Goal: Task Accomplishment & Management: Use online tool/utility

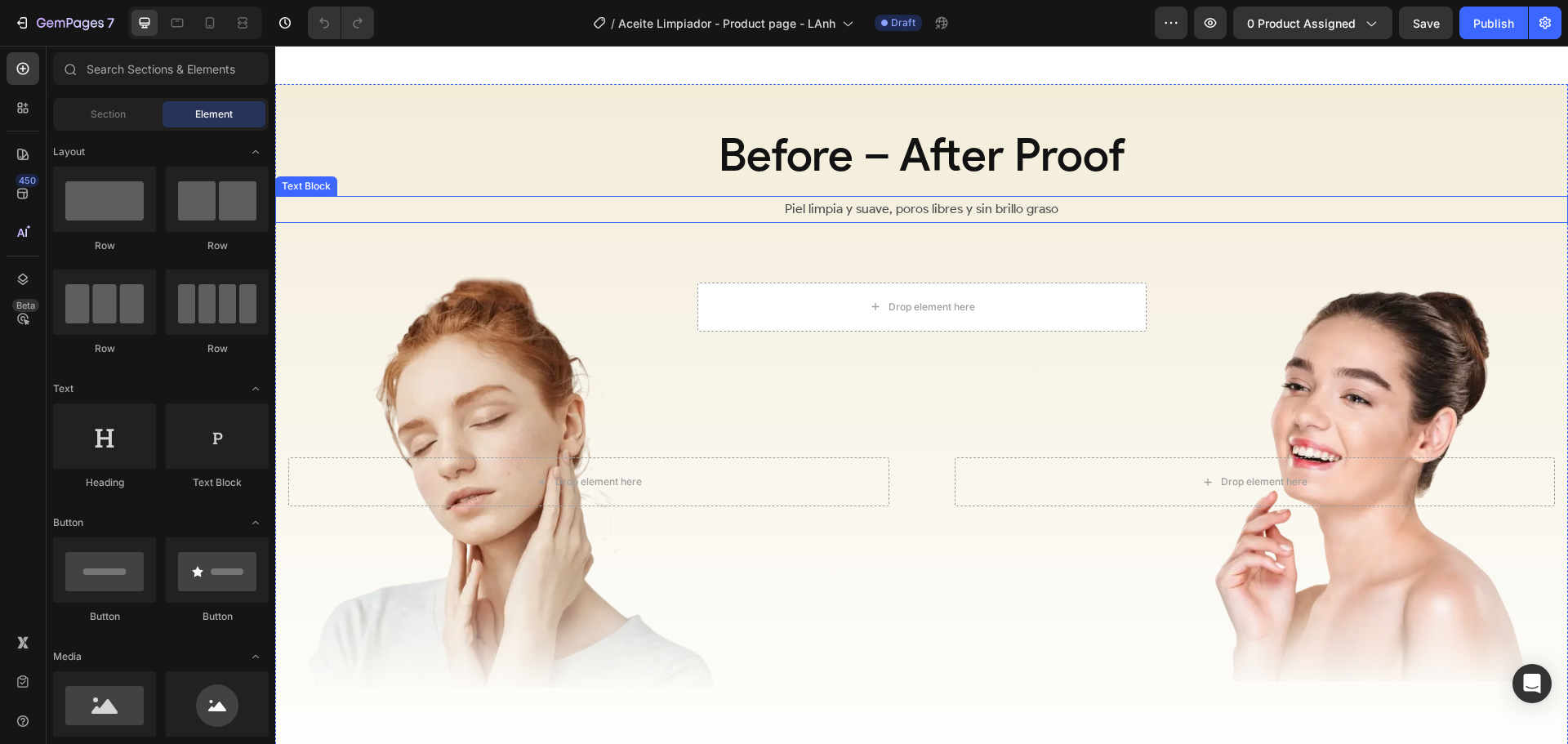
scroll to position [2286, 0]
click at [114, 122] on div "Section" at bounding box center [107, 115] width 102 height 26
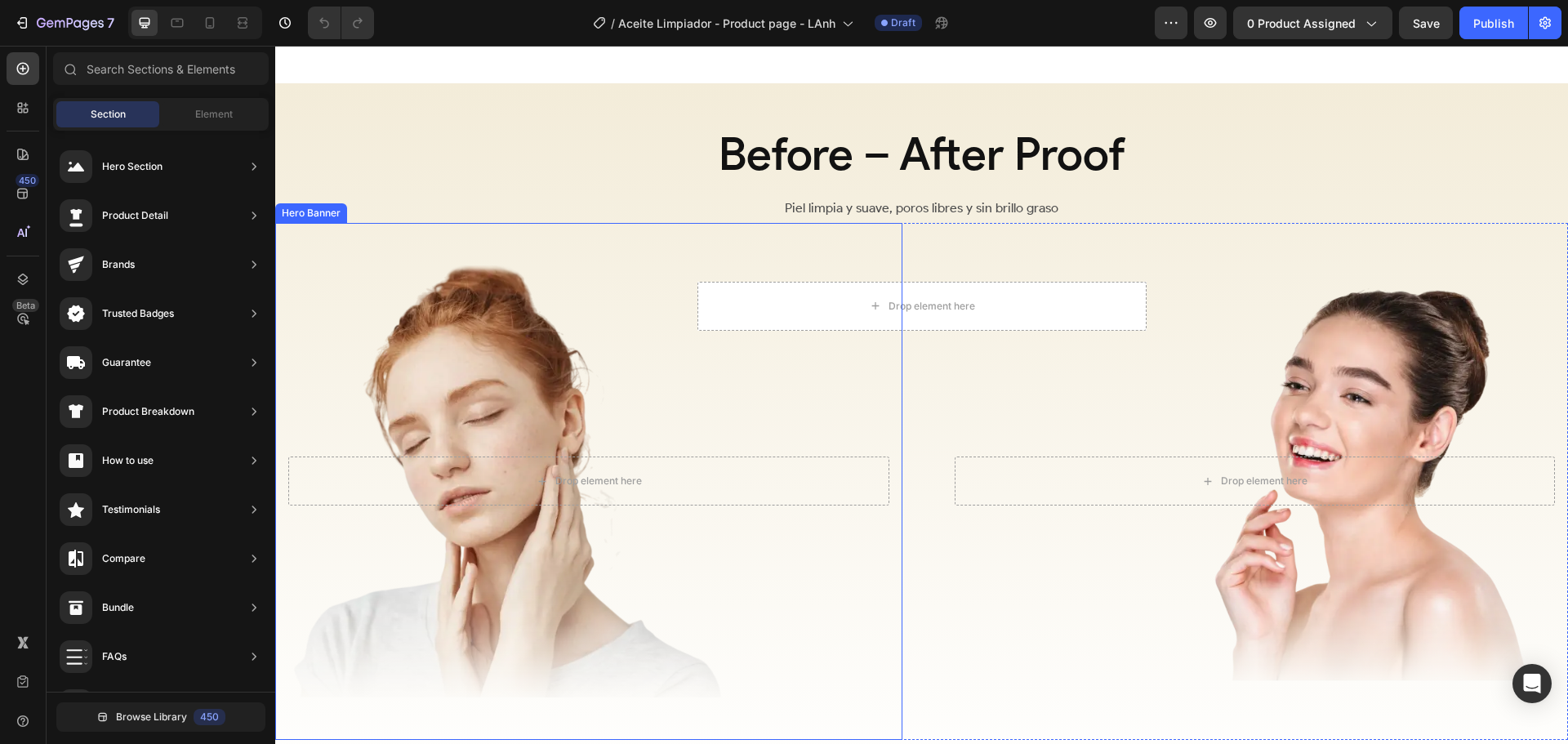
click at [594, 358] on div "Overlay" at bounding box center [588, 480] width 627 height 517
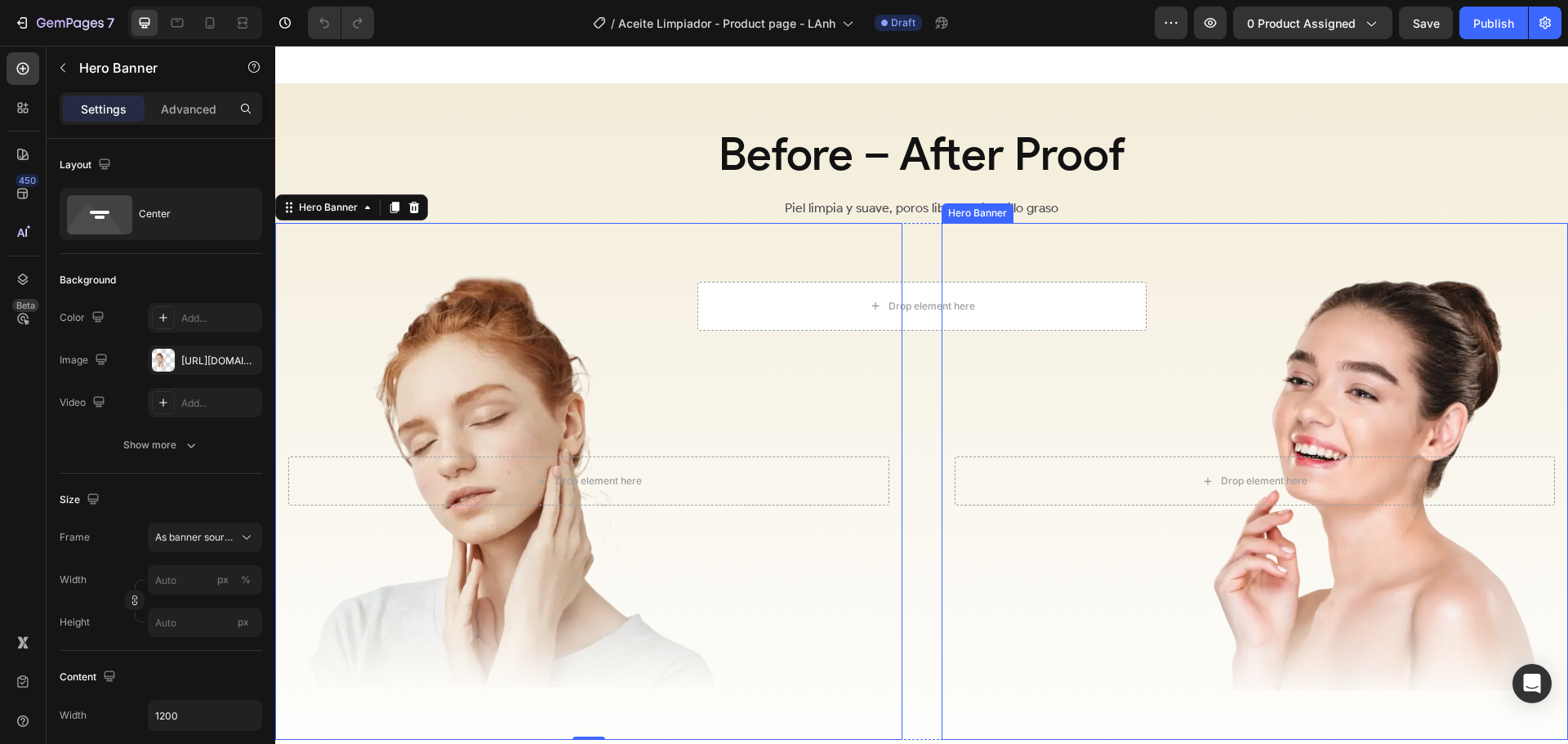
click at [1139, 357] on div "Overlay" at bounding box center [1255, 480] width 627 height 517
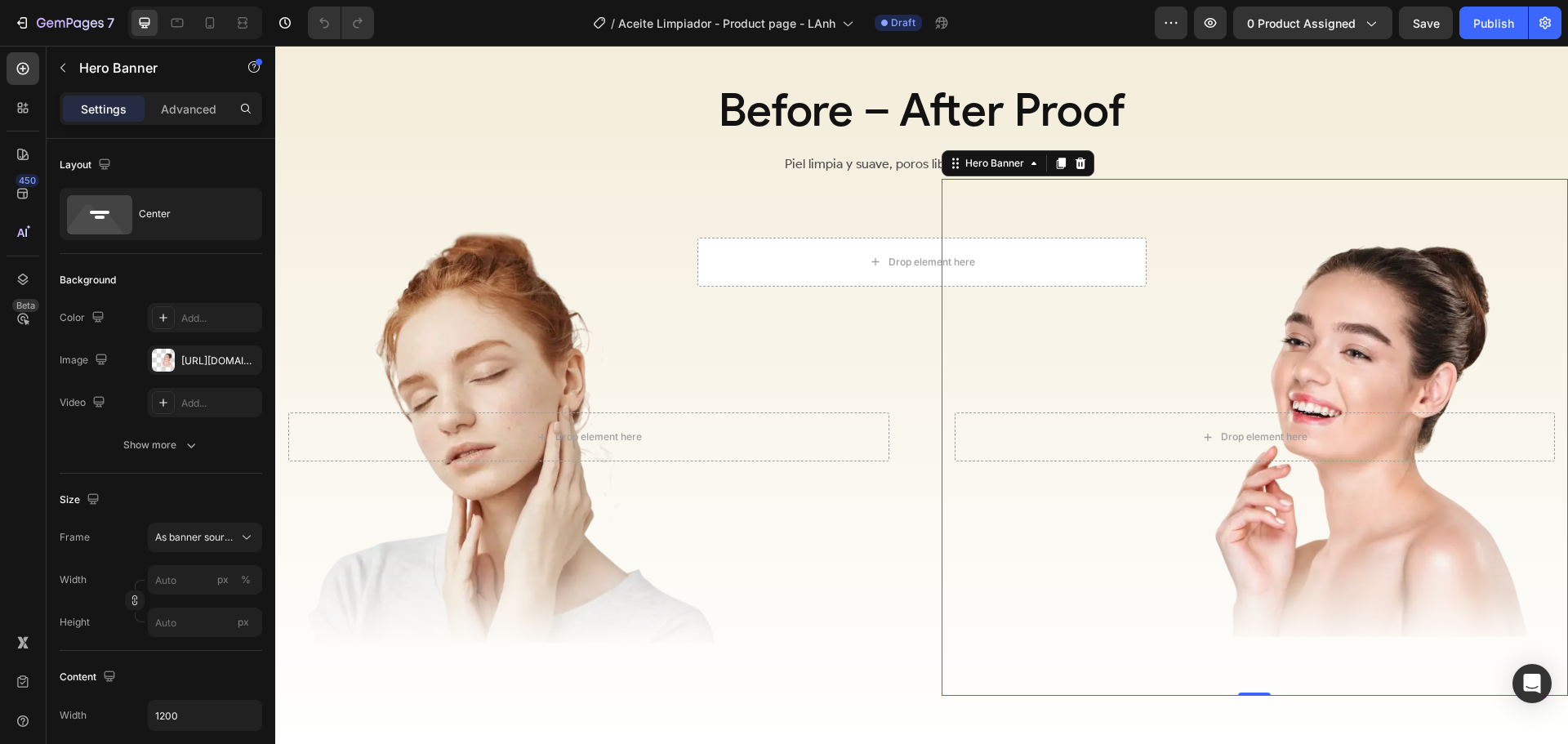
scroll to position [2367, 0]
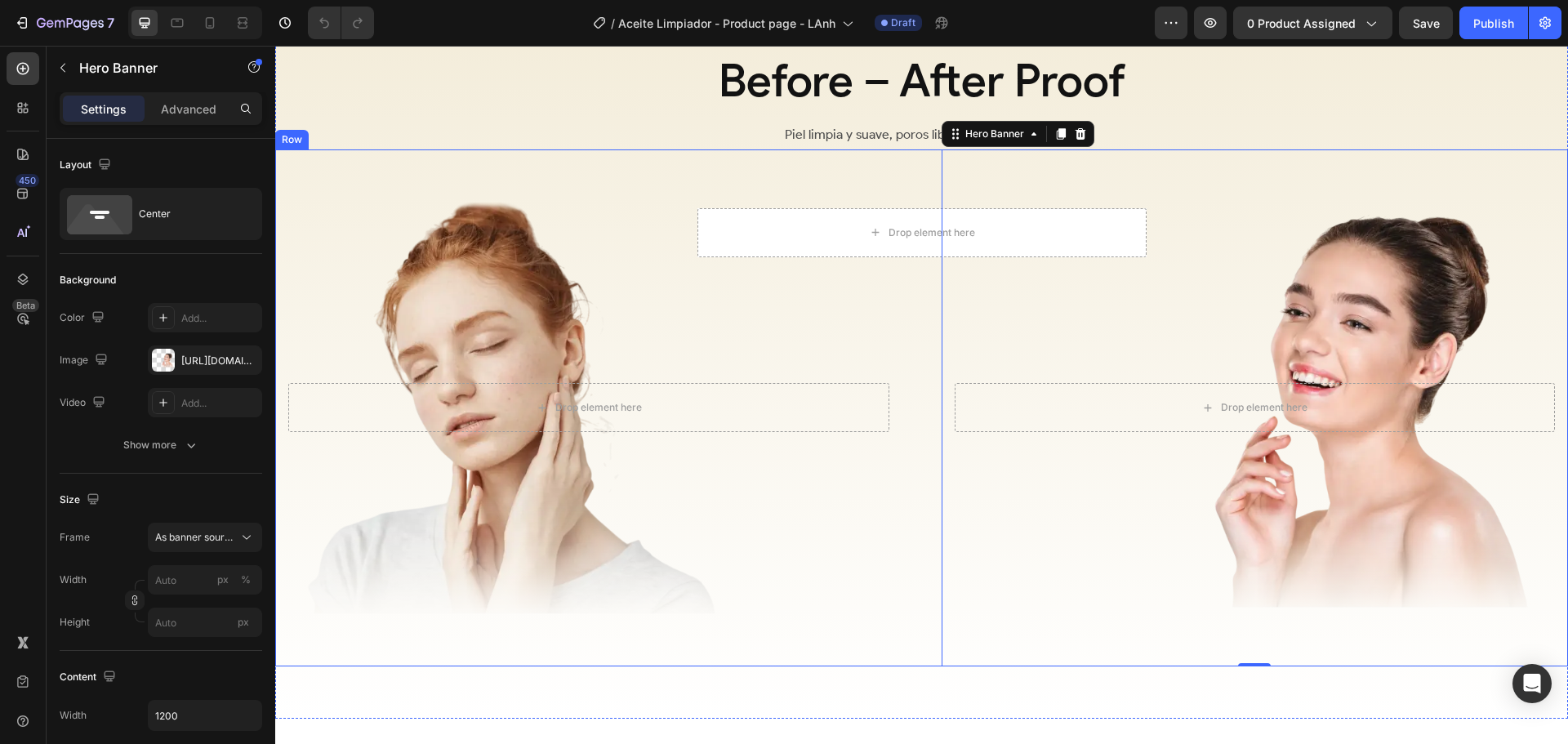
click at [908, 457] on div "Drop element here Hero Banner Drop element here Hero Banner 0 Row" at bounding box center [921, 407] width 1293 height 517
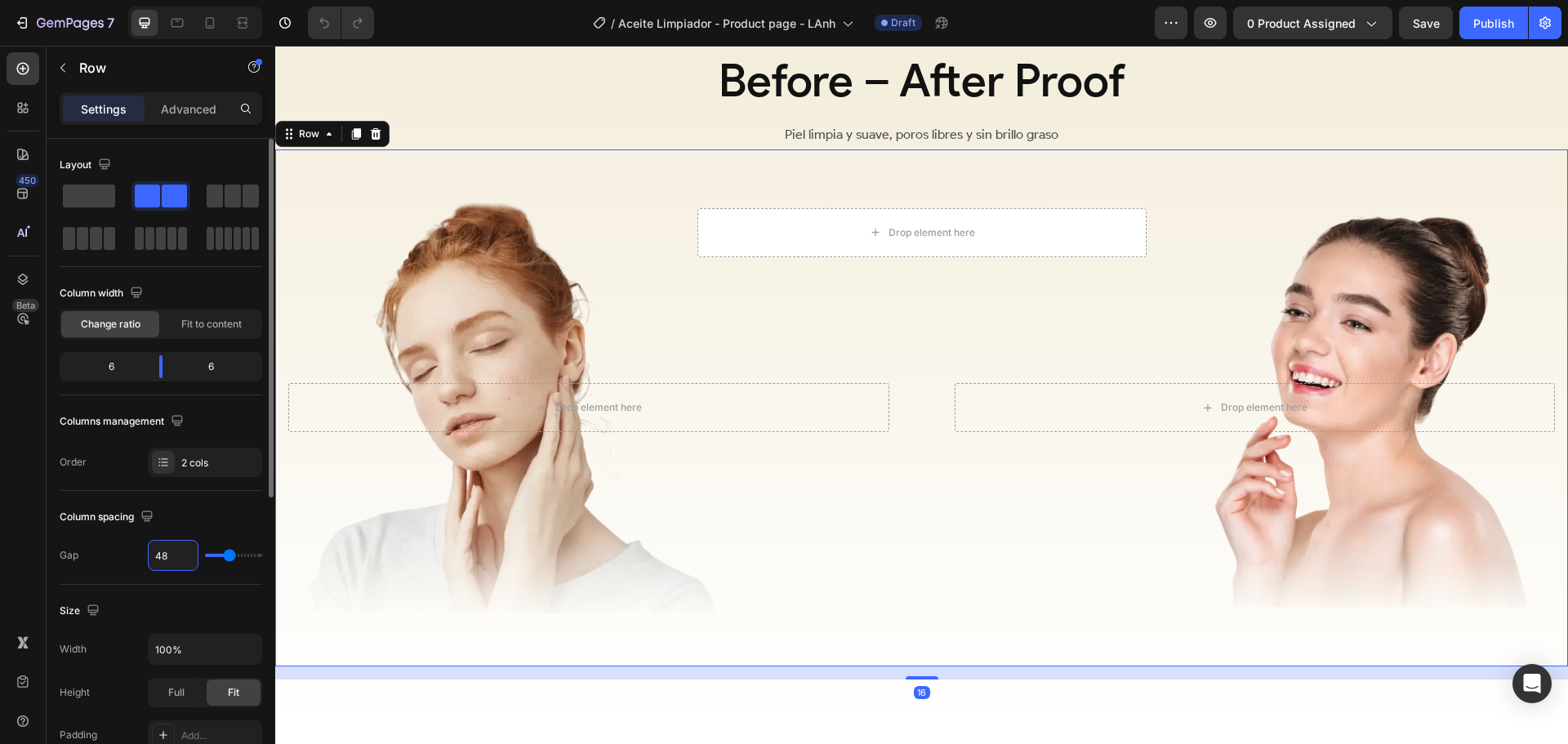
click at [176, 553] on input "48" at bounding box center [173, 555] width 49 height 30
type input "0"
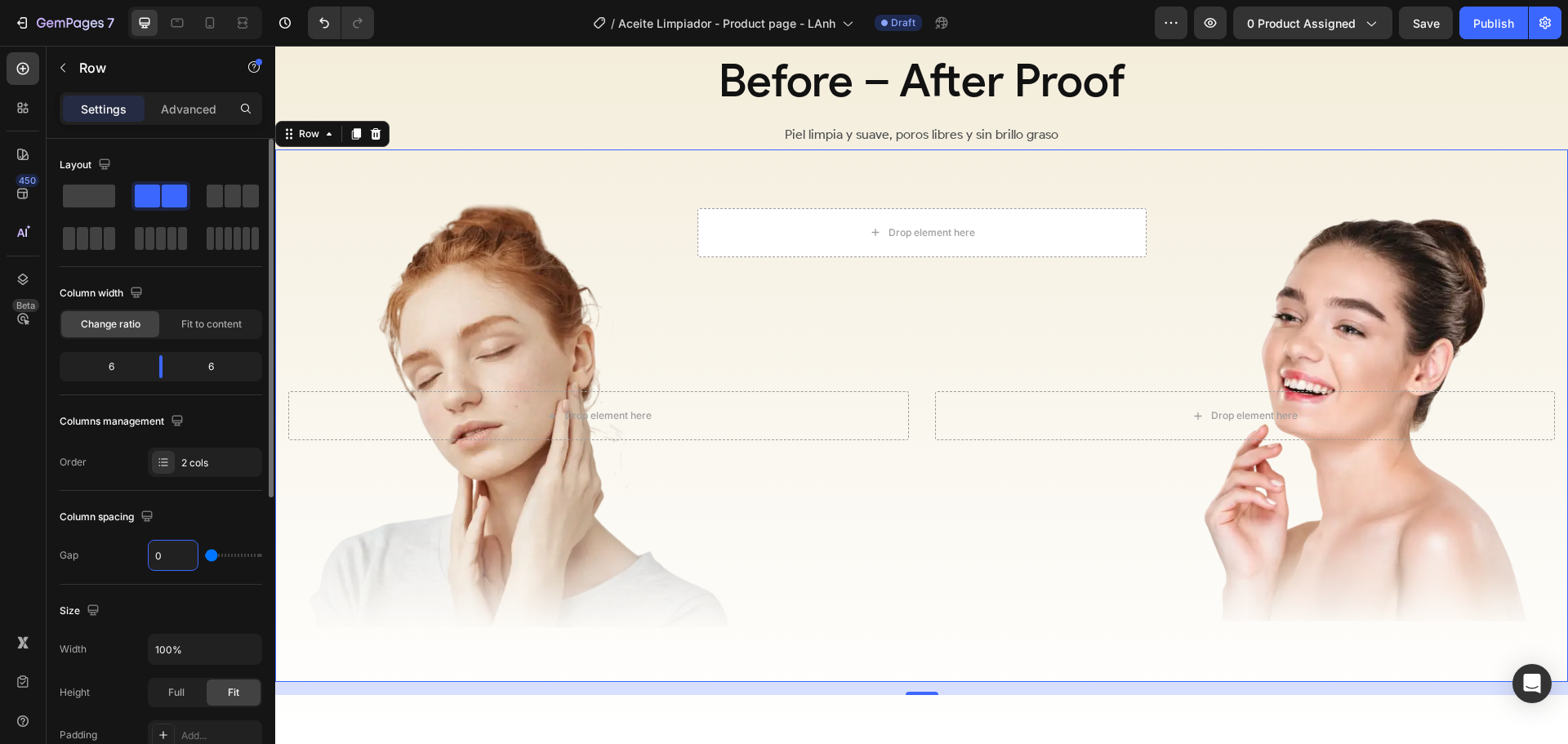
type input "2"
type input "20"
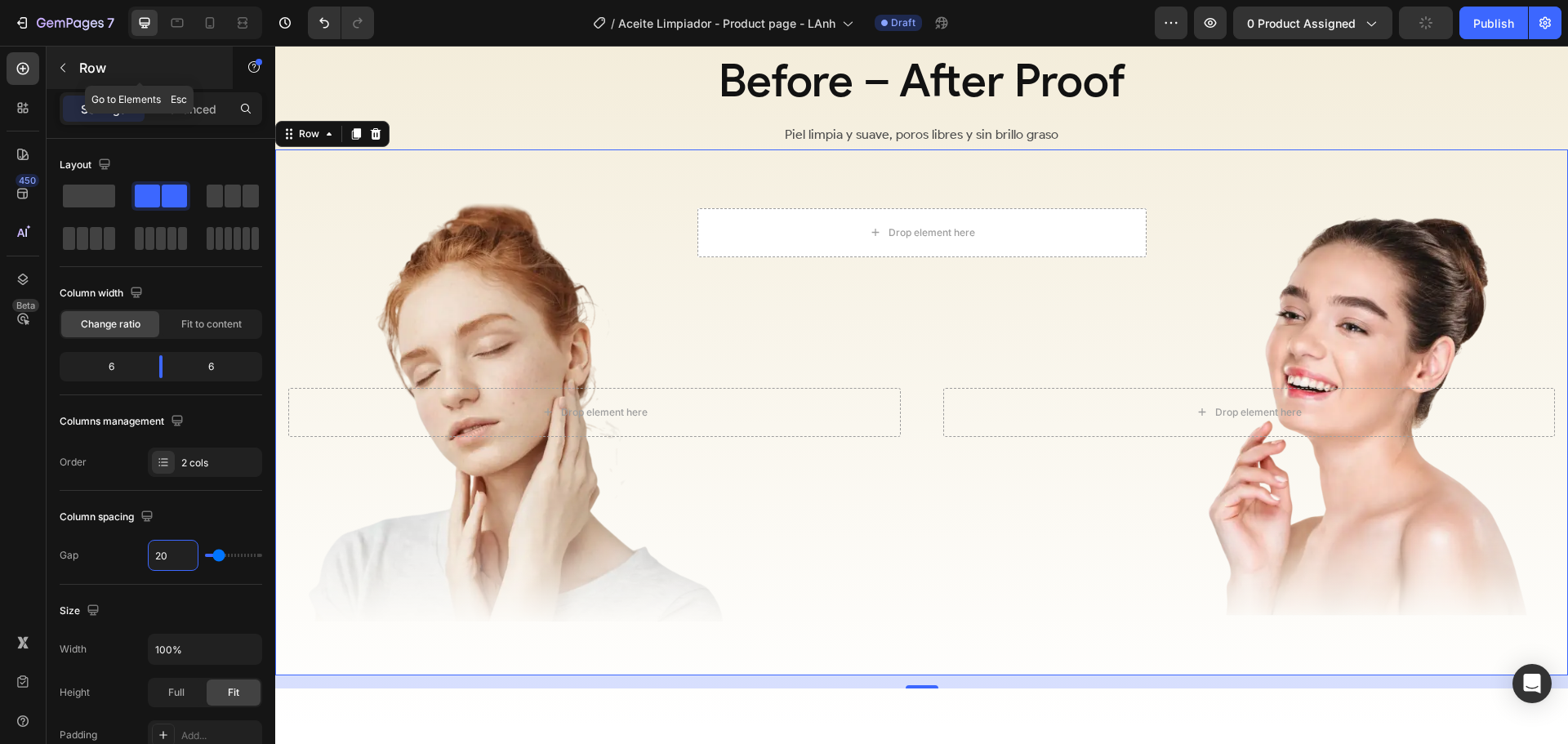
type input "20"
click at [89, 69] on p "Row" at bounding box center [148, 67] width 139 height 20
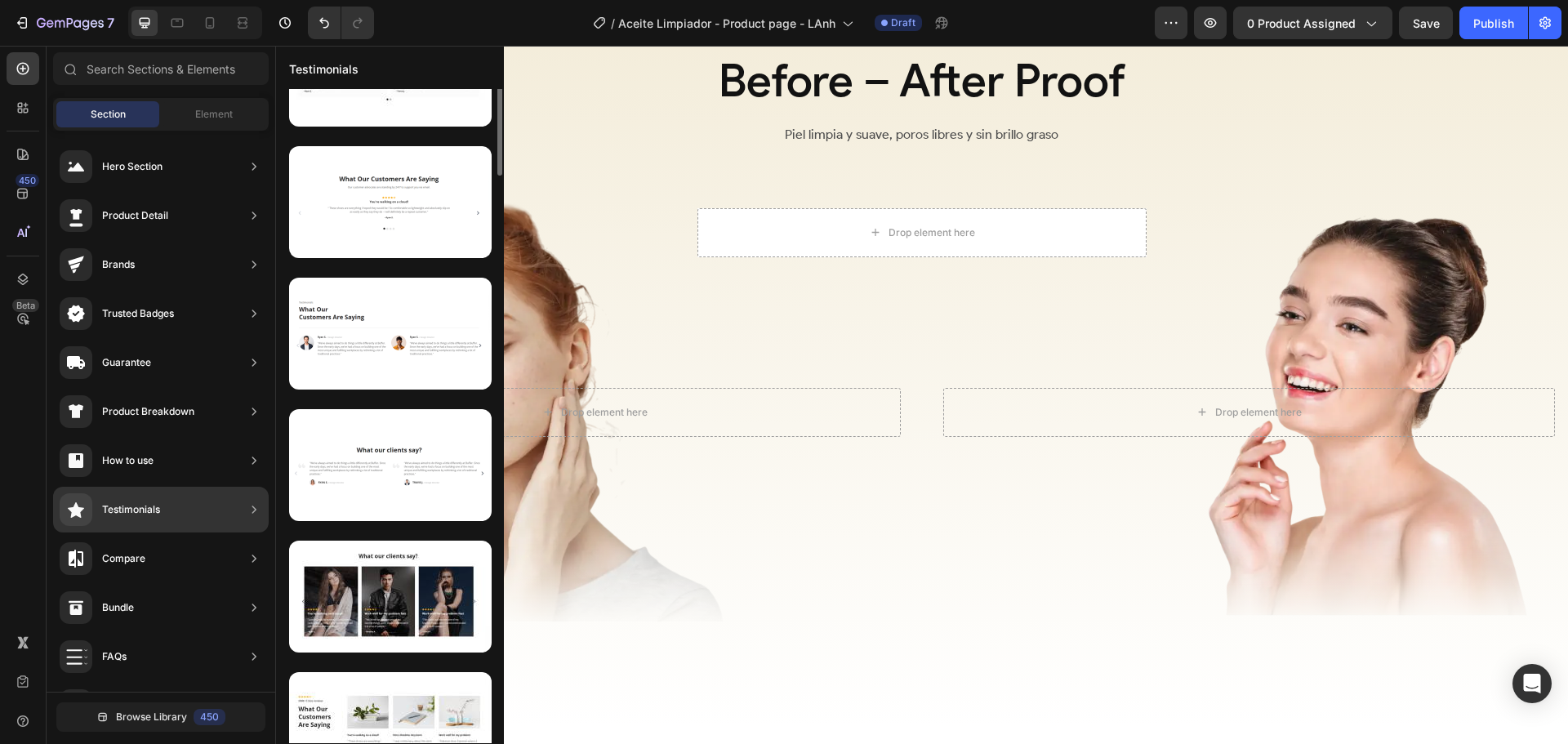
scroll to position [0, 0]
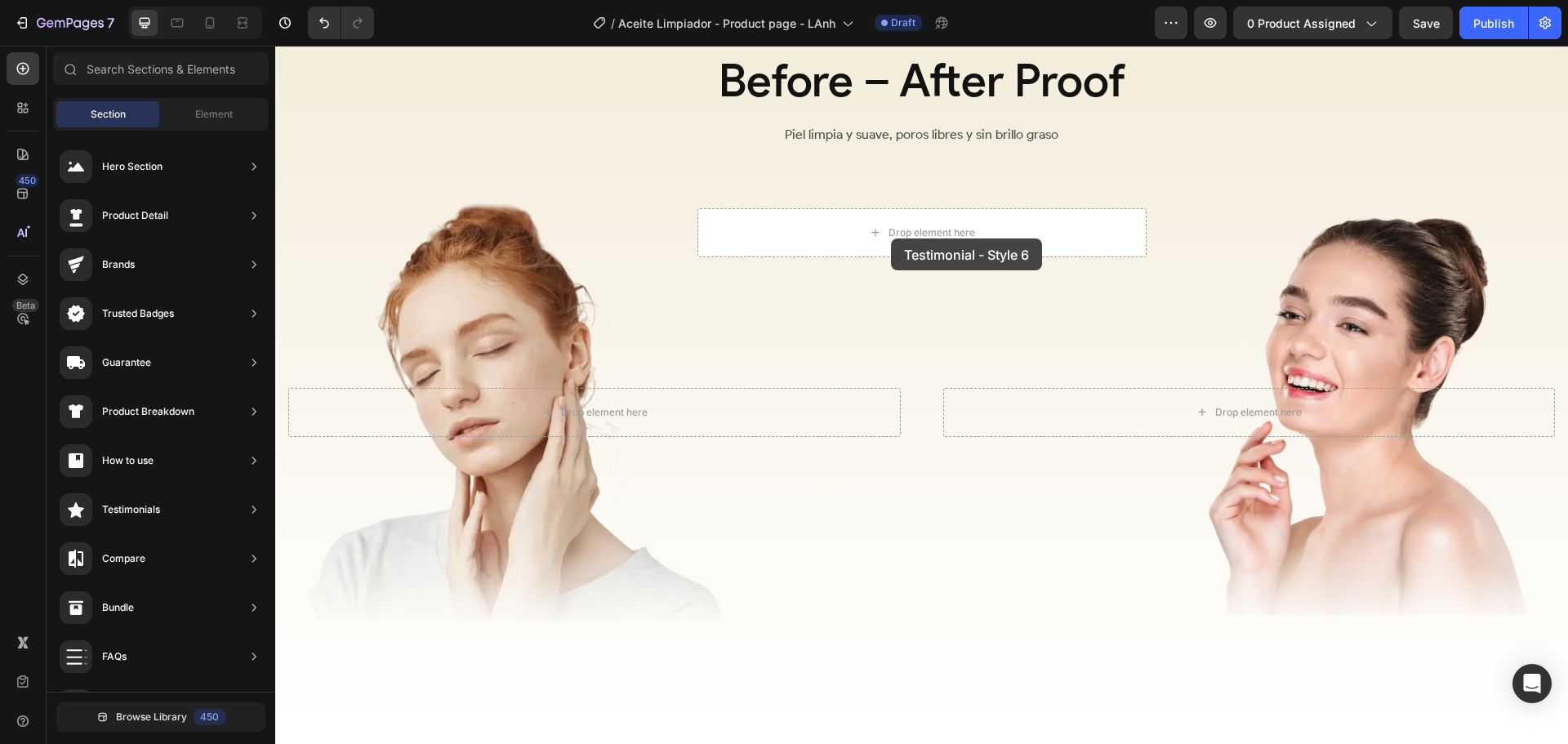
drag, startPoint x: 651, startPoint y: 456, endPoint x: 891, endPoint y: 238, distance: 324.2
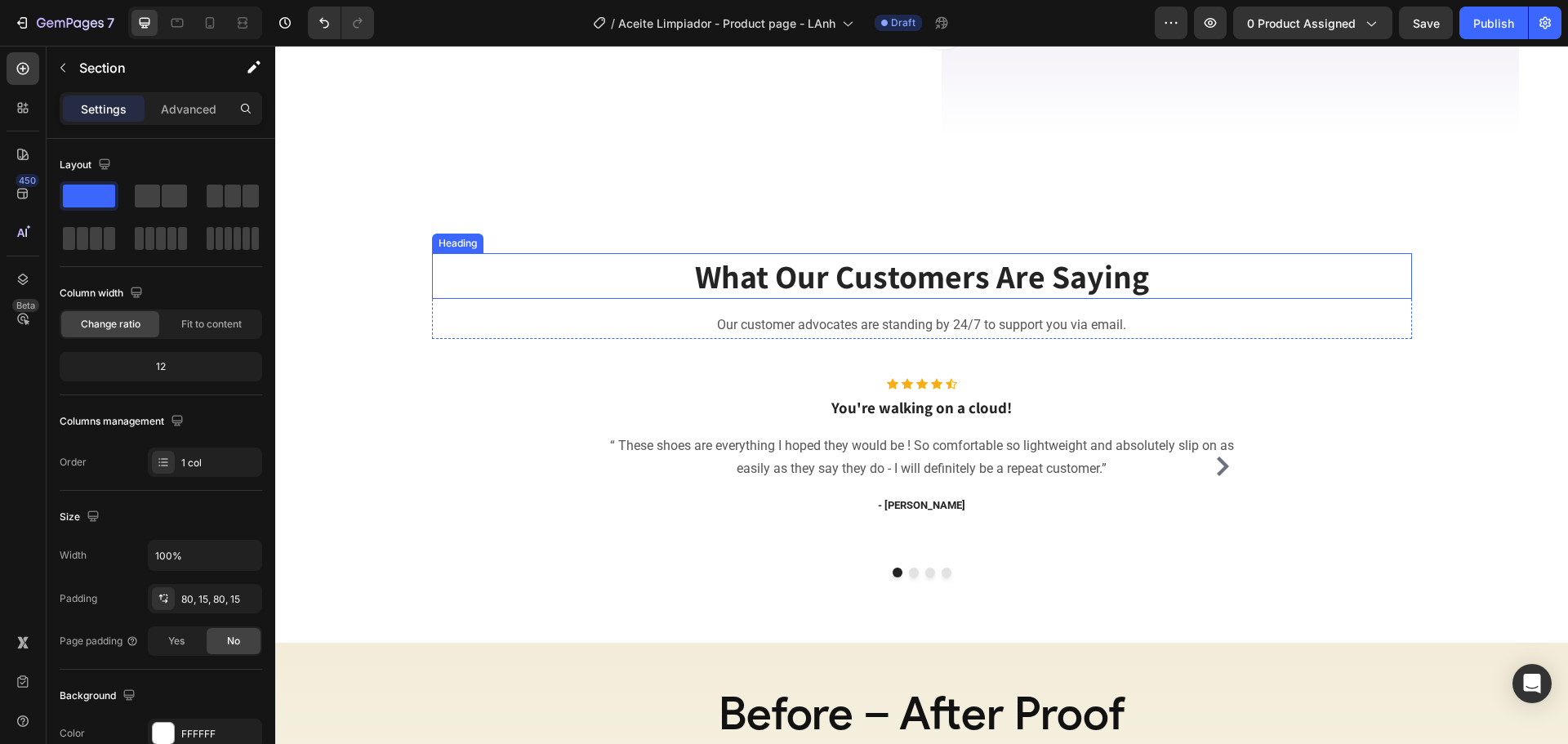
scroll to position [2193, 0]
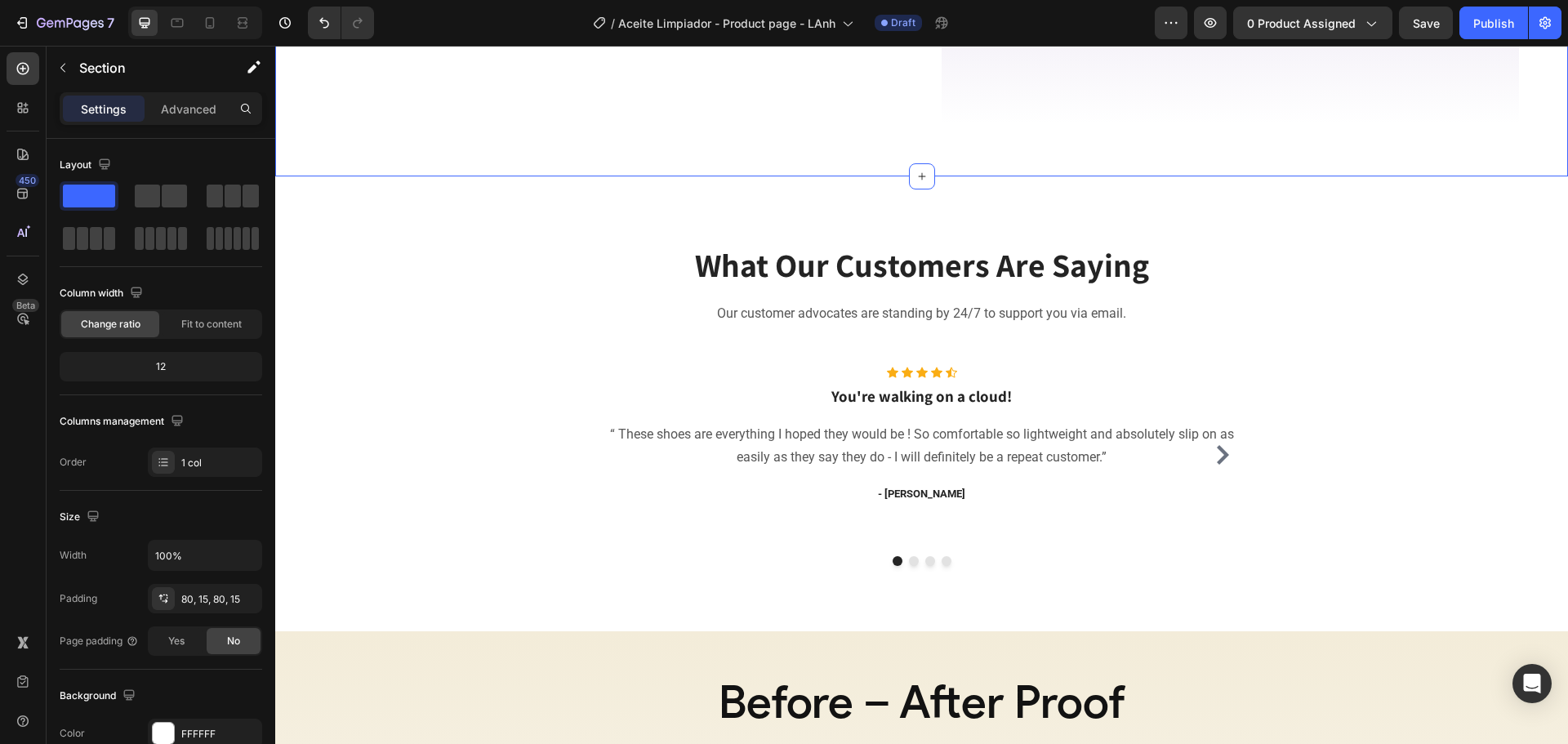
click at [403, 252] on div "What Our Customers Are Saying Heading Our customer advocates are standing by 24…" at bounding box center [921, 403] width 1268 height 324
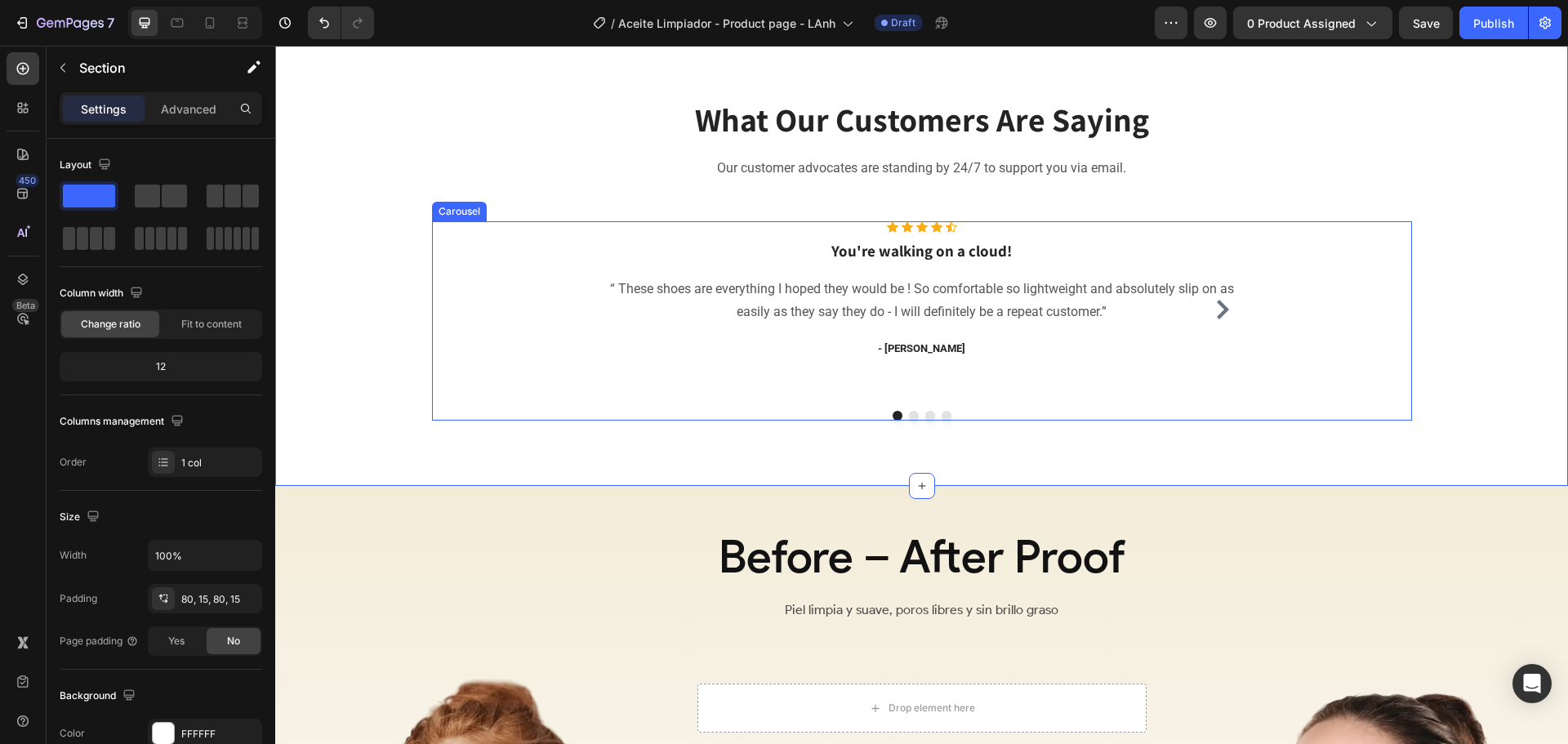
scroll to position [2356, 0]
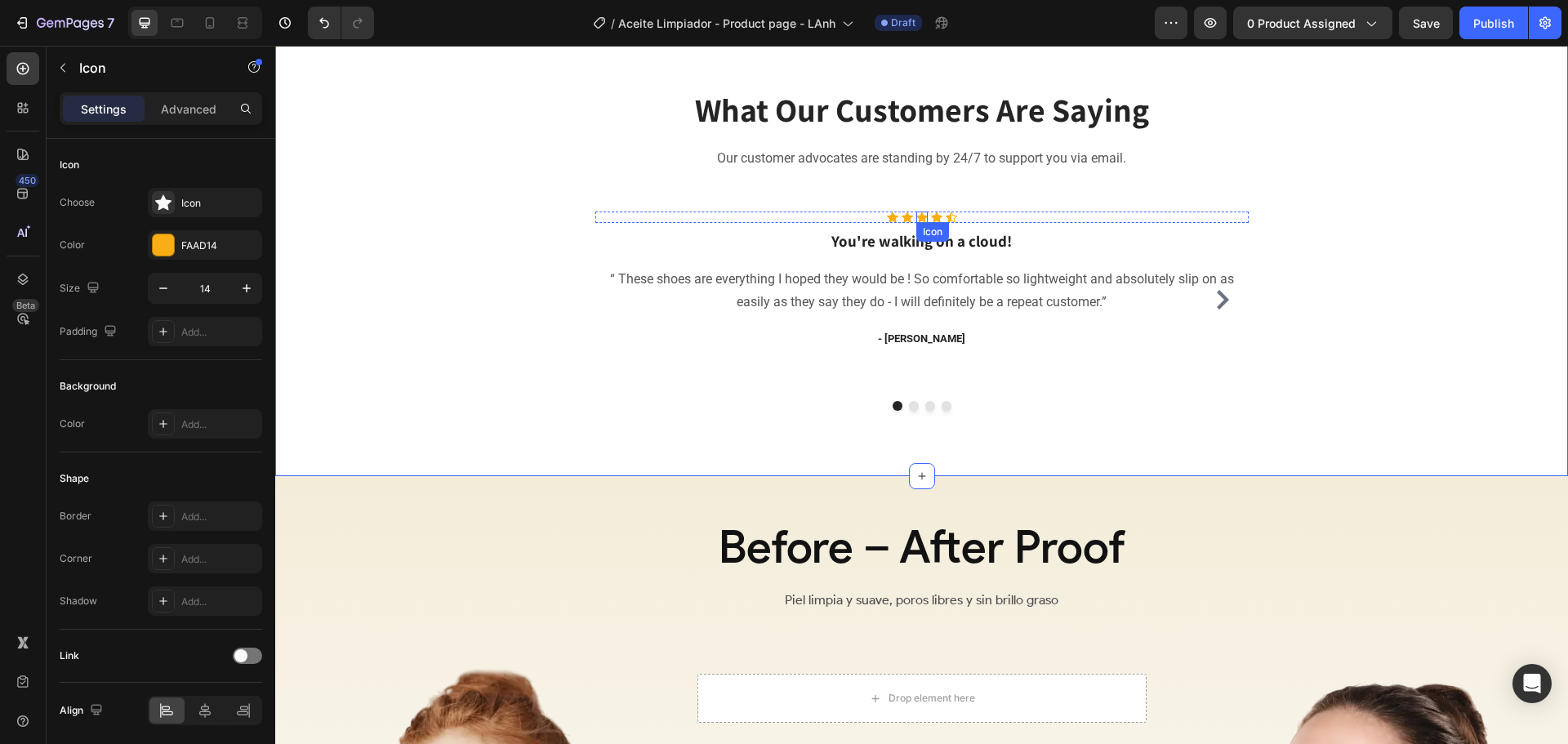
click at [917, 216] on div "Icon" at bounding box center [922, 217] width 11 height 11
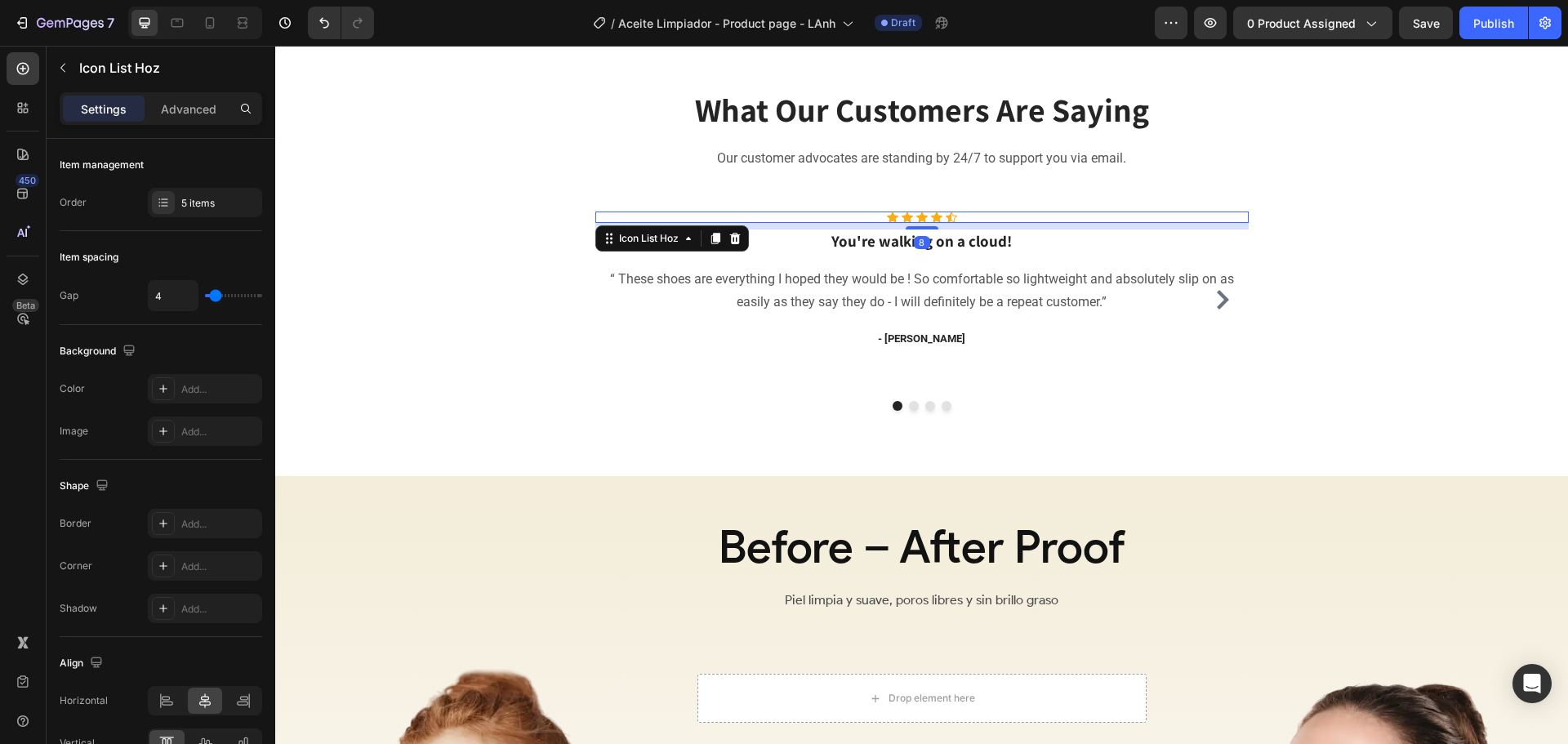
click at [1034, 222] on div "Icon Icon Icon Icon Icon" at bounding box center [921, 217] width 653 height 11
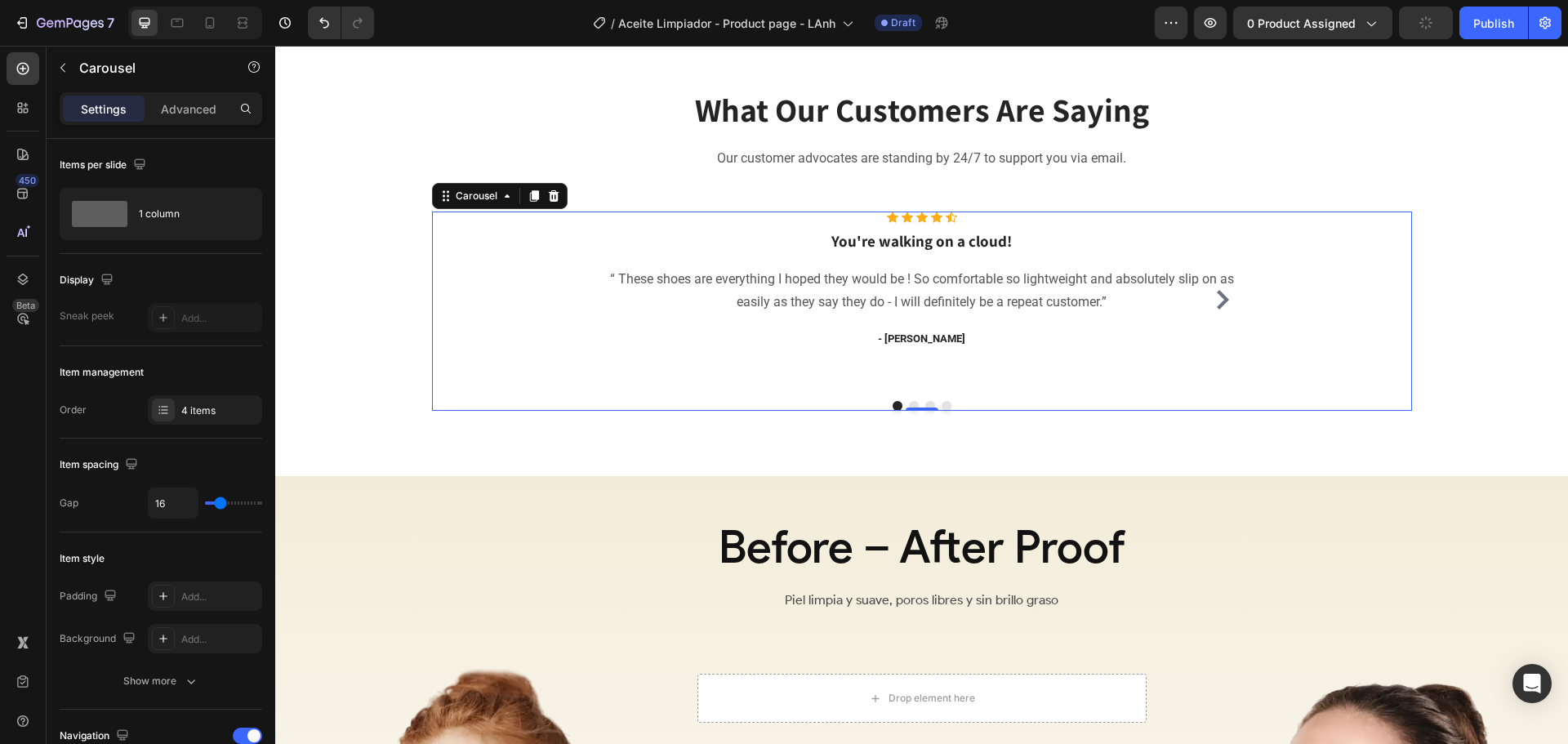
click at [479, 228] on div "Icon Icon Icon Icon Icon Icon List Hoz You're walking on a cloud! Heading “ The…" at bounding box center [922, 311] width 980 height 199
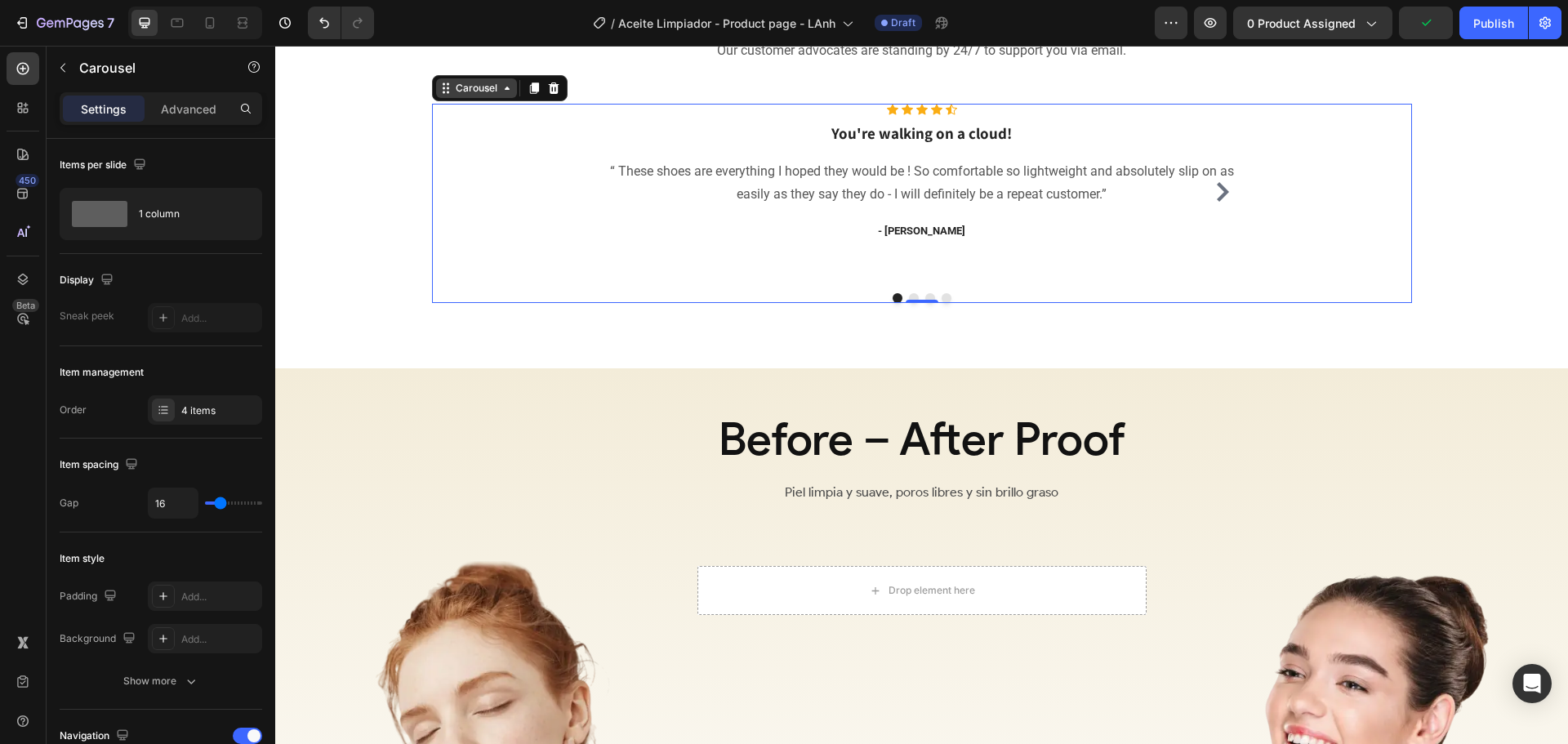
scroll to position [2438, 0]
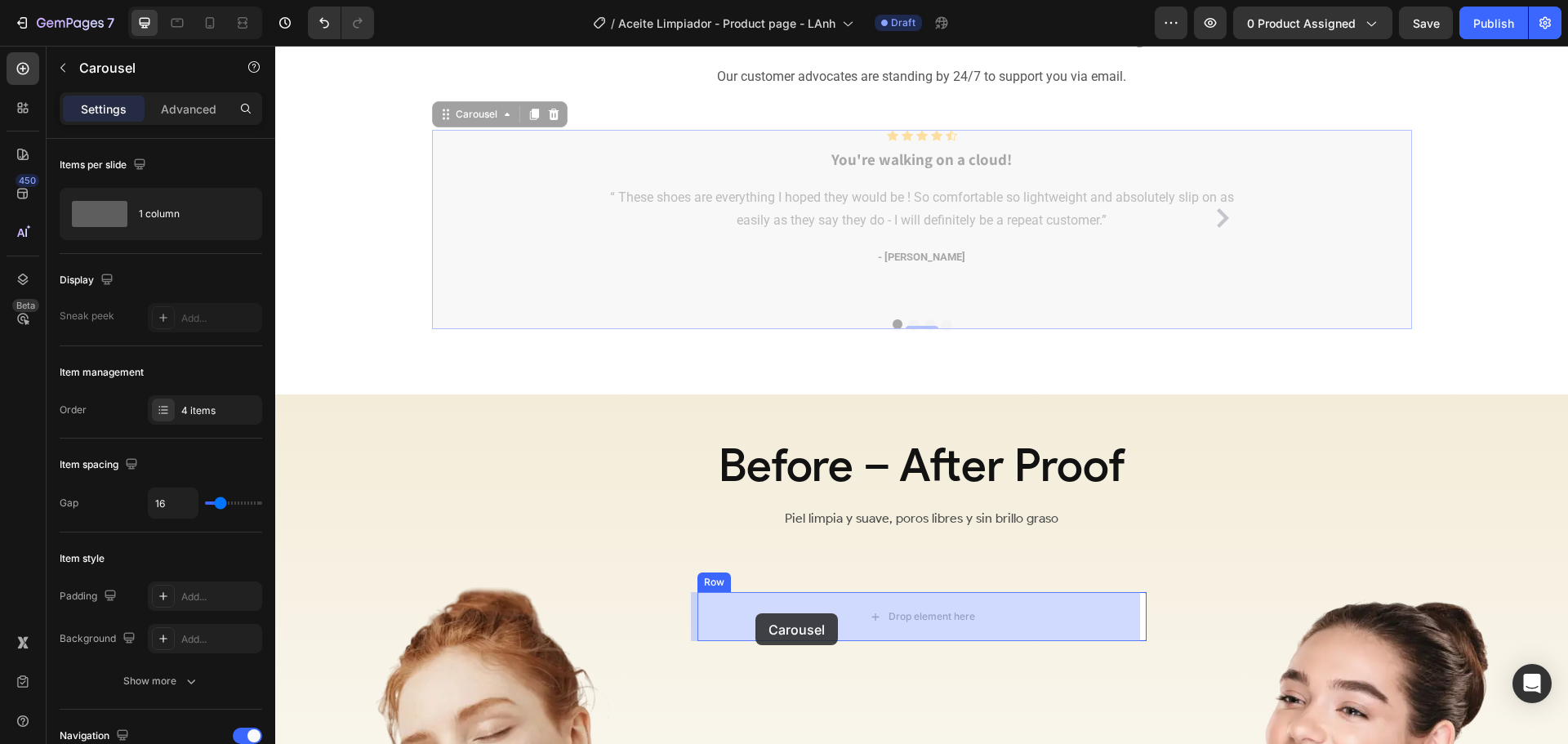
drag, startPoint x: 457, startPoint y: 120, endPoint x: 757, endPoint y: 613, distance: 577.1
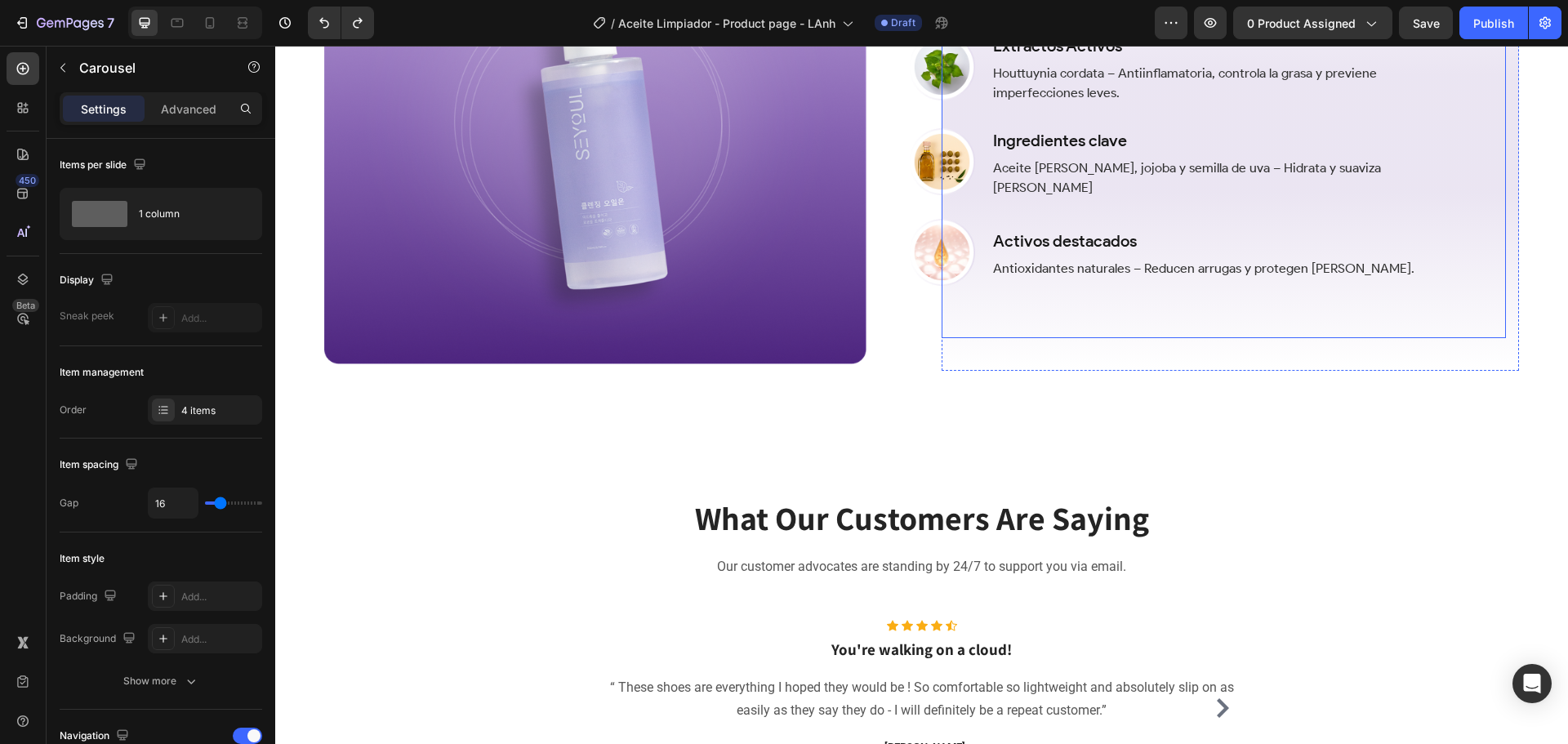
scroll to position [1948, 0]
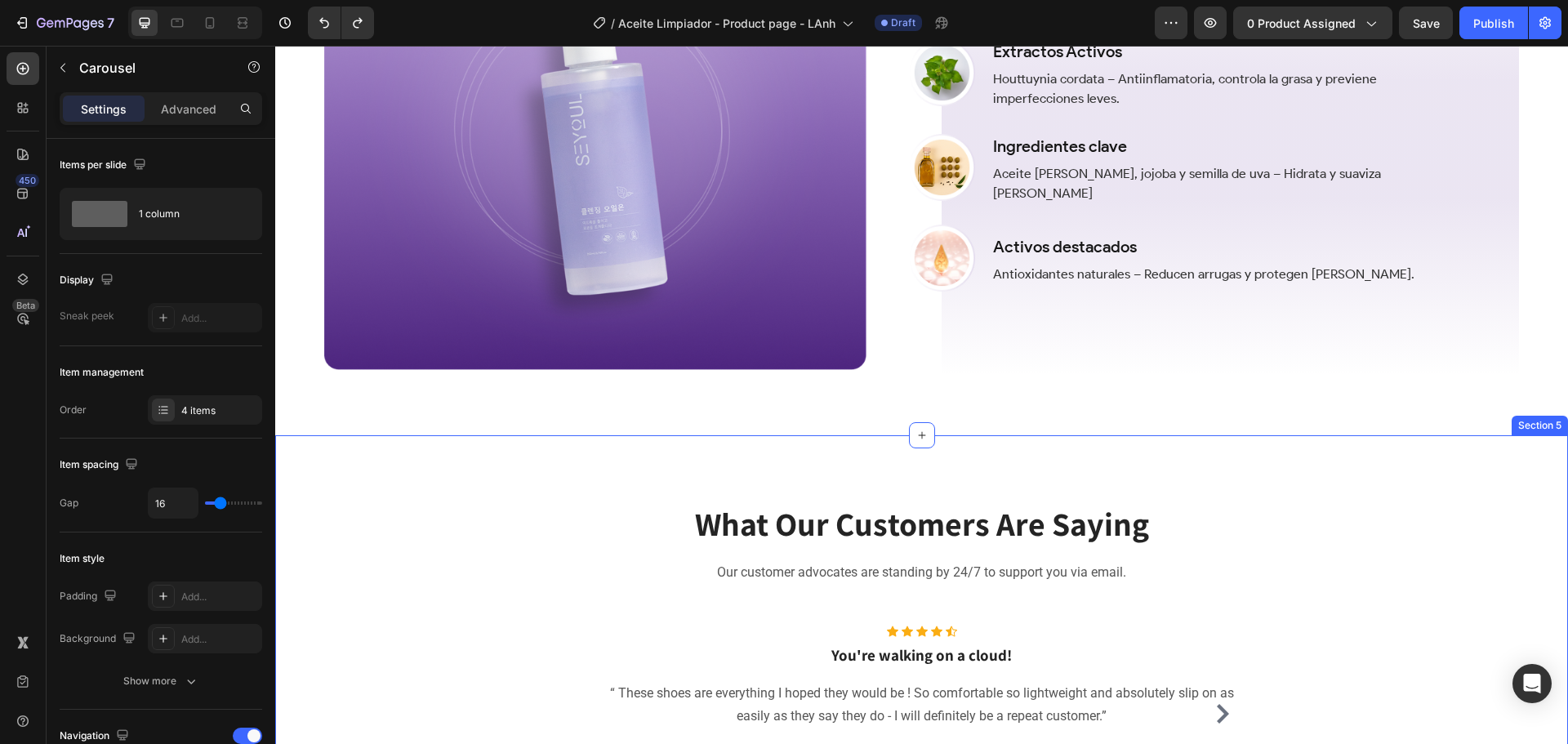
click at [1389, 483] on div "What Our Customers Are Saying Heading Our customer advocates are standing by 24…" at bounding box center [921, 662] width 1293 height 454
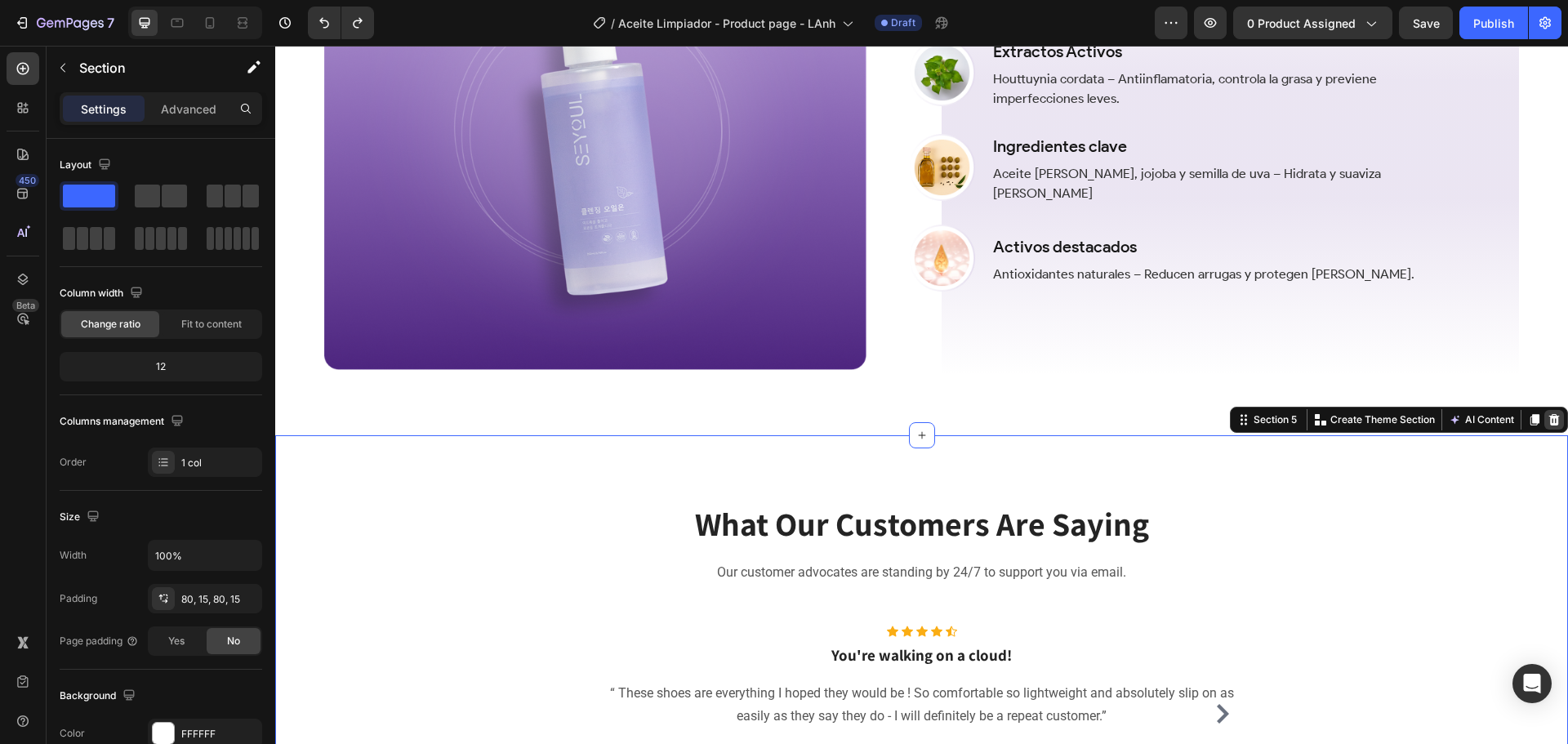
click at [1548, 413] on icon at bounding box center [1554, 420] width 13 height 13
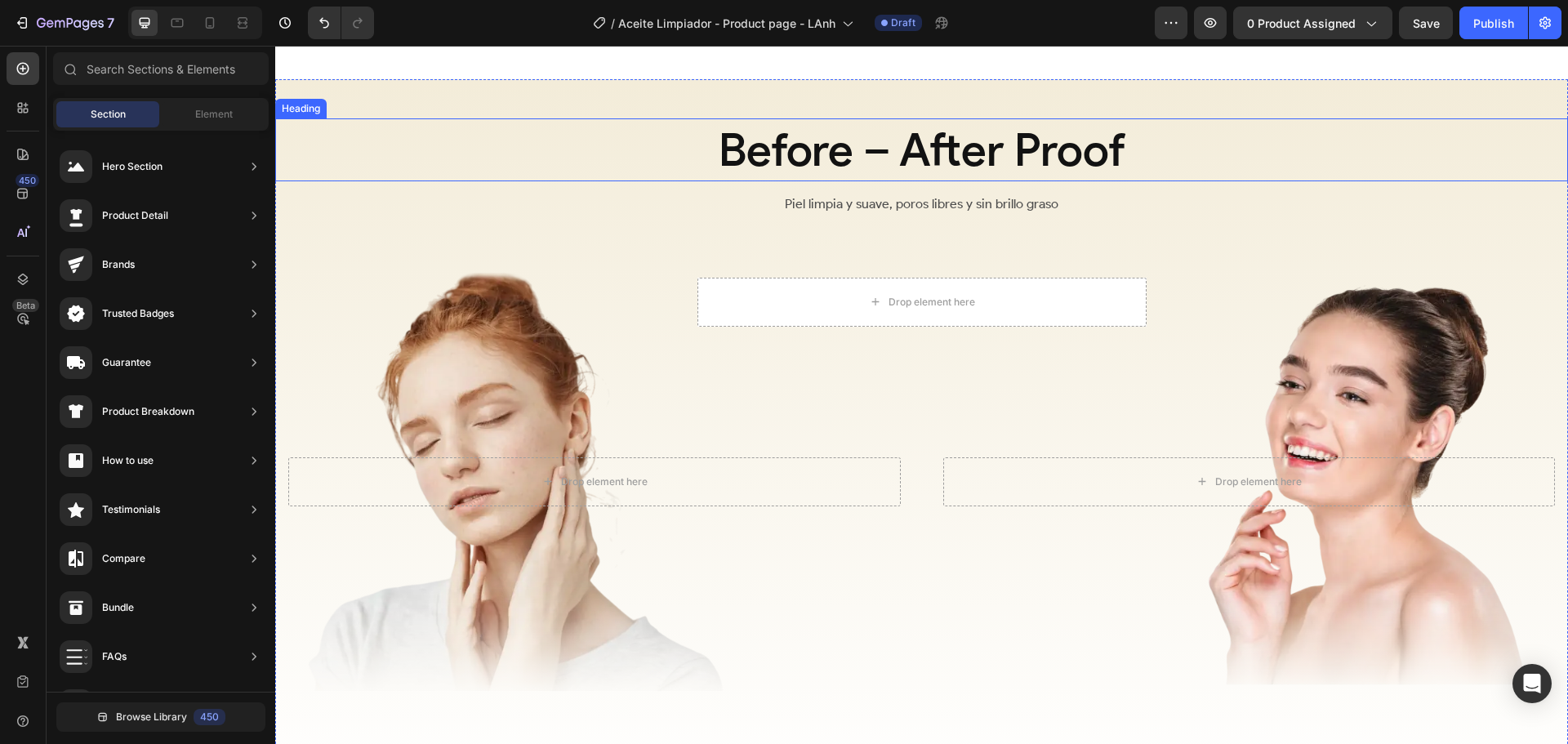
scroll to position [2274, 0]
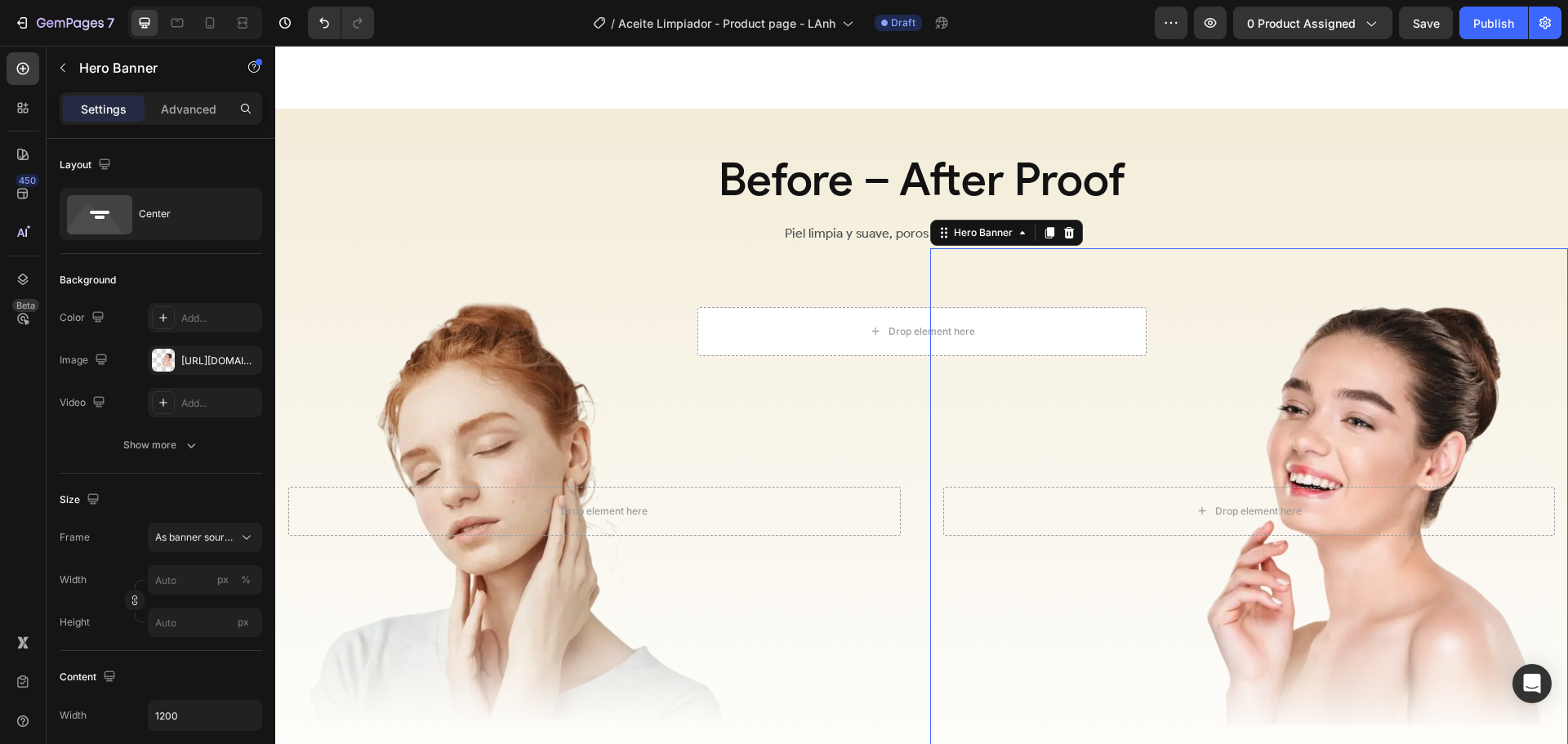
click at [1228, 390] on div "Overlay" at bounding box center [1250, 511] width 639 height 526
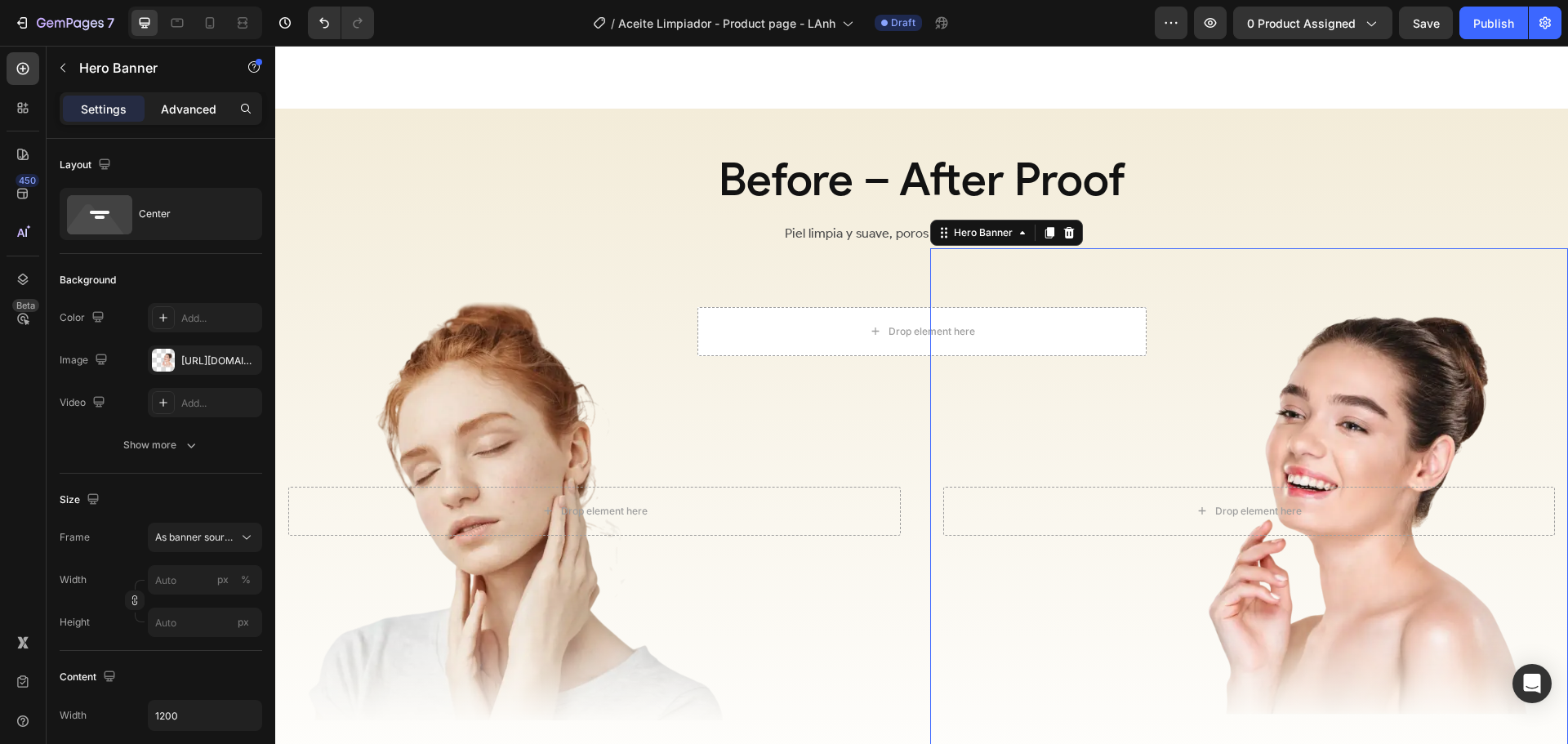
click at [178, 111] on p "Advanced" at bounding box center [189, 109] width 56 height 17
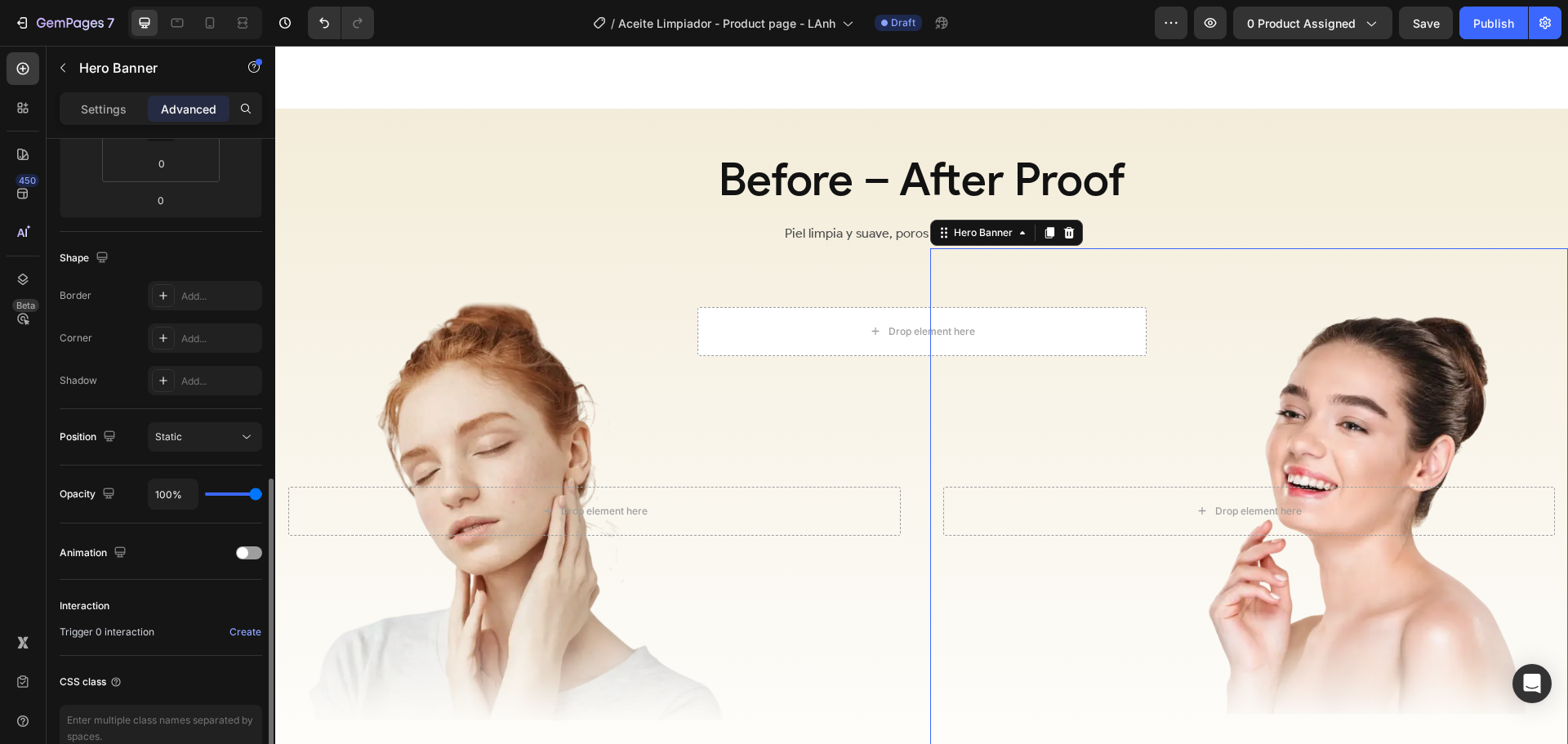
scroll to position [413, 0]
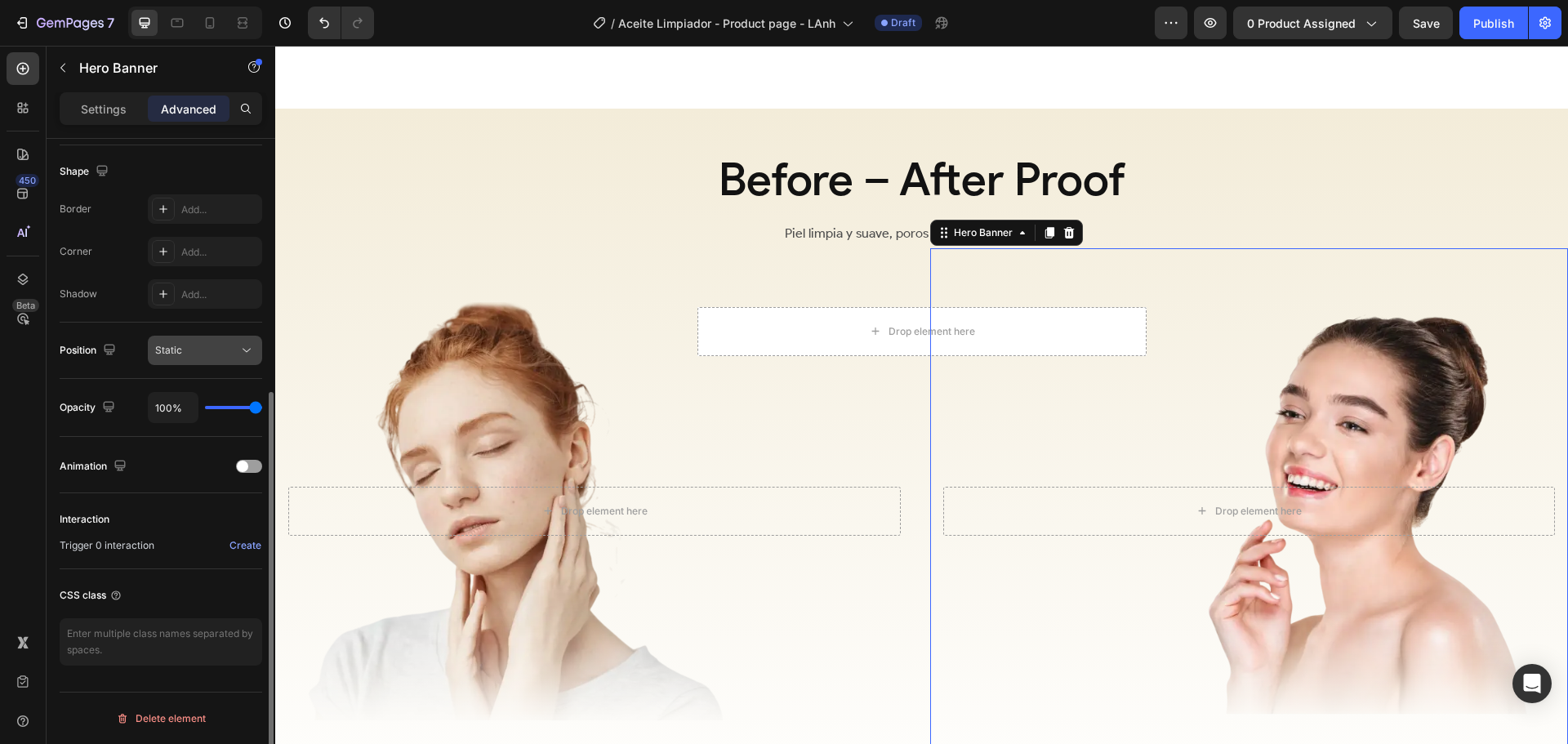
click at [235, 354] on div "Static" at bounding box center [197, 350] width 83 height 15
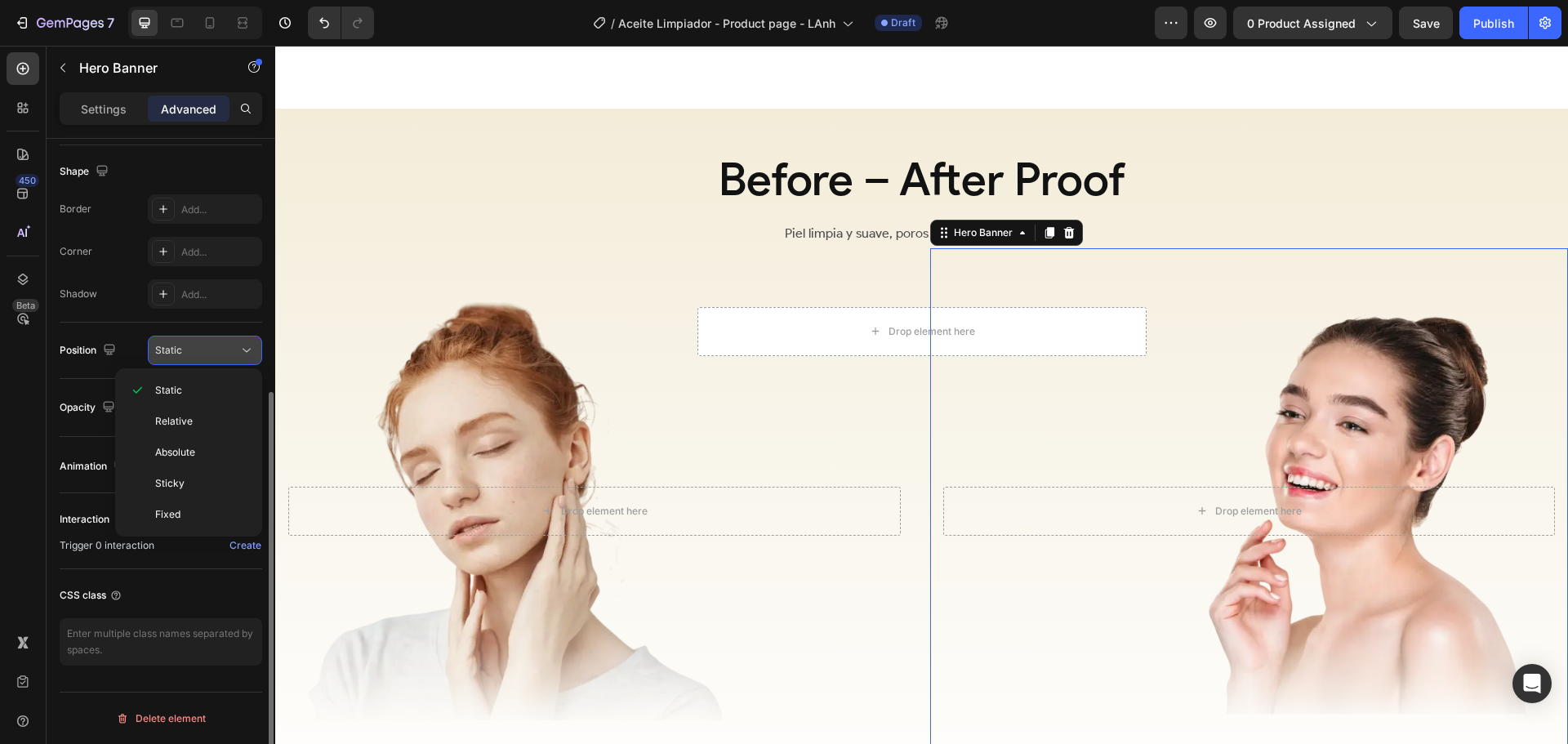
click at [242, 344] on icon at bounding box center [247, 350] width 17 height 17
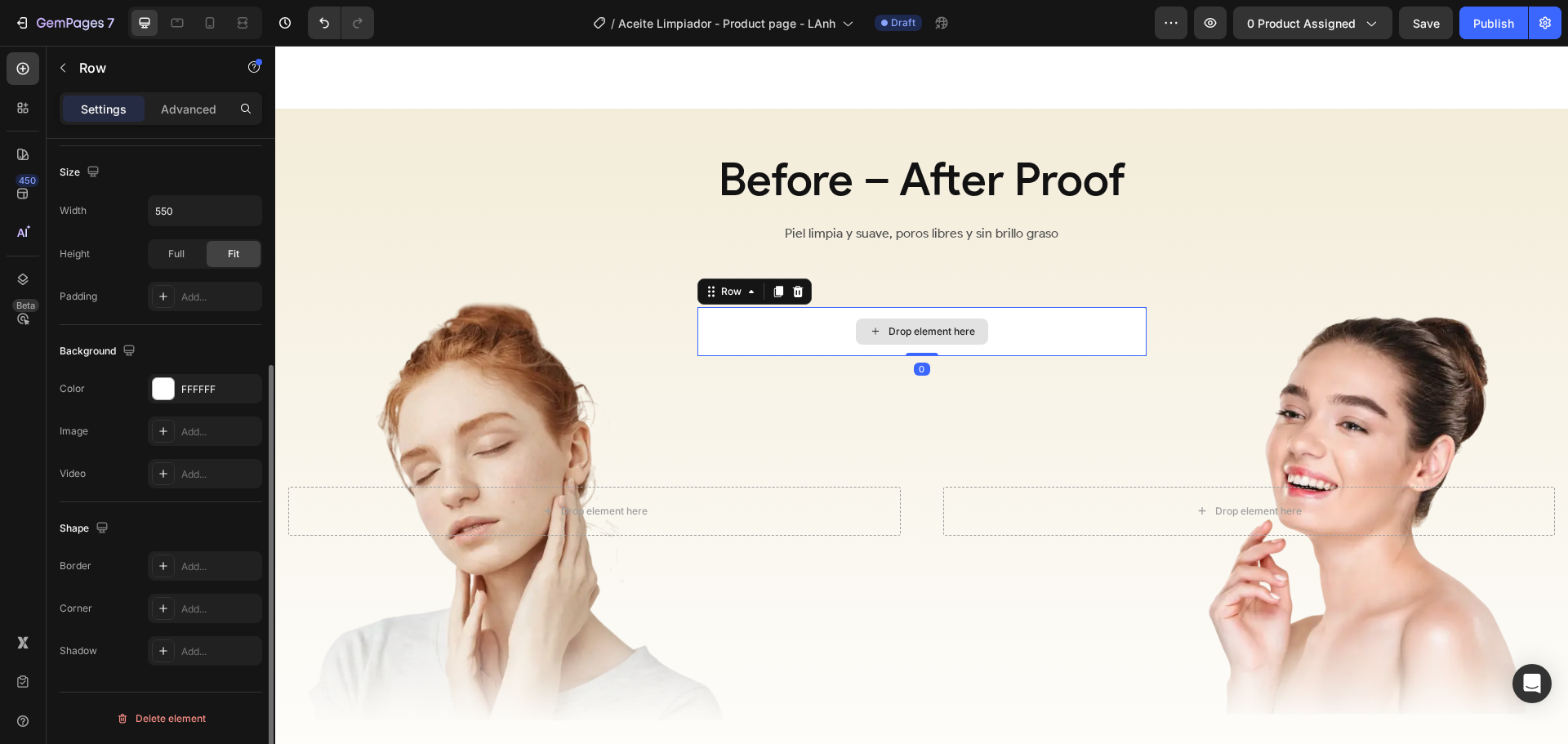
click at [811, 327] on div "Drop element here" at bounding box center [922, 331] width 449 height 49
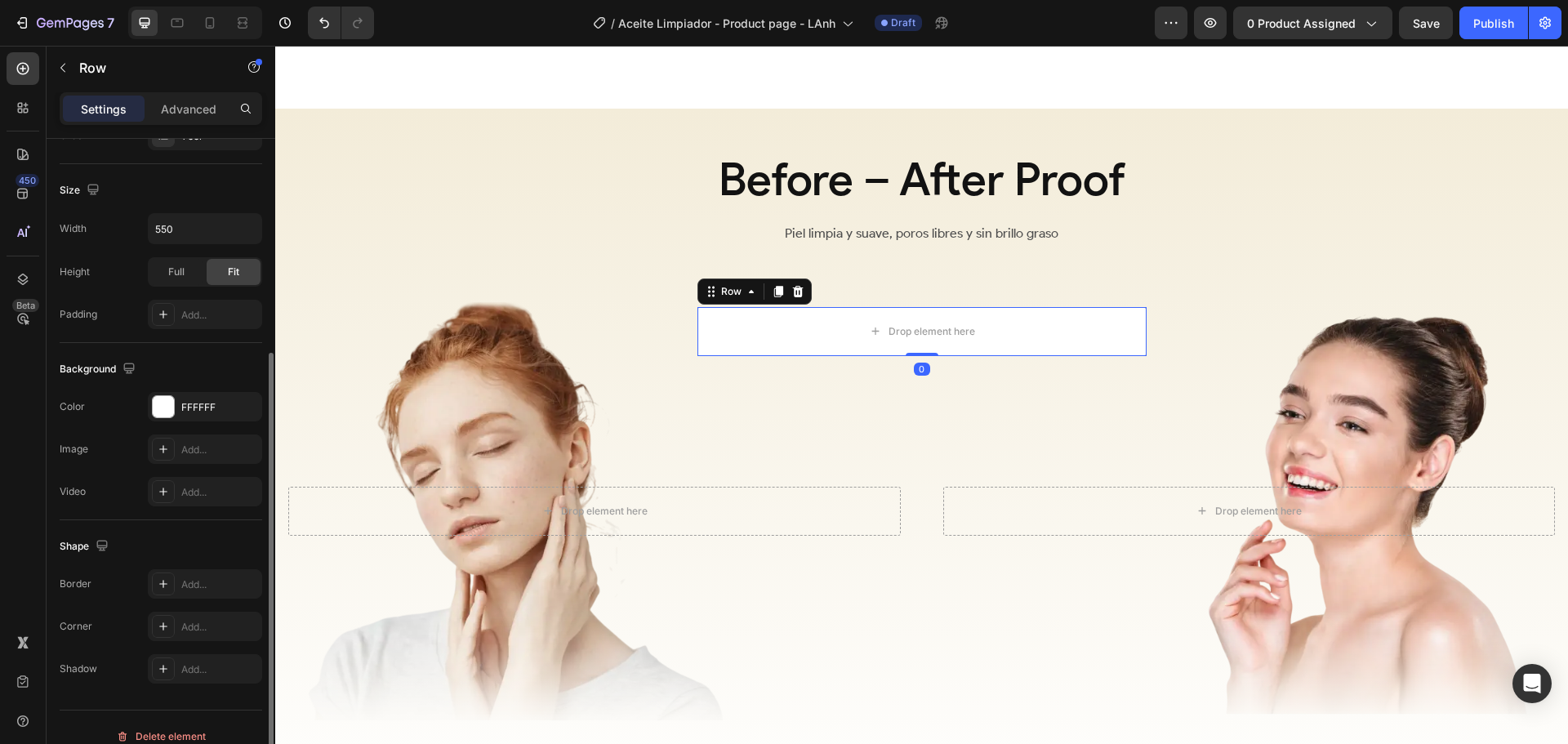
scroll to position [345, 0]
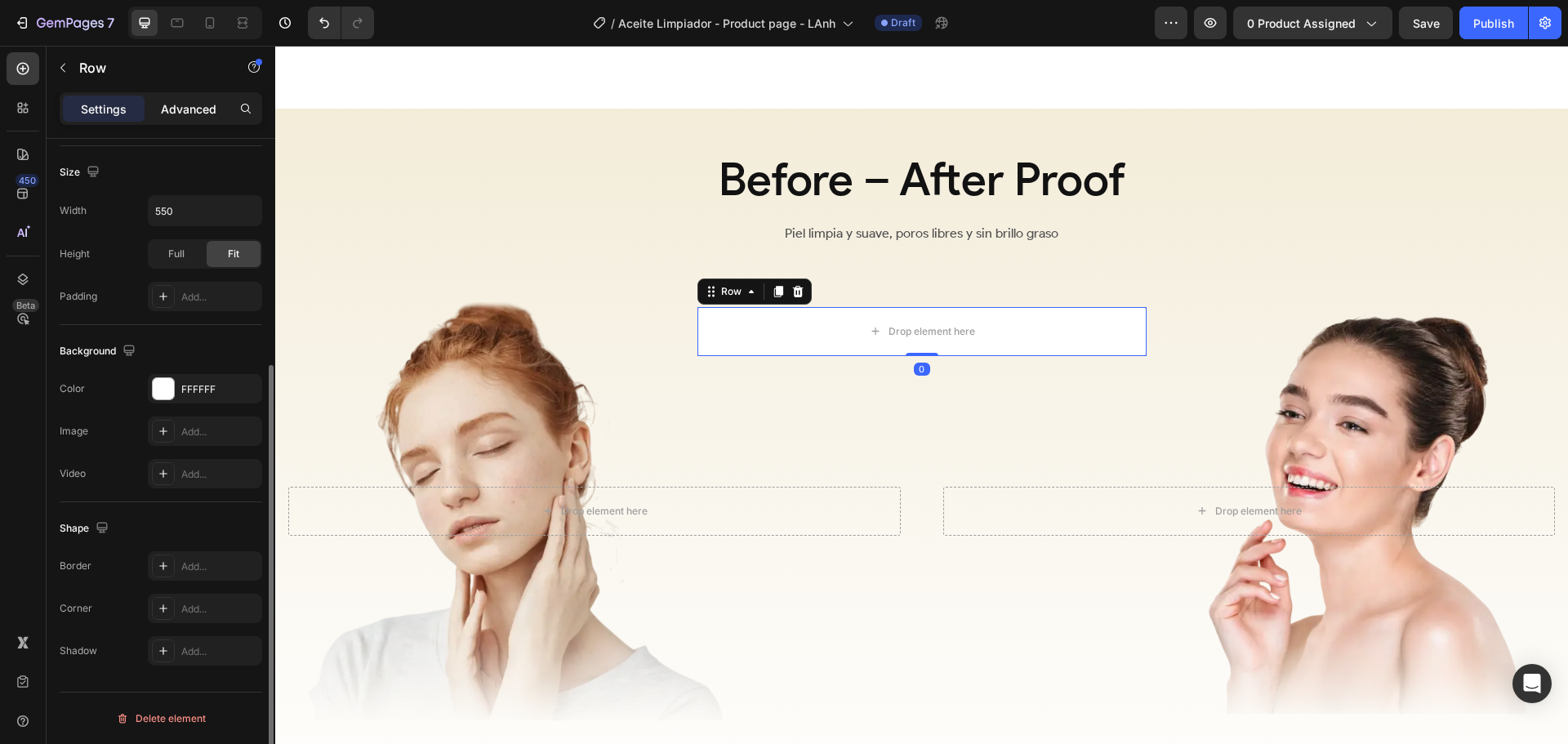
click at [204, 109] on p "Advanced" at bounding box center [189, 109] width 56 height 17
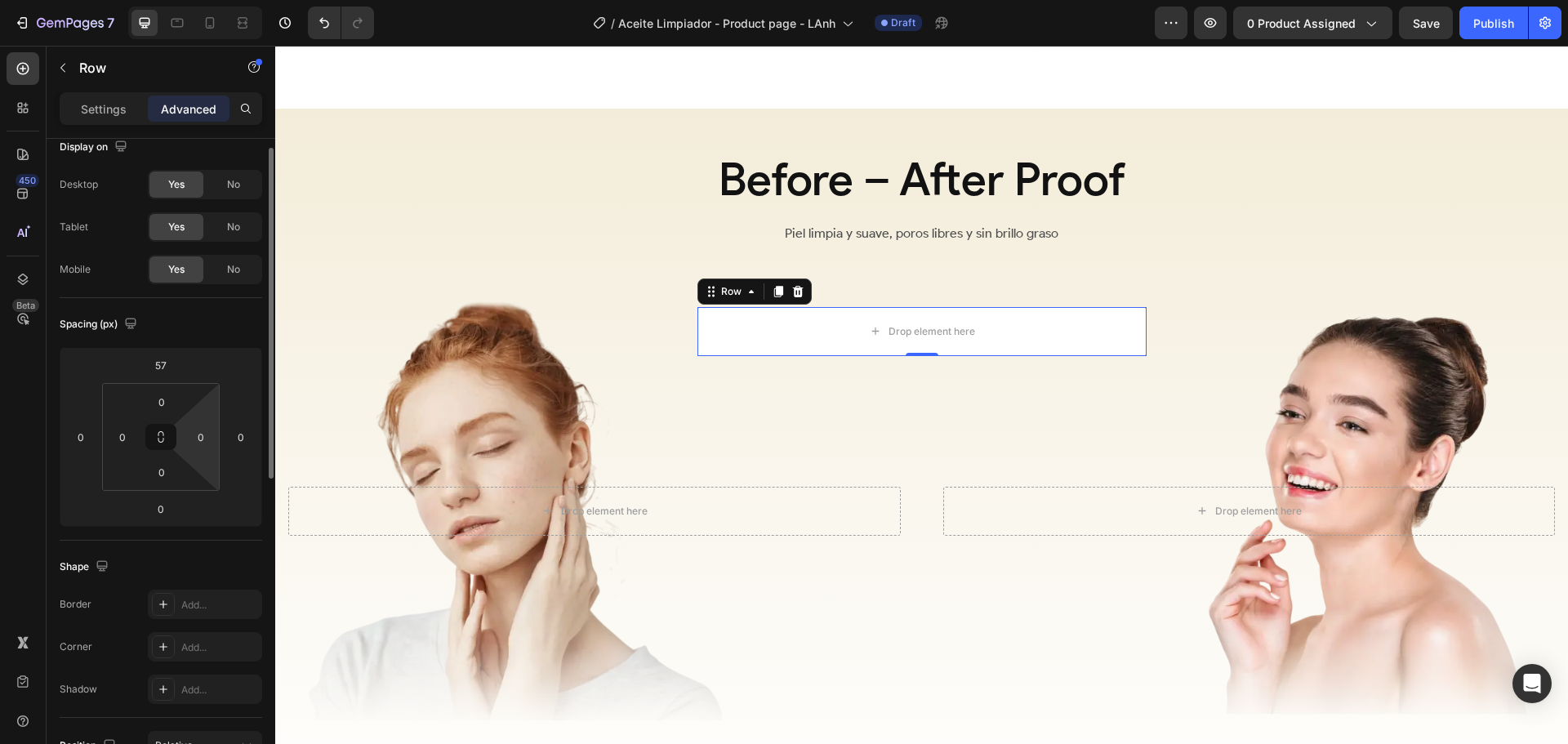
scroll to position [0, 0]
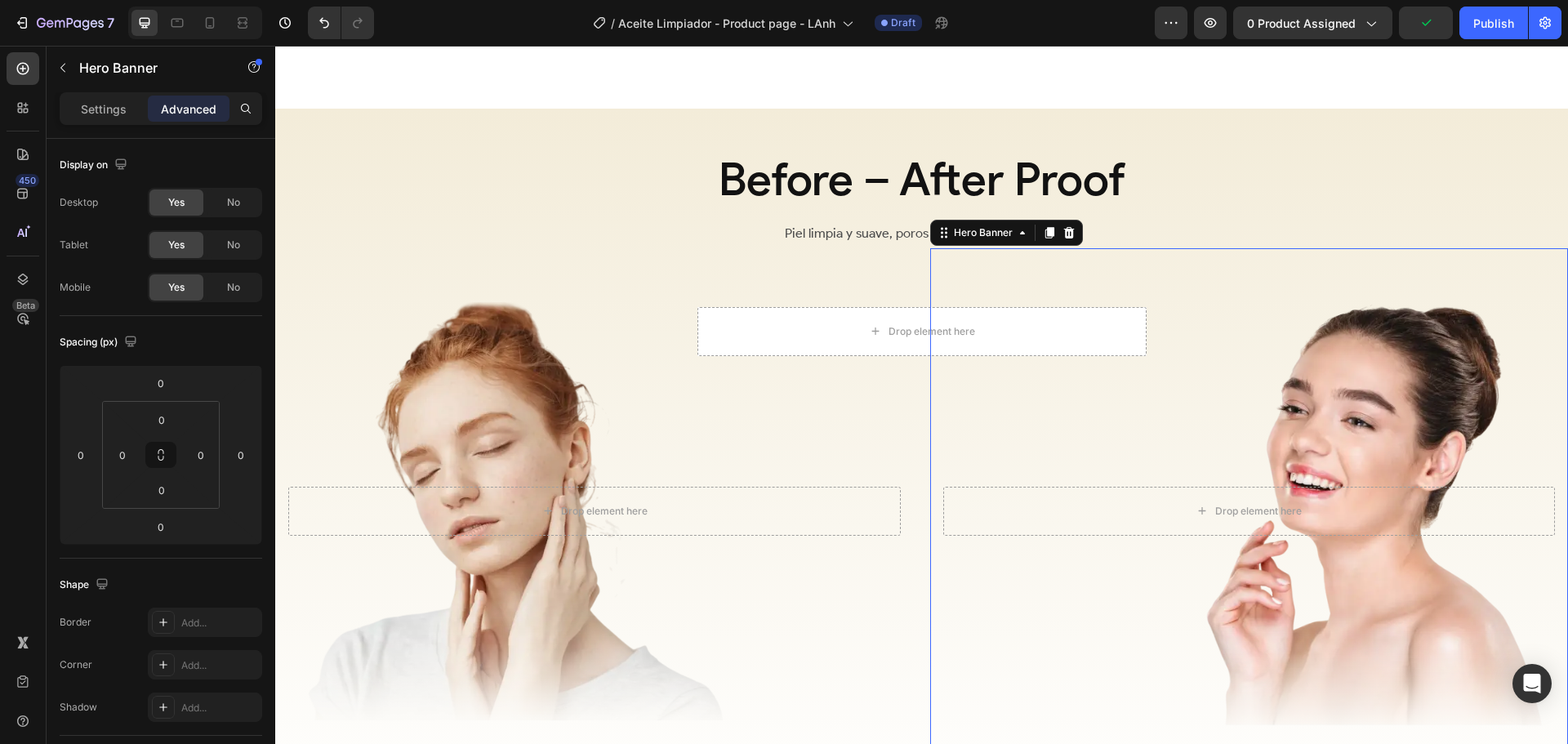
click at [1226, 372] on div "Overlay" at bounding box center [1250, 511] width 639 height 526
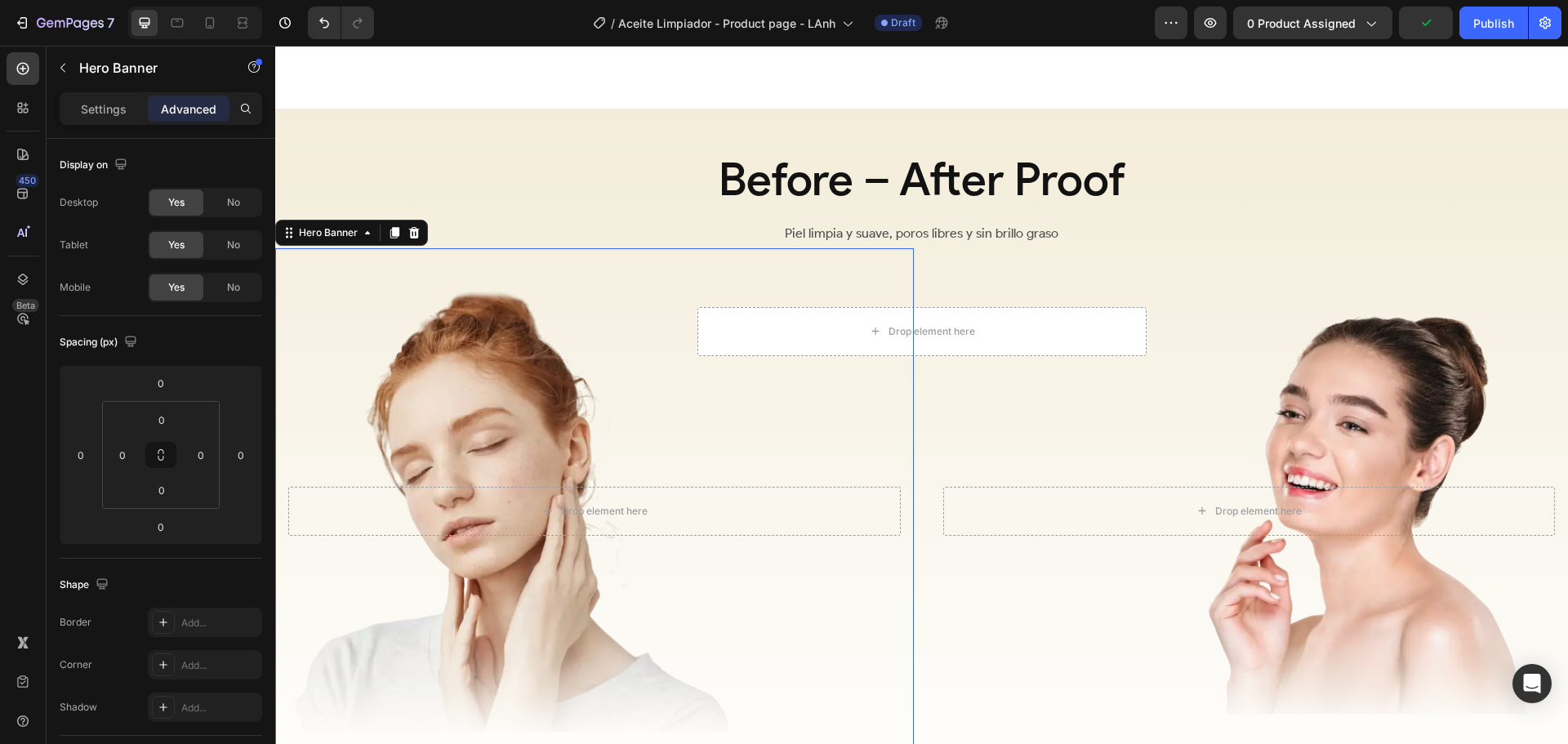
click at [718, 410] on div "Overlay" at bounding box center [594, 511] width 639 height 526
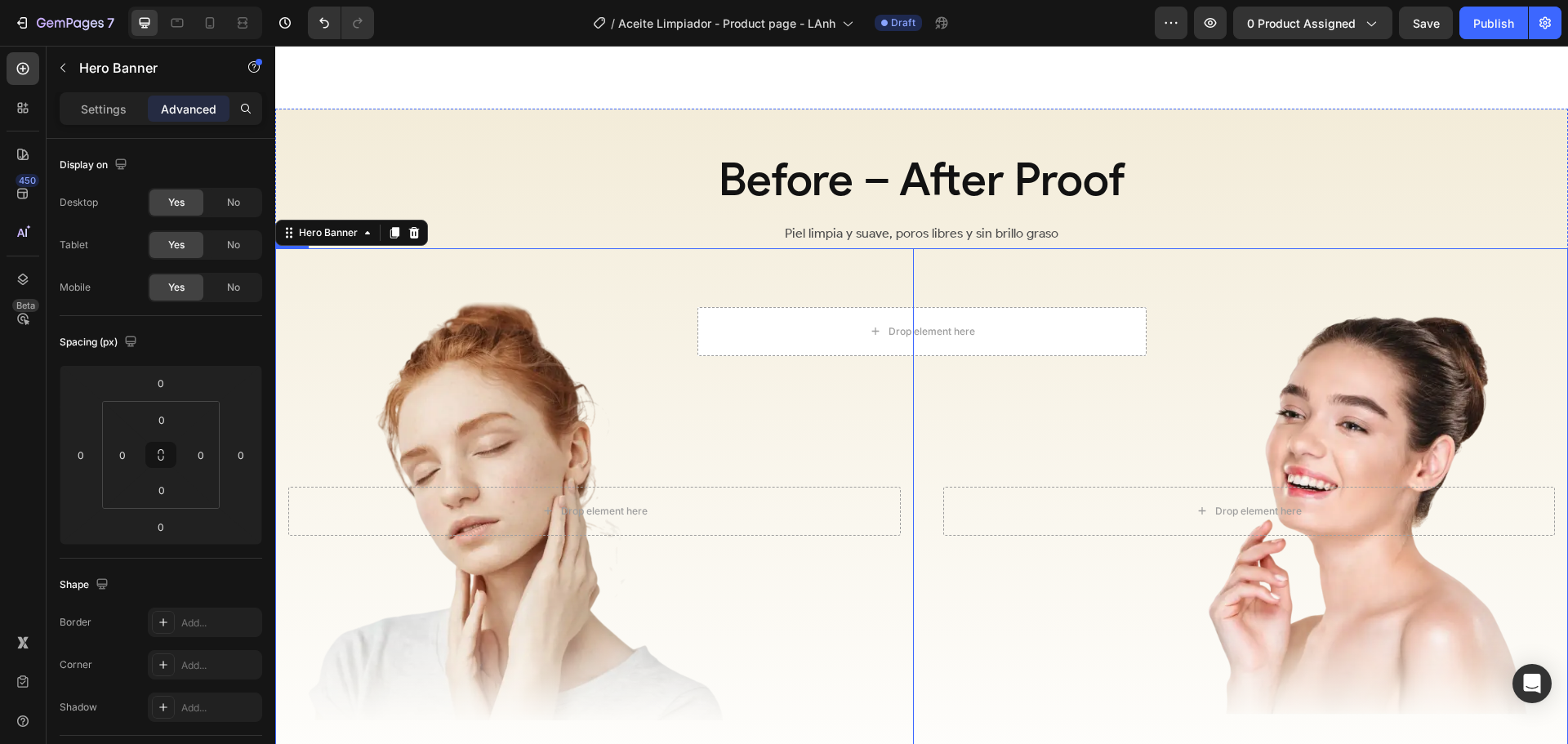
click at [918, 356] on div "Drop element here Hero Banner 0 Drop element here Hero Banner Row" at bounding box center [921, 511] width 1293 height 526
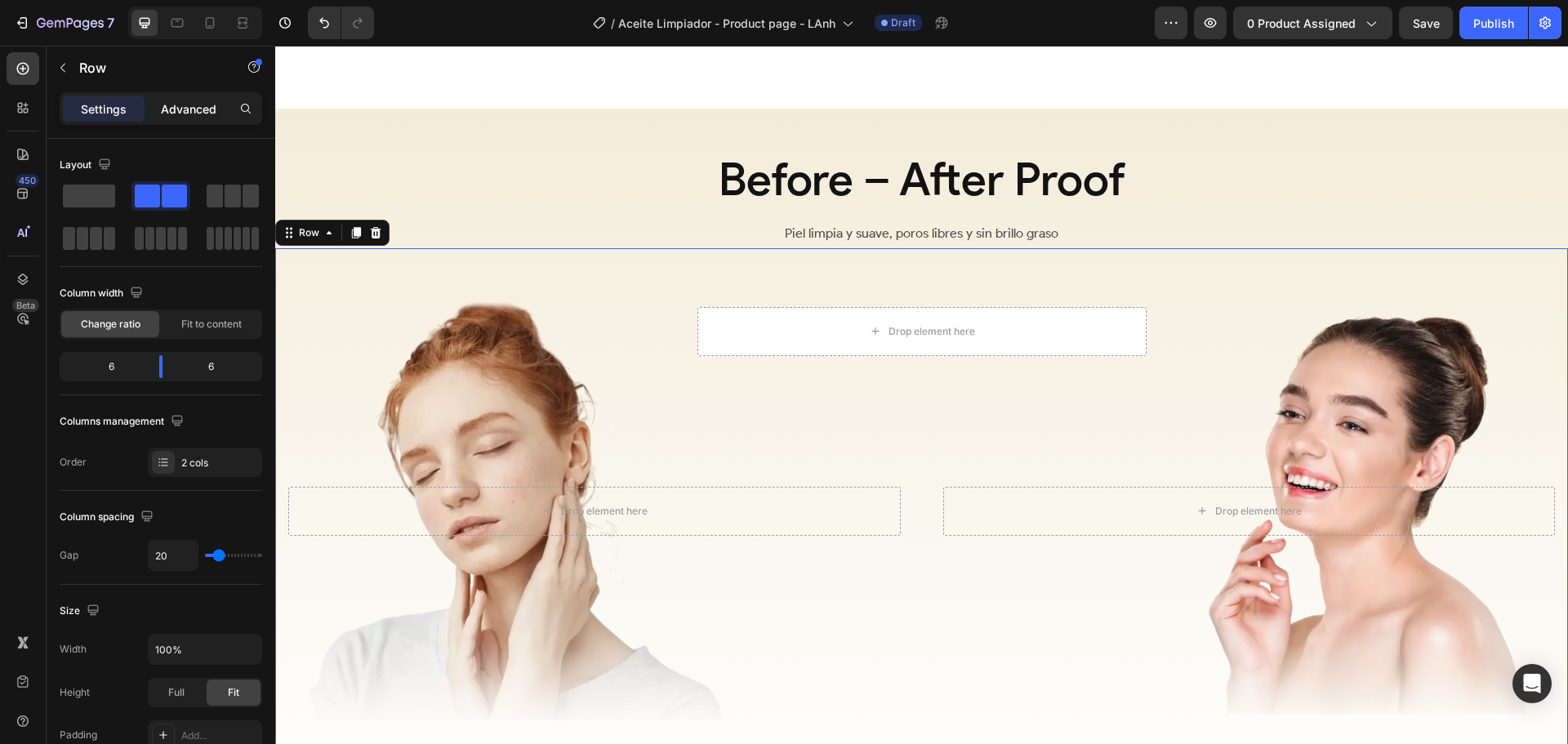
click at [184, 121] on div "Advanced" at bounding box center [189, 109] width 82 height 26
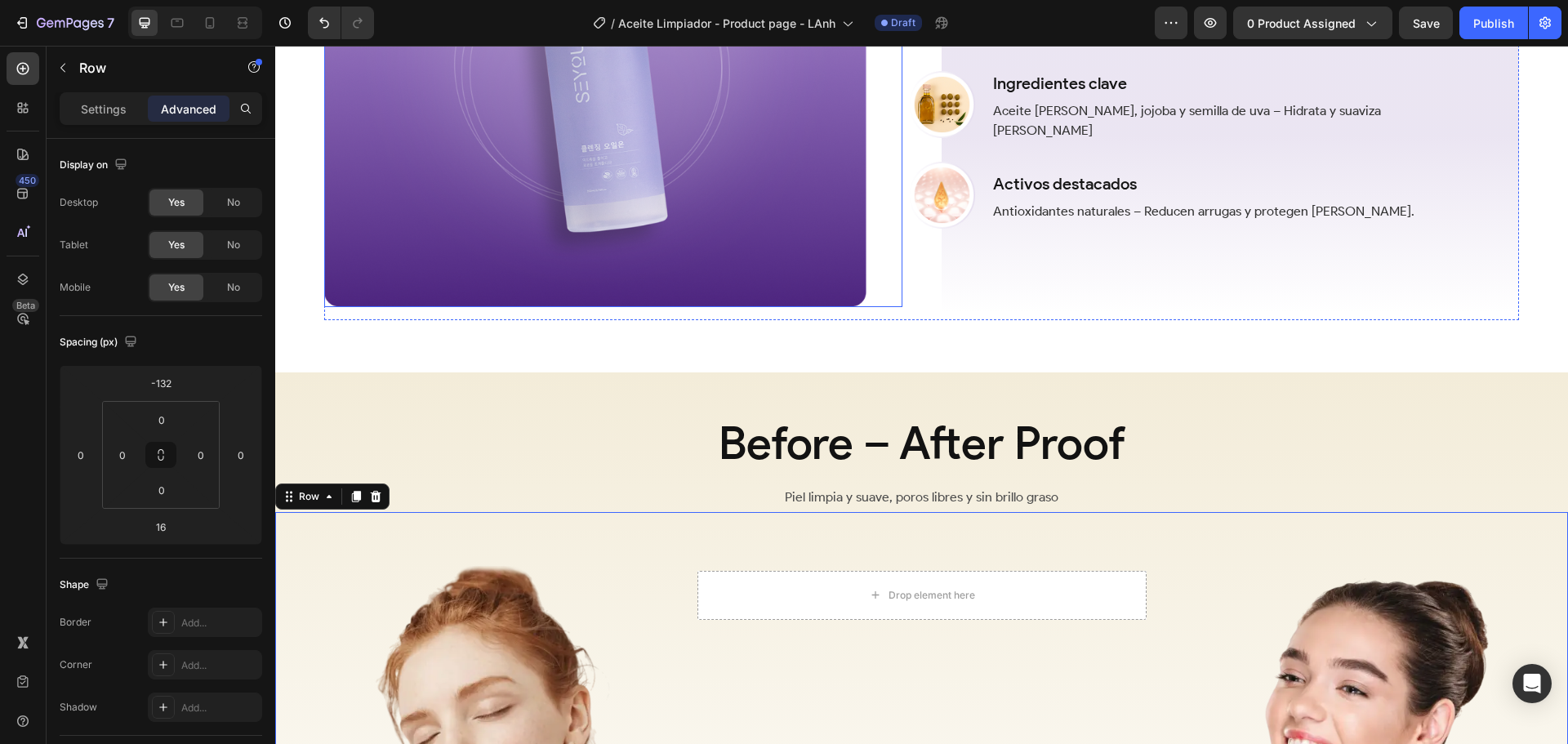
scroll to position [2009, 0]
click at [466, 377] on div "Before – After Proof Heading Piel limpia y suave, poros libres y sin brillo gra…" at bounding box center [921, 732] width 1293 height 718
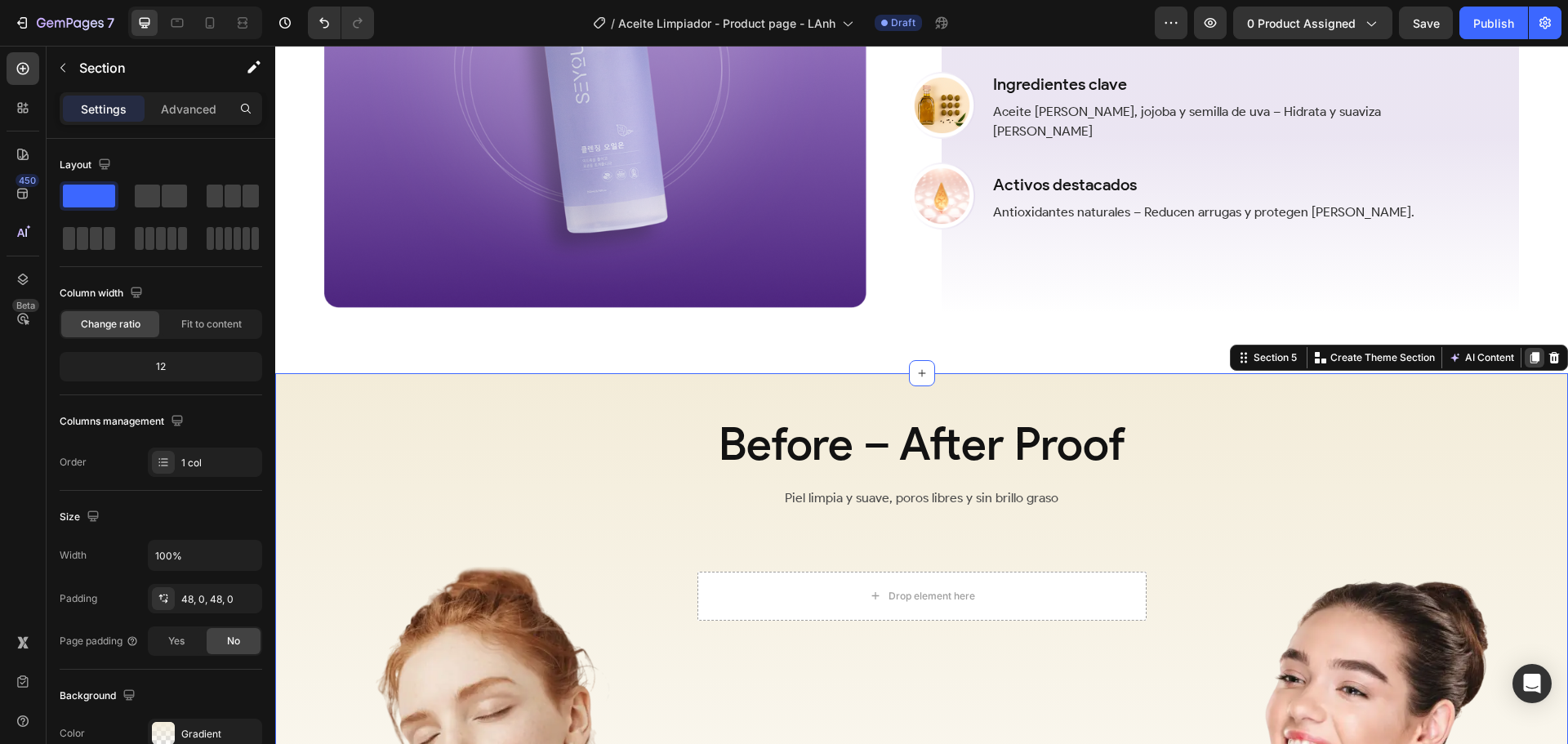
click at [1528, 351] on icon at bounding box center [1534, 358] width 13 height 13
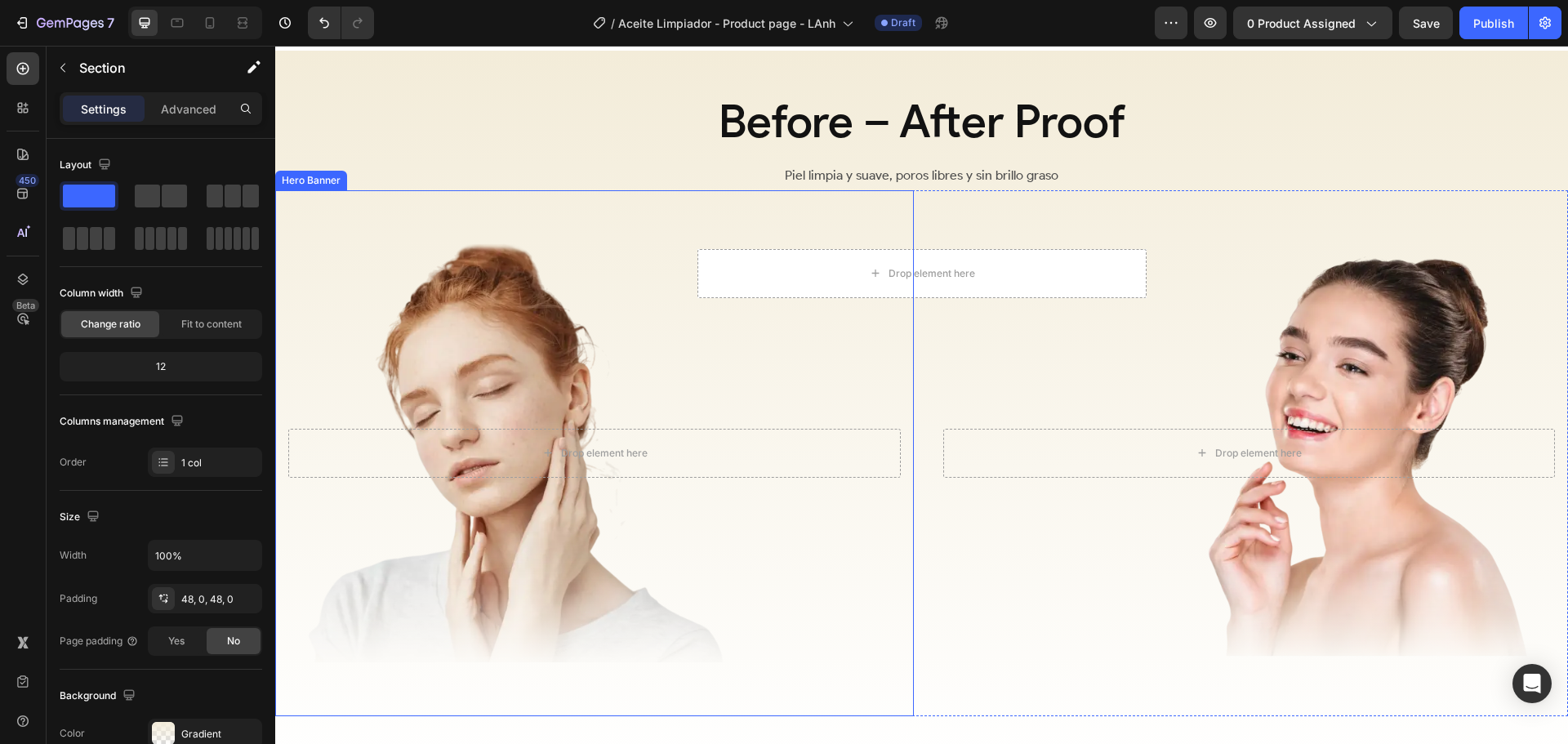
scroll to position [3068, 0]
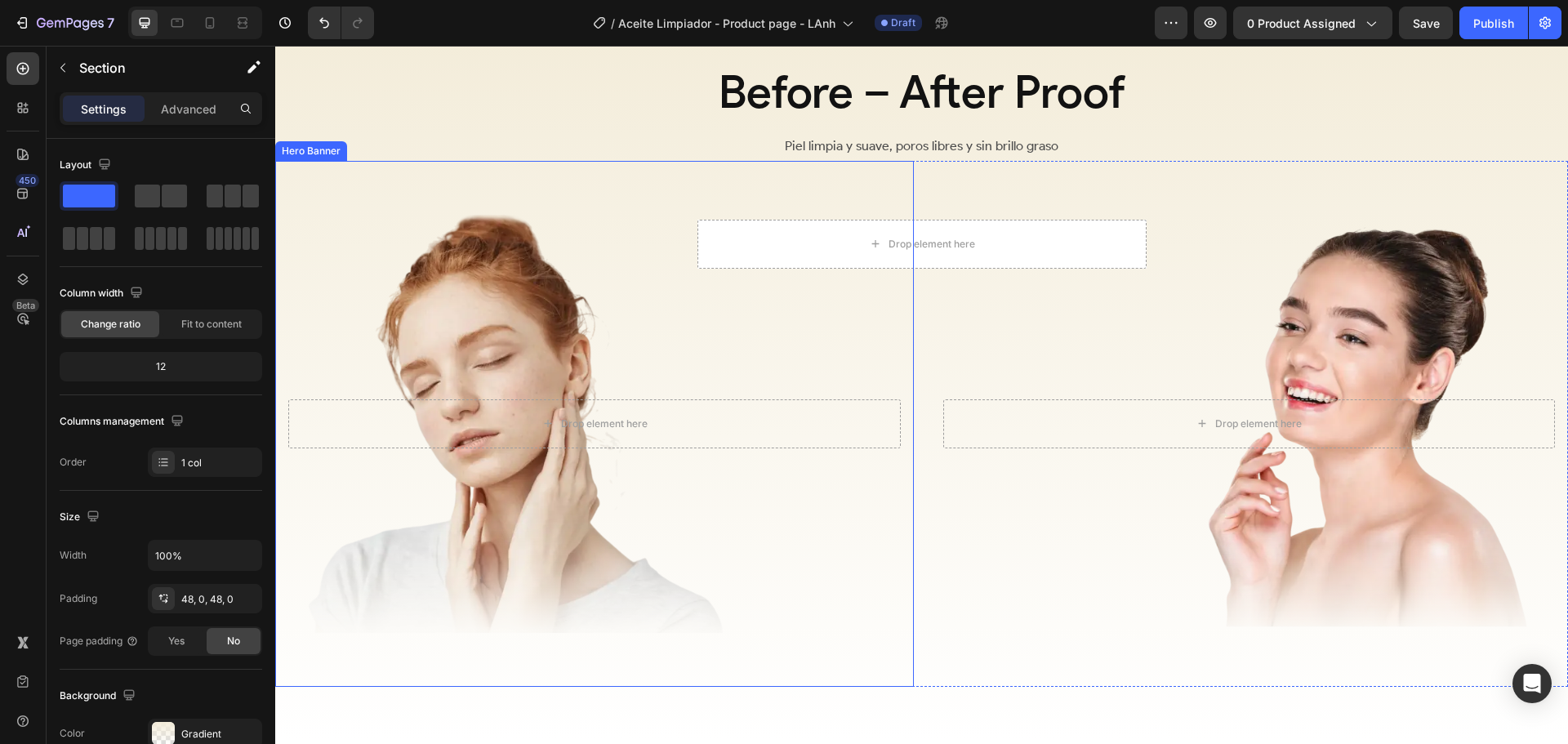
click at [603, 374] on div "Overlay" at bounding box center [594, 424] width 639 height 526
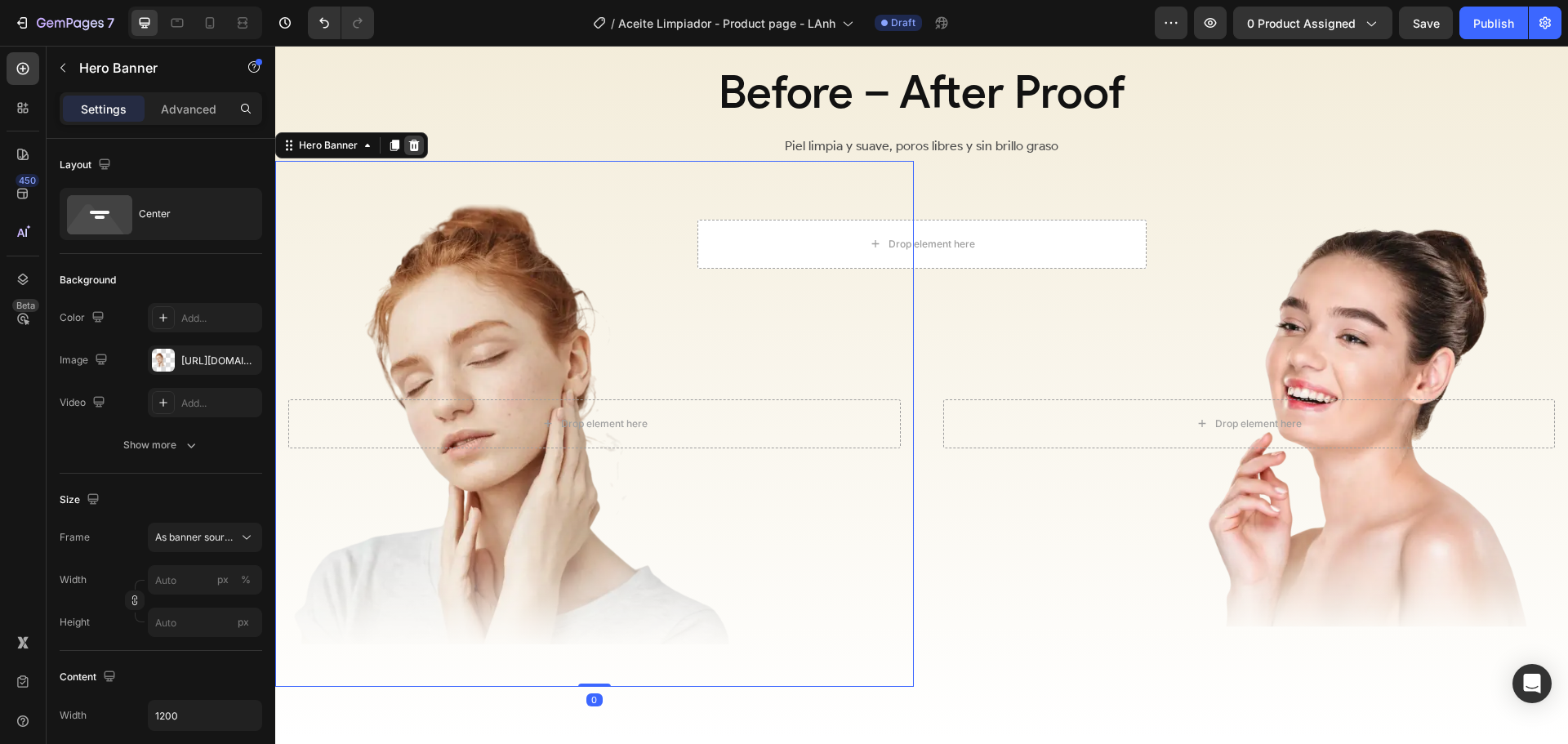
click at [411, 147] on icon at bounding box center [414, 144] width 10 height 11
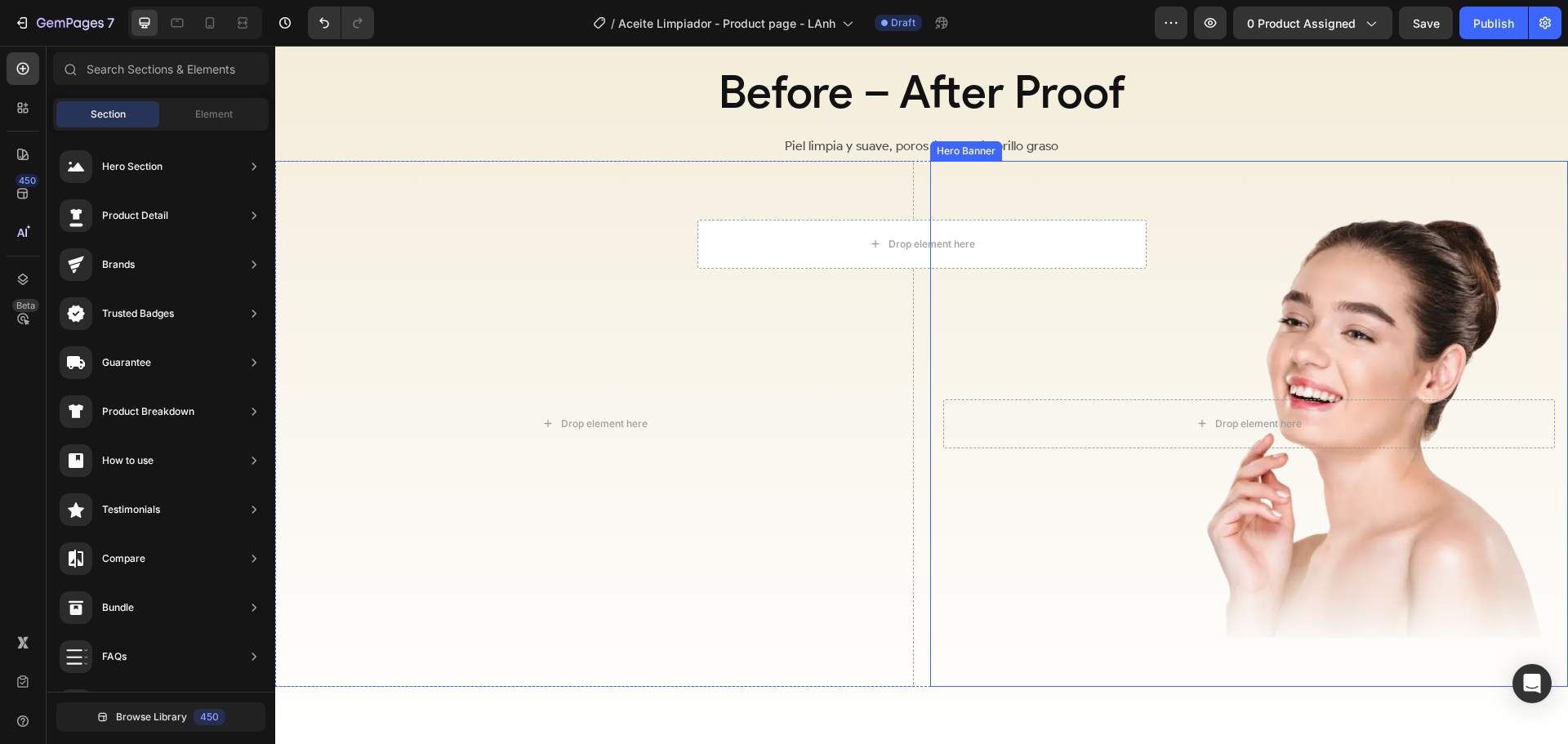
click at [1135, 447] on div "Drop element here" at bounding box center [1250, 424] width 639 height 56
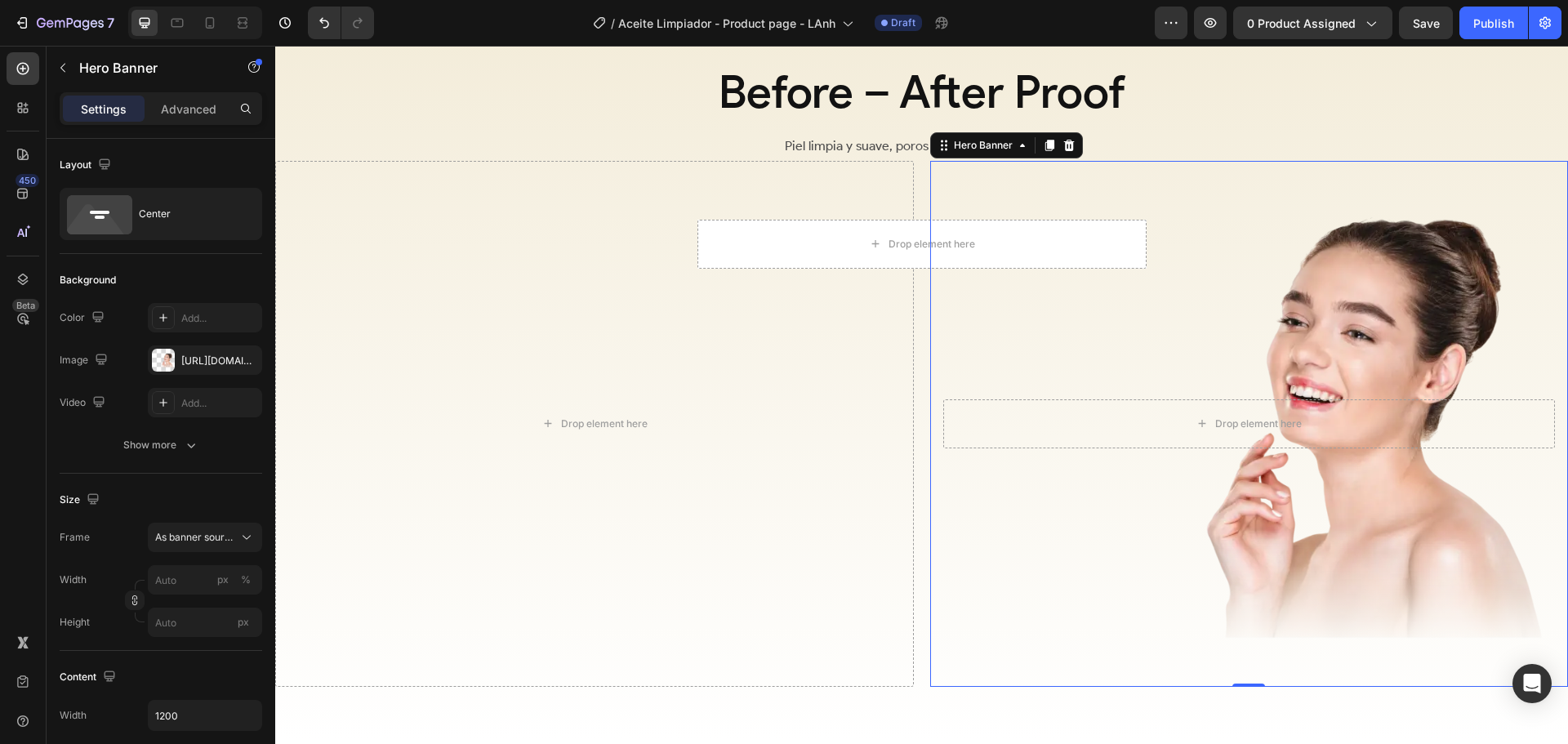
click at [1097, 282] on div "Overlay" at bounding box center [1250, 424] width 639 height 526
click at [1064, 151] on icon at bounding box center [1070, 145] width 13 height 13
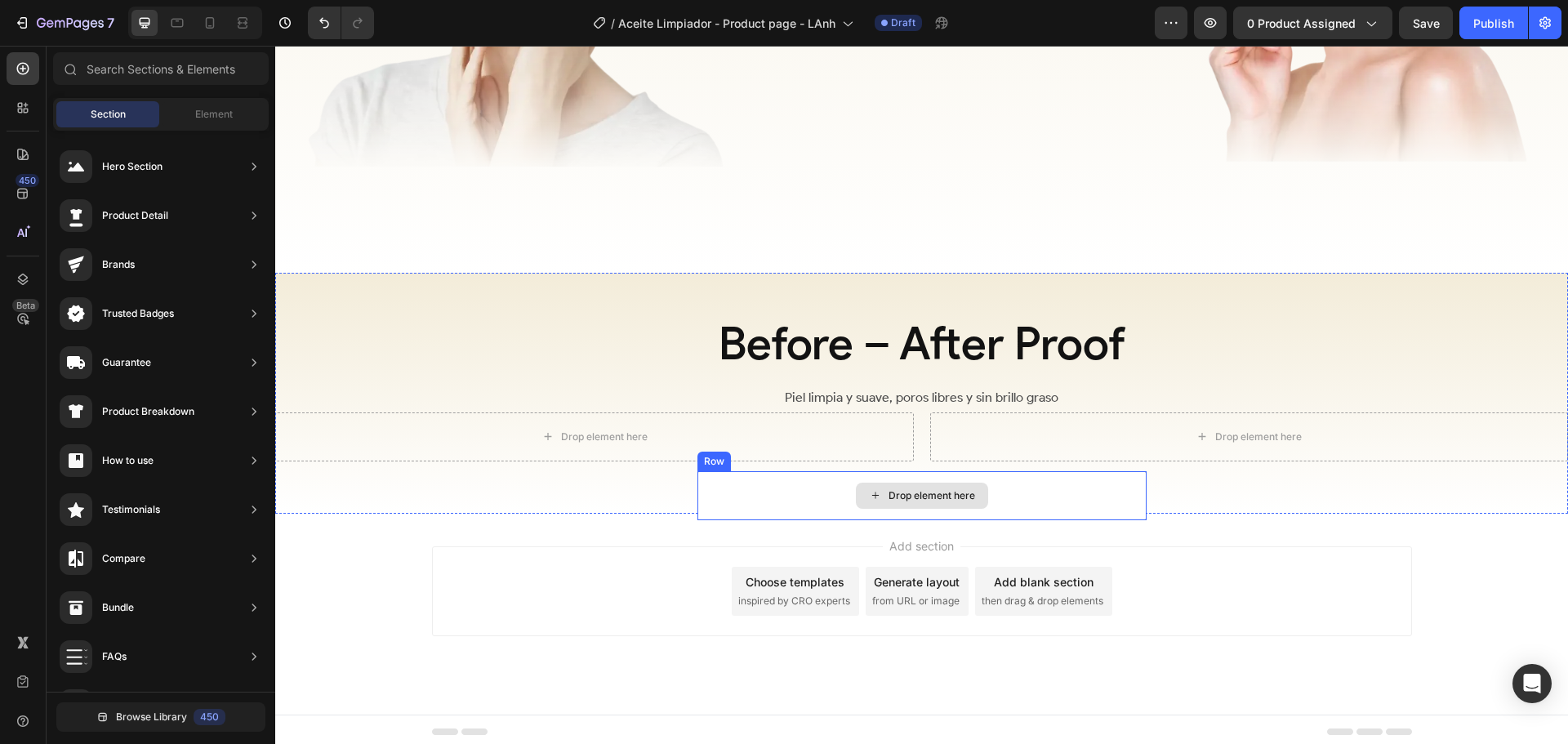
click at [1071, 493] on div "Drop element here" at bounding box center [922, 495] width 449 height 49
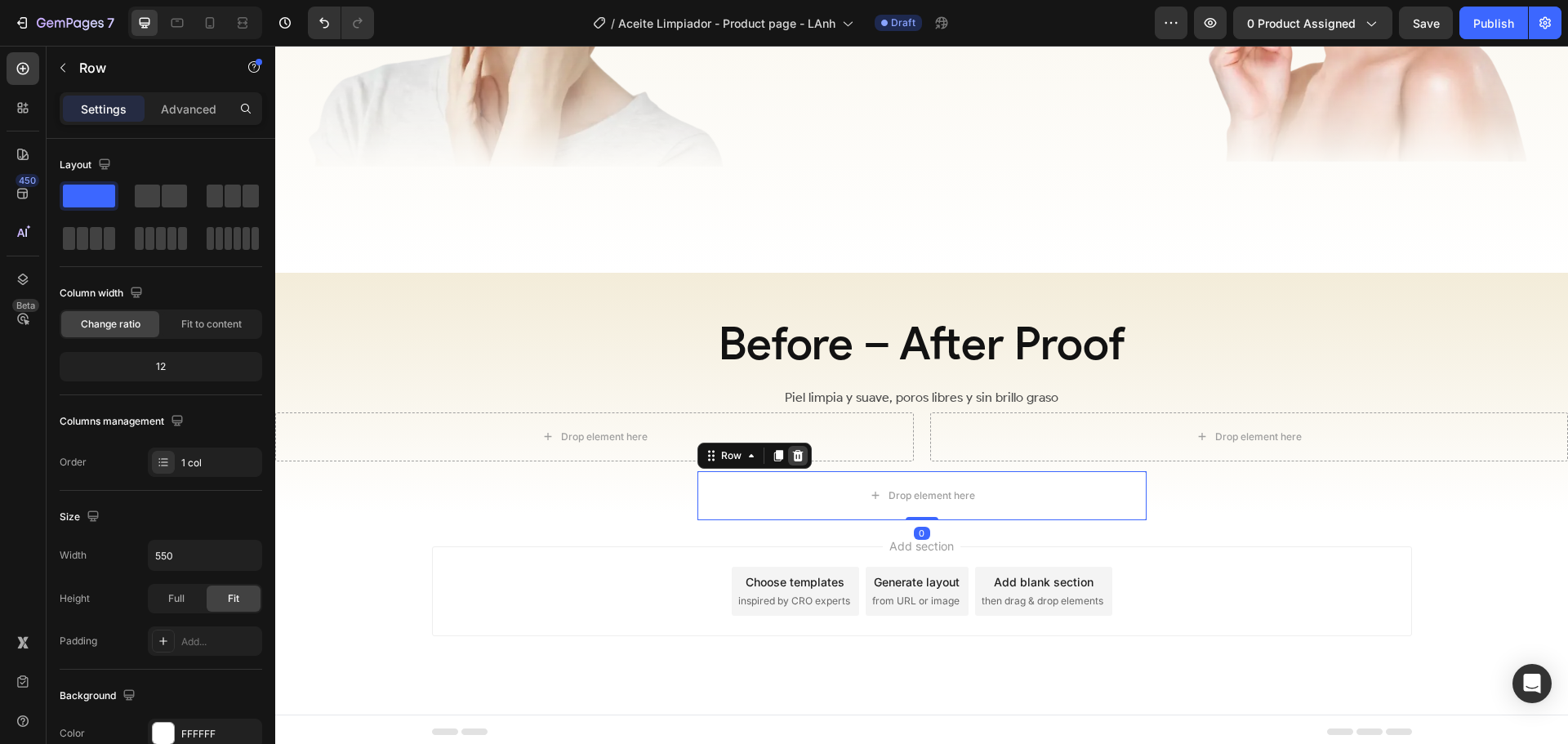
click at [796, 449] on icon at bounding box center [798, 455] width 13 height 13
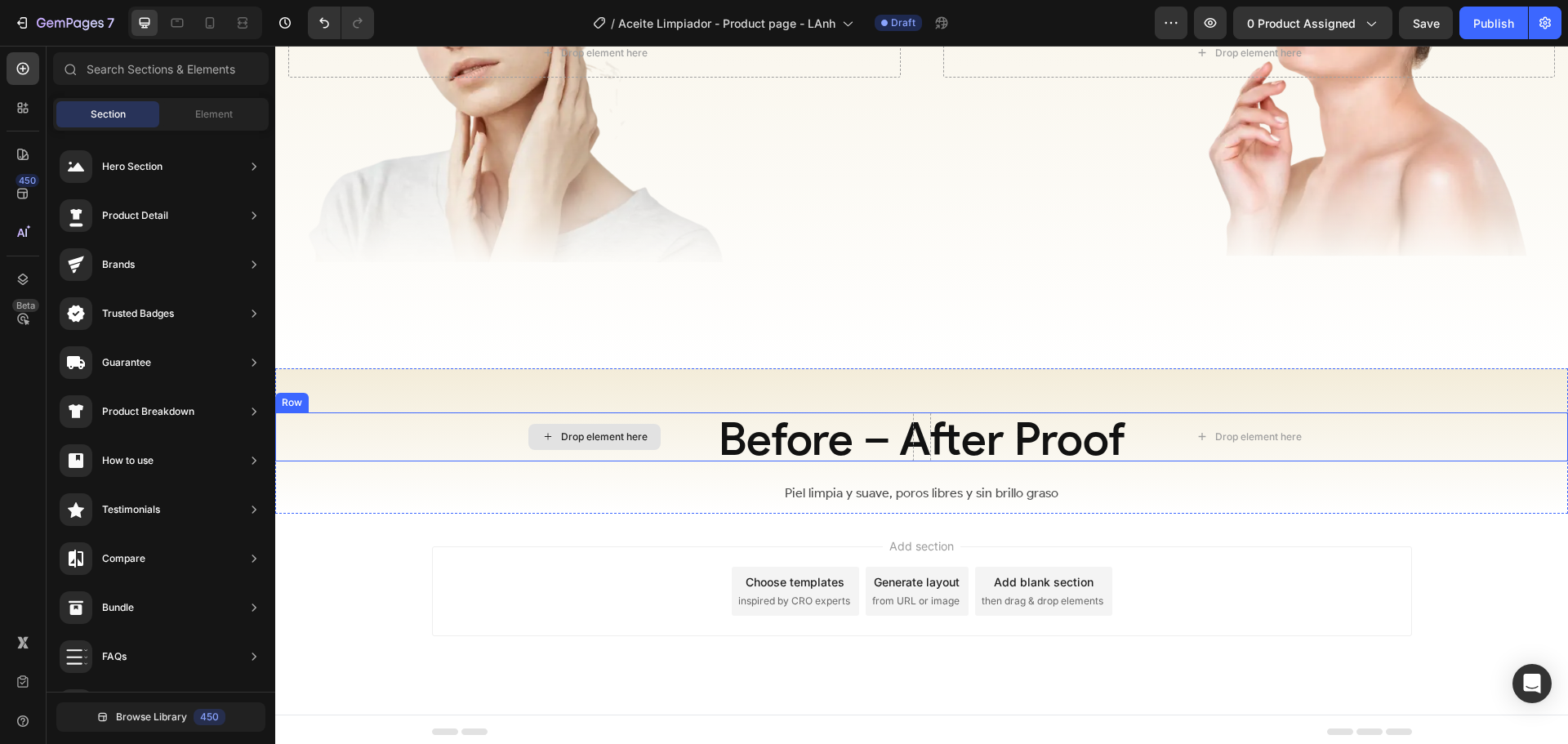
click at [891, 426] on div "Drop element here" at bounding box center [594, 437] width 639 height 49
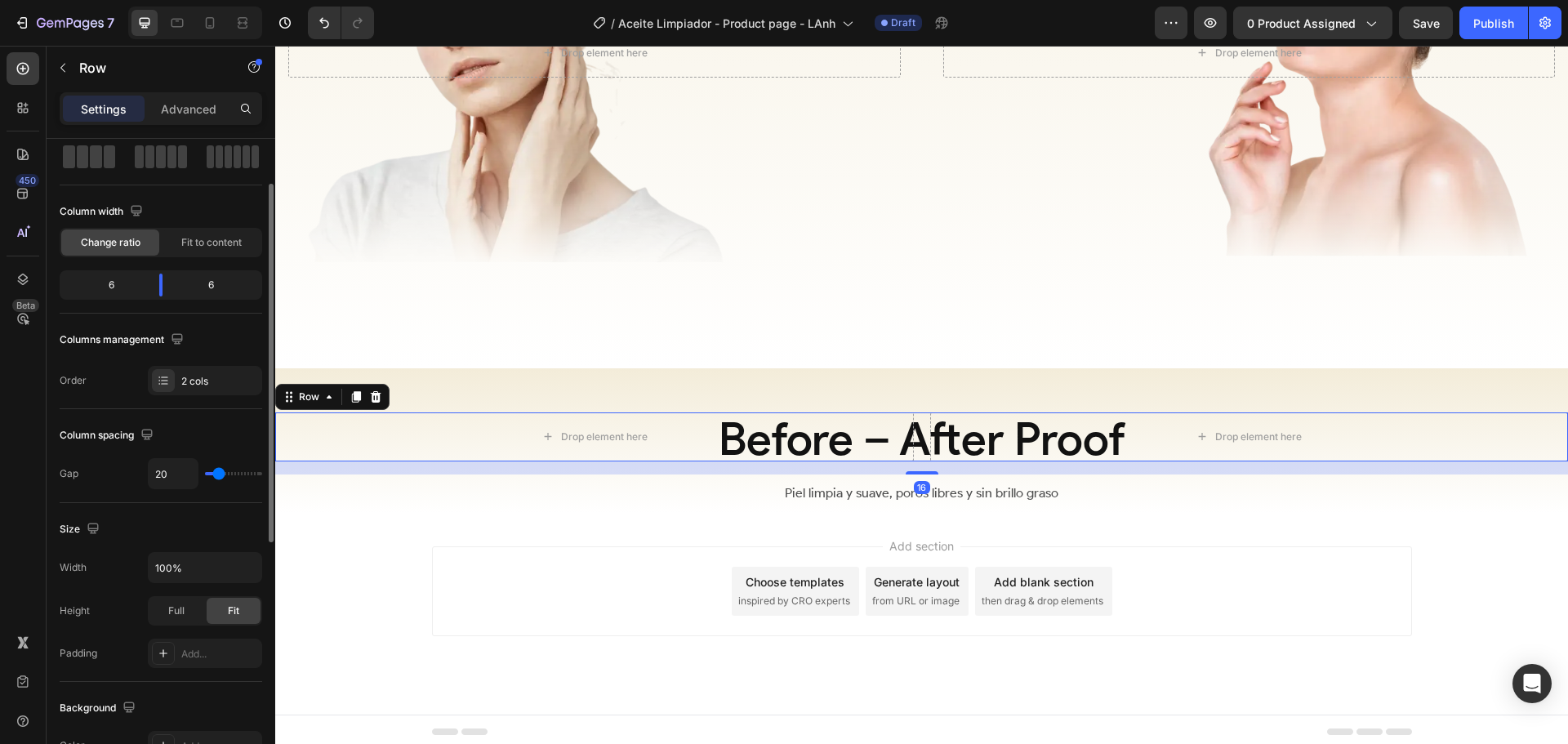
scroll to position [163, 0]
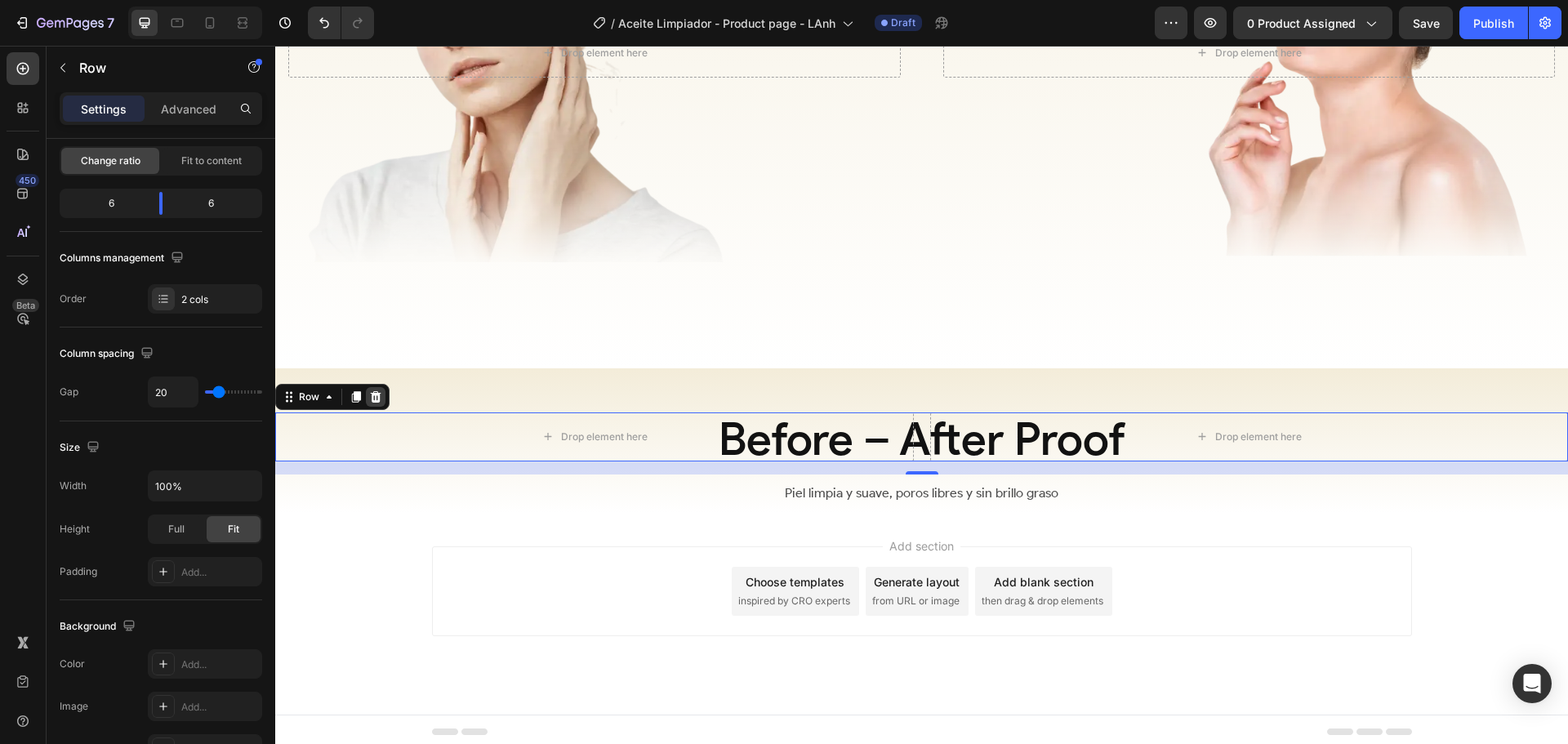
click at [375, 391] on icon at bounding box center [375, 397] width 10 height 11
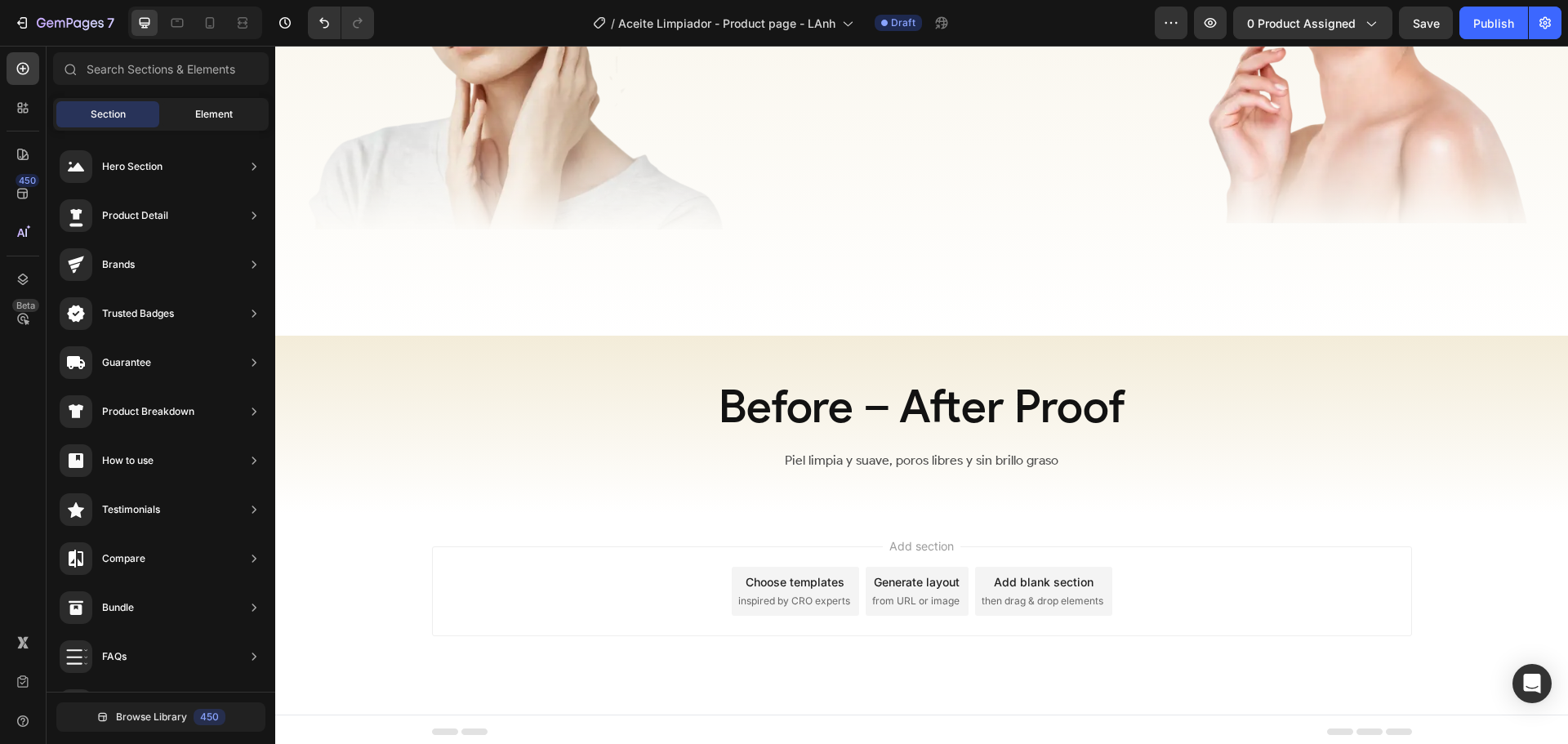
click at [192, 110] on div "Element" at bounding box center [213, 115] width 102 height 26
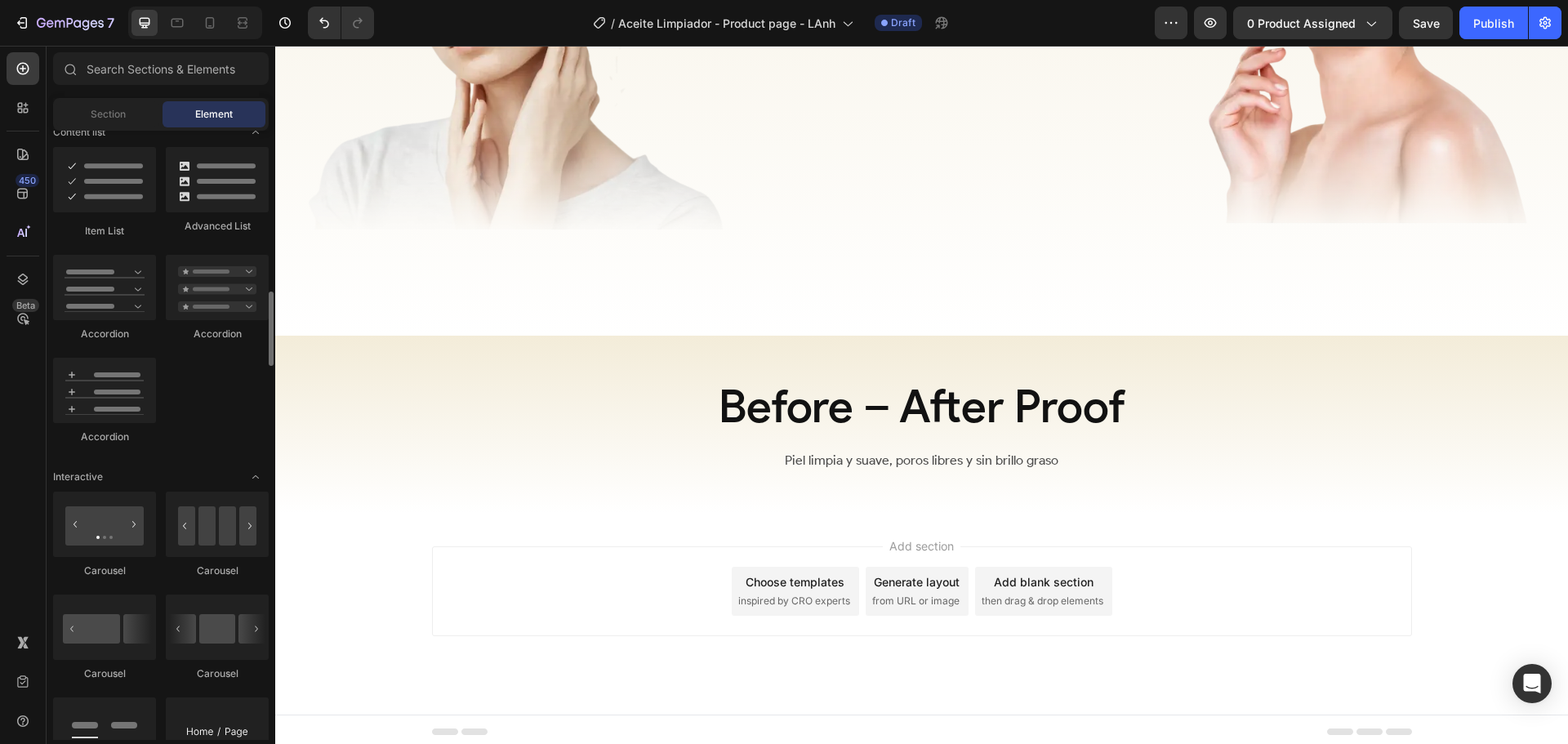
scroll to position [1469, 0]
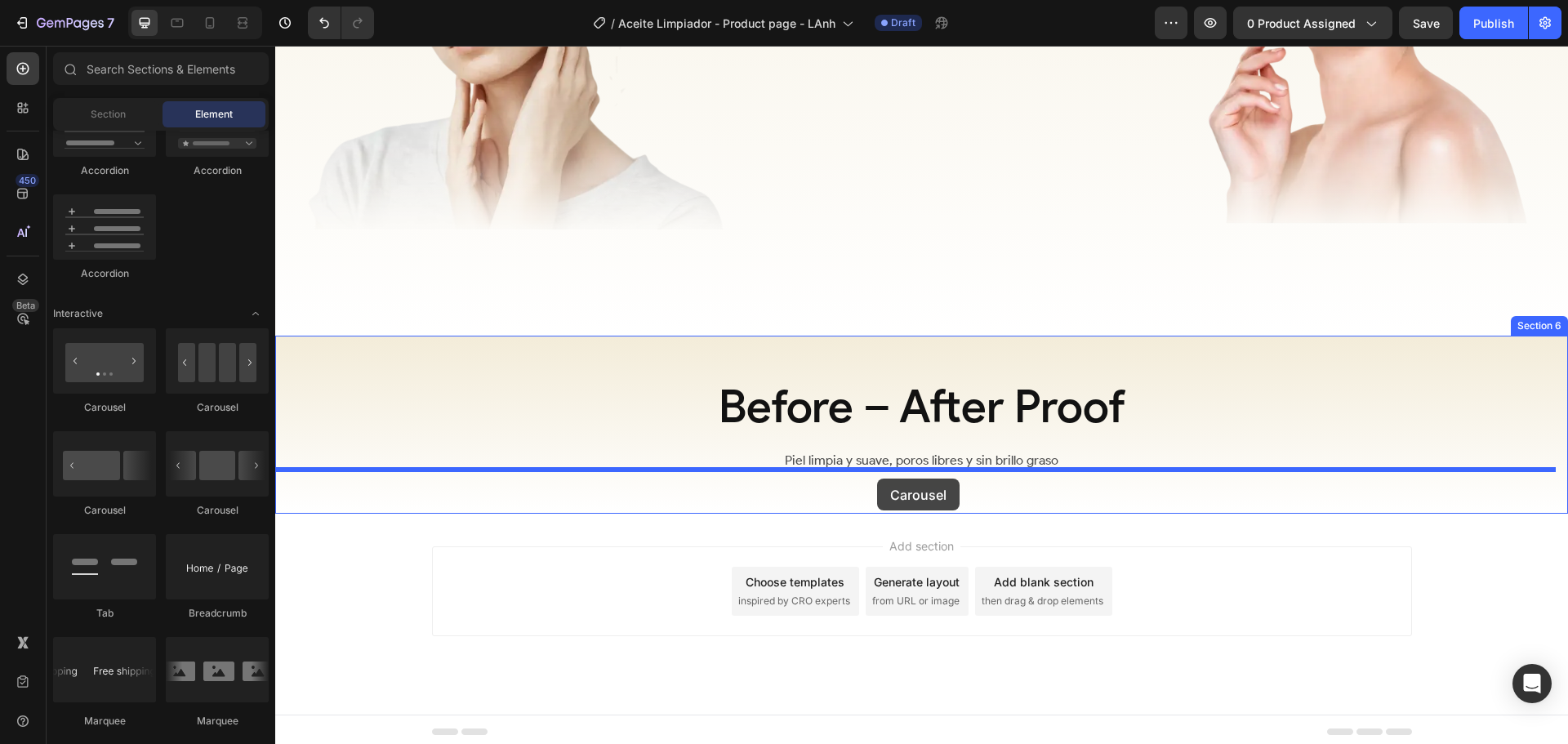
drag, startPoint x: 377, startPoint y: 402, endPoint x: 878, endPoint y: 479, distance: 506.9
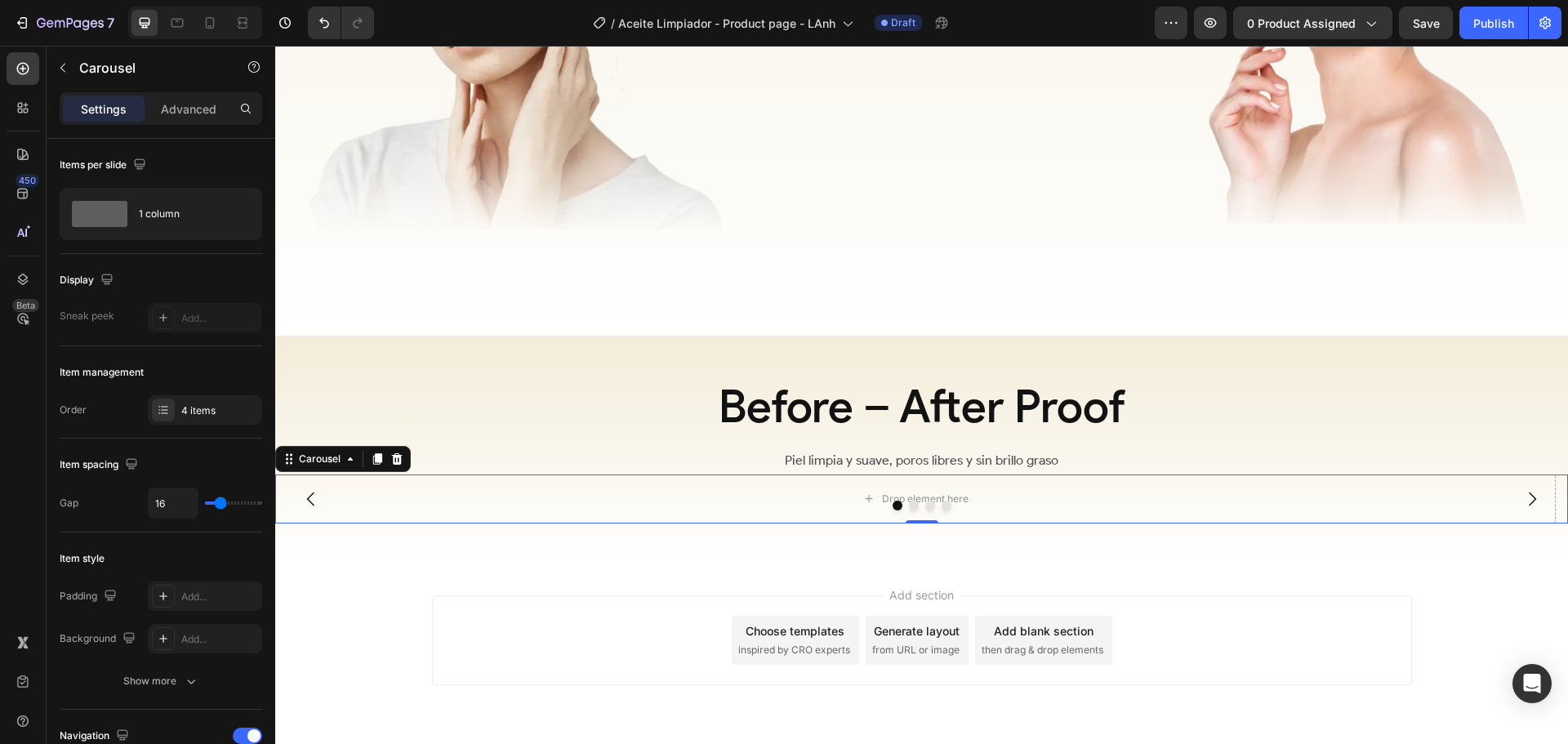
scroll to position [2808, 0]
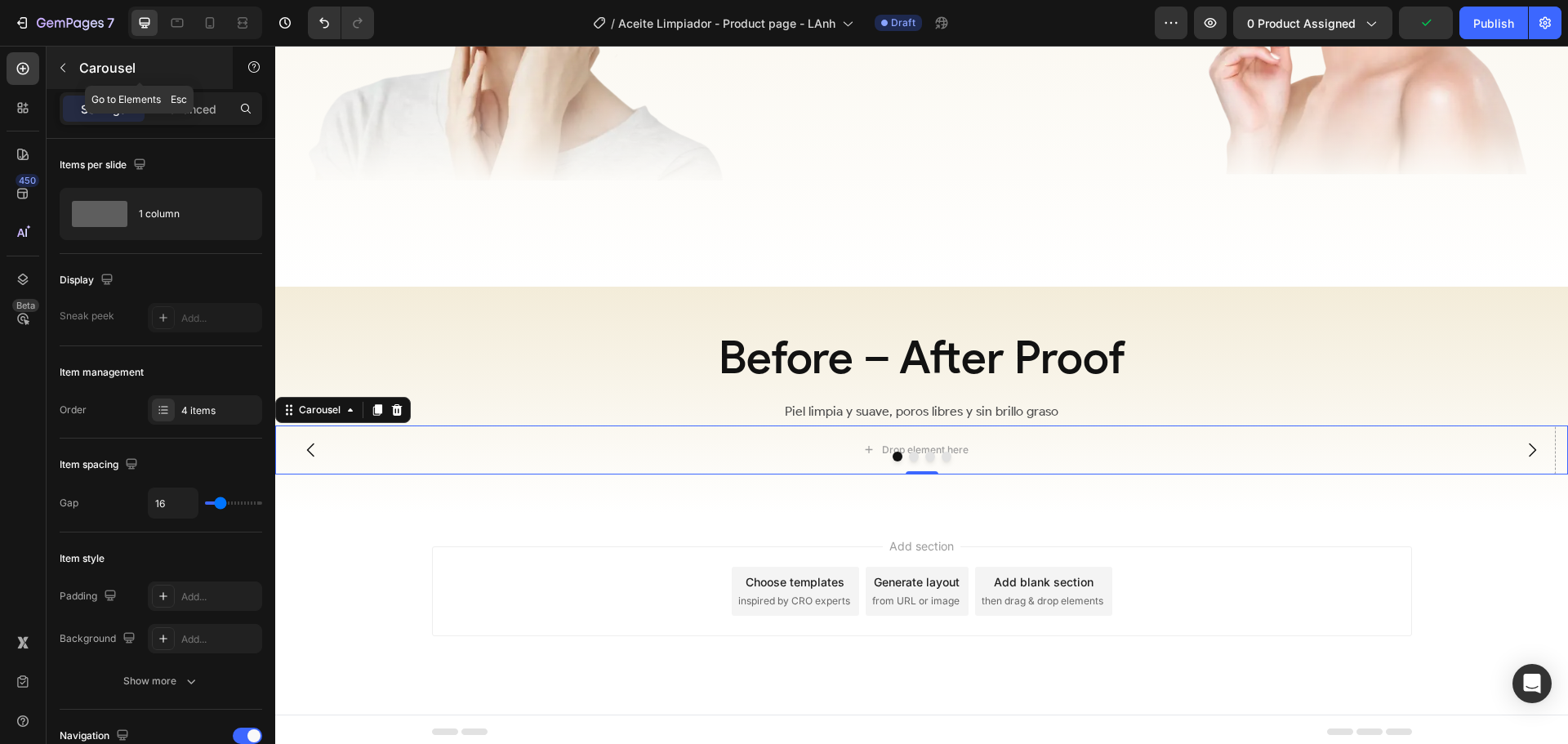
click at [115, 76] on p "Carousel" at bounding box center [148, 67] width 139 height 20
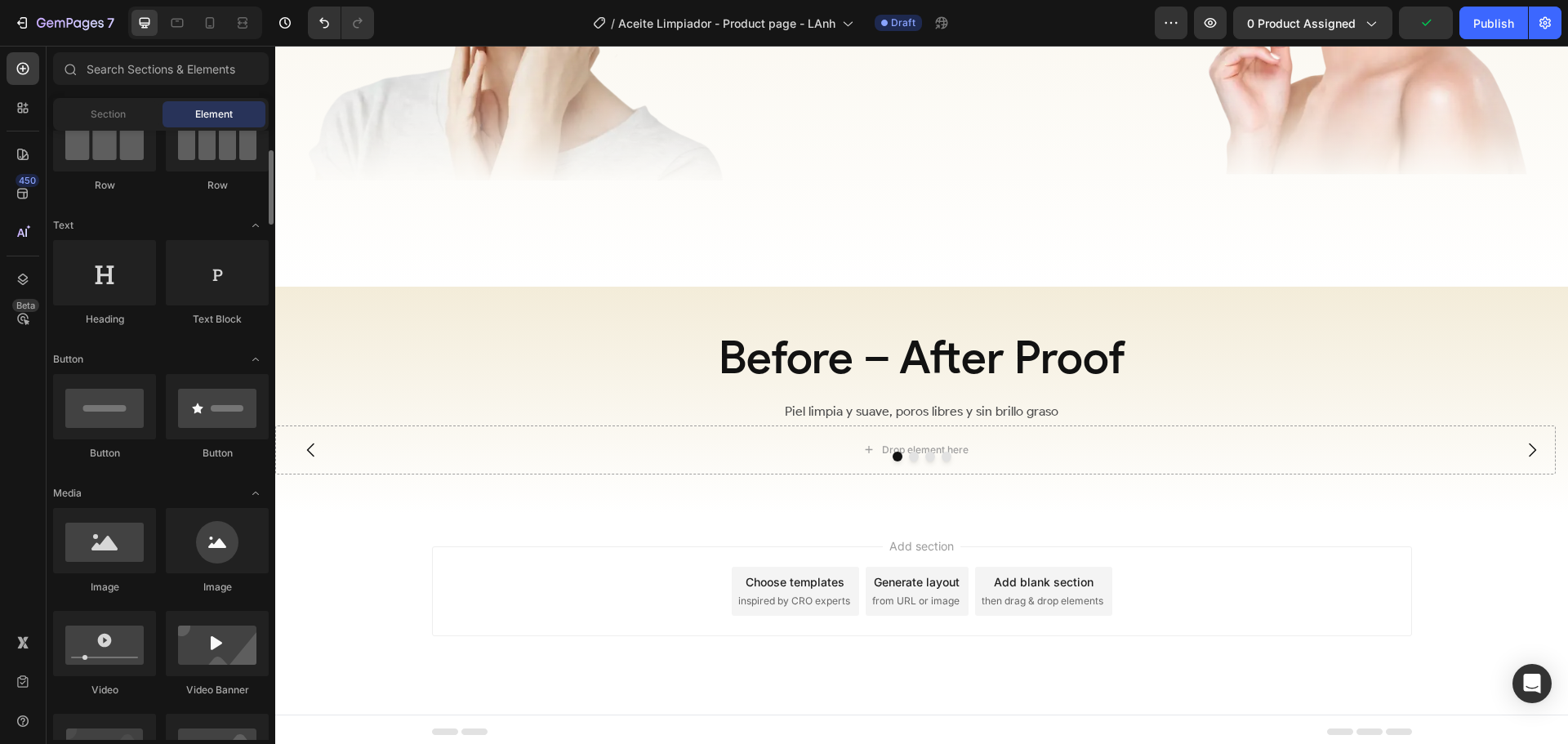
scroll to position [0, 0]
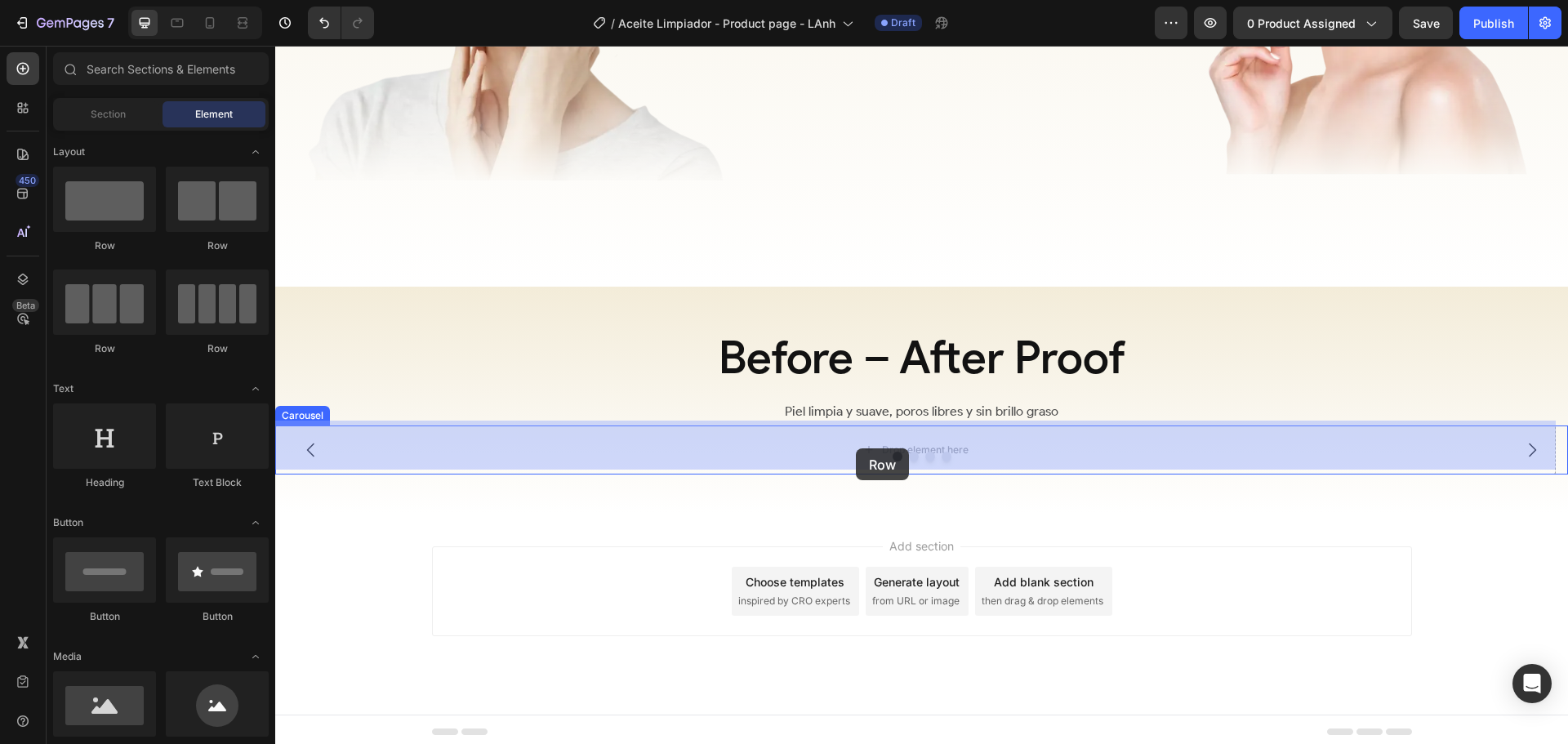
drag, startPoint x: 381, startPoint y: 249, endPoint x: 856, endPoint y: 448, distance: 515.0
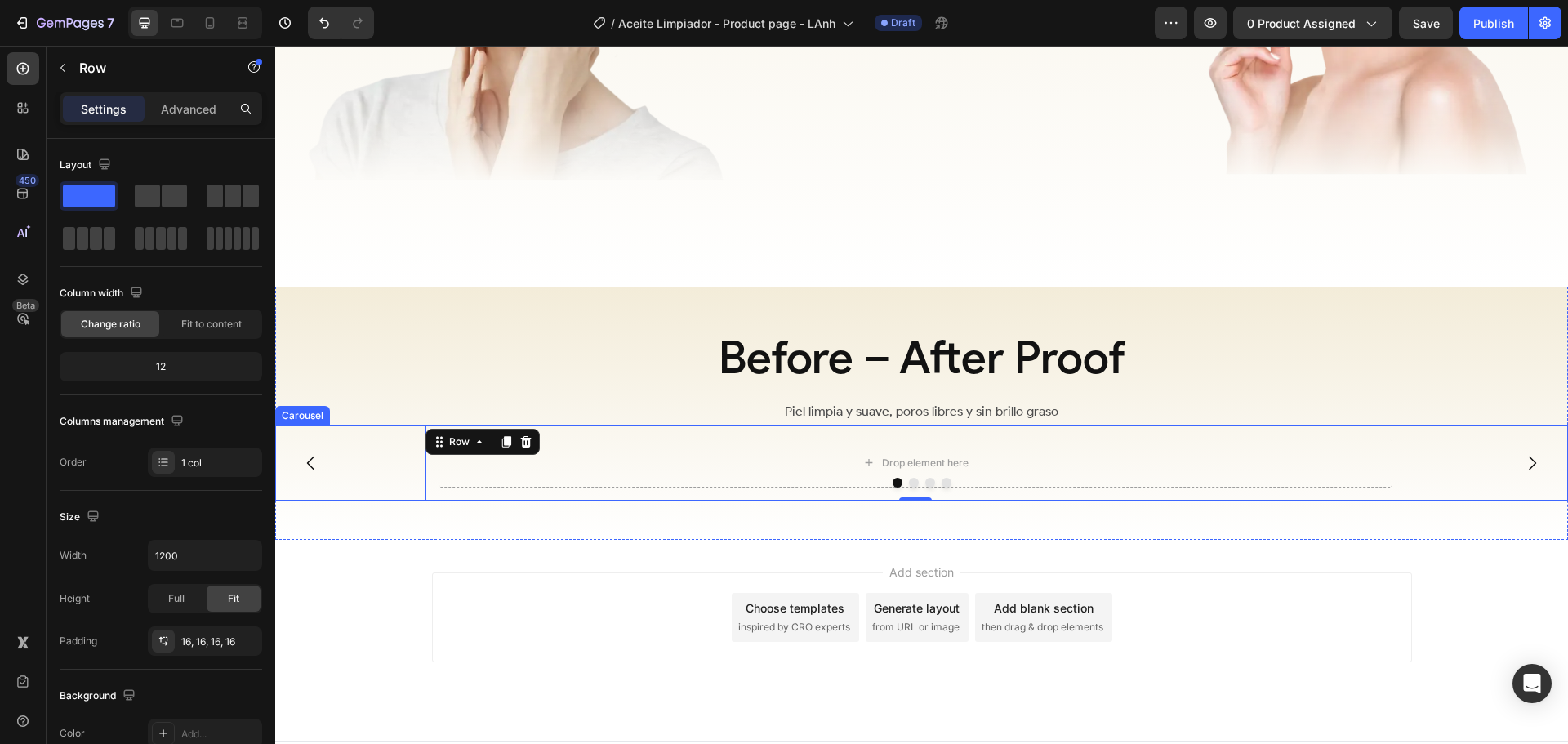
scroll to position [2834, 0]
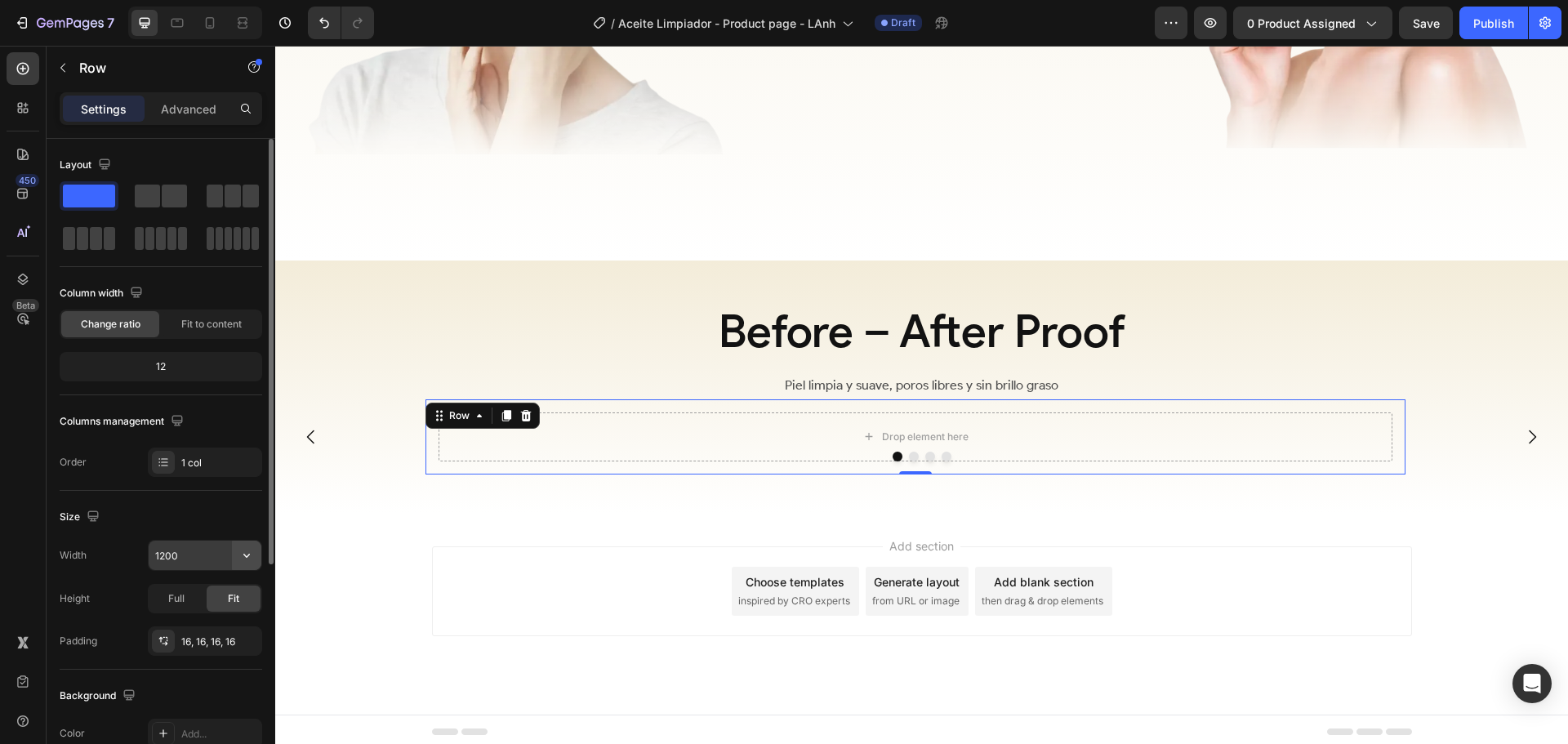
click at [246, 557] on icon "button" at bounding box center [246, 555] width 7 height 4
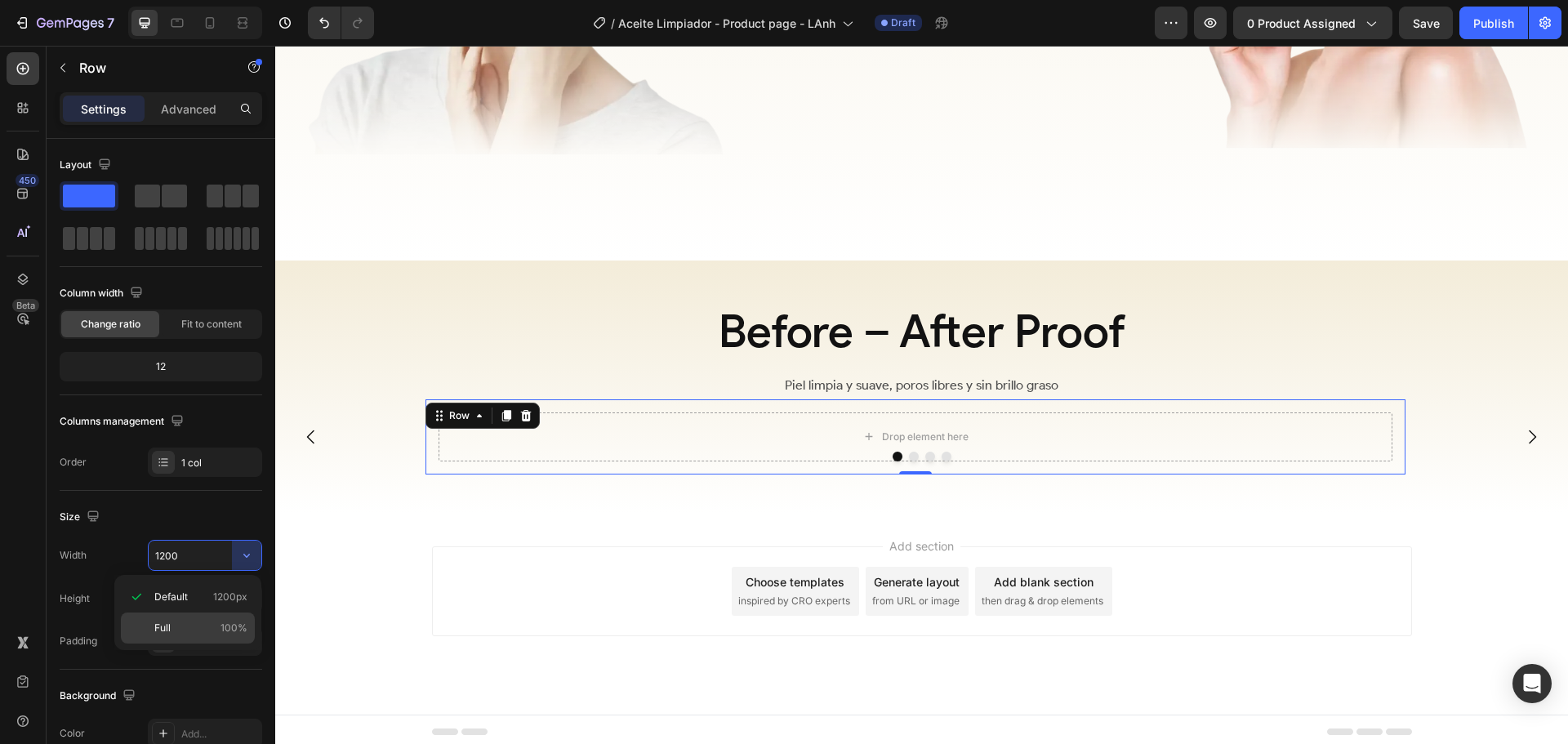
click at [196, 627] on p "Full 100%" at bounding box center [201, 628] width 93 height 15
type input "100%"
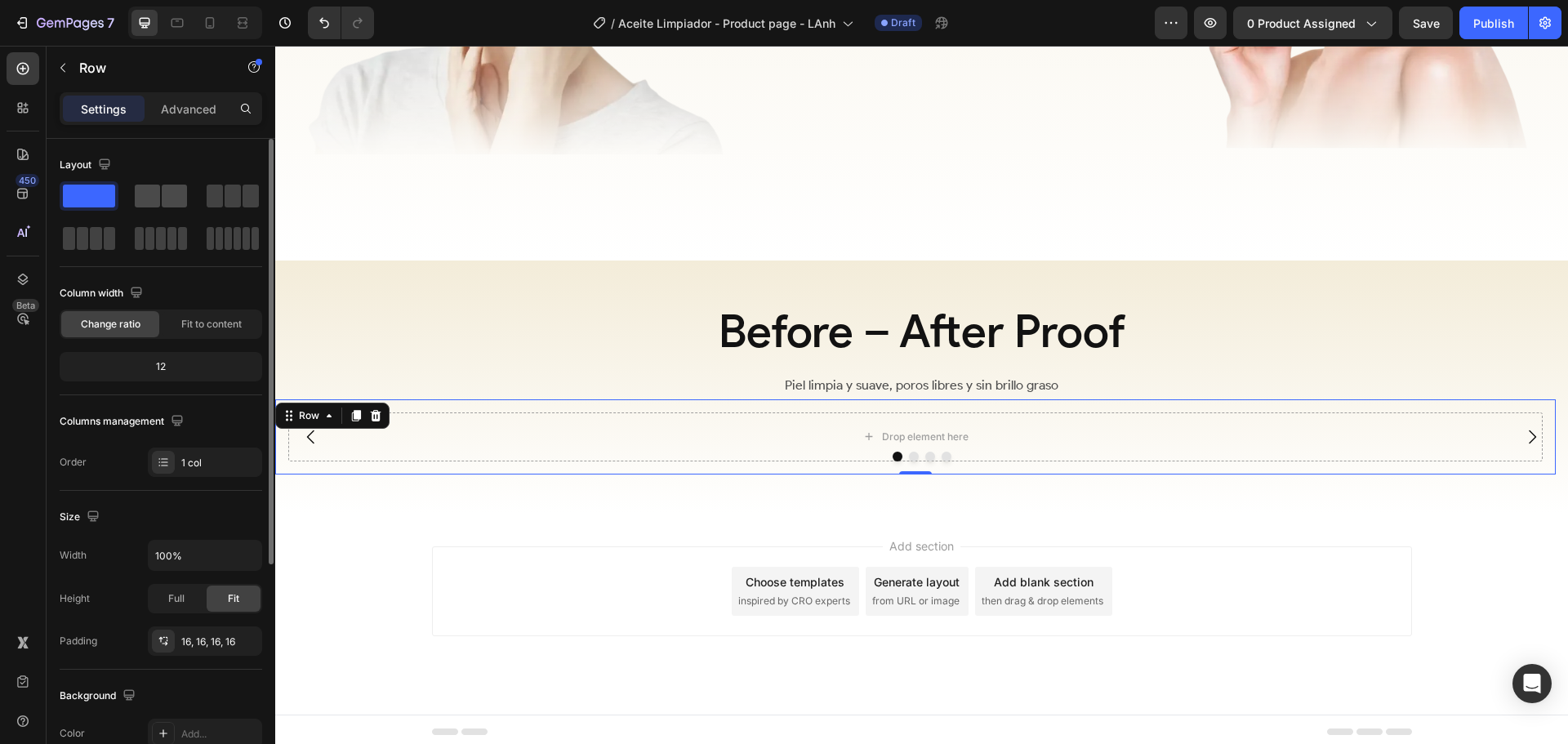
click at [158, 200] on span at bounding box center [147, 196] width 25 height 23
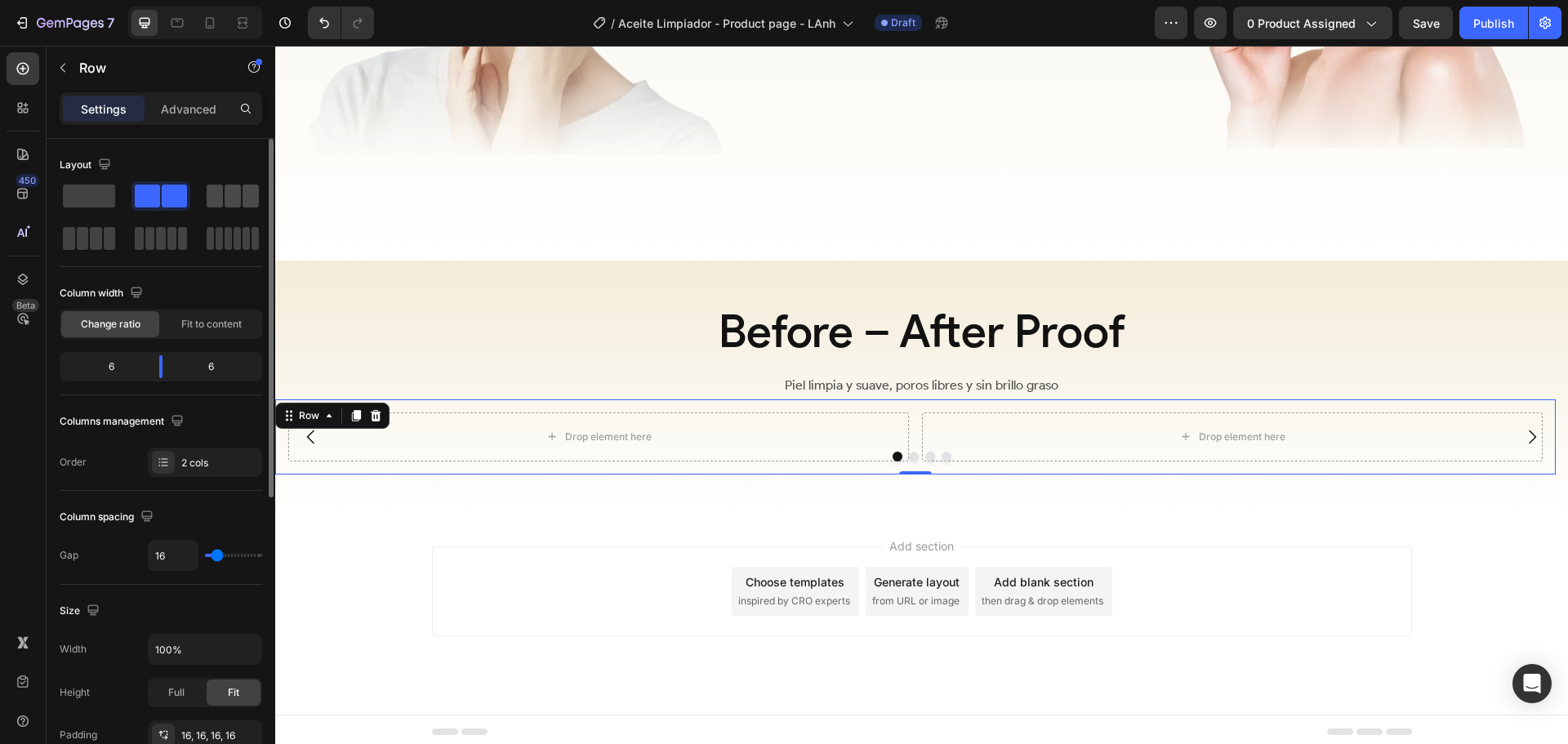
click at [223, 202] on div at bounding box center [233, 196] width 52 height 23
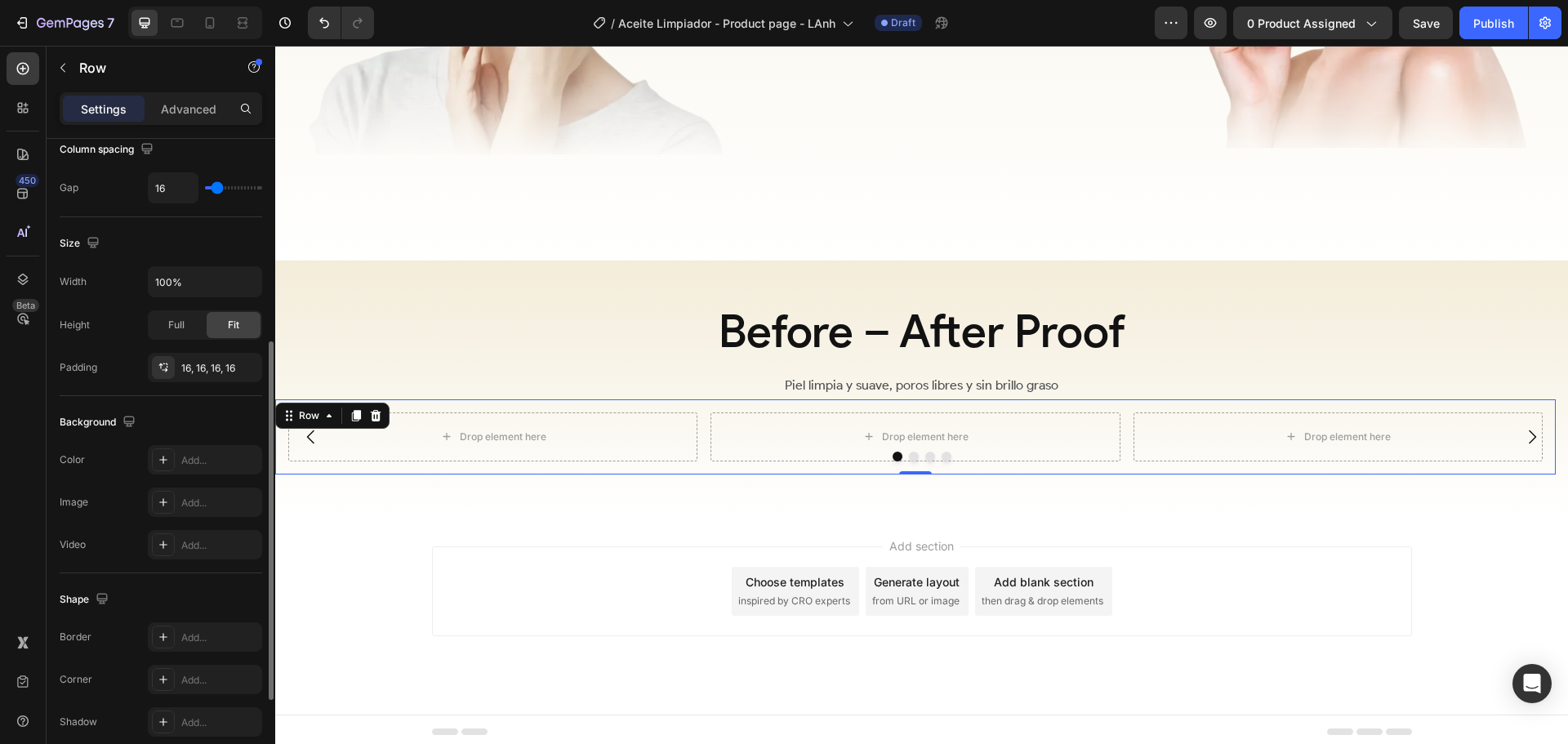
scroll to position [286, 0]
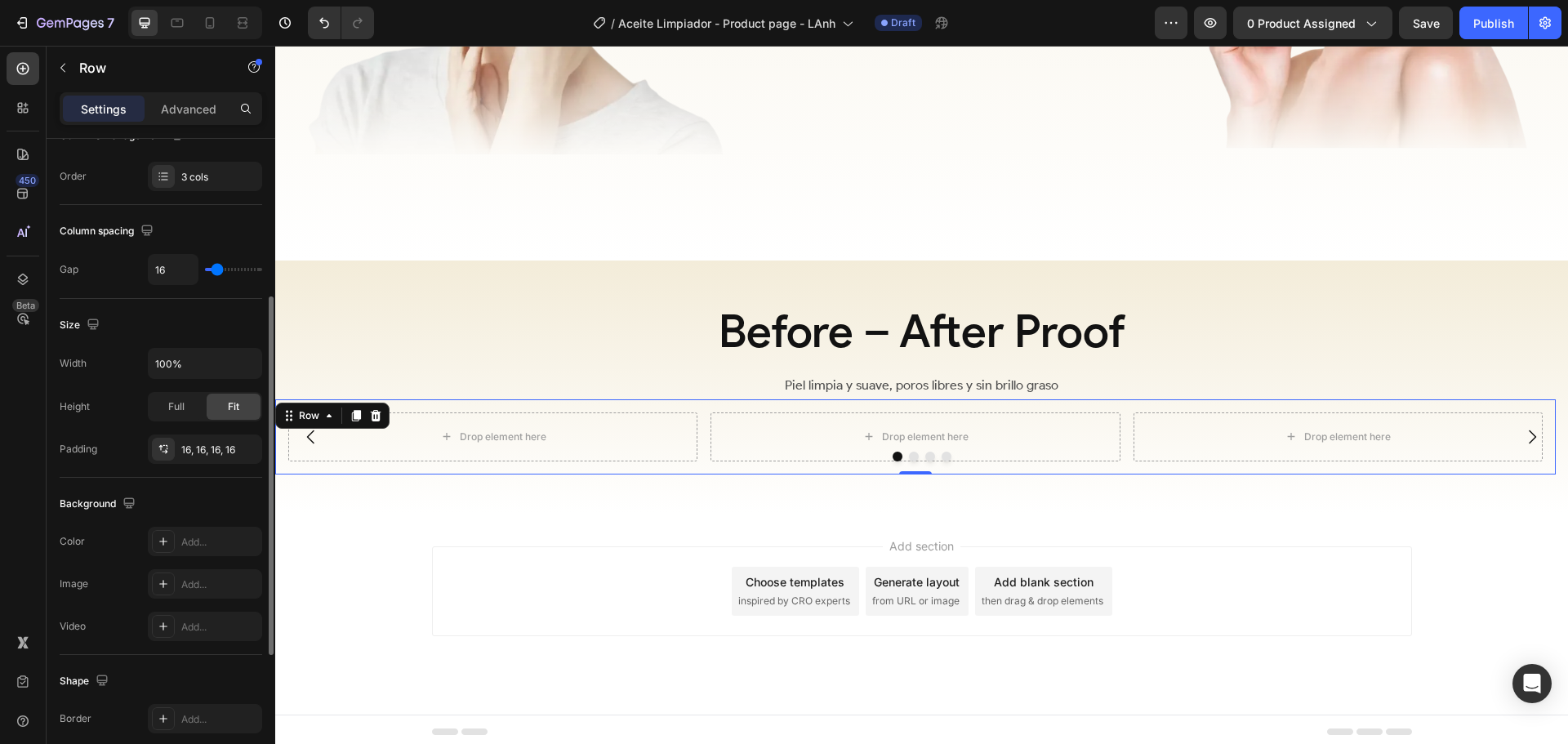
click at [714, 399] on div "Drop element here Drop element here Drop element here Row 0" at bounding box center [915, 437] width 1281 height 75
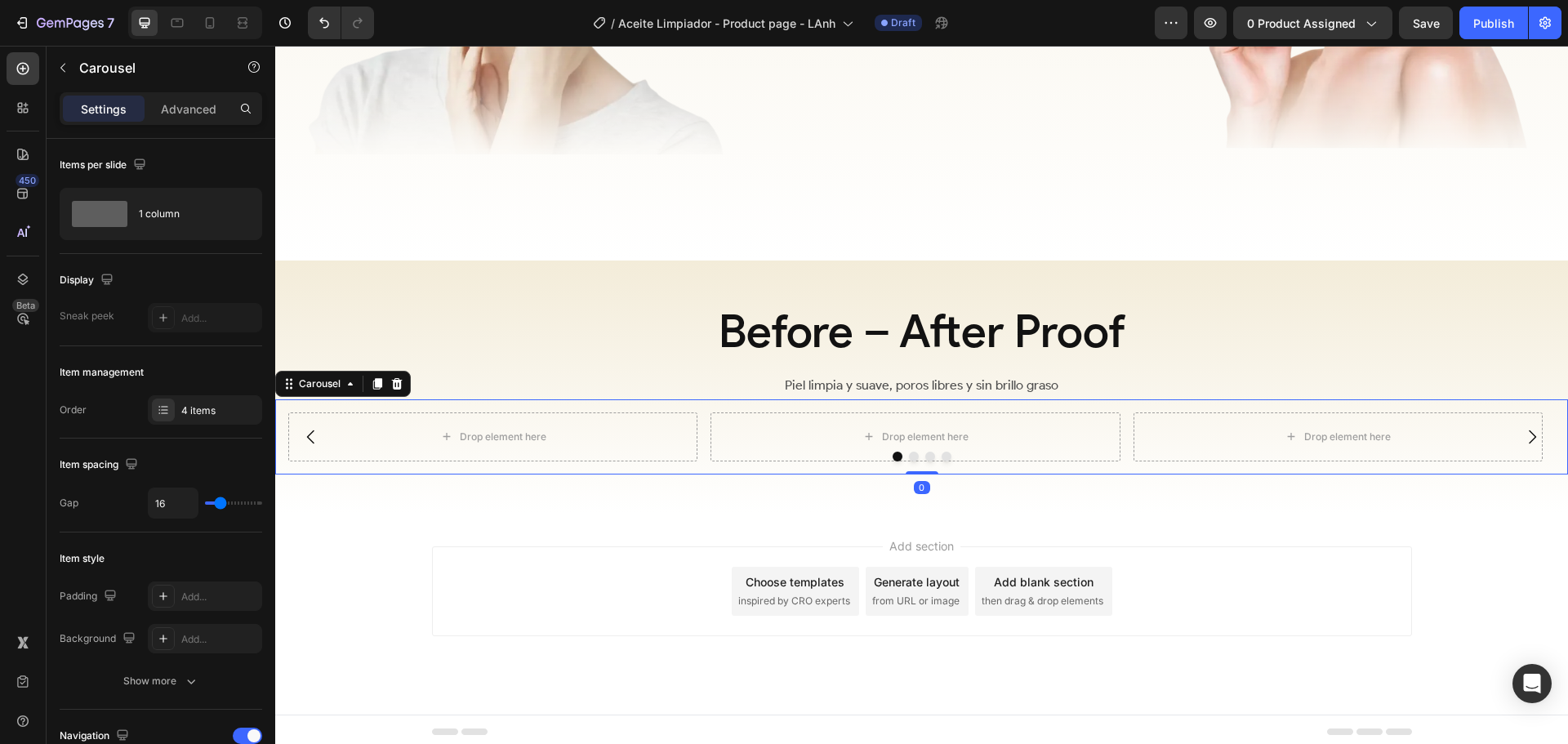
click at [285, 455] on div at bounding box center [921, 456] width 1293 height 10
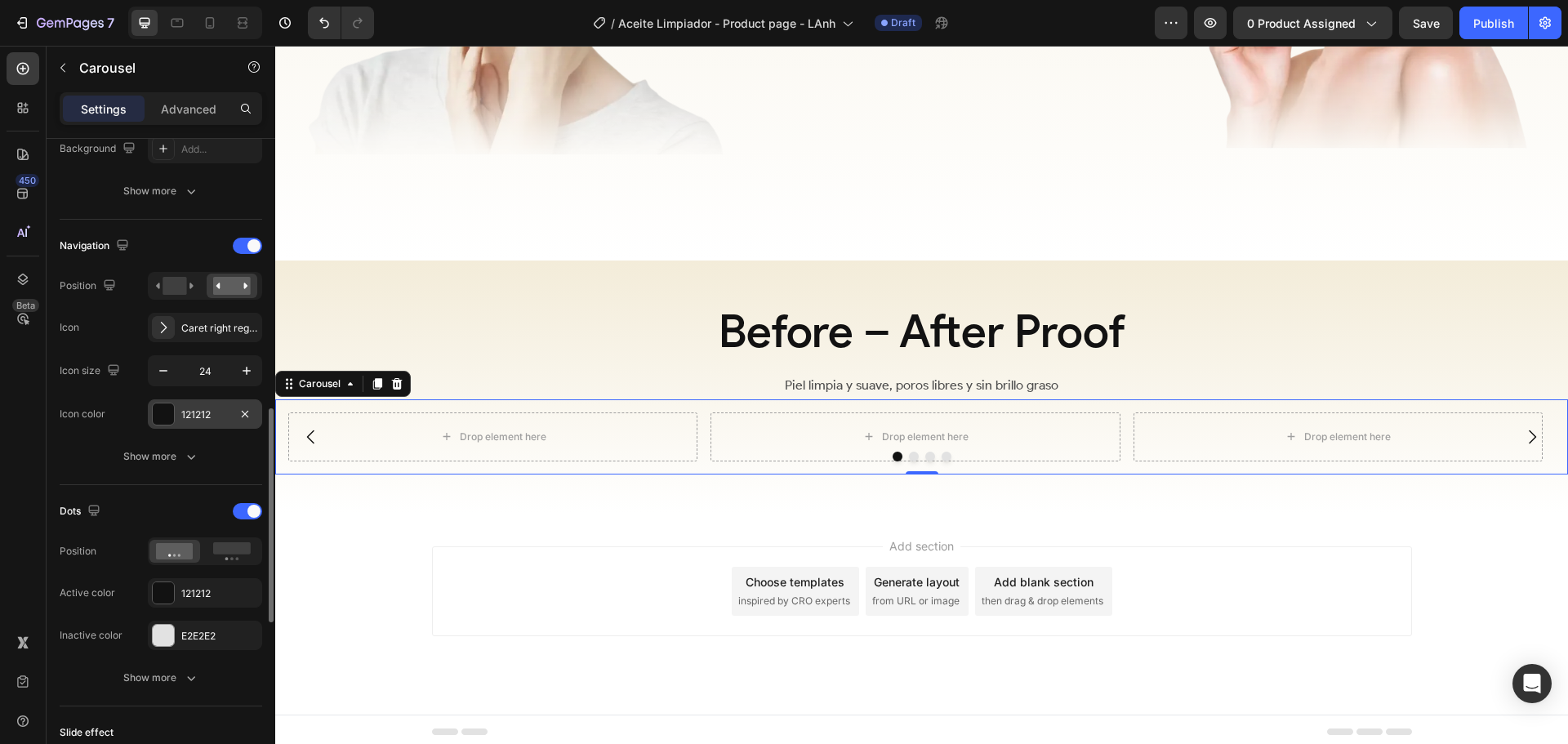
scroll to position [572, 0]
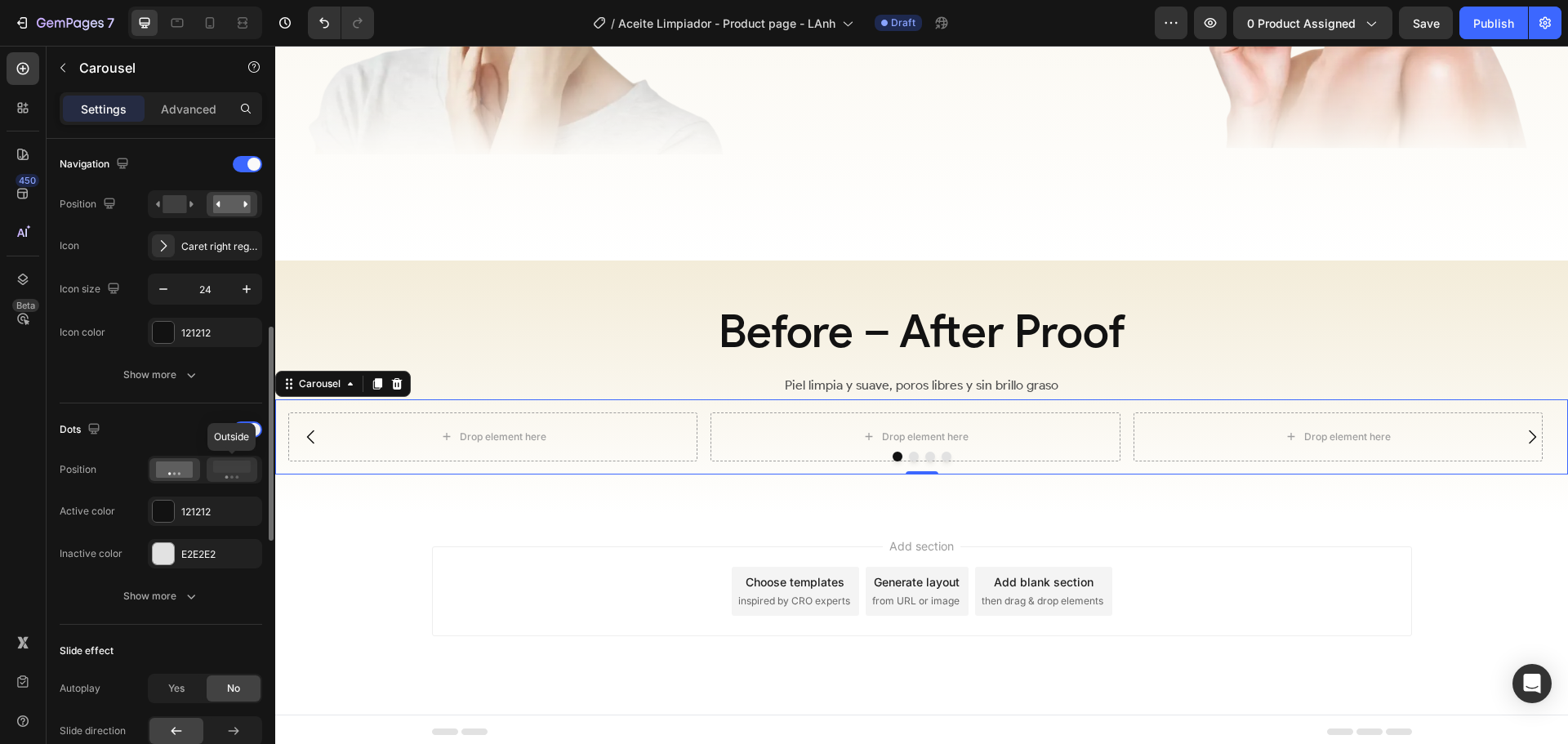
click at [225, 471] on rect at bounding box center [232, 466] width 37 height 12
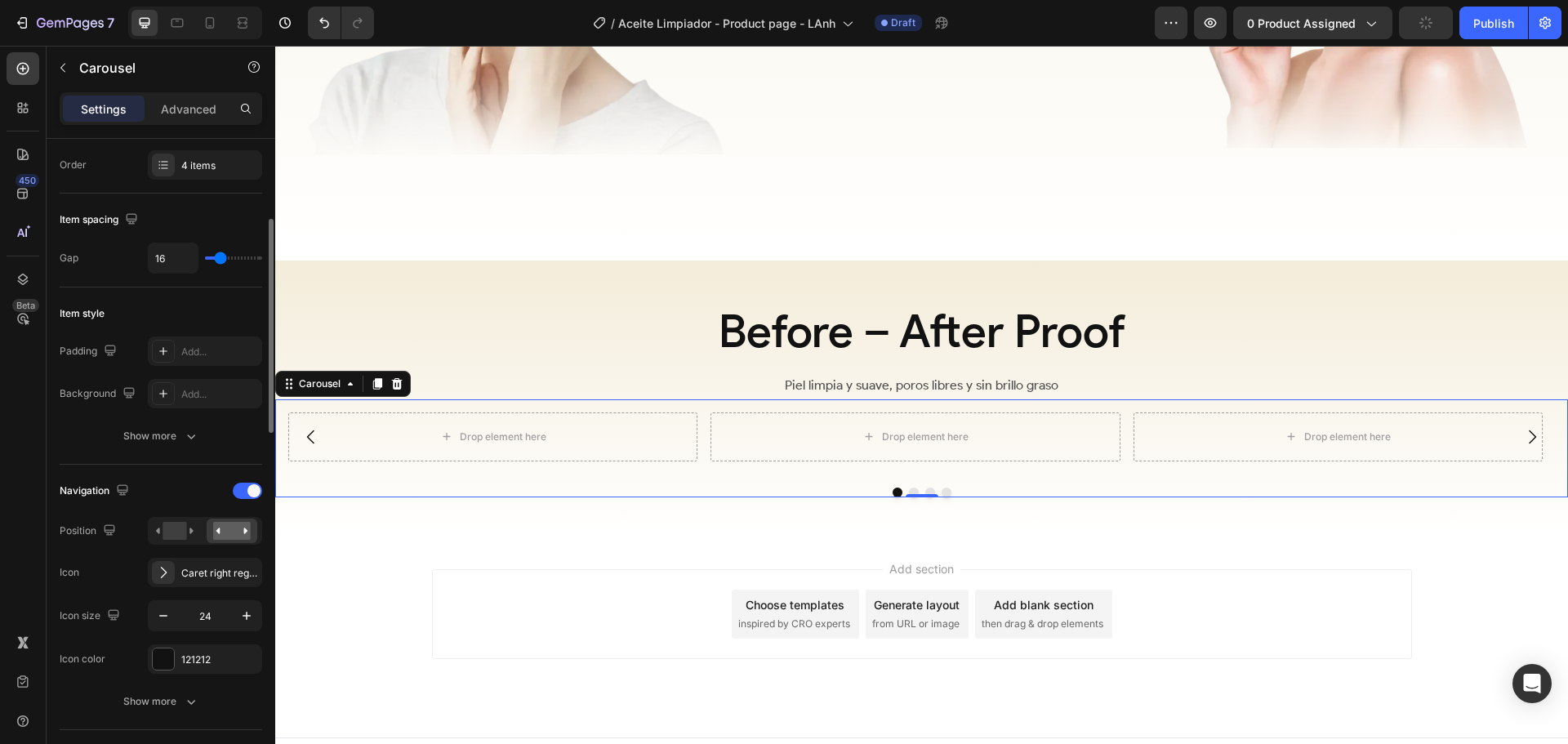
scroll to position [0, 0]
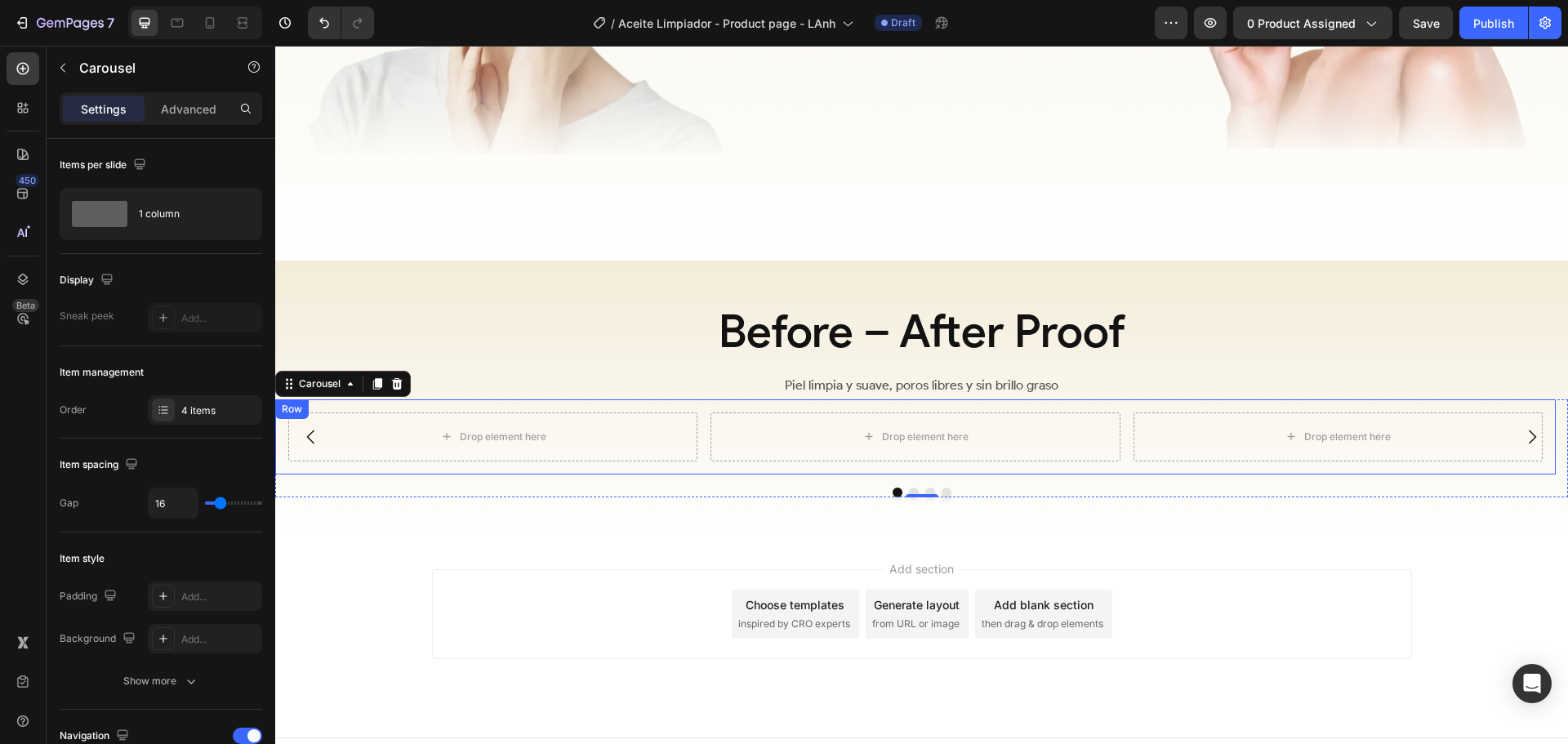
click at [699, 427] on div "Drop element here Drop element here Drop element here Row" at bounding box center [915, 437] width 1281 height 75
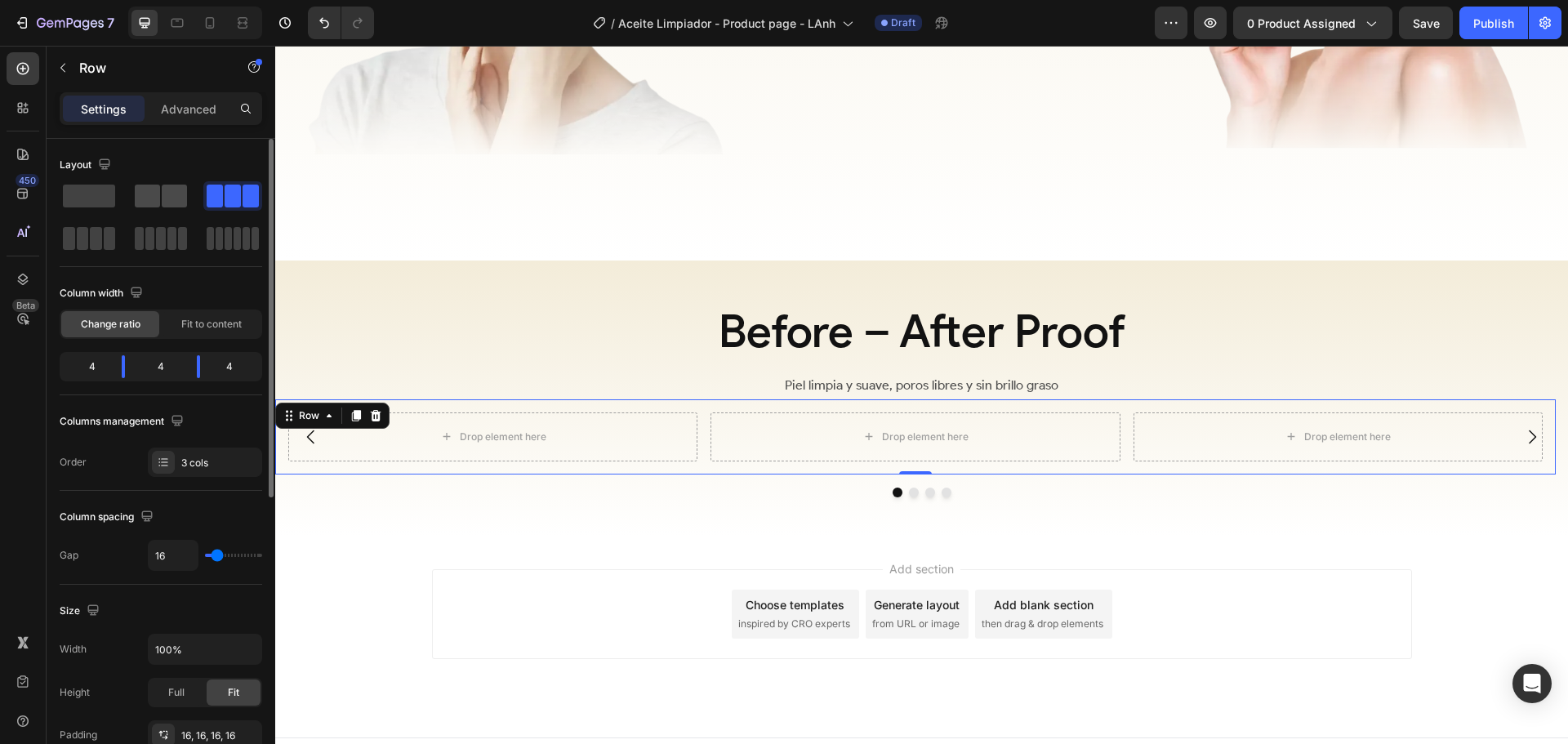
click at [167, 195] on span at bounding box center [174, 196] width 25 height 23
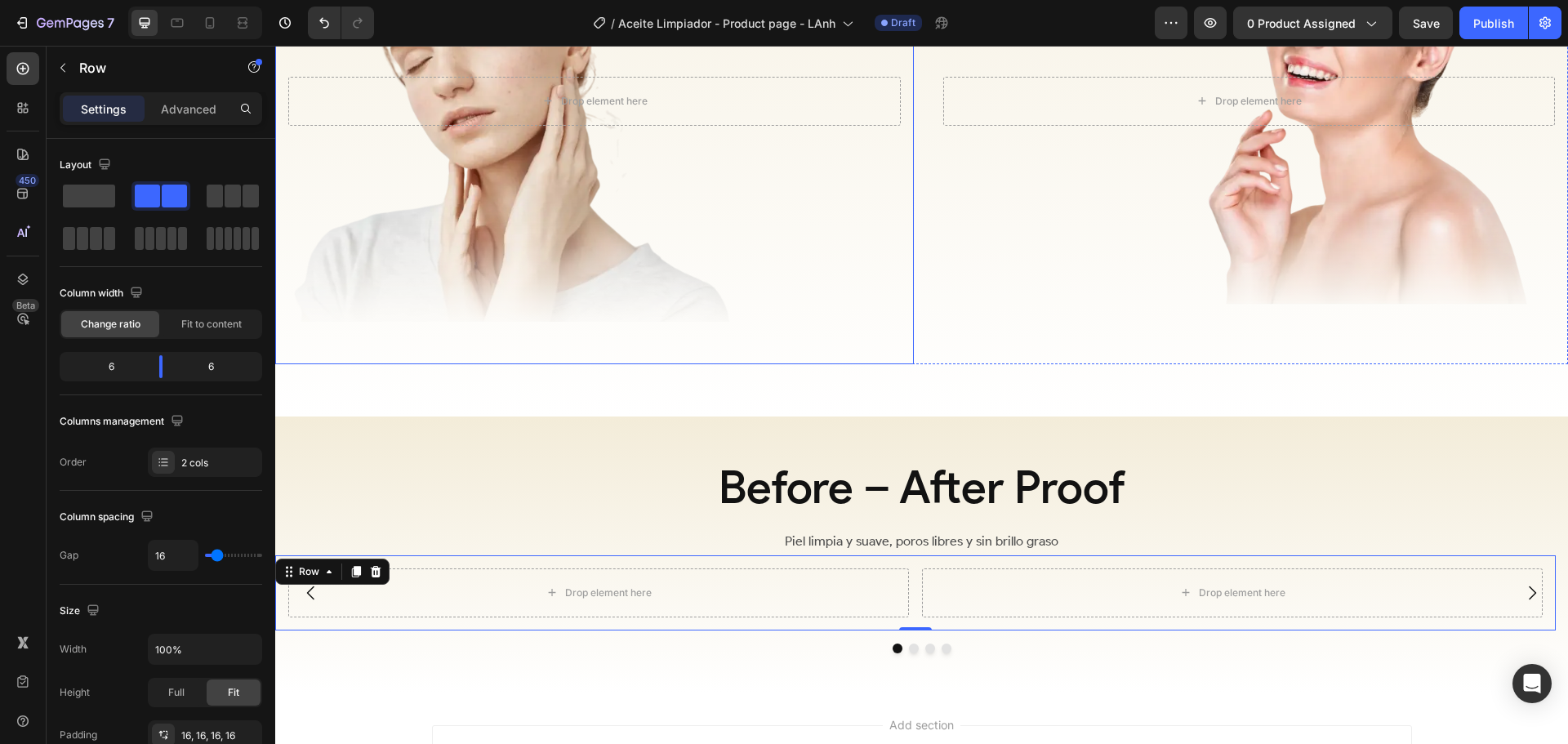
scroll to position [2672, 0]
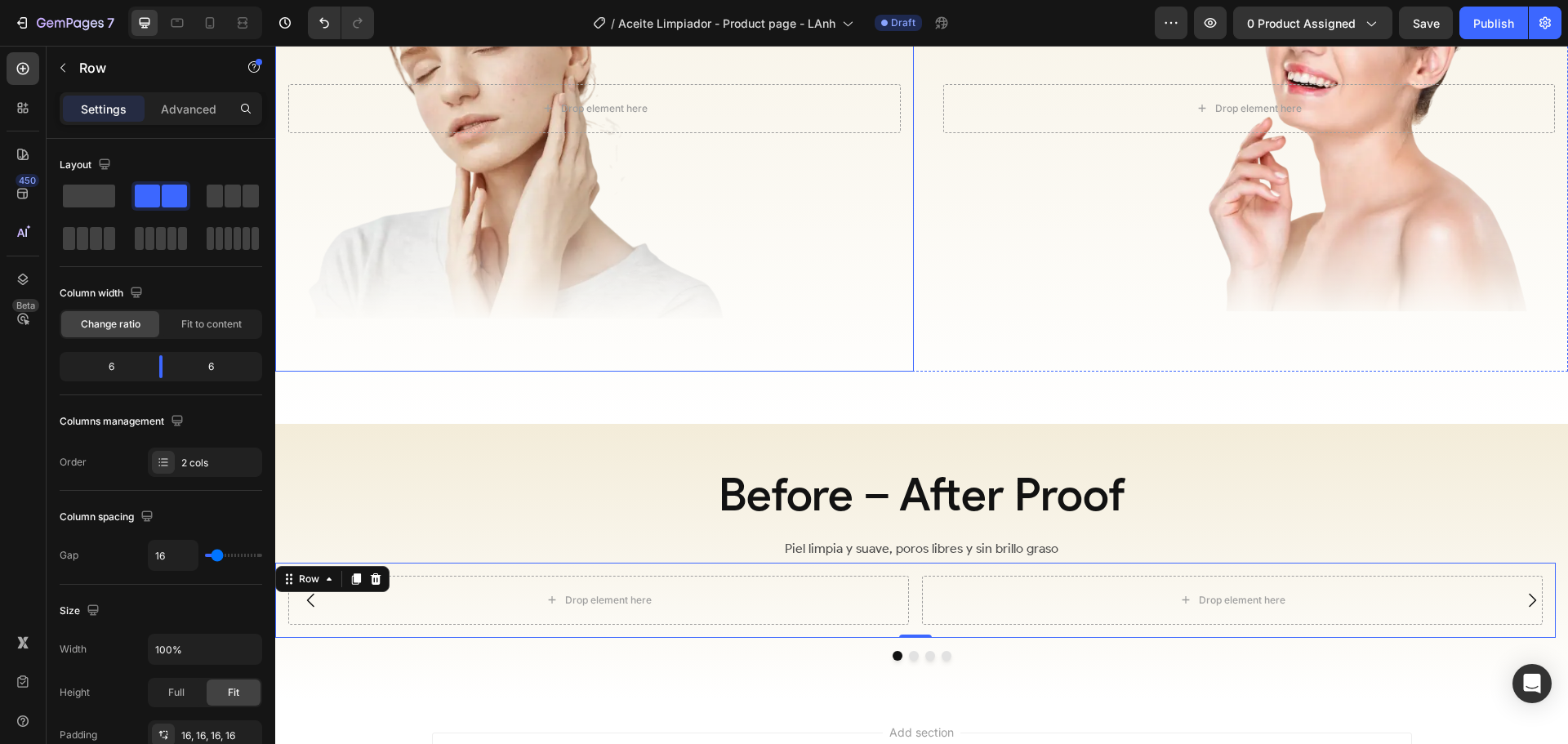
click at [510, 178] on div "Overlay" at bounding box center [594, 108] width 639 height 526
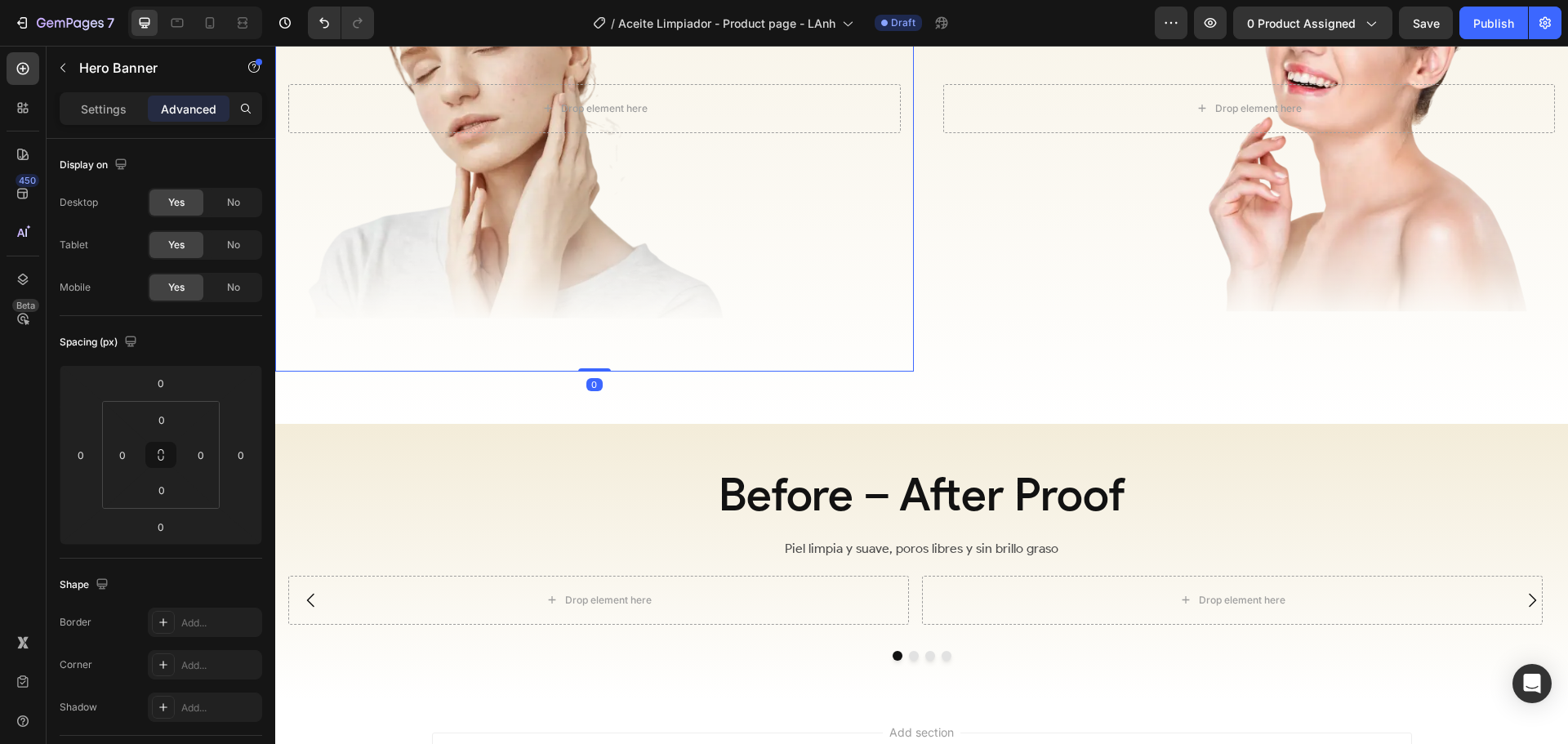
click at [94, 108] on p "Settings" at bounding box center [103, 109] width 46 height 17
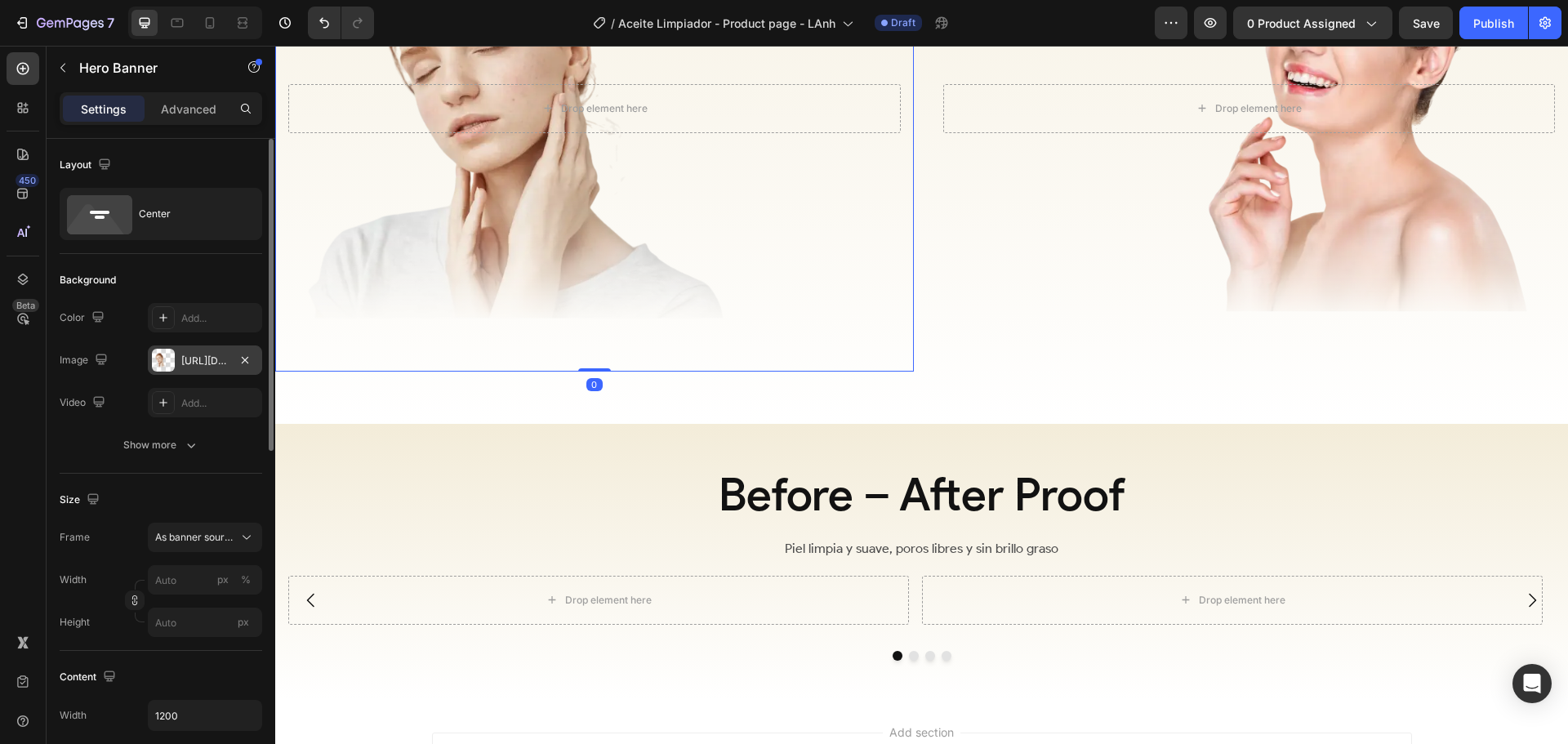
click at [202, 357] on div "[URL][DOMAIN_NAME]" at bounding box center [205, 361] width 48 height 15
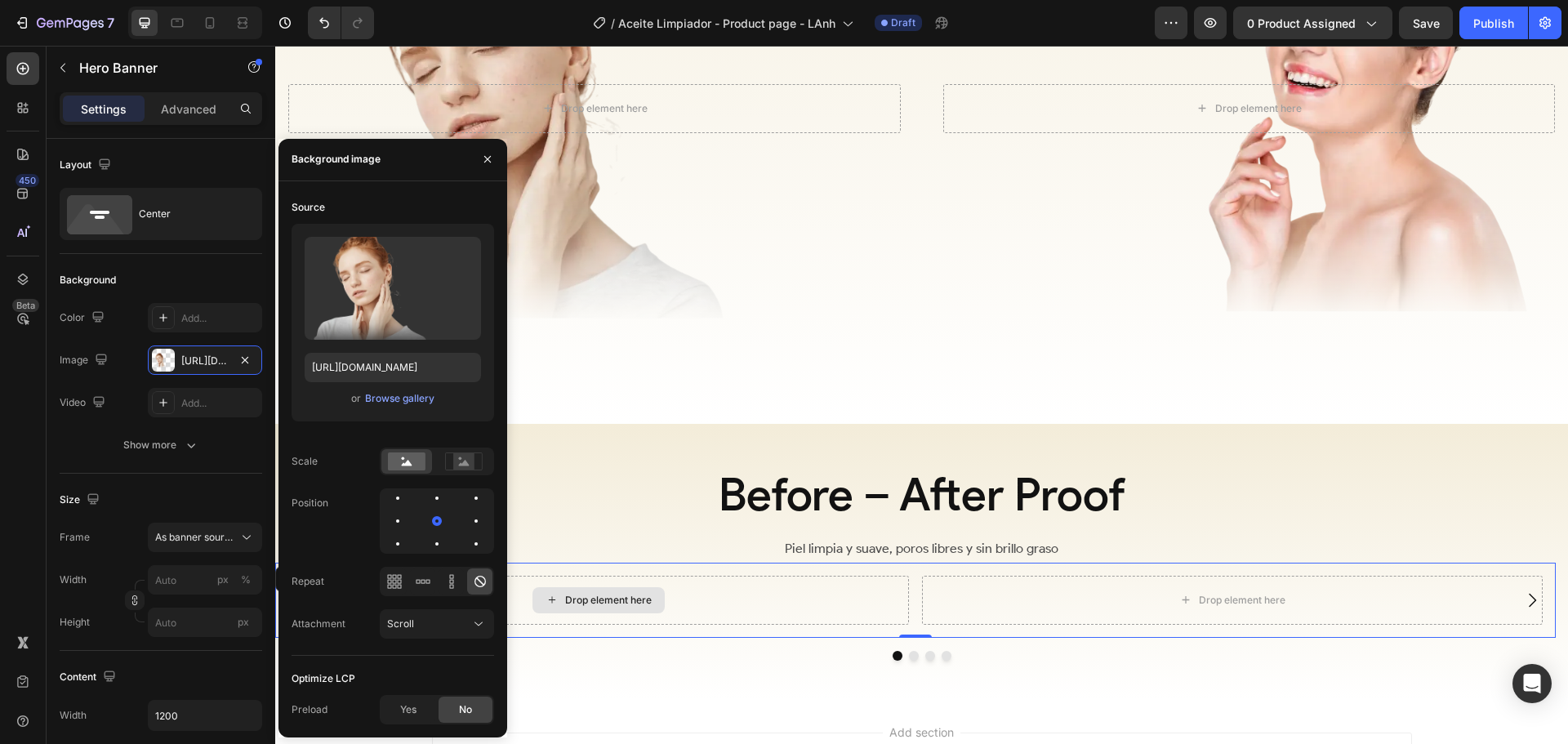
click at [709, 581] on div "Drop element here" at bounding box center [598, 600] width 620 height 49
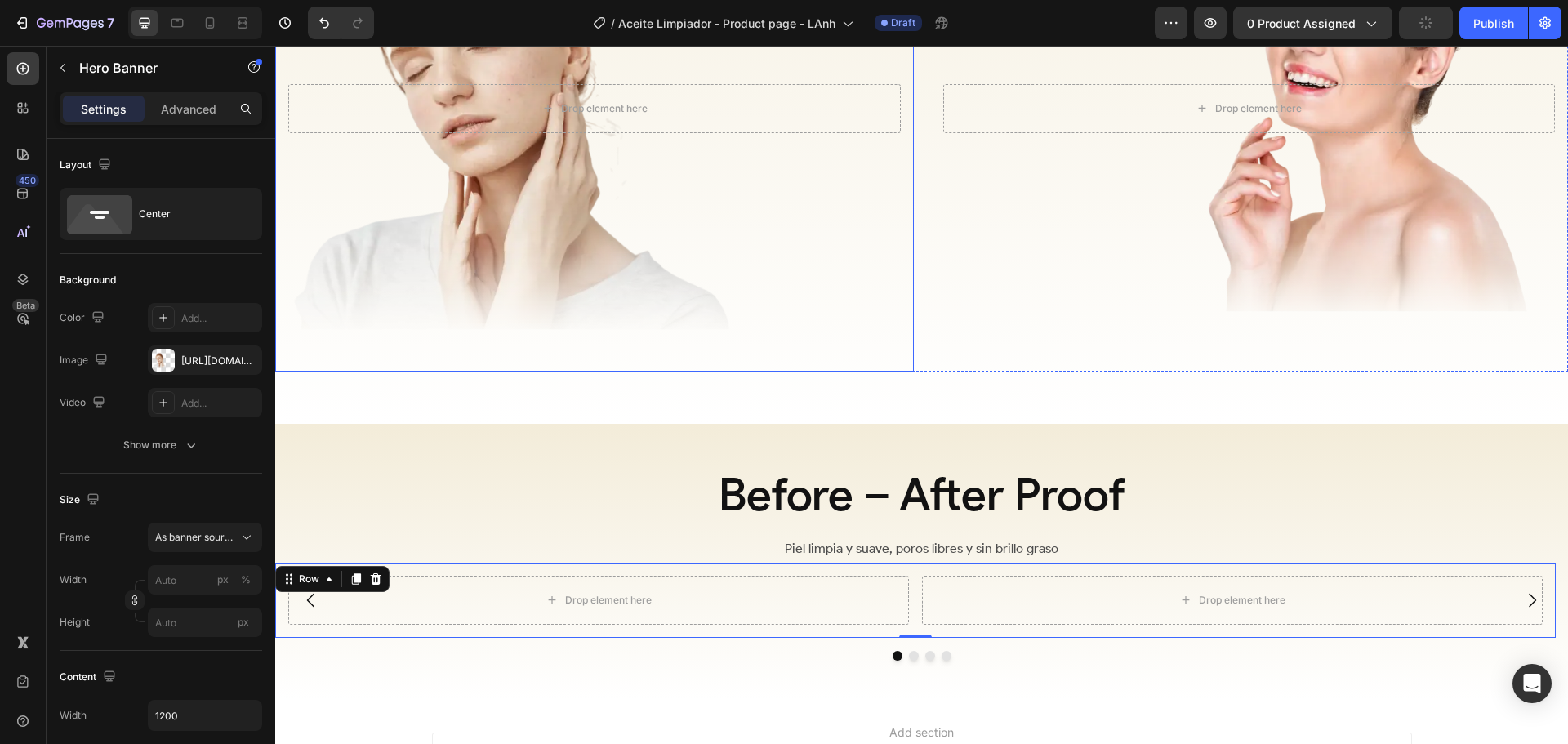
click at [665, 222] on div "Overlay" at bounding box center [594, 108] width 639 height 526
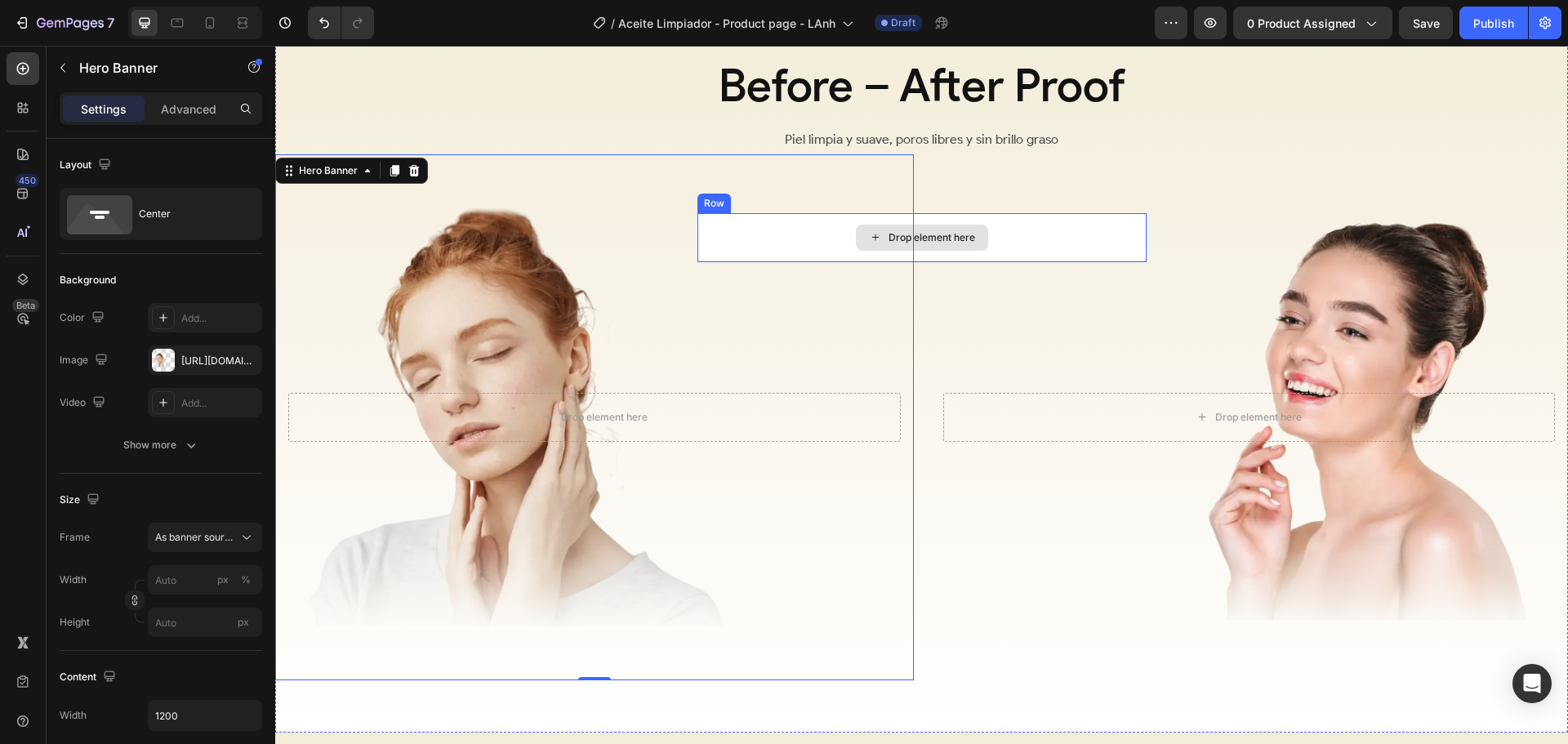
scroll to position [2345, 0]
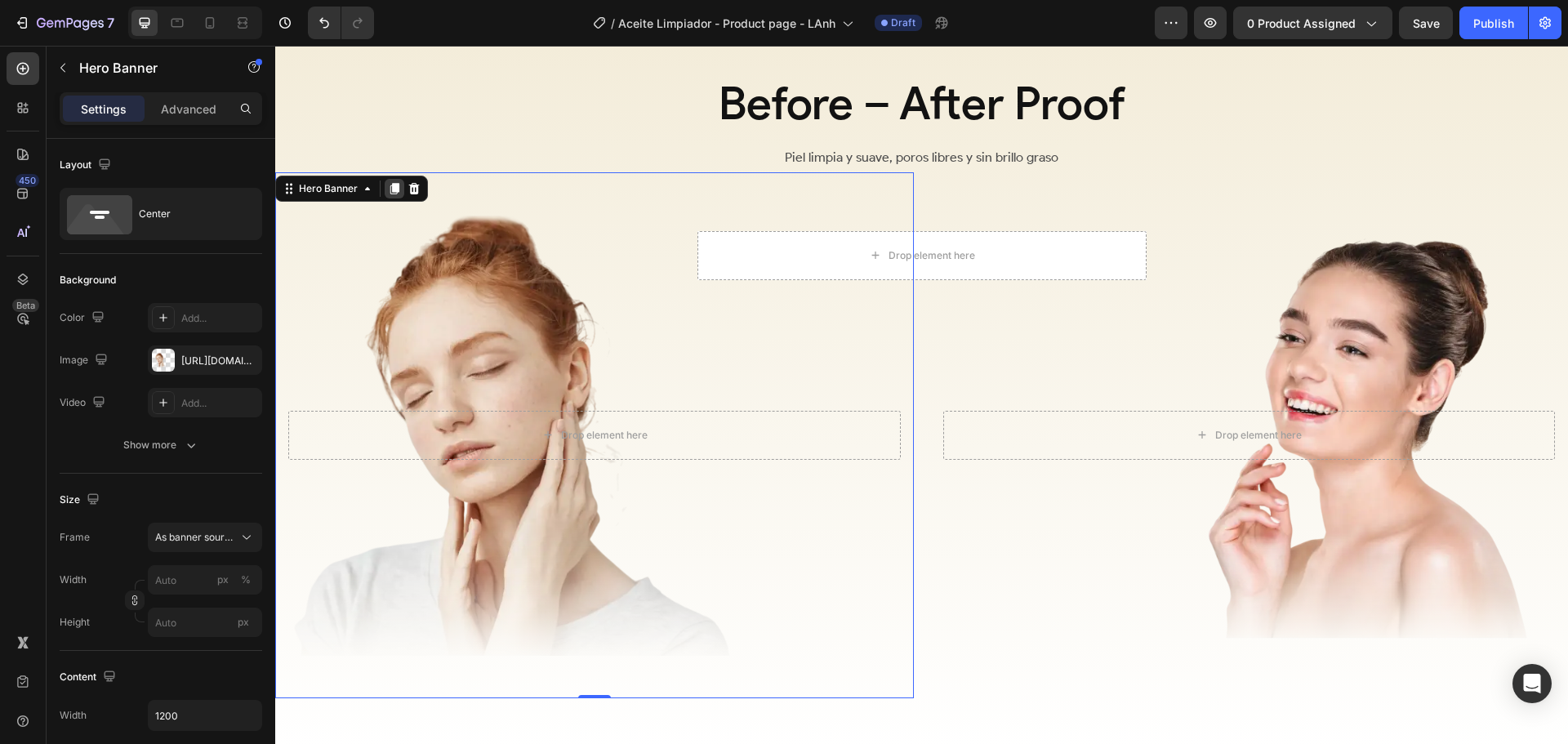
click at [389, 189] on icon at bounding box center [394, 188] width 13 height 13
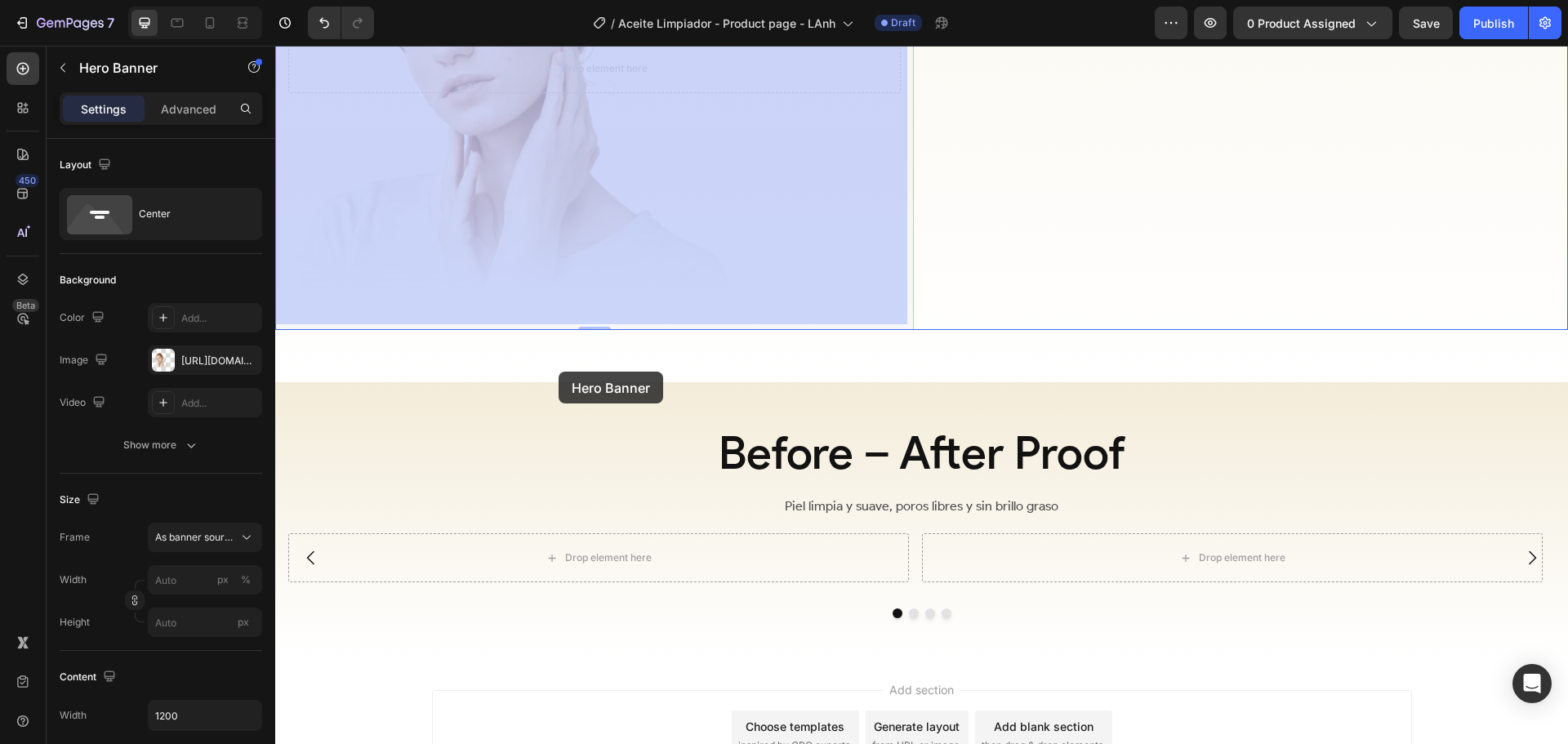
scroll to position [3261, 0]
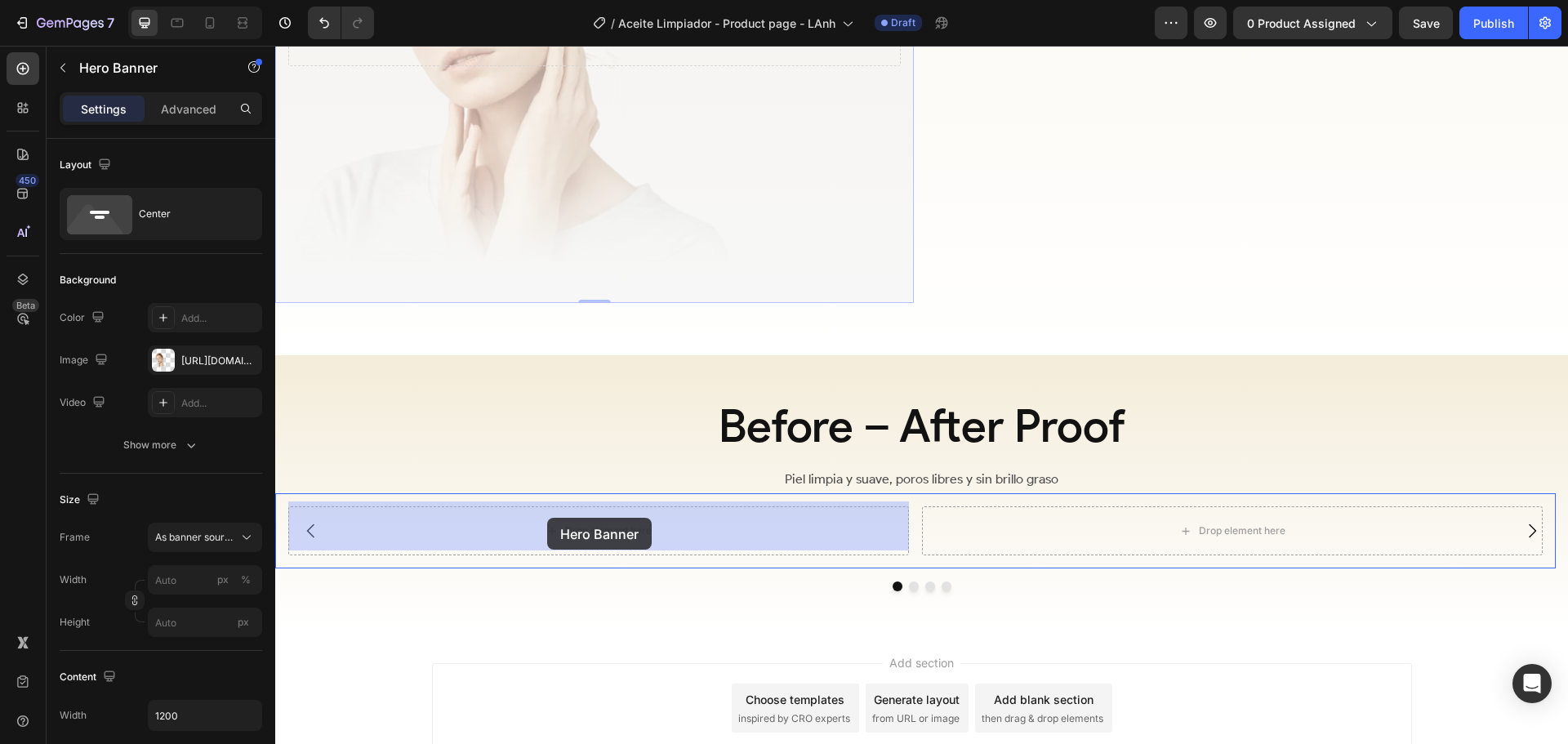
drag, startPoint x: 321, startPoint y: 89, endPoint x: 547, endPoint y: 518, distance: 484.9
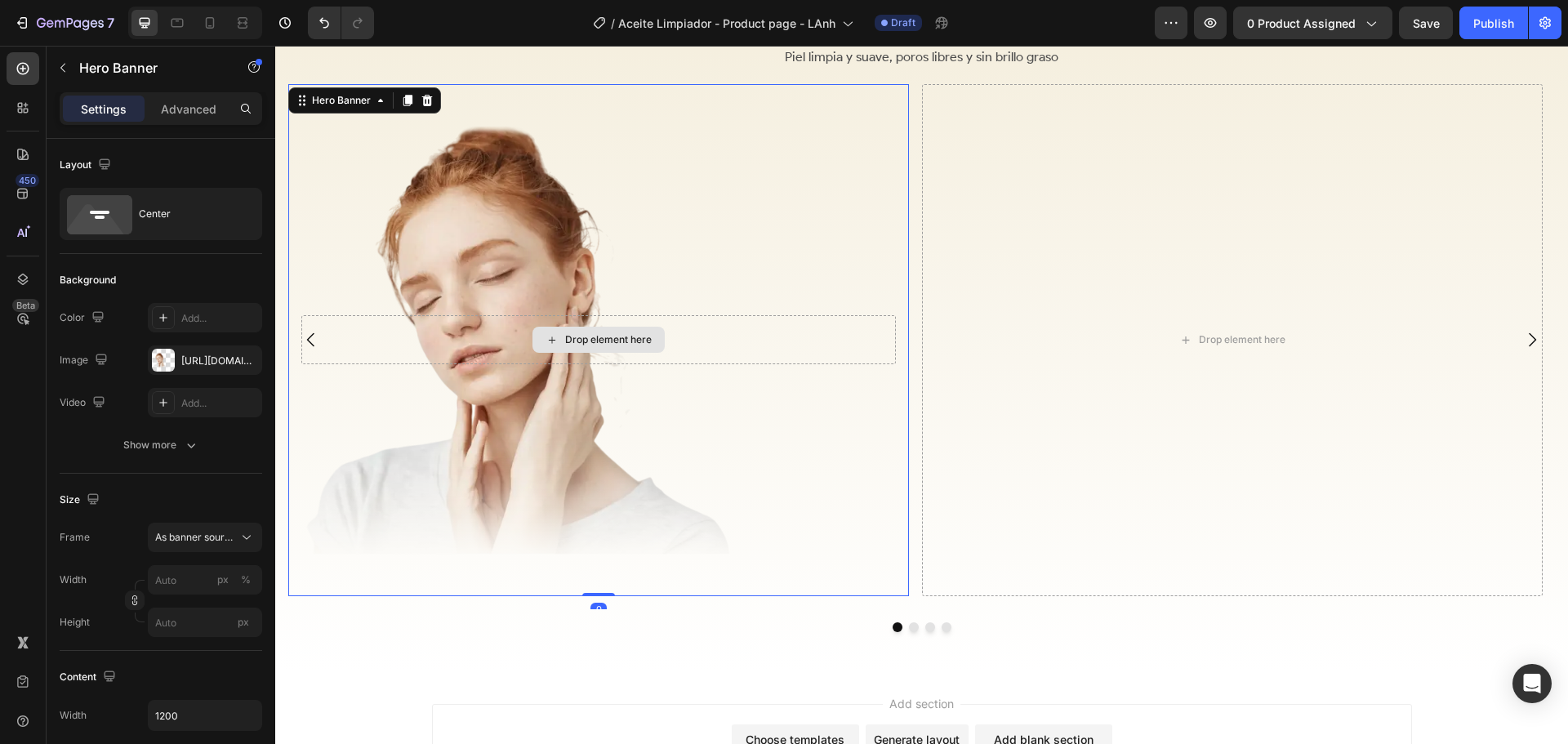
scroll to position [3016, 0]
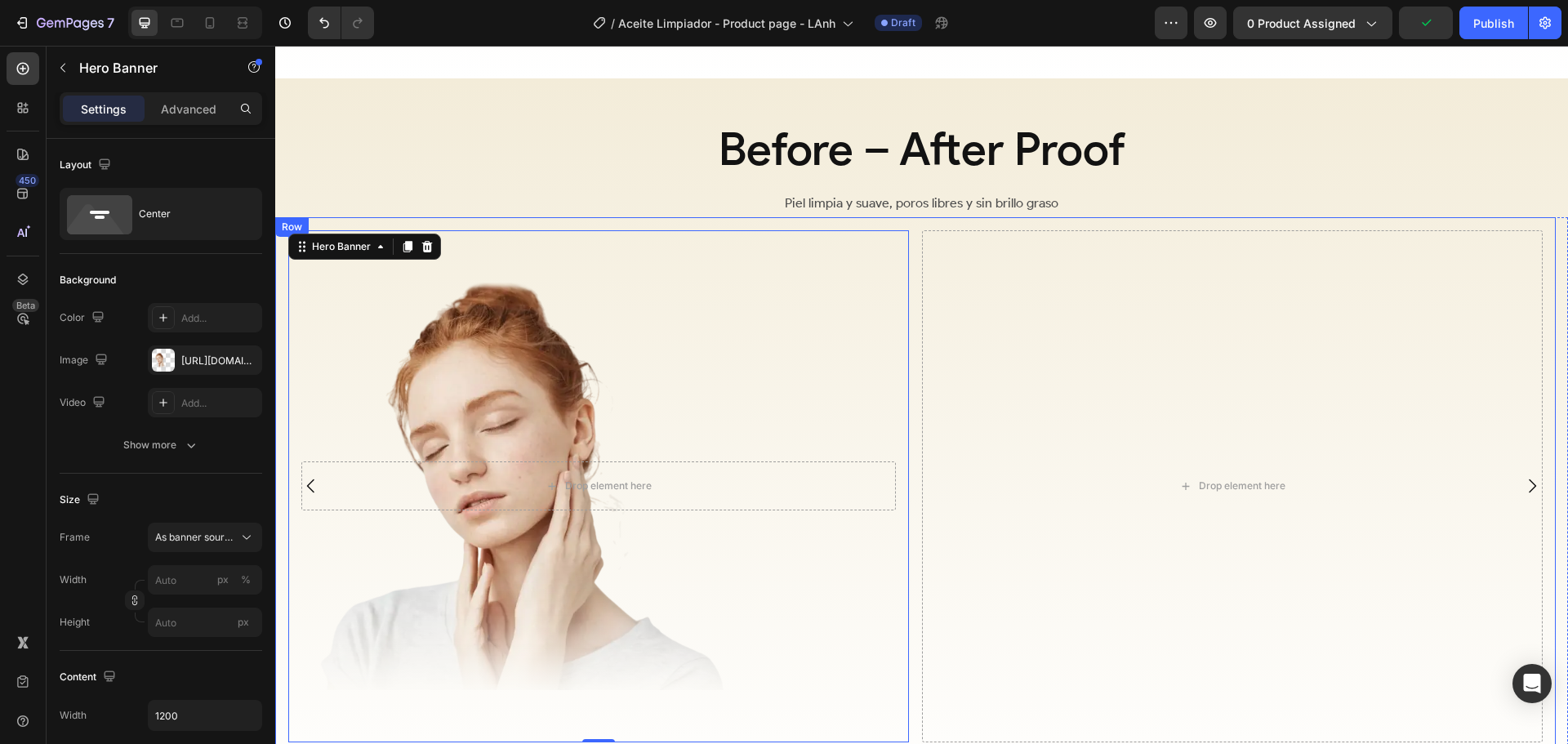
click at [918, 368] on div "Drop element here Hero Banner 0 Drop element here Row" at bounding box center [915, 486] width 1281 height 538
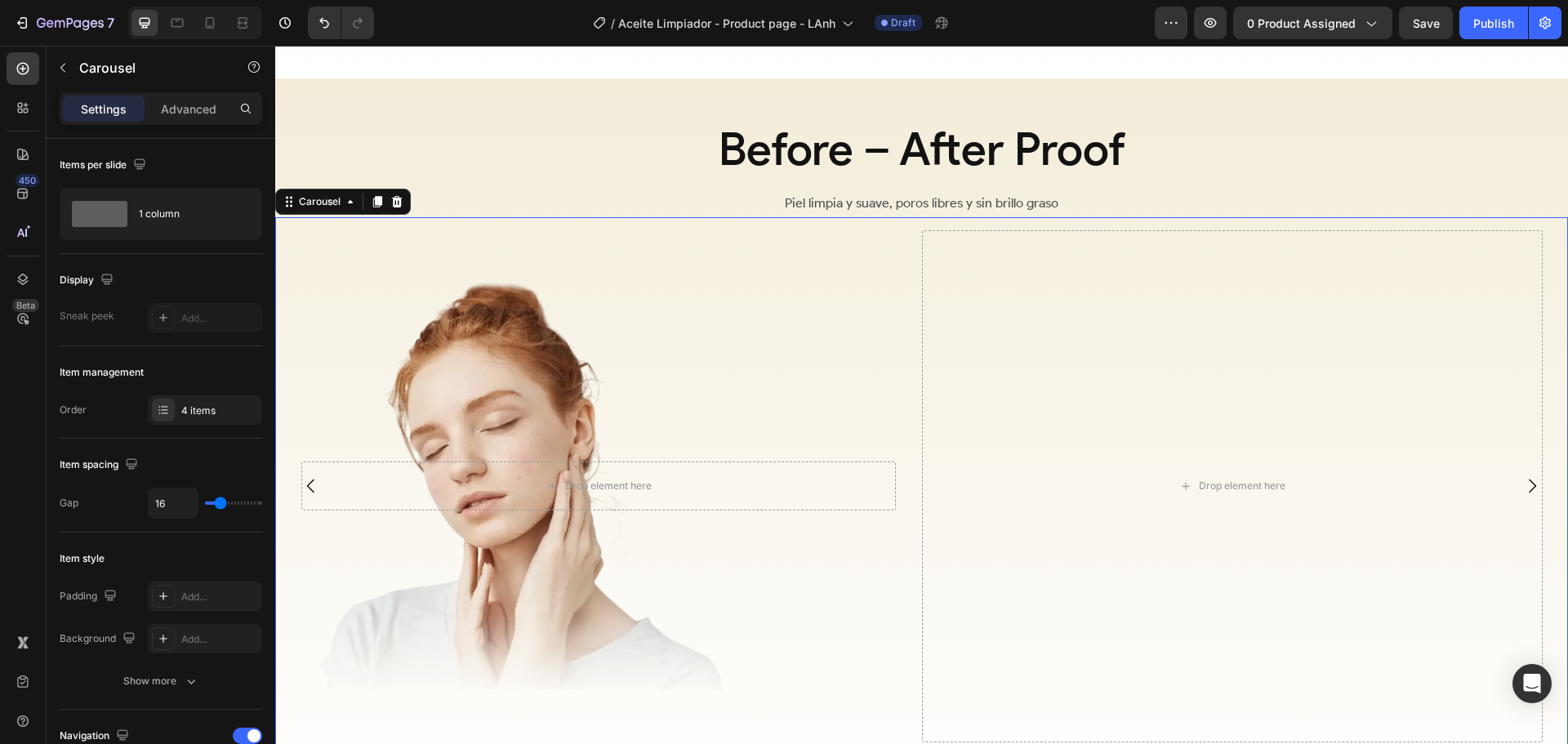
click at [1522, 476] on icon "Carousel Next Arrow" at bounding box center [1532, 485] width 20 height 20
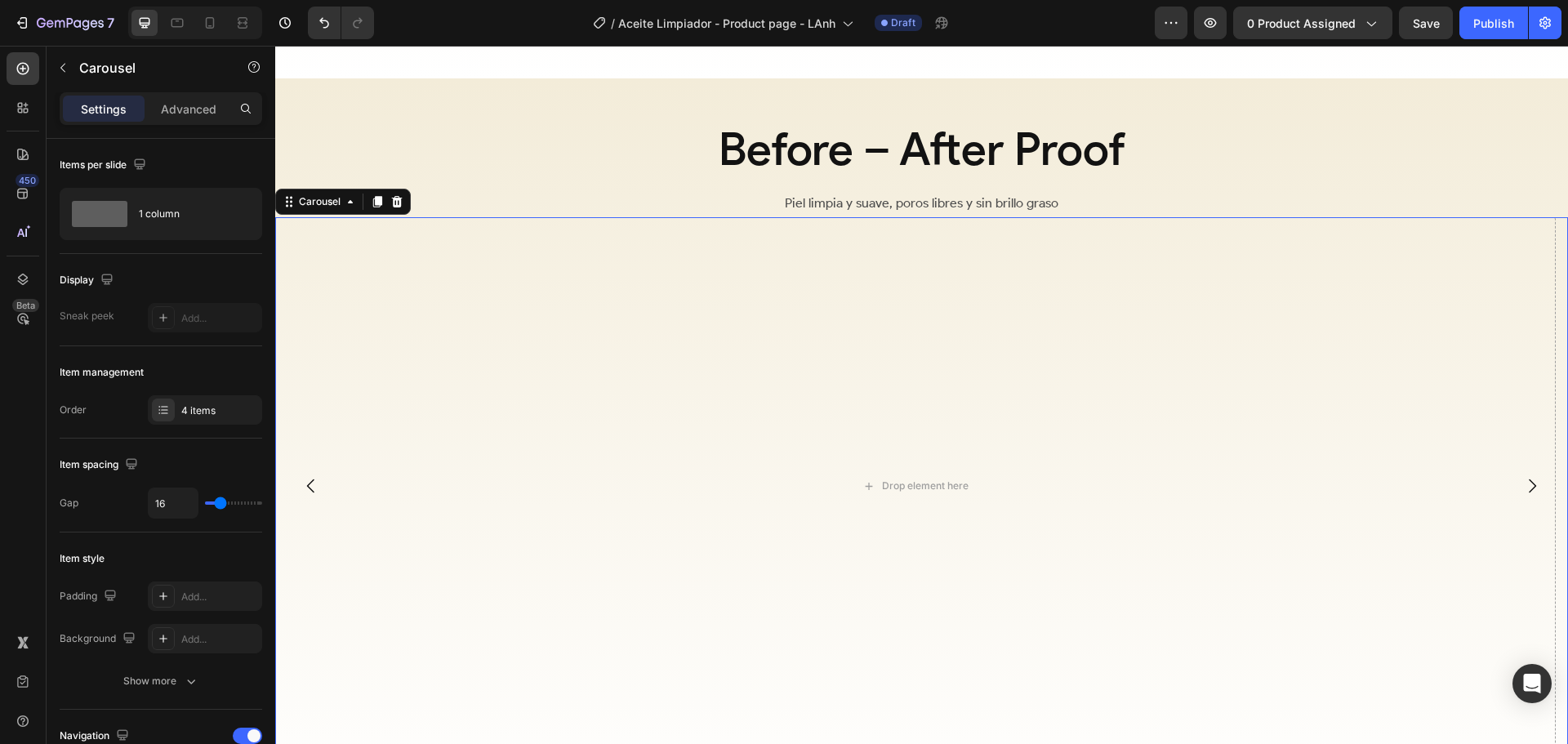
click at [307, 476] on icon "Carousel Back Arrow" at bounding box center [310, 485] width 20 height 20
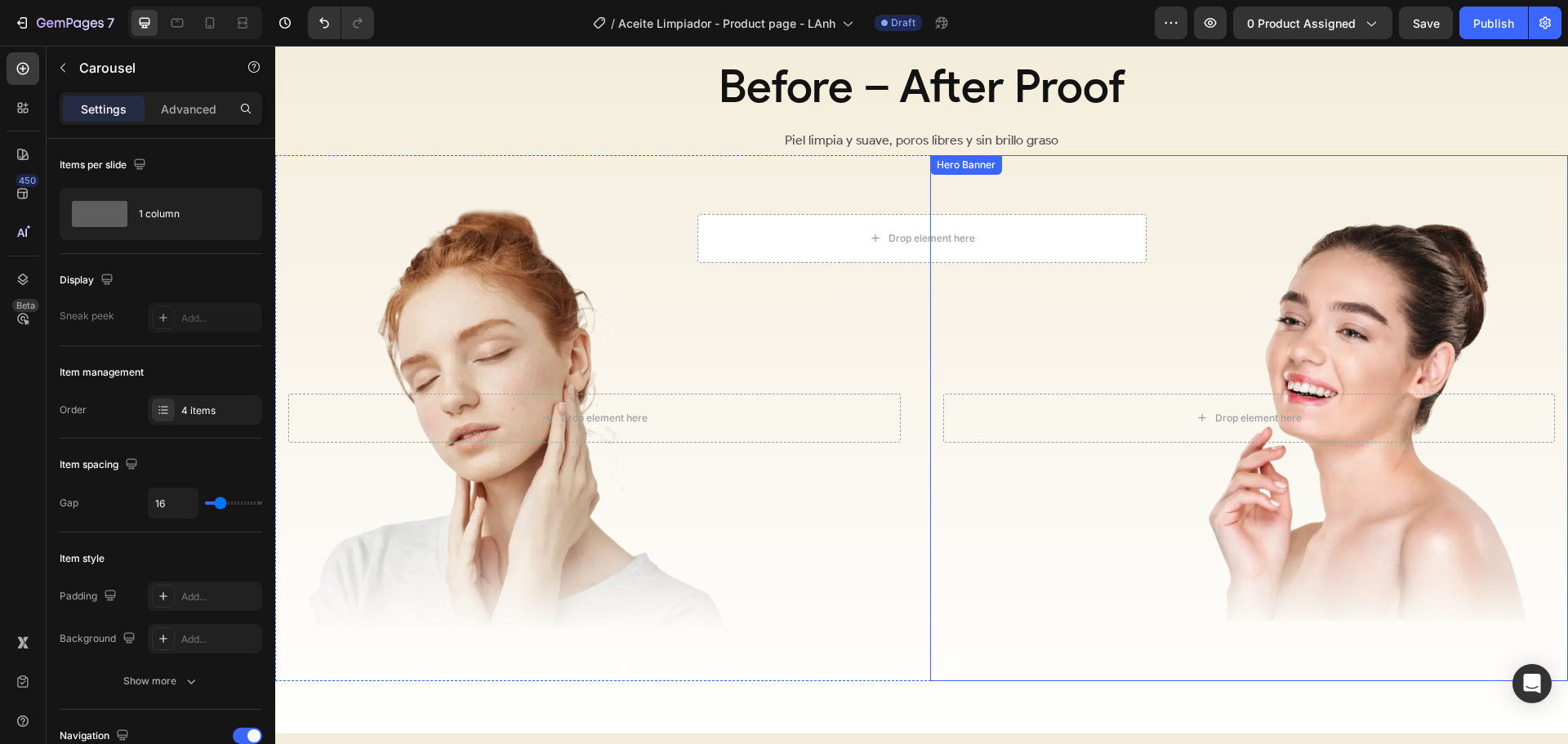
scroll to position [2281, 0]
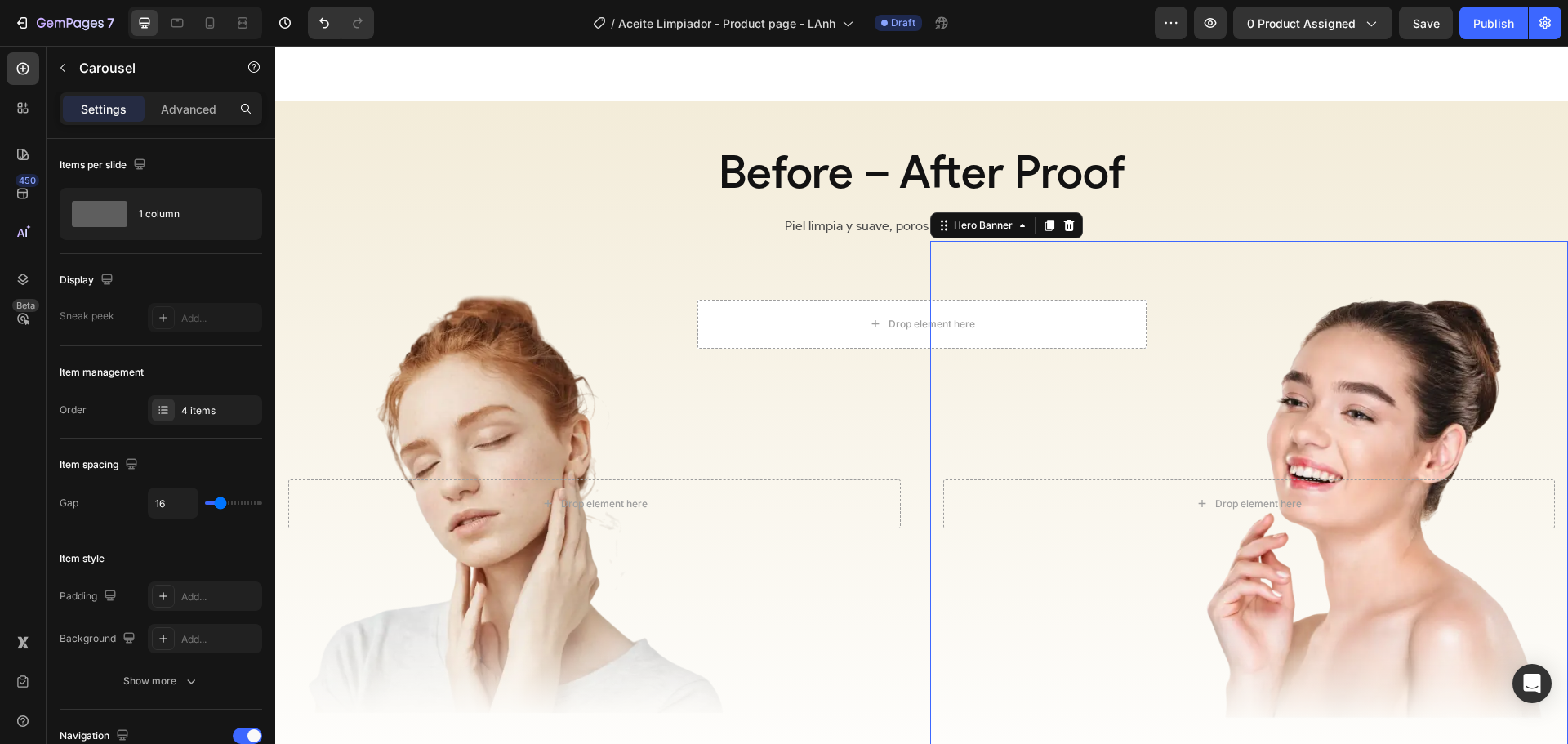
click at [1041, 253] on div "Overlay" at bounding box center [1250, 504] width 639 height 526
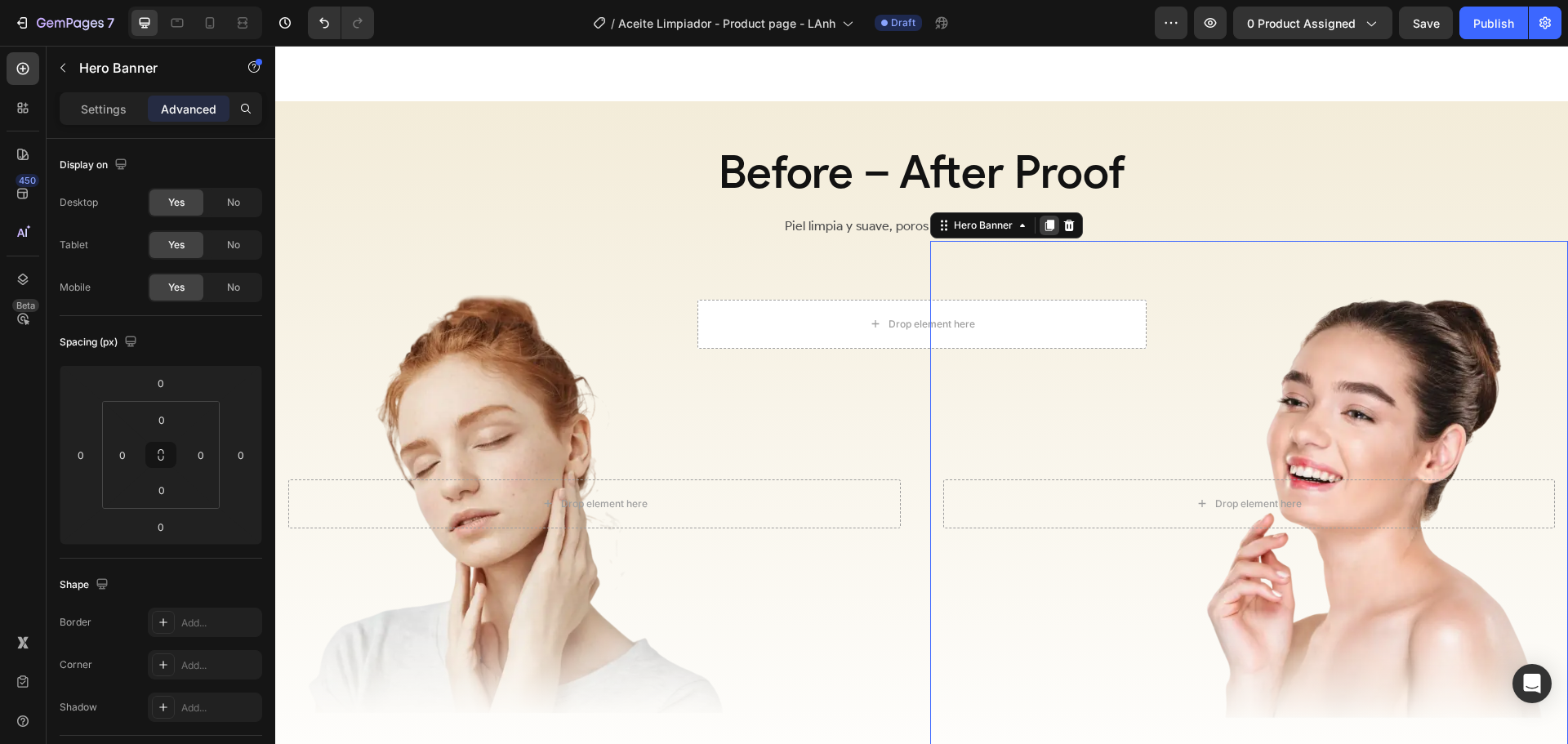
click at [1043, 219] on icon at bounding box center [1050, 225] width 13 height 13
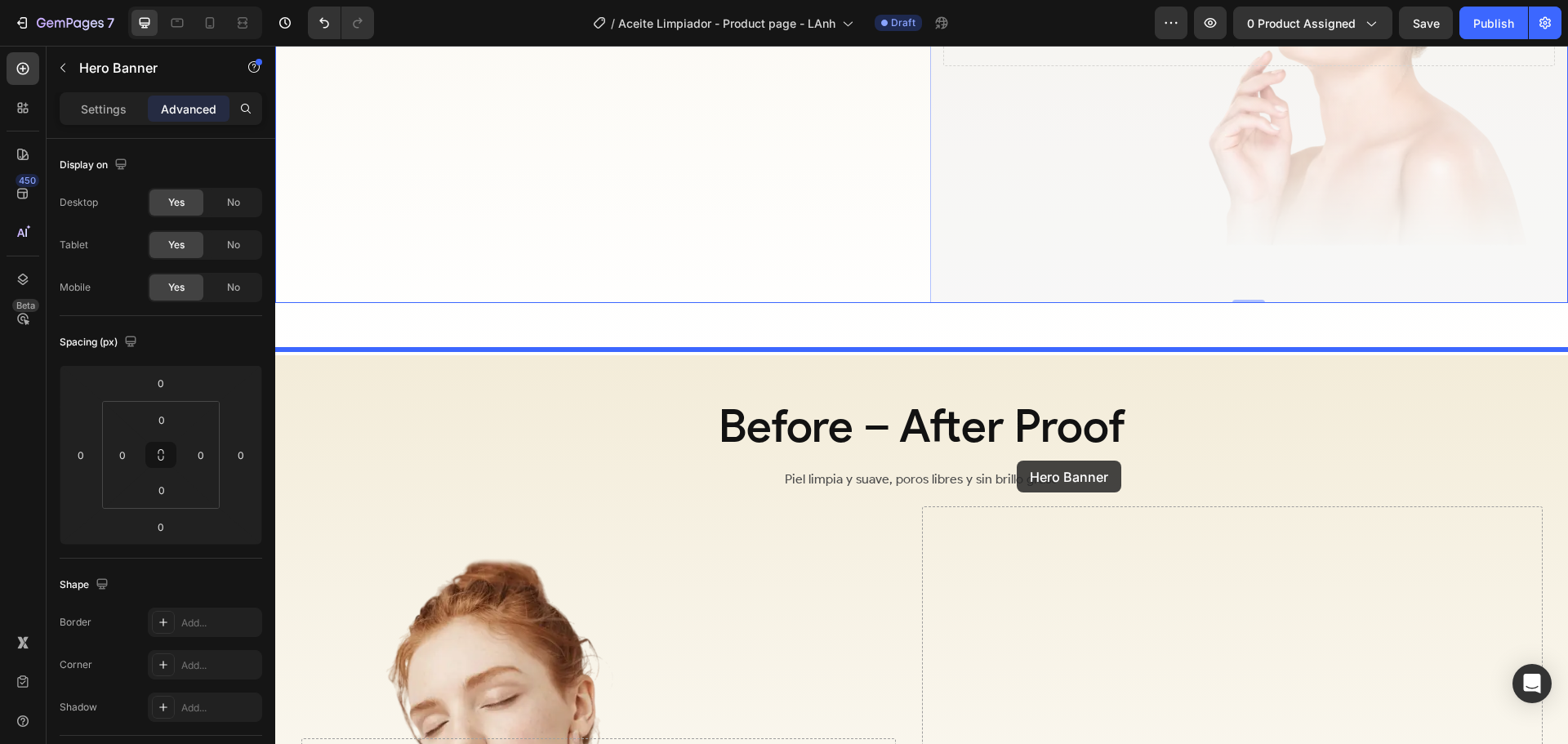
scroll to position [3343, 0]
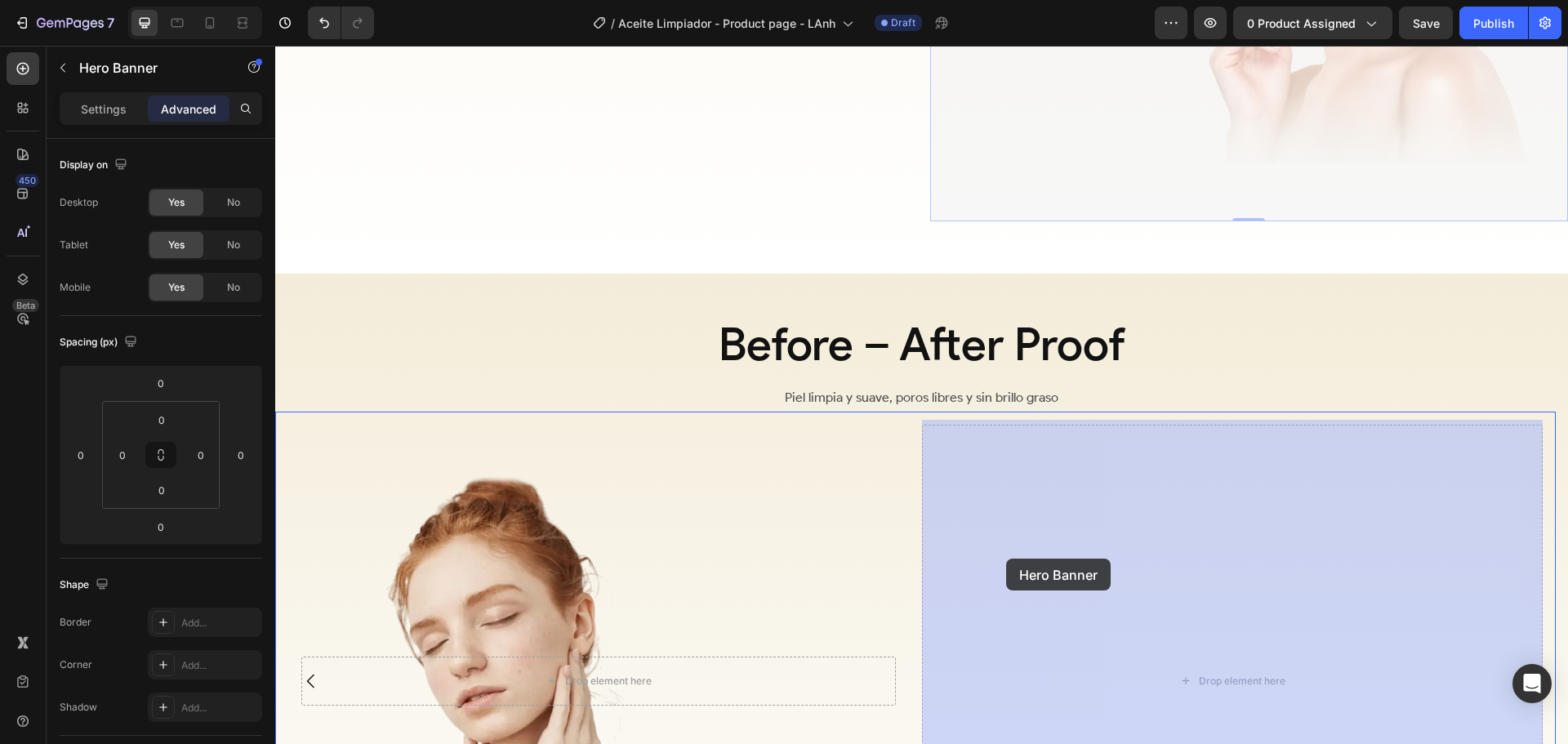
drag, startPoint x: 945, startPoint y: 88, endPoint x: 1006, endPoint y: 559, distance: 474.9
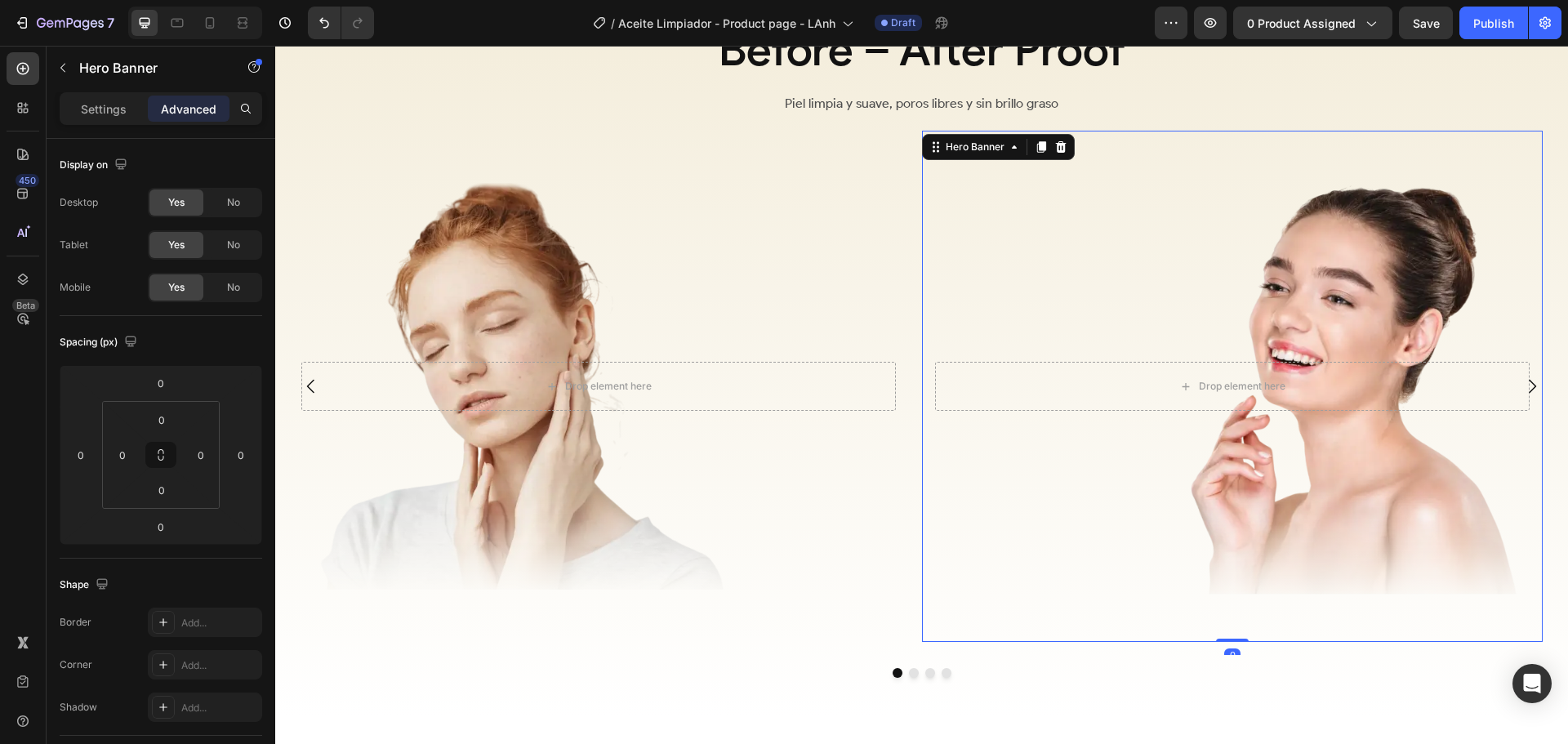
scroll to position [3075, 0]
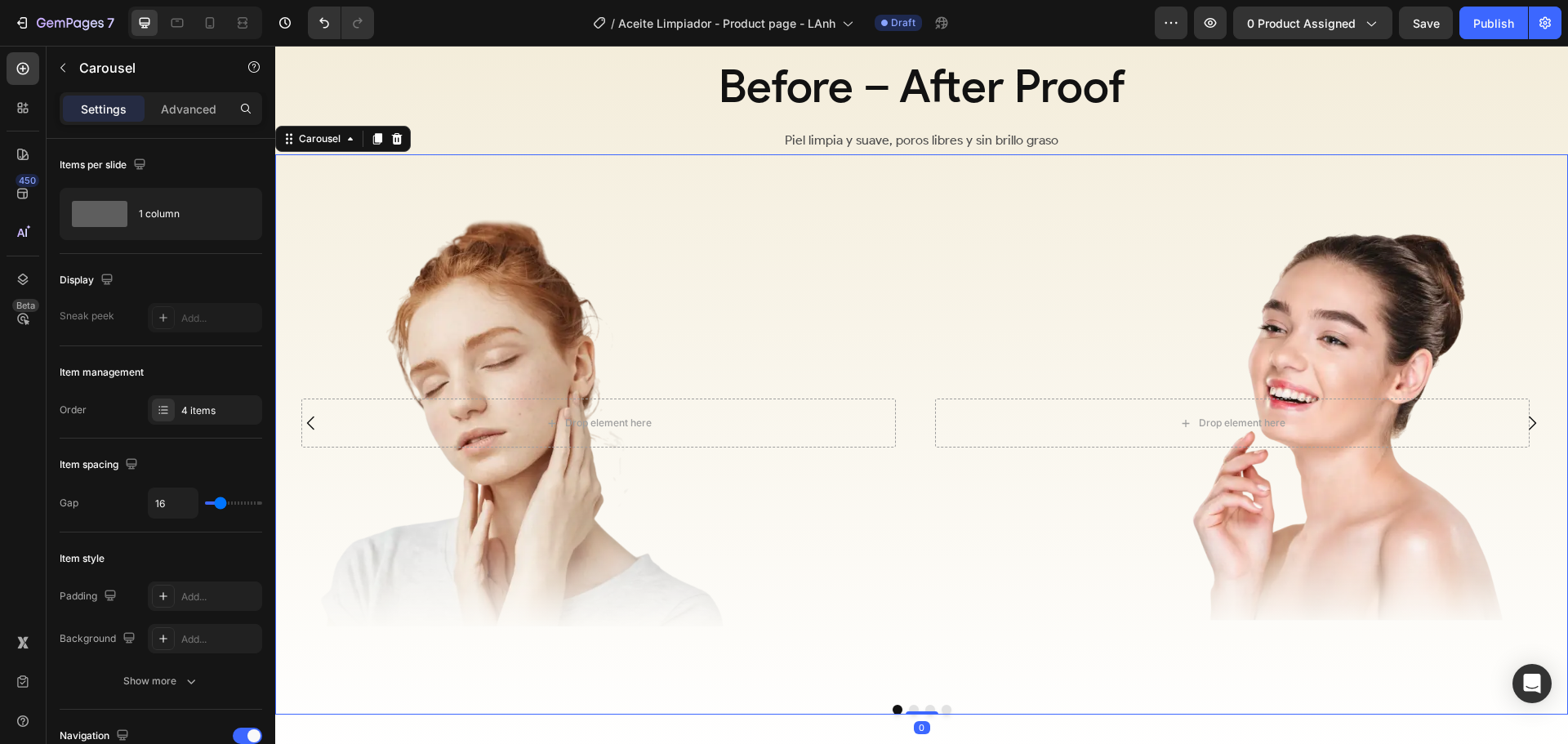
click at [1529, 418] on icon "Carousel Next Arrow" at bounding box center [1533, 423] width 7 height 14
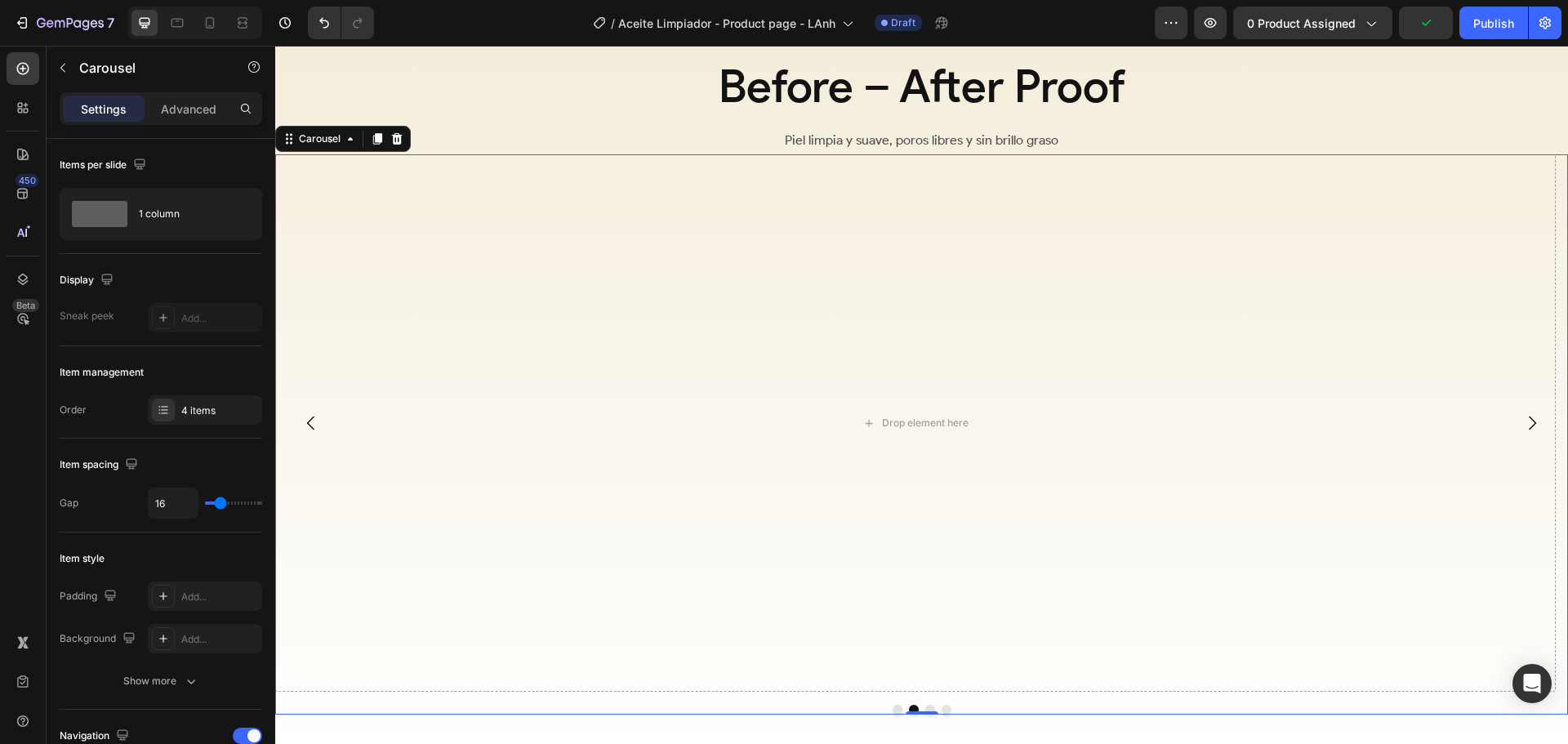
click at [311, 413] on icon "Carousel Back Arrow" at bounding box center [310, 423] width 20 height 20
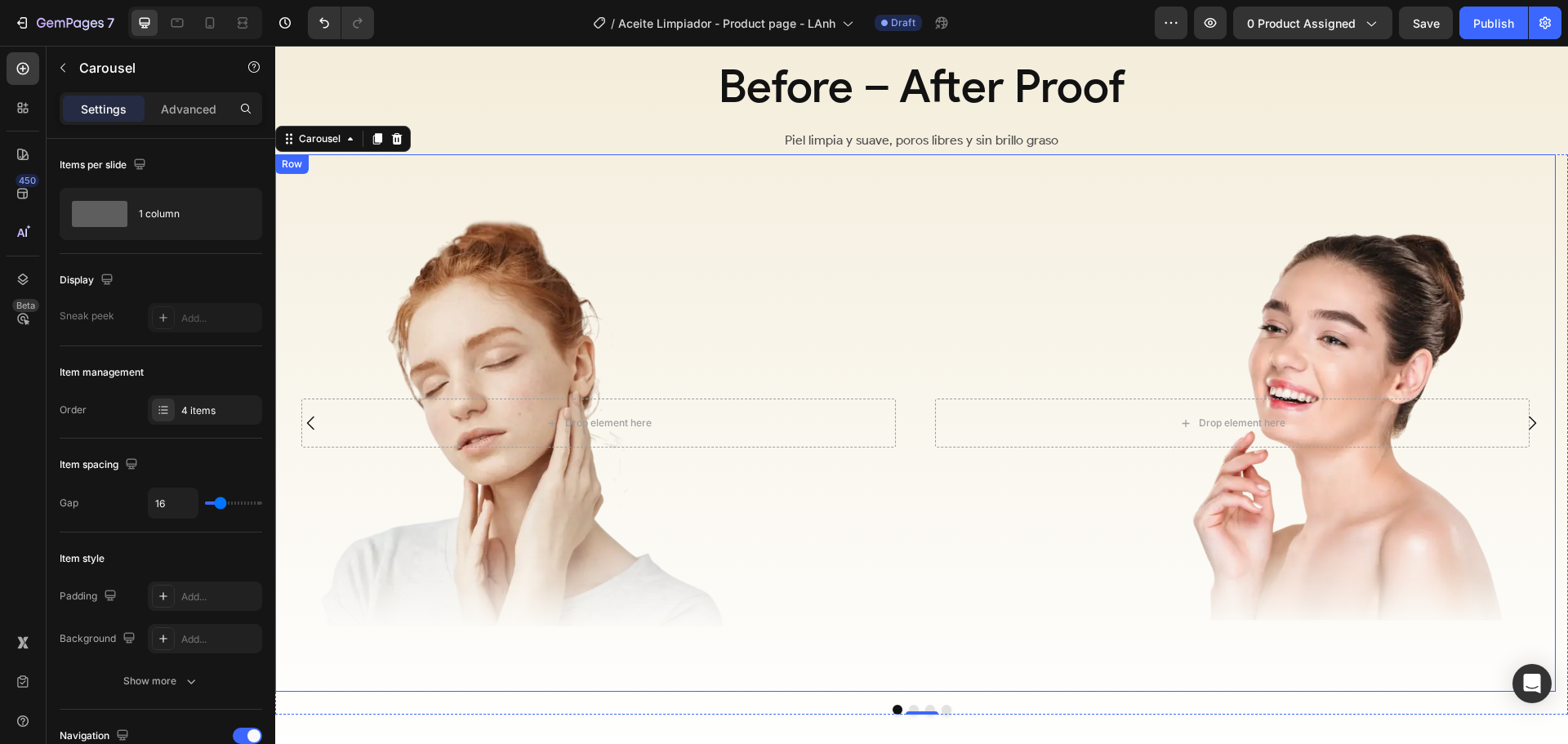
click at [915, 227] on div "Drop element here Hero Banner Drop element here Hero Banner Row" at bounding box center [915, 424] width 1281 height 538
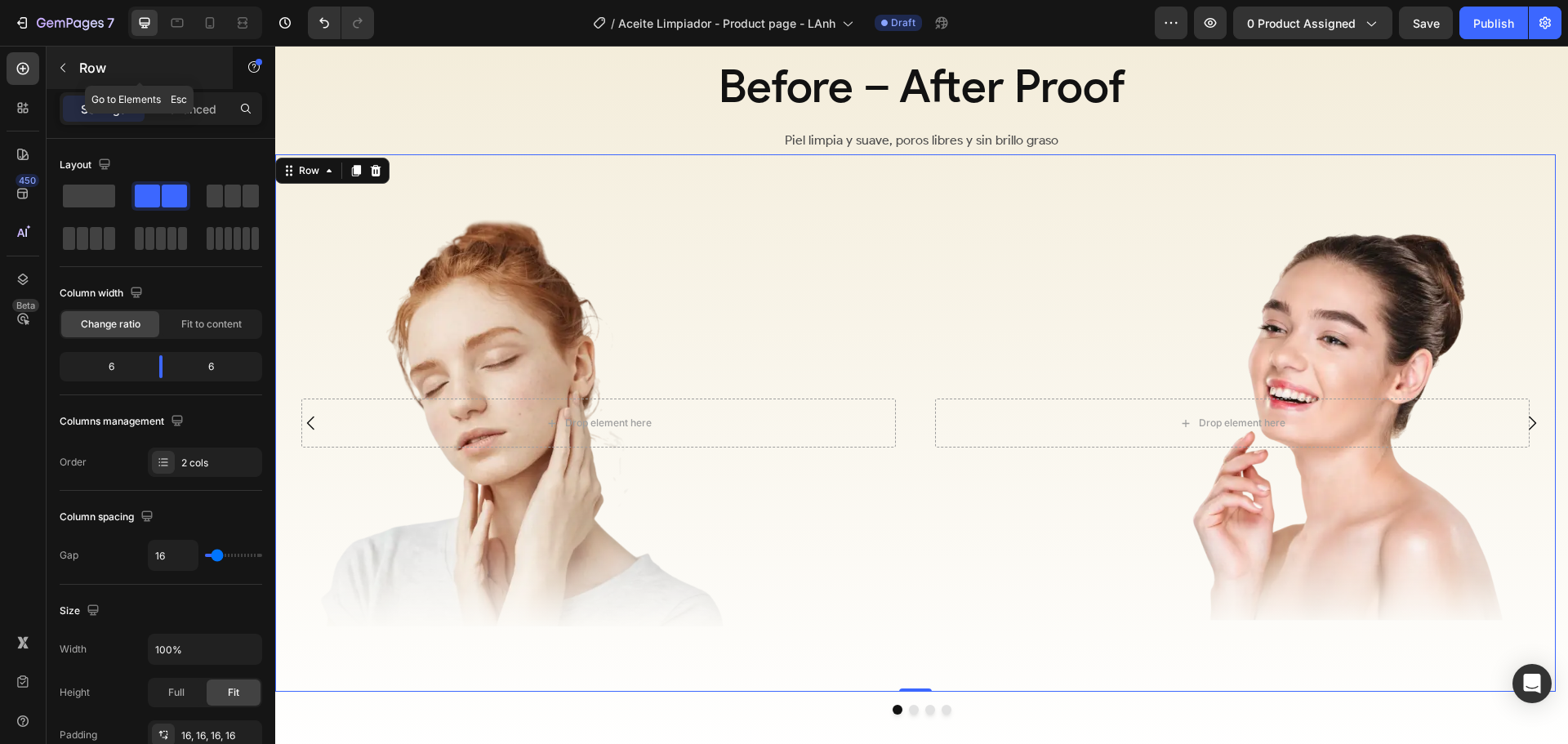
click at [114, 70] on p "Row" at bounding box center [148, 67] width 139 height 20
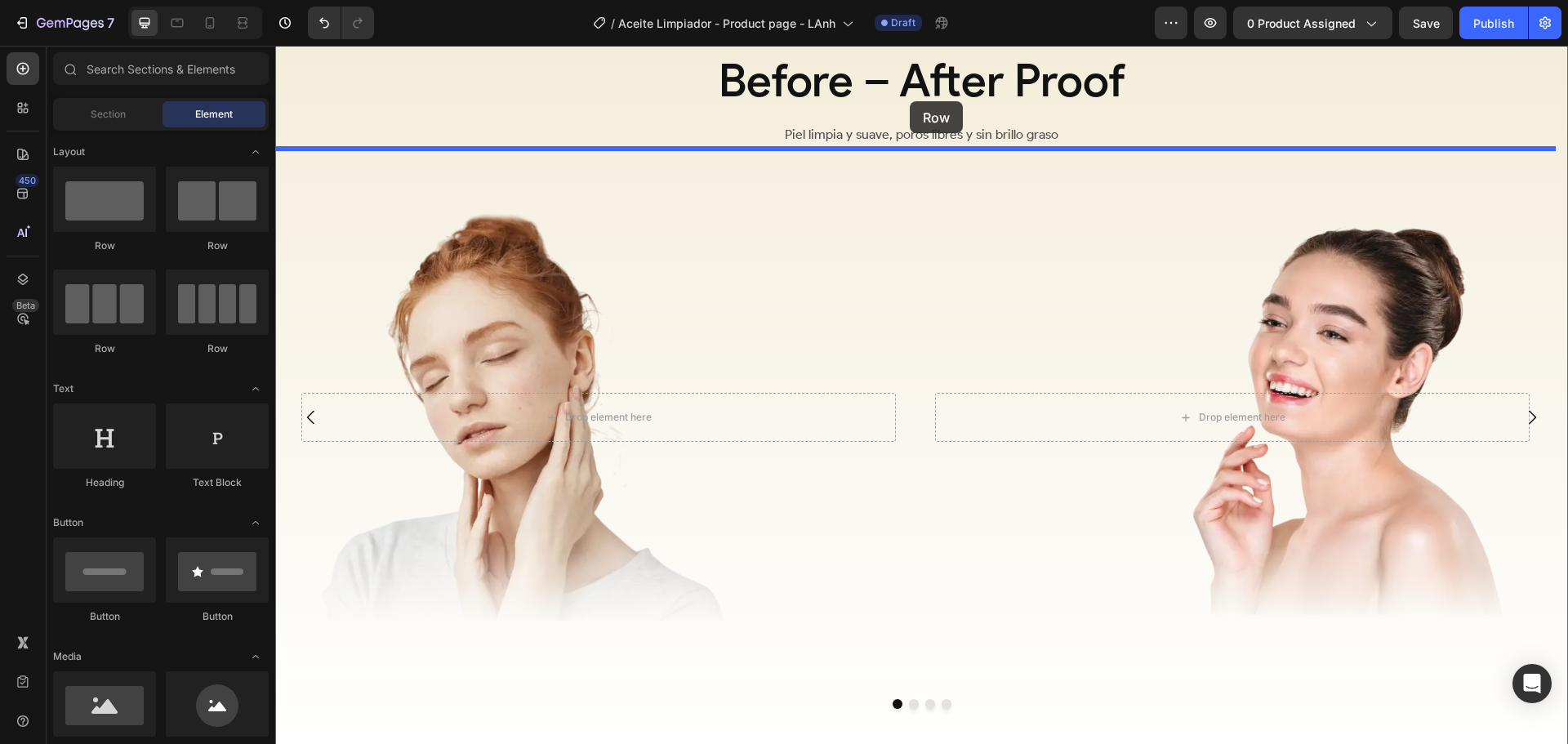
scroll to position [3050, 0]
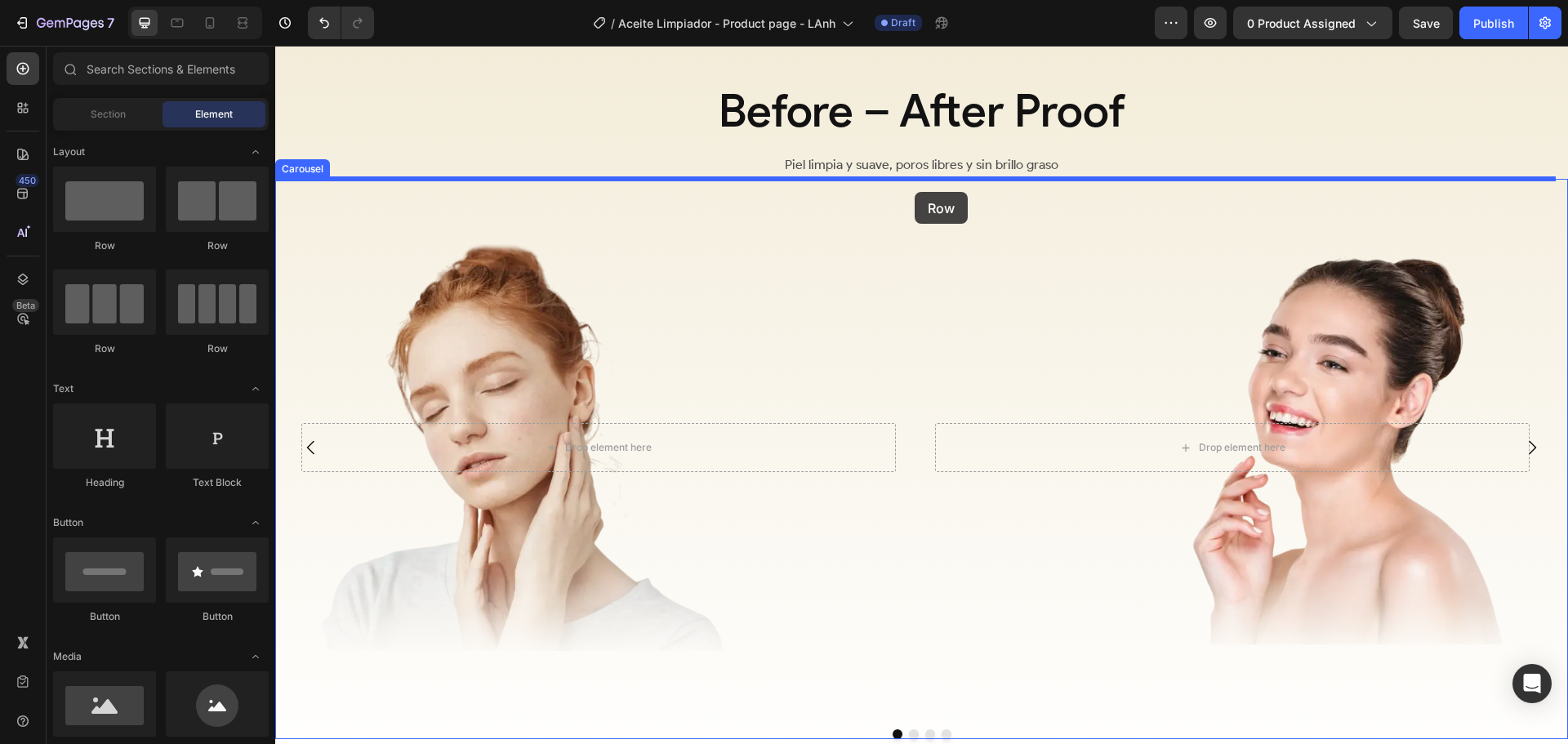
drag, startPoint x: 413, startPoint y: 261, endPoint x: 915, endPoint y: 192, distance: 506.7
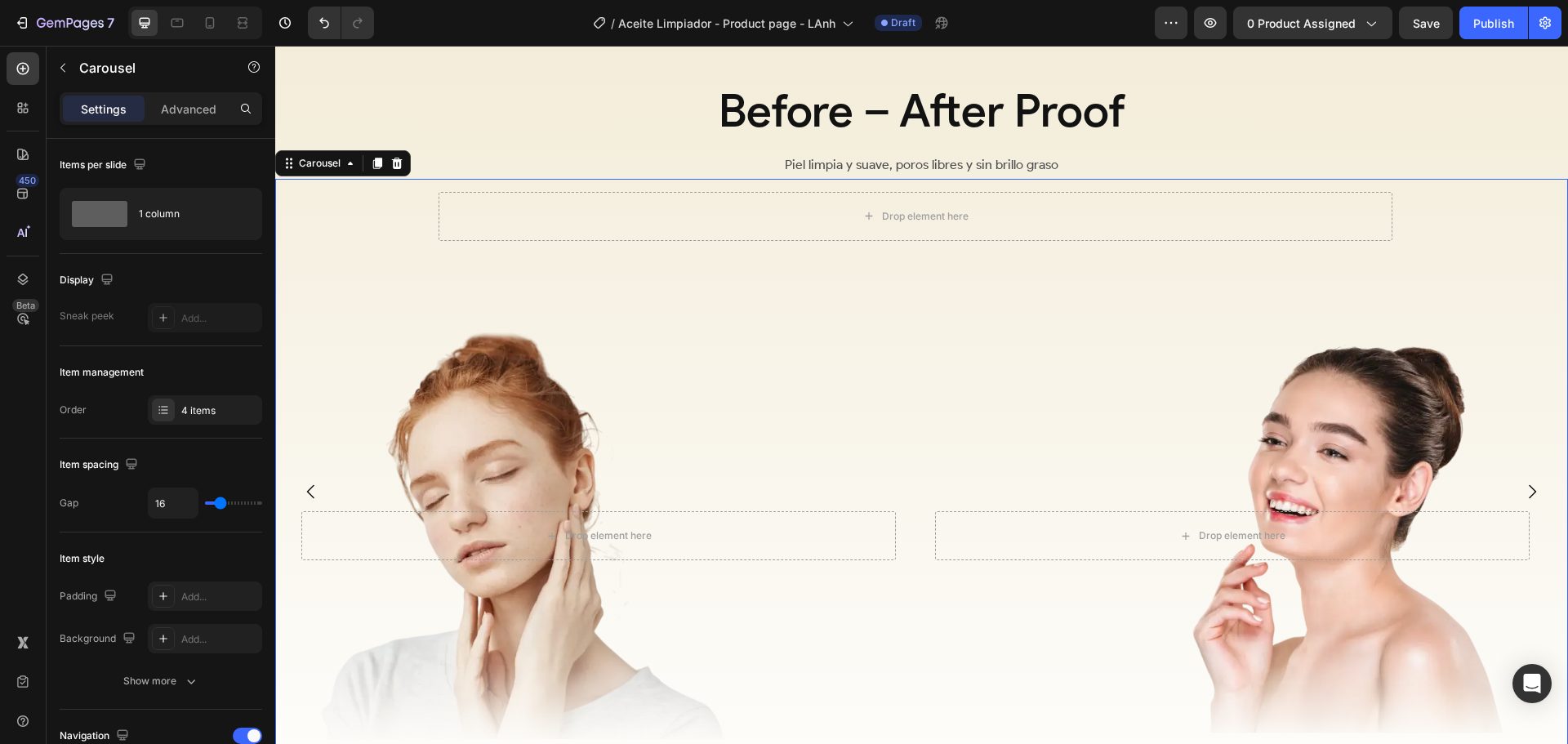
click at [401, 236] on div "Drop element here Row Drop element here Hero Banner Drop element here Hero Bann…" at bounding box center [915, 492] width 1281 height 626
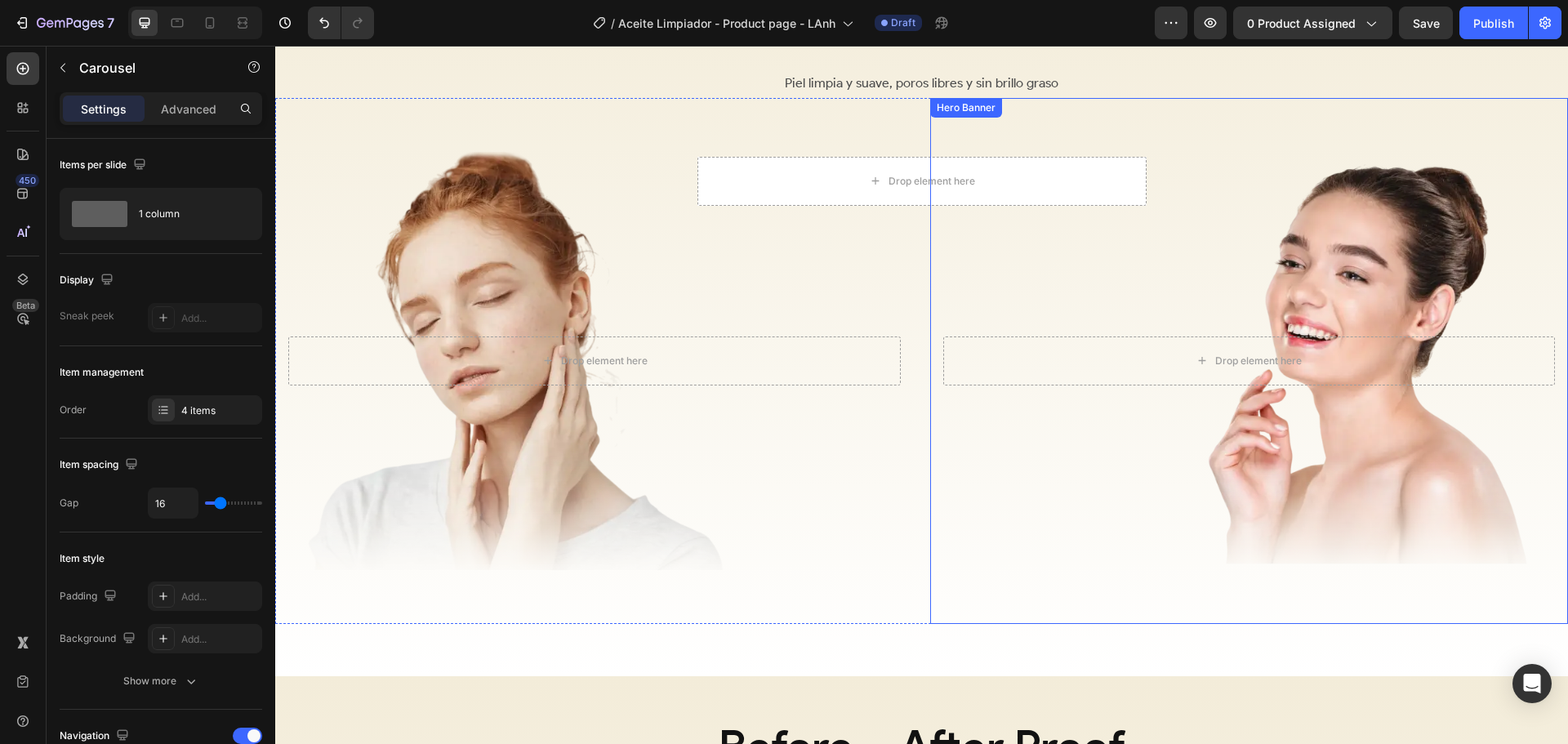
scroll to position [2315, 0]
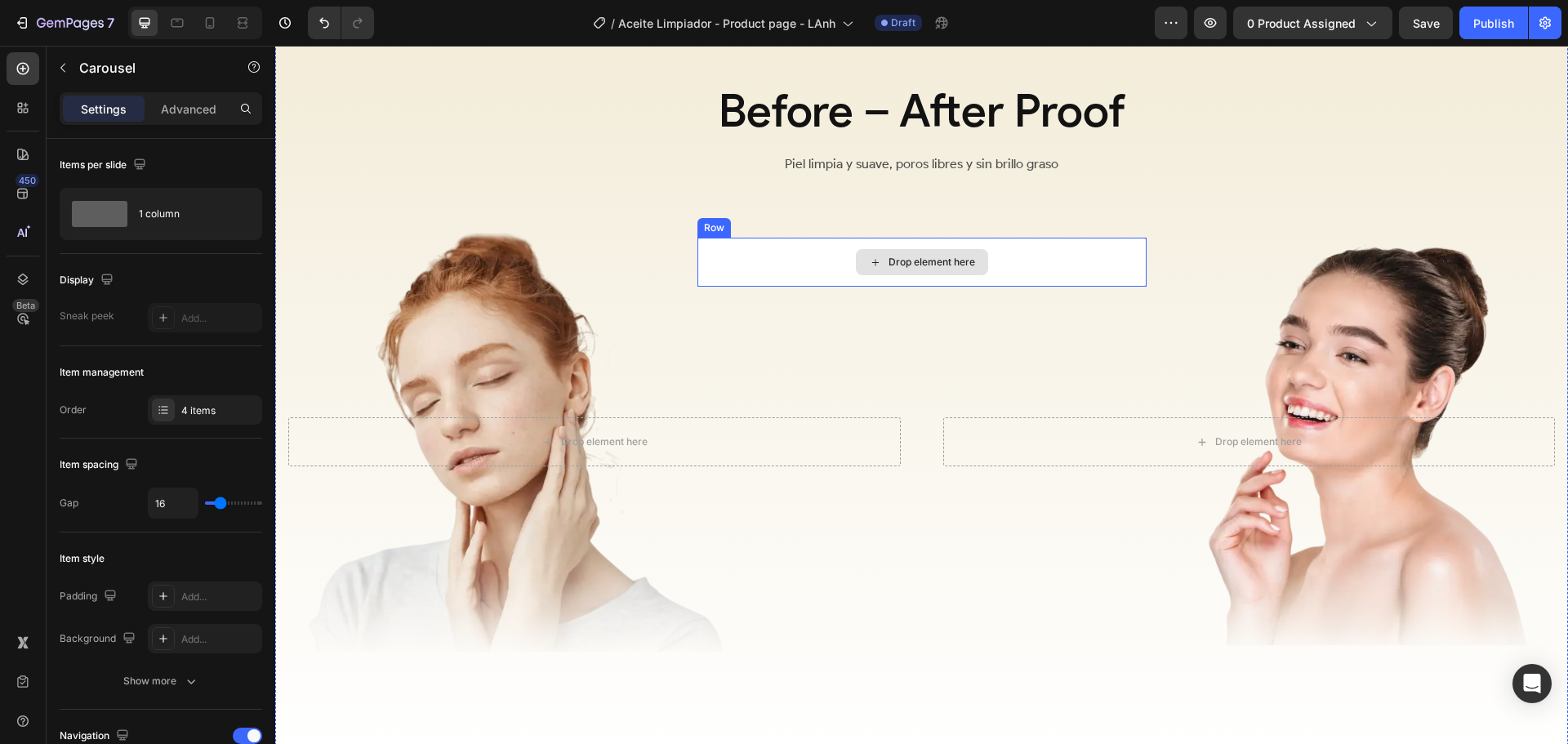
click at [1081, 268] on div "Drop element here" at bounding box center [922, 262] width 449 height 49
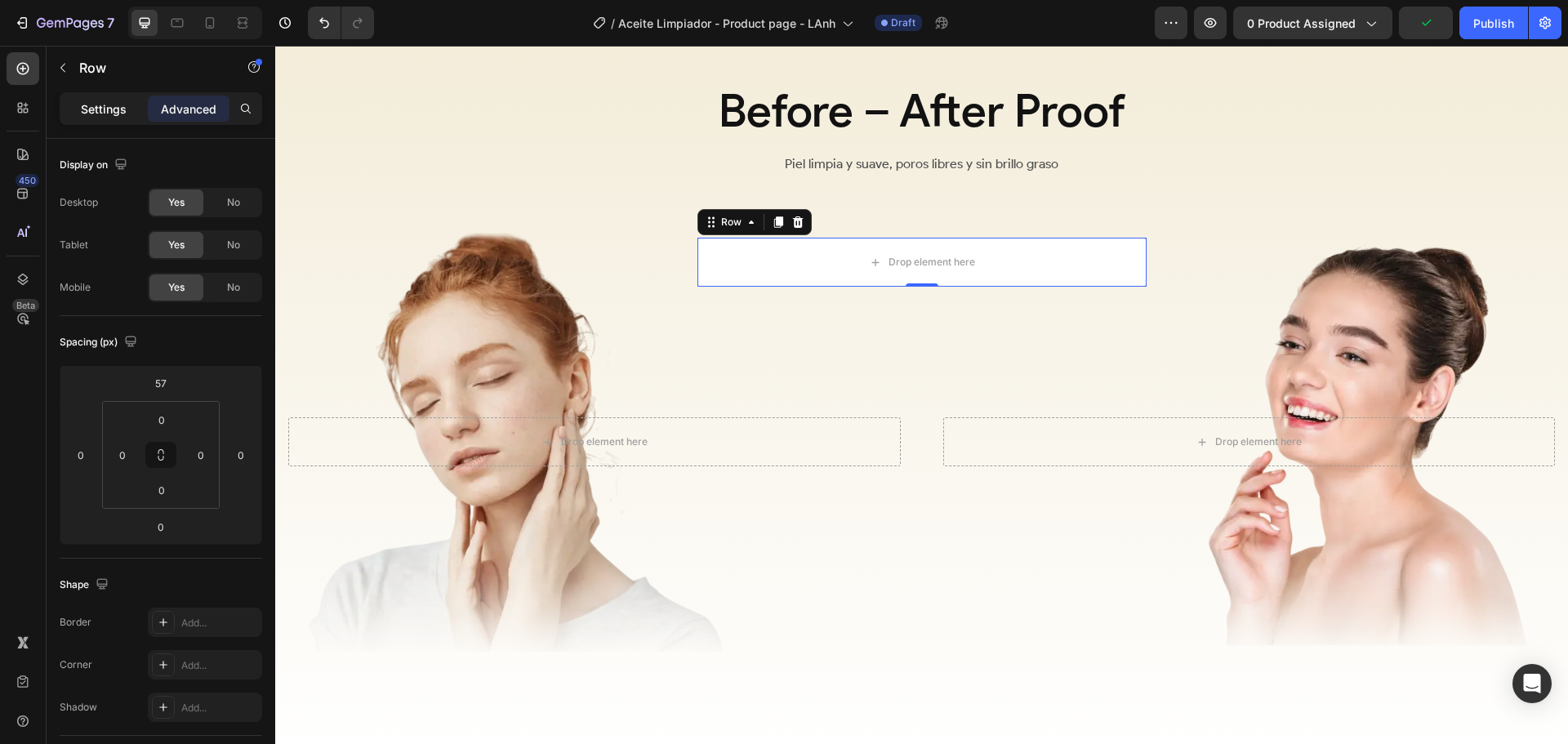
click at [107, 112] on p "Settings" at bounding box center [103, 109] width 46 height 17
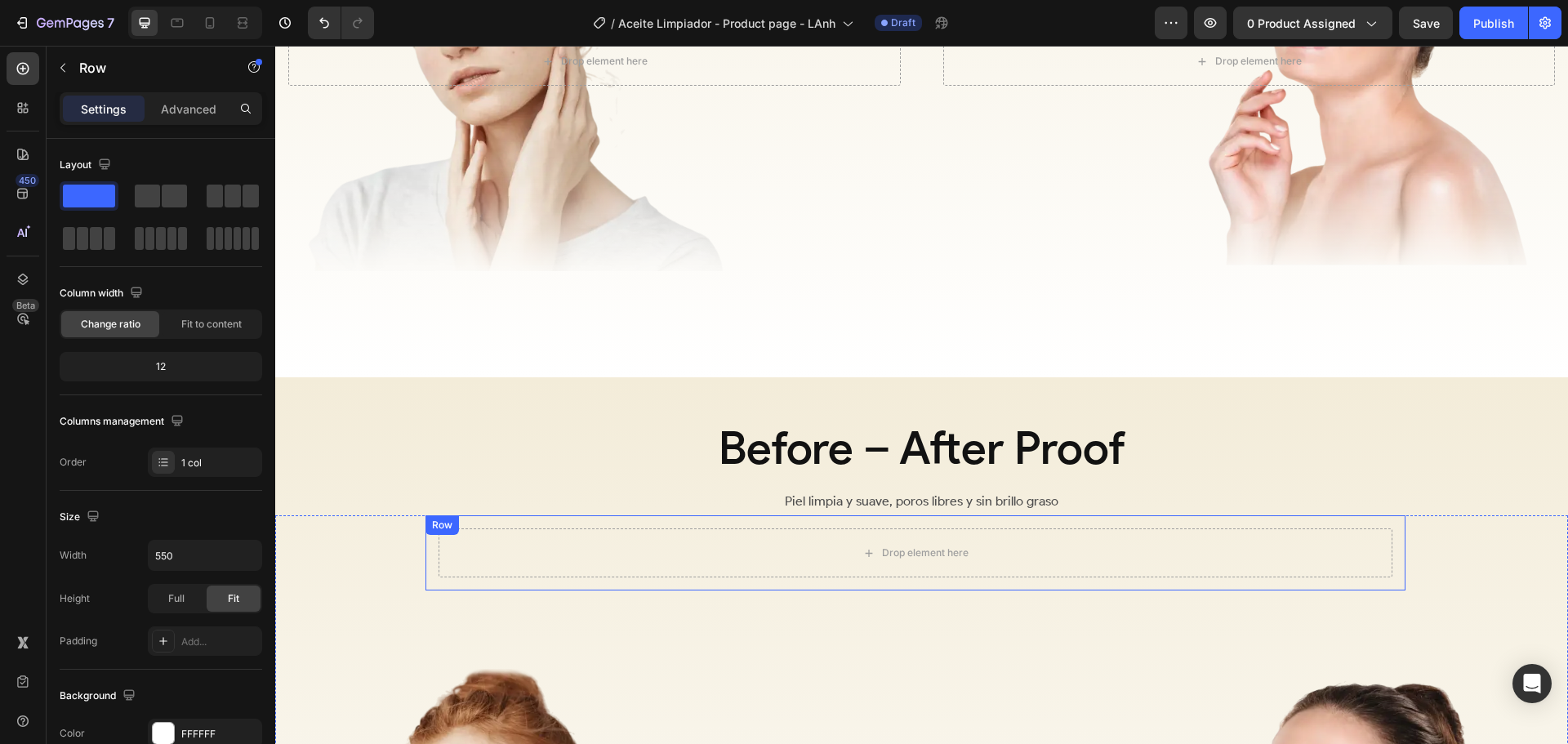
scroll to position [2724, 0]
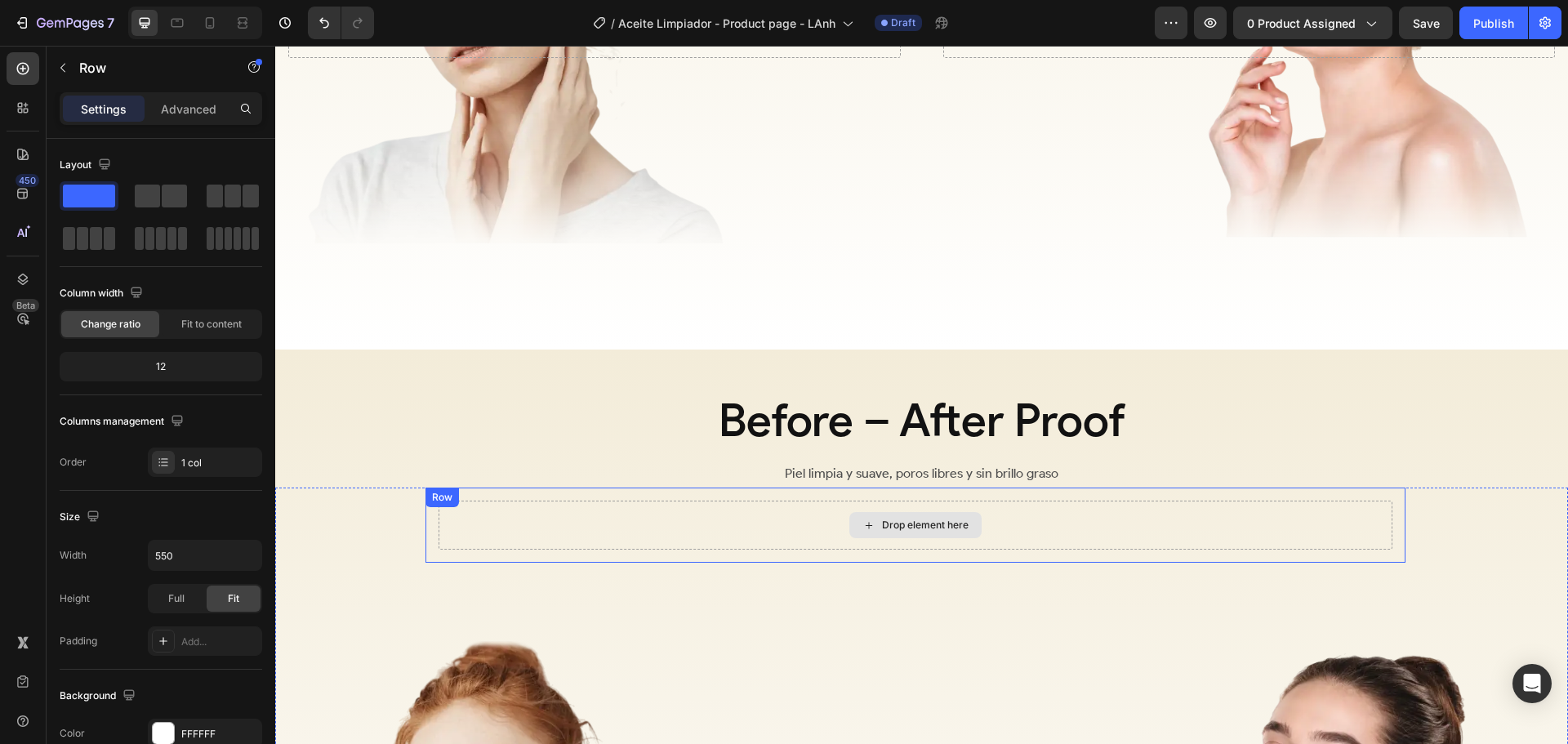
click at [1237, 508] on div "Drop element here" at bounding box center [916, 524] width 954 height 49
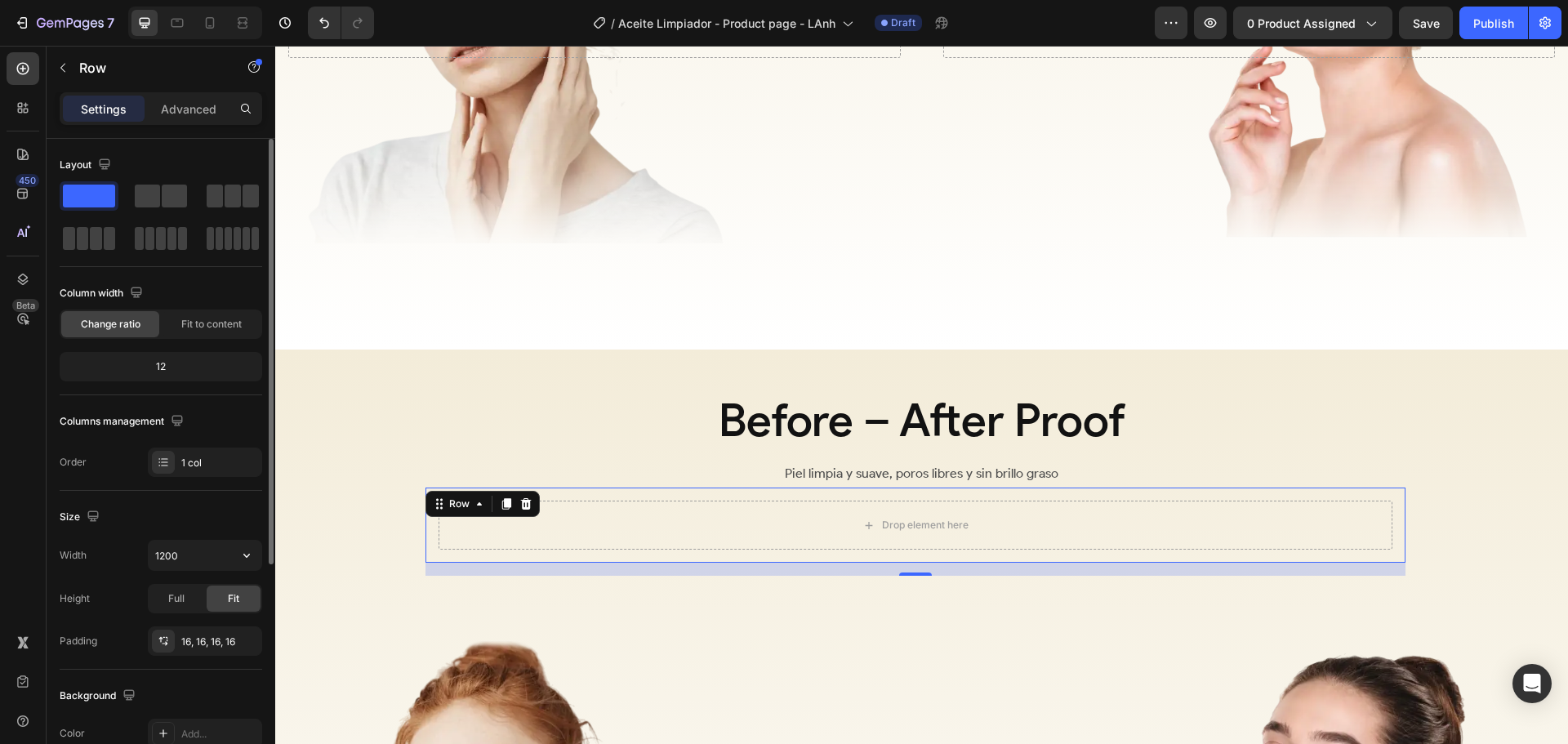
scroll to position [345, 0]
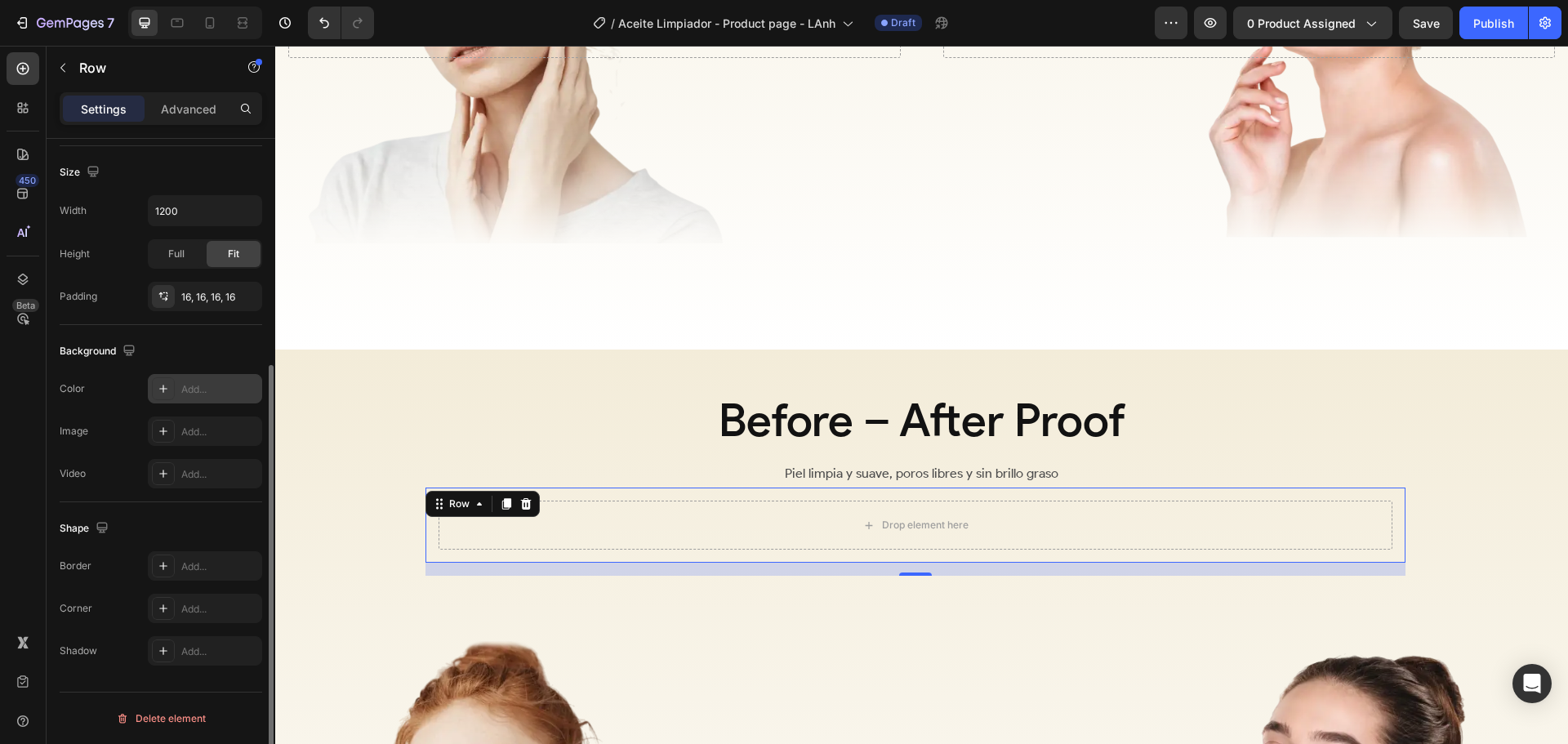
click at [194, 386] on div "Add..." at bounding box center [220, 389] width 76 height 15
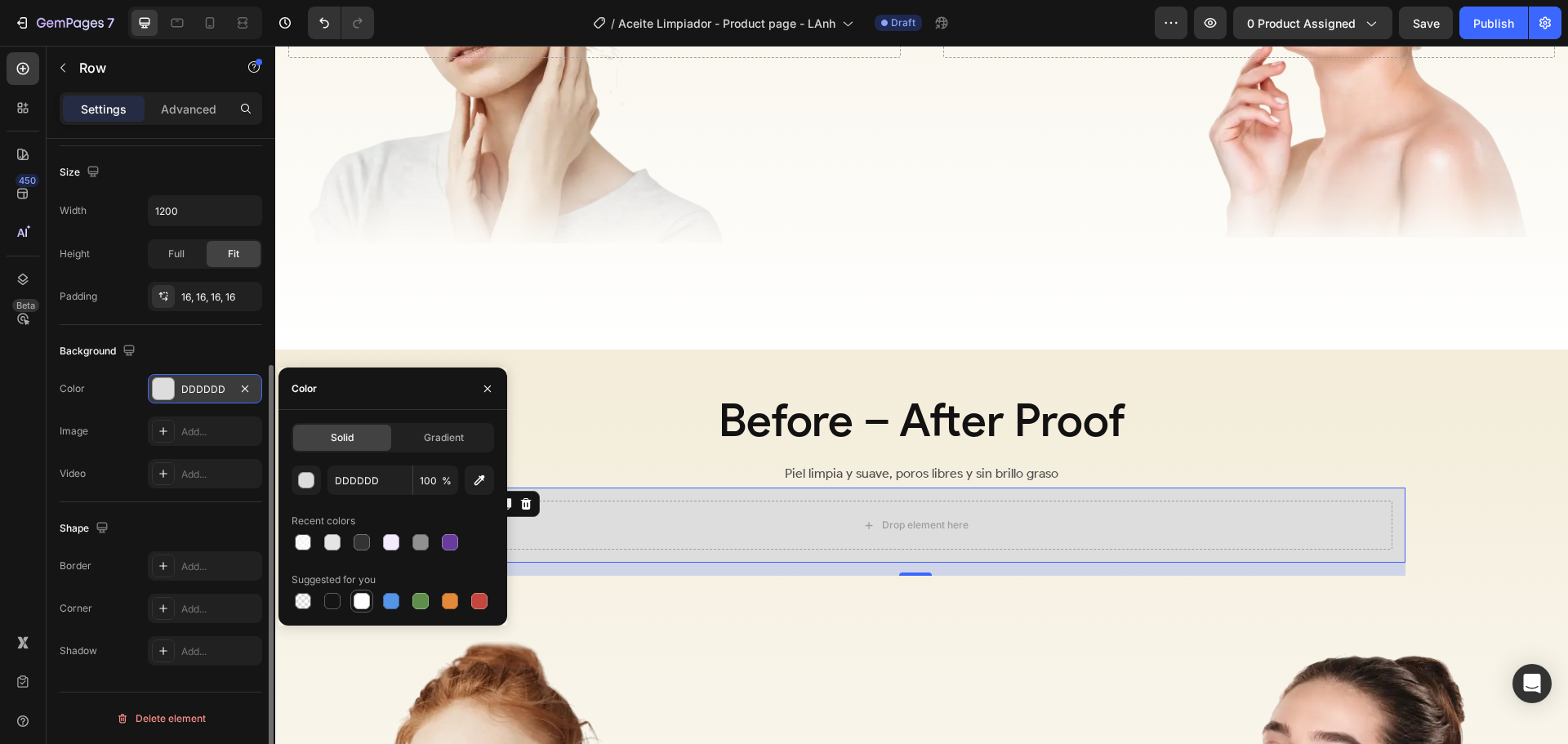
click at [356, 604] on div at bounding box center [362, 601] width 17 height 17
type input "FFFFFF"
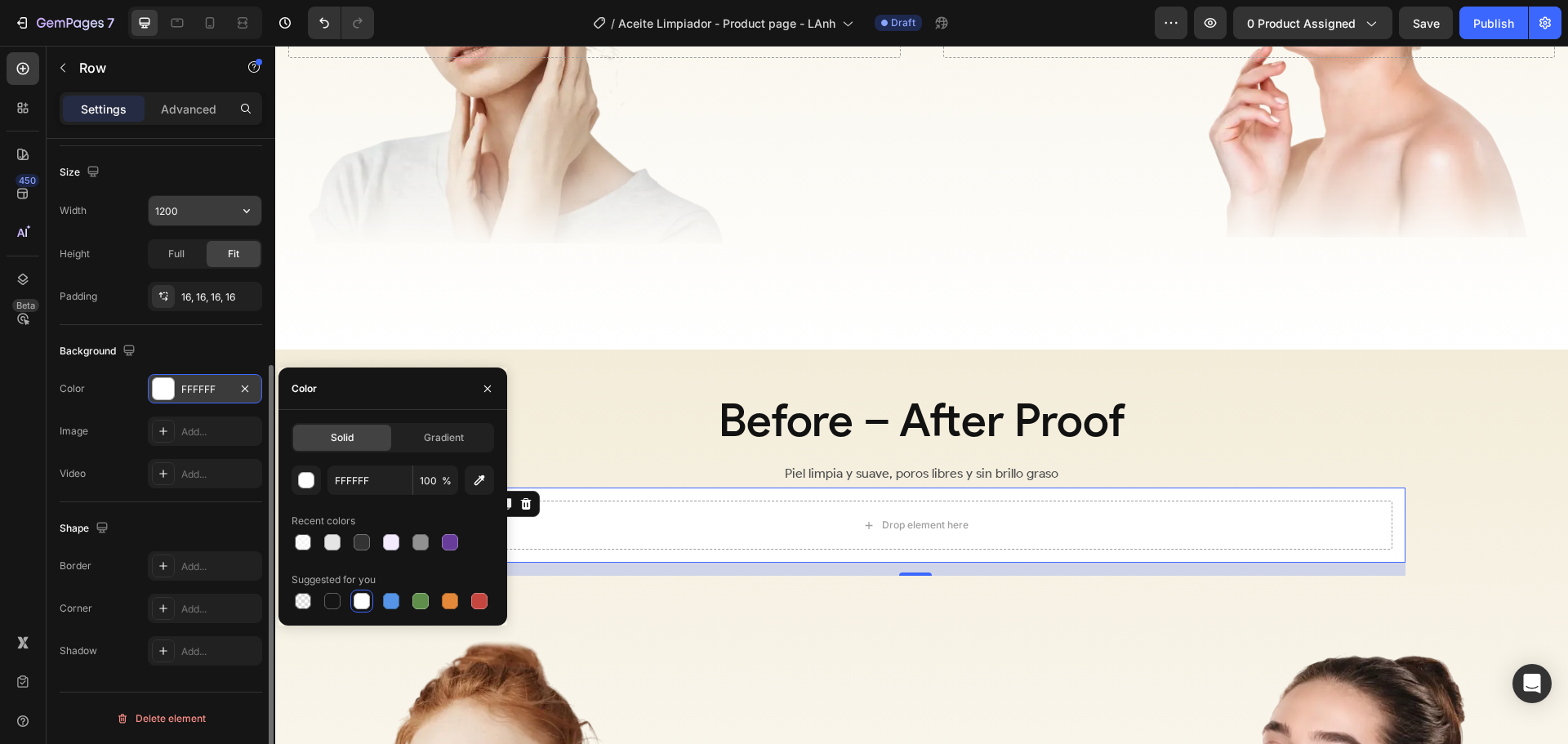
click at [189, 214] on input "1200" at bounding box center [205, 210] width 113 height 30
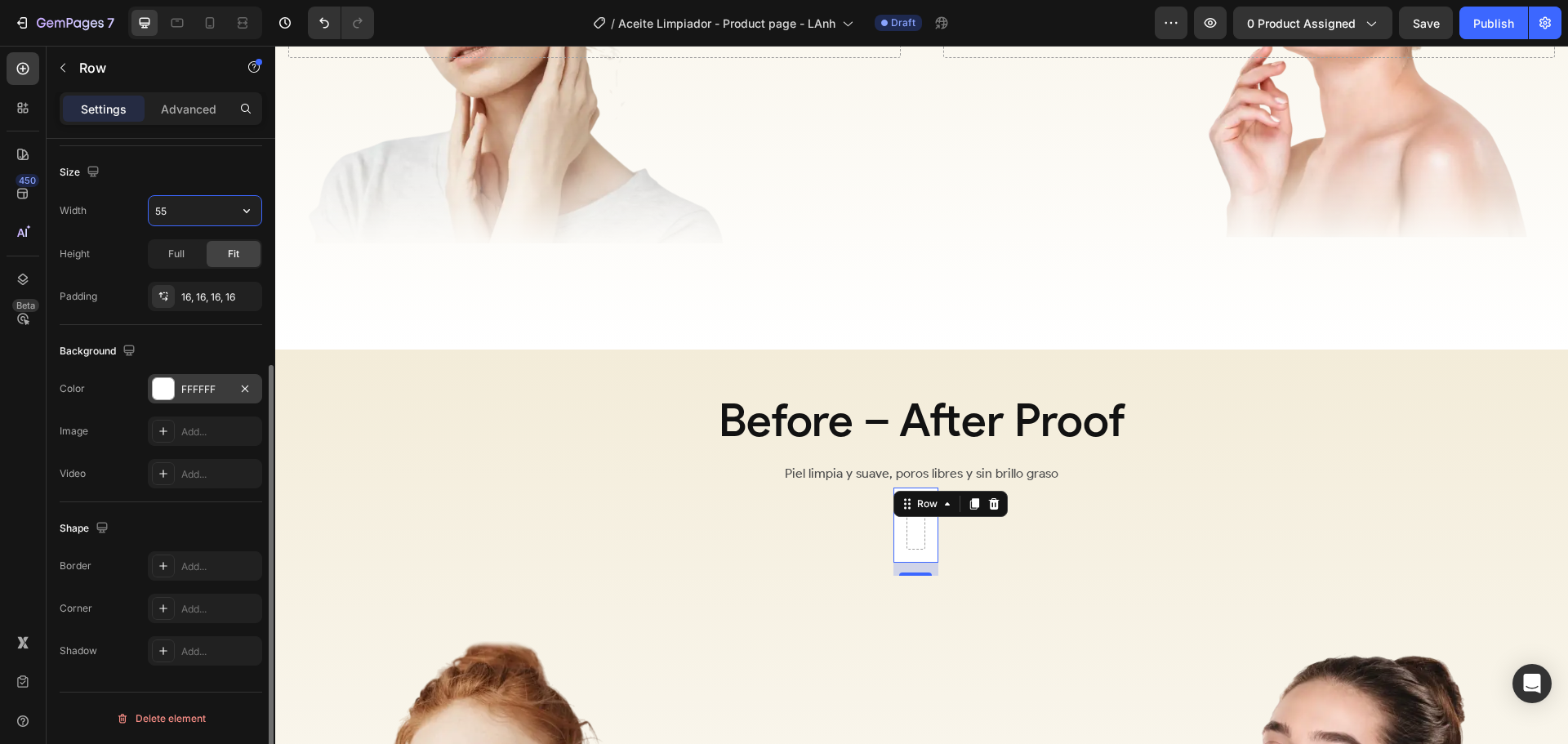
type input "550"
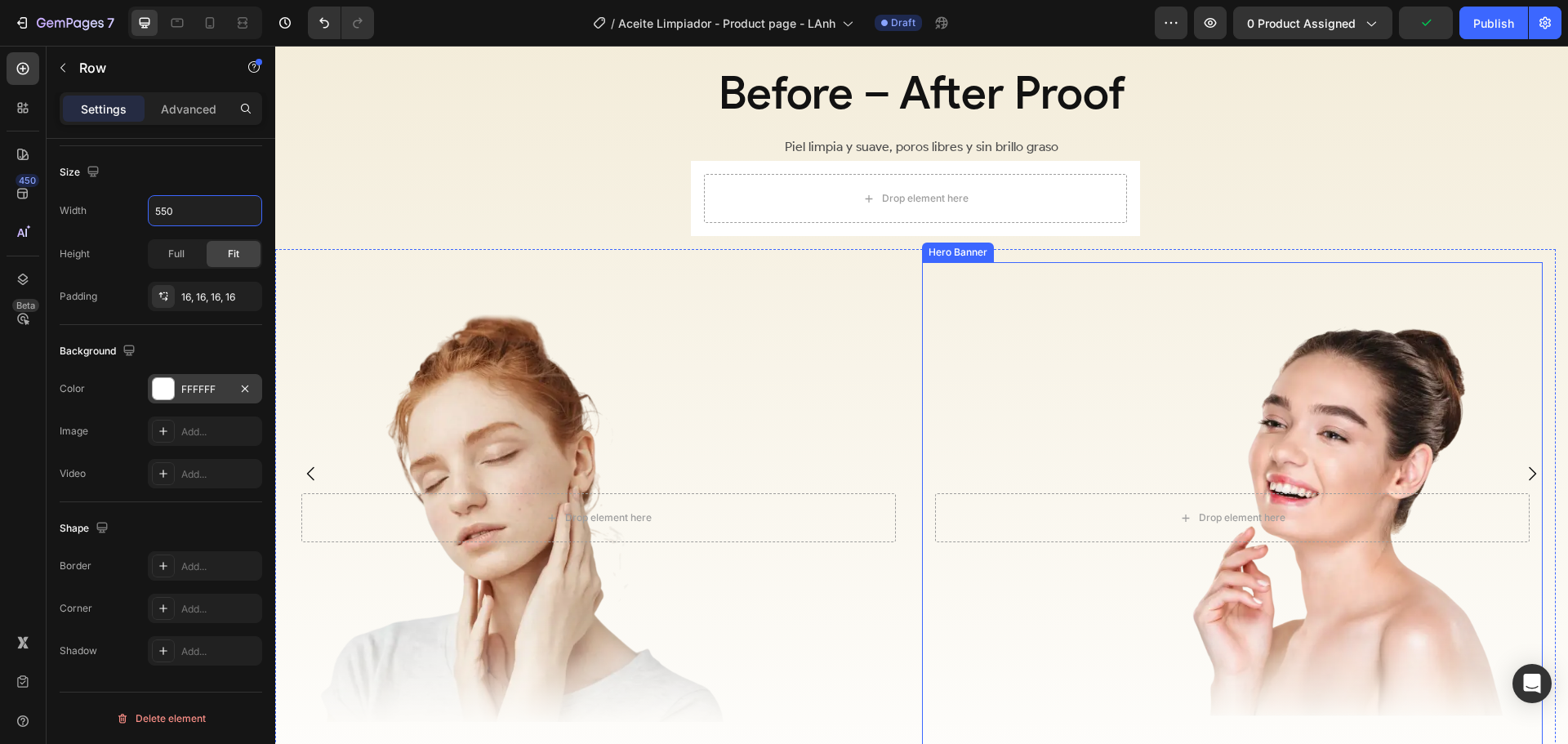
scroll to position [3050, 0]
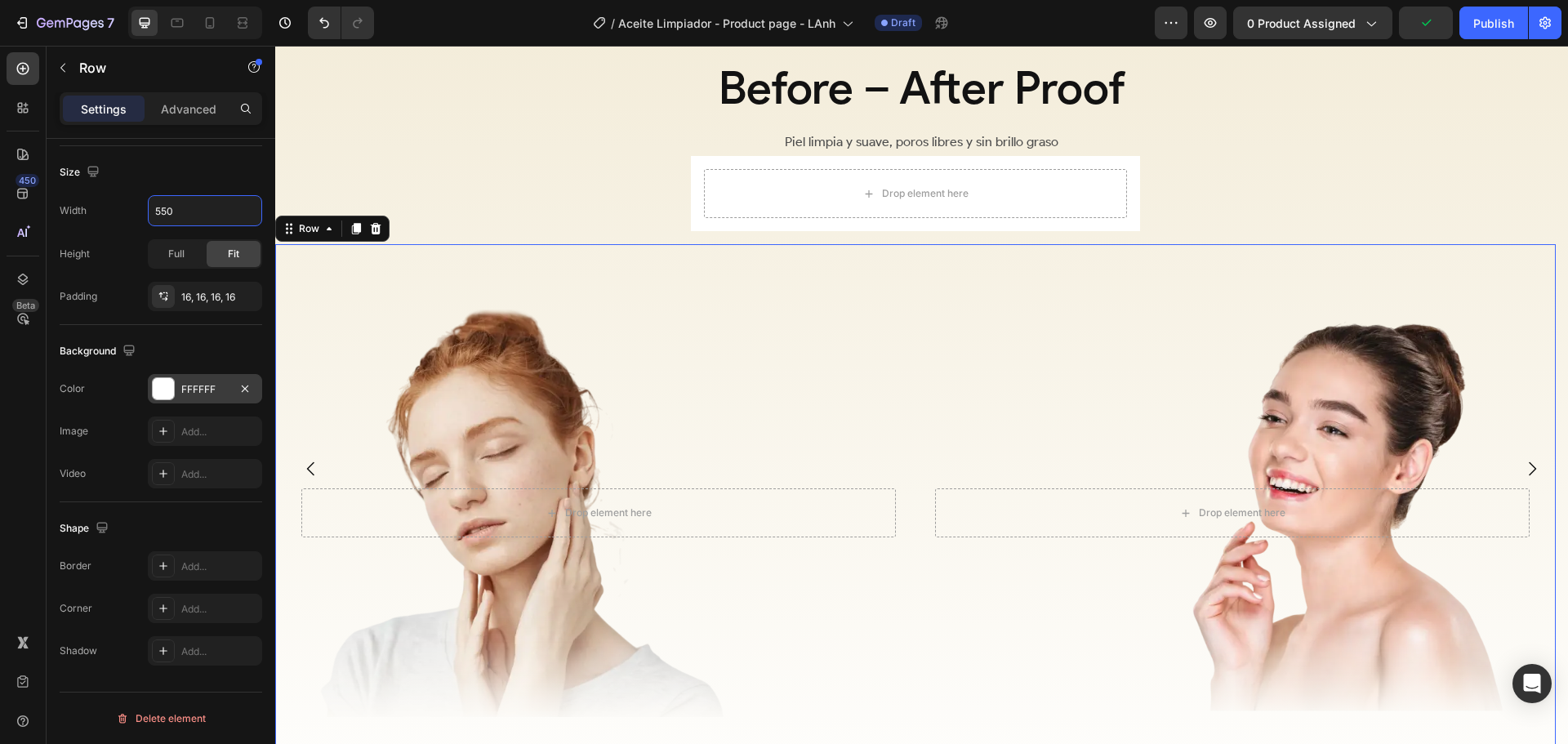
click at [904, 253] on div "Drop element here Hero Banner Drop element here Hero Banner Row 0" at bounding box center [915, 513] width 1281 height 538
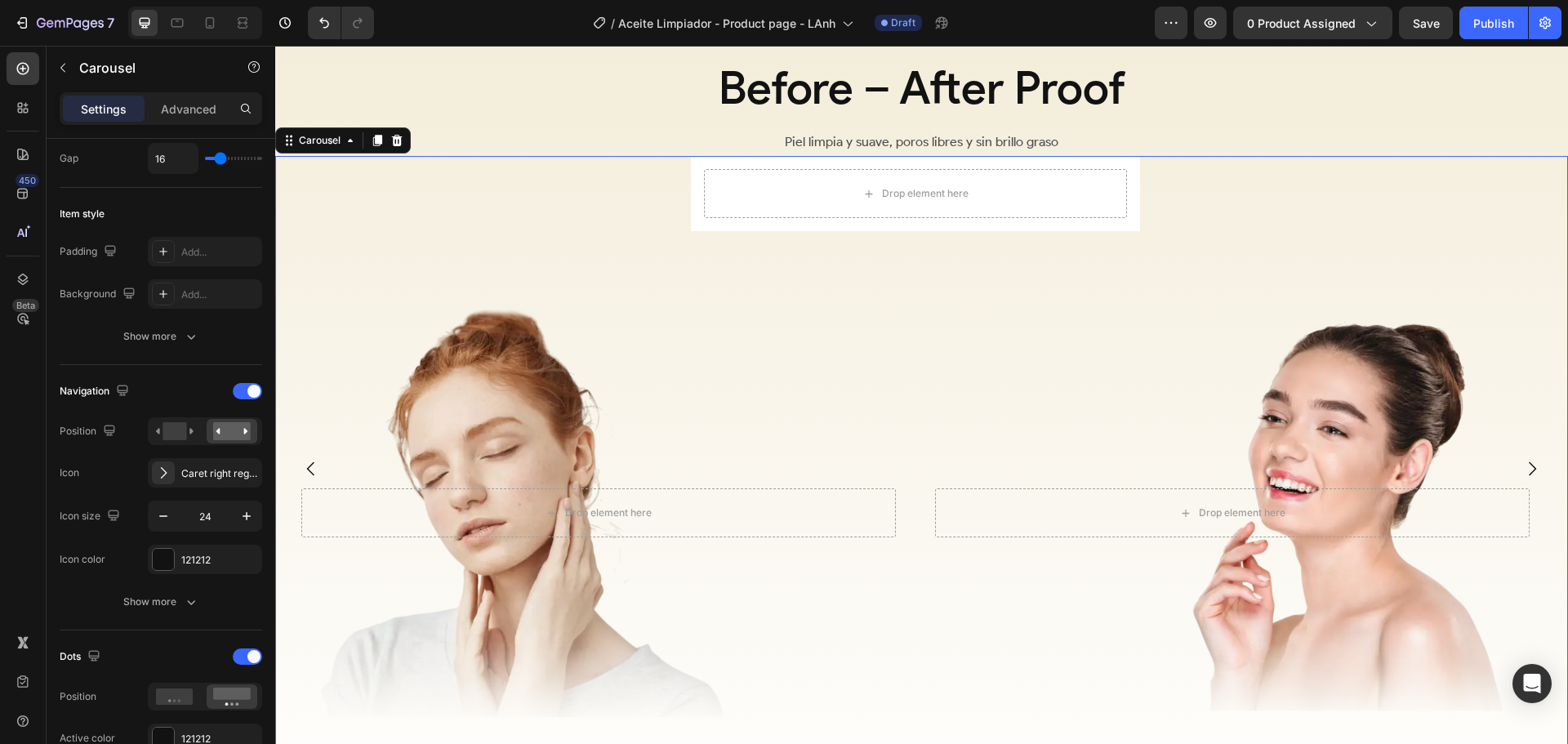
click at [613, 196] on div "Drop element here Row Drop element here Hero Banner Drop element here Hero Bann…" at bounding box center [915, 468] width 1281 height 626
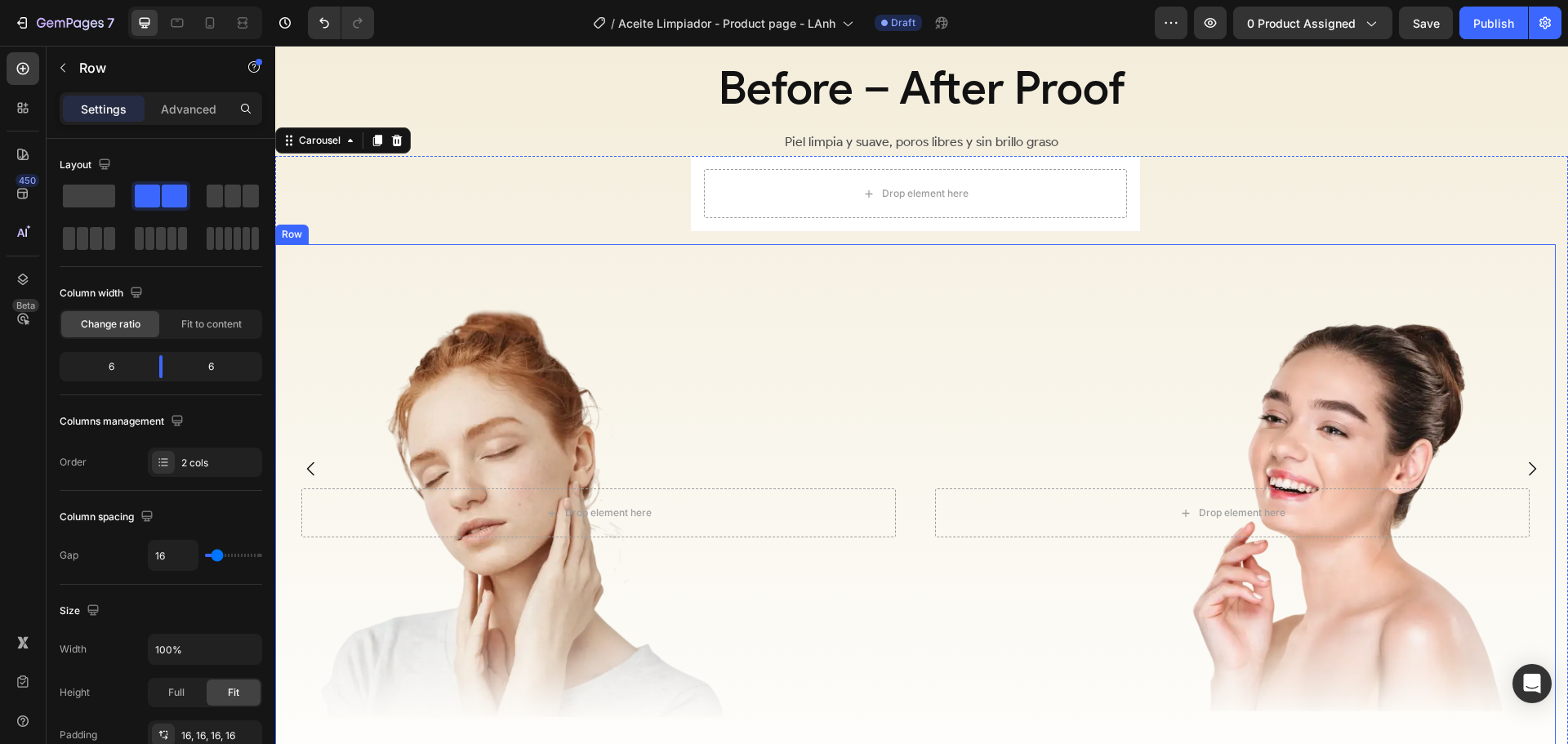
click at [913, 312] on div "Drop element here Hero Banner Drop element here Hero Banner Row" at bounding box center [915, 513] width 1281 height 538
click at [1529, 464] on icon "Carousel Next Arrow" at bounding box center [1533, 468] width 7 height 14
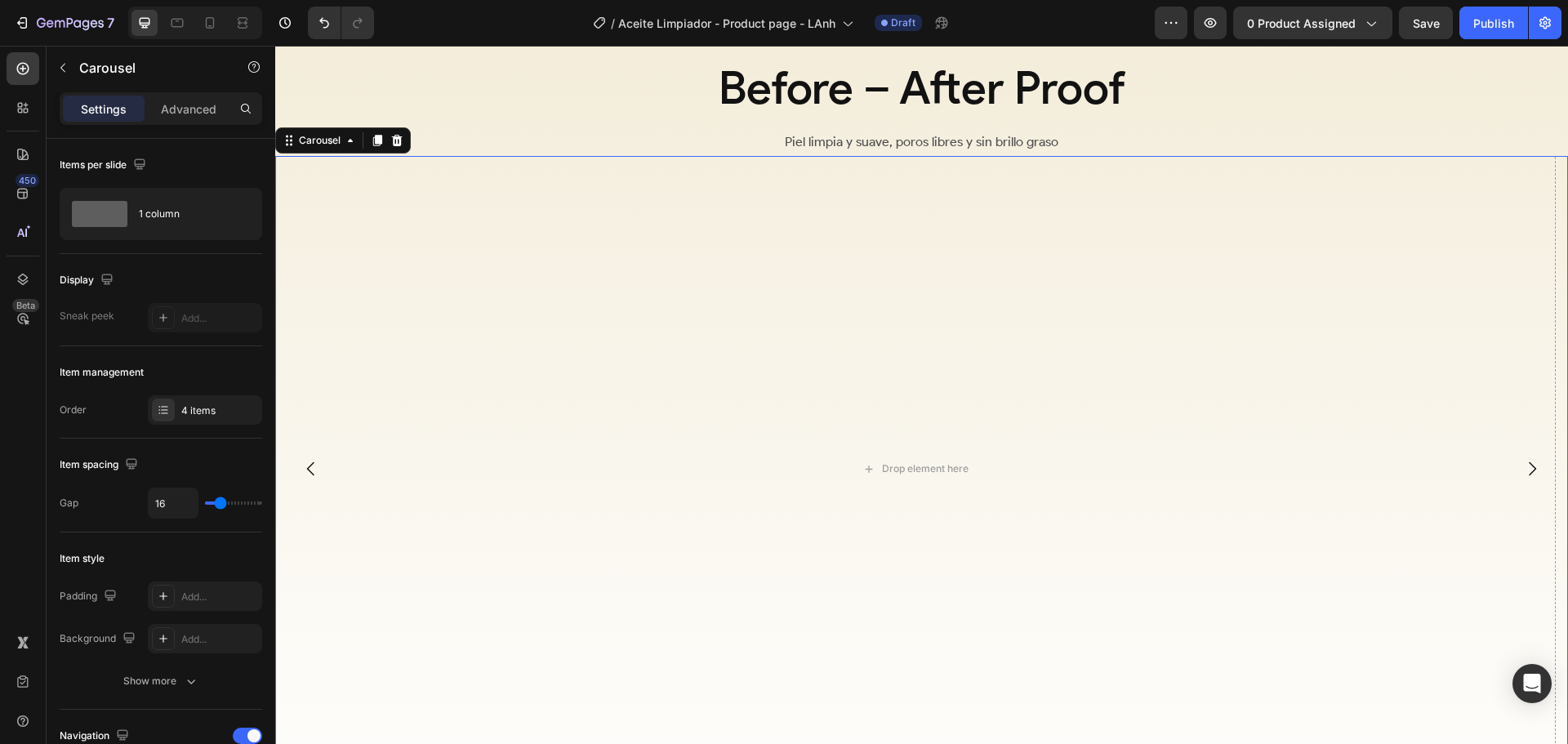
click at [311, 467] on icon "Carousel Back Arrow" at bounding box center [310, 468] width 20 height 20
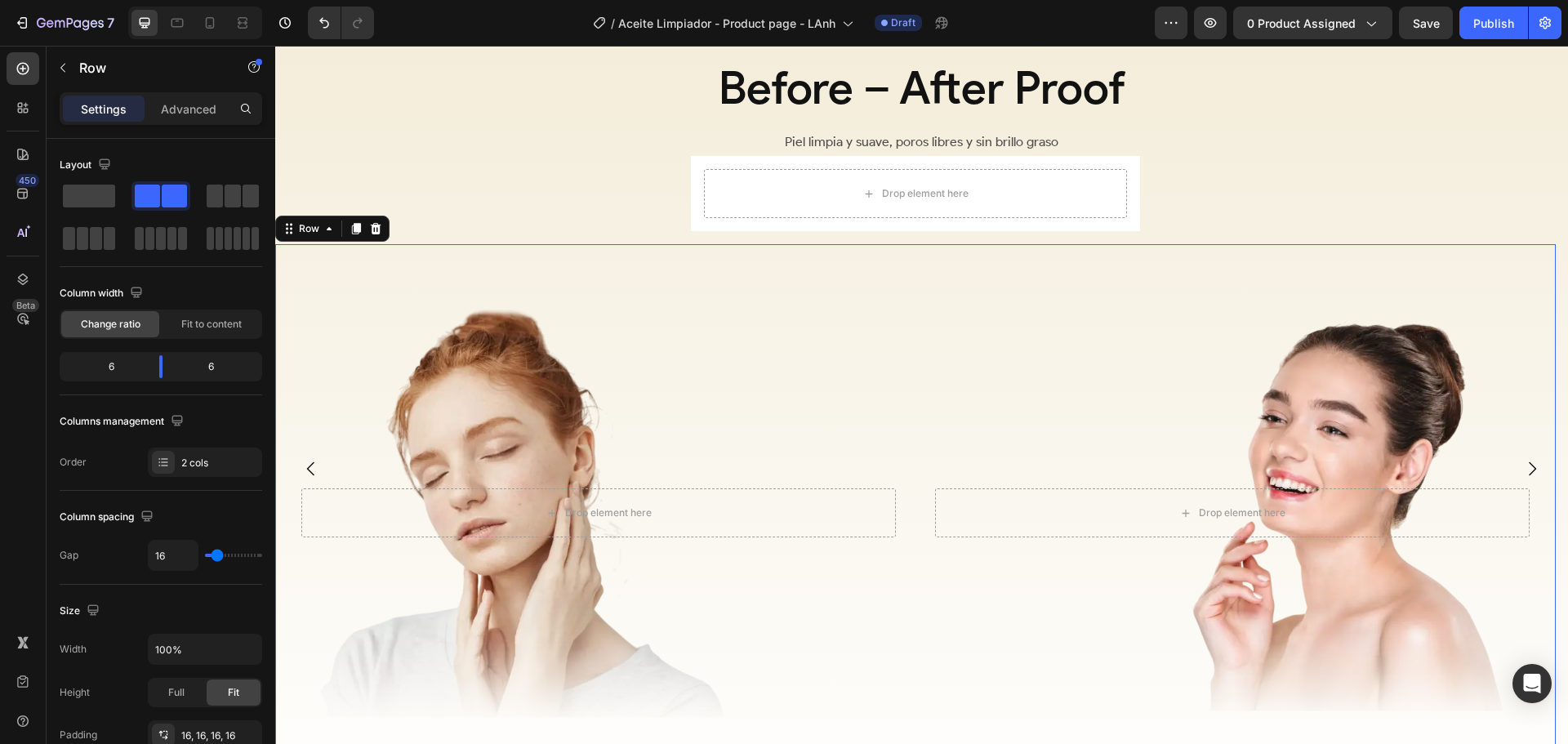
click at [914, 396] on div "Drop element here Hero Banner Drop element here Hero Banner Row 0" at bounding box center [915, 513] width 1281 height 538
click at [190, 103] on p "Advanced" at bounding box center [189, 109] width 56 height 17
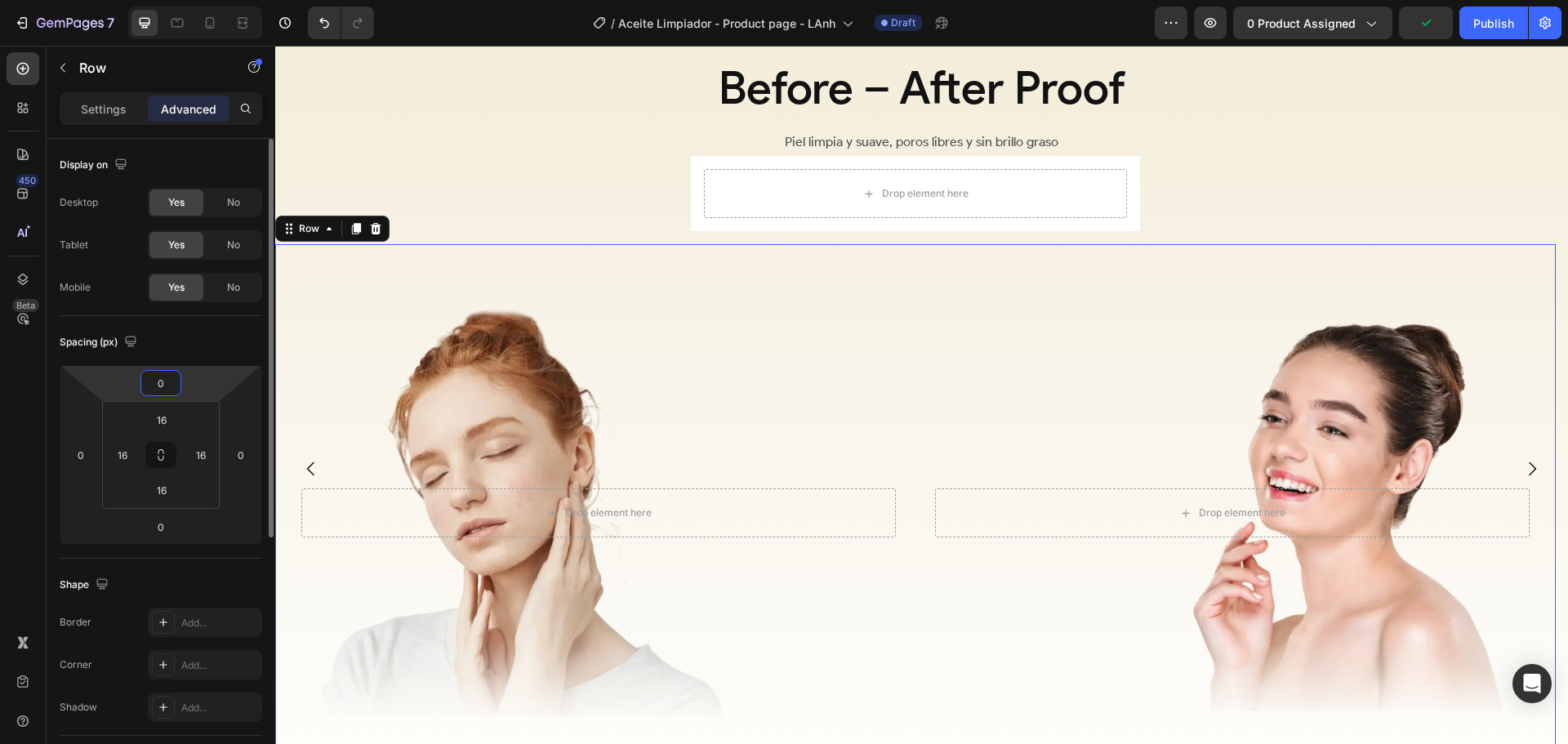
click at [169, 382] on input "0" at bounding box center [160, 383] width 33 height 24
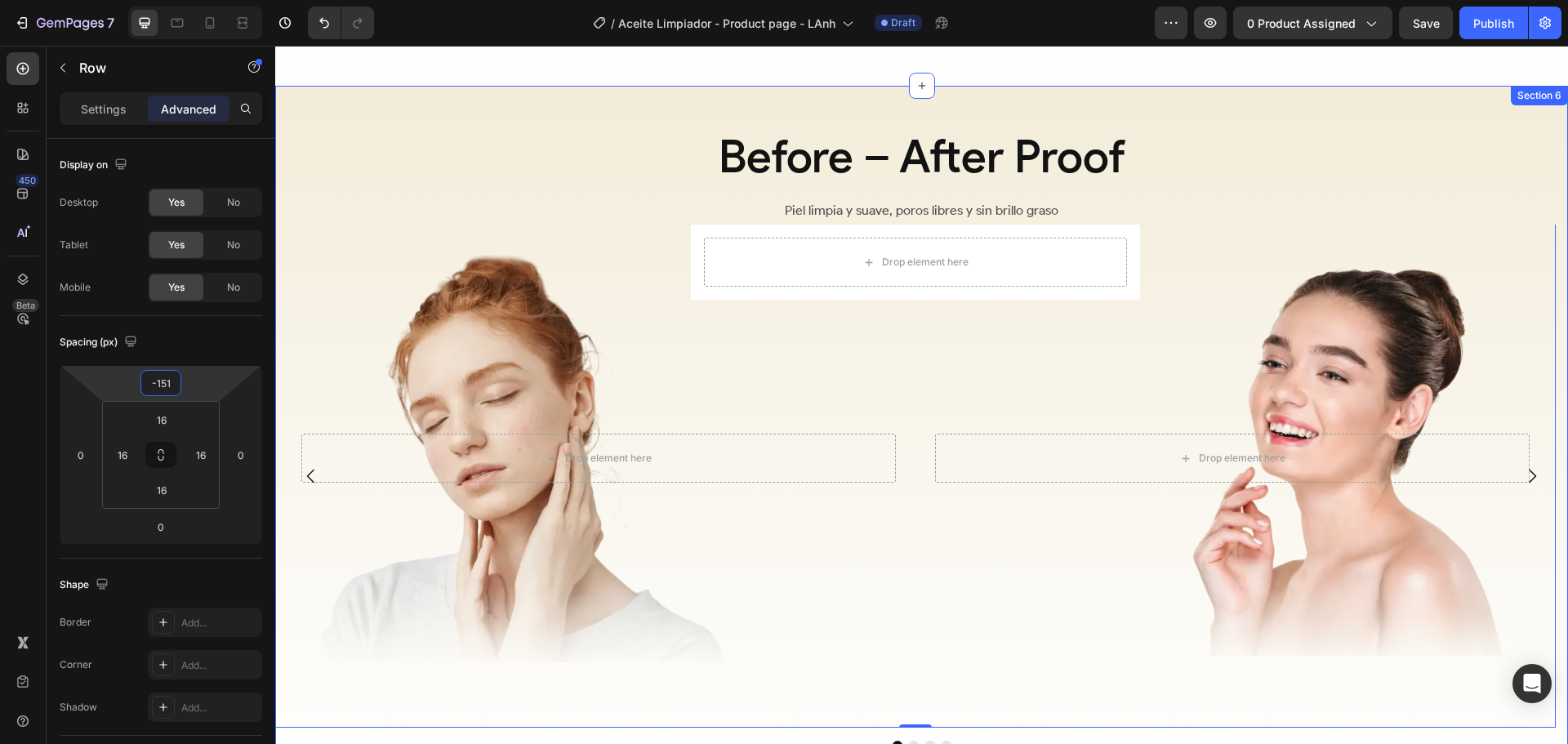
scroll to position [2887, 0]
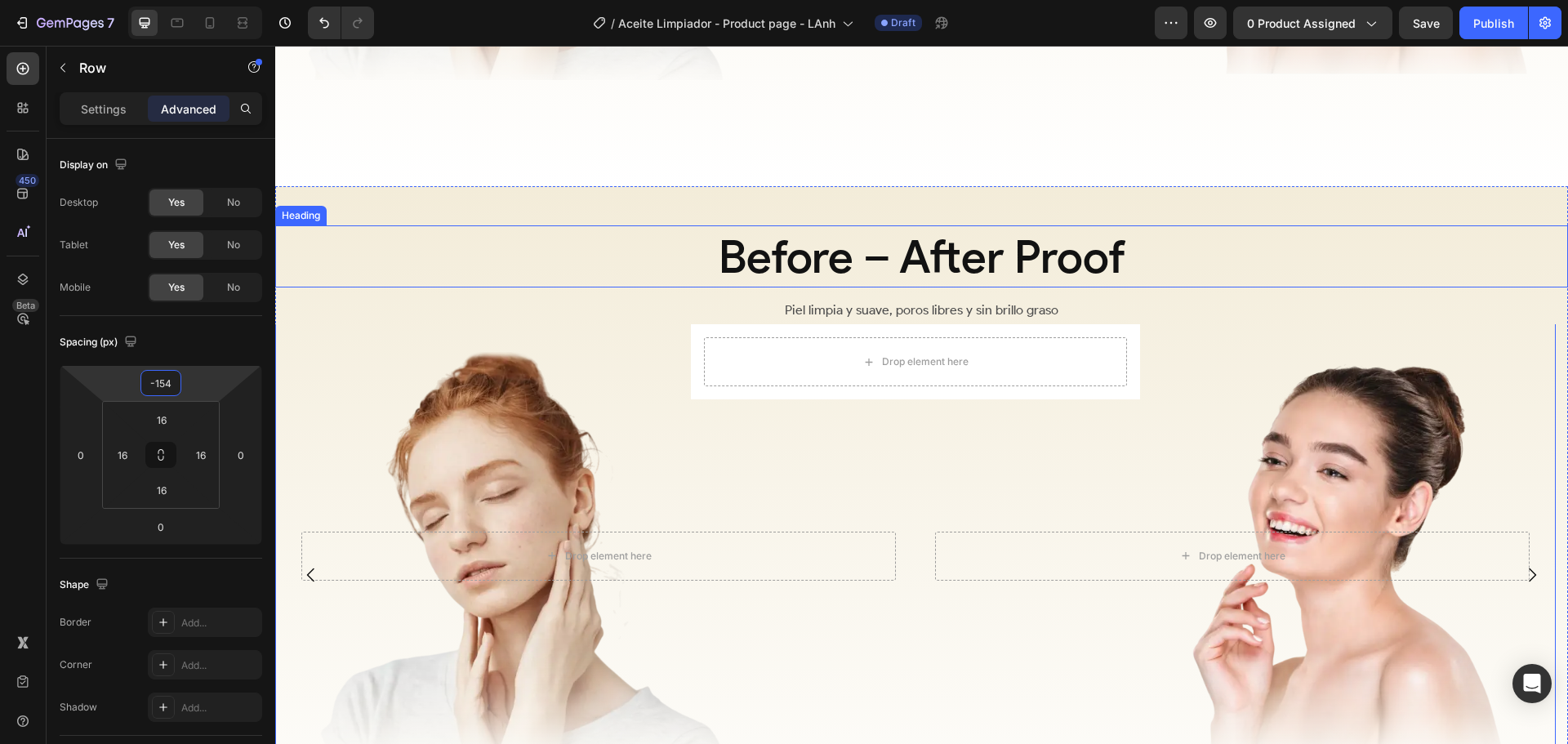
type input "-155"
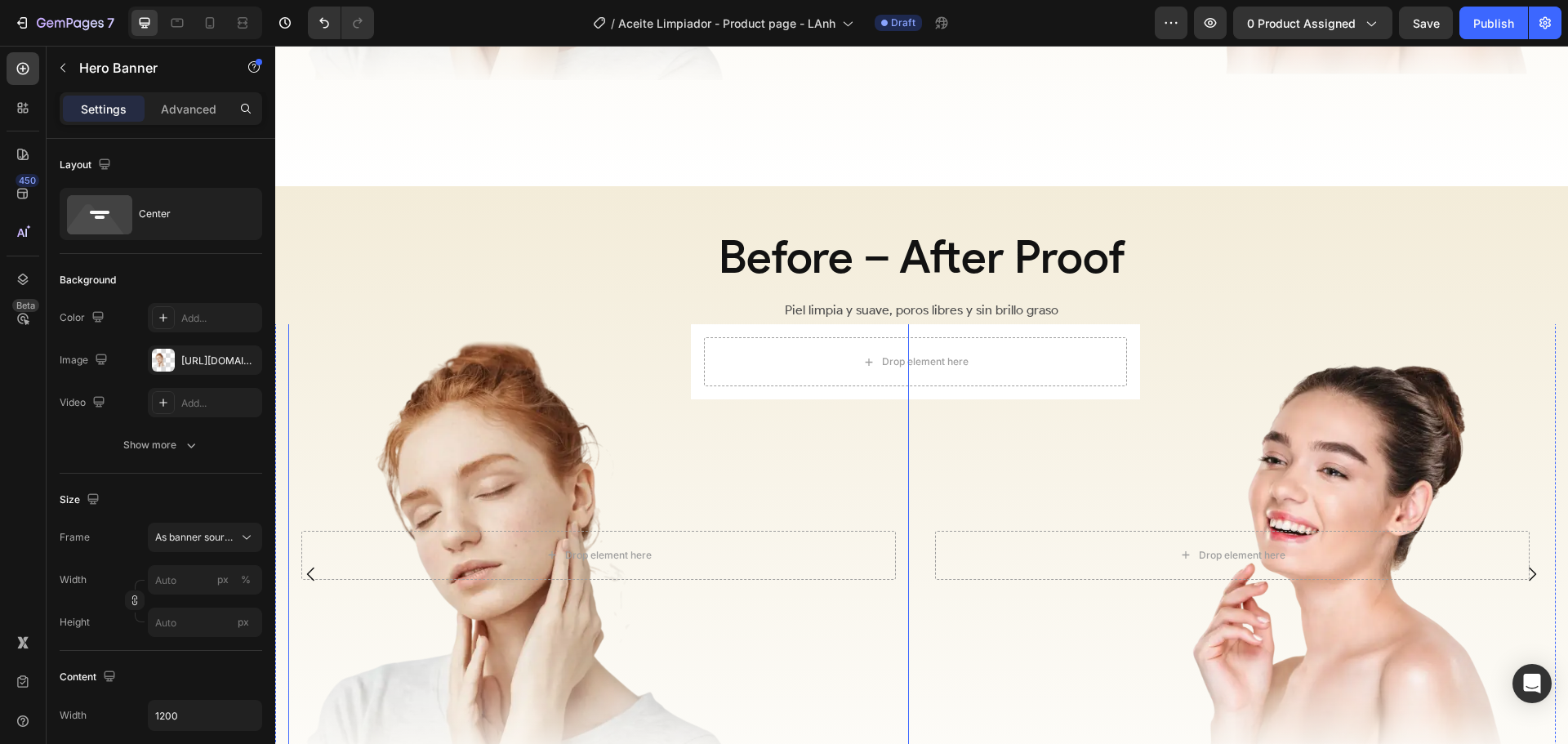
click at [838, 426] on div "Overlay" at bounding box center [598, 555] width 620 height 512
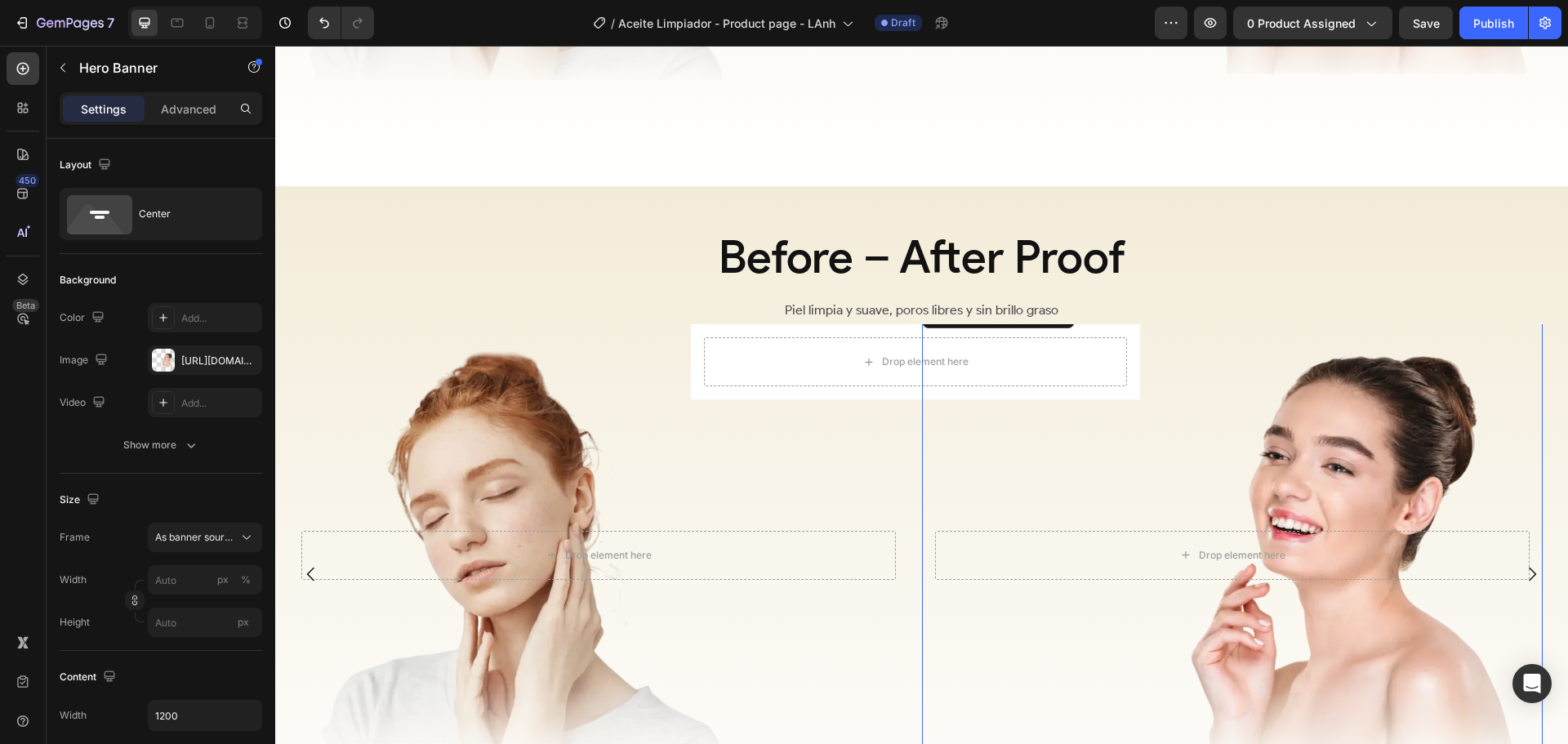
click at [1229, 410] on div "Overlay" at bounding box center [1233, 555] width 620 height 512
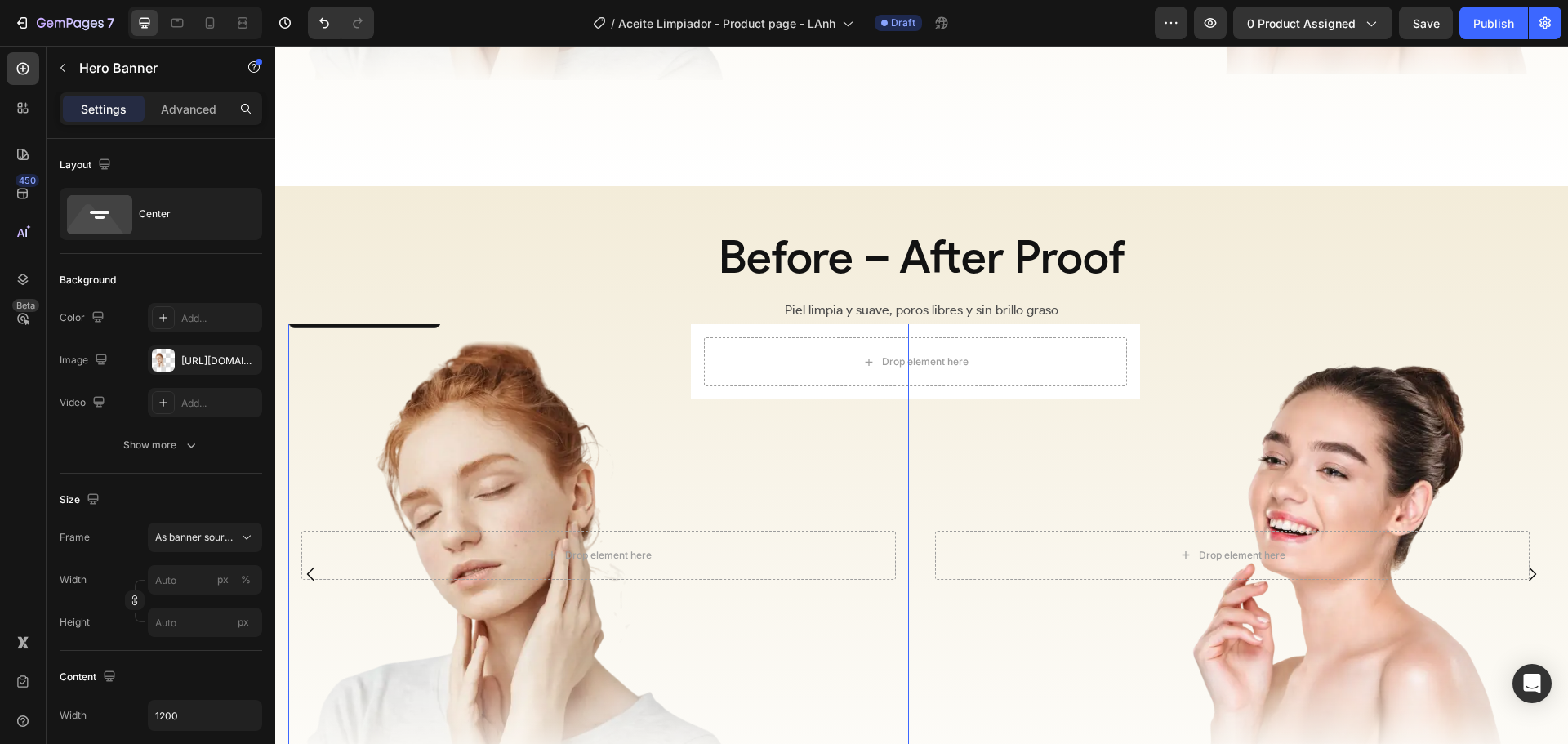
click at [637, 424] on div "Overlay" at bounding box center [598, 555] width 620 height 512
click at [855, 388] on div "Overlay" at bounding box center [598, 555] width 620 height 512
click at [549, 411] on div "Overlay" at bounding box center [598, 555] width 620 height 512
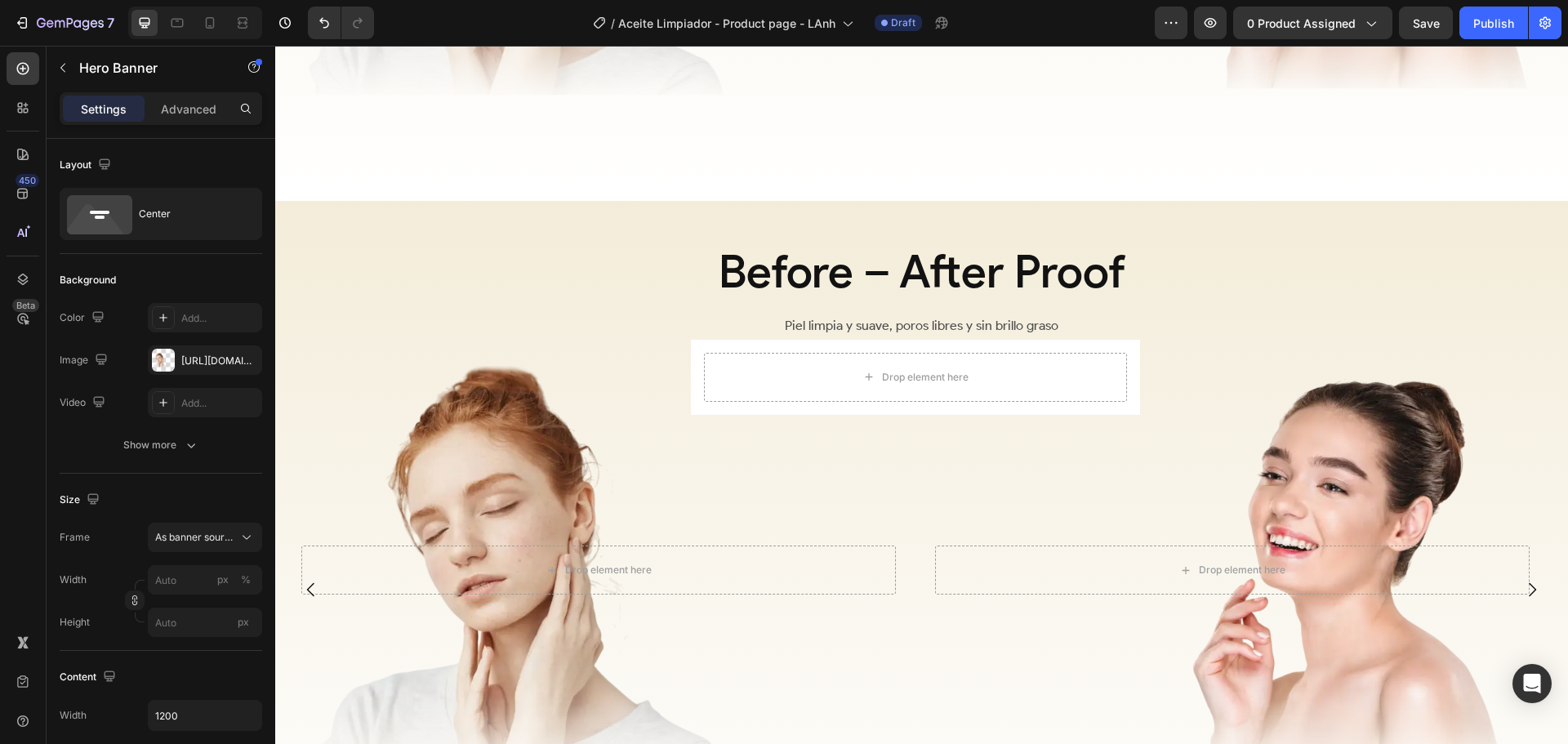
scroll to position [2969, 0]
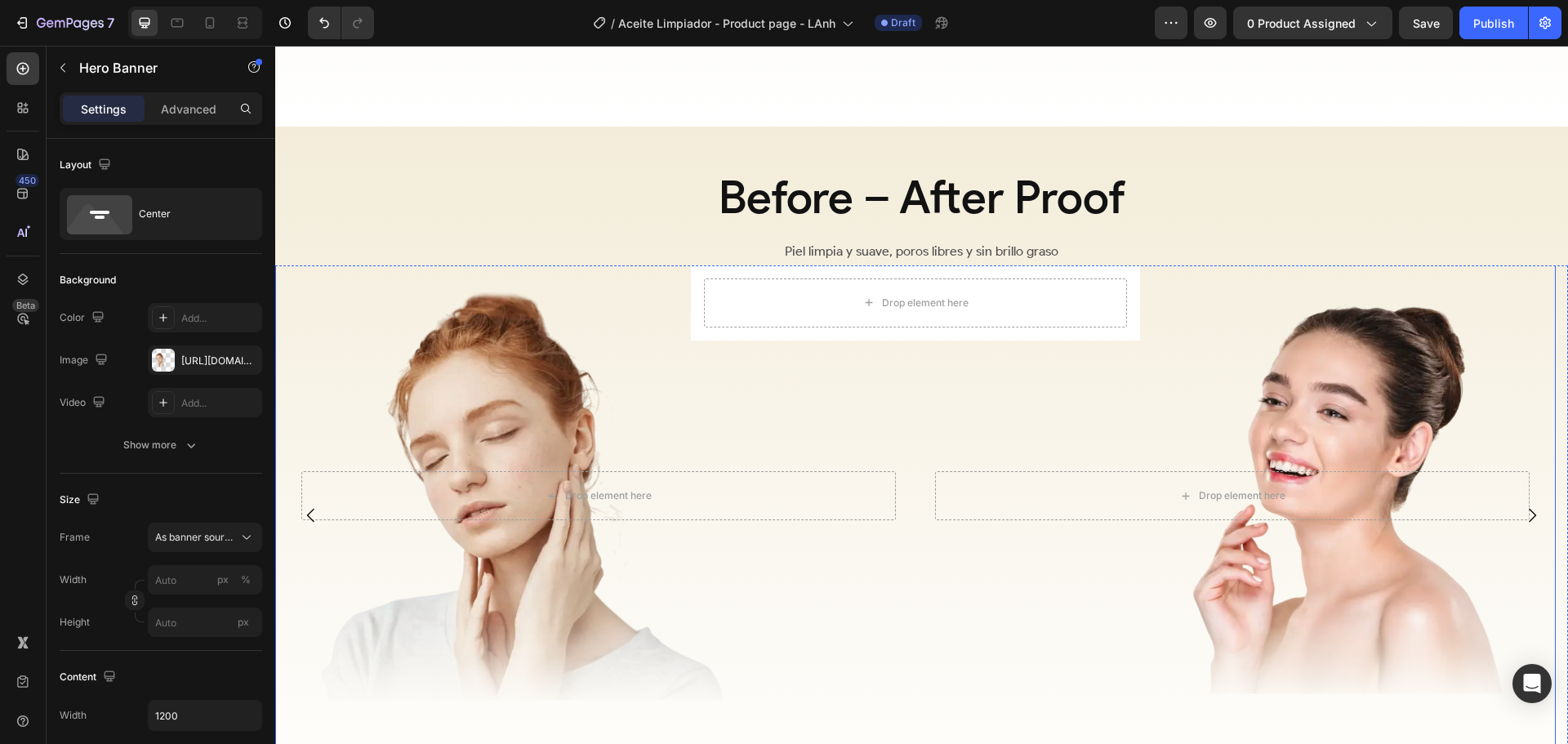
click at [920, 459] on div "Drop element here Hero Banner Drop element here Hero Banner Row" at bounding box center [915, 496] width 1281 height 538
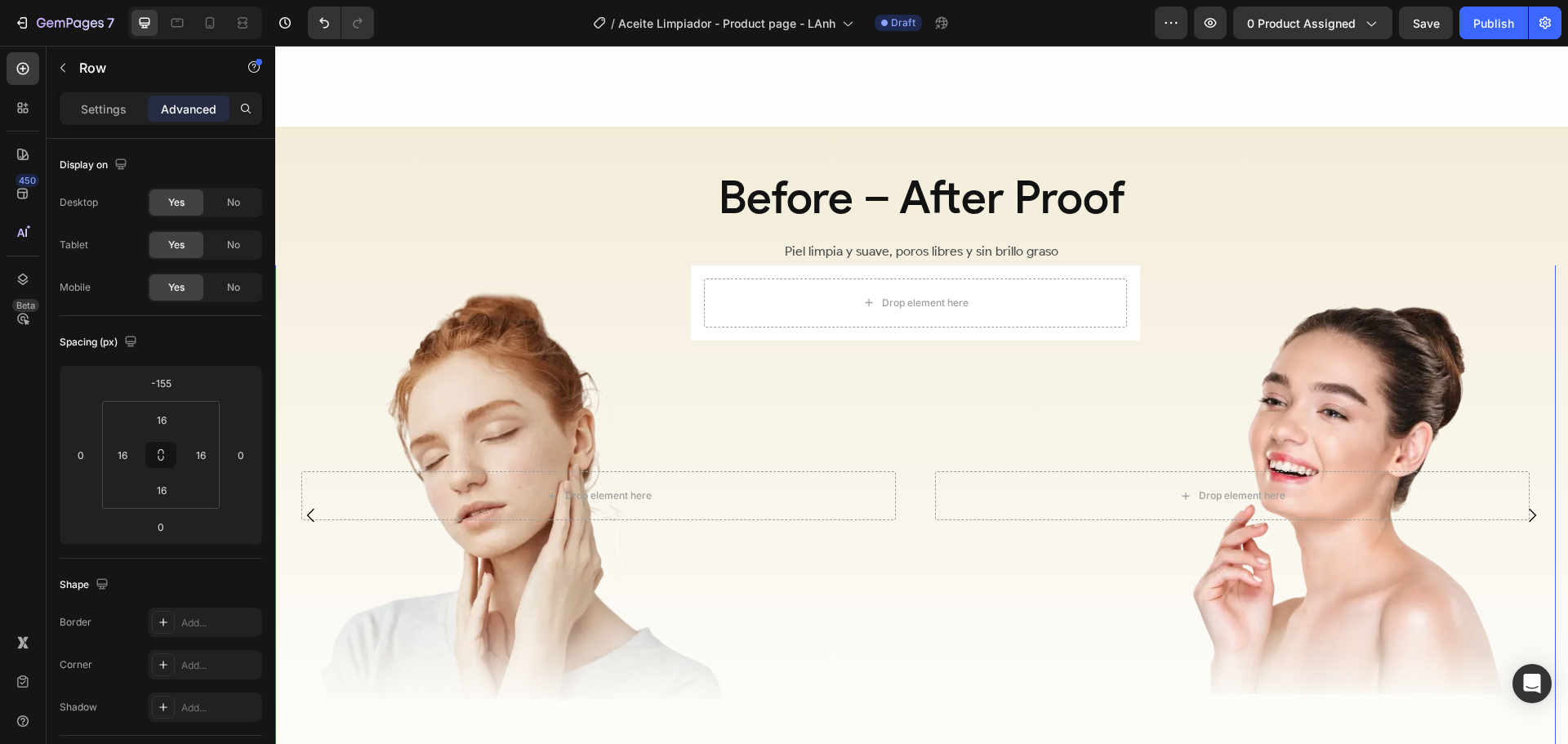
click at [916, 494] on div "Drop element here Hero Banner Drop element here Hero Banner Row 0" at bounding box center [915, 496] width 1281 height 538
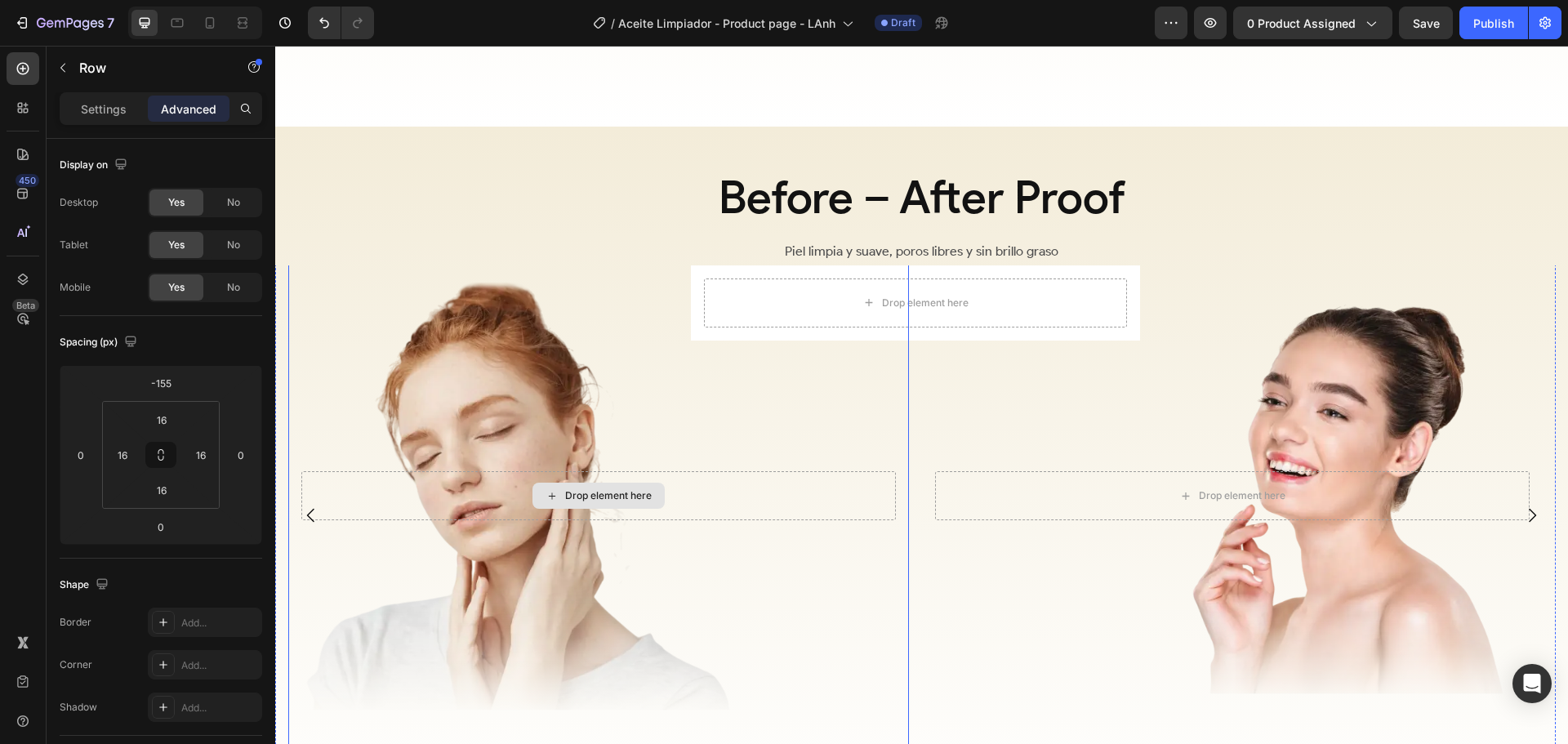
click at [884, 505] on div "Drop element here" at bounding box center [598, 495] width 594 height 49
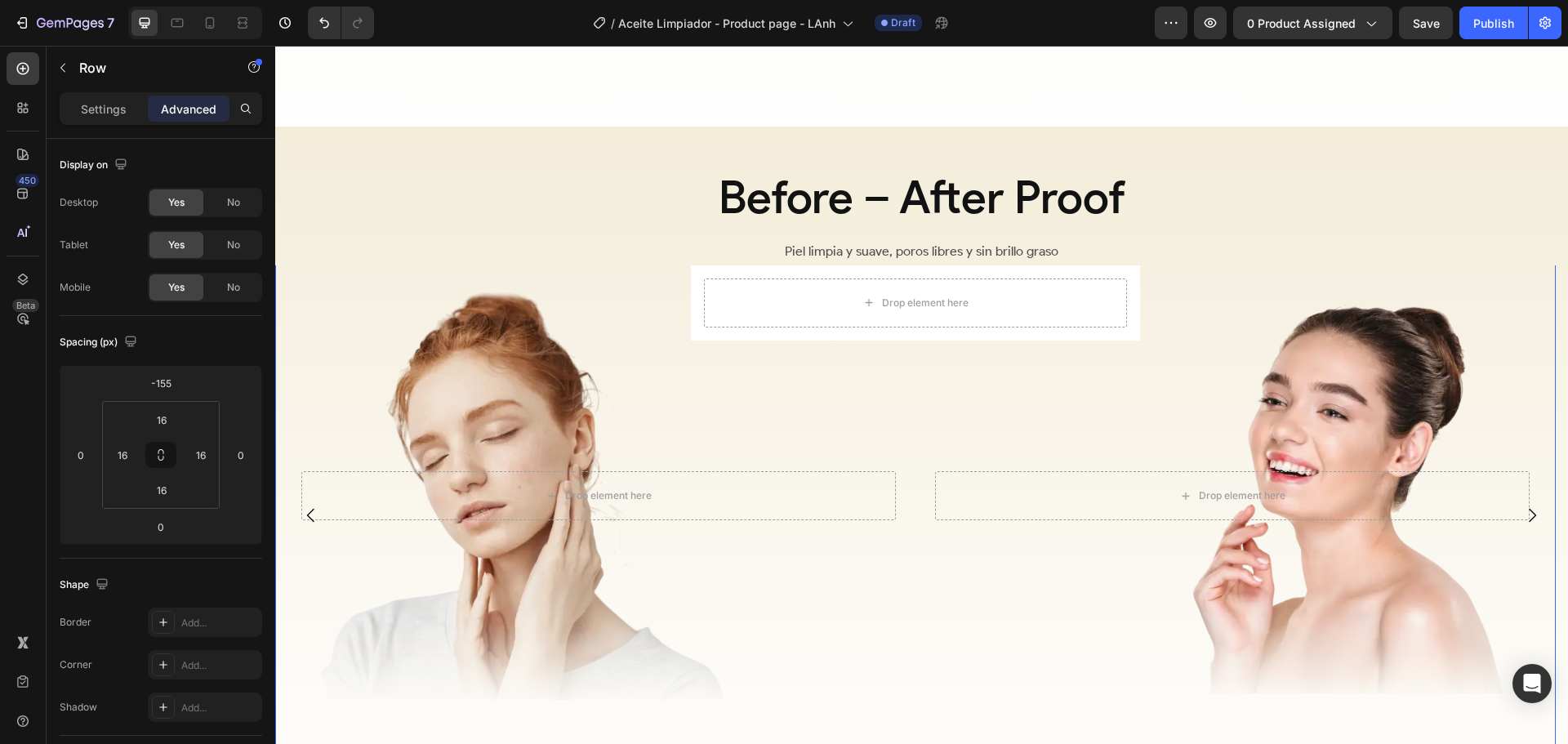
click at [920, 481] on div "Drop element here Hero Banner Drop element here Hero Banner Row 0" at bounding box center [915, 496] width 1281 height 538
click at [911, 454] on div "Drop element here Hero Banner Drop element here Hero Banner Row 0" at bounding box center [915, 496] width 1281 height 538
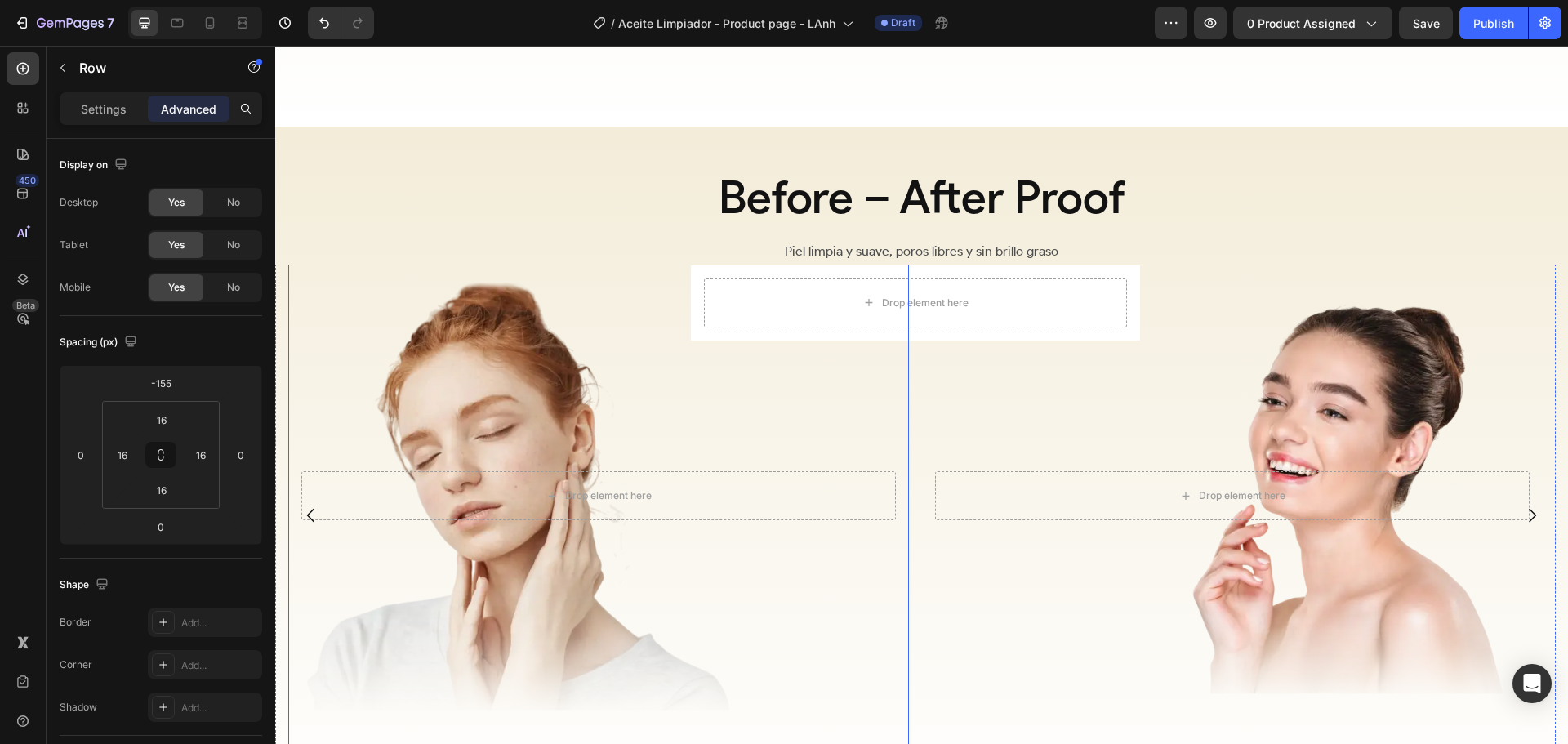
click at [905, 444] on div "Overlay" at bounding box center [598, 496] width 620 height 512
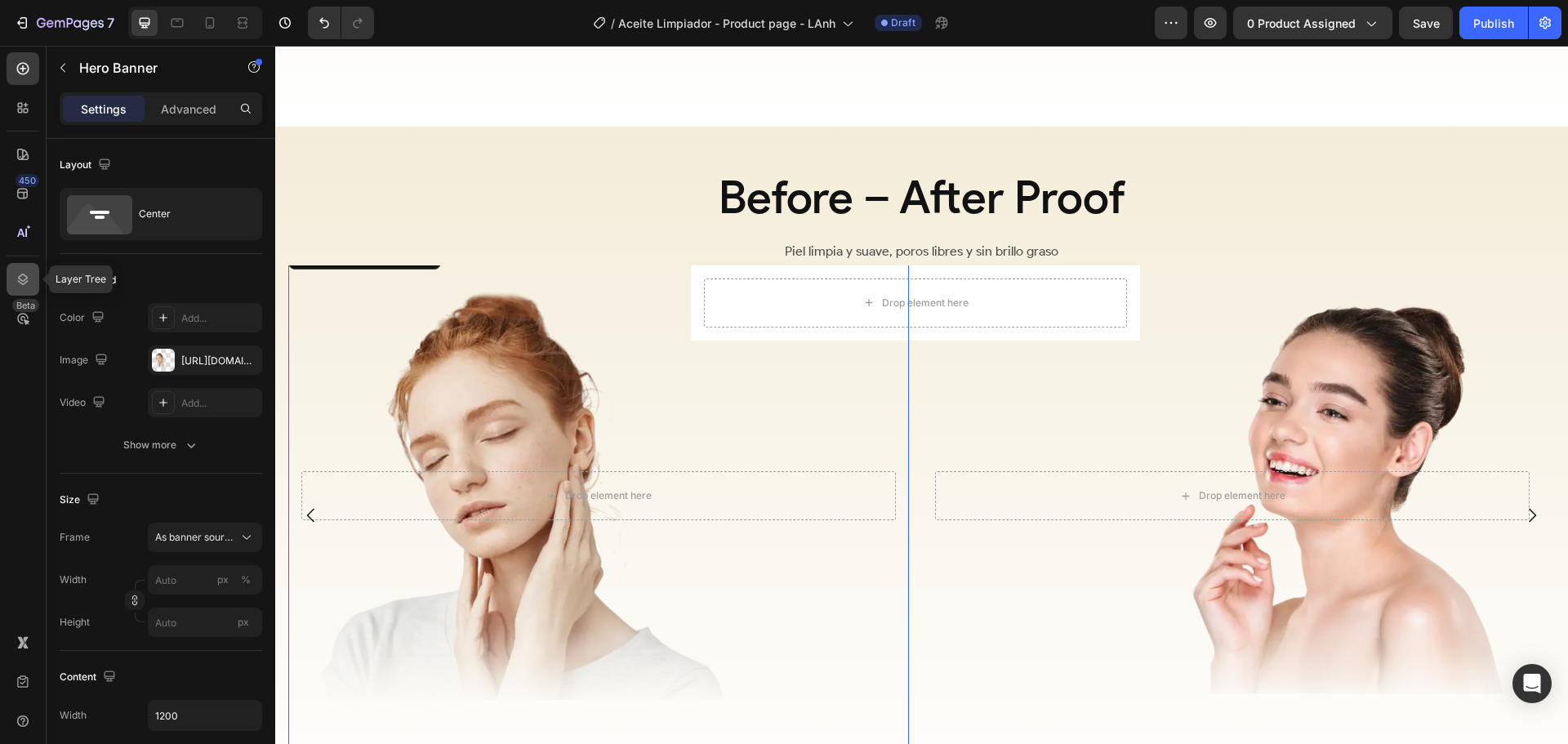
click at [29, 279] on icon at bounding box center [23, 279] width 17 height 17
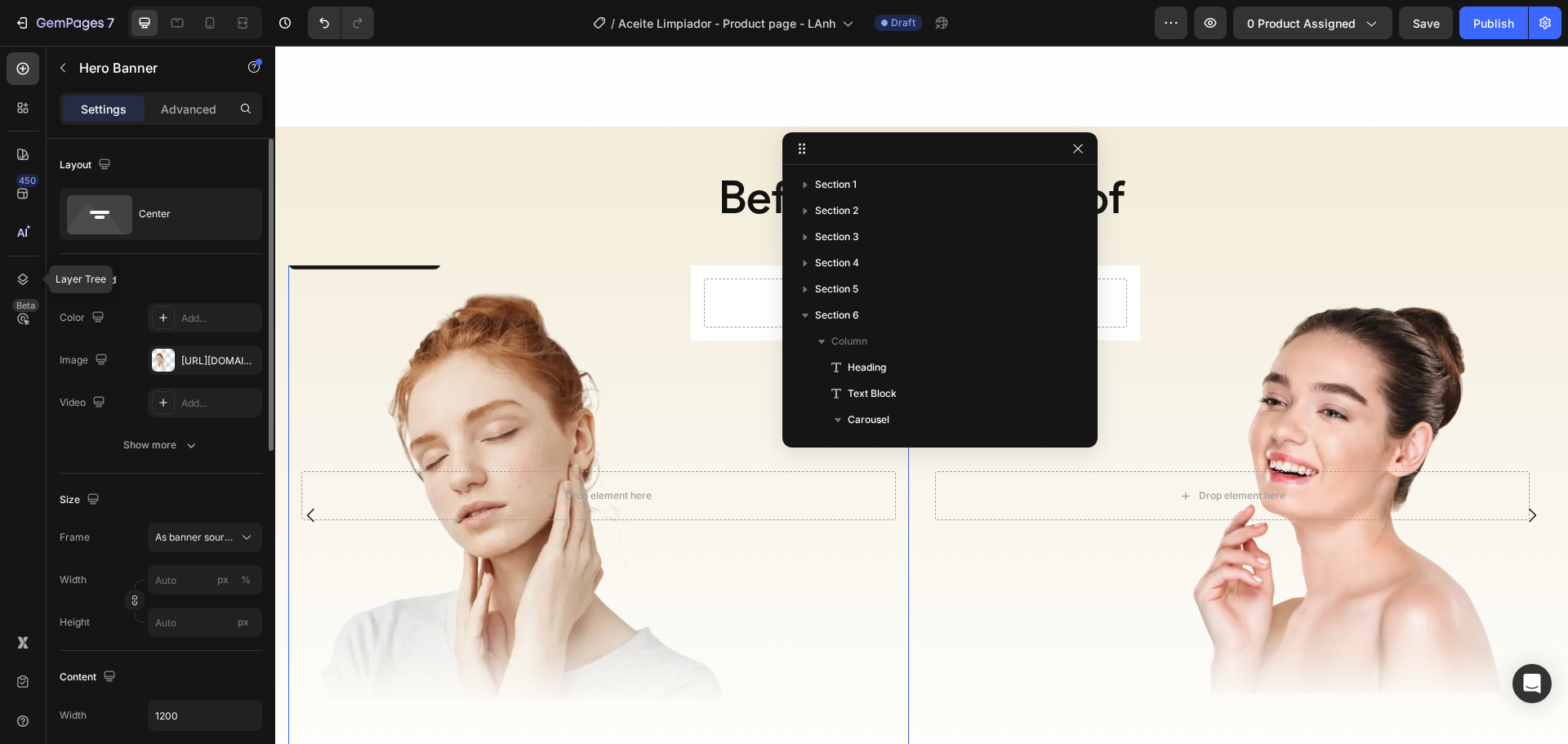
scroll to position [261, 0]
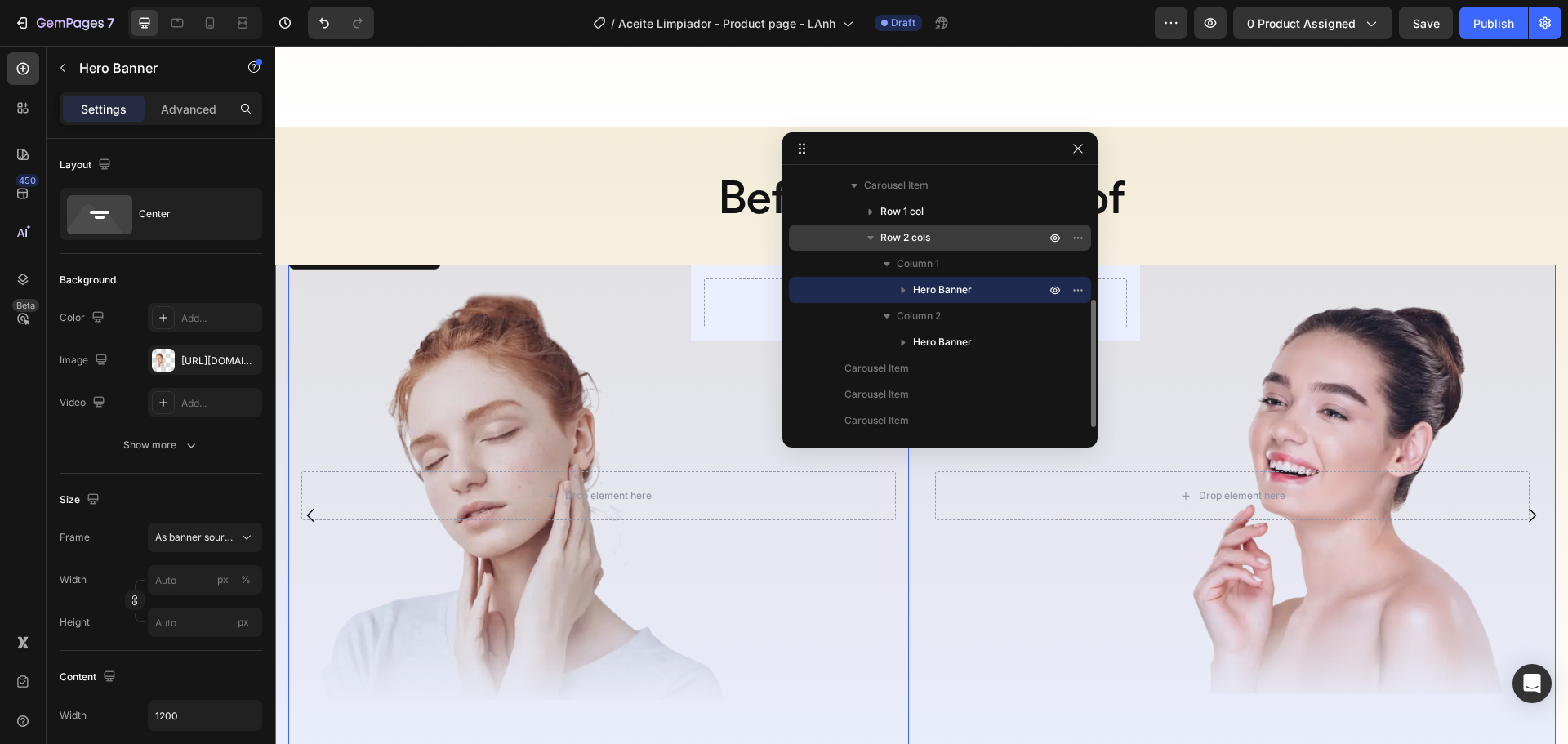
click at [955, 237] on p "Row 2 cols" at bounding box center [964, 237] width 169 height 17
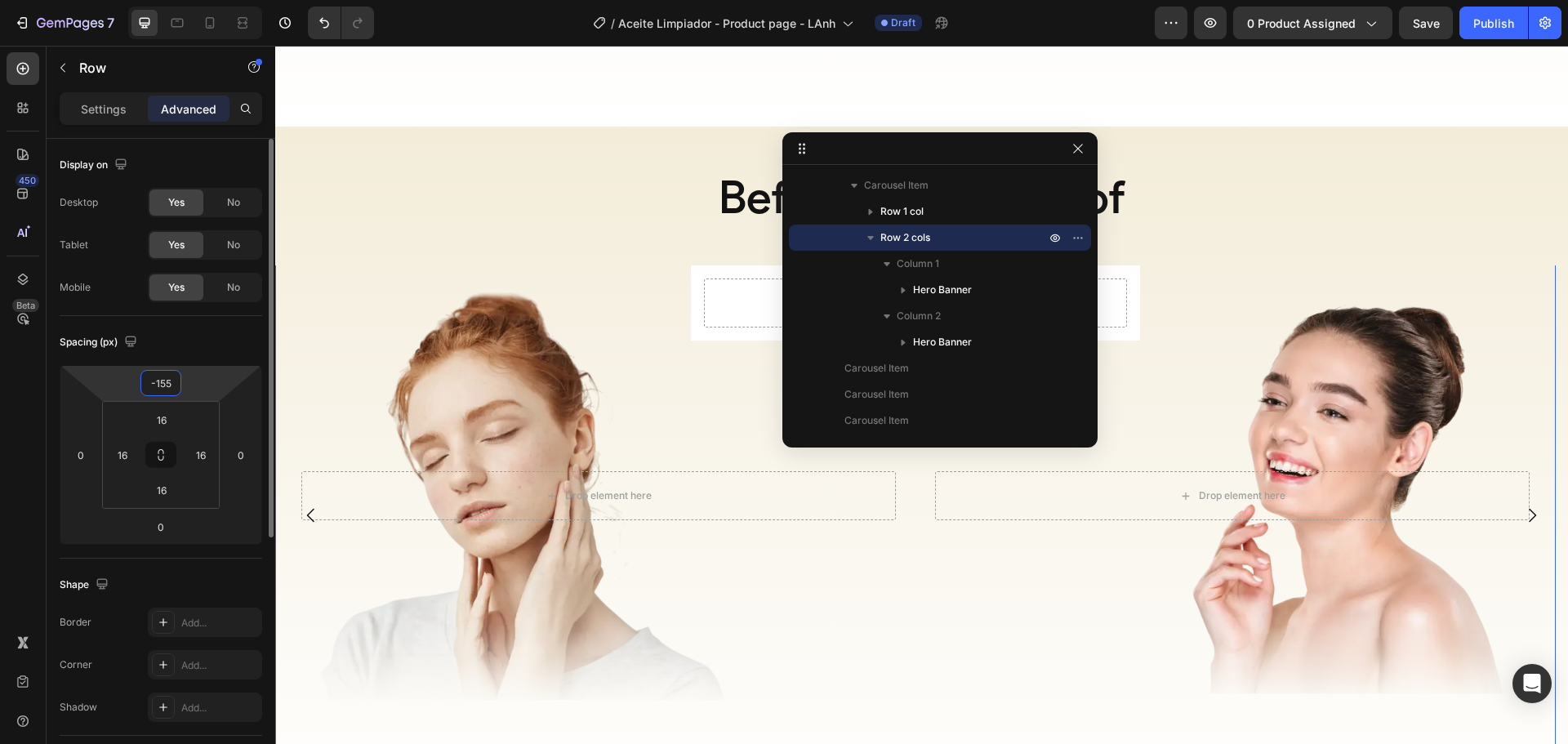
click at [167, 381] on input "-155" at bounding box center [160, 383] width 33 height 24
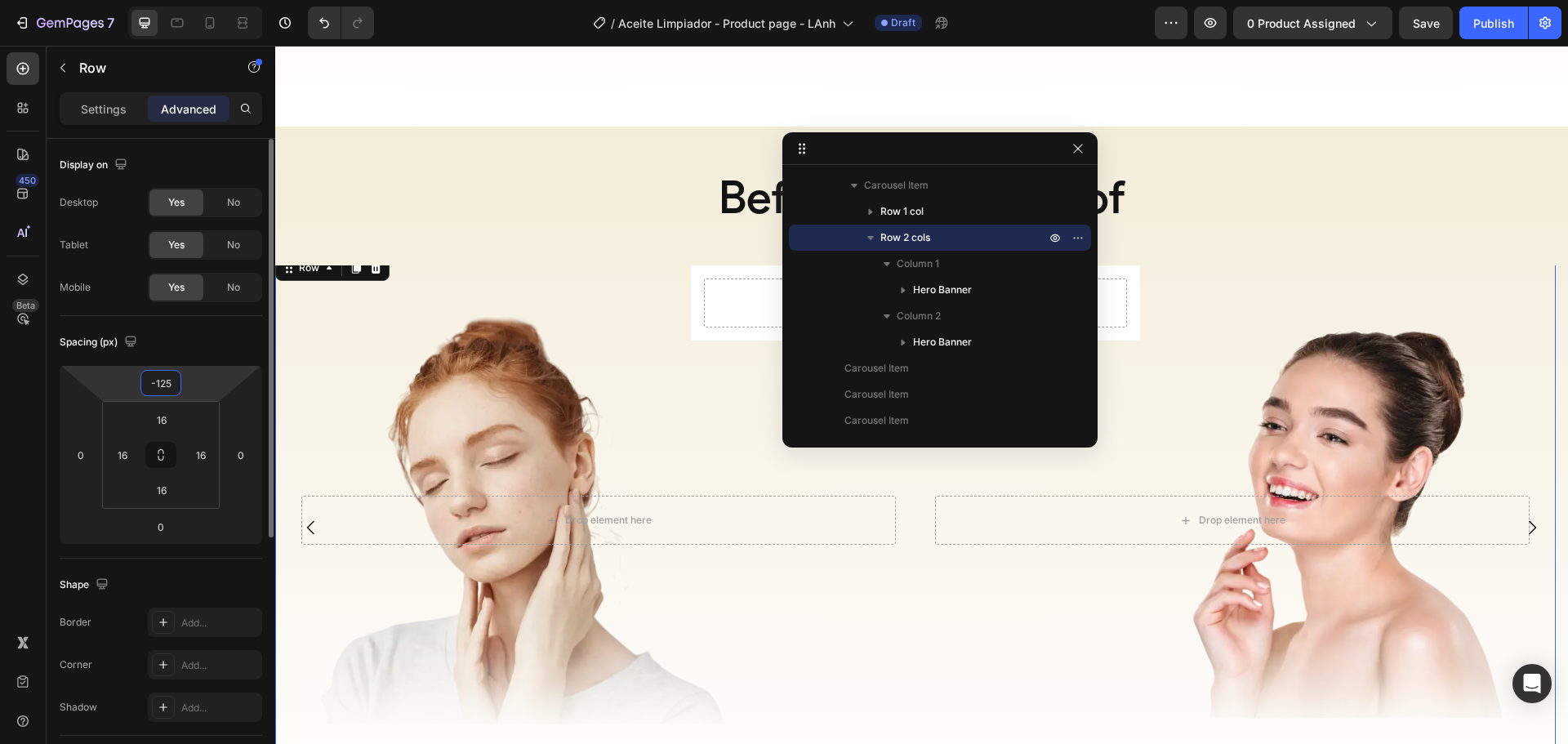
type input "-124"
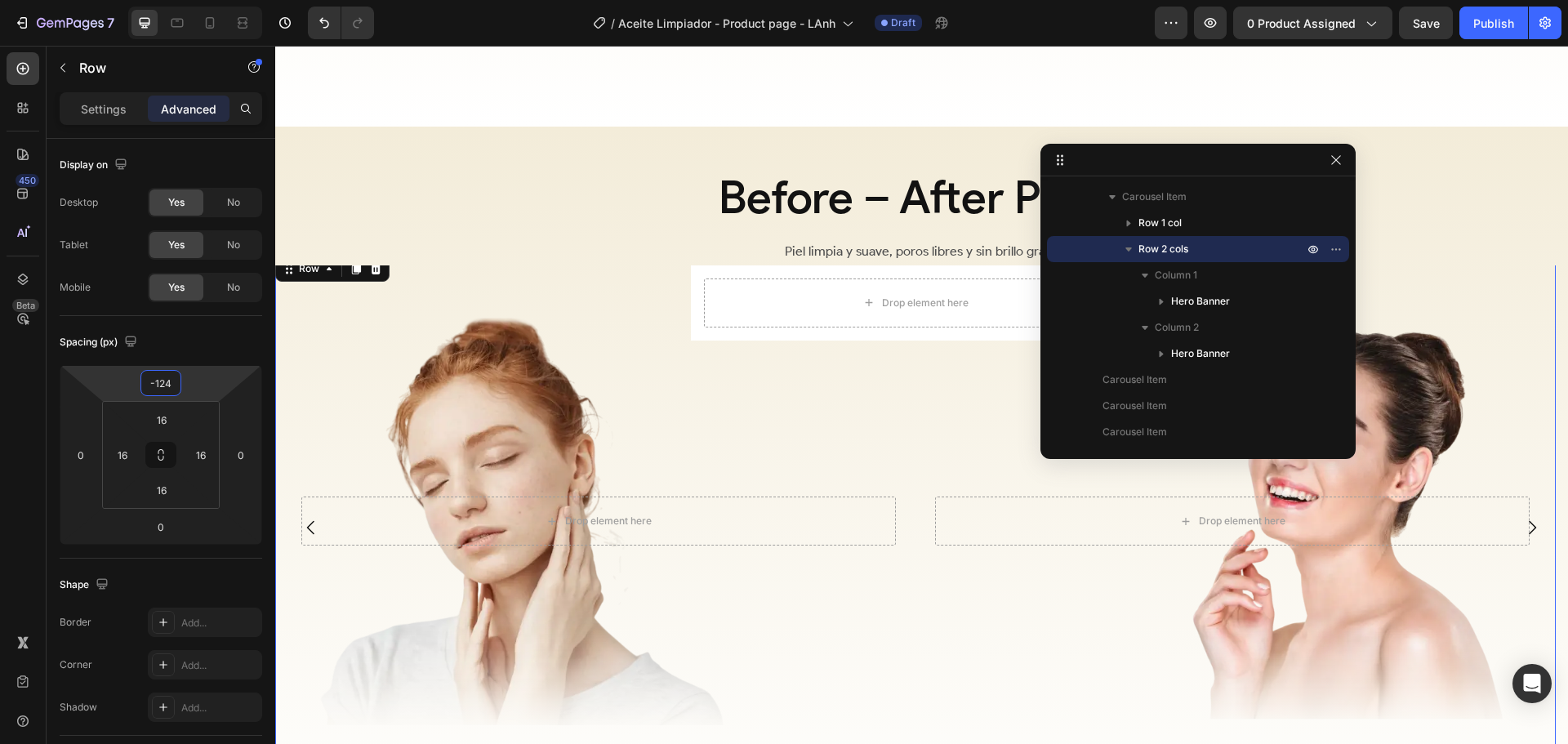
drag, startPoint x: 972, startPoint y: 151, endPoint x: 1232, endPoint y: 162, distance: 260.2
click at [1209, 278] on p "Column 1" at bounding box center [1231, 276] width 152 height 17
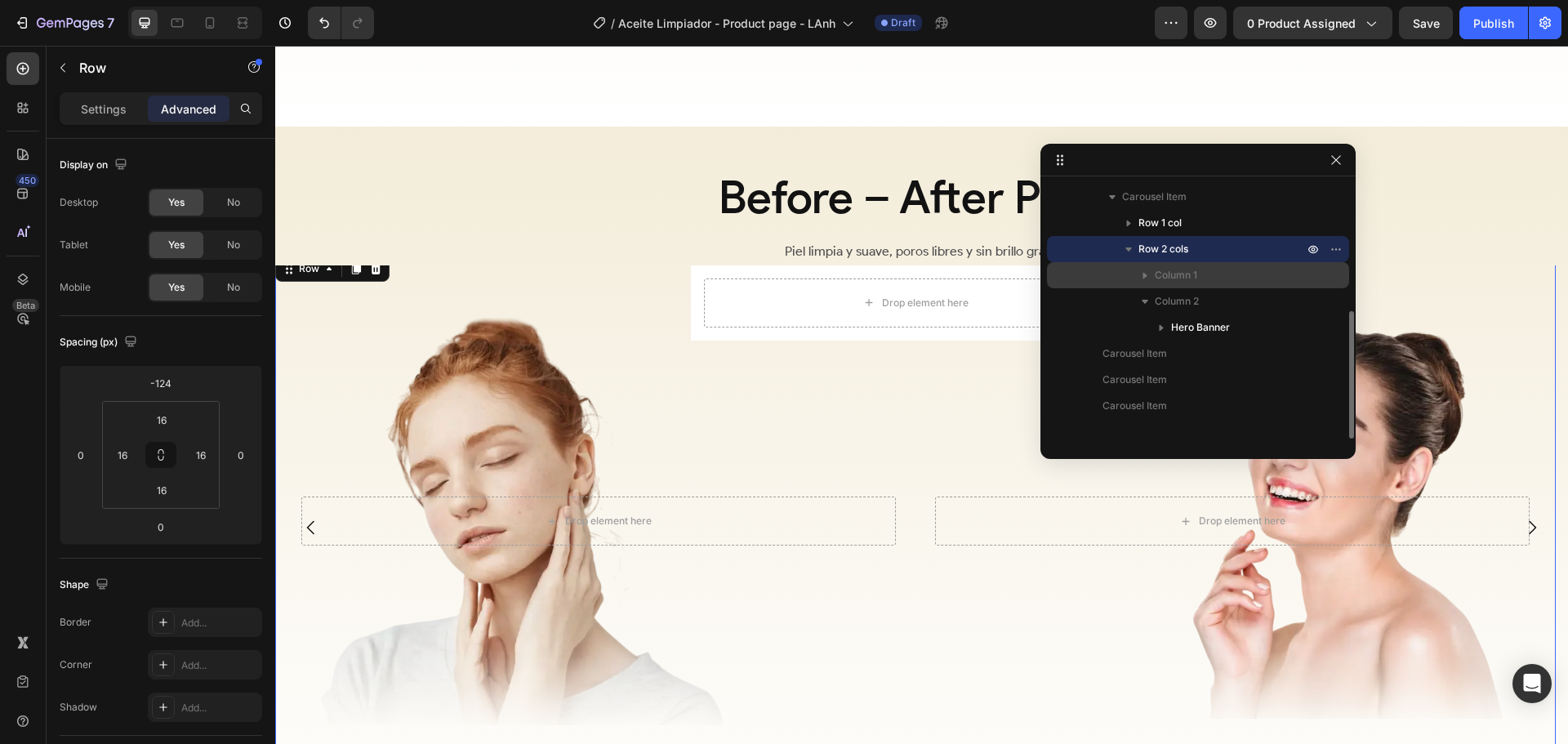
click at [1173, 279] on span "Column 1" at bounding box center [1177, 276] width 43 height 17
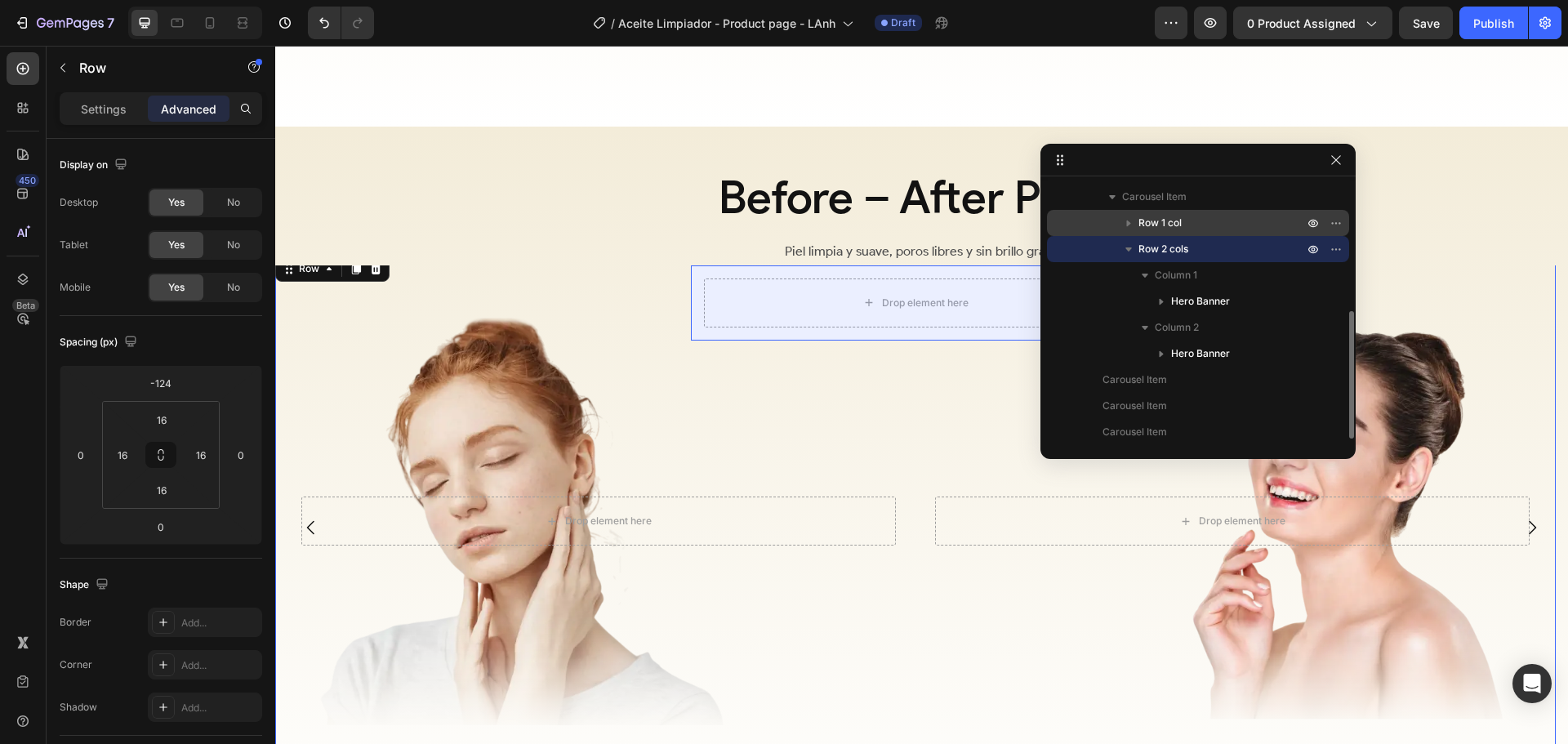
click at [1174, 221] on span "Row 1 col" at bounding box center [1160, 223] width 43 height 17
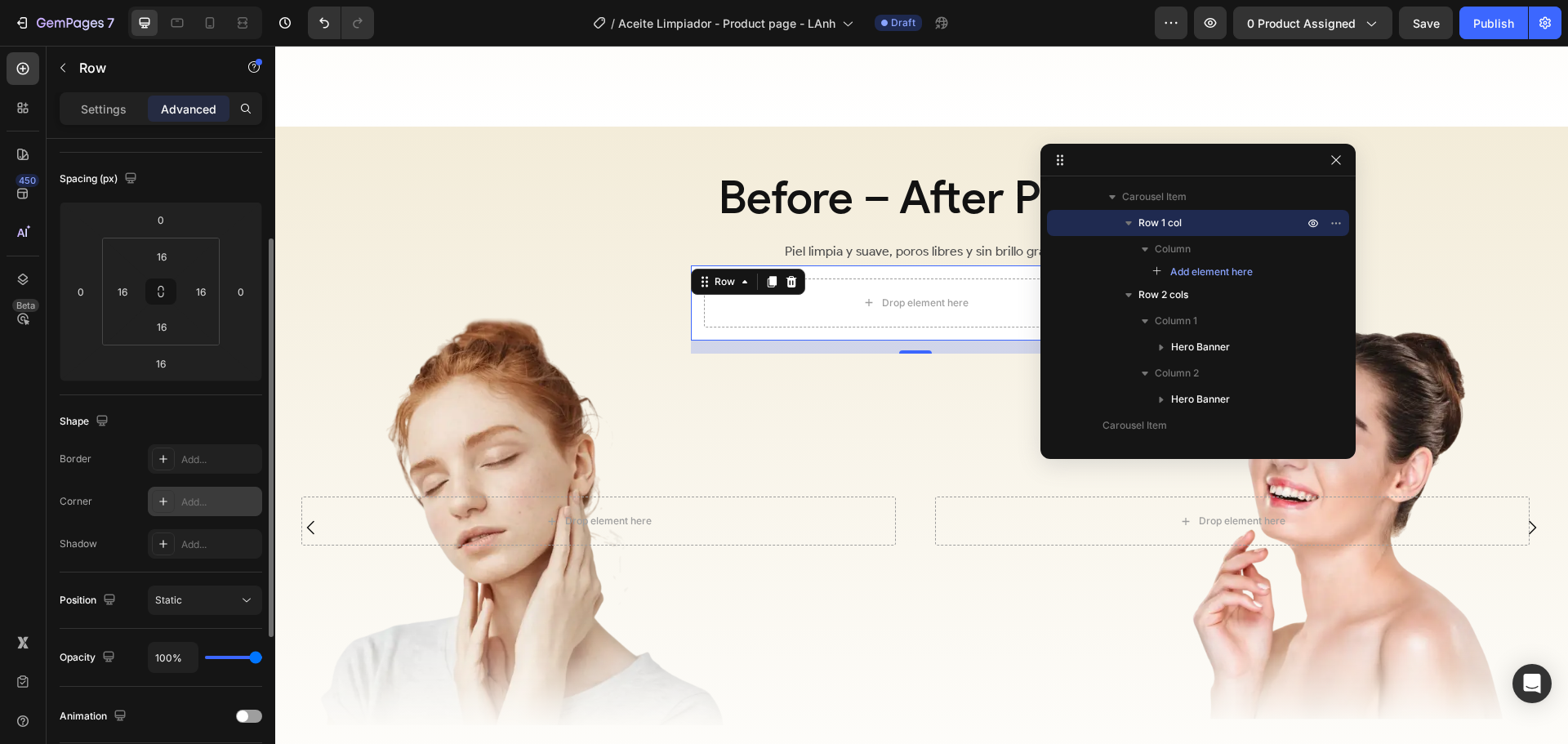
scroll to position [245, 0]
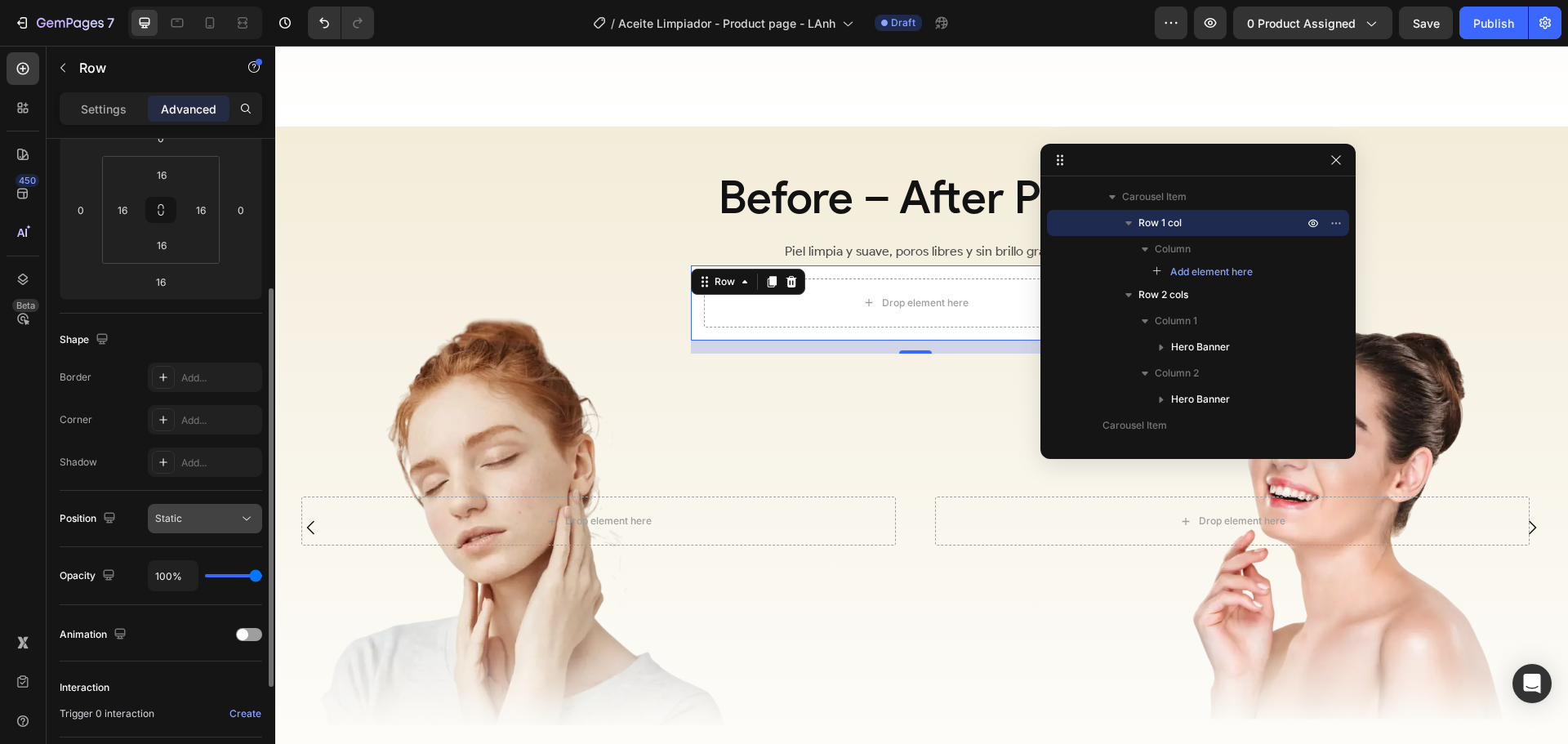
click at [207, 517] on div "Static" at bounding box center [197, 519] width 83 height 15
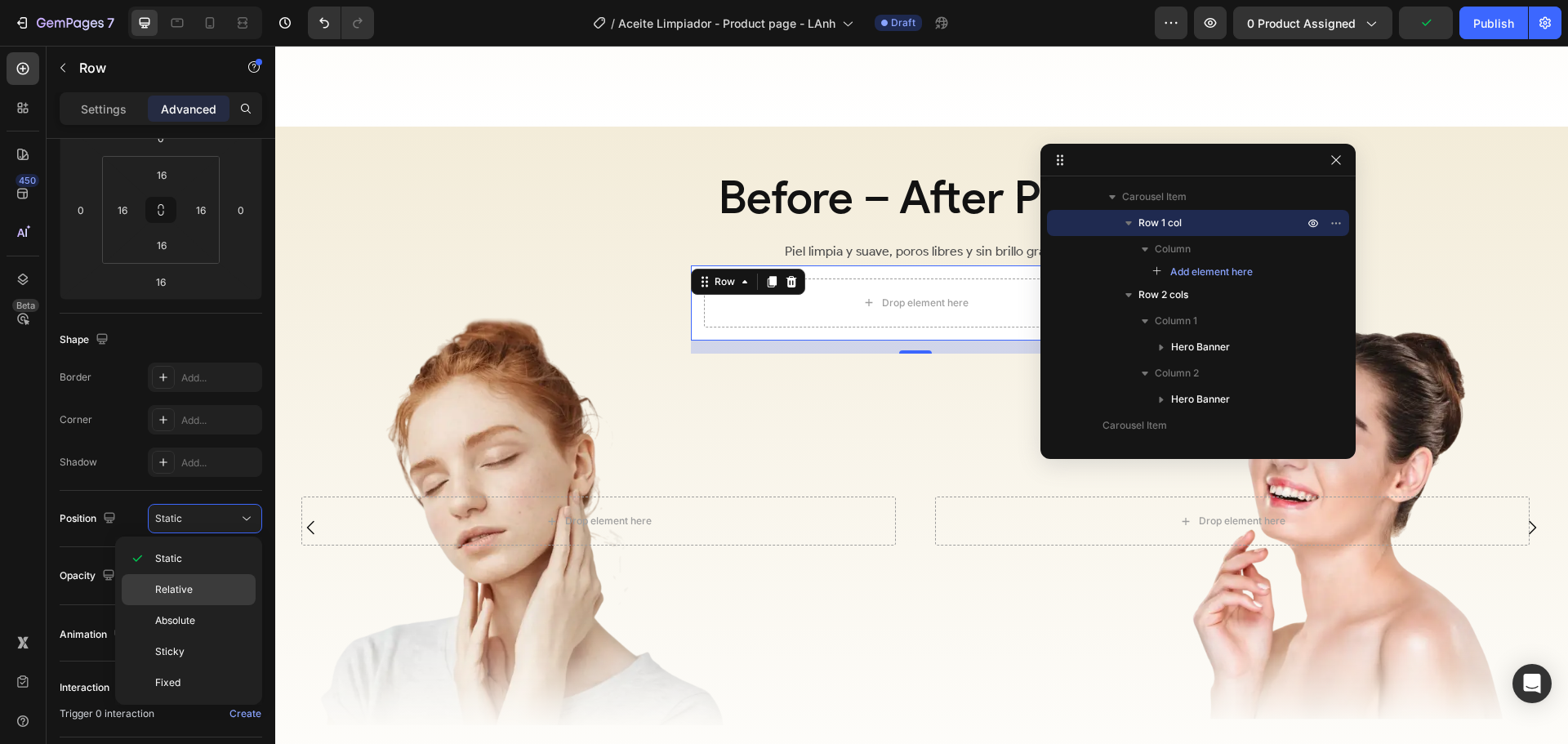
click at [192, 585] on p "Relative" at bounding box center [202, 589] width 93 height 15
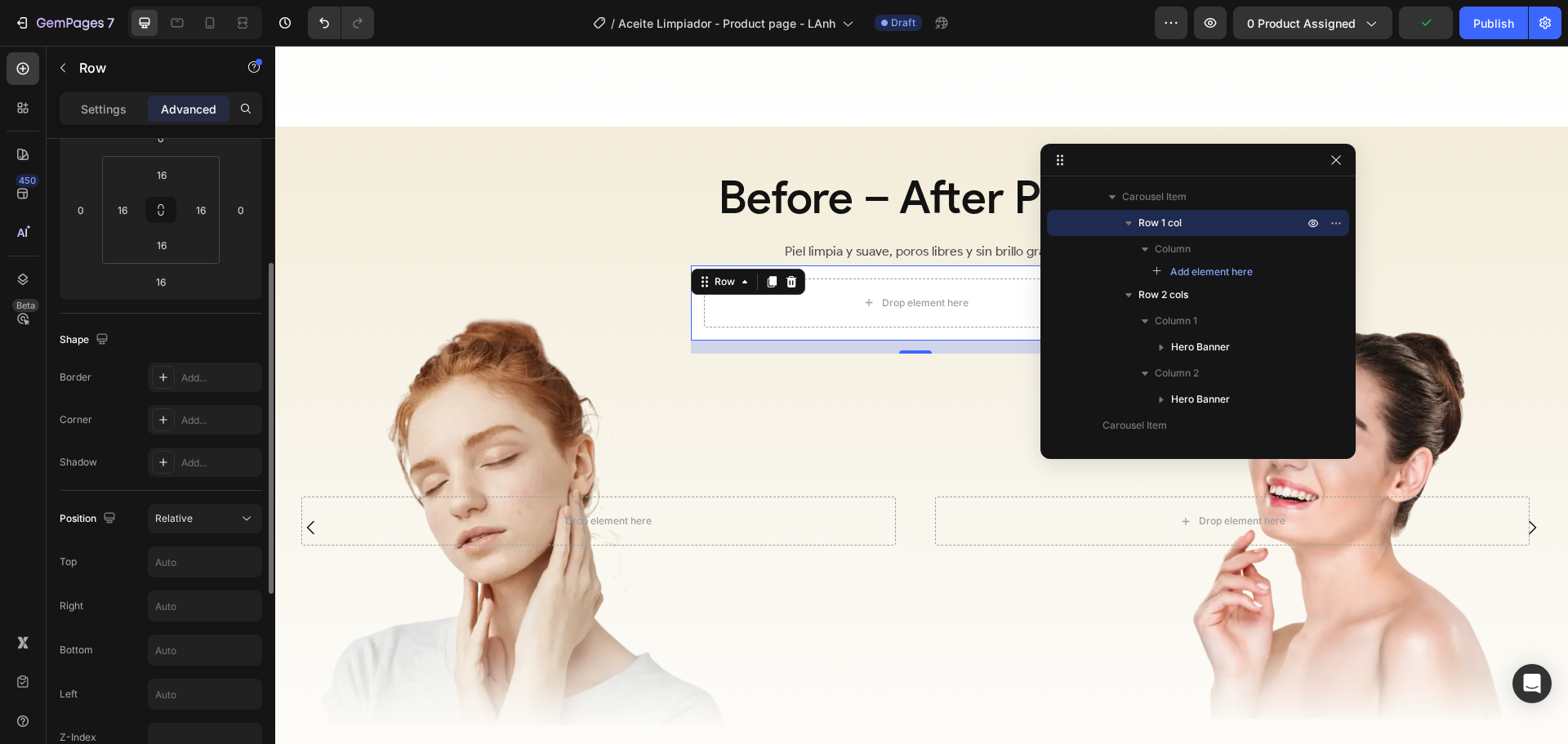
scroll to position [408, 0]
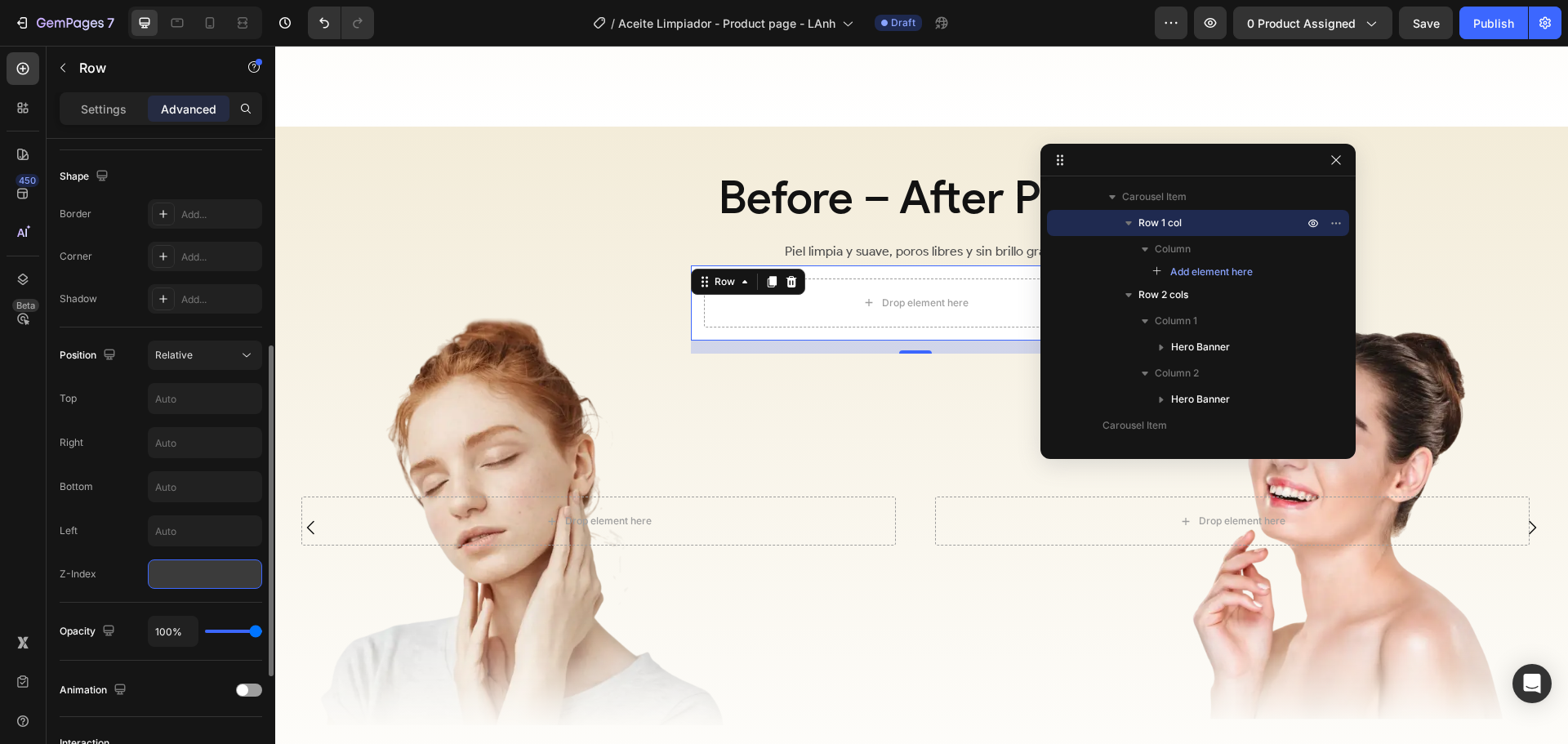
click at [186, 575] on input "number" at bounding box center [205, 575] width 115 height 30
type input "1"
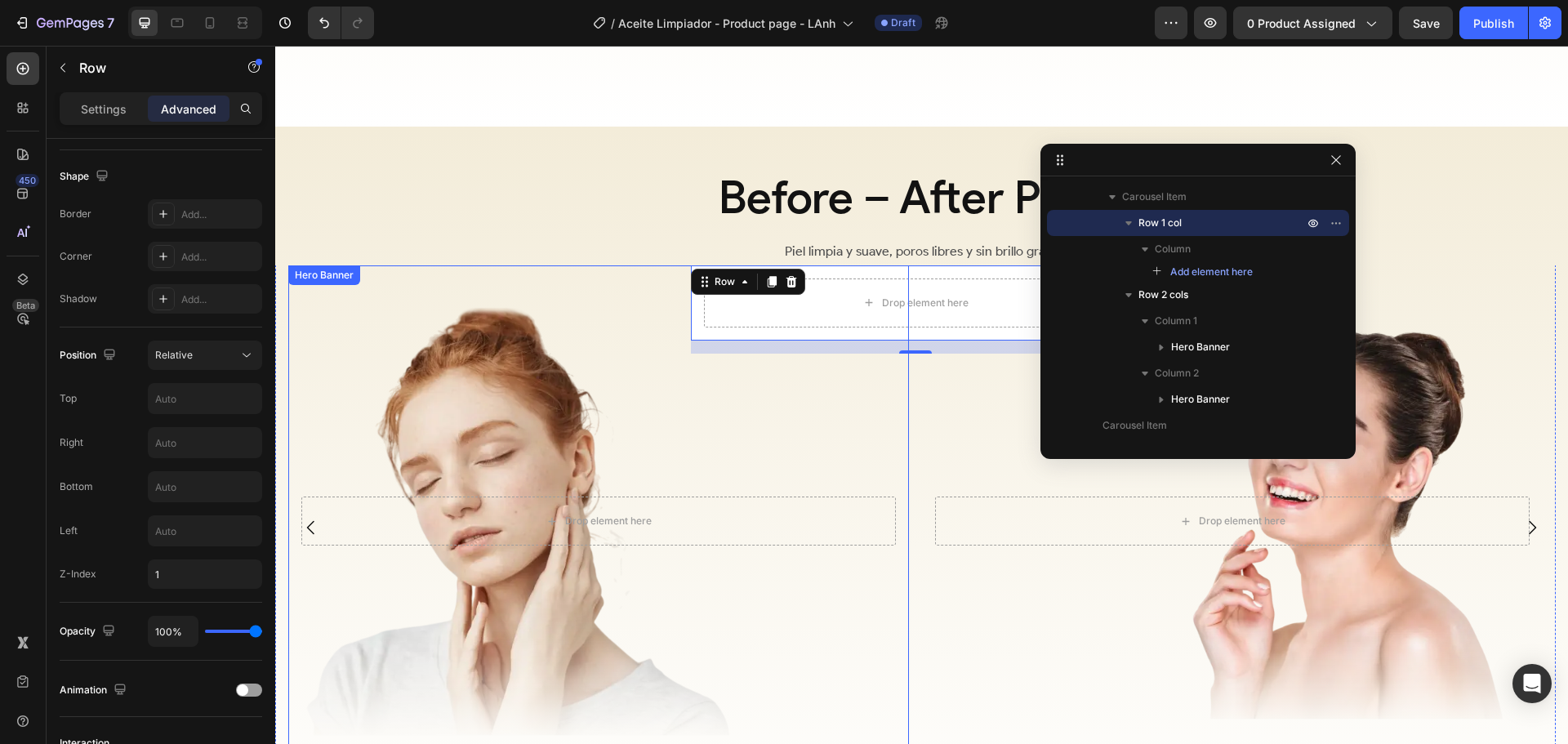
click at [786, 389] on div "Overlay" at bounding box center [598, 521] width 620 height 512
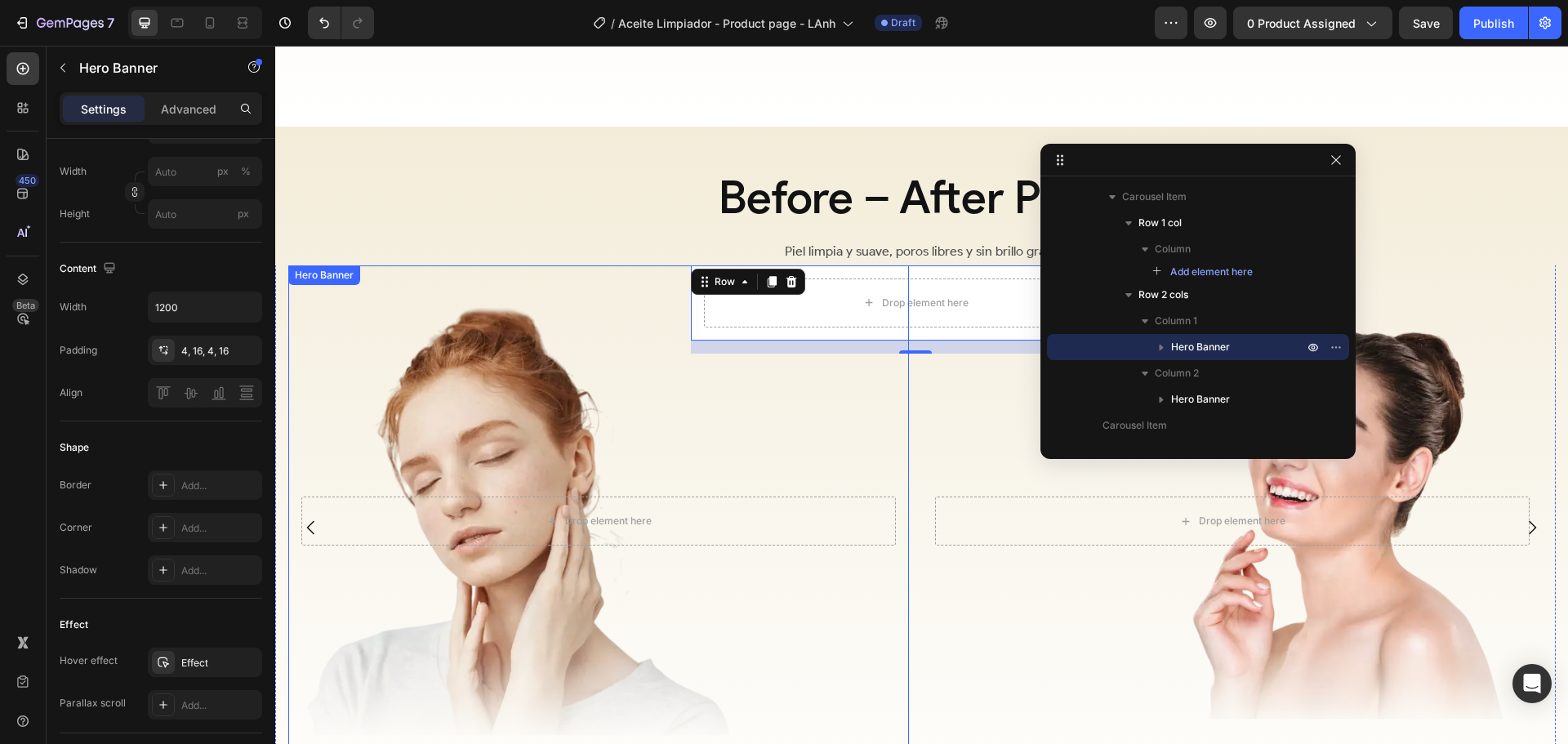
scroll to position [0, 0]
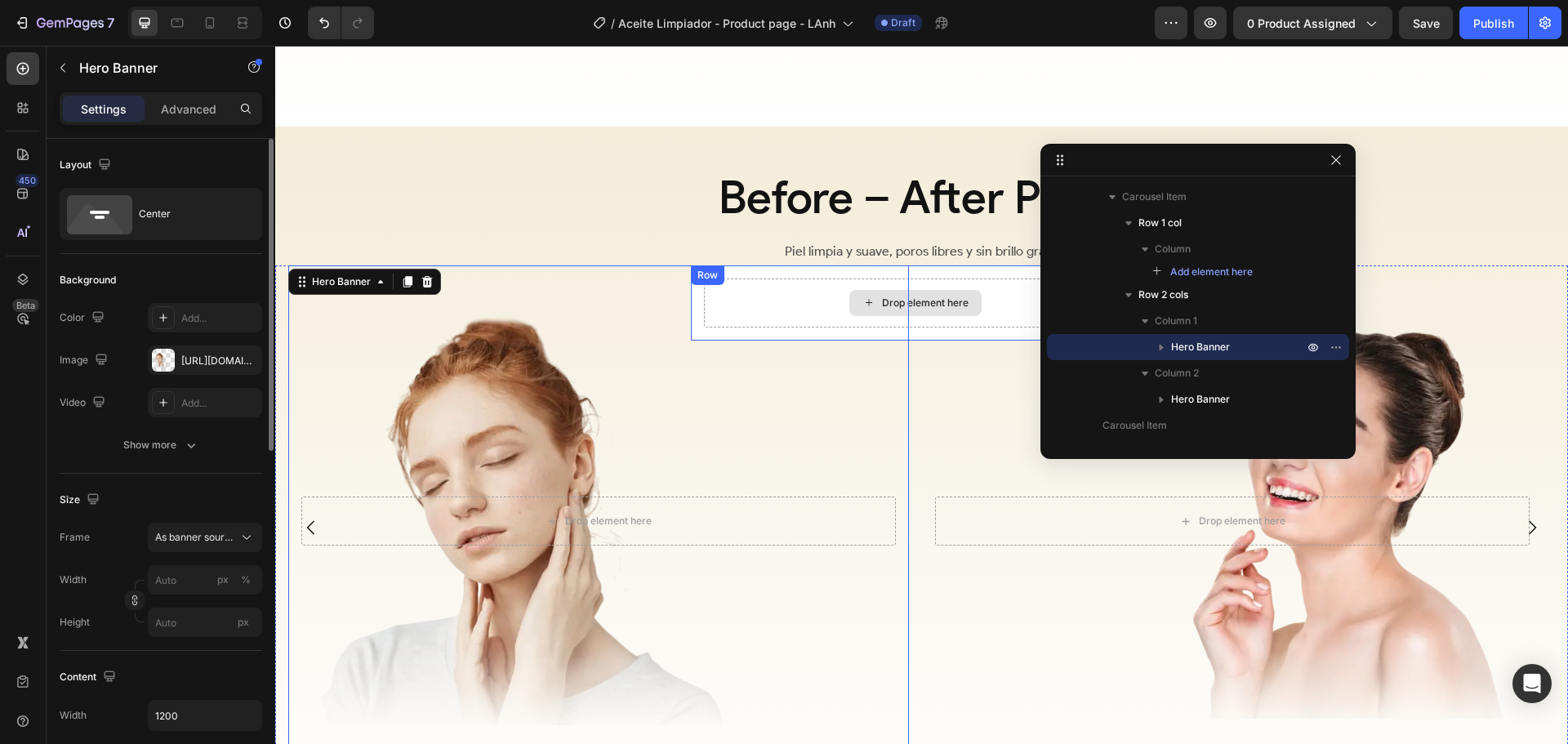
click at [922, 317] on div "Drop element here" at bounding box center [916, 303] width 423 height 49
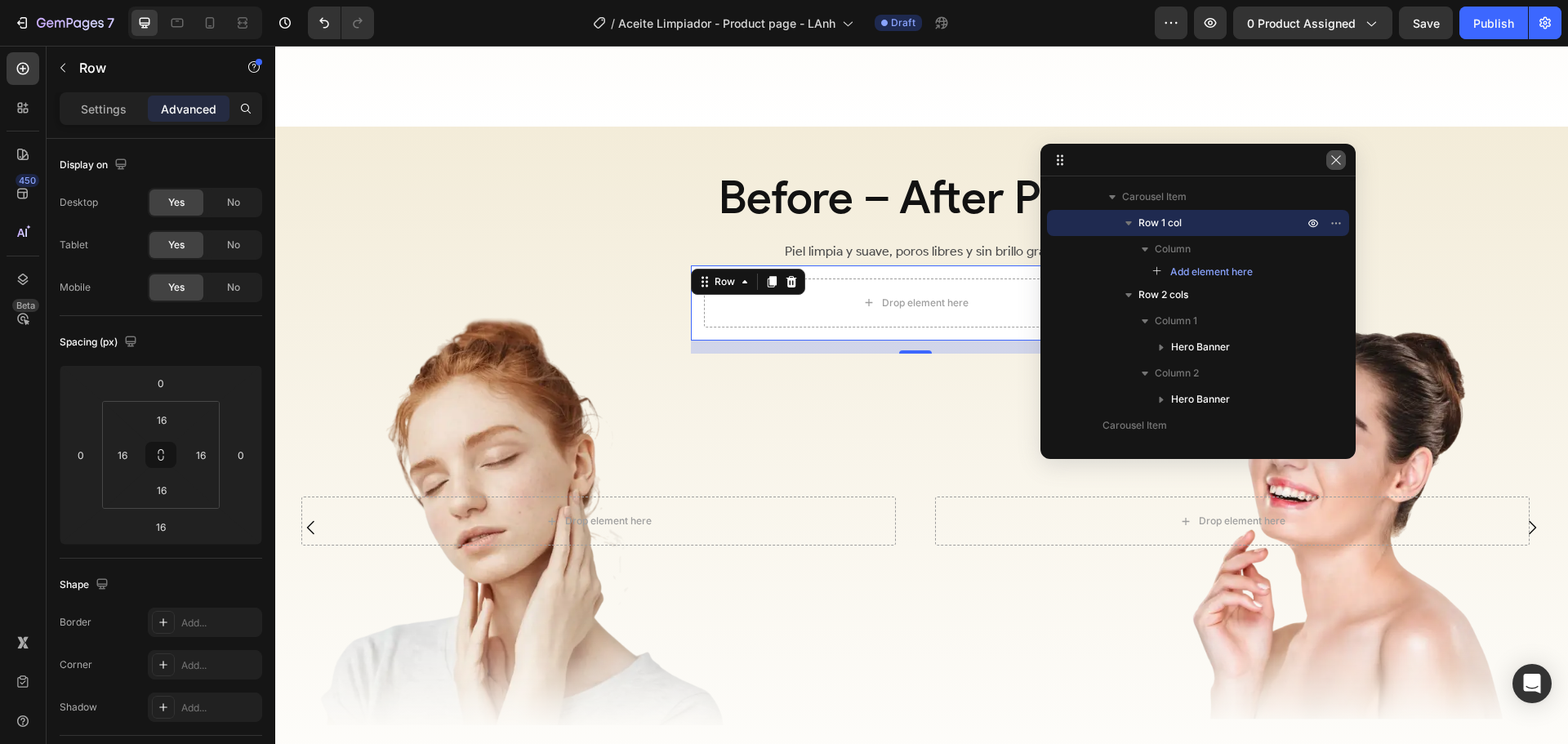
click at [1335, 166] on icon "button" at bounding box center [1336, 160] width 13 height 13
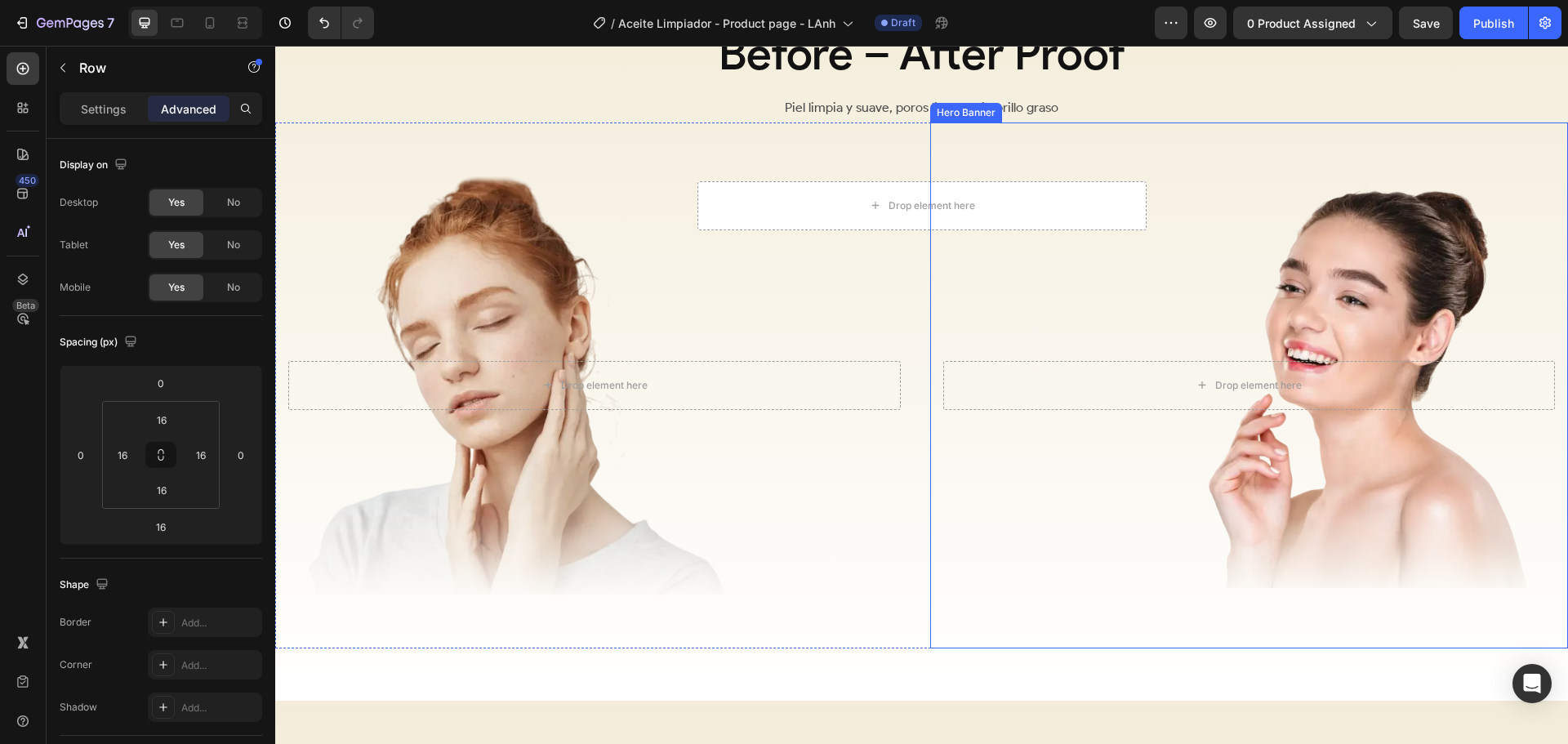
scroll to position [2397, 0]
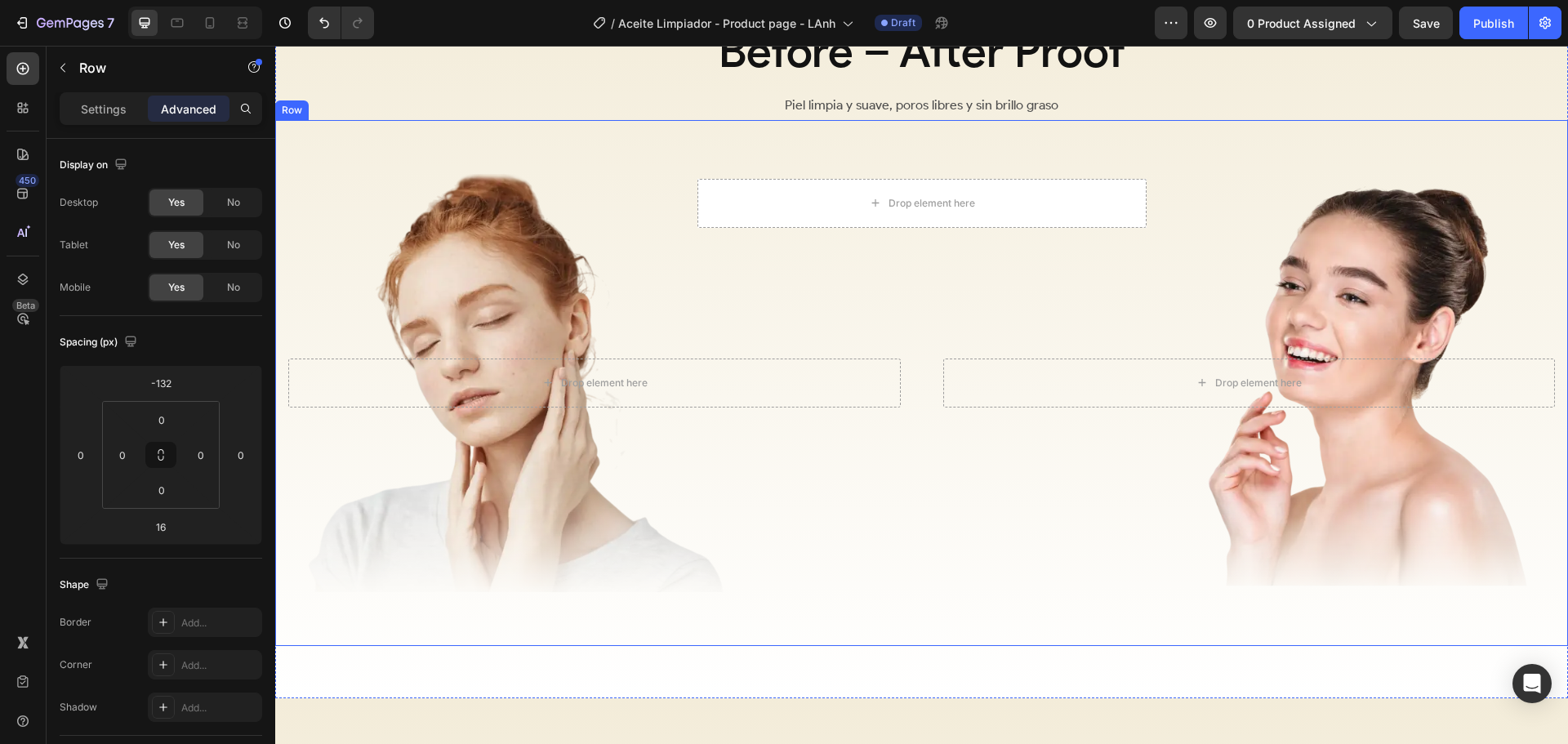
click at [920, 460] on div "Drop element here Hero Banner Drop element here Hero Banner Row" at bounding box center [921, 383] width 1293 height 526
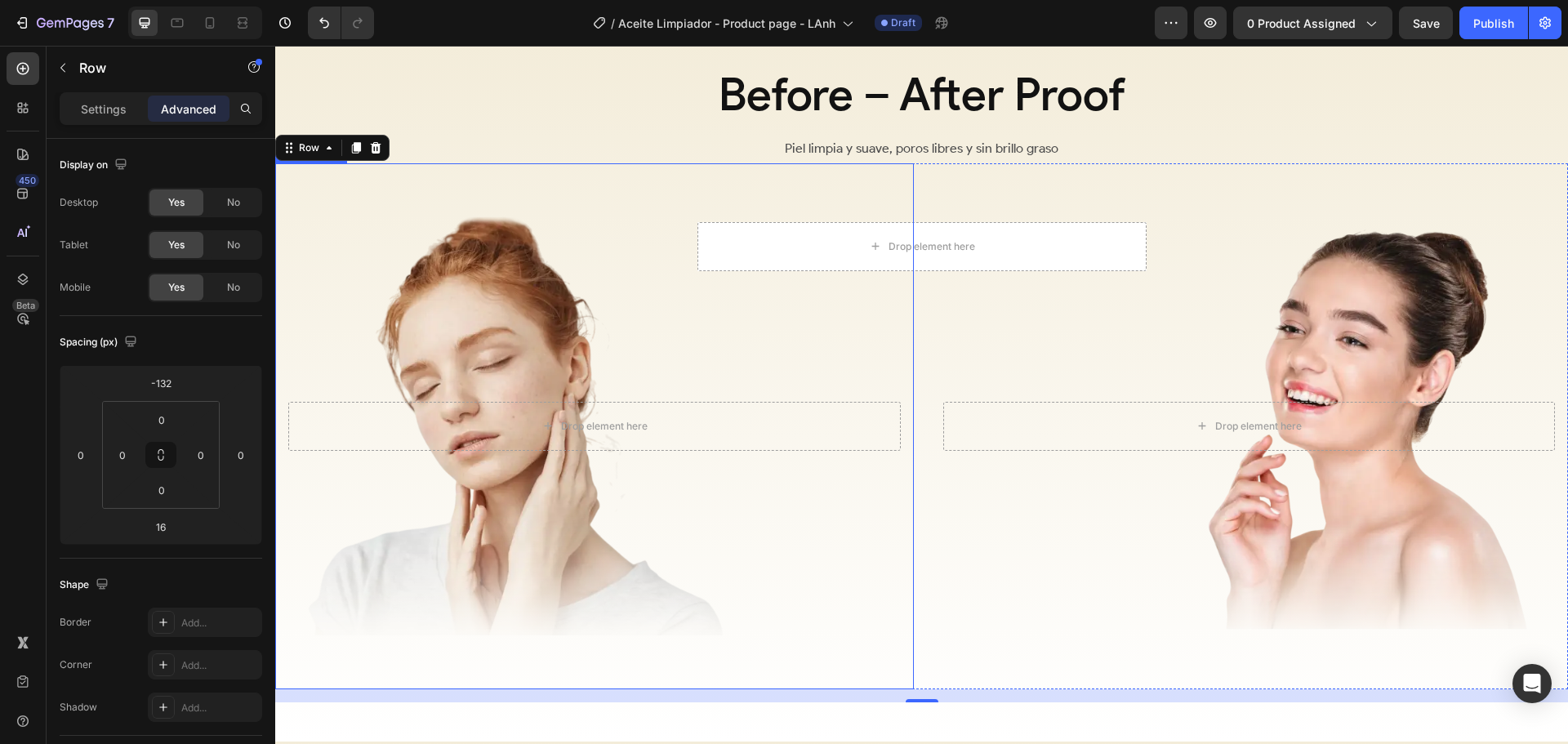
scroll to position [2315, 0]
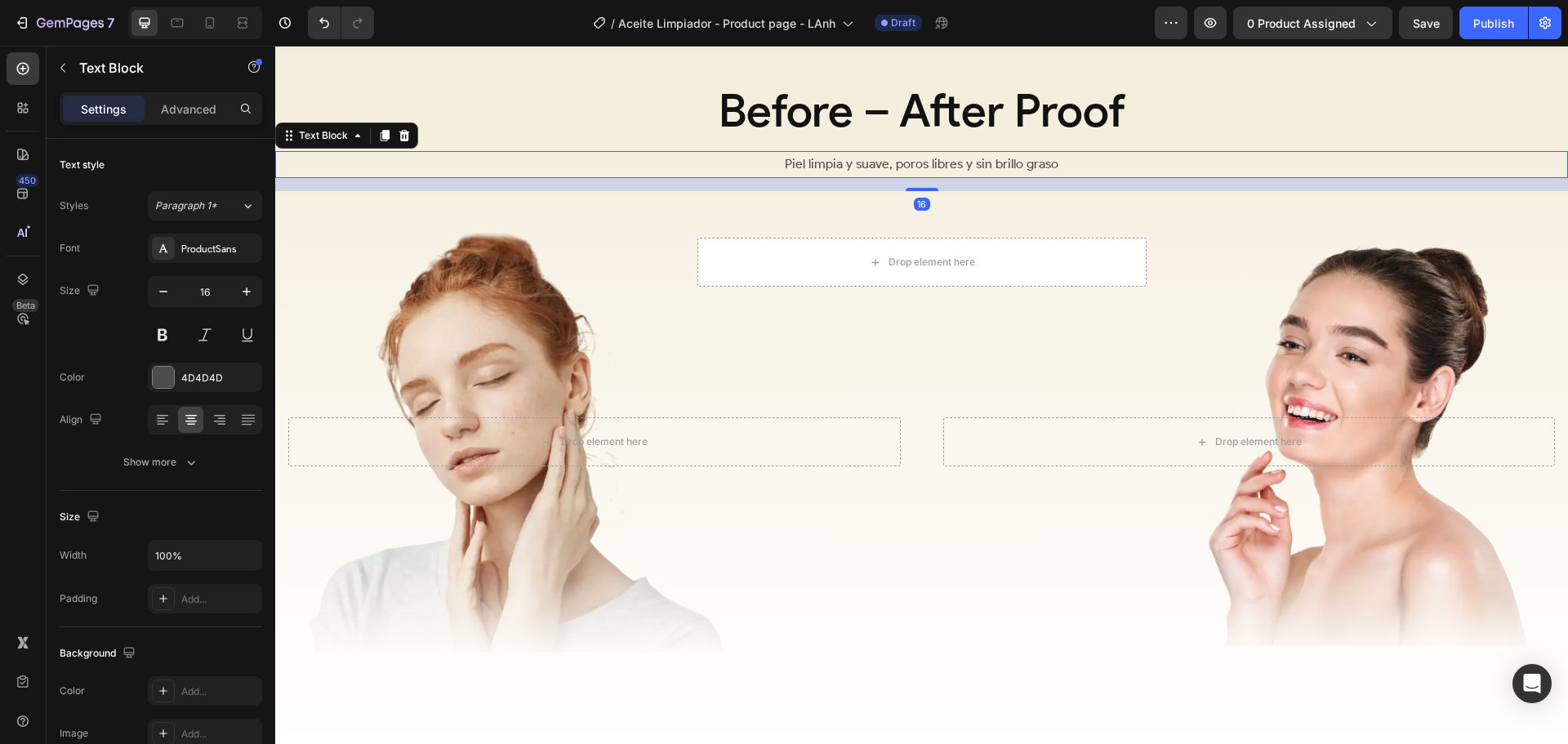
click at [524, 157] on p "Piel limpia y suave, poros libres y sin brillo graso" at bounding box center [921, 164] width 1289 height 23
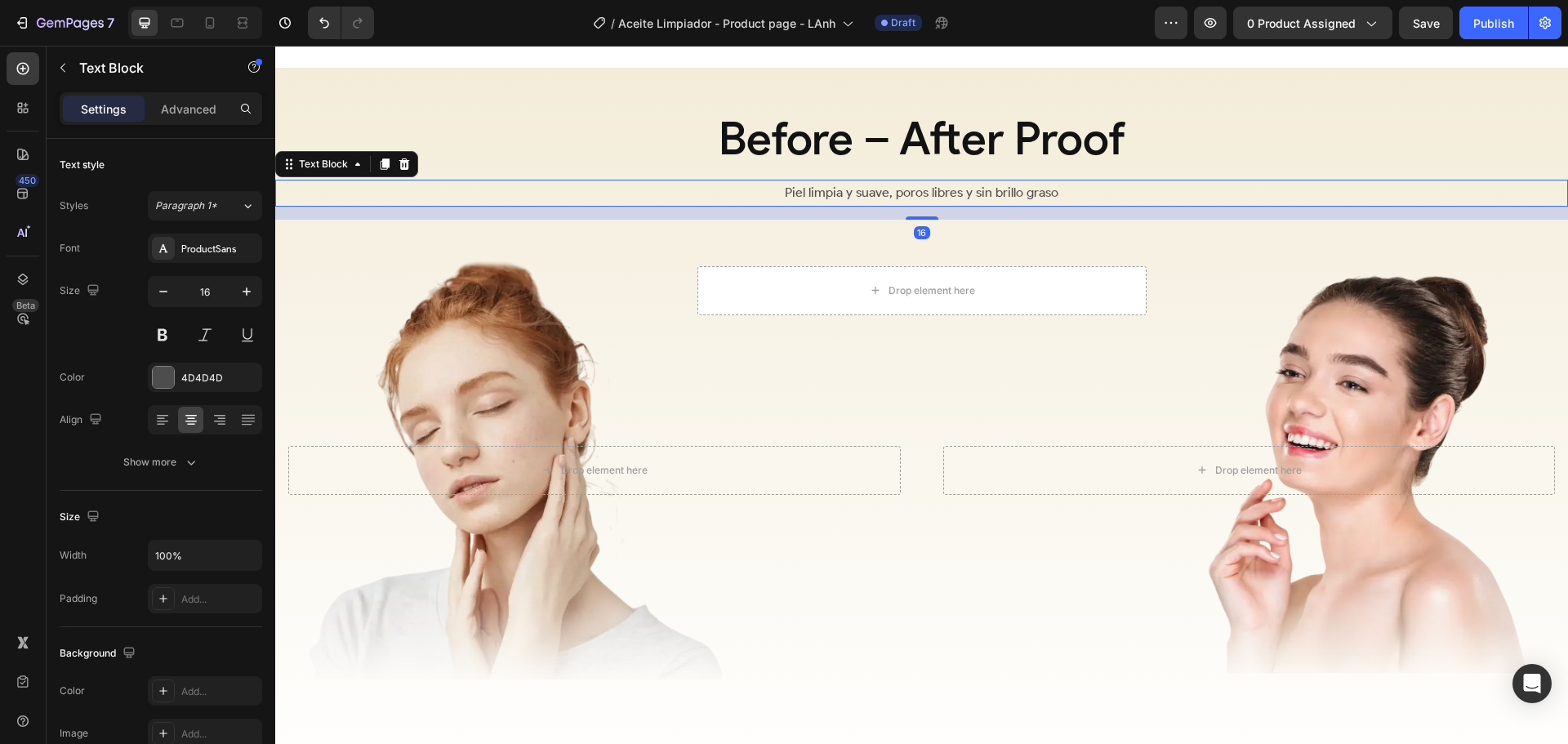
scroll to position [2234, 0]
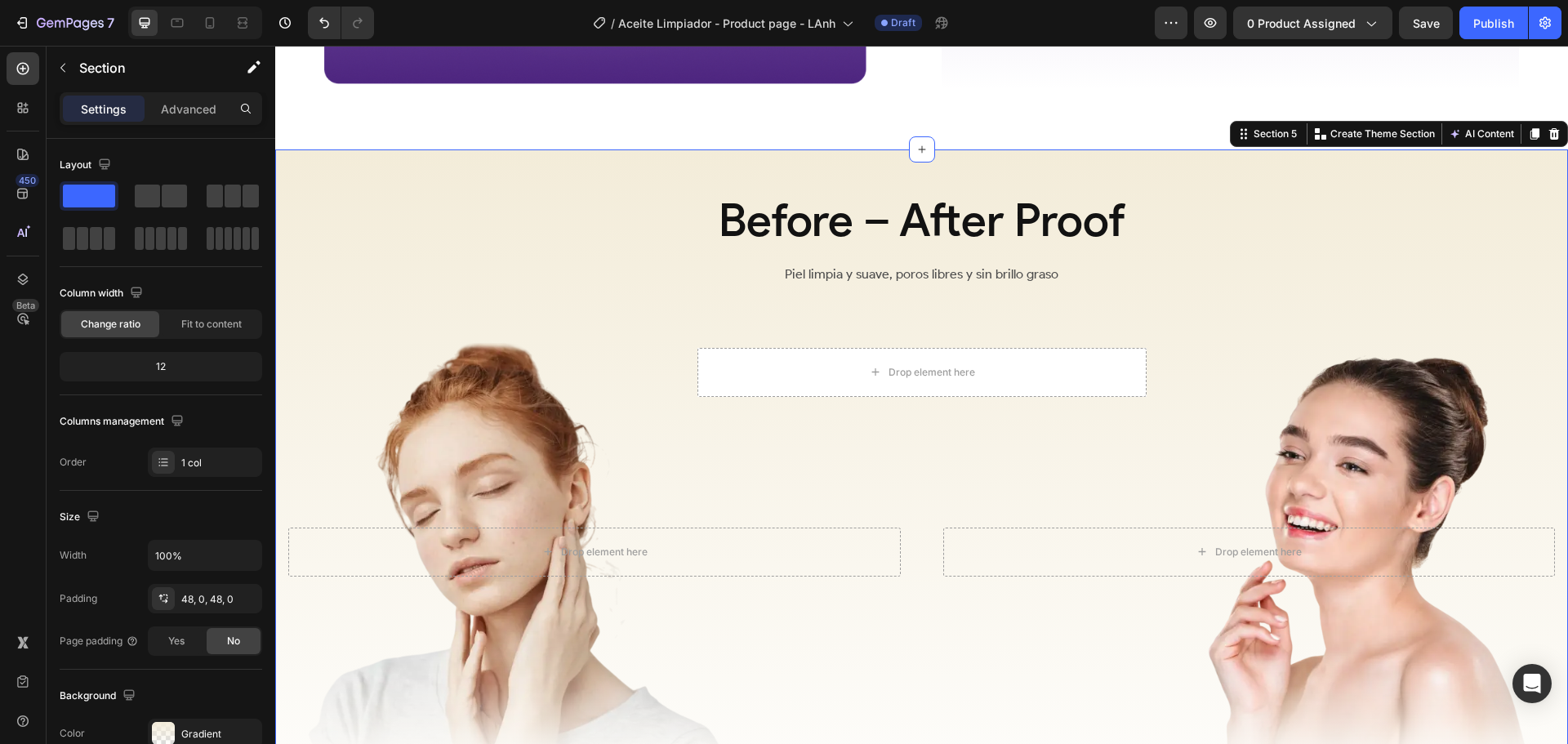
click at [552, 163] on div "Before – After Proof Heading Piel limpia y suave, poros libres y sin brillo gra…" at bounding box center [921, 507] width 1293 height 718
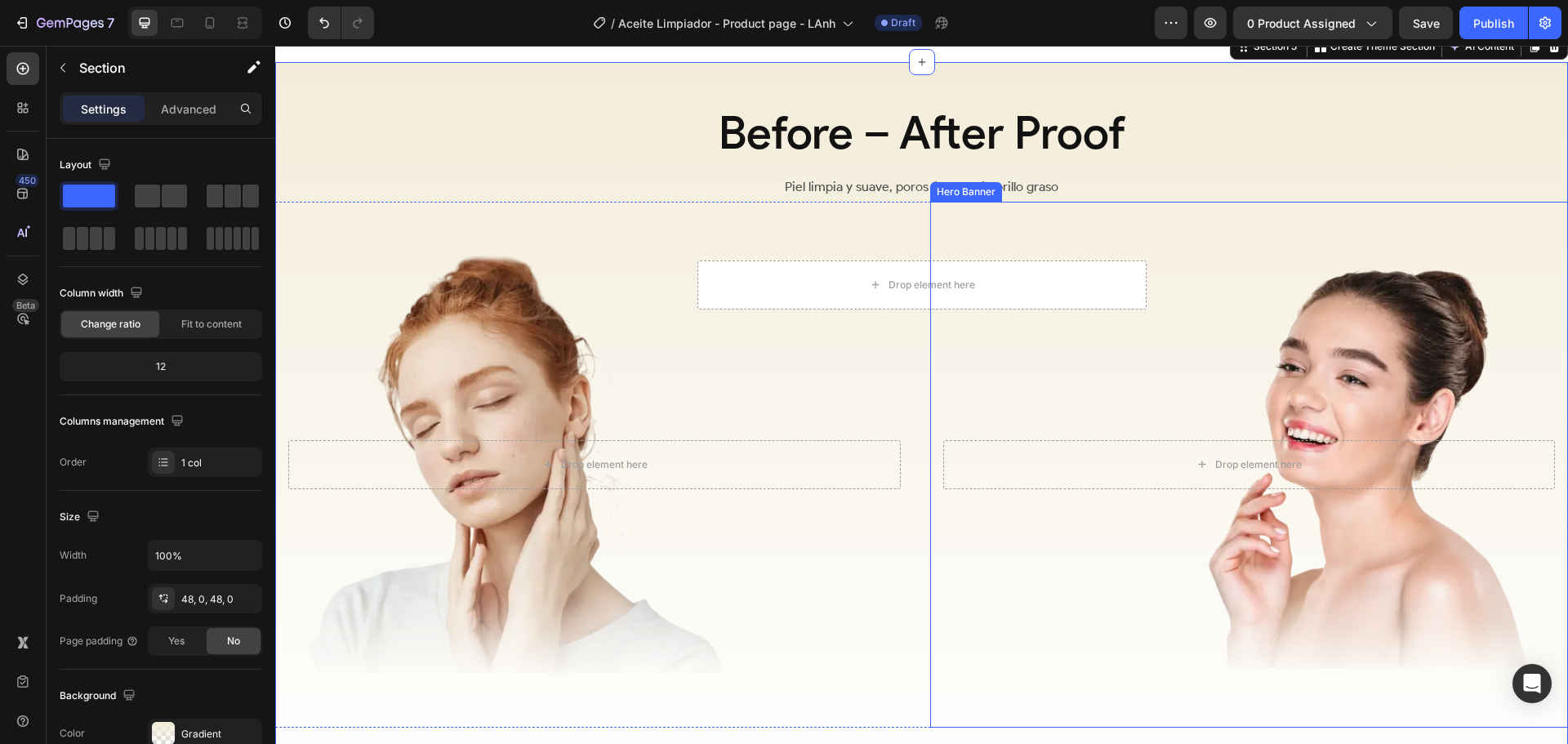
scroll to position [2152, 0]
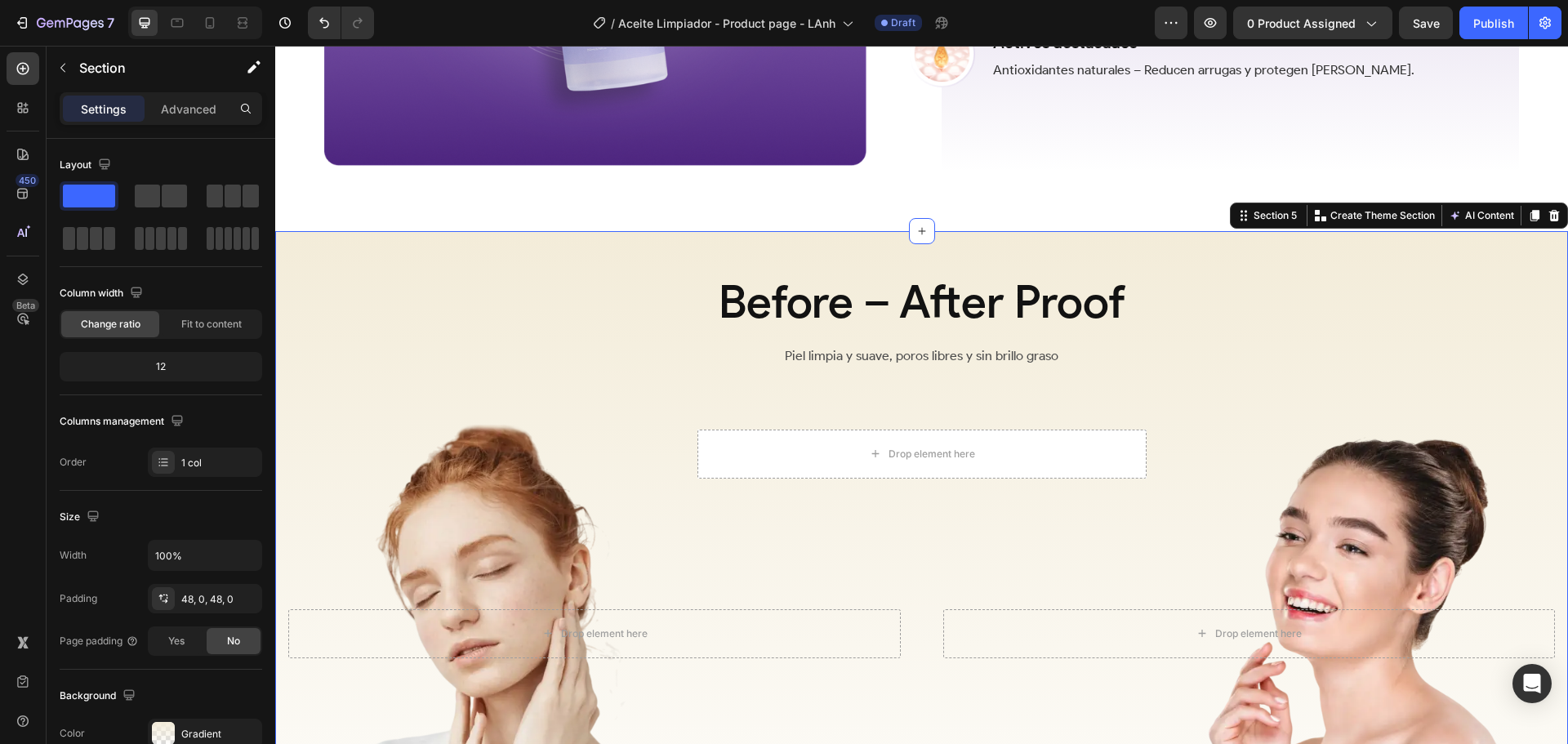
click at [1394, 240] on div "Before – After Proof Heading Piel limpia y suave, poros libres y sin brillo gra…" at bounding box center [921, 589] width 1293 height 718
drag, startPoint x: 1547, startPoint y: 202, endPoint x: 1534, endPoint y: 202, distance: 13.0
click at [1546, 206] on div at bounding box center [1554, 215] width 20 height 20
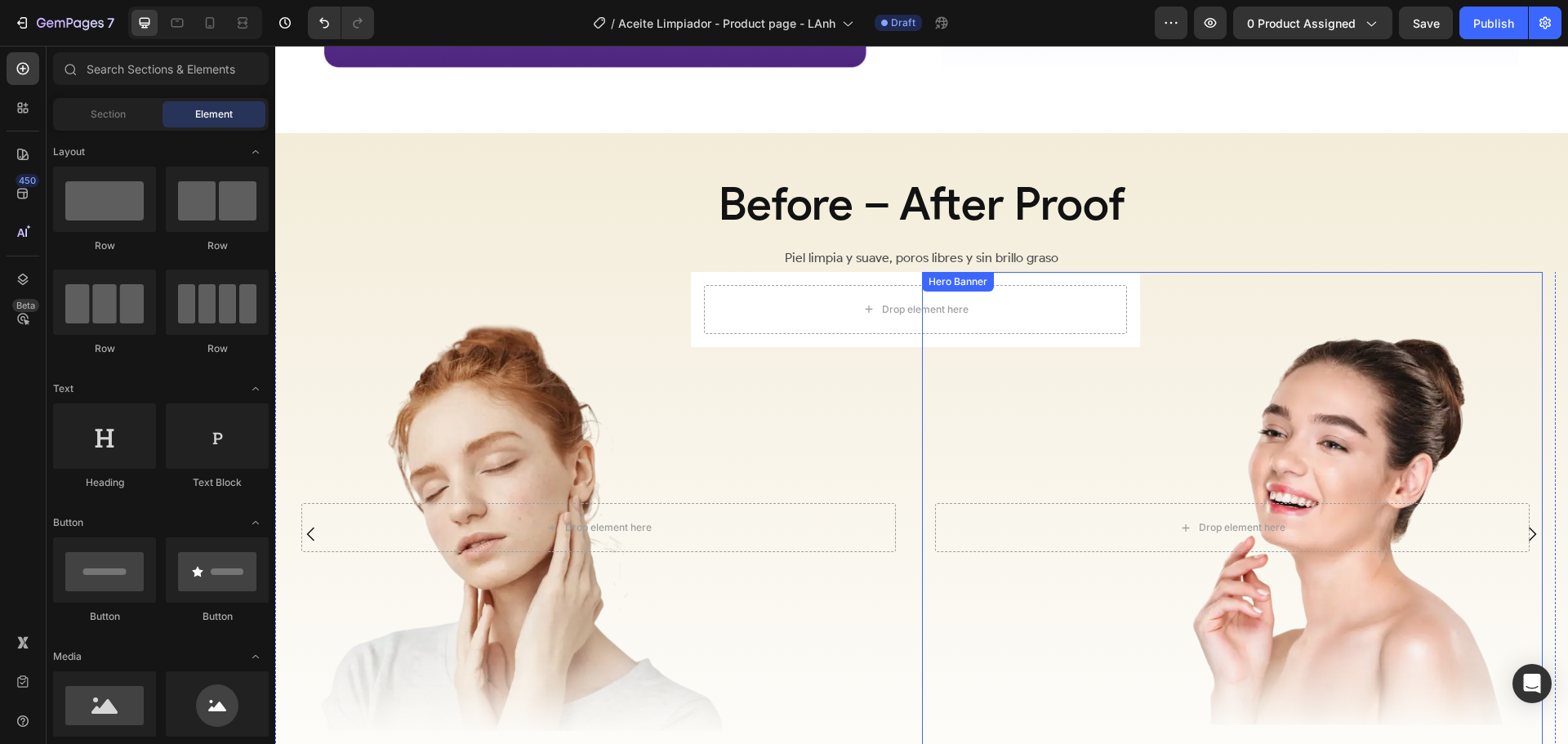
scroll to position [2186, 0]
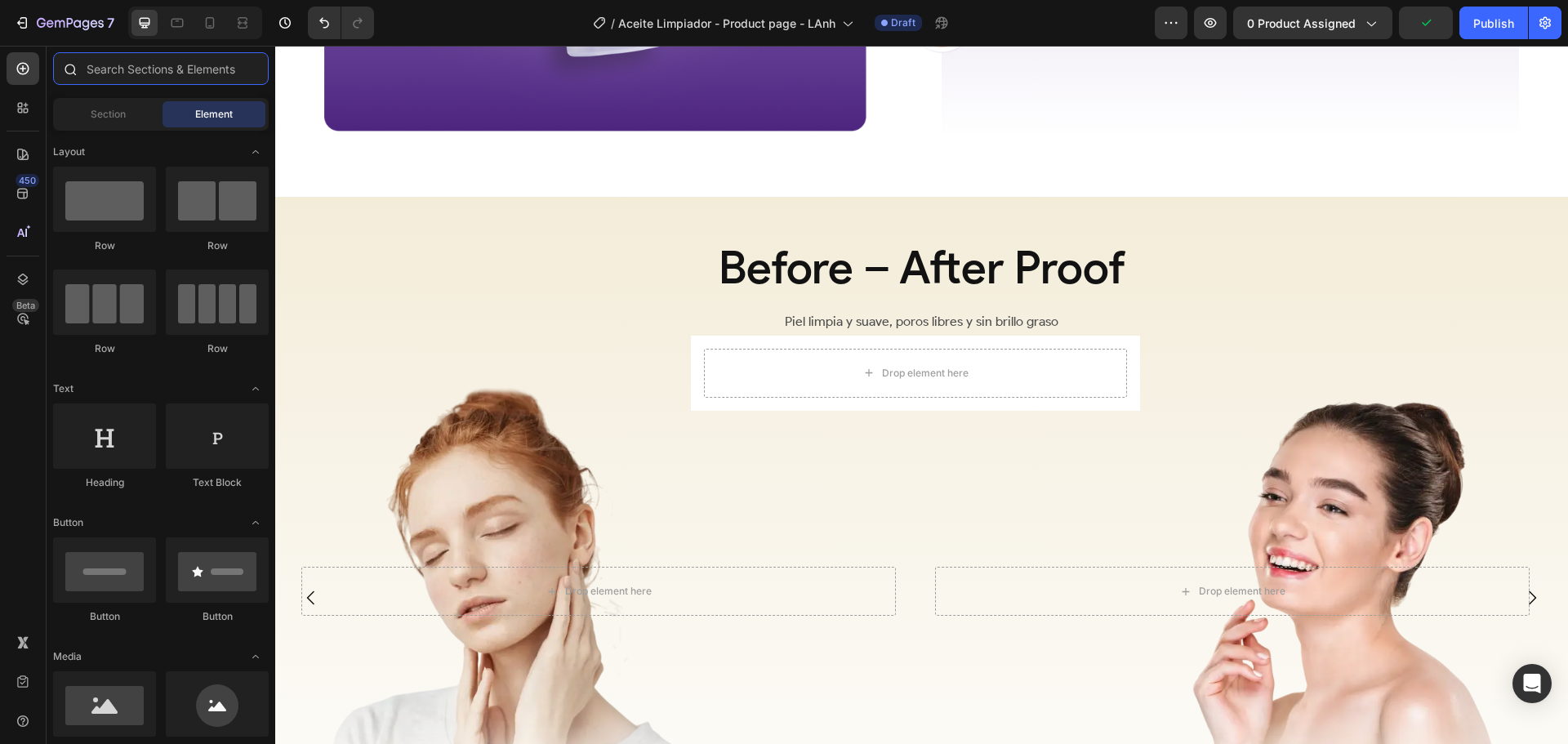
click at [180, 70] on input "text" at bounding box center [160, 68] width 215 height 33
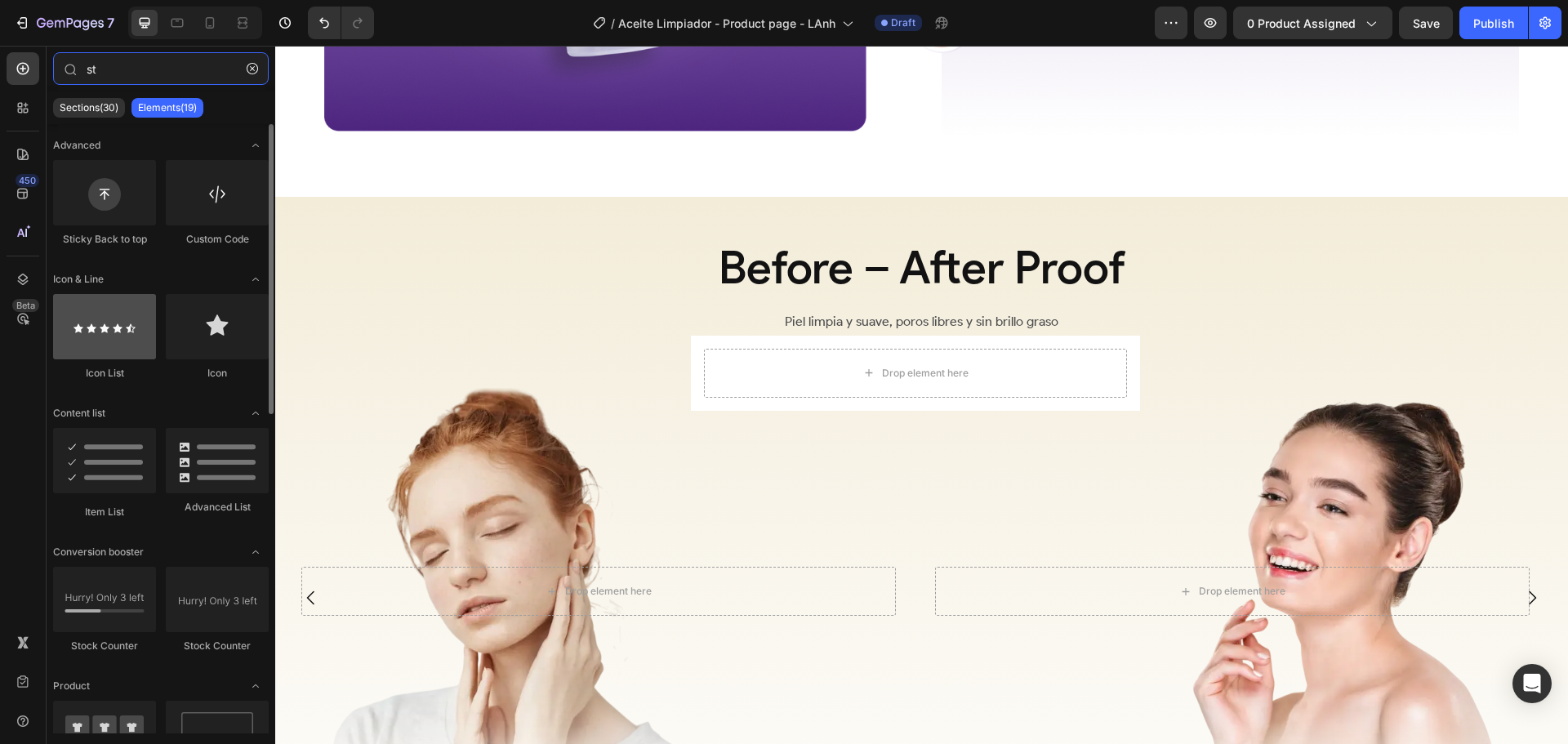
type input "st"
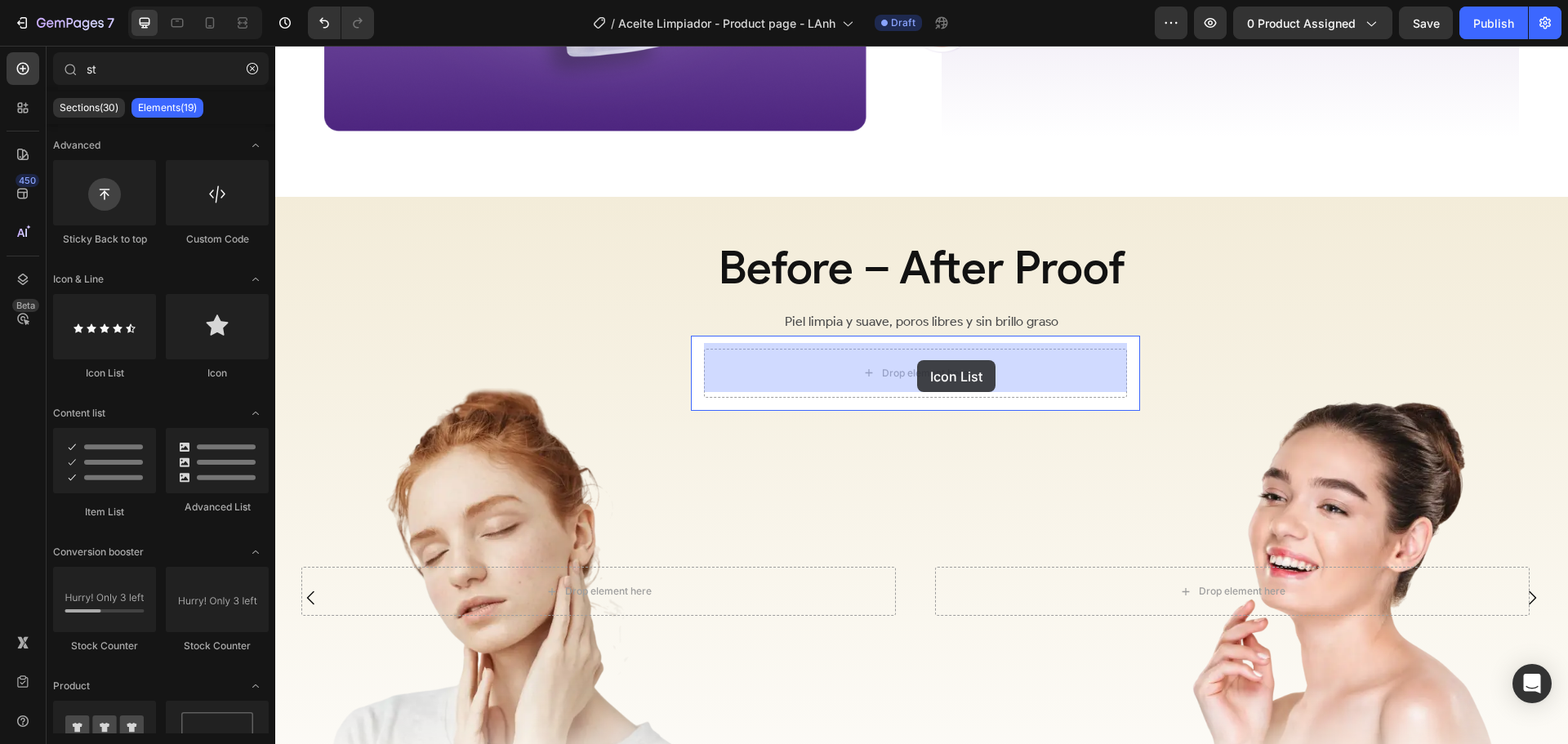
drag, startPoint x: 362, startPoint y: 379, endPoint x: 918, endPoint y: 360, distance: 556.3
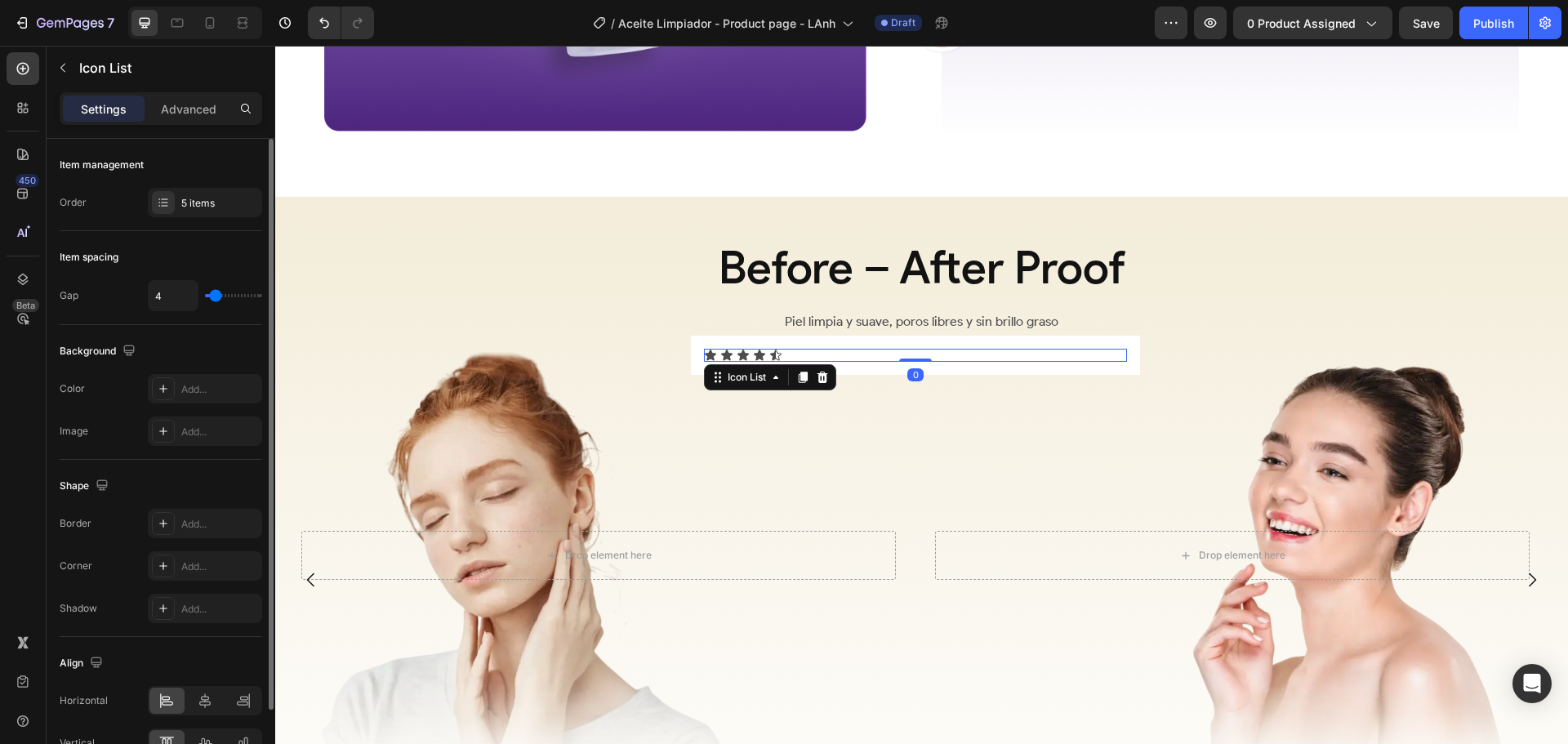
scroll to position [92, 0]
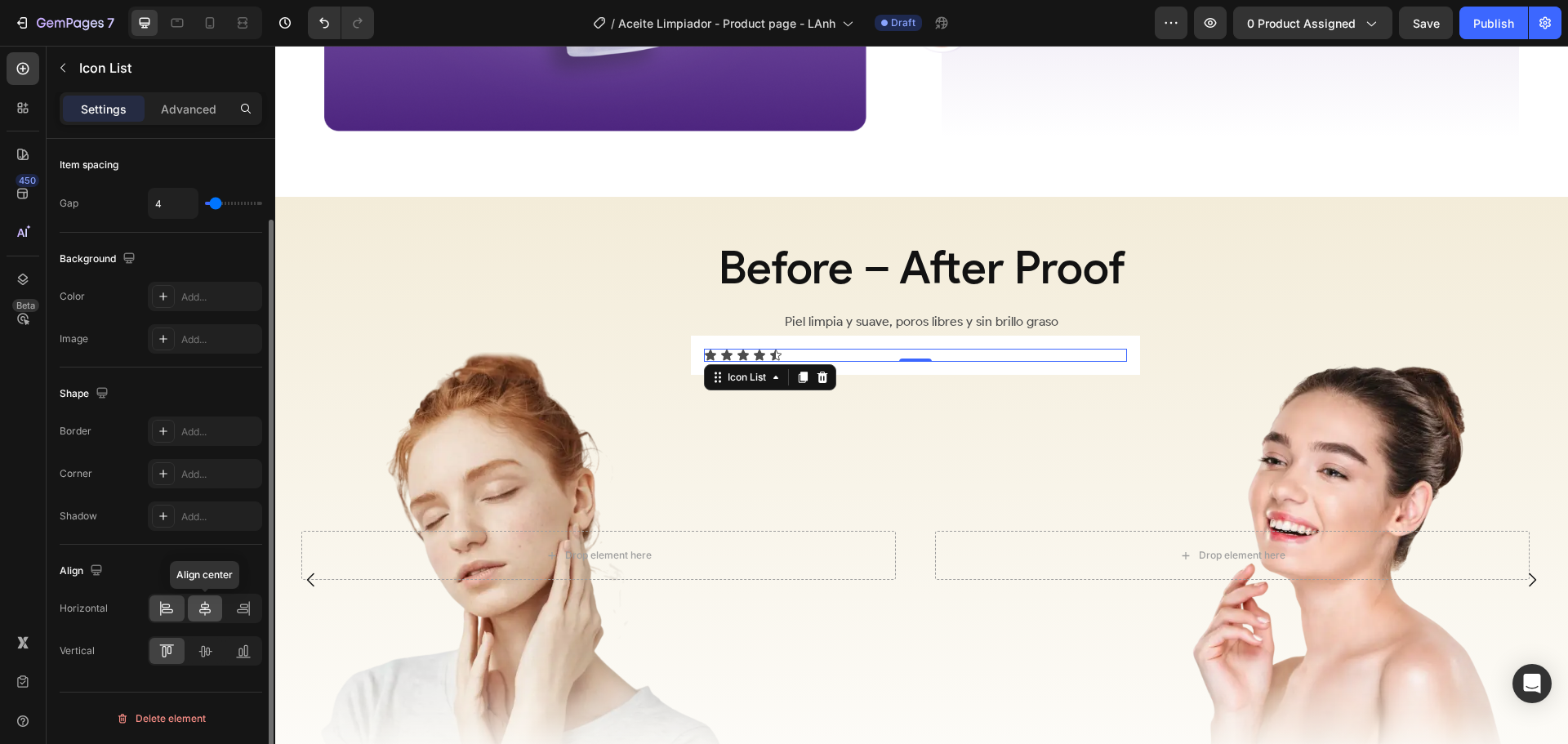
click at [202, 610] on icon at bounding box center [205, 608] width 17 height 17
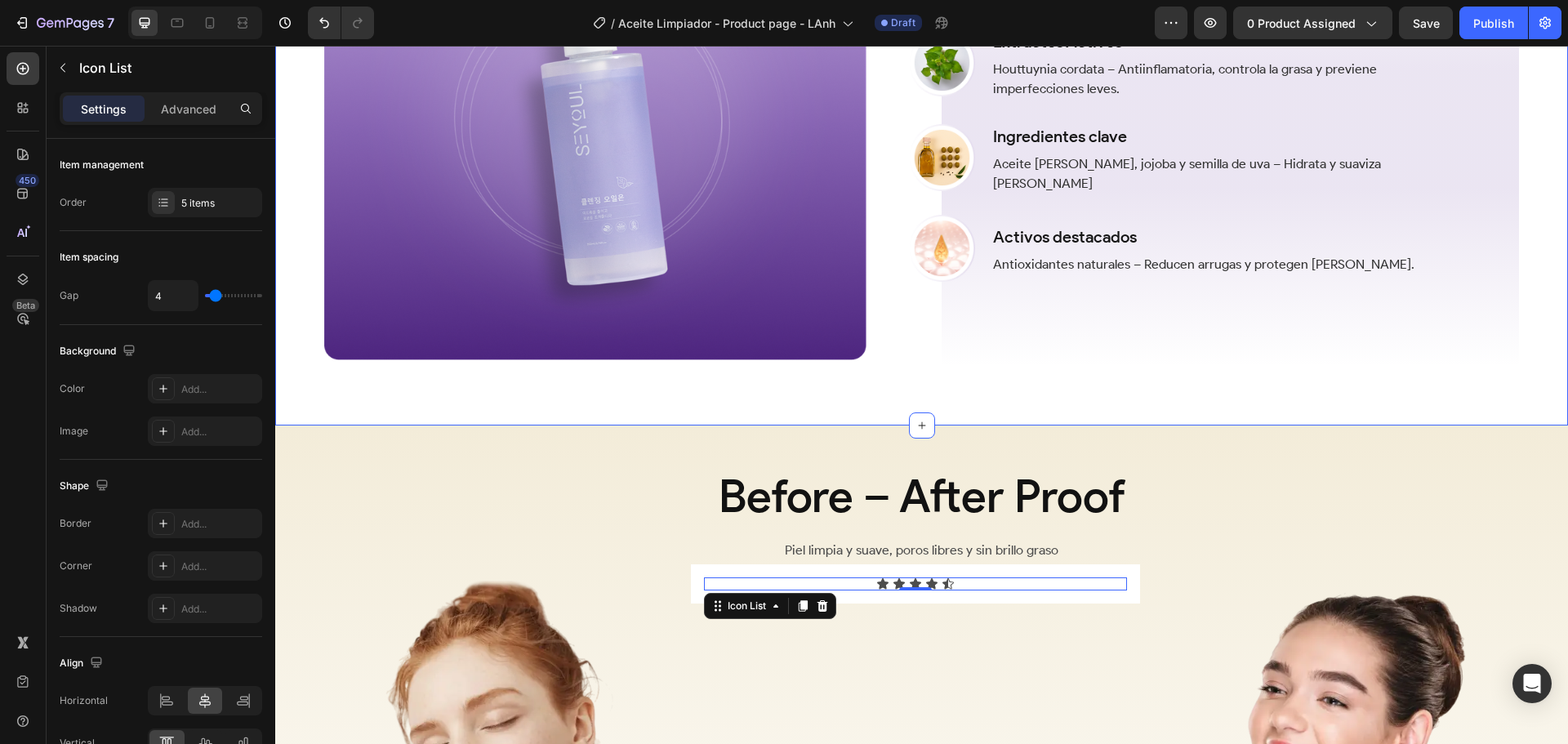
scroll to position [2104, 0]
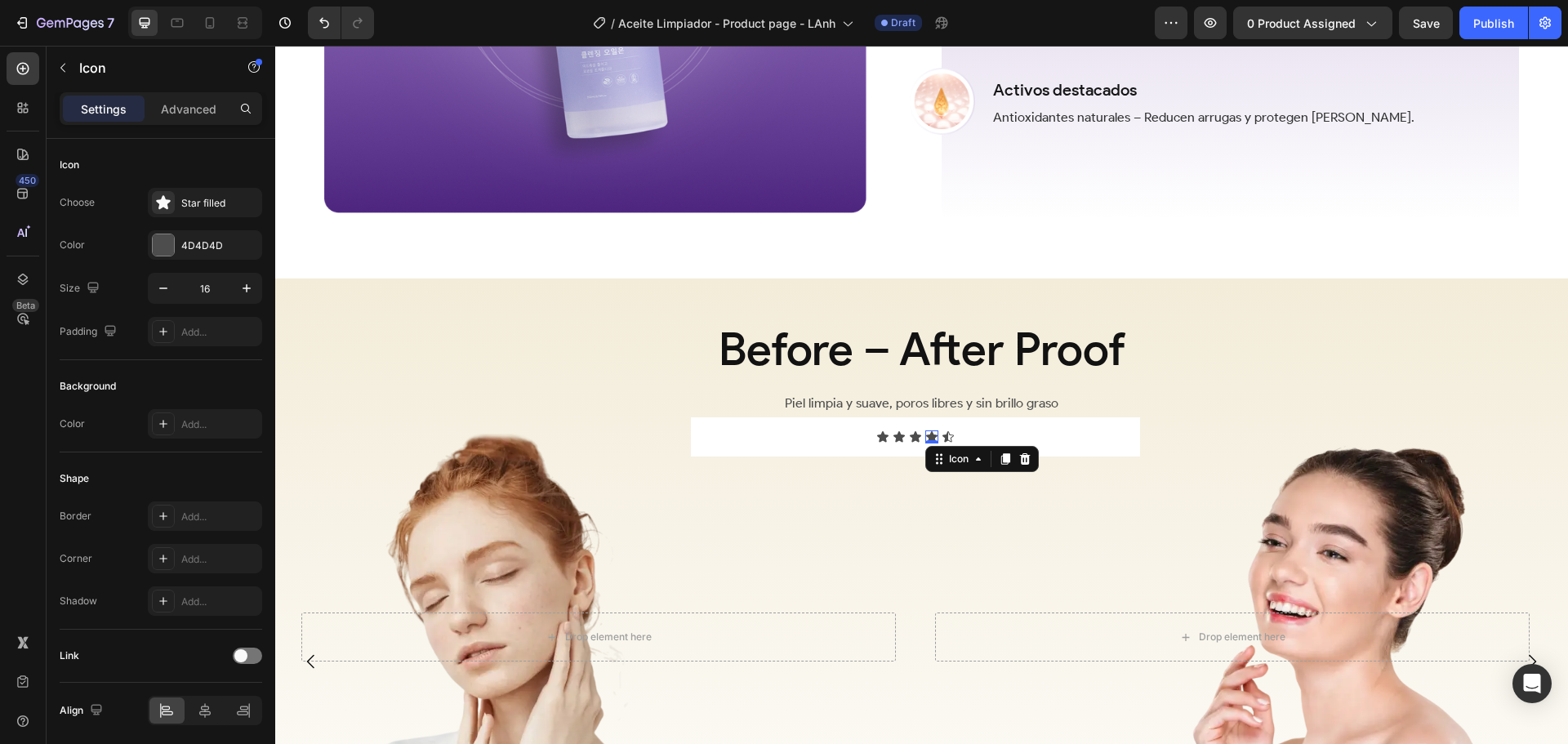
click at [931, 430] on div "Icon 0" at bounding box center [932, 437] width 13 height 13
click at [948, 430] on div "Icon" at bounding box center [948, 437] width 13 height 13
click at [1040, 455] on icon at bounding box center [1042, 459] width 10 height 11
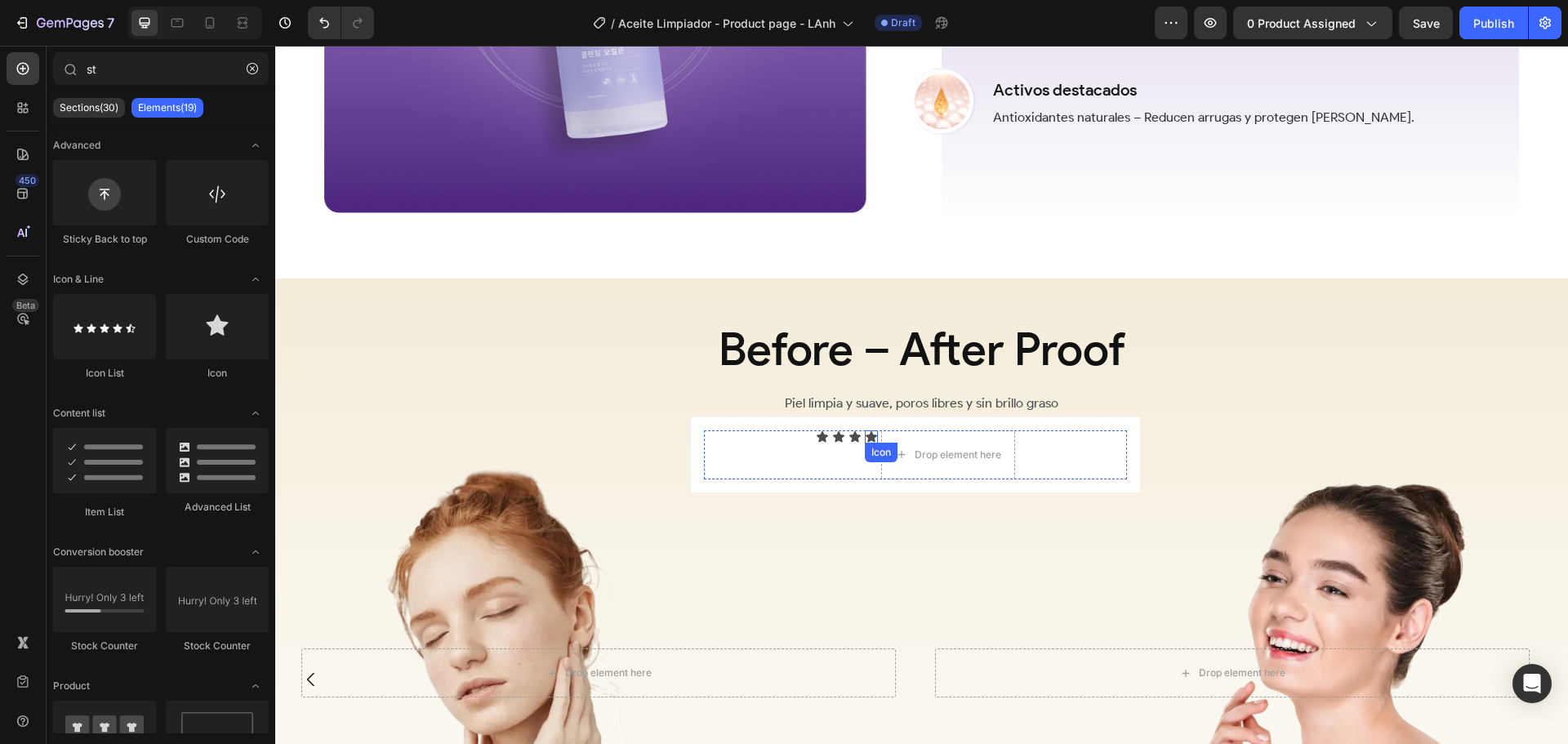
click at [868, 432] on div "Icon" at bounding box center [871, 437] width 13 height 13
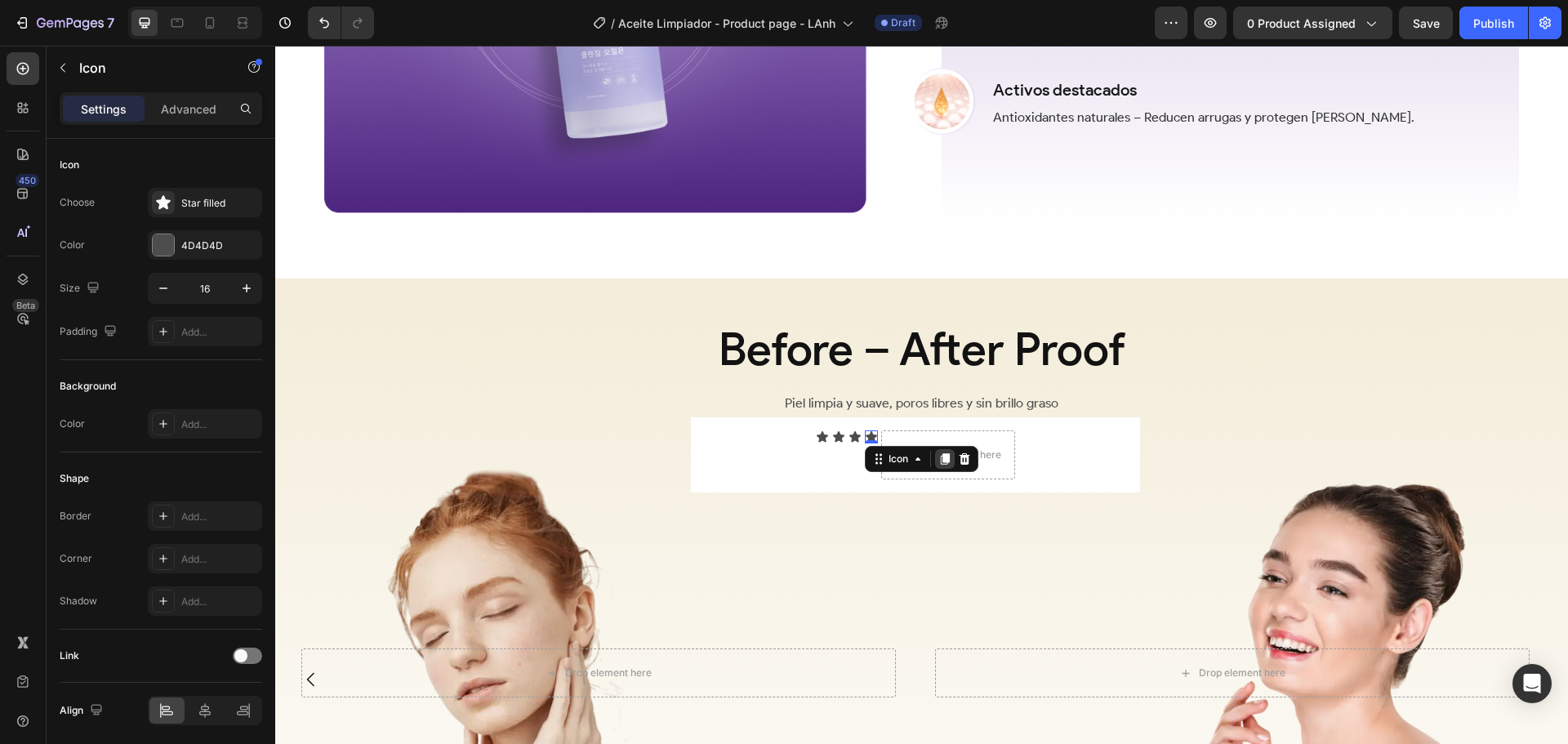
click at [943, 455] on icon at bounding box center [945, 459] width 13 height 13
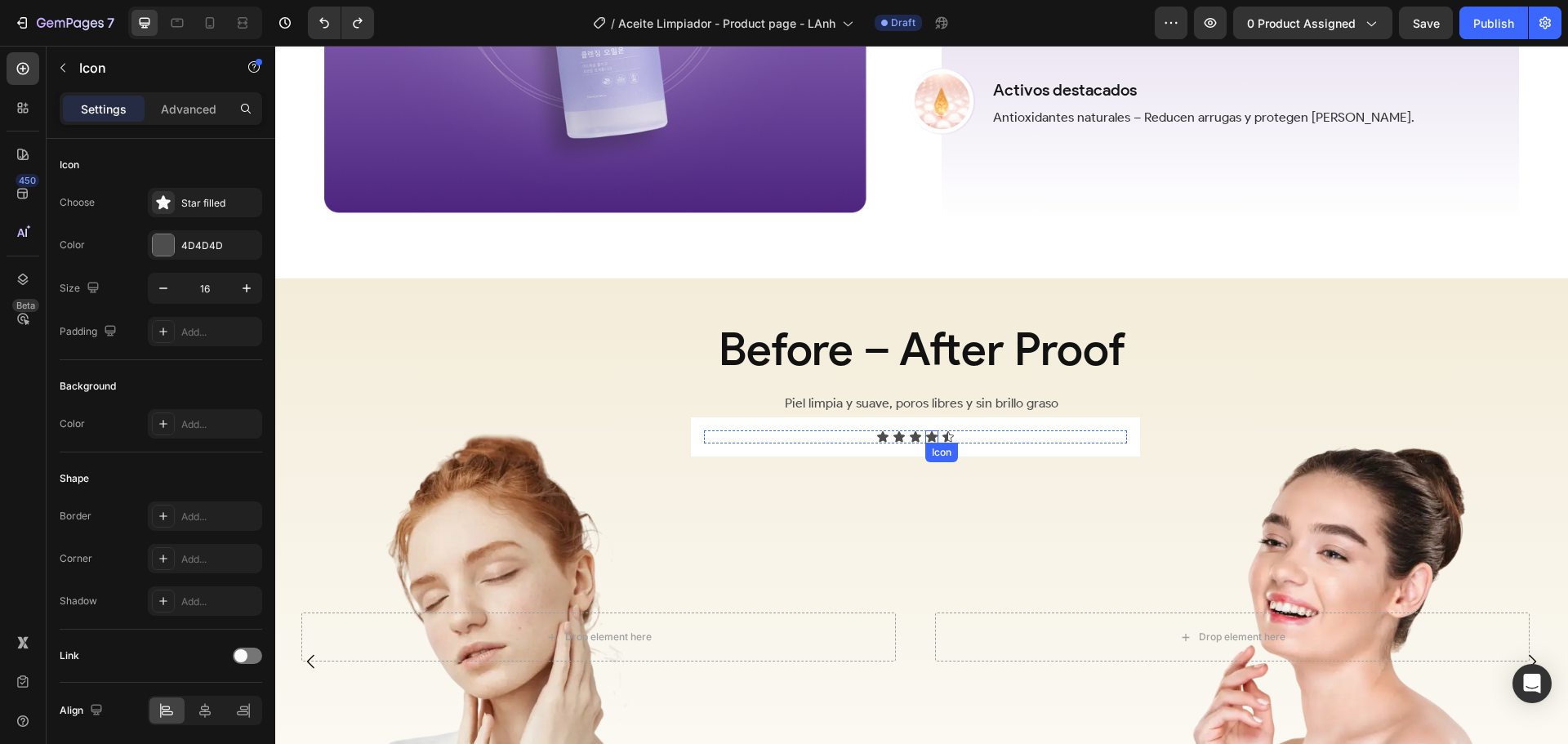
click at [930, 430] on icon at bounding box center [932, 437] width 13 height 13
click at [1010, 453] on icon at bounding box center [1006, 459] width 9 height 11
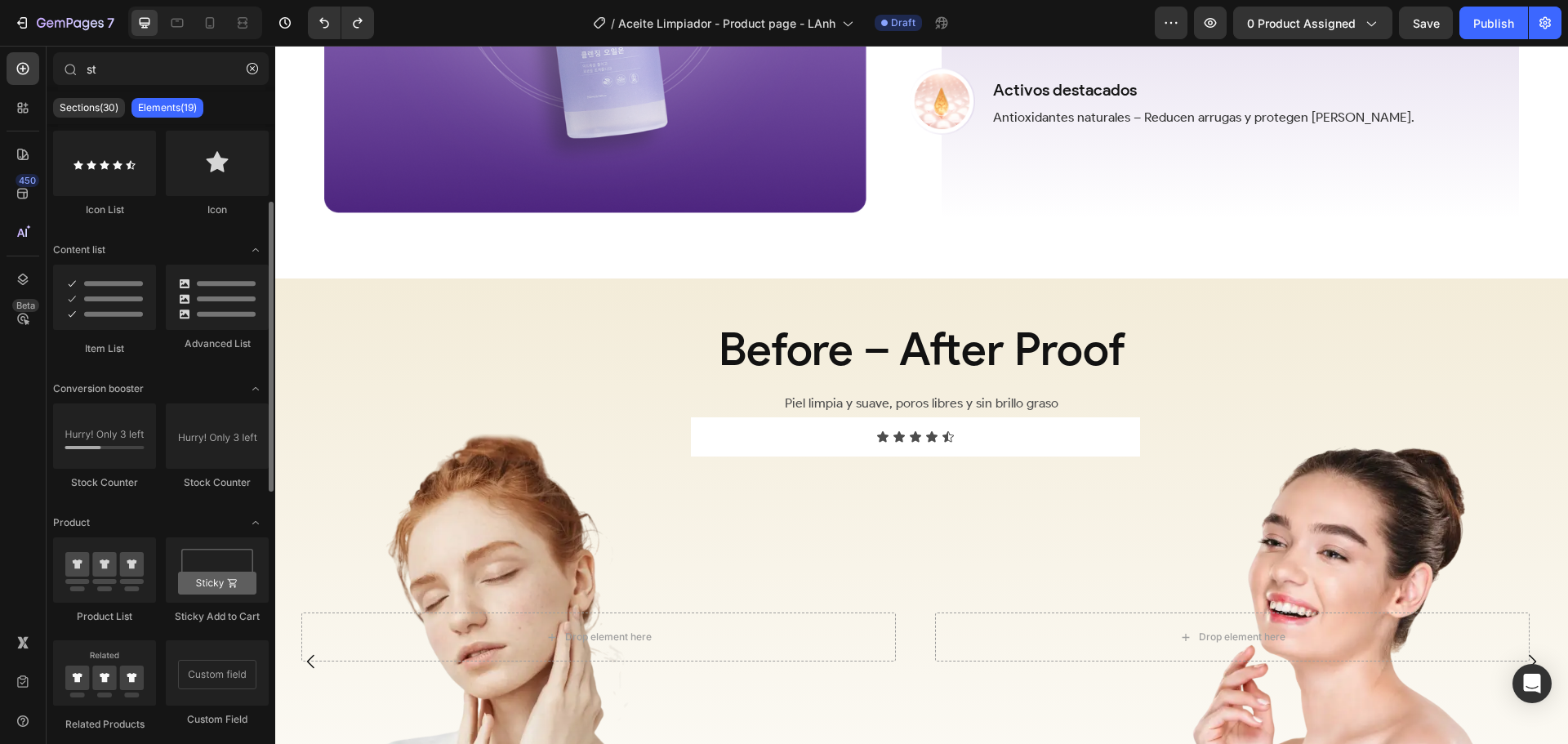
scroll to position [0, 0]
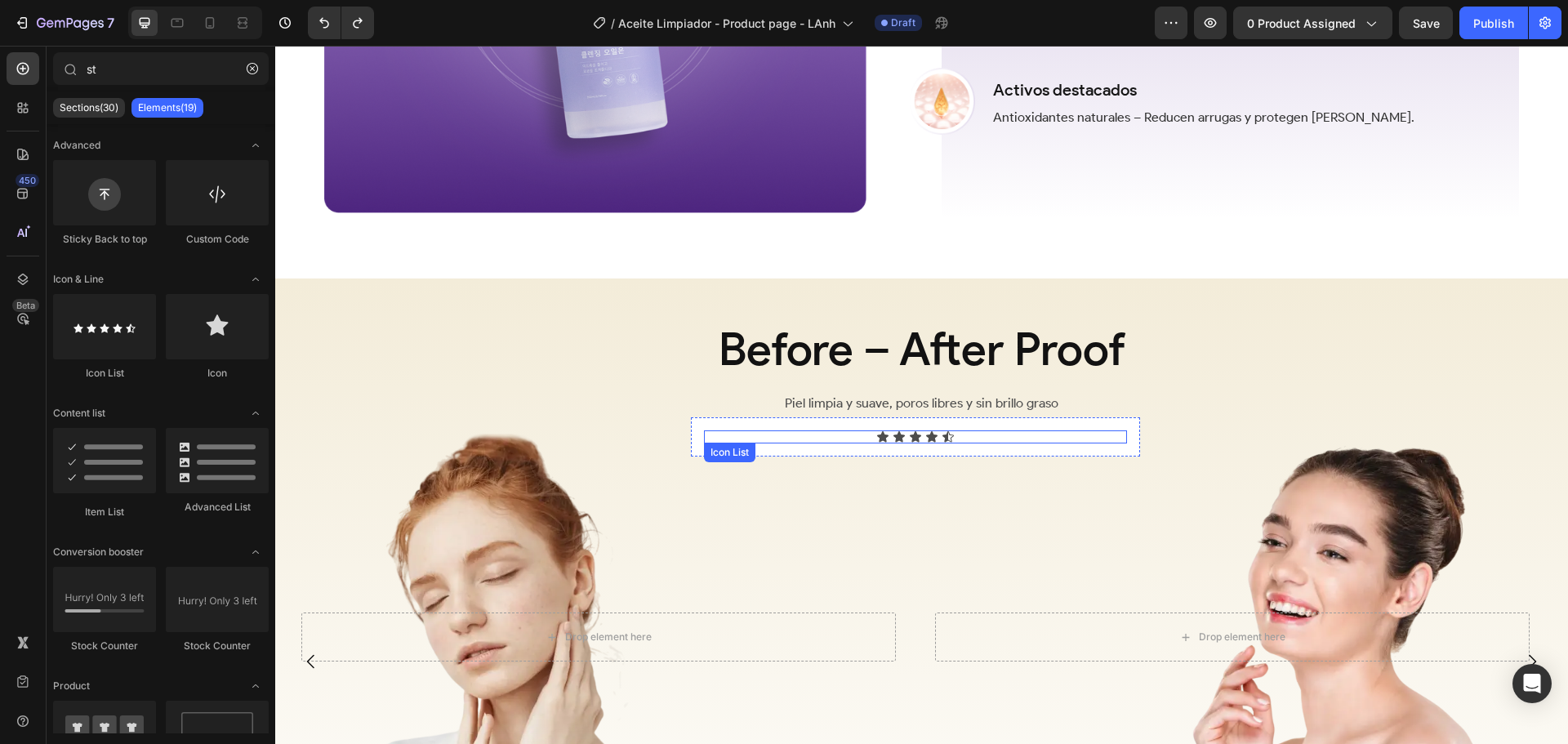
click at [984, 433] on div "Icon Icon Icon Icon Icon" at bounding box center [916, 437] width 423 height 13
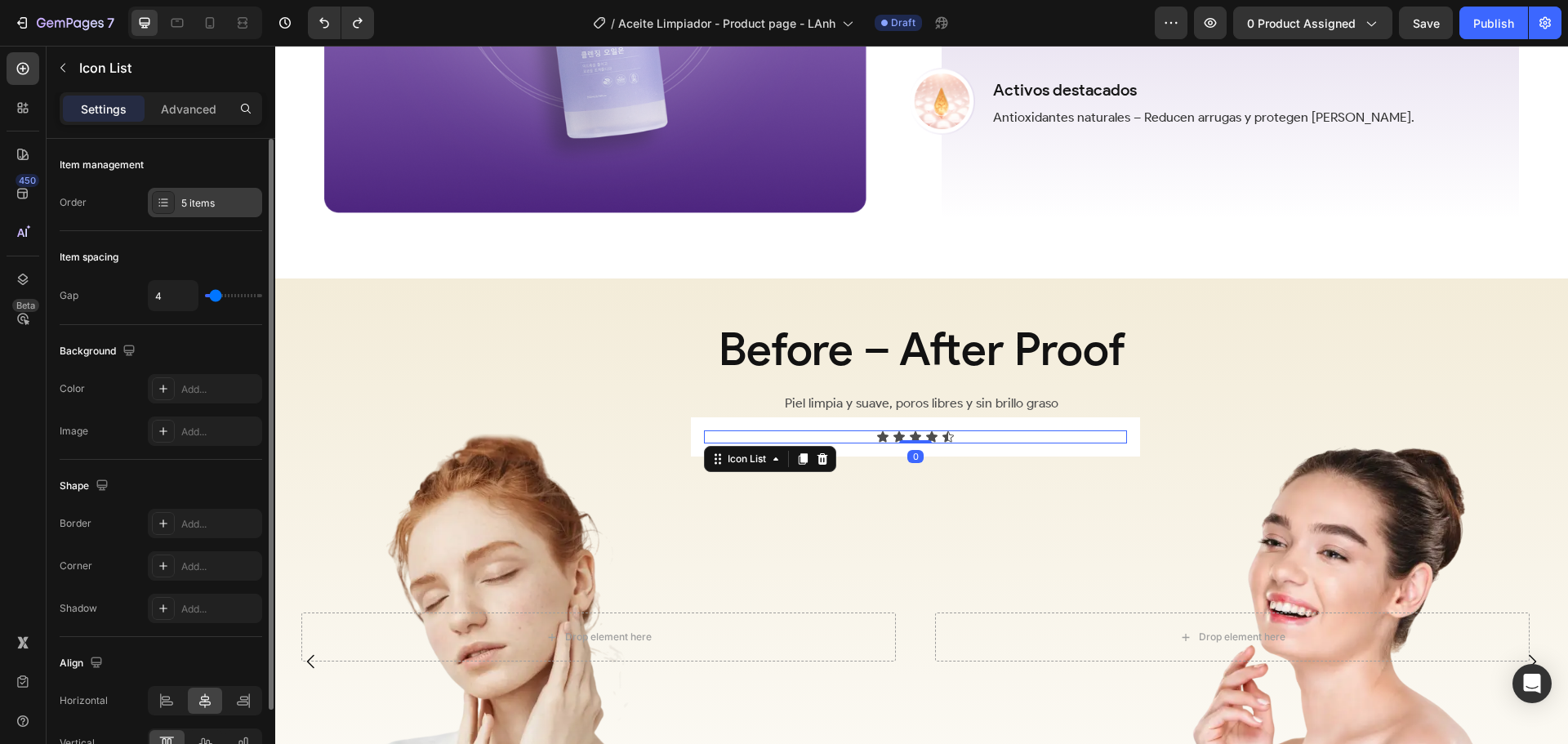
click at [162, 202] on icon at bounding box center [163, 202] width 13 height 13
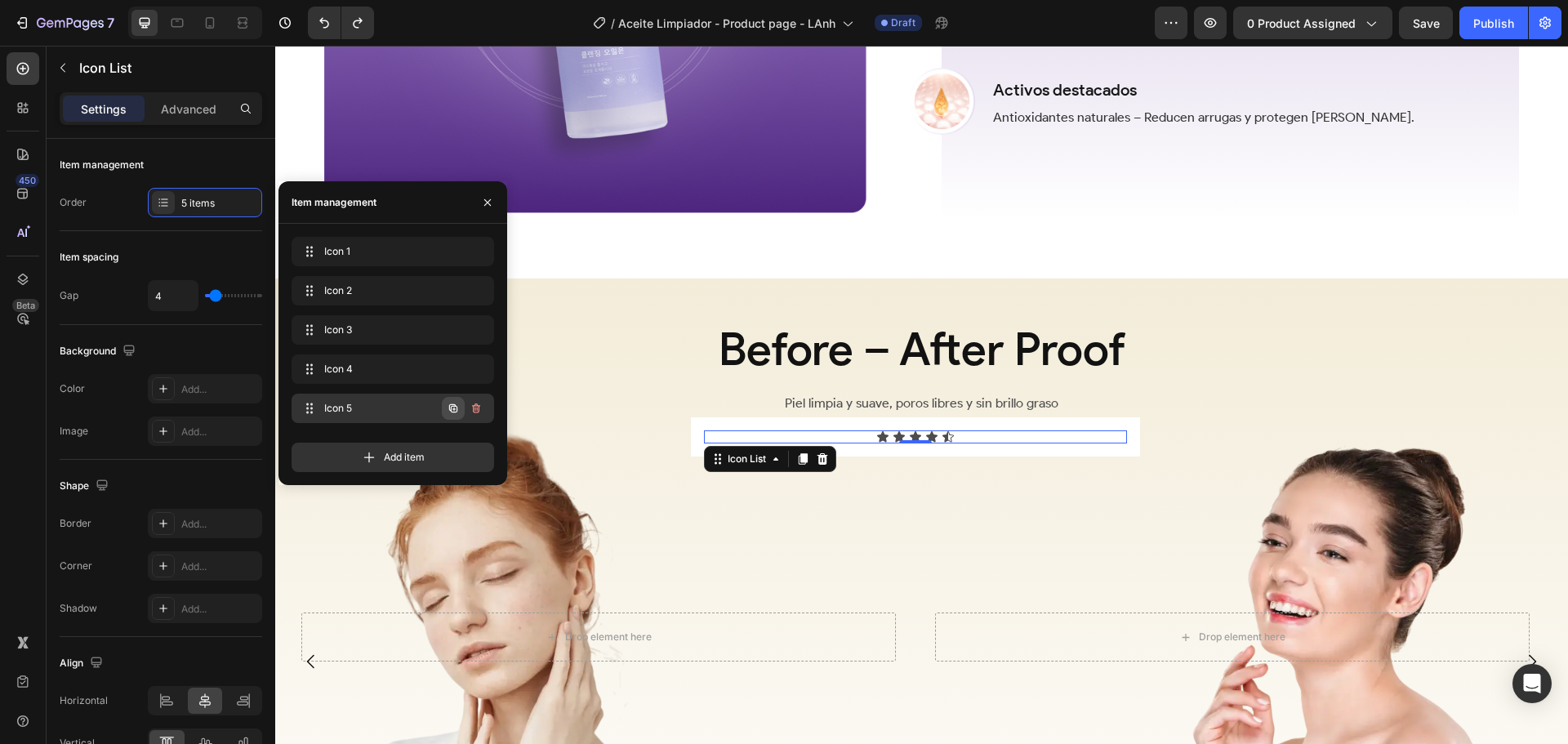
click at [450, 407] on icon "button" at bounding box center [453, 408] width 8 height 8
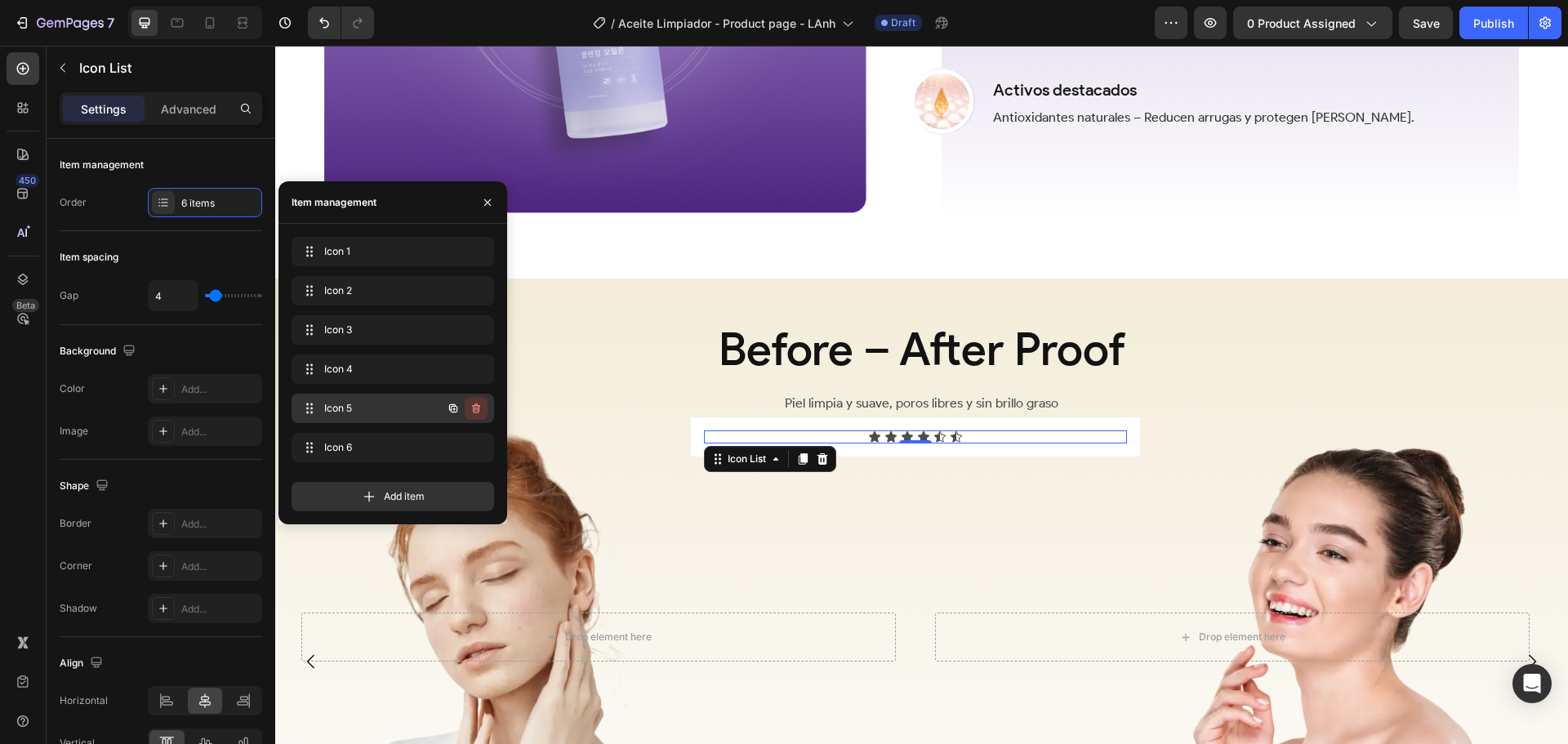
click at [475, 408] on icon "button" at bounding box center [474, 409] width 1 height 4
click at [476, 400] on div "Delete" at bounding box center [465, 408] width 30 height 15
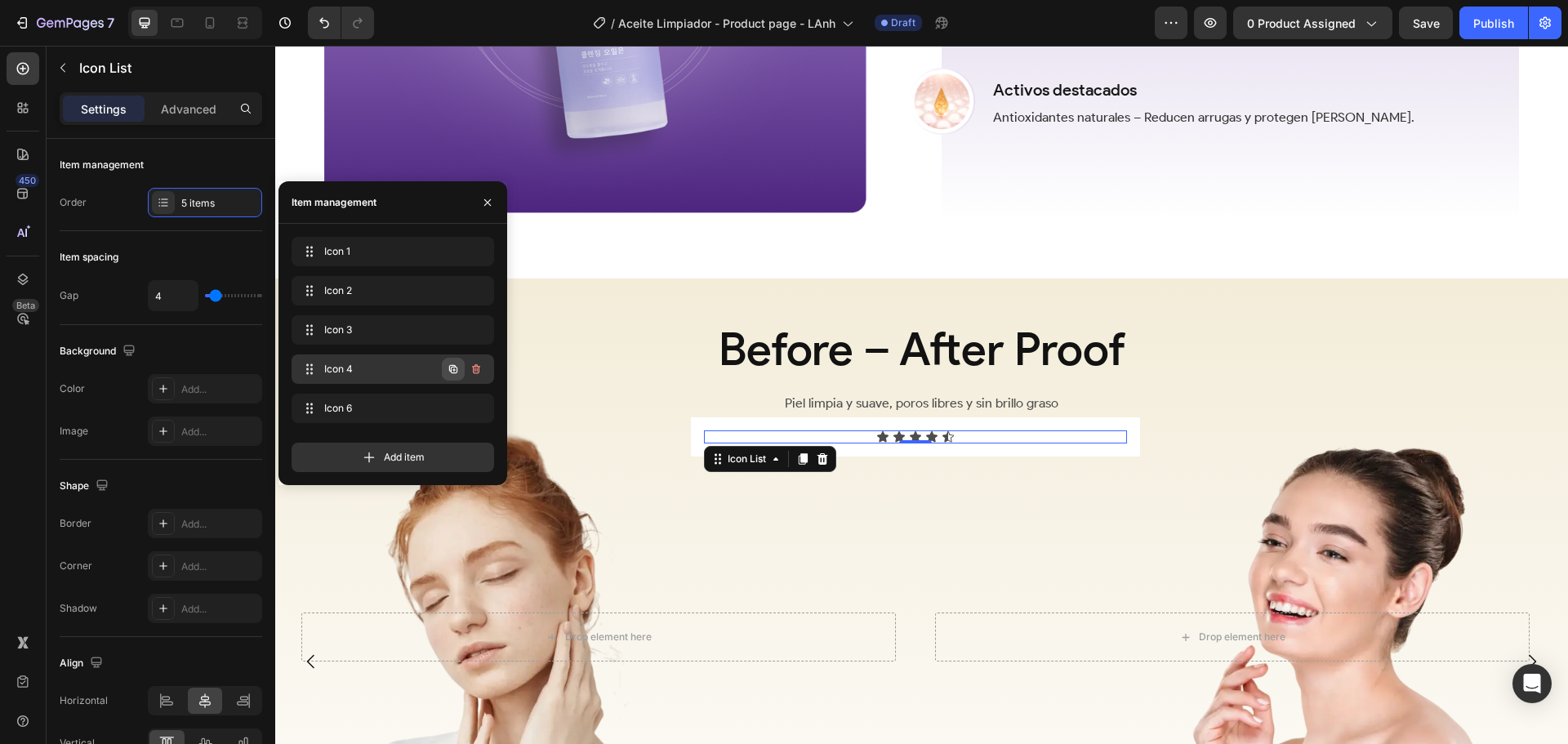
click at [450, 368] on icon "button" at bounding box center [453, 369] width 8 height 8
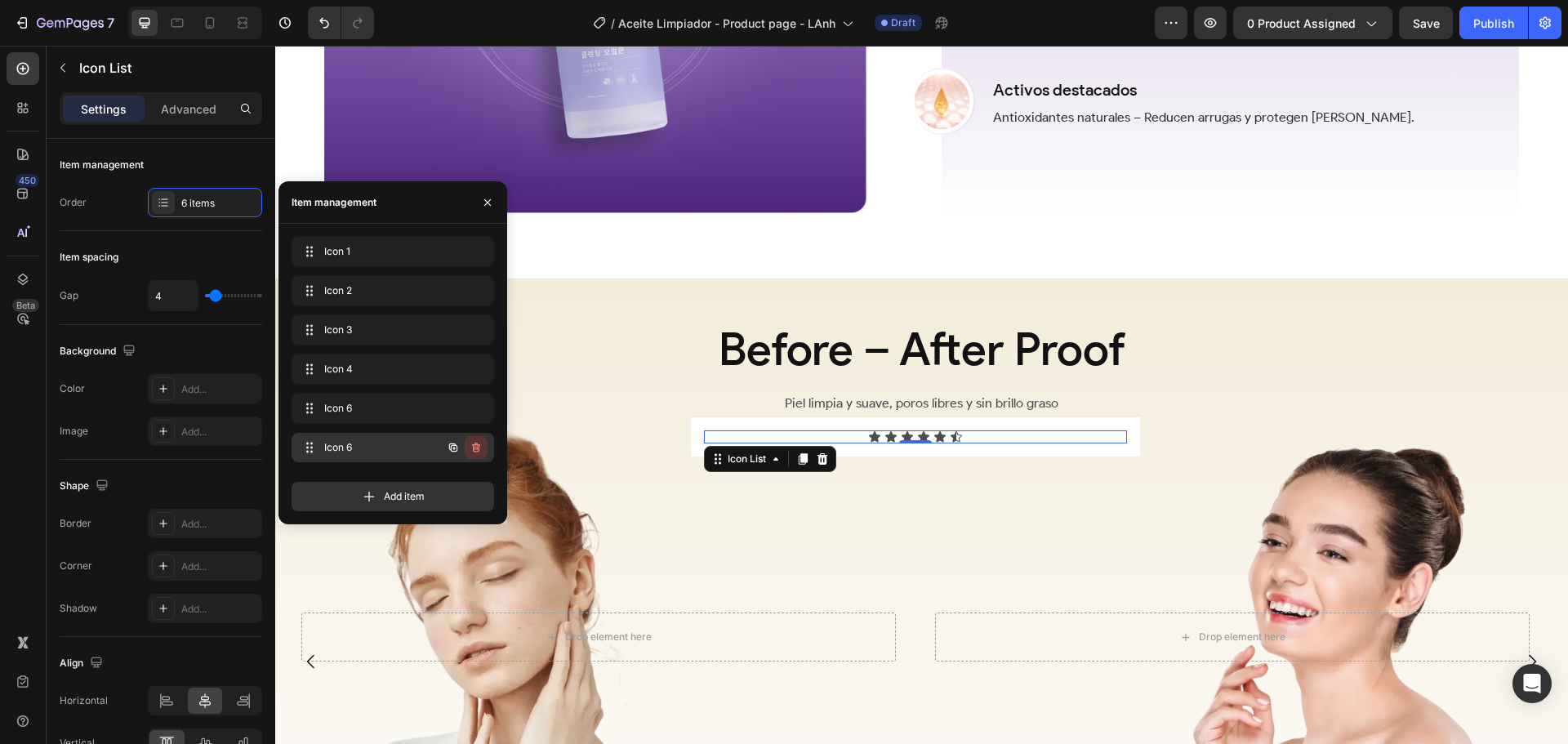
click at [477, 447] on icon "button" at bounding box center [477, 449] width 1 height 4
click at [471, 444] on div "Delete" at bounding box center [465, 448] width 30 height 15
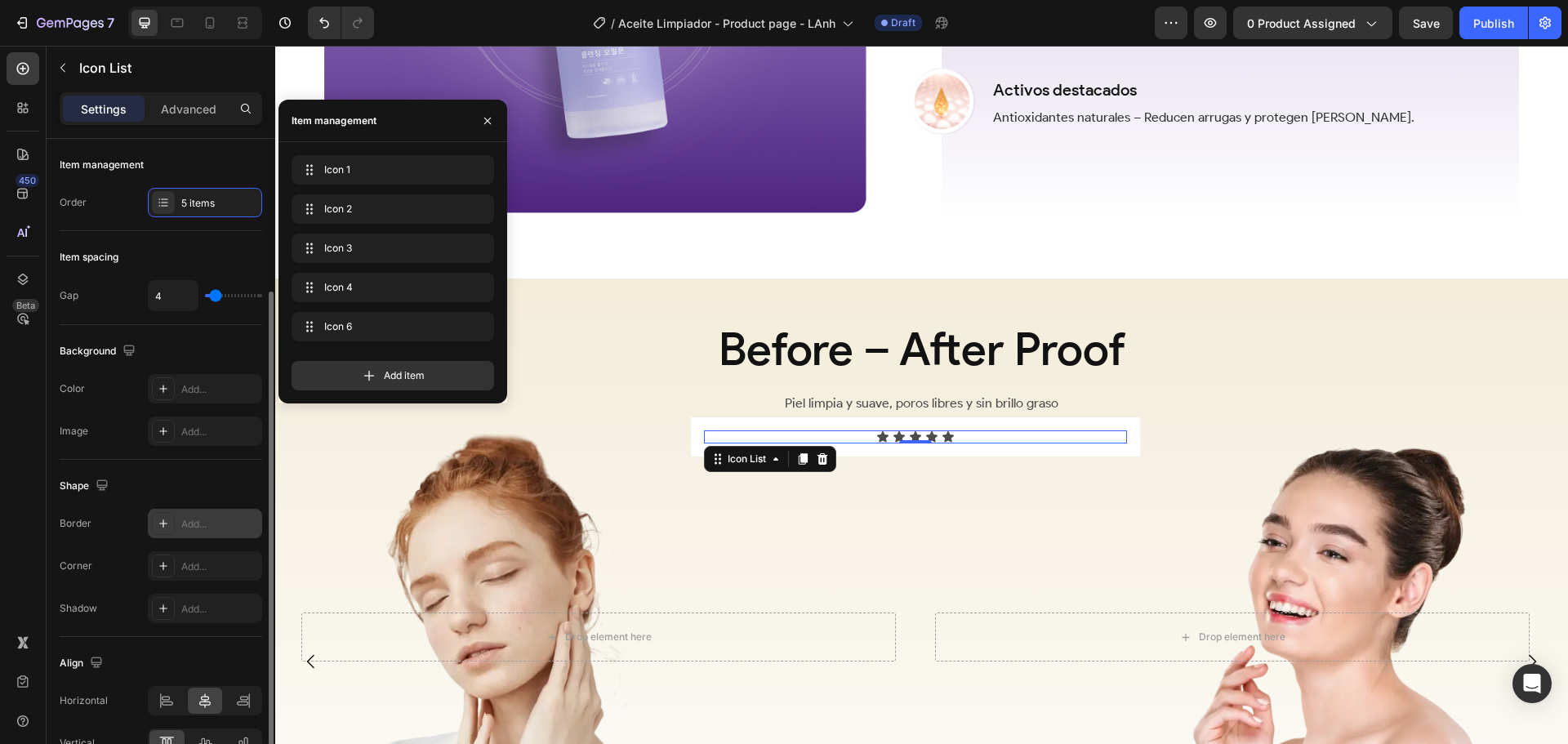
scroll to position [82, 0]
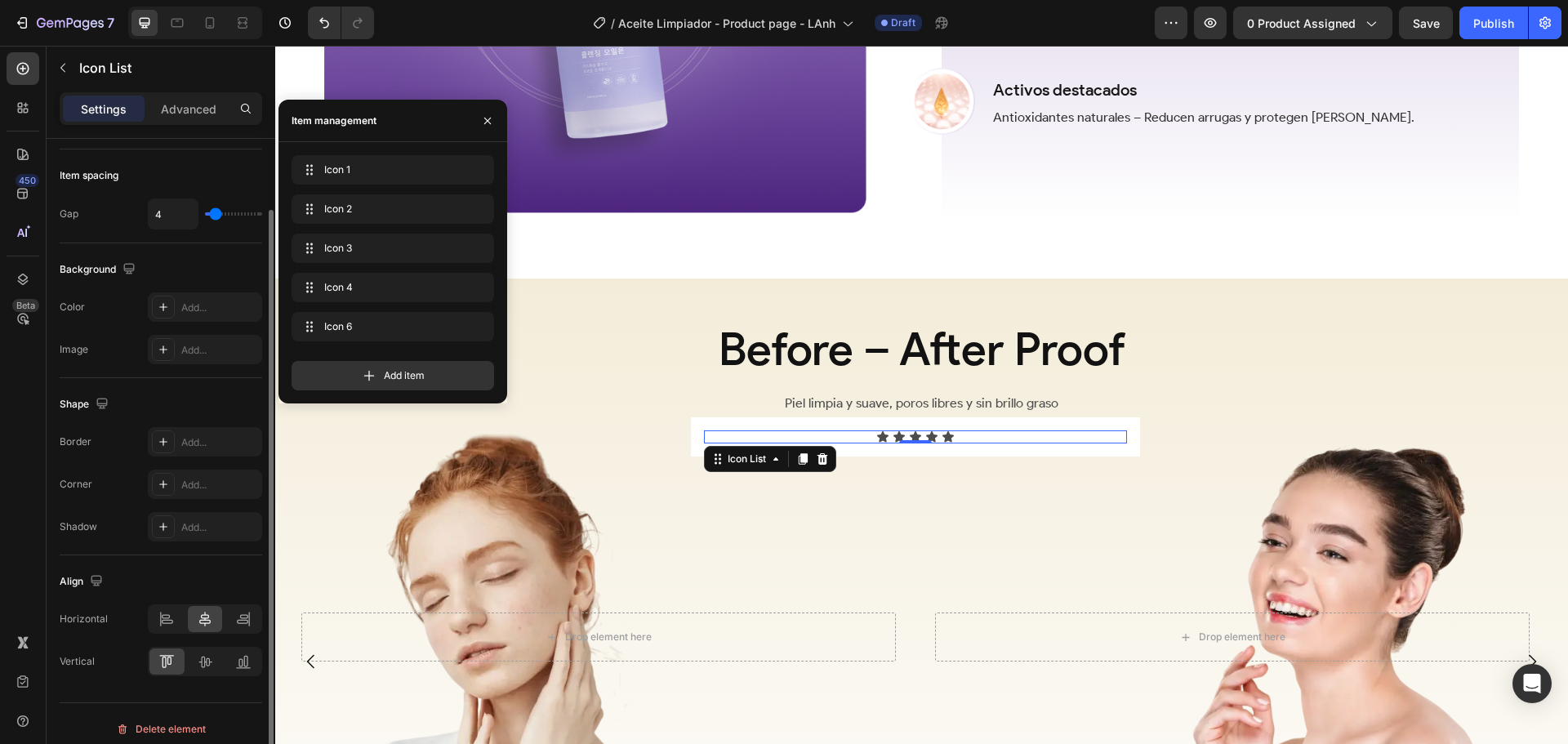
click at [184, 255] on div "Background The changes might be hidden by the video. Color Add... Image Add..." at bounding box center [160, 310] width 202 height 135
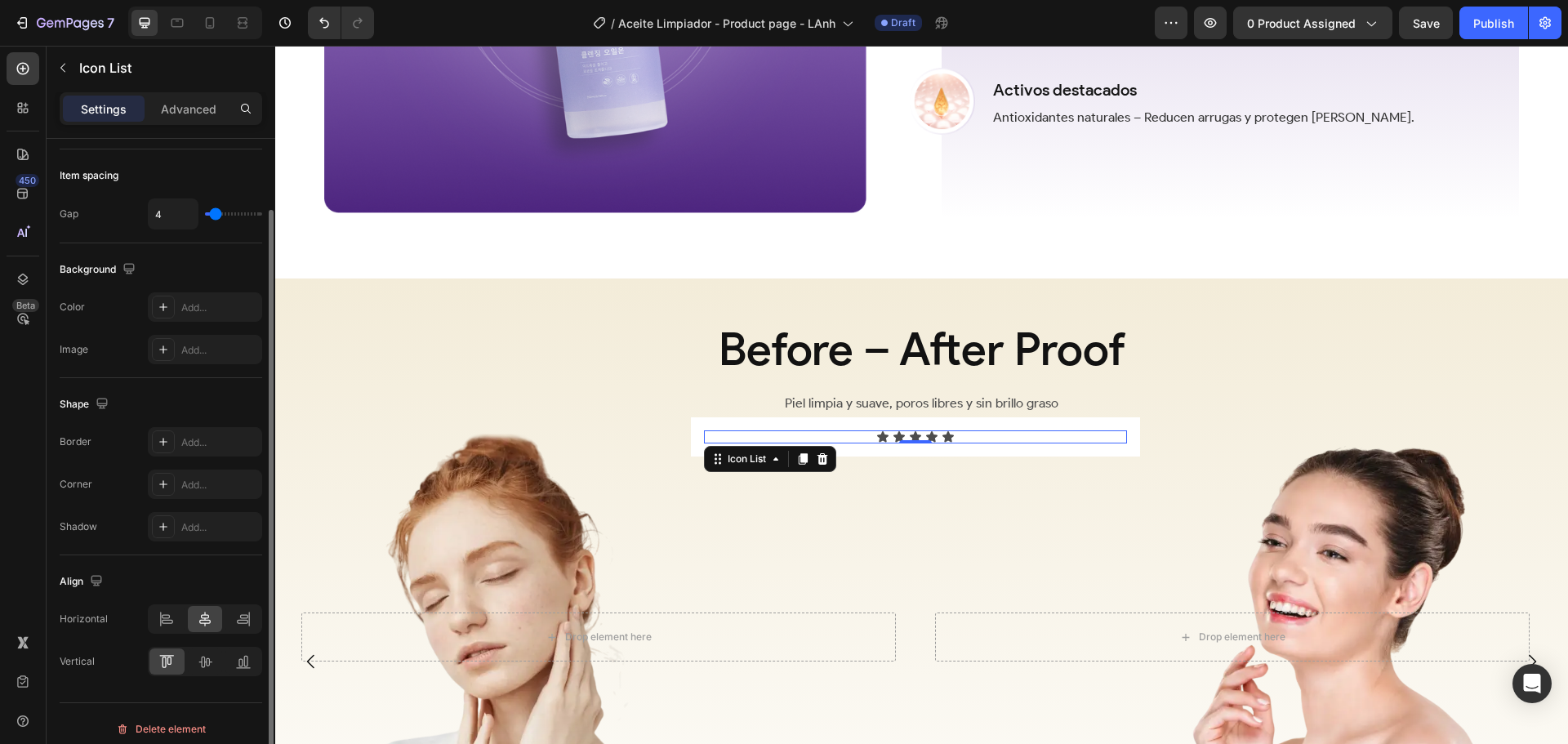
scroll to position [0, 0]
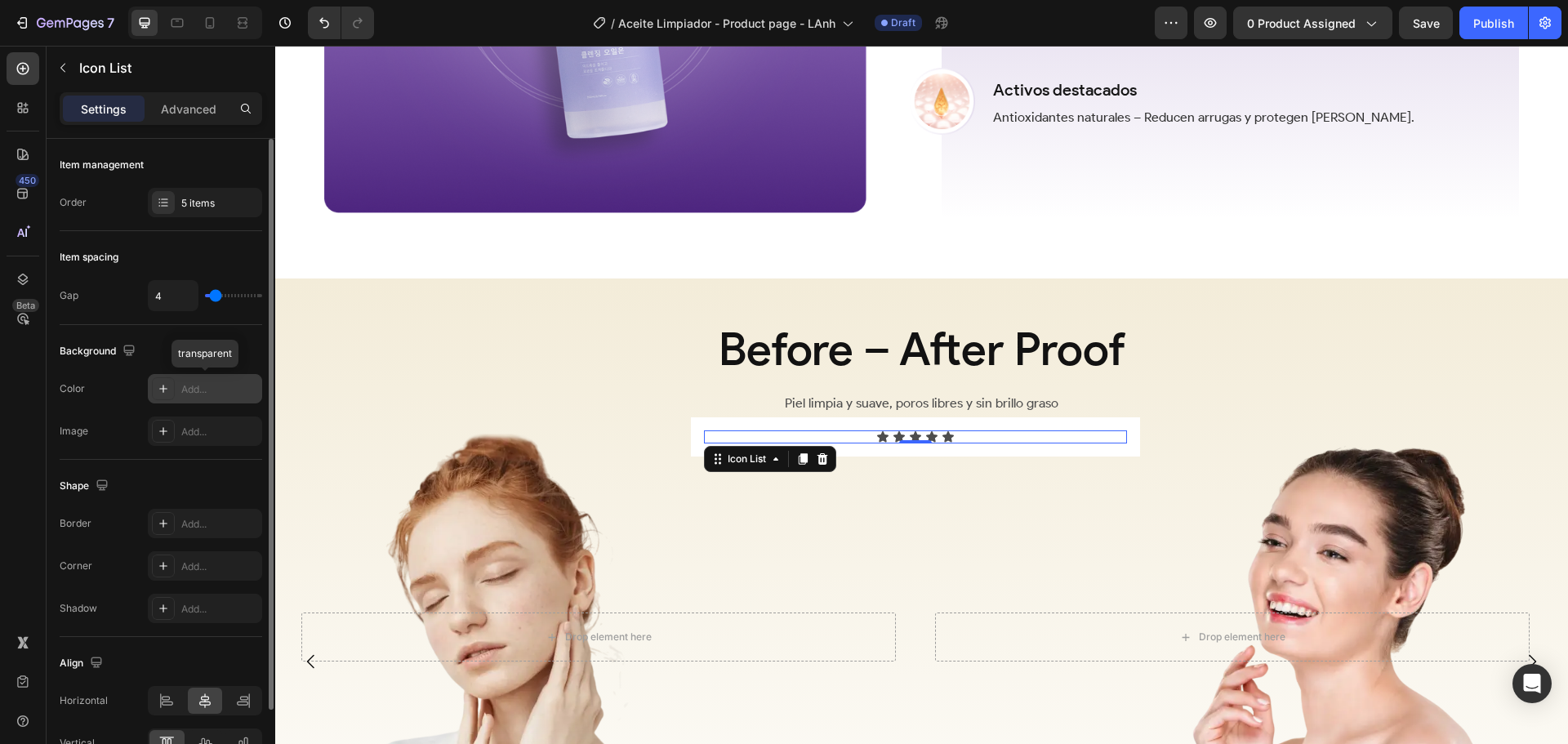
click at [182, 394] on div "Add..." at bounding box center [220, 389] width 76 height 15
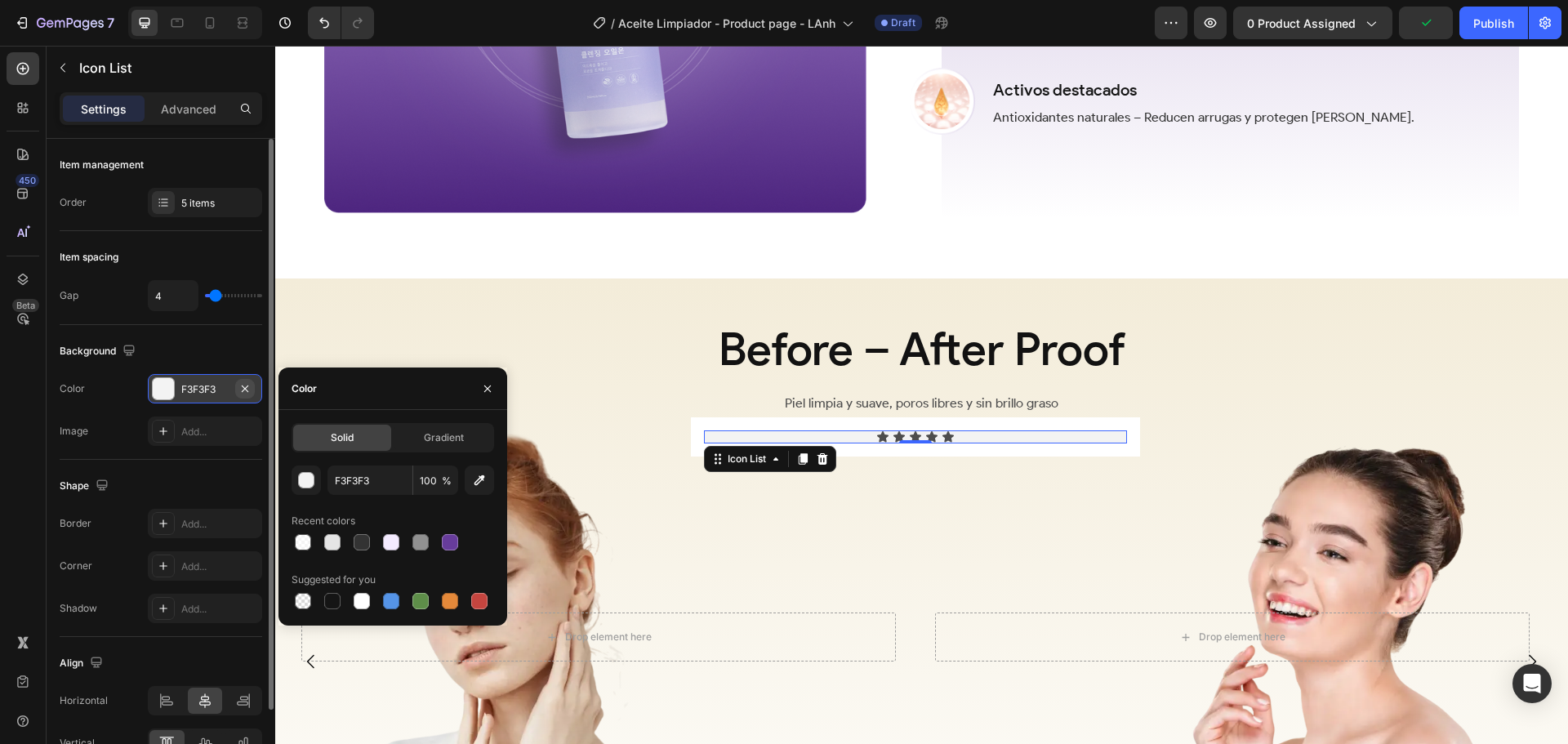
click at [242, 390] on icon "button" at bounding box center [244, 387] width 7 height 7
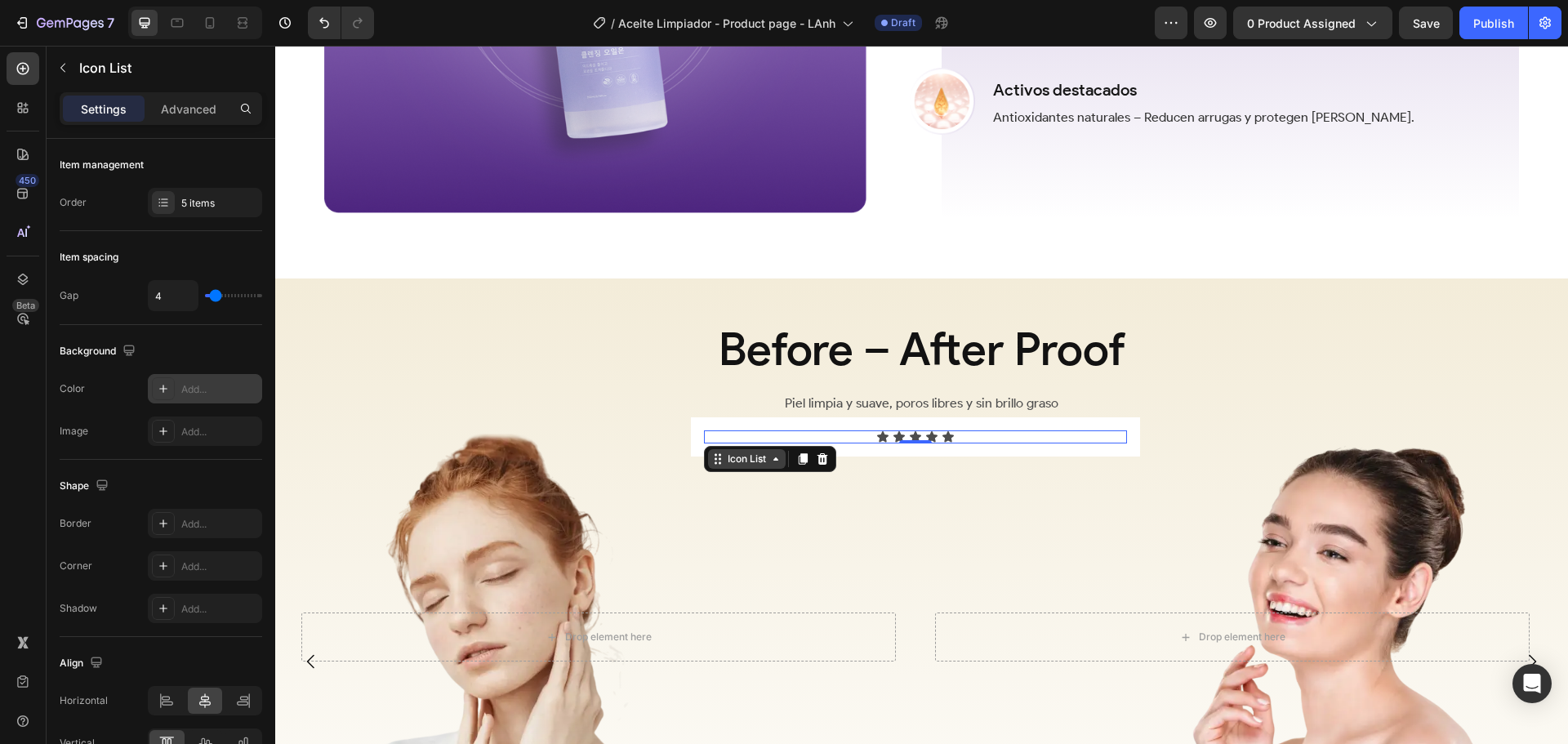
click at [762, 459] on div "Icon List" at bounding box center [747, 459] width 45 height 15
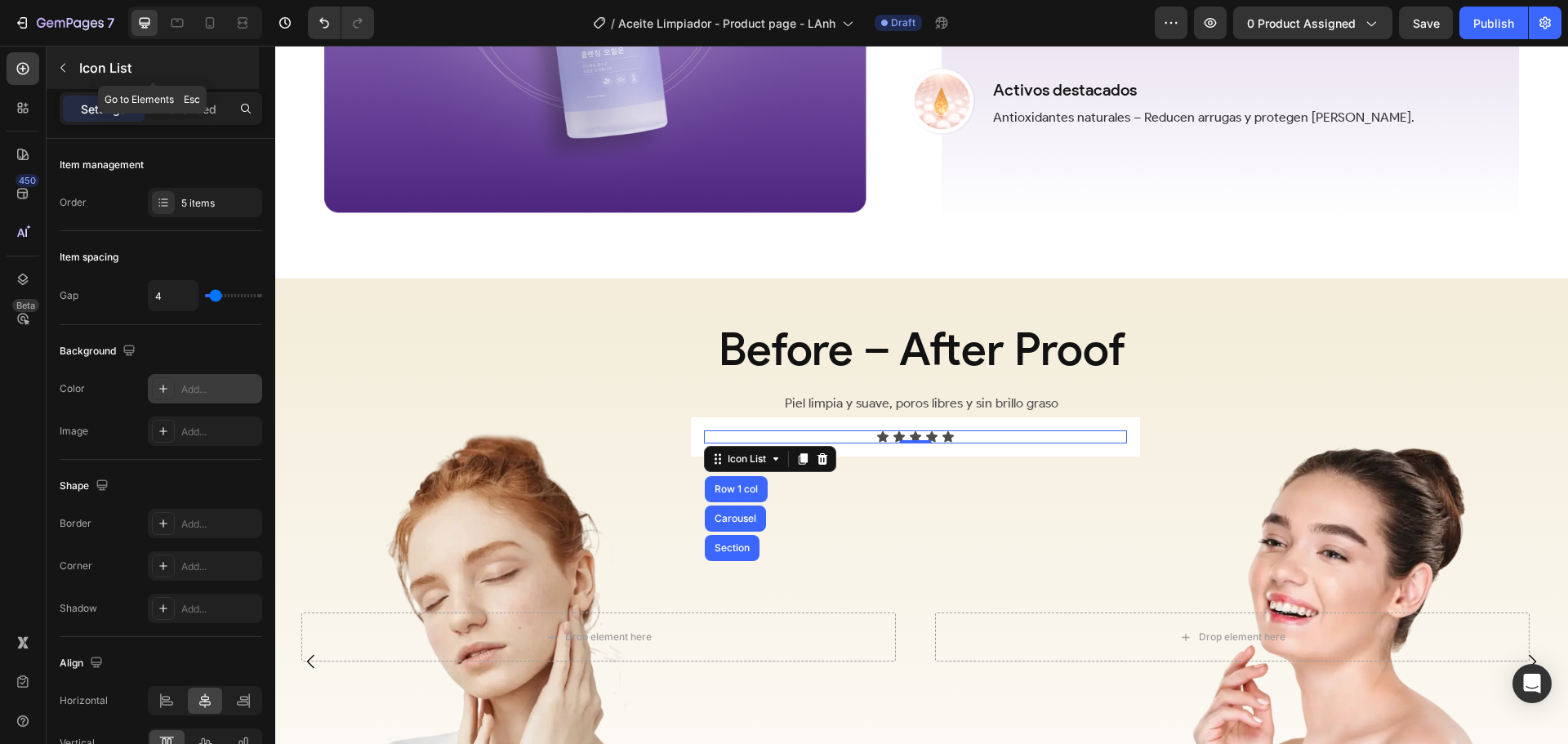
click at [130, 74] on p "Icon List" at bounding box center [167, 67] width 176 height 20
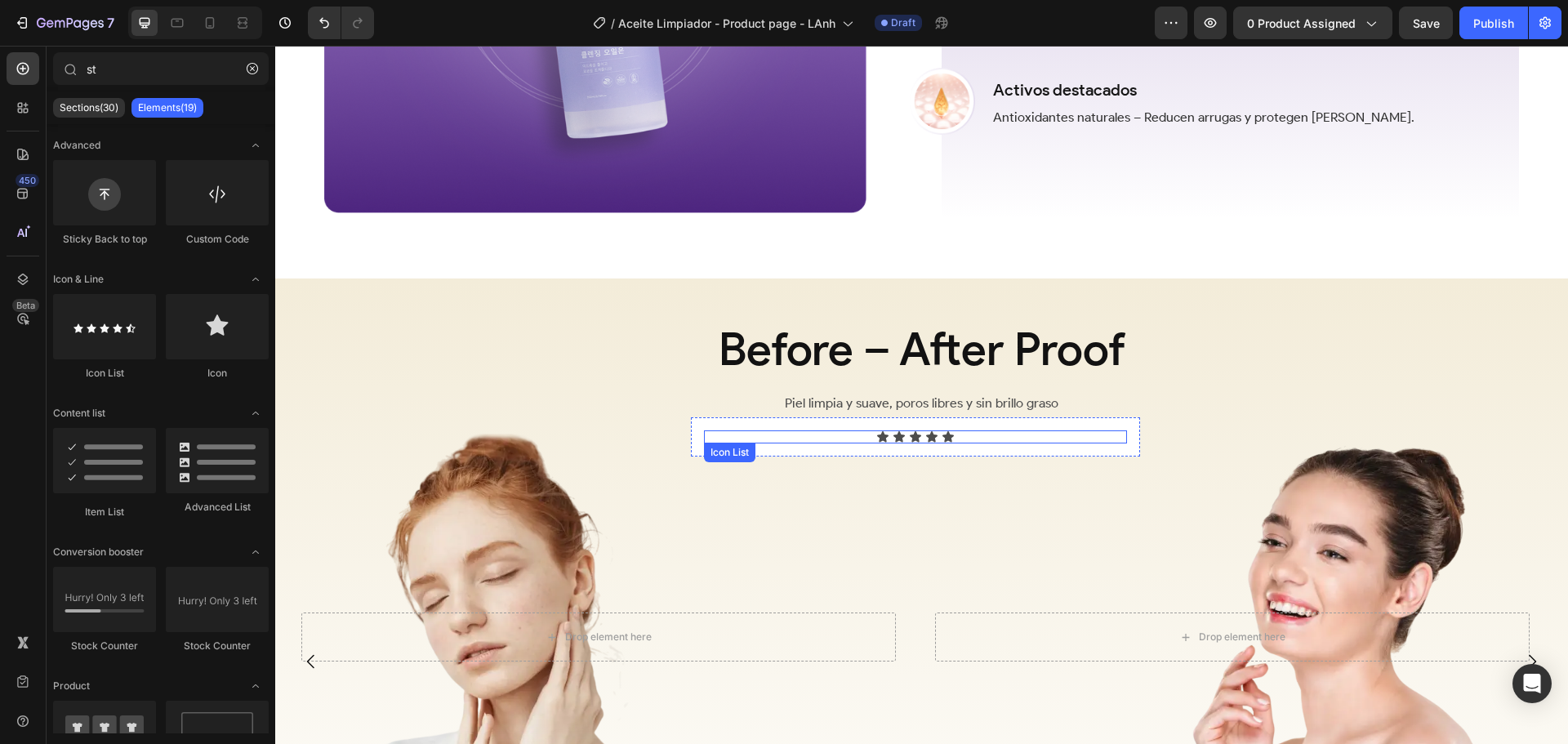
click at [975, 430] on div "Icon Icon Icon Icon Icon" at bounding box center [916, 437] width 423 height 13
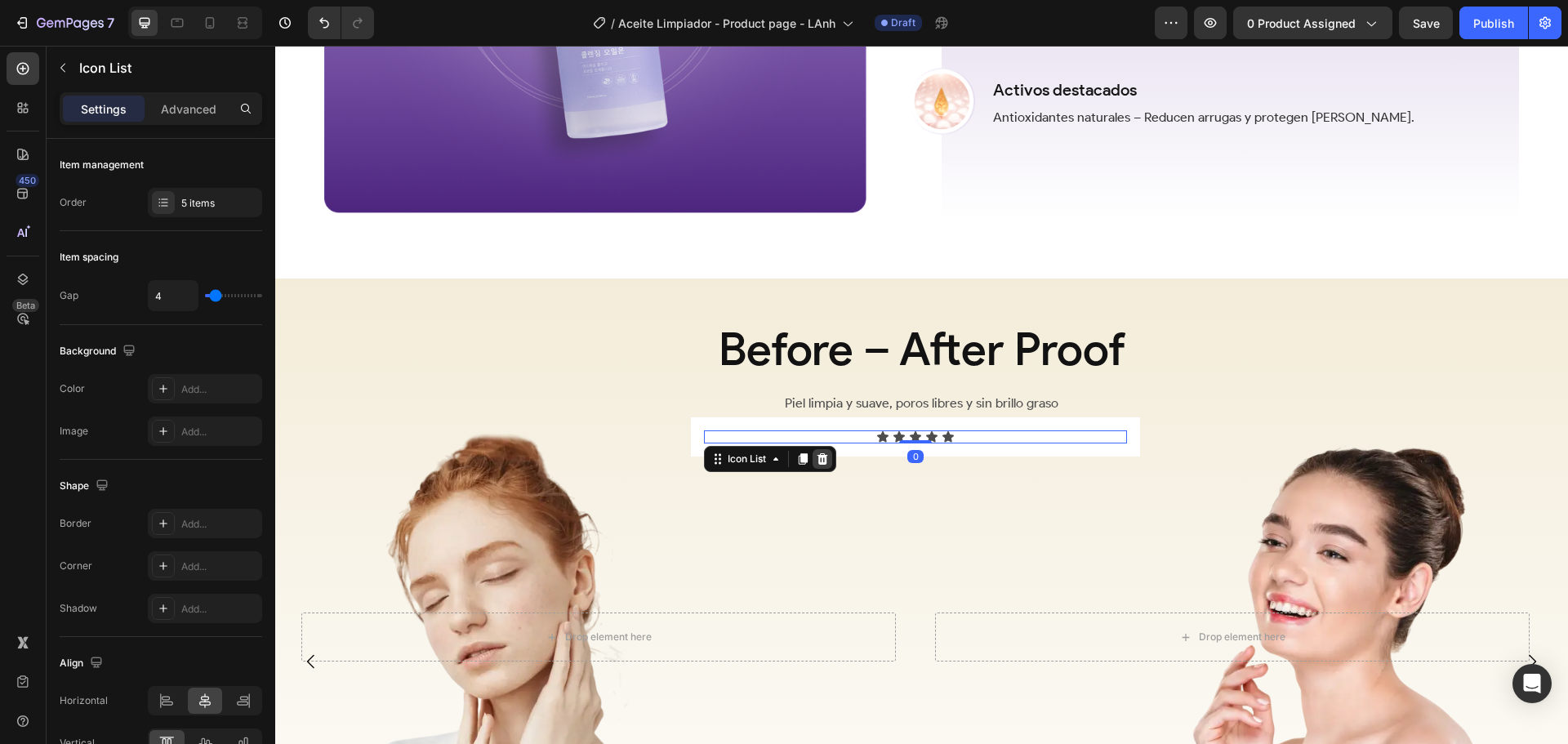
click at [823, 449] on div at bounding box center [822, 458] width 20 height 20
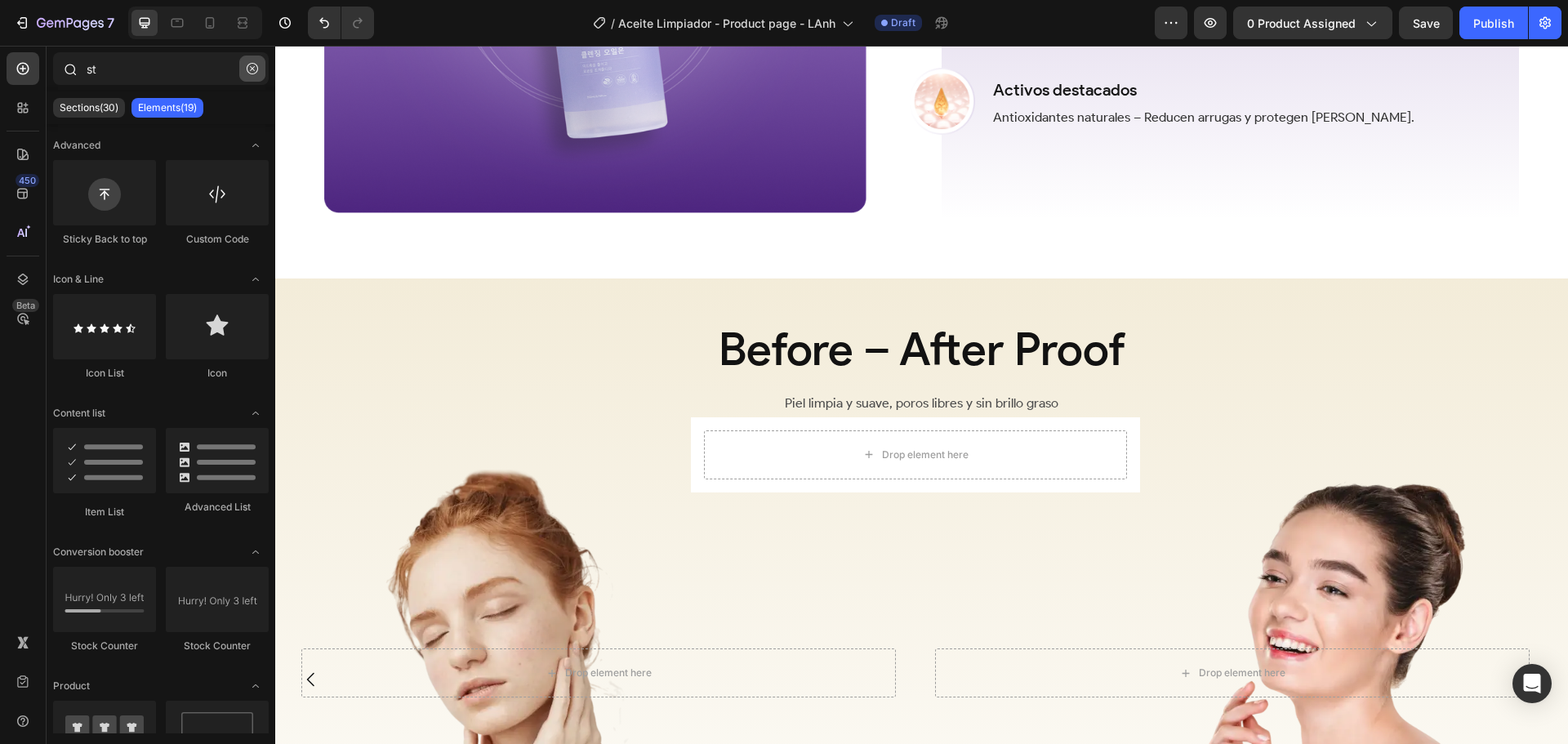
click at [252, 70] on icon "button" at bounding box center [252, 69] width 11 height 11
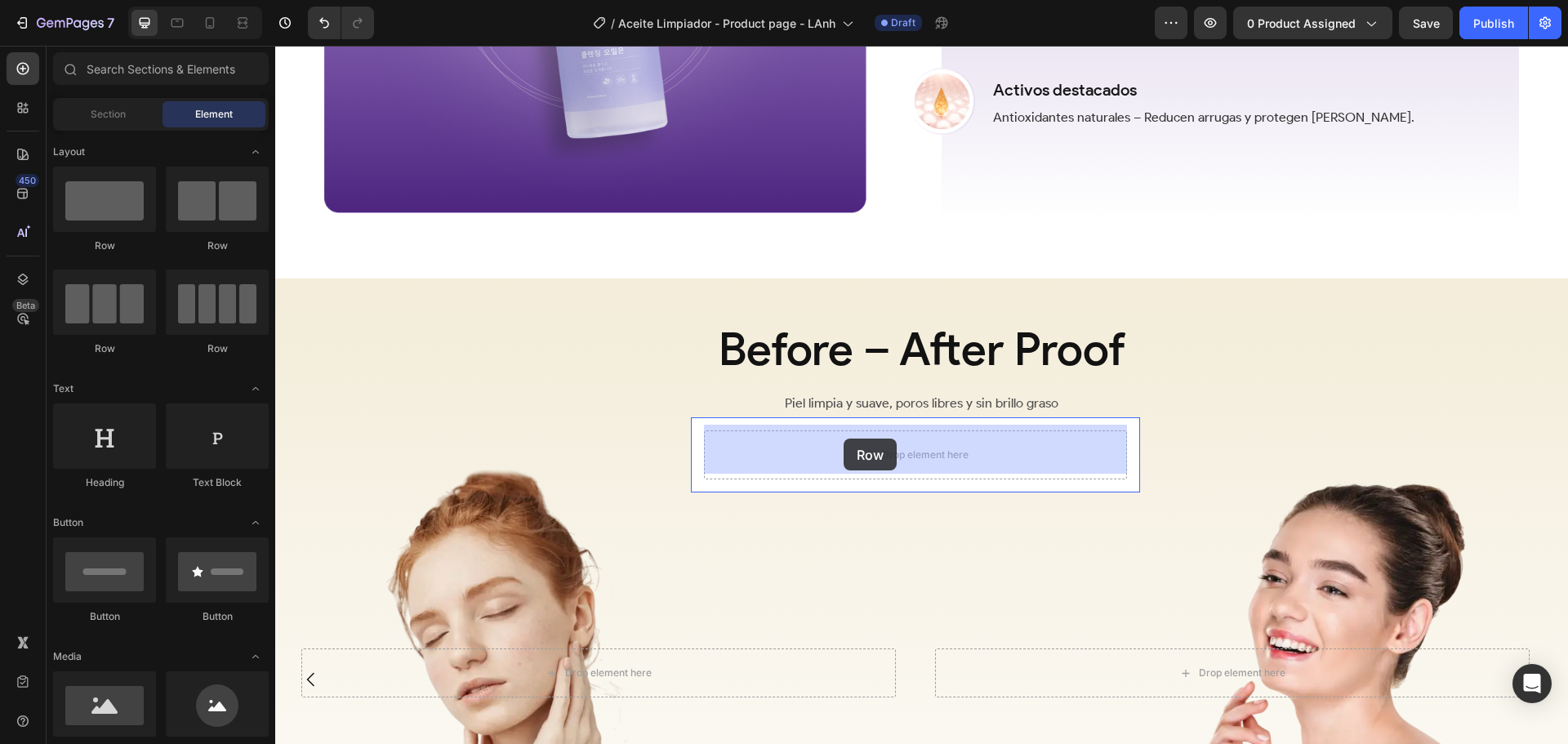
drag, startPoint x: 378, startPoint y: 232, endPoint x: 844, endPoint y: 439, distance: 509.9
drag, startPoint x: 524, startPoint y: 475, endPoint x: 865, endPoint y: 440, distance: 342.8
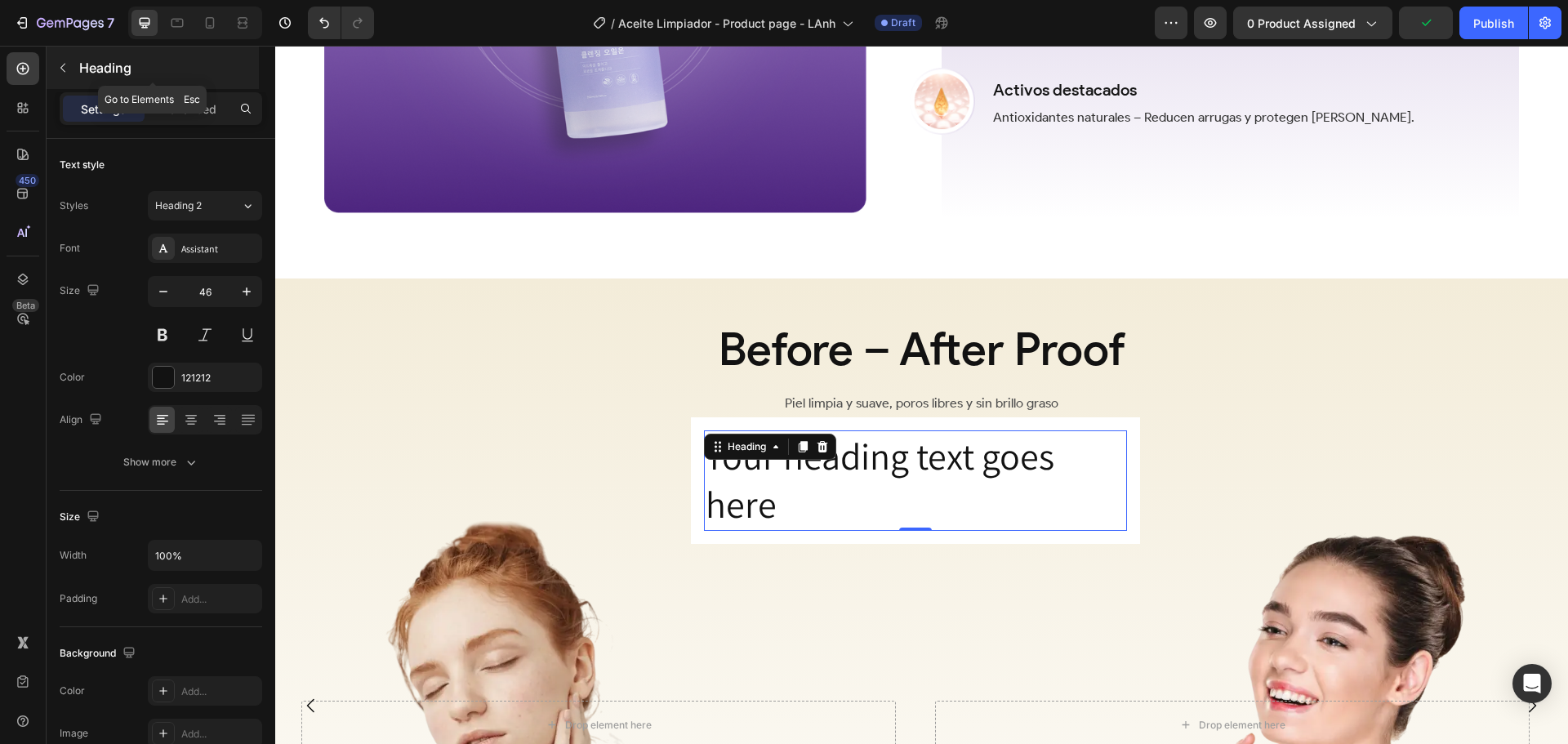
click at [109, 65] on p "Heading" at bounding box center [167, 67] width 176 height 20
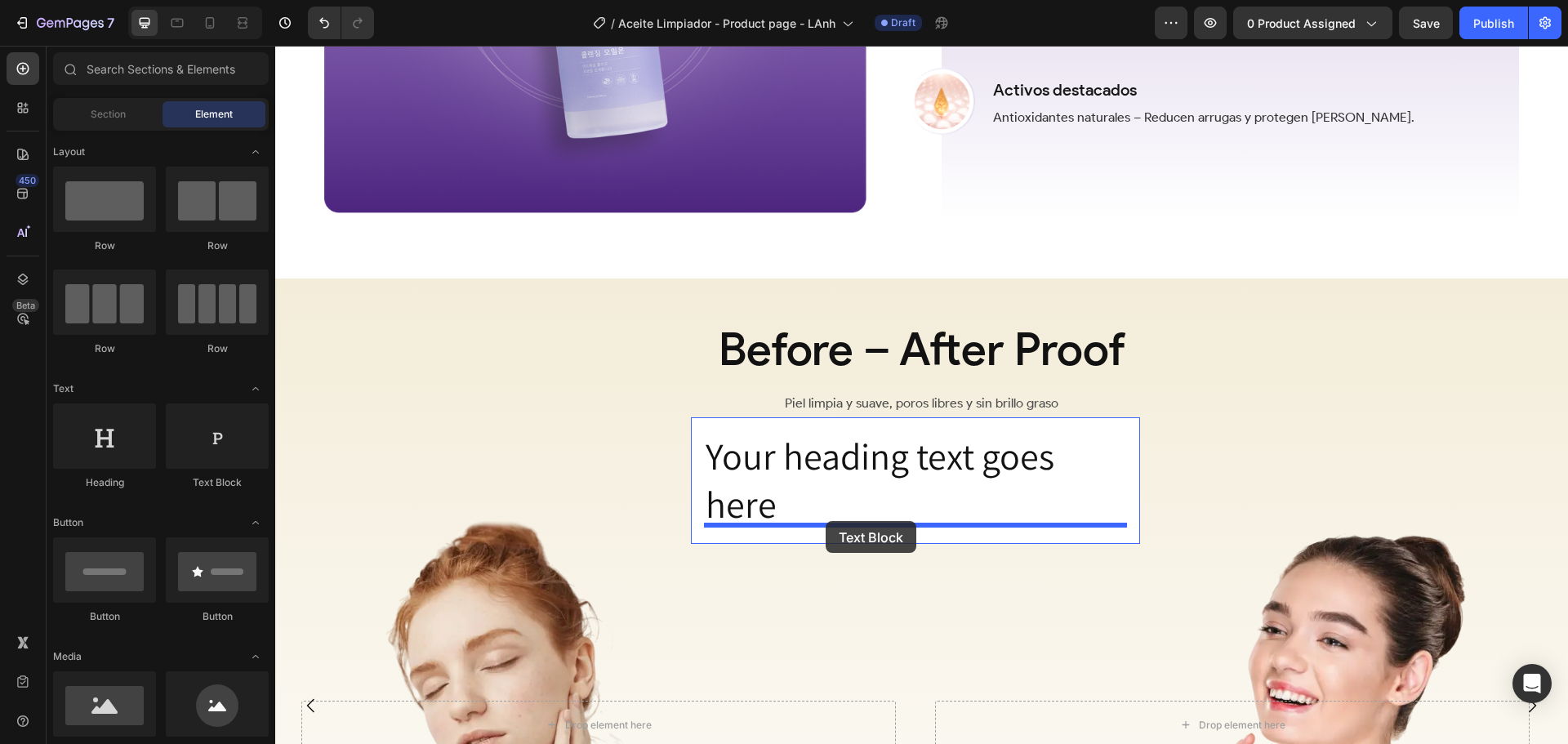
drag, startPoint x: 495, startPoint y: 480, endPoint x: 825, endPoint y: 521, distance: 332.5
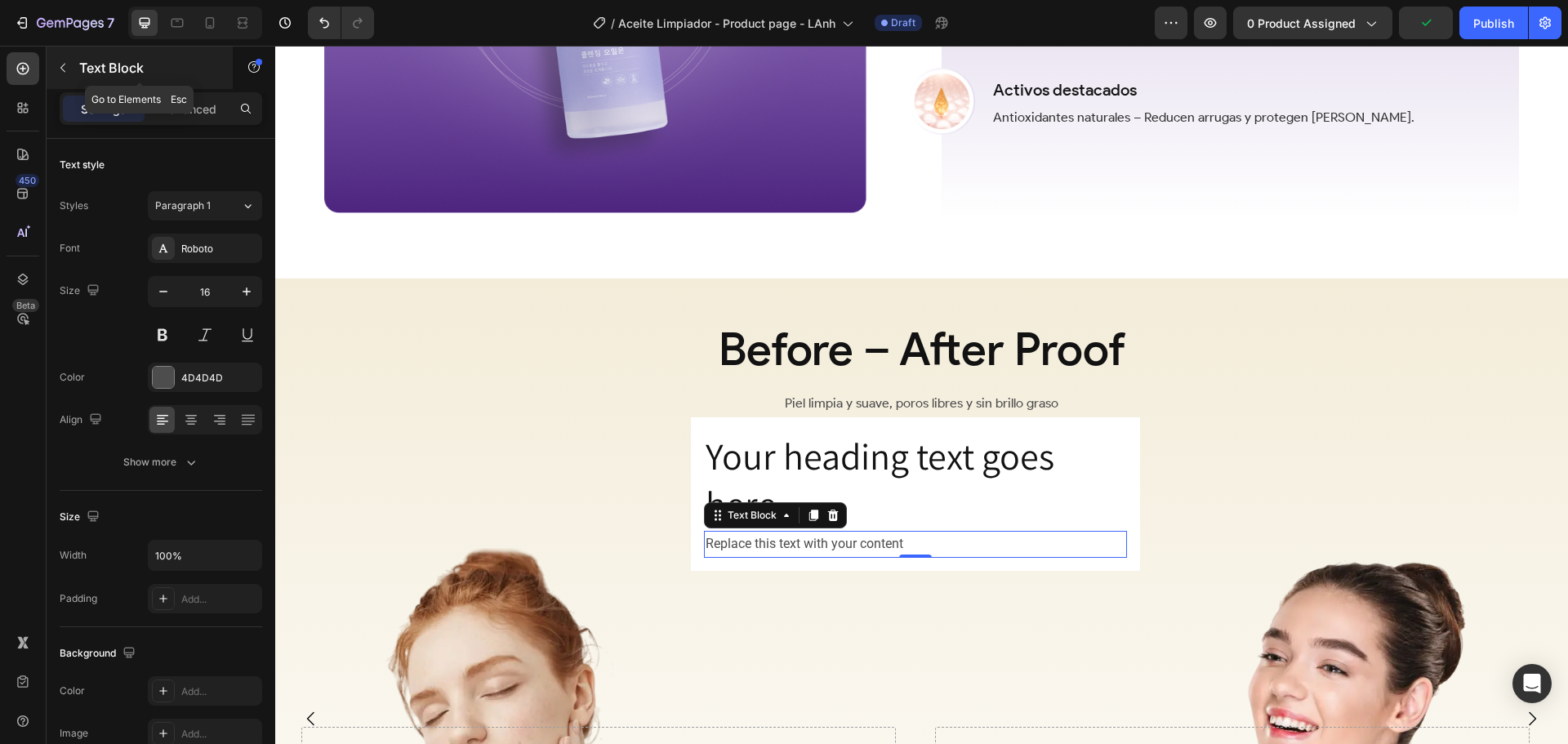
click at [97, 63] on p "Text Block" at bounding box center [148, 67] width 139 height 20
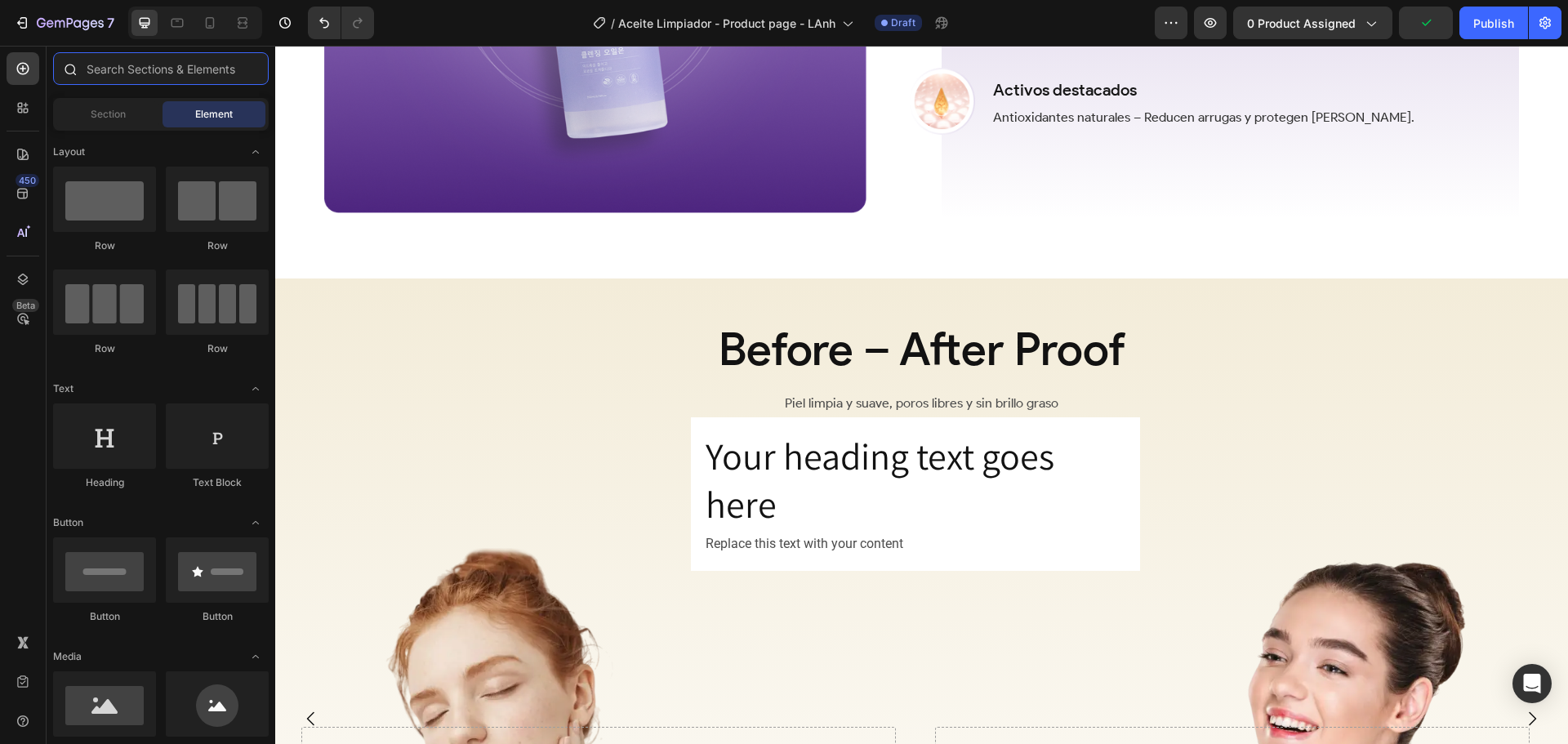
click at [174, 77] on input "text" at bounding box center [160, 68] width 215 height 33
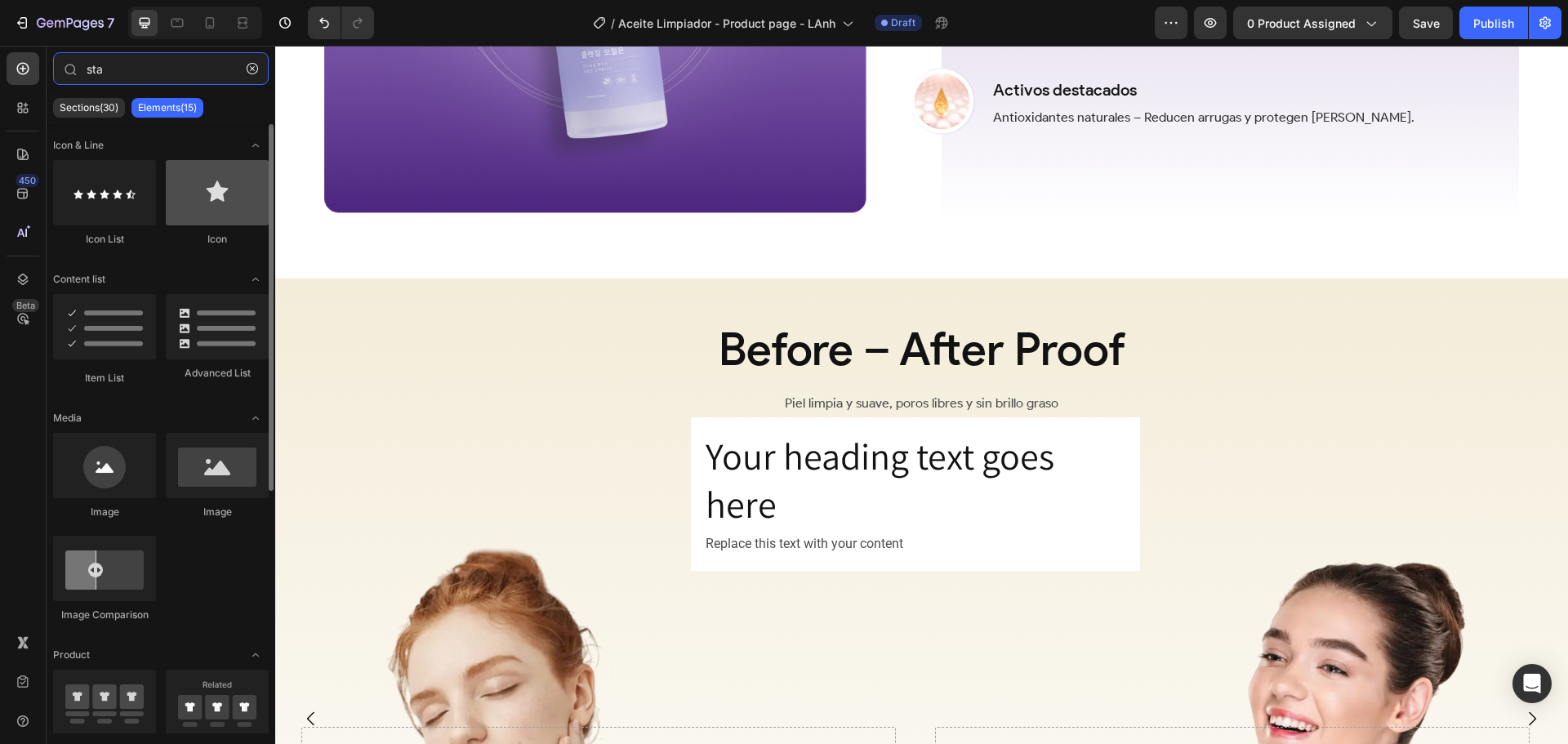
type input "sta"
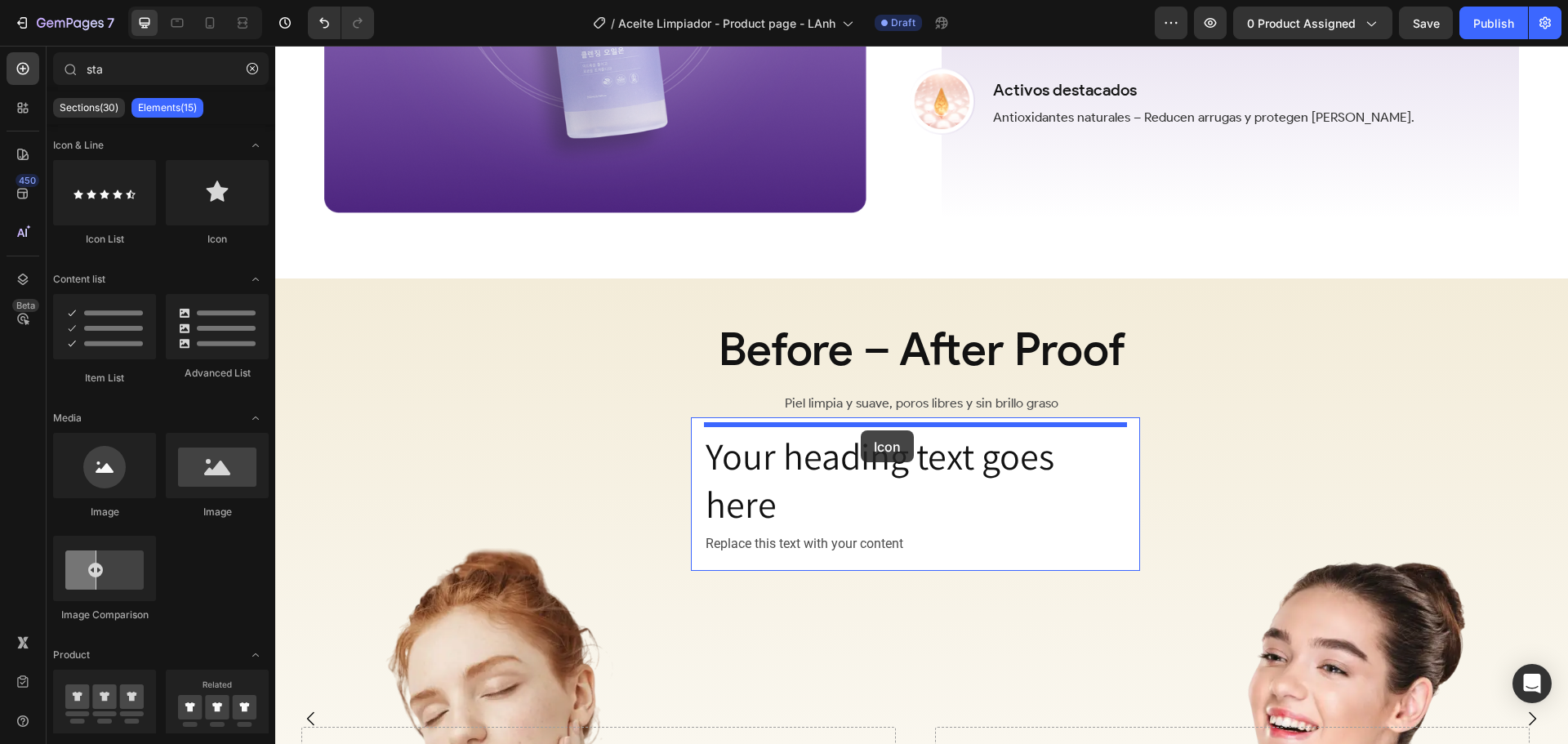
drag, startPoint x: 490, startPoint y: 244, endPoint x: 861, endPoint y: 429, distance: 414.6
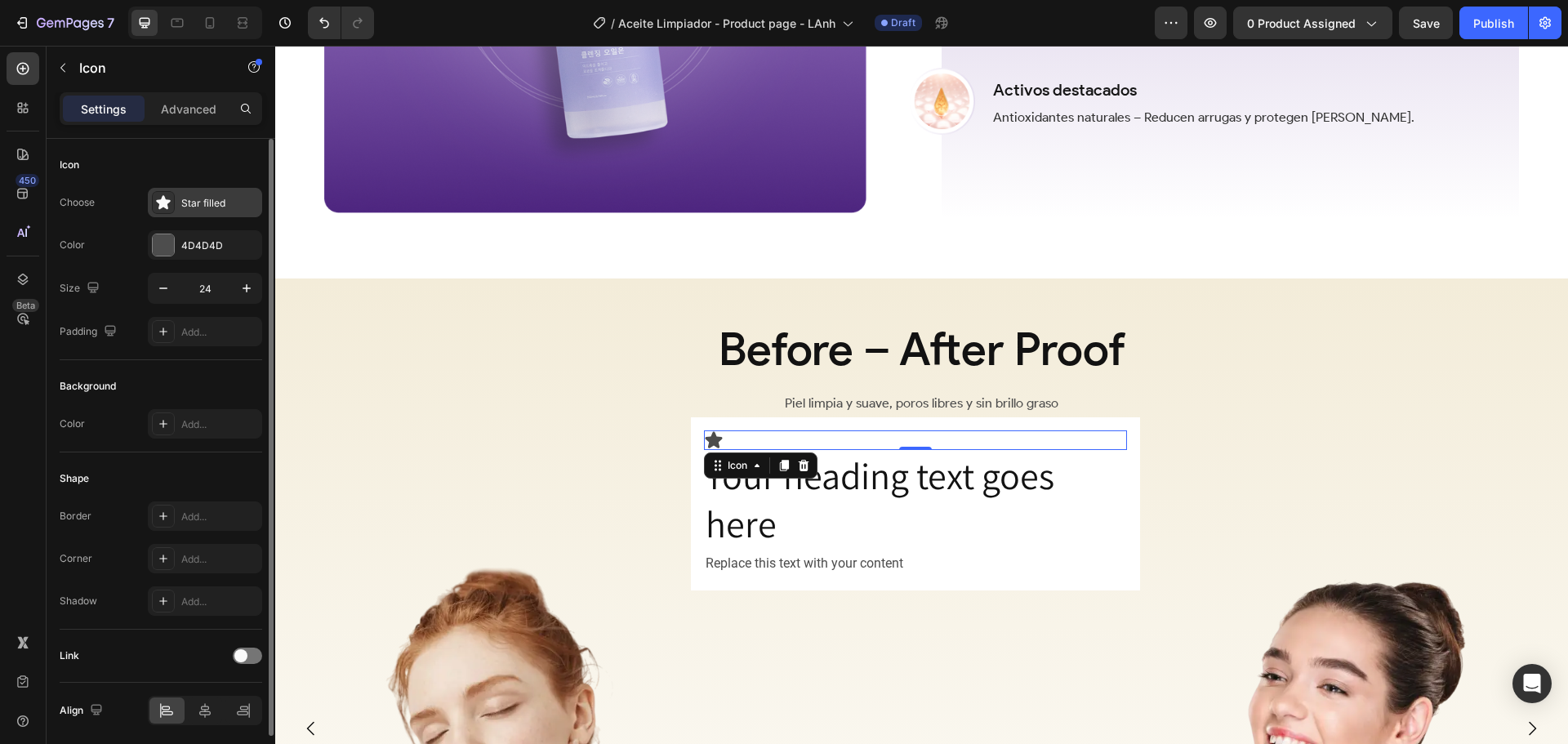
click at [198, 198] on div "Star filled" at bounding box center [220, 203] width 76 height 15
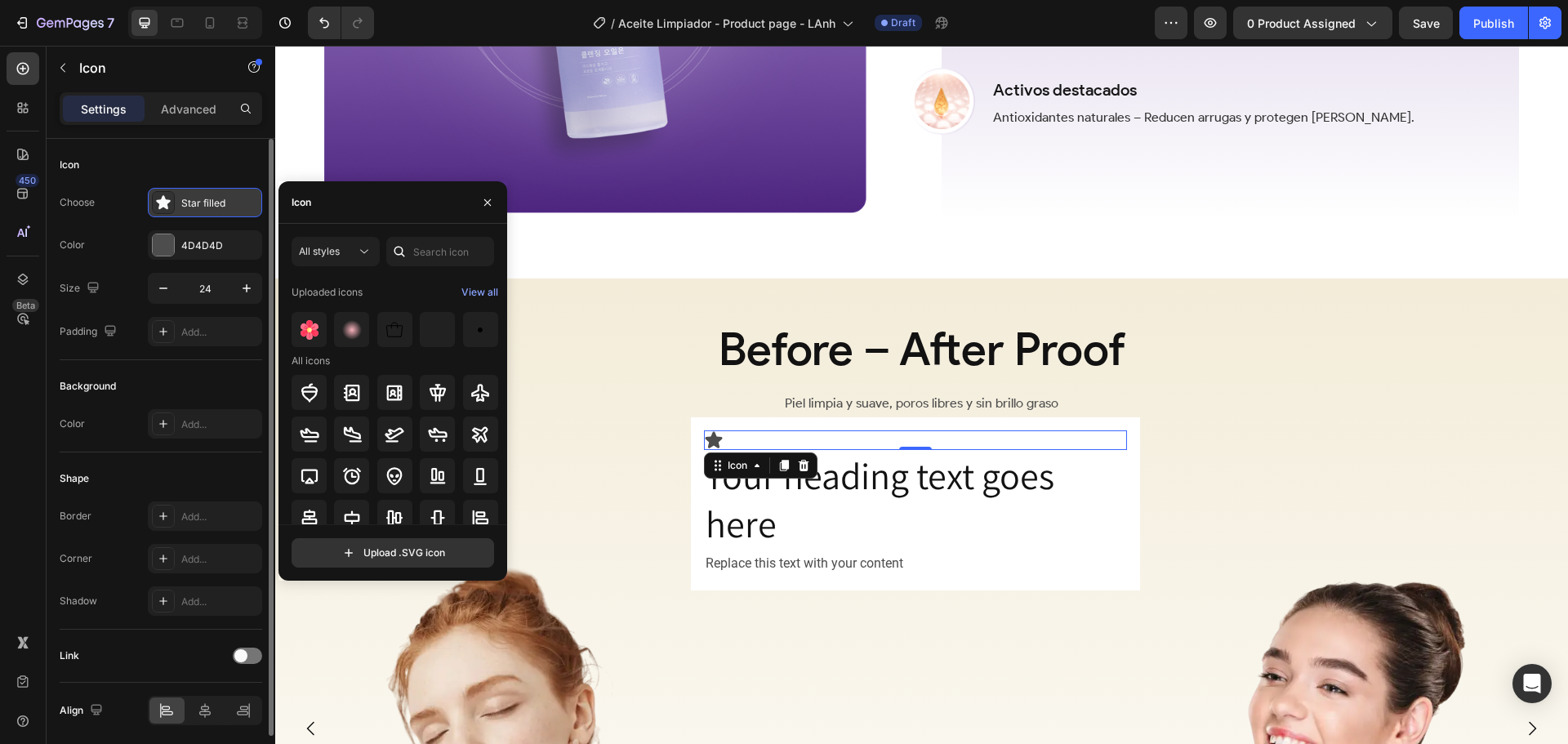
click at [198, 198] on div "Star filled" at bounding box center [220, 203] width 76 height 15
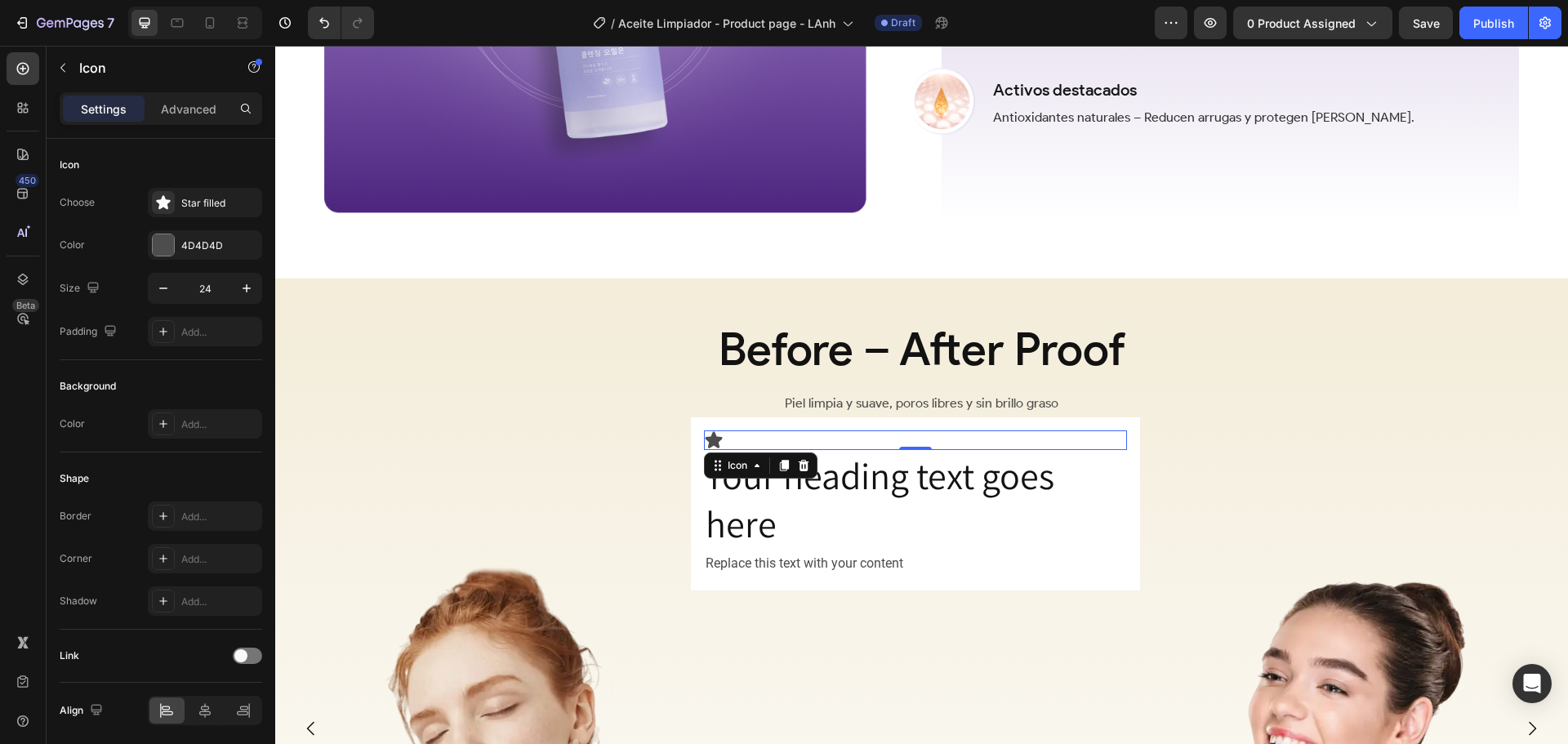
click at [716, 434] on icon at bounding box center [714, 440] width 17 height 17
click at [800, 460] on icon at bounding box center [803, 466] width 10 height 11
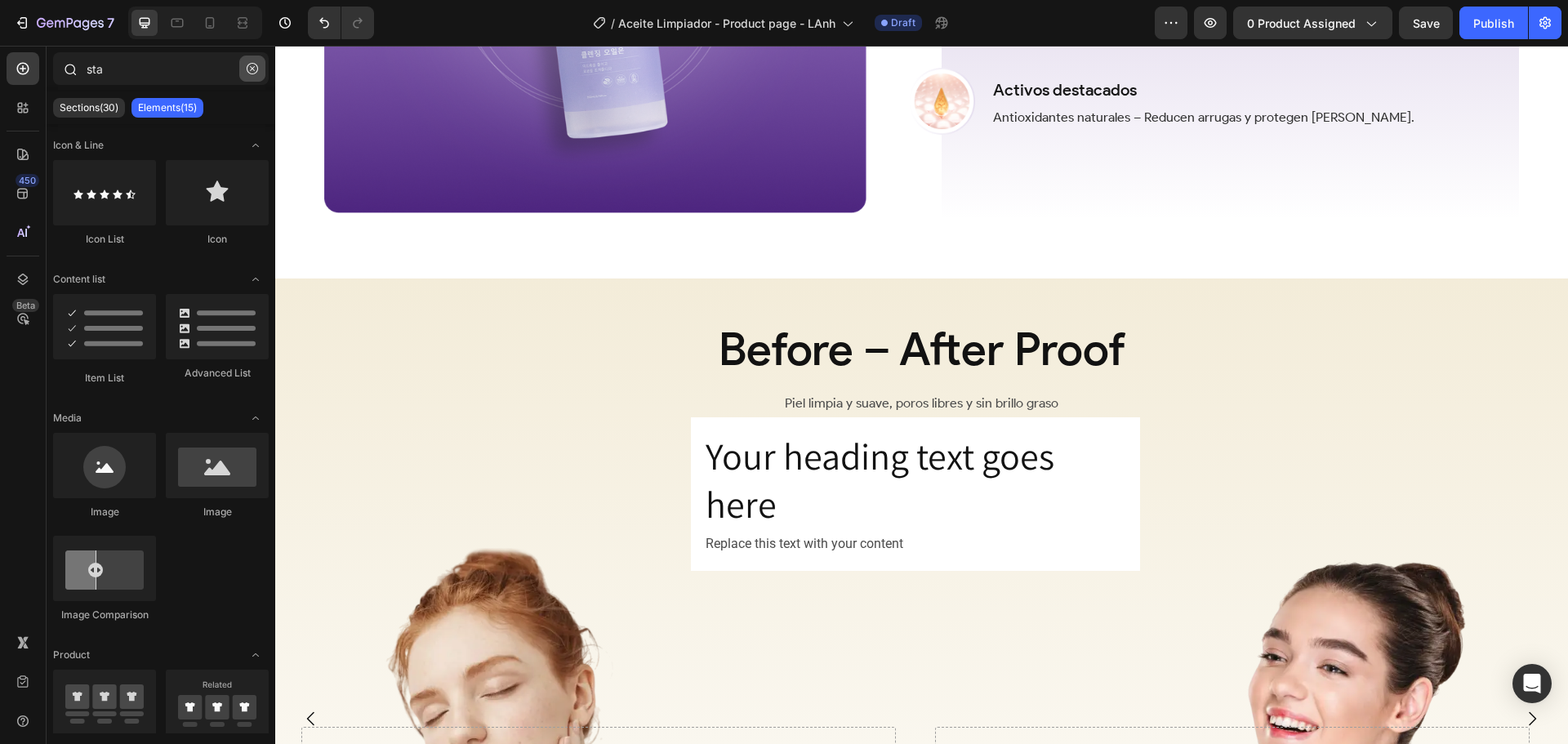
click at [249, 74] on button "button" at bounding box center [252, 69] width 26 height 26
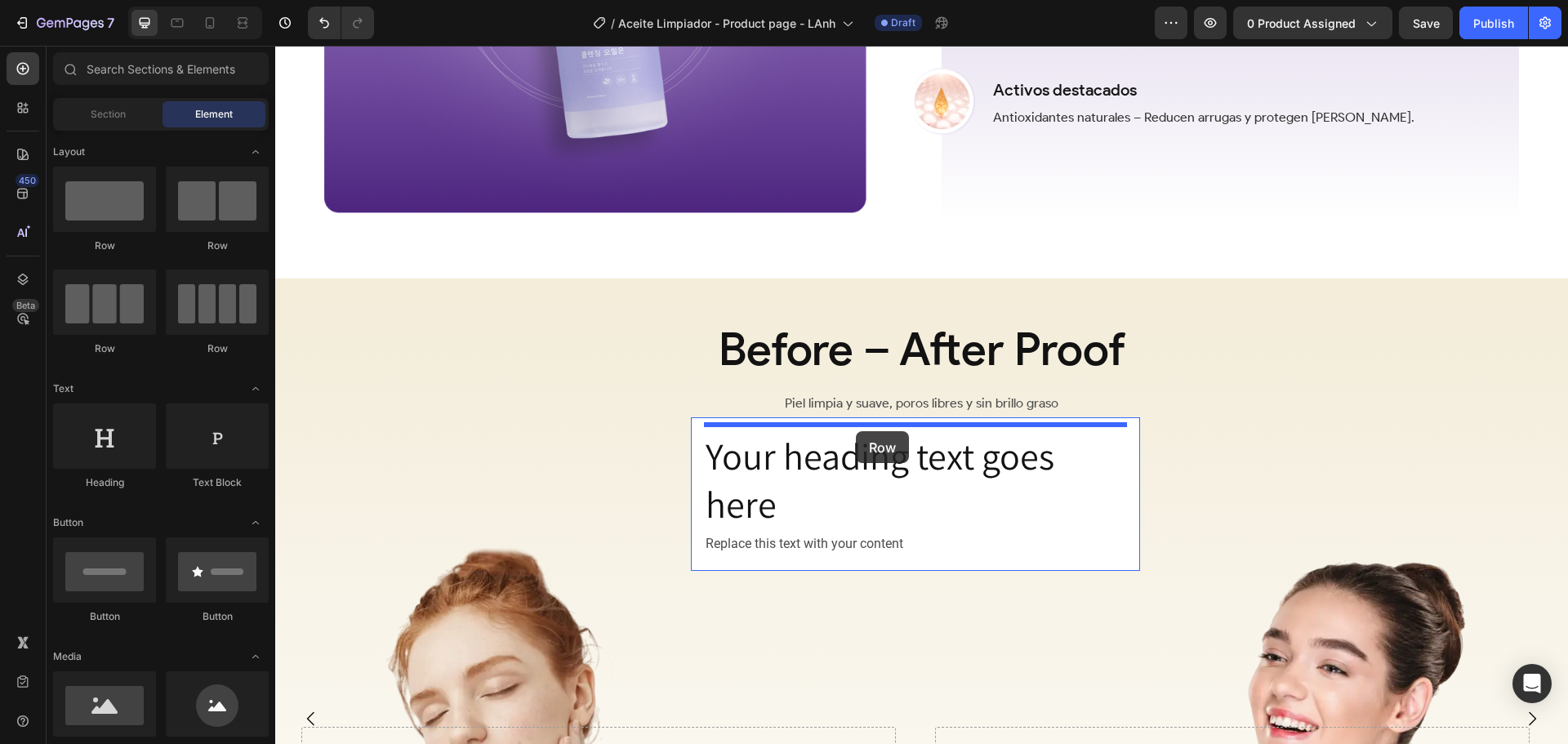
drag, startPoint x: 422, startPoint y: 256, endPoint x: 858, endPoint y: 433, distance: 470.6
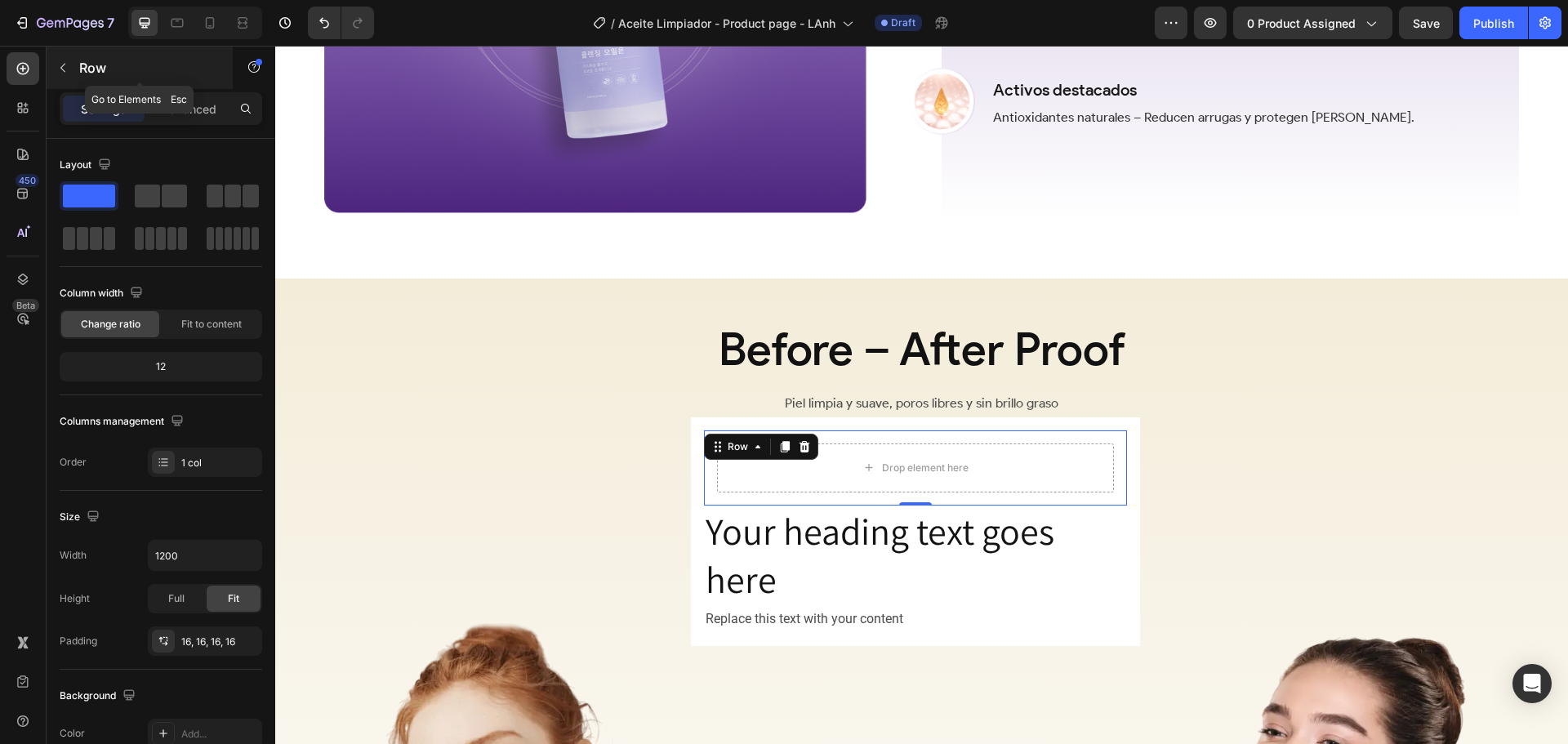
click at [113, 70] on p "Row" at bounding box center [148, 67] width 139 height 20
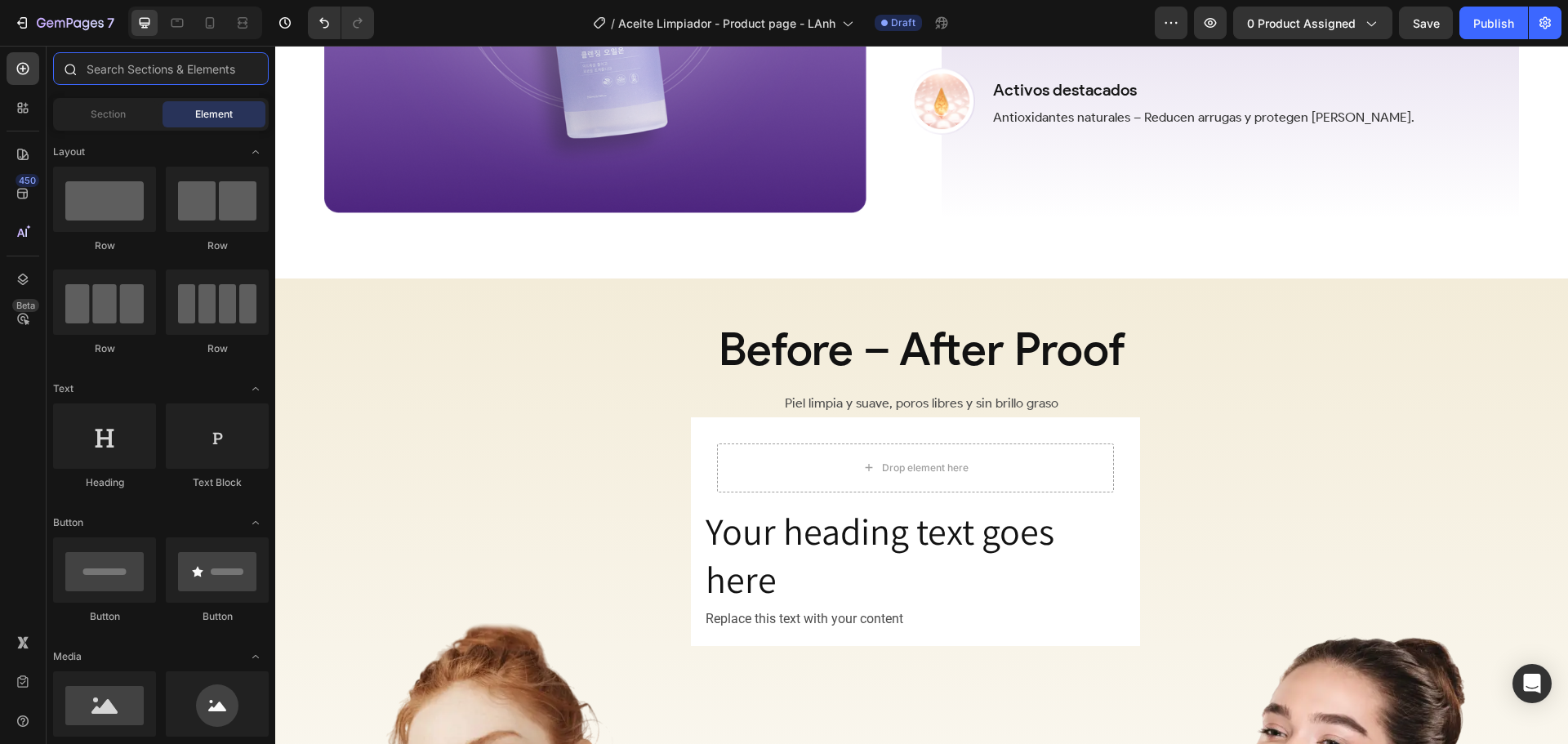
click at [171, 72] on input "text" at bounding box center [160, 68] width 215 height 33
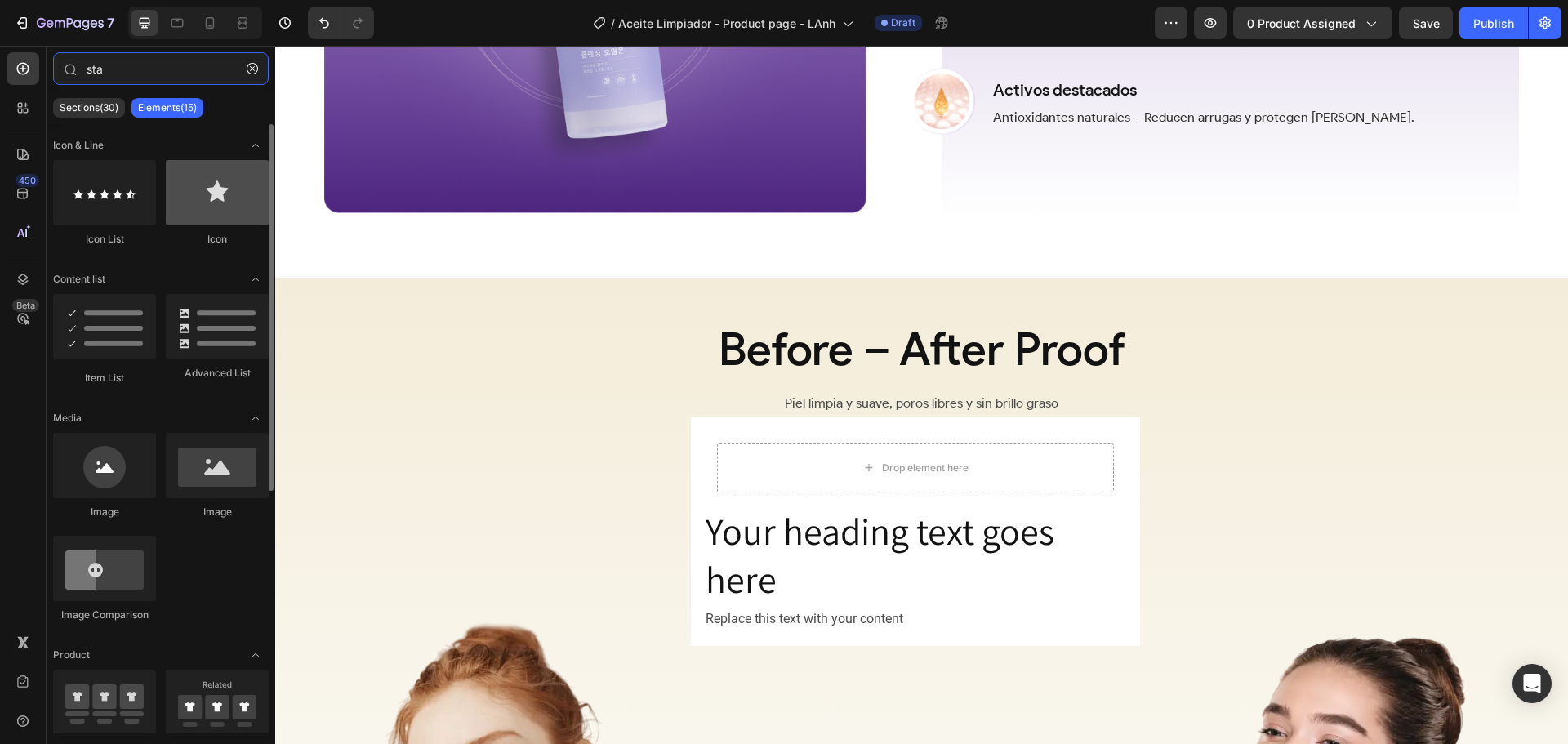
type input "sta"
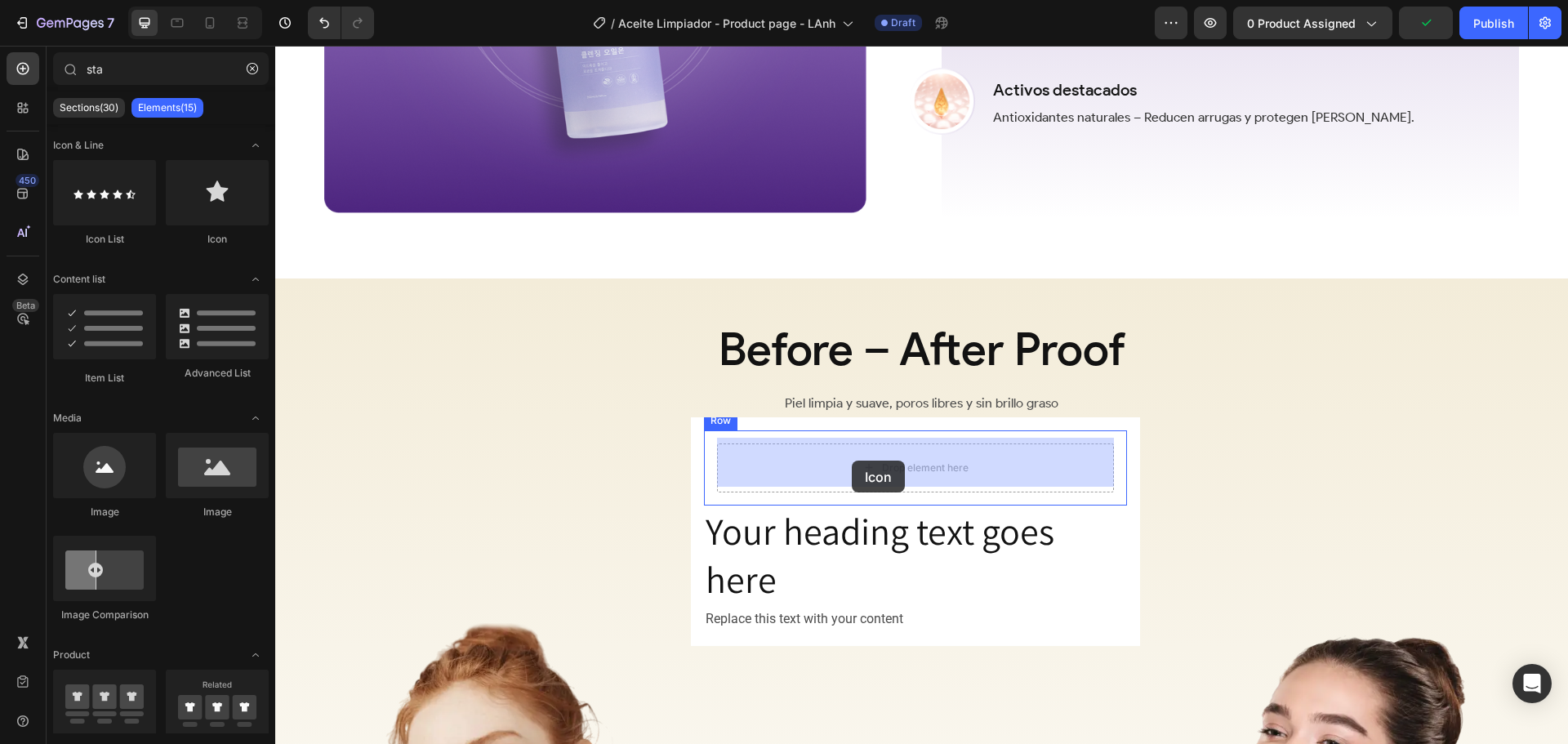
drag, startPoint x: 524, startPoint y: 259, endPoint x: 852, endPoint y: 460, distance: 384.7
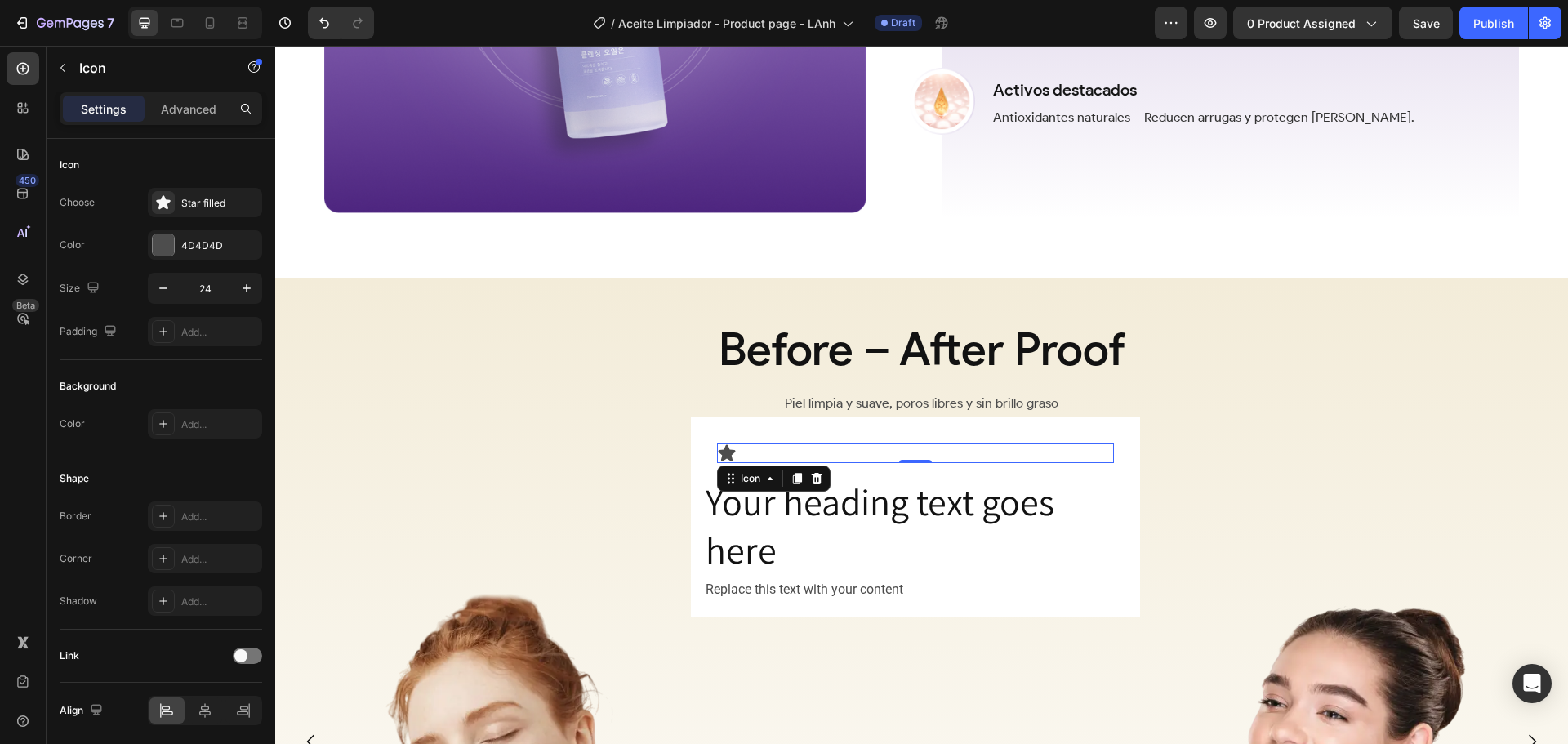
click at [743, 443] on div "Icon 0" at bounding box center [916, 453] width 397 height 20
click at [792, 472] on icon at bounding box center [798, 479] width 13 height 13
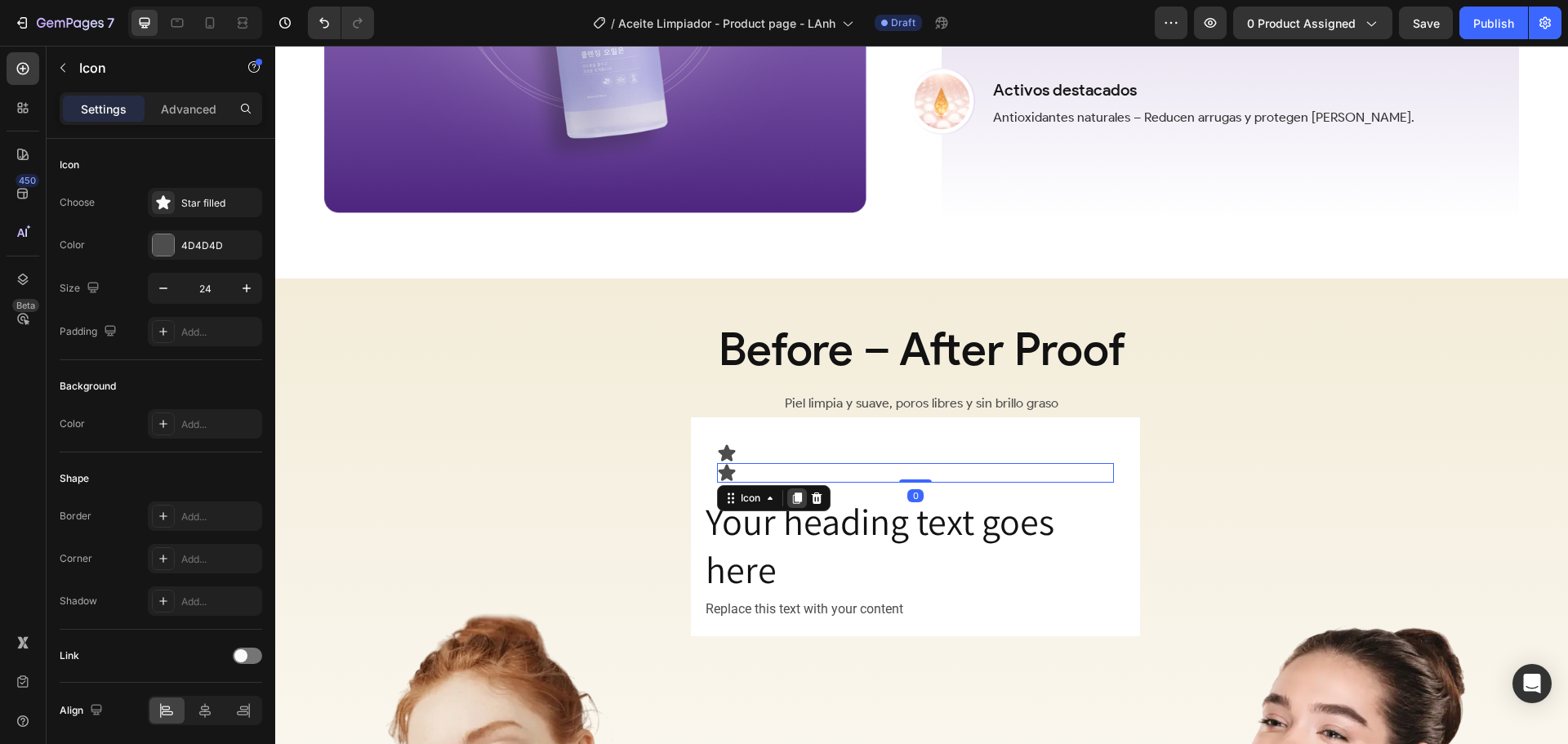
click at [795, 492] on icon at bounding box center [798, 498] width 13 height 13
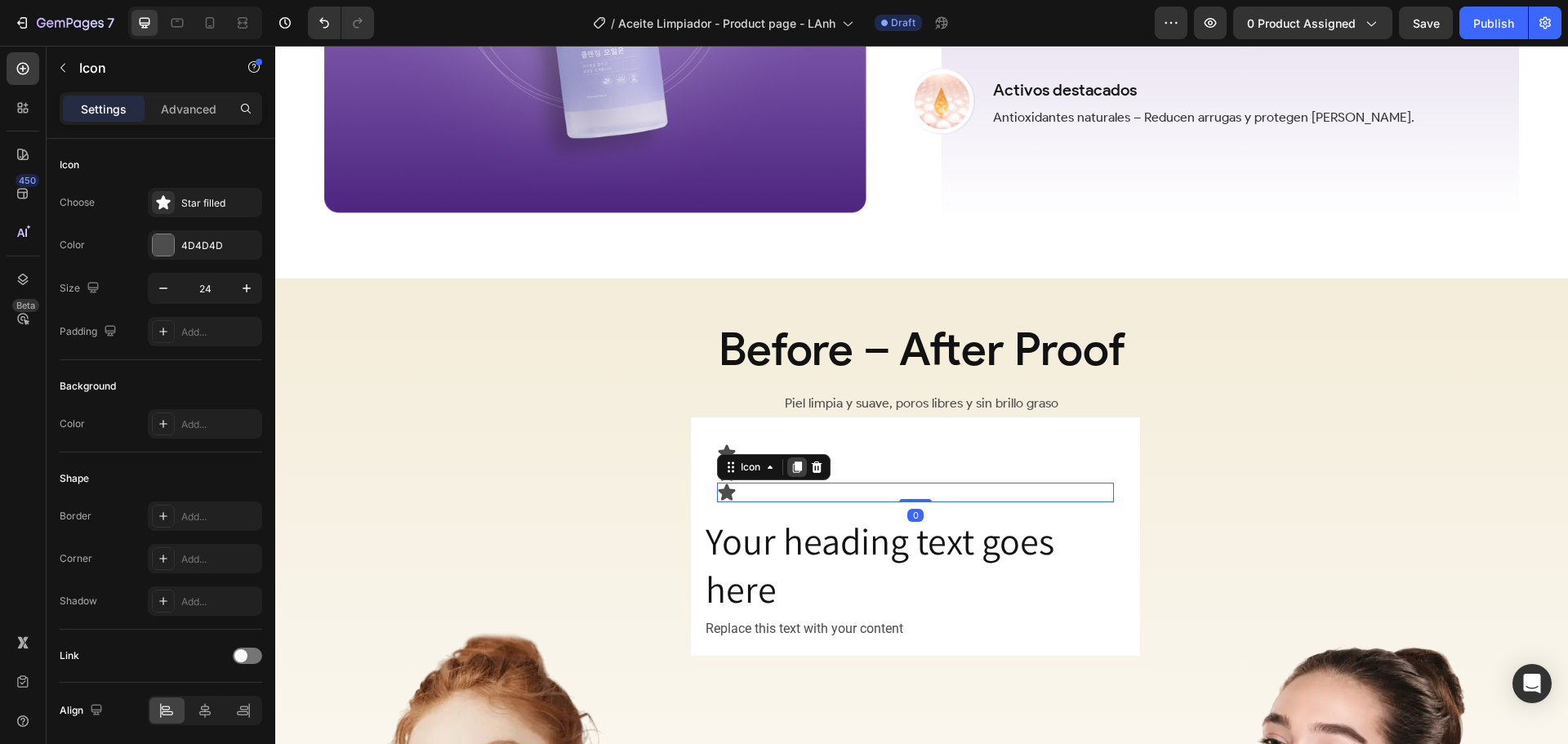
click at [797, 461] on icon at bounding box center [798, 467] width 9 height 11
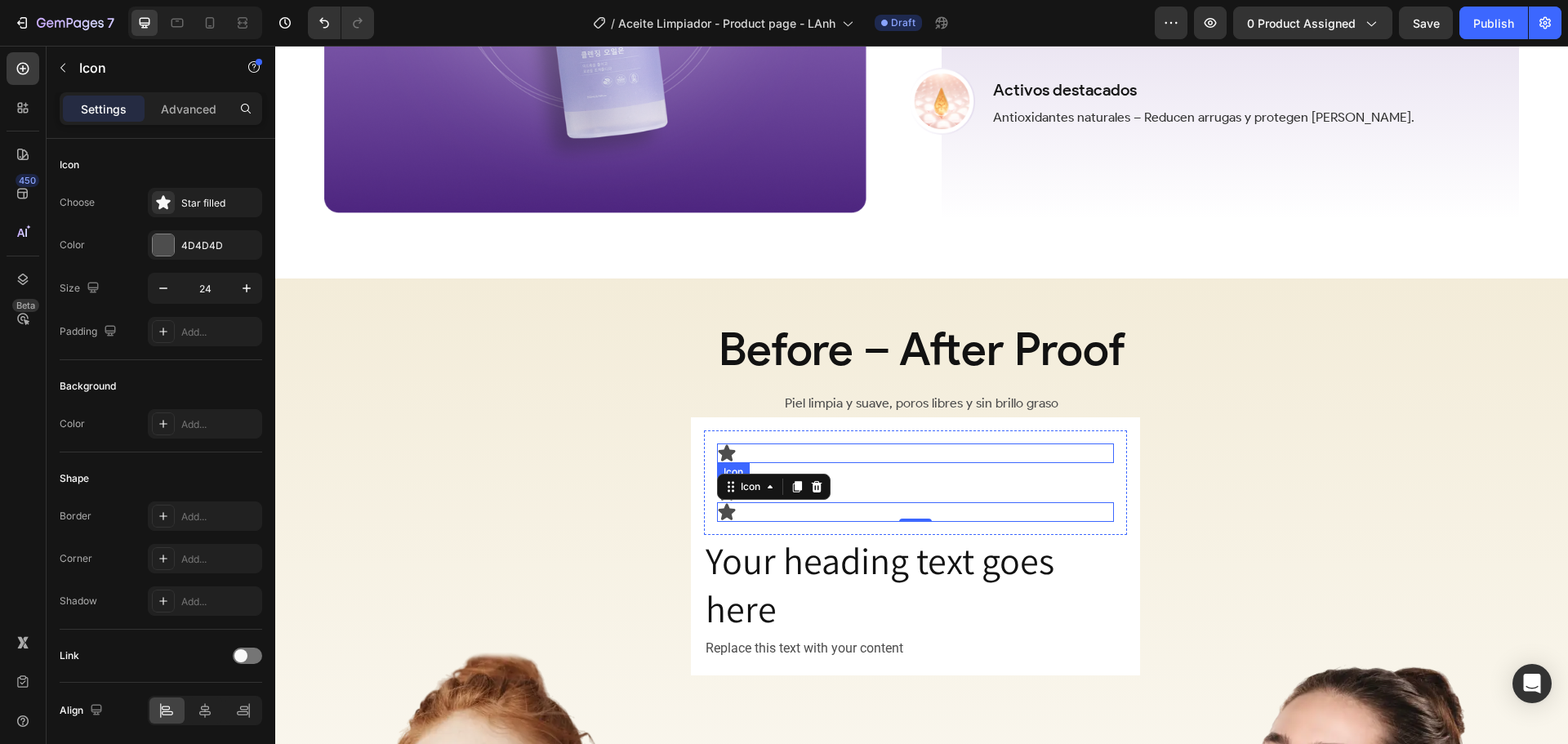
click at [929, 436] on div "Icon Icon Icon Icon 0 Row" at bounding box center [916, 482] width 423 height 104
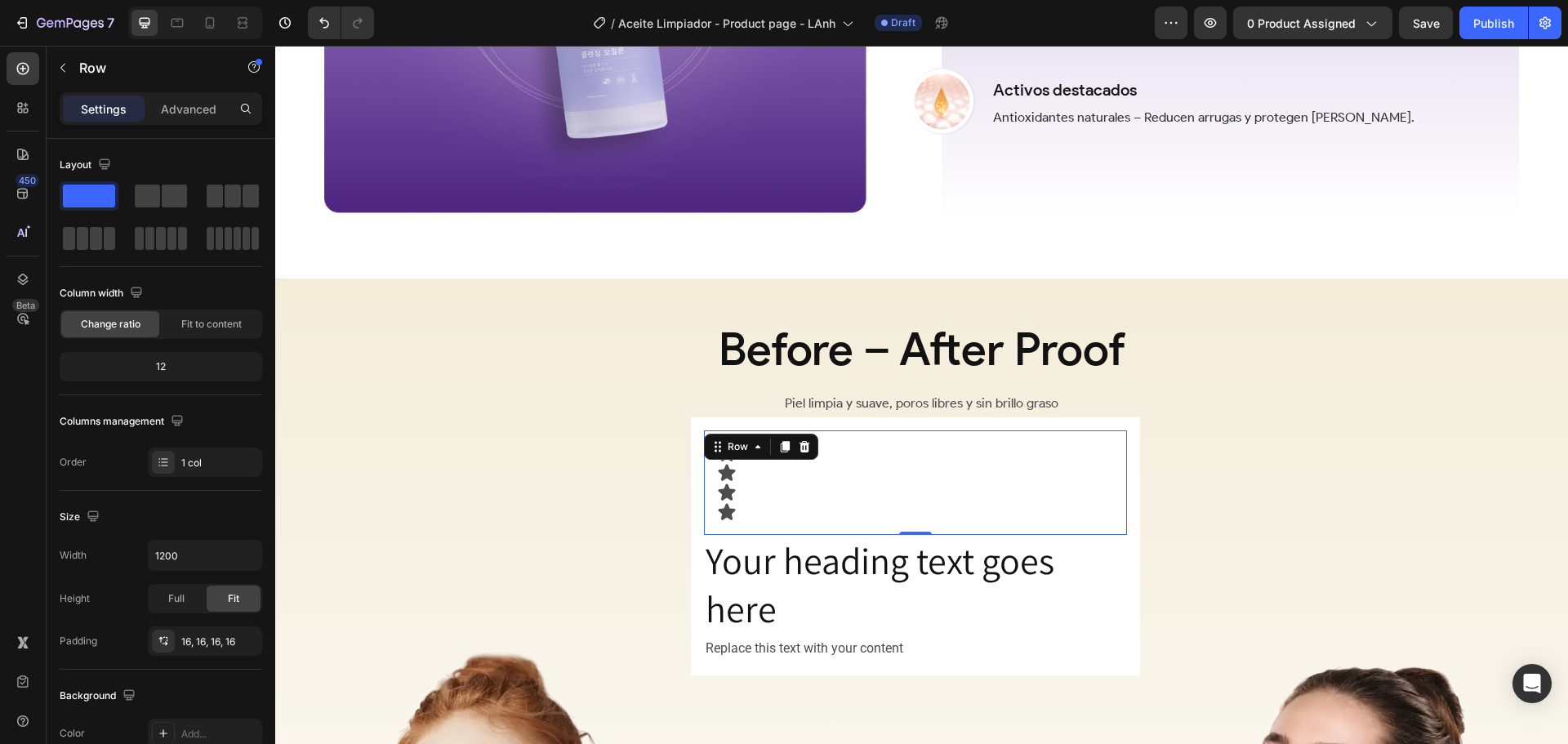
click at [936, 430] on div "Icon Icon Icon Icon Row 0" at bounding box center [916, 482] width 423 height 104
click at [903, 449] on div "Icon" at bounding box center [916, 453] width 397 height 20
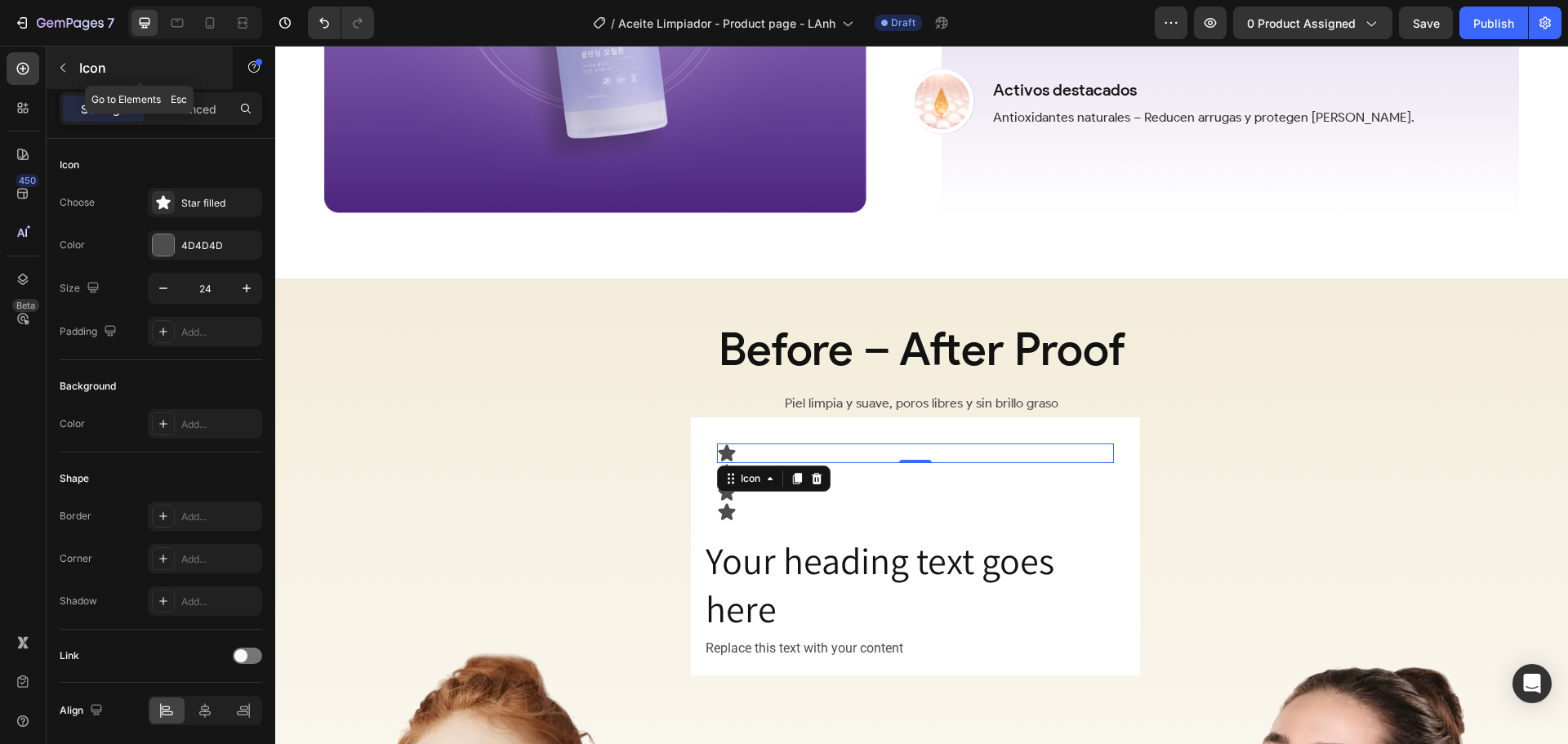
click at [102, 70] on p "Icon" at bounding box center [148, 67] width 139 height 20
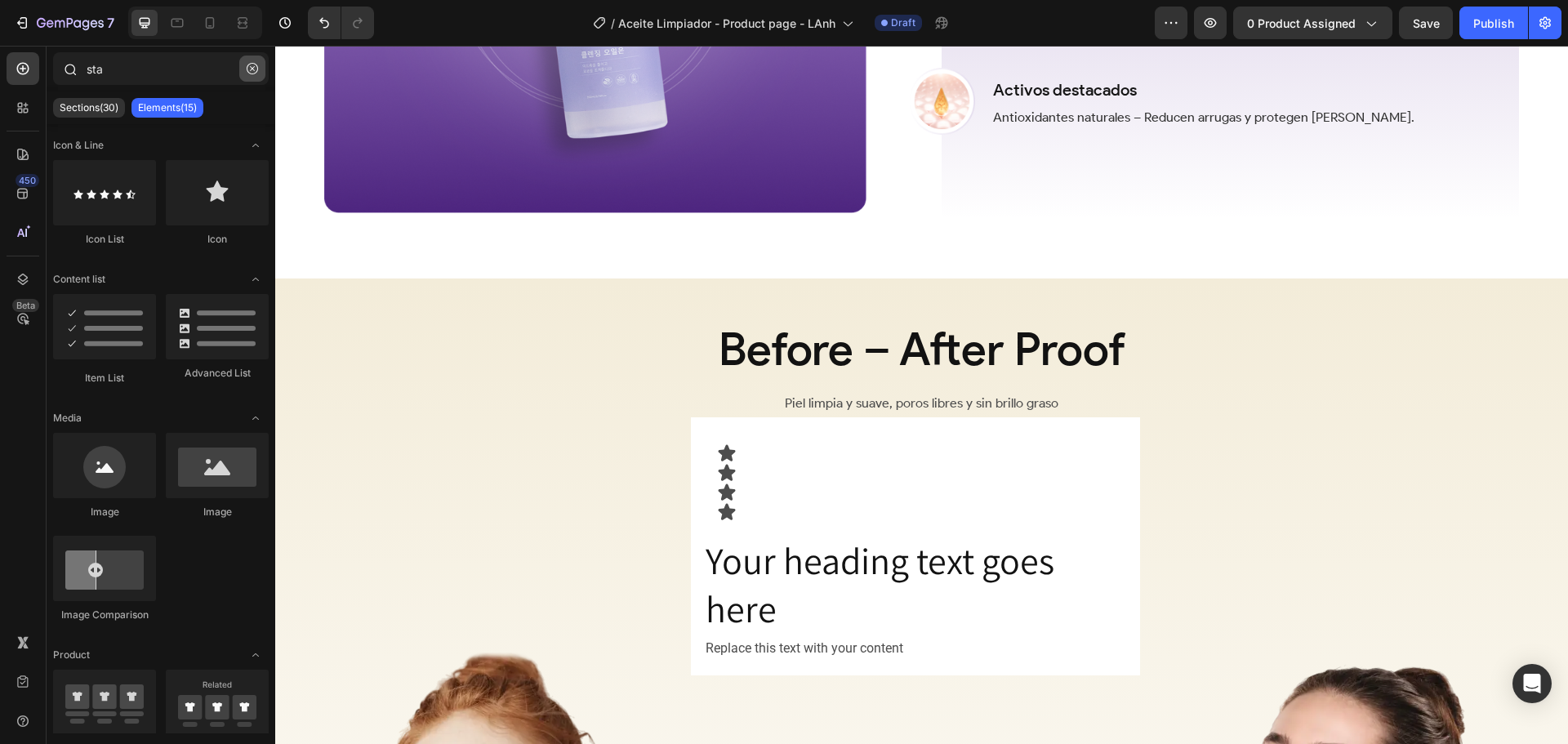
click at [241, 76] on button "button" at bounding box center [252, 69] width 26 height 26
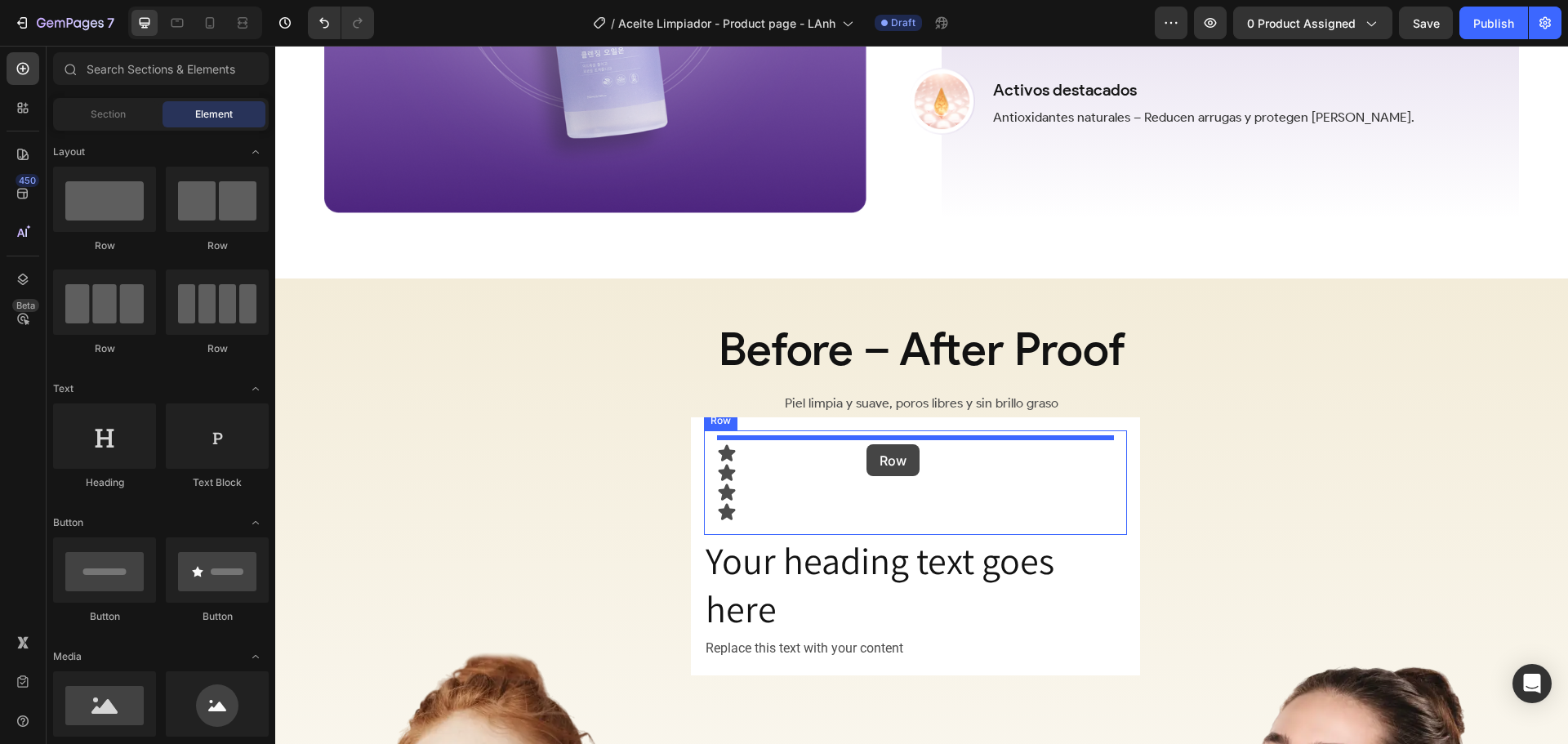
drag, startPoint x: 428, startPoint y: 259, endPoint x: 866, endPoint y: 444, distance: 475.5
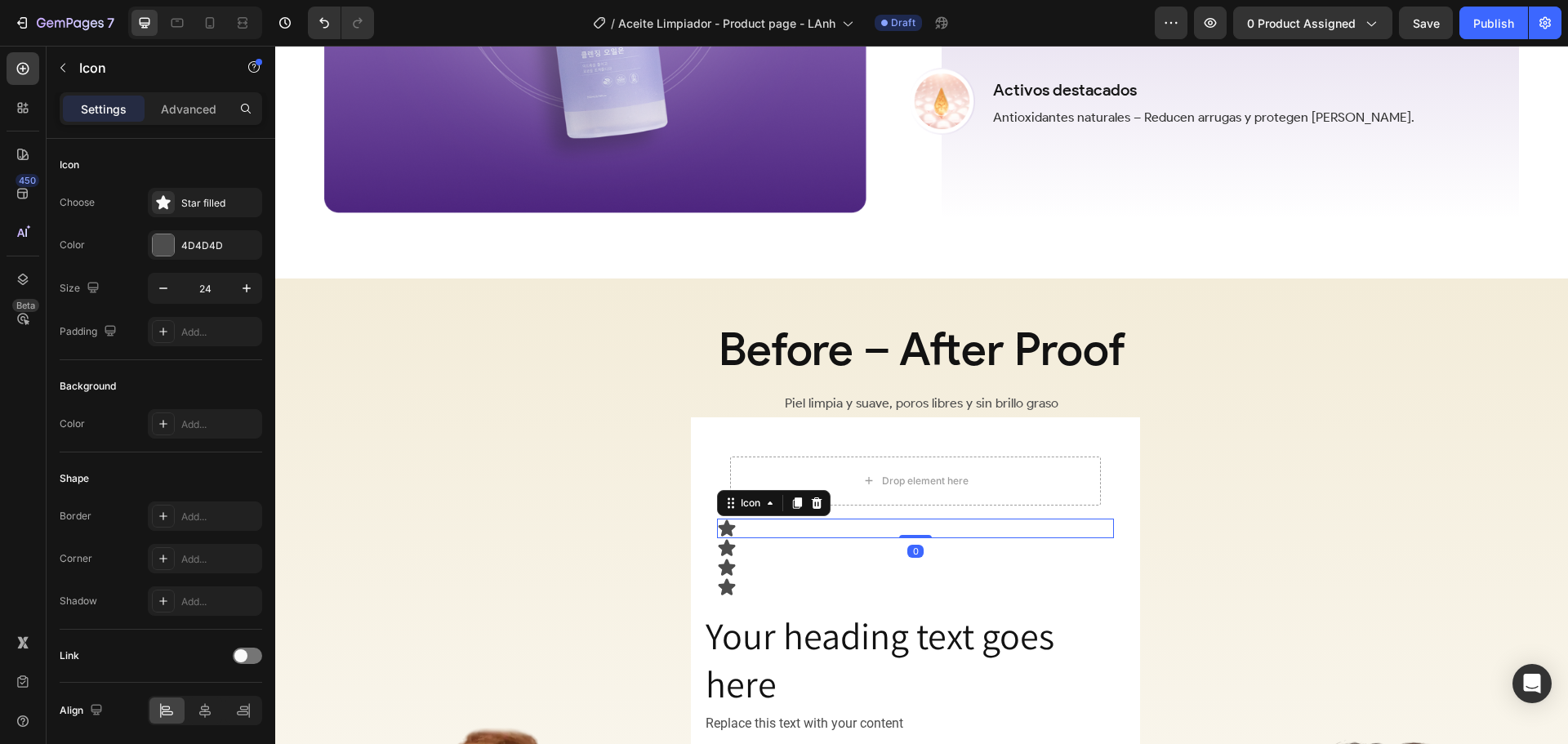
click at [725, 521] on icon at bounding box center [727, 528] width 17 height 17
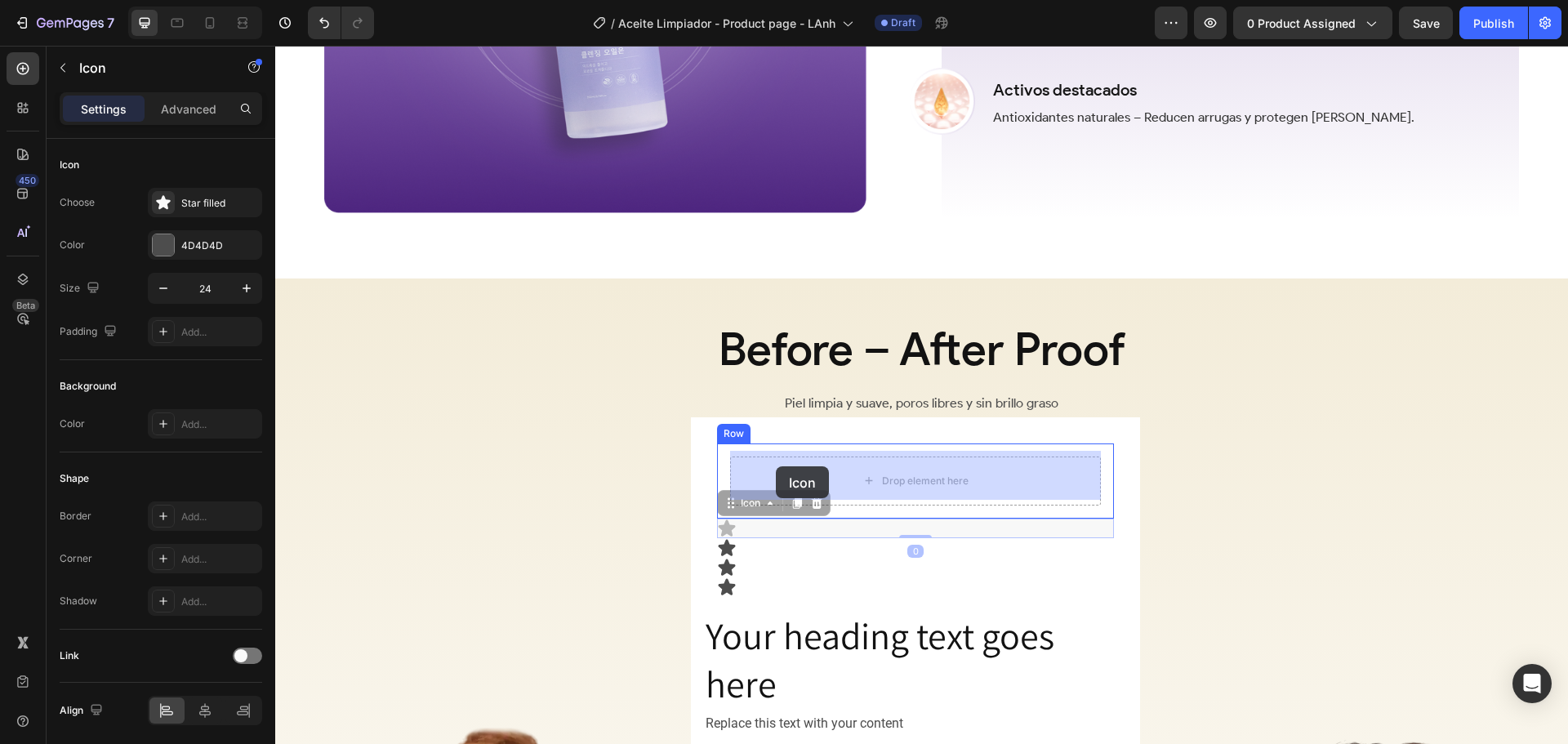
drag, startPoint x: 731, startPoint y: 523, endPoint x: 769, endPoint y: 479, distance: 58.1
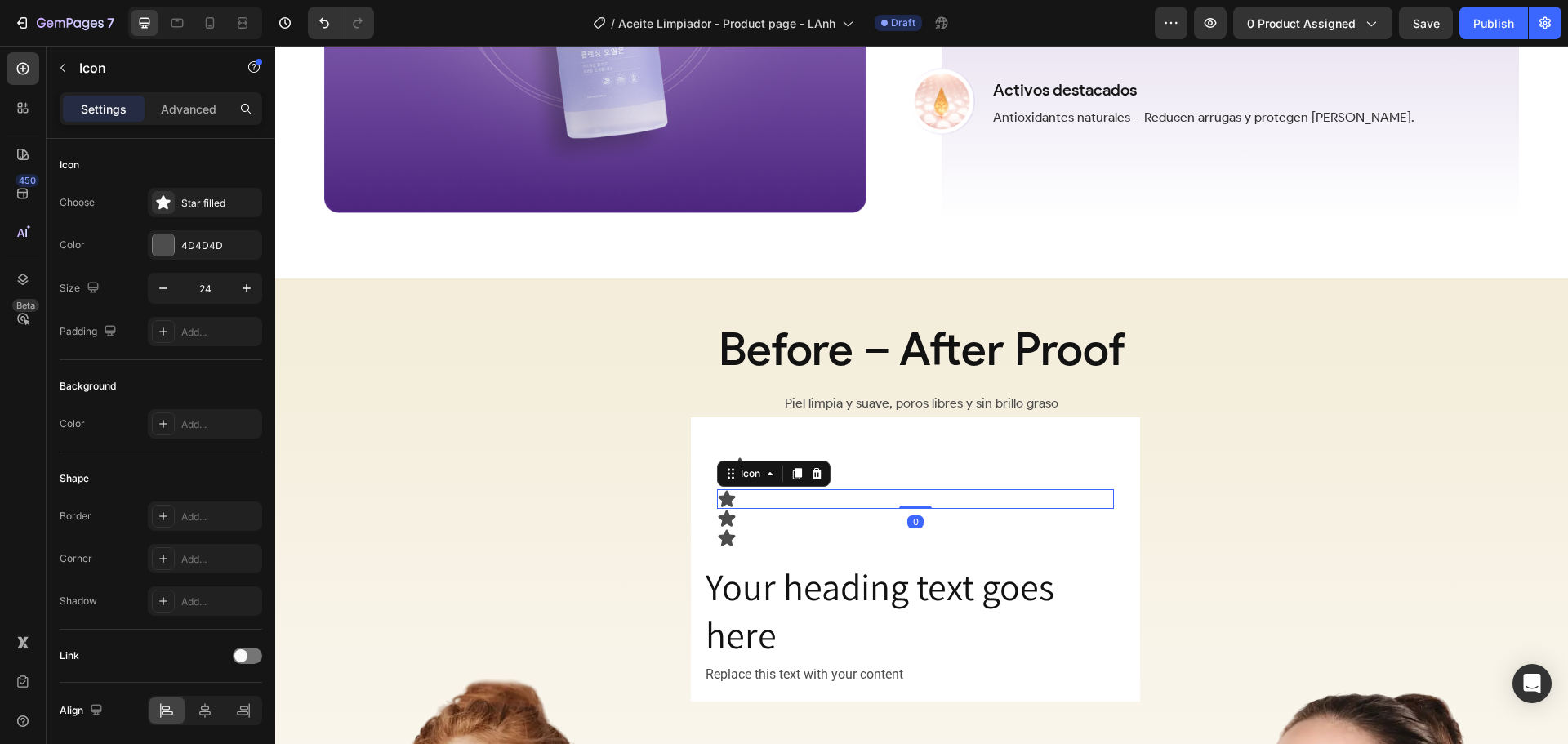
click at [768, 499] on div "Icon 0" at bounding box center [916, 498] width 397 height 20
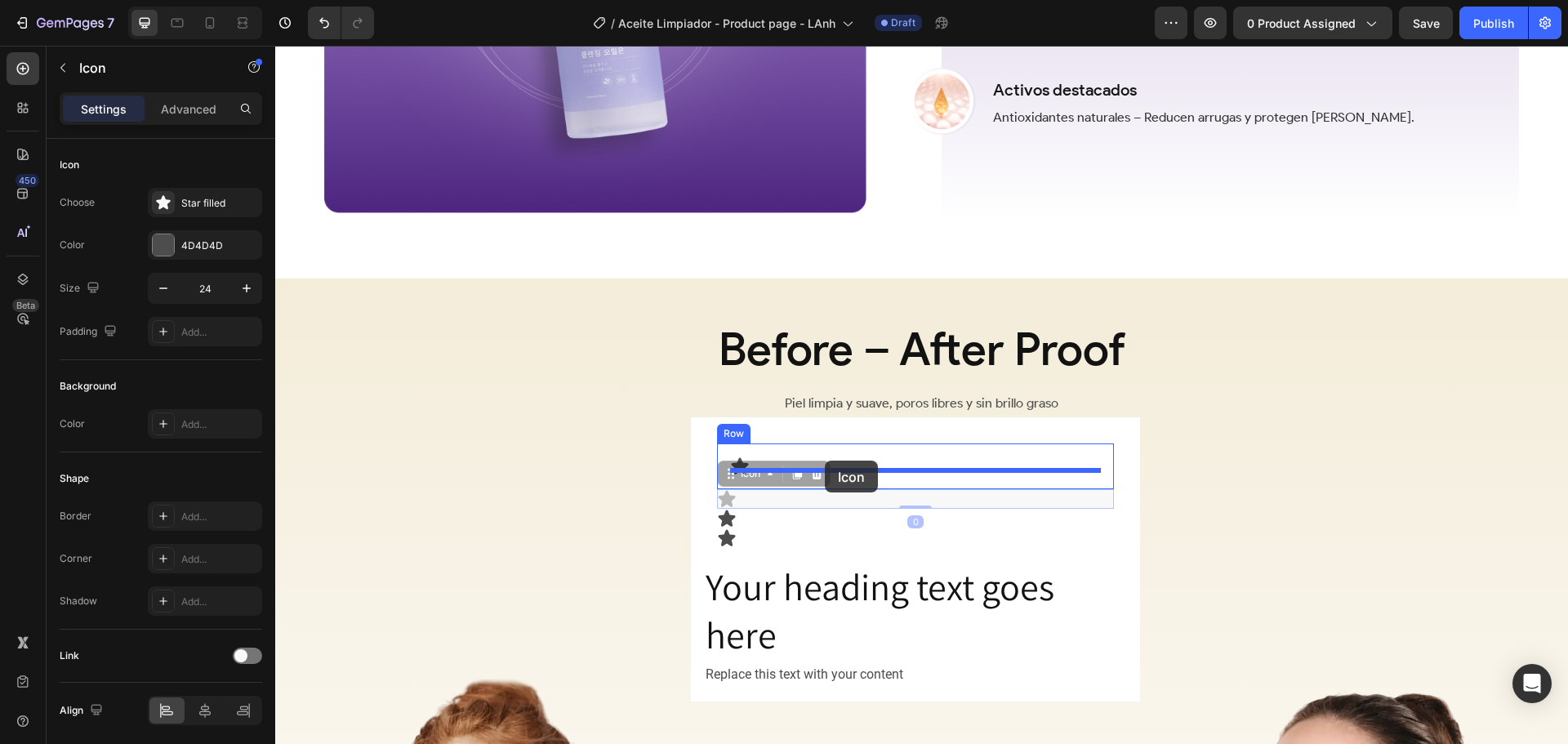
drag, startPoint x: 740, startPoint y: 472, endPoint x: 825, endPoint y: 460, distance: 85.8
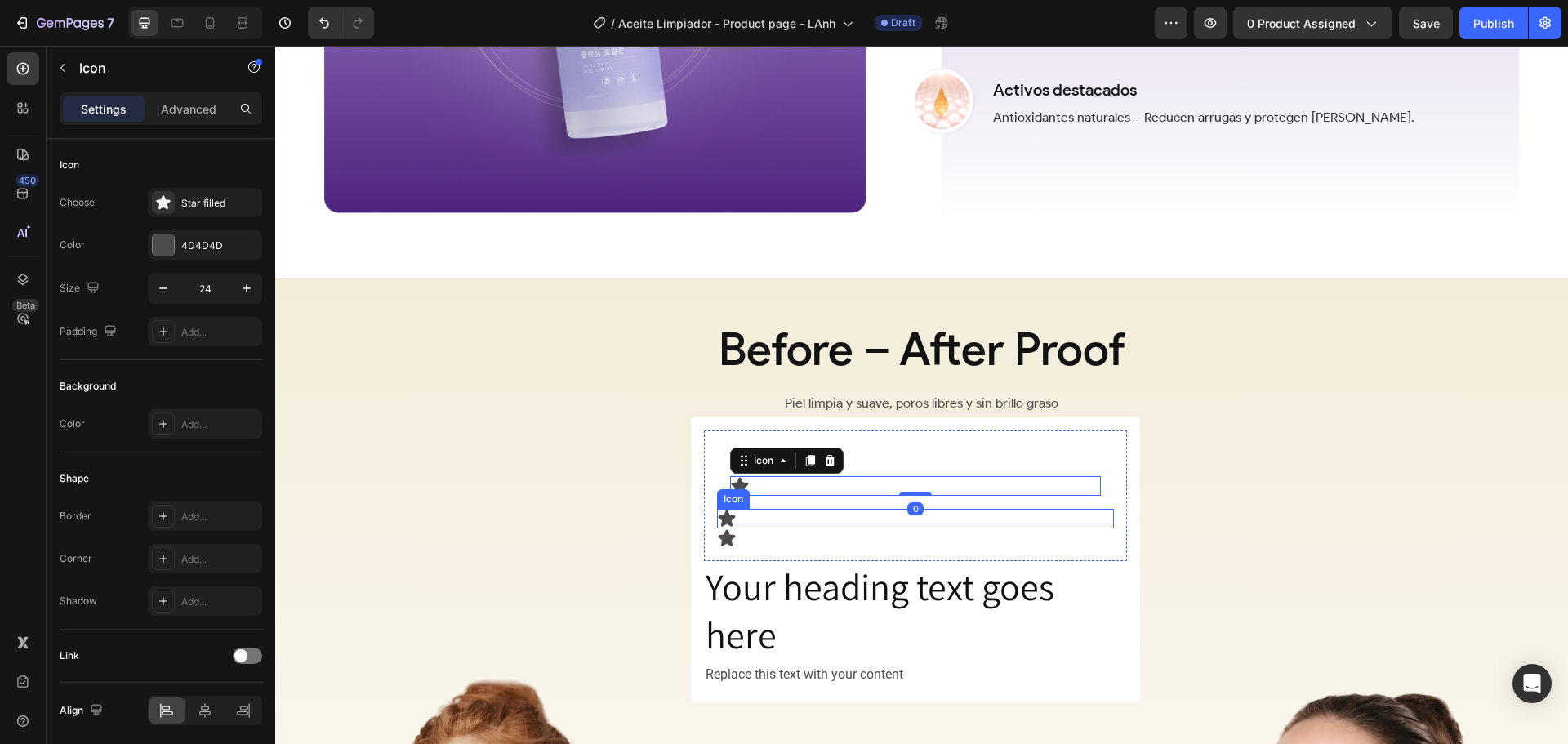
click at [865, 508] on div "Icon" at bounding box center [916, 518] width 397 height 20
click at [905, 476] on div "Icon" at bounding box center [916, 485] width 371 height 20
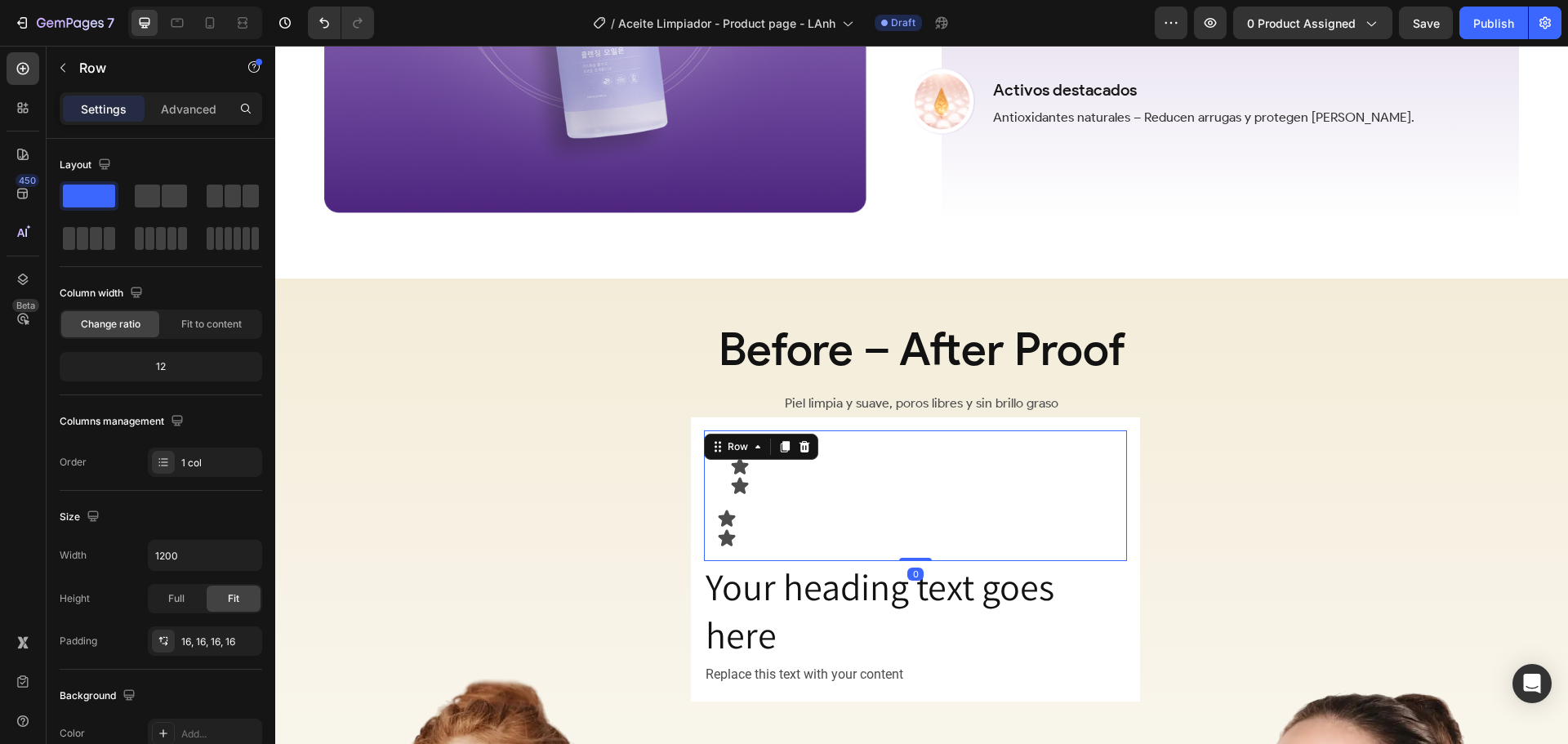
click at [1084, 432] on div "Icon Icon Row Icon Icon Row 0" at bounding box center [916, 495] width 423 height 130
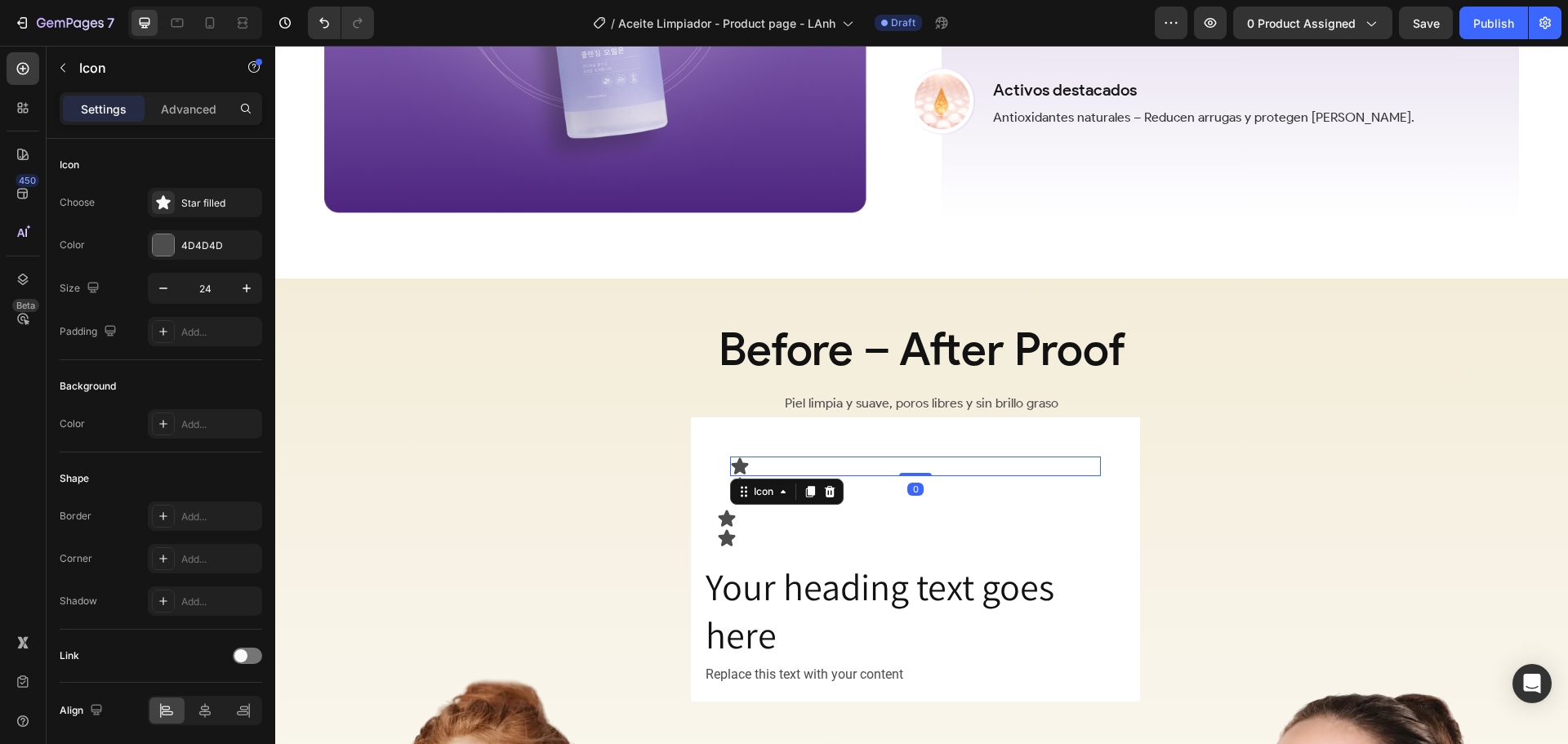
click at [889, 456] on div "Icon 0" at bounding box center [916, 466] width 371 height 20
click at [202, 196] on div "Star filled" at bounding box center [220, 203] width 76 height 15
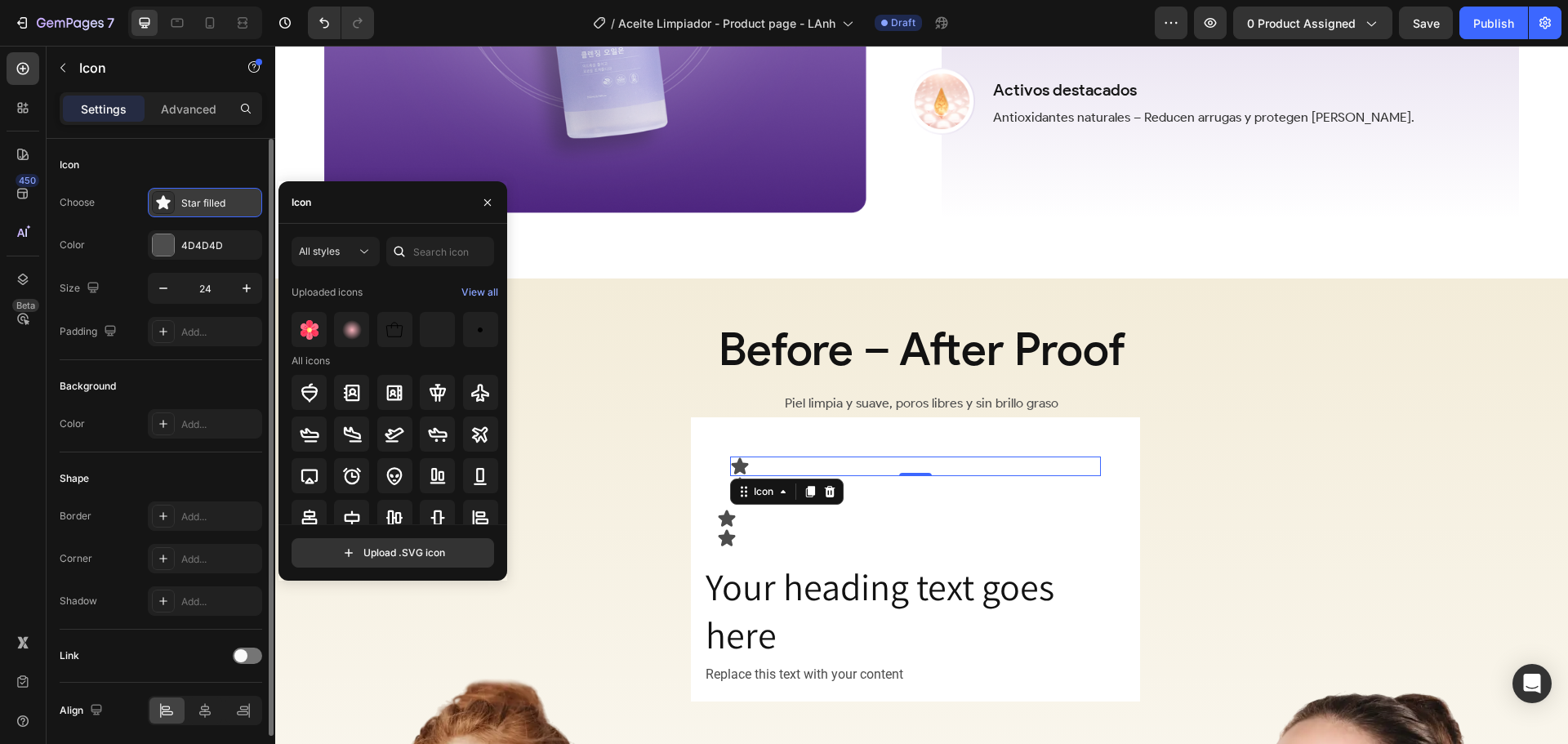
click at [202, 196] on div "Star filled" at bounding box center [220, 203] width 76 height 15
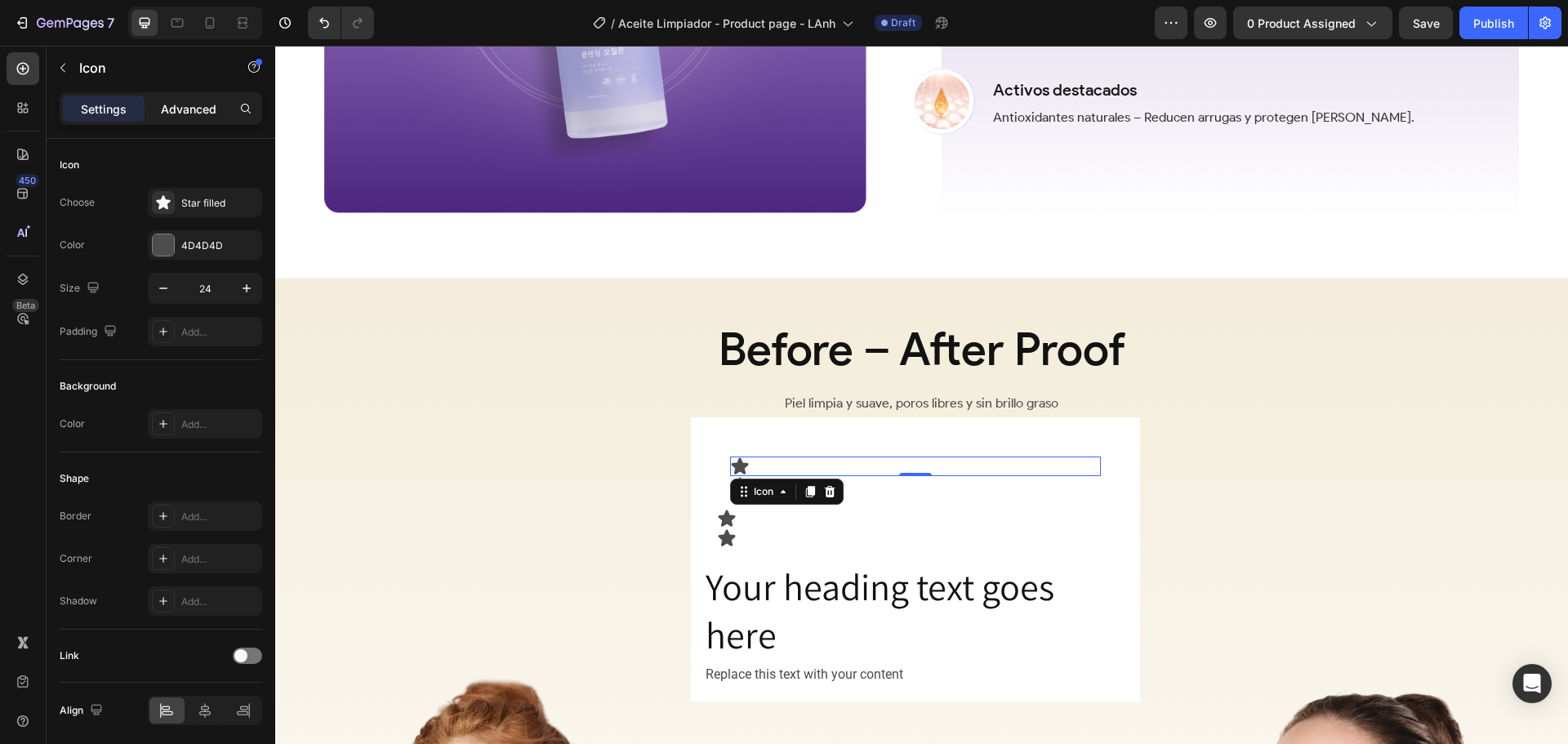
click at [174, 117] on div "Advanced" at bounding box center [189, 109] width 82 height 26
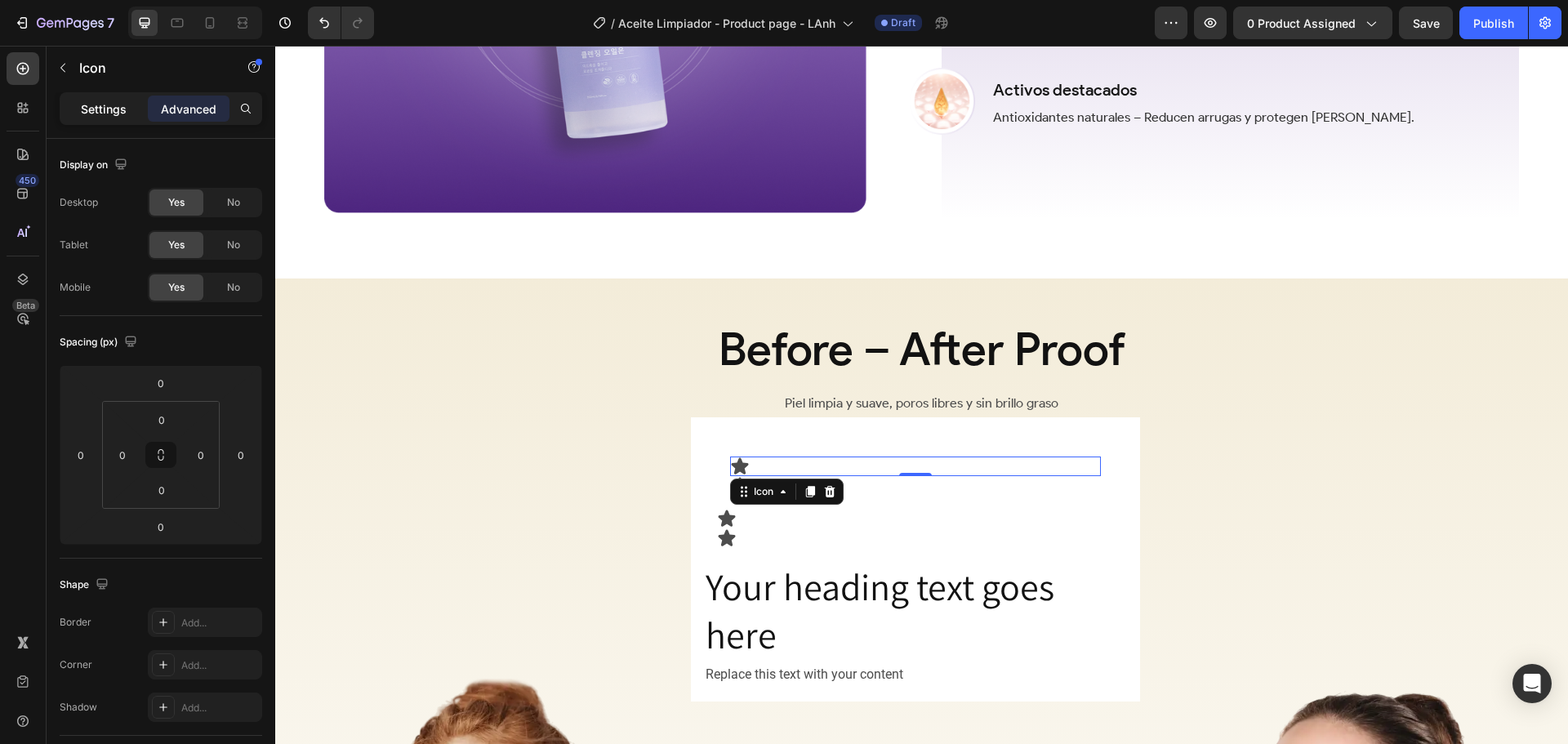
click at [118, 115] on p "Settings" at bounding box center [103, 109] width 46 height 17
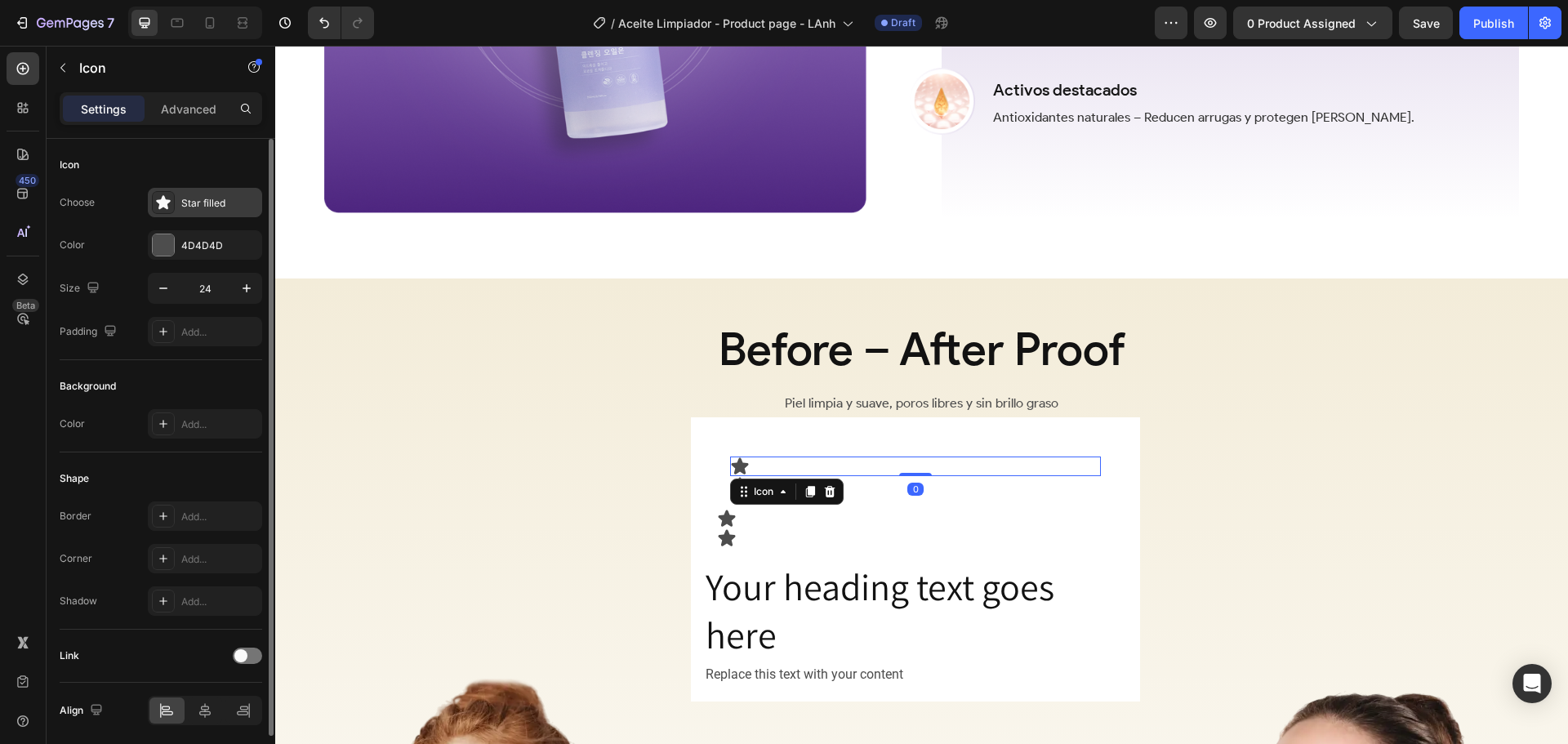
click at [191, 202] on div "Star filled" at bounding box center [220, 203] width 76 height 15
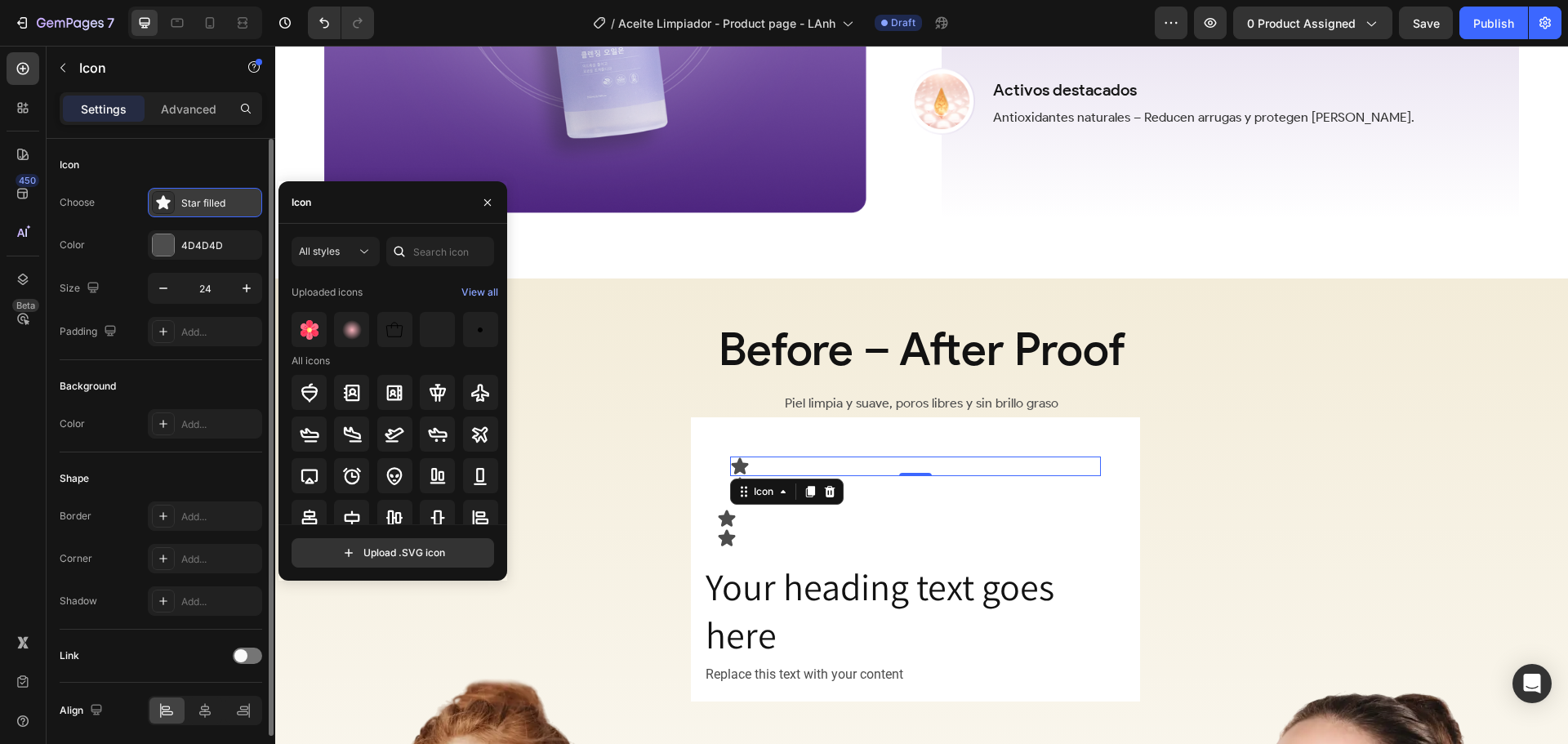
click at [191, 202] on div "Star filled" at bounding box center [220, 203] width 76 height 15
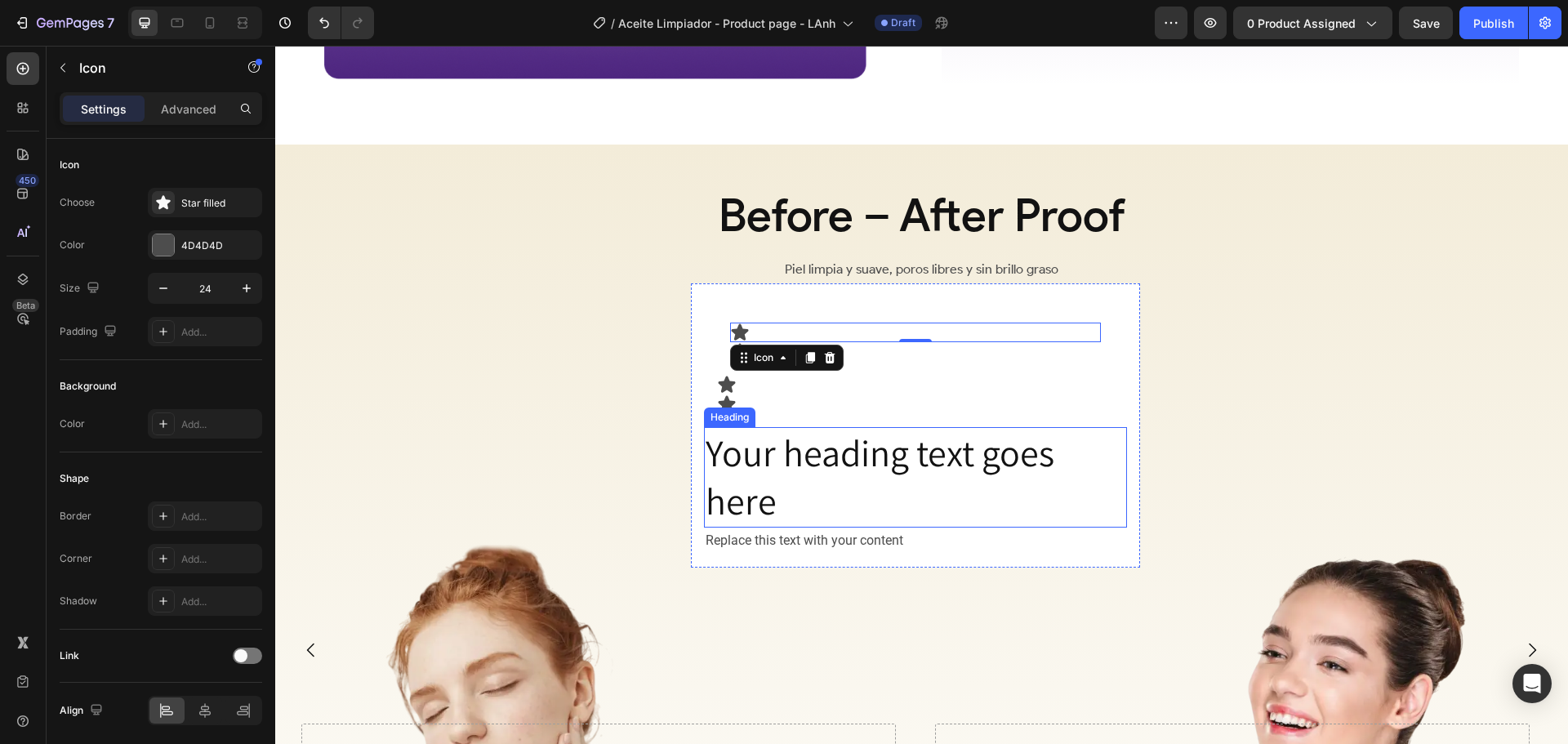
scroll to position [2267, 0]
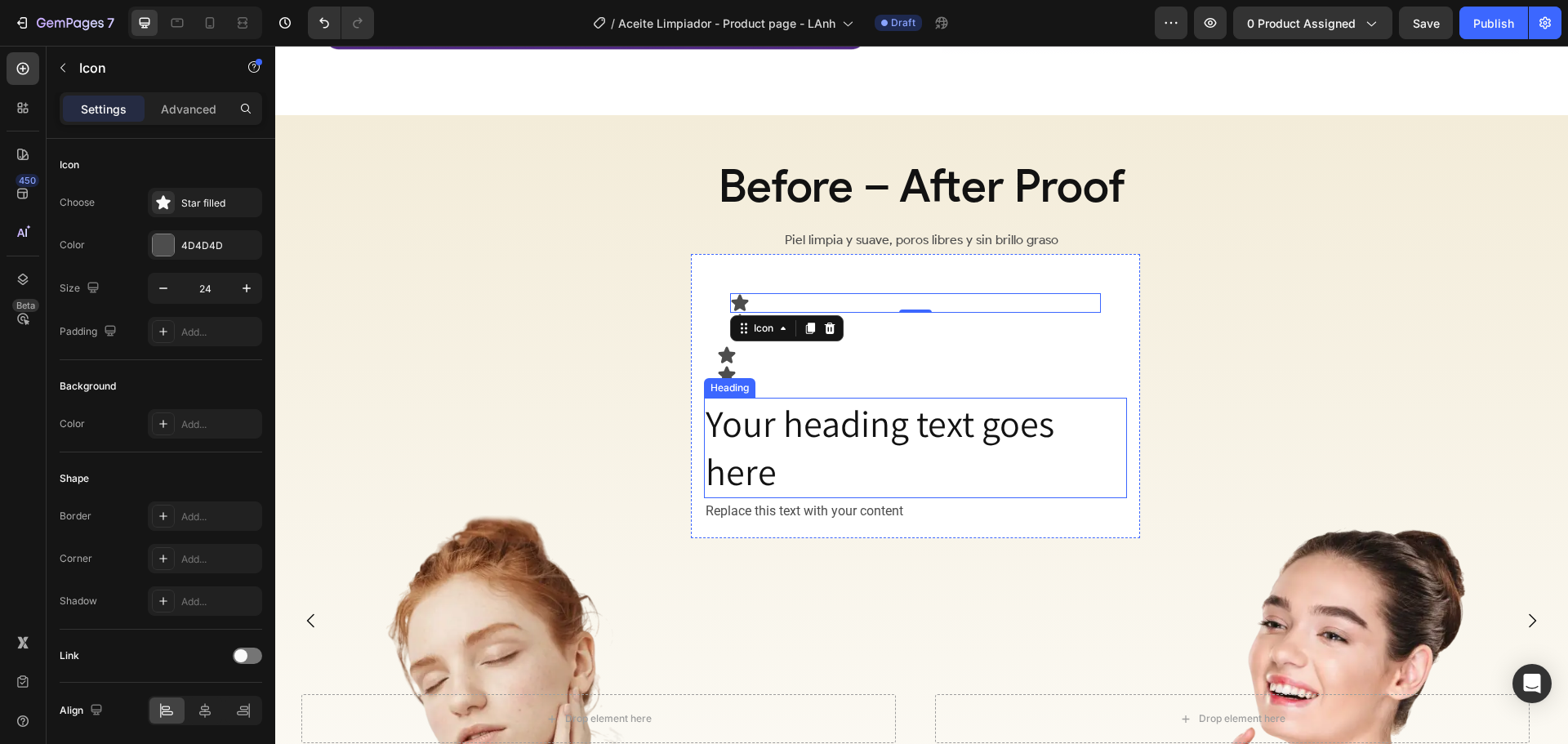
click at [1106, 478] on h2 "Your heading text goes here" at bounding box center [916, 448] width 423 height 101
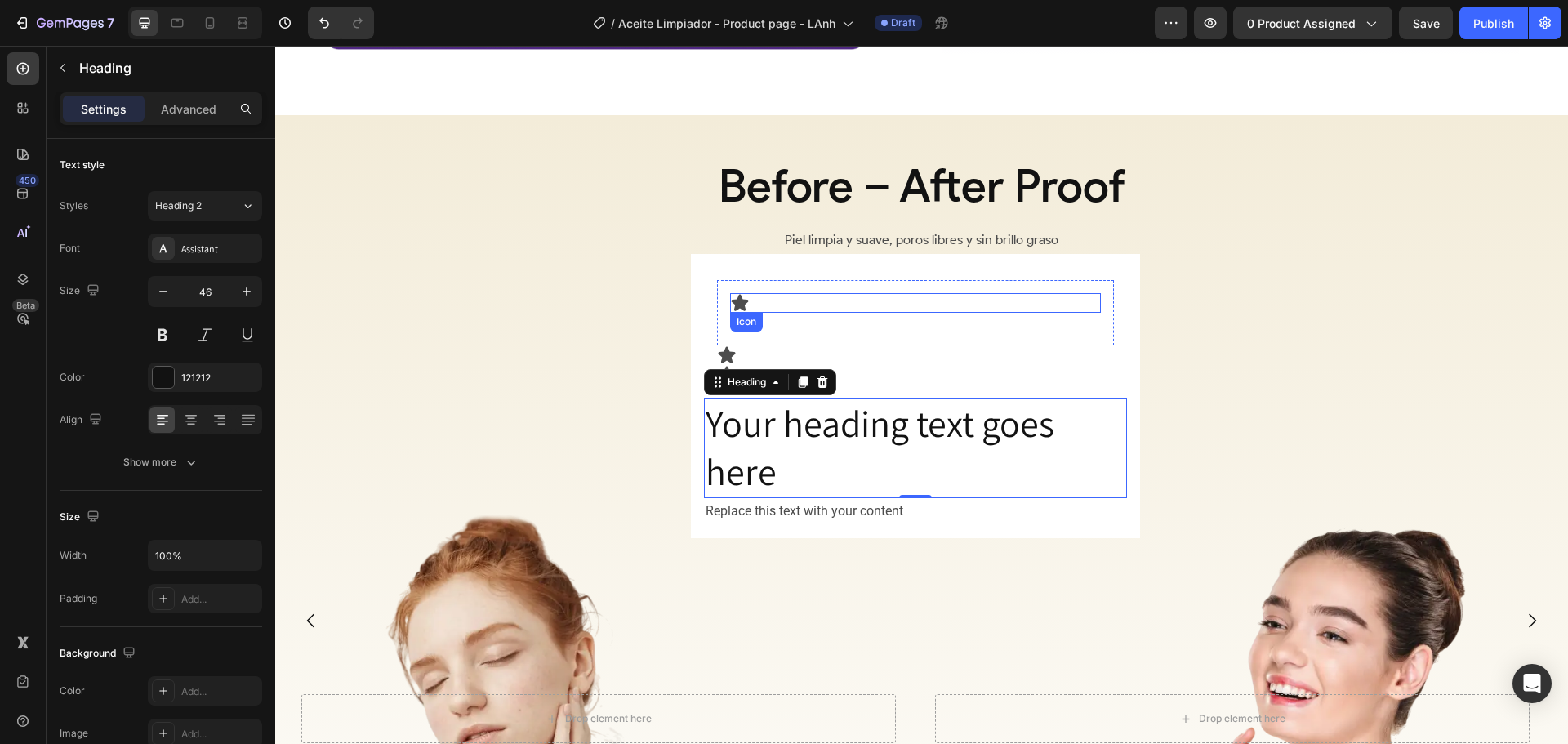
click at [779, 294] on div "Icon" at bounding box center [916, 303] width 371 height 20
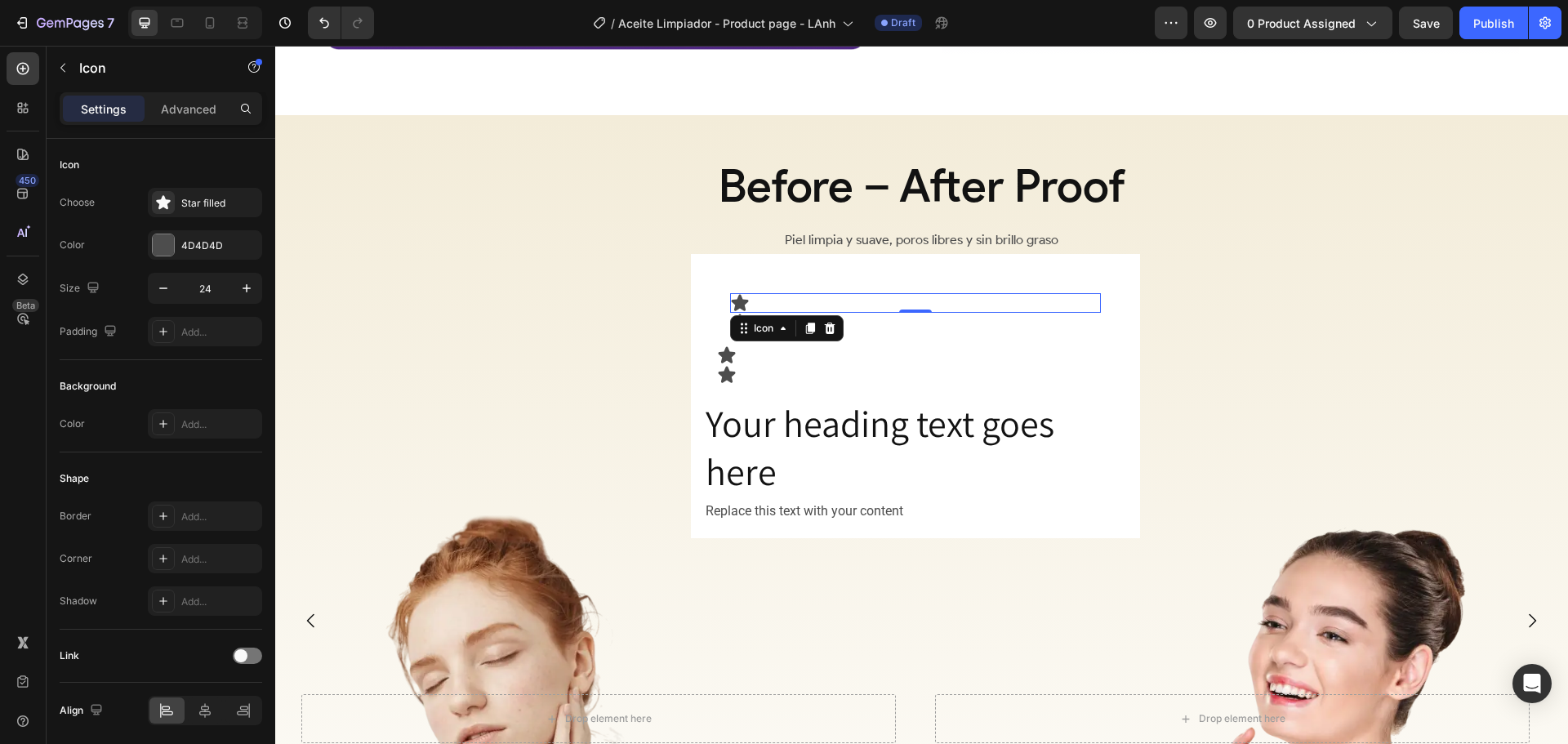
click at [832, 297] on div "Icon 0" at bounding box center [916, 303] width 371 height 20
click at [828, 322] on icon at bounding box center [829, 328] width 10 height 11
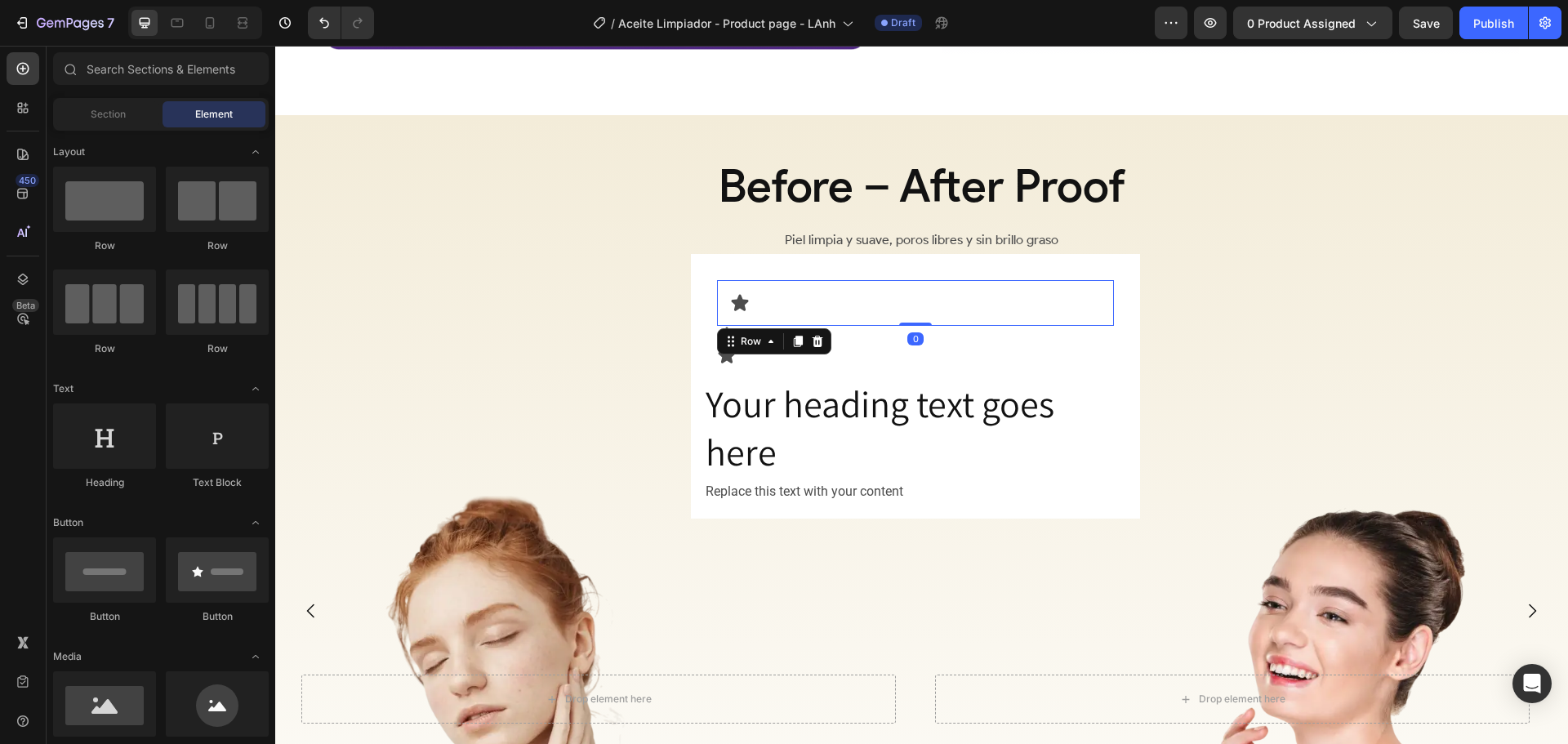
click at [832, 280] on div "Icon Row 0" at bounding box center [916, 303] width 397 height 46
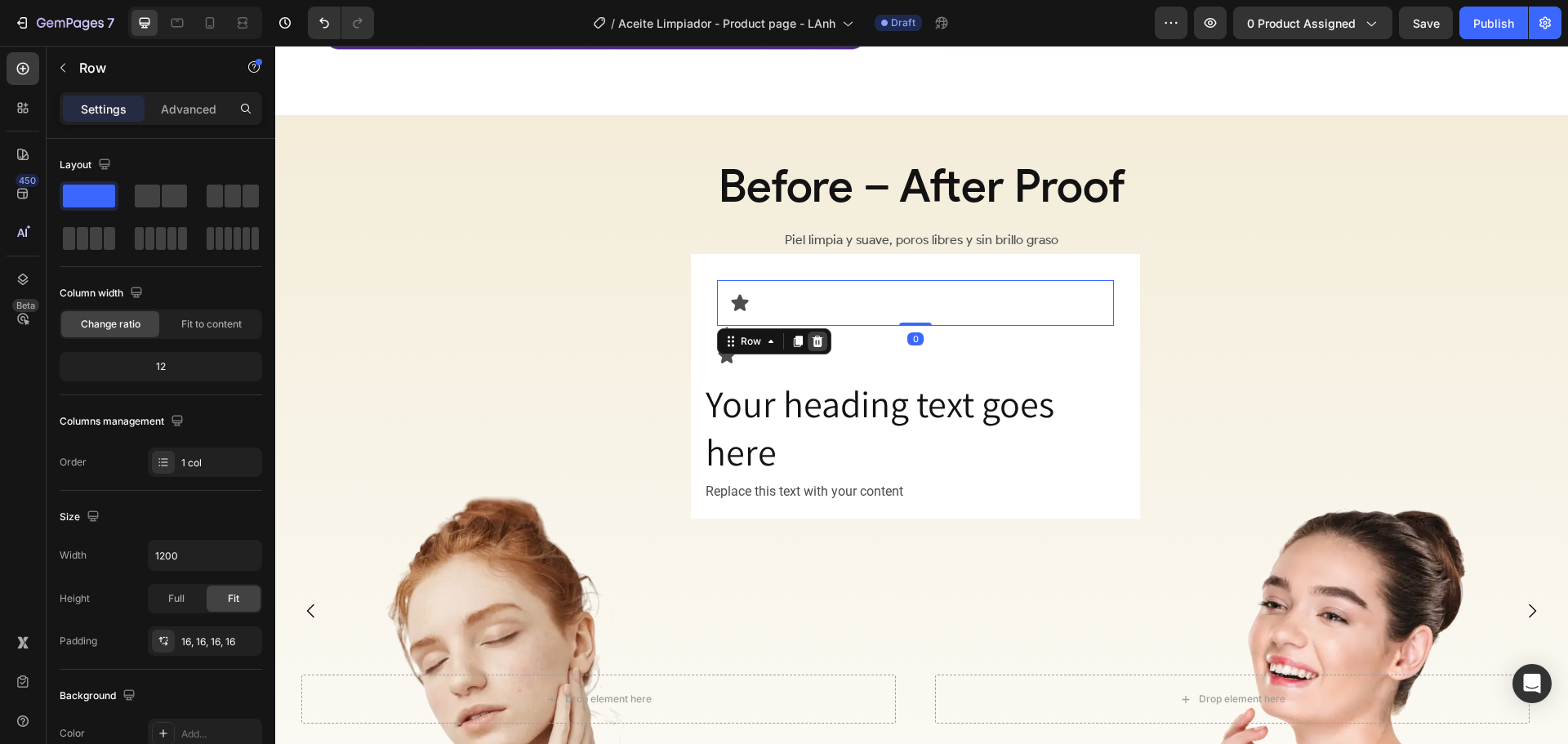
click at [816, 335] on icon at bounding box center [817, 341] width 10 height 11
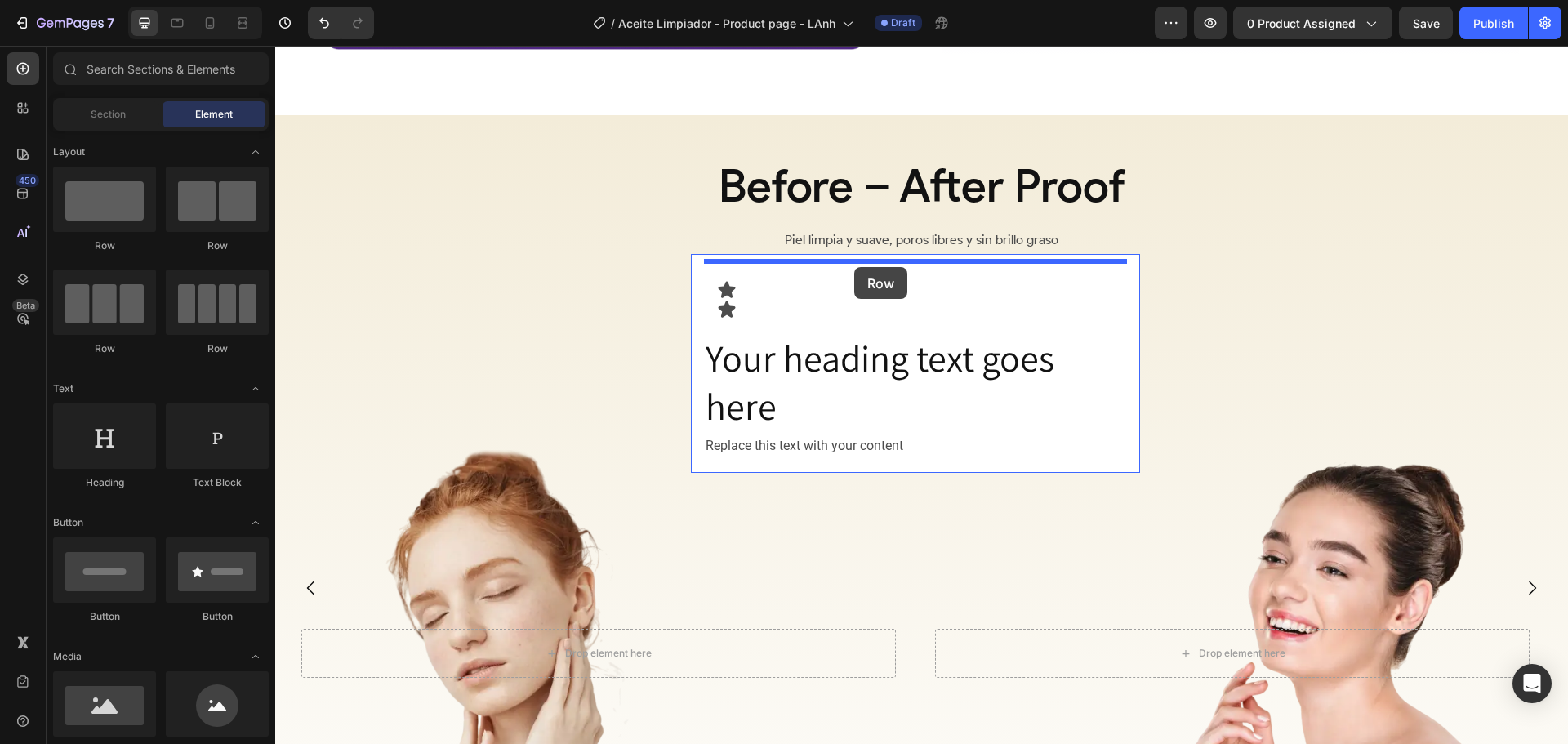
drag, startPoint x: 475, startPoint y: 362, endPoint x: 854, endPoint y: 267, distance: 390.7
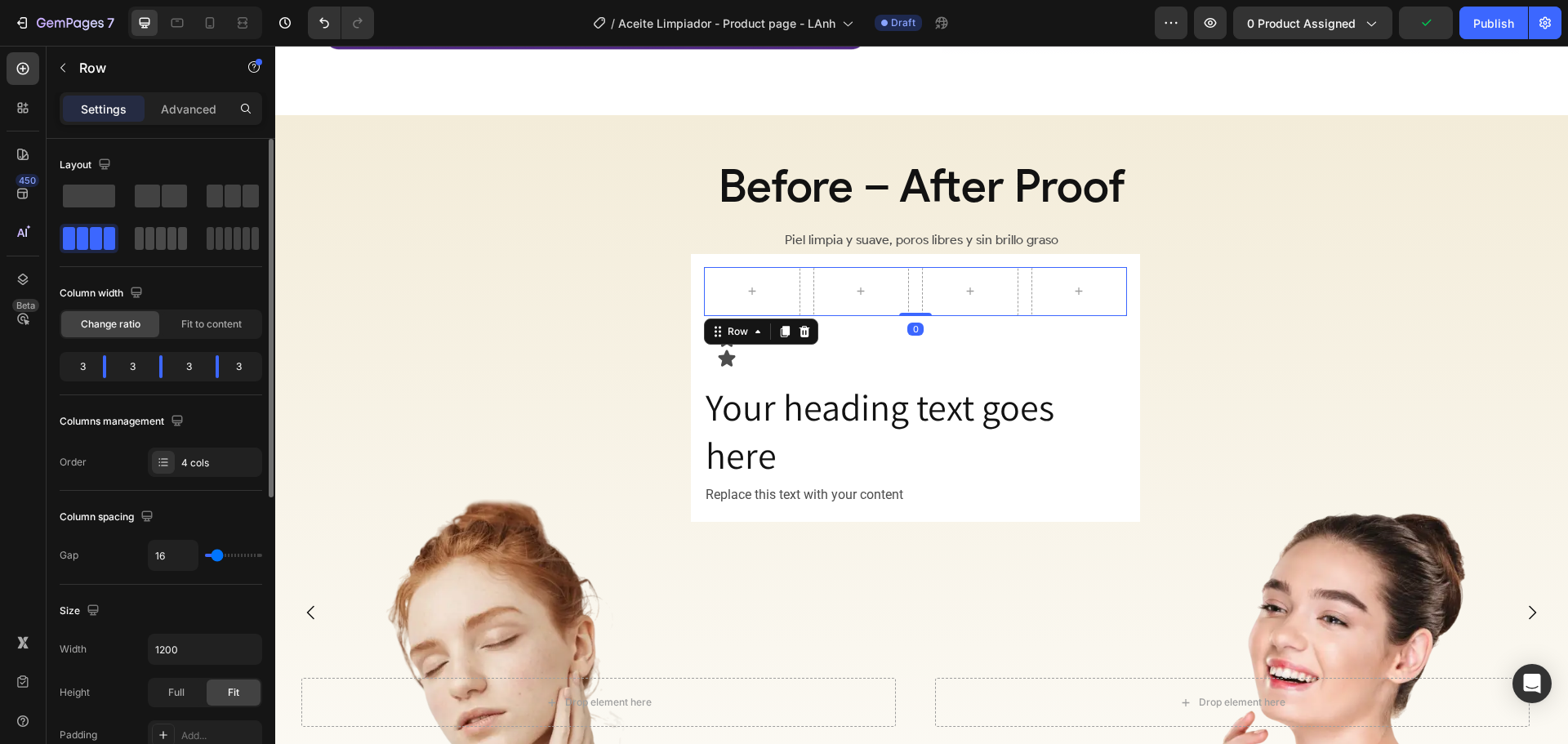
click at [162, 238] on span at bounding box center [160, 238] width 9 height 23
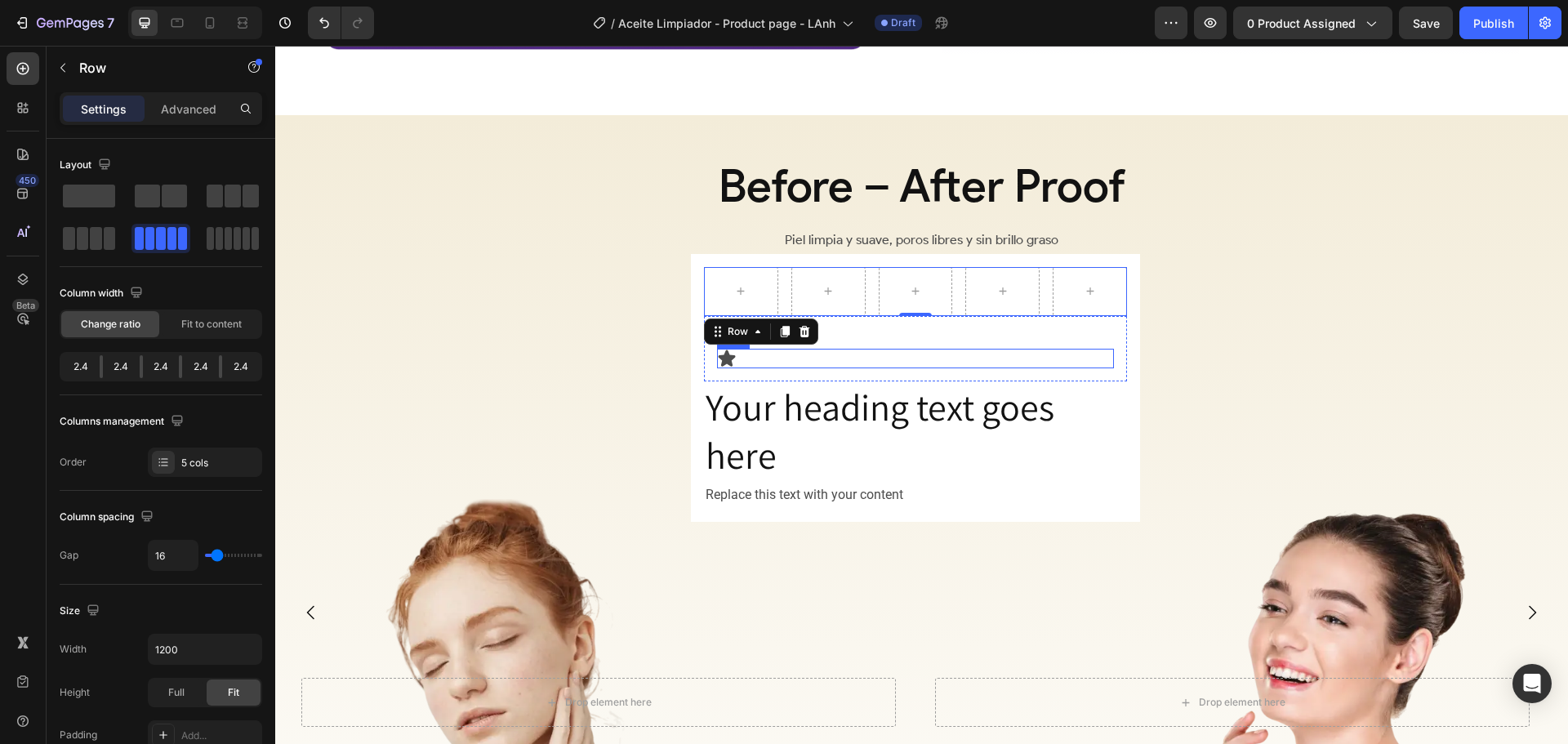
click at [852, 360] on div "Icon" at bounding box center [916, 358] width 397 height 20
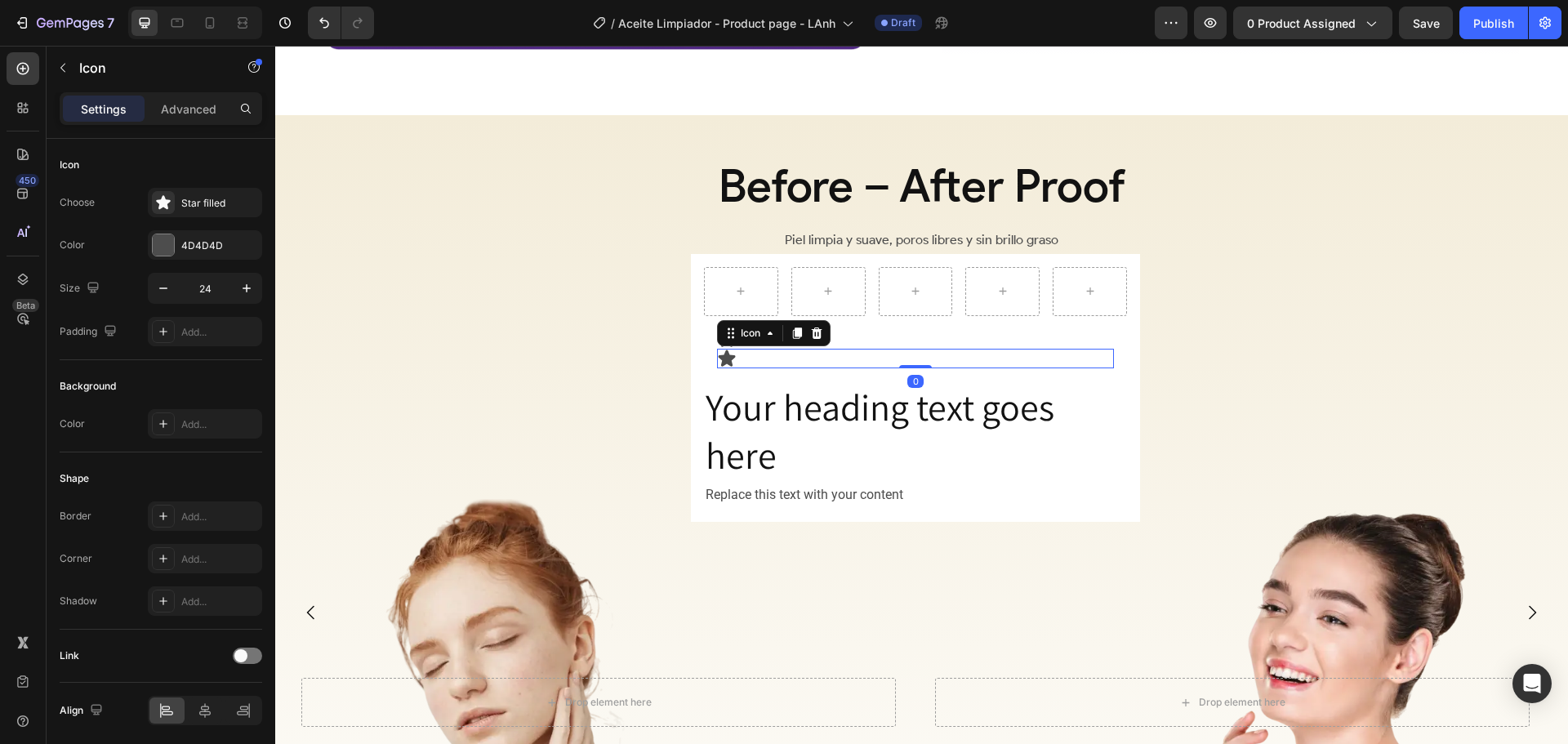
click at [924, 339] on div "Icon" at bounding box center [916, 338] width 397 height 20
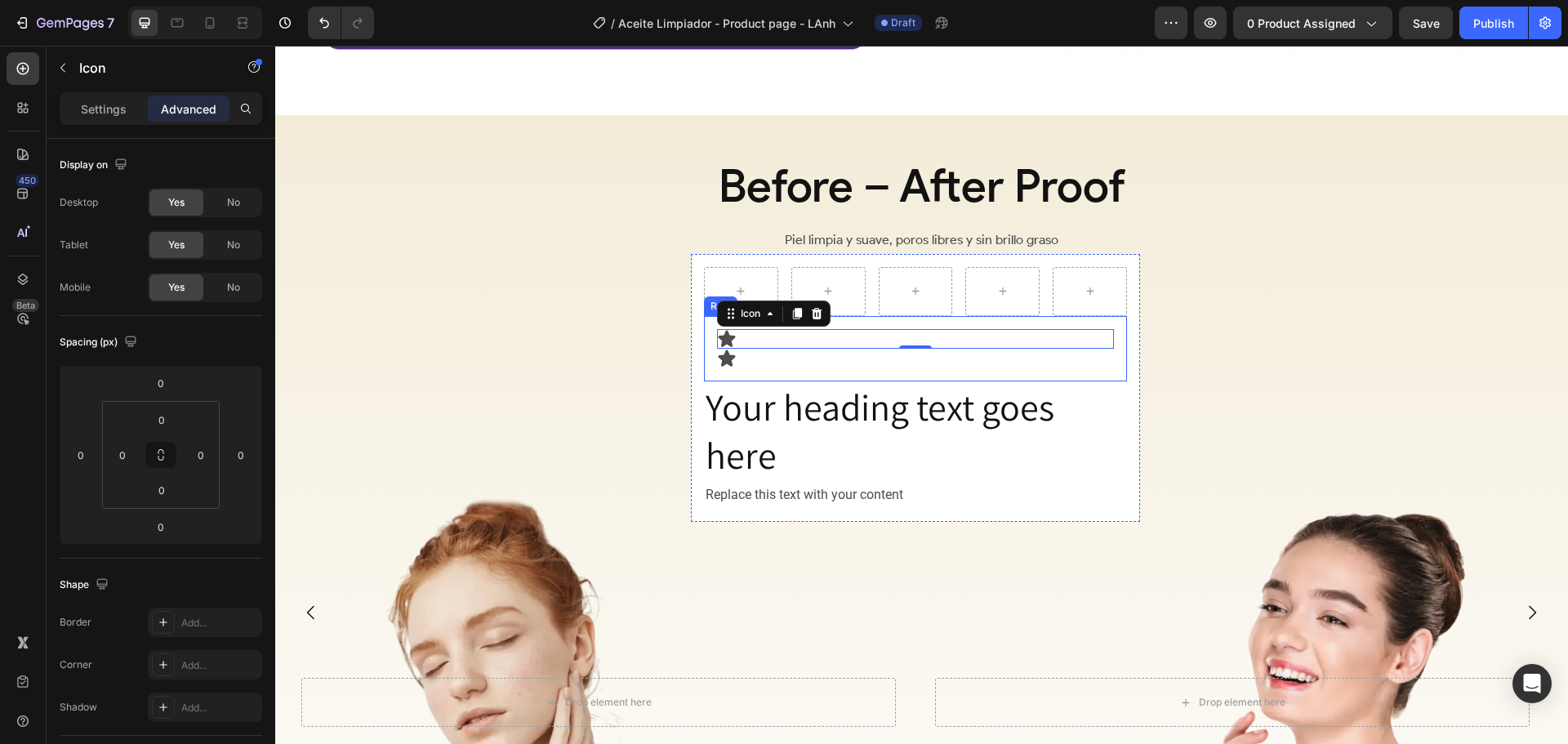
click at [860, 373] on div "Icon 0 Icon Row" at bounding box center [916, 348] width 423 height 65
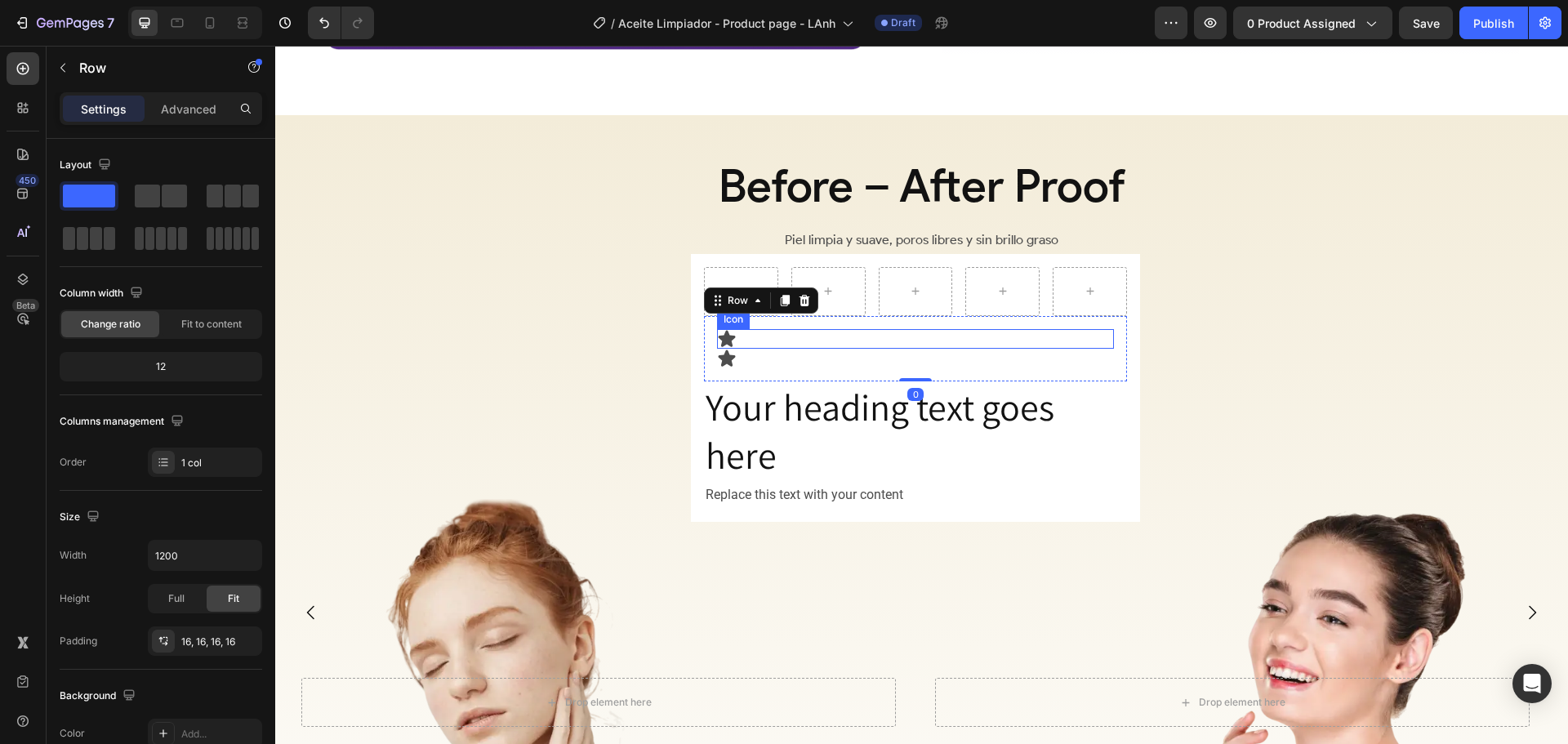
click at [812, 329] on div "Icon" at bounding box center [916, 338] width 397 height 20
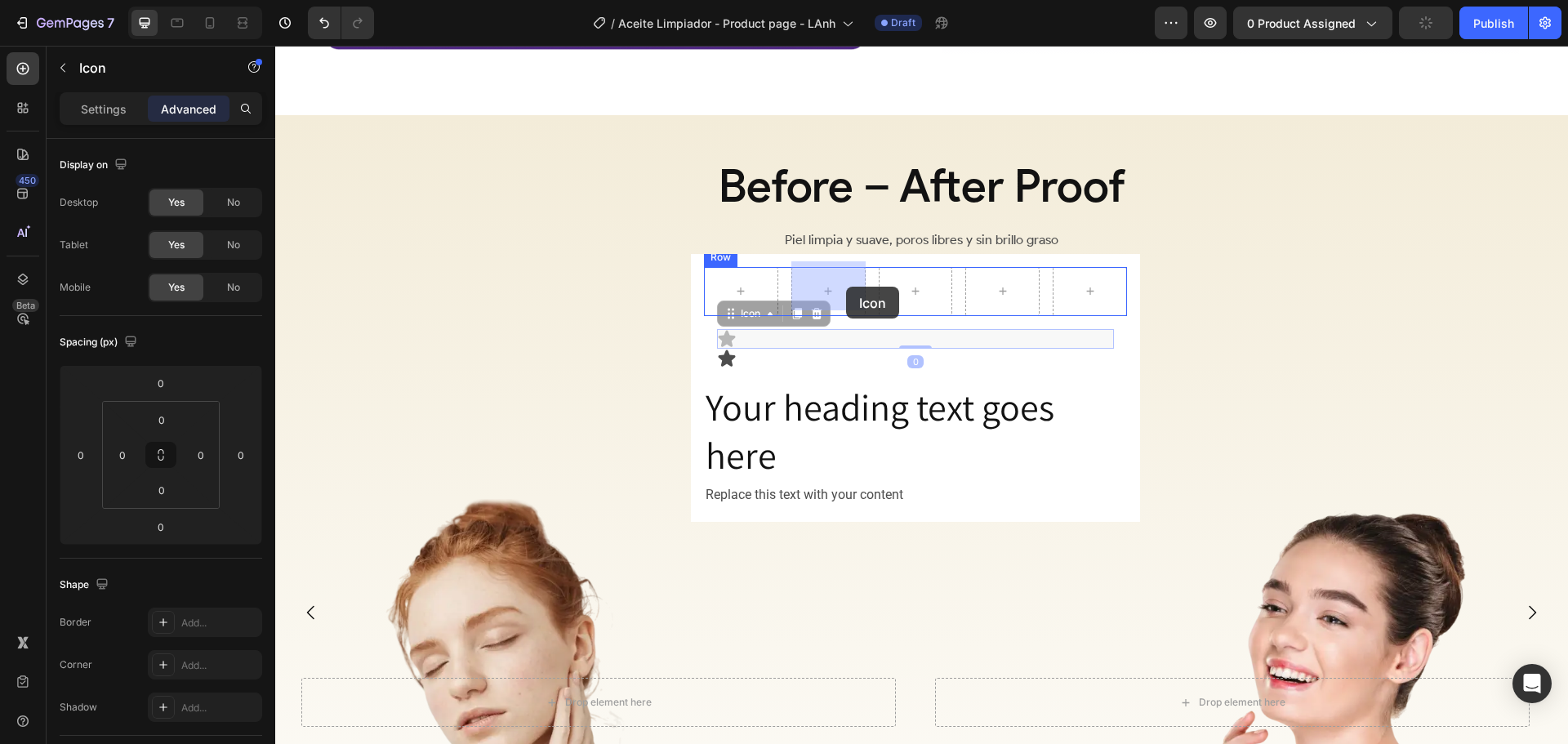
drag, startPoint x: 742, startPoint y: 308, endPoint x: 846, endPoint y: 287, distance: 106.1
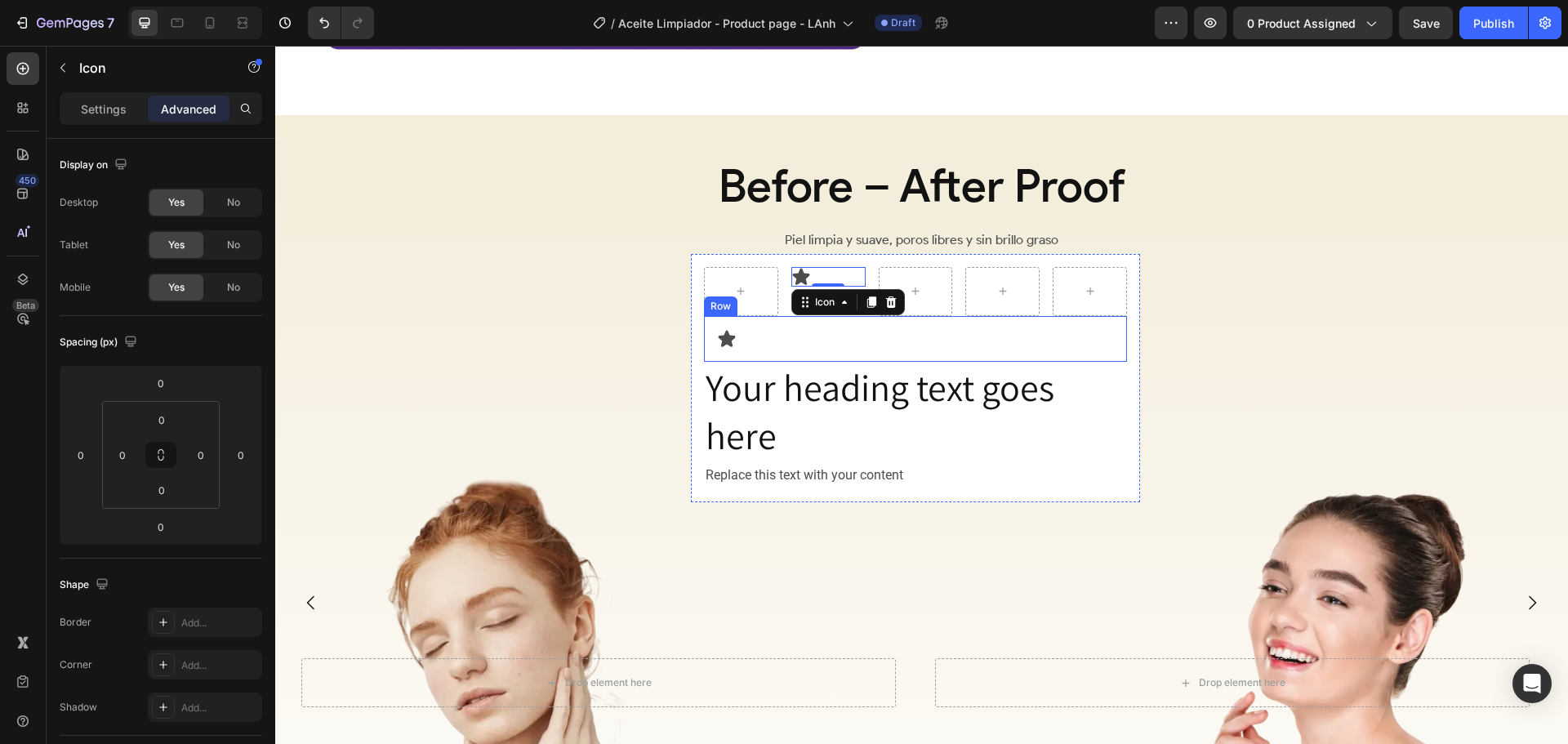
click at [909, 367] on h2 "Your heading text goes here" at bounding box center [916, 412] width 423 height 101
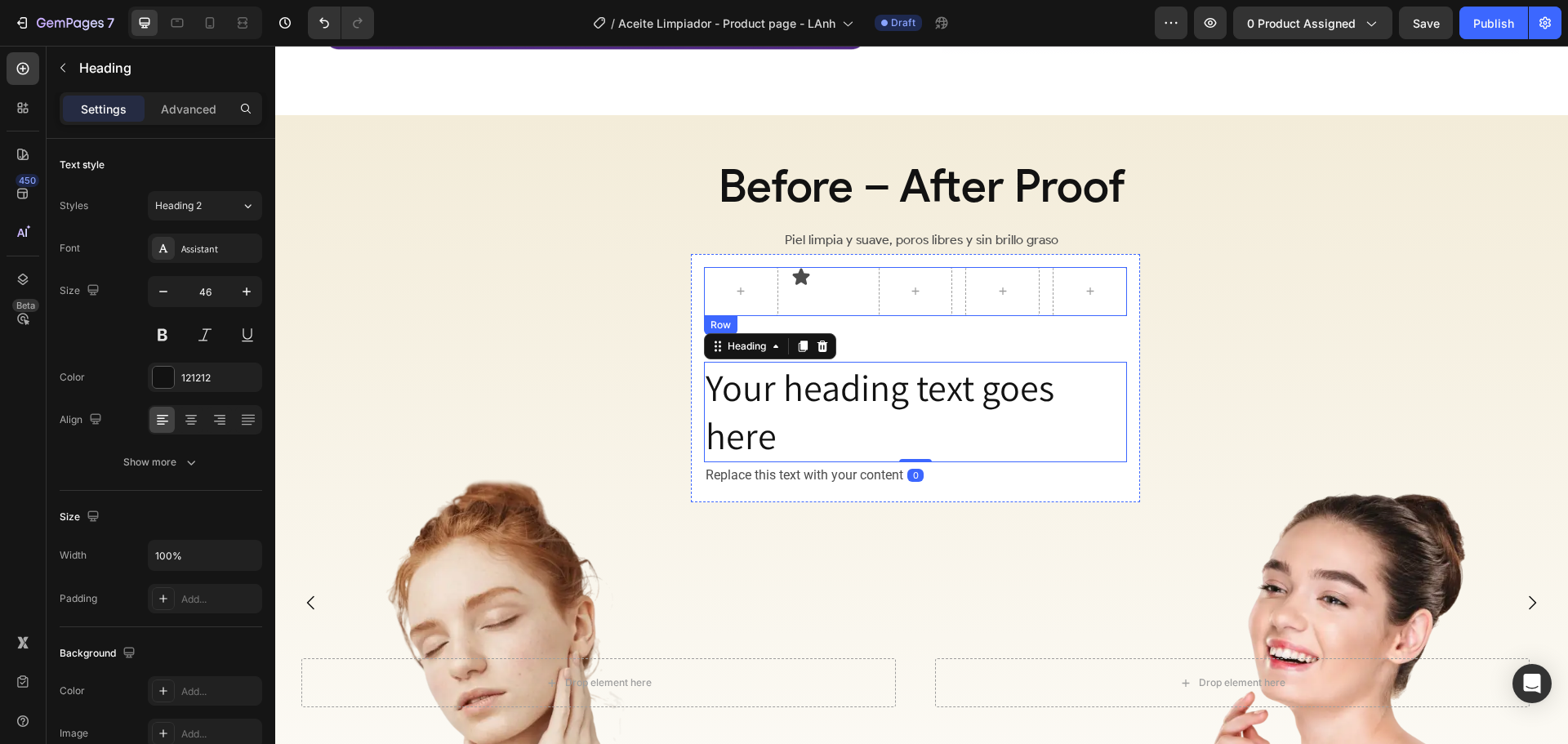
click at [842, 289] on div "Icon" at bounding box center [829, 291] width 75 height 49
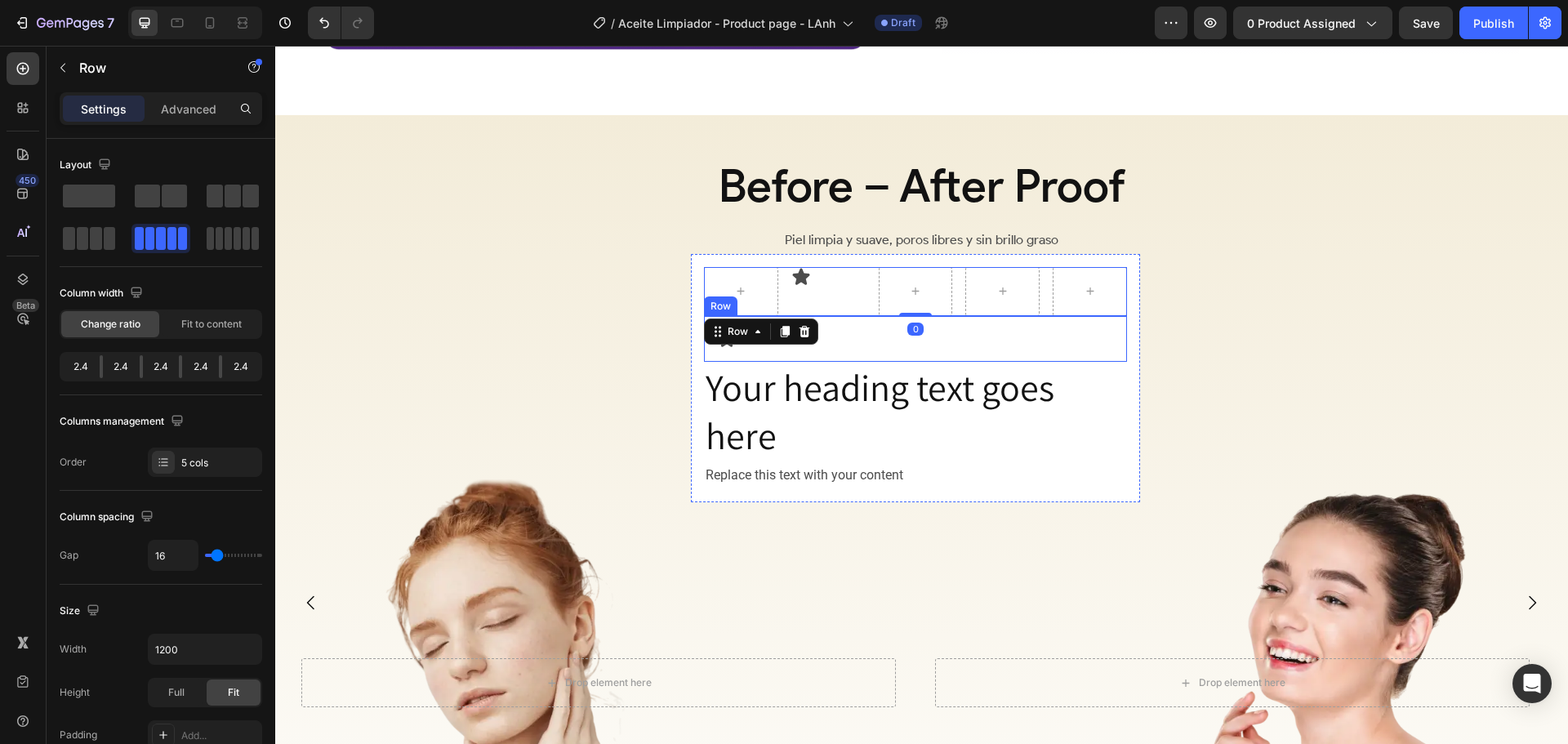
click at [760, 344] on div "Icon Row" at bounding box center [916, 338] width 423 height 46
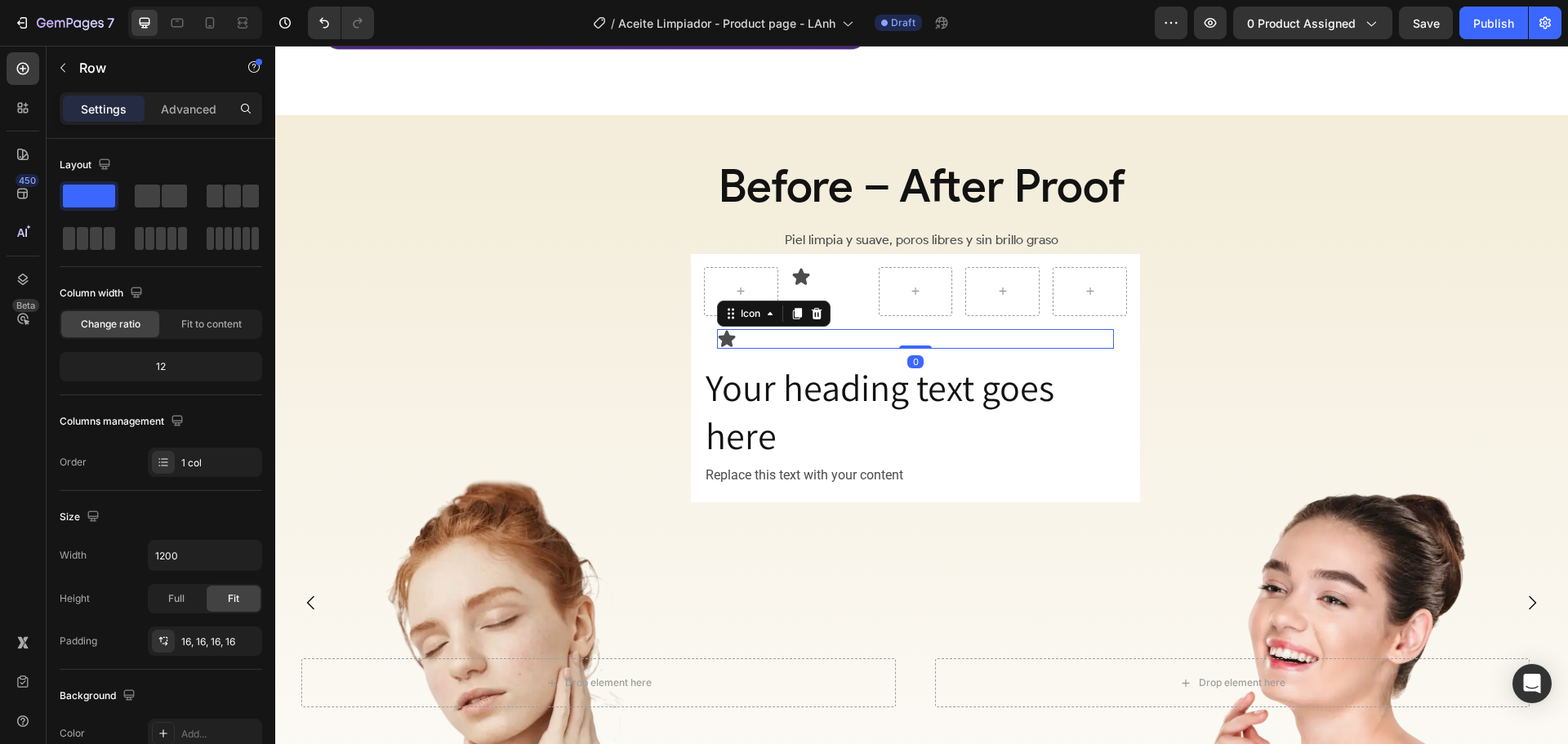
click at [752, 329] on div "Icon 0" at bounding box center [916, 338] width 397 height 20
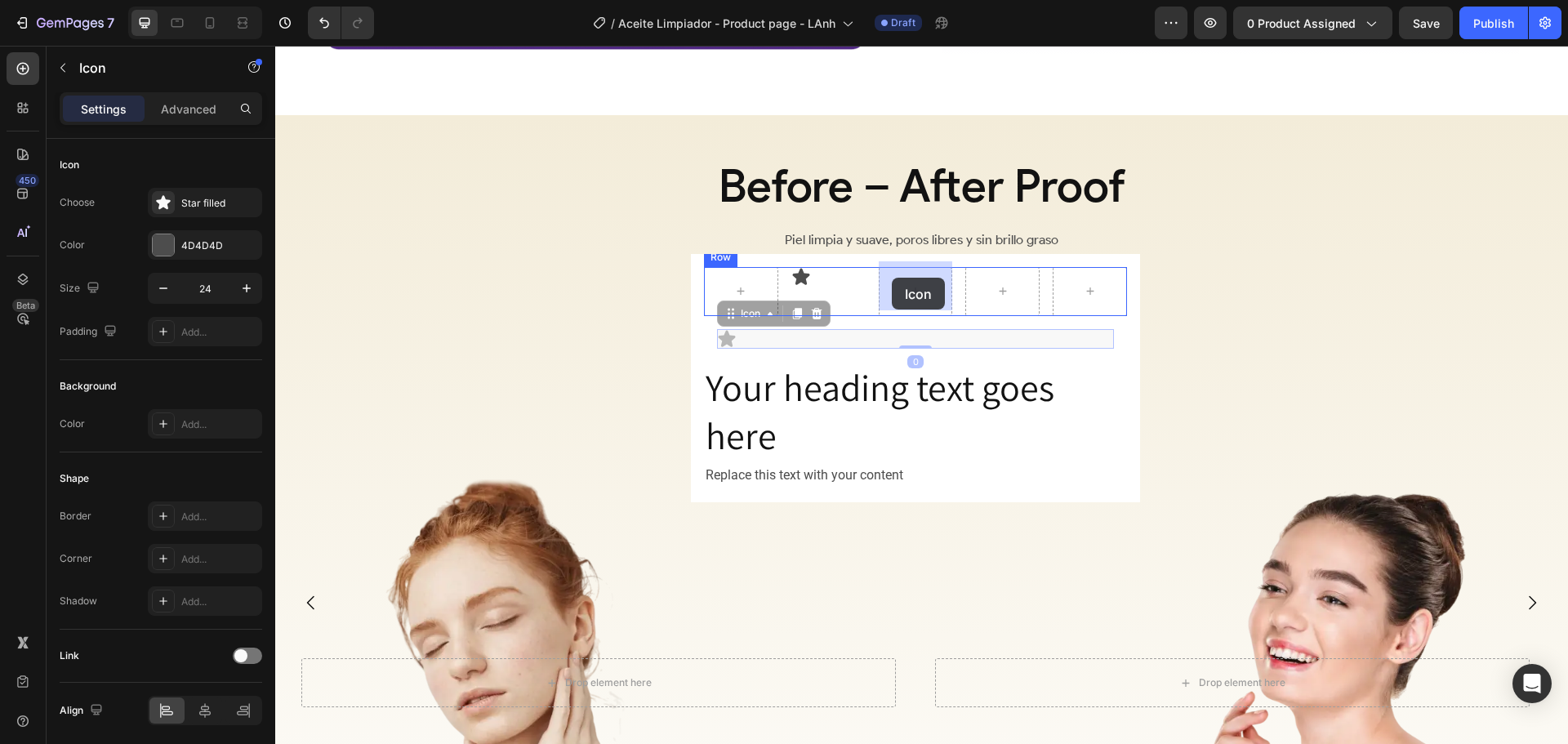
drag, startPoint x: 743, startPoint y: 307, endPoint x: 892, endPoint y: 277, distance: 152.0
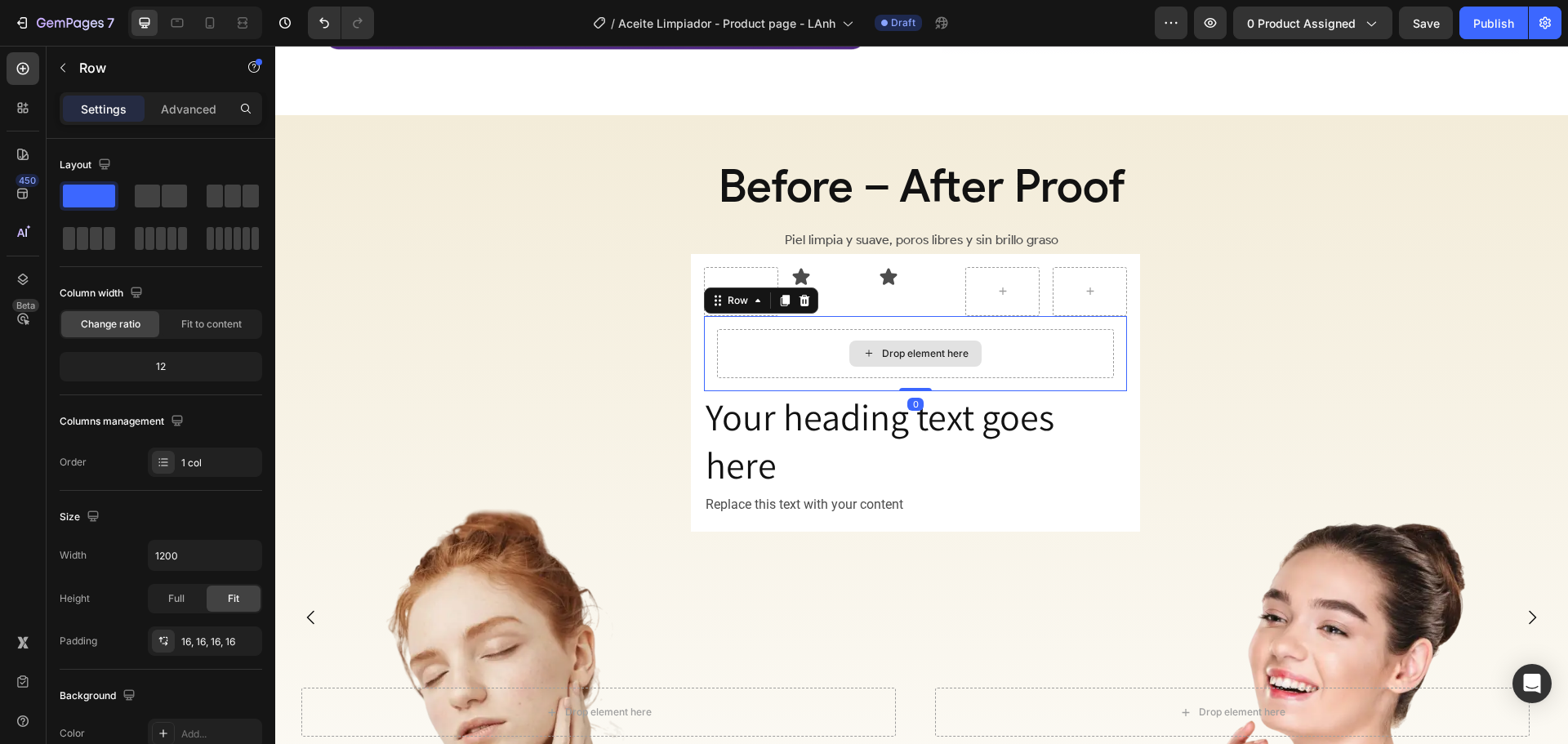
click at [775, 337] on div "Drop element here" at bounding box center [916, 353] width 397 height 49
click at [806, 294] on icon at bounding box center [804, 300] width 10 height 11
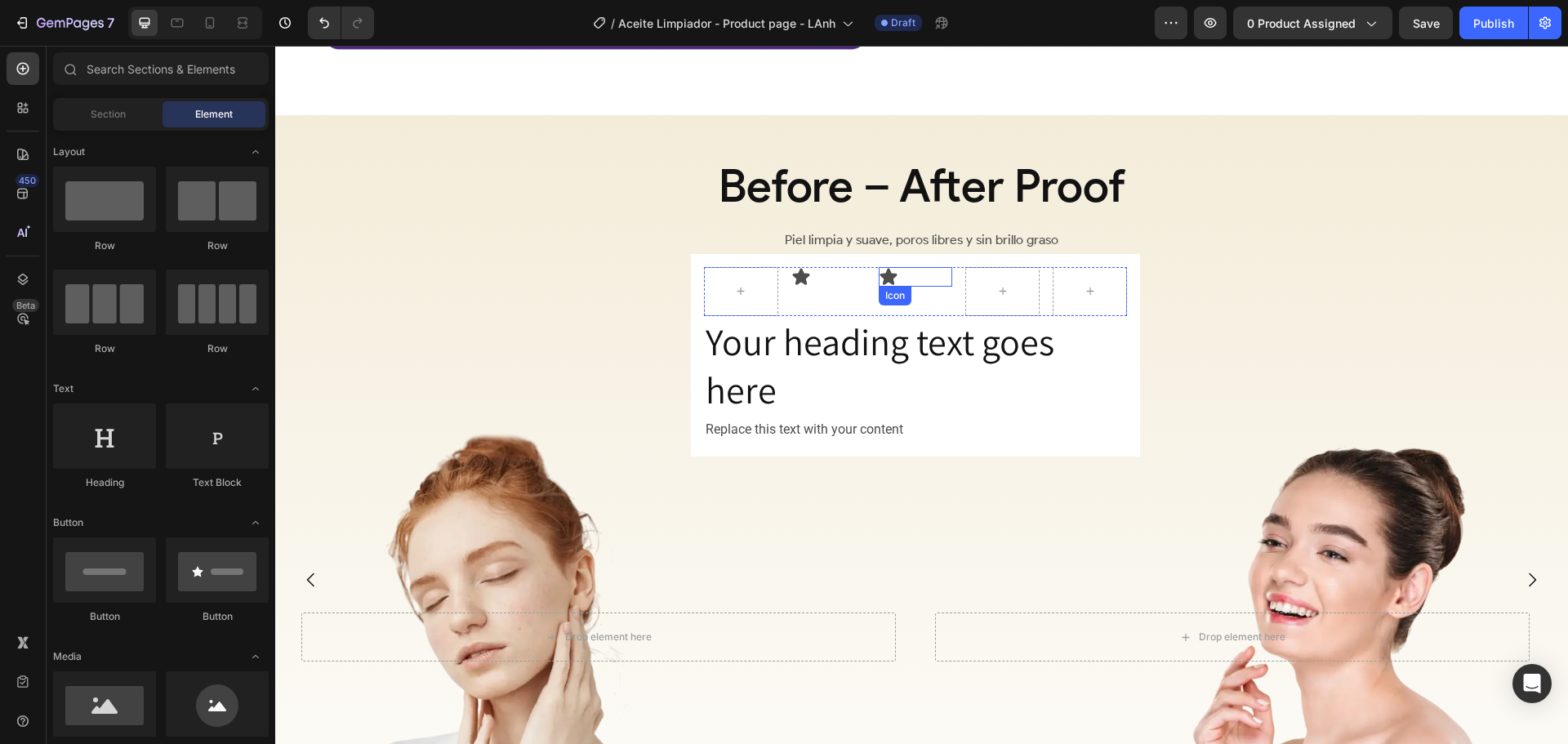
click at [891, 272] on icon at bounding box center [888, 277] width 17 height 17
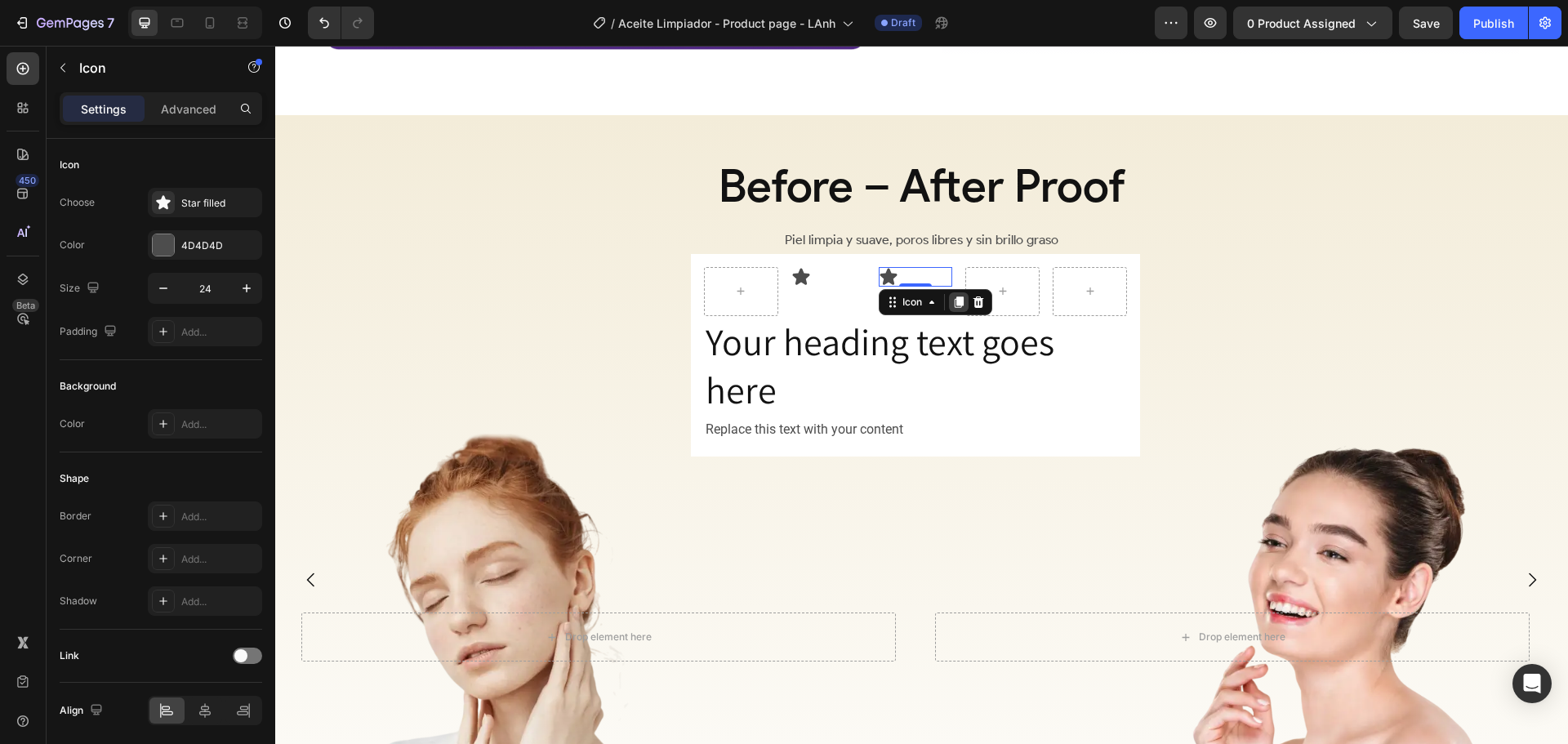
click at [952, 296] on icon at bounding box center [959, 302] width 13 height 13
click at [959, 315] on icon at bounding box center [959, 321] width 13 height 13
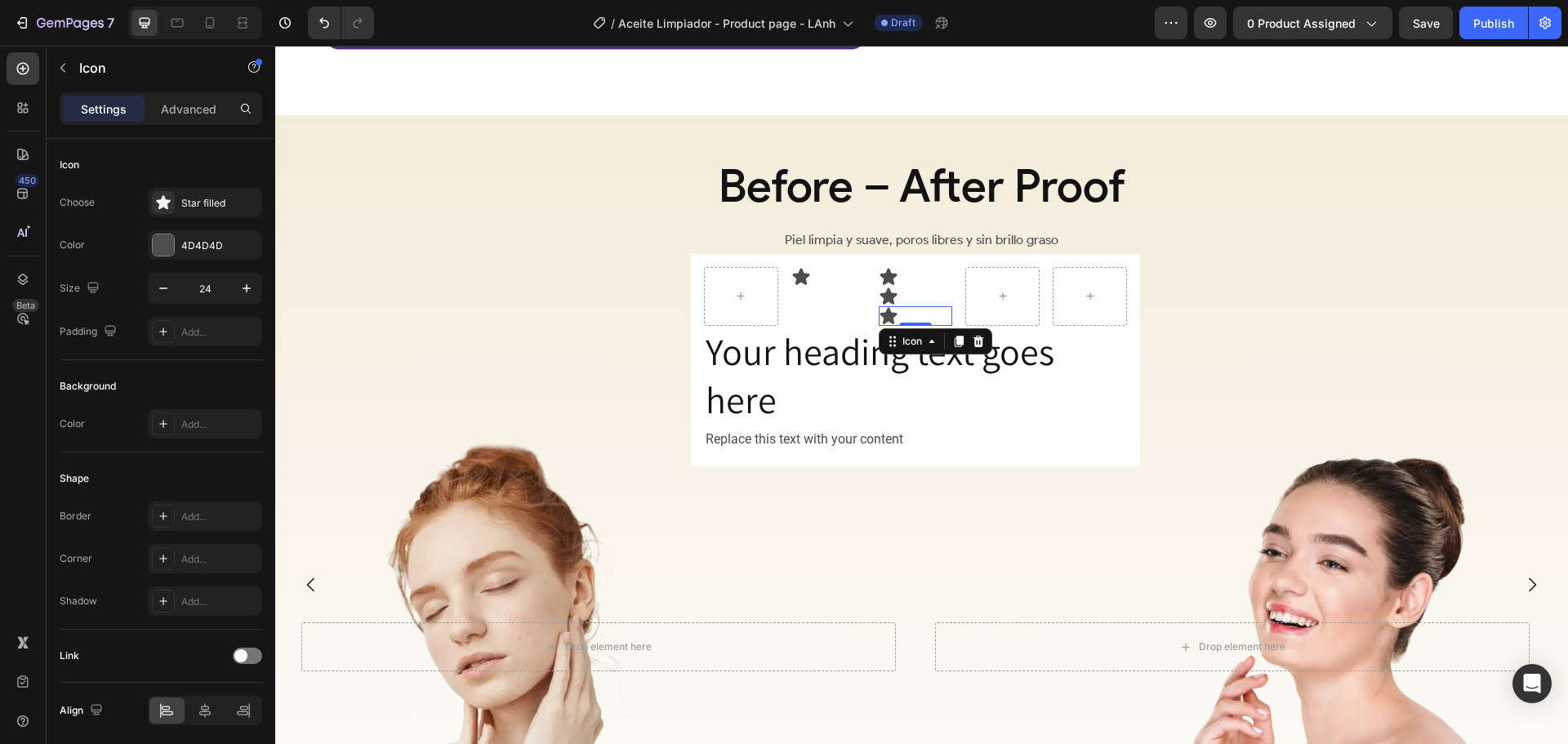
click at [959, 309] on div "Icon Icon Icon Icon 0 Row" at bounding box center [916, 296] width 423 height 59
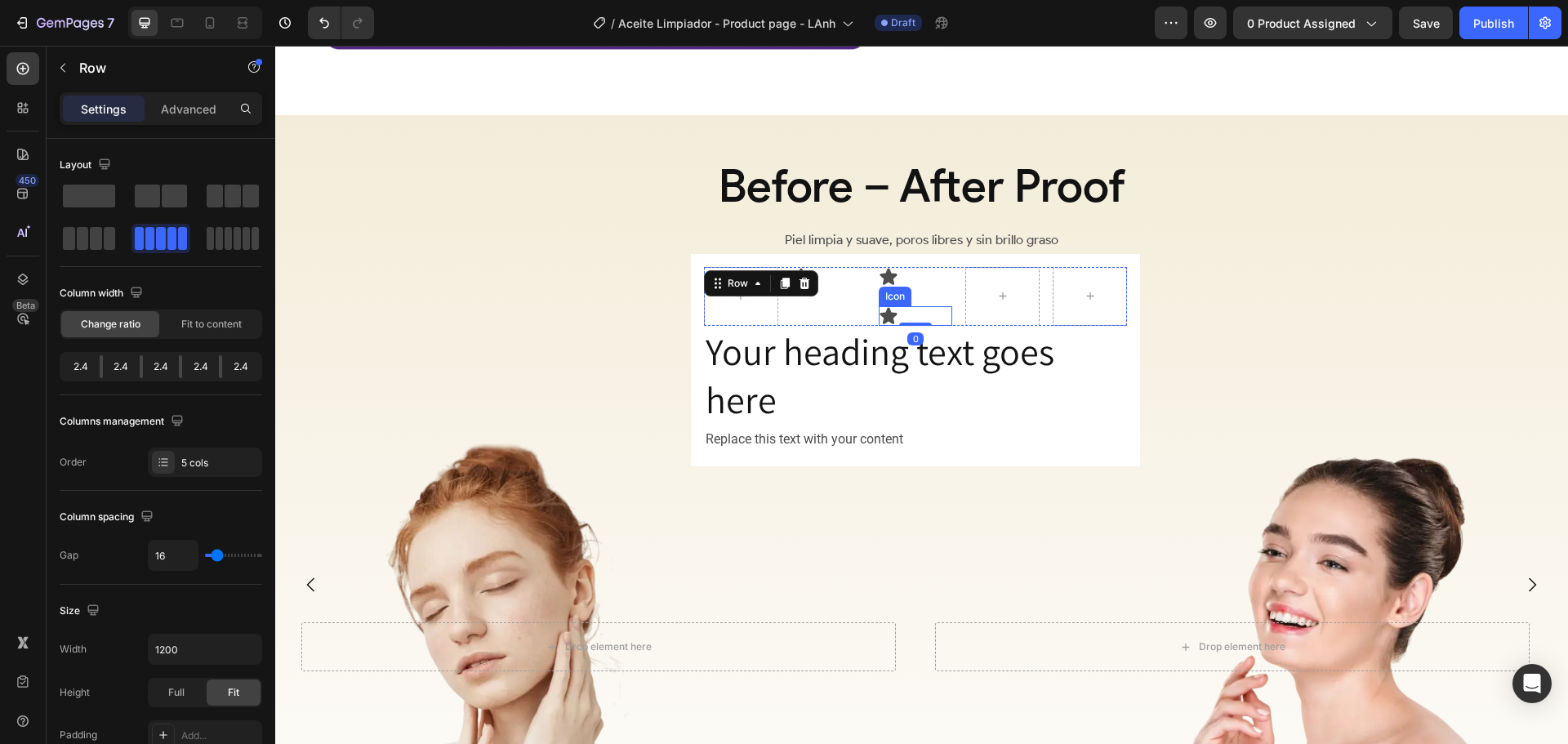
click at [924, 308] on div "Icon" at bounding box center [916, 316] width 75 height 20
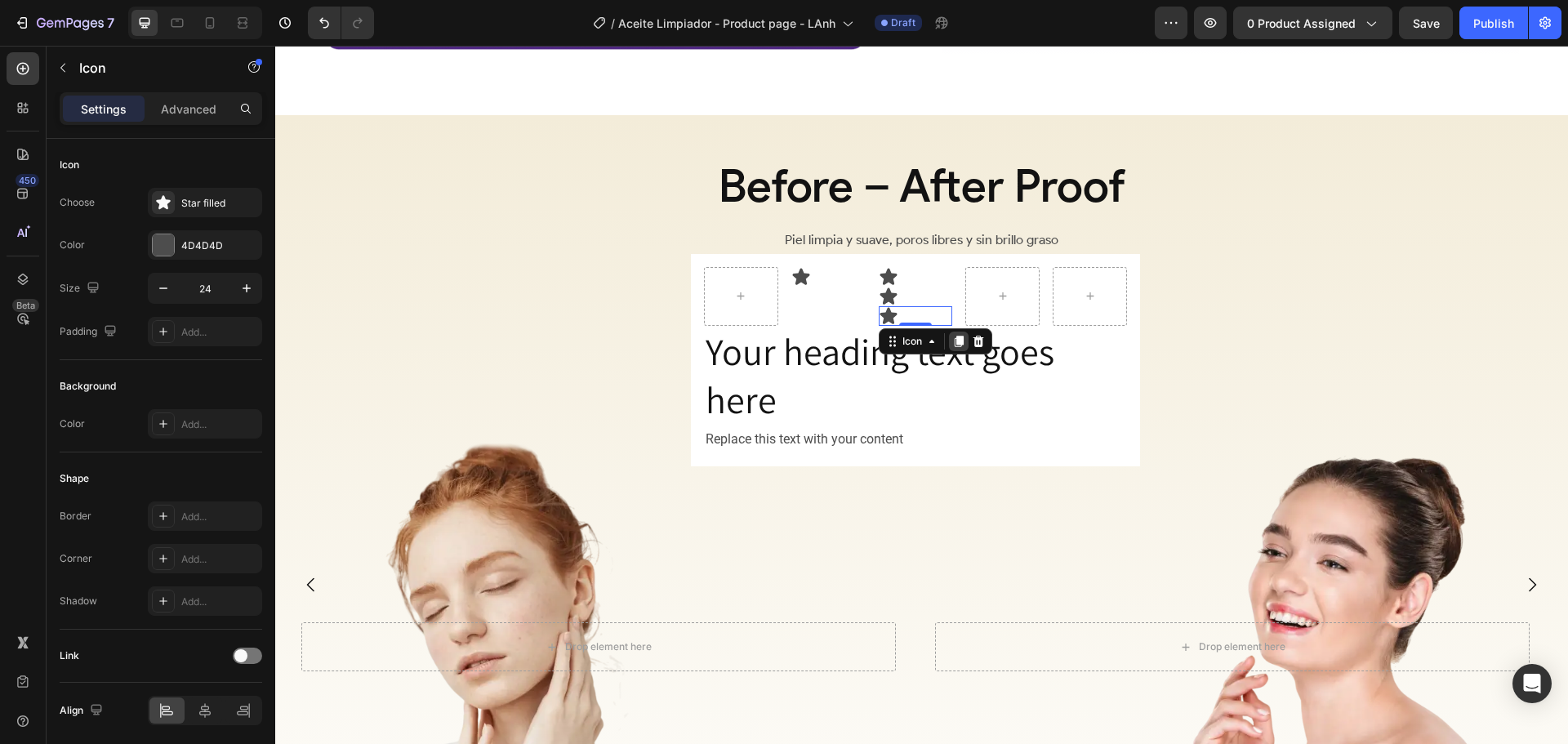
click at [953, 334] on icon at bounding box center [959, 341] width 13 height 13
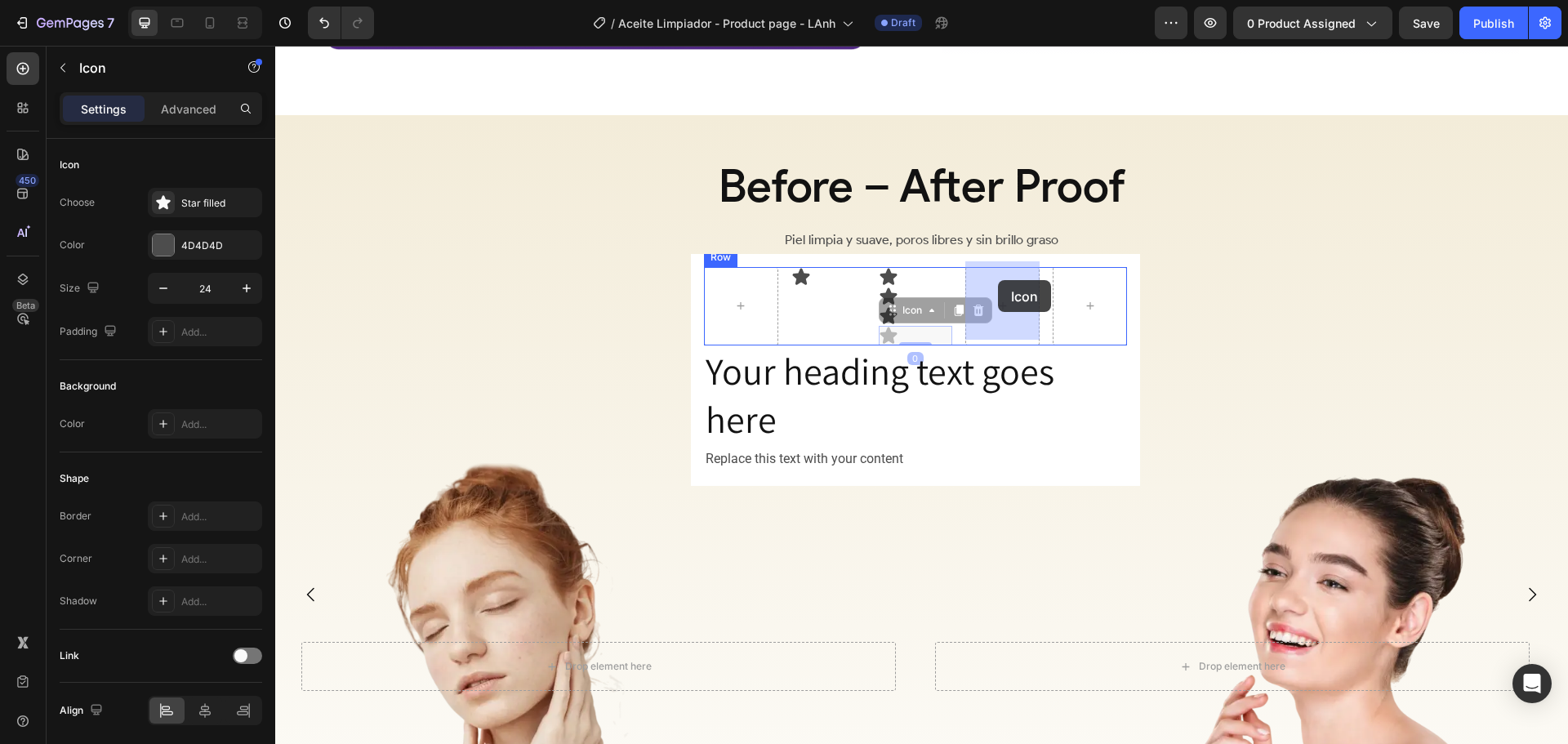
drag, startPoint x: 898, startPoint y: 305, endPoint x: 954, endPoint y: 291, distance: 57.7
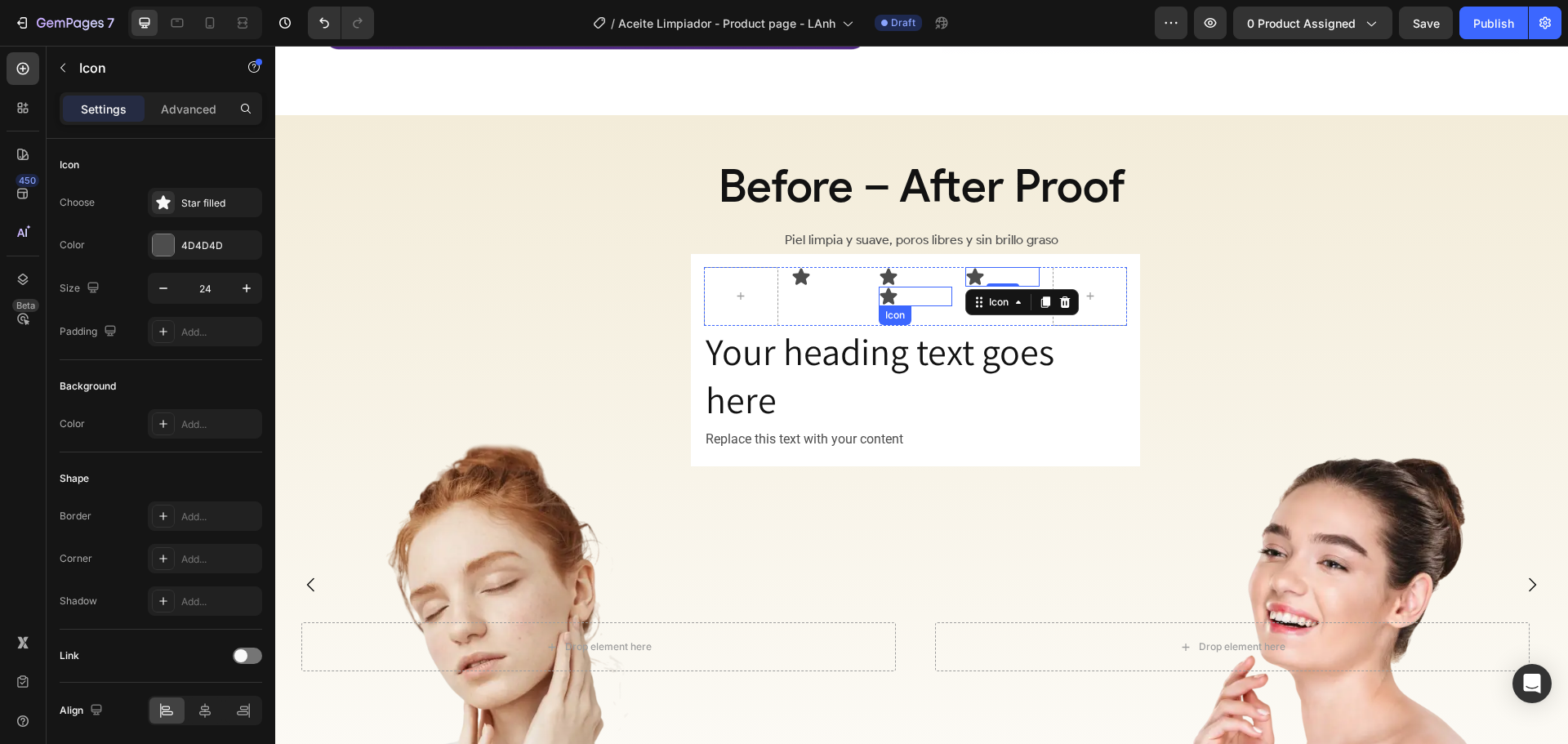
click at [901, 291] on div "Icon" at bounding box center [916, 296] width 75 height 20
drag, startPoint x: 894, startPoint y: 311, endPoint x: 1062, endPoint y: 283, distance: 170.3
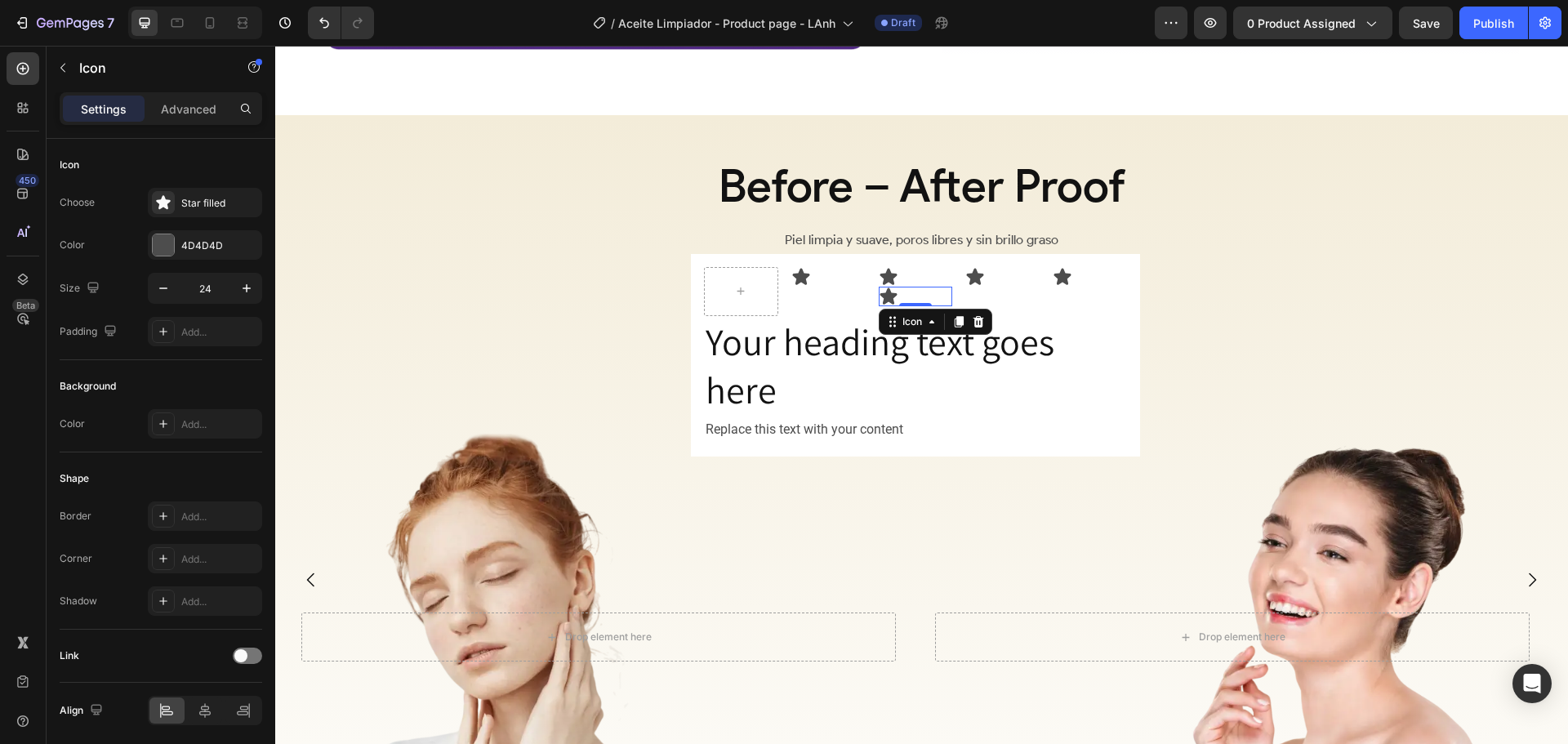
click at [891, 297] on icon at bounding box center [888, 296] width 17 height 17
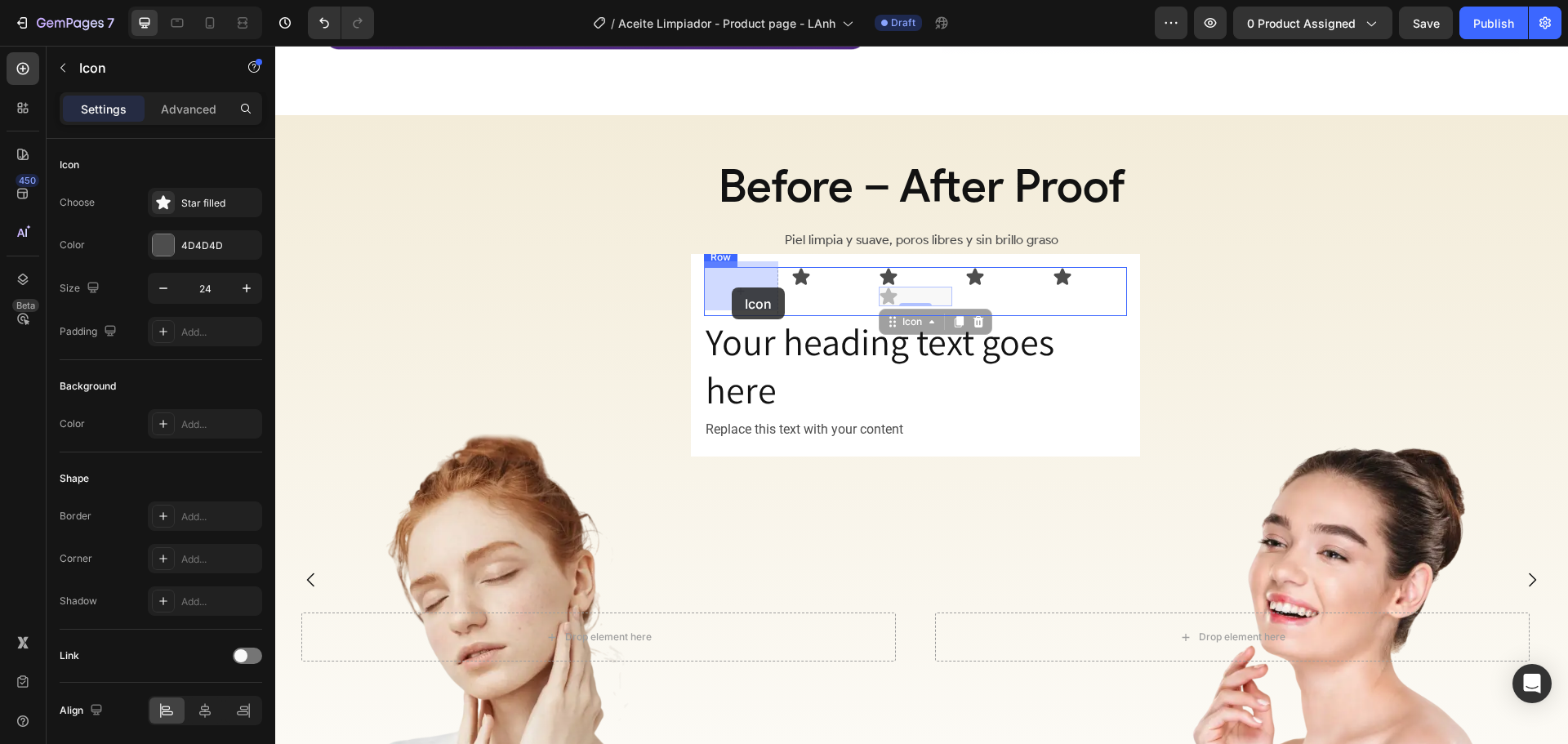
drag, startPoint x: 901, startPoint y: 316, endPoint x: 732, endPoint y: 288, distance: 171.3
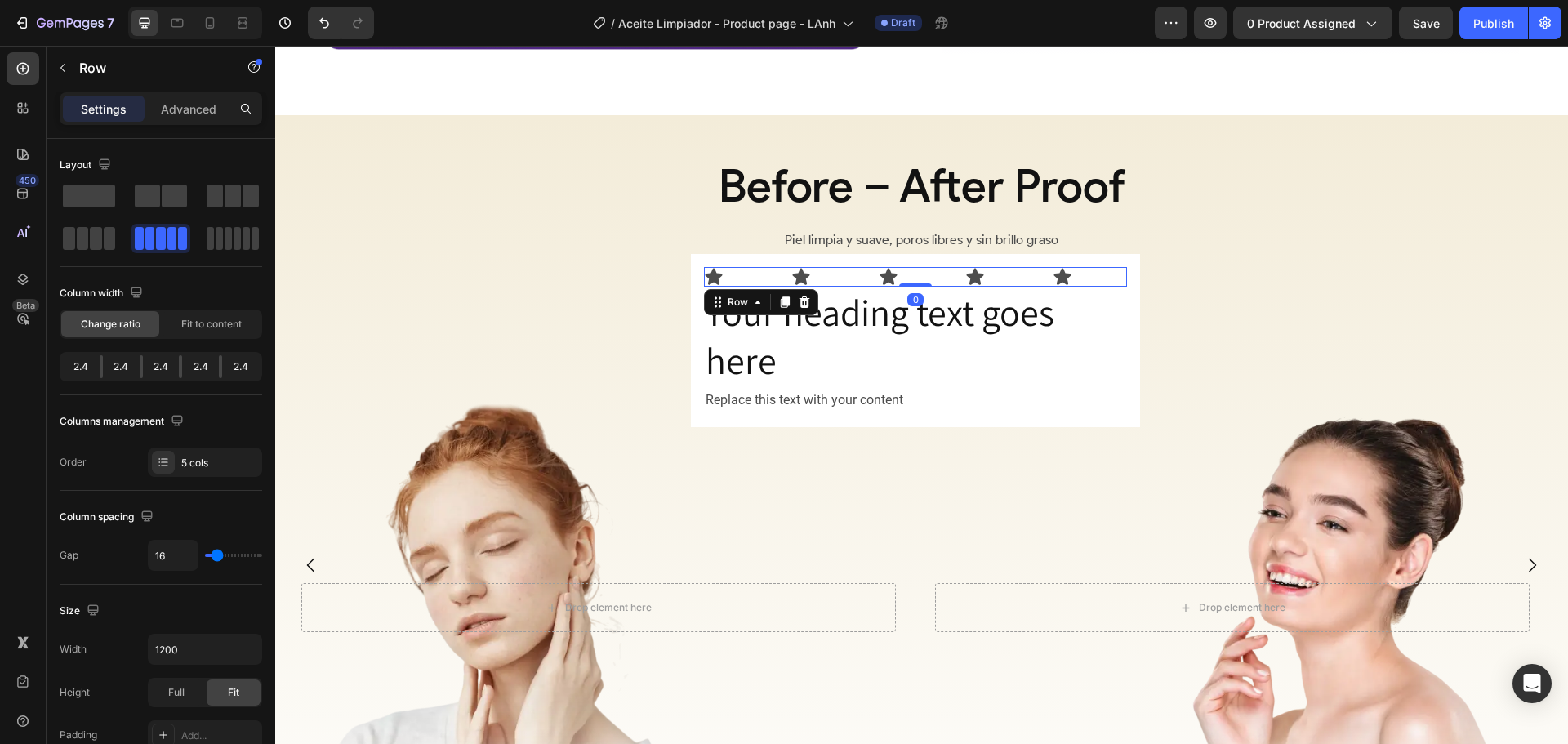
click at [1046, 268] on div "Icon Icon Icon Icon Icon Row 0" at bounding box center [916, 277] width 423 height 20
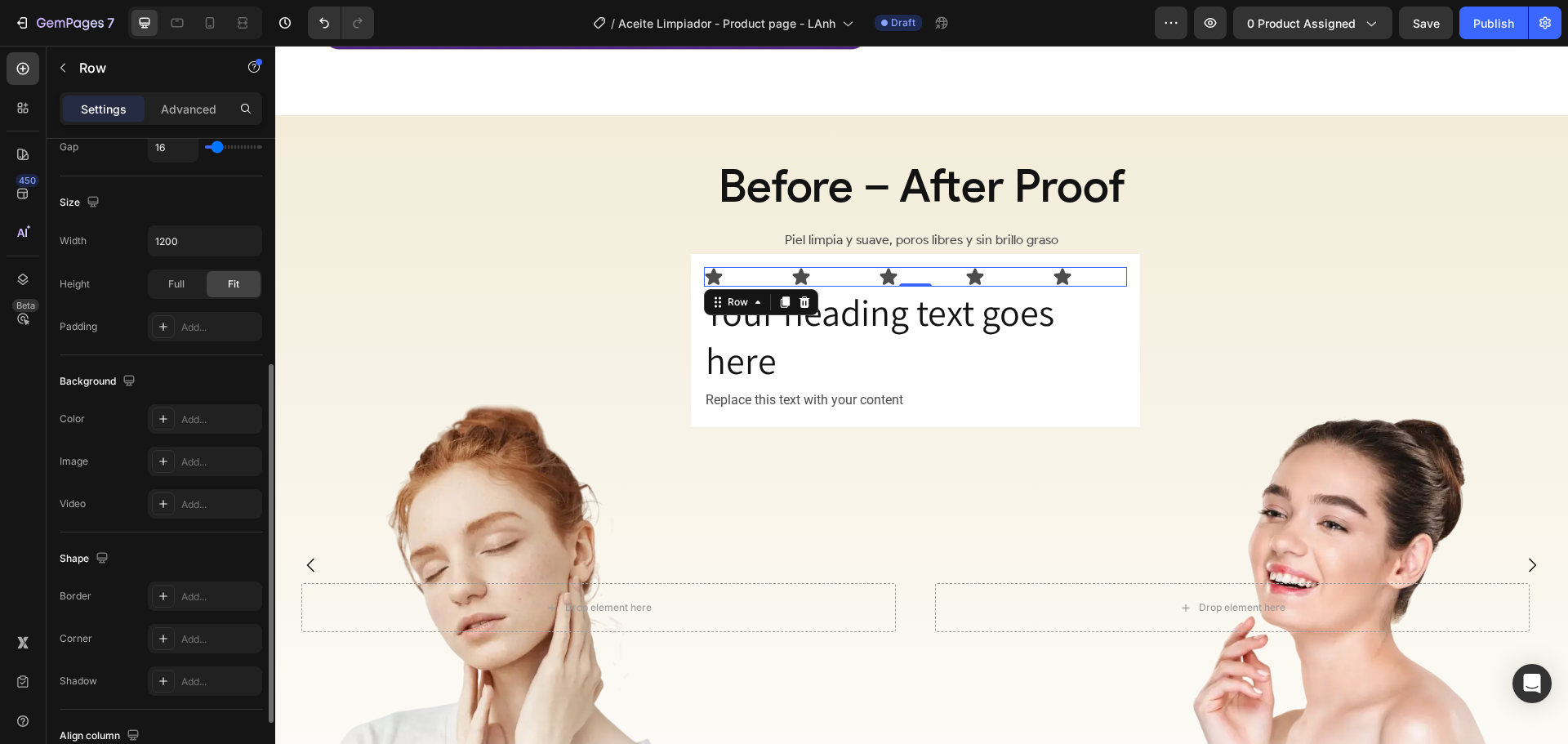
scroll to position [531, 0]
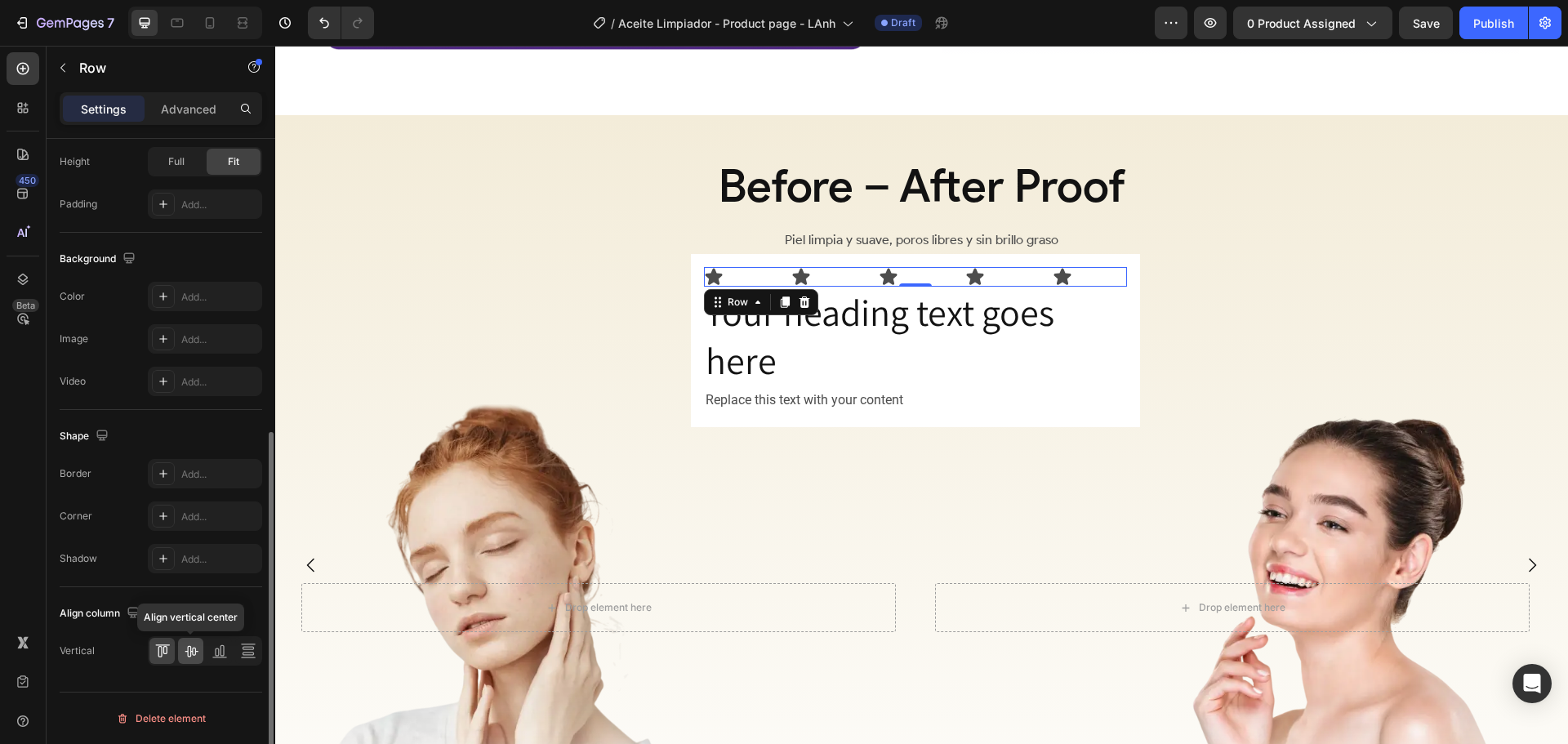
click at [191, 651] on icon at bounding box center [191, 651] width 13 height 11
click at [748, 272] on div "Icon" at bounding box center [742, 277] width 75 height 20
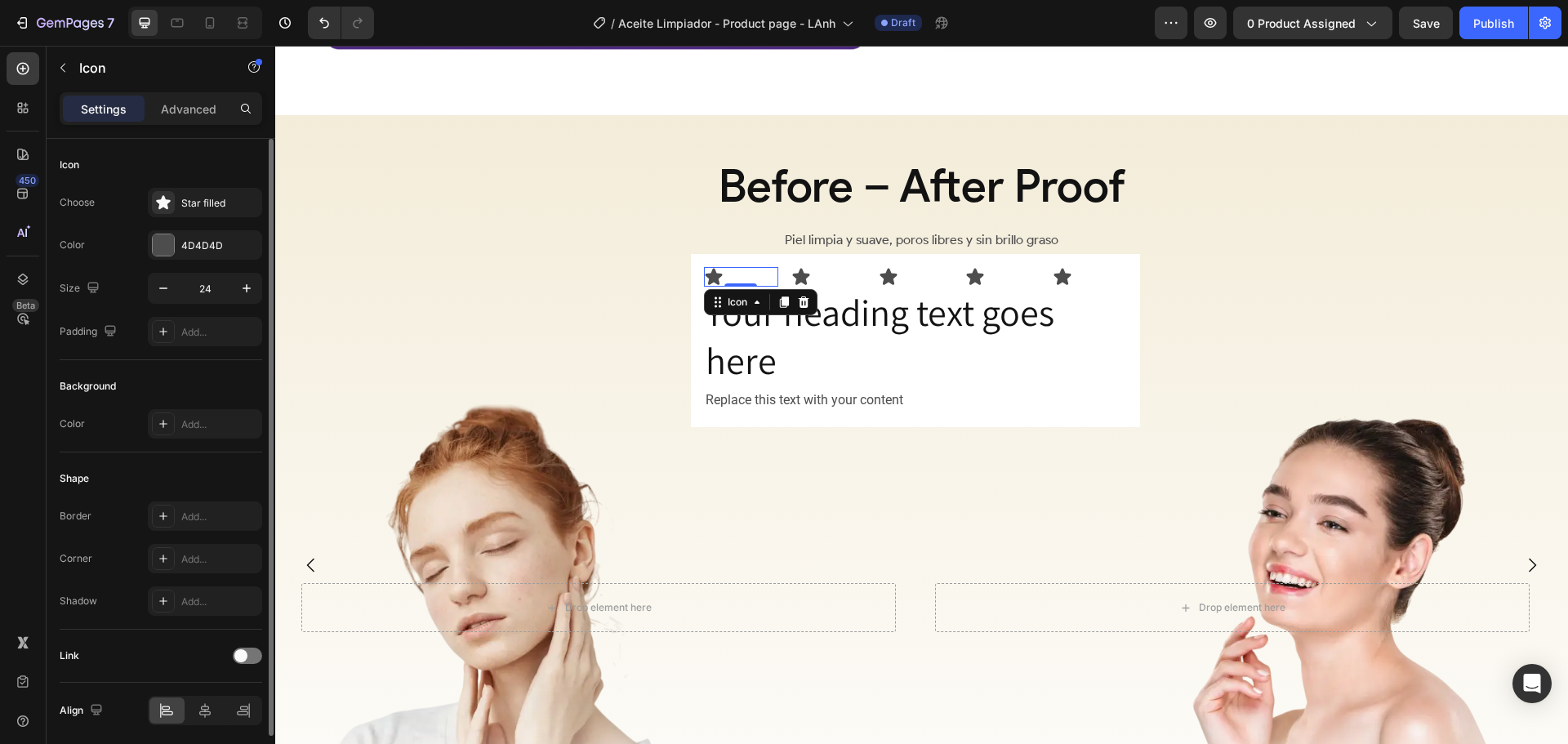
scroll to position [60, 0]
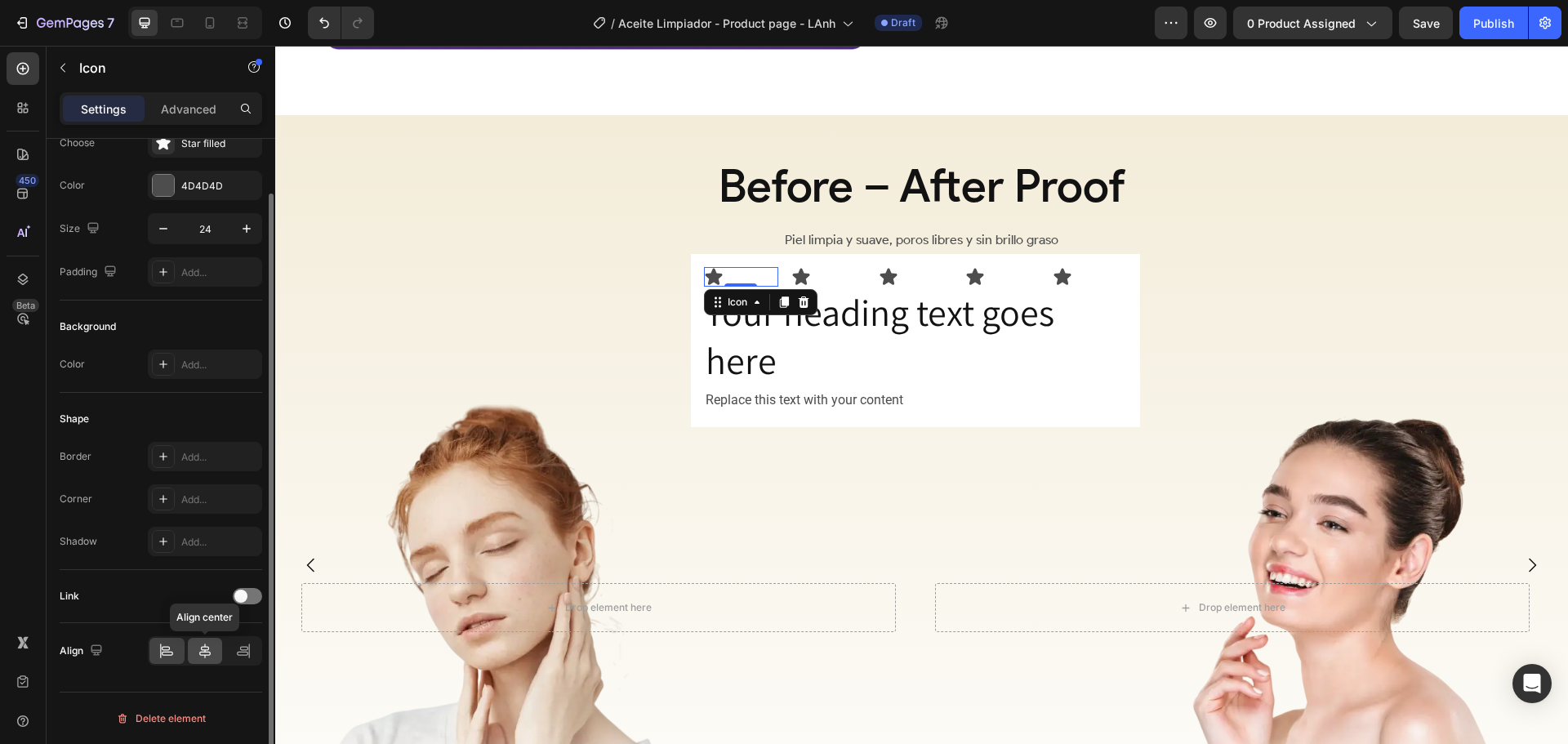
click at [198, 652] on icon at bounding box center [205, 651] width 17 height 17
click at [825, 270] on div "Icon" at bounding box center [829, 277] width 75 height 20
click at [198, 644] on icon at bounding box center [205, 651] width 17 height 17
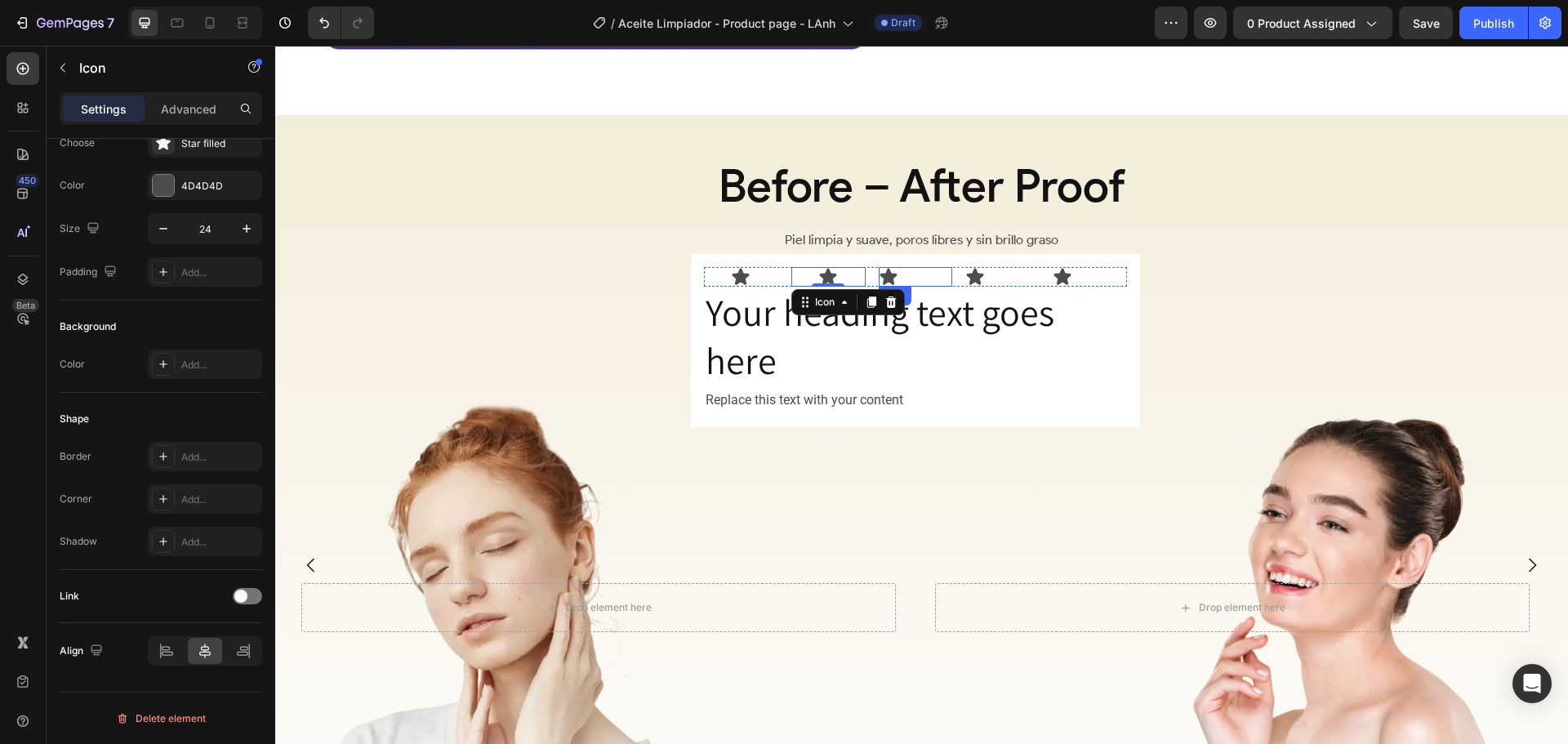
click at [925, 267] on div "Icon" at bounding box center [916, 277] width 75 height 20
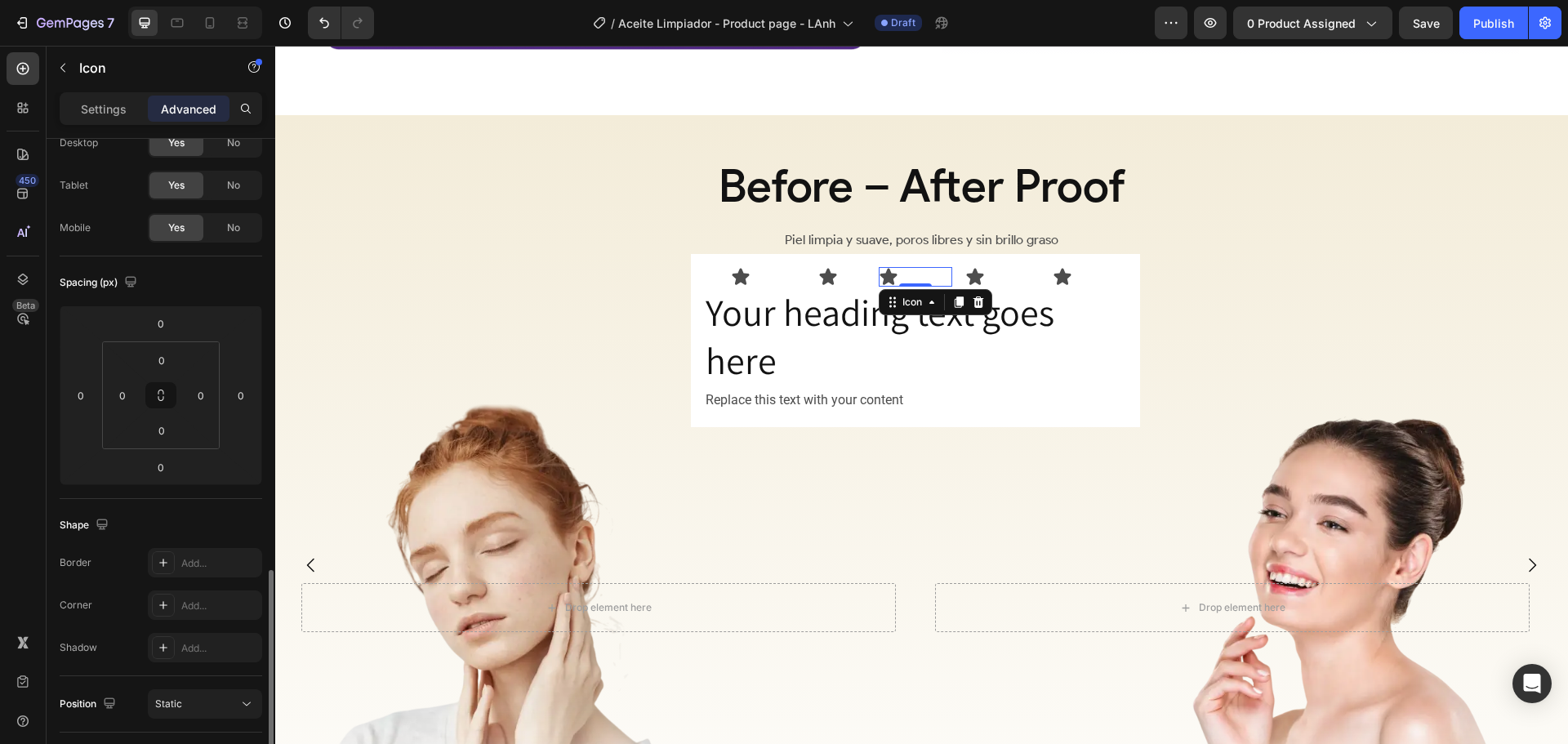
scroll to position [413, 0]
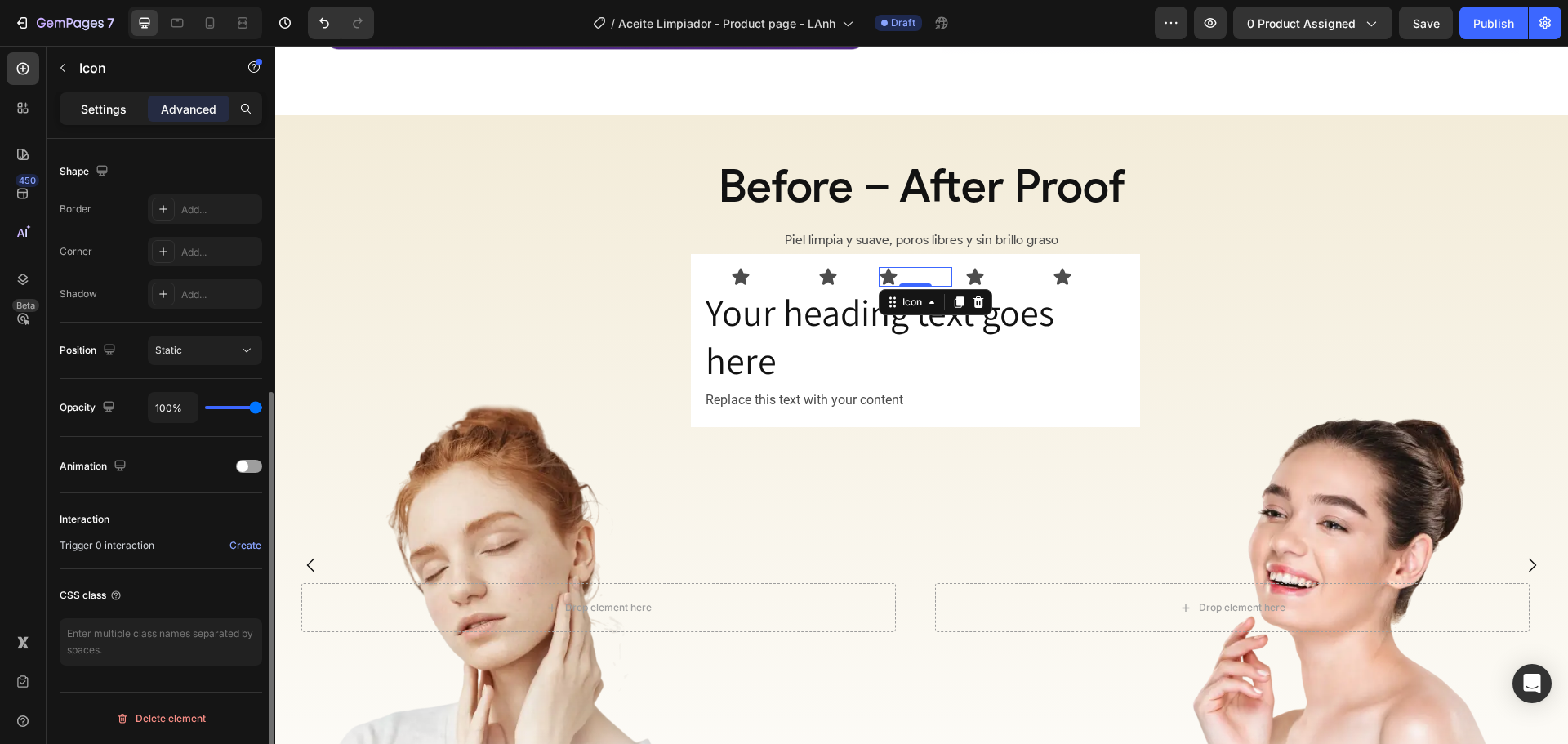
click at [111, 101] on p "Settings" at bounding box center [103, 109] width 46 height 17
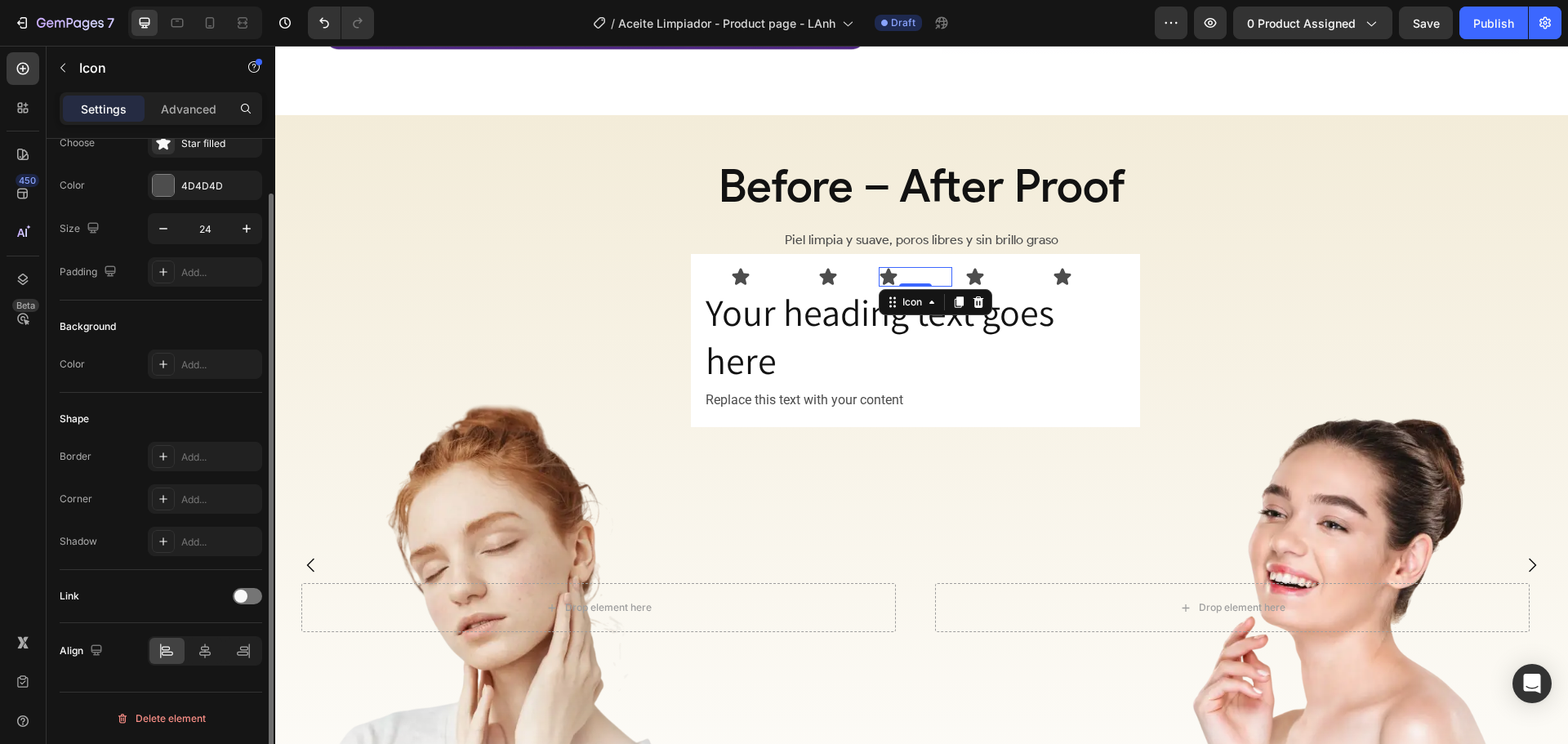
scroll to position [60, 0]
drag, startPoint x: 198, startPoint y: 646, endPoint x: 236, endPoint y: 635, distance: 39.6
click at [198, 647] on icon at bounding box center [205, 651] width 17 height 17
click at [974, 269] on icon at bounding box center [975, 277] width 17 height 17
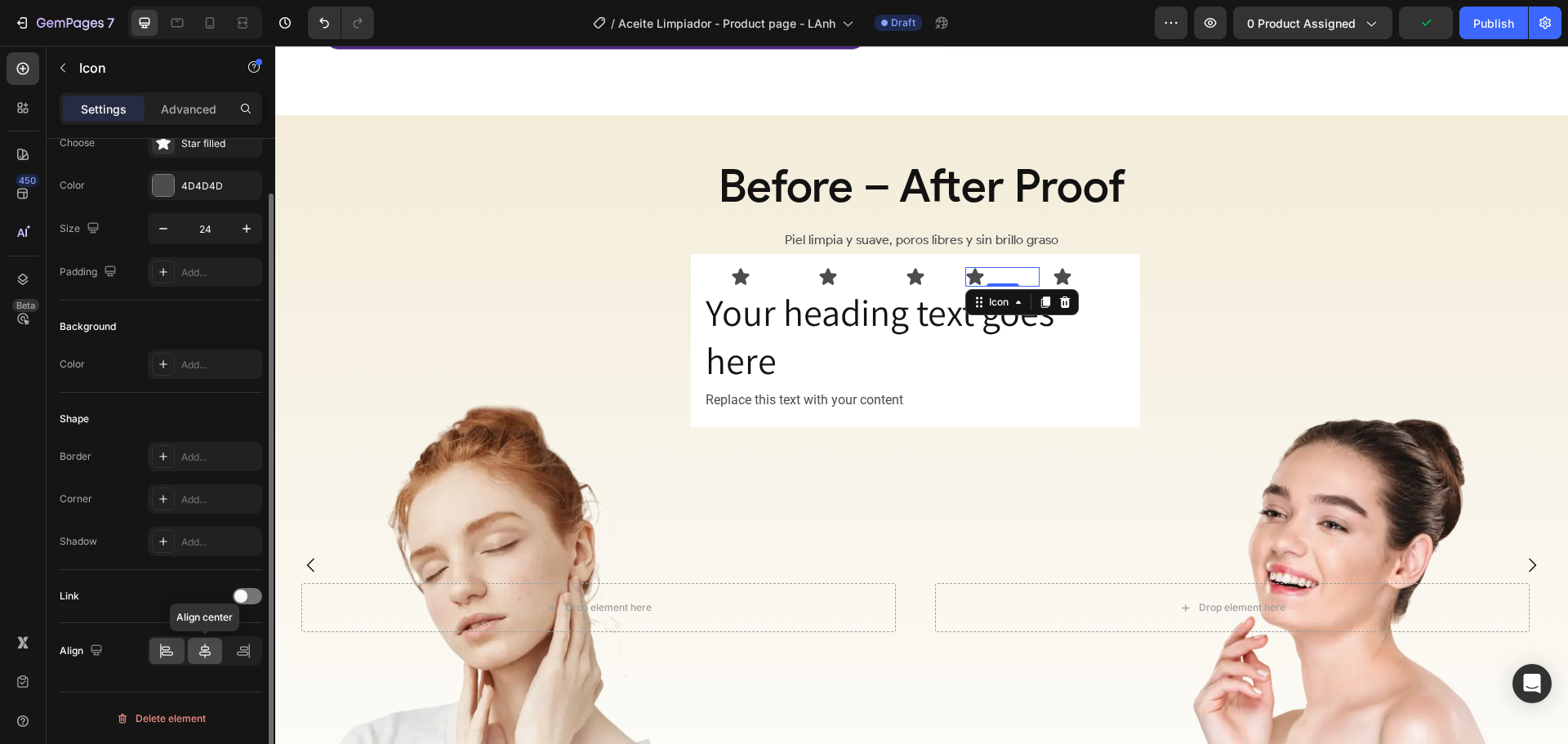
click at [196, 649] on div at bounding box center [206, 651] width 35 height 26
click at [1074, 269] on div "Icon 0" at bounding box center [1090, 277] width 75 height 20
click at [194, 651] on div at bounding box center [206, 651] width 35 height 26
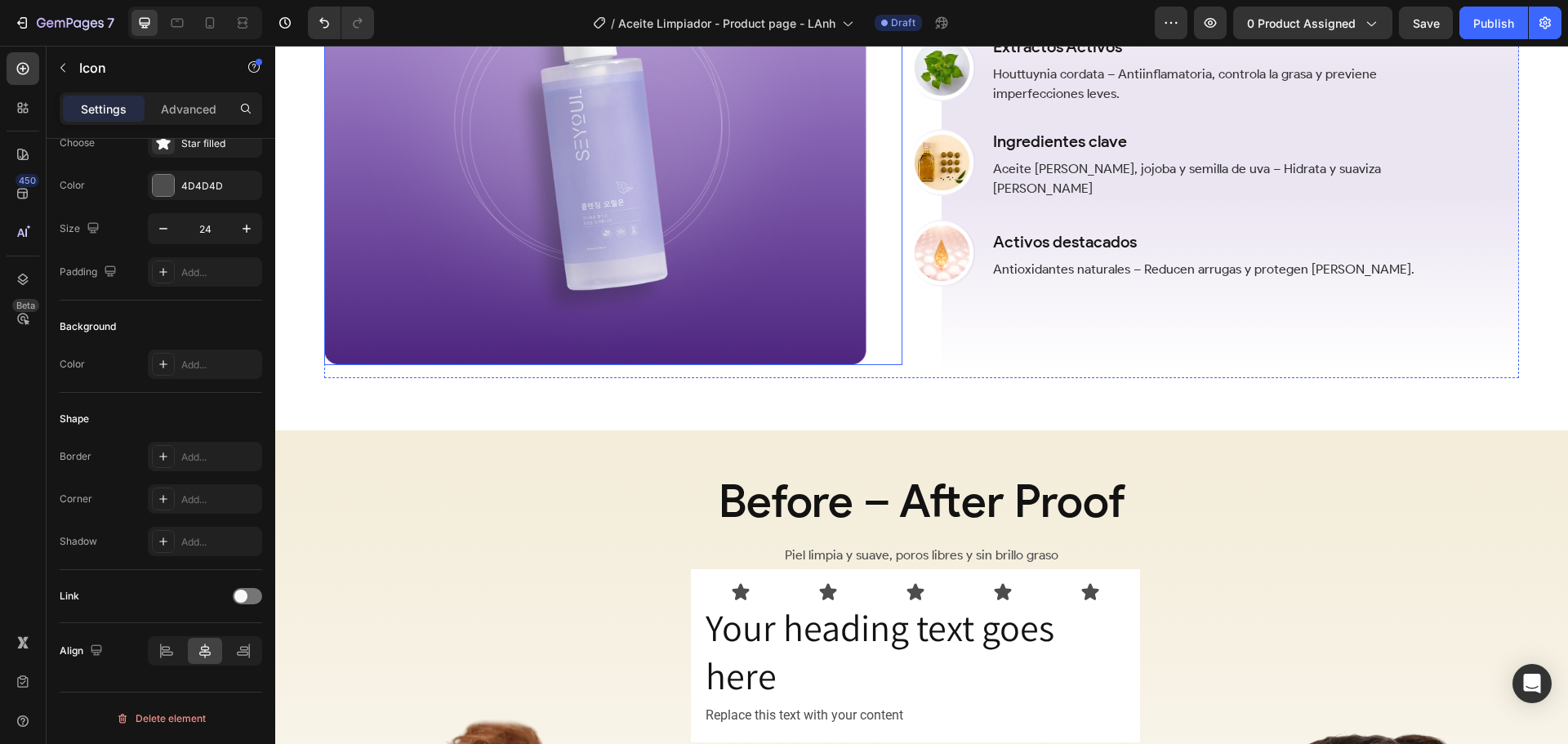
scroll to position [2039, 0]
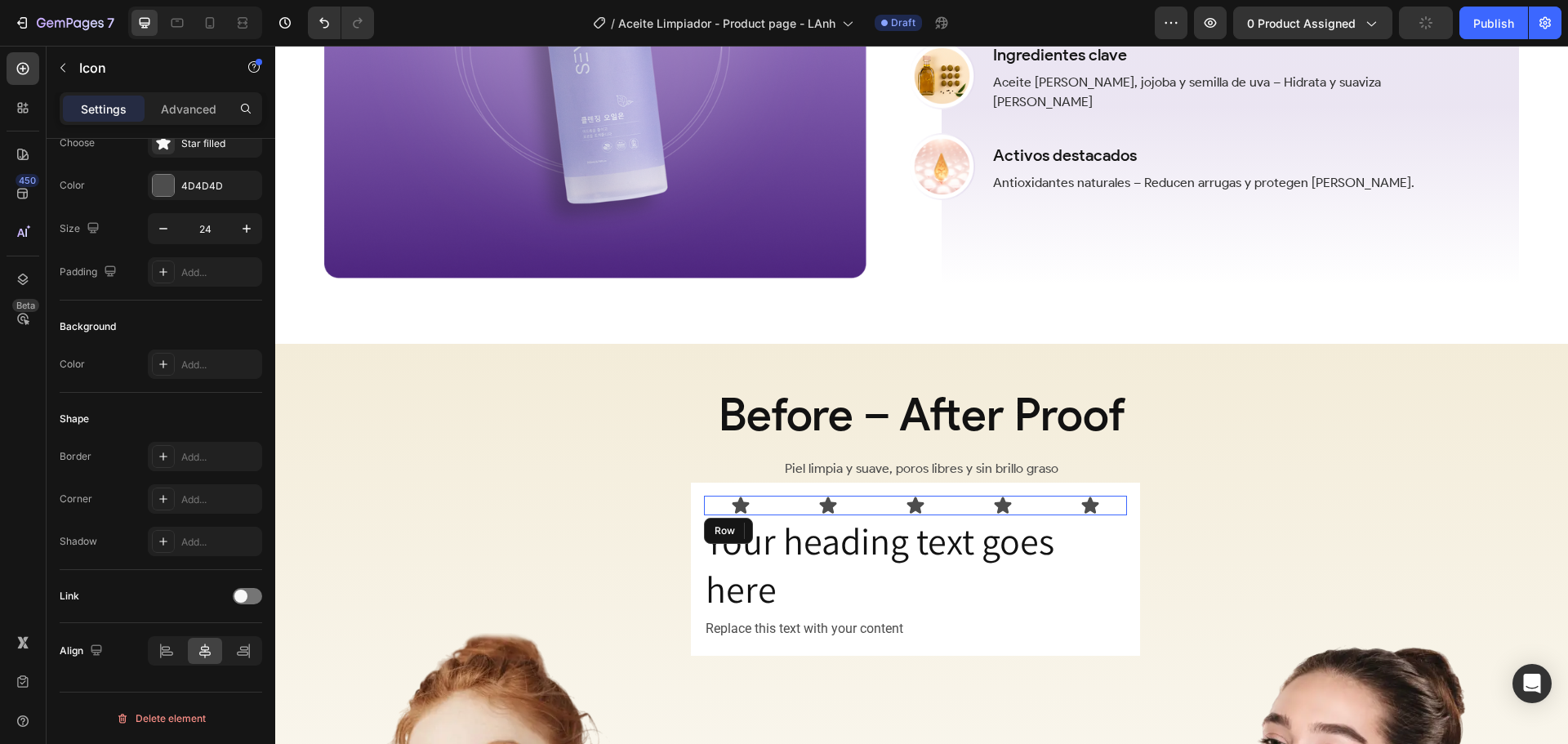
click at [877, 498] on div "Icon Icon Icon Icon Icon Row" at bounding box center [916, 505] width 423 height 20
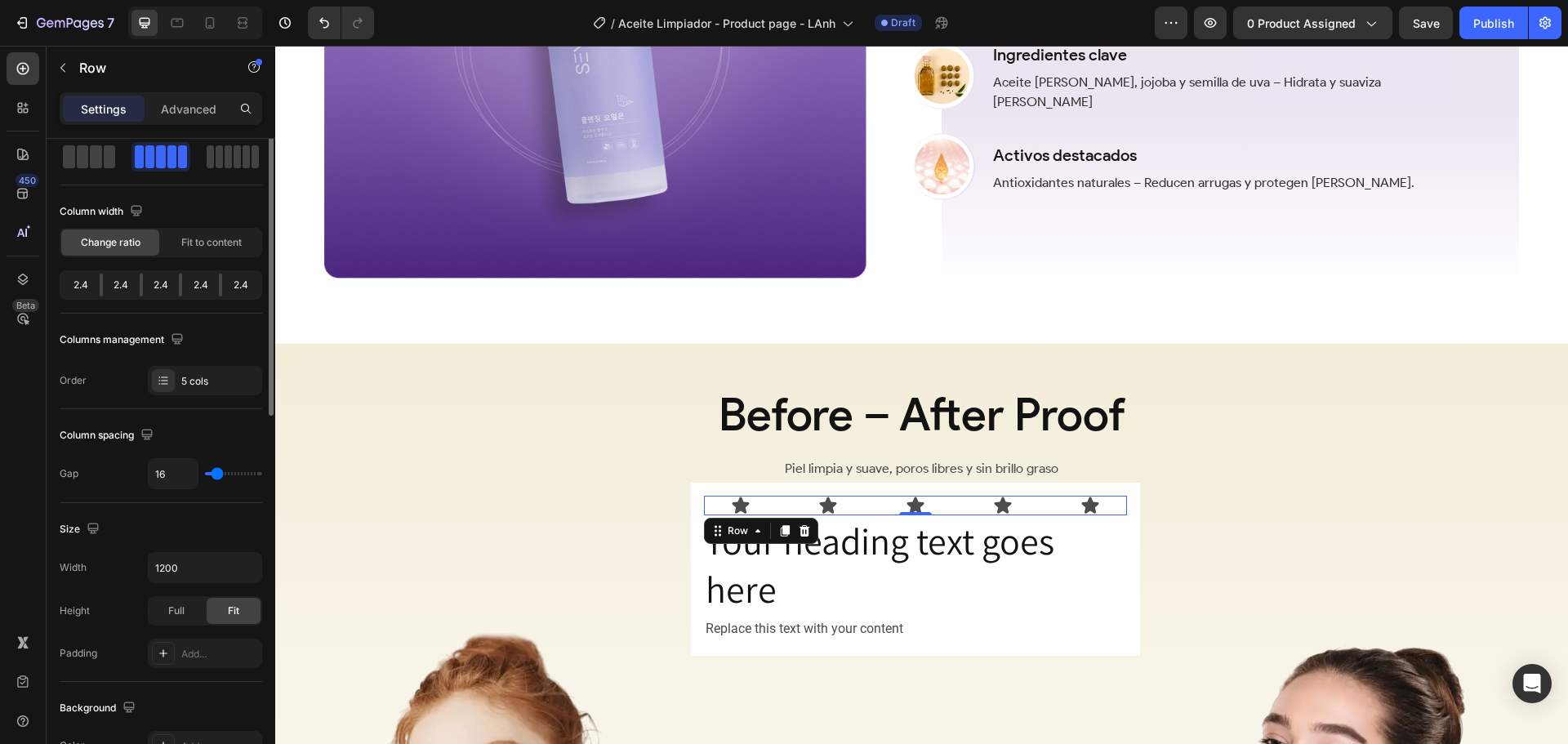
scroll to position [0, 0]
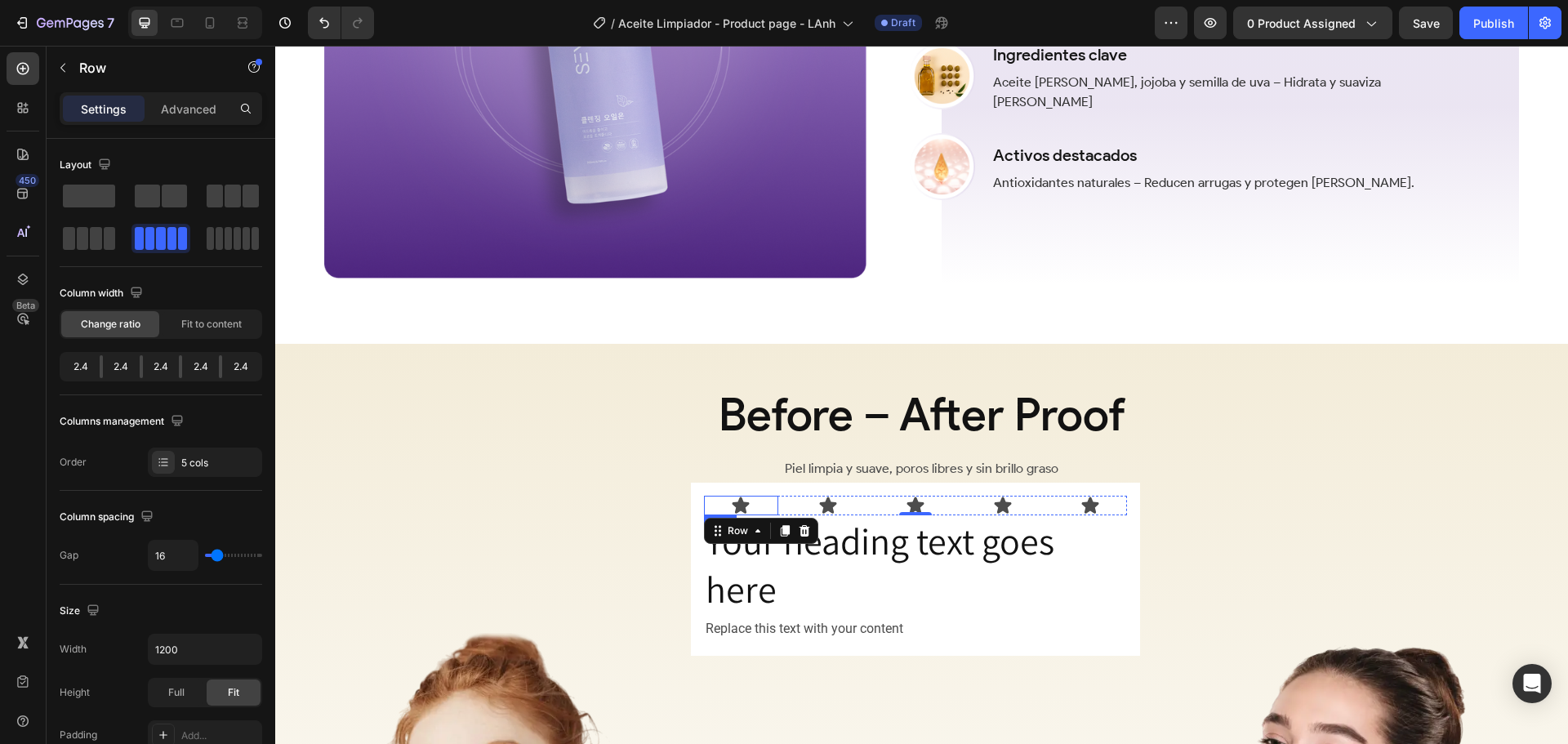
click at [763, 500] on div "Icon" at bounding box center [742, 505] width 75 height 20
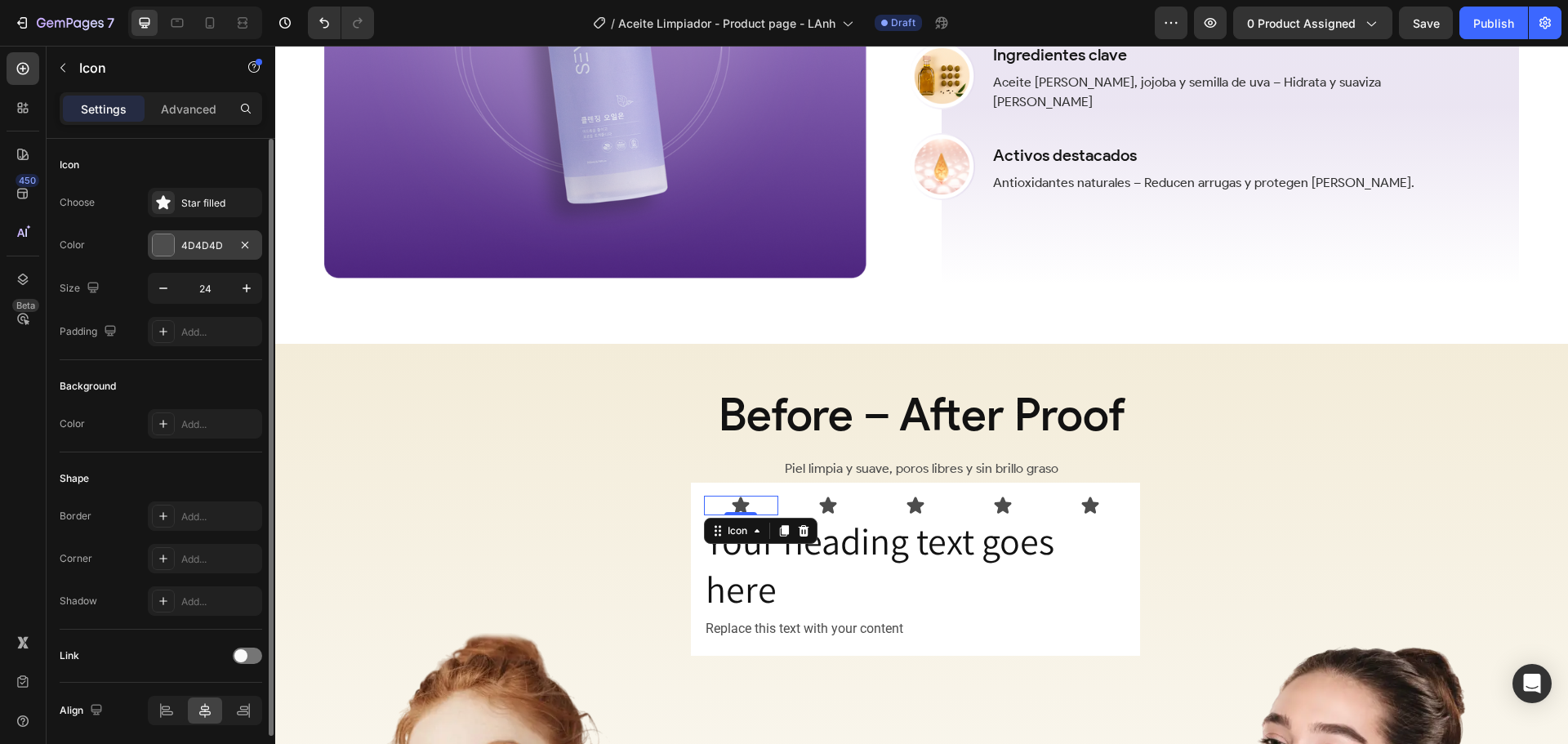
click at [162, 243] on div at bounding box center [163, 245] width 21 height 21
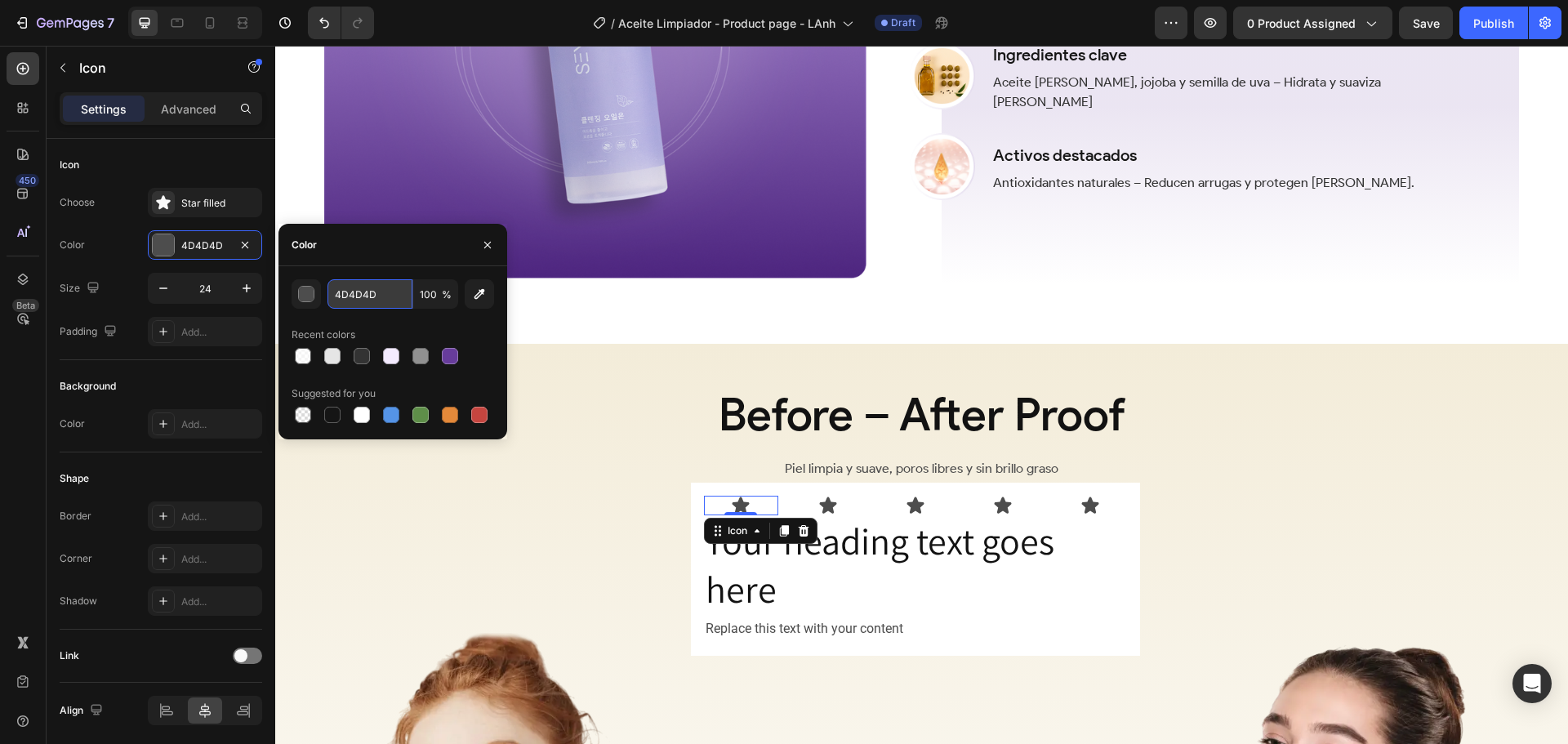
click at [382, 298] on input "4D4D4D" at bounding box center [370, 294] width 85 height 30
paste input "FAC319"
type input "FAC319"
click at [812, 503] on div "Icon" at bounding box center [829, 505] width 75 height 20
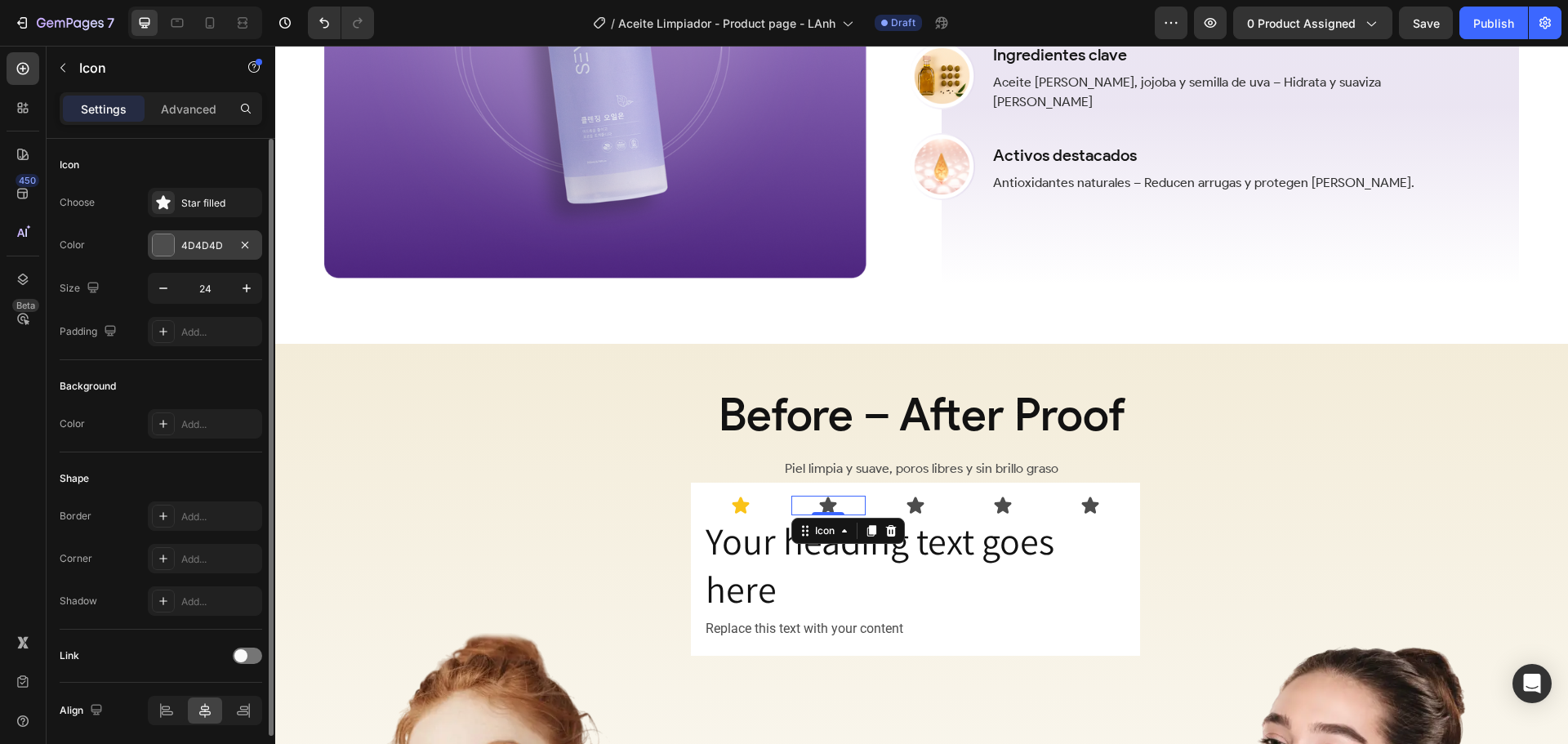
click at [171, 244] on div at bounding box center [163, 245] width 21 height 21
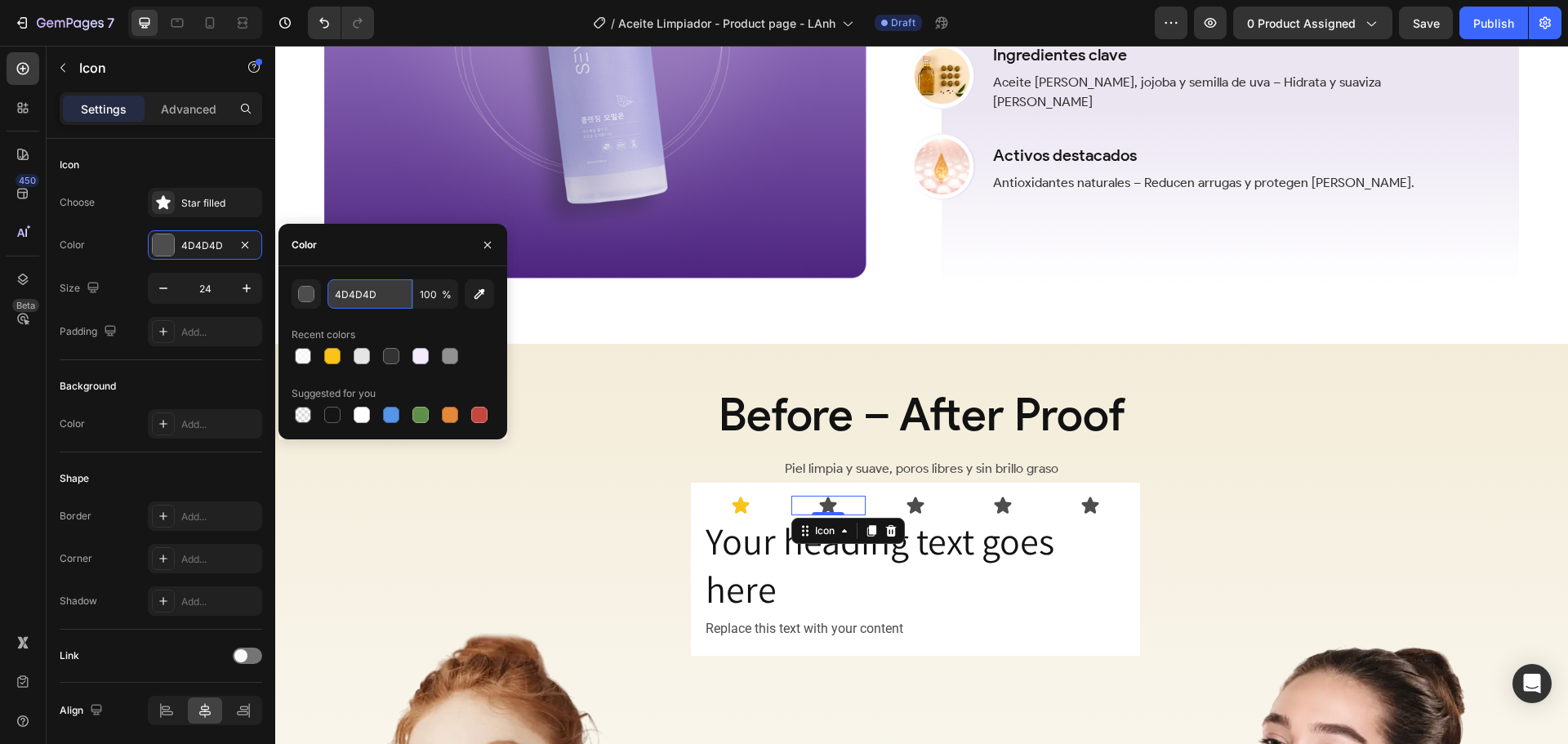
click at [386, 295] on input "4D4D4D" at bounding box center [370, 294] width 85 height 30
paste input "FAC319"
type input "FAC319"
click at [908, 497] on icon at bounding box center [915, 505] width 17 height 17
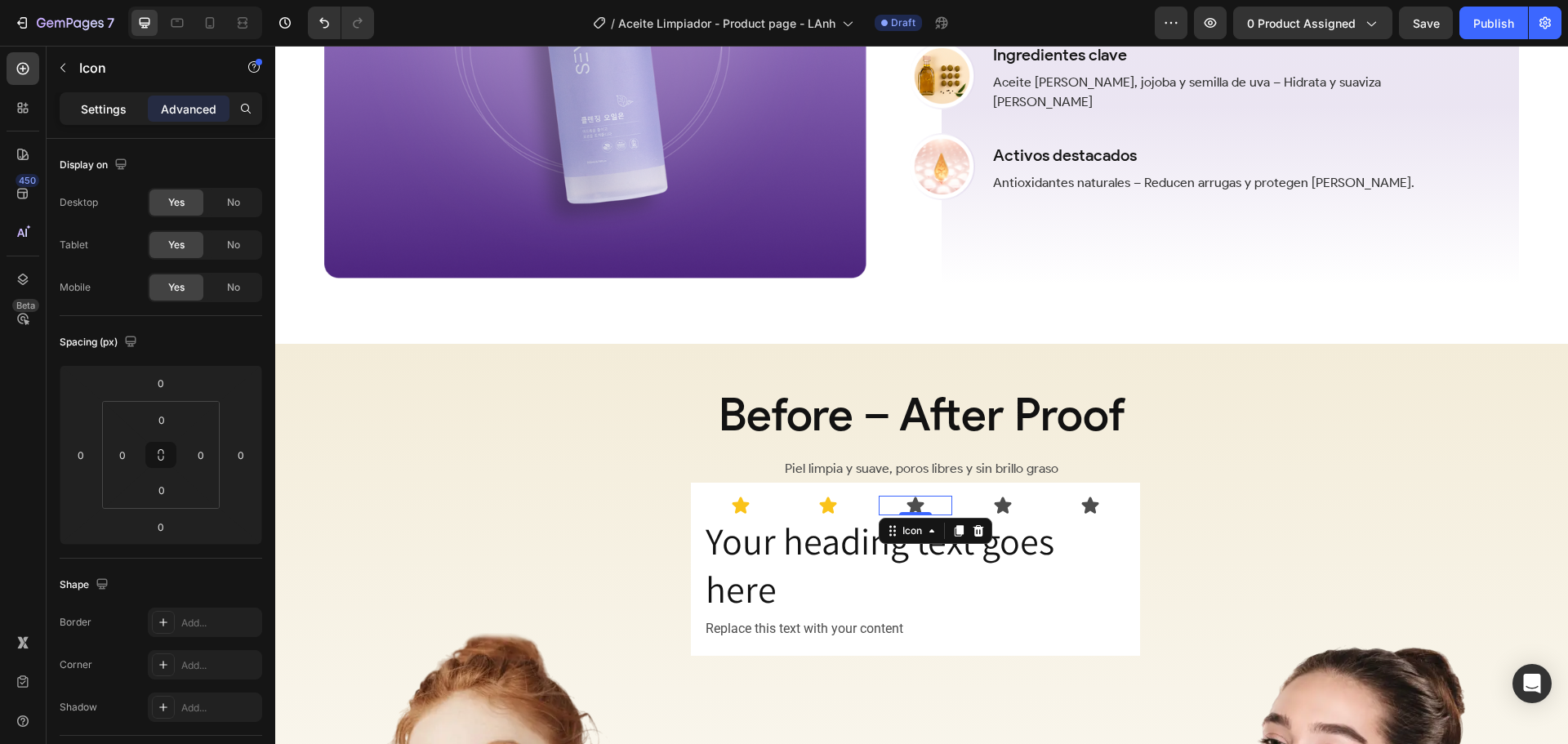
click at [105, 113] on p "Settings" at bounding box center [103, 109] width 46 height 17
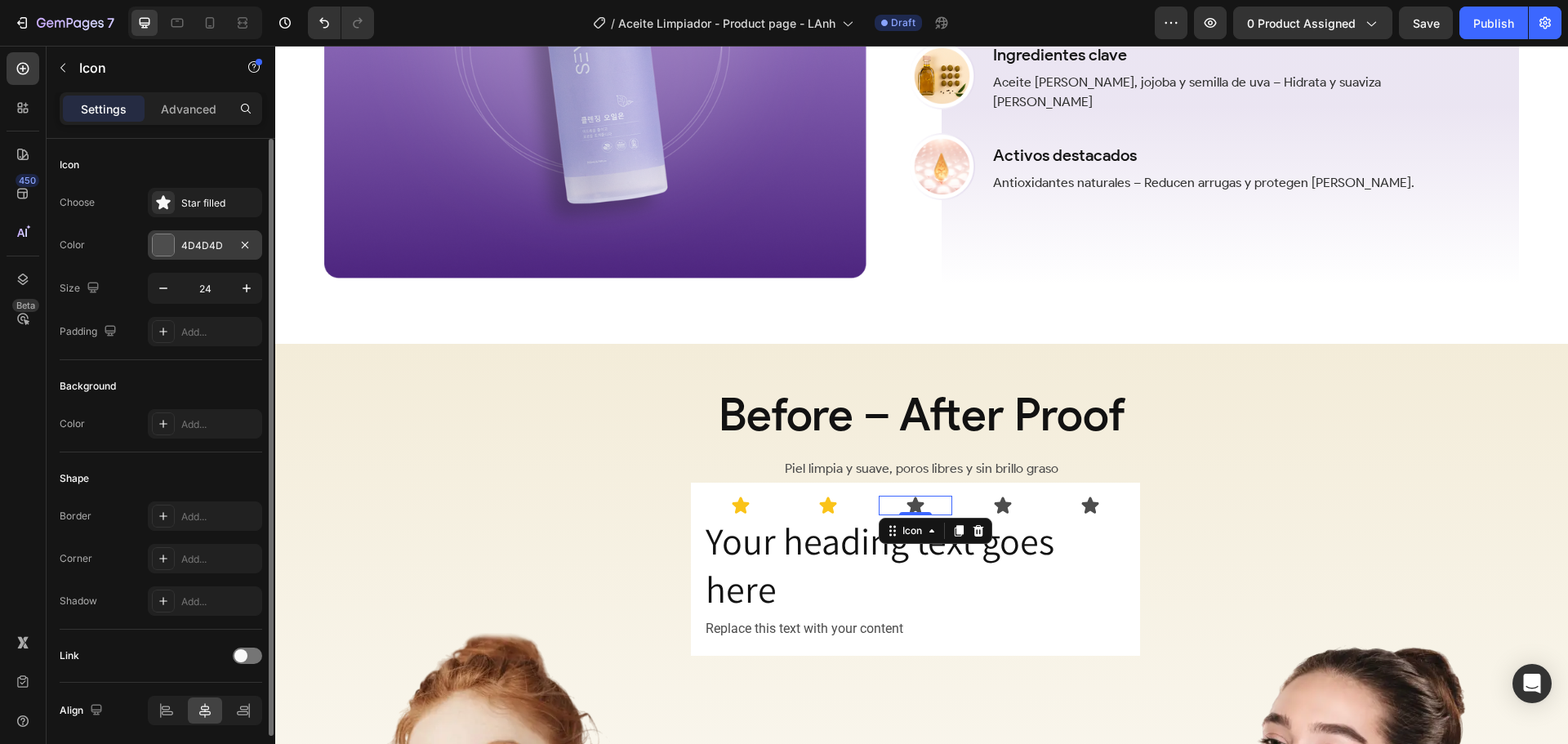
click at [150, 238] on div "4D4D4D" at bounding box center [205, 245] width 115 height 30
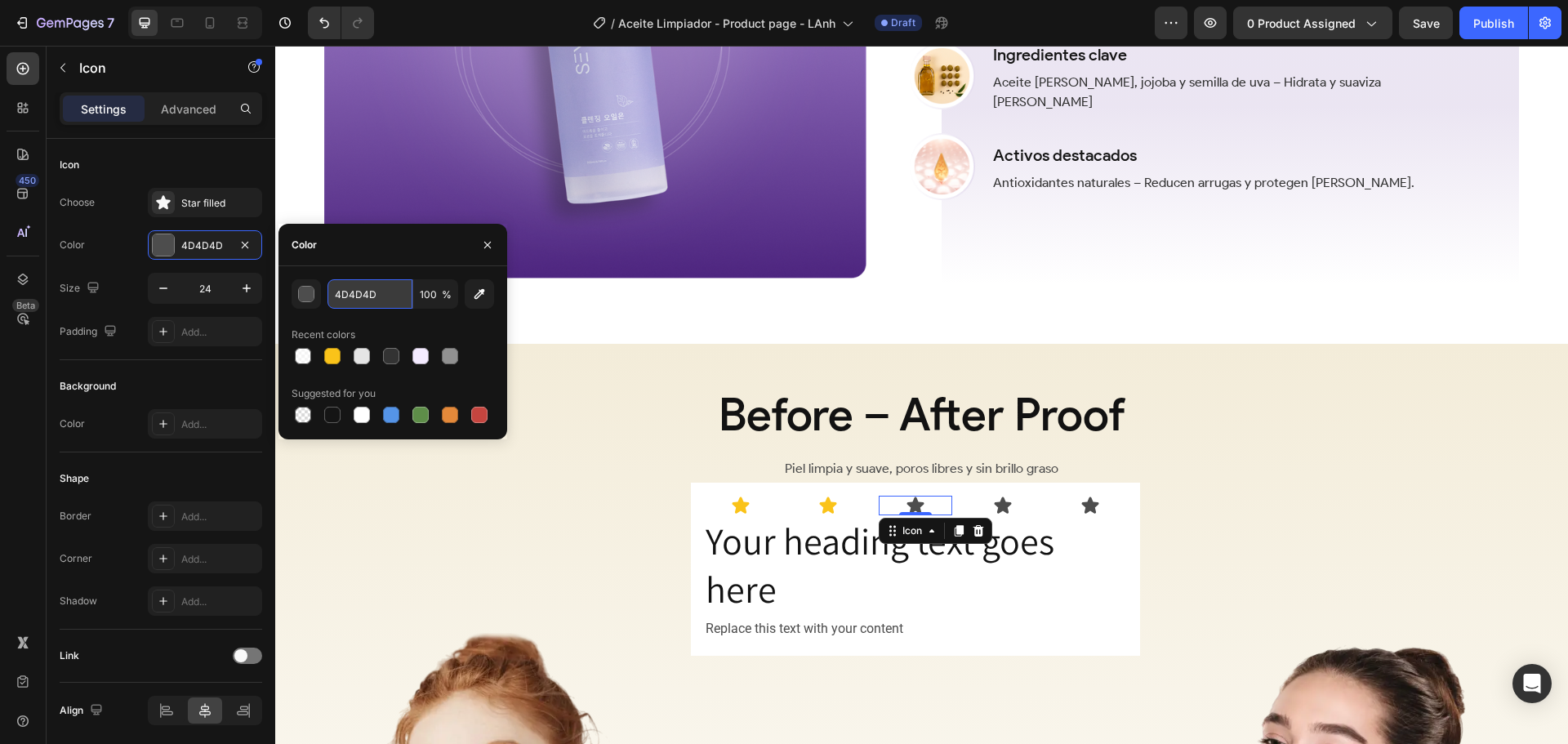
click at [386, 292] on input "4D4D4D" at bounding box center [370, 294] width 85 height 30
click at [335, 342] on div "Recent colors" at bounding box center [392, 334] width 202 height 26
click at [330, 355] on div at bounding box center [333, 356] width 17 height 17
type input "FAC319"
click at [1001, 504] on icon at bounding box center [1002, 505] width 17 height 17
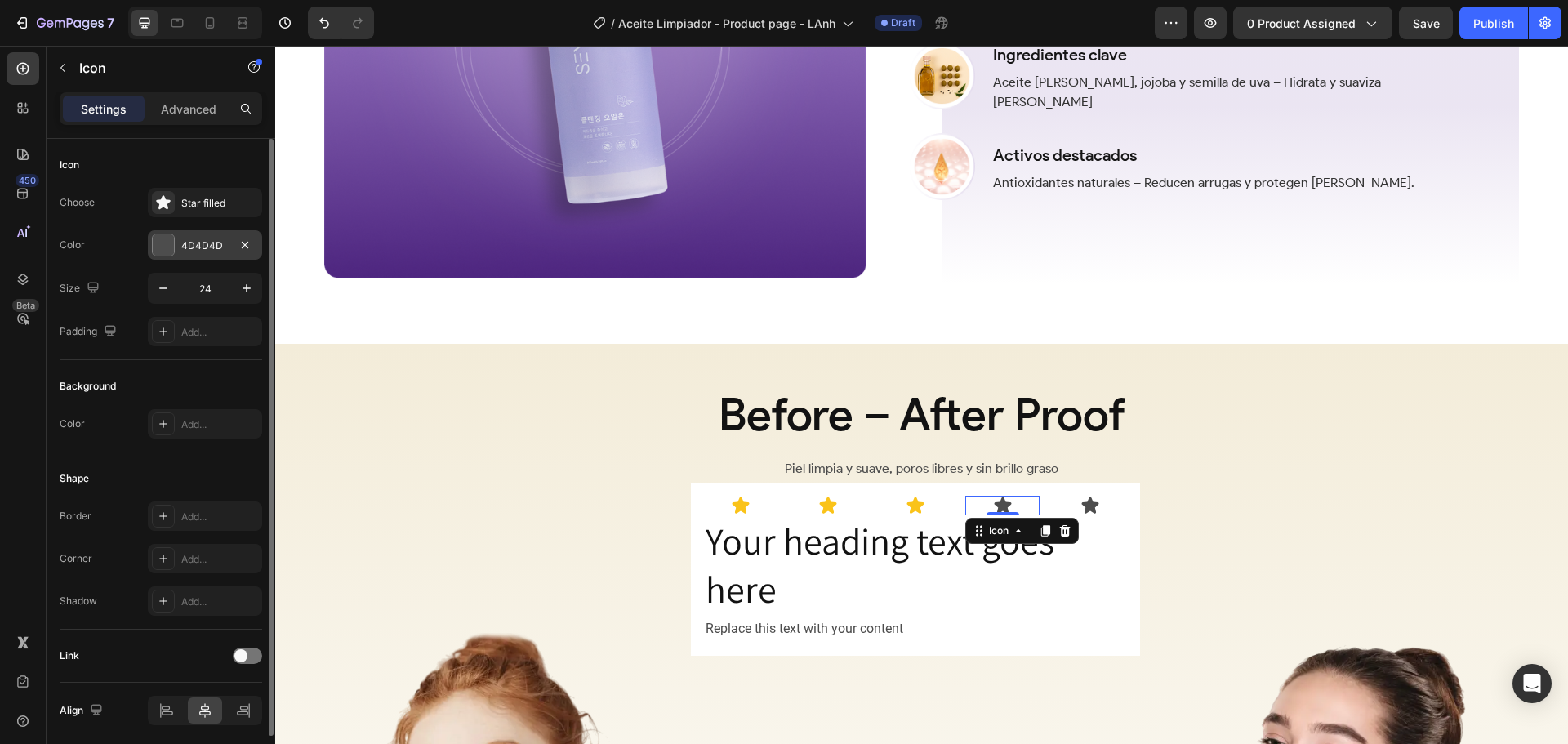
click at [157, 245] on div at bounding box center [163, 245] width 21 height 21
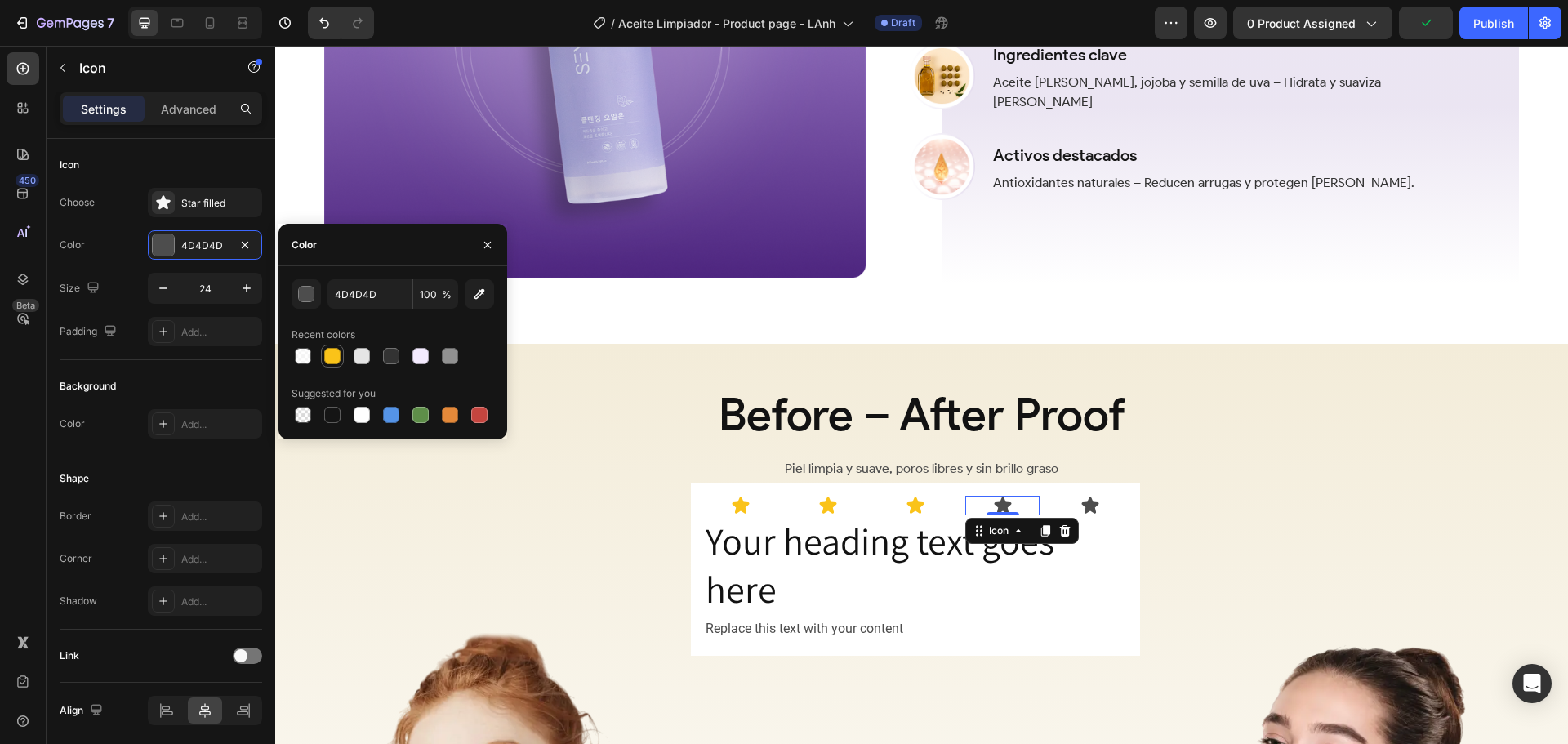
drag, startPoint x: 330, startPoint y: 353, endPoint x: 381, endPoint y: 362, distance: 51.8
click at [331, 353] on div at bounding box center [333, 356] width 17 height 17
type input "FAC319"
click at [1091, 502] on icon at bounding box center [1090, 505] width 17 height 17
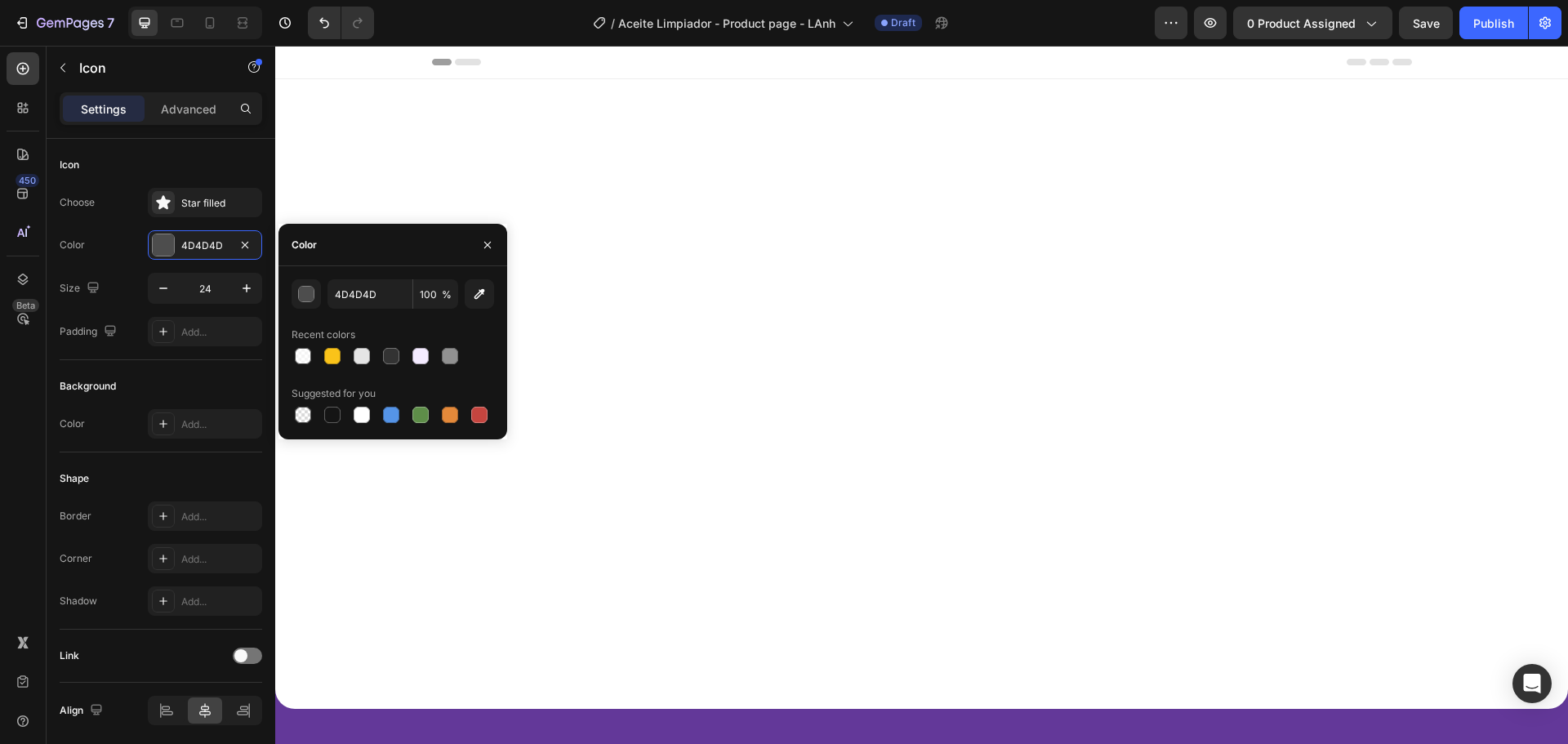
scroll to position [2039, 0]
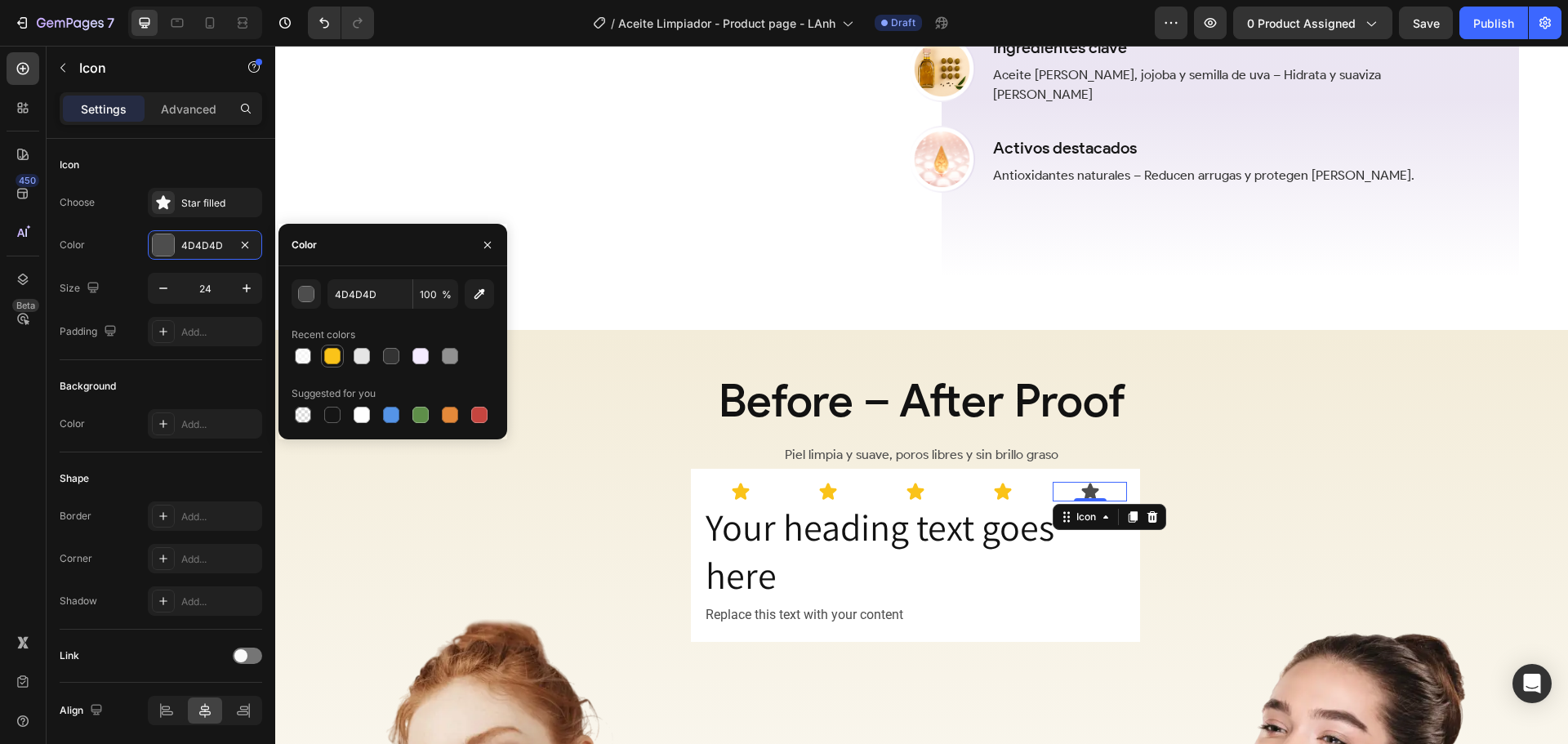
click at [335, 348] on div at bounding box center [333, 356] width 17 height 17
type input "FAC319"
click at [954, 492] on div "Icon Icon Icon Icon Icon Row 0" at bounding box center [916, 491] width 423 height 20
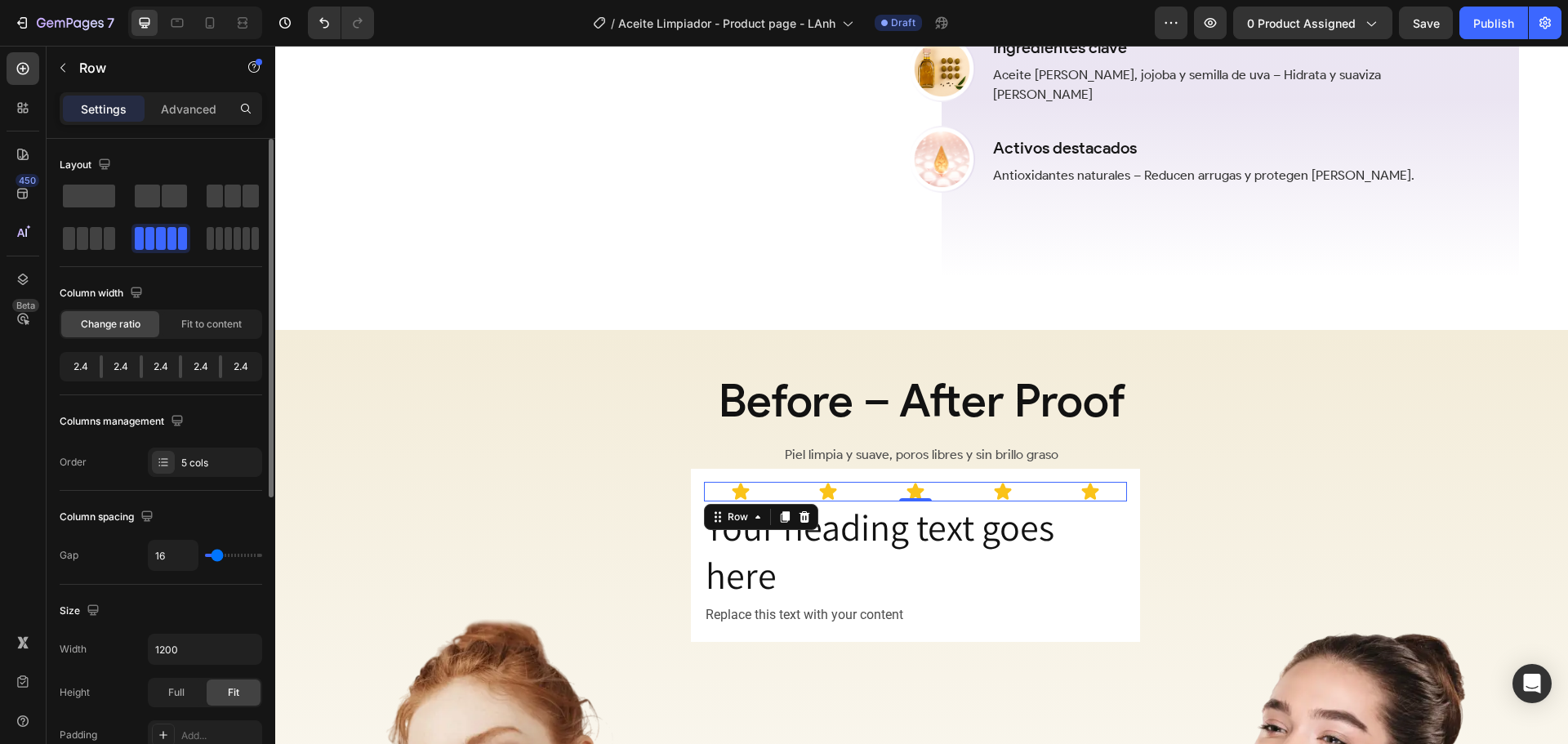
click at [102, 366] on div "2.4" at bounding box center [120, 366] width 36 height 23
click at [205, 329] on span "Fit to content" at bounding box center [211, 324] width 61 height 15
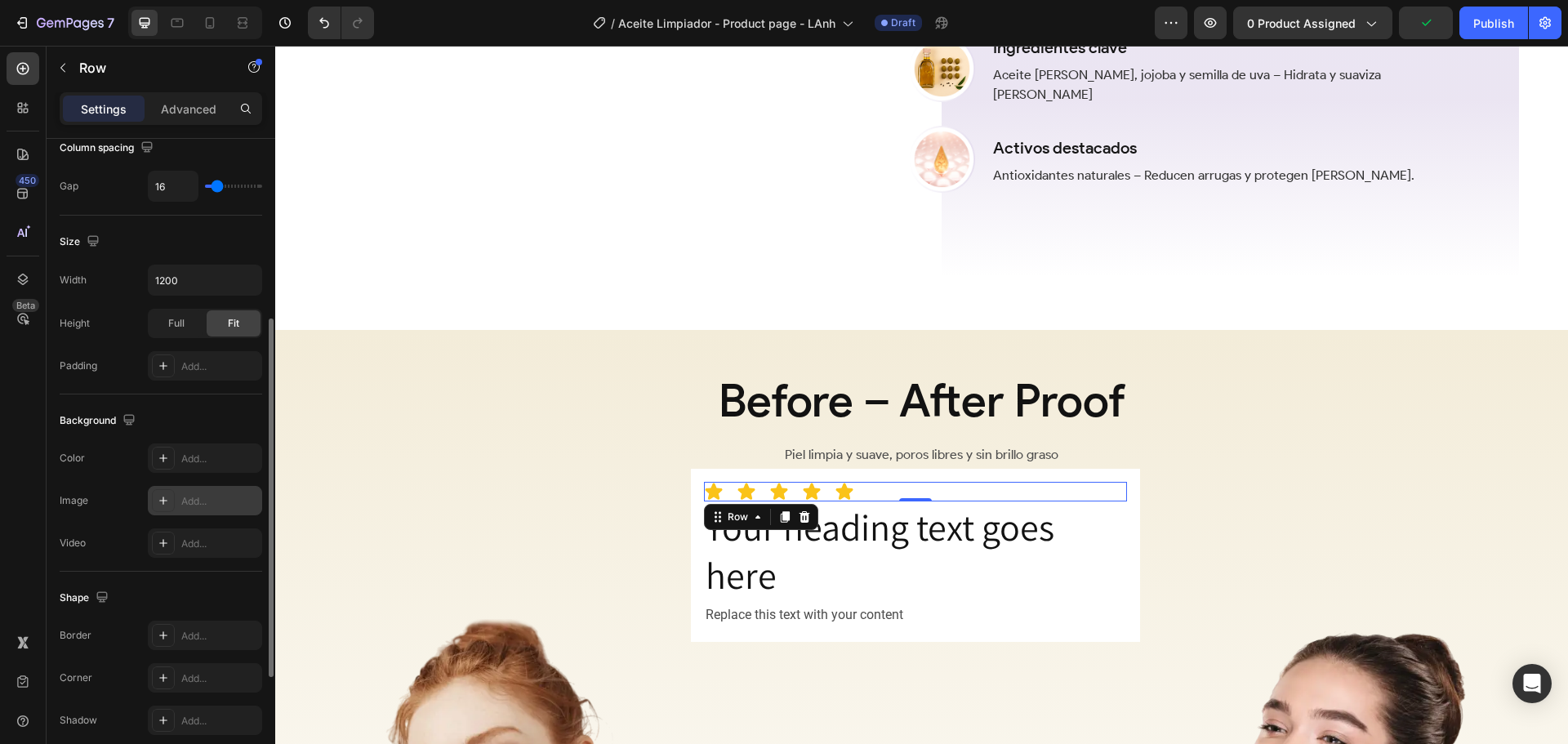
scroll to position [531, 0]
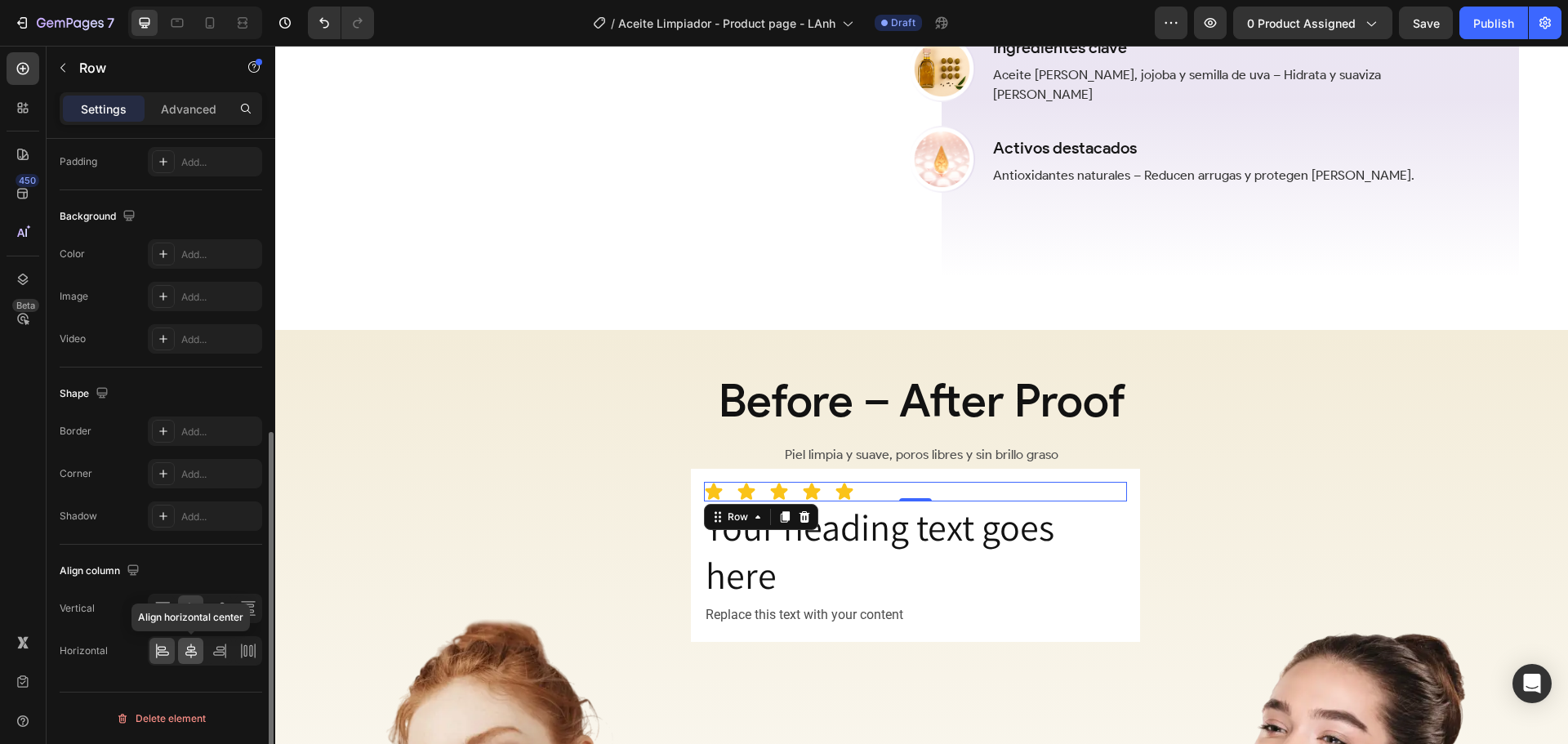
click at [192, 651] on icon at bounding box center [191, 651] width 17 height 17
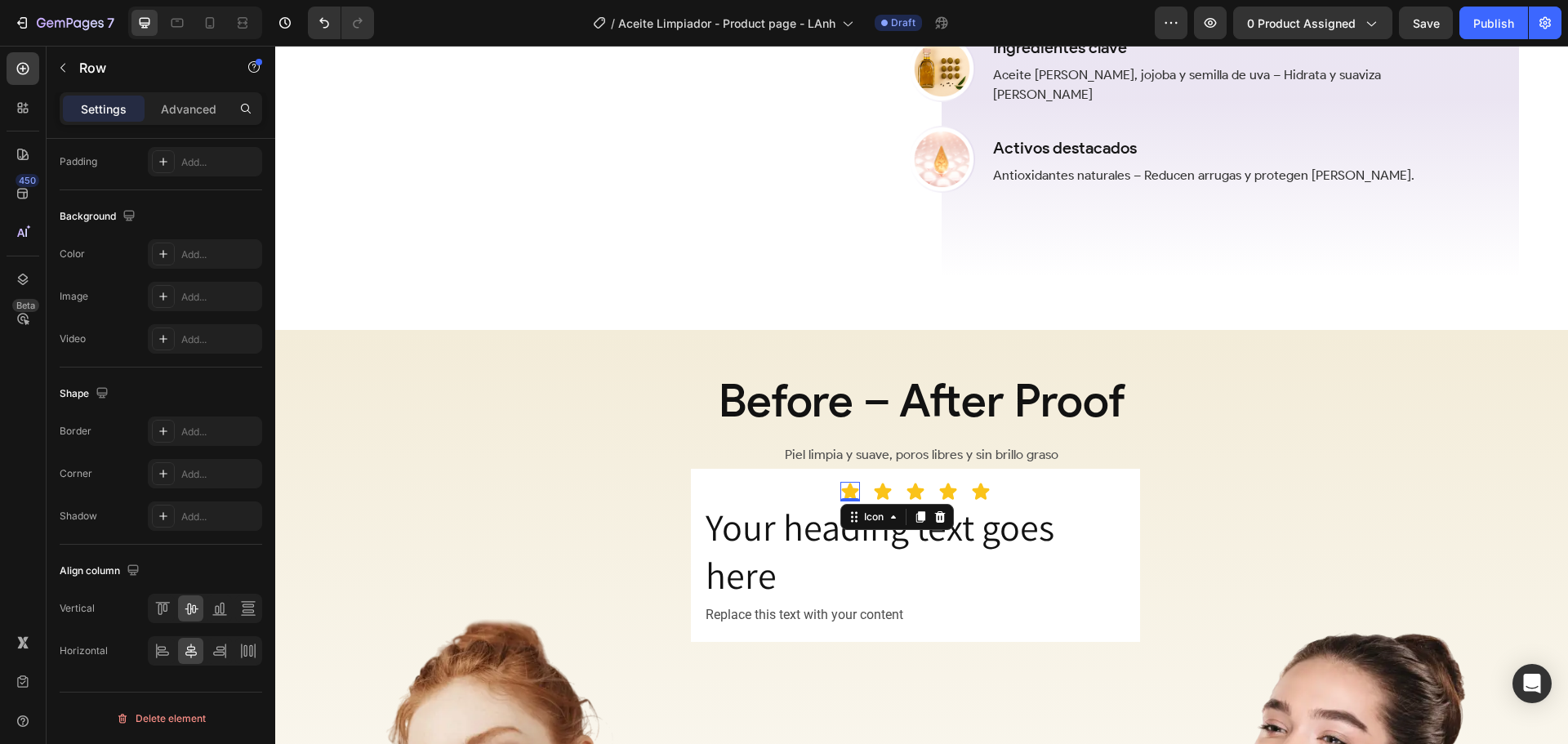
click at [852, 496] on icon at bounding box center [851, 491] width 17 height 17
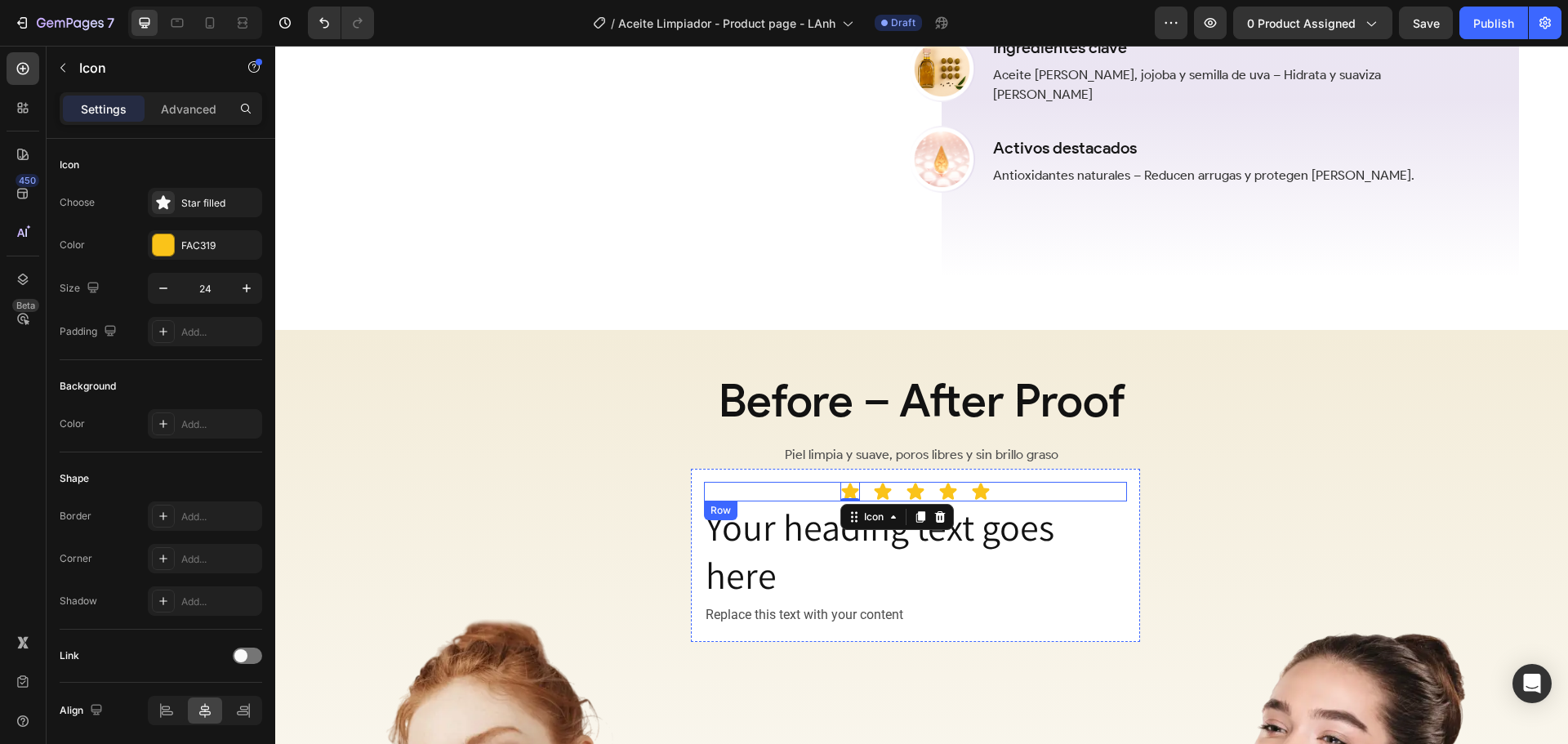
click at [870, 498] on div "Icon 0 Icon Icon Icon Icon Row" at bounding box center [916, 491] width 423 height 20
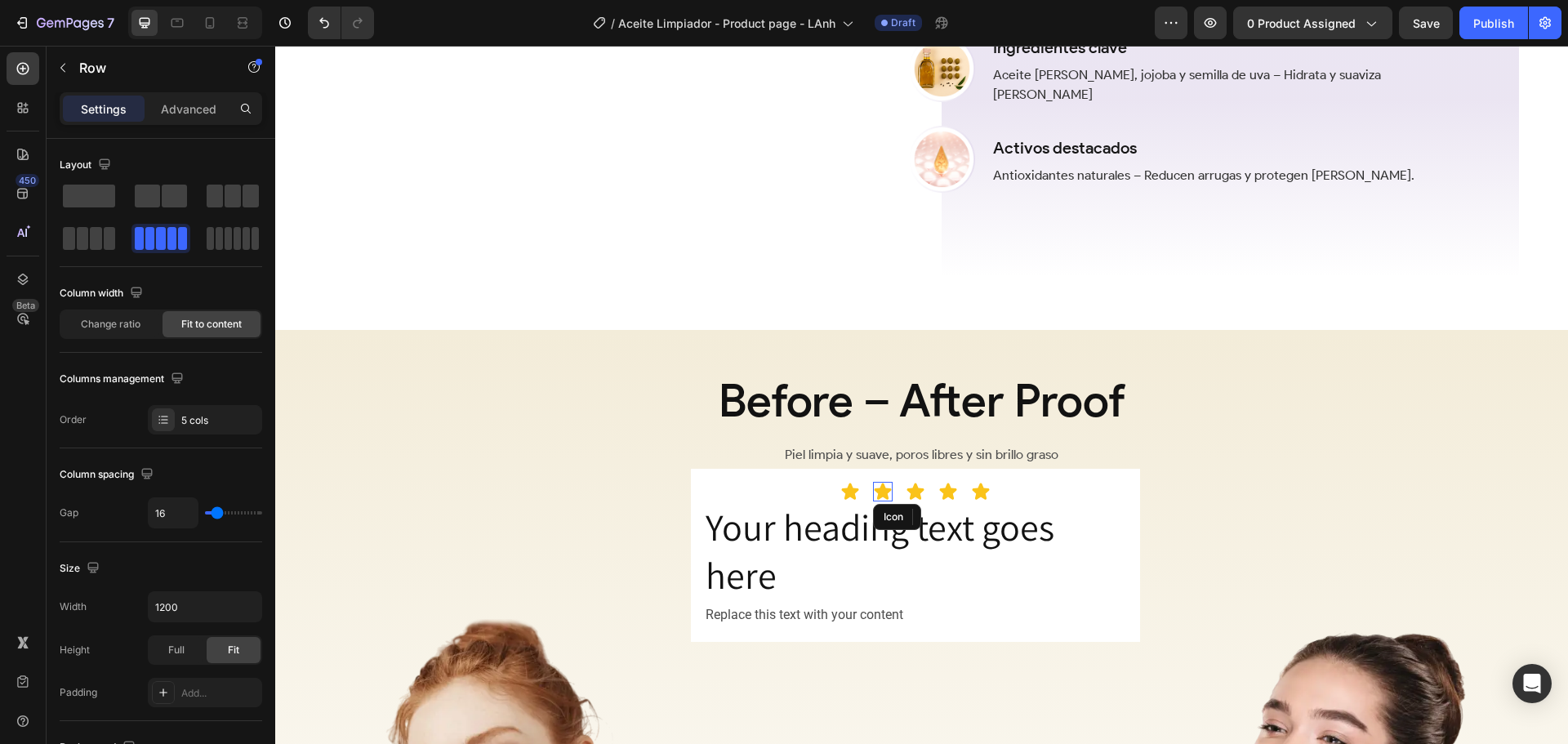
click at [879, 499] on icon at bounding box center [883, 491] width 17 height 17
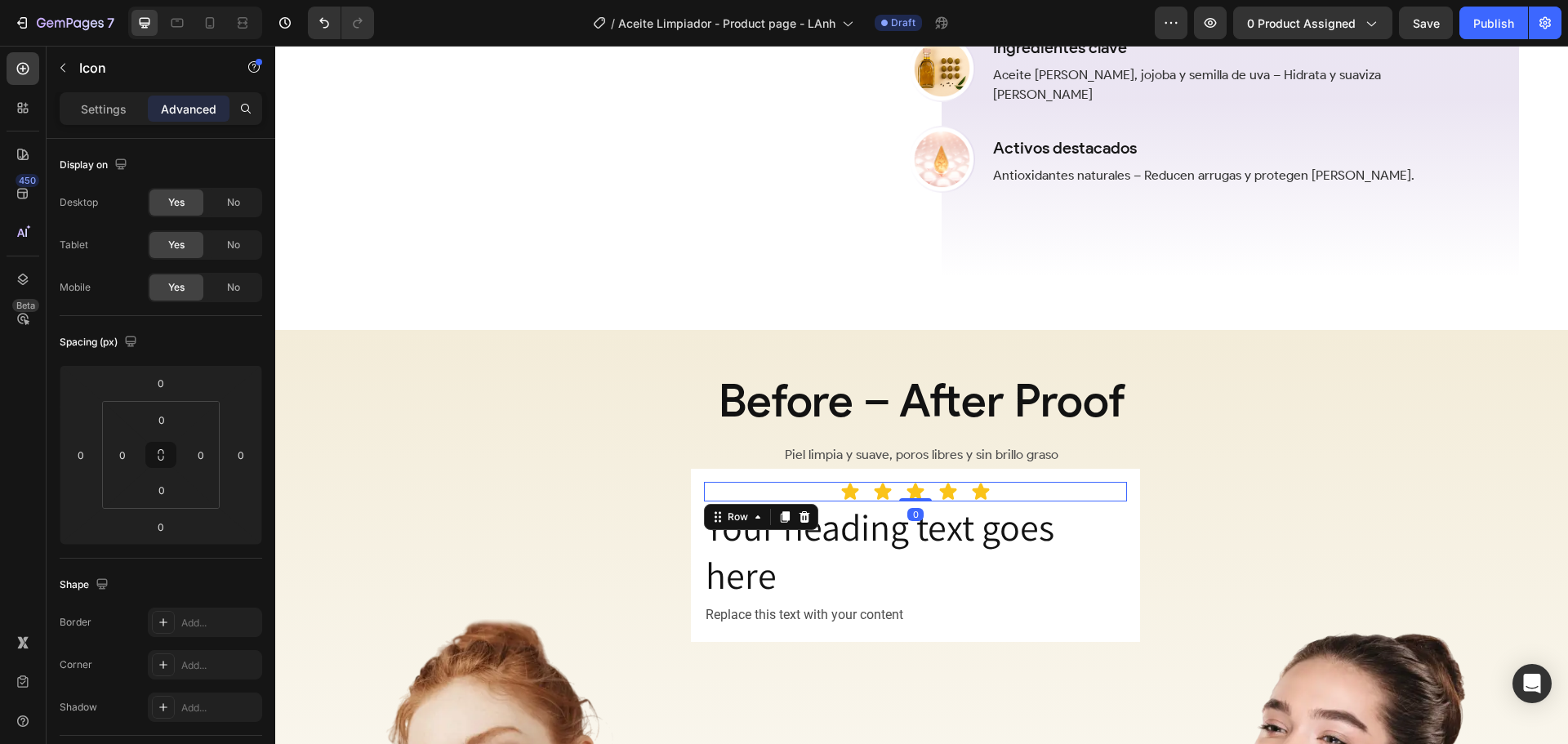
click at [863, 499] on div "Icon Icon Icon Icon Icon Row 0" at bounding box center [916, 491] width 423 height 20
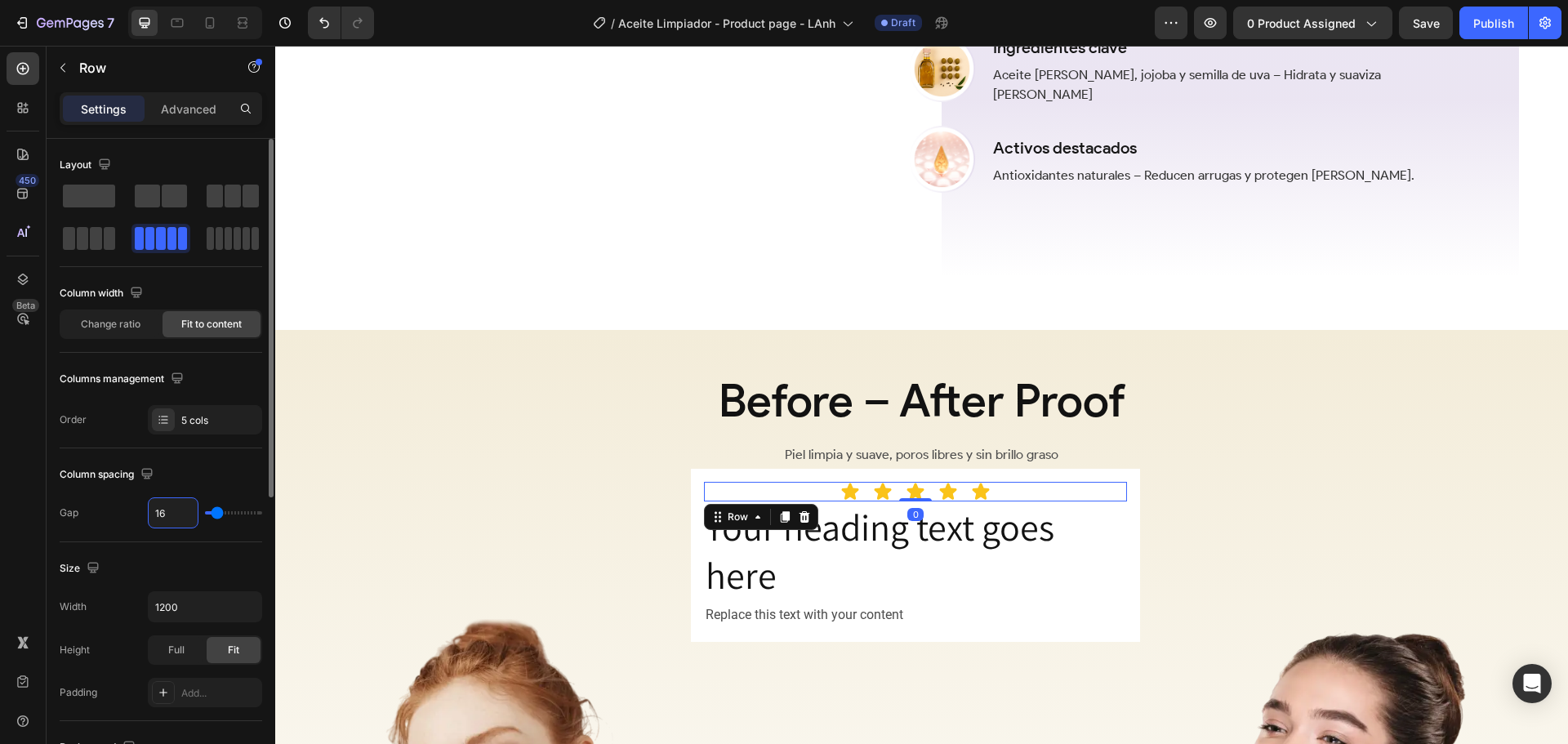
click at [176, 514] on input "16" at bounding box center [173, 513] width 49 height 30
type input "8"
click at [1081, 515] on h2 "Your heading text goes here" at bounding box center [916, 551] width 423 height 101
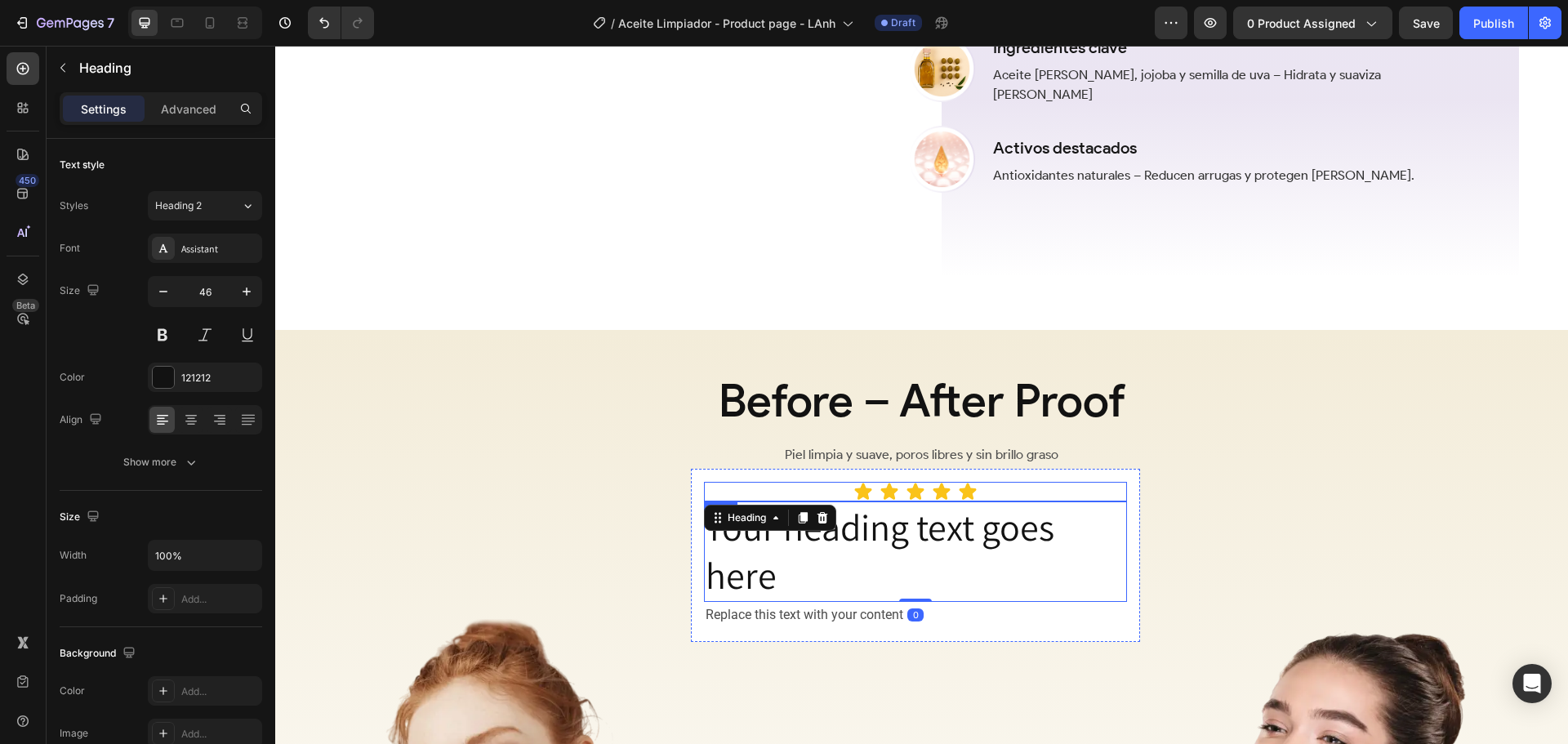
click at [1006, 499] on div "Icon Icon Icon Icon Icon Row" at bounding box center [916, 491] width 423 height 20
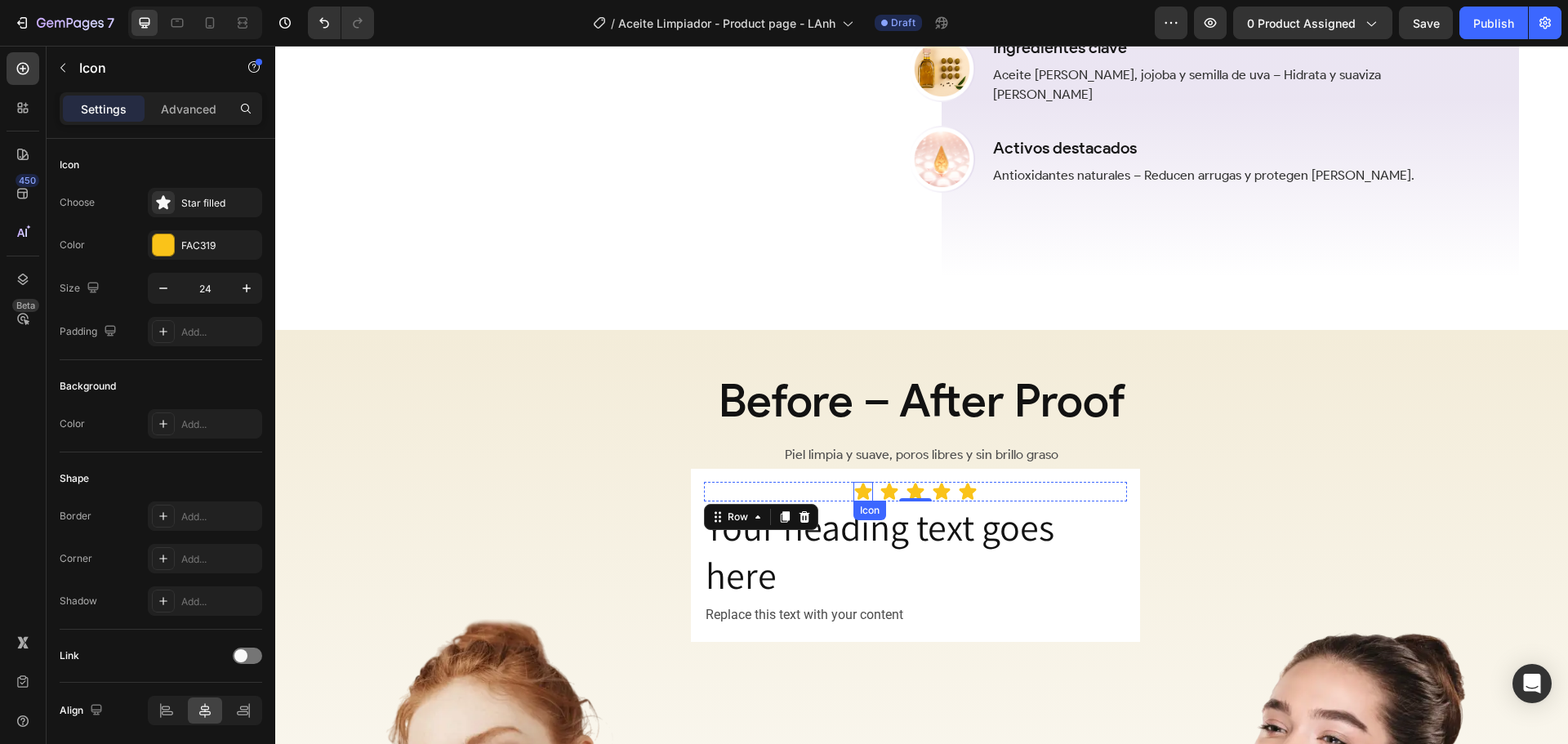
click at [857, 499] on icon at bounding box center [864, 491] width 17 height 17
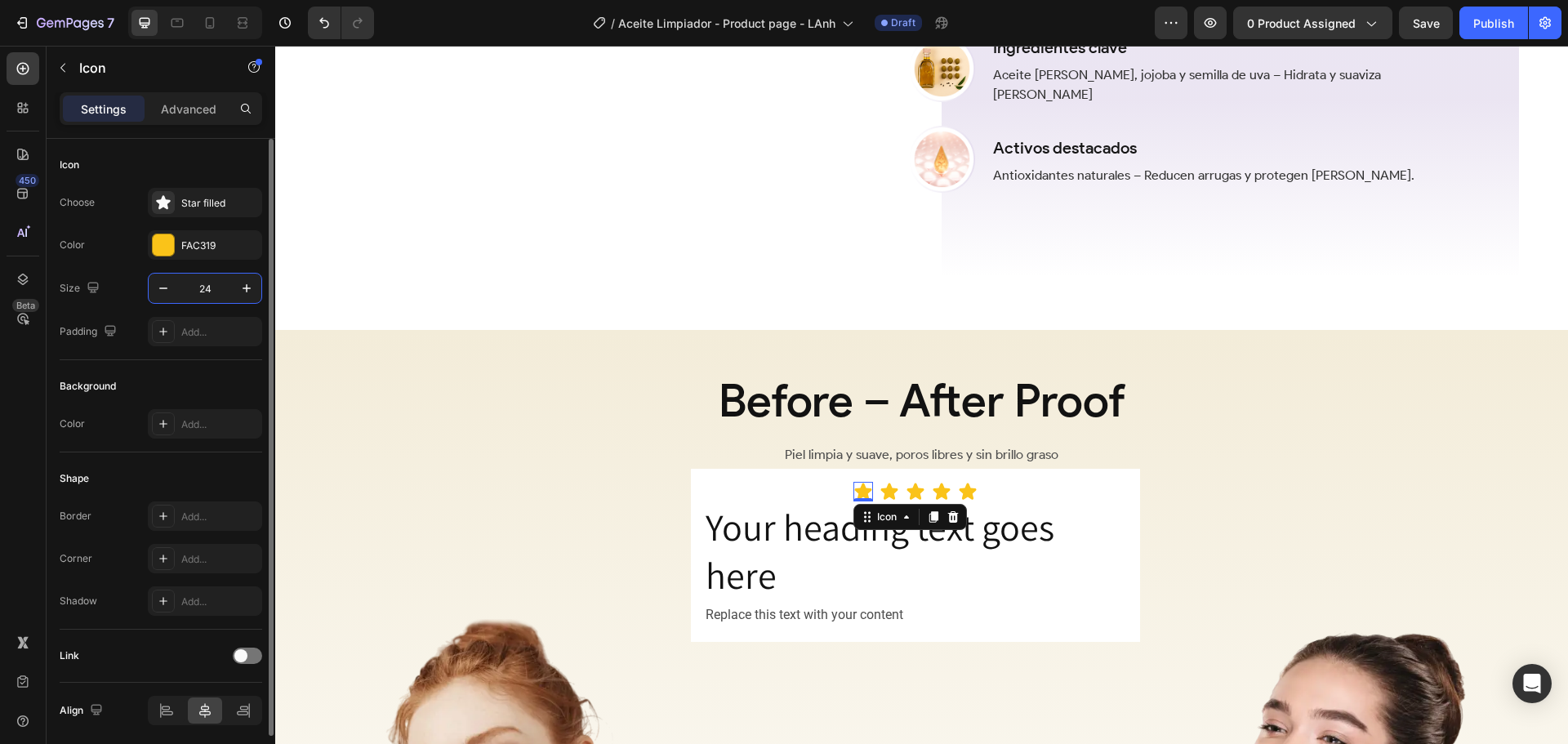
click at [215, 288] on input "24" at bounding box center [205, 289] width 54 height 30
type input "16"
click at [885, 493] on icon at bounding box center [886, 491] width 17 height 17
click at [211, 291] on input "24" at bounding box center [205, 289] width 54 height 30
type input "1"
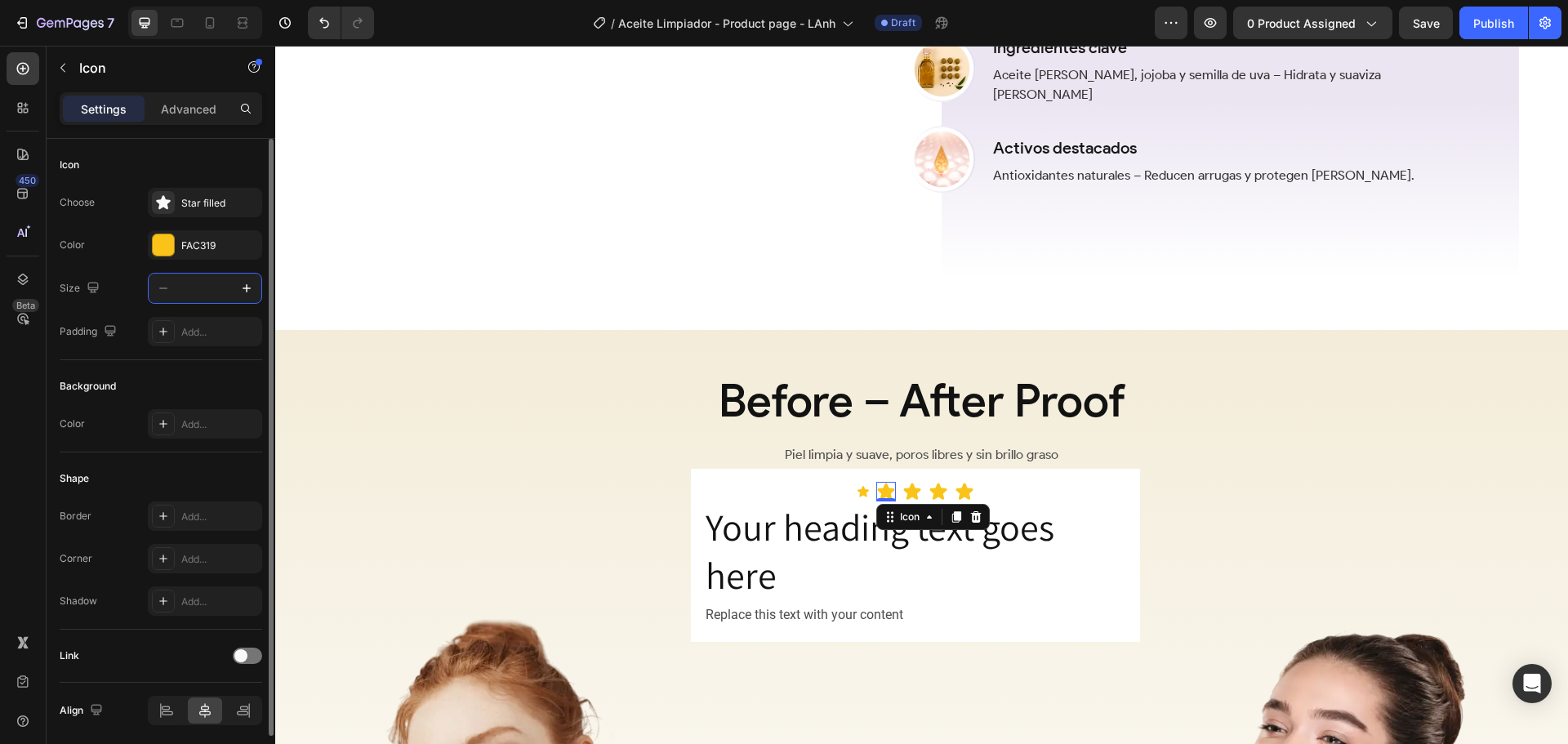
type input "6"
click at [226, 291] on input "6" at bounding box center [205, 289] width 54 height 30
type input "16"
click at [912, 499] on icon at bounding box center [909, 491] width 17 height 17
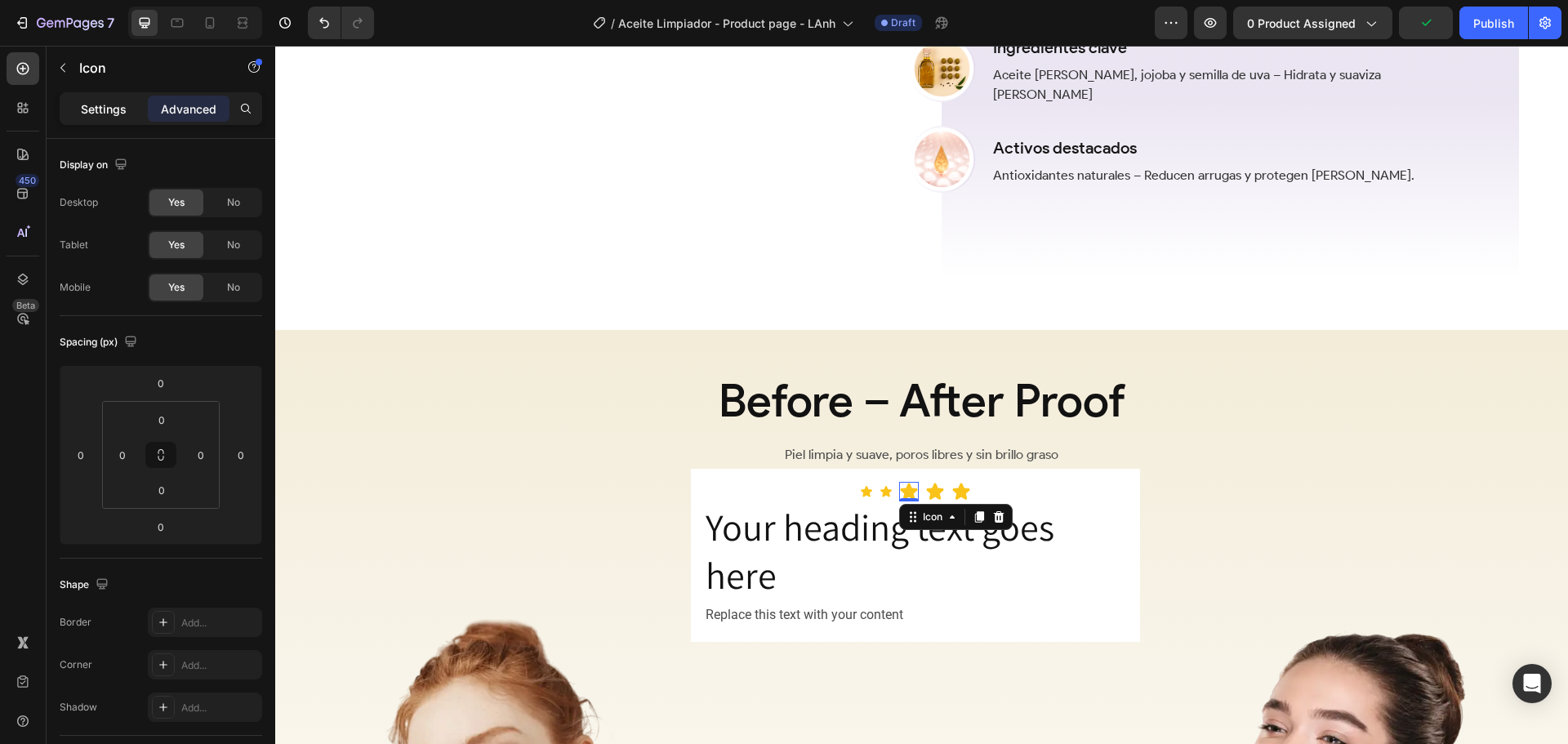
click at [109, 109] on p "Settings" at bounding box center [103, 109] width 46 height 17
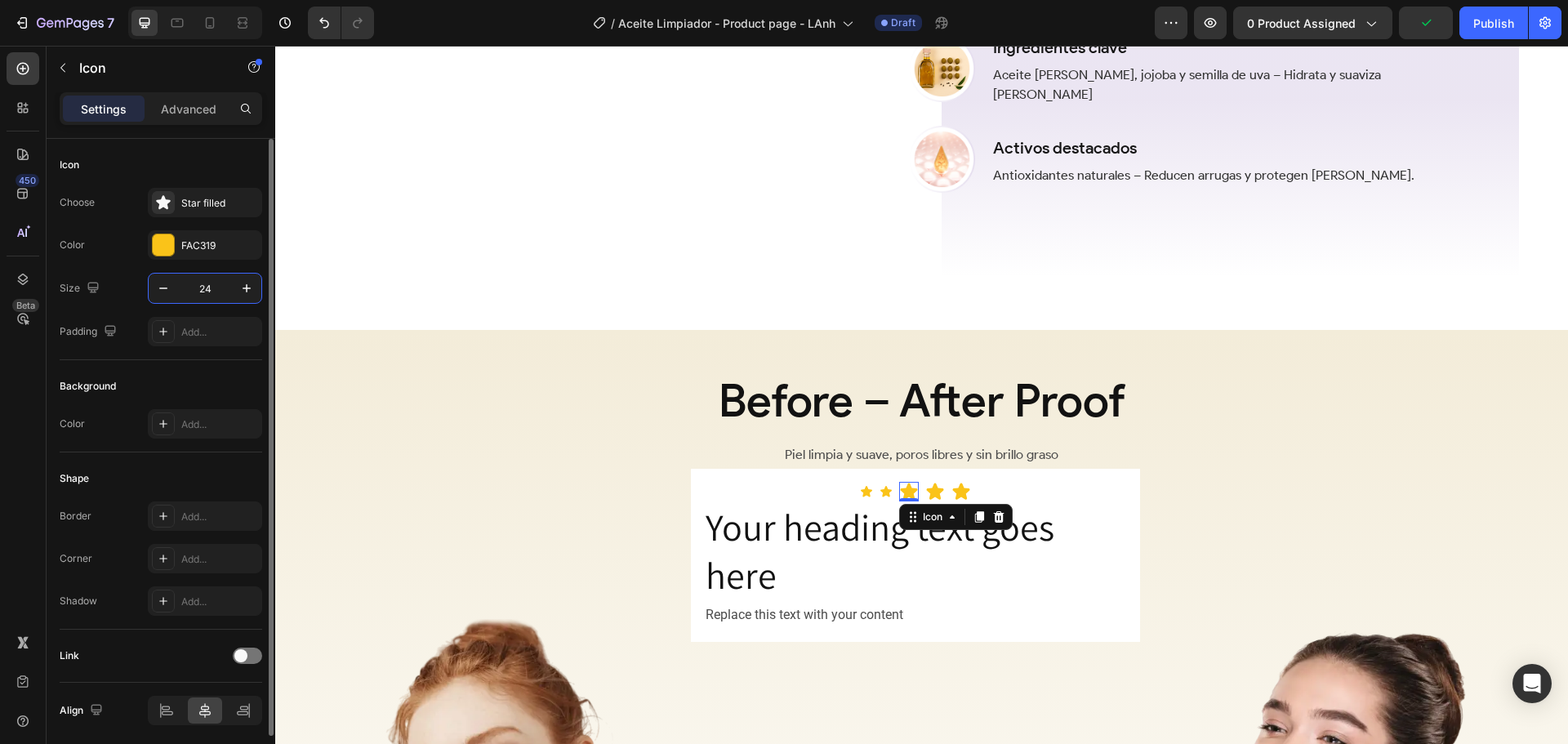
click at [209, 283] on input "24" at bounding box center [205, 289] width 54 height 30
type input "16"
click at [930, 499] on icon at bounding box center [933, 491] width 17 height 17
click at [216, 291] on input "24" at bounding box center [205, 289] width 54 height 30
type input "16"
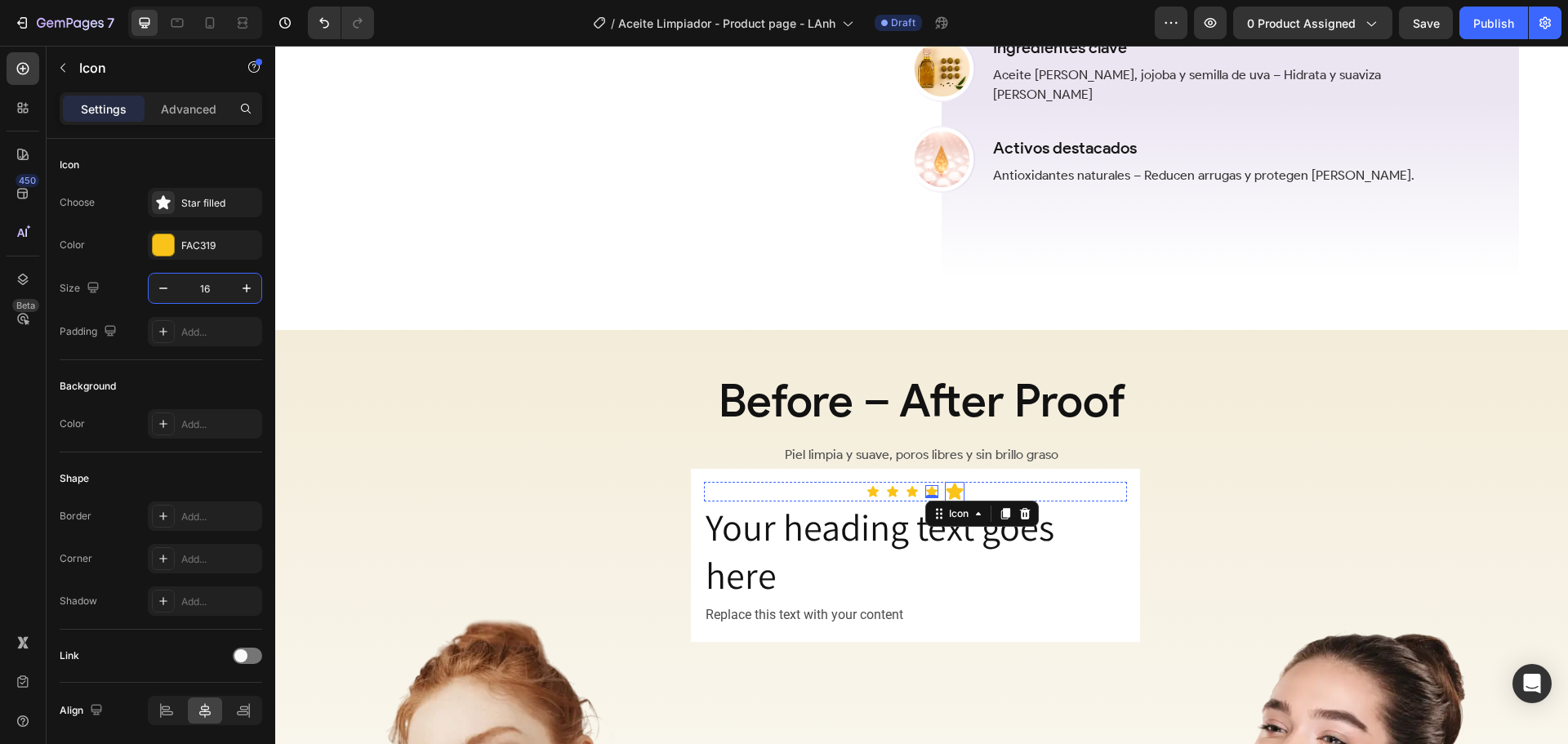
click at [953, 494] on icon at bounding box center [955, 491] width 17 height 17
click at [212, 286] on input "24" at bounding box center [205, 289] width 54 height 30
type input "16"
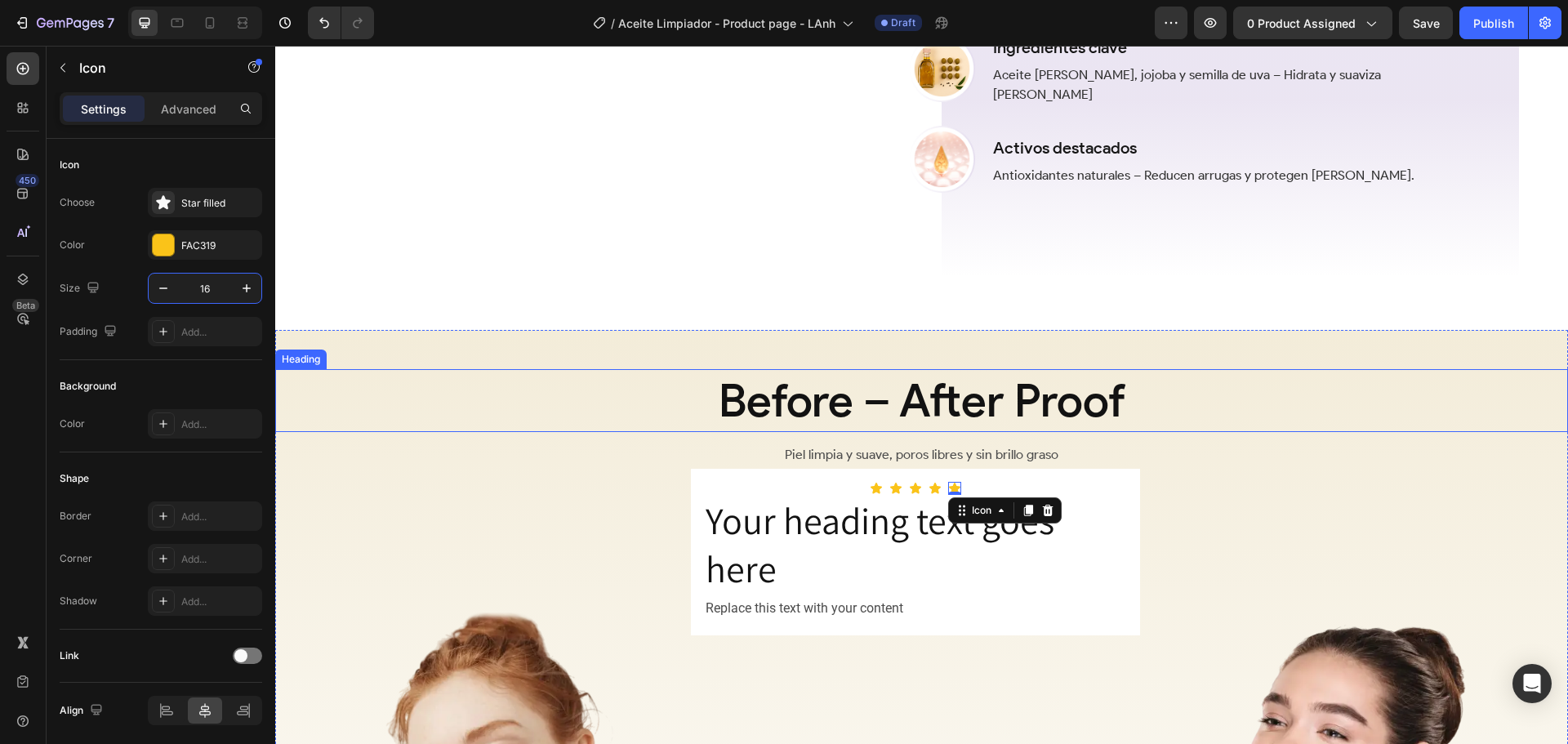
click at [1259, 404] on h2 "Before – After Proof" at bounding box center [921, 400] width 1293 height 63
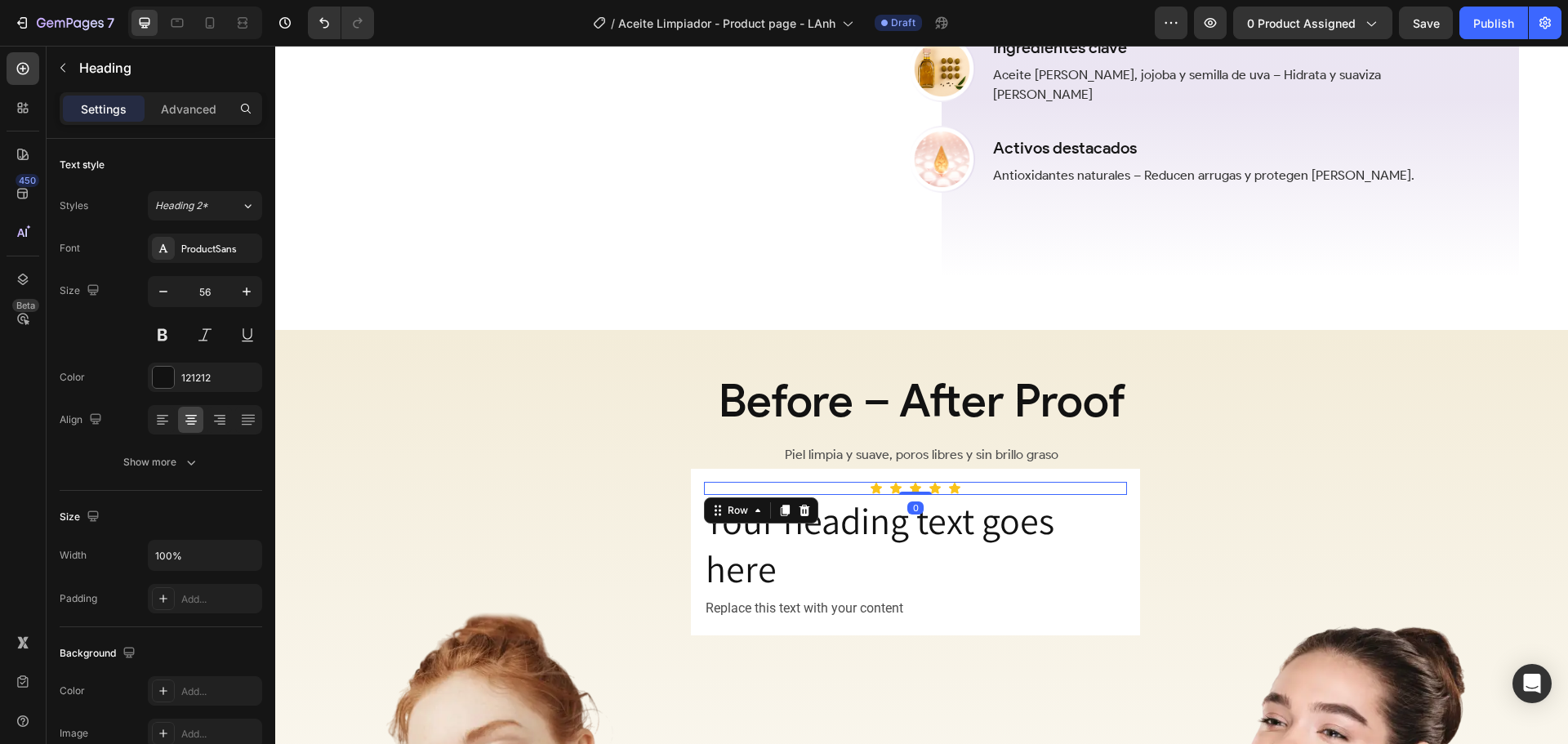
click at [1016, 494] on div "Icon Icon Icon Icon Icon Row 0" at bounding box center [916, 488] width 423 height 13
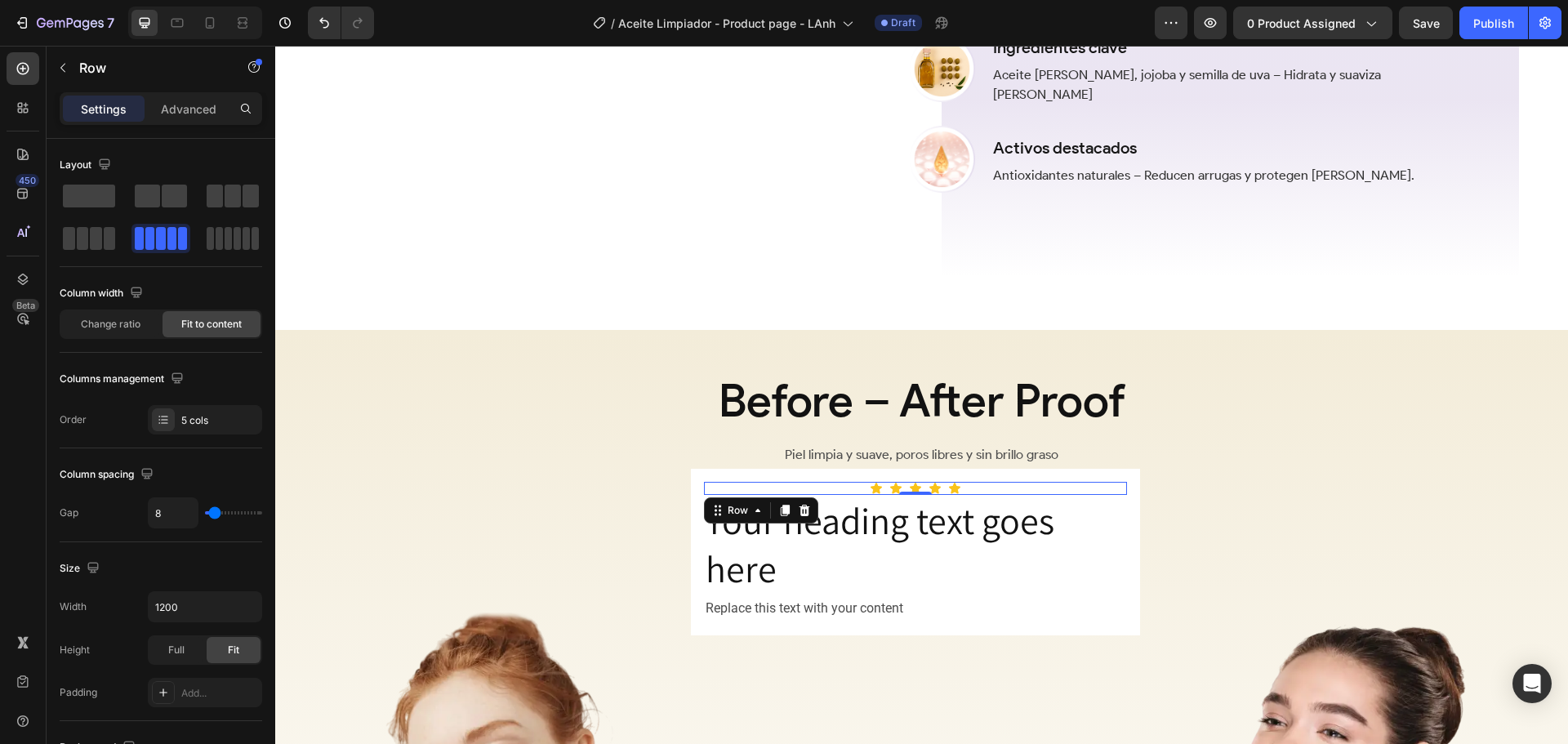
click at [978, 492] on div "Icon Icon Icon Icon Icon Row 0" at bounding box center [916, 488] width 423 height 13
click at [192, 114] on p "Advanced" at bounding box center [189, 109] width 56 height 17
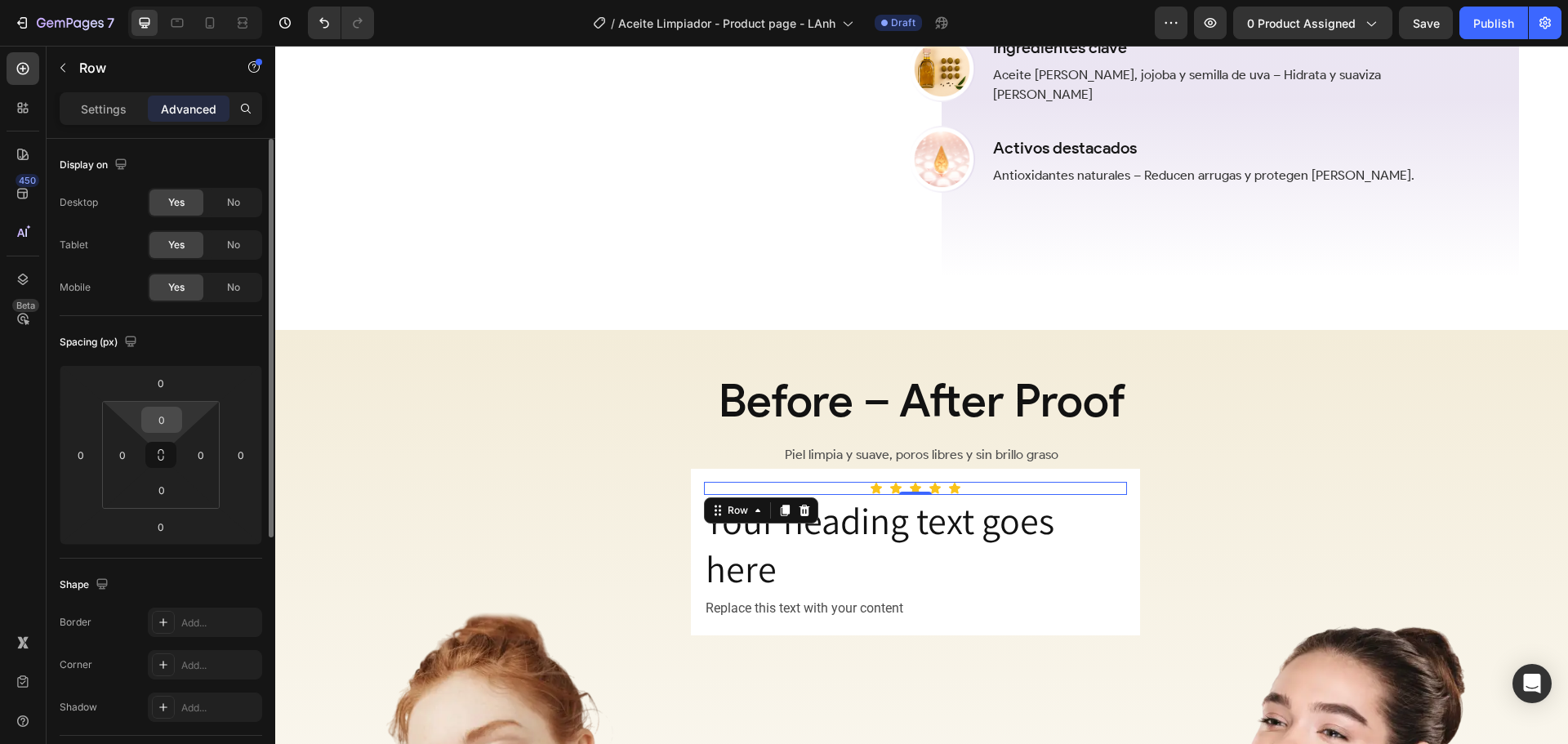
click at [169, 420] on input "0" at bounding box center [161, 419] width 33 height 24
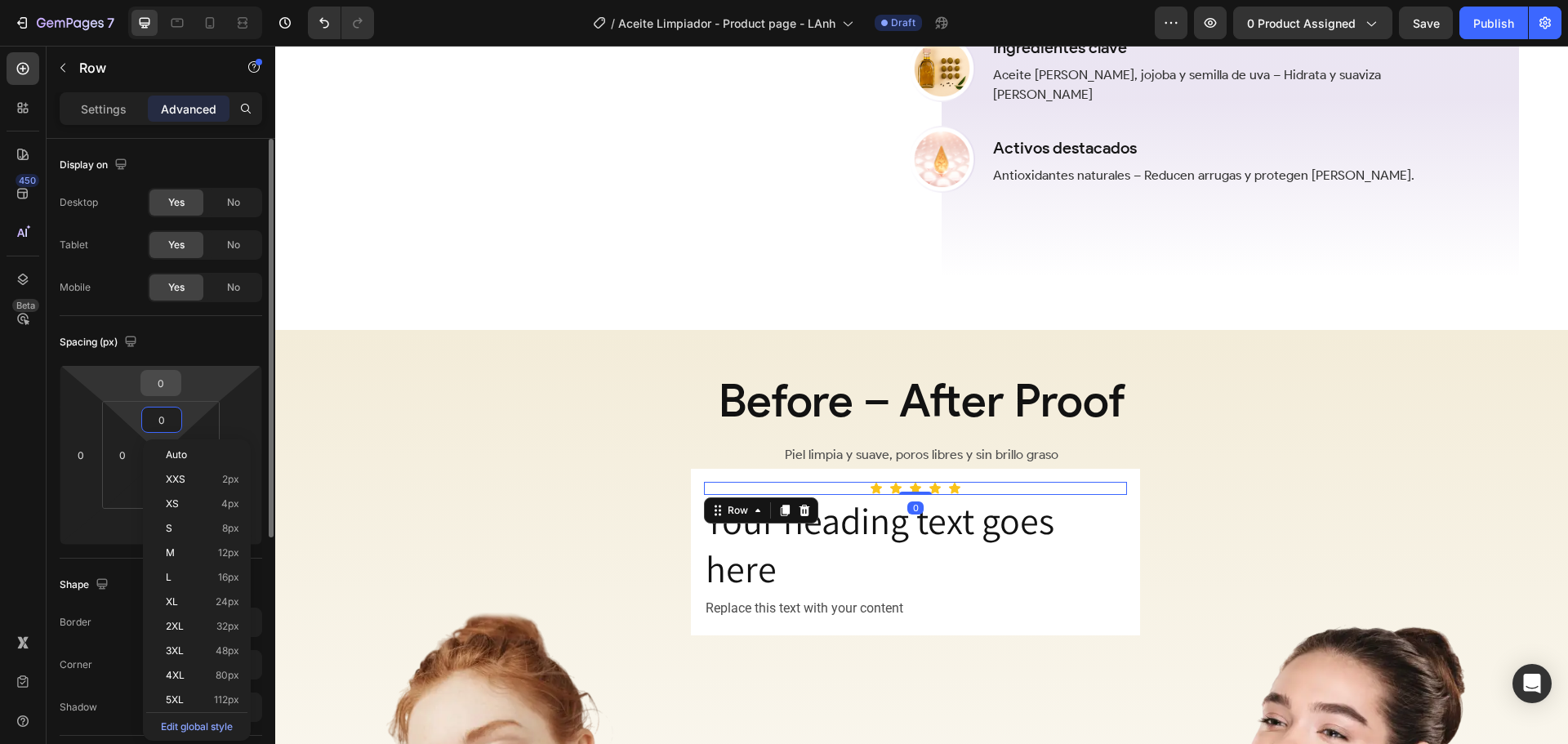
click at [166, 385] on input "0" at bounding box center [160, 383] width 33 height 24
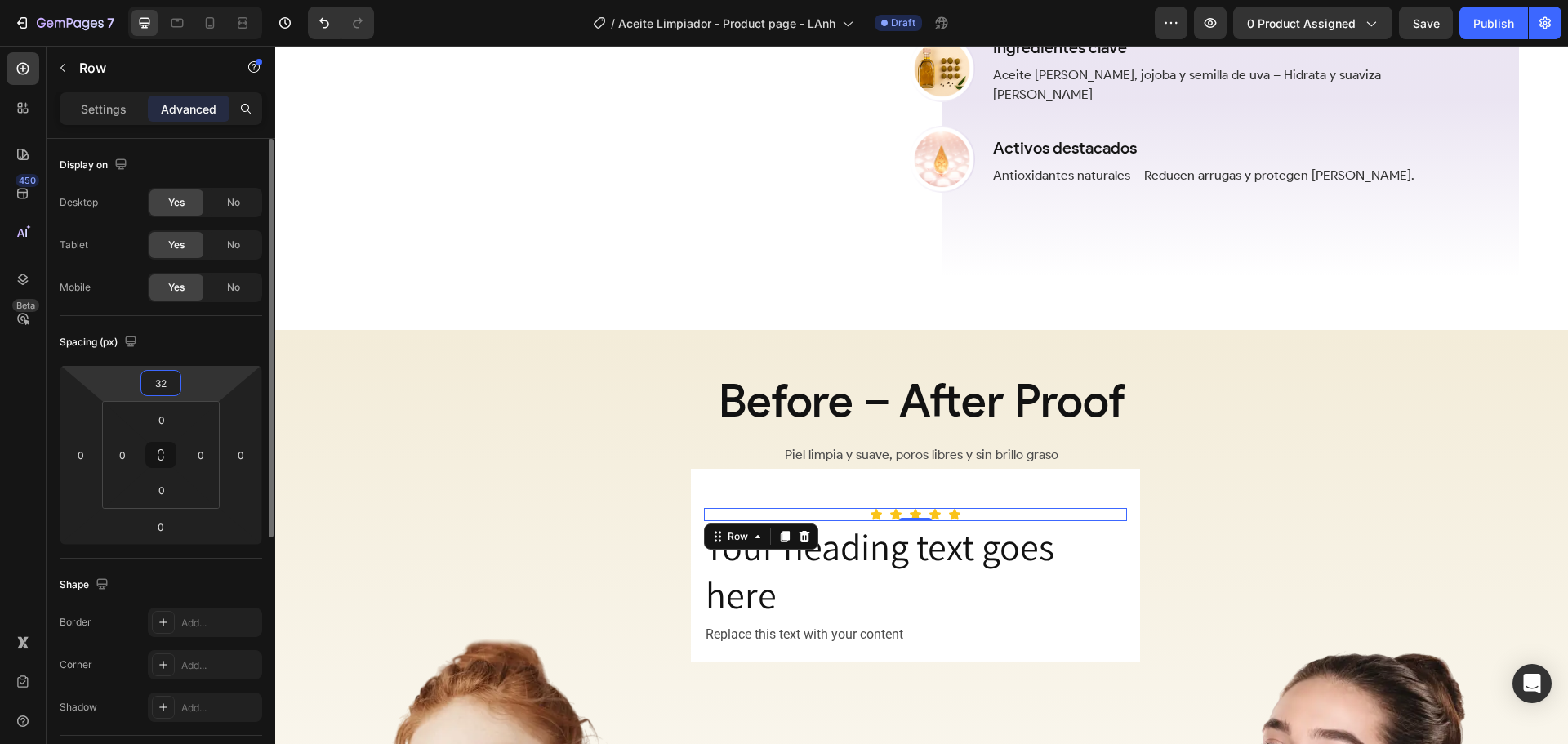
drag, startPoint x: 168, startPoint y: 385, endPoint x: 115, endPoint y: 381, distance: 53.2
click at [115, 381] on div "32 0 0 0" at bounding box center [160, 454] width 202 height 180
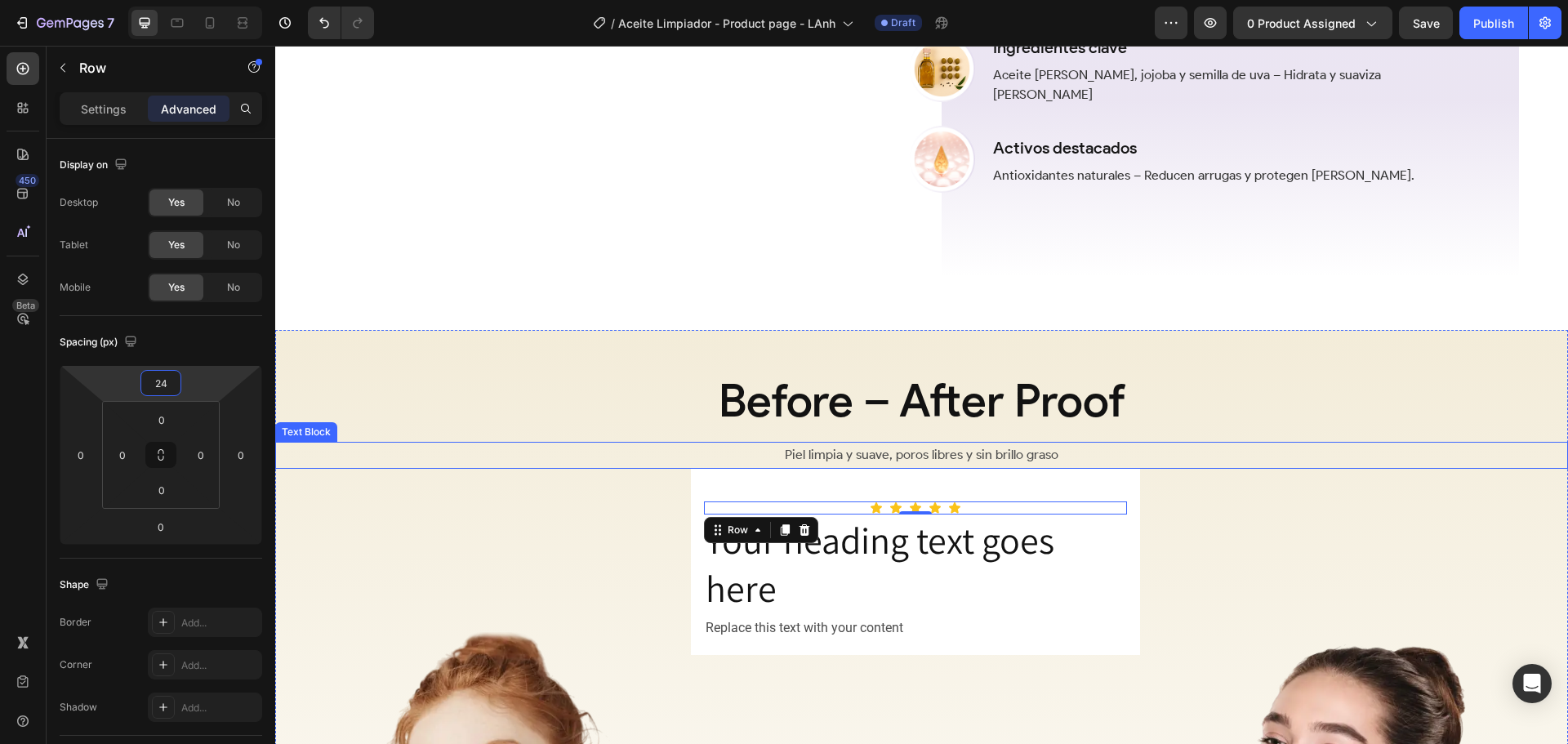
type input "24"
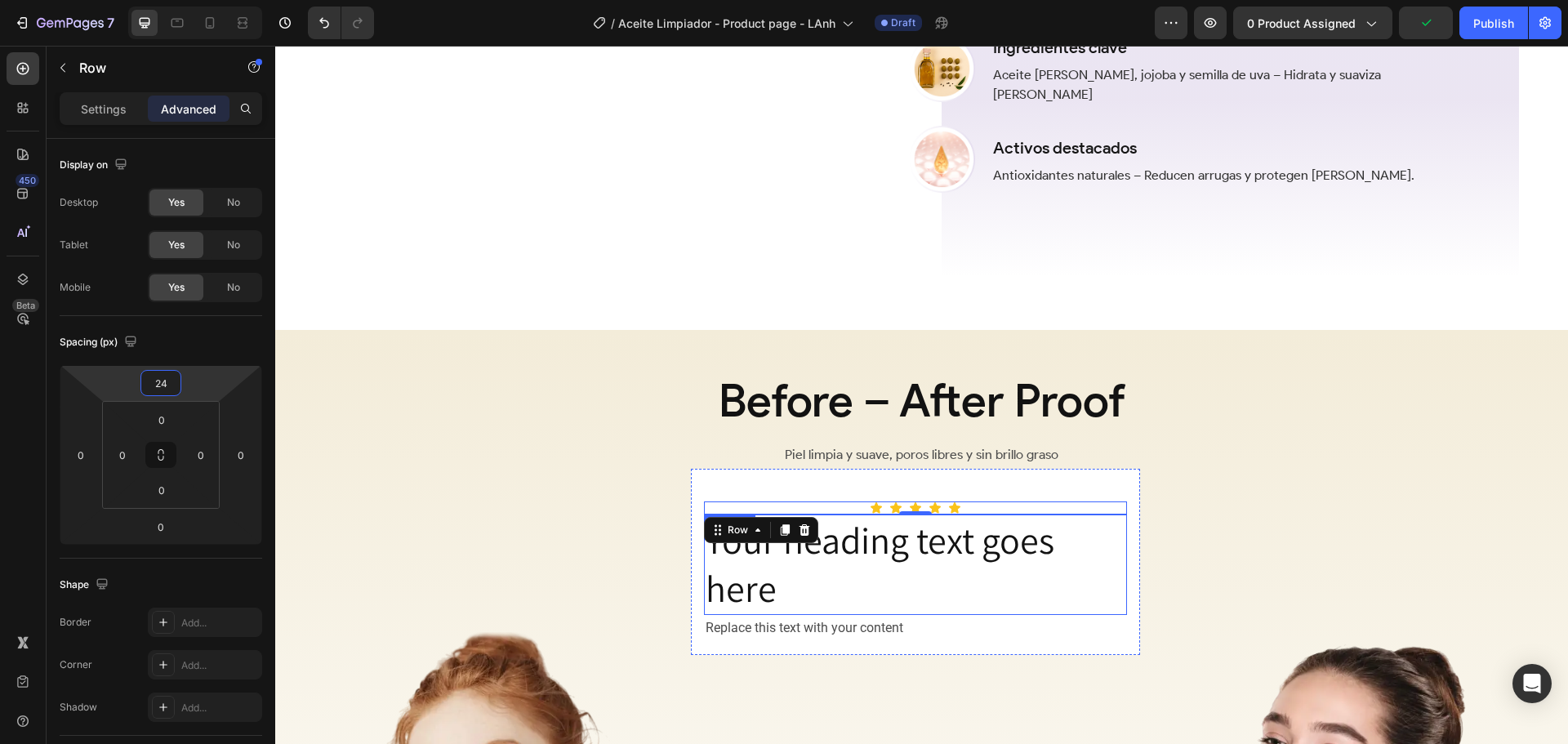
click at [883, 551] on h2 "Your heading text goes here" at bounding box center [916, 564] width 423 height 101
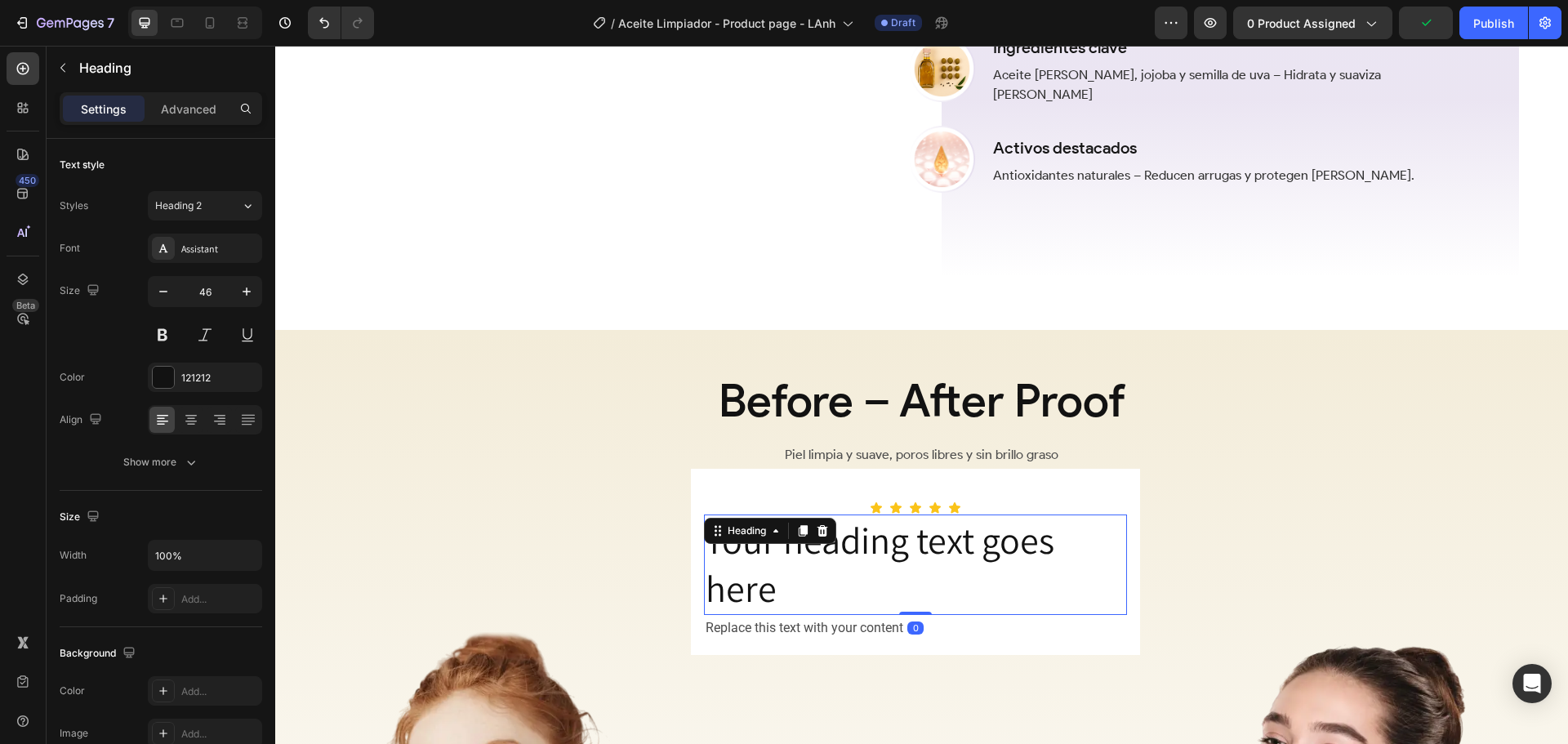
click at [883, 551] on h2 "Your heading text goes here" at bounding box center [916, 564] width 423 height 101
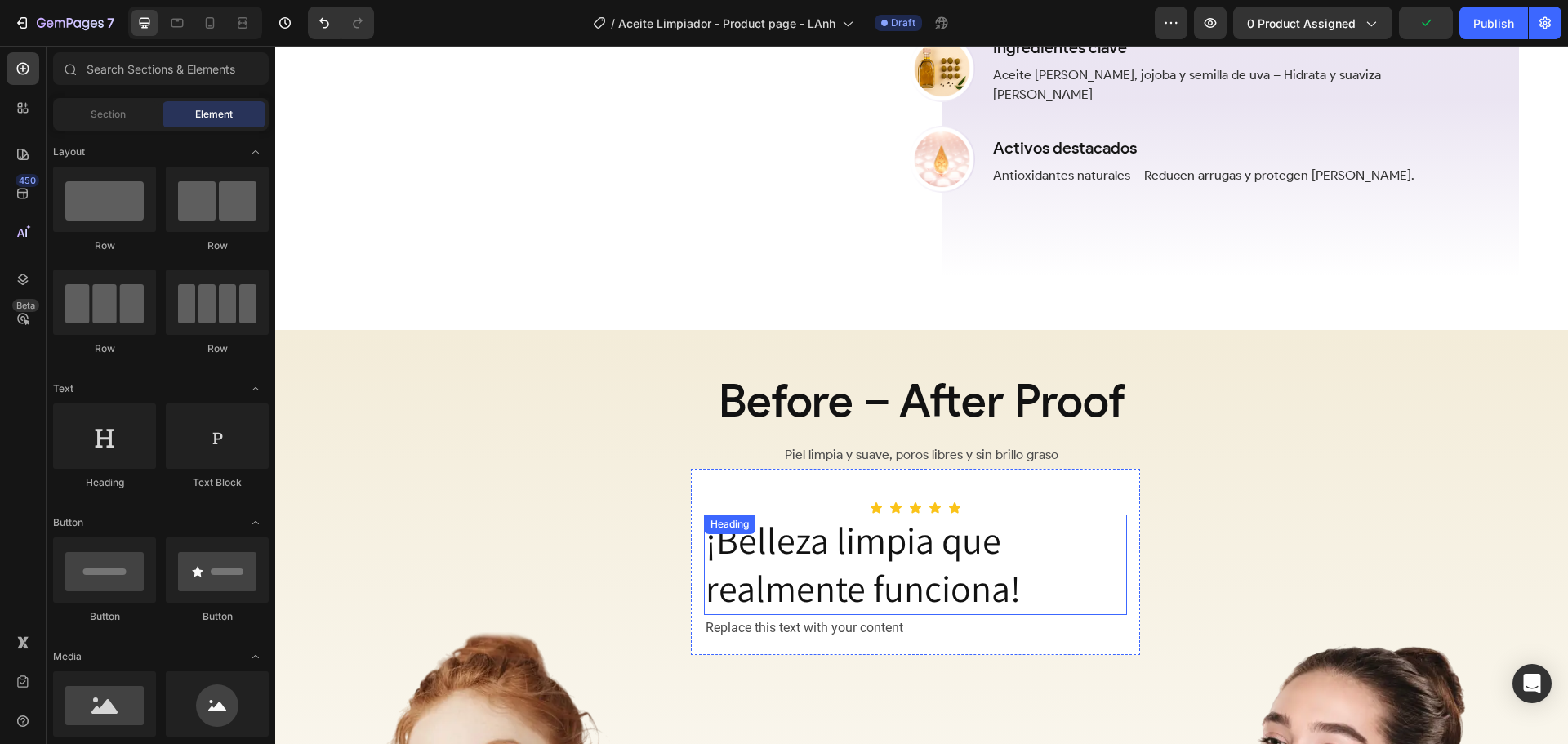
click at [835, 593] on p "¡Belleza limpia que realmente funciona!" at bounding box center [915, 564] width 420 height 98
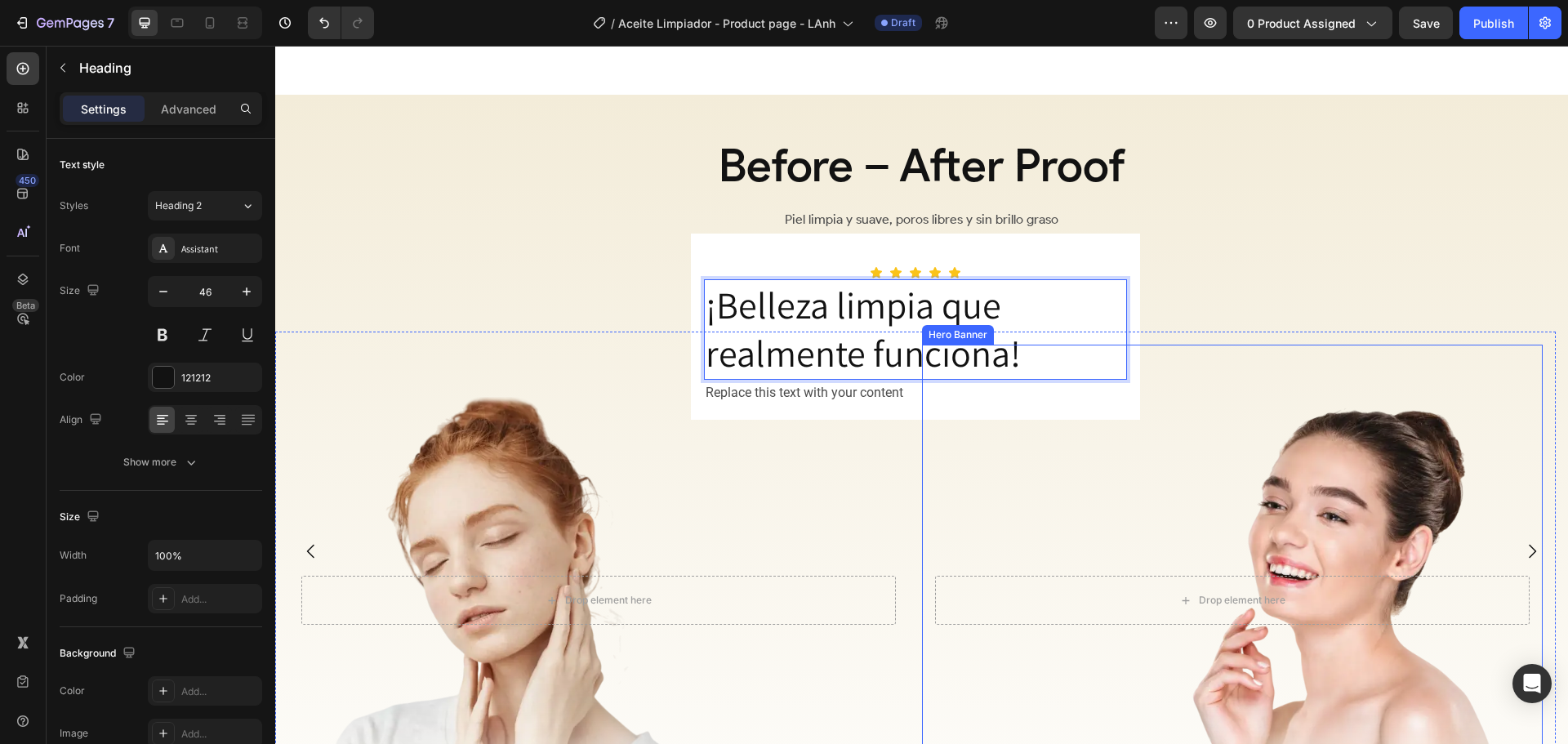
scroll to position [2284, 0]
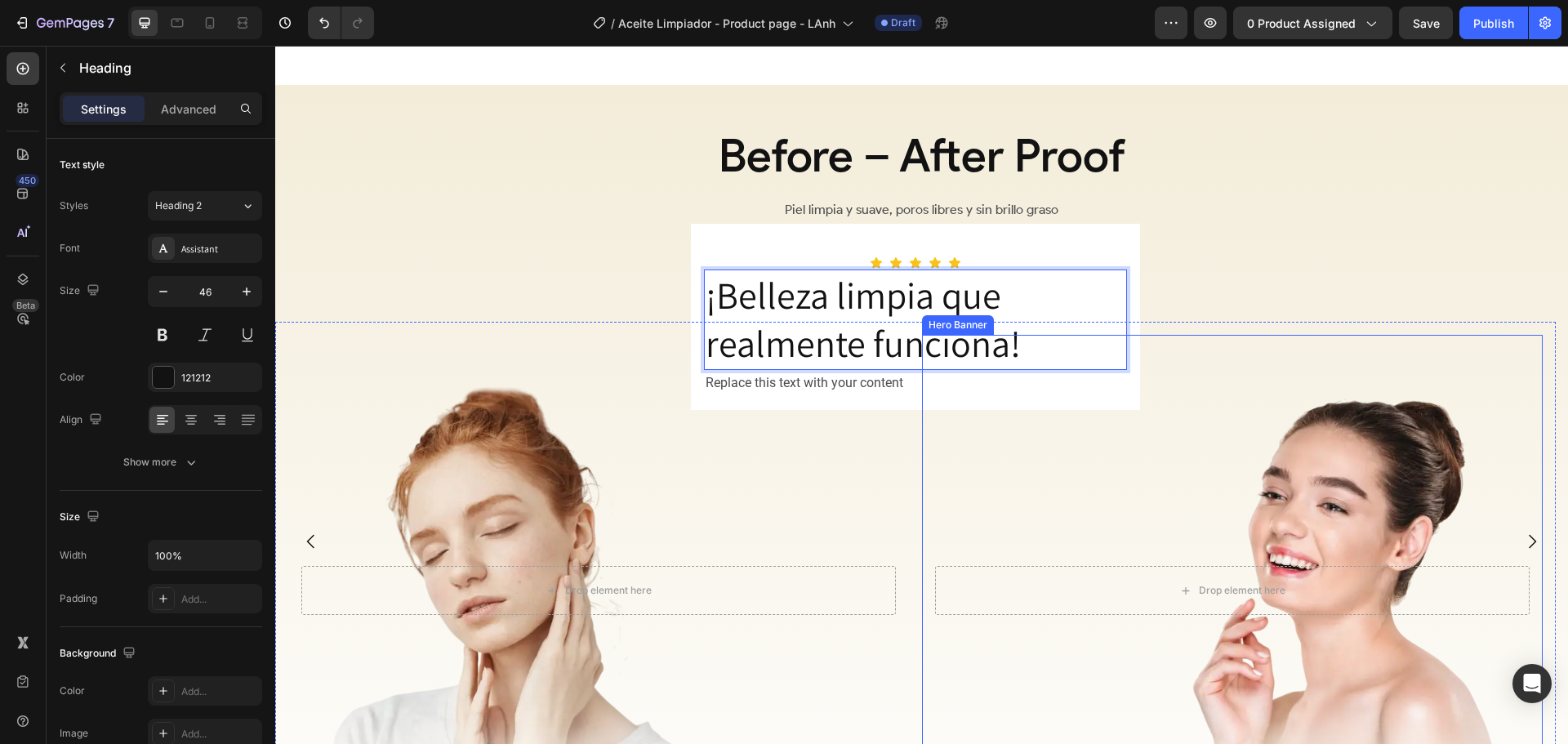
click at [1046, 474] on div "Overlay" at bounding box center [1233, 590] width 620 height 512
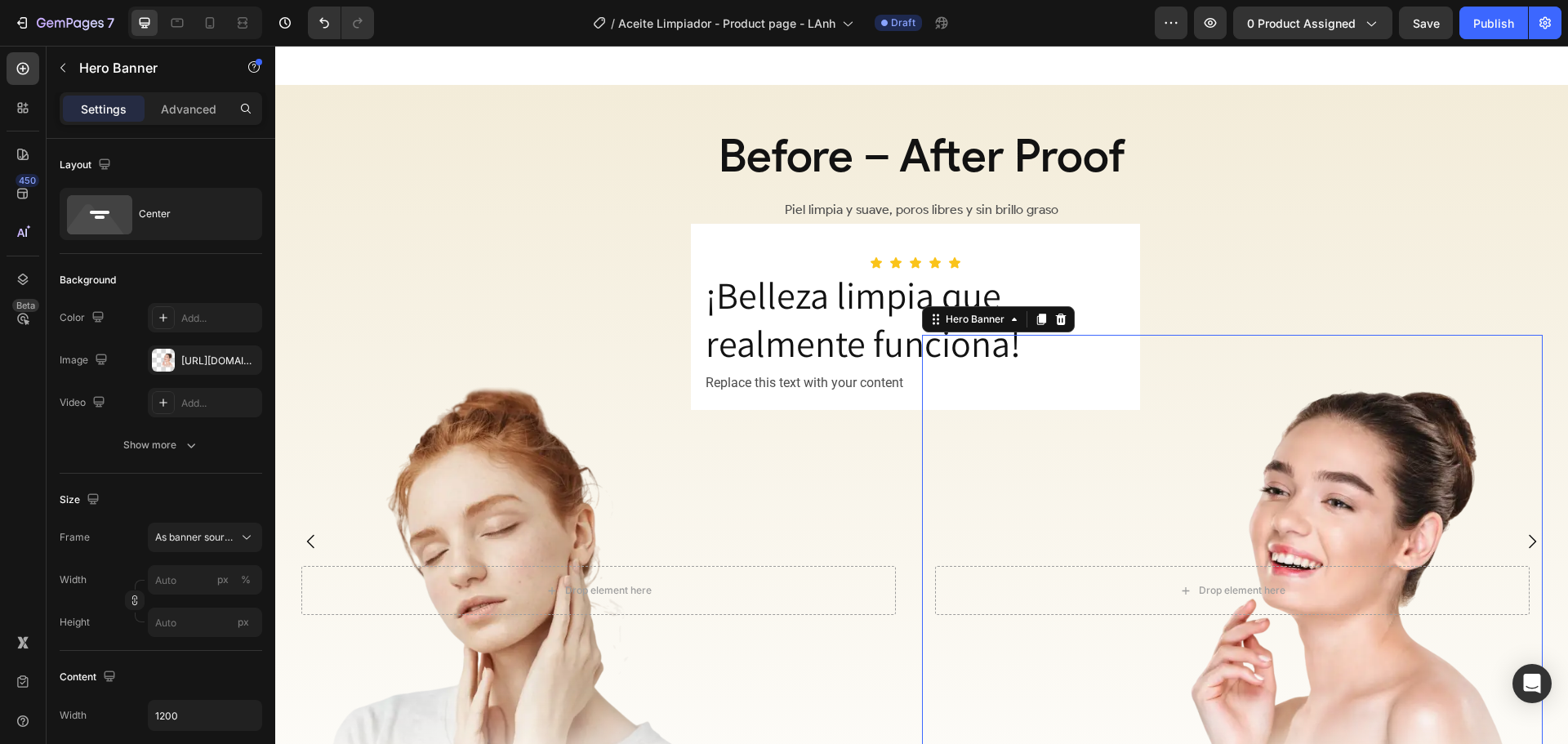
click at [999, 315] on div "Hero Banner" at bounding box center [999, 319] width 153 height 26
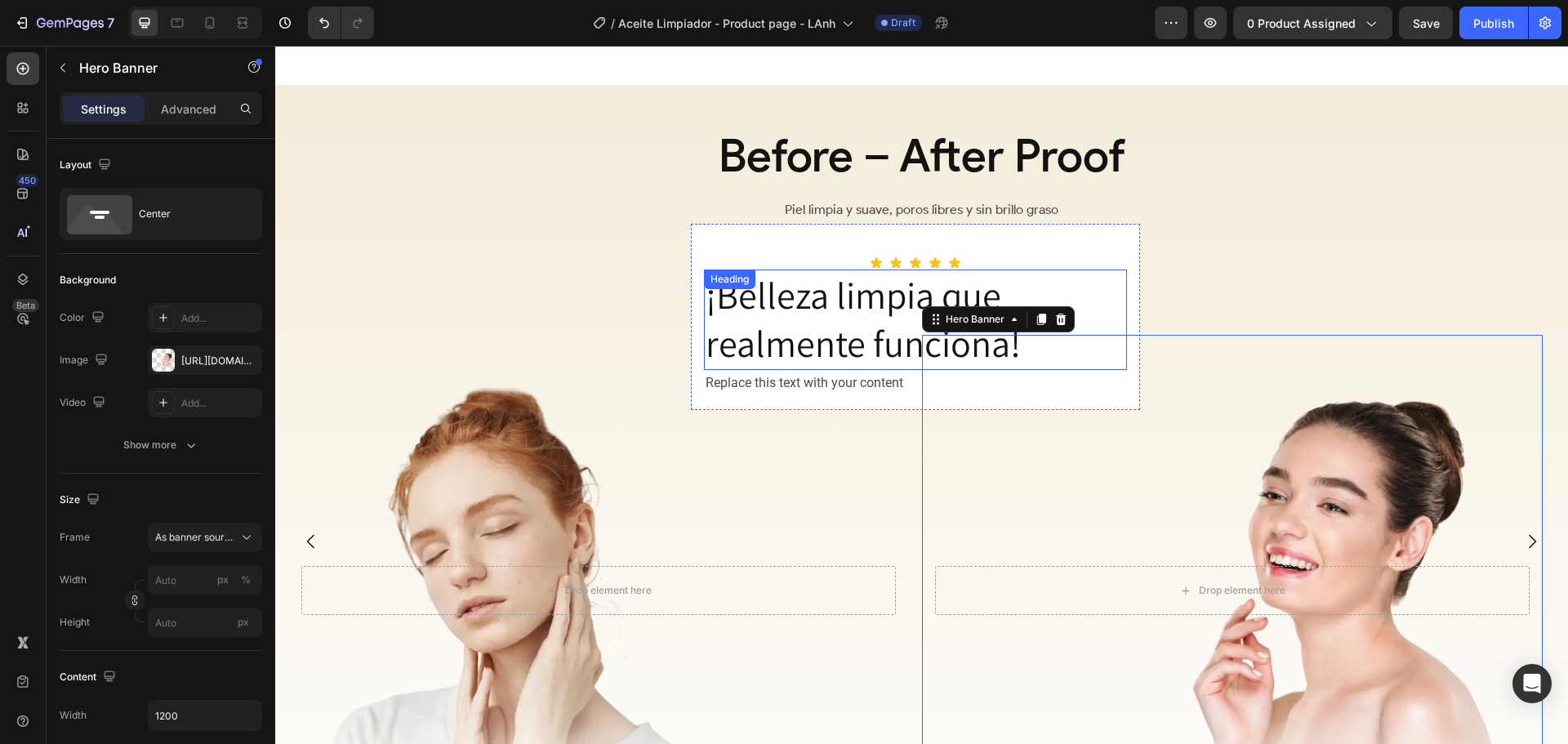
click at [835, 315] on p "¡Belleza limpia que realmente funciona!" at bounding box center [915, 319] width 420 height 98
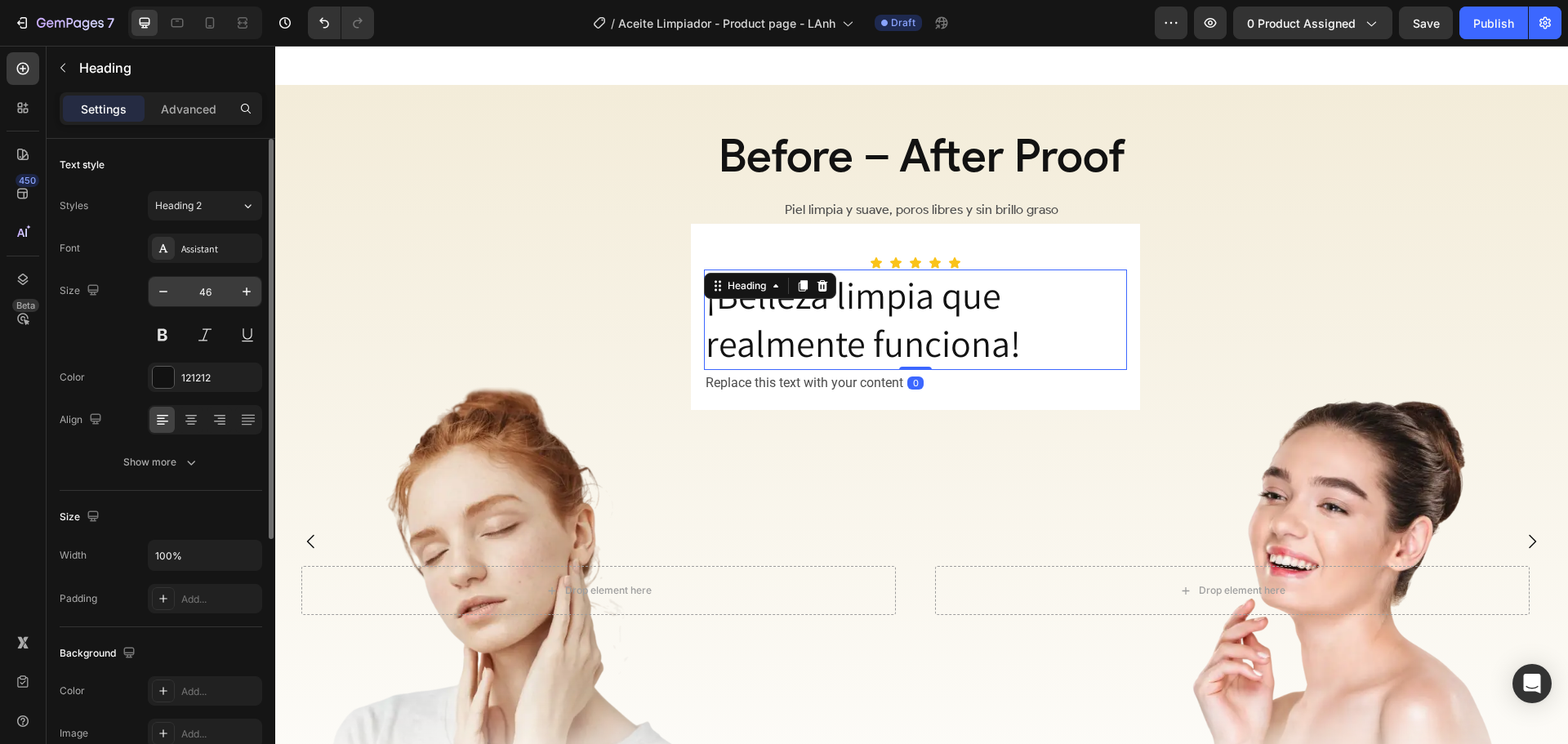
click at [220, 293] on input "46" at bounding box center [205, 291] width 54 height 30
click at [202, 210] on span "Heading 2" at bounding box center [179, 206] width 47 height 15
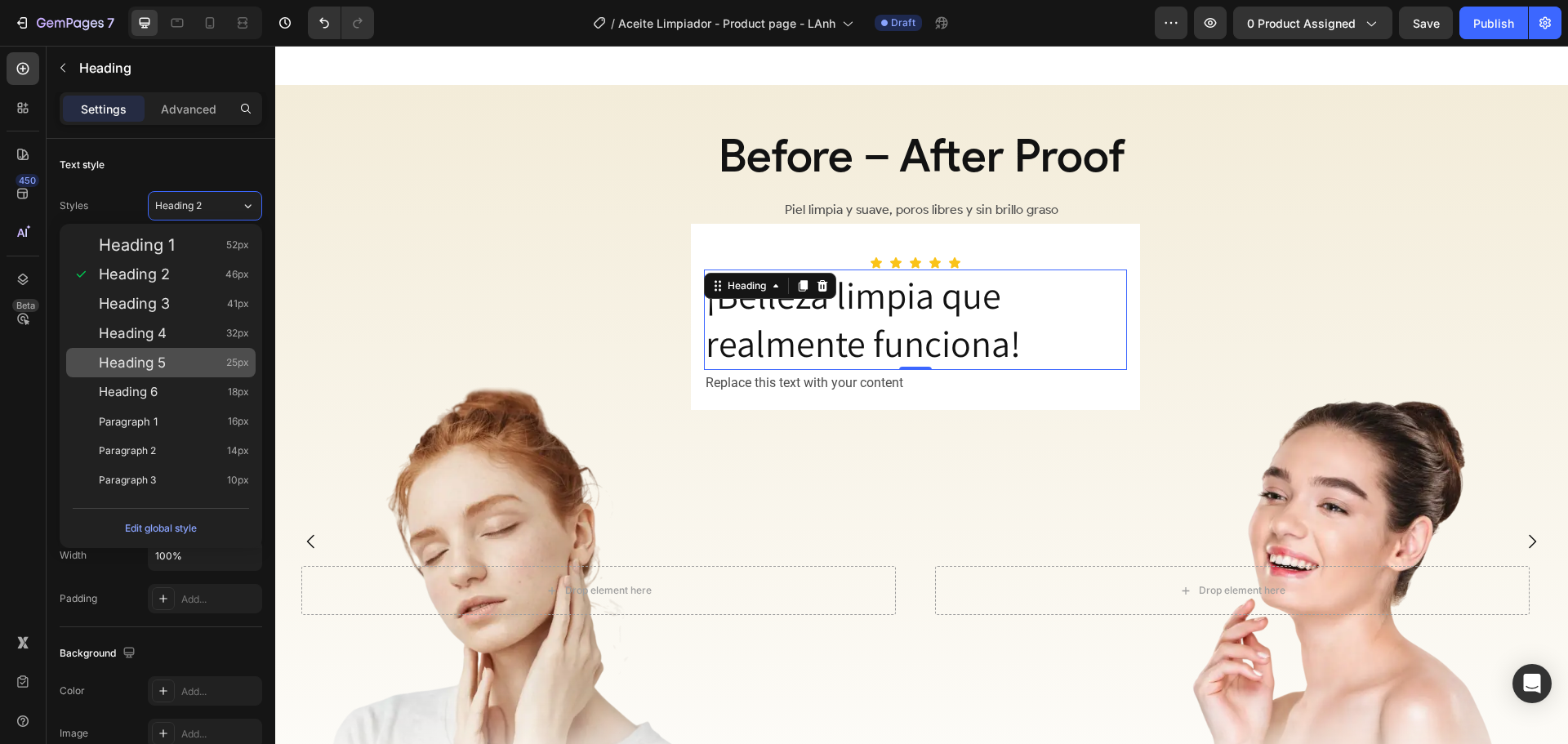
click at [194, 362] on div "Heading 5 25px" at bounding box center [173, 362] width 150 height 17
type input "25"
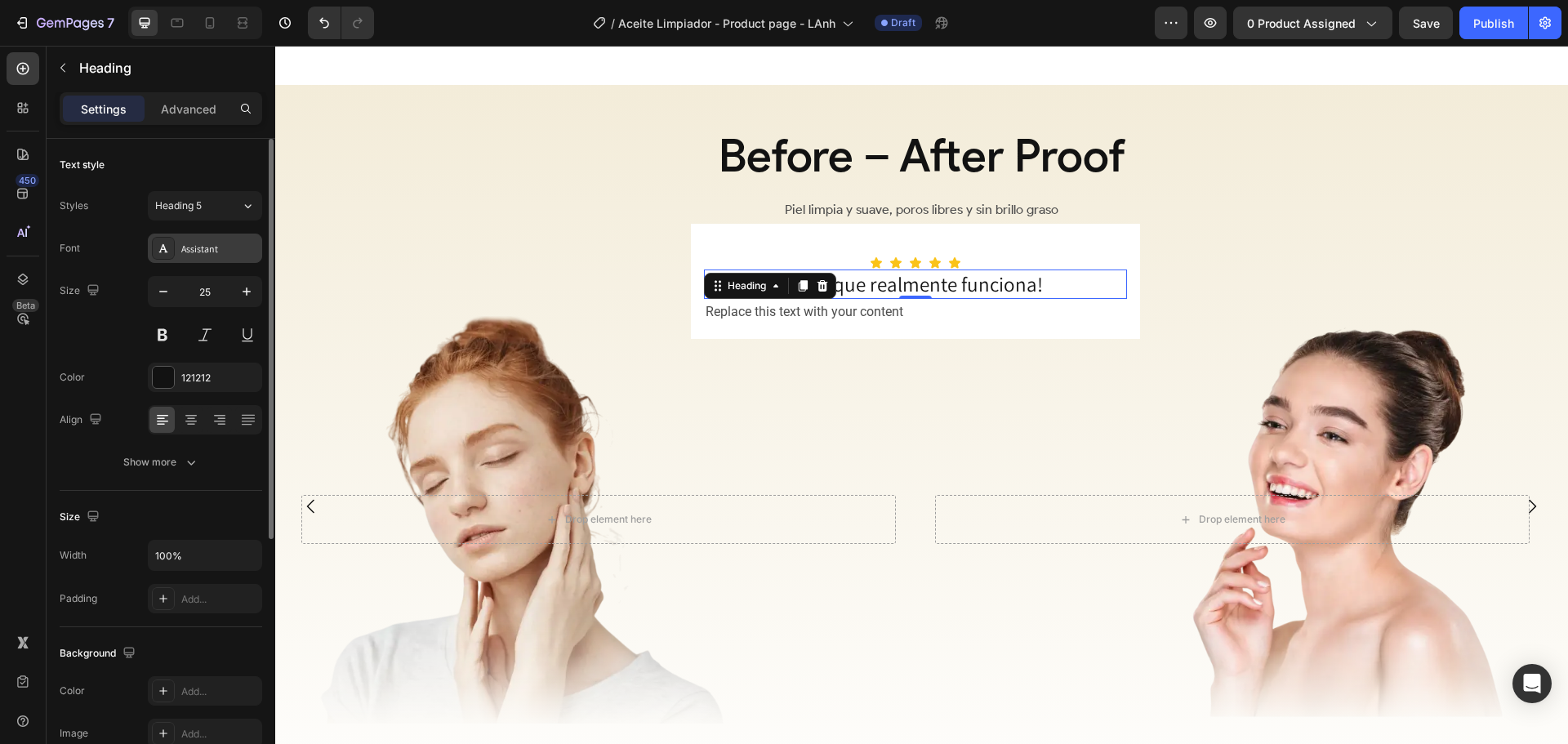
click at [212, 237] on div "Assistant" at bounding box center [205, 249] width 115 height 30
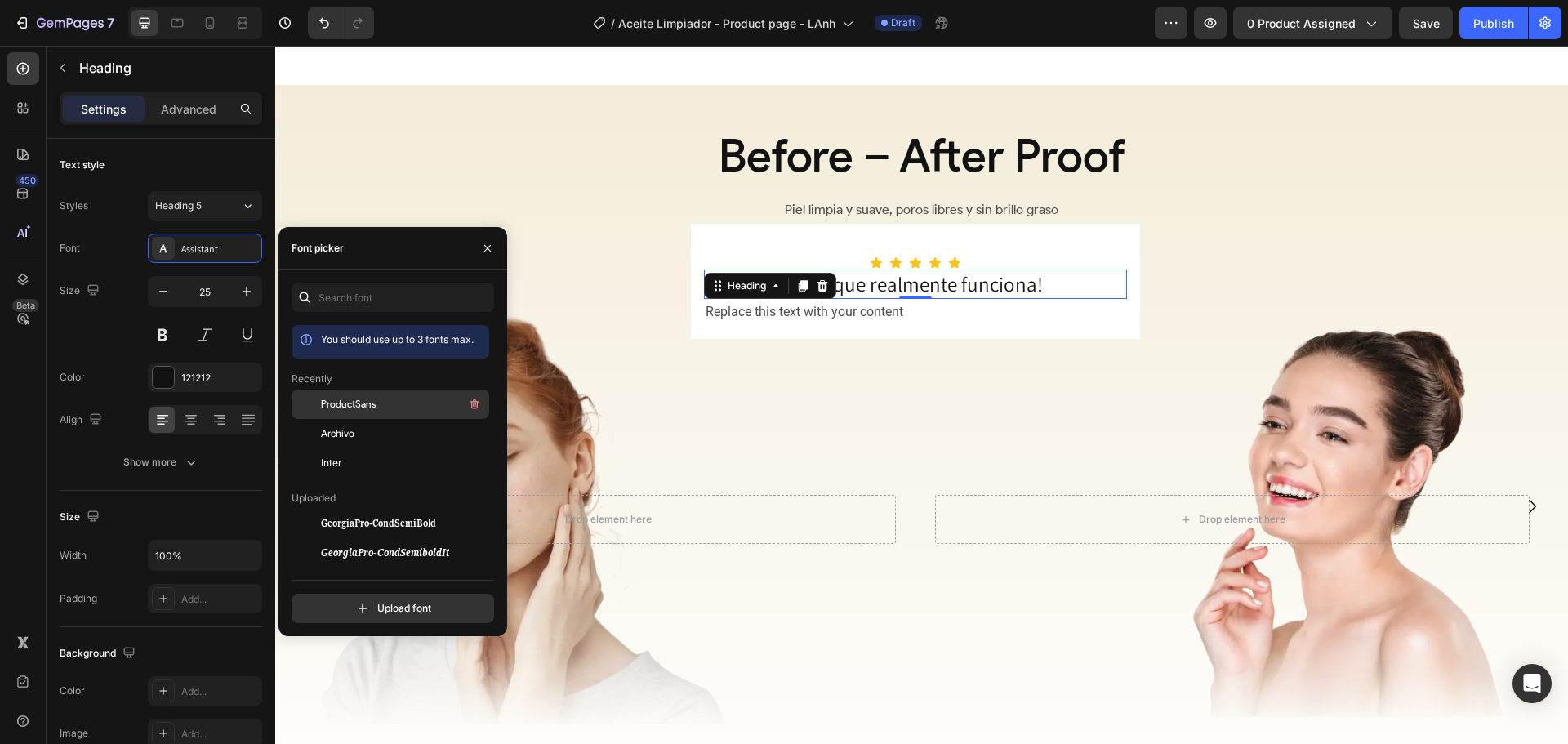
click at [348, 404] on span "ProductSans" at bounding box center [348, 404] width 55 height 15
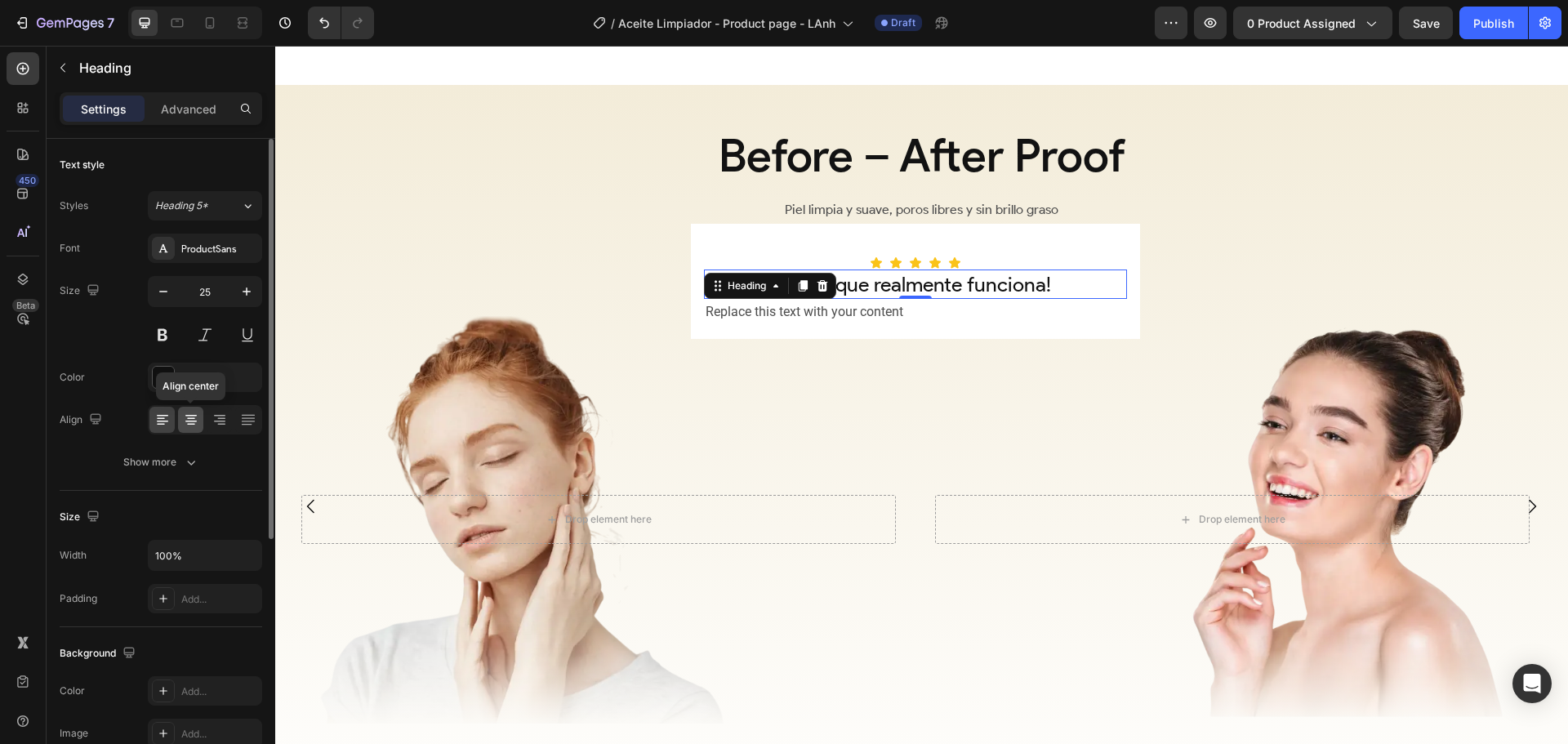
click at [186, 423] on icon at bounding box center [191, 420] width 17 height 17
click at [194, 469] on icon "button" at bounding box center [191, 462] width 17 height 17
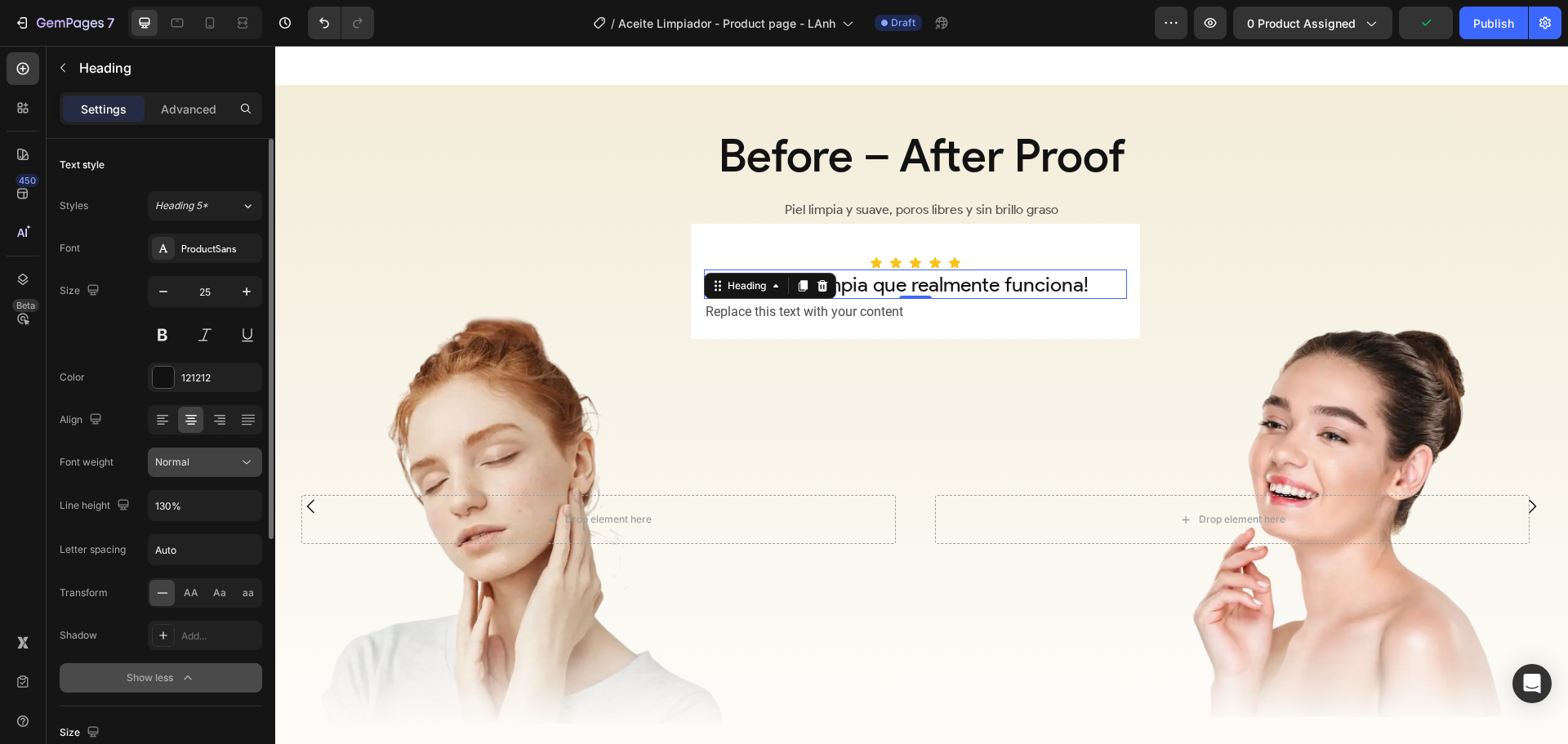
click at [202, 462] on div "Normal" at bounding box center [197, 462] width 83 height 15
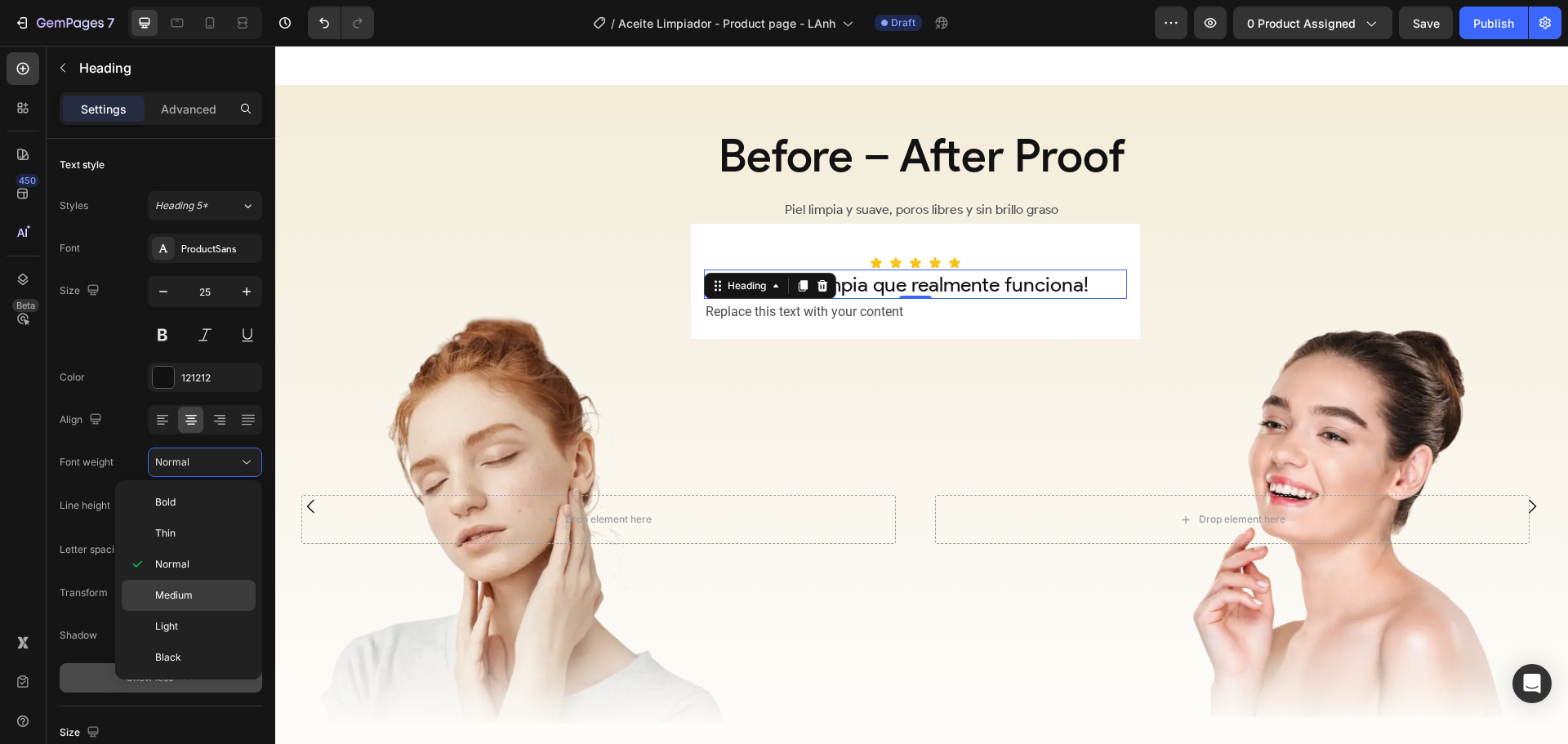
click at [195, 611] on div "Medium" at bounding box center [189, 626] width 134 height 31
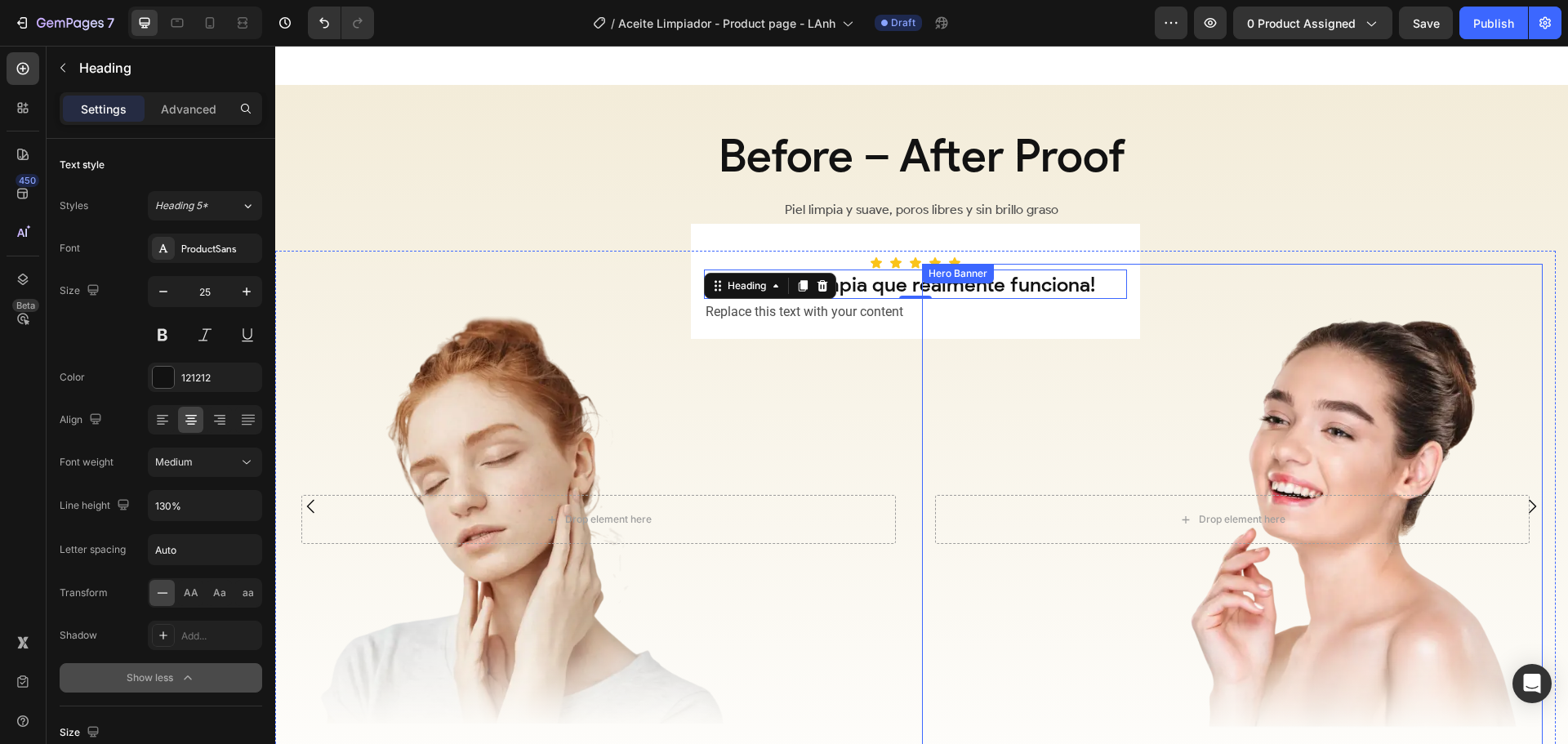
click at [1069, 388] on div "Overlay" at bounding box center [1233, 520] width 620 height 512
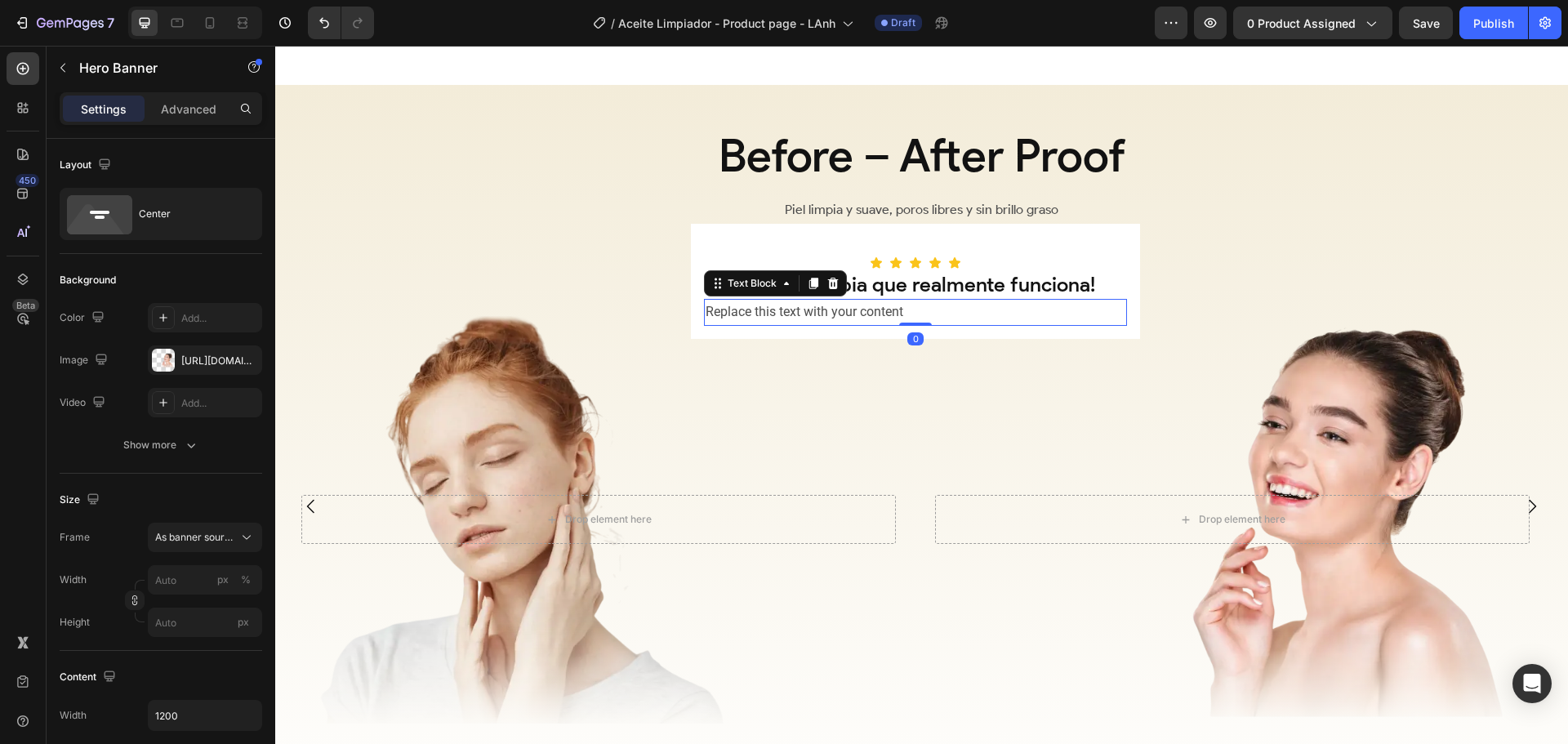
click at [876, 321] on div "Replace this text with your content" at bounding box center [916, 312] width 423 height 27
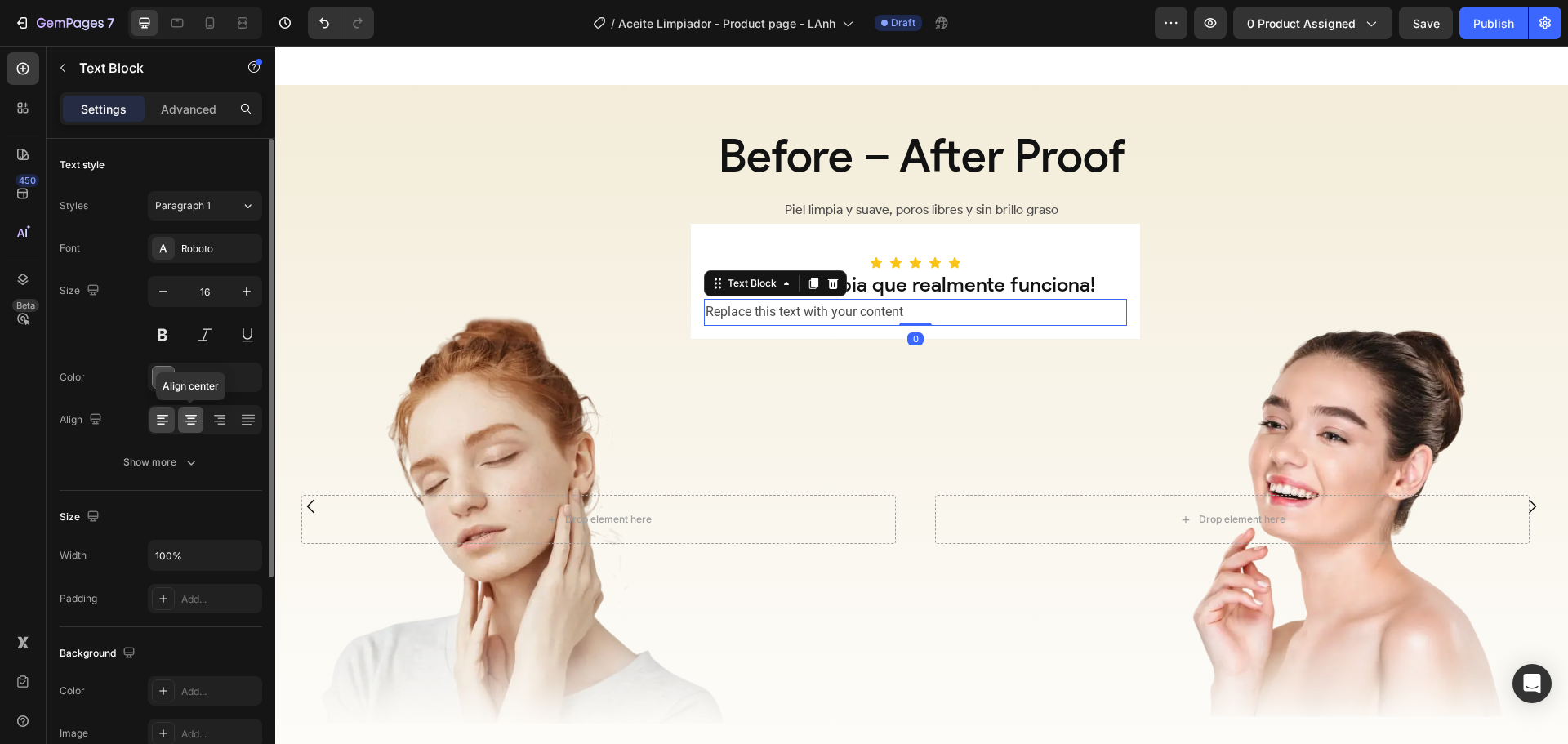
click at [194, 417] on icon at bounding box center [191, 420] width 17 height 17
click at [899, 320] on div "Replace this text with your content" at bounding box center [916, 312] width 423 height 27
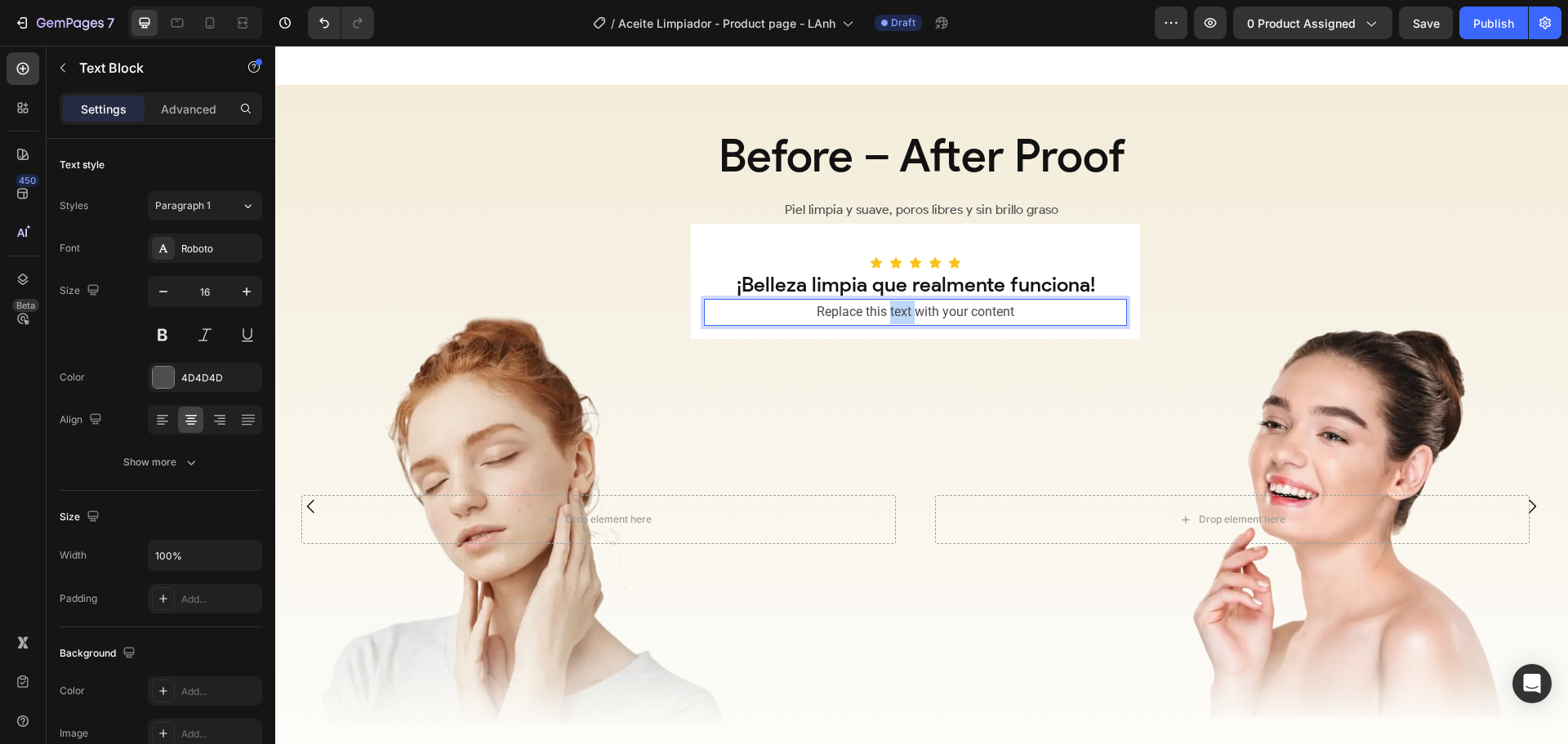
click at [899, 320] on p "Replace this text with your content" at bounding box center [915, 312] width 420 height 23
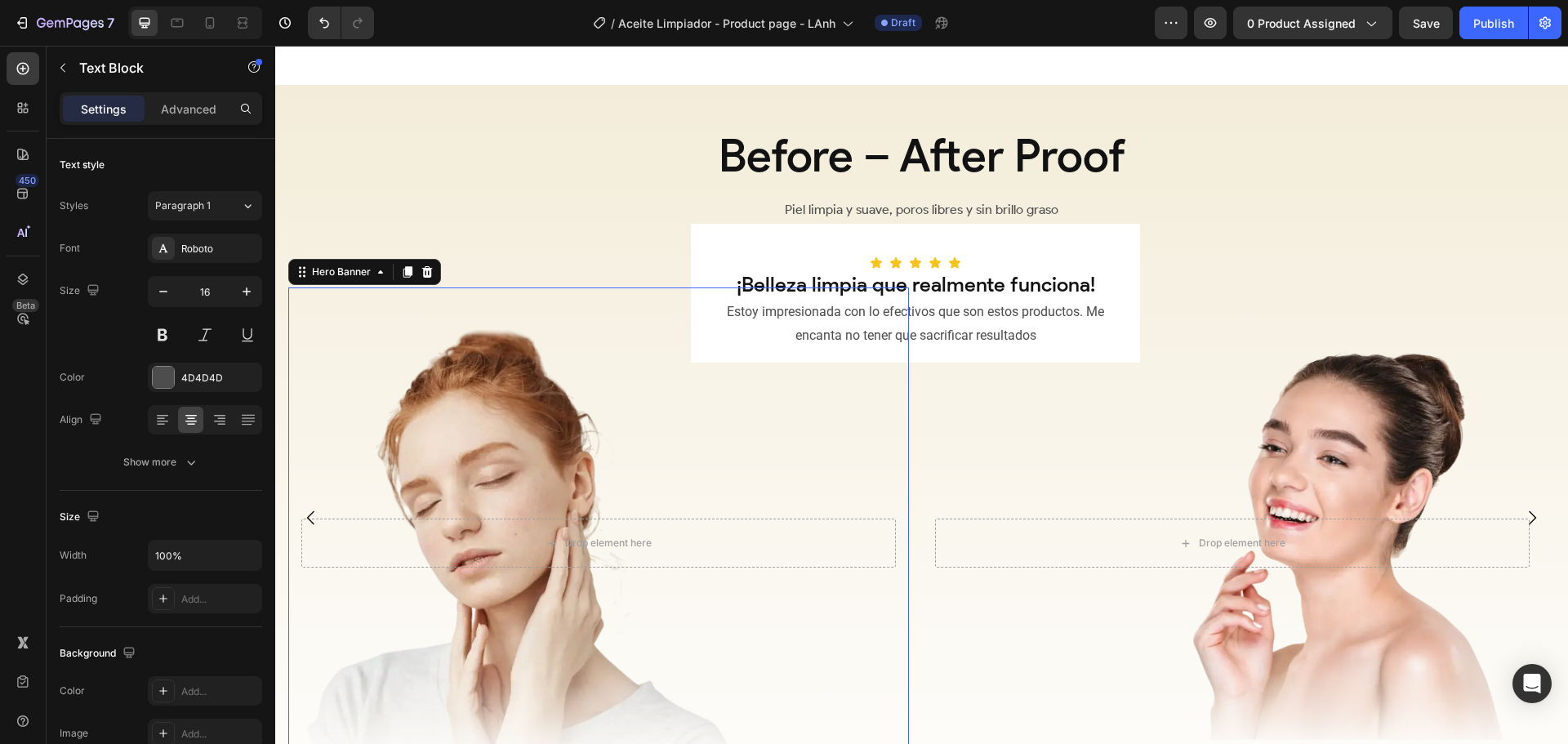
click at [897, 427] on div "Overlay" at bounding box center [598, 544] width 620 height 512
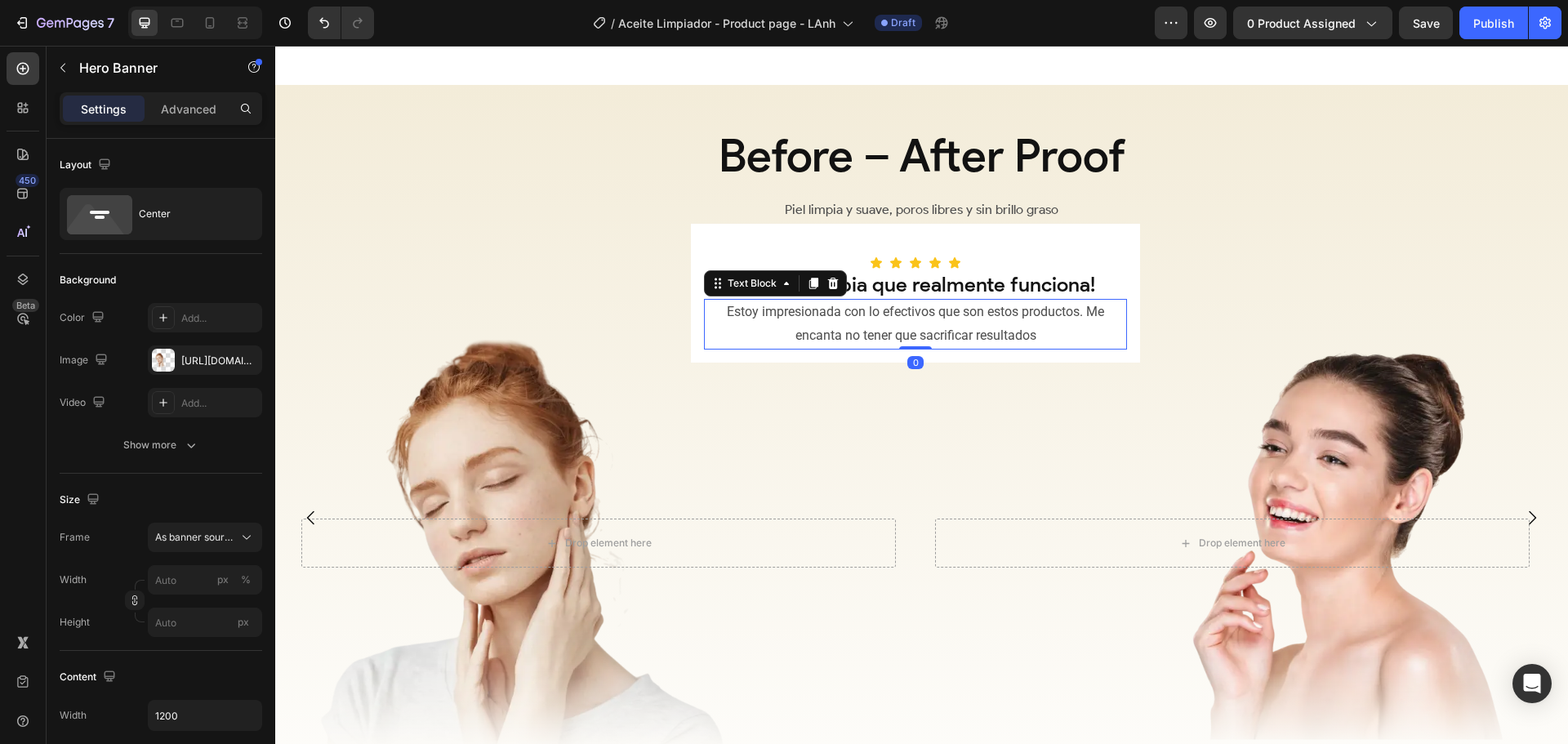
click at [965, 341] on p "Estoy impresionada con lo efectivos que son estos productos. Me encanta no tene…" at bounding box center [915, 324] width 420 height 47
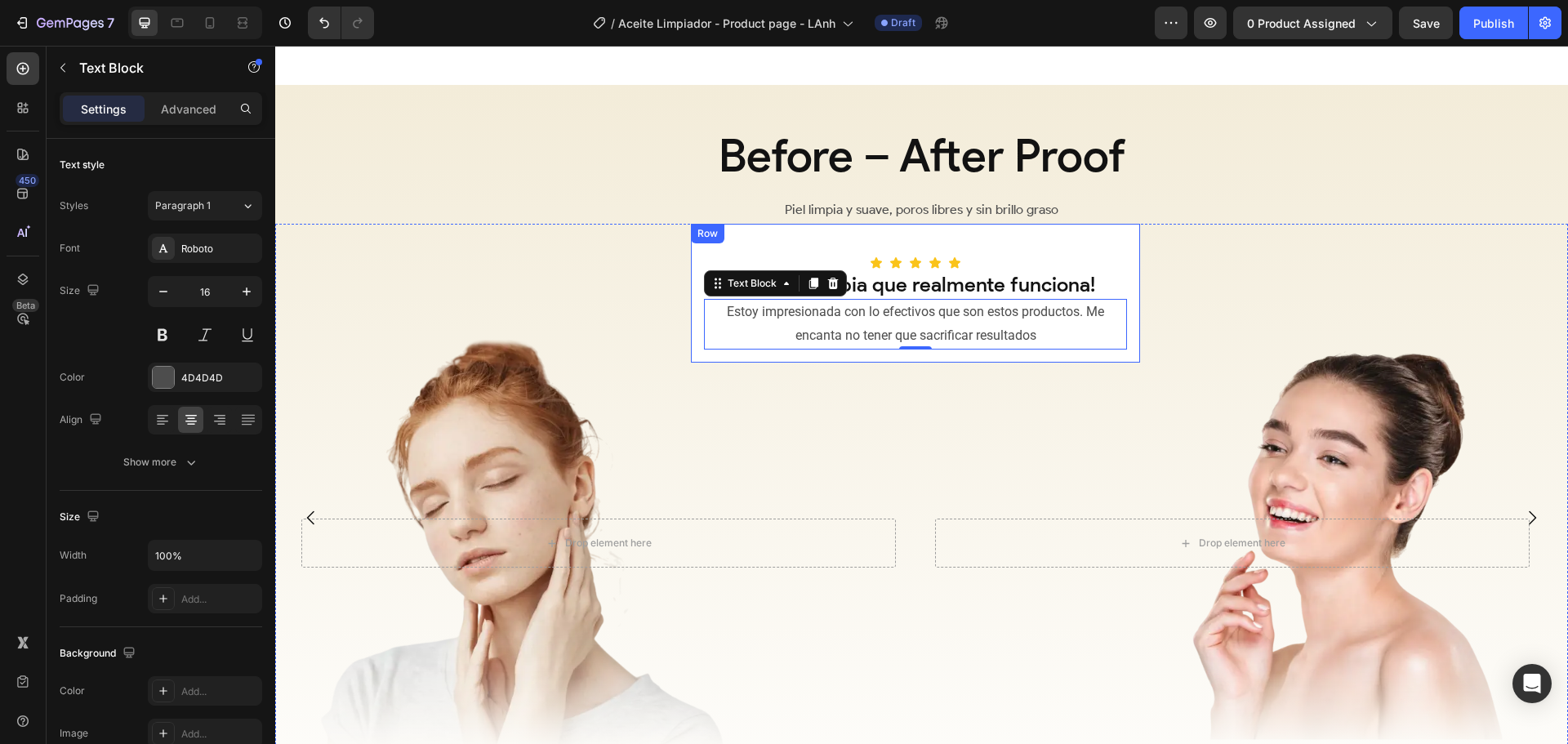
click at [1100, 243] on div "Icon Icon Icon Icon Icon Row ¡Belleza limpia que realmente funciona! Heading Es…" at bounding box center [916, 292] width 449 height 139
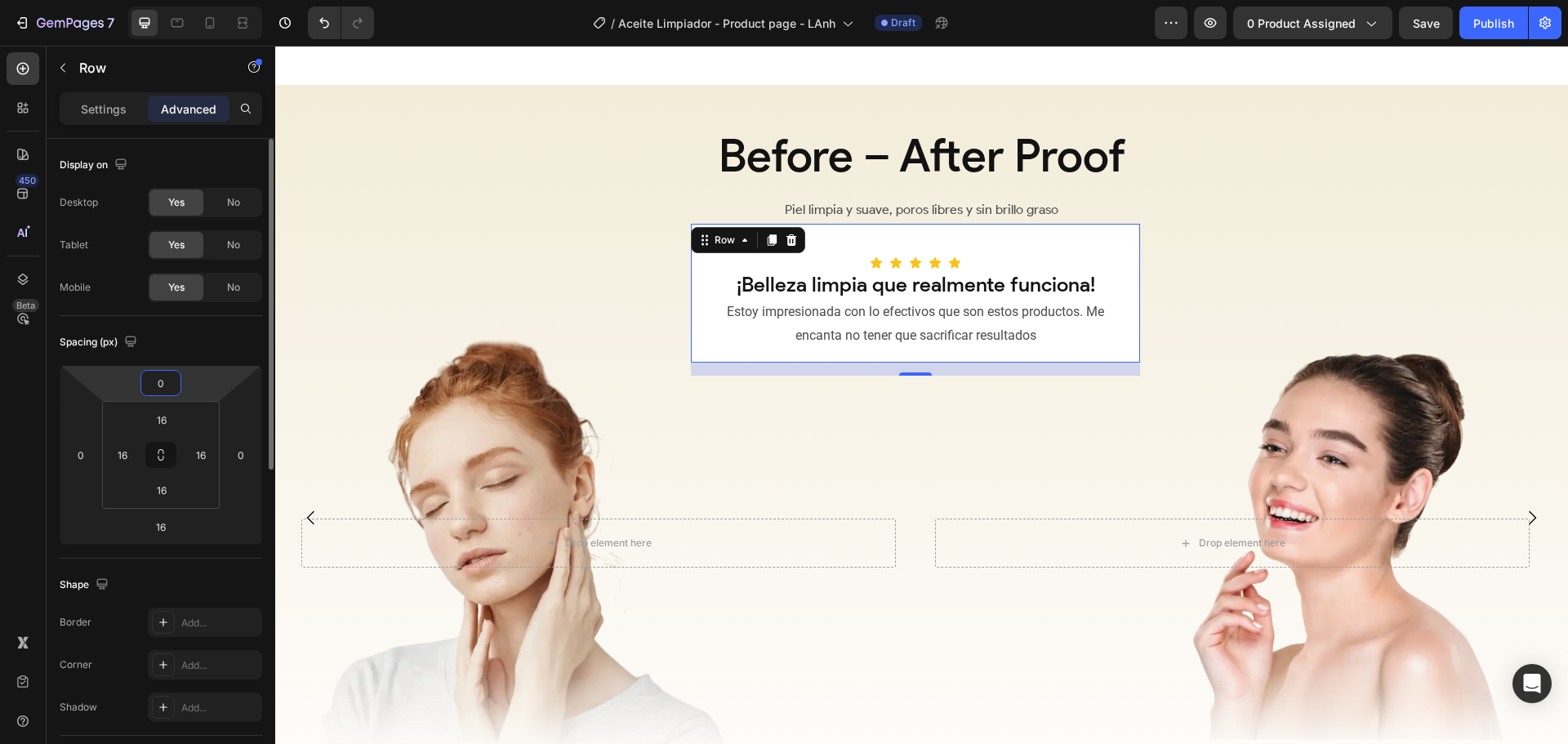
click at [168, 387] on input "0" at bounding box center [160, 383] width 33 height 24
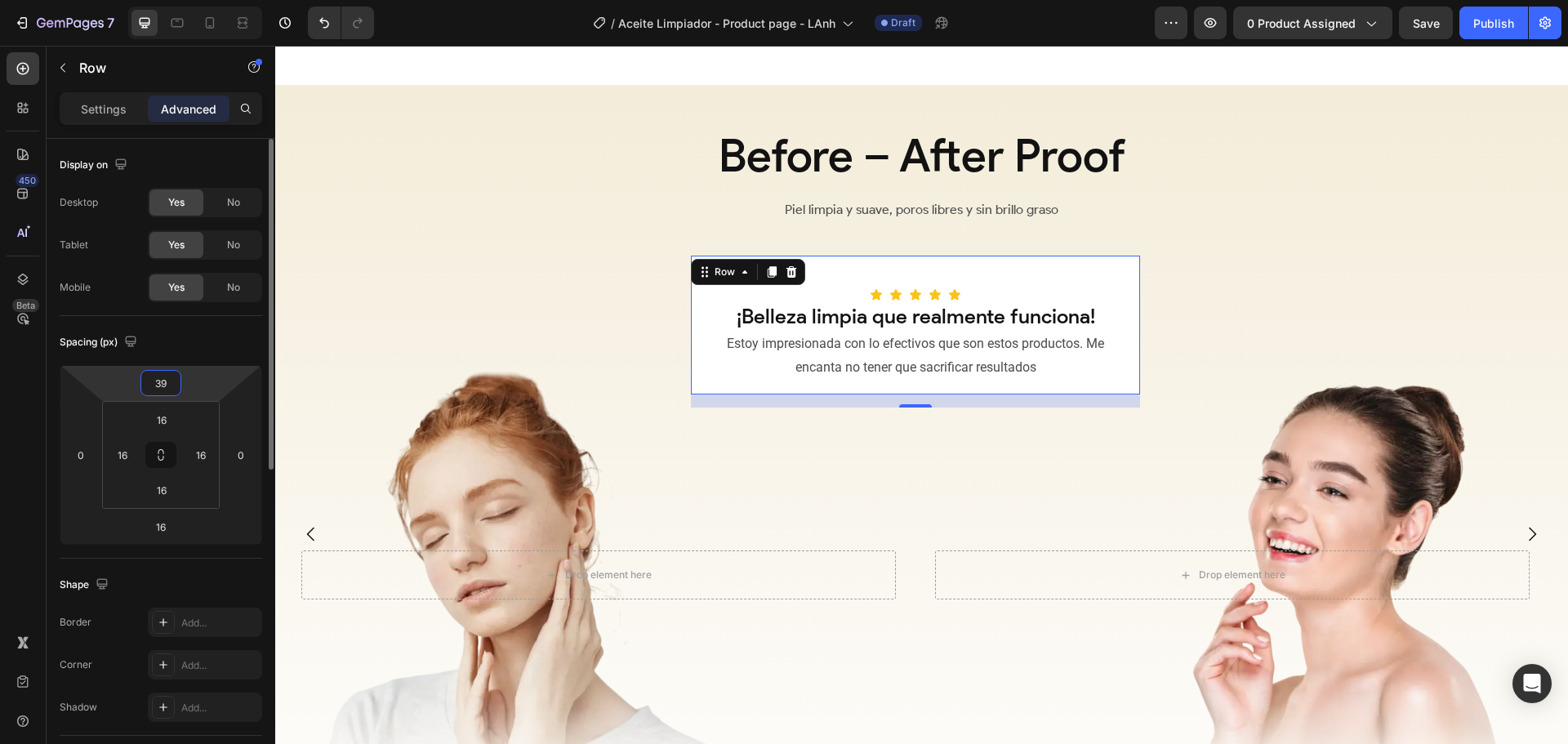
type input "40"
click at [1275, 220] on p "Piel limpia y suave, poros libres y sin brillo graso" at bounding box center [921, 210] width 1289 height 23
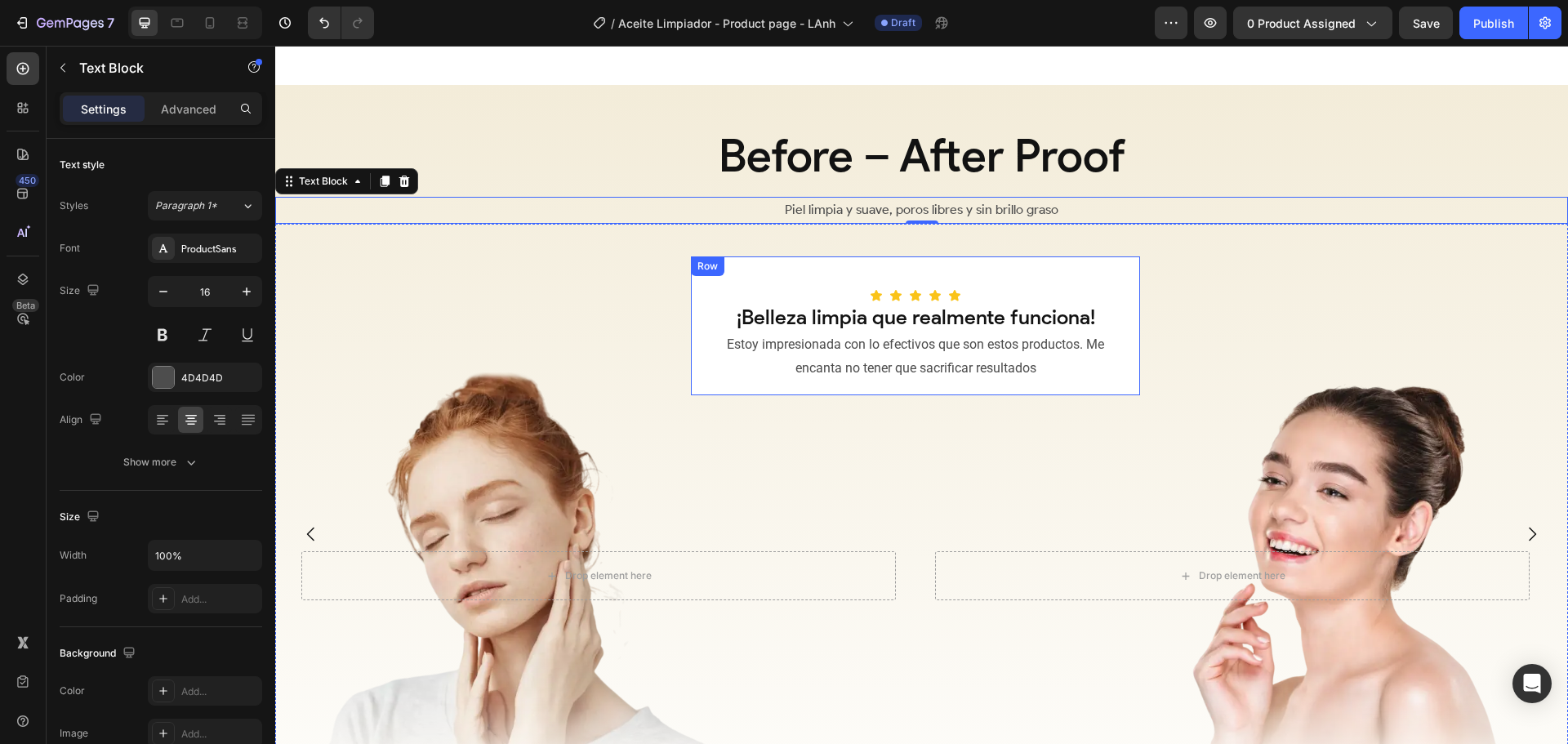
click at [1110, 289] on div "Icon Icon Icon Icon Icon Row ¡Belleza limpia que realmente funciona! Heading Es…" at bounding box center [916, 325] width 423 height 113
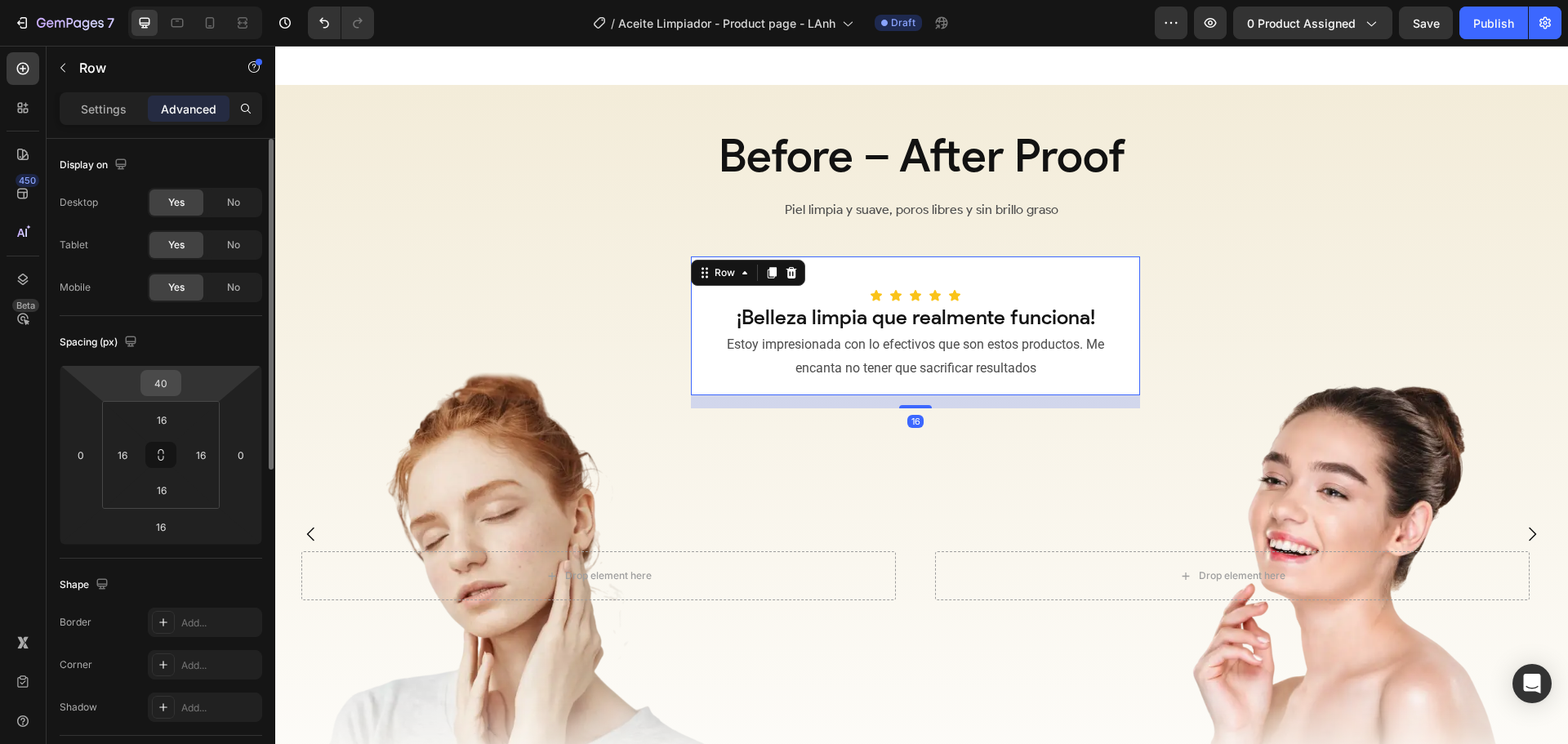
click at [178, 386] on div "40" at bounding box center [161, 383] width 41 height 26
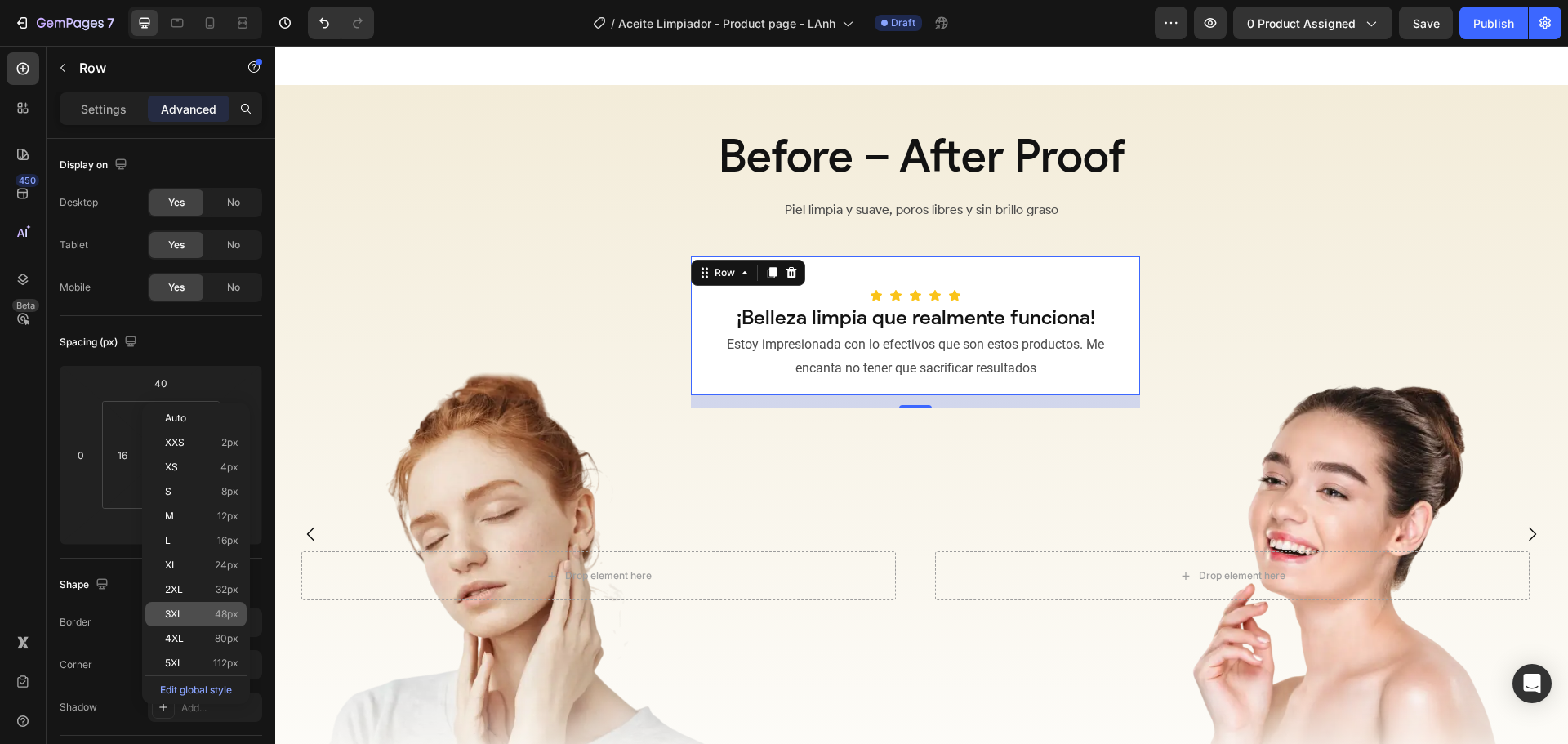
click at [217, 613] on span "48px" at bounding box center [226, 614] width 23 height 11
type input "48"
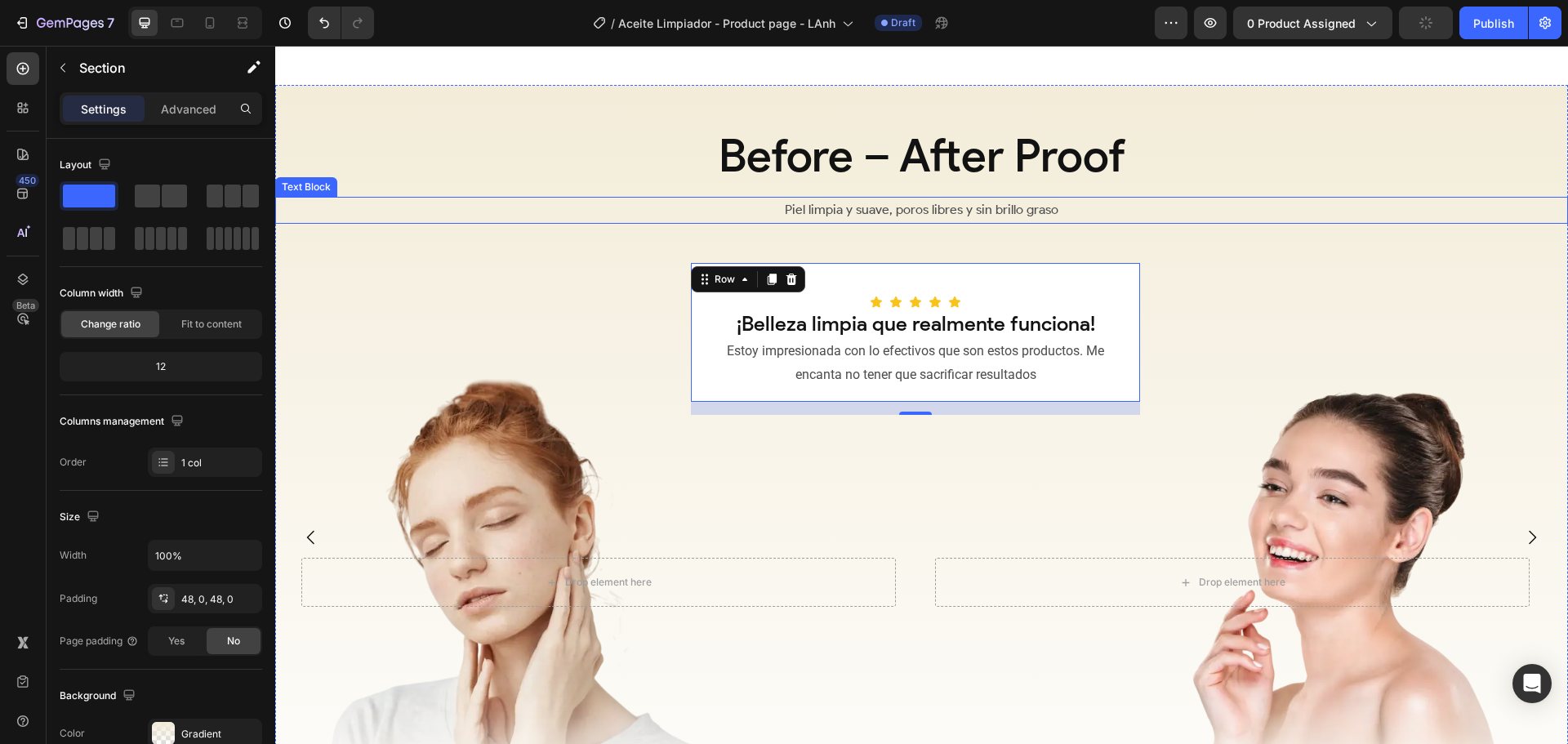
click at [1212, 197] on div "Before – After Proof Heading Piel limpia y suave, poros libres y sin brillo gra…" at bounding box center [921, 498] width 1293 height 750
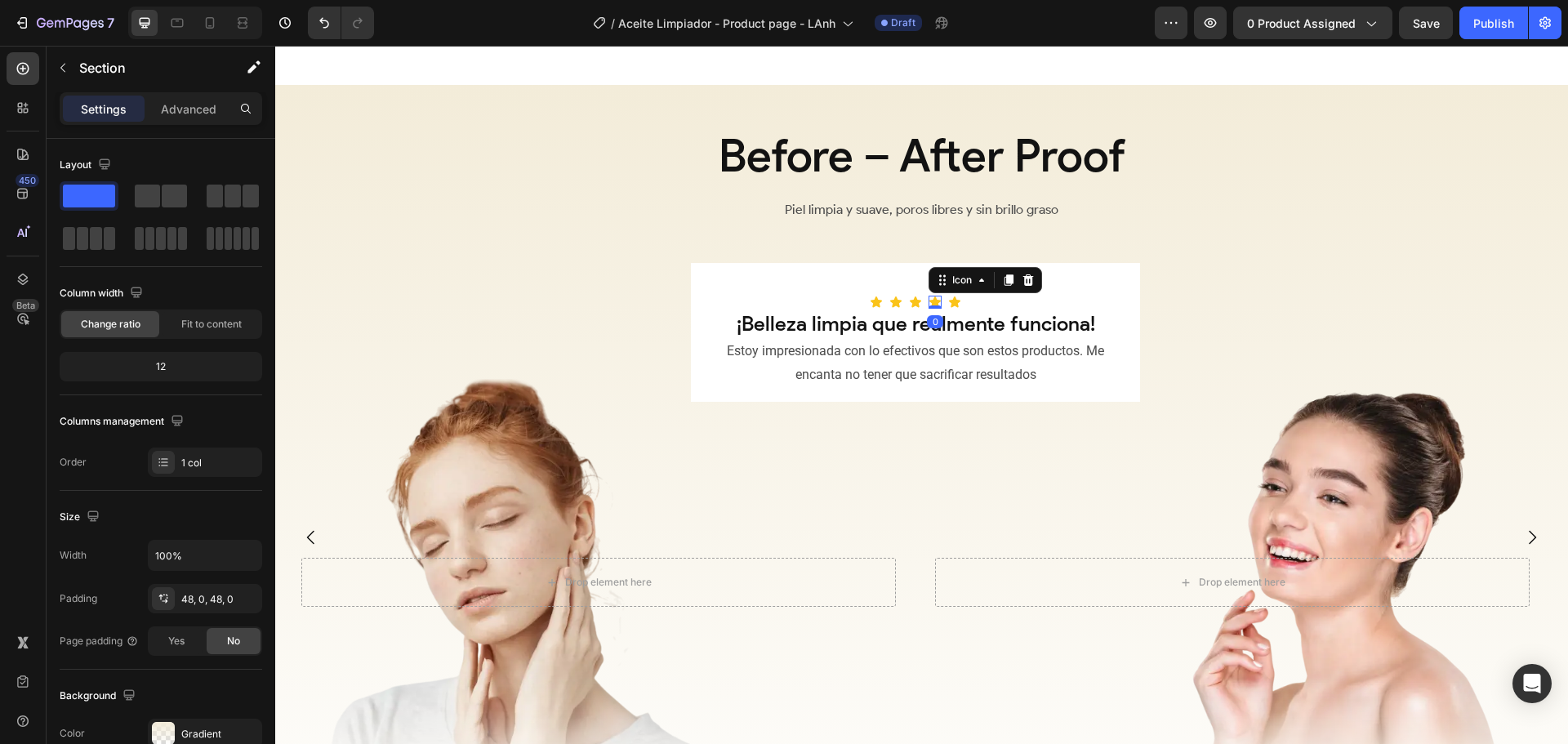
click at [940, 308] on icon at bounding box center [935, 302] width 13 height 13
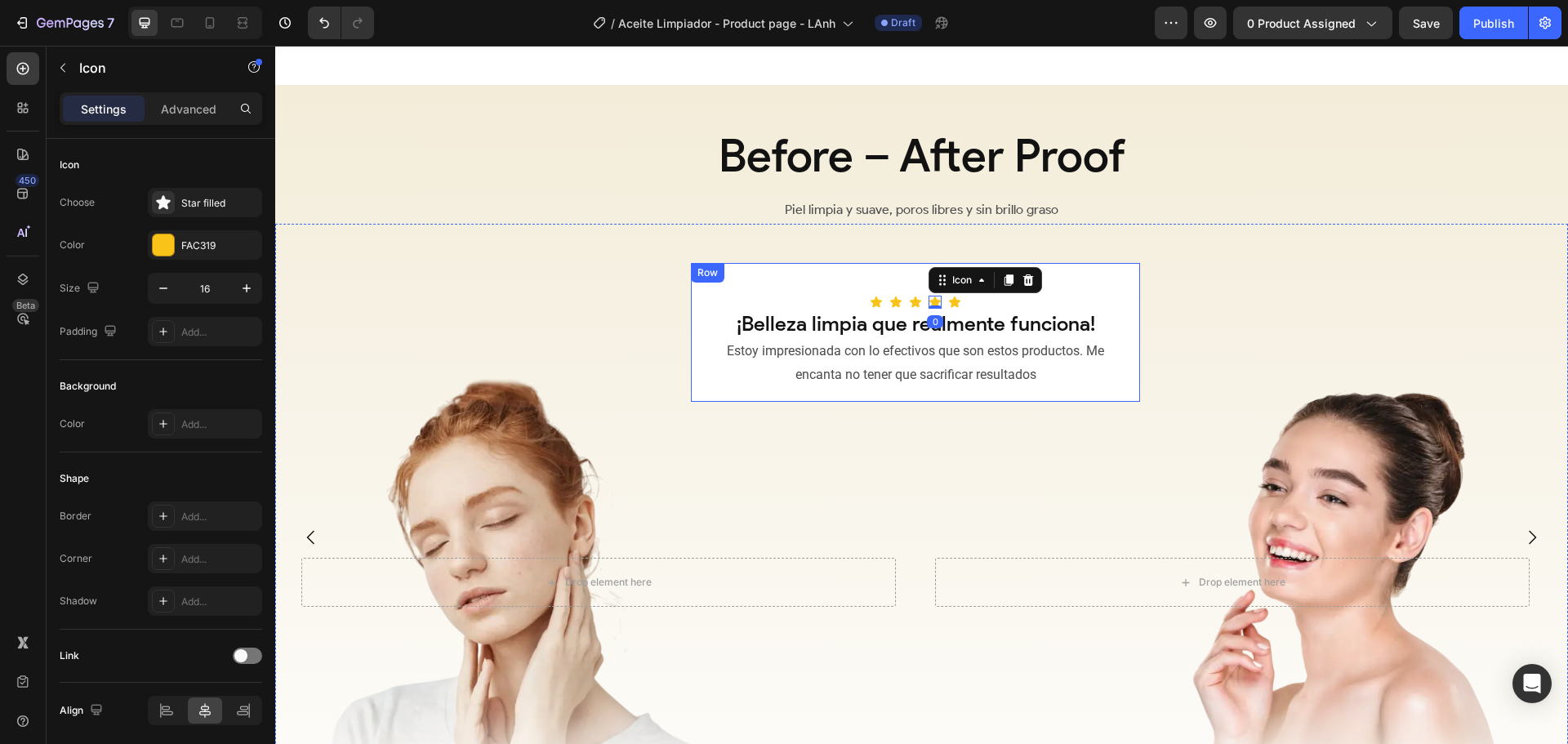
click at [852, 302] on div "Icon Icon Icon Icon 0 Icon Row ¡Belleza limpia que realmente funciona! Heading …" at bounding box center [916, 331] width 423 height 113
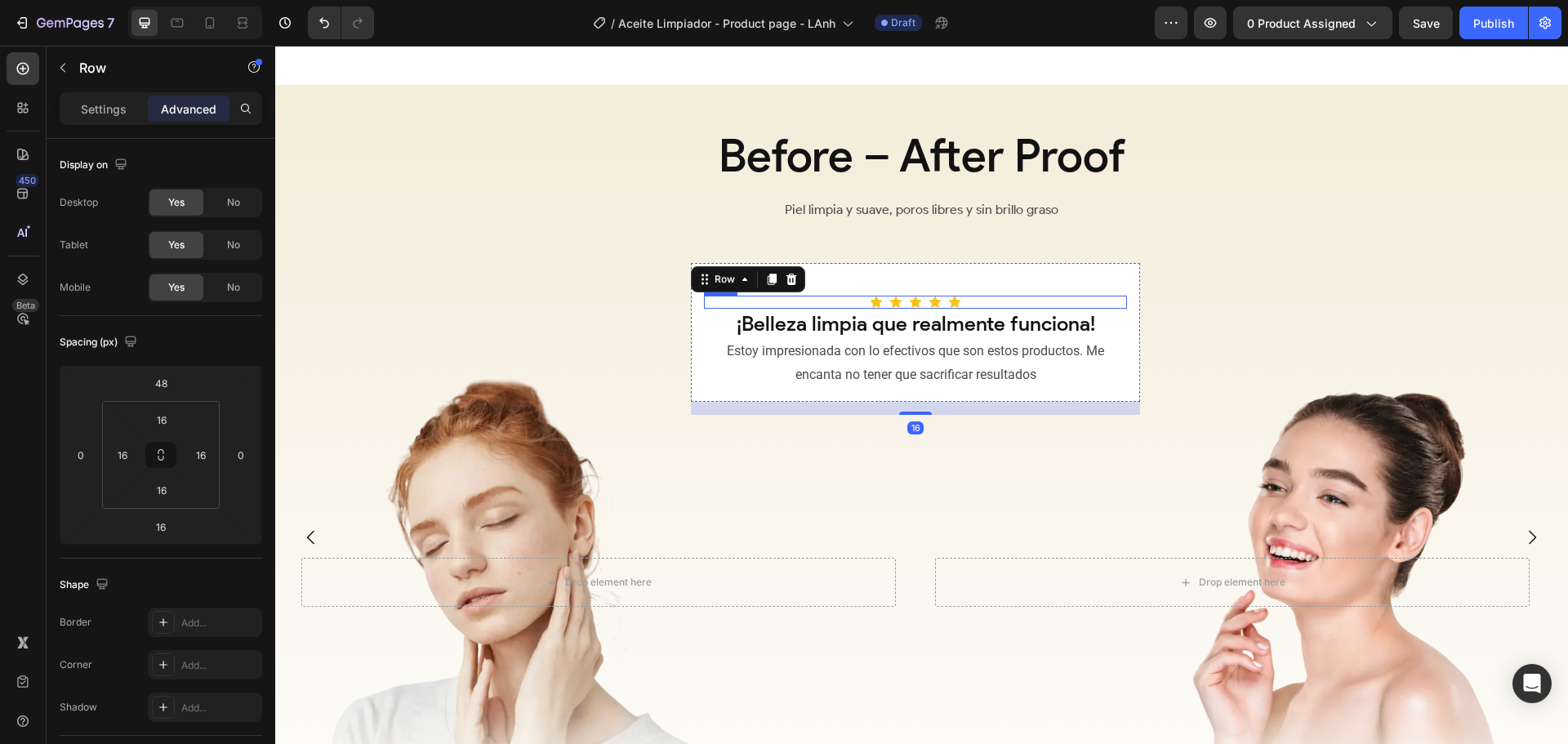
click at [801, 307] on div "Icon Icon Icon Icon Icon Row" at bounding box center [916, 302] width 423 height 13
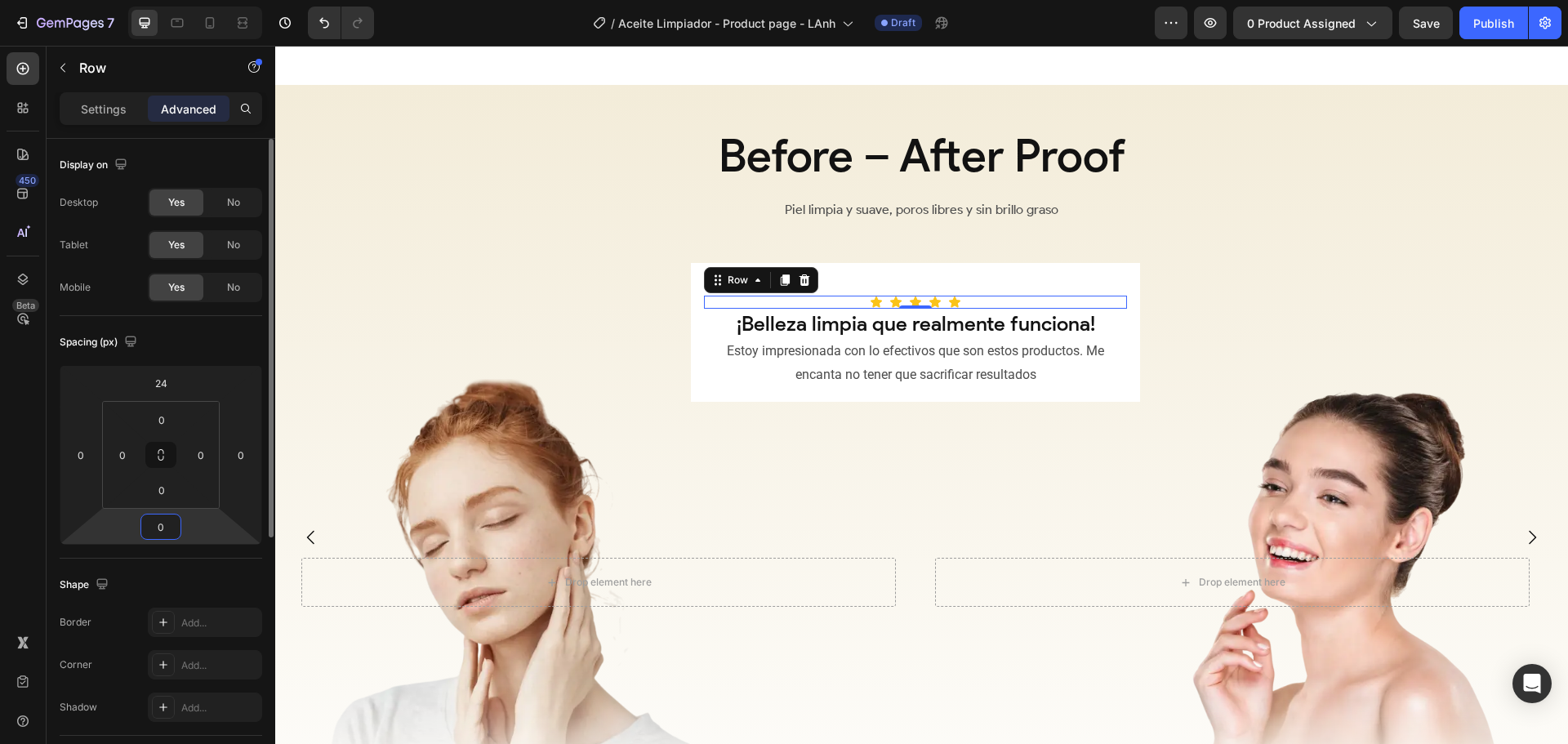
click at [168, 526] on input "0" at bounding box center [160, 526] width 33 height 24
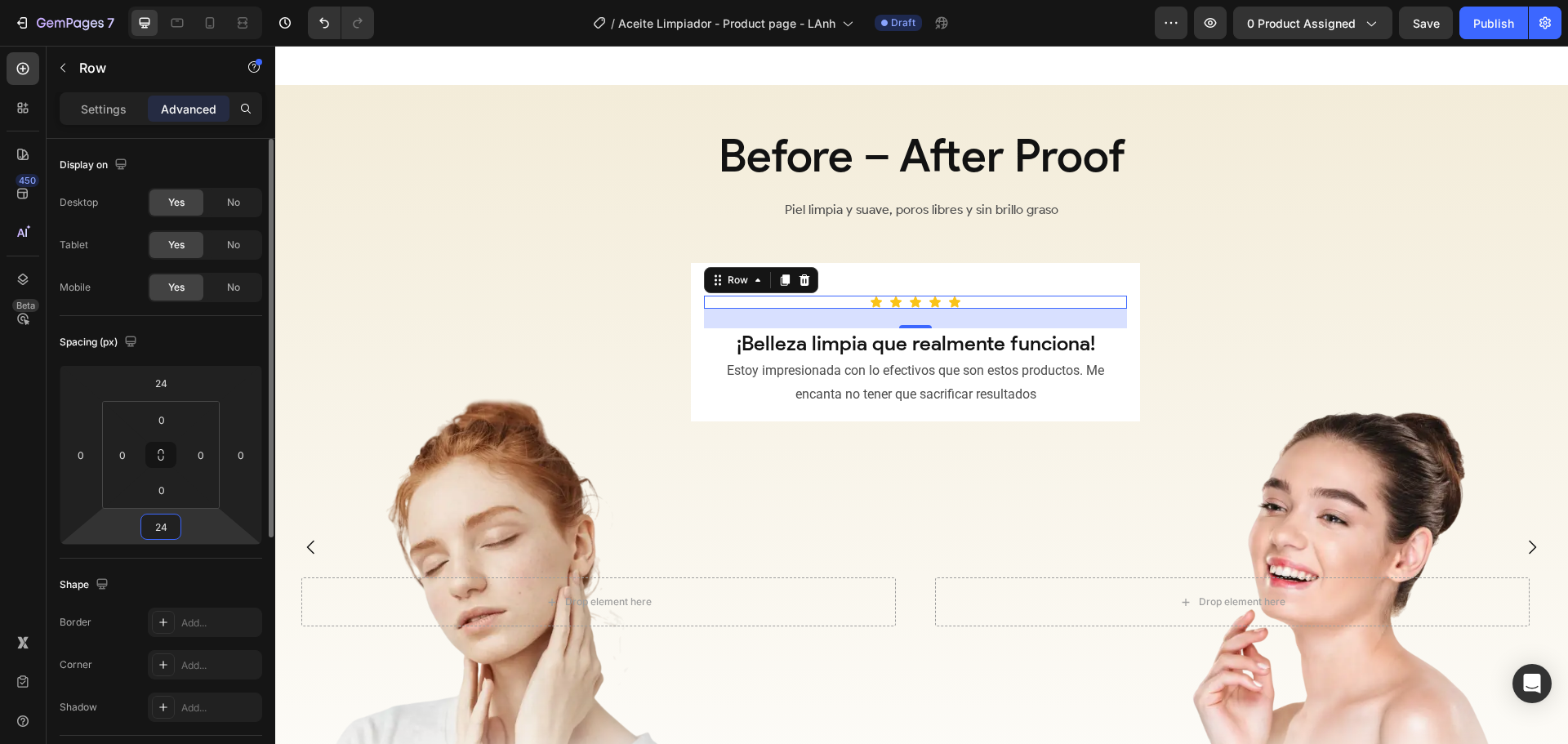
drag, startPoint x: 169, startPoint y: 529, endPoint x: 127, endPoint y: 525, distance: 42.2
click at [128, 525] on div "24 0 24 0" at bounding box center [160, 454] width 202 height 180
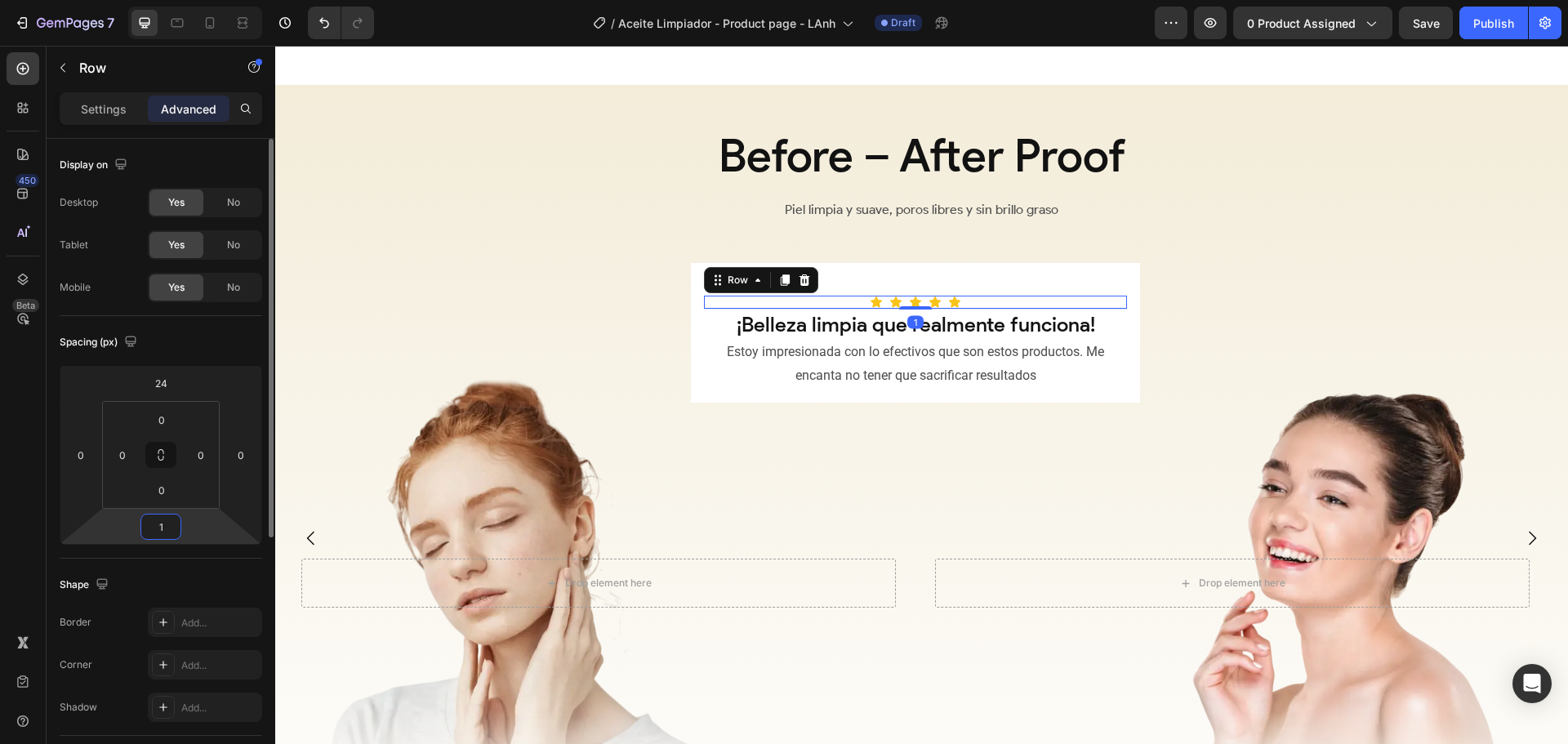
type input "16"
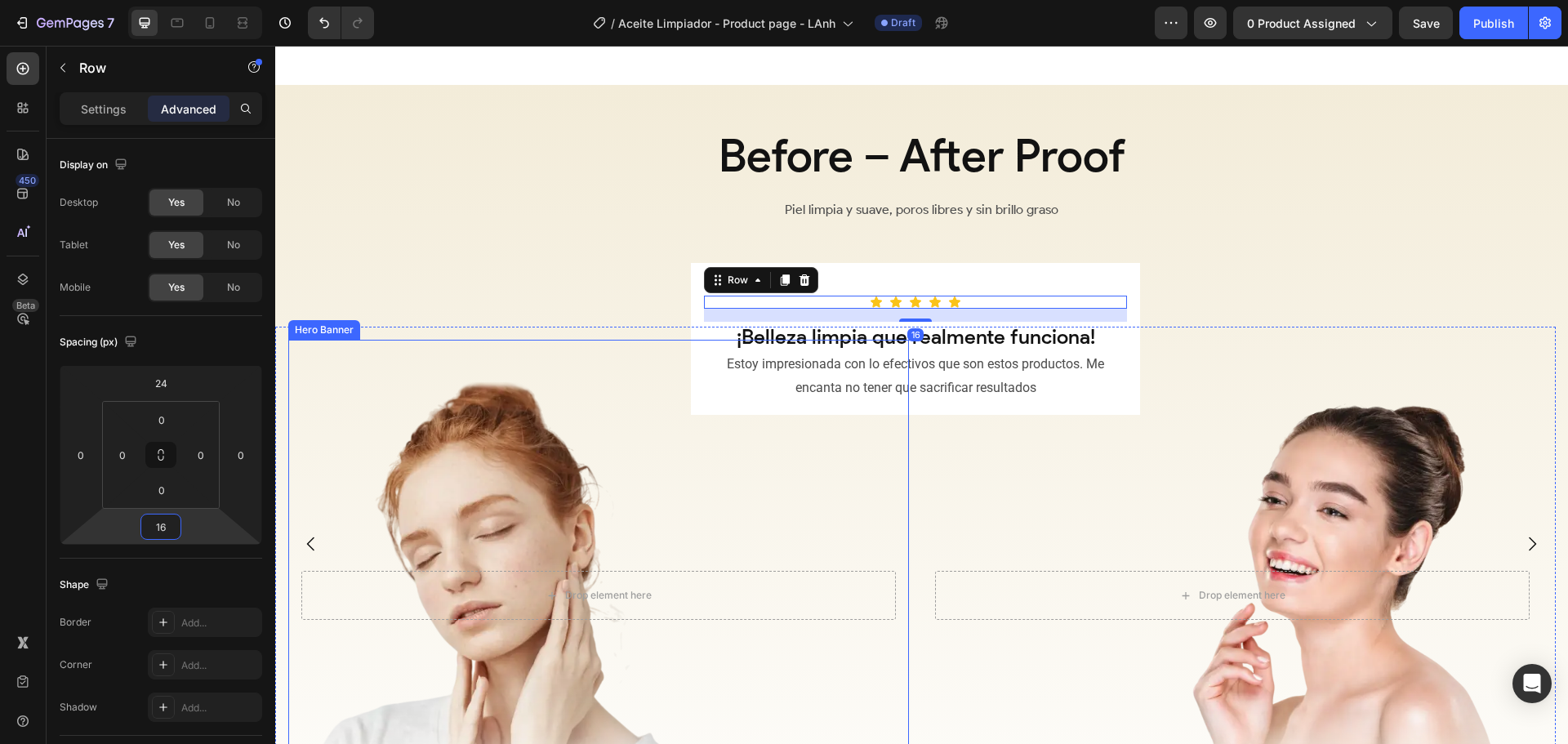
click at [840, 546] on div "Overlay" at bounding box center [598, 596] width 620 height 512
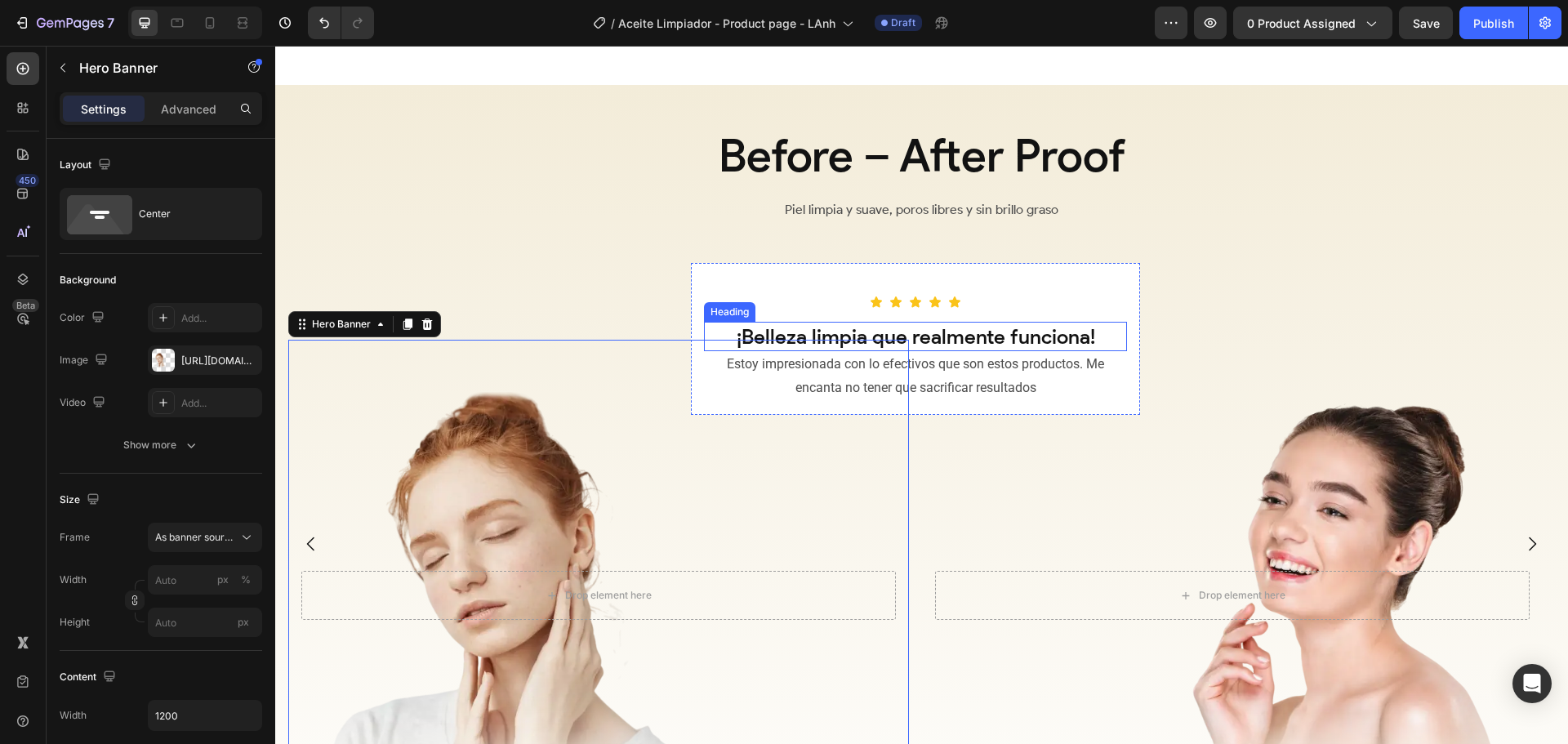
click at [1038, 344] on p "¡Belleza limpia que realmente funciona!" at bounding box center [915, 336] width 420 height 27
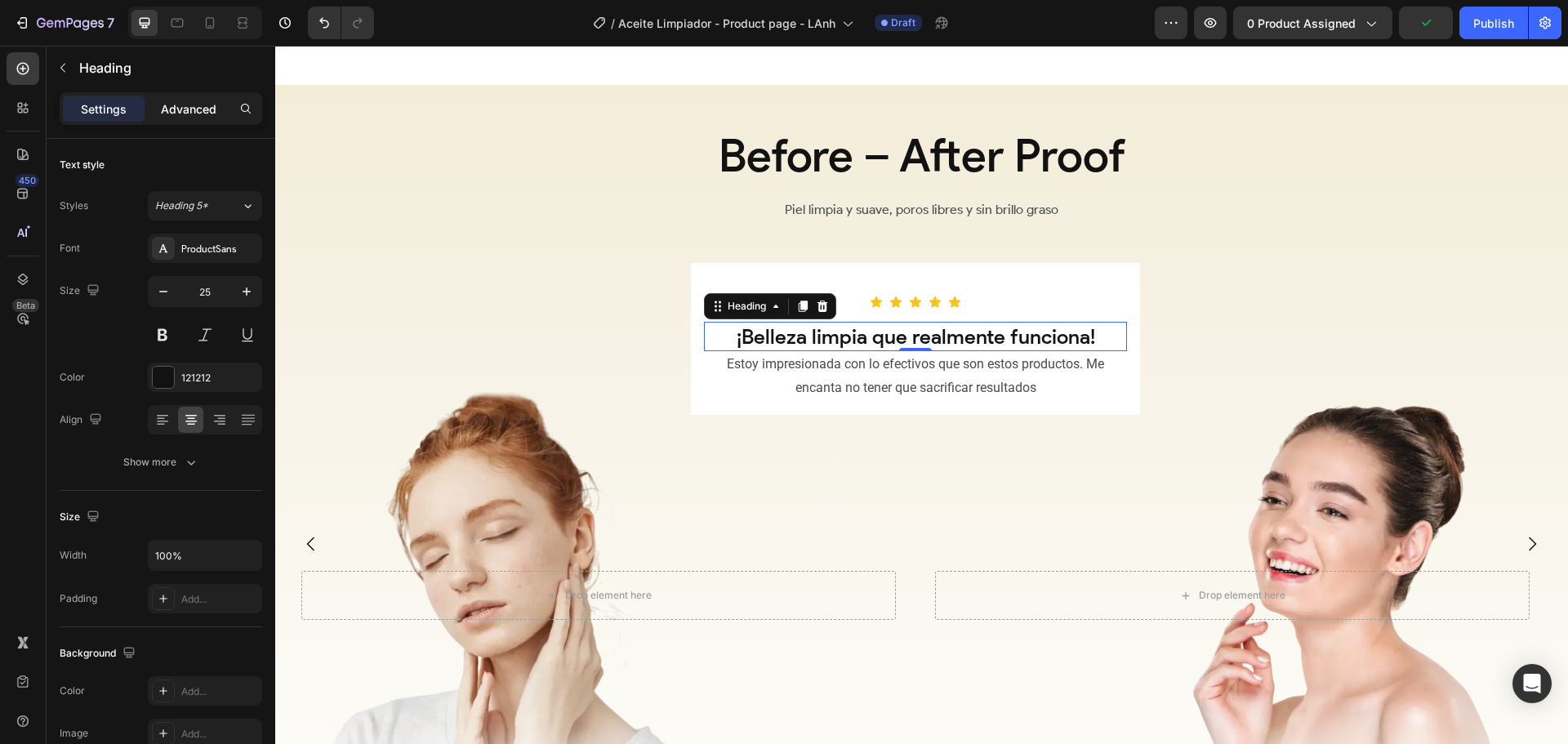
click at [182, 101] on p "Advanced" at bounding box center [189, 109] width 56 height 17
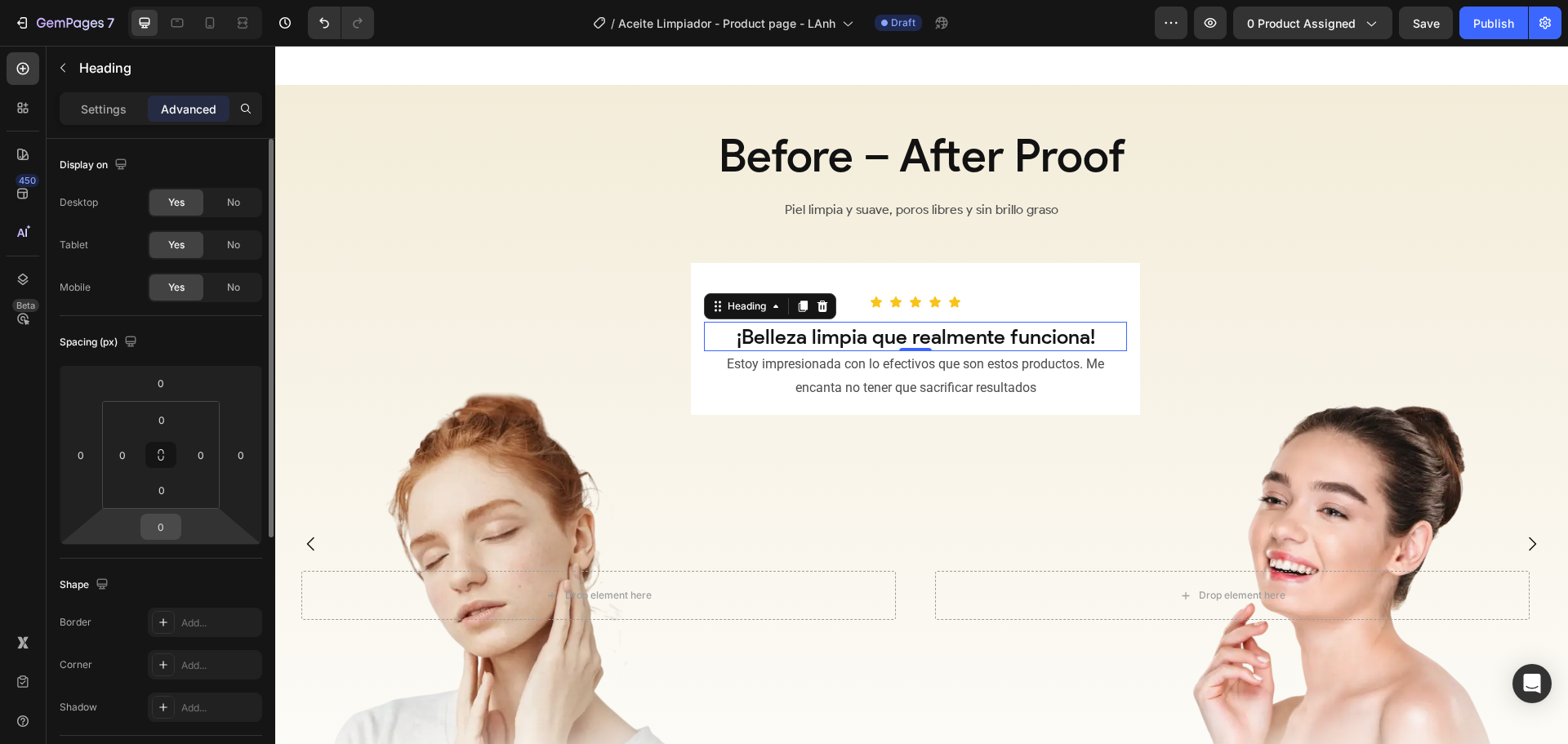
click at [172, 524] on input "0" at bounding box center [160, 526] width 33 height 24
type input "16"
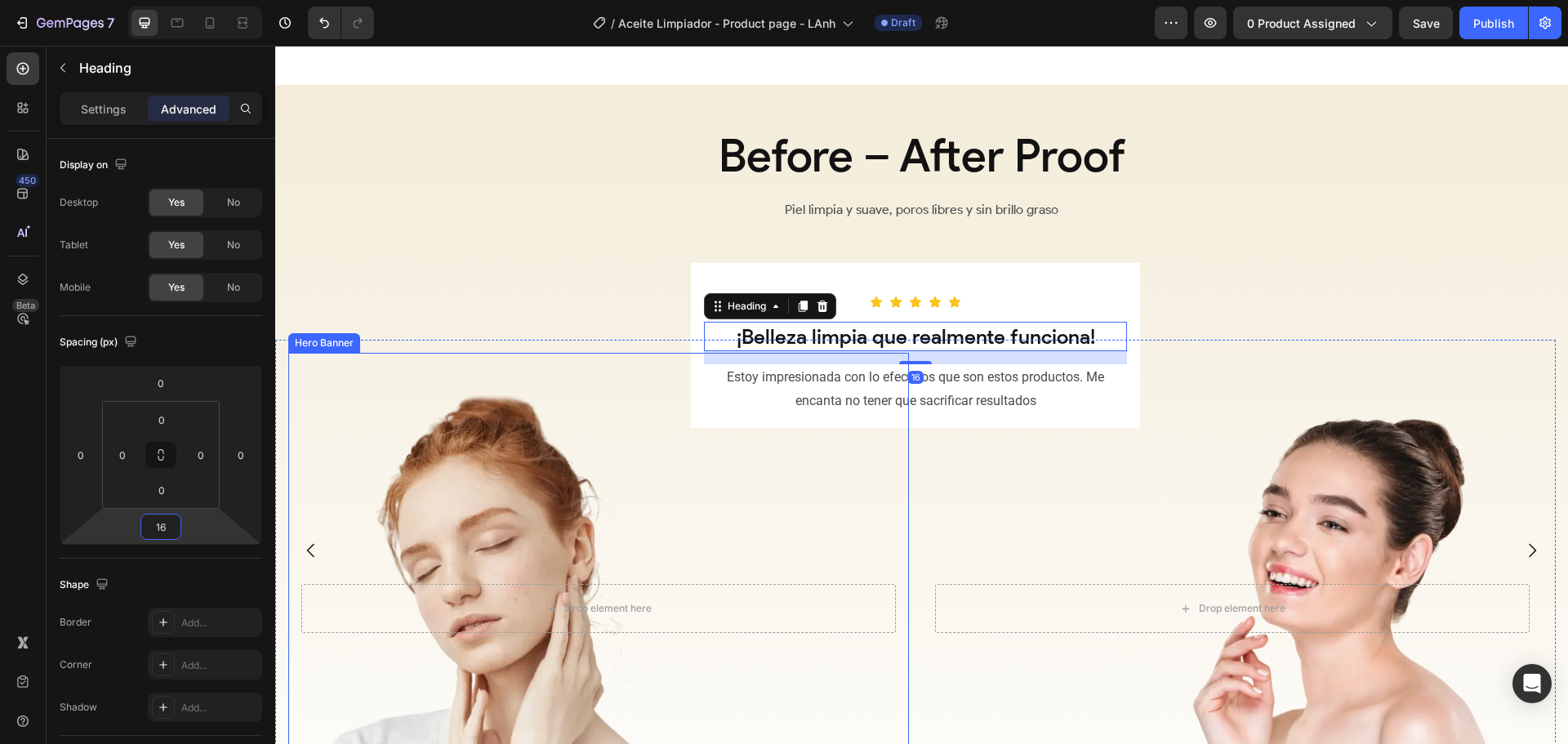
click at [961, 501] on div "Overlay" at bounding box center [1233, 609] width 620 height 512
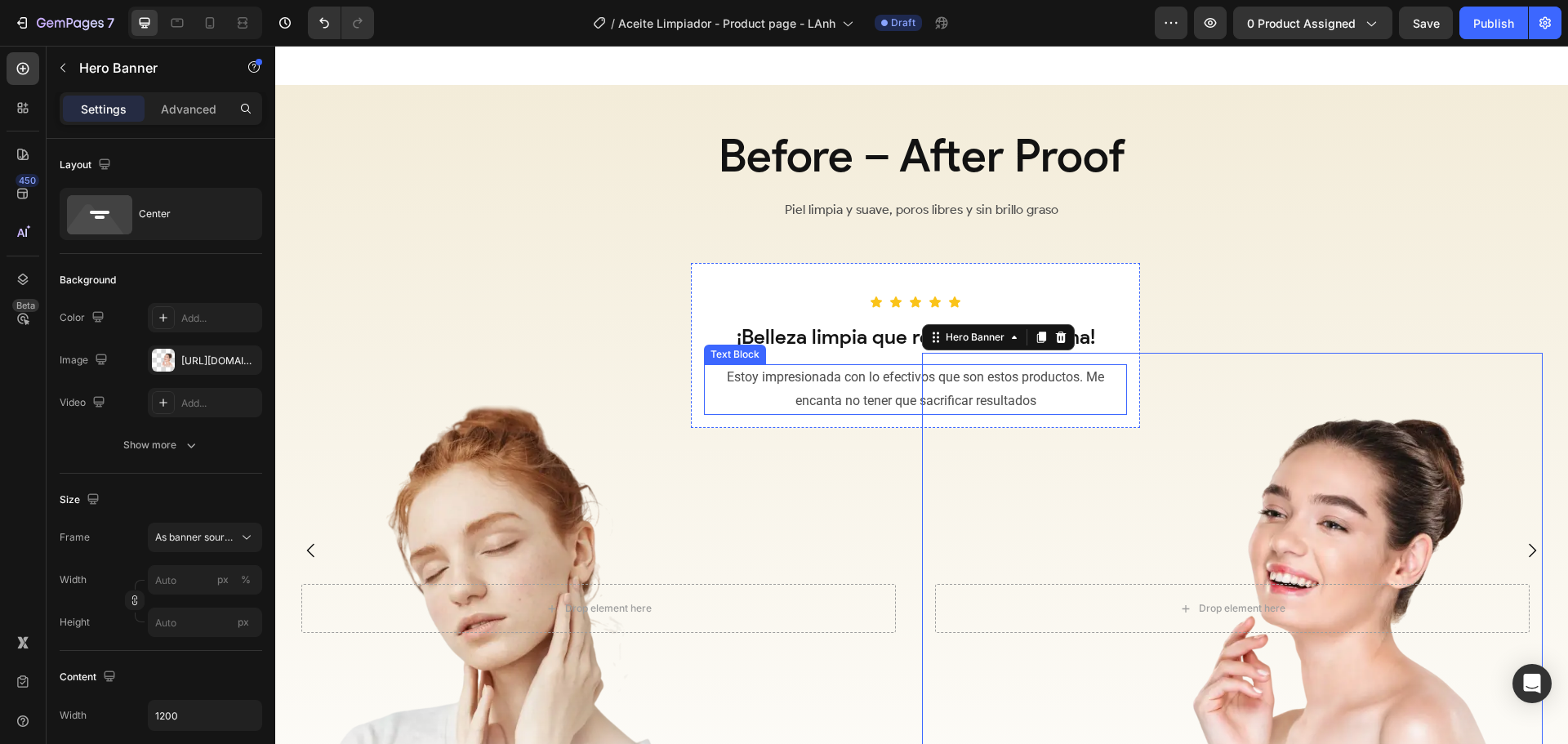
click at [863, 407] on p "Estoy impresionada con lo efectivos que son estos productos. Me encanta no tene…" at bounding box center [915, 389] width 420 height 47
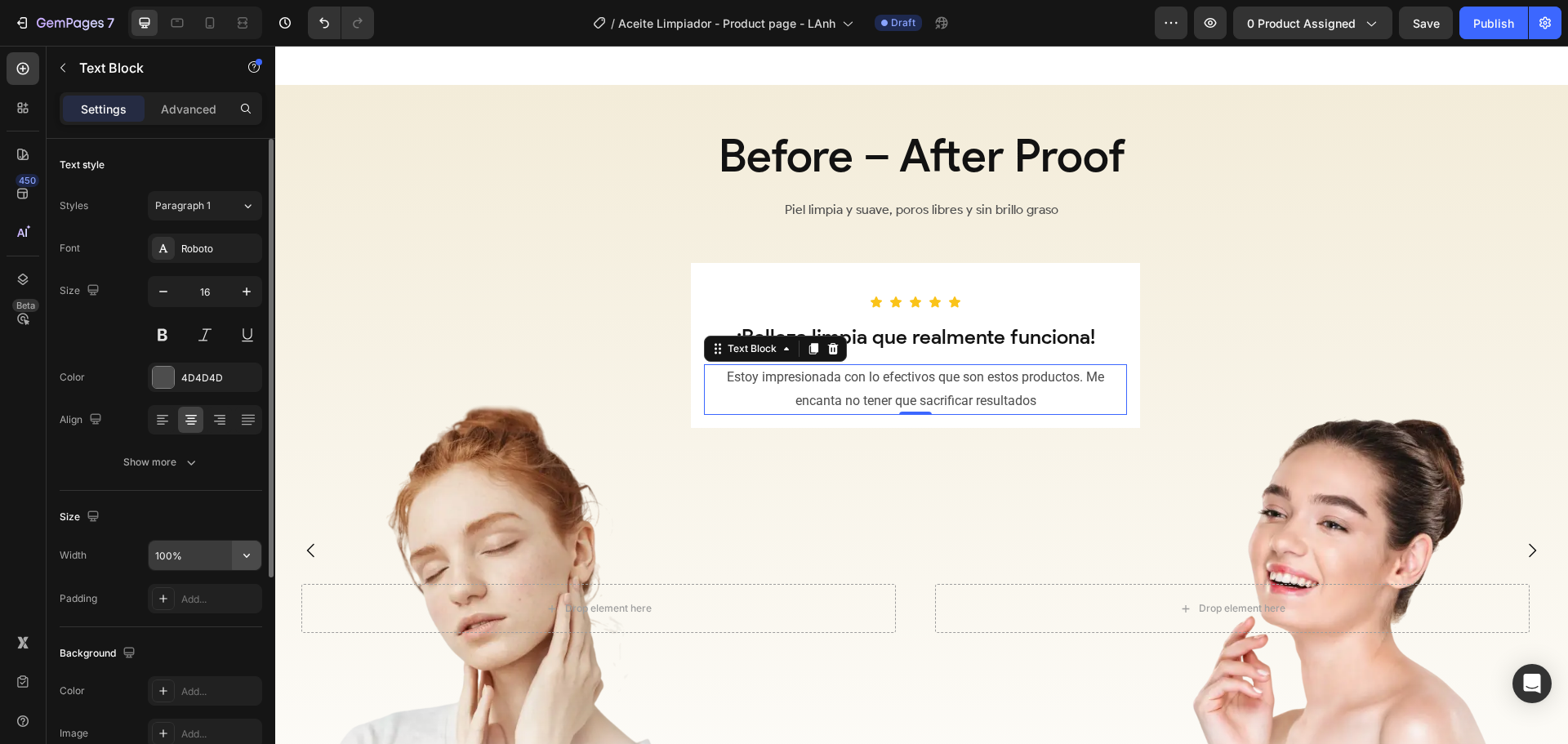
click at [240, 556] on icon "button" at bounding box center [247, 555] width 17 height 17
drag, startPoint x: 209, startPoint y: 553, endPoint x: 130, endPoint y: 554, distance: 79.0
click at [130, 554] on div "Width 100%" at bounding box center [160, 554] width 202 height 31
click at [208, 554] on input "100%" at bounding box center [205, 555] width 113 height 30
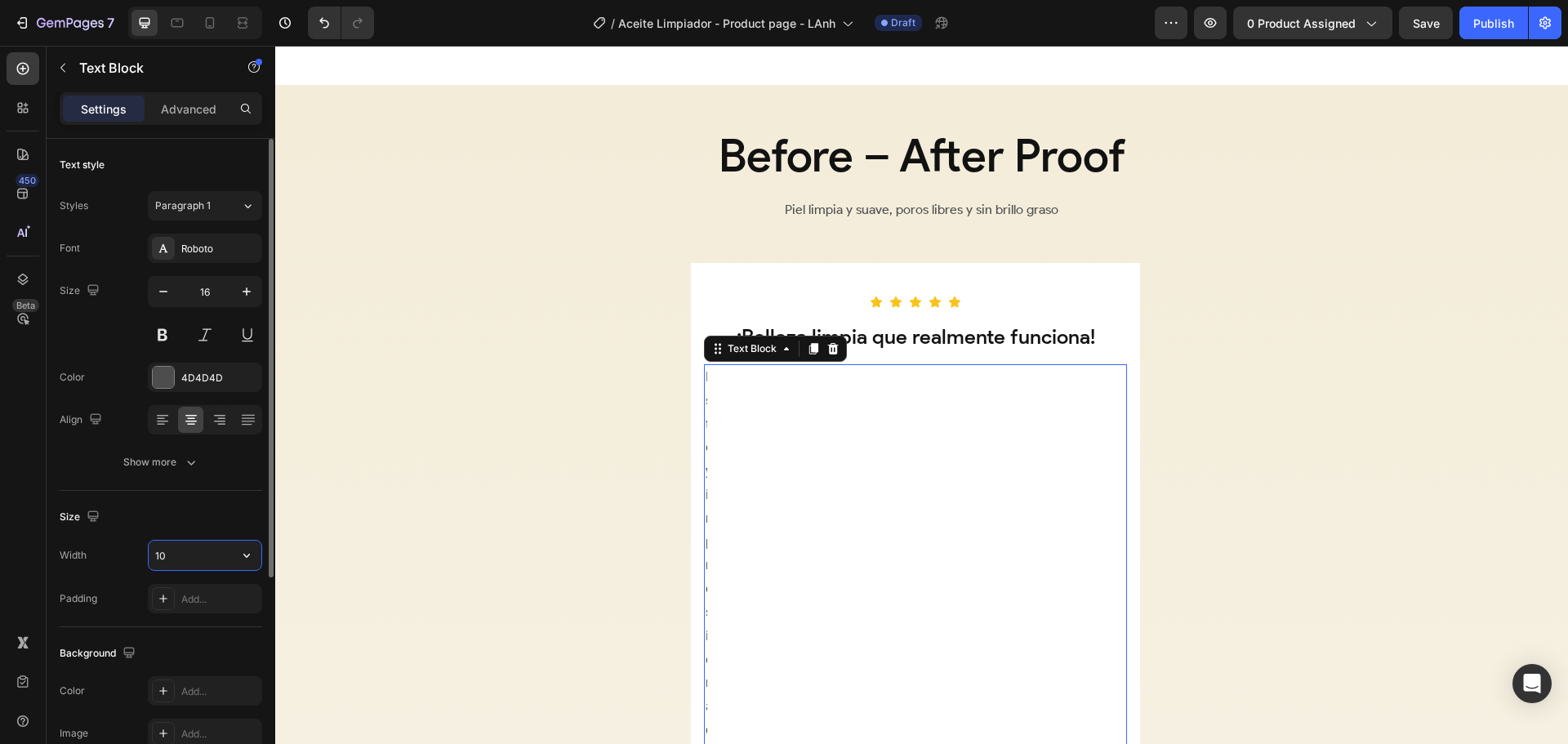
type input "1"
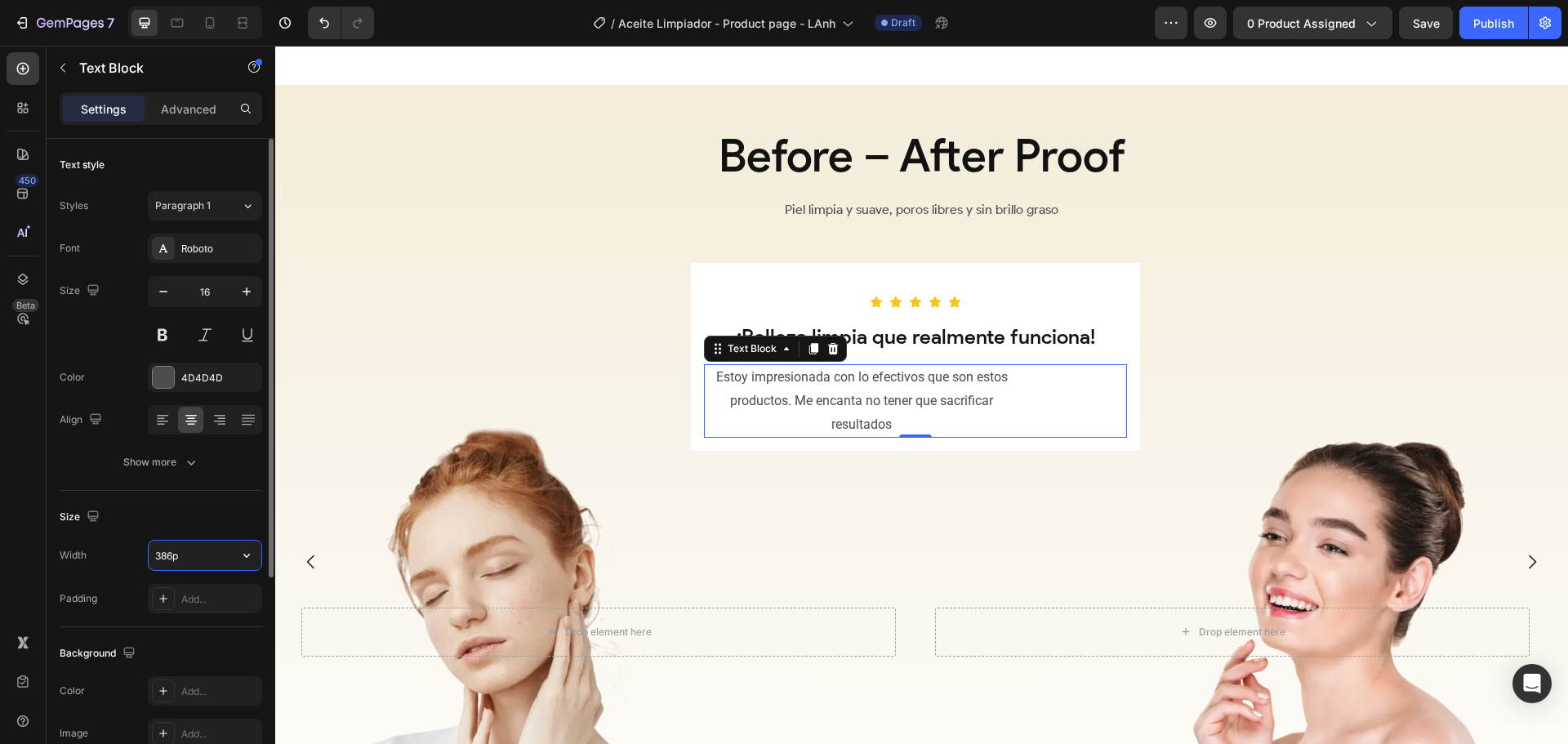
type input "386px"
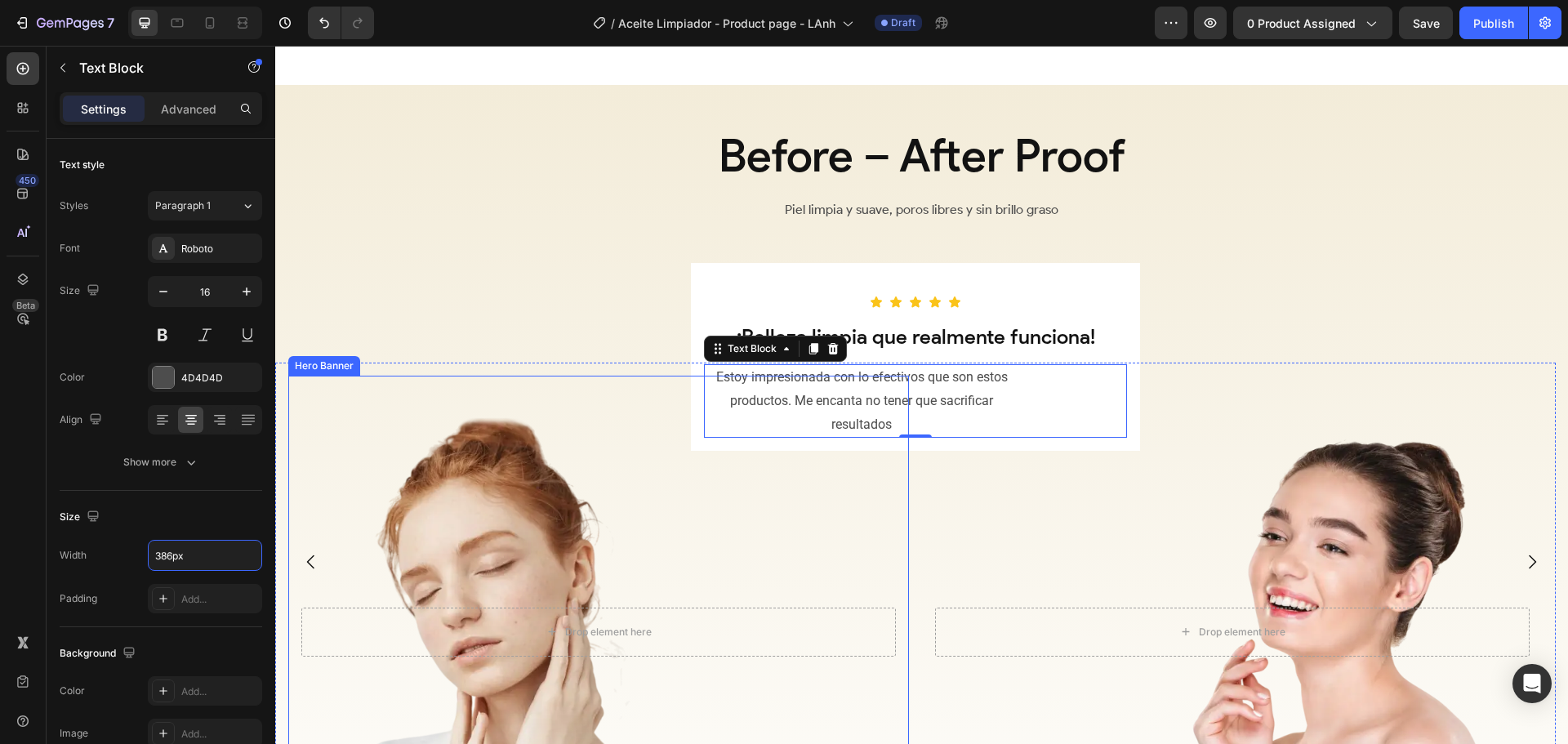
click at [743, 552] on div "Overlay" at bounding box center [598, 631] width 620 height 512
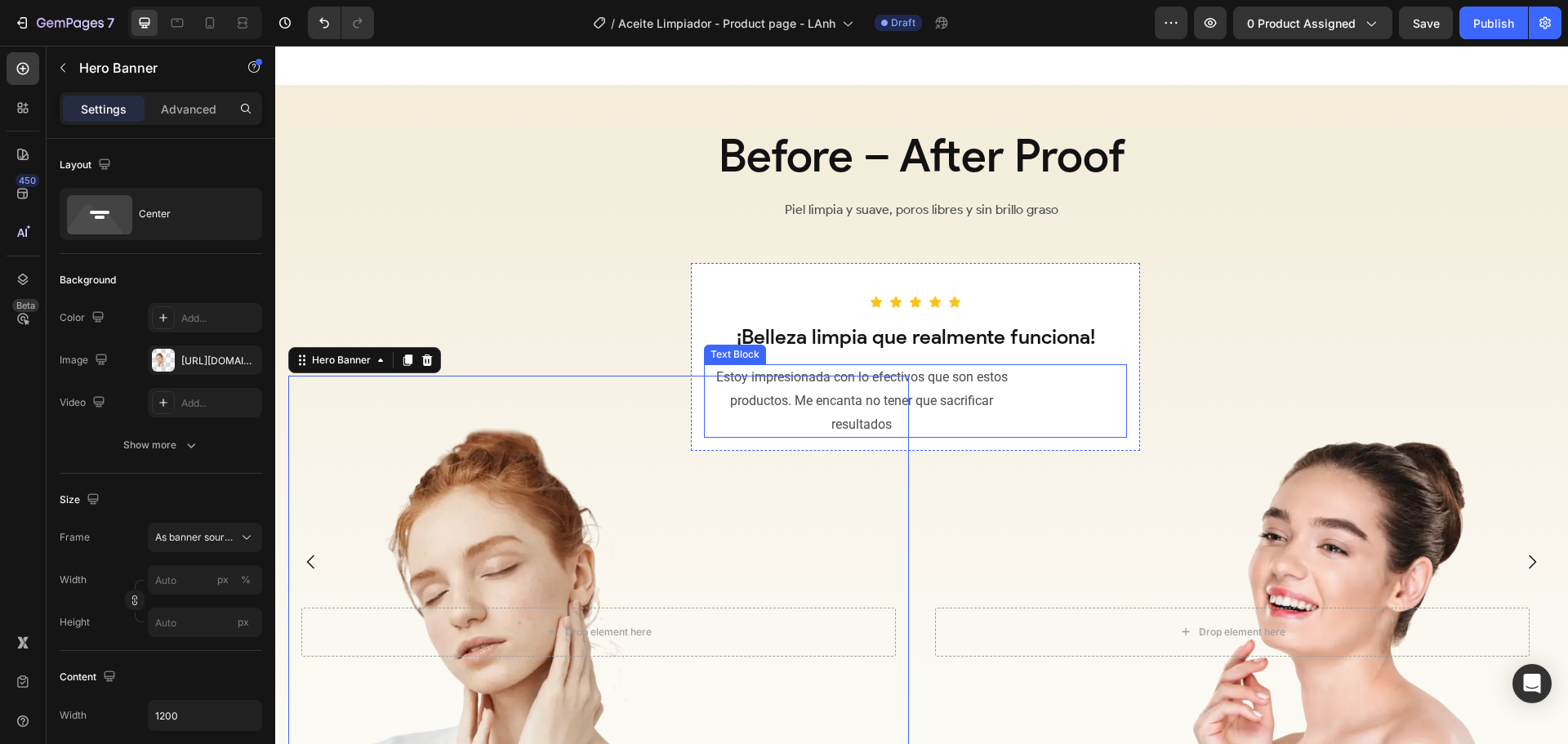
click at [1027, 383] on div "Estoy impresionada con lo efectivos que son estos productos. Me encanta no tene…" at bounding box center [916, 400] width 423 height 74
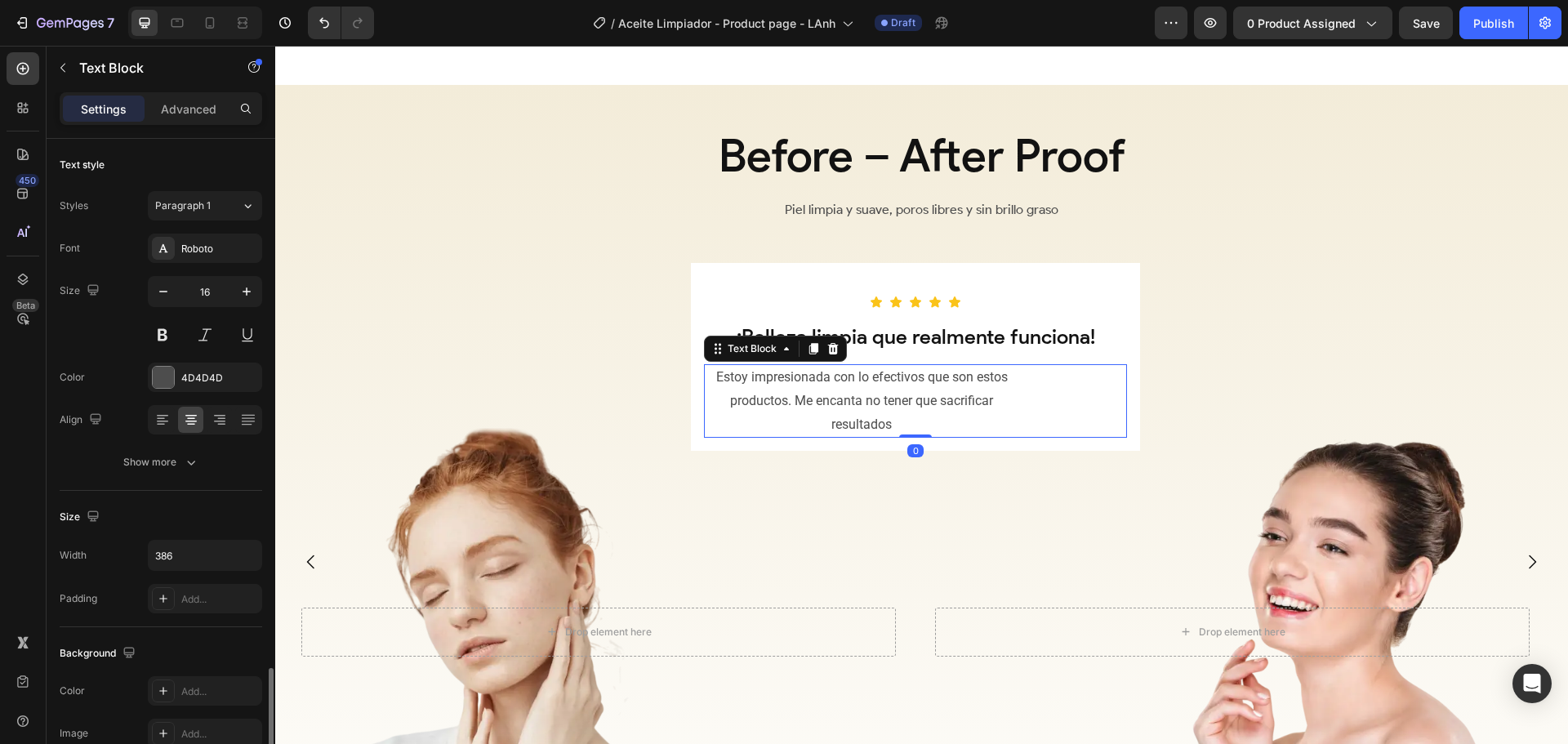
scroll to position [316, 0]
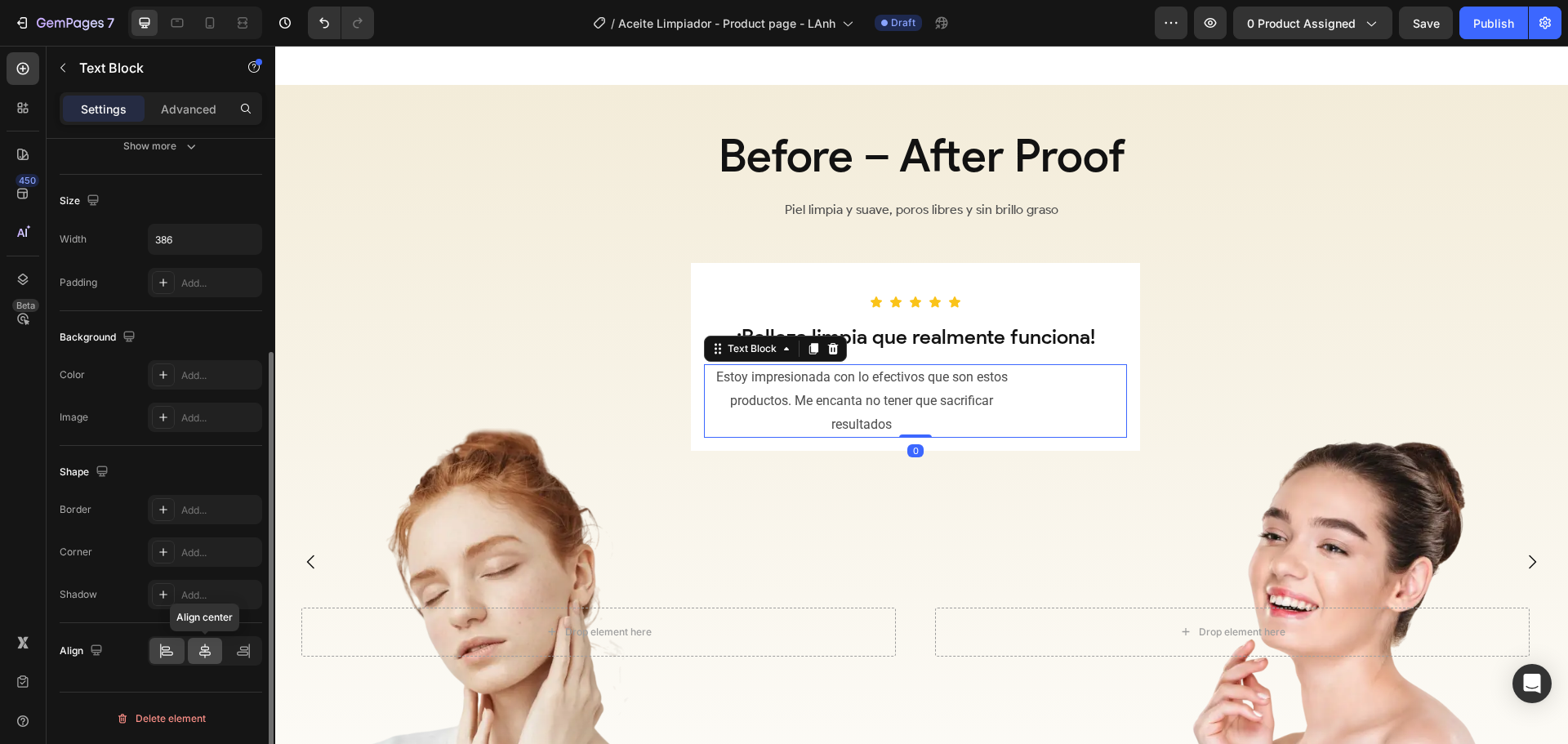
click at [200, 655] on icon at bounding box center [205, 651] width 11 height 15
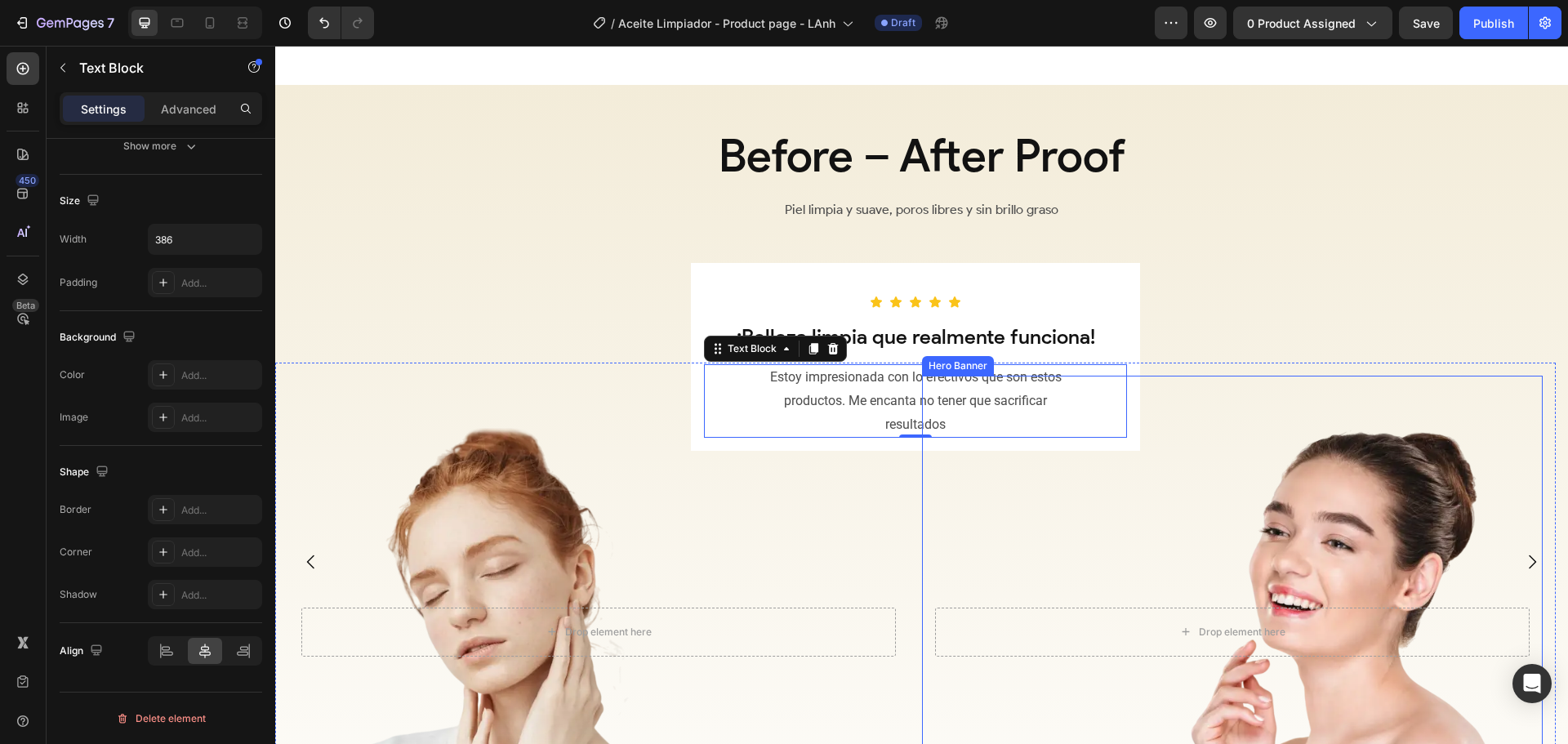
click at [1034, 470] on div "Overlay" at bounding box center [1233, 631] width 620 height 512
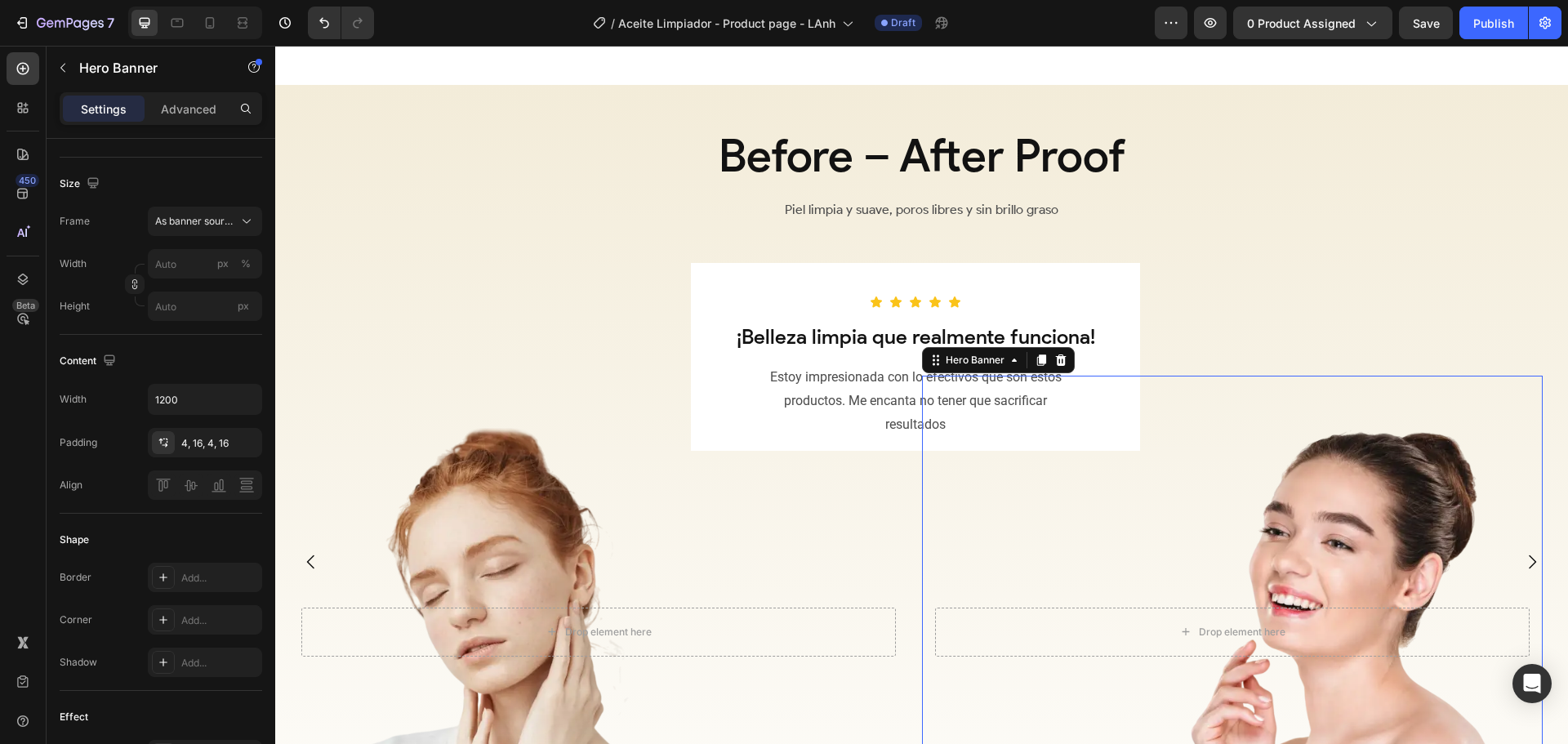
scroll to position [0, 0]
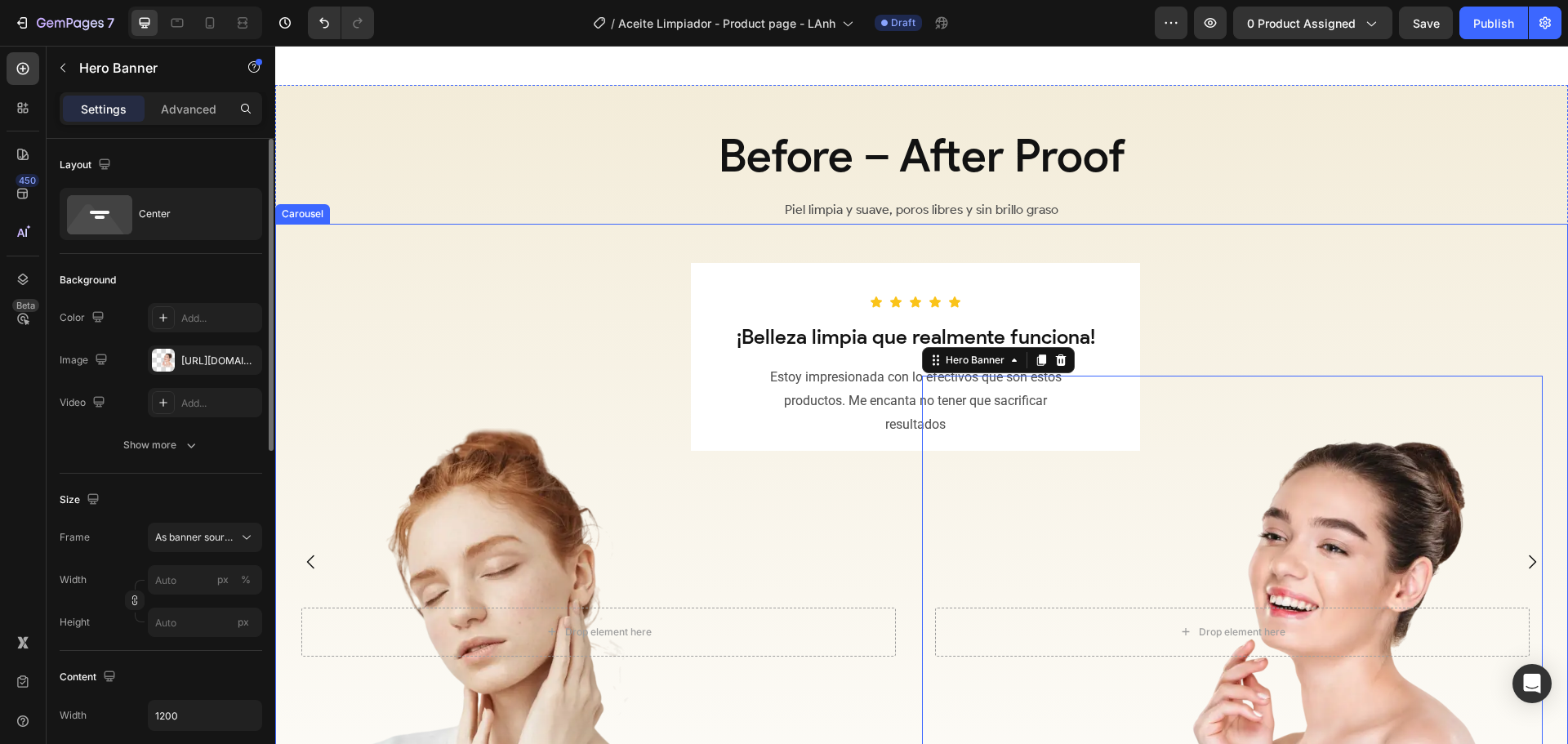
click at [1221, 298] on div "Icon Icon Icon Icon Icon Row ¡Belleza limpia que realmente funciona! Heading Es…" at bounding box center [915, 602] width 1281 height 678
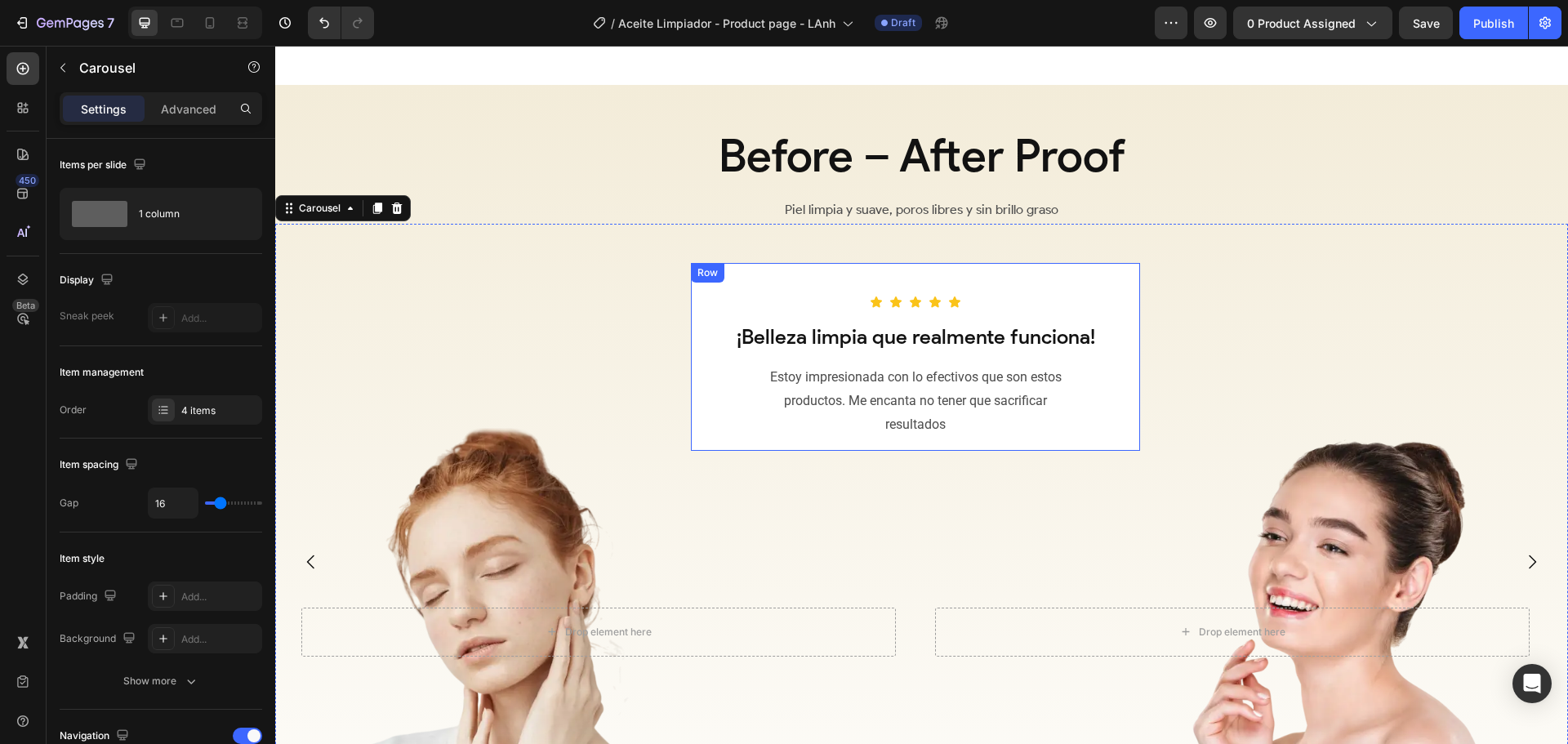
click at [1132, 301] on div "Icon Icon Icon Icon Icon Row ¡Belleza limpia que realmente funciona! Heading Es…" at bounding box center [916, 357] width 449 height 189
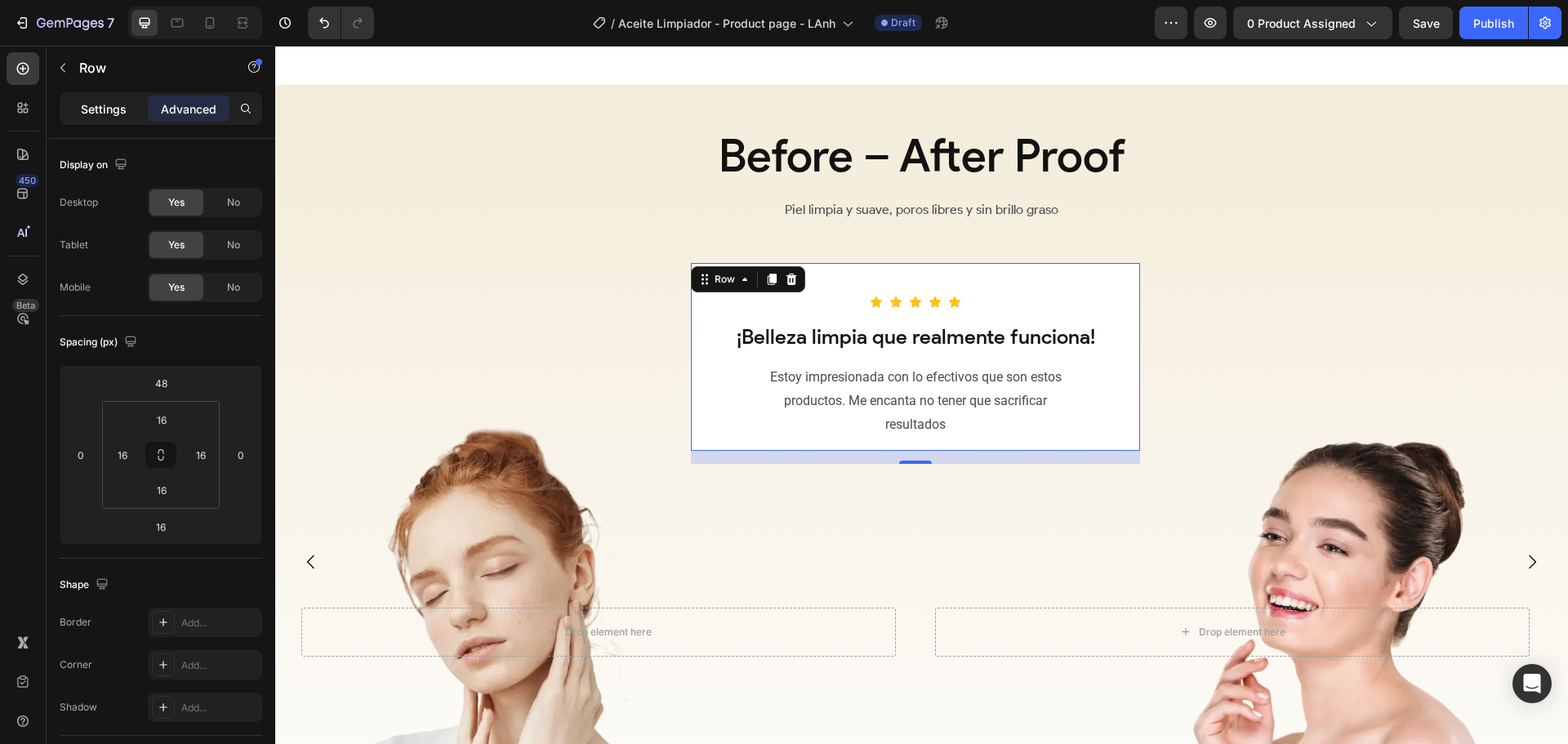
click at [78, 110] on div "Settings" at bounding box center [104, 109] width 82 height 26
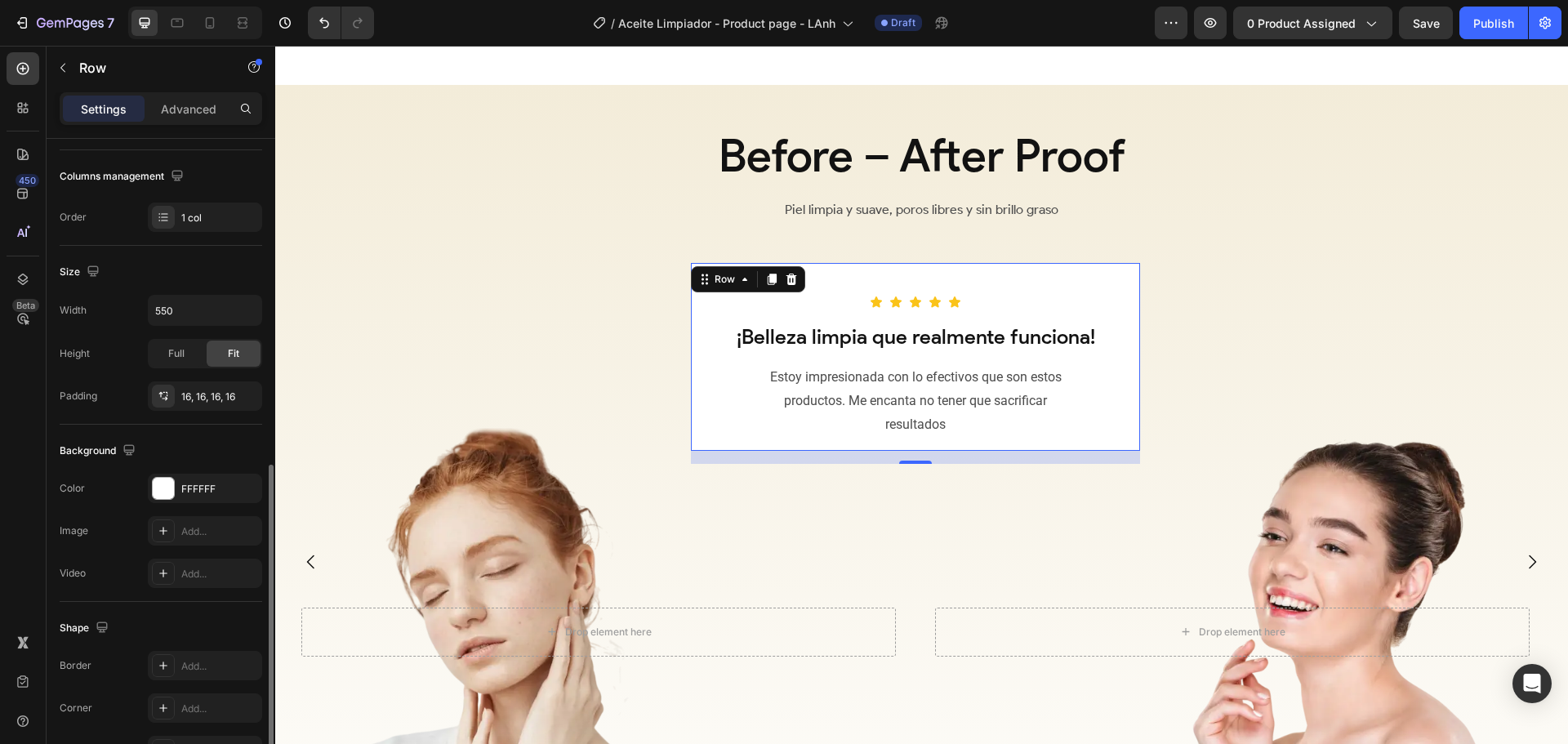
scroll to position [345, 0]
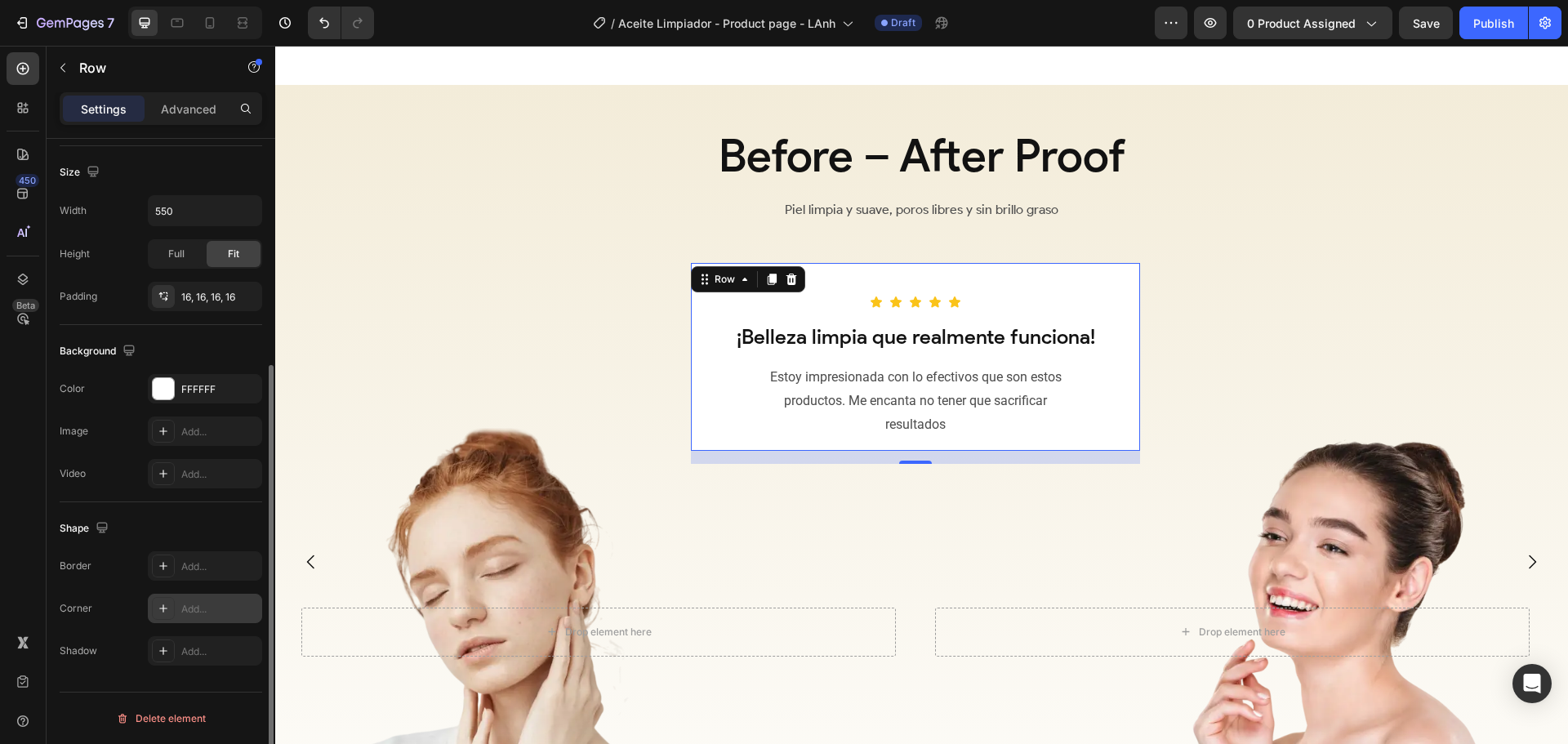
click at [189, 613] on div "Add..." at bounding box center [220, 609] width 76 height 15
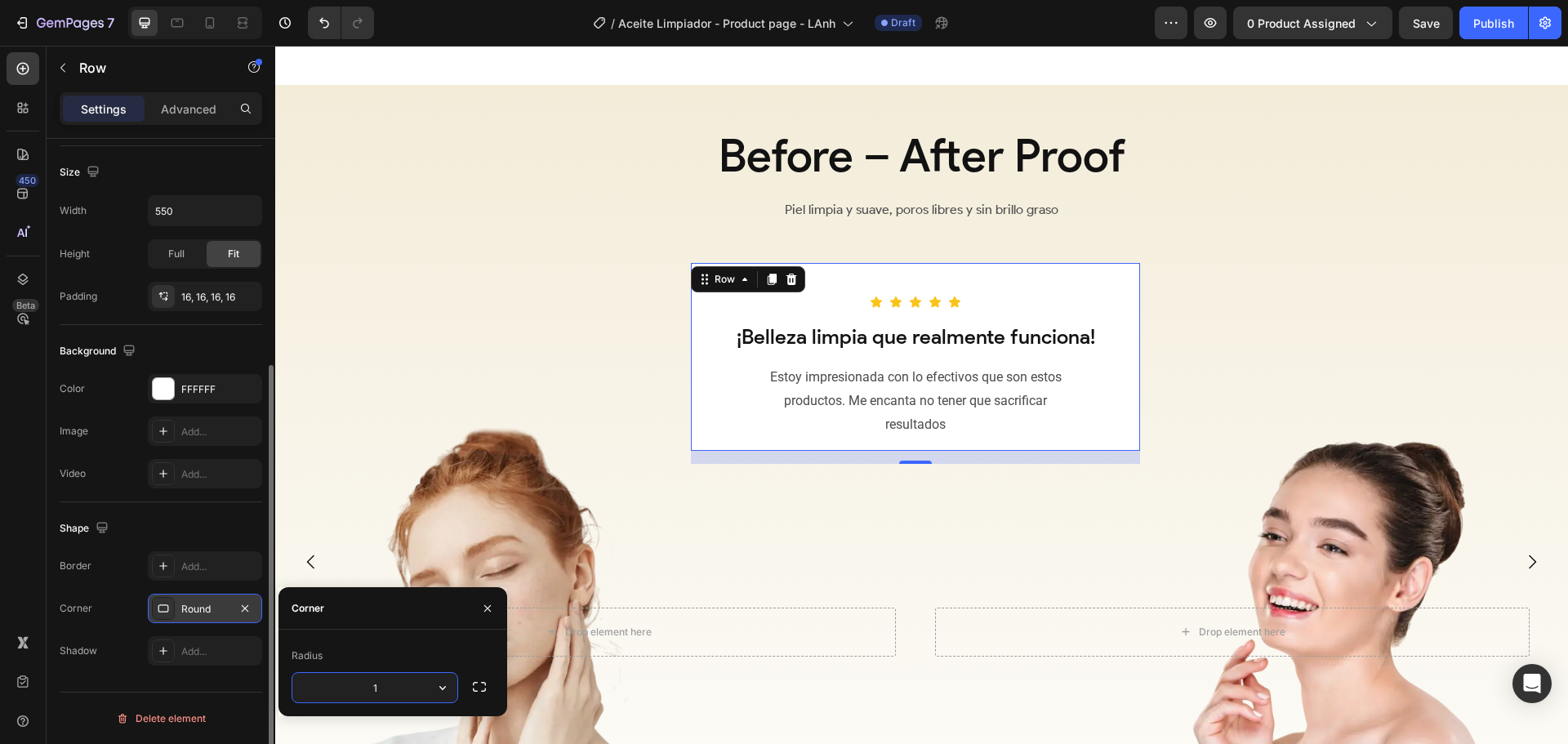
type input "16"
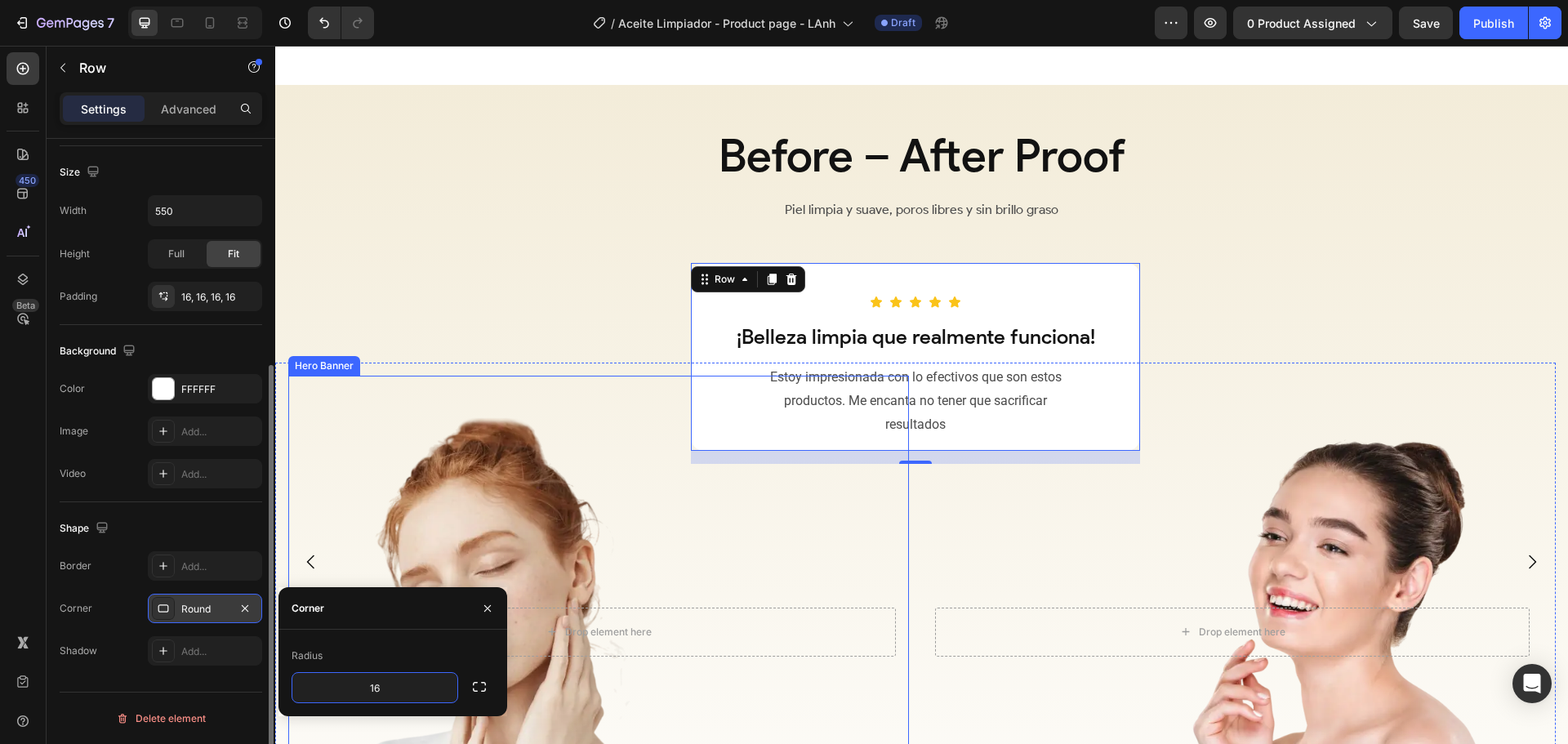
click at [774, 528] on div "Overlay" at bounding box center [598, 631] width 620 height 512
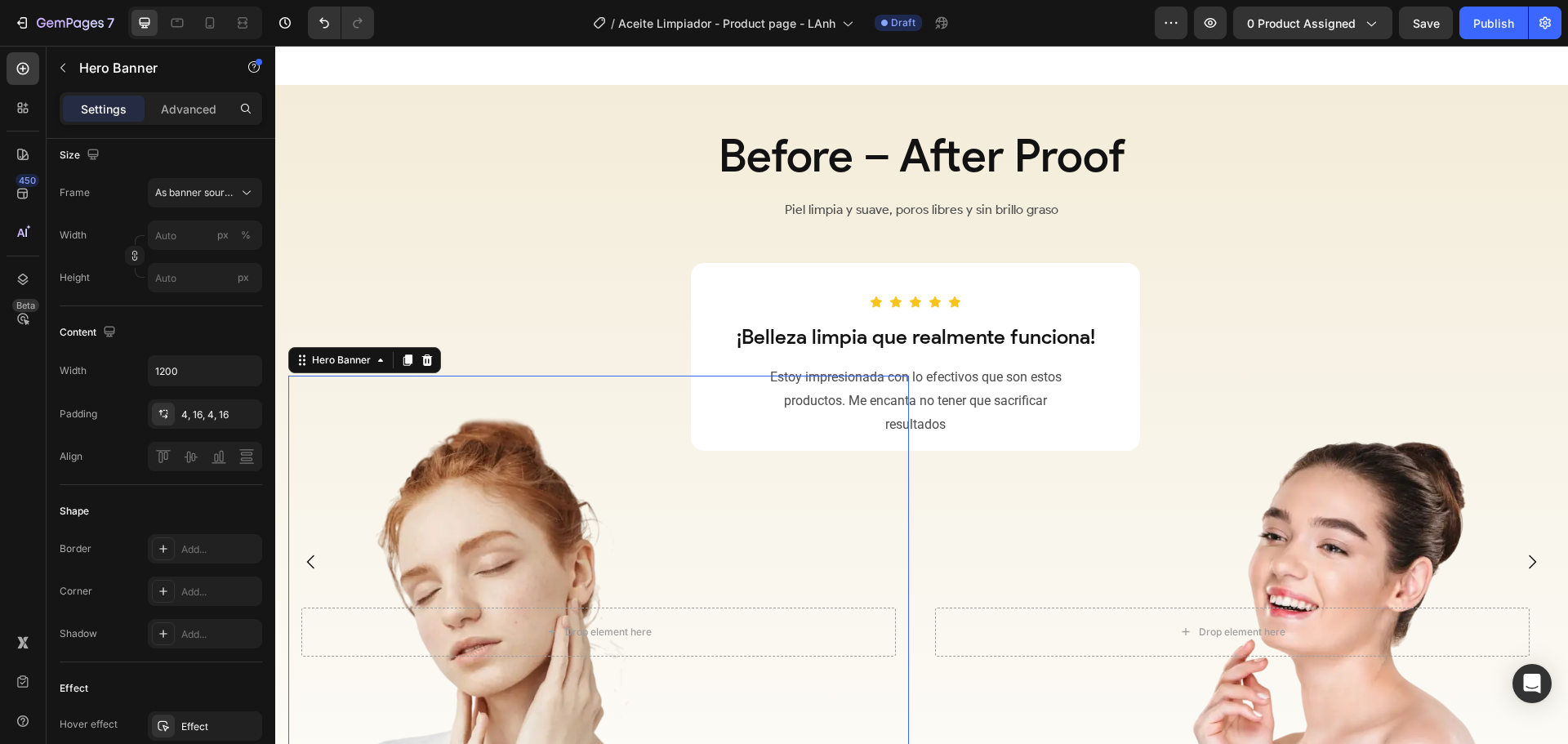
scroll to position [0, 0]
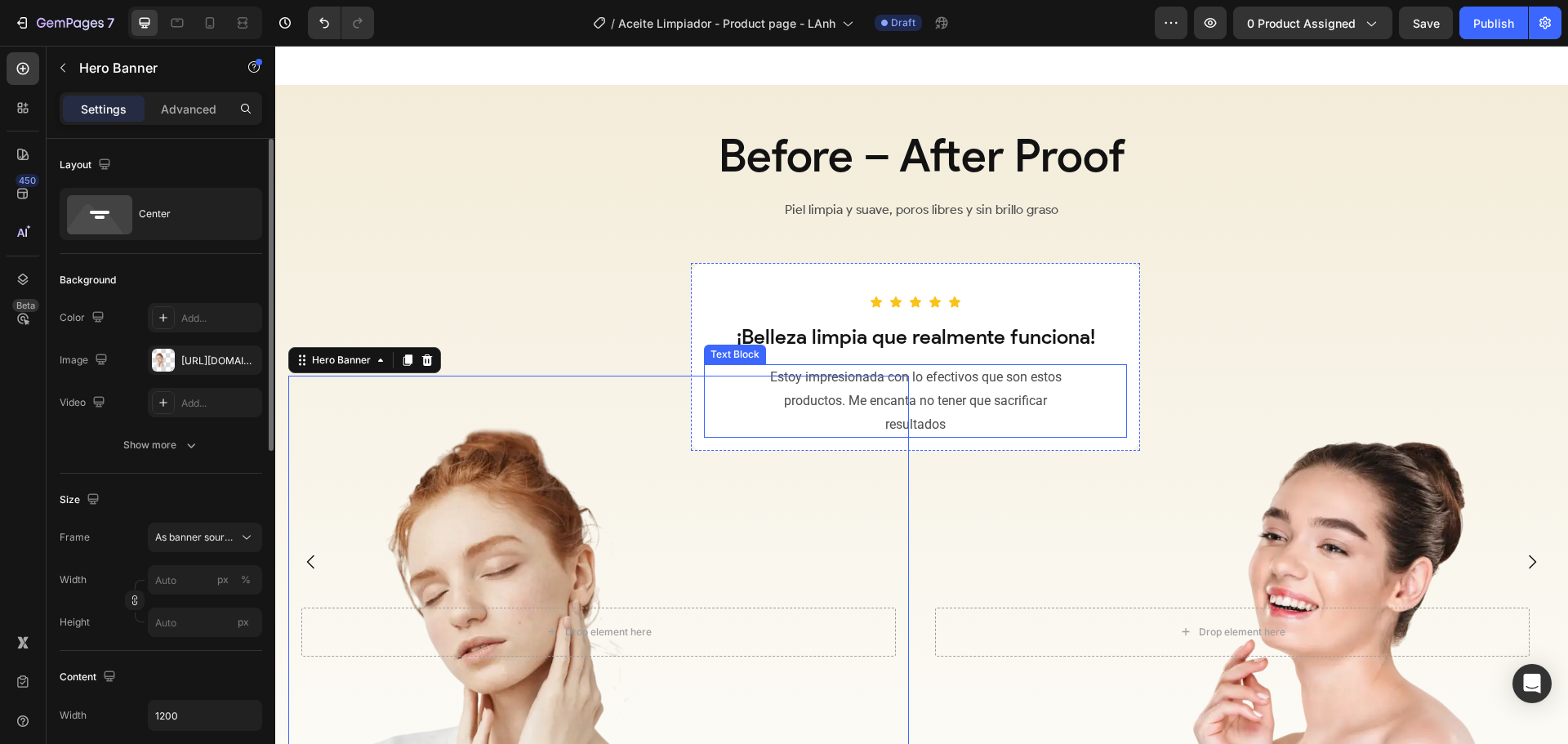
click at [961, 399] on p "Estoy impresionada con lo efectivos que son estos productos. Me encanta no tene…" at bounding box center [915, 400] width 312 height 70
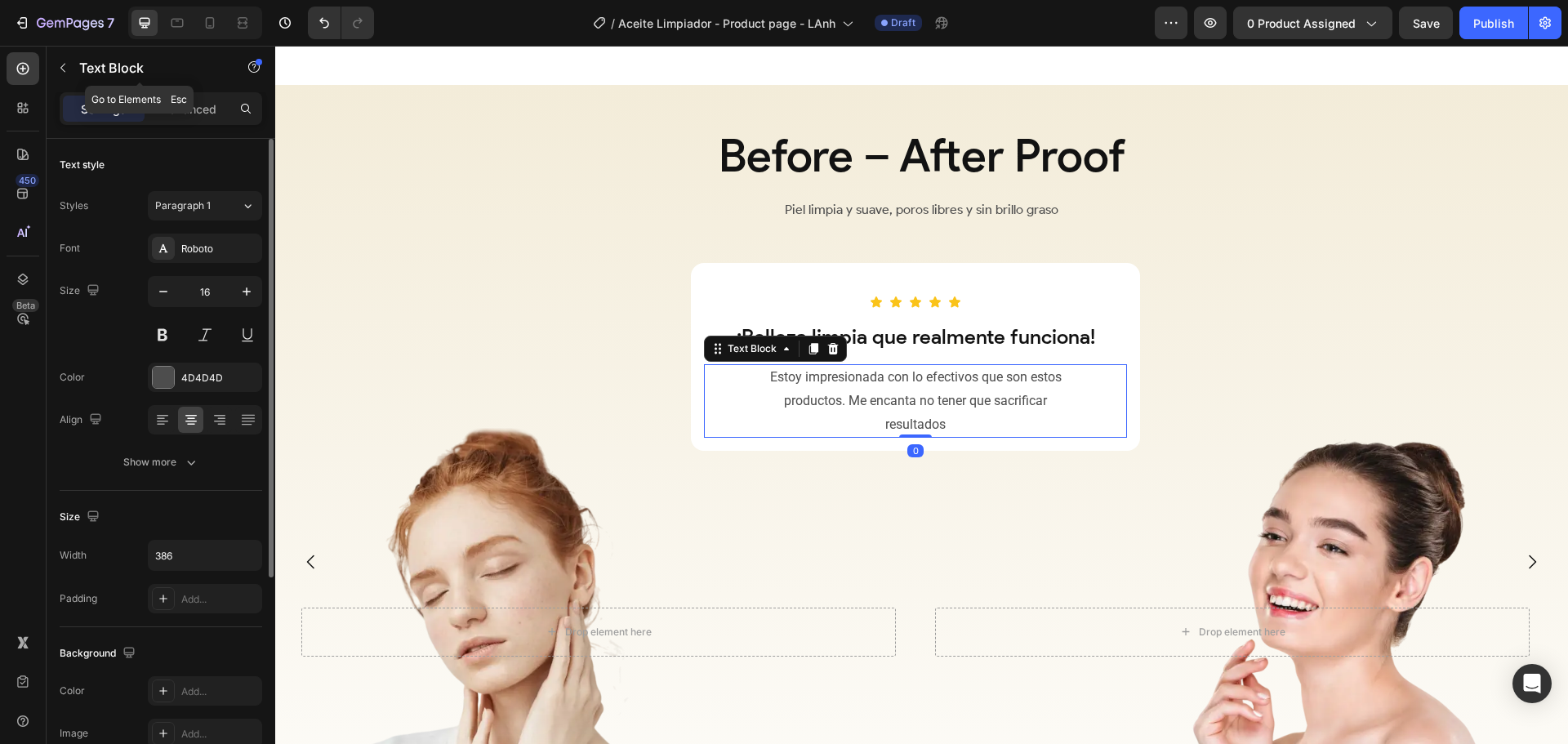
click at [100, 78] on div "Text Block" at bounding box center [140, 68] width 186 height 43
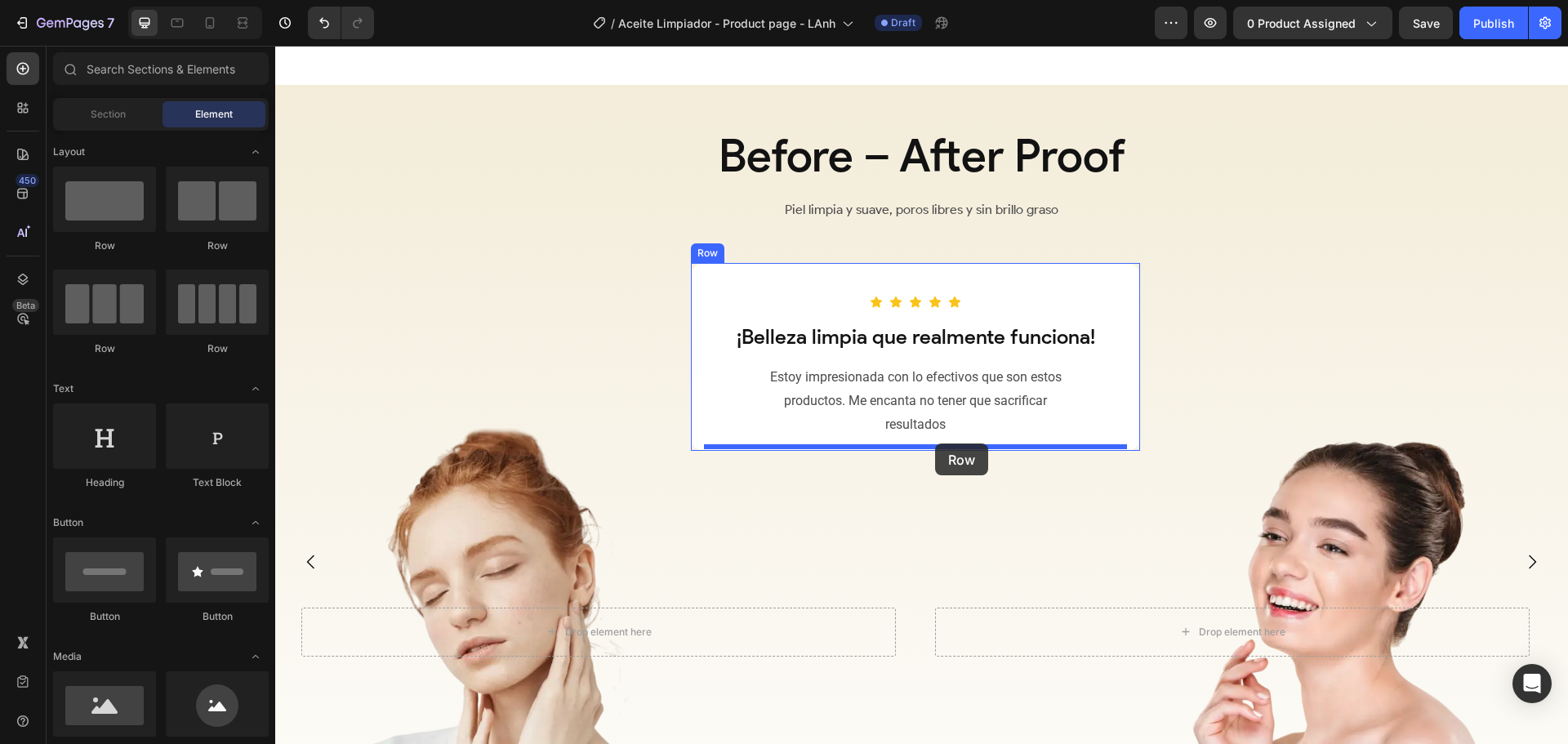
drag, startPoint x: 383, startPoint y: 347, endPoint x: 935, endPoint y: 443, distance: 560.3
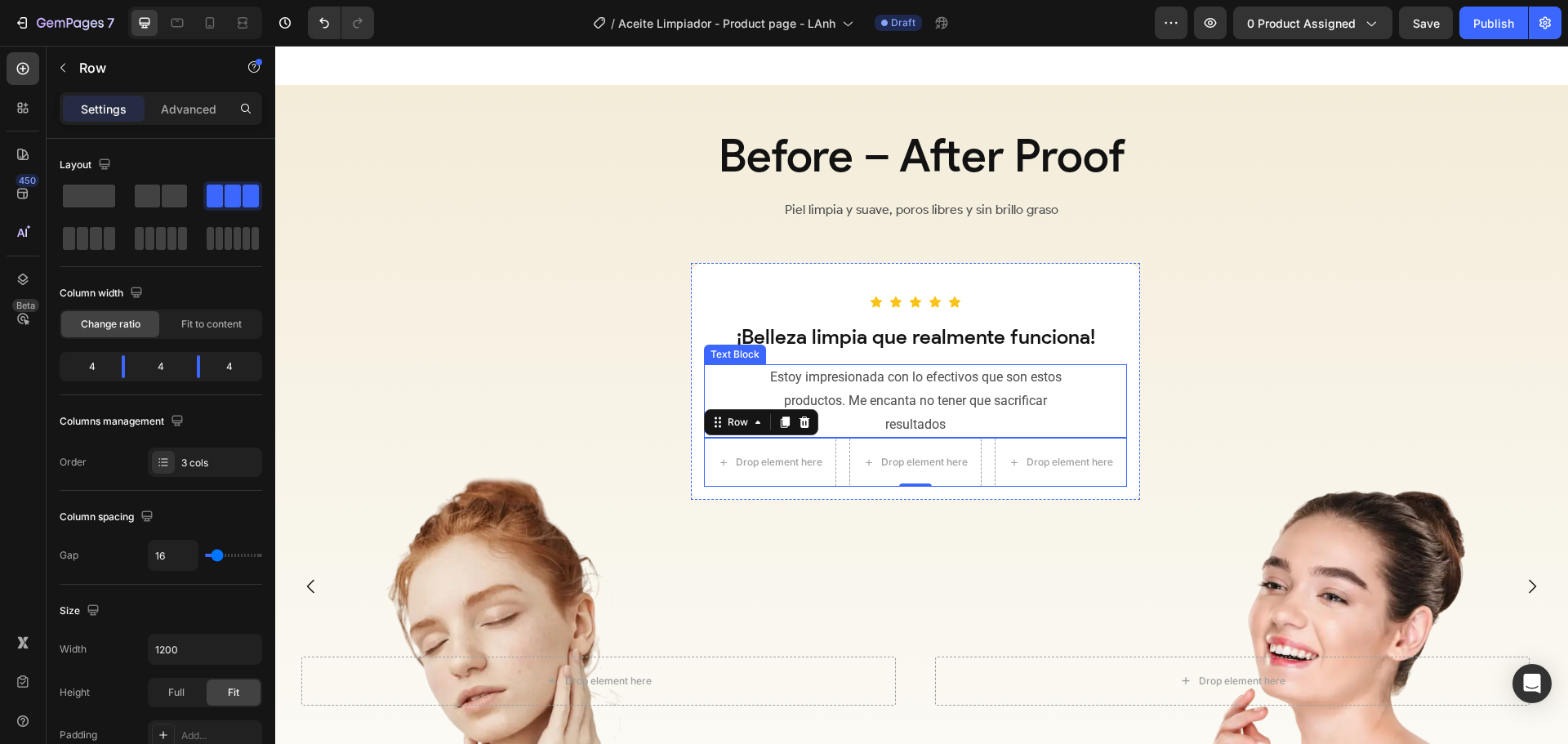
click at [909, 401] on p "Estoy impresionada con lo efectivos que son estos productos. Me encanta no tene…" at bounding box center [915, 400] width 312 height 70
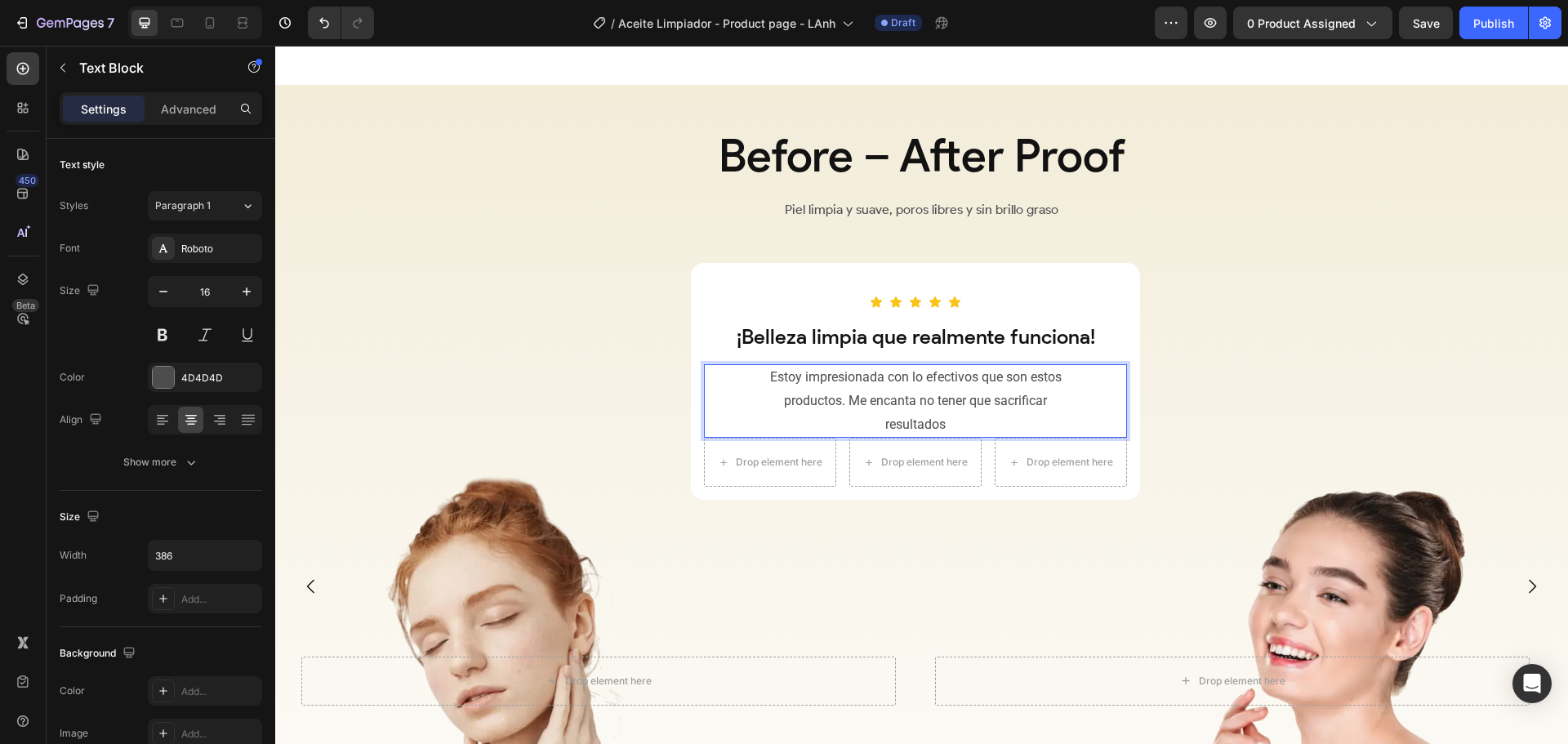
click at [1063, 417] on p "Estoy impresionada con lo efectivos que son estos productos. Me encanta no tene…" at bounding box center [915, 400] width 312 height 70
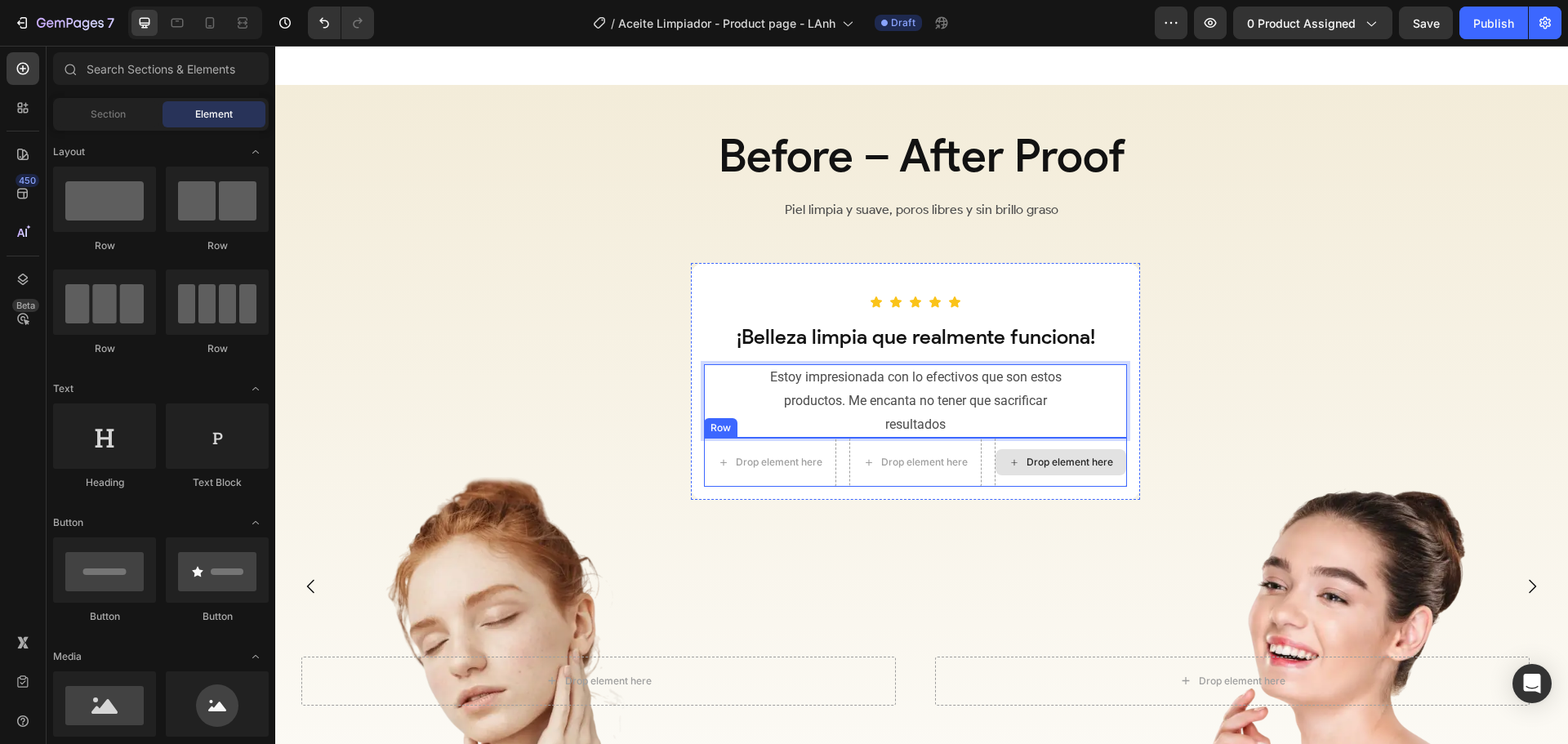
click at [1120, 467] on div "Drop element here" at bounding box center [1061, 462] width 130 height 26
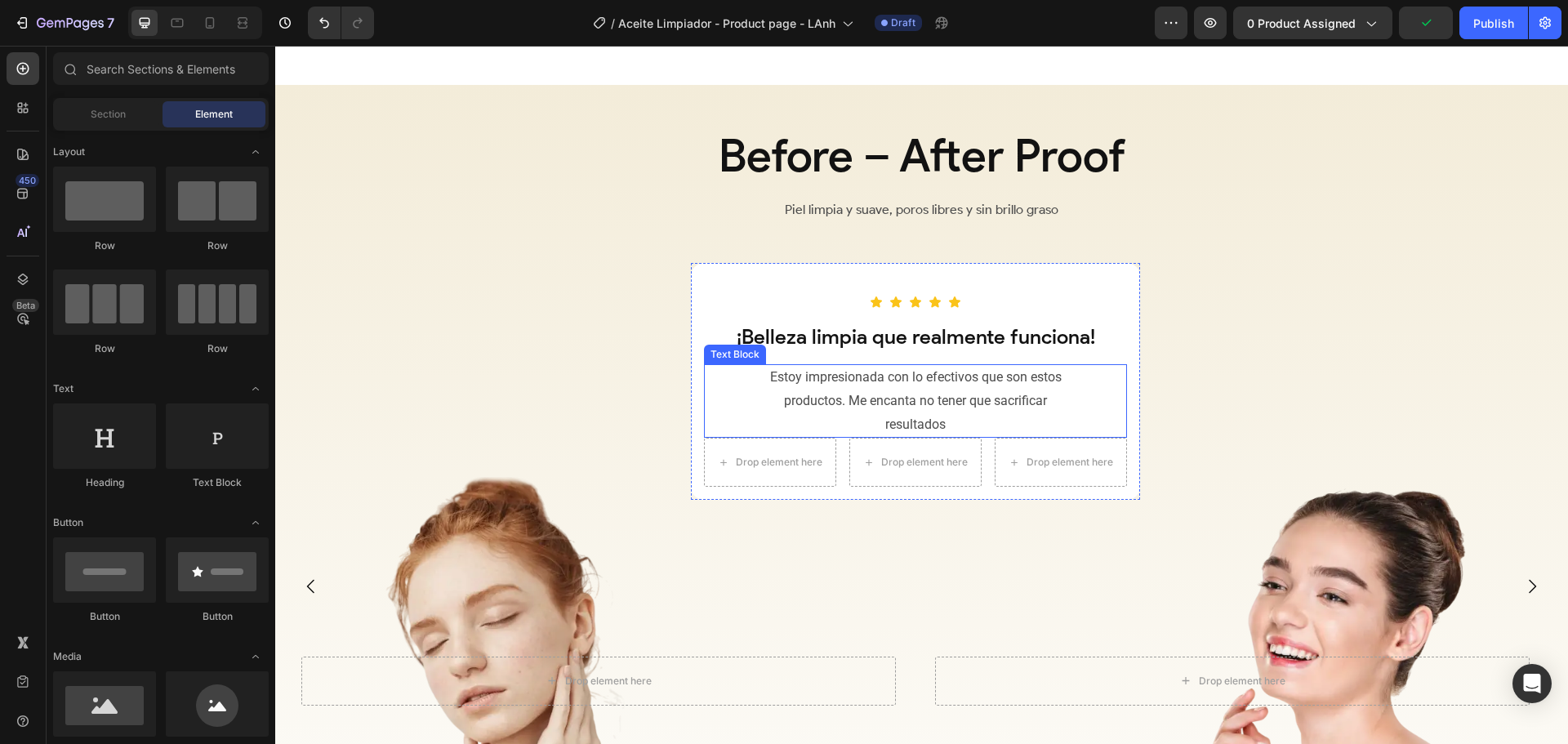
click at [728, 406] on div "Estoy impresionada con lo efectivos que son estos productos. Me encanta no tene…" at bounding box center [916, 400] width 423 height 74
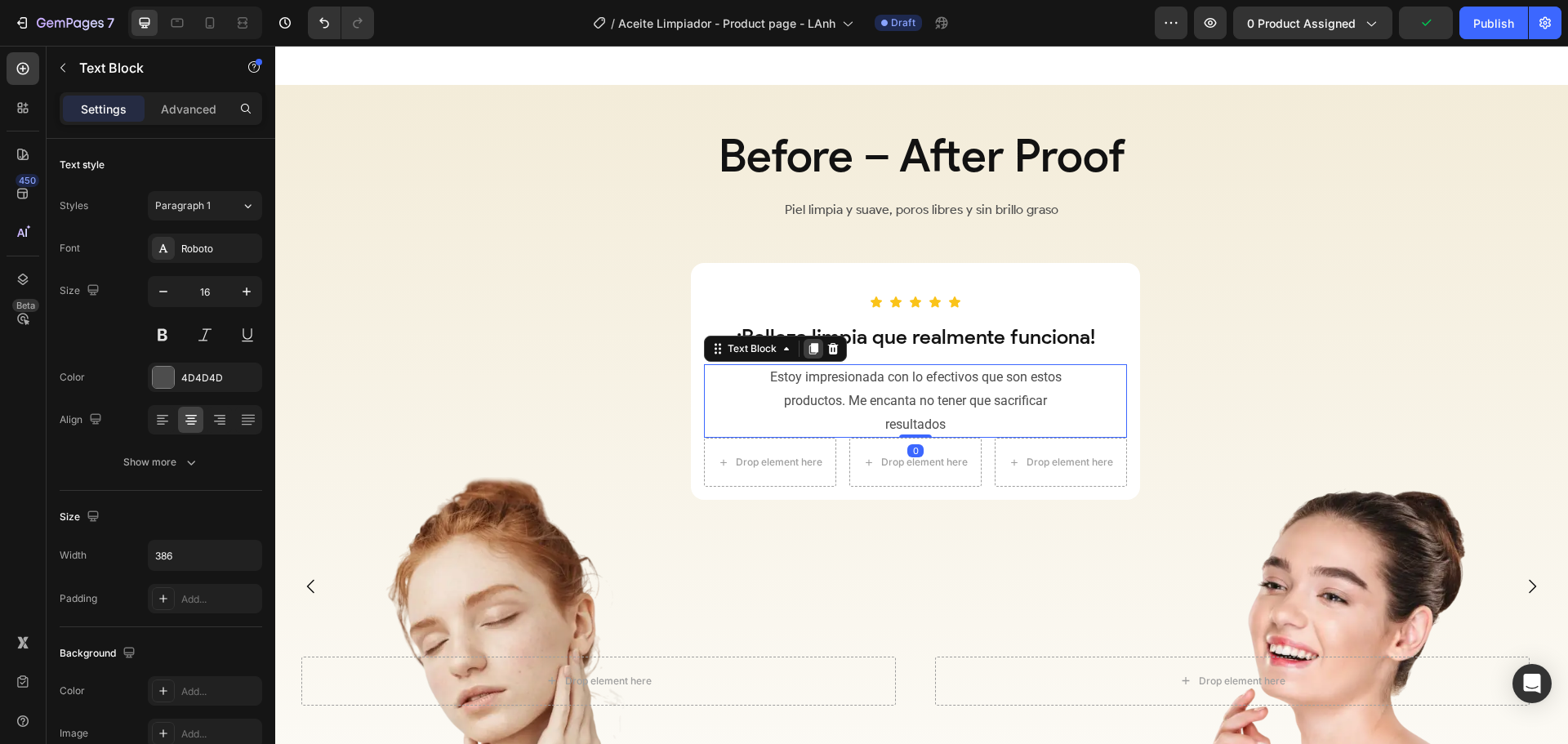
click at [815, 354] on icon at bounding box center [814, 348] width 9 height 11
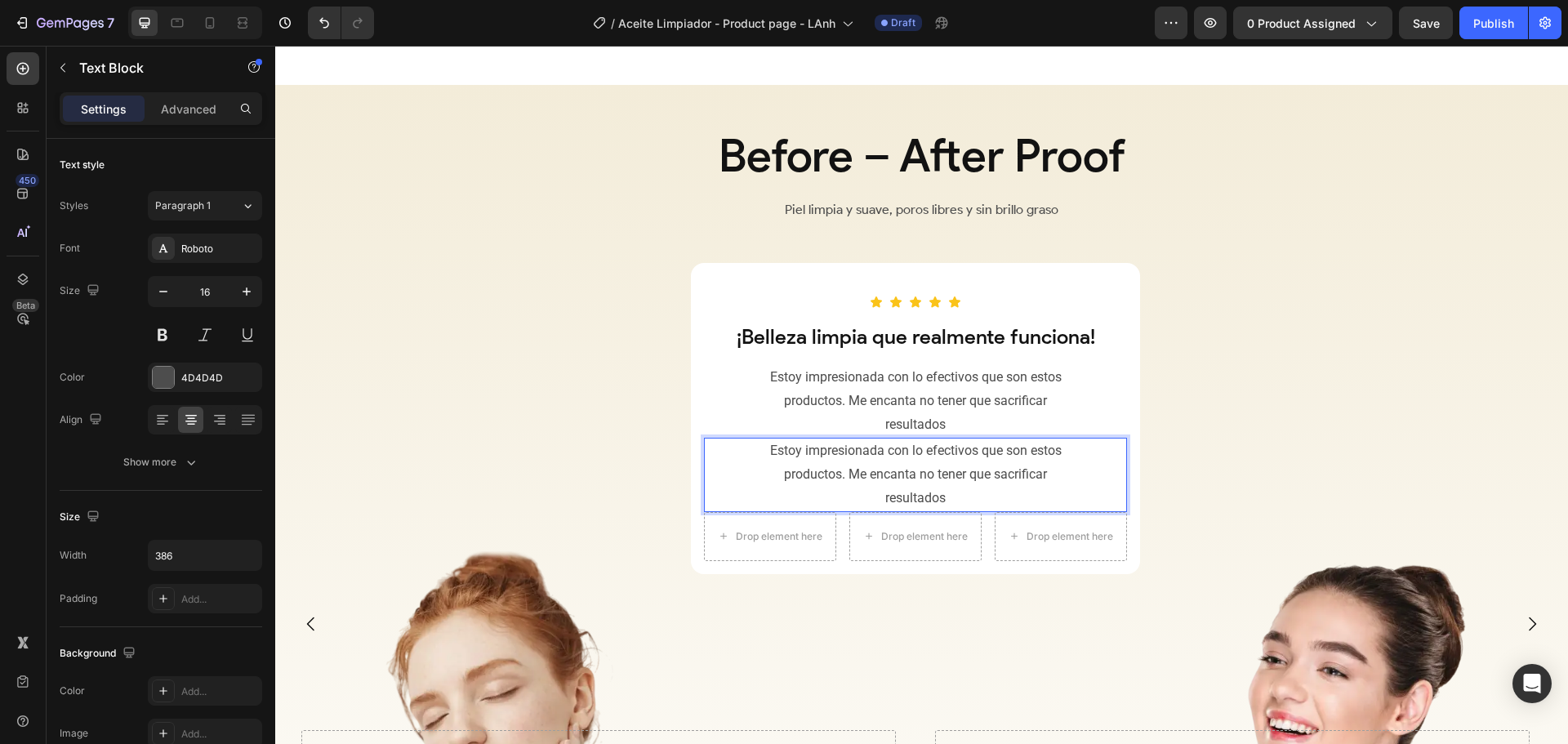
click at [922, 483] on p "Estoy impresionada con lo efectivos que son estos productos. Me encanta no tene…" at bounding box center [915, 474] width 312 height 70
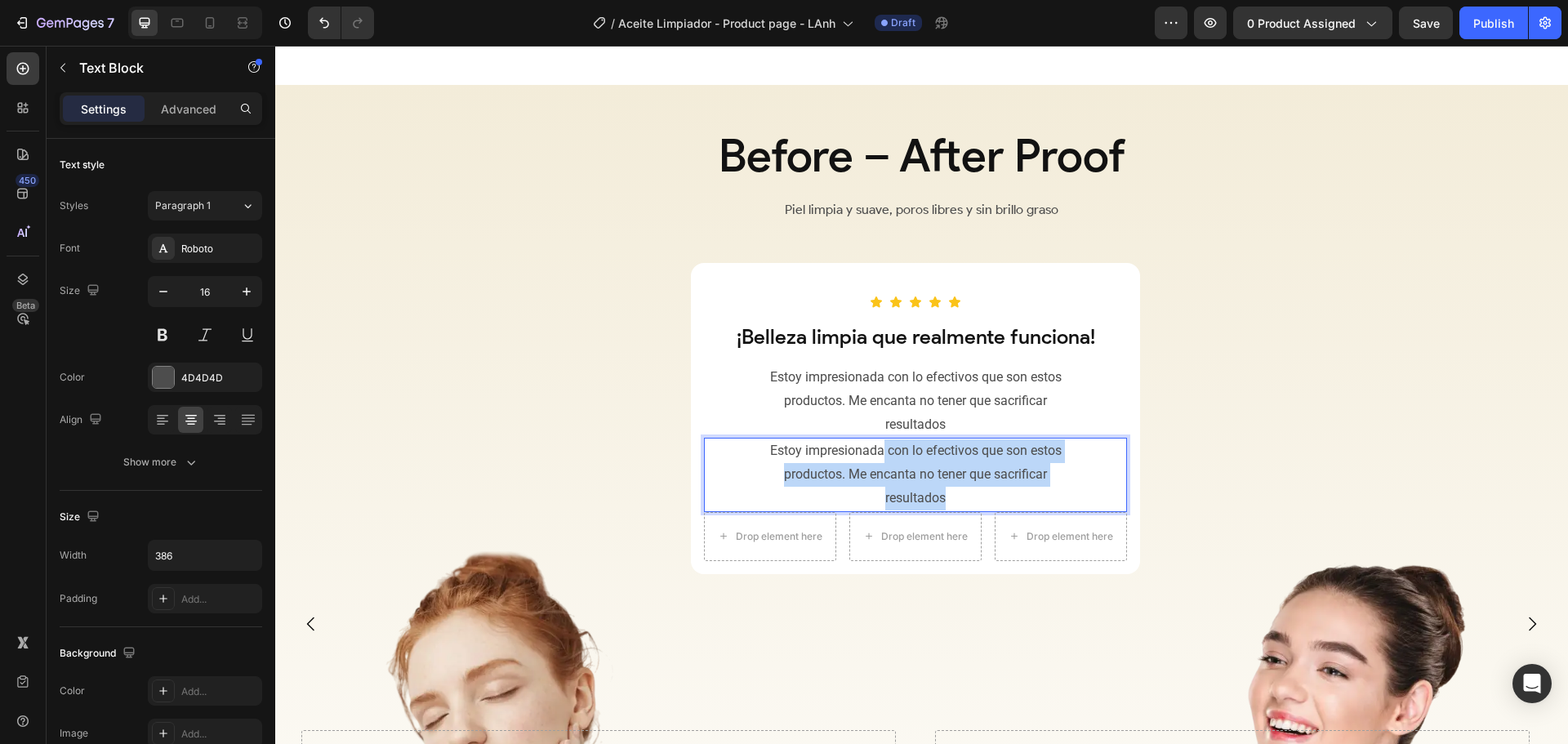
drag, startPoint x: 964, startPoint y: 507, endPoint x: 882, endPoint y: 460, distance: 94.5
click at [882, 460] on p "Estoy impresionada con lo efectivos que son estos productos. Me encanta no tene…" at bounding box center [915, 474] width 312 height 70
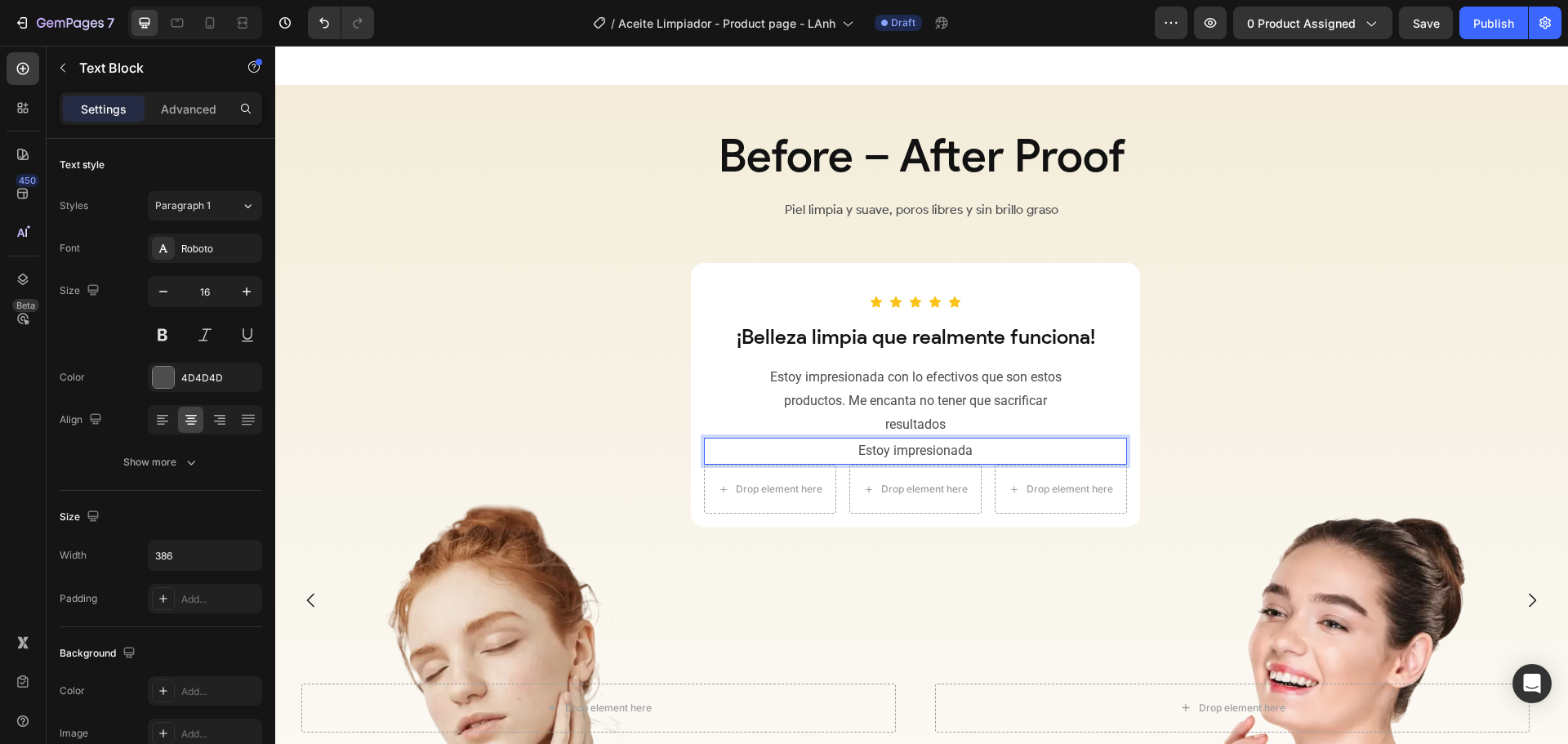
click at [1164, 453] on div "Drop element here Hero Banner Drop element here Hero Banner Row" at bounding box center [915, 708] width 1281 height 538
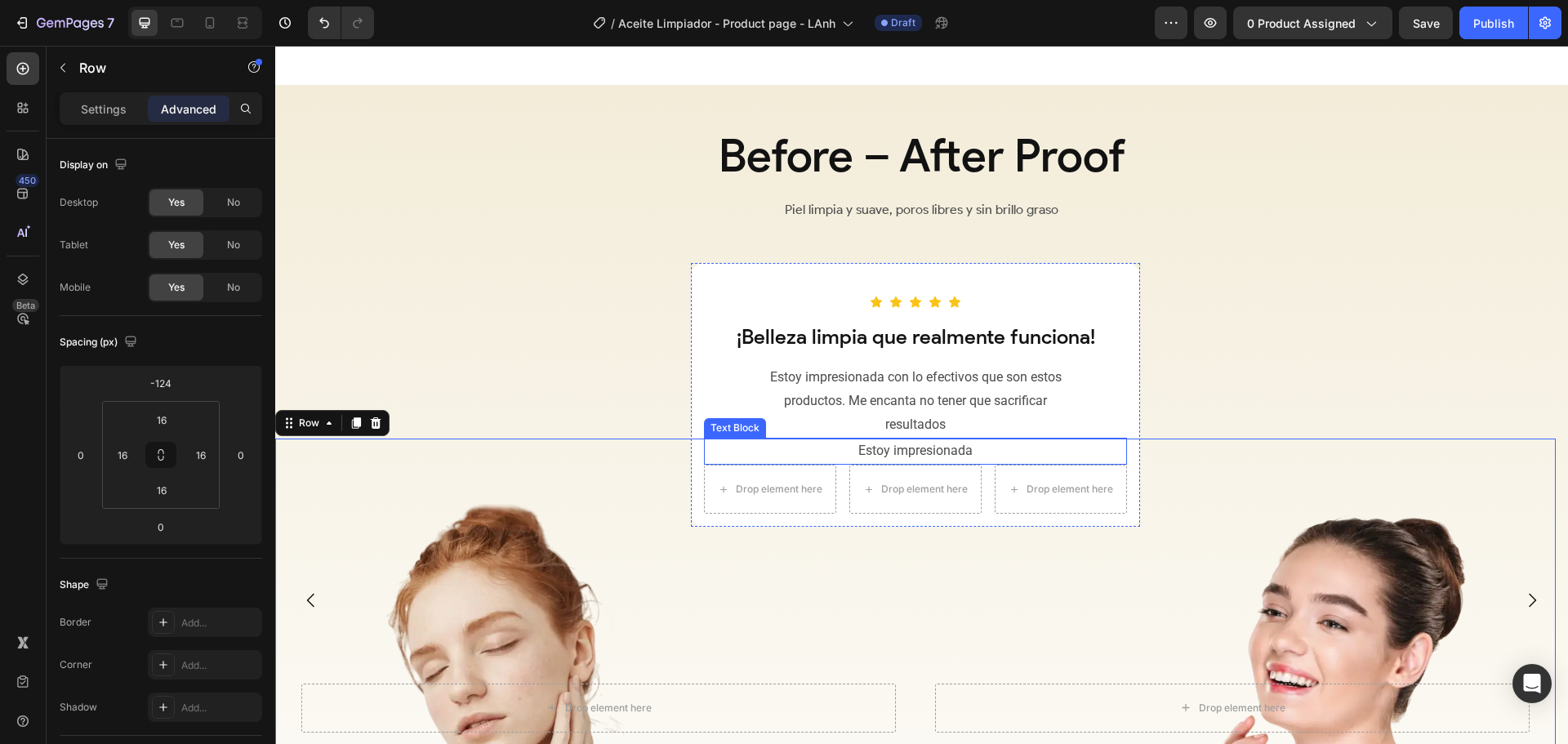
click at [1007, 453] on p "Estoy impresionada" at bounding box center [915, 451] width 312 height 23
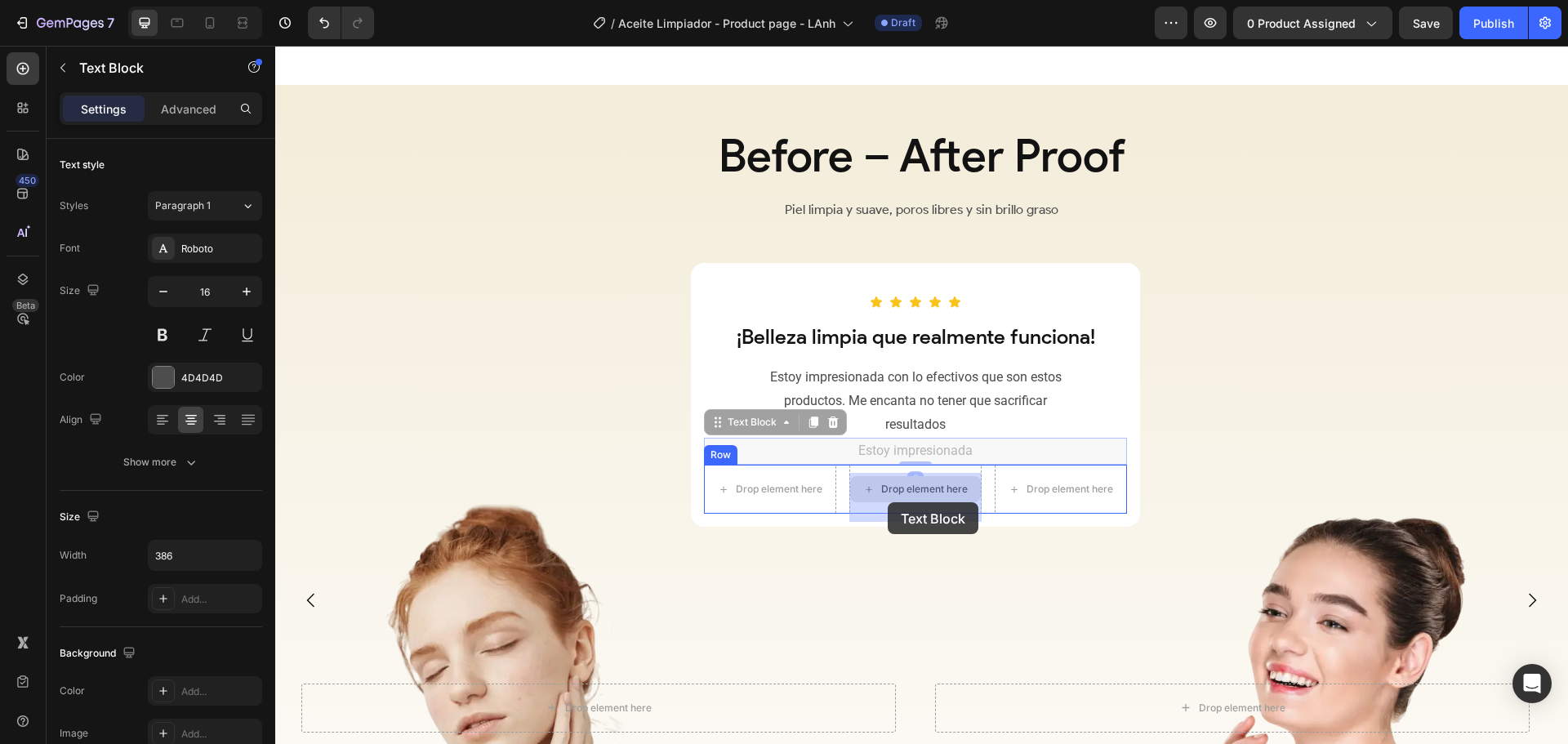
drag, startPoint x: 820, startPoint y: 467, endPoint x: 888, endPoint y: 502, distance: 76.5
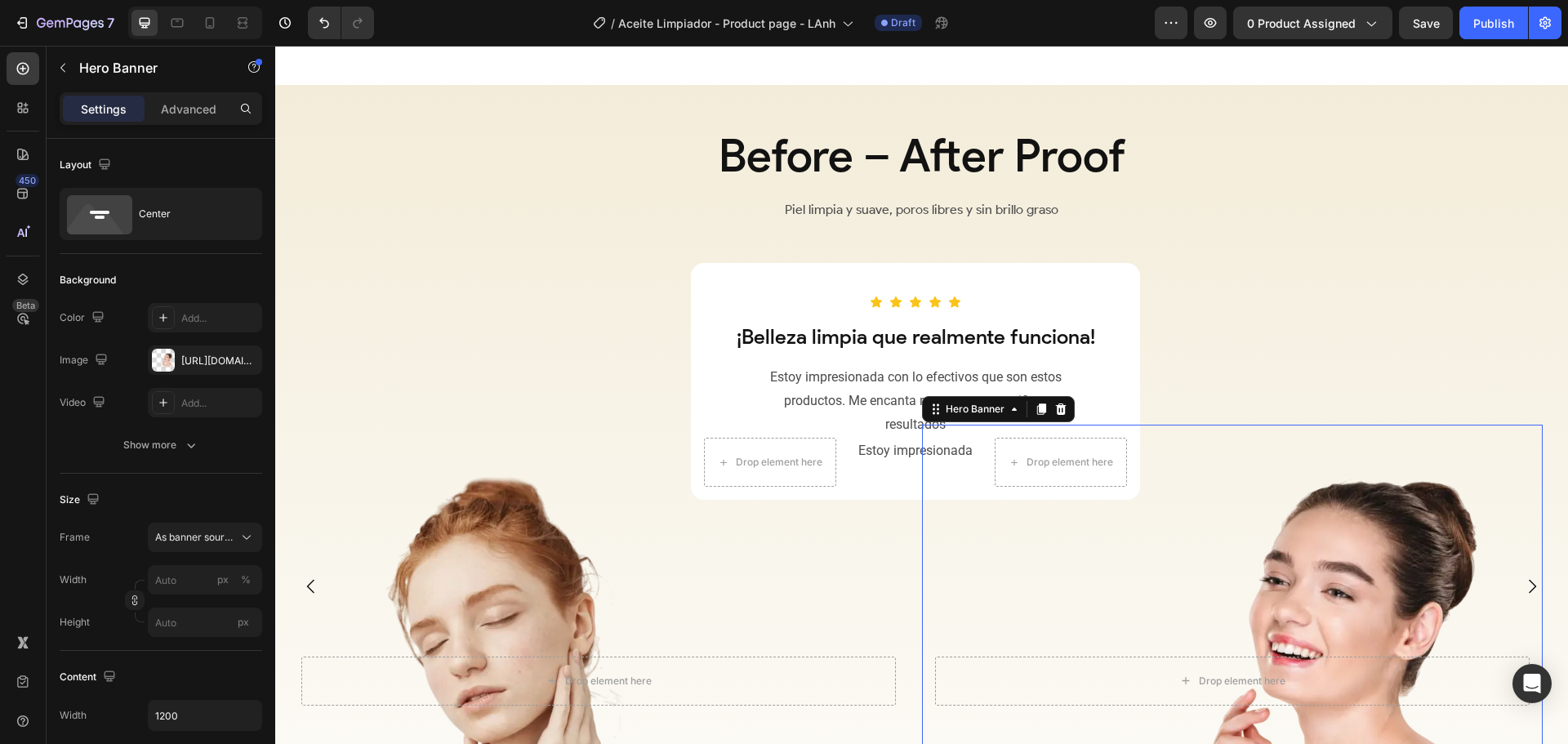
click at [1189, 457] on div "Overlay" at bounding box center [1233, 681] width 620 height 512
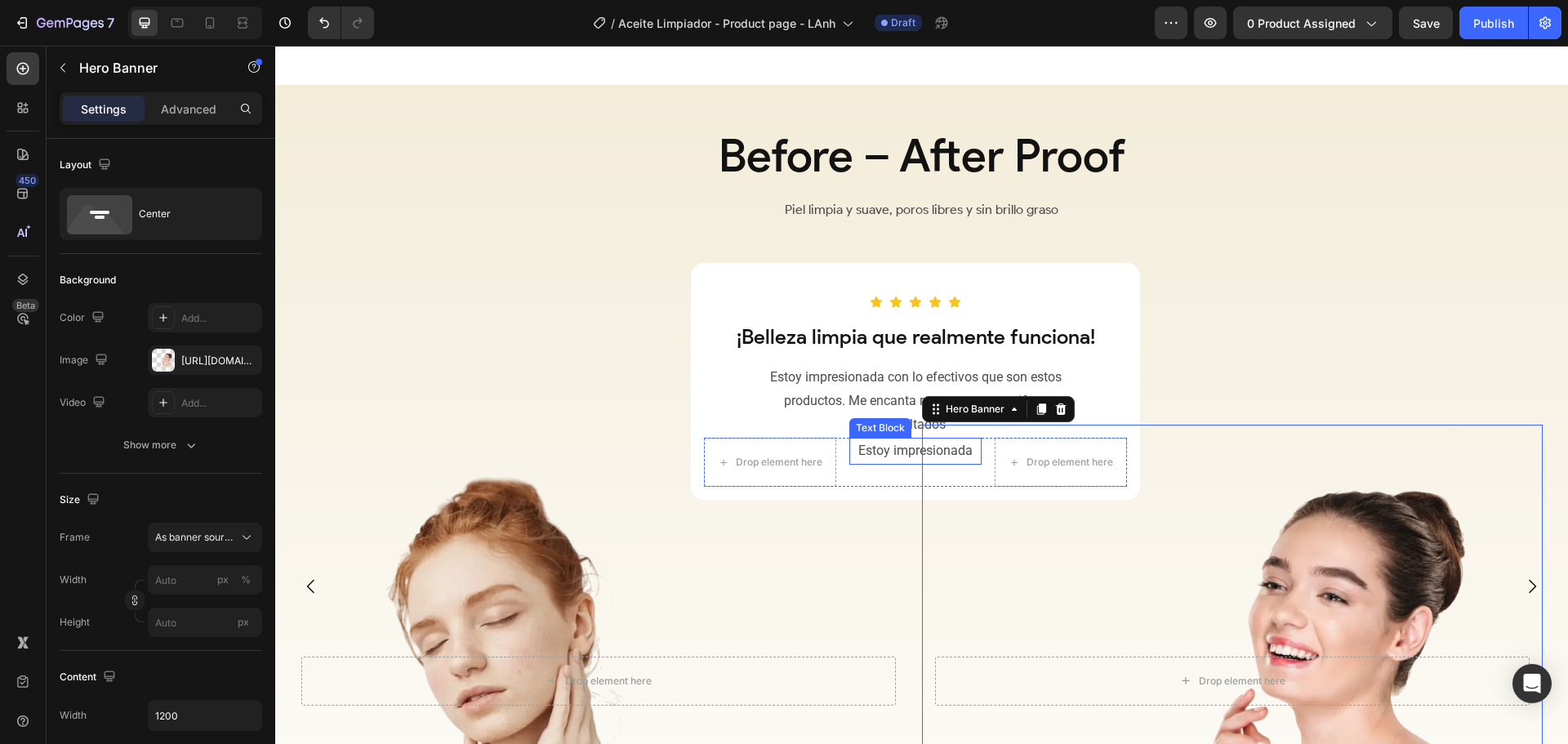
click at [886, 458] on p "Estoy impresionada" at bounding box center [916, 451] width 130 height 23
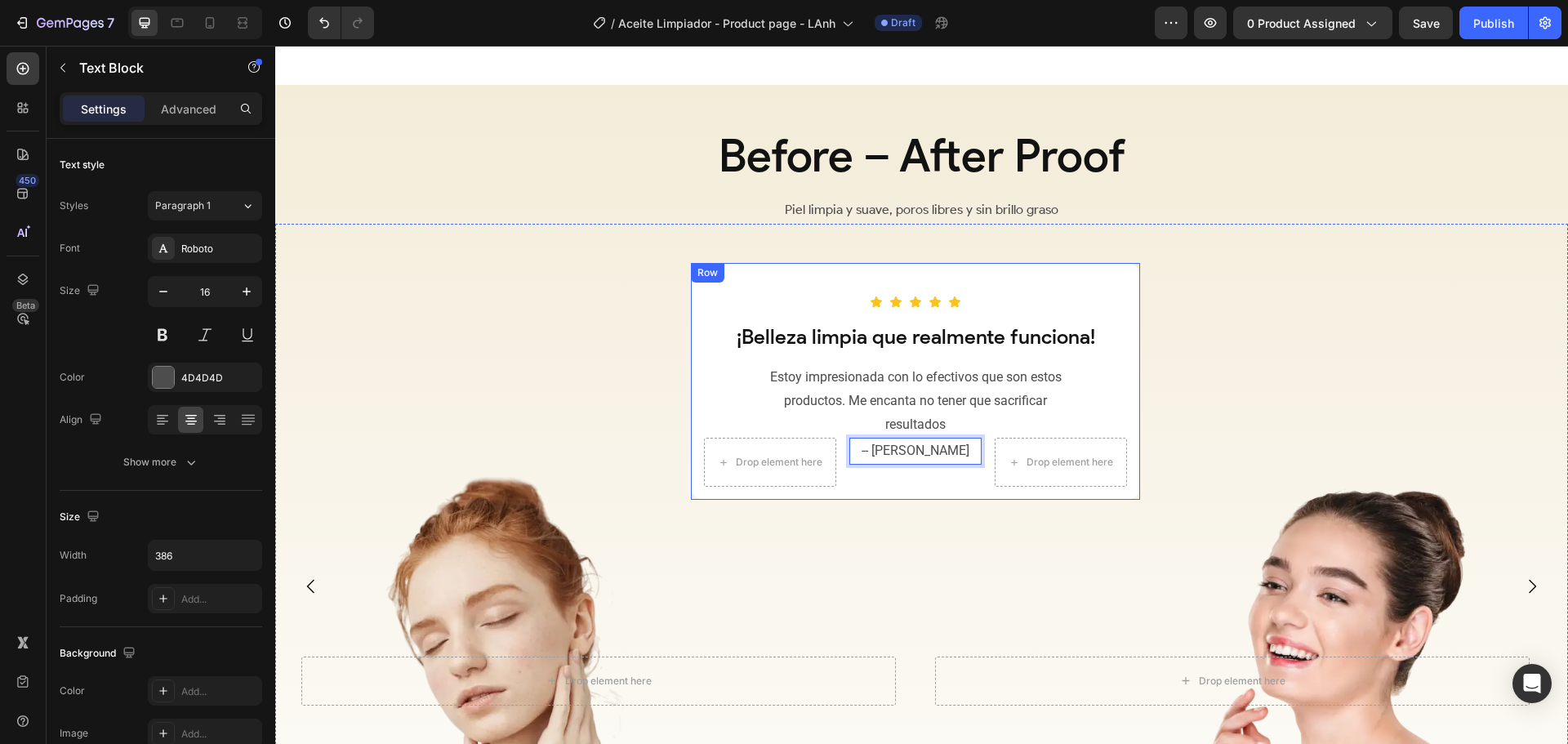
click at [948, 499] on div "Icon Icon Icon Icon Icon Row ¡Belleza limpia que realmente funciona! Heading Es…" at bounding box center [916, 381] width 449 height 237
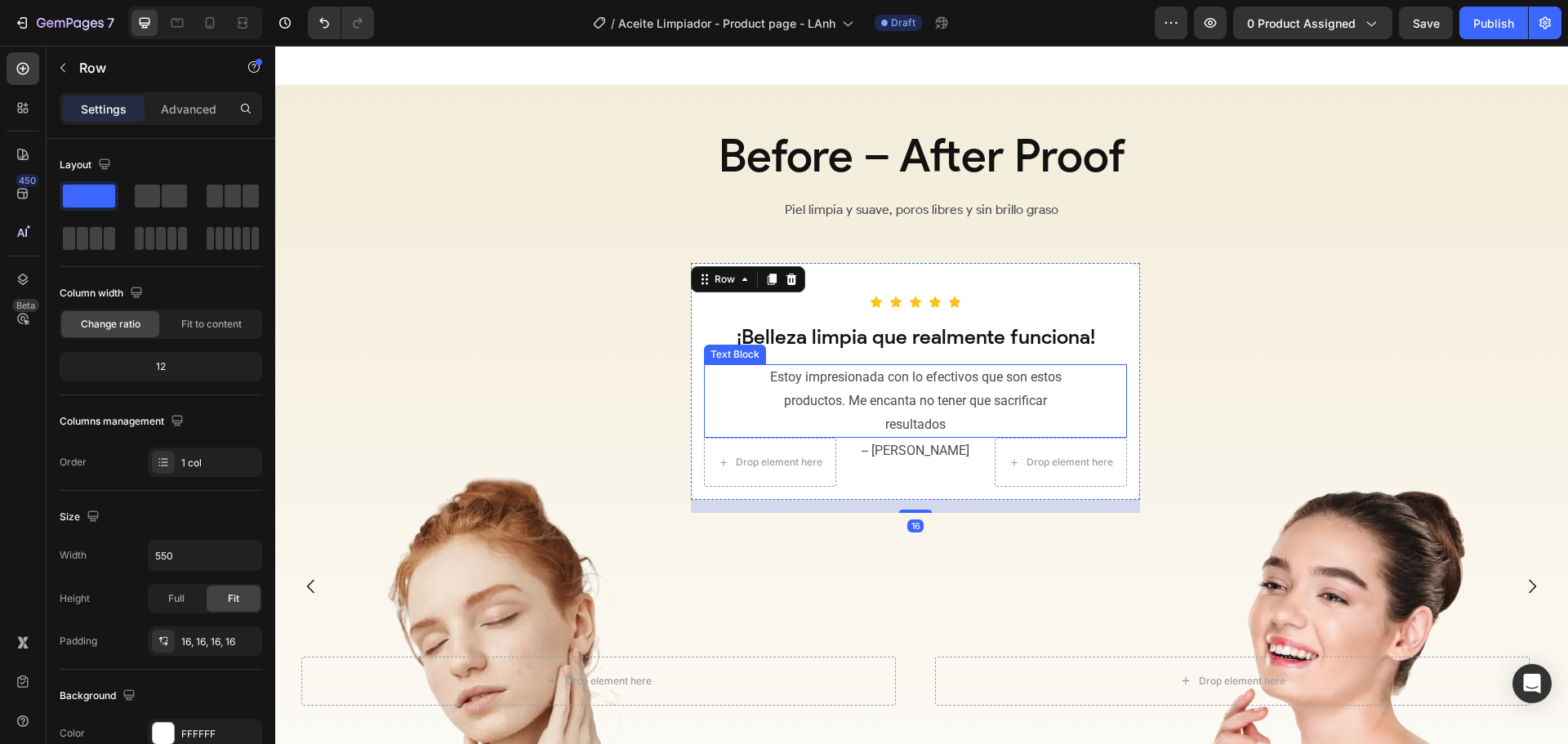
click at [929, 413] on p "Estoy impresionada con lo efectivos que son estos productos. Me encanta no tene…" at bounding box center [915, 400] width 312 height 70
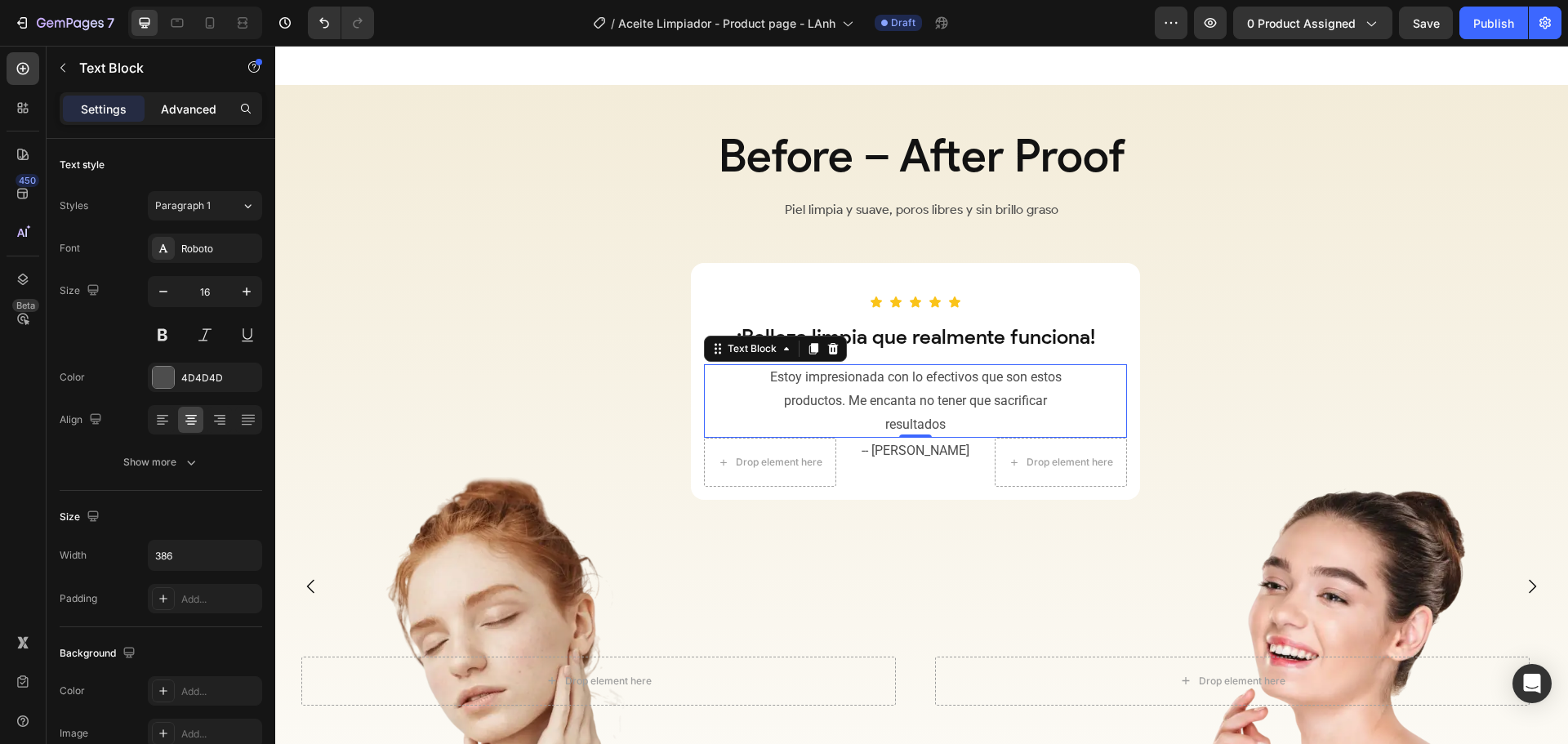
click at [186, 109] on p "Advanced" at bounding box center [189, 109] width 56 height 17
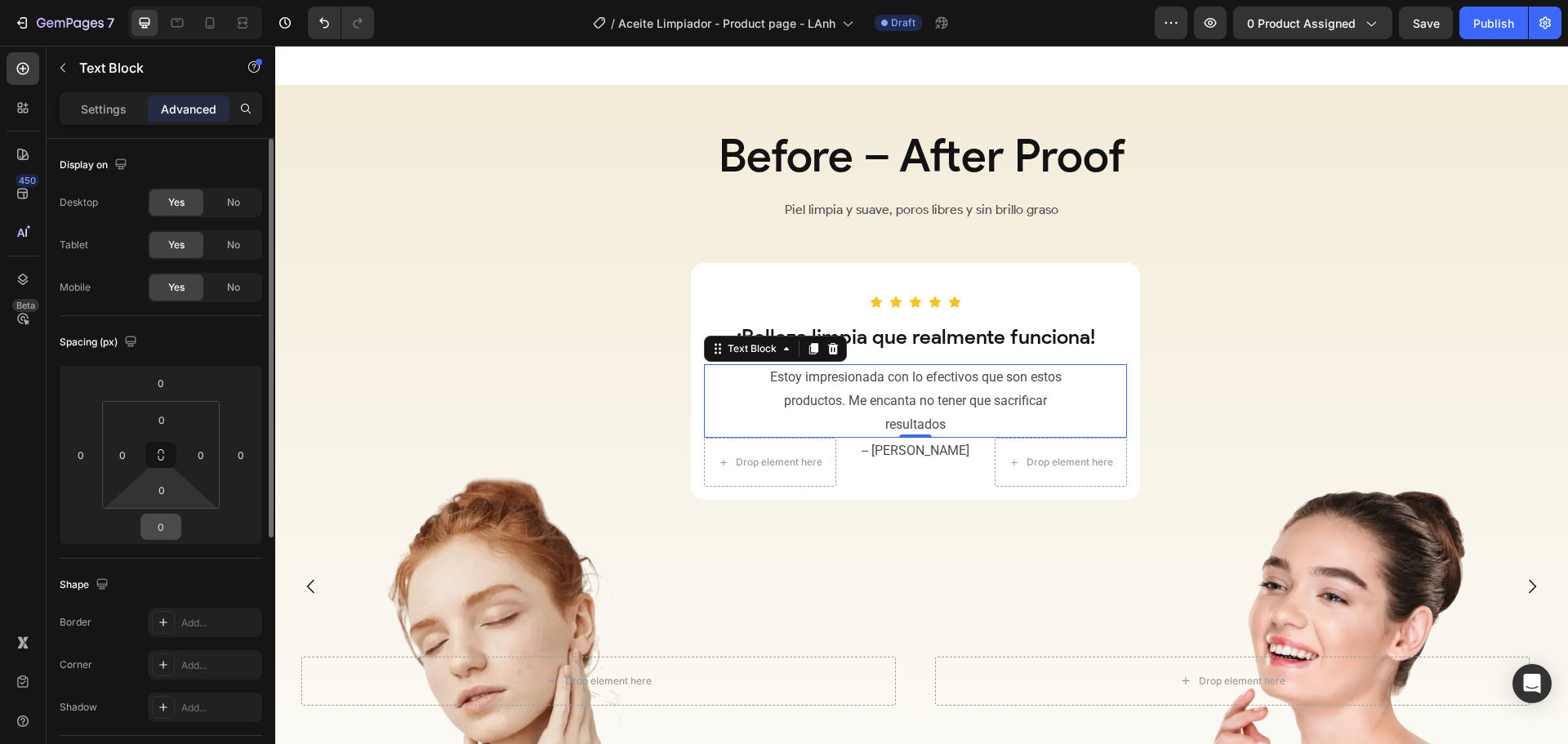
click at [166, 518] on input "0" at bounding box center [160, 526] width 33 height 24
type input "24"
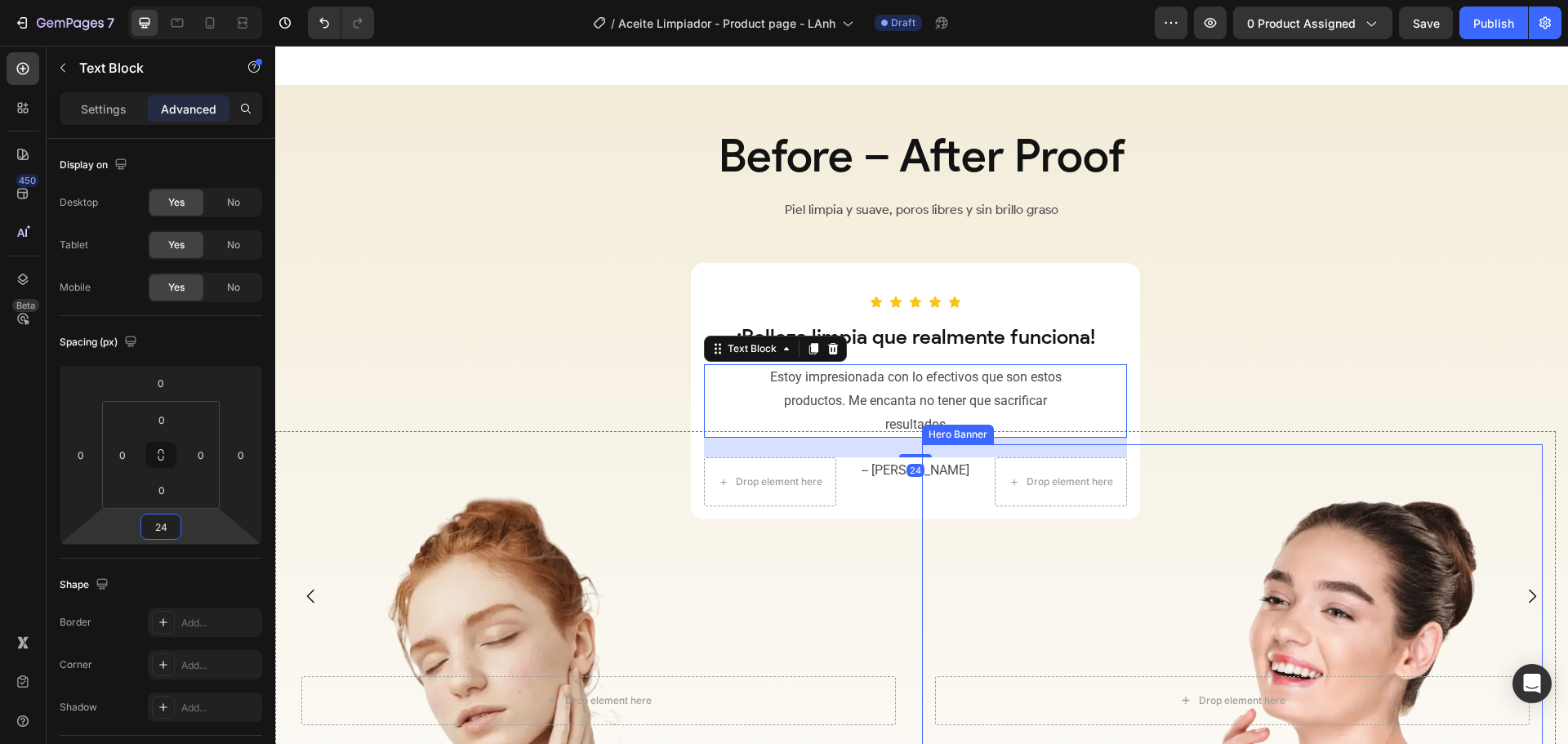
click at [989, 618] on div "Overlay" at bounding box center [1233, 700] width 620 height 512
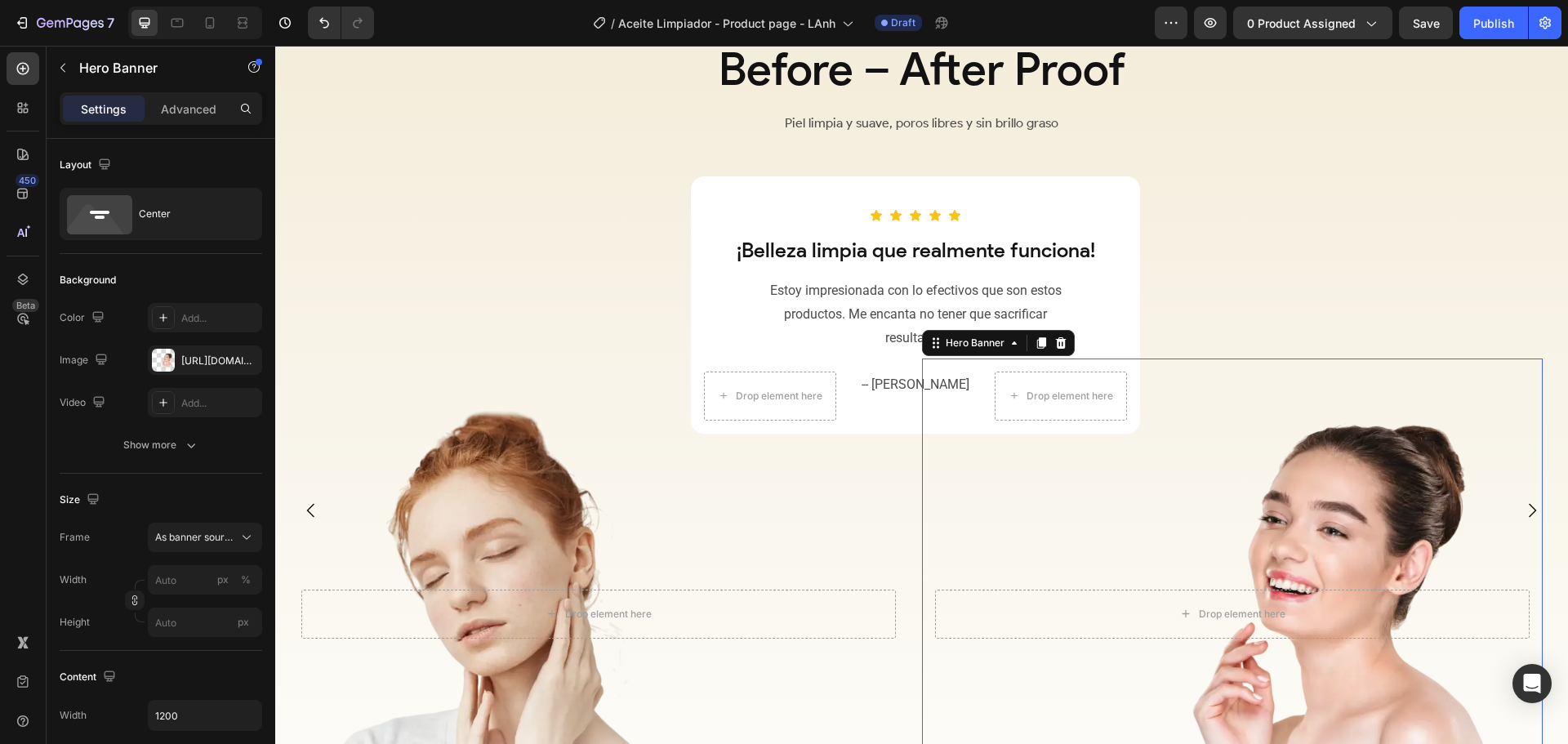
scroll to position [2284, 0]
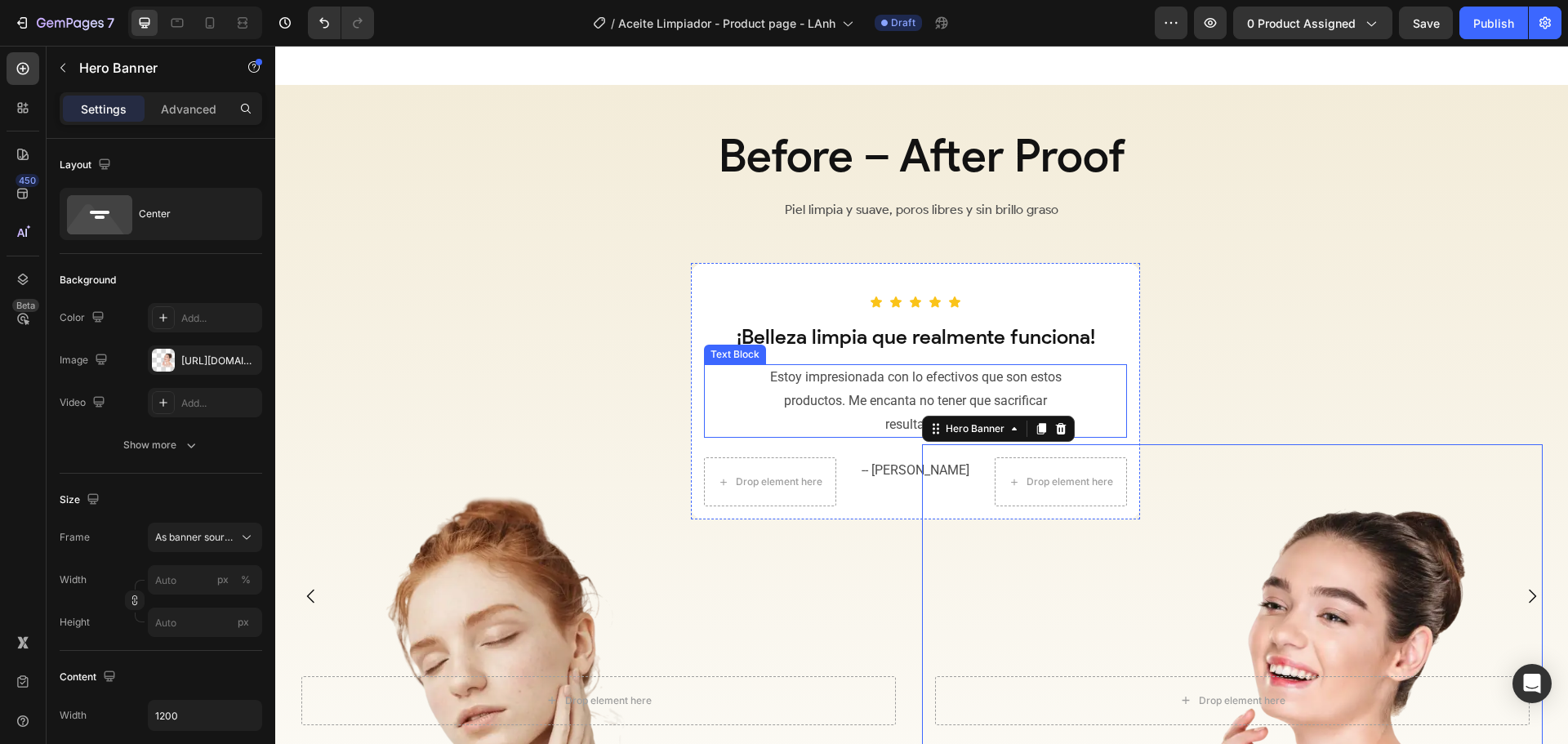
click at [860, 400] on p "Estoy impresionada con lo efectivos que son estos productos. Me encanta no tene…" at bounding box center [915, 400] width 312 height 70
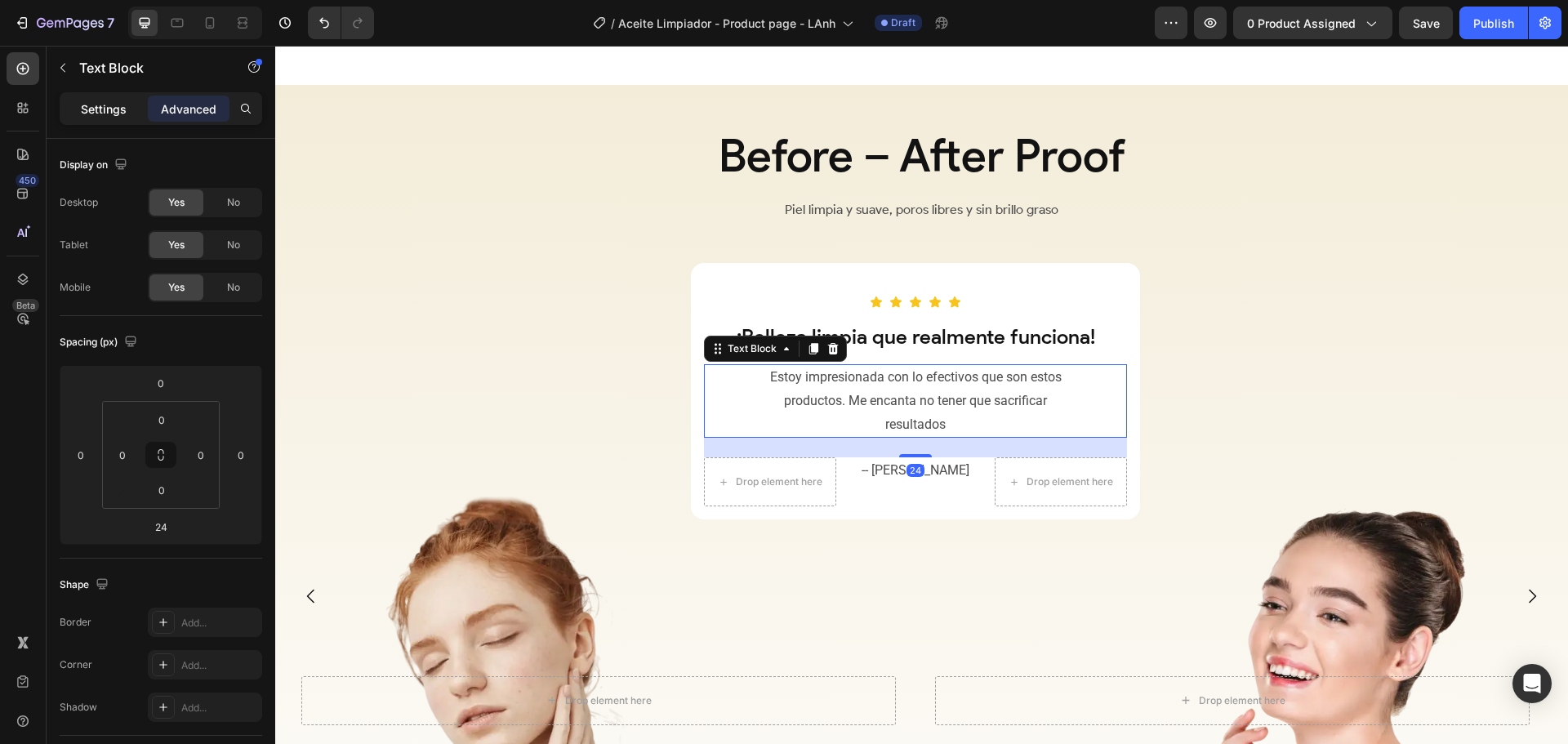
click at [96, 96] on div "Settings" at bounding box center [104, 109] width 82 height 26
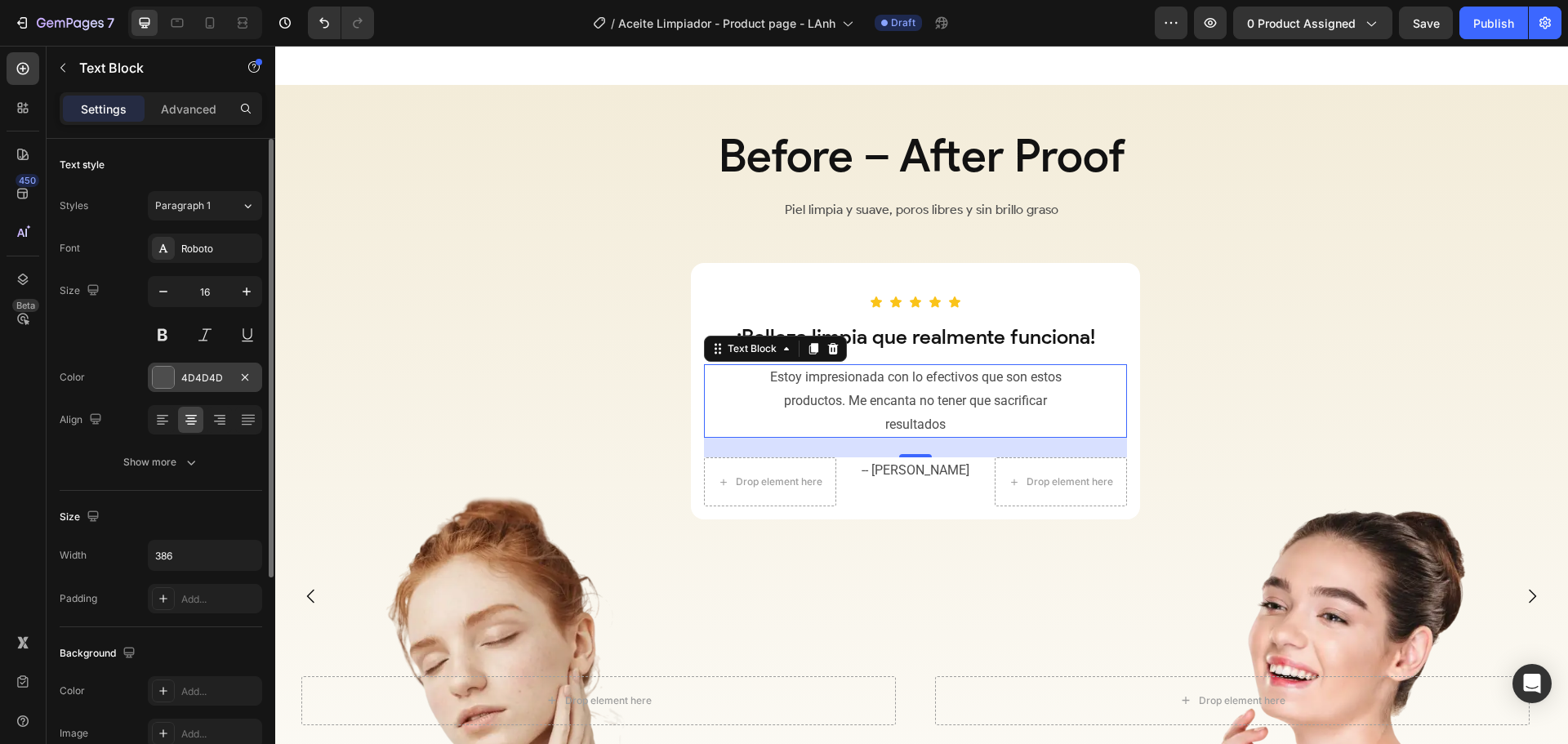
click at [159, 374] on div at bounding box center [163, 377] width 21 height 21
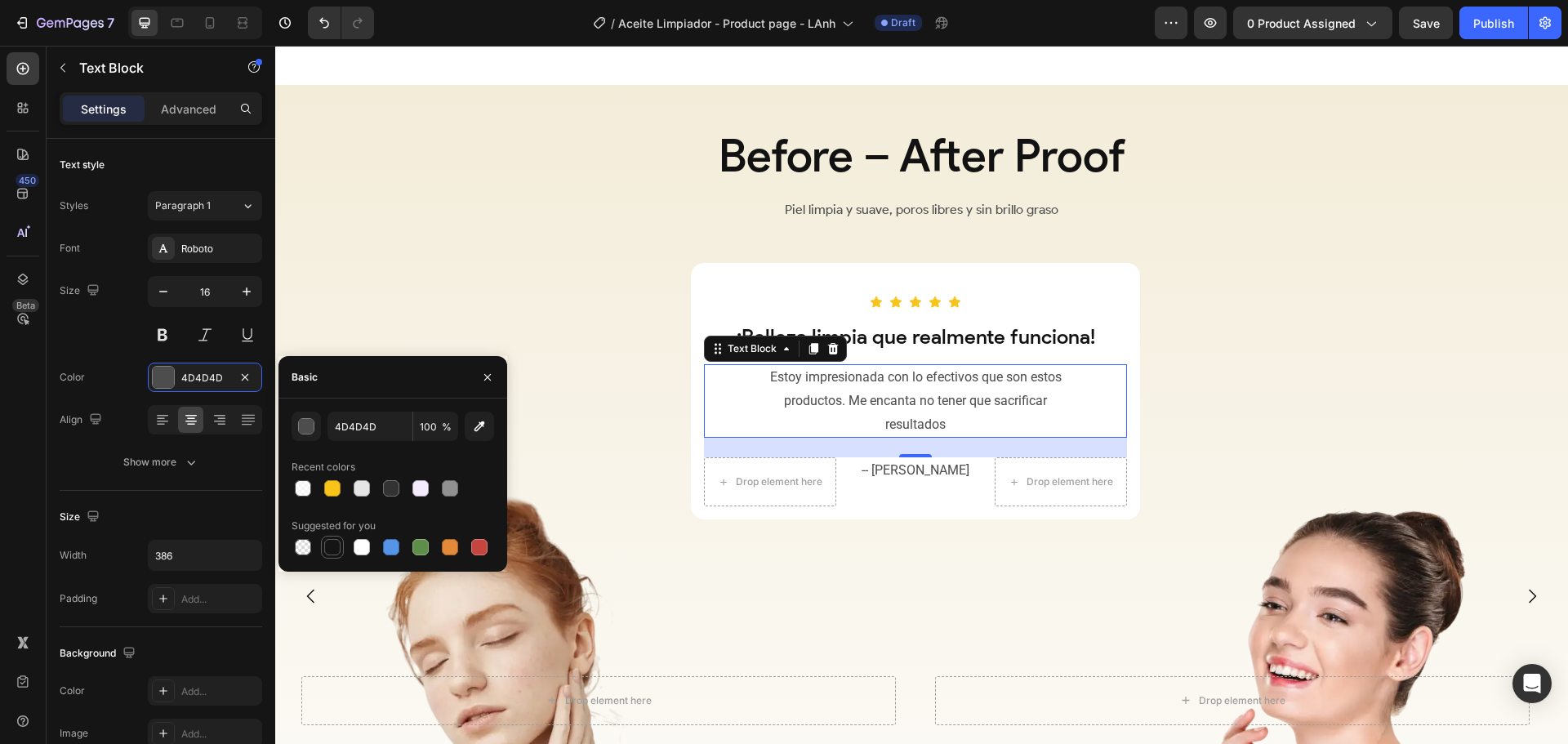
click at [334, 545] on div at bounding box center [333, 548] width 17 height 17
type input "151515"
click at [422, 425] on input "100" at bounding box center [436, 426] width 45 height 30
type input "80"
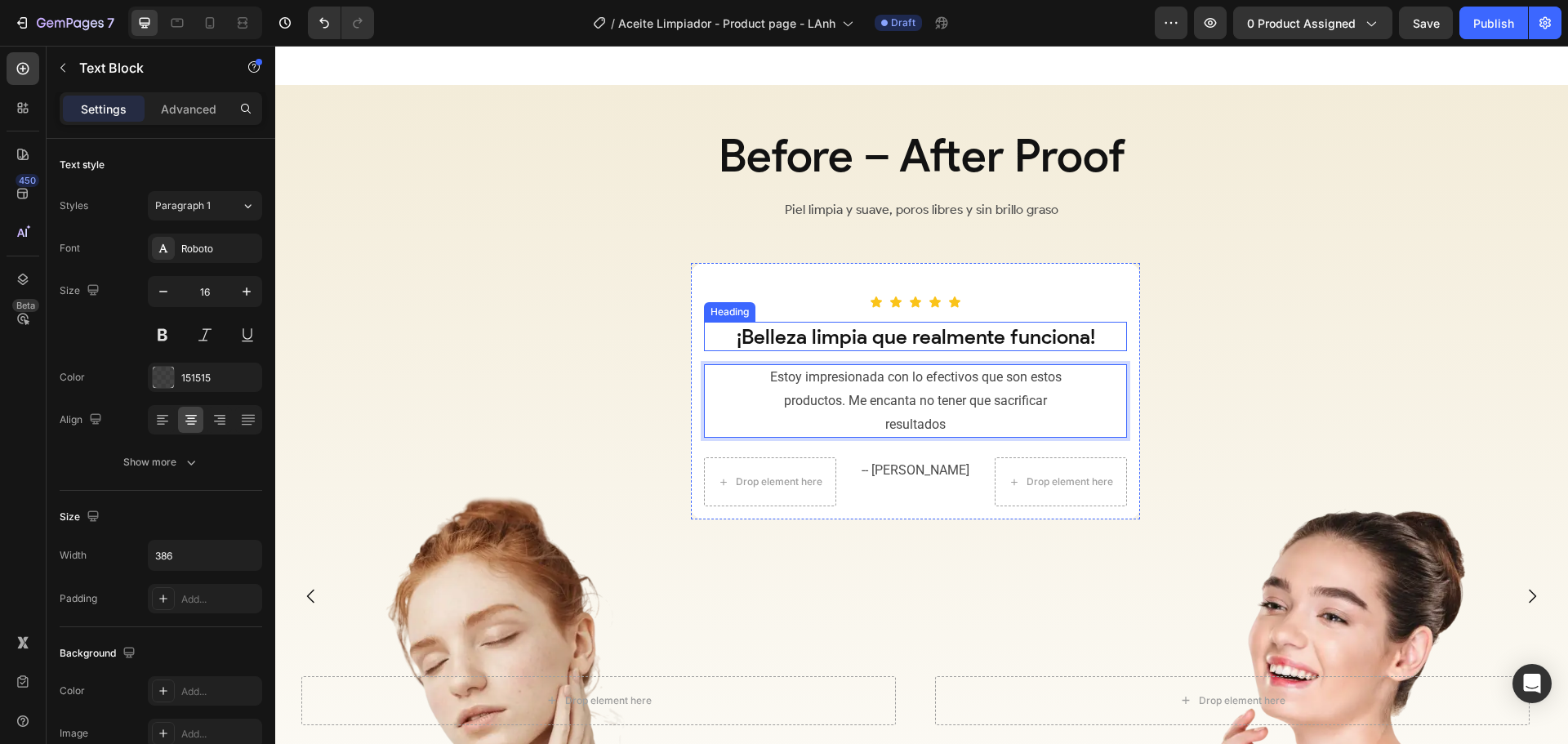
click at [813, 337] on p "¡Belleza limpia que realmente funciona!" at bounding box center [915, 336] width 420 height 27
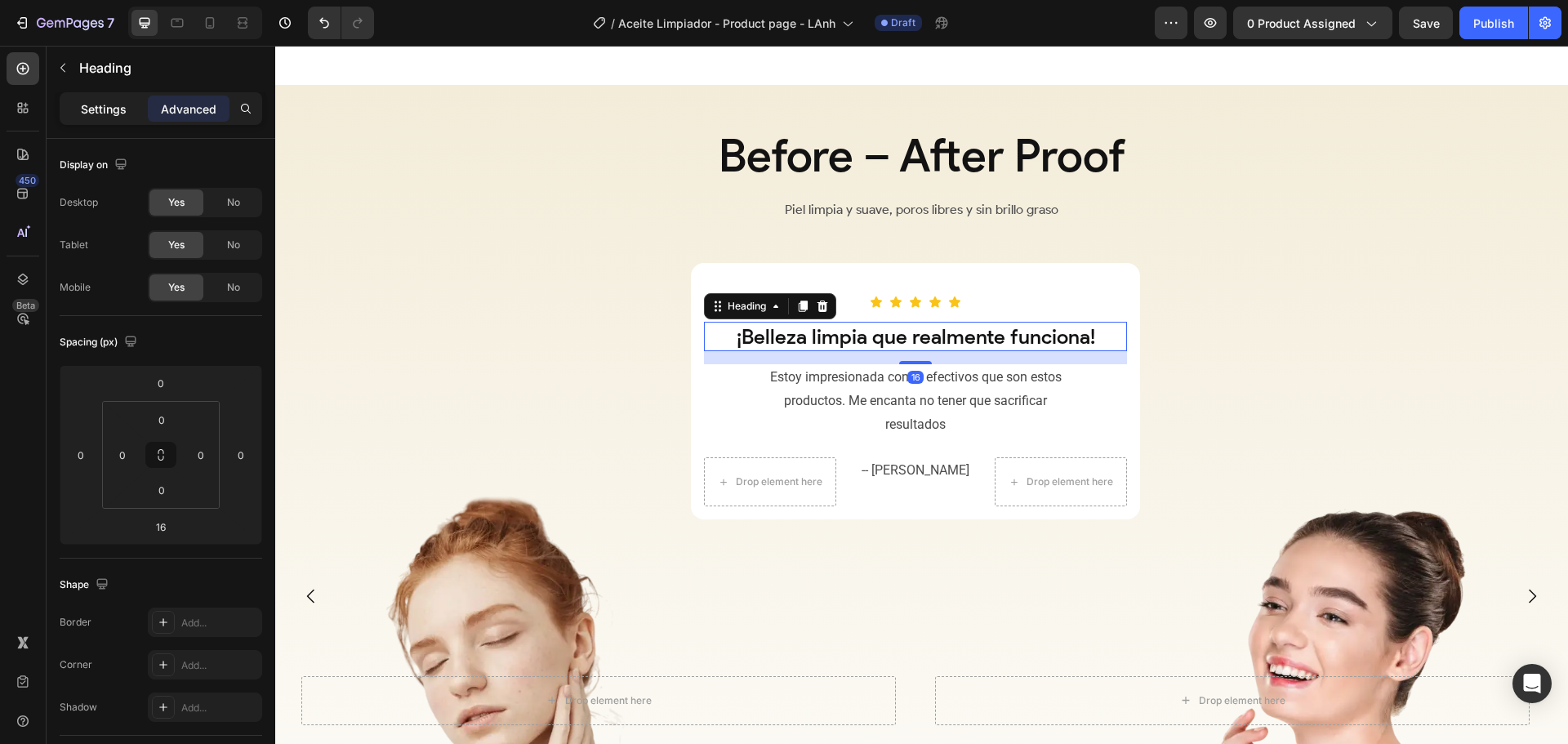
click at [102, 102] on p "Settings" at bounding box center [103, 109] width 46 height 17
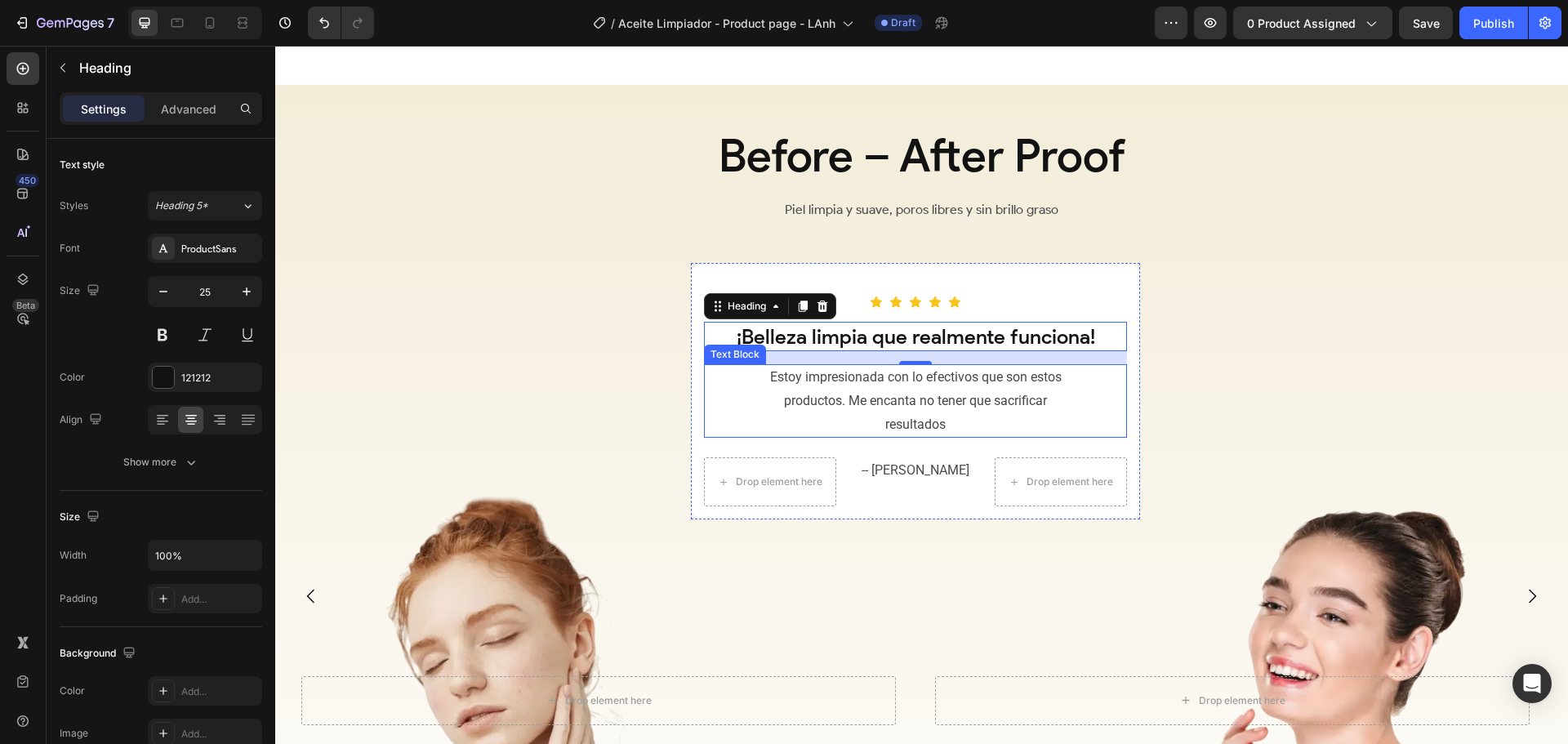
click at [858, 413] on p "Estoy impresionada con lo efectivos que son estos productos. Me encanta no tene…" at bounding box center [915, 400] width 312 height 70
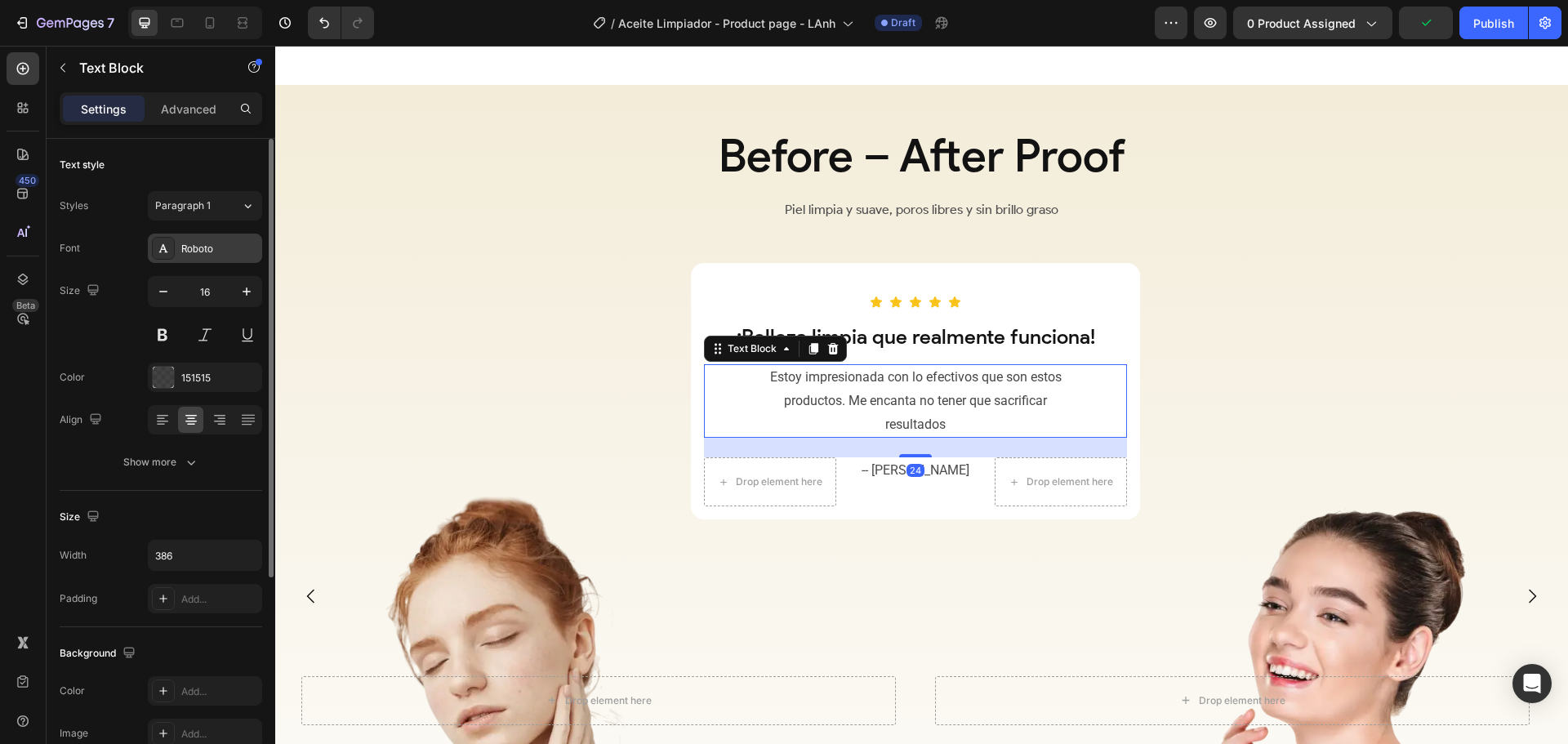
click at [201, 249] on div "Roboto" at bounding box center [220, 249] width 76 height 15
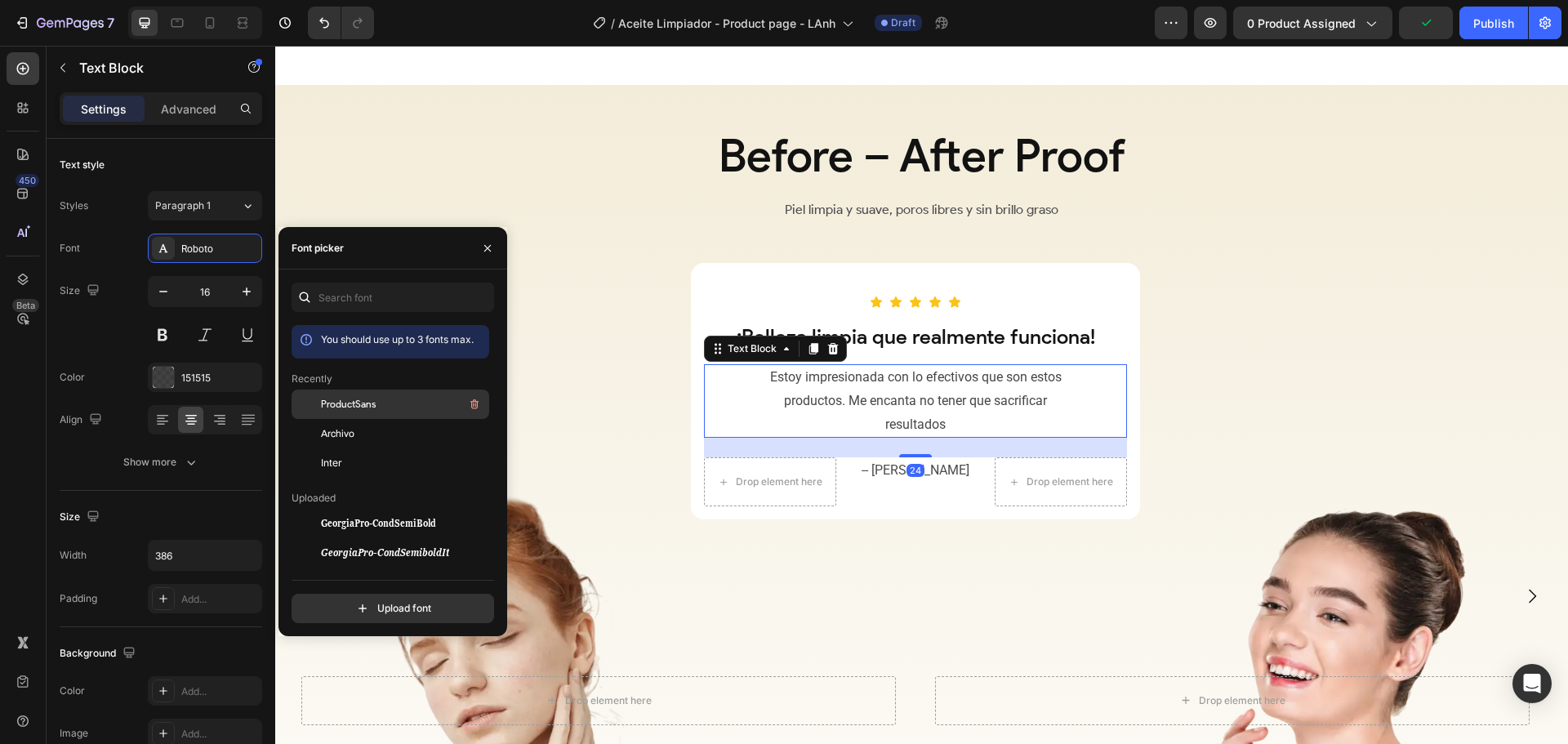
click at [330, 398] on span "ProductSans" at bounding box center [348, 404] width 55 height 15
click at [900, 482] on p "-- [PERSON_NAME]" at bounding box center [916, 470] width 130 height 23
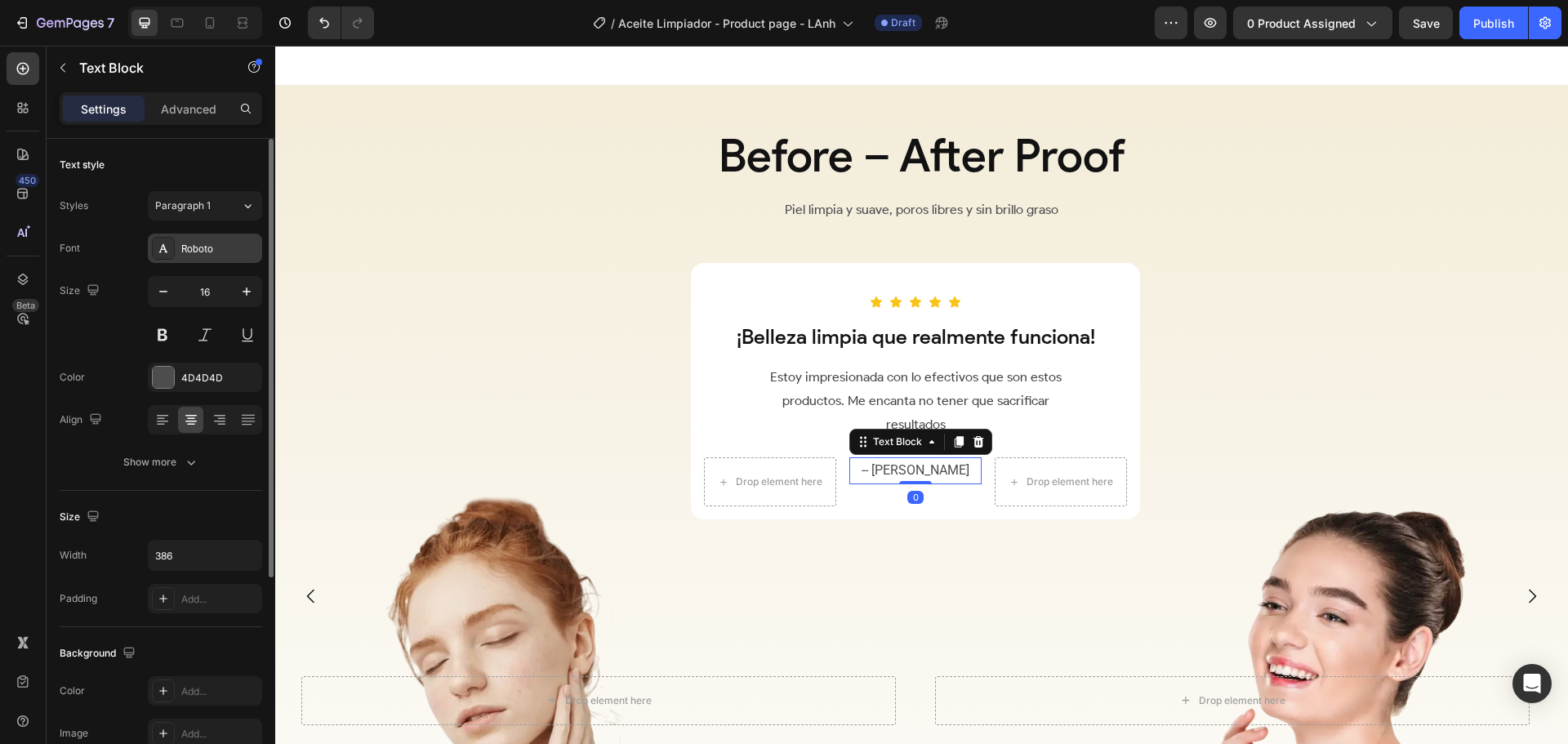
click at [193, 252] on div "Roboto" at bounding box center [220, 249] width 76 height 15
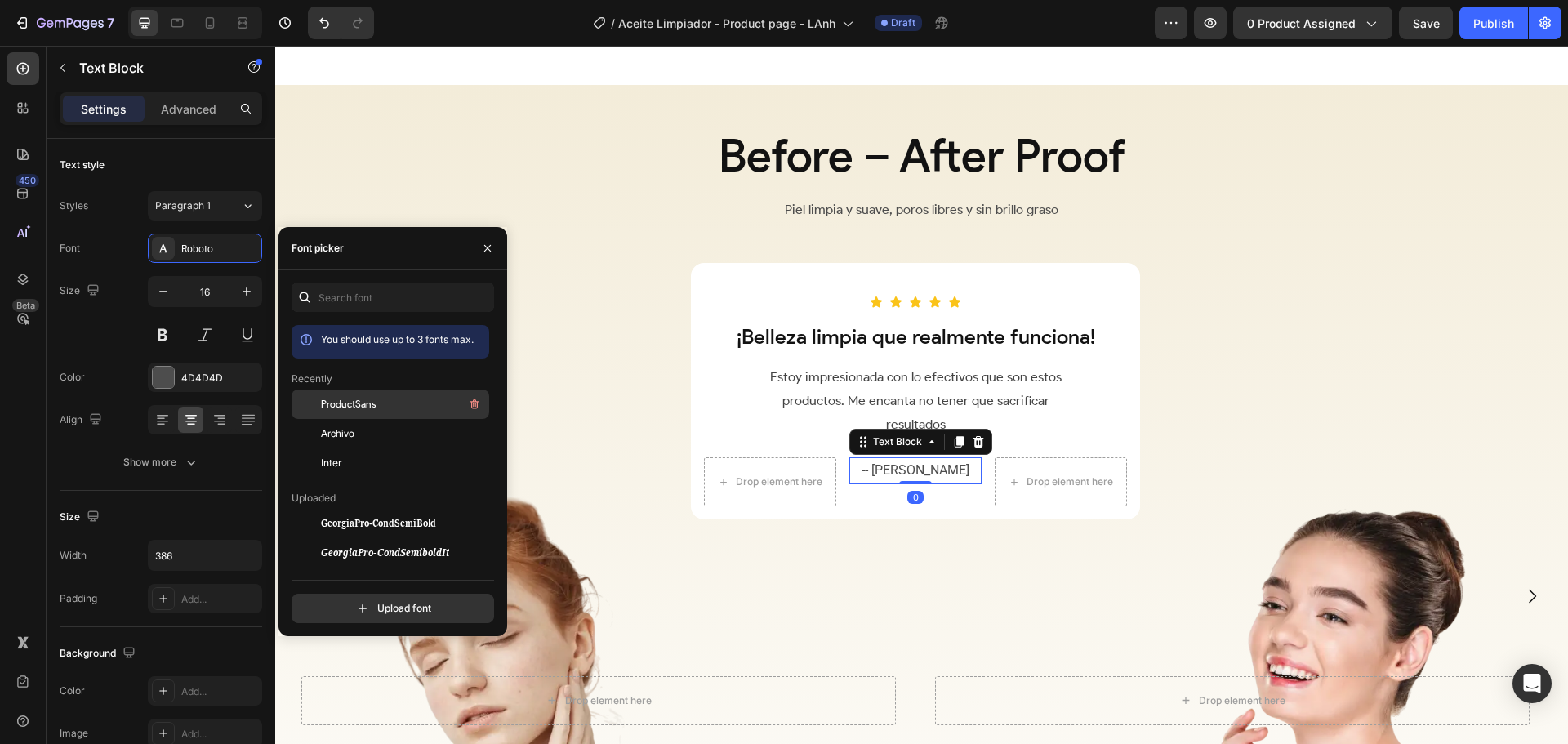
click at [368, 406] on span "ProductSans" at bounding box center [348, 404] width 55 height 15
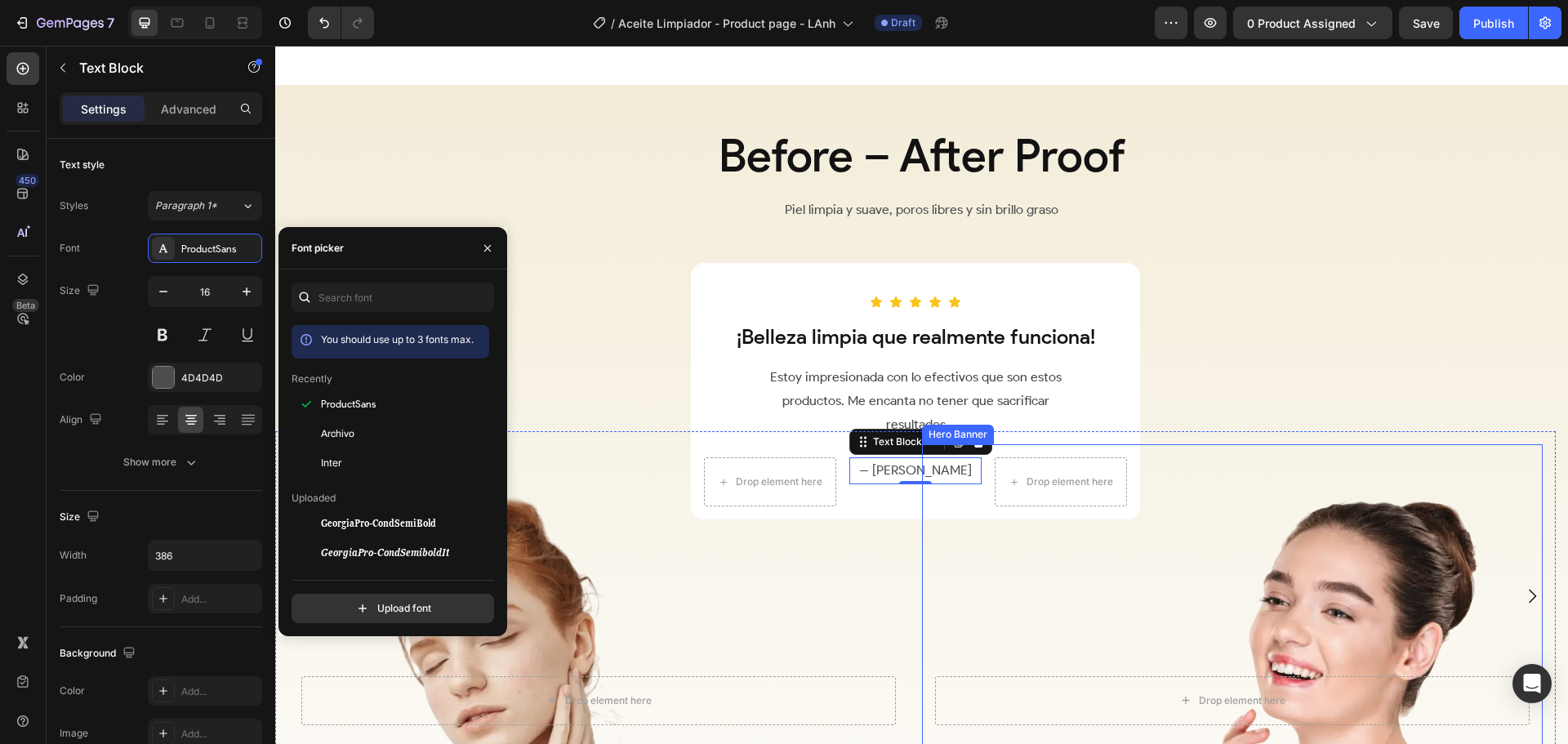
click at [972, 531] on div "Overlay" at bounding box center [1233, 700] width 620 height 512
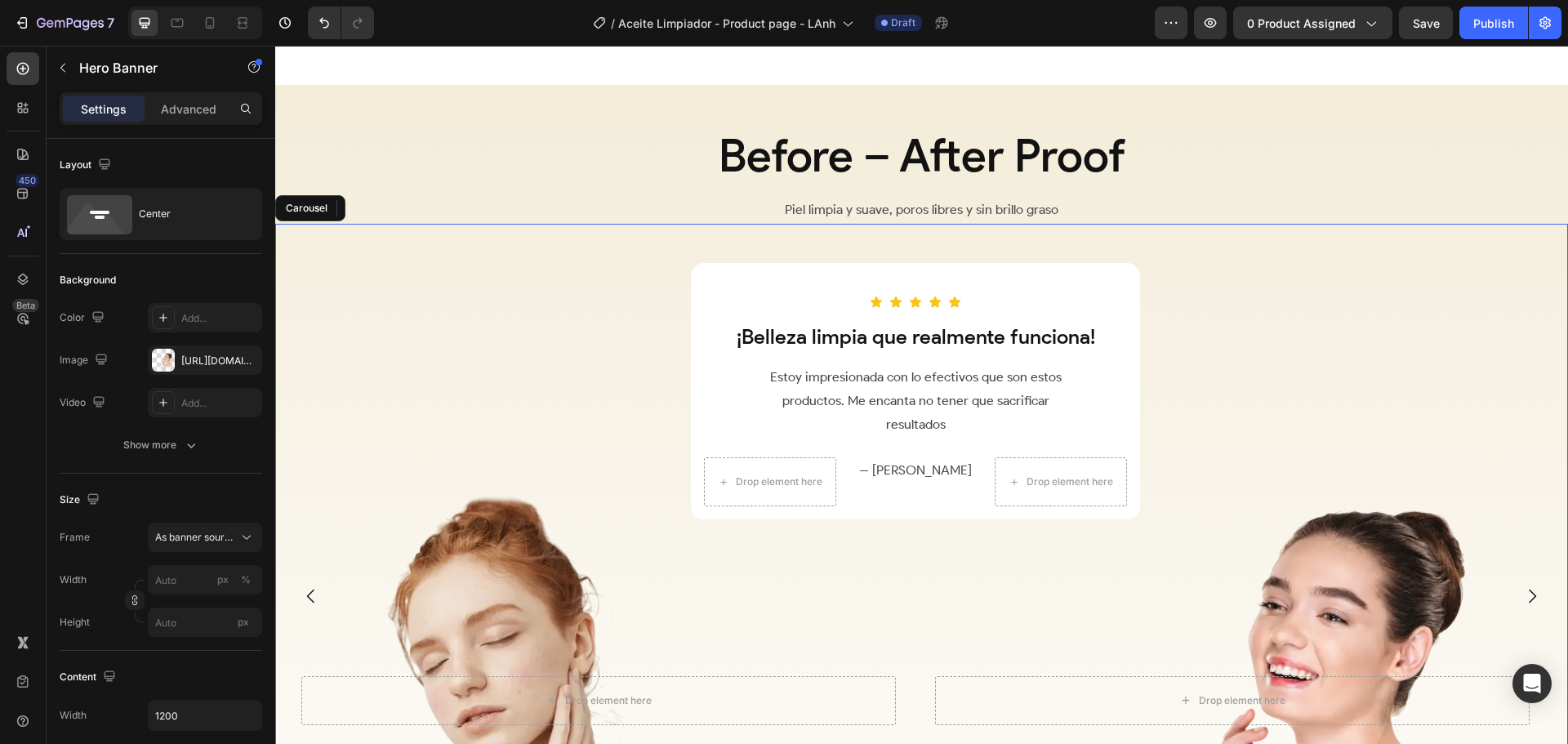
click at [1230, 387] on div "Icon Icon Icon Icon Icon Row ¡Belleza limpia que realmente funciona! Heading Es…" at bounding box center [915, 635] width 1281 height 746
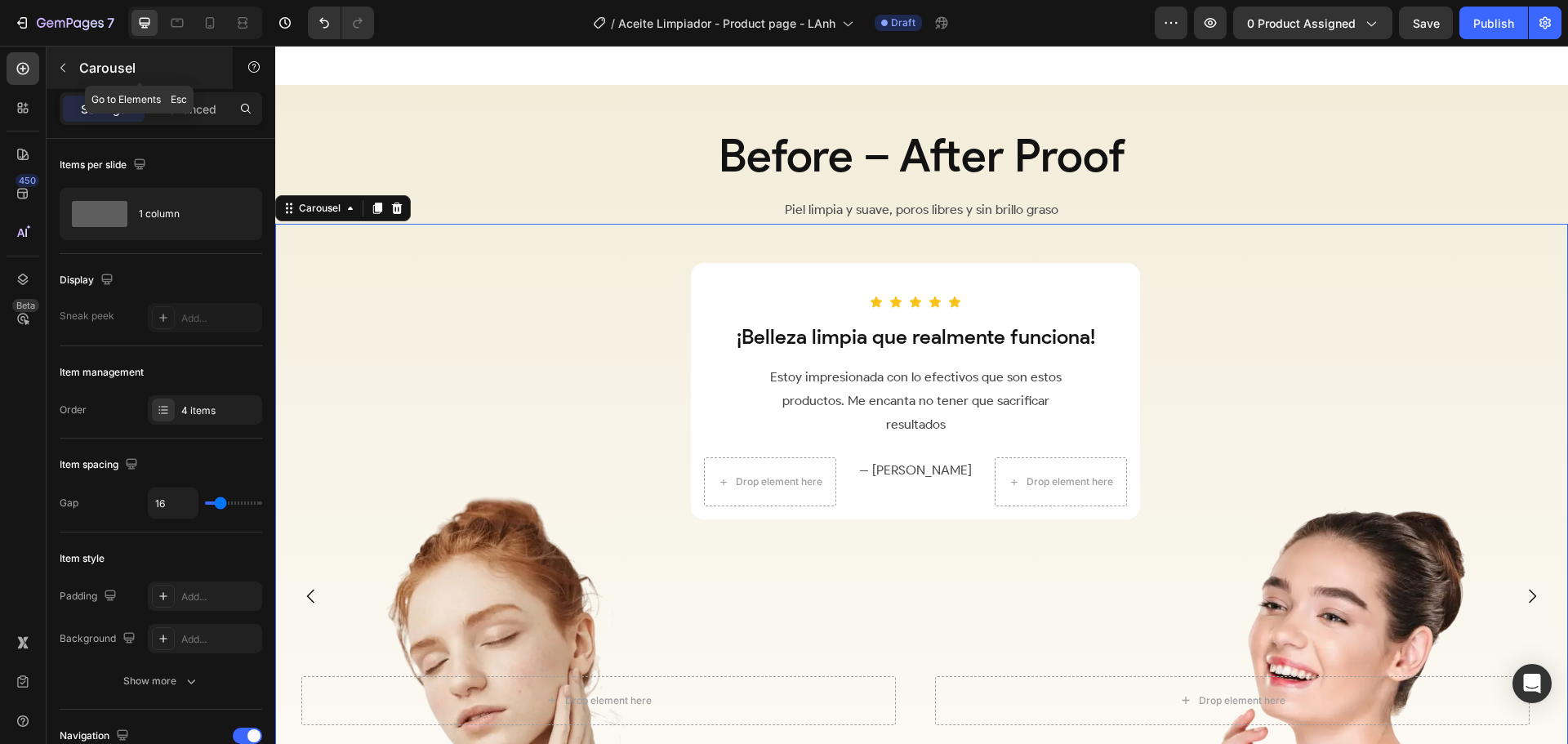
click at [110, 64] on p "Carousel" at bounding box center [148, 67] width 139 height 20
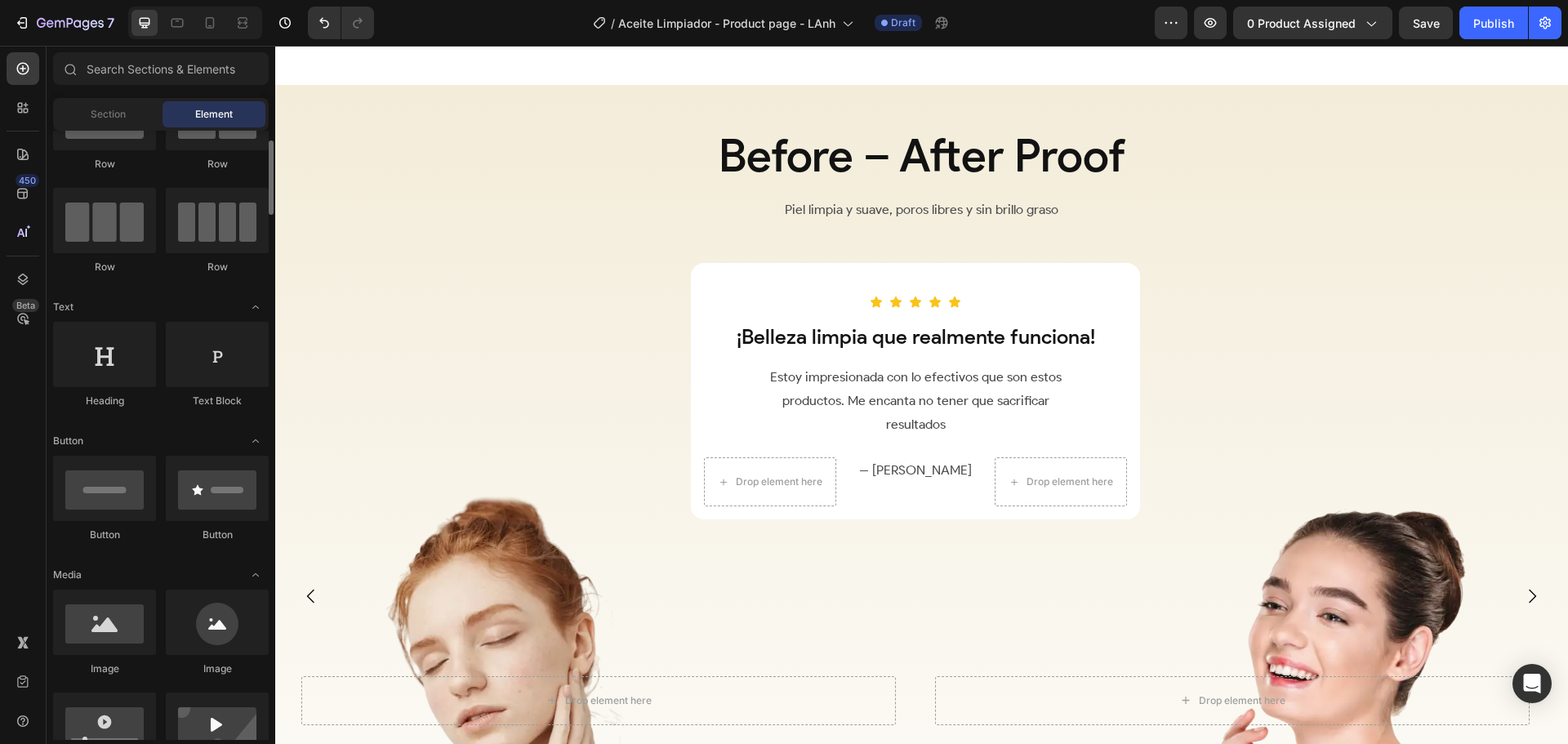
scroll to position [163, 0]
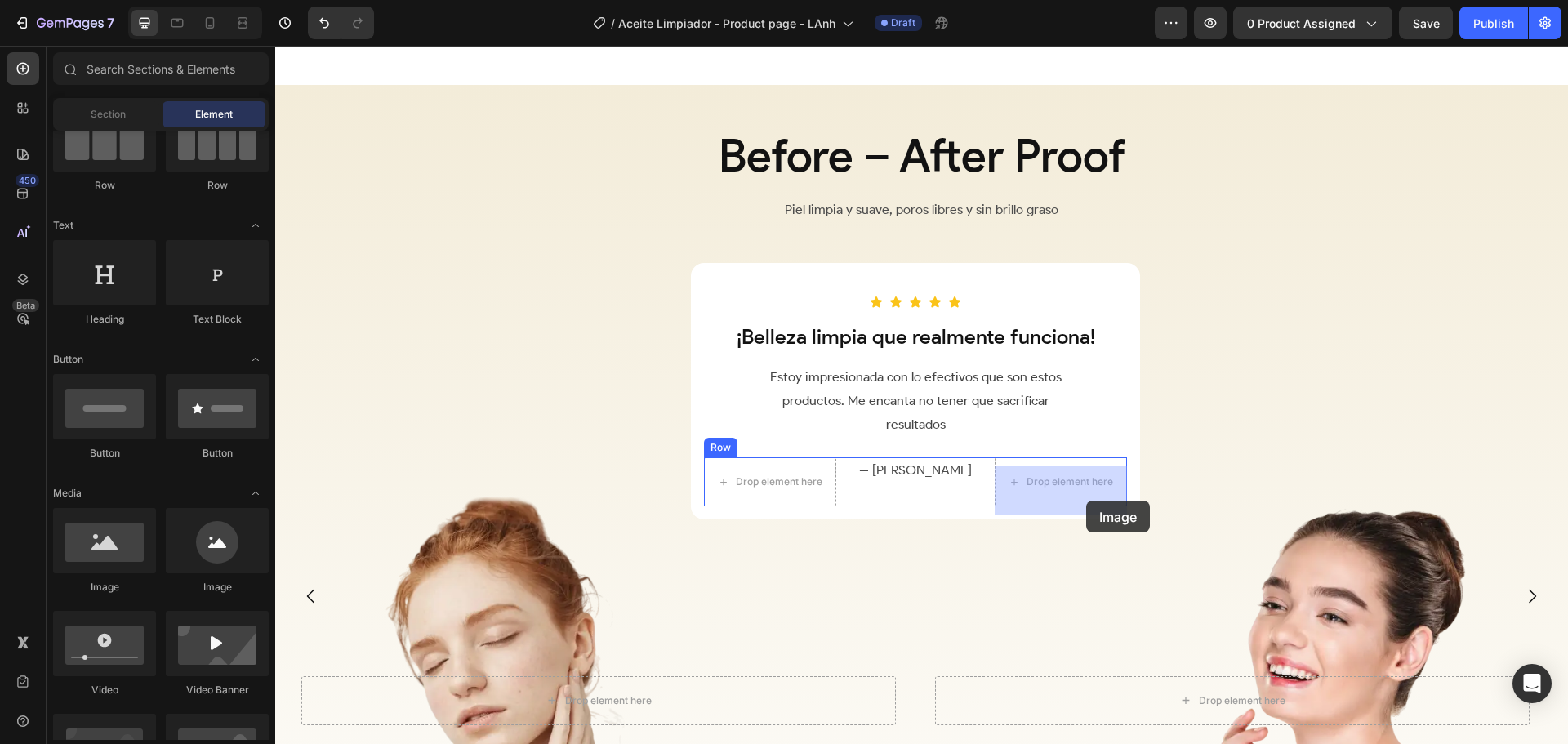
drag, startPoint x: 444, startPoint y: 571, endPoint x: 1086, endPoint y: 499, distance: 646.0
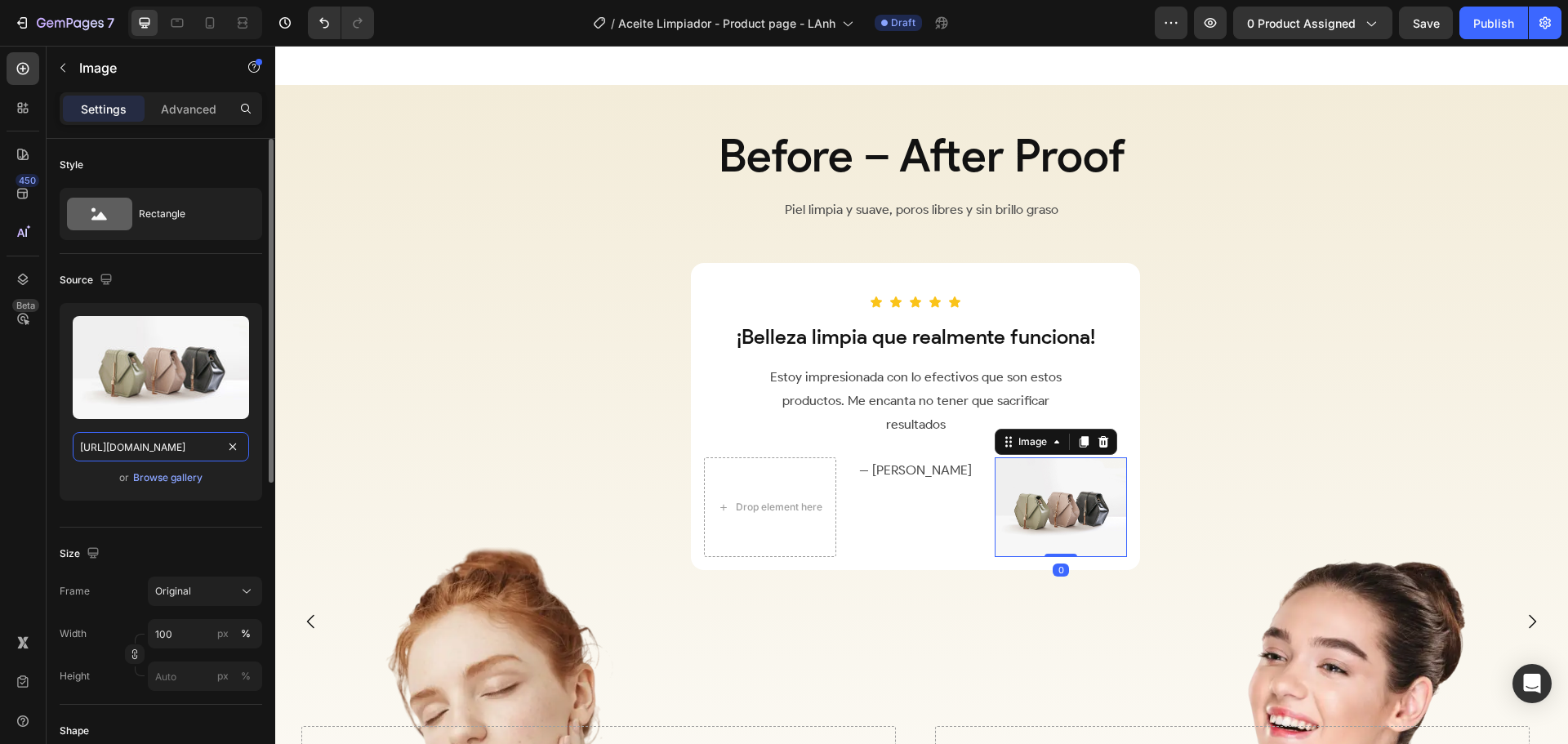
click at [154, 447] on input "https://cdn.shopify.com/s/files/1/2005/9307/files/image_demo.jpg" at bounding box center [160, 447] width 176 height 30
paste input "i.postimg.cc/fTdrSFZD/quote-icon.pn"
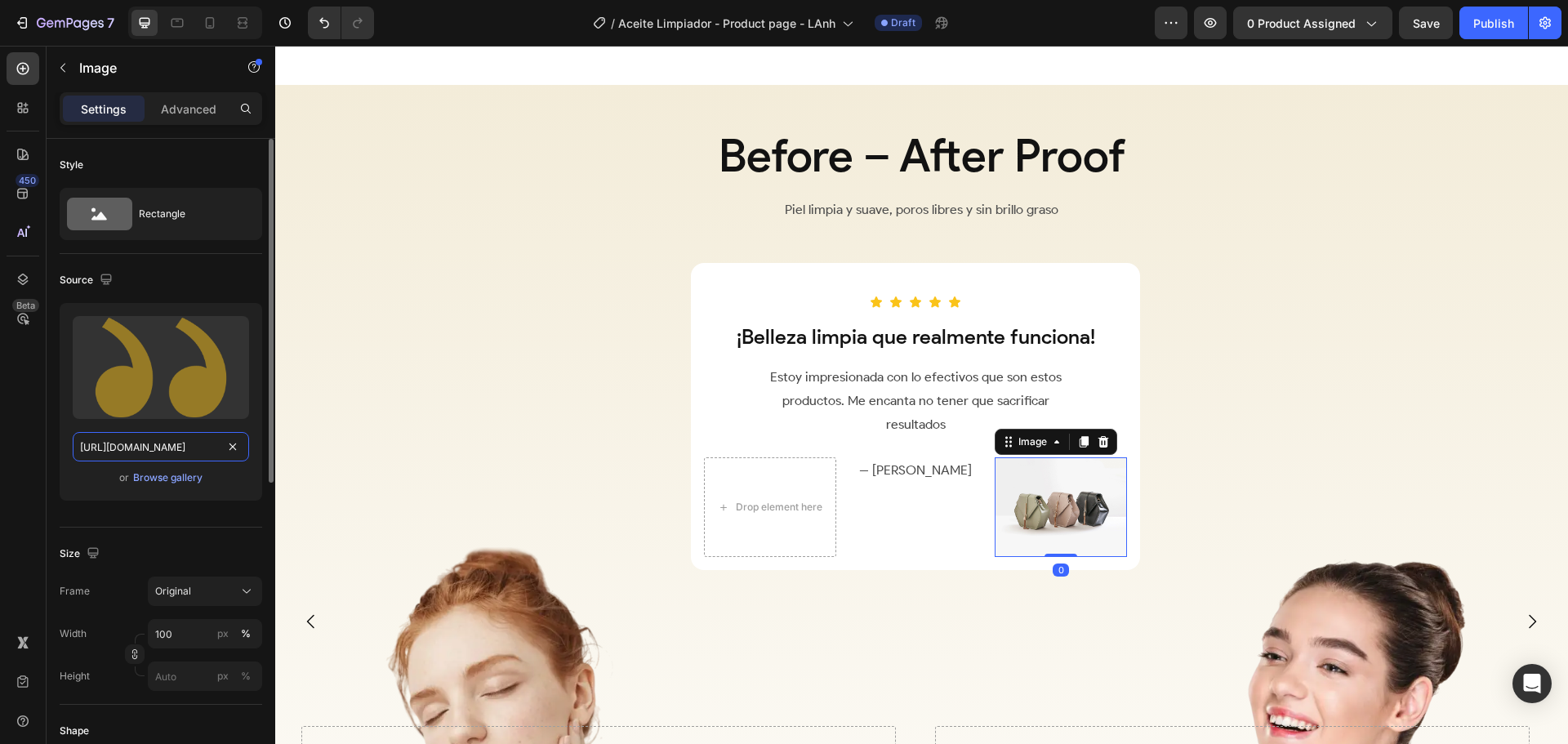
scroll to position [0, 76]
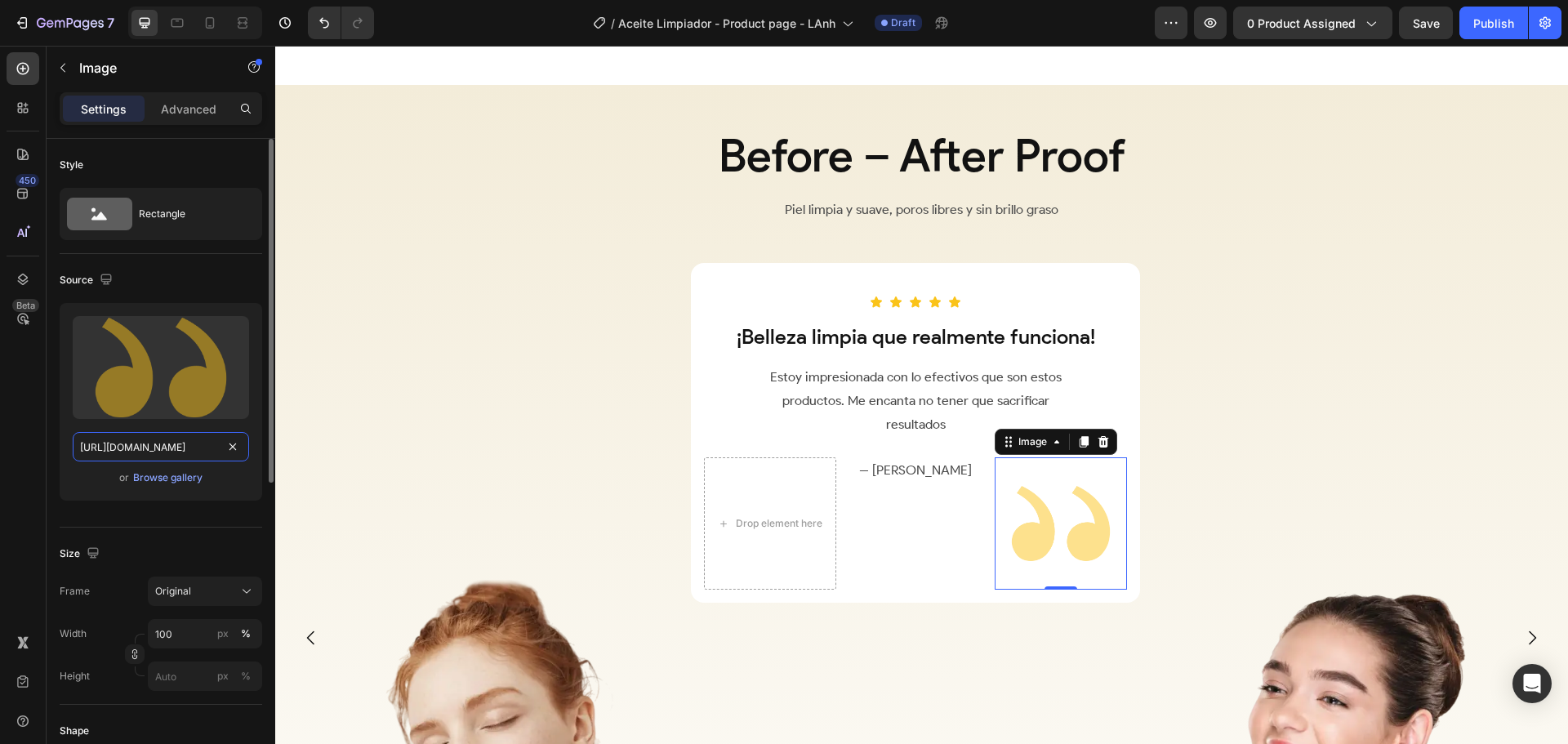
type input "[URL][DOMAIN_NAME]"
click at [201, 281] on div "Source" at bounding box center [160, 280] width 202 height 26
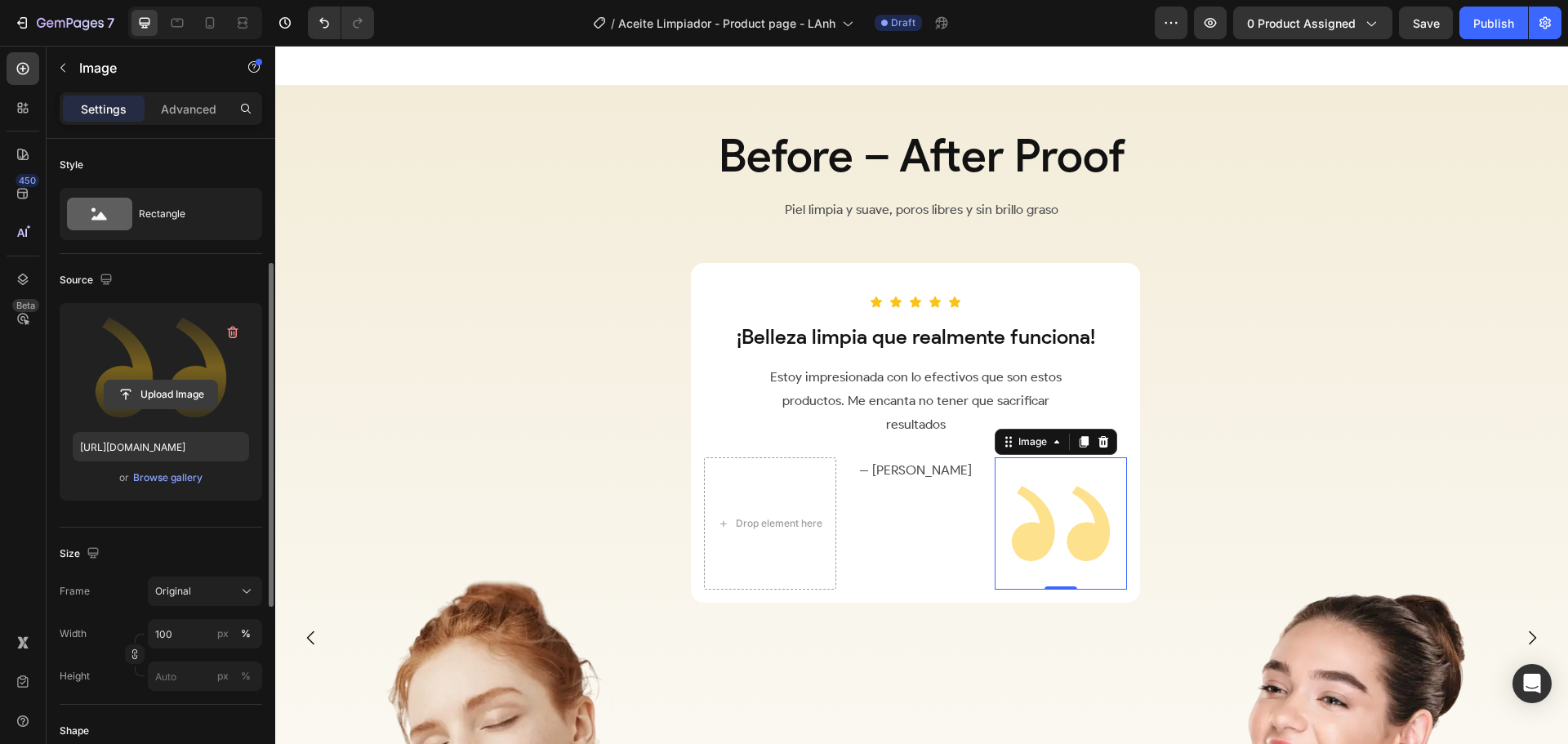
scroll to position [163, 0]
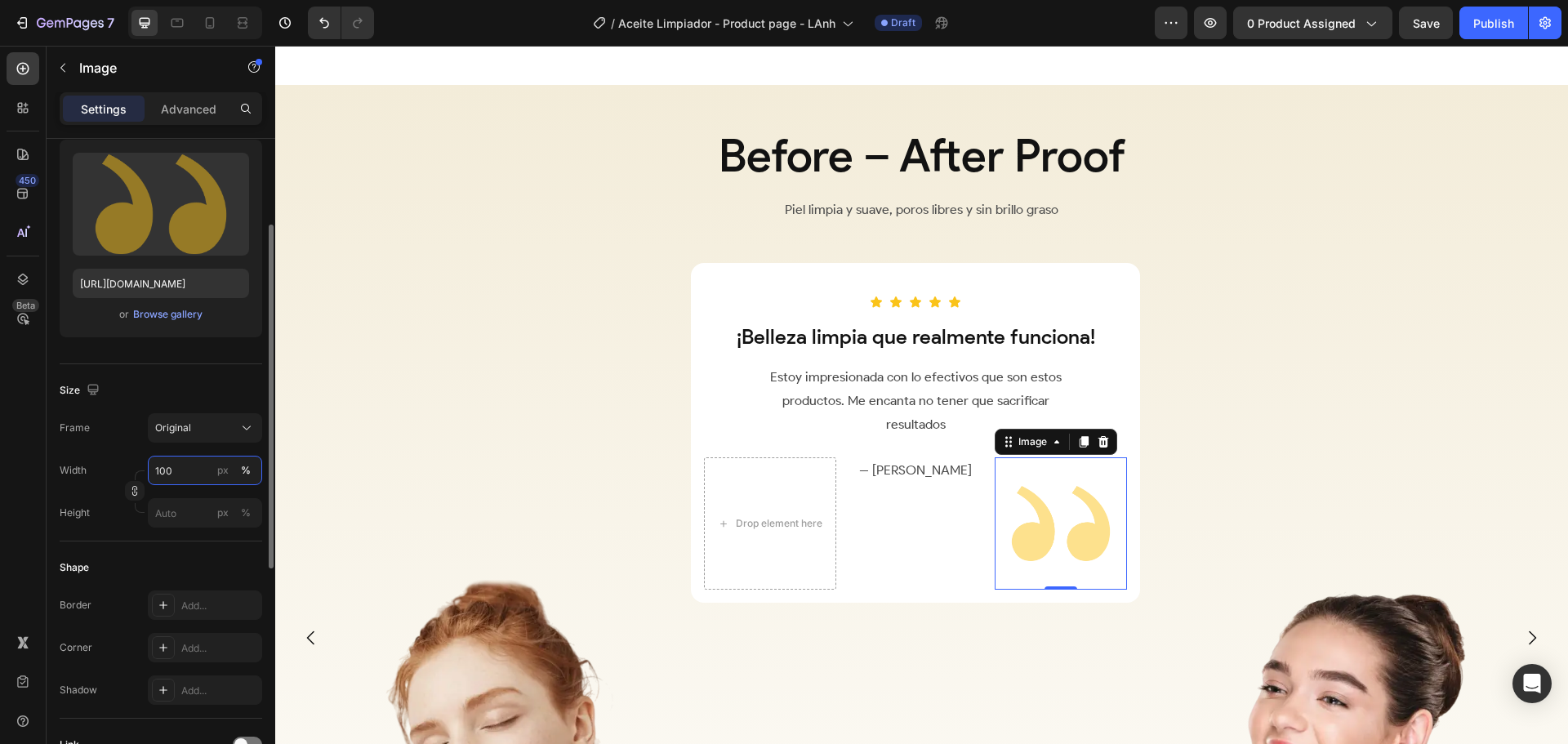
click at [185, 472] on input "100" at bounding box center [205, 470] width 115 height 30
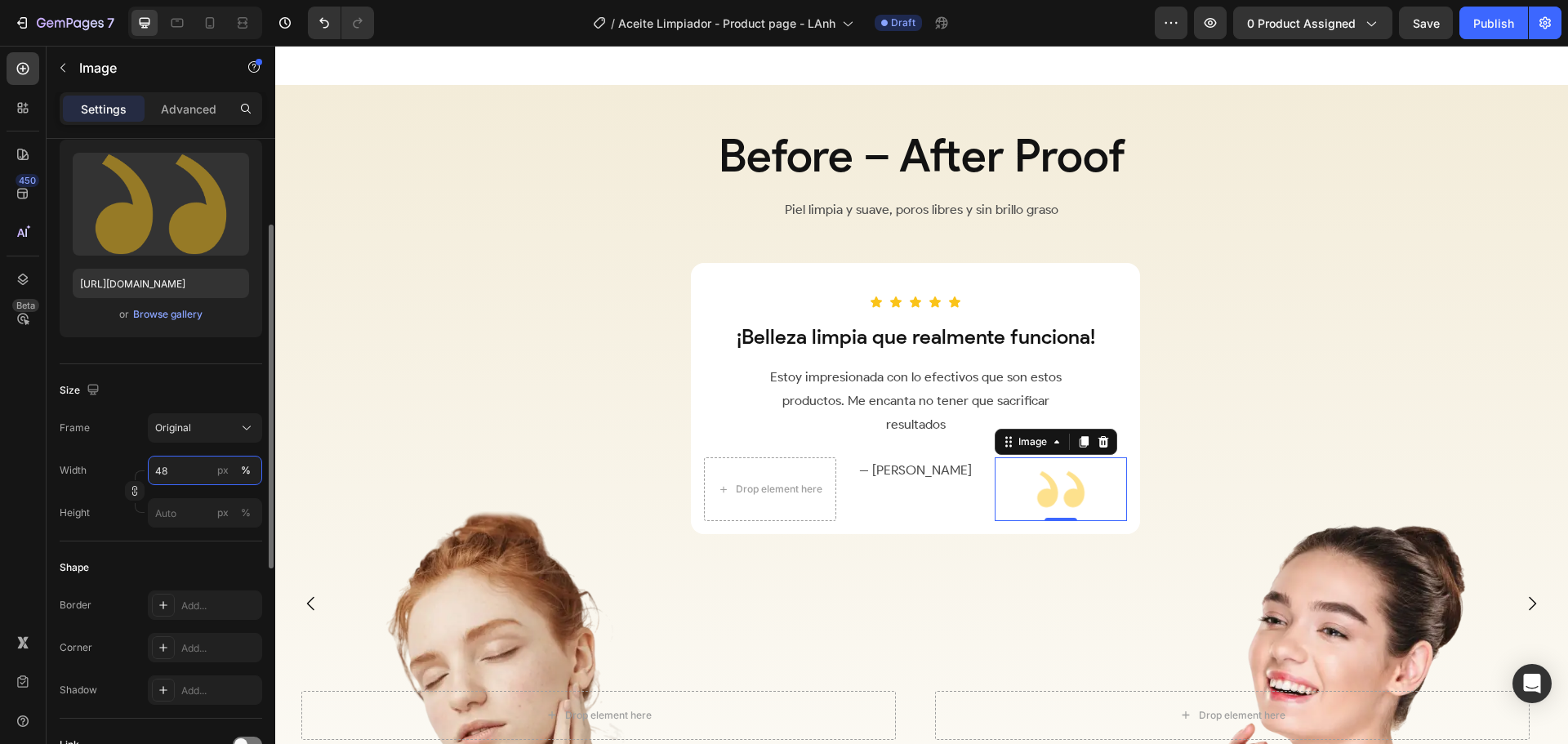
drag, startPoint x: 185, startPoint y: 472, endPoint x: 127, endPoint y: 472, distance: 58.0
click at [127, 472] on div "Width 48 px % Height px %" at bounding box center [160, 491] width 202 height 72
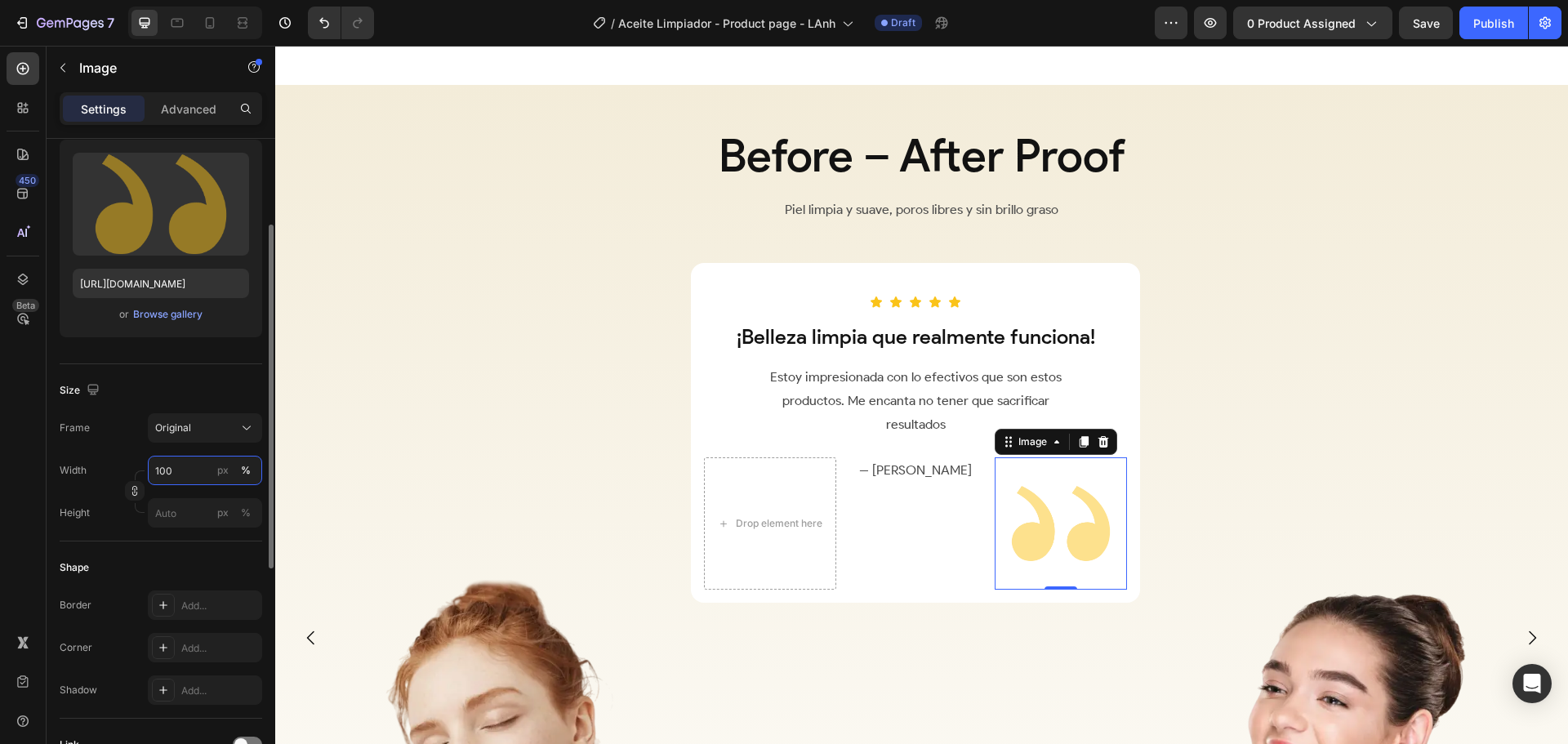
type input "100"
click at [174, 369] on div "Size Frame Original Width 100 px % Height px %" at bounding box center [160, 453] width 202 height 177
click at [206, 420] on div "Original" at bounding box center [205, 428] width 100 height 17
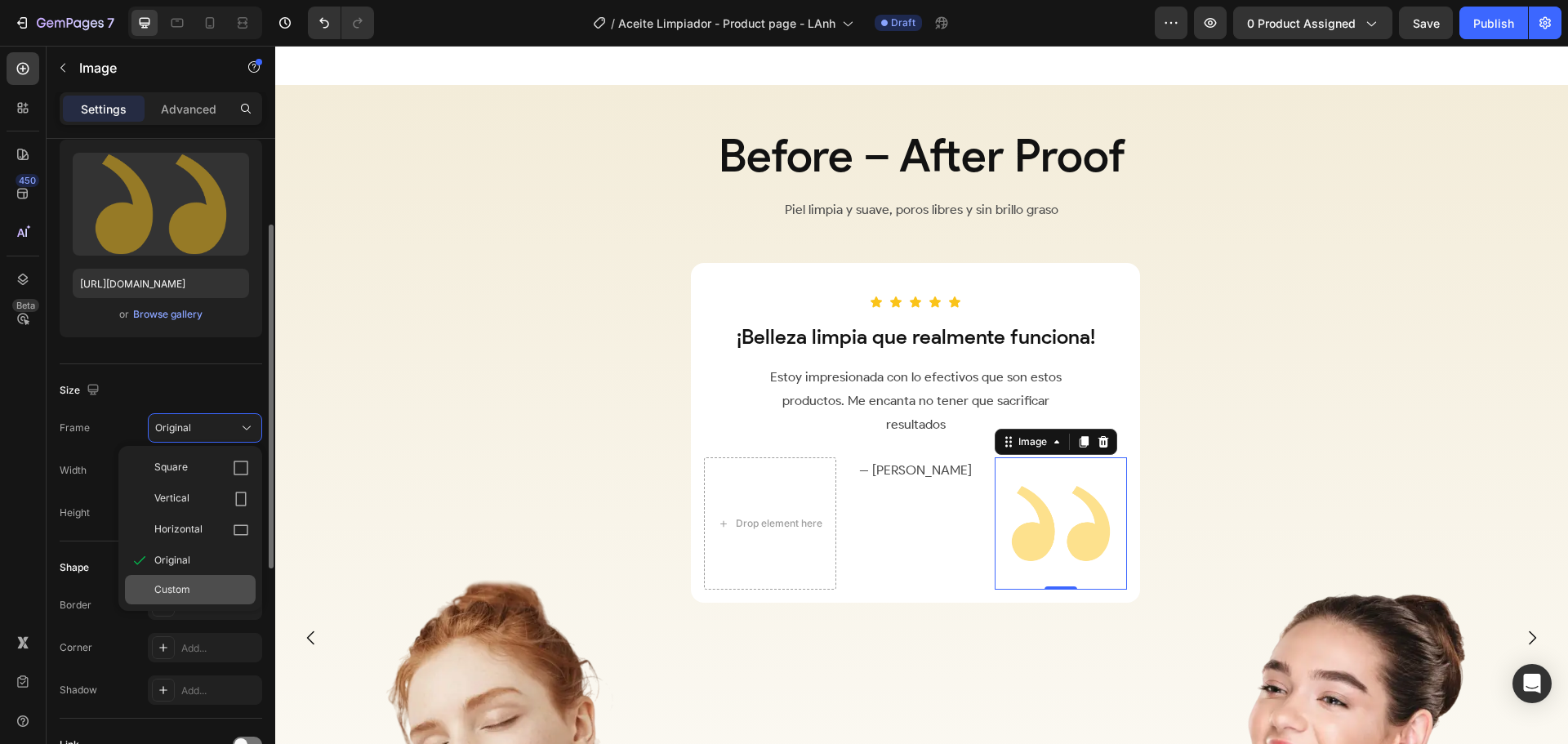
click at [175, 596] on span "Custom" at bounding box center [172, 589] width 36 height 15
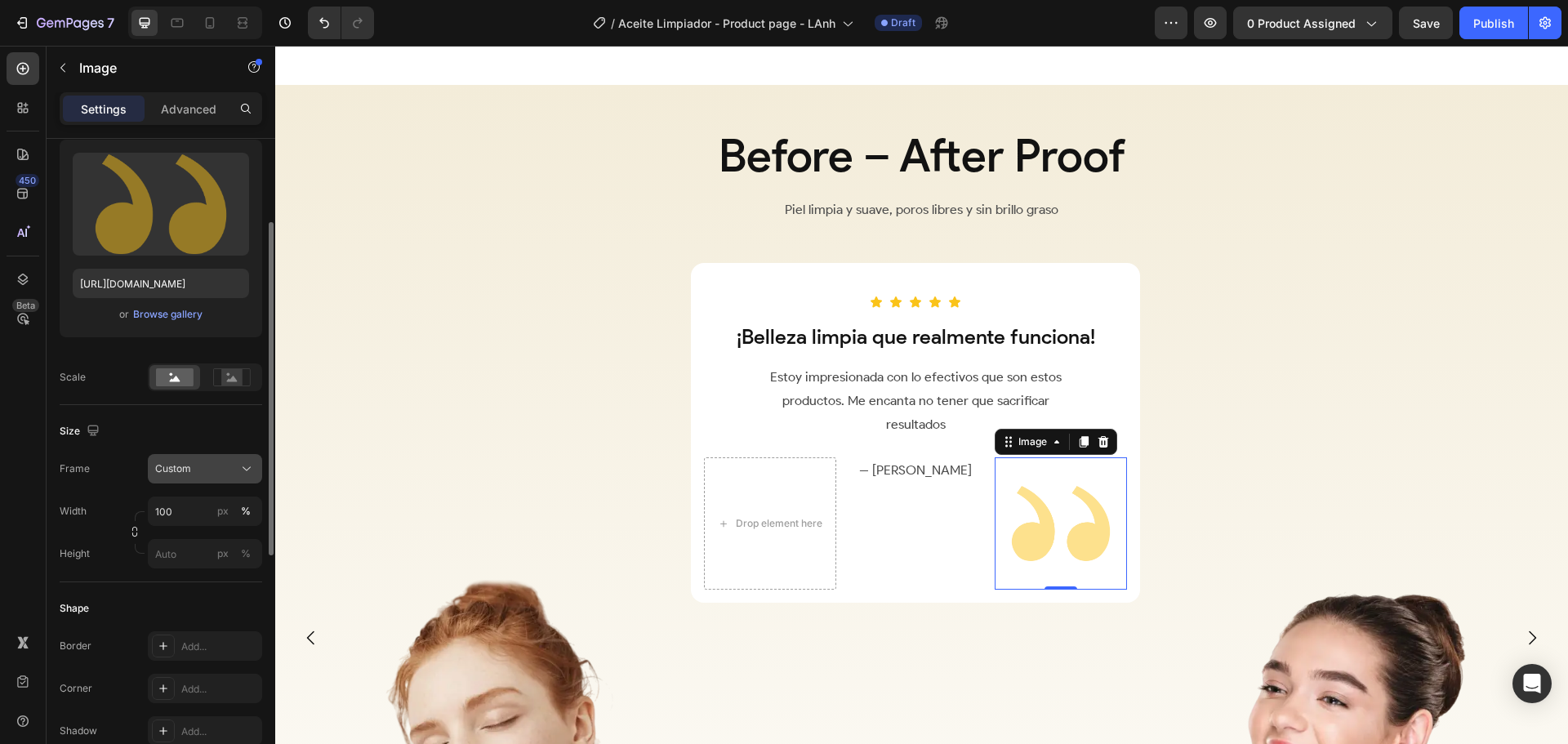
click at [211, 472] on div "Custom" at bounding box center [196, 468] width 80 height 15
click at [198, 590] on div "Original" at bounding box center [190, 601] width 130 height 30
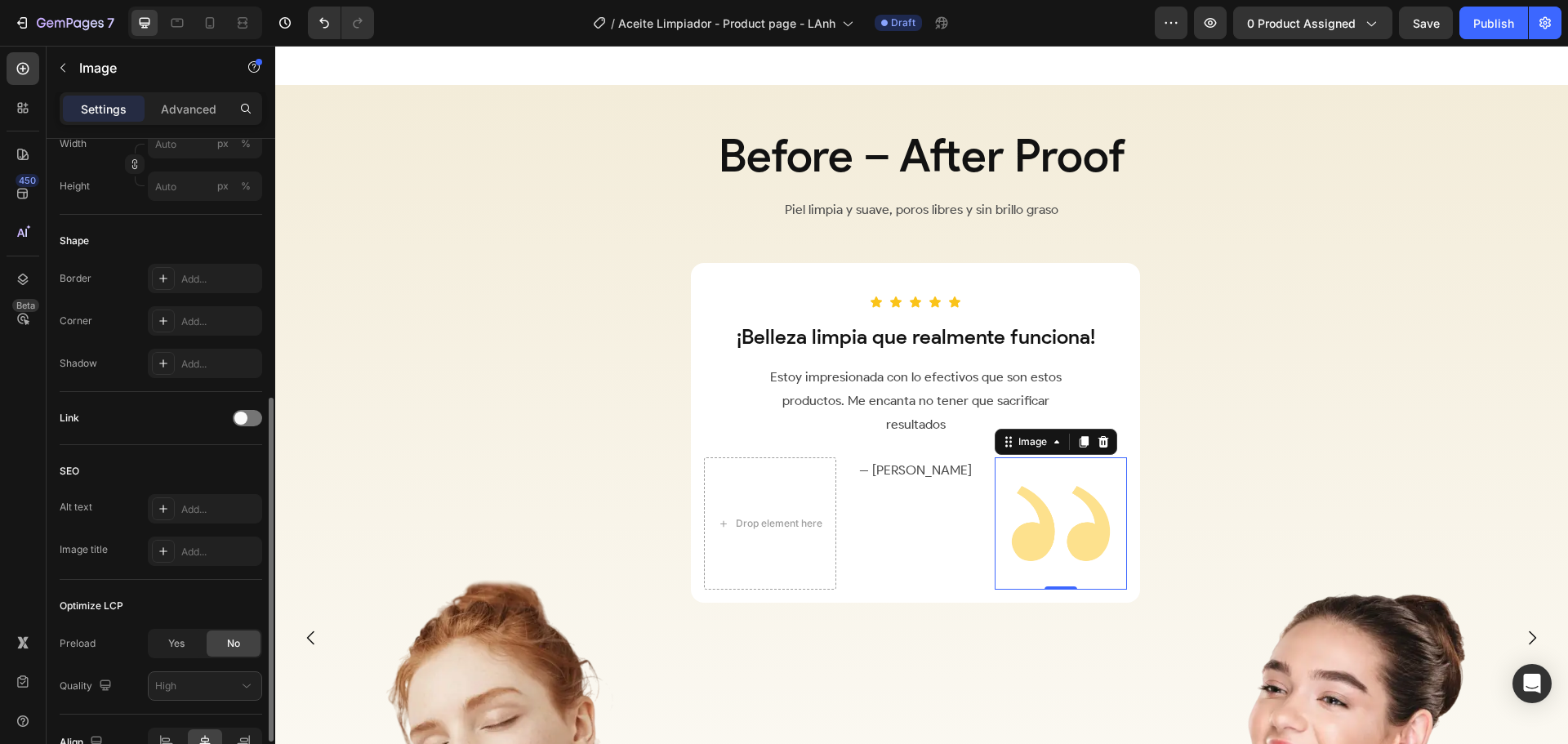
scroll to position [581, 0]
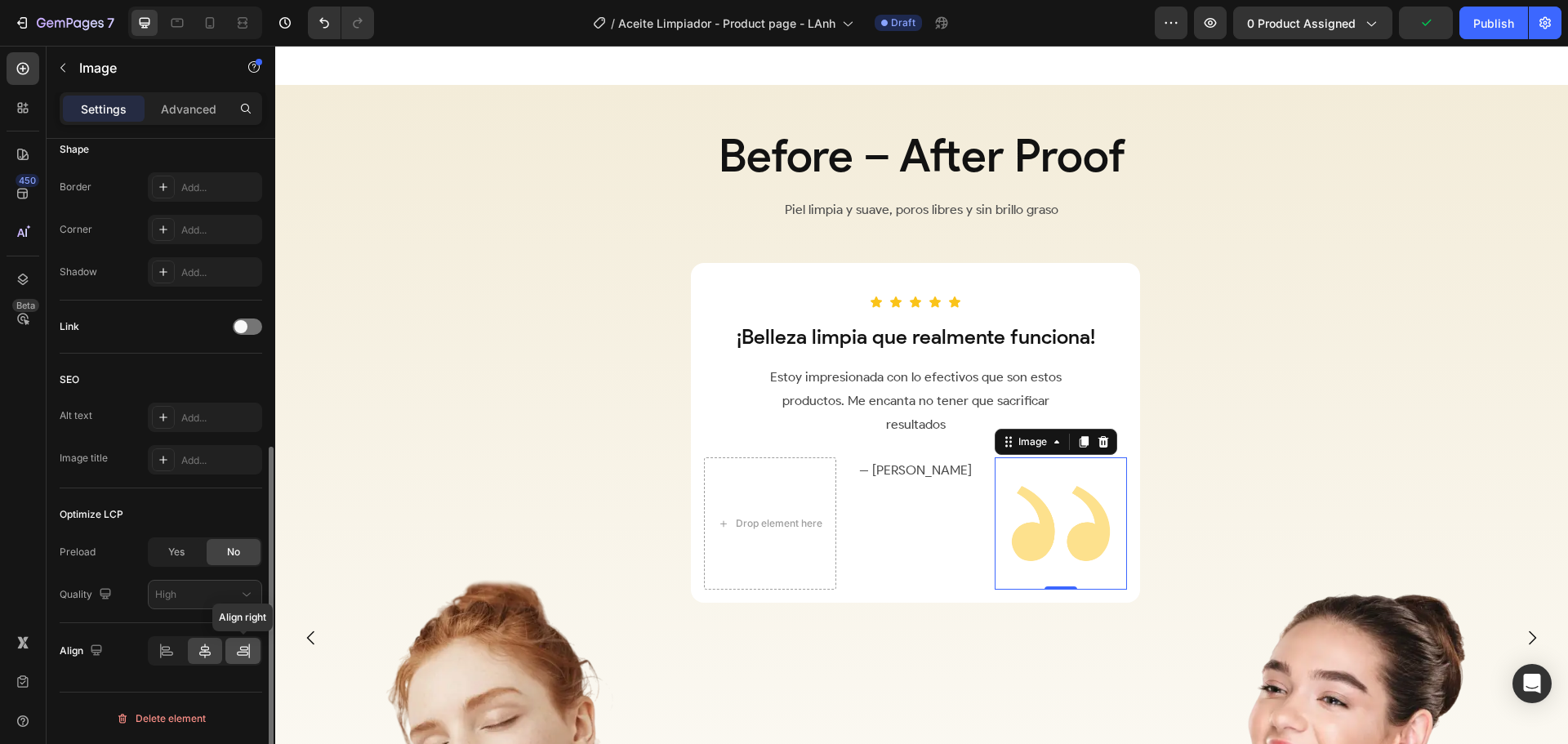
click at [239, 650] on icon at bounding box center [243, 651] width 17 height 17
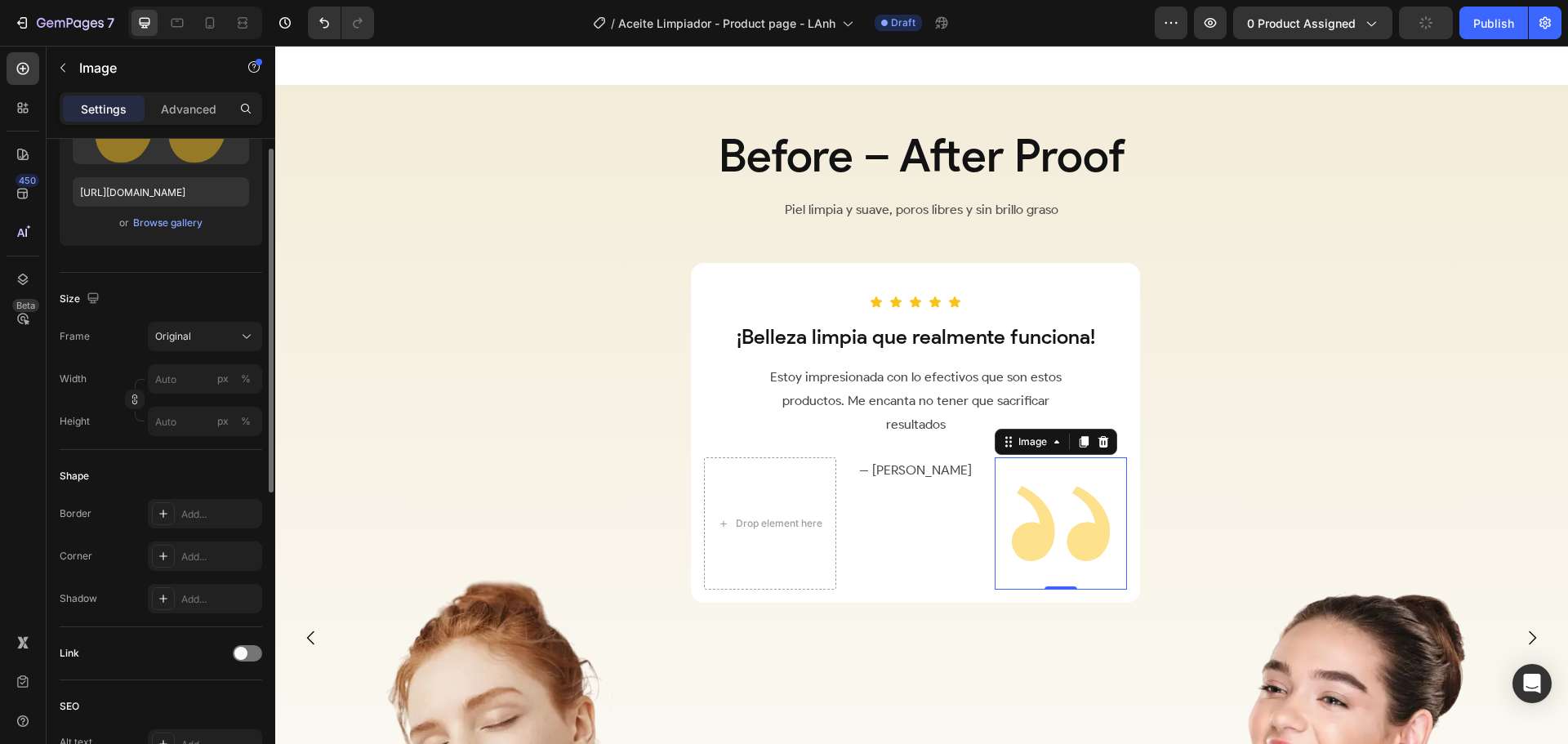
scroll to position [173, 0]
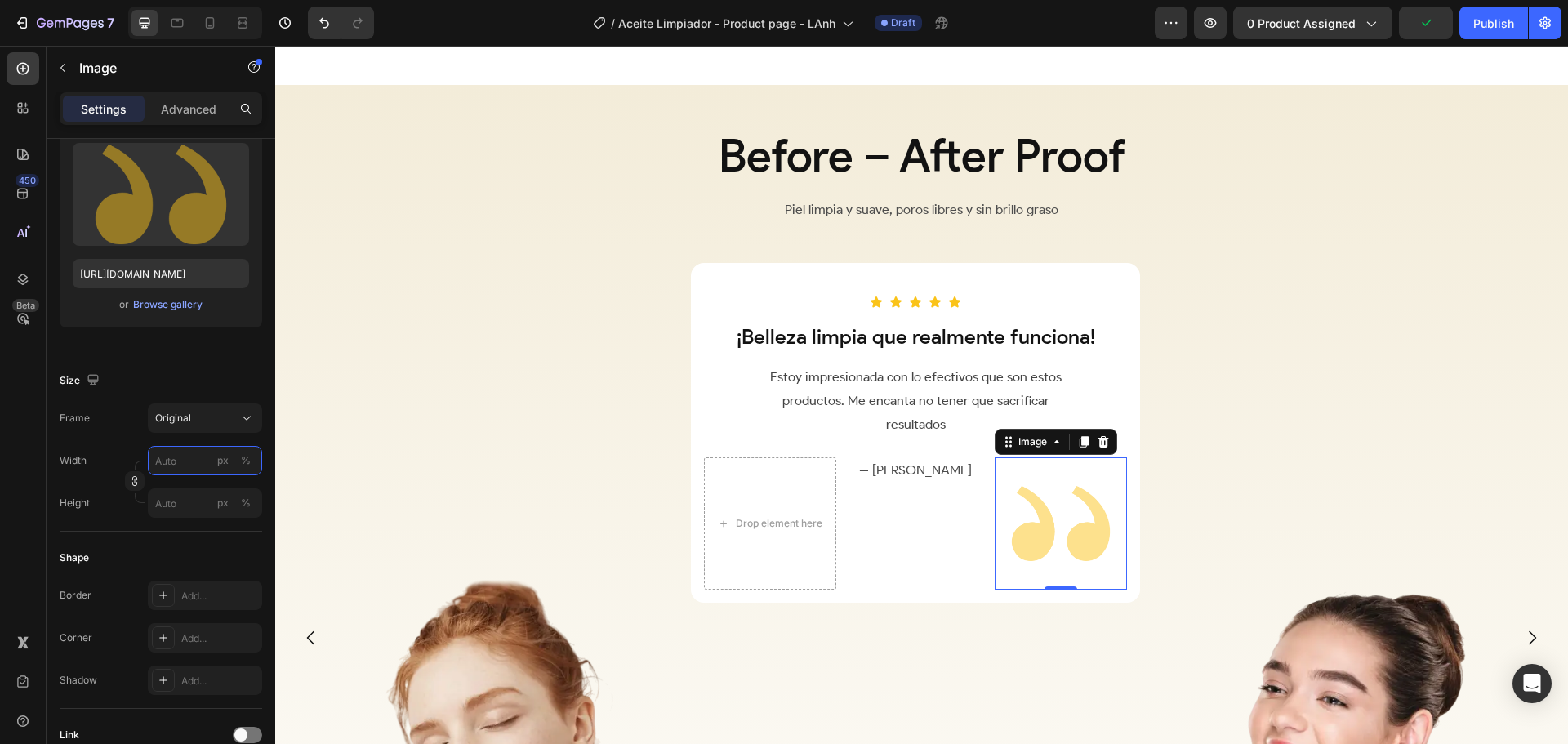
click at [186, 462] on input "px %" at bounding box center [205, 461] width 115 height 30
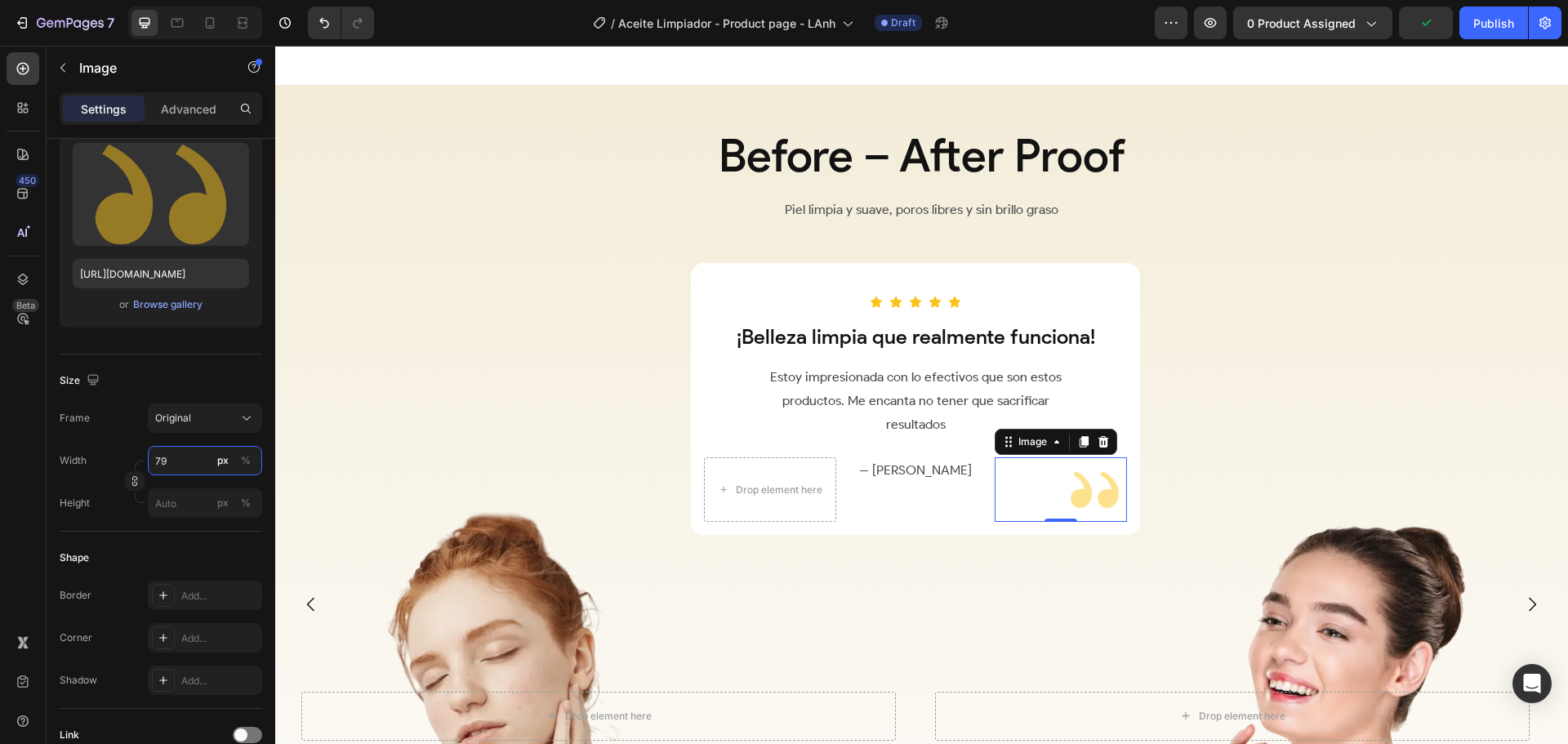
type input "80"
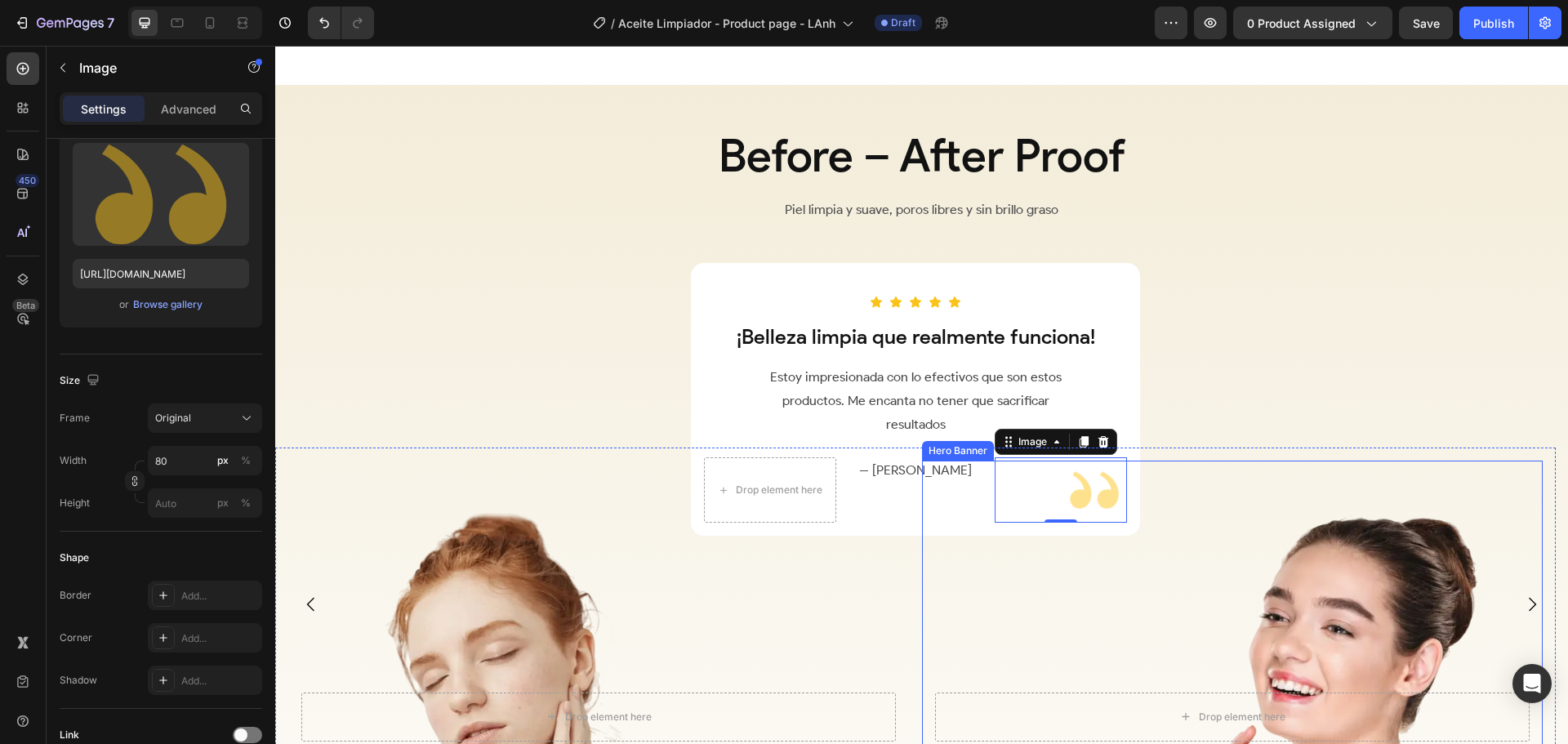
click at [1207, 581] on div "Overlay" at bounding box center [1233, 716] width 620 height 512
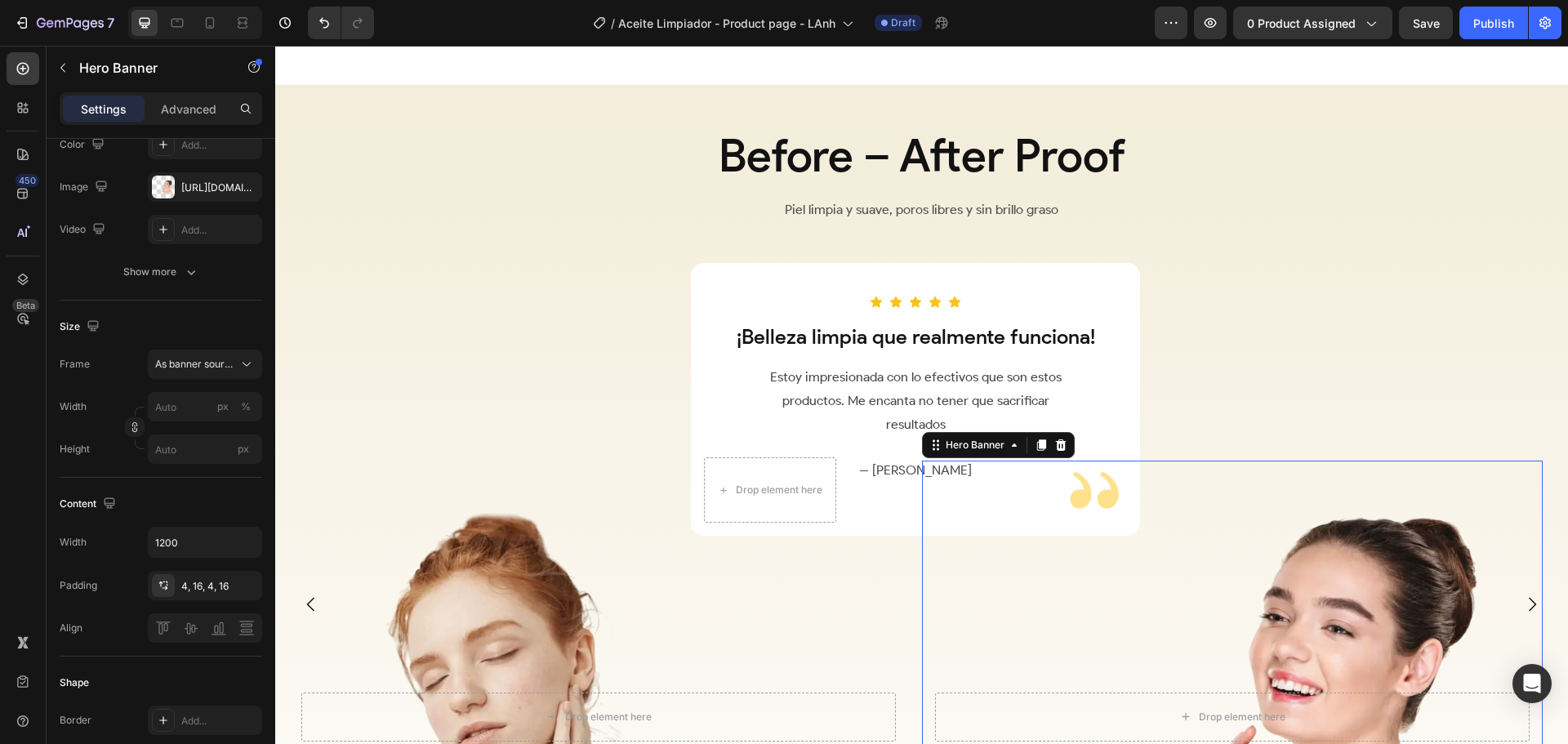
scroll to position [0, 0]
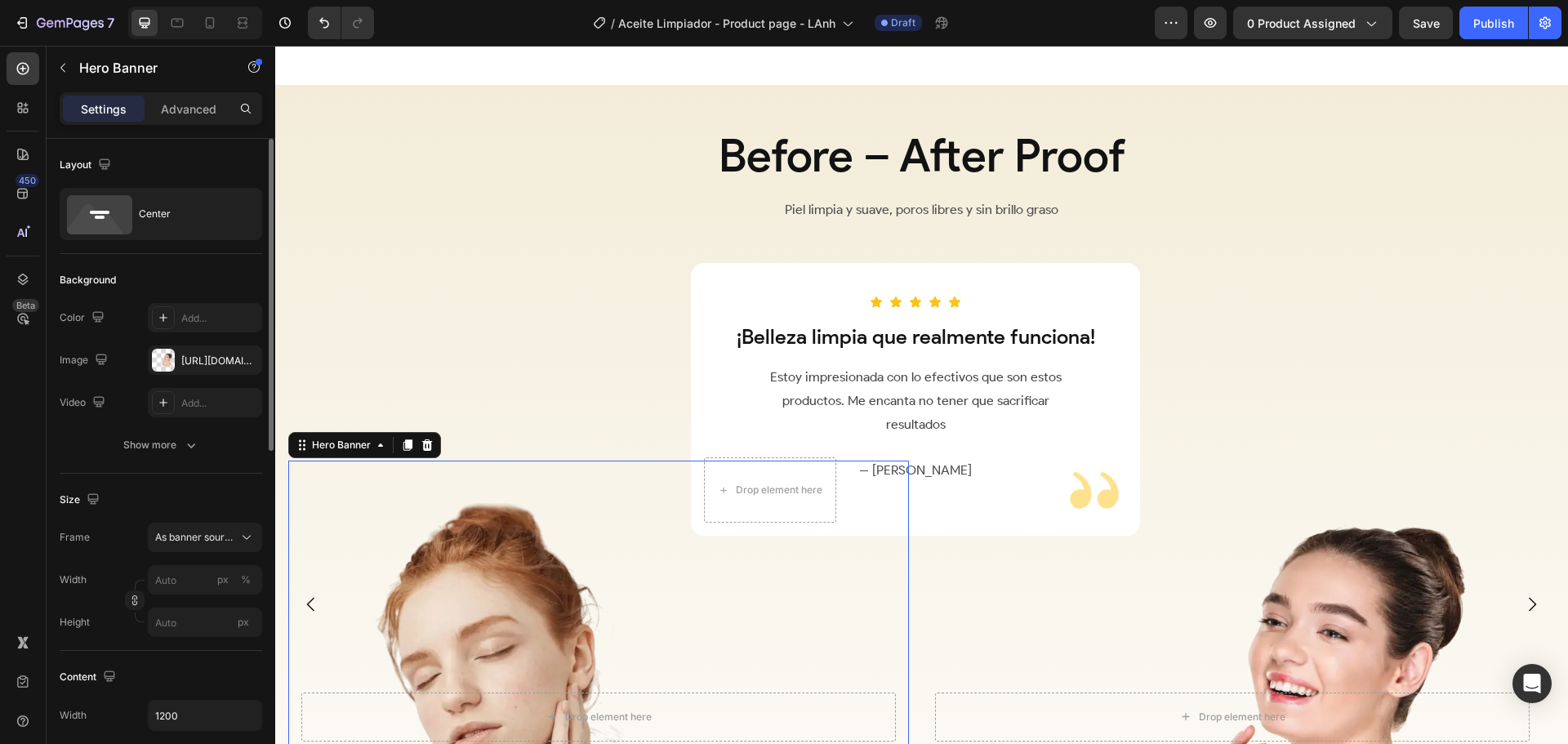
click at [882, 613] on div "Overlay" at bounding box center [598, 716] width 620 height 512
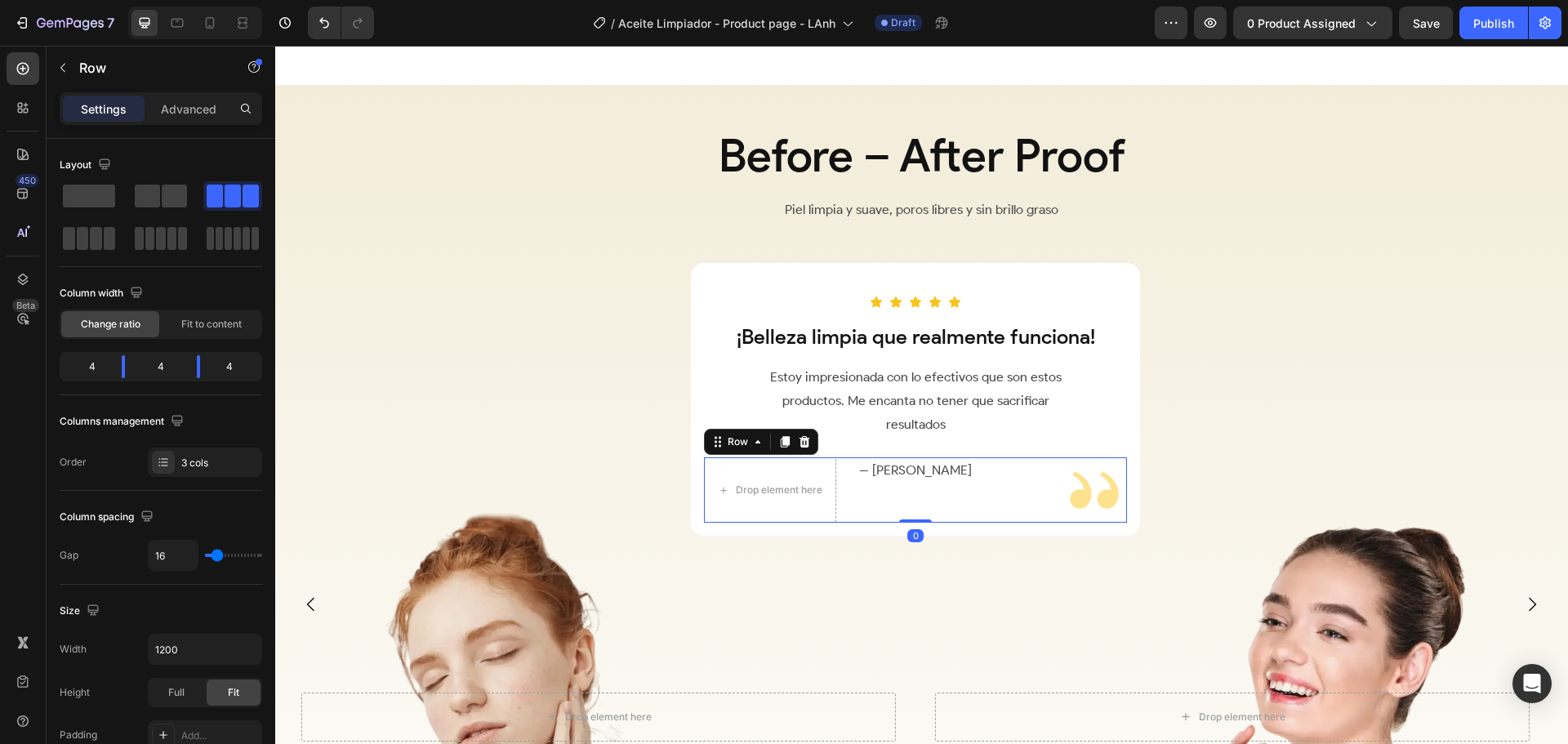
click at [983, 474] on div "Drop element here -- Angela R. Text Block Image Row 0" at bounding box center [916, 490] width 423 height 65
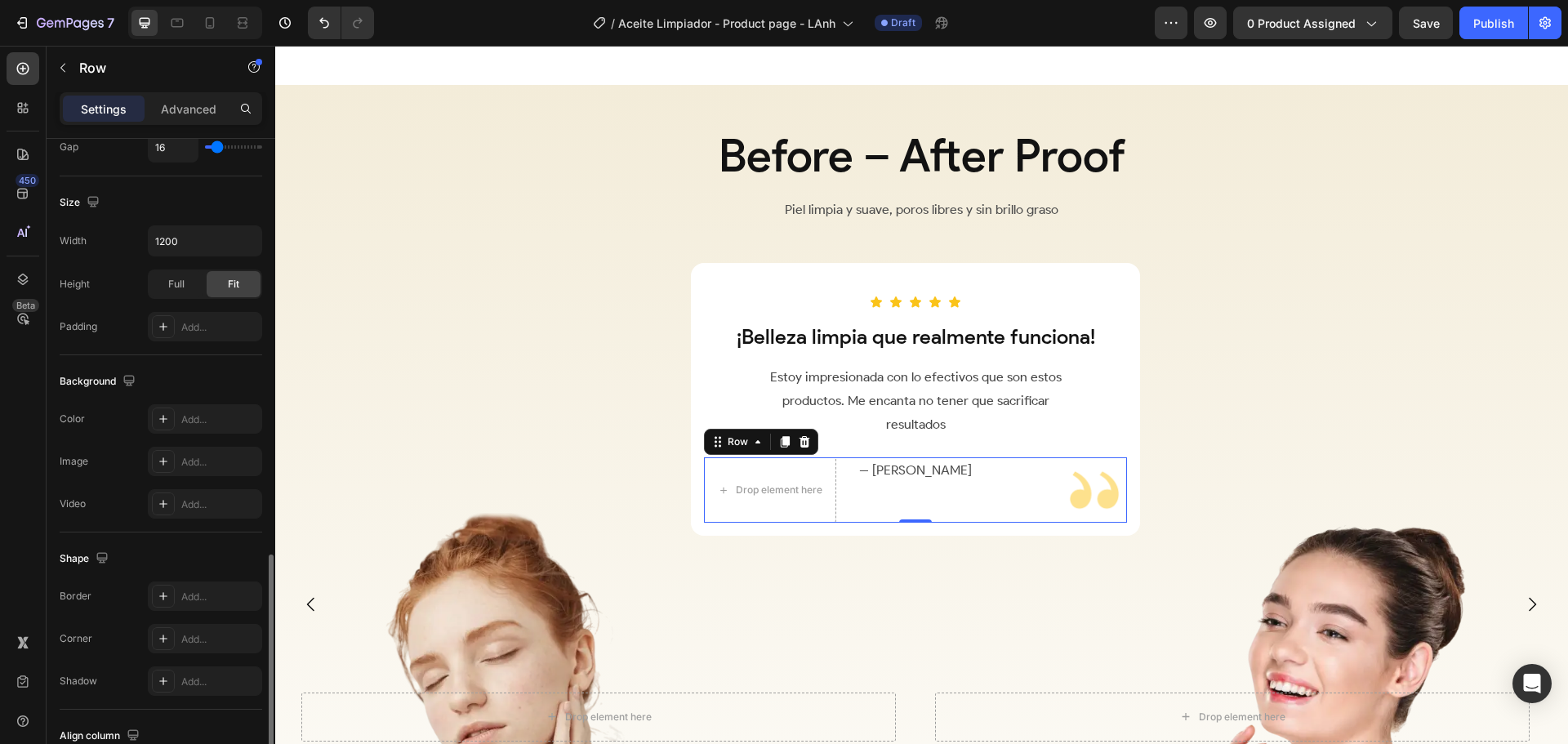
scroll to position [531, 0]
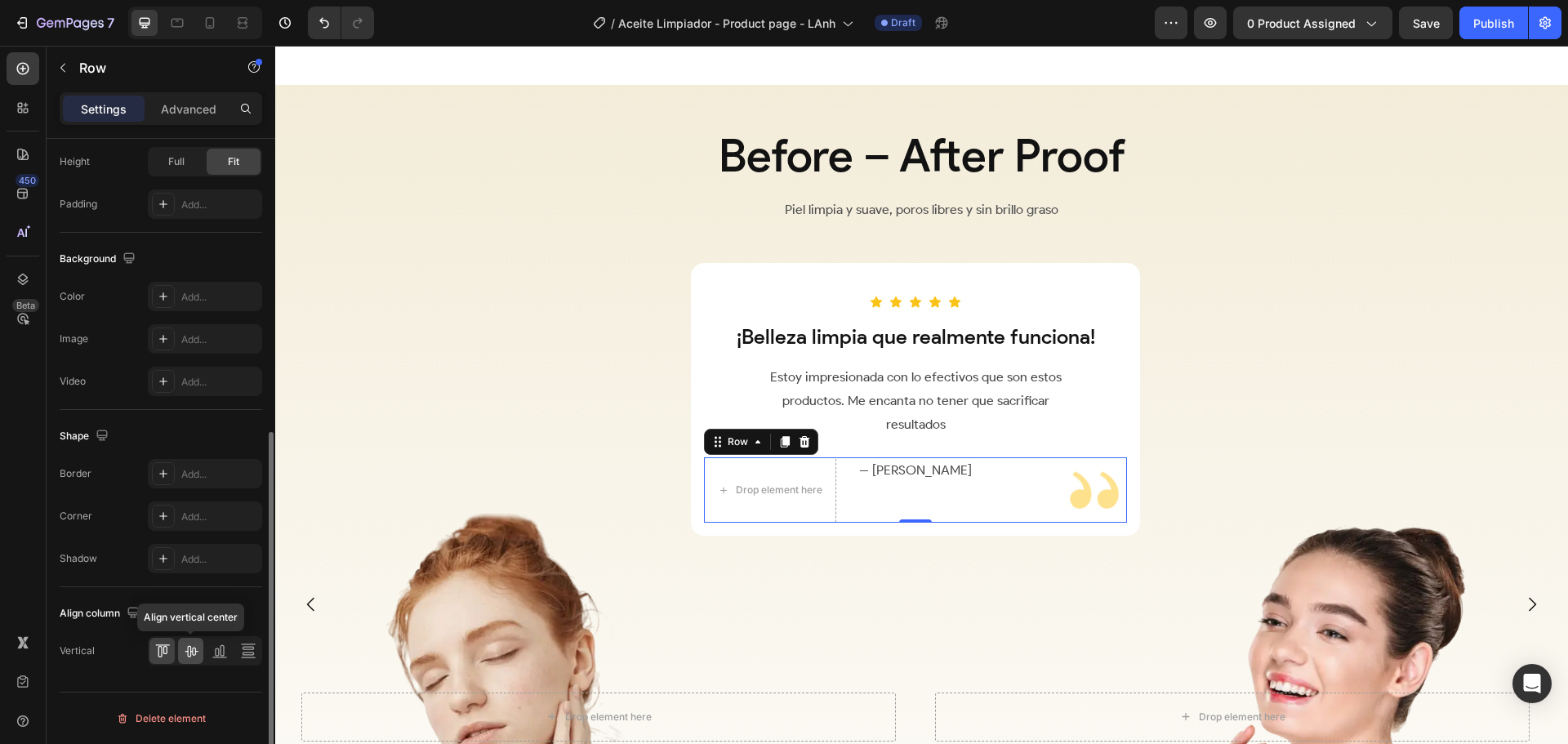
click at [201, 648] on div at bounding box center [190, 651] width 25 height 26
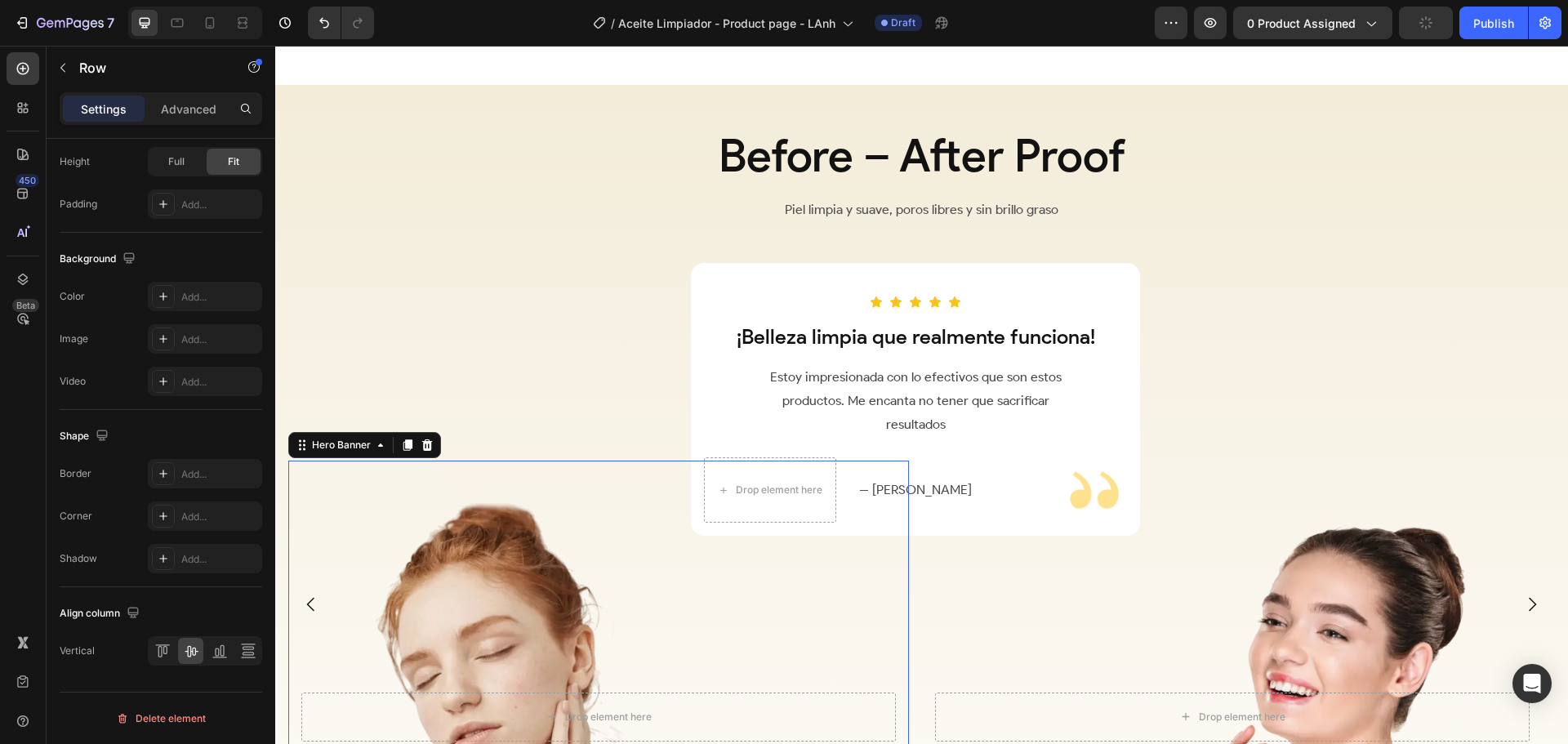
click at [753, 615] on div "Overlay" at bounding box center [598, 716] width 620 height 512
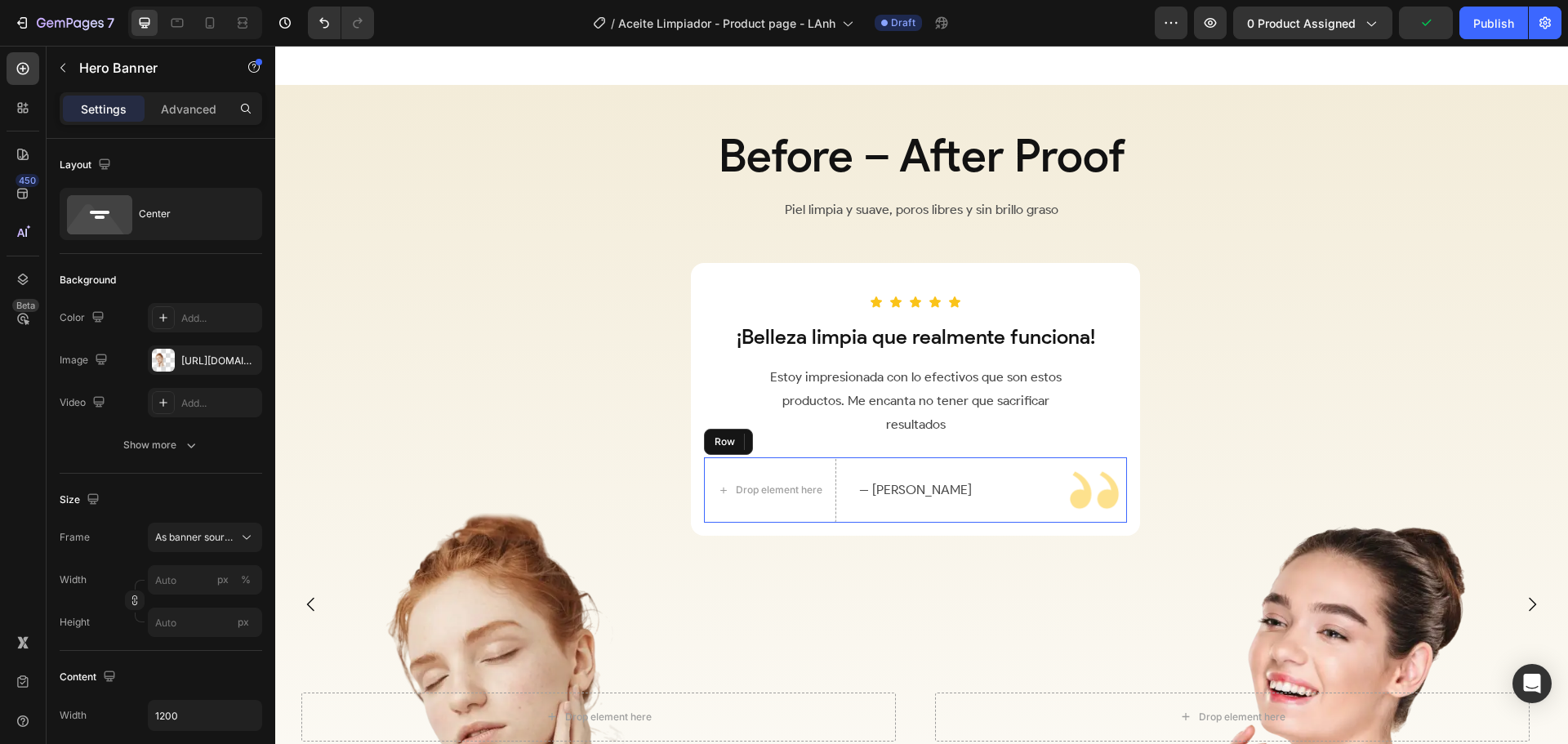
click at [980, 475] on div "-- Angela R. Text Block" at bounding box center [916, 490] width 132 height 65
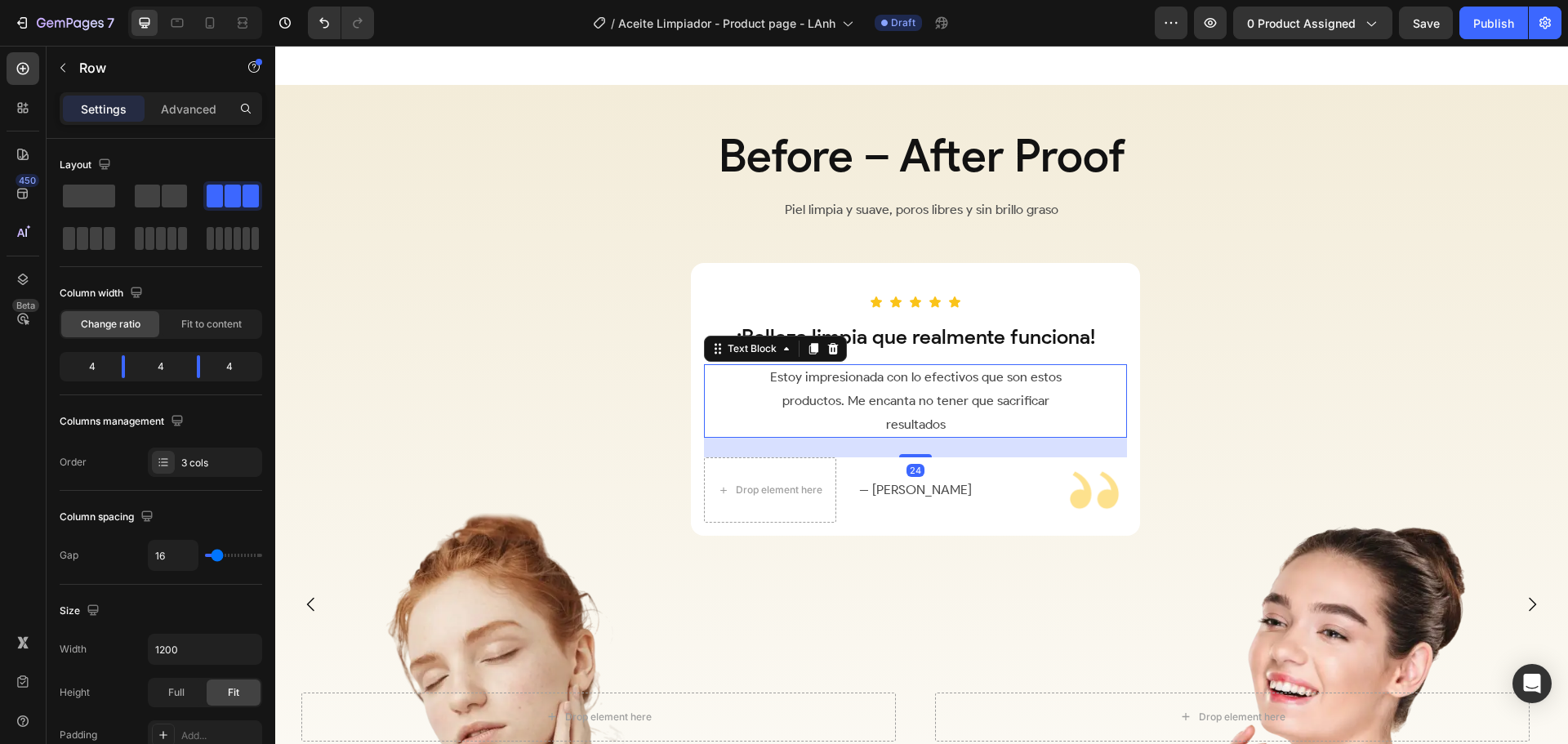
click at [954, 426] on p "Estoy impresionada con lo efectivos que son estos productos. Me encanta no tene…" at bounding box center [915, 400] width 312 height 70
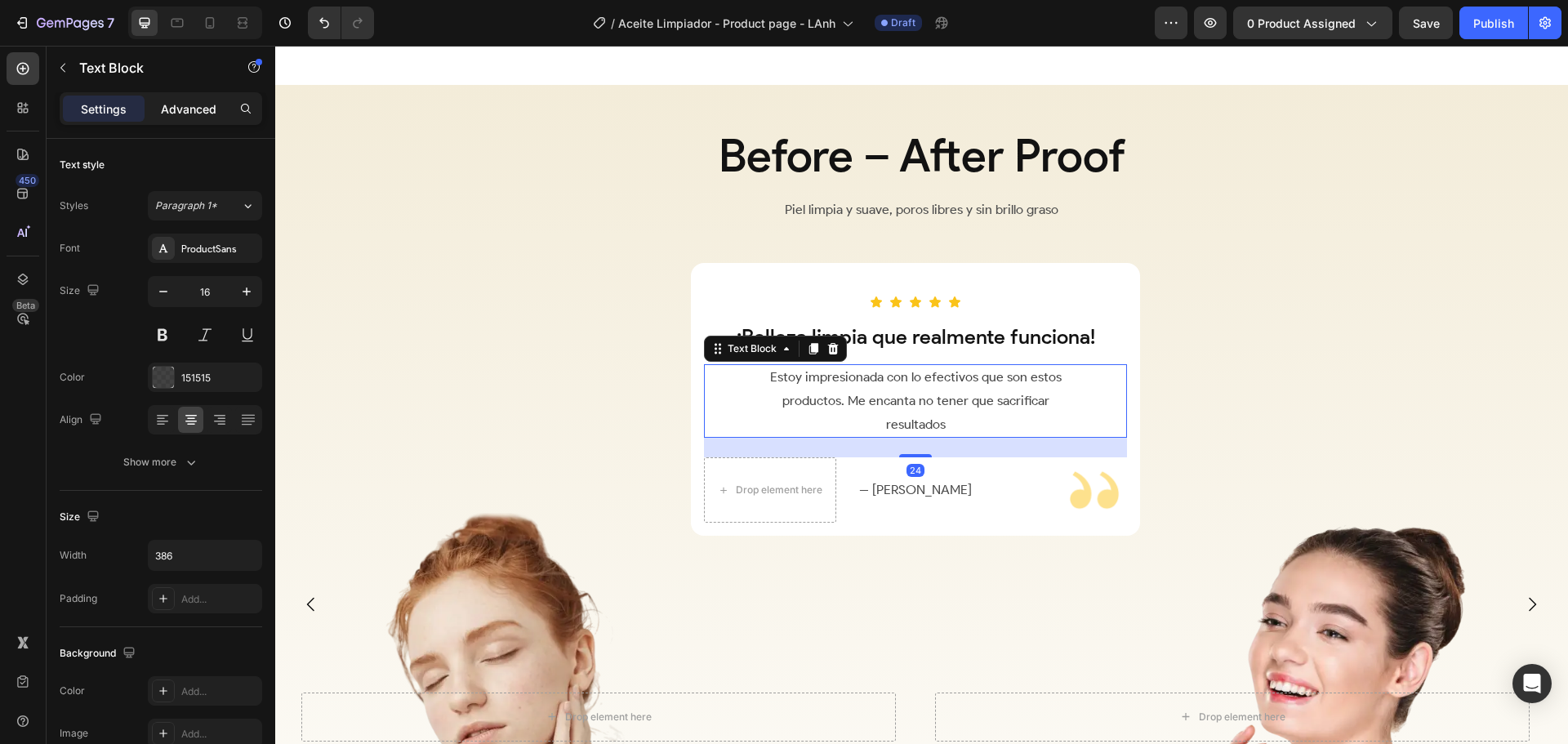
click at [171, 104] on p "Advanced" at bounding box center [189, 109] width 56 height 17
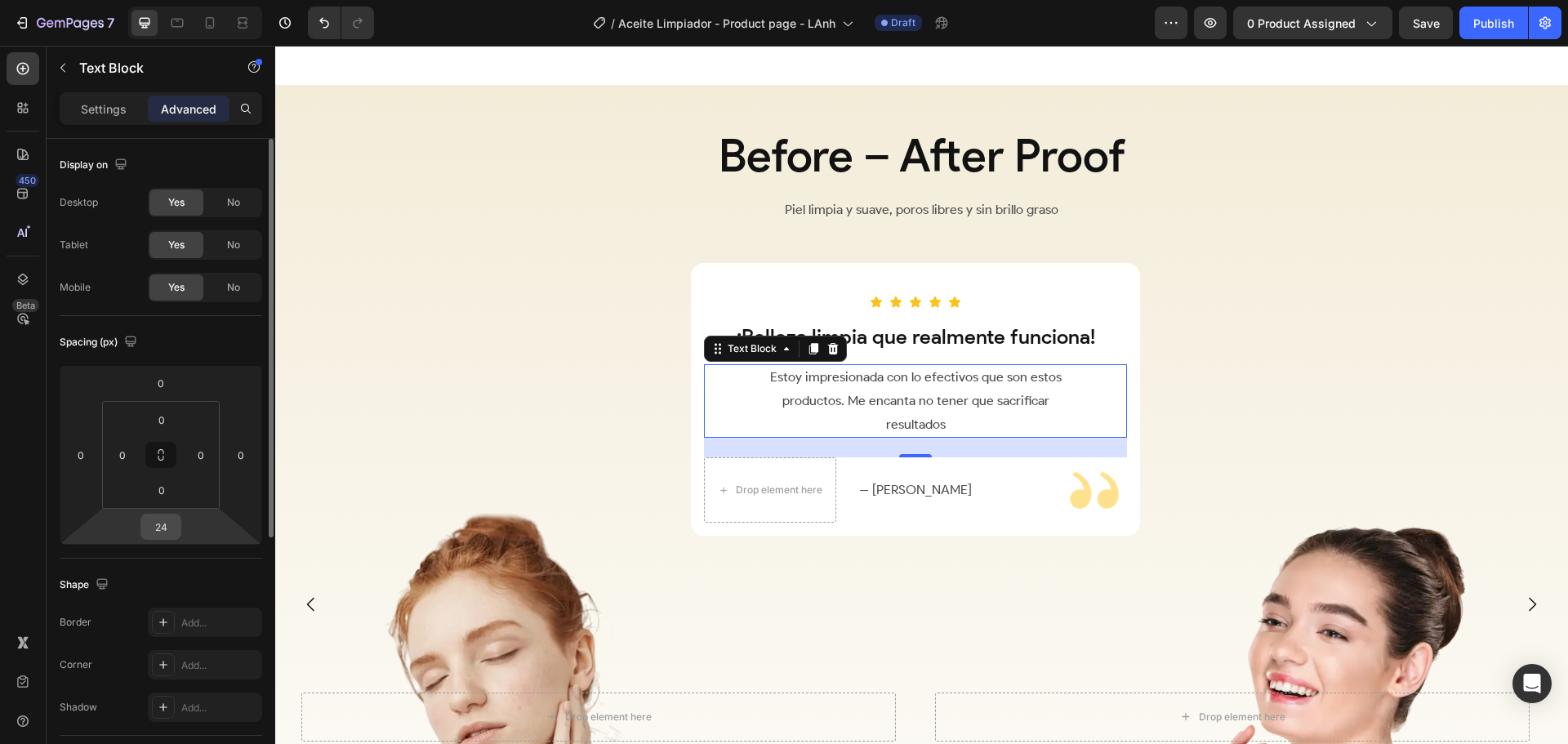
click at [173, 526] on input "24" at bounding box center [160, 526] width 33 height 24
type input "0"
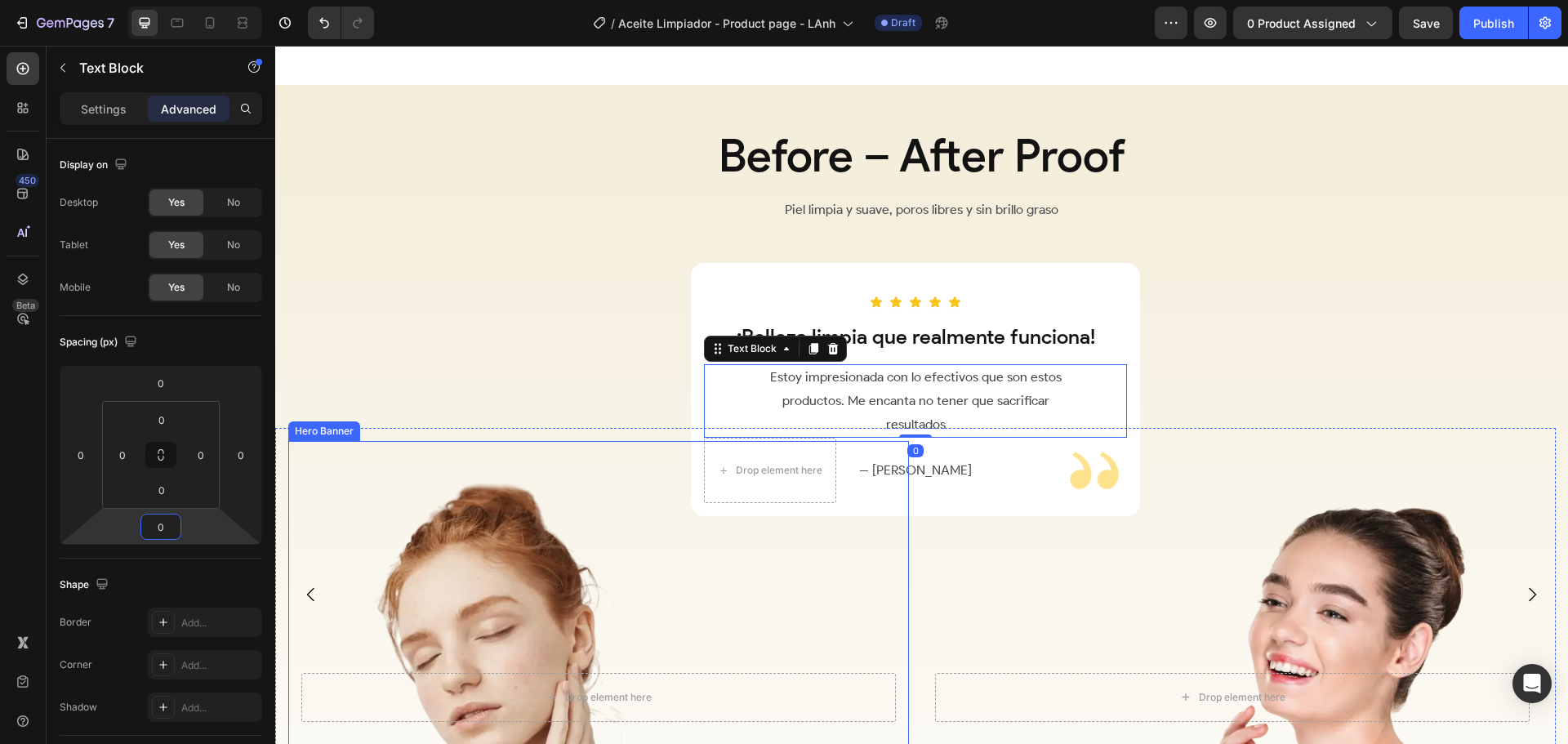
click at [1261, 453] on div "Overlay" at bounding box center [1233, 697] width 620 height 512
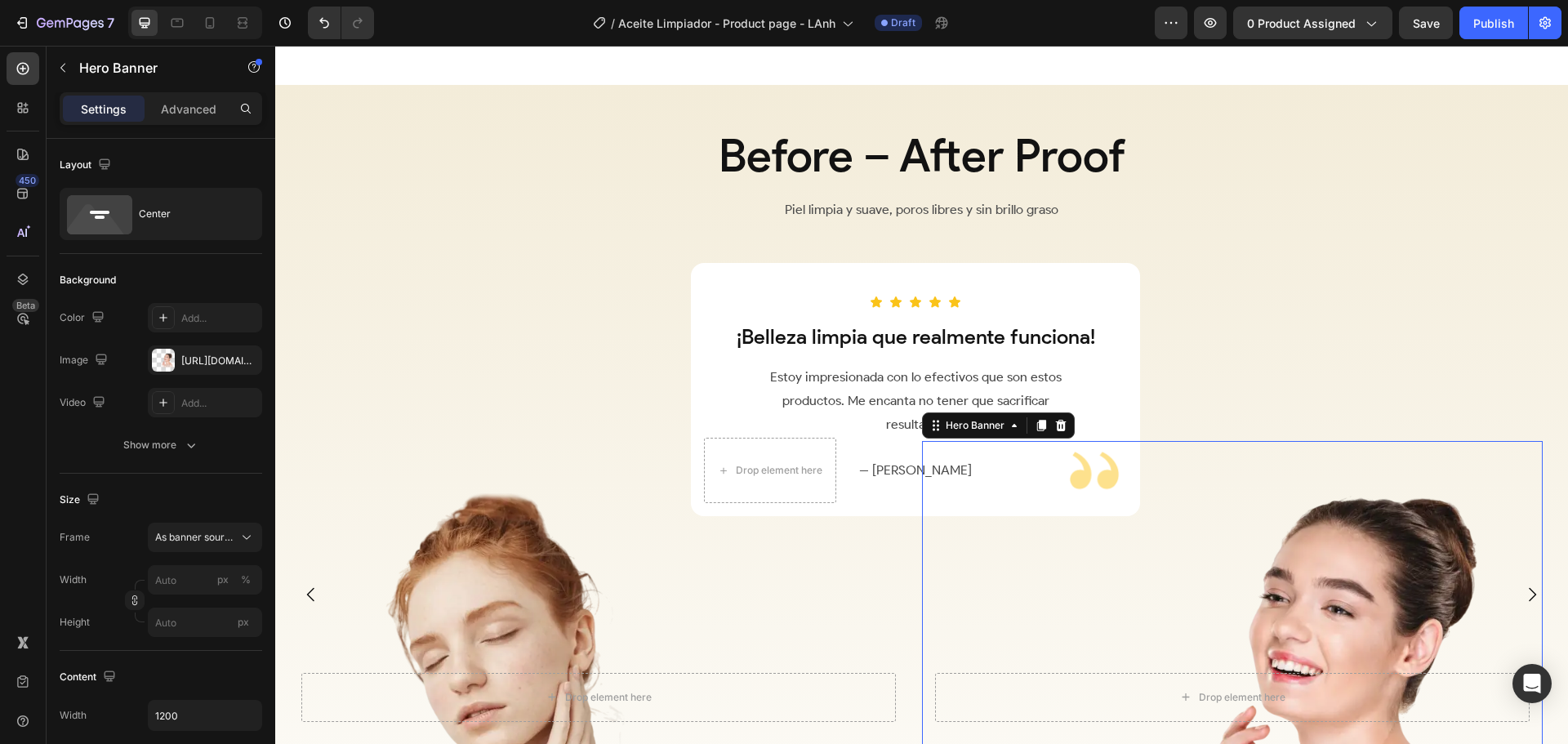
click at [1253, 354] on div "Icon Icon Icon Icon Icon Row ¡Belleza limpia que realmente funciona! Heading Es…" at bounding box center [915, 634] width 1281 height 743
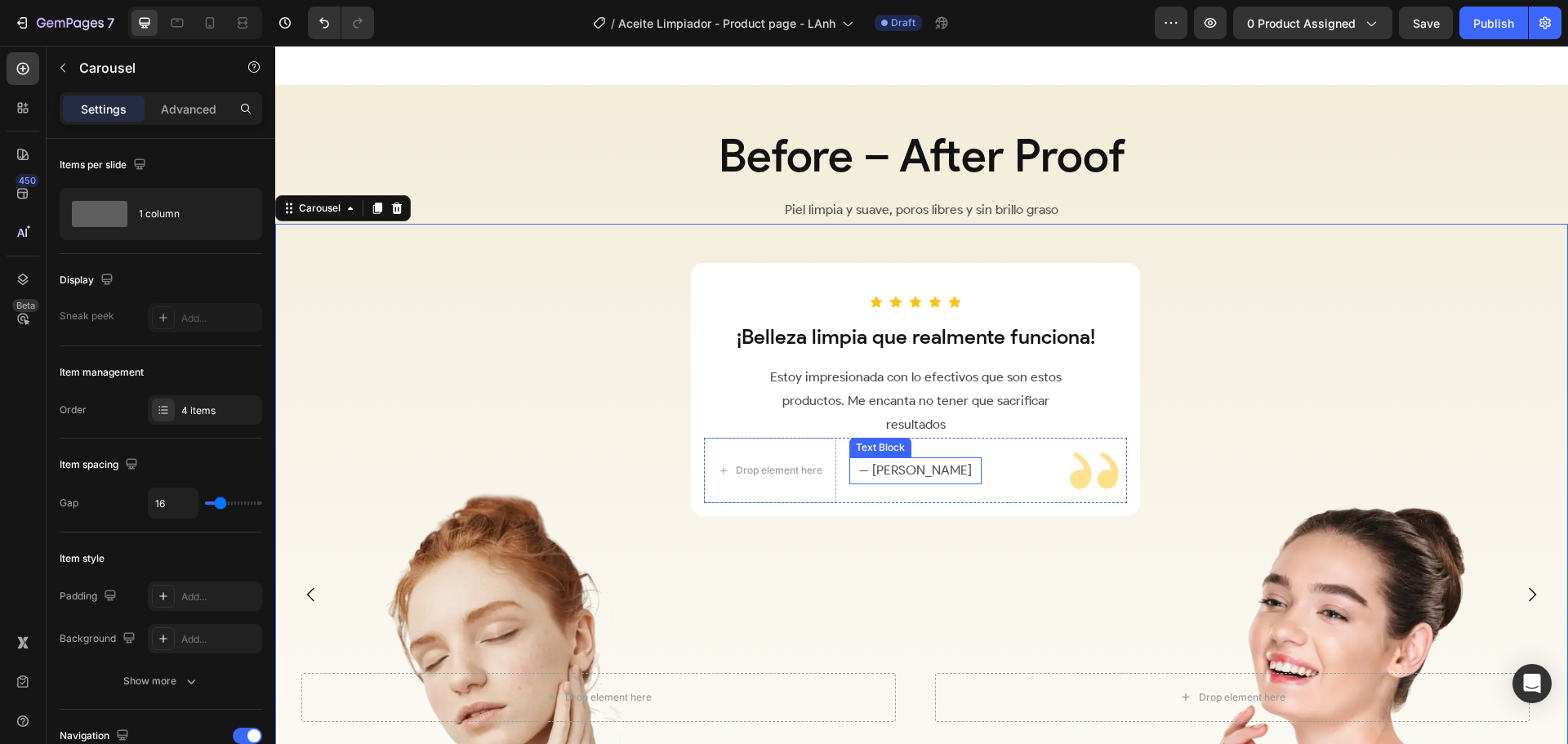
click at [900, 480] on p "-- [PERSON_NAME]" at bounding box center [916, 470] width 130 height 23
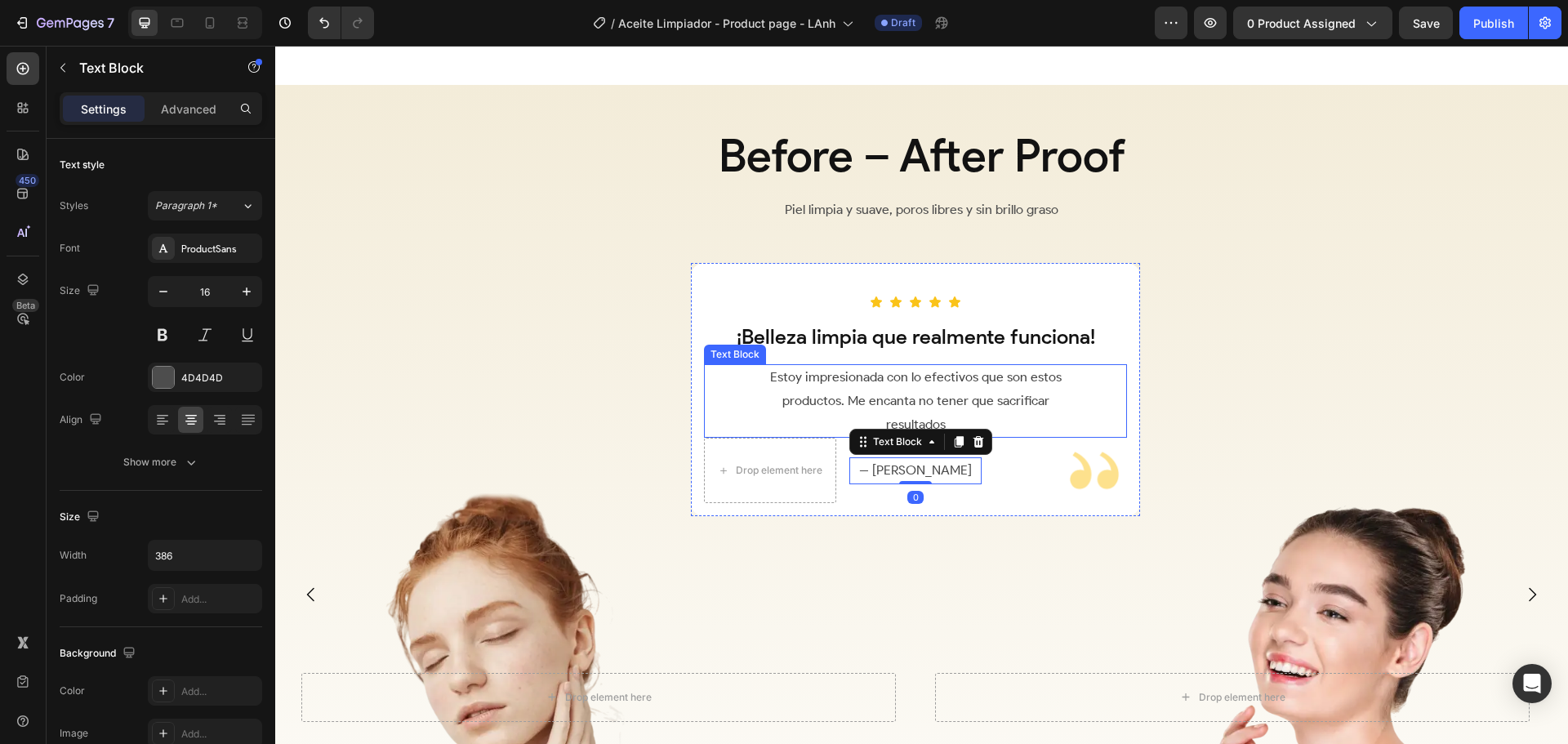
click at [894, 404] on p "Estoy impresionada con lo efectivos que son estos productos. Me encanta no tene…" at bounding box center [915, 400] width 312 height 70
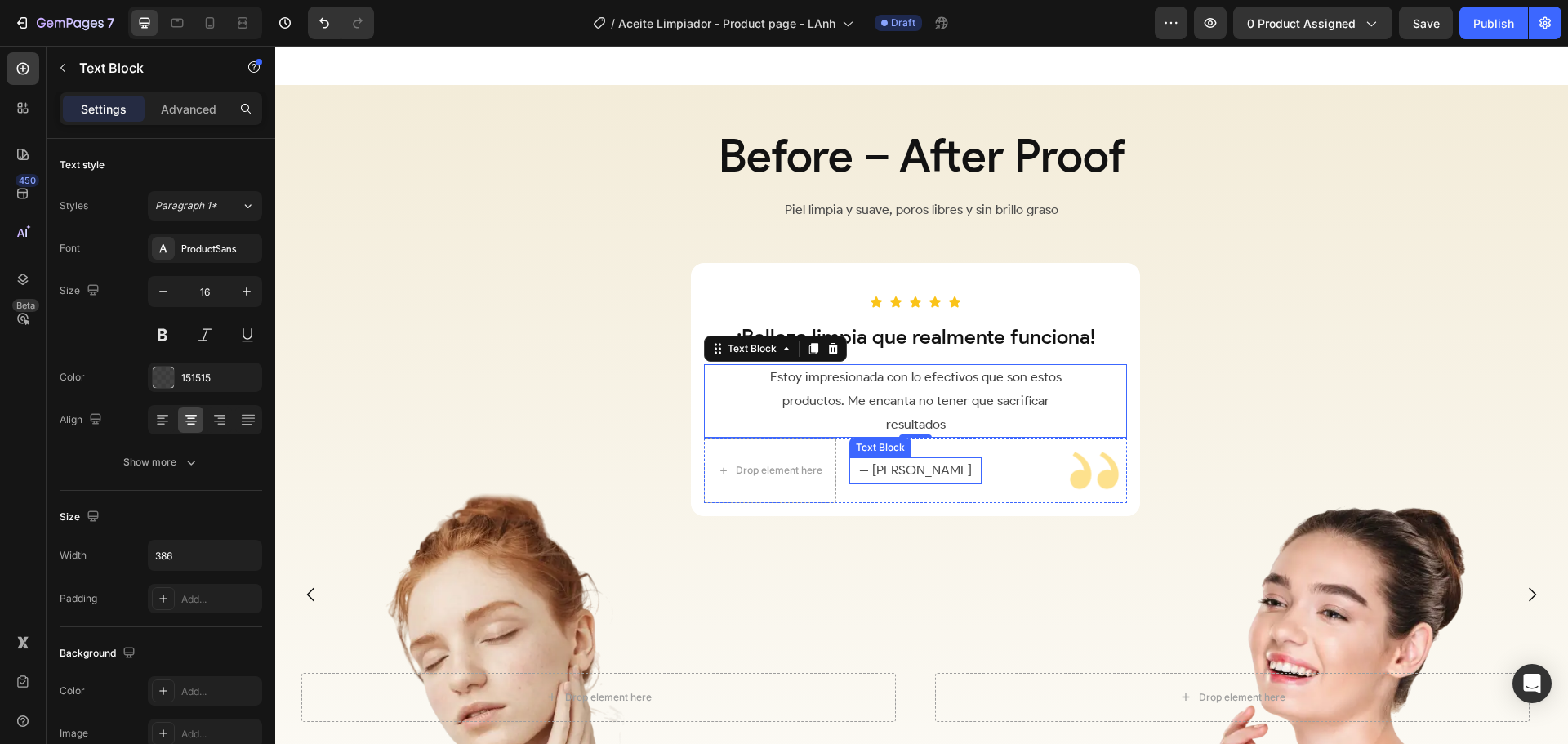
click at [896, 481] on p "-- [PERSON_NAME]" at bounding box center [916, 470] width 130 height 23
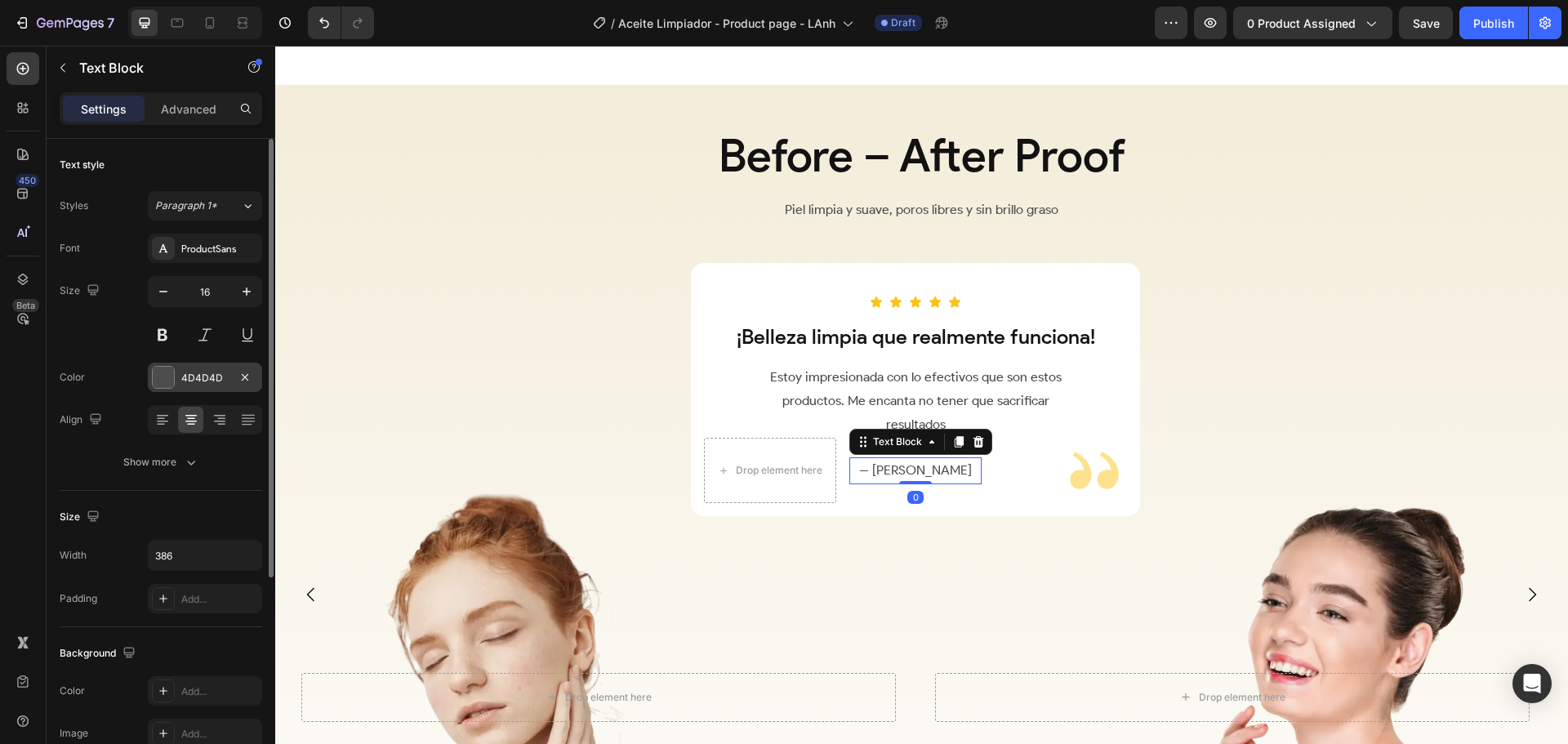
click at [162, 376] on div at bounding box center [163, 377] width 21 height 21
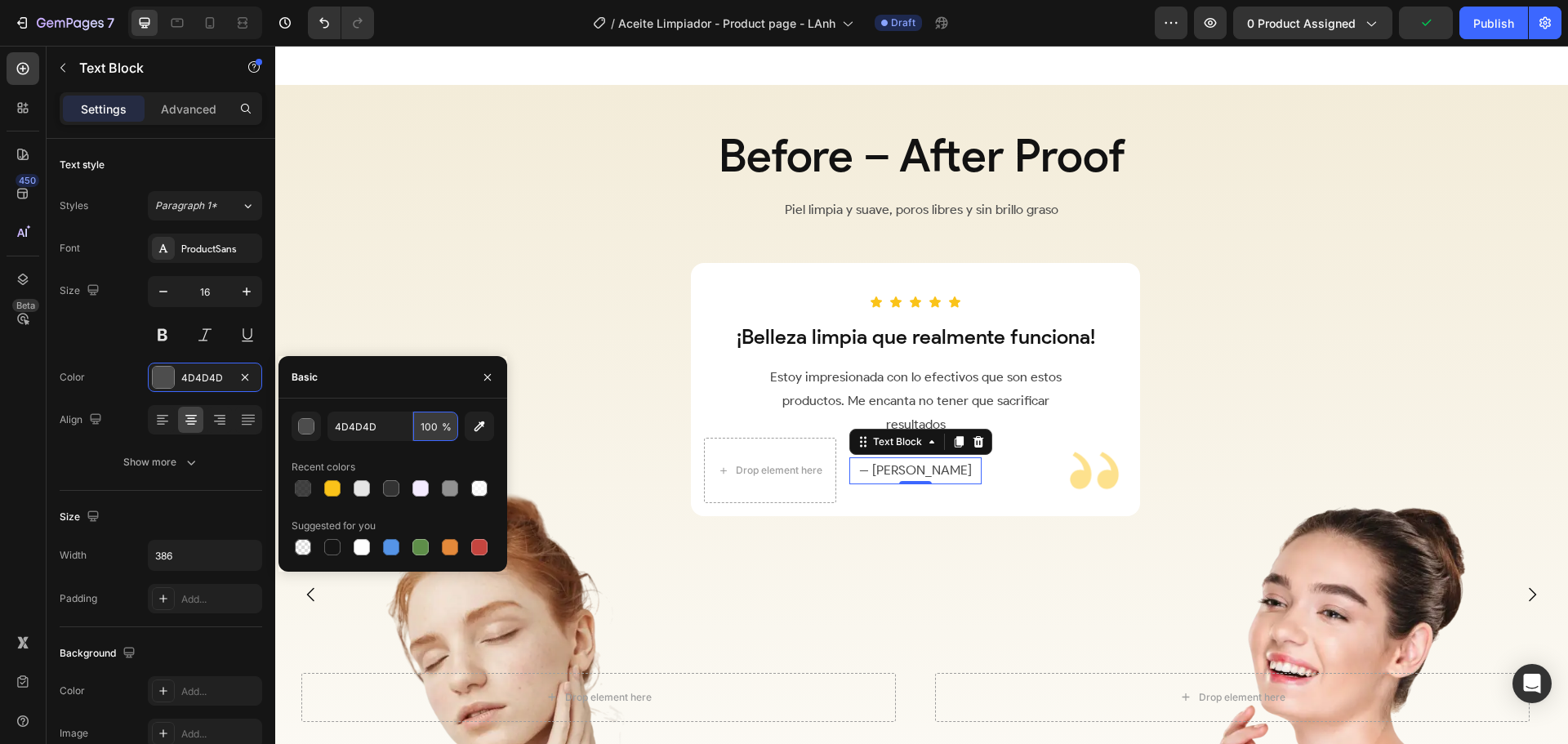
click at [434, 429] on input "100" at bounding box center [436, 426] width 45 height 30
type input "80"
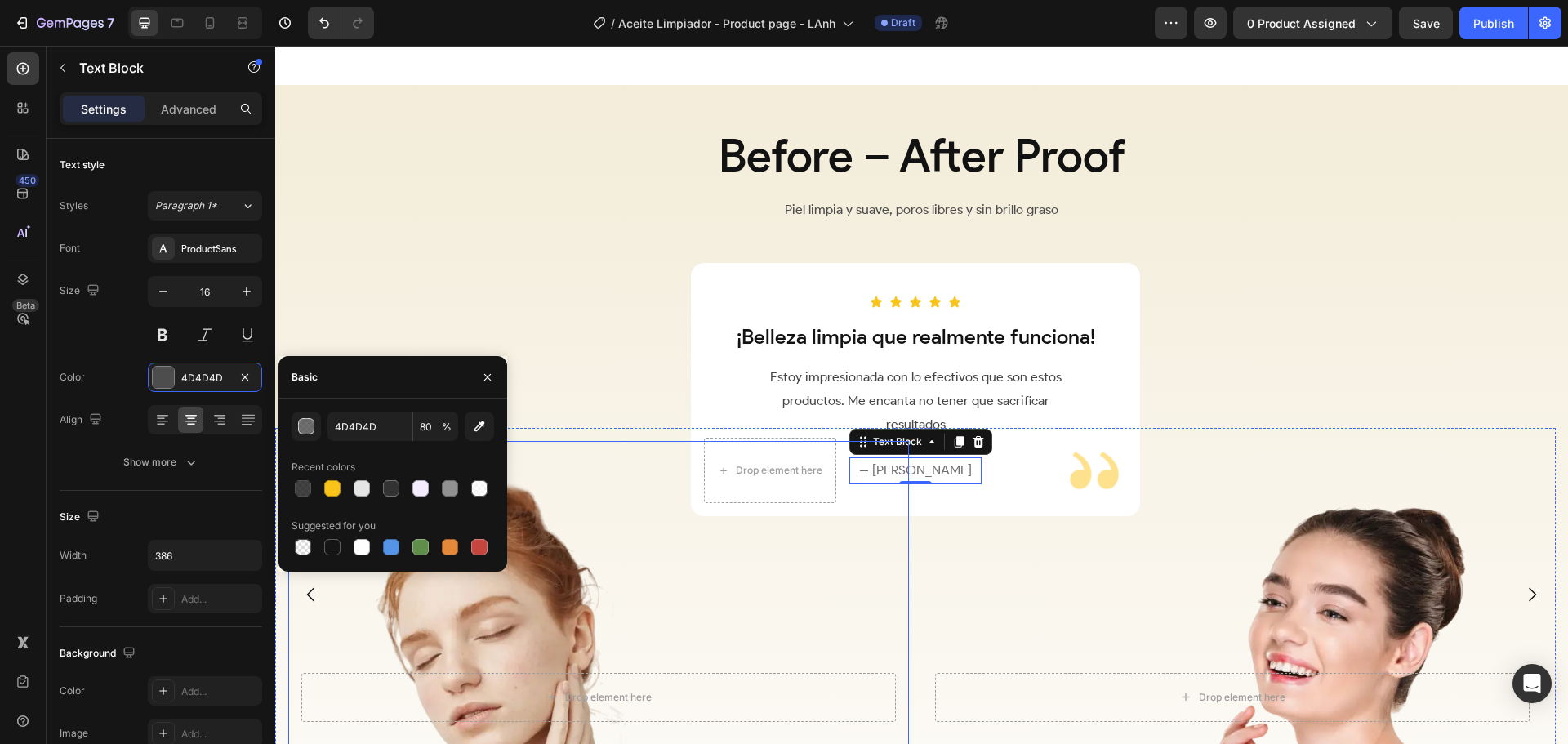
click at [745, 528] on div "Overlay" at bounding box center [598, 697] width 620 height 512
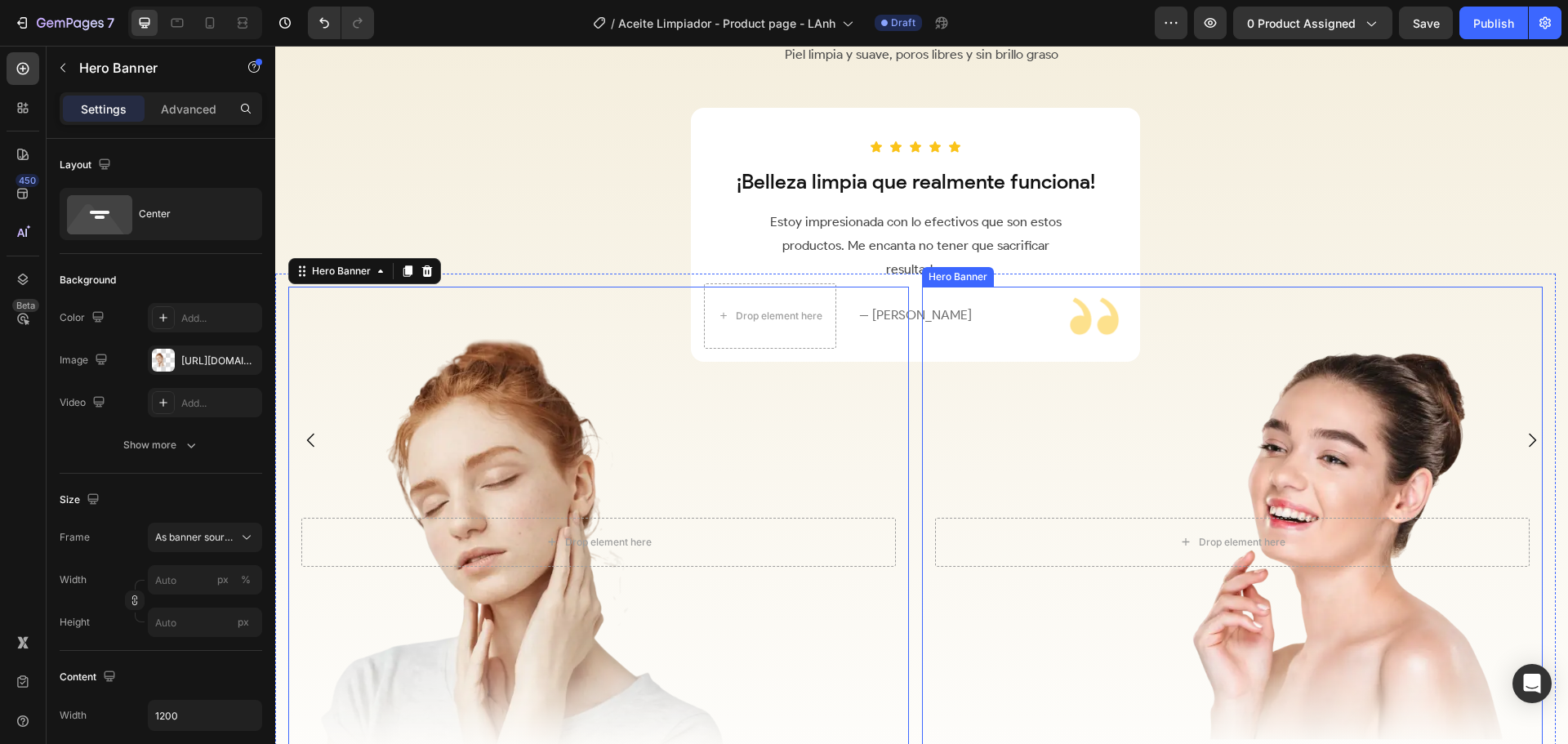
scroll to position [2366, 0]
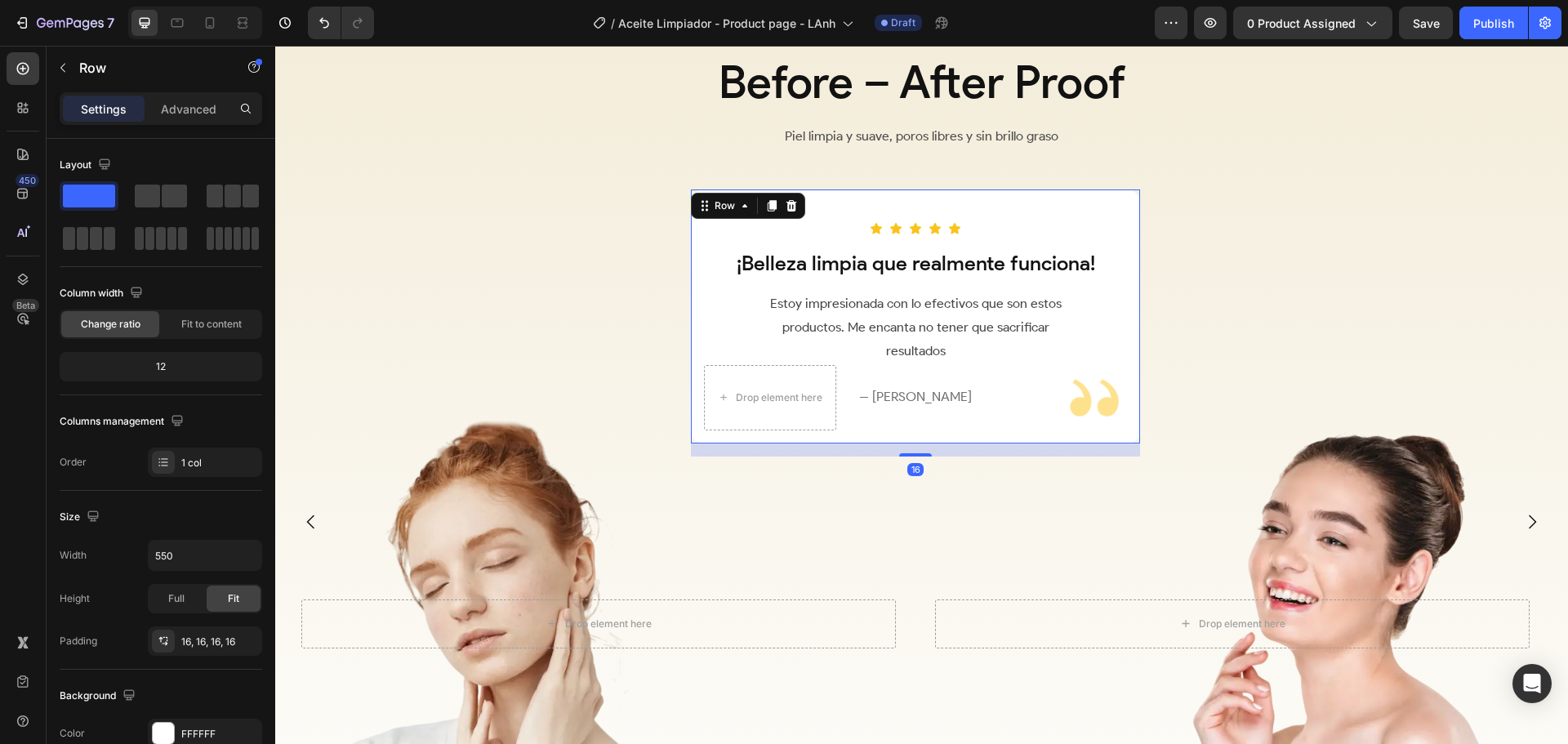
click at [1064, 192] on div "Icon Icon Icon Icon Icon Row ¡Belleza limpia que realmente funciona! Heading Es…" at bounding box center [916, 316] width 449 height 254
click at [94, 71] on p "Row" at bounding box center [148, 67] width 139 height 20
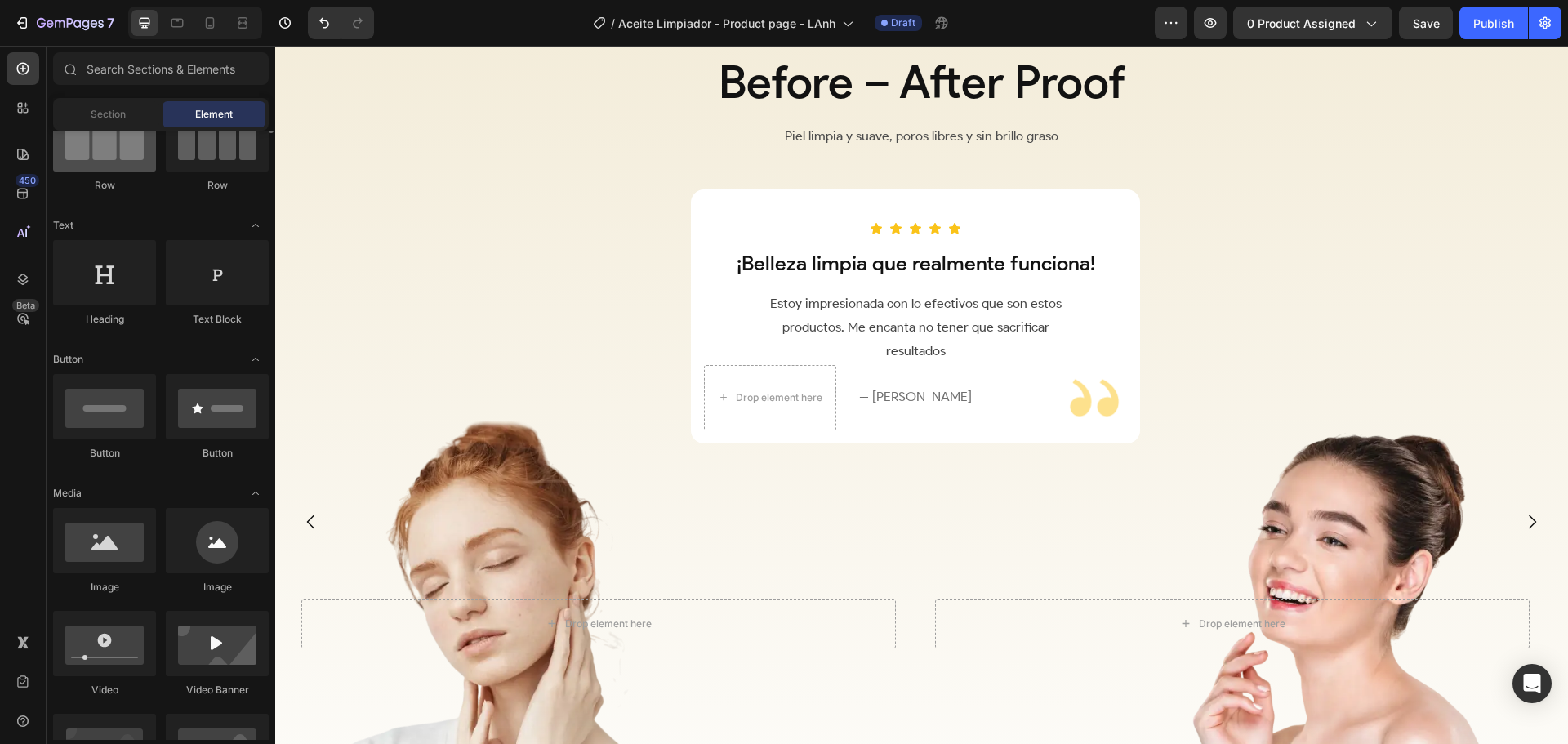
scroll to position [0, 0]
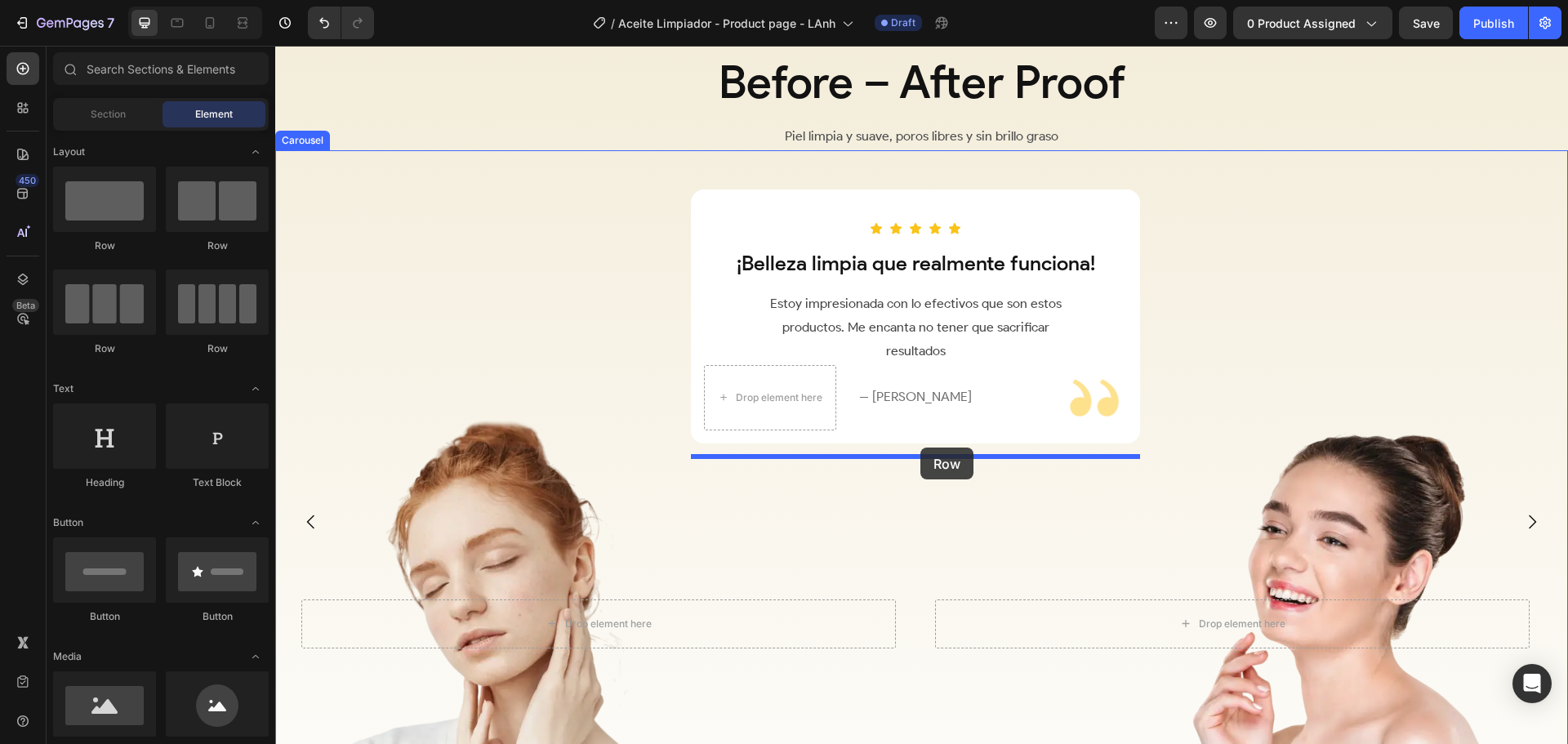
drag, startPoint x: 376, startPoint y: 239, endPoint x: 920, endPoint y: 447, distance: 582.4
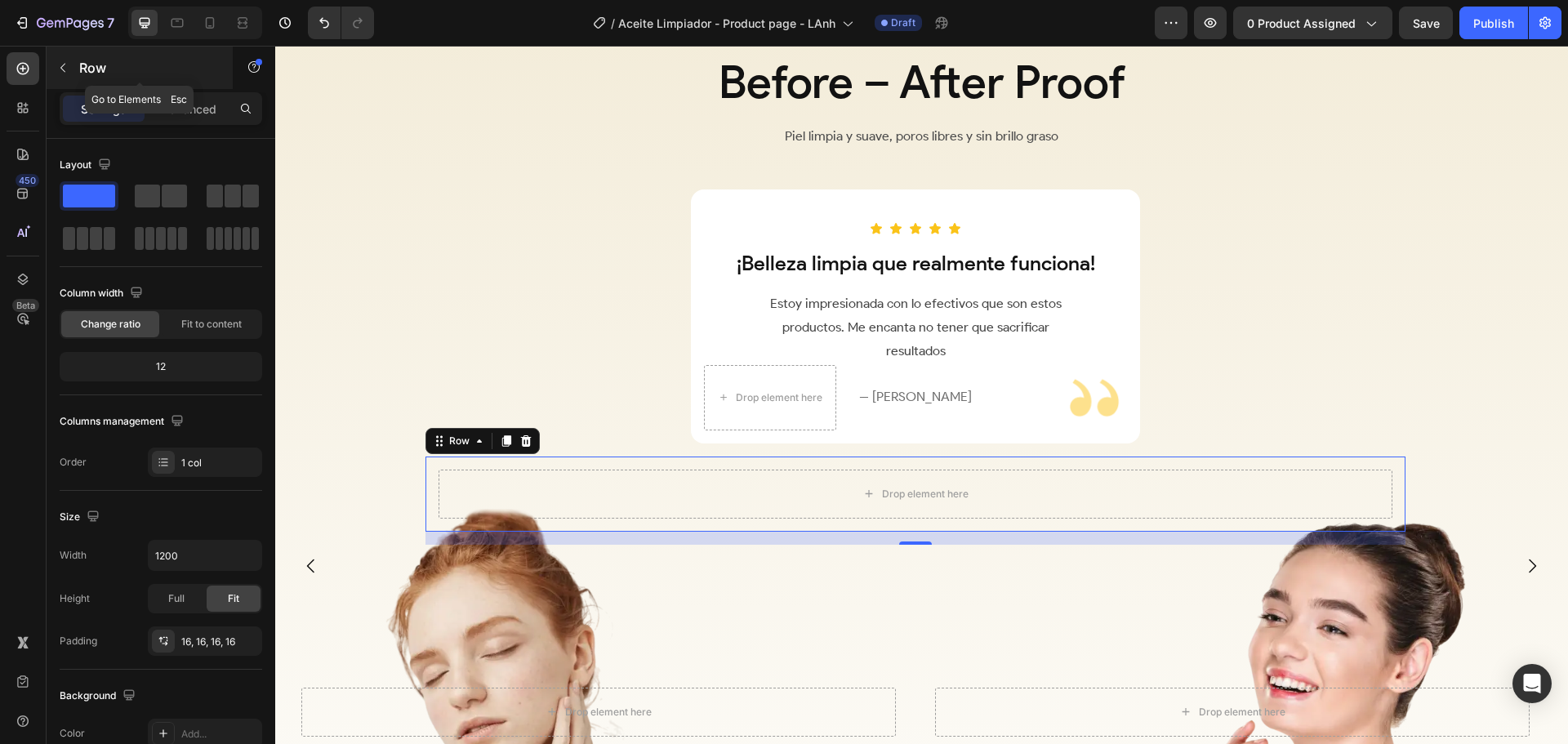
click at [97, 75] on p "Row" at bounding box center [148, 67] width 139 height 20
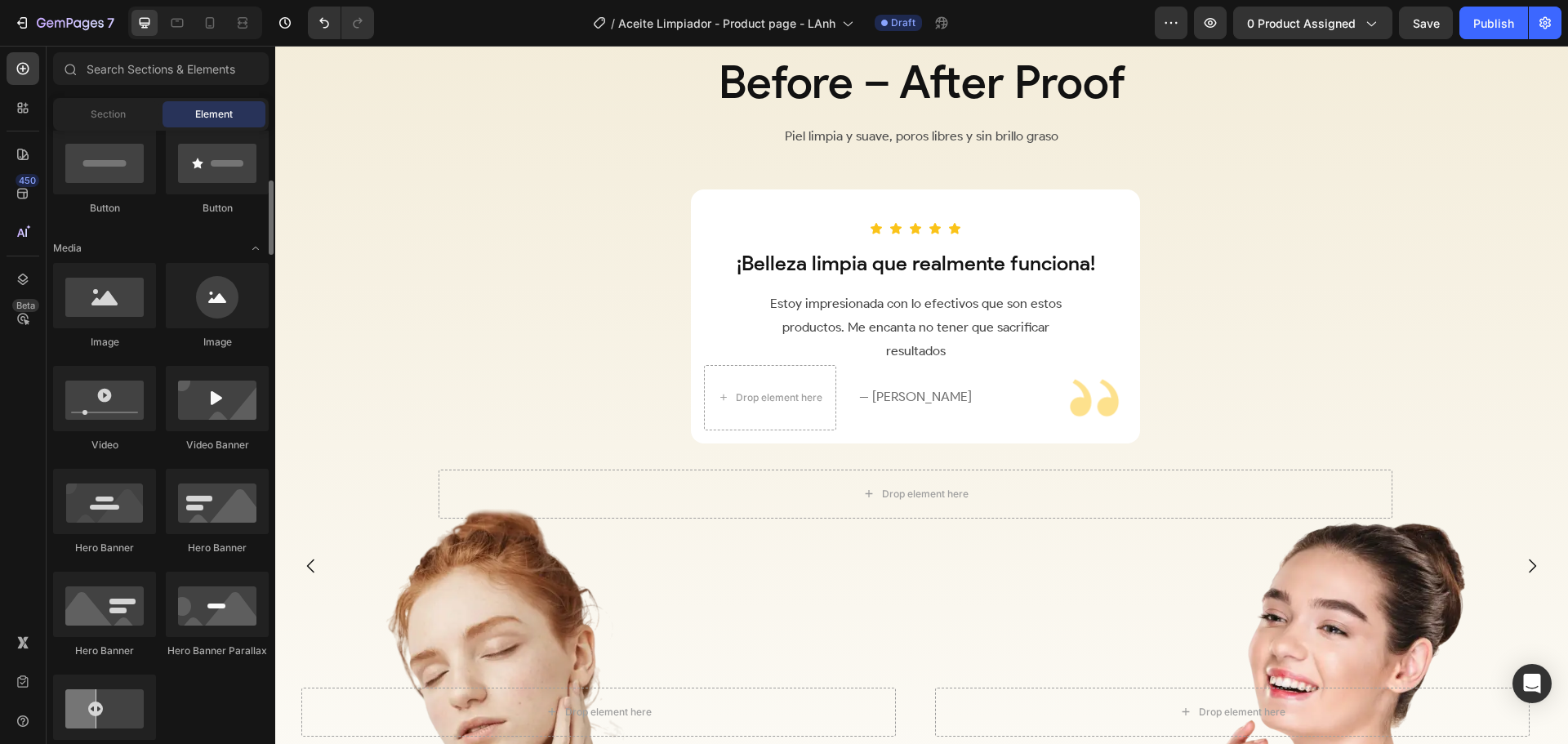
scroll to position [490, 0]
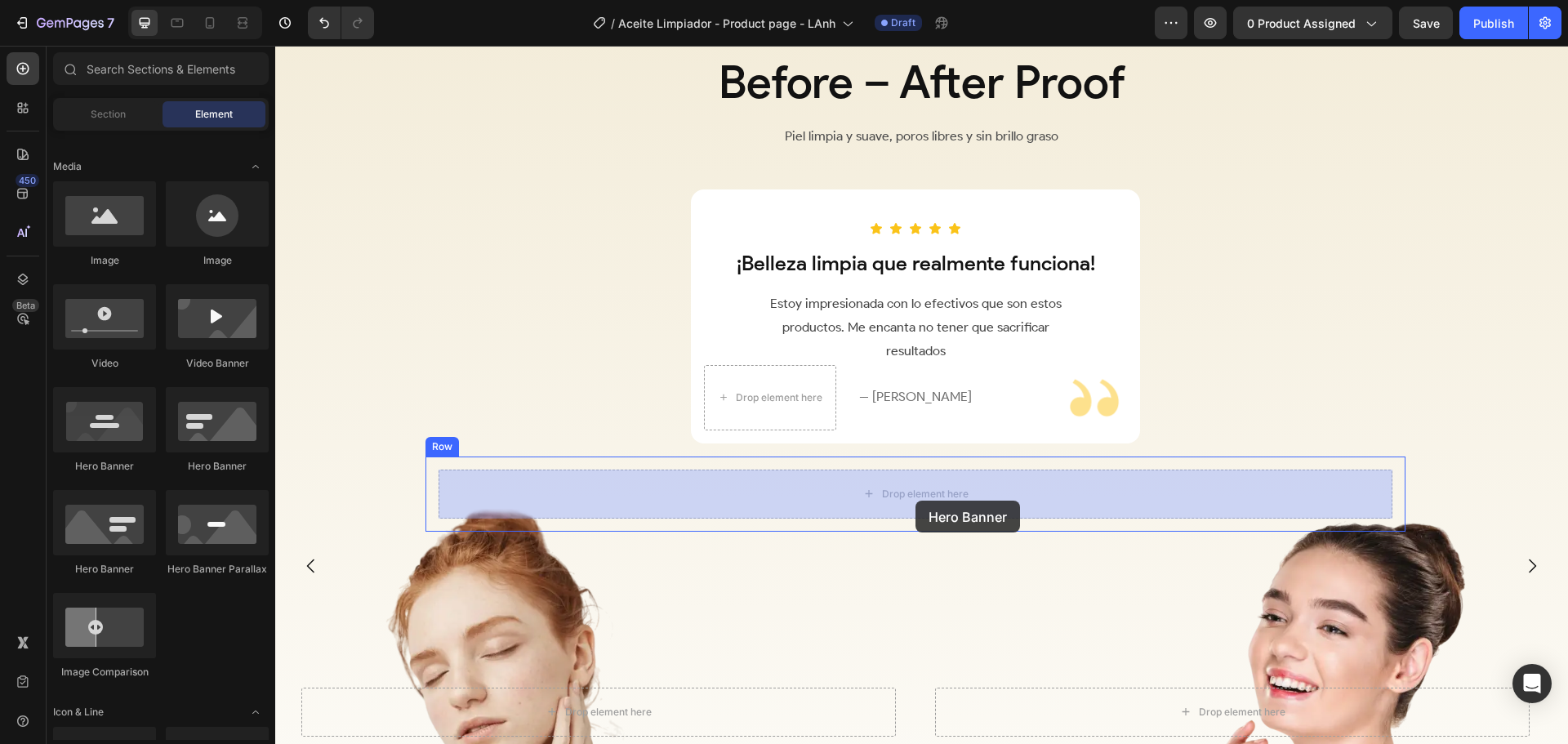
drag, startPoint x: 386, startPoint y: 483, endPoint x: 916, endPoint y: 500, distance: 530.3
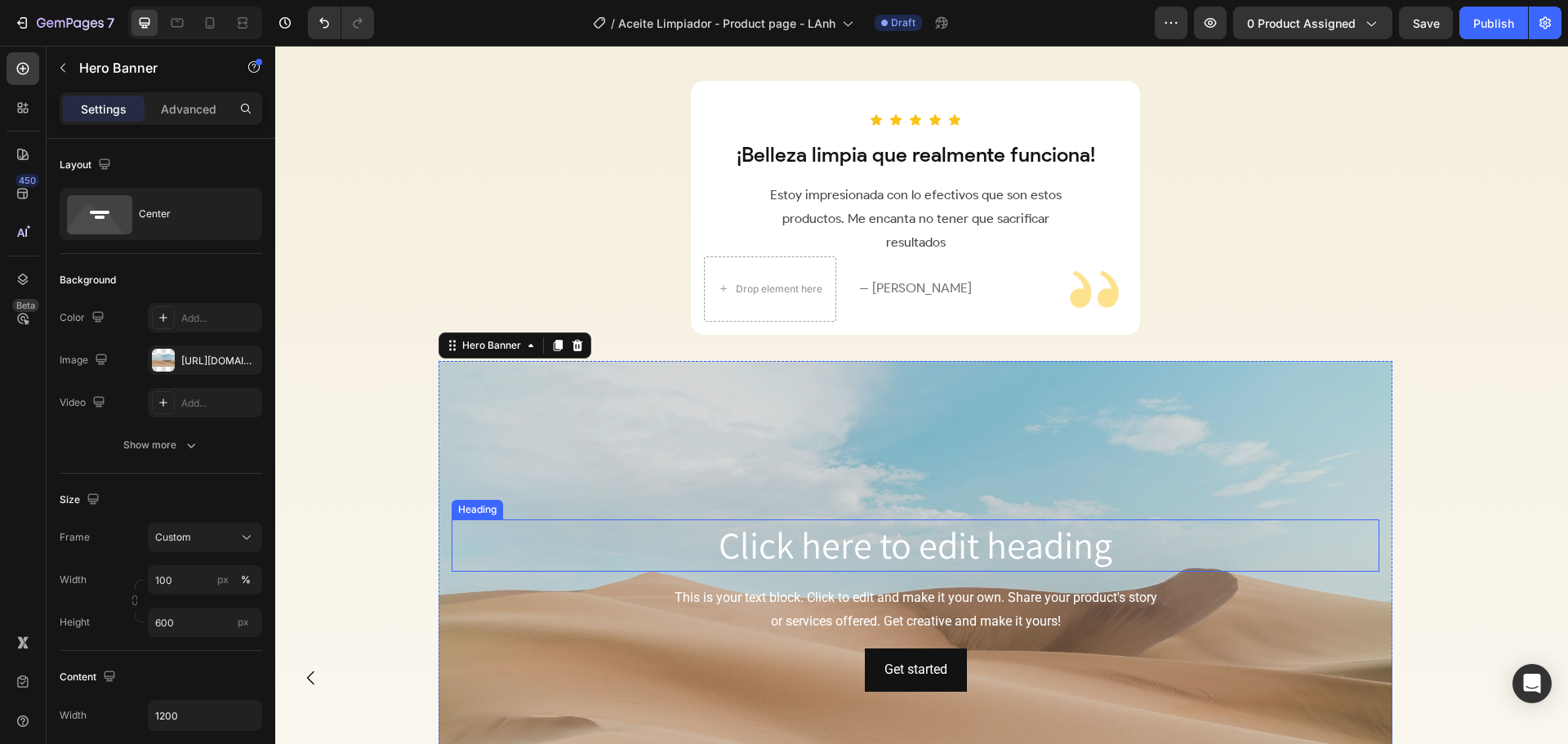
scroll to position [2692, 0]
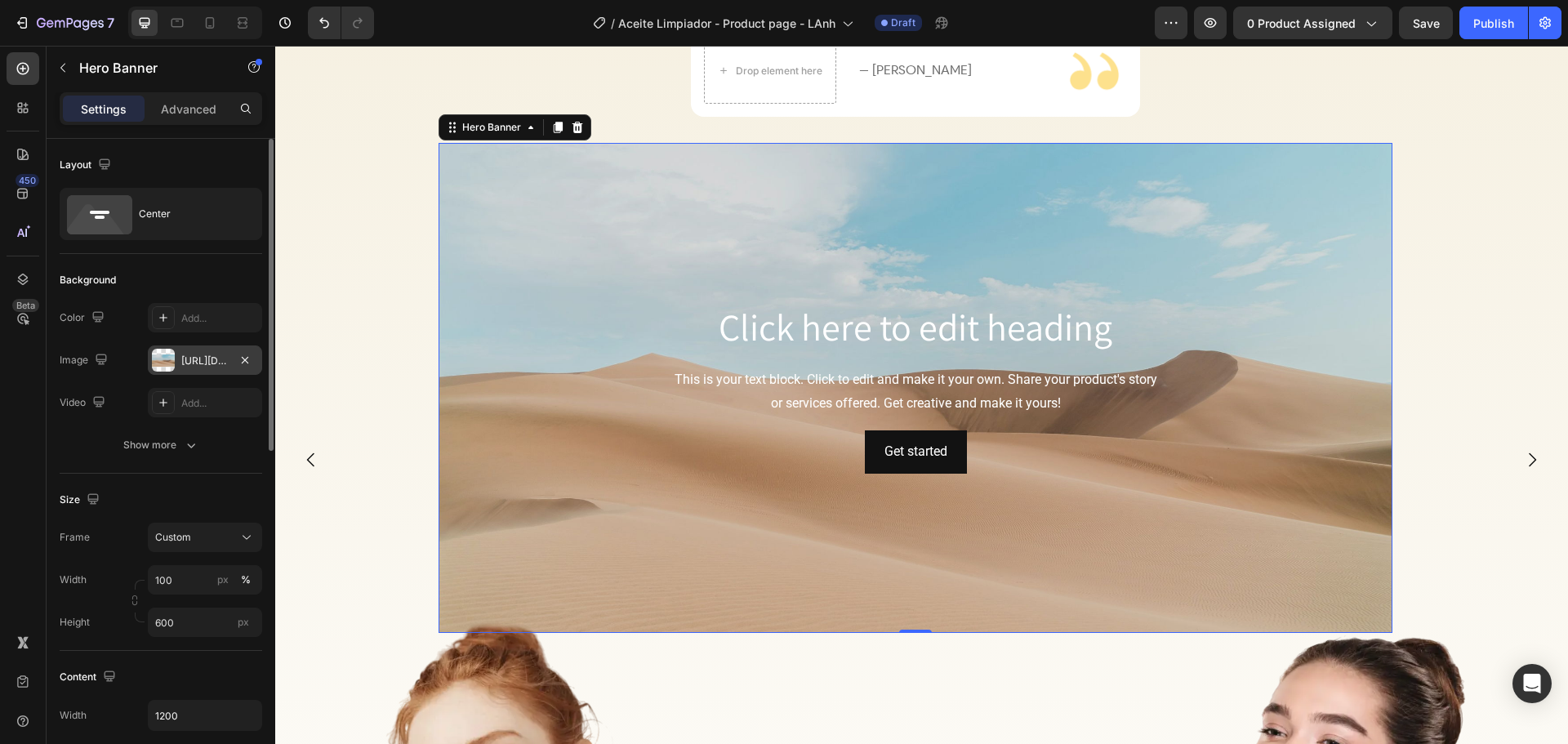
click at [202, 362] on div "[URL][DOMAIN_NAME]" at bounding box center [205, 361] width 48 height 15
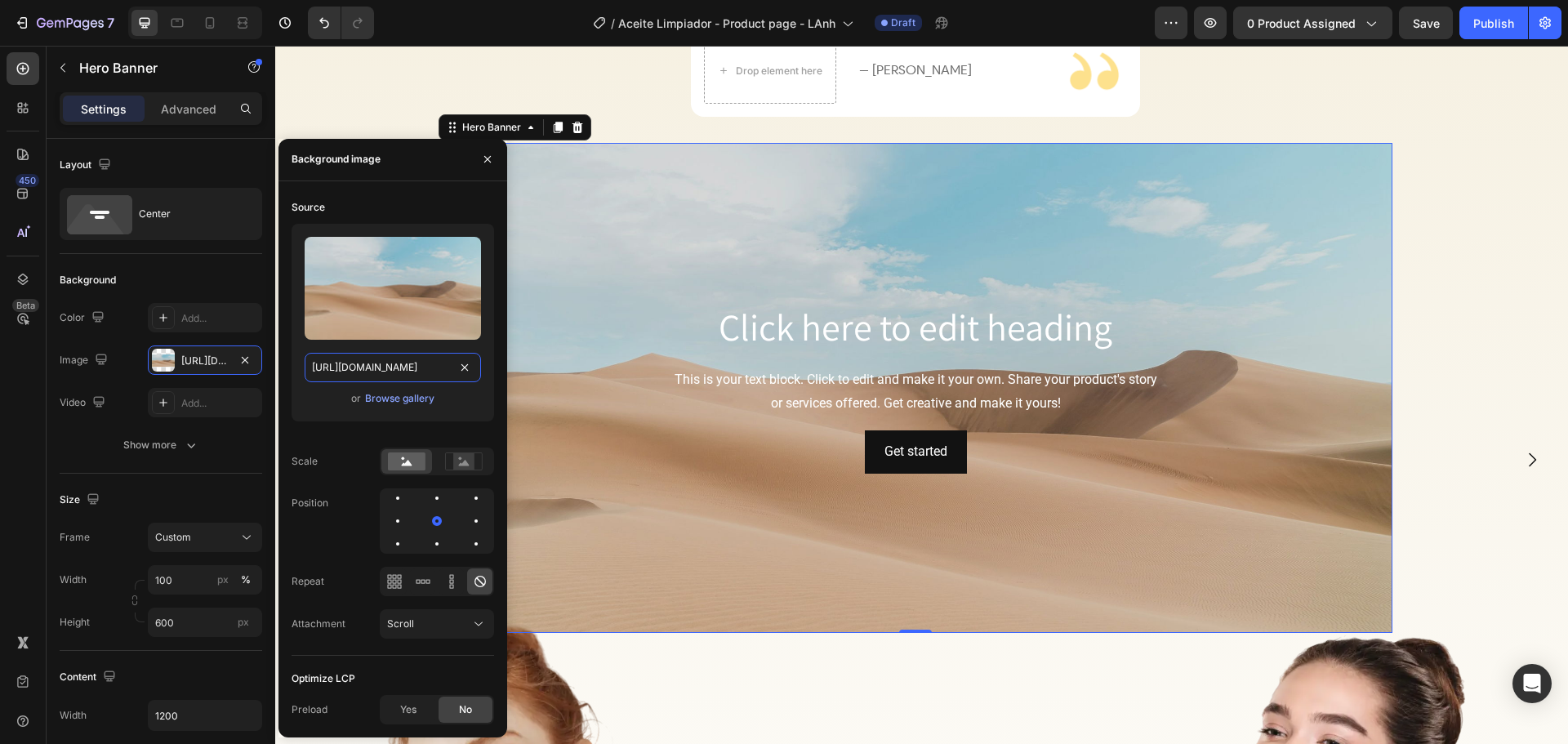
click at [391, 361] on input "[URL][DOMAIN_NAME]" at bounding box center [392, 368] width 176 height 30
paste input "i.postimg.cc/wBM5LyJL/Before-after-smile.pn"
type input "https://i.postimg.cc/wBM5LyJL/Before-after-smile.png"
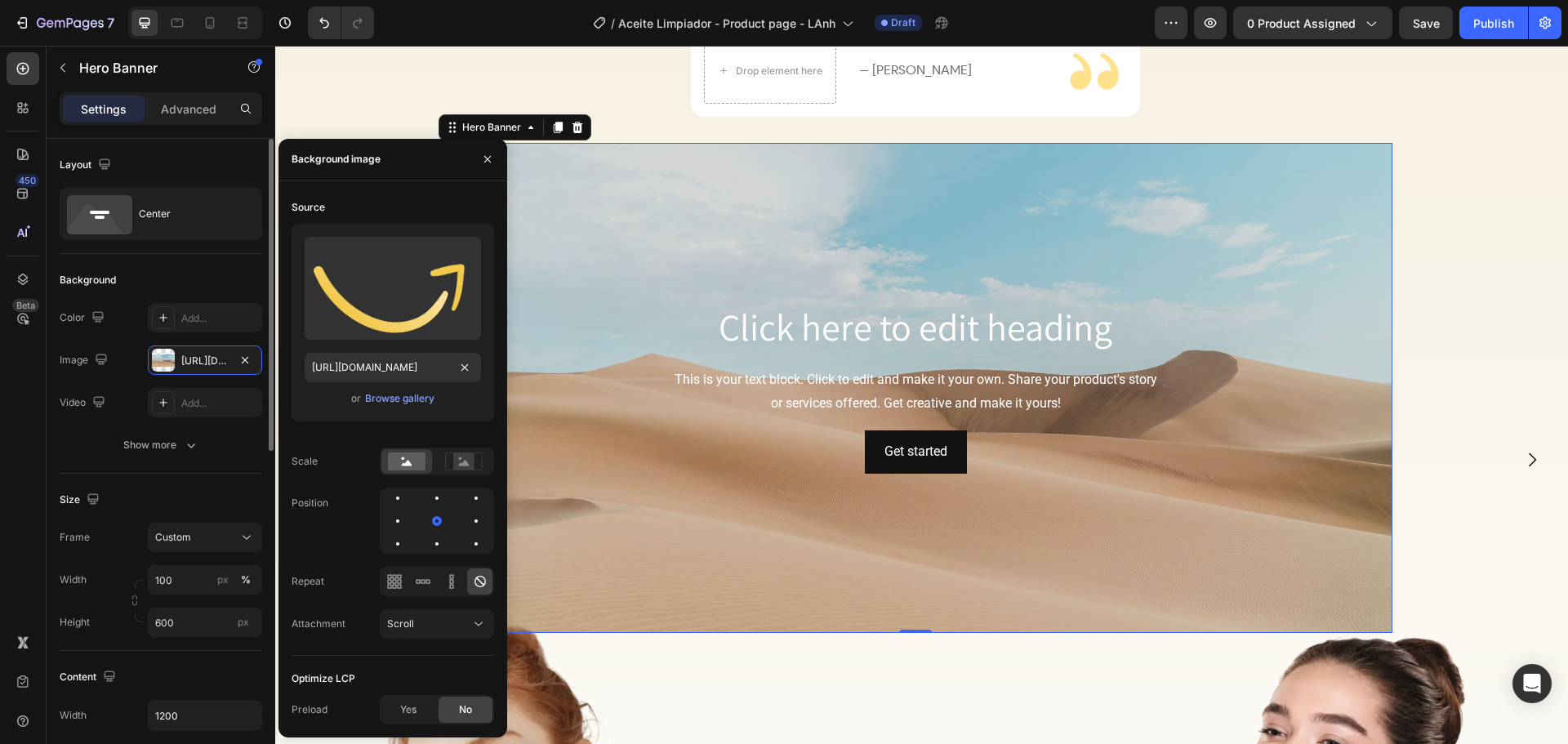
click at [238, 270] on div "Background" at bounding box center [160, 280] width 202 height 26
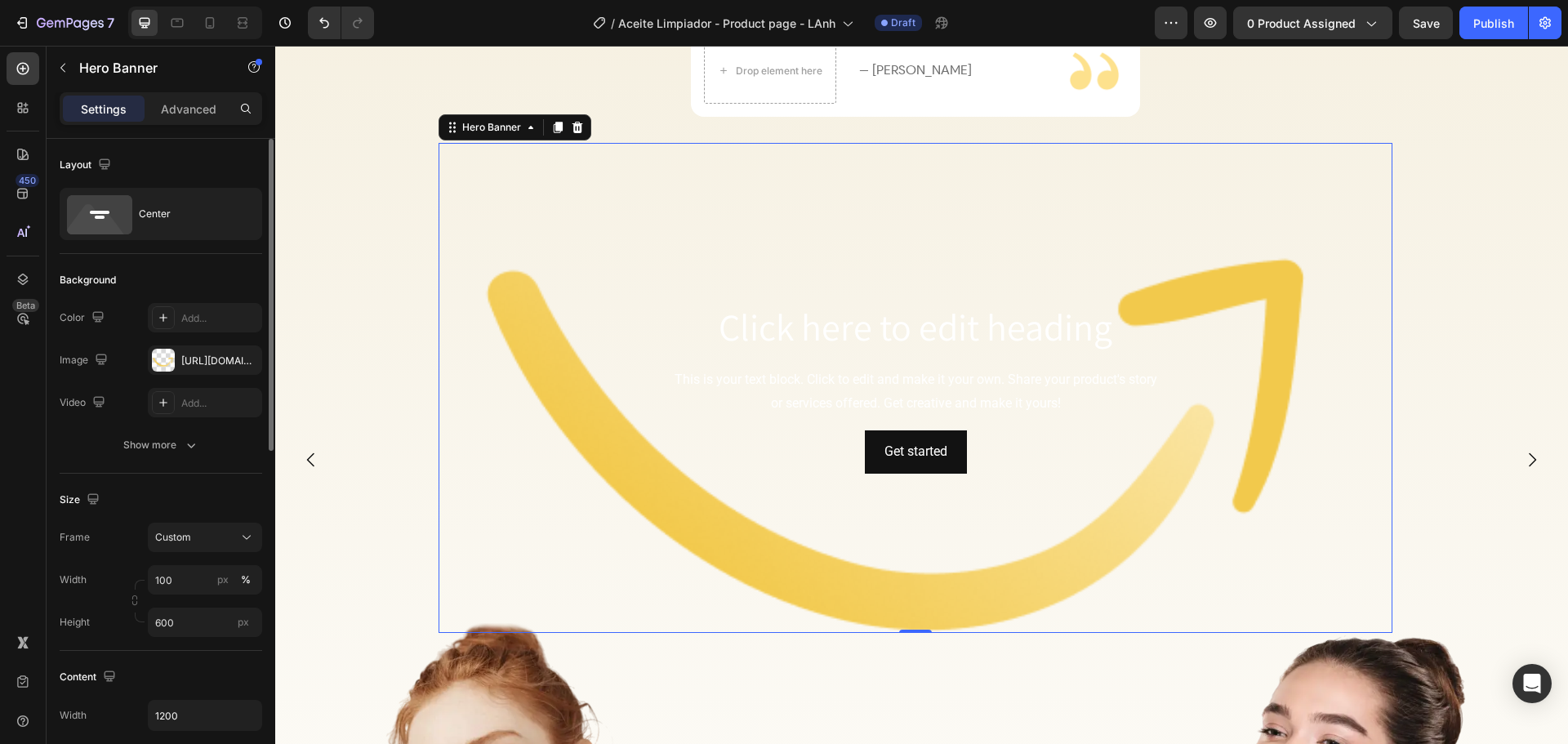
scroll to position [0, 0]
click at [226, 575] on div "px" at bounding box center [223, 580] width 11 height 15
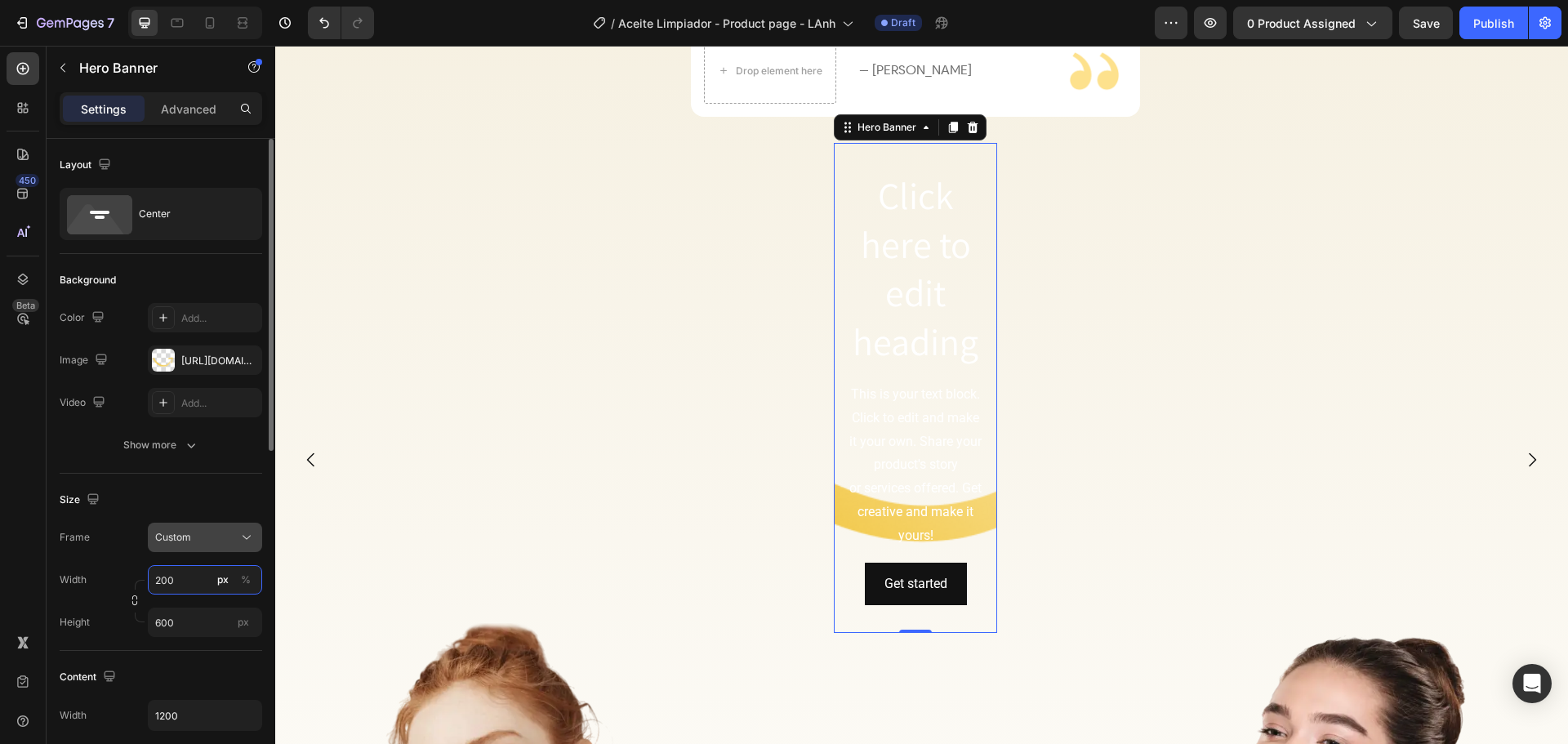
type input "200"
click at [199, 536] on div "Custom" at bounding box center [196, 537] width 80 height 15
click at [190, 571] on span "As banner source" at bounding box center [195, 576] width 81 height 15
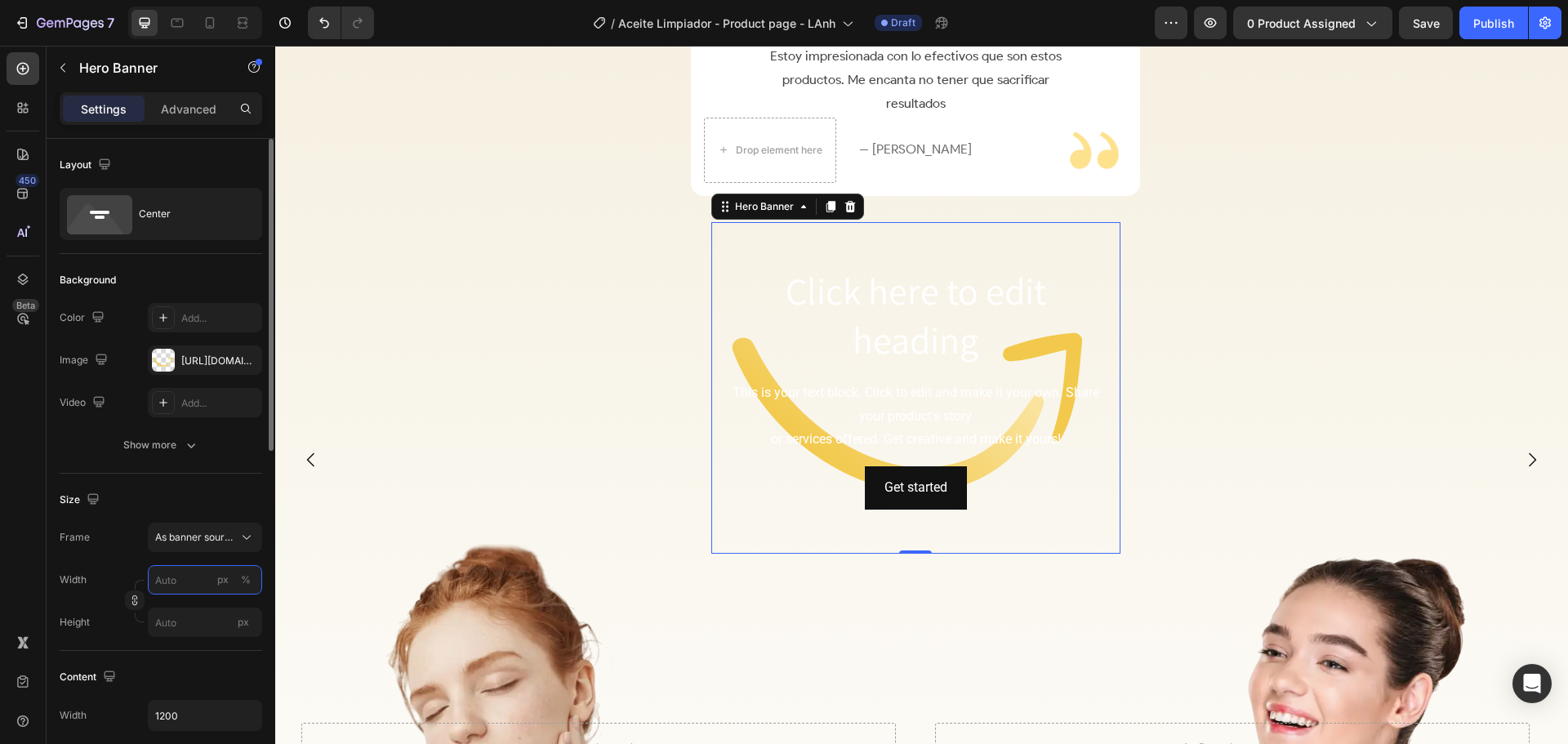
click at [189, 584] on input "px %" at bounding box center [205, 580] width 115 height 30
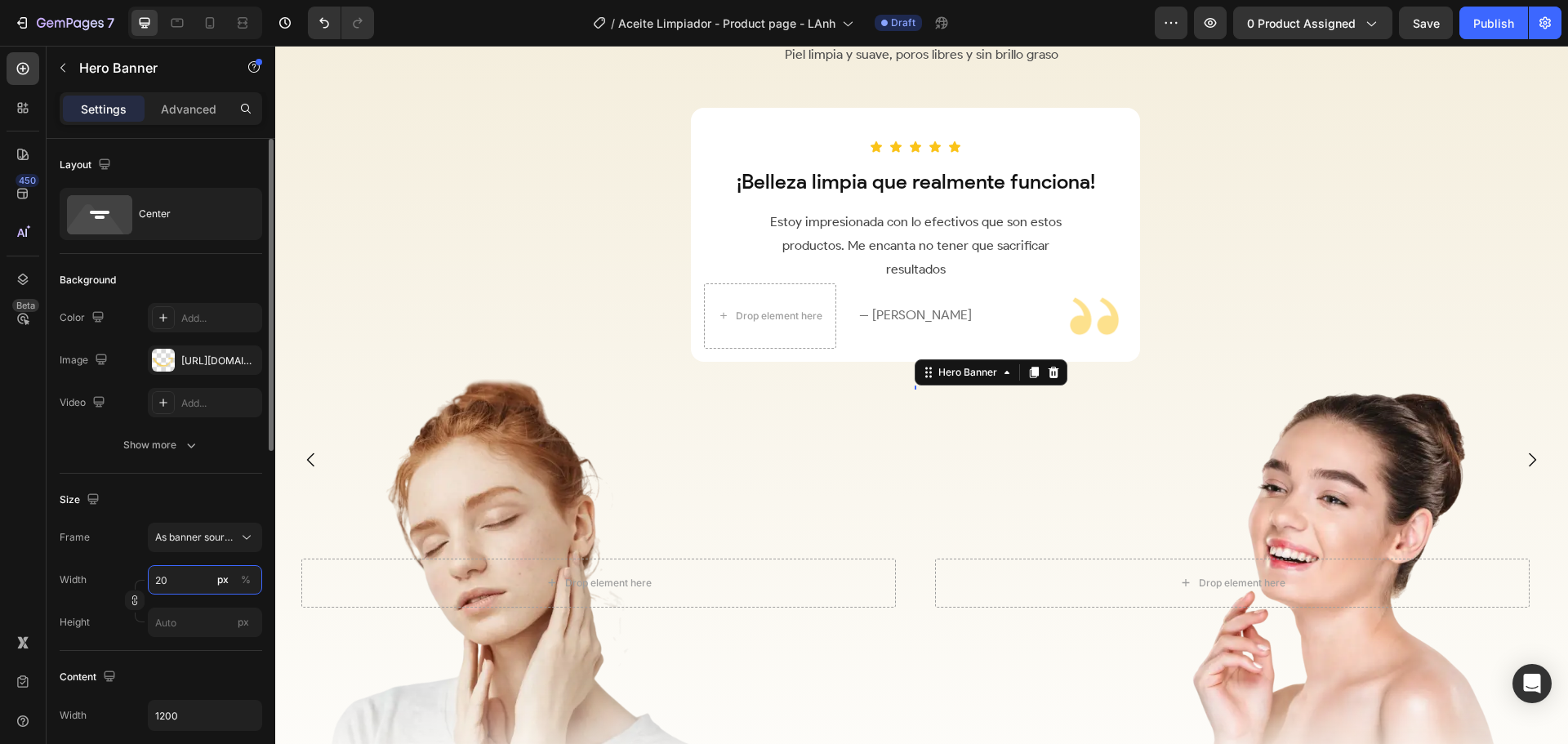
scroll to position [2454, 0]
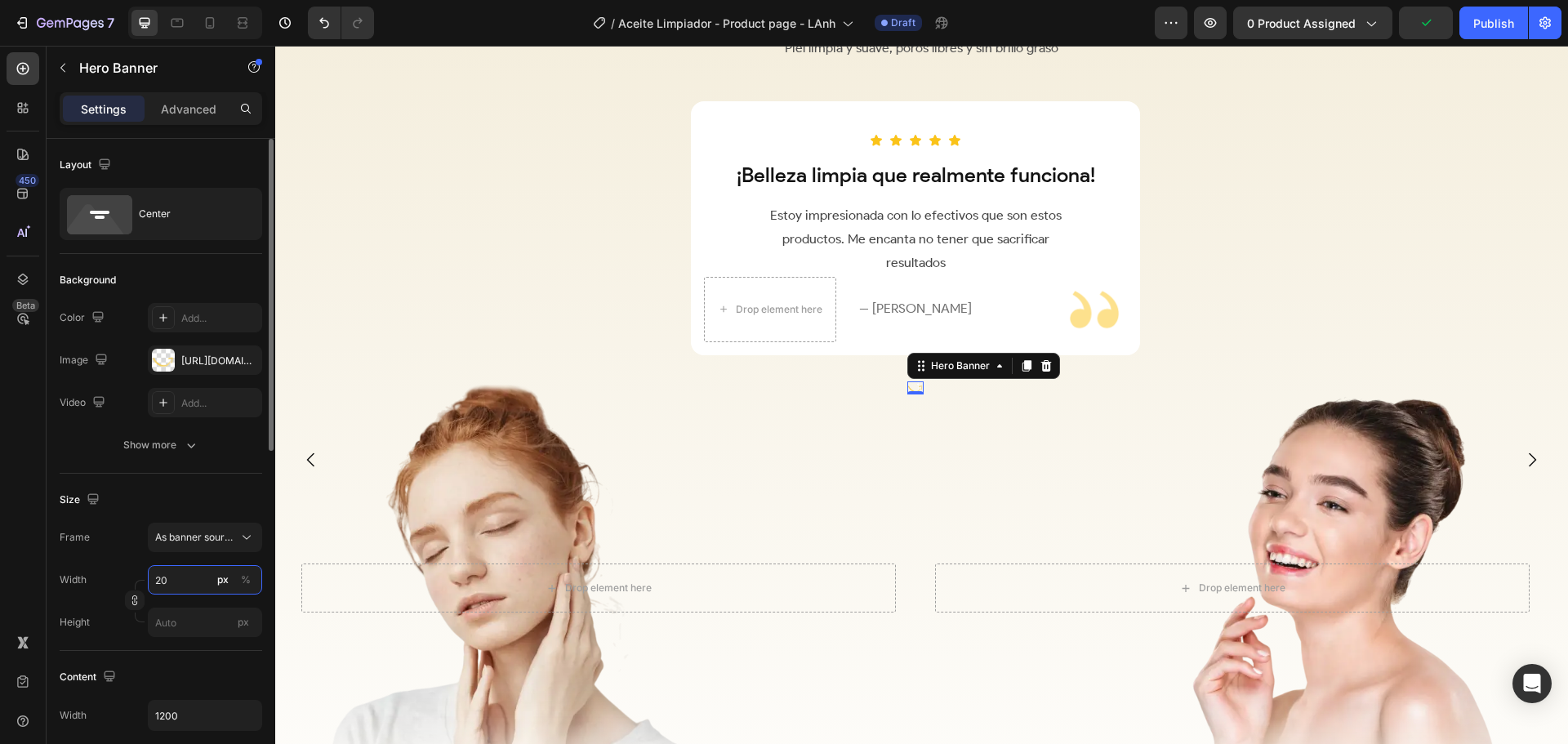
type input "200"
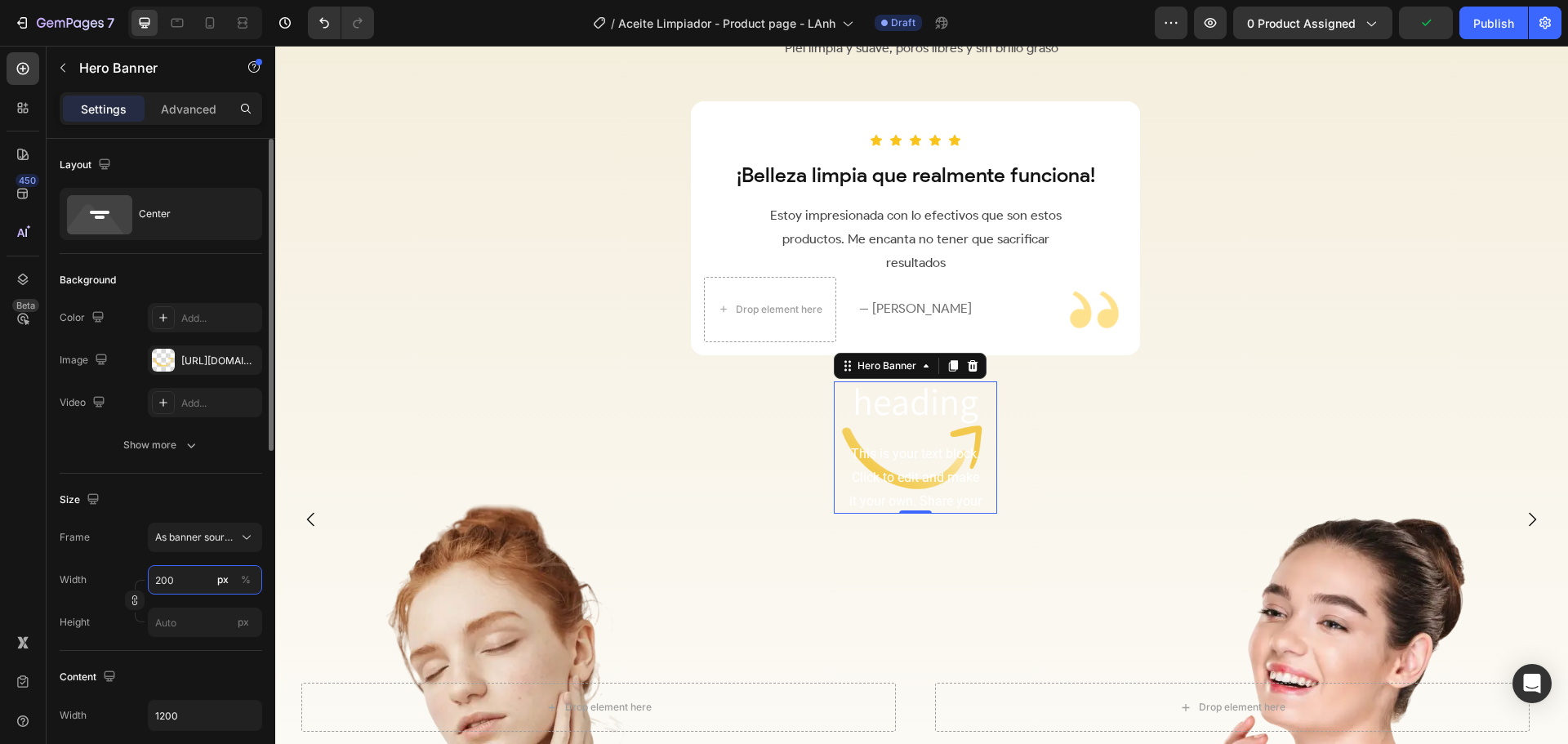
scroll to position [2513, 0]
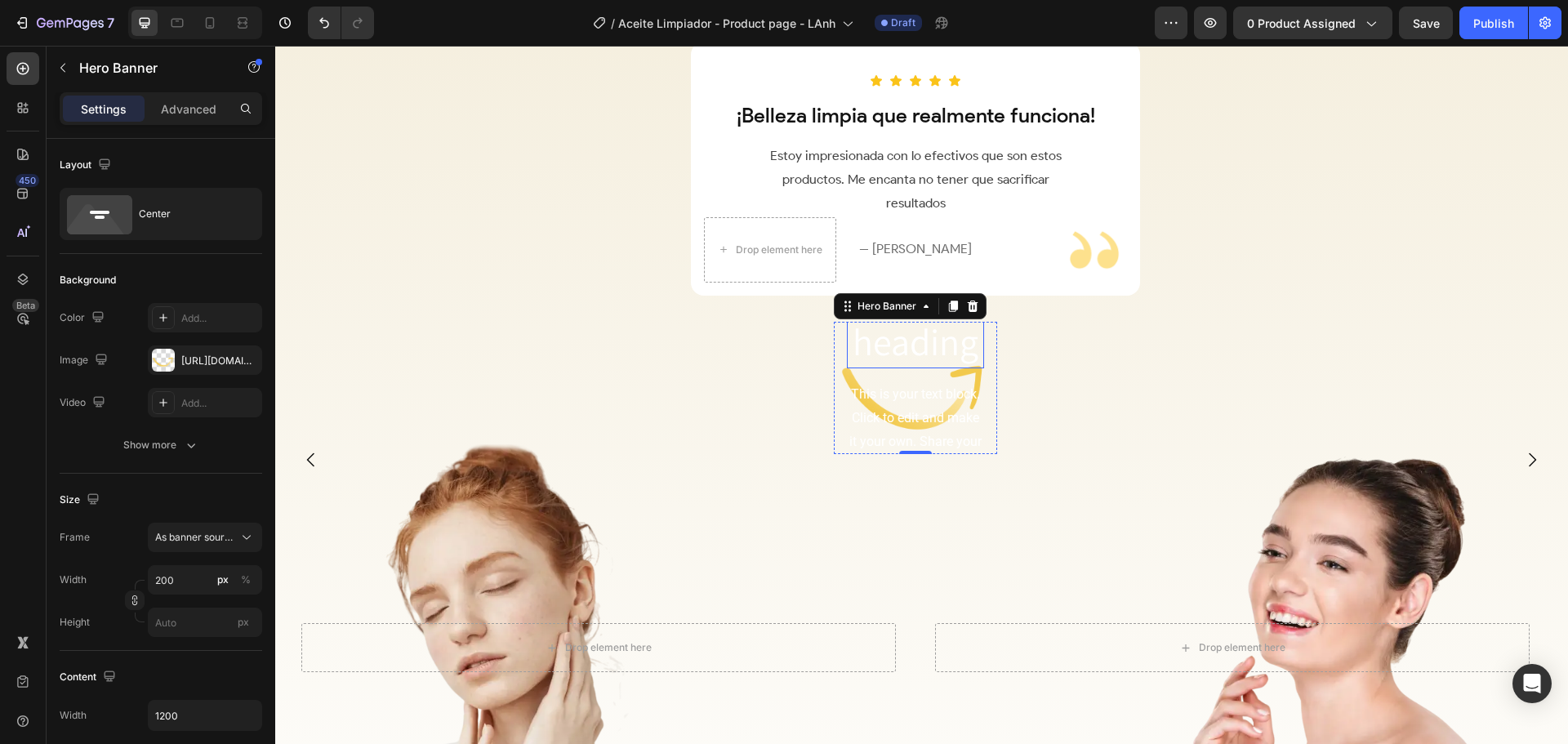
click at [923, 350] on h2 "Click here to edit heading" at bounding box center [915, 268] width 137 height 198
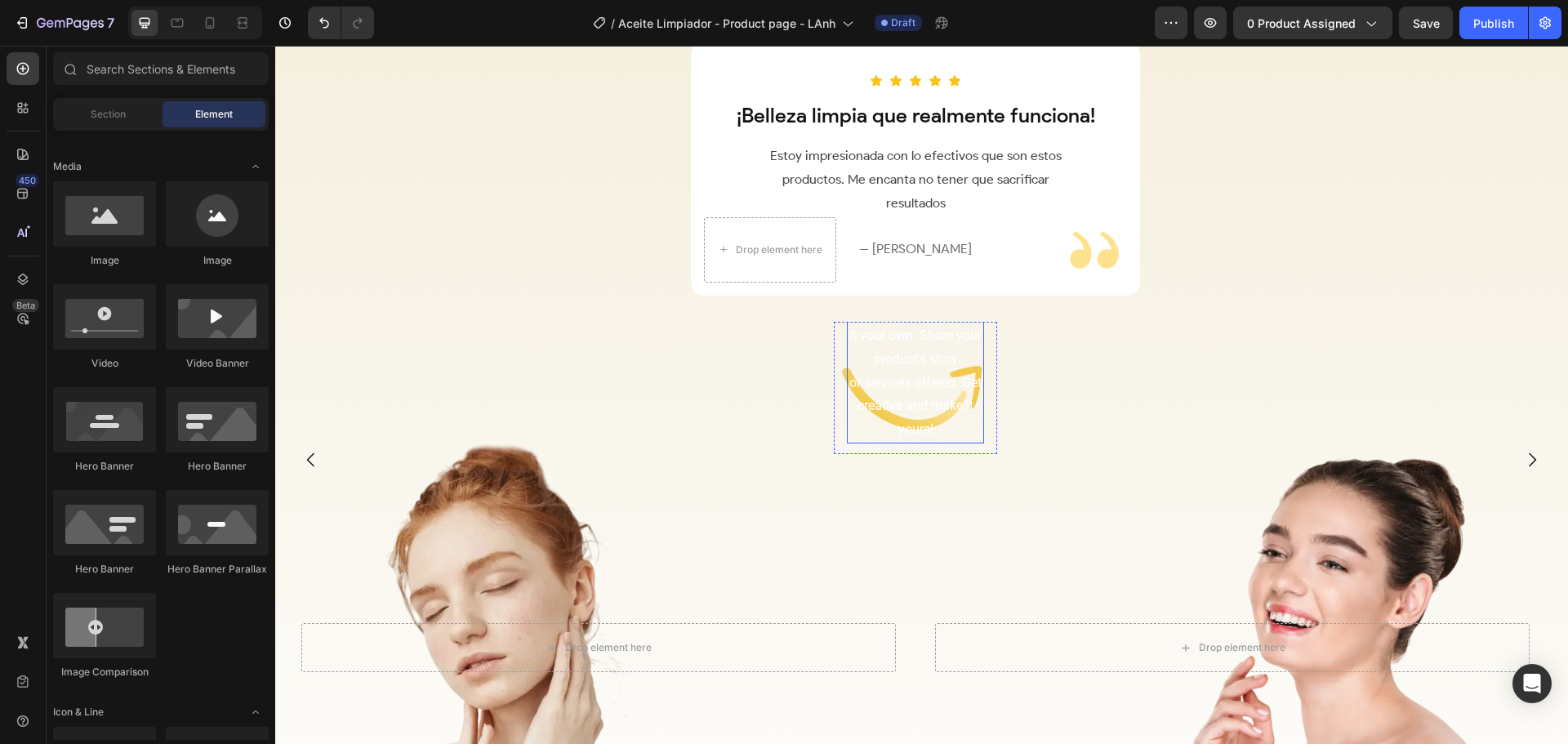
click at [920, 354] on div "This is your text block. Click to edit and make it your own. Share your product…" at bounding box center [915, 358] width 137 height 169
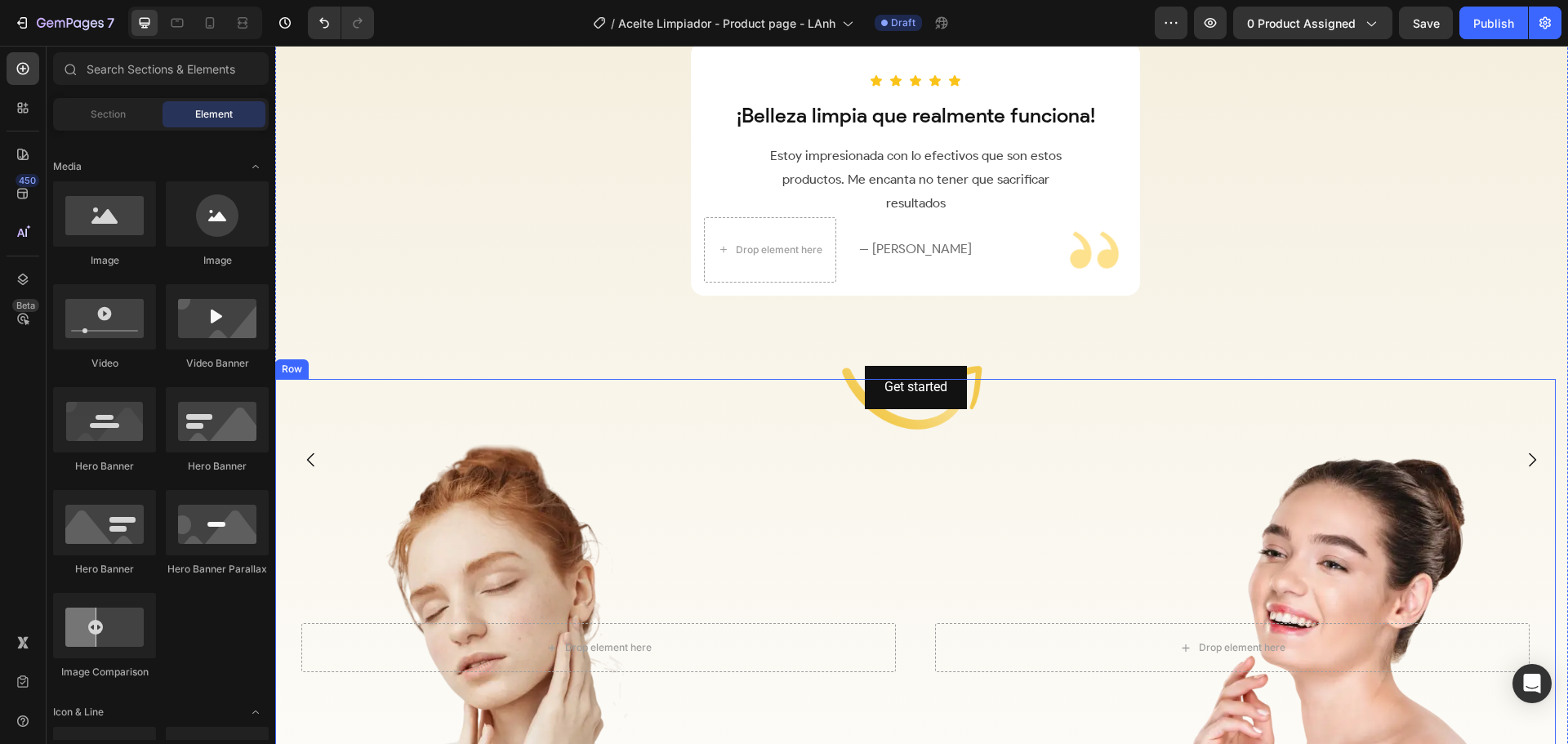
click at [978, 381] on div "Drop element here Hero Banner Drop element here Hero Banner Row" at bounding box center [915, 648] width 1281 height 538
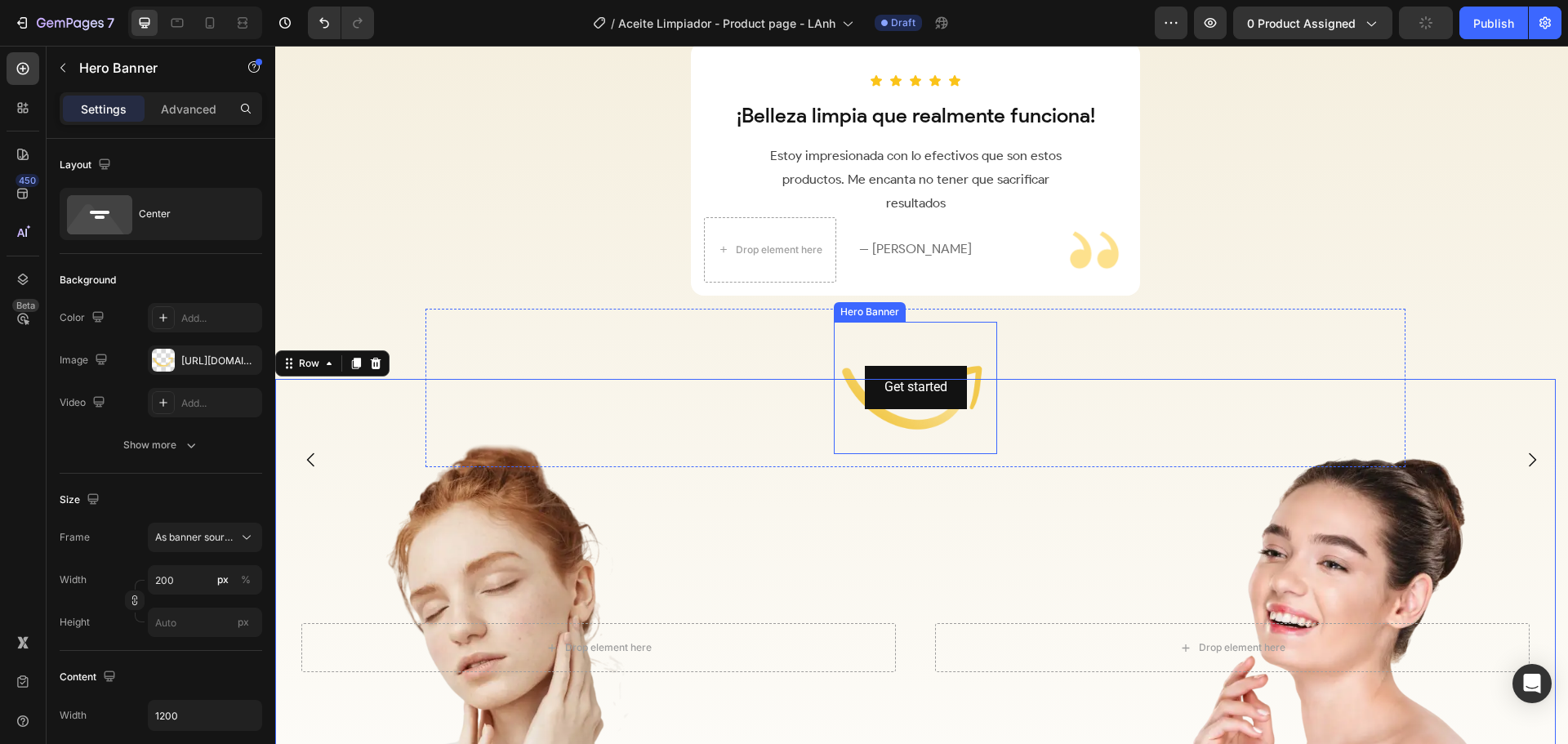
click at [911, 365] on div "Get started Button" at bounding box center [915, 386] width 163 height 49
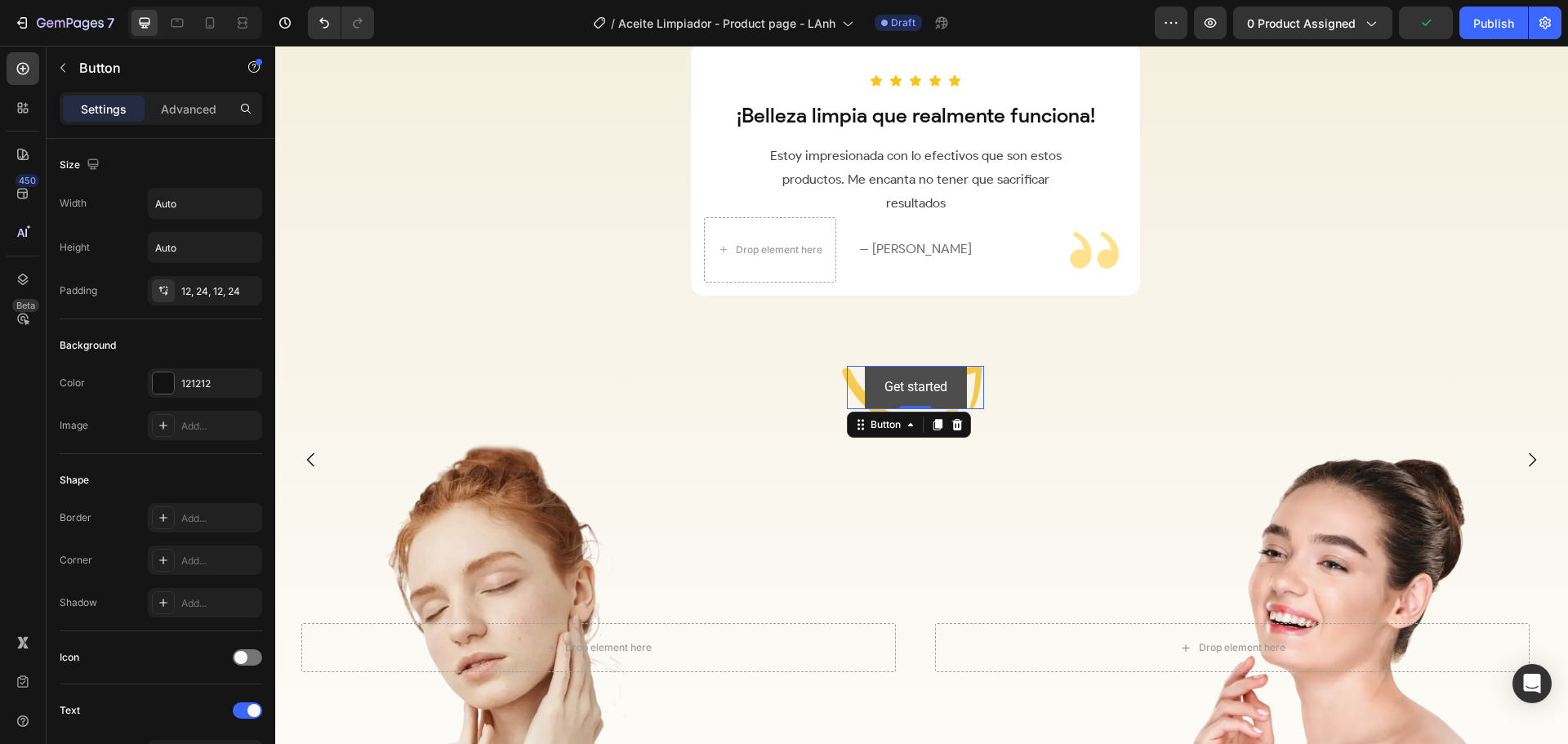
click at [879, 372] on button "Get started" at bounding box center [916, 387] width 102 height 43
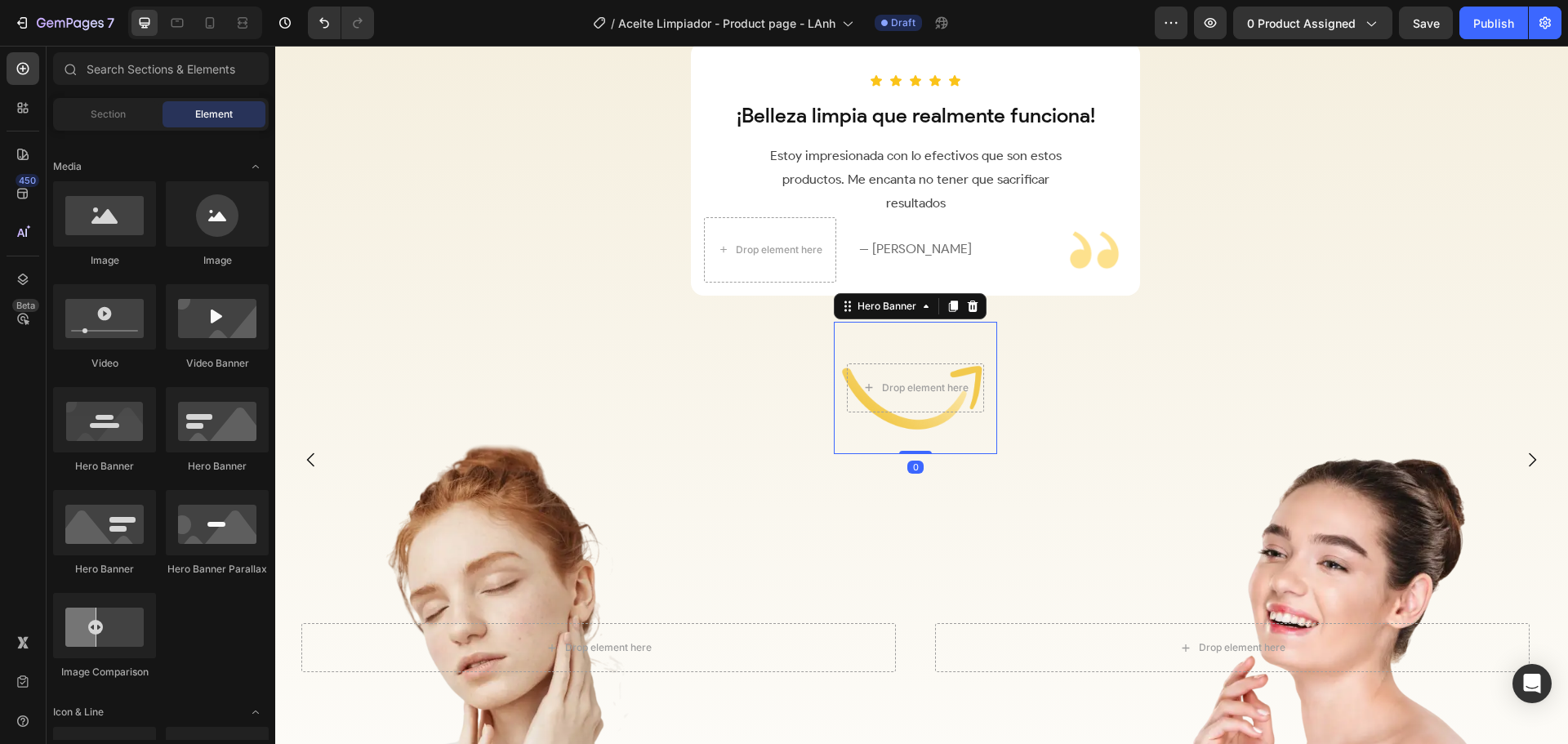
click at [852, 356] on div "Background Image" at bounding box center [915, 387] width 163 height 132
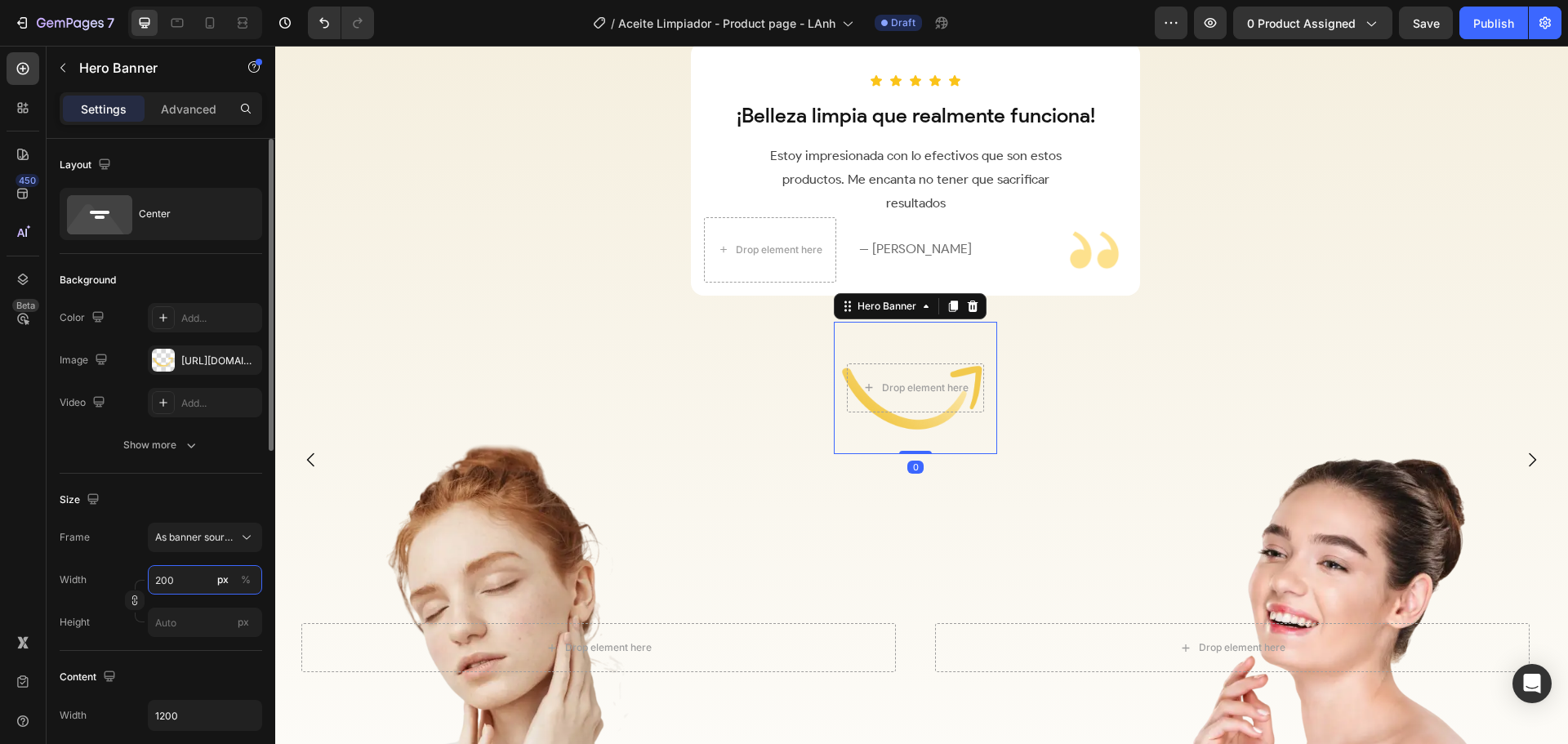
click at [177, 578] on input "200" at bounding box center [205, 580] width 115 height 30
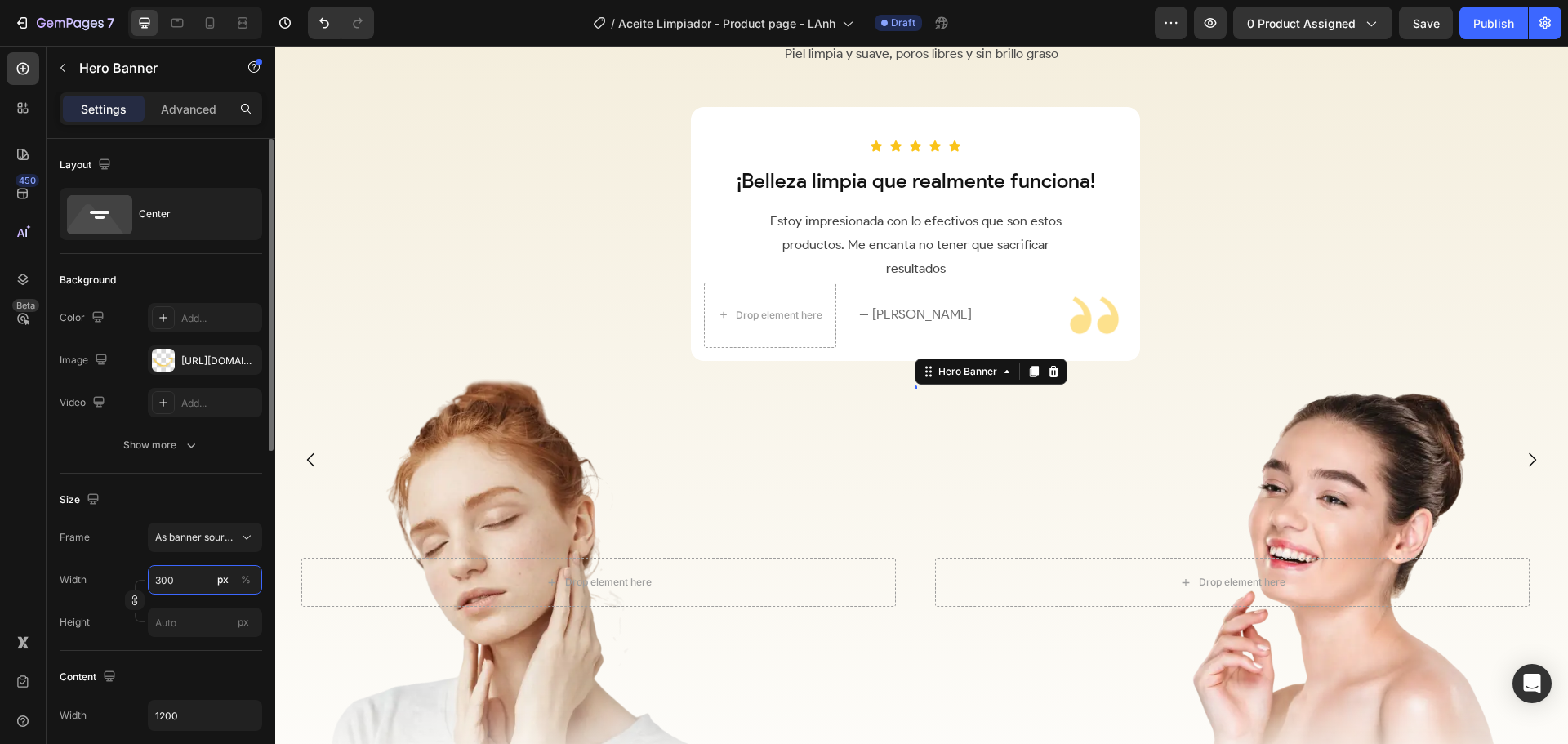
scroll to position [2546, 0]
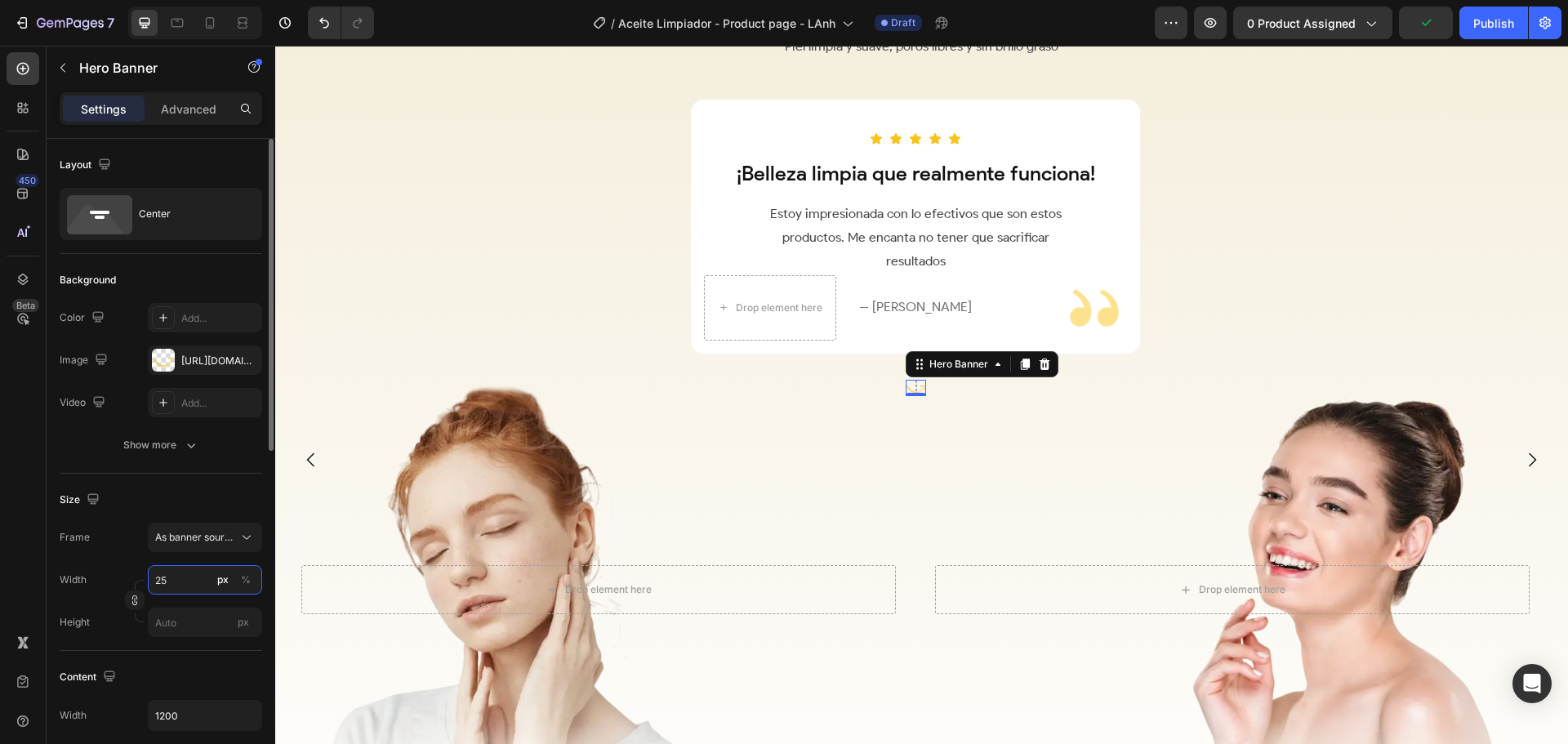
type input "250"
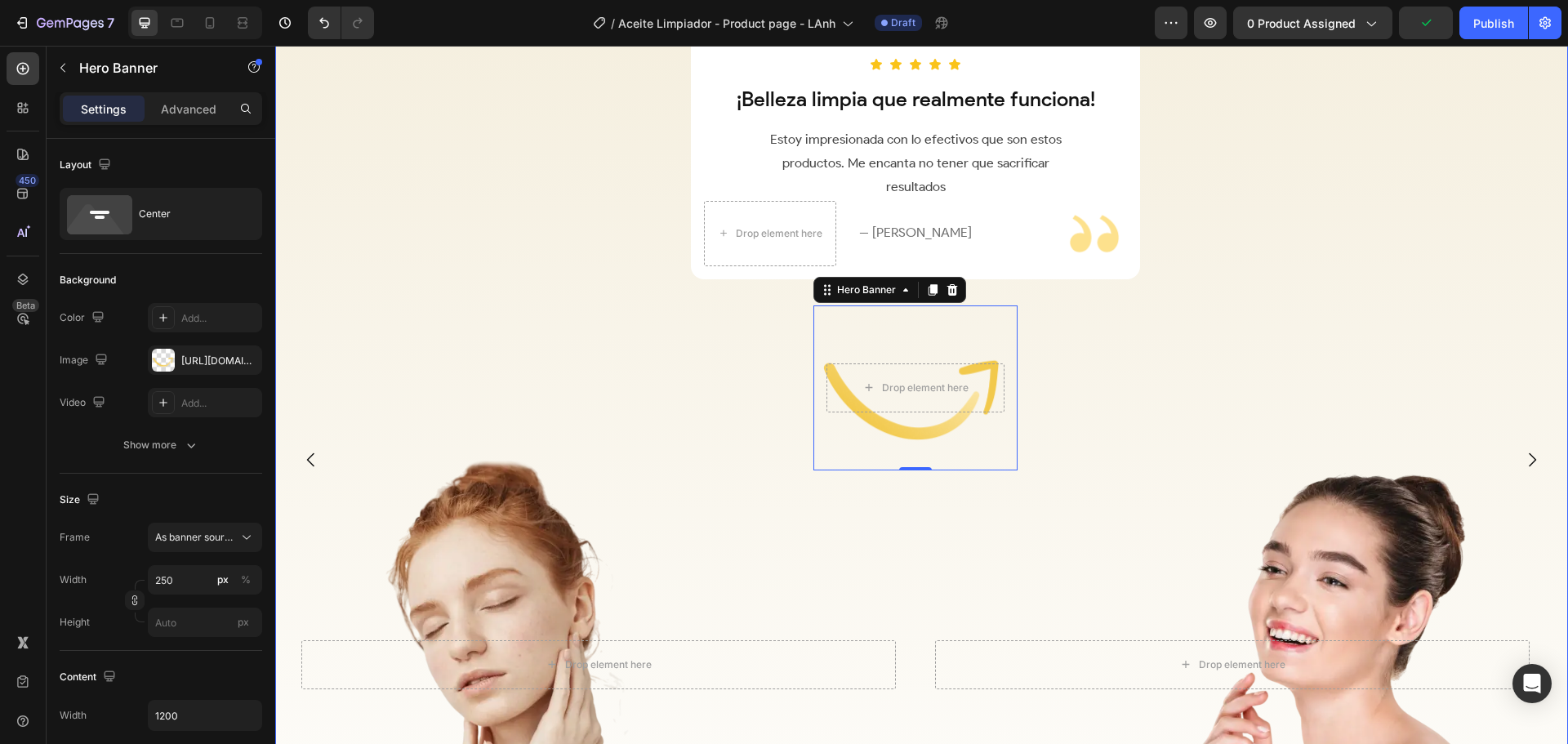
click at [1301, 209] on div "Icon Icon Icon Icon Icon Row ¡Belleza limpia que realmente funciona! Heading Es…" at bounding box center [915, 498] width 1281 height 947
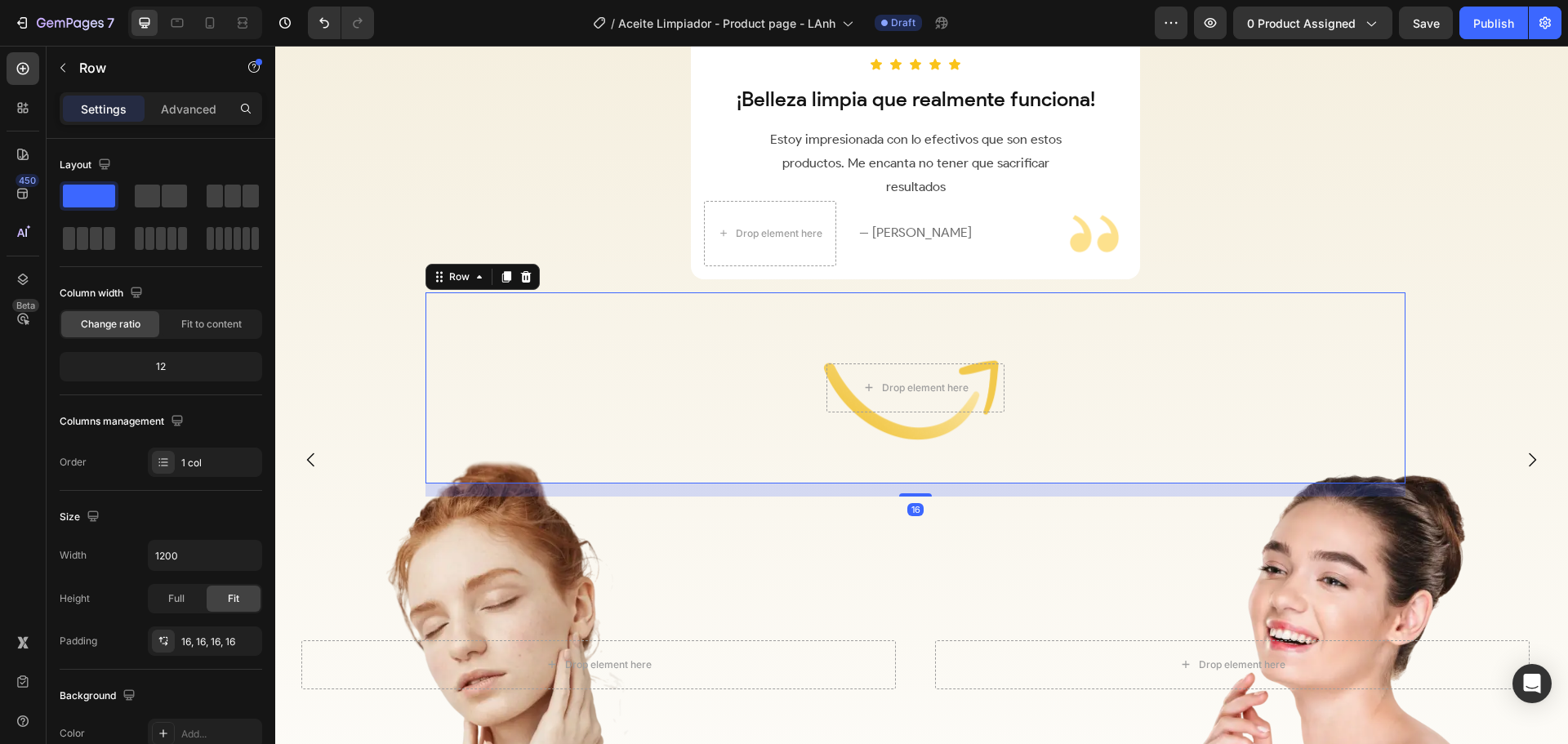
click at [1065, 341] on div "Drop element here Hero Banner" at bounding box center [916, 388] width 954 height 166
click at [178, 117] on div "Advanced" at bounding box center [189, 109] width 82 height 26
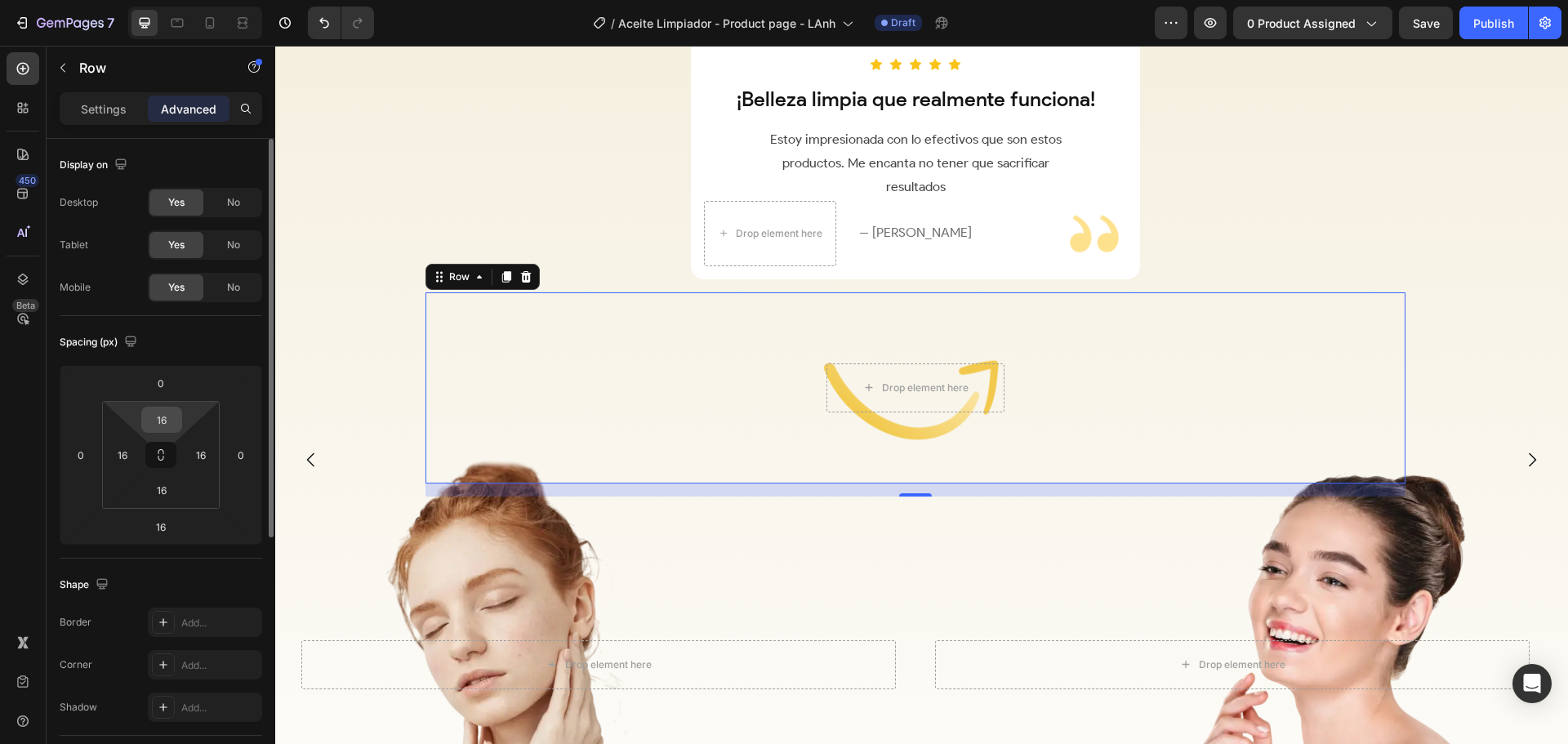
click at [167, 418] on input "16" at bounding box center [161, 419] width 33 height 24
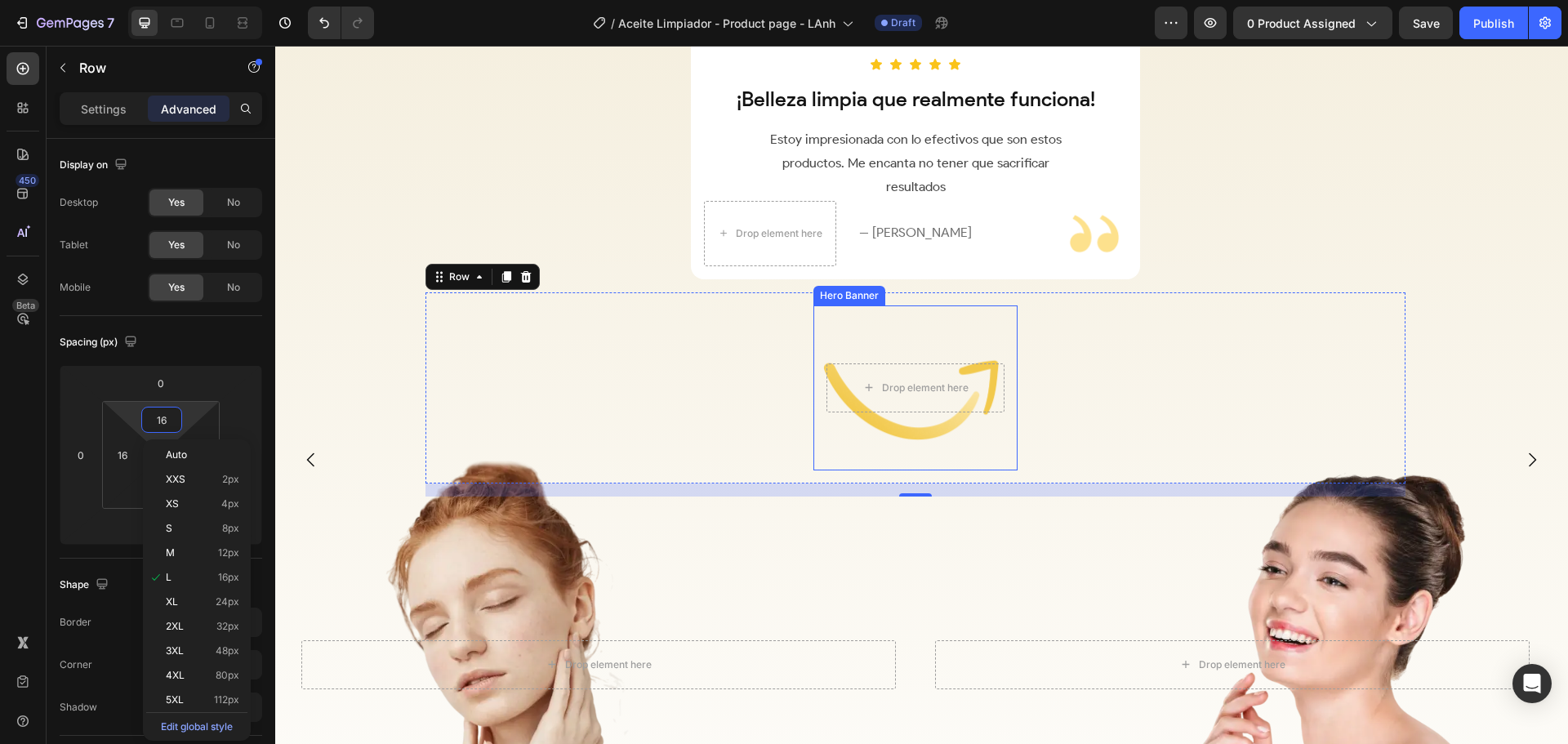
click at [915, 343] on div "Background Image" at bounding box center [915, 388] width 204 height 166
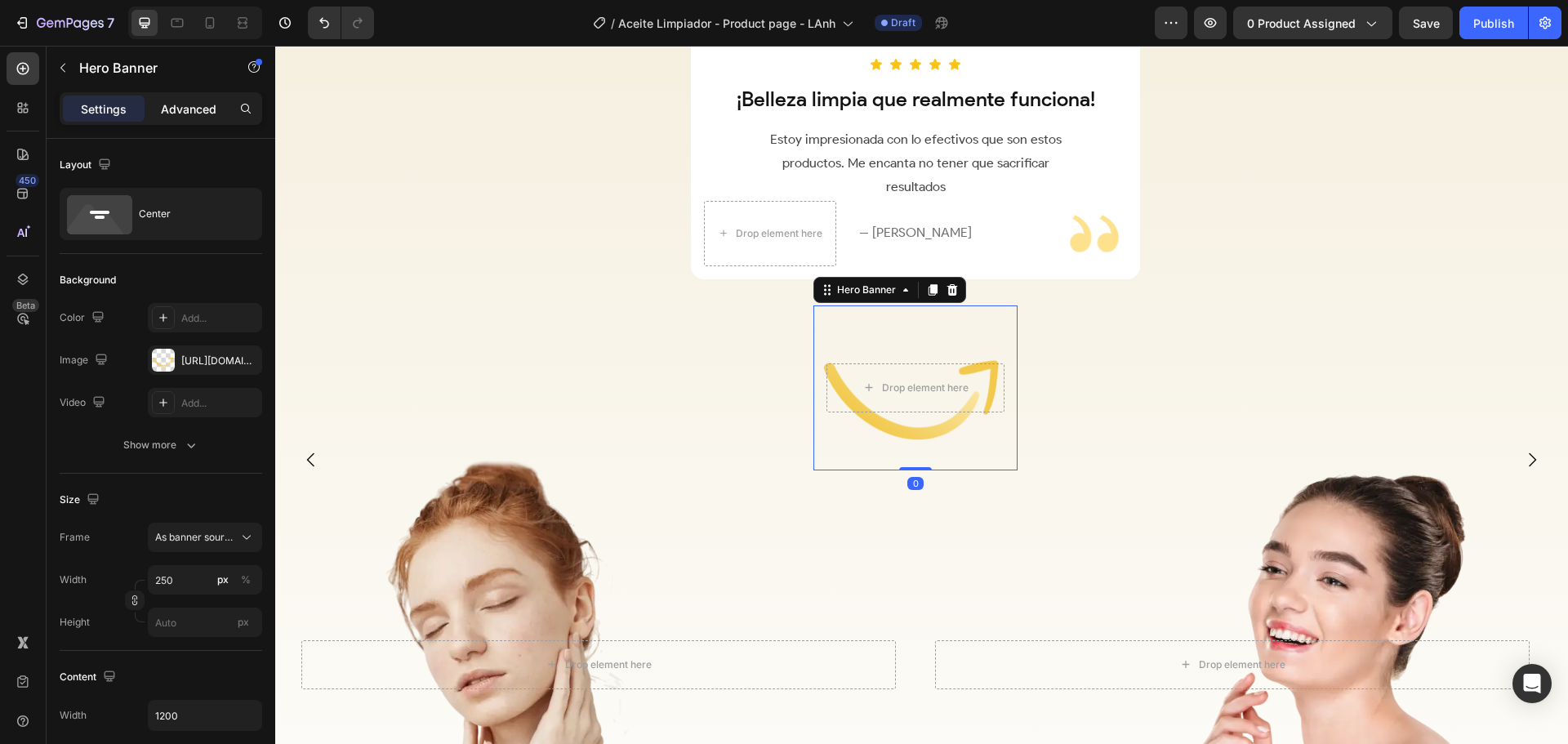
click at [184, 104] on p "Advanced" at bounding box center [189, 109] width 56 height 17
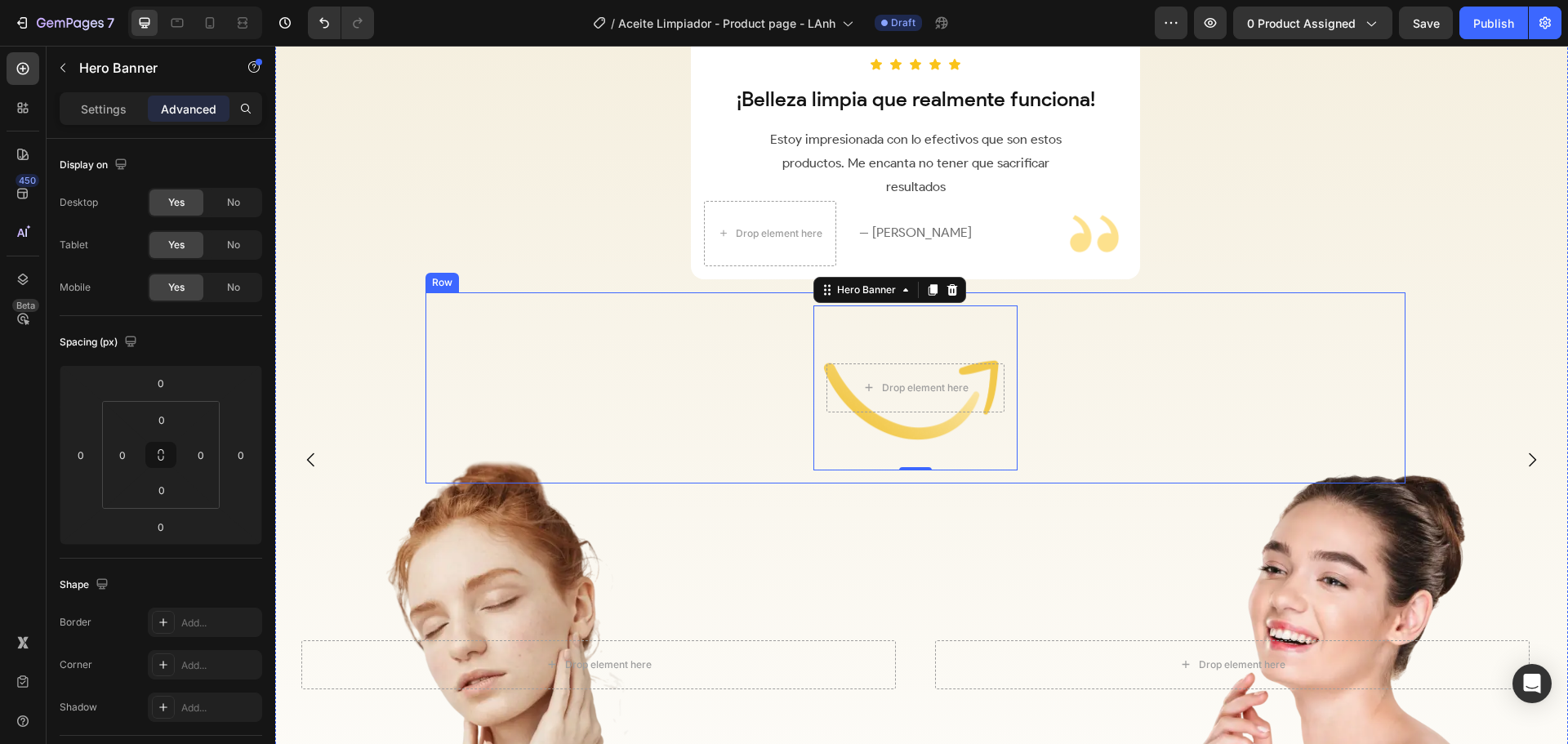
click at [714, 354] on div "Drop element here Hero Banner 0" at bounding box center [916, 388] width 954 height 166
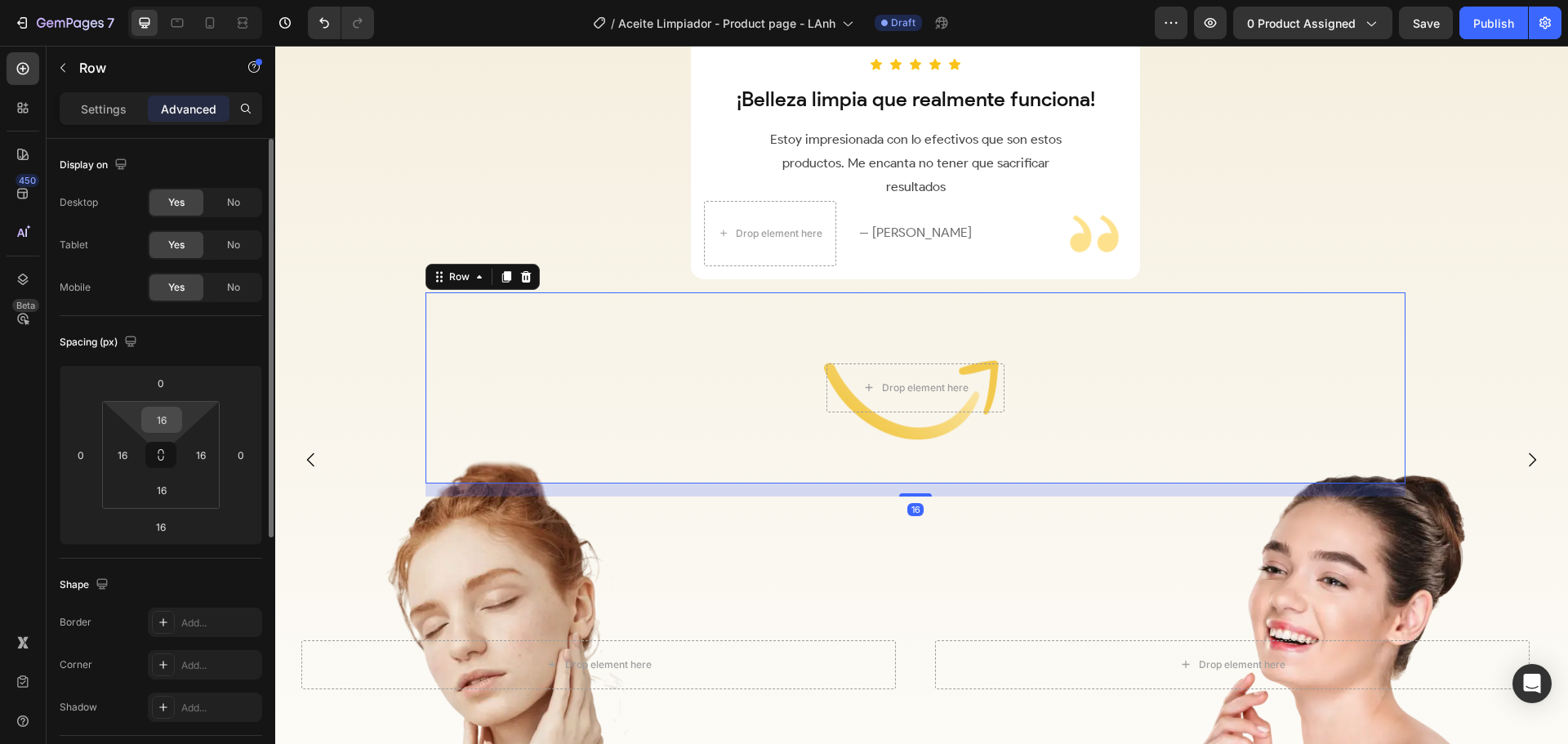
click at [165, 420] on input "16" at bounding box center [161, 419] width 33 height 24
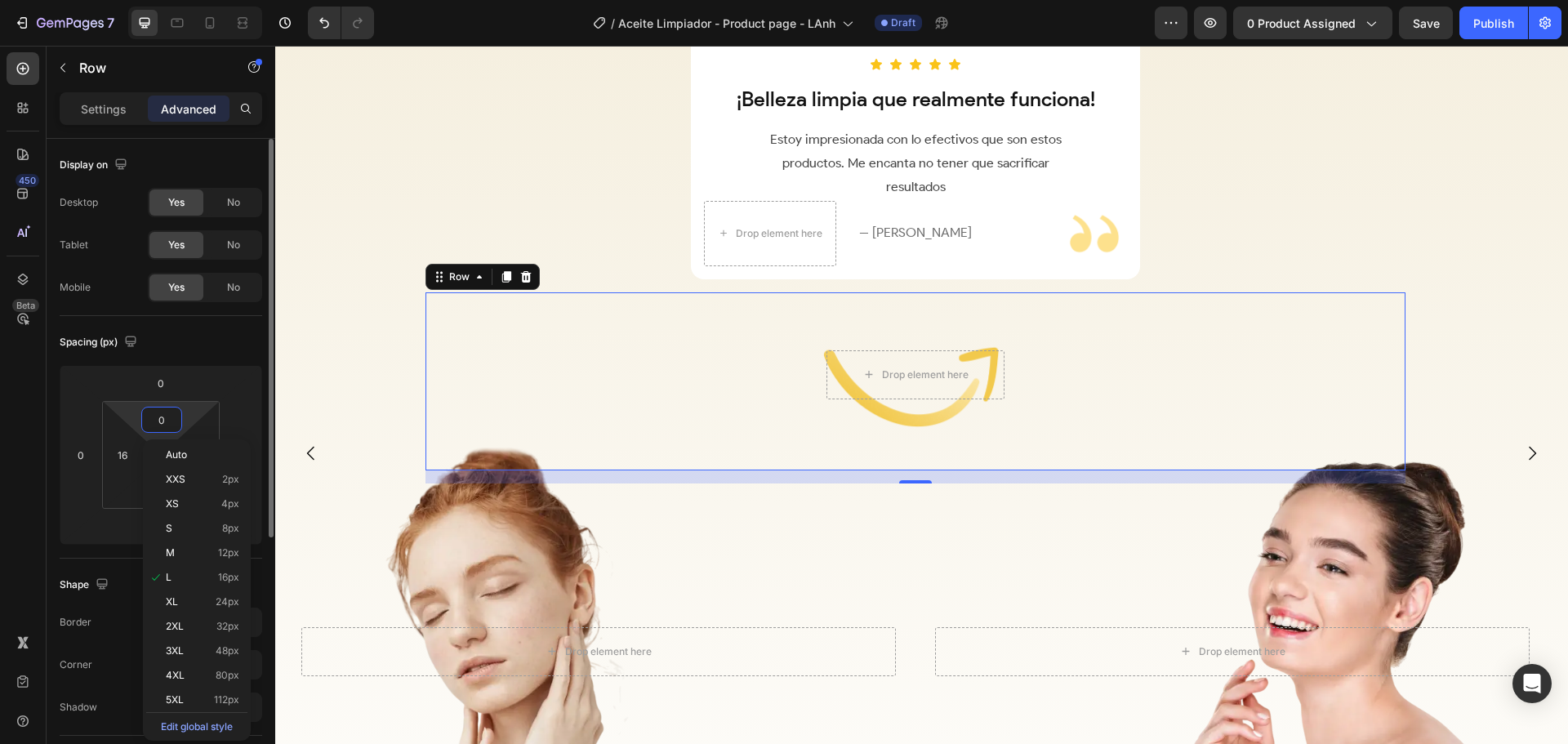
scroll to position [2523, 0]
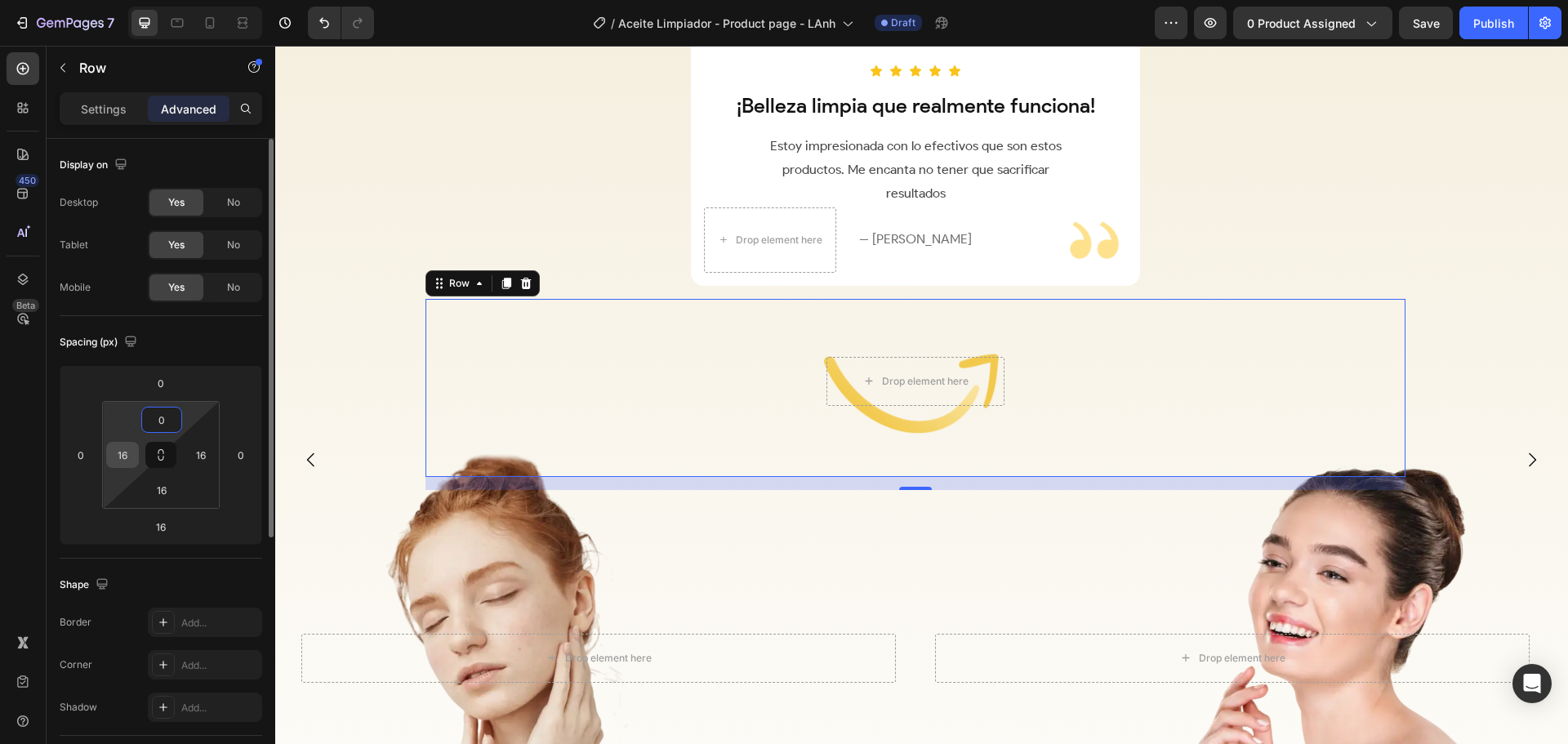
type input "0"
click at [119, 457] on input "16" at bounding box center [122, 454] width 24 height 24
type input "0"
click at [200, 453] on input "16" at bounding box center [201, 454] width 24 height 24
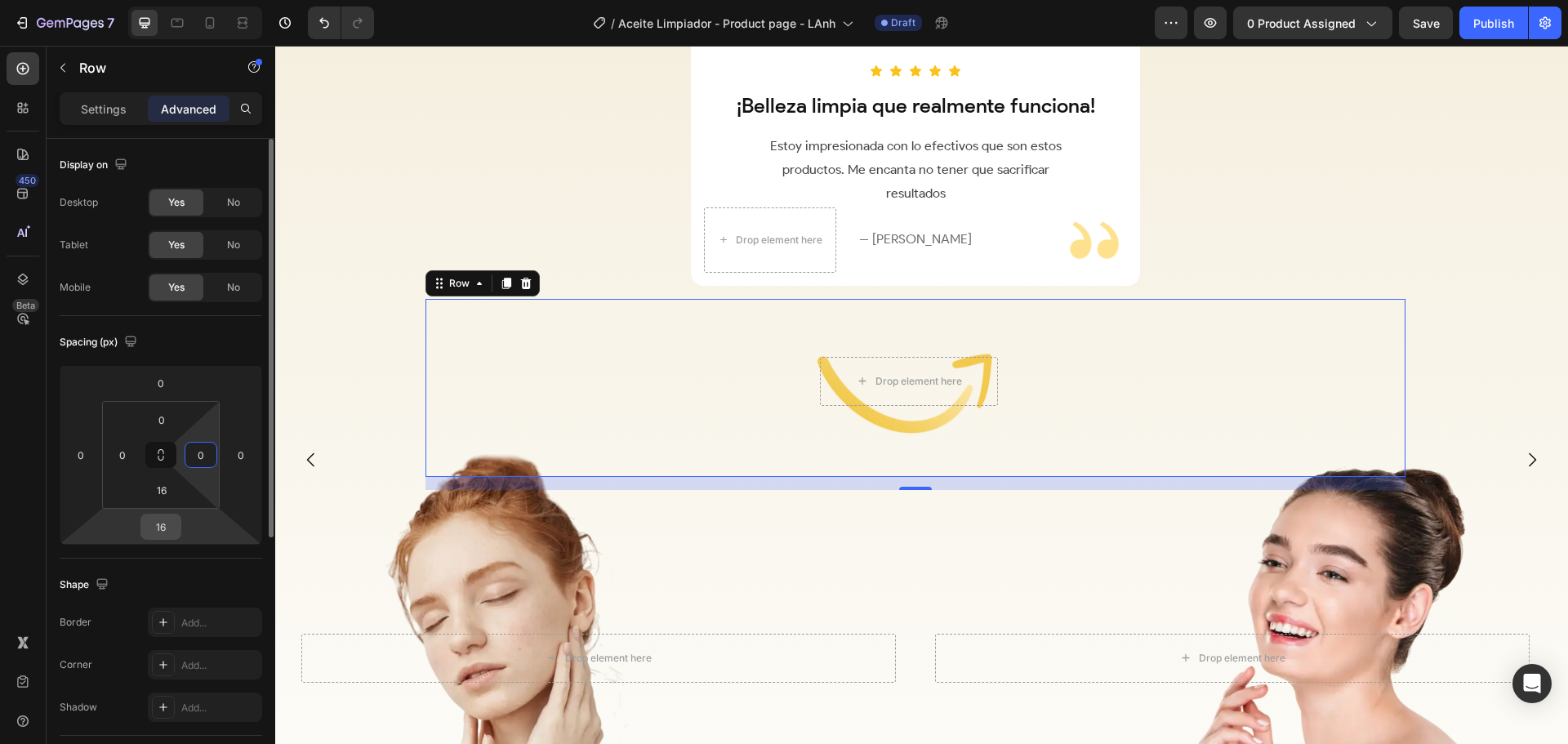
type input "0"
click at [164, 524] on input "16" at bounding box center [160, 526] width 33 height 24
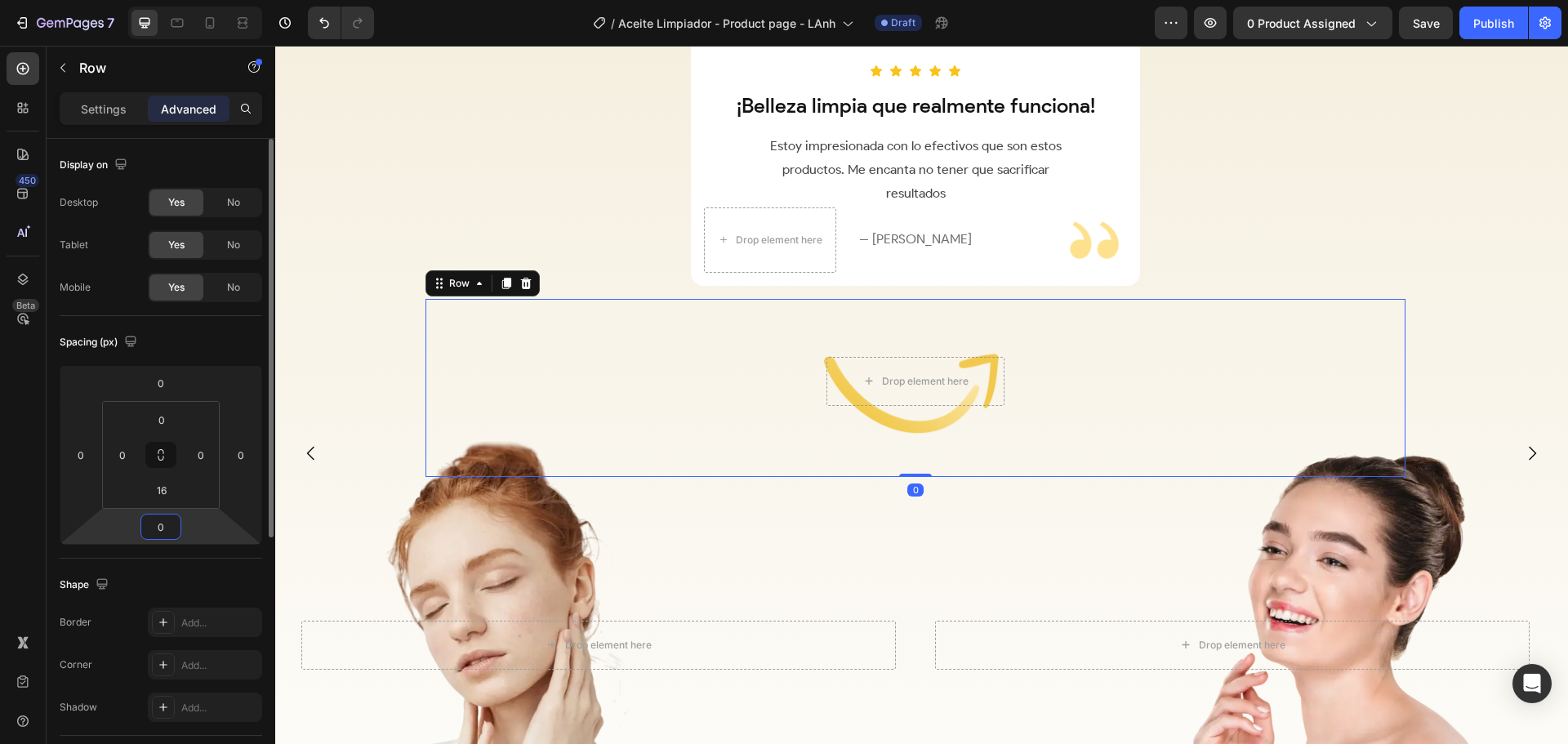
scroll to position [2517, 0]
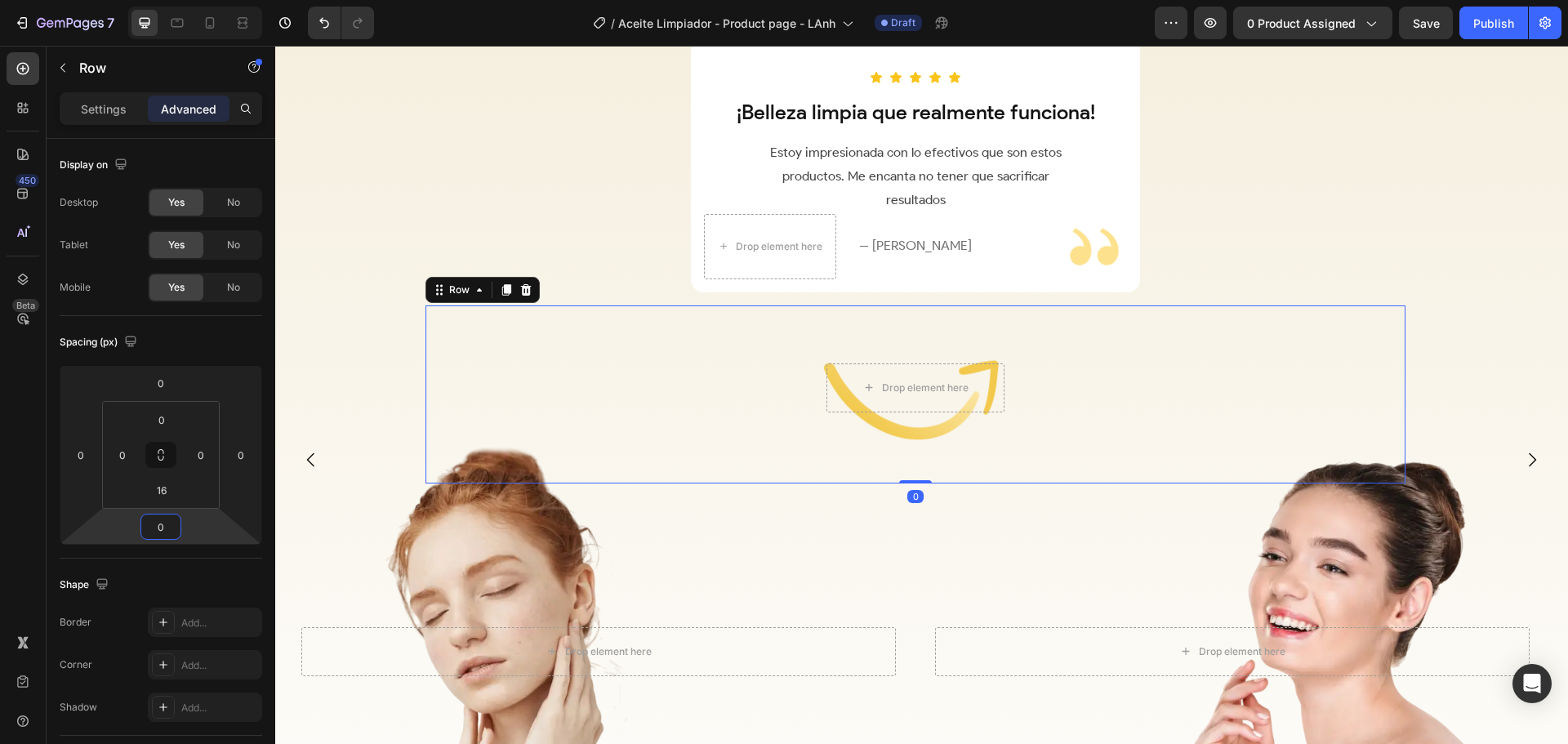
type input "0"
click at [608, 315] on div "Drop element here Hero Banner" at bounding box center [916, 388] width 980 height 166
click at [162, 492] on input "16" at bounding box center [161, 490] width 33 height 24
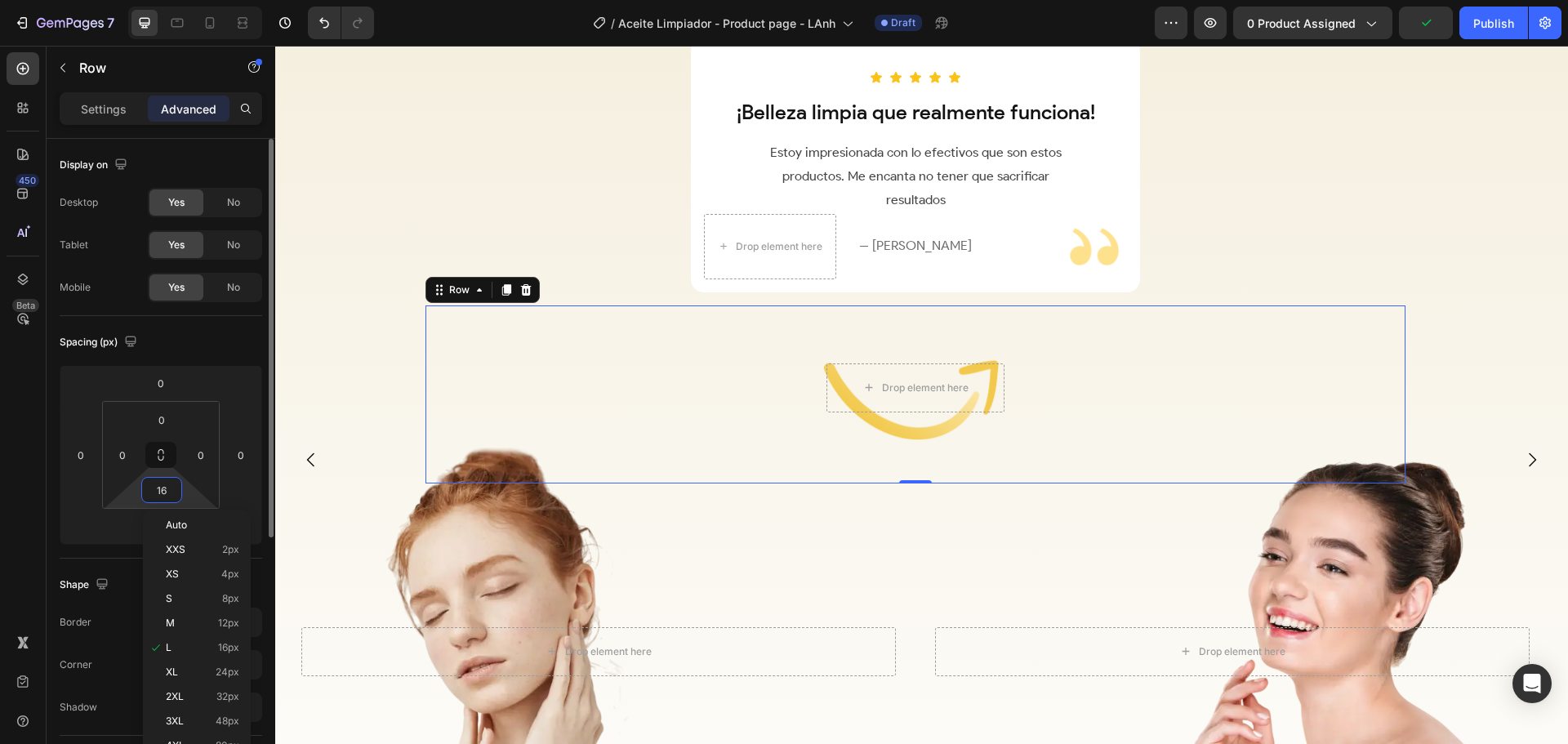
type input "0"
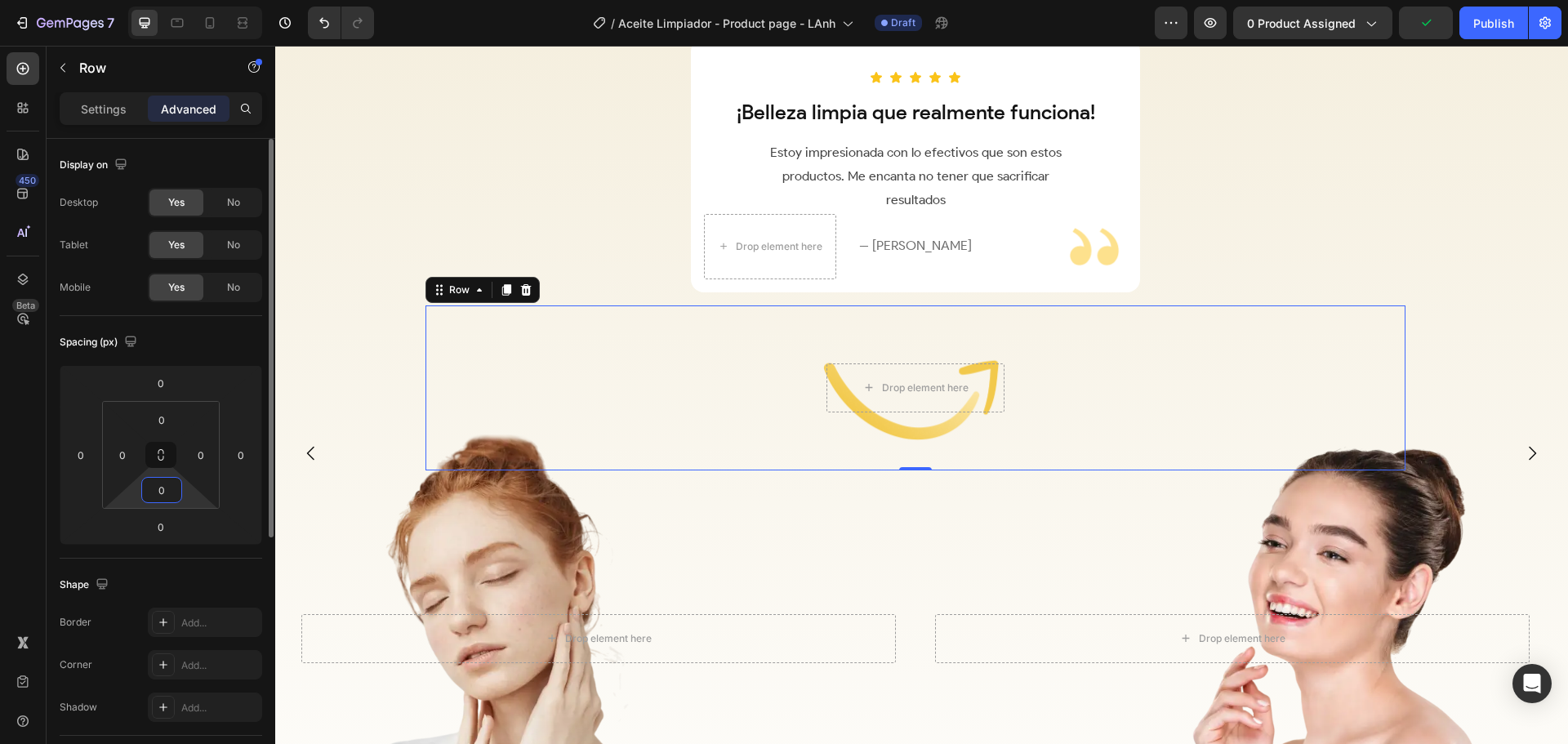
scroll to position [2510, 0]
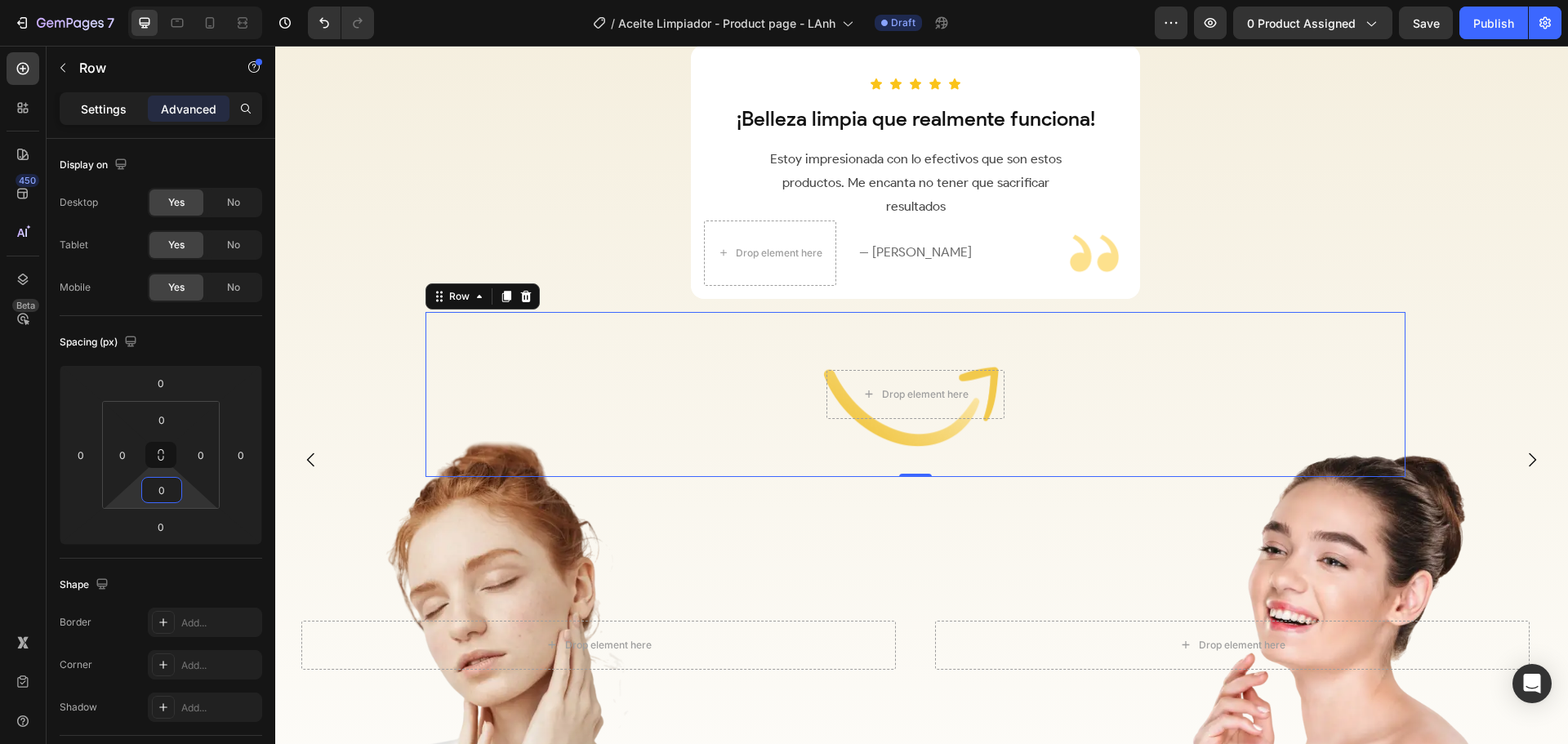
click at [102, 103] on p "Settings" at bounding box center [103, 109] width 46 height 17
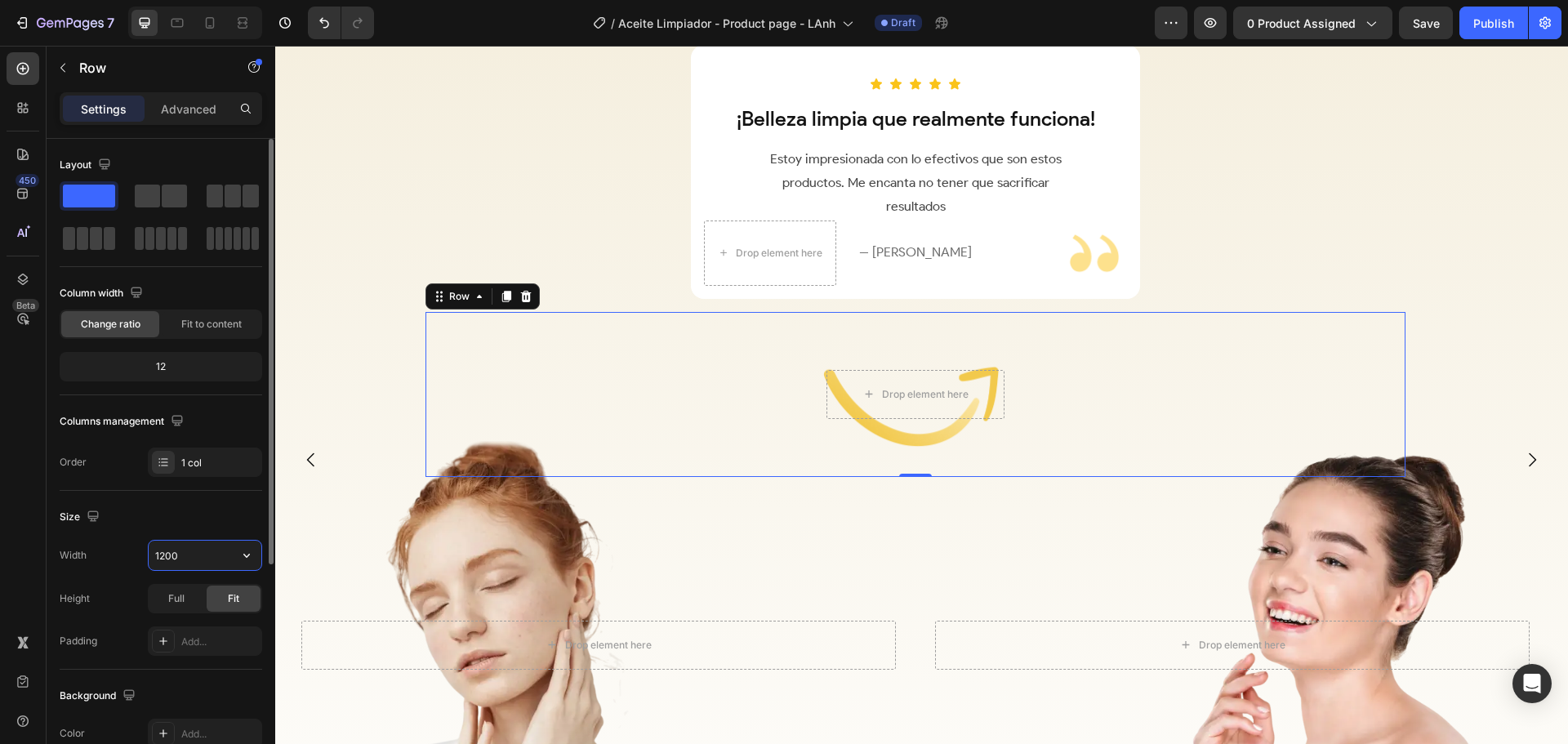
click at [196, 557] on input "1200" at bounding box center [205, 555] width 113 height 30
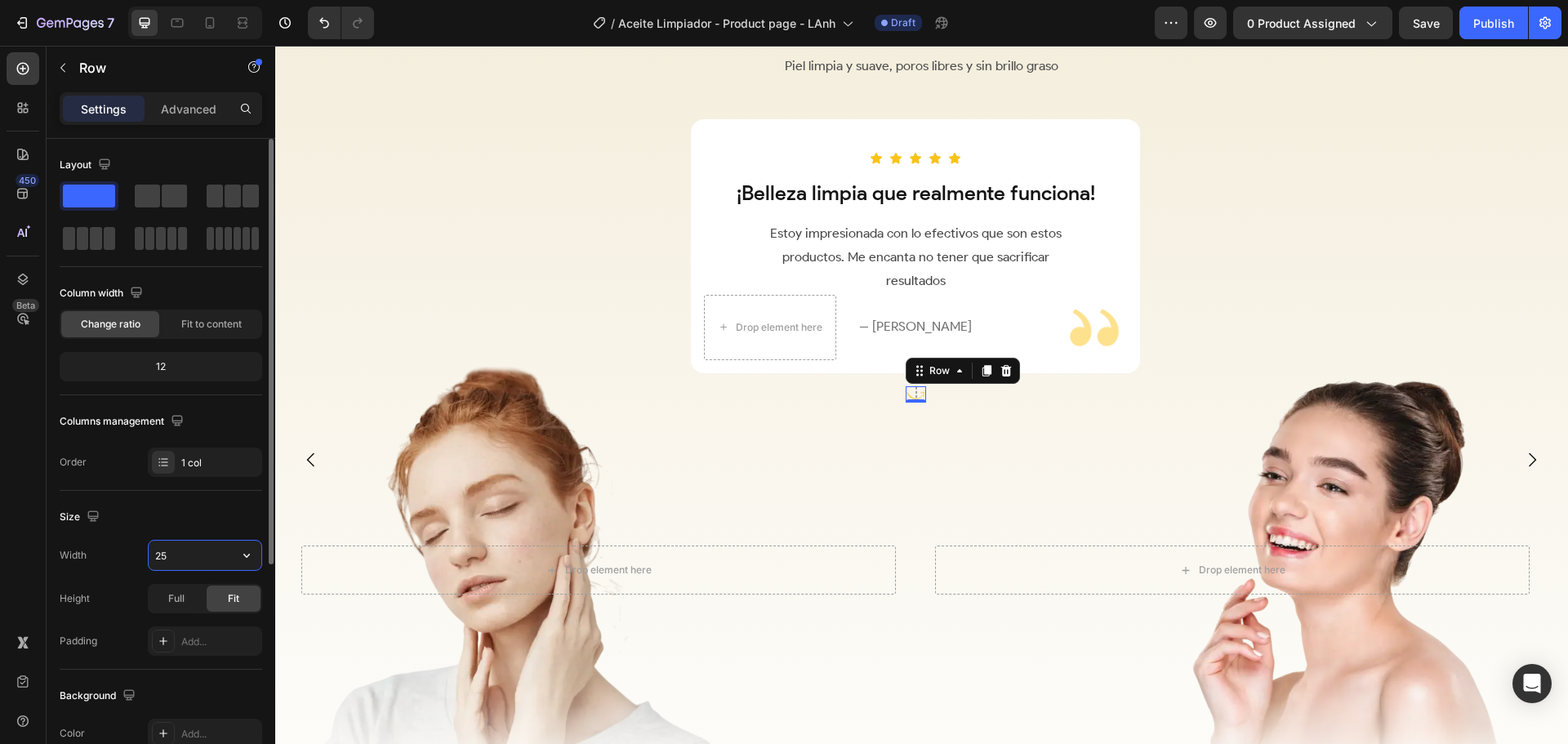
type input "250"
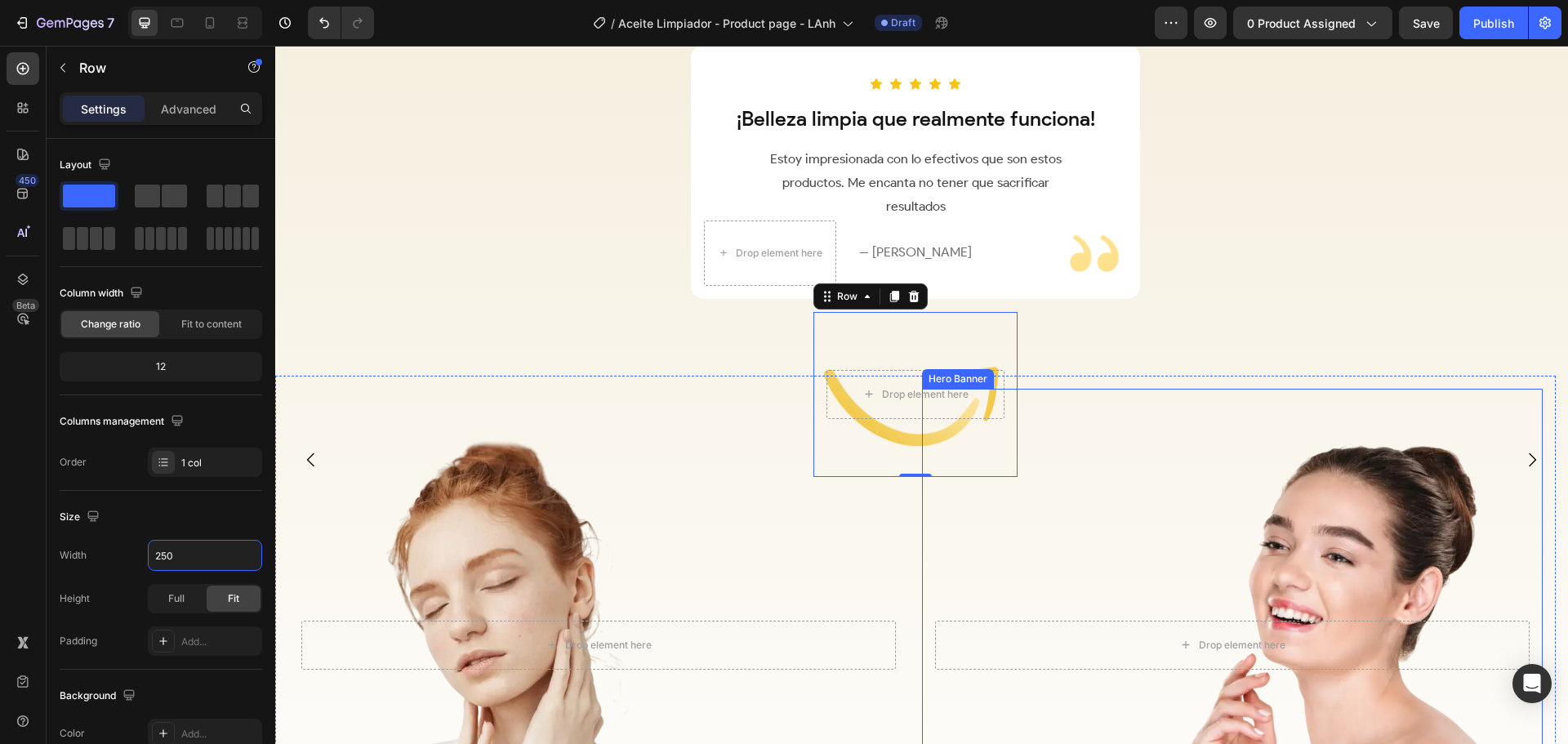
click at [1024, 503] on div "Overlay" at bounding box center [1233, 644] width 620 height 512
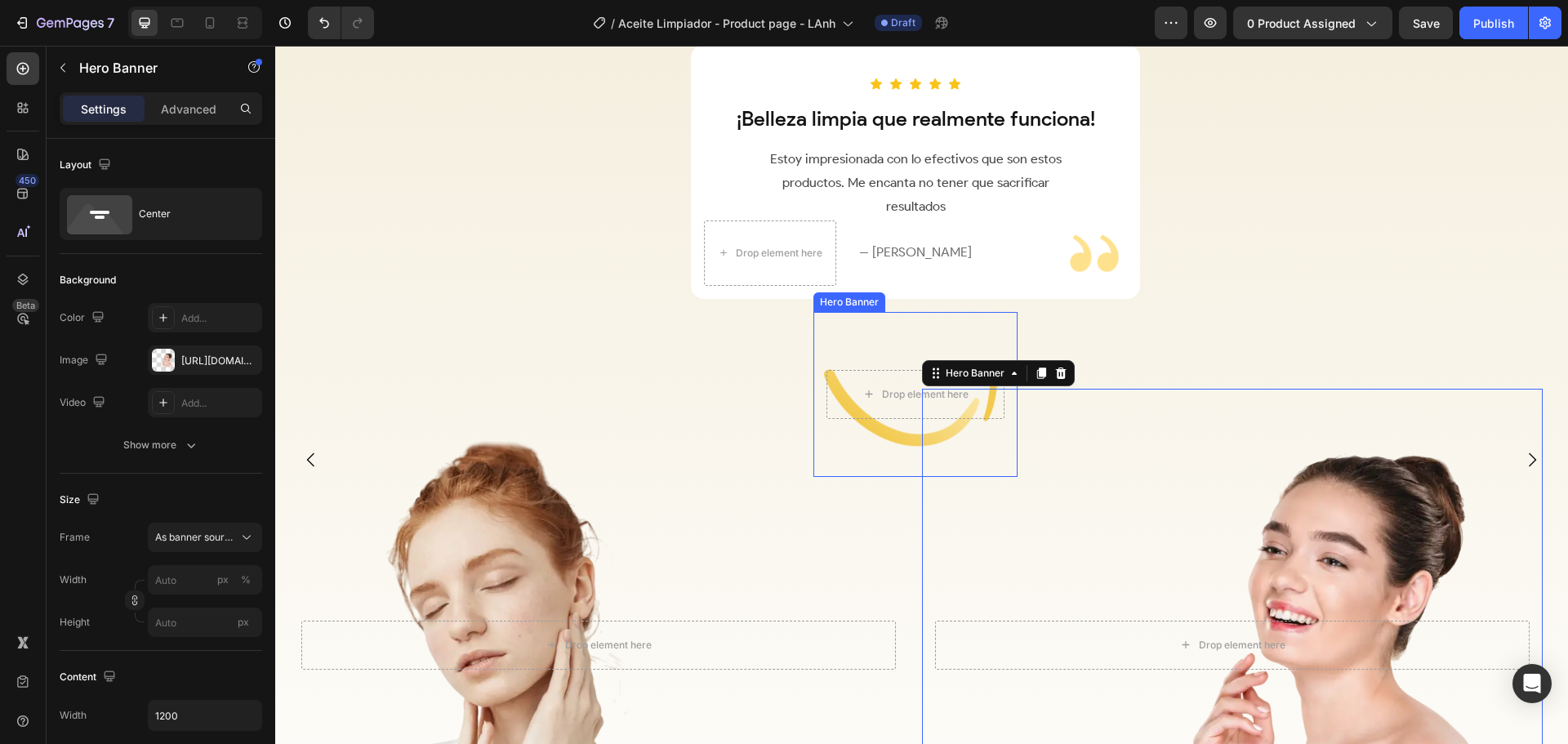
click at [835, 341] on div "Background Image" at bounding box center [915, 395] width 204 height 166
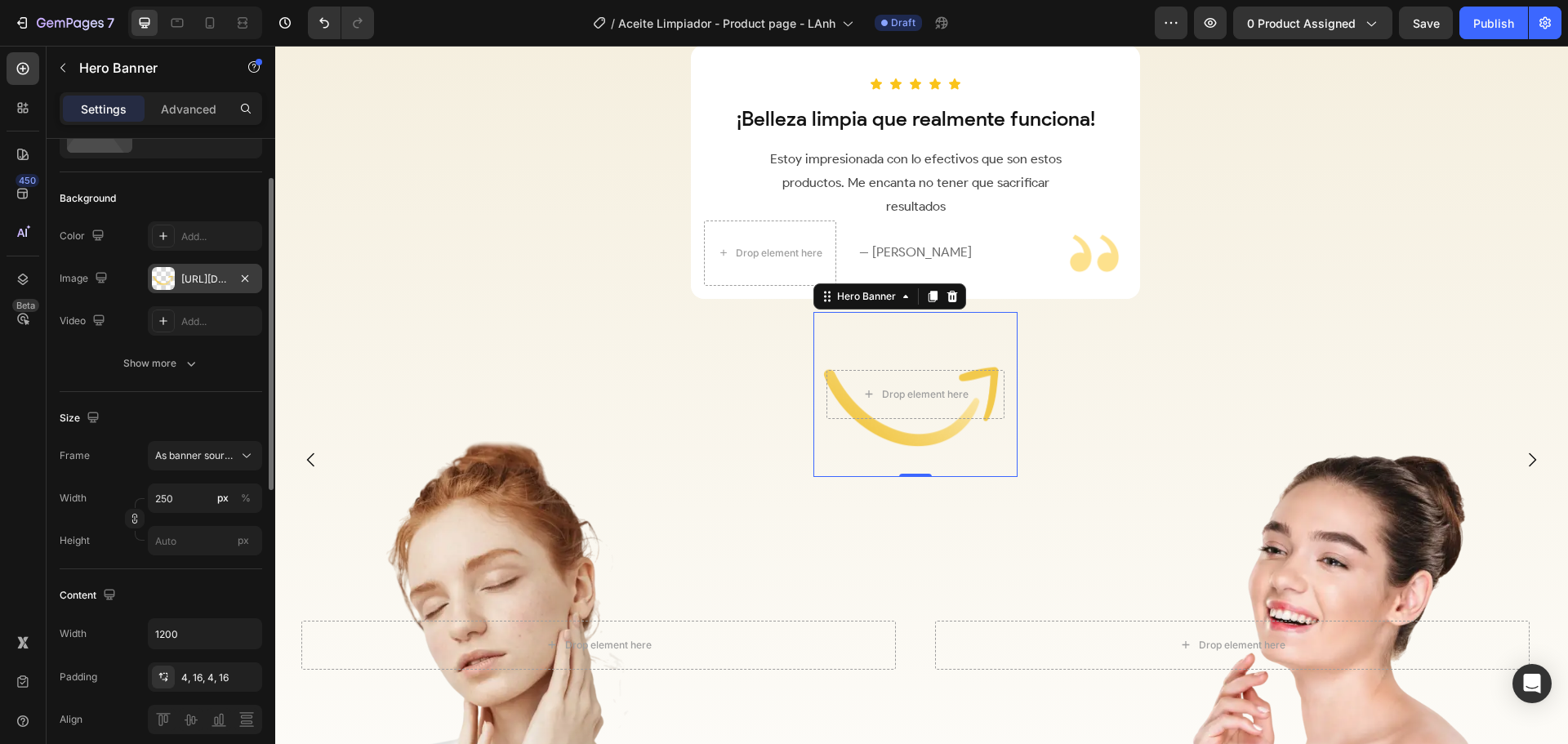
scroll to position [0, 0]
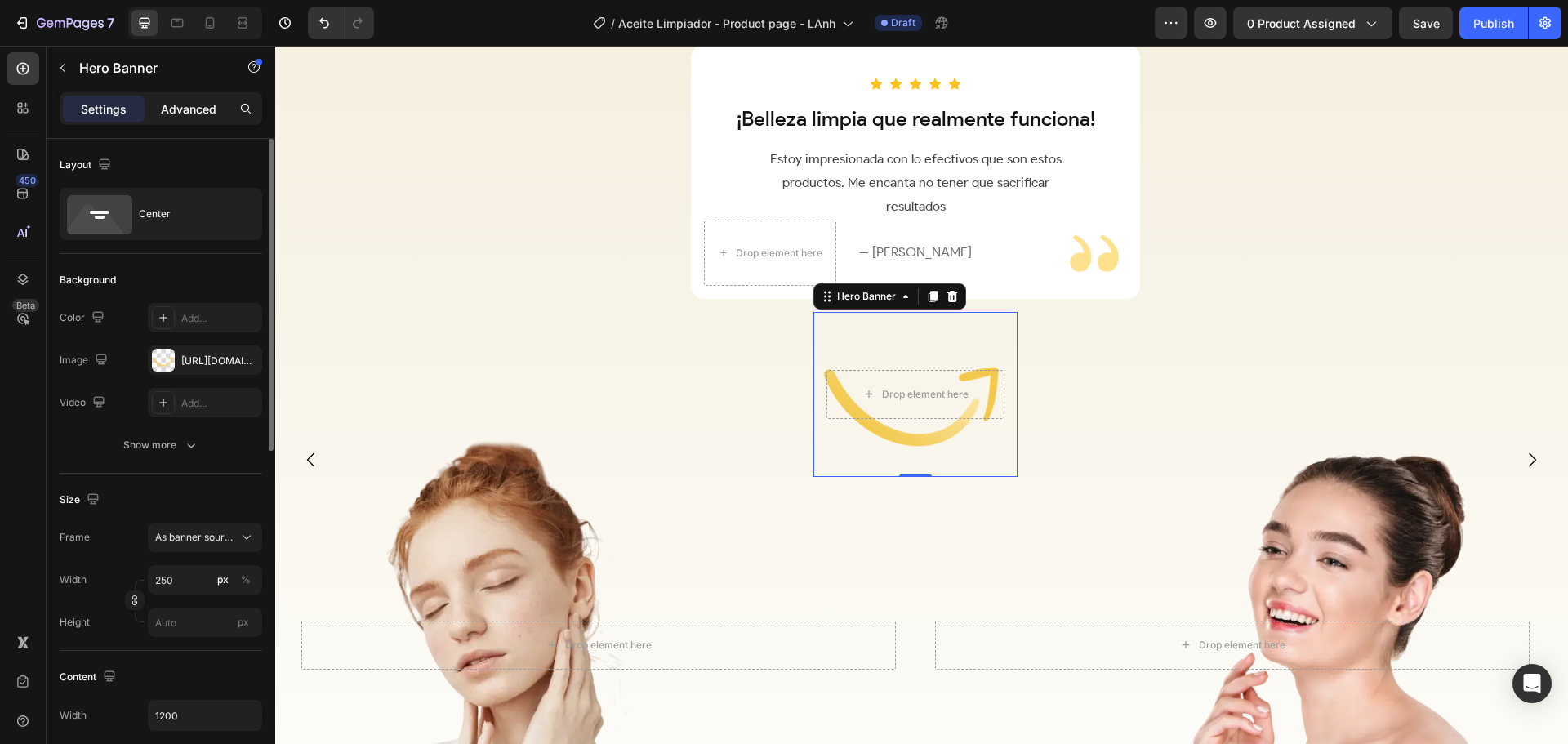
click at [181, 113] on p "Advanced" at bounding box center [189, 109] width 56 height 17
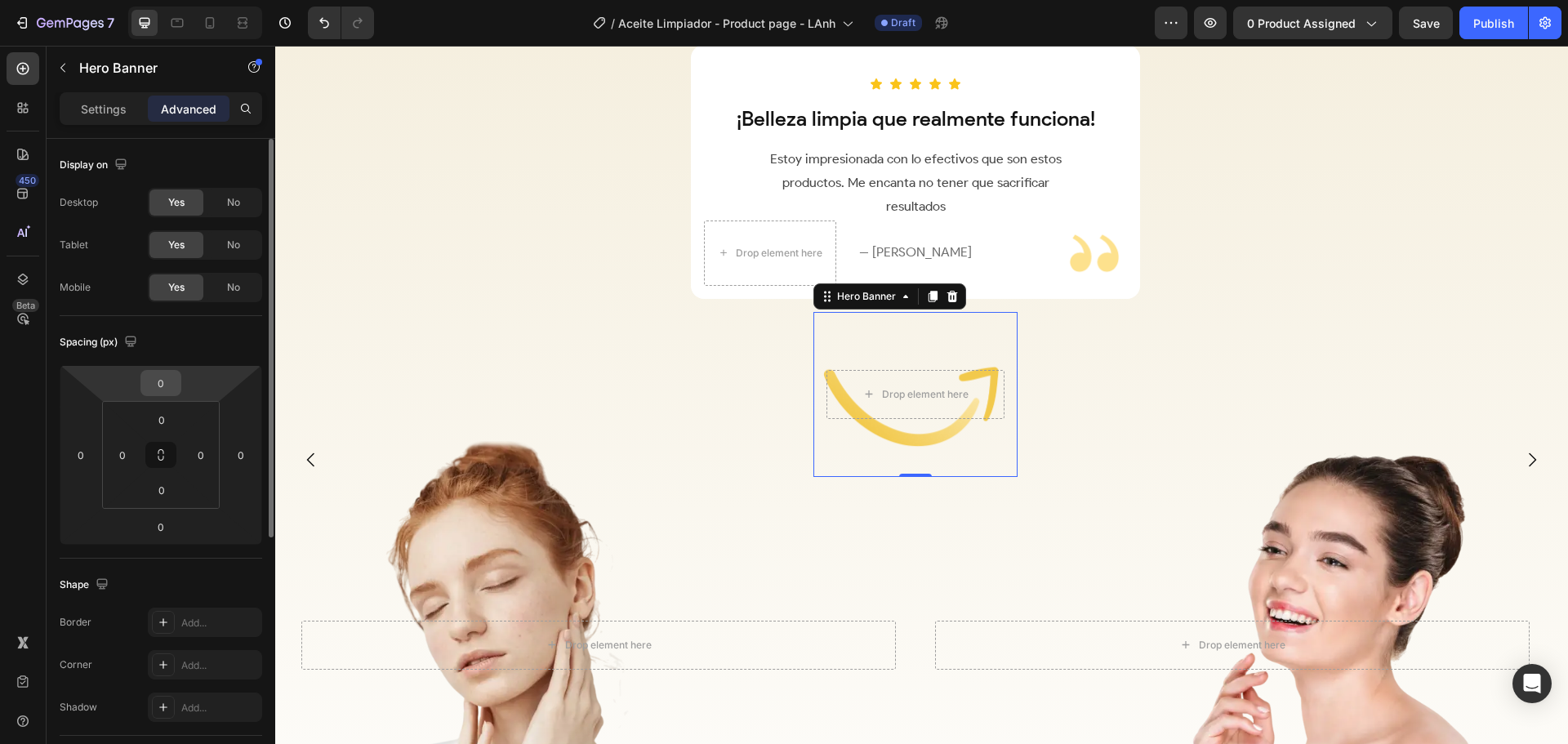
click at [164, 380] on input "0" at bounding box center [160, 383] width 33 height 24
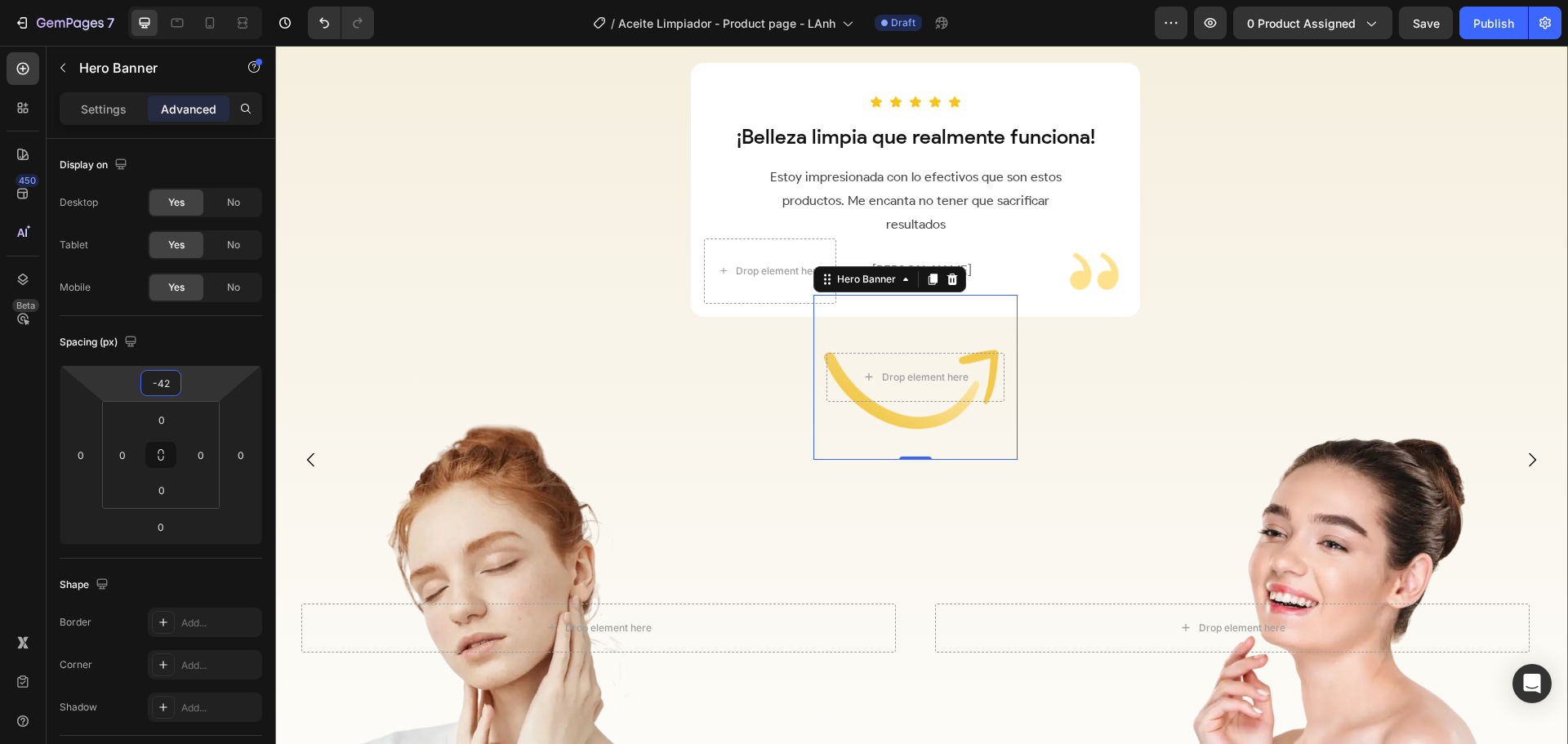
scroll to position [2493, 0]
type input "-40"
click at [916, 504] on div "Drop element here Hero Banner Drop element here Hero Banner Row" at bounding box center [915, 629] width 1281 height 538
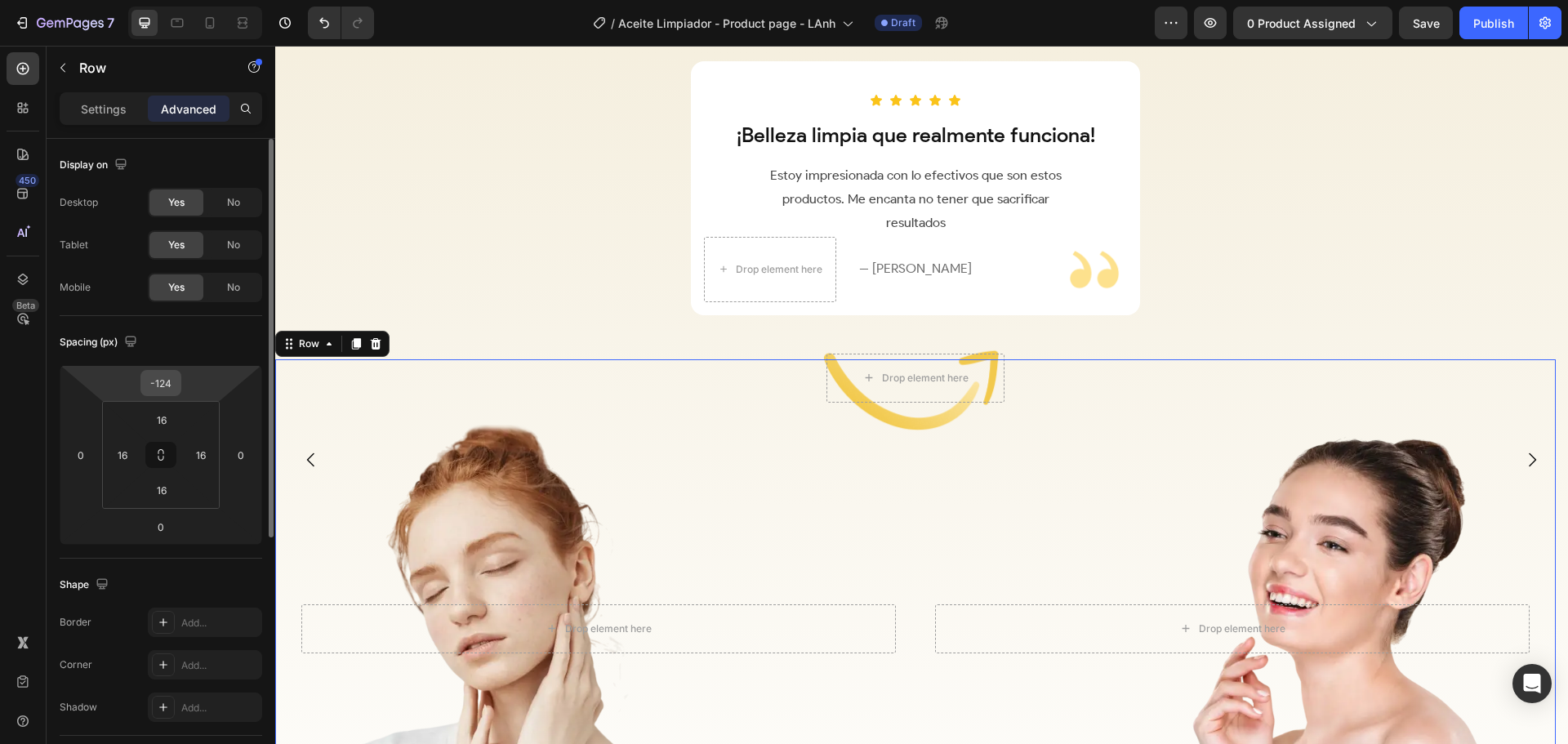
click at [175, 386] on input "-124" at bounding box center [160, 383] width 33 height 24
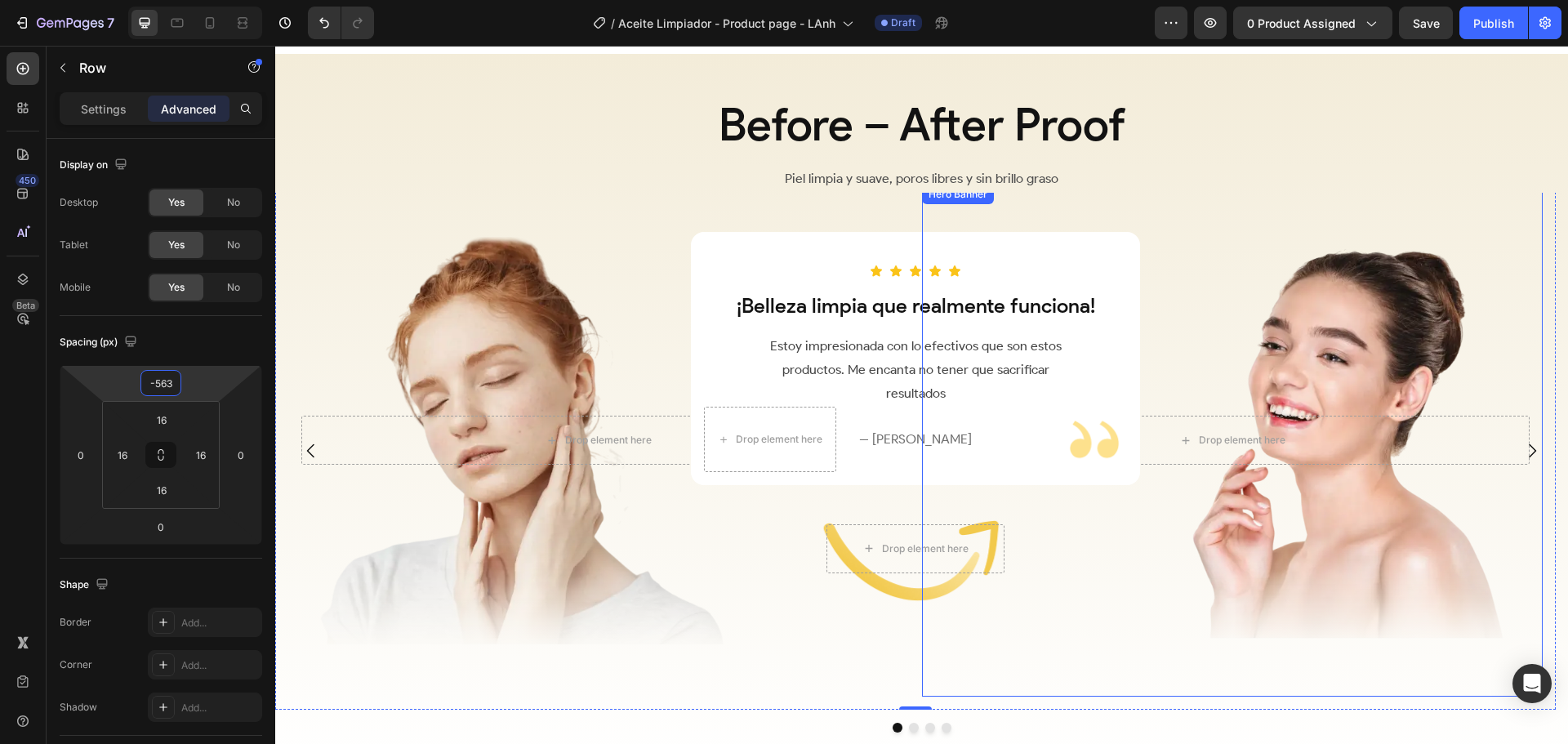
scroll to position [2314, 0]
type input "-564"
click at [1522, 455] on icon "Carousel Next Arrow" at bounding box center [1532, 451] width 20 height 20
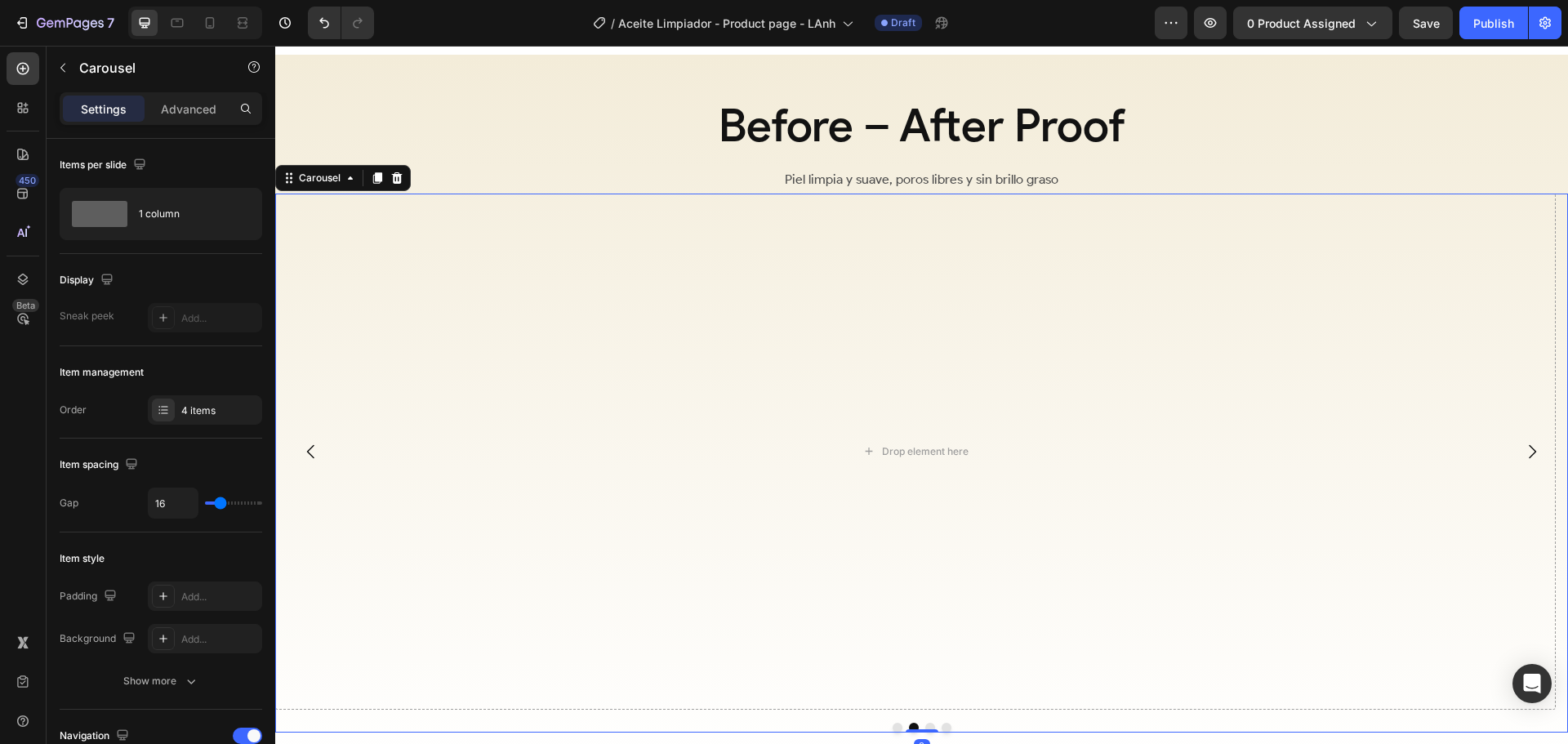
click at [308, 455] on icon "Carousel Back Arrow" at bounding box center [310, 451] width 20 height 20
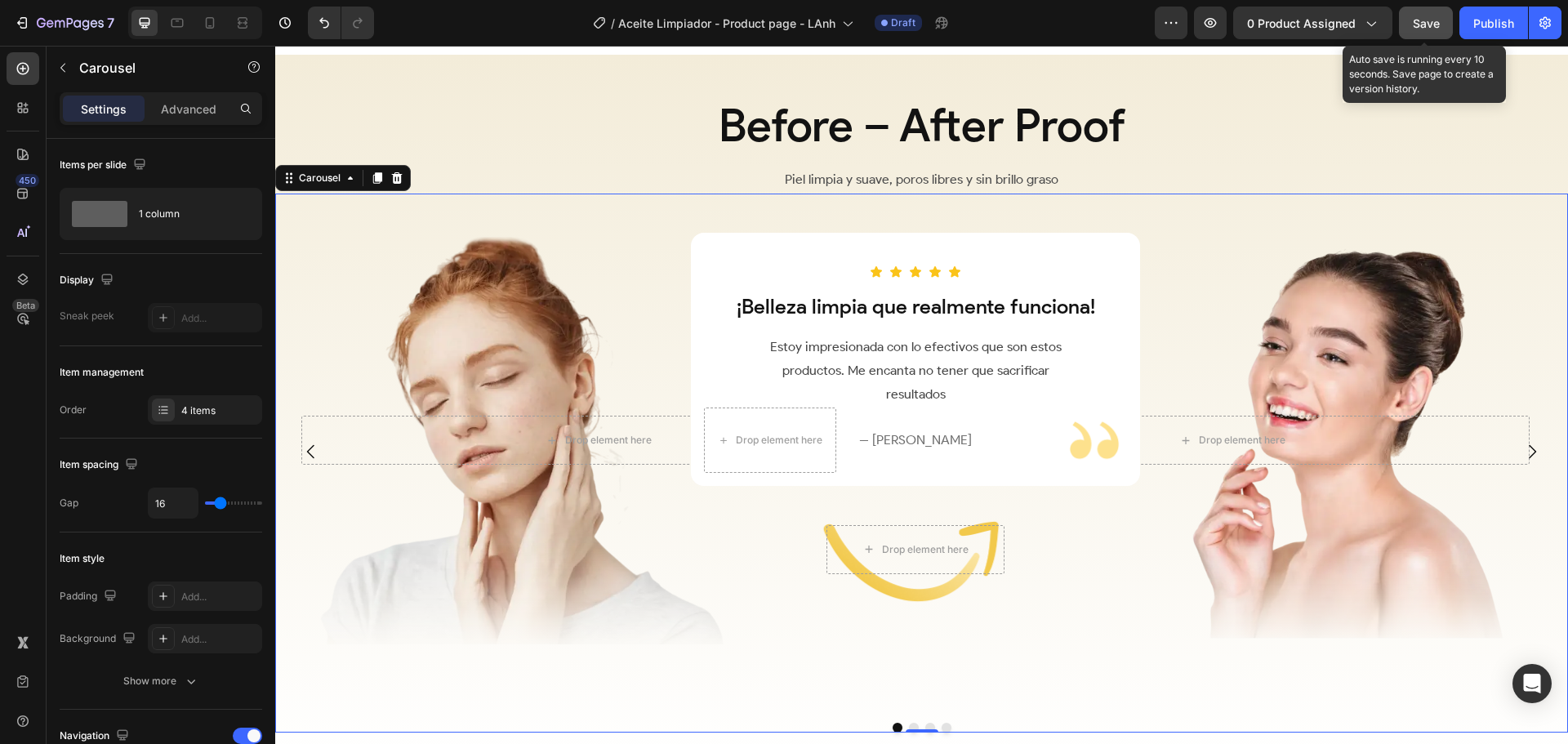
click at [1426, 21] on span "Save" at bounding box center [1426, 23] width 27 height 14
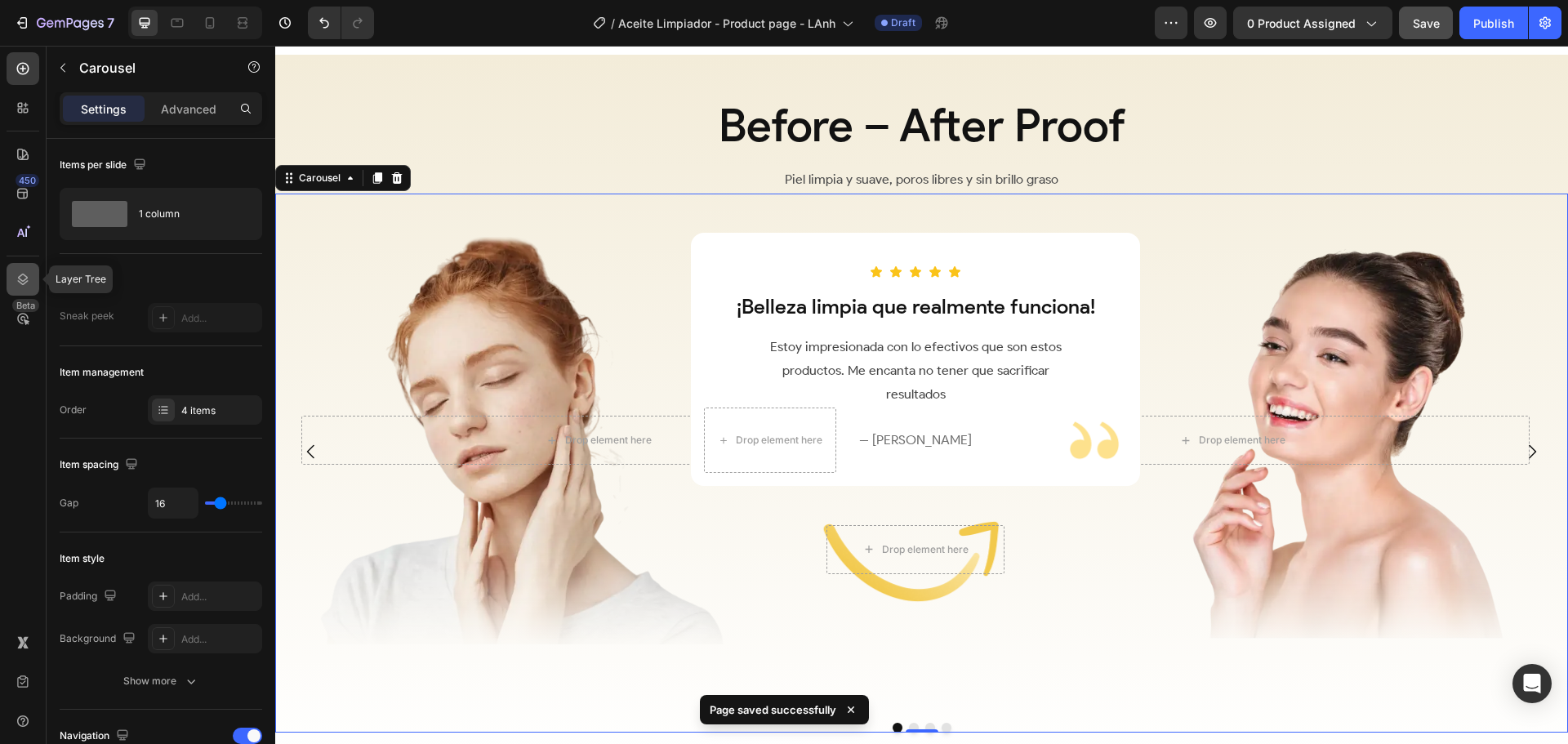
click at [17, 282] on icon at bounding box center [23, 279] width 17 height 17
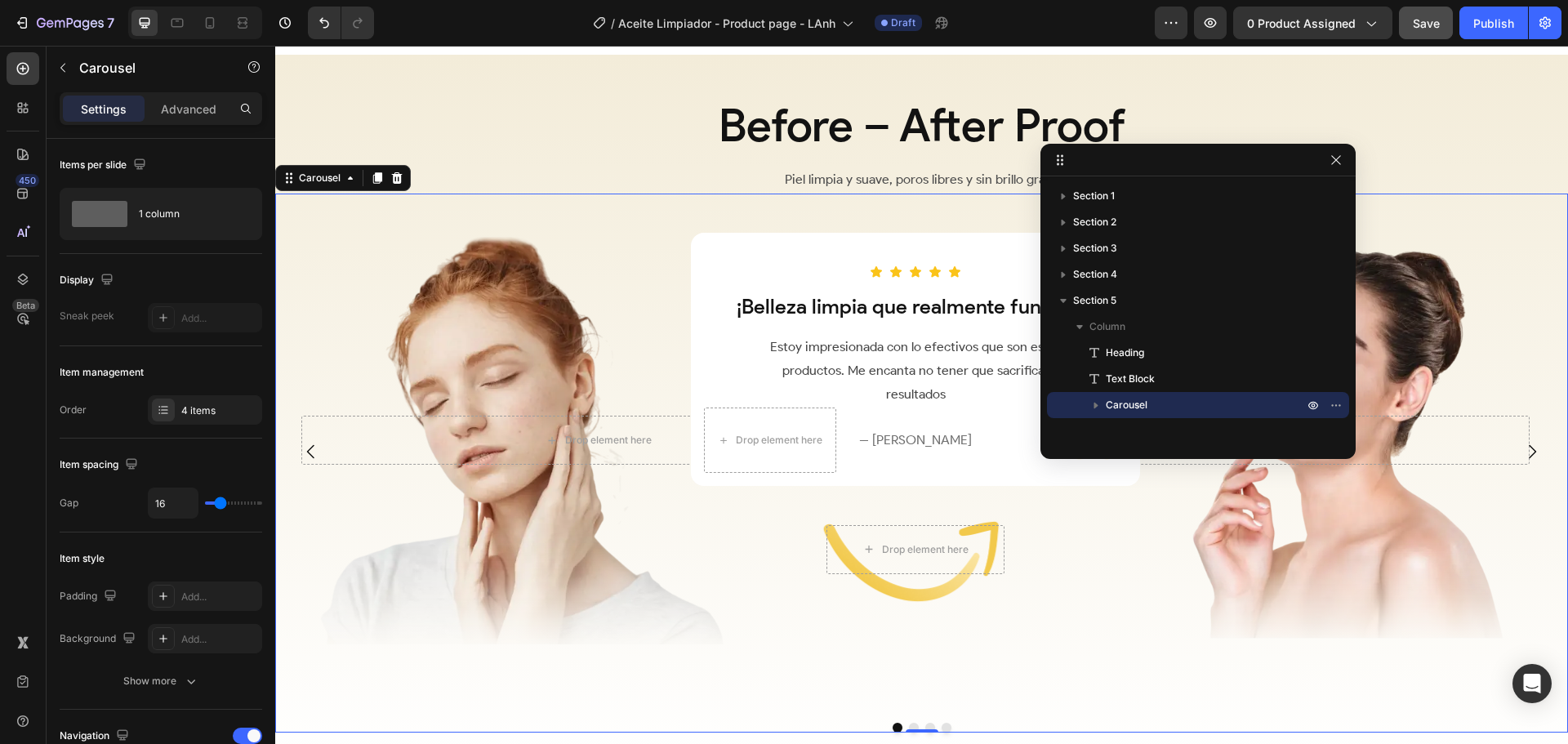
click at [1095, 406] on icon "button" at bounding box center [1097, 405] width 4 height 7
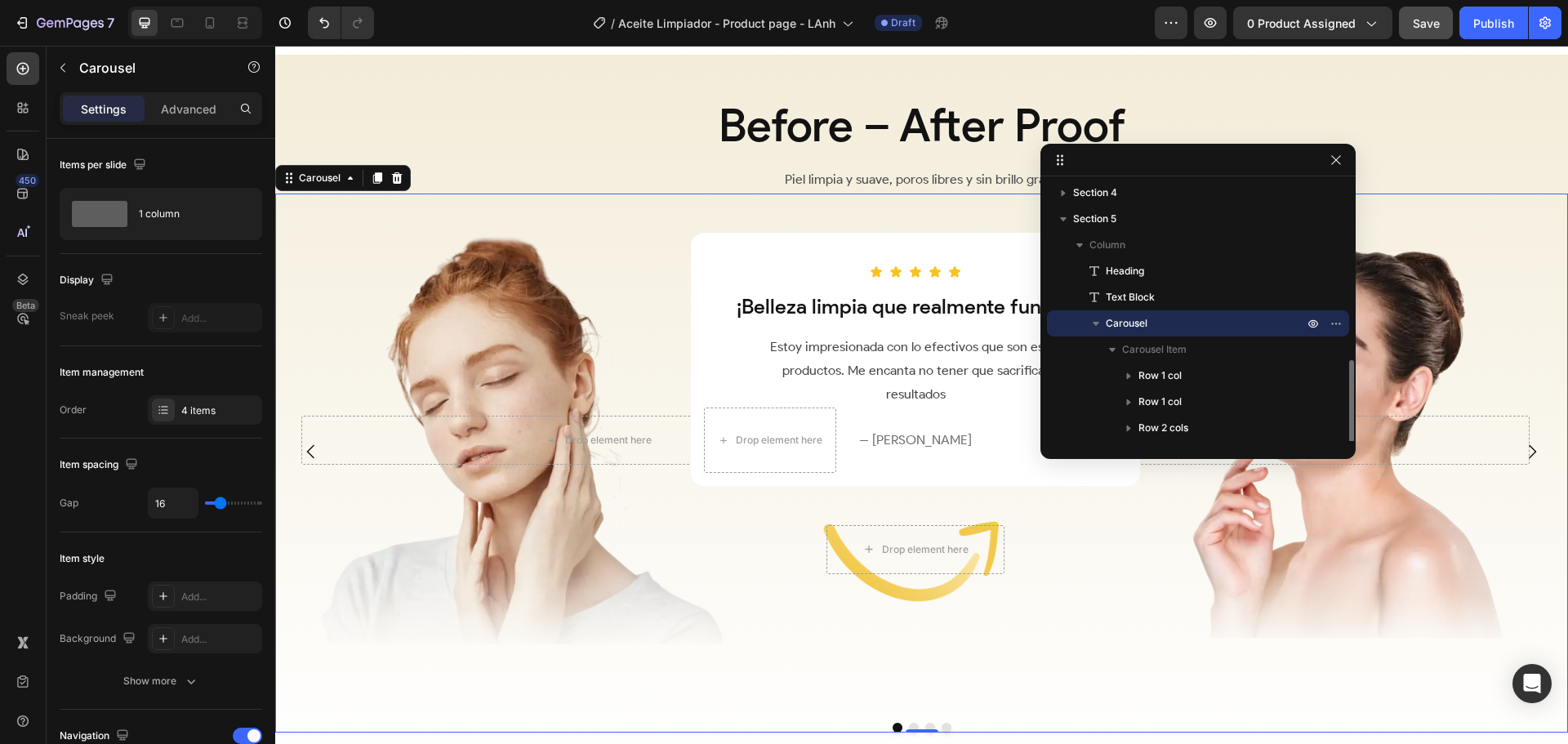
scroll to position [160, 0]
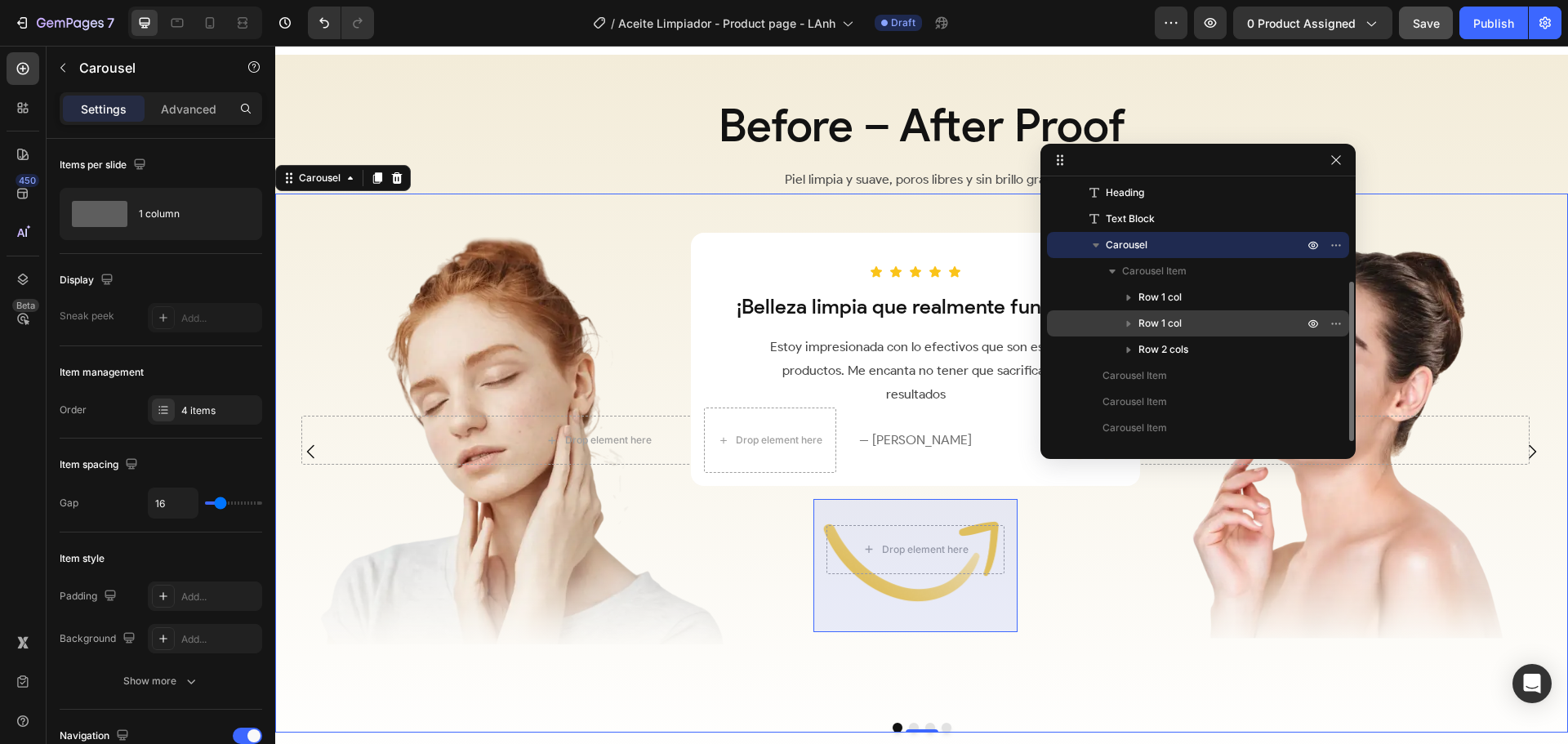
click at [1152, 322] on span "Row 1 col" at bounding box center [1160, 323] width 43 height 17
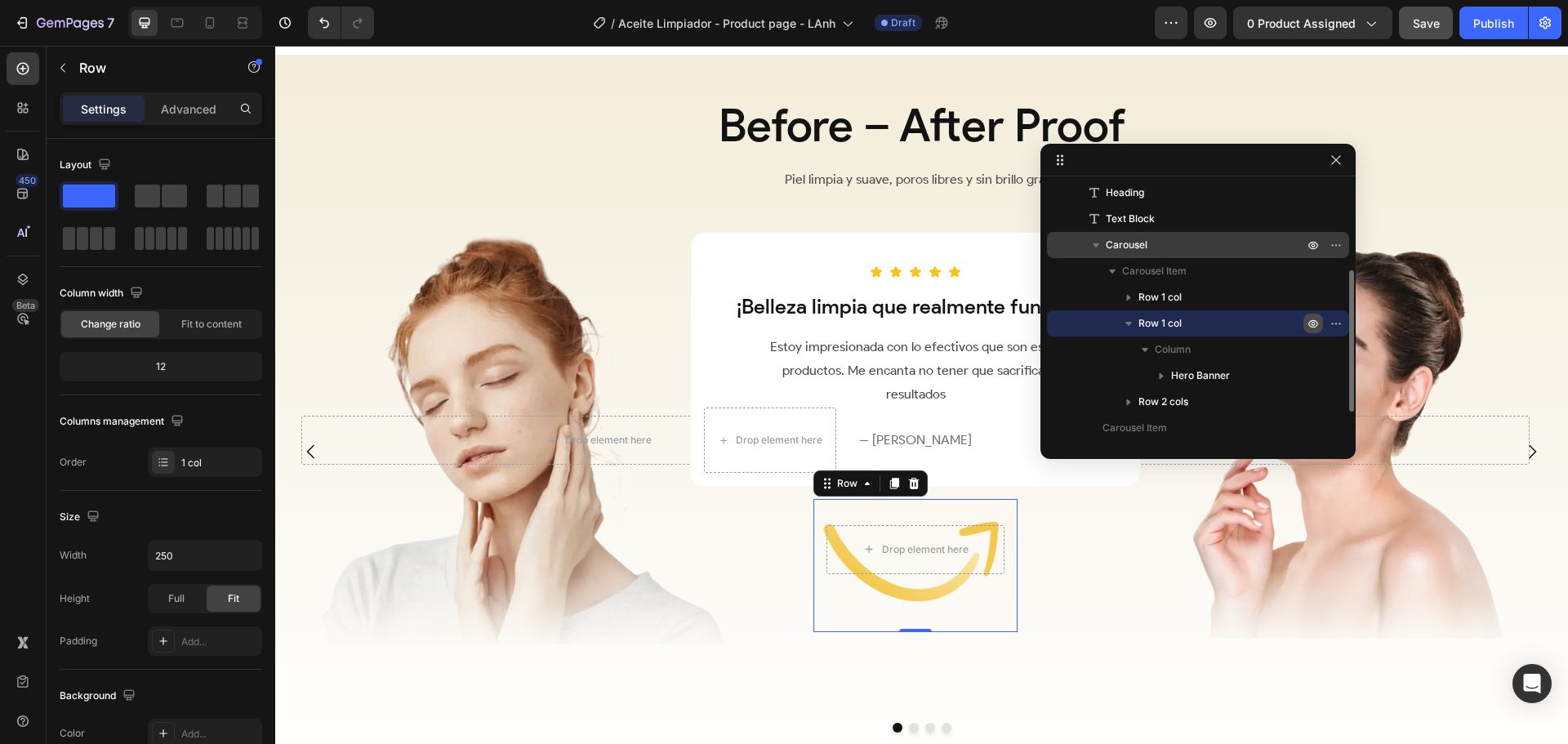
click at [1305, 322] on button "button" at bounding box center [1313, 323] width 20 height 20
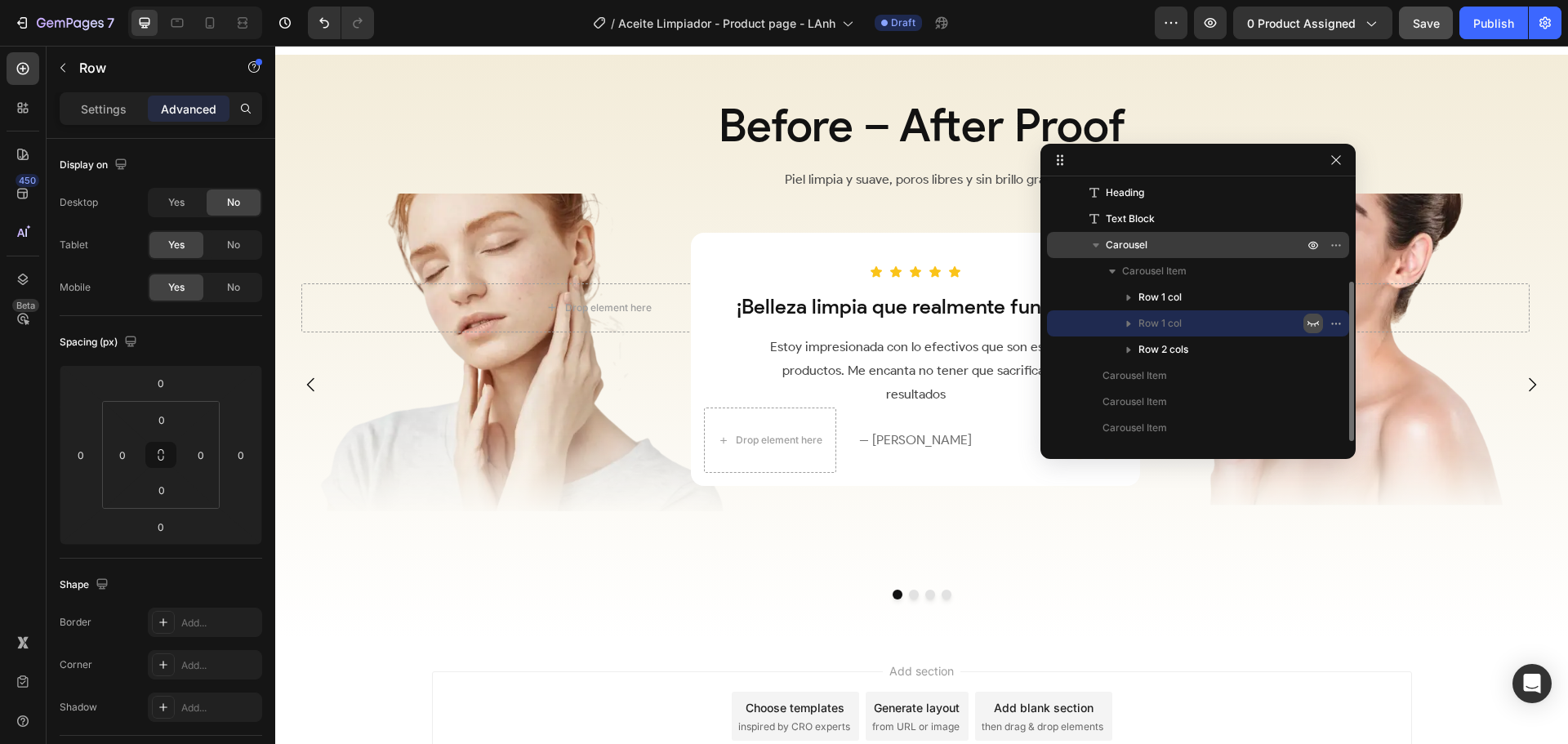
click at [1305, 322] on button "button" at bounding box center [1313, 323] width 20 height 20
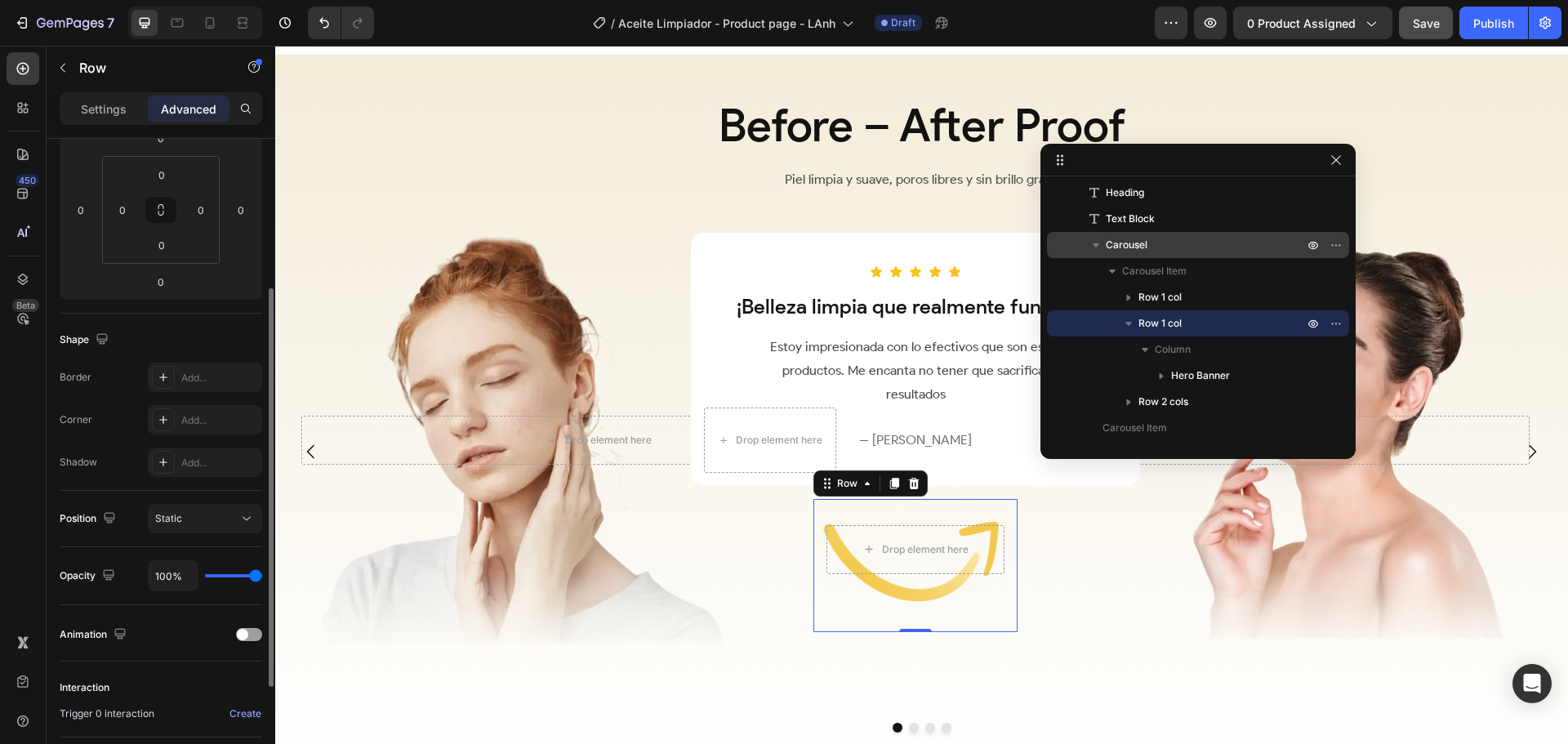
scroll to position [408, 0]
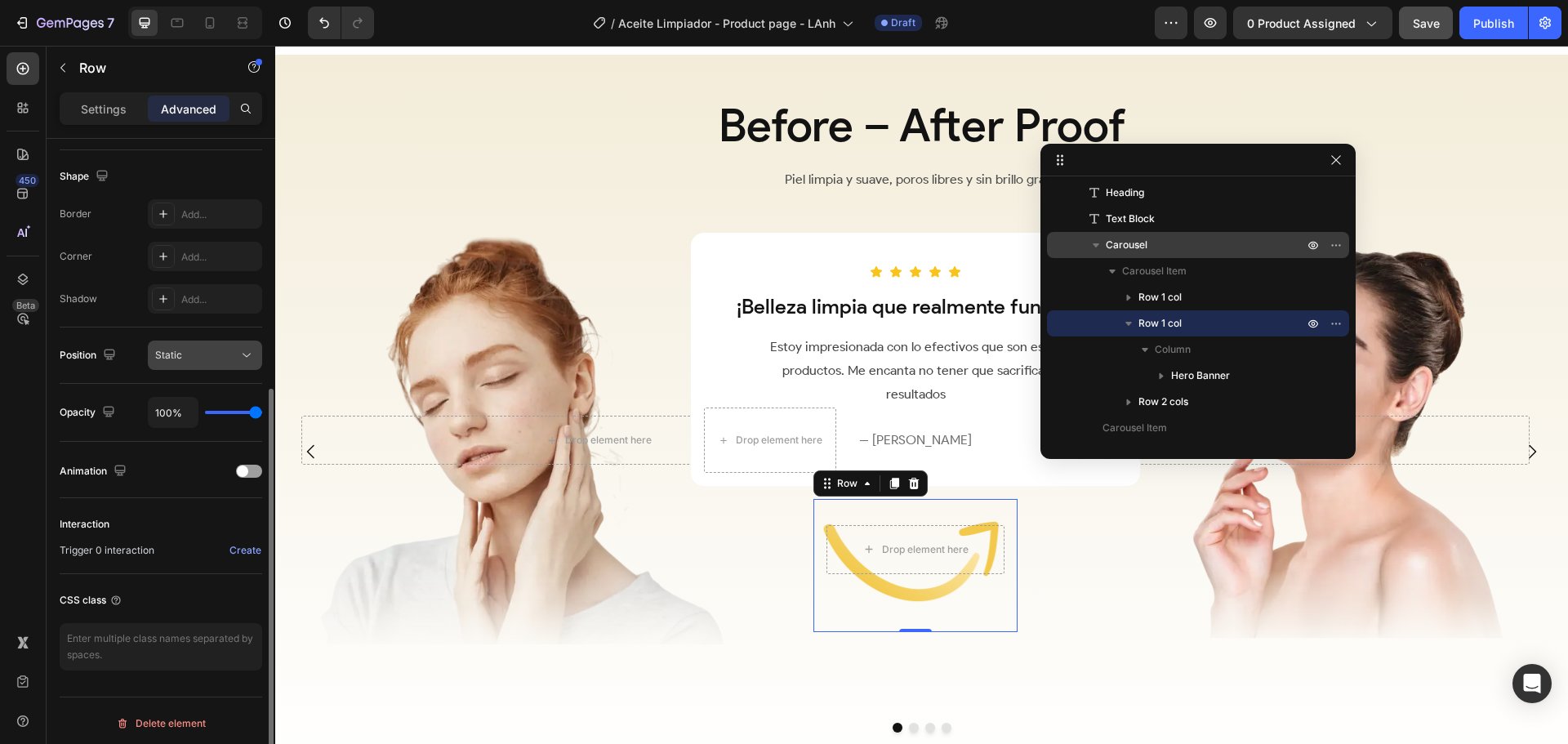
click at [225, 349] on div "Static" at bounding box center [197, 355] width 83 height 15
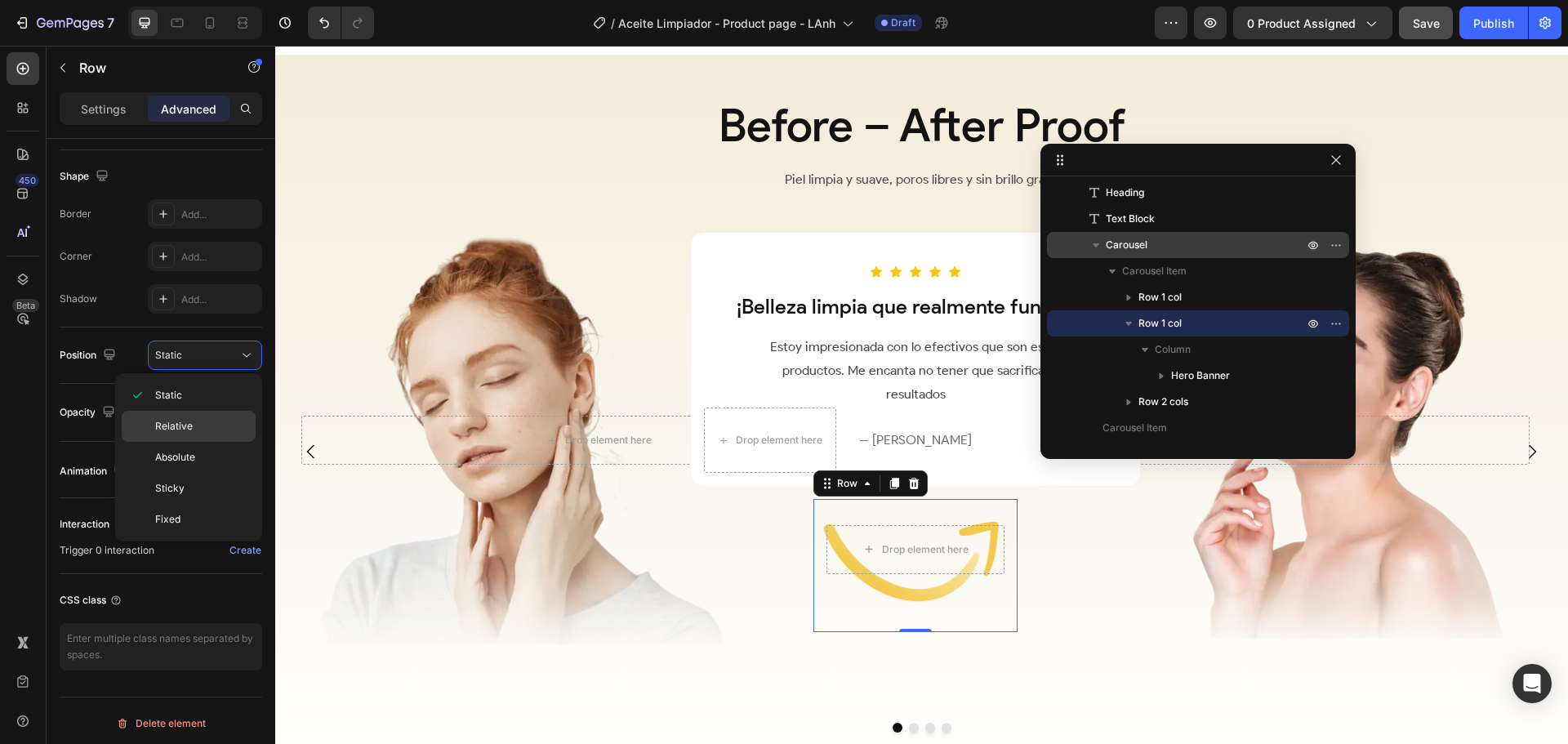
click at [196, 441] on div "Relative" at bounding box center [189, 456] width 134 height 31
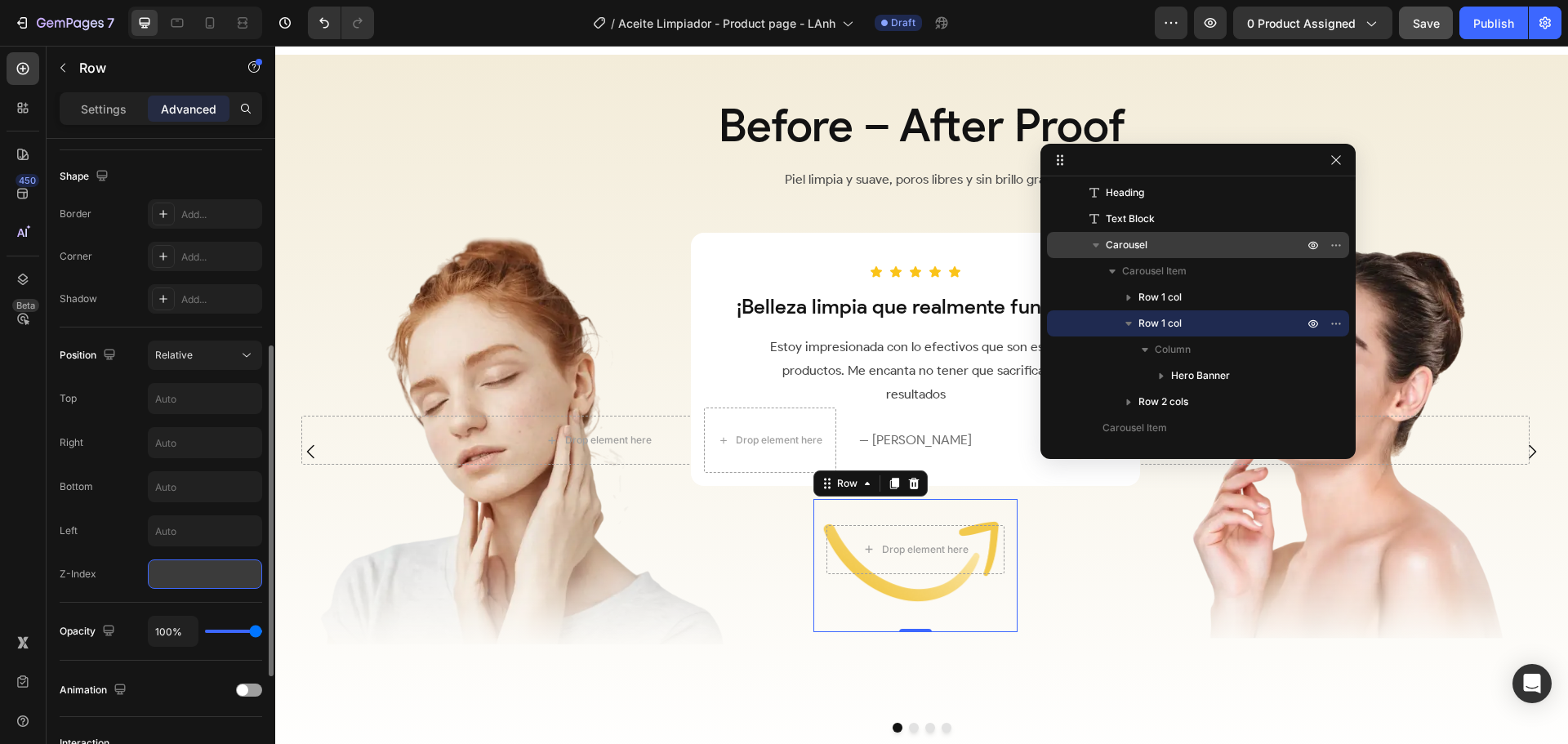
click at [197, 575] on input "number" at bounding box center [205, 575] width 115 height 30
type input "1"
drag, startPoint x: 1343, startPoint y: 162, endPoint x: 929, endPoint y: 358, distance: 458.1
click at [1343, 162] on button "button" at bounding box center [1336, 159] width 20 height 20
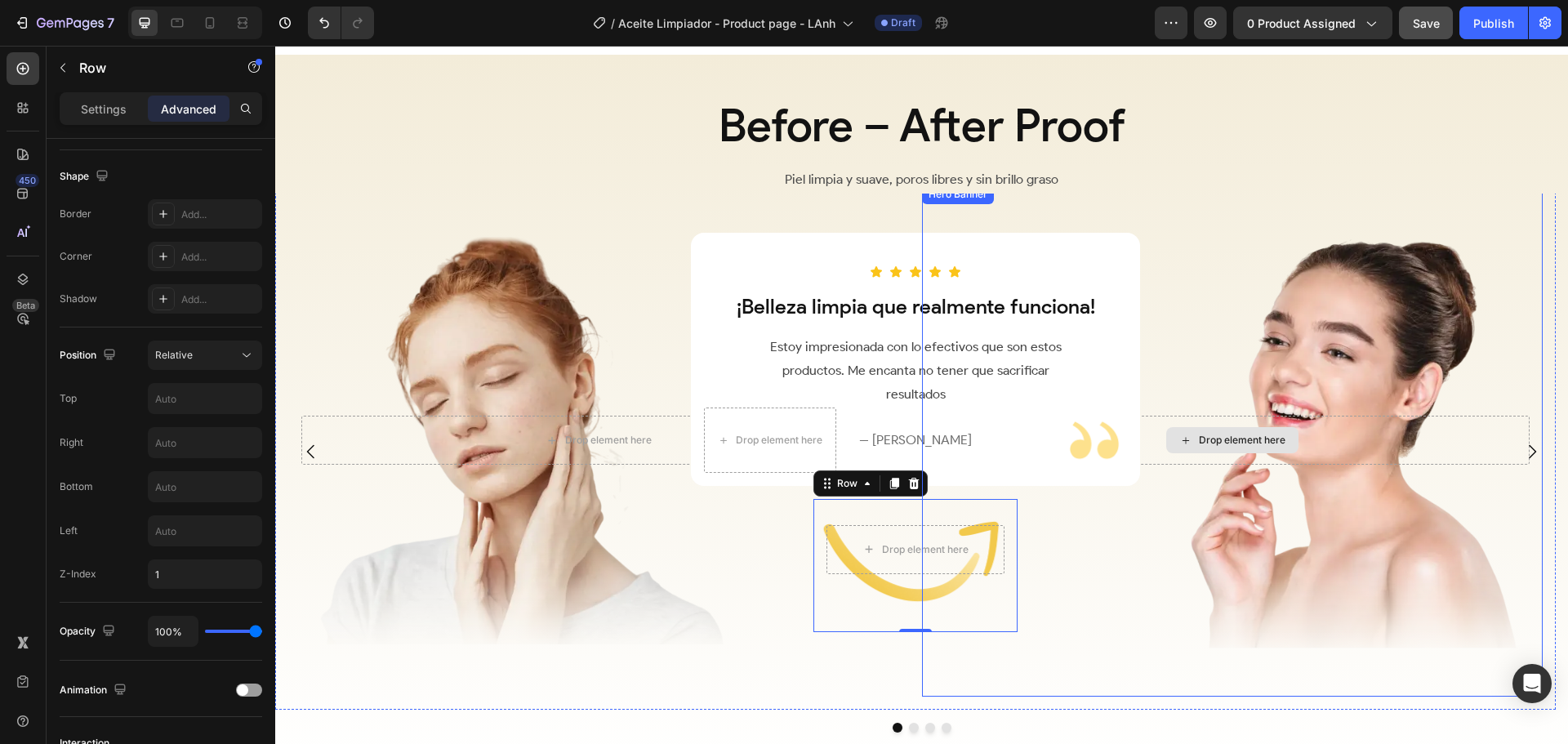
click at [1176, 477] on div "Overlay" at bounding box center [1233, 440] width 620 height 512
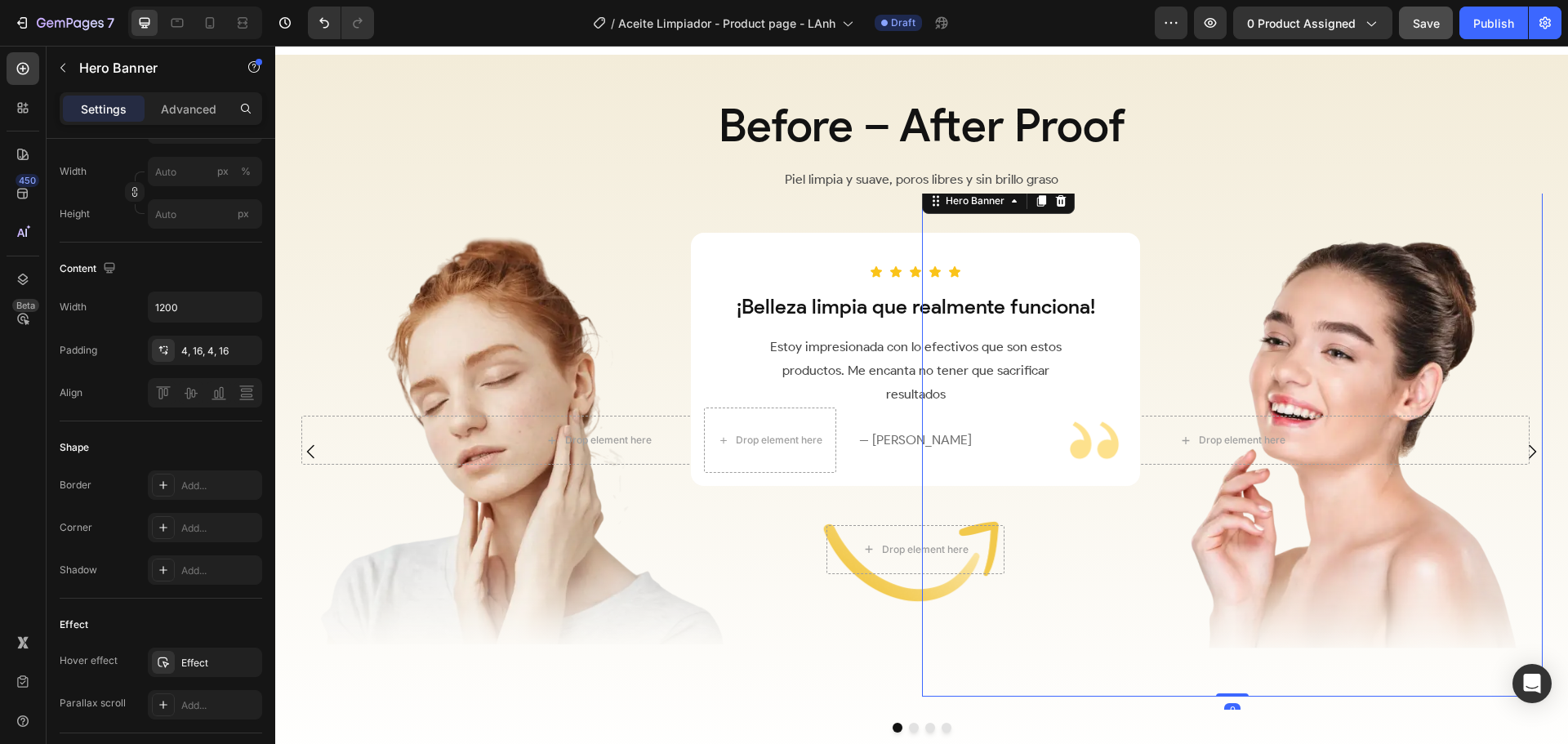
scroll to position [0, 0]
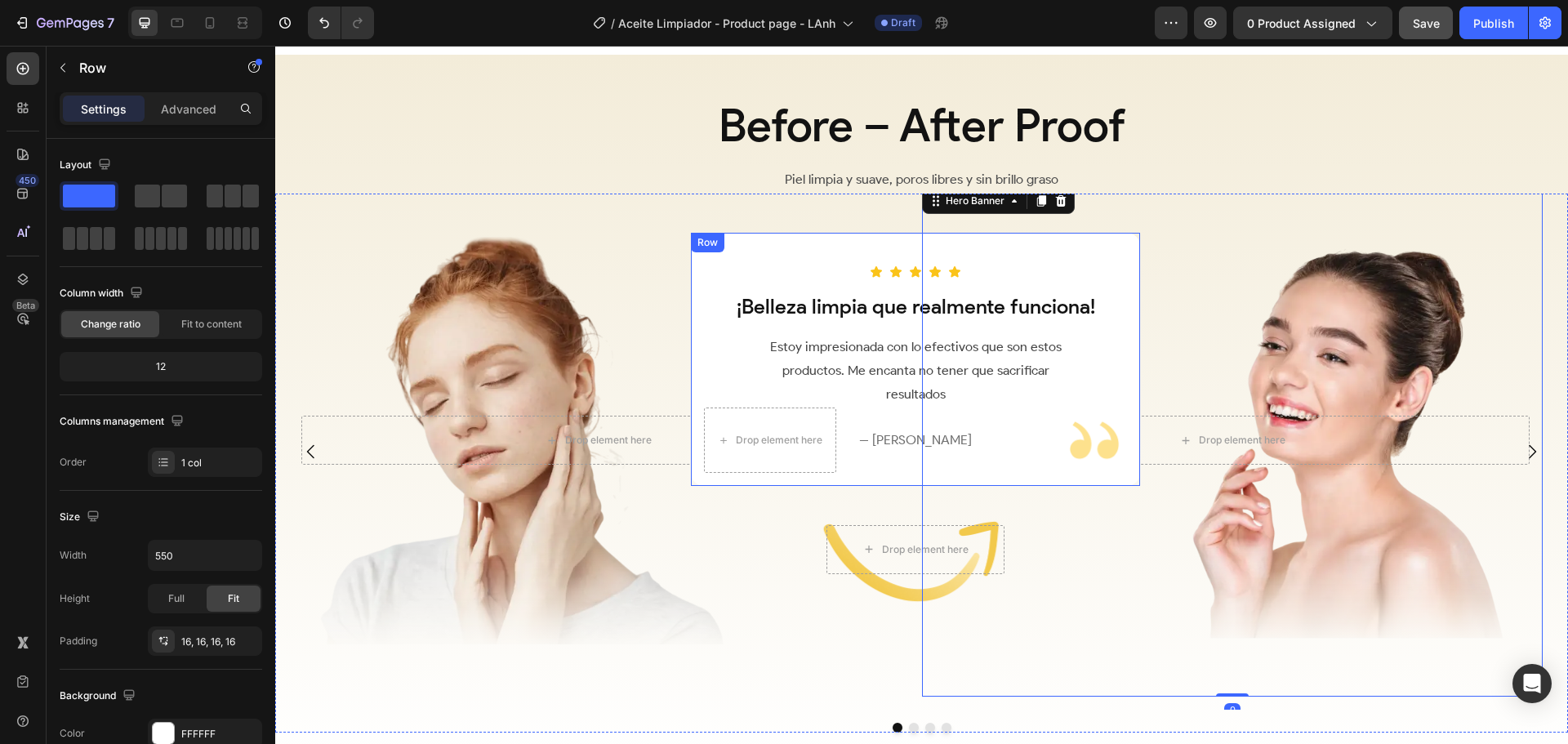
click at [761, 250] on div "Icon Icon Icon Icon Icon Row ¡Belleza limpia que realmente funciona! Heading Es…" at bounding box center [916, 359] width 449 height 254
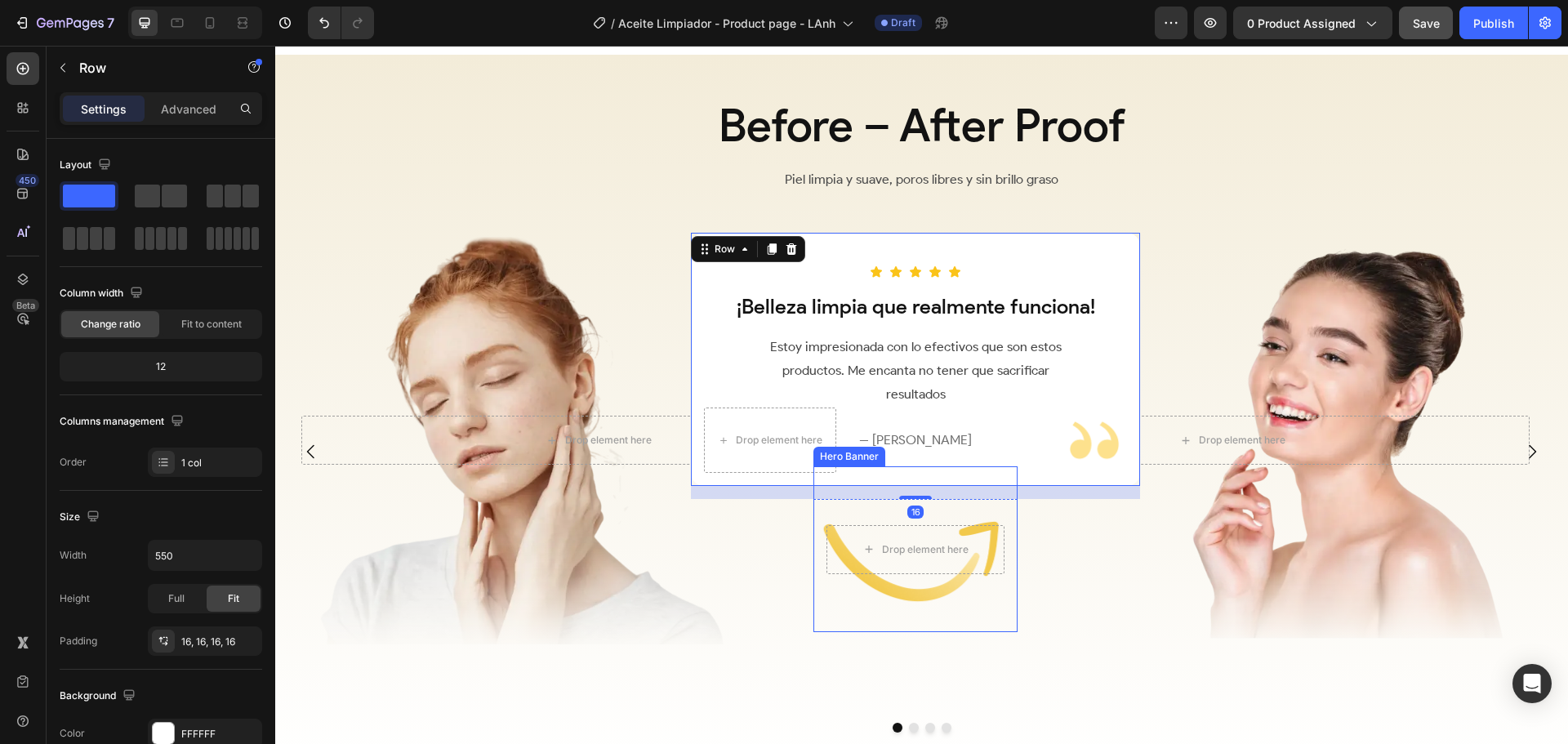
click at [984, 602] on div "Background Image" at bounding box center [915, 549] width 204 height 166
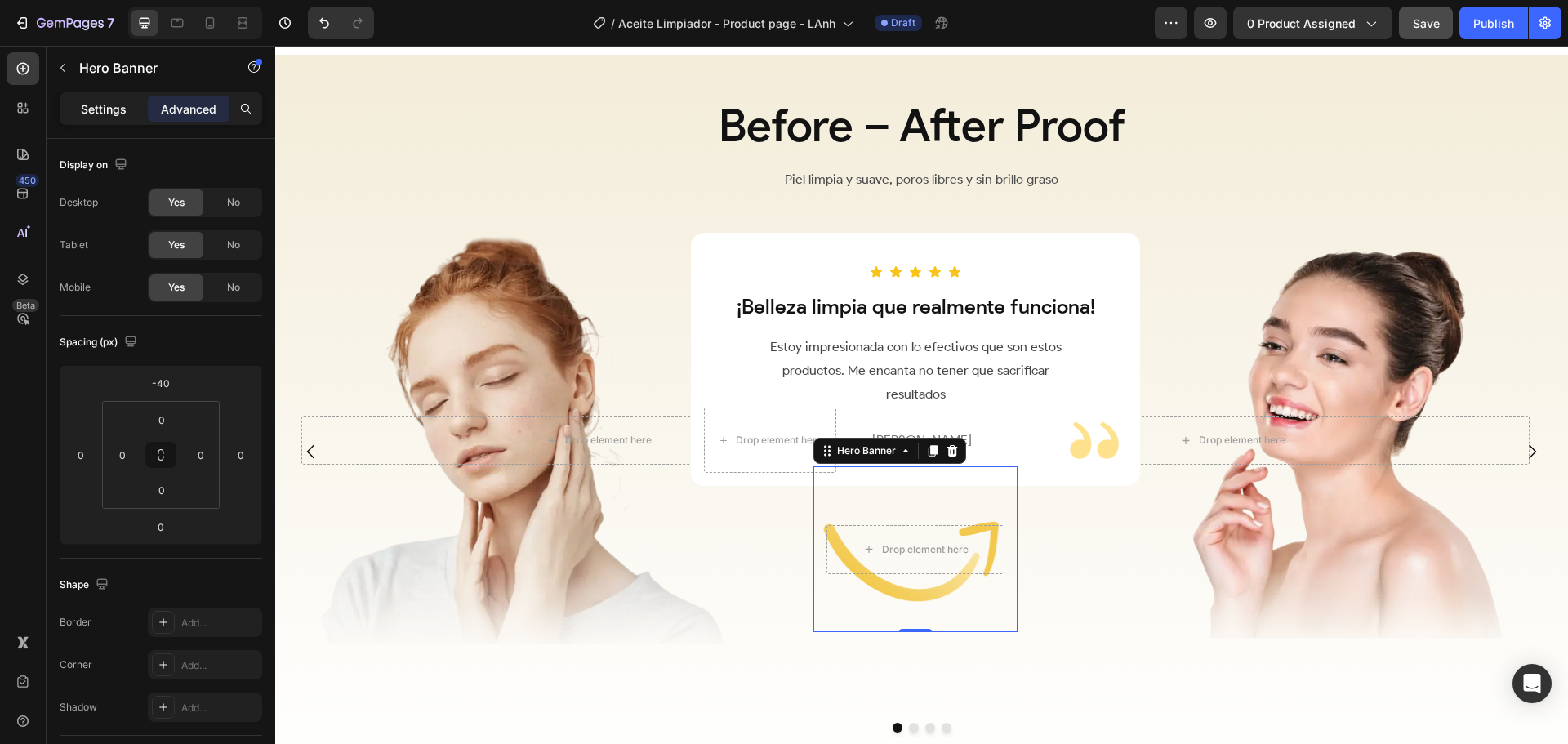
click at [116, 112] on p "Settings" at bounding box center [103, 109] width 46 height 17
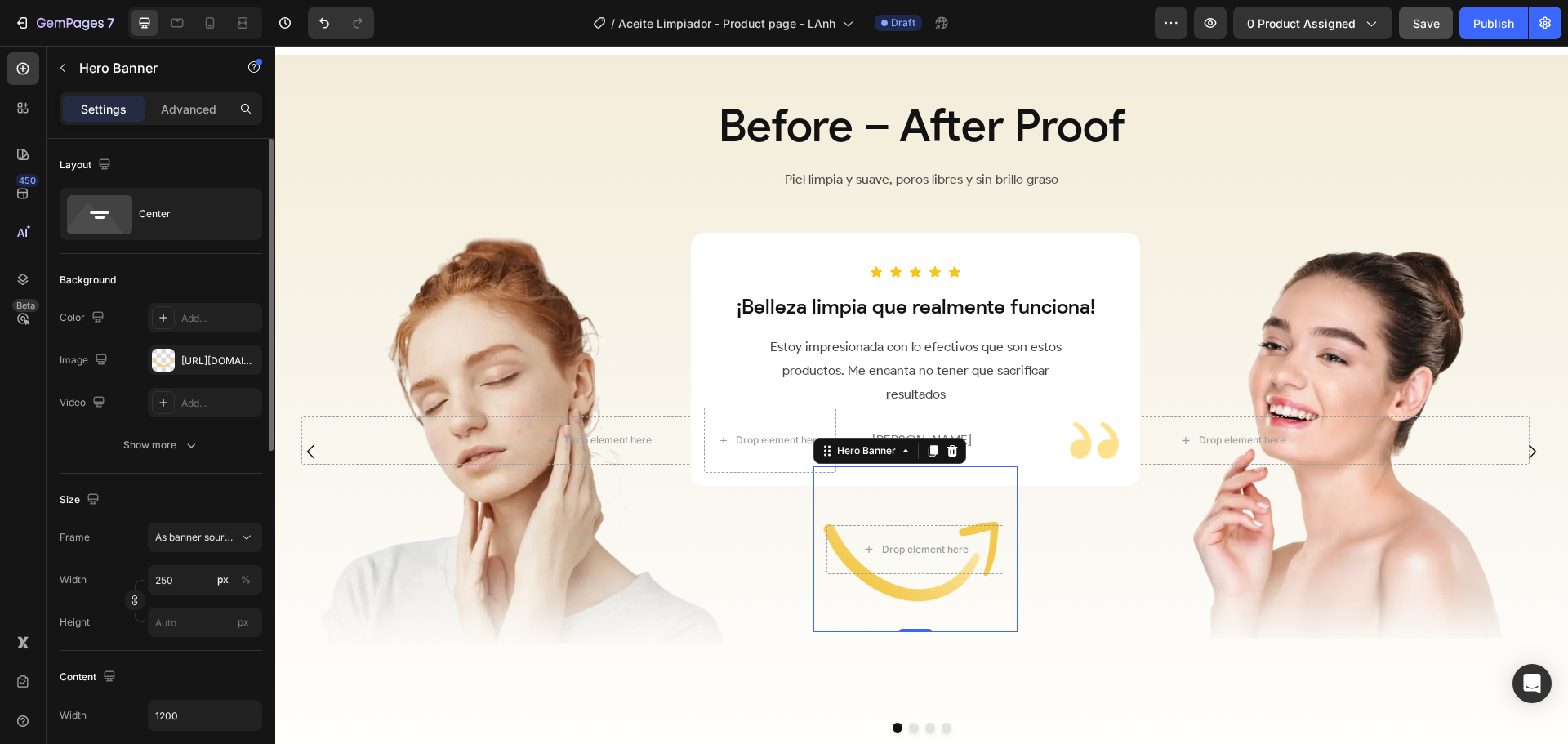
scroll to position [82, 0]
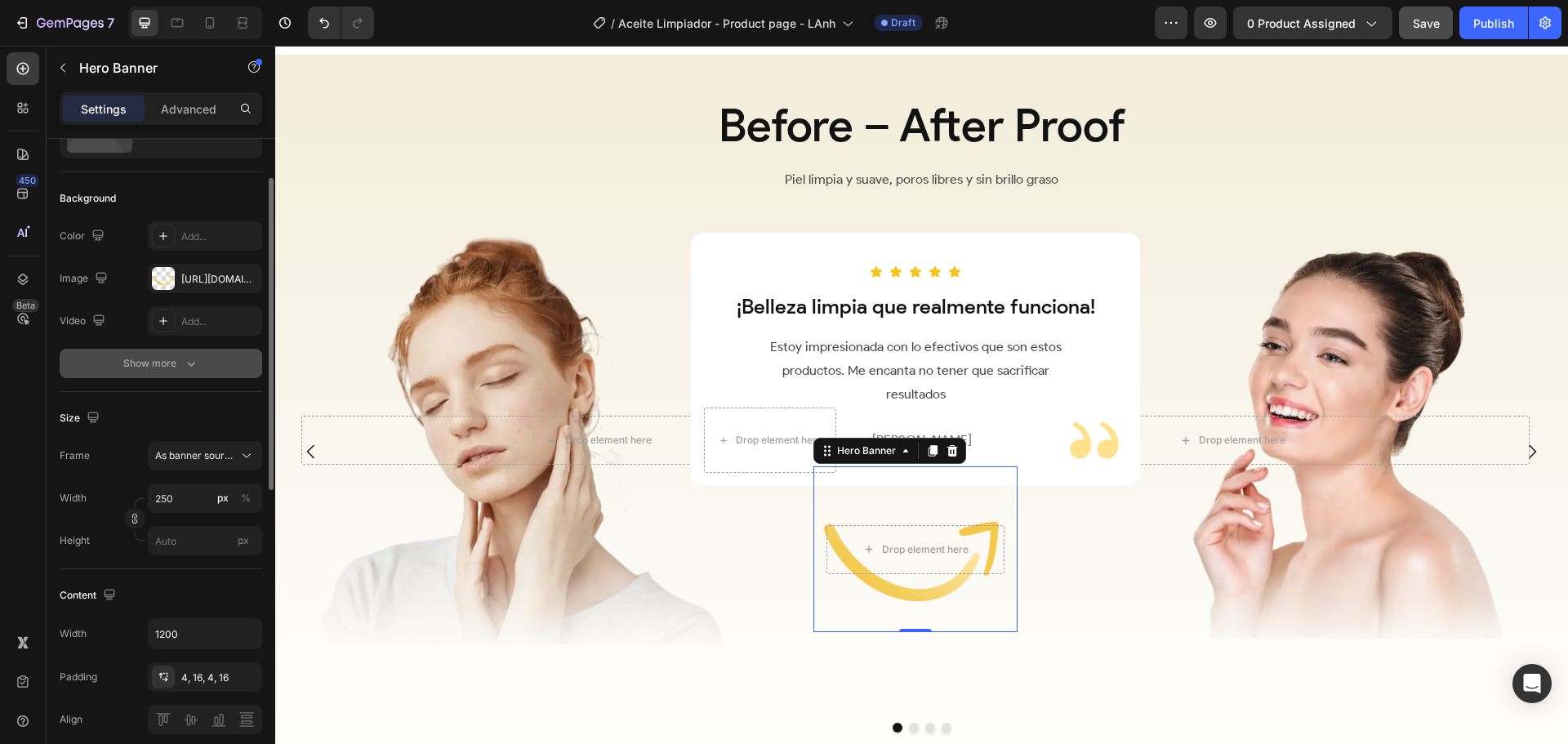
click at [180, 358] on div "Show more" at bounding box center [161, 363] width 76 height 17
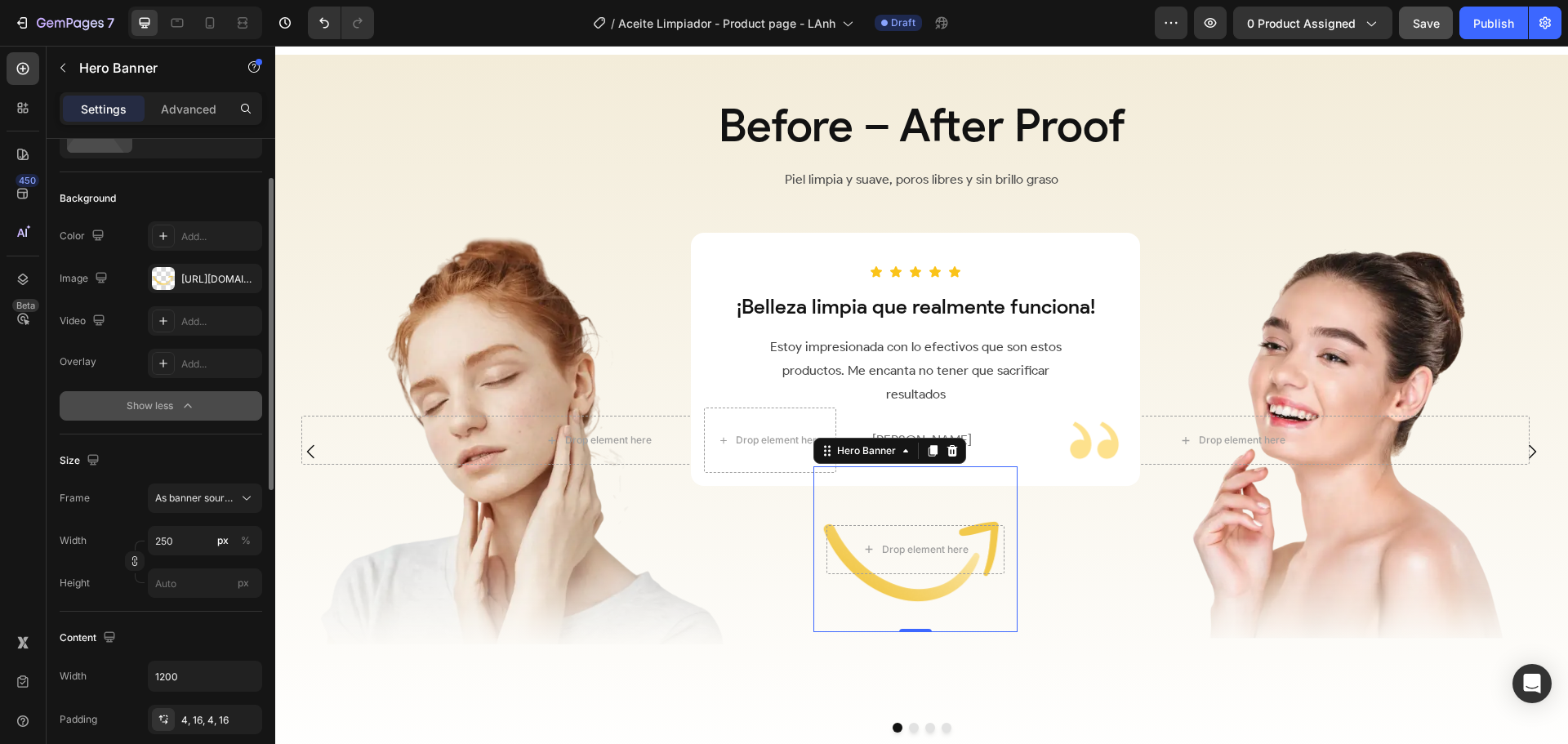
scroll to position [163, 0]
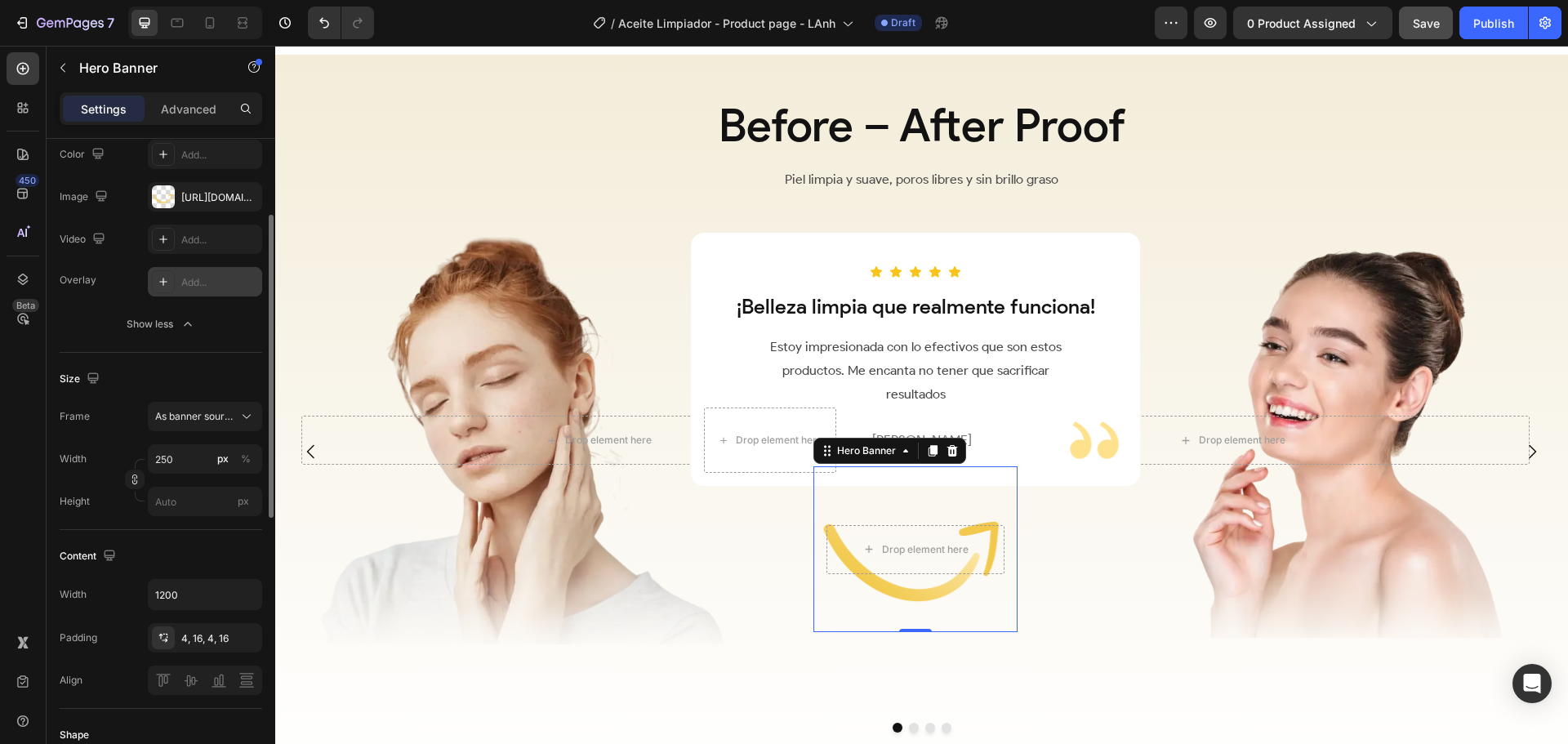
click at [166, 283] on icon at bounding box center [163, 281] width 13 height 13
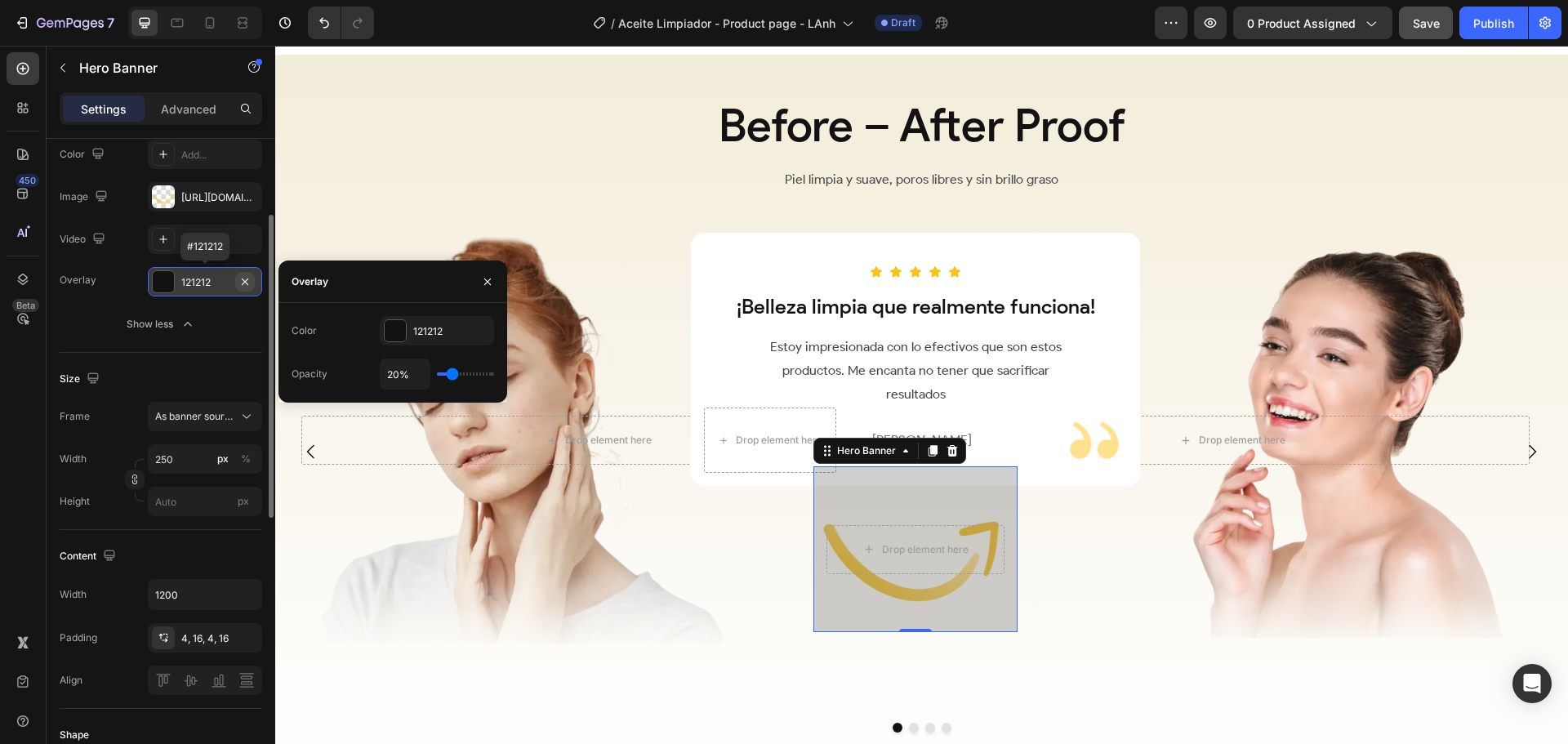
click at [239, 281] on icon "button" at bounding box center [245, 281] width 13 height 13
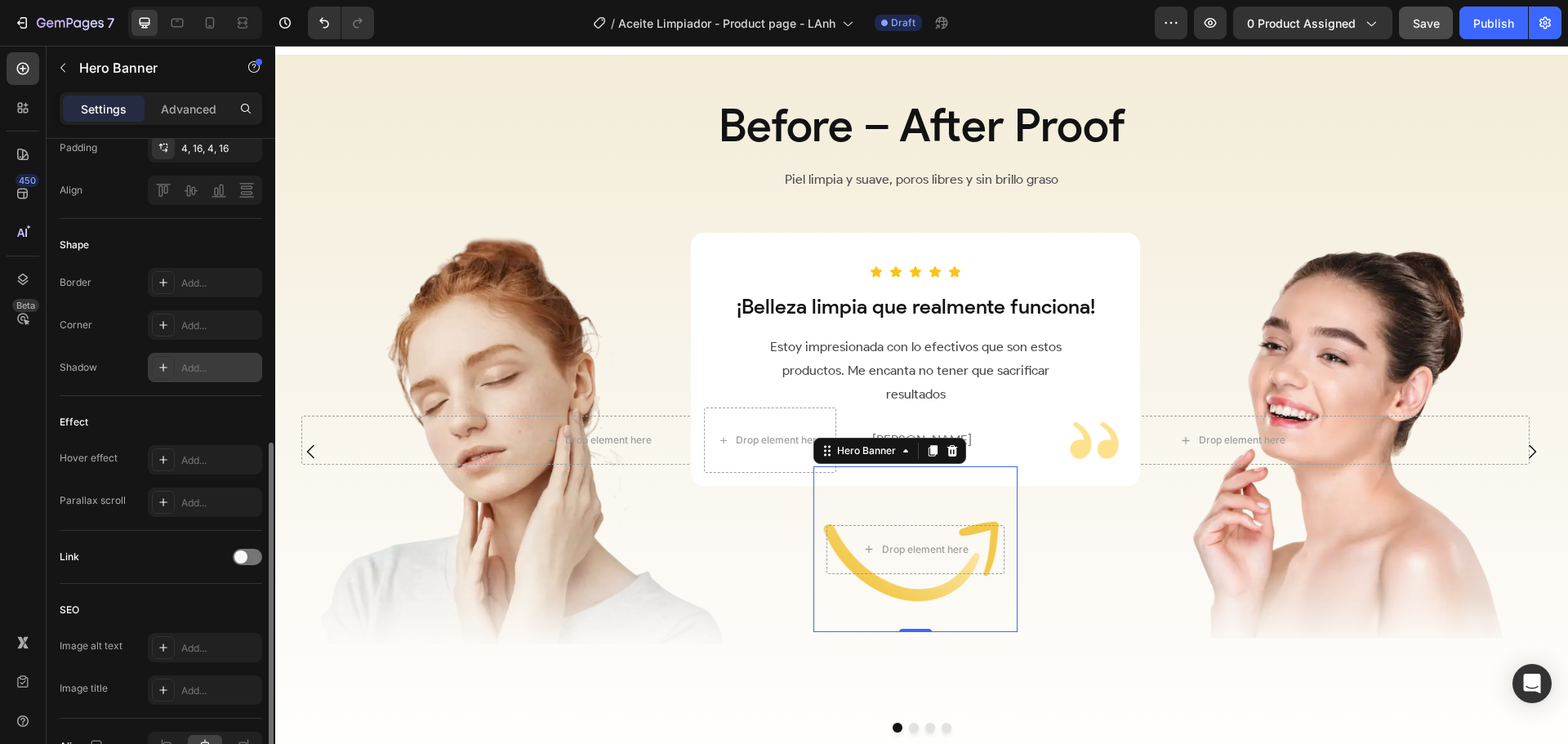
scroll to position [735, 0]
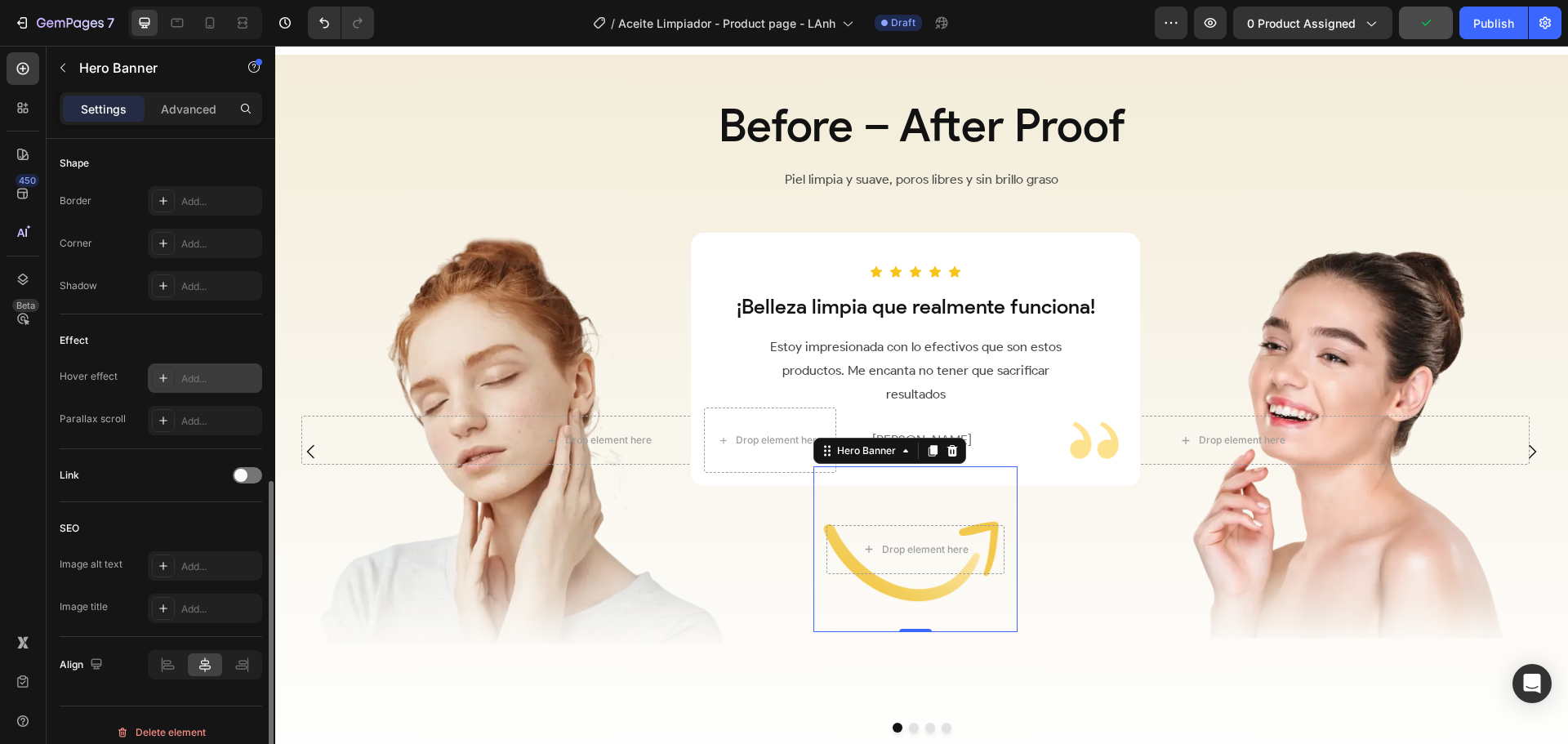
click at [160, 372] on icon at bounding box center [163, 378] width 13 height 13
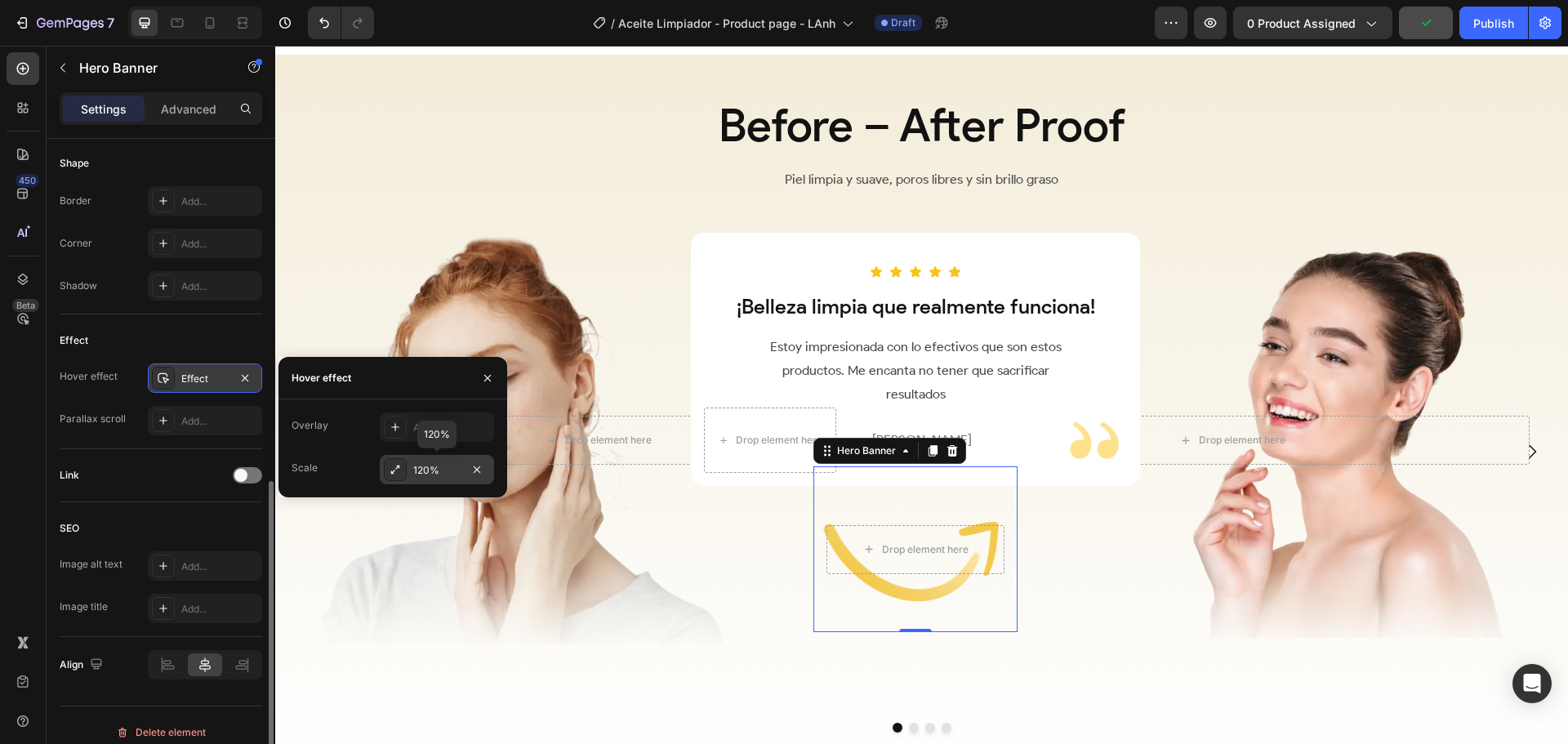
click at [421, 469] on div "120%" at bounding box center [437, 470] width 48 height 15
click at [398, 432] on input "120%" at bounding box center [405, 428] width 49 height 30
type input "1%"
type input "100"
type input "105%"
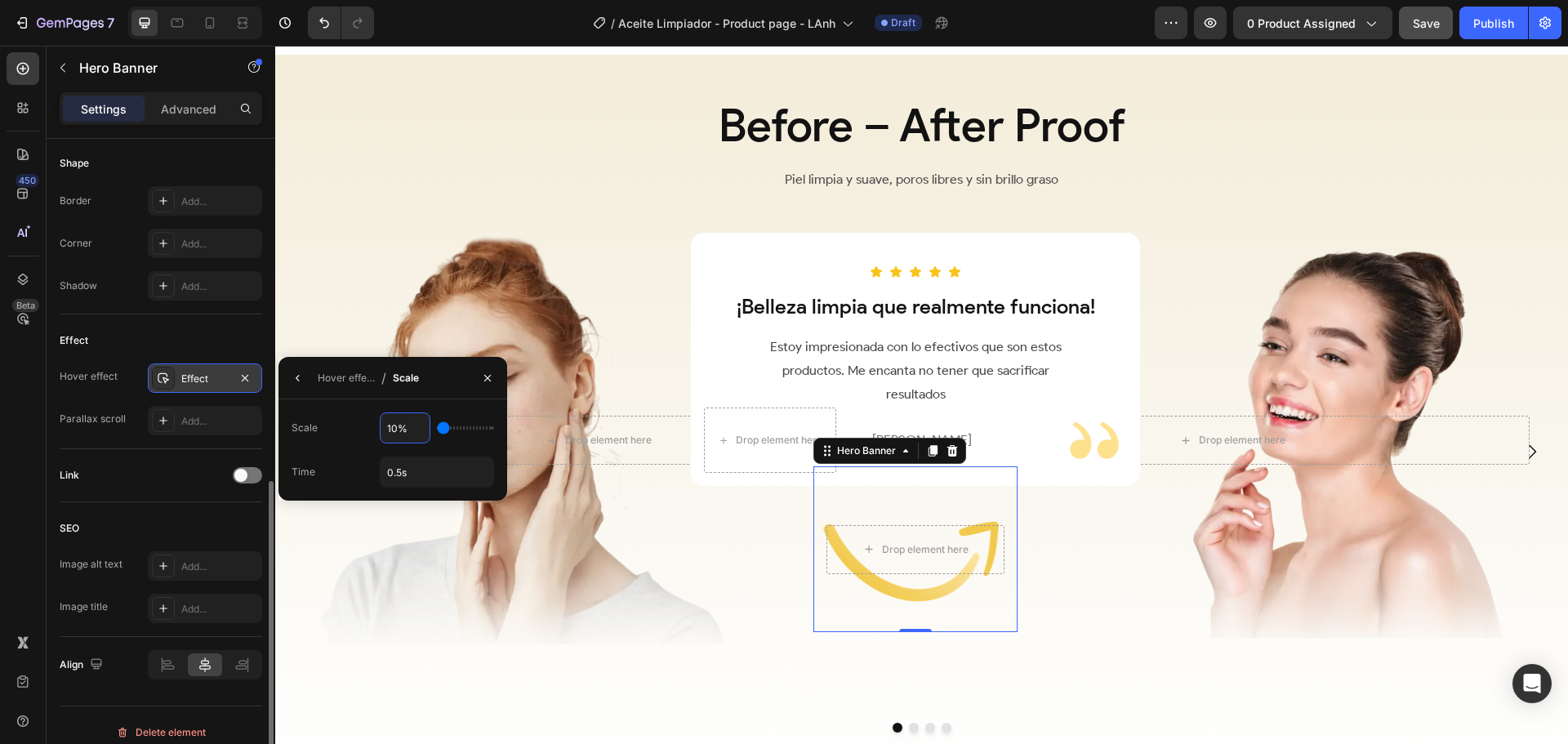
type input "105"
type input "10%"
type input "100"
type input "110%"
type input "110"
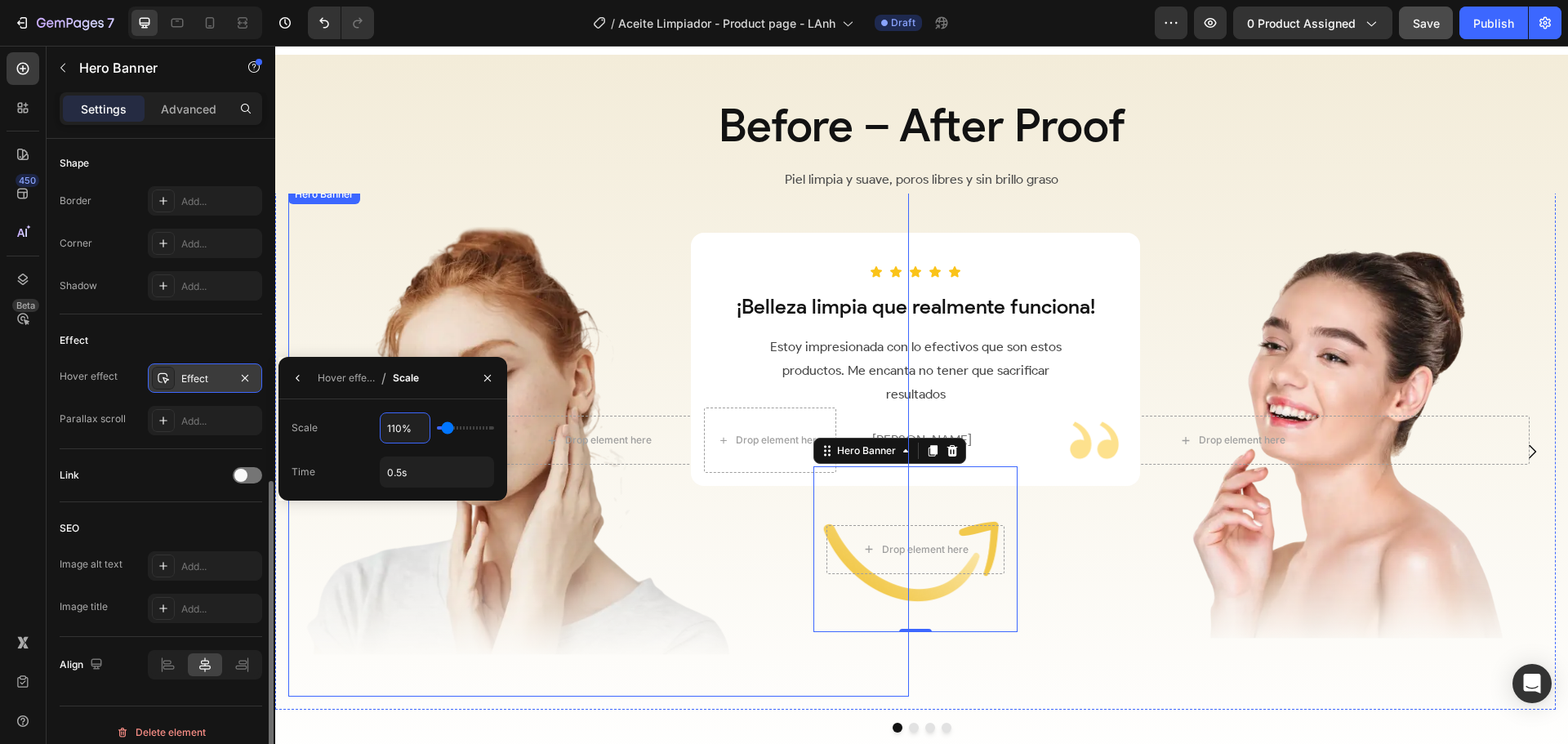
type input "11%"
type input "100"
type input "108%"
type input "110"
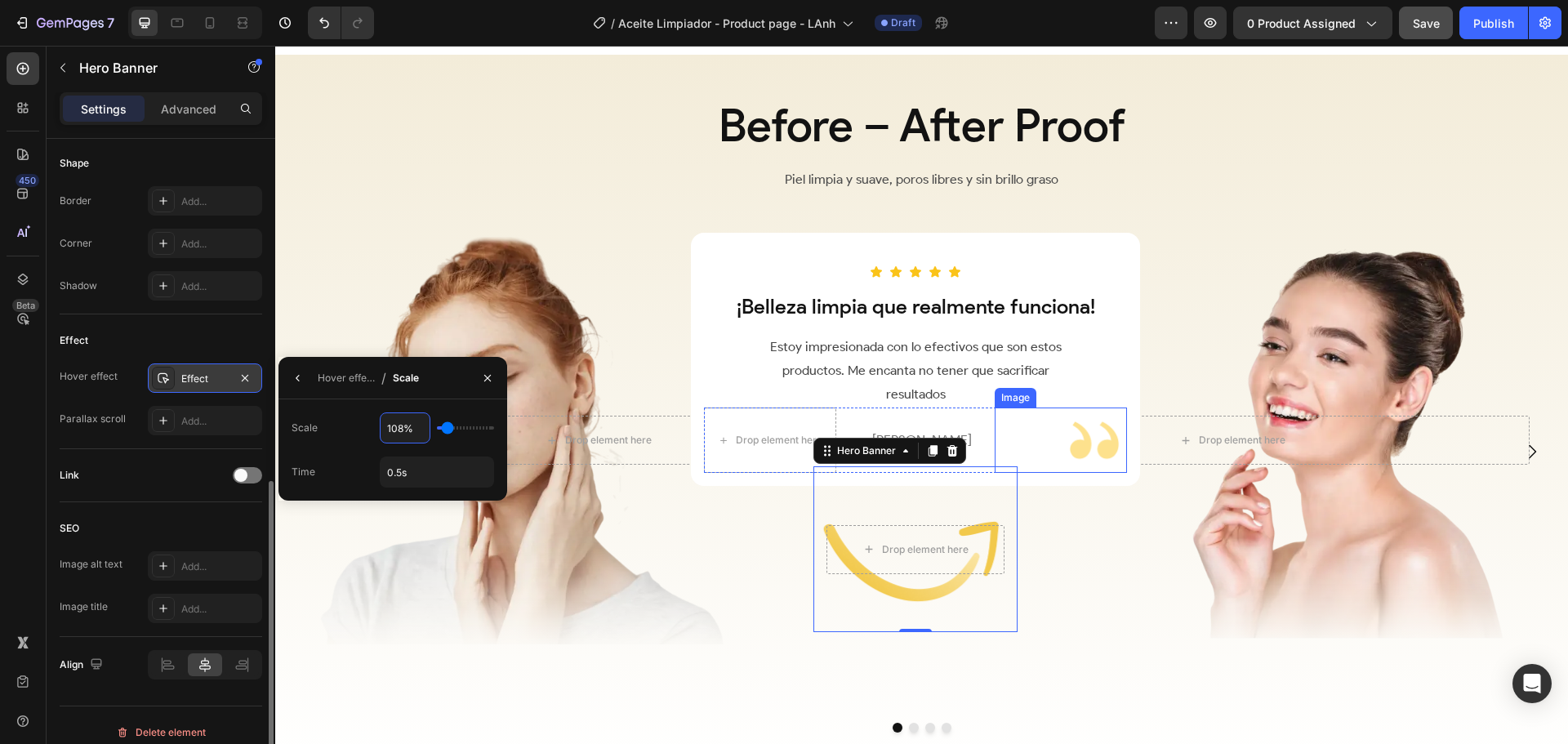
click at [1079, 445] on img at bounding box center [1095, 440] width 65 height 65
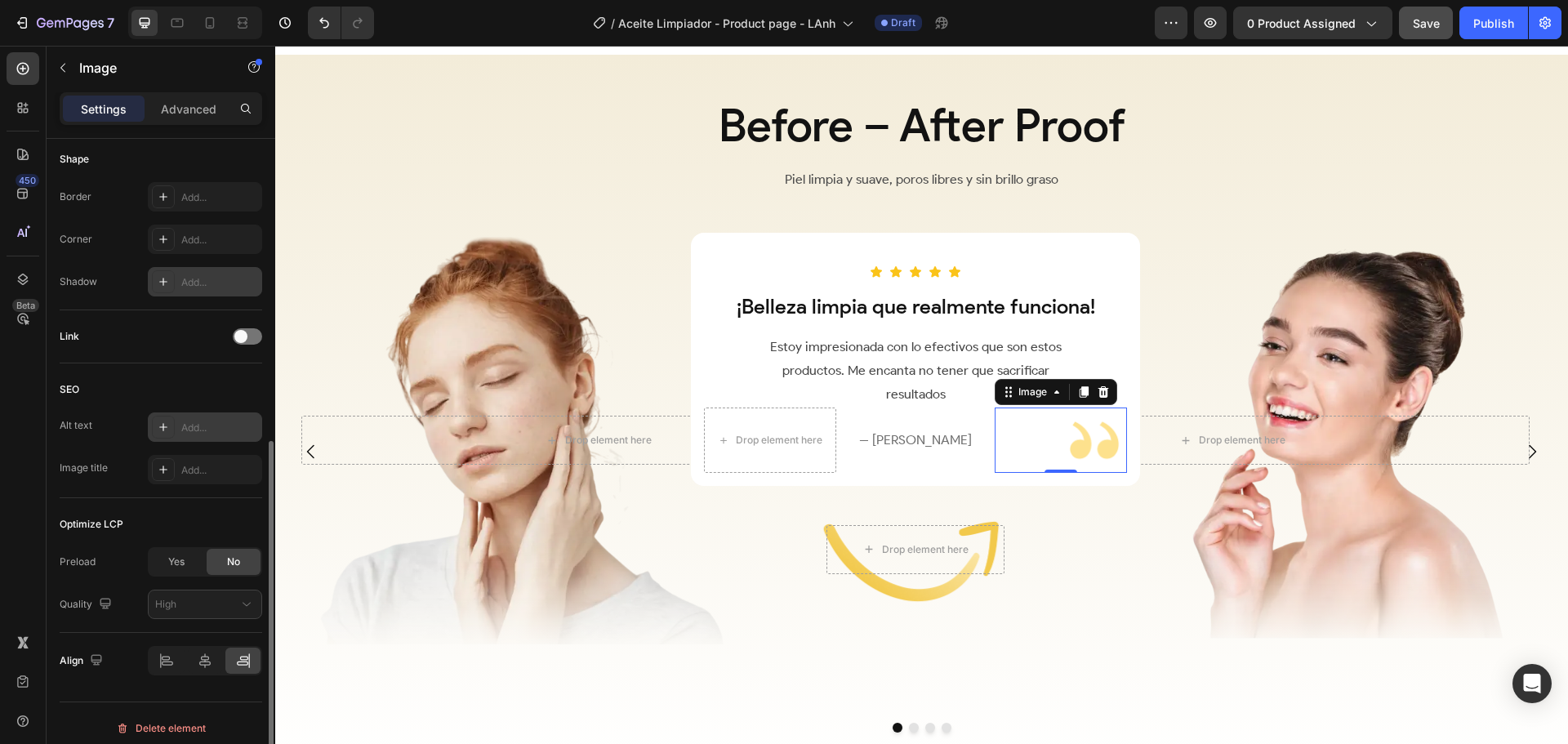
scroll to position [581, 0]
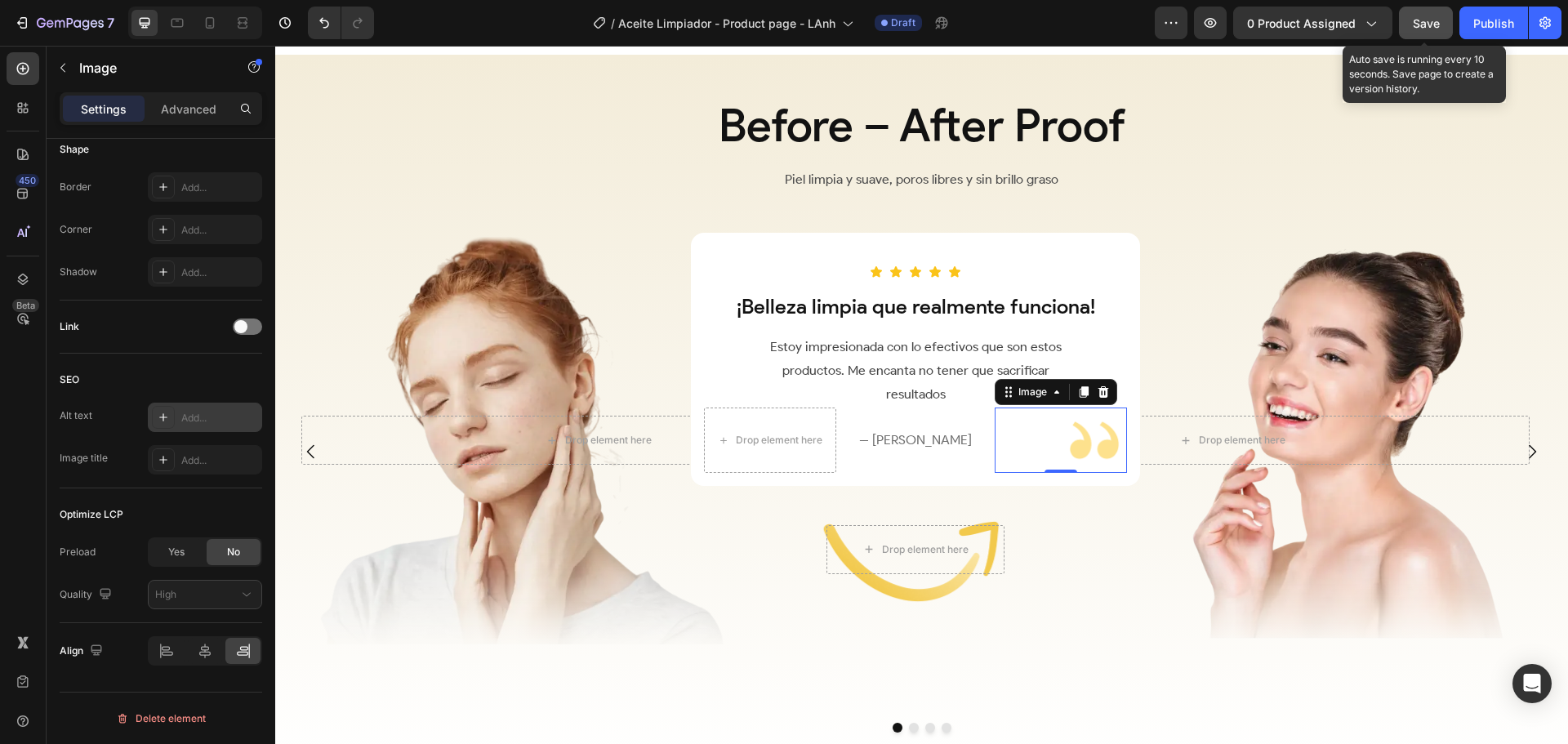
click at [1422, 26] on span "Save" at bounding box center [1426, 23] width 27 height 14
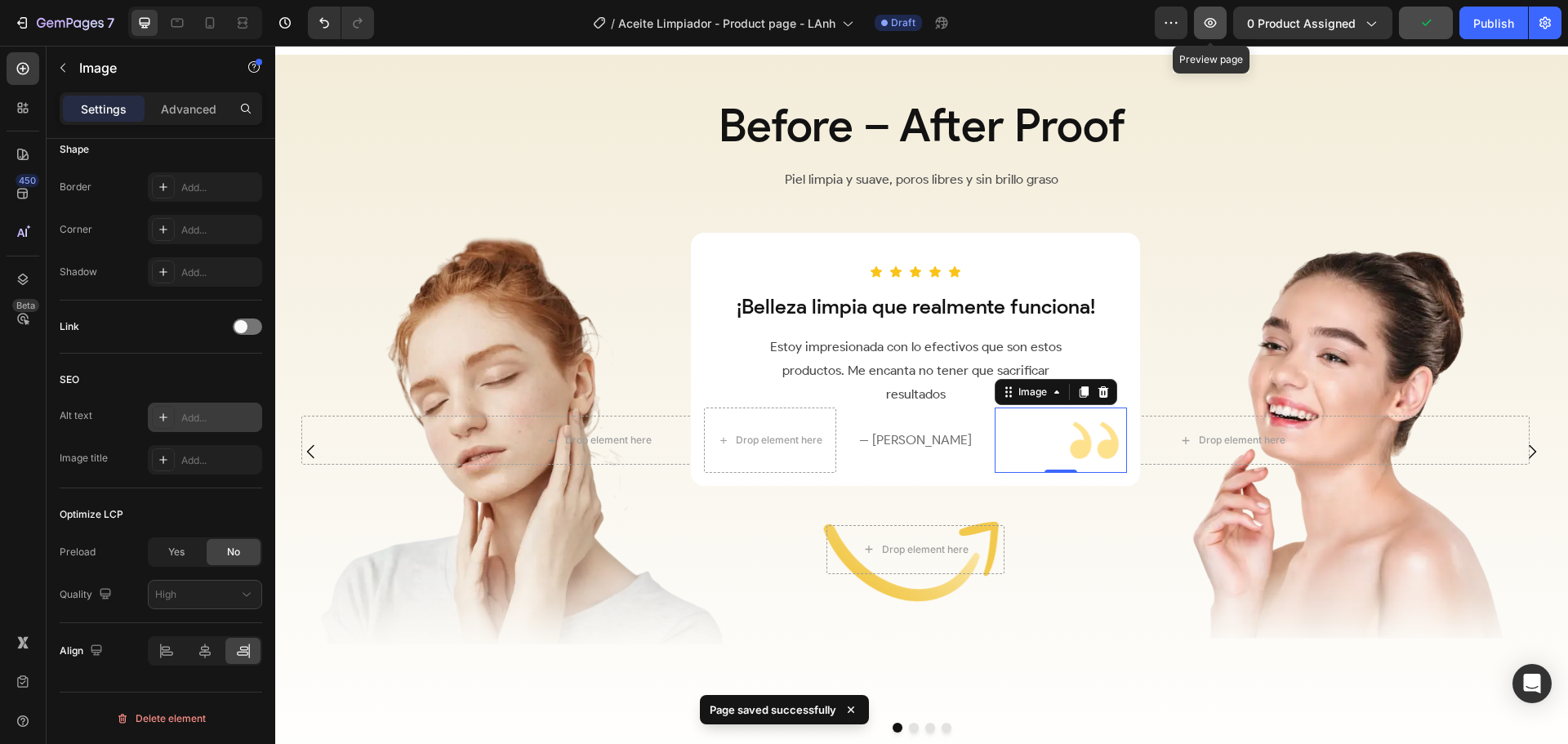
click at [1218, 14] on button "button" at bounding box center [1210, 22] width 33 height 33
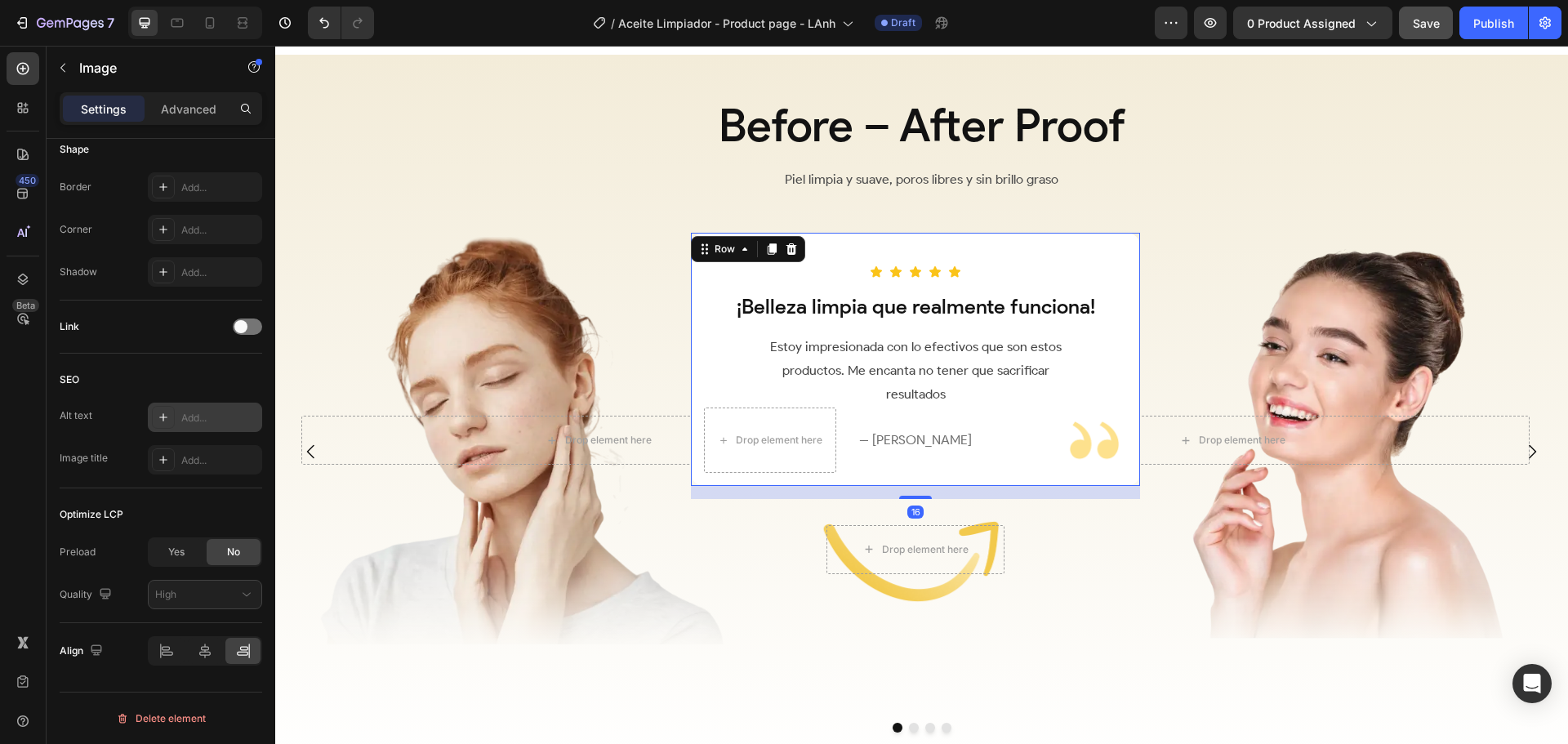
click at [1048, 262] on div "Icon Icon Icon Icon Icon Row ¡Belleza limpia que realmente funciona! Heading Es…" at bounding box center [916, 359] width 423 height 228
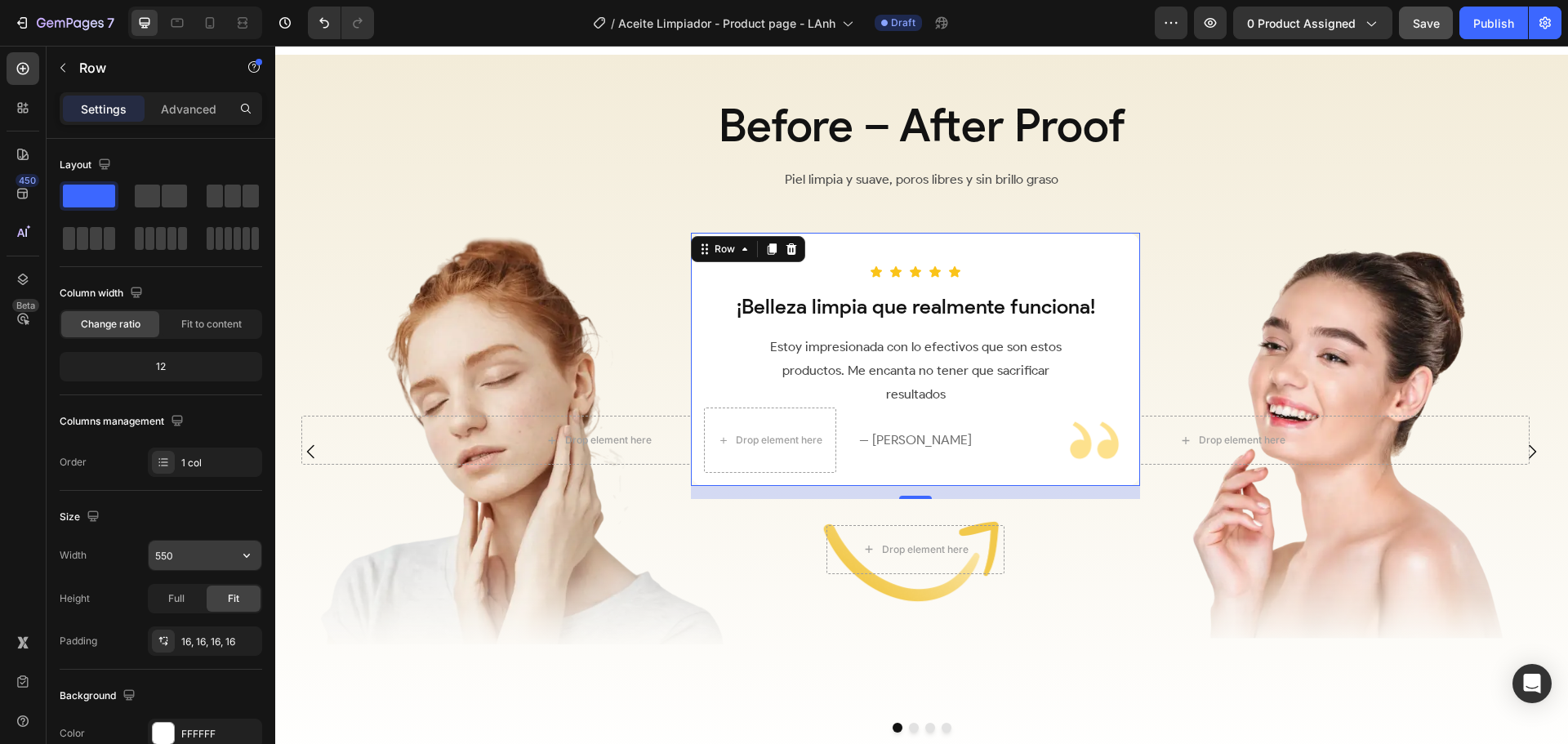
click at [186, 553] on input "550" at bounding box center [205, 555] width 113 height 30
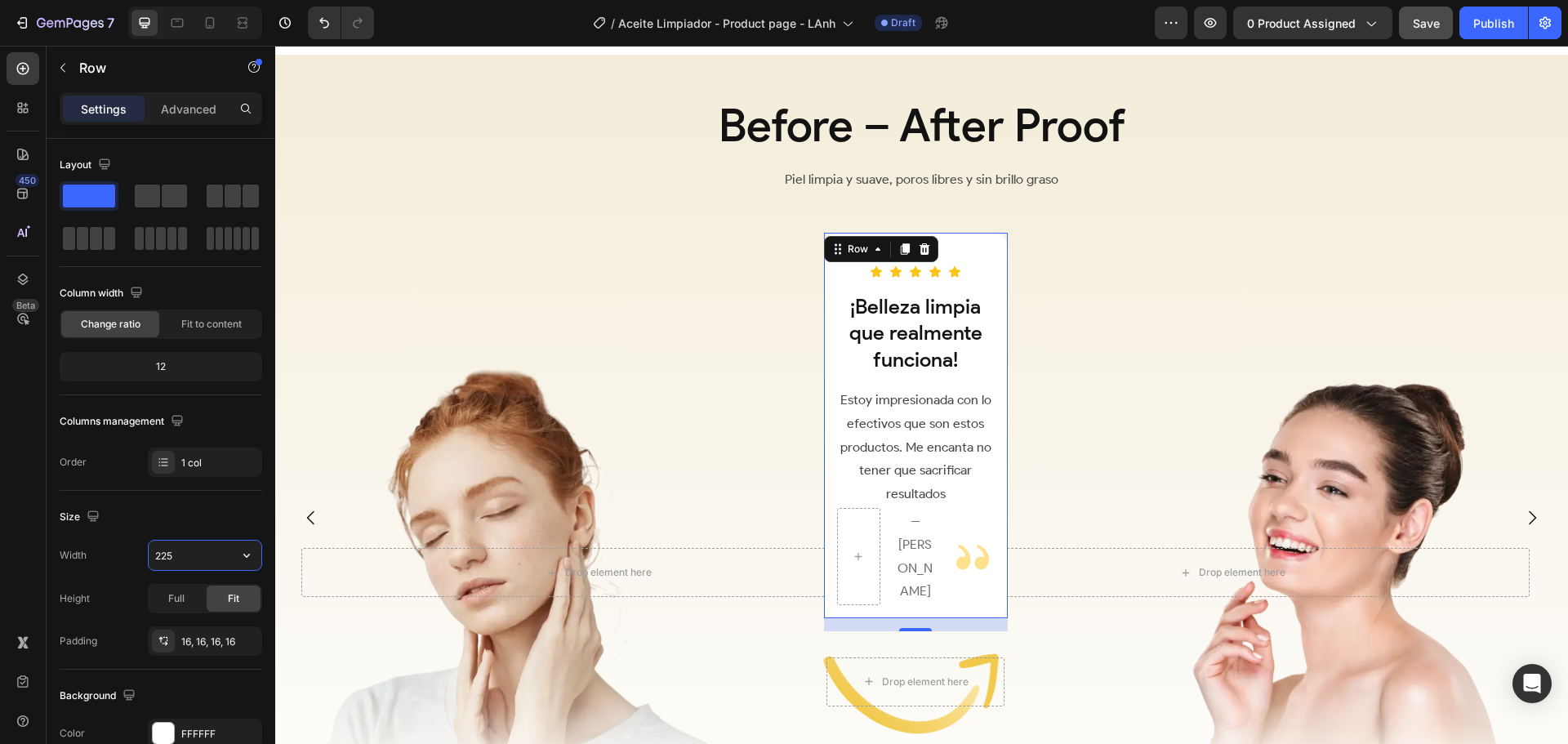
drag, startPoint x: 199, startPoint y: 550, endPoint x: 105, endPoint y: 562, distance: 94.8
click at [105, 562] on div "Width 225" at bounding box center [160, 554] width 202 height 31
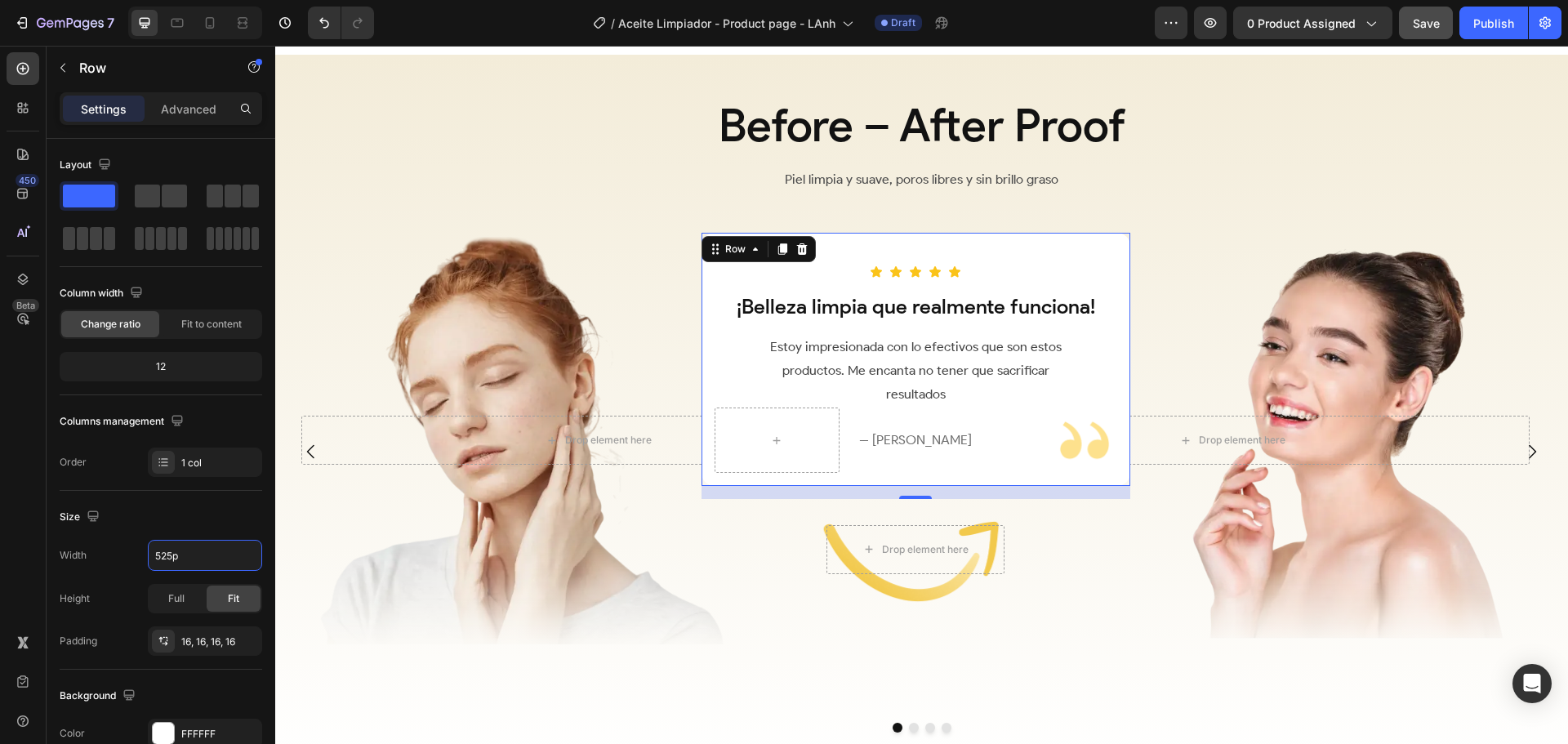
type input "525px"
click at [977, 603] on div "Overlay" at bounding box center [915, 549] width 204 height 166
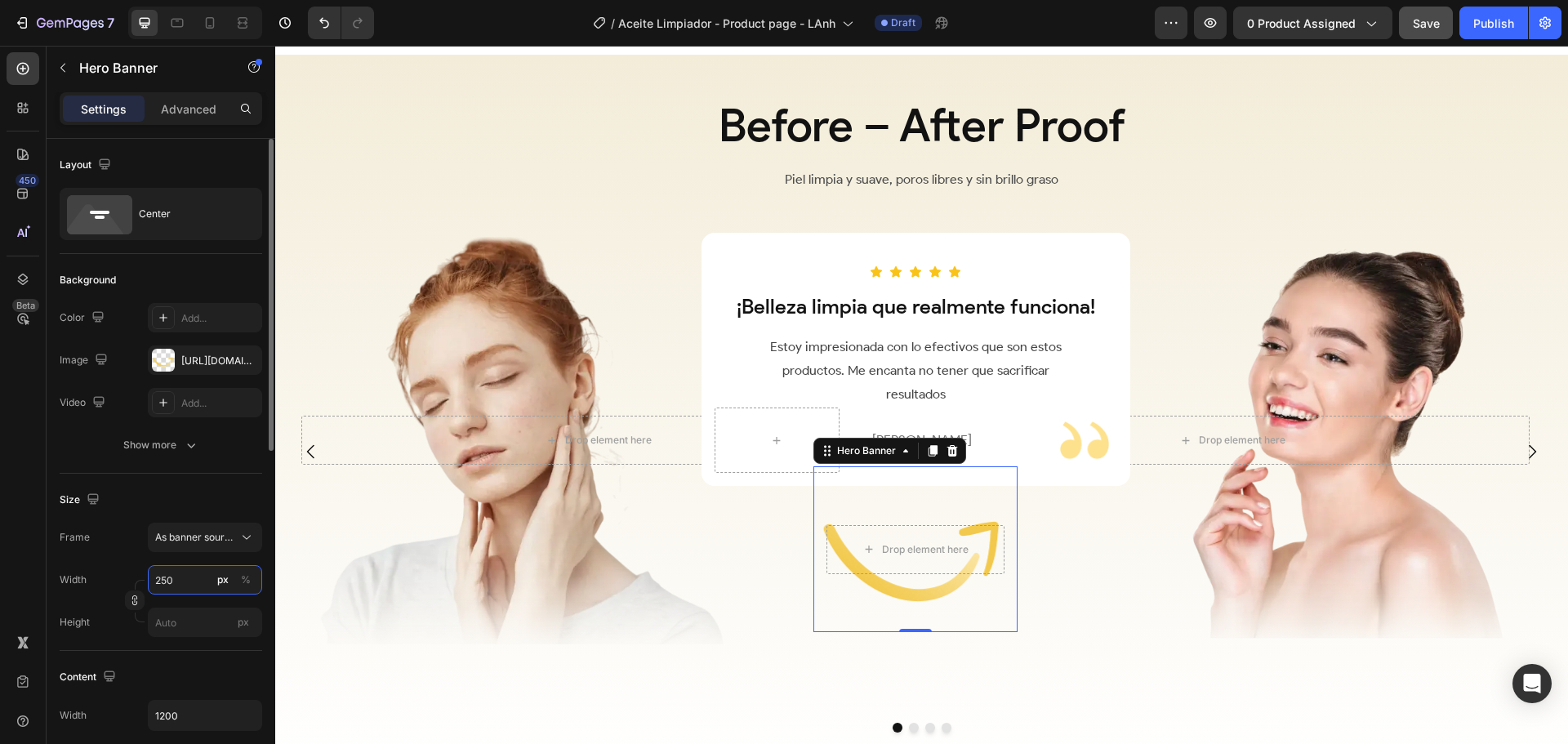
click at [182, 583] on input "250" at bounding box center [205, 580] width 115 height 30
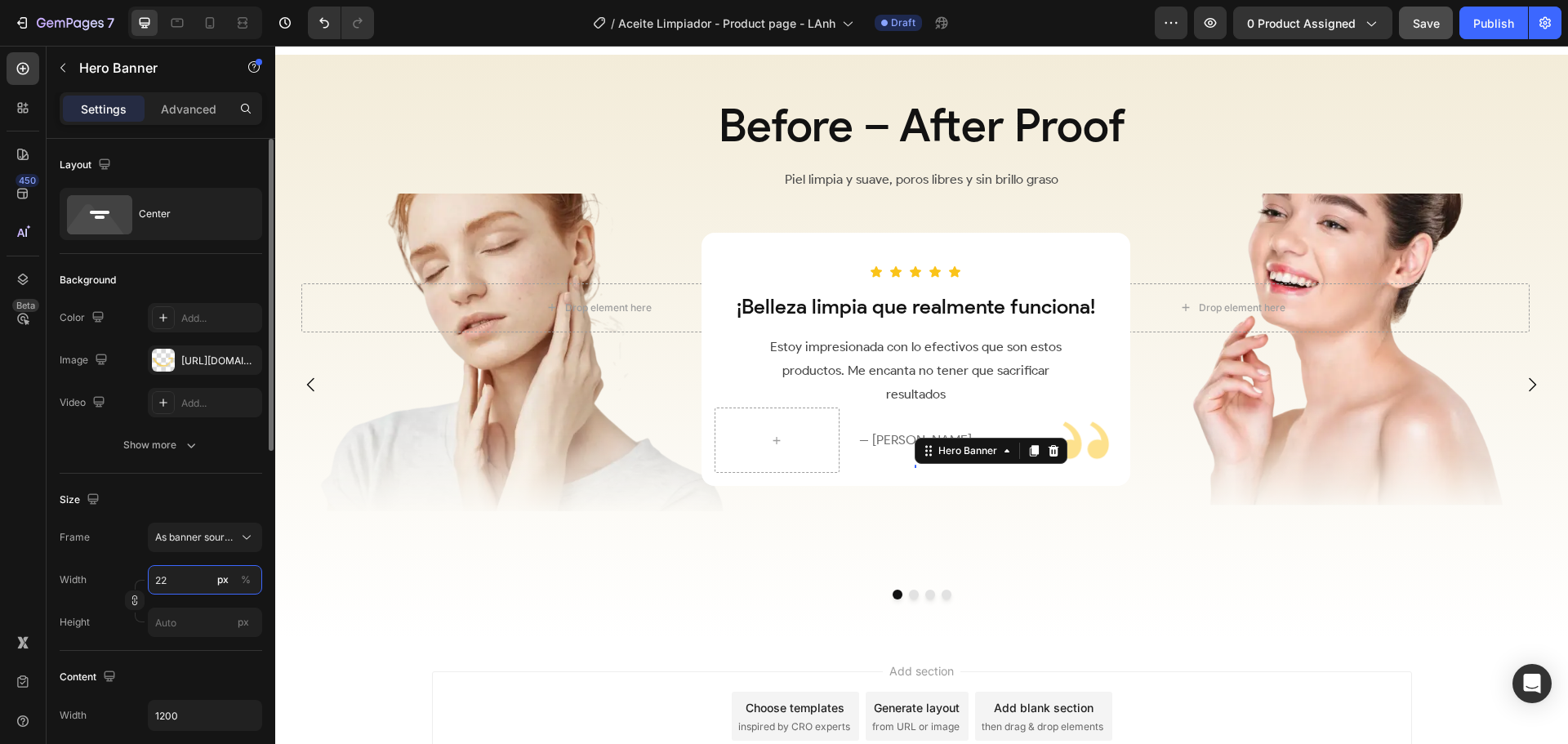
type input "220"
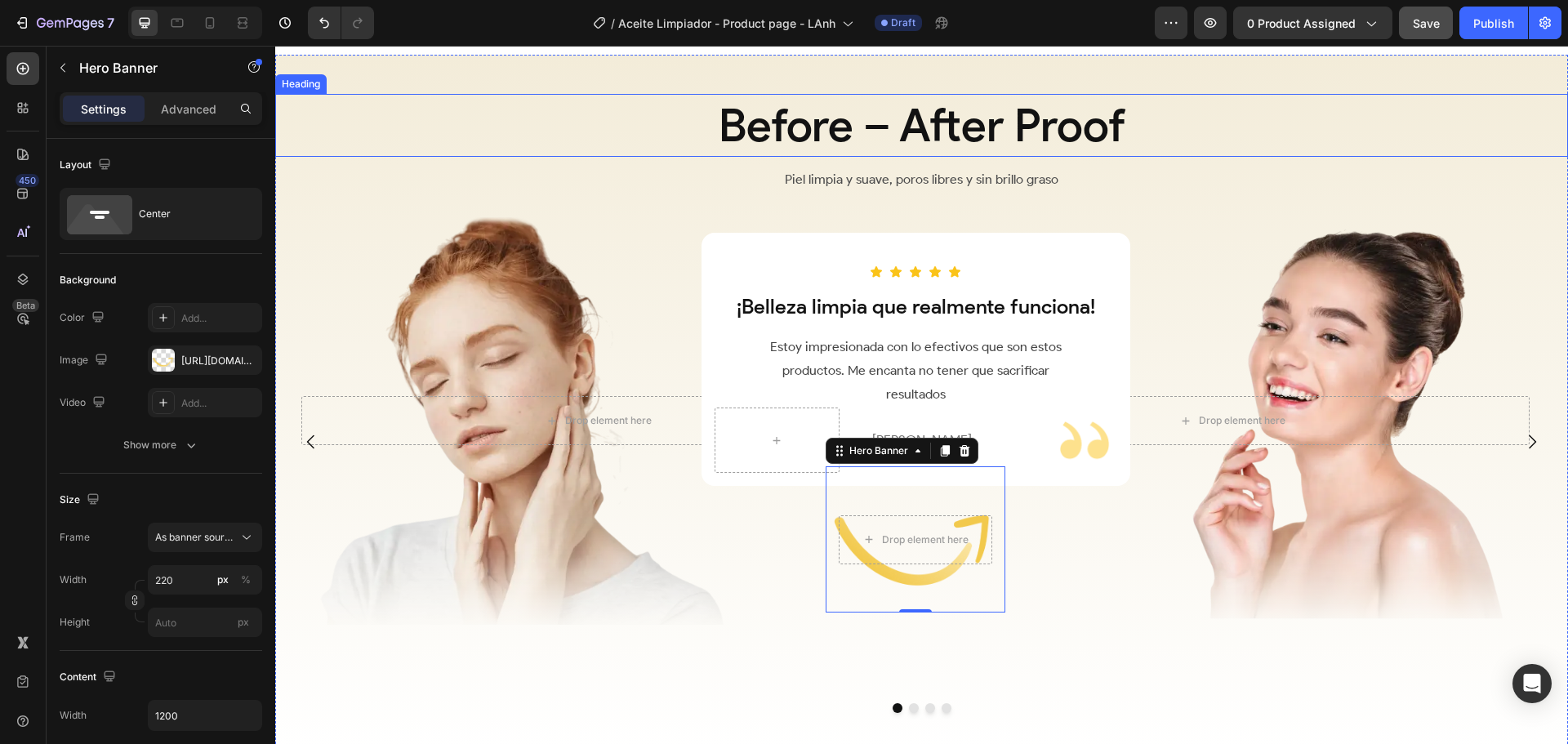
click at [1507, 111] on h2 "Before – After Proof" at bounding box center [921, 126] width 1293 height 63
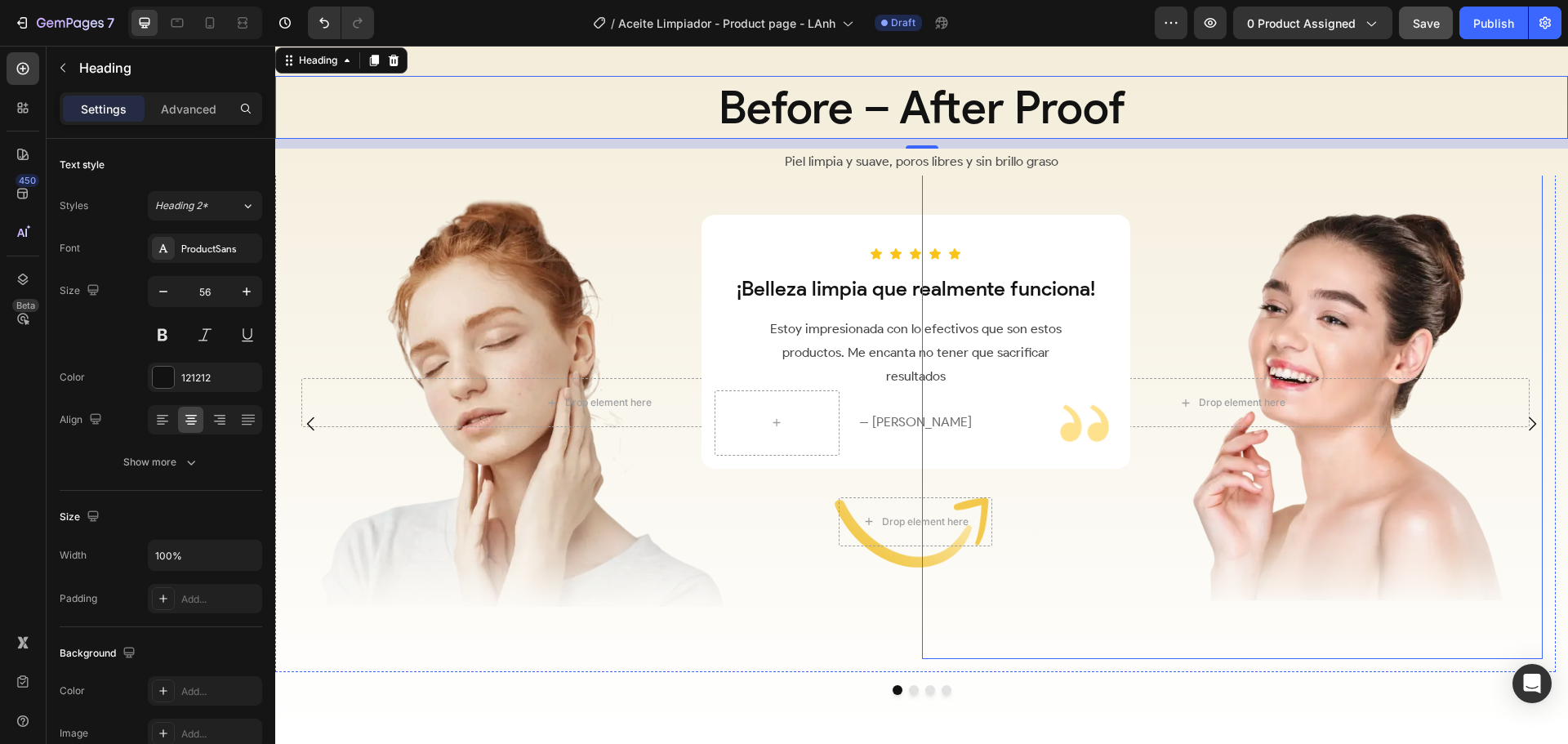
scroll to position [2314, 0]
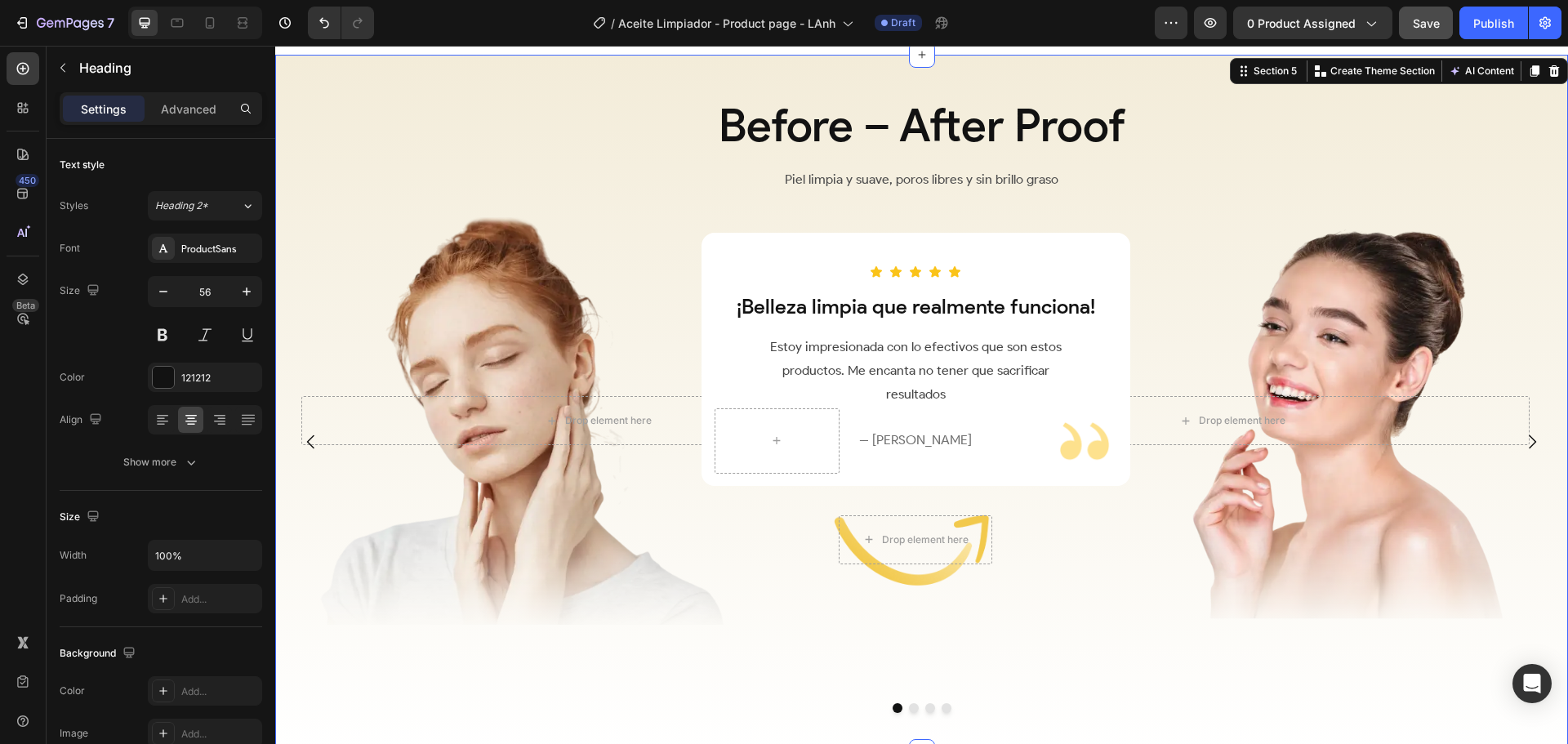
click at [1203, 78] on div "Before – After Proof Heading Piel limpia y suave, poros libres y sin brillo gra…" at bounding box center [921, 403] width 1293 height 697
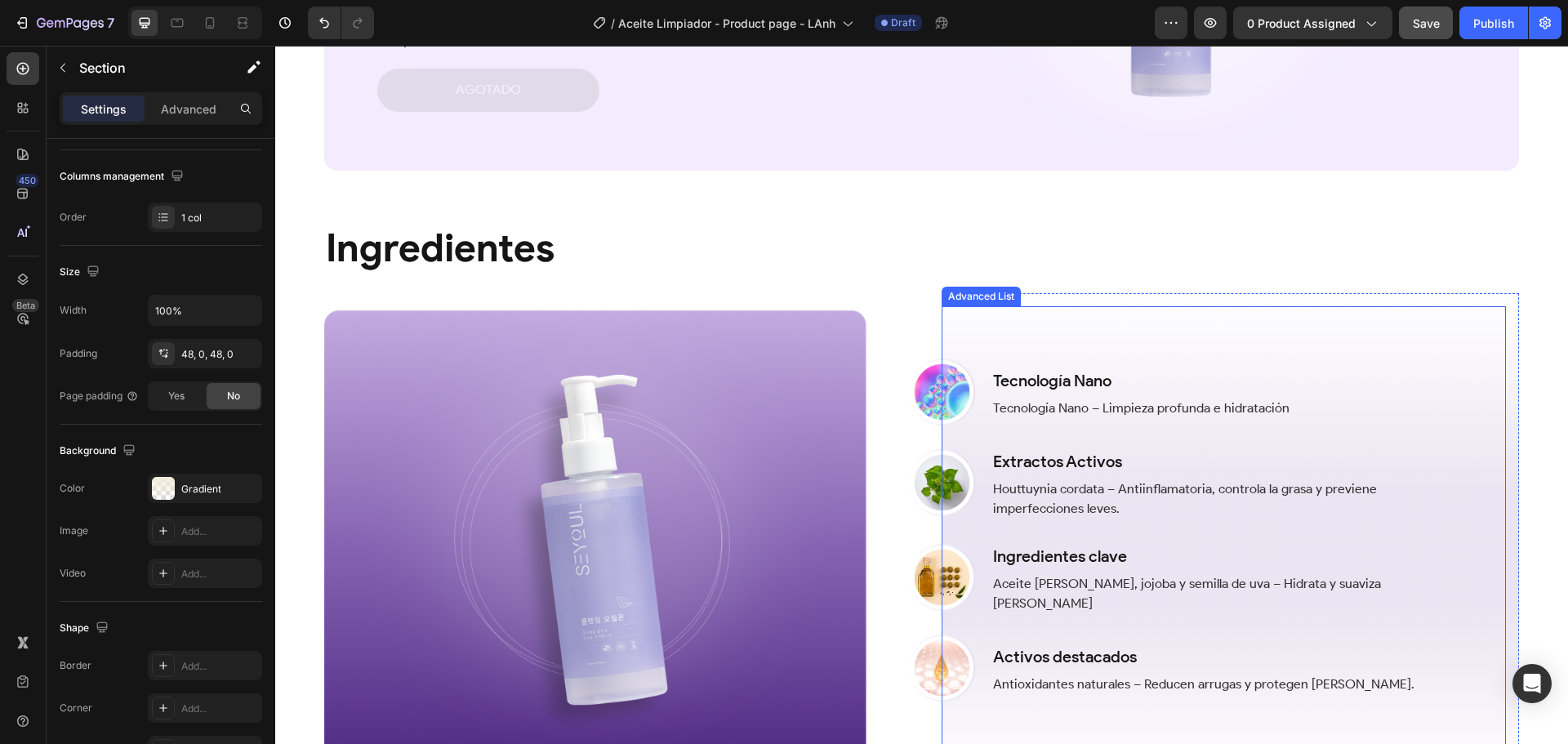
scroll to position [1661, 0]
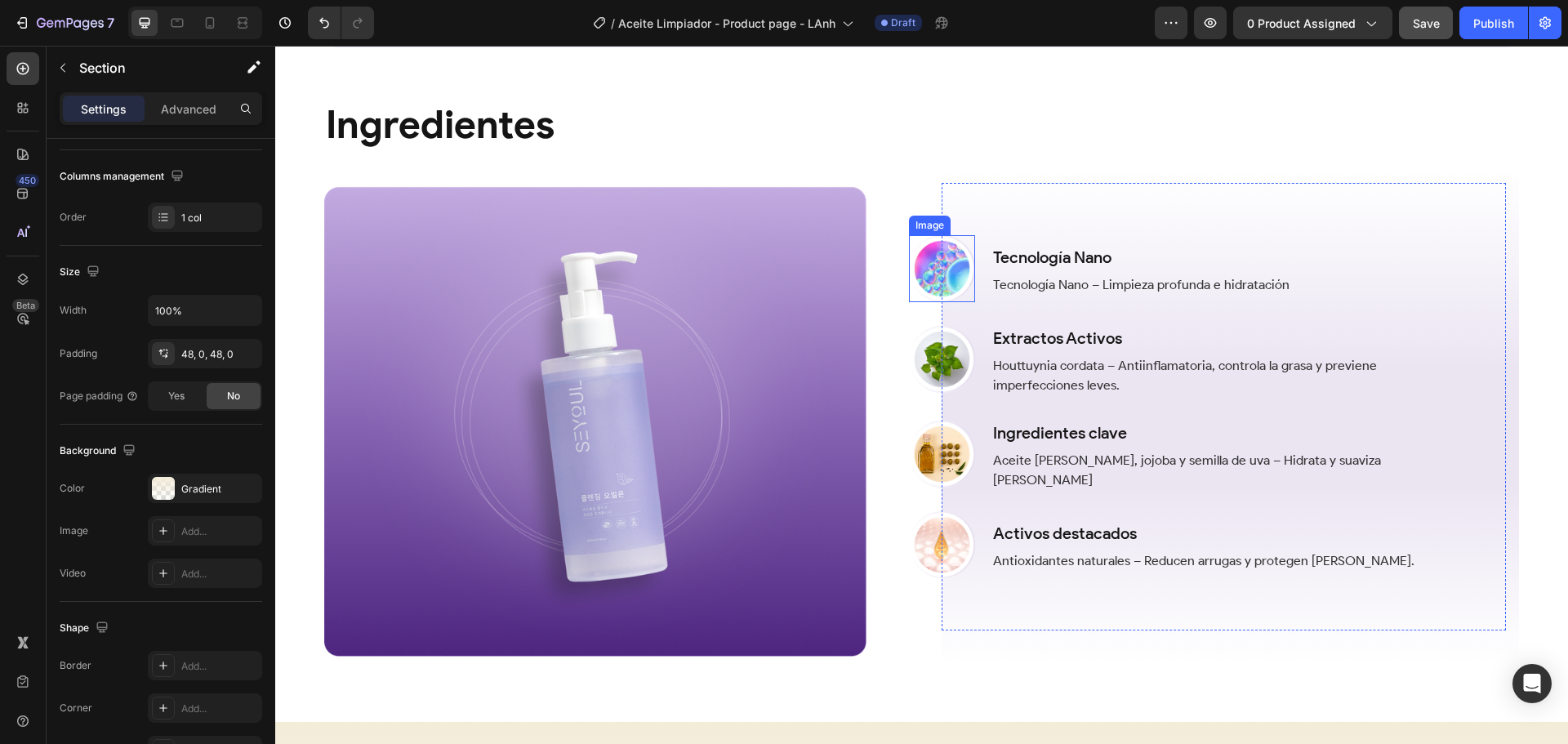
click at [933, 268] on img at bounding box center [943, 268] width 67 height 67
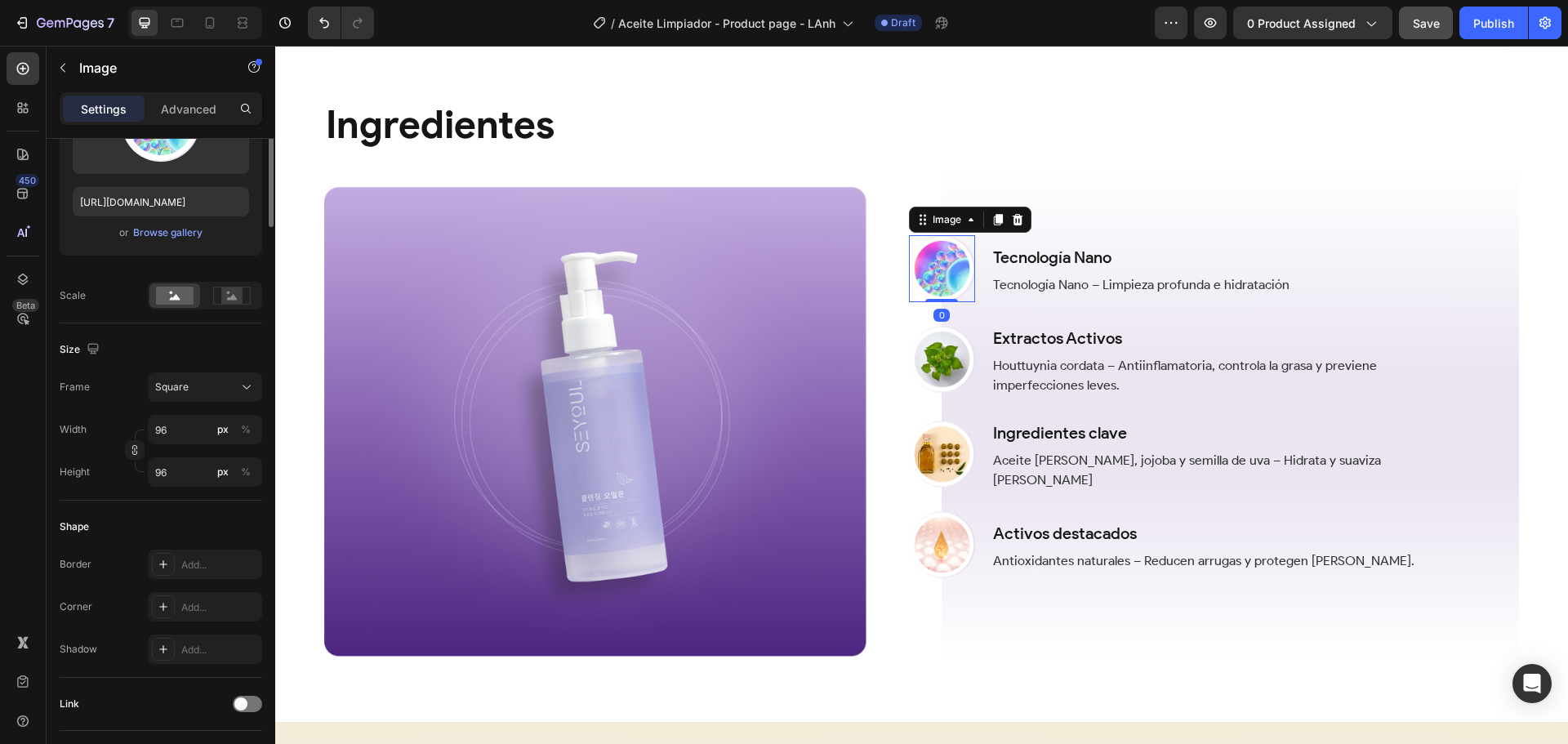
scroll to position [0, 0]
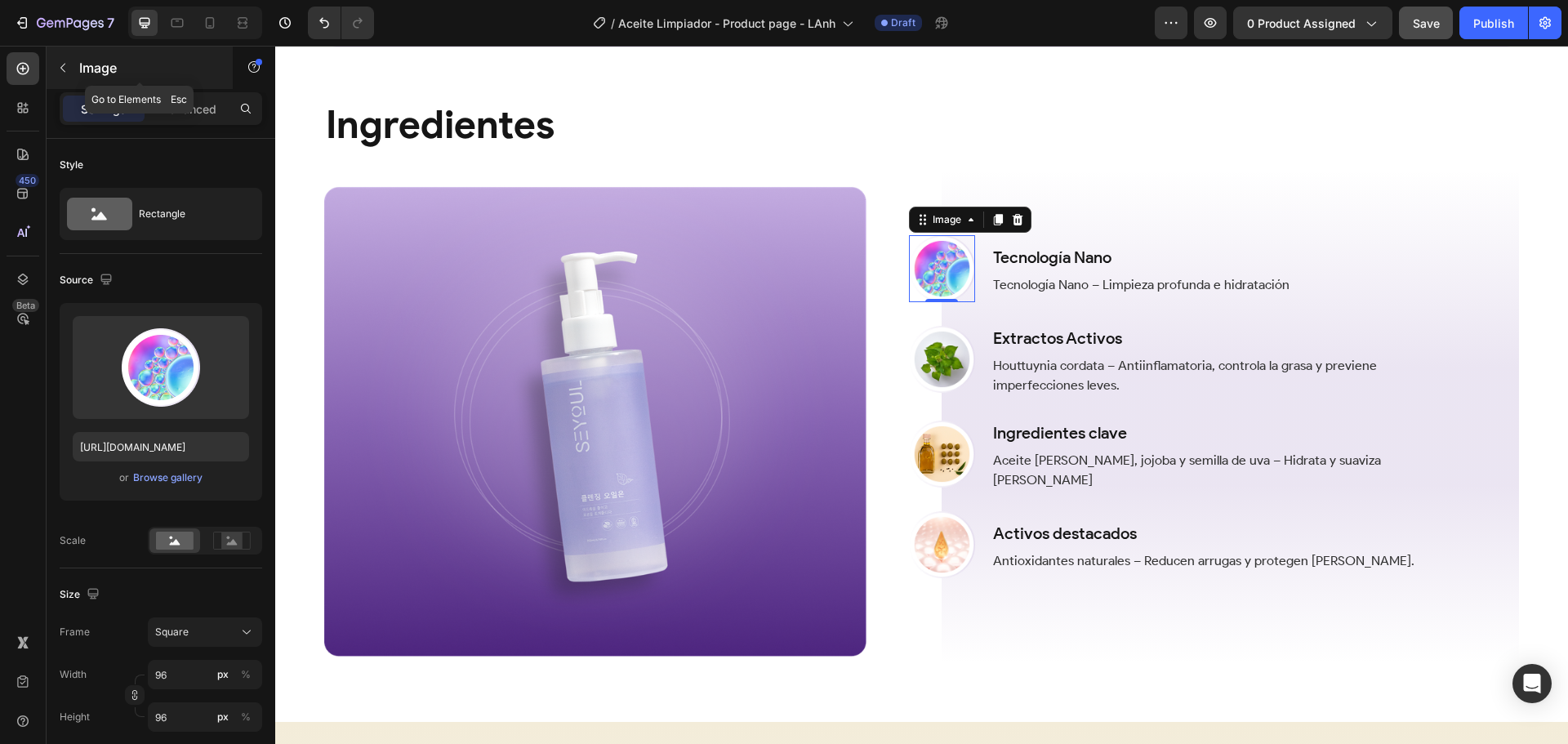
click at [84, 61] on p "Image" at bounding box center [148, 67] width 139 height 20
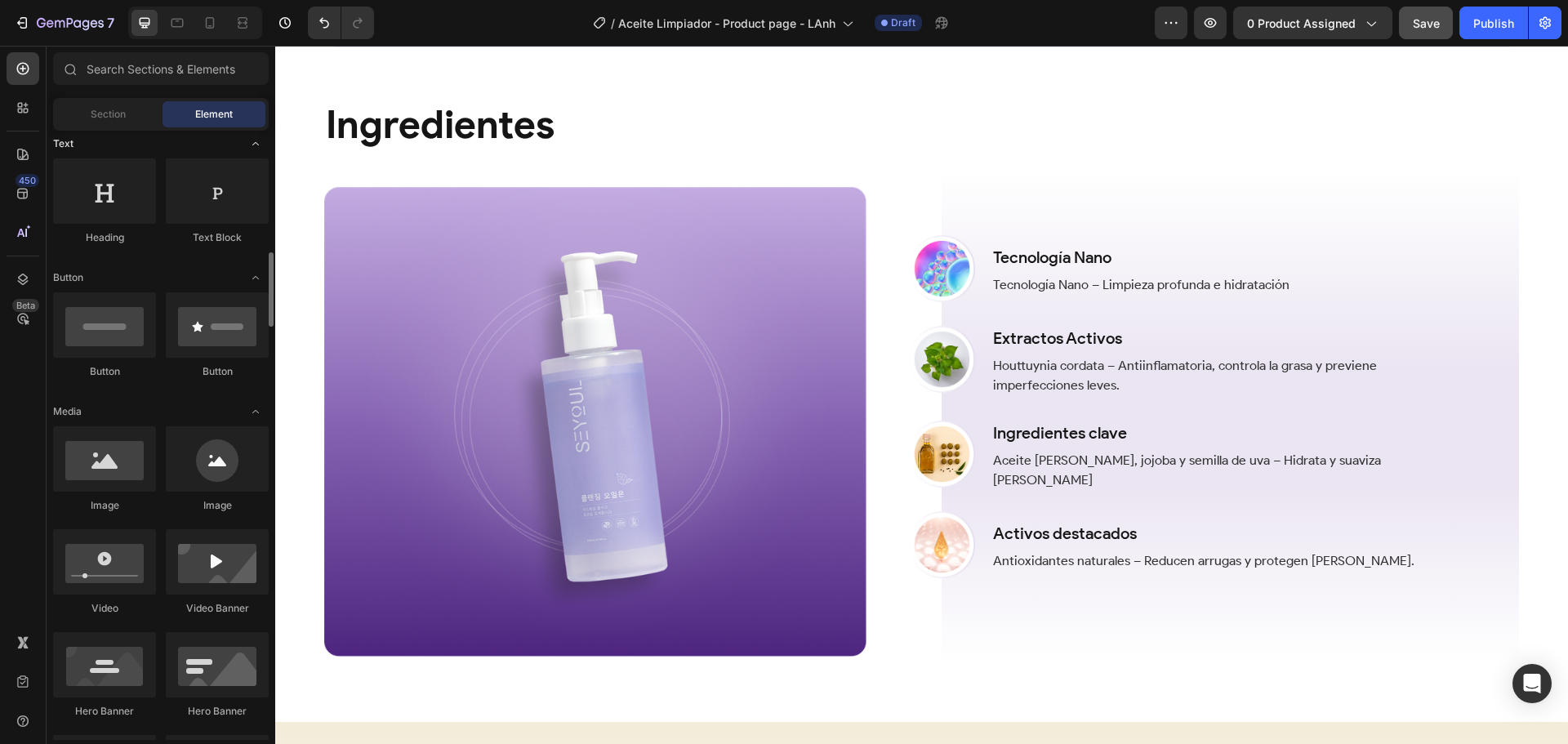
scroll to position [327, 0]
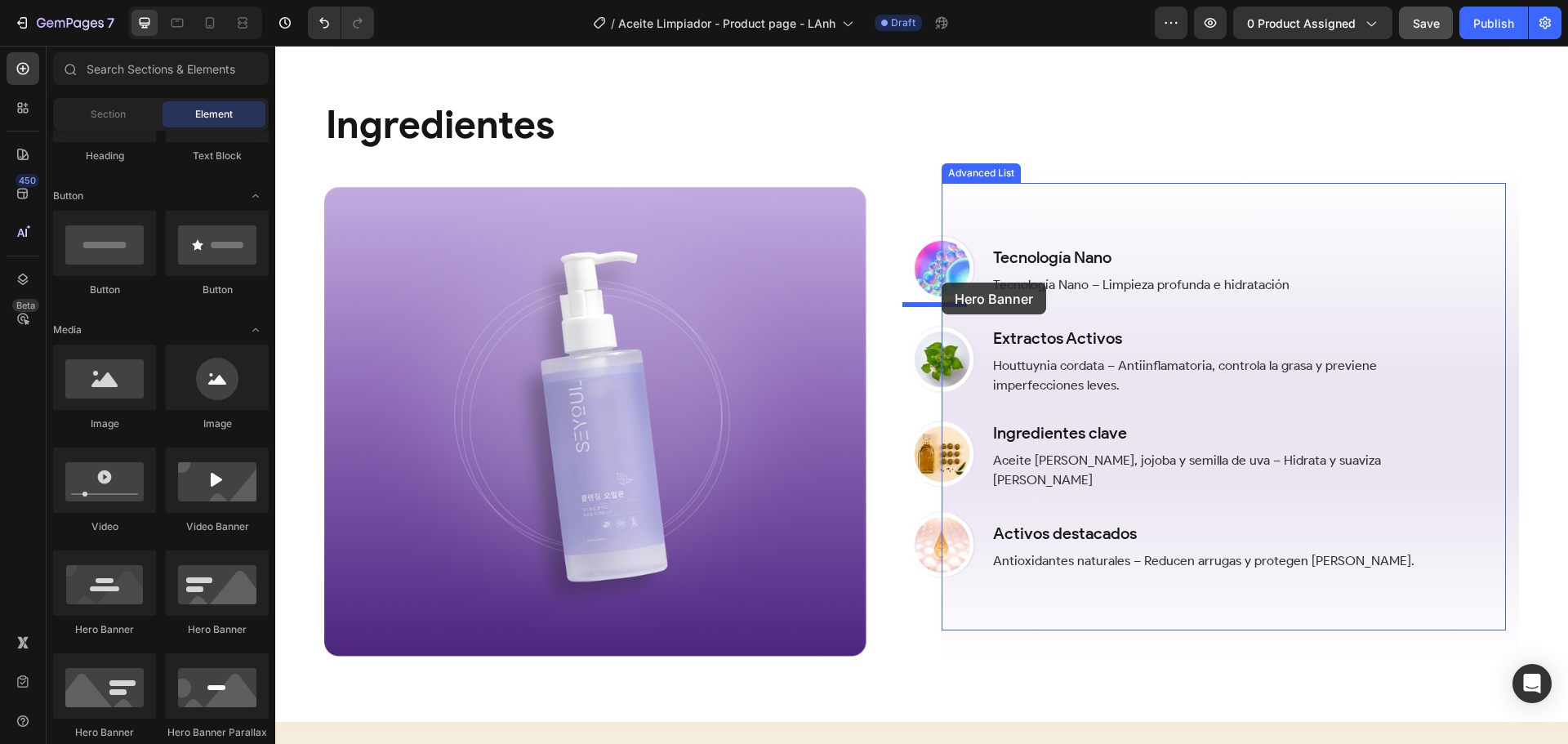
drag, startPoint x: 375, startPoint y: 644, endPoint x: 1029, endPoint y: 255, distance: 760.9
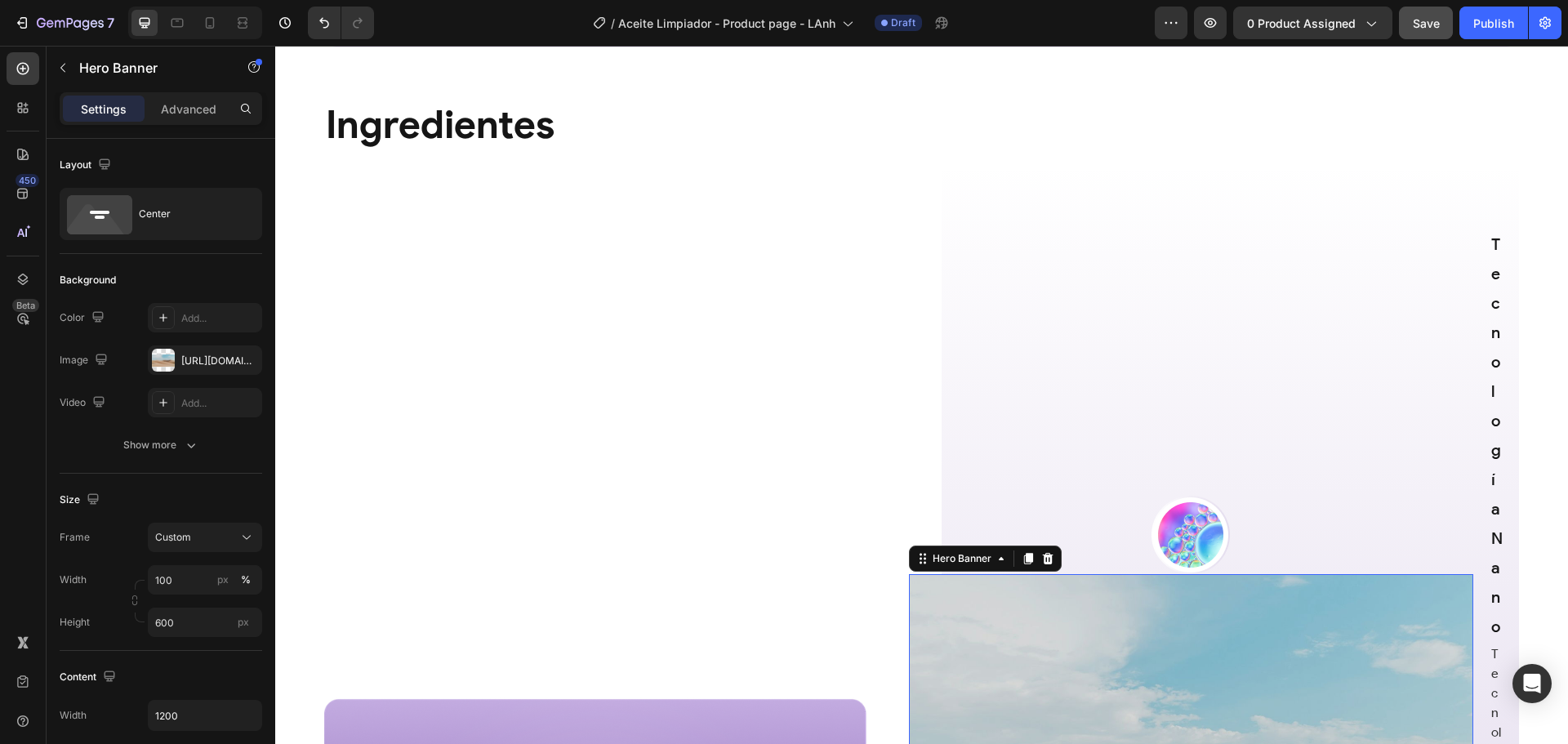
scroll to position [1749, 0]
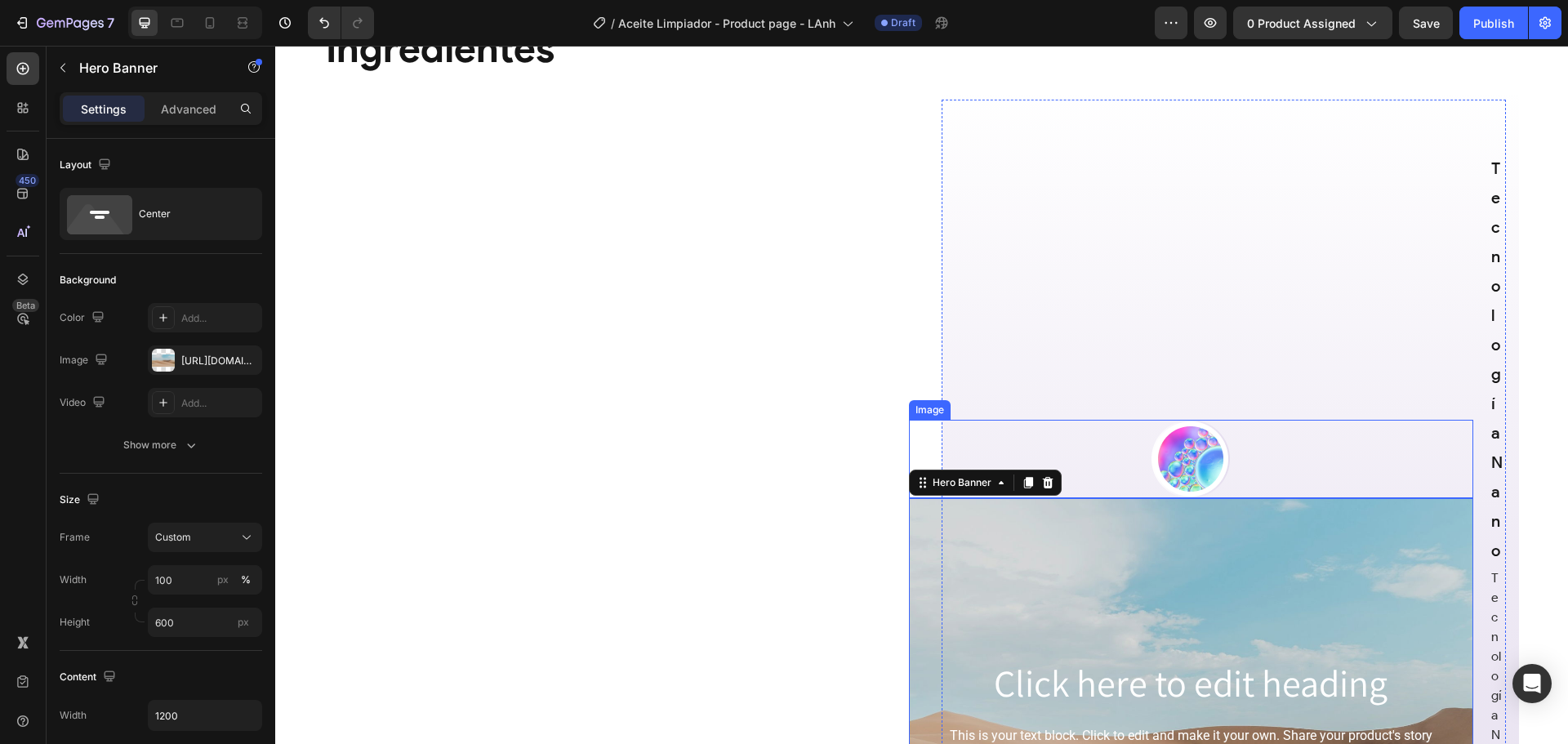
scroll to position [1824, 0]
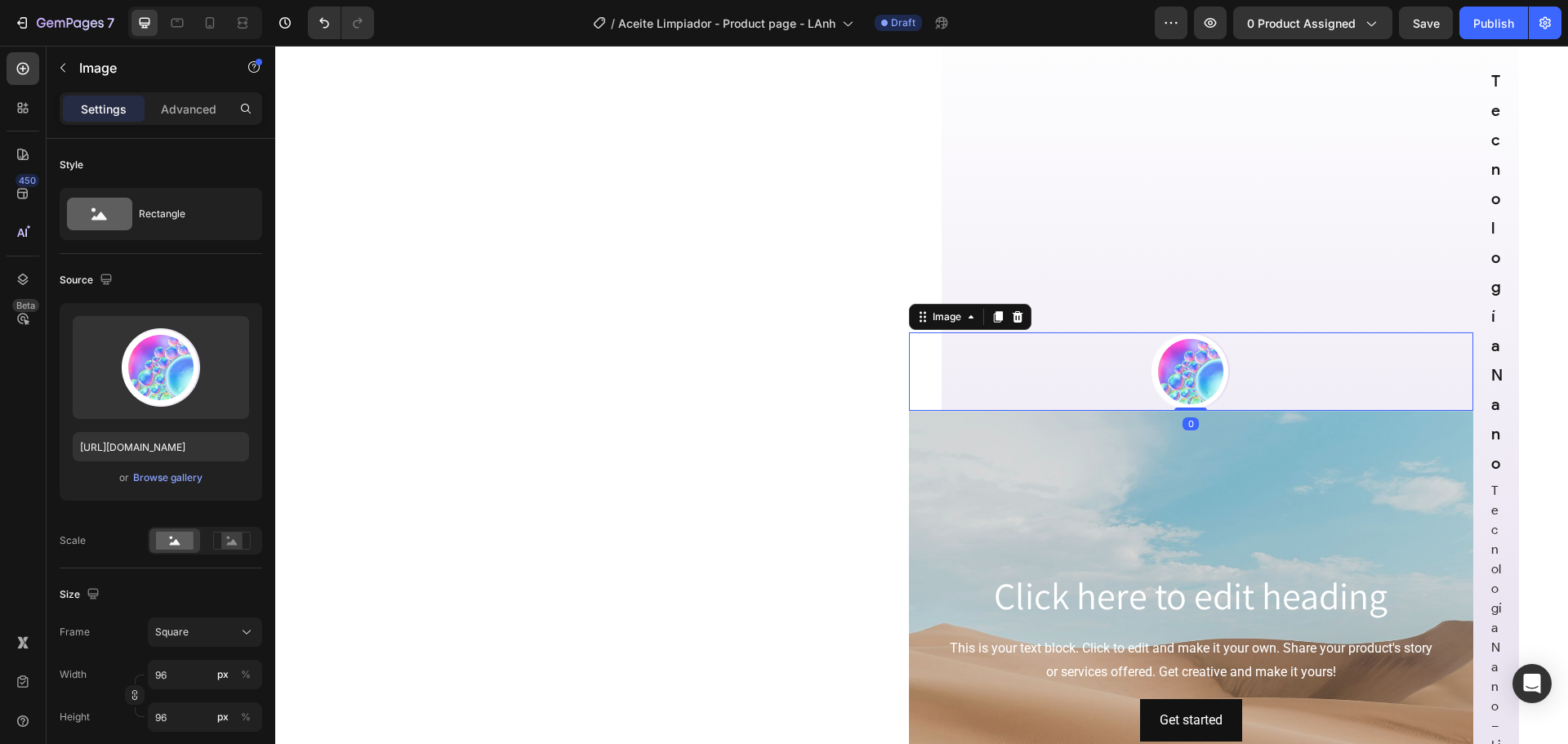
click at [1213, 360] on img at bounding box center [1191, 372] width 78 height 78
click at [1021, 421] on div "Background Image" at bounding box center [1192, 656] width 566 height 490
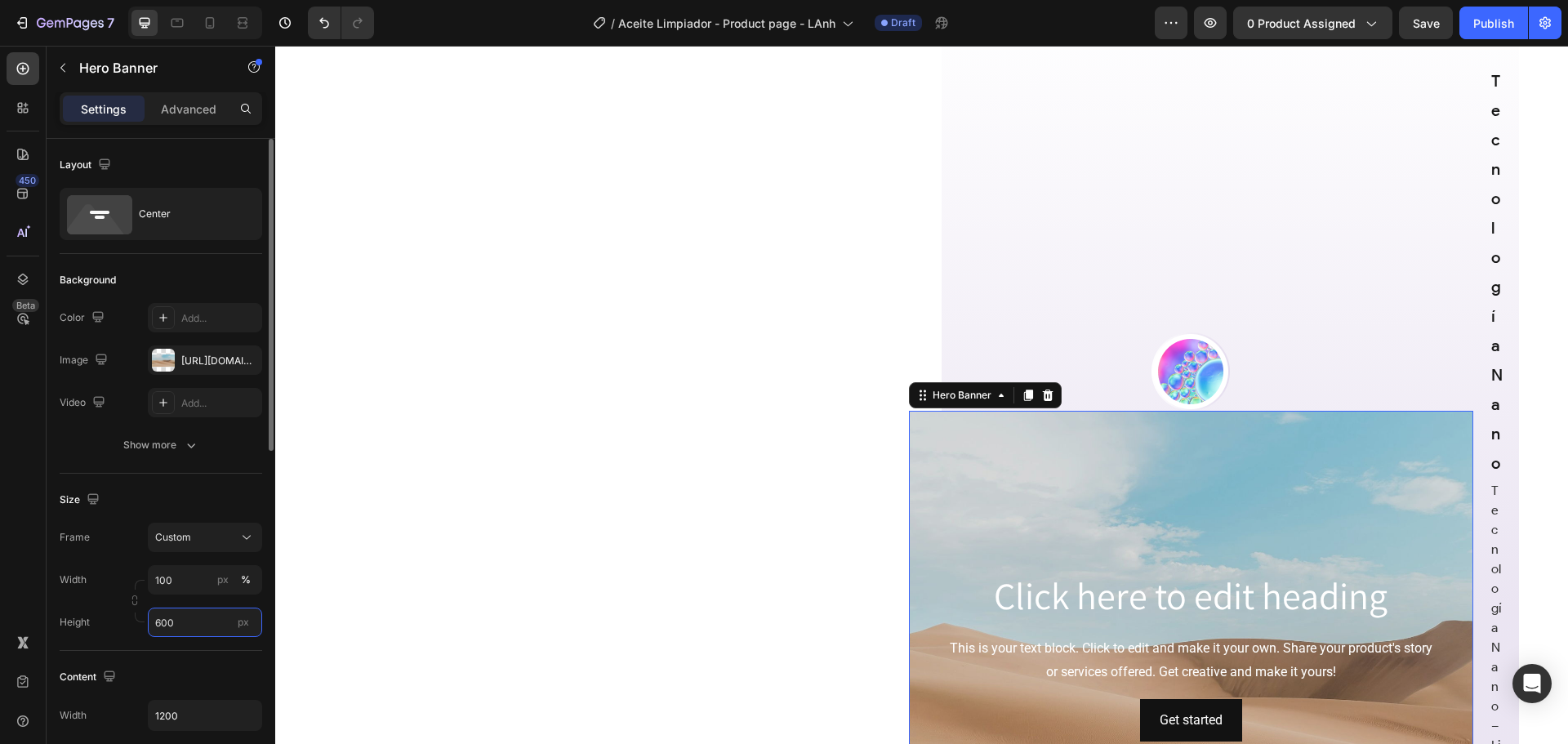
click at [189, 624] on input "600" at bounding box center [205, 622] width 115 height 30
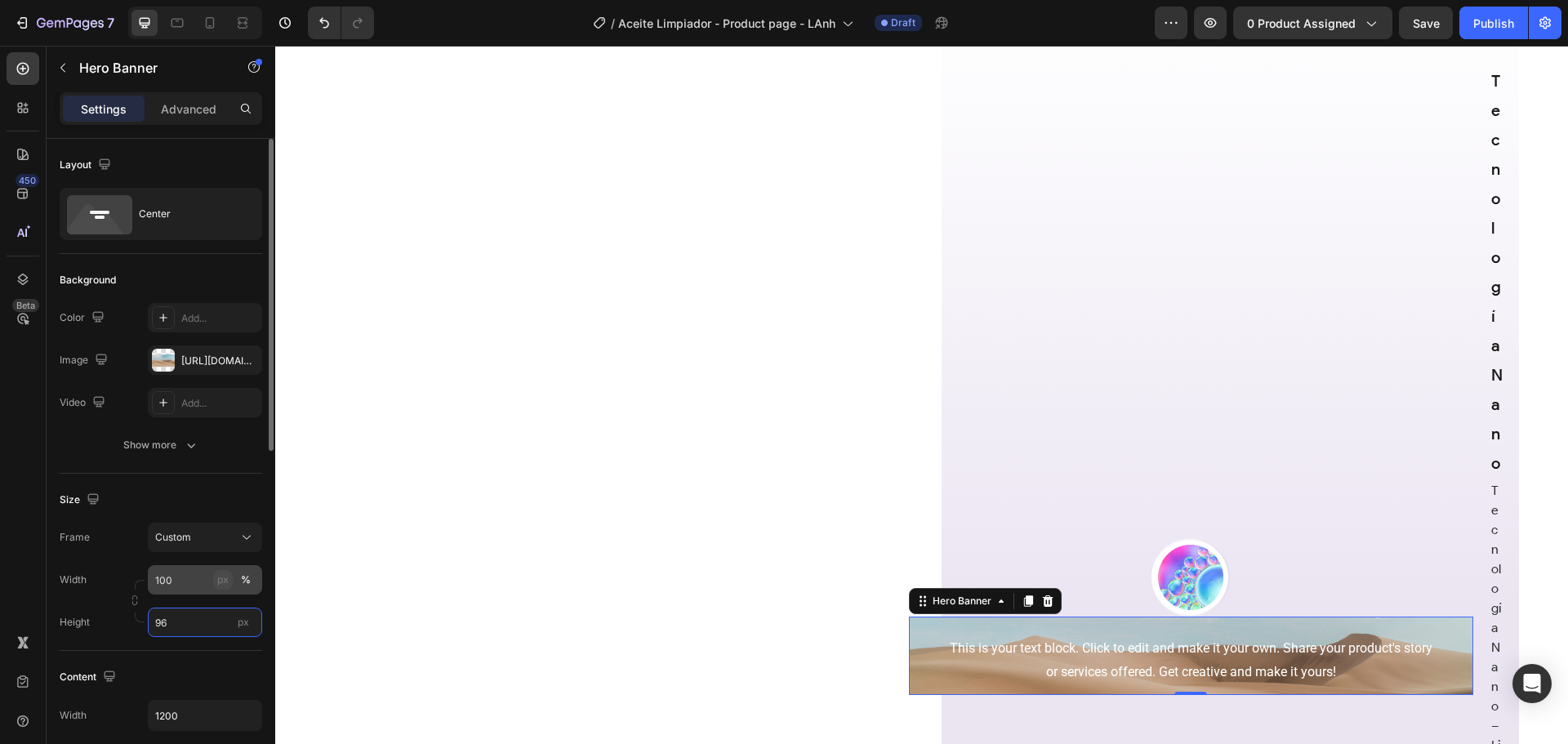
type input "96"
click at [219, 582] on div "px" at bounding box center [223, 580] width 11 height 15
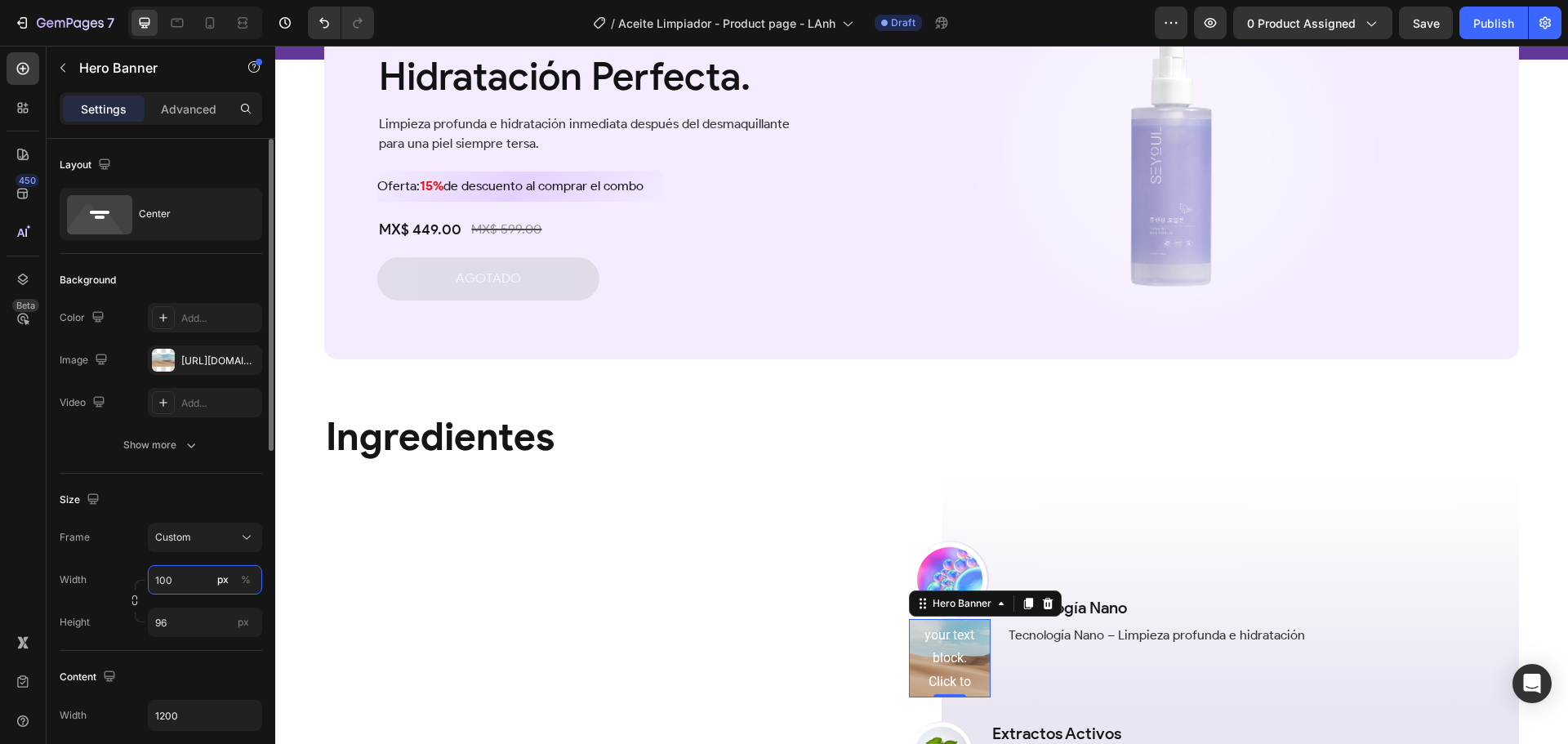
scroll to position [1349, 0]
click at [187, 583] on input "100" at bounding box center [205, 580] width 115 height 30
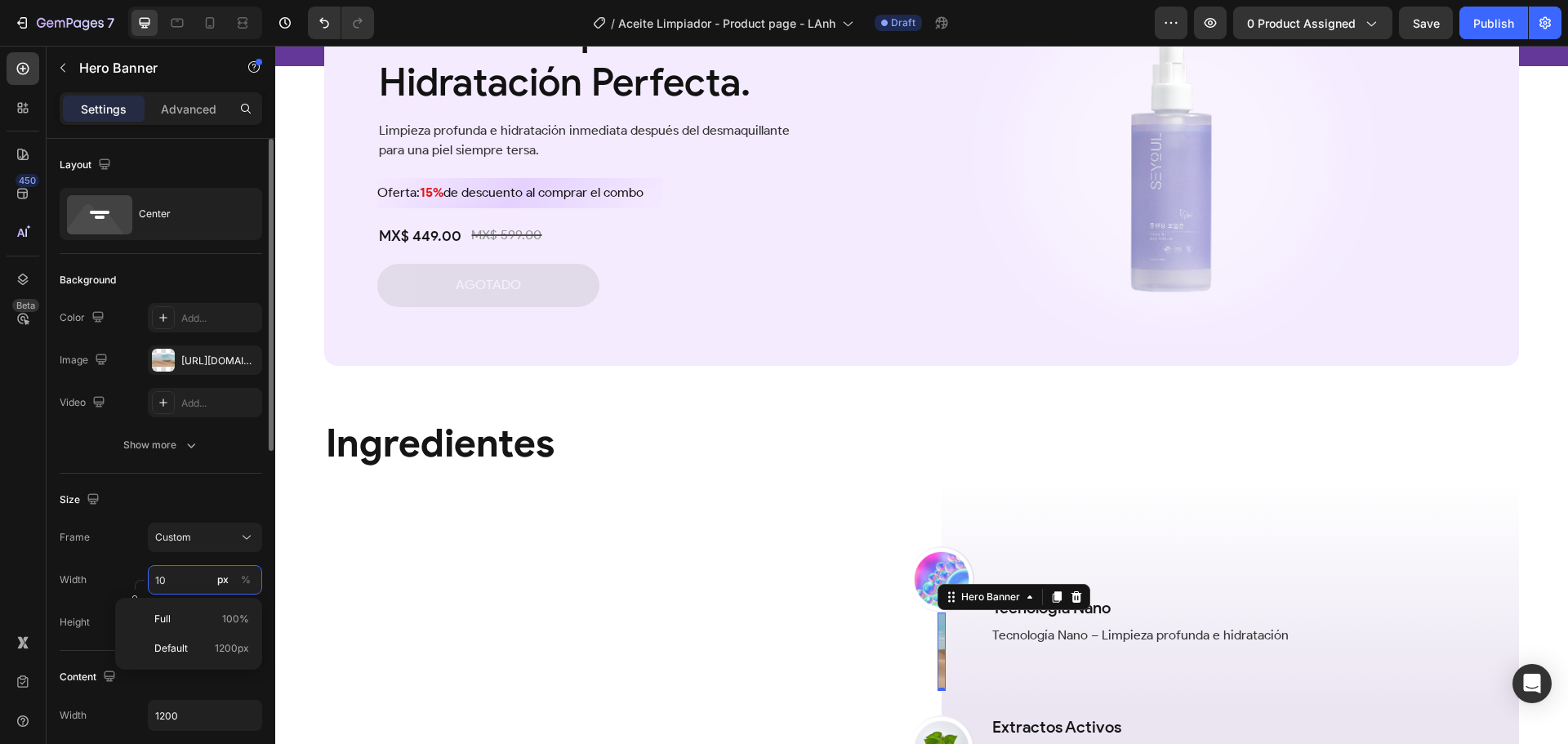
type input "1"
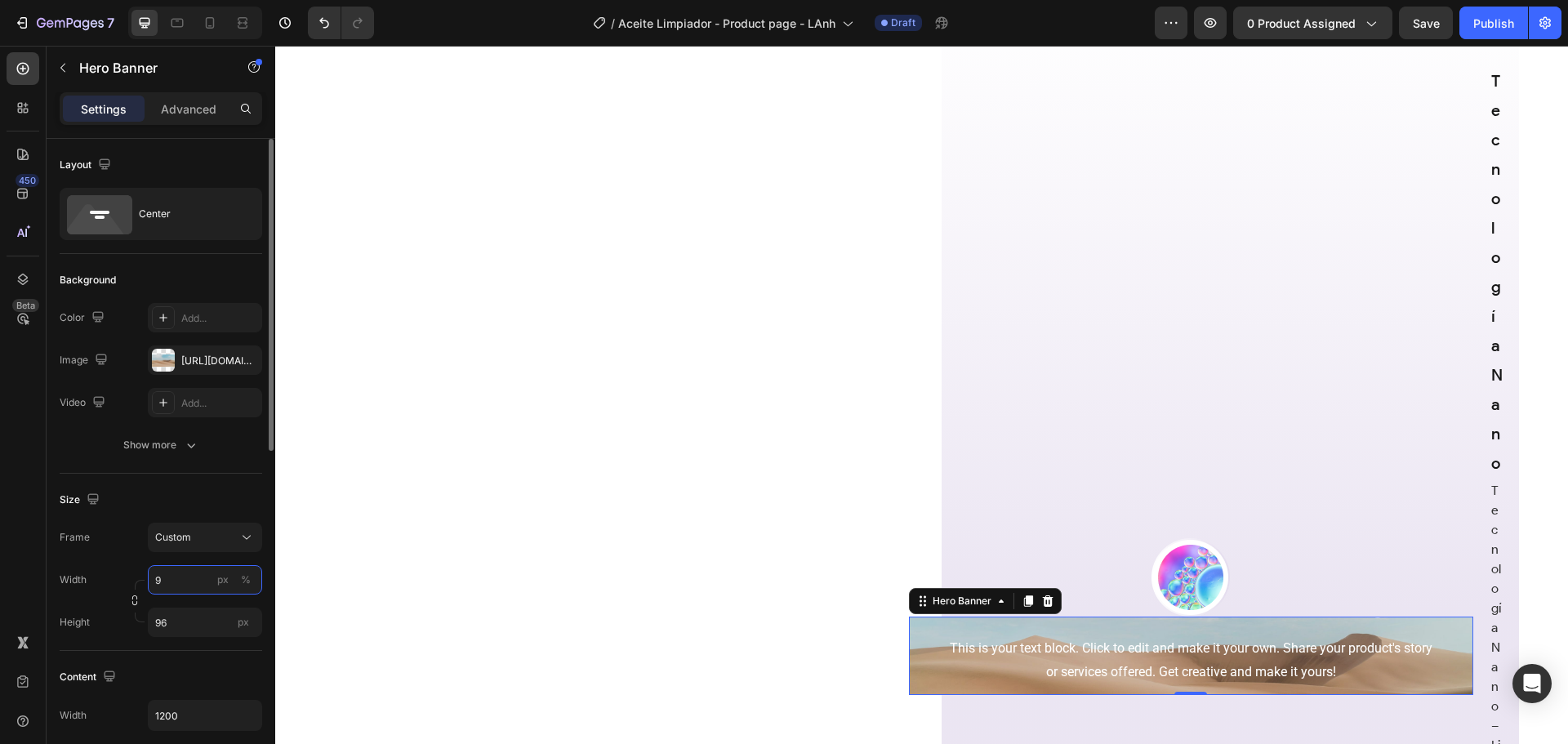
type input "96"
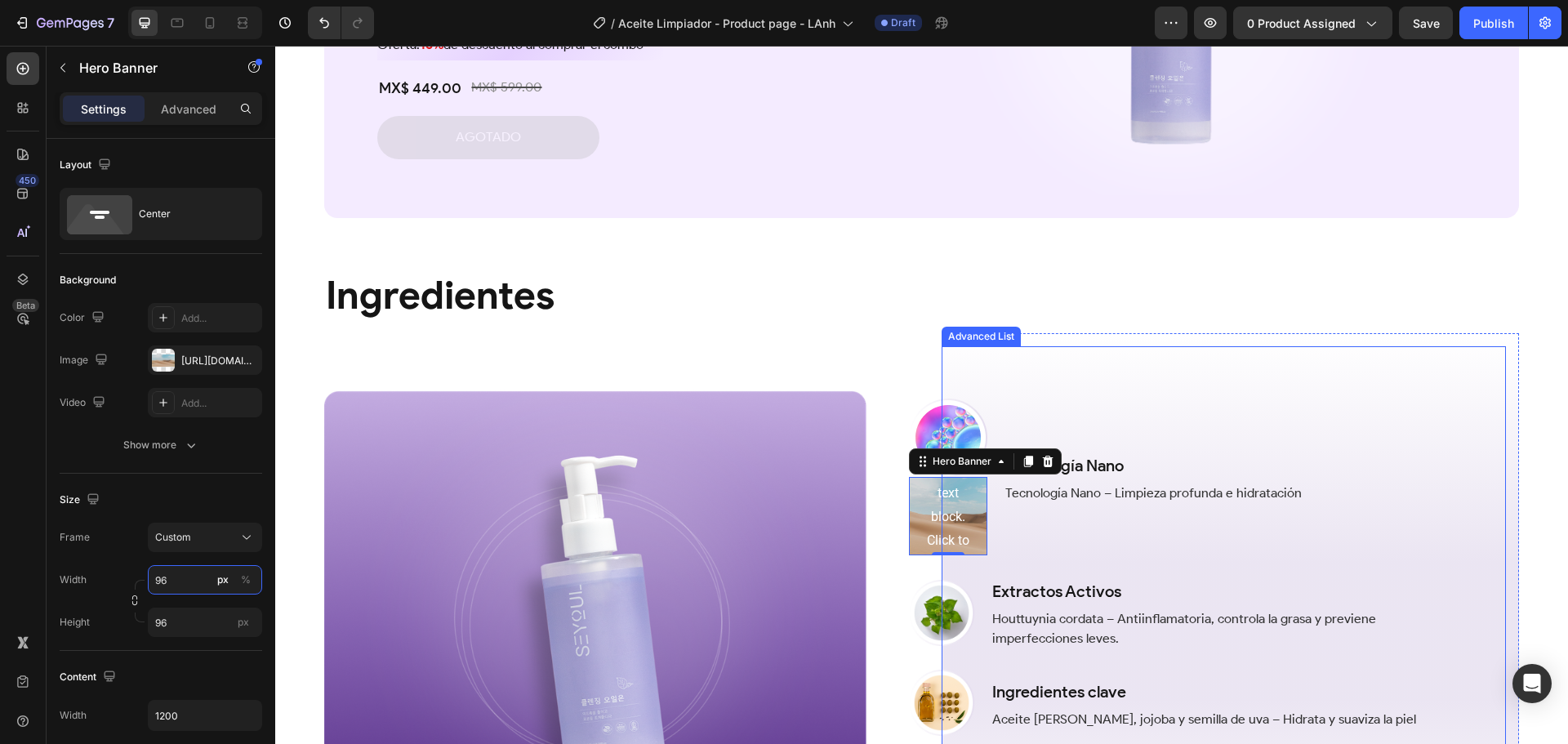
scroll to position [1512, 0]
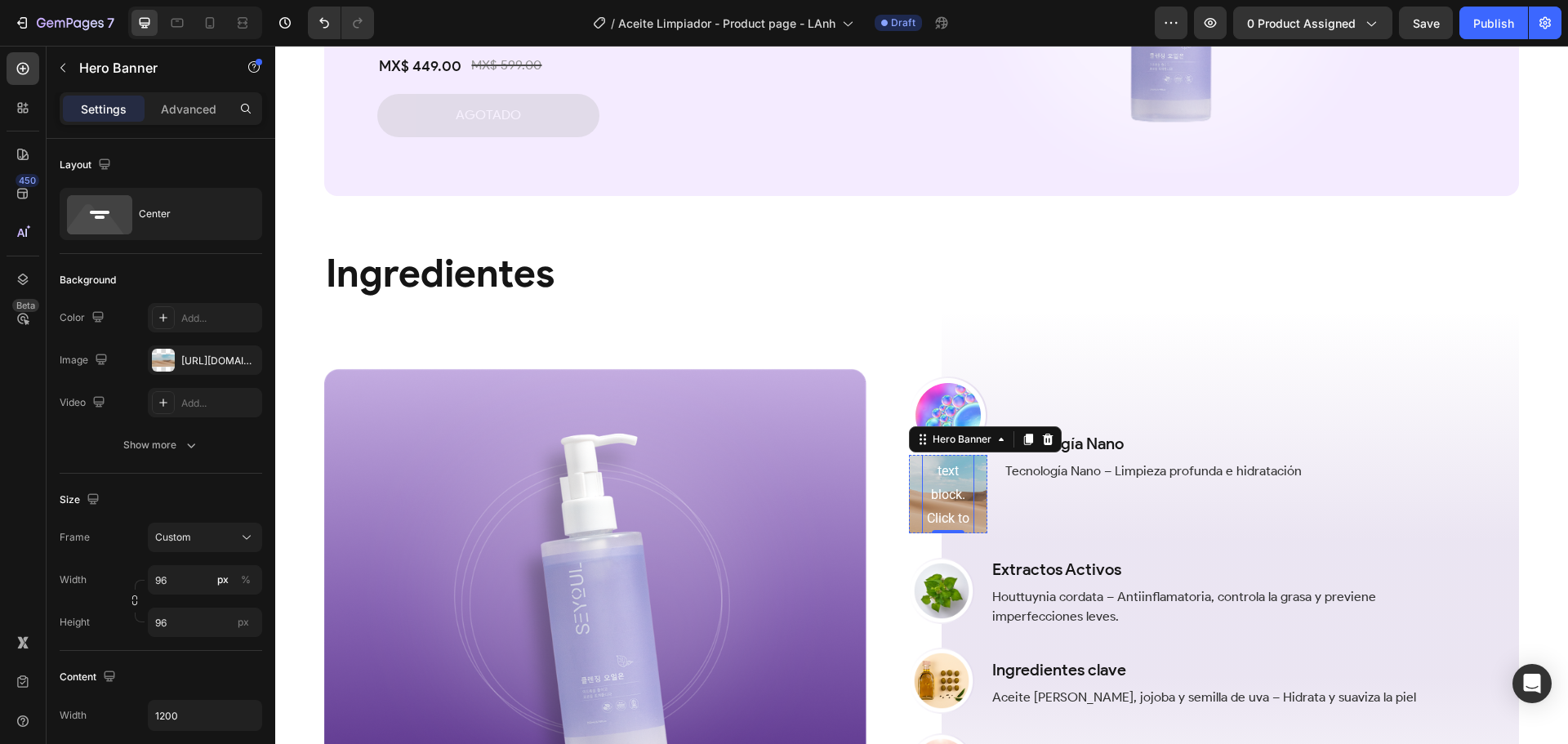
click at [948, 493] on div "This is your text block. Click to edit and make it your own. Share your product…" at bounding box center [948, 660] width 52 height 497
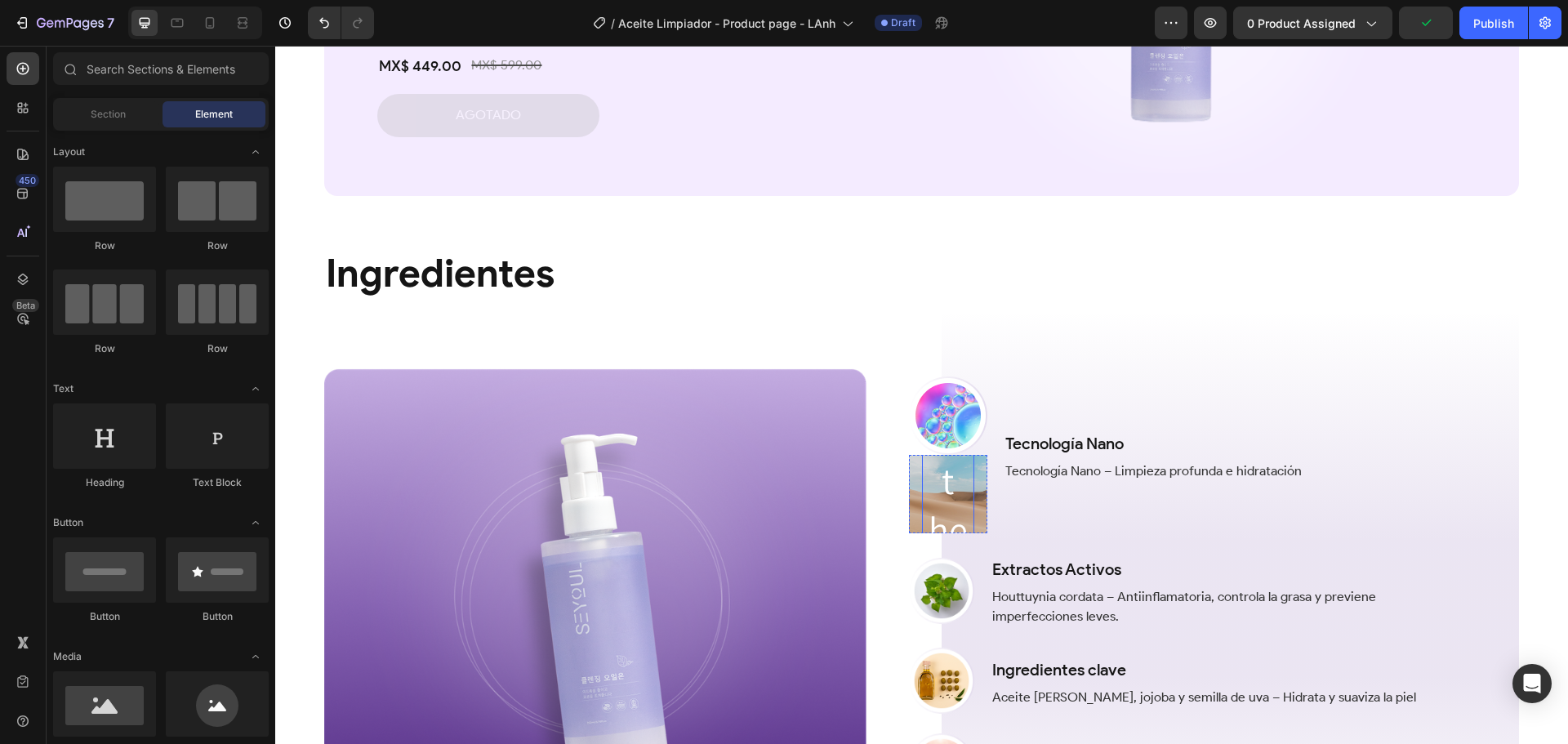
click at [945, 491] on h2 "Click here to edit heading" at bounding box center [948, 408] width 52 height 492
click at [963, 477] on button "Get started" at bounding box center [948, 494] width 52 height 161
click at [967, 413] on img at bounding box center [948, 415] width 78 height 78
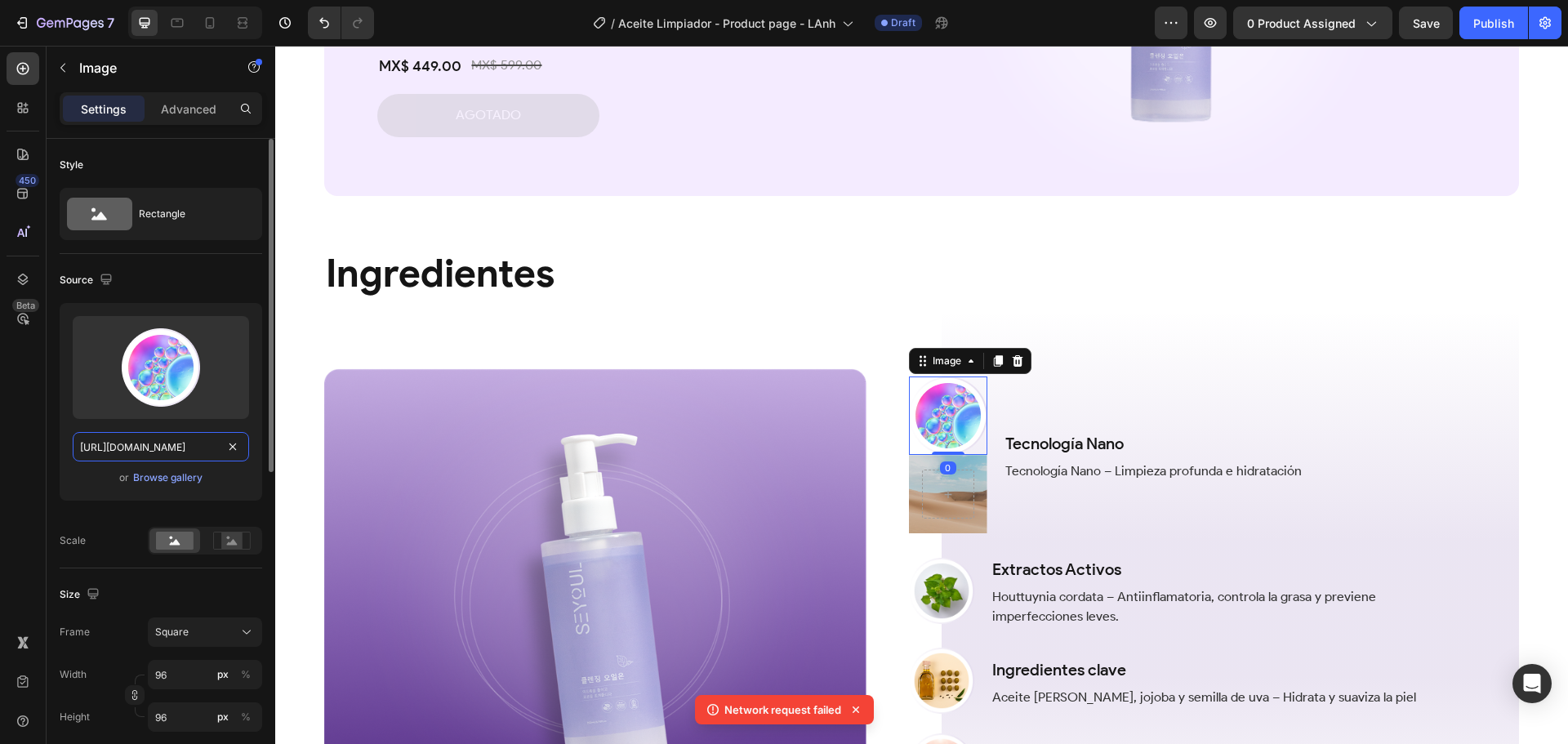
click at [144, 442] on input "[URL][DOMAIN_NAME]" at bounding box center [160, 447] width 176 height 30
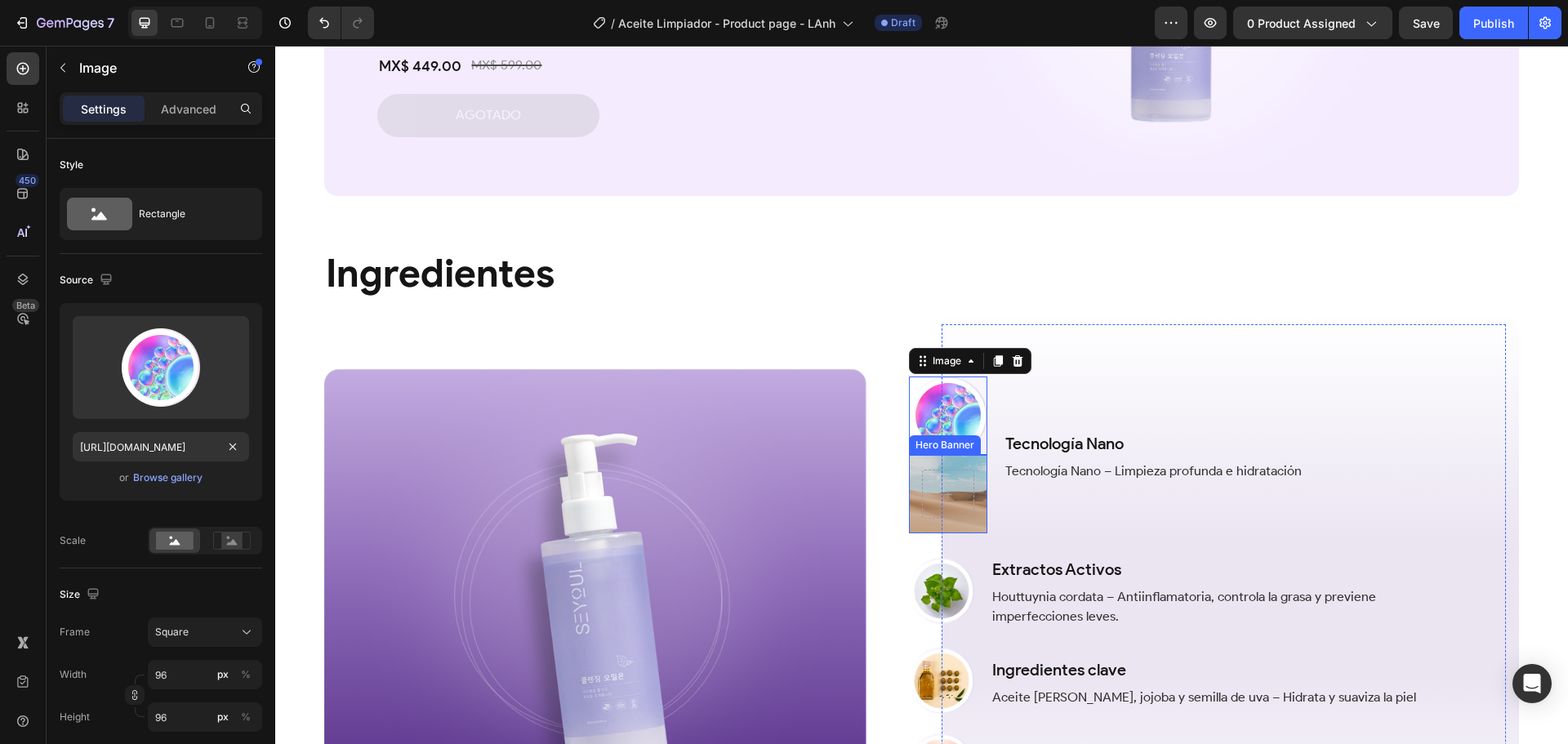
click at [917, 525] on div "Background Image" at bounding box center [948, 494] width 78 height 78
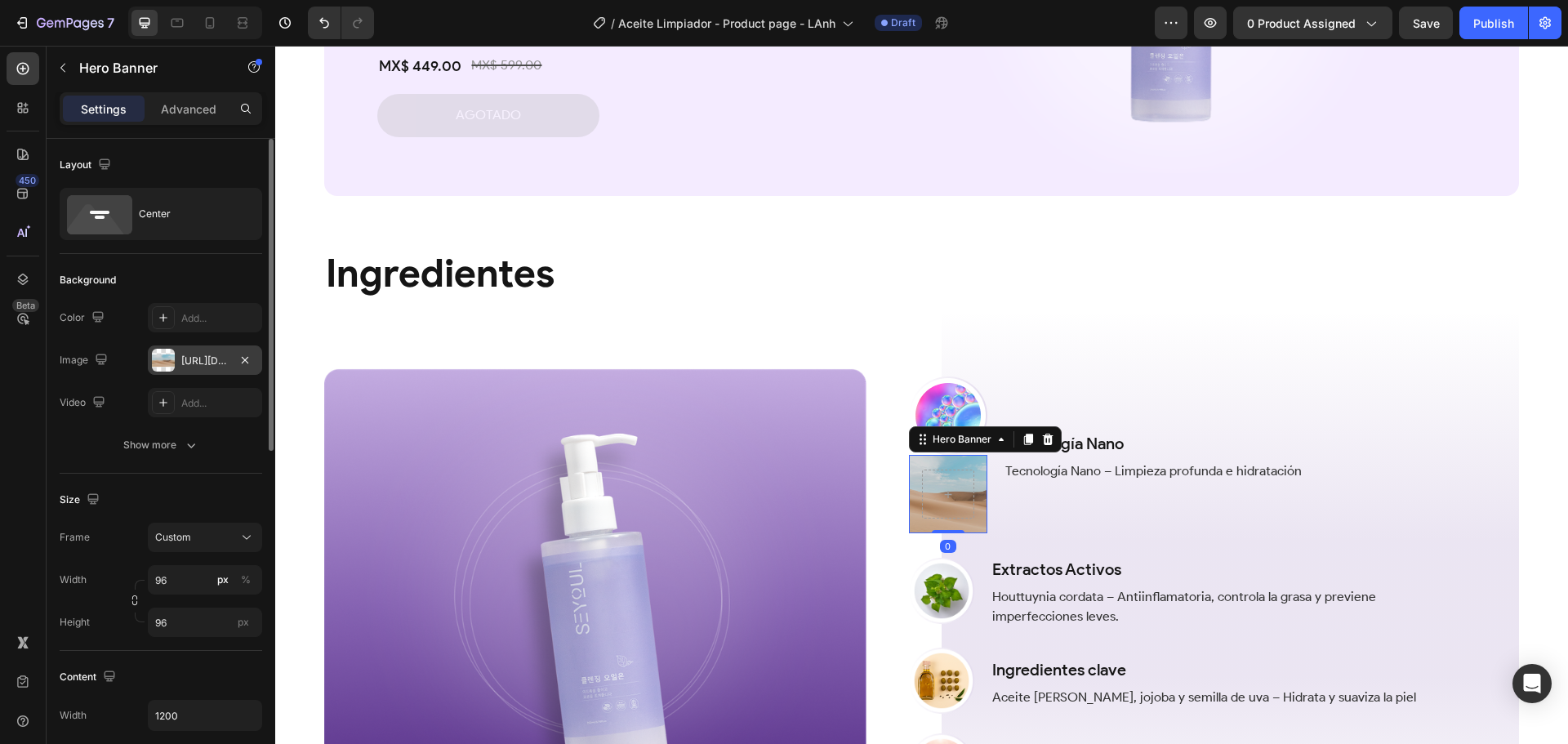
click at [196, 359] on div "[URL][DOMAIN_NAME]" at bounding box center [205, 361] width 48 height 15
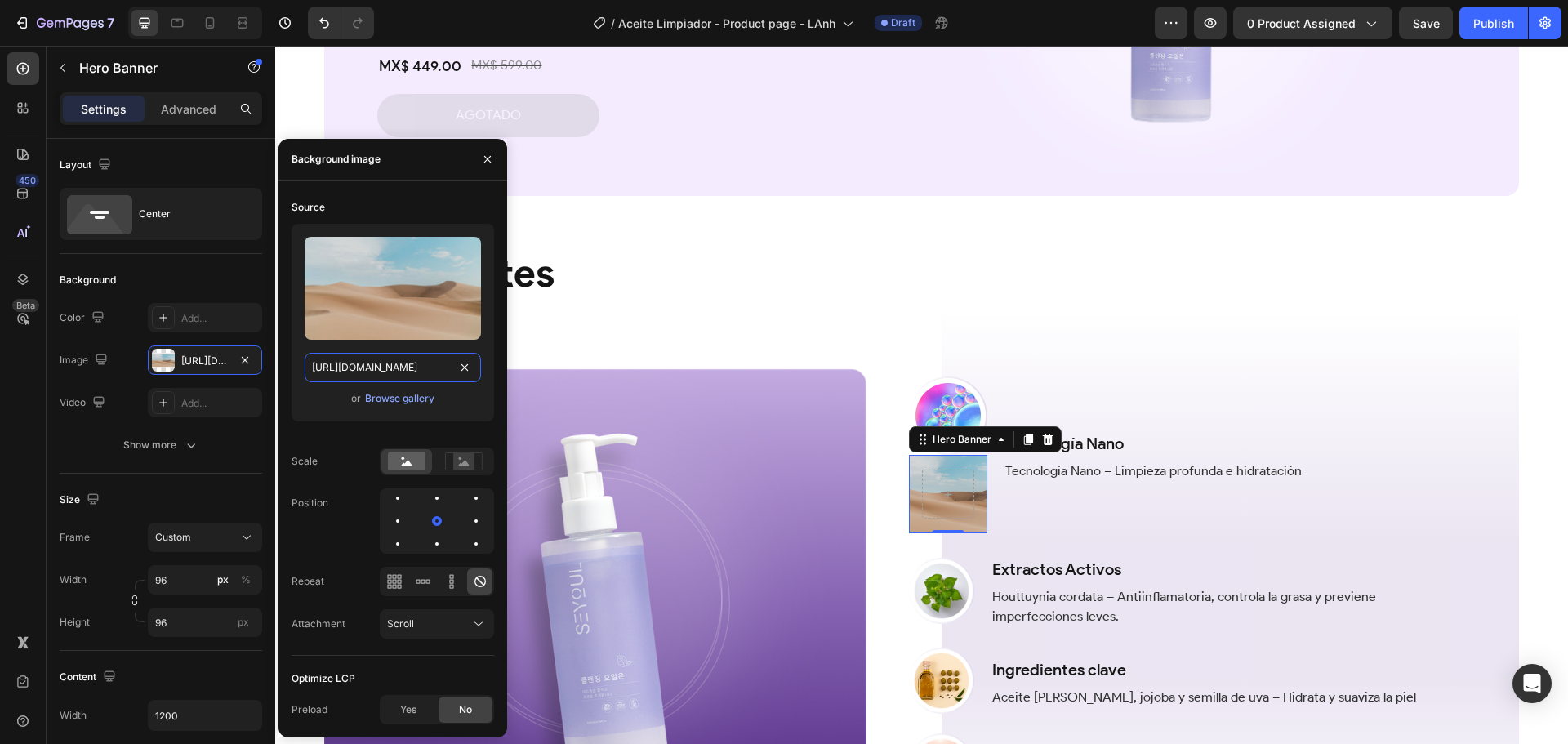
click at [380, 366] on input "[URL][DOMAIN_NAME]" at bounding box center [392, 368] width 176 height 30
paste input "0643/1404/8704/files/Nano-section4.png?v=1756199773"
type input "[URL][DOMAIN_NAME]"
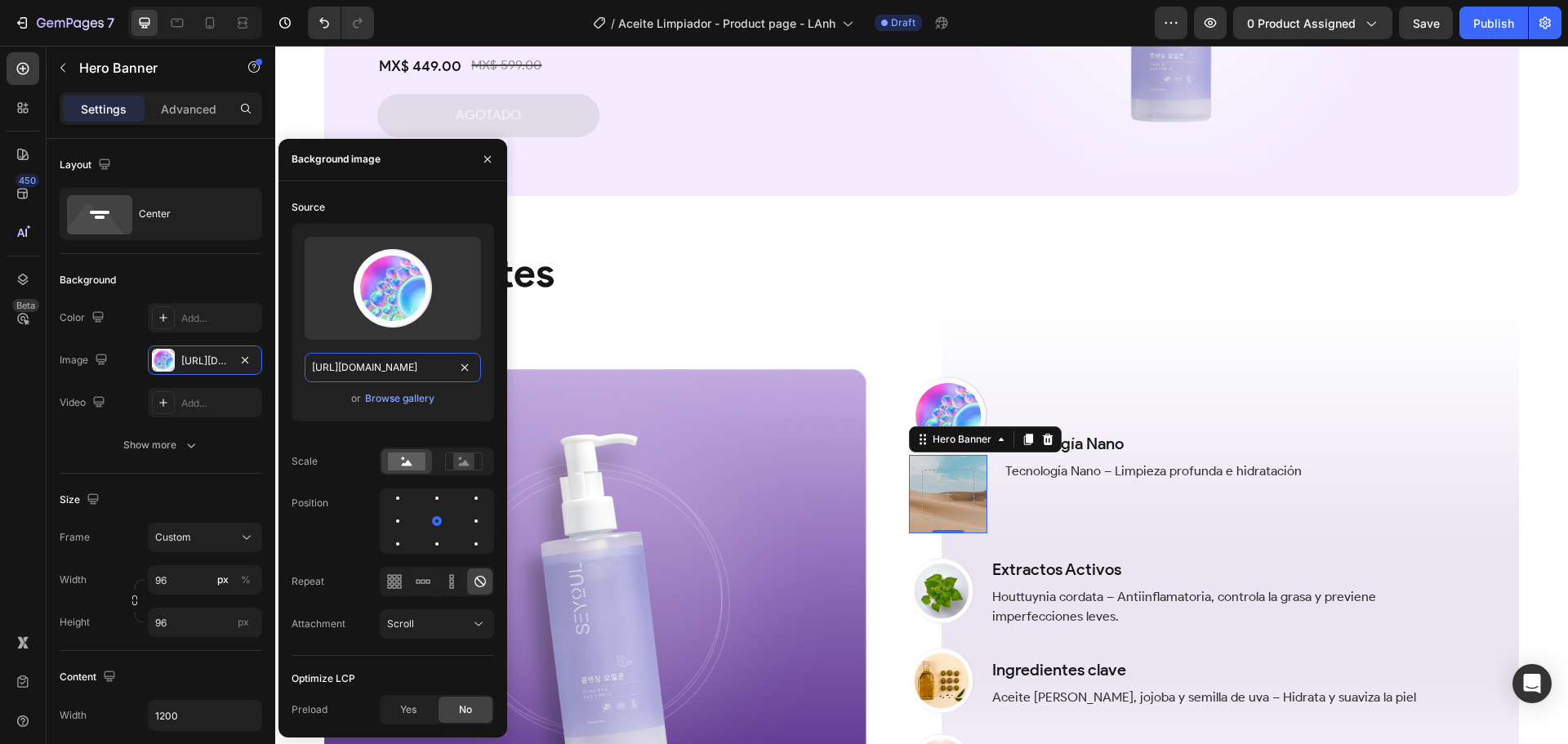
scroll to position [0, 282]
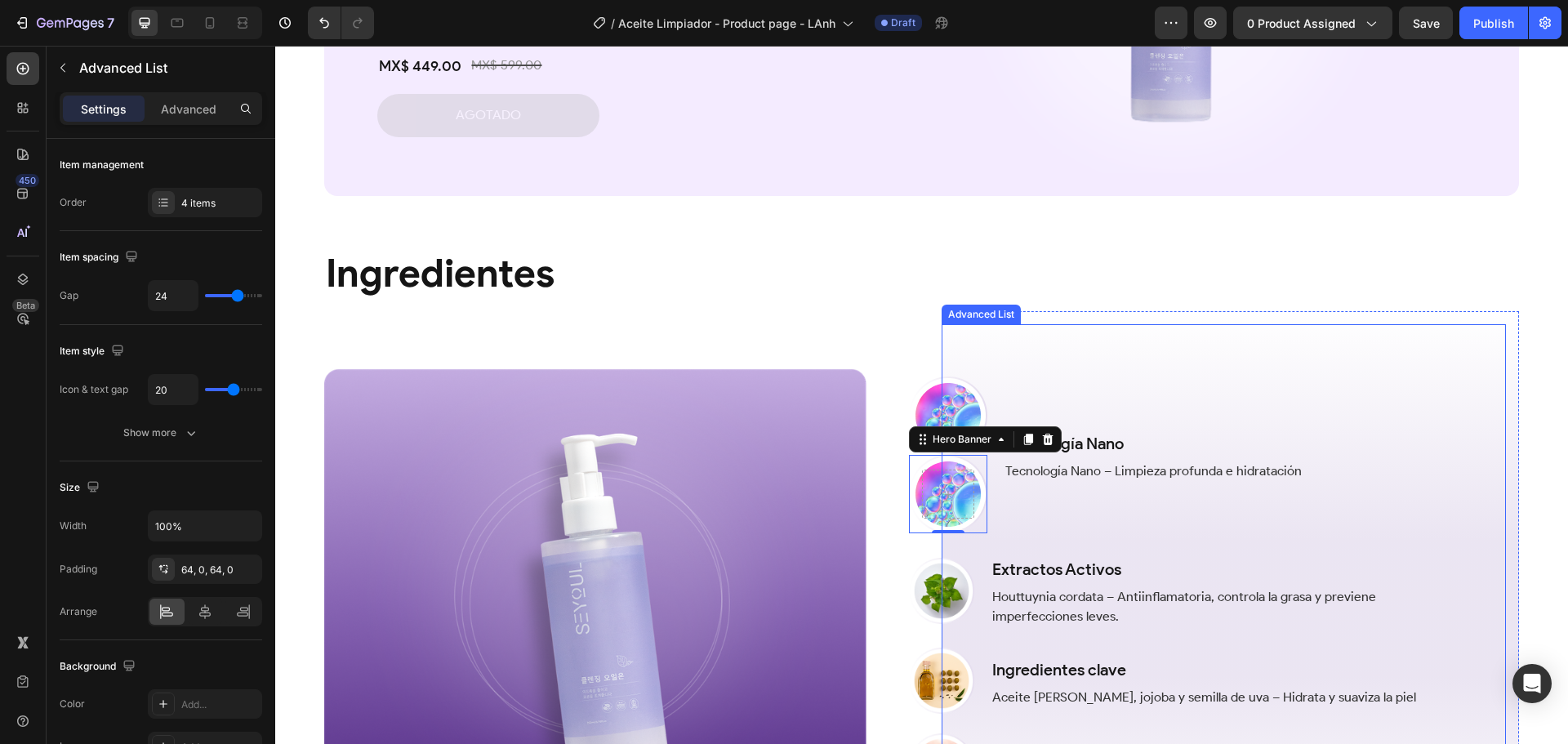
click at [1059, 526] on li "Image Hero Banner 0 Tecnología Nano Text Block Tecnología Nano – Limpieza profu…" at bounding box center [1170, 454] width 522 height 156
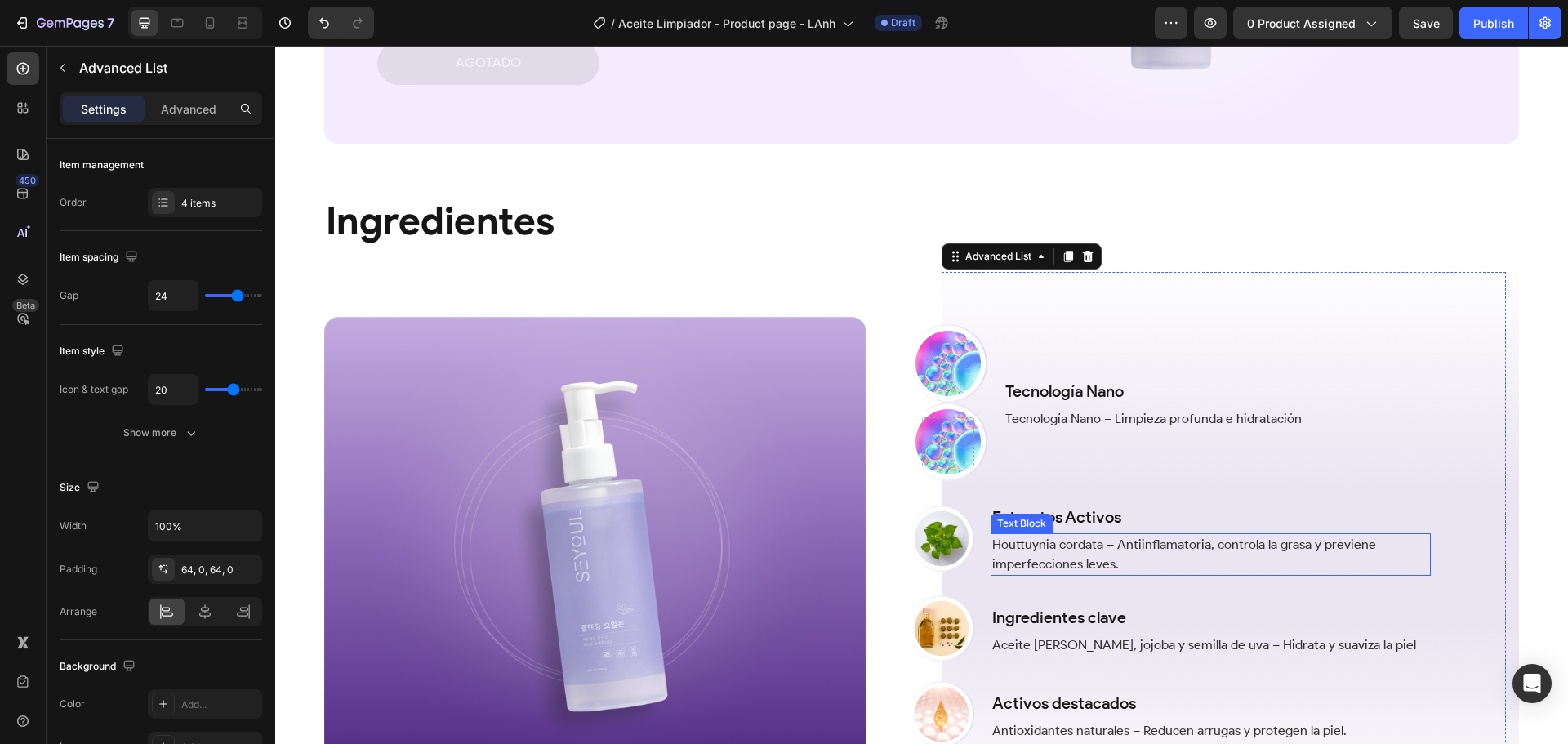
scroll to position [1594, 0]
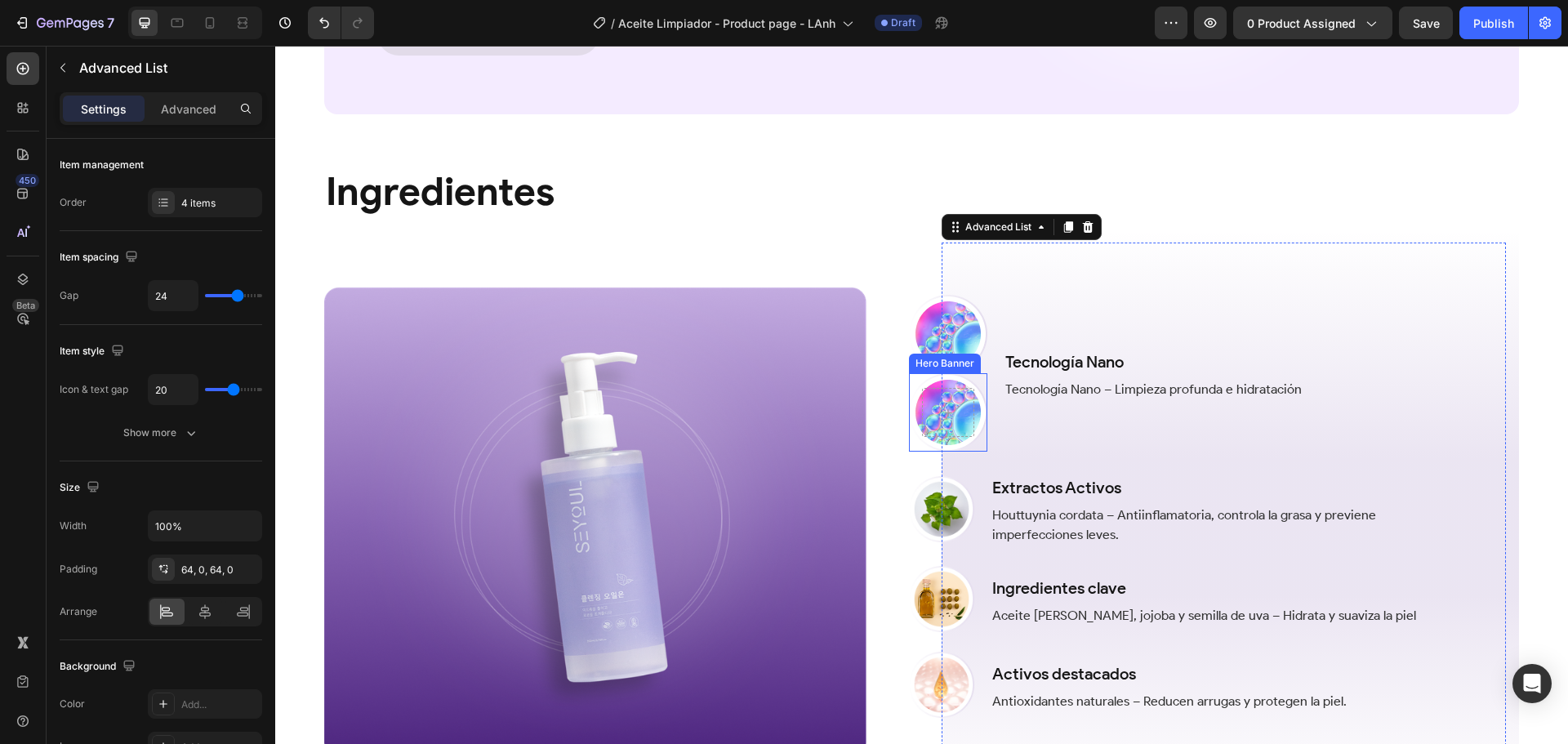
click at [952, 438] on div at bounding box center [948, 413] width 78 height 56
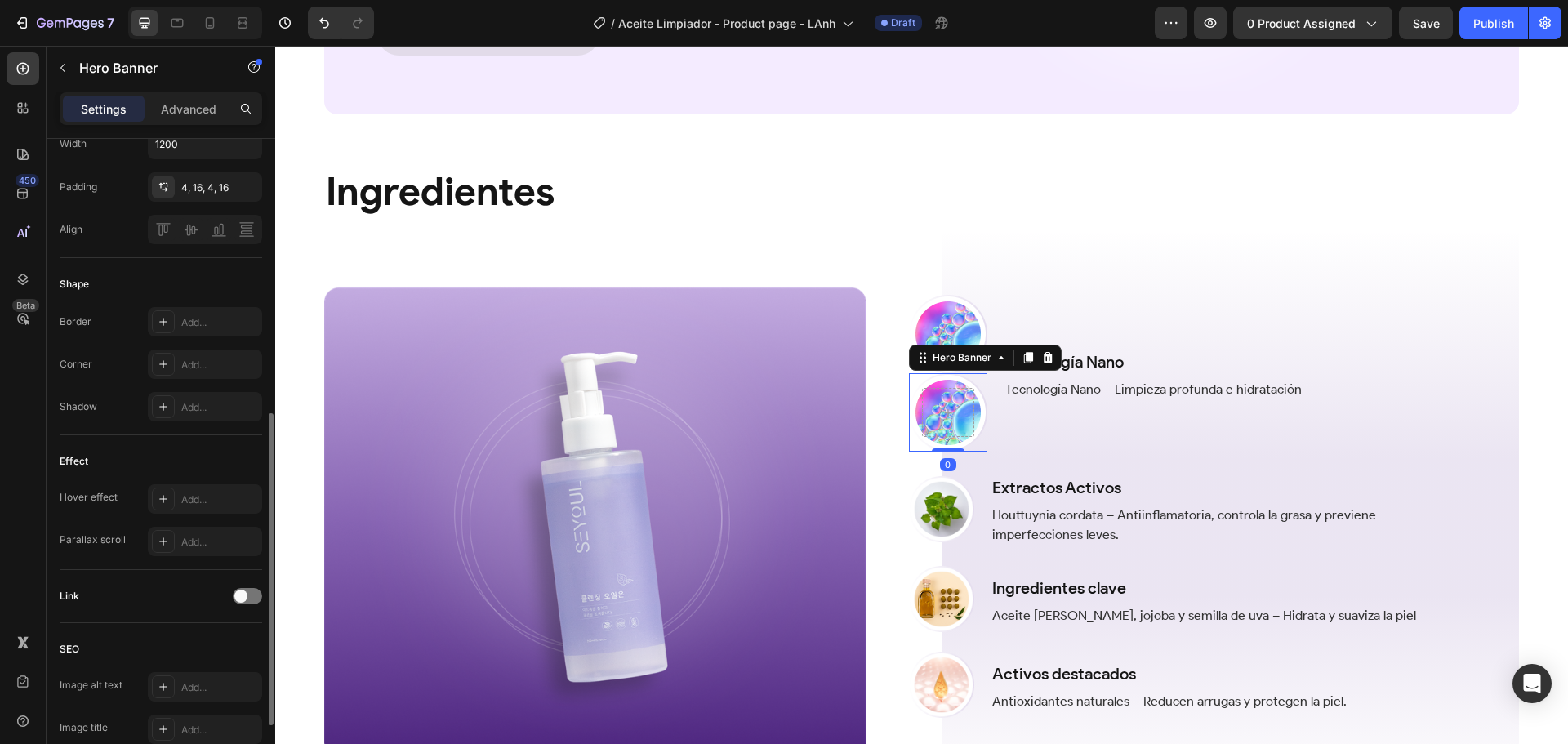
scroll to position [706, 0]
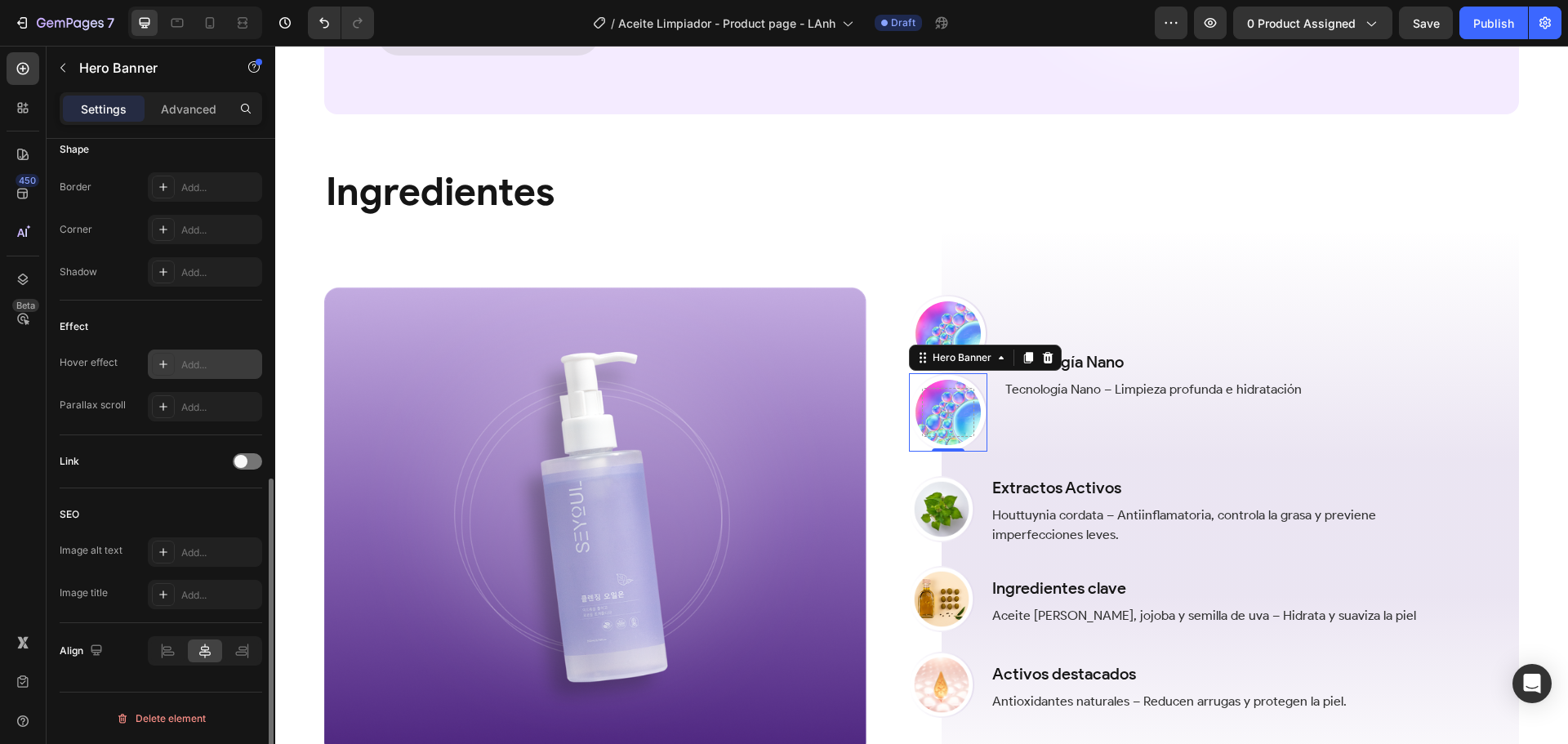
click at [187, 360] on div "Add..." at bounding box center [220, 365] width 76 height 15
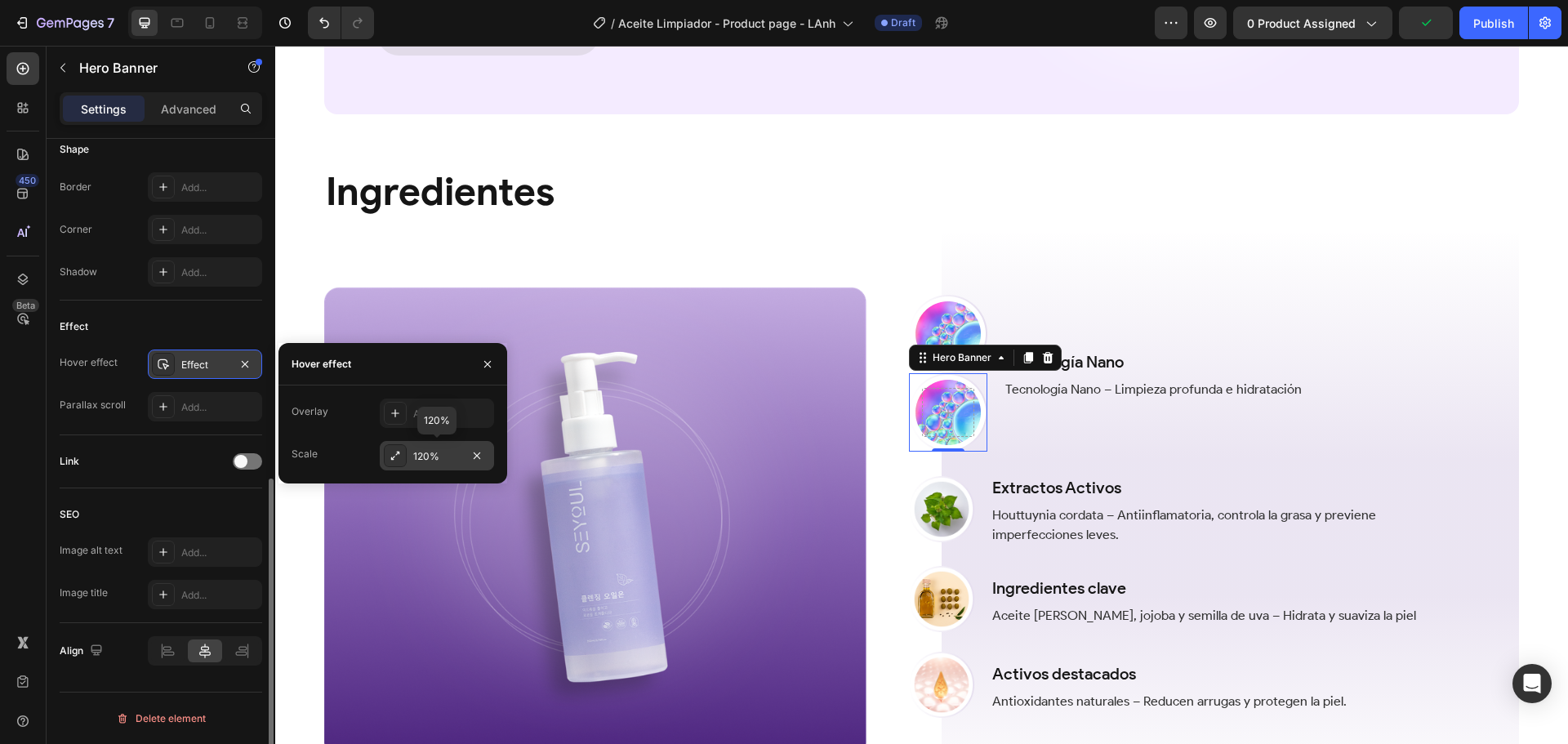
click at [422, 453] on div "120%" at bounding box center [437, 456] width 48 height 15
click at [400, 417] on input "120%" at bounding box center [405, 414] width 49 height 30
type input "1%"
type input "100"
type input "110%"
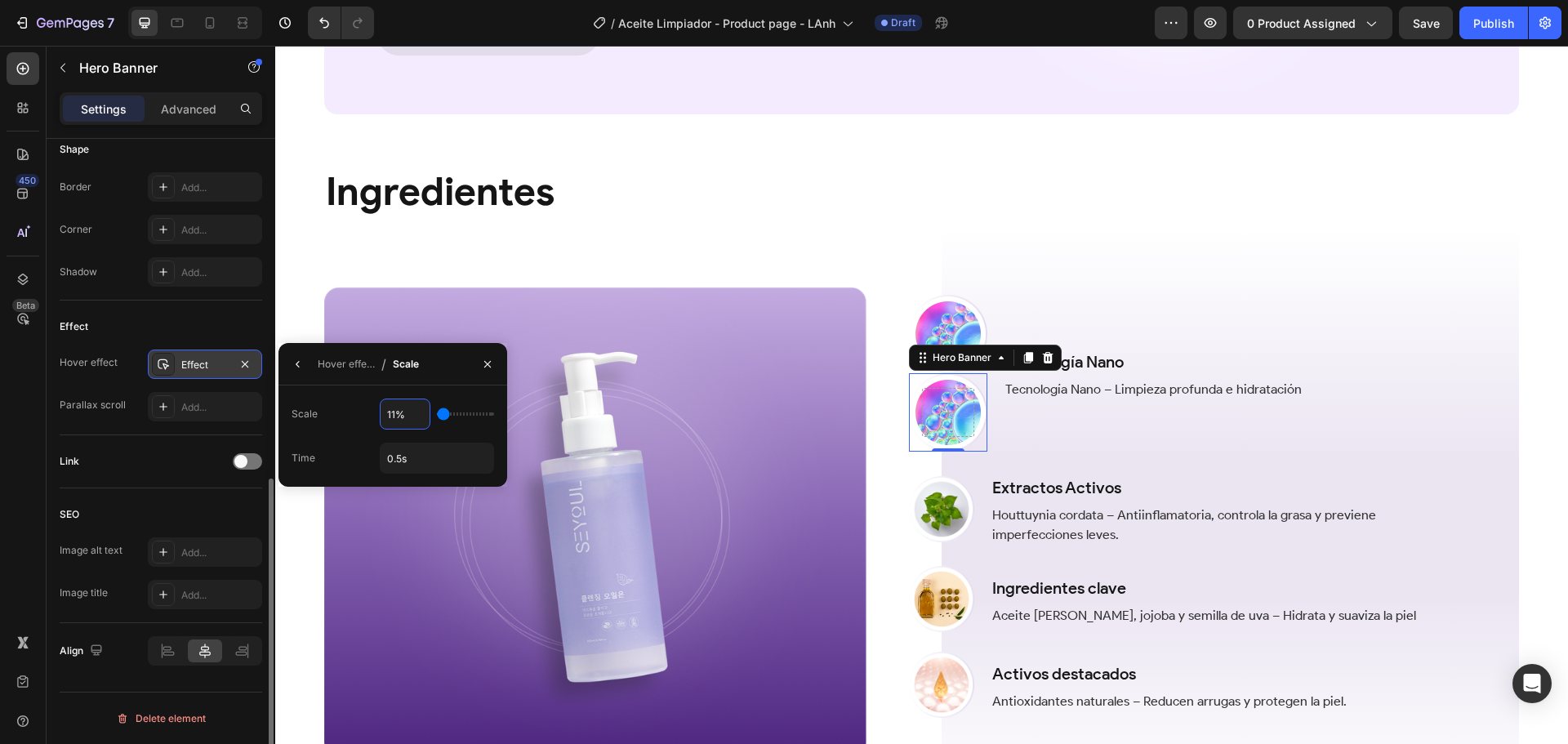
type input "110"
click at [483, 362] on icon "button" at bounding box center [487, 364] width 13 height 13
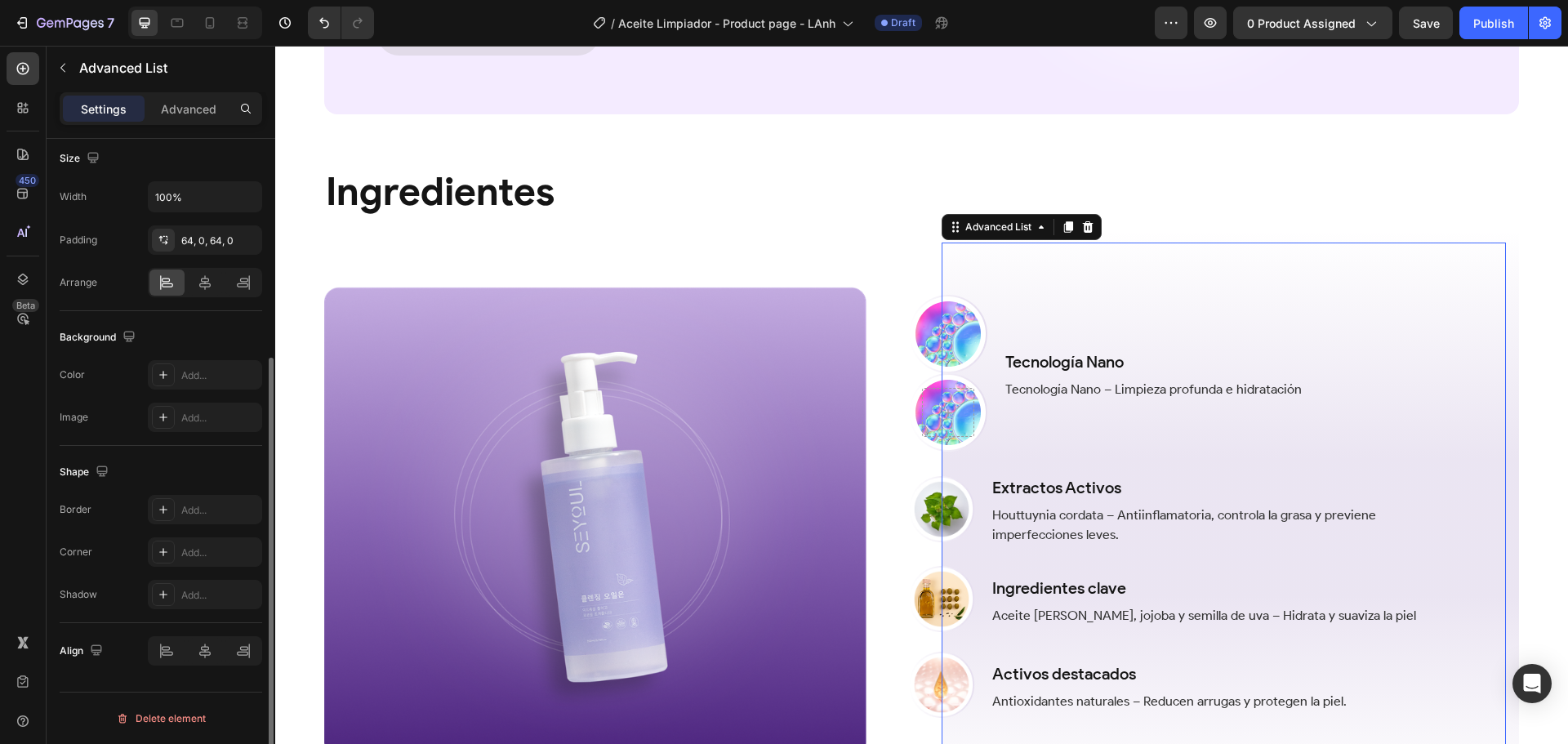
click at [1049, 462] on ul "Image Hero Banner Tecnología Nano Text Block Tecnología Nano – Limpieza profund…" at bounding box center [1170, 506] width 522 height 423
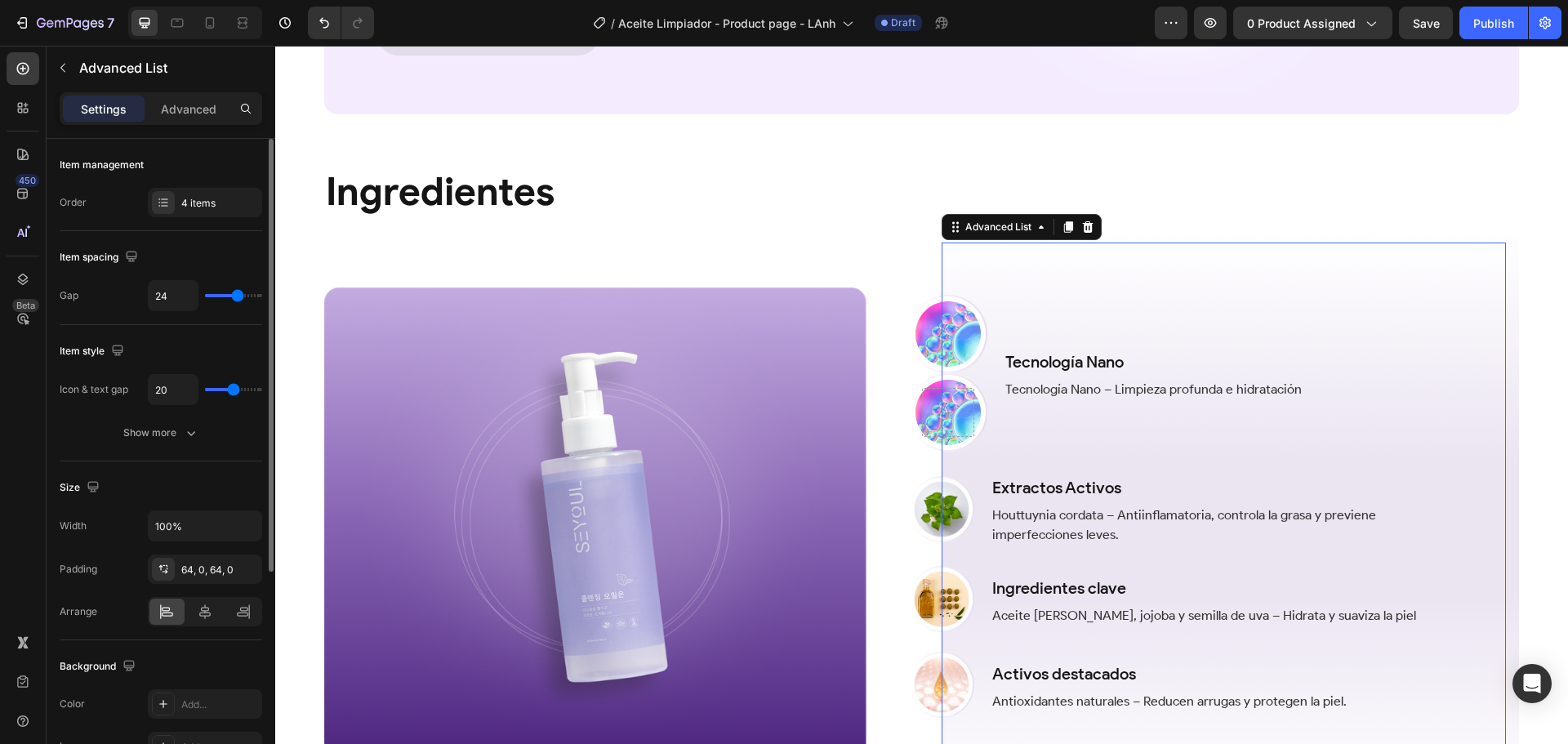
scroll to position [1676, 0]
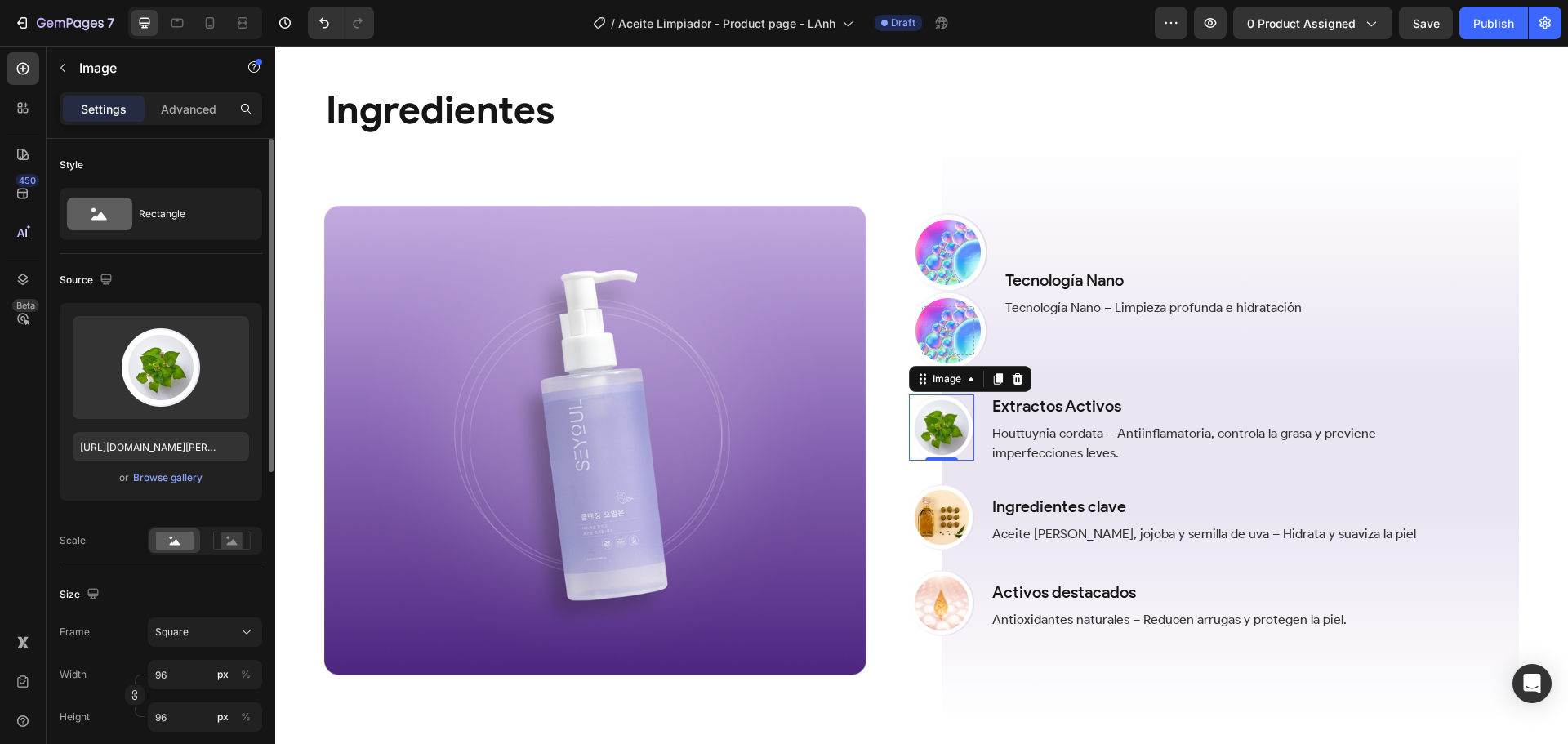
click at [959, 420] on img at bounding box center [942, 426] width 66 height 66
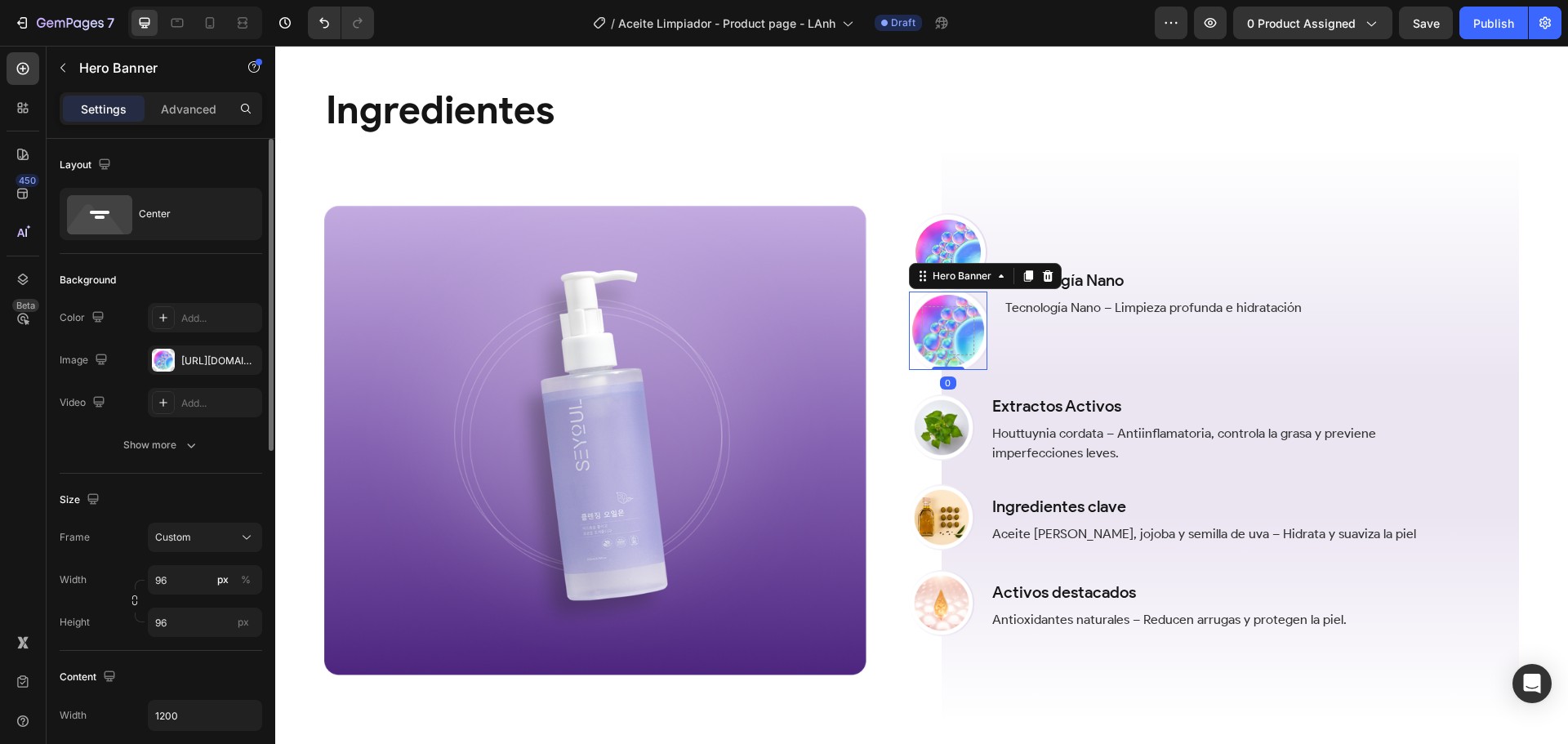
click at [973, 321] on div at bounding box center [948, 331] width 78 height 56
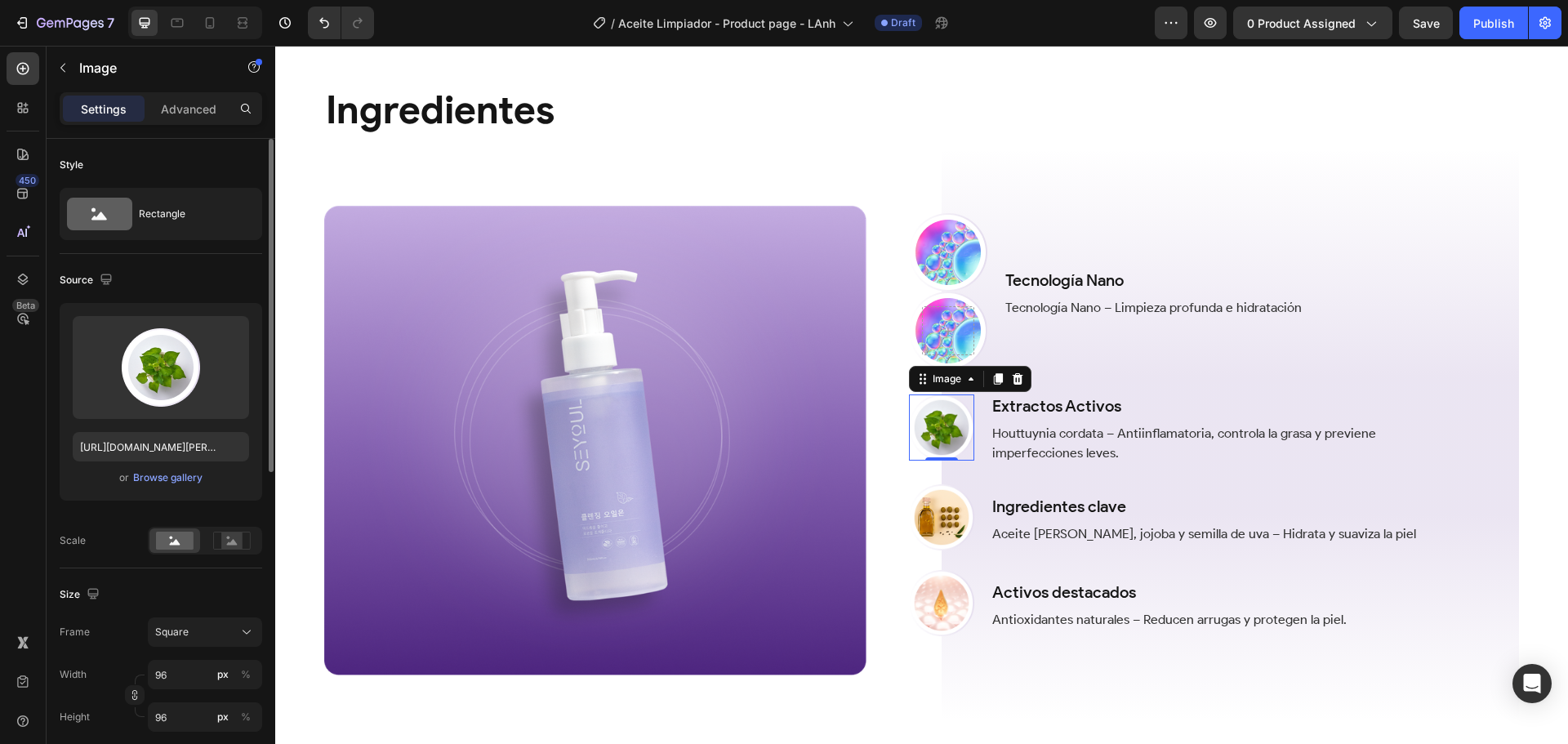
click at [963, 421] on img at bounding box center [942, 426] width 66 height 66
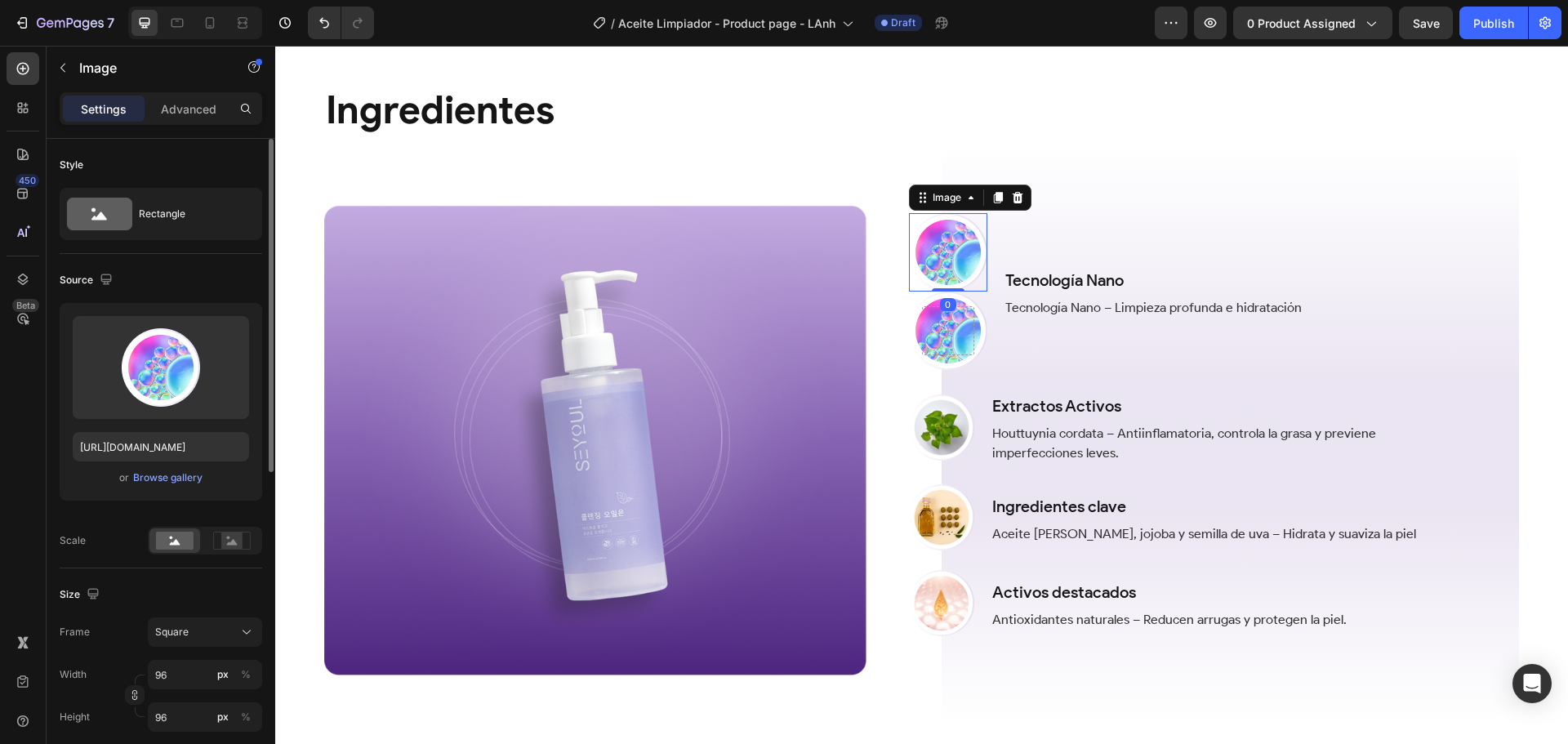
click at [975, 255] on img at bounding box center [948, 252] width 78 height 78
click at [958, 426] on img at bounding box center [942, 426] width 66 height 66
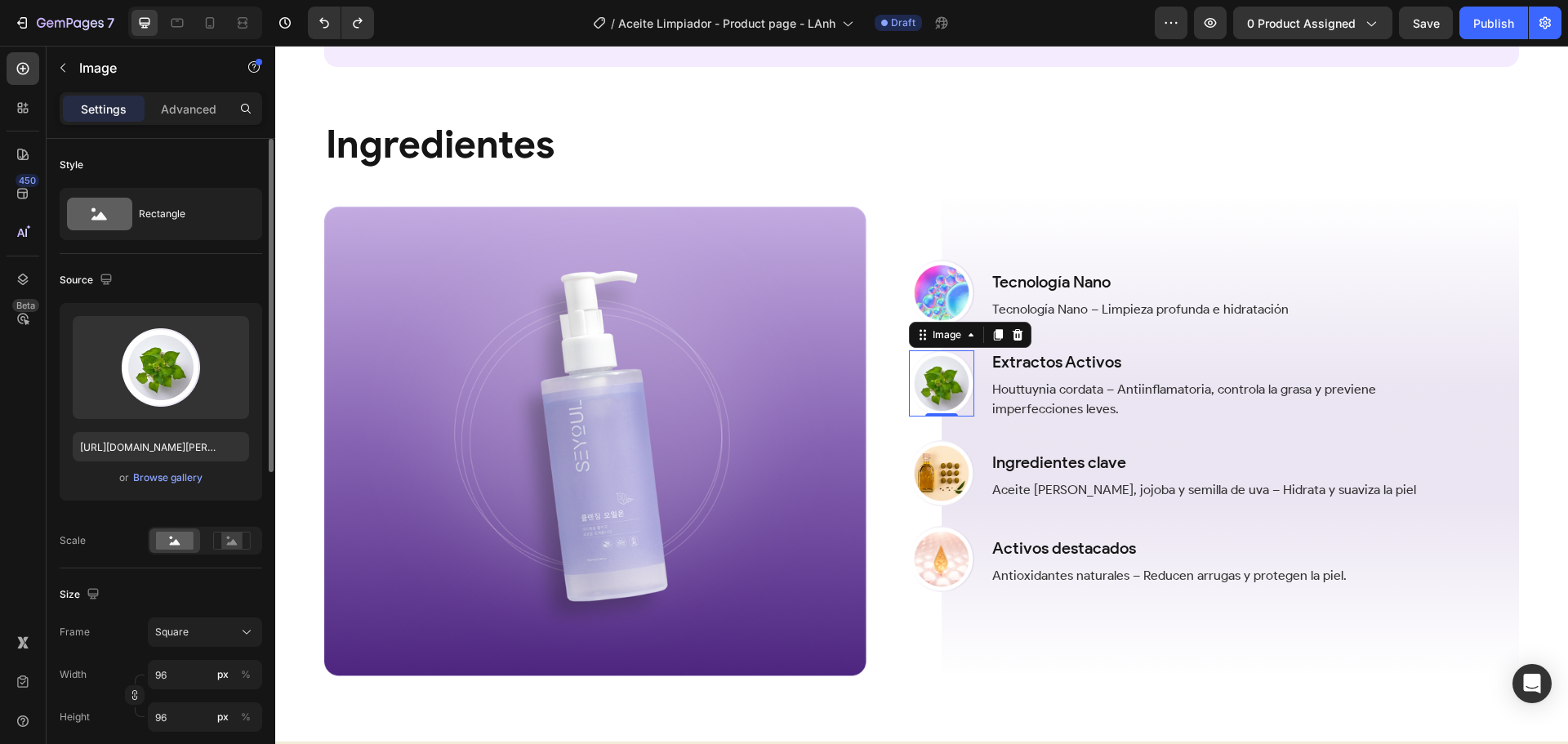
scroll to position [1656, 0]
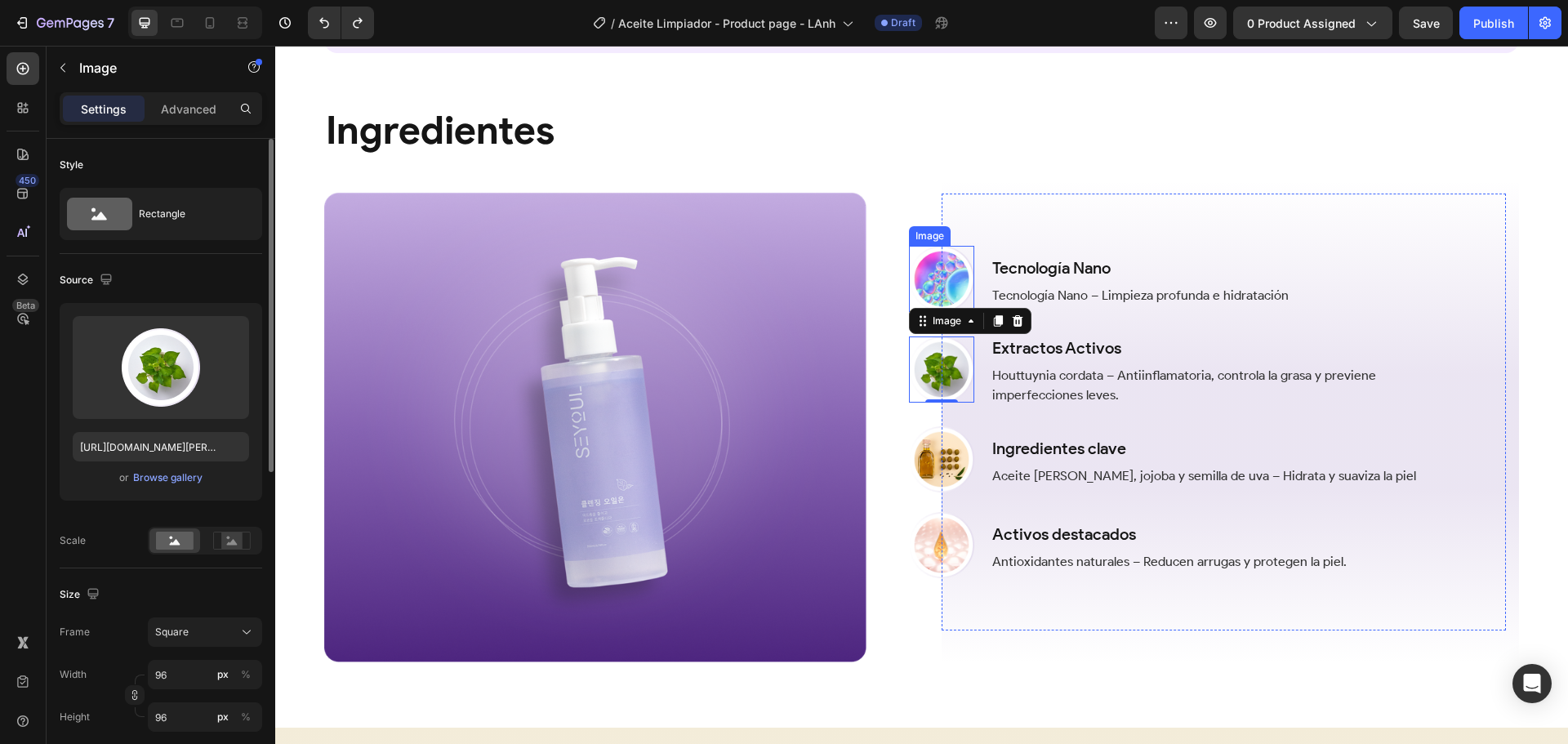
click at [957, 275] on img at bounding box center [942, 278] width 66 height 66
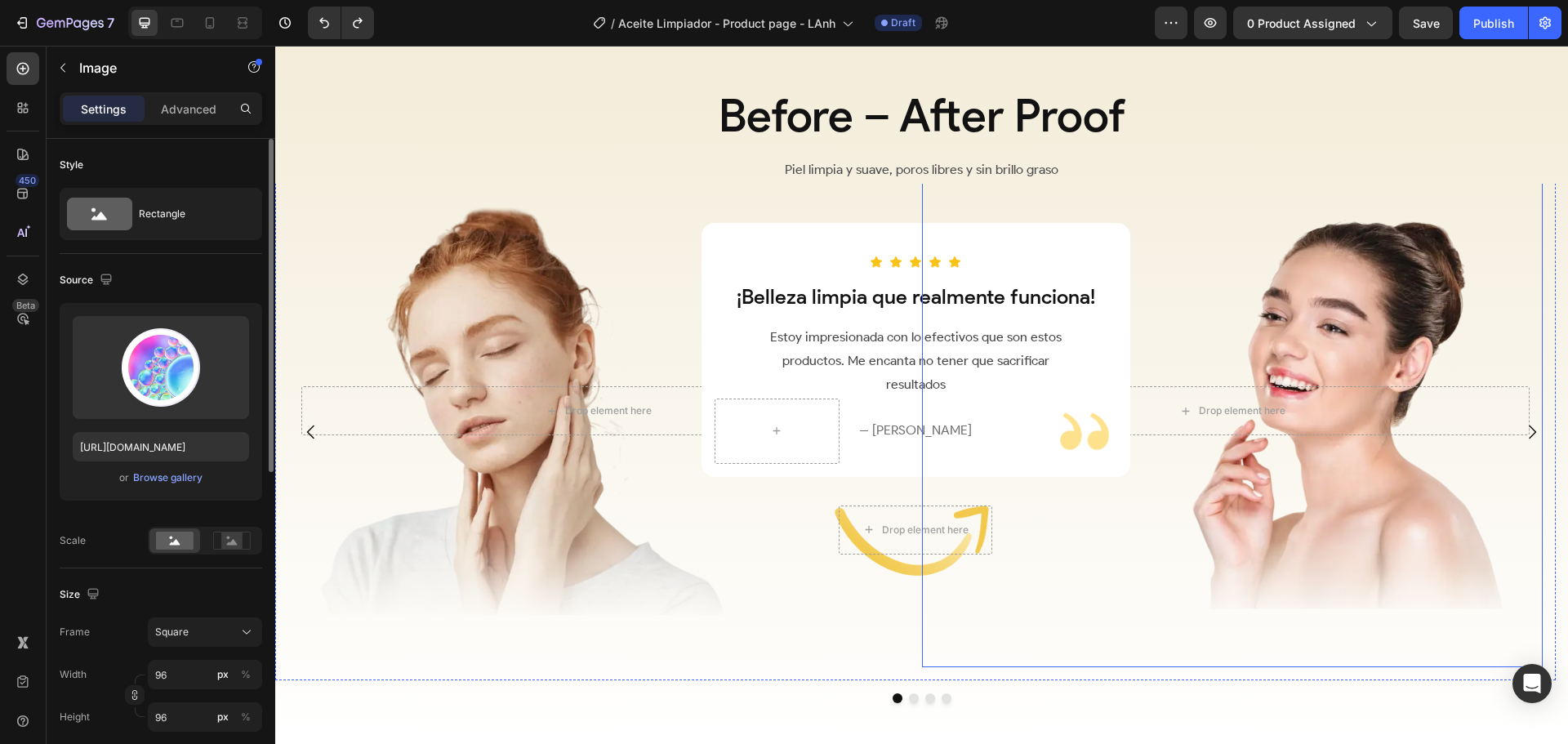
scroll to position [2308, 0]
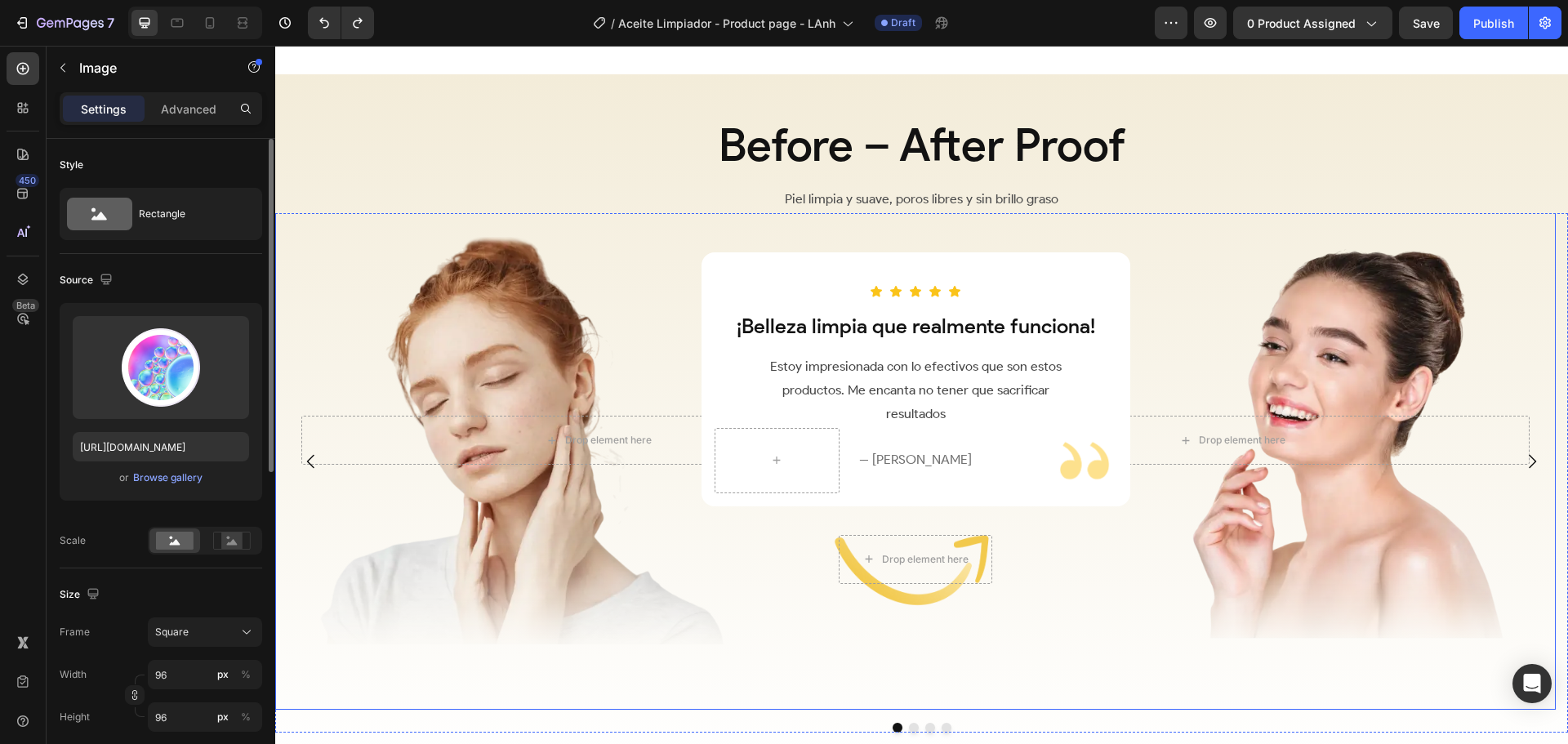
click at [910, 671] on div "Drop element here Hero Banner Drop element here Hero Banner Row" at bounding box center [915, 440] width 1281 height 538
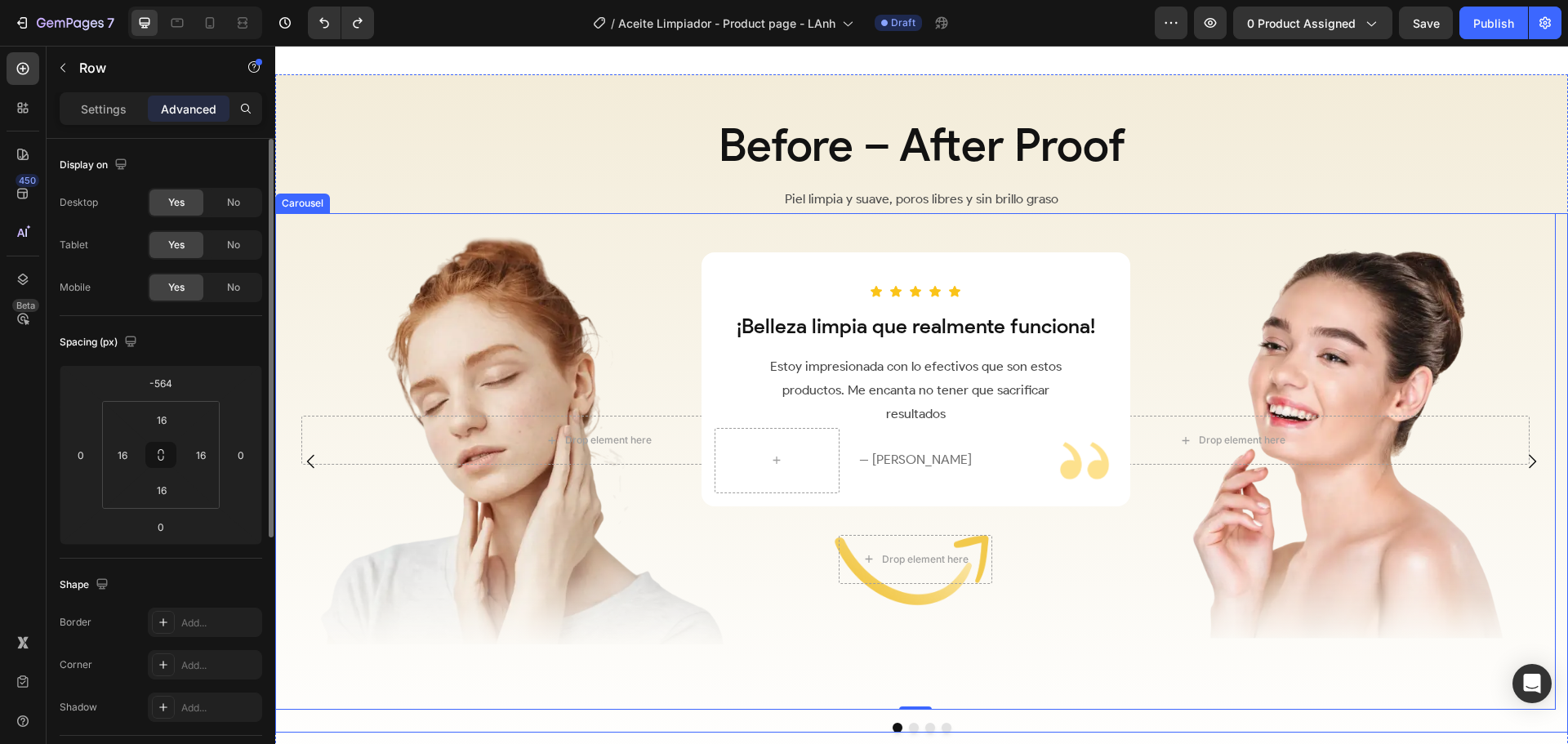
click at [1522, 453] on icon "Carousel Next Arrow" at bounding box center [1532, 461] width 20 height 20
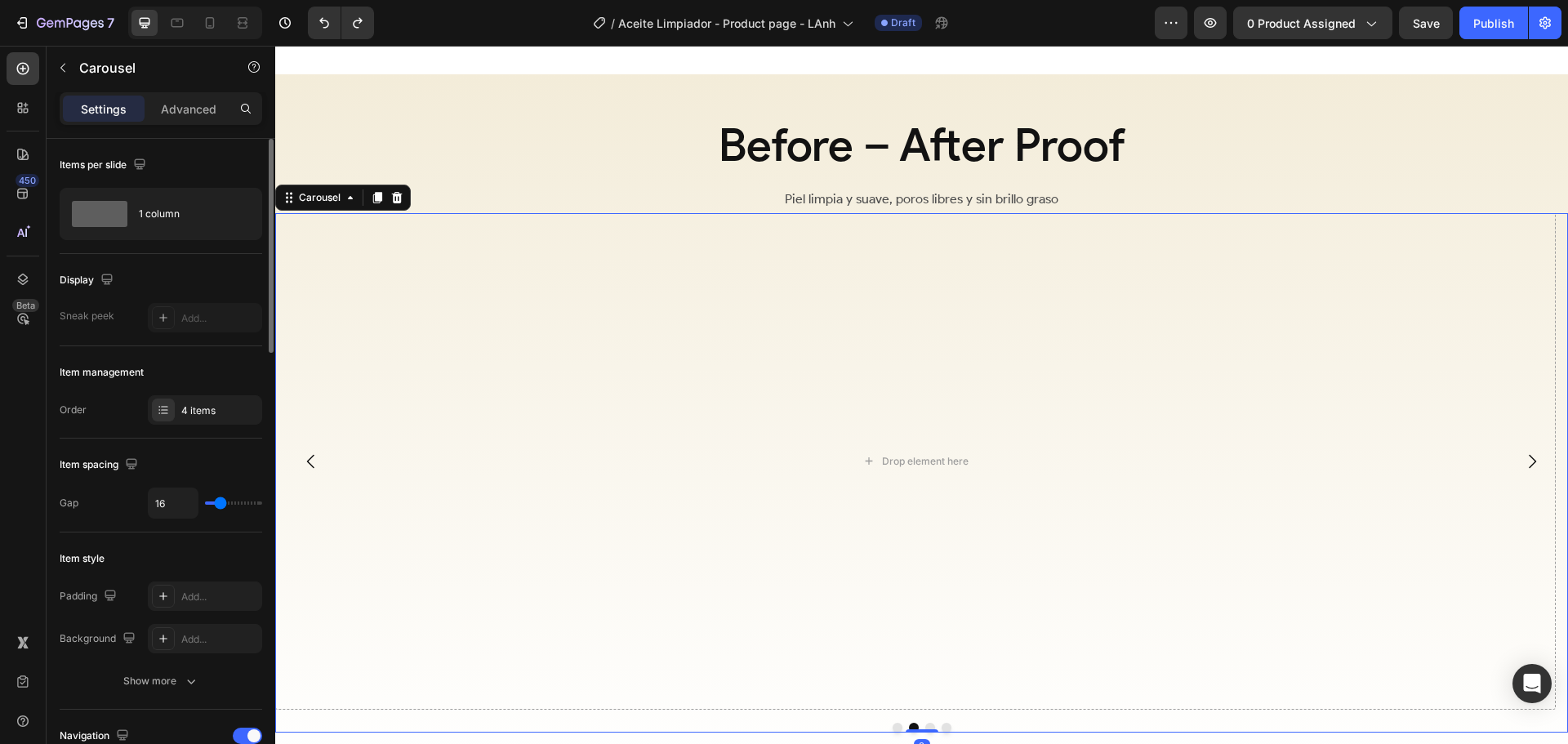
click at [320, 457] on icon "Carousel Back Arrow" at bounding box center [310, 461] width 20 height 20
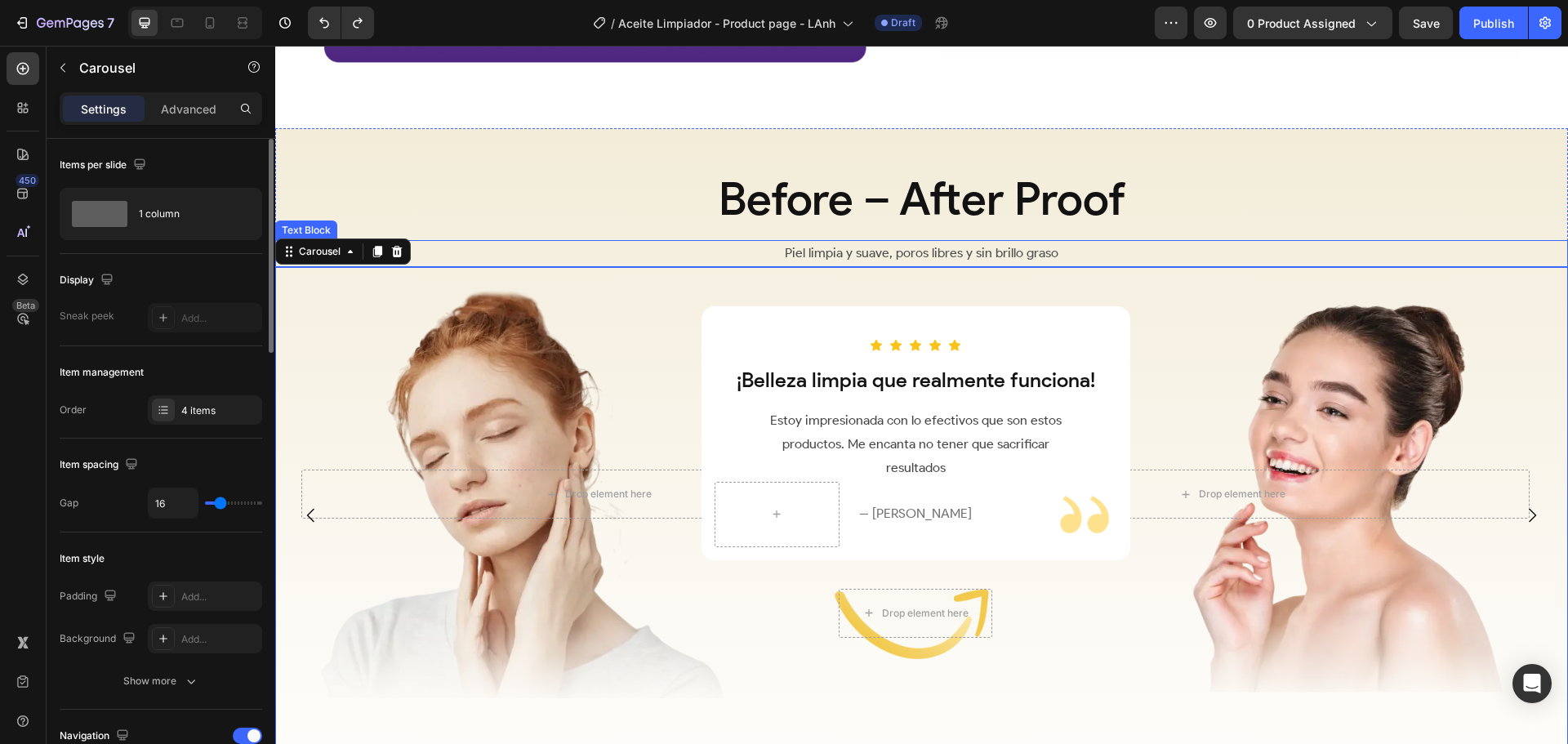
scroll to position [2227, 0]
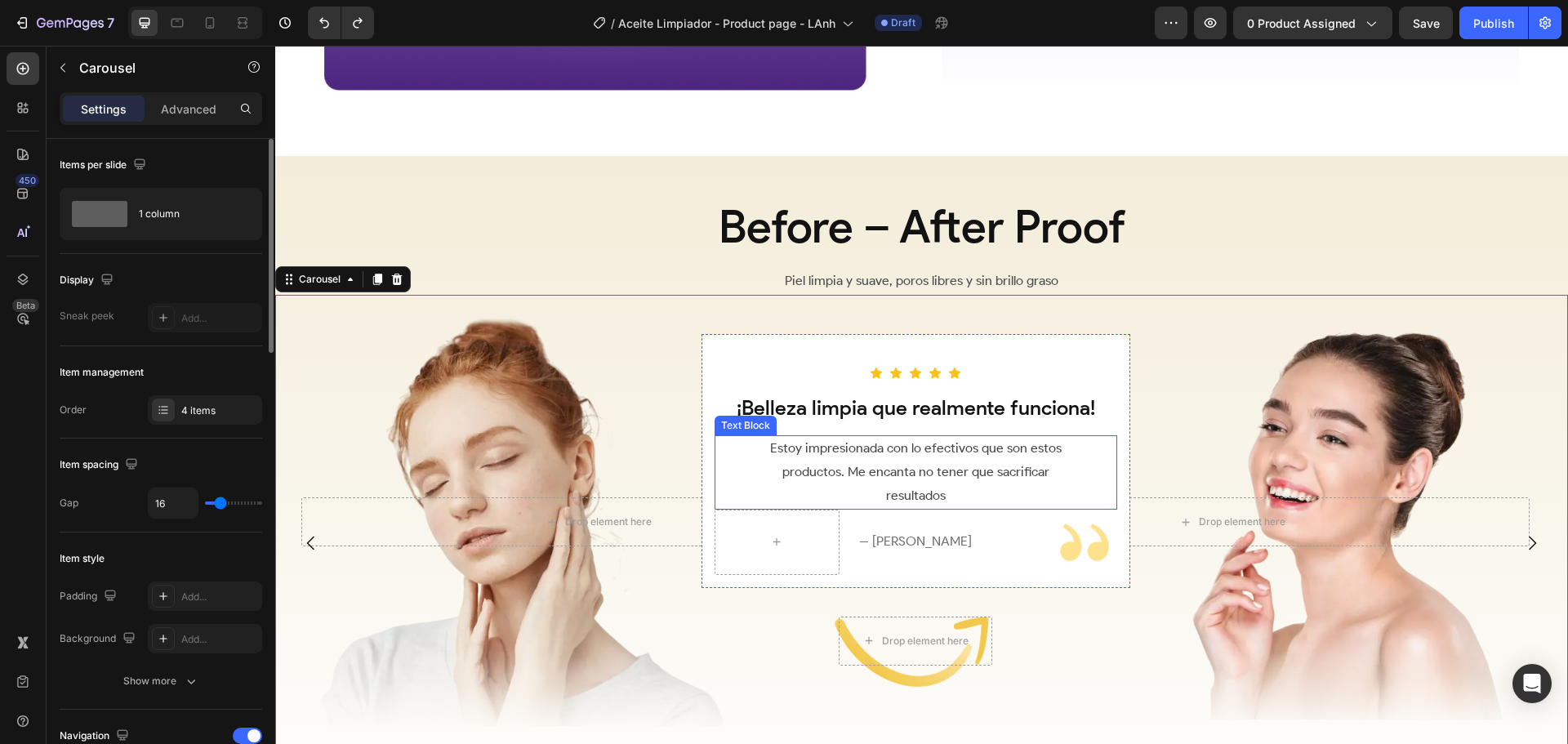
click at [920, 466] on p "Estoy impresionada con lo efectivos que son estos productos. Me encanta no tene…" at bounding box center [915, 471] width 312 height 70
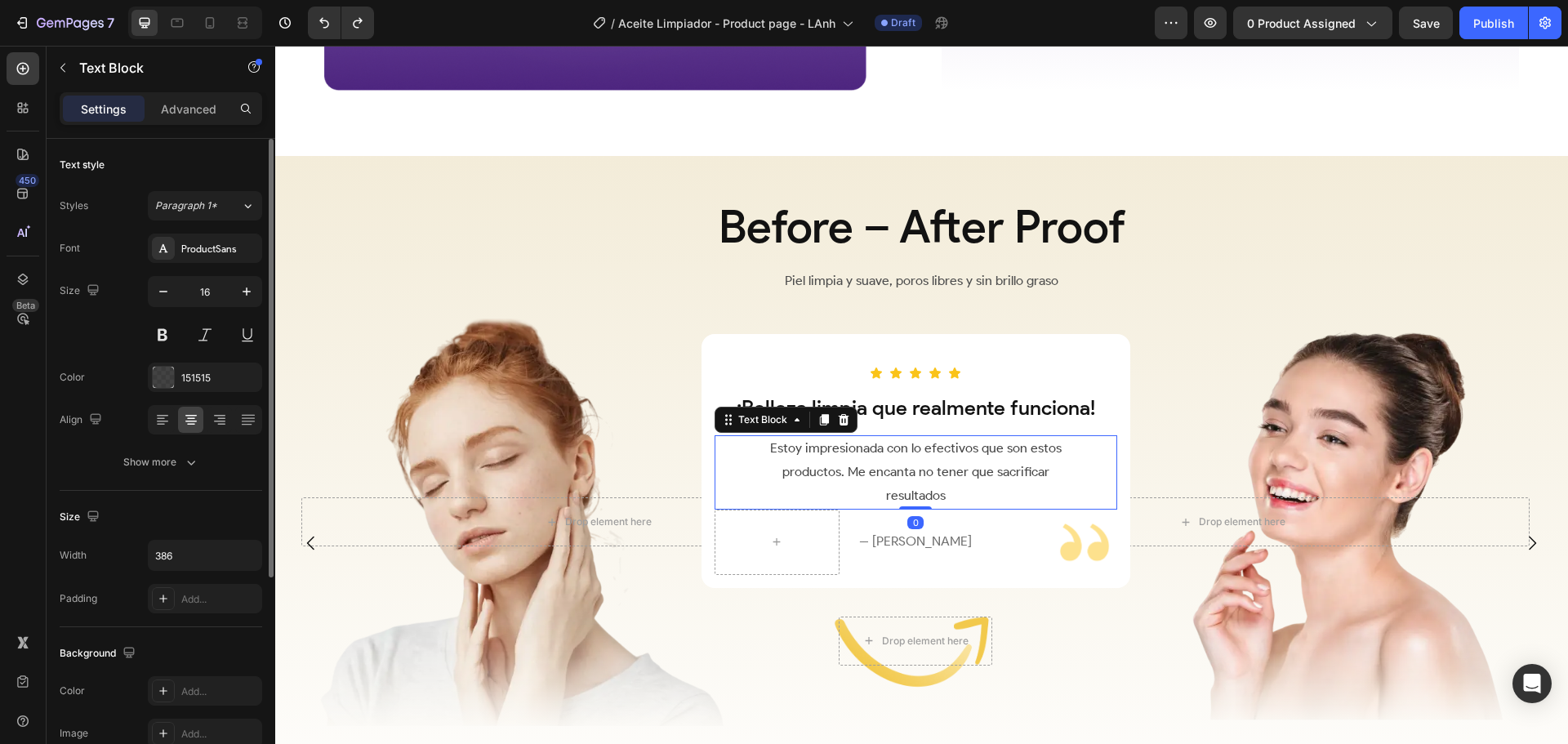
click at [920, 466] on p "Estoy impresionada con lo efectivos que son estos productos. Me encanta no tene…" at bounding box center [915, 471] width 312 height 70
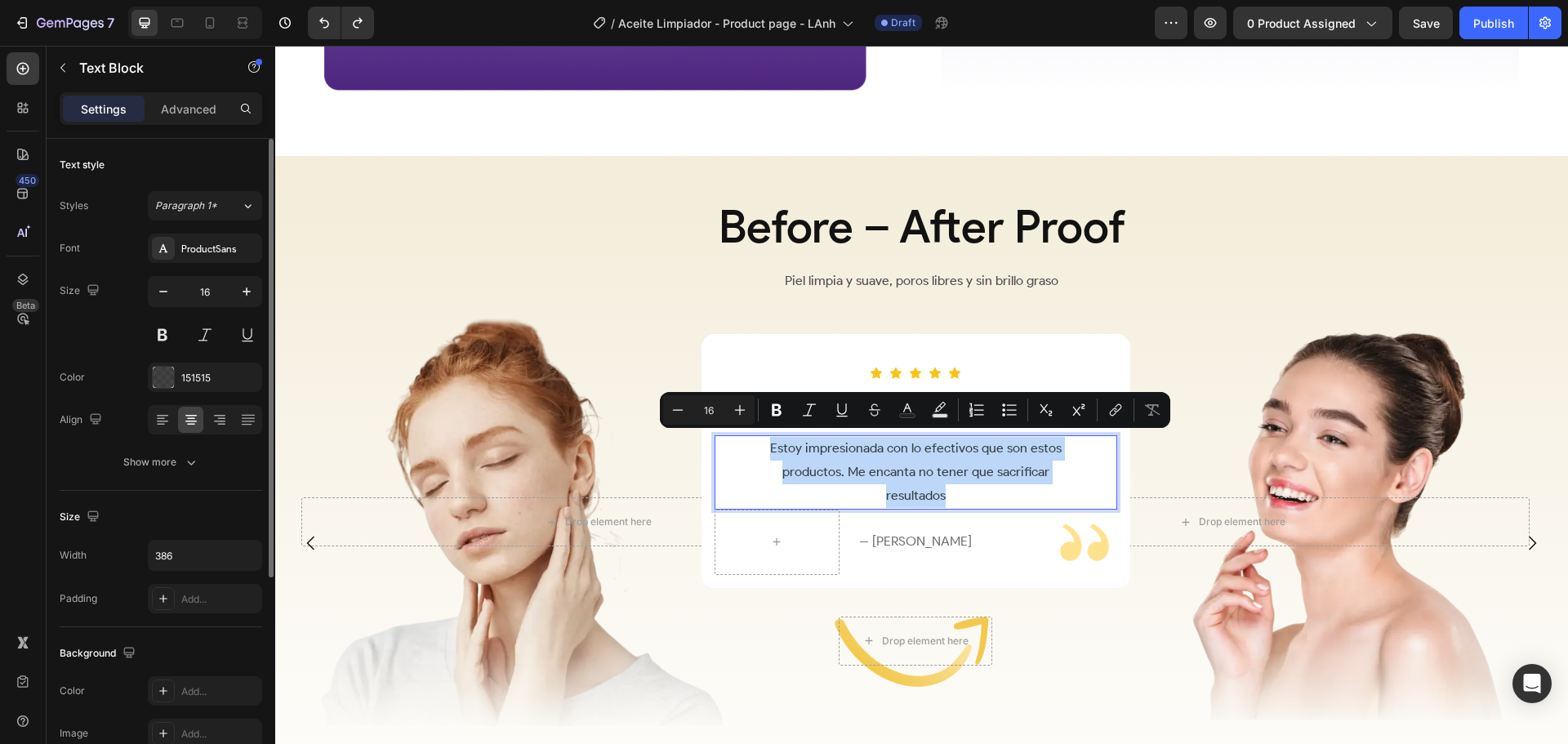
type input "14"
drag, startPoint x: 935, startPoint y: 471, endPoint x: 847, endPoint y: 453, distance: 89.8
click at [934, 471] on p "Estoy impresionada con lo efectivos que son estos productos. Me encanta no tene…" at bounding box center [915, 471] width 312 height 70
click at [795, 441] on p "Estoy impresionada con lo efectivos que son estos productos. Me encanta no tene…" at bounding box center [915, 471] width 312 height 70
click at [854, 450] on p "Estoy impresionada con lo efectivos que son estos productos. Me encanta no tene…" at bounding box center [915, 471] width 312 height 70
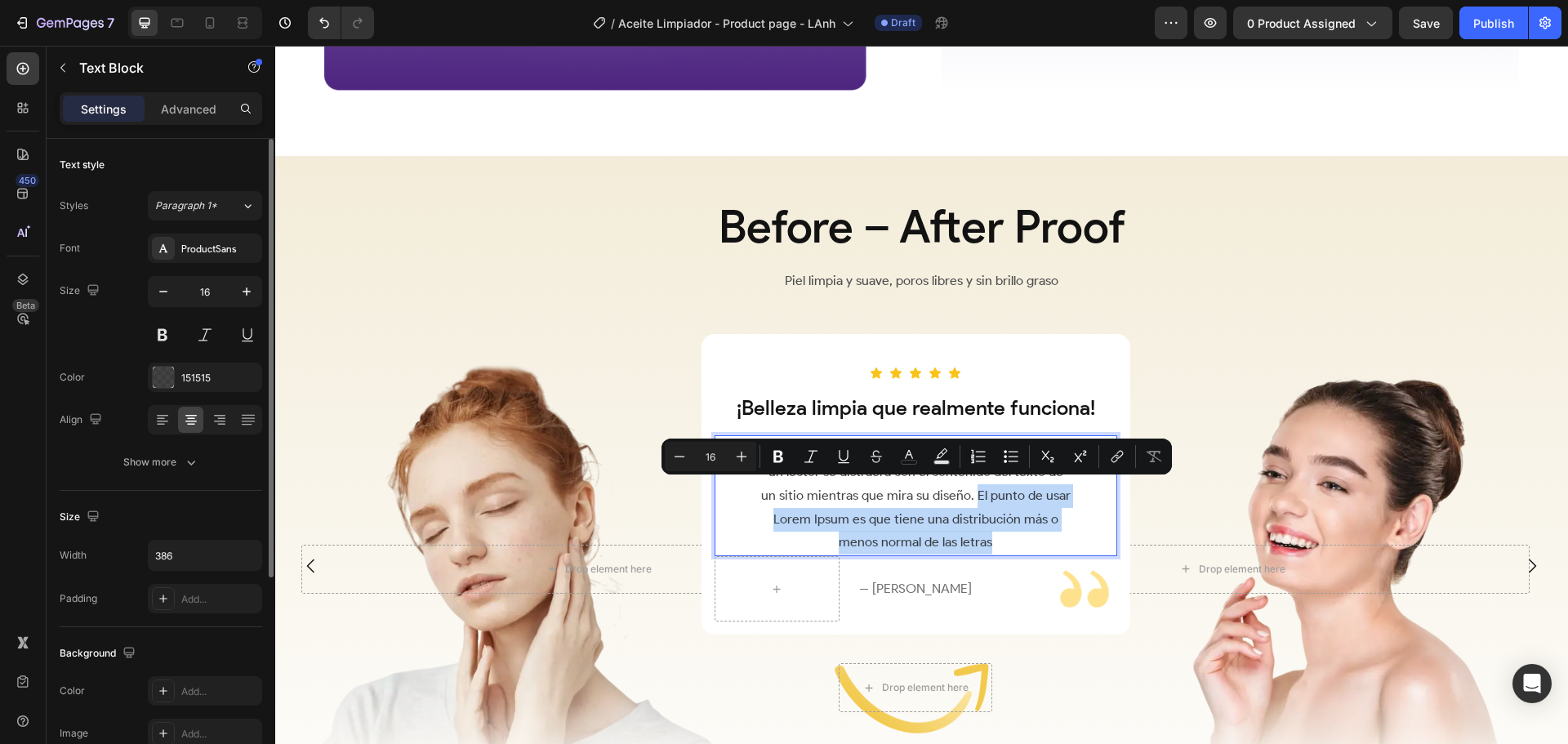
drag, startPoint x: 975, startPoint y: 491, endPoint x: 1029, endPoint y: 547, distance: 77.8
click at [1029, 547] on p "Es un hecho establecido hace demasiado tiempo que un lector se distraerá con el…" at bounding box center [915, 495] width 312 height 117
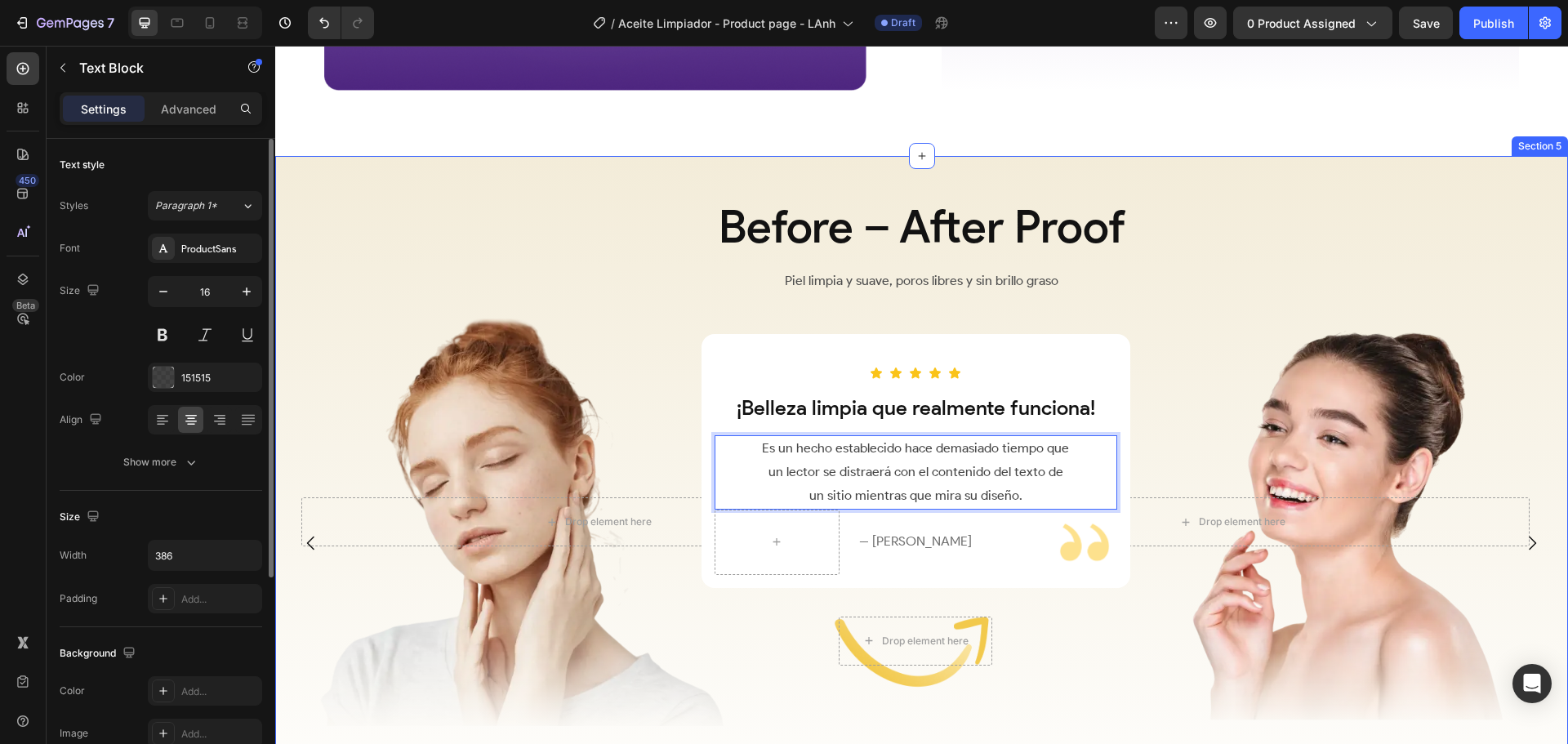
click at [1213, 259] on div "Before – After Proof Heading Piel limpia y suave, poros libres y sin brillo gra…" at bounding box center [921, 505] width 1293 height 619
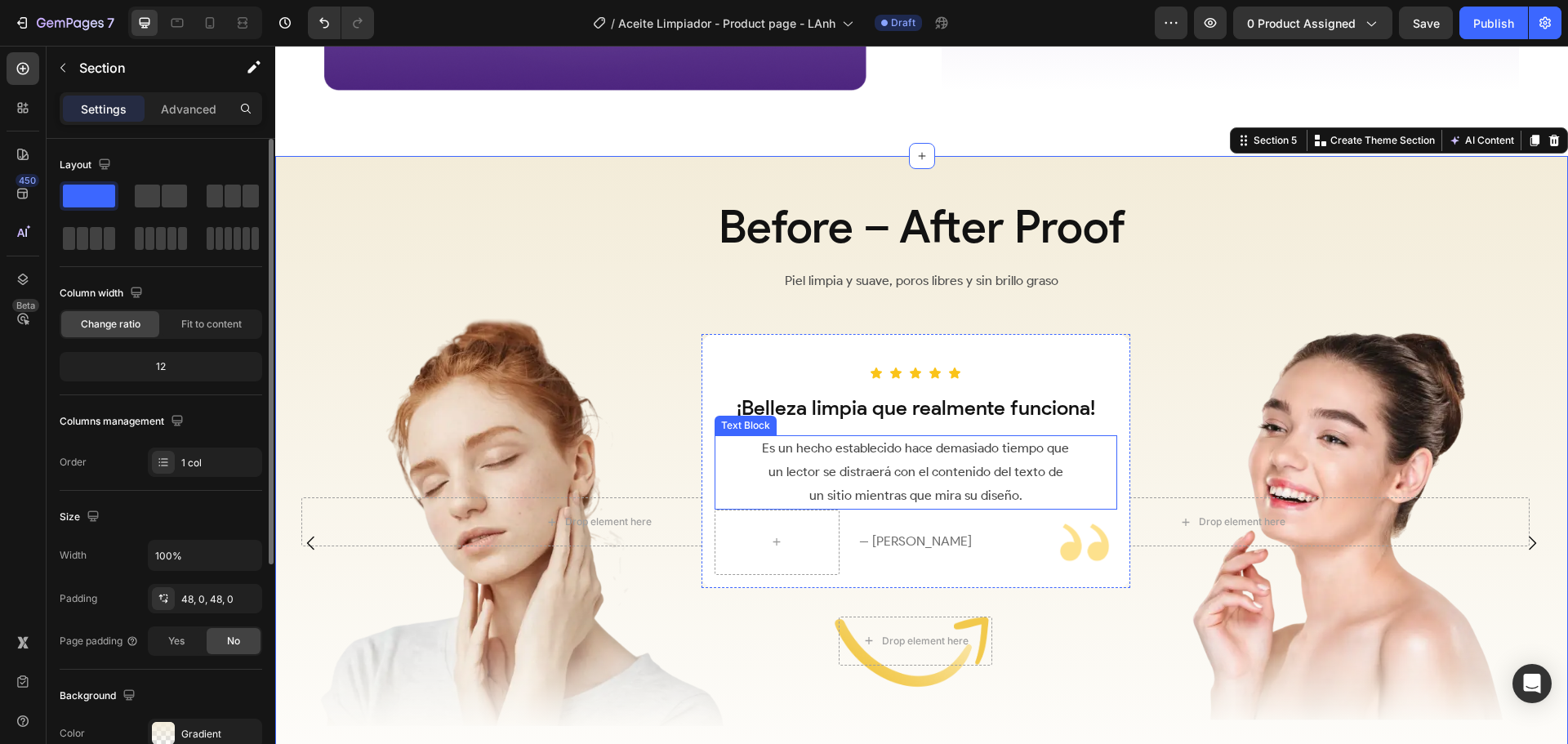
click at [1044, 478] on p "Es un hecho establecido hace demasiado tiempo que un lector se distraerá con el…" at bounding box center [915, 471] width 312 height 70
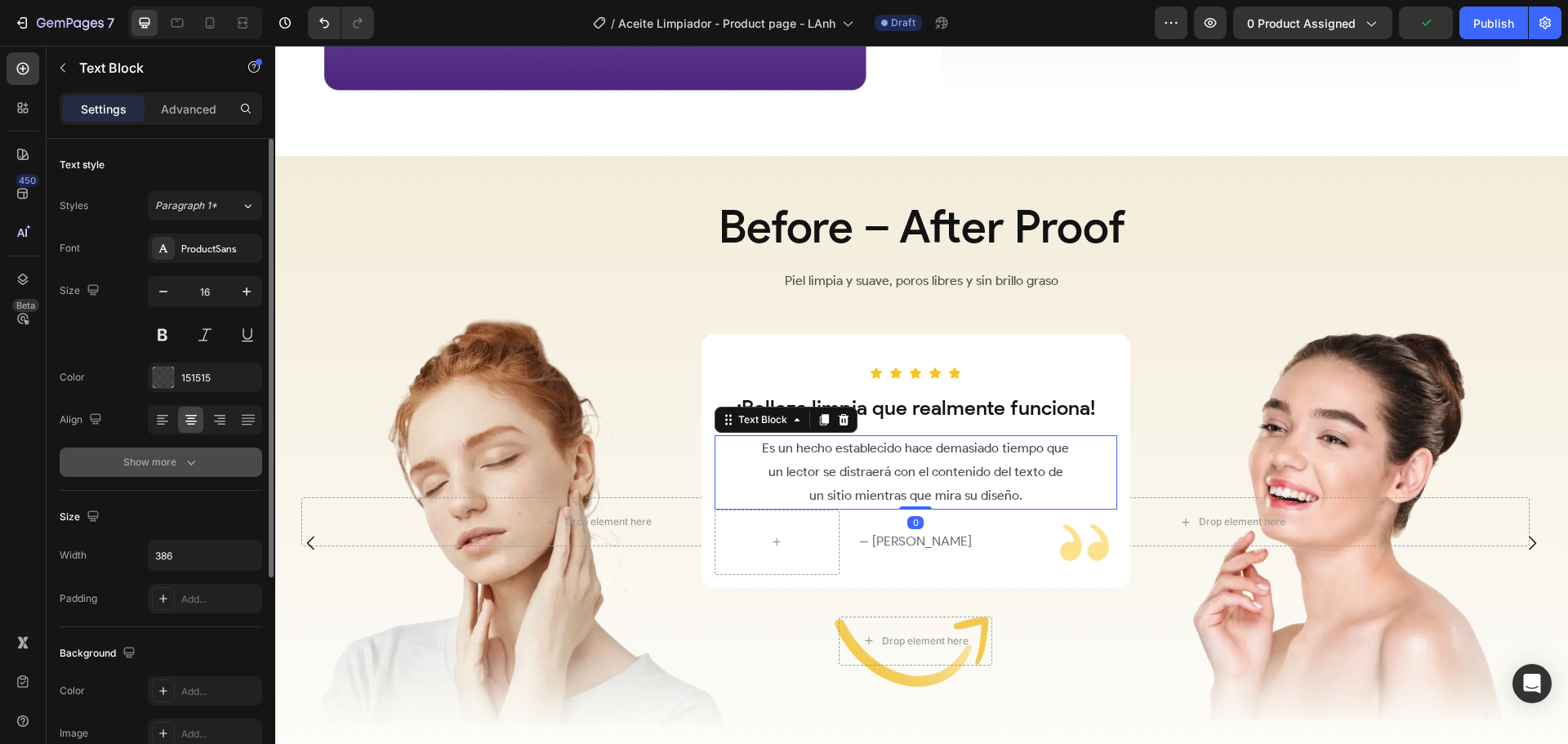
click at [181, 462] on div "Show more" at bounding box center [161, 462] width 76 height 17
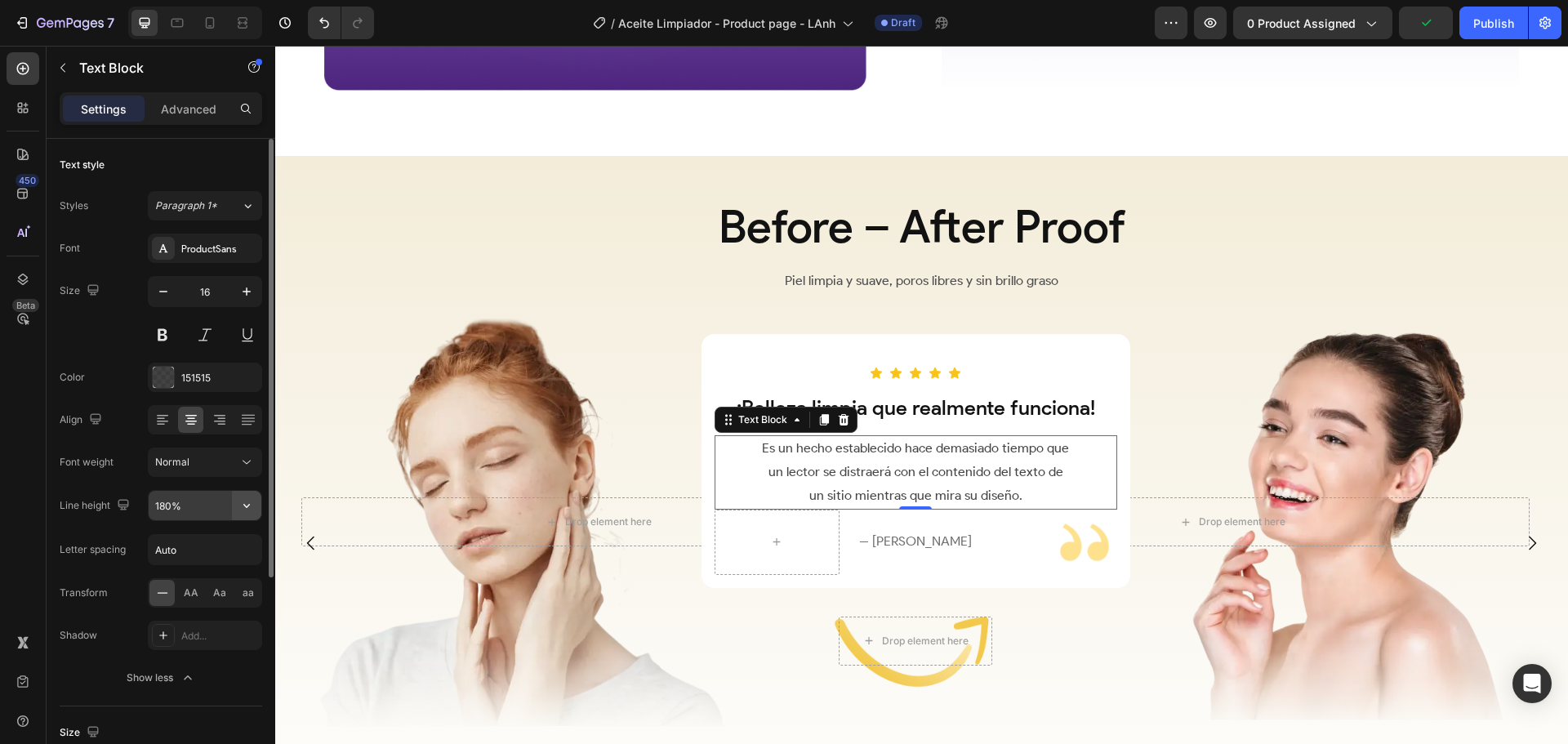
click at [239, 504] on icon "button" at bounding box center [247, 506] width 17 height 17
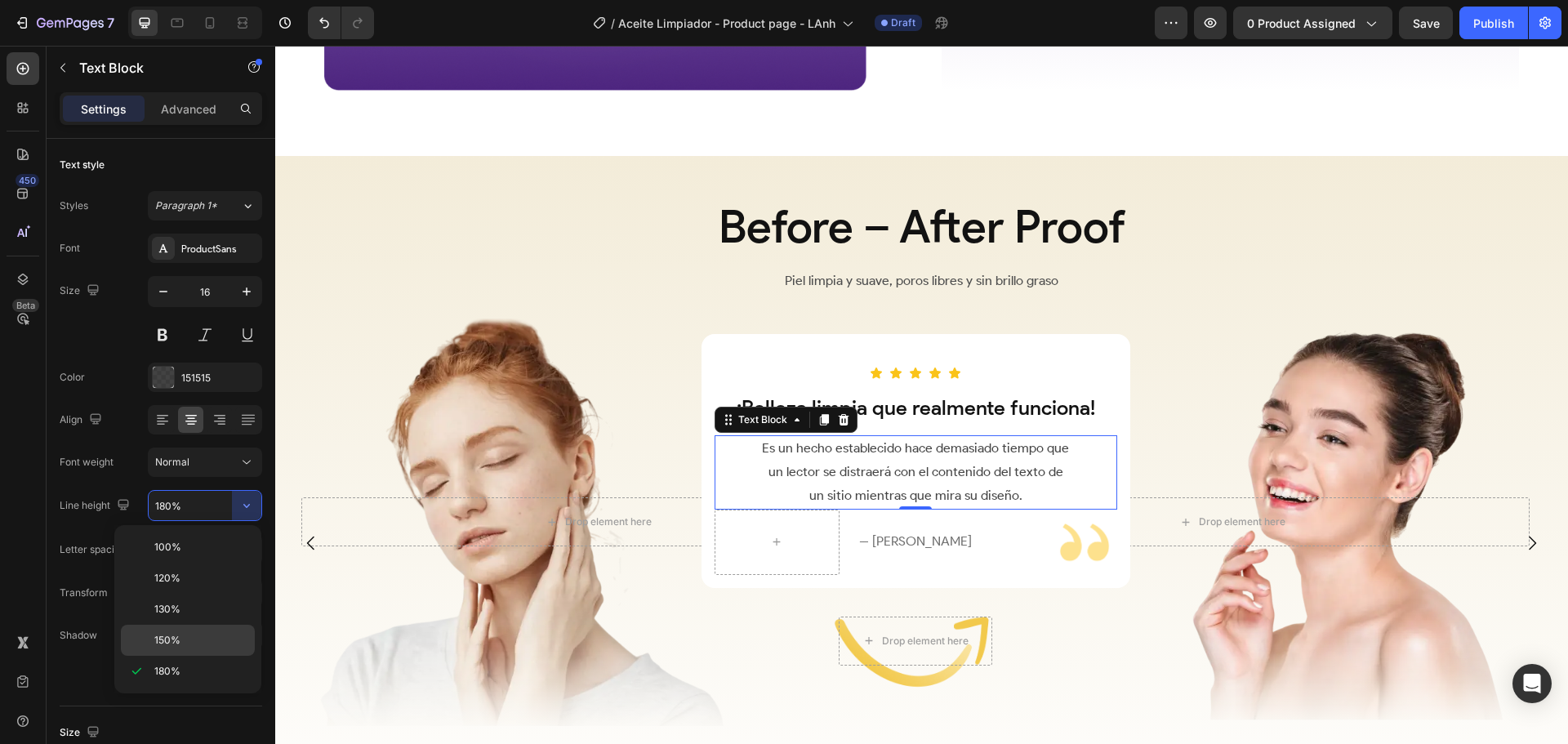
click at [189, 632] on p "150%" at bounding box center [201, 640] width 93 height 15
type input "150%"
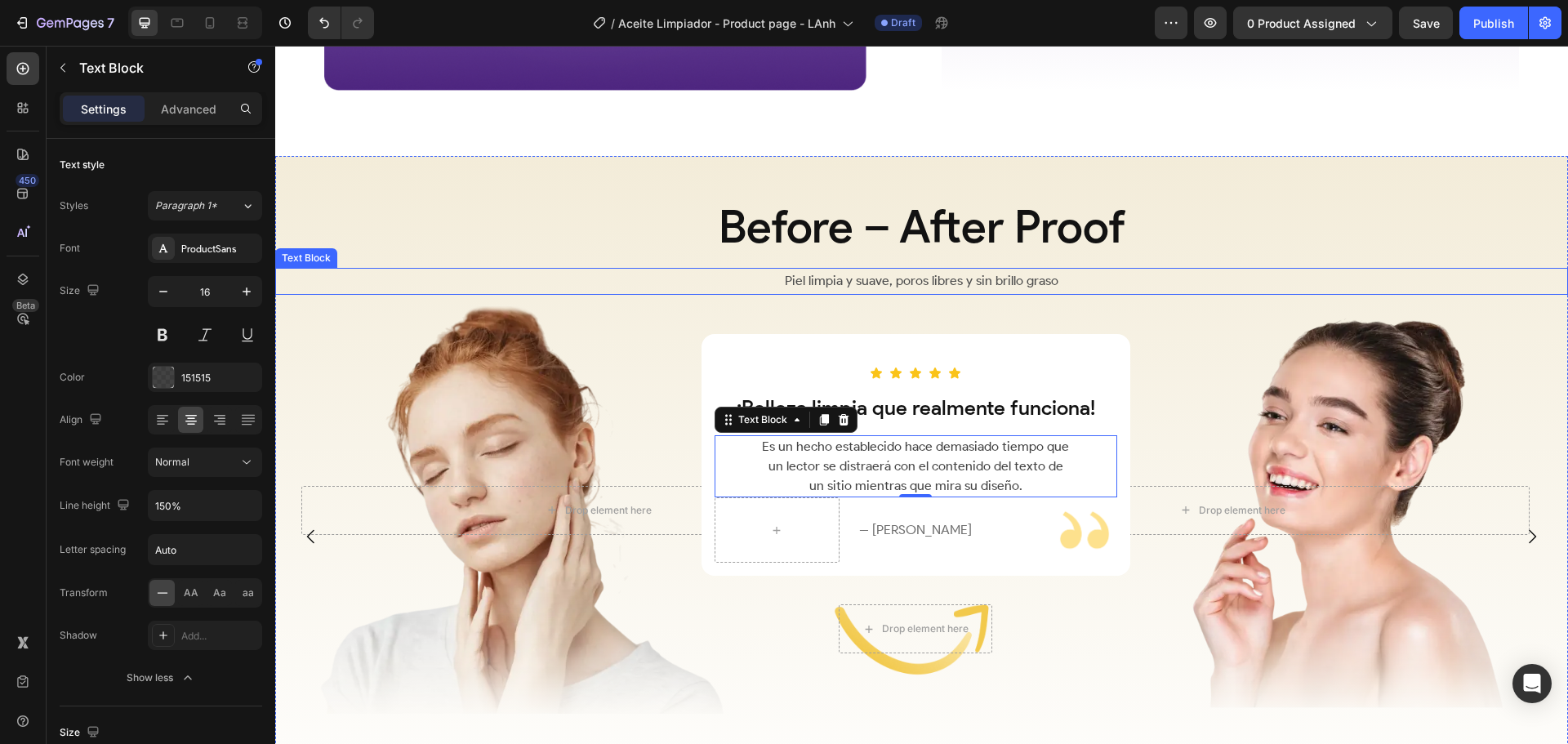
click at [1162, 269] on p "Piel limpia y suave, poros libres y sin brillo graso" at bounding box center [921, 280] width 1289 height 23
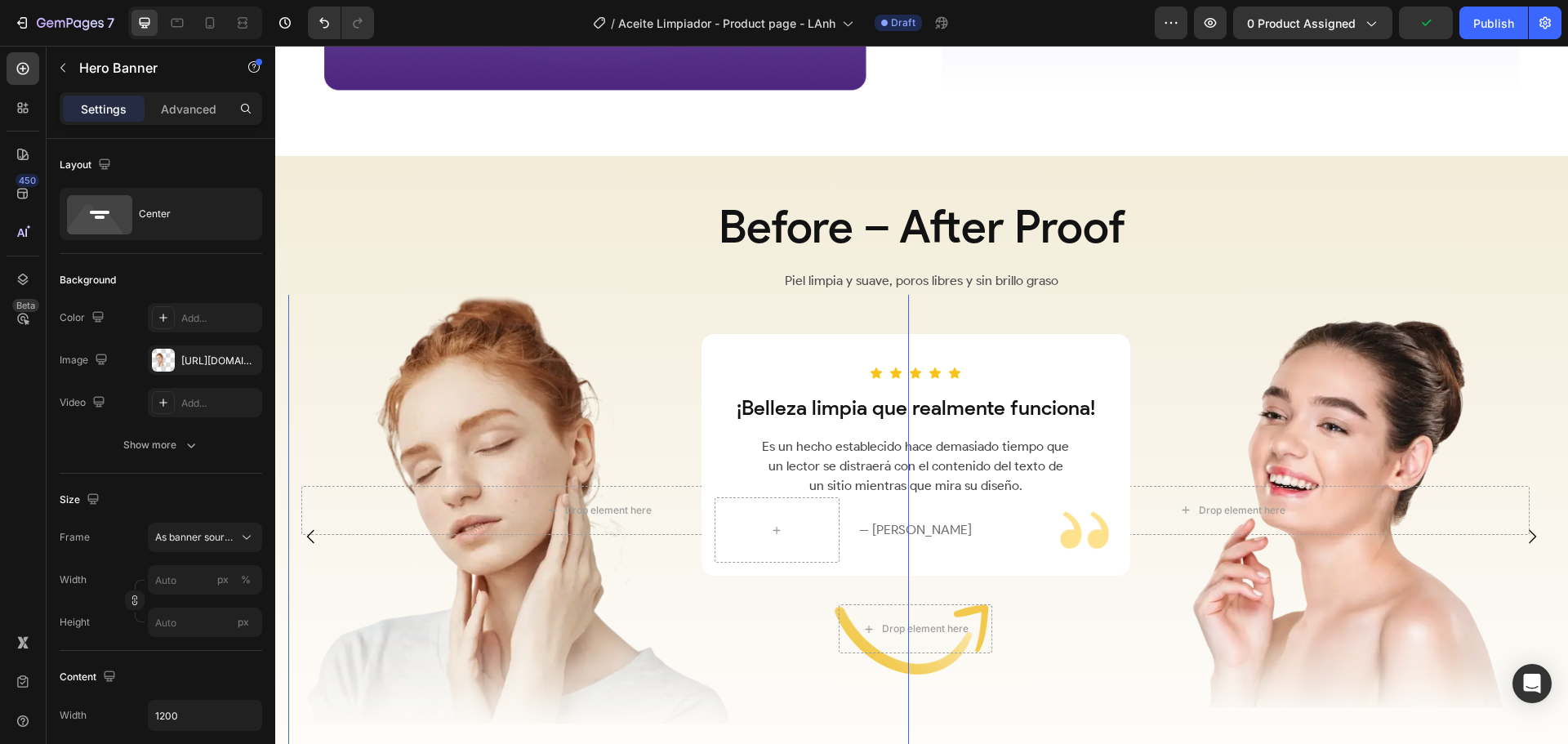
click at [618, 413] on div "Overlay" at bounding box center [598, 510] width 620 height 512
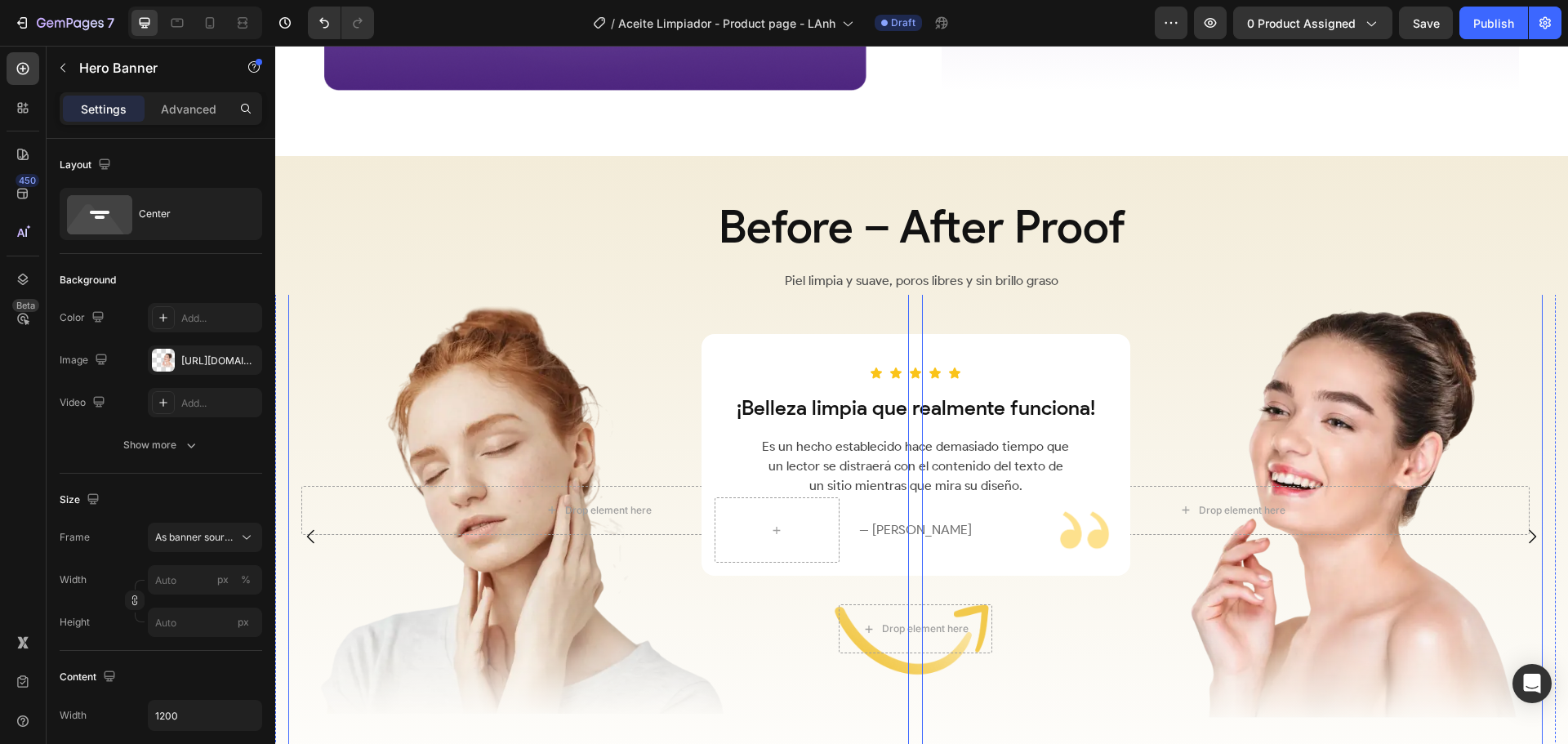
click at [1097, 586] on div "Overlay" at bounding box center [1233, 510] width 620 height 512
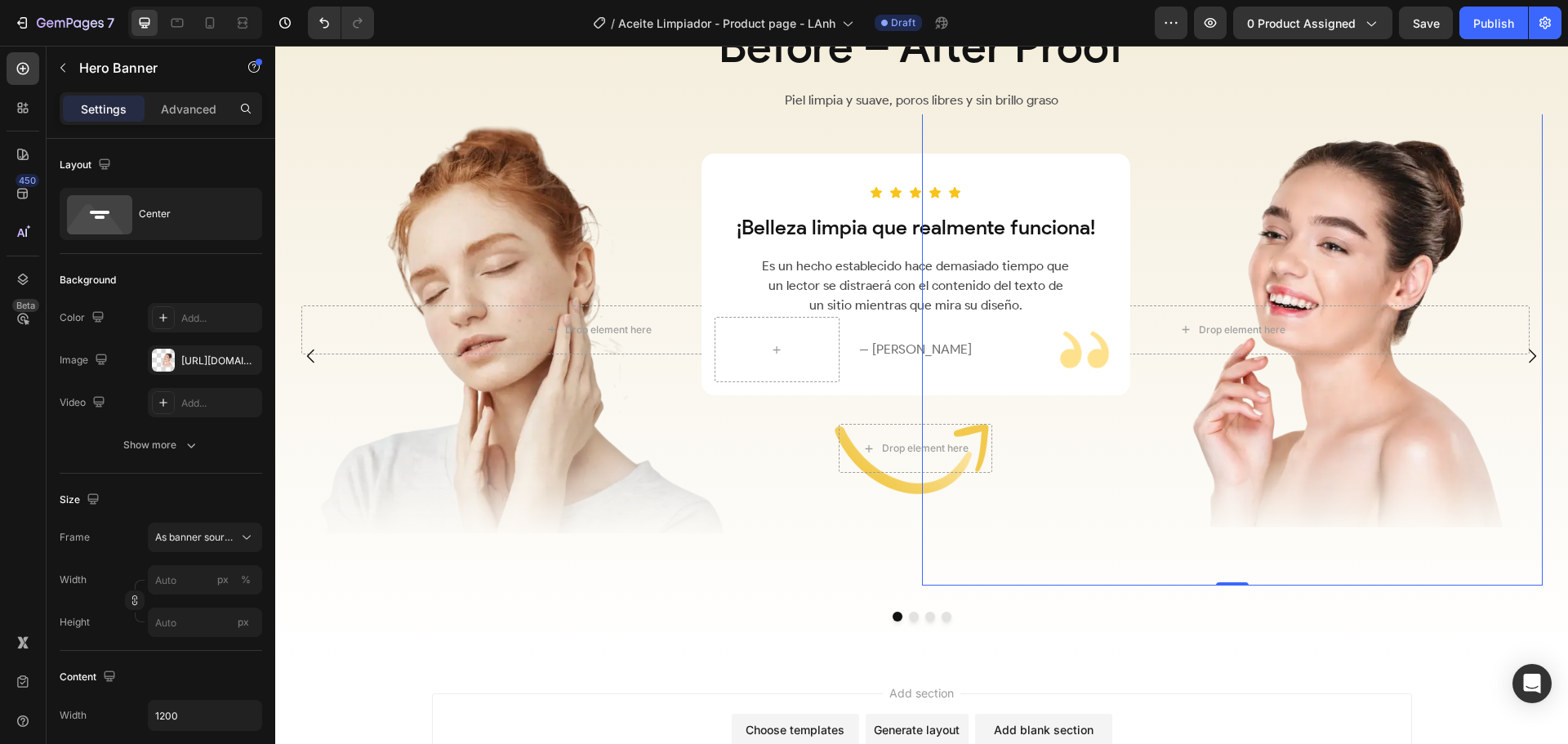
scroll to position [2308, 0]
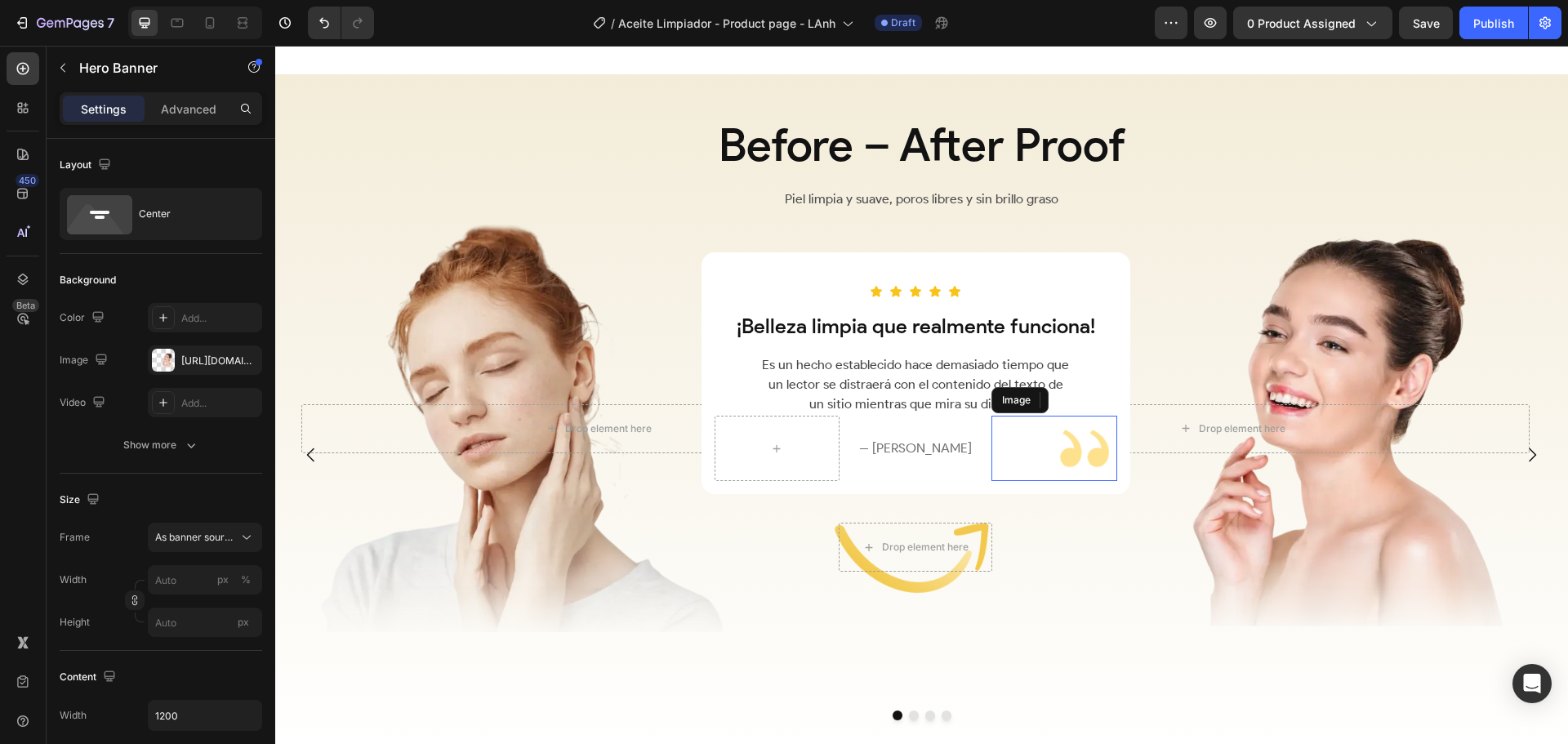
click at [1055, 446] on img at bounding box center [1084, 448] width 65 height 65
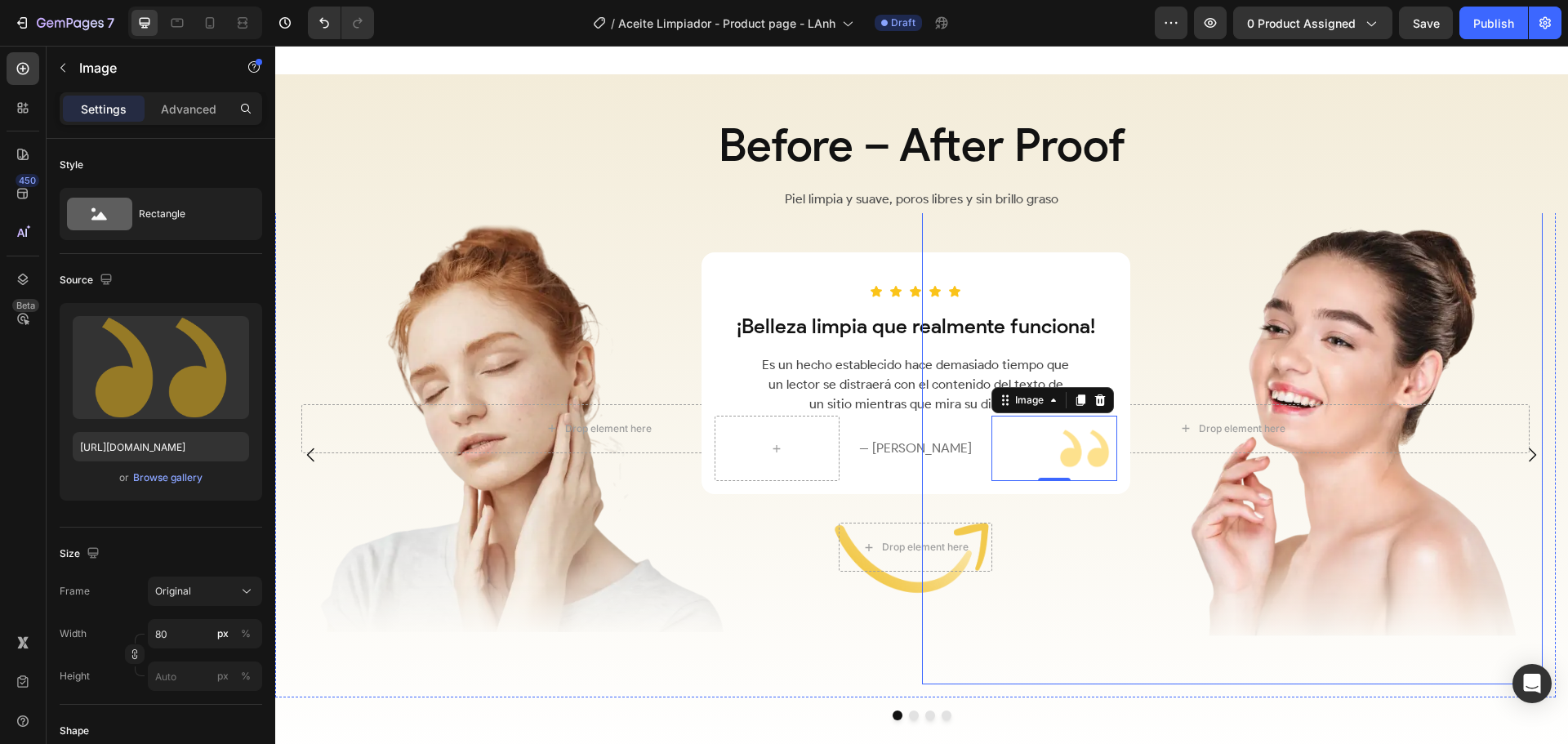
click at [1328, 324] on div "Overlay" at bounding box center [1233, 428] width 620 height 512
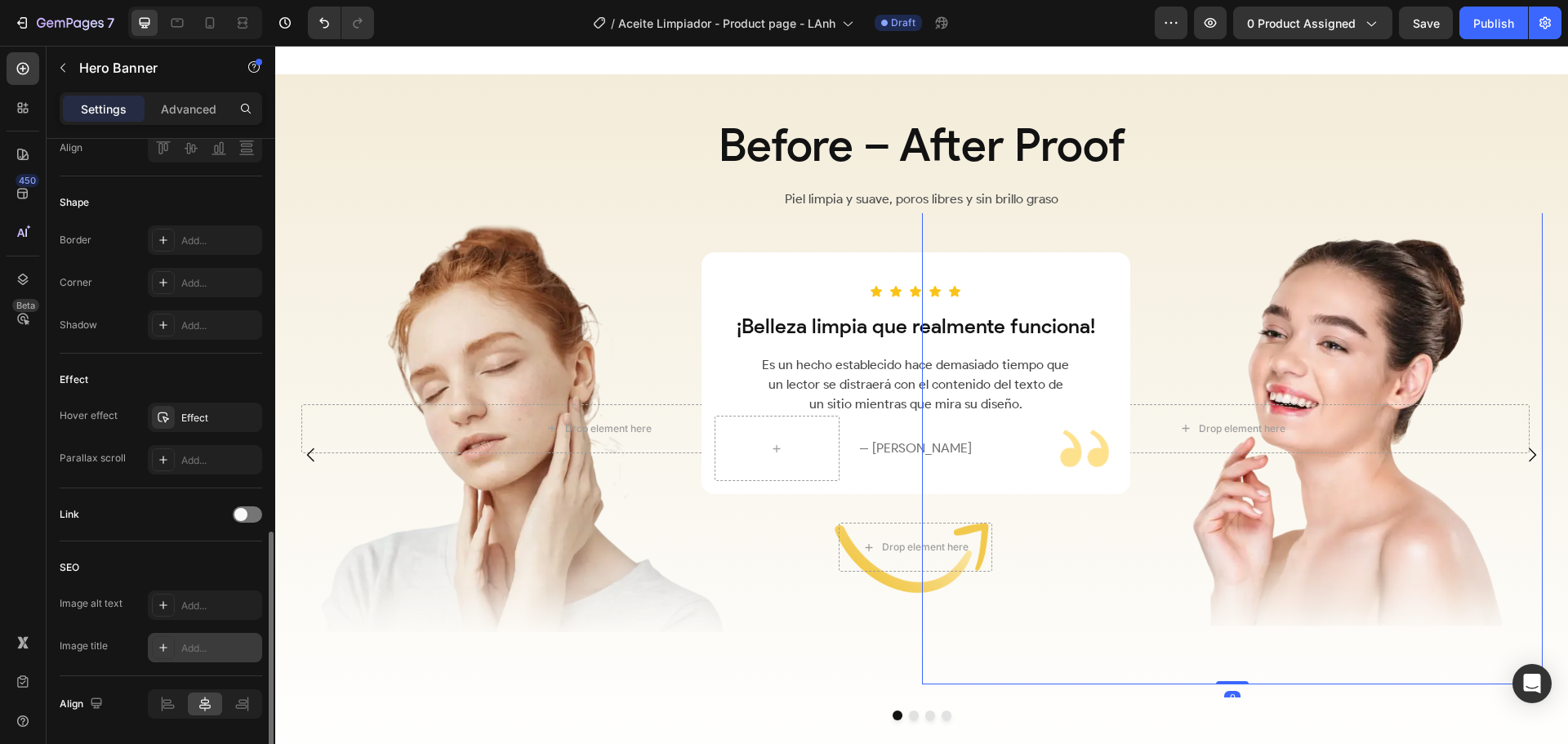
scroll to position [706, 0]
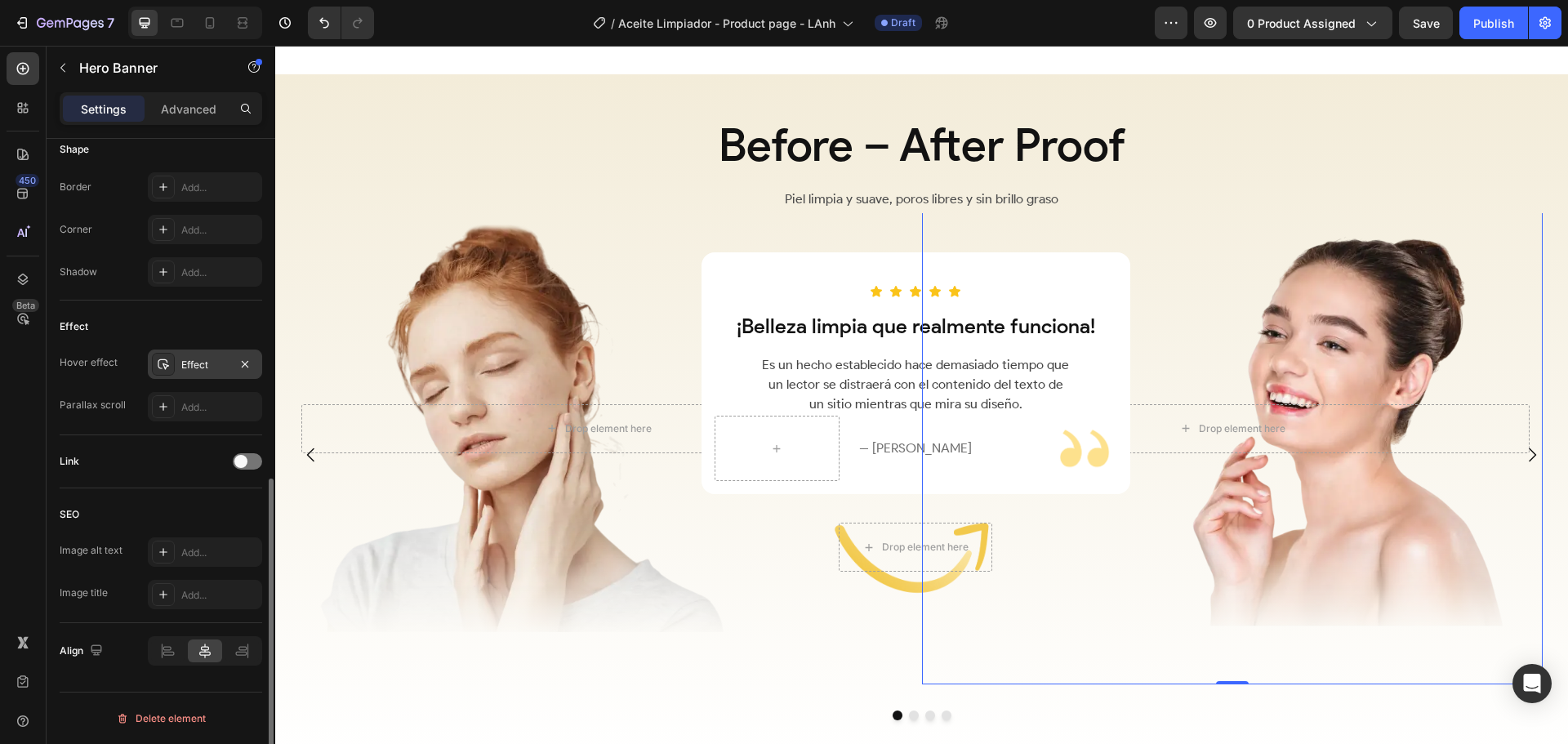
click at [199, 365] on div "Effect" at bounding box center [205, 365] width 48 height 15
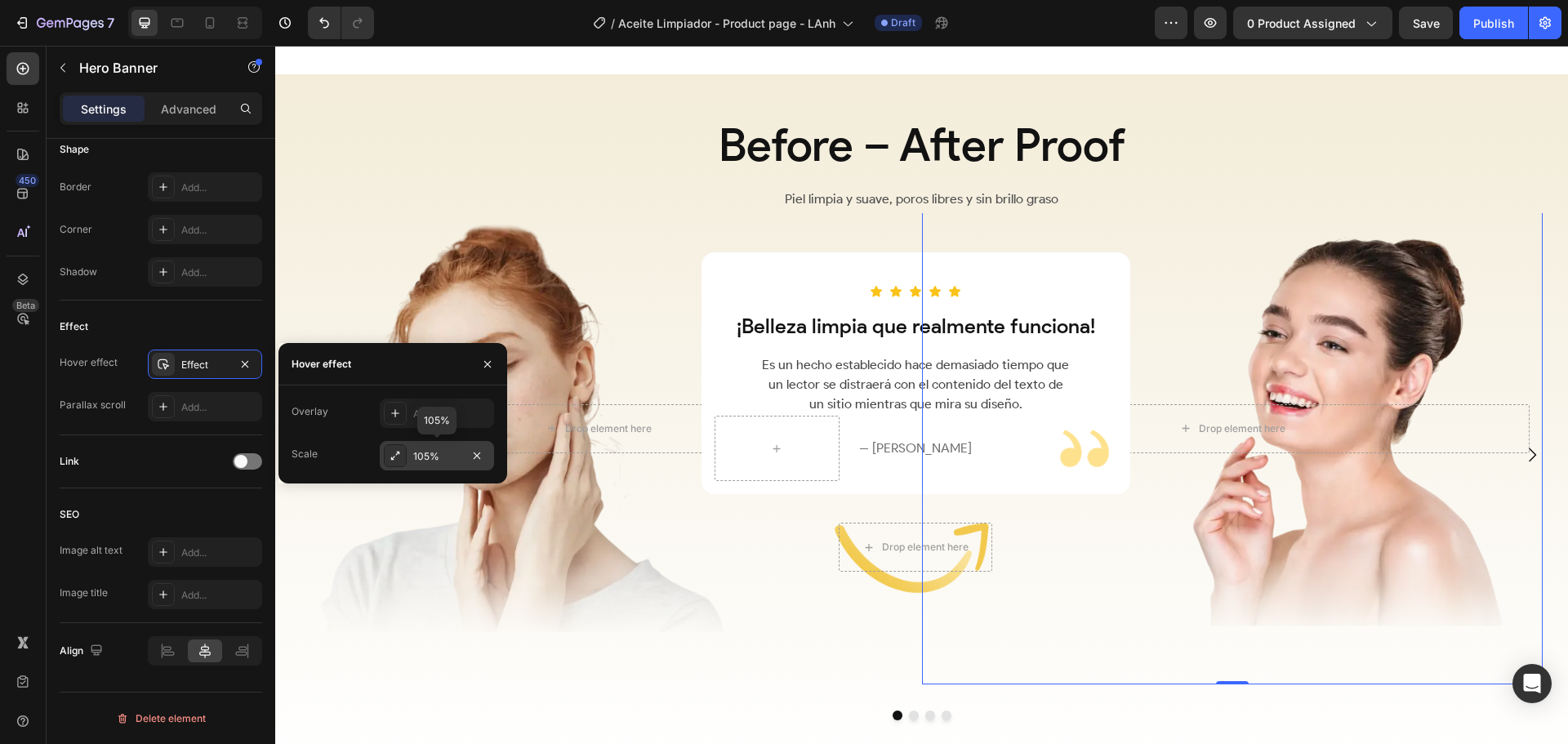
click at [429, 454] on div "105%" at bounding box center [437, 456] width 48 height 15
drag, startPoint x: 401, startPoint y: 413, endPoint x: 414, endPoint y: 450, distance: 39.2
click at [401, 414] on input "105%" at bounding box center [405, 414] width 49 height 30
type input "1%"
type input "100"
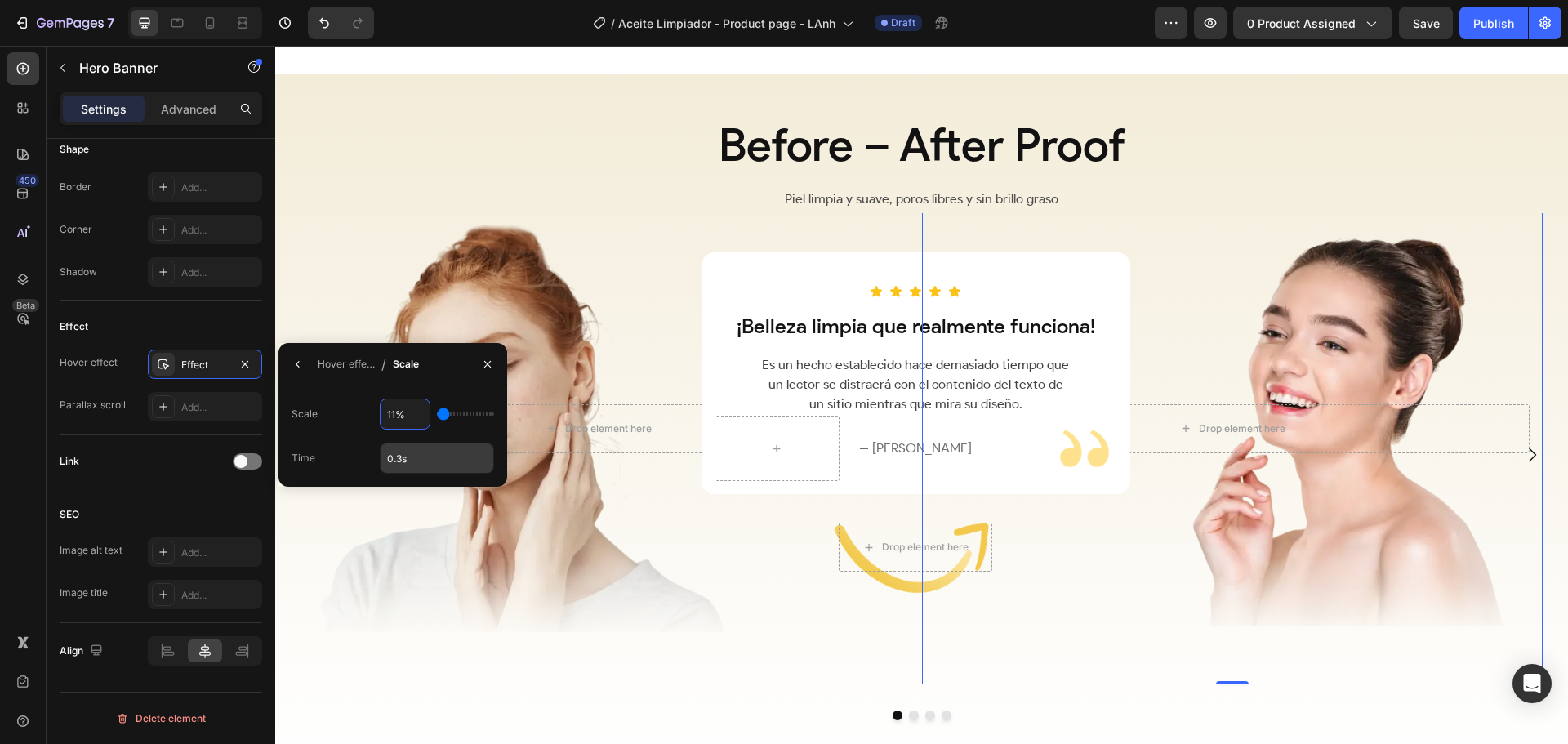
type input "115%"
type input "115"
type input "115%"
click at [402, 454] on input "0.3s" at bounding box center [437, 458] width 113 height 30
type input "0.5s"
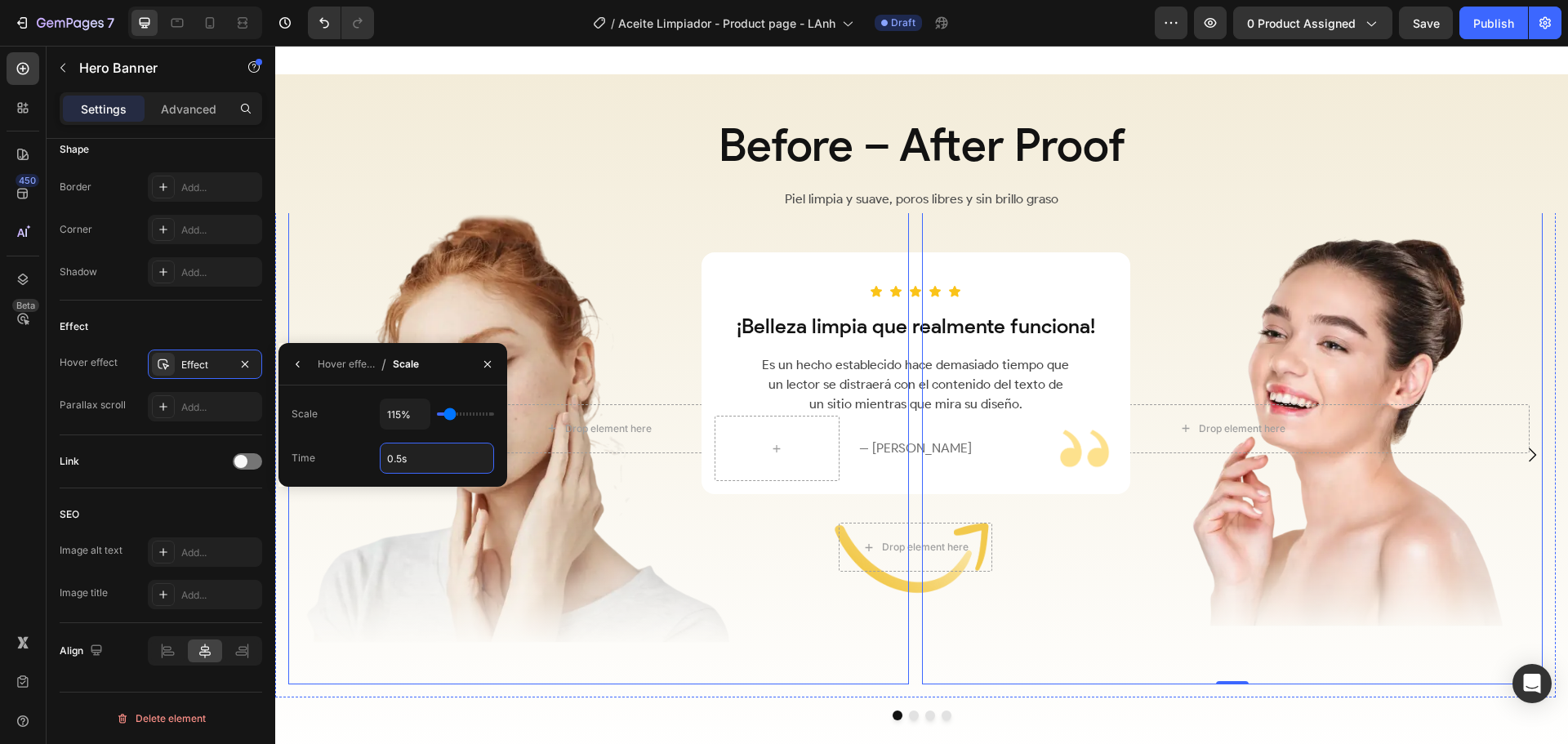
click at [601, 315] on div "Overlay" at bounding box center [598, 428] width 620 height 512
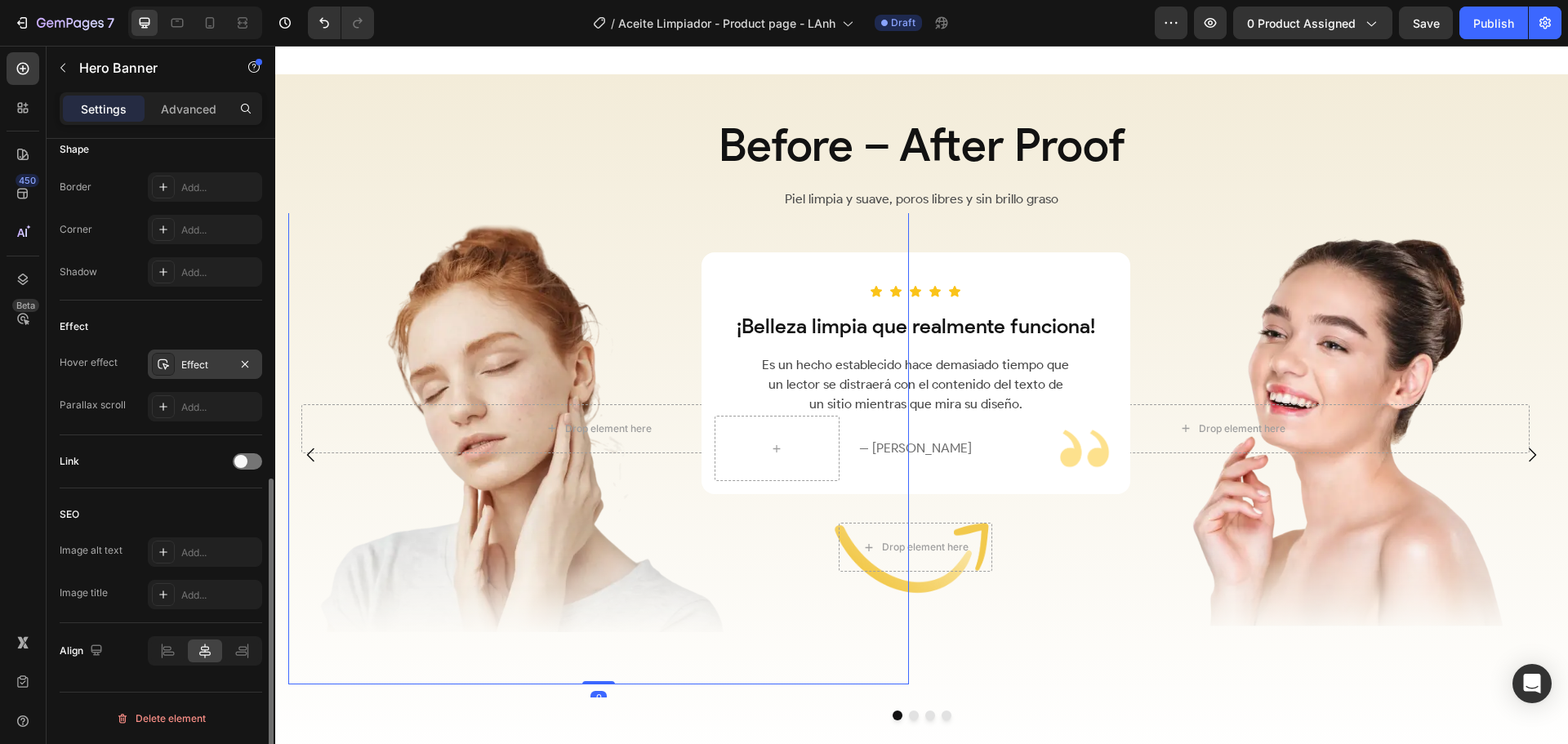
click at [208, 364] on div "Effect" at bounding box center [205, 365] width 48 height 15
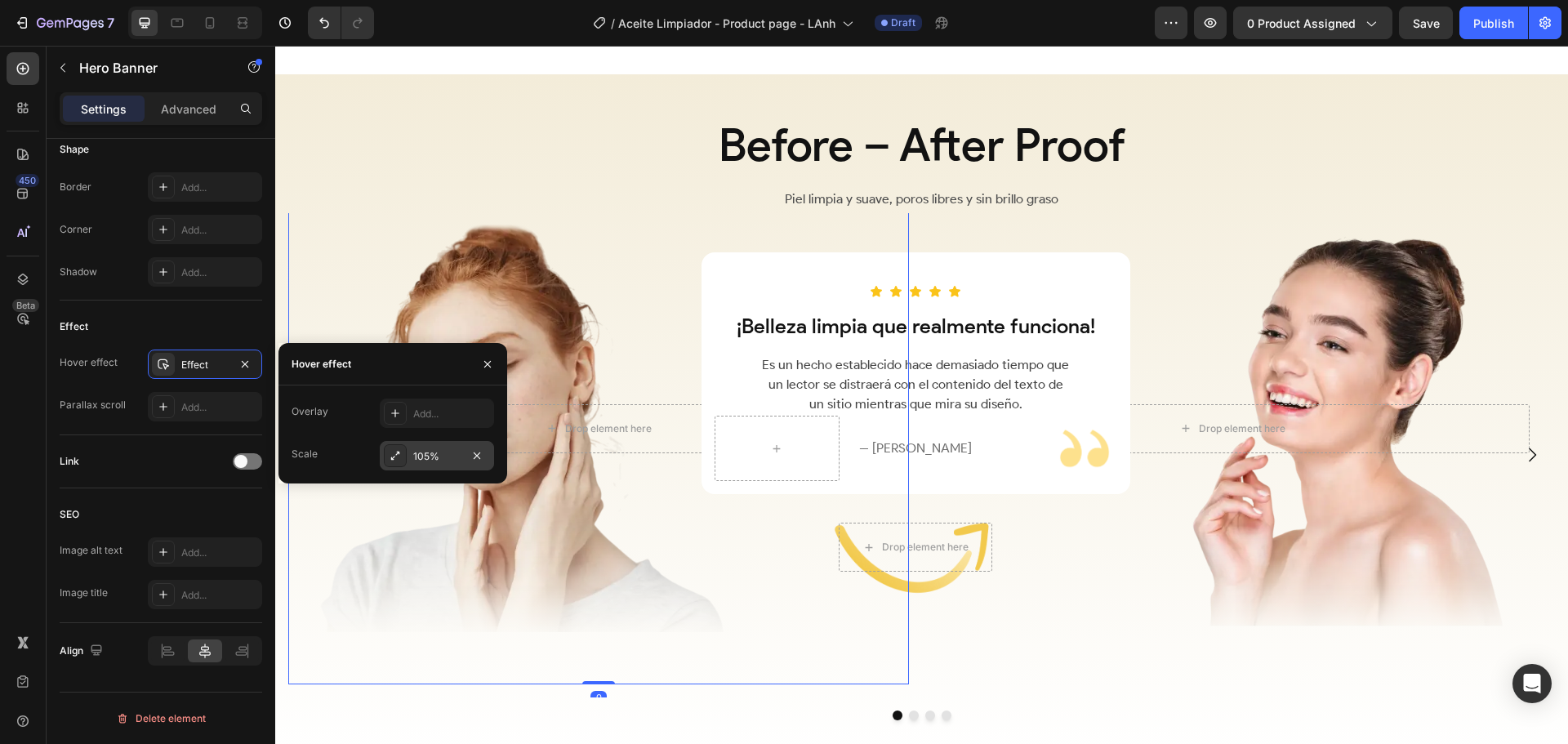
drag, startPoint x: 420, startPoint y: 451, endPoint x: 420, endPoint y: 463, distance: 12.0
click at [420, 451] on div "105%" at bounding box center [452, 456] width 76 height 15
click at [396, 415] on input "105%" at bounding box center [405, 414] width 49 height 30
type input "1%"
type input "100"
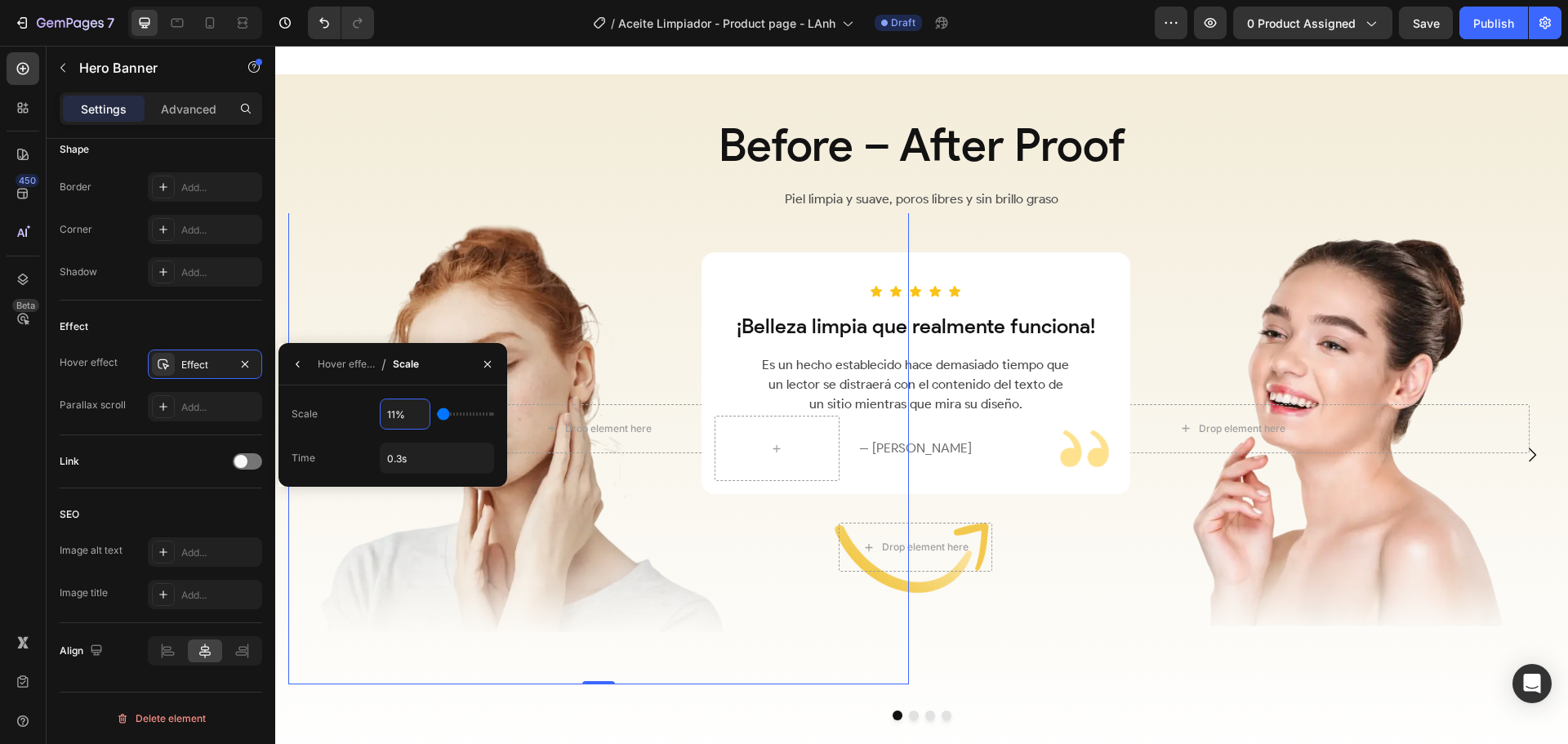
type input "115%"
type input "115"
type input "115%"
click at [388, 467] on input "0.3s" at bounding box center [437, 458] width 113 height 30
type input "0.5s"
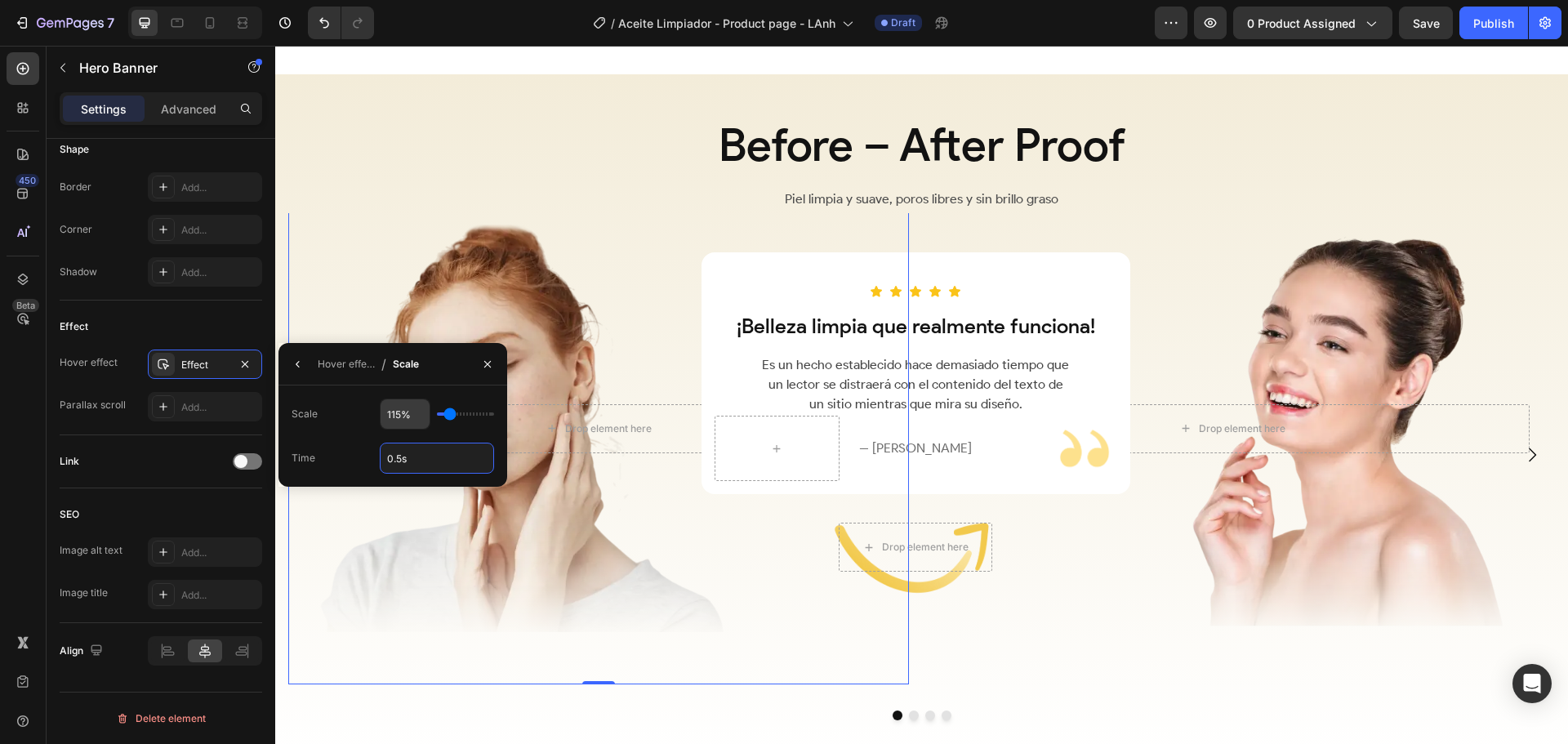
click at [397, 414] on input "115%" at bounding box center [405, 414] width 49 height 30
type input "1%"
type input "100"
type input "110%"
type input "110"
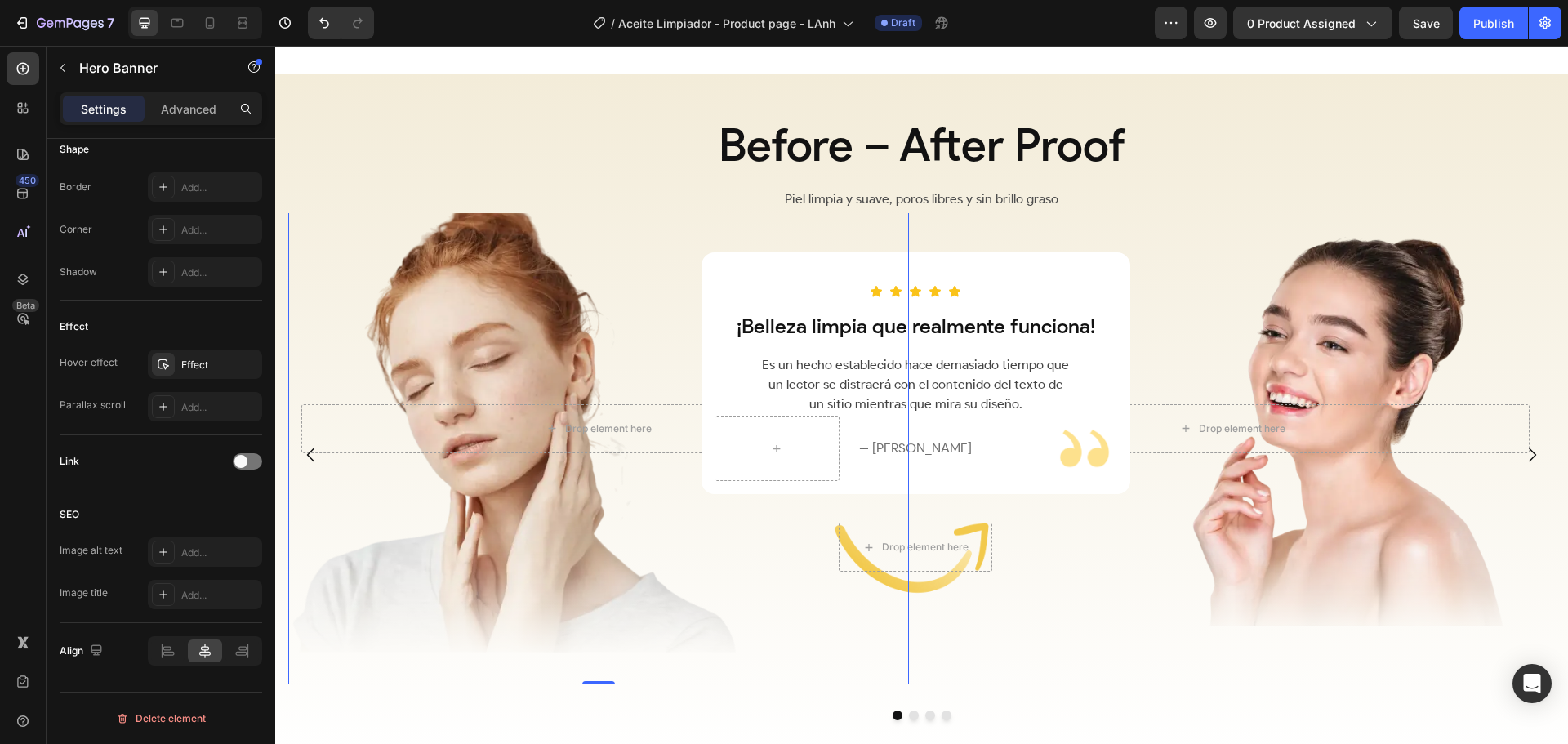
click at [372, 530] on div "Overlay" at bounding box center [598, 428] width 620 height 512
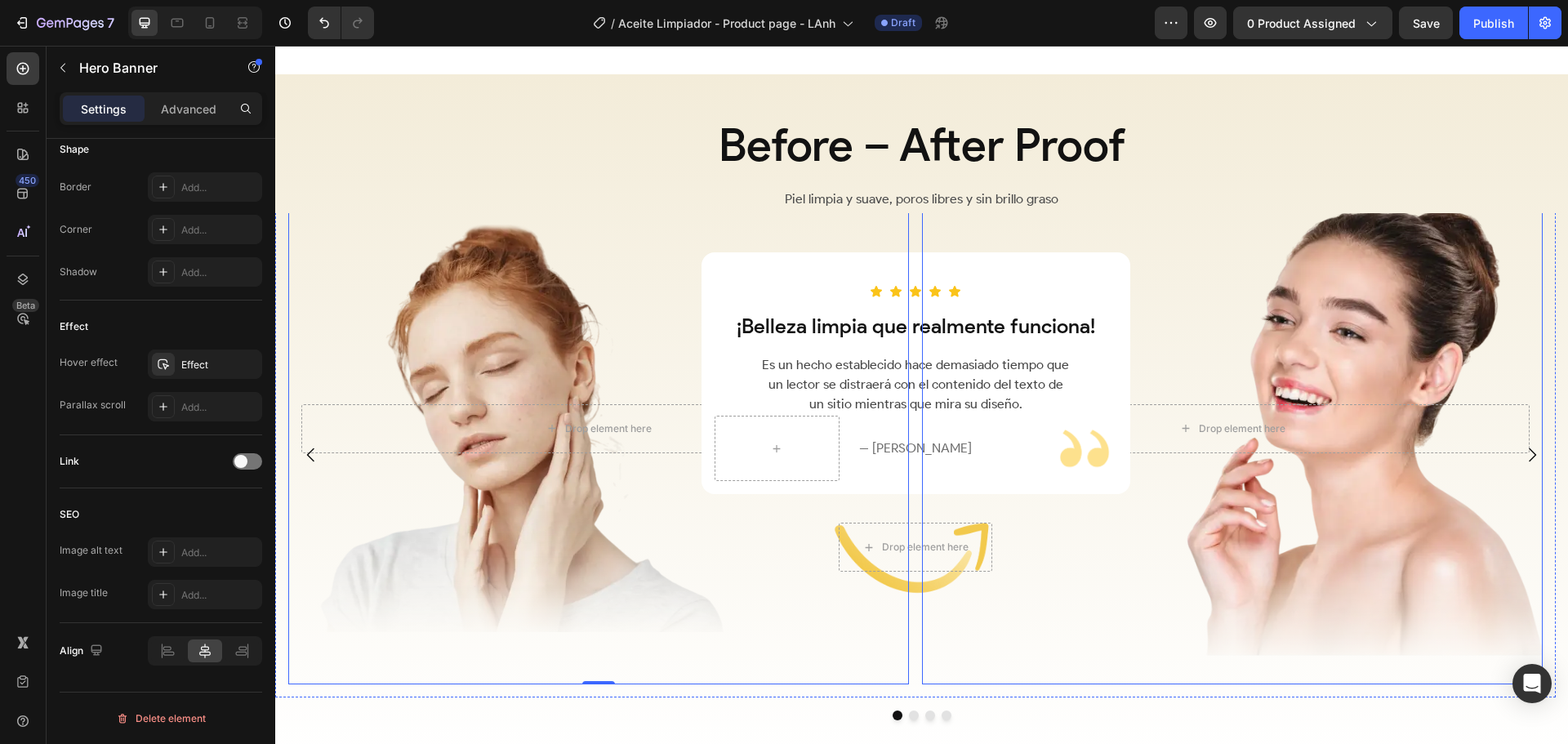
click at [1148, 617] on div "Overlay" at bounding box center [1233, 428] width 620 height 512
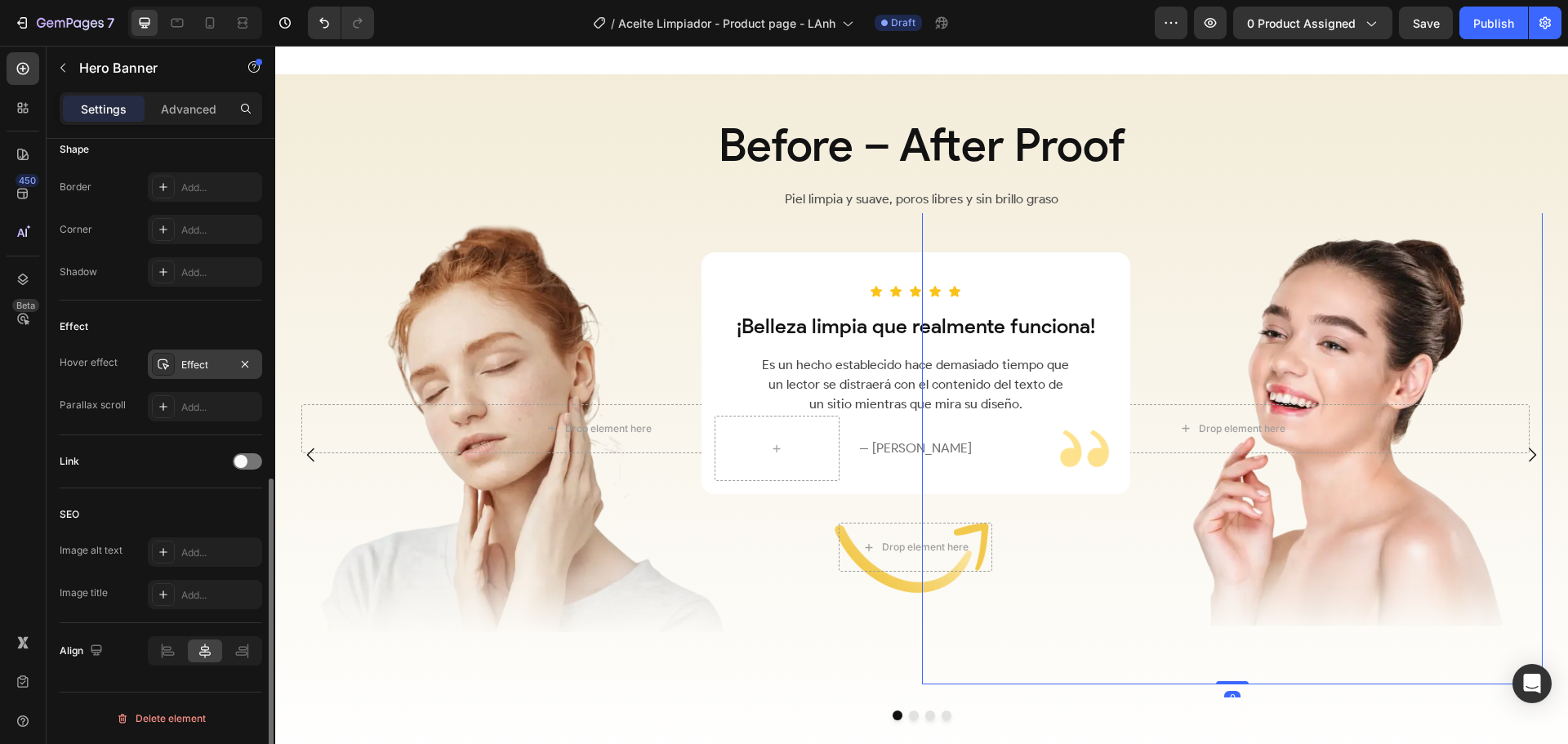
click at [161, 364] on icon at bounding box center [163, 364] width 13 height 13
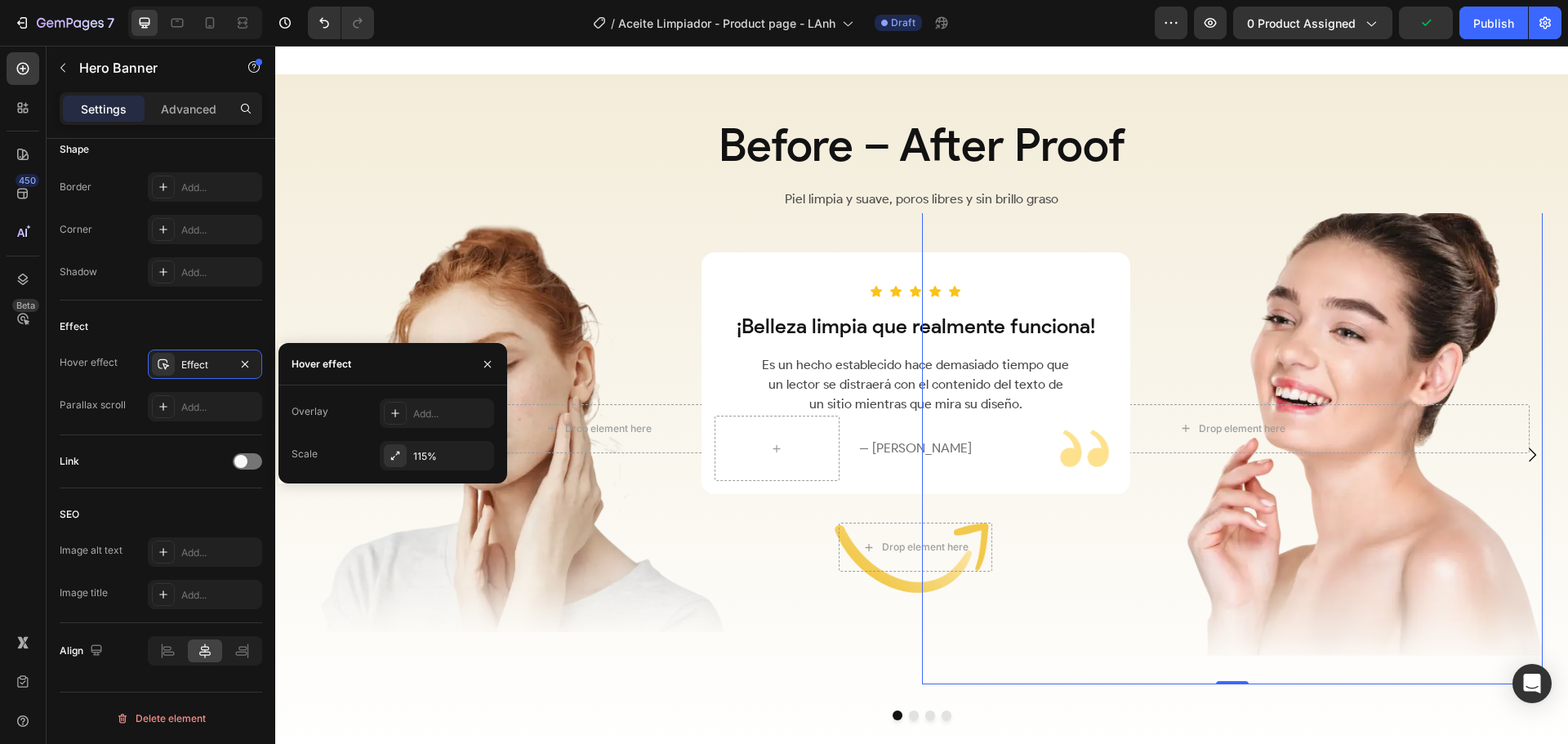
click at [1153, 494] on div "Overlay" at bounding box center [1233, 428] width 620 height 512
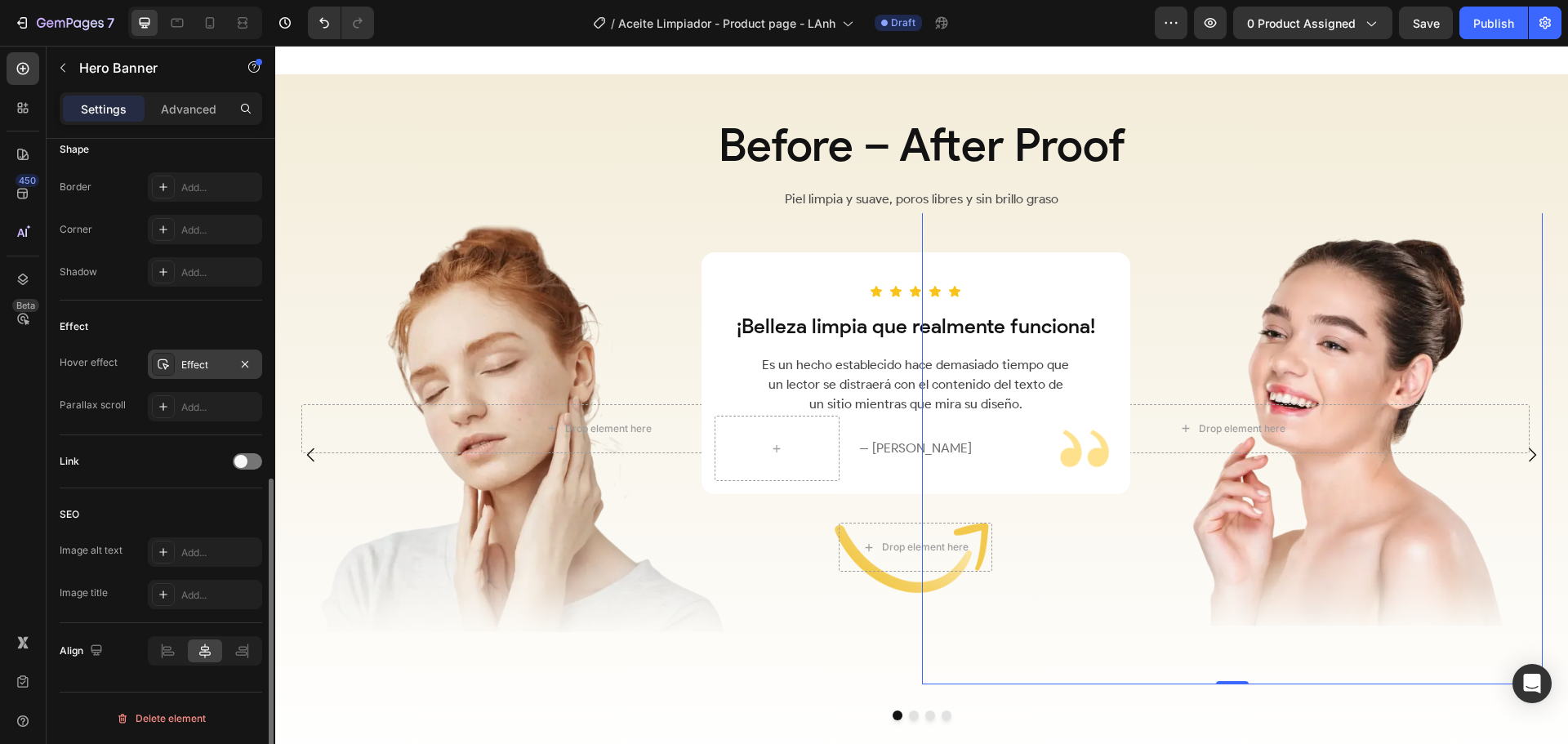
click at [198, 368] on div "Effect" at bounding box center [205, 365] width 48 height 15
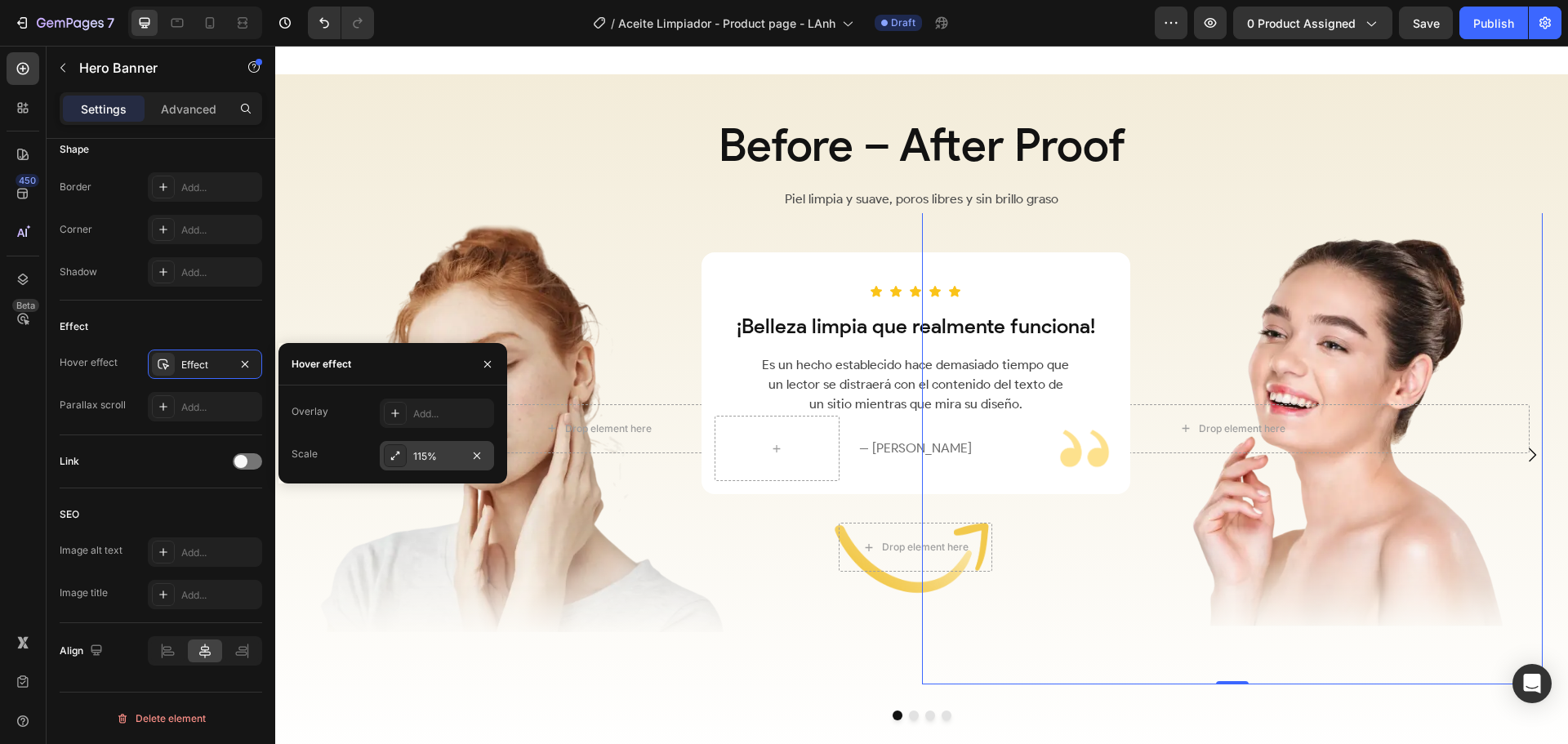
click at [423, 453] on div "115%" at bounding box center [437, 456] width 48 height 15
click at [397, 414] on input "115%" at bounding box center [405, 414] width 49 height 30
type input "1%"
type input "100"
type input "110%"
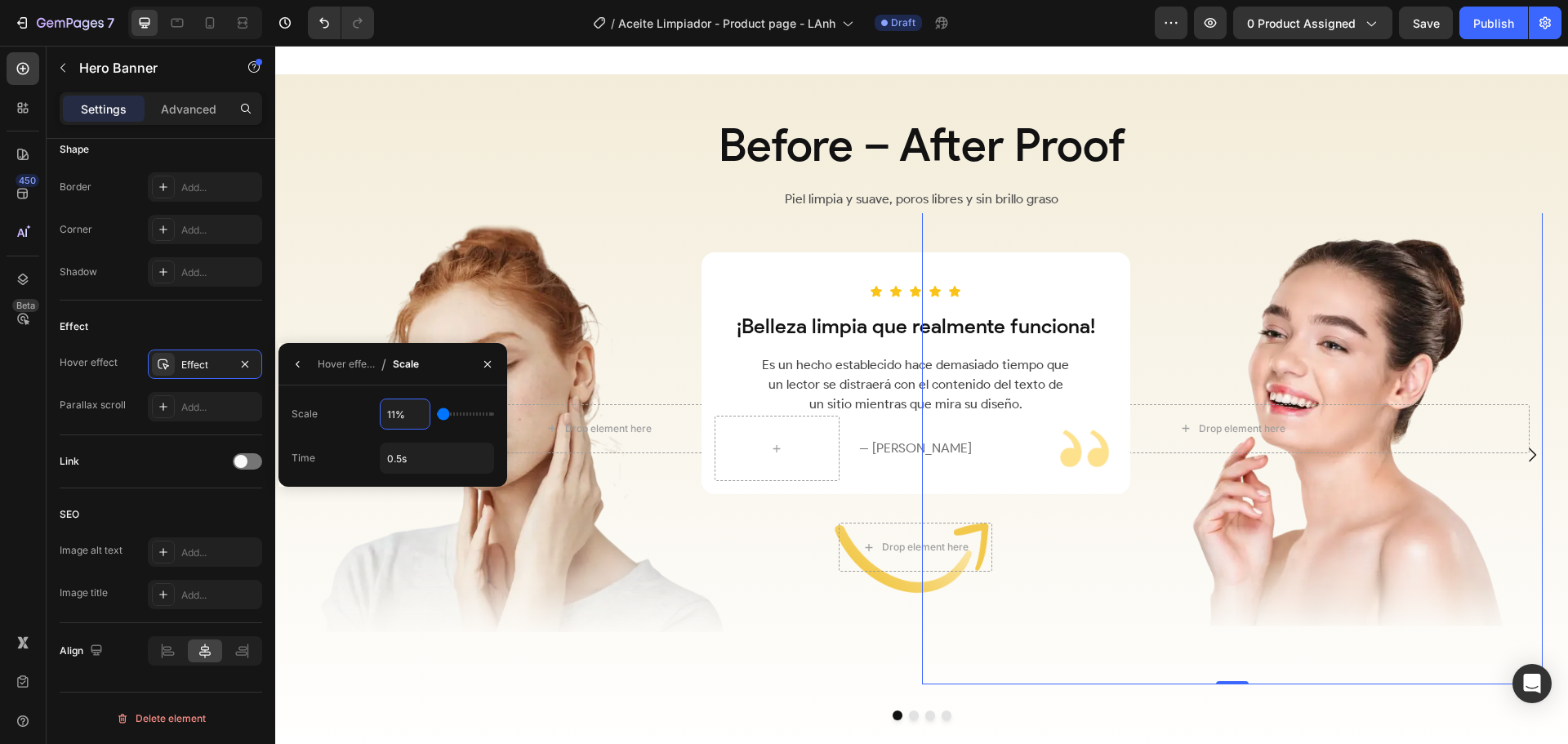
type input "110"
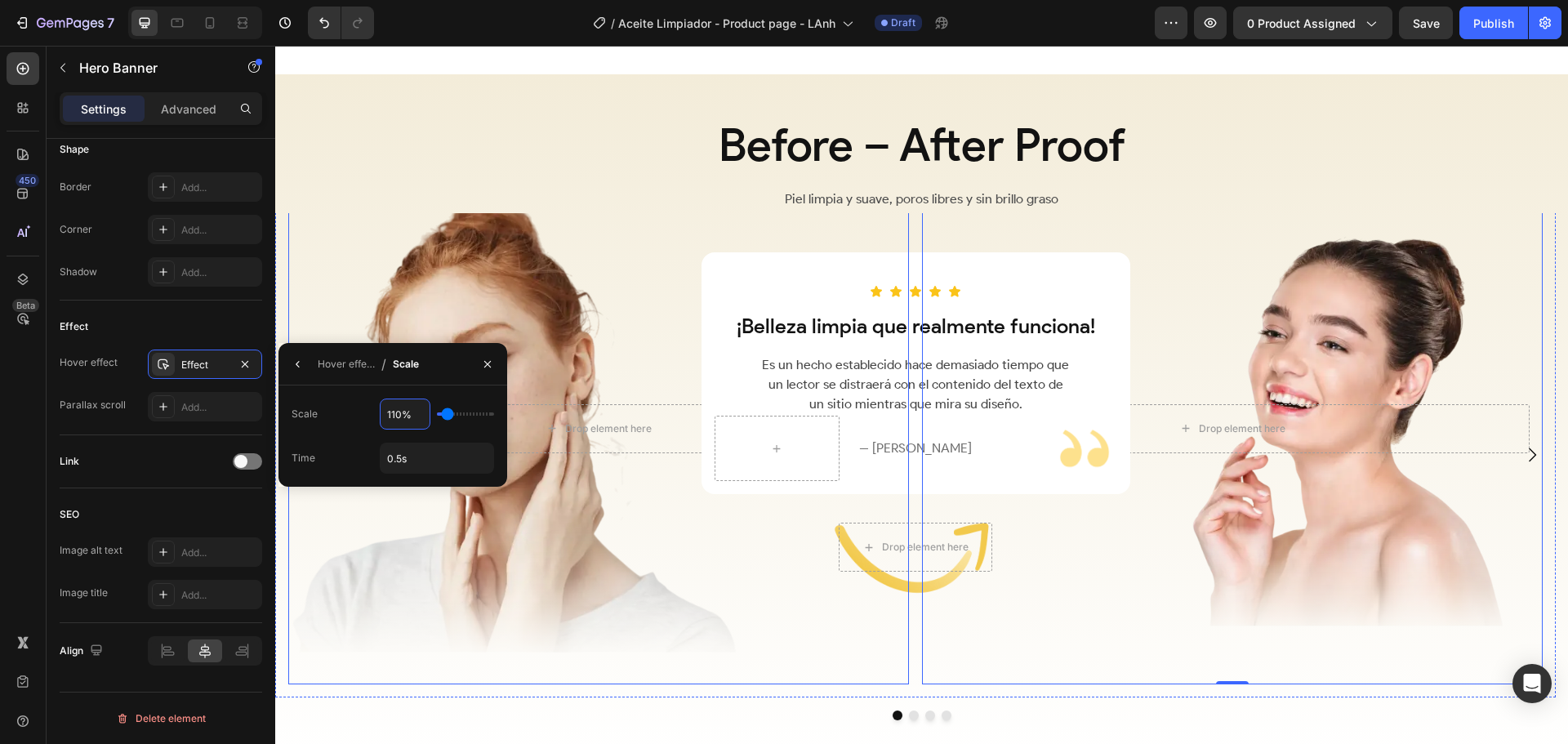
click at [695, 545] on div "Overlay" at bounding box center [598, 428] width 620 height 512
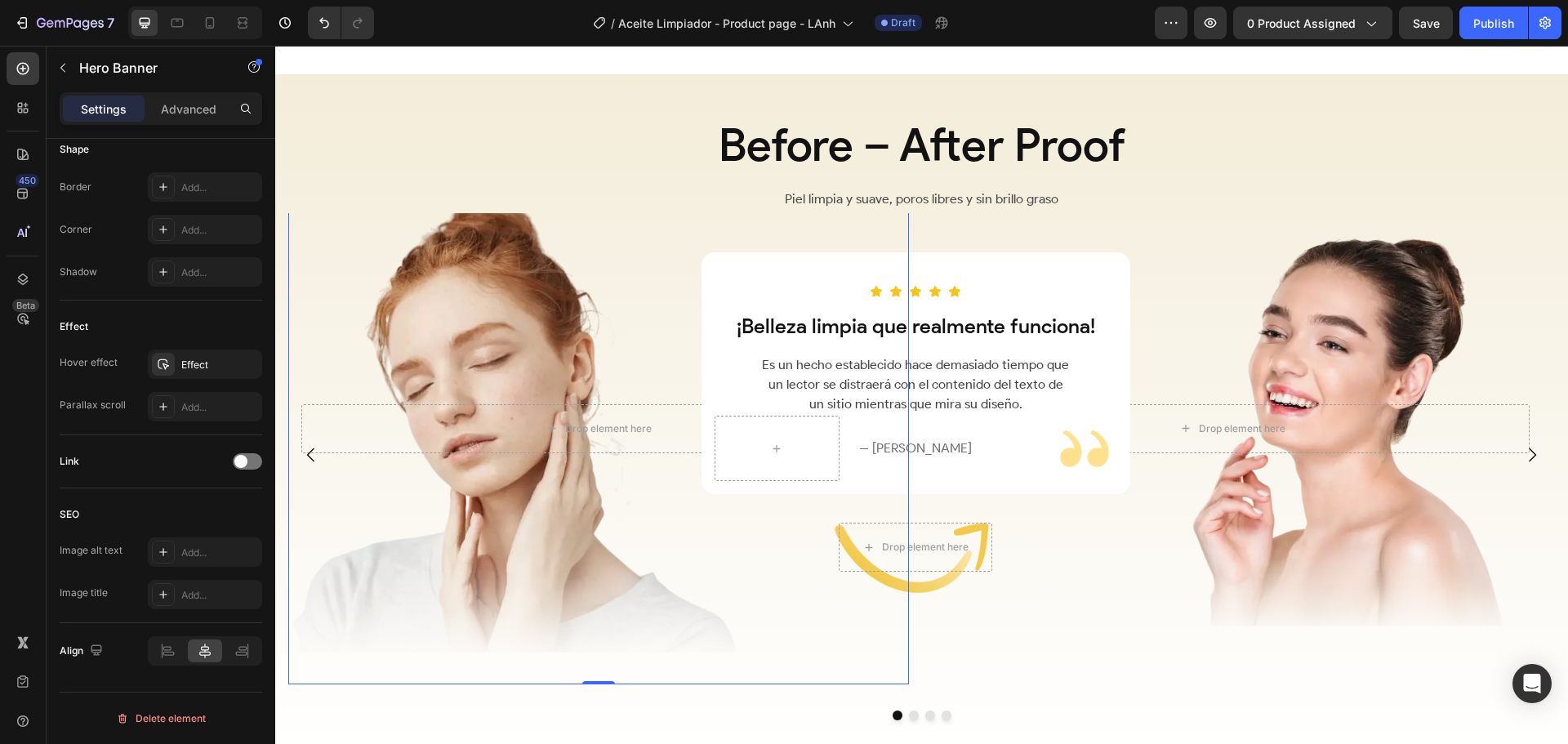
click at [576, 580] on div "Overlay" at bounding box center [598, 428] width 620 height 512
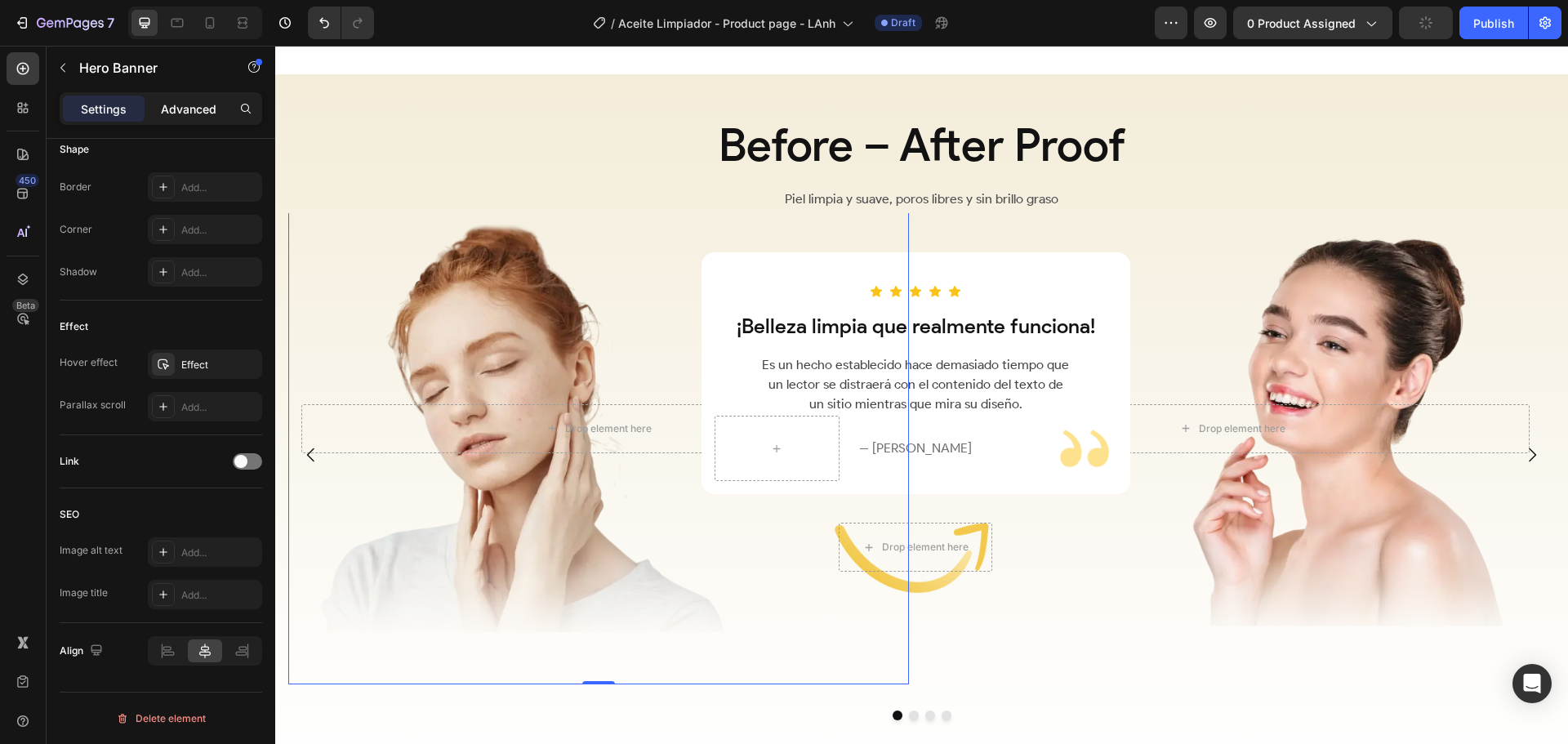
click at [182, 114] on p "Advanced" at bounding box center [189, 109] width 56 height 17
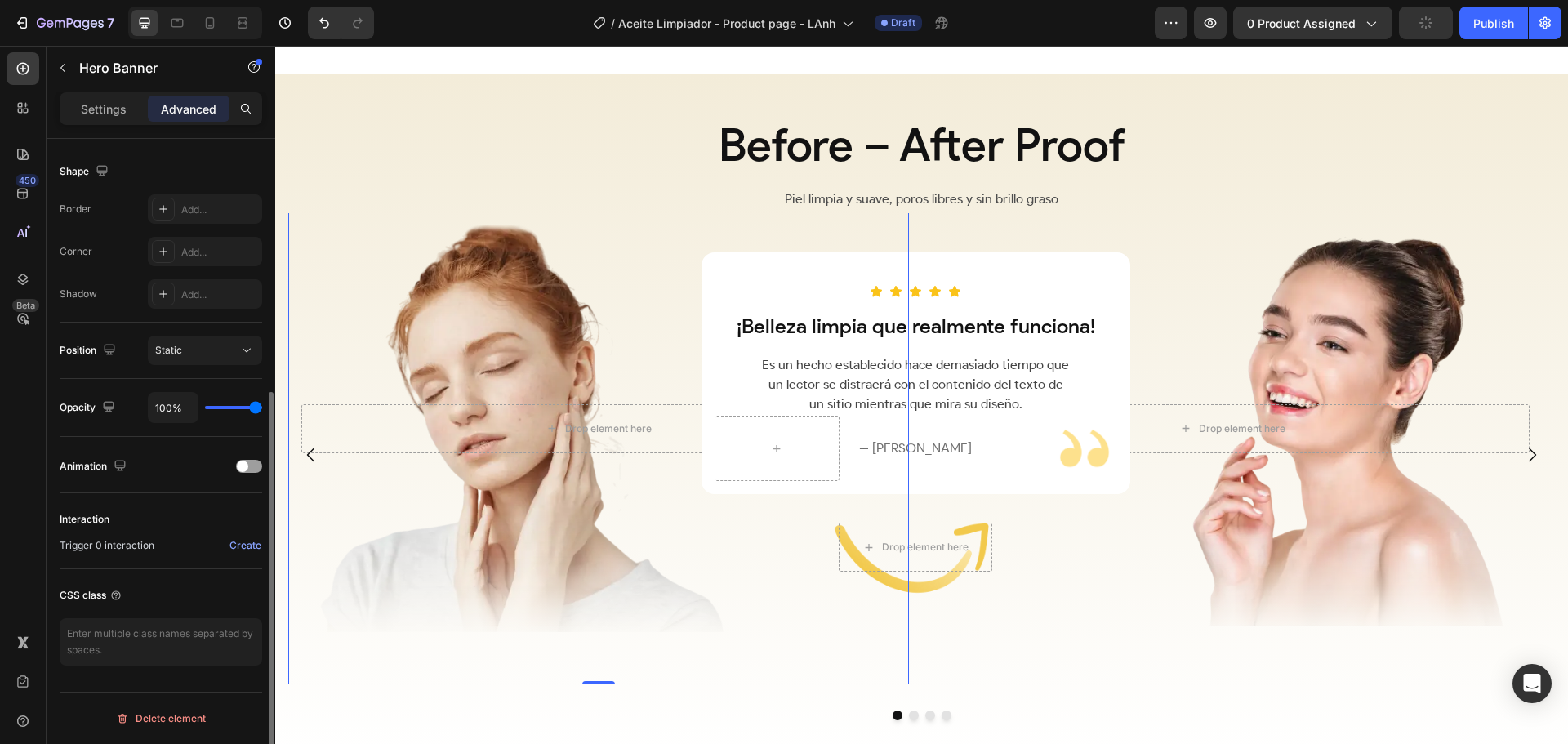
scroll to position [413, 0]
click at [92, 102] on p "Settings" at bounding box center [103, 109] width 46 height 17
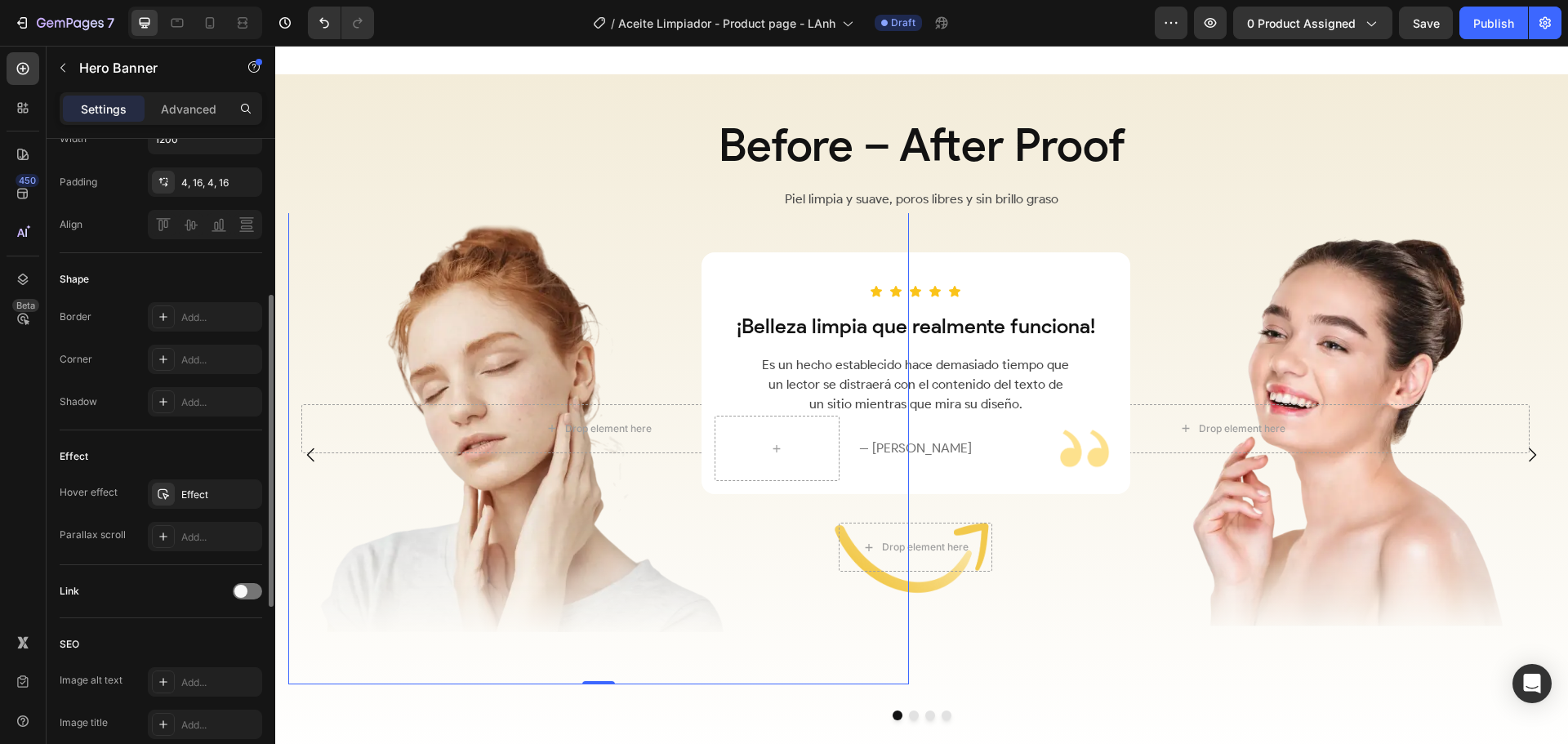
scroll to position [706, 0]
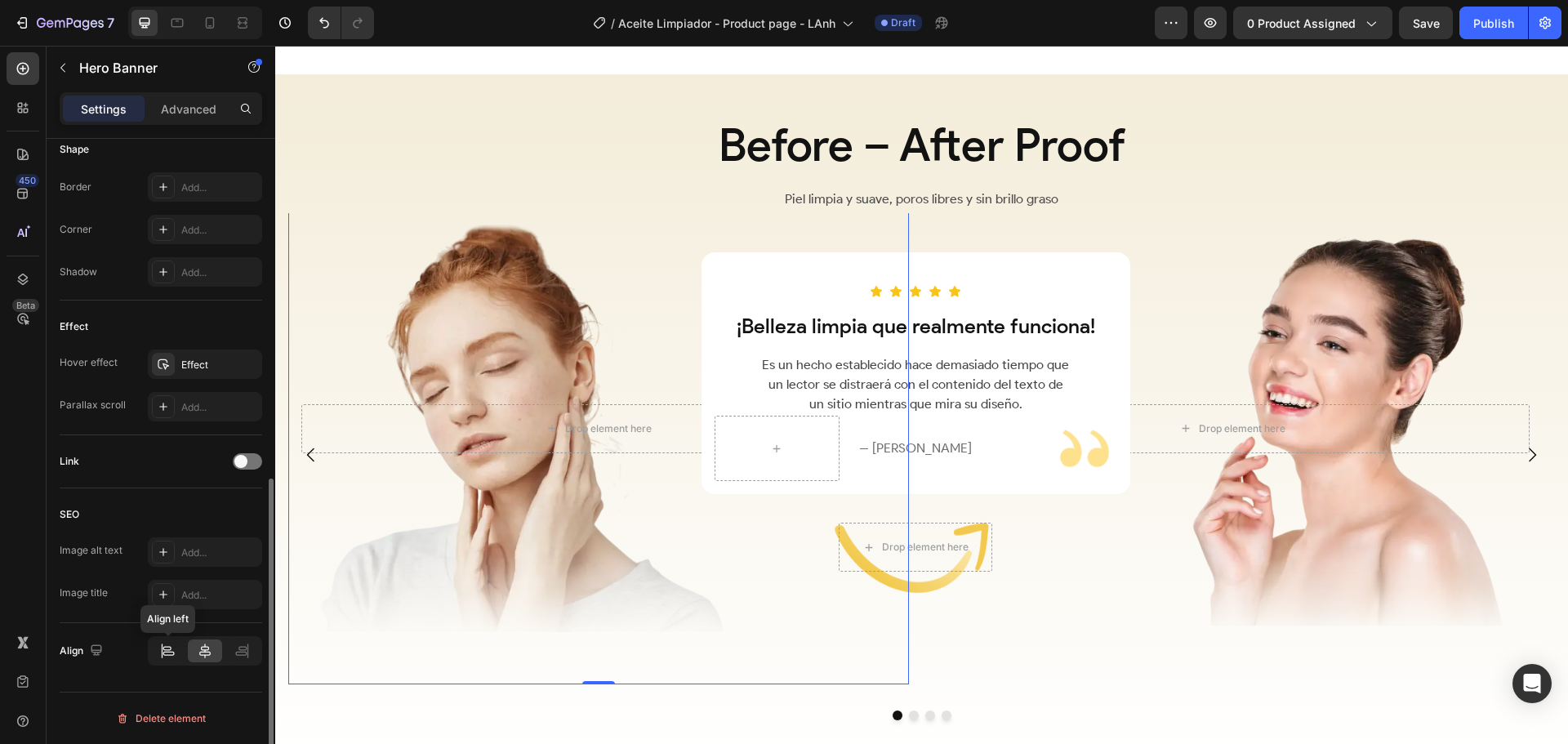
click at [170, 651] on icon at bounding box center [168, 651] width 17 height 17
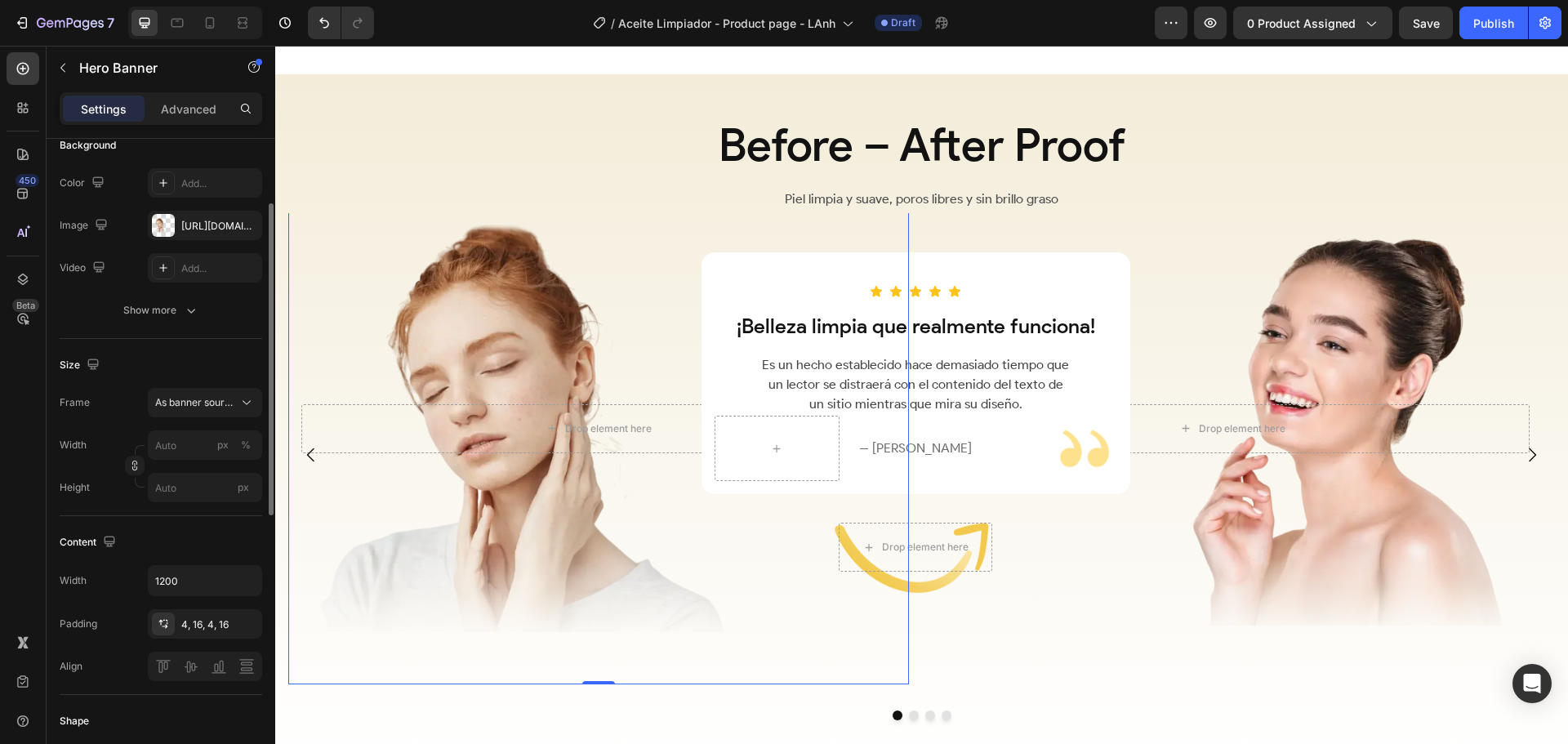
scroll to position [0, 0]
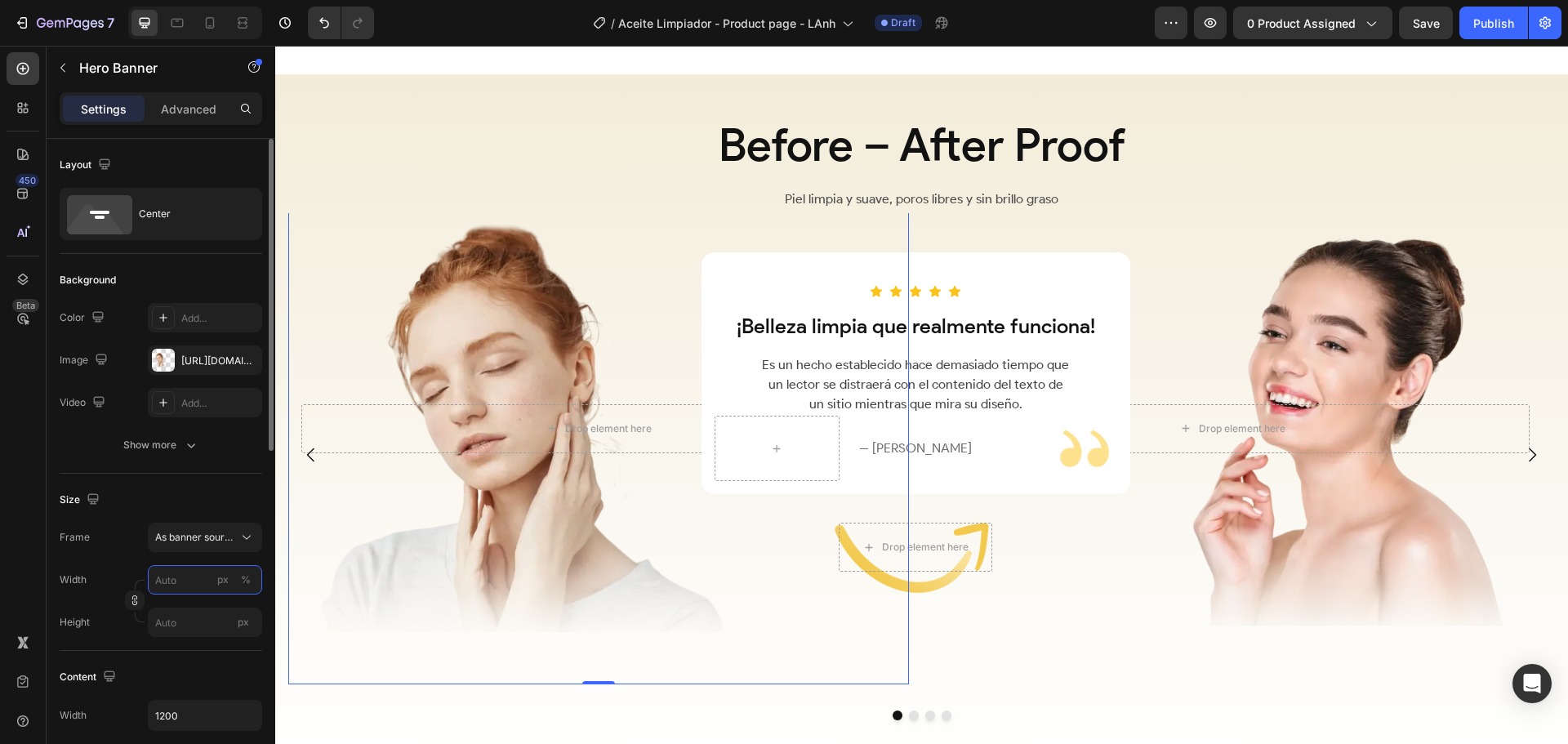
click at [186, 579] on input "px %" at bounding box center [205, 580] width 115 height 30
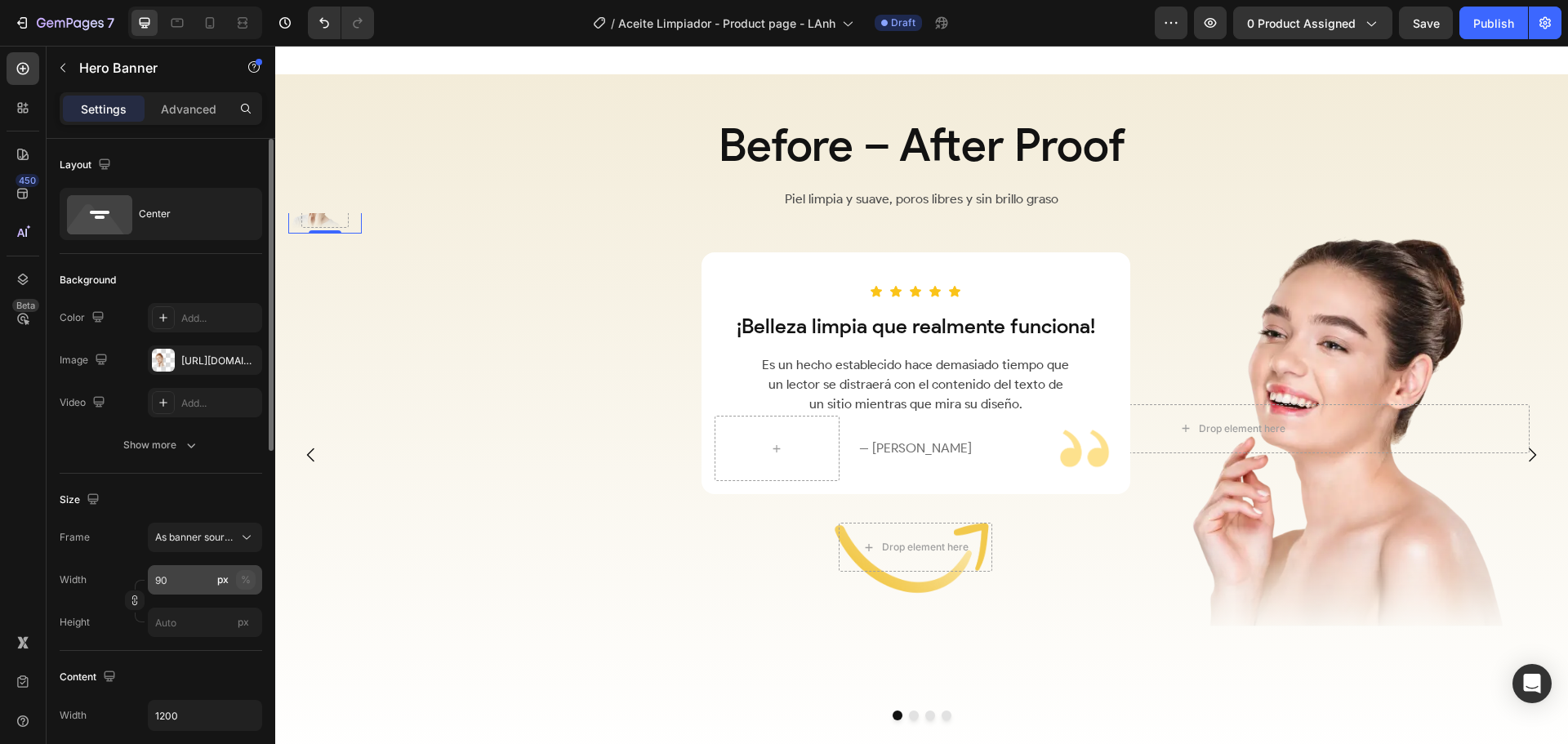
click at [245, 575] on div "%" at bounding box center [246, 580] width 10 height 15
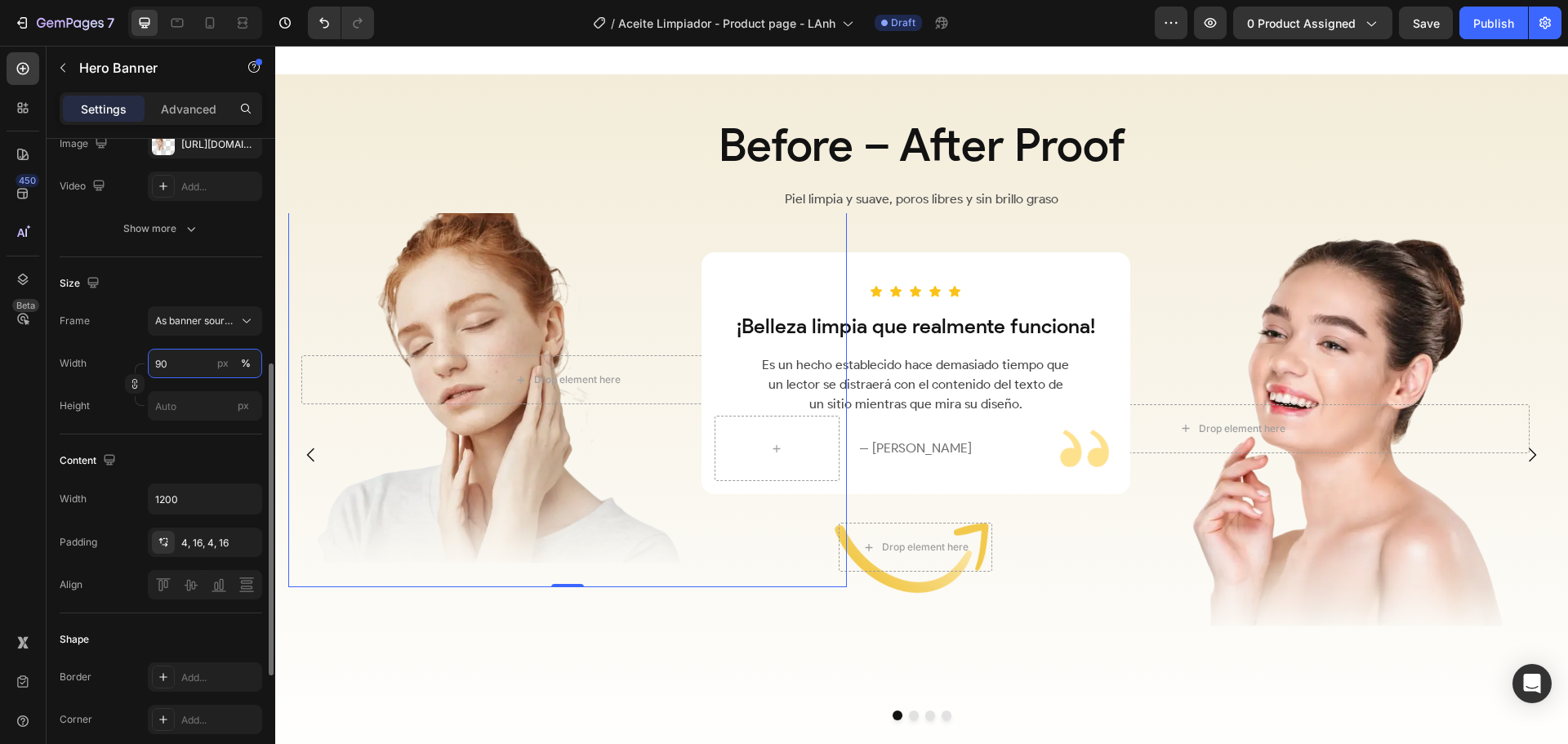
scroll to position [135, 0]
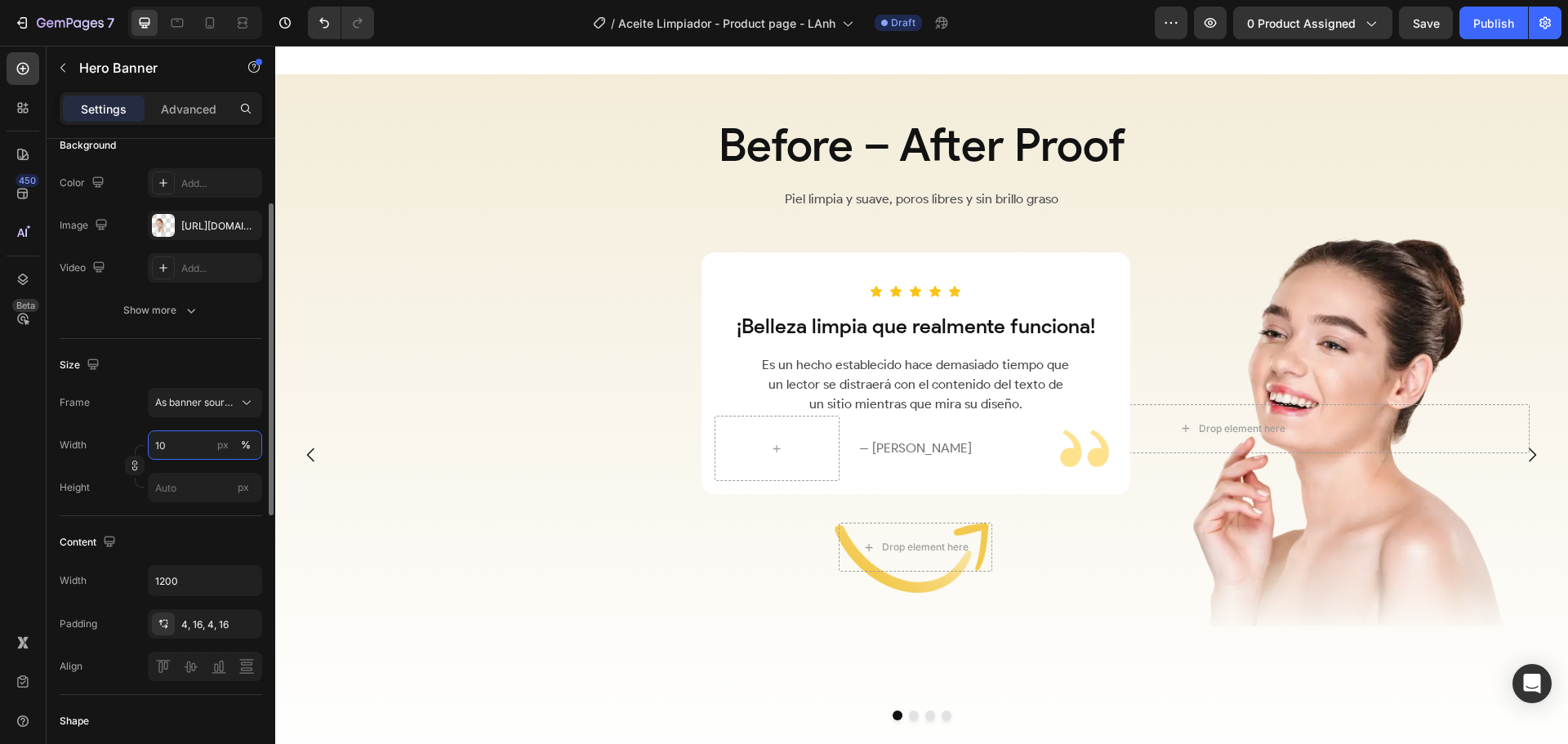
type input "100"
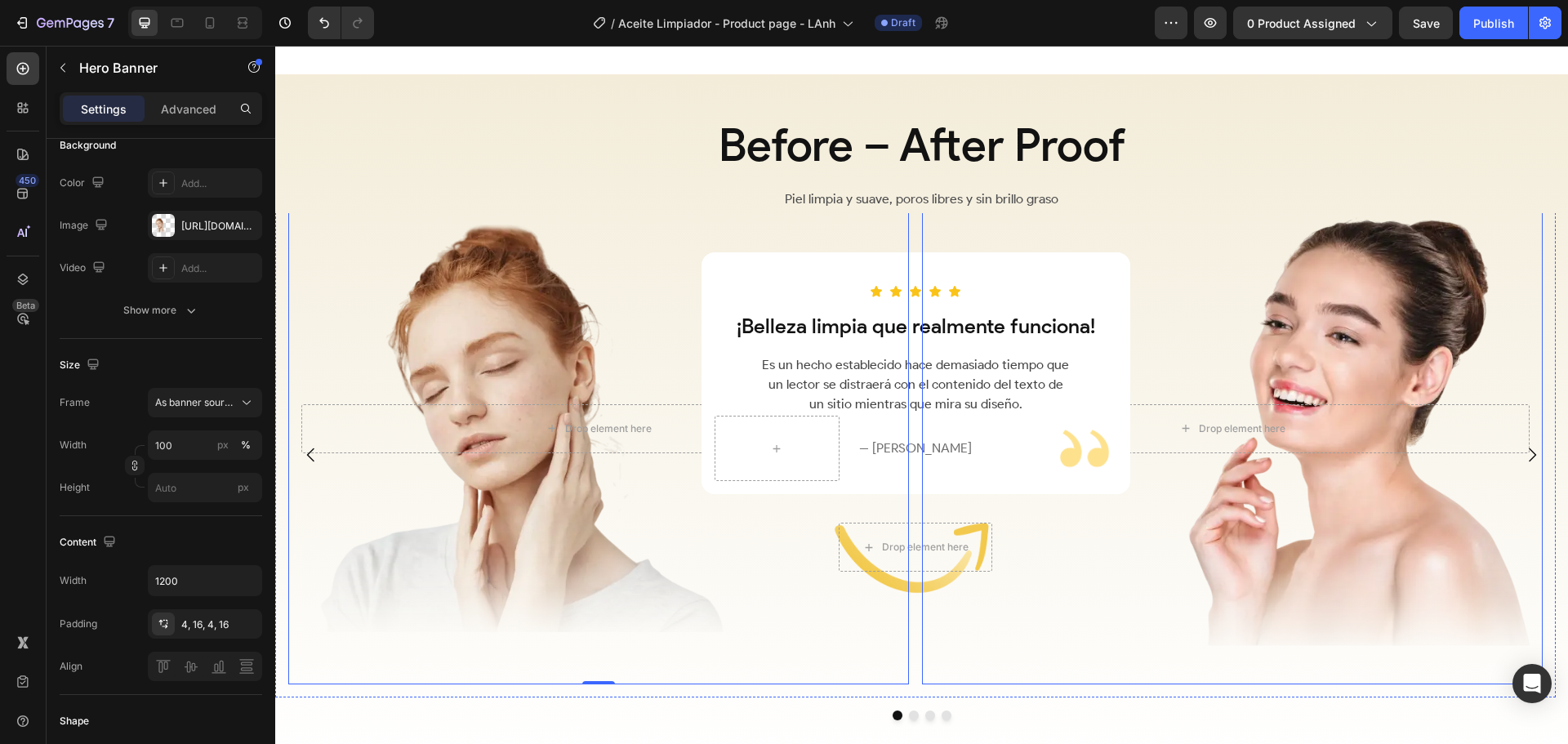
click at [1217, 565] on div "Overlay" at bounding box center [1233, 428] width 620 height 512
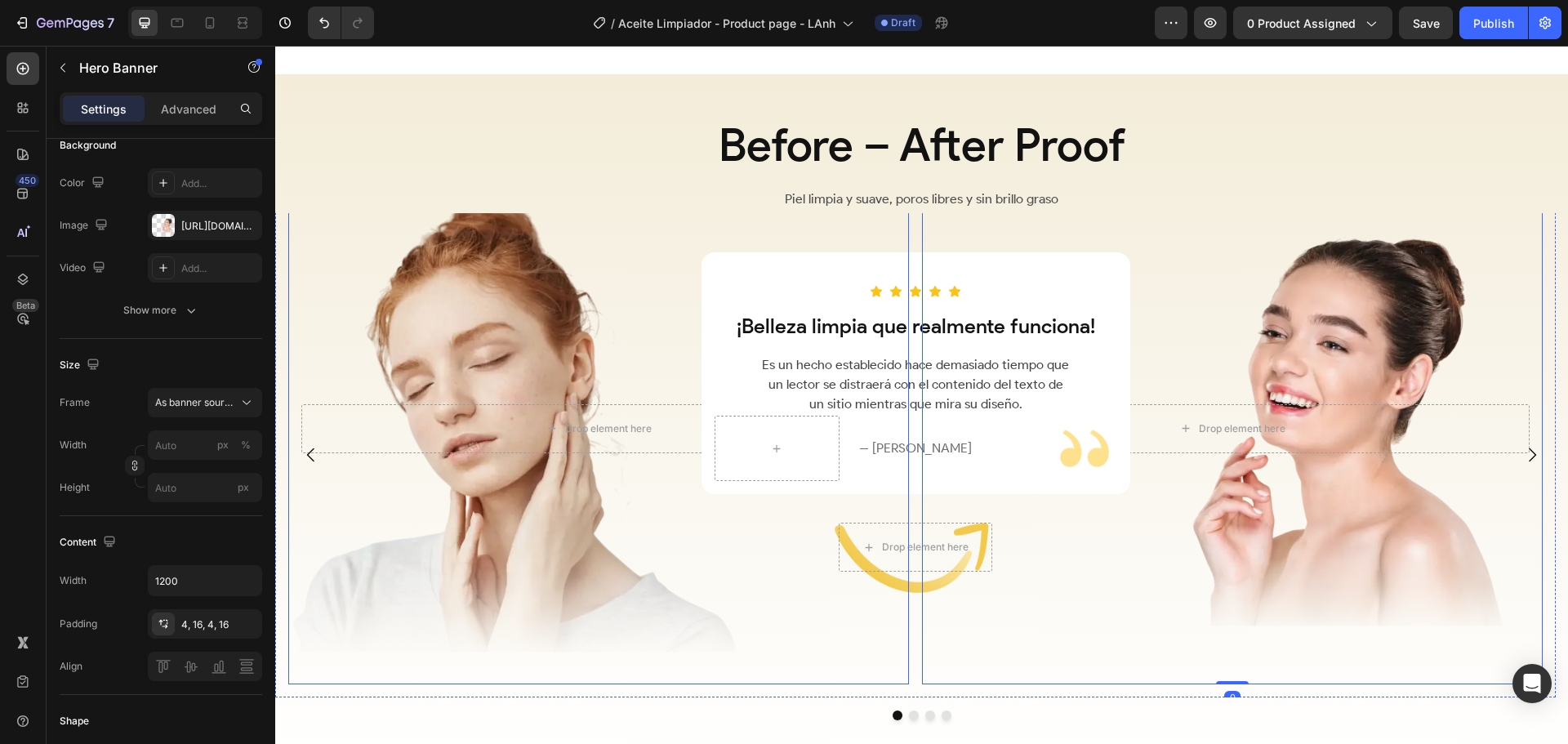
click at [679, 565] on div "Overlay" at bounding box center [598, 428] width 620 height 512
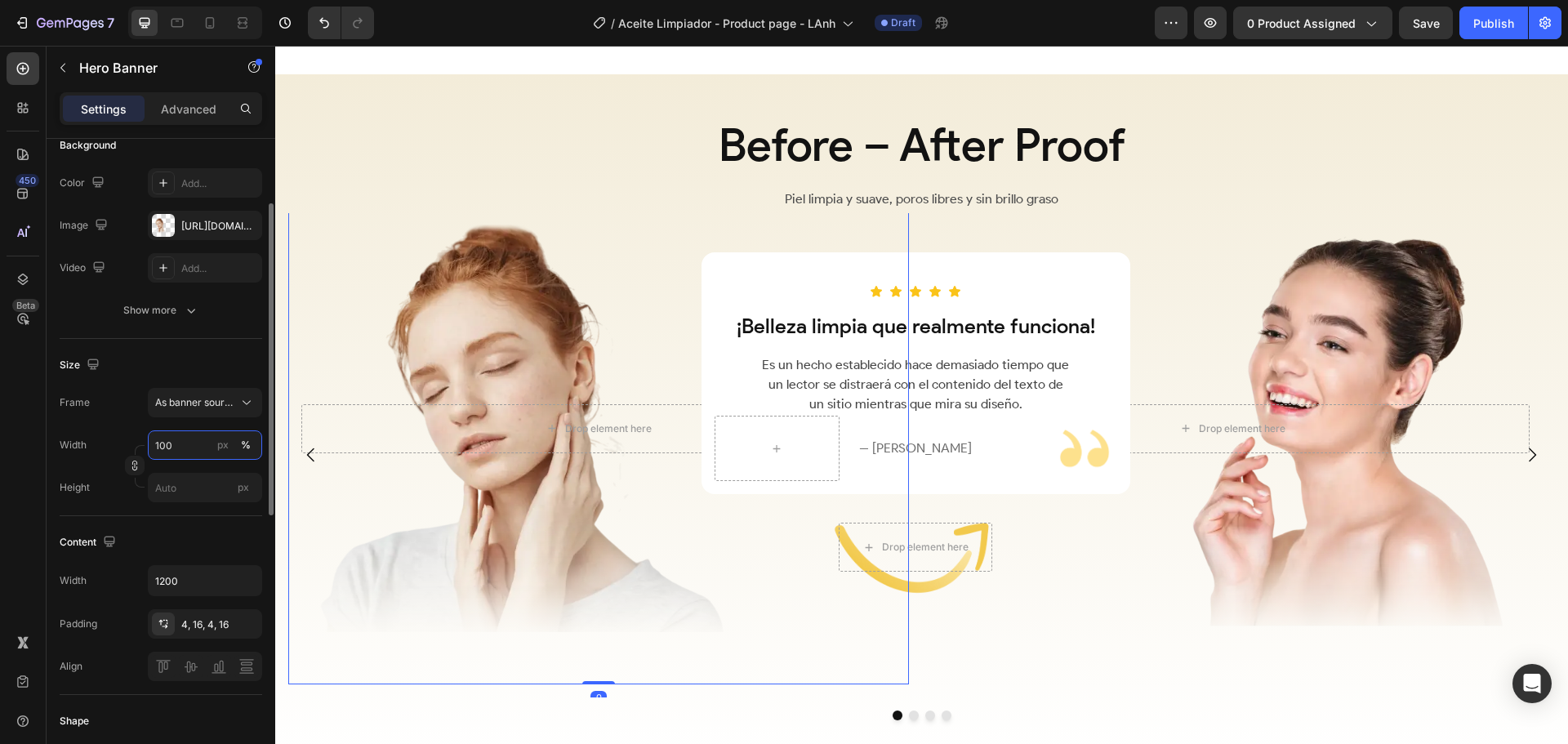
click at [169, 444] on input "100" at bounding box center [205, 445] width 115 height 30
type input "1"
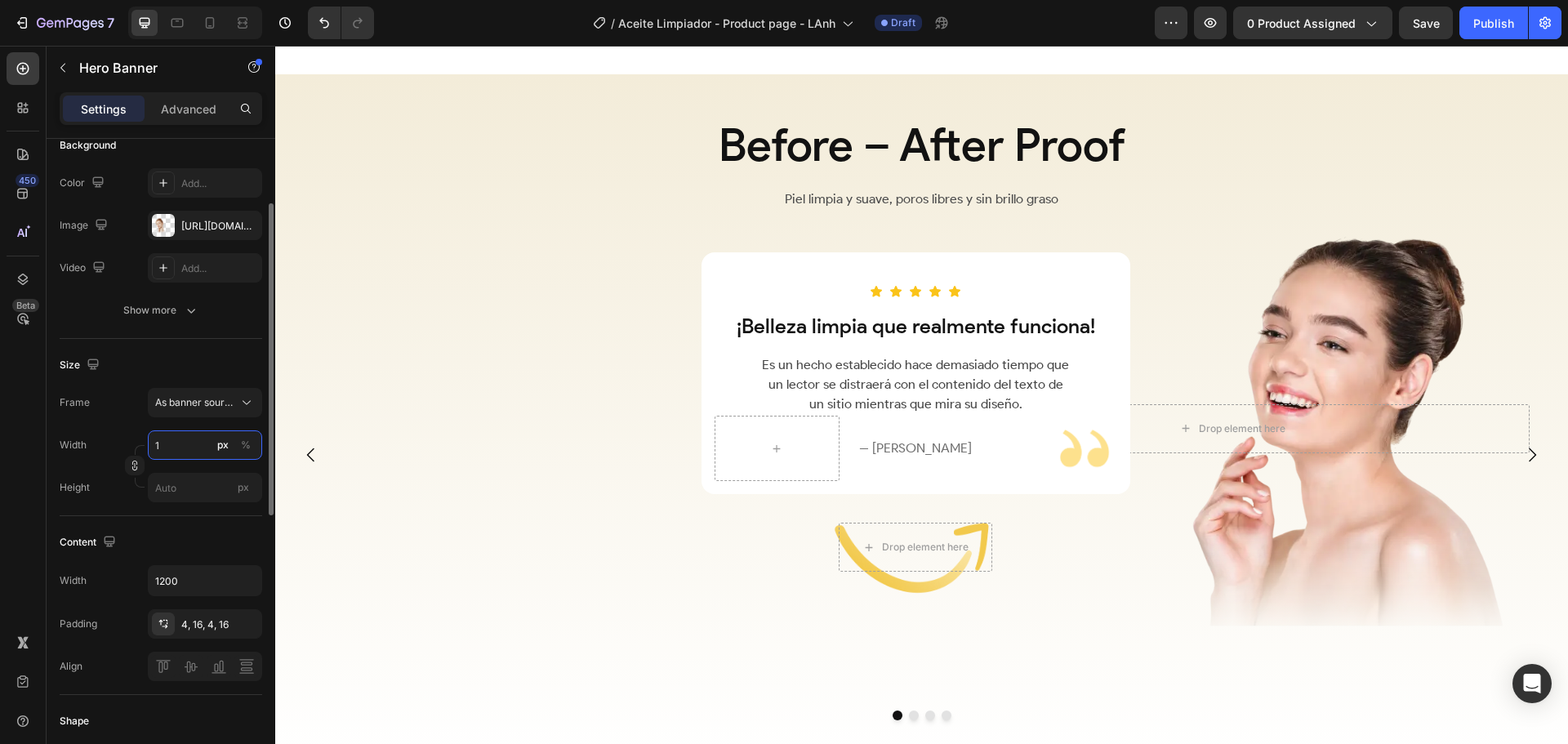
type input "1"
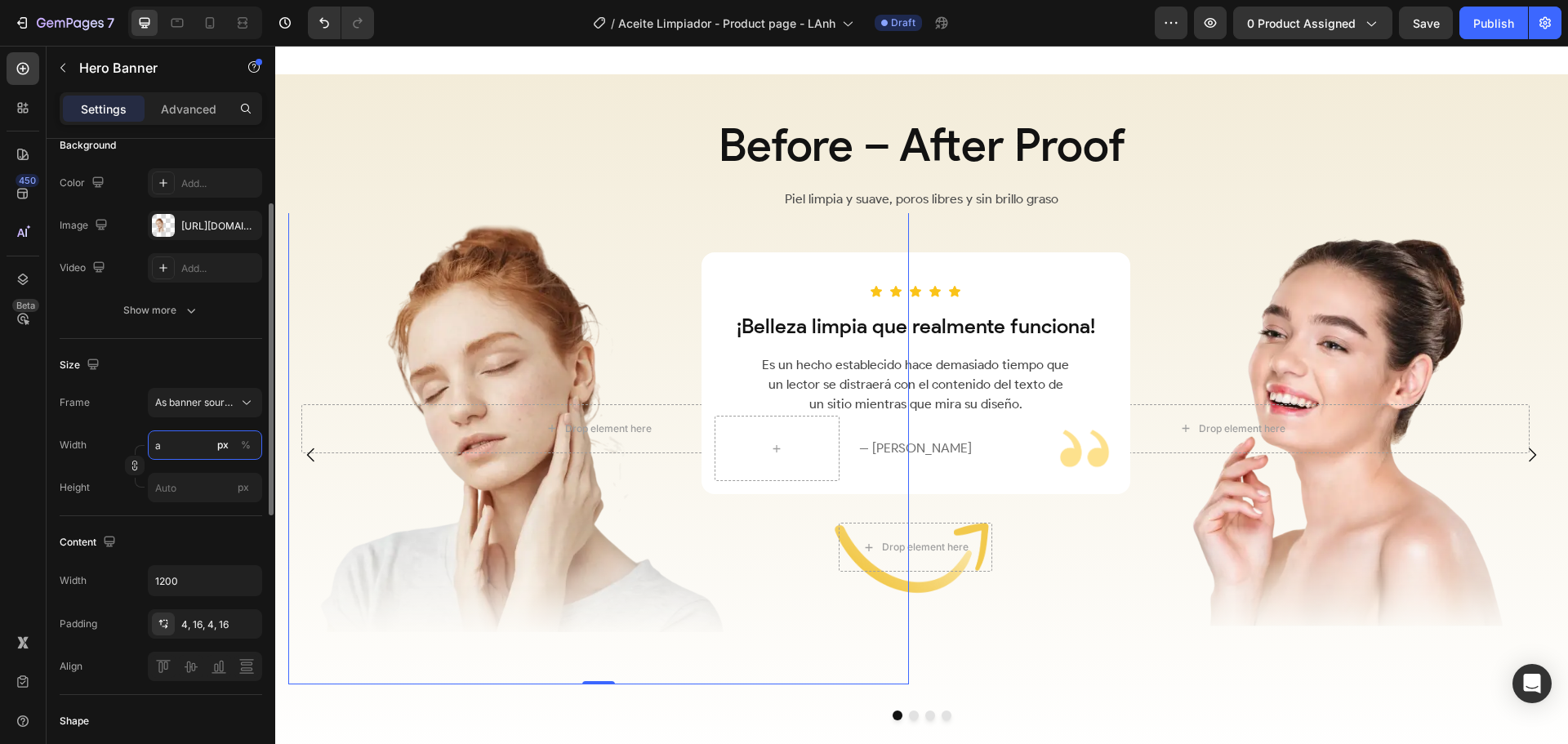
type input "1"
type input "Auto"
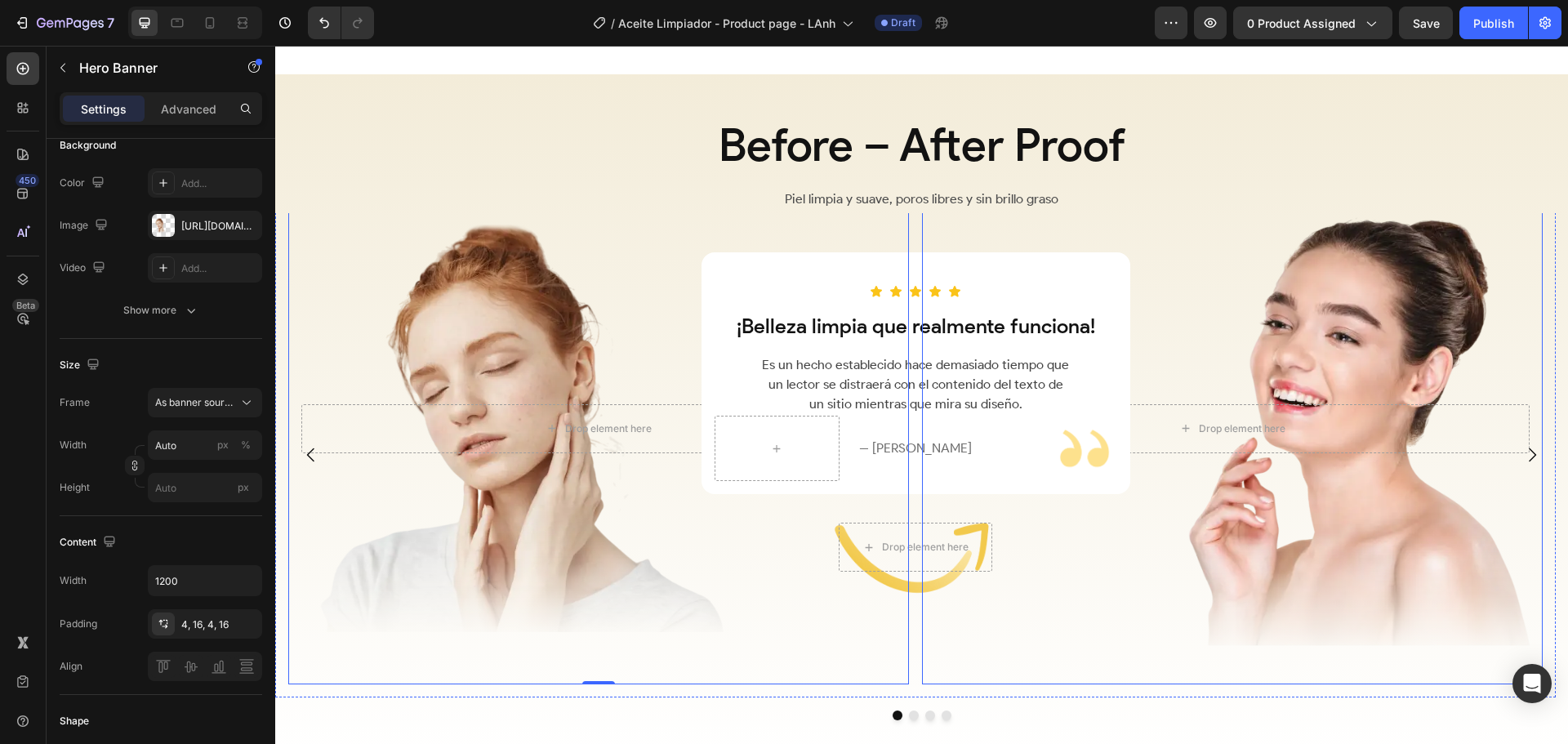
click at [1049, 587] on div "Overlay" at bounding box center [1233, 428] width 620 height 512
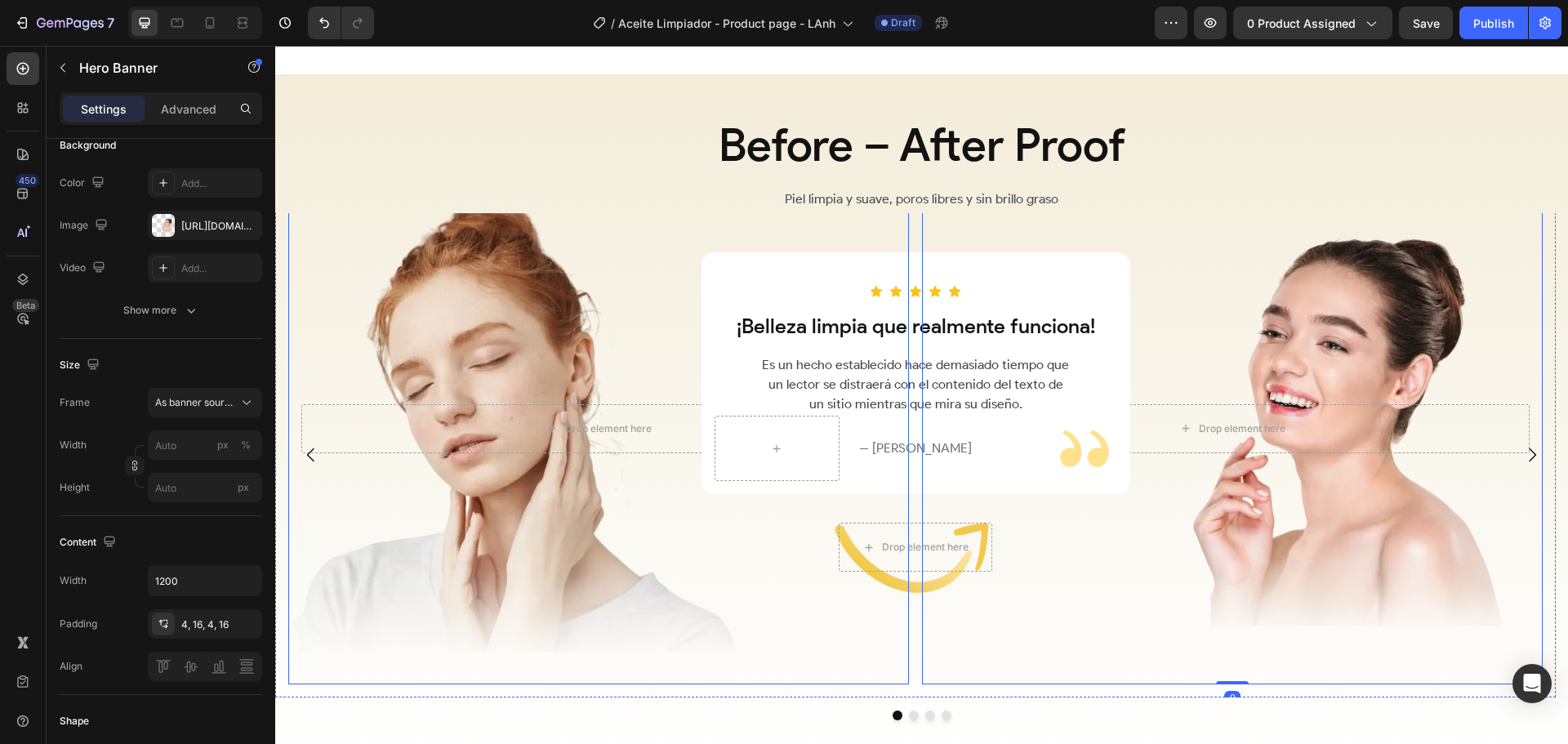
click at [699, 536] on div "Overlay" at bounding box center [598, 428] width 620 height 512
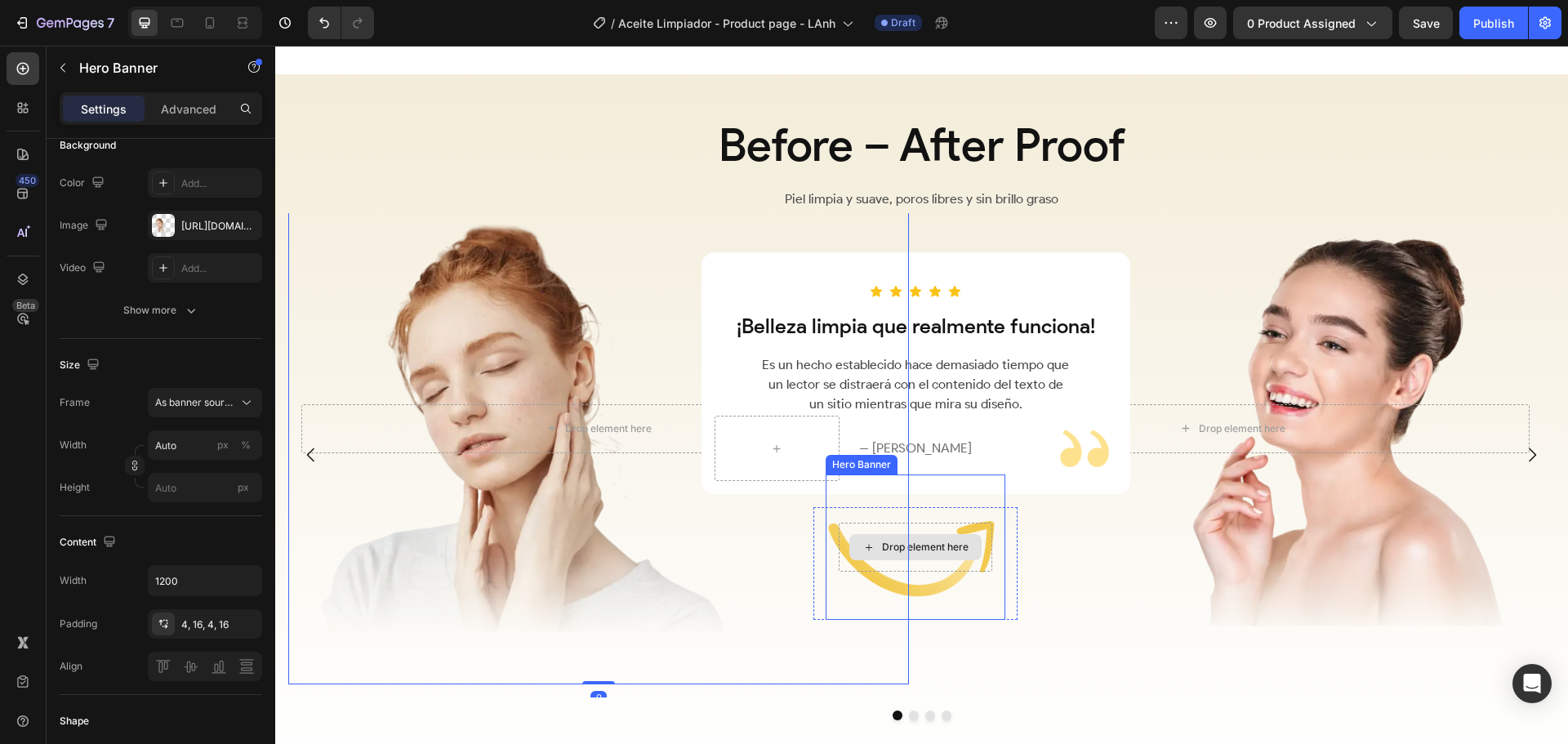
click at [1125, 606] on div "Overlay" at bounding box center [1233, 428] width 620 height 512
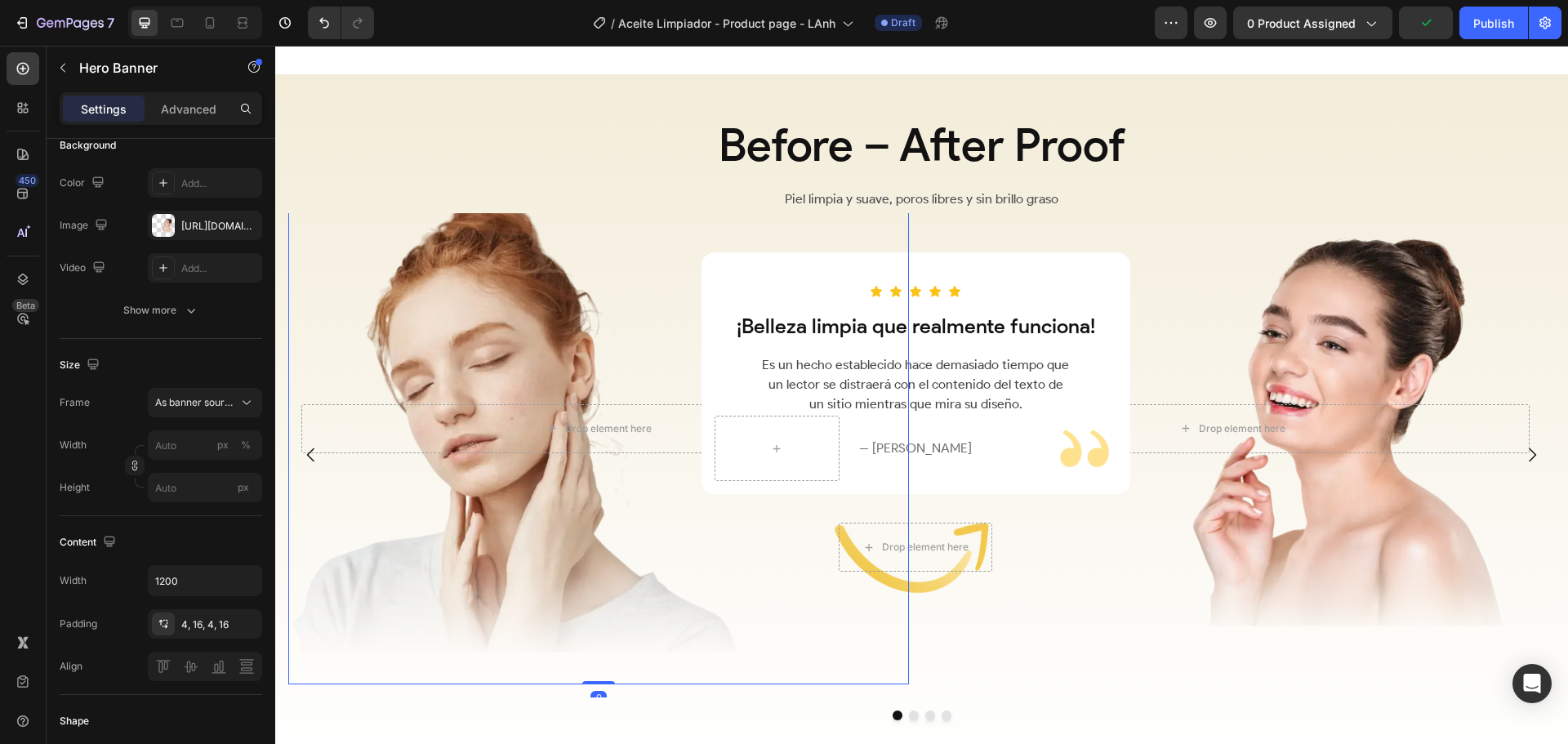
click at [464, 251] on div "Overlay" at bounding box center [598, 428] width 620 height 512
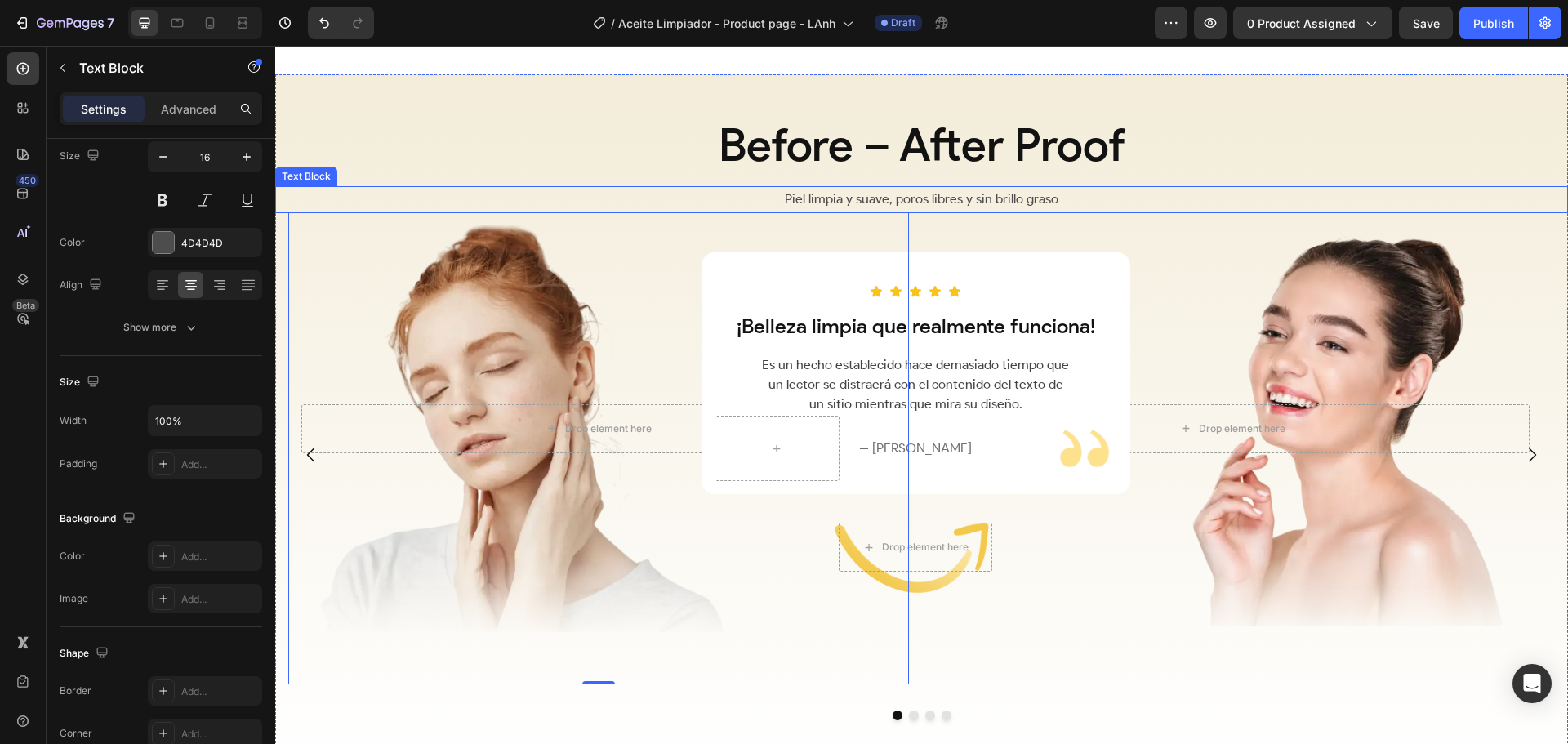
click at [569, 188] on p "Piel limpia y suave, poros libres y sin brillo graso" at bounding box center [921, 199] width 1289 height 23
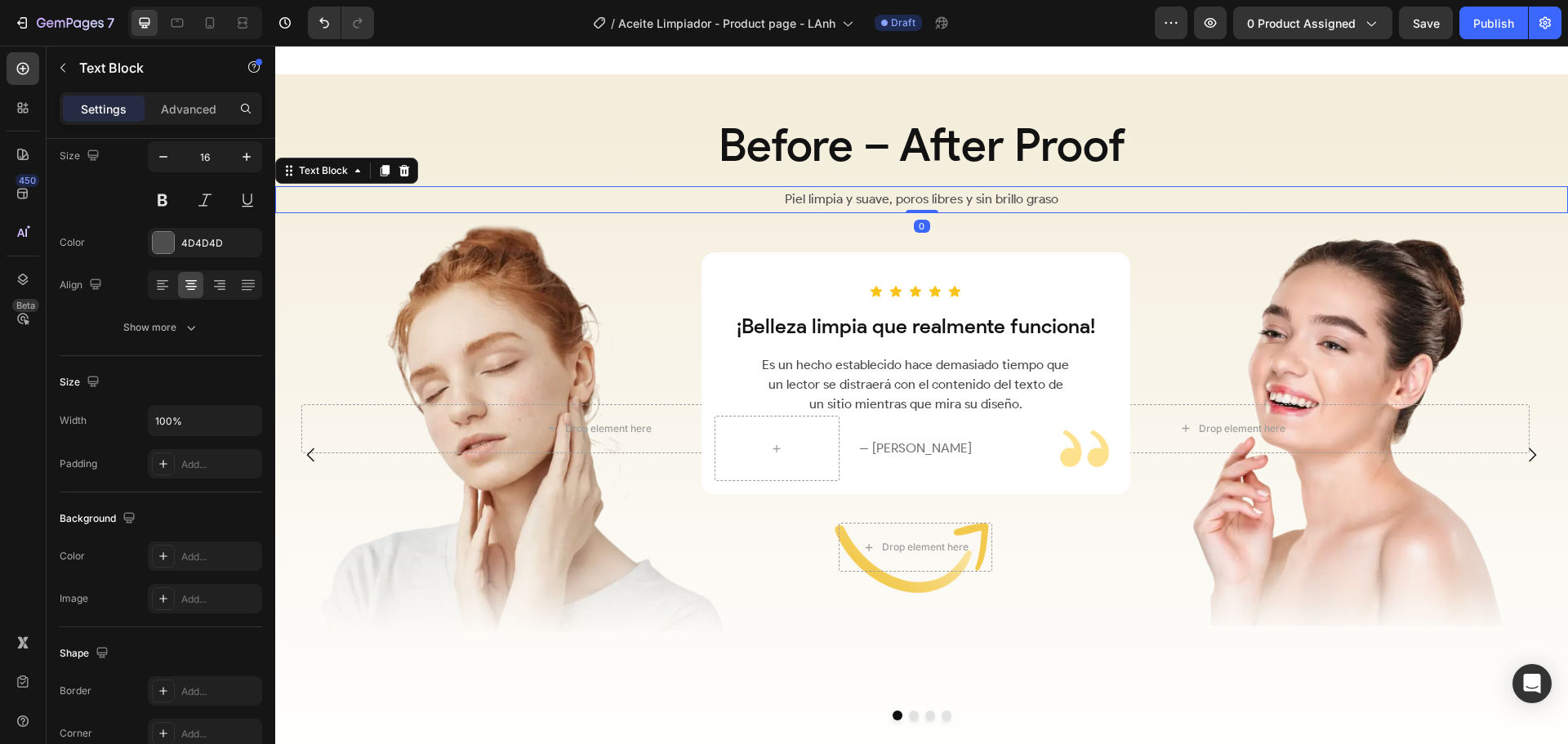
scroll to position [0, 0]
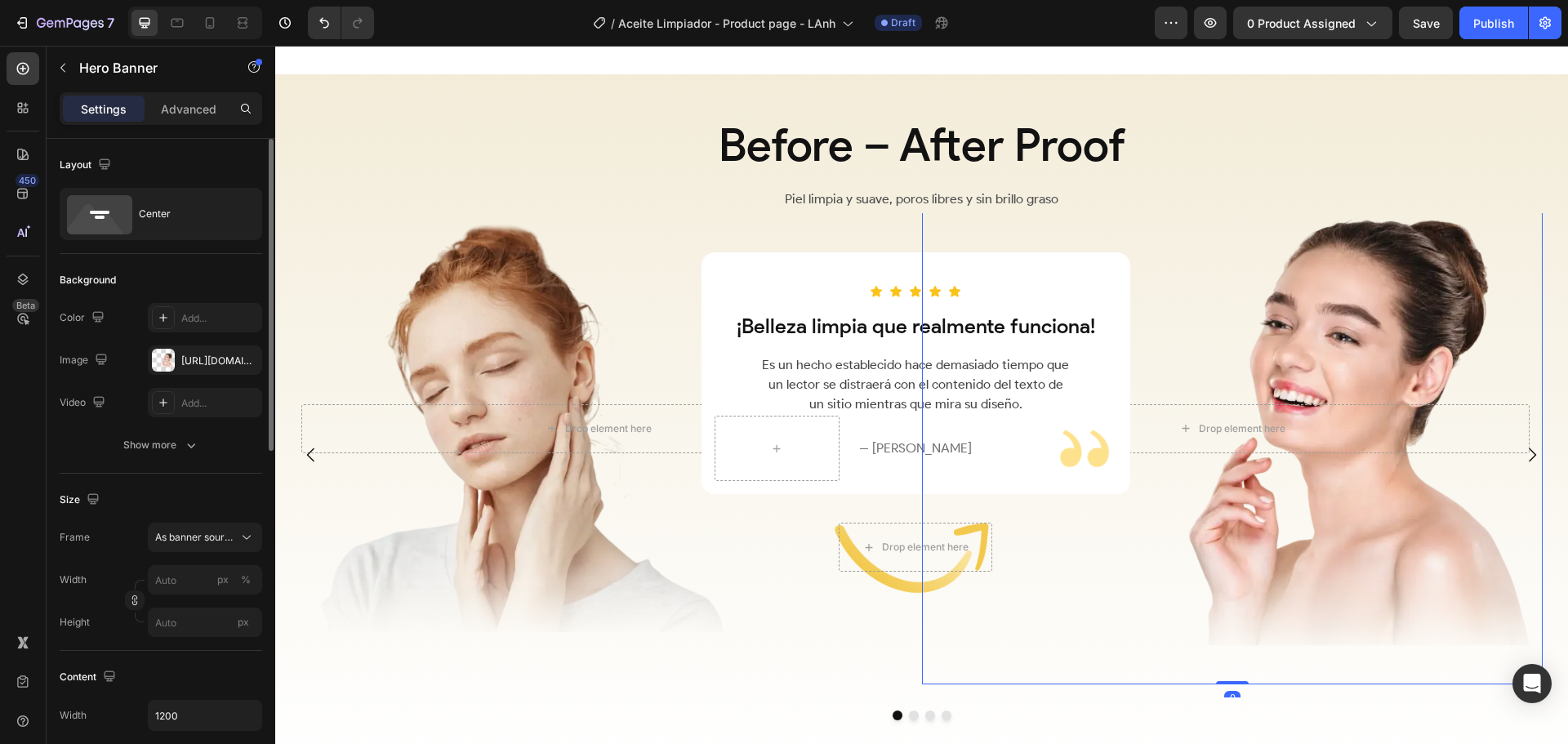
click at [1284, 277] on div "Overlay" at bounding box center [1233, 428] width 620 height 512
click at [1361, 240] on div "Overlay" at bounding box center [1233, 428] width 620 height 512
click at [1159, 604] on div "Overlay" at bounding box center [1233, 428] width 620 height 512
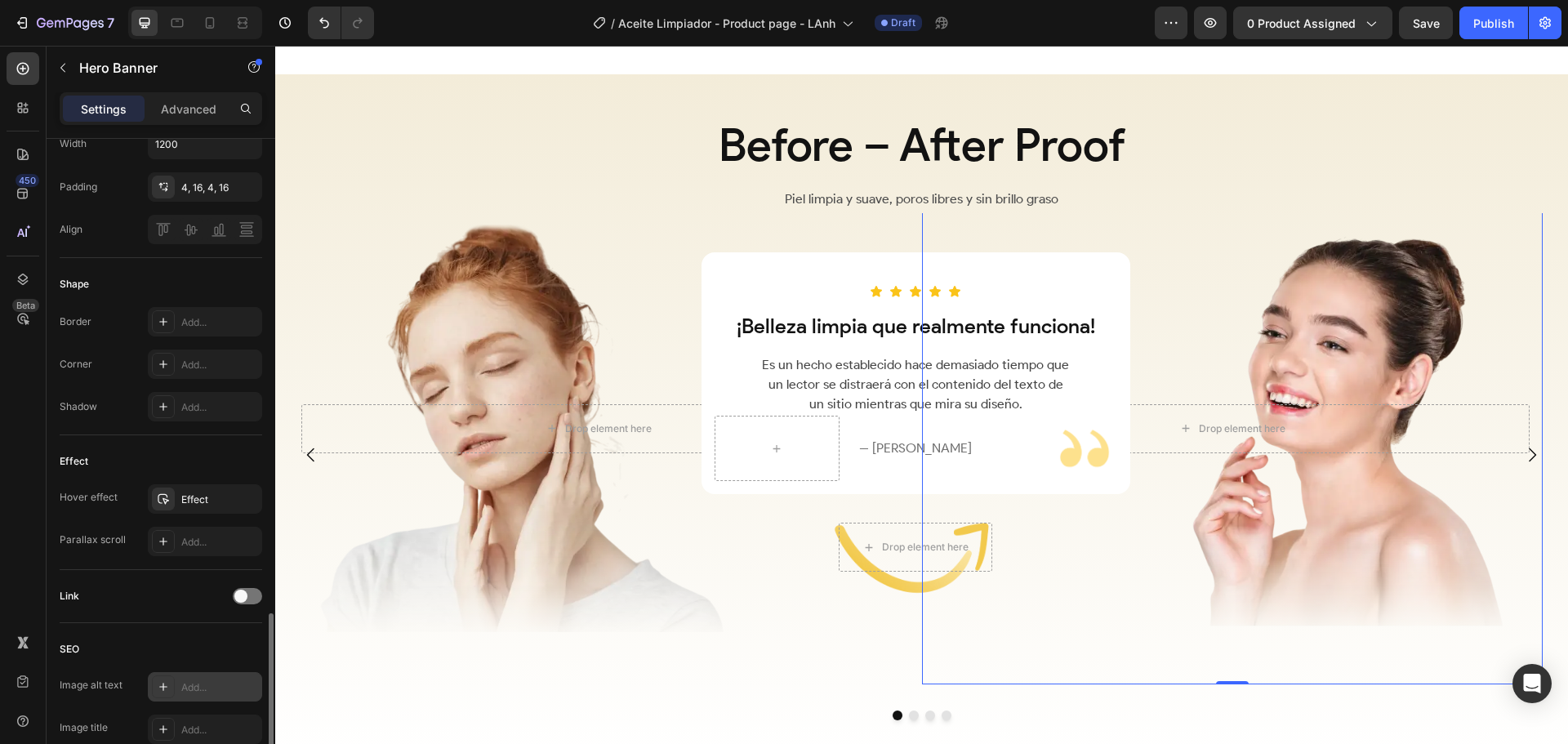
scroll to position [706, 0]
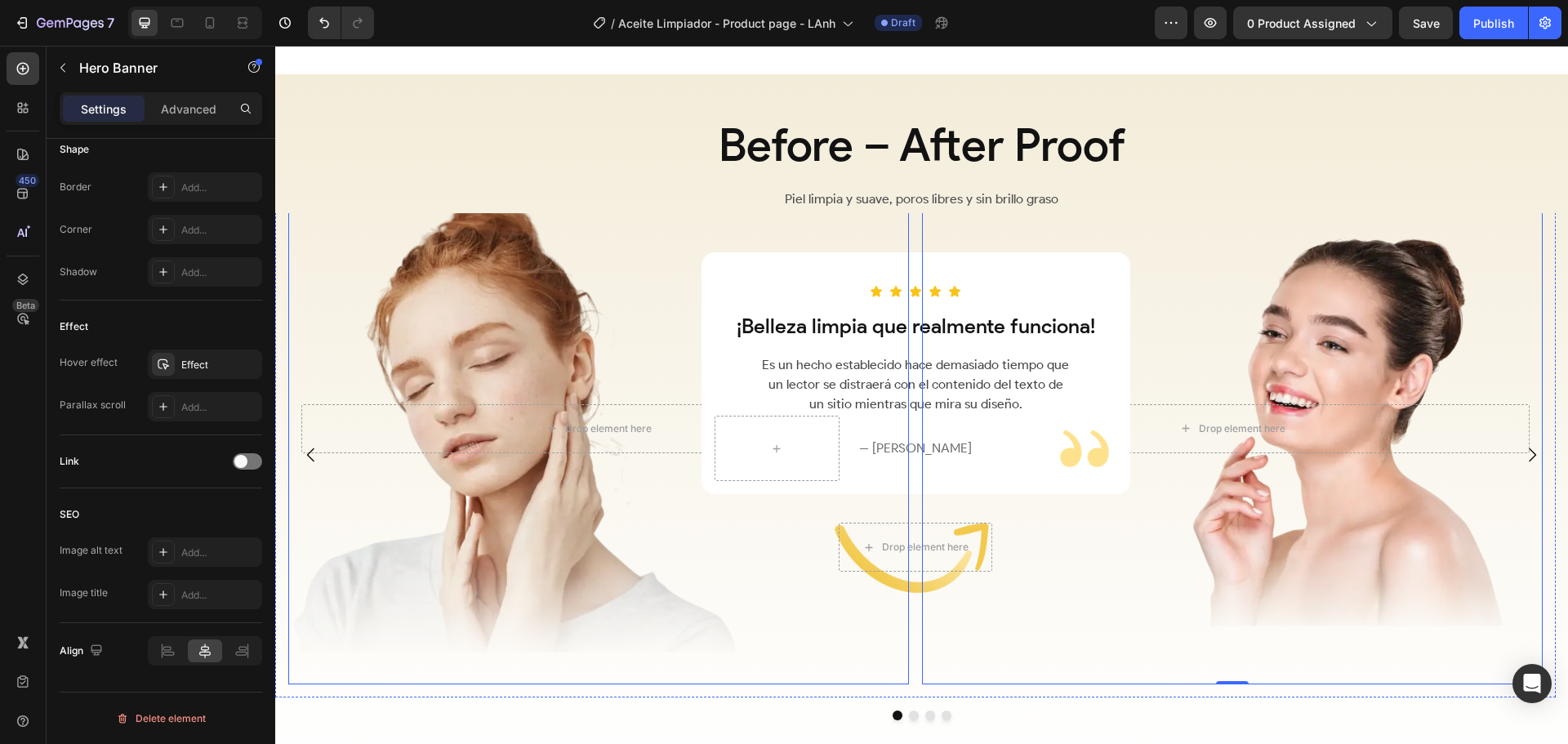
click at [400, 557] on div "Overlay" at bounding box center [598, 428] width 620 height 512
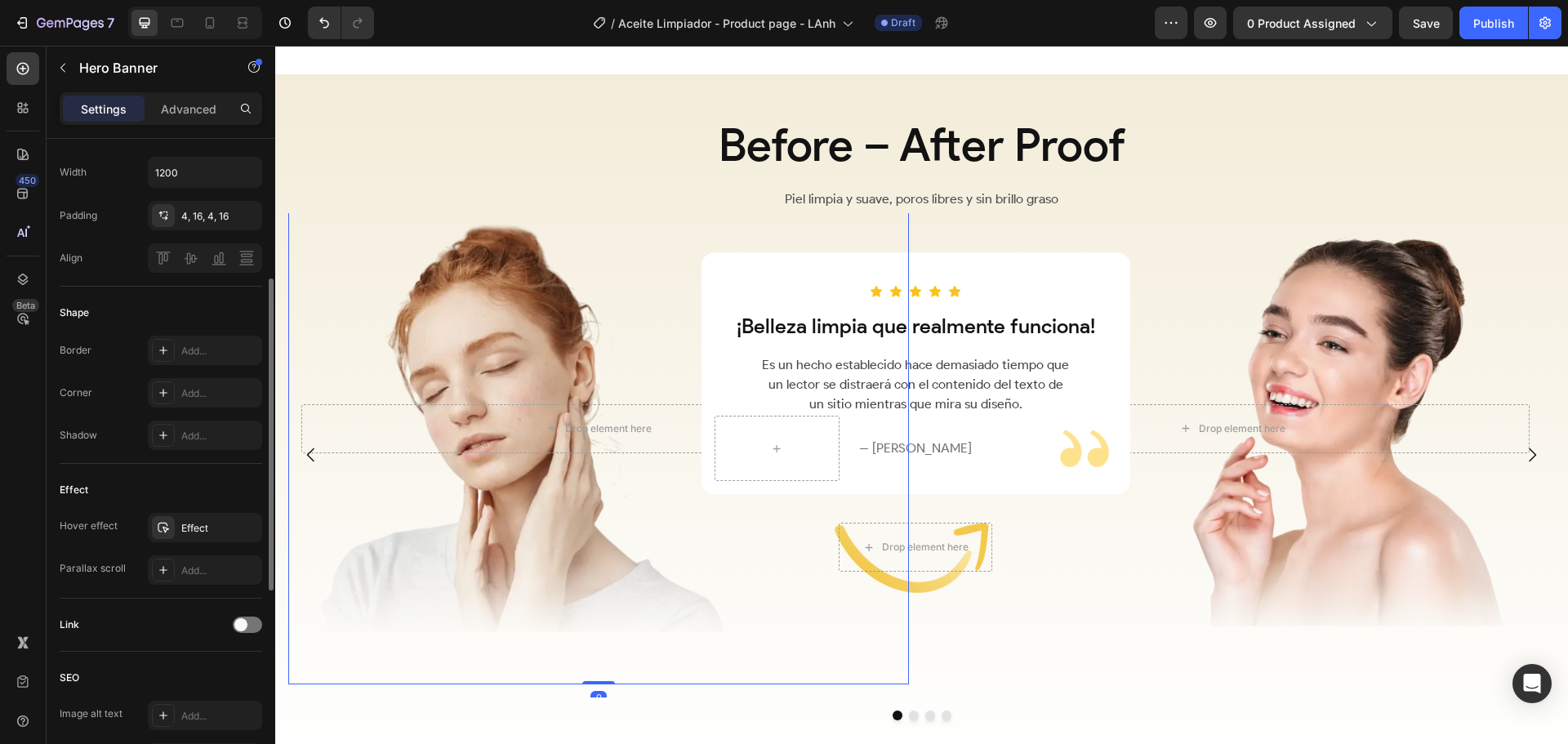
scroll to position [298, 0]
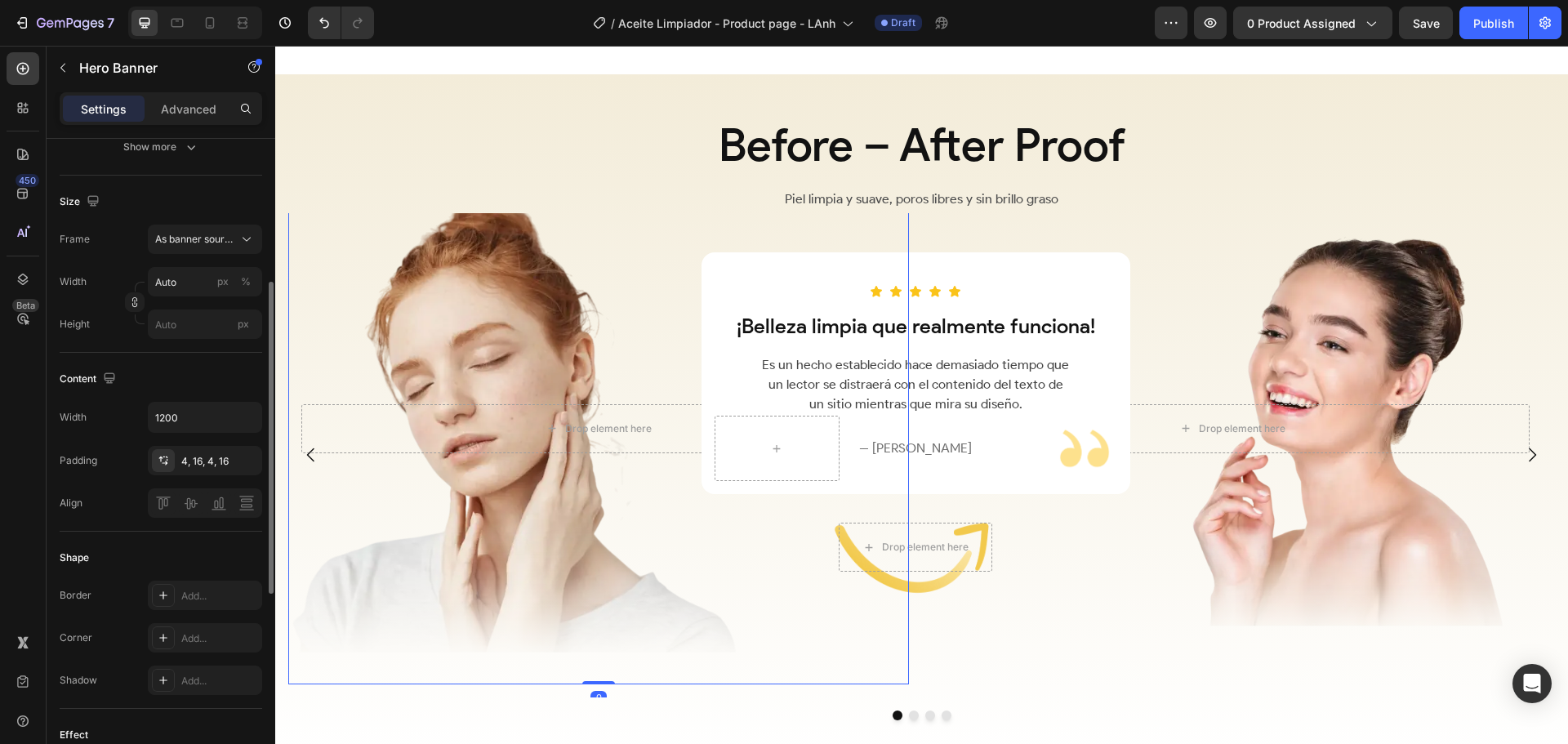
click at [1029, 648] on div "Overlay" at bounding box center [1233, 428] width 620 height 512
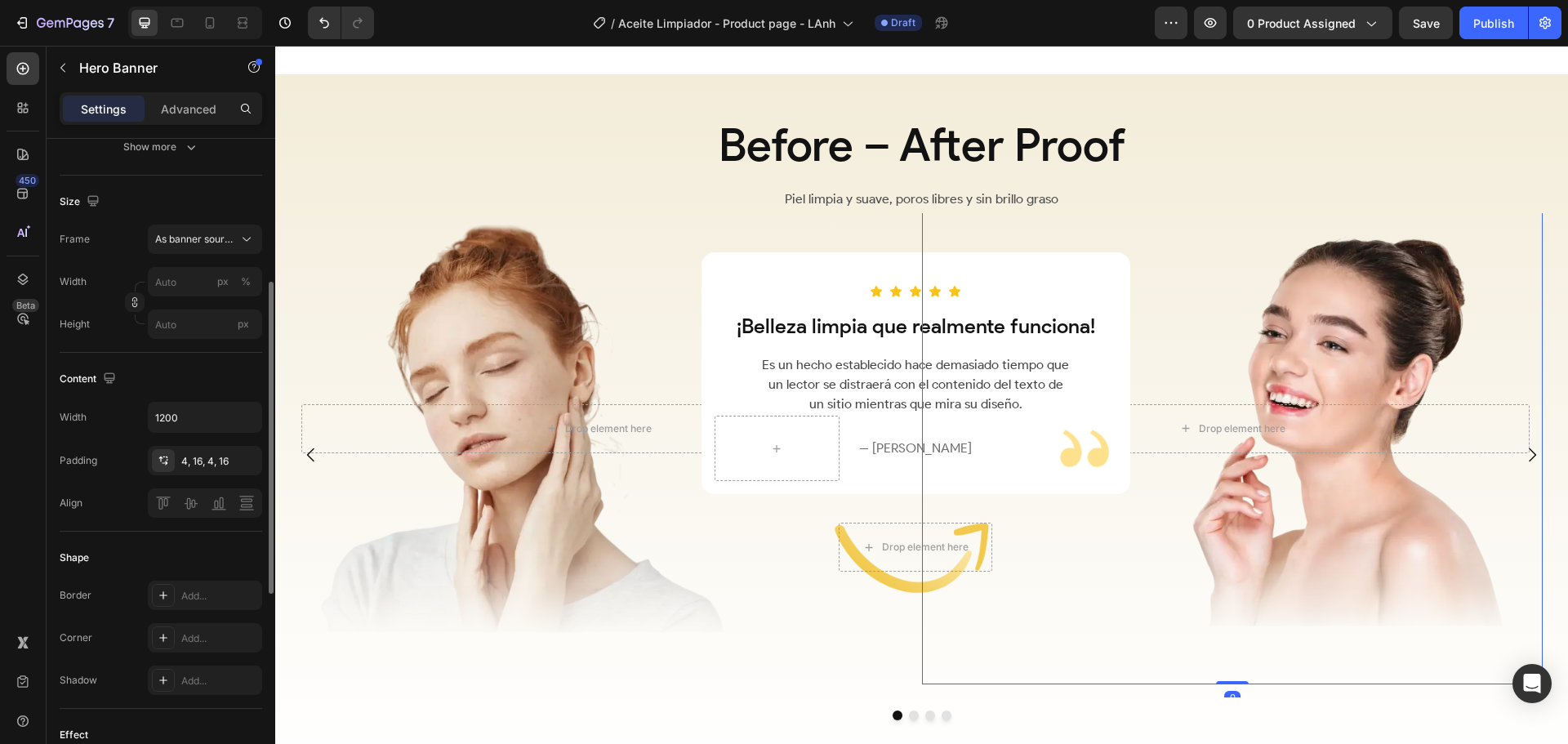
scroll to position [53, 0]
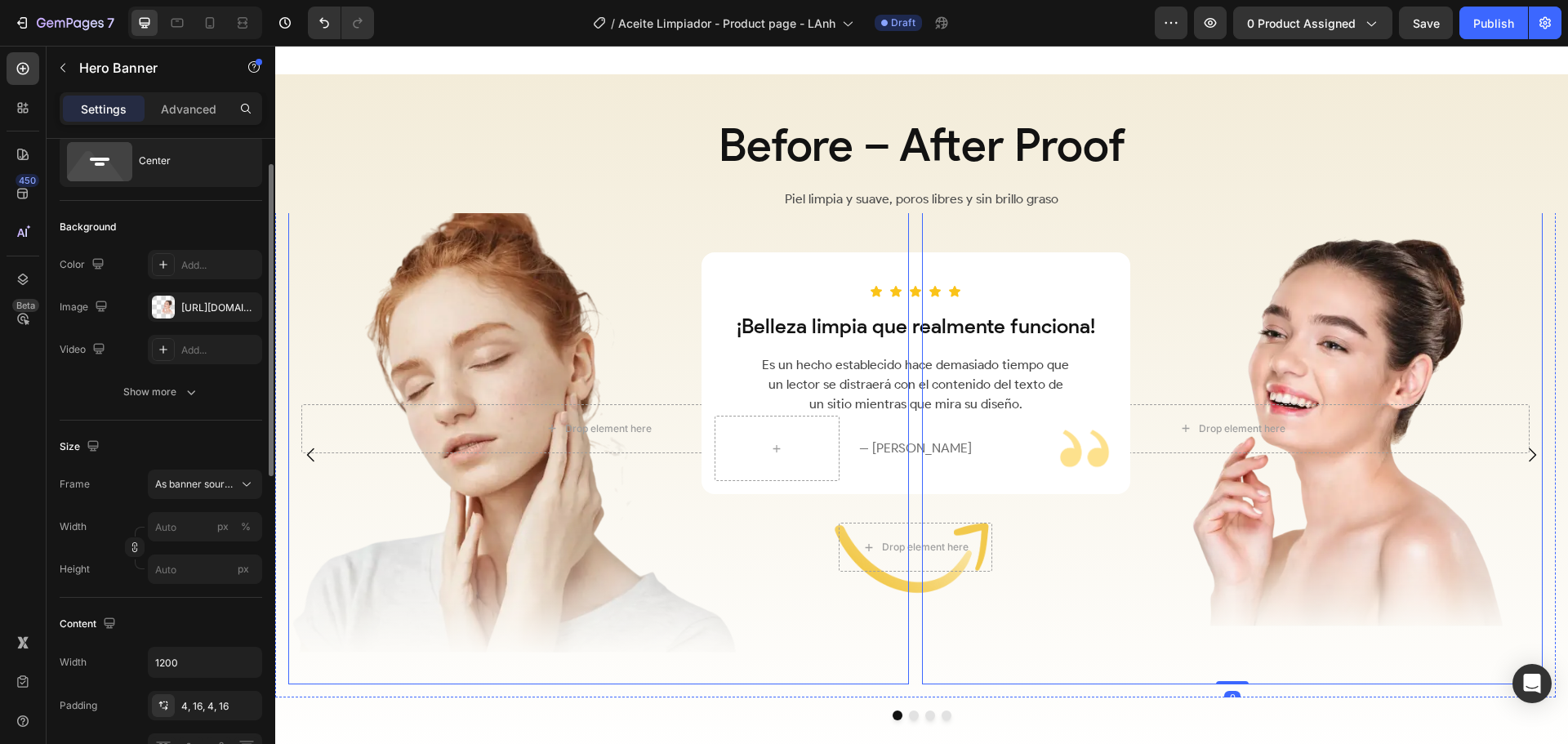
click at [646, 602] on div "Overlay" at bounding box center [598, 428] width 620 height 512
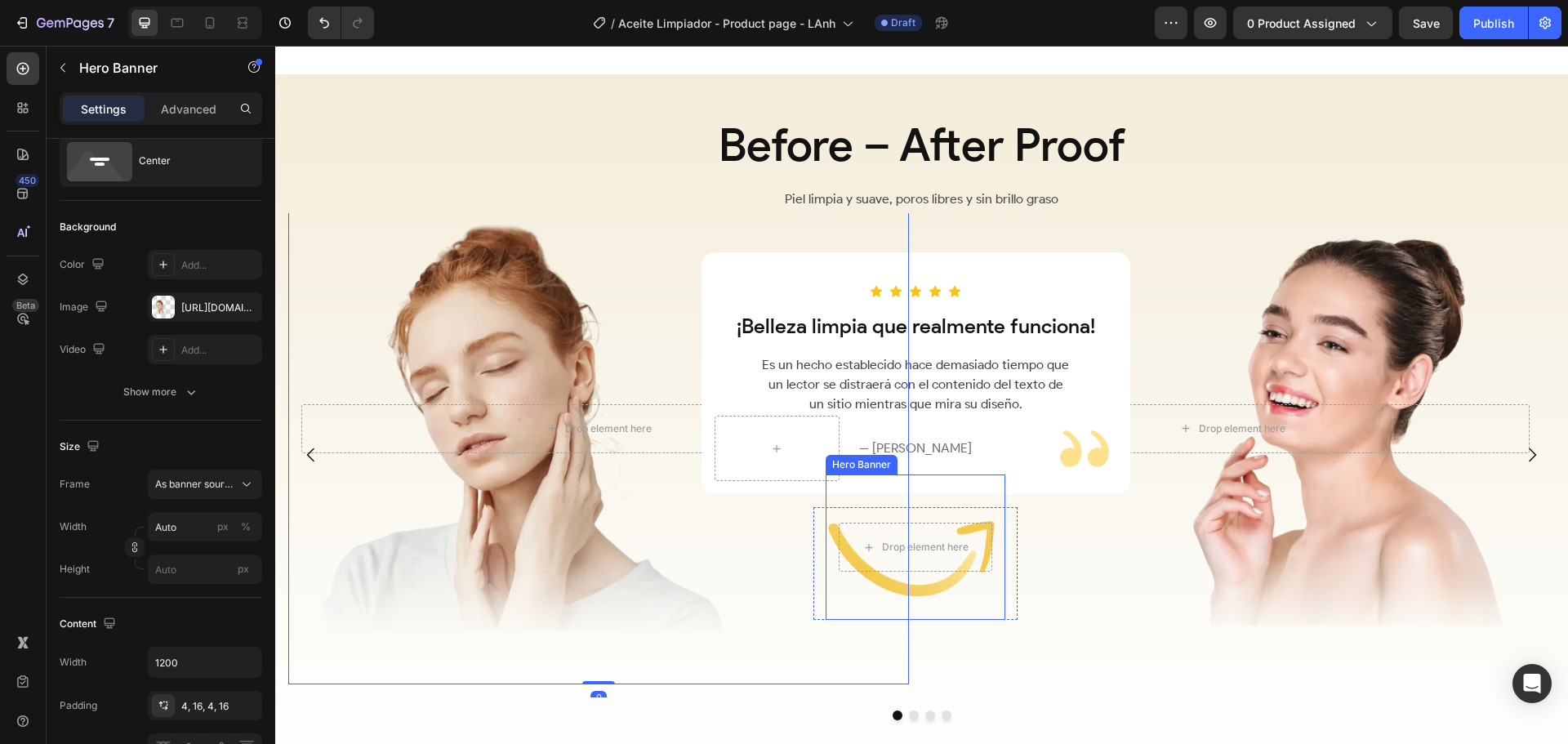
click at [1242, 601] on div "Overlay" at bounding box center [1233, 428] width 620 height 512
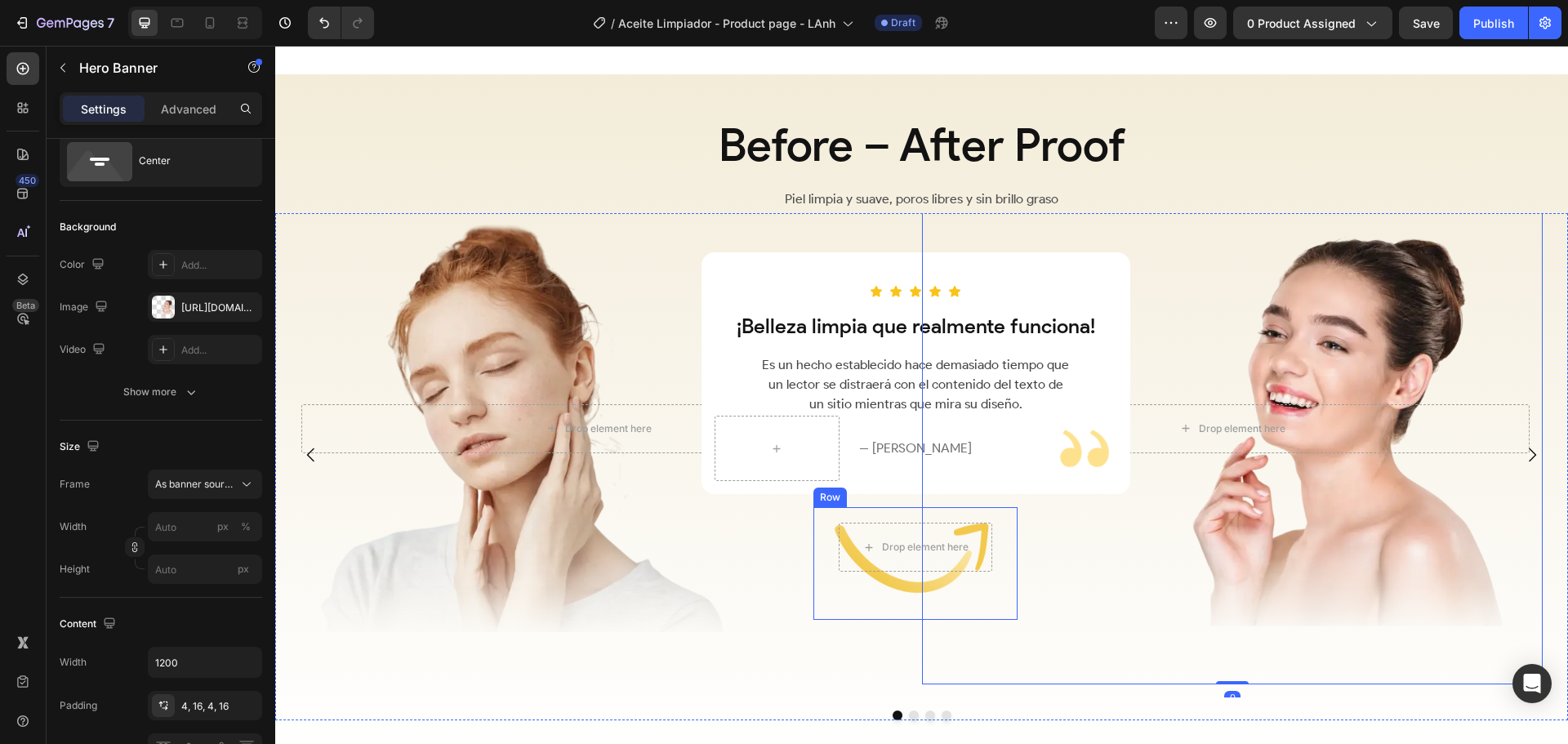
click at [820, 599] on div "Drop element here Hero Banner" at bounding box center [915, 562] width 204 height 113
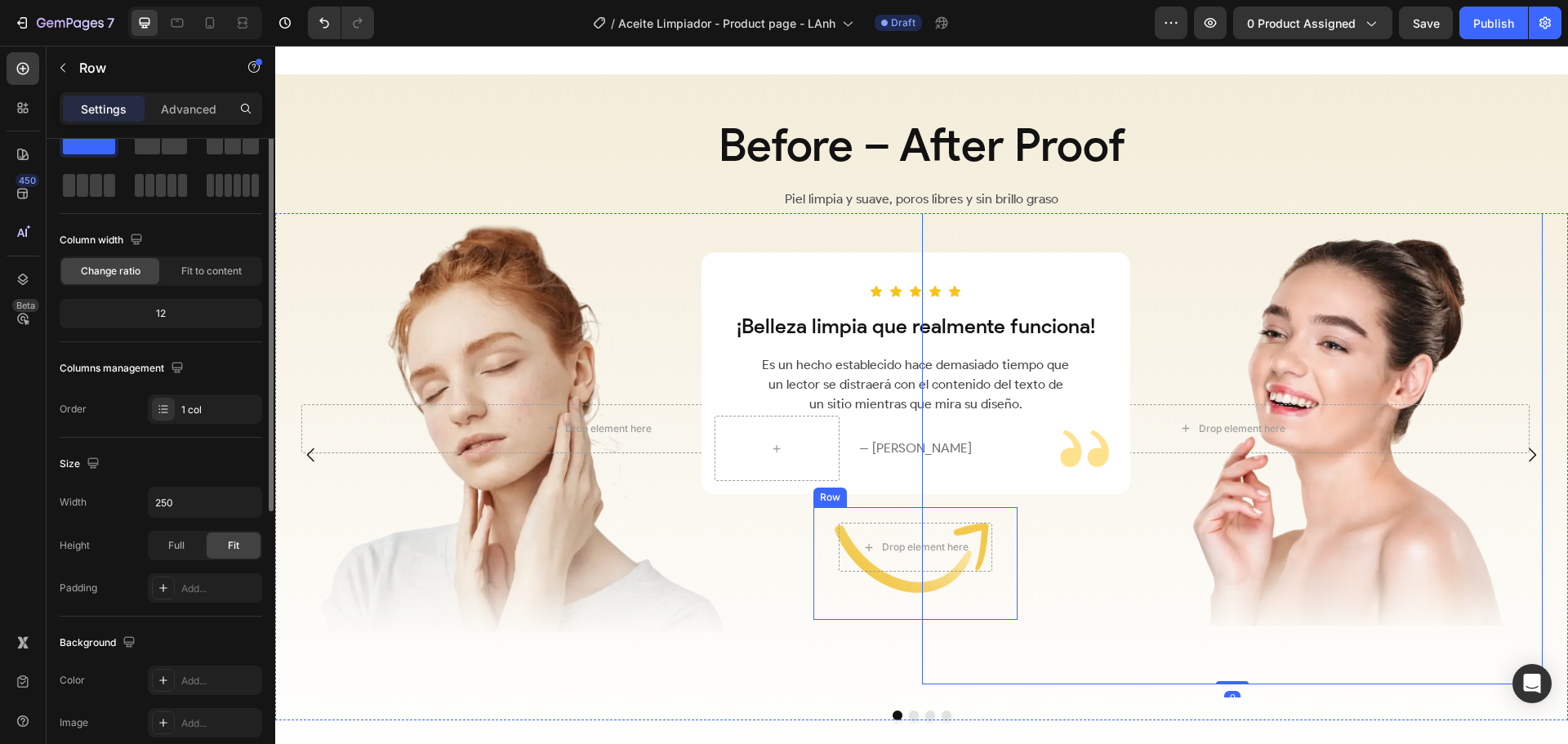
scroll to position [0, 0]
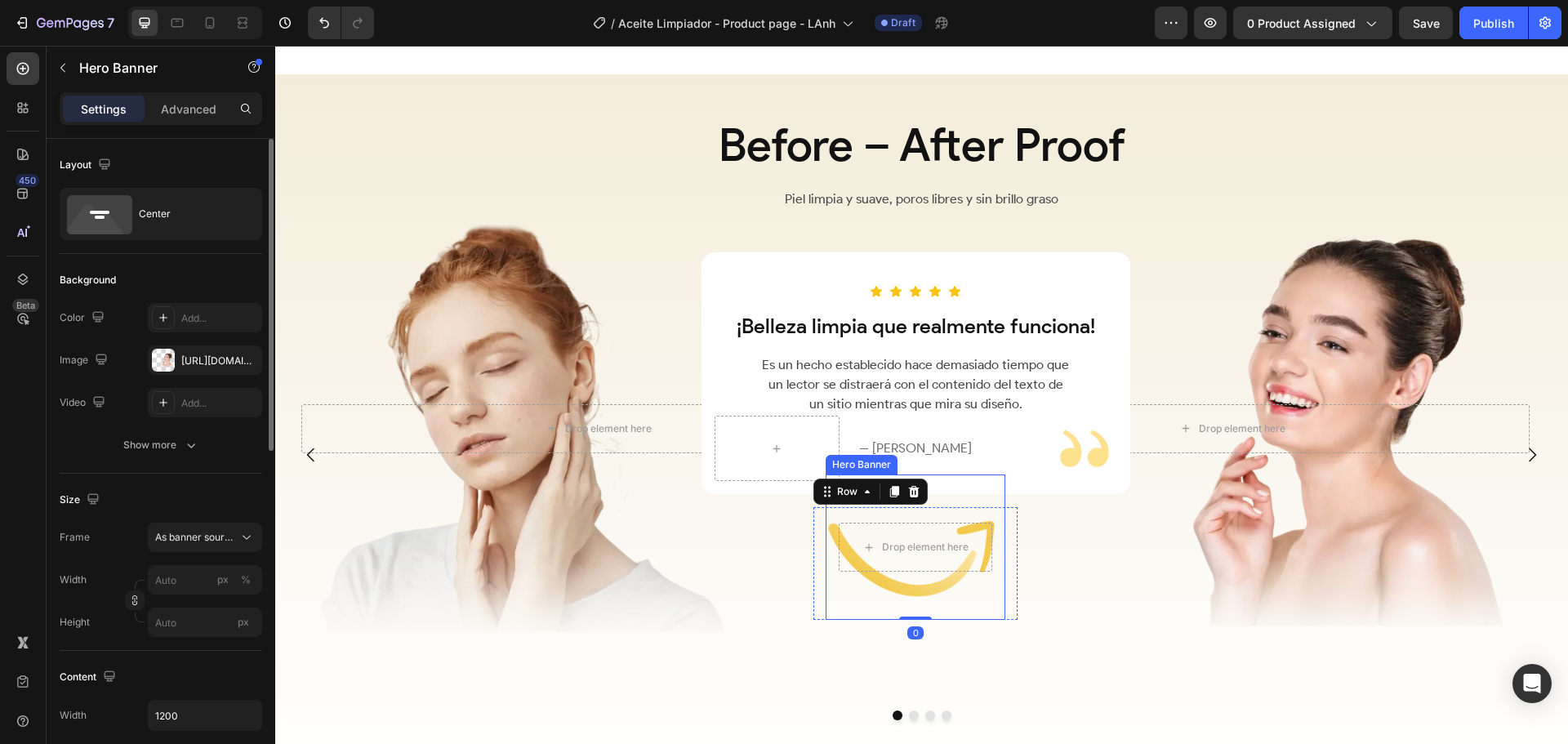
click at [1158, 599] on div "Overlay" at bounding box center [1233, 428] width 620 height 512
click at [750, 594] on div "Overlay" at bounding box center [598, 428] width 620 height 512
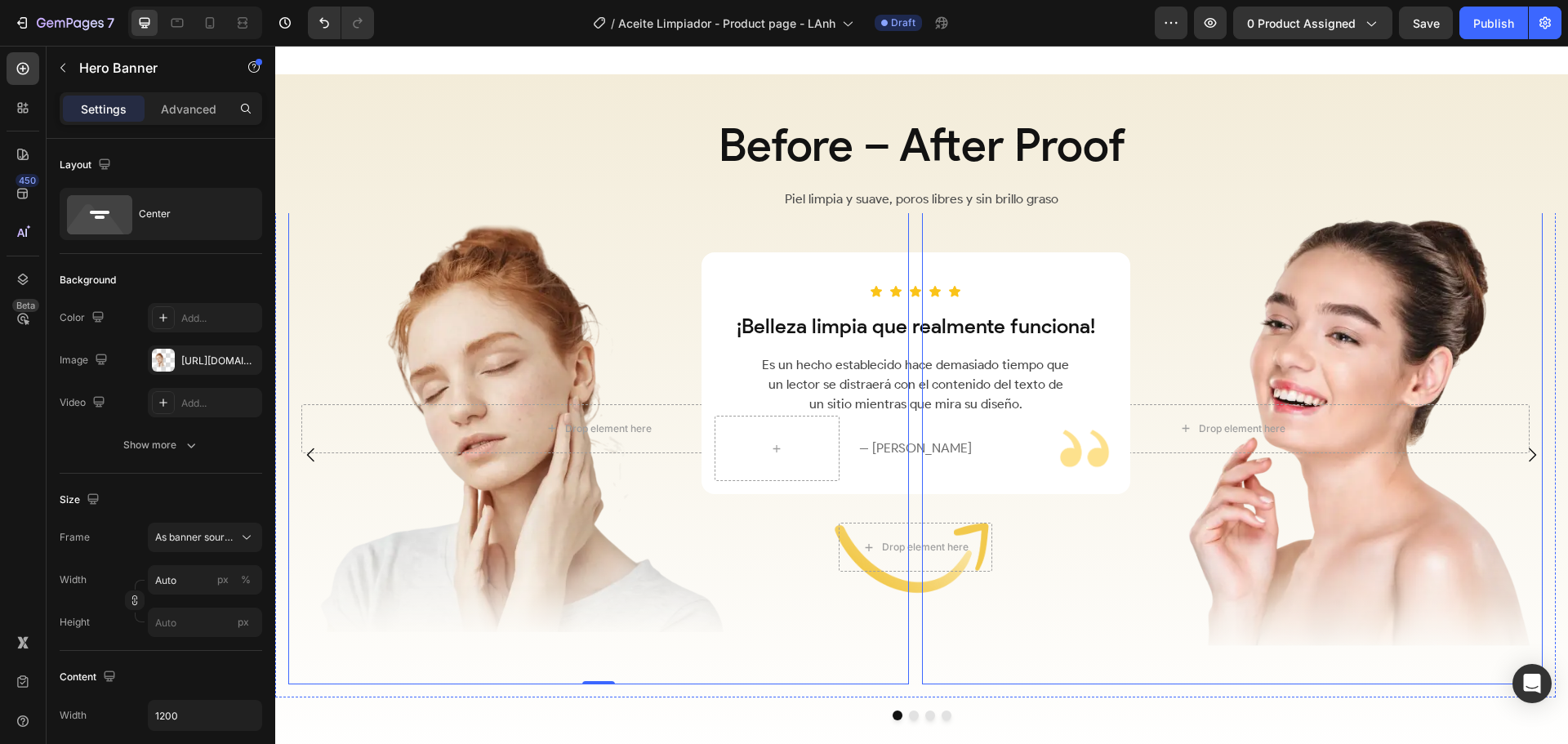
click at [1086, 594] on div "Overlay" at bounding box center [1233, 428] width 620 height 512
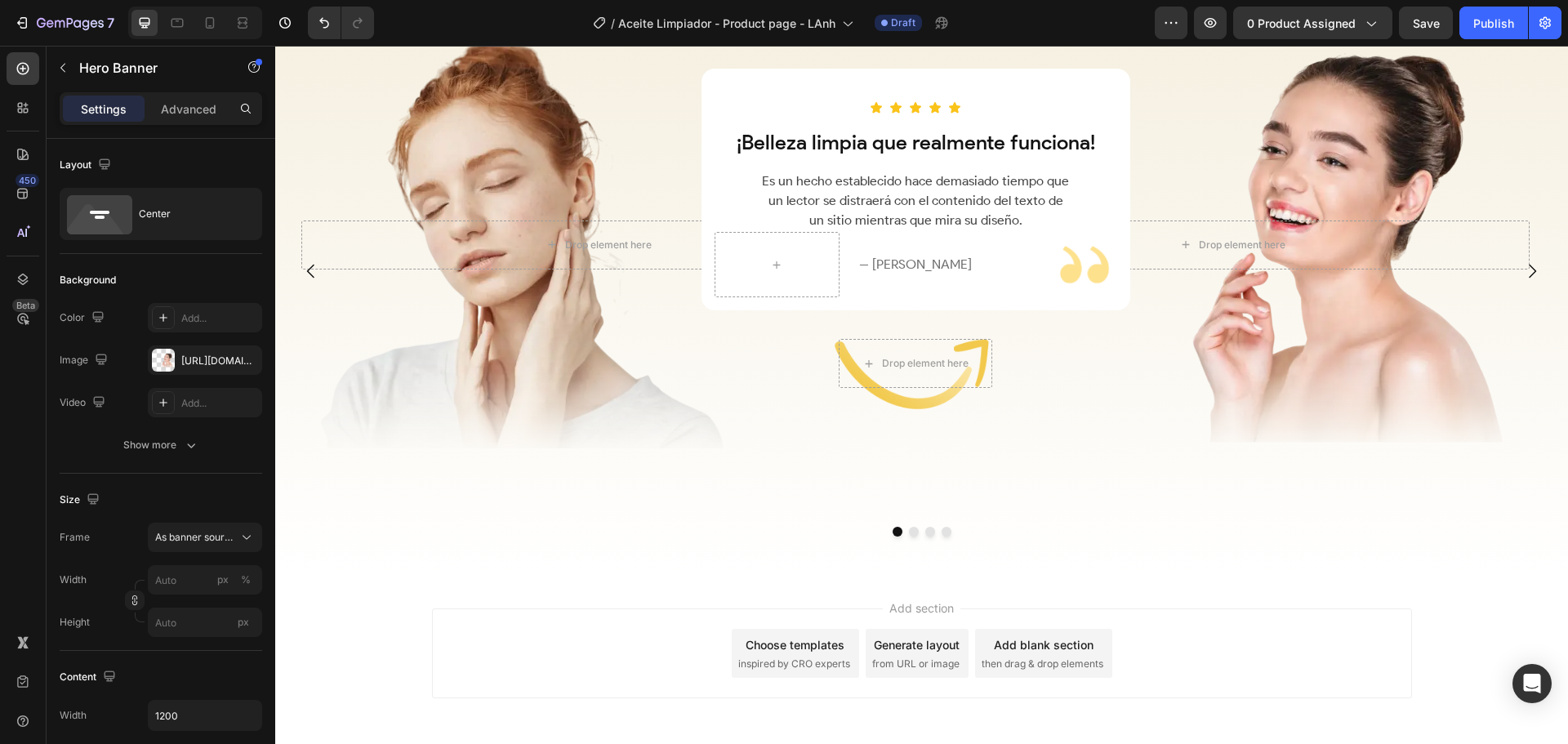
scroll to position [2531, 0]
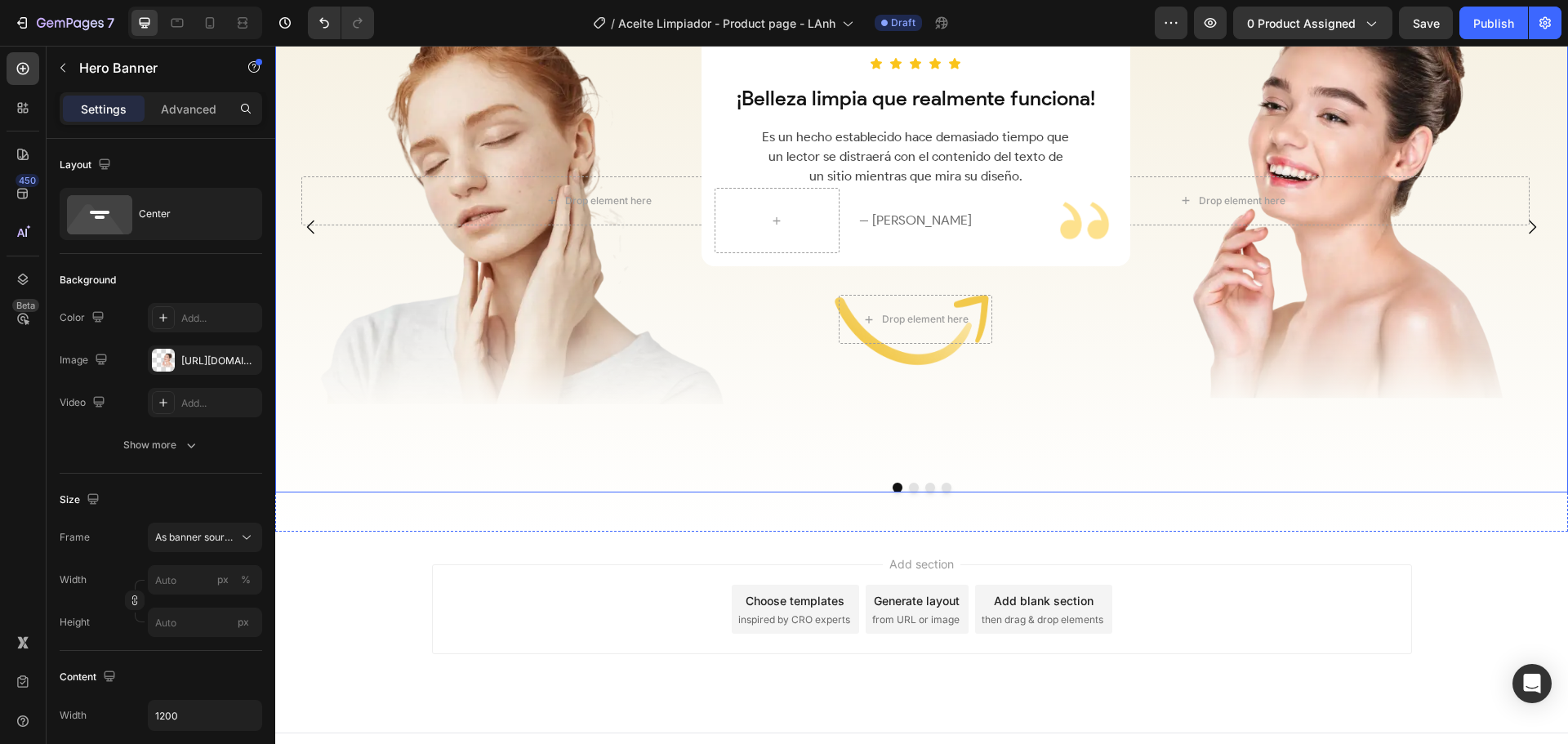
click at [1061, 479] on div "Icon Icon Icon Icon Icon Row ¡Belleza limpia que realmente funciona! Heading Es…" at bounding box center [921, 238] width 1293 height 507
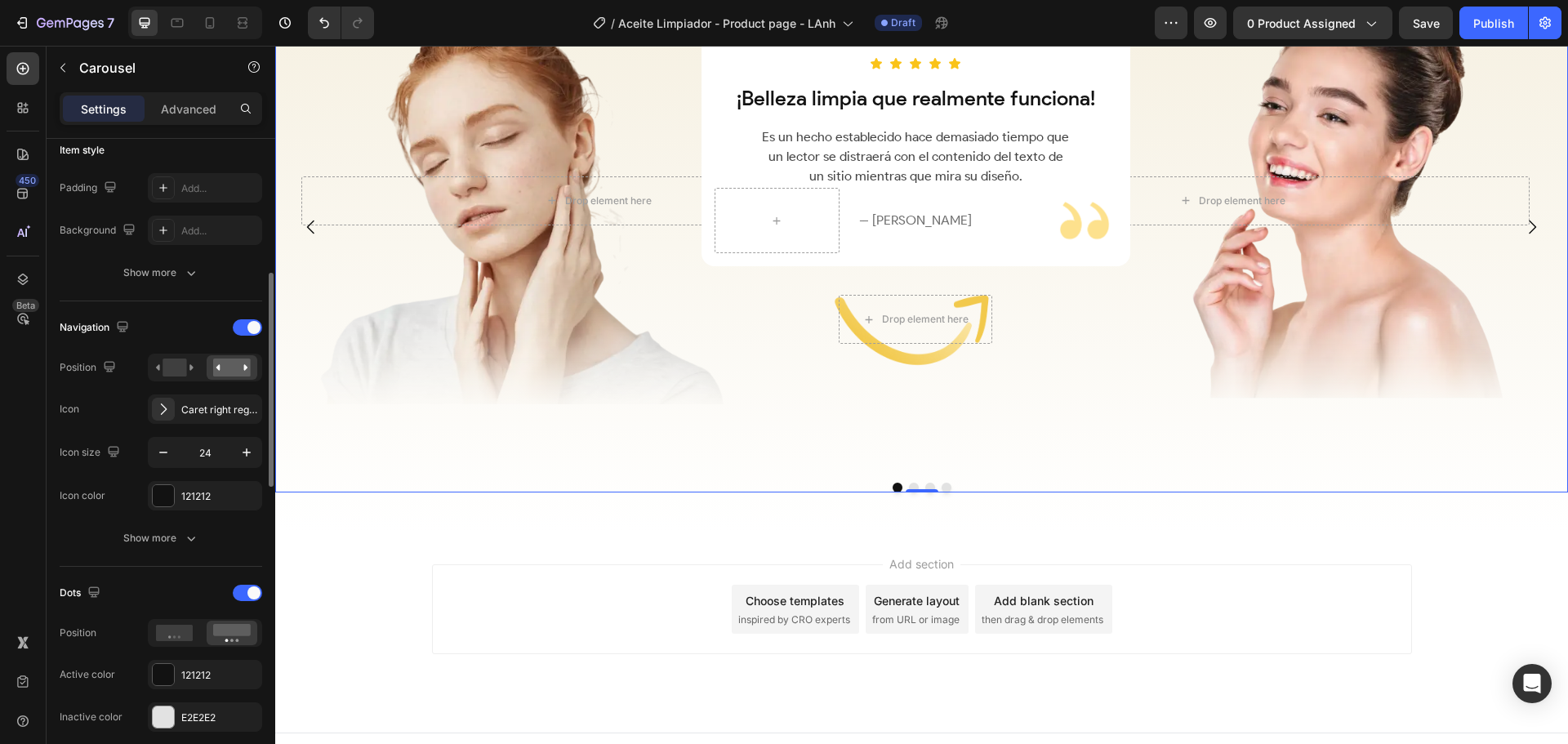
scroll to position [653, 0]
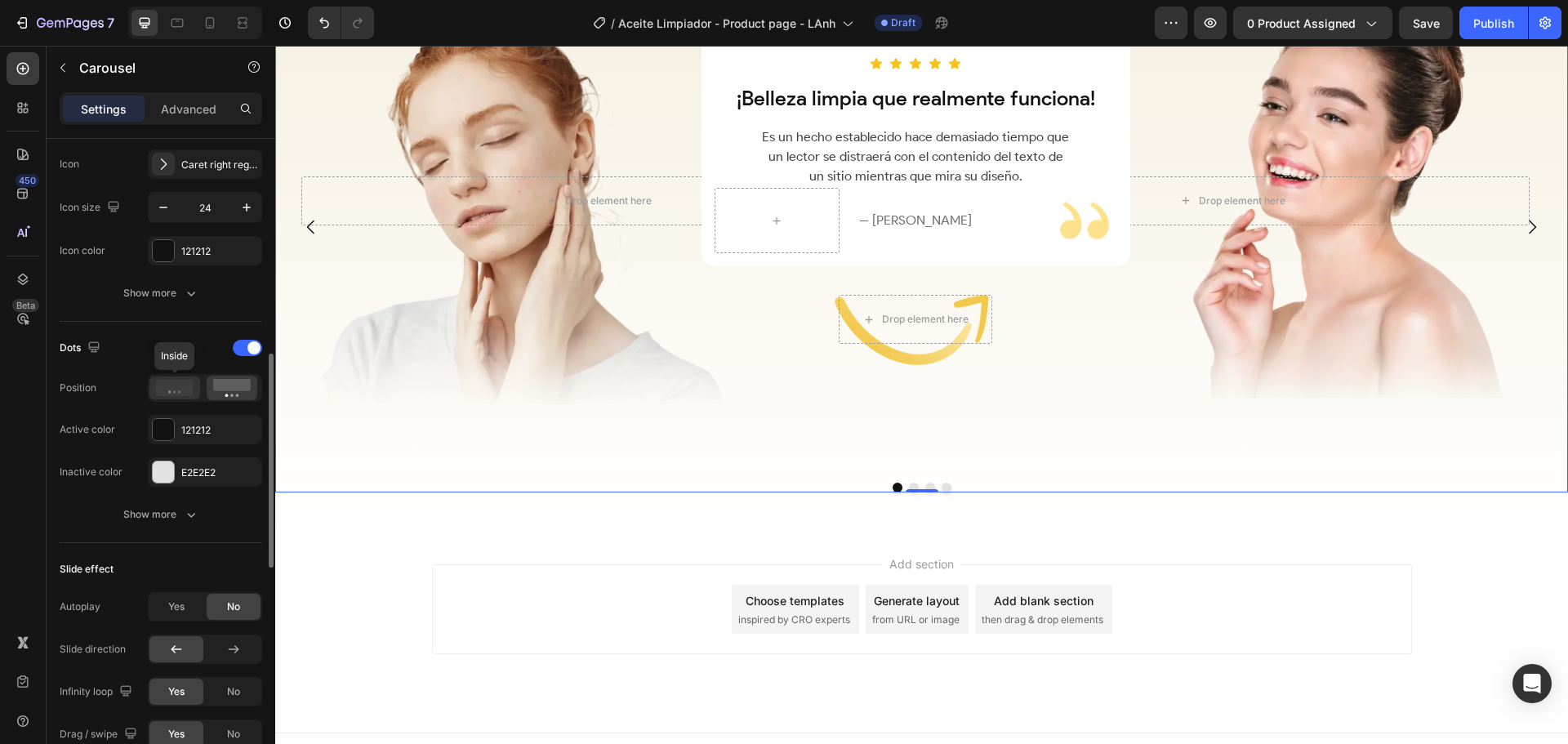
click at [175, 395] on icon at bounding box center [174, 388] width 37 height 17
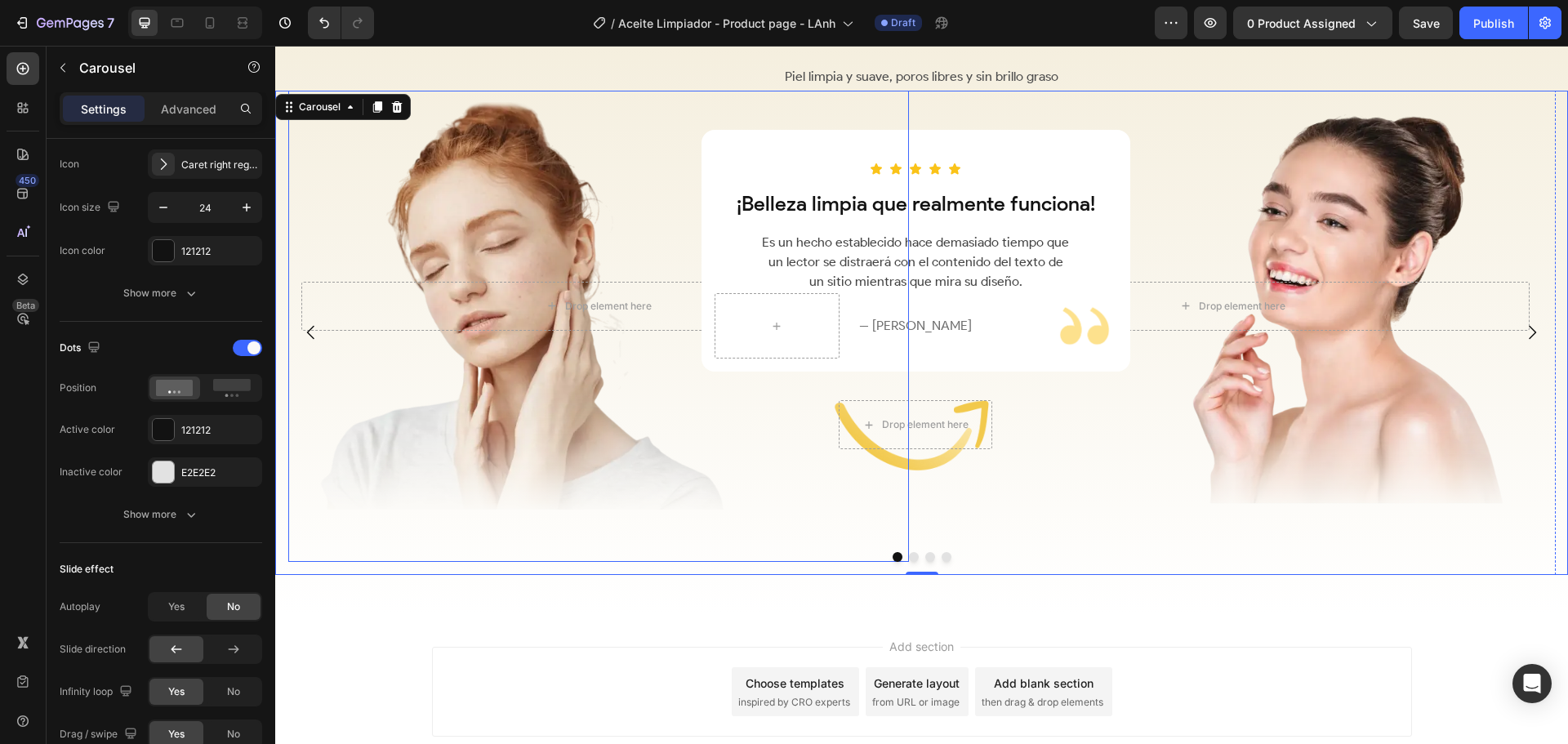
scroll to position [2367, 0]
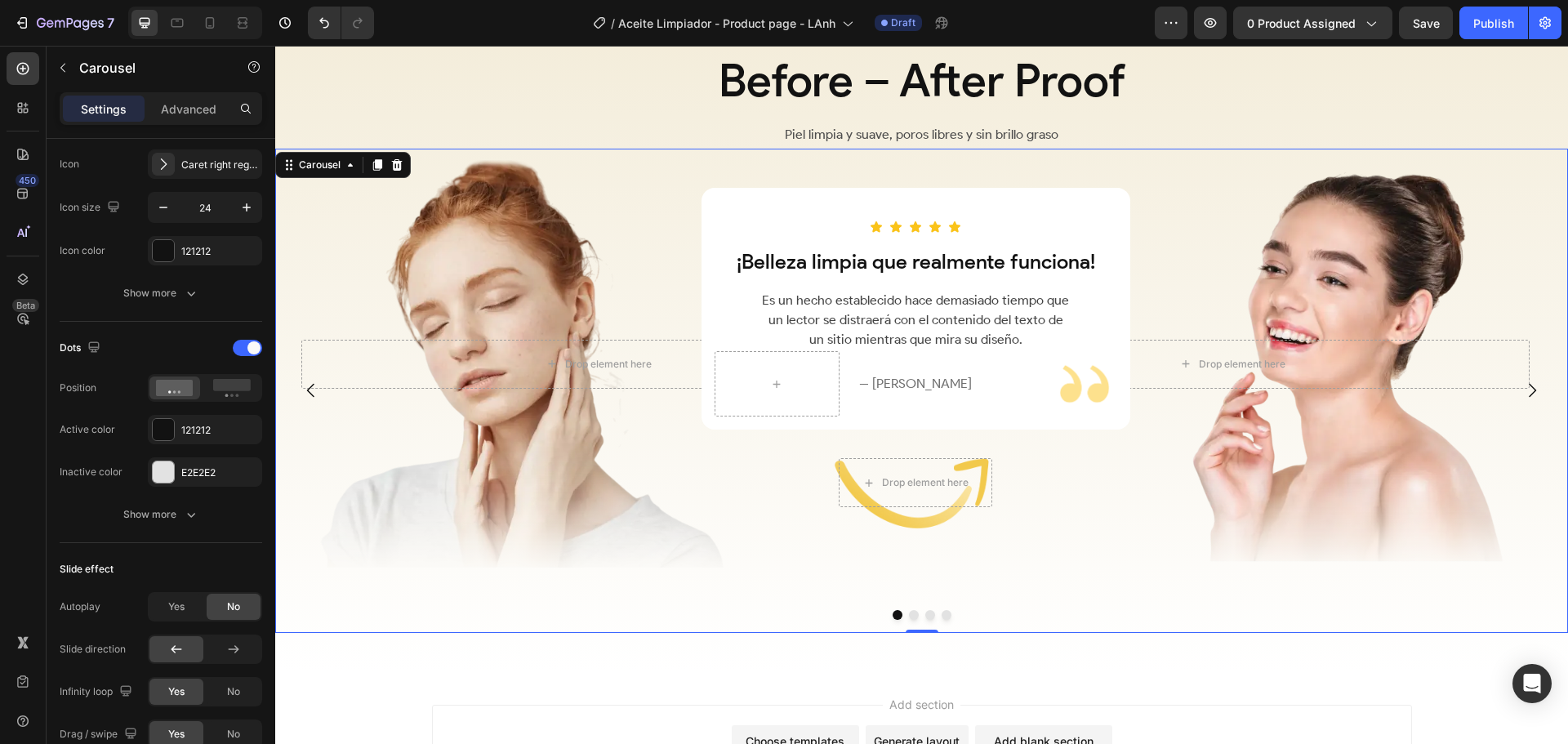
click at [1529, 391] on icon "Carousel Next Arrow" at bounding box center [1533, 390] width 7 height 14
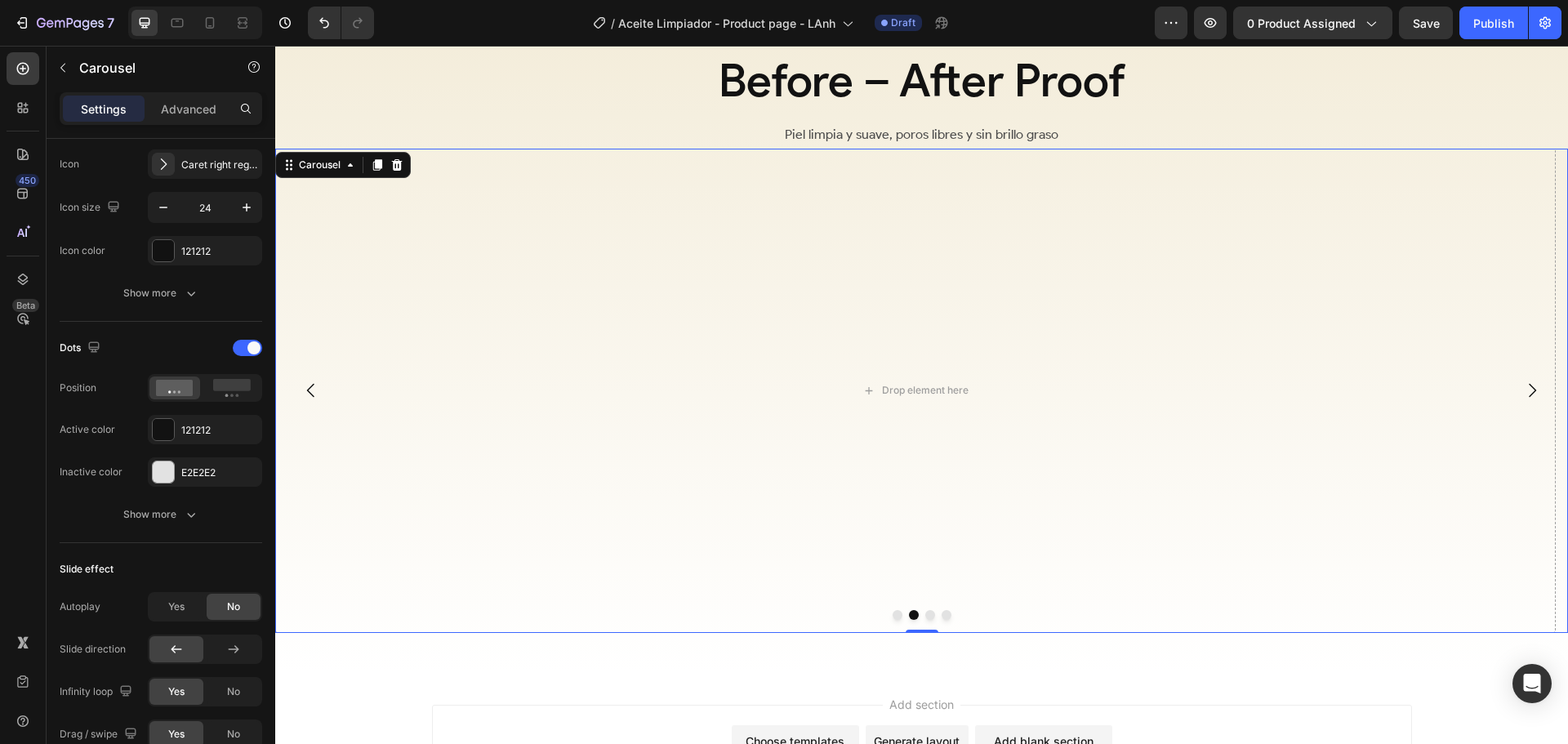
click at [315, 389] on icon "Carousel Back Arrow" at bounding box center [310, 390] width 20 height 20
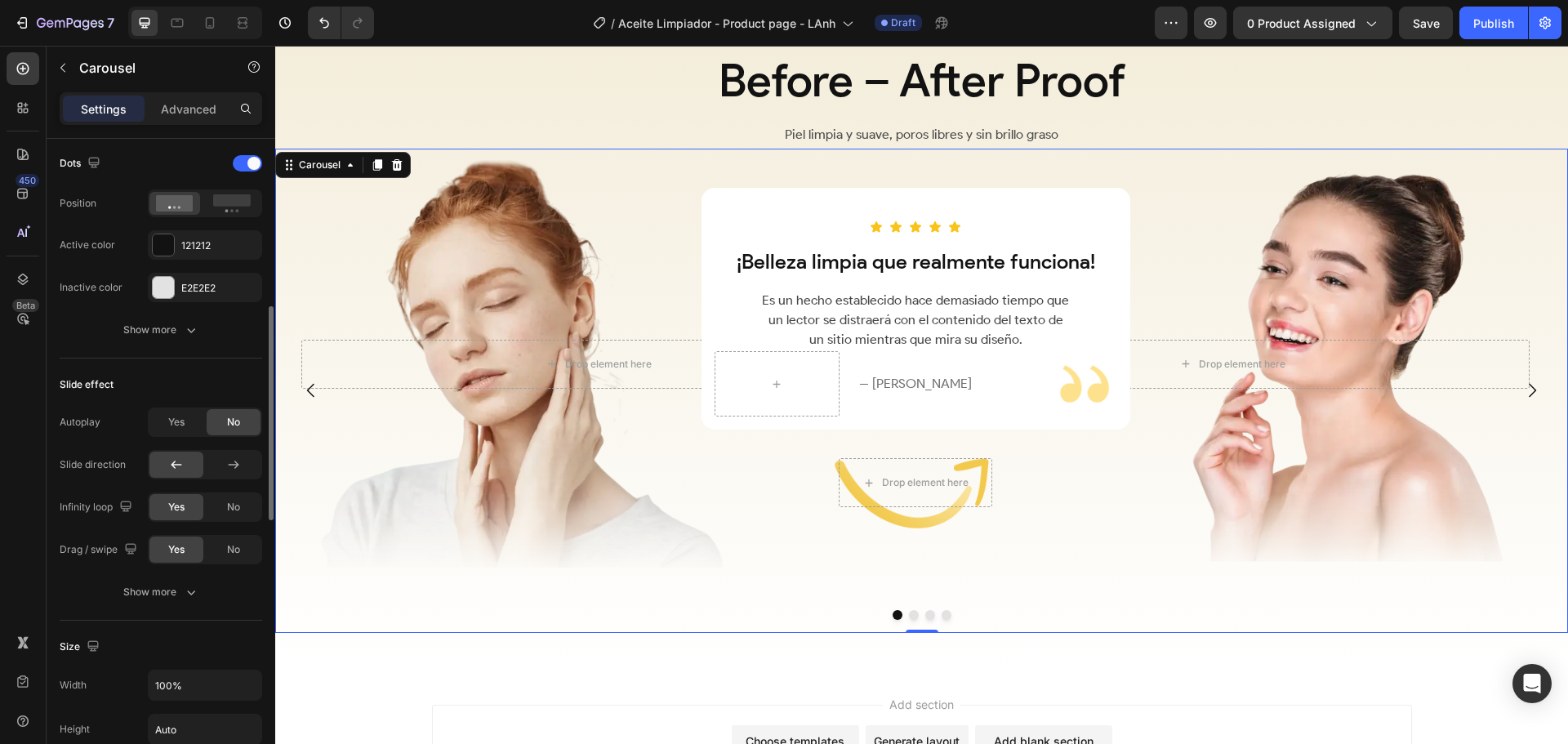
scroll to position [756, 0]
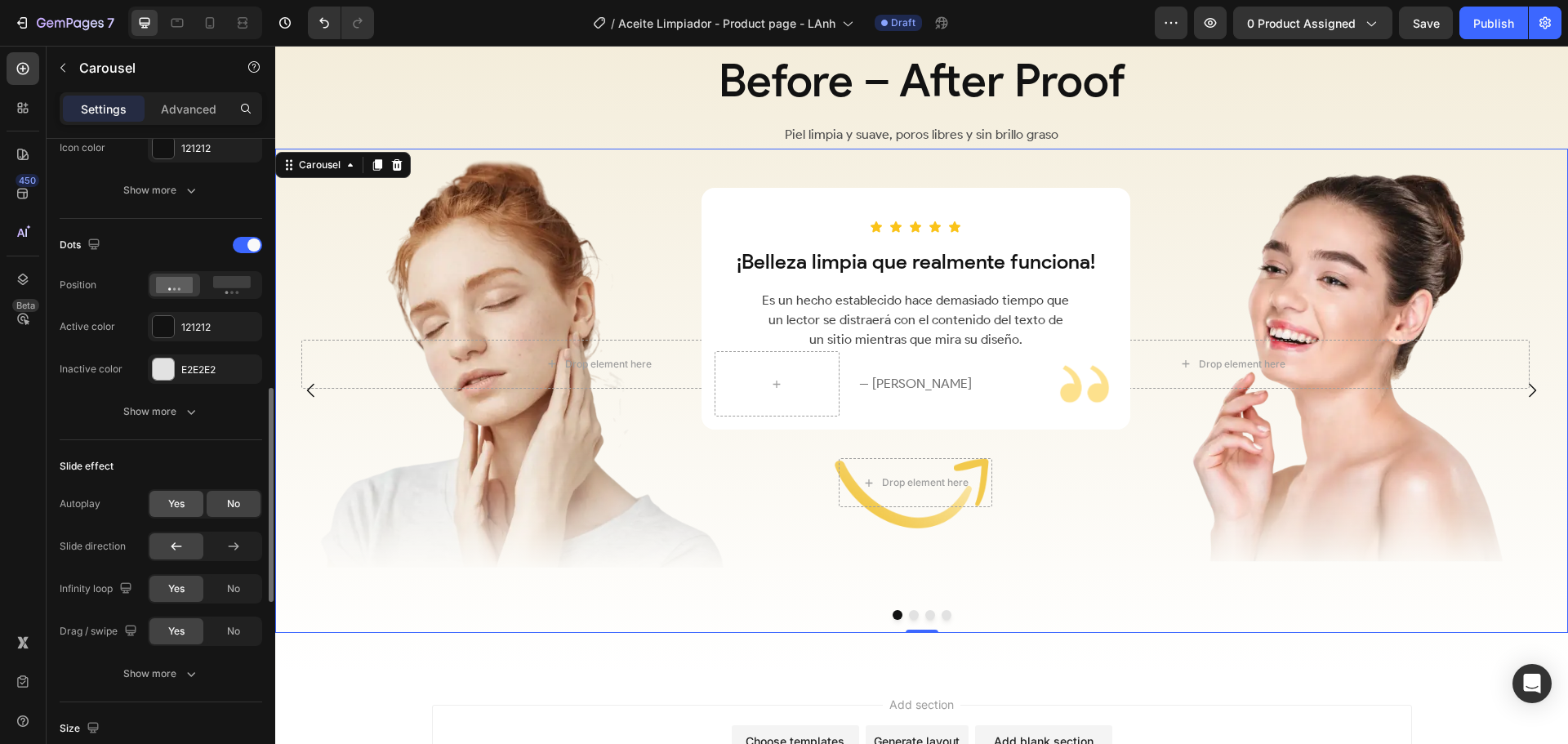
click at [182, 496] on span "Yes" at bounding box center [177, 504] width 17 height 15
click at [225, 506] on div "No" at bounding box center [234, 504] width 54 height 26
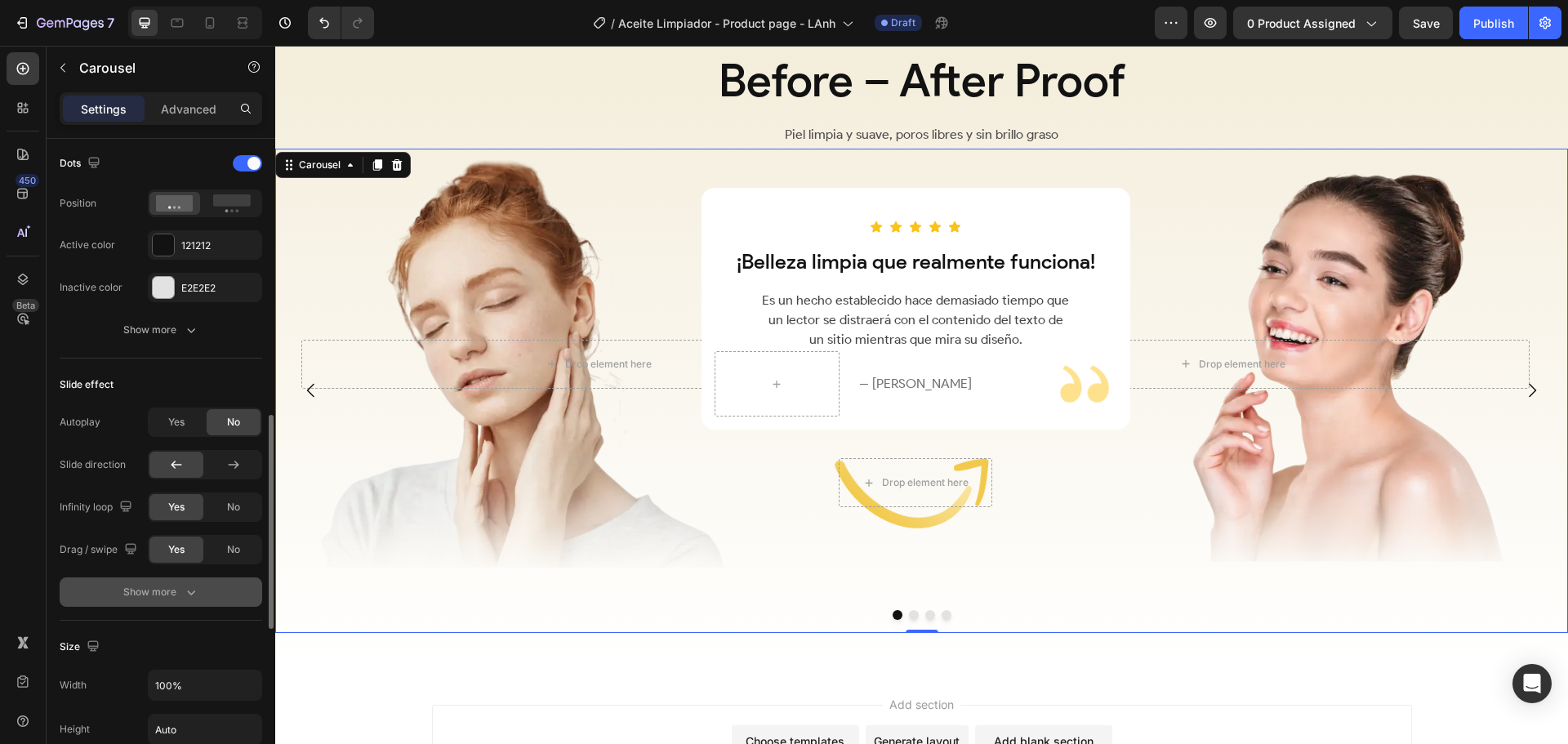
click at [187, 592] on icon "button" at bounding box center [191, 592] width 17 height 17
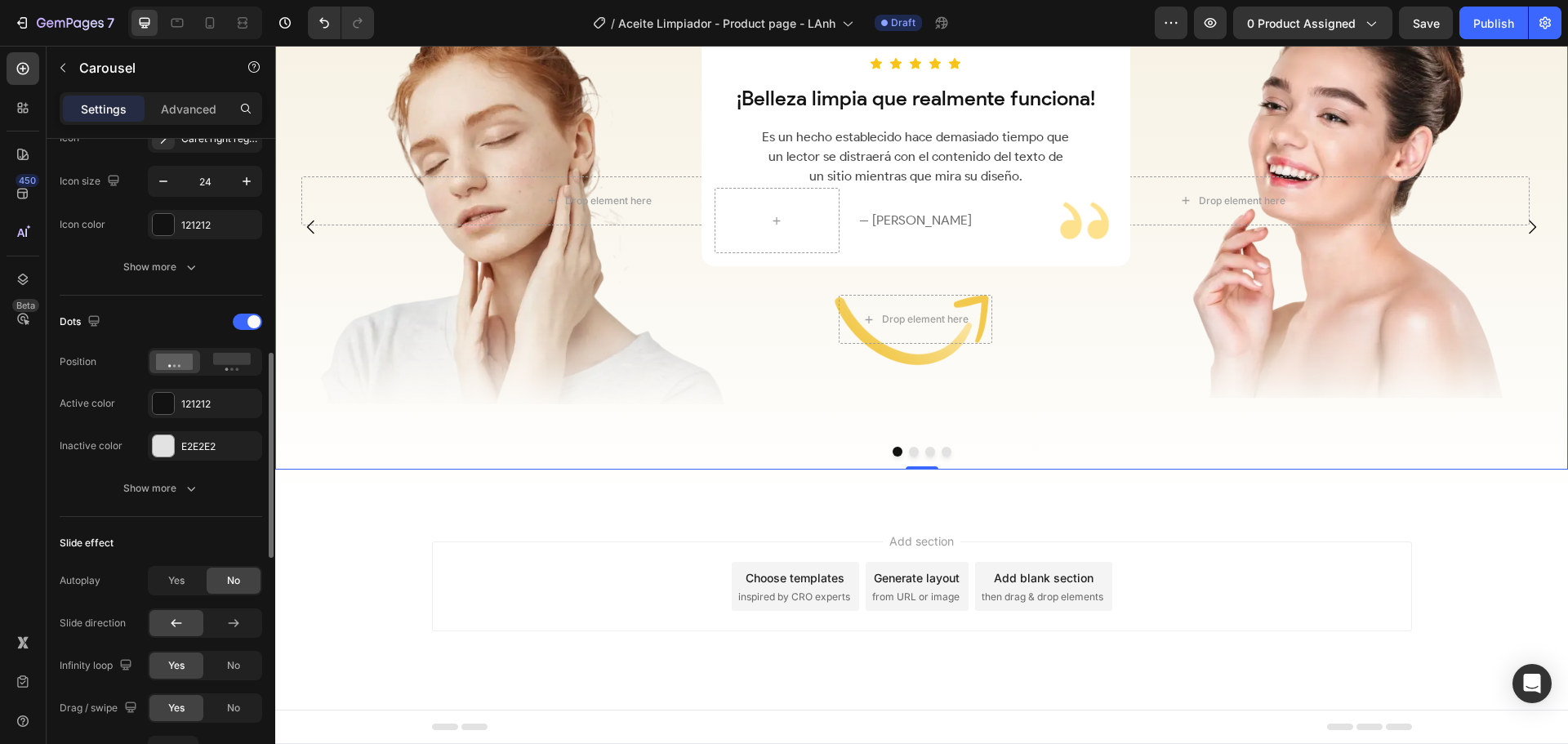
scroll to position [516, 0]
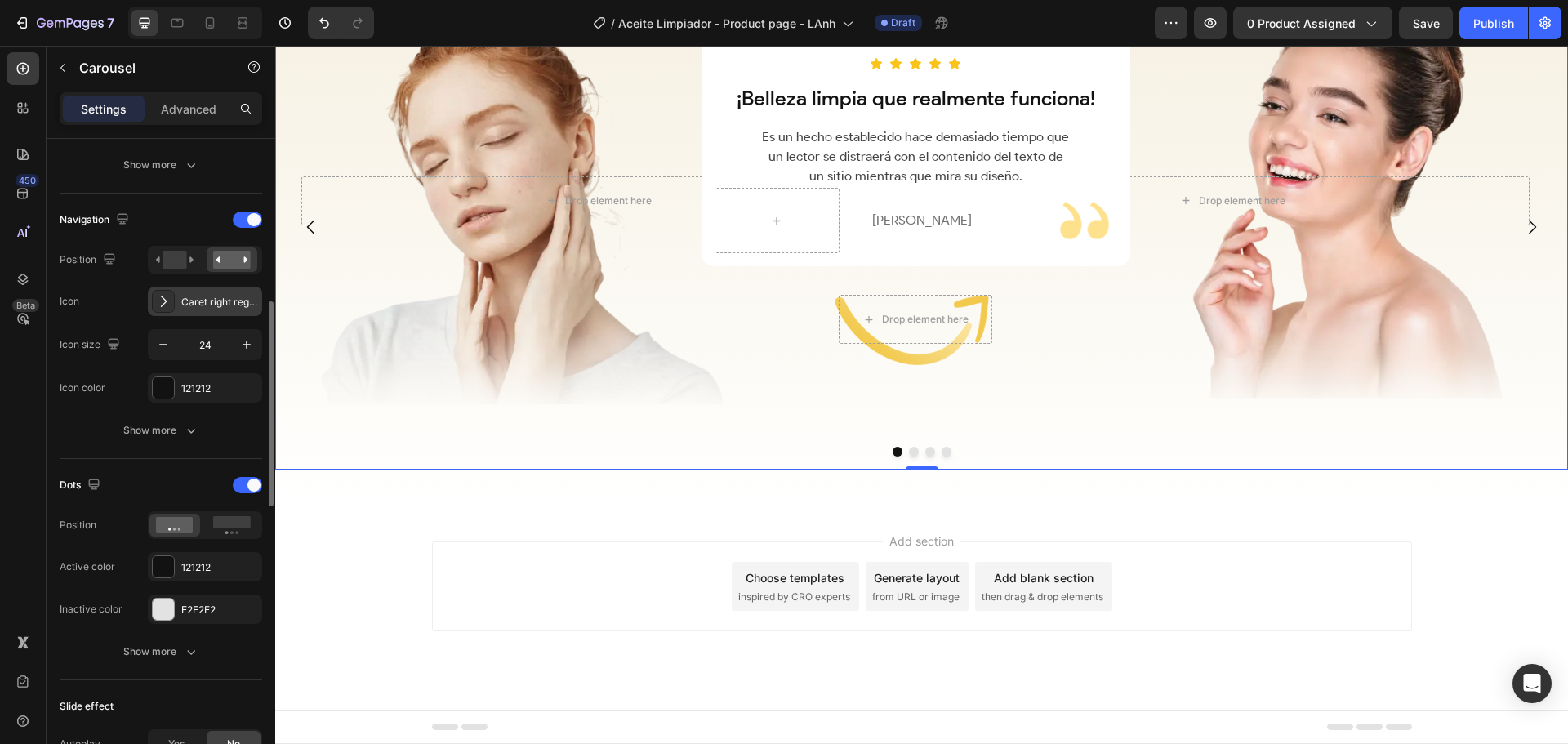
click at [179, 304] on div "Caret right regular" at bounding box center [205, 302] width 115 height 30
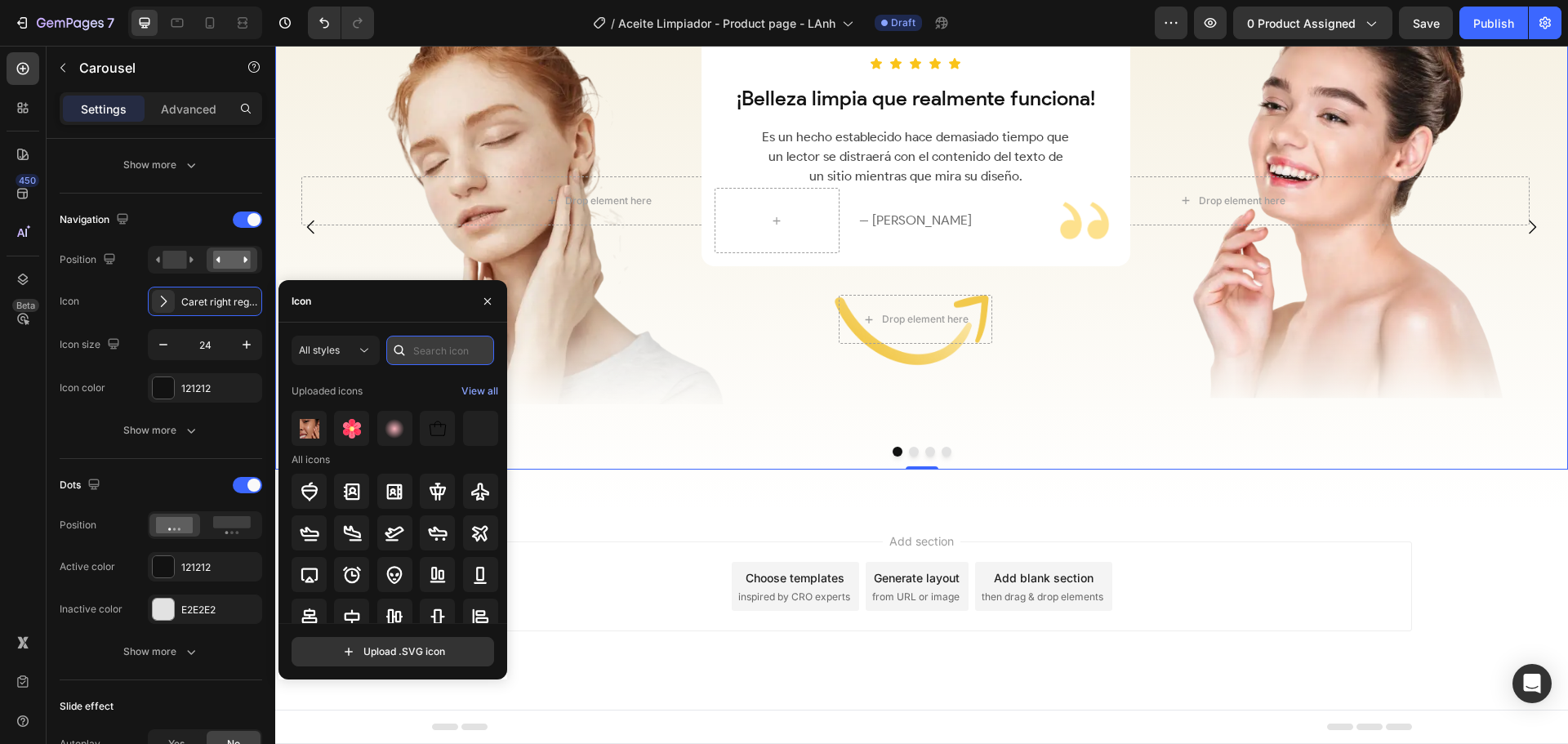
click at [434, 350] on input "text" at bounding box center [441, 350] width 108 height 30
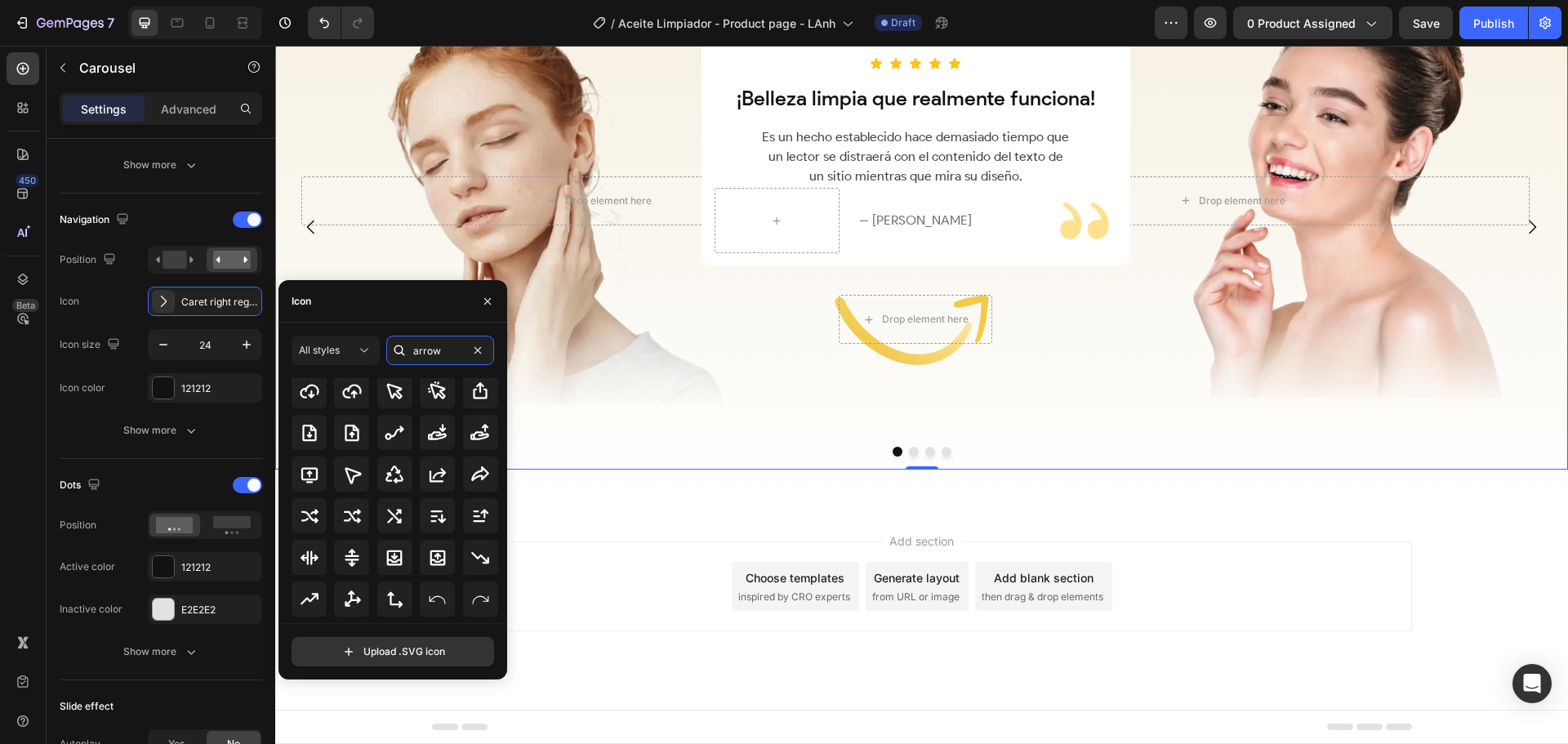
scroll to position [824, 0]
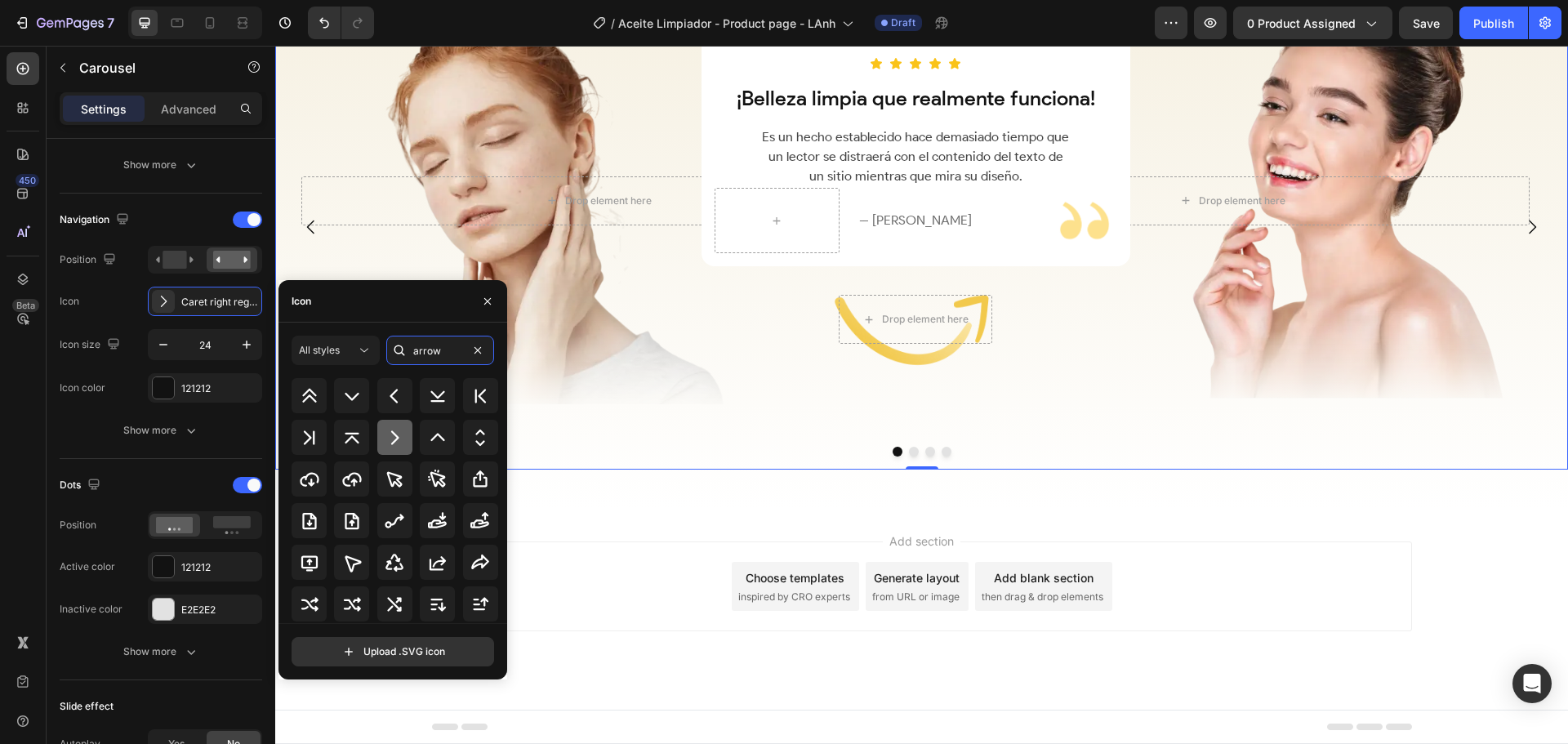
type input "arrow"
click at [394, 432] on icon at bounding box center [394, 437] width 20 height 20
click at [238, 345] on button "button" at bounding box center [247, 345] width 30 height 30
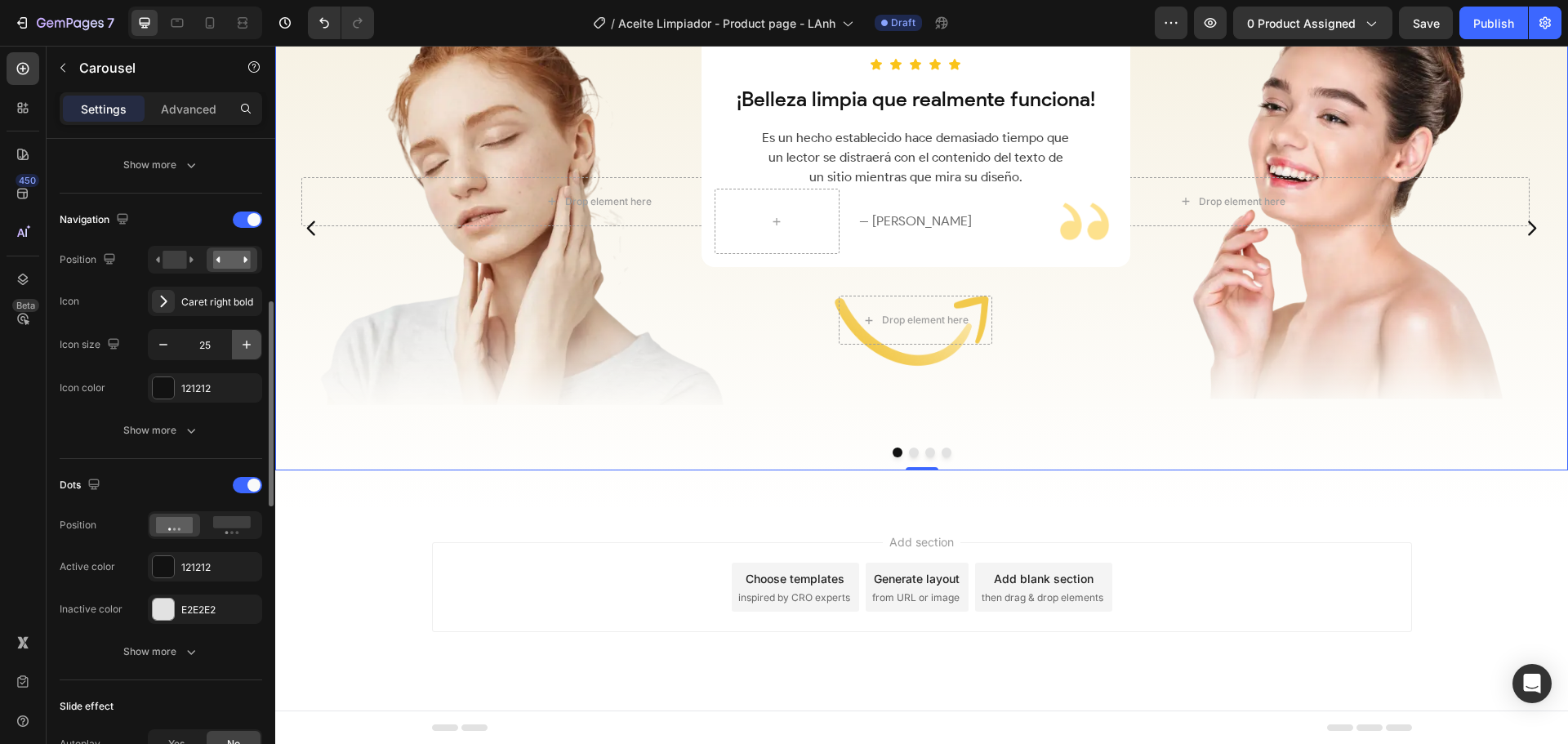
click at [238, 345] on button "button" at bounding box center [247, 345] width 30 height 30
type input "28"
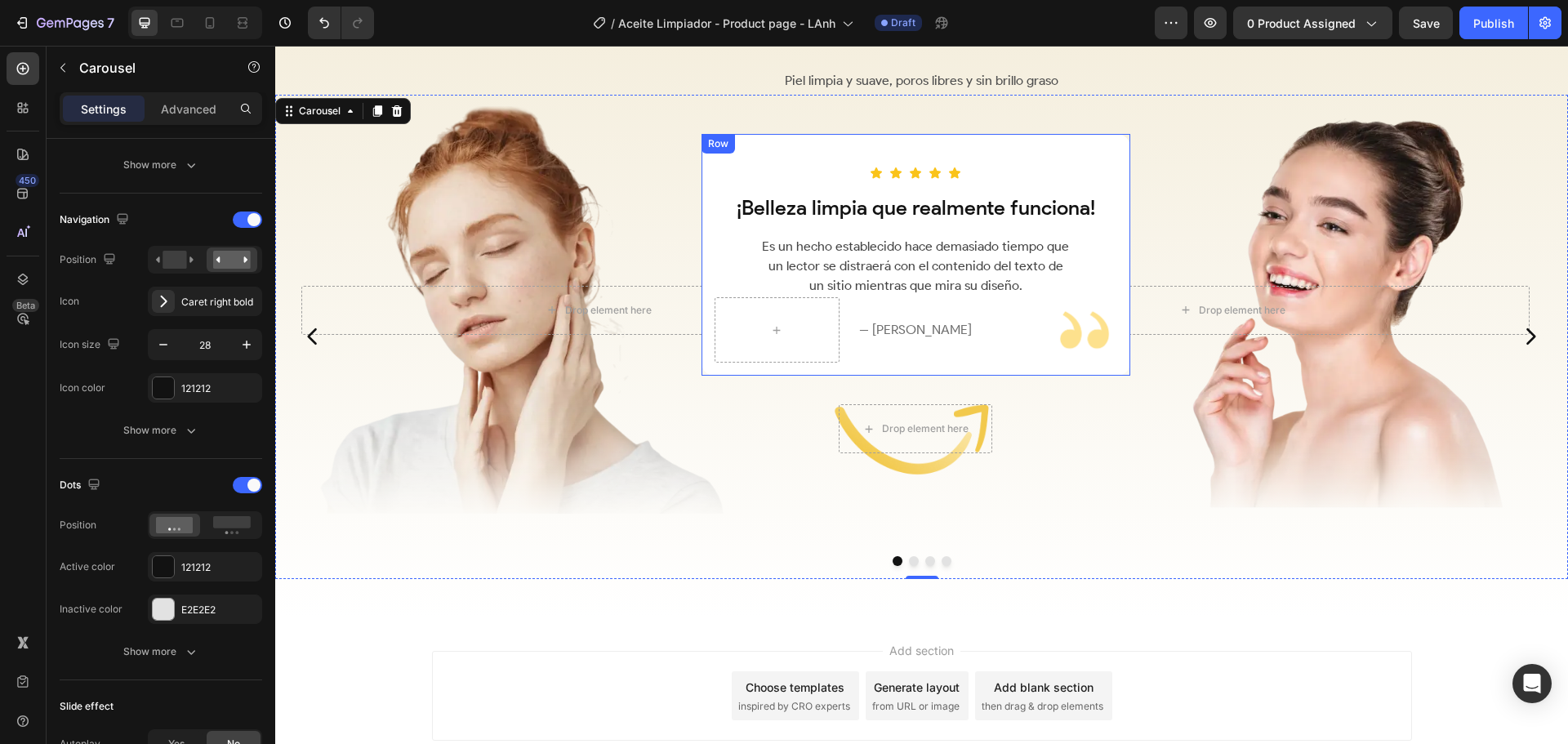
scroll to position [2284, 0]
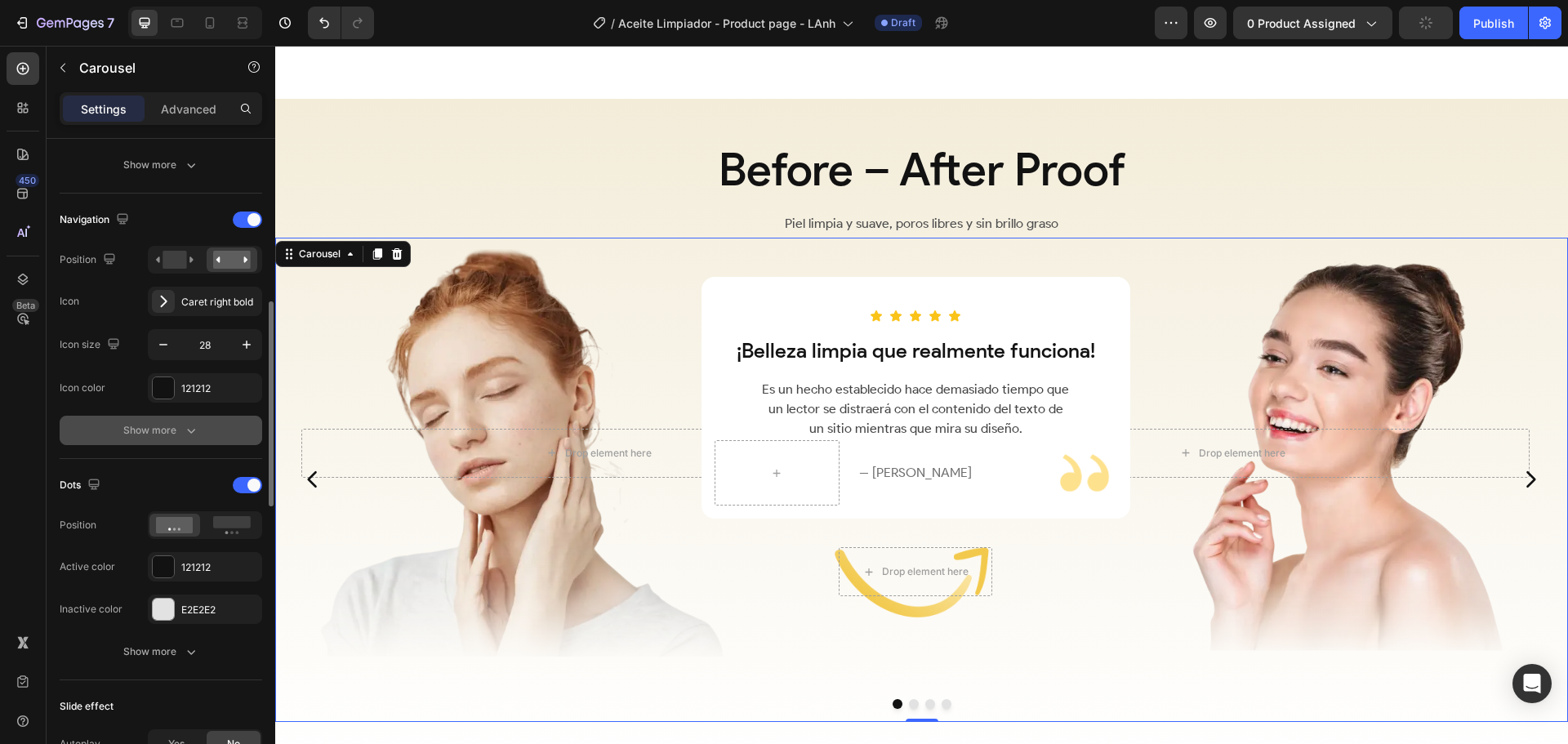
click at [187, 427] on icon "button" at bounding box center [191, 430] width 17 height 17
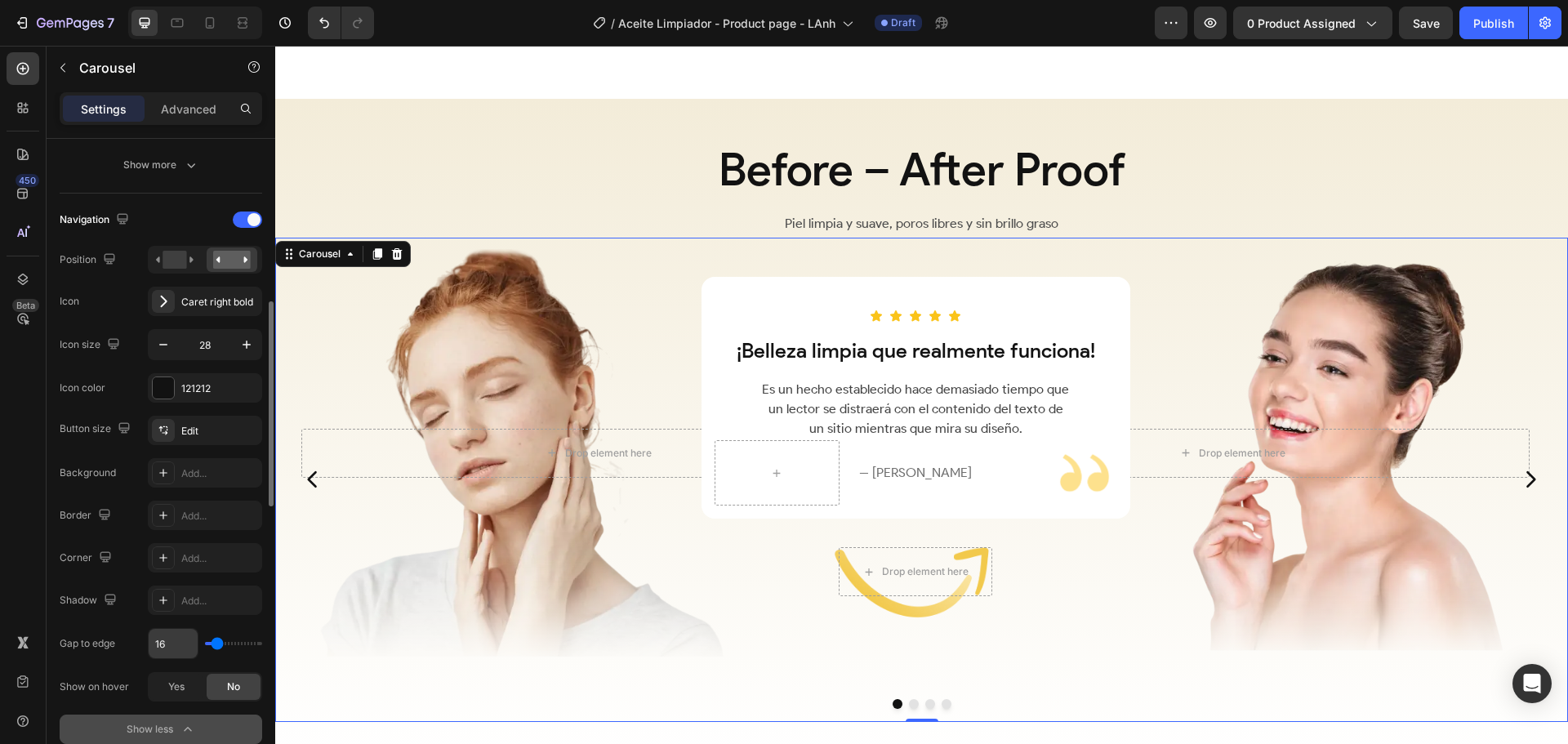
click at [171, 649] on input "16" at bounding box center [173, 643] width 49 height 30
type input "17"
type input "18"
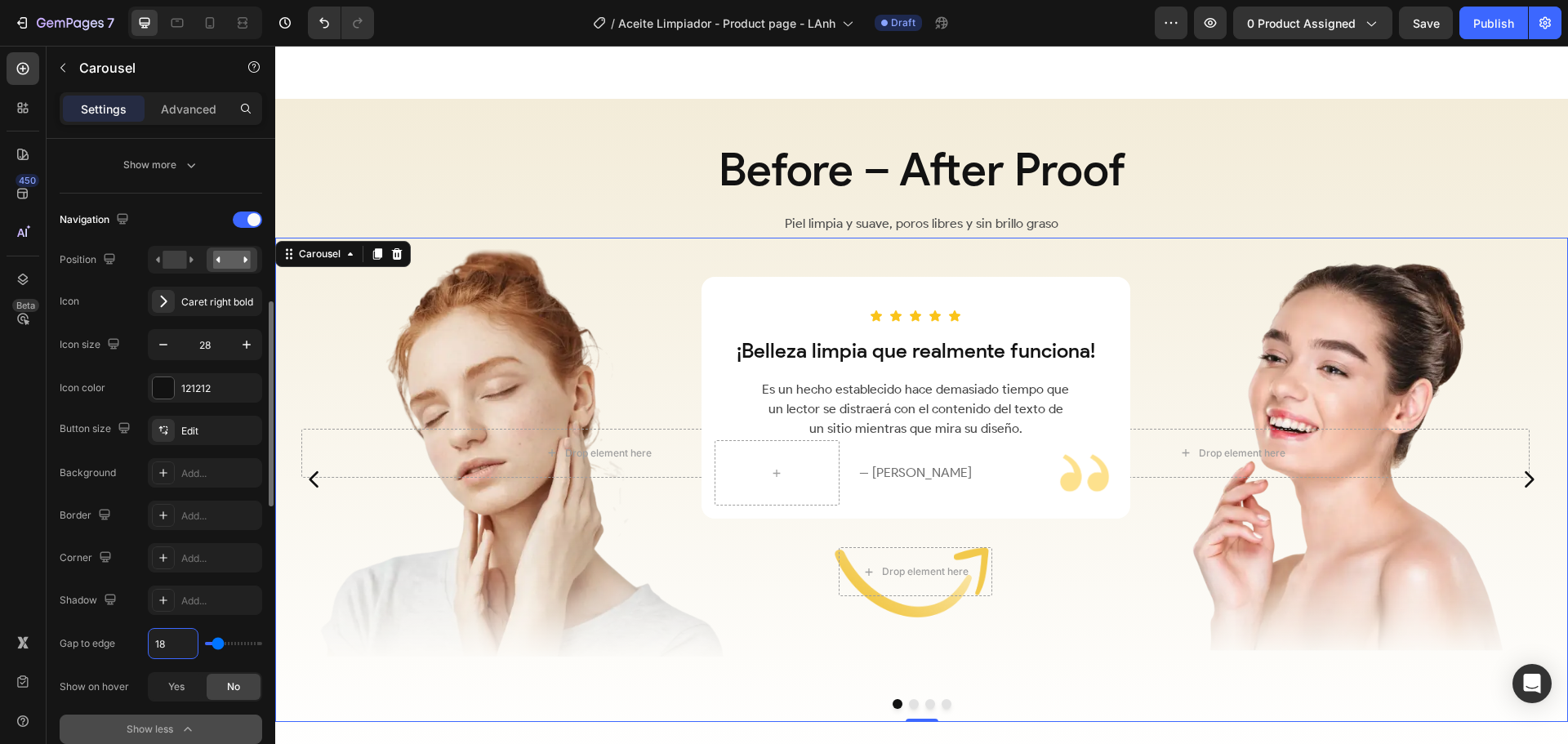
type input "19"
type input "20"
type input "21"
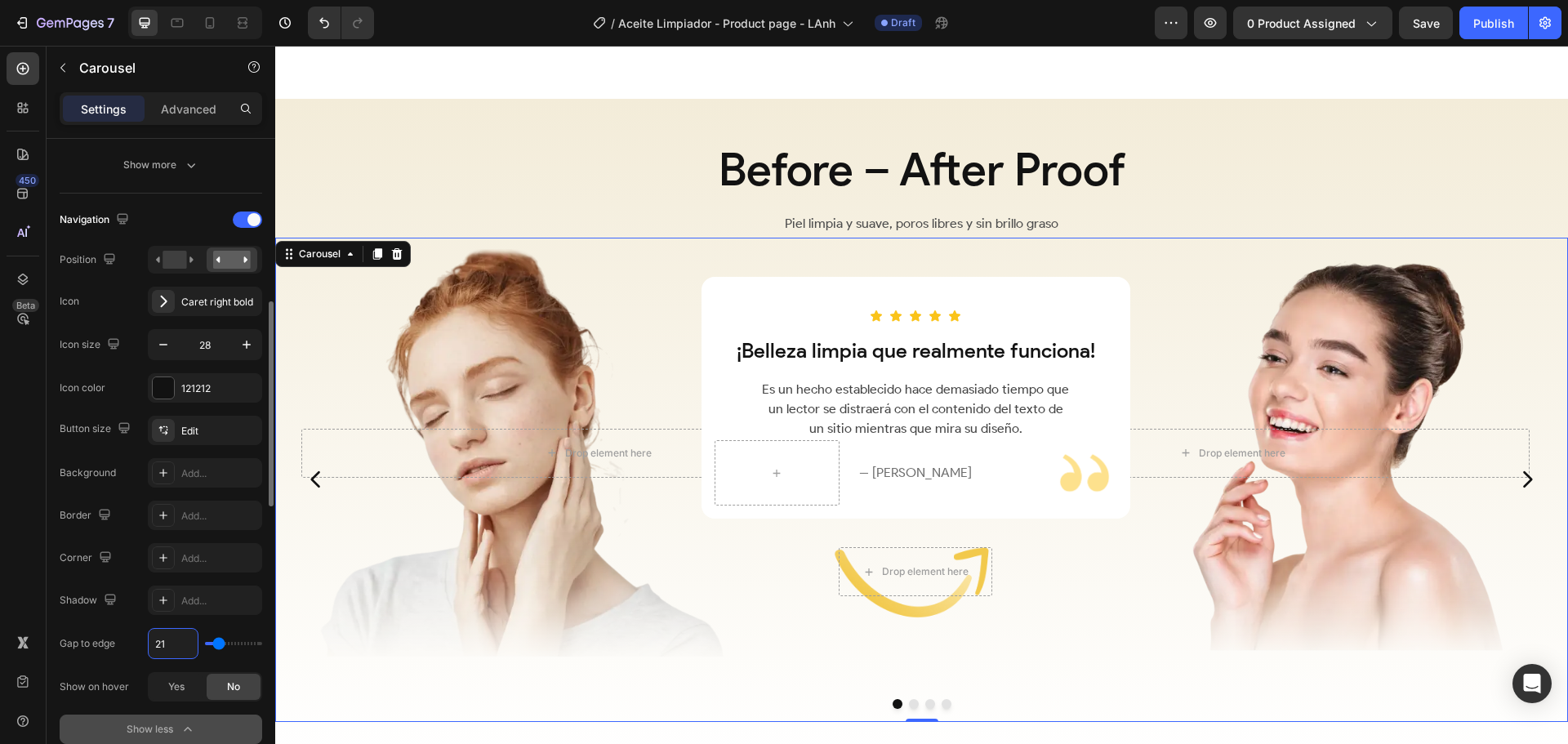
type input "21"
type input "22"
type input "23"
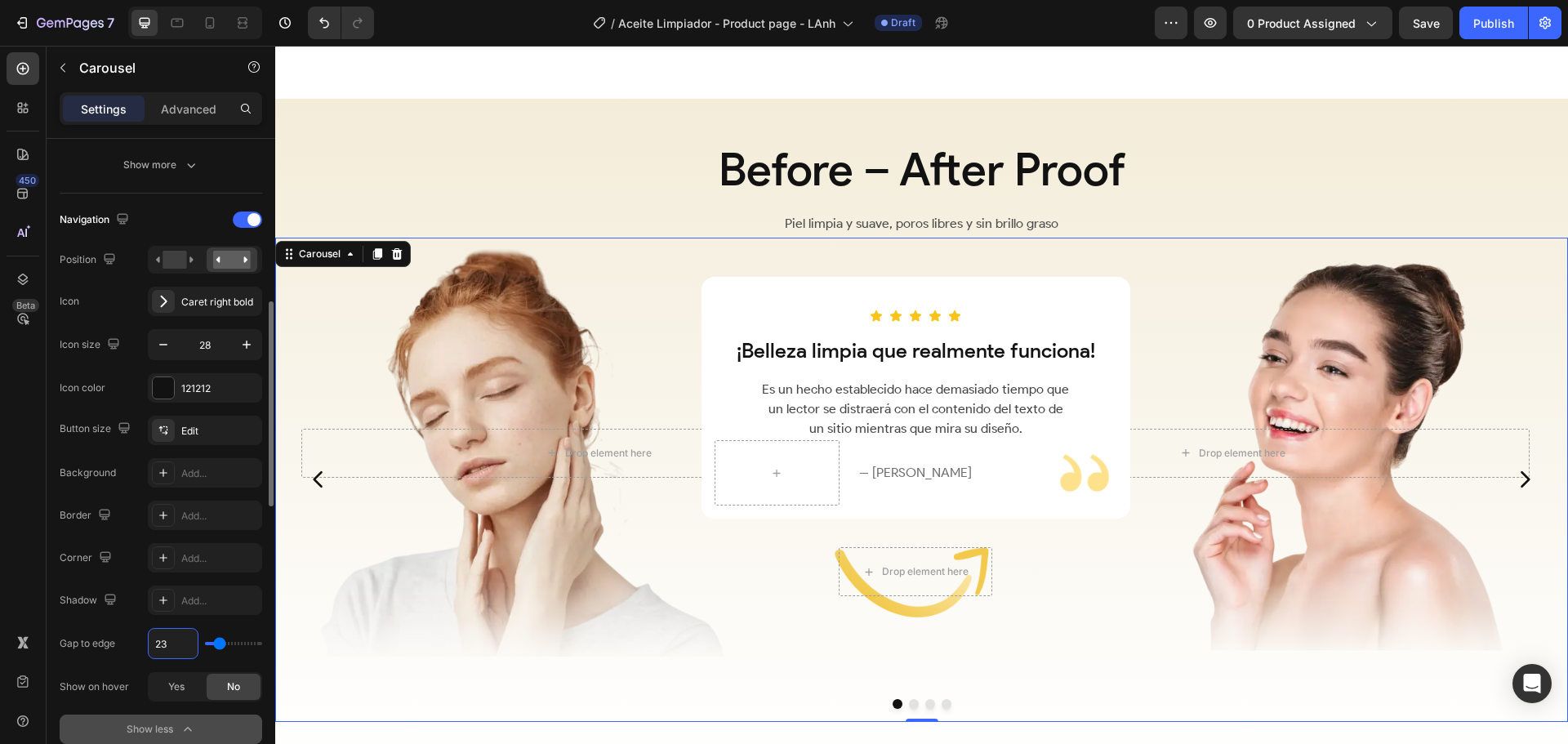
type input "24"
type input "25"
type input "26"
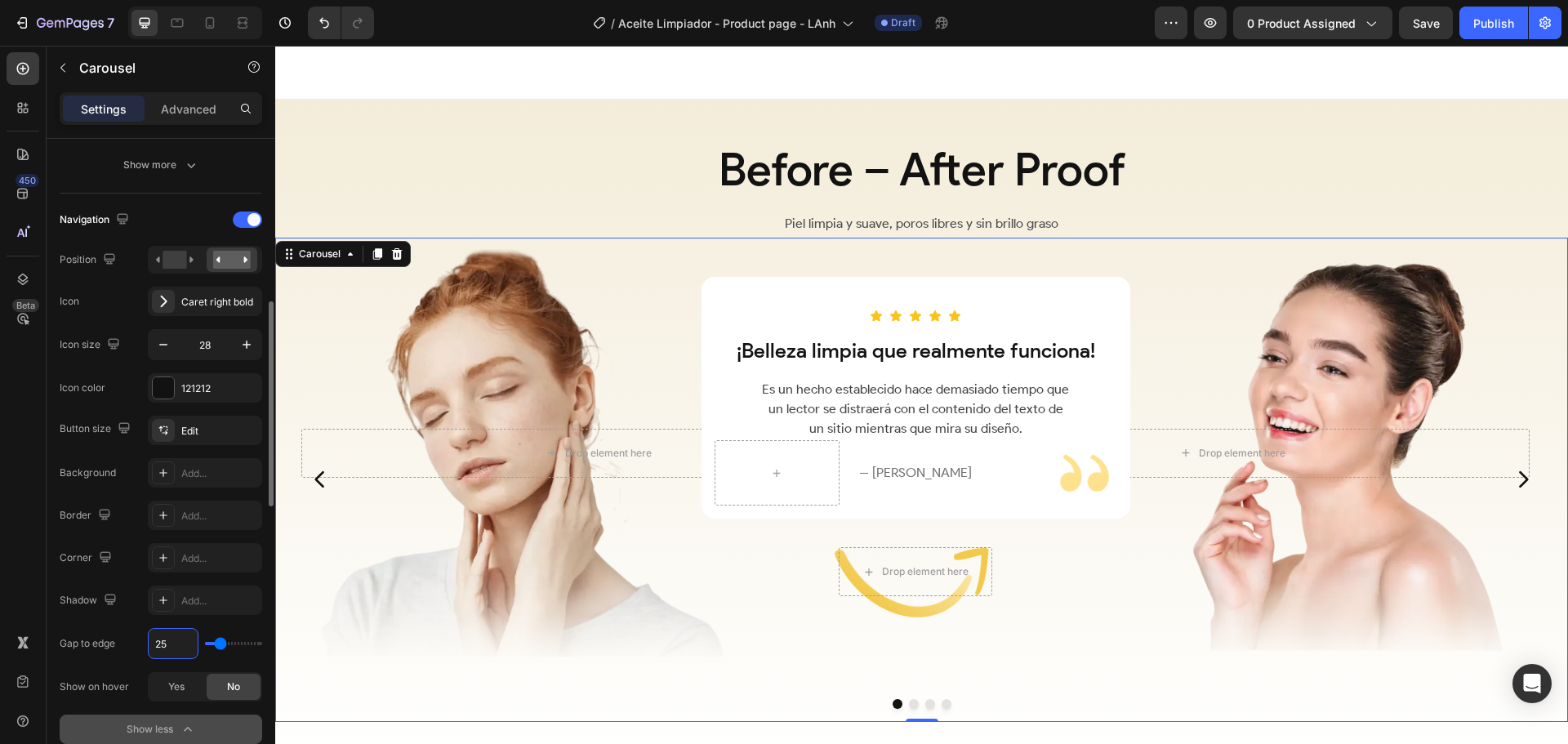
type input "26"
type input "27"
type input "28"
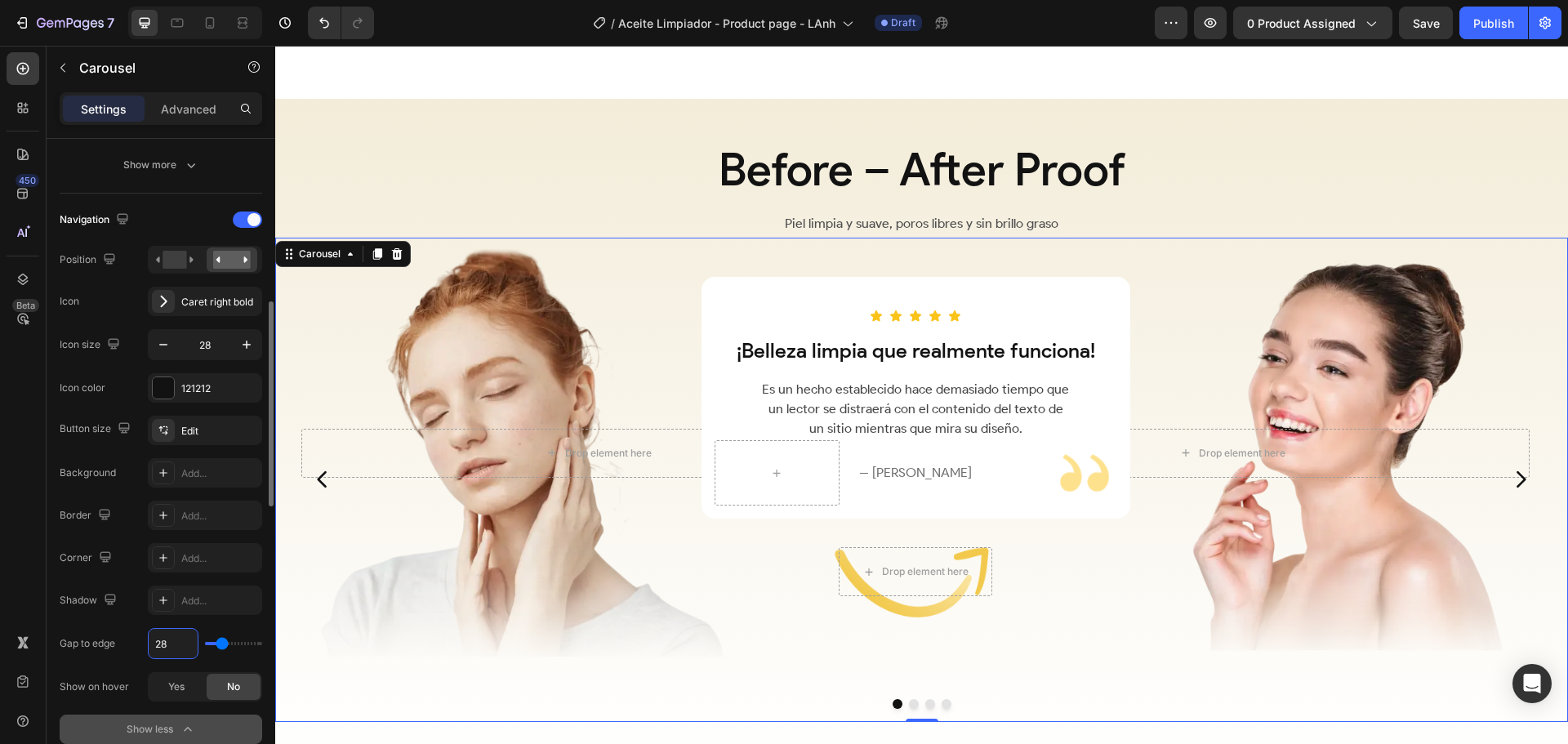
type input "29"
type input "30"
type input "31"
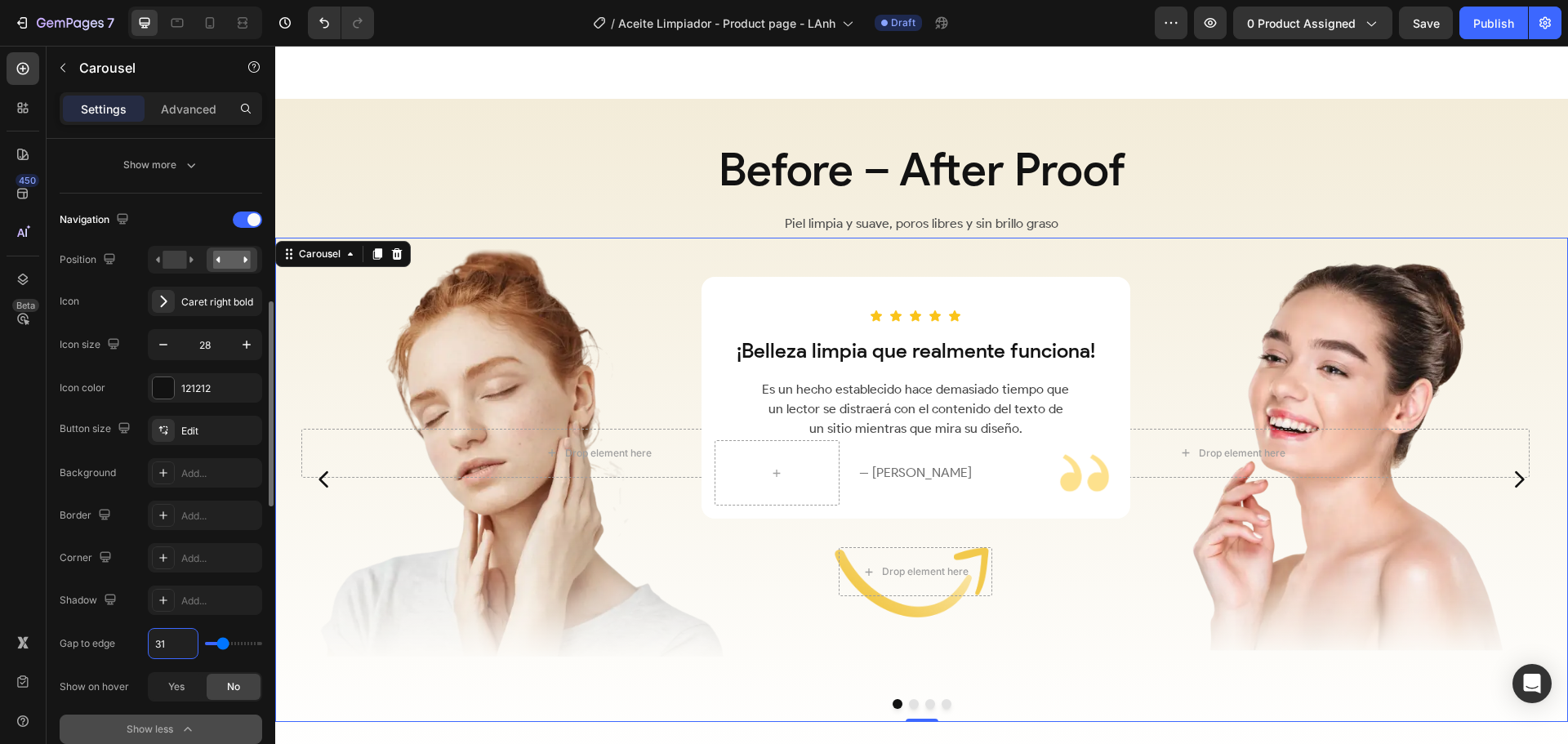
type input "31"
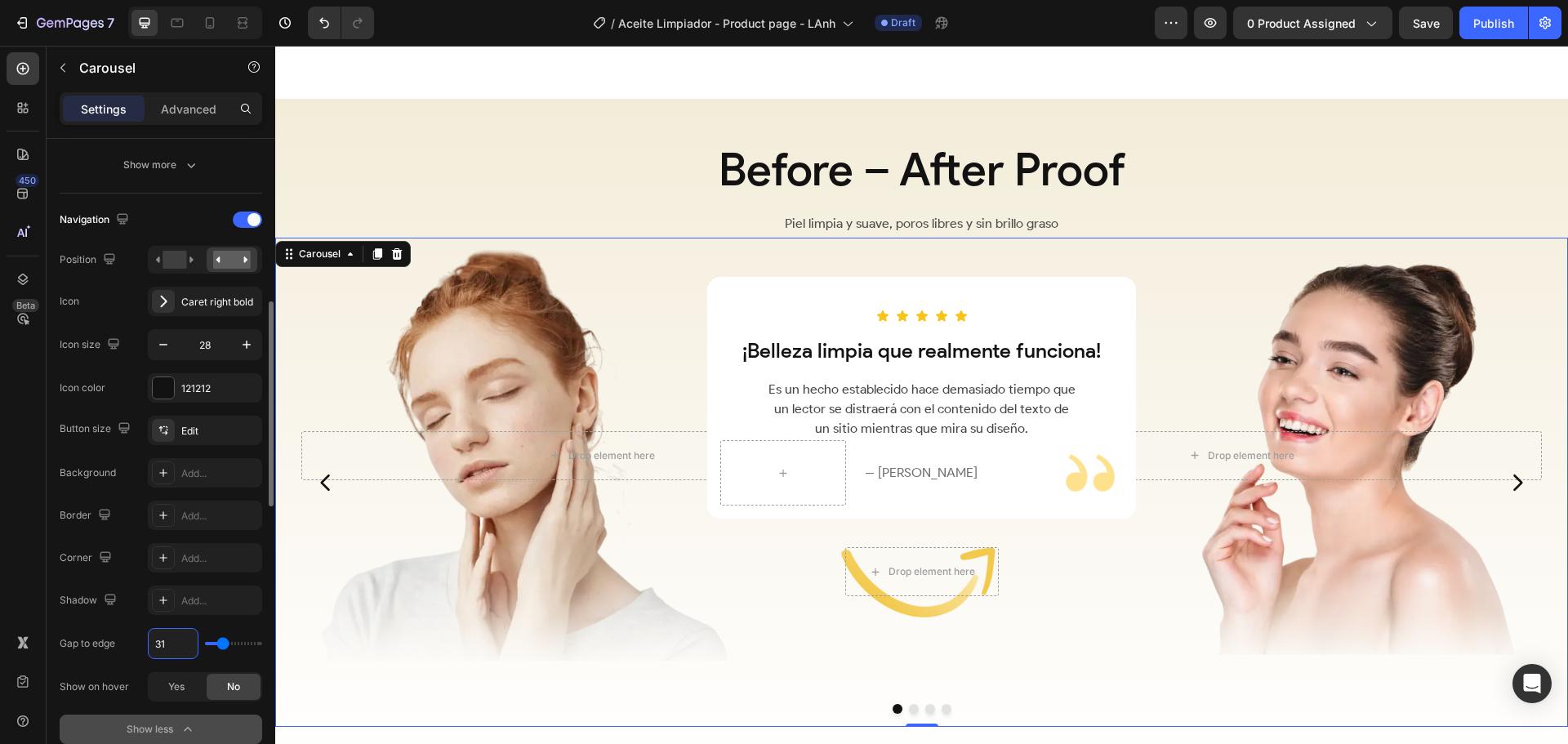
type input "32"
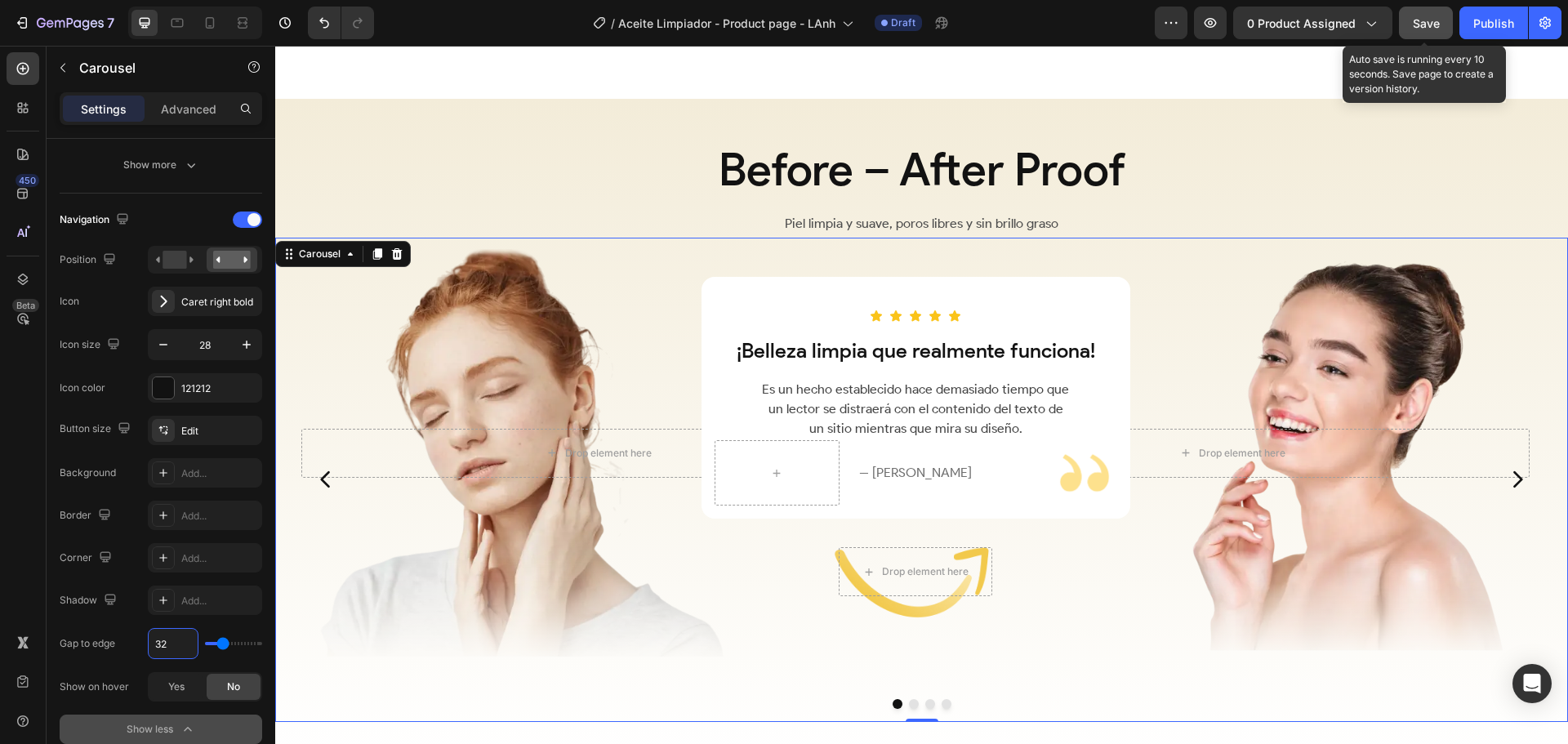
click at [1420, 18] on span "Save" at bounding box center [1426, 23] width 27 height 14
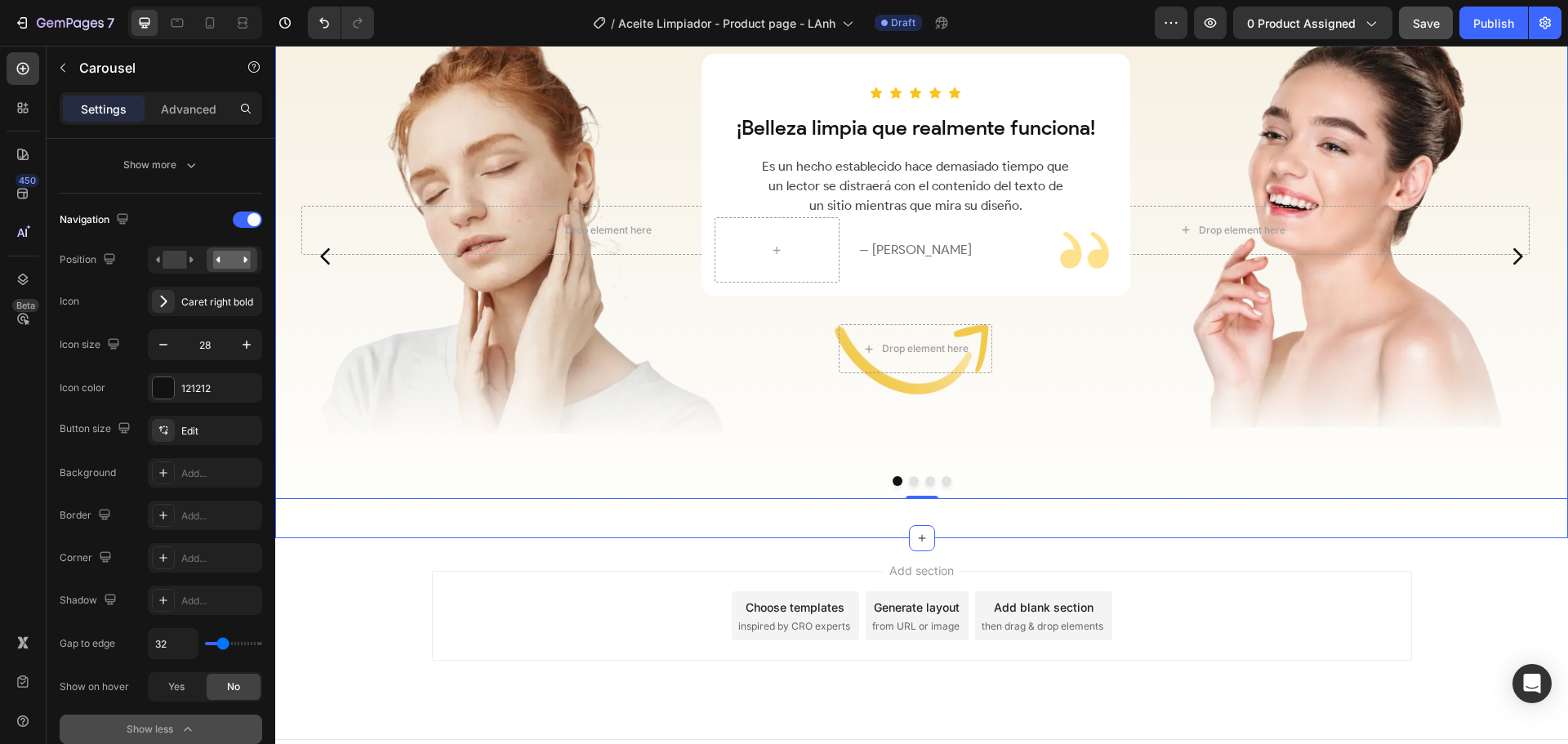
scroll to position [2531, 0]
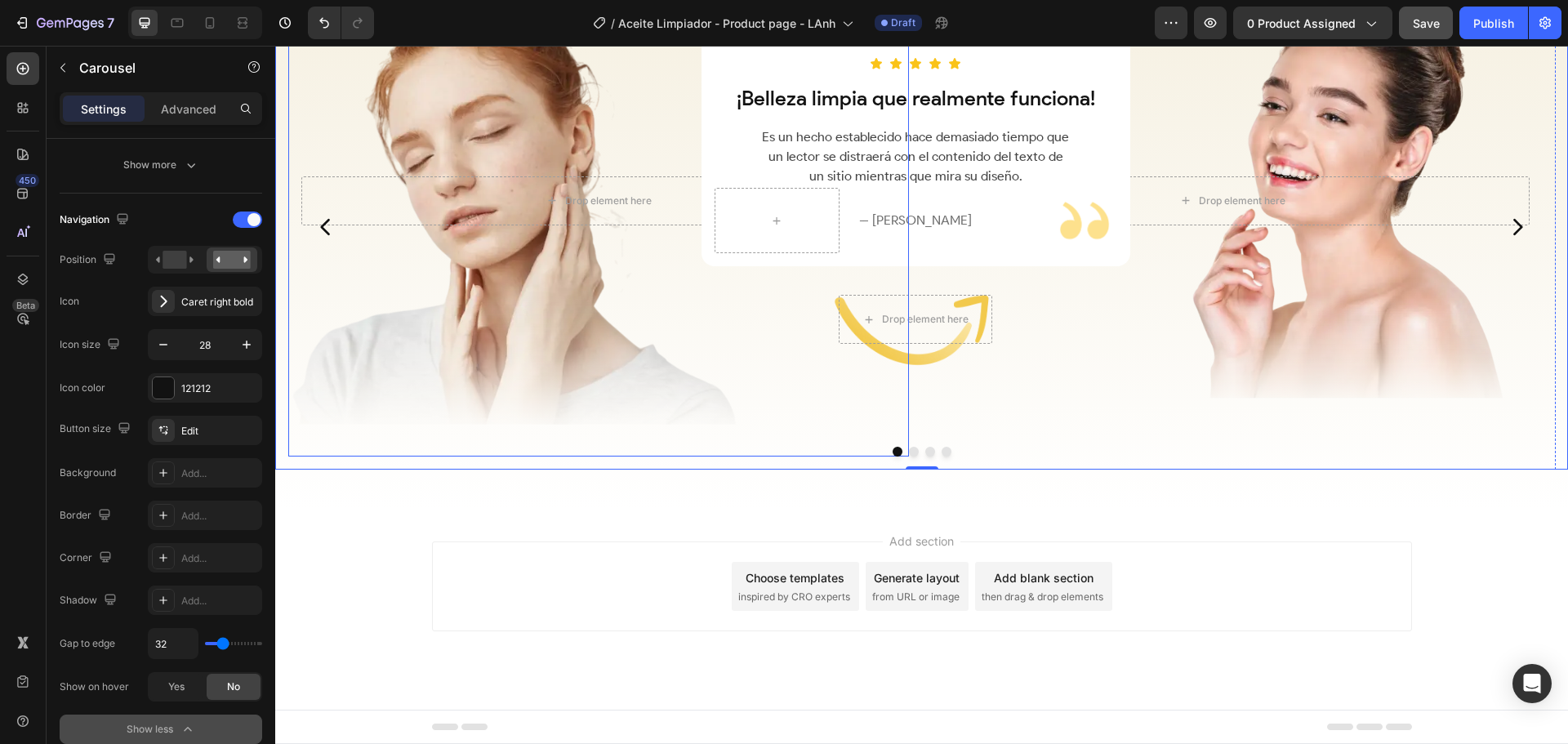
click at [745, 435] on div "Overlay" at bounding box center [598, 200] width 620 height 512
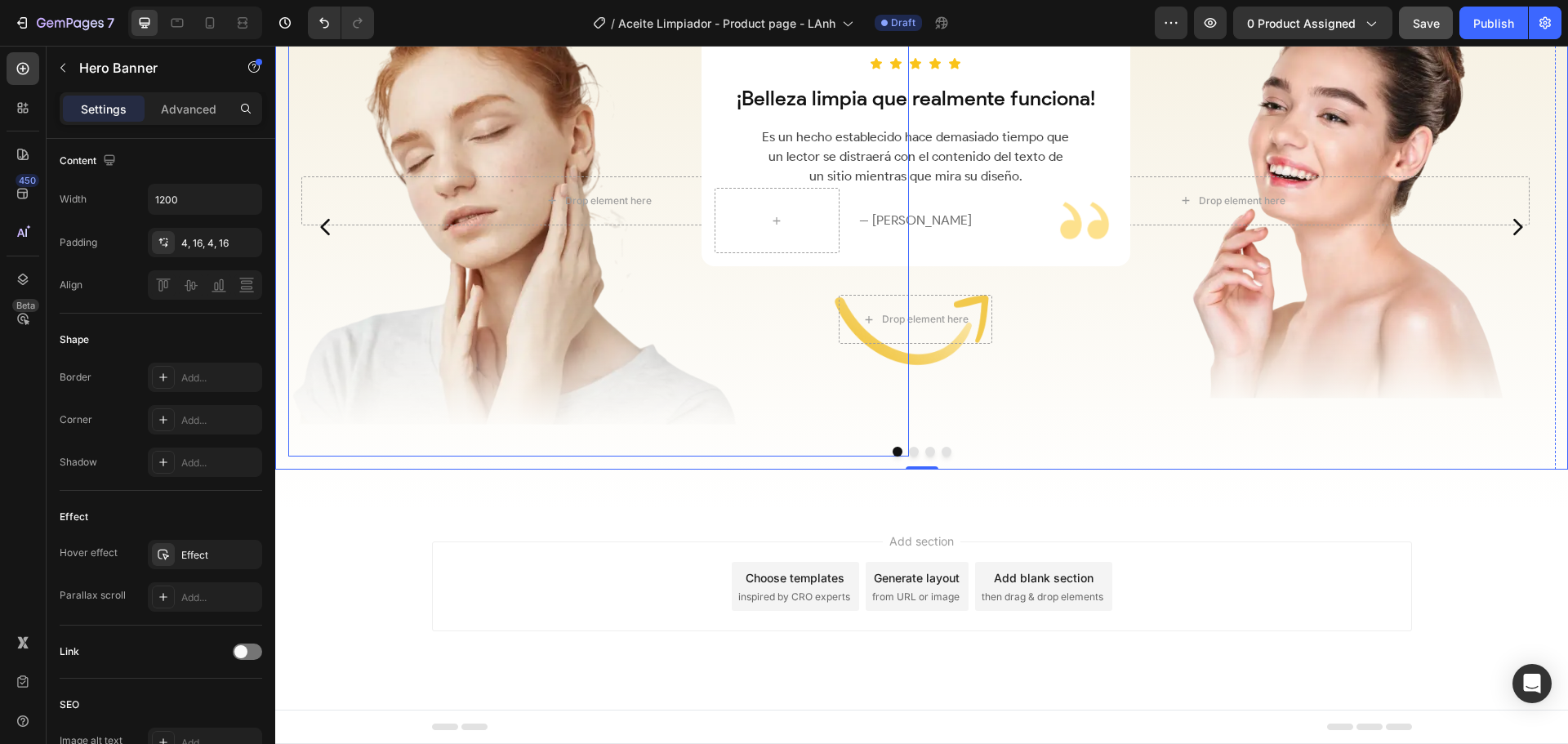
scroll to position [0, 0]
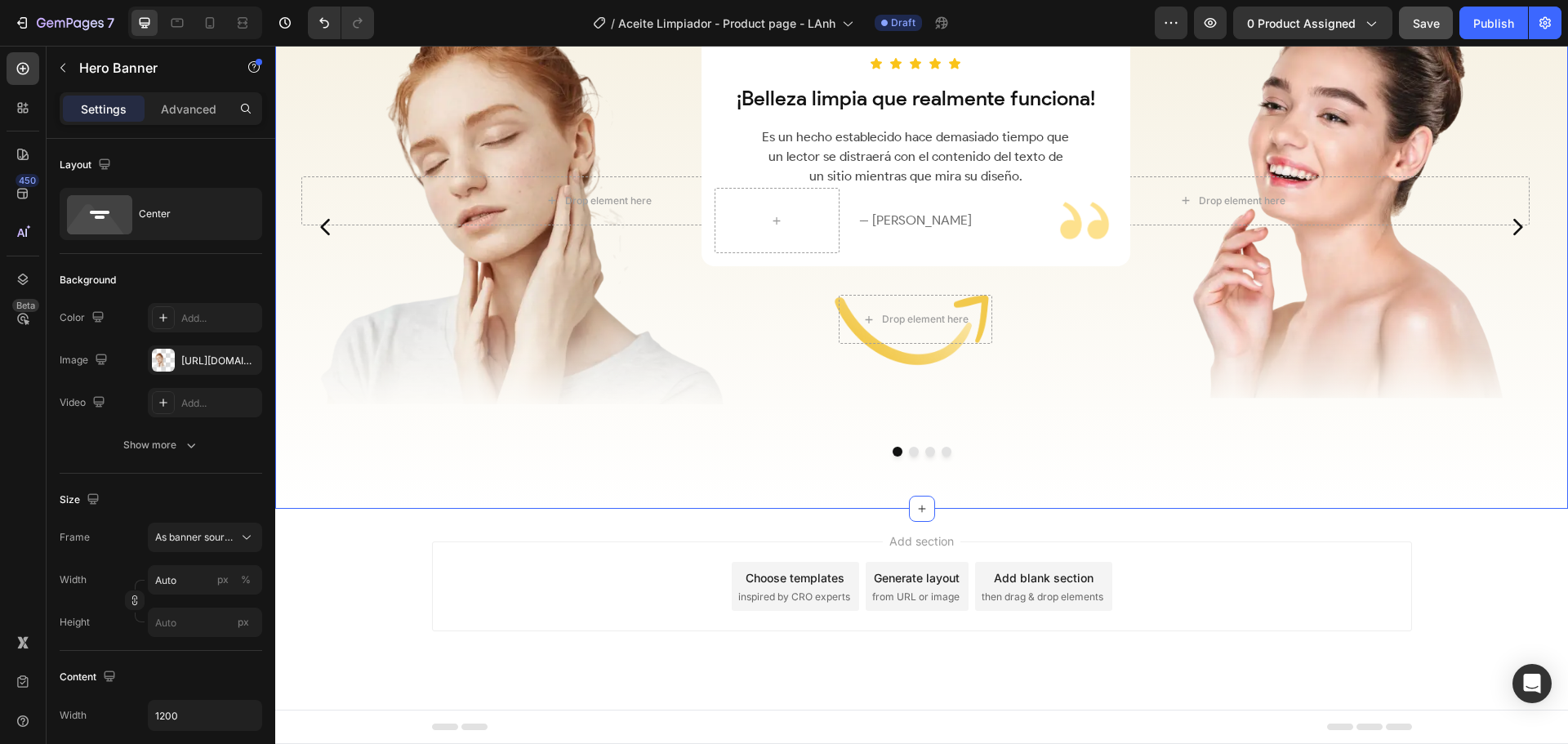
click at [722, 495] on div "Before – After Proof Heading Piel limpia y suave, poros libres y sin brillo gra…" at bounding box center [921, 177] width 1293 height 662
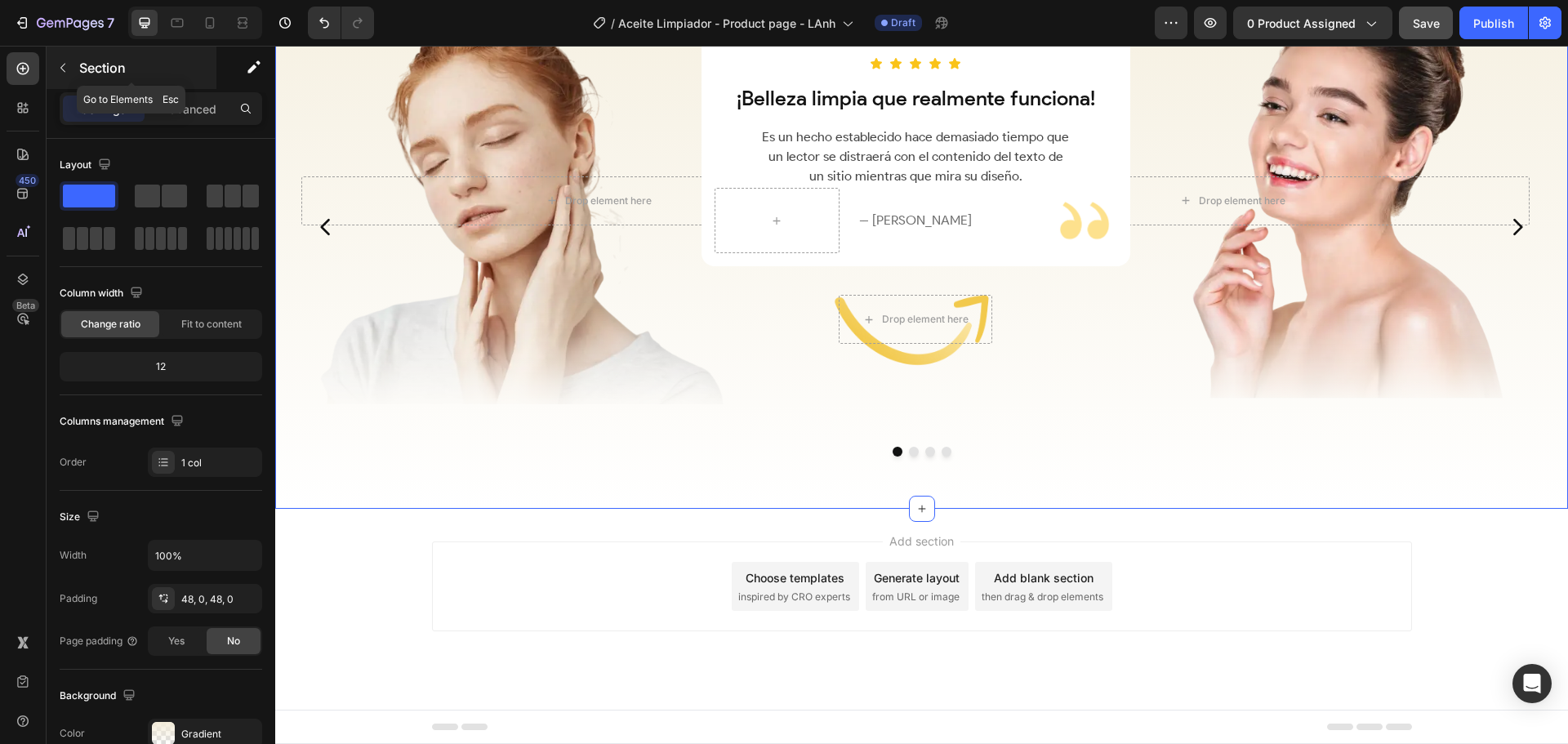
click at [105, 68] on p "Section" at bounding box center [146, 67] width 134 height 20
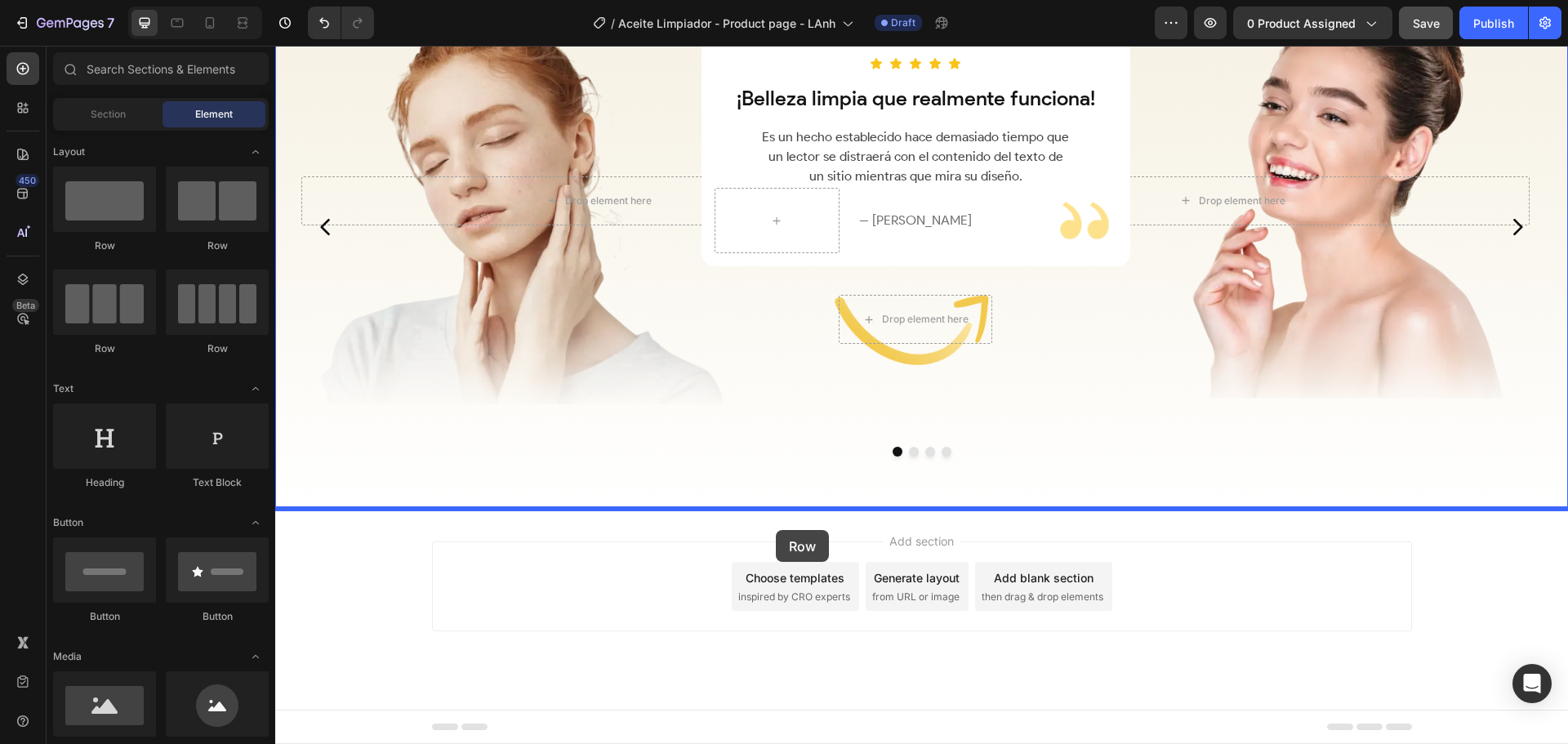
drag, startPoint x: 394, startPoint y: 264, endPoint x: 776, endPoint y: 530, distance: 465.5
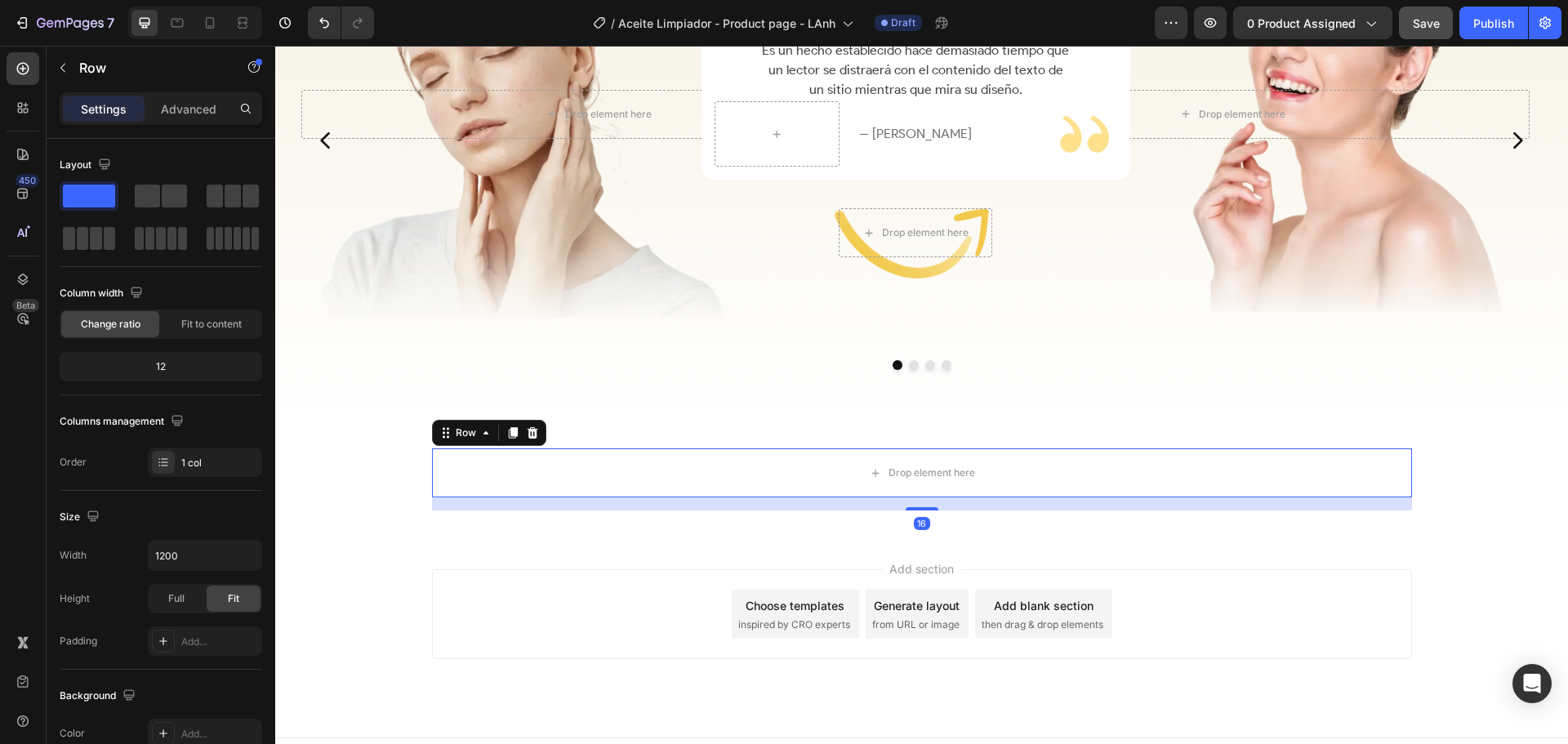
scroll to position [2645, 0]
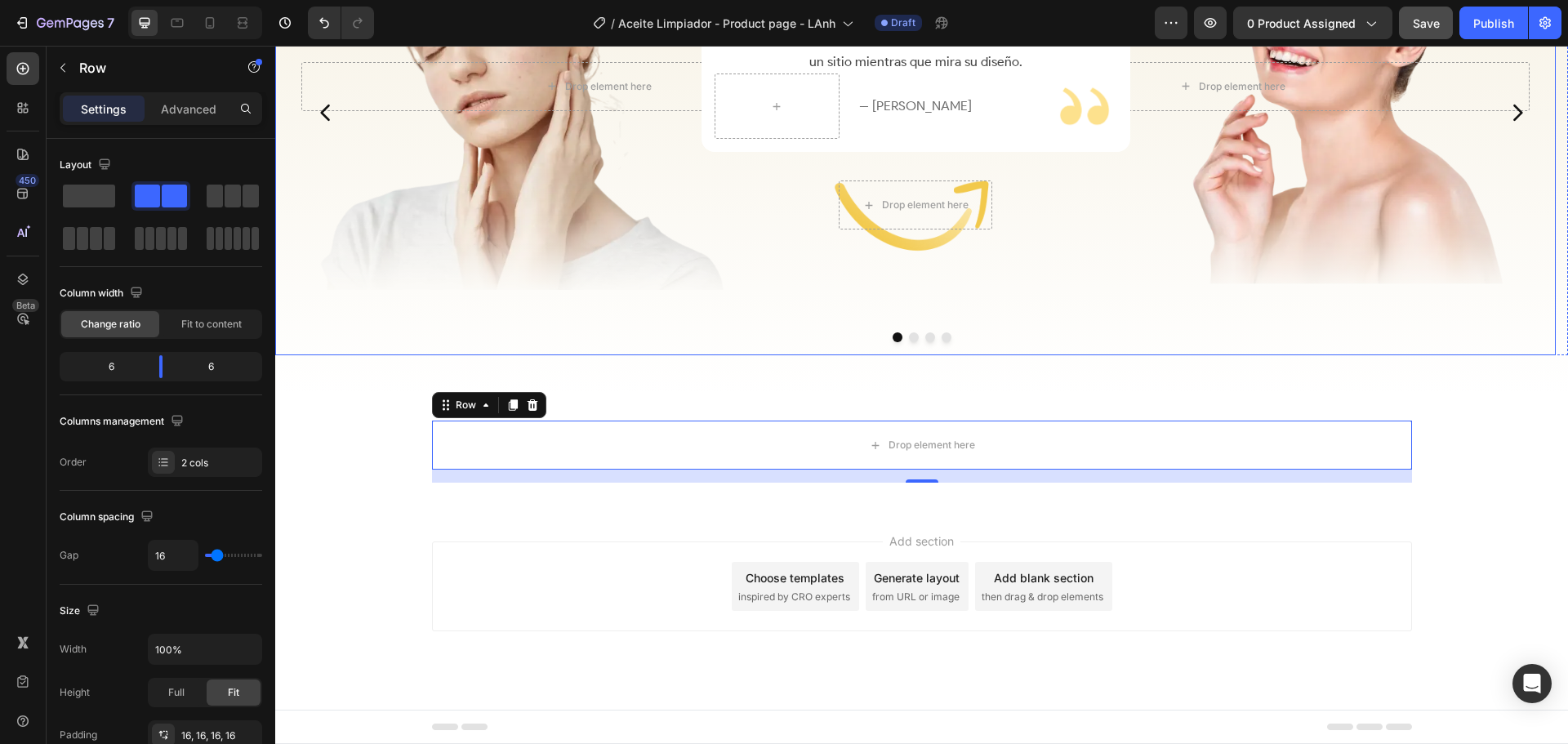
click at [791, 350] on div "Drop element here Hero Banner Drop element here Hero Banner Row" at bounding box center [915, 87] width 1281 height 538
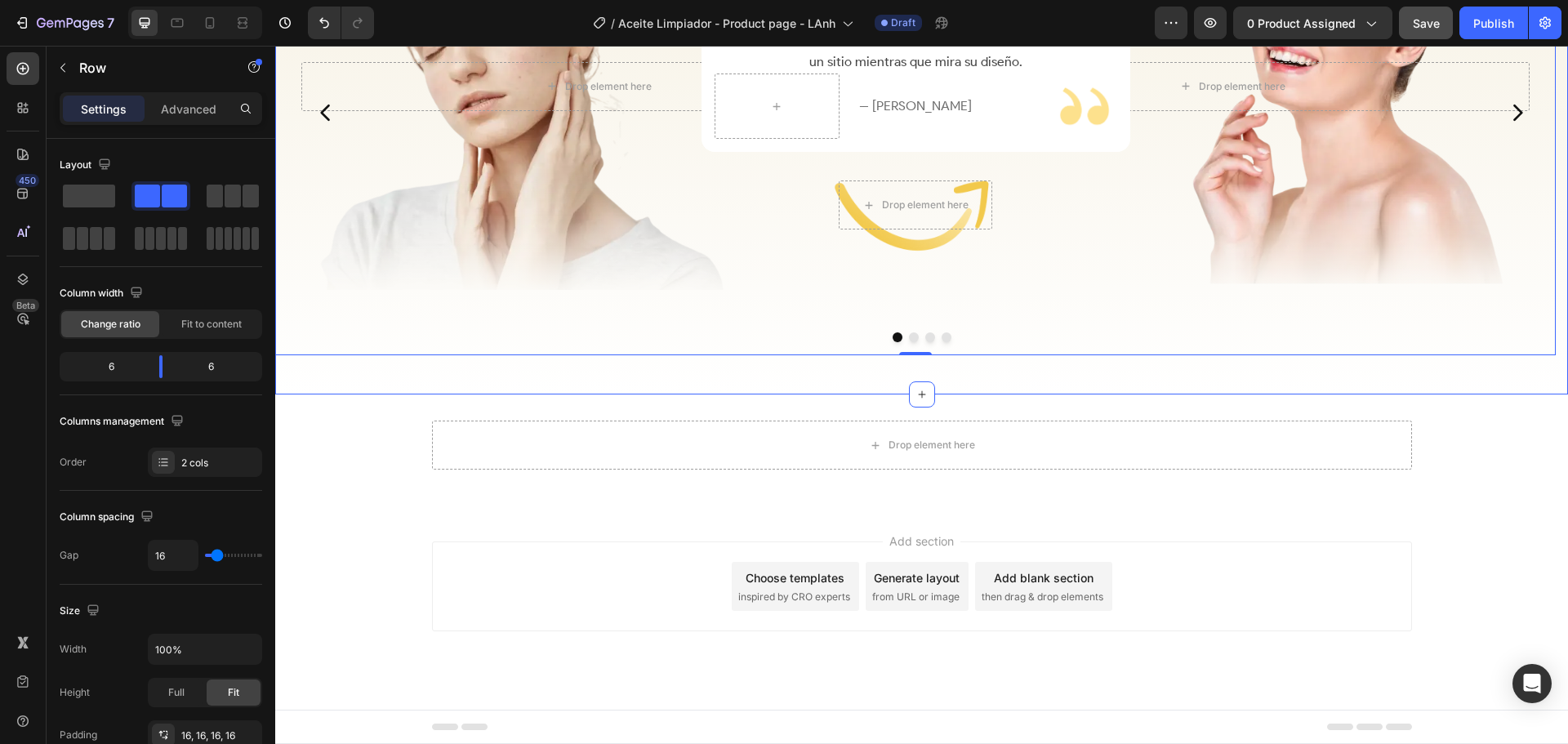
click at [513, 387] on div "Before – After Proof Heading Piel limpia y suave, poros libres y sin brillo gra…" at bounding box center [921, 62] width 1293 height 662
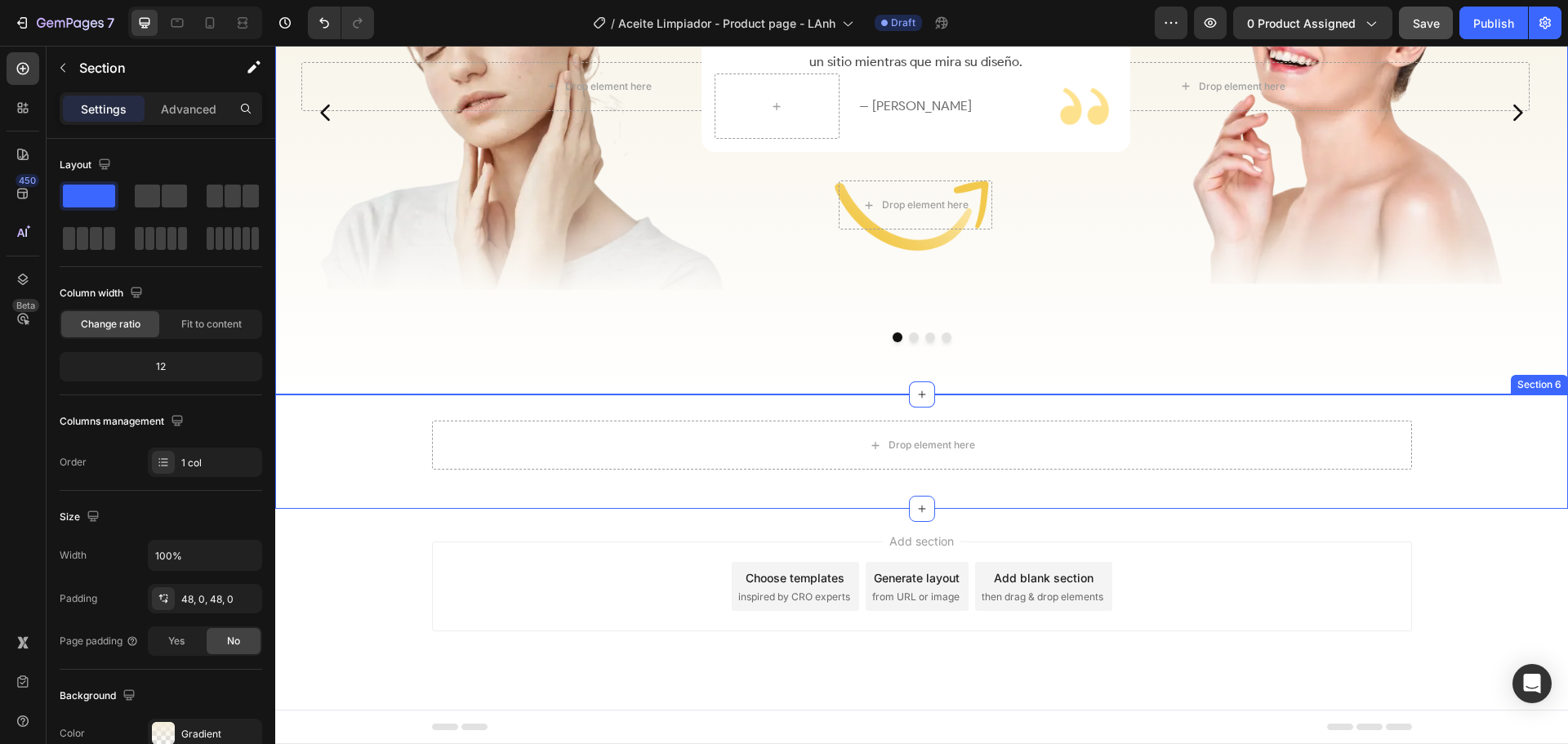
click at [352, 416] on div "Drop element here Row Section 6" at bounding box center [921, 451] width 1293 height 115
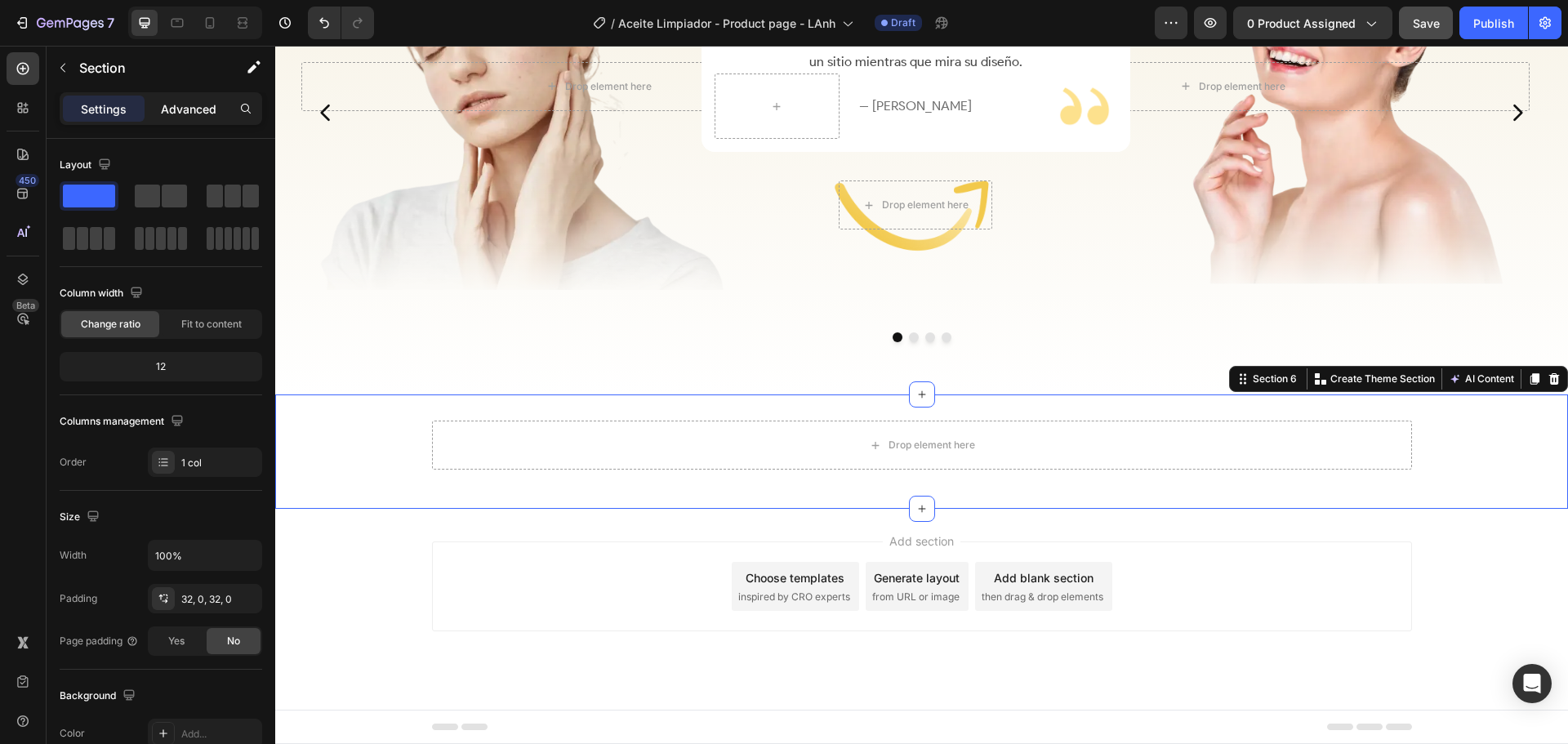
click at [179, 116] on p "Advanced" at bounding box center [189, 109] width 56 height 17
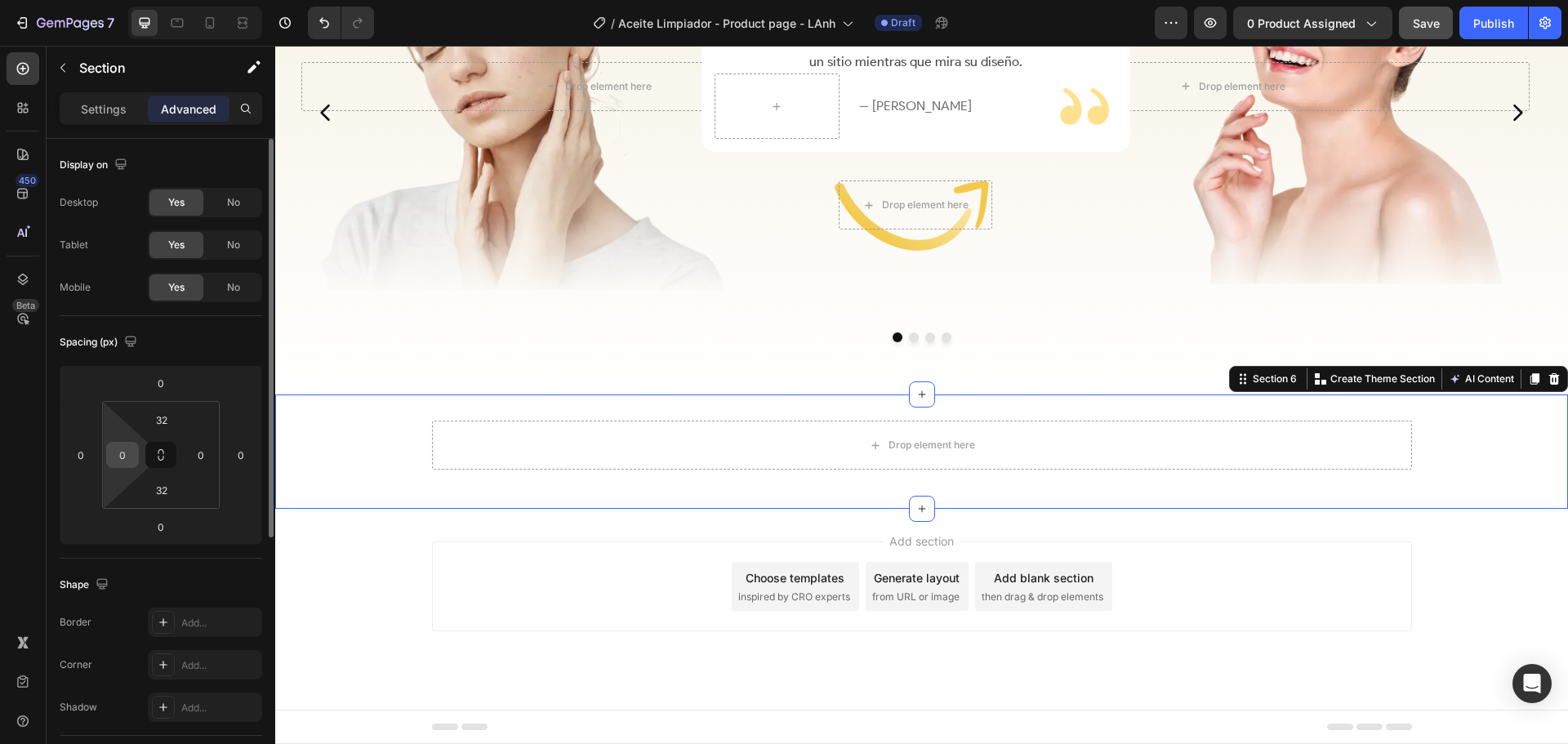
click at [118, 455] on input "0" at bounding box center [122, 454] width 24 height 24
type input "60"
type input "2"
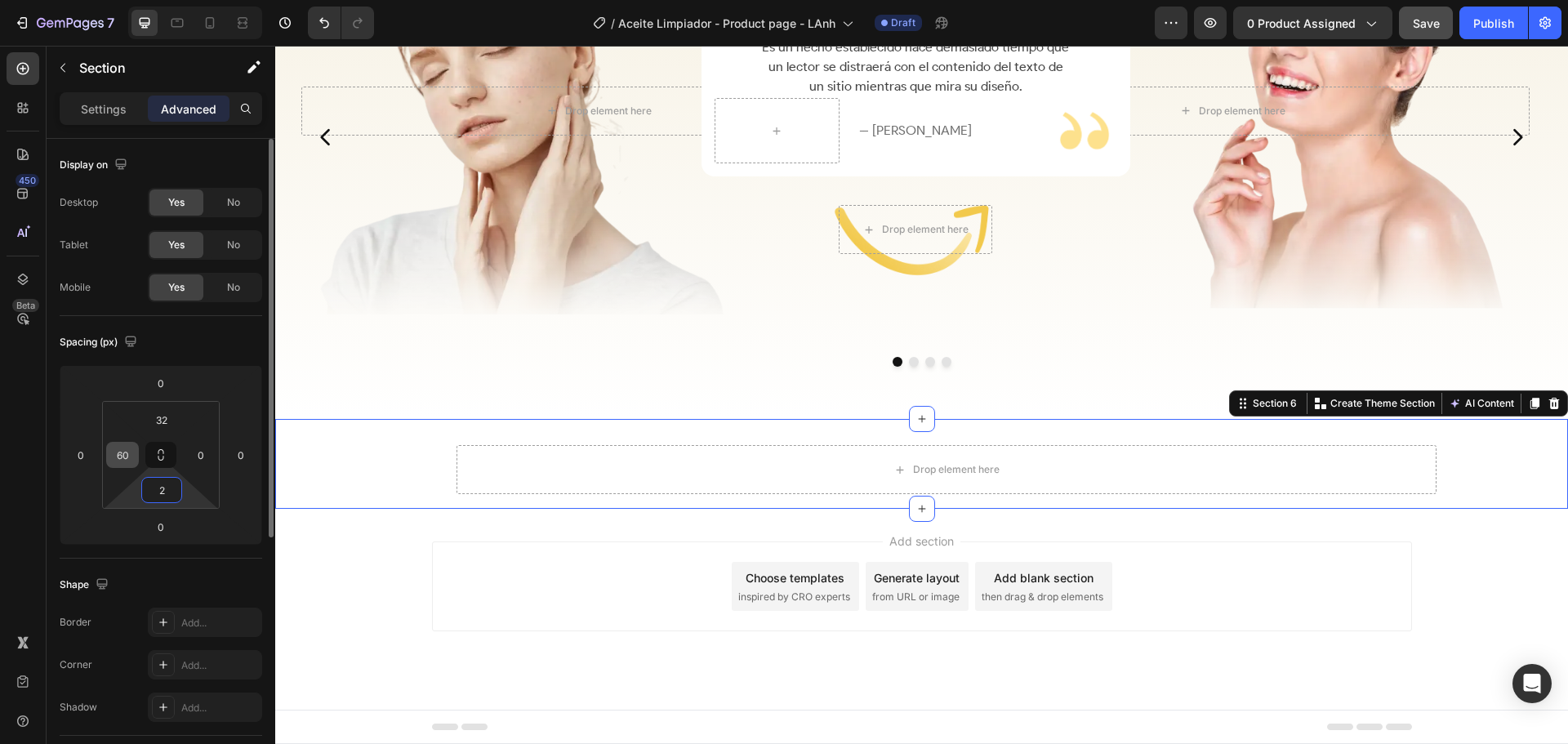
scroll to position [2620, 0]
type input "60"
click at [393, 457] on div "Drop element here Row" at bounding box center [921, 476] width 1195 height 62
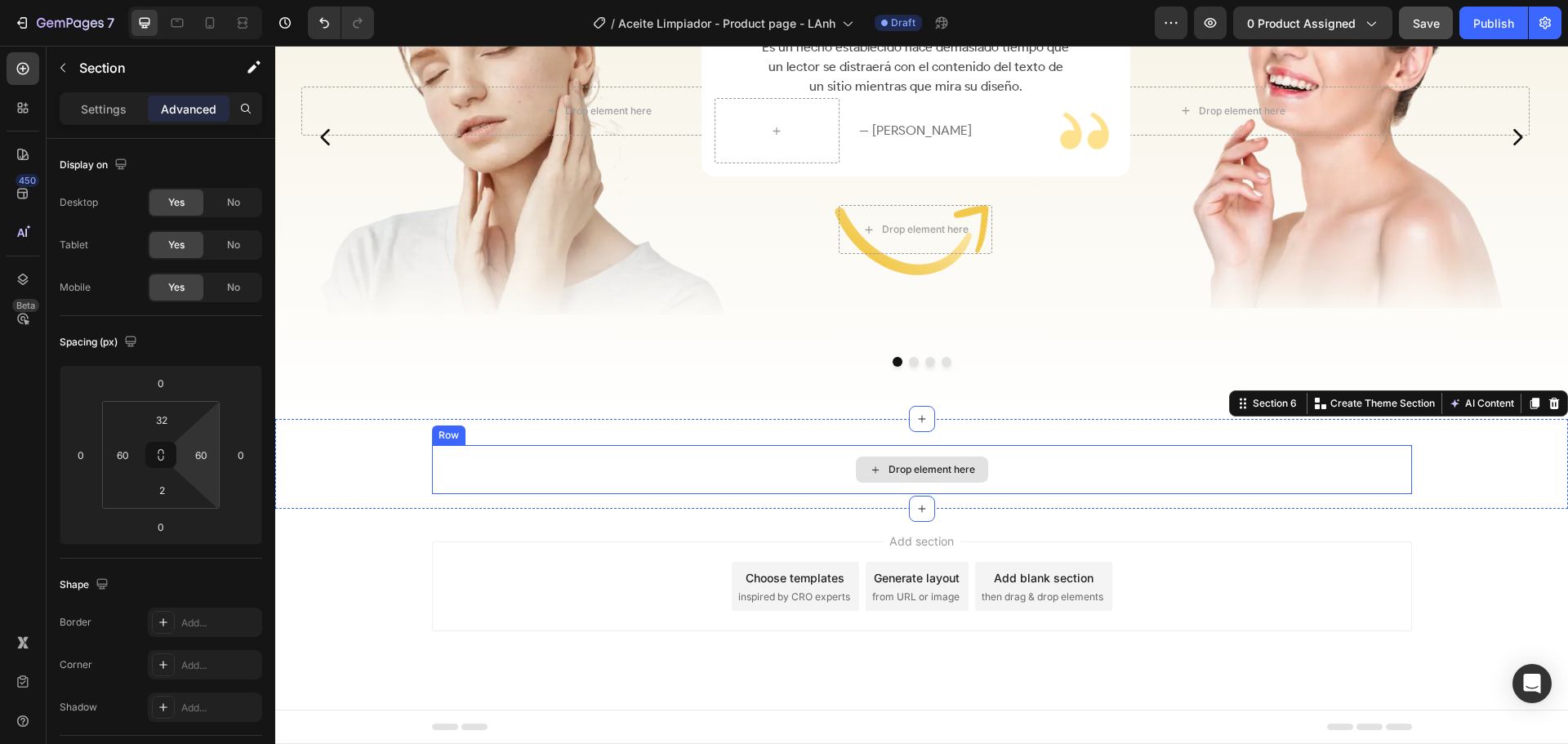
click at [470, 451] on div "Drop element here" at bounding box center [922, 469] width 980 height 49
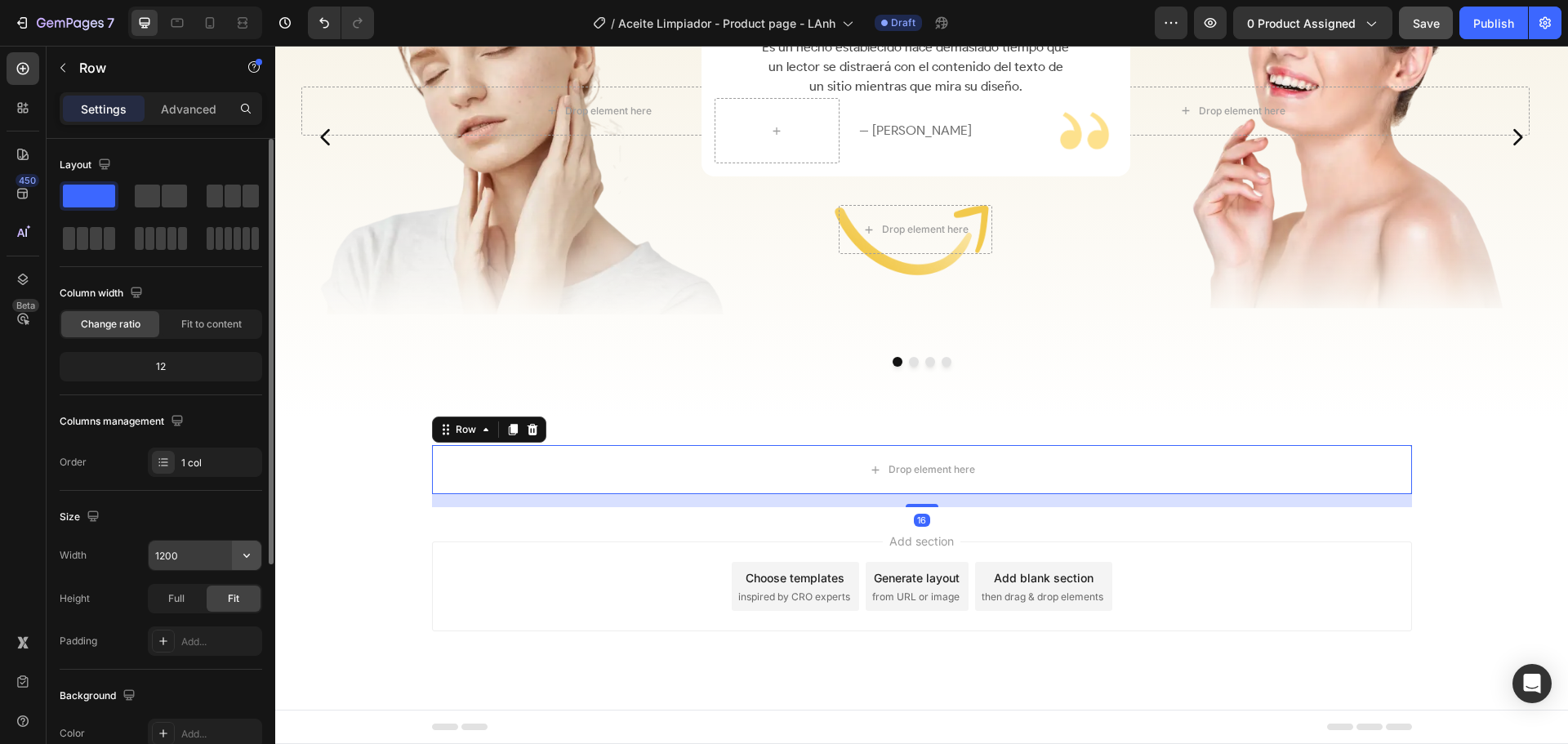
click at [241, 557] on icon "button" at bounding box center [247, 555] width 17 height 17
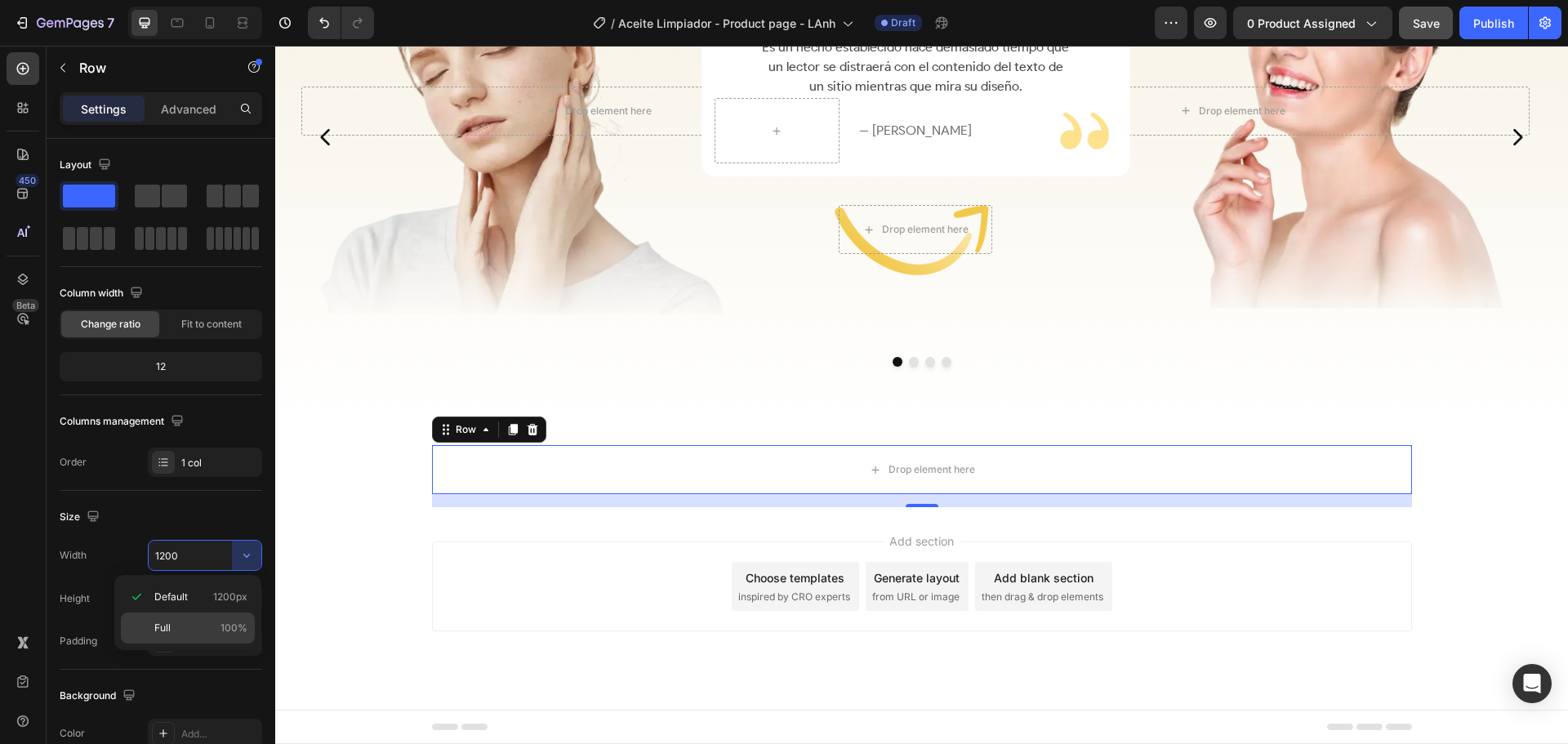
click at [199, 614] on div "Full 100%" at bounding box center [188, 628] width 134 height 31
type input "100%"
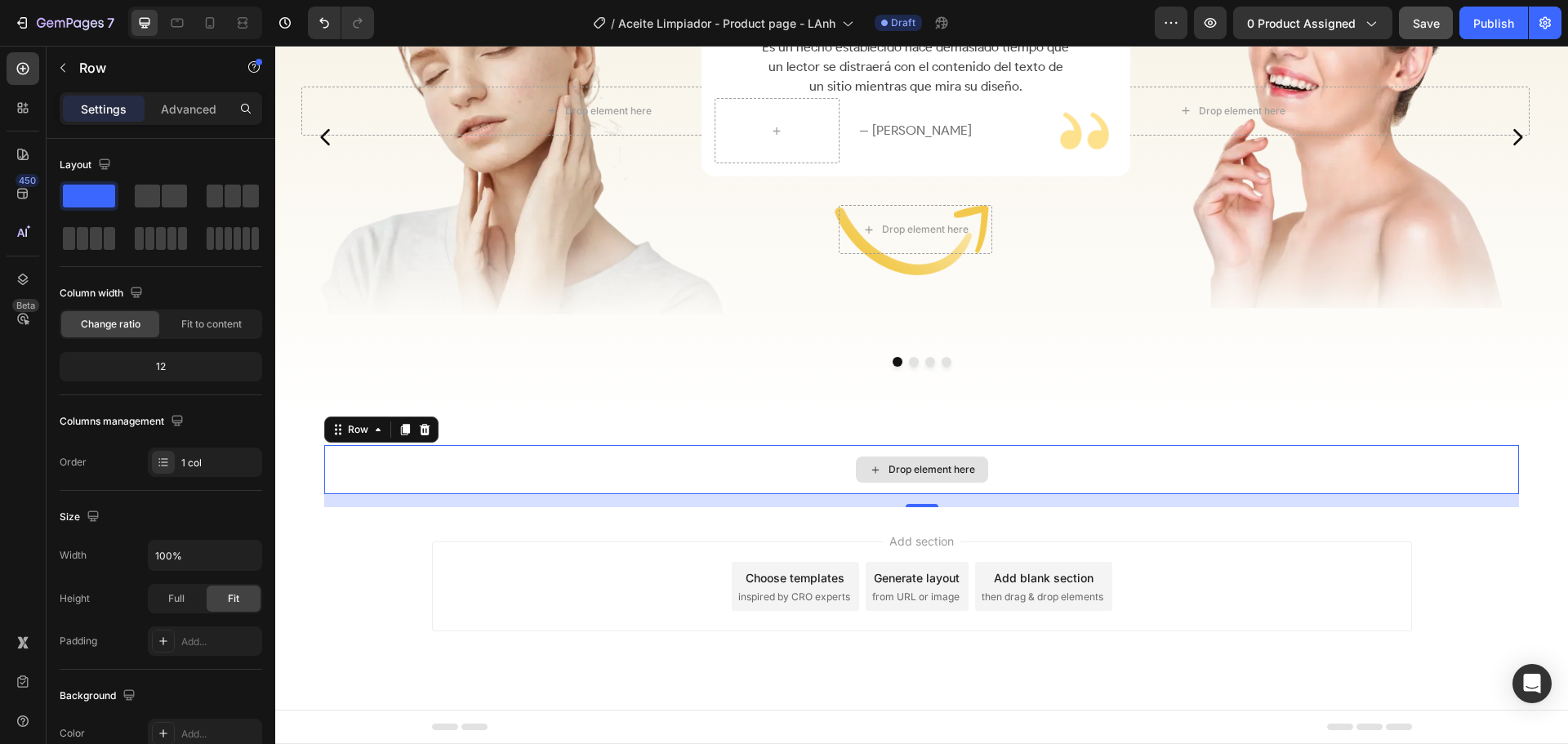
click at [375, 463] on div "Drop element here" at bounding box center [921, 469] width 1195 height 49
click at [96, 60] on p "Row" at bounding box center [148, 67] width 139 height 20
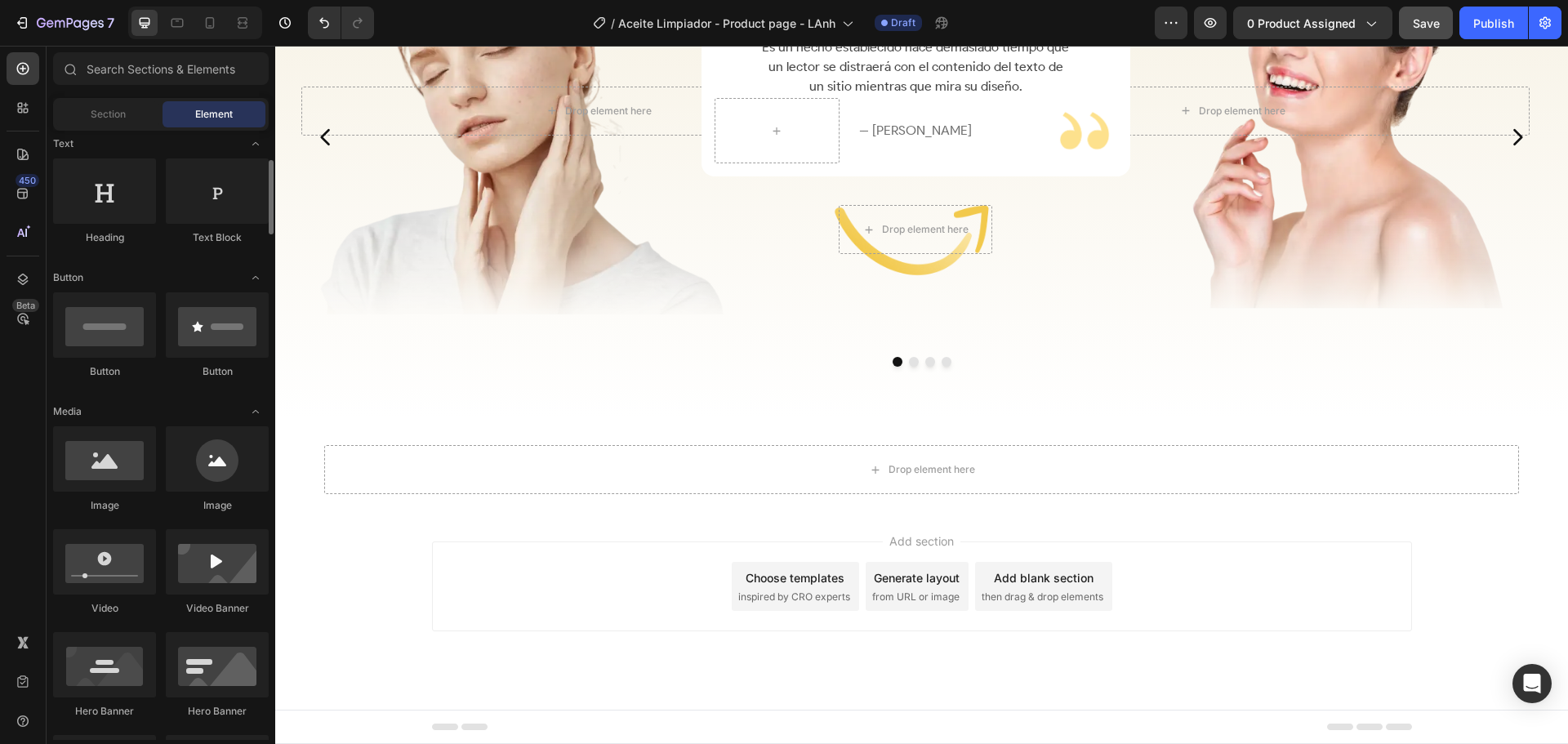
scroll to position [327, 0]
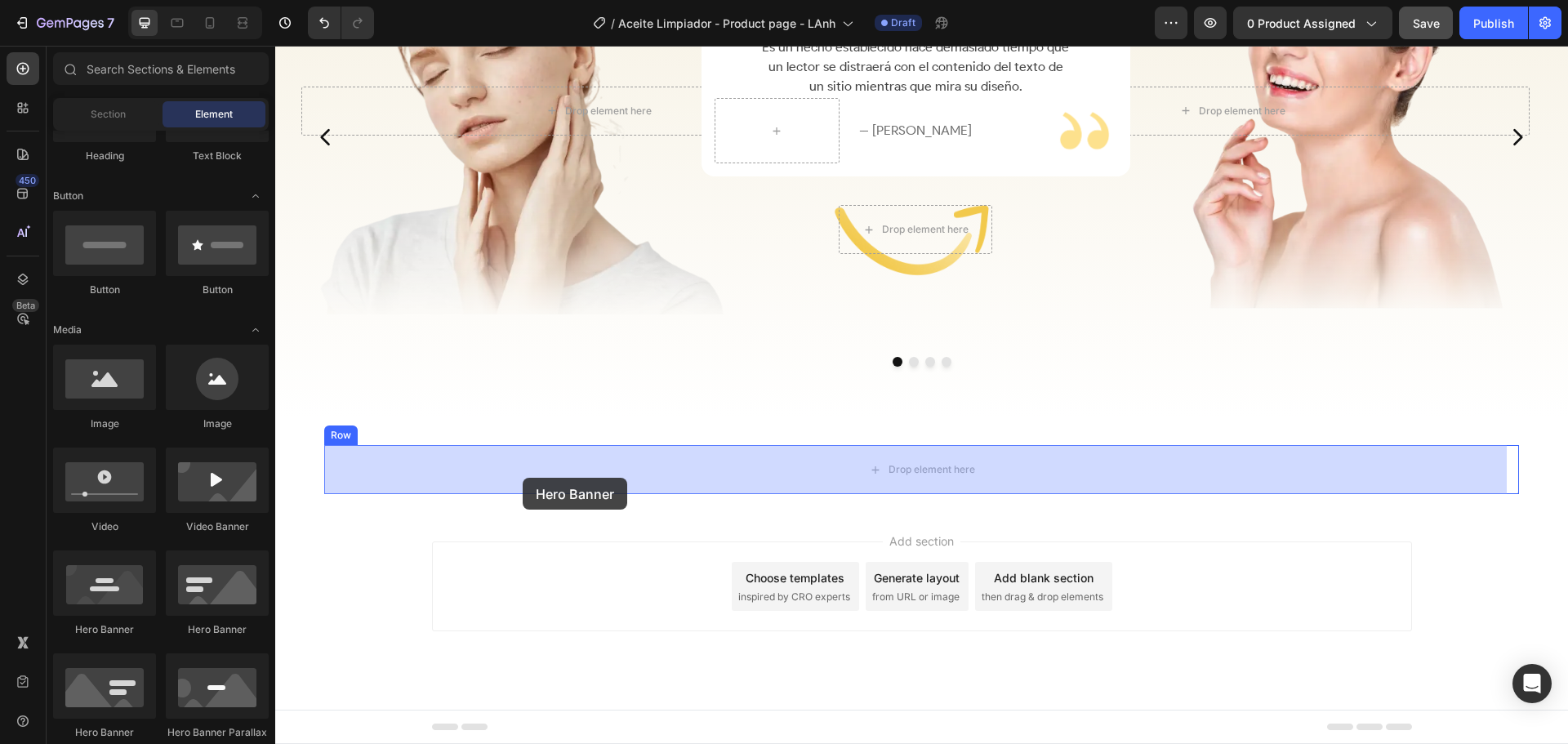
drag, startPoint x: 388, startPoint y: 646, endPoint x: 526, endPoint y: 477, distance: 218.2
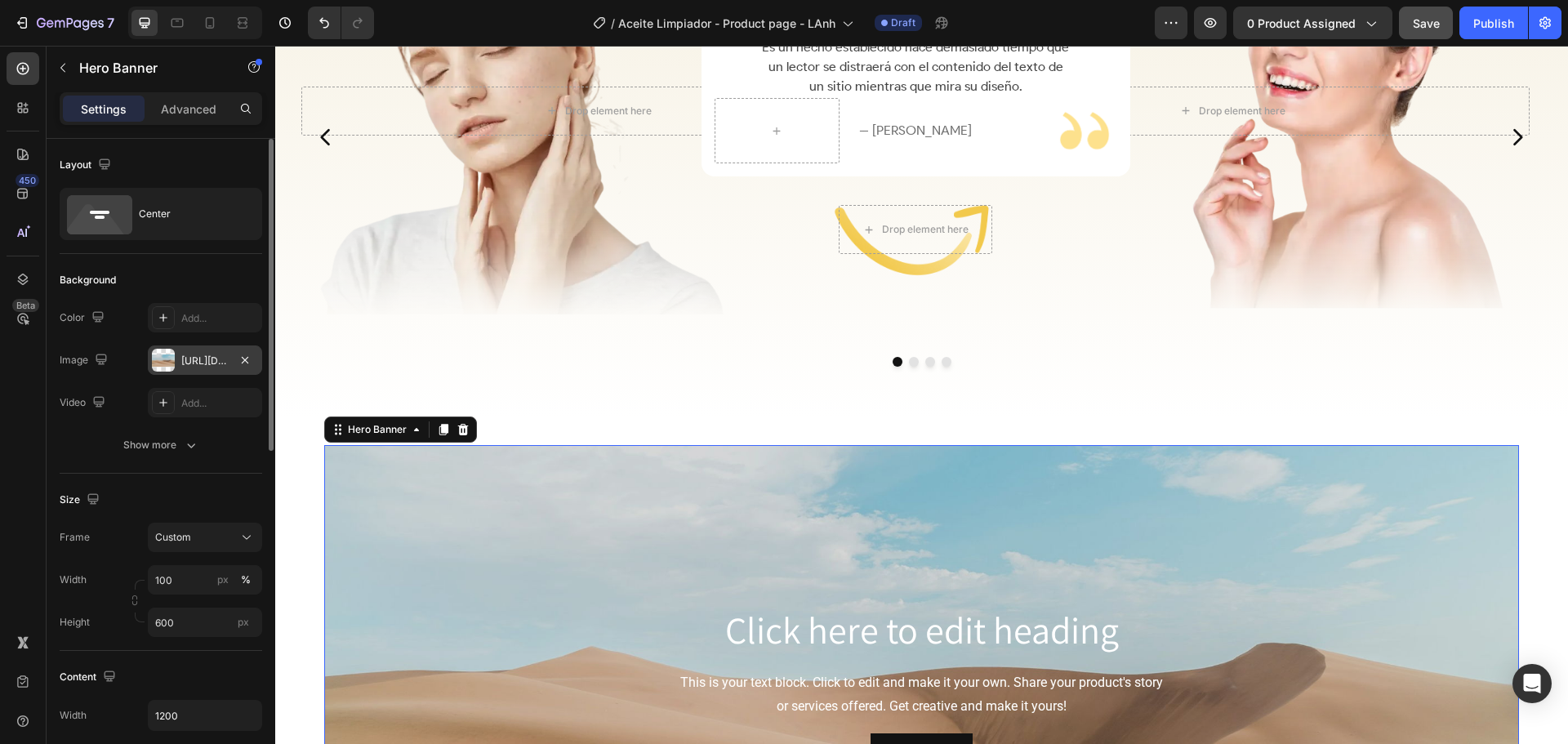
click at [185, 358] on div "https://cdn.shopify.com/s/files/1/2005/9307/files/background_settings.jpg" at bounding box center [205, 361] width 48 height 15
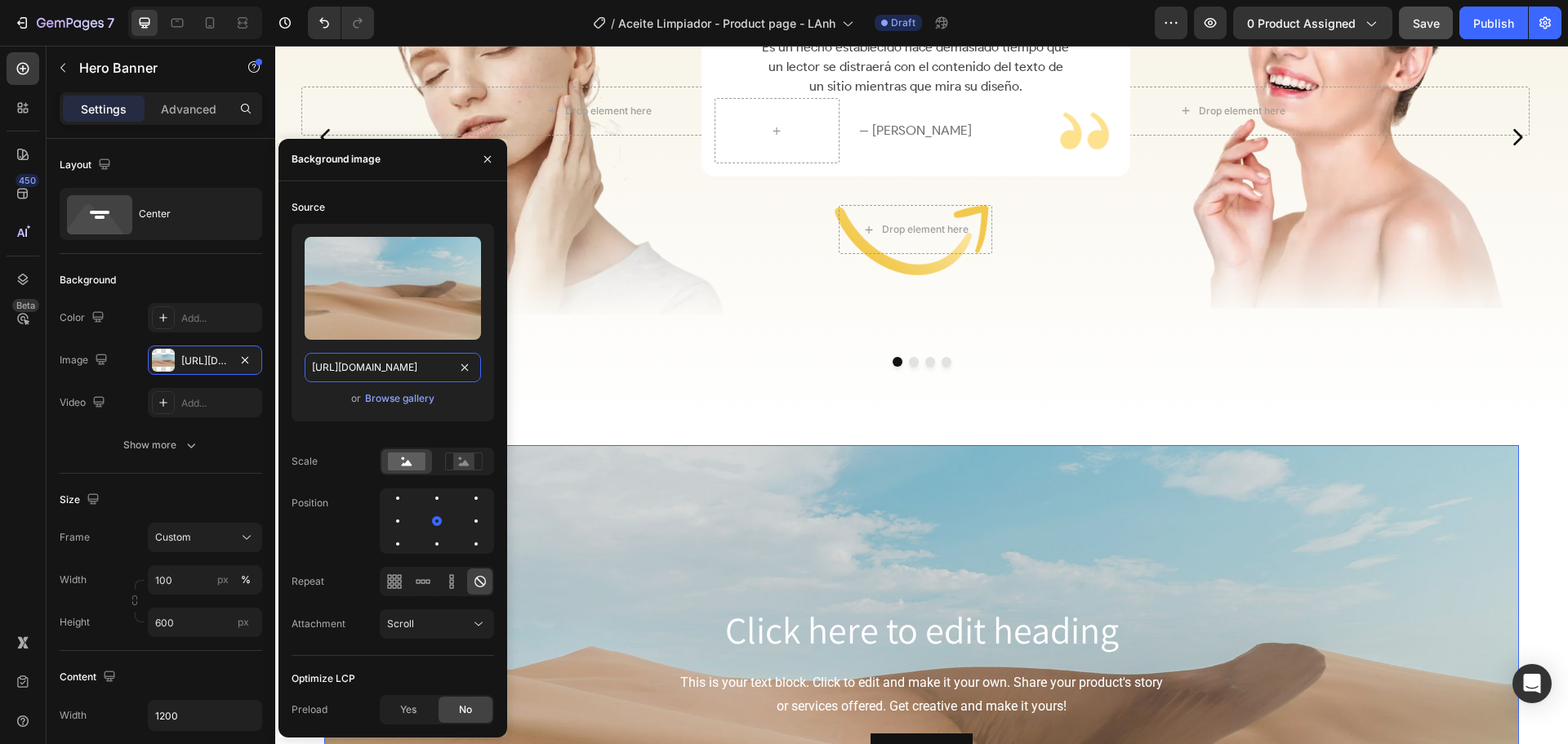
click at [392, 365] on input "https://cdn.shopify.com/s/files/1/2005/9307/files/background_settings.jpg" at bounding box center [392, 368] width 176 height 30
paste input "i.postimg.cc/WbNpbM0N/BG-step.webp"
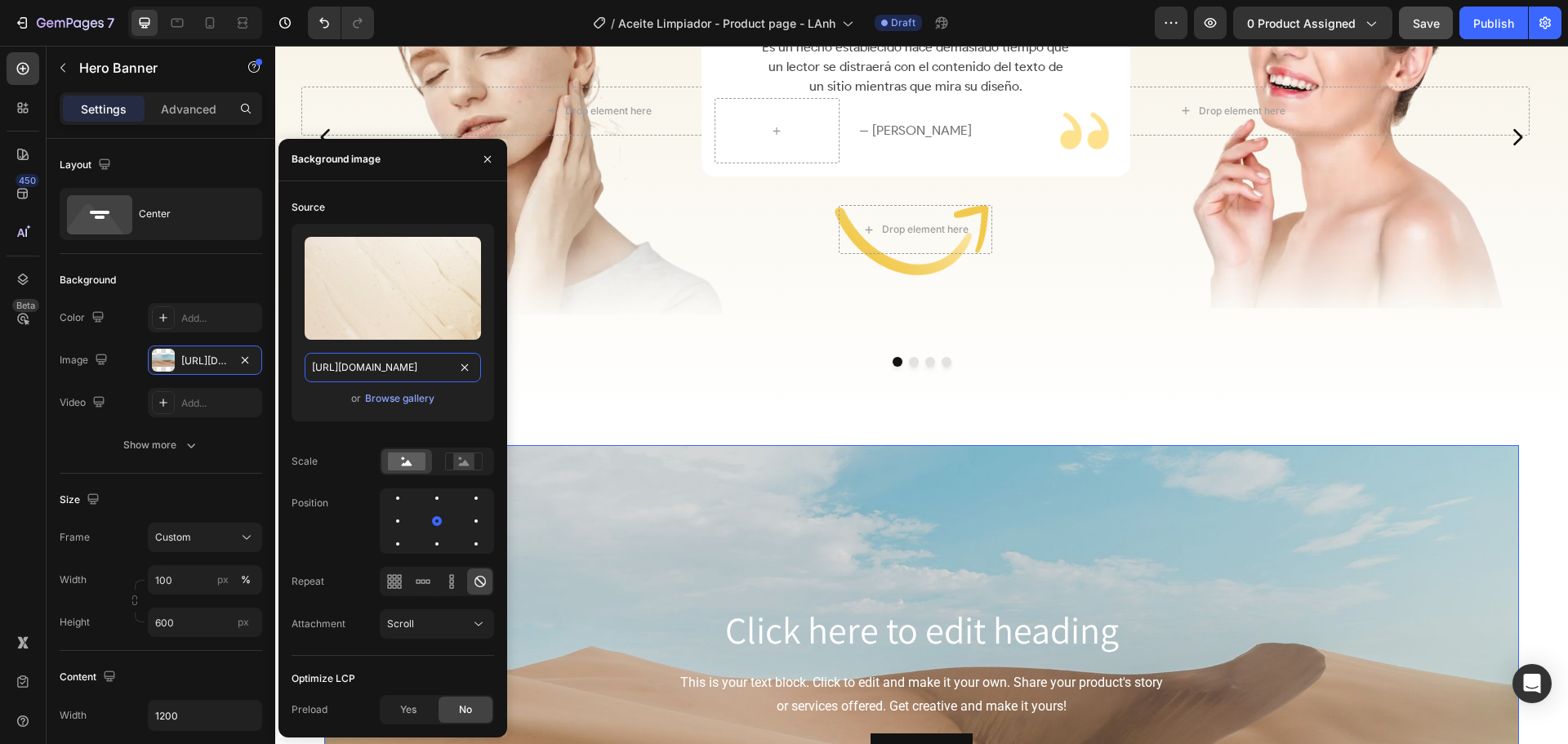
scroll to position [0, 85]
type input "https://i.postimg.cc/WbNpbM0N/BG-step.webp"
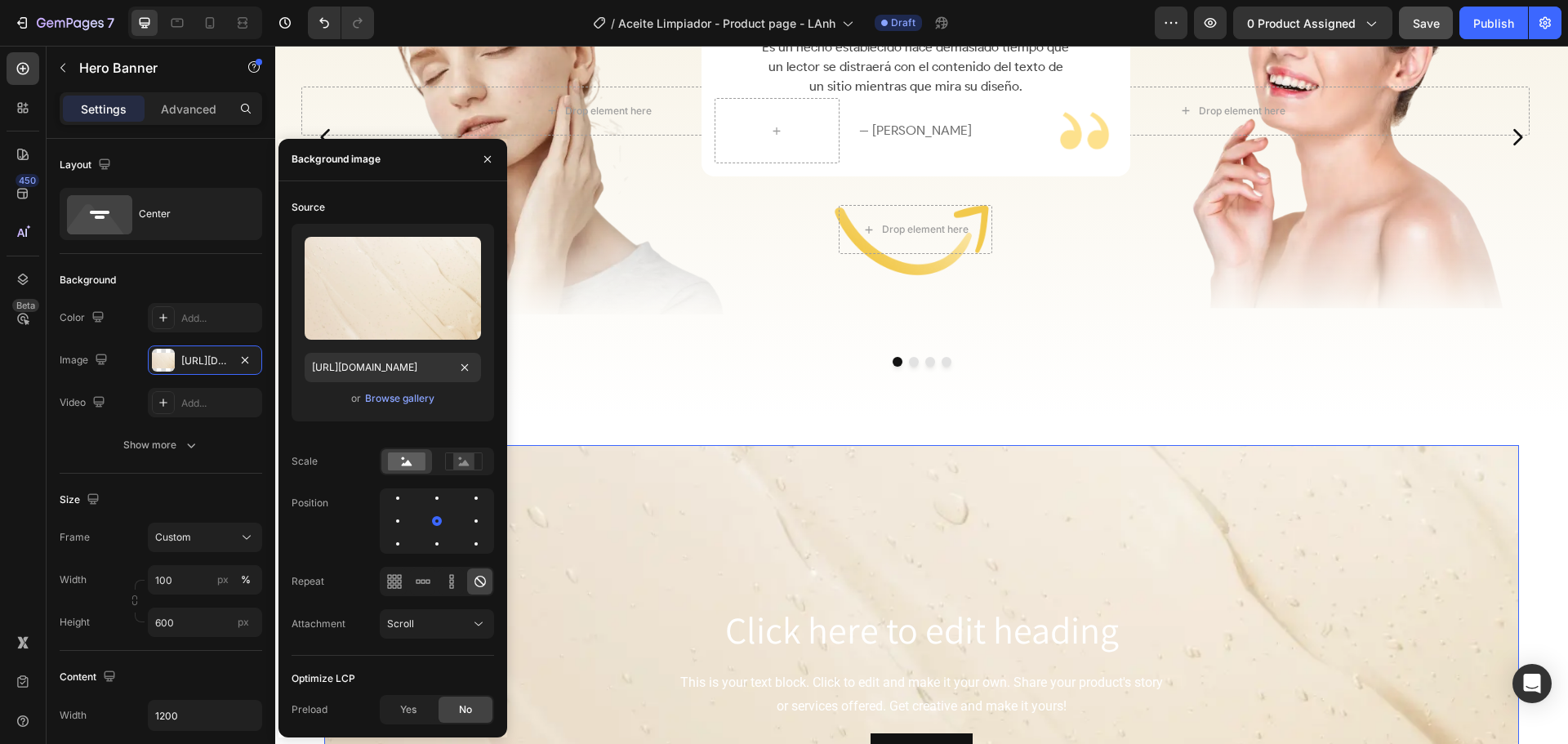
click at [292, 271] on div "Upload Image https://i.postimg.cc/WbNpbM0N/BG-step.webp or Browse gallery" at bounding box center [392, 322] width 202 height 197
click at [486, 160] on icon "button" at bounding box center [487, 159] width 13 height 13
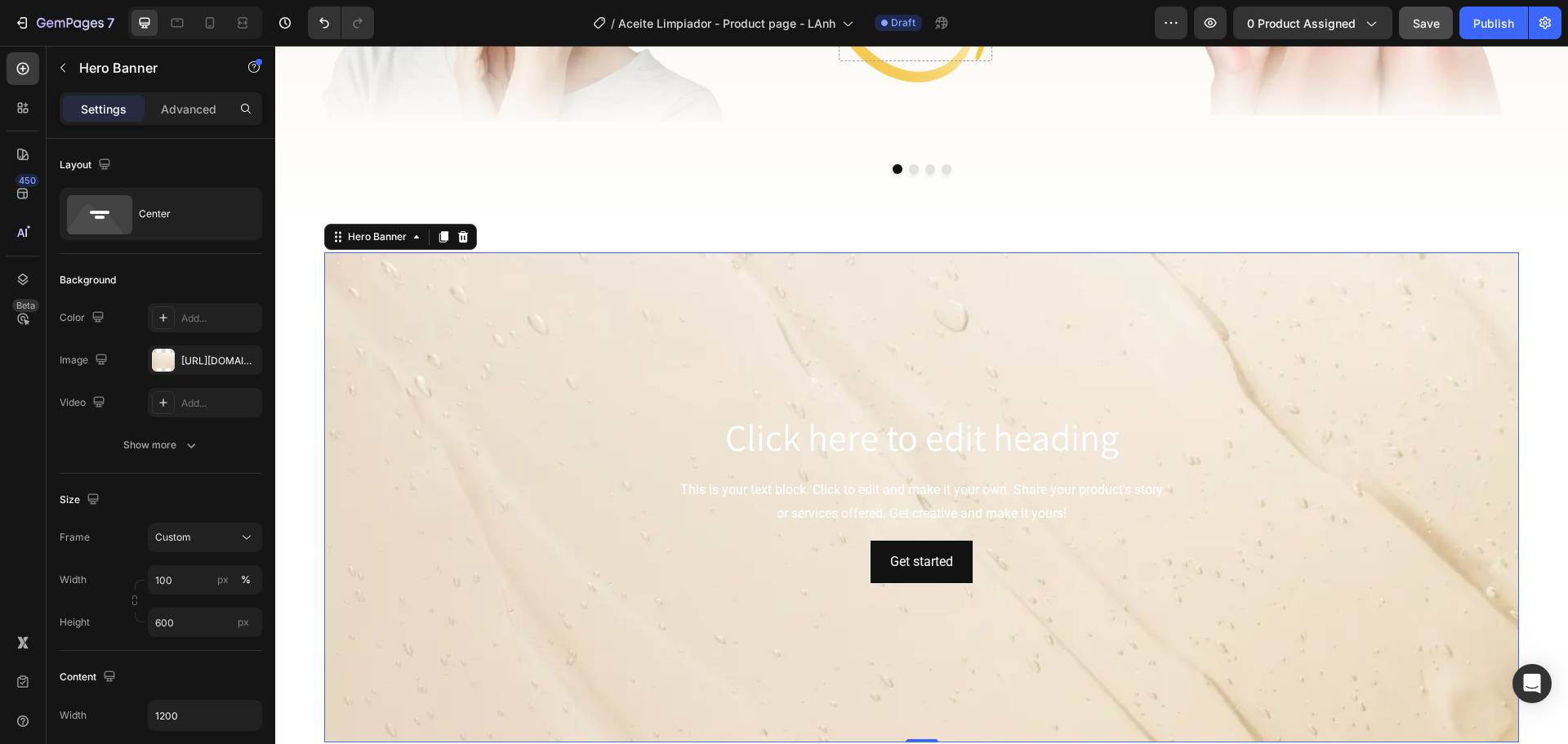
scroll to position [2865, 0]
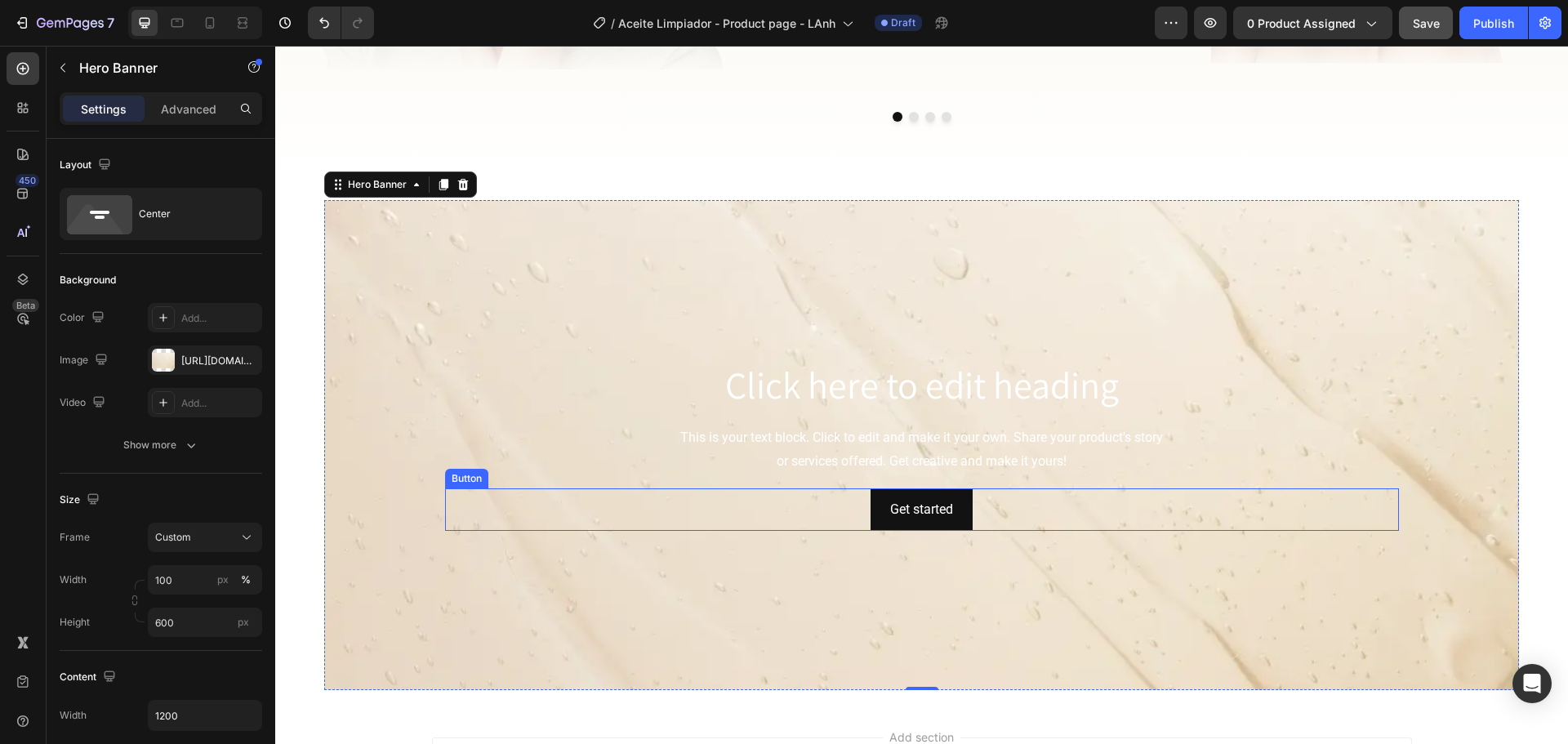
click at [803, 517] on div "Get started Button" at bounding box center [922, 509] width 954 height 43
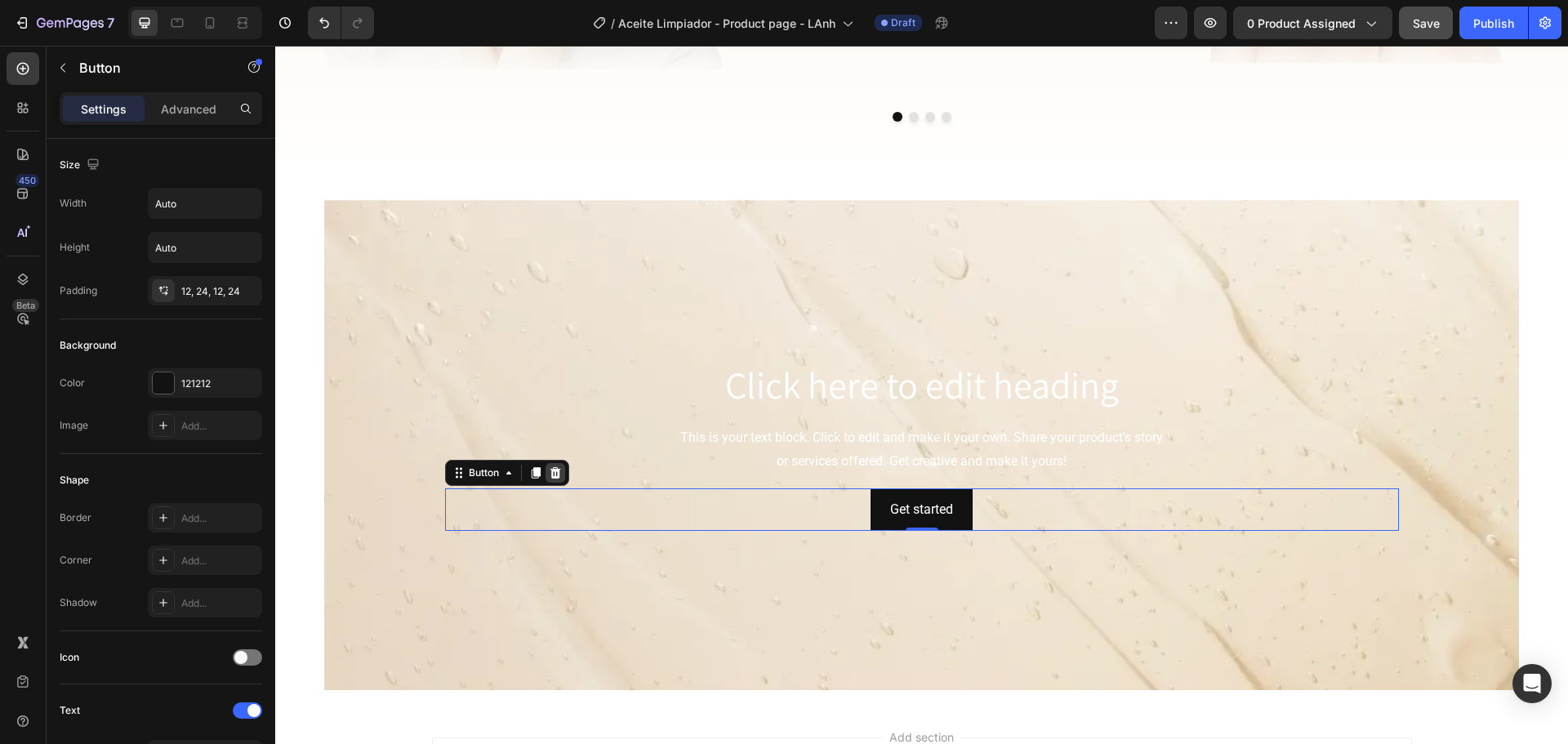
click at [552, 469] on icon at bounding box center [554, 472] width 10 height 11
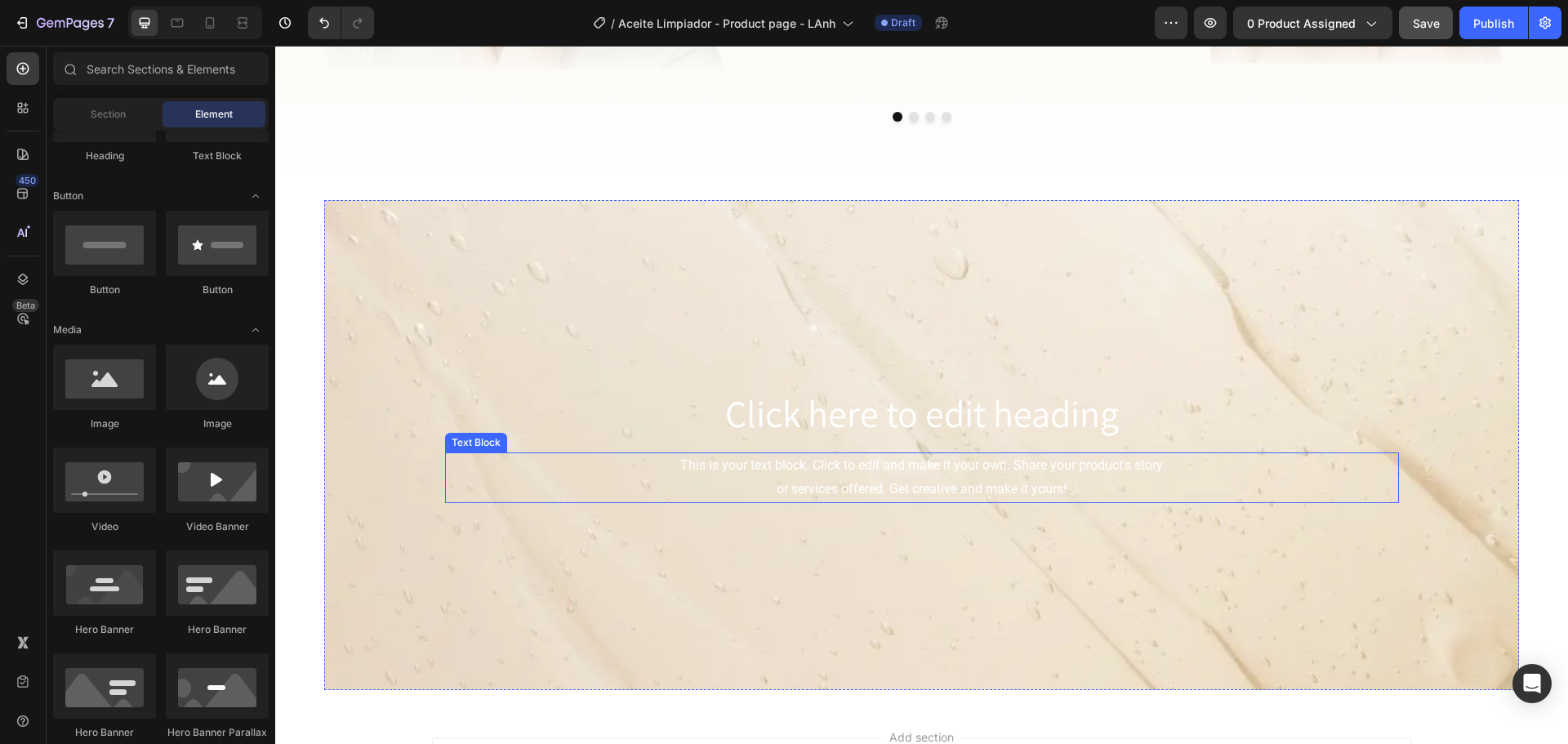
click at [622, 465] on div "This is your text block. Click to edit and make it your own. Share your product…" at bounding box center [922, 478] width 954 height 50
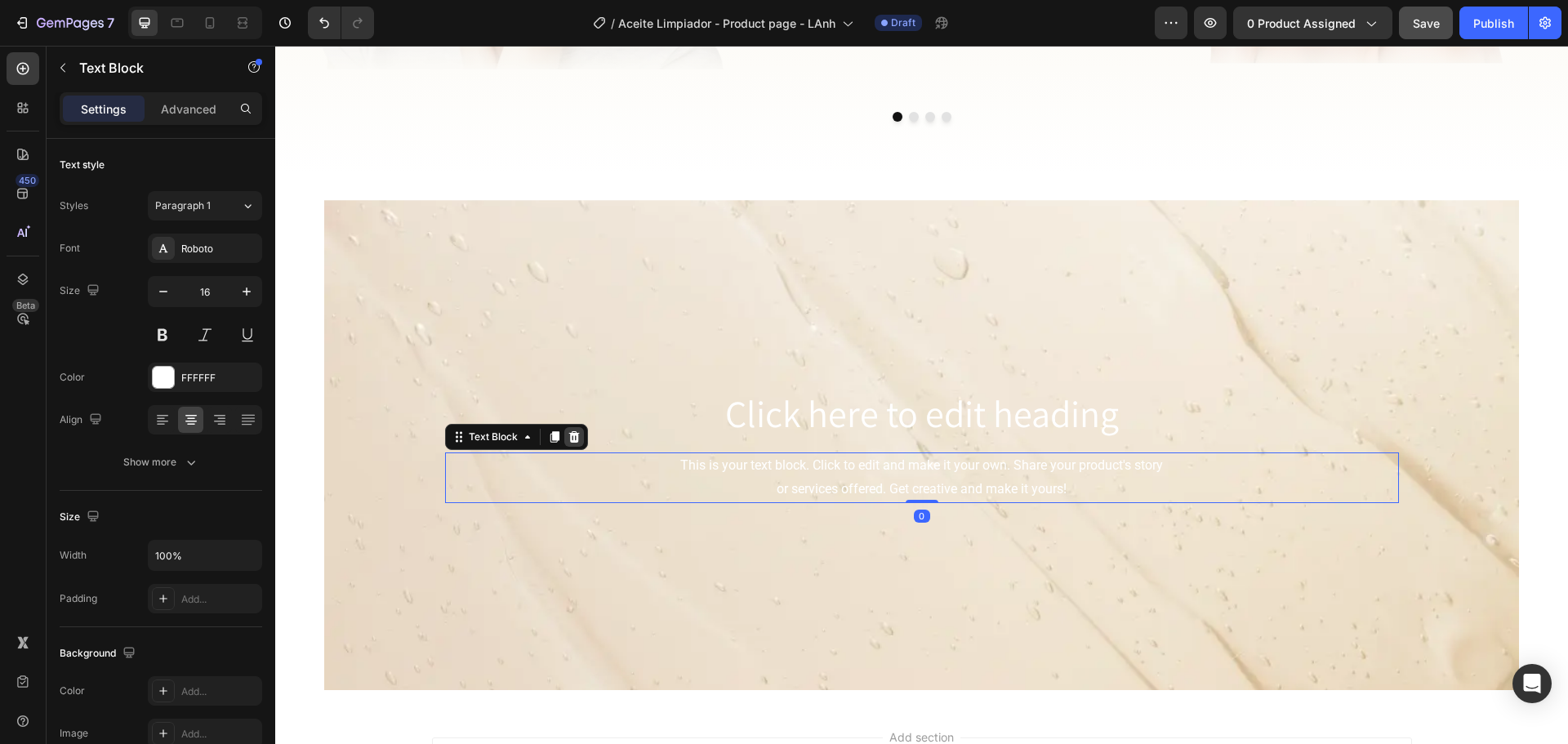
click at [569, 439] on icon at bounding box center [574, 437] width 13 height 13
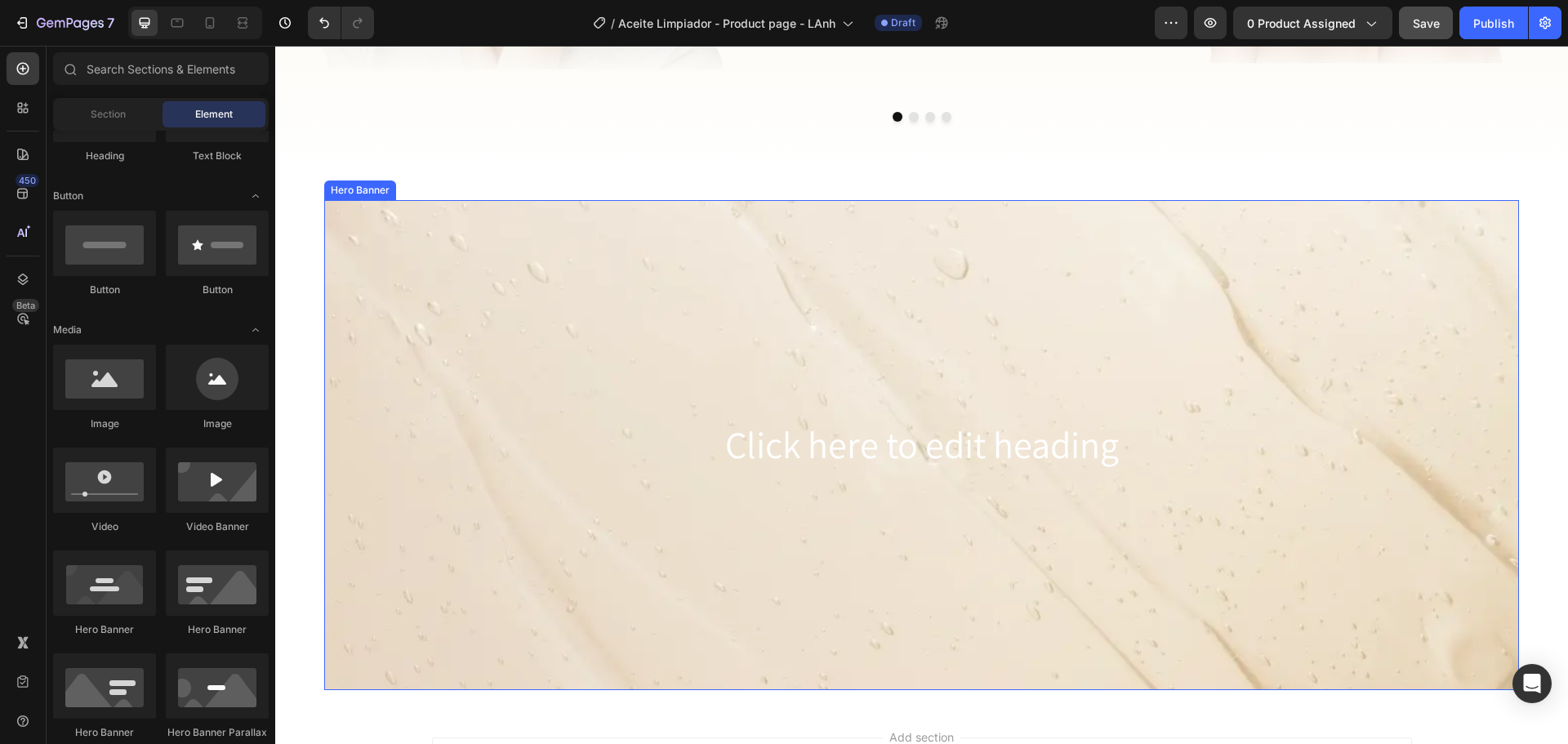
click at [428, 312] on div "Background Image" at bounding box center [921, 445] width 1195 height 490
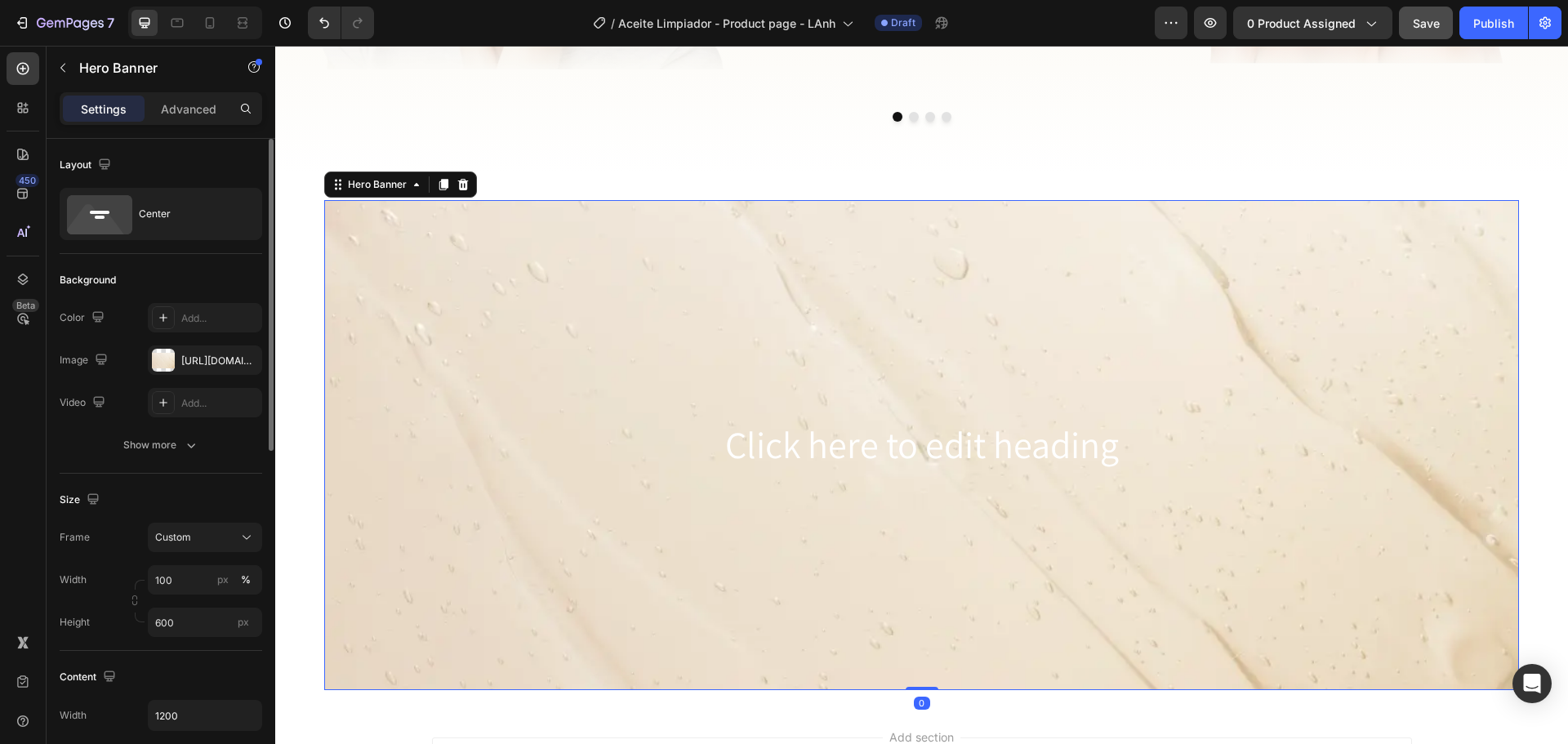
scroll to position [490, 0]
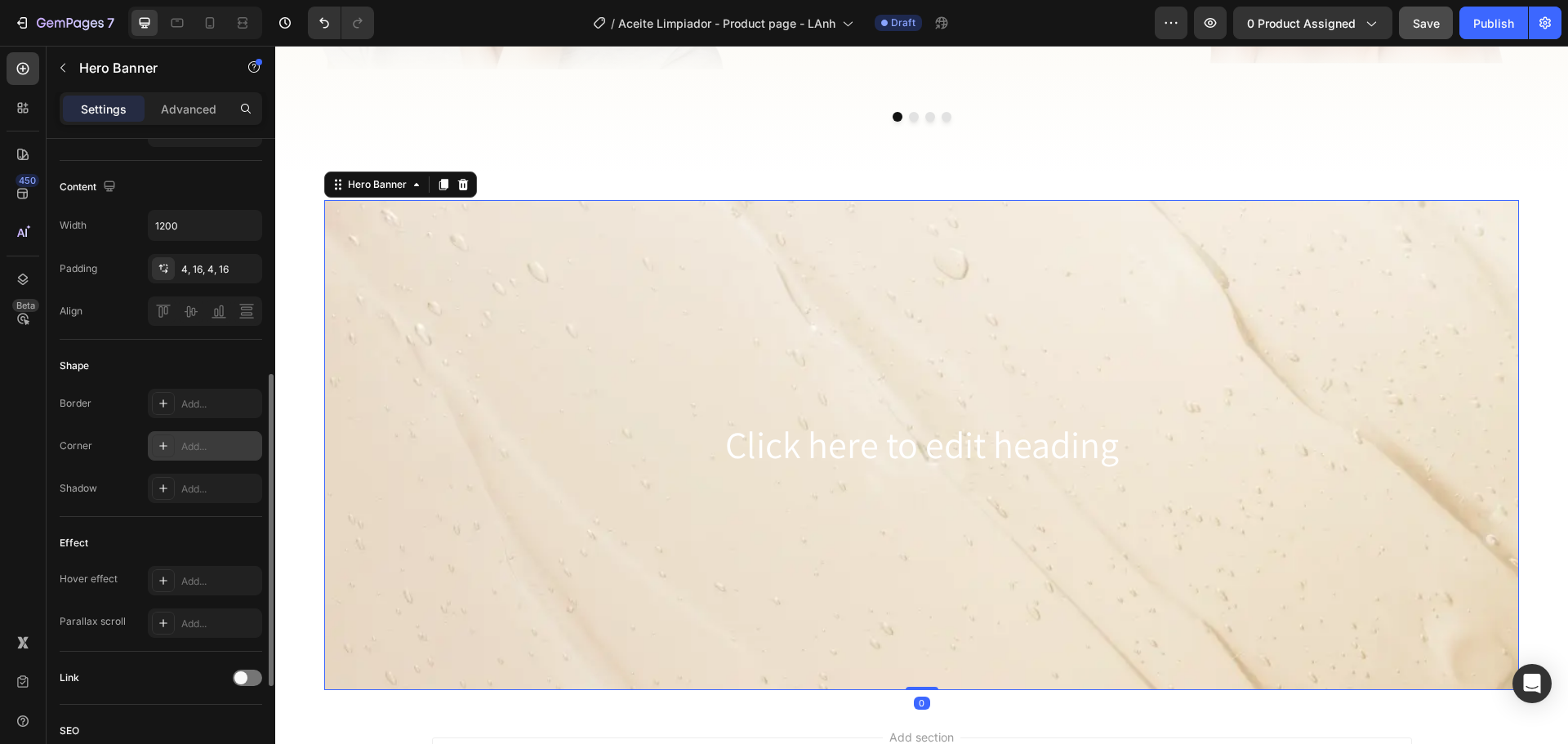
click at [180, 442] on div "Add..." at bounding box center [205, 446] width 115 height 30
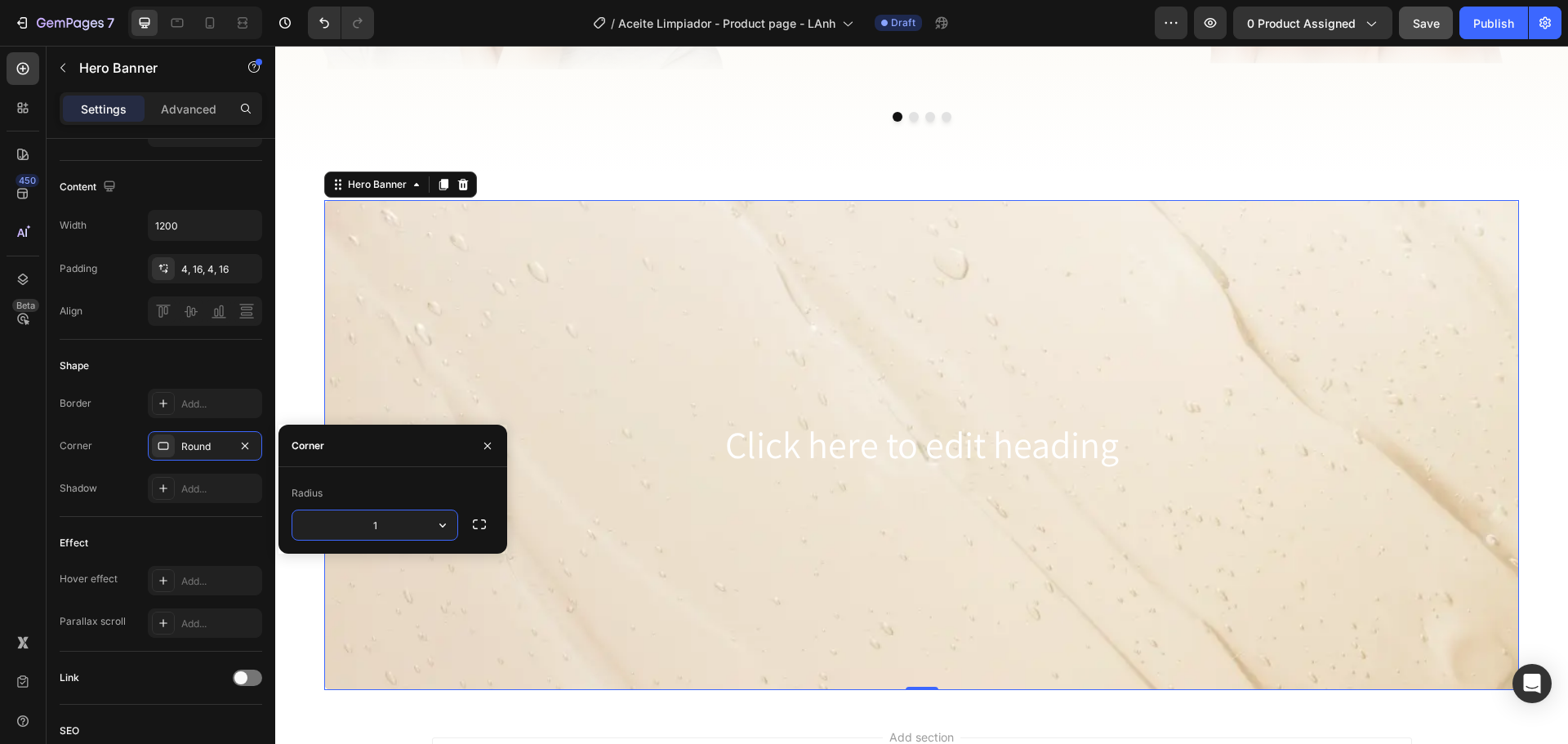
type input "16"
click at [496, 436] on button "button" at bounding box center [487, 446] width 26 height 26
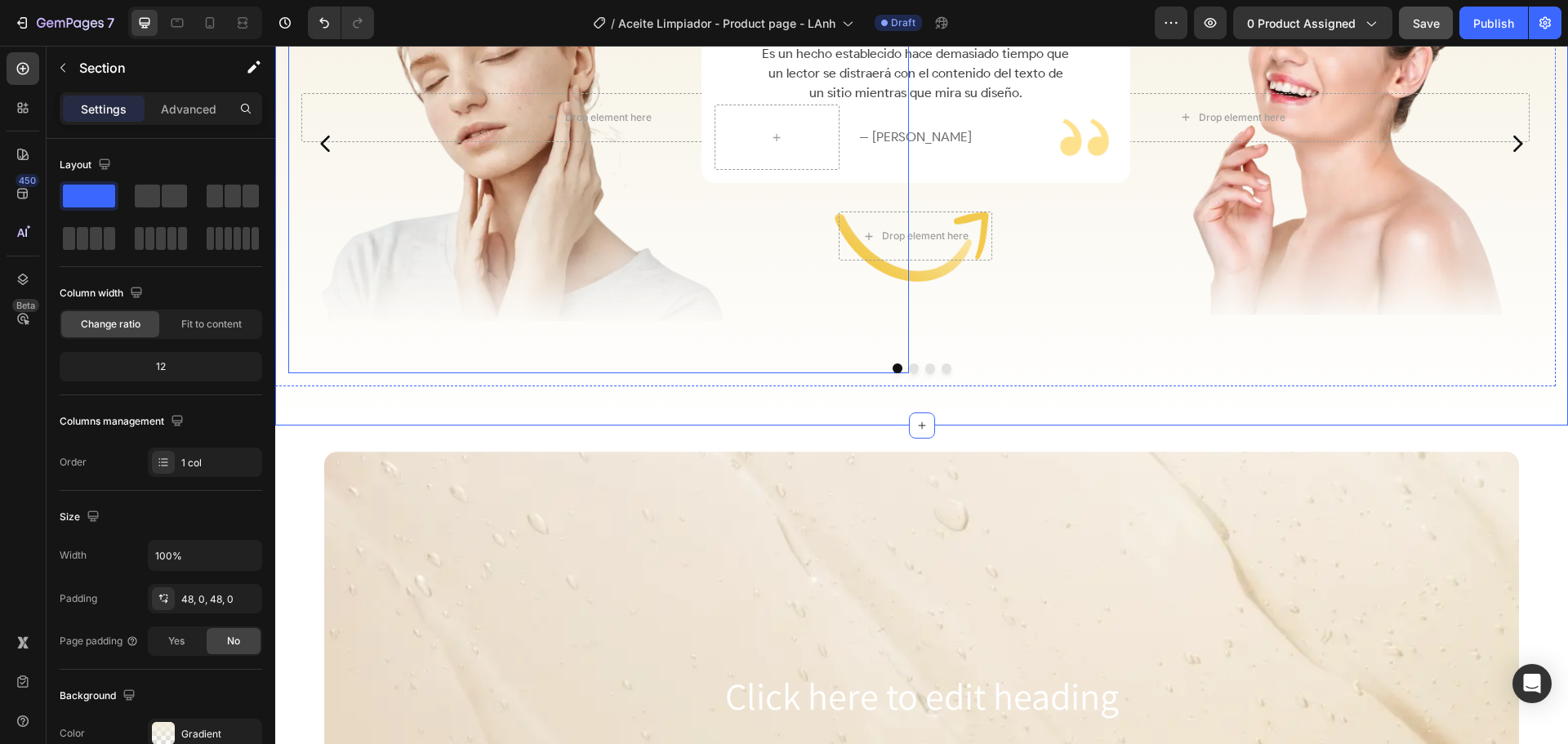
scroll to position [2620, 0]
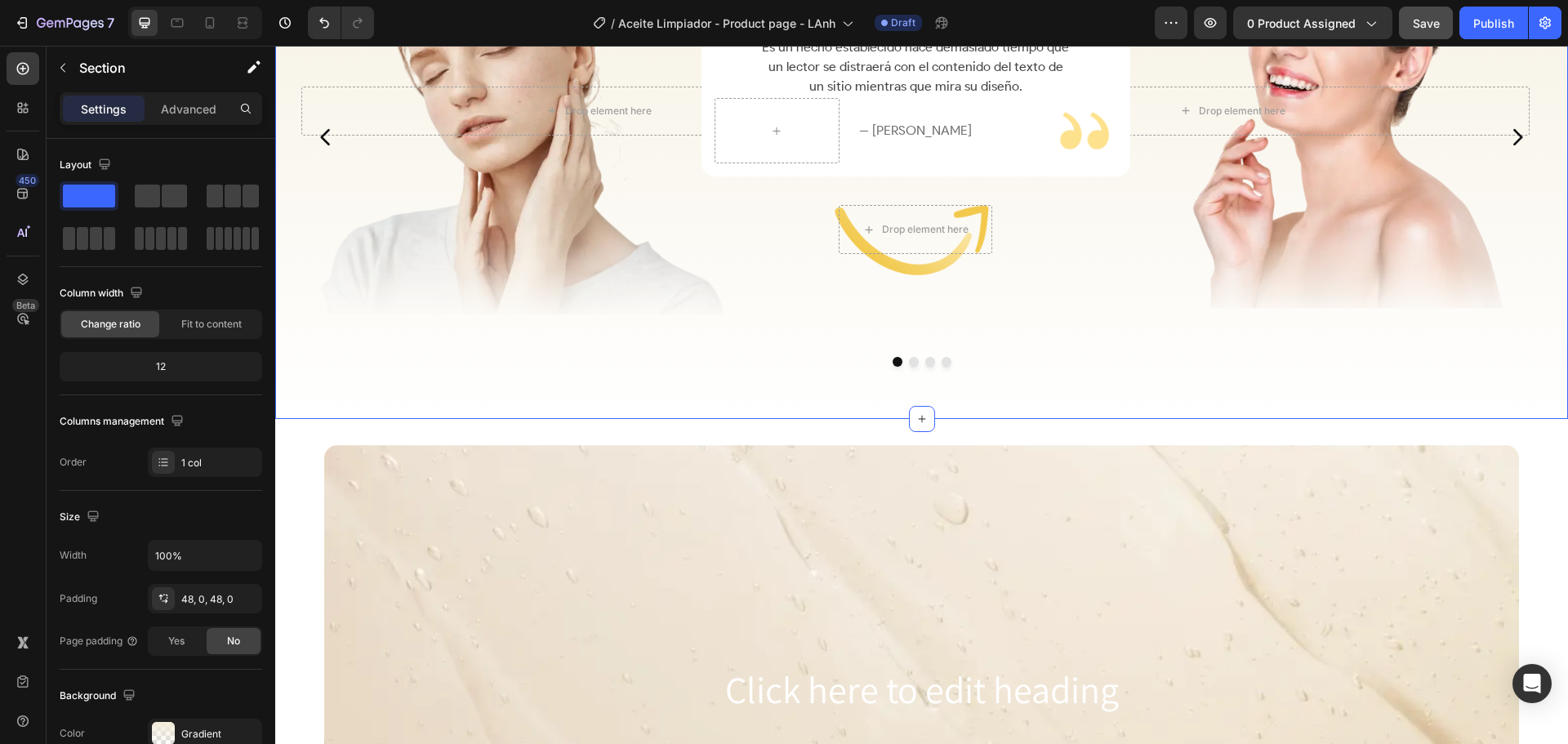
click at [620, 398] on div "Before – After Proof Heading Piel limpia y suave, poros libres y sin brillo gra…" at bounding box center [921, 88] width 1293 height 662
click at [176, 105] on p "Advanced" at bounding box center [189, 109] width 56 height 17
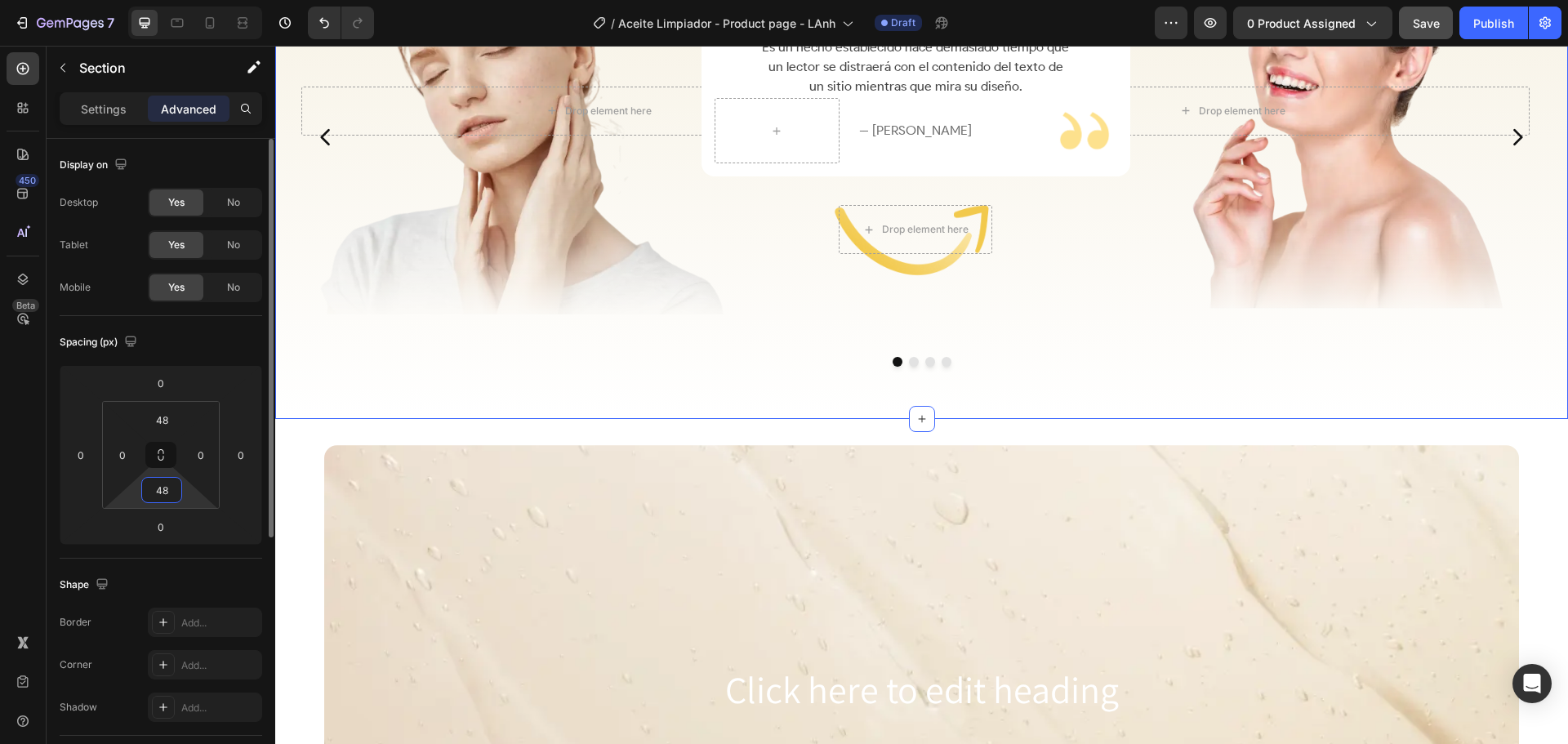
click at [172, 480] on input "48" at bounding box center [161, 490] width 33 height 24
type input "40"
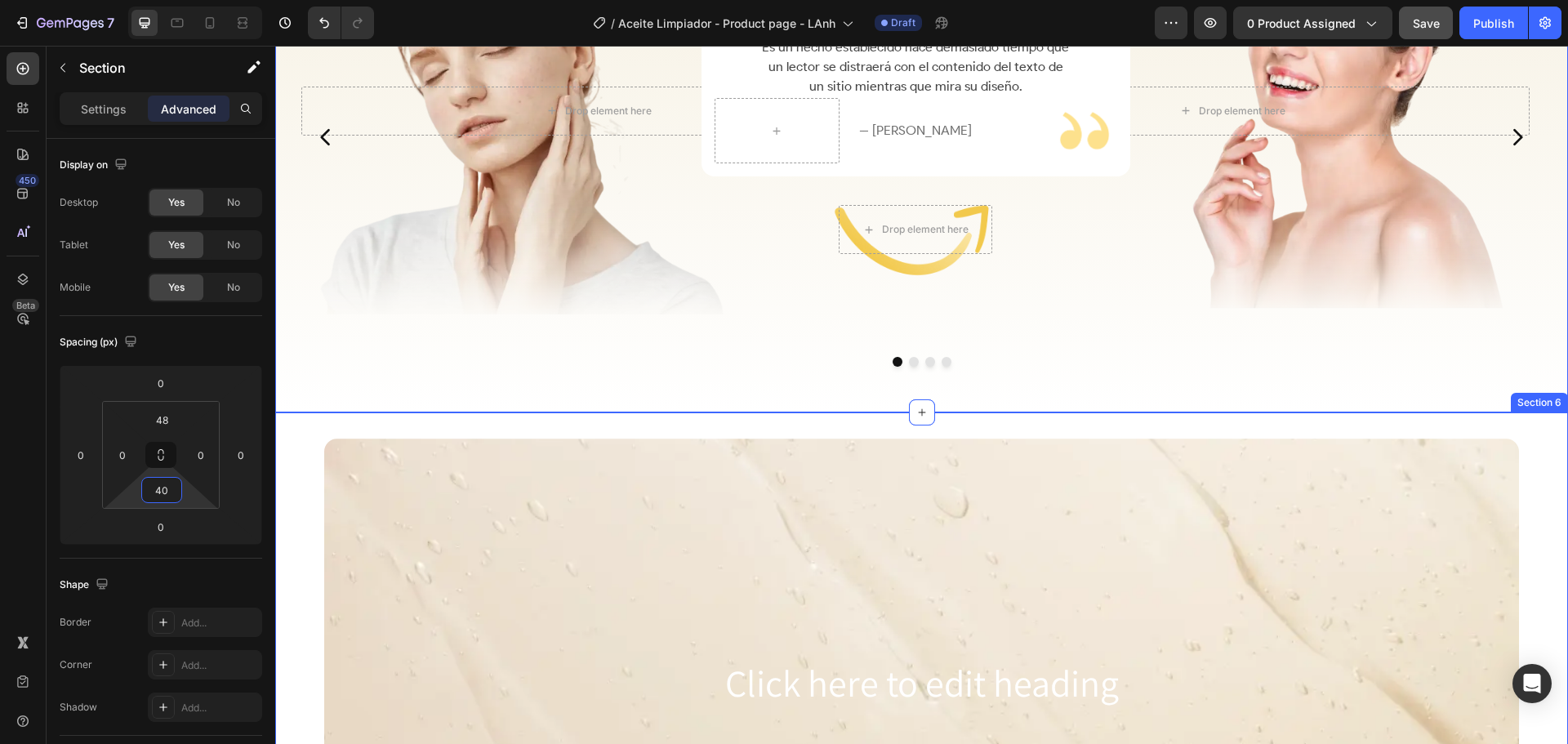
click at [306, 463] on div "Click here to edit heading Heading Hero Banner Row Section 6" at bounding box center [921, 678] width 1293 height 531
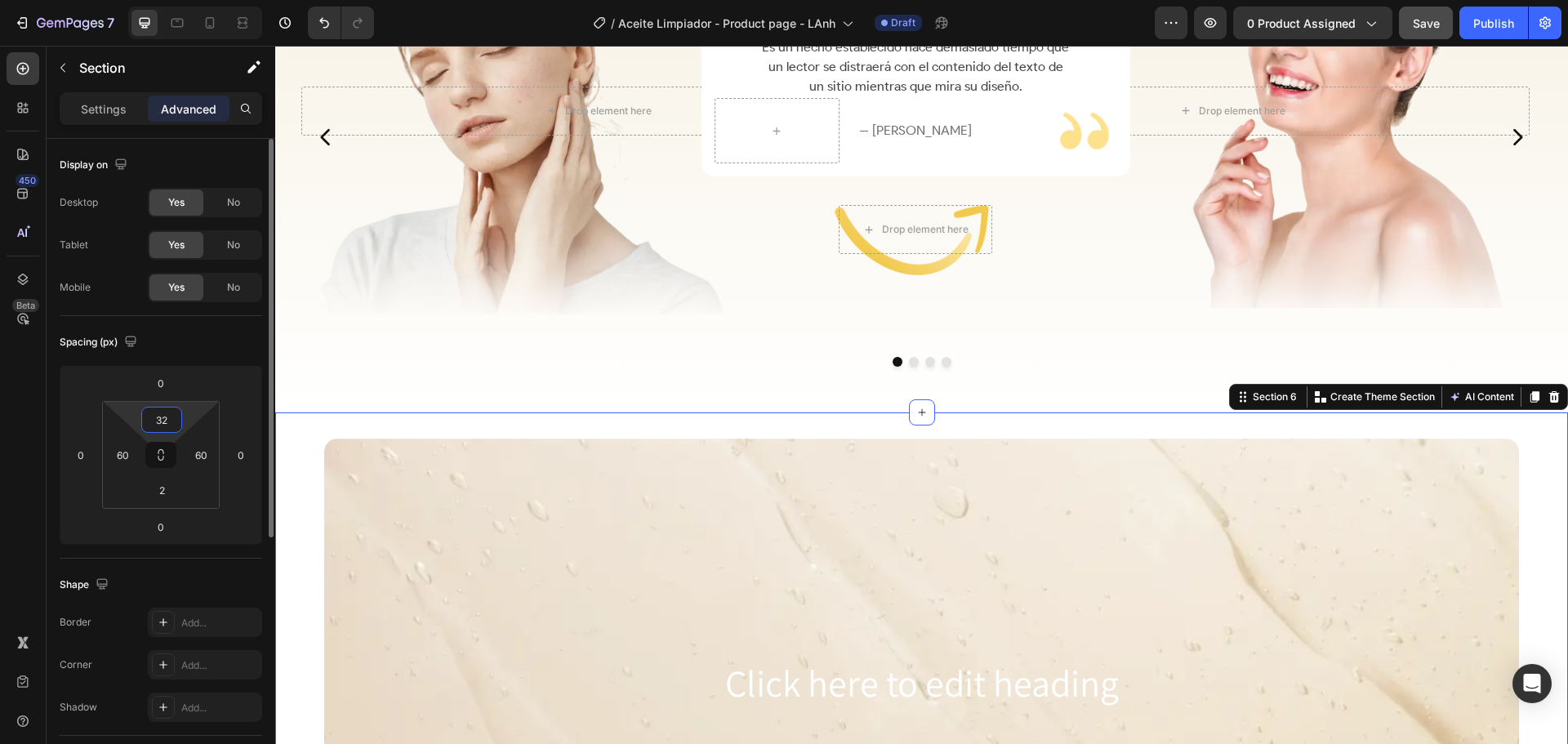
click at [170, 425] on input "32" at bounding box center [161, 419] width 33 height 24
type input "16"
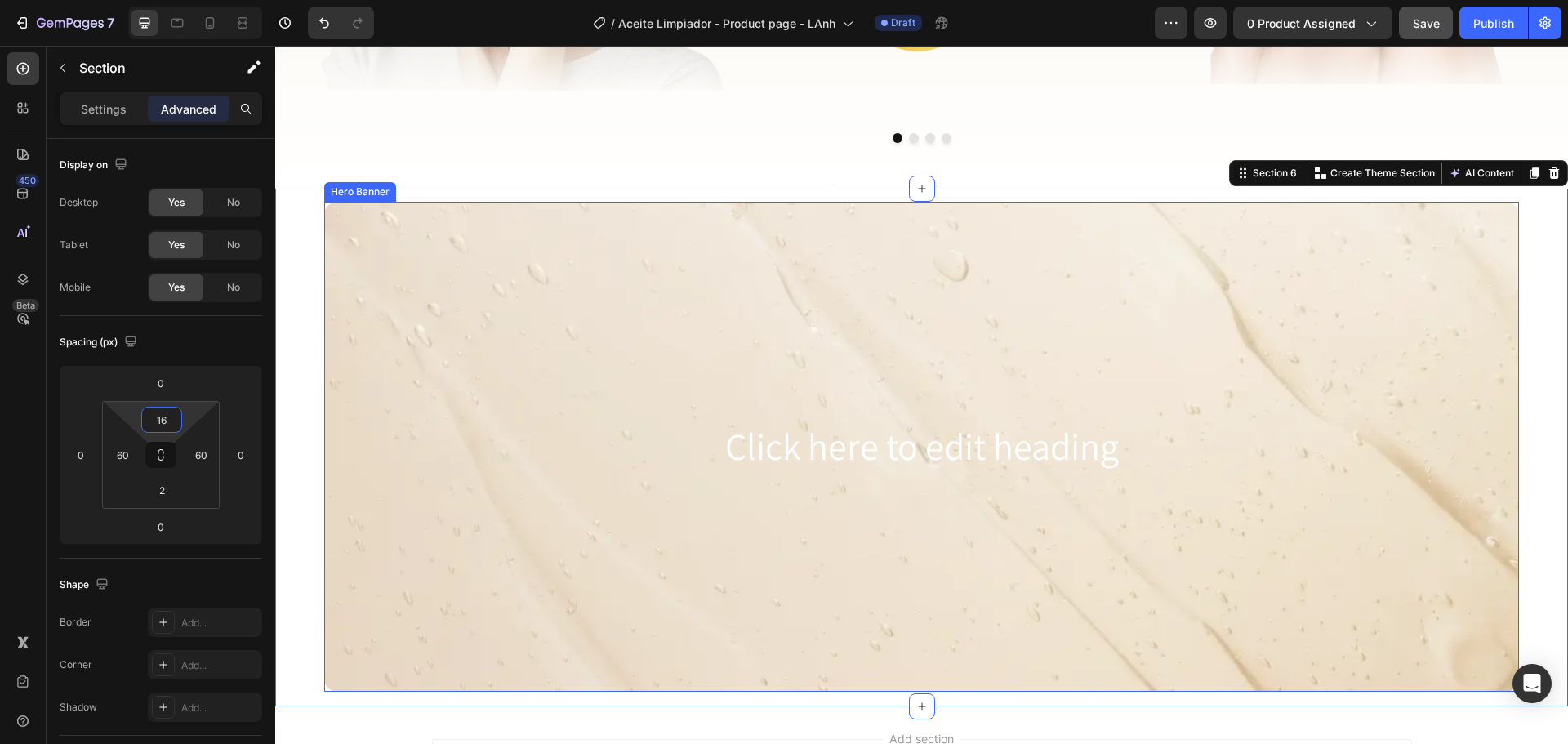
scroll to position [2865, 0]
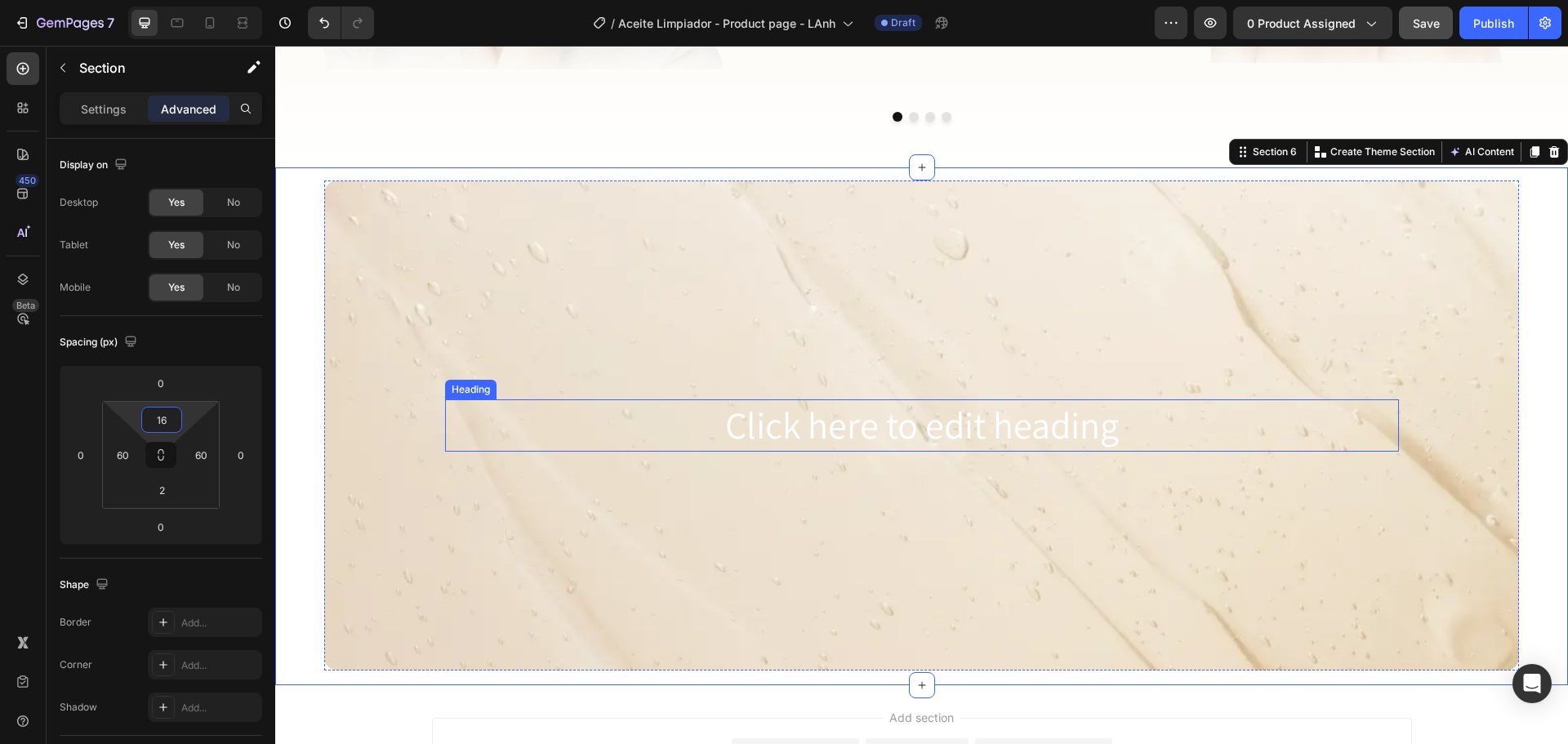
click at [449, 443] on h2 "Click here to edit heading" at bounding box center [922, 426] width 954 height 52
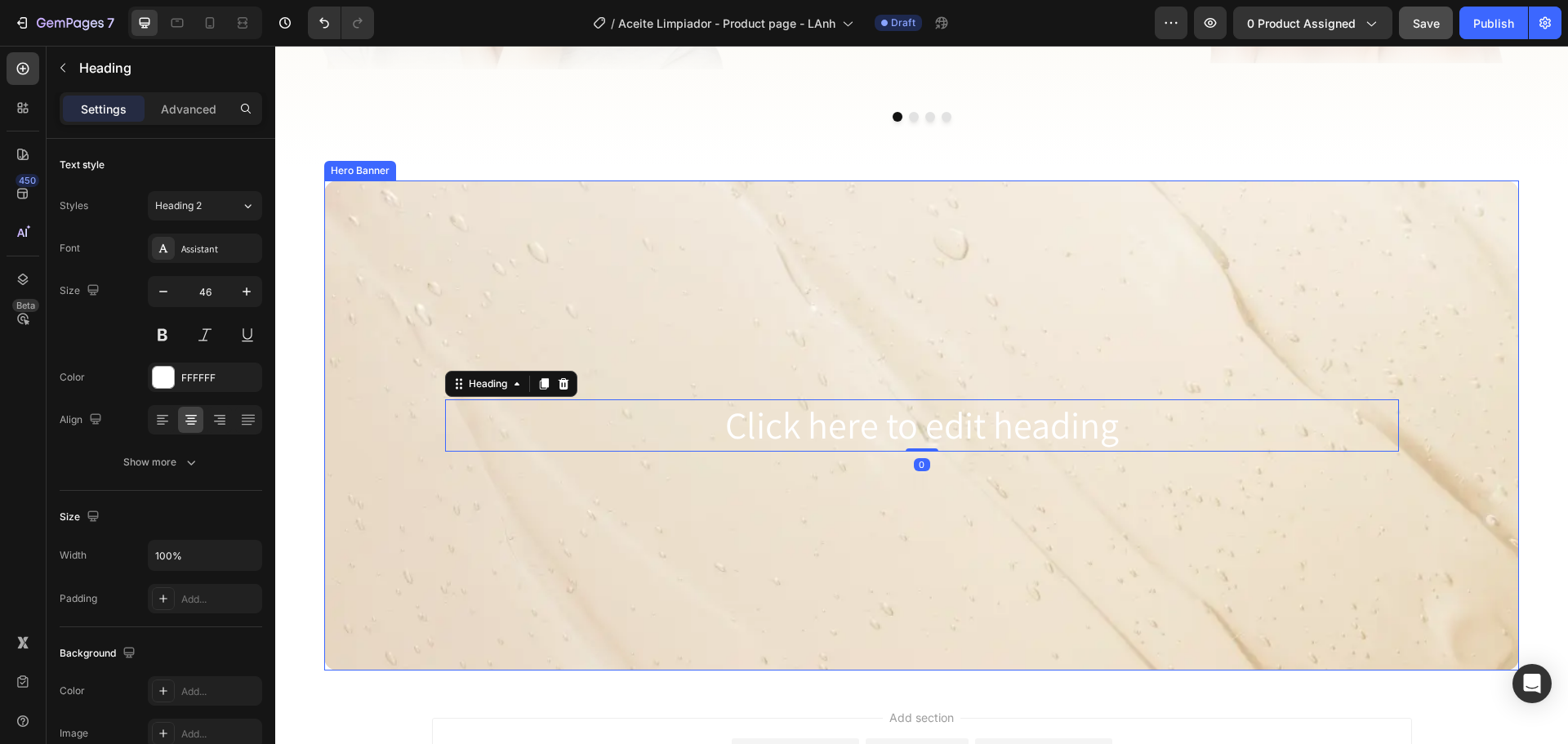
click at [424, 528] on div "Background Image" at bounding box center [921, 426] width 1195 height 490
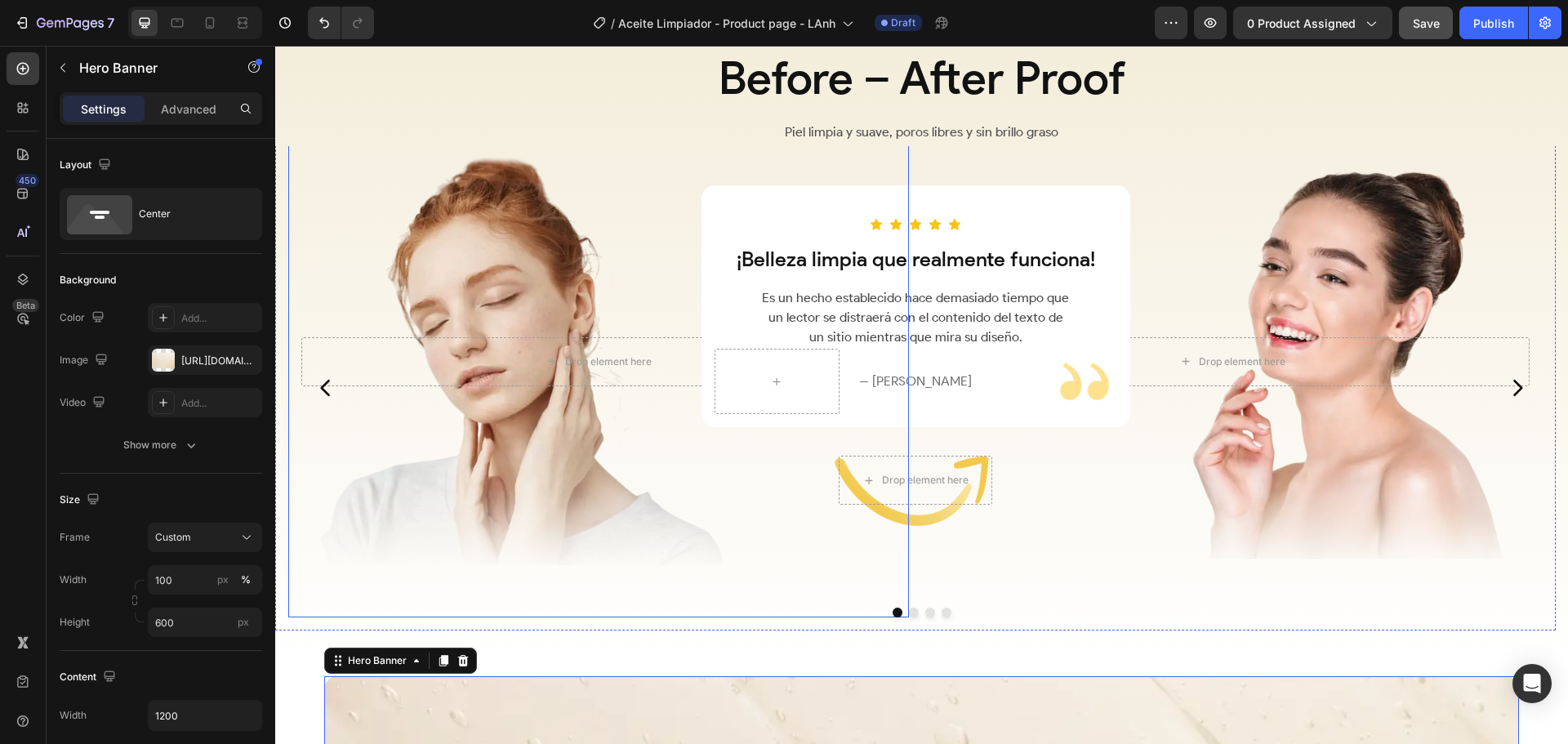
scroll to position [2212, 0]
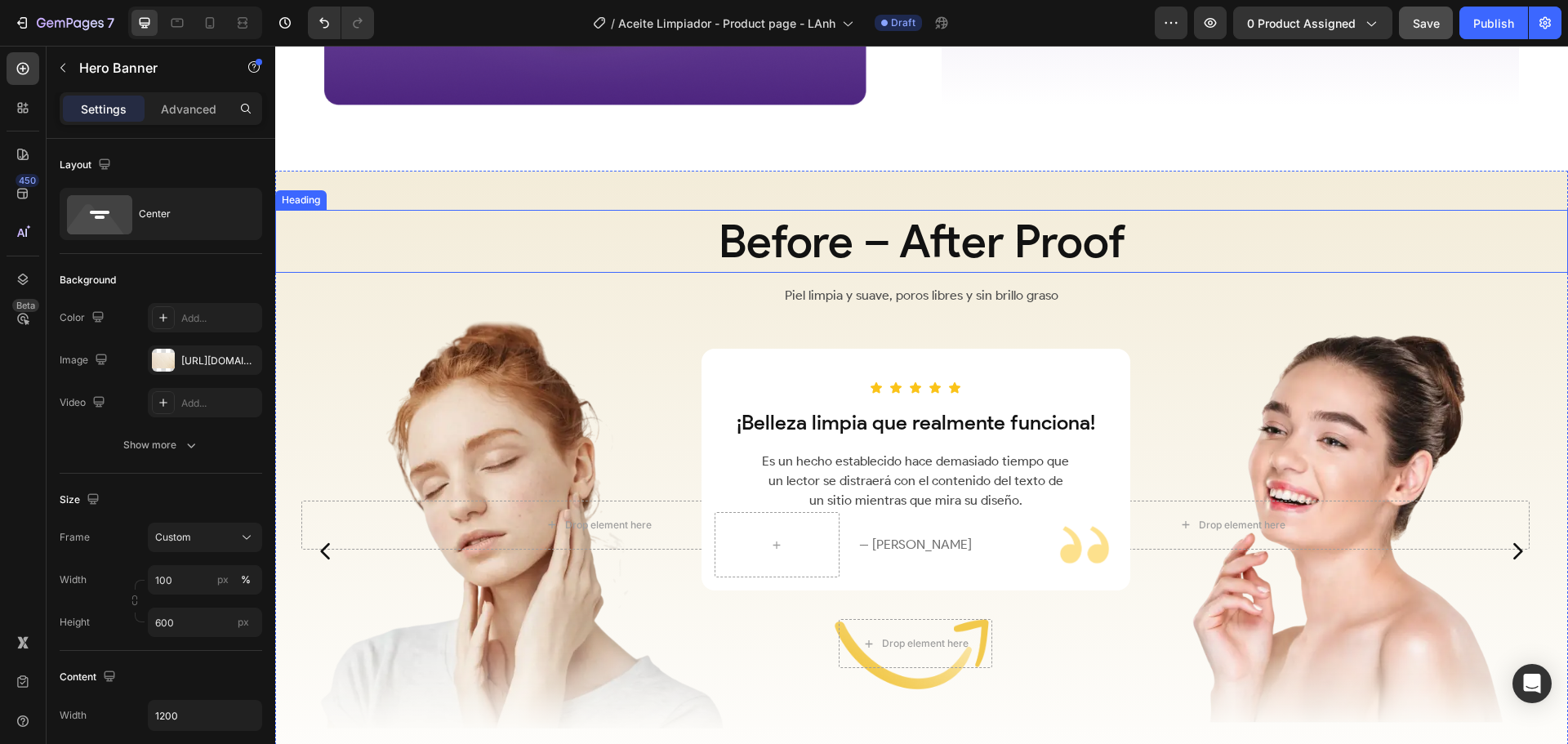
click at [852, 235] on h2 "Before – After Proof" at bounding box center [921, 241] width 1293 height 63
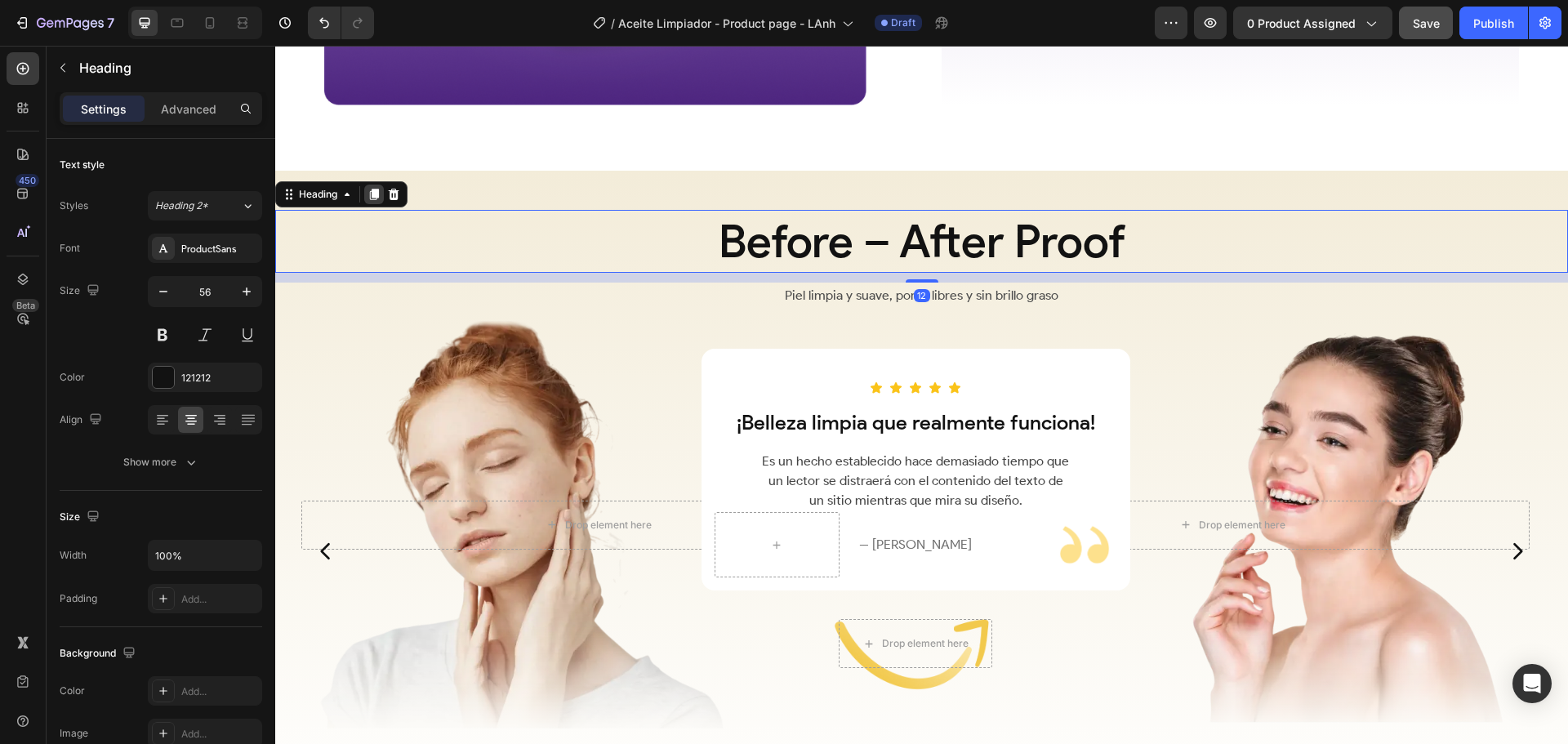
click at [375, 192] on icon at bounding box center [375, 195] width 9 height 11
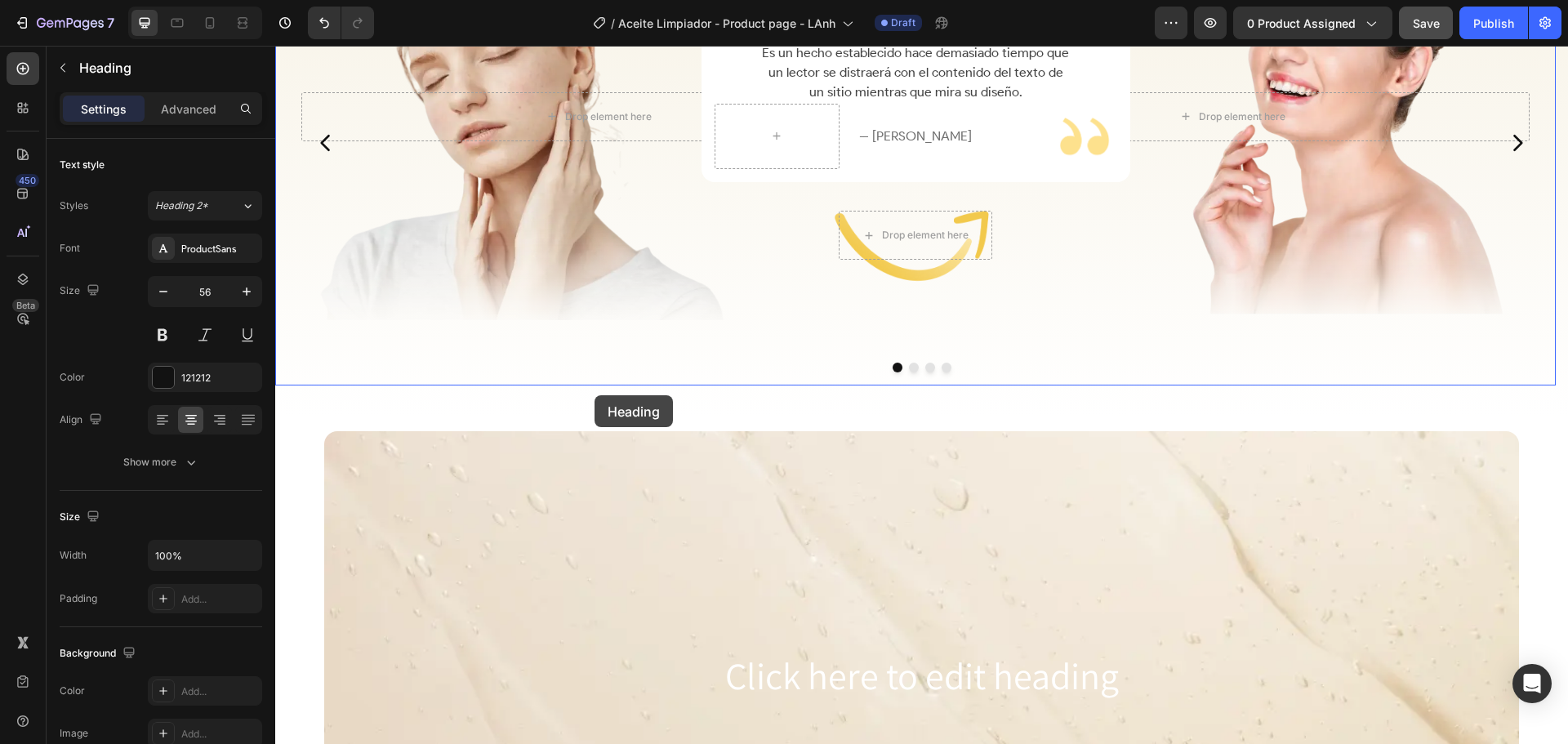
scroll to position [2702, 0]
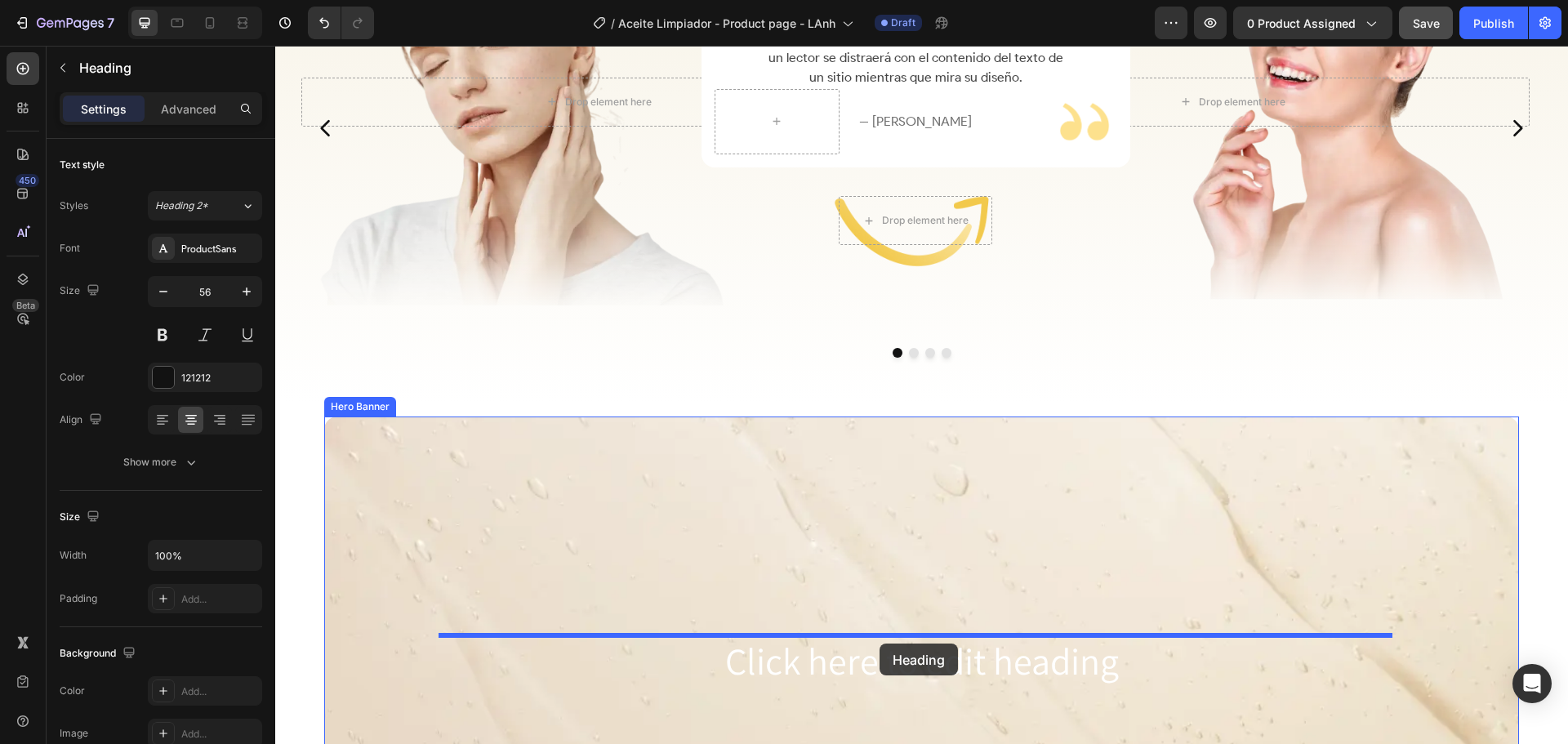
drag, startPoint x: 320, startPoint y: 264, endPoint x: 879, endPoint y: 643, distance: 675.4
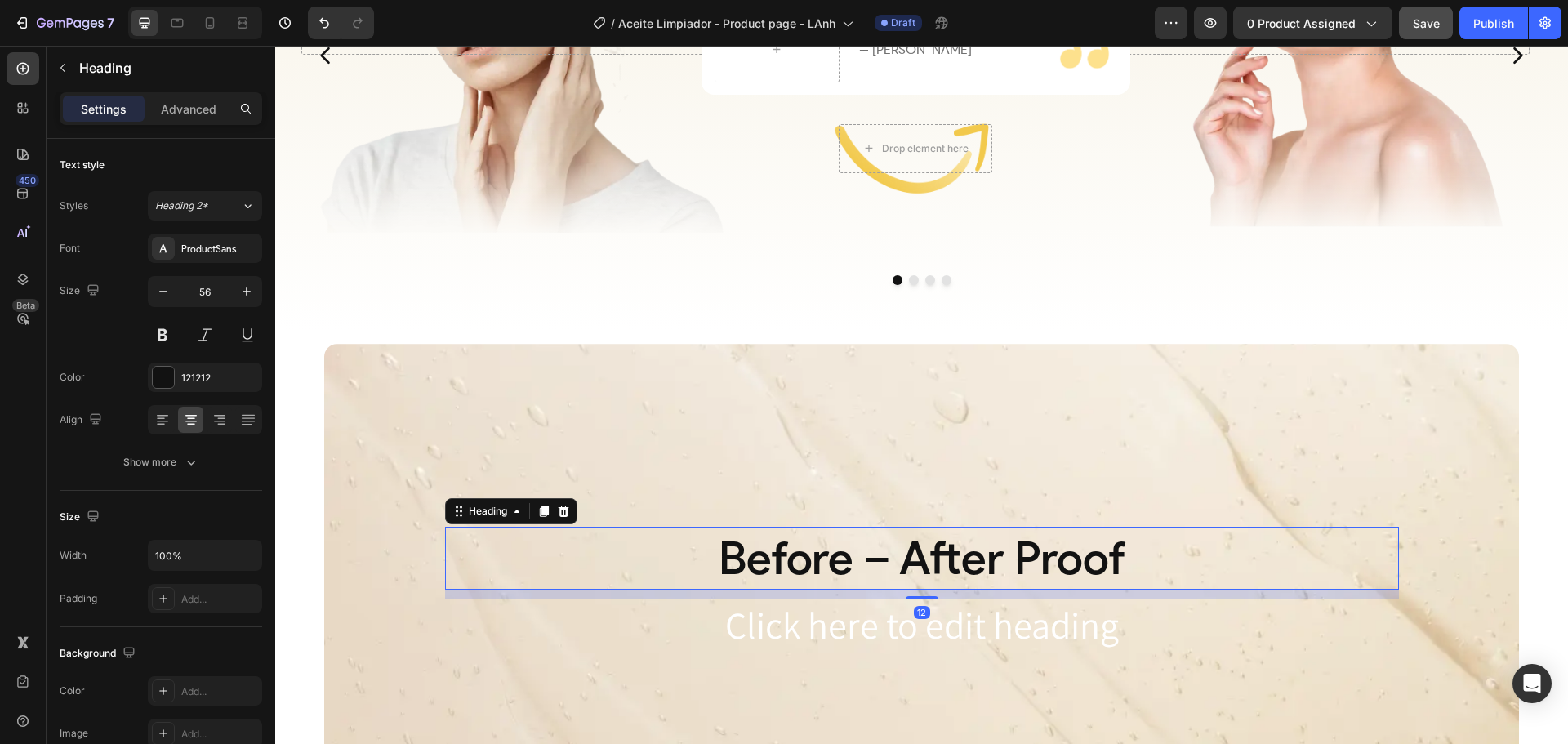
scroll to position [2631, 0]
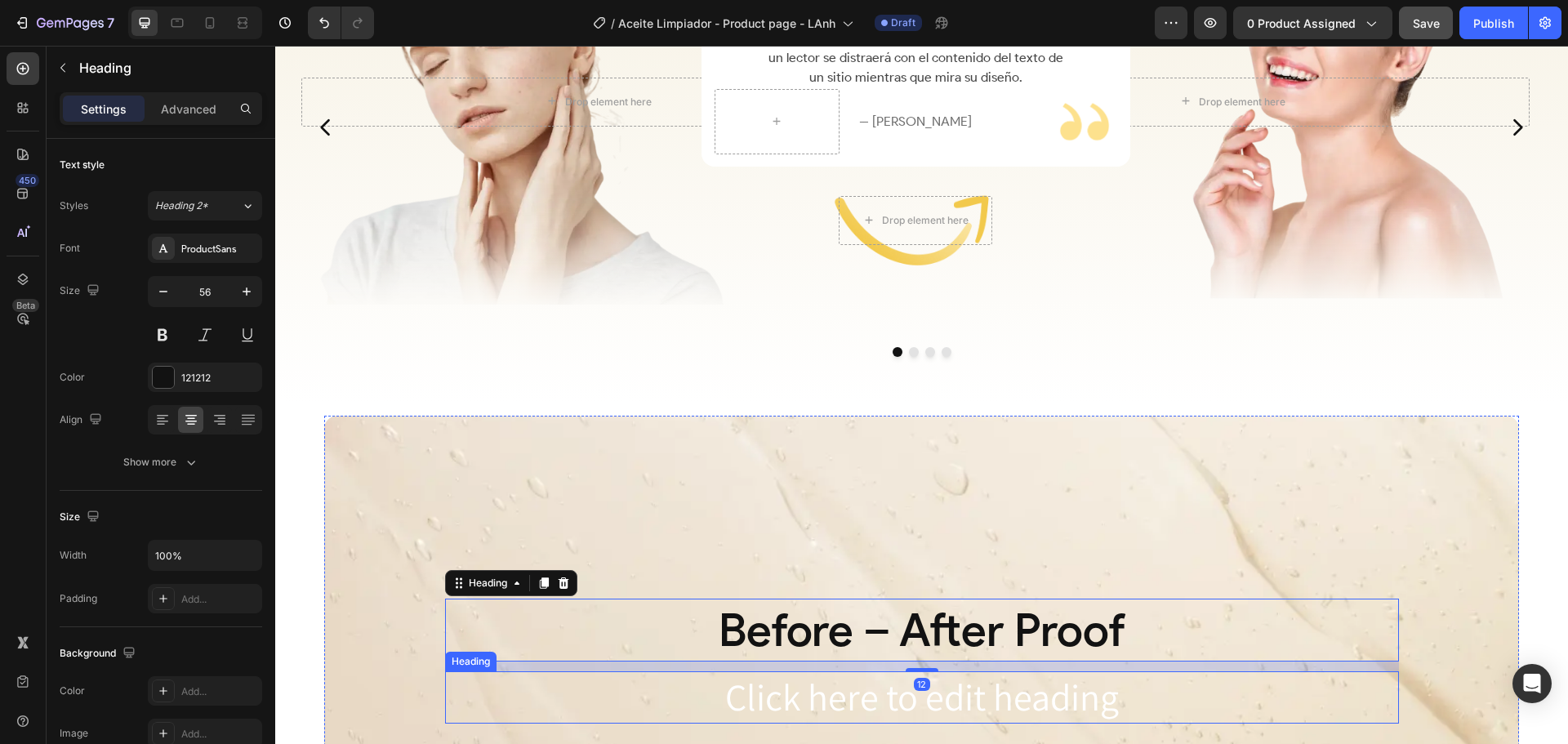
click at [823, 719] on h2 "Click here to edit heading" at bounding box center [922, 697] width 954 height 52
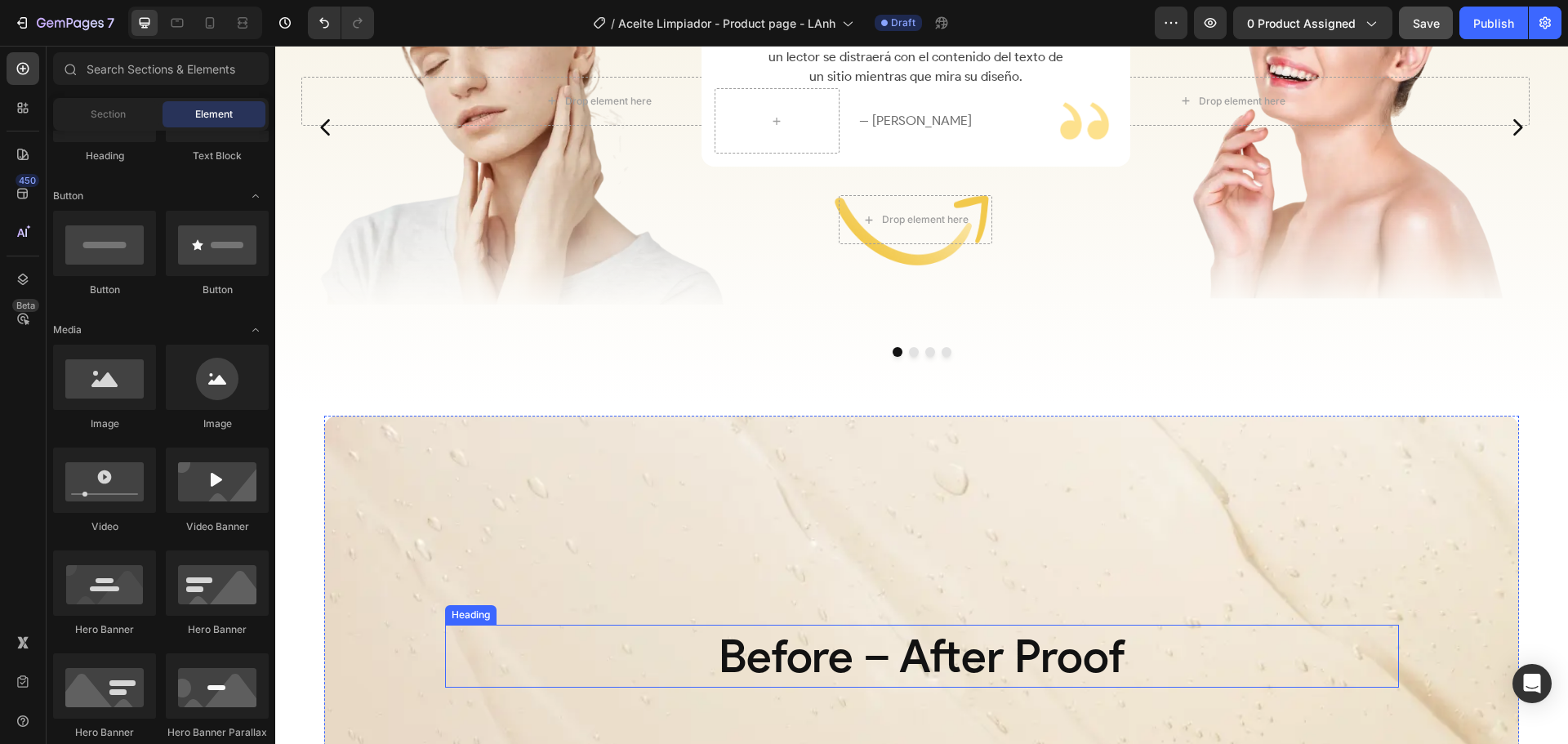
click at [825, 636] on h2 "Before – After Proof" at bounding box center [922, 656] width 954 height 63
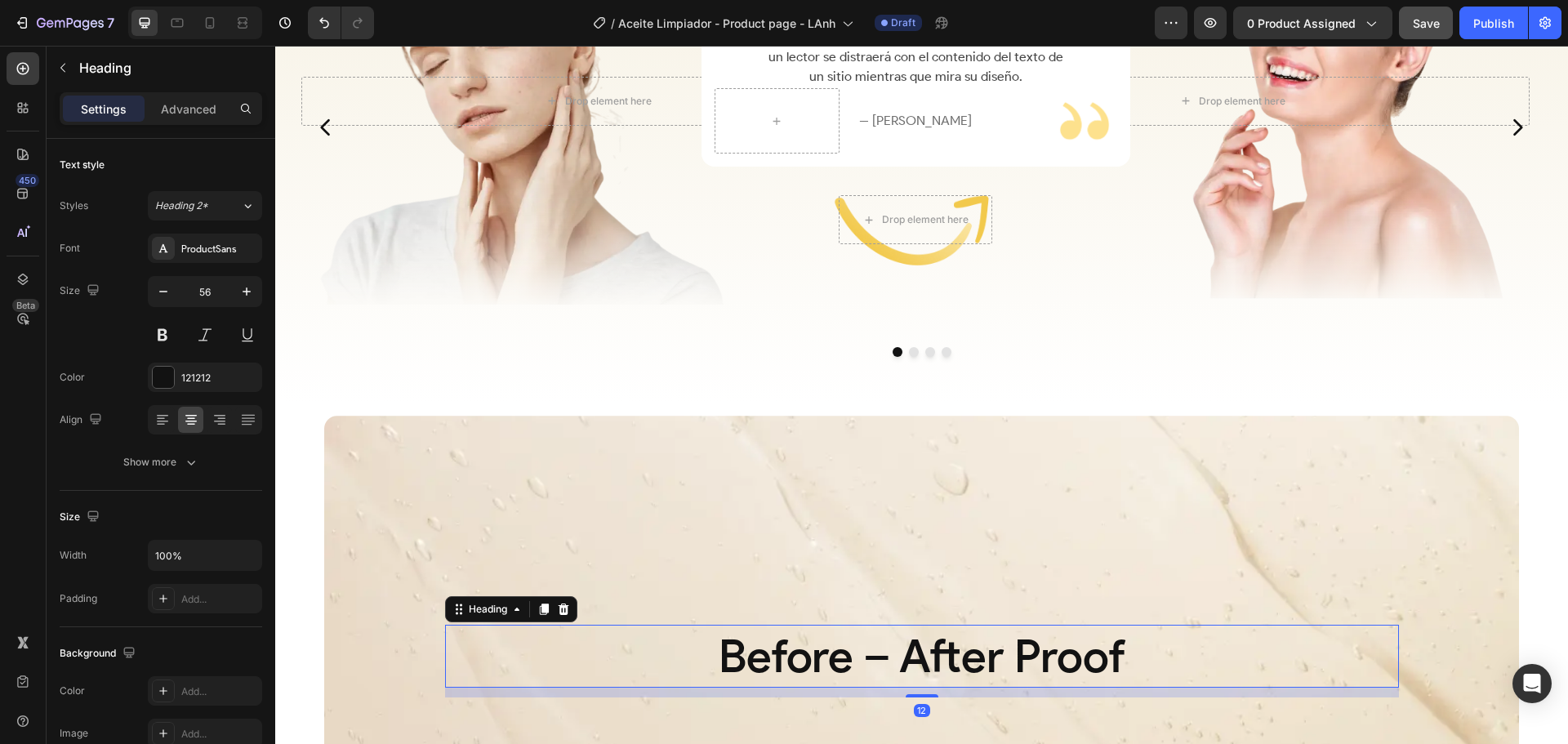
click at [825, 636] on h2 "Before – After Proof" at bounding box center [922, 656] width 954 height 63
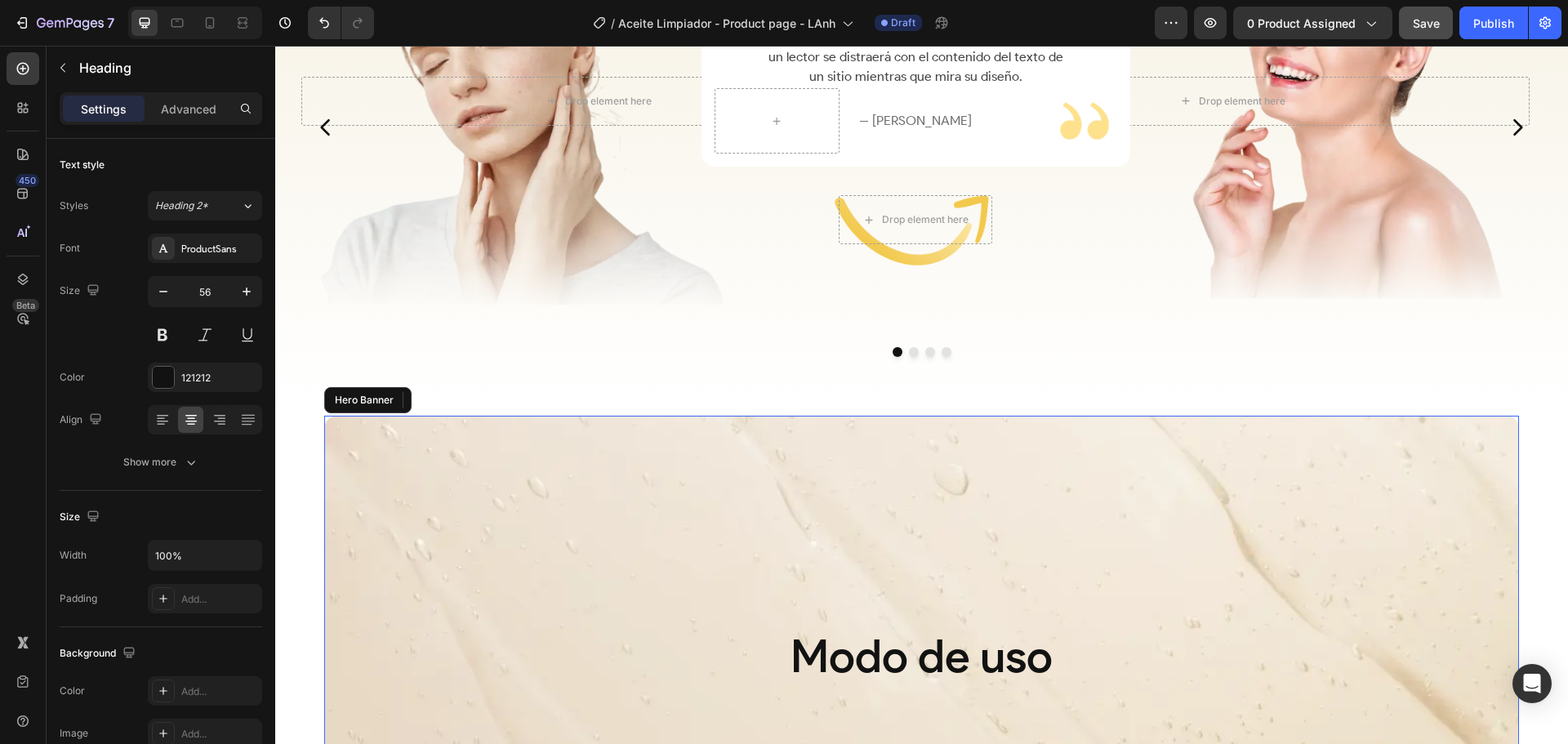
click at [631, 538] on div "Background Image" at bounding box center [921, 660] width 1195 height 490
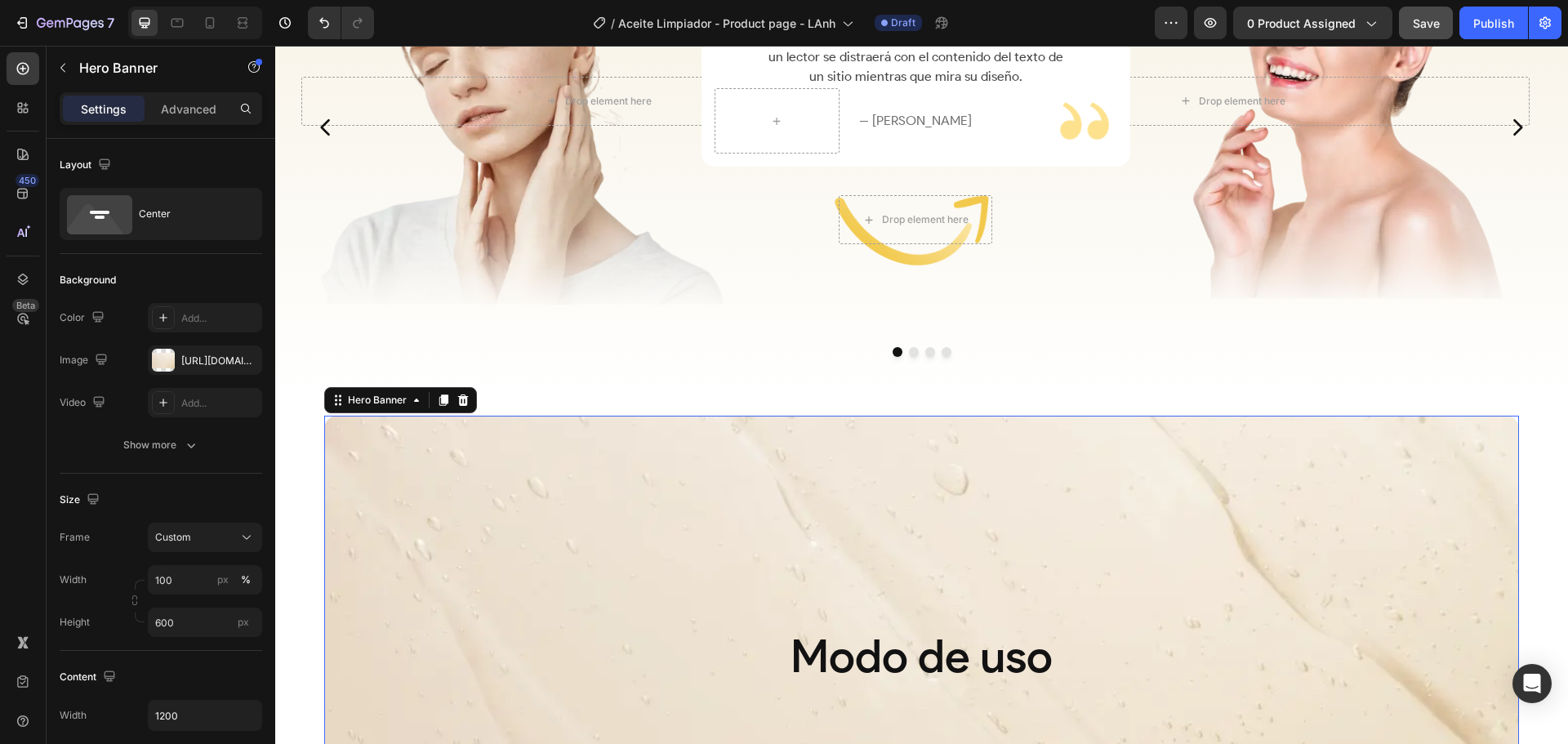
click at [659, 643] on p "Modo de uso" at bounding box center [922, 656] width 950 height 60
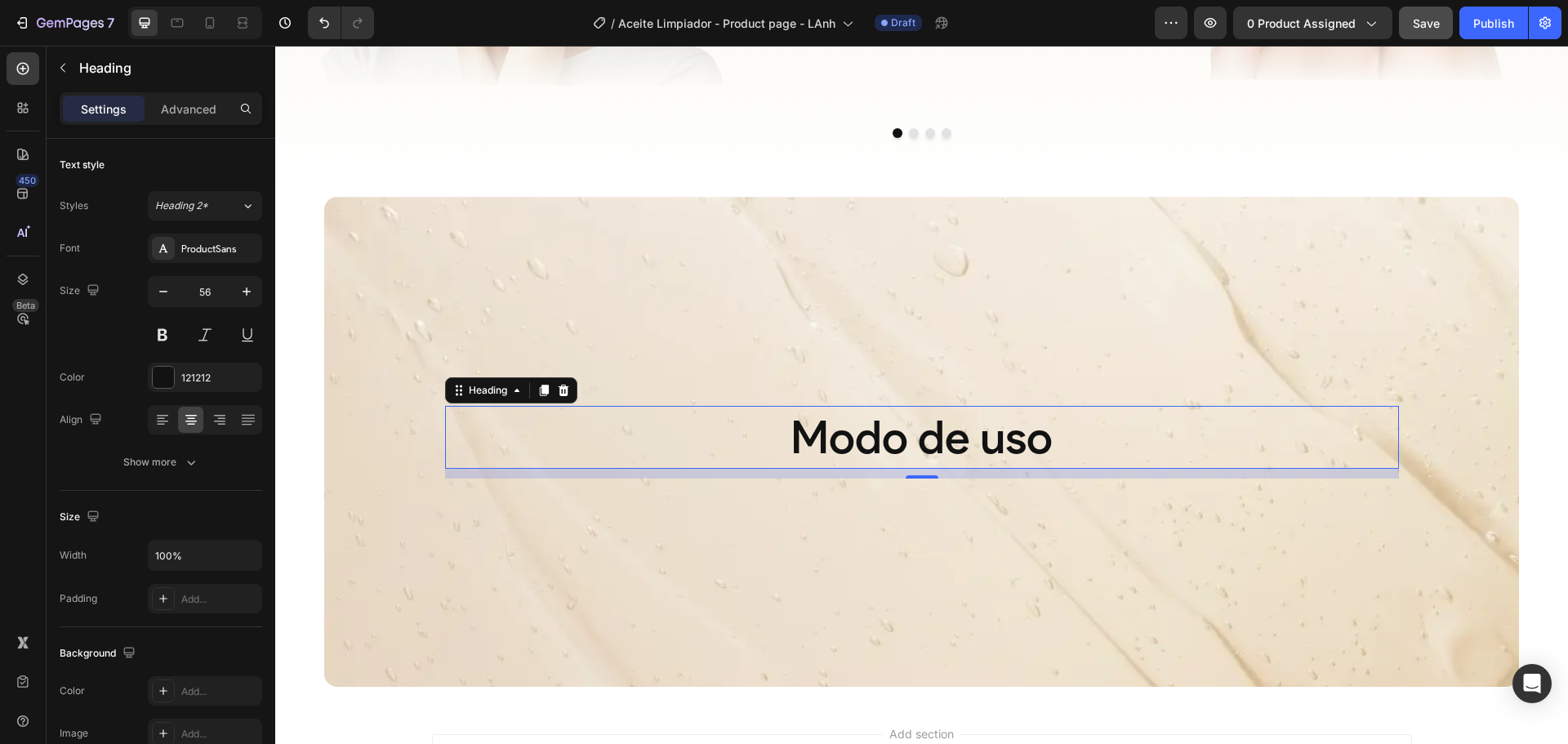
scroll to position [2875, 0]
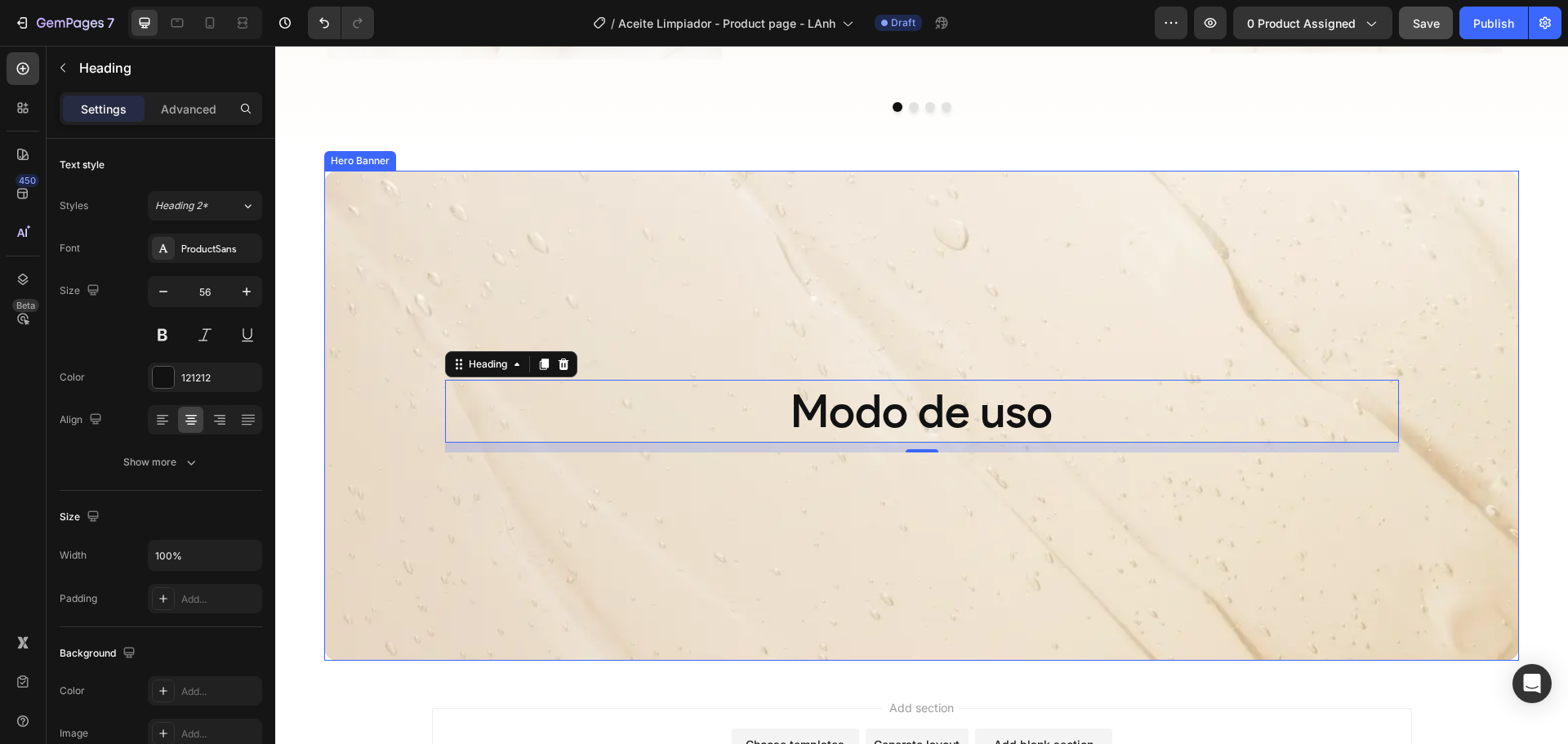
click at [670, 298] on div "Background Image" at bounding box center [921, 415] width 1195 height 490
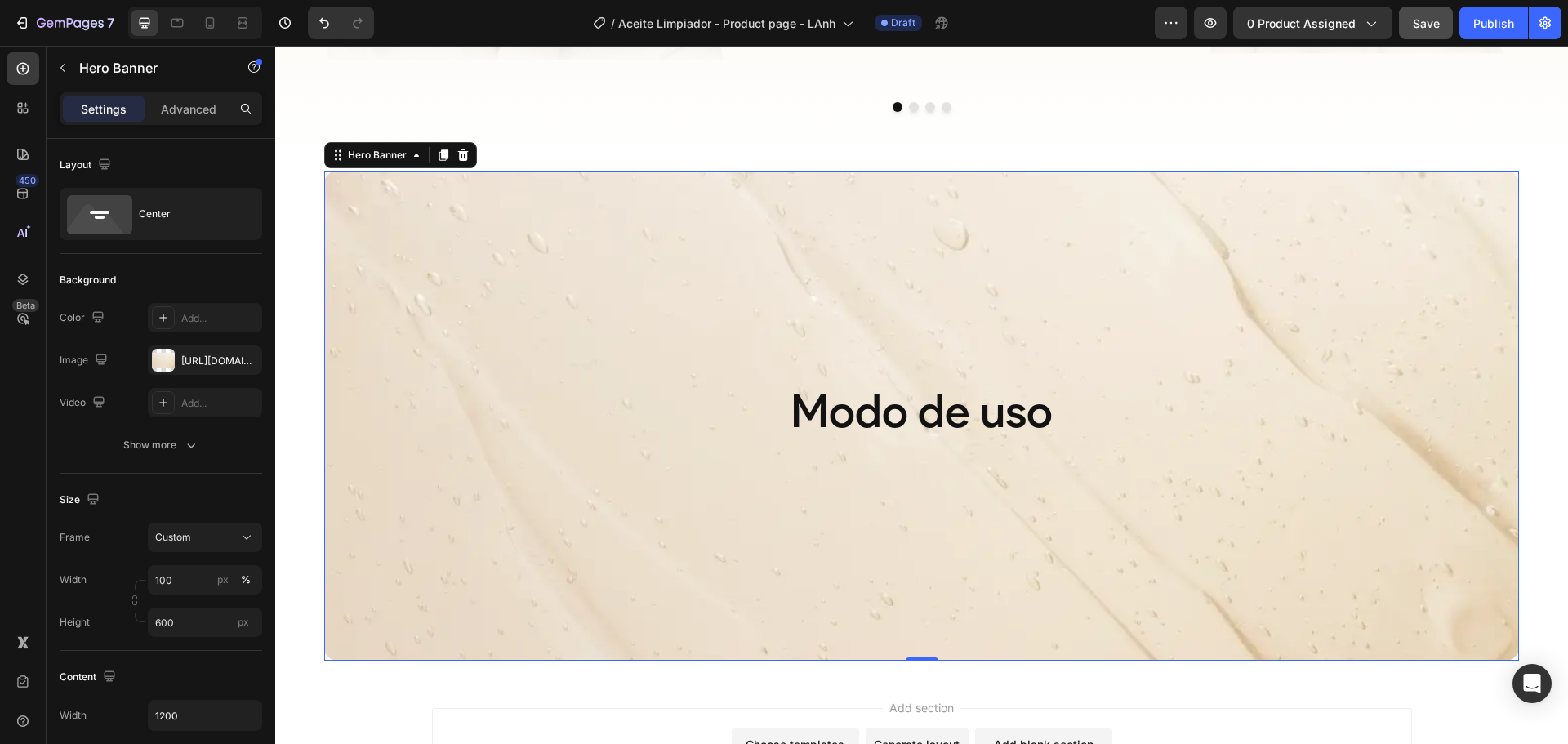
scroll to position [2793, 0]
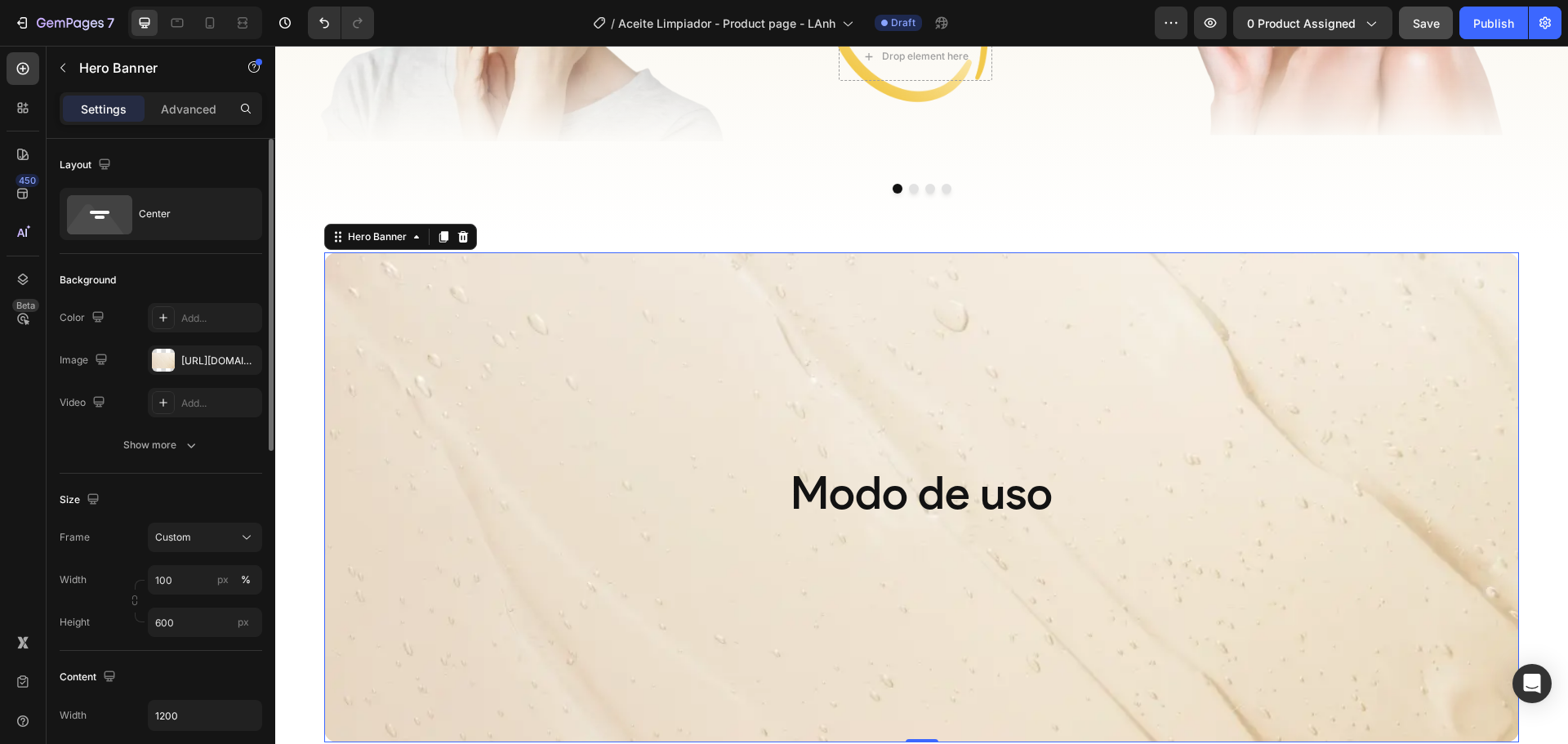
click at [210, 211] on div "Center" at bounding box center [188, 214] width 100 height 37
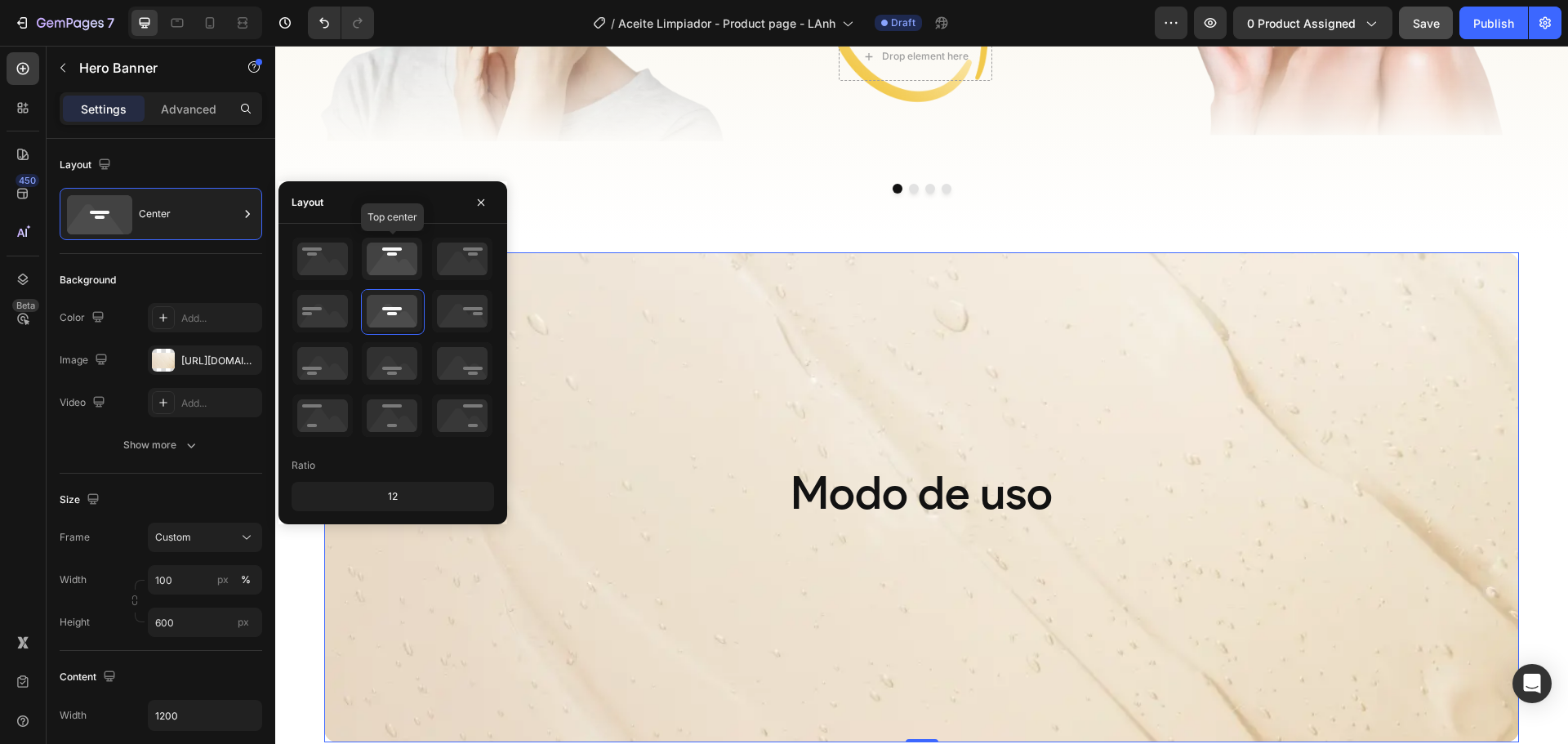
click at [389, 255] on icon at bounding box center [391, 259] width 61 height 43
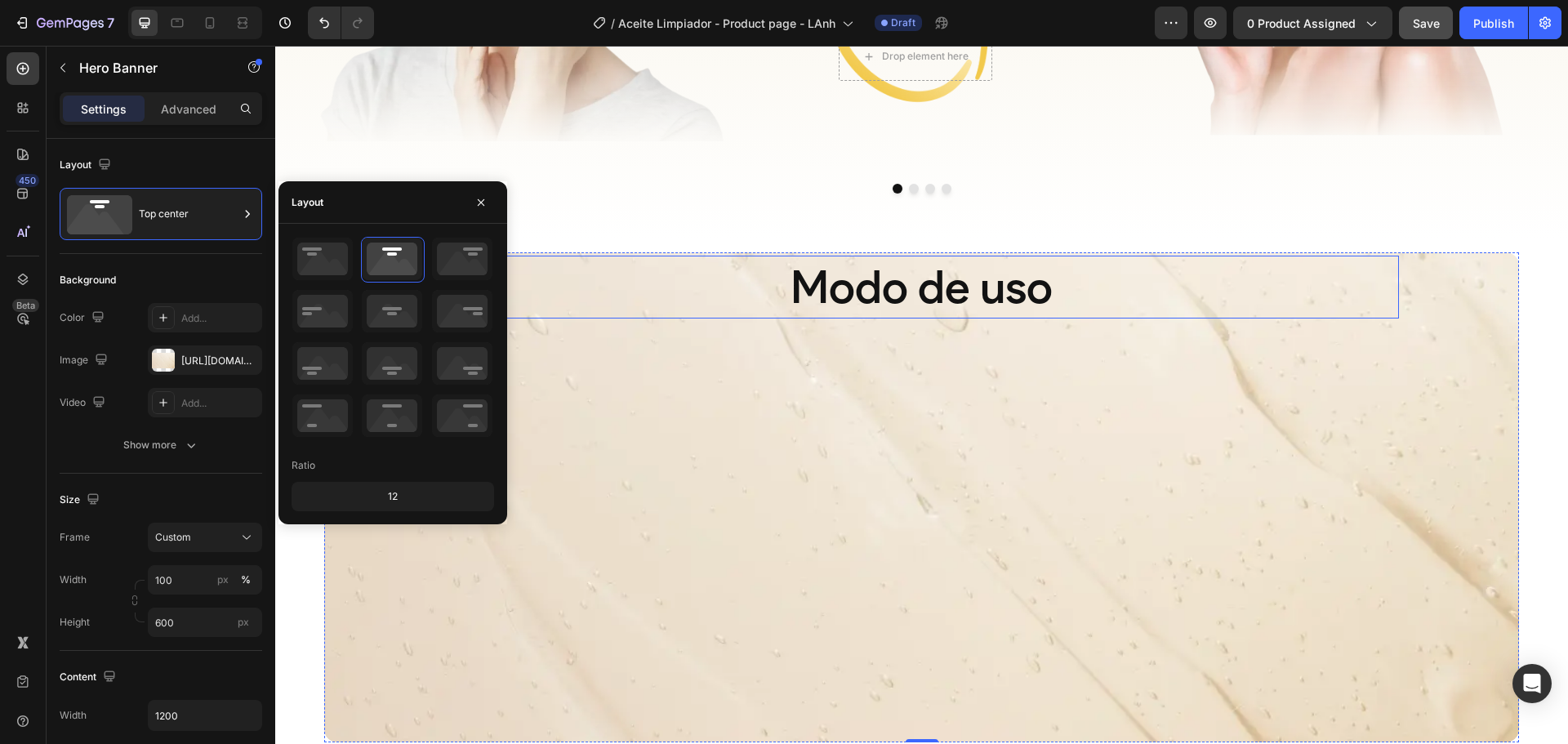
click at [873, 296] on p "Modo de uso" at bounding box center [922, 287] width 950 height 60
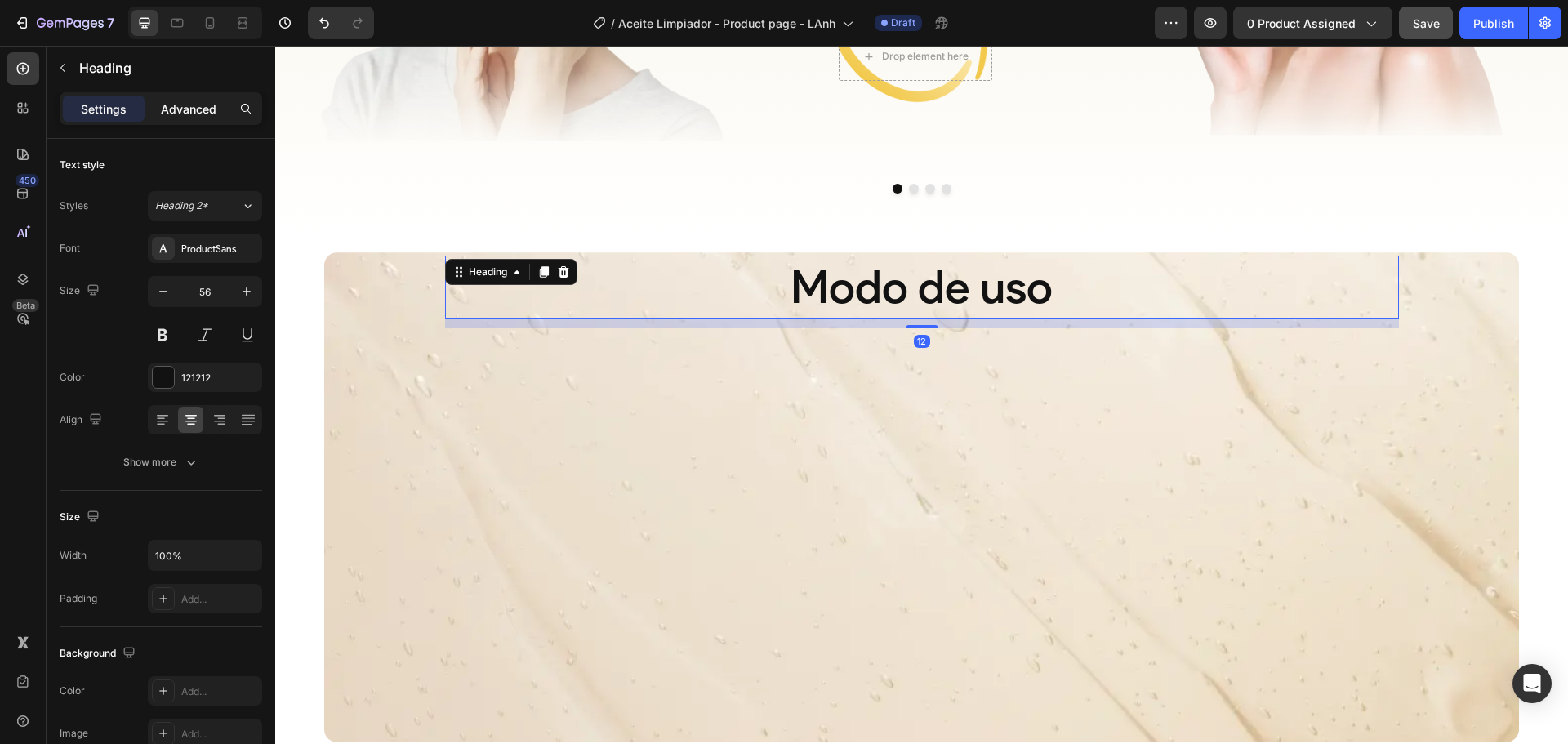
click at [198, 109] on p "Advanced" at bounding box center [189, 109] width 56 height 17
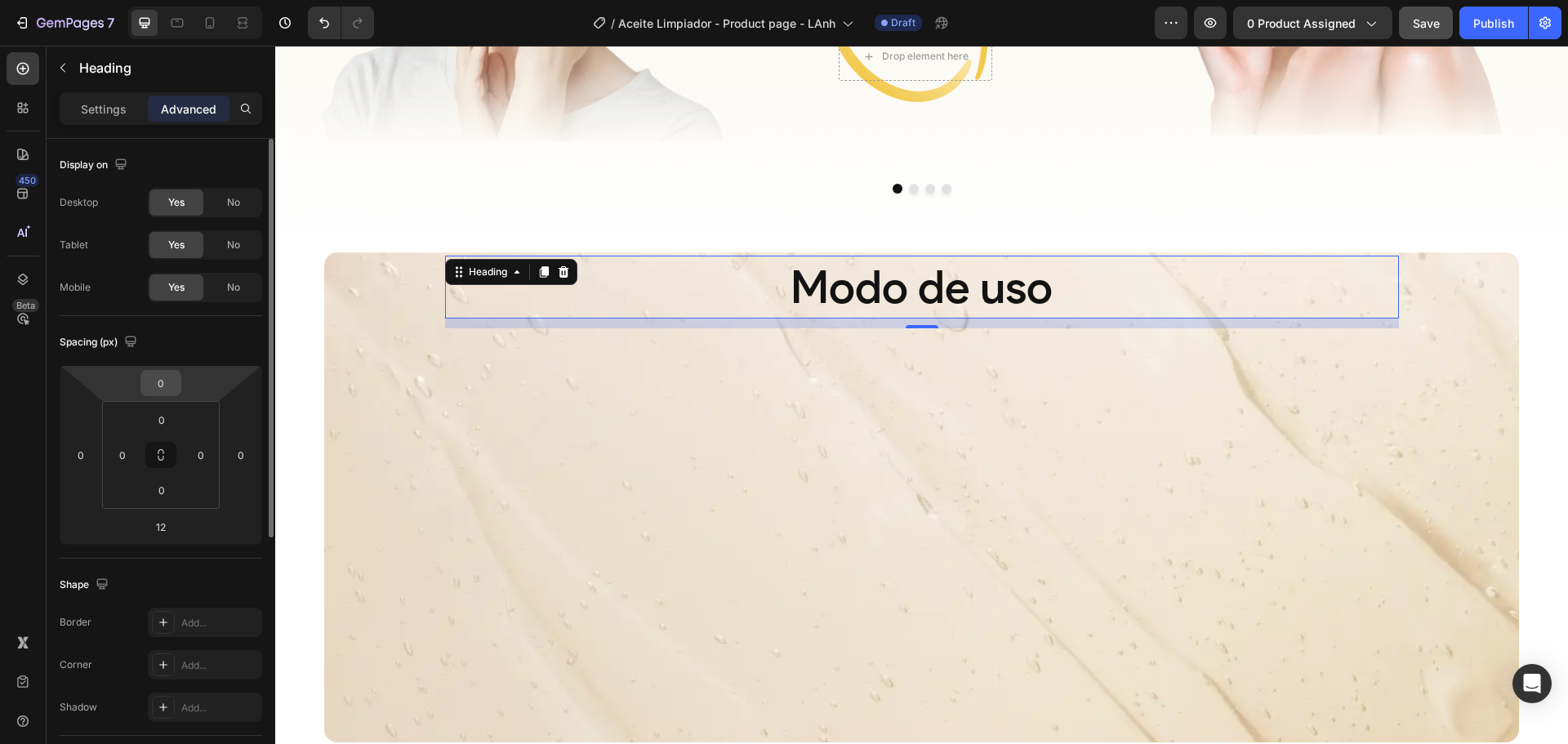
click at [164, 386] on input "0" at bounding box center [160, 383] width 33 height 24
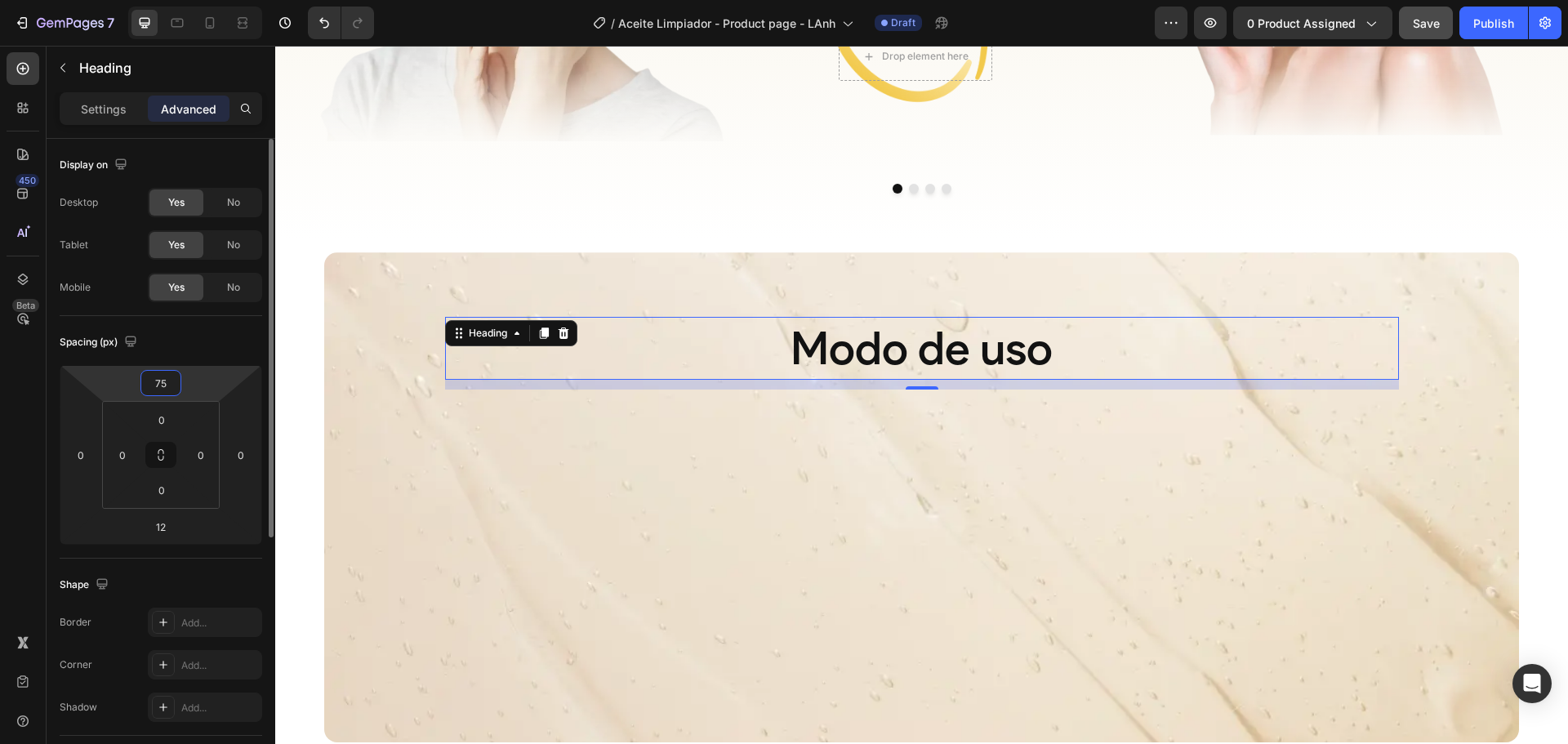
type input "7"
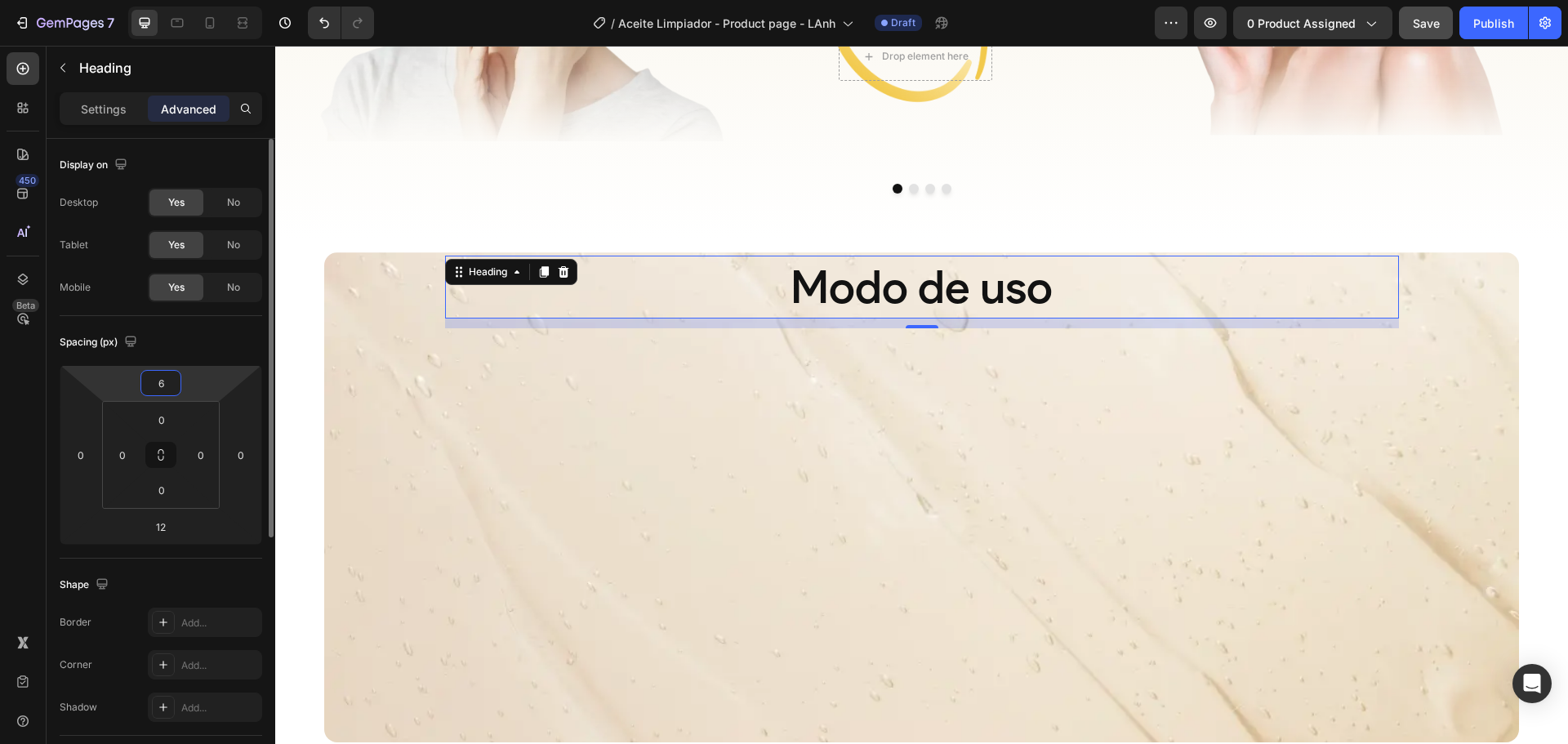
type input "64"
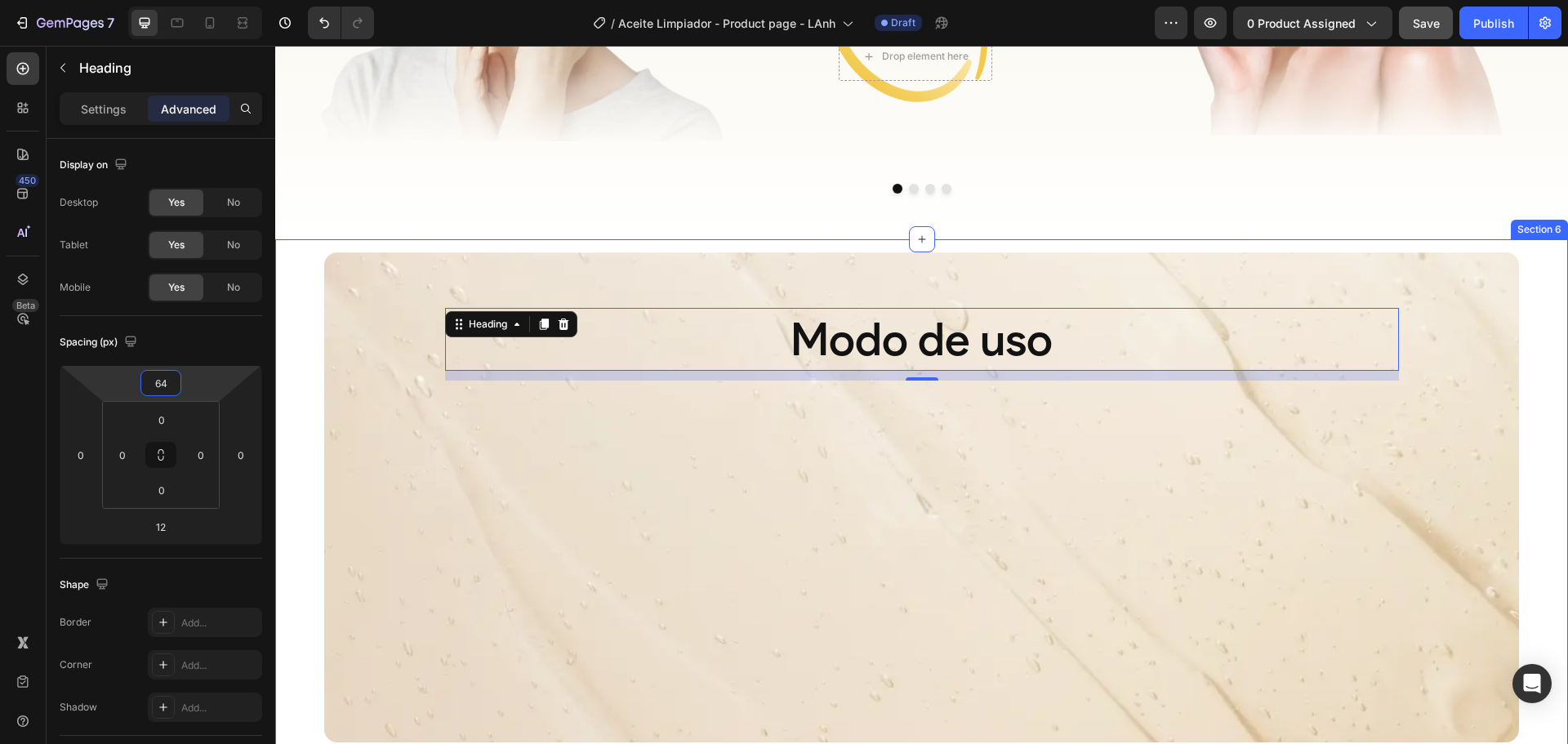
click at [296, 281] on div "Modo de uso Heading 12 Hero Banner Row Section 6" at bounding box center [921, 498] width 1293 height 518
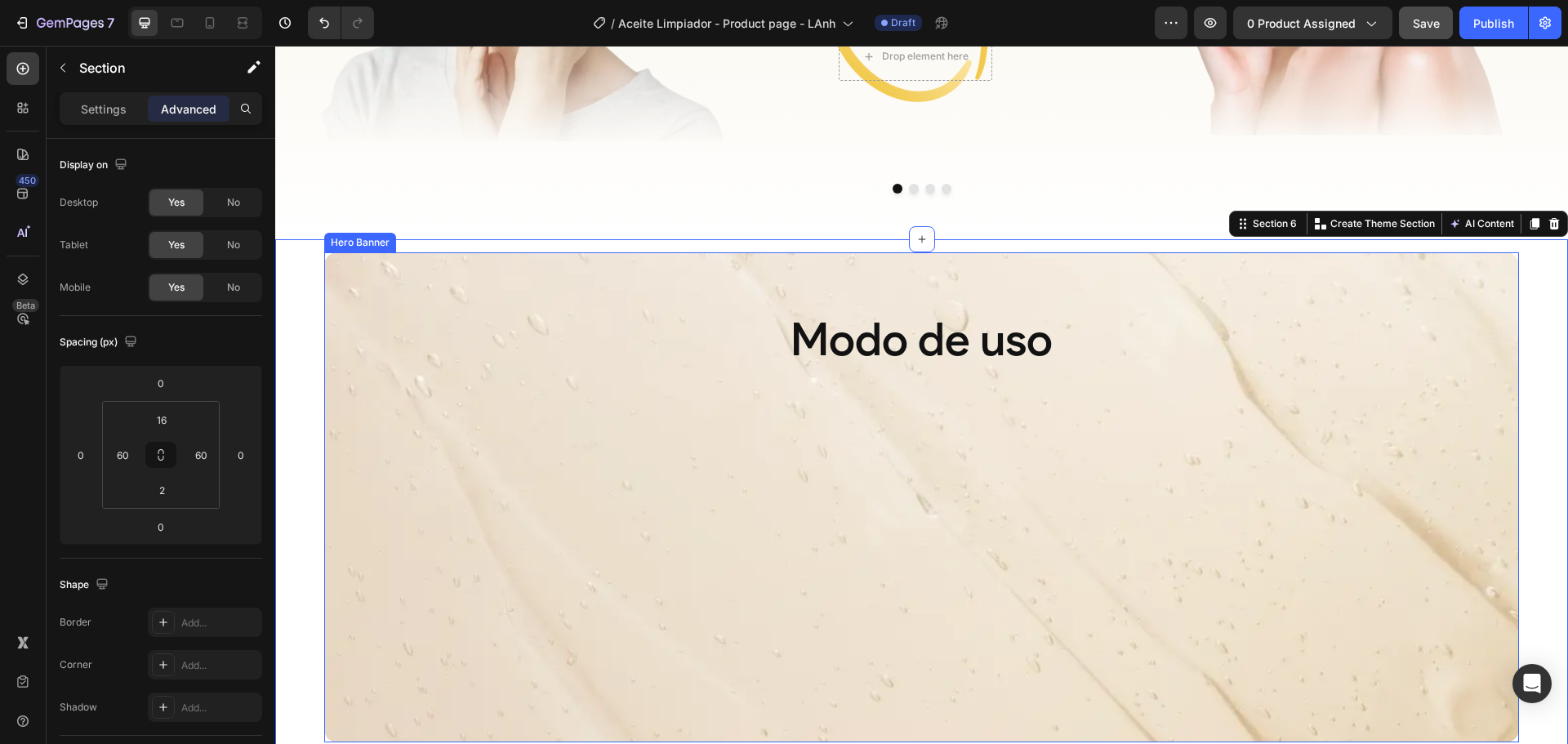
click at [606, 375] on div "Modo de uso Heading" at bounding box center [922, 318] width 954 height 125
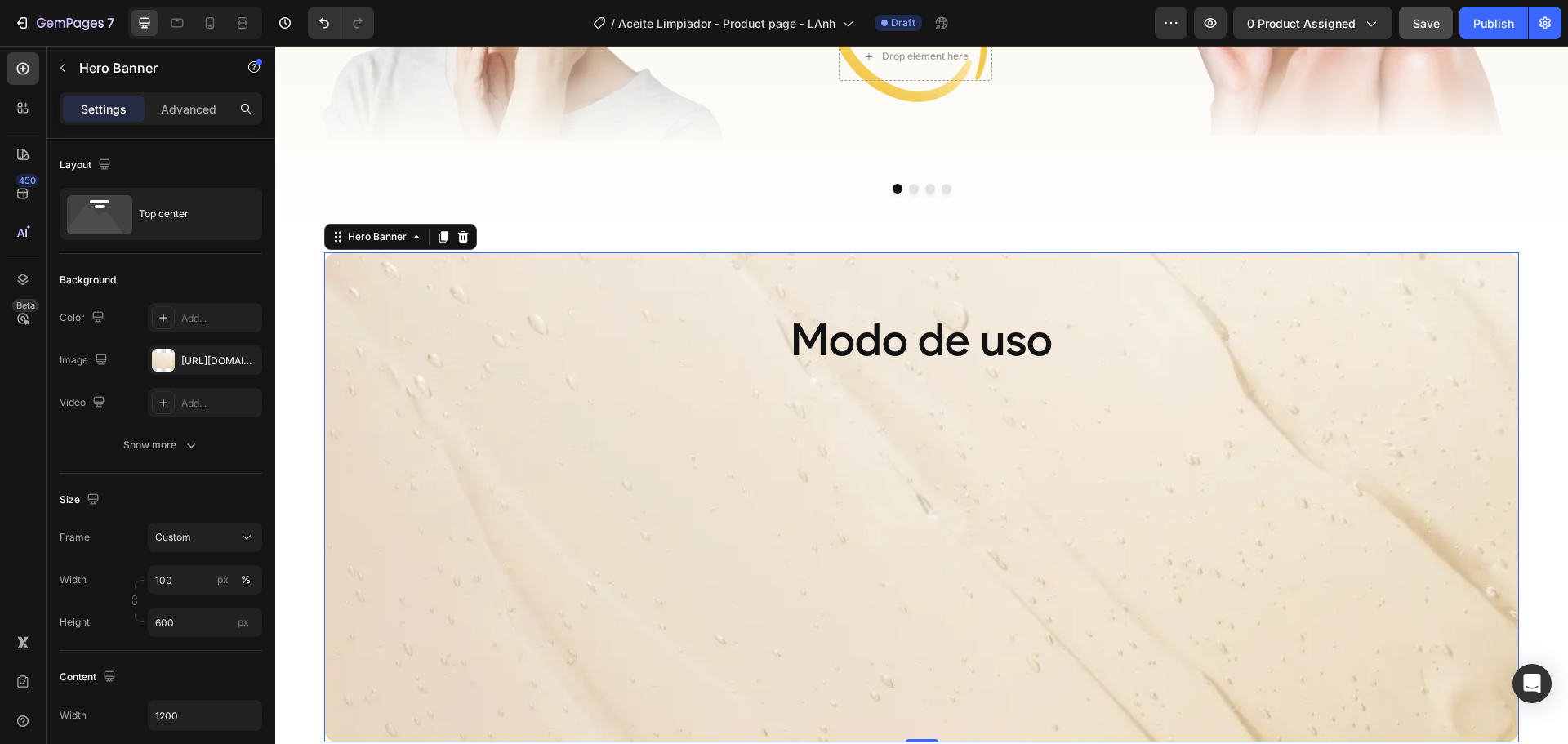
click at [944, 337] on p "Modo de uso" at bounding box center [922, 339] width 950 height 60
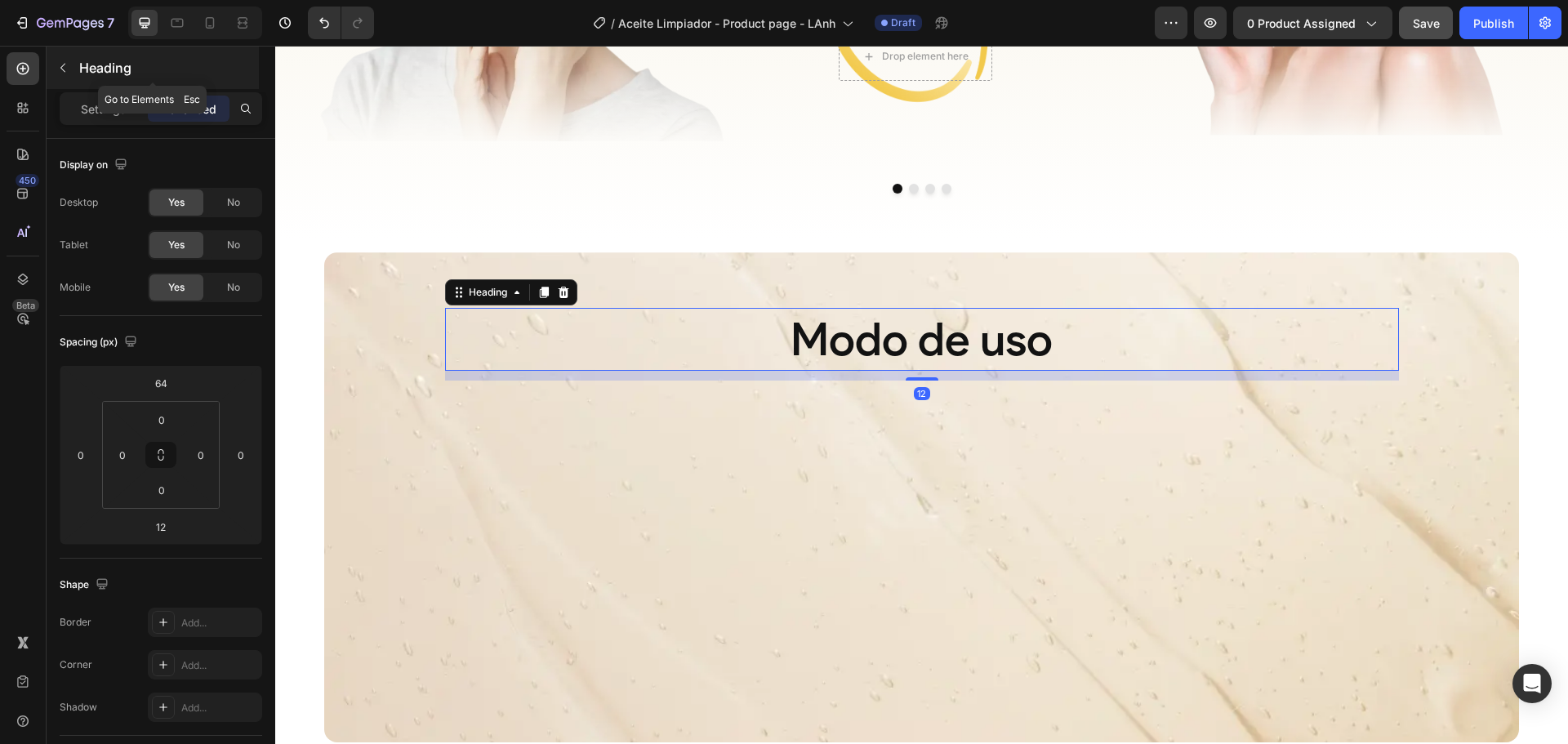
click at [109, 65] on p "Heading" at bounding box center [167, 67] width 176 height 20
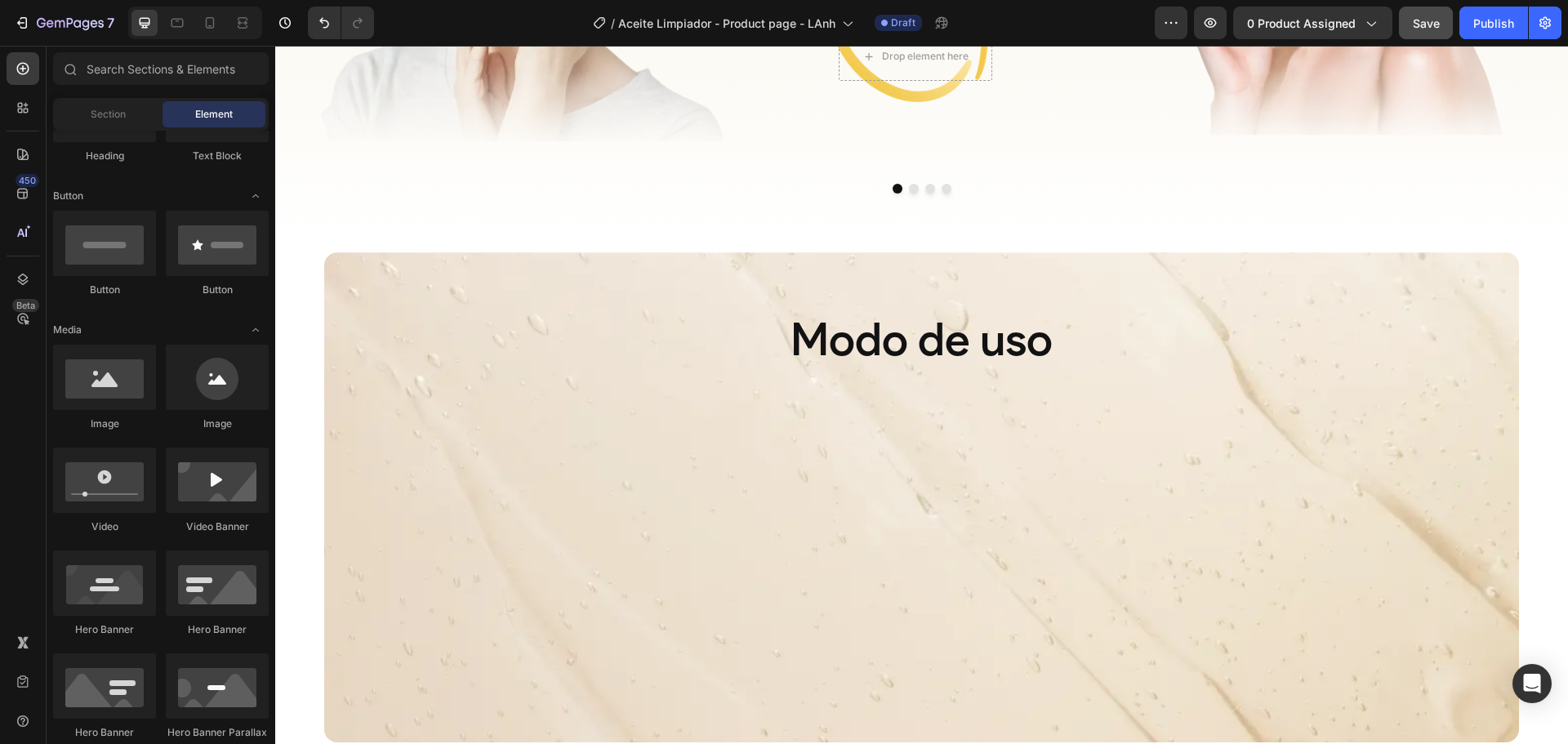
scroll to position [0, 0]
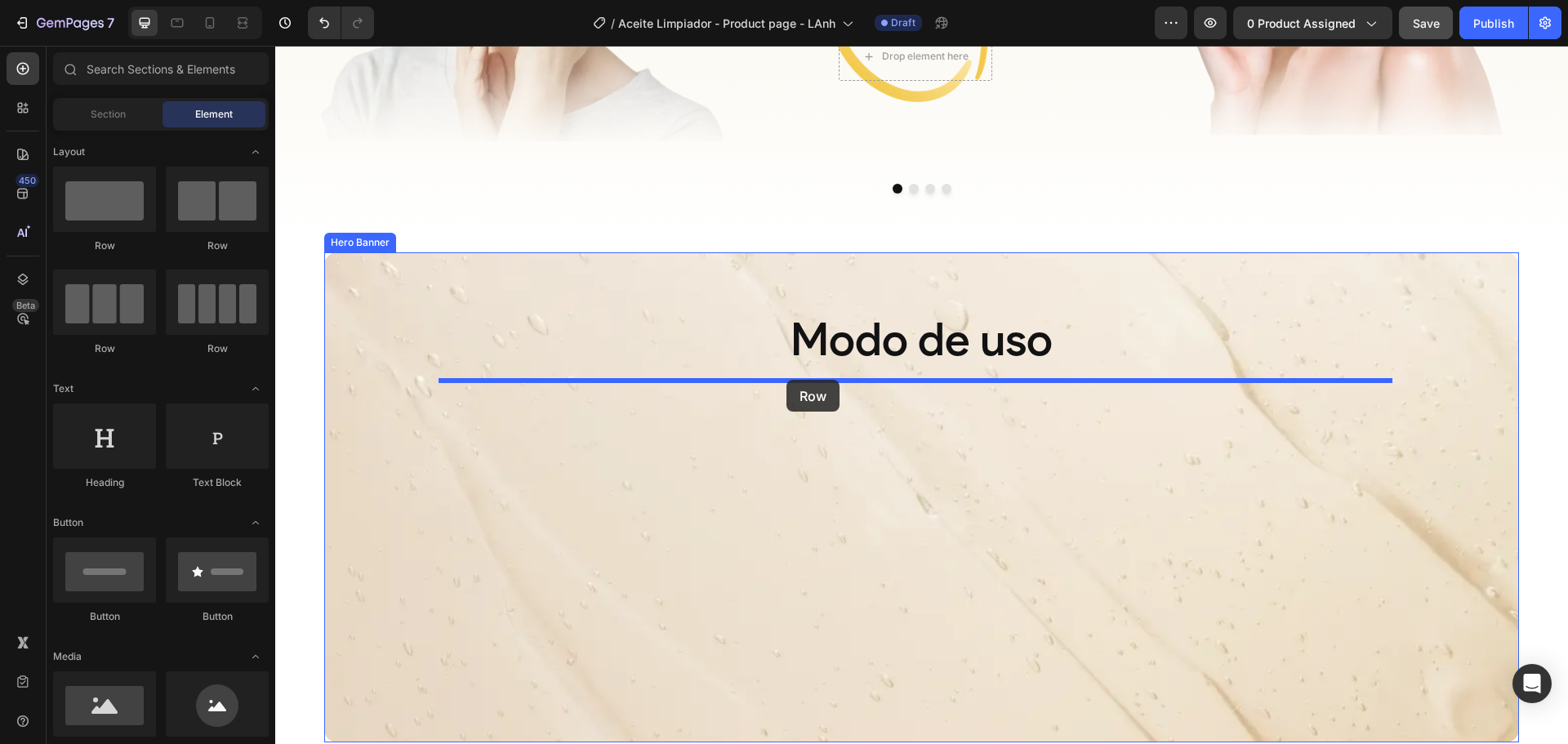
drag, startPoint x: 377, startPoint y: 350, endPoint x: 786, endPoint y: 380, distance: 410.1
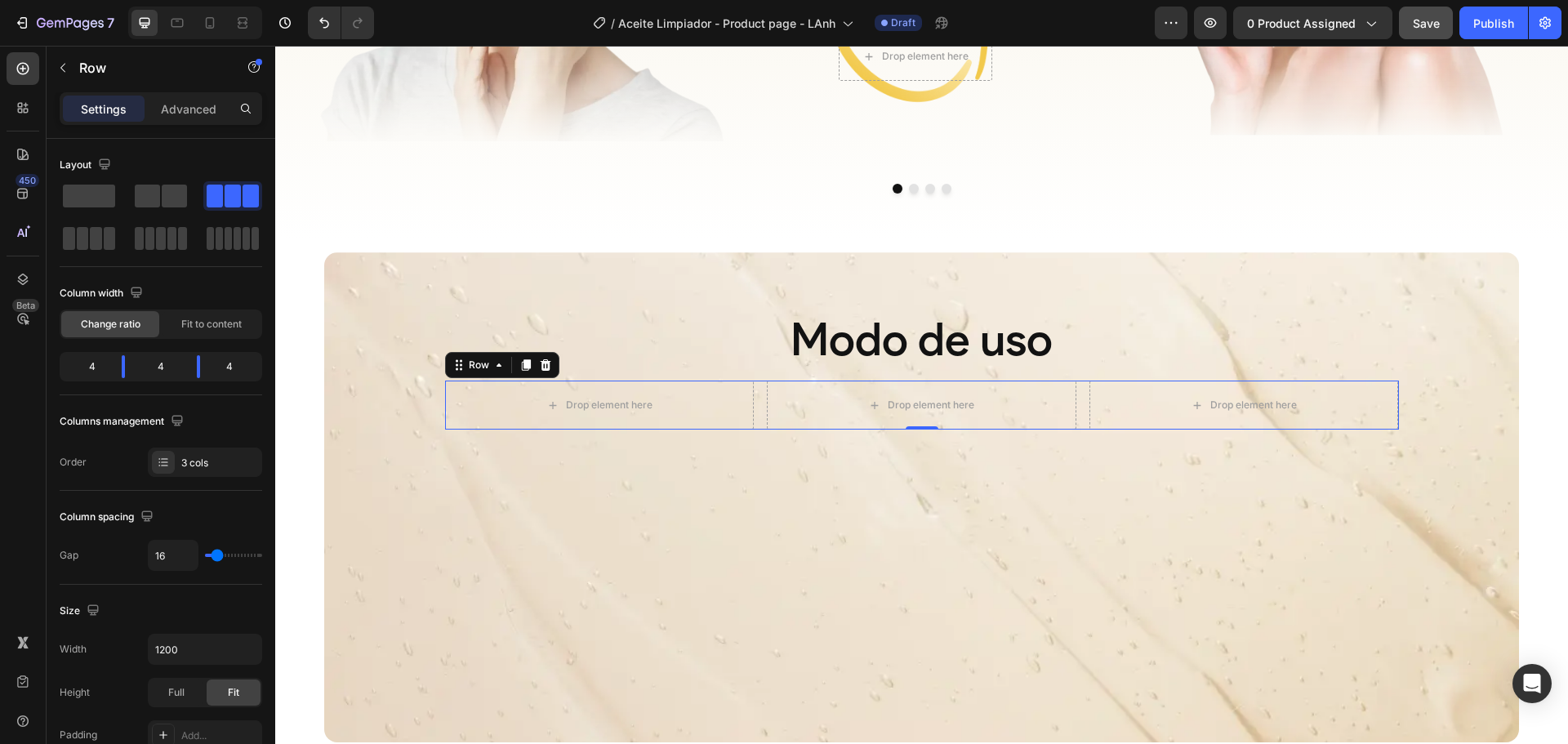
click at [753, 396] on div "Drop element here Drop element here Drop element here Row 0" at bounding box center [922, 405] width 954 height 49
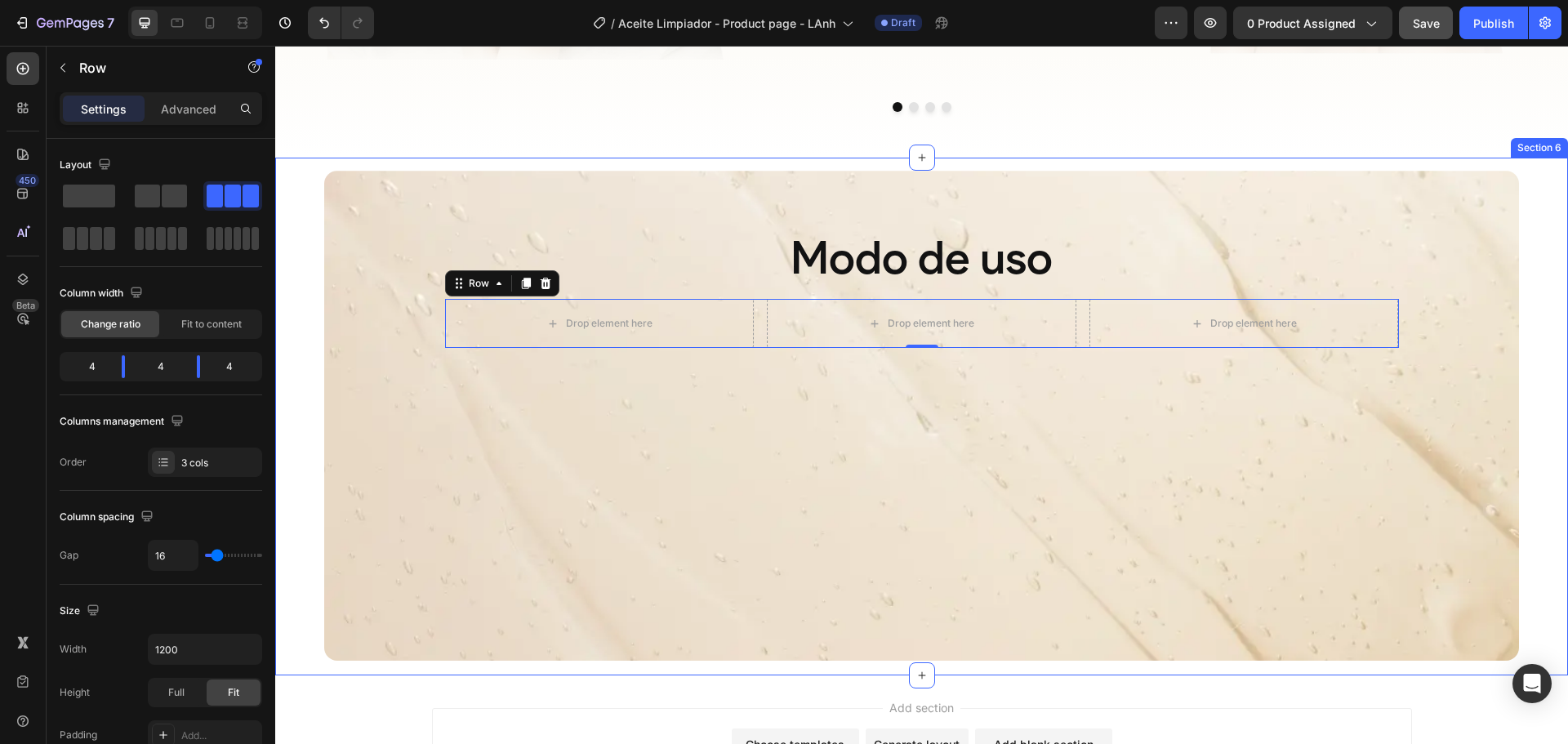
scroll to position [2793, 0]
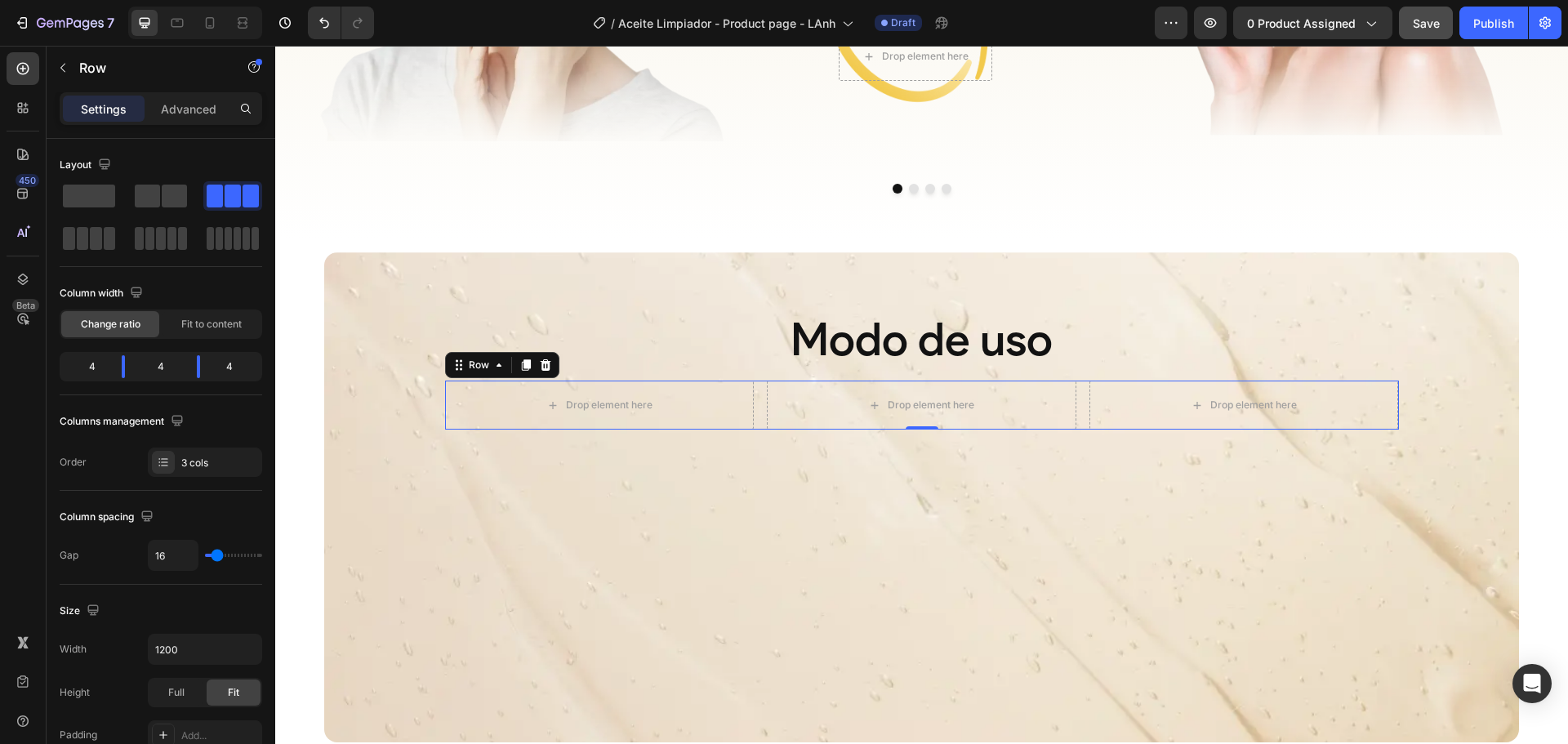
click at [755, 404] on div "Drop element here Drop element here Drop element here Row 0" at bounding box center [922, 405] width 954 height 49
click at [240, 652] on icon "button" at bounding box center [247, 649] width 17 height 17
click at [196, 720] on p "Full 100%" at bounding box center [201, 722] width 93 height 15
type input "100%"
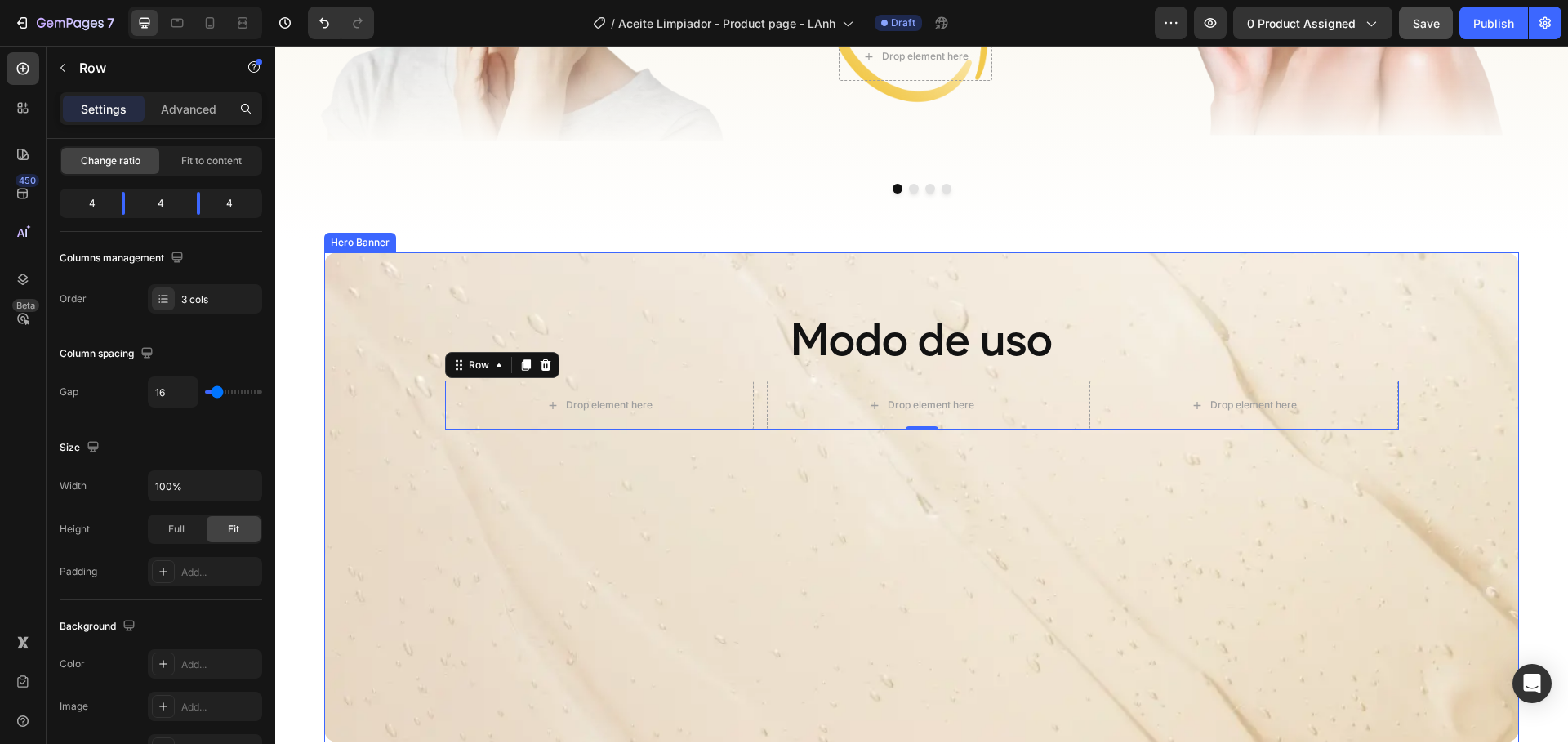
click at [452, 296] on div "Modo de uso Heading Drop element here Drop element here Drop element here Row 0" at bounding box center [922, 342] width 954 height 174
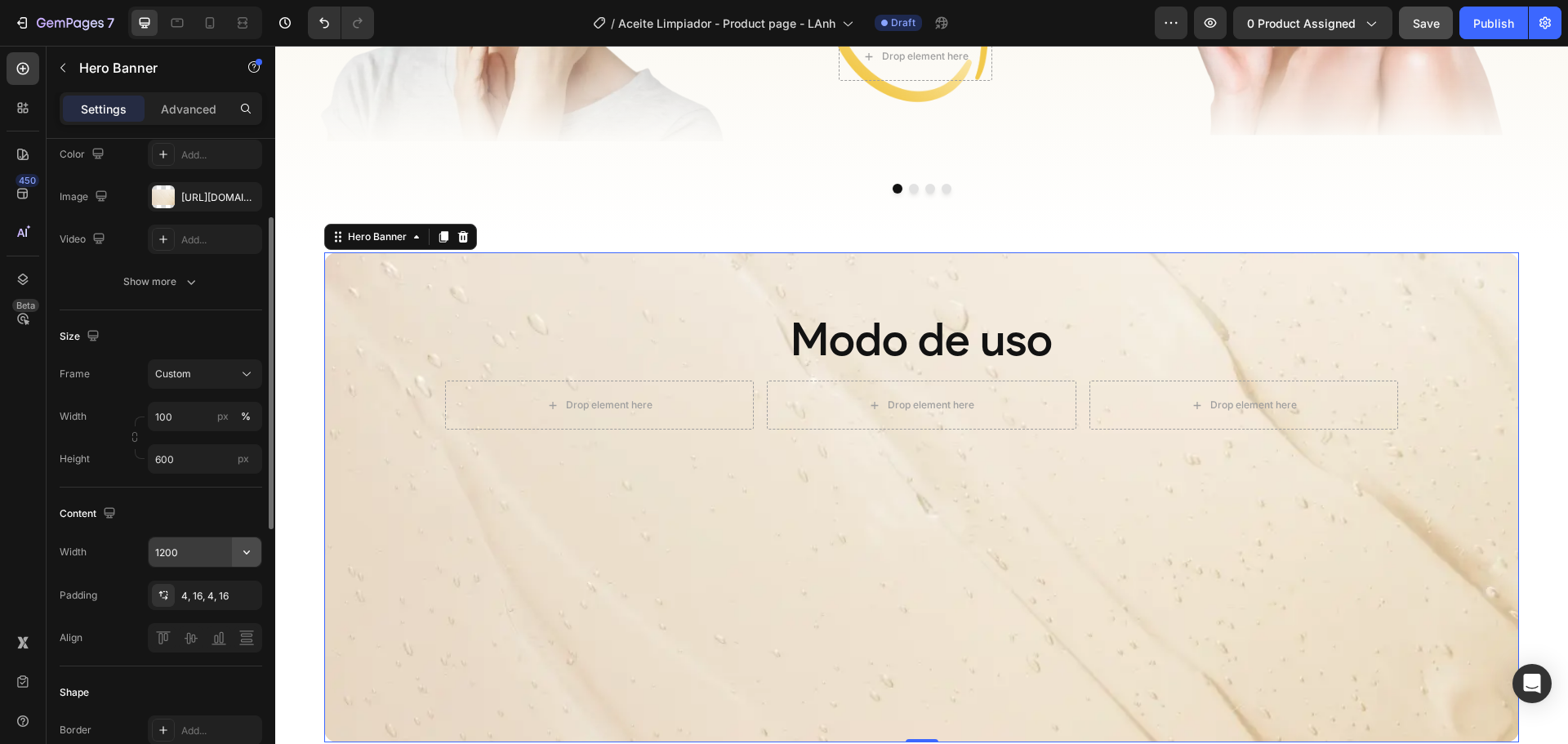
click at [248, 556] on icon "button" at bounding box center [247, 552] width 17 height 17
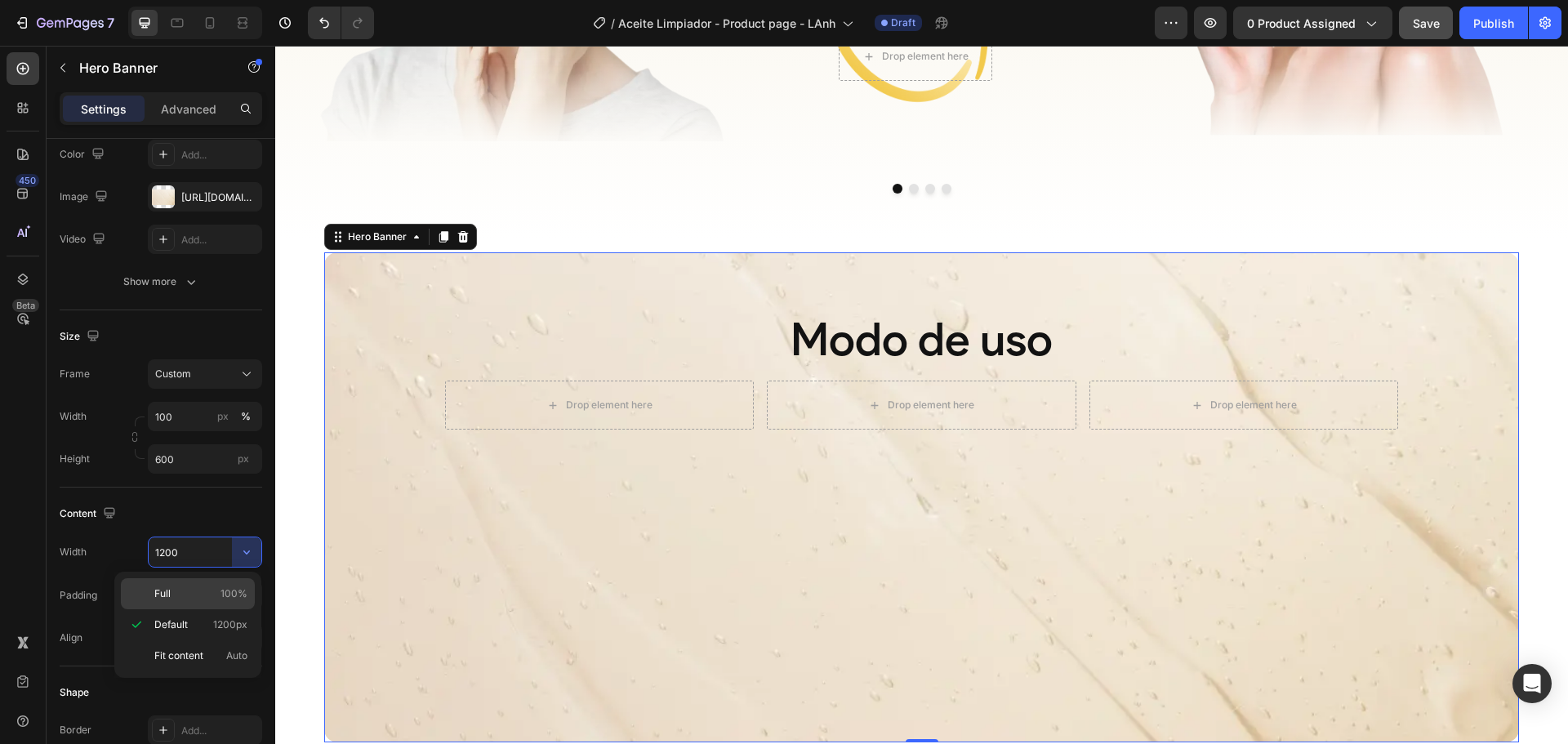
click at [204, 588] on p "Full 100%" at bounding box center [201, 593] width 93 height 15
type input "100%"
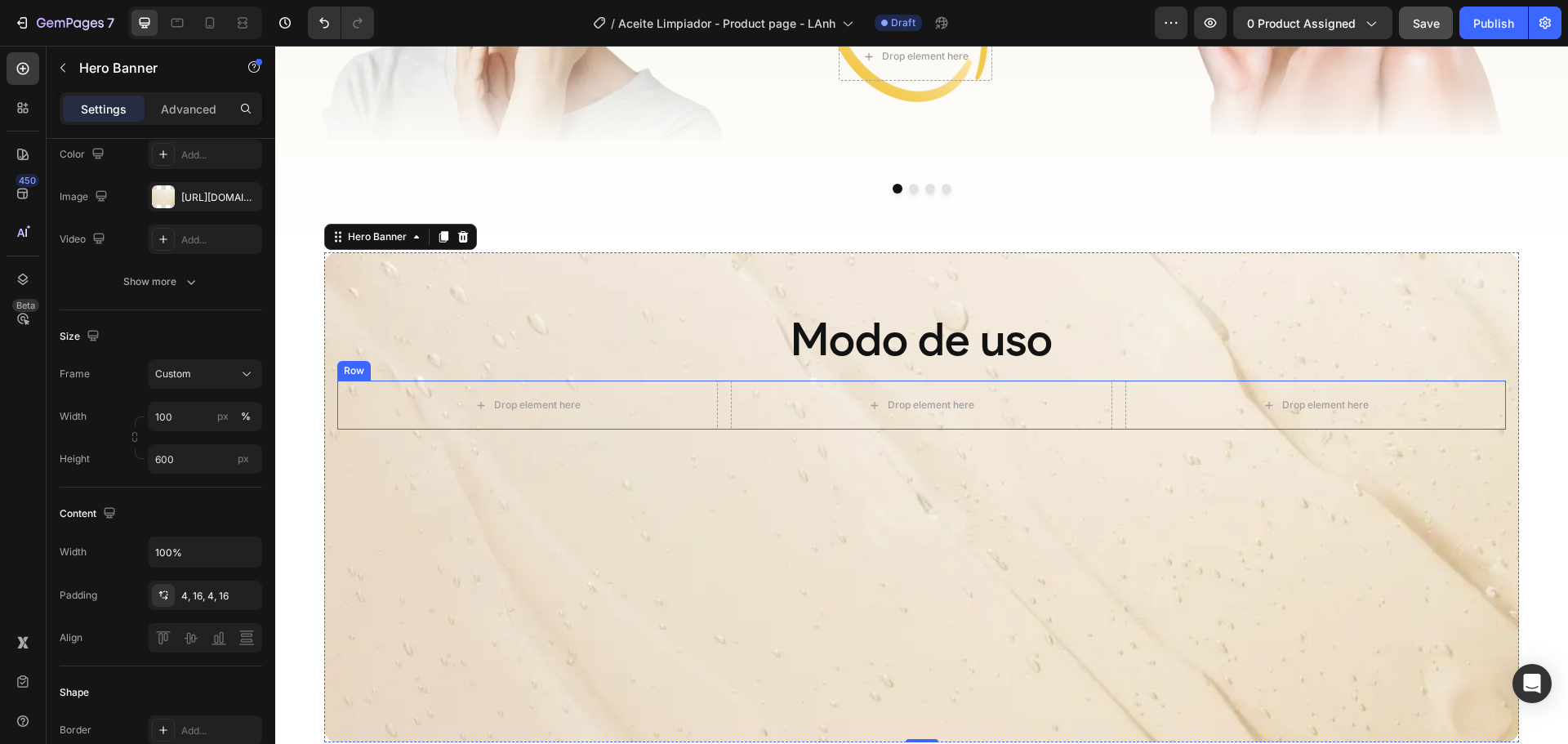
click at [719, 404] on div "Drop element here Drop element here Drop element here Row" at bounding box center [921, 405] width 1169 height 49
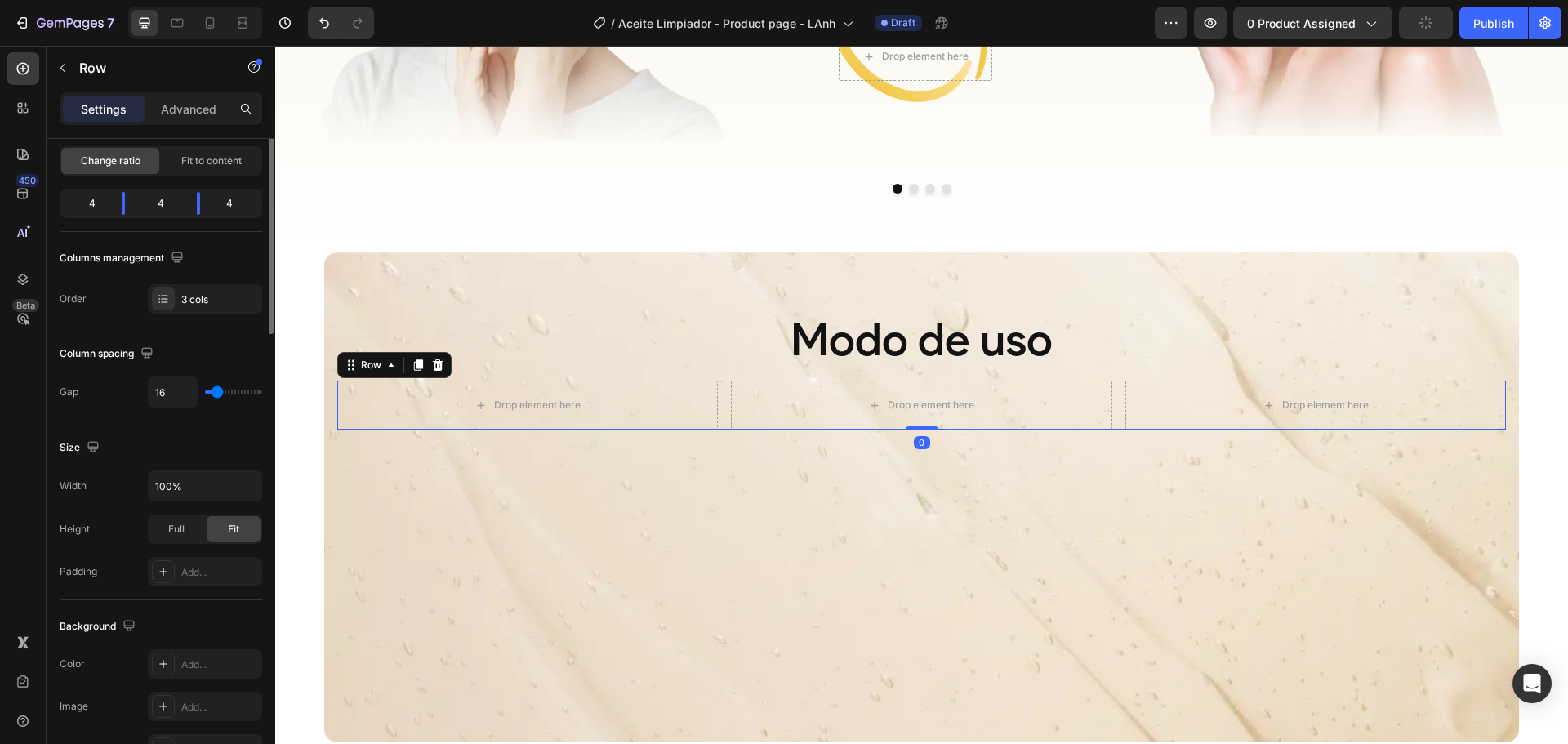
scroll to position [0, 0]
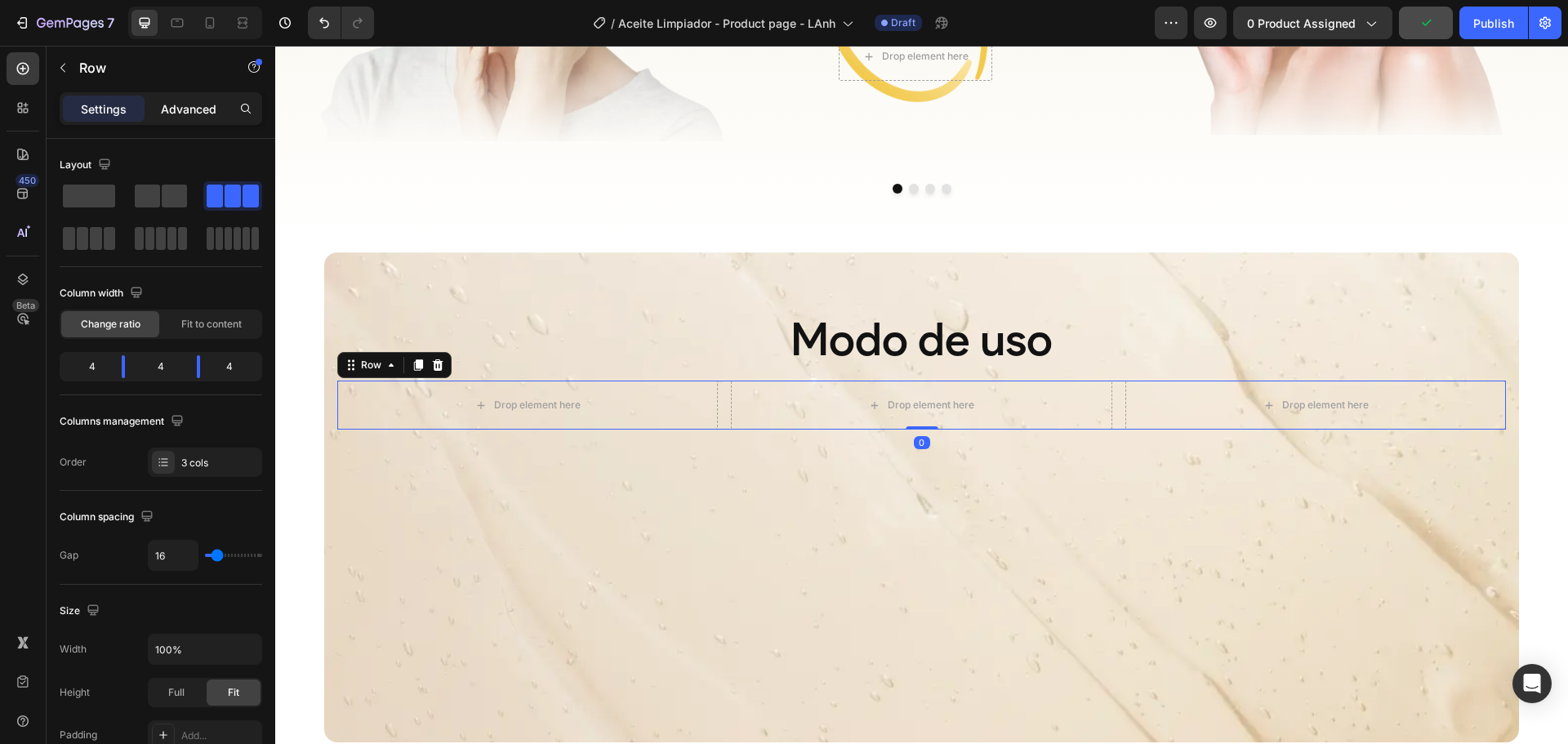
click at [183, 109] on p "Advanced" at bounding box center [189, 109] width 56 height 17
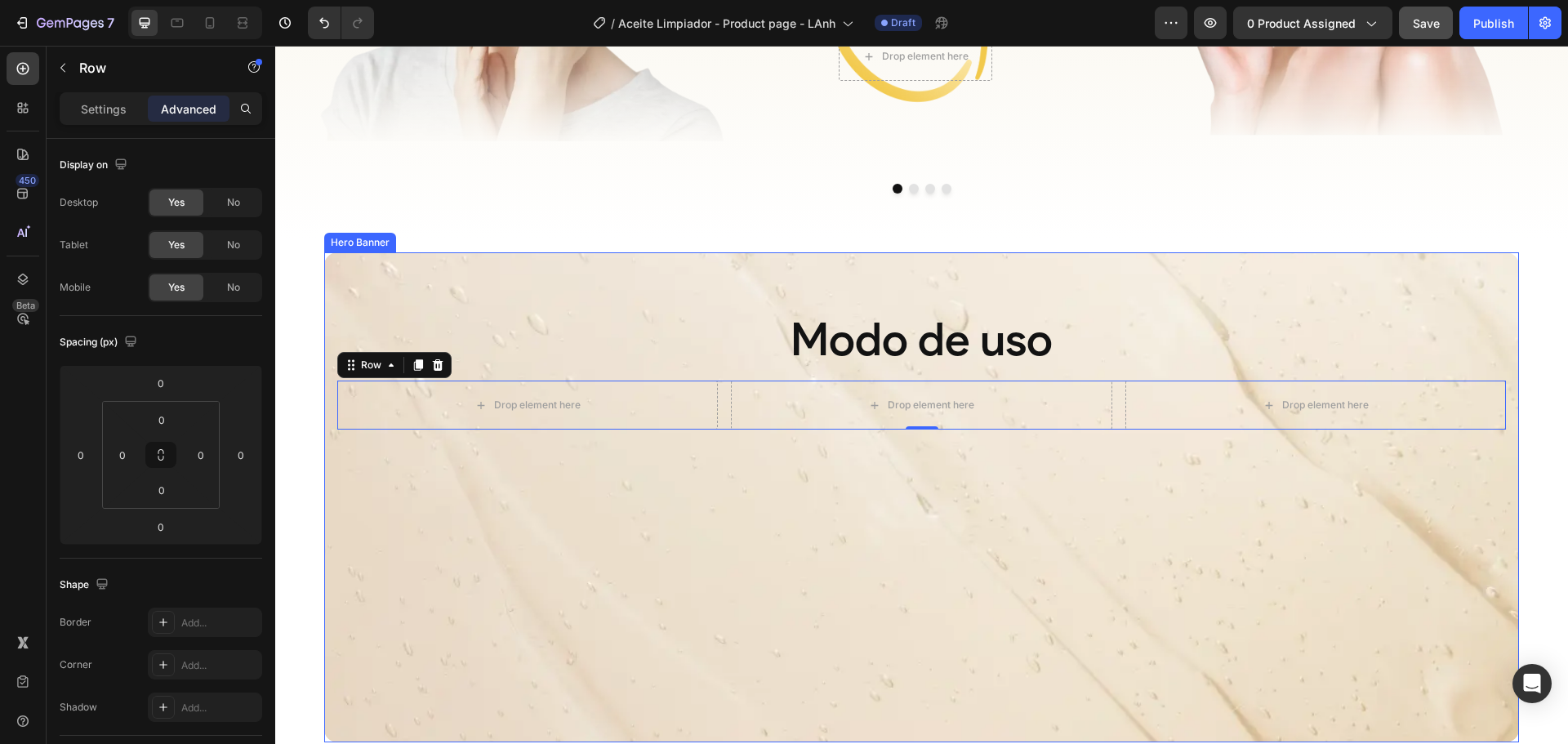
click at [403, 264] on div "Modo de uso Heading Drop element here Drop element here Drop element here Row 0" at bounding box center [921, 342] width 1169 height 174
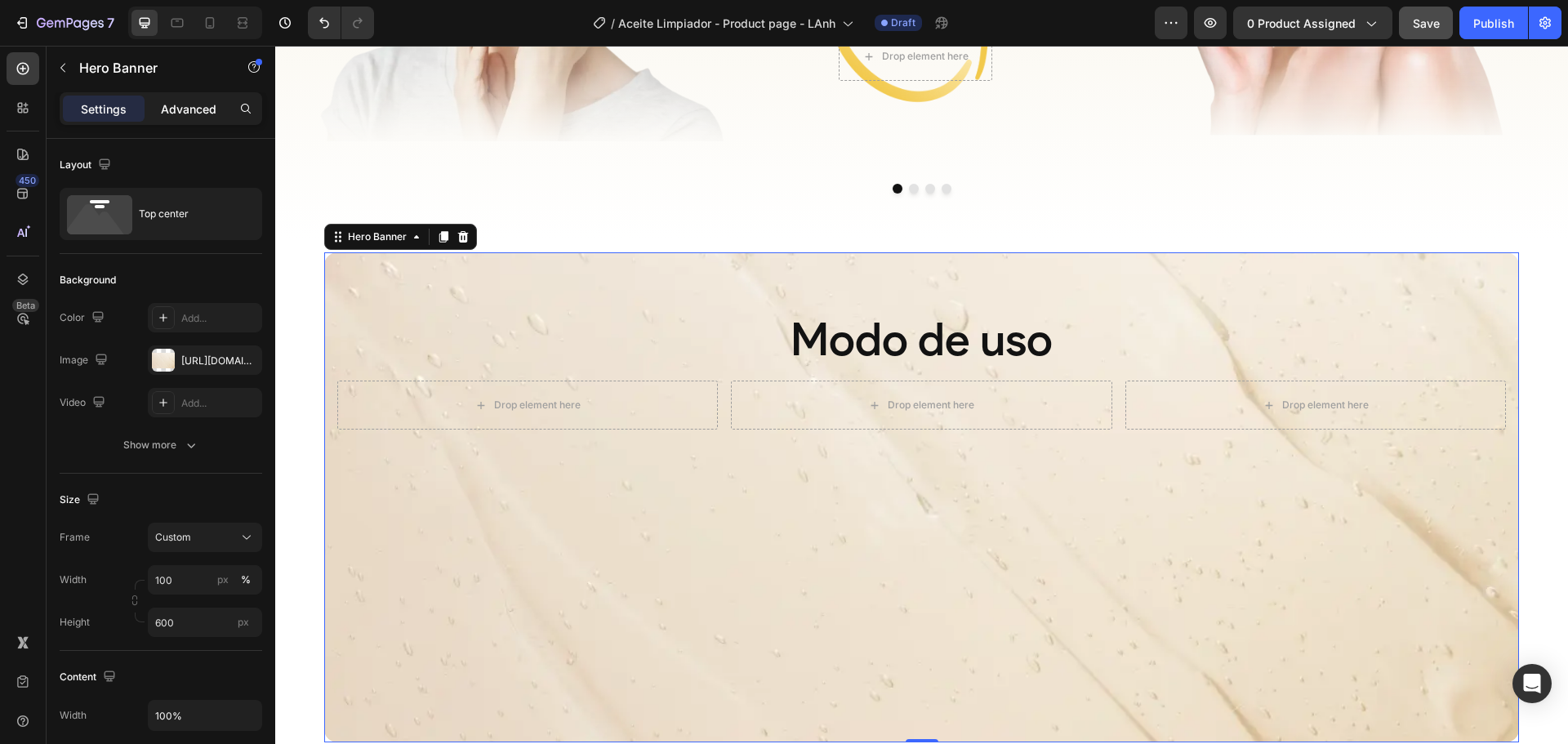
click at [200, 108] on p "Advanced" at bounding box center [189, 109] width 56 height 17
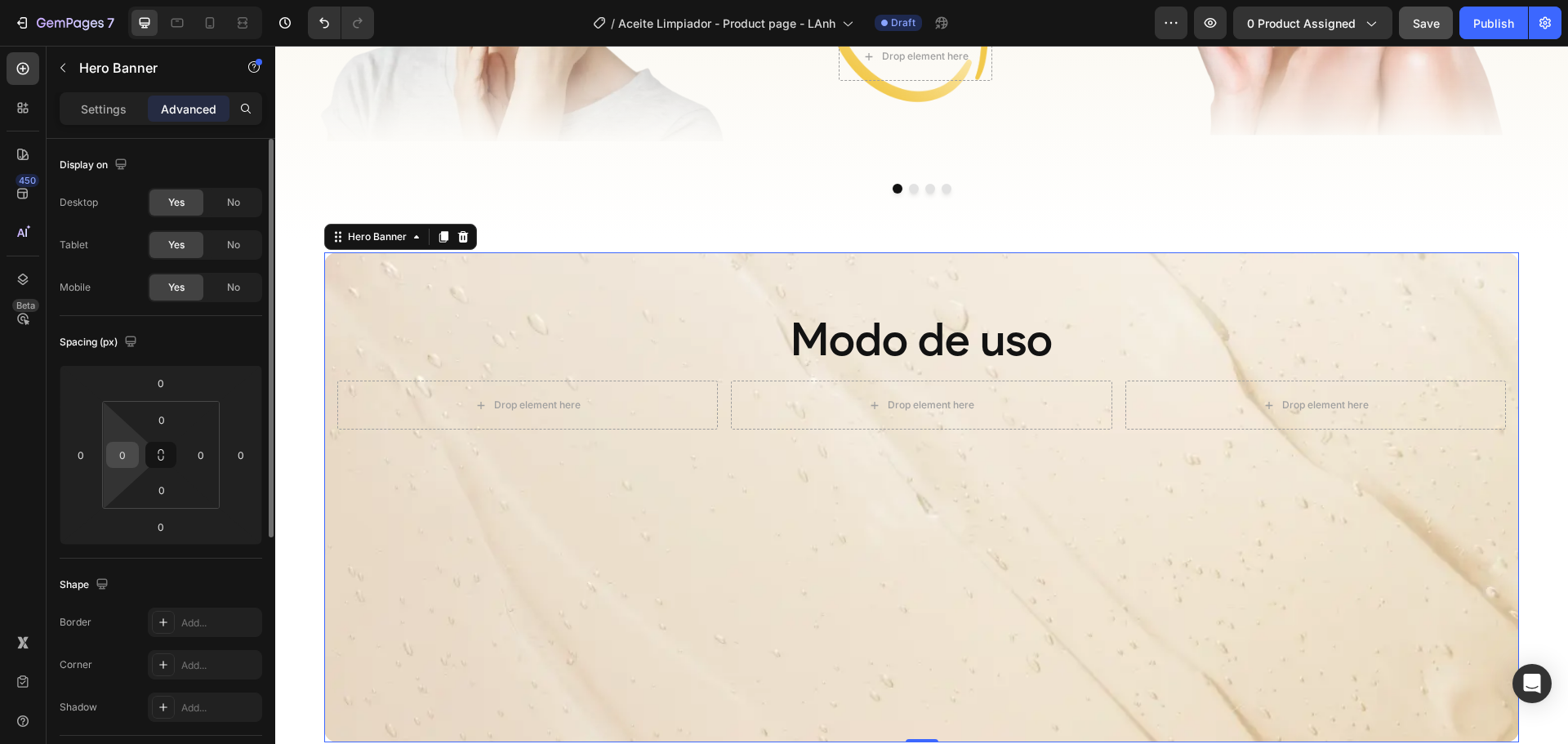
click at [125, 453] on input "0" at bounding box center [122, 454] width 24 height 24
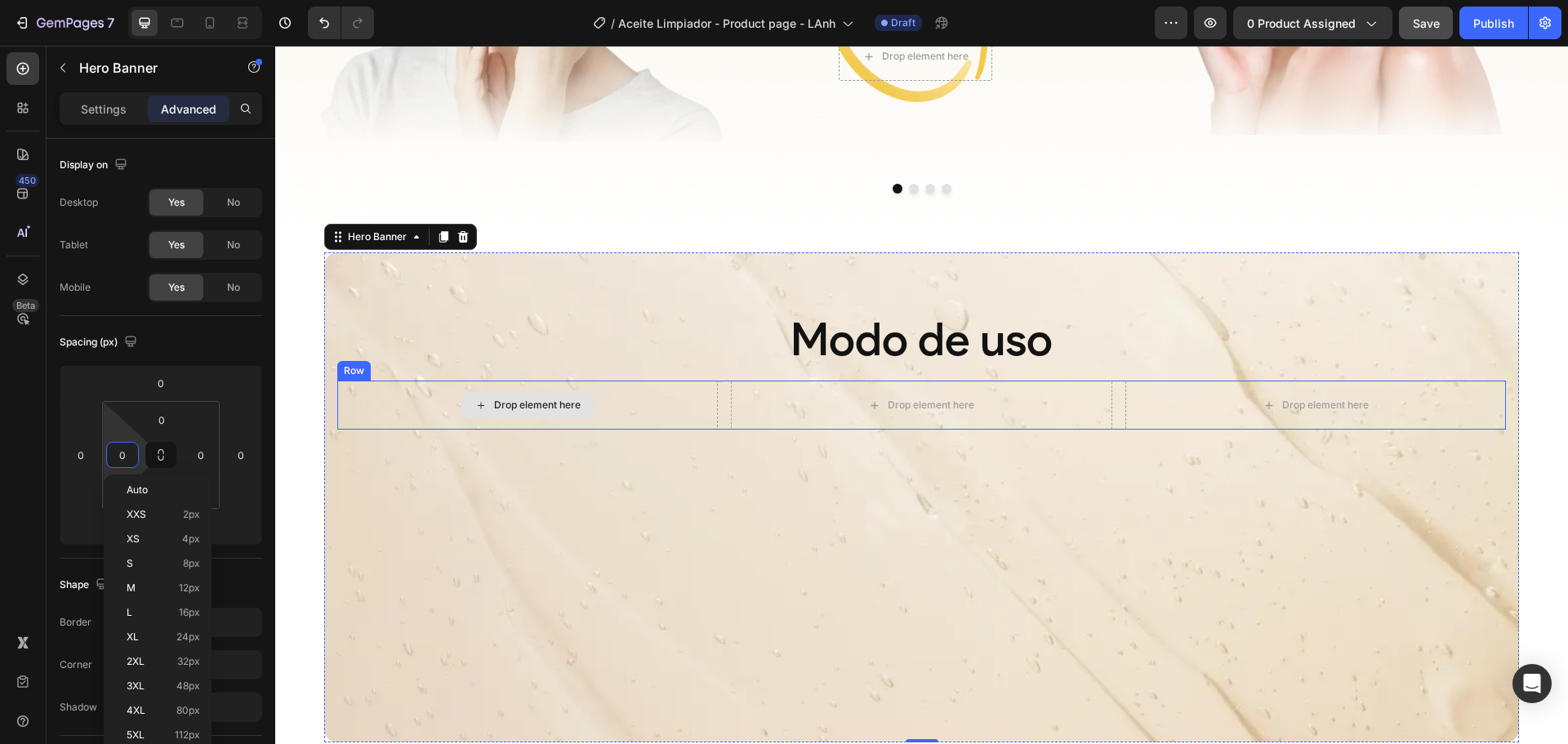
click at [369, 412] on div "Drop element here" at bounding box center [527, 405] width 381 height 49
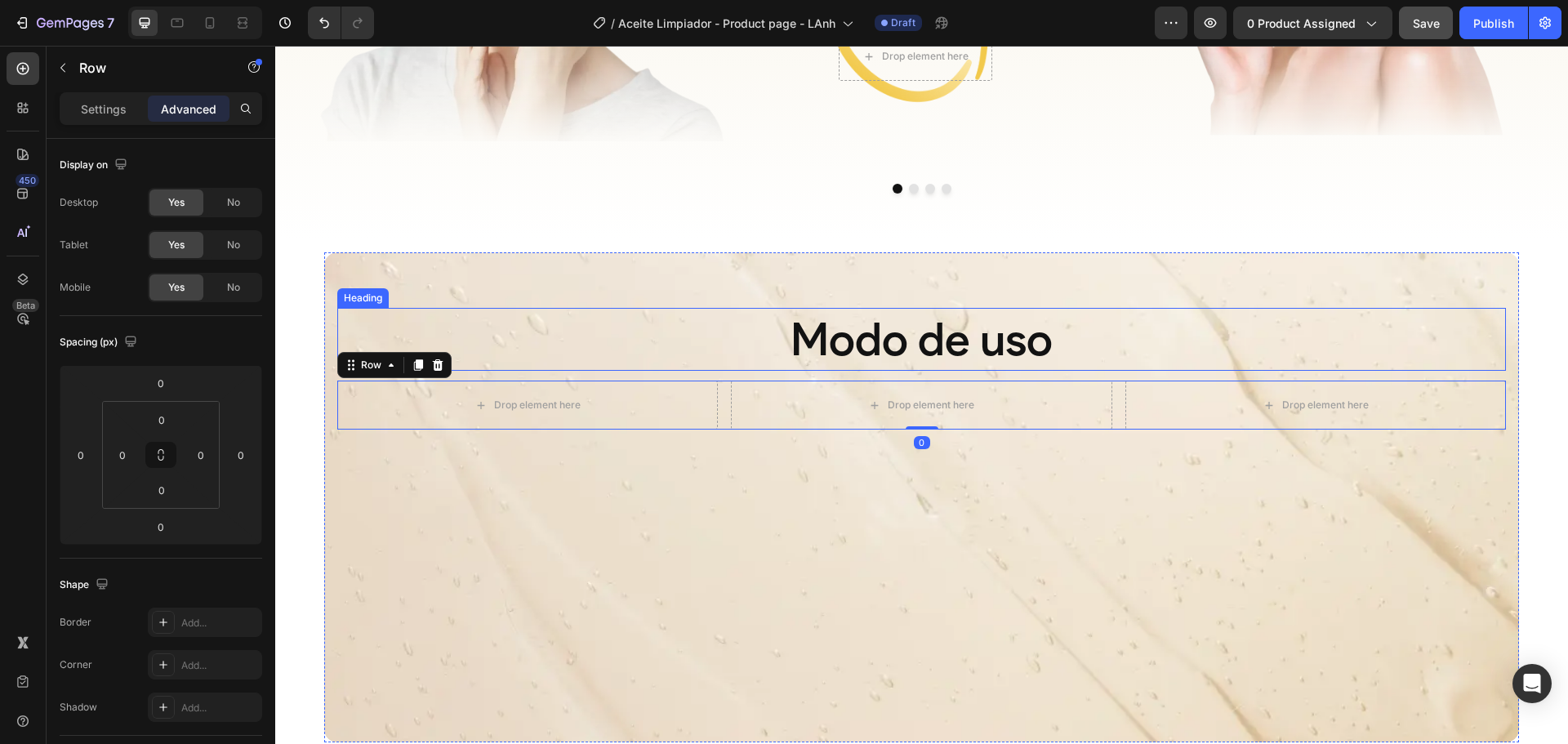
click at [662, 336] on p "Modo de uso" at bounding box center [921, 339] width 1166 height 60
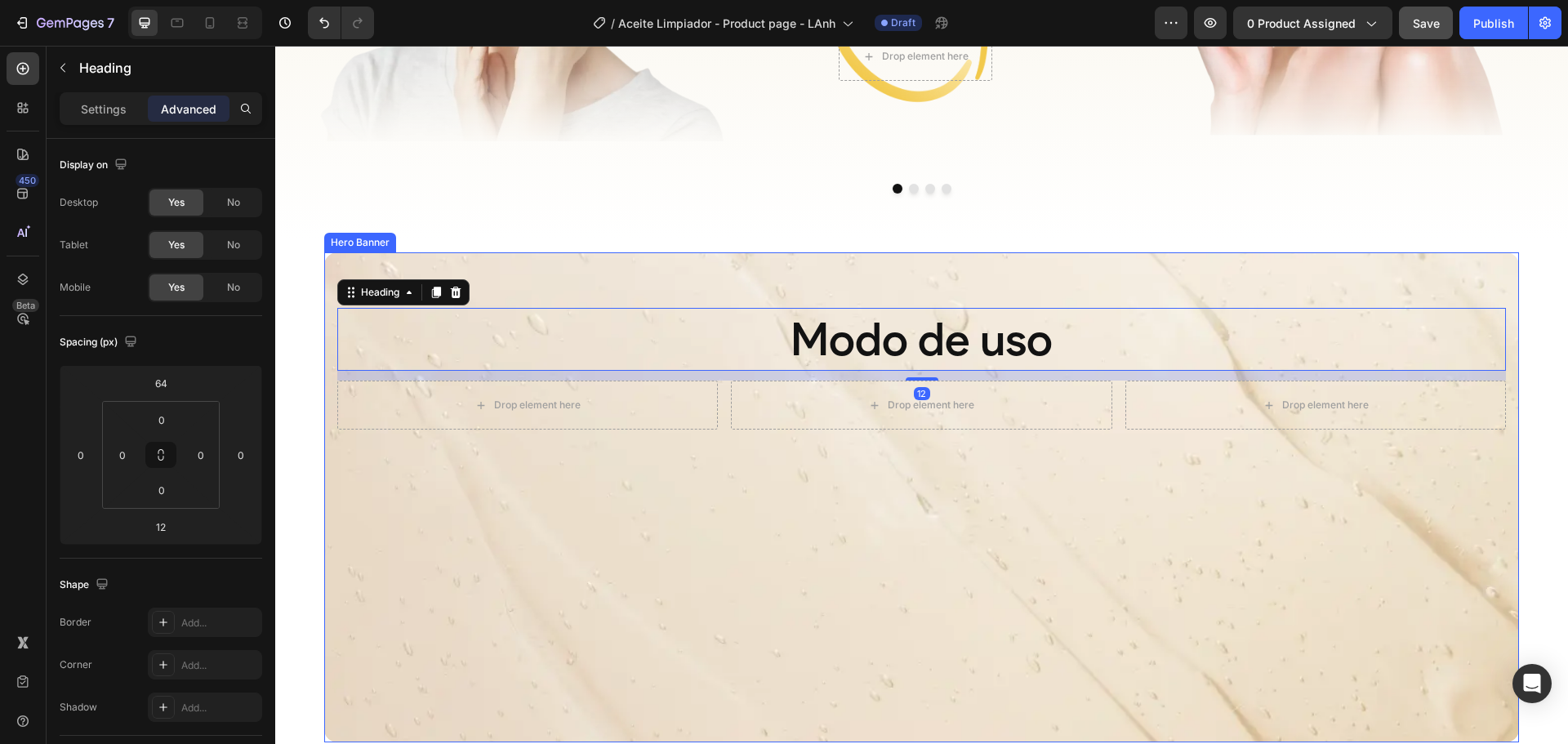
click at [548, 278] on div "Modo de uso Heading 12 Drop element here Drop element here Drop element here Row" at bounding box center [921, 342] width 1169 height 174
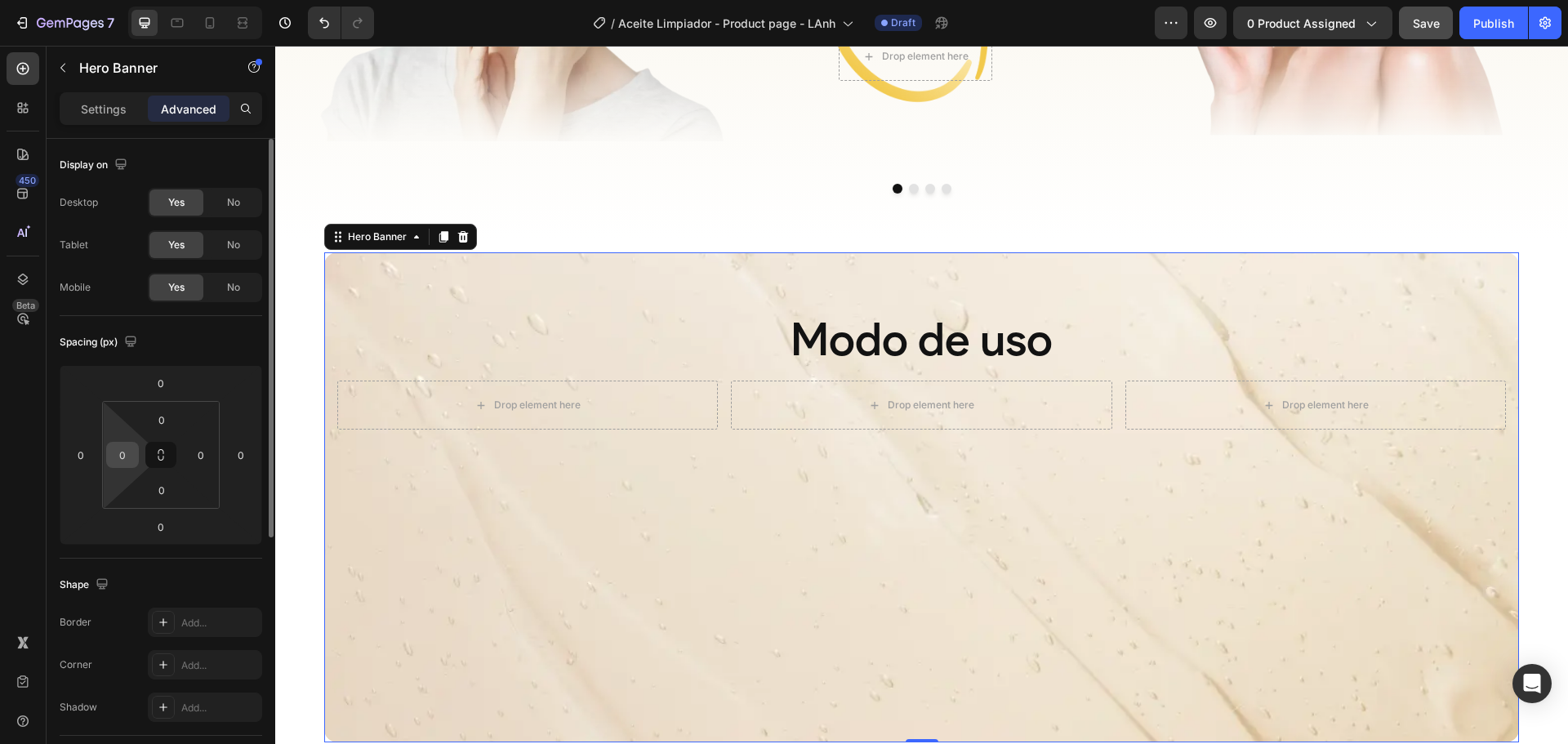
click at [120, 451] on input "0" at bounding box center [122, 454] width 24 height 24
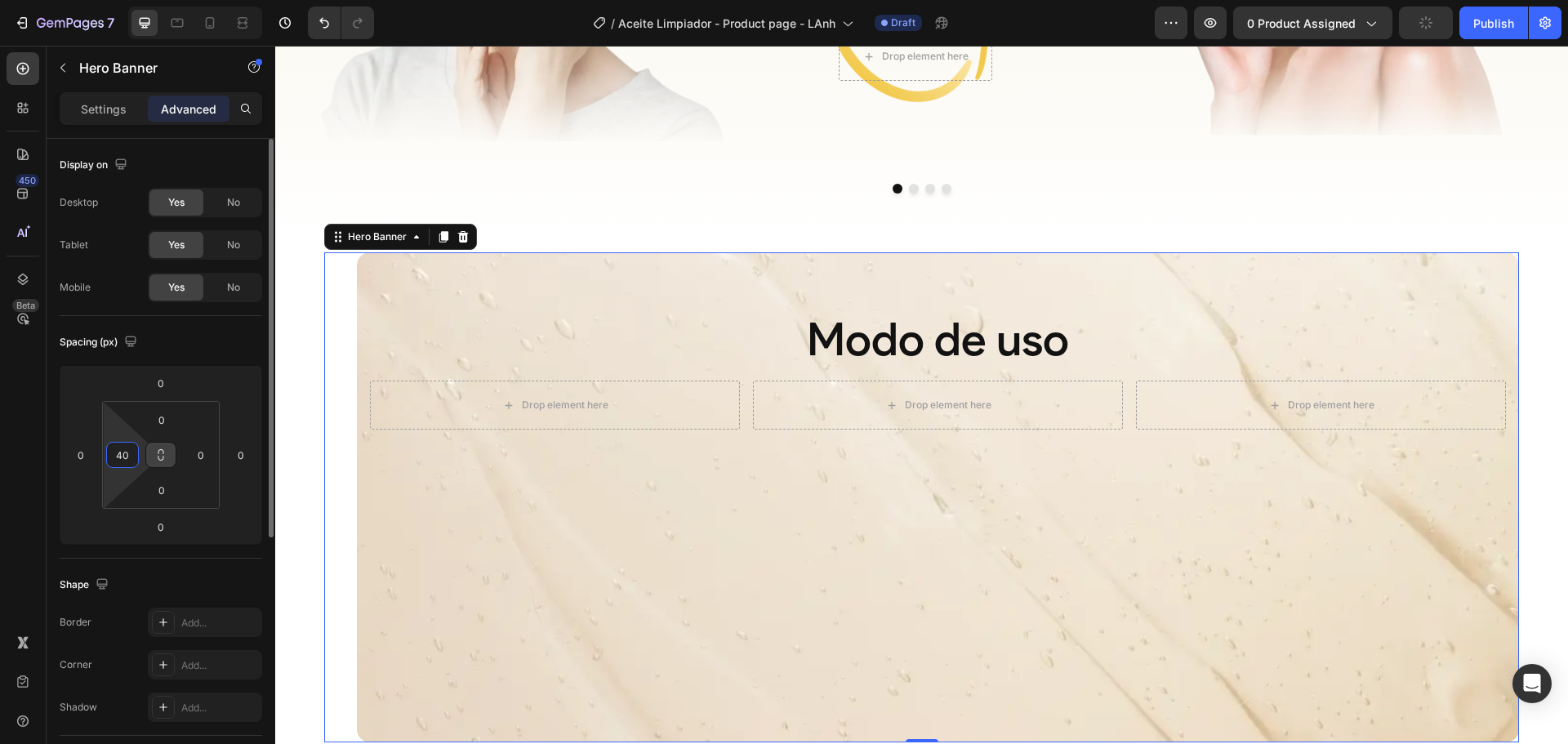
type input "0"
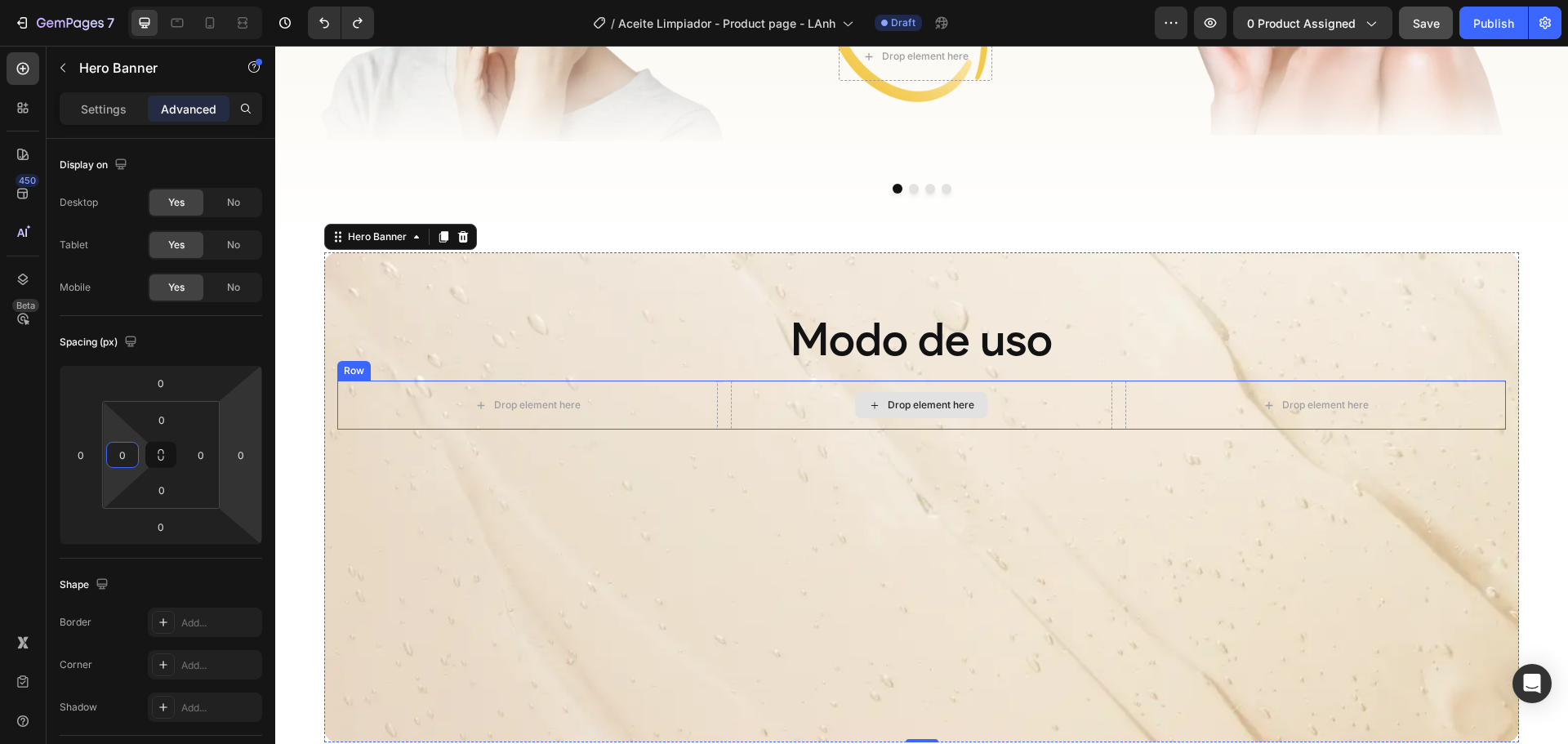
click at [731, 412] on div "Drop element here" at bounding box center [921, 405] width 381 height 49
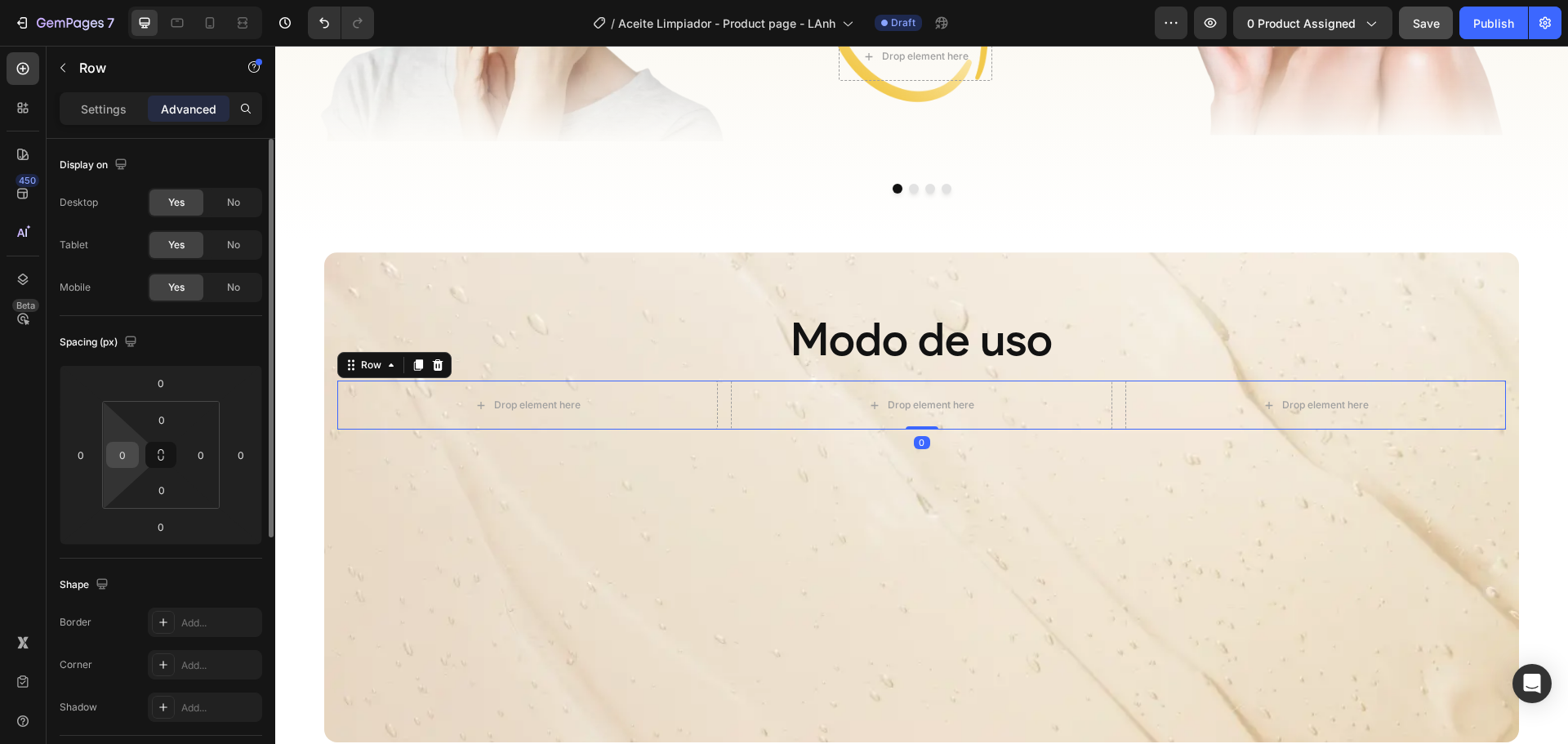
click at [136, 462] on div "0" at bounding box center [122, 454] width 33 height 26
click at [128, 457] on input "0" at bounding box center [122, 454] width 24 height 24
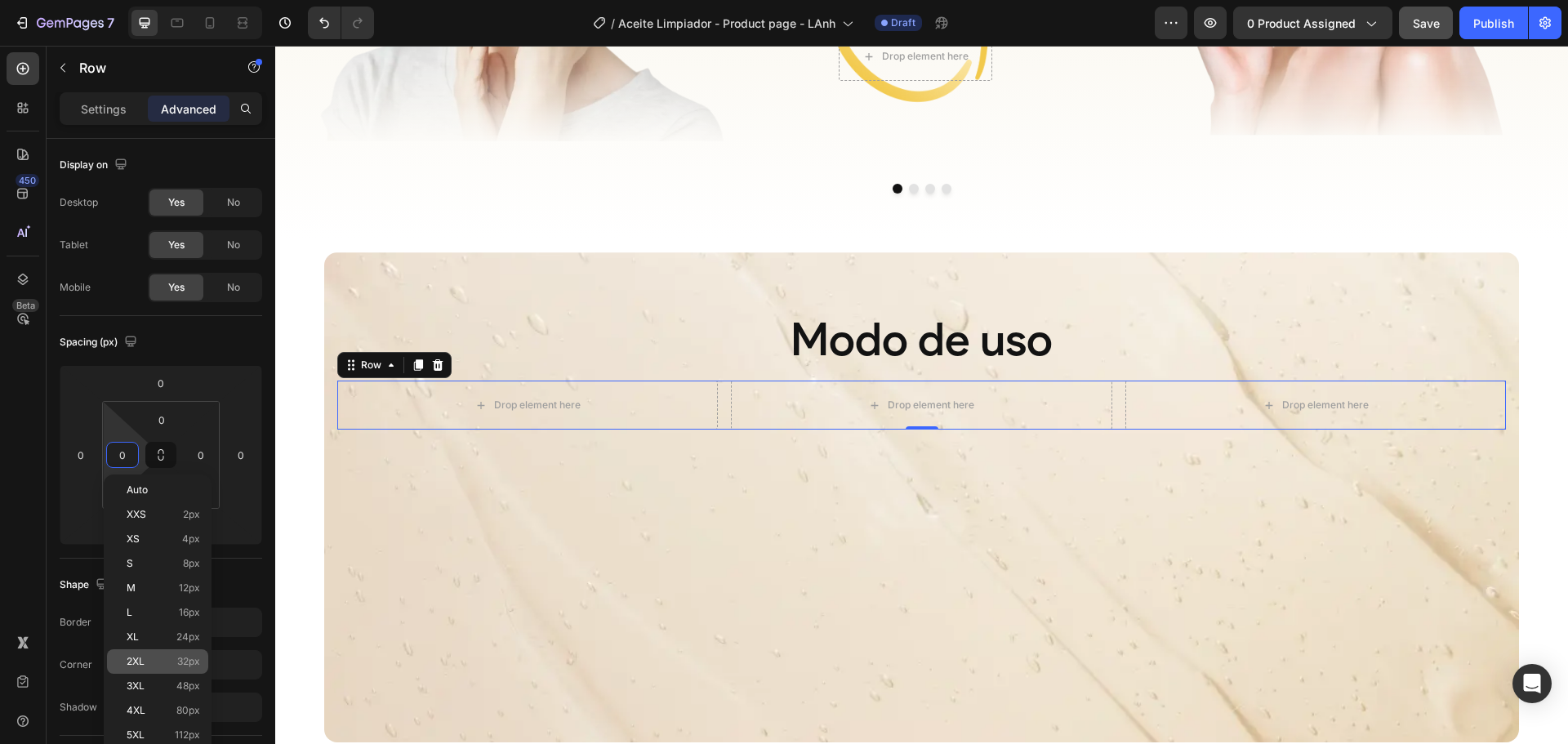
click at [182, 664] on span "32px" at bounding box center [188, 661] width 23 height 11
type input "32"
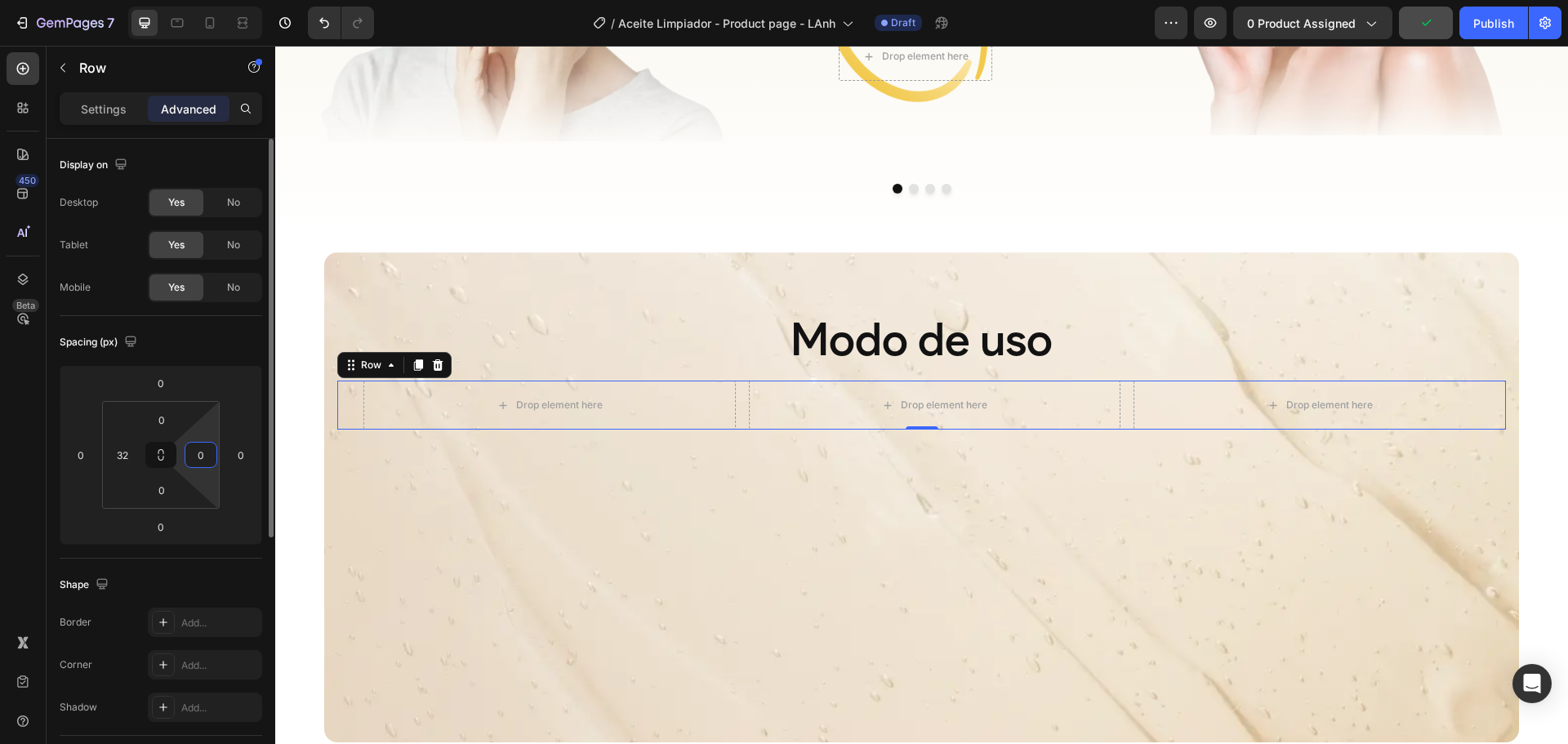
click at [199, 451] on input "0" at bounding box center [201, 454] width 24 height 24
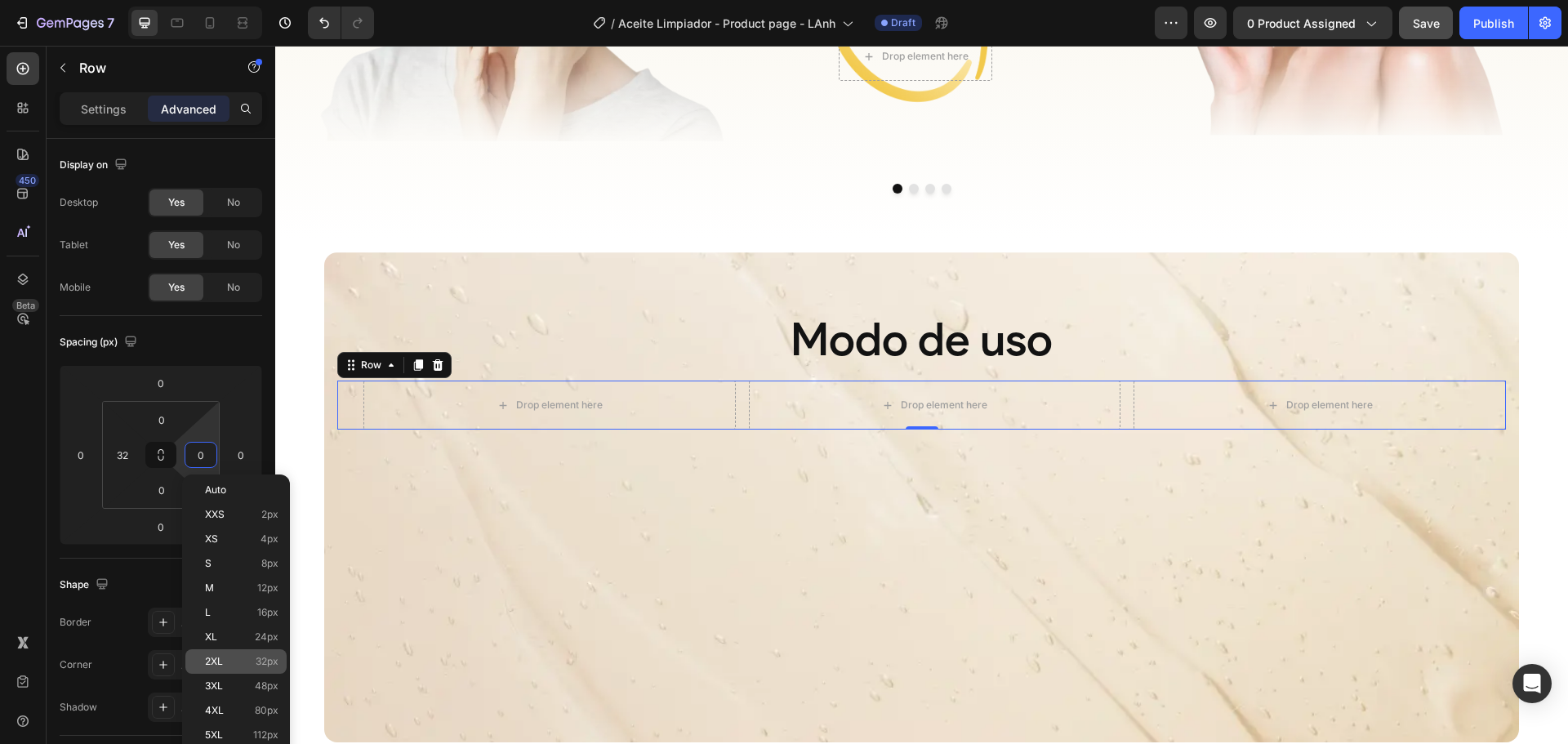
click at [238, 661] on p "2XL 32px" at bounding box center [241, 661] width 74 height 11
type input "32"
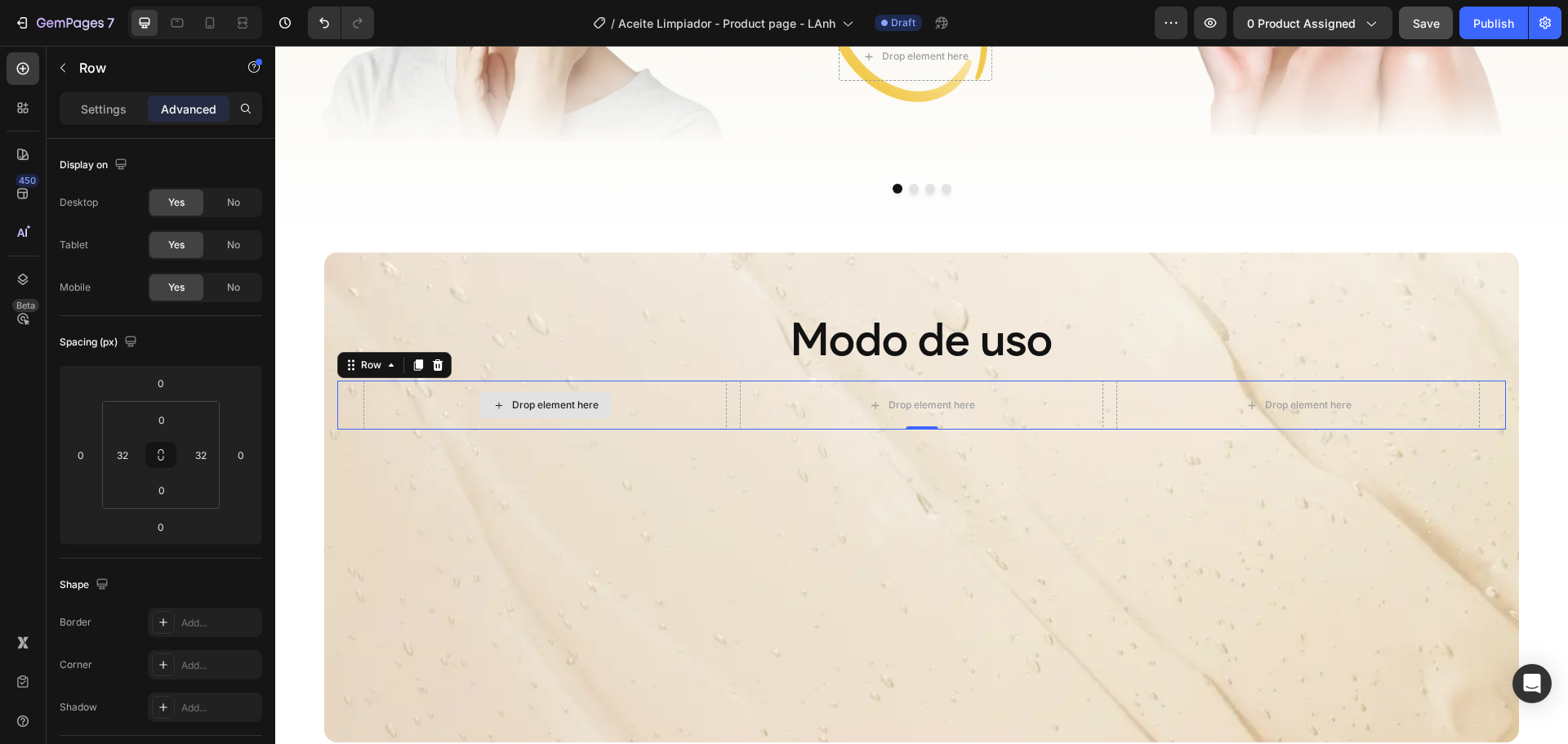
click at [637, 411] on div "Drop element here" at bounding box center [545, 405] width 363 height 49
click at [98, 115] on p "Settings" at bounding box center [103, 109] width 46 height 17
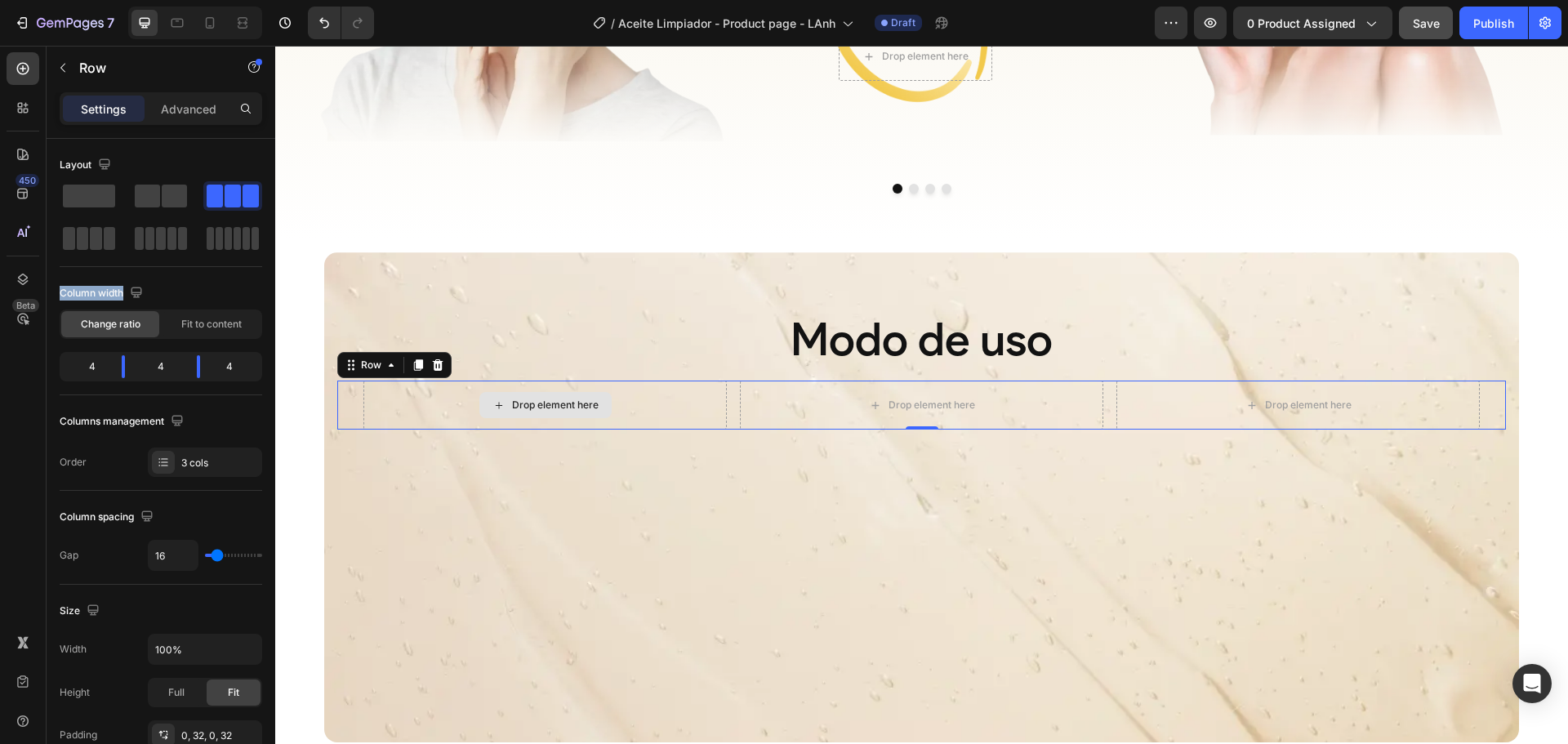
drag, startPoint x: 422, startPoint y: 239, endPoint x: 442, endPoint y: 407, distance: 169.2
click at [83, 70] on p "Row" at bounding box center [148, 67] width 139 height 20
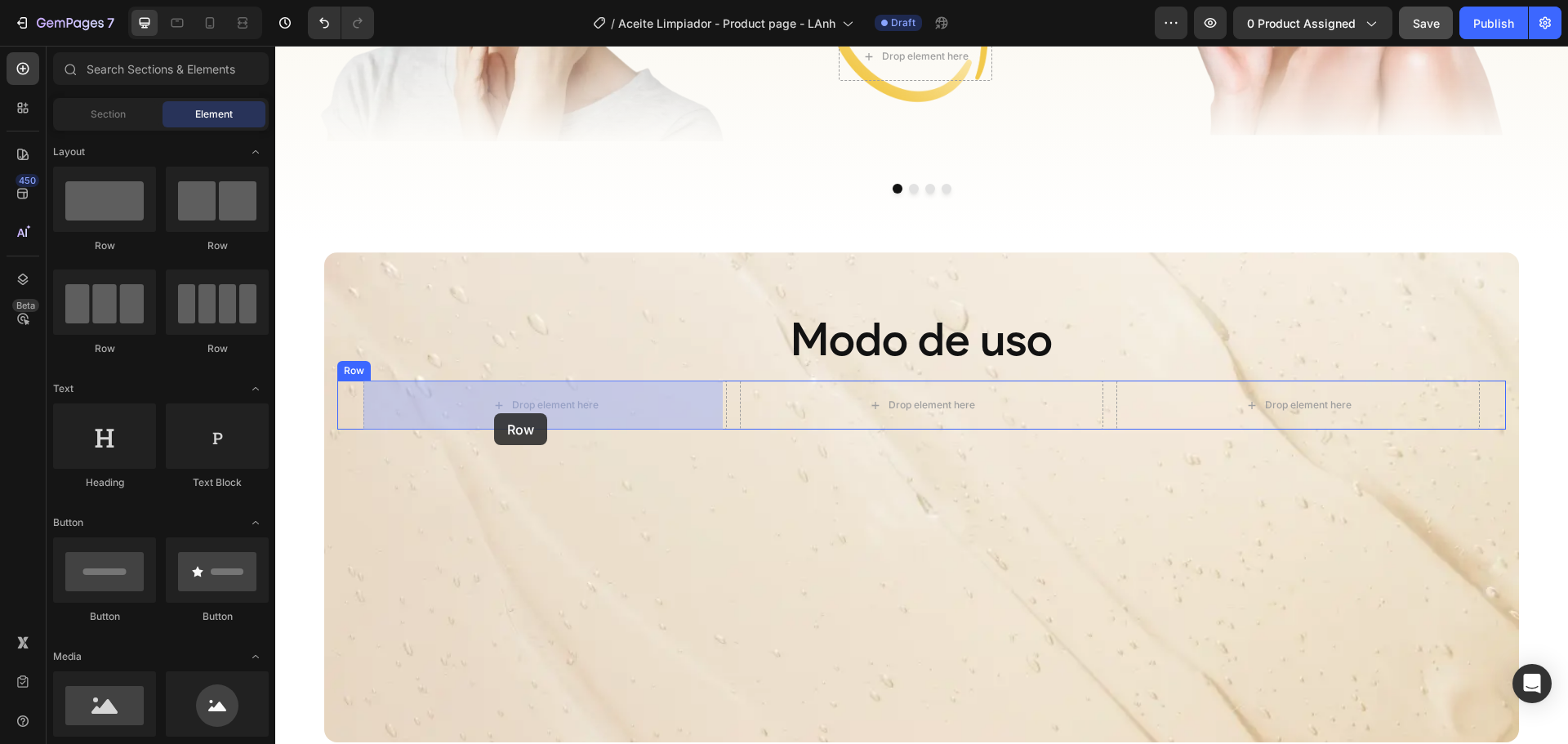
drag, startPoint x: 494, startPoint y: 246, endPoint x: 494, endPoint y: 413, distance: 167.0
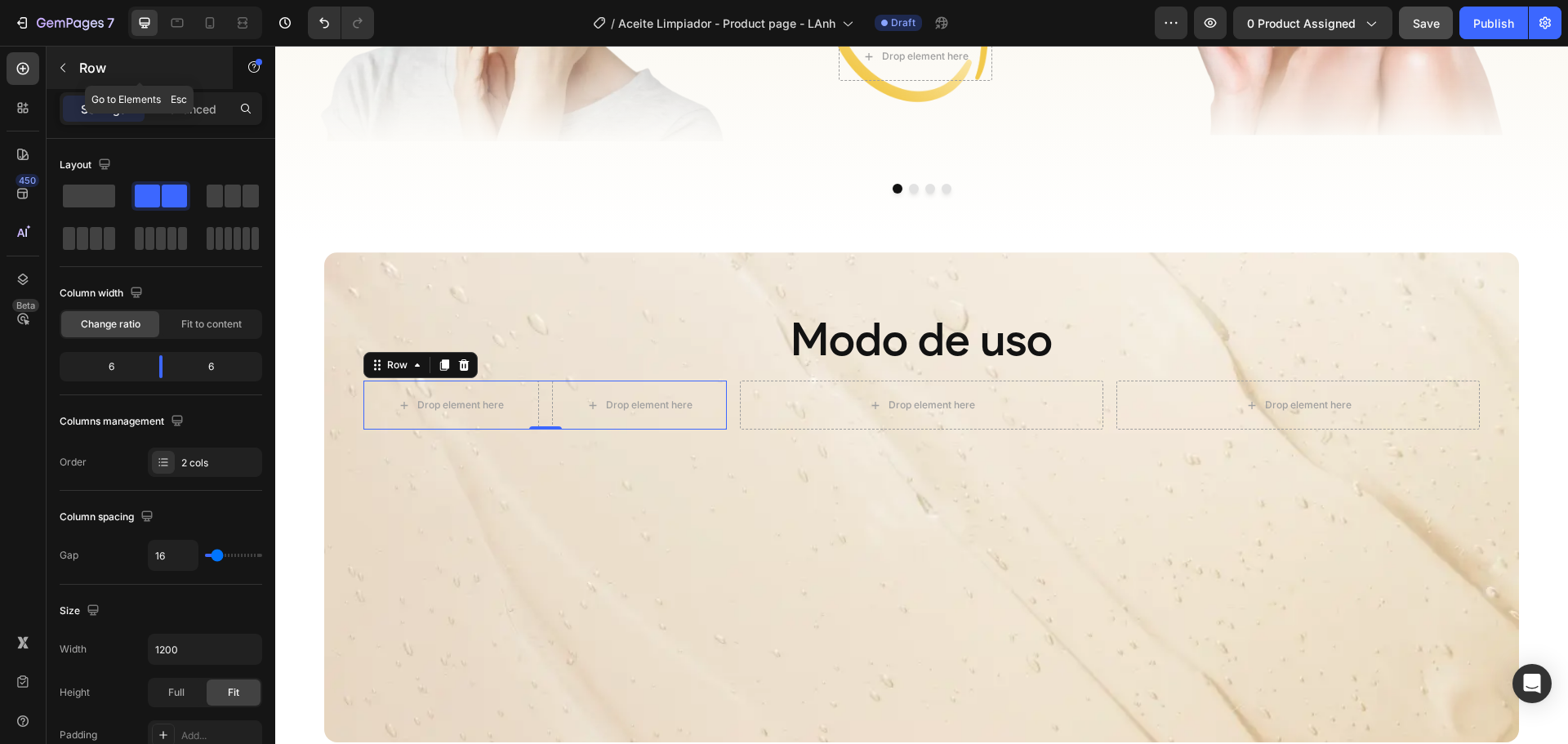
click at [97, 62] on p "Row" at bounding box center [148, 67] width 139 height 20
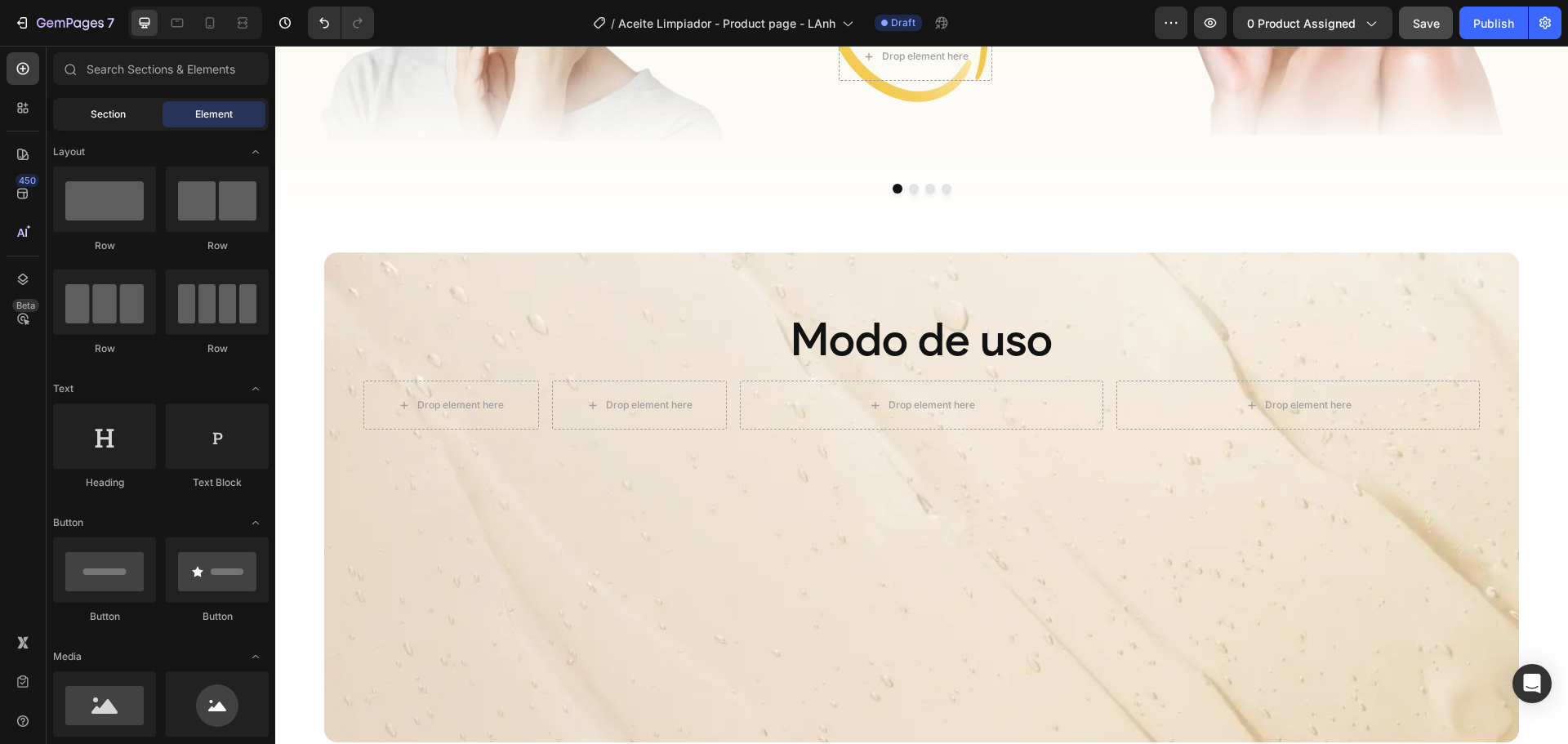
click at [116, 110] on span "Section" at bounding box center [108, 115] width 35 height 15
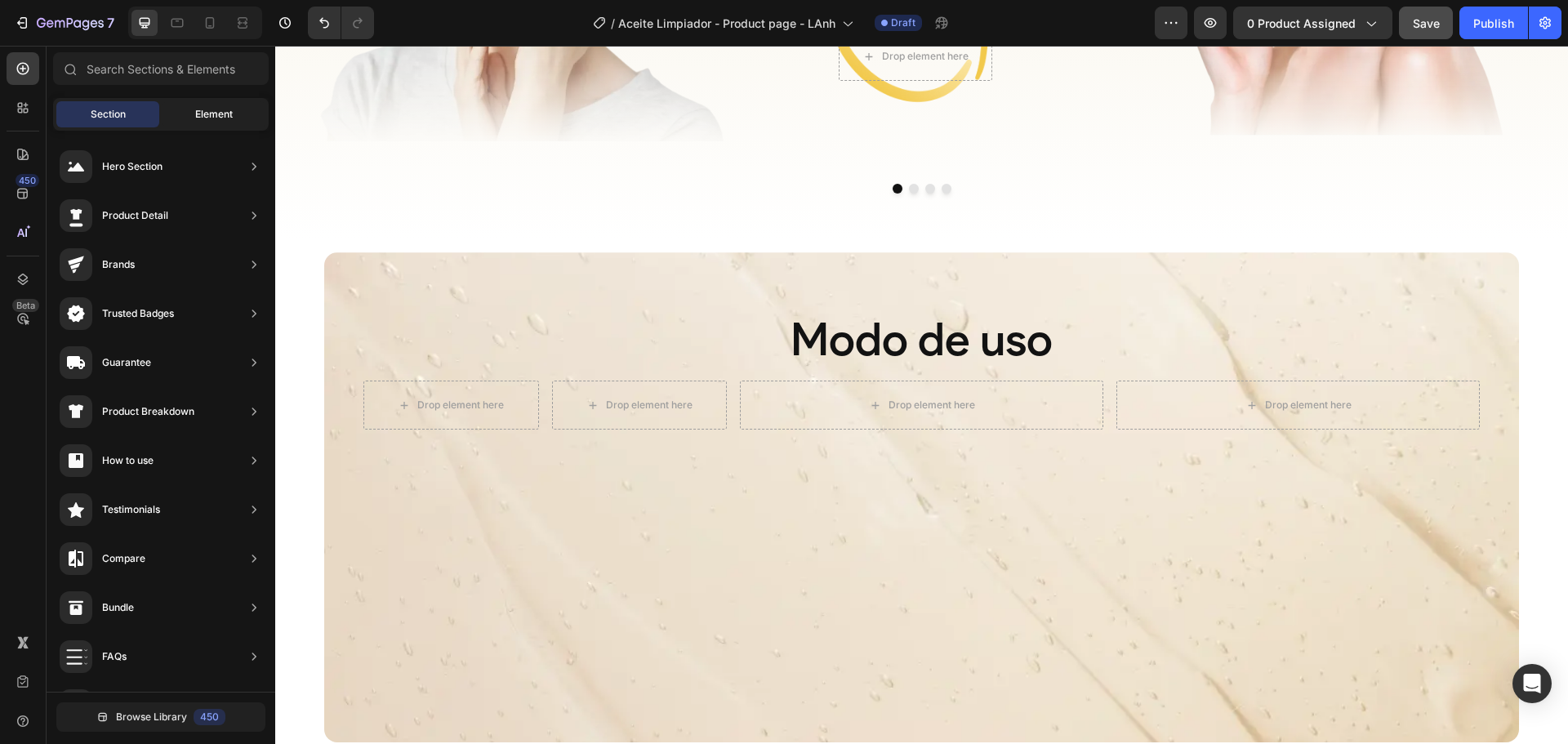
click at [193, 114] on div "Element" at bounding box center [213, 115] width 102 height 26
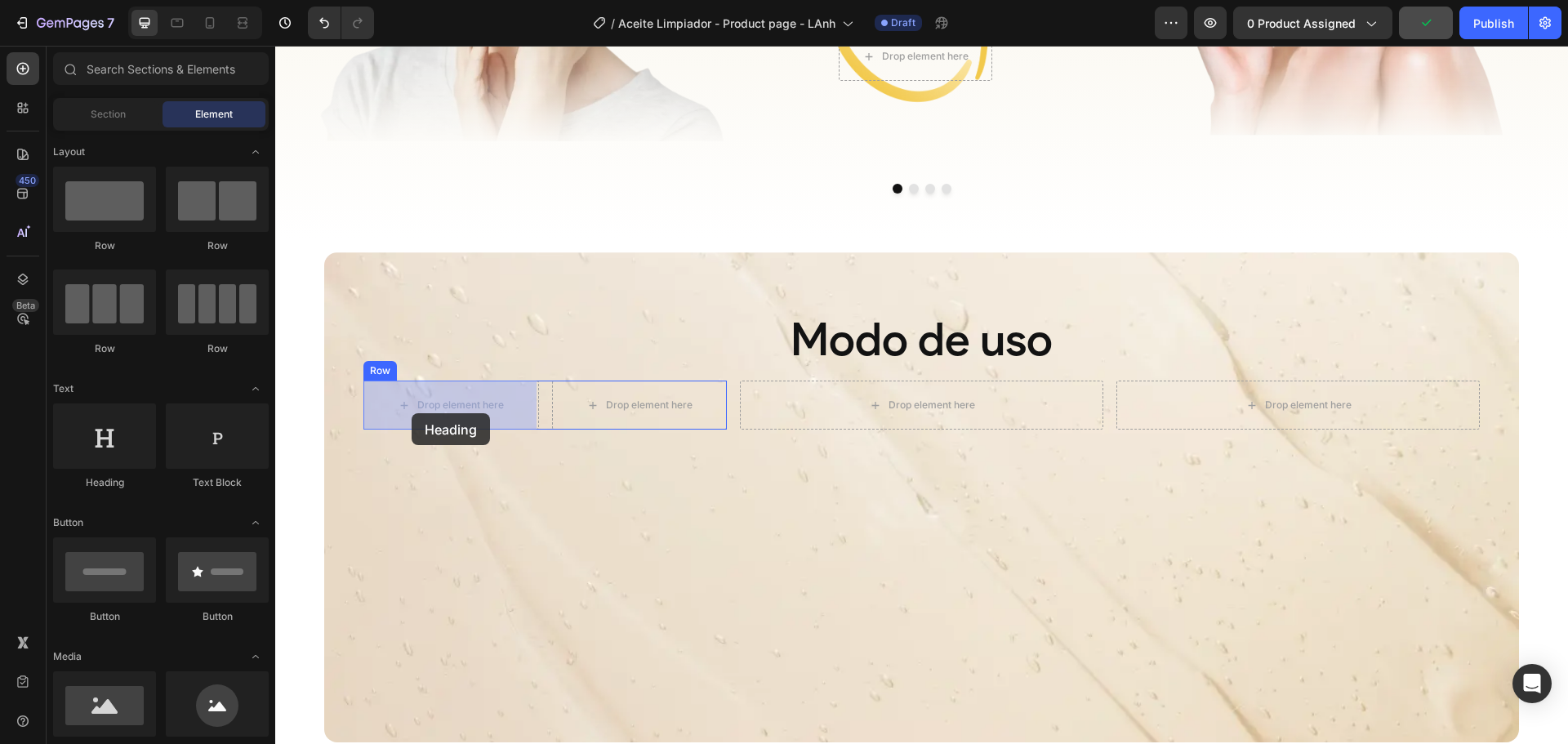
drag, startPoint x: 401, startPoint y: 489, endPoint x: 412, endPoint y: 413, distance: 76.8
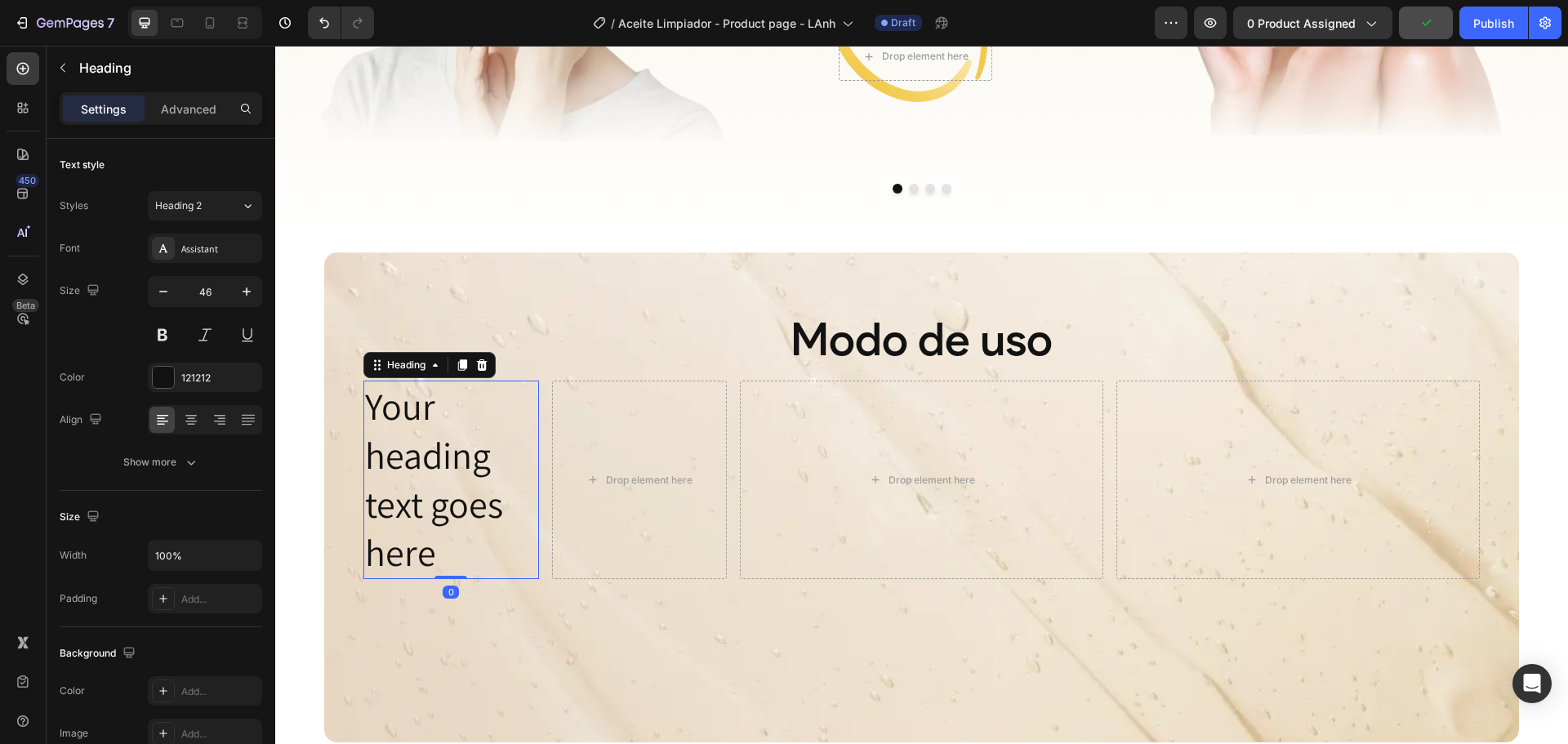
click at [400, 435] on h2 "Your heading text goes here" at bounding box center [451, 480] width 175 height 198
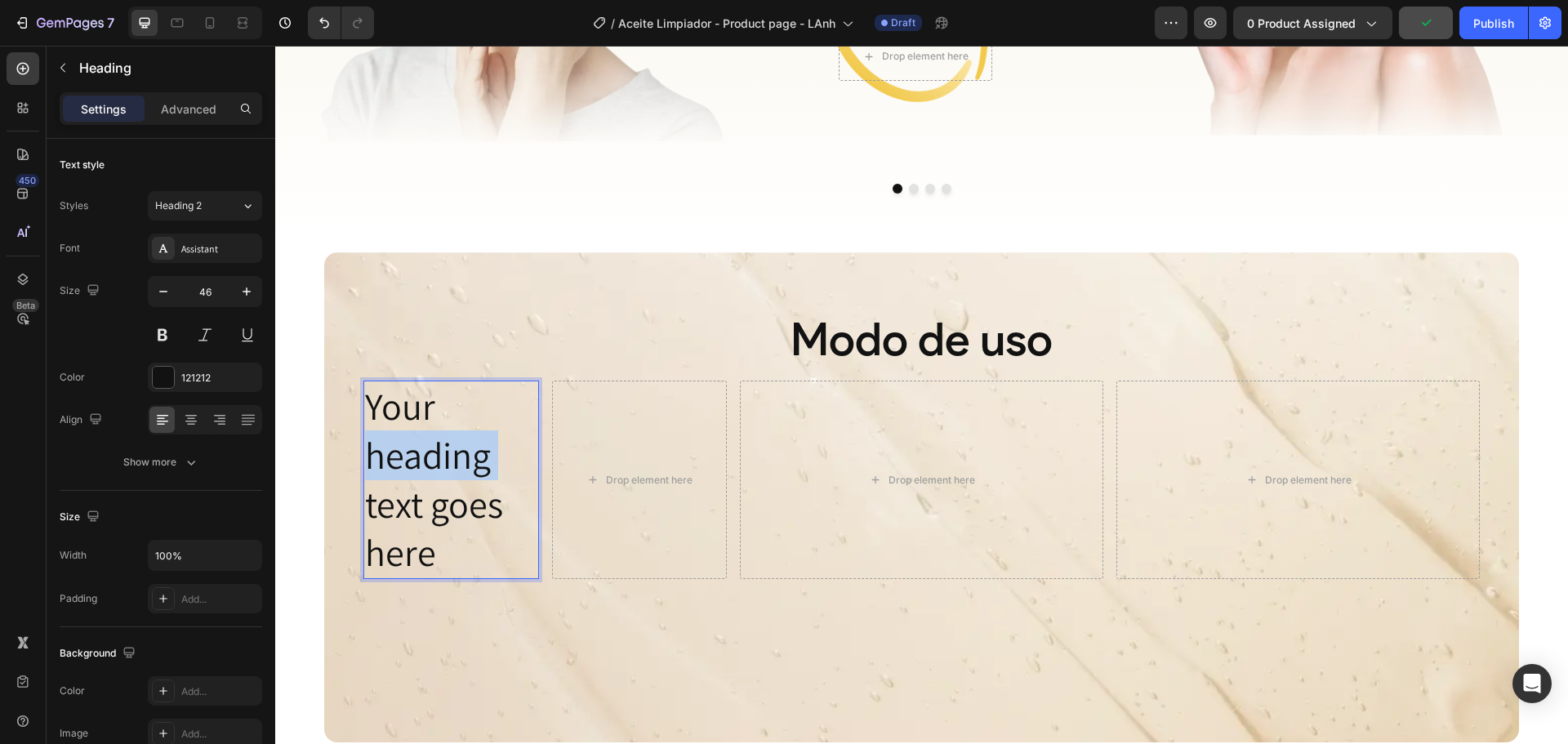
click at [400, 435] on p "Your heading text goes here" at bounding box center [451, 480] width 172 height 196
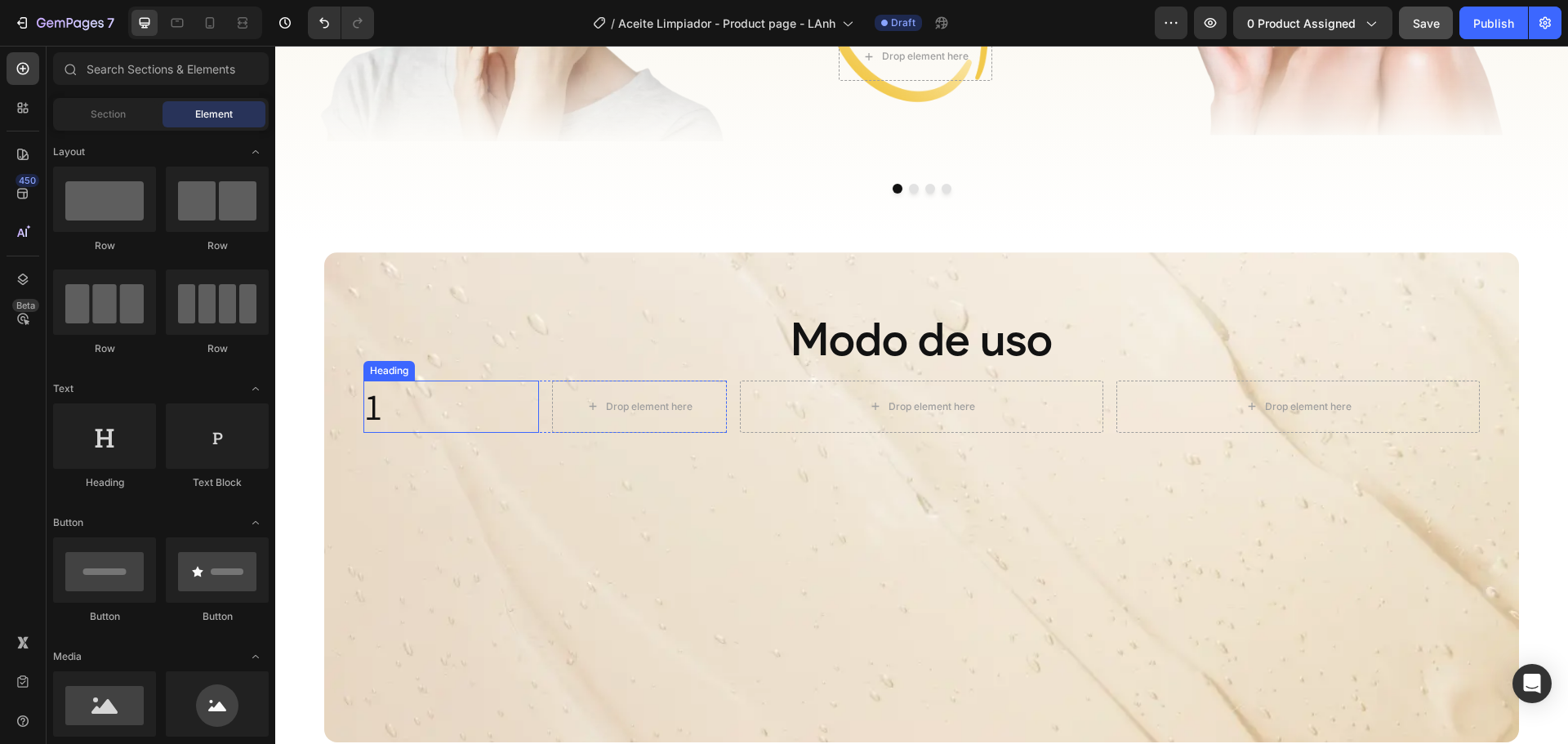
click at [428, 403] on p "1" at bounding box center [451, 406] width 172 height 49
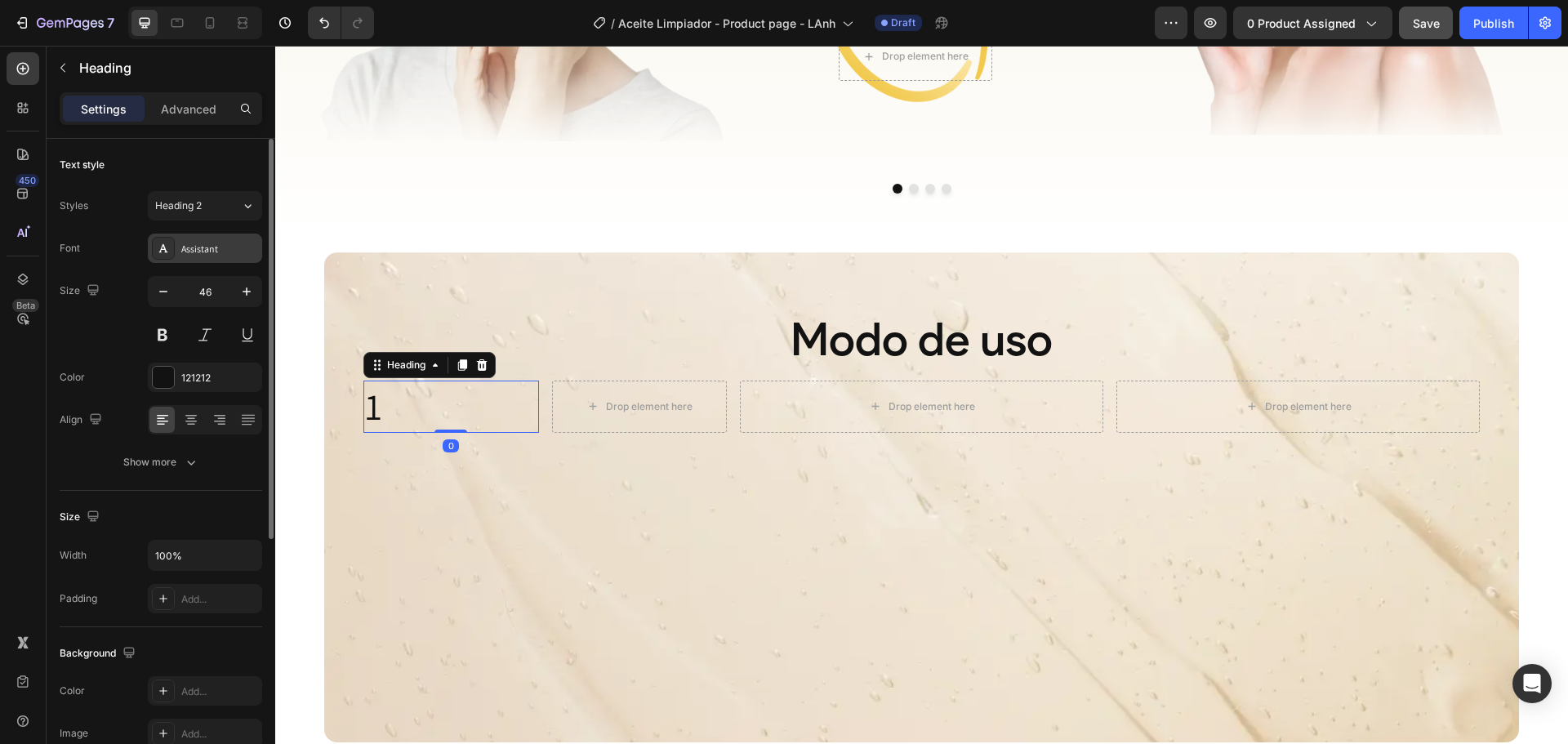
click at [209, 236] on div "Assistant" at bounding box center [205, 249] width 115 height 30
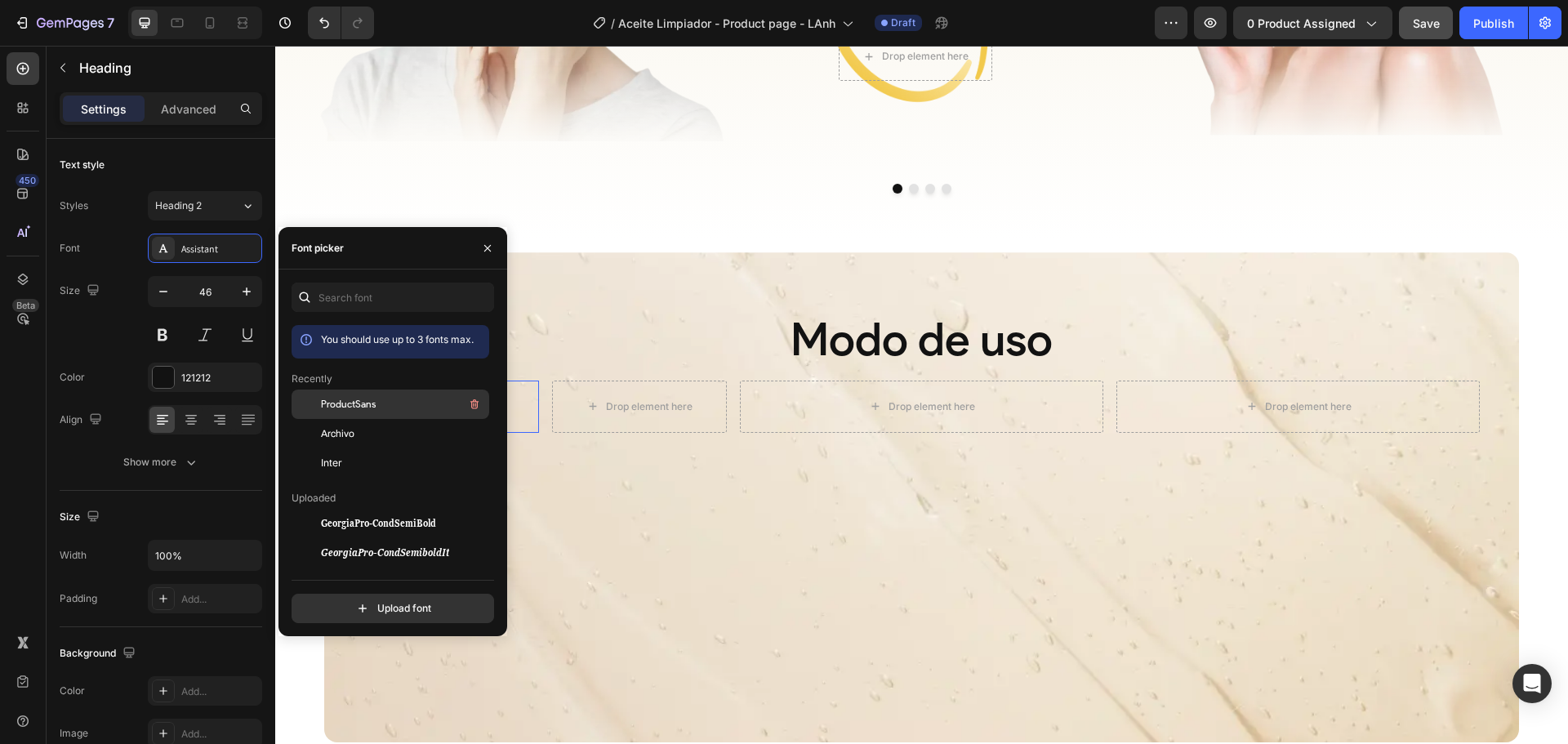
click at [335, 406] on span "ProductSans" at bounding box center [348, 404] width 55 height 15
click at [213, 329] on button at bounding box center [205, 335] width 30 height 30
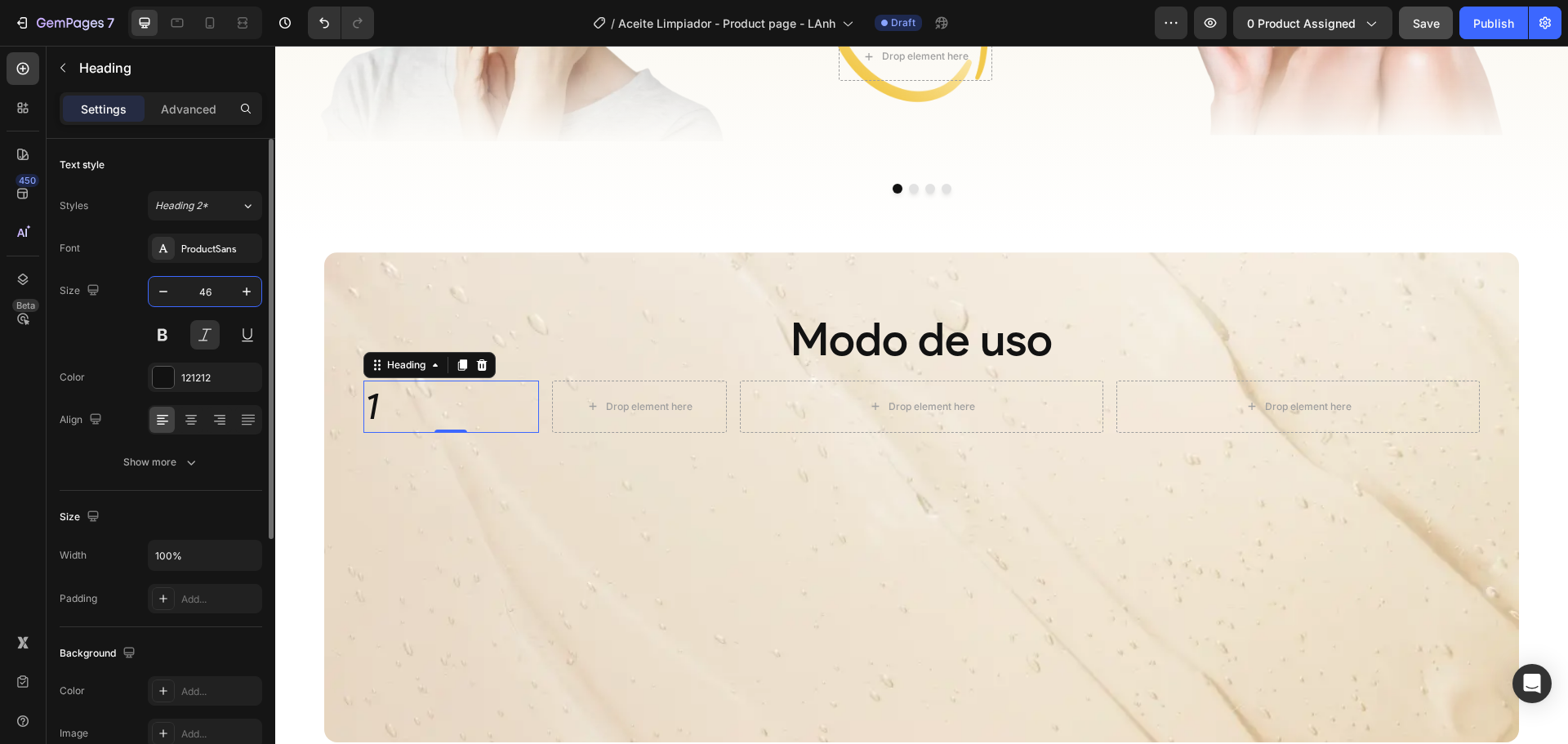
click at [213, 287] on input "46" at bounding box center [205, 291] width 54 height 30
type input "80"
click at [546, 405] on div "1 Heading 0 Drop element here Row" at bounding box center [545, 425] width 363 height 88
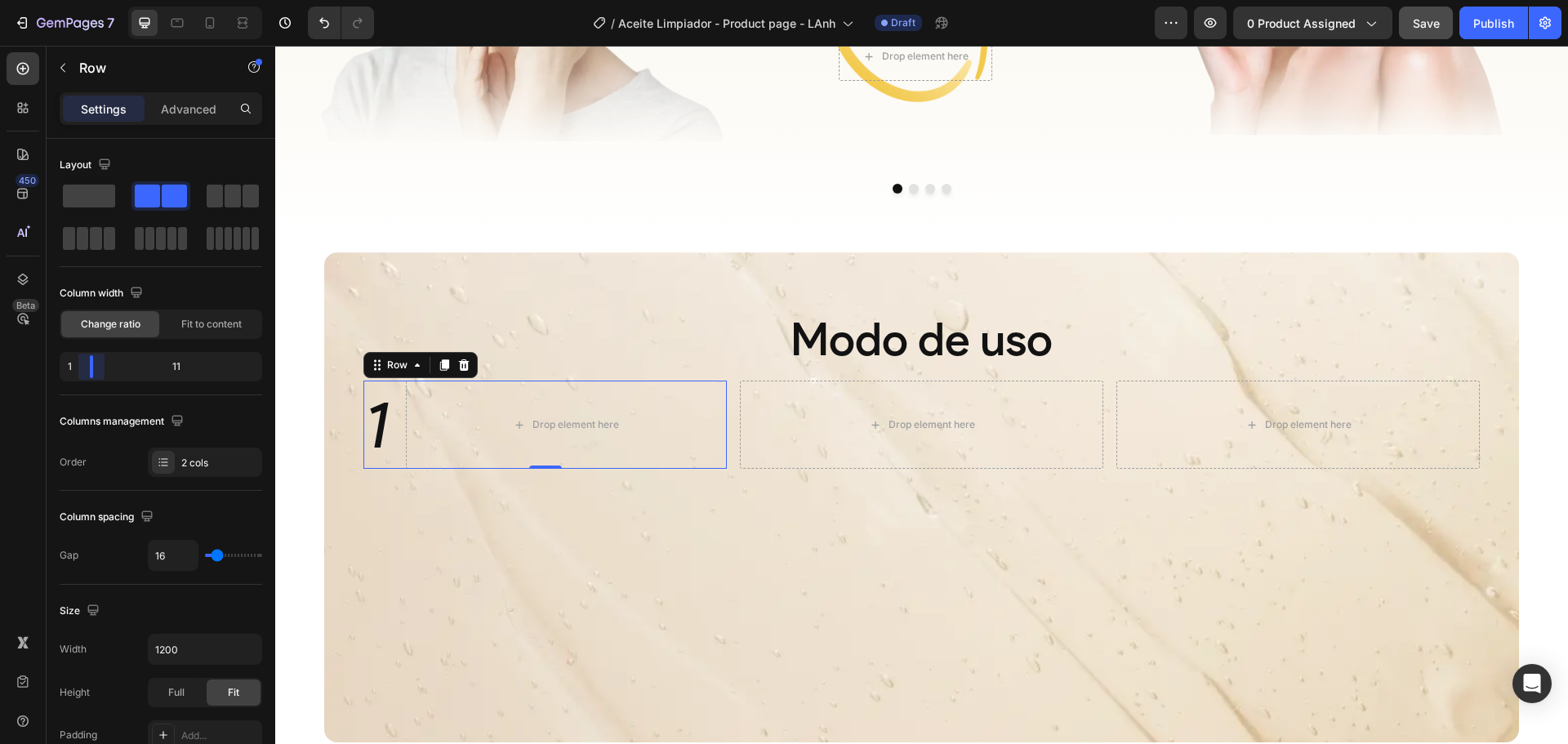
drag, startPoint x: 159, startPoint y: 355, endPoint x: 79, endPoint y: 355, distance: 80.0
click at [79, 0] on body "7 Version history / Aceite Limpiador - Product page - LAnh Draft Preview 0 prod…" at bounding box center [784, 0] width 1568 height 0
click at [99, 0] on body "7 Version history / Aceite Limpiador - Product page - LAnh Draft Preview 0 prod…" at bounding box center [784, 0] width 1568 height 0
click at [473, 423] on div "Drop element here" at bounding box center [581, 425] width 293 height 88
click at [89, 72] on p "Row" at bounding box center [148, 67] width 139 height 20
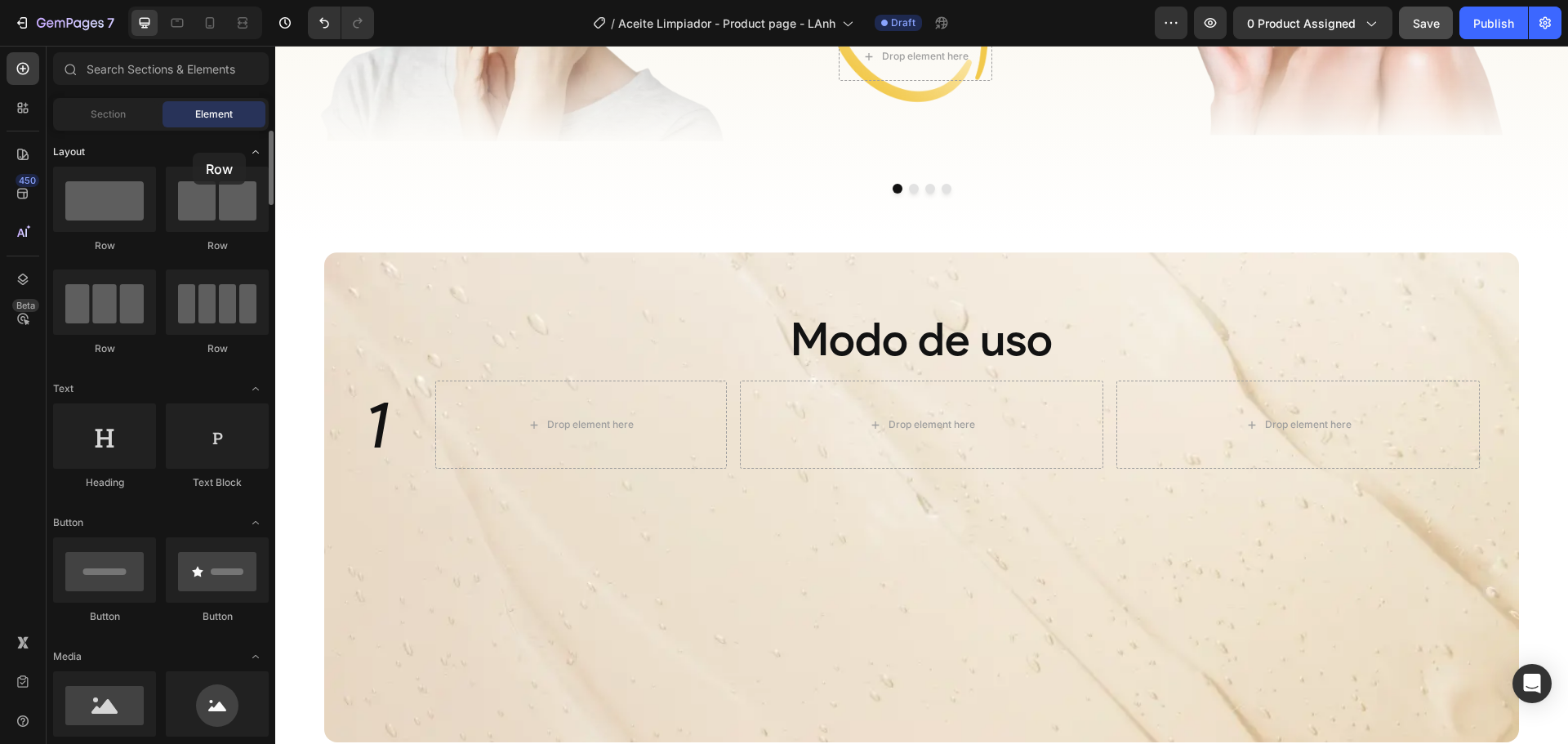
drag, startPoint x: 104, startPoint y: 202, endPoint x: 193, endPoint y: 153, distance: 101.6
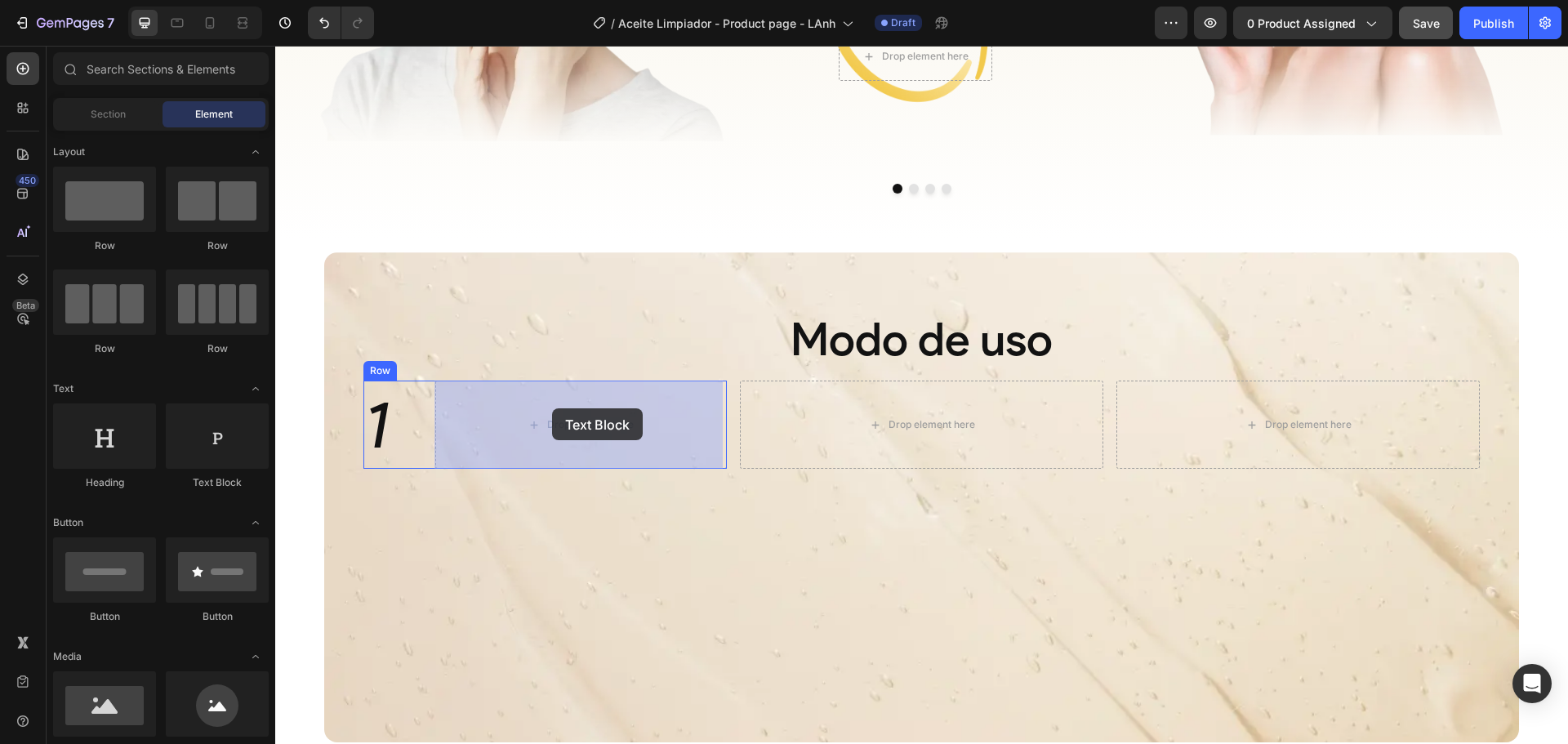
drag, startPoint x: 497, startPoint y: 494, endPoint x: 552, endPoint y: 407, distance: 102.9
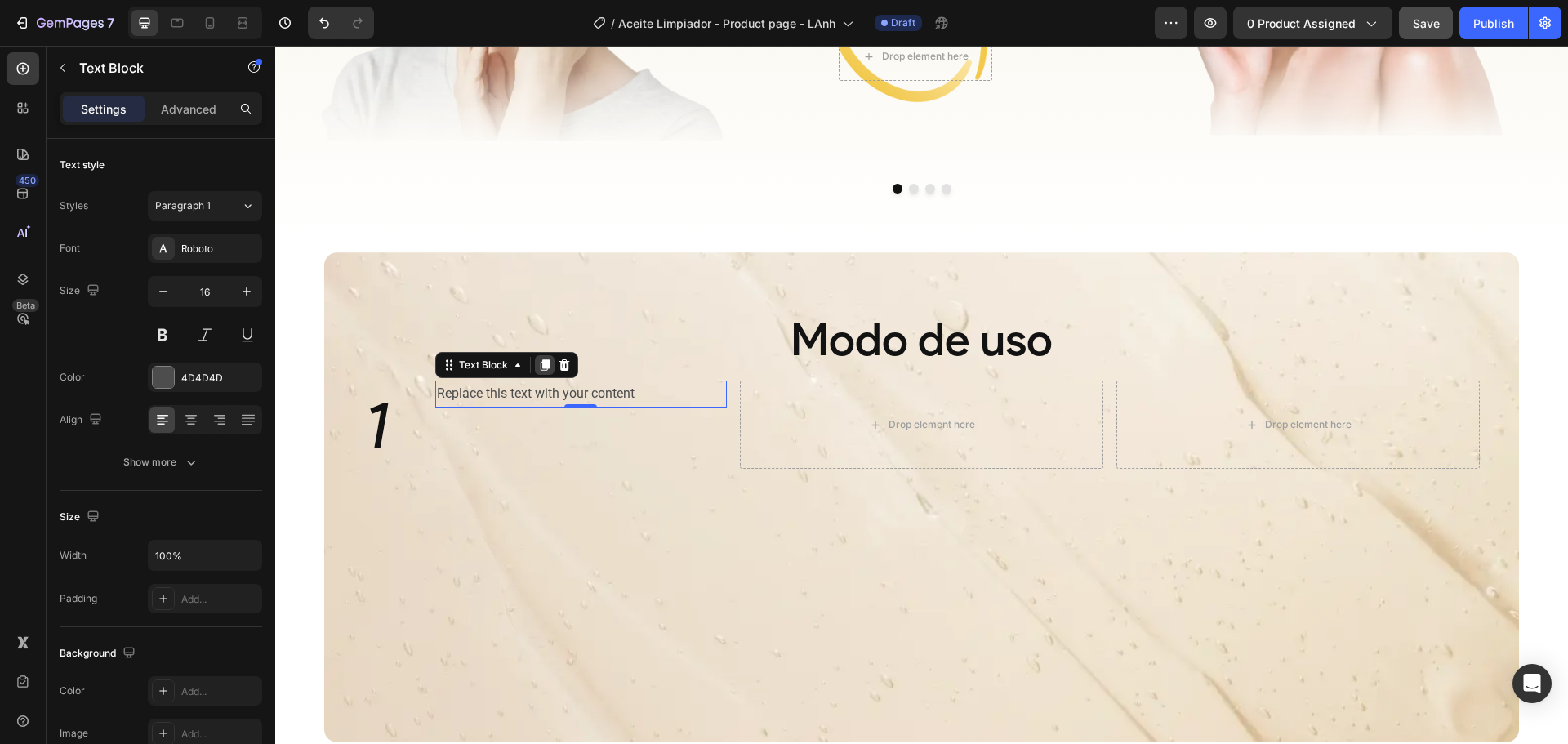
click at [542, 362] on icon at bounding box center [544, 365] width 9 height 11
click at [588, 391] on div "Replace this text with your content" at bounding box center [581, 394] width 293 height 27
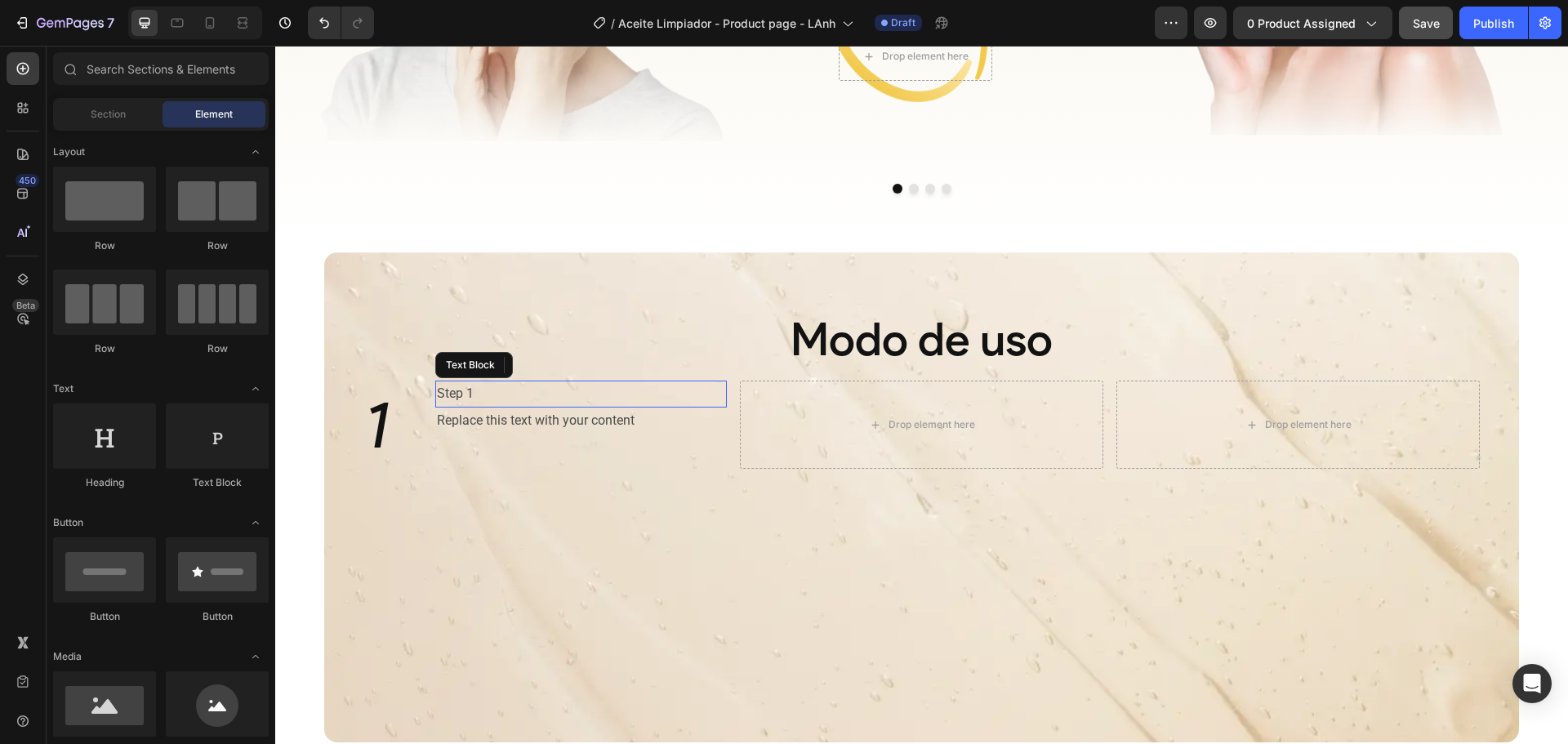
click at [568, 389] on p "Step 1" at bounding box center [581, 393] width 289 height 23
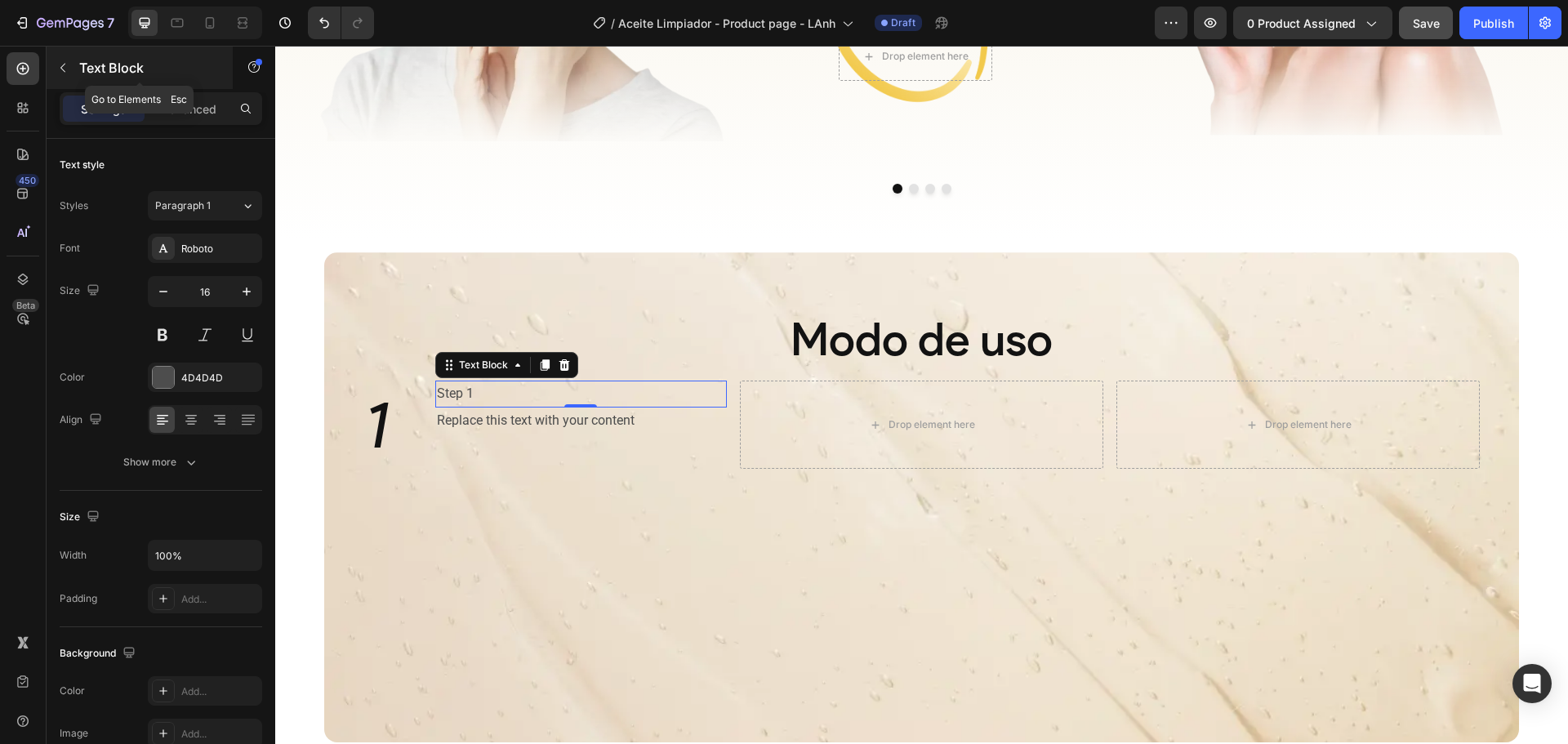
click at [99, 67] on p "Text Block" at bounding box center [148, 67] width 139 height 20
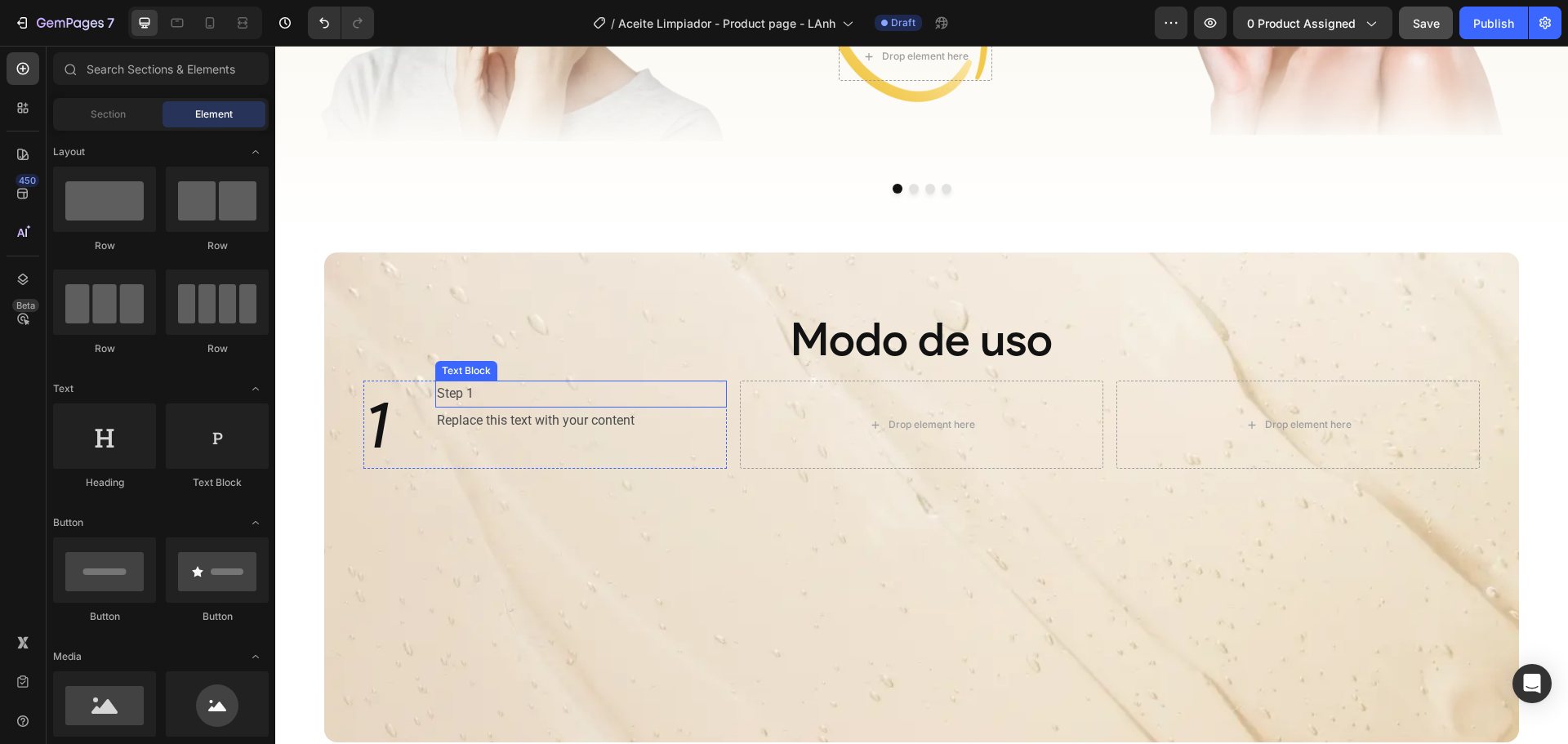
click at [483, 390] on p "Step 1" at bounding box center [581, 393] width 289 height 23
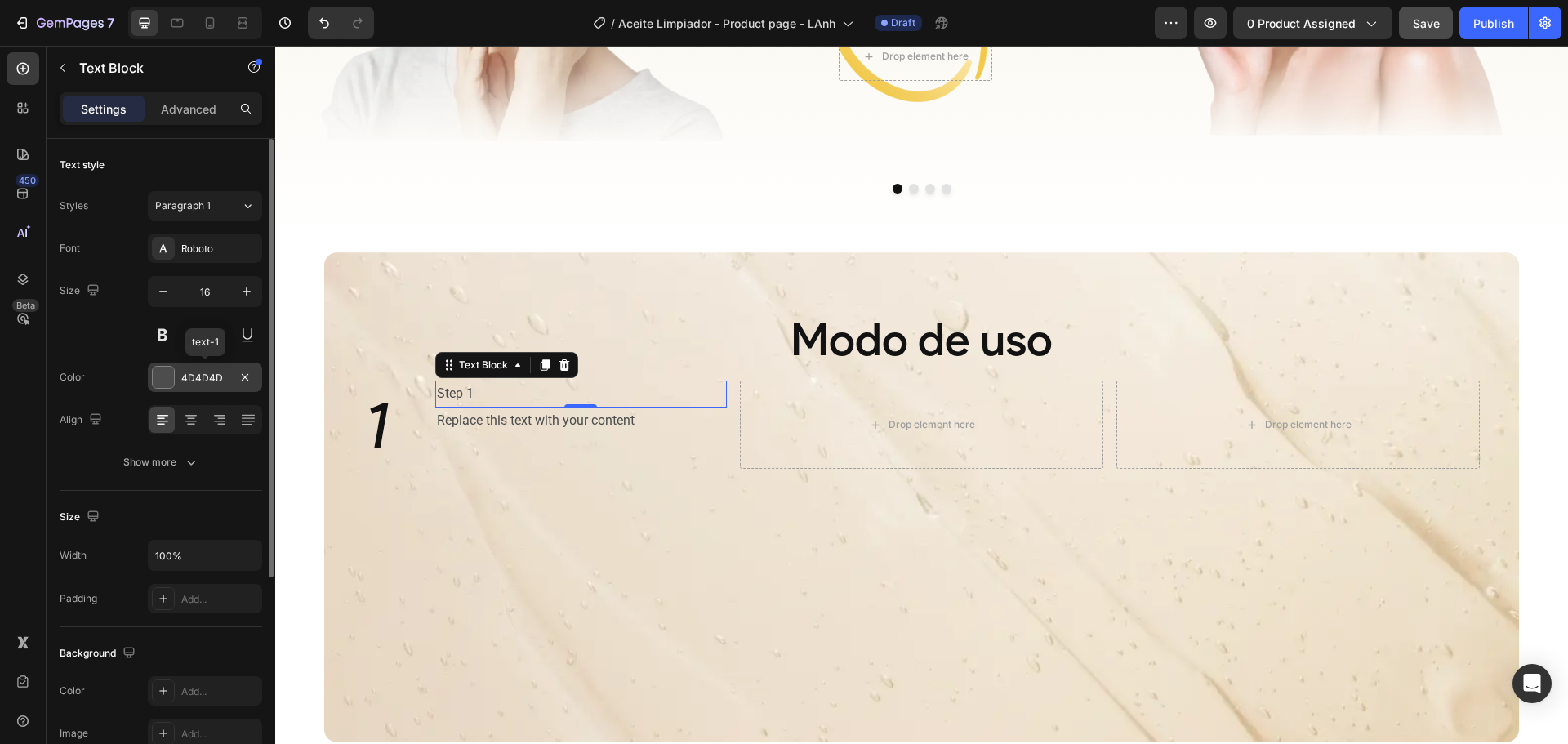
click at [163, 376] on div at bounding box center [163, 377] width 21 height 21
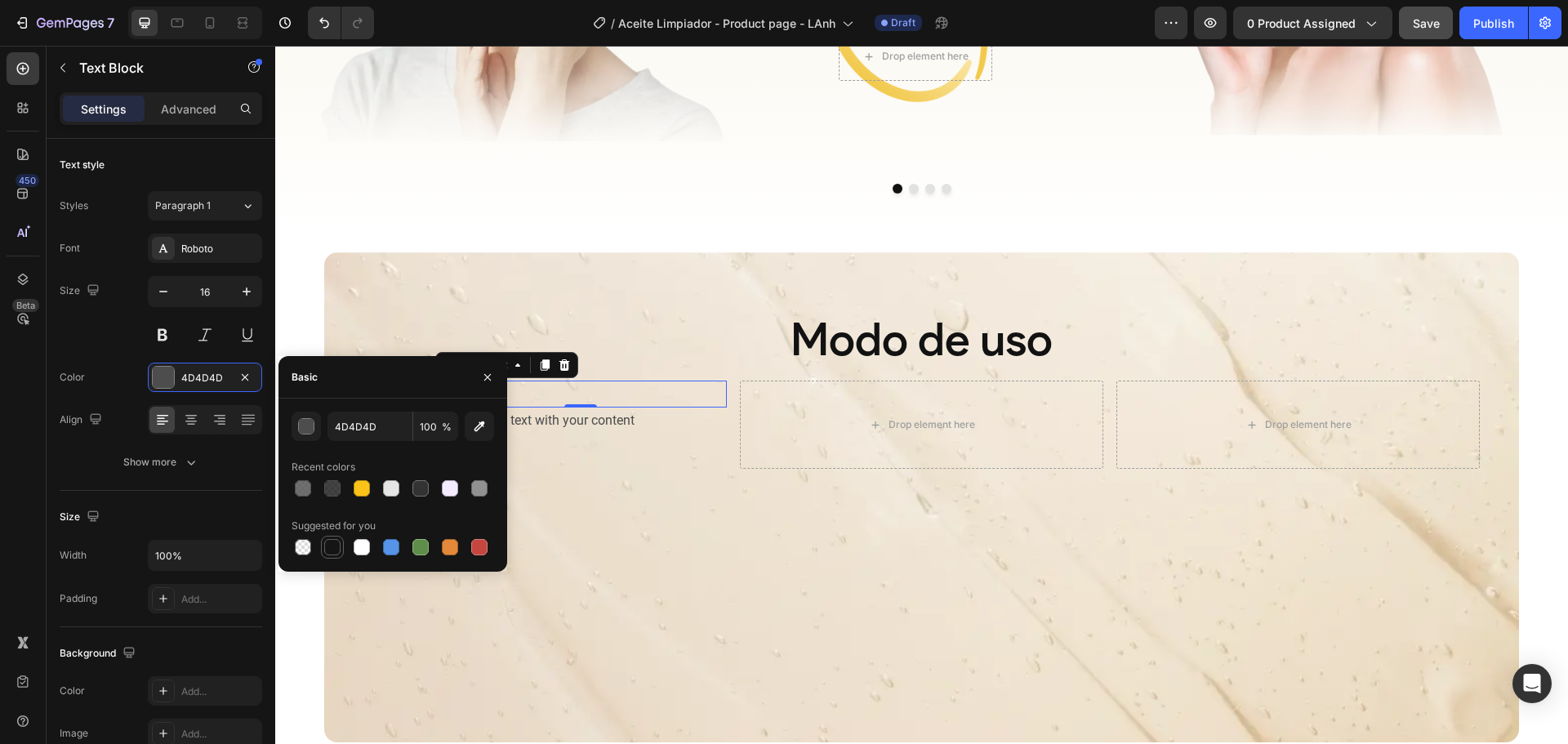
click at [328, 547] on div at bounding box center [333, 548] width 17 height 17
type input "151515"
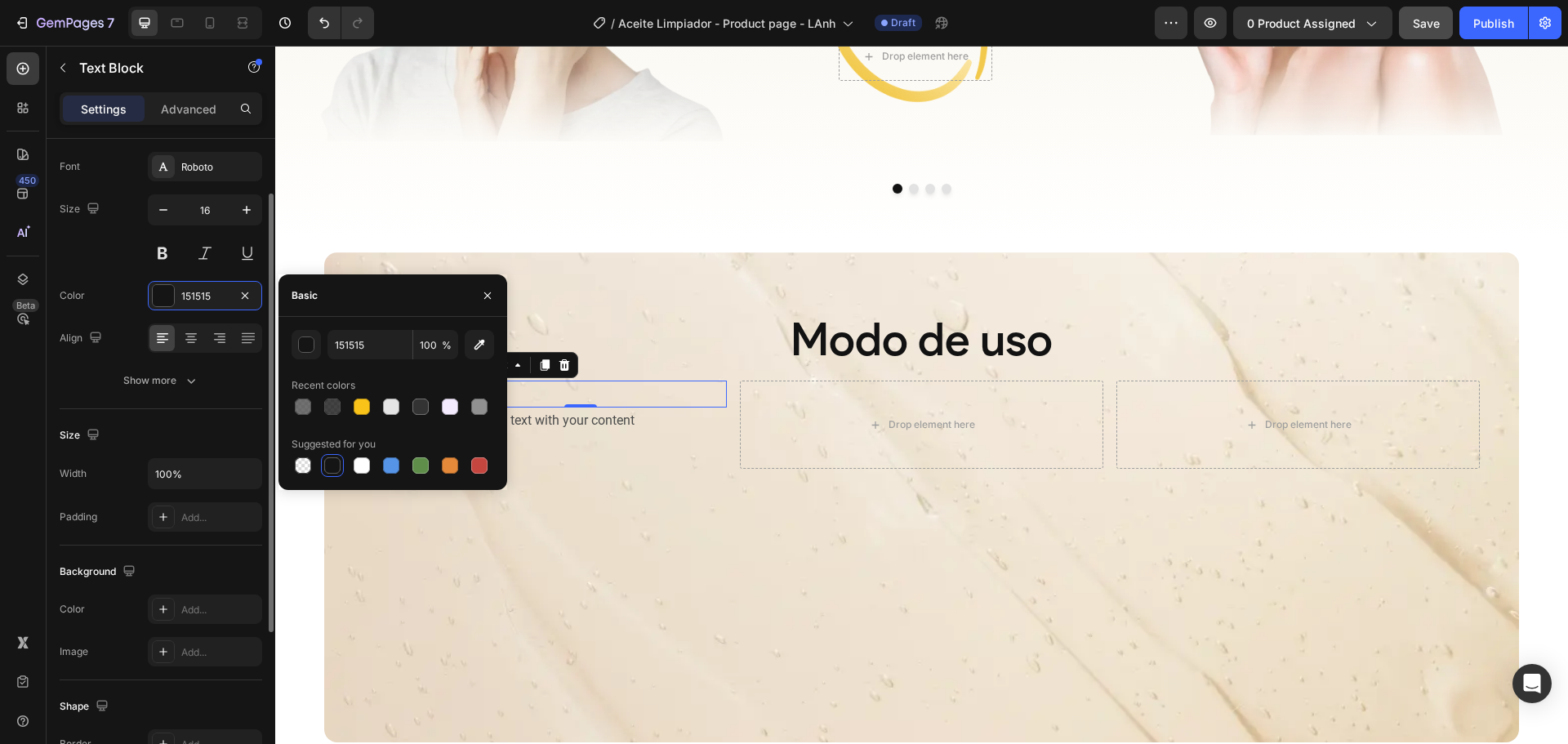
scroll to position [163, 0]
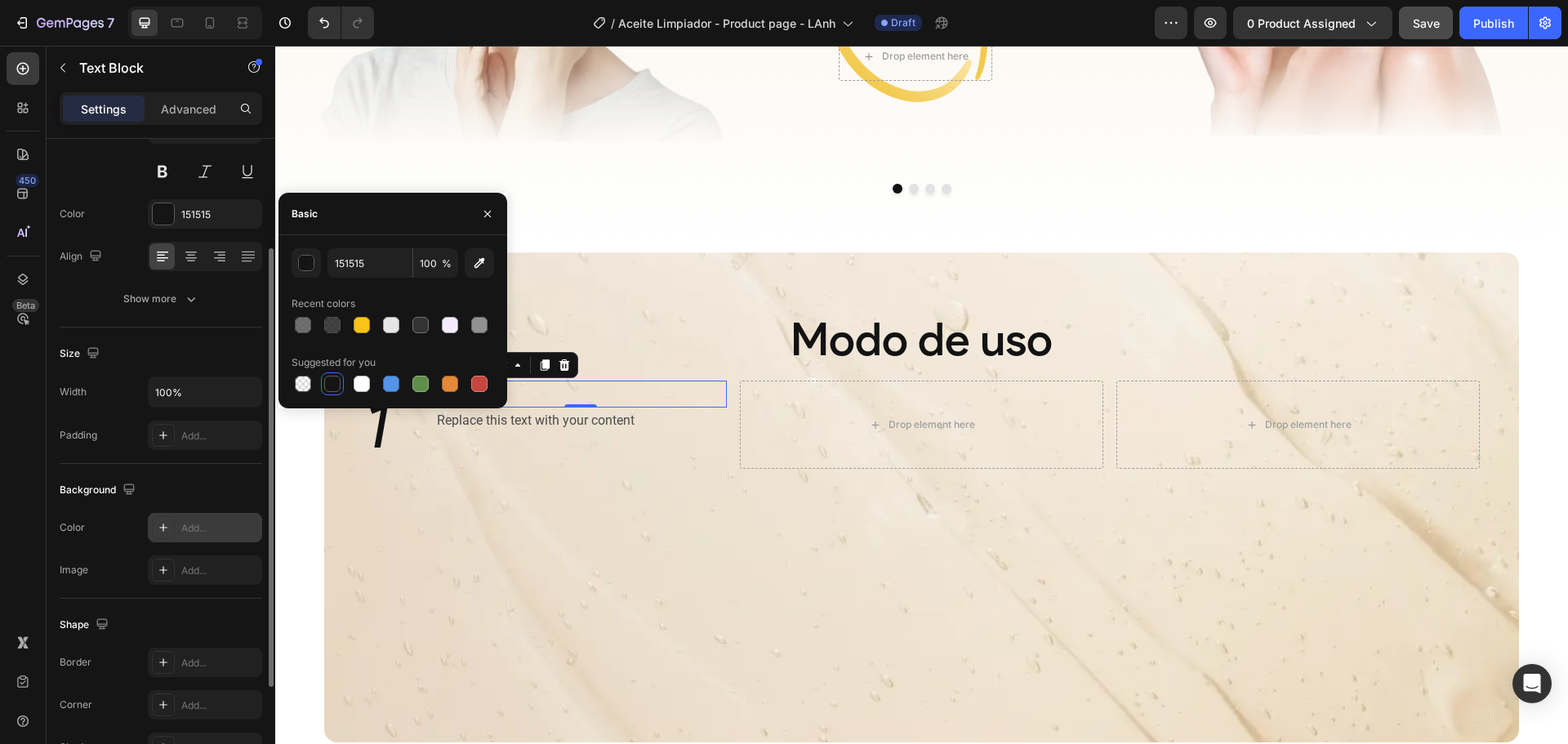
click at [162, 525] on icon at bounding box center [163, 527] width 13 height 13
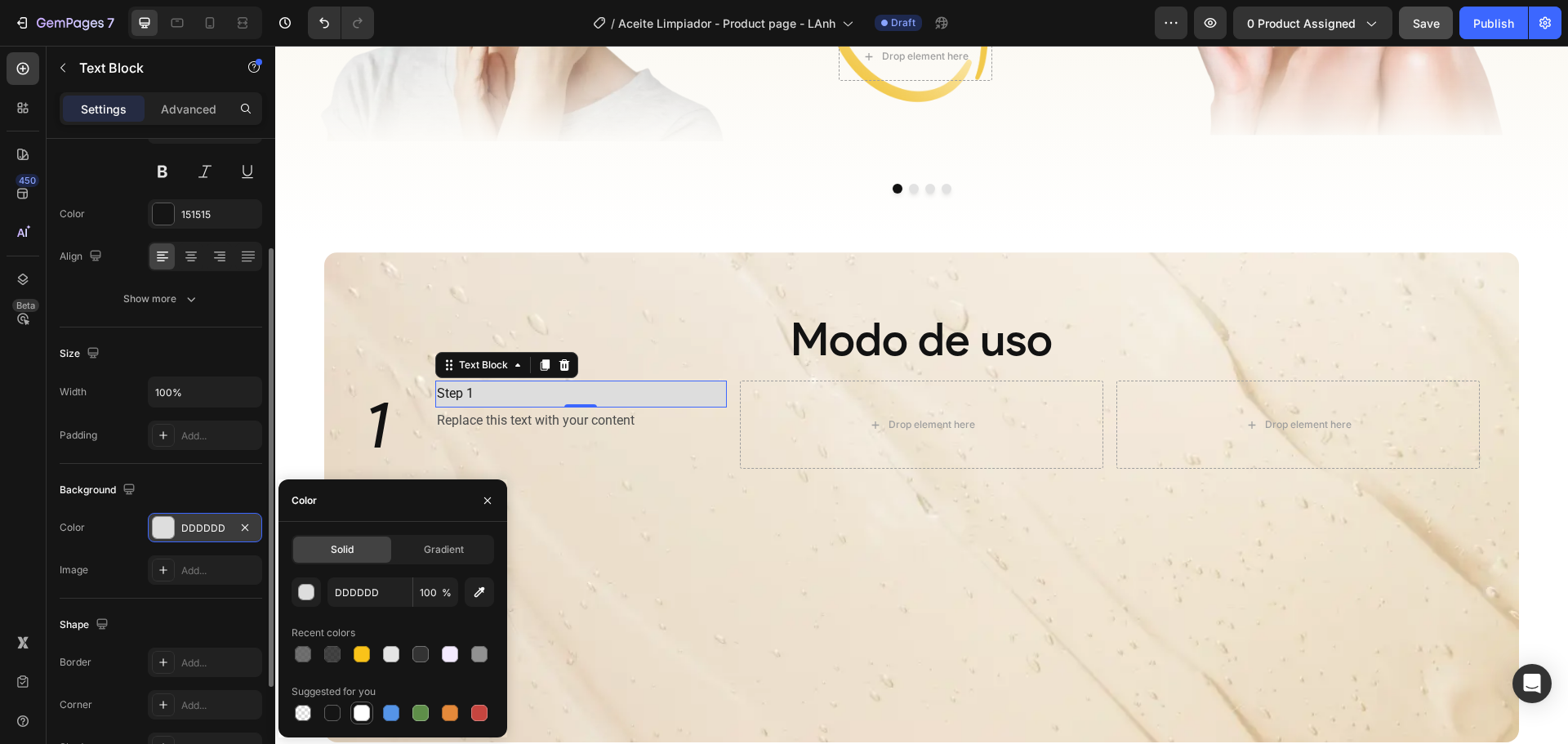
click at [361, 707] on div at bounding box center [362, 713] width 17 height 17
type input "FFFFFF"
click at [0, 0] on input "100" at bounding box center [0, 0] width 0 height 0
type input "2"
type input "8"
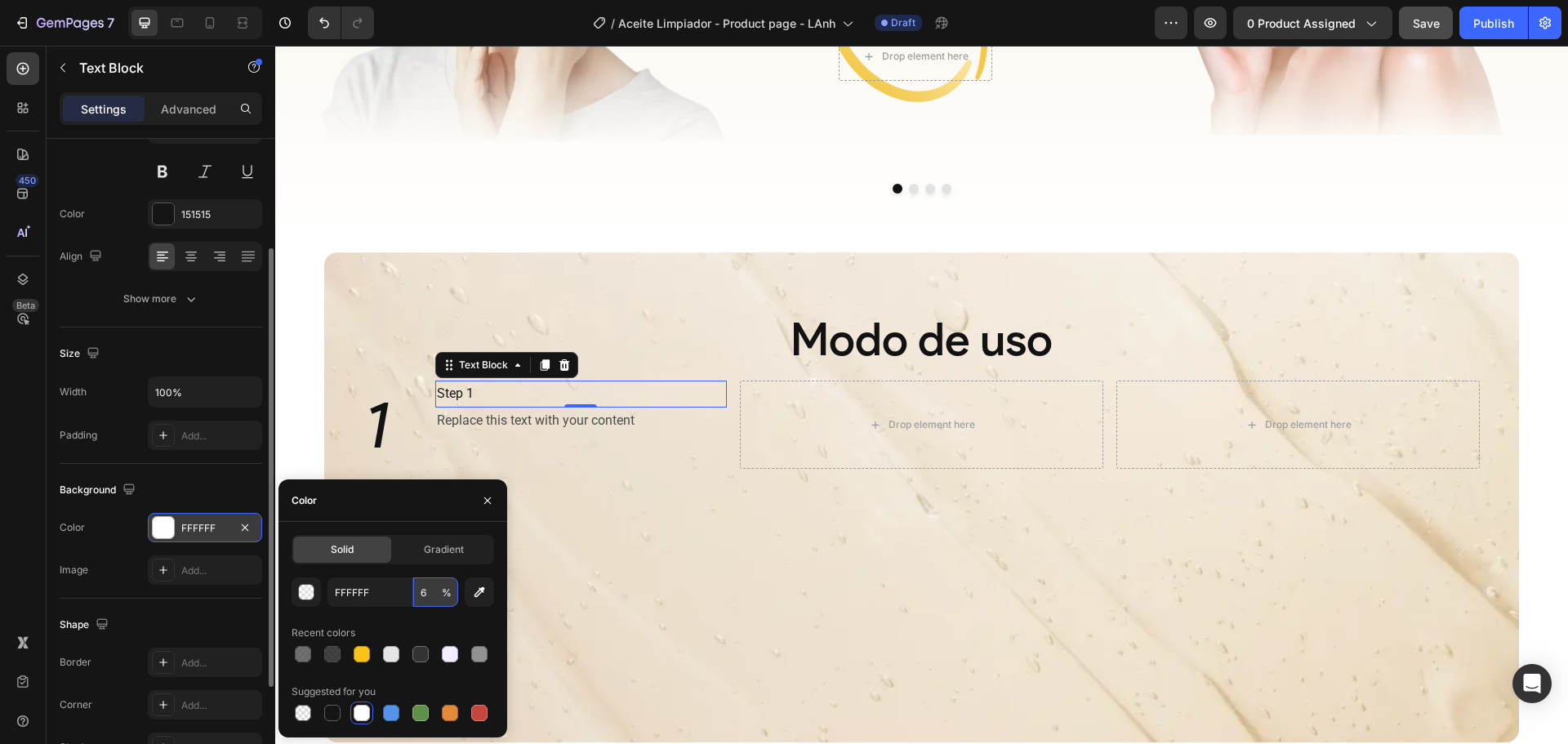
type input "60"
click at [608, 473] on div "Background Image" at bounding box center [921, 497] width 1195 height 490
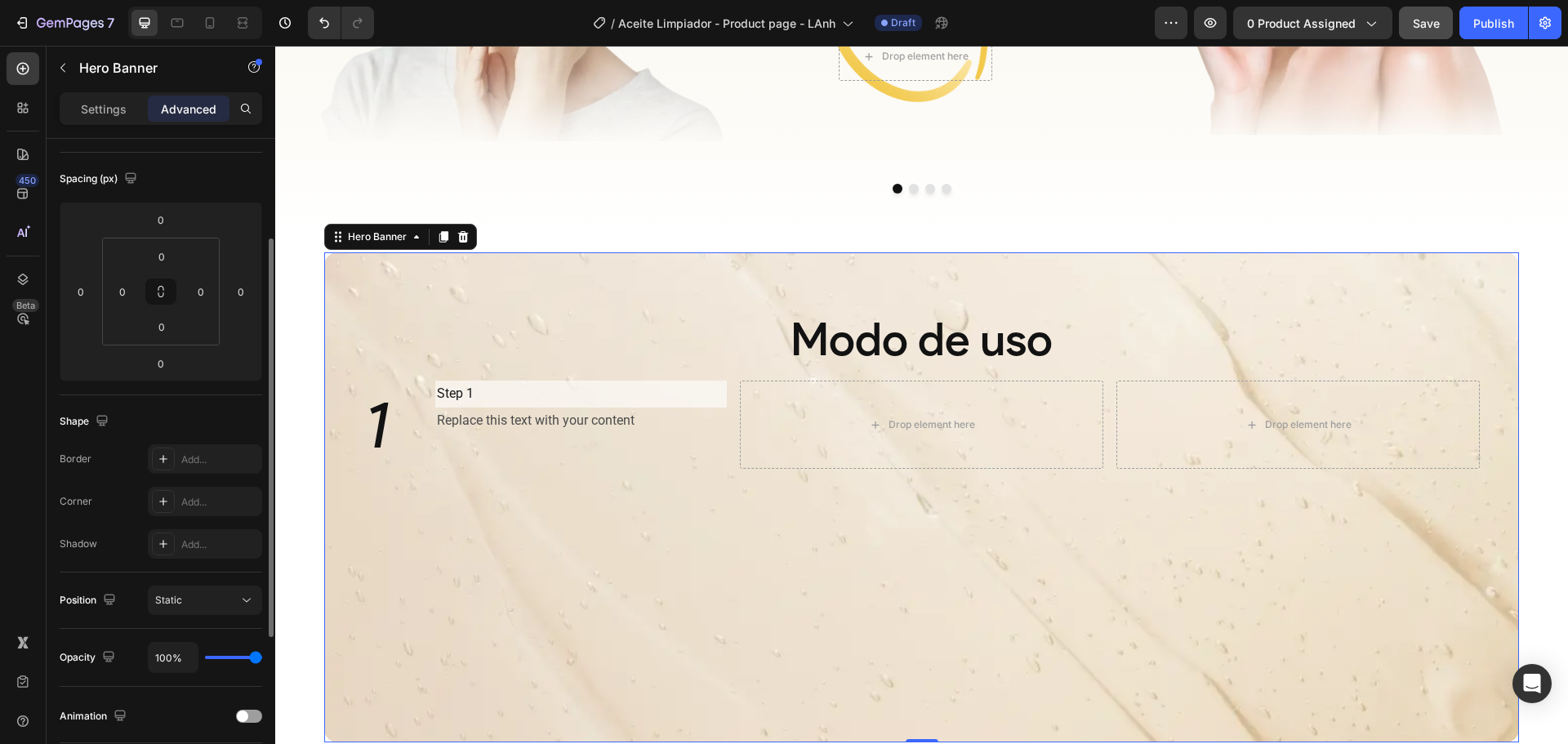
scroll to position [0, 0]
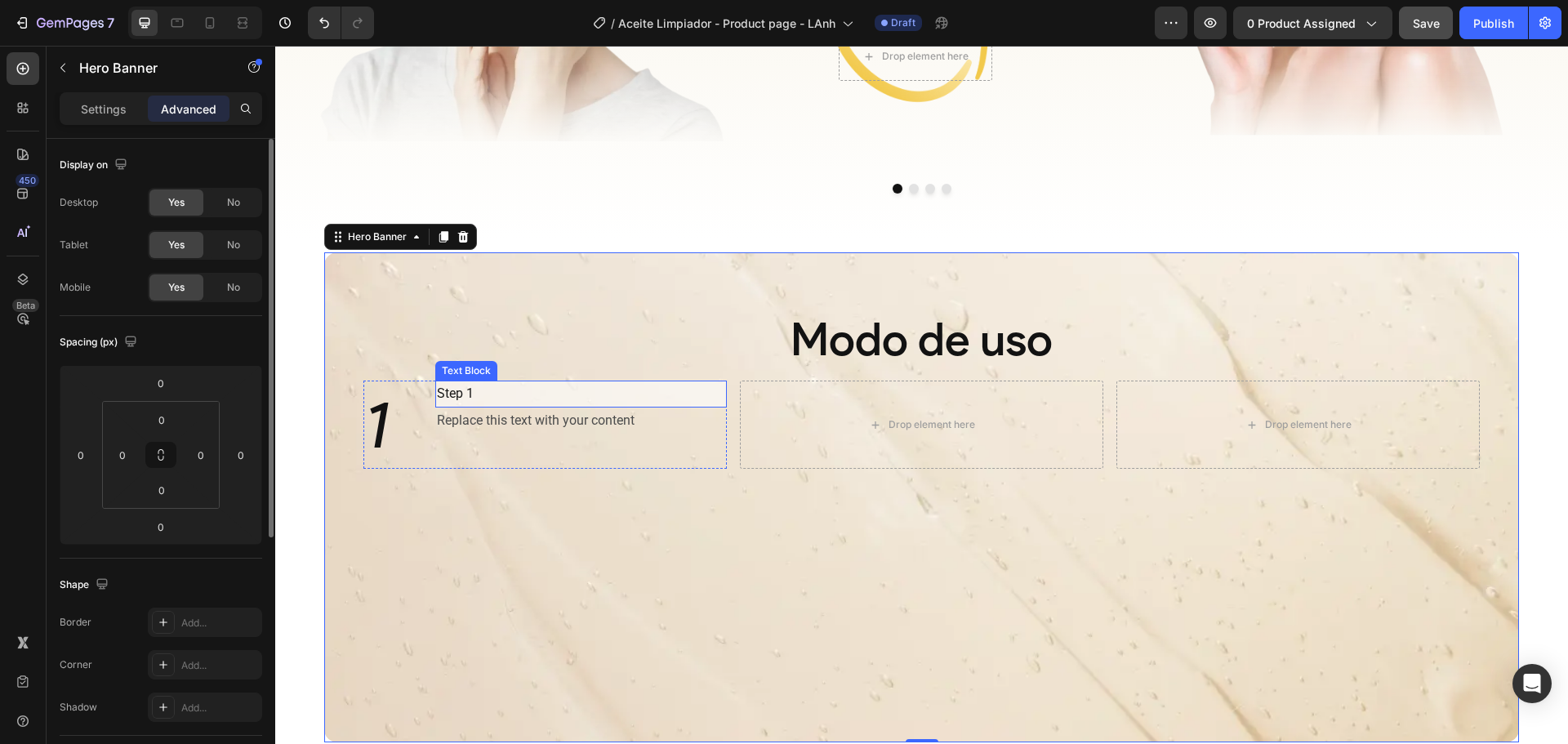
click at [628, 397] on p "Step 1" at bounding box center [581, 393] width 289 height 23
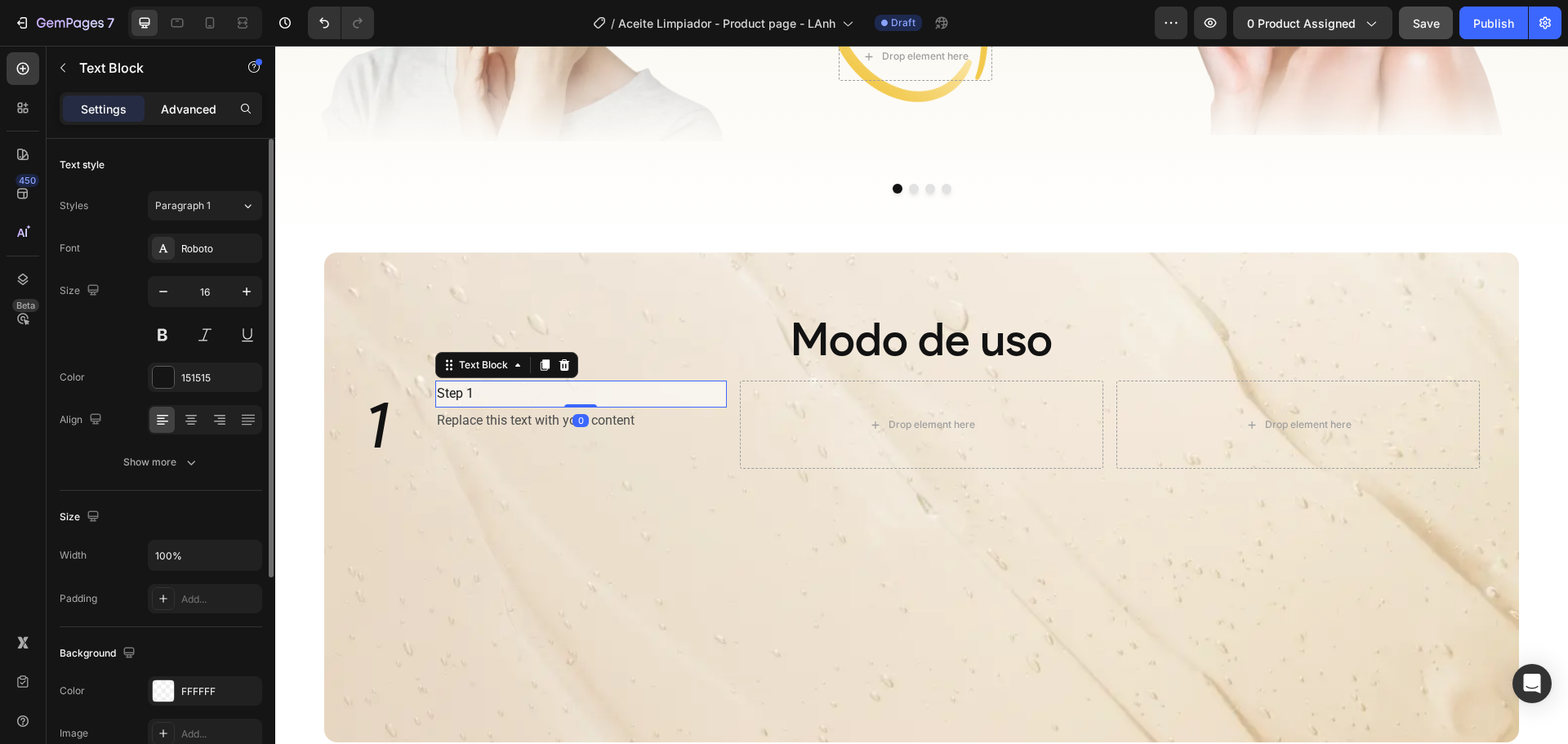
click at [189, 104] on p "Advanced" at bounding box center [189, 109] width 56 height 17
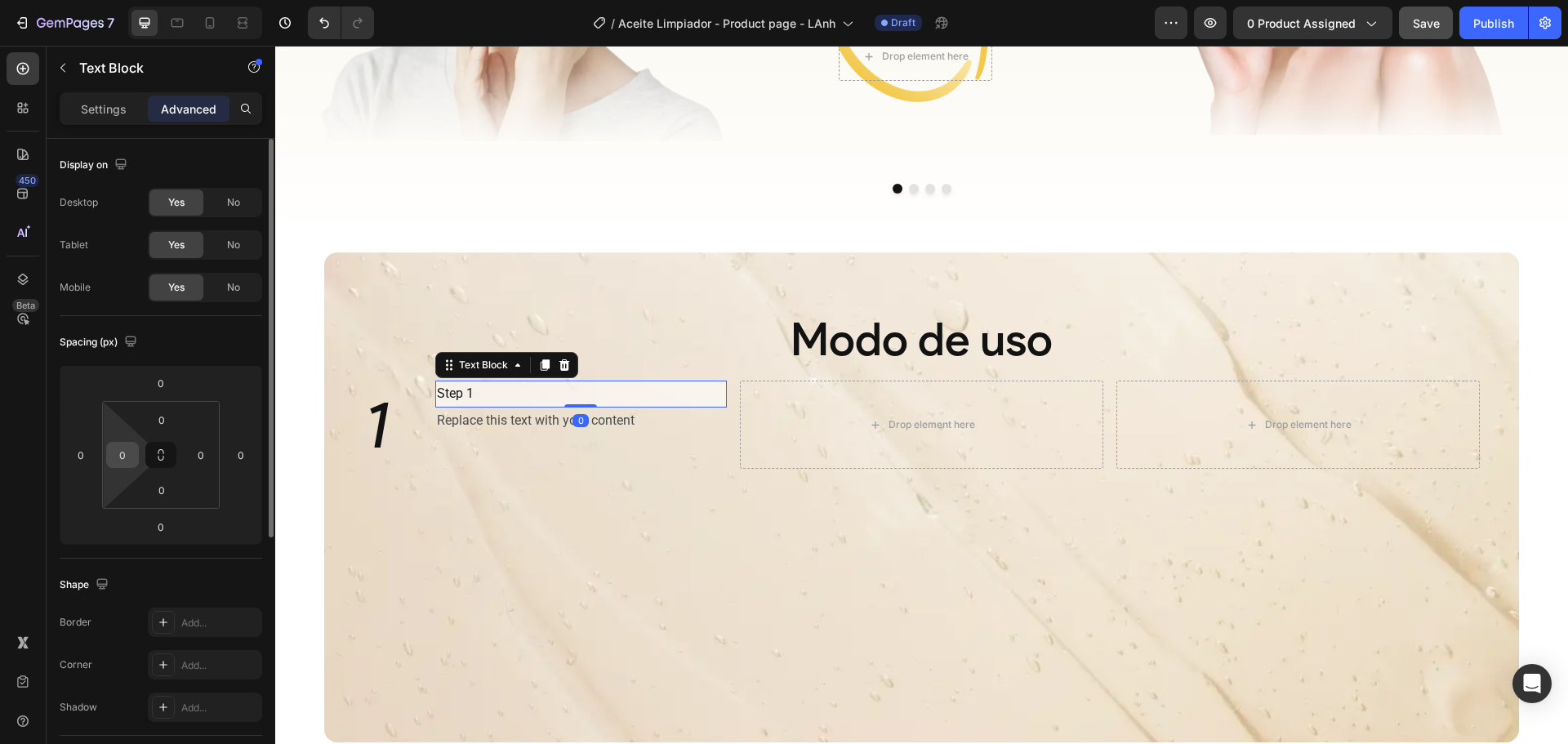
click at [129, 453] on input "0" at bounding box center [122, 454] width 24 height 24
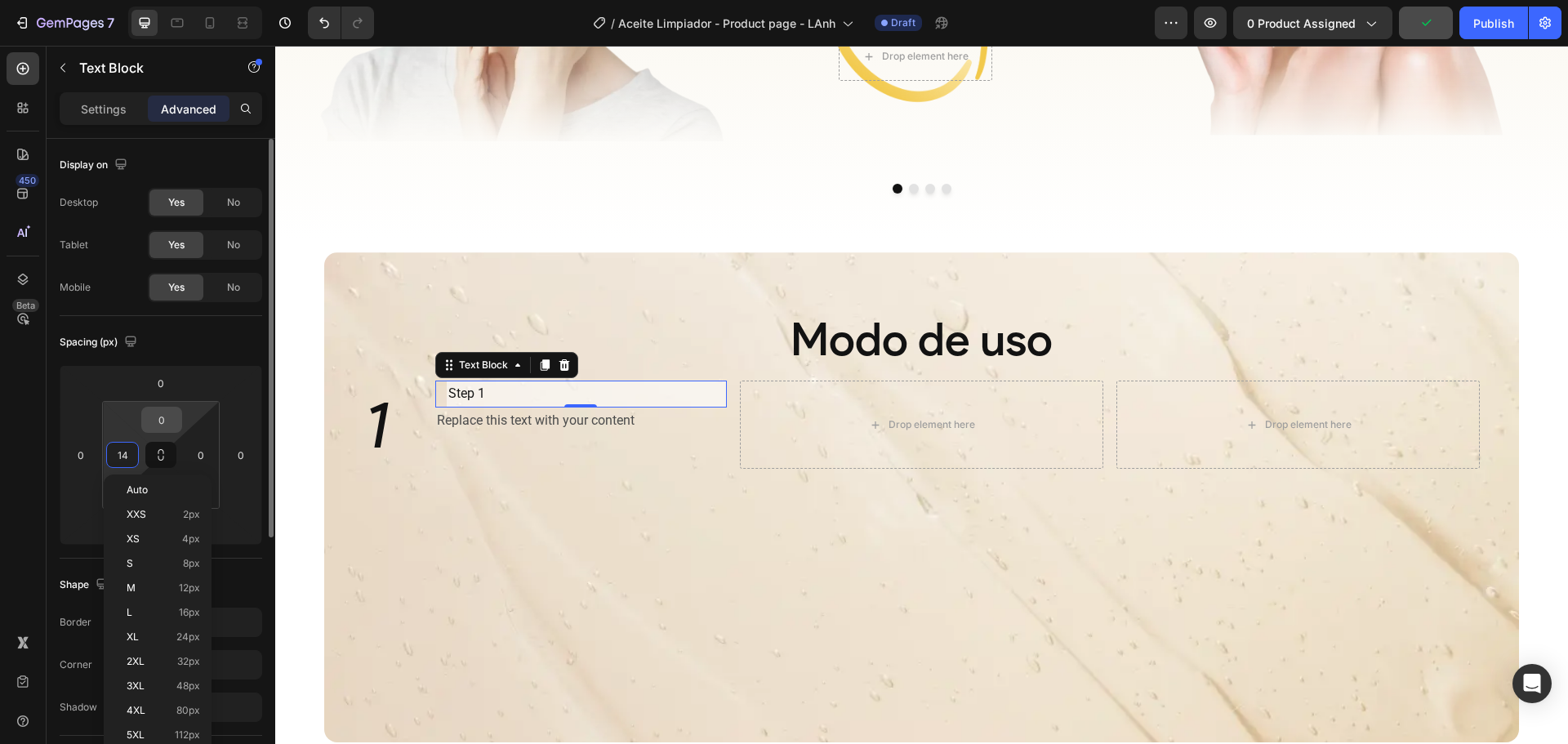
type input "1"
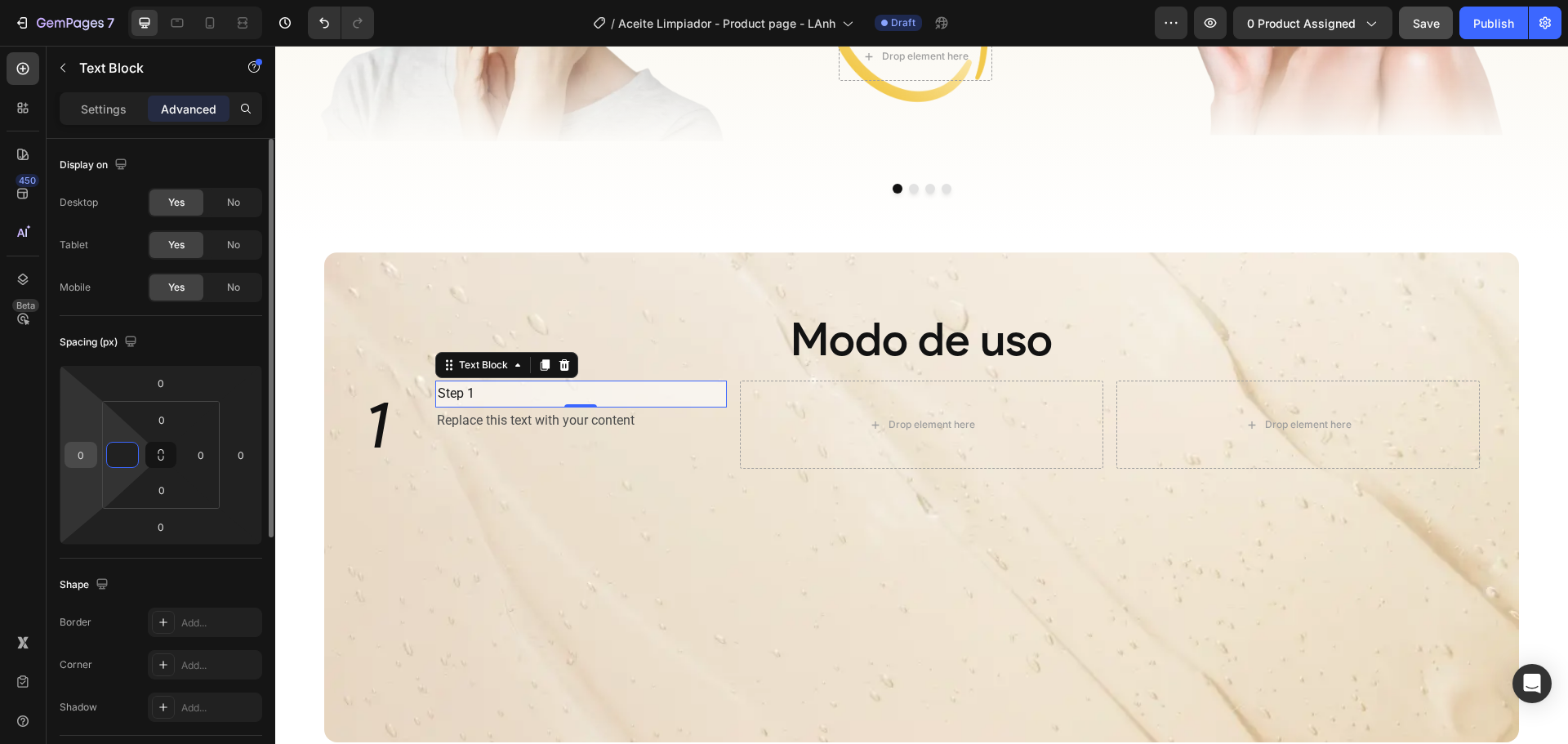
type input "0"
click at [87, 457] on input "0" at bounding box center [81, 454] width 24 height 24
type input "6"
type input "0"
click at [94, 0] on html "7 Version history / Aceite Limpiador - Product page - LAnh Draft Preview 0 prod…" at bounding box center [784, 0] width 1568 height 0
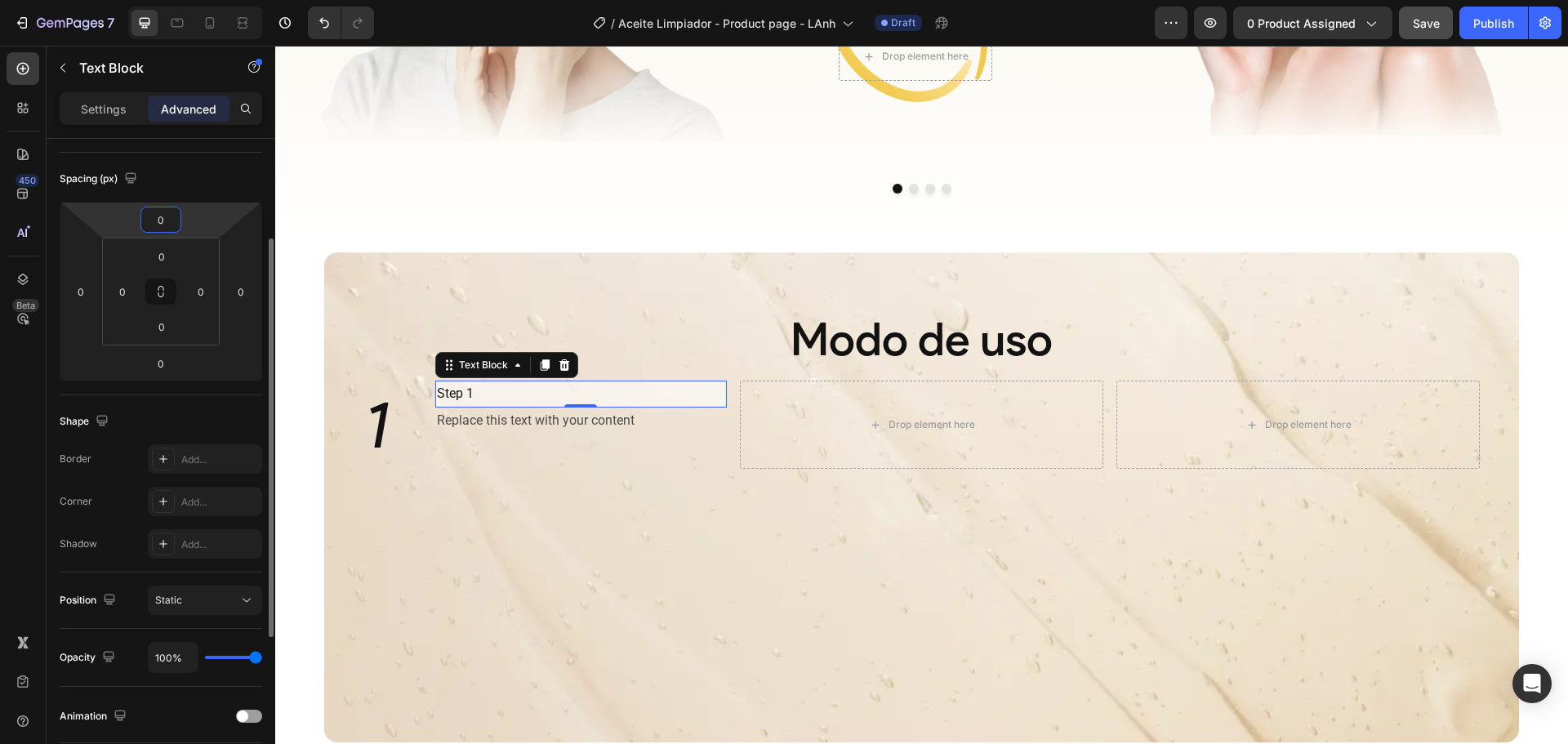
scroll to position [327, 0]
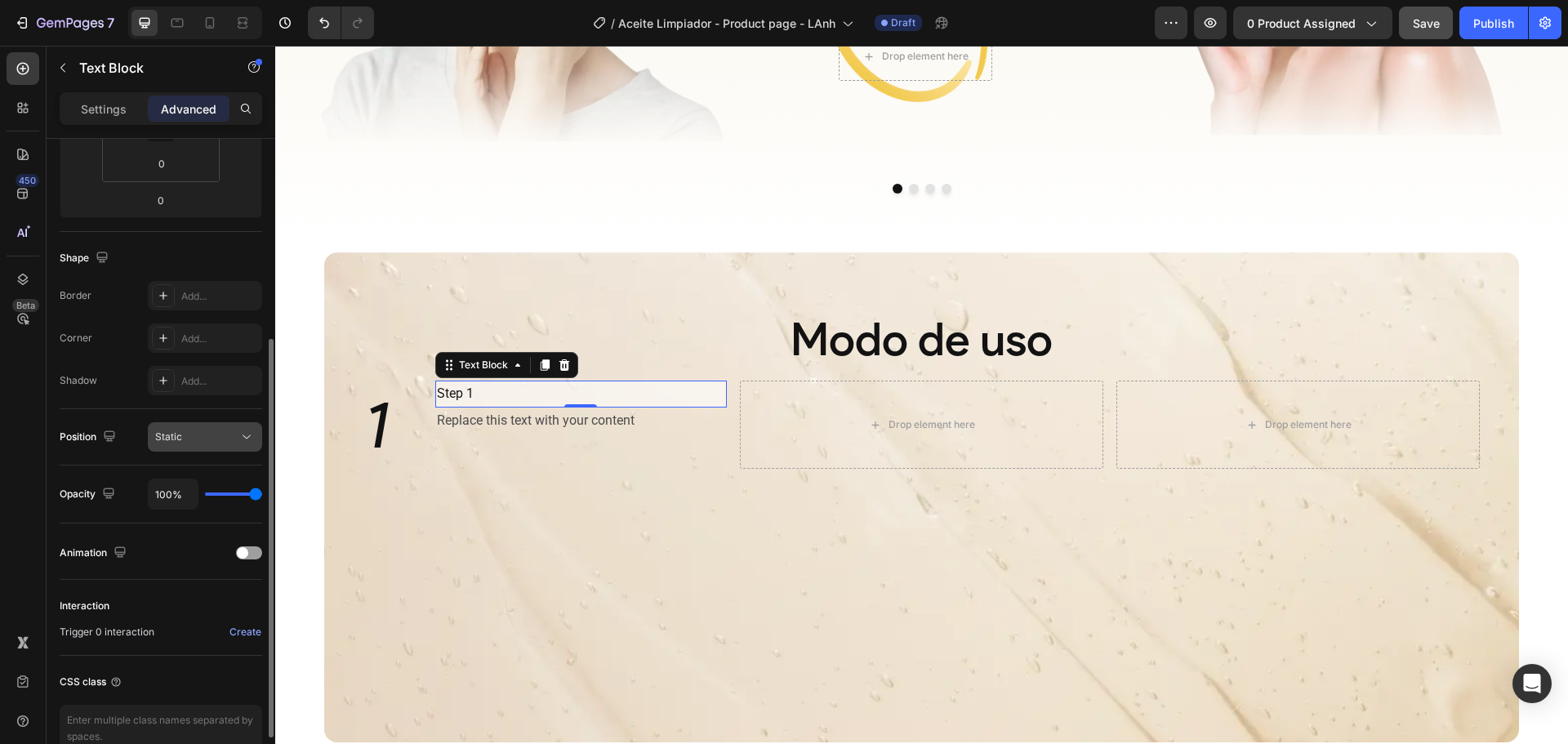
click at [228, 448] on button "Static" at bounding box center [205, 437] width 115 height 30
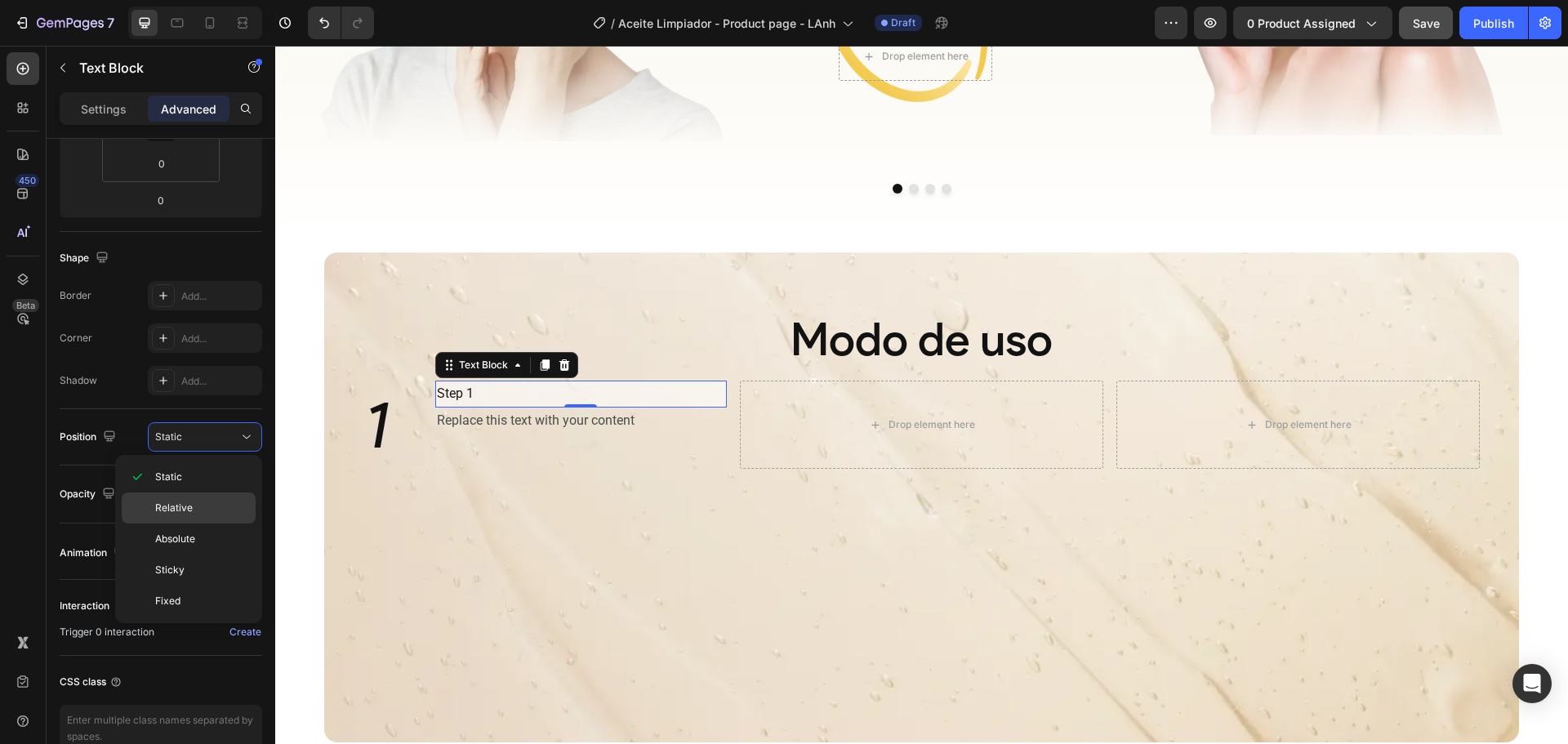
click at [203, 507] on p "Relative" at bounding box center [202, 507] width 93 height 15
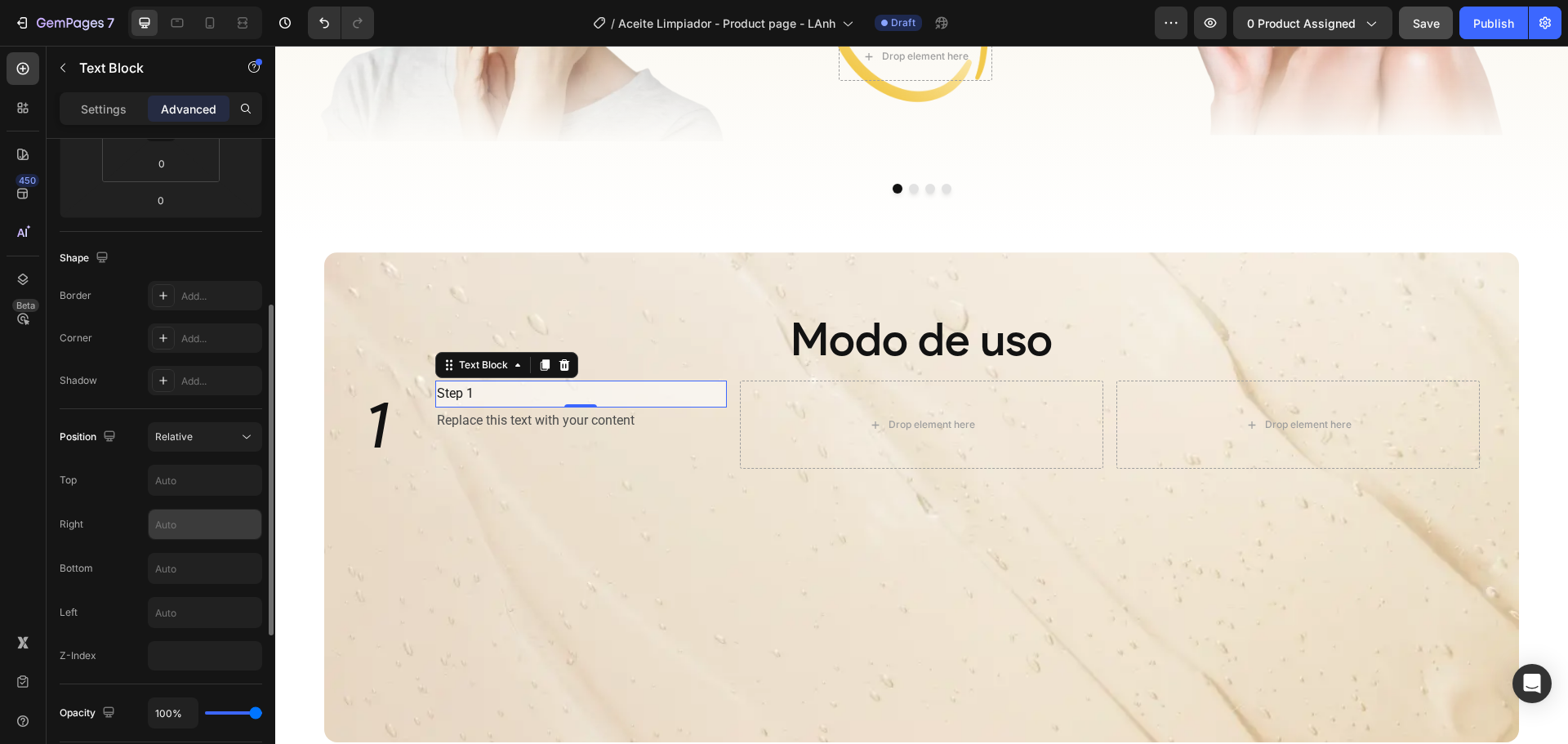
click at [177, 520] on input "text" at bounding box center [205, 524] width 113 height 30
drag, startPoint x: 178, startPoint y: 520, endPoint x: 111, endPoint y: 534, distance: 68.4
click at [115, 534] on div "Right 8" at bounding box center [160, 523] width 202 height 31
type input "0"
click at [197, 426] on button "Relative" at bounding box center [205, 437] width 115 height 30
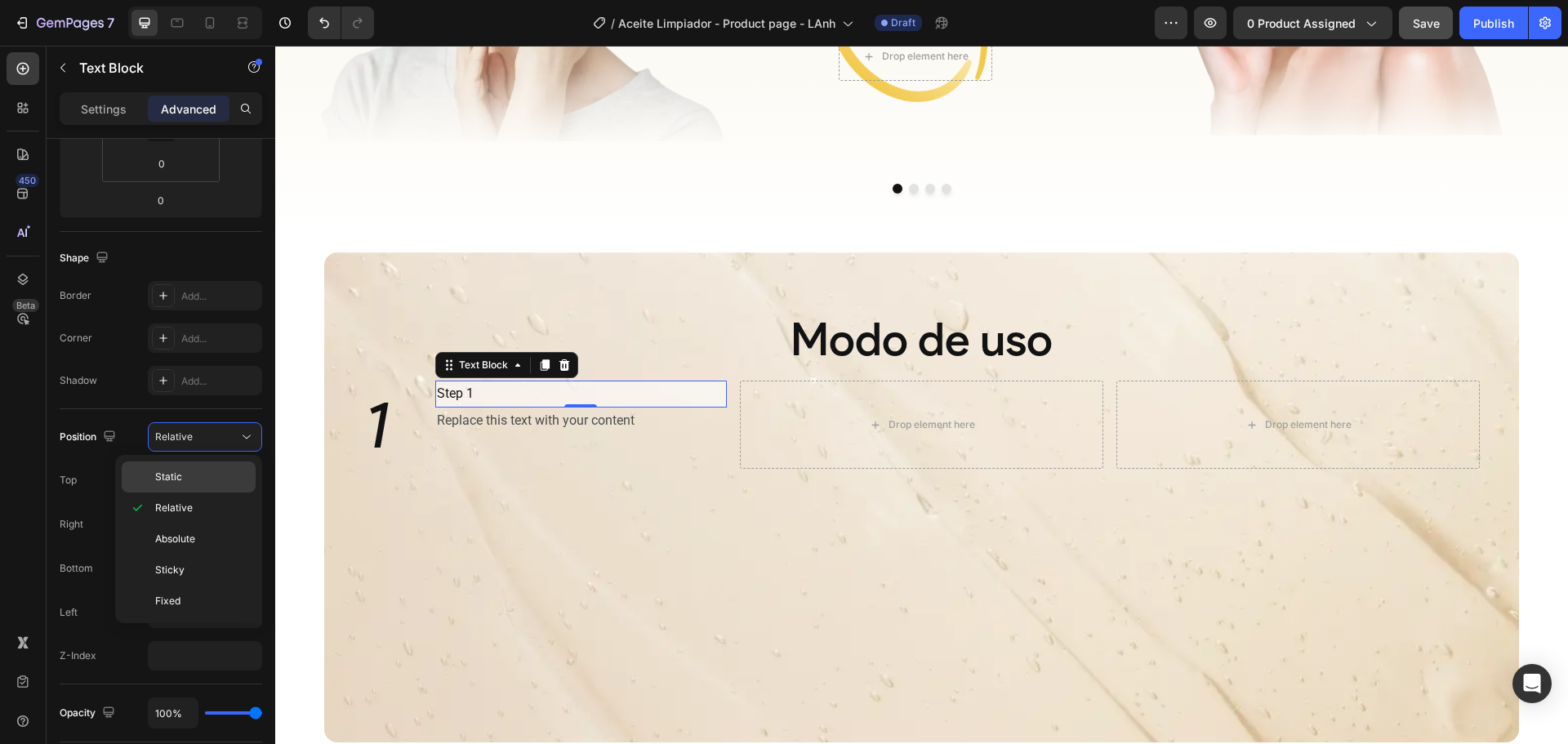
click at [184, 483] on p "Static" at bounding box center [202, 477] width 93 height 15
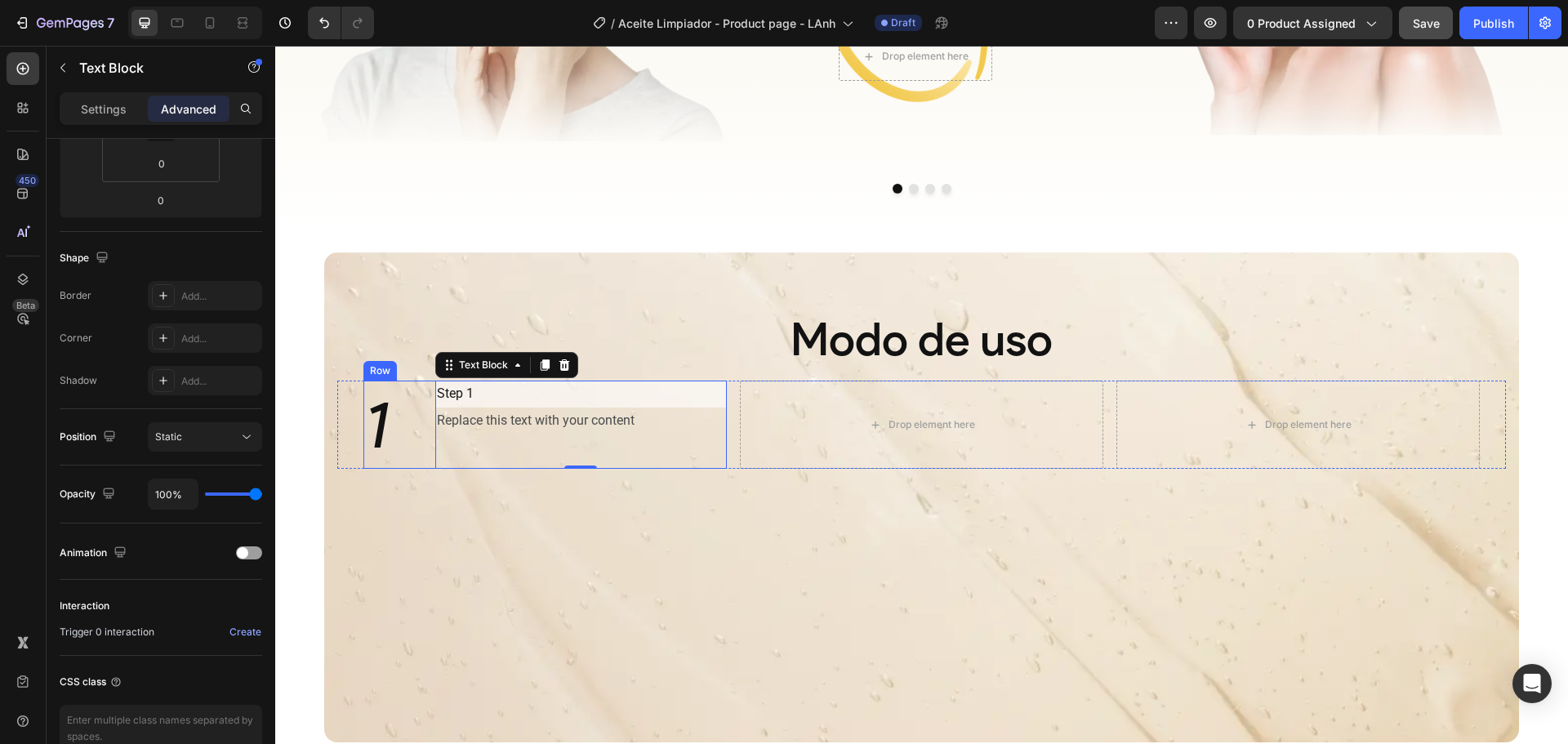
click at [523, 432] on div "Replace this text with your content" at bounding box center [581, 420] width 293 height 27
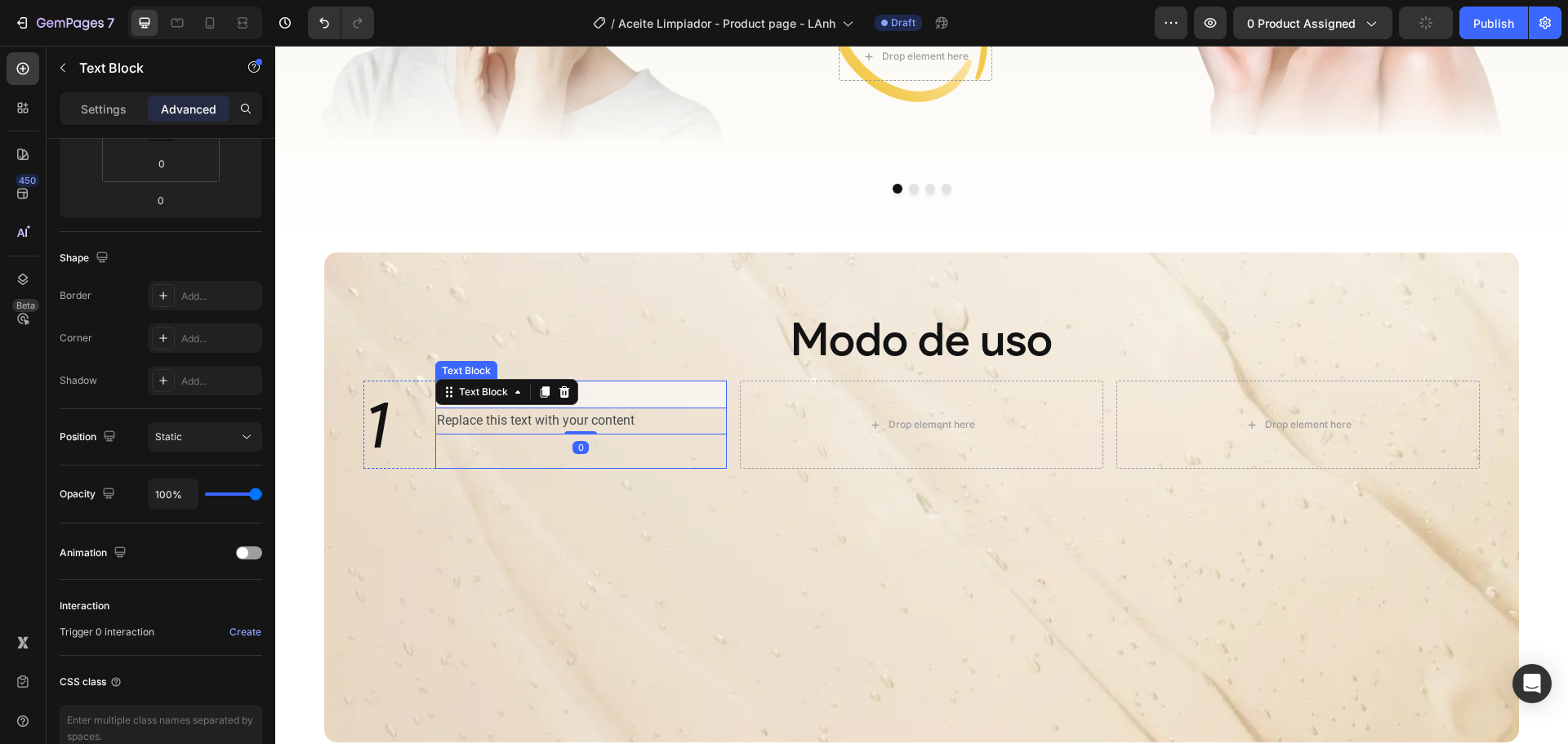
click at [660, 393] on p "Step 1" at bounding box center [581, 393] width 289 height 23
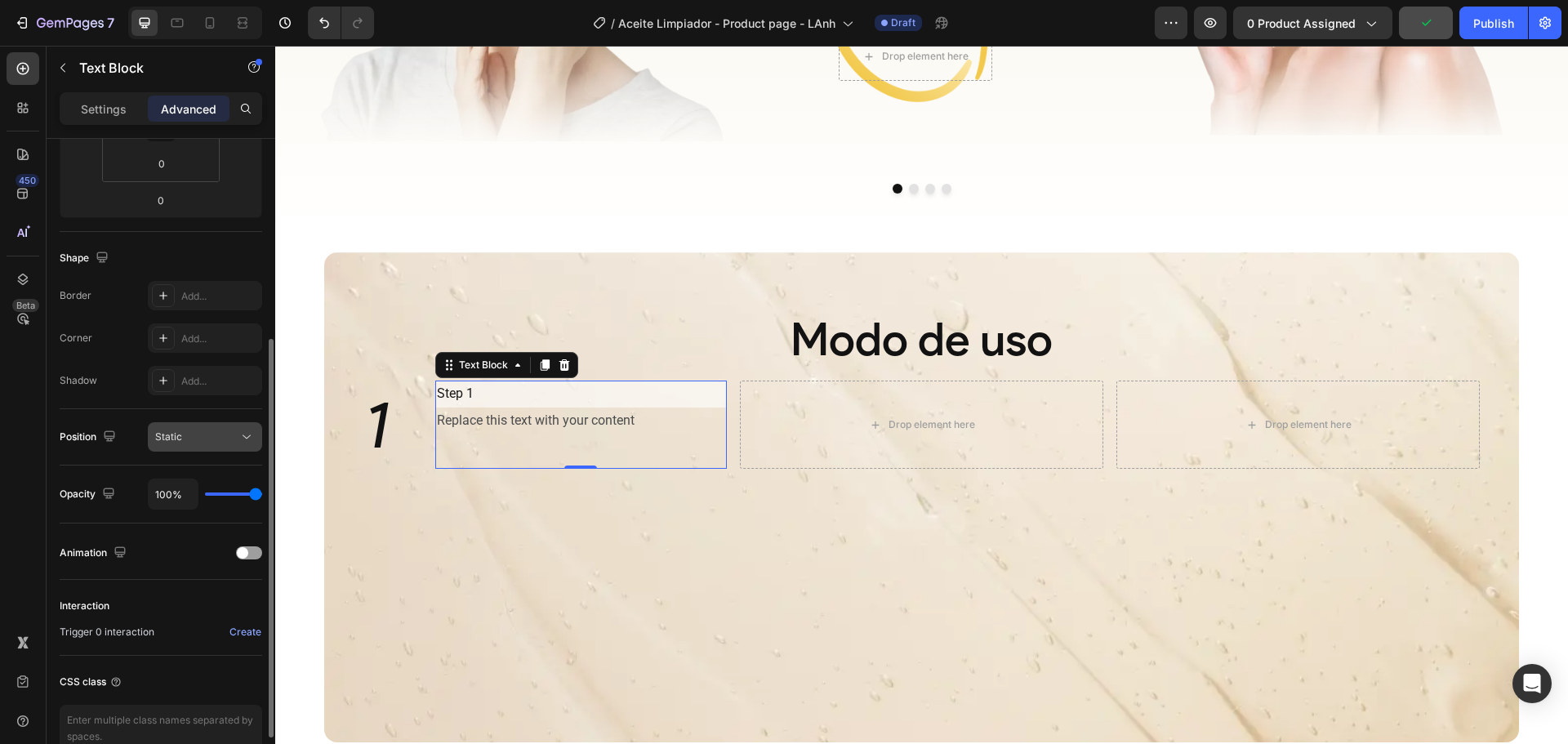
click at [206, 433] on div "Static" at bounding box center [197, 437] width 83 height 15
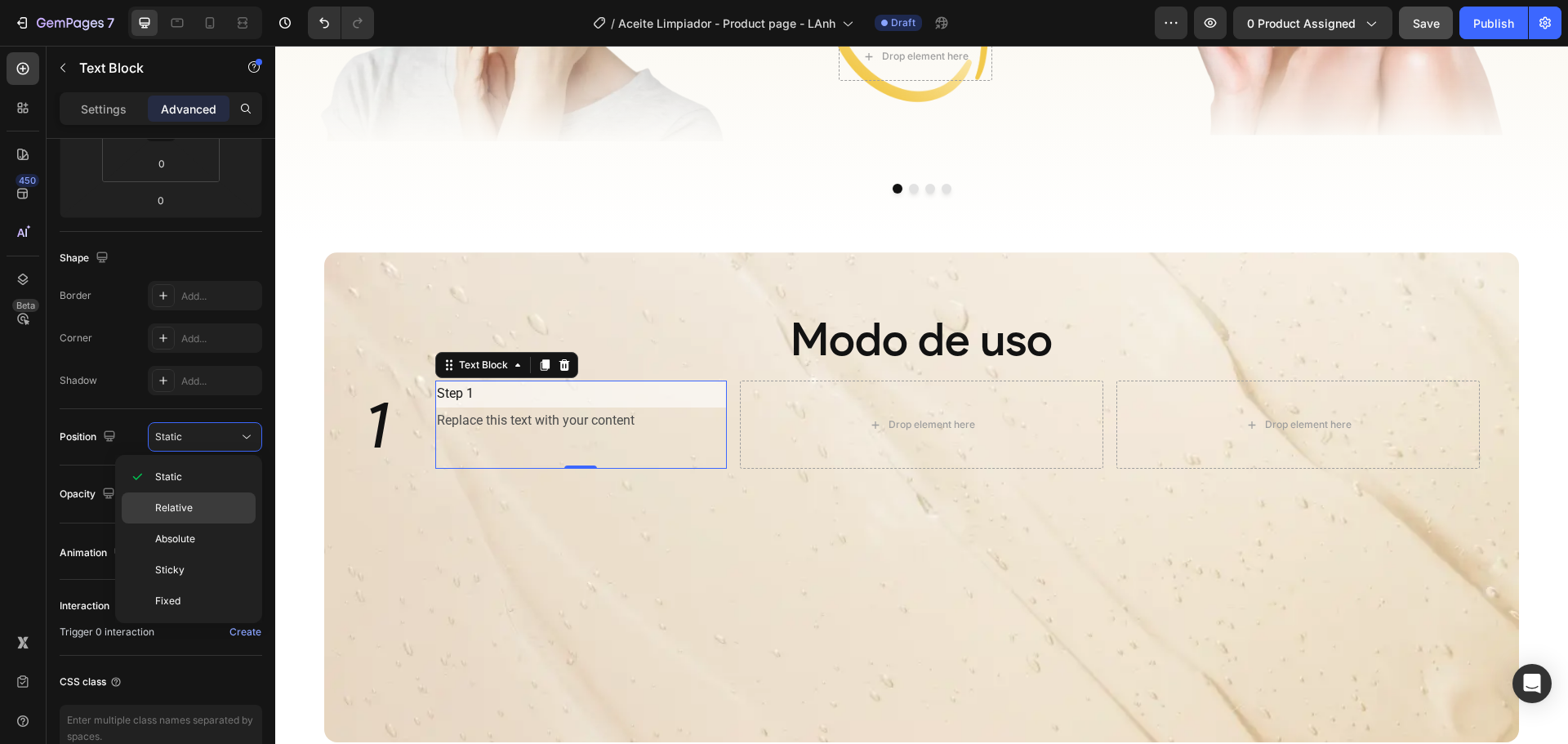
click at [190, 501] on span "Relative" at bounding box center [174, 507] width 37 height 15
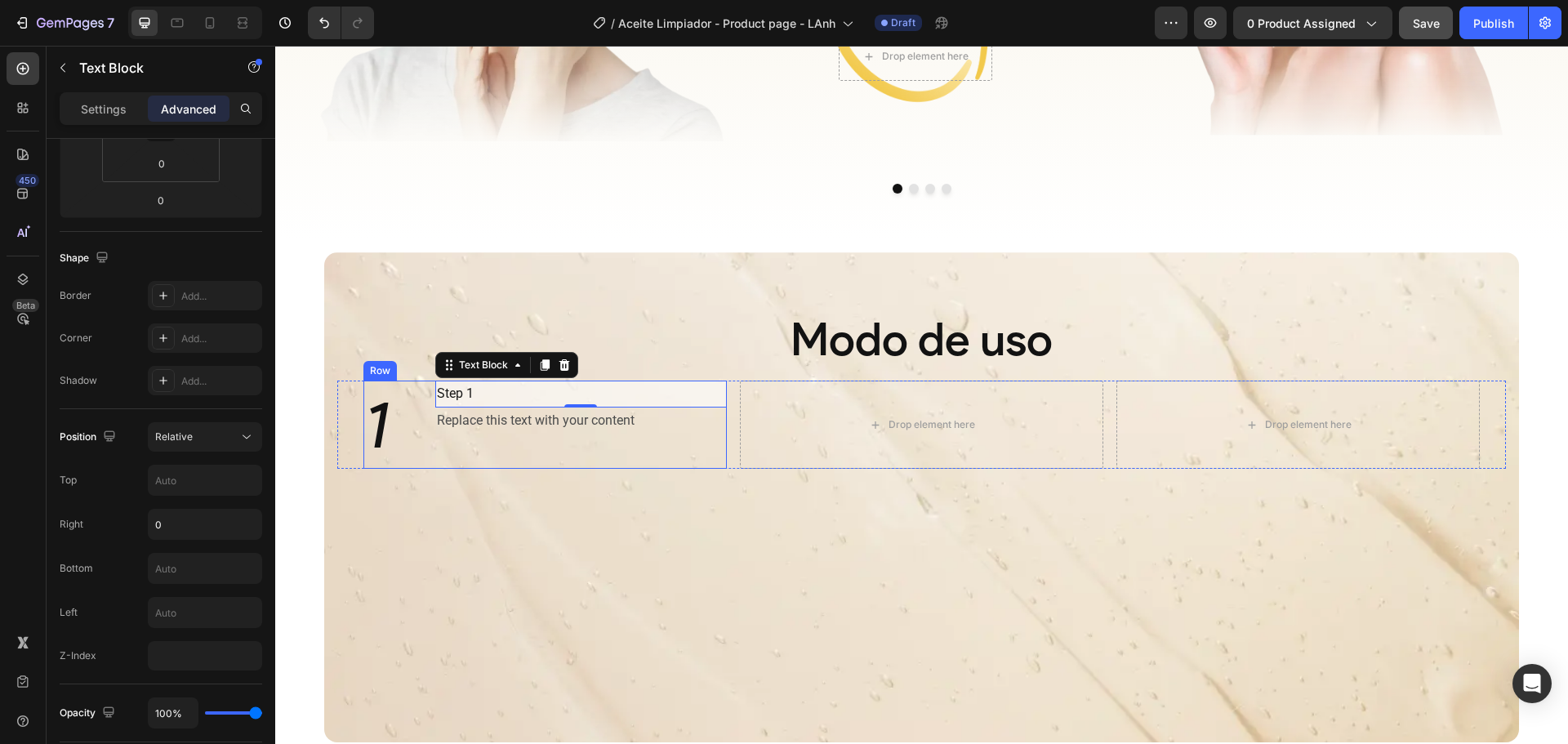
click at [514, 427] on div "Replace this text with your content" at bounding box center [581, 420] width 293 height 27
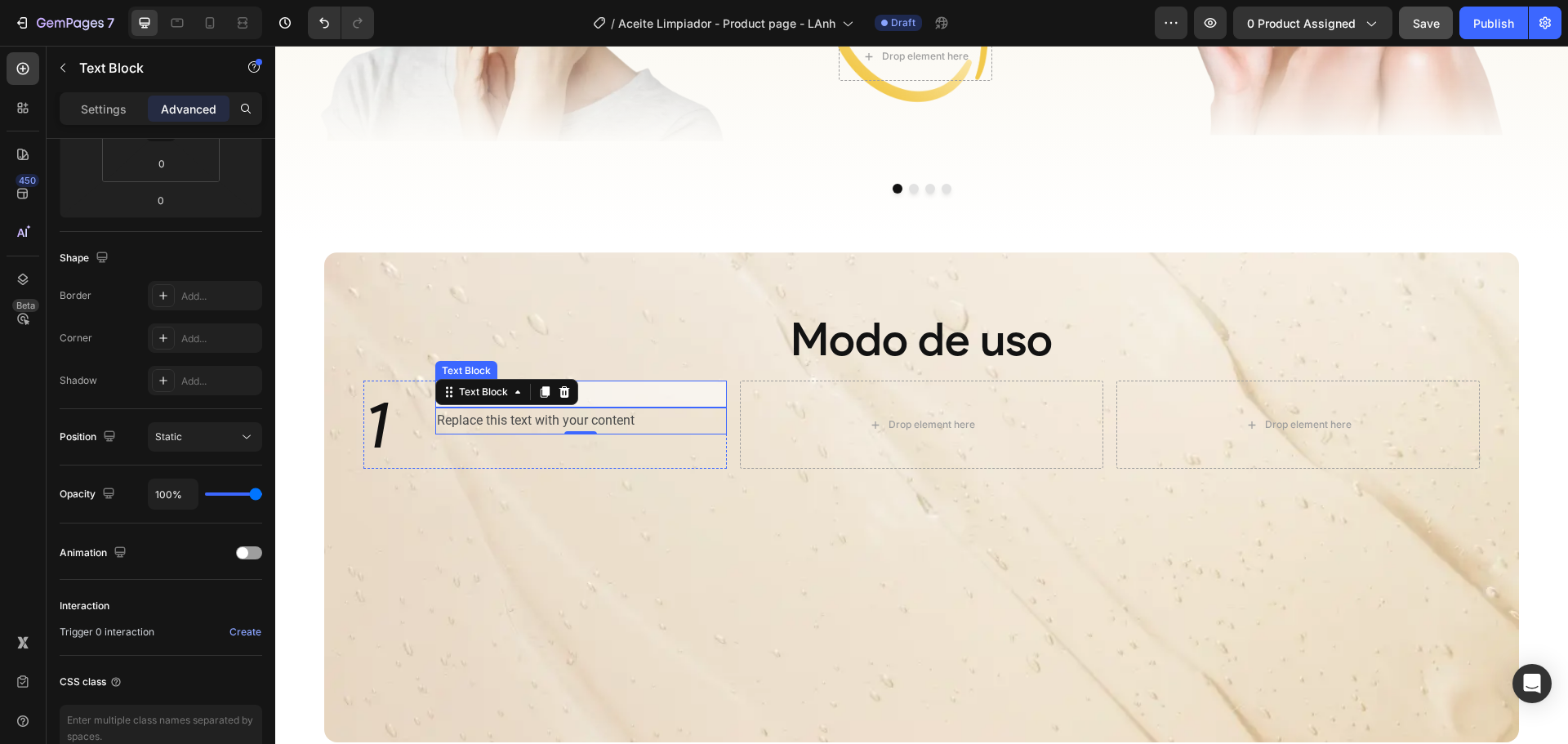
click at [657, 399] on p "Step 1" at bounding box center [581, 393] width 289 height 23
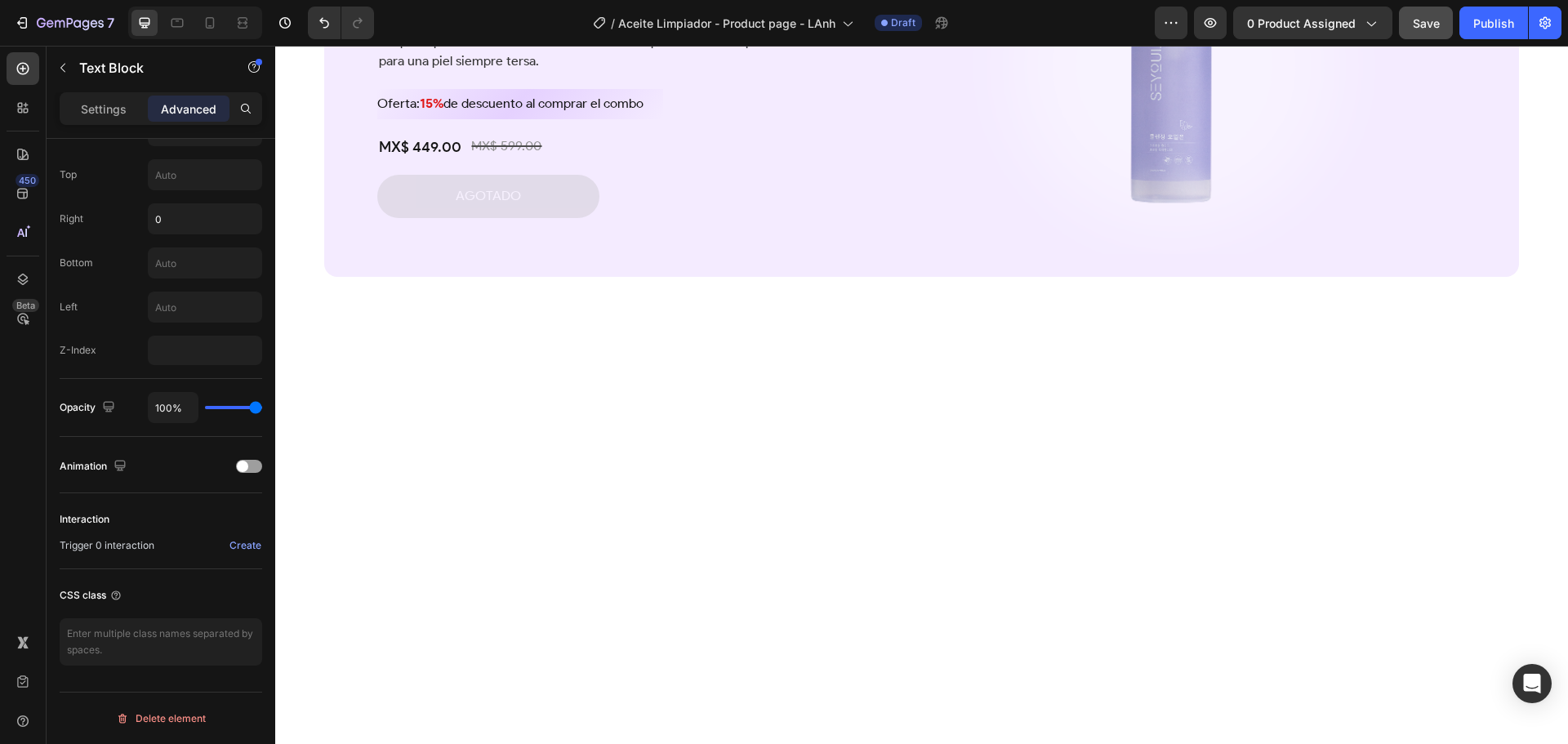
scroll to position [0, 0]
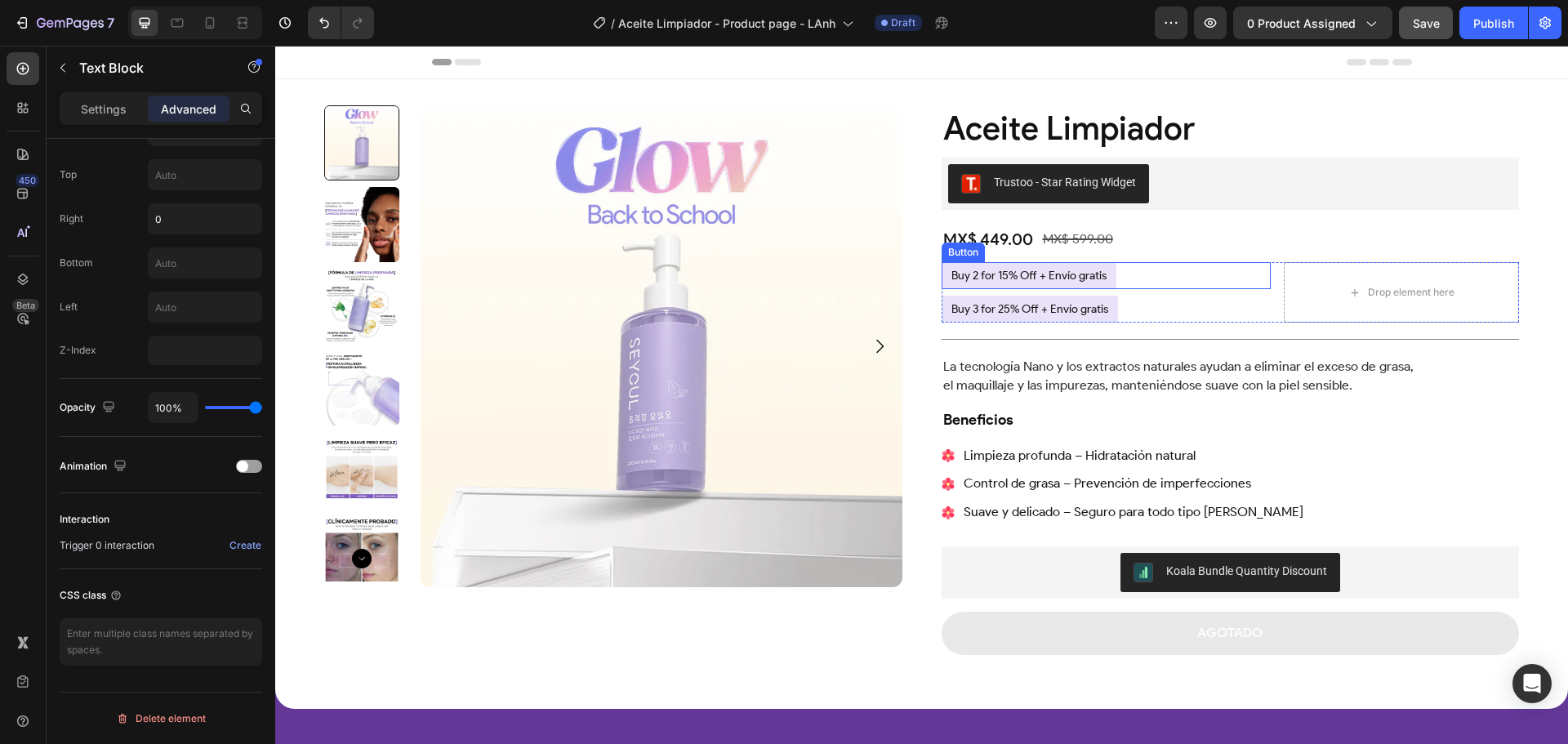
click at [1144, 275] on div "Buy 2 for 15% Off + Envío gratis Button" at bounding box center [1106, 275] width 329 height 27
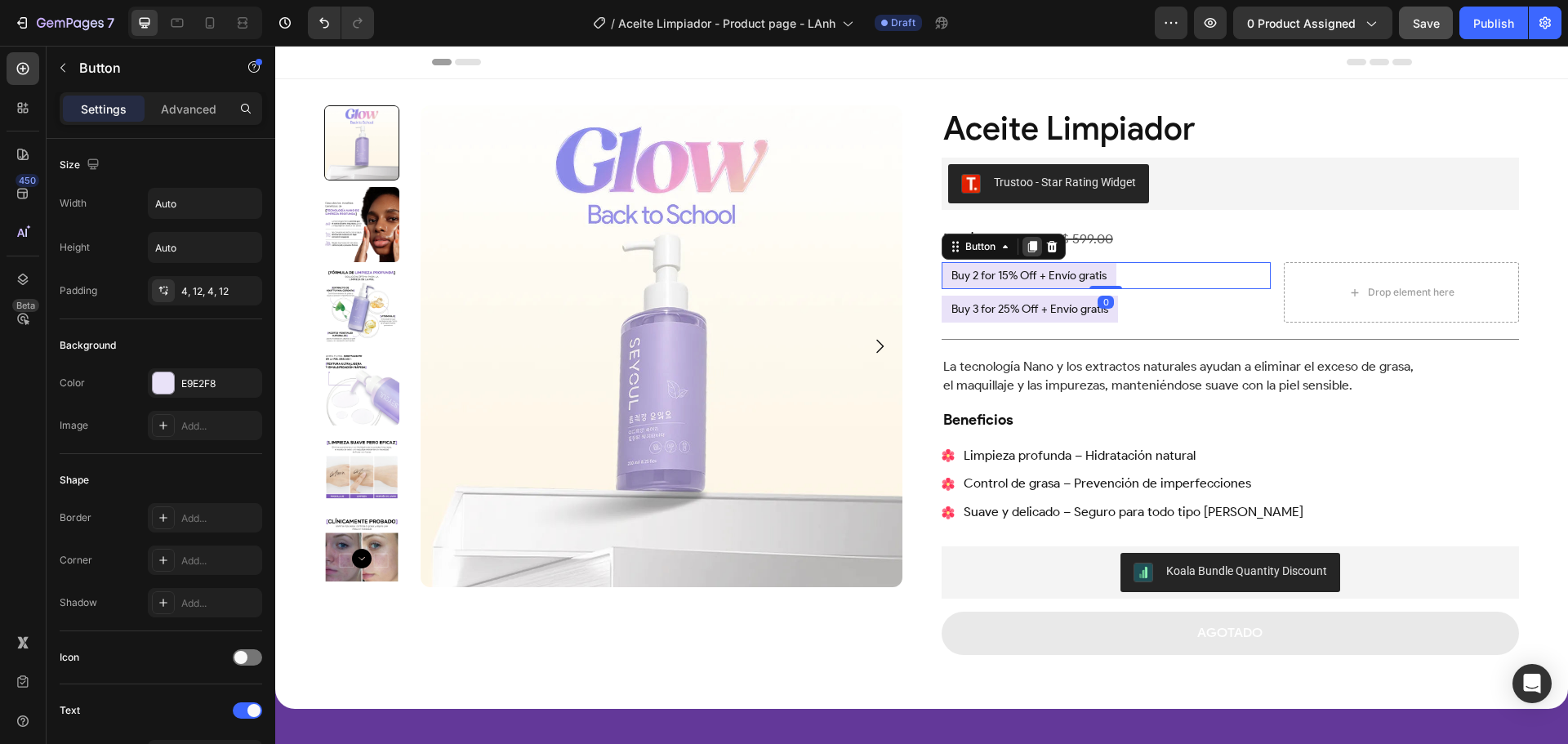
click at [1028, 246] on icon at bounding box center [1032, 247] width 9 height 11
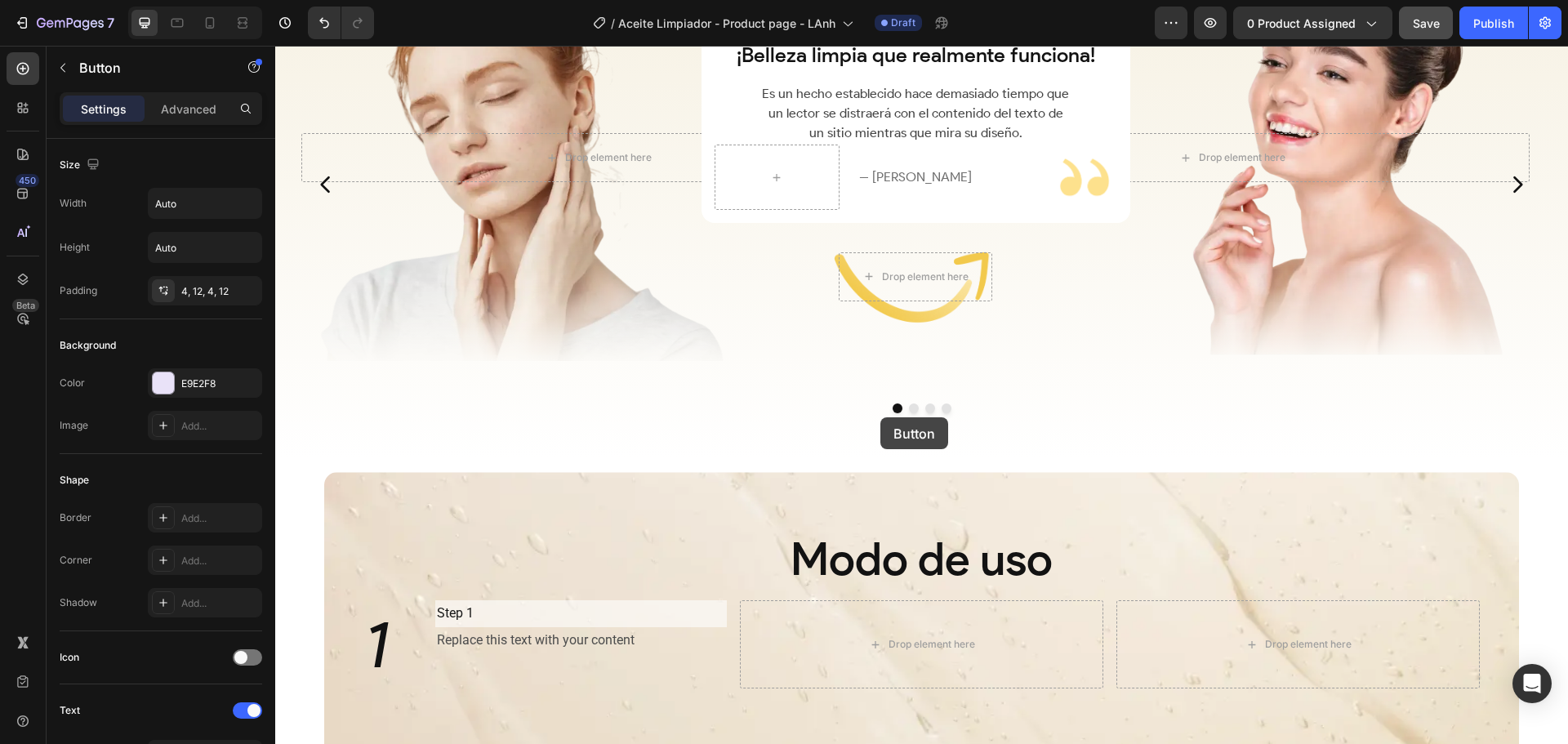
scroll to position [2694, 0]
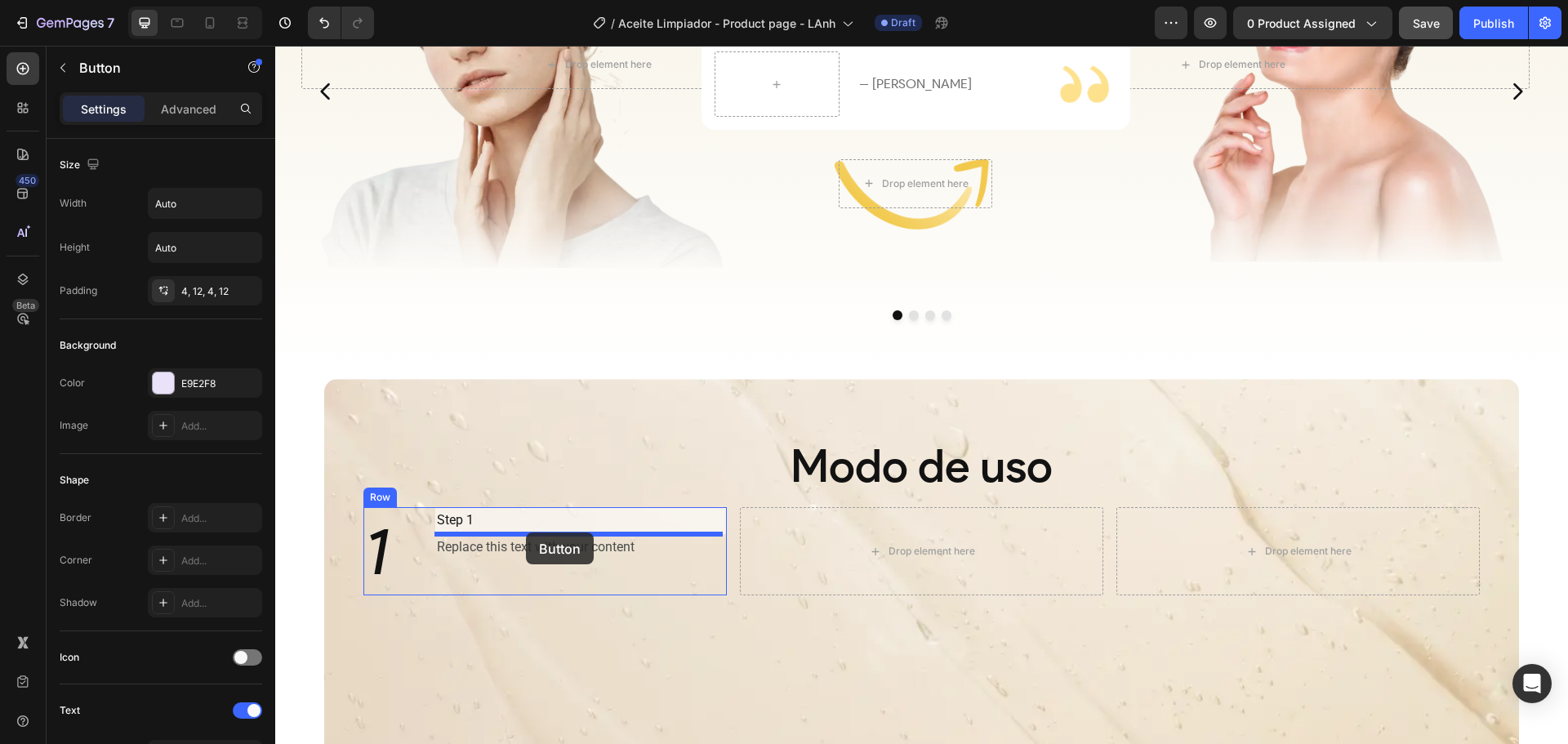
drag, startPoint x: 961, startPoint y: 273, endPoint x: 526, endPoint y: 533, distance: 506.8
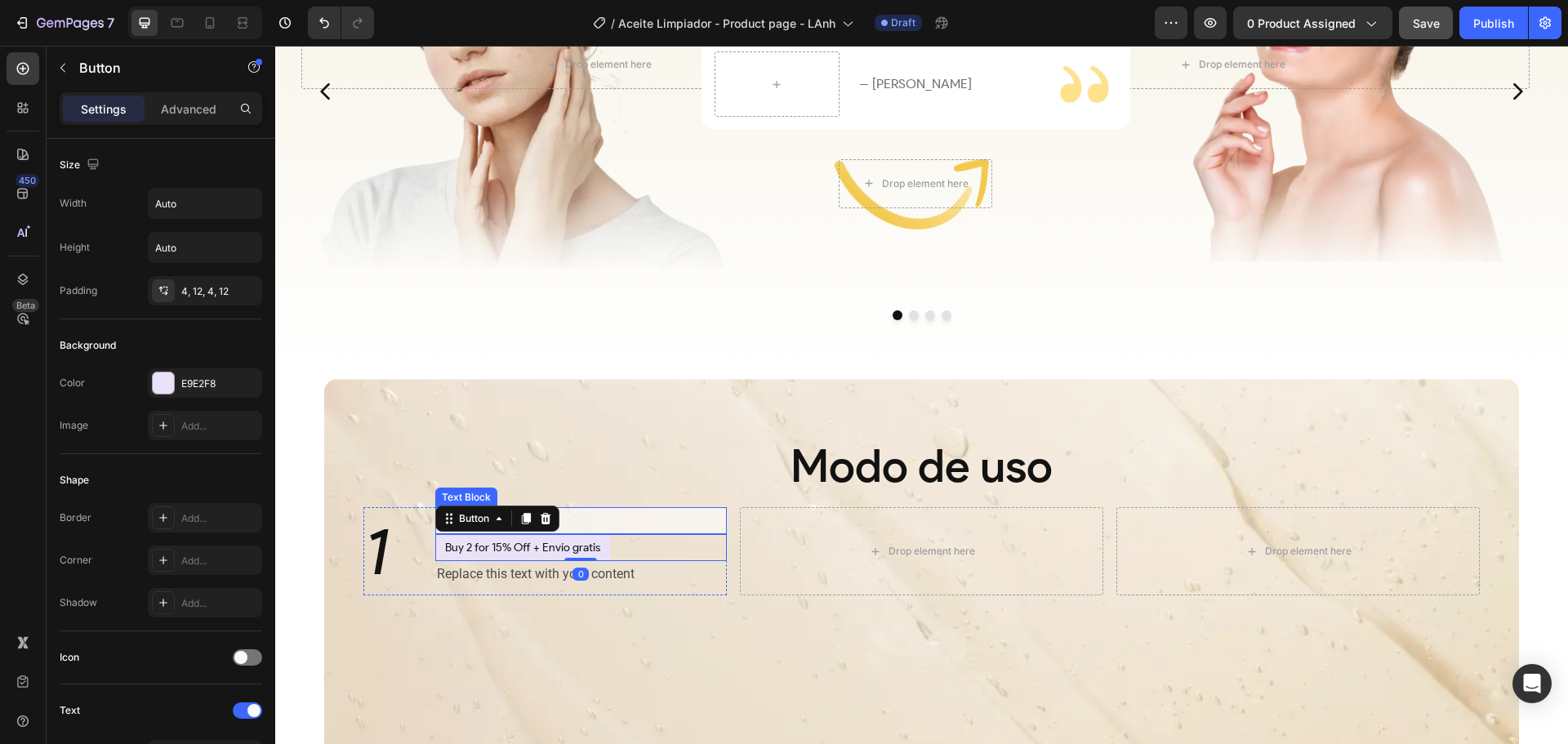
click at [622, 510] on p "Step 1" at bounding box center [581, 520] width 289 height 23
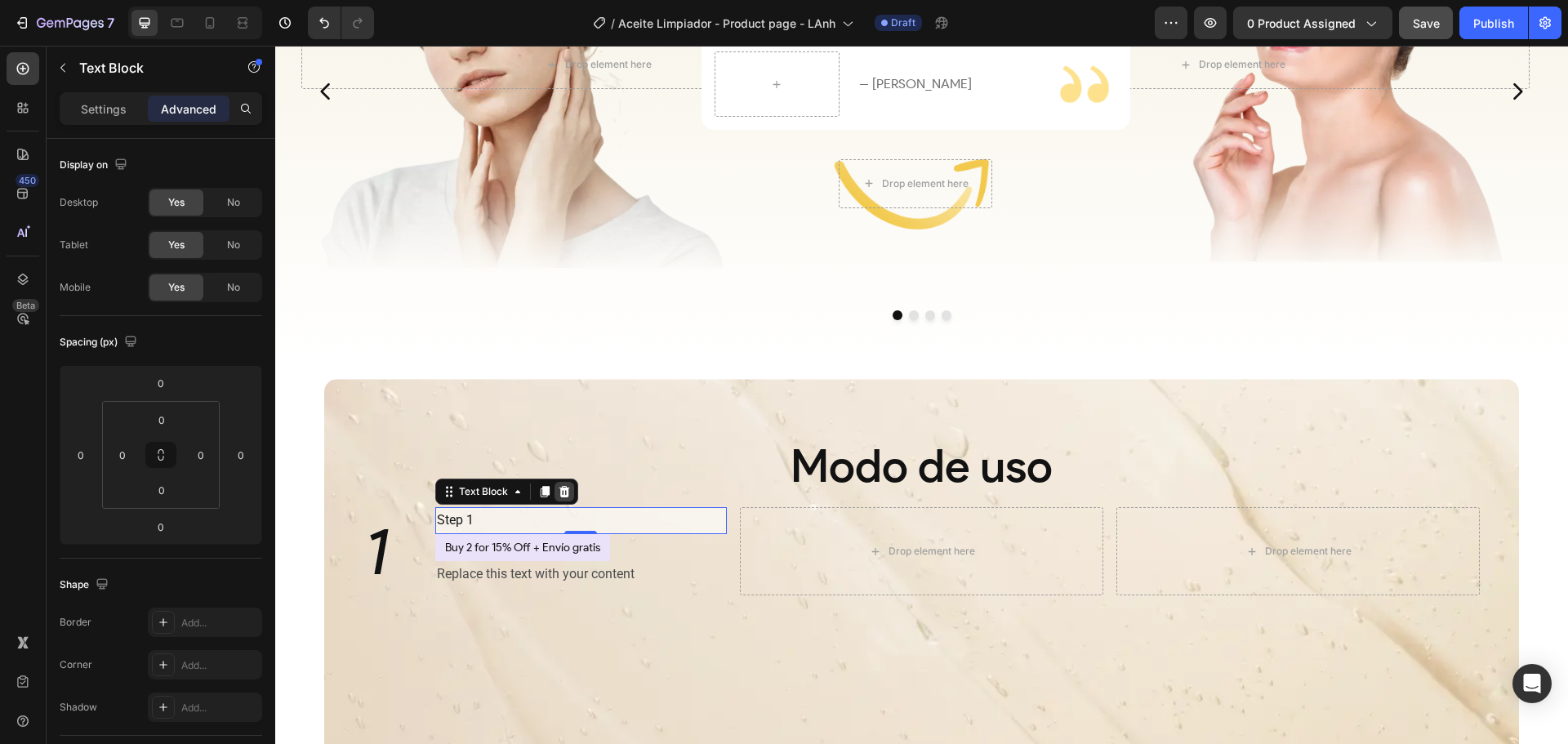
click at [563, 494] on icon at bounding box center [564, 492] width 10 height 11
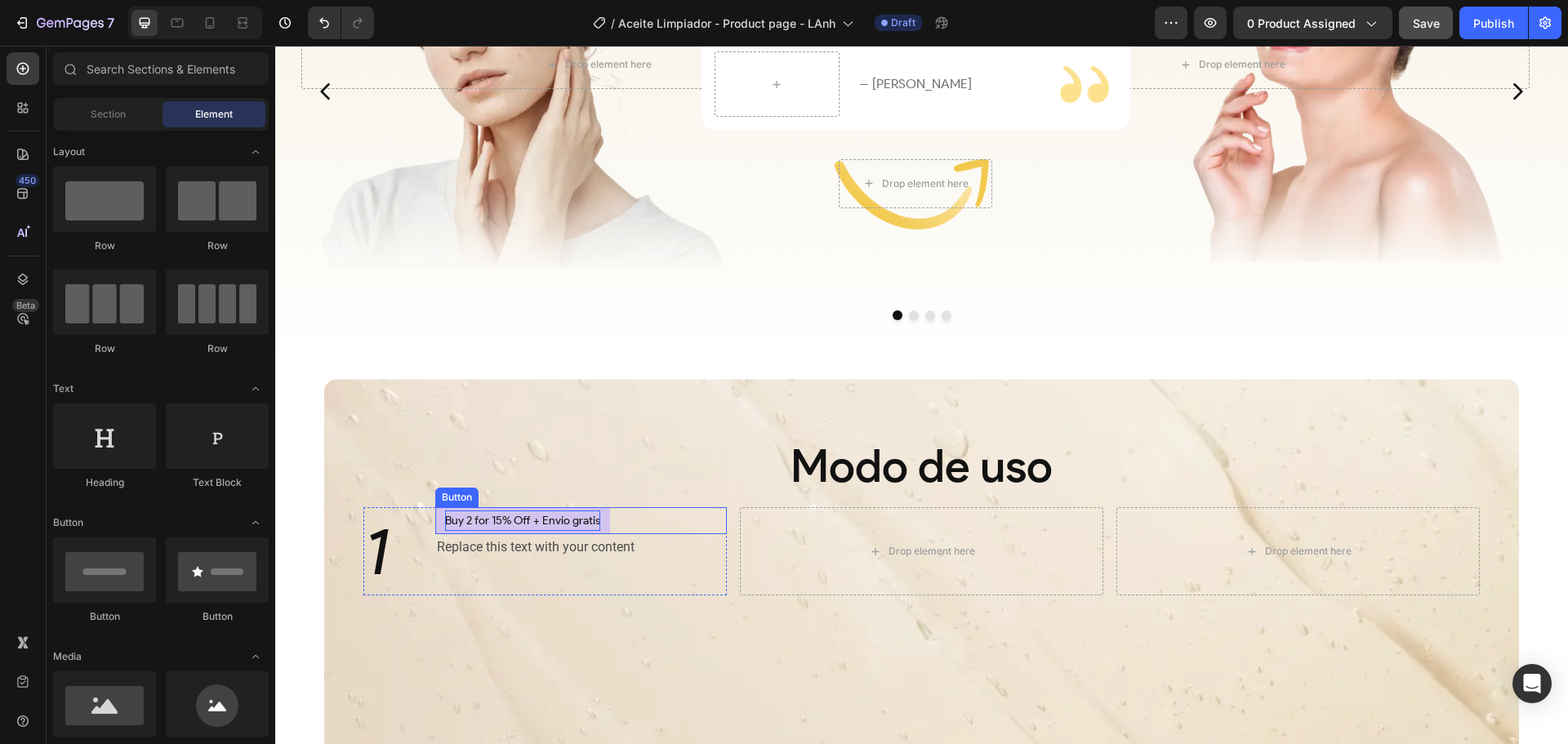
click at [506, 519] on p "Buy 2 for 15% Off + Envío gratis" at bounding box center [523, 521] width 156 height 20
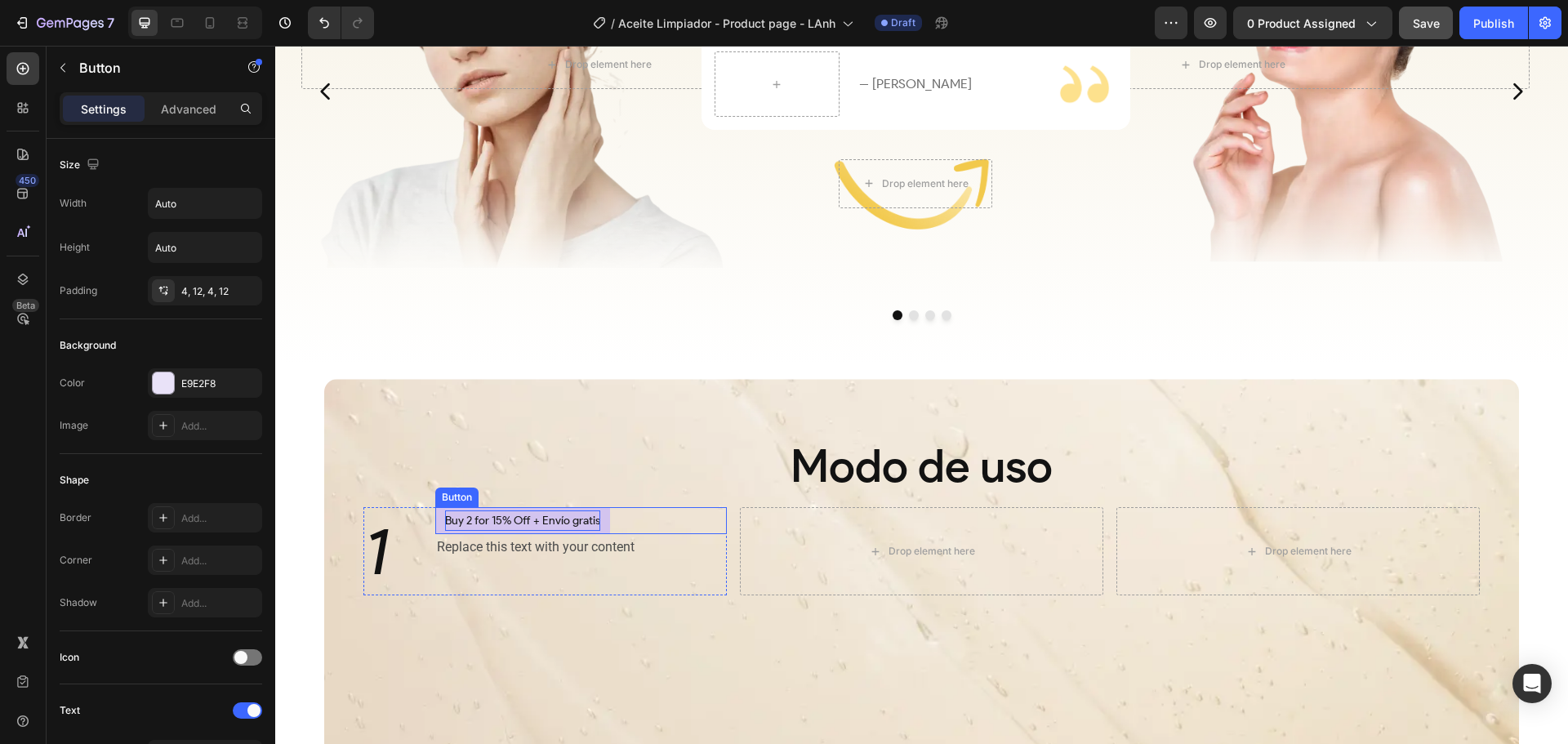
click at [506, 519] on p "Buy 2 for 15% Off + Envío gratis" at bounding box center [523, 521] width 156 height 20
click at [435, 507] on button "Step" at bounding box center [457, 520] width 43 height 27
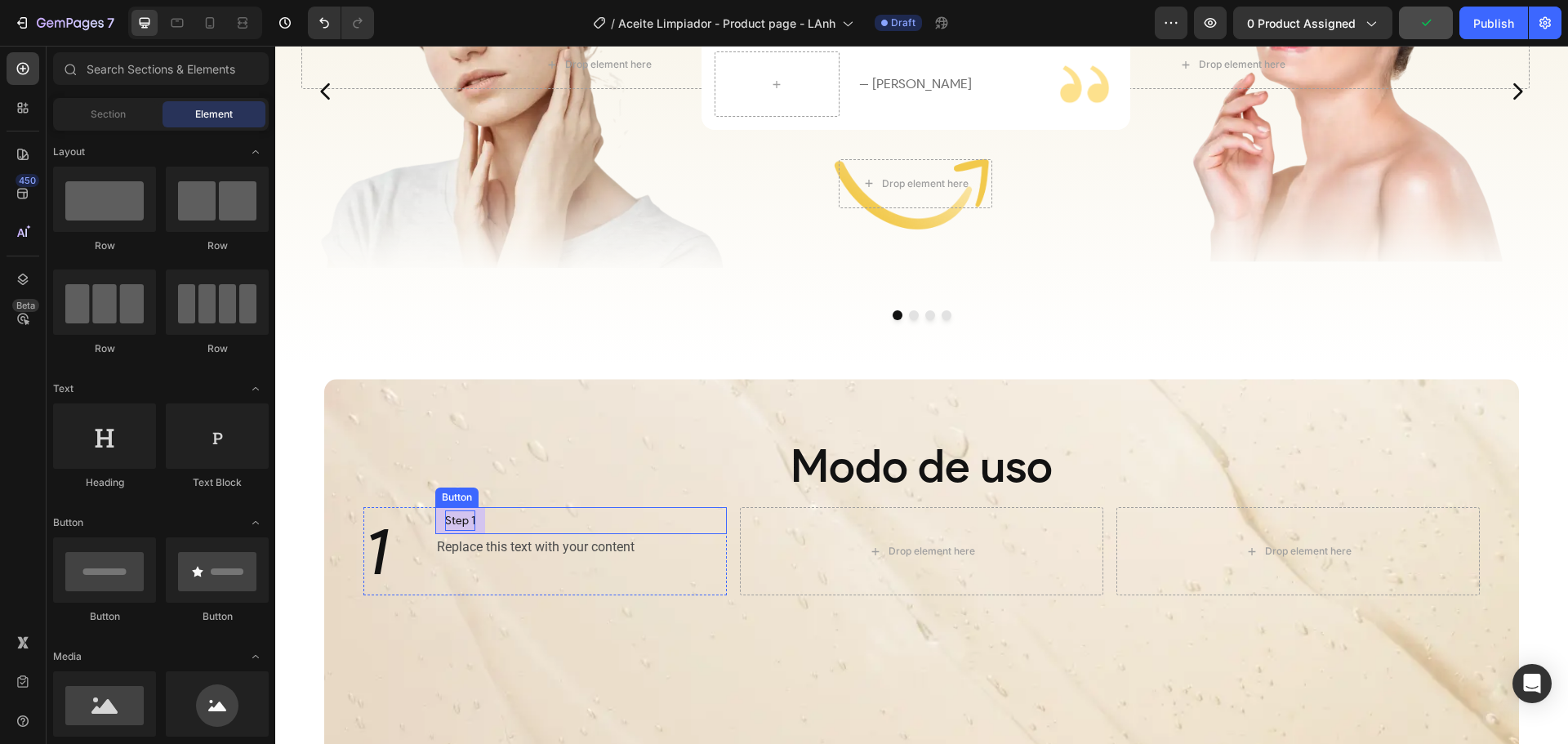
click at [490, 522] on div "Step 1 Button" at bounding box center [581, 520] width 293 height 27
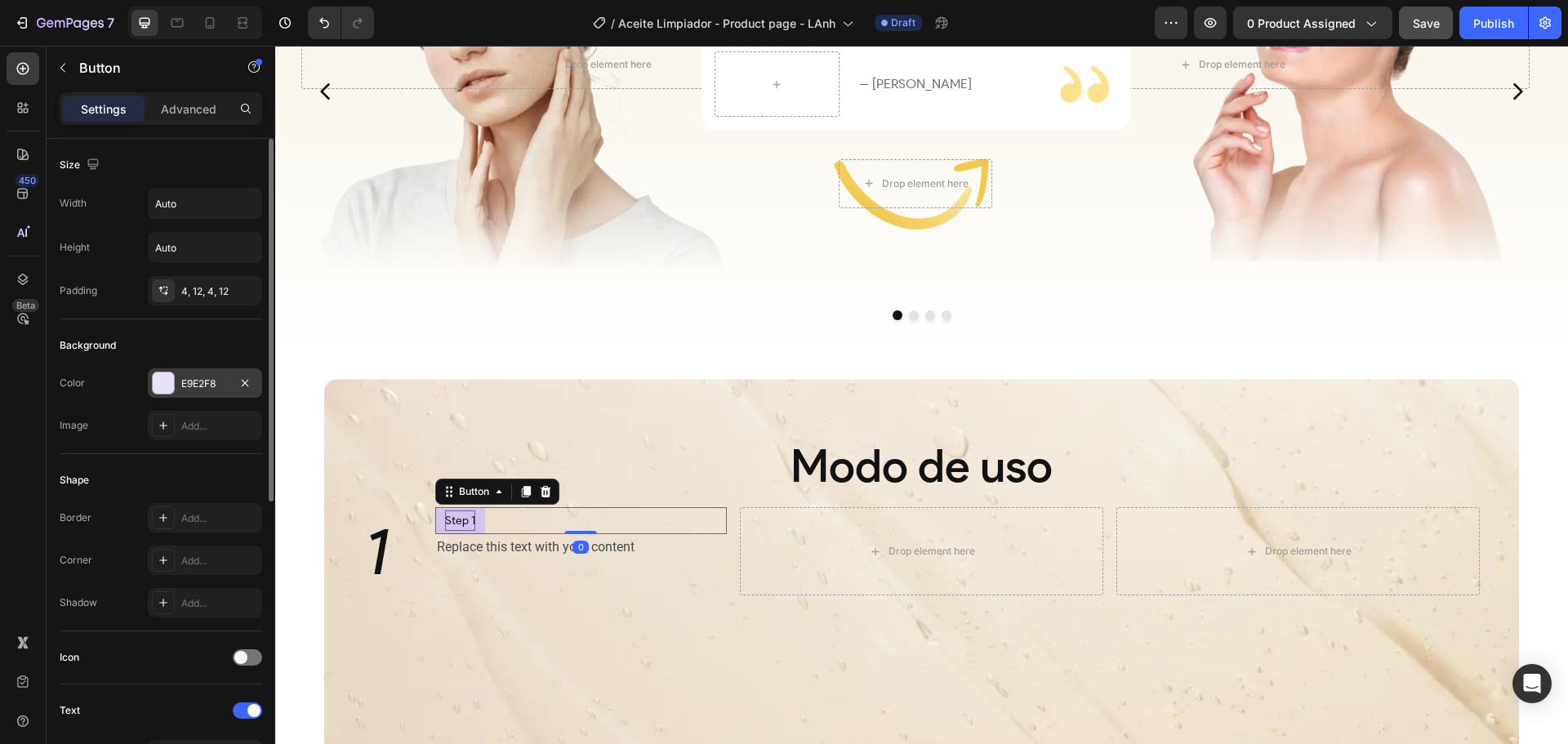
click at [160, 380] on div at bounding box center [163, 383] width 21 height 21
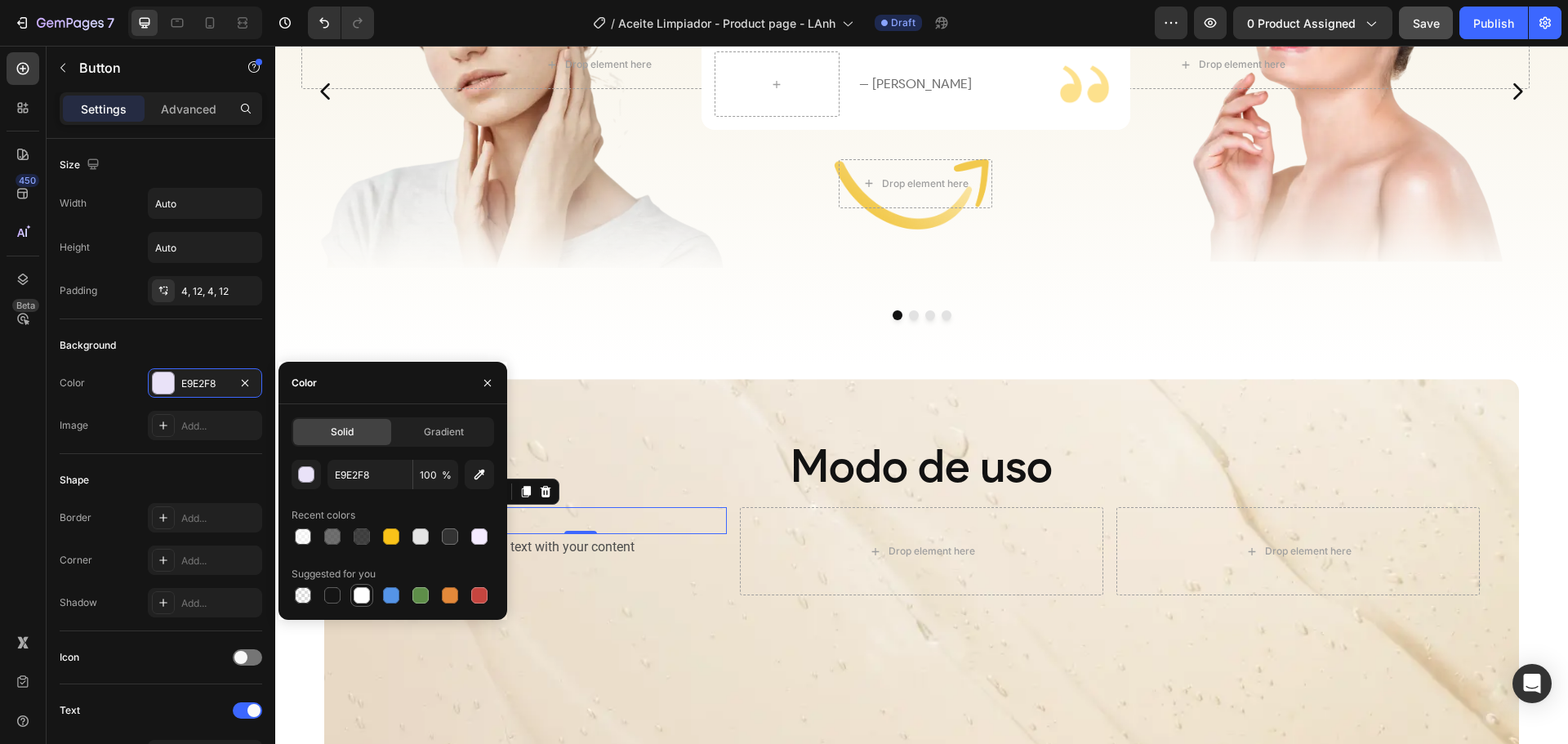
click at [365, 594] on div at bounding box center [362, 595] width 17 height 17
type input "FFFFFF"
click at [426, 474] on input "100" at bounding box center [436, 475] width 45 height 30
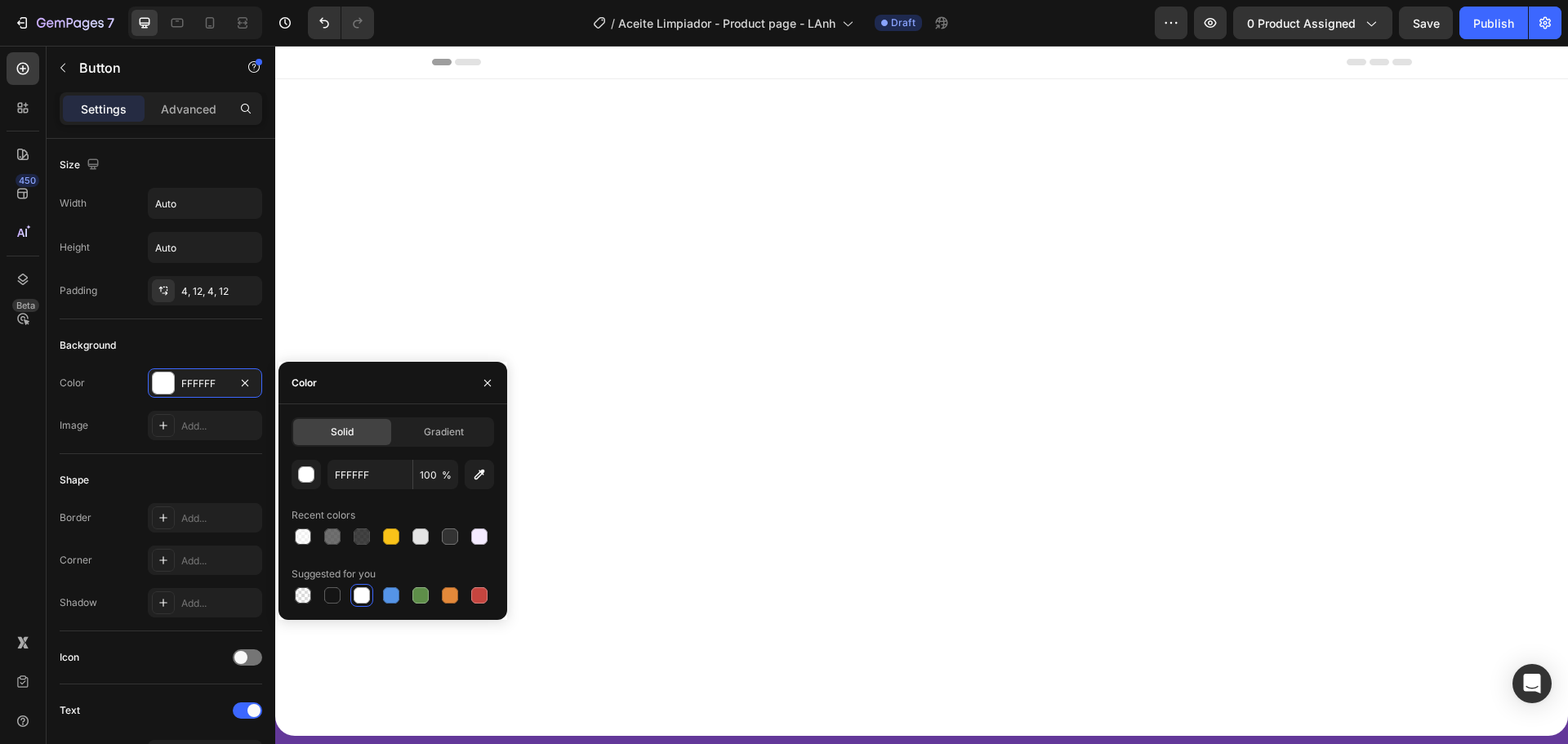
scroll to position [2694, 0]
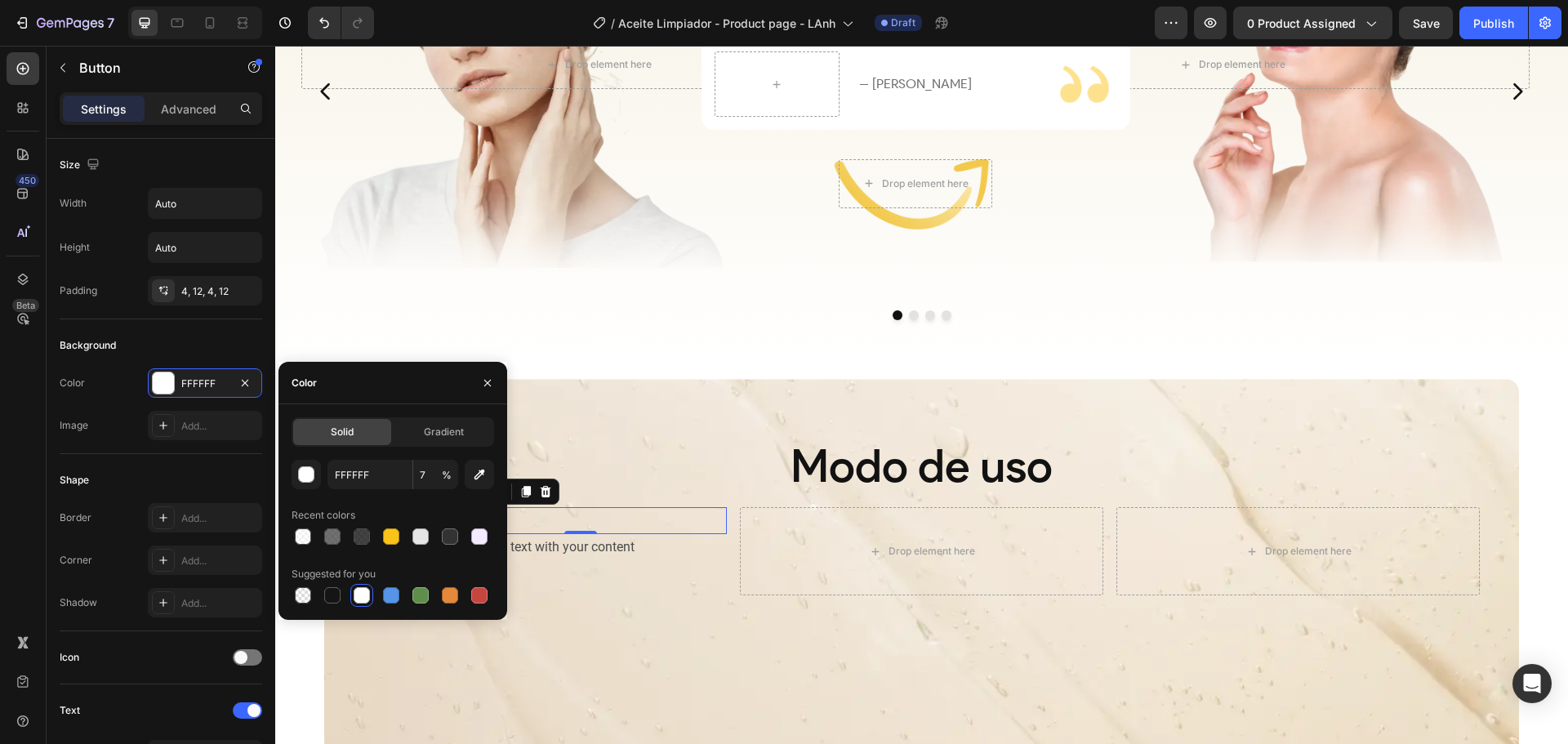
type input "70"
click at [646, 413] on div "Modo de uso Heading 1 Heading Step 1 Button 0 Replace this text with your conte…" at bounding box center [921, 488] width 1169 height 213
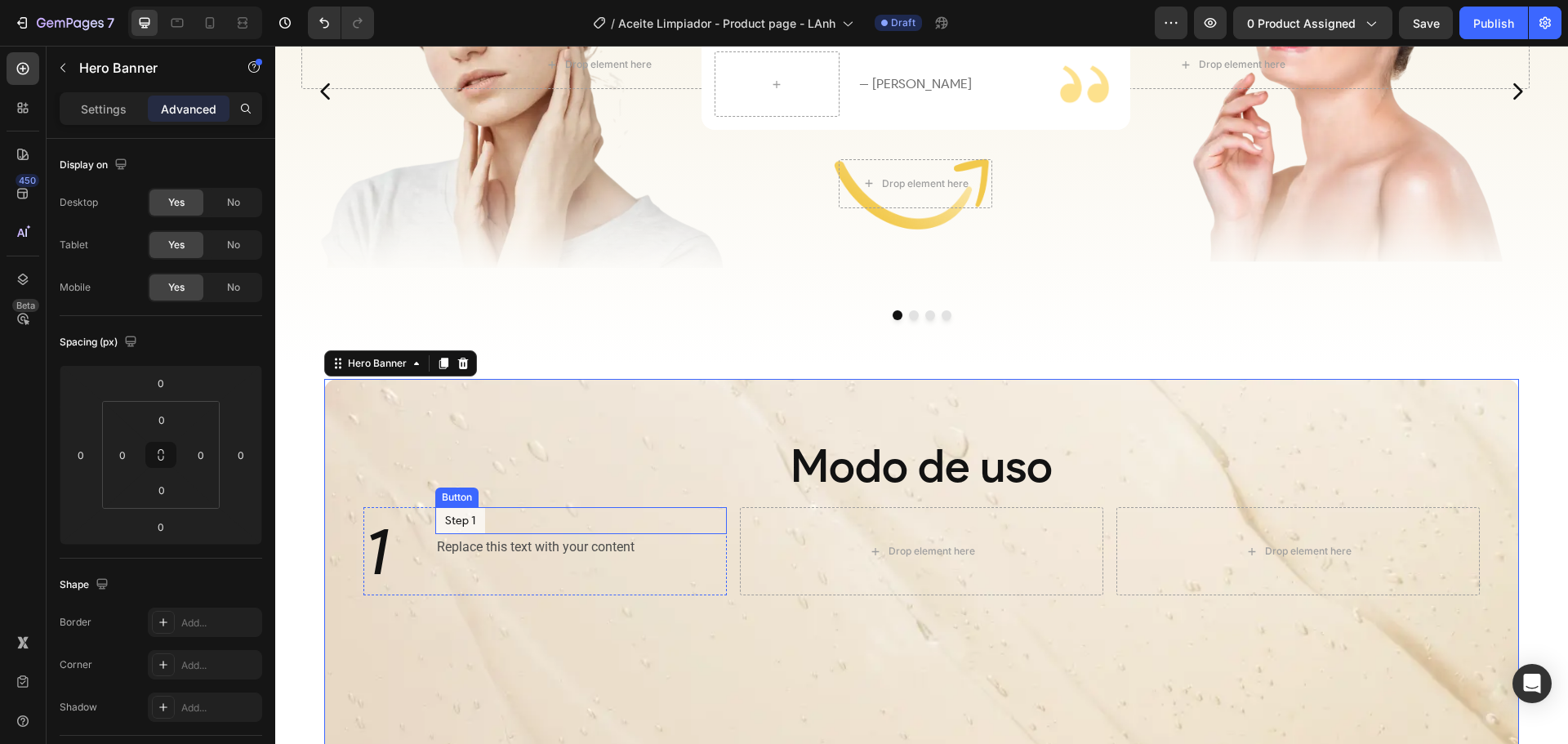
click at [507, 512] on div "Step 1 Button" at bounding box center [581, 520] width 293 height 27
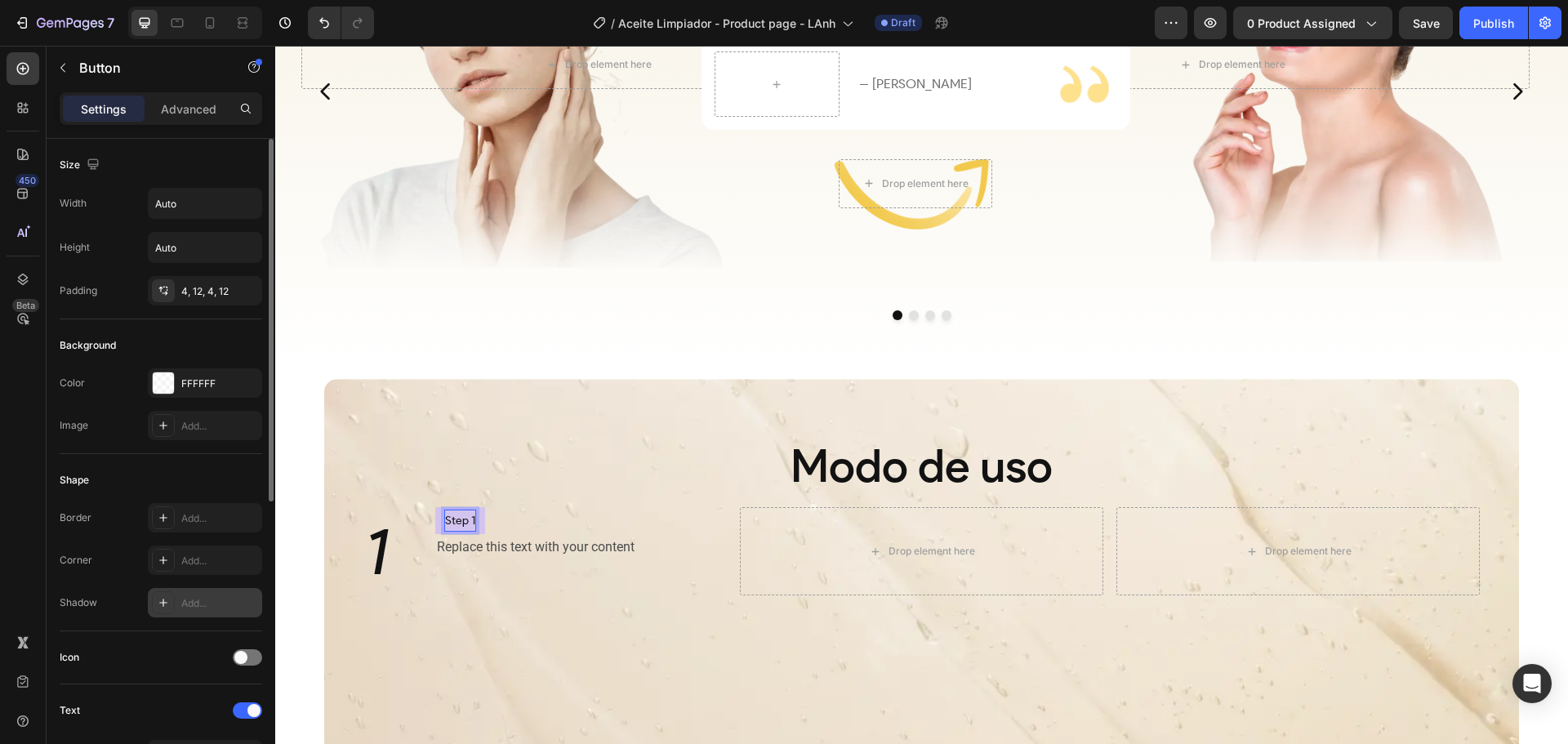
scroll to position [327, 0]
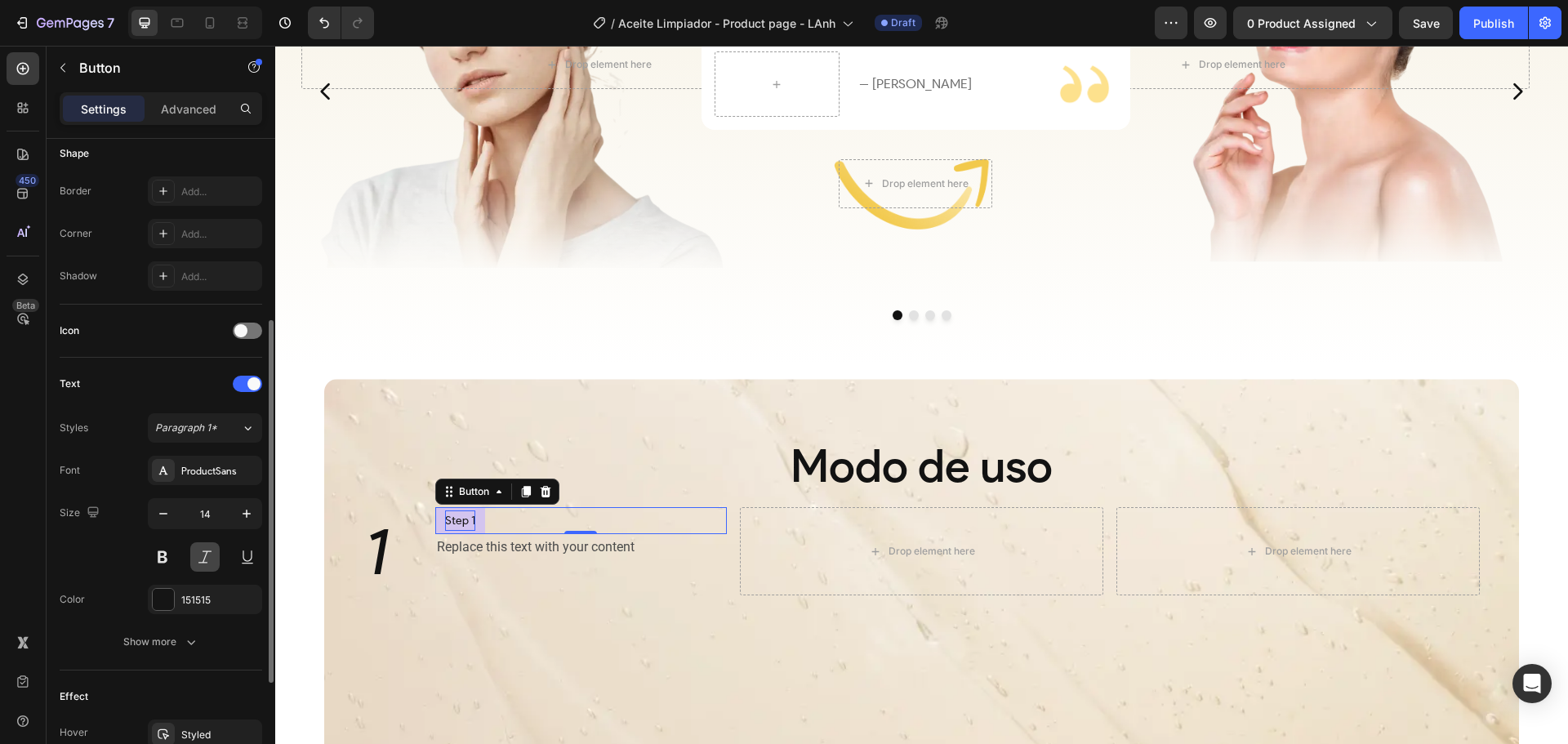
click at [202, 558] on button at bounding box center [205, 557] width 30 height 30
click at [246, 510] on icon "button" at bounding box center [247, 514] width 17 height 17
type input "16"
click at [497, 554] on div "Replace this text with your content" at bounding box center [581, 550] width 293 height 27
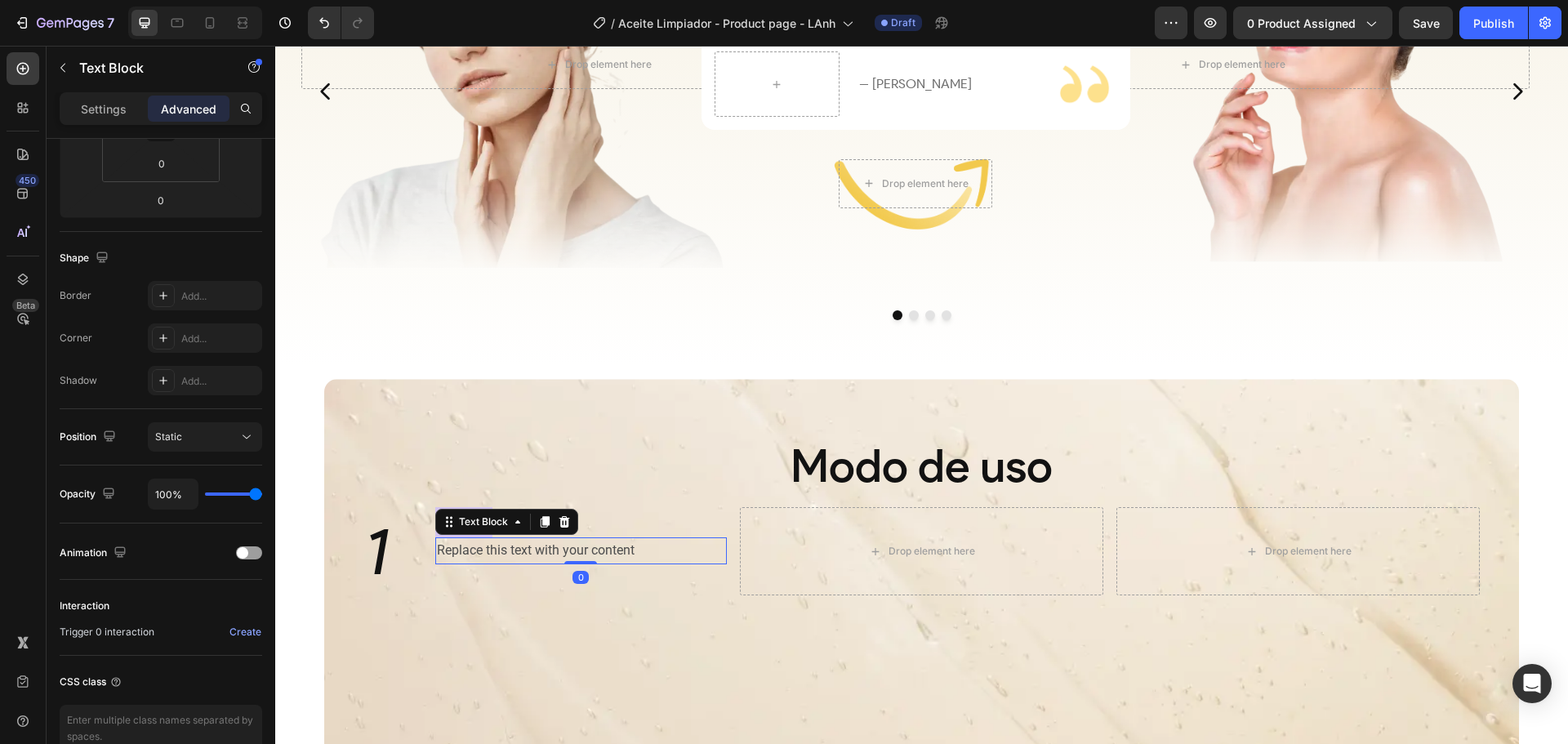
click at [497, 554] on div "Replace this text with your content" at bounding box center [581, 550] width 293 height 27
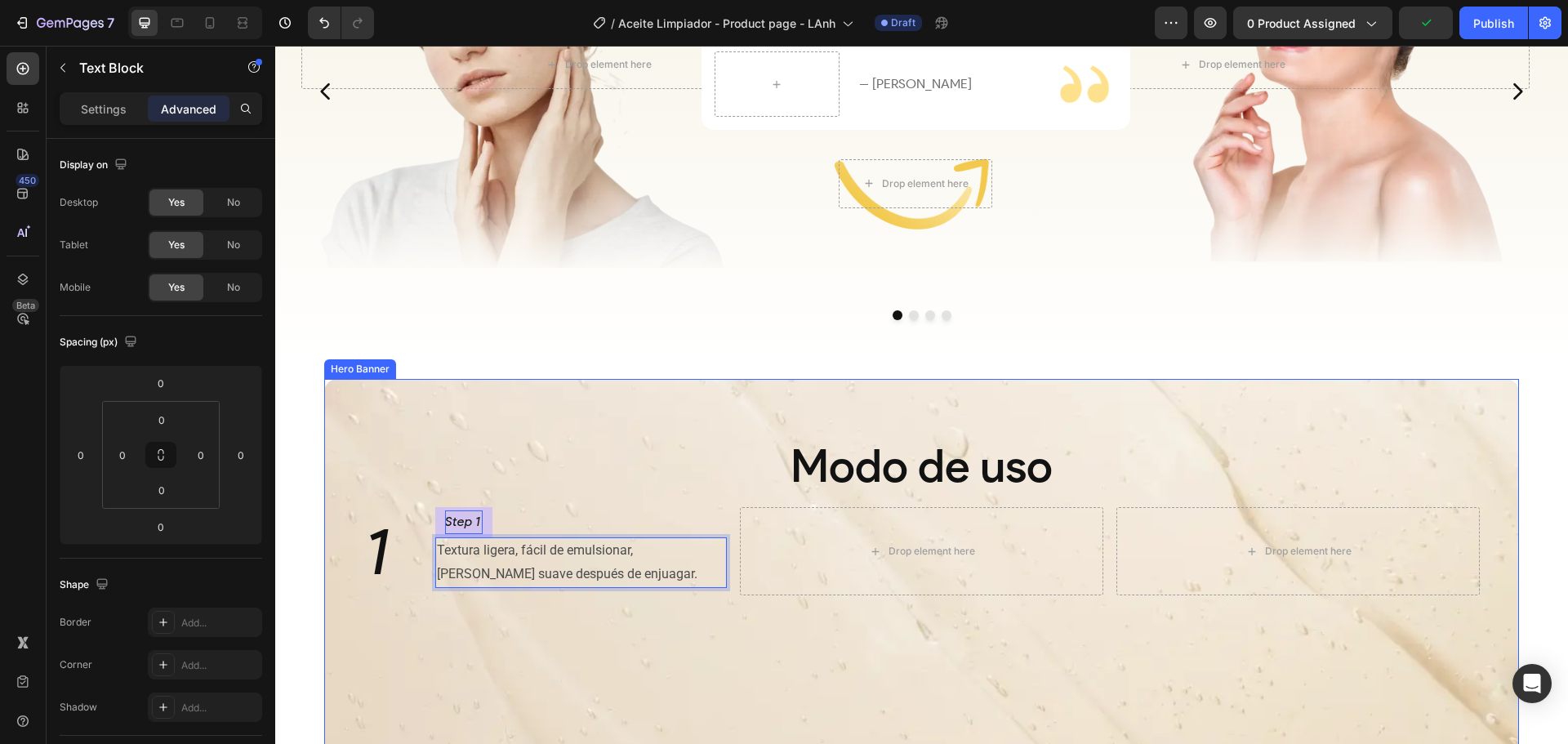
click at [652, 615] on div "Background Image" at bounding box center [921, 624] width 1195 height 490
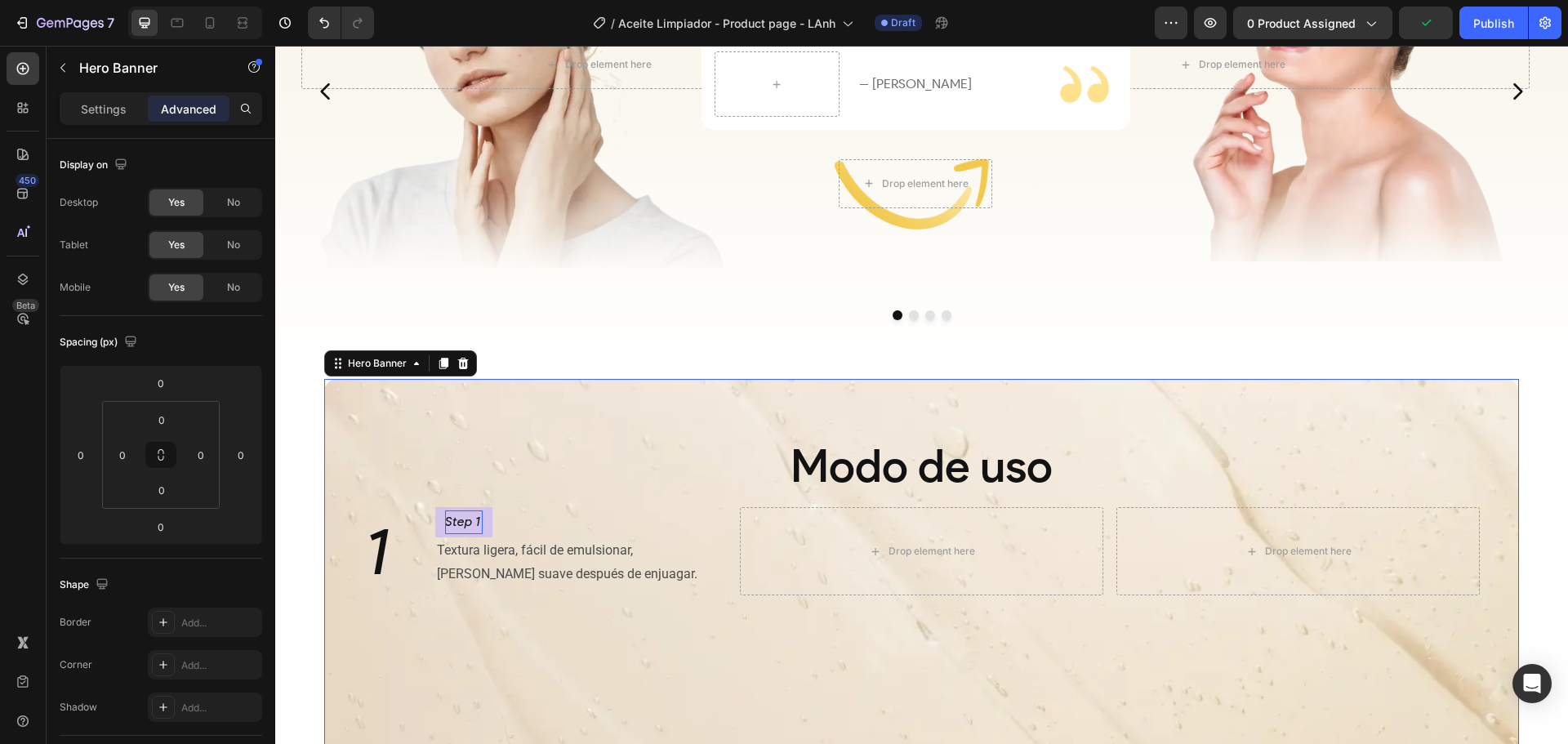
click at [577, 557] on p "Textura ligera, fácil de emulsionar, deja la piel suave después de enjuagar." at bounding box center [581, 562] width 289 height 47
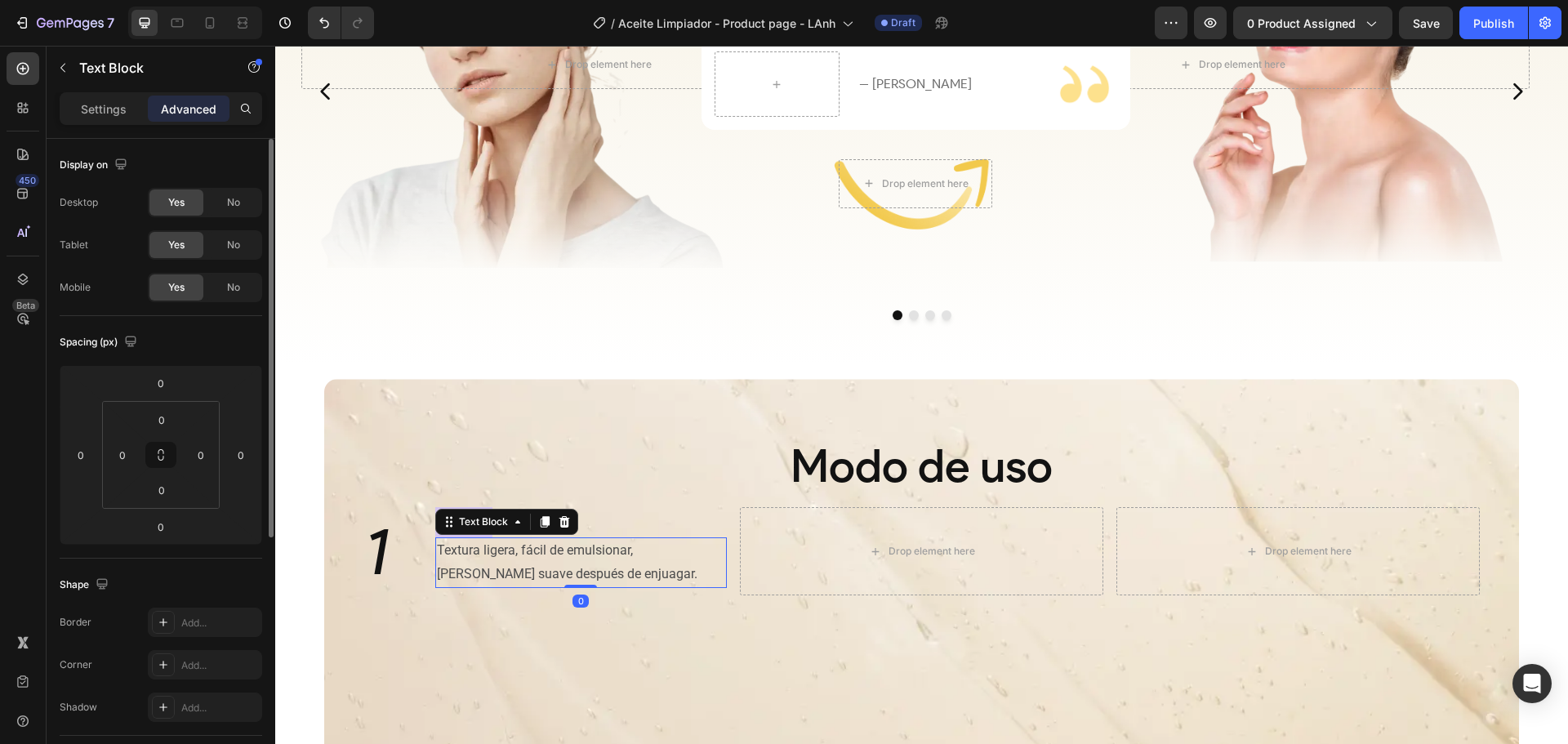
click at [102, 115] on p "Settings" at bounding box center [103, 109] width 46 height 17
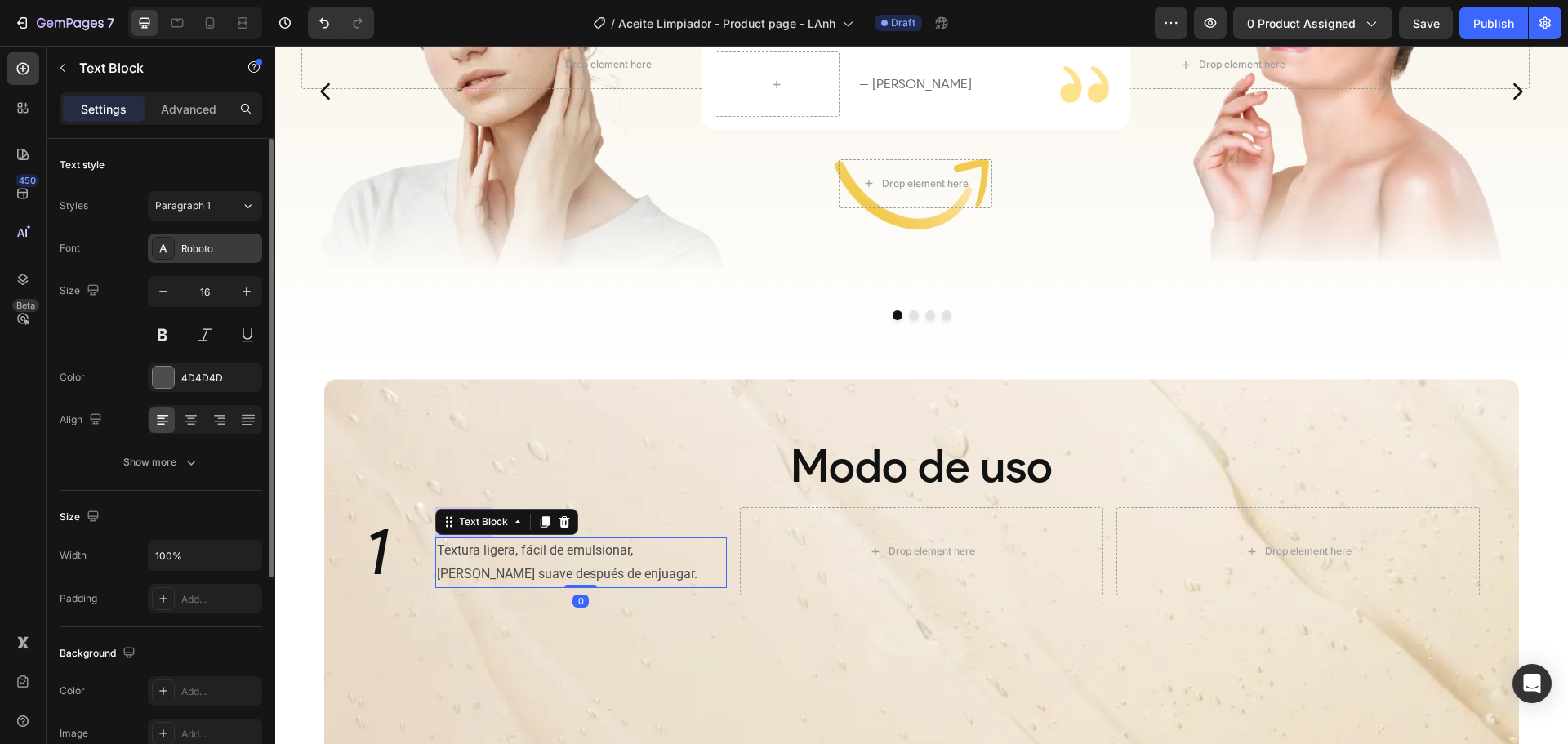
click at [209, 252] on div "Roboto" at bounding box center [220, 249] width 76 height 15
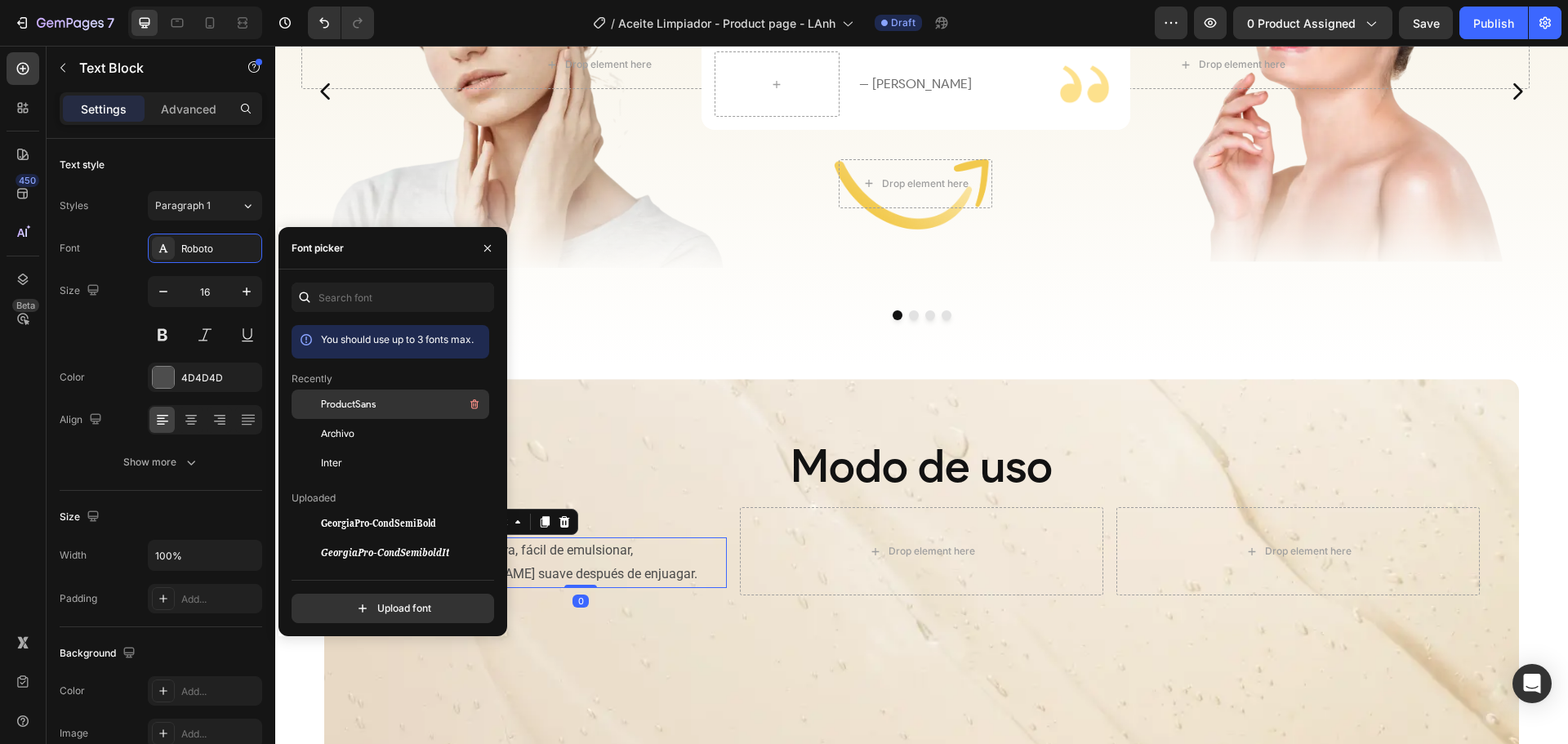
click at [361, 404] on span "ProductSans" at bounding box center [348, 404] width 55 height 15
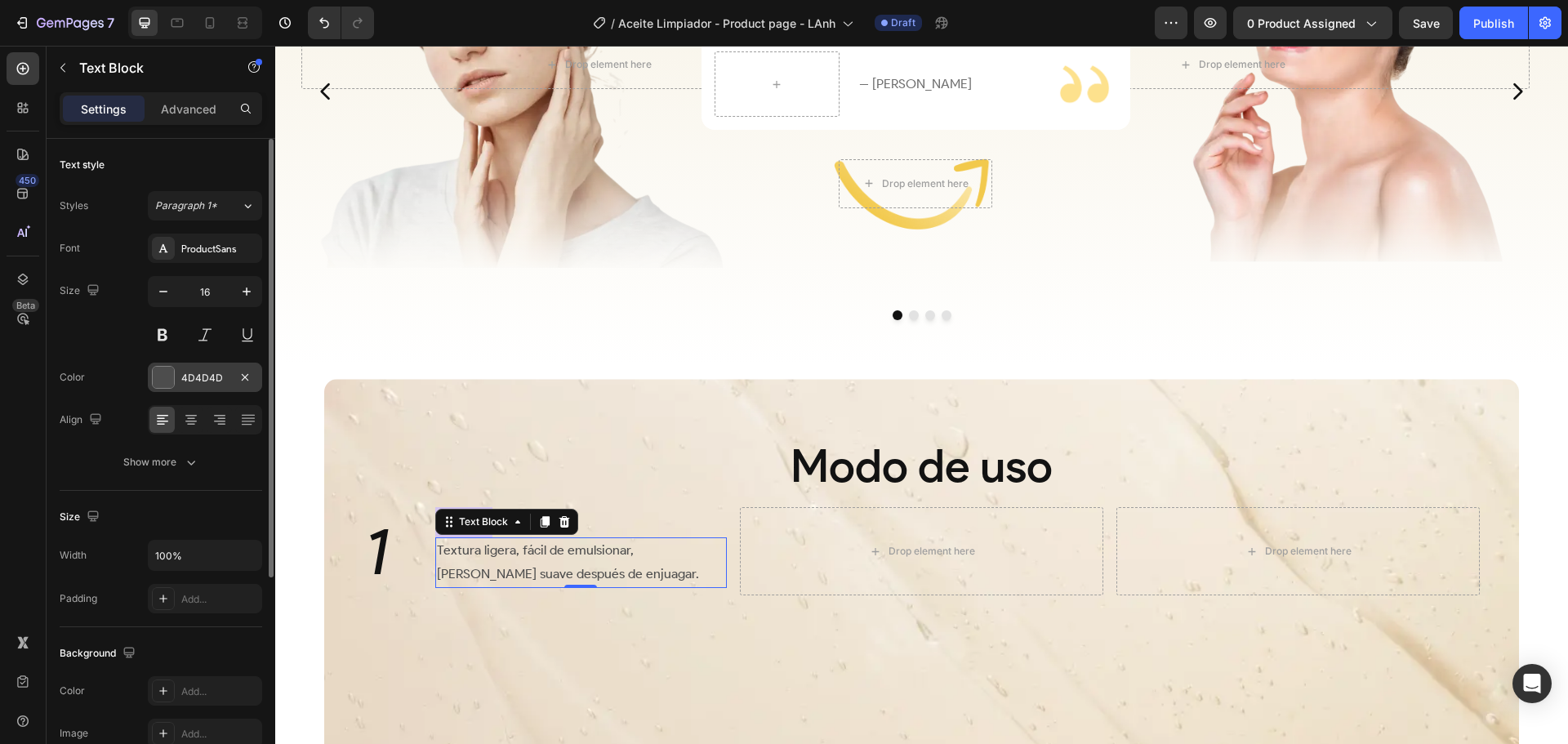
click at [158, 373] on div at bounding box center [163, 377] width 21 height 21
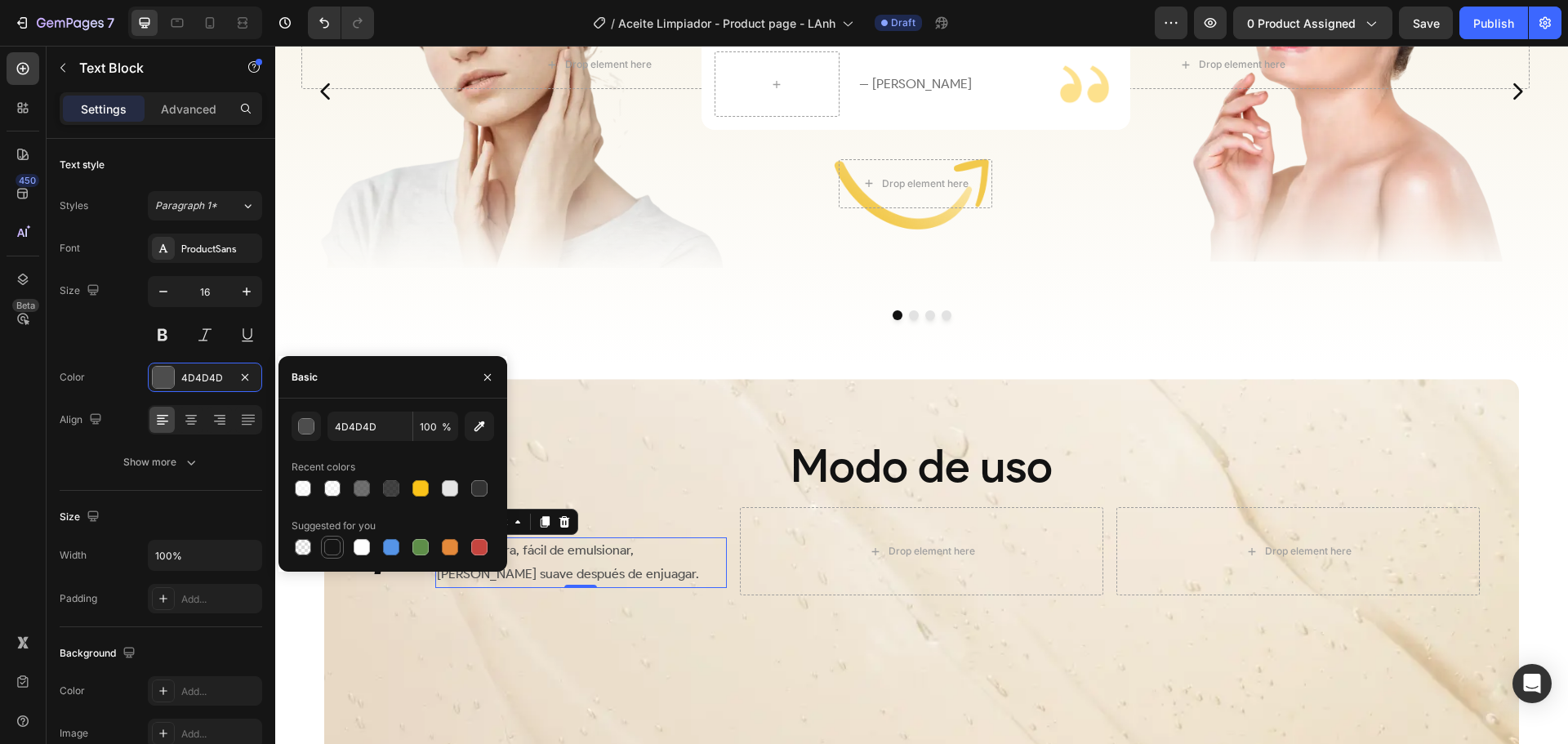
click at [330, 546] on div at bounding box center [333, 548] width 17 height 17
type input "151515"
click at [737, 613] on div "Background Image" at bounding box center [921, 624] width 1195 height 490
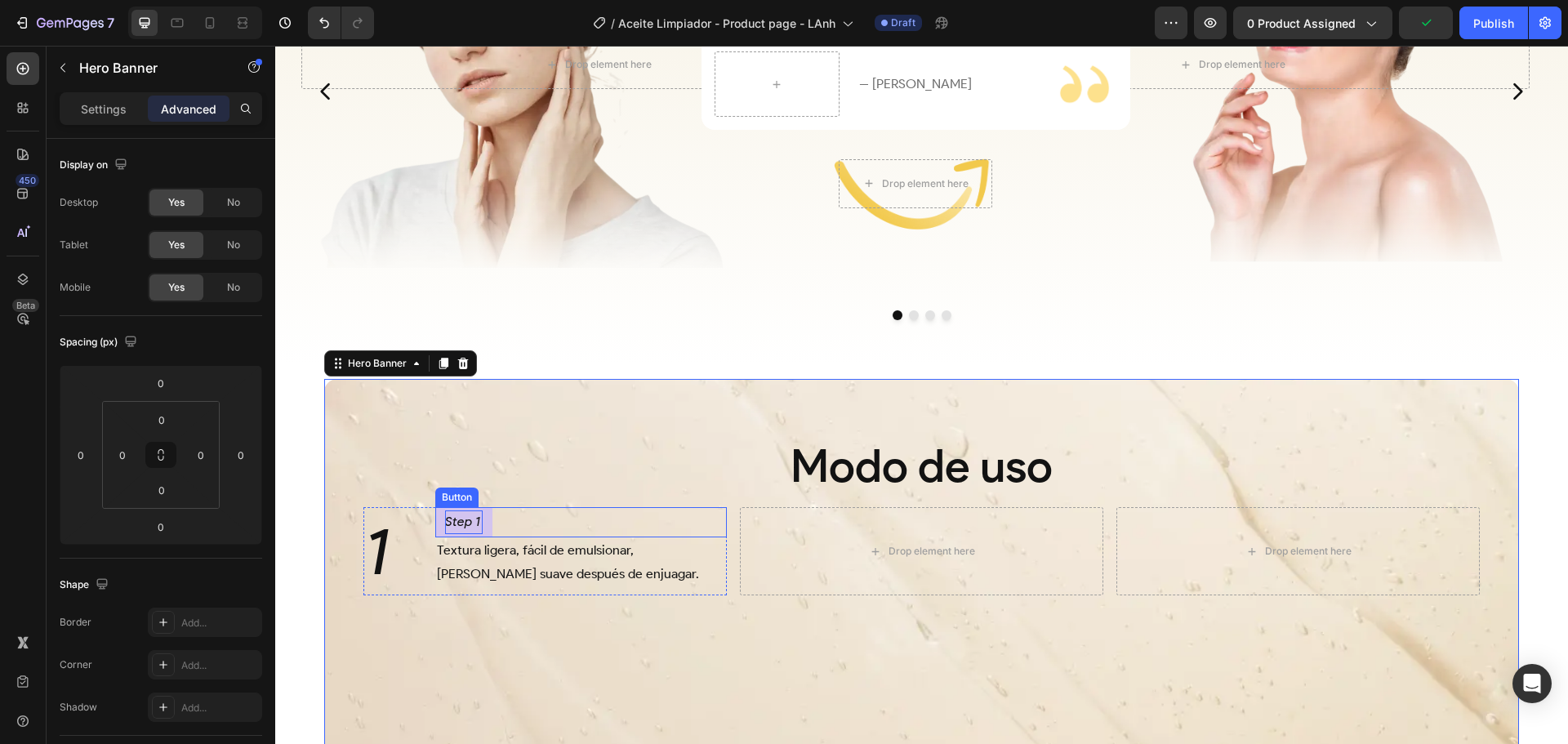
click at [507, 520] on div "Step 1 Button" at bounding box center [581, 521] width 293 height 30
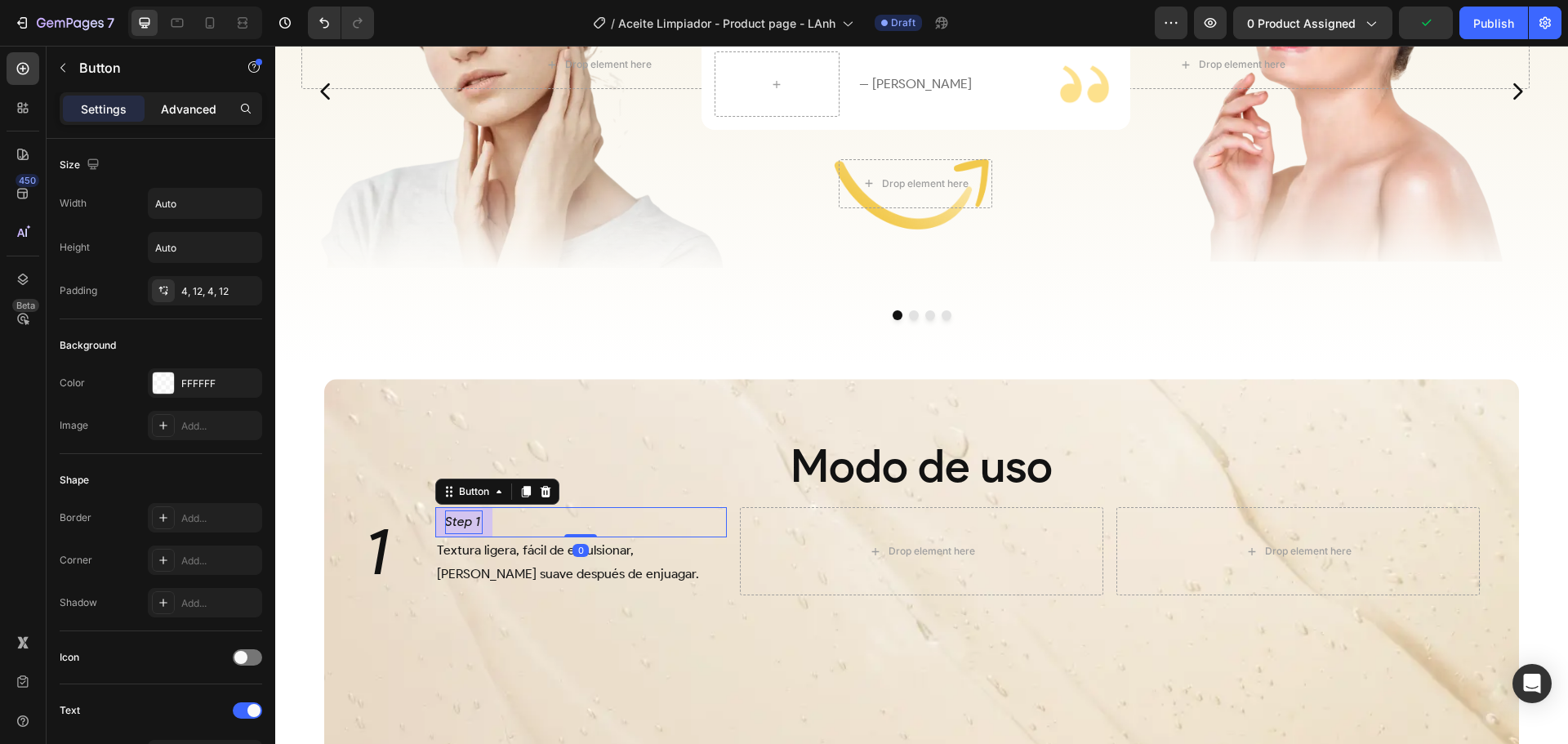
click at [191, 102] on p "Advanced" at bounding box center [189, 109] width 56 height 17
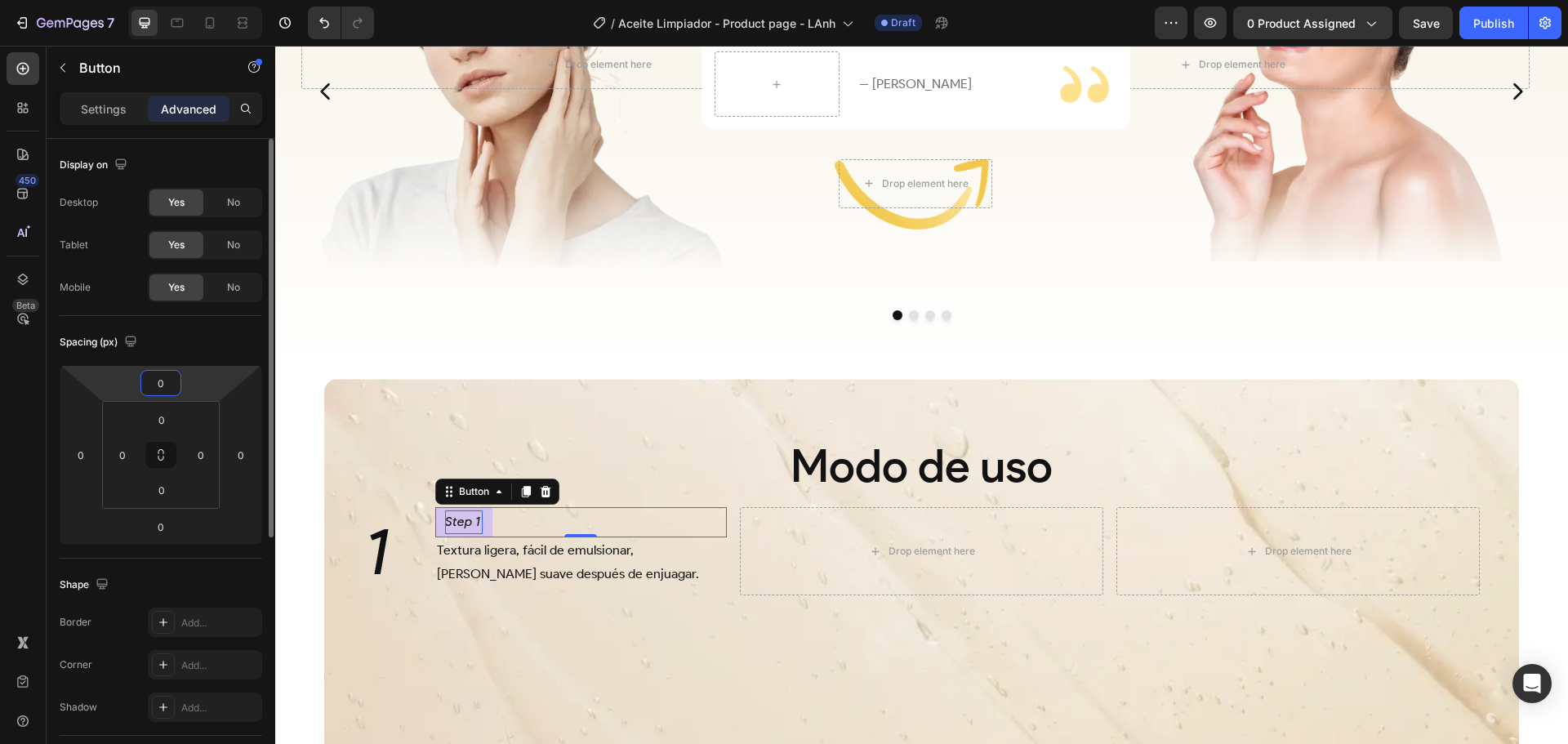
click at [170, 375] on input "0" at bounding box center [160, 383] width 33 height 24
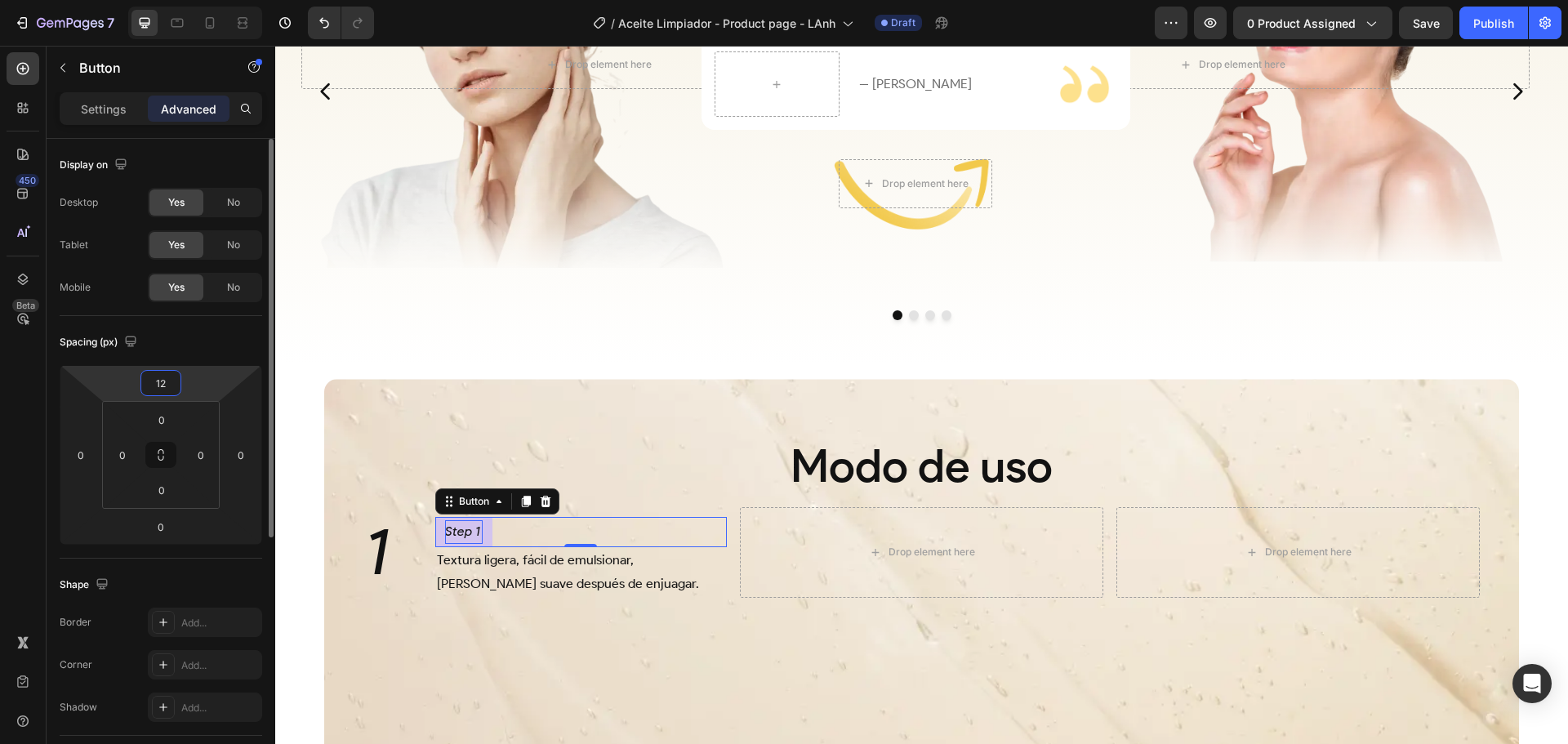
drag, startPoint x: 167, startPoint y: 381, endPoint x: 118, endPoint y: 381, distance: 49.0
click at [123, 381] on div "12 0 0 0" at bounding box center [160, 454] width 202 height 180
type input "0"
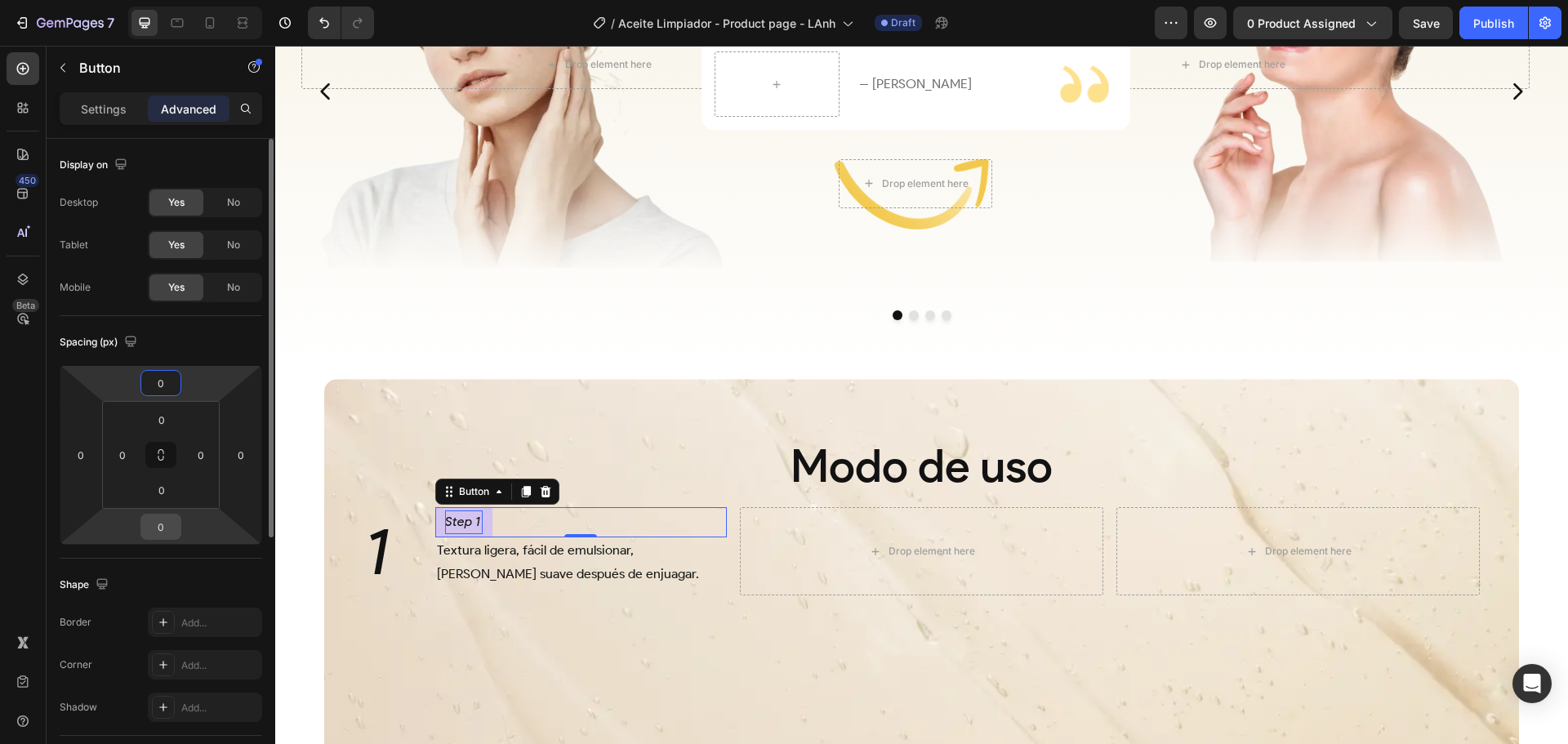
click at [167, 525] on input "0" at bounding box center [160, 526] width 33 height 24
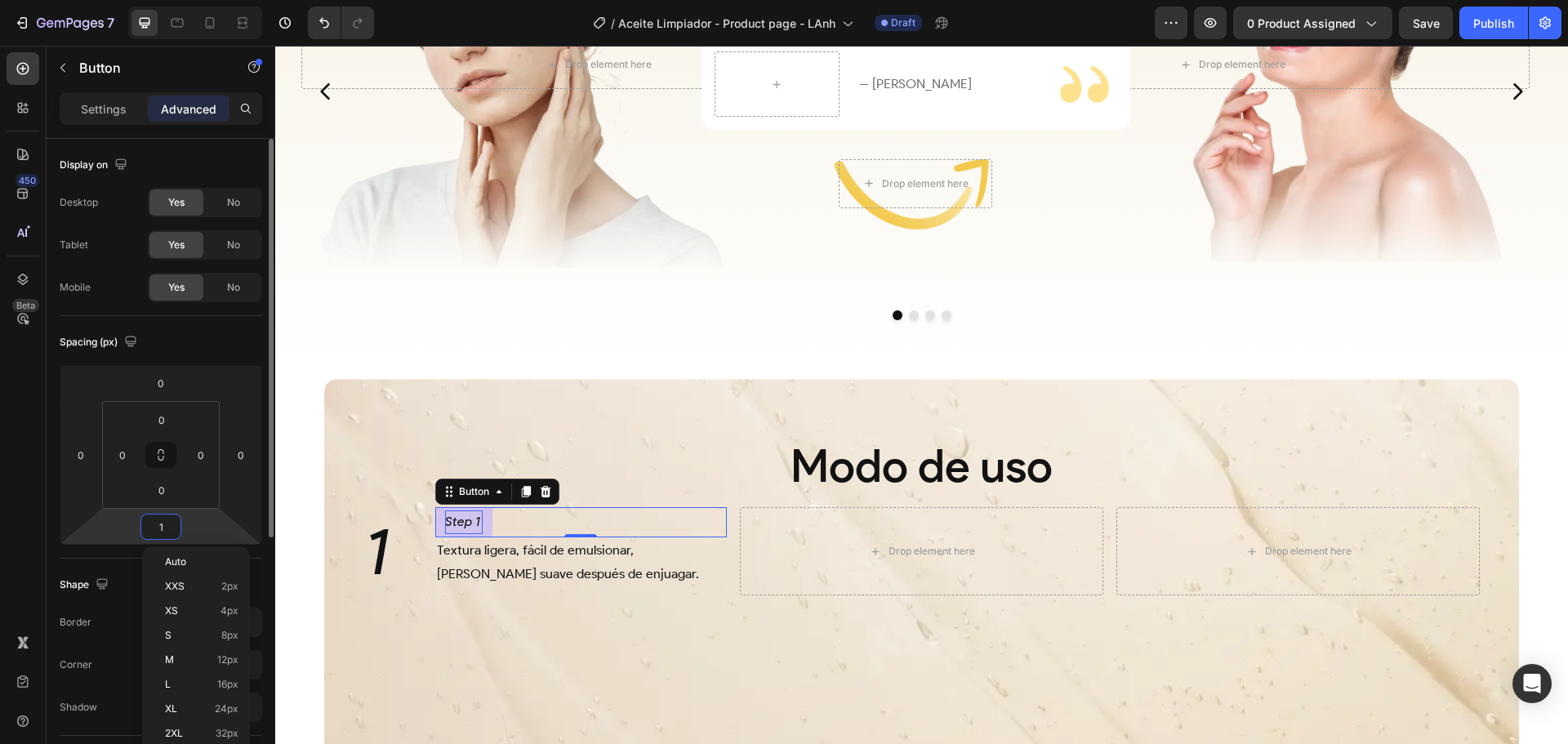
type input "12"
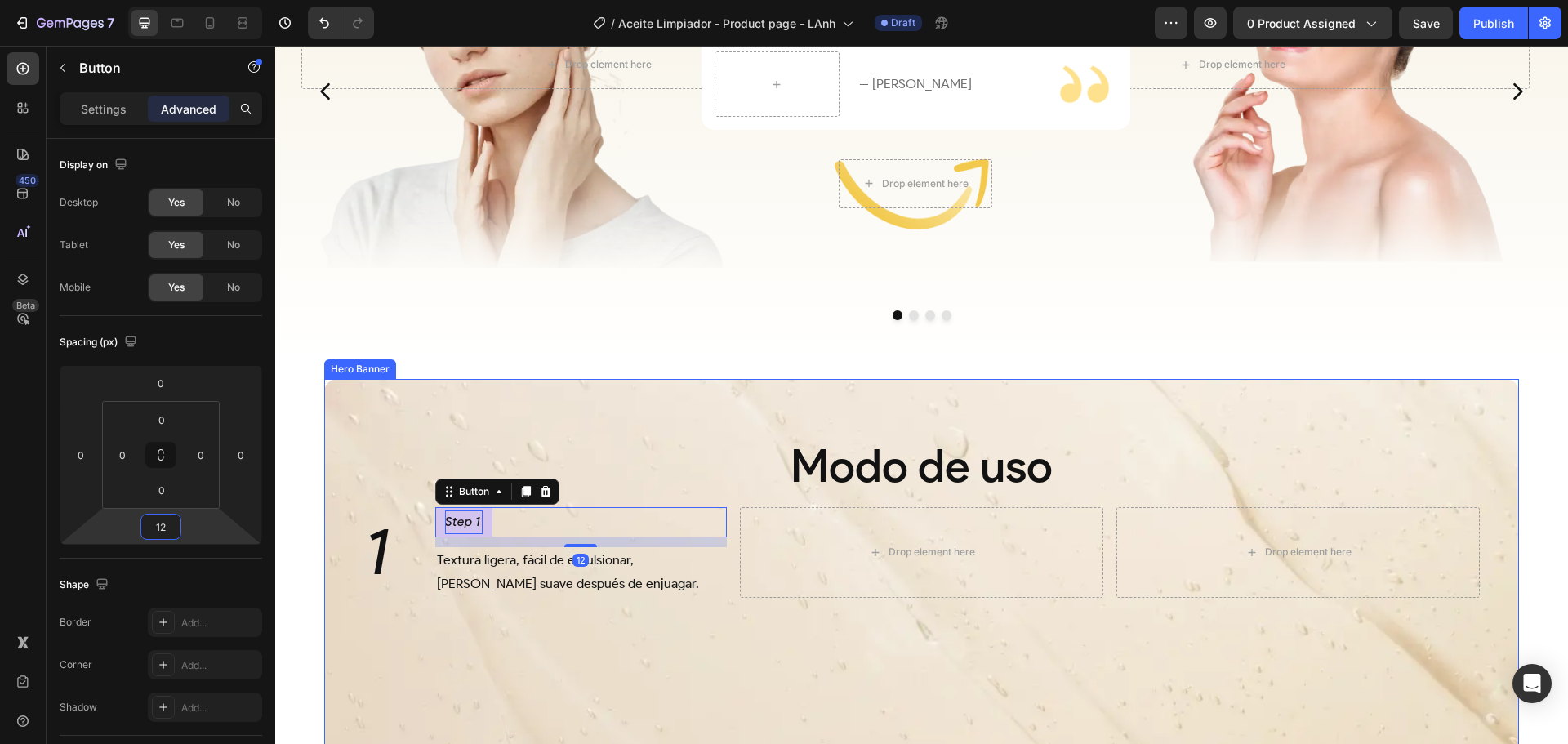
click at [764, 401] on div "Modo de uso Heading 1 Heading Step 1 Button 12 Textura ligera, fácil de emulsio…" at bounding box center [921, 489] width 1169 height 215
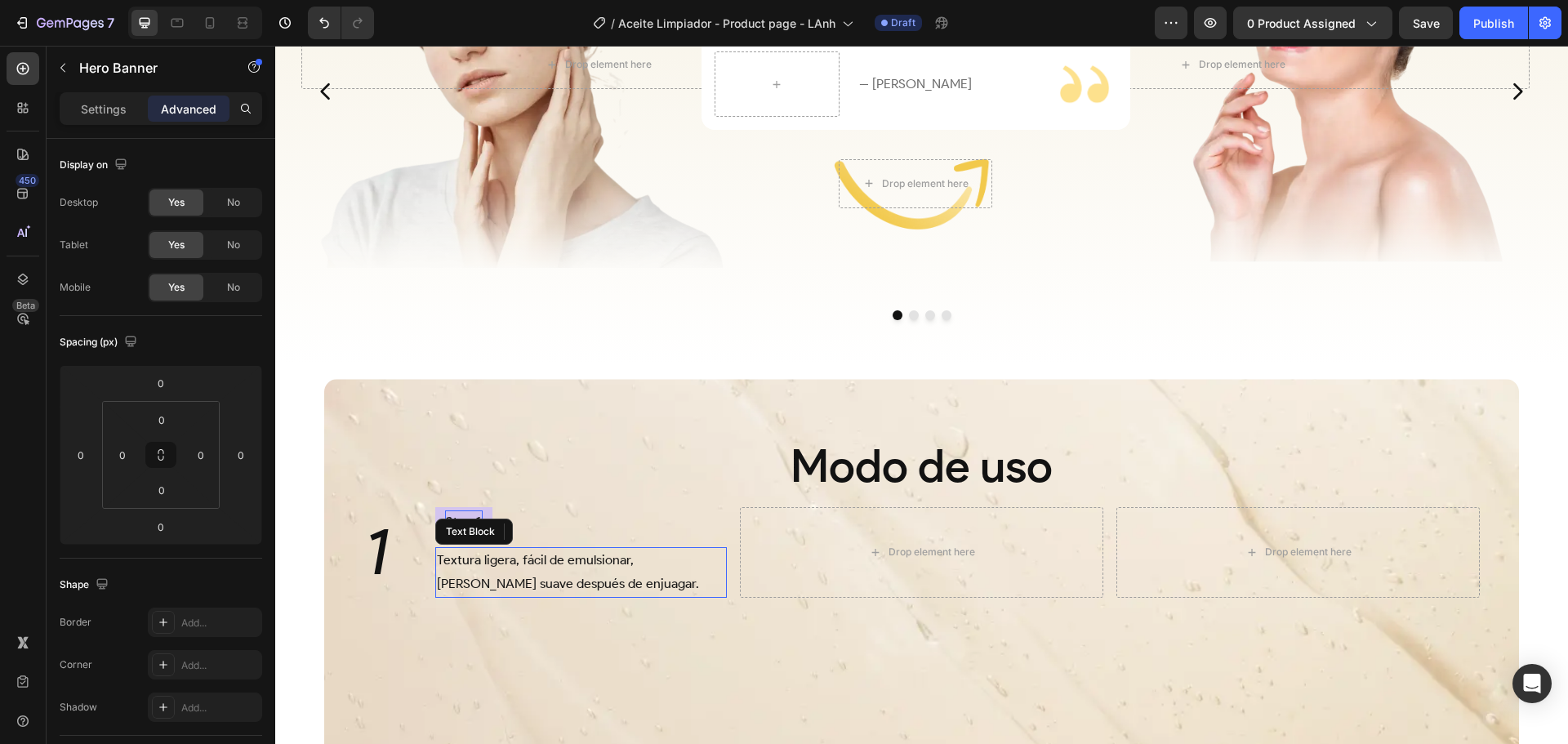
click at [512, 549] on p "Textura ligera, fácil de emulsionar, deja la piel suave después de enjuagar." at bounding box center [581, 572] width 289 height 47
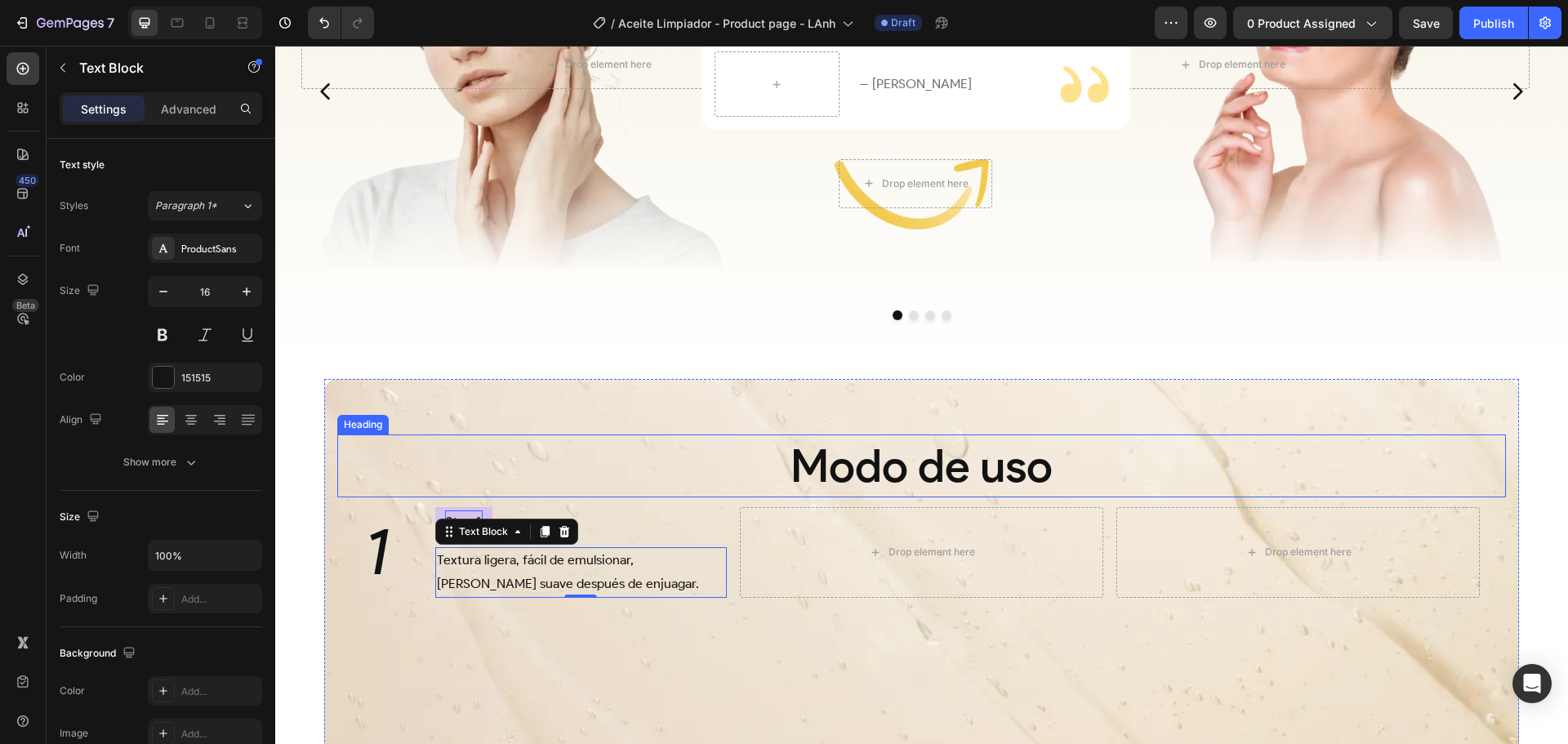
click at [703, 451] on h2 "Modo de uso" at bounding box center [921, 466] width 1169 height 63
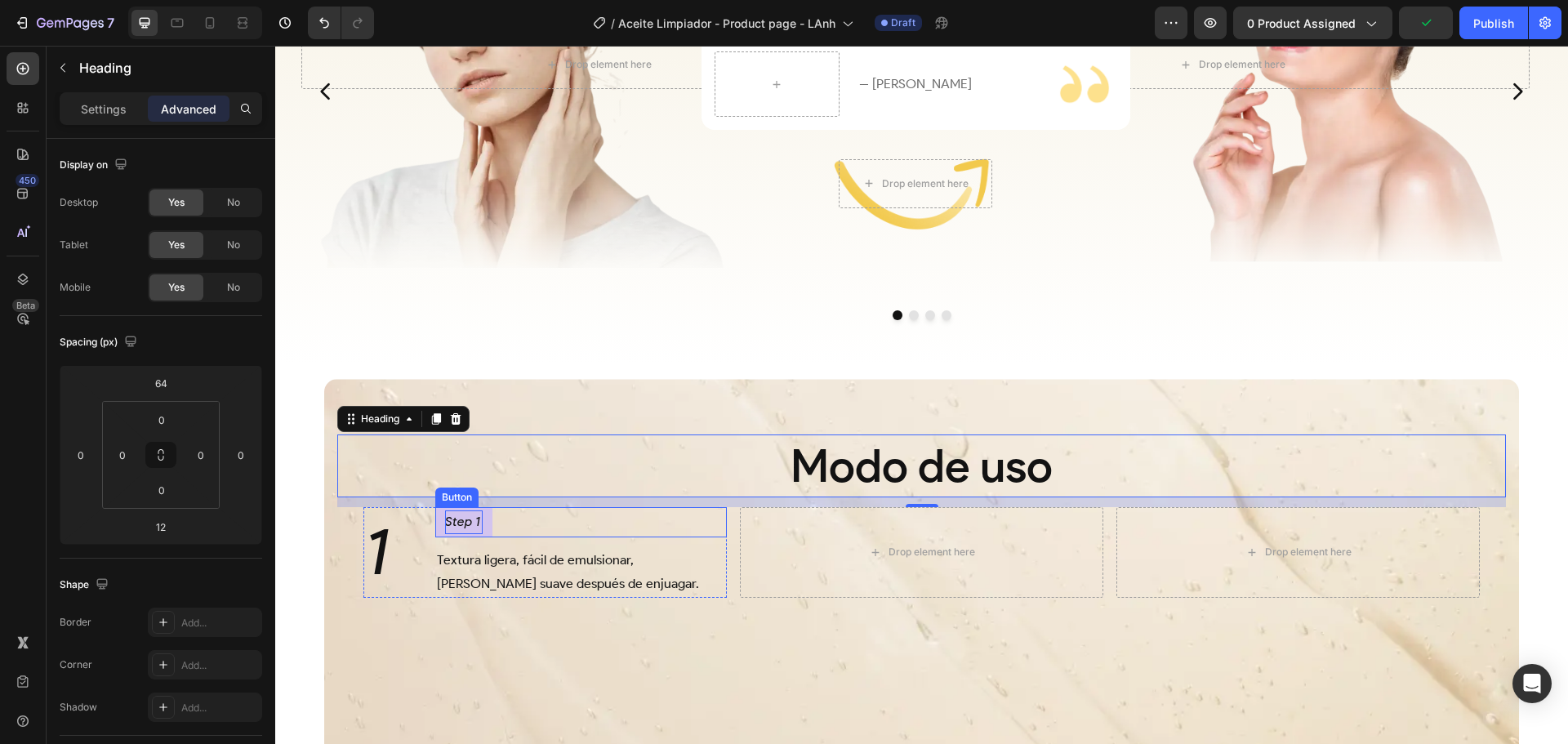
click at [506, 521] on div "Step 1 Button" at bounding box center [581, 521] width 293 height 30
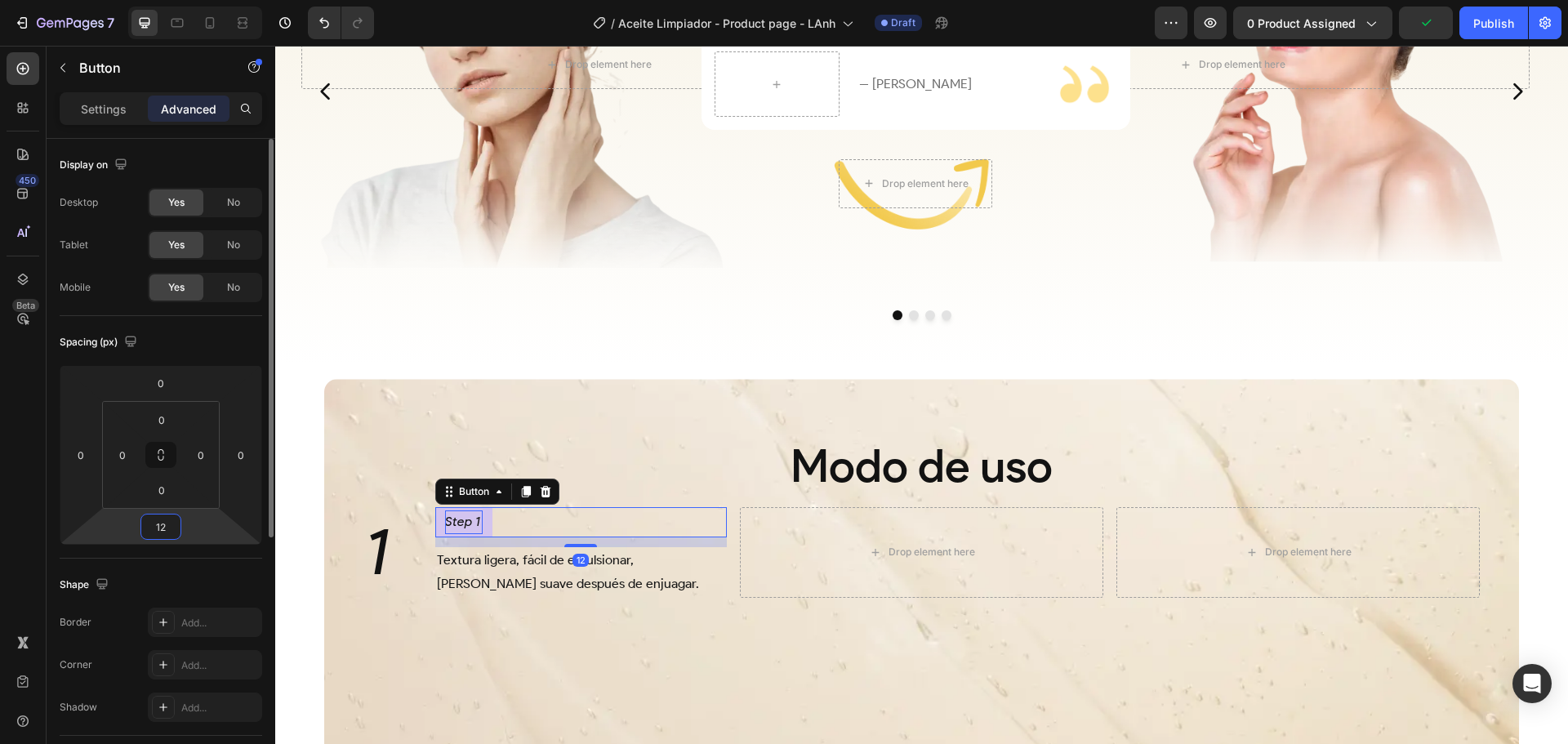
click at [171, 526] on input "12" at bounding box center [160, 526] width 33 height 24
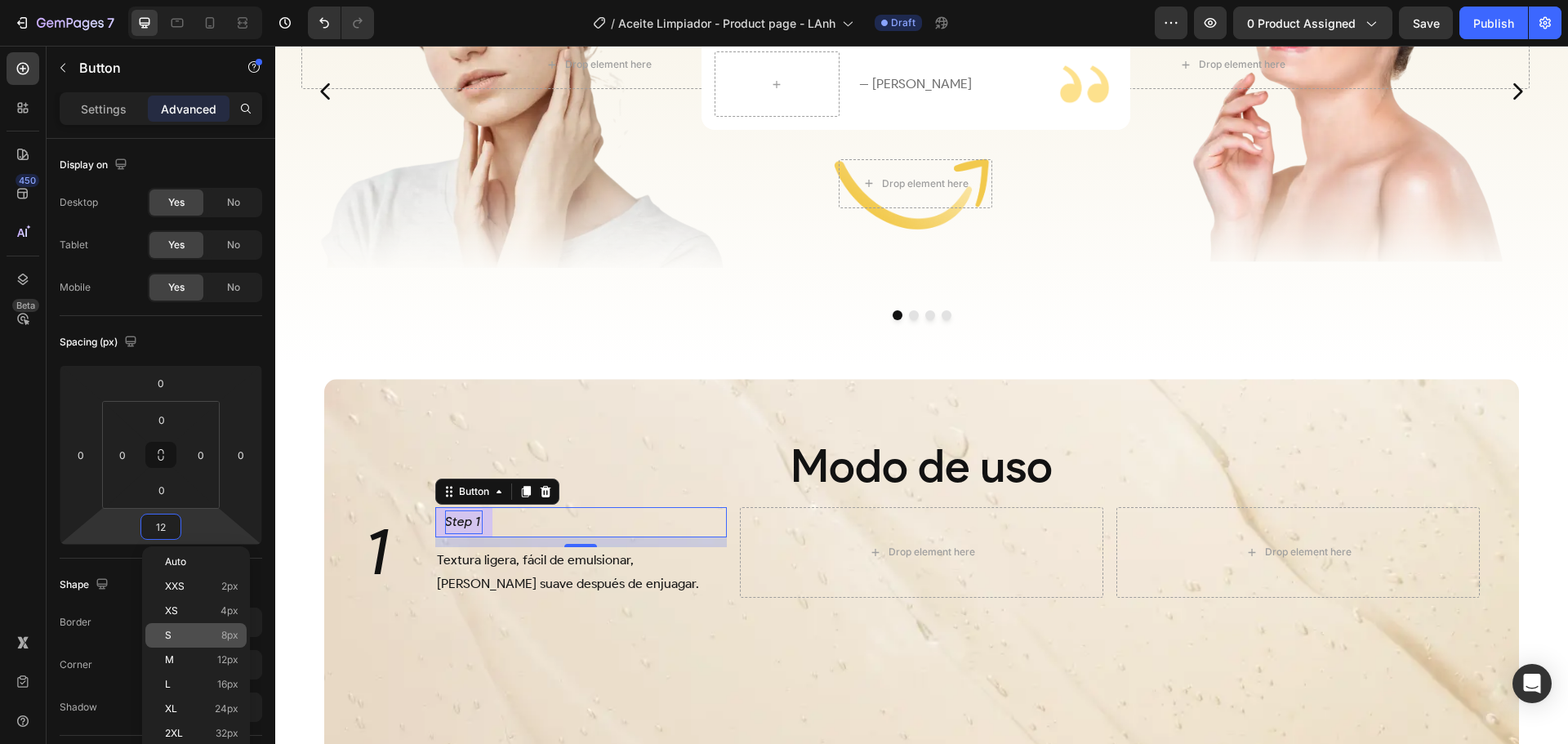
click at [209, 632] on p "S 8px" at bounding box center [201, 635] width 74 height 11
type input "8"
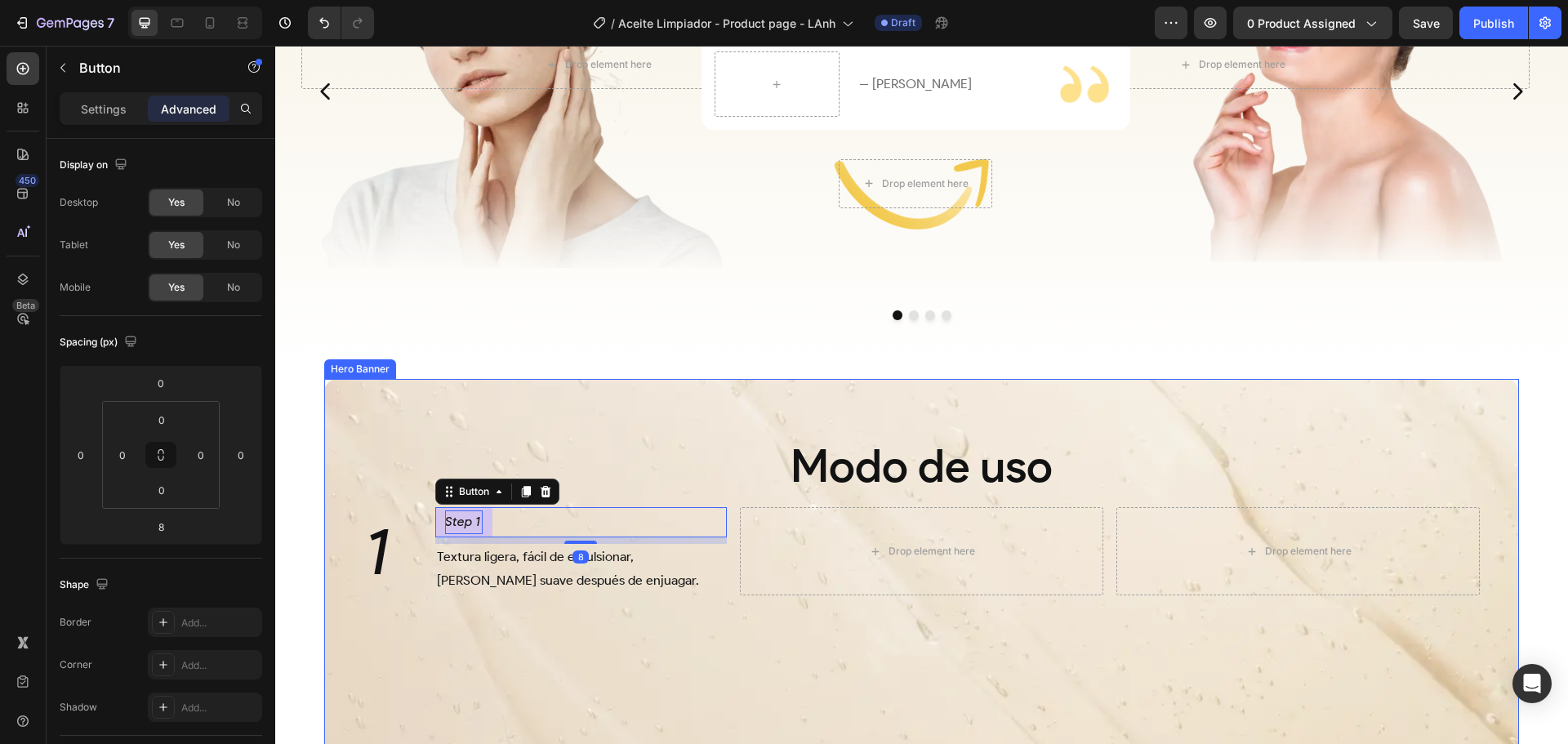
click at [573, 619] on div "Background Image" at bounding box center [921, 624] width 1195 height 490
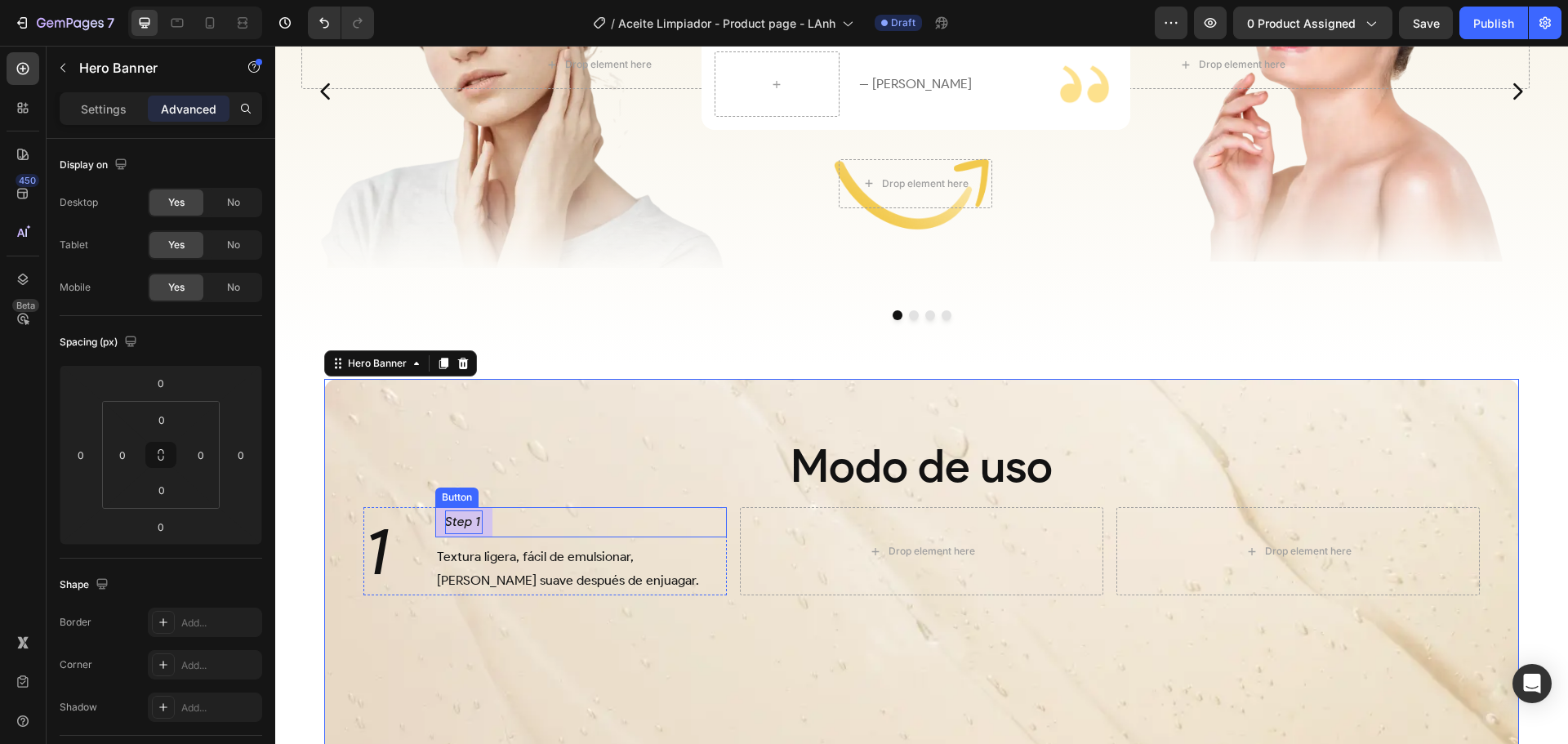
click at [499, 516] on div "Step 1 Button" at bounding box center [581, 521] width 293 height 30
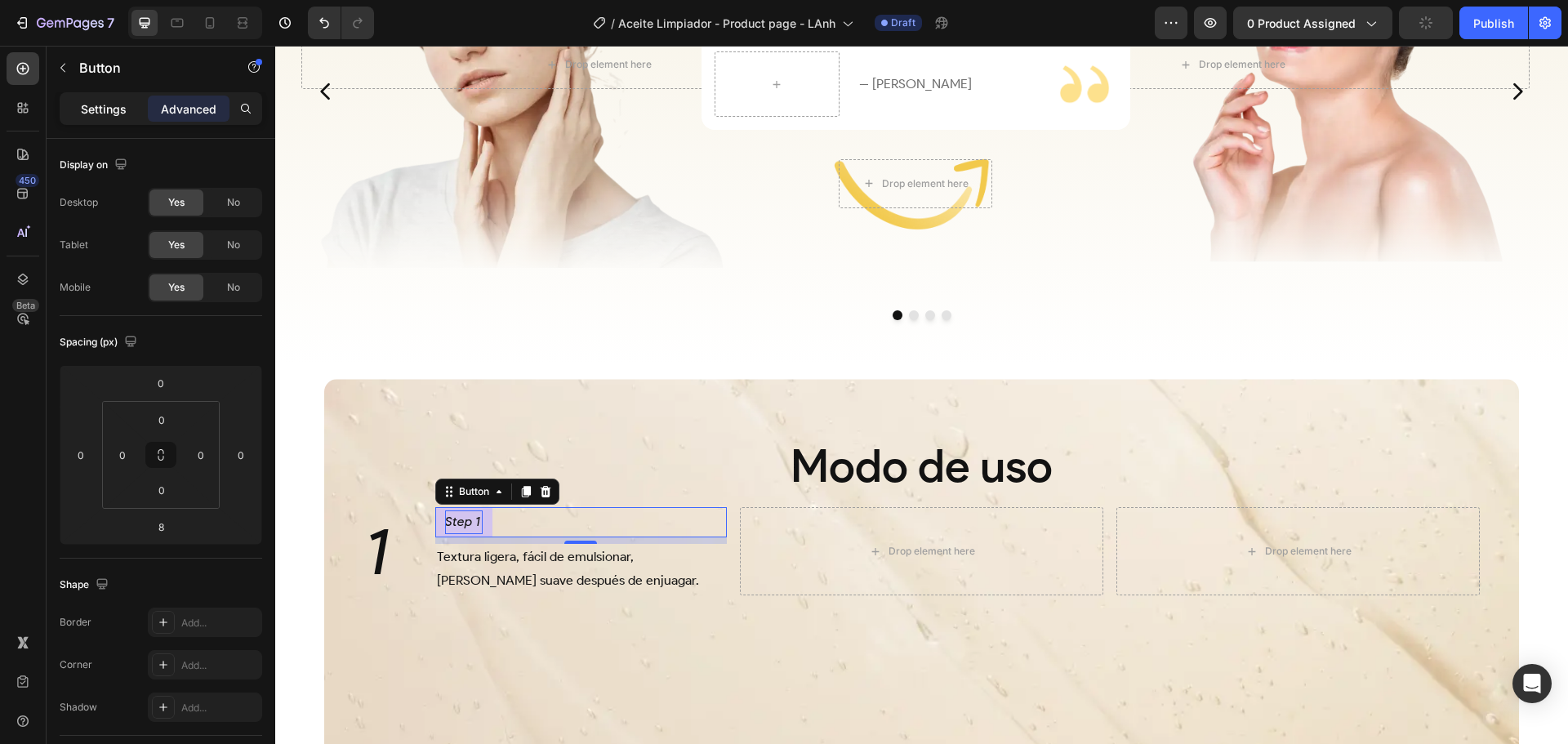
click at [113, 113] on p "Settings" at bounding box center [103, 109] width 46 height 17
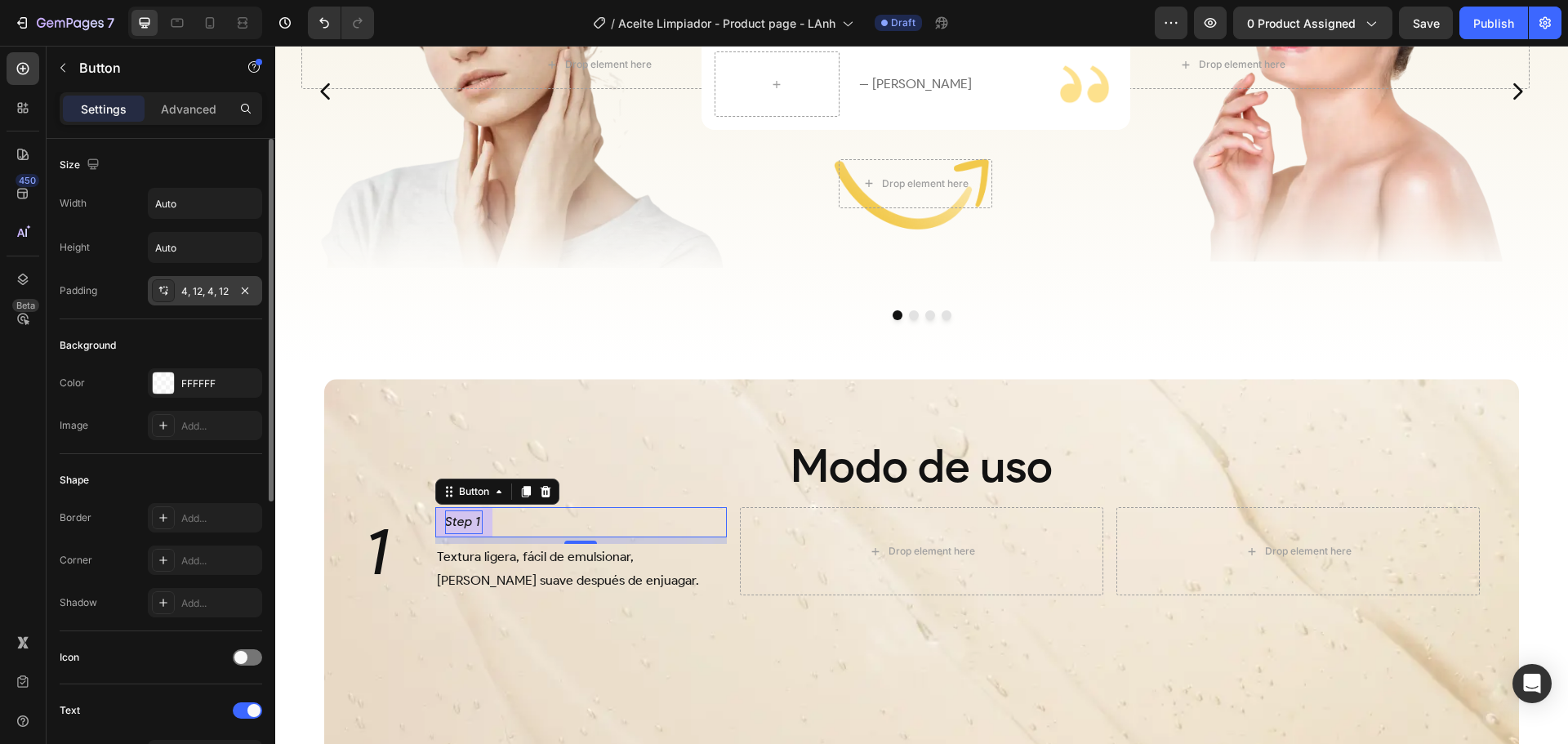
click at [187, 294] on div "4, 12, 4, 12" at bounding box center [205, 291] width 48 height 15
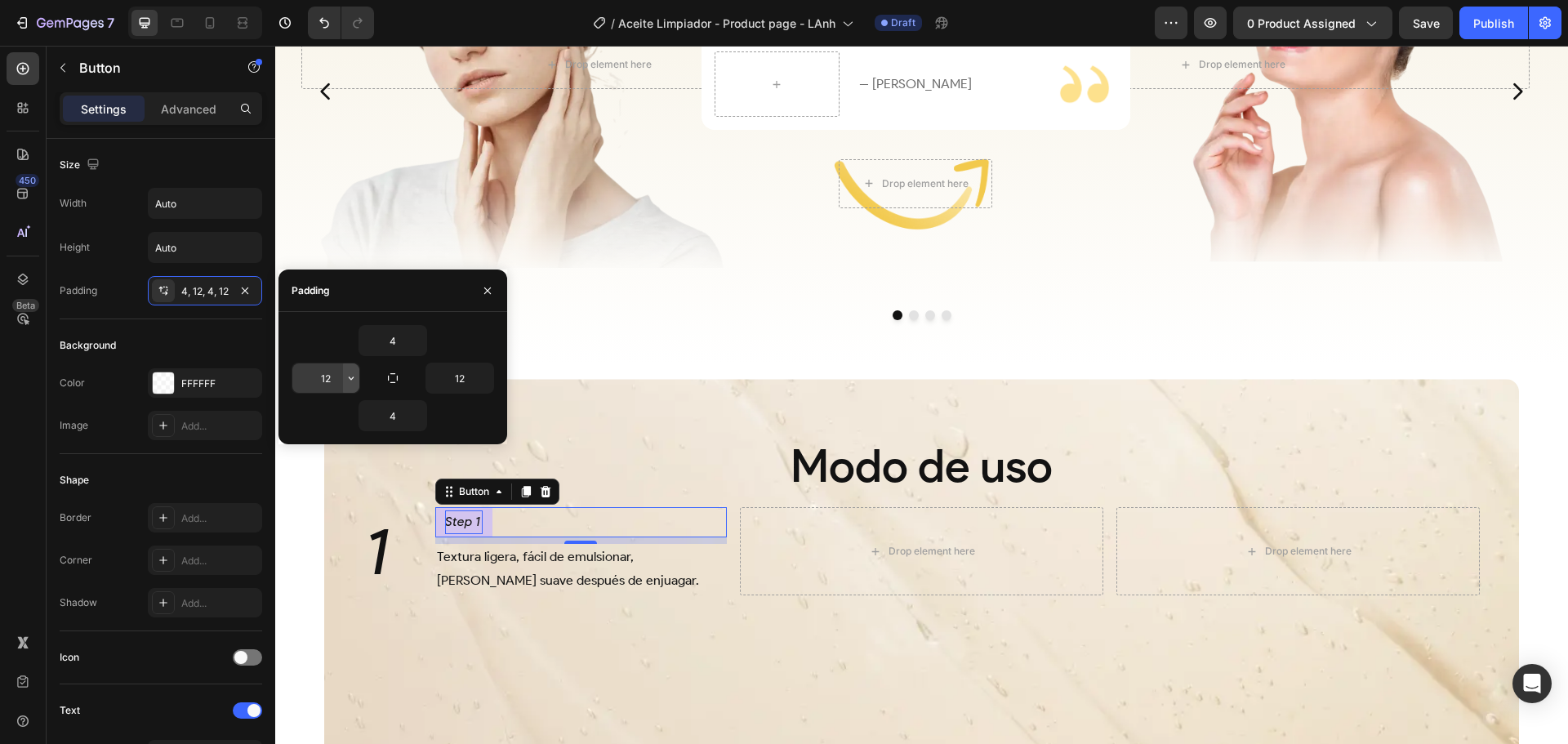
click at [349, 377] on icon "button" at bounding box center [350, 378] width 5 height 4
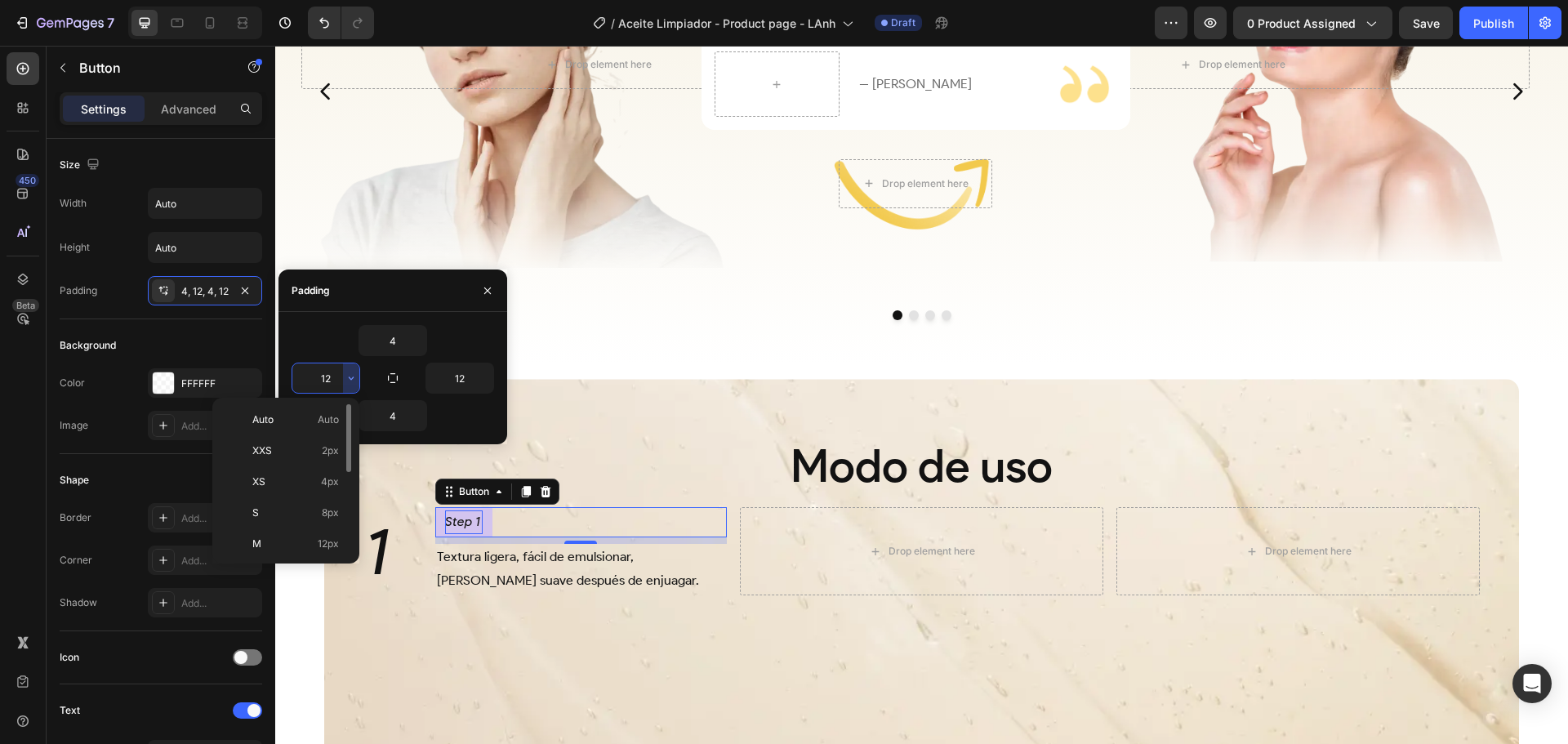
scroll to position [82, 0]
click at [310, 494] on p "L 16px" at bounding box center [295, 494] width 87 height 15
type input "16"
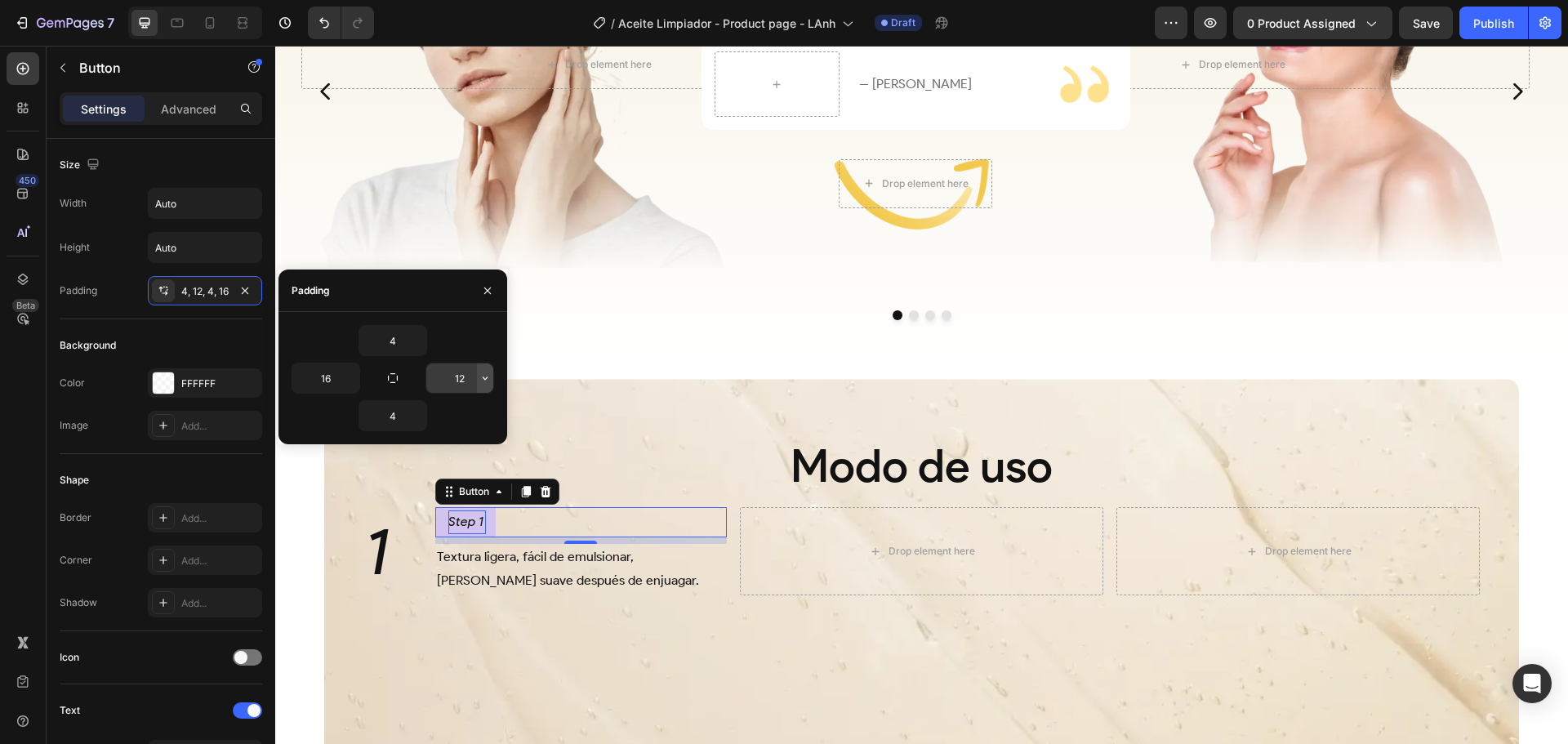
click at [483, 376] on icon "button" at bounding box center [485, 378] width 13 height 13
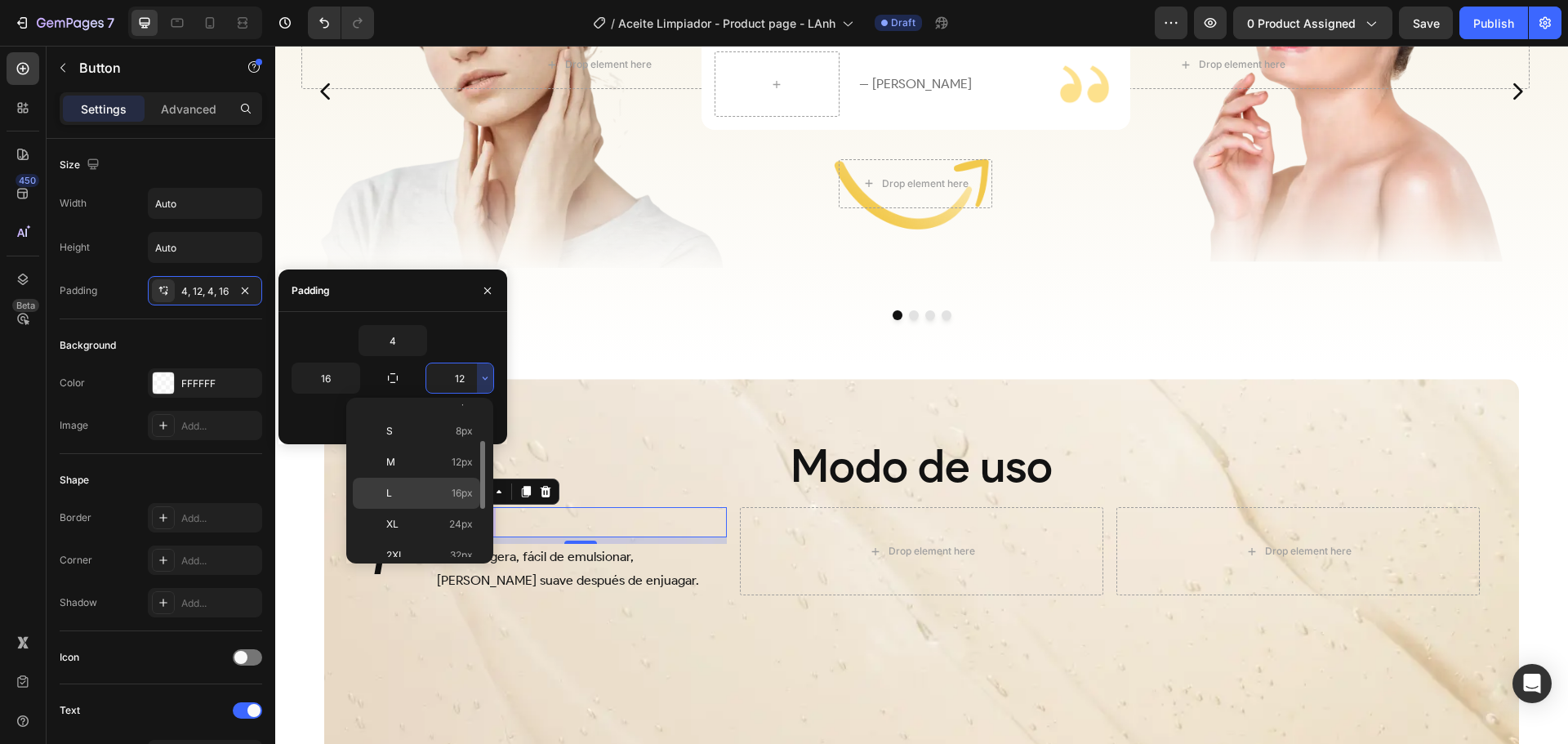
click at [434, 490] on p "L 16px" at bounding box center [429, 494] width 87 height 15
type input "16"
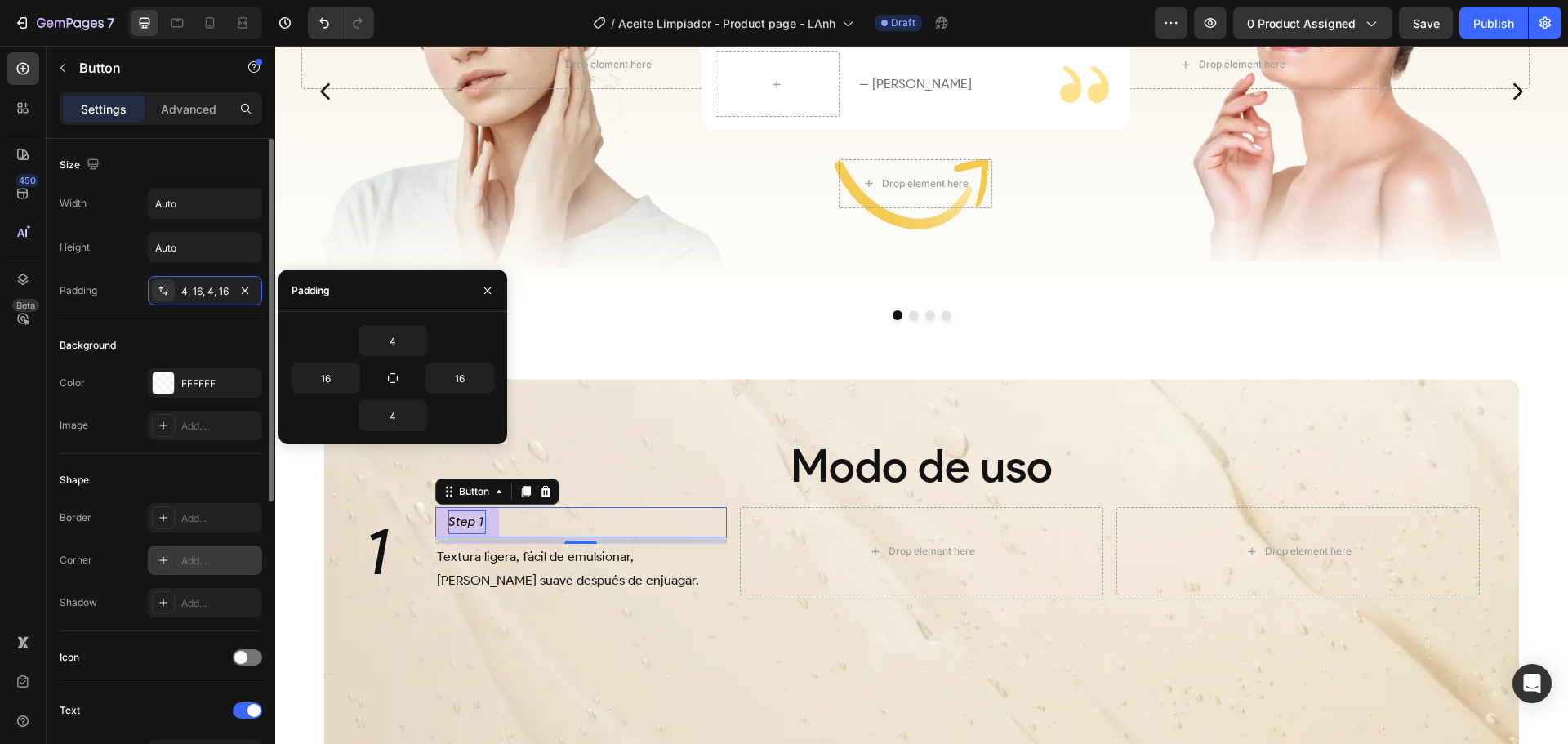
click at [184, 558] on div "Add..." at bounding box center [220, 561] width 76 height 15
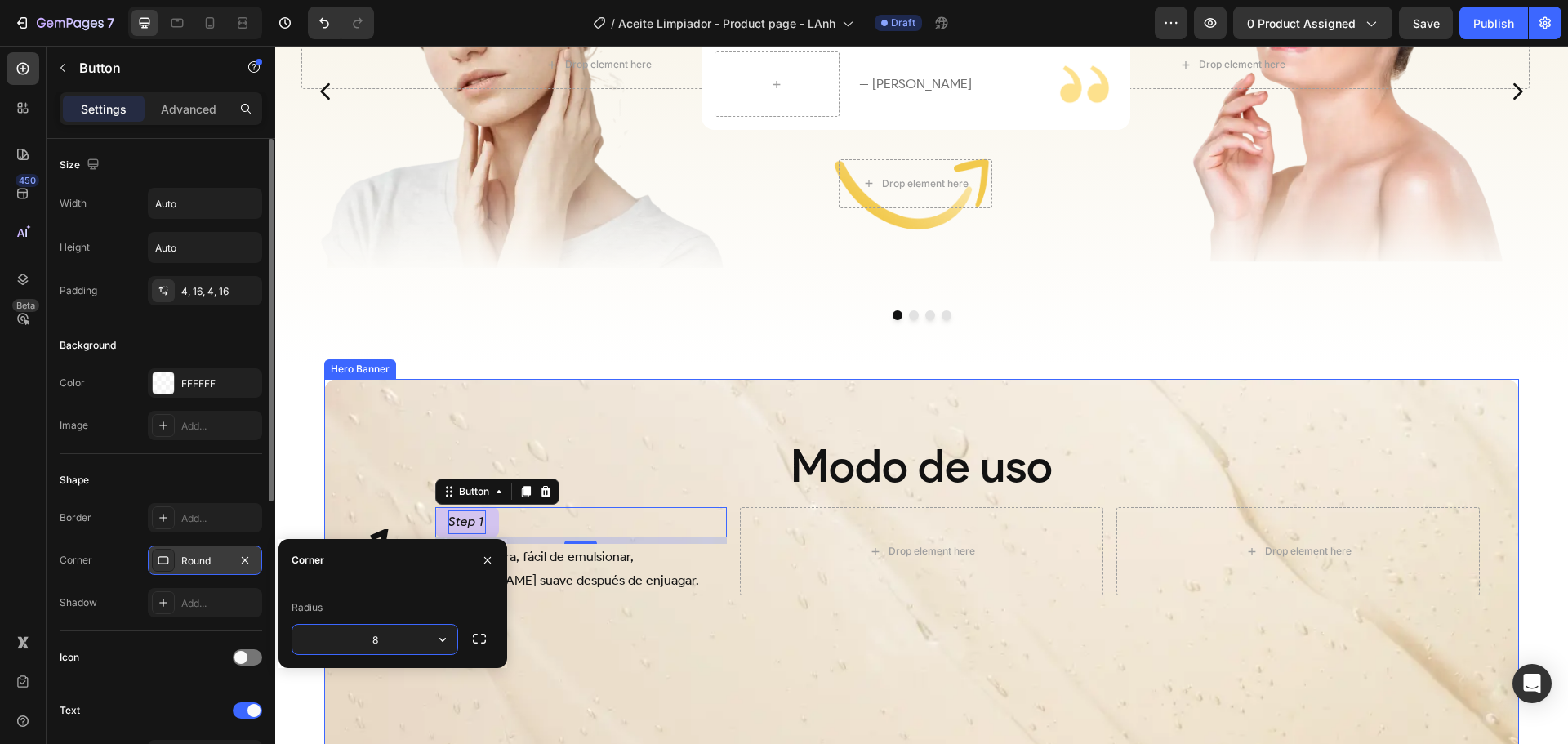
click at [606, 405] on div "Modo de uso Heading 1 Heading Step 1 Button 8 Textura ligera, fácil de emulsion…" at bounding box center [921, 488] width 1169 height 213
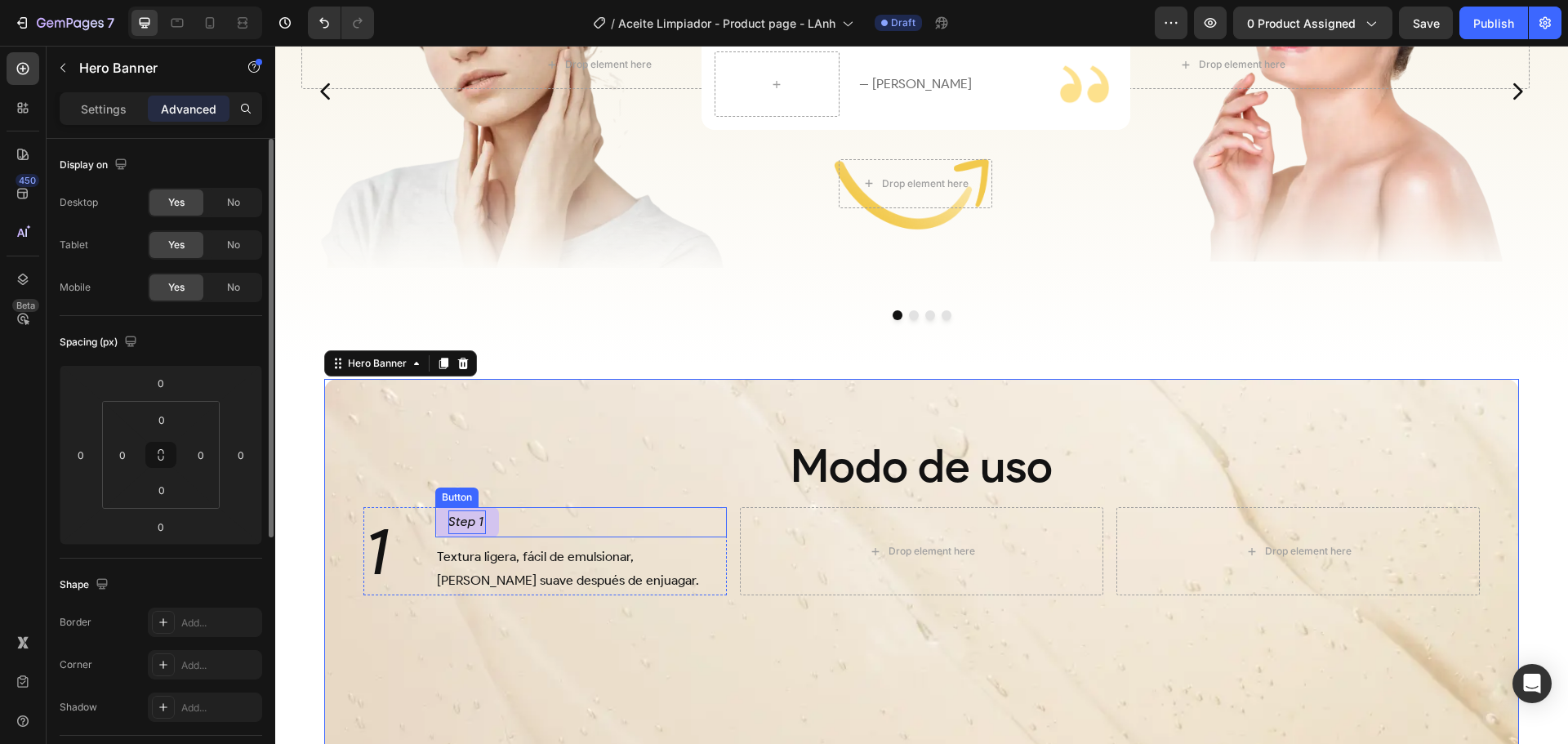
click at [523, 524] on div "Step 1 Button" at bounding box center [581, 521] width 293 height 30
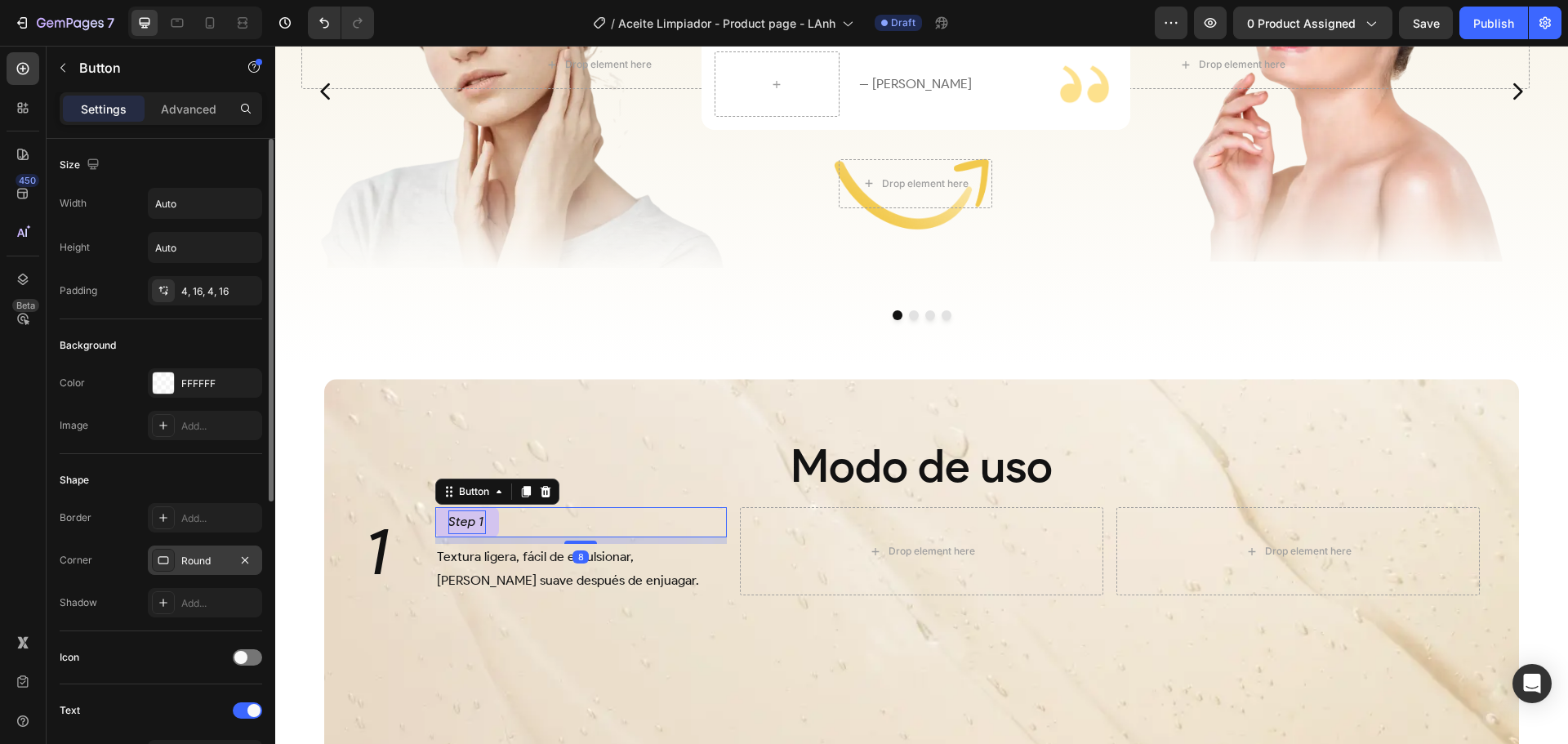
click at [201, 567] on div "Round" at bounding box center [205, 561] width 48 height 15
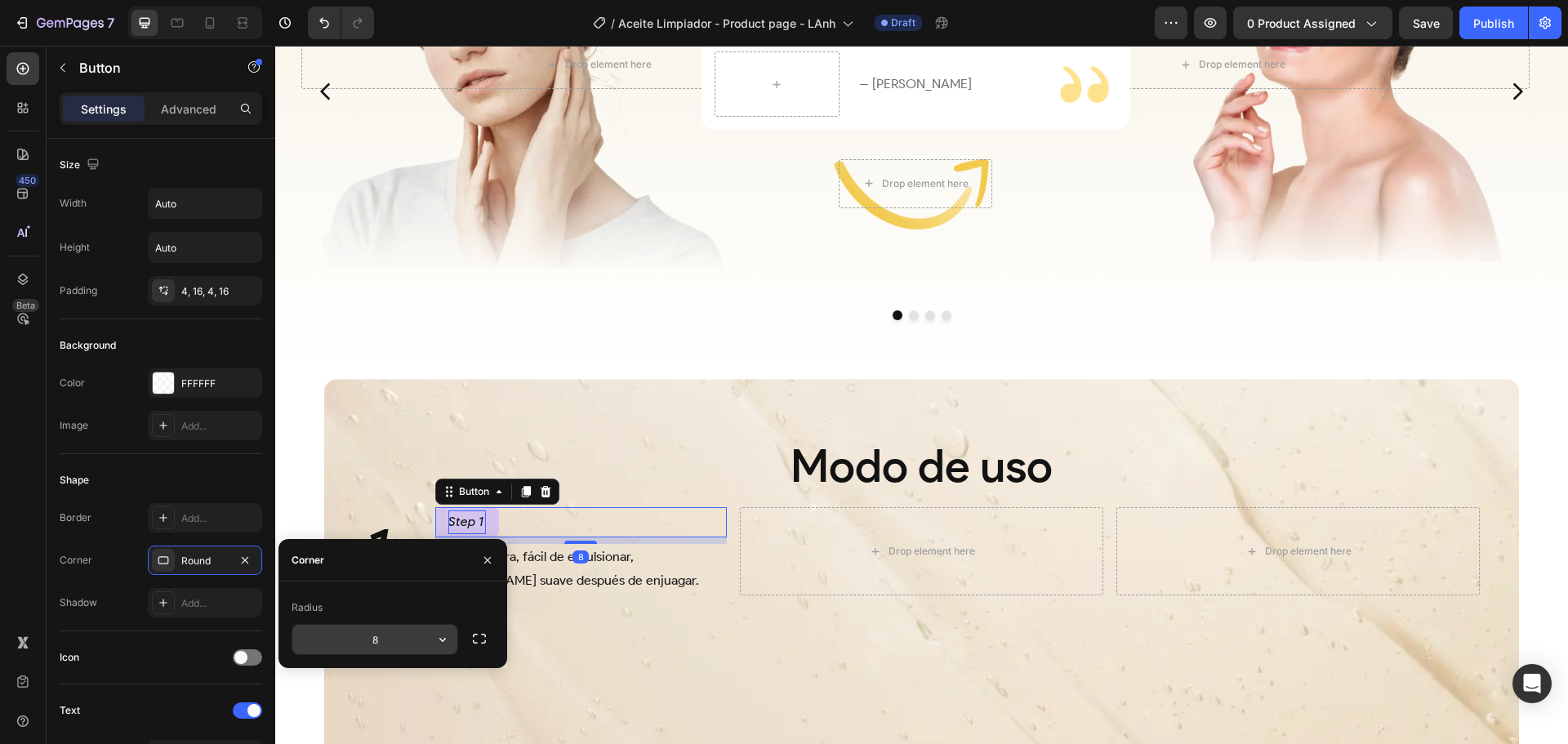
click at [377, 634] on input "8" at bounding box center [375, 640] width 165 height 30
type input "4"
click at [520, 333] on div "Drop element here Hero Banner Drop element here Hero Banner Row" at bounding box center [915, 65] width 1281 height 538
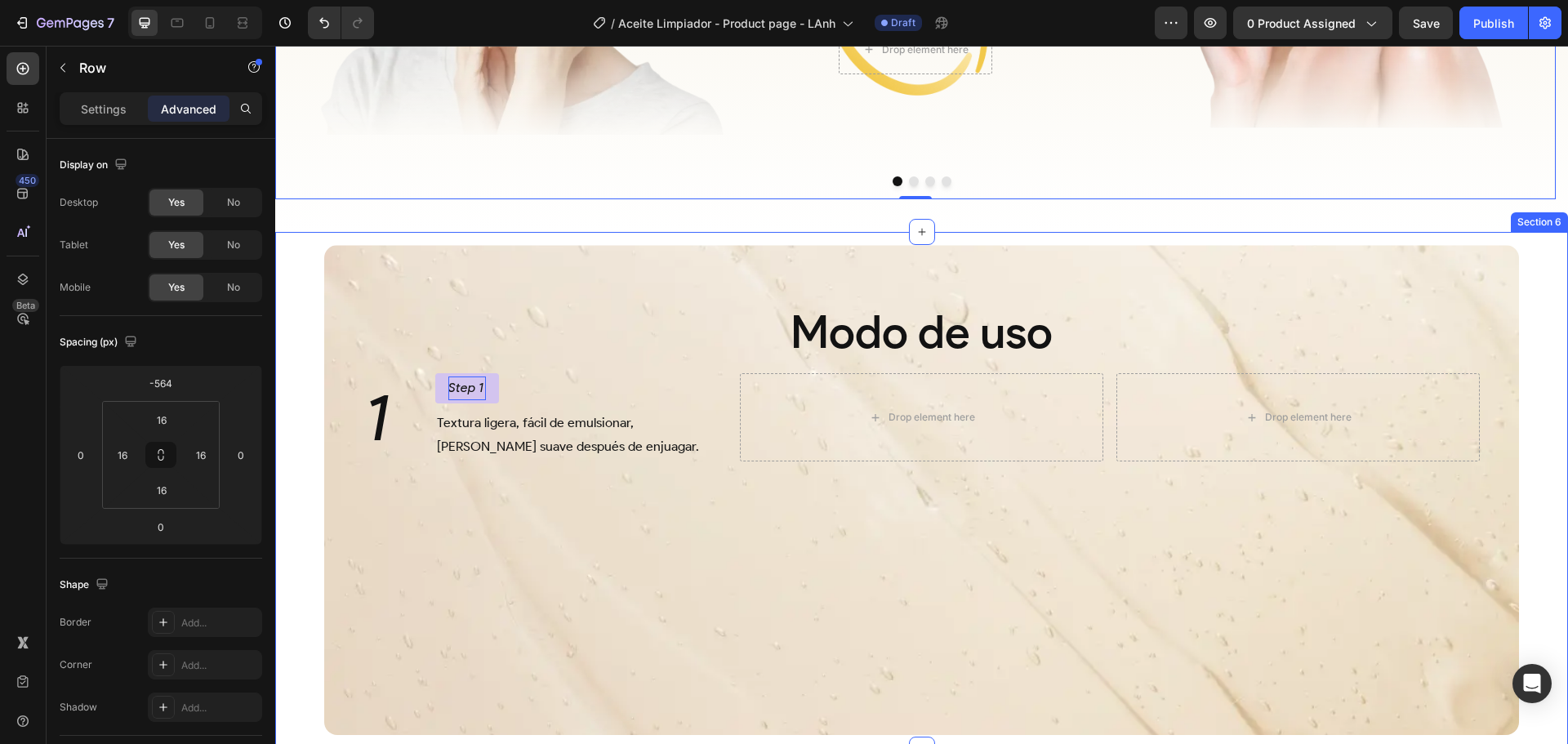
scroll to position [2857, 0]
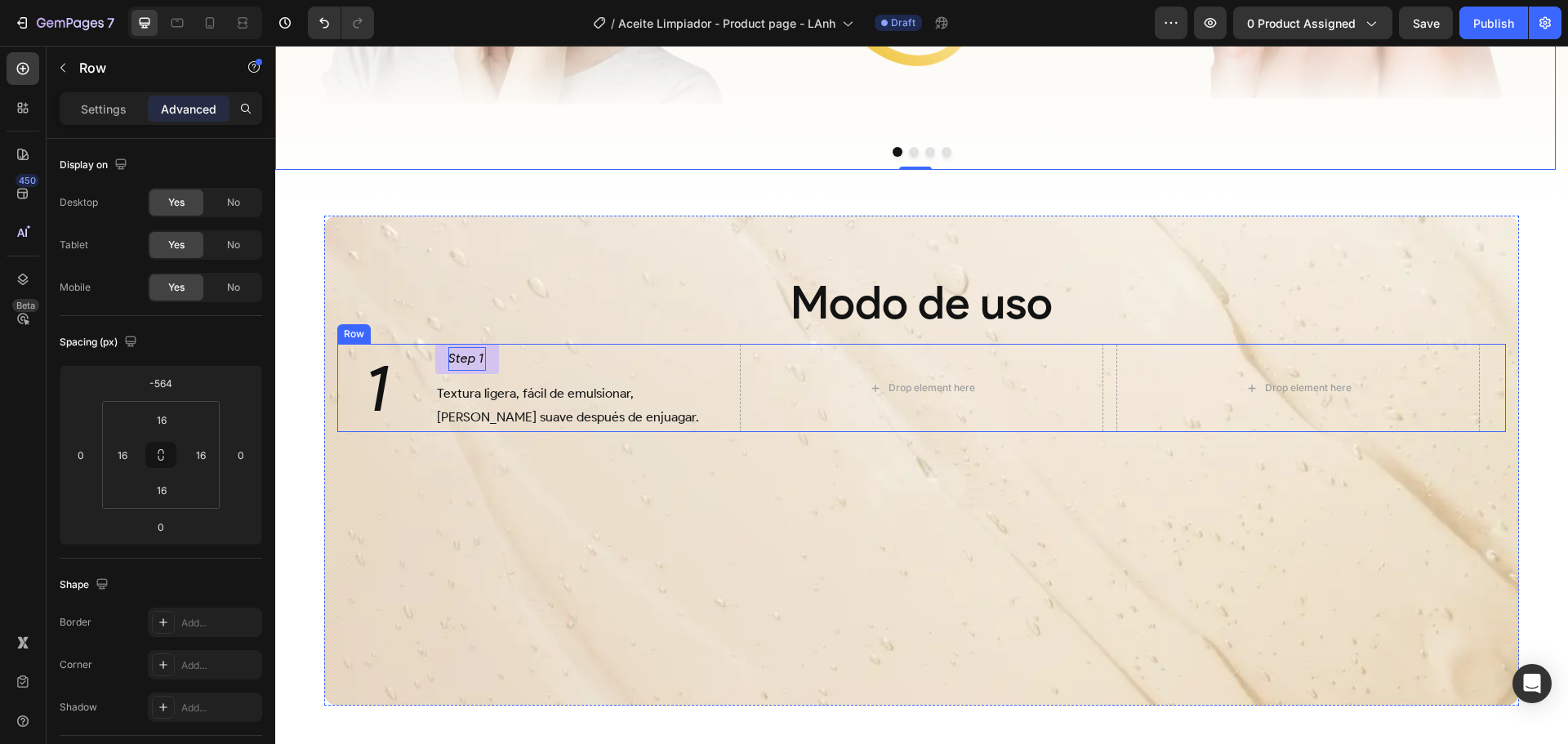
click at [1096, 377] on div "1 Heading Step 1 Button Textura ligera, fácil de emulsionar, deja la piel suave…" at bounding box center [921, 387] width 1169 height 88
click at [102, 95] on div "Settings Advanced" at bounding box center [160, 108] width 202 height 33
click at [103, 114] on p "Settings" at bounding box center [103, 109] width 46 height 17
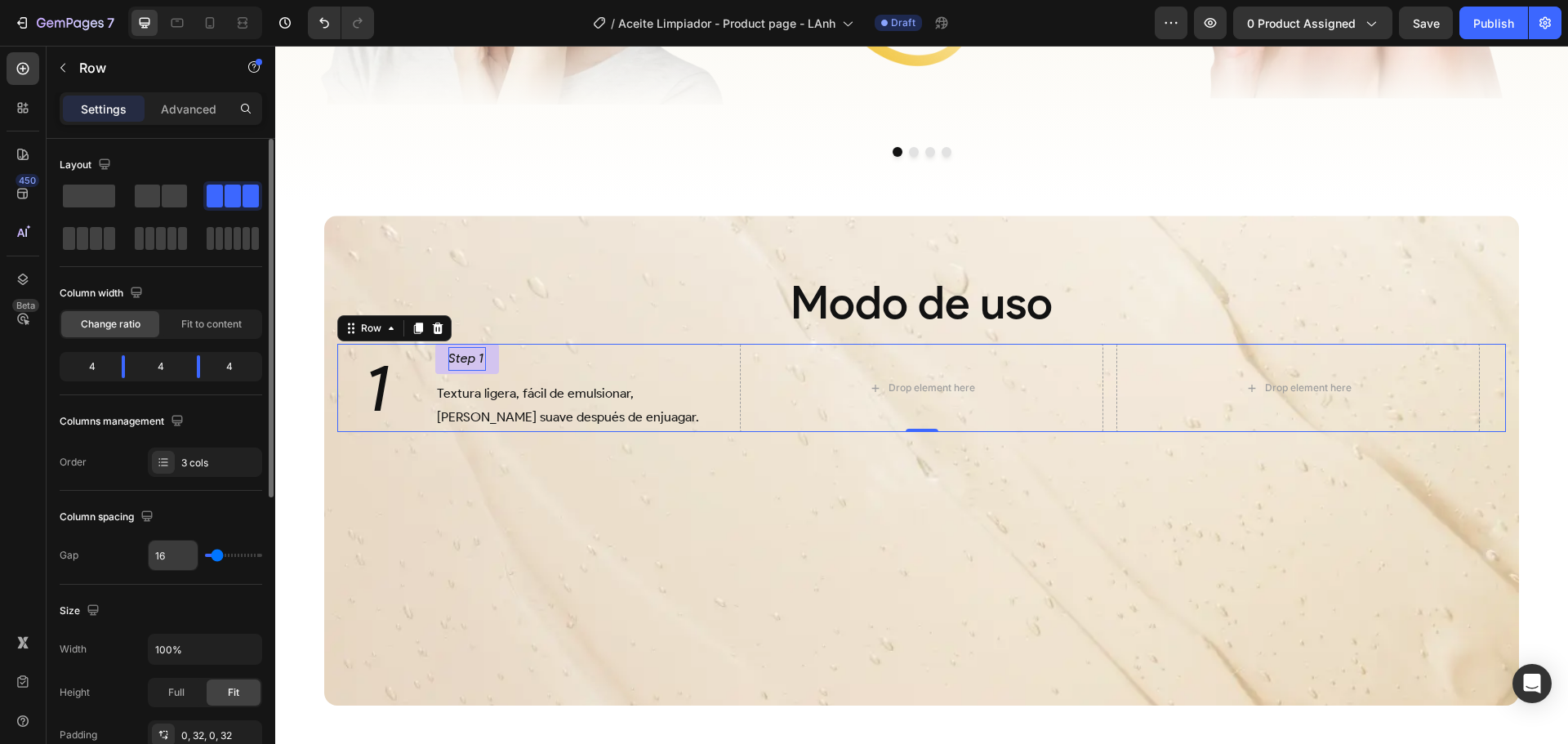
click at [174, 558] on input "16" at bounding box center [173, 555] width 49 height 30
type input "3"
type input "32"
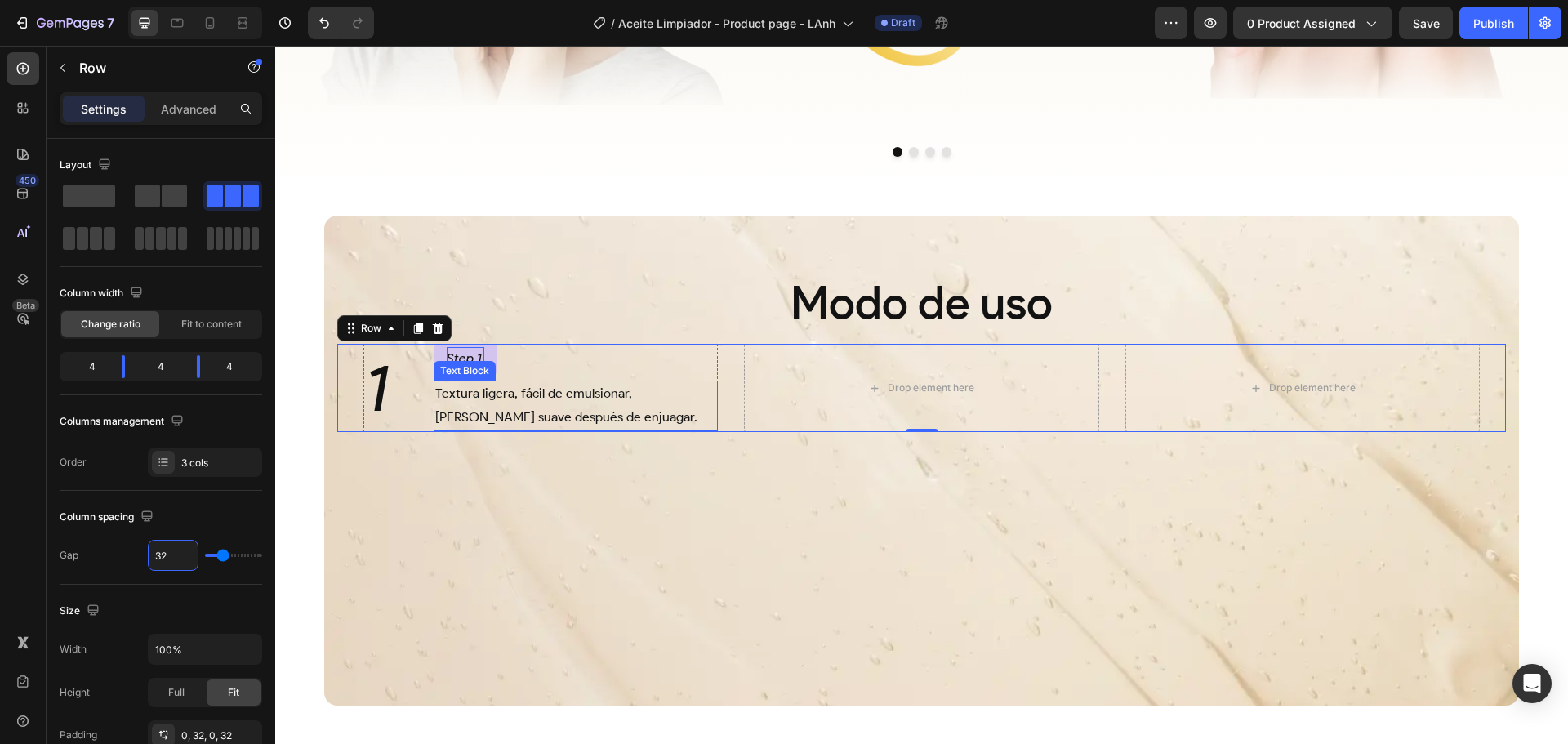
click at [541, 400] on p "Textura ligera, fácil de emulsionar, deja la piel suave después de enjuagar." at bounding box center [576, 405] width 281 height 47
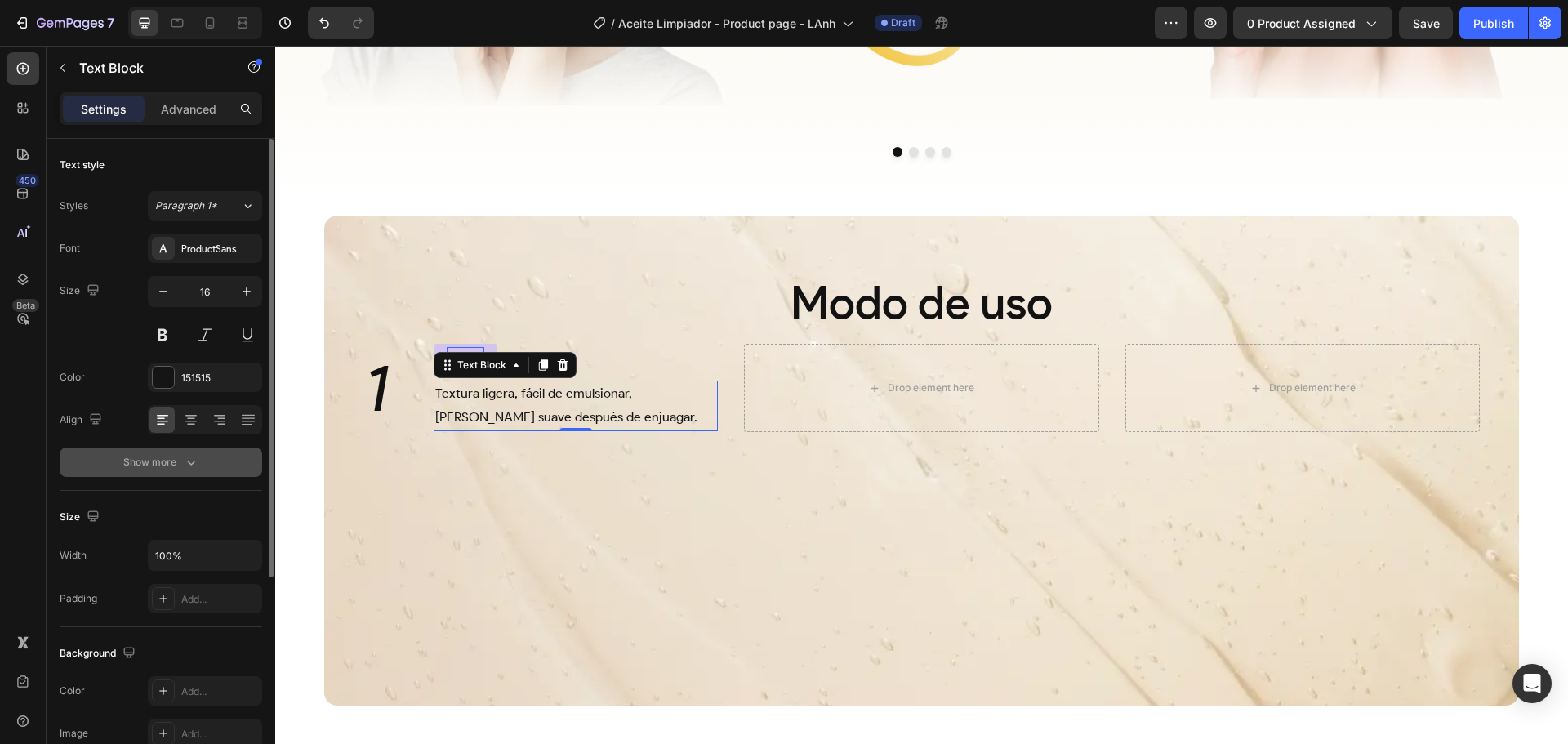
click at [182, 472] on button "Show more" at bounding box center [160, 462] width 202 height 30
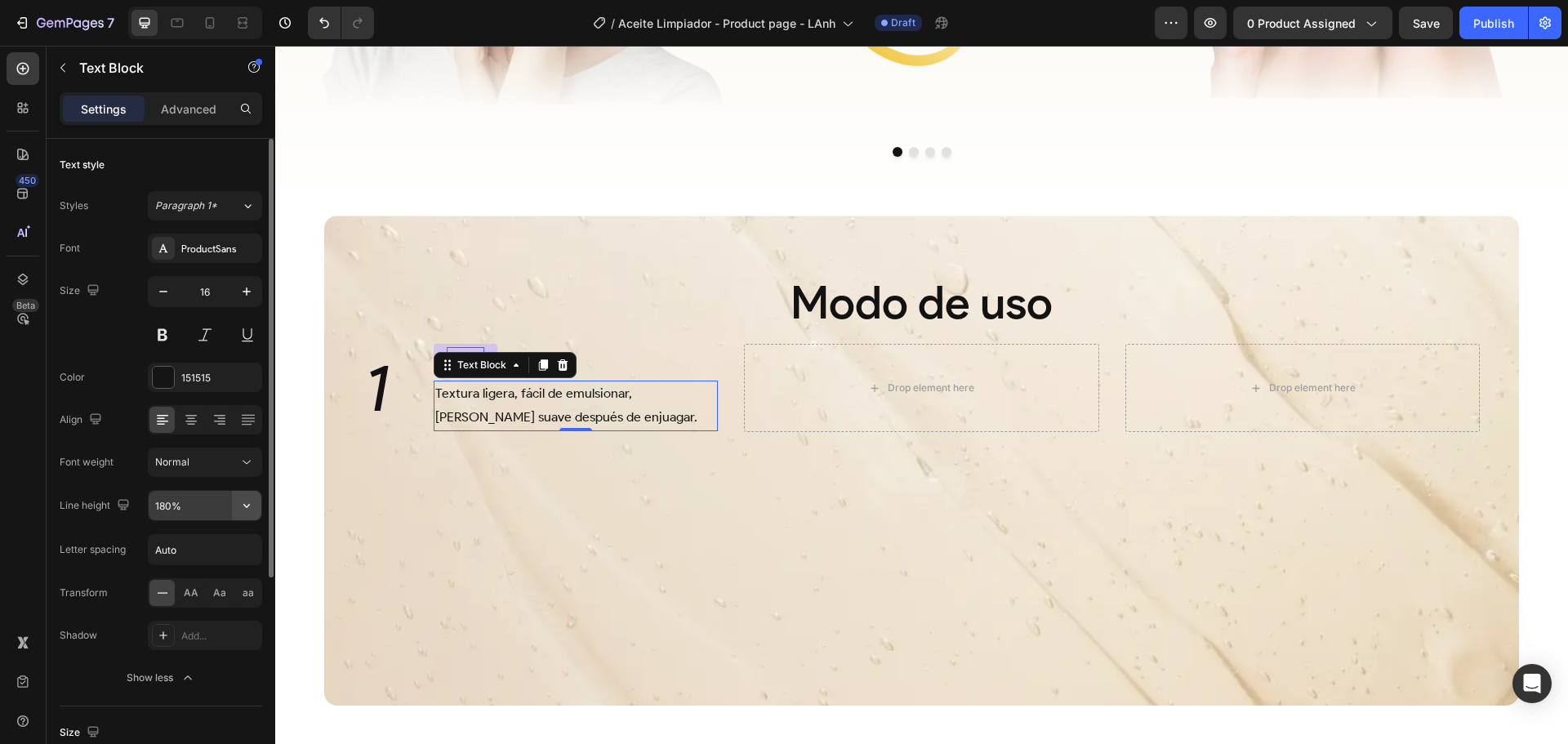
click at [255, 507] on button "button" at bounding box center [247, 506] width 30 height 30
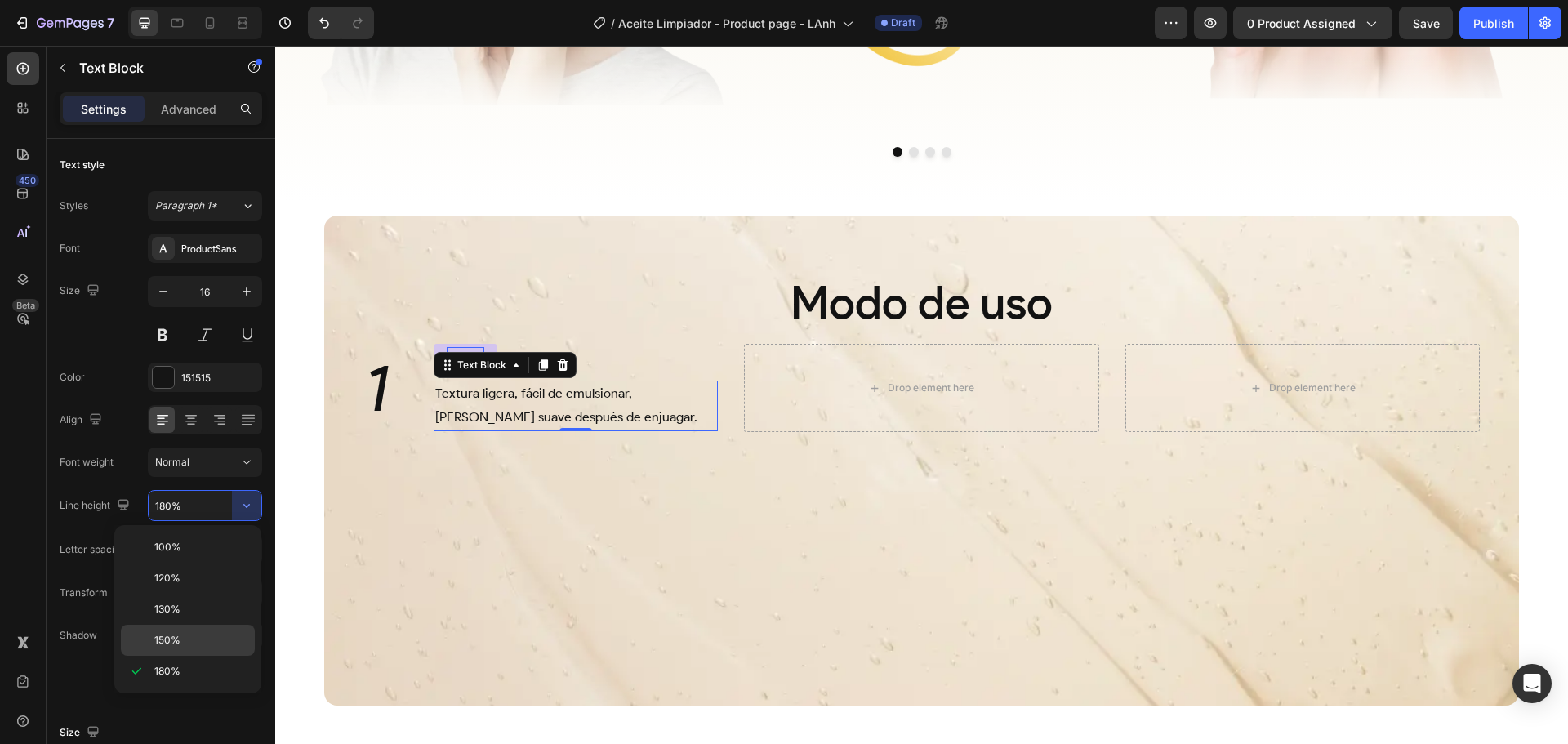
click at [189, 635] on p "150%" at bounding box center [201, 640] width 93 height 15
type input "150%"
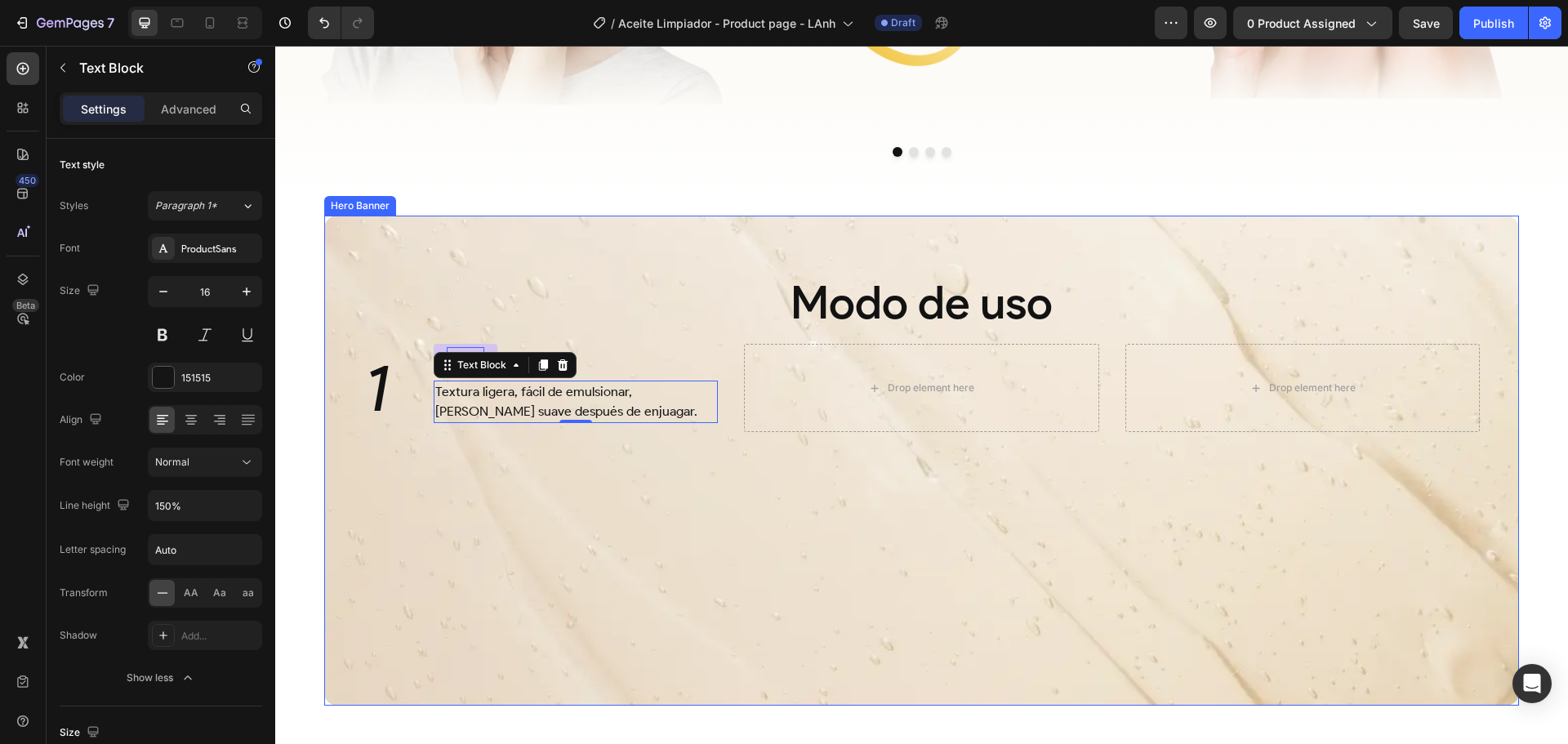
click at [557, 544] on div "Background Image" at bounding box center [921, 460] width 1195 height 490
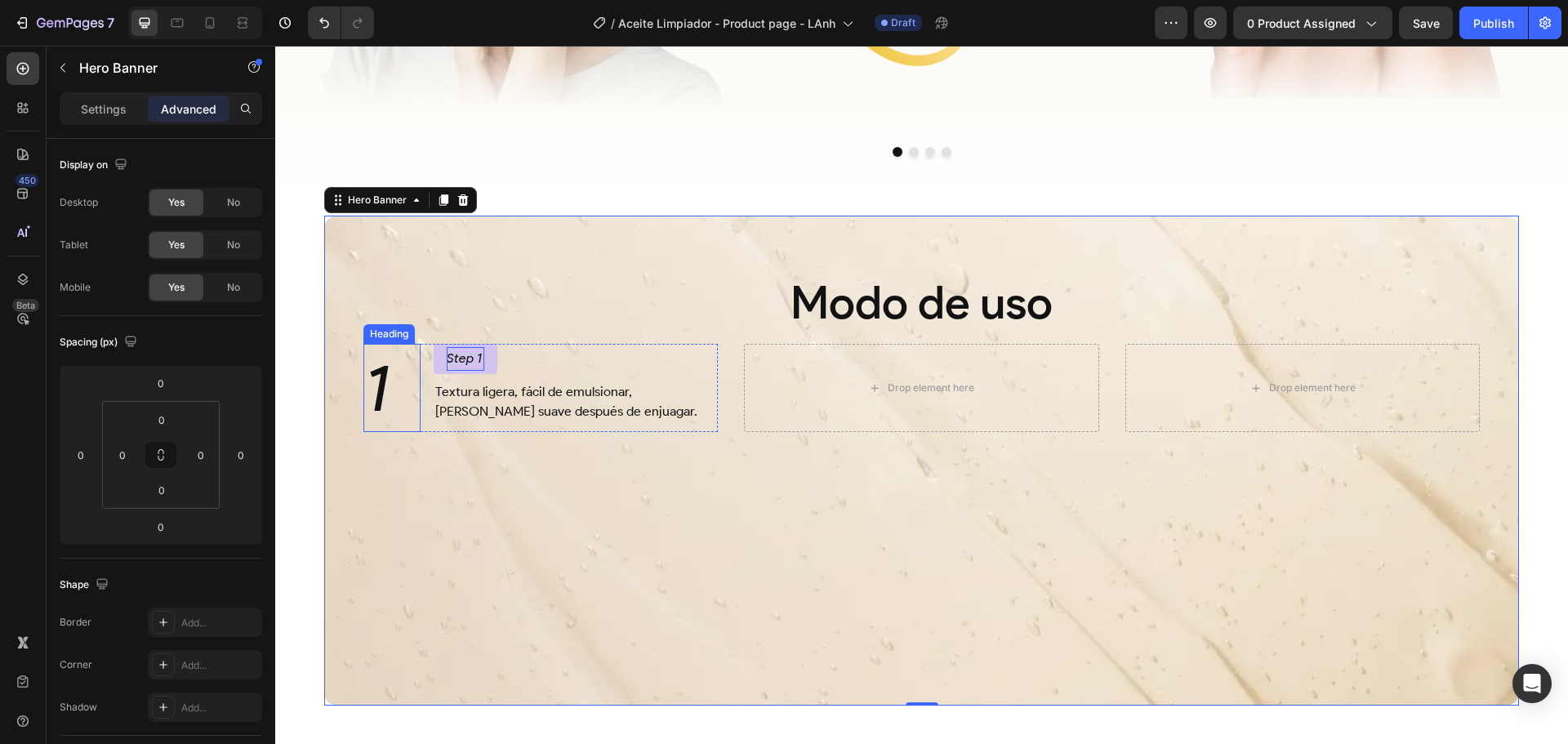
click at [382, 381] on h2 "1" at bounding box center [391, 387] width 57 height 88
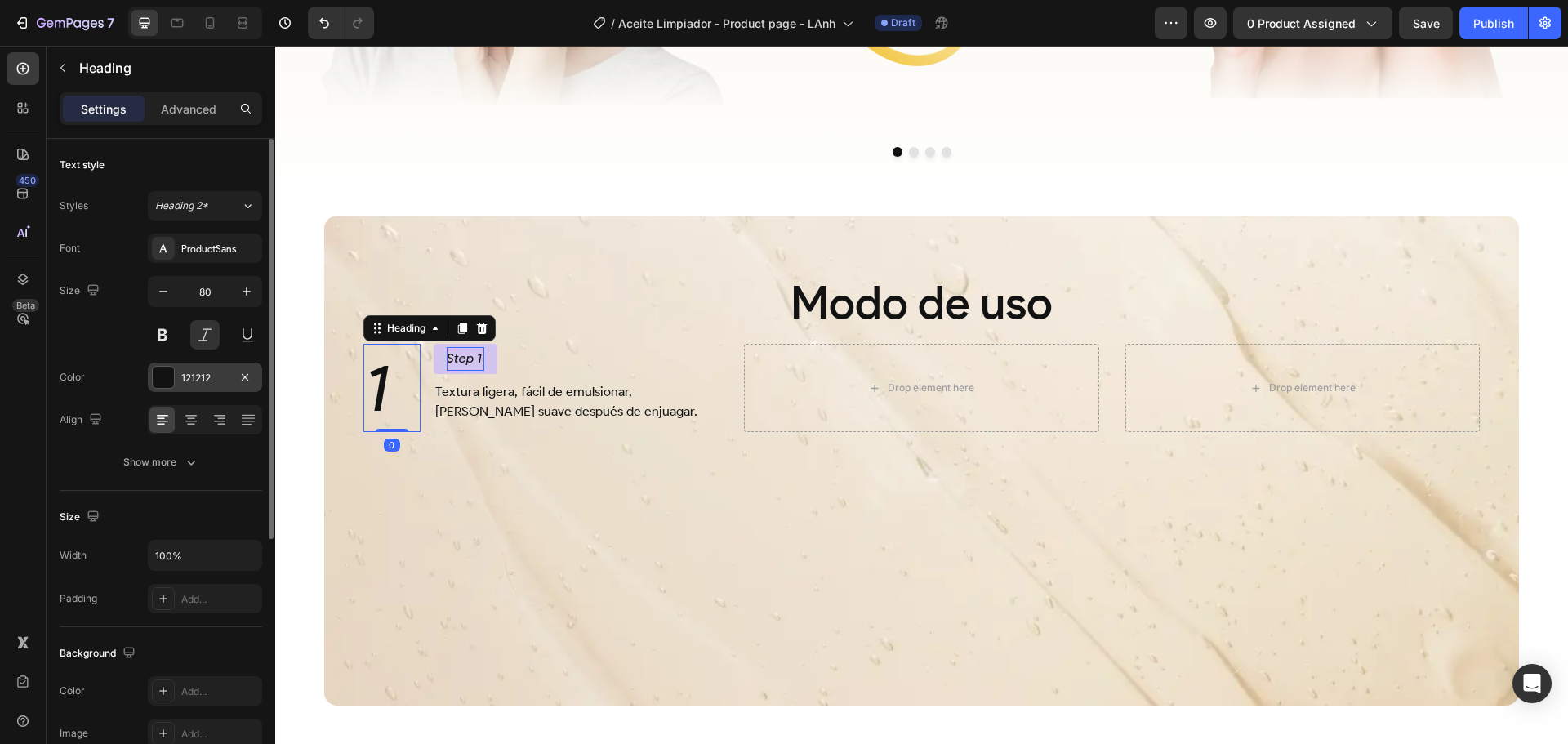
click at [157, 384] on div at bounding box center [163, 377] width 21 height 21
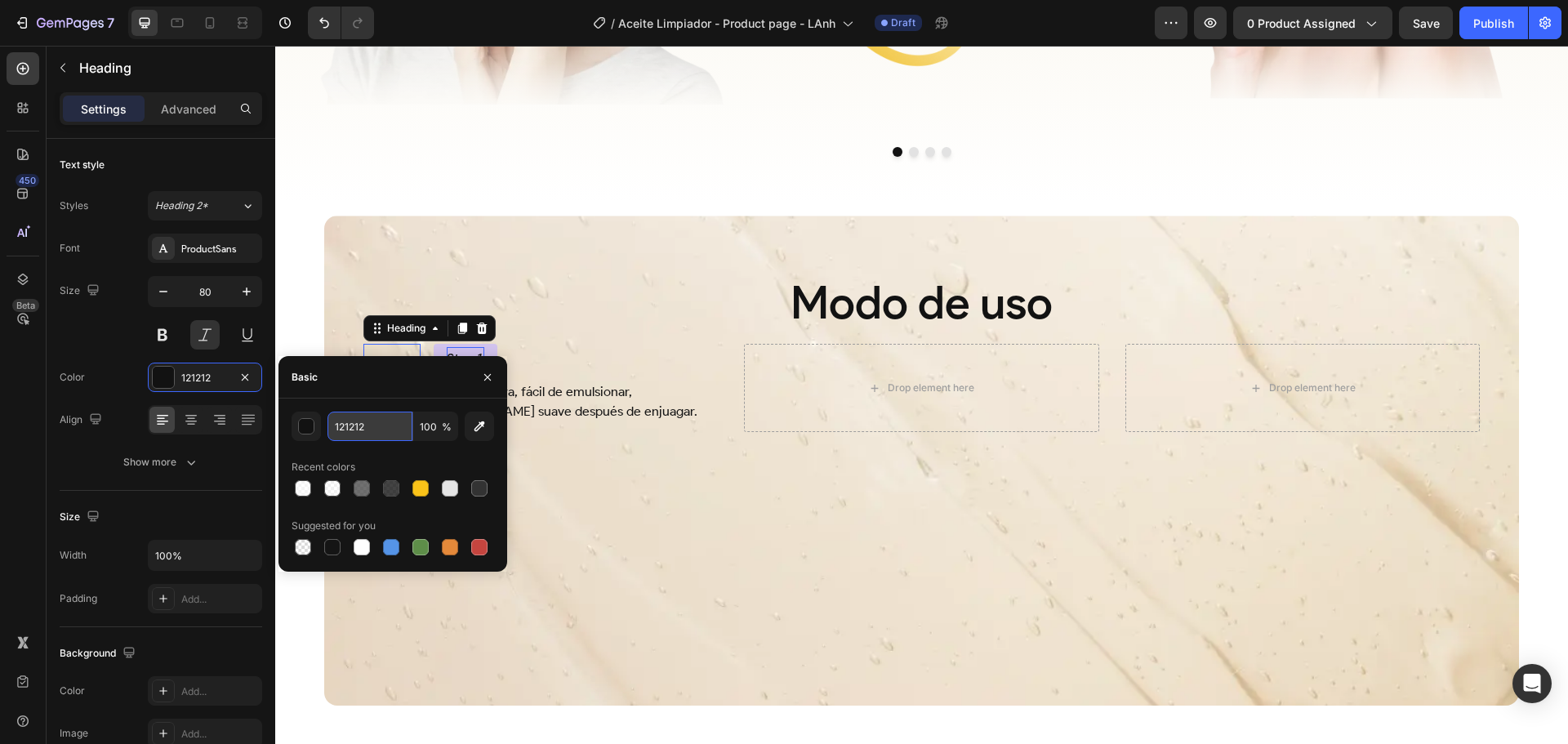
click at [367, 427] on input "121212" at bounding box center [370, 426] width 85 height 30
paste input "7851A9"
type input "7851A9"
click at [489, 372] on icon "button" at bounding box center [487, 377] width 13 height 13
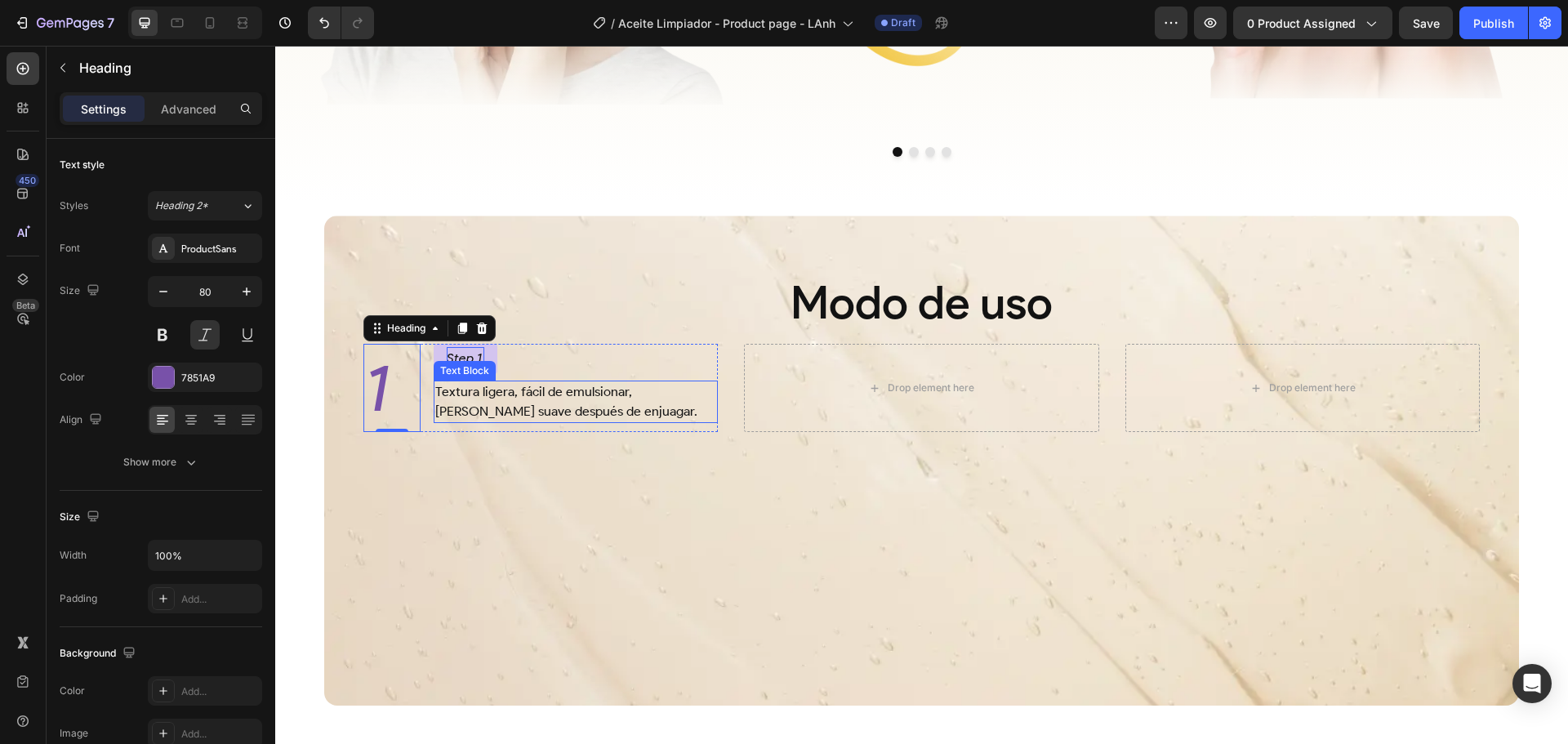
click at [658, 423] on div "Textura ligera, fácil de emulsionar, deja la piel suave después de enjuagar." at bounding box center [577, 402] width 285 height 43
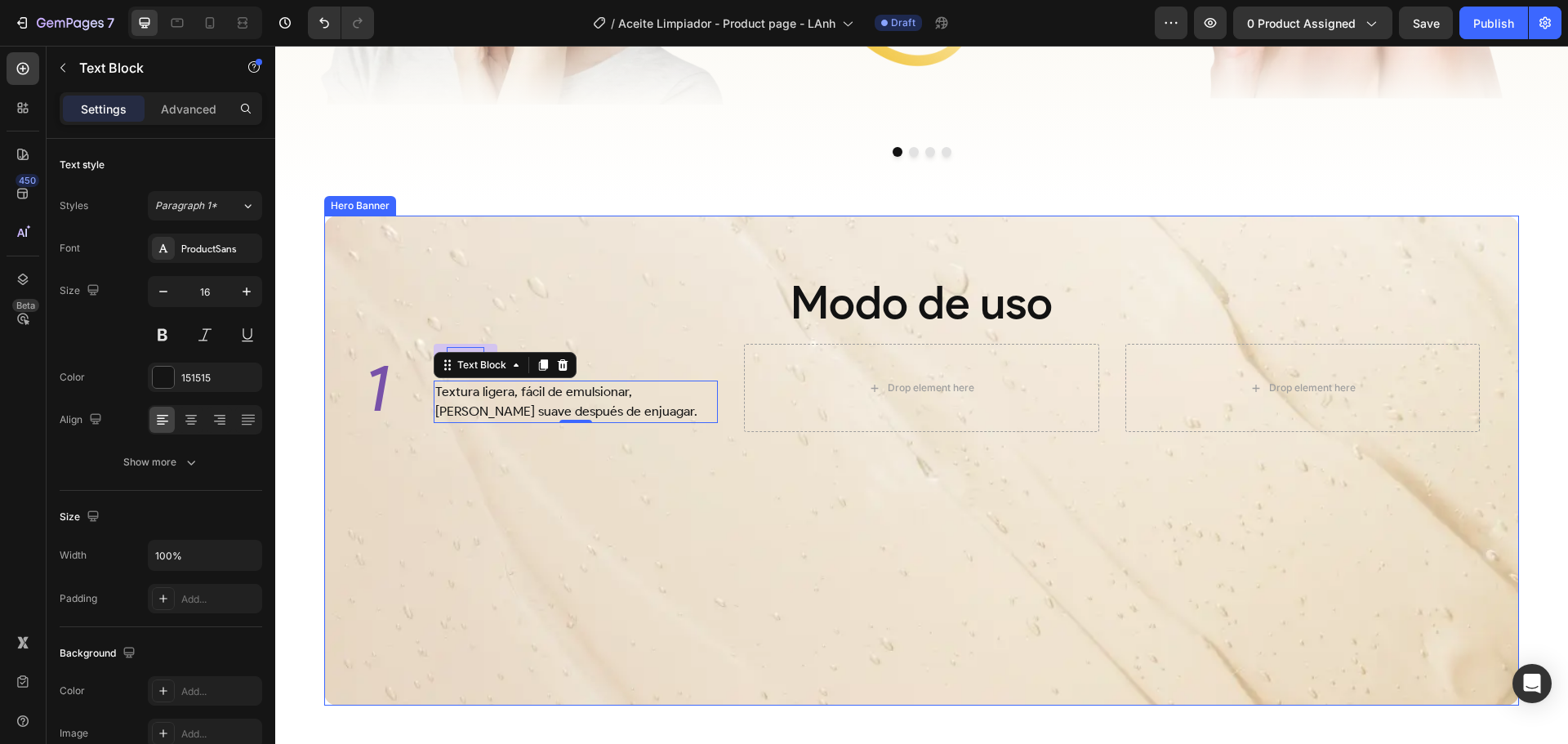
click at [783, 496] on div "Background Image" at bounding box center [921, 460] width 1195 height 490
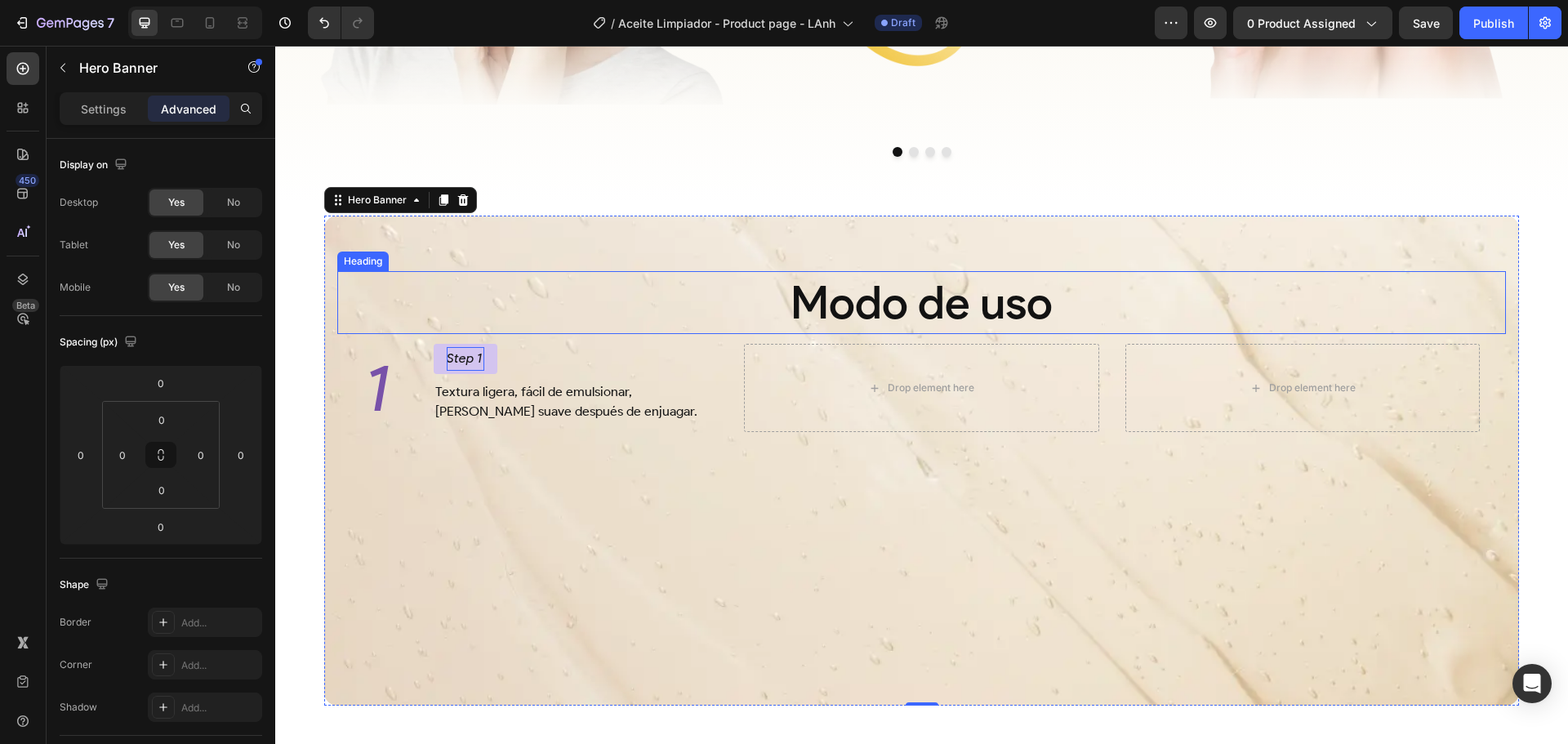
click at [942, 305] on h2 "Modo de uso" at bounding box center [921, 303] width 1169 height 63
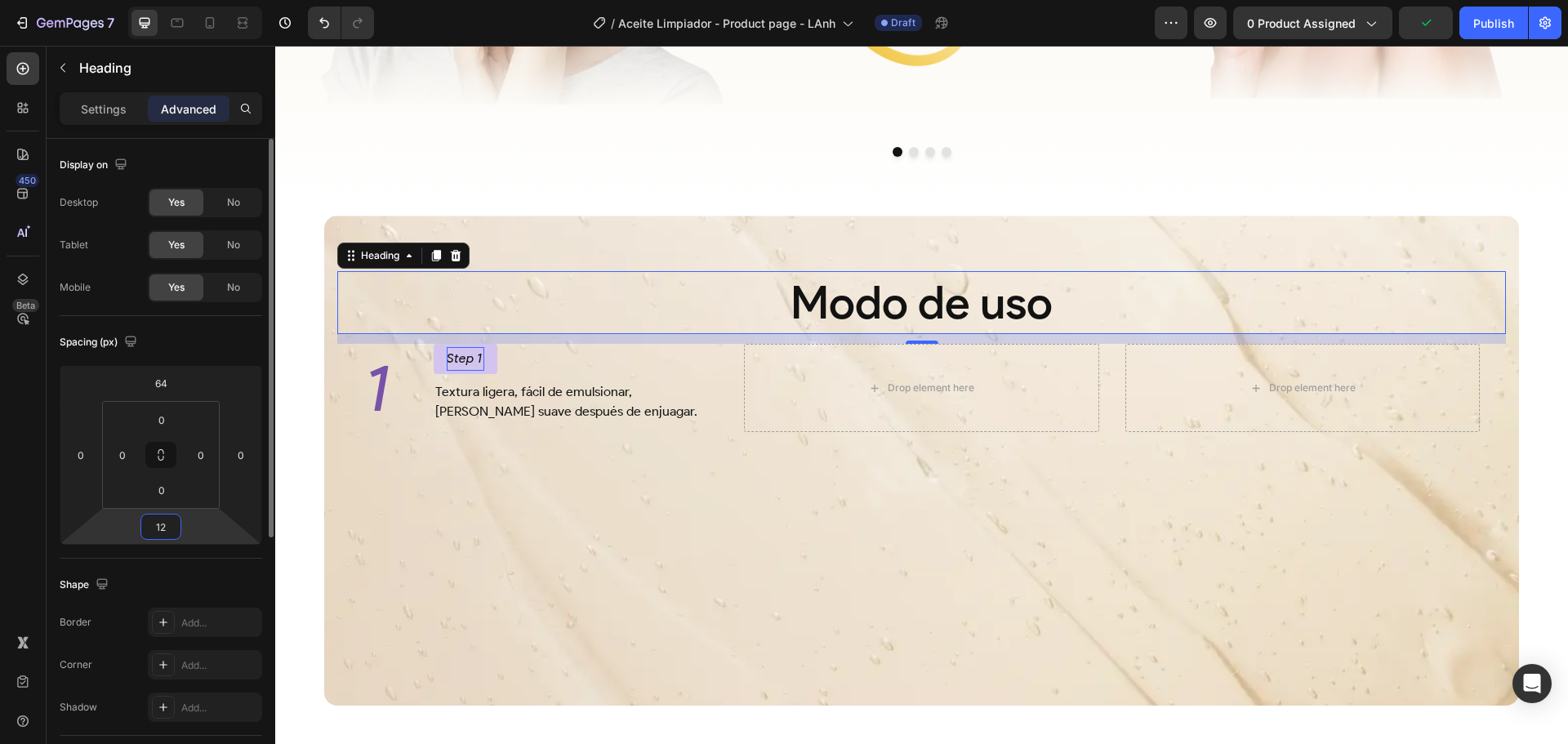
click at [169, 520] on input "12" at bounding box center [160, 526] width 33 height 24
click at [167, 532] on input "12" at bounding box center [160, 526] width 33 height 24
click at [159, 526] on input "12" at bounding box center [160, 526] width 33 height 24
click at [162, 533] on input "12" at bounding box center [160, 526] width 33 height 24
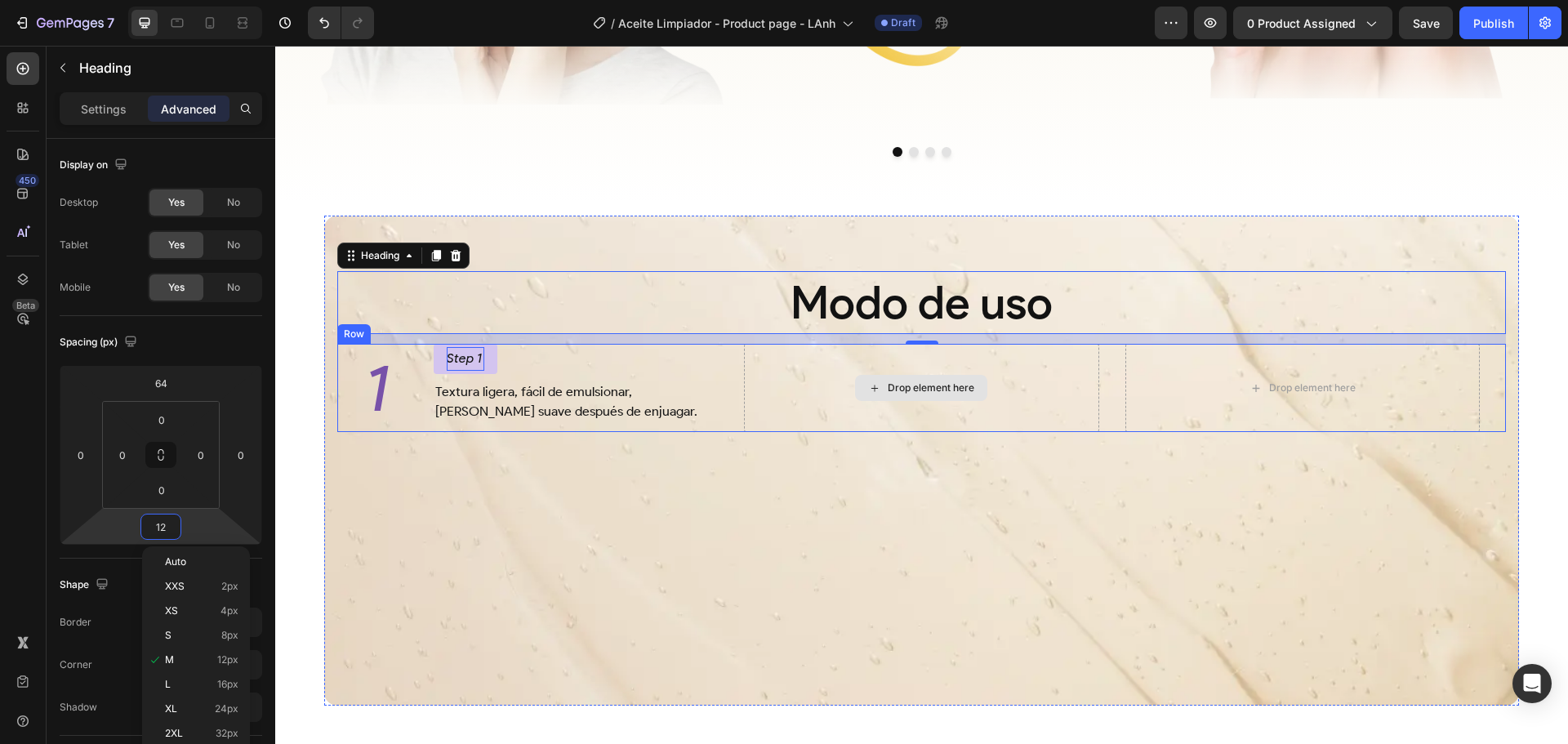
click at [897, 386] on div "Drop element here" at bounding box center [931, 387] width 87 height 13
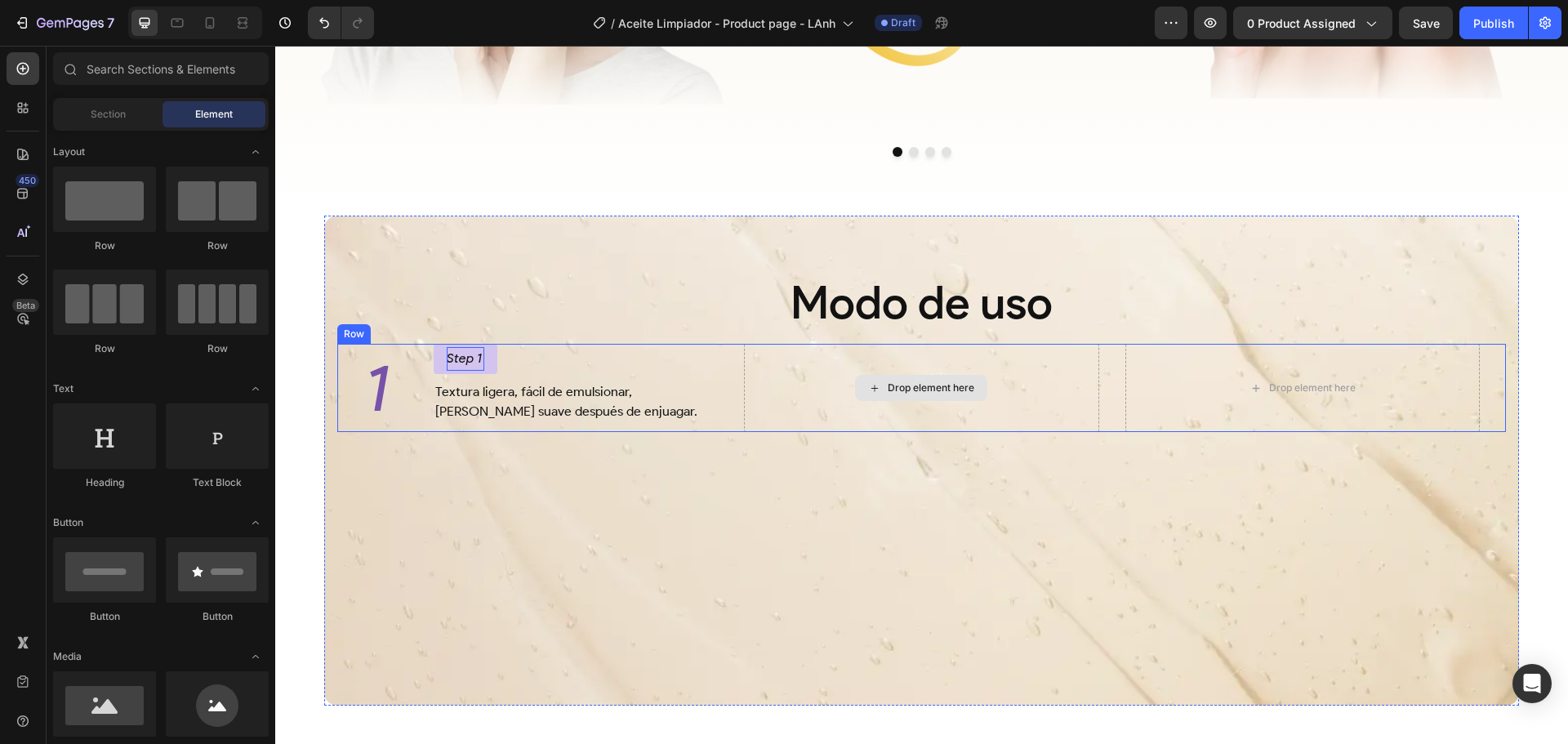
click at [920, 309] on h2 "Modo de uso" at bounding box center [921, 303] width 1169 height 63
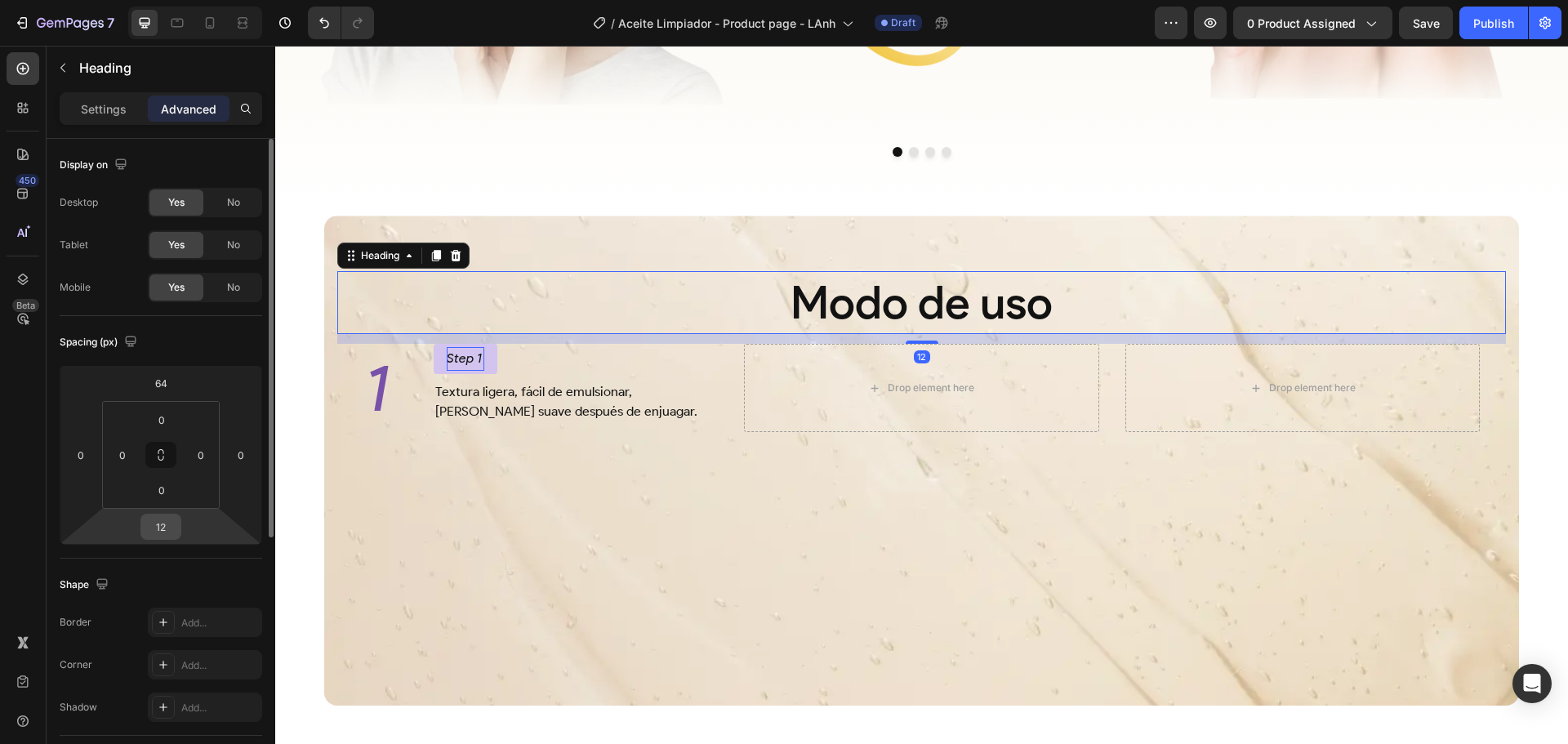
click at [170, 527] on input "12" at bounding box center [160, 526] width 33 height 24
type input "40"
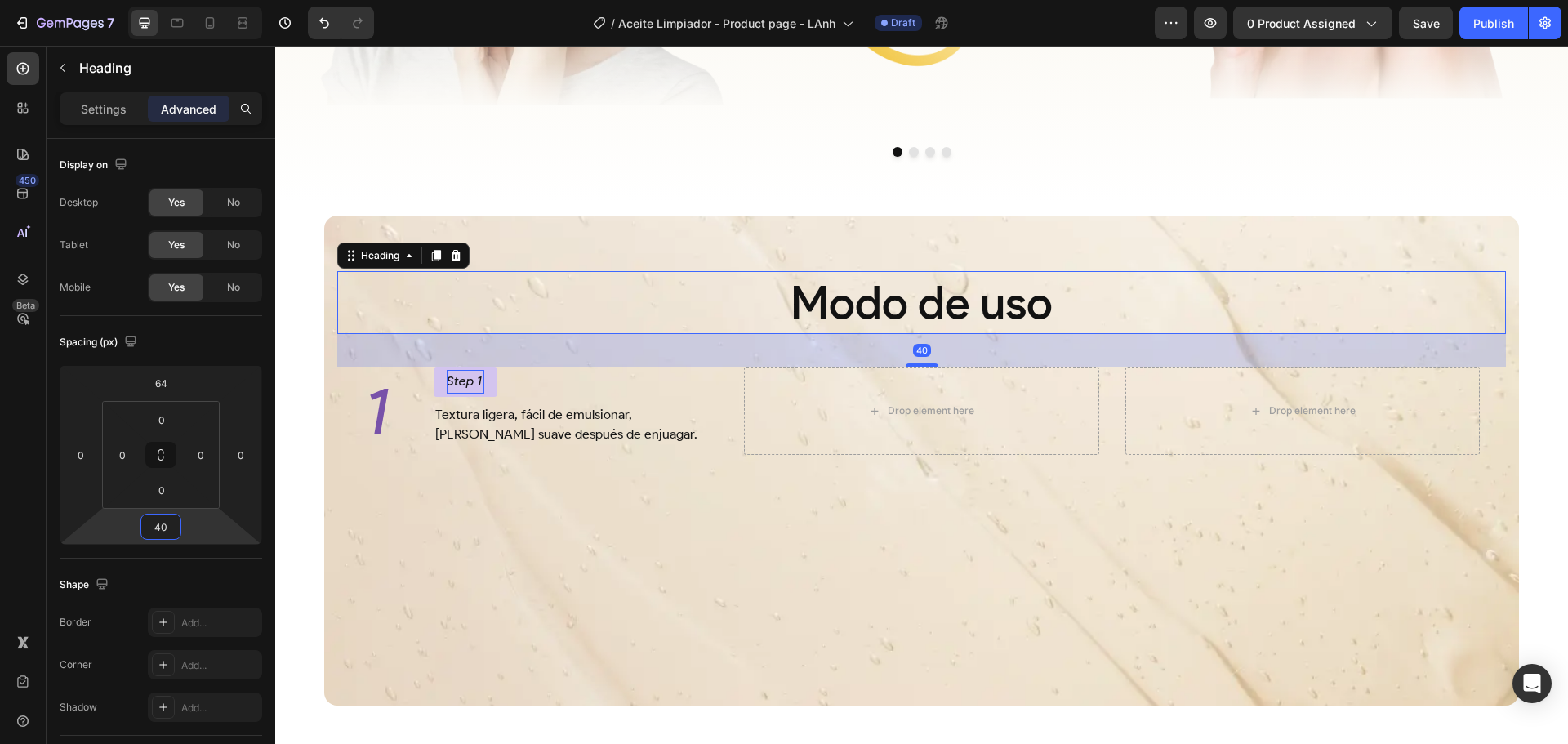
click at [418, 622] on div "Background Image" at bounding box center [921, 460] width 1195 height 490
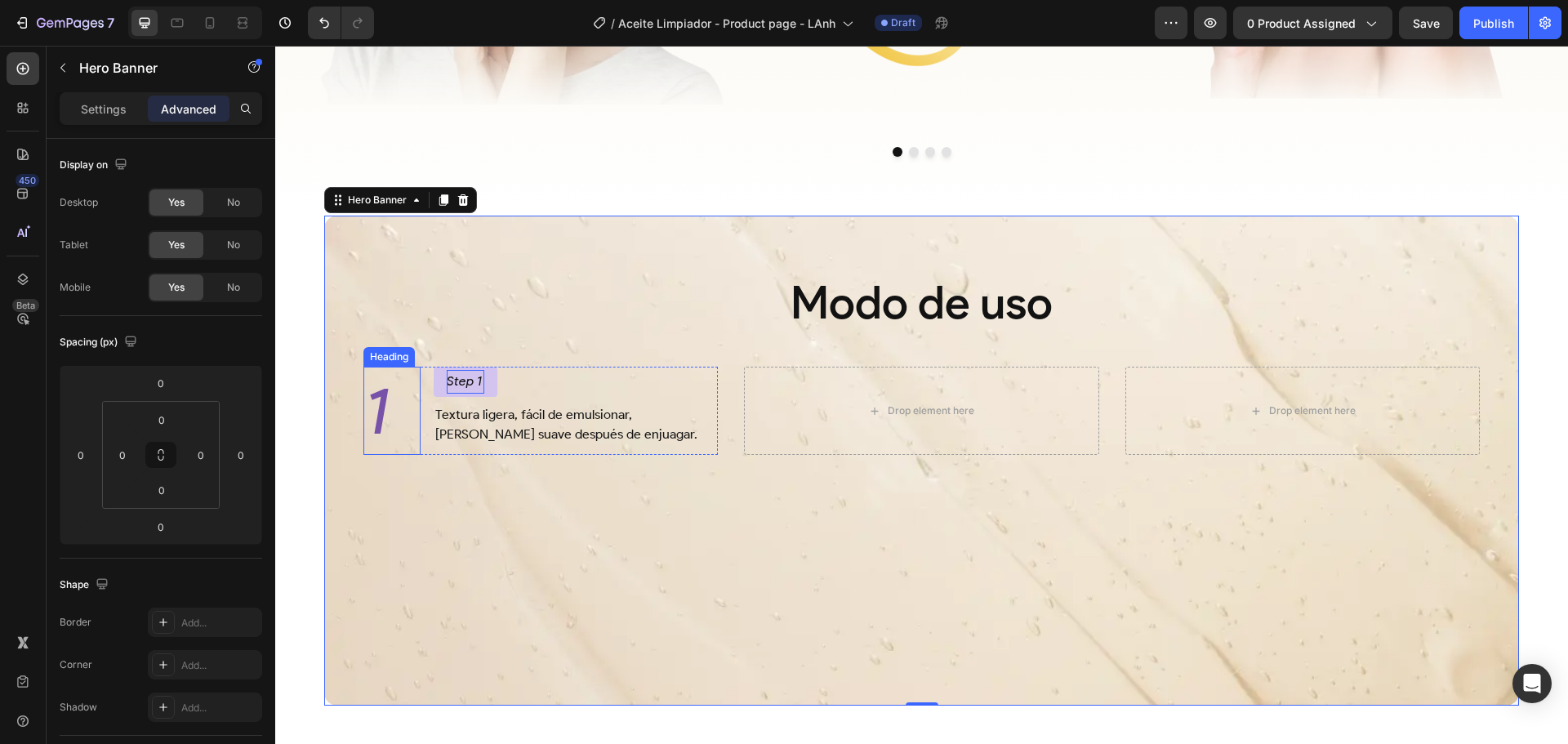
click at [384, 402] on h2 "1" at bounding box center [391, 411] width 57 height 88
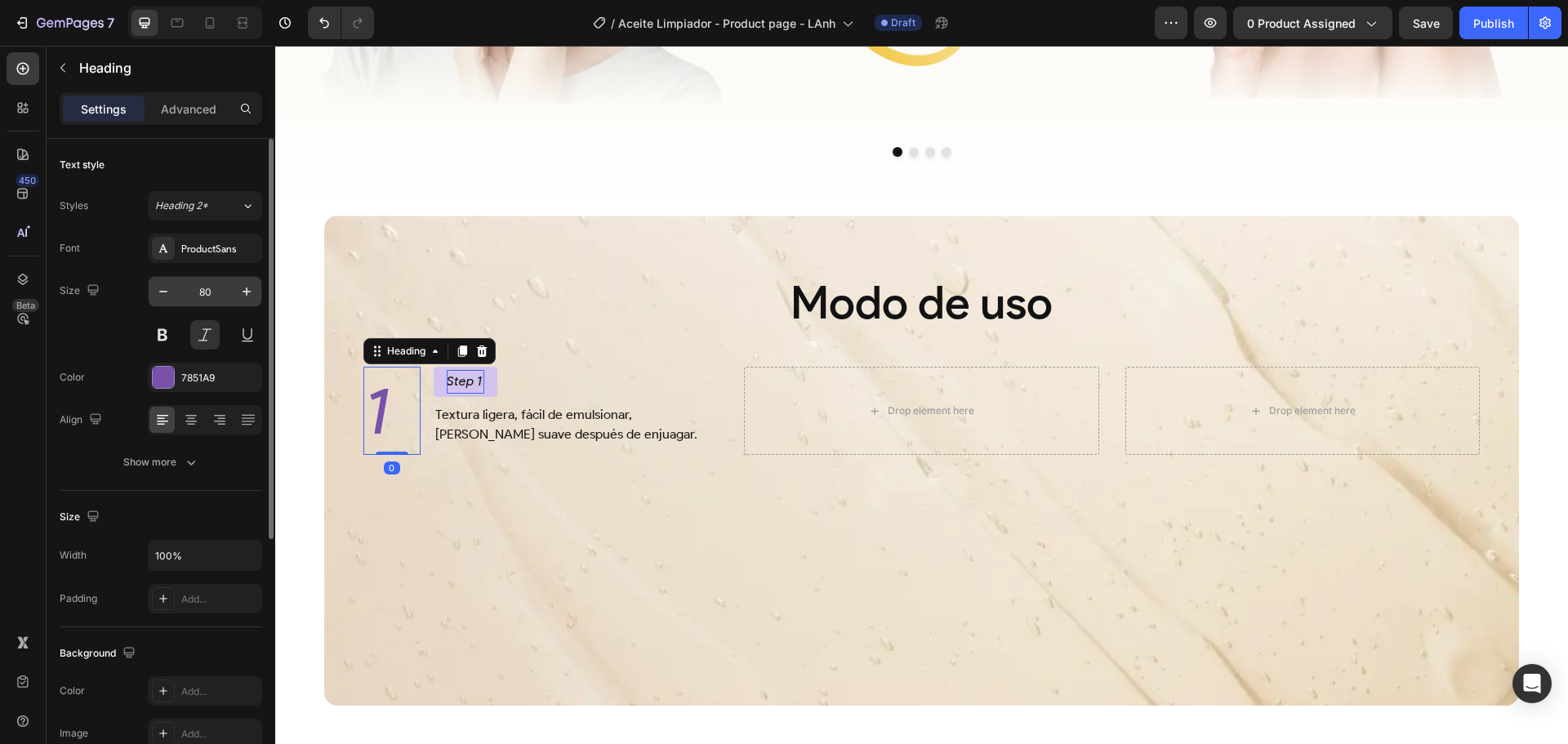
click at [216, 288] on input "80" at bounding box center [205, 291] width 54 height 30
type input "88"
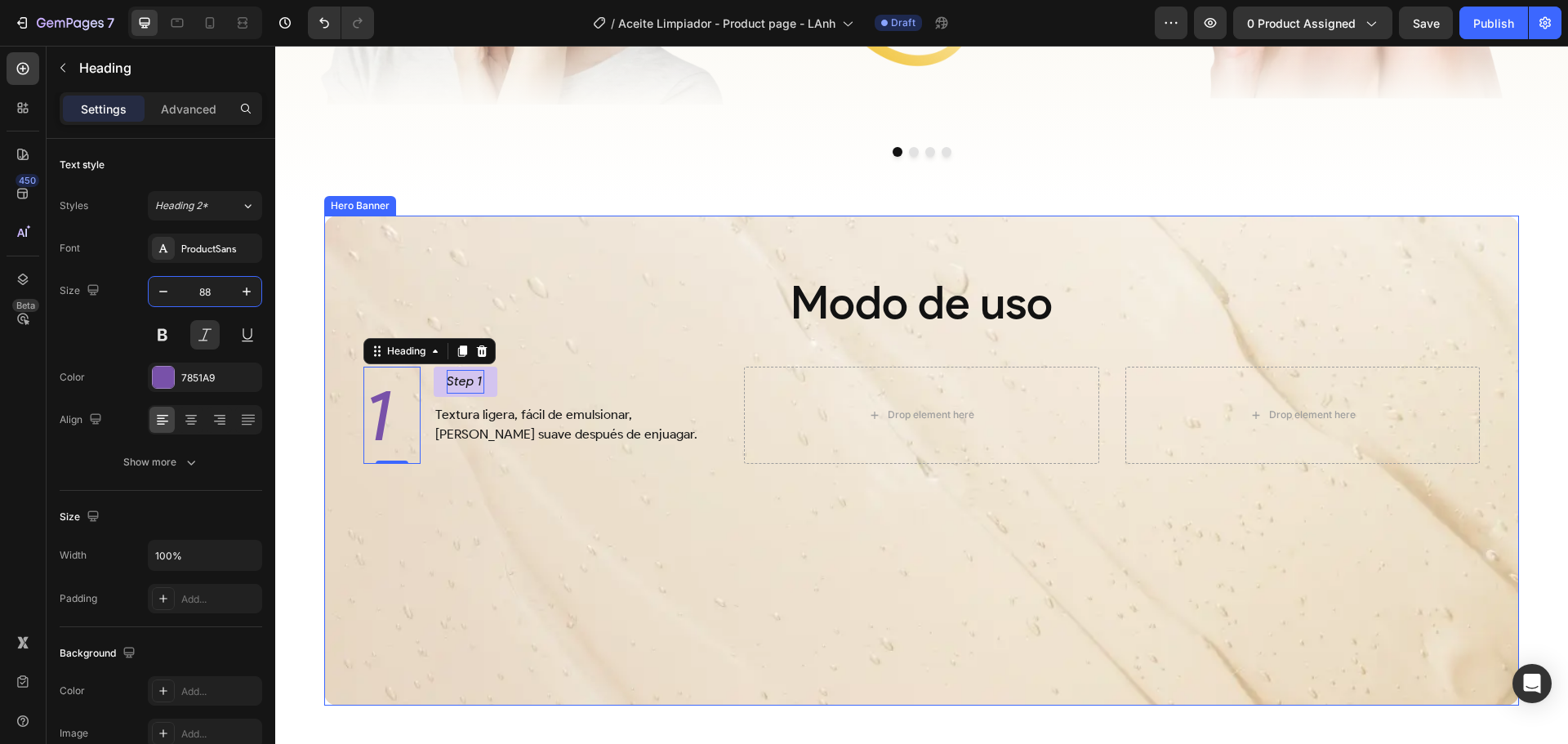
click at [517, 507] on div "Background Image" at bounding box center [921, 460] width 1195 height 490
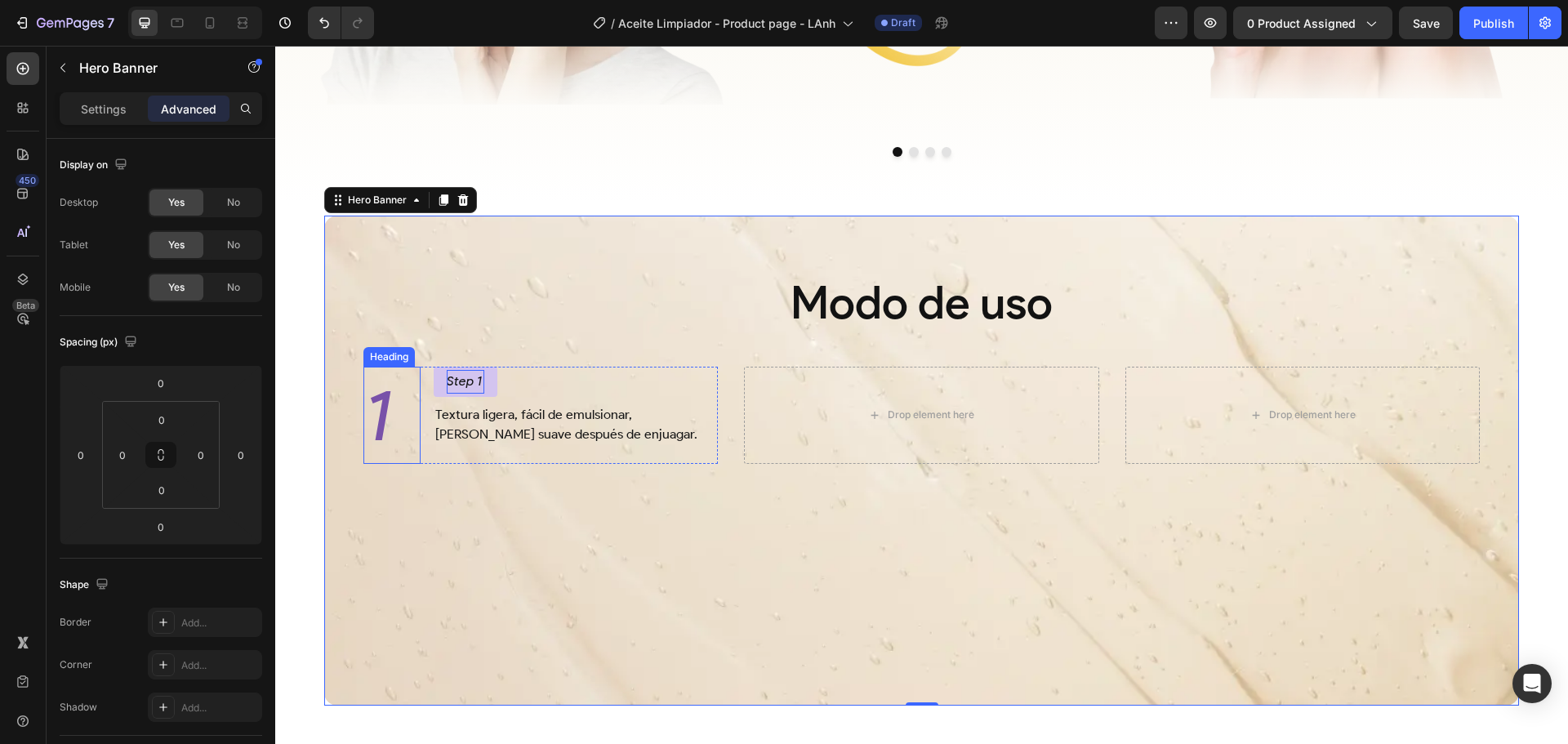
click at [400, 382] on h2 "1" at bounding box center [391, 414] width 57 height 96
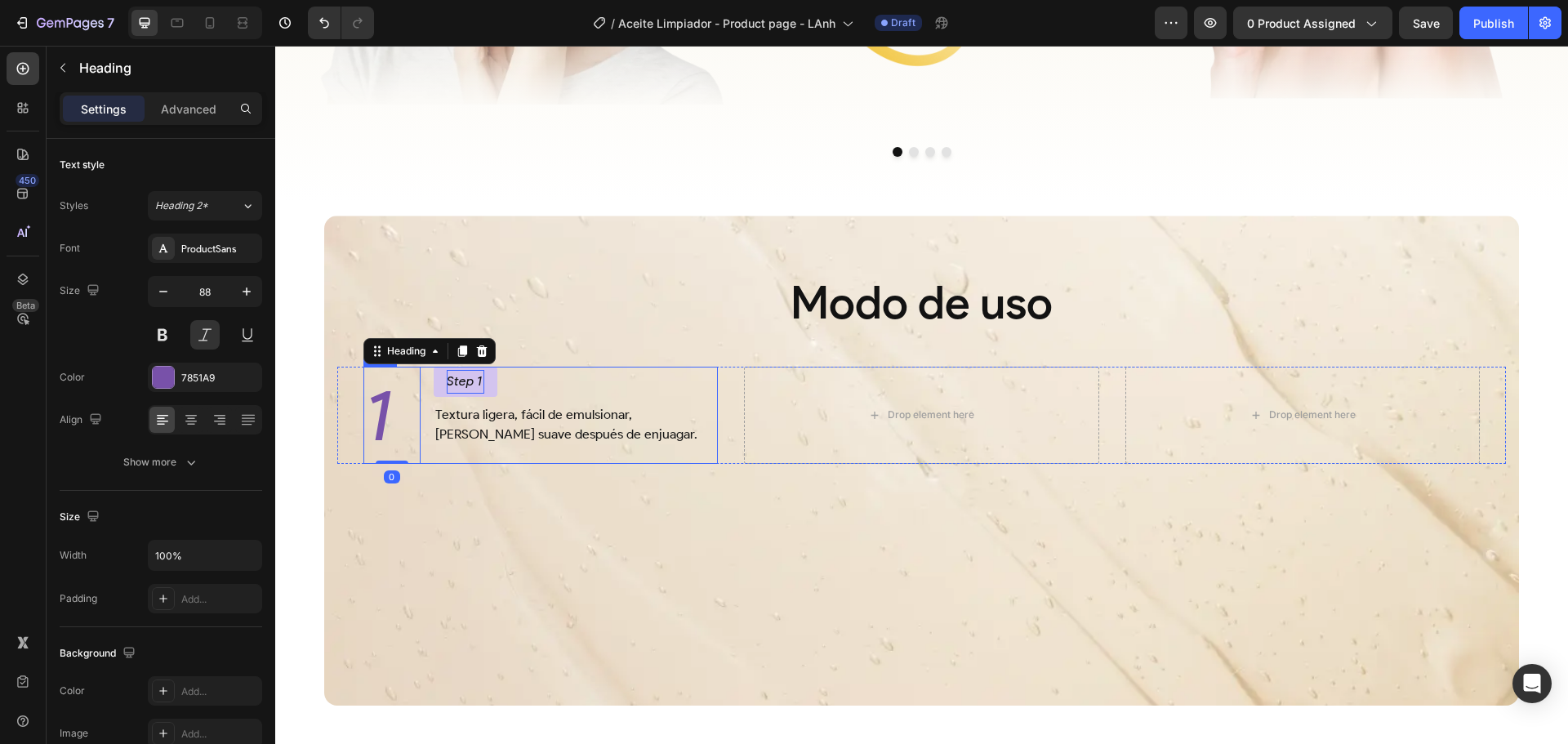
click at [428, 372] on div "1 Heading 0 Step 1 Button Textura ligera, fácil de emulsionar, deja la piel sua…" at bounding box center [540, 414] width 354 height 96
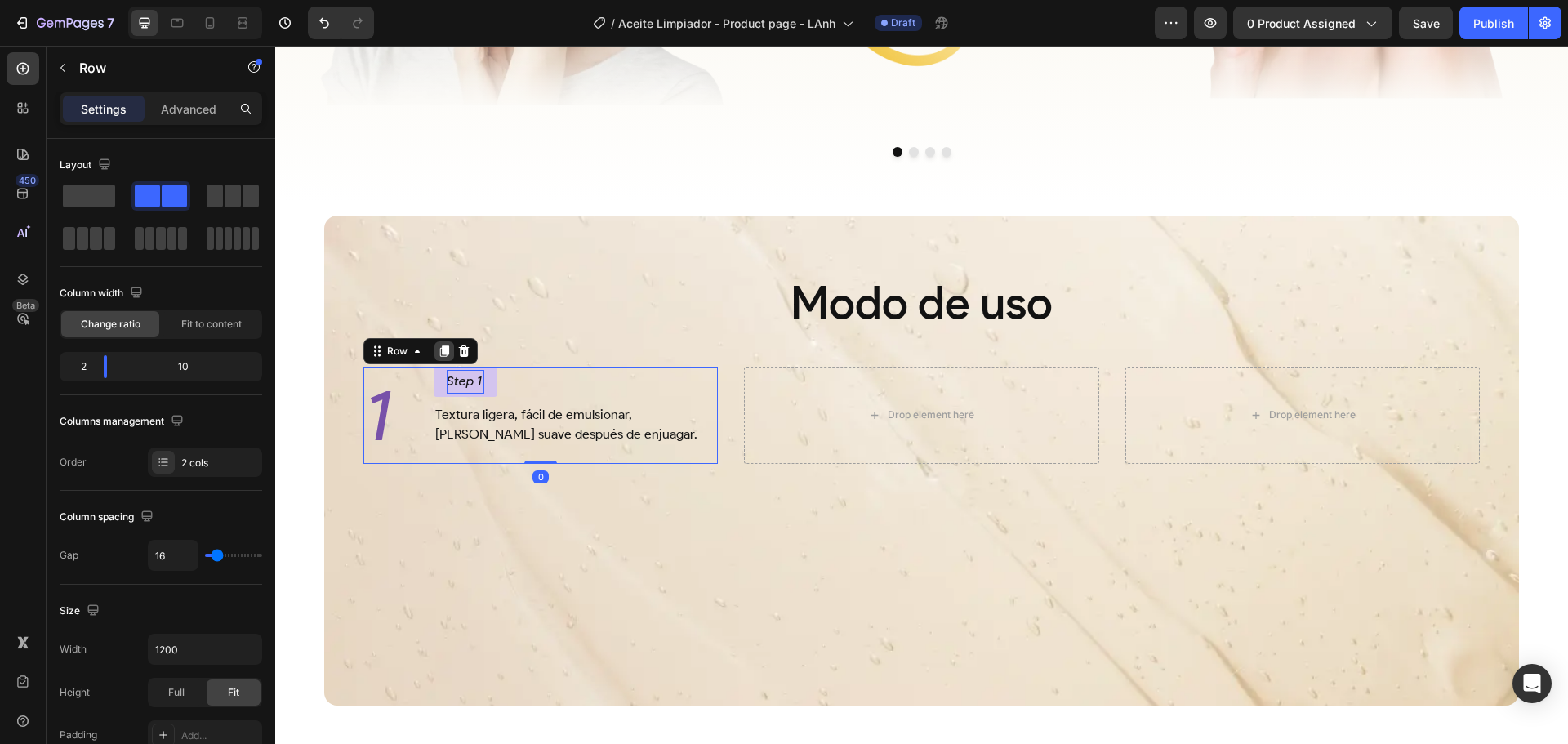
click at [445, 347] on icon at bounding box center [445, 351] width 9 height 11
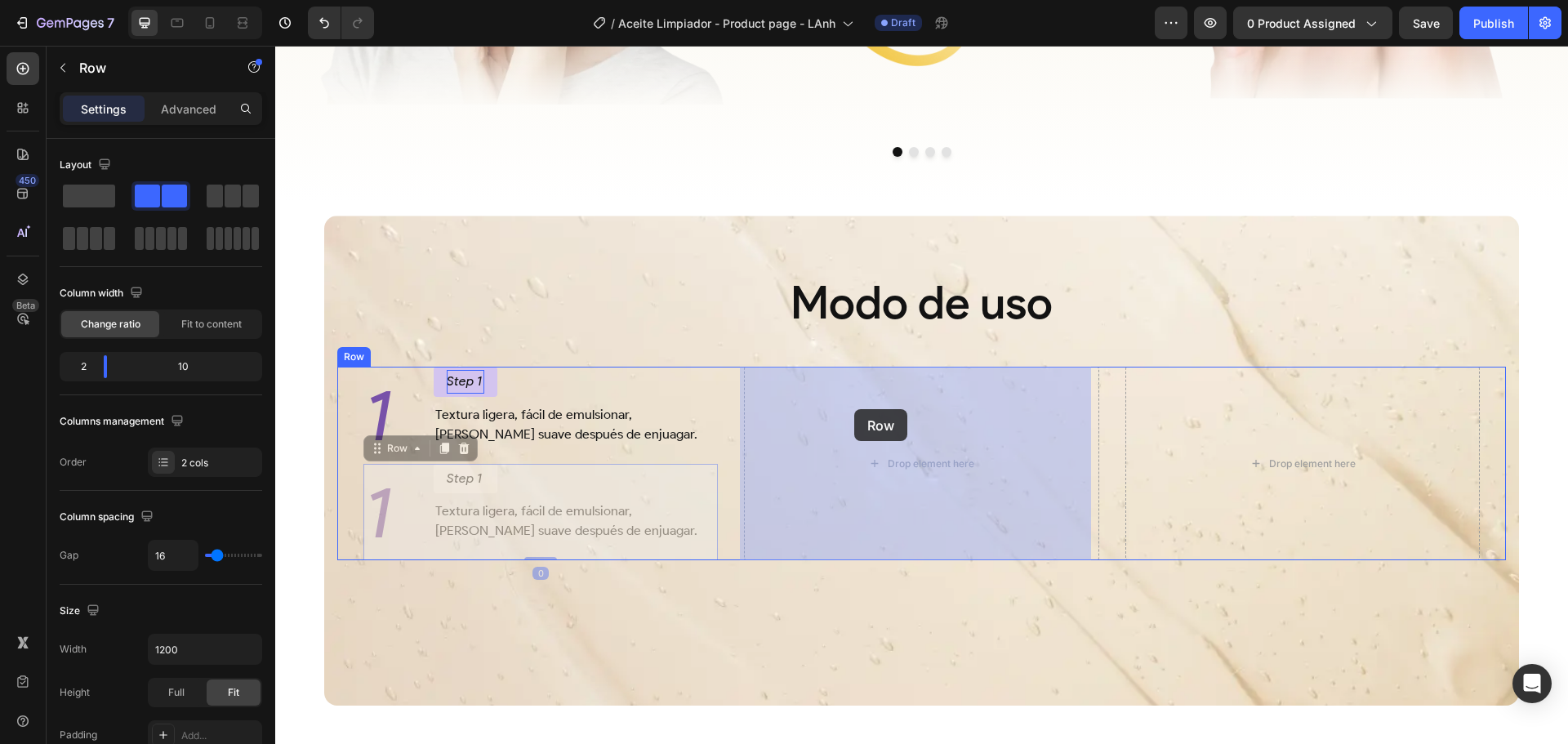
drag, startPoint x: 578, startPoint y: 413, endPoint x: 854, endPoint y: 409, distance: 276.0
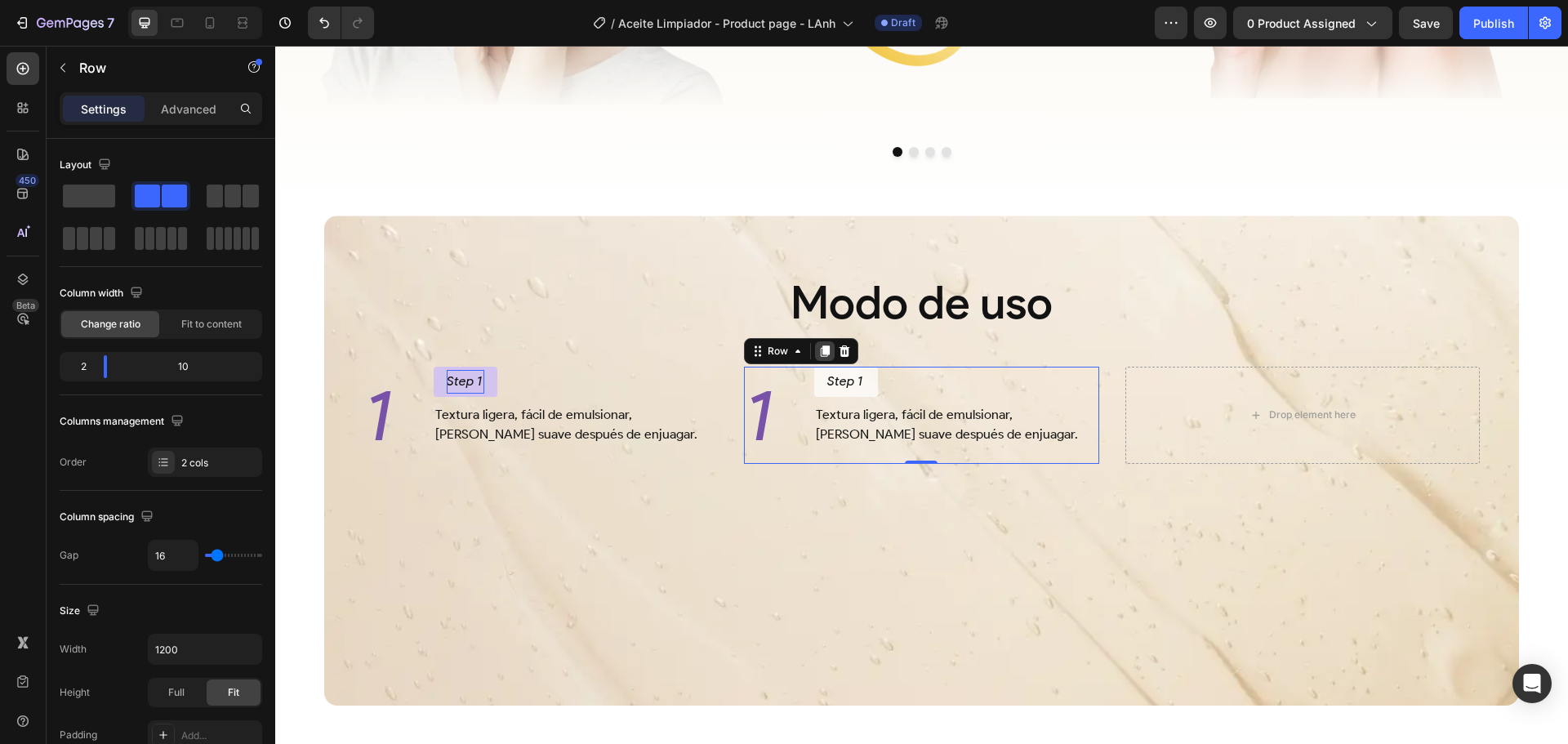
click at [822, 346] on icon at bounding box center [825, 351] width 9 height 11
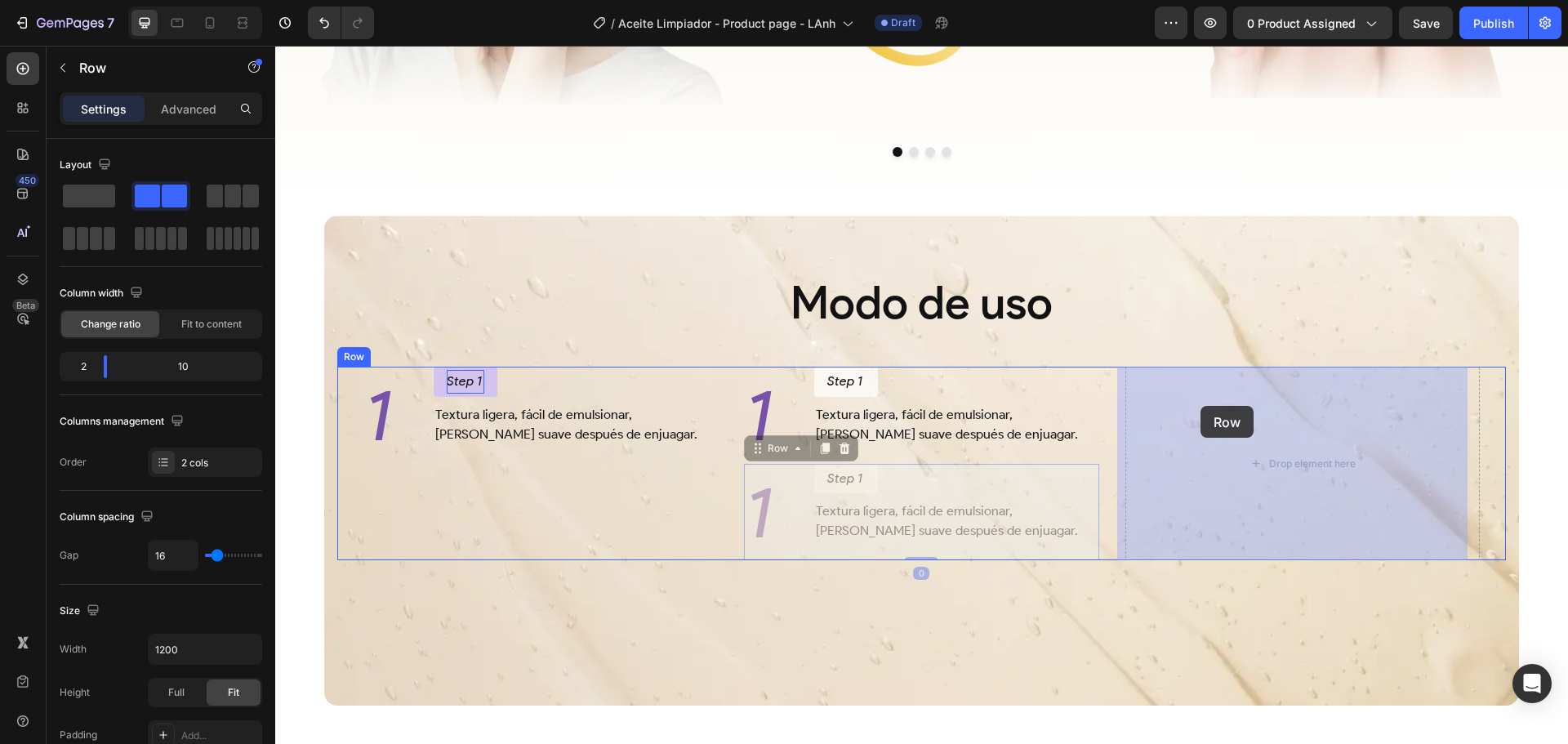
drag, startPoint x: 765, startPoint y: 451, endPoint x: 1199, endPoint y: 406, distance: 436.3
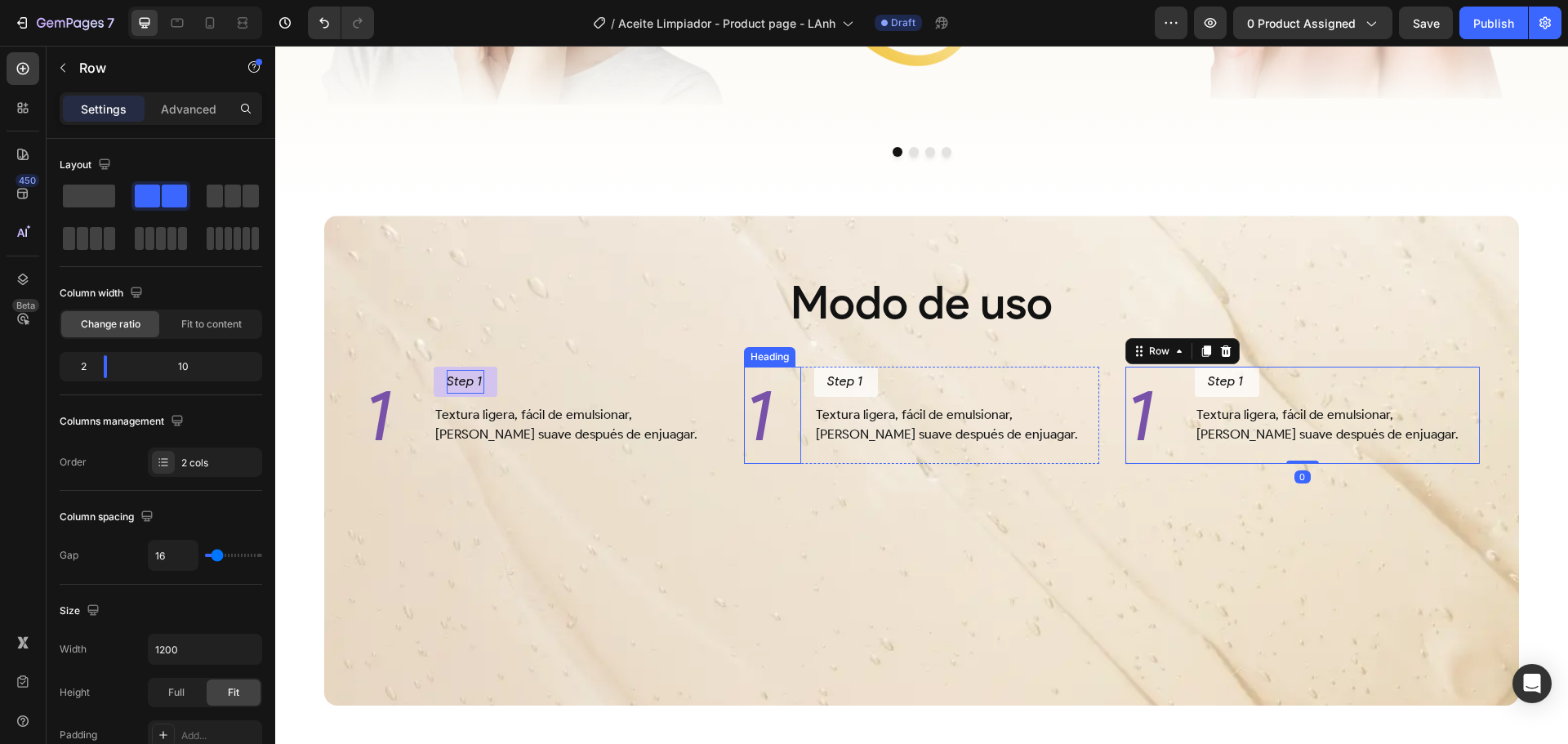
click at [768, 418] on h2 "1" at bounding box center [772, 414] width 57 height 96
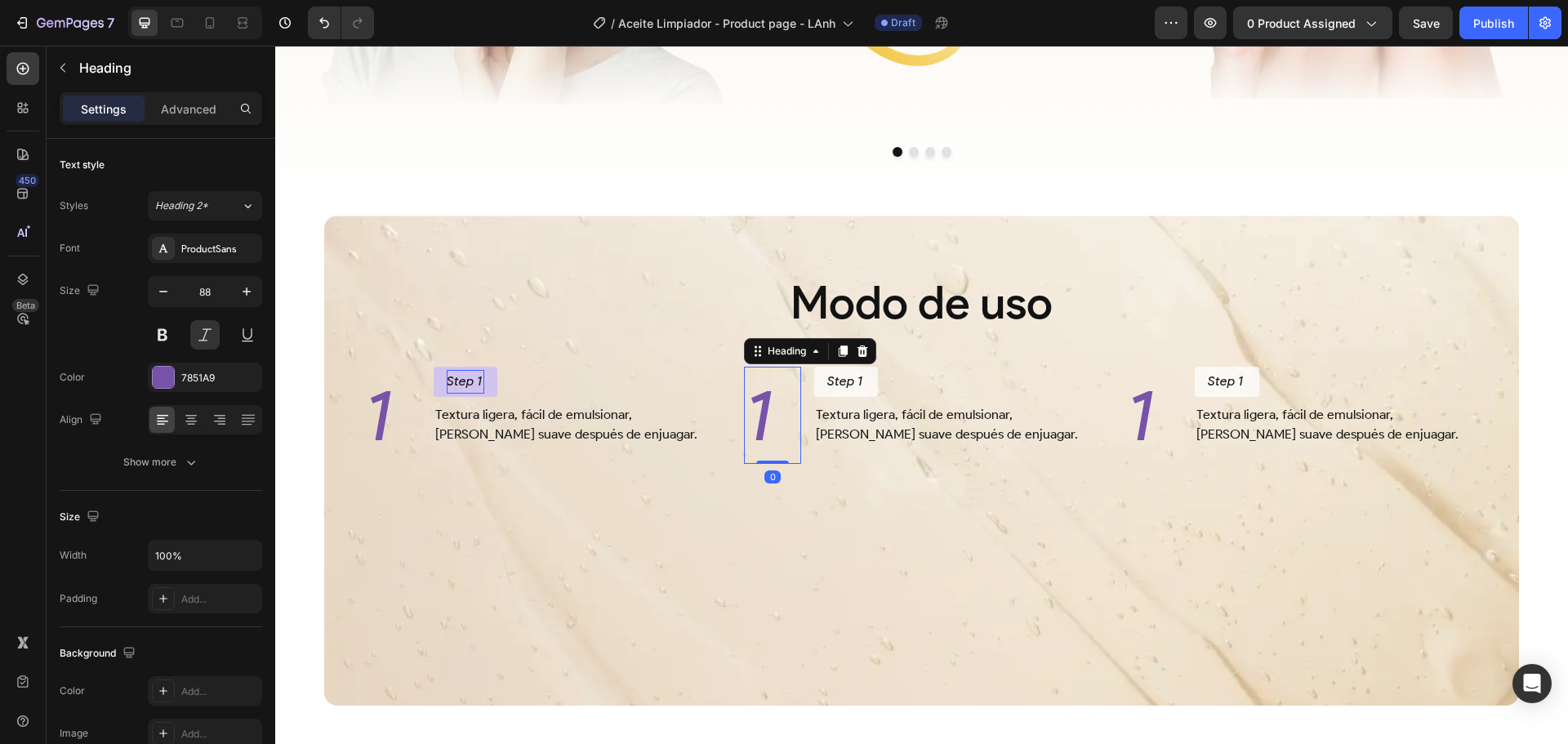
click at [768, 418] on h2 "1" at bounding box center [772, 414] width 57 height 96
click at [1149, 421] on h2 "1" at bounding box center [1153, 414] width 57 height 96
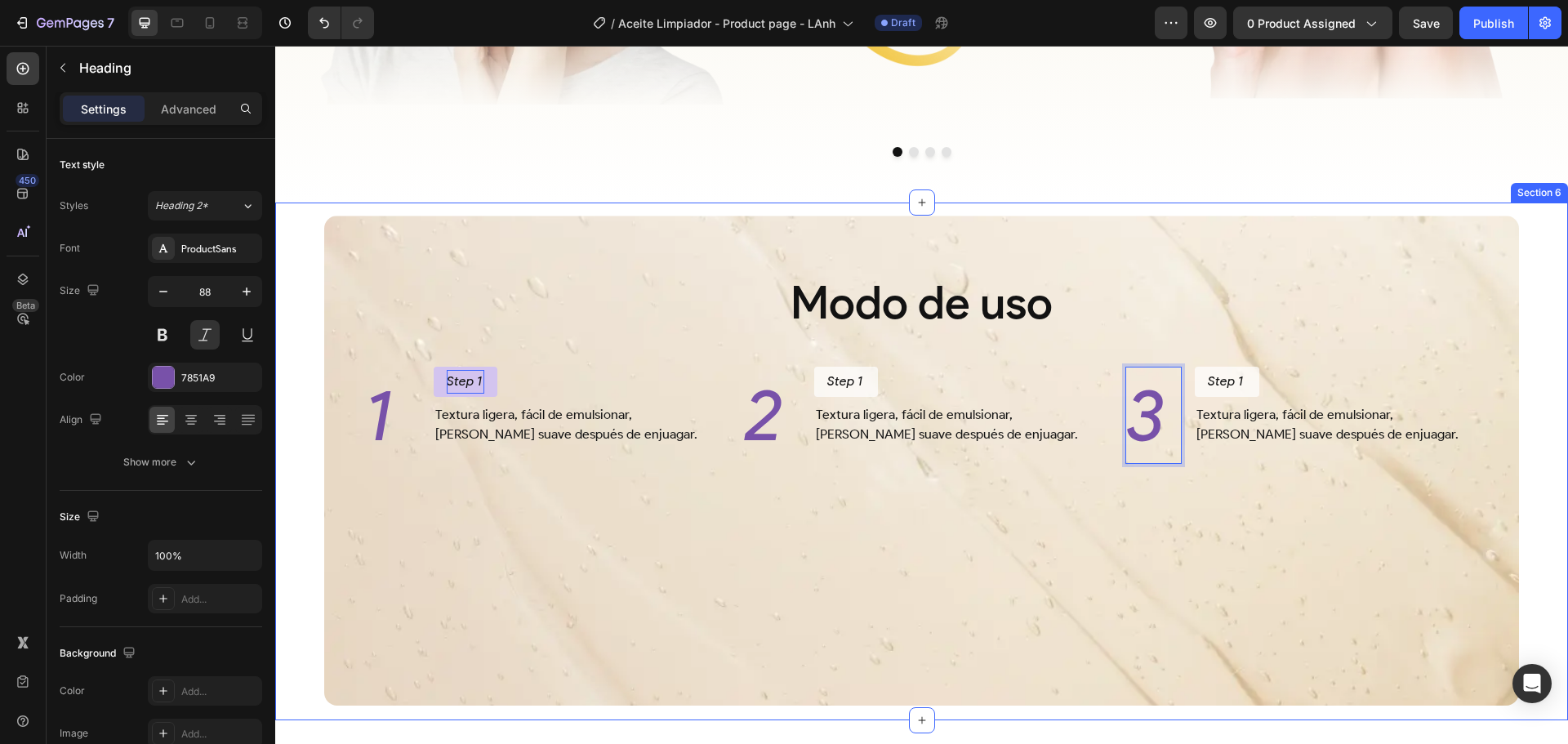
click at [1540, 480] on div "Modo de uso Heading 1 Heading Step 1 Button Textura ligera, fácil de emulsionar…" at bounding box center [921, 461] width 1293 height 518
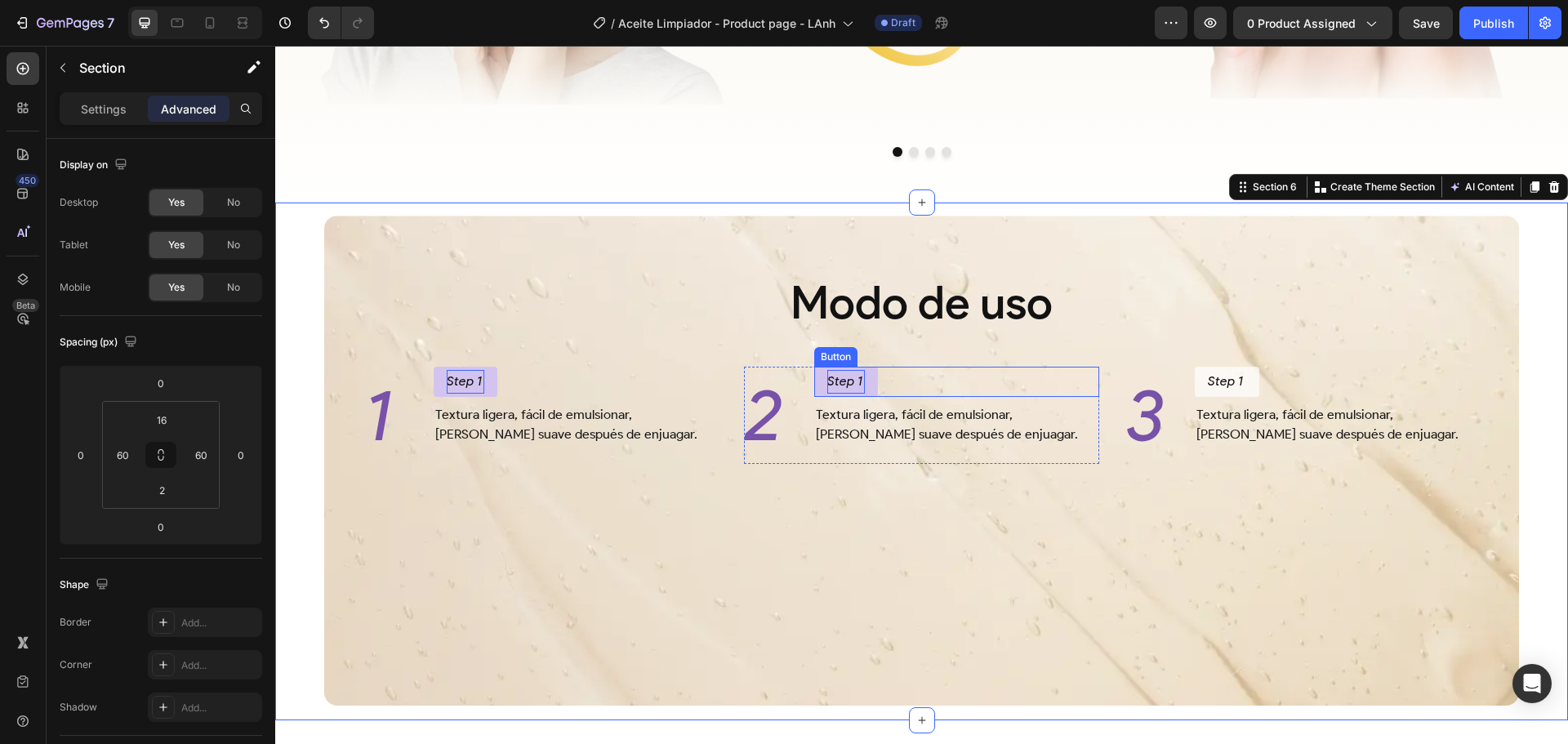
click at [850, 386] on p "Step 1" at bounding box center [846, 381] width 37 height 23
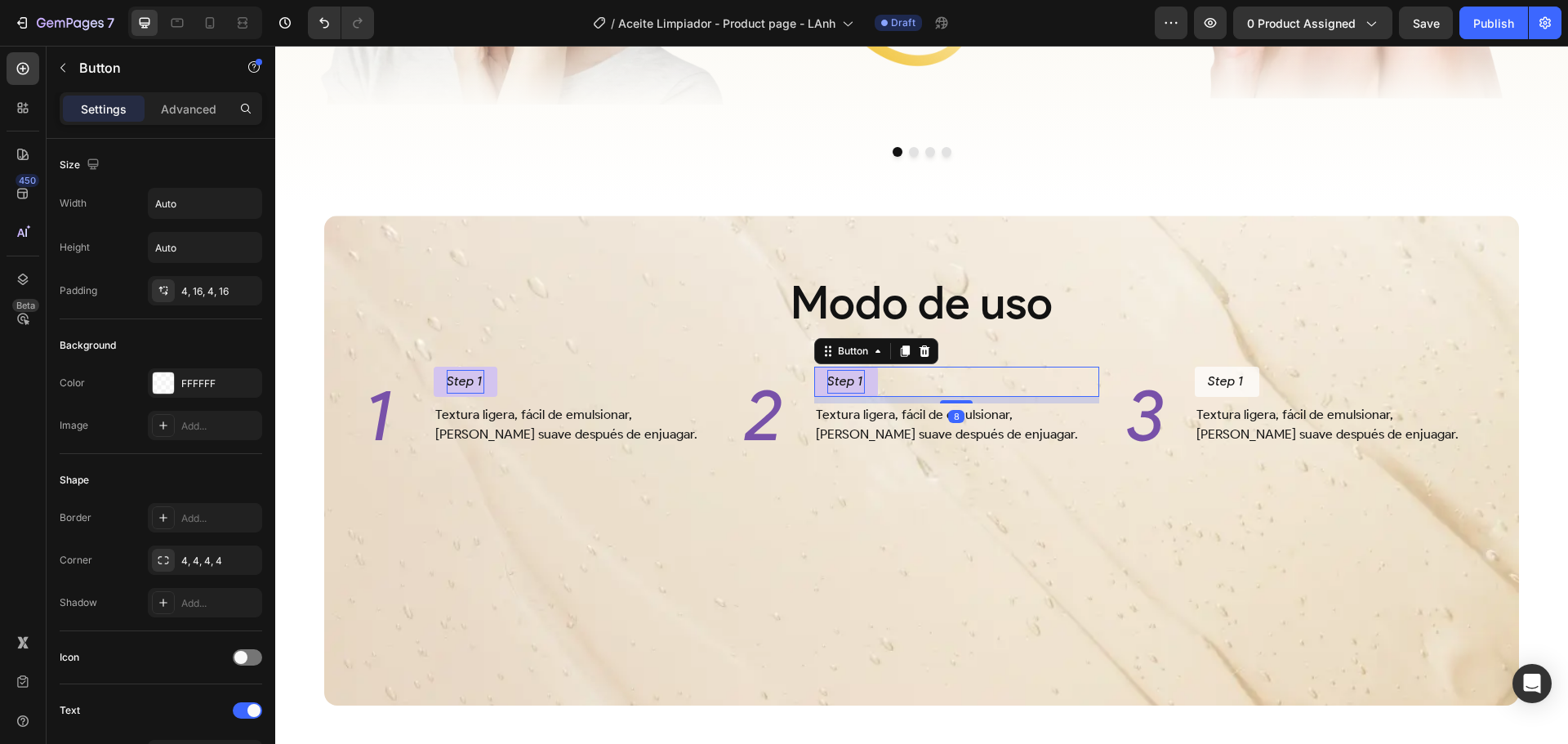
click at [850, 386] on p "Step 1" at bounding box center [846, 381] width 37 height 23
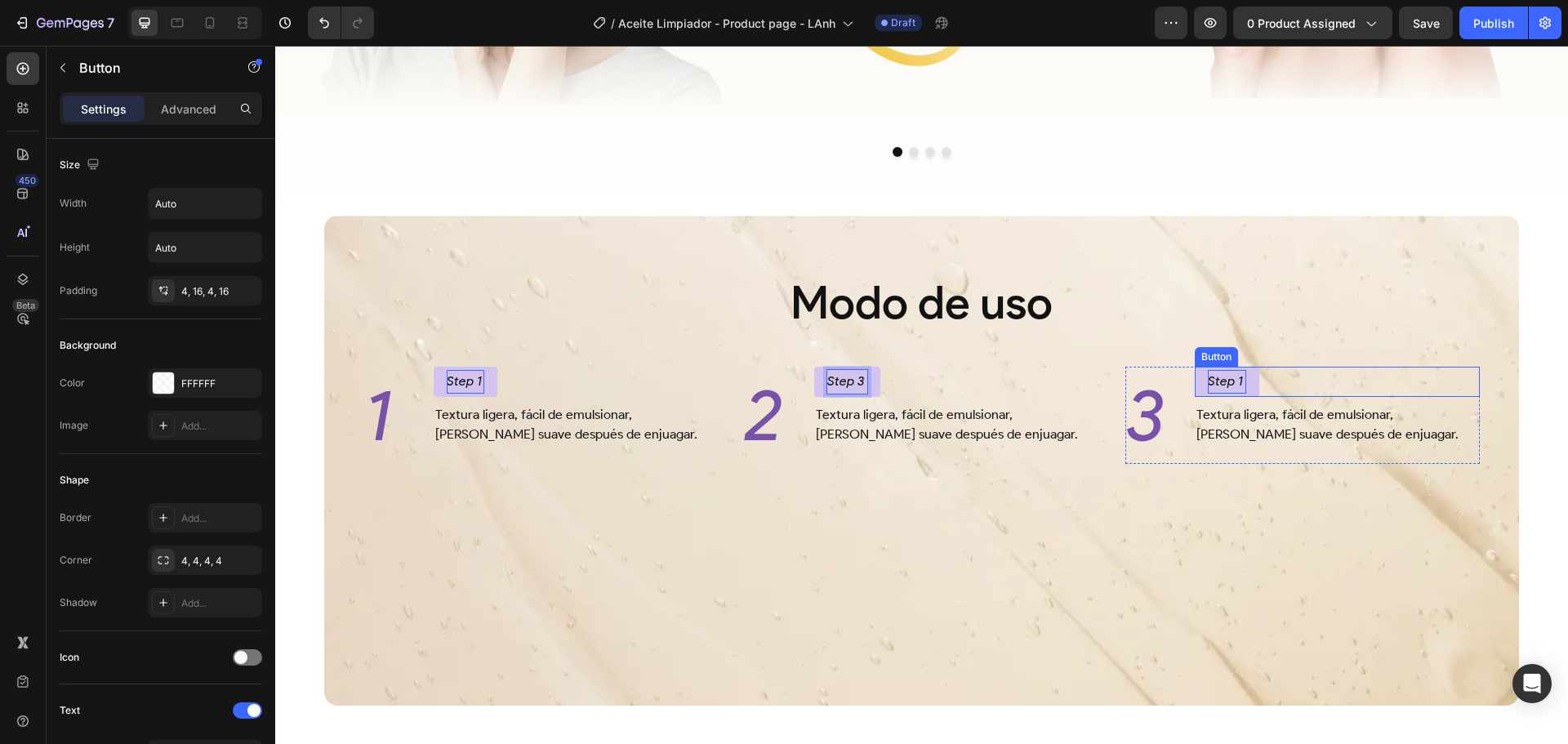
click at [1233, 379] on p "Step 1" at bounding box center [1227, 381] width 37 height 23
drag, startPoint x: 1228, startPoint y: 381, endPoint x: 1243, endPoint y: 381, distance: 15.0
click at [1243, 381] on button "Step 1" at bounding box center [1227, 382] width 63 height 30
drag, startPoint x: 852, startPoint y: 380, endPoint x: 861, endPoint y: 378, distance: 9.2
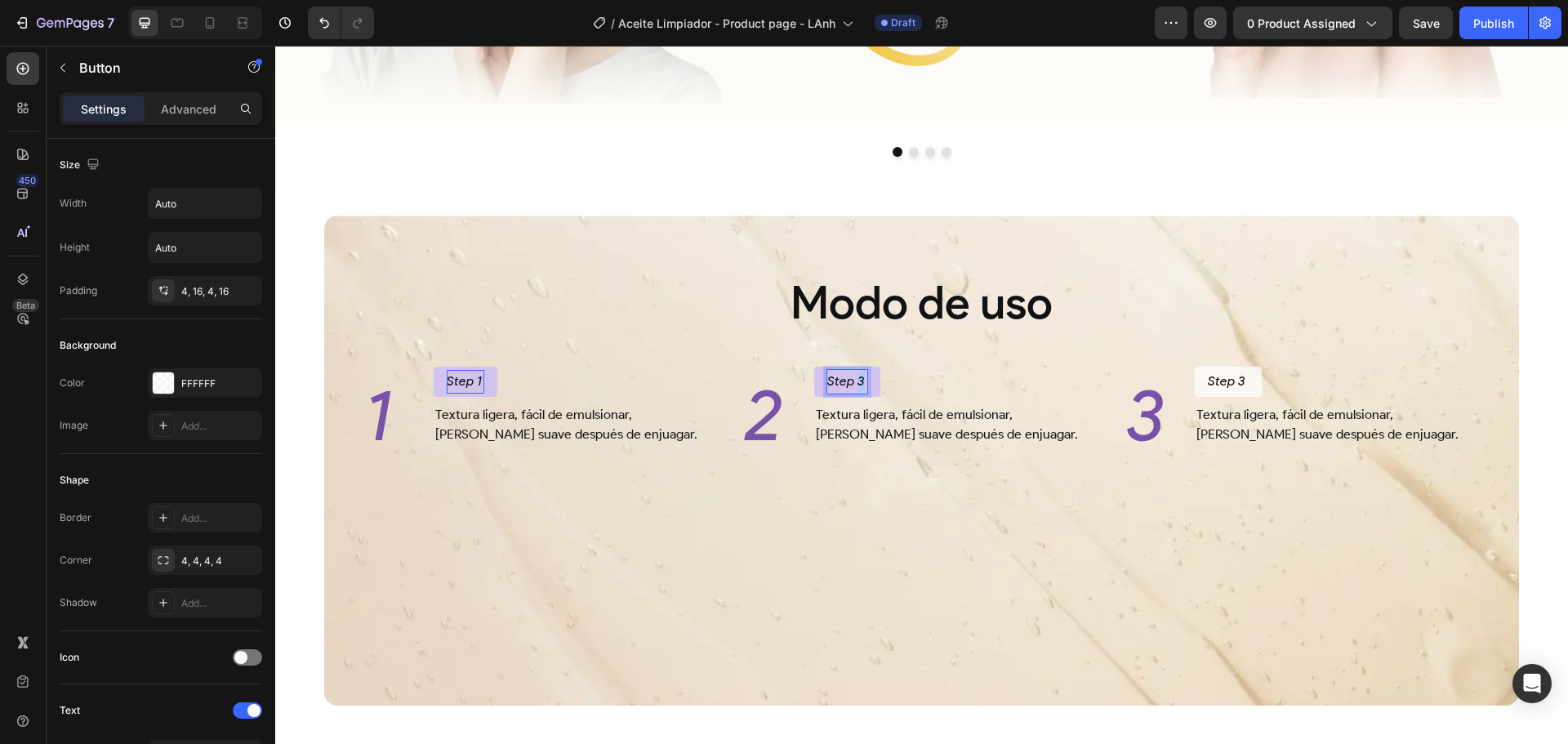
click at [861, 378] on p "Step 3" at bounding box center [847, 381] width 40 height 23
click at [383, 426] on h2 "1" at bounding box center [391, 414] width 57 height 96
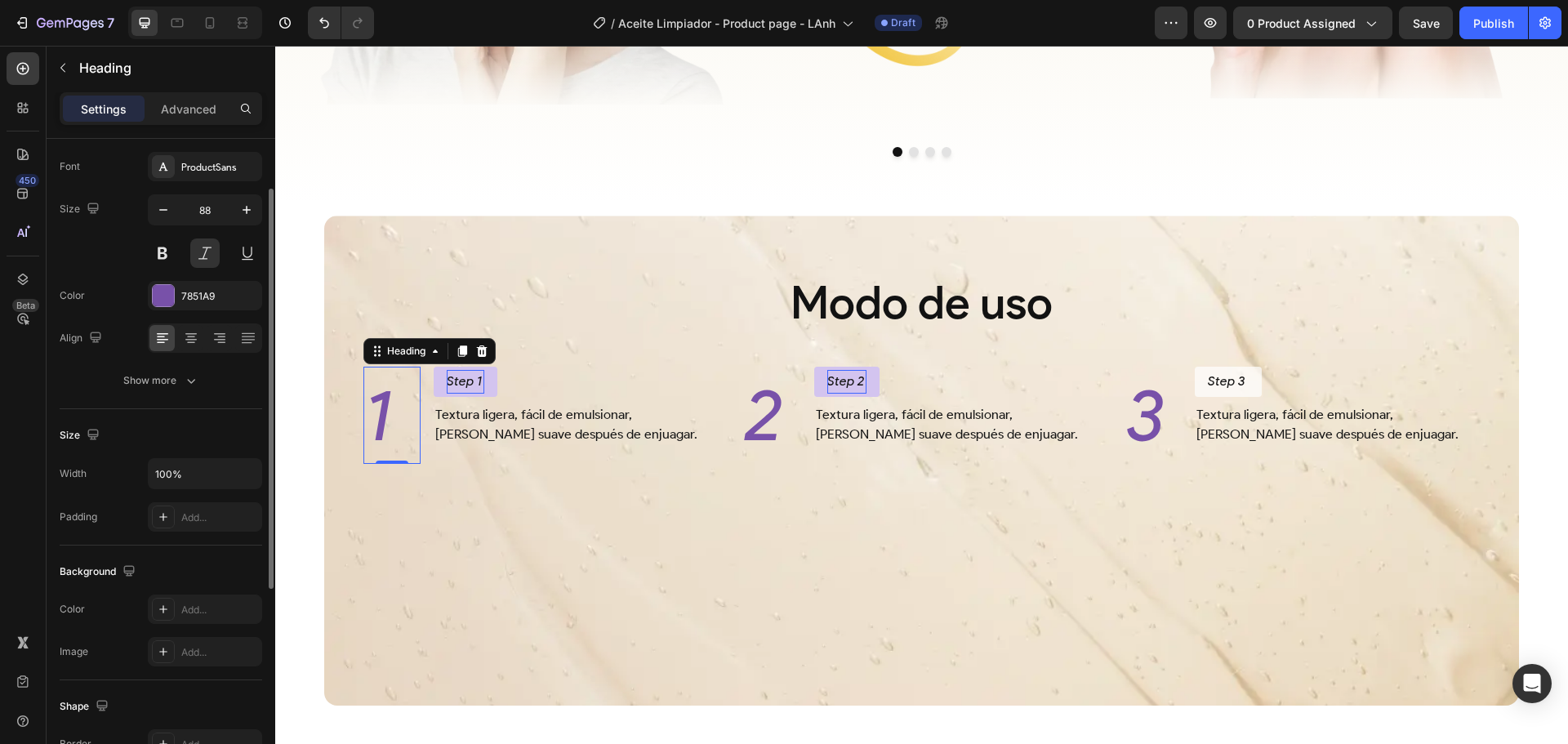
scroll to position [0, 0]
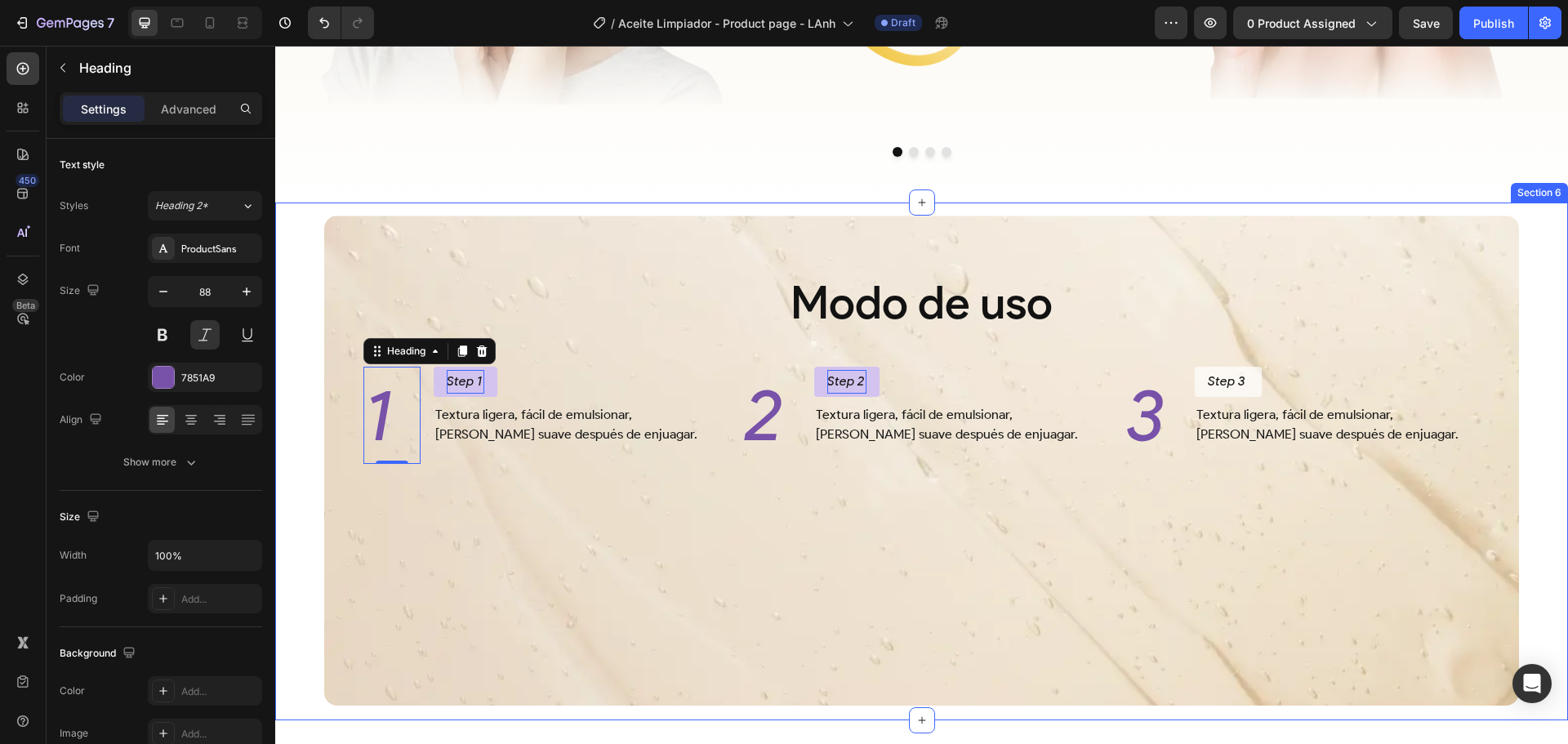
click at [304, 534] on div "Modo de uso Heading 1 Heading 0 Step 1 Button Textura ligera, fácil de emulsion…" at bounding box center [921, 461] width 1293 height 518
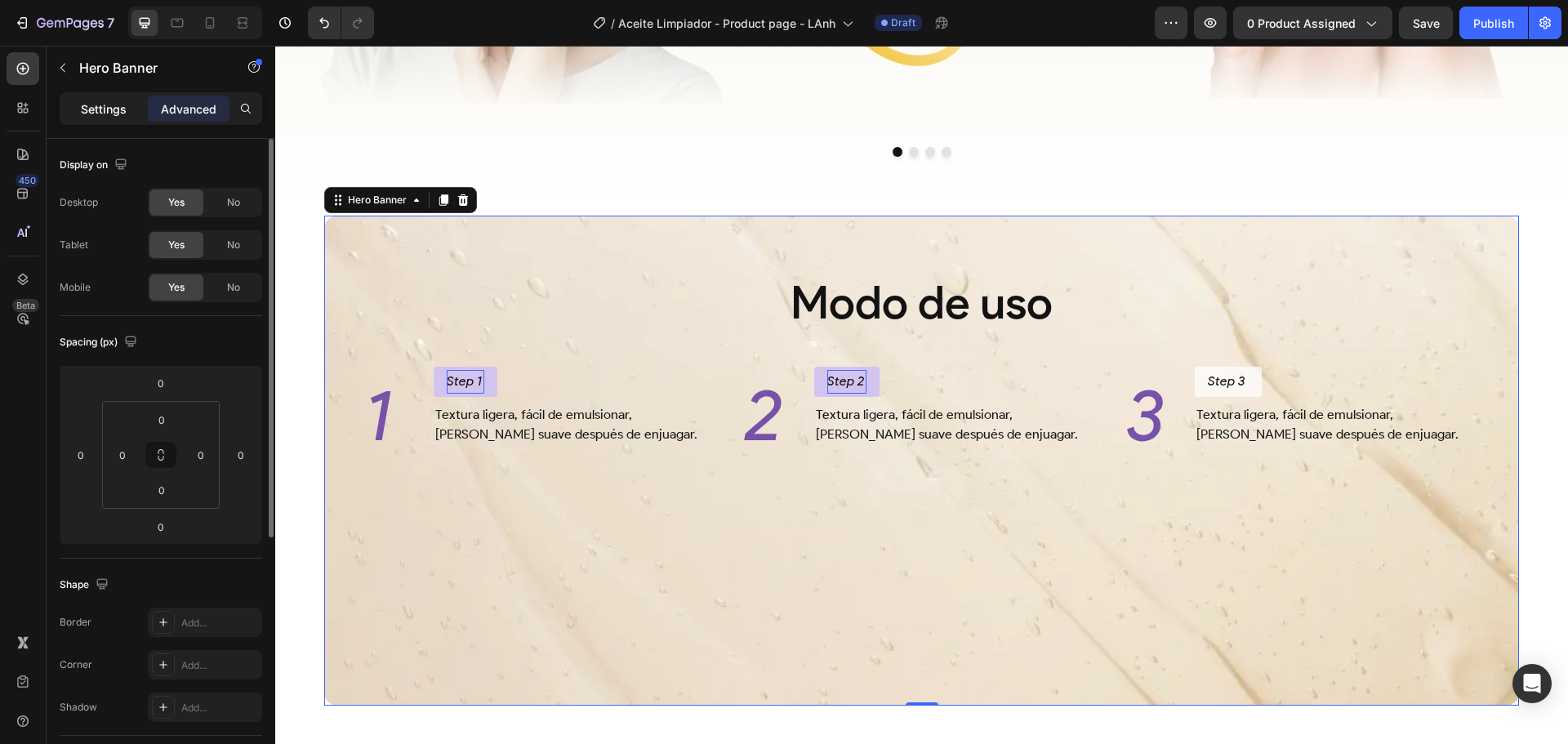
click at [94, 113] on p "Settings" at bounding box center [103, 109] width 46 height 17
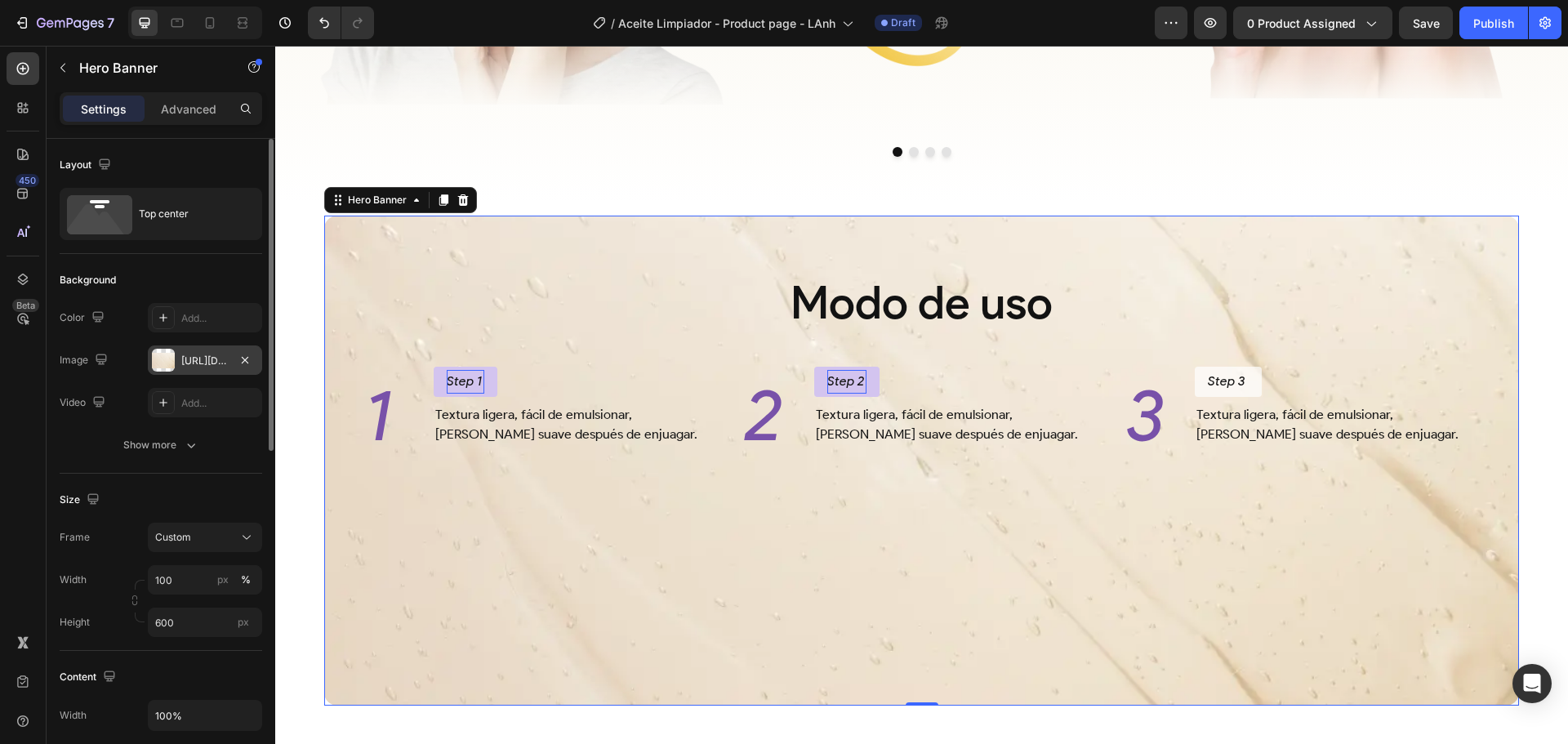
click at [195, 357] on div "[URL][DOMAIN_NAME]" at bounding box center [205, 361] width 48 height 15
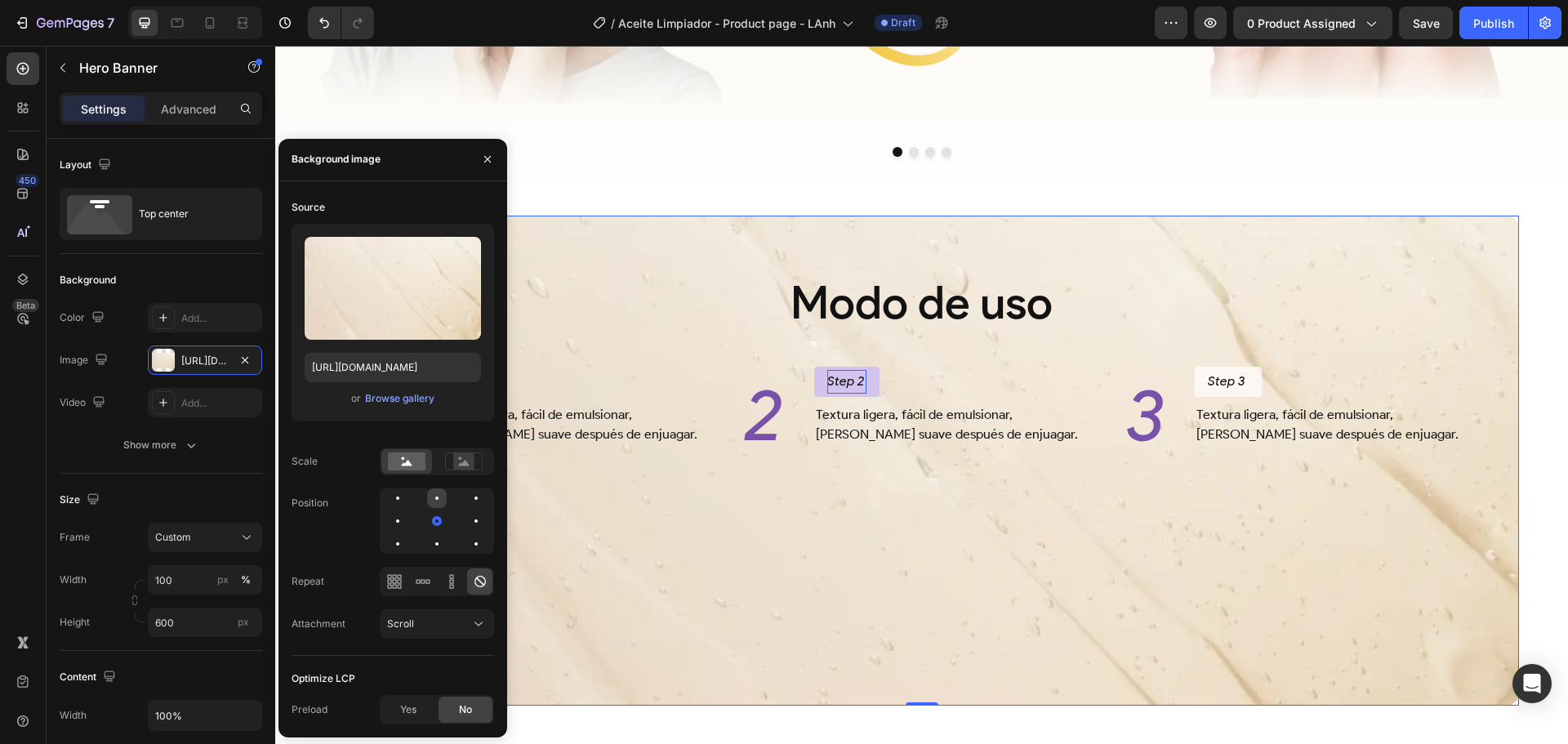
click at [467, 494] on div at bounding box center [476, 497] width 20 height 20
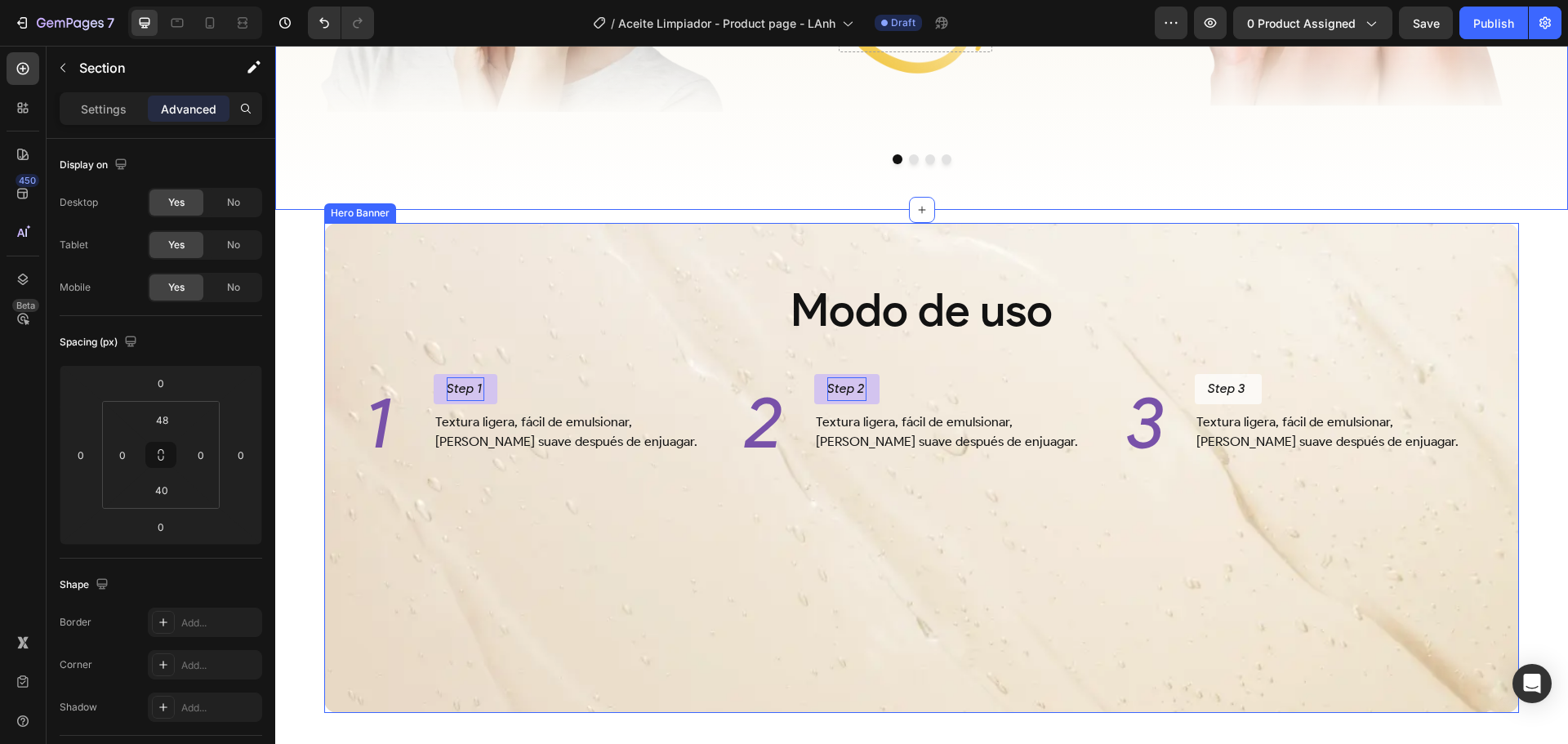
scroll to position [2879, 0]
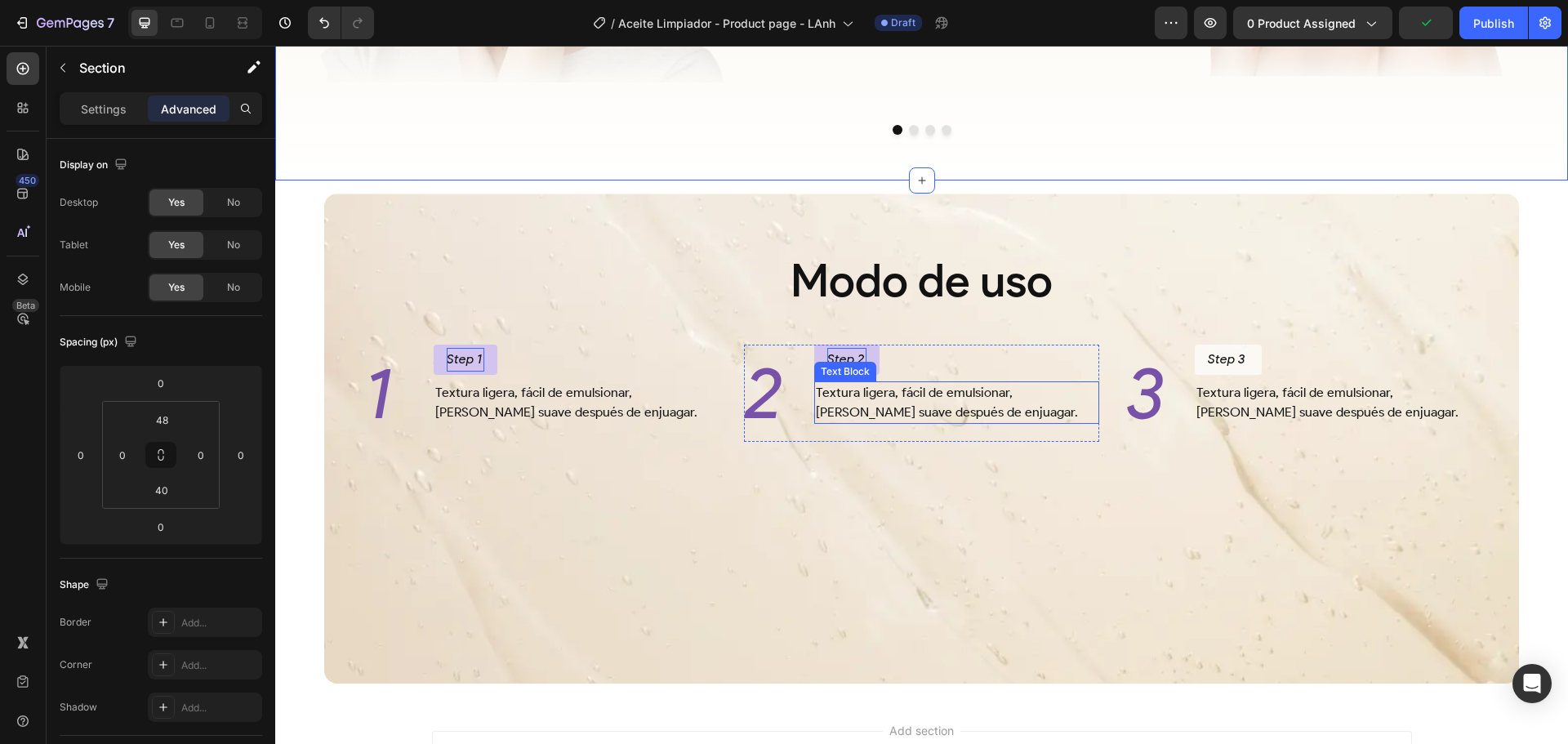
click at [891, 407] on p "Textura ligera, fácil de emulsionar, deja la piel suave después de enjuagar." at bounding box center [957, 402] width 281 height 39
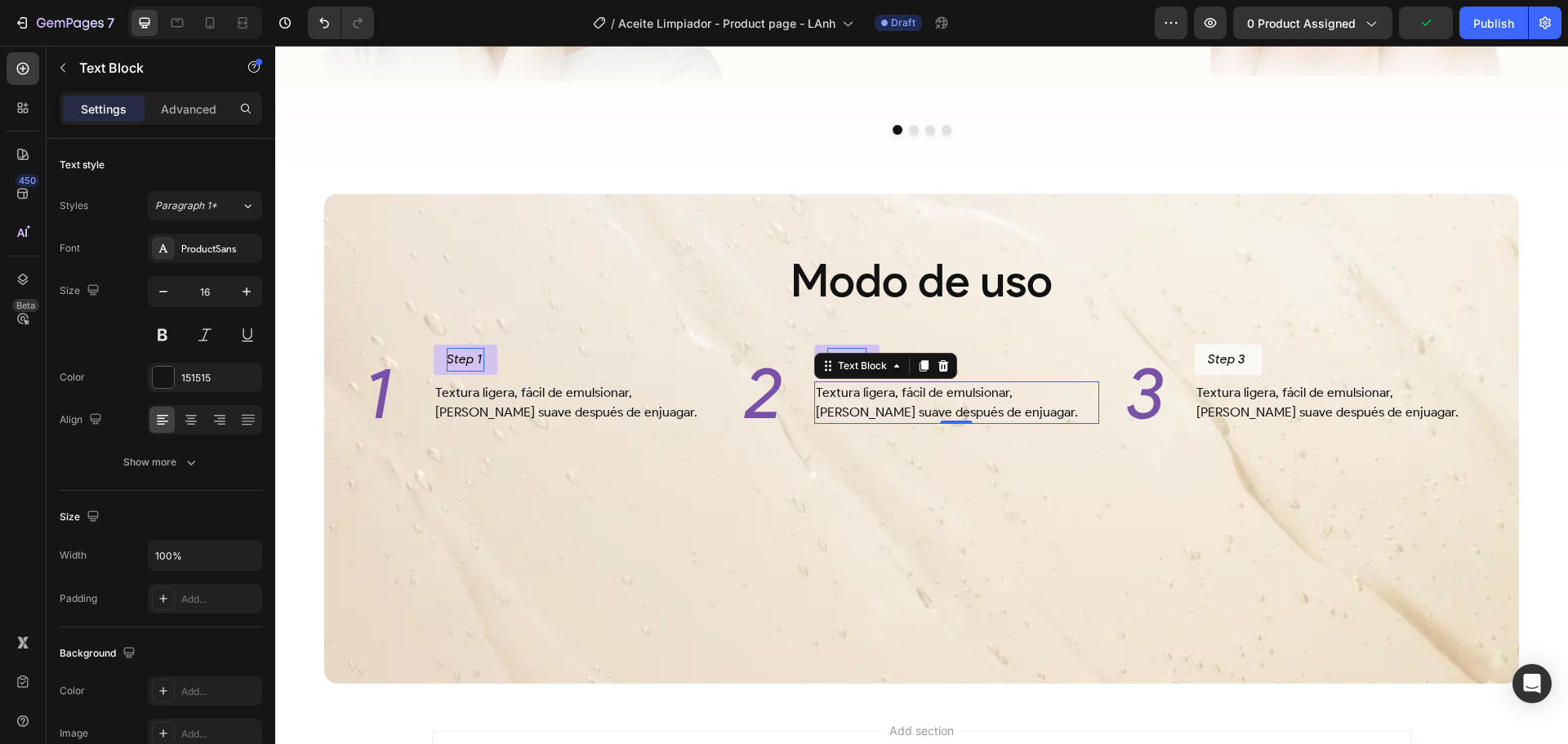
click at [891, 407] on p "Textura ligera, fácil de emulsionar, deja la piel suave después de enjuagar." at bounding box center [957, 402] width 281 height 39
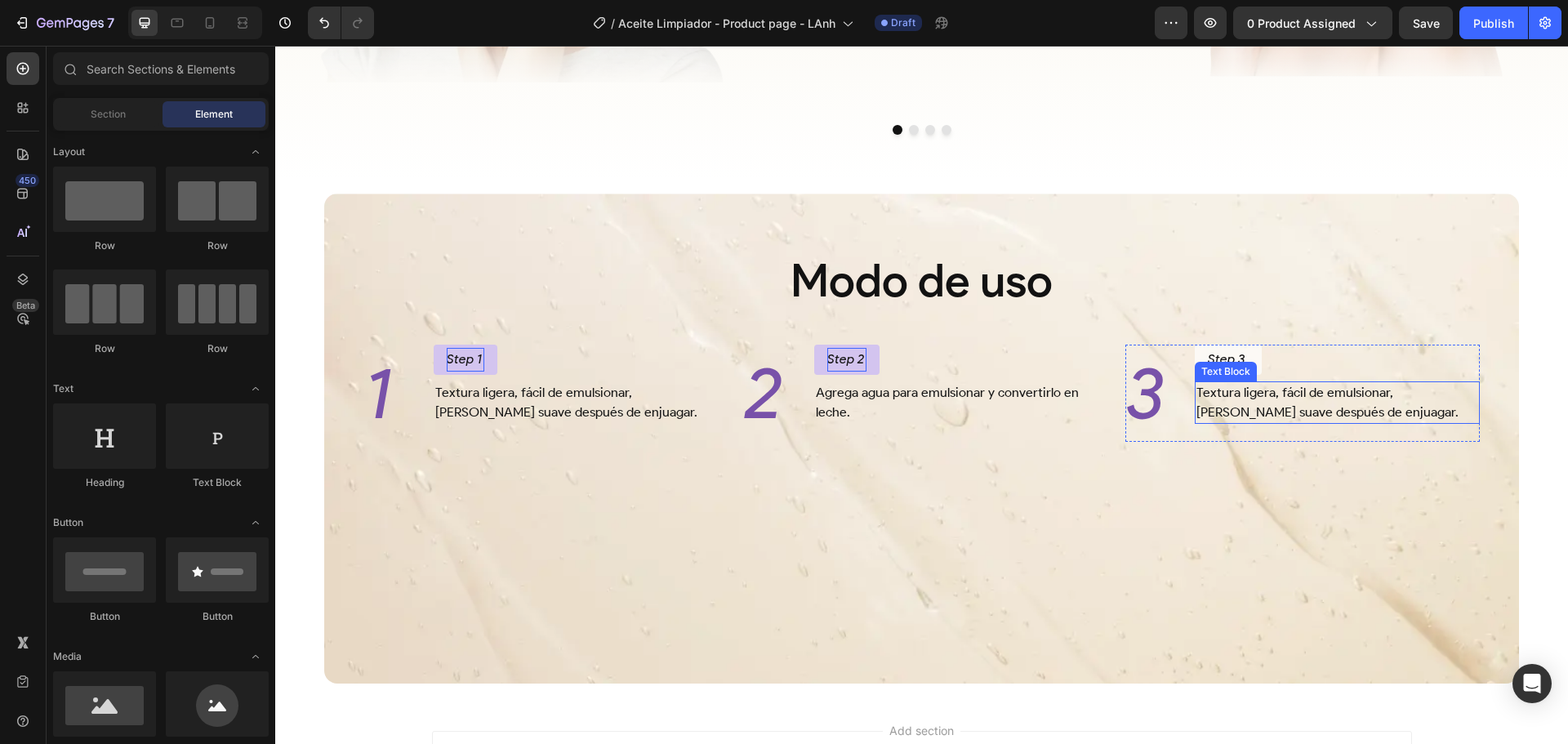
click at [1259, 400] on p "Textura ligera, fácil de emulsionar, deja la piel suave después de enjuagar." at bounding box center [1337, 402] width 281 height 39
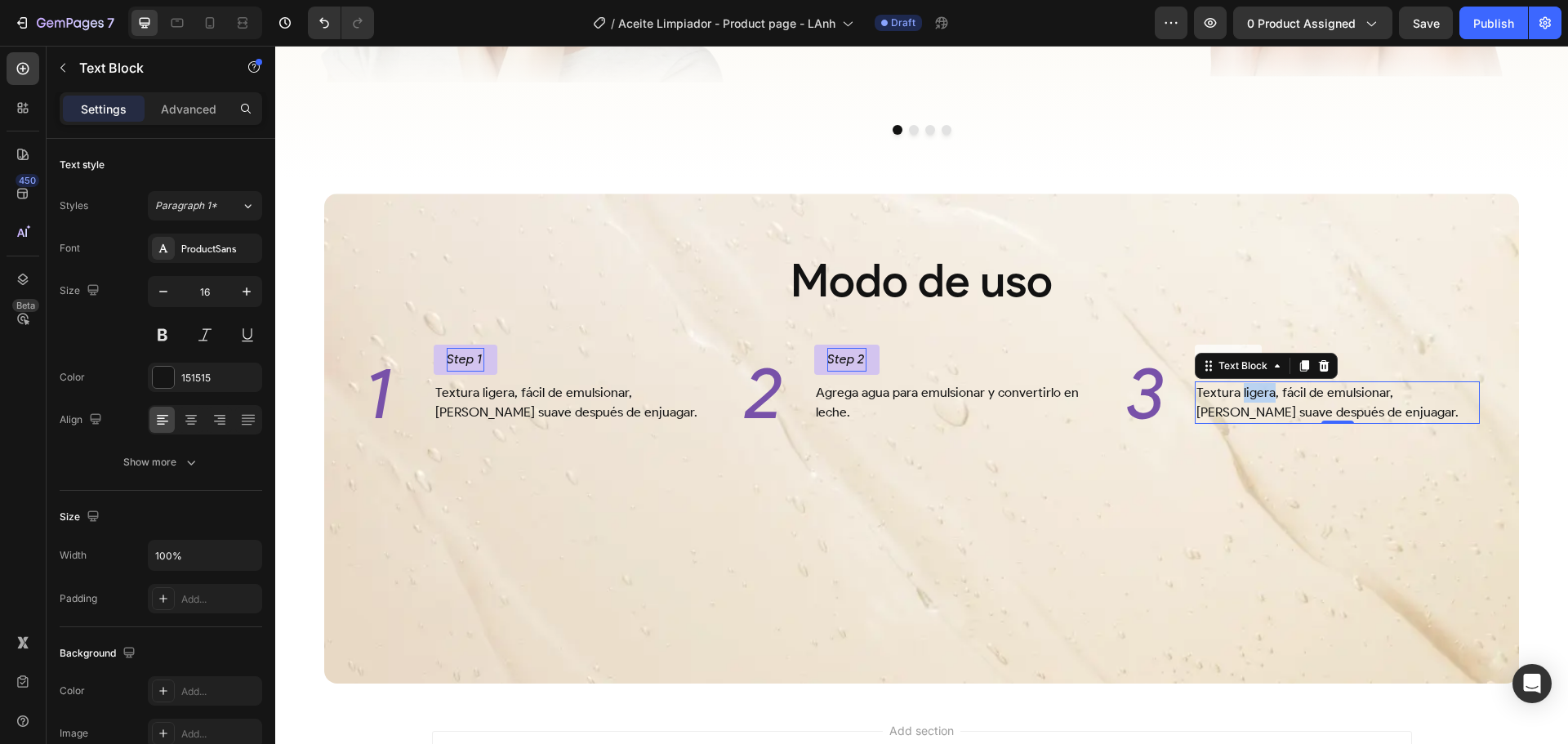
click at [1259, 400] on p "Textura ligera, fácil de emulsionar, deja la piel suave después de enjuagar." at bounding box center [1337, 402] width 281 height 39
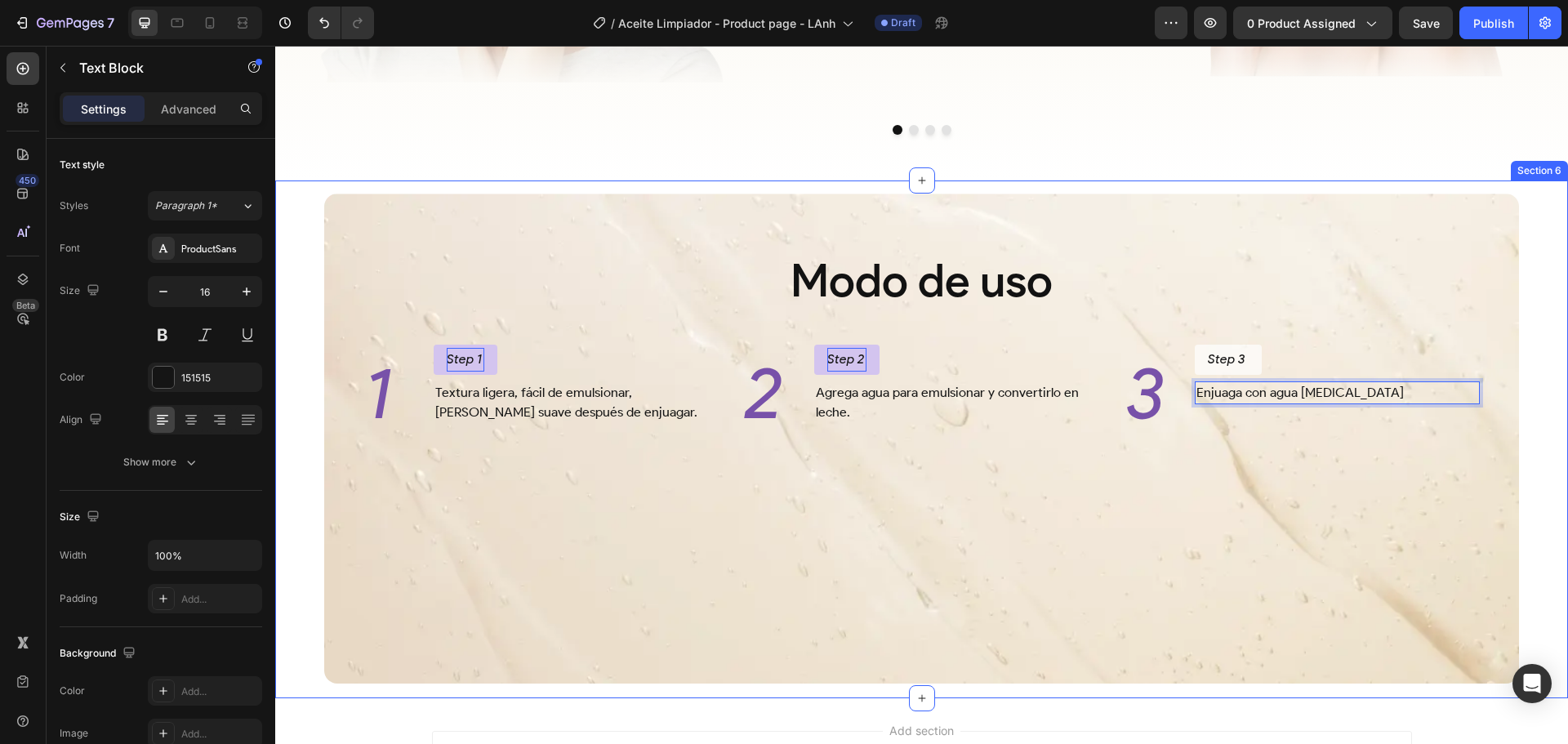
click at [1534, 474] on div "Modo de uso Heading 1 Heading Step 1 Button Textura ligera, fácil de emulsionar…" at bounding box center [921, 440] width 1293 height 518
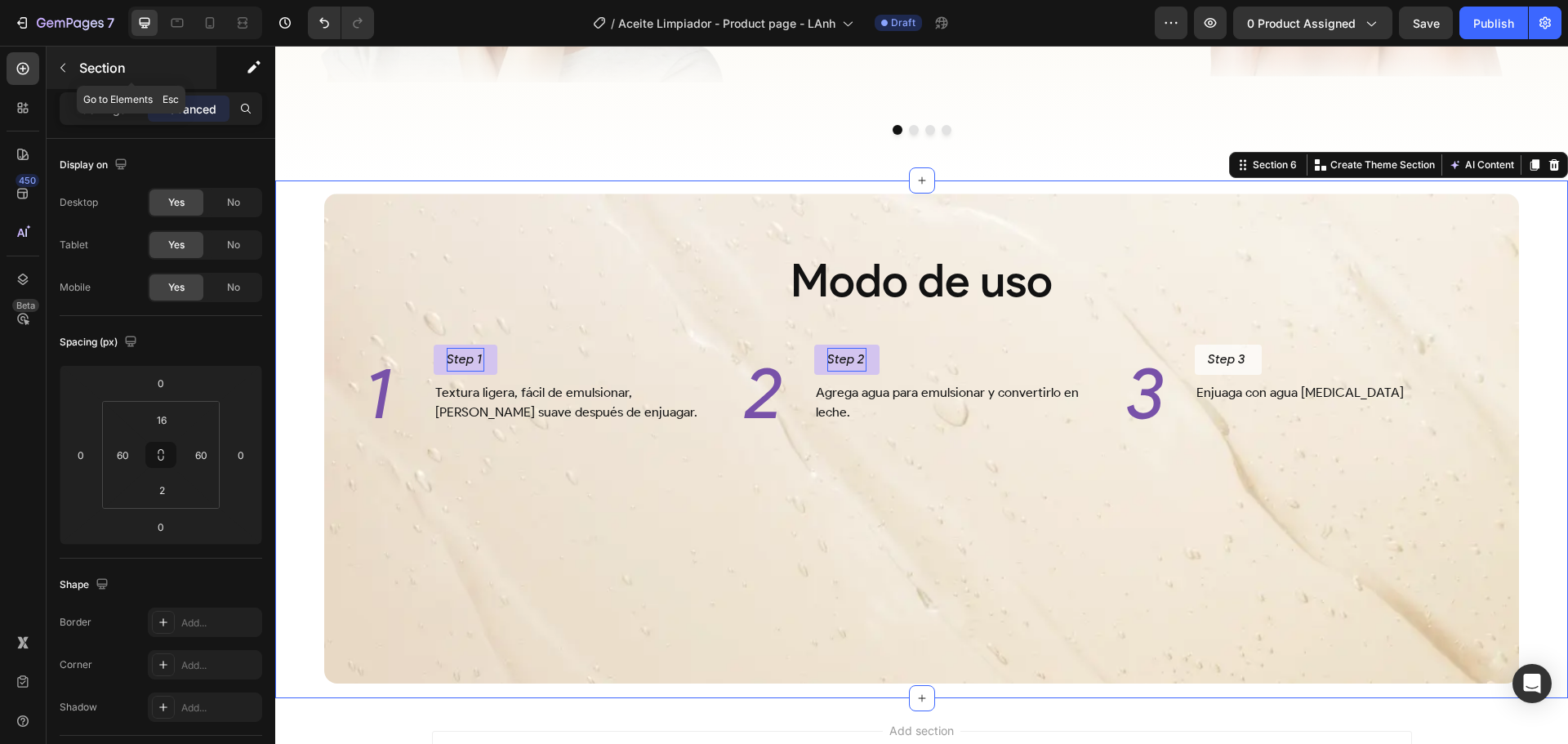
click at [92, 70] on p "Section" at bounding box center [146, 67] width 134 height 20
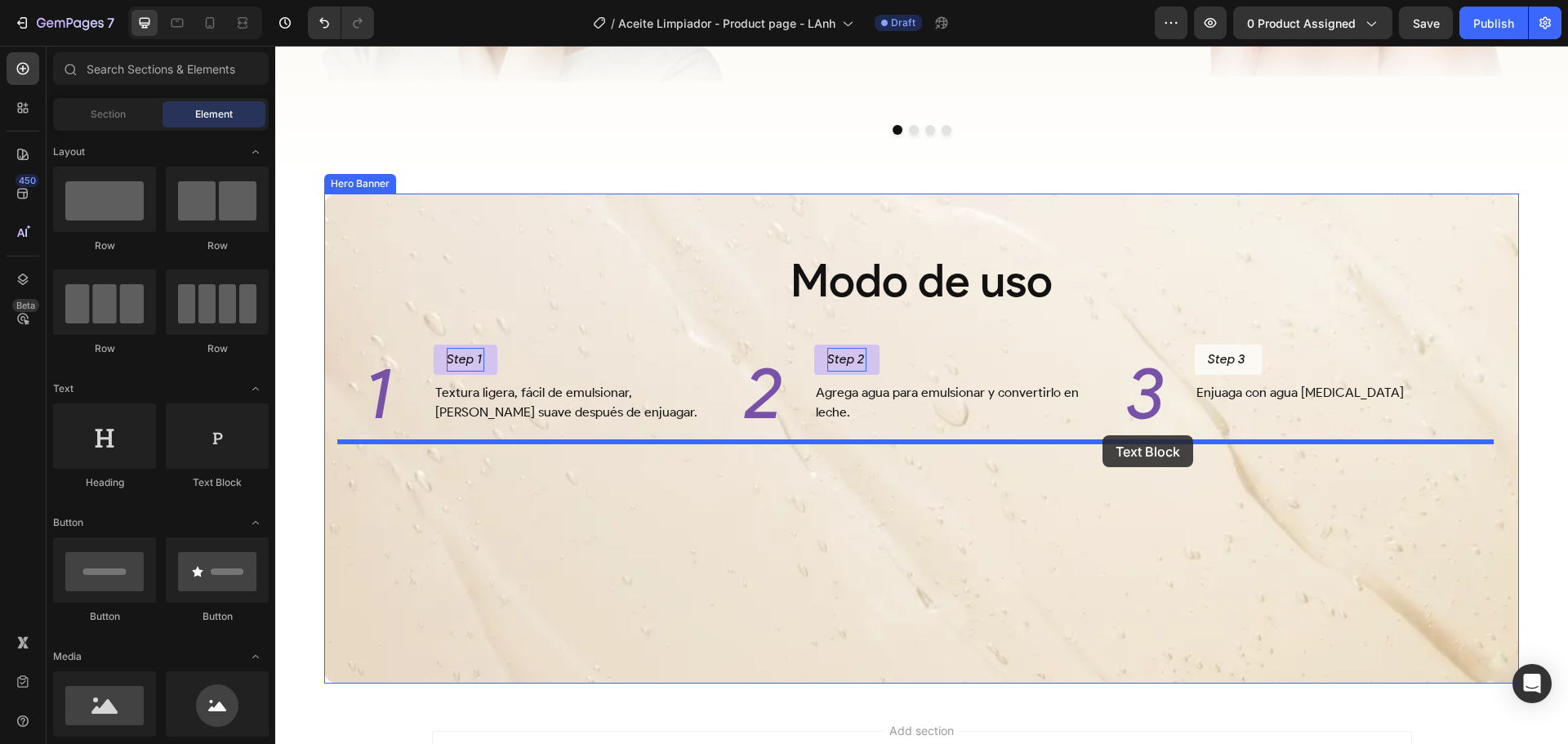
drag, startPoint x: 487, startPoint y: 494, endPoint x: 1103, endPoint y: 435, distance: 618.8
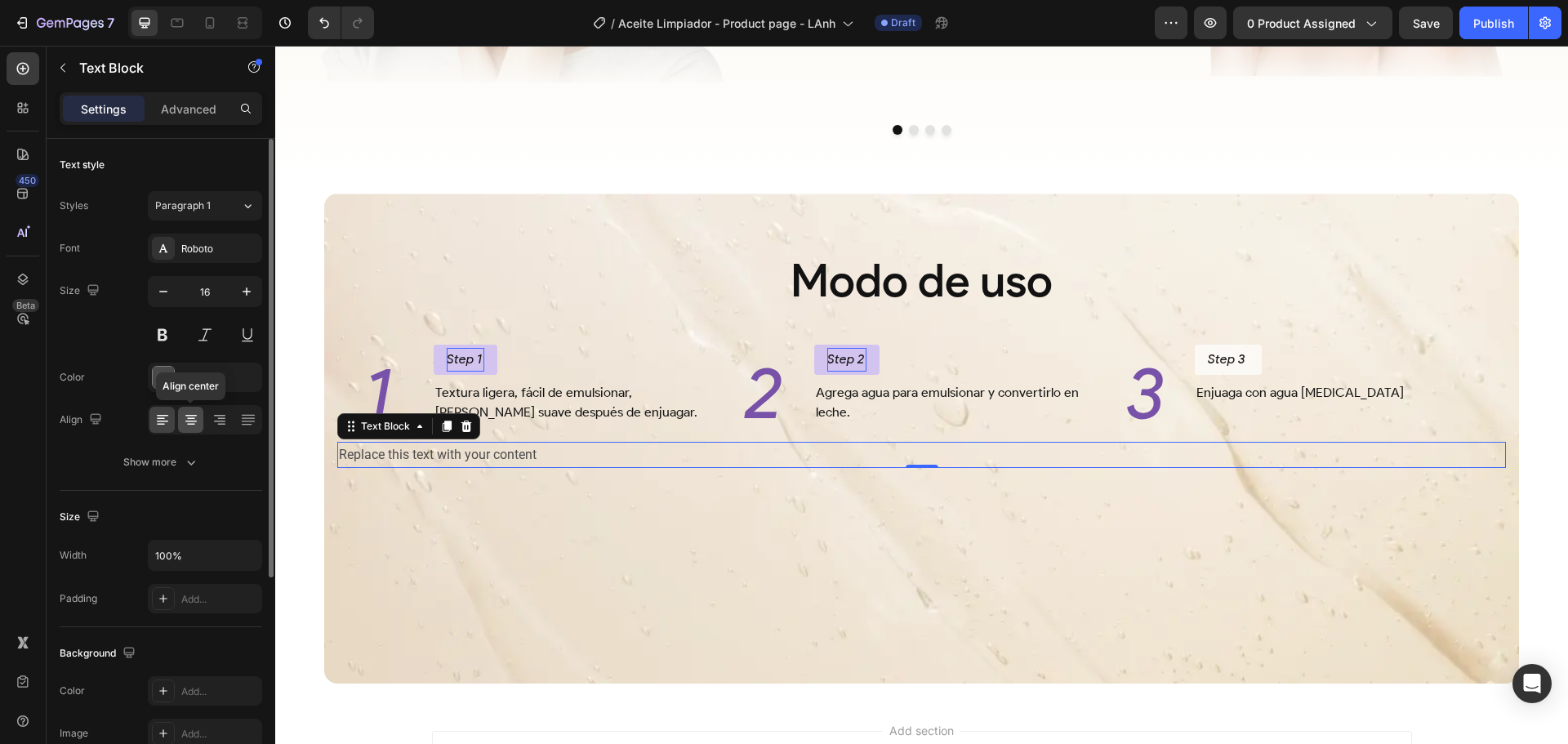
click at [195, 424] on icon at bounding box center [191, 425] width 8 height 2
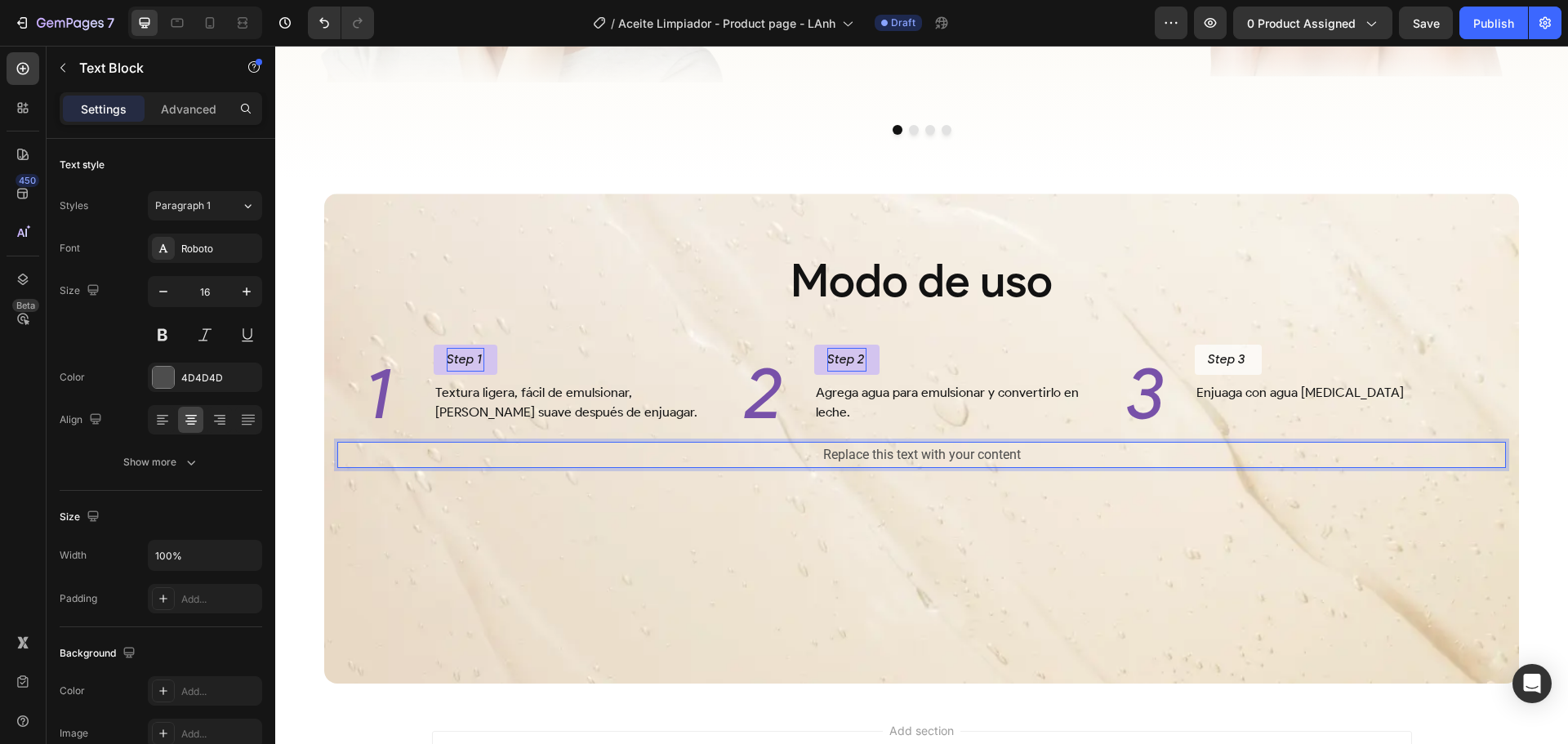
click at [889, 449] on div "Replace this text with your content" at bounding box center [921, 454] width 1169 height 27
click at [865, 496] on div "Background Image" at bounding box center [921, 439] width 1195 height 490
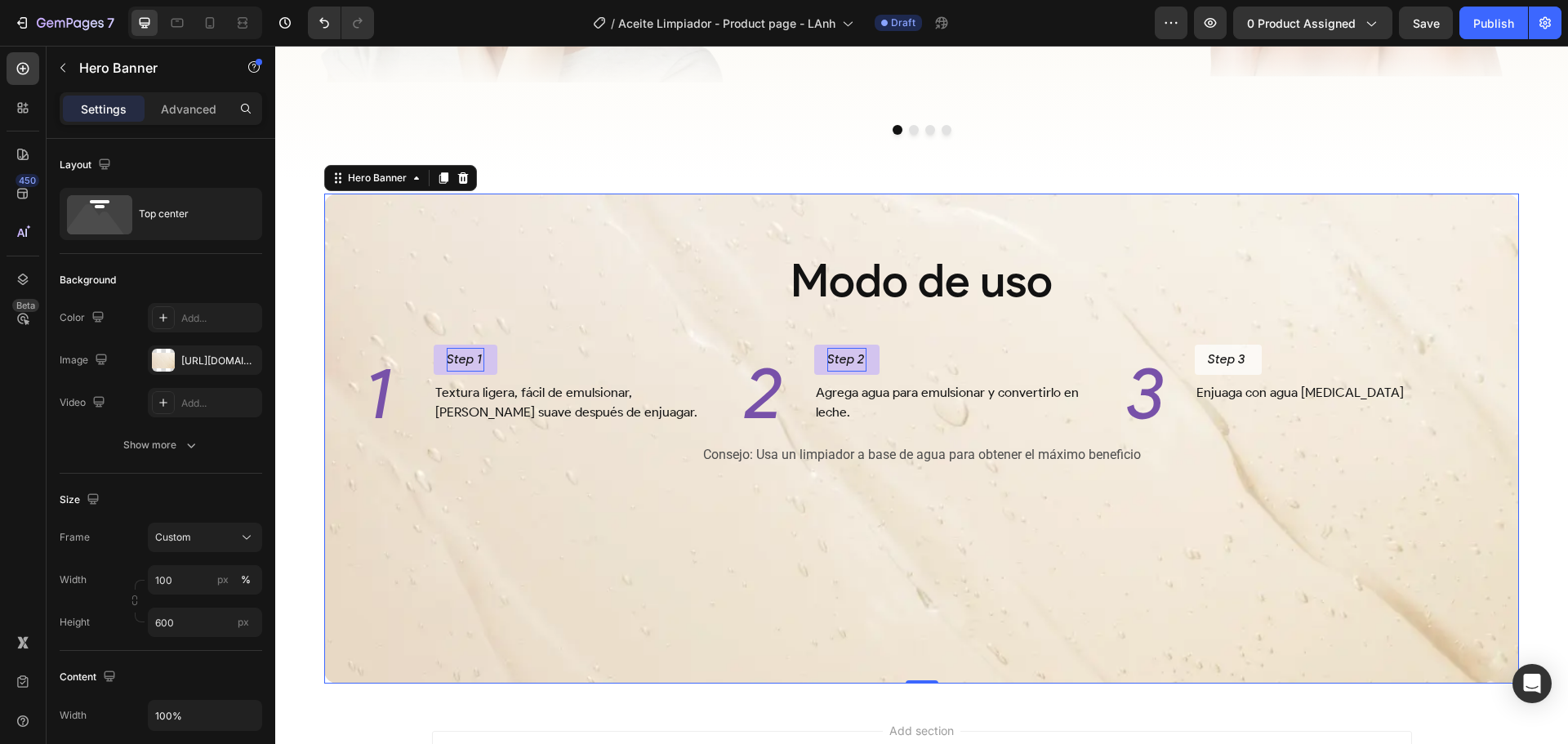
click at [809, 455] on p "Consejo: Usa un limpiador a base de agua para obtener el máximo beneficio" at bounding box center [921, 454] width 1166 height 23
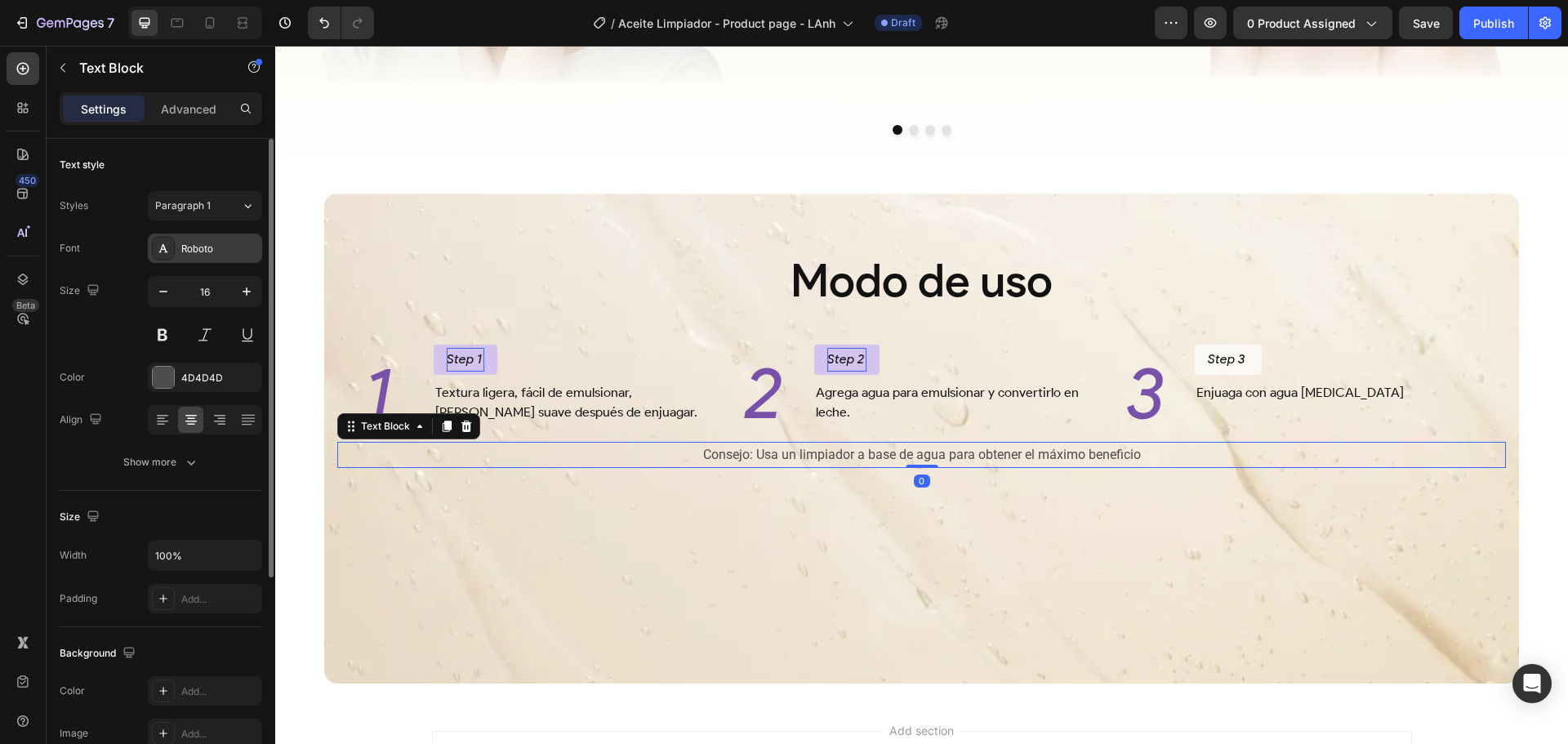
click at [207, 249] on div "Roboto" at bounding box center [220, 249] width 76 height 15
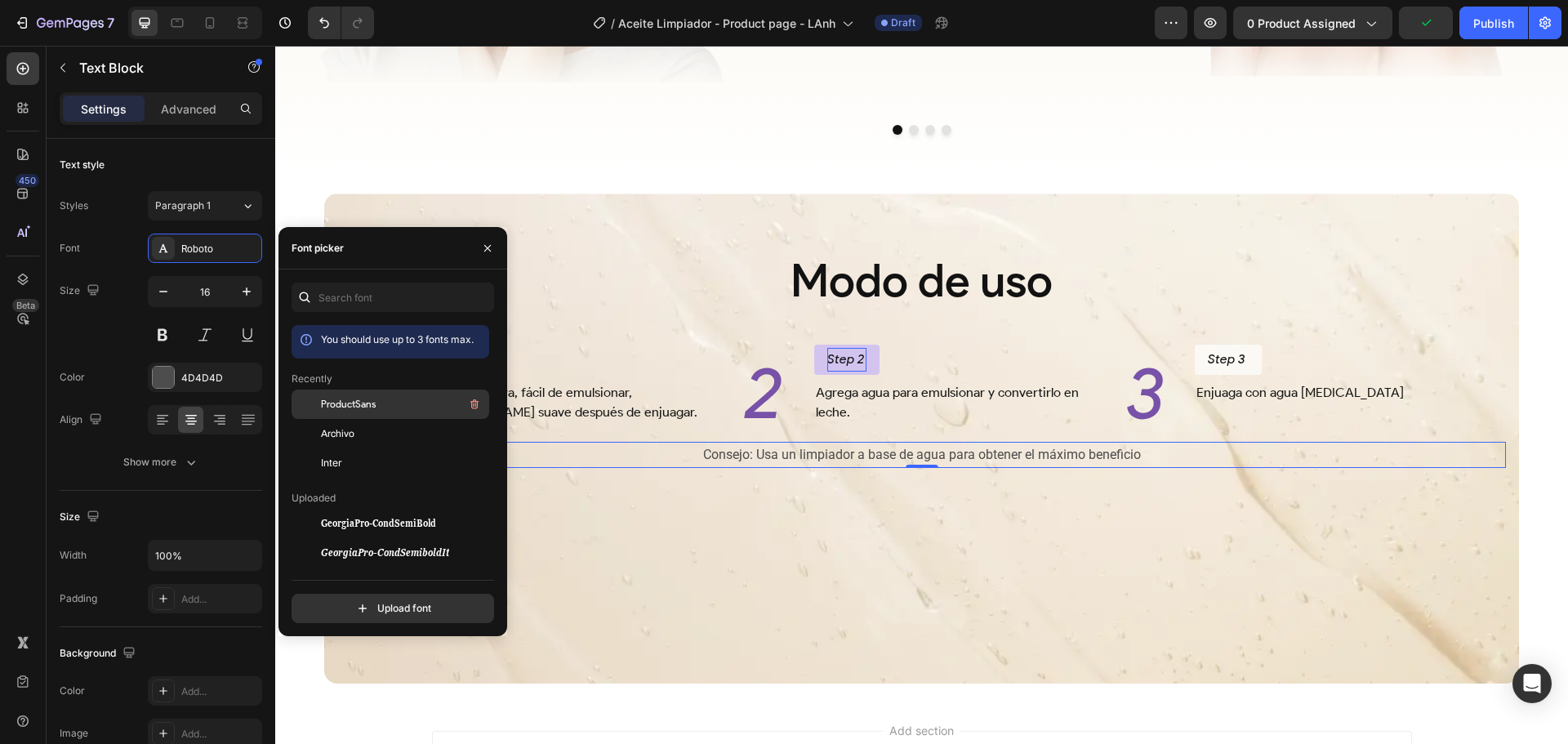
click at [381, 400] on div "ProductSans" at bounding box center [403, 403] width 165 height 20
click at [211, 335] on button at bounding box center [205, 335] width 30 height 30
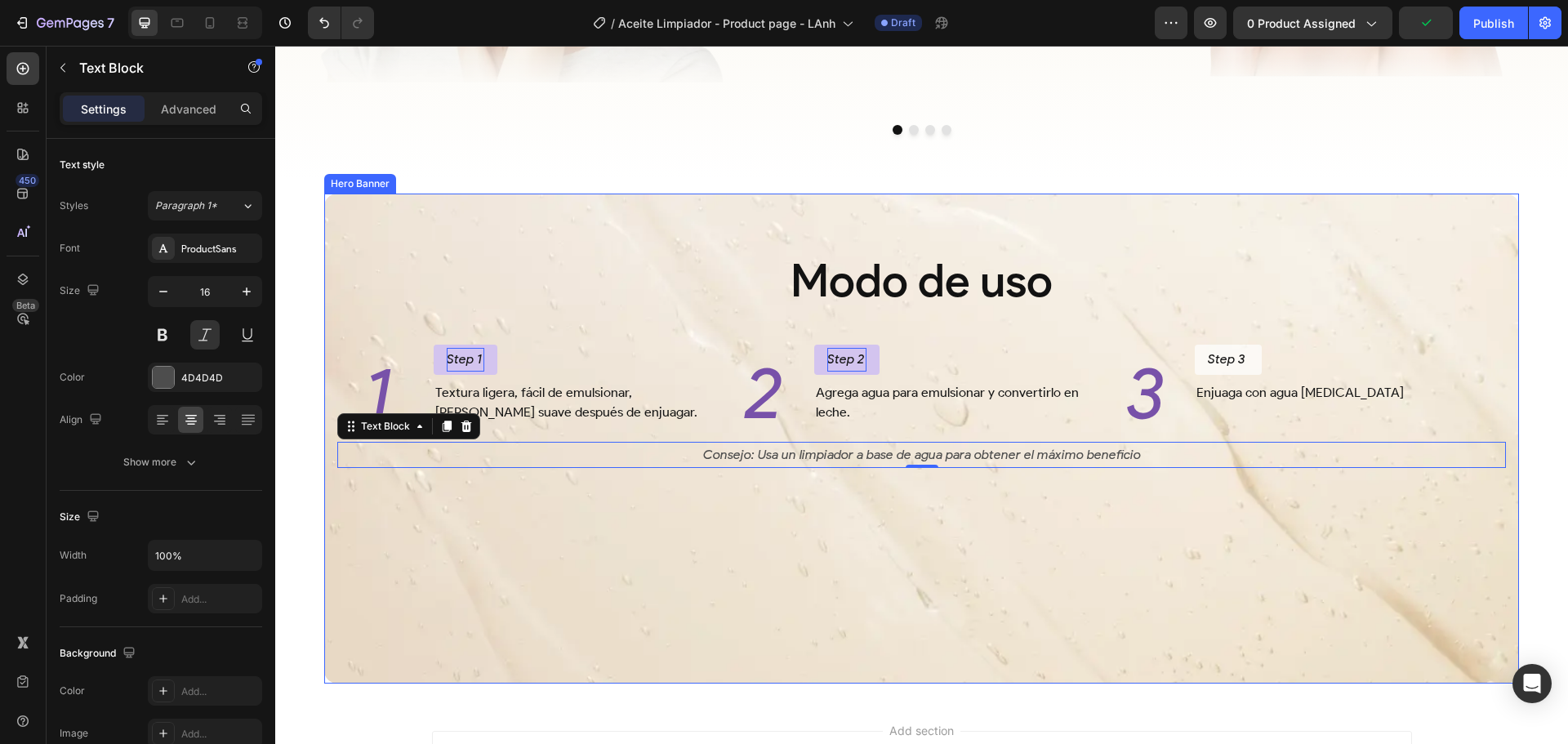
click at [793, 520] on div "Background Image" at bounding box center [921, 439] width 1195 height 490
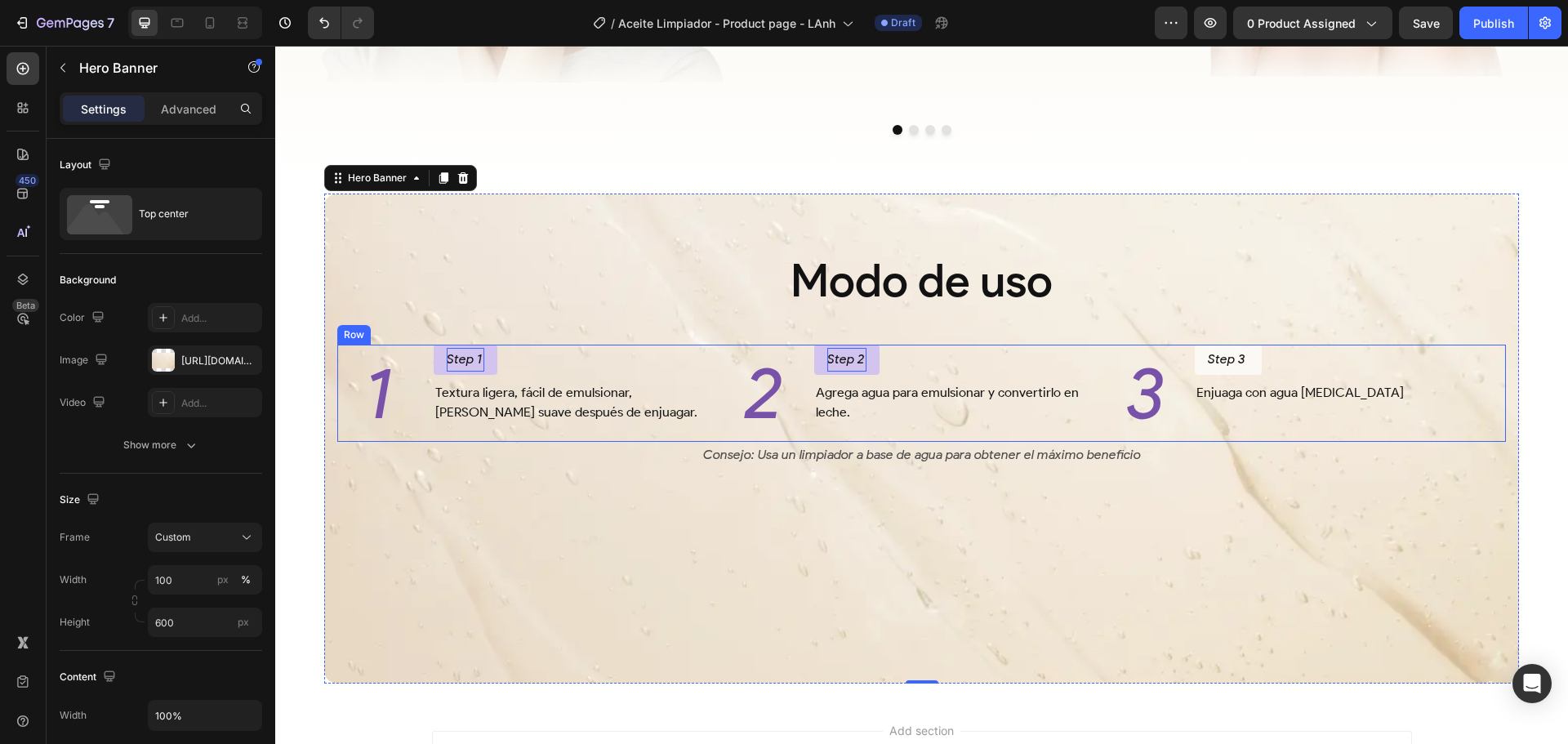
click at [725, 408] on div "1 Heading Step 1 Button Textura ligera, fácil de emulsionar, deja la piel suave…" at bounding box center [921, 392] width 1169 height 96
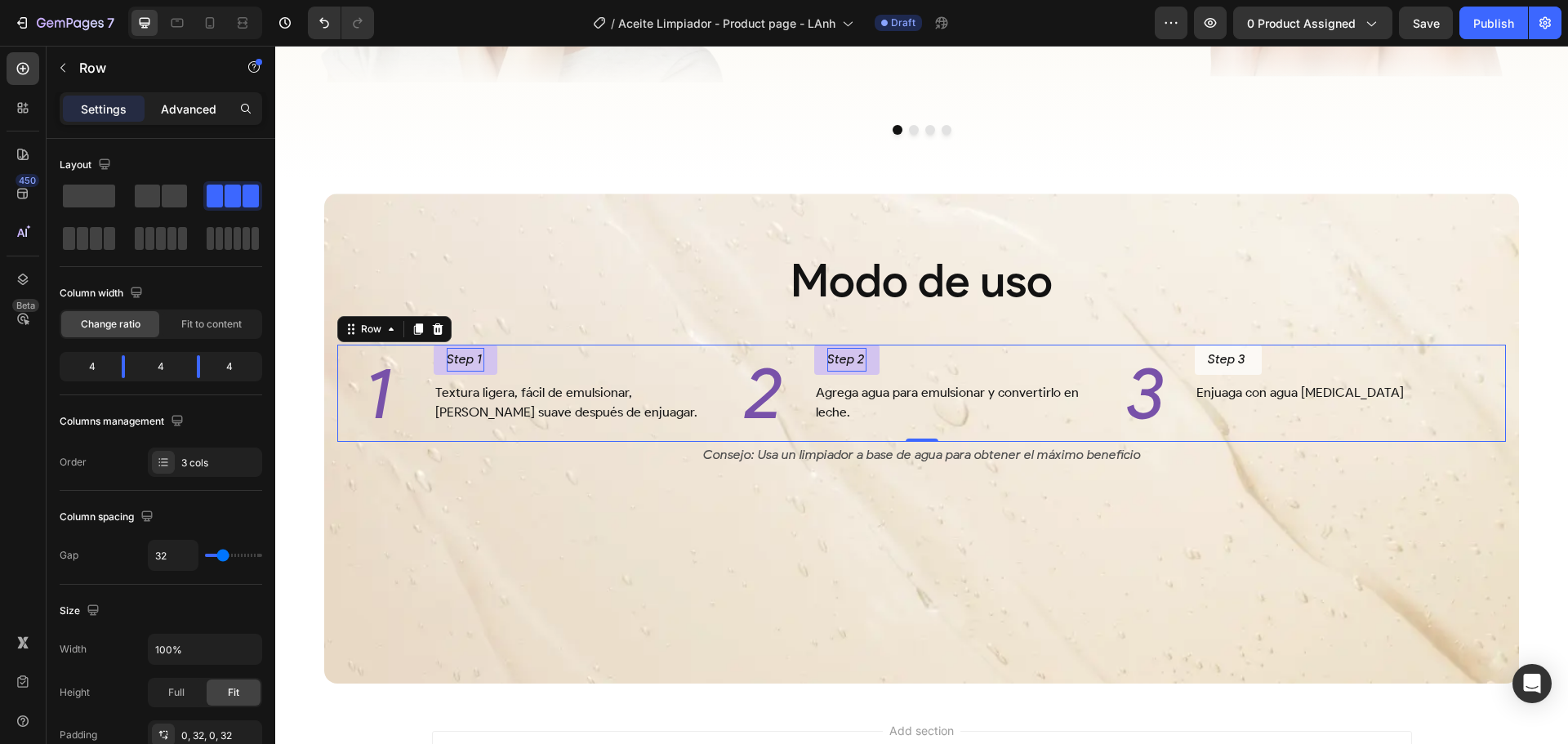
click at [177, 102] on p "Advanced" at bounding box center [189, 109] width 56 height 17
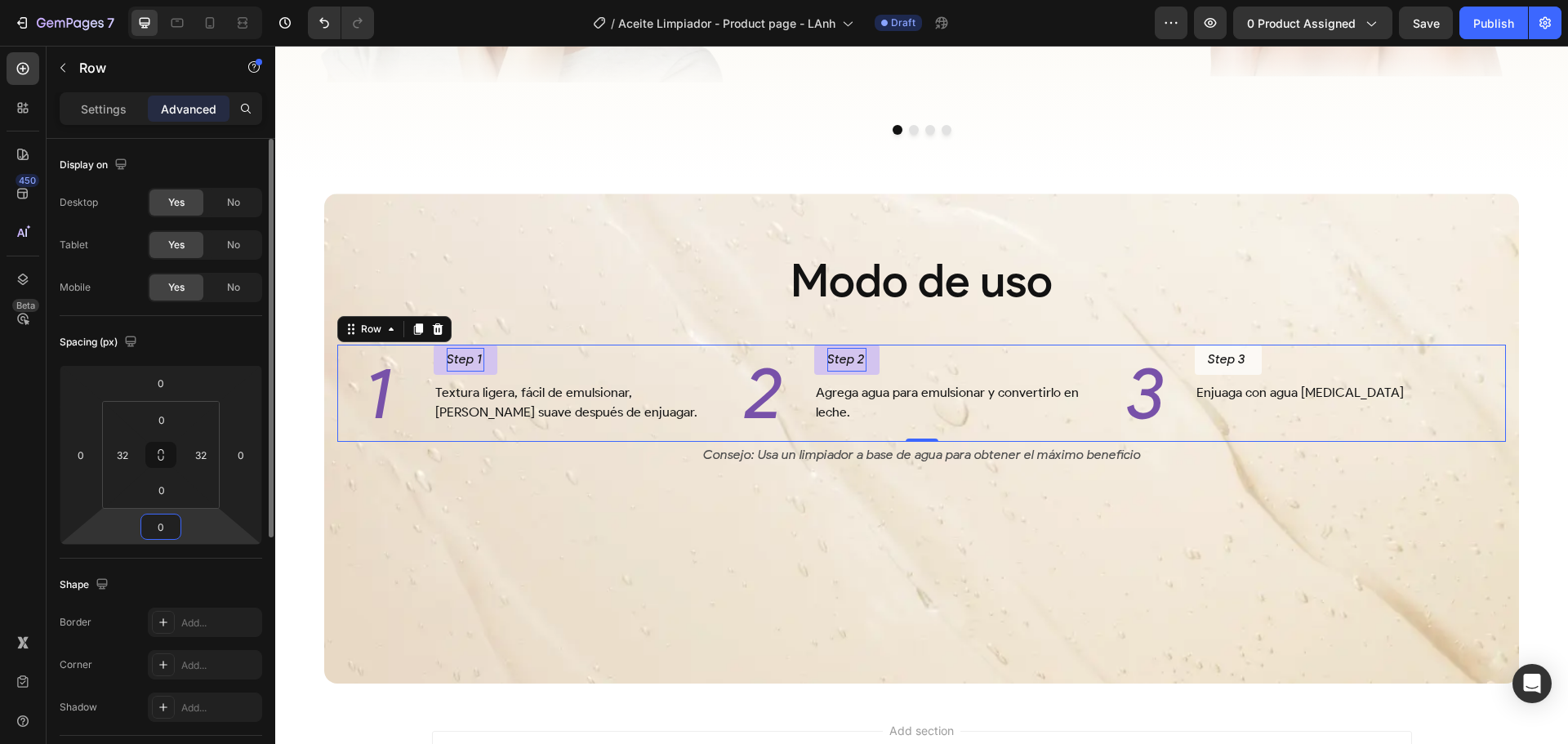
click at [170, 526] on input "0" at bounding box center [160, 526] width 33 height 24
type input "48"
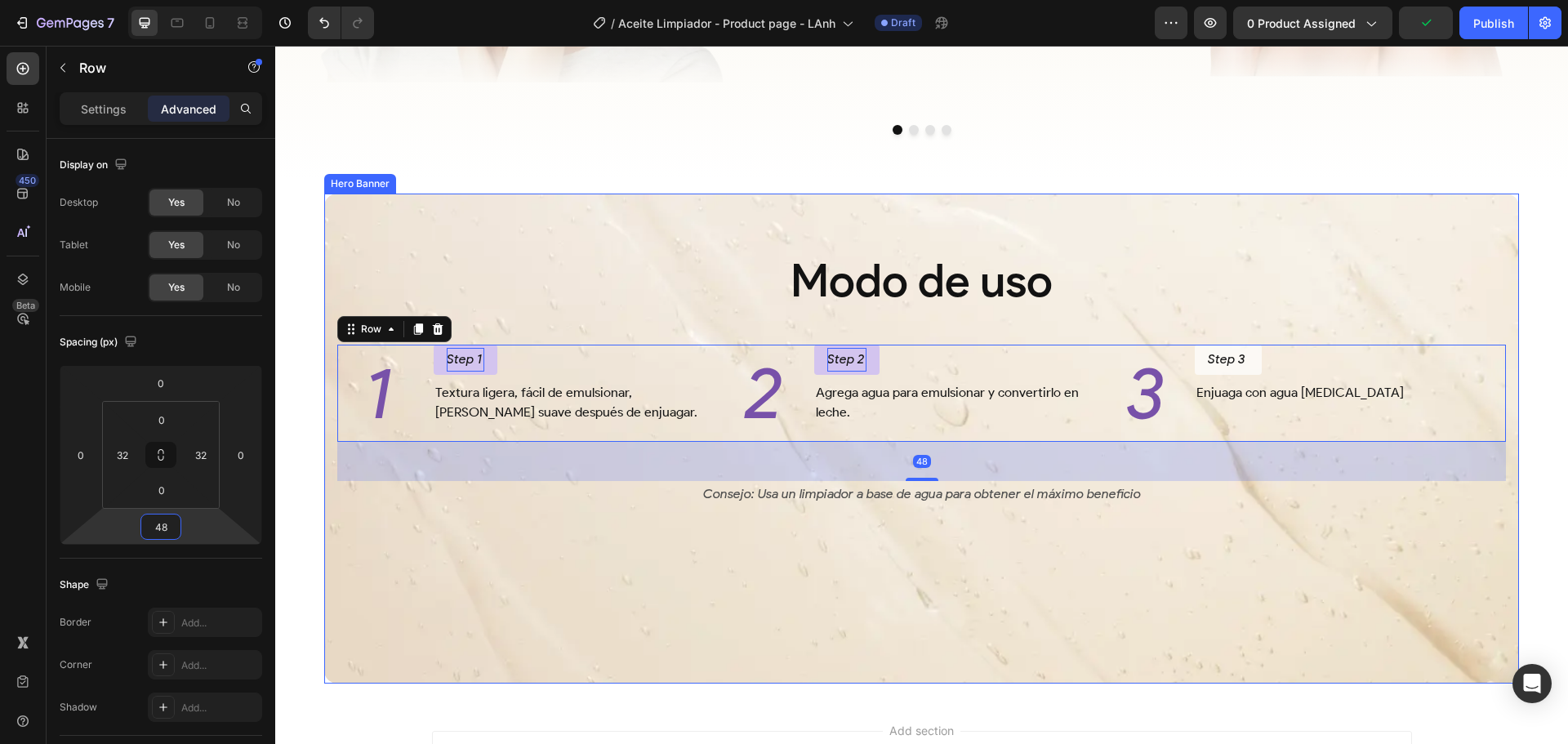
click at [566, 653] on div "Background Image" at bounding box center [921, 439] width 1195 height 490
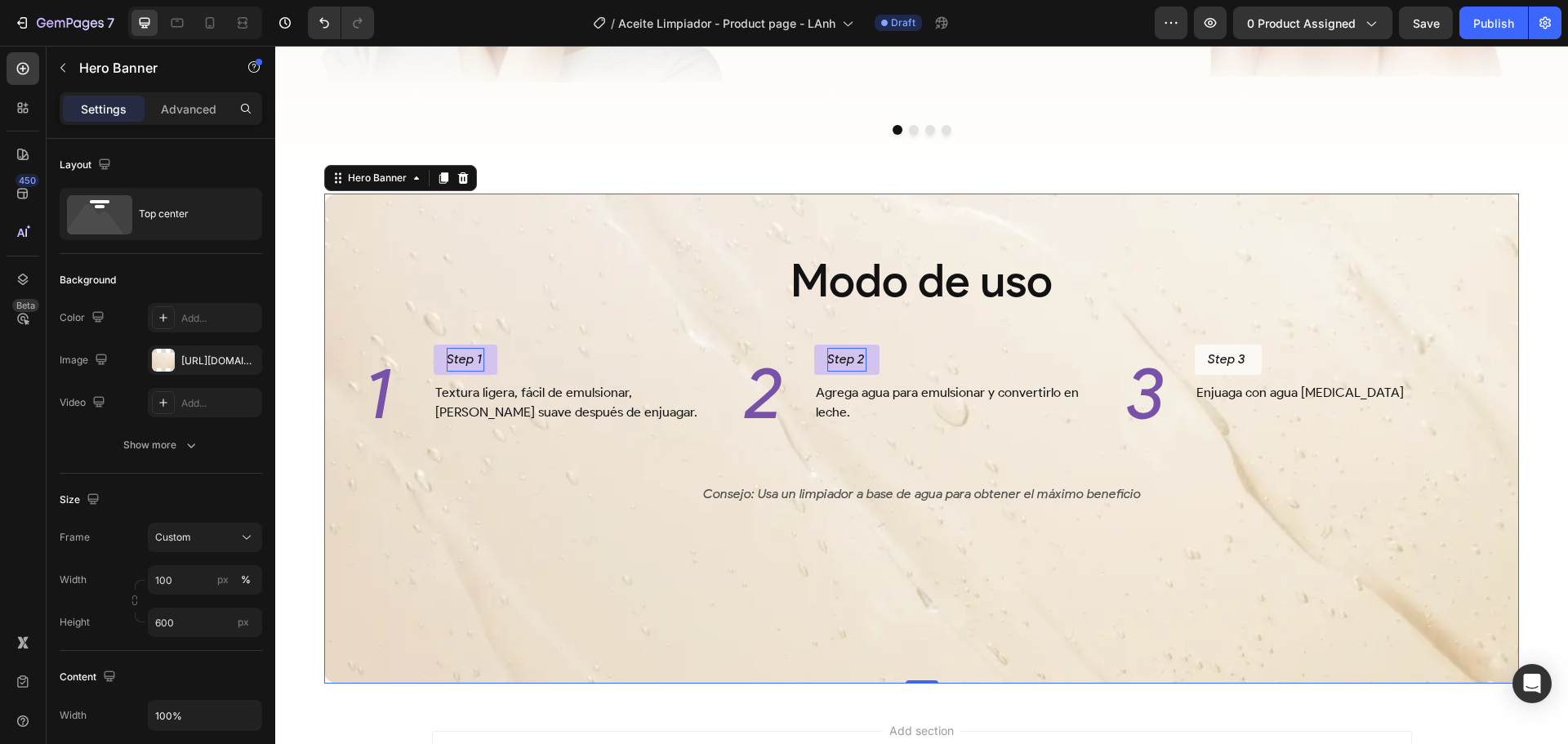
click at [664, 569] on div "Background Image" at bounding box center [921, 439] width 1195 height 490
click at [185, 623] on input "600" at bounding box center [205, 622] width 115 height 30
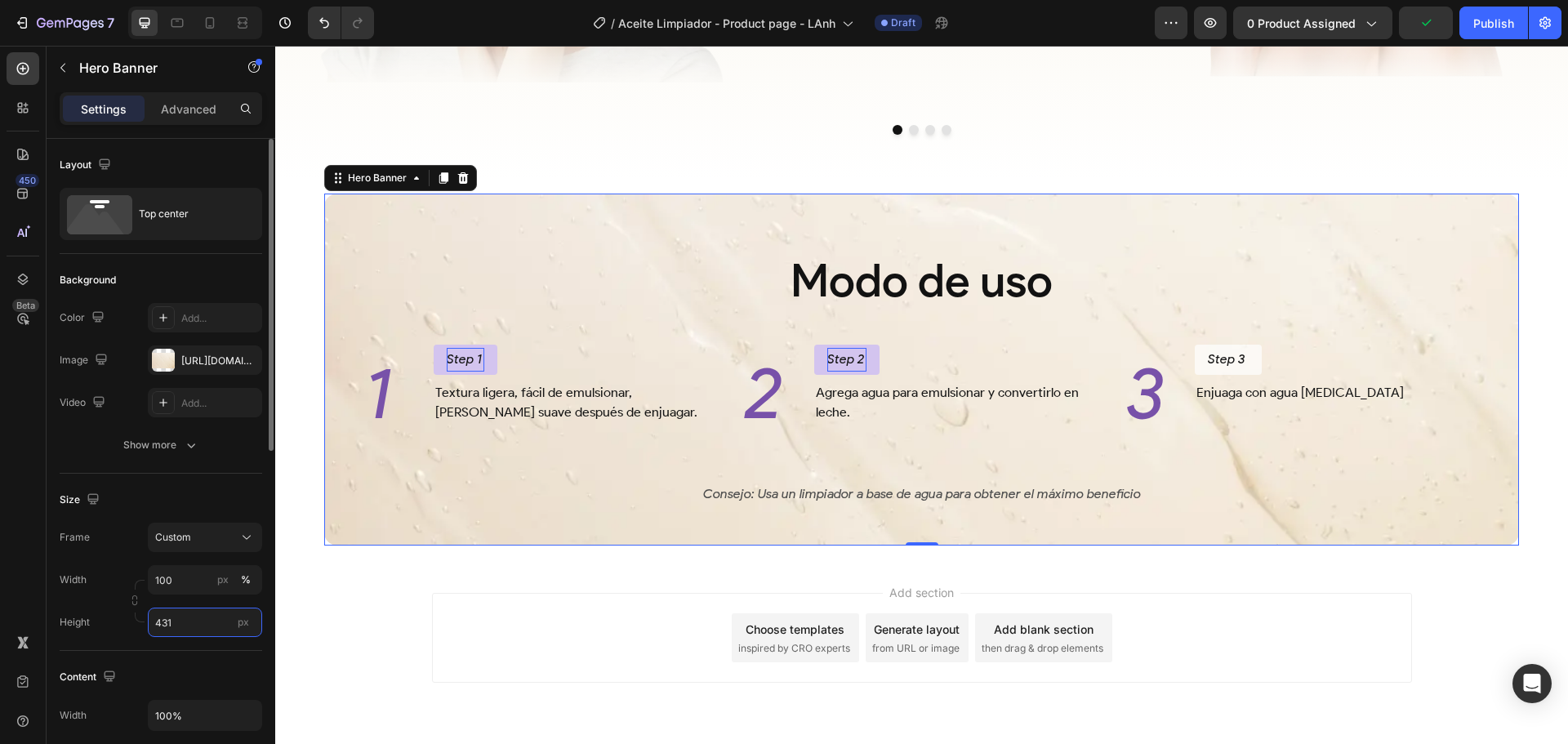
type input "432"
click at [522, 615] on div "Add section Choose templates inspired by CRO experts Generate layout from URL o…" at bounding box center [922, 638] width 980 height 89
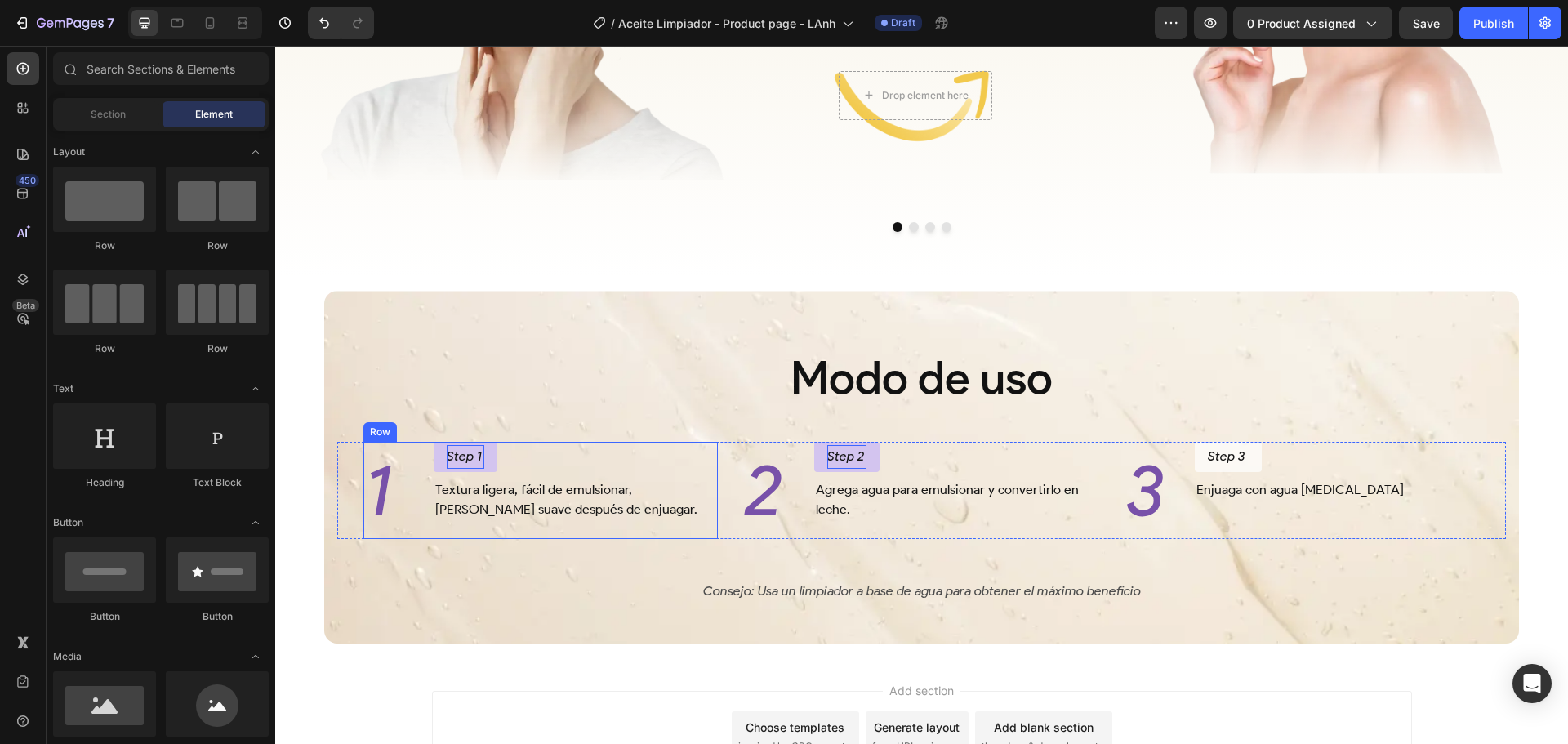
scroll to position [2797, 0]
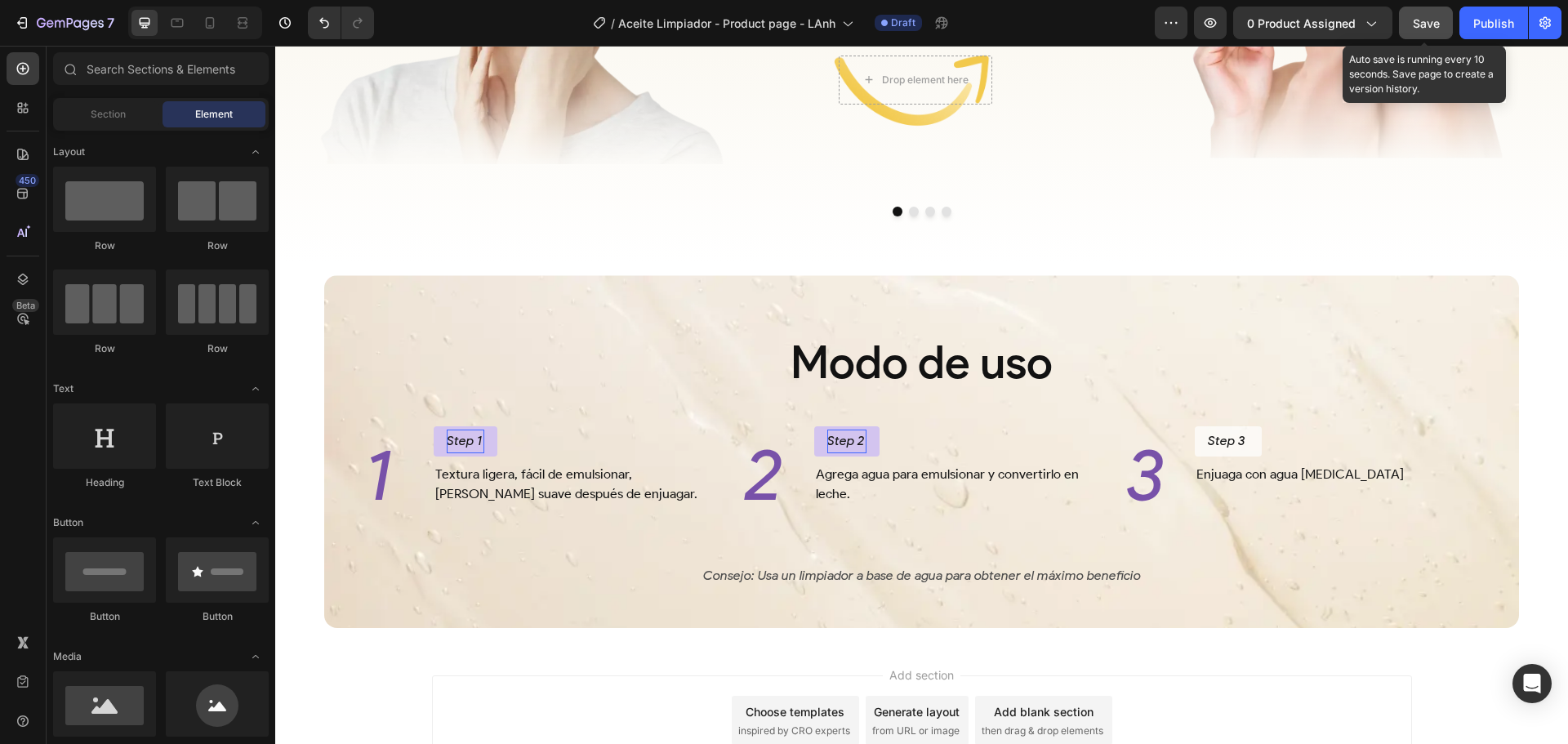
click at [1434, 20] on span "Save" at bounding box center [1426, 23] width 27 height 14
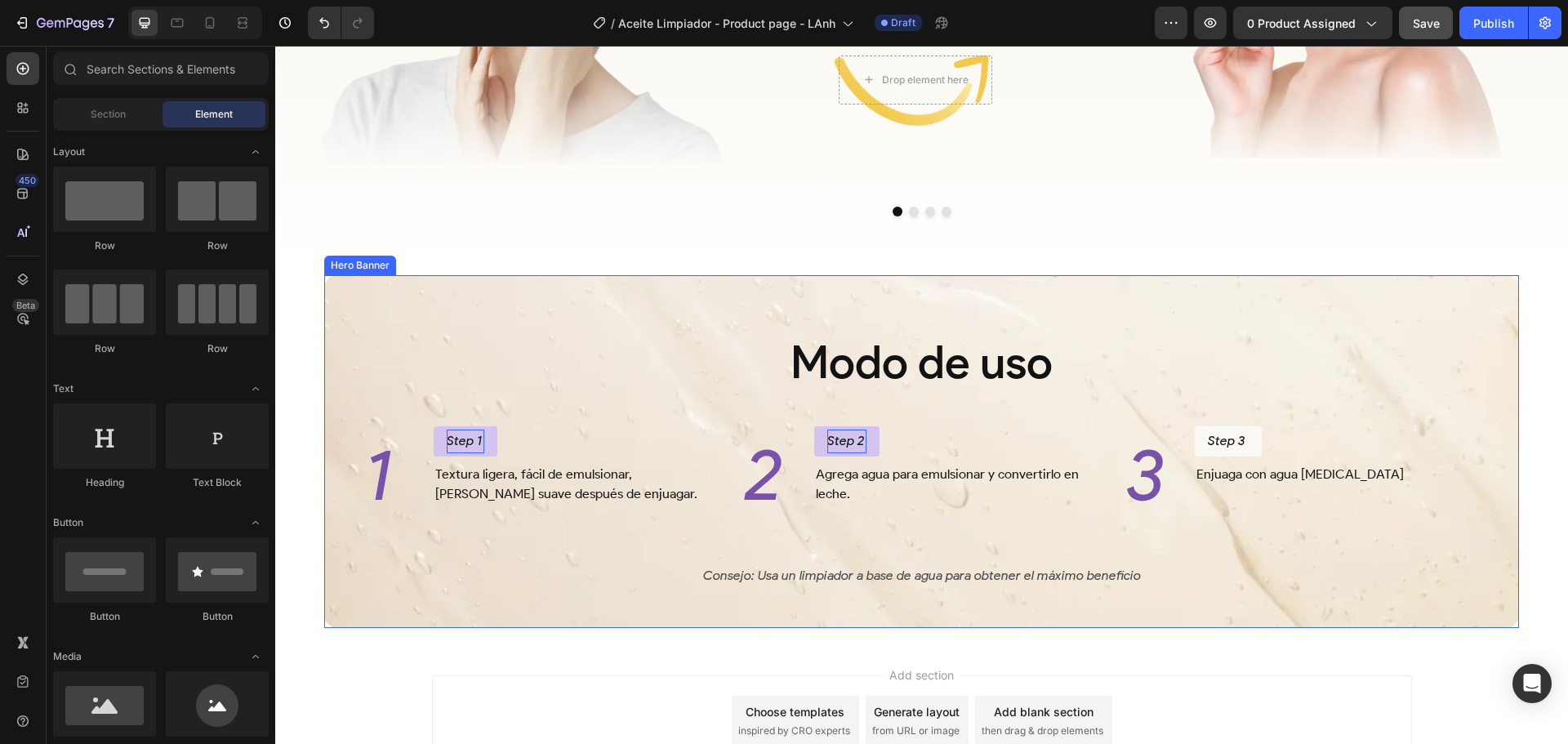
click at [604, 416] on div "Modo de uso Heading 1 Heading Step 1 Button Textura ligera, fácil de emulsionar…" at bounding box center [921, 433] width 1169 height 310
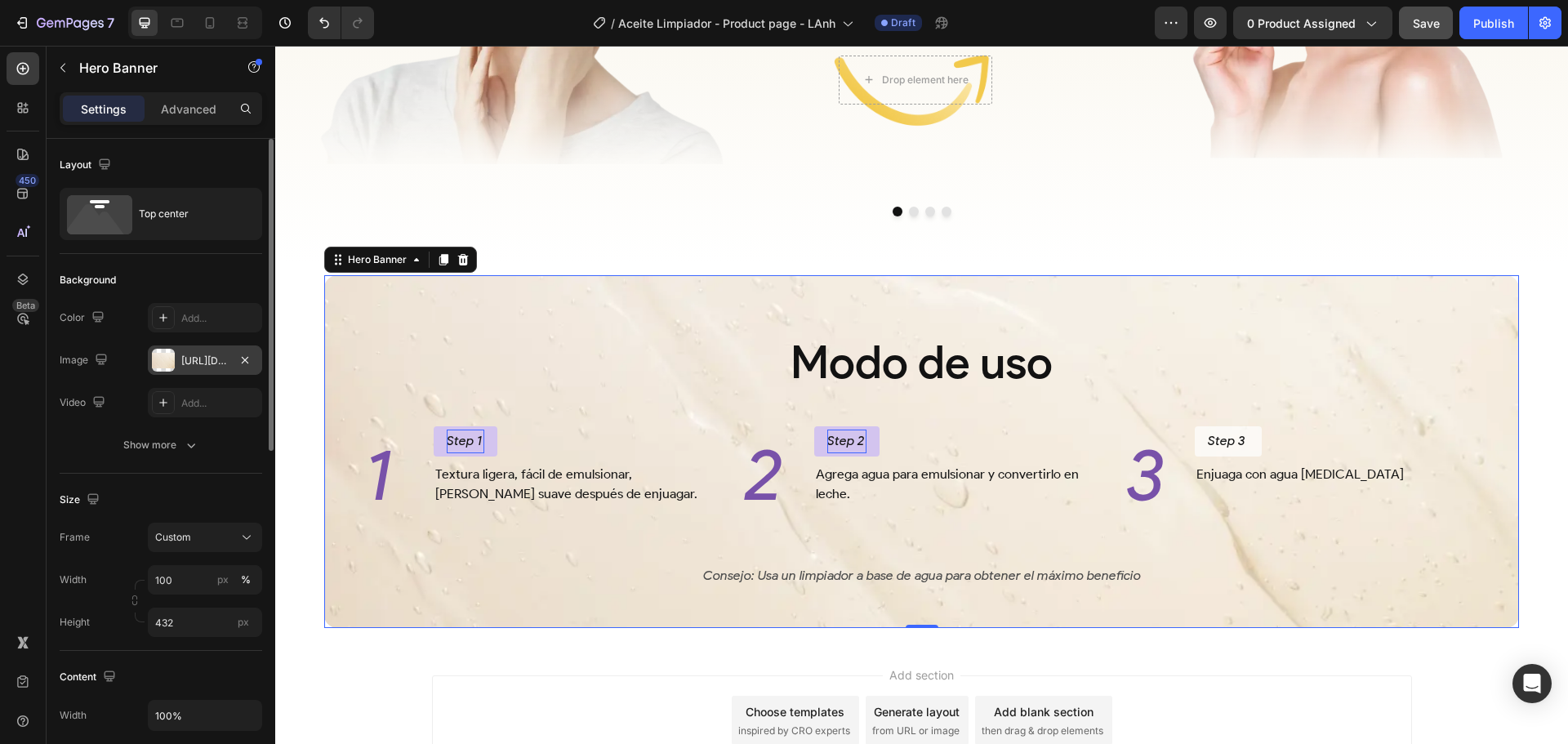
click at [193, 358] on div "[URL][DOMAIN_NAME]" at bounding box center [205, 361] width 48 height 15
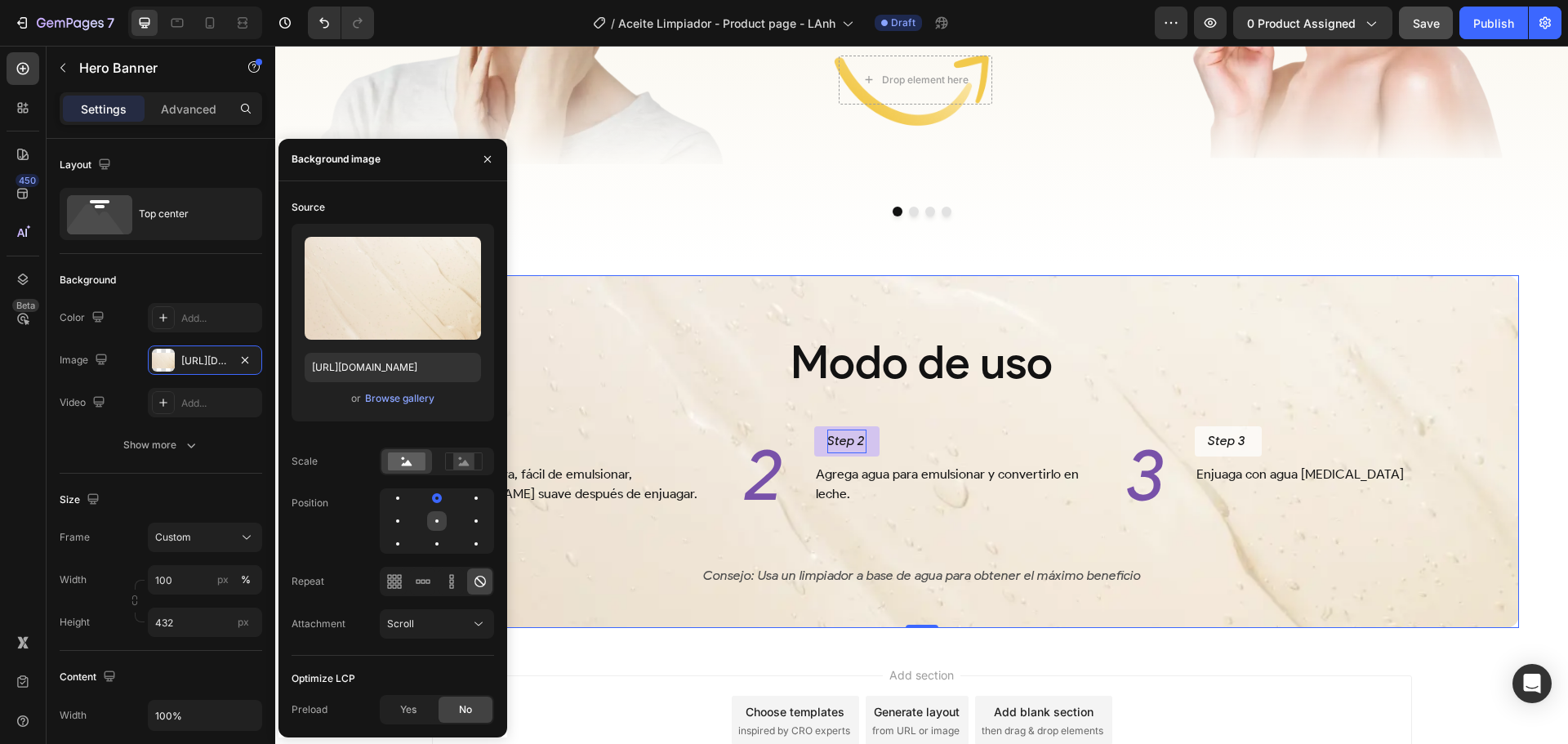
click at [467, 518] on div at bounding box center [476, 521] width 20 height 20
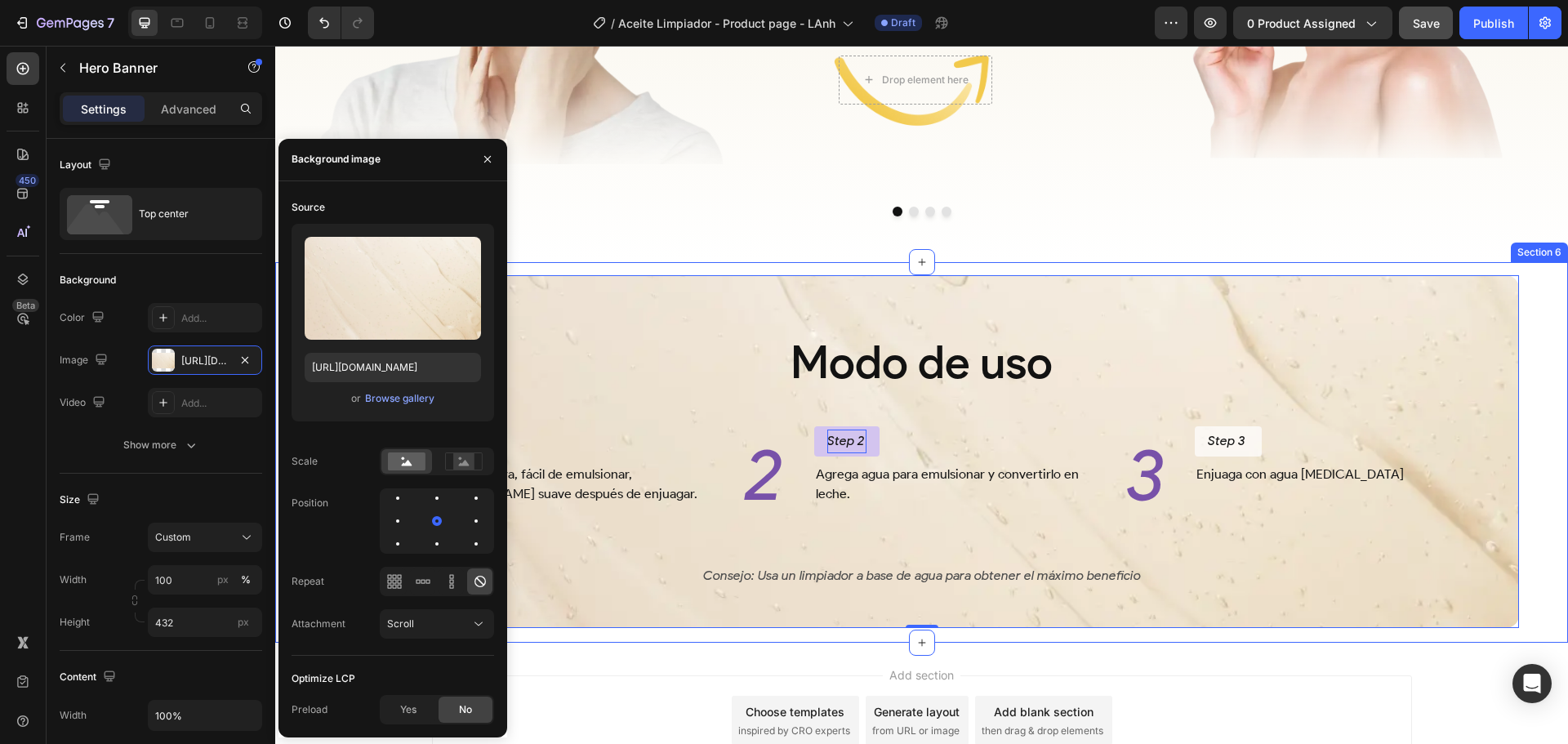
click at [1534, 323] on div "Modo de uso Heading 1 Heading Step 1 Button Textura ligera, fácil de emulsionar…" at bounding box center [921, 452] width 1293 height 381
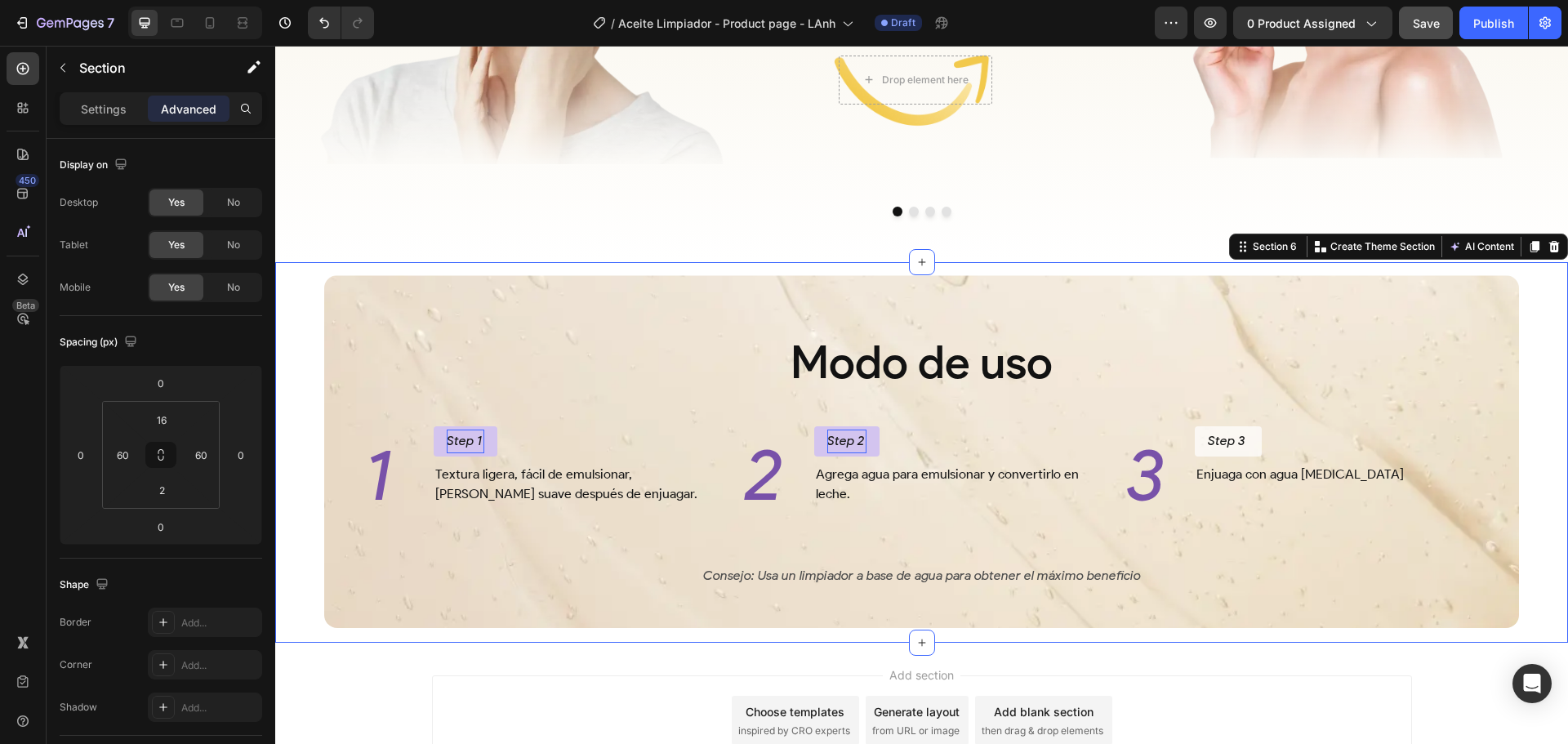
click at [1427, 25] on span "Save" at bounding box center [1426, 23] width 27 height 14
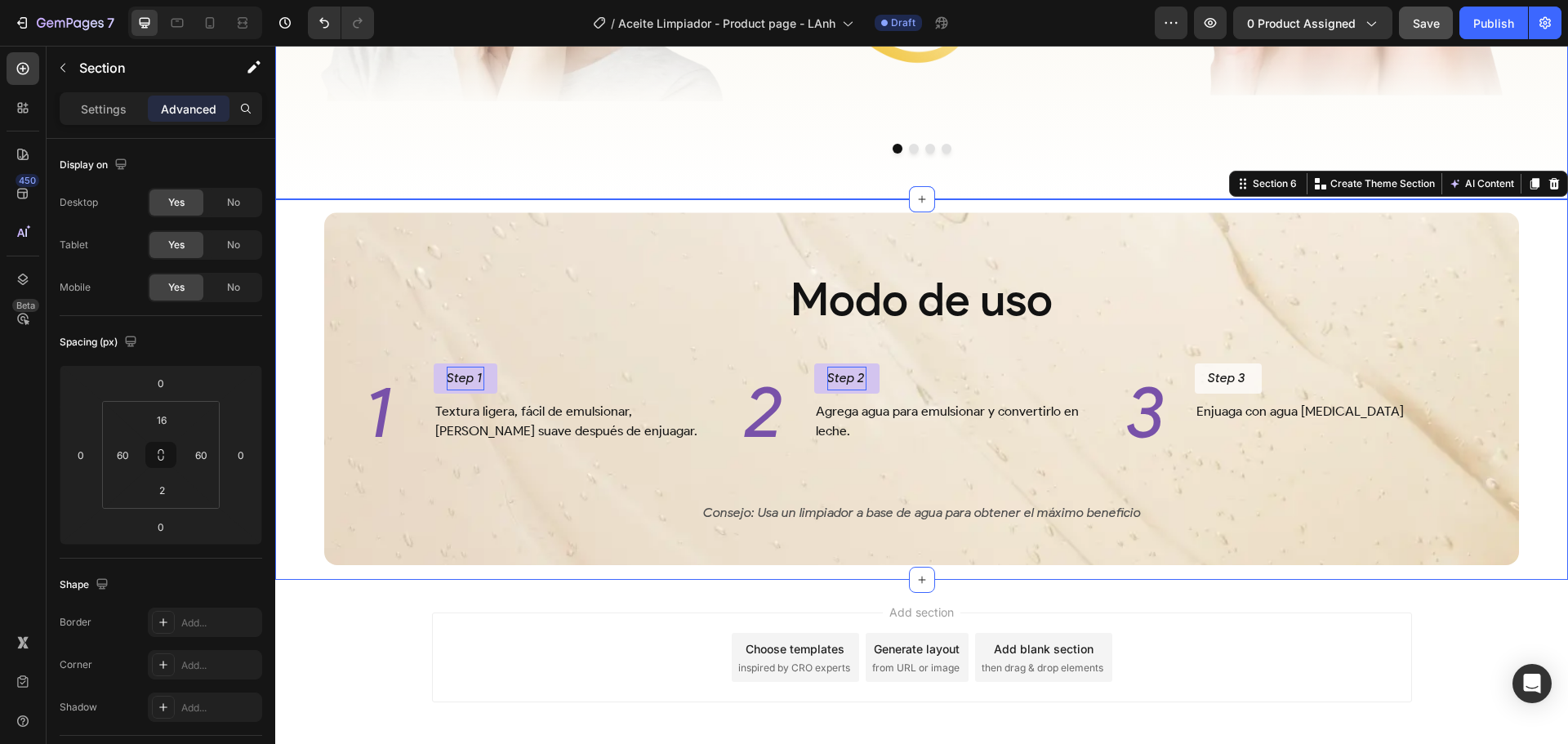
scroll to position [2879, 0]
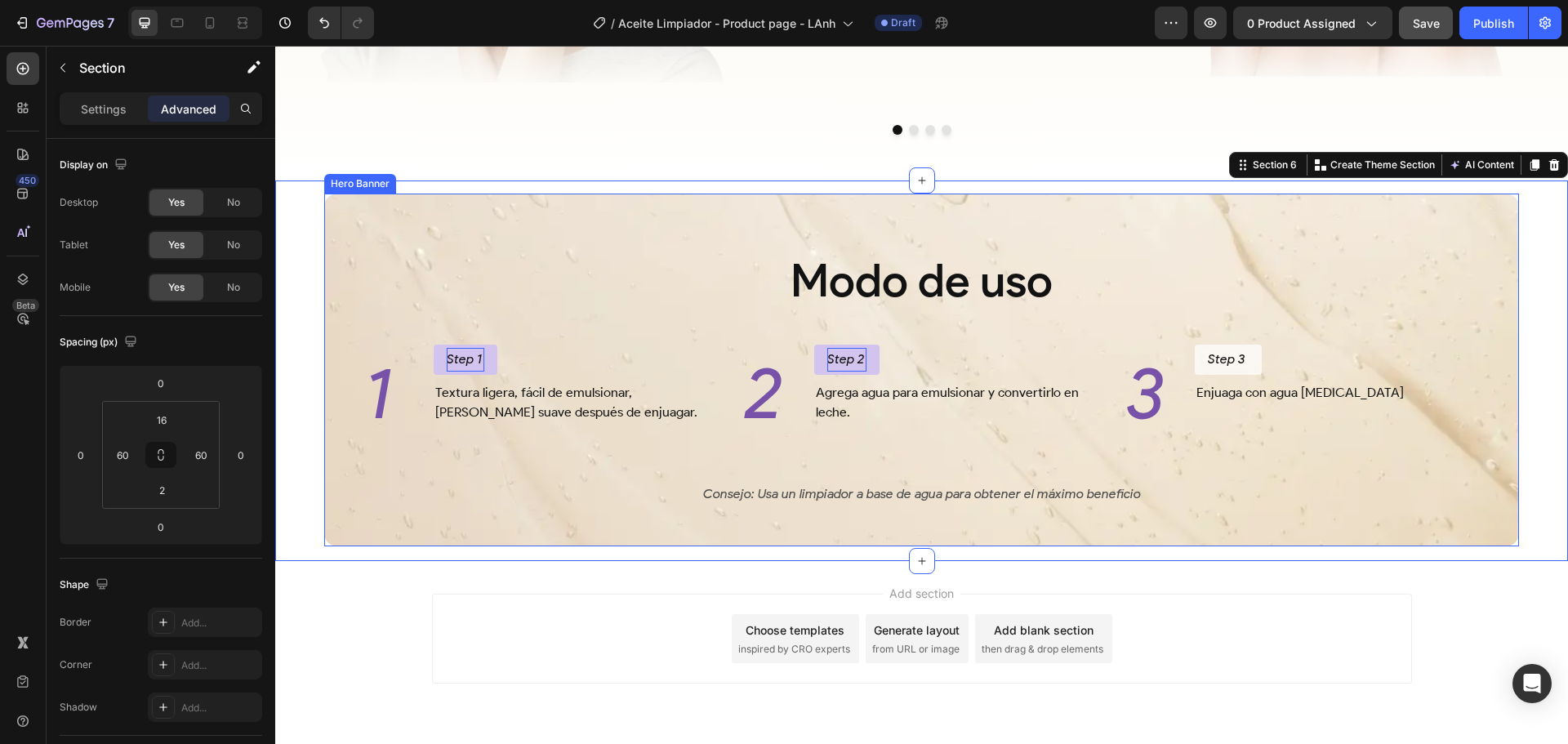
click at [518, 228] on div "Modo de uso Heading 1 Heading Step 1 Button Textura ligera, fácil de emulsionar…" at bounding box center [921, 351] width 1169 height 310
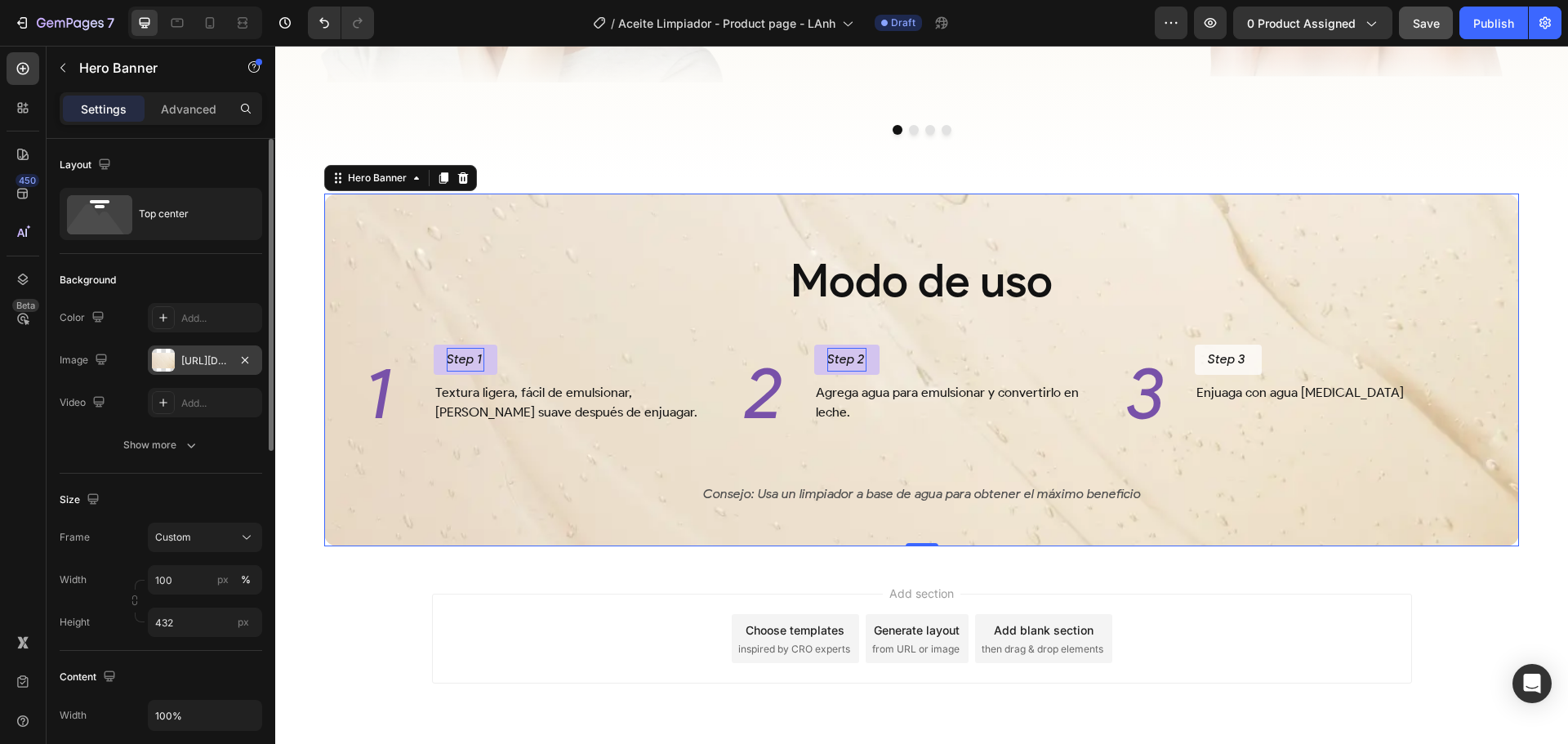
click at [185, 352] on div "[URL][DOMAIN_NAME]" at bounding box center [205, 360] width 115 height 30
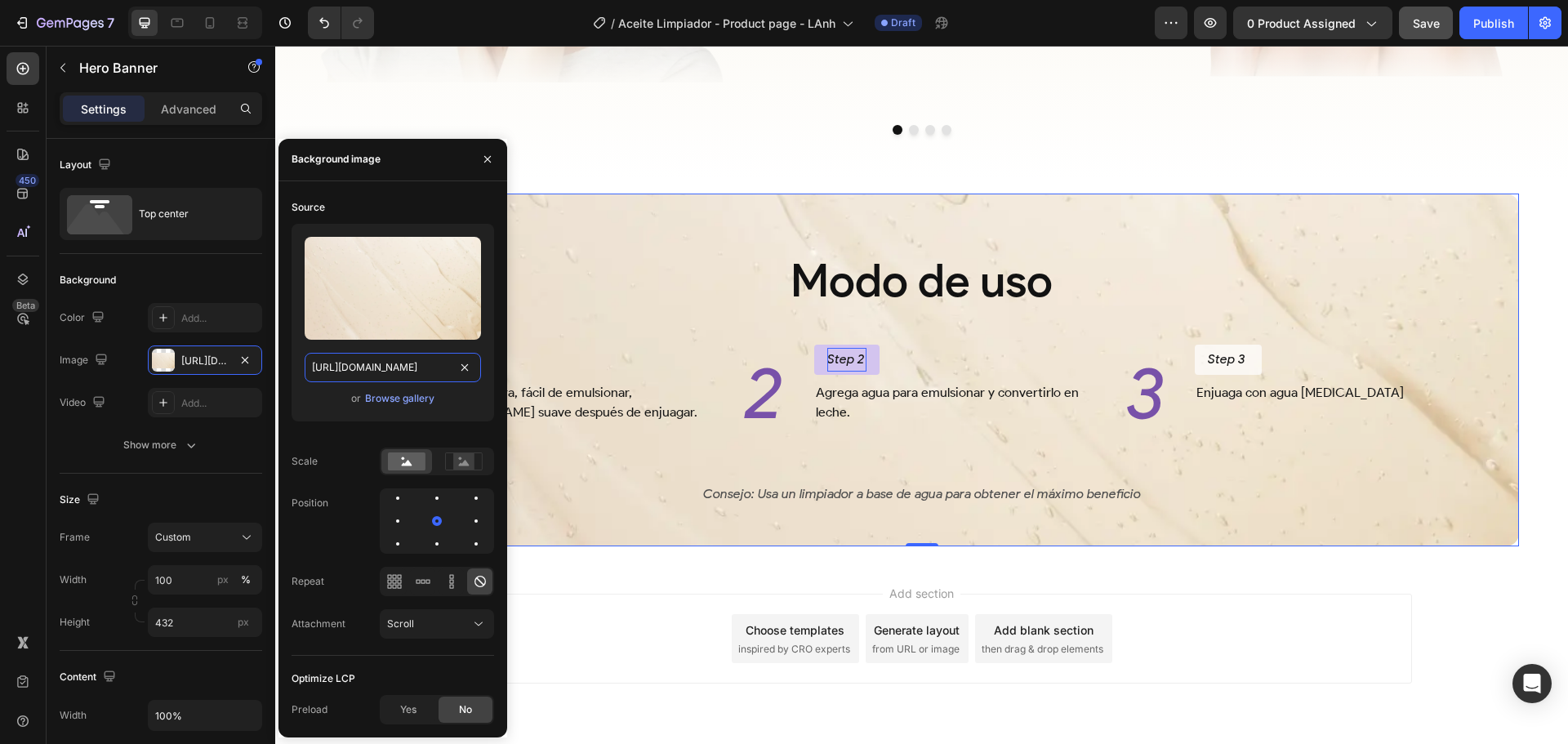
click at [407, 363] on input "[URL][DOMAIN_NAME]" at bounding box center [392, 368] width 176 height 30
paste input "cdn.shopify.com/s/files/1/0643/1404/8704/files/BG-step.webp?v=1756263703"
type input "https://cdn.shopify.com/s/files/1/0643/1404/8704/files/BG-step.webp?v=1756263703"
click at [443, 203] on div "Source" at bounding box center [392, 208] width 202 height 26
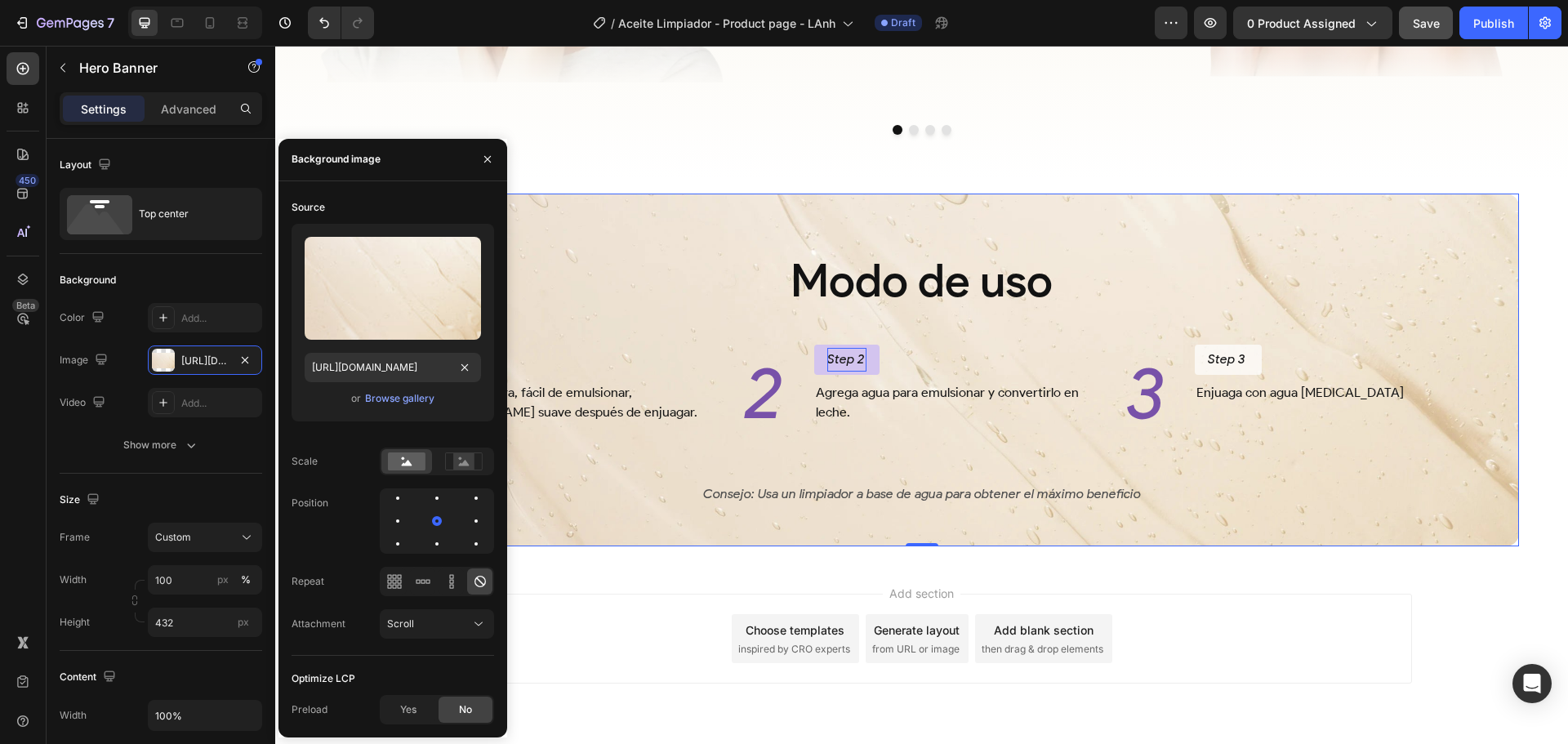
scroll to position [0, 0]
click at [487, 161] on icon "button" at bounding box center [487, 158] width 7 height 7
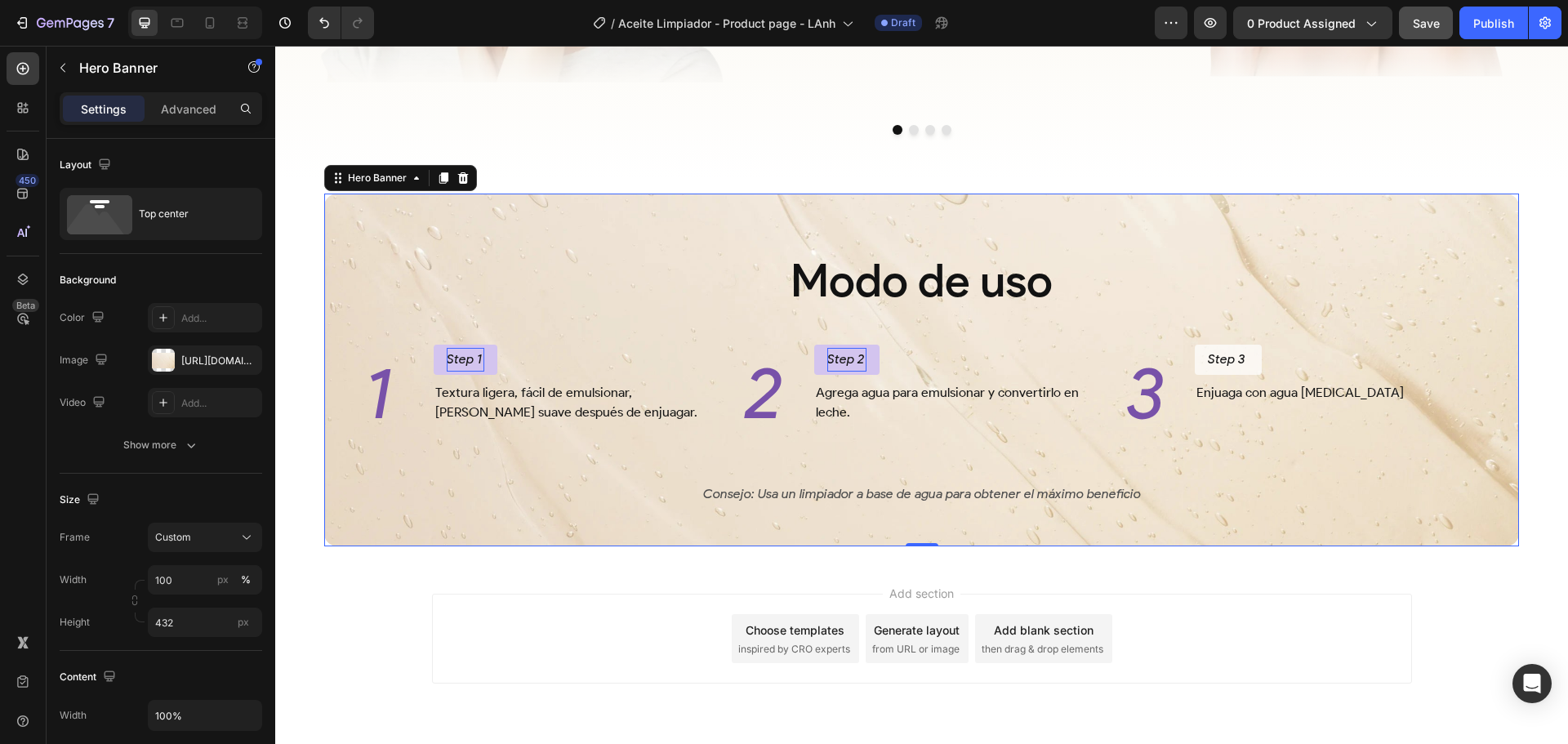
click at [590, 246] on div "Modo de uso Heading 1 Heading Step 1 Button Textura ligera, fácil de emulsionar…" at bounding box center [921, 351] width 1169 height 310
click at [1419, 23] on span "Save" at bounding box center [1426, 23] width 27 height 14
click at [715, 382] on div "1 Heading Step 1 Button Textura ligera, fácil de emulsionar, deja la piel suave…" at bounding box center [921, 392] width 1169 height 96
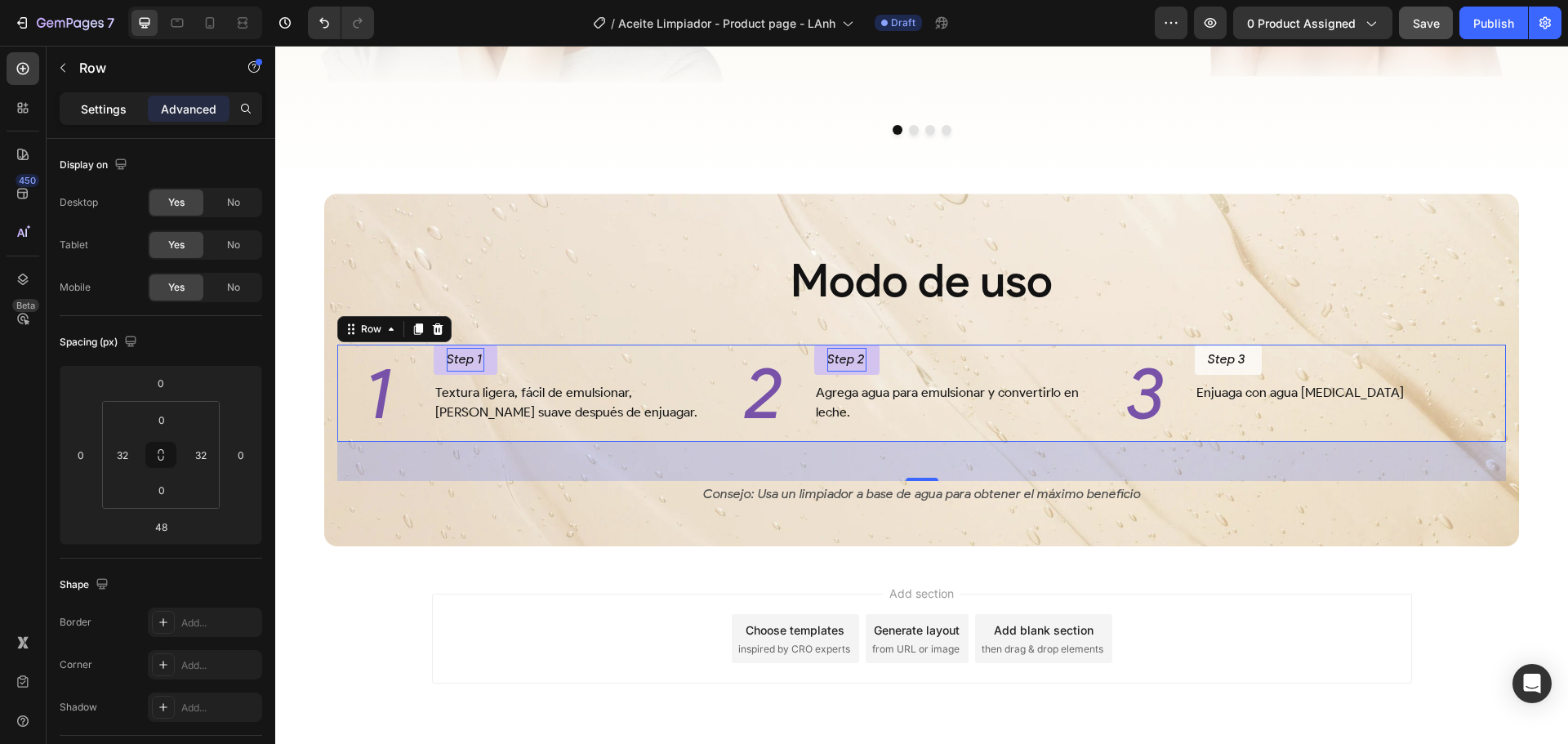
click at [112, 103] on p "Settings" at bounding box center [103, 109] width 46 height 17
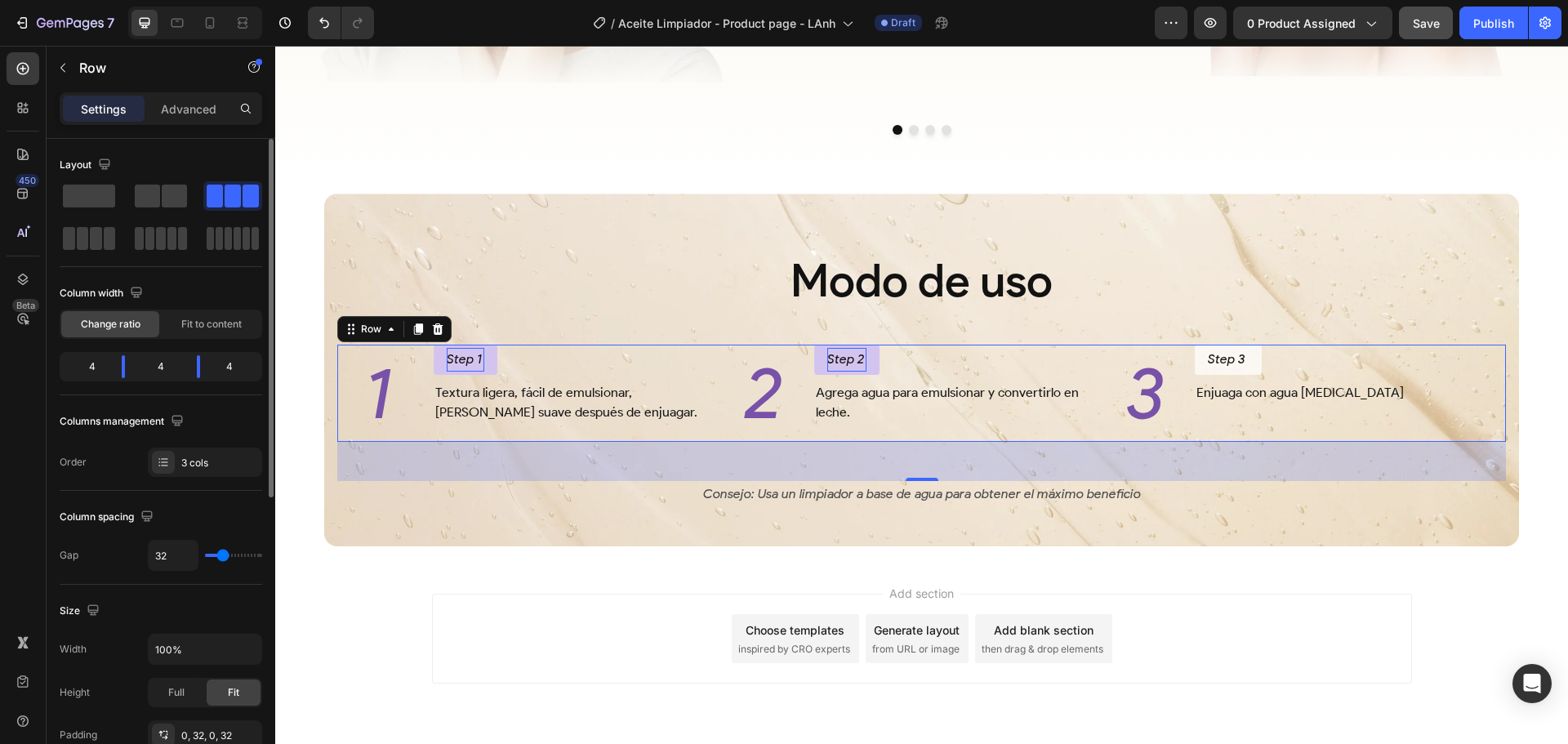
scroll to position [82, 0]
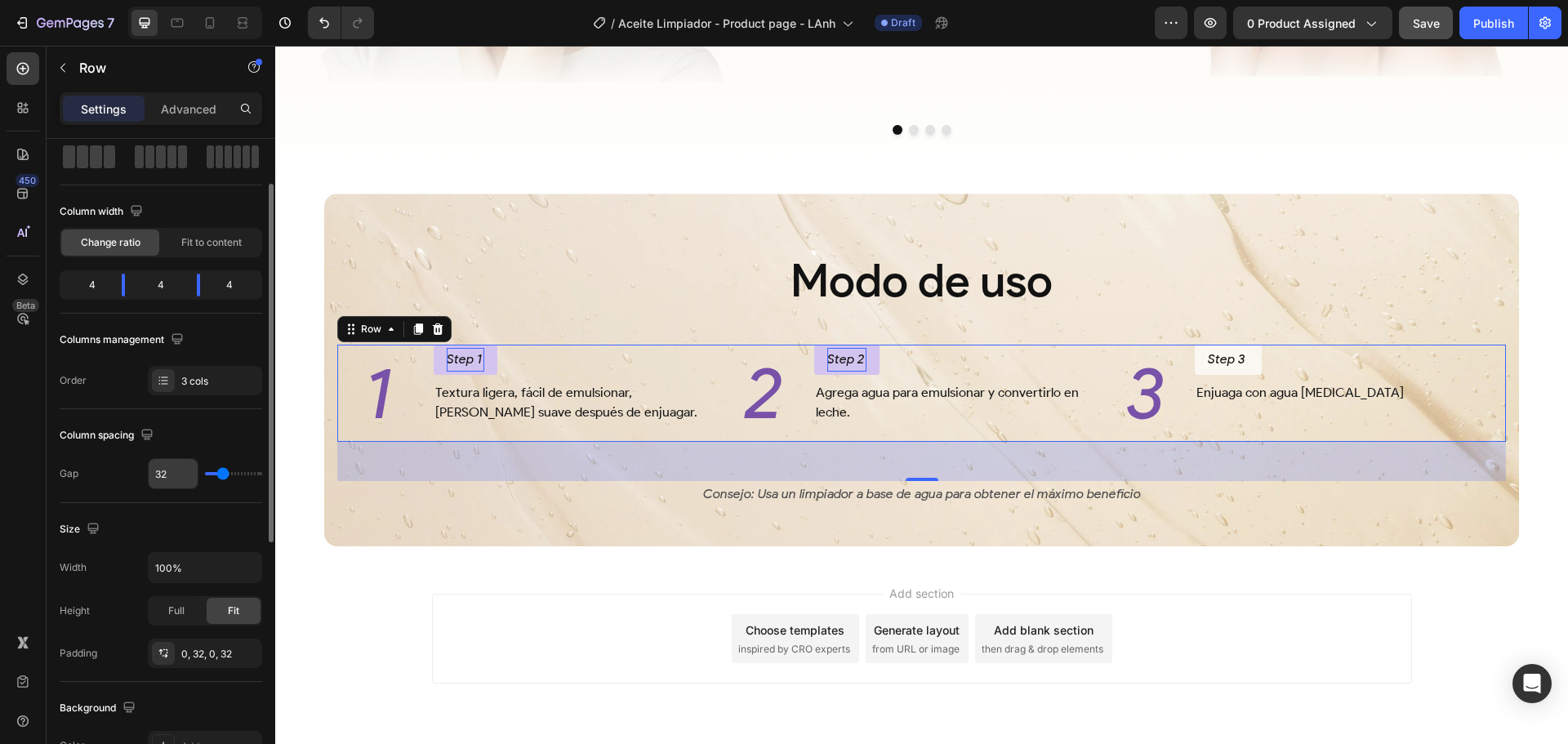
click at [168, 481] on input "32" at bounding box center [173, 474] width 49 height 30
type input "4"
type input "48"
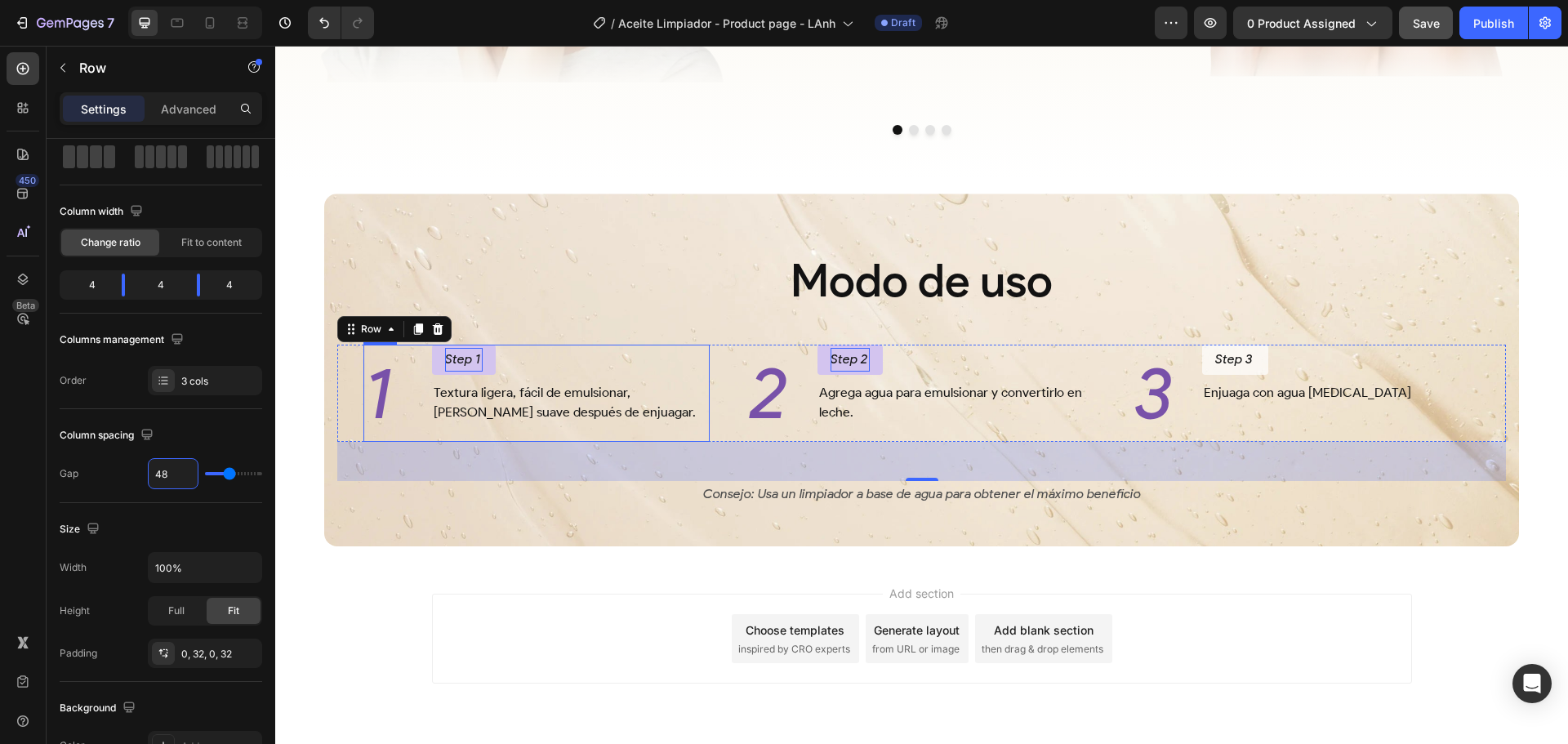
type input "4"
type input "0"
type input "6"
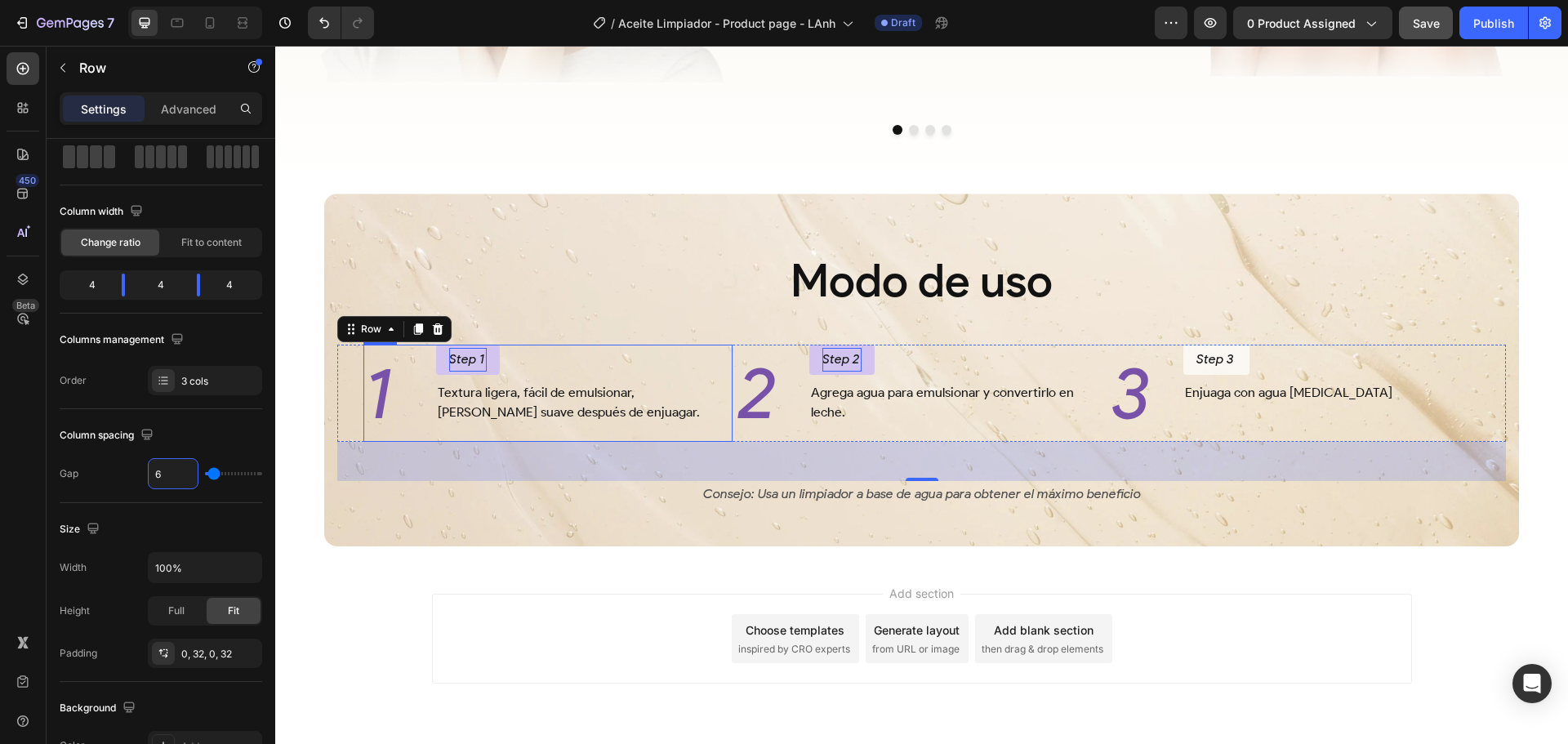
type input "64"
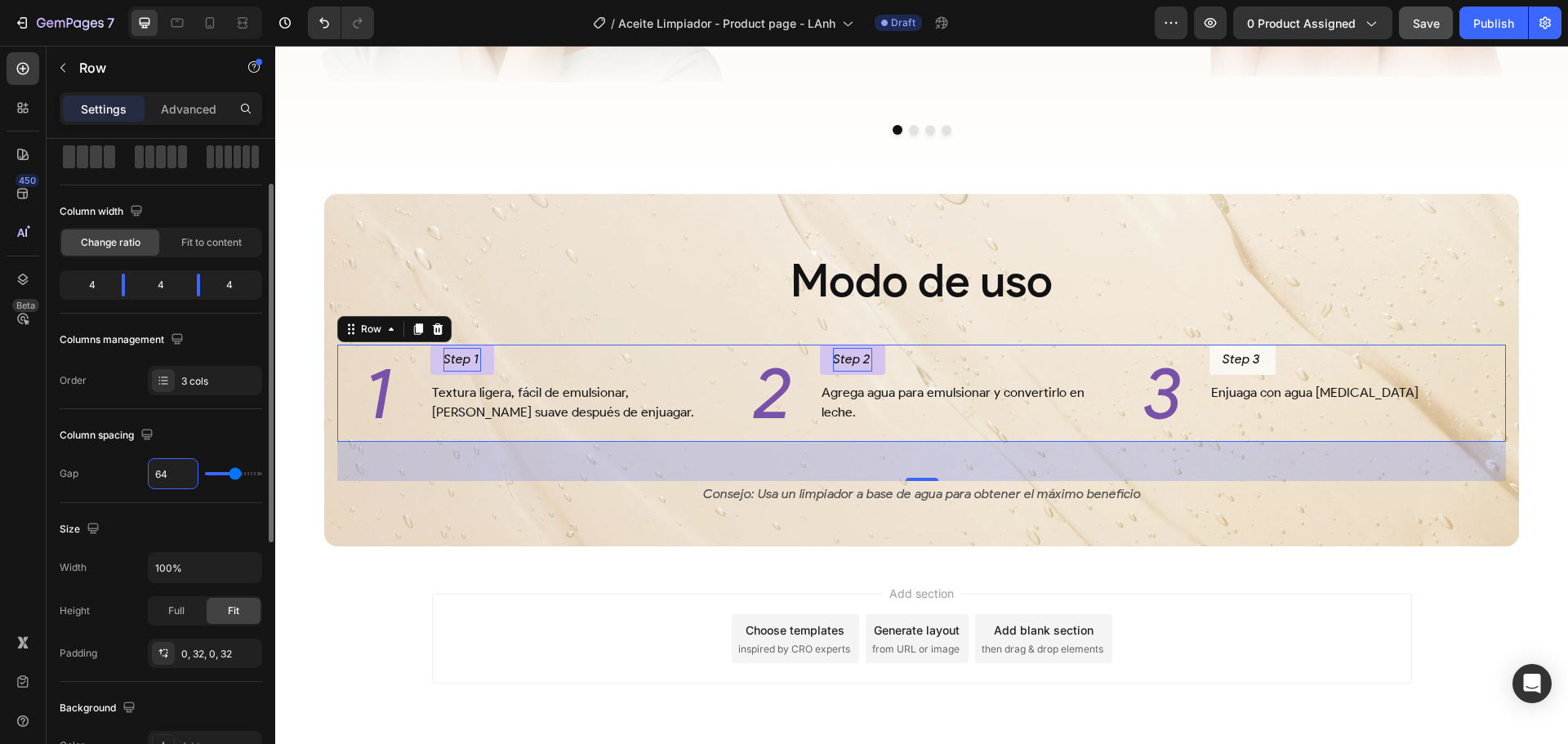
drag, startPoint x: 150, startPoint y: 481, endPoint x: 105, endPoint y: 488, distance: 45.5
click at [108, 488] on div "Gap 64" at bounding box center [160, 473] width 202 height 31
type input "4"
type input "48"
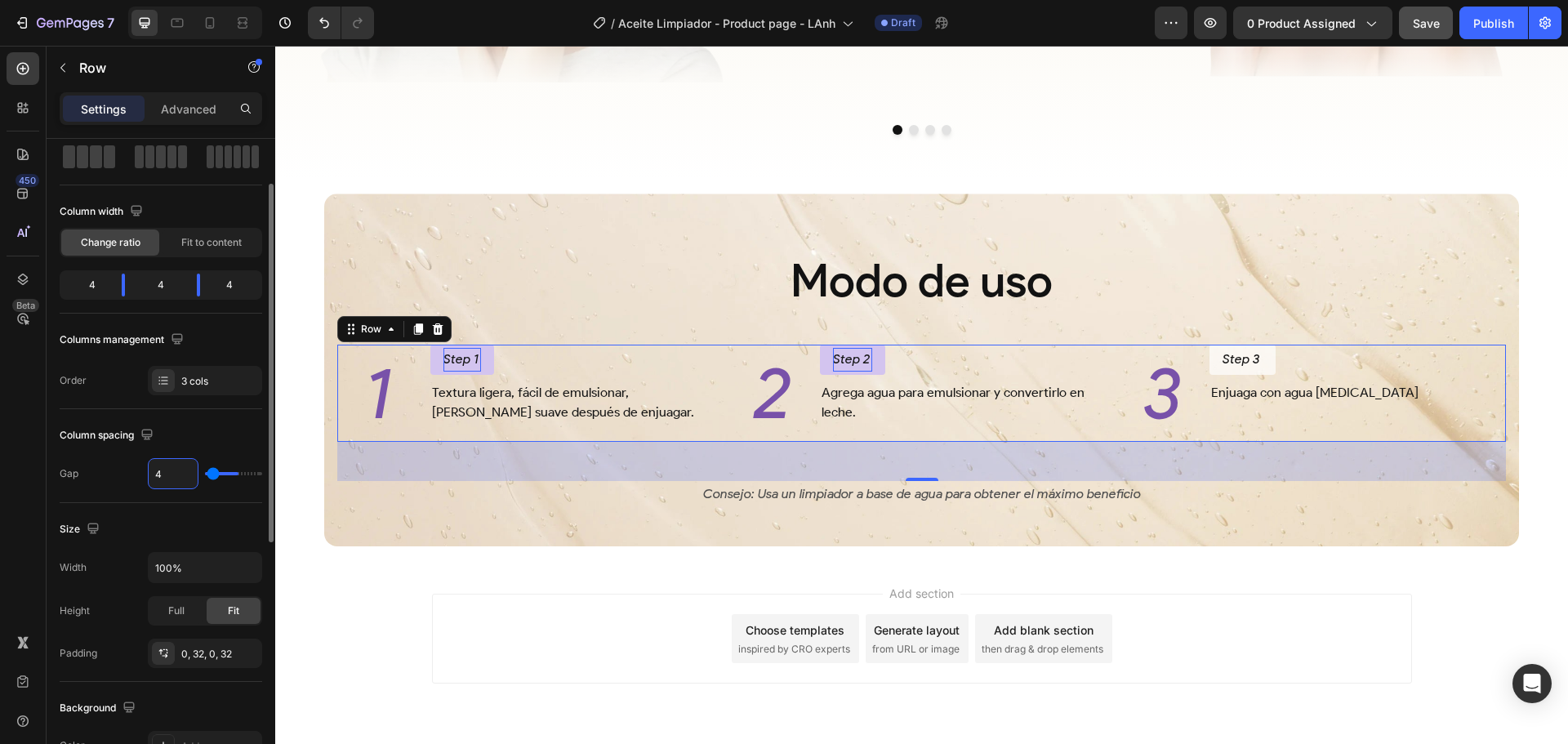
type input "48"
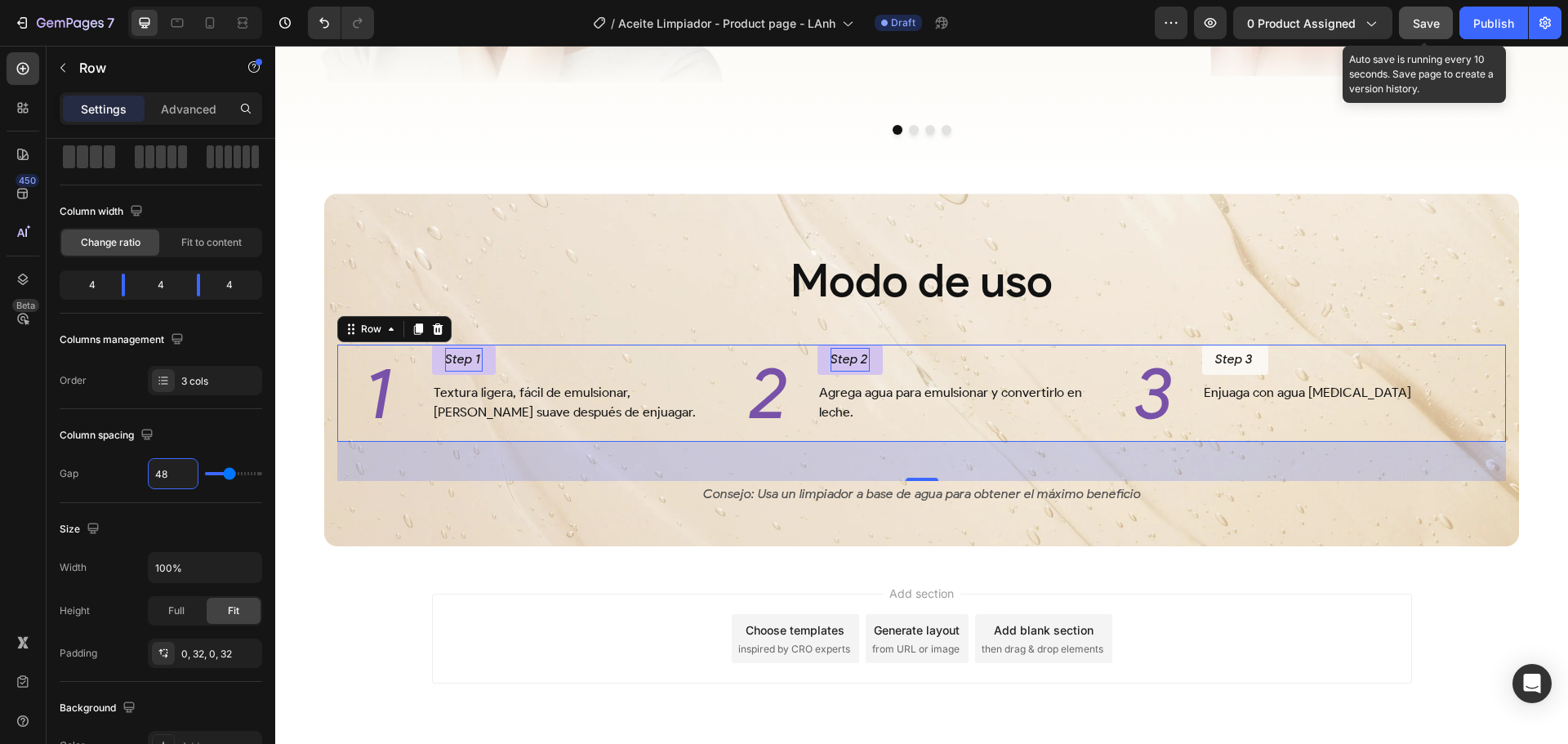
click at [1441, 17] on button "Save" at bounding box center [1426, 22] width 54 height 33
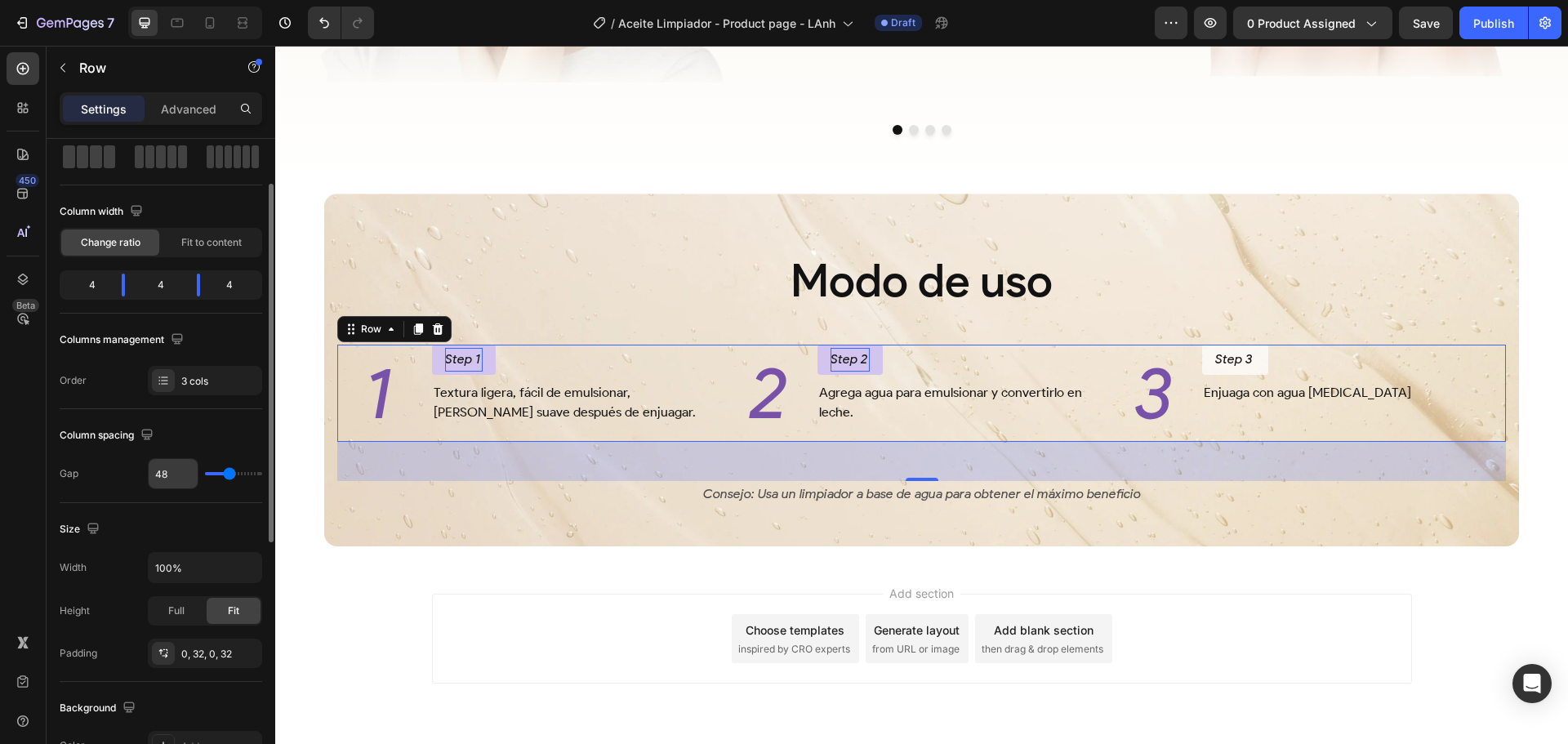
click at [178, 474] on input "48" at bounding box center [173, 474] width 49 height 30
type input "6"
type input "64"
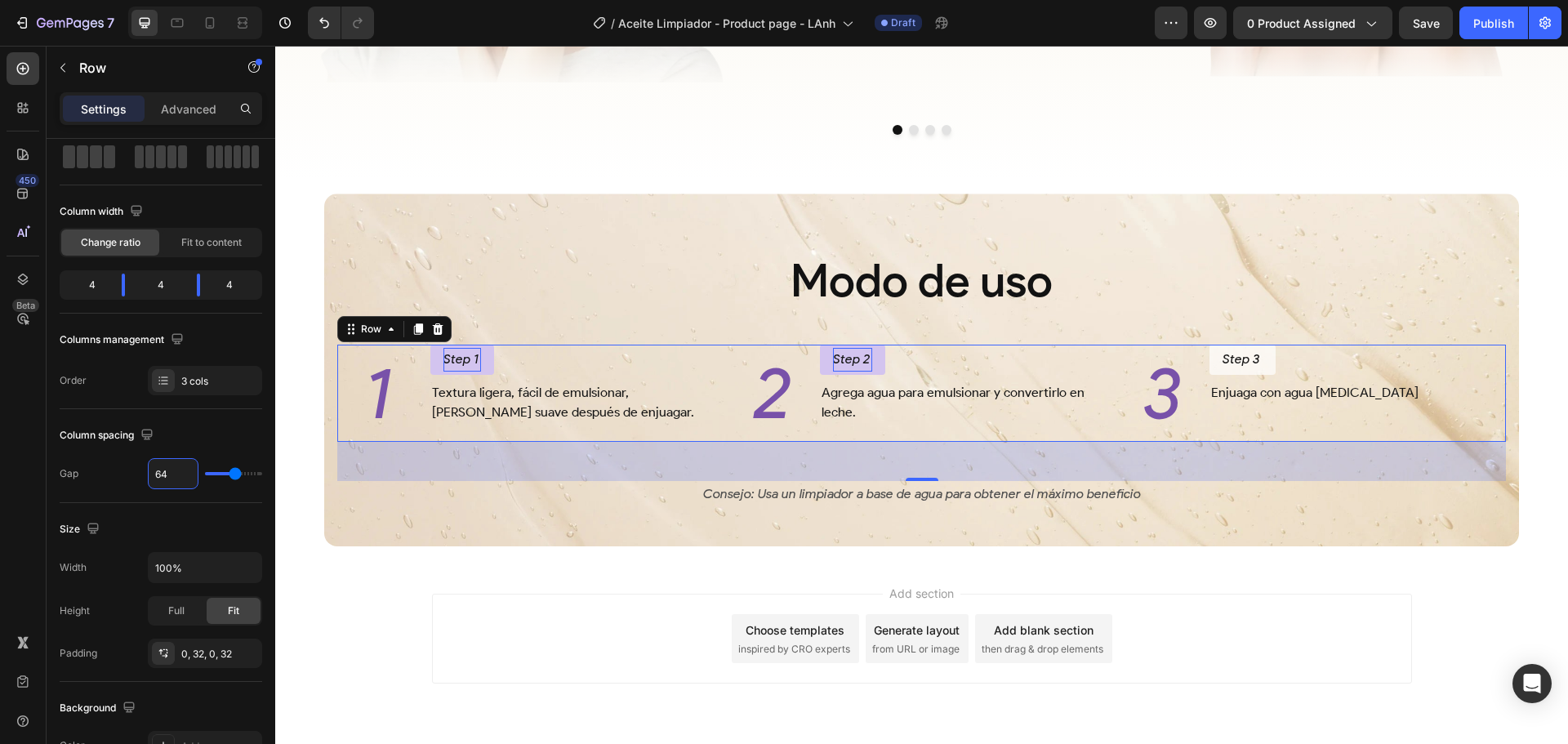
click at [443, 602] on div "Add section Choose templates inspired by CRO experts Generate layout from URL o…" at bounding box center [922, 638] width 980 height 89
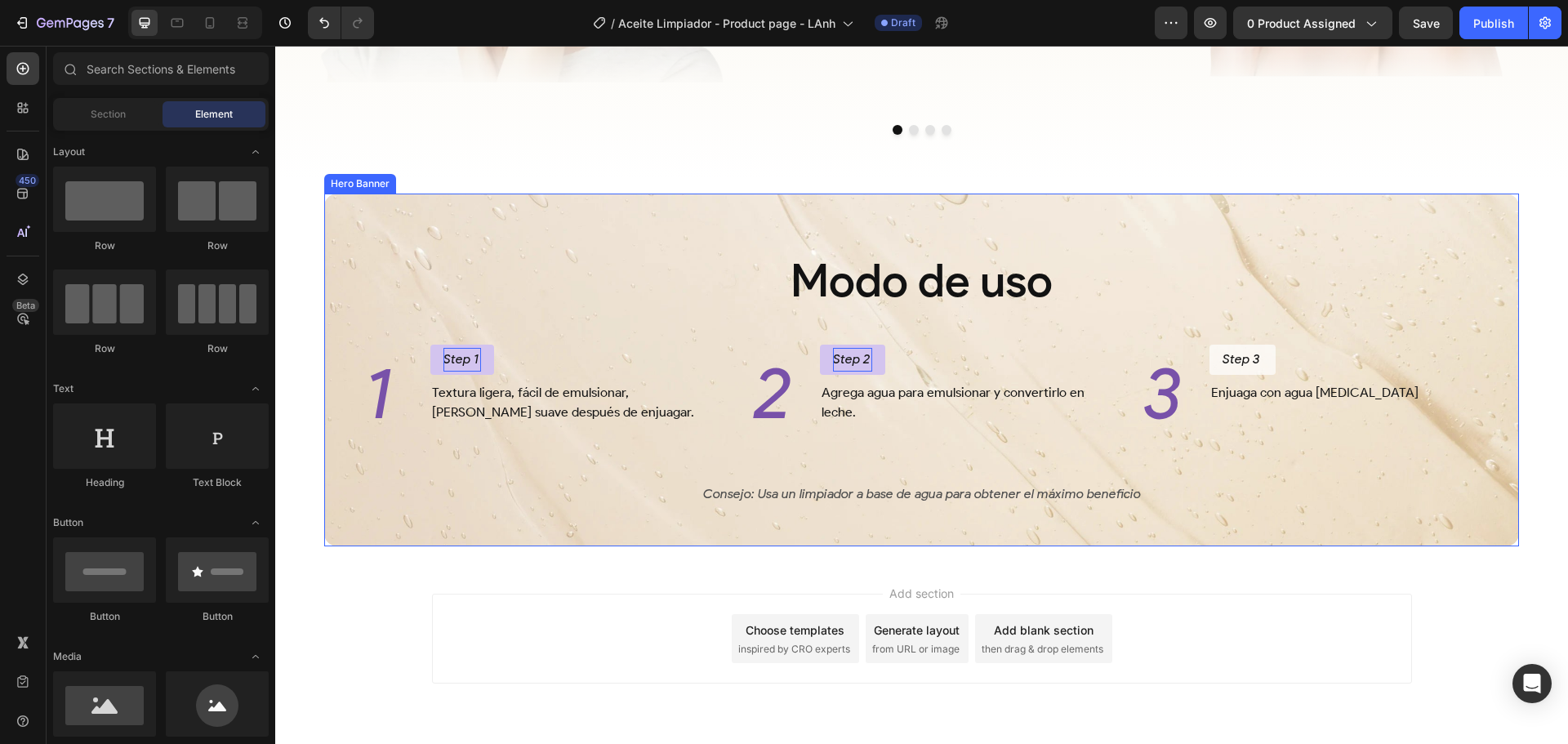
click at [576, 229] on div "Modo de uso Heading 1 Heading Step 1 Button Textura ligera, fácil de emulsionar…" at bounding box center [921, 351] width 1169 height 310
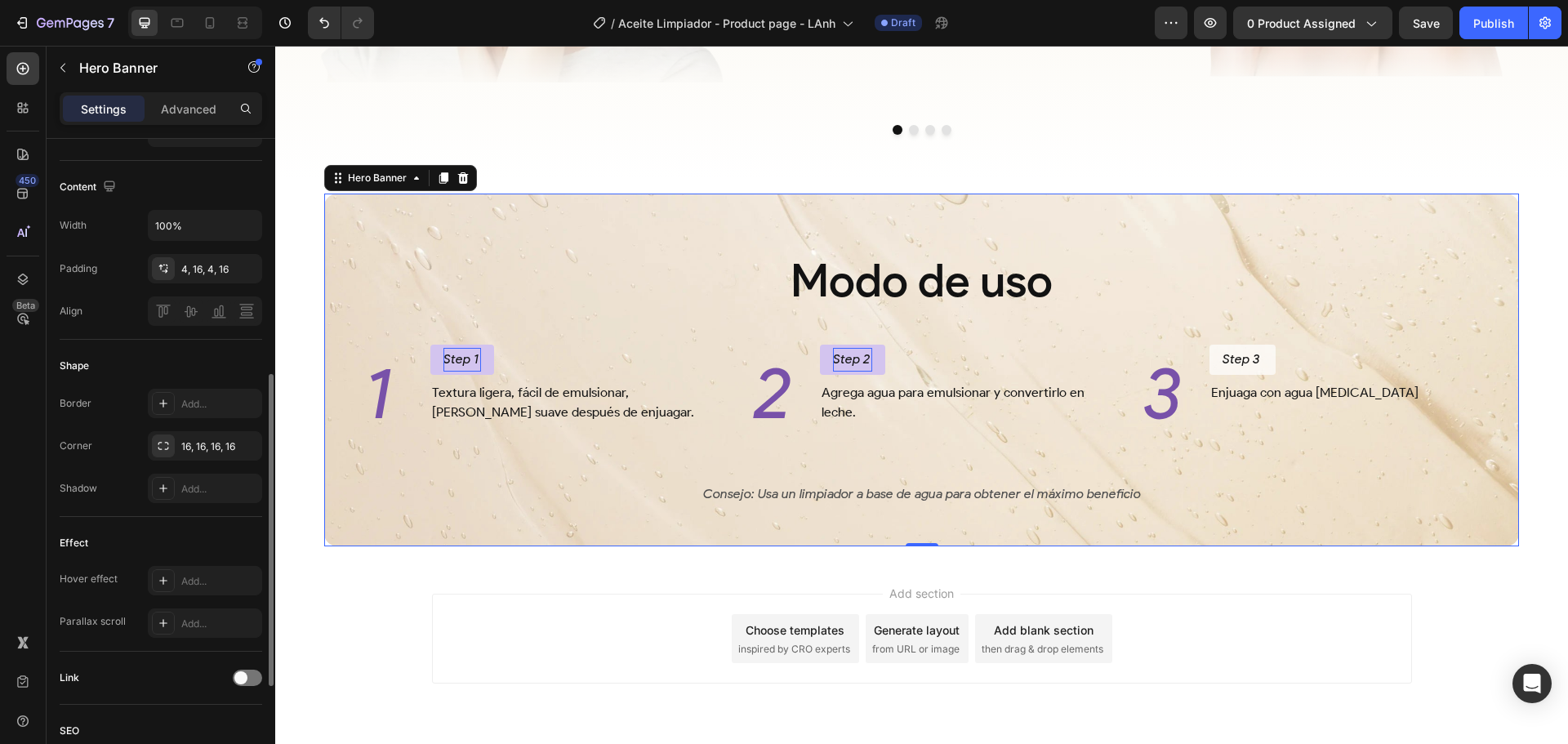
scroll to position [706, 0]
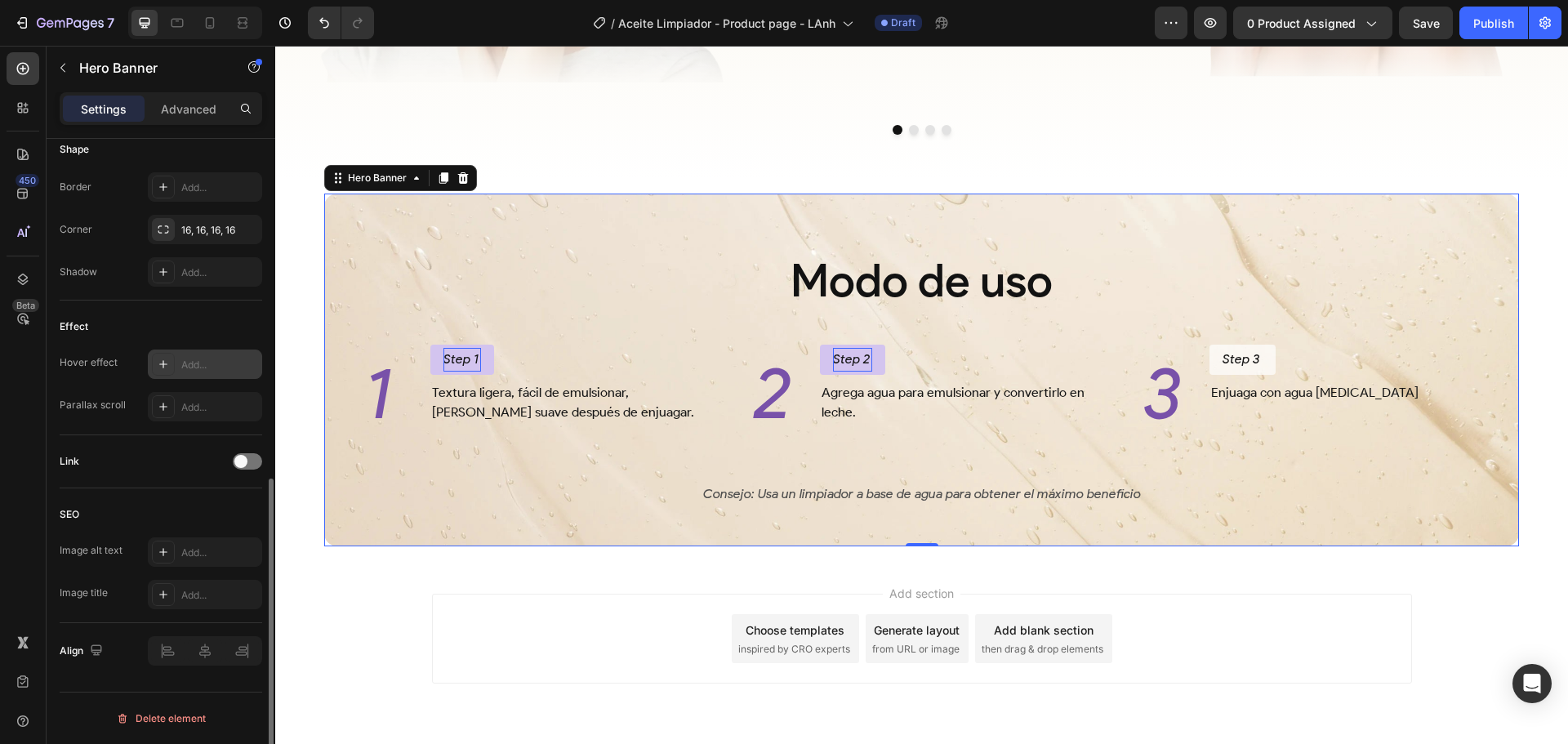
click at [189, 358] on div "Add..." at bounding box center [220, 365] width 76 height 15
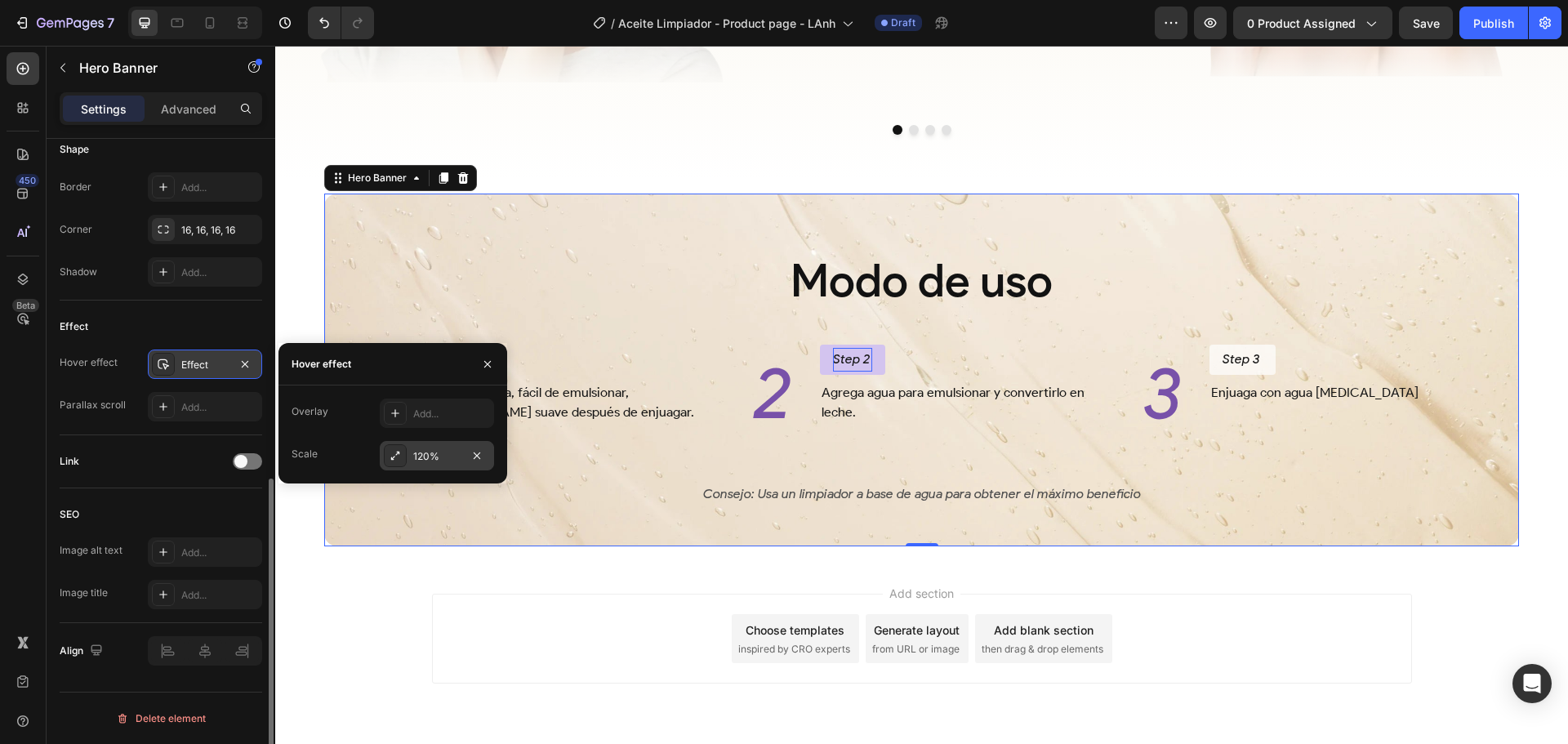
click at [416, 457] on div "120%" at bounding box center [437, 456] width 48 height 15
click at [396, 419] on input "120%" at bounding box center [405, 414] width 49 height 30
type input "1%"
type input "100"
type input "105%"
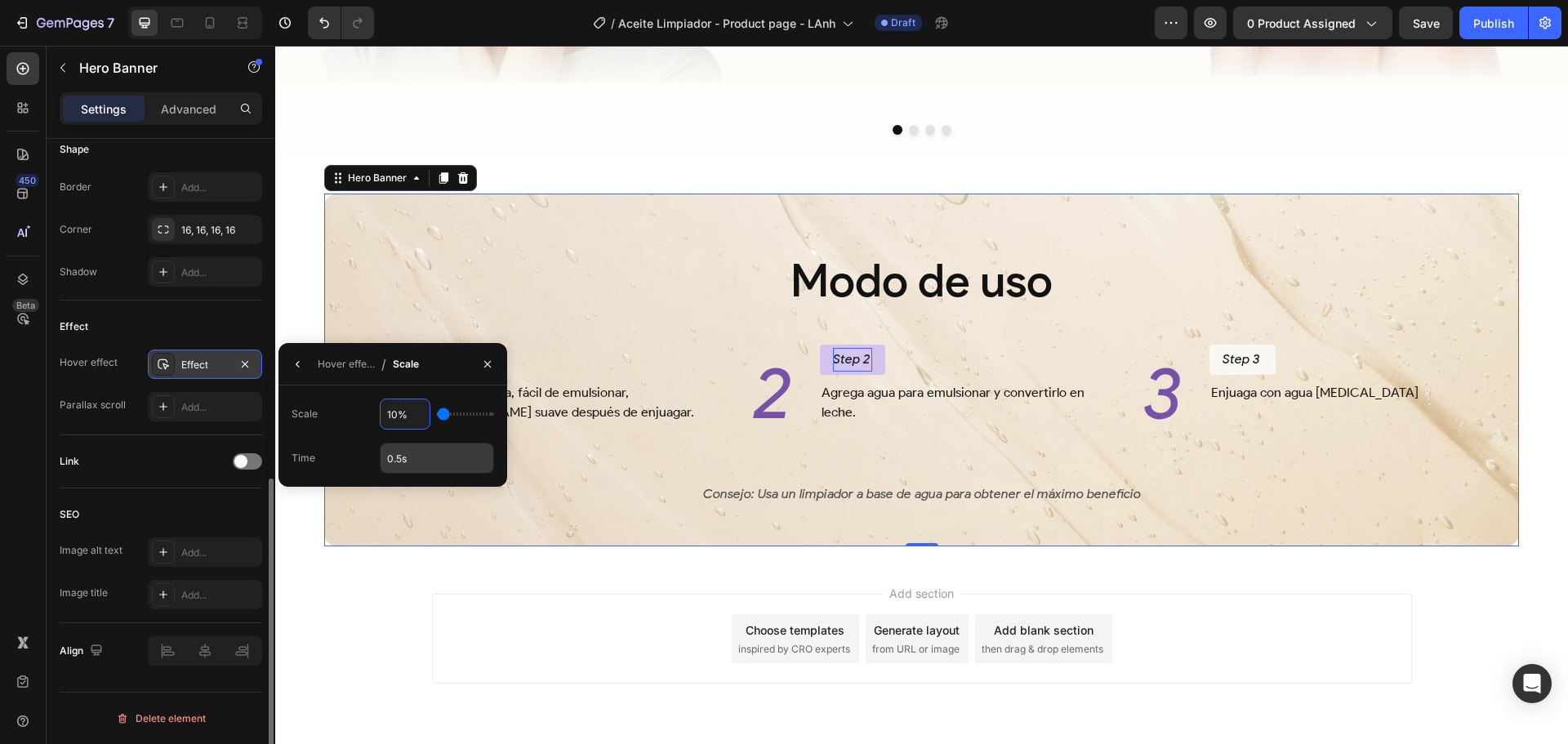
type input "105"
click at [483, 363] on icon "button" at bounding box center [487, 364] width 13 height 13
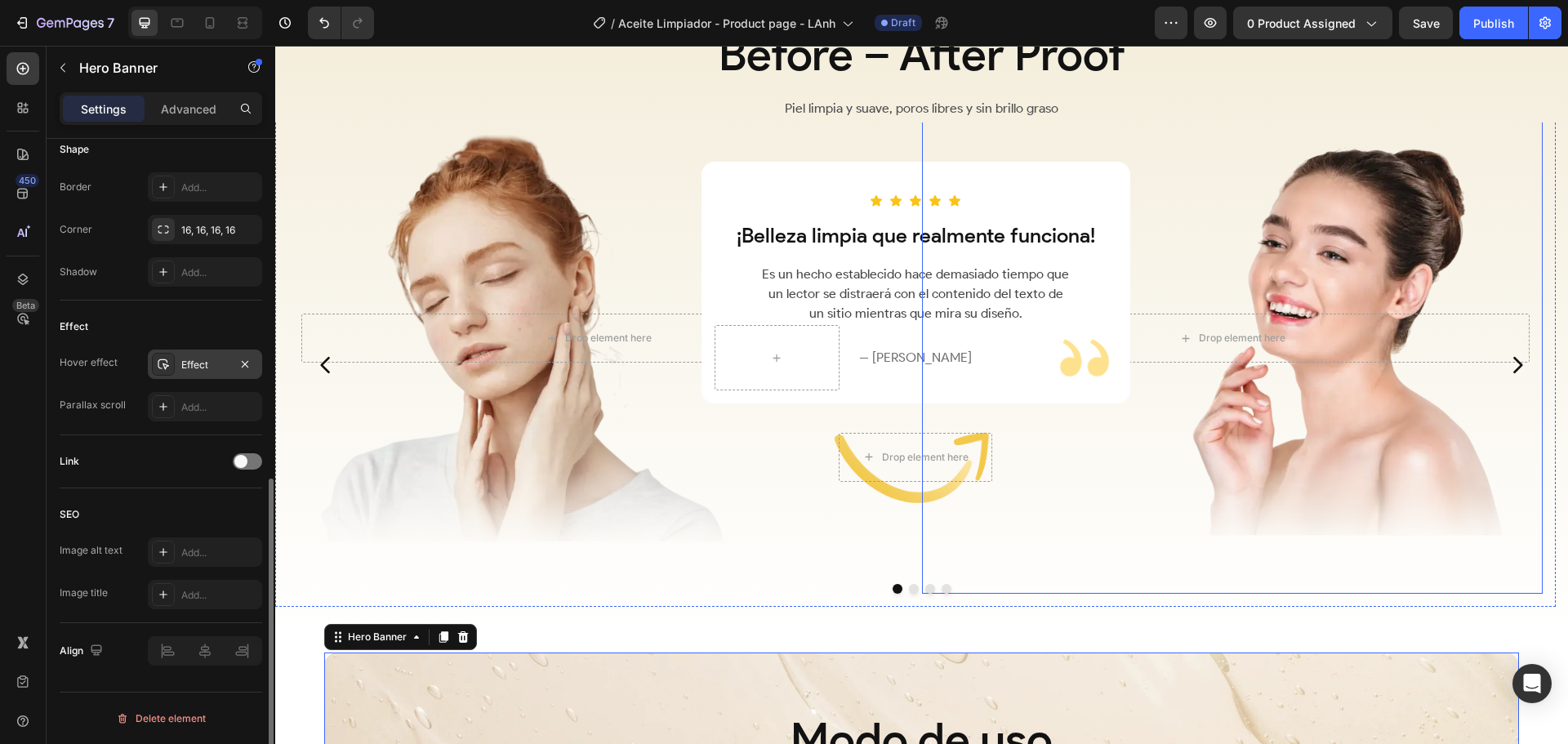
scroll to position [2389, 0]
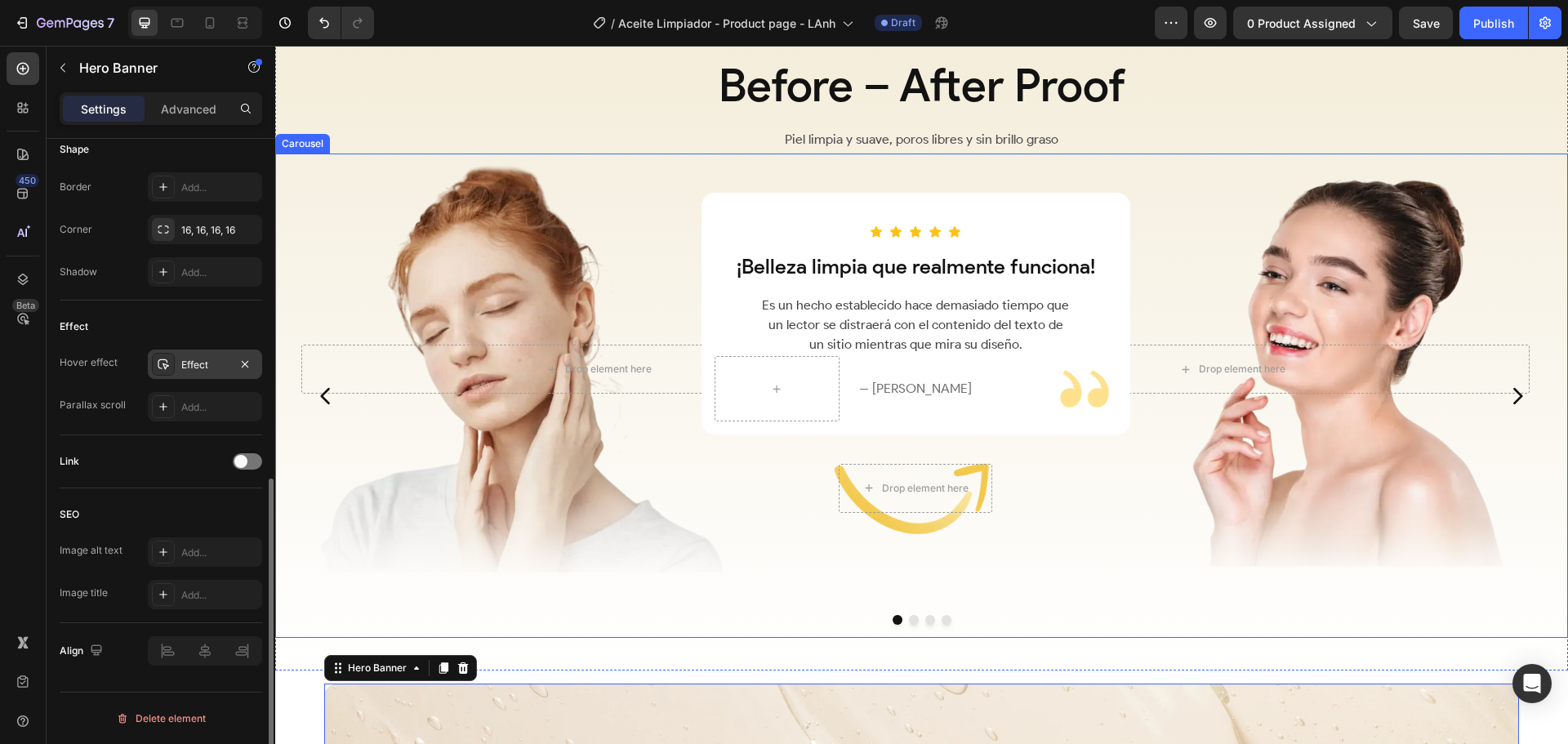
click at [870, 625] on div at bounding box center [921, 619] width 1293 height 10
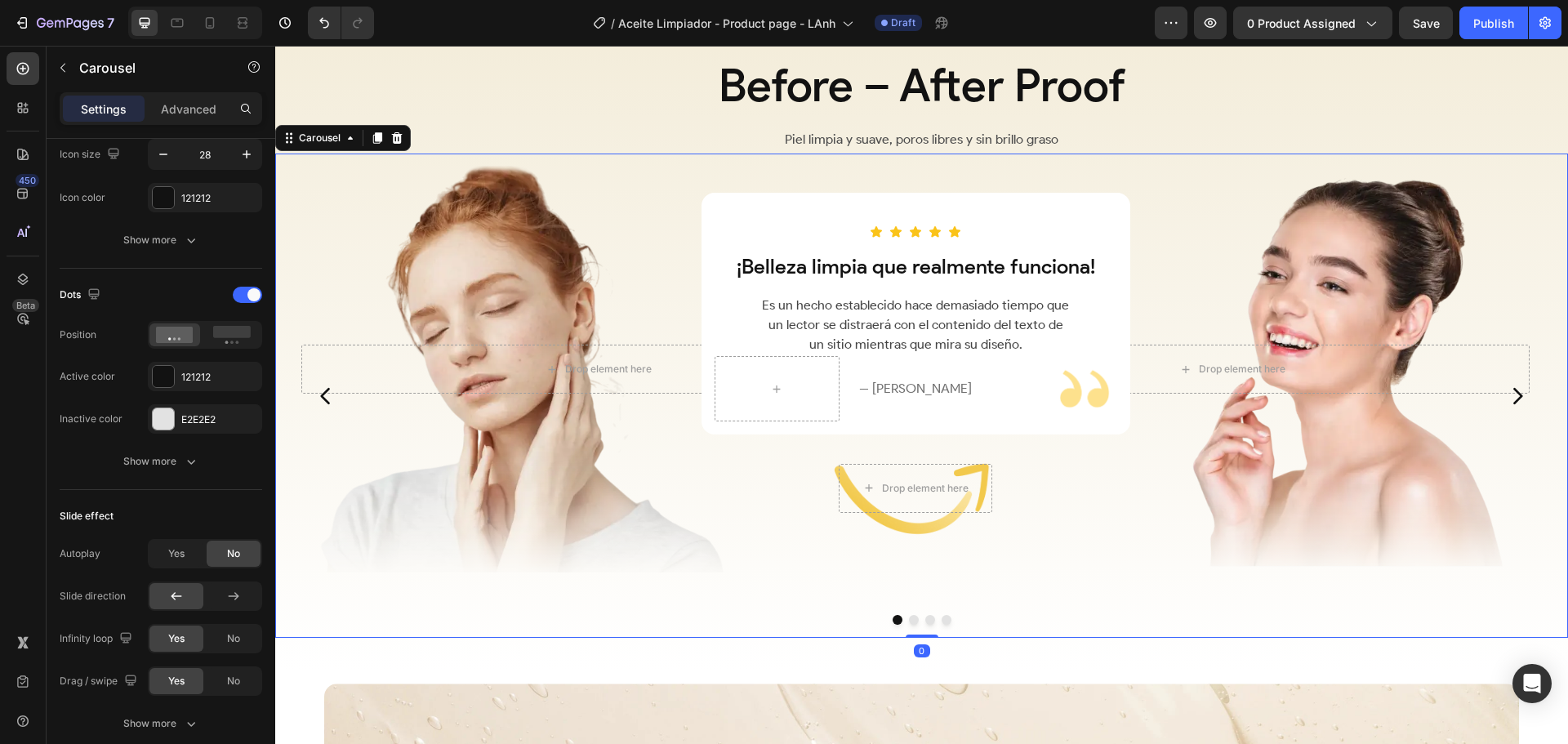
scroll to position [0, 0]
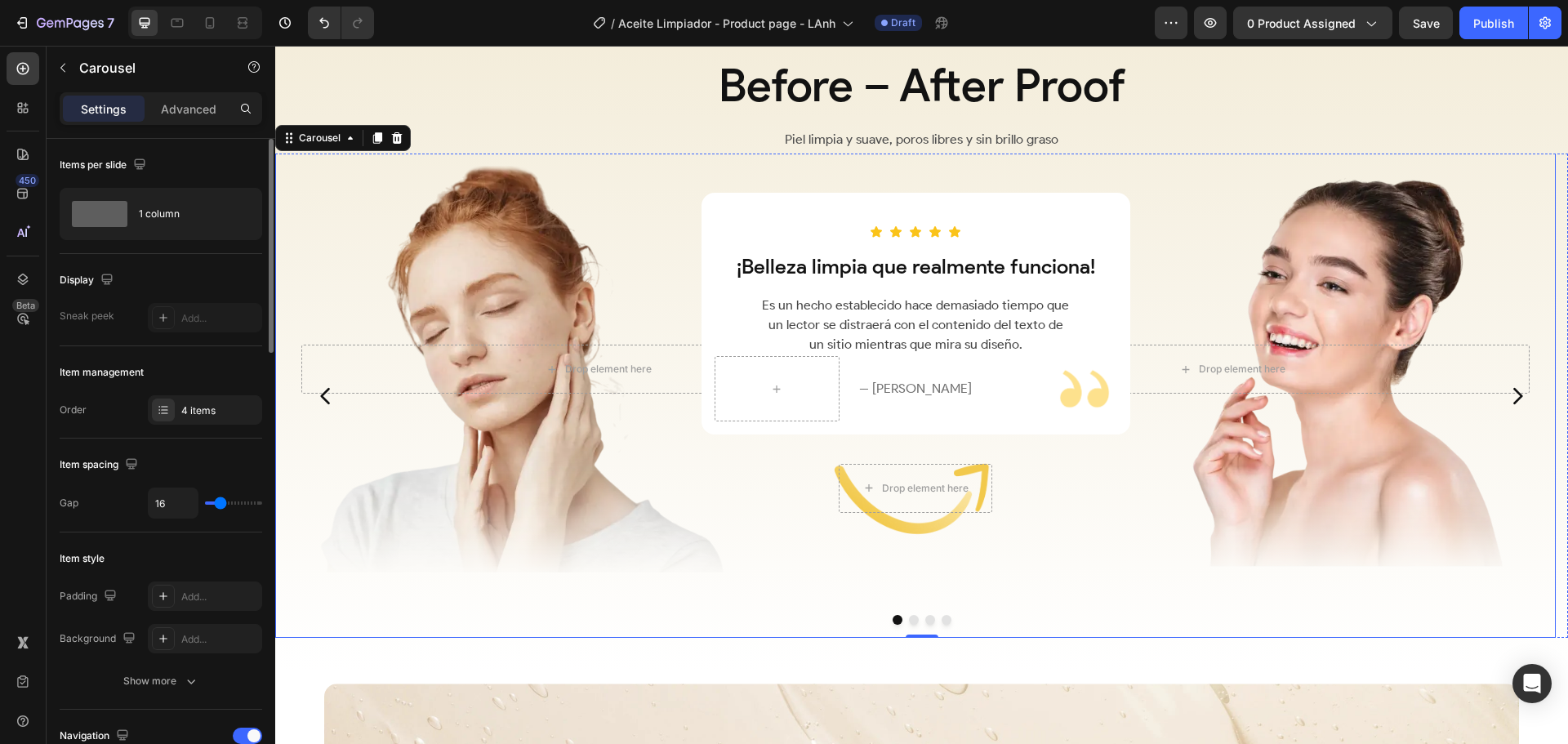
click at [910, 596] on div "Drop element here Hero Banner Drop element here Hero Banner Row" at bounding box center [915, 370] width 1281 height 538
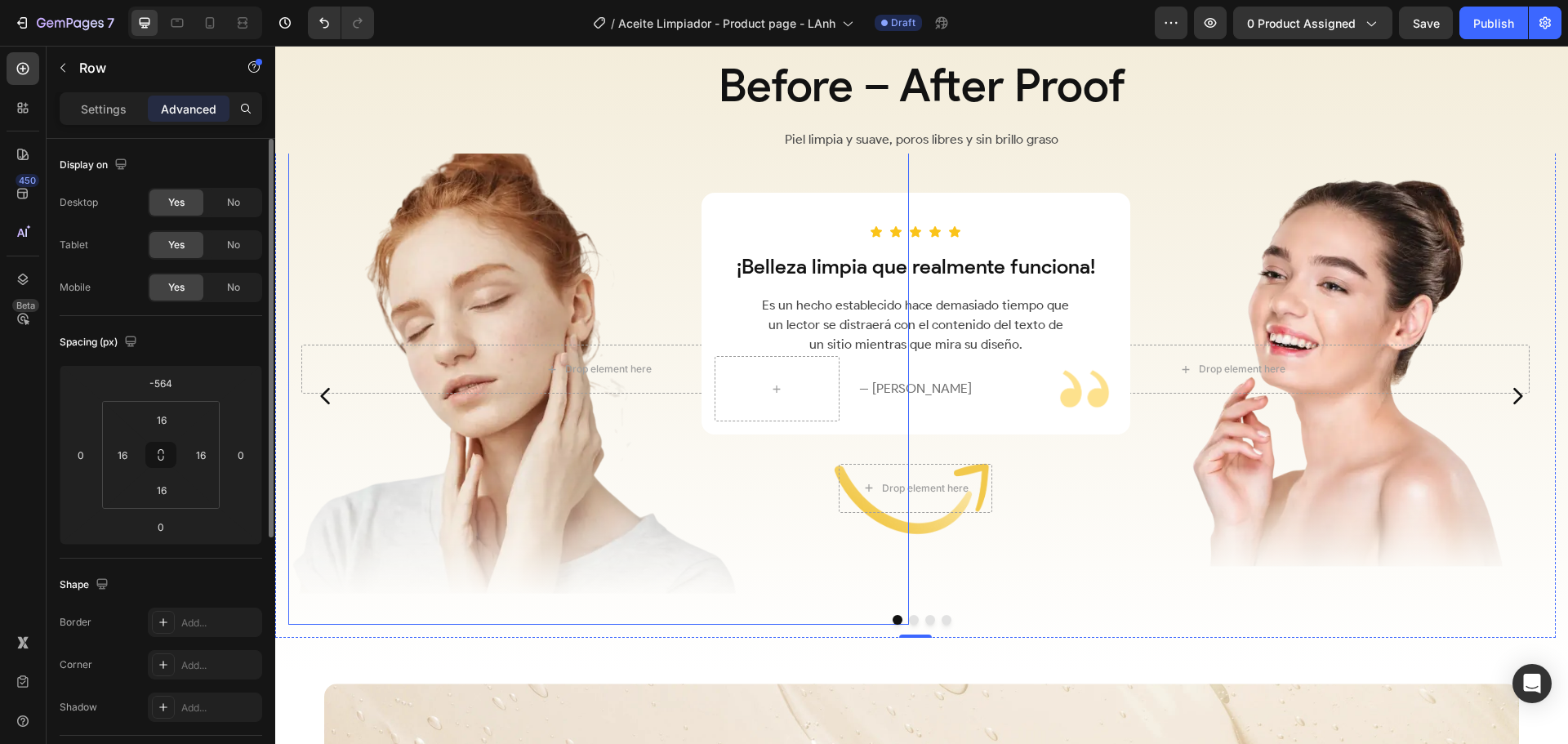
click at [658, 259] on div "Overlay" at bounding box center [598, 370] width 620 height 512
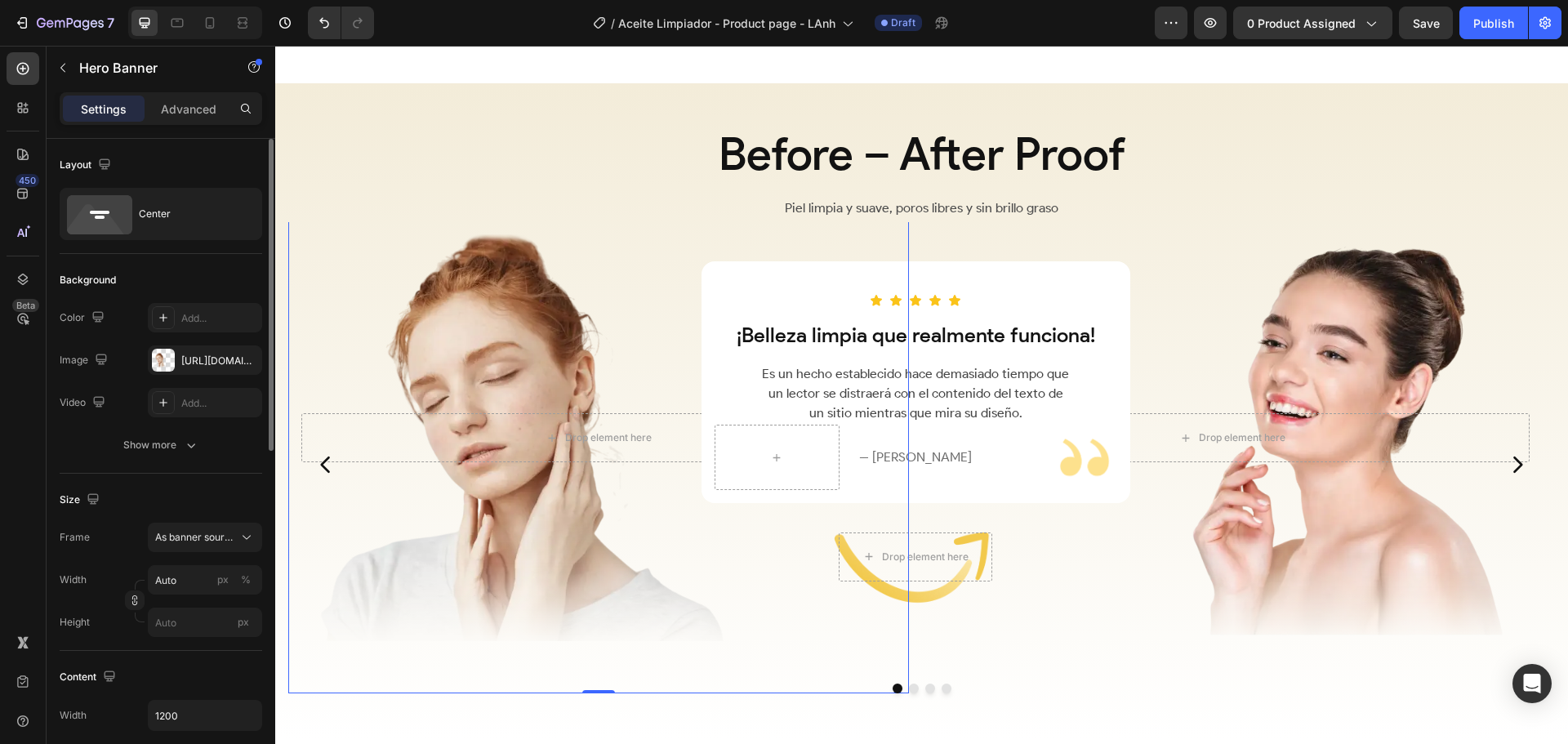
scroll to position [2471, 0]
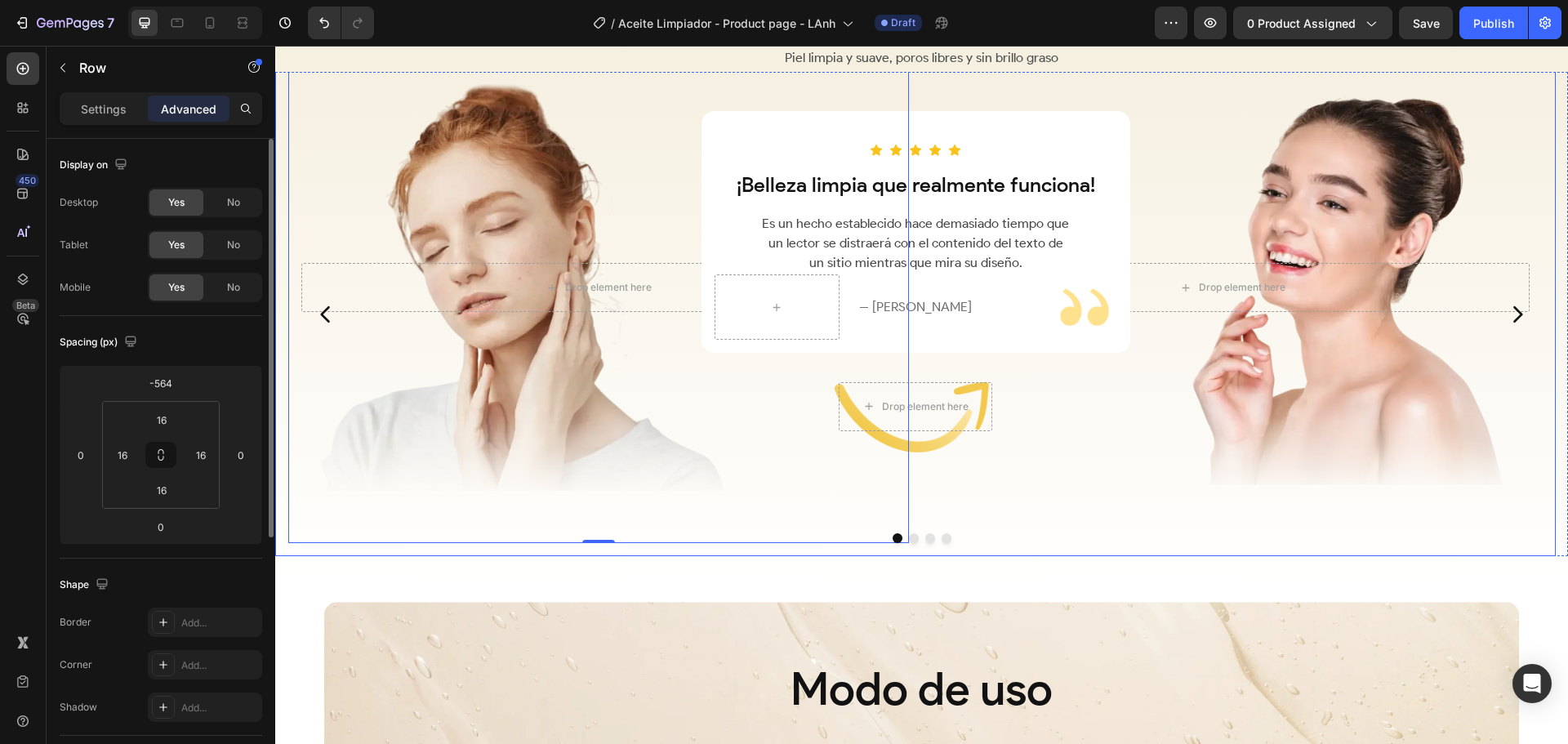
click at [910, 506] on div "Drop element here Hero Banner 0 Drop element here Hero Banner Row" at bounding box center [915, 288] width 1281 height 538
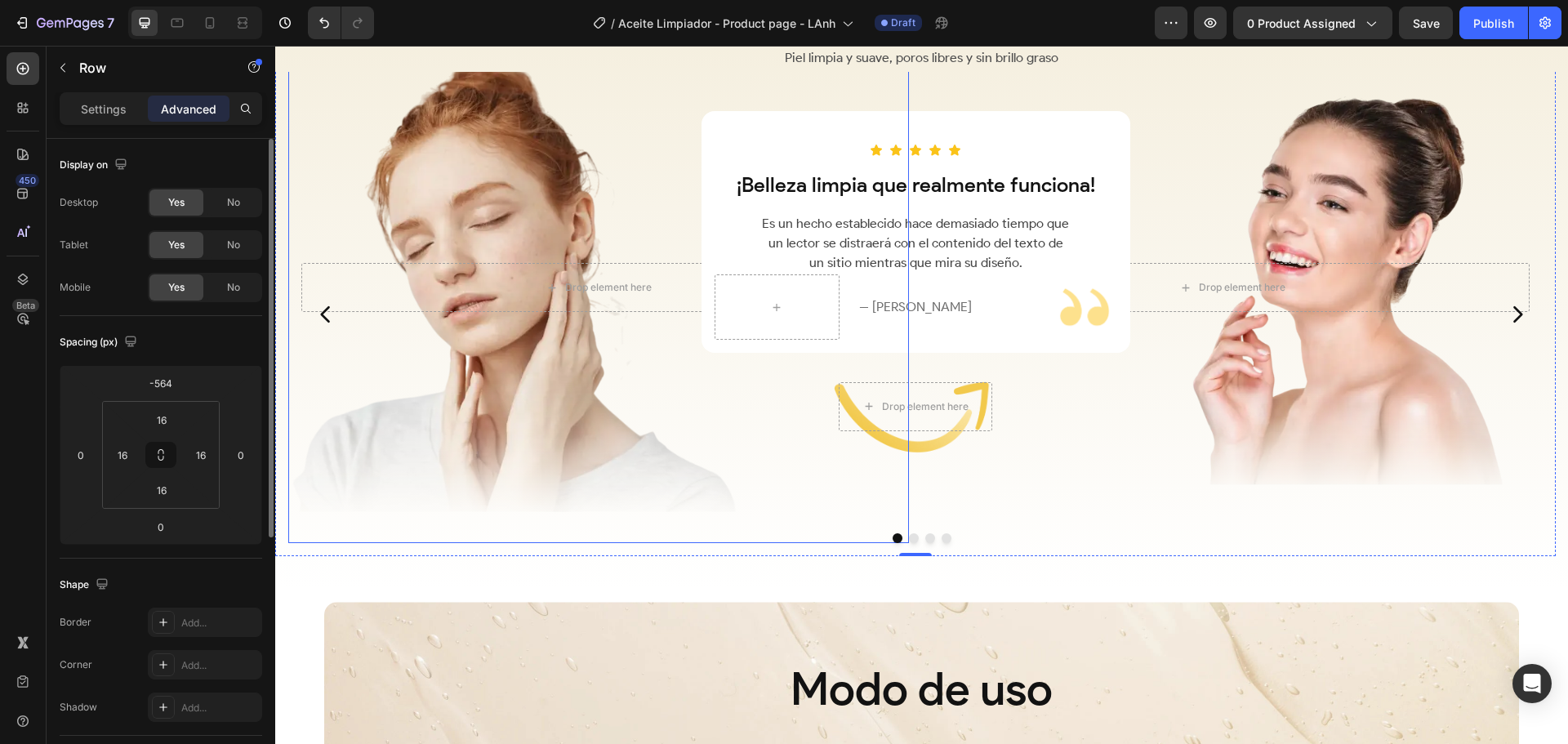
click at [902, 504] on div "Overlay" at bounding box center [598, 288] width 620 height 512
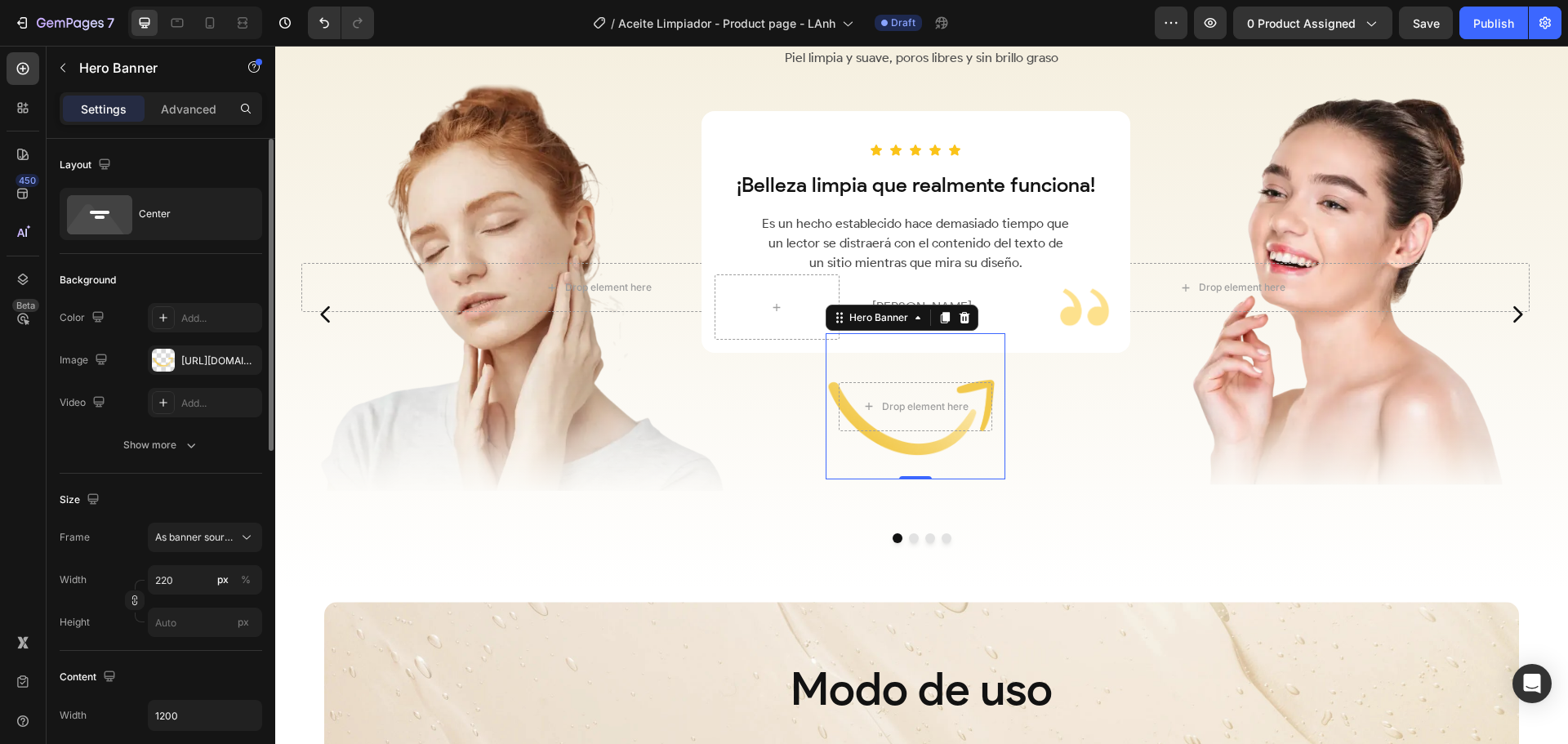
click at [935, 475] on div "Overlay" at bounding box center [915, 406] width 180 height 145
click at [1039, 480] on div "Overlay" at bounding box center [1233, 288] width 620 height 512
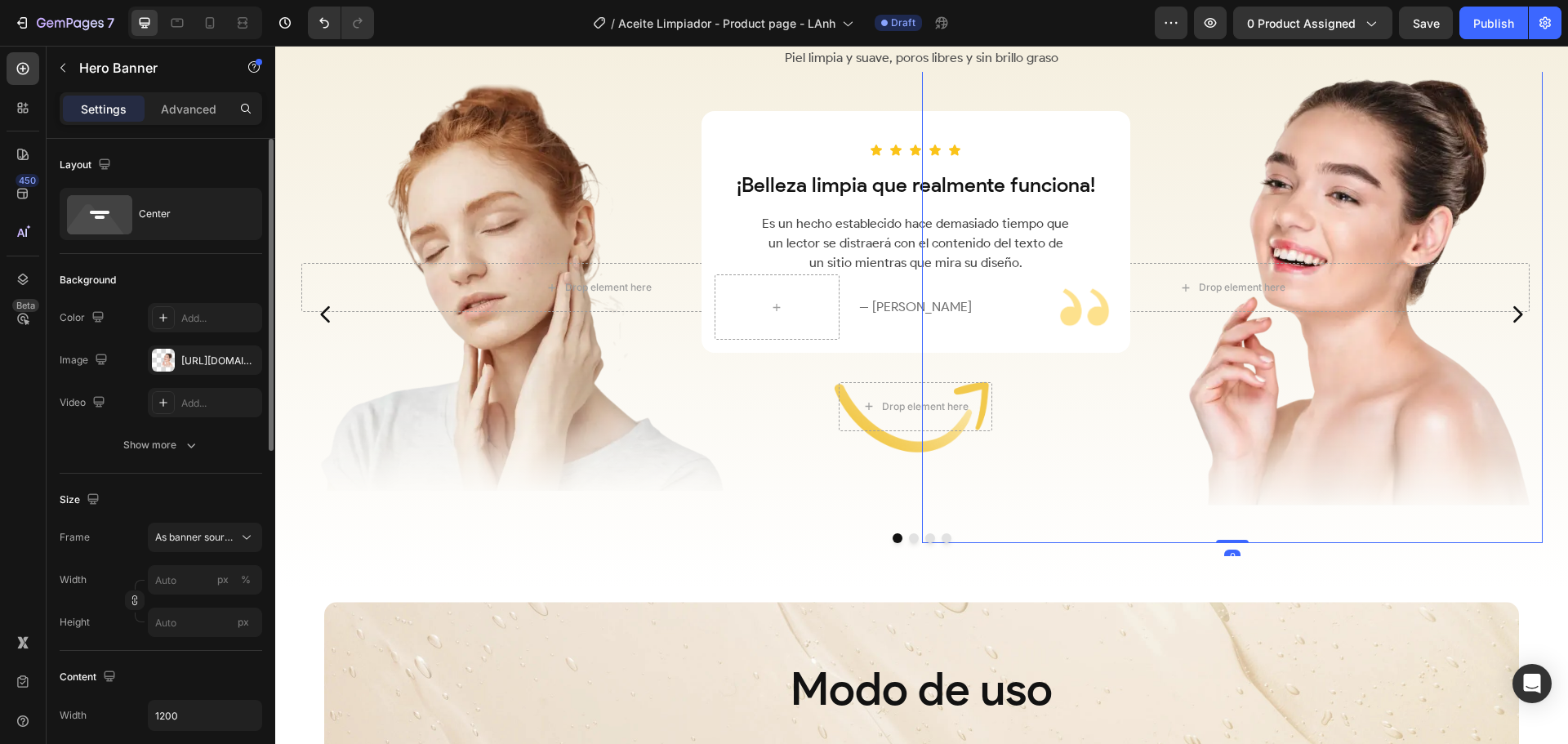
click at [855, 480] on div "Overlay" at bounding box center [598, 288] width 620 height 512
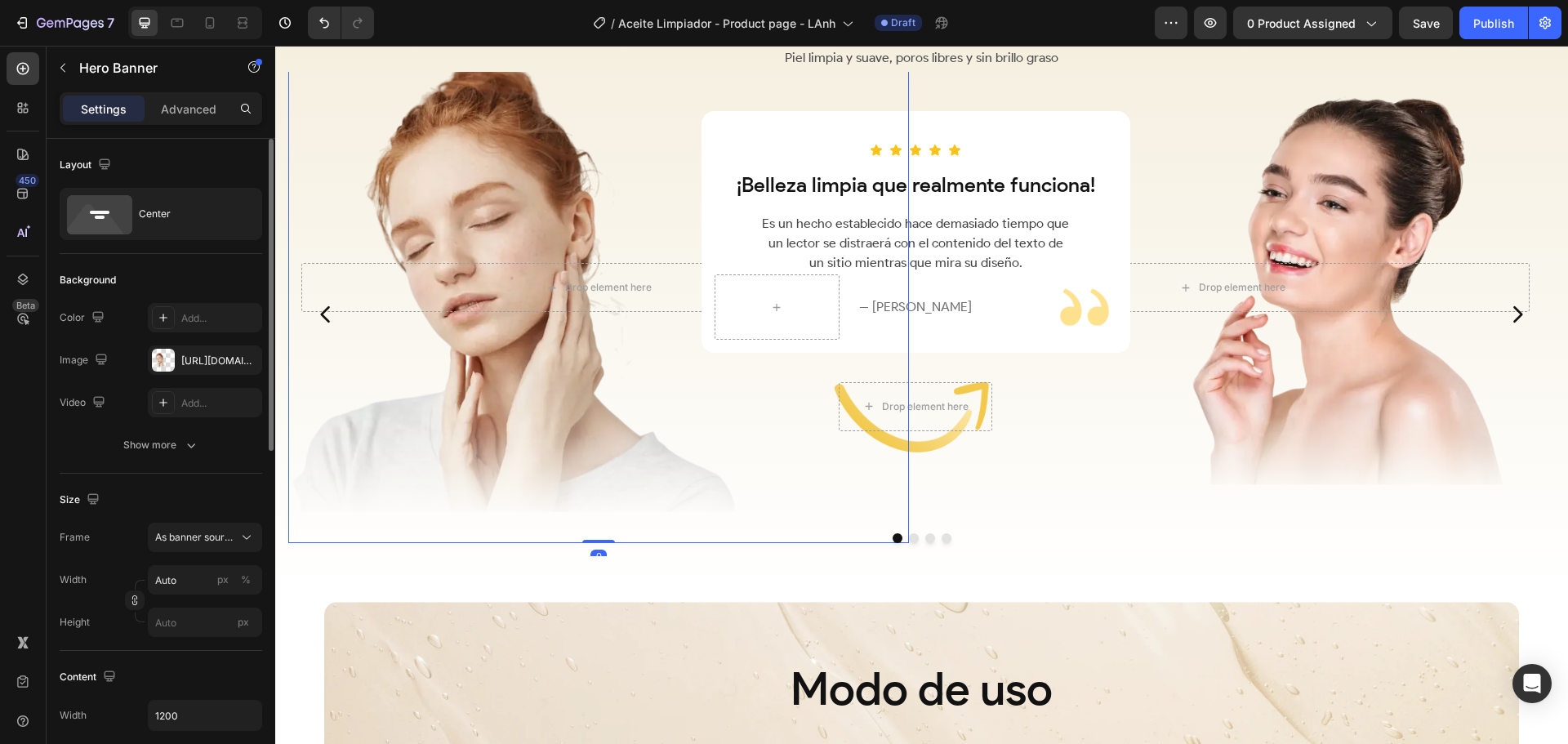
click at [1061, 481] on div "Overlay" at bounding box center [1233, 288] width 620 height 512
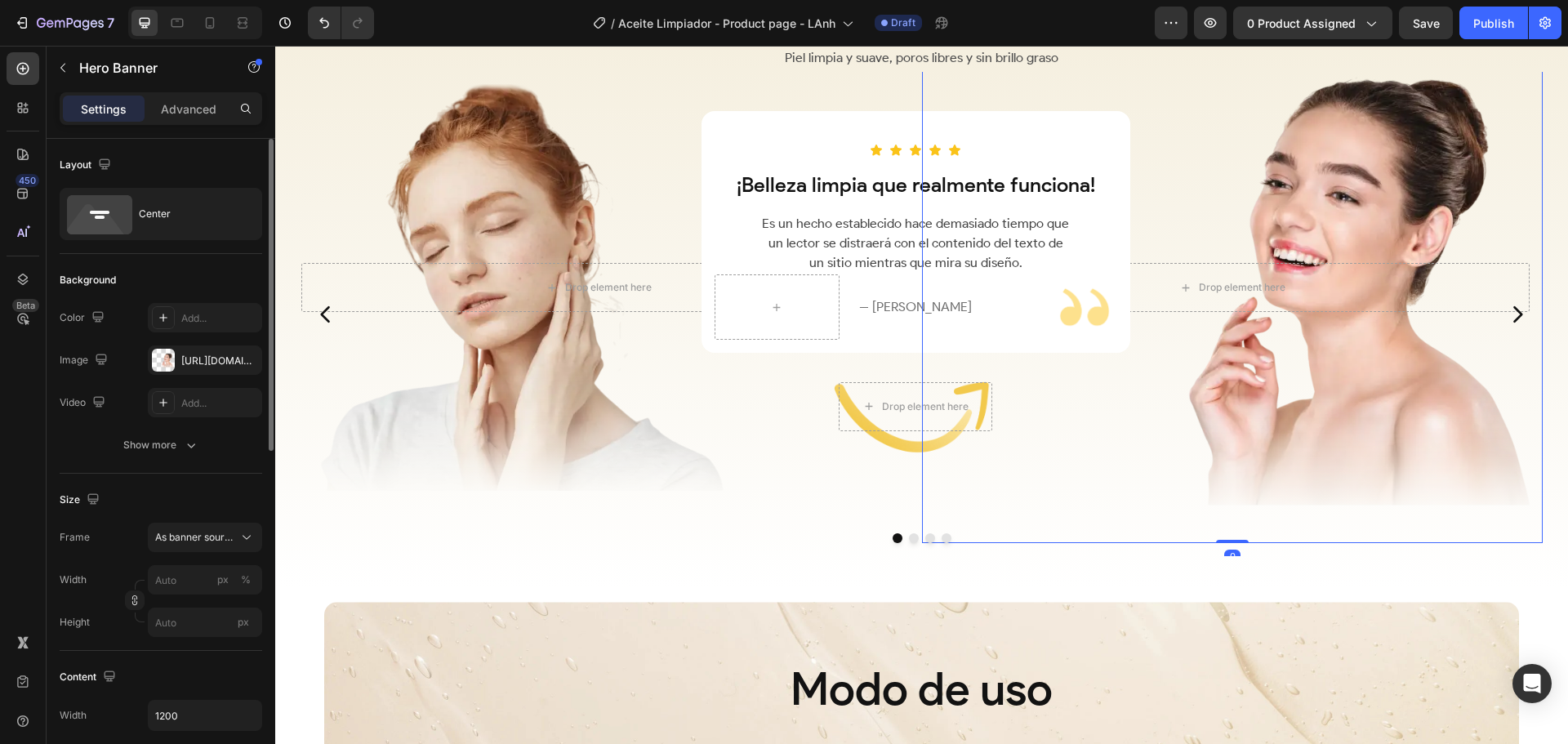
click at [886, 482] on div "Overlay" at bounding box center [598, 288] width 620 height 512
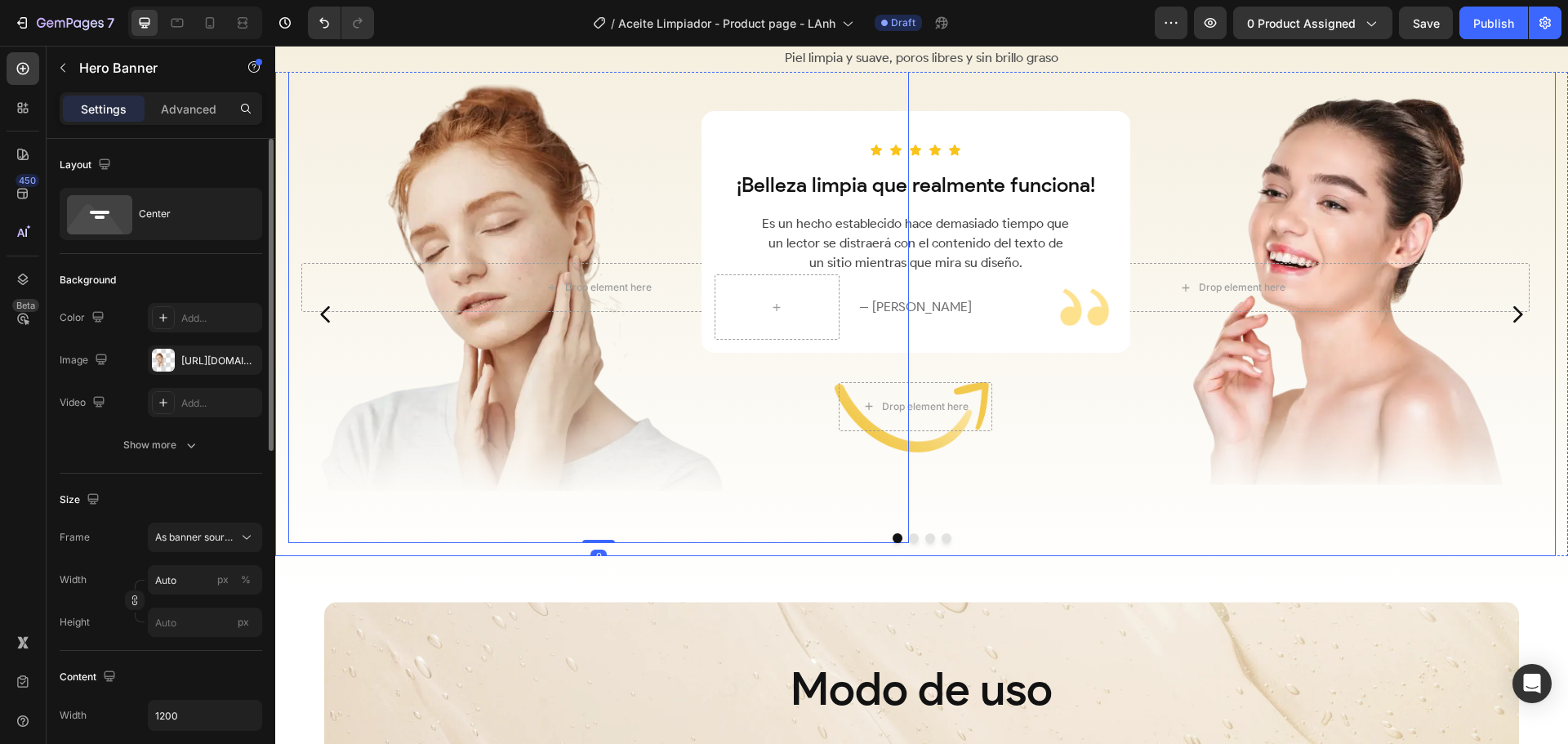
click at [913, 481] on div "Drop element here Hero Banner 0 Drop element here Hero Banner Row" at bounding box center [915, 288] width 1281 height 538
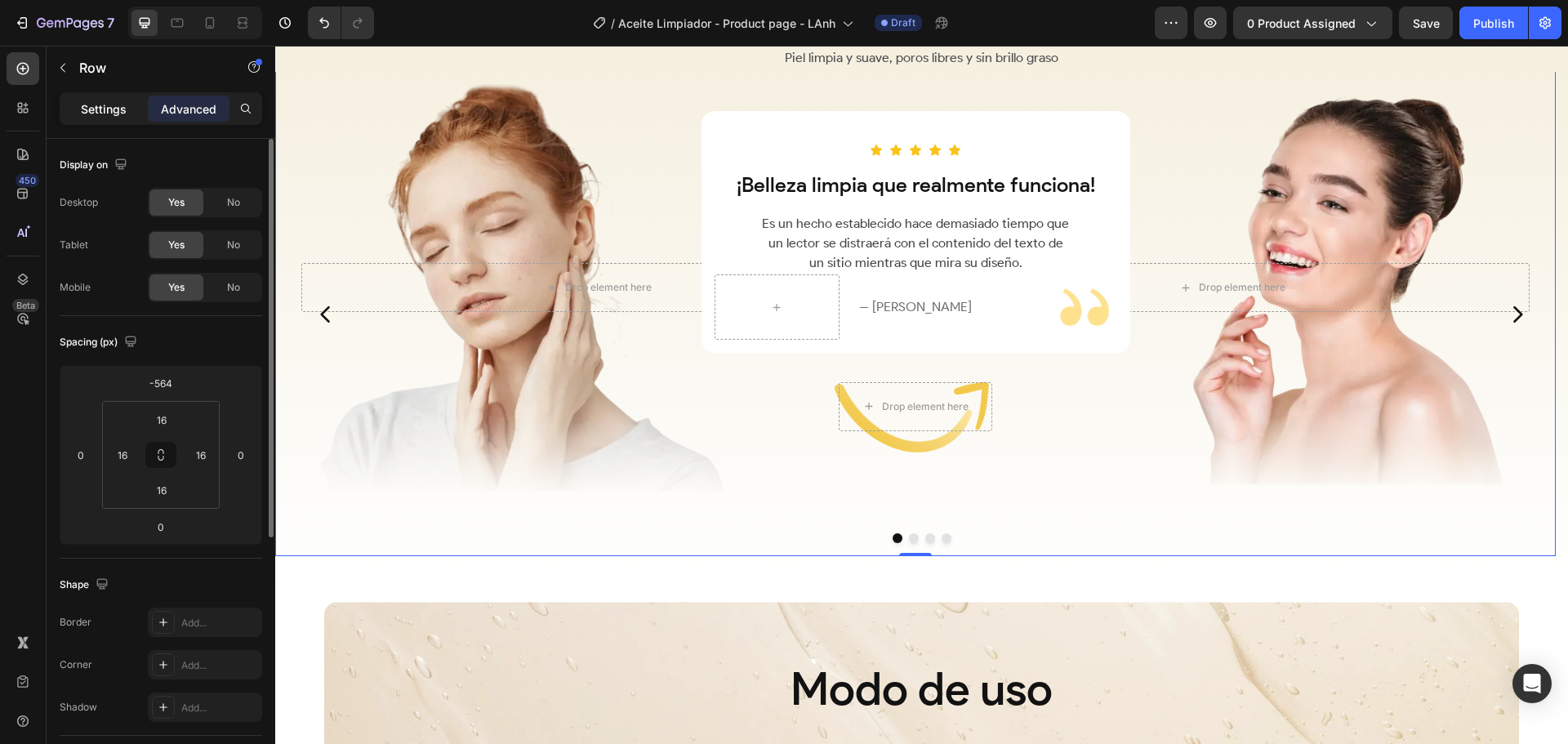
click at [102, 111] on p "Settings" at bounding box center [103, 109] width 46 height 17
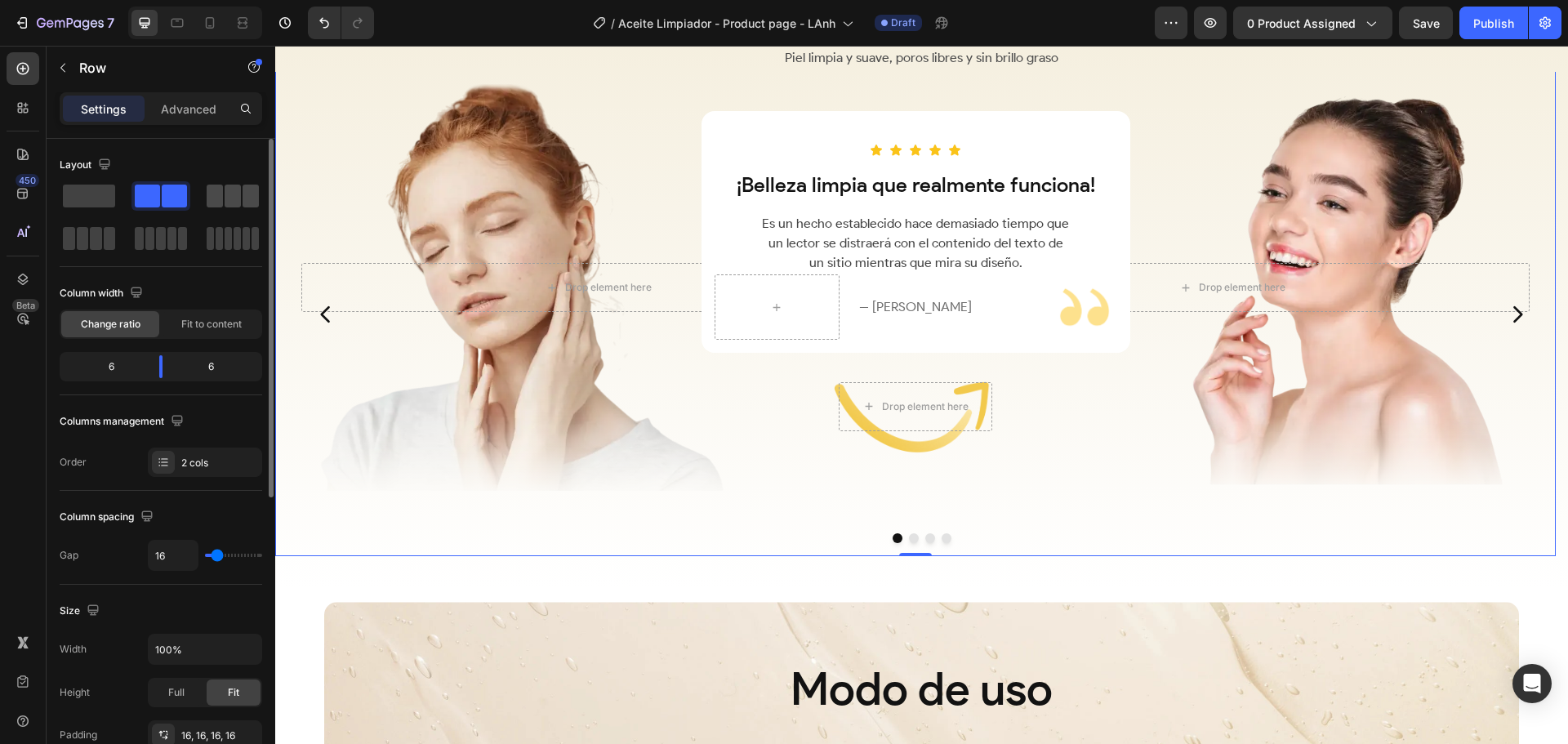
click at [215, 196] on span at bounding box center [215, 196] width 17 height 23
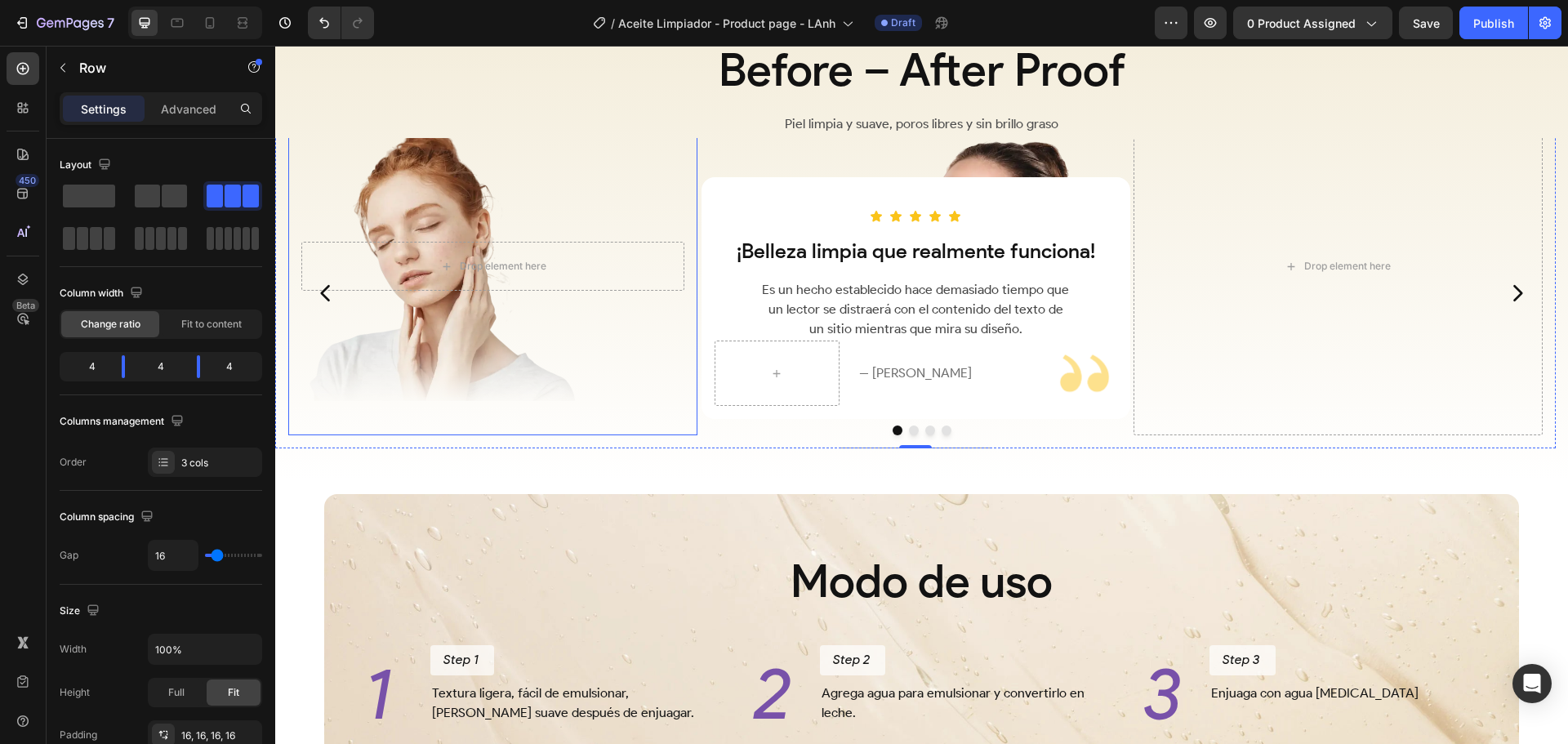
scroll to position [2307, 0]
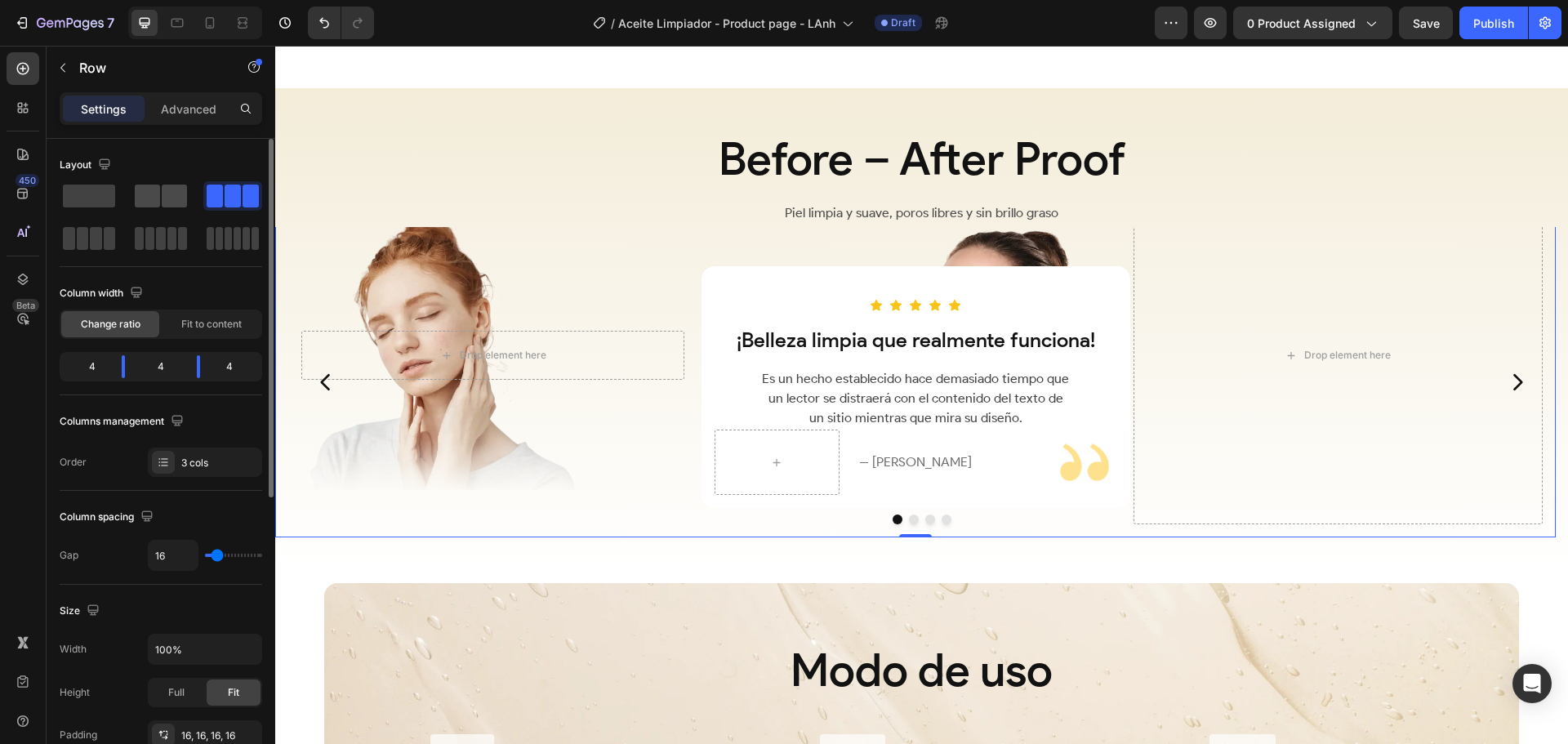
click at [178, 198] on span at bounding box center [174, 196] width 25 height 23
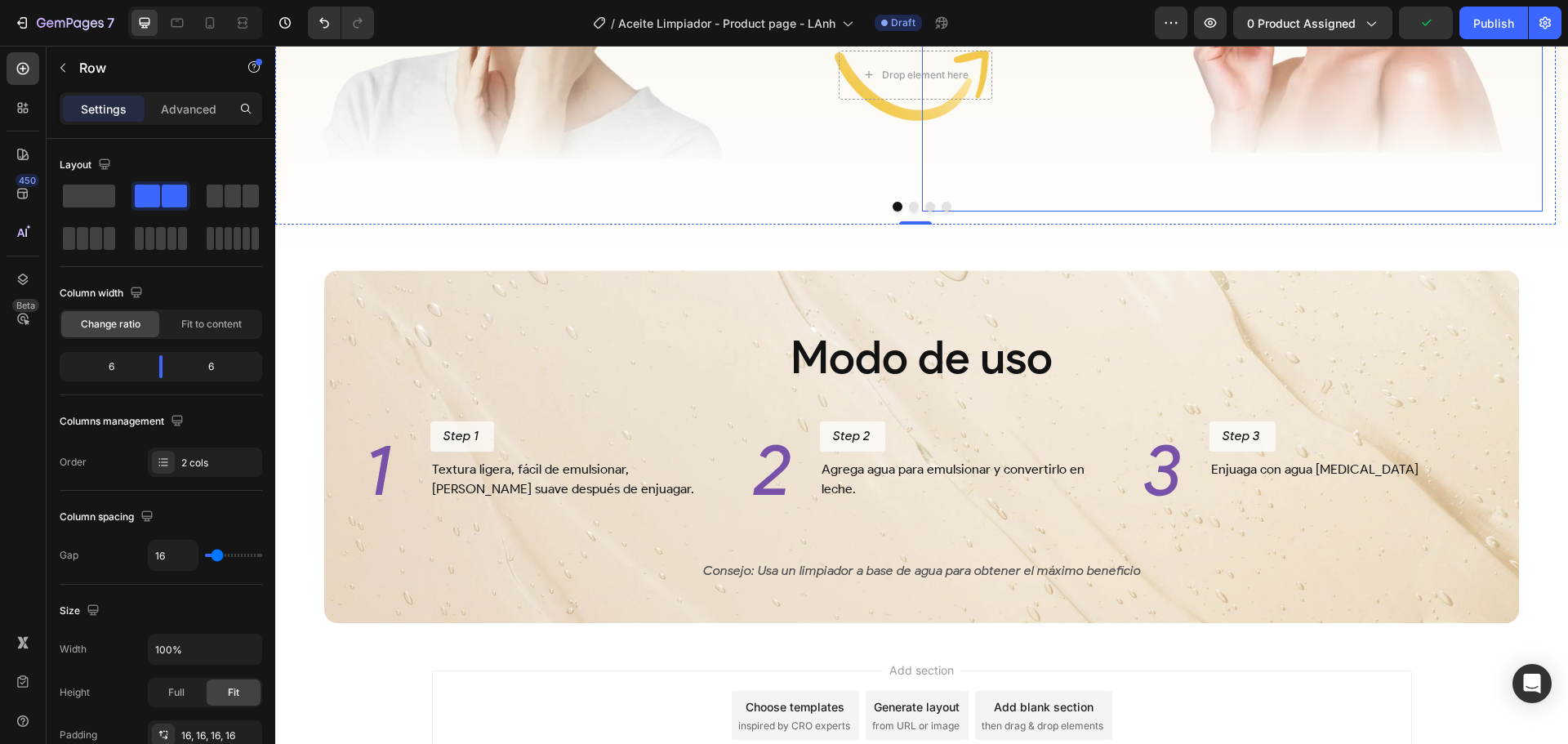
scroll to position [2932, 0]
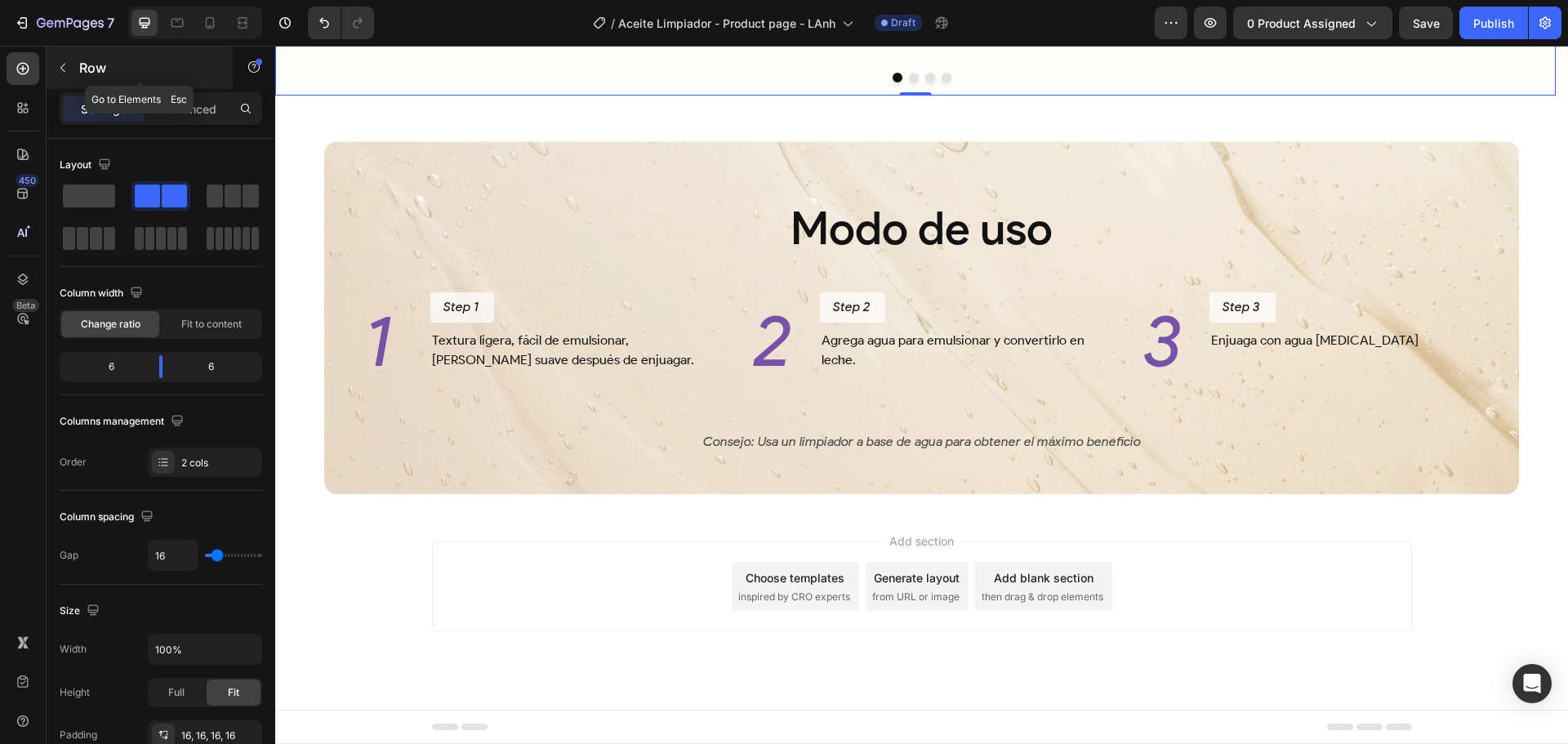
click at [106, 65] on p "Row" at bounding box center [148, 67] width 139 height 20
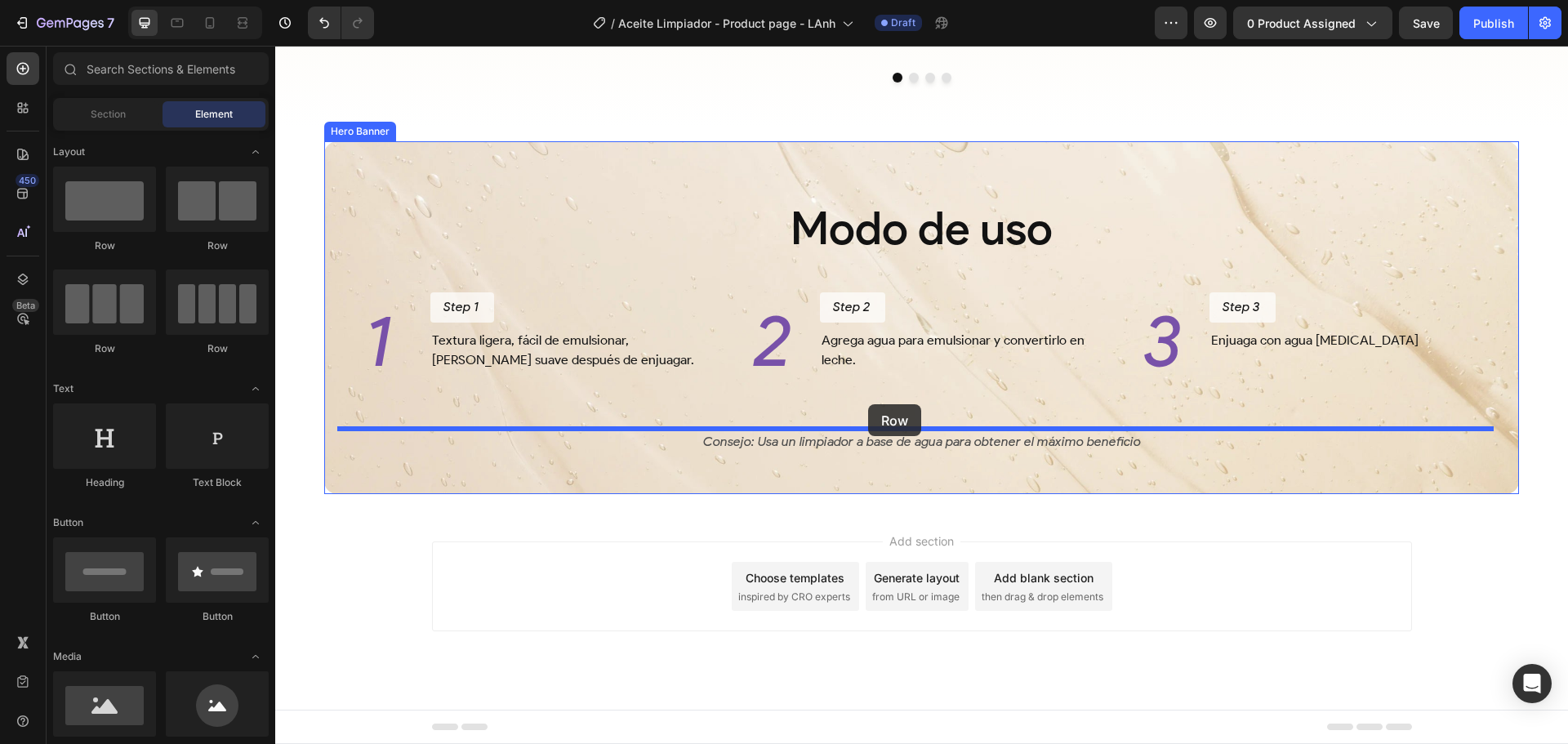
drag, startPoint x: 518, startPoint y: 359, endPoint x: 868, endPoint y: 404, distance: 352.9
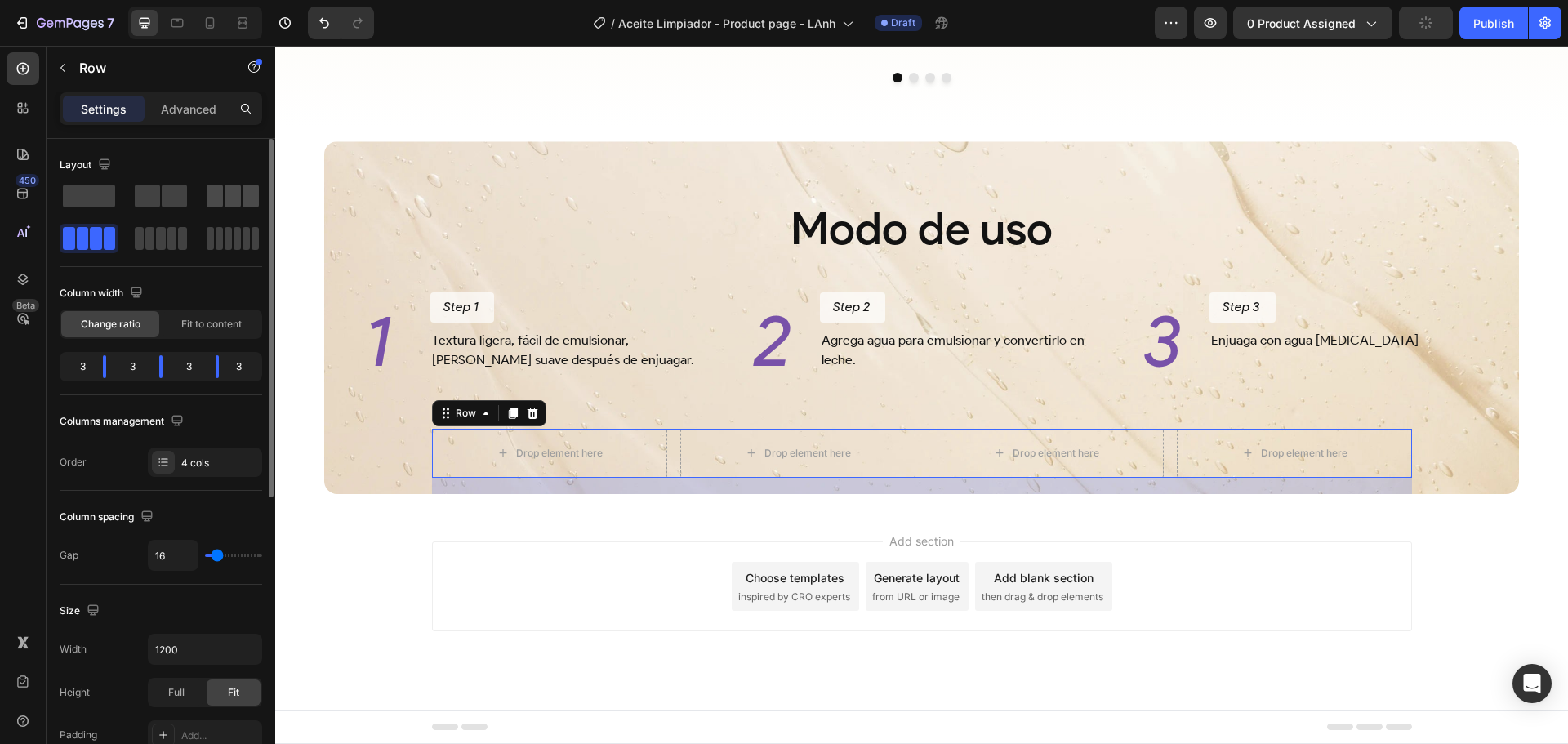
click at [235, 202] on span at bounding box center [233, 196] width 17 height 23
click at [252, 236] on span at bounding box center [255, 238] width 7 height 23
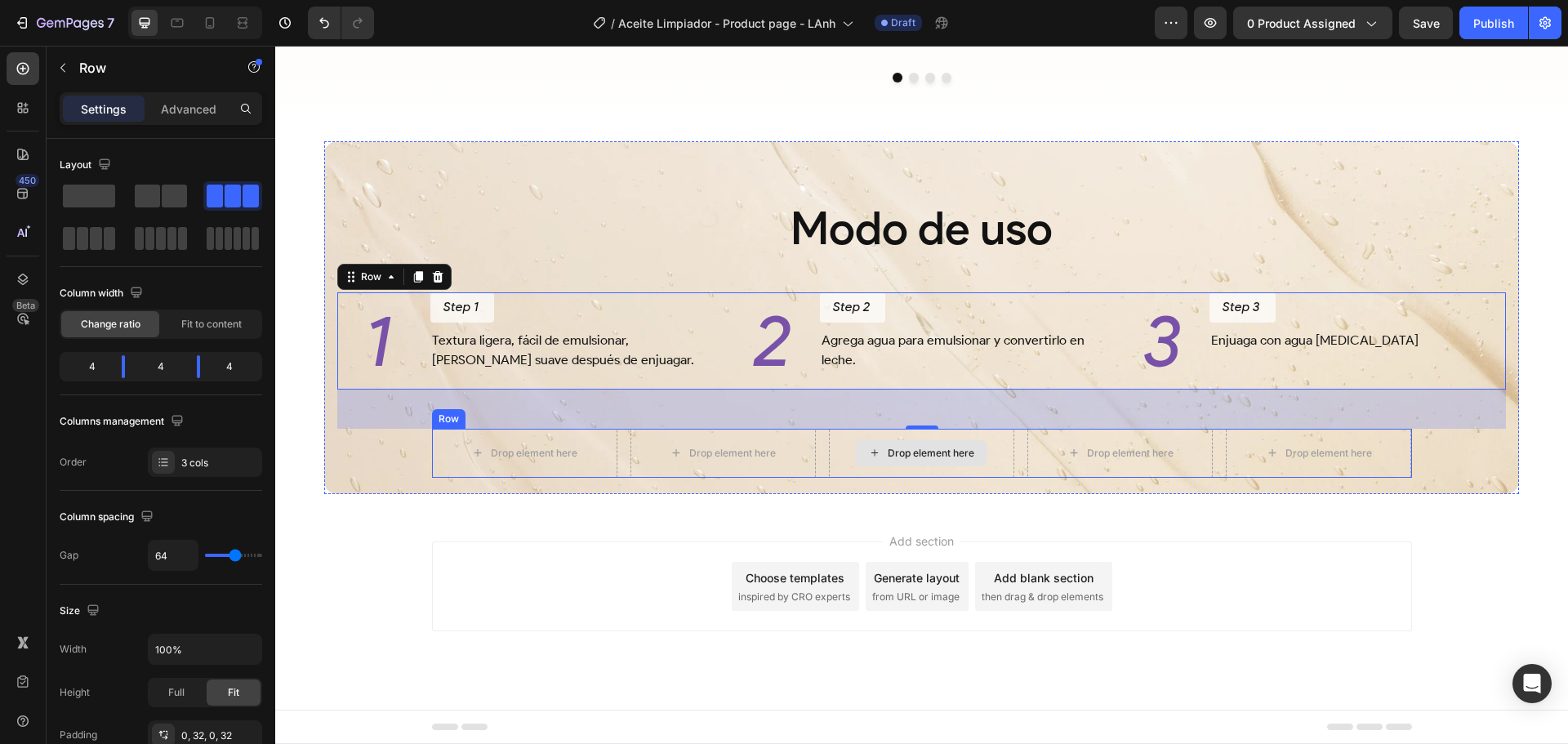
click at [820, 453] on div "Drop element here Drop element here Drop element here Drop element here Drop el…" at bounding box center [922, 453] width 980 height 49
click at [719, 329] on div "1 Heading Step 1 Button Textura ligera, fácil de emulsionar, deja la piel suave…" at bounding box center [921, 340] width 1169 height 96
click at [620, 452] on div "Drop element here Drop element here Drop element here Drop element here Drop el…" at bounding box center [922, 453] width 980 height 49
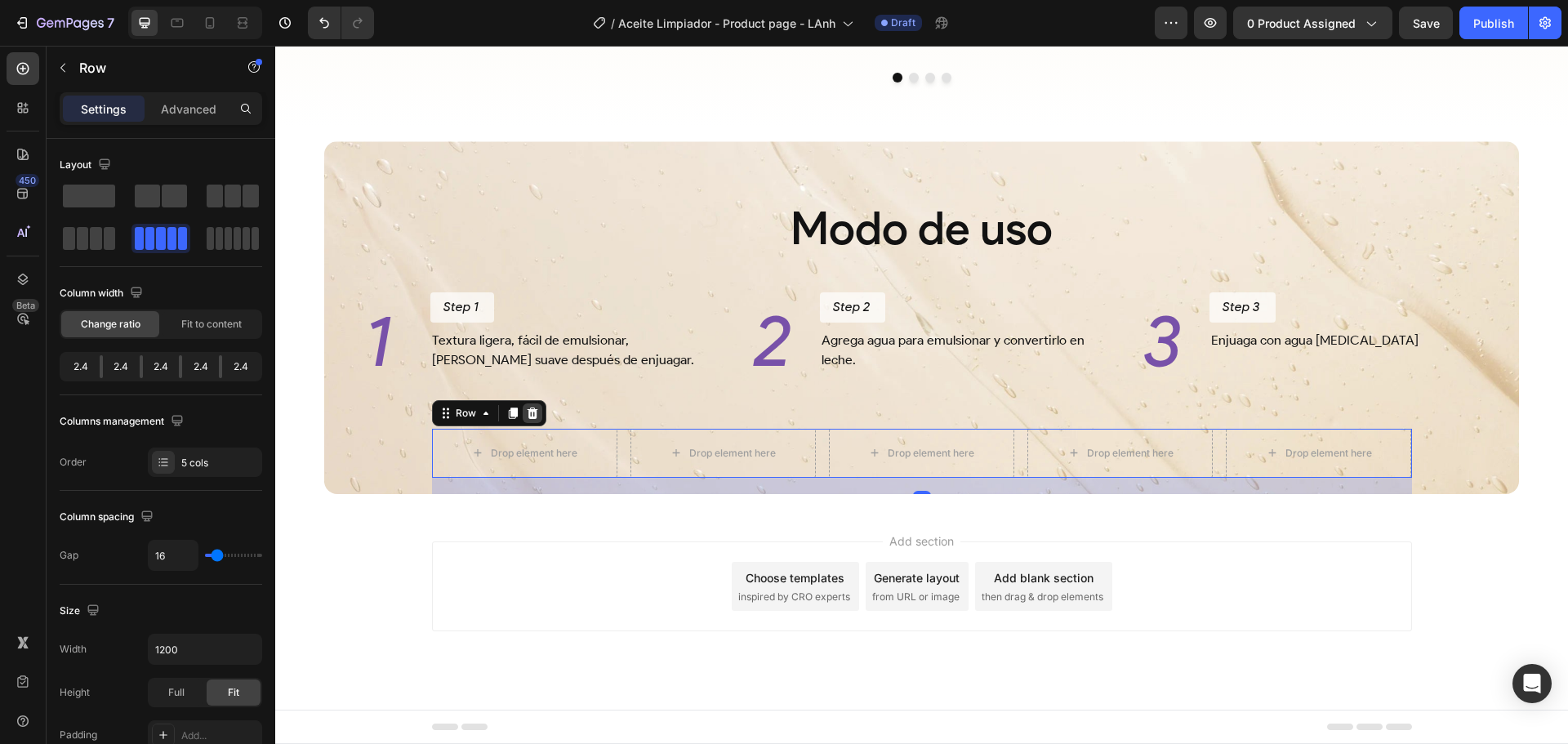
click at [532, 408] on icon at bounding box center [533, 413] width 13 height 13
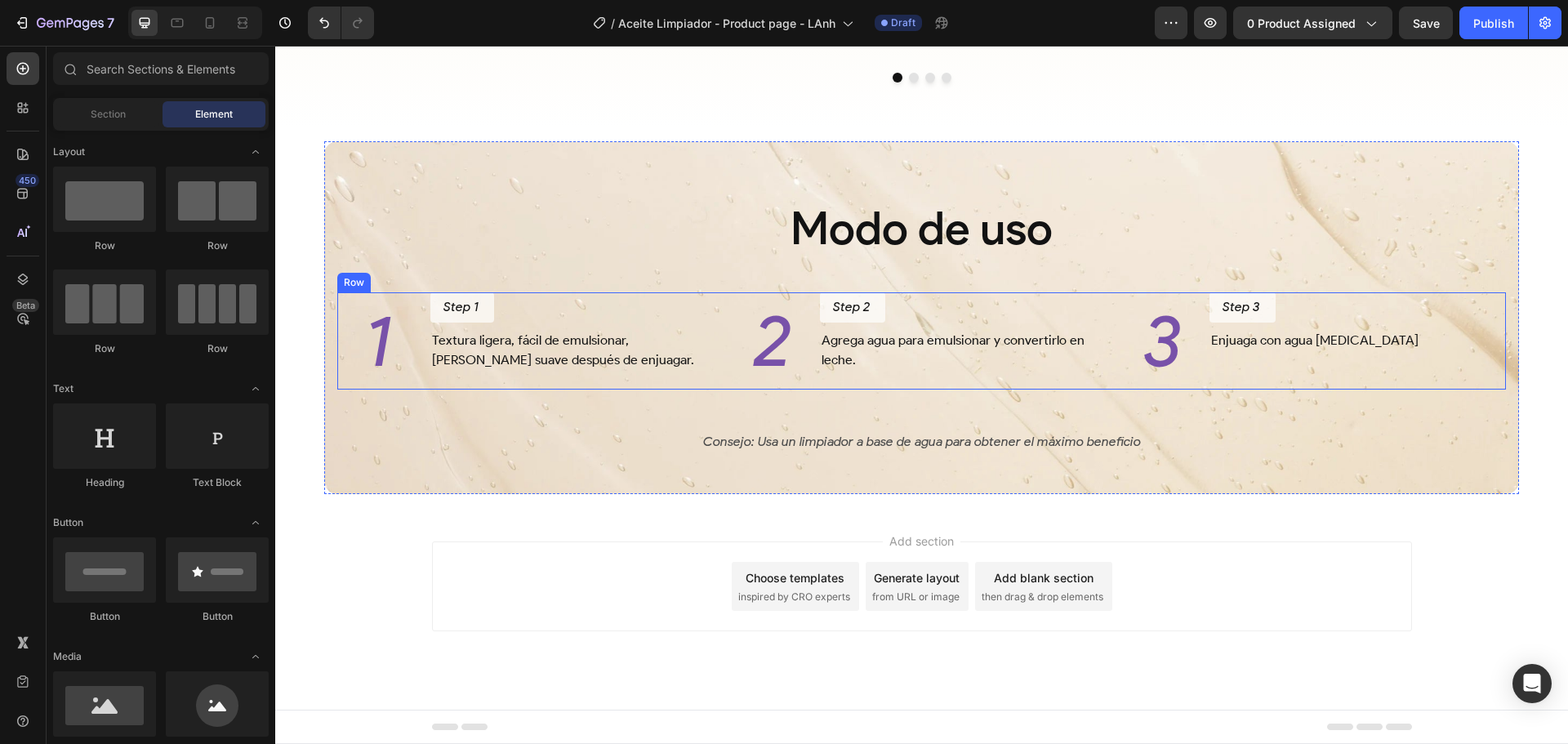
click at [702, 347] on div "1 Heading Step 1 Button Textura ligera, fácil de emulsionar, deja la piel suave…" at bounding box center [921, 340] width 1169 height 96
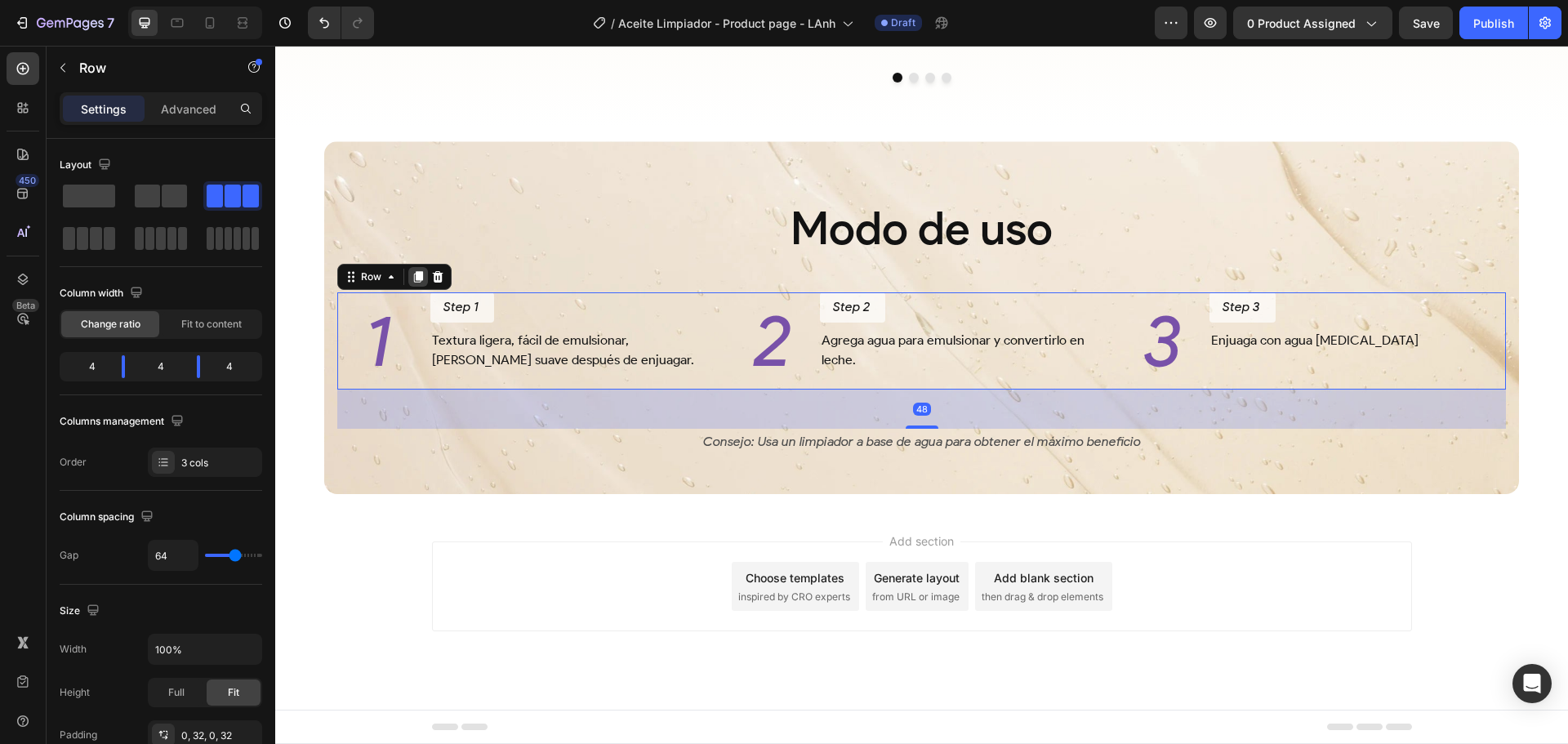
click at [415, 277] on icon at bounding box center [418, 277] width 13 height 13
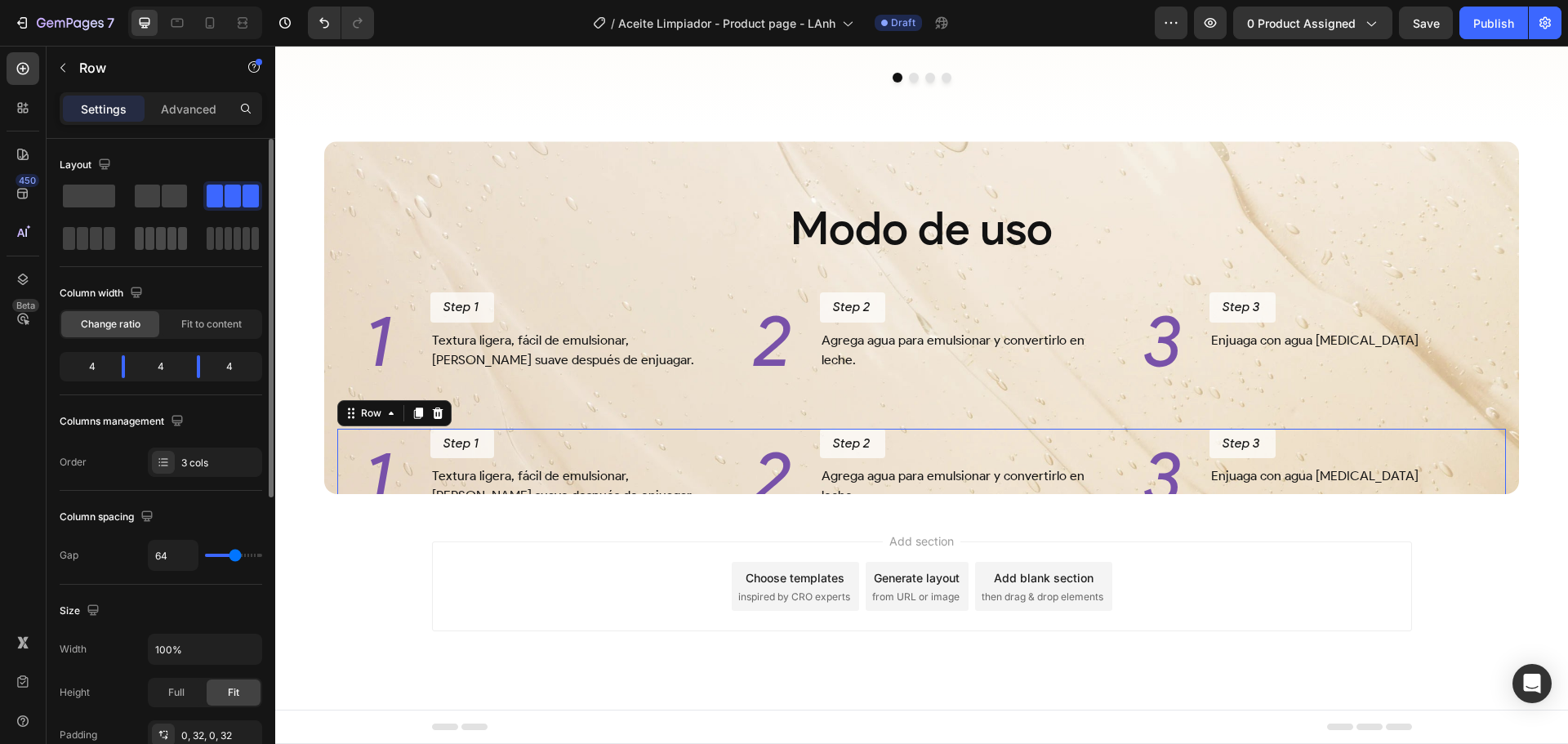
click at [169, 237] on span at bounding box center [172, 238] width 9 height 23
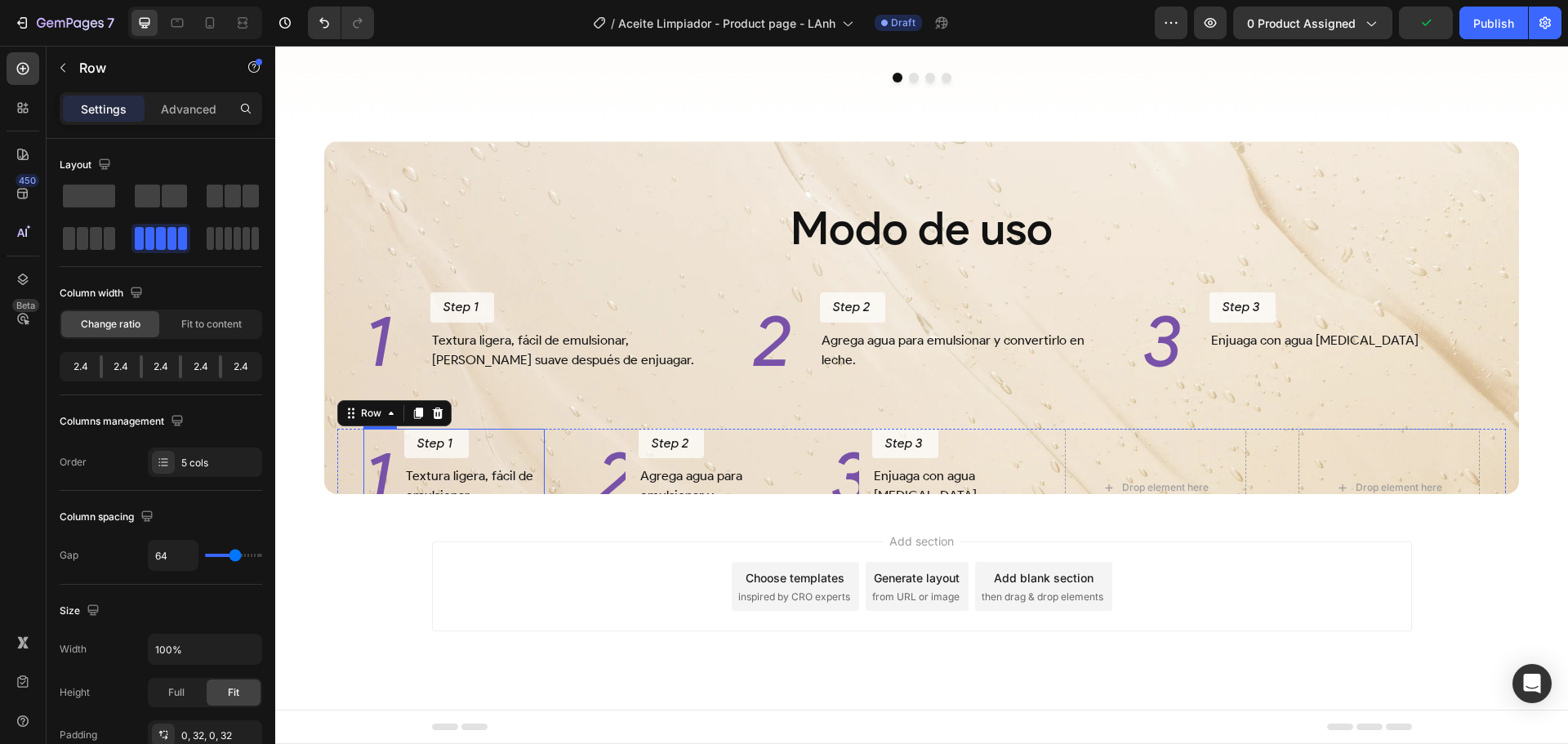
click at [531, 458] on div "Step 1 Button" at bounding box center [474, 446] width 141 height 36
click at [459, 411] on icon at bounding box center [464, 413] width 13 height 13
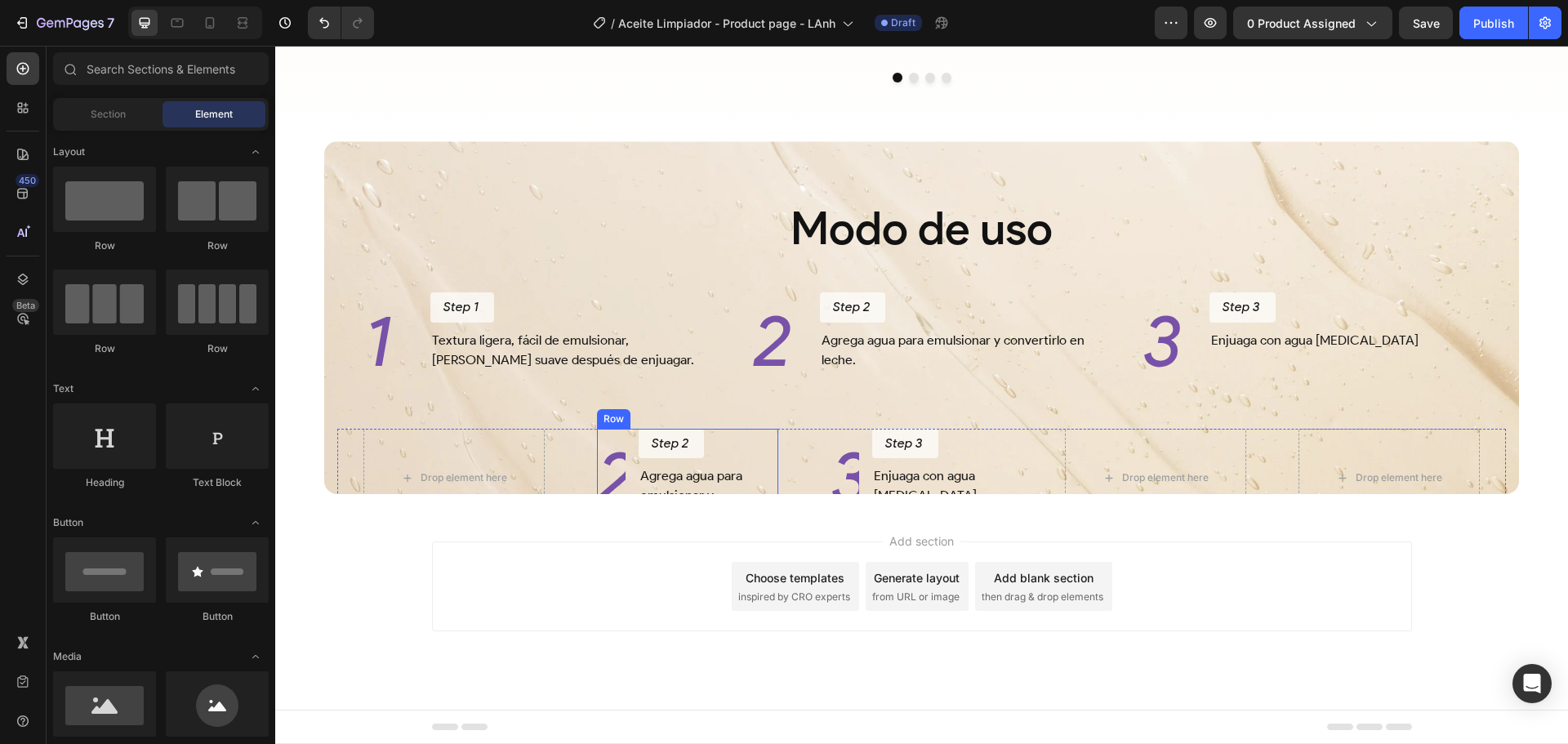
click at [763, 460] on div "Step 2 Button" at bounding box center [709, 446] width 141 height 36
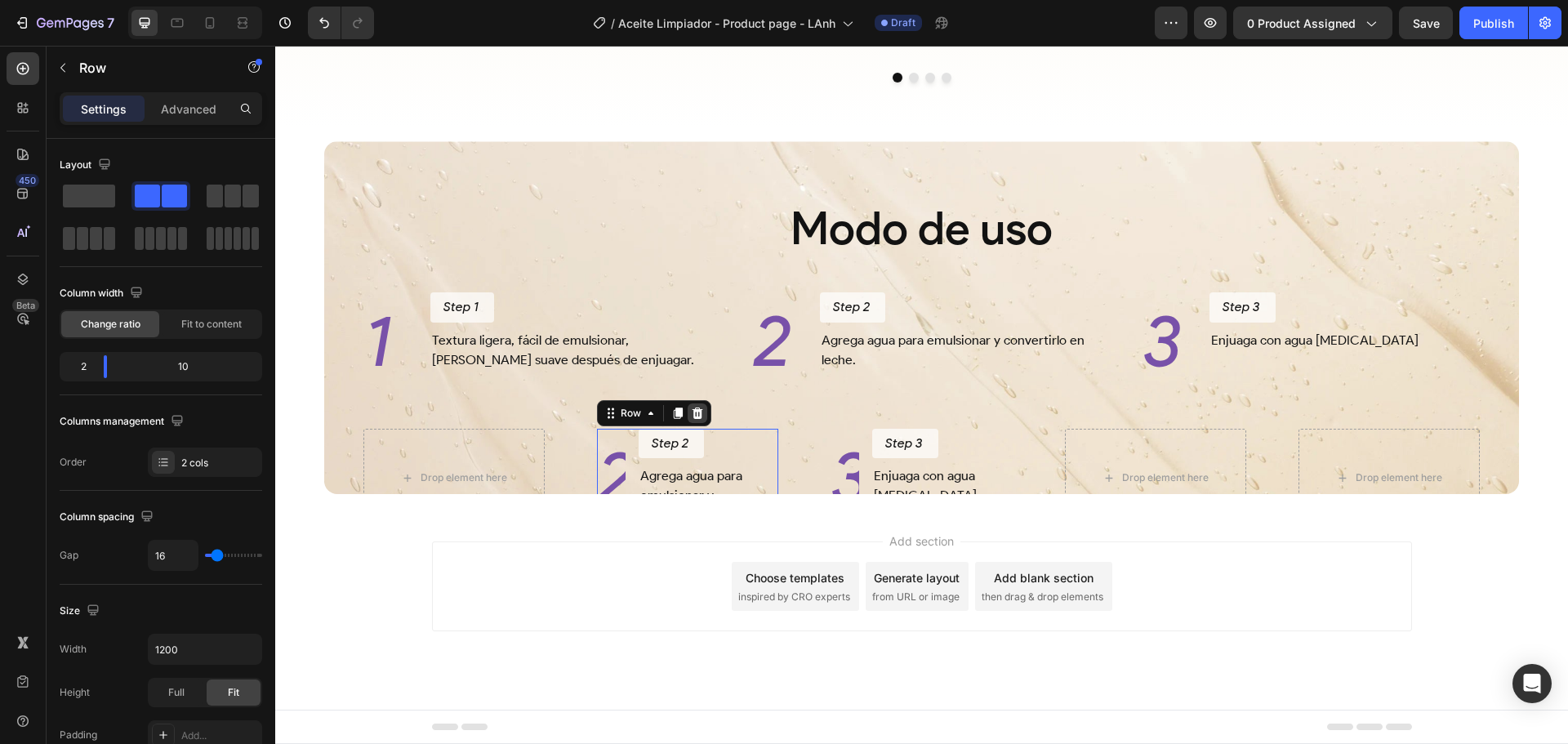
click at [691, 411] on icon at bounding box center [698, 413] width 13 height 13
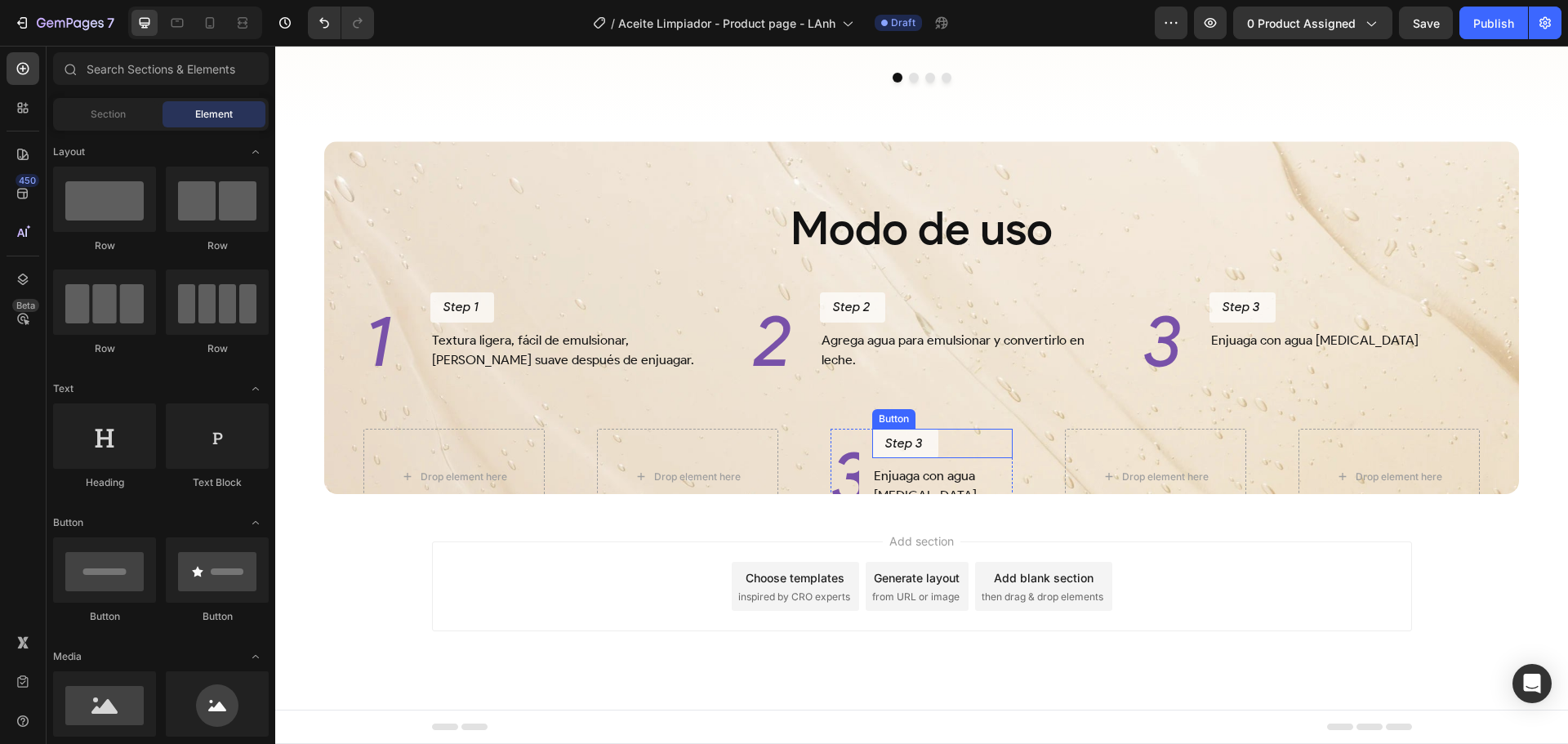
click at [990, 453] on div "Step 3 Button" at bounding box center [942, 443] width 141 height 30
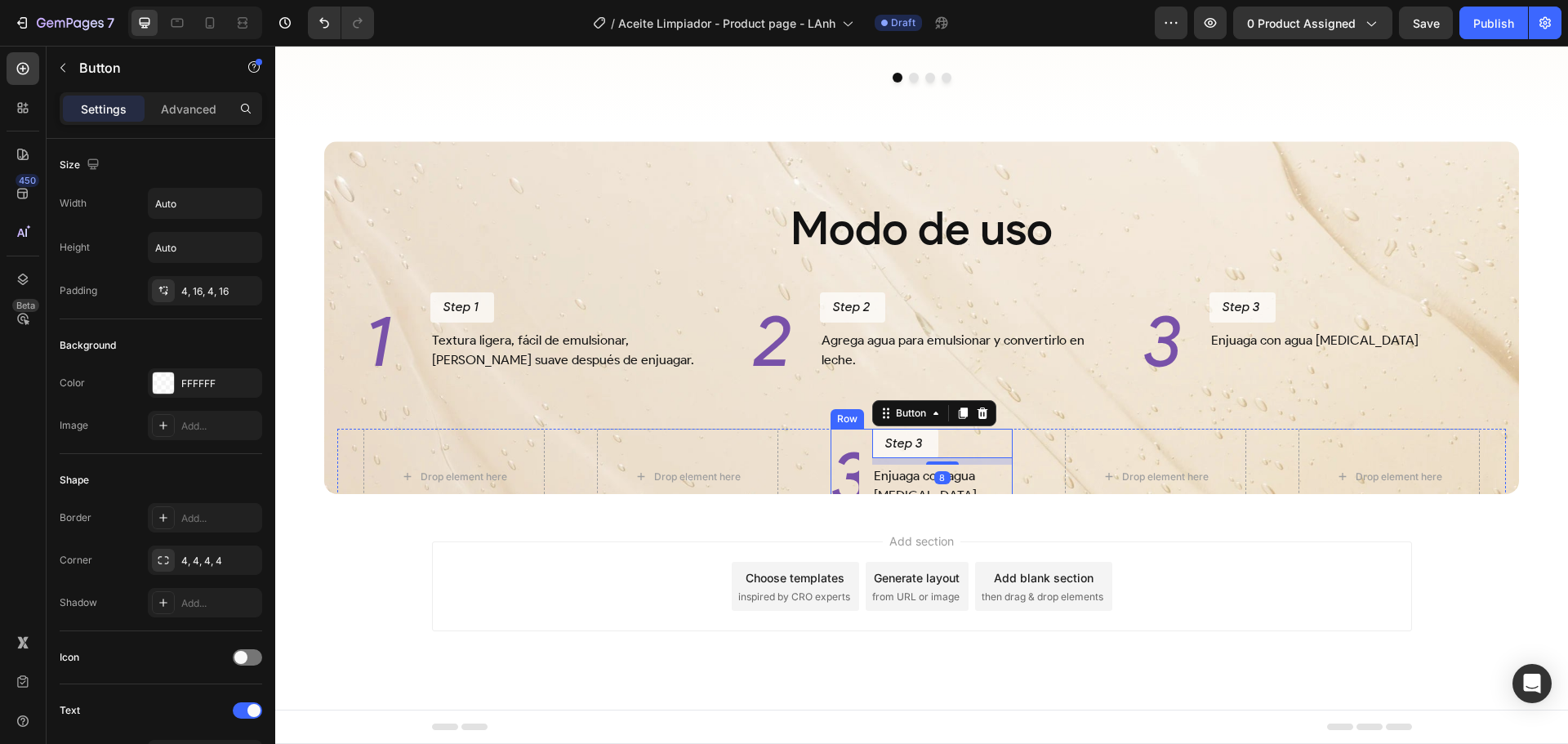
click at [858, 437] on div "3 Heading Step 3 Button 8 Enjuaga con agua tibia Text Block Row" at bounding box center [921, 476] width 182 height 96
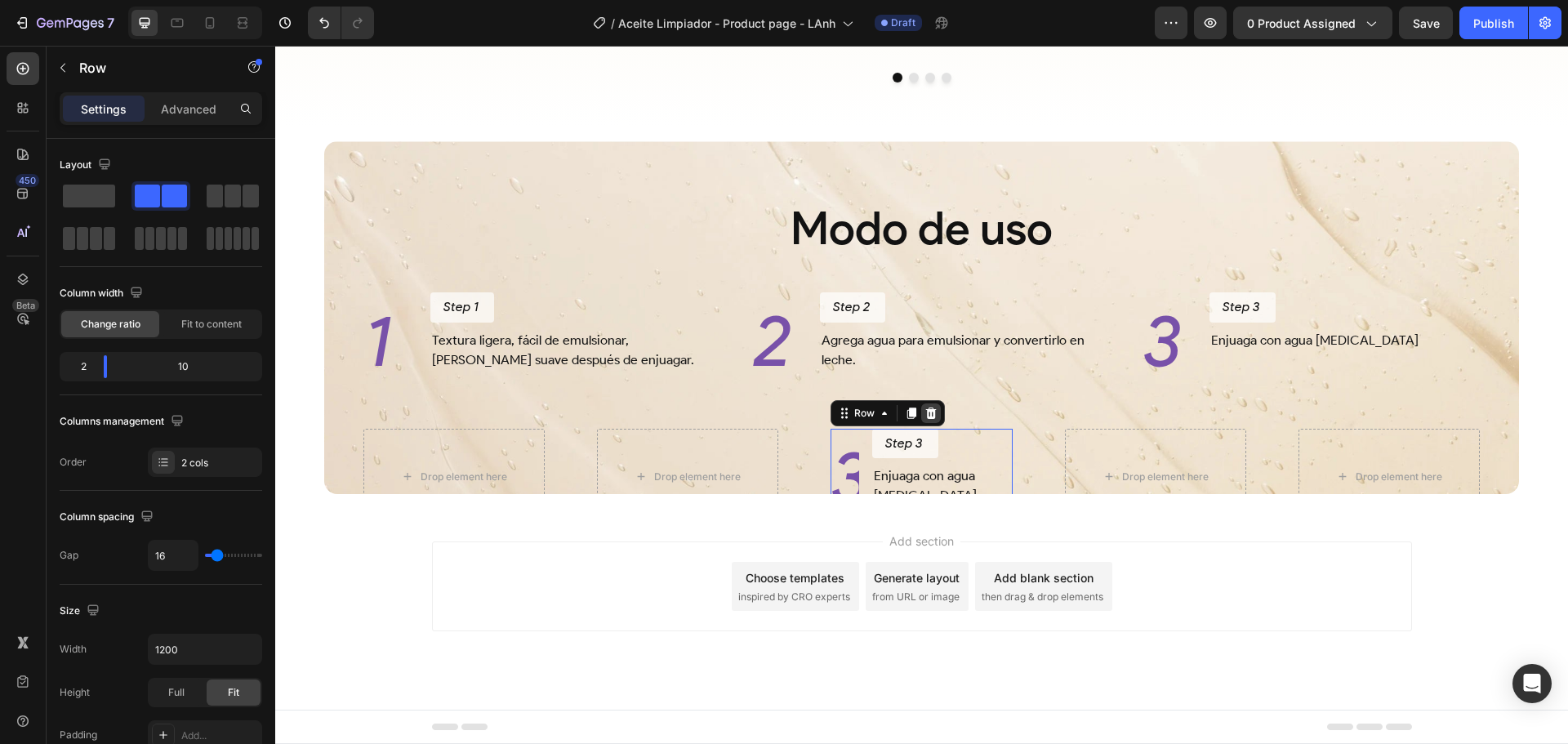
click at [930, 415] on icon at bounding box center [931, 413] width 10 height 11
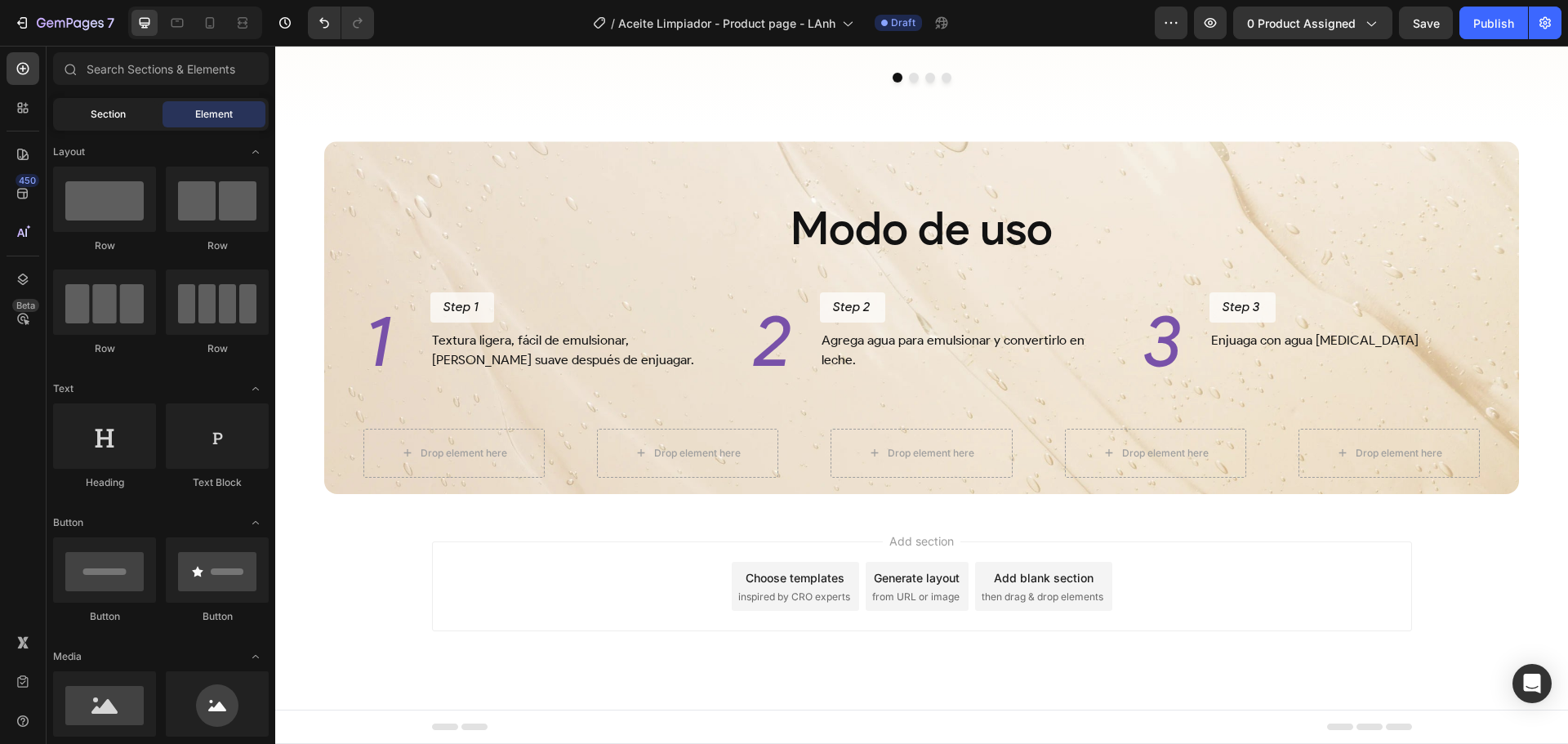
click at [109, 109] on span "Section" at bounding box center [108, 115] width 35 height 15
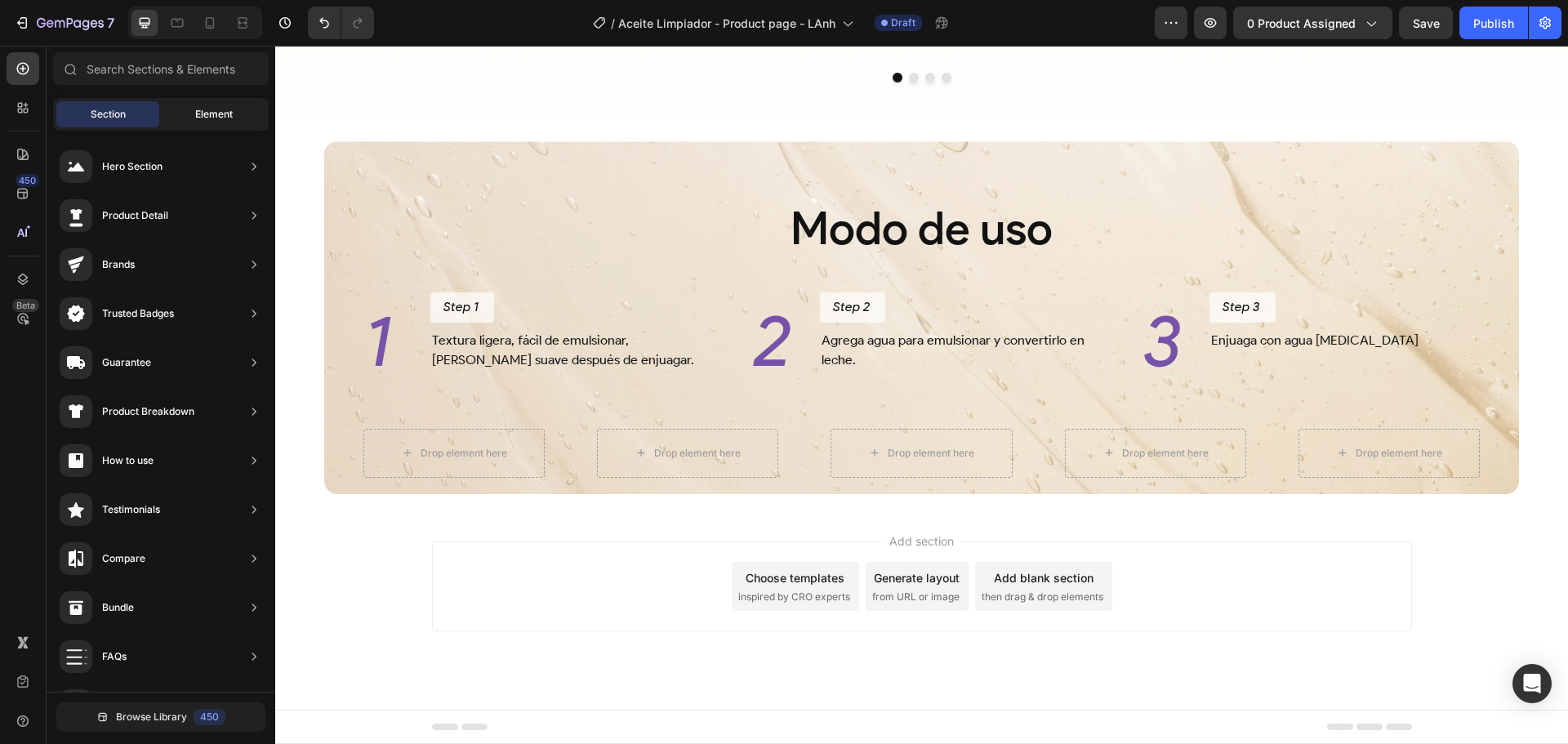
click at [189, 115] on div "Element" at bounding box center [213, 115] width 102 height 26
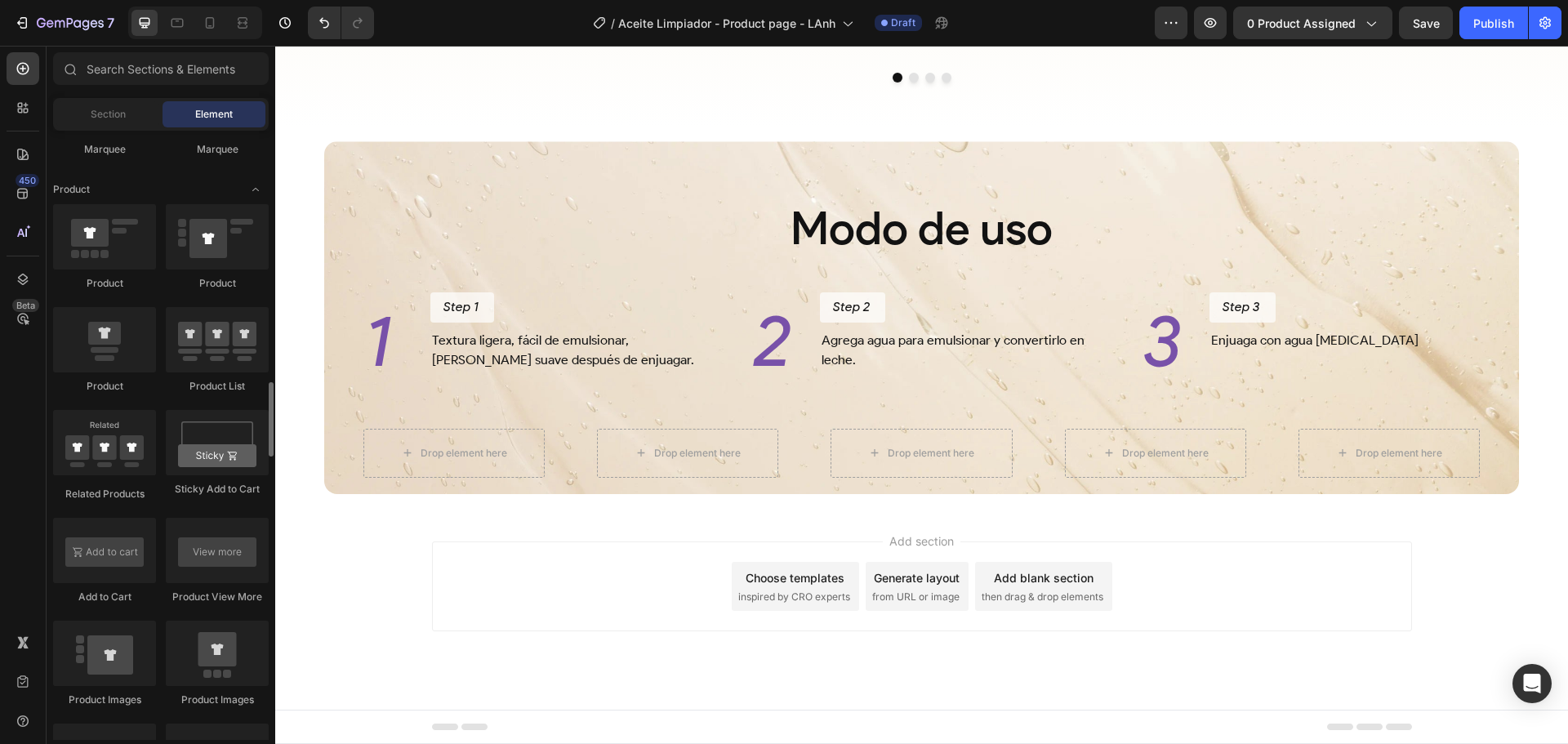
scroll to position [1959, 0]
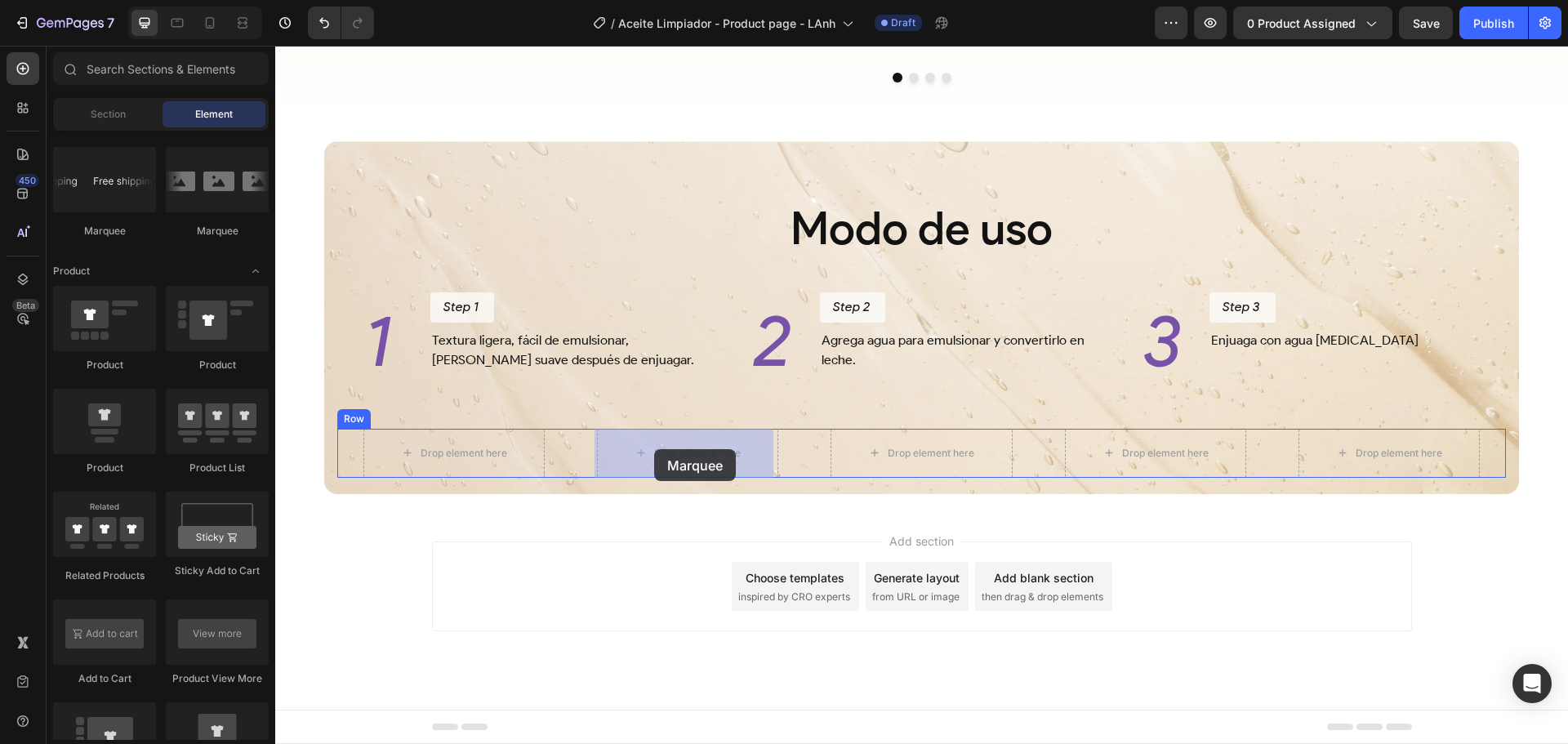
drag, startPoint x: 376, startPoint y: 226, endPoint x: 654, endPoint y: 449, distance: 356.4
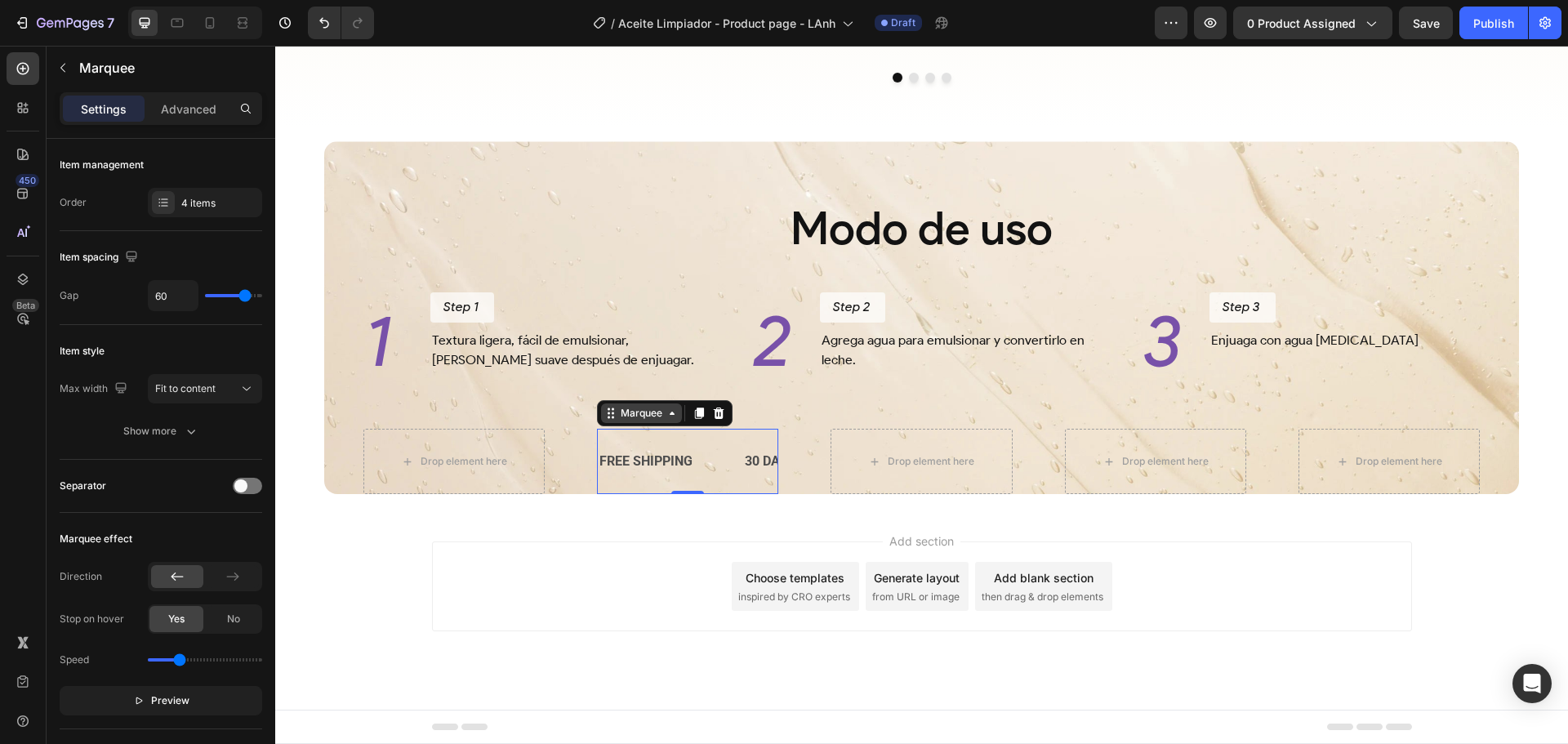
click at [658, 410] on div "Marquee" at bounding box center [642, 413] width 48 height 15
click at [662, 416] on div "Marquee" at bounding box center [642, 413] width 48 height 15
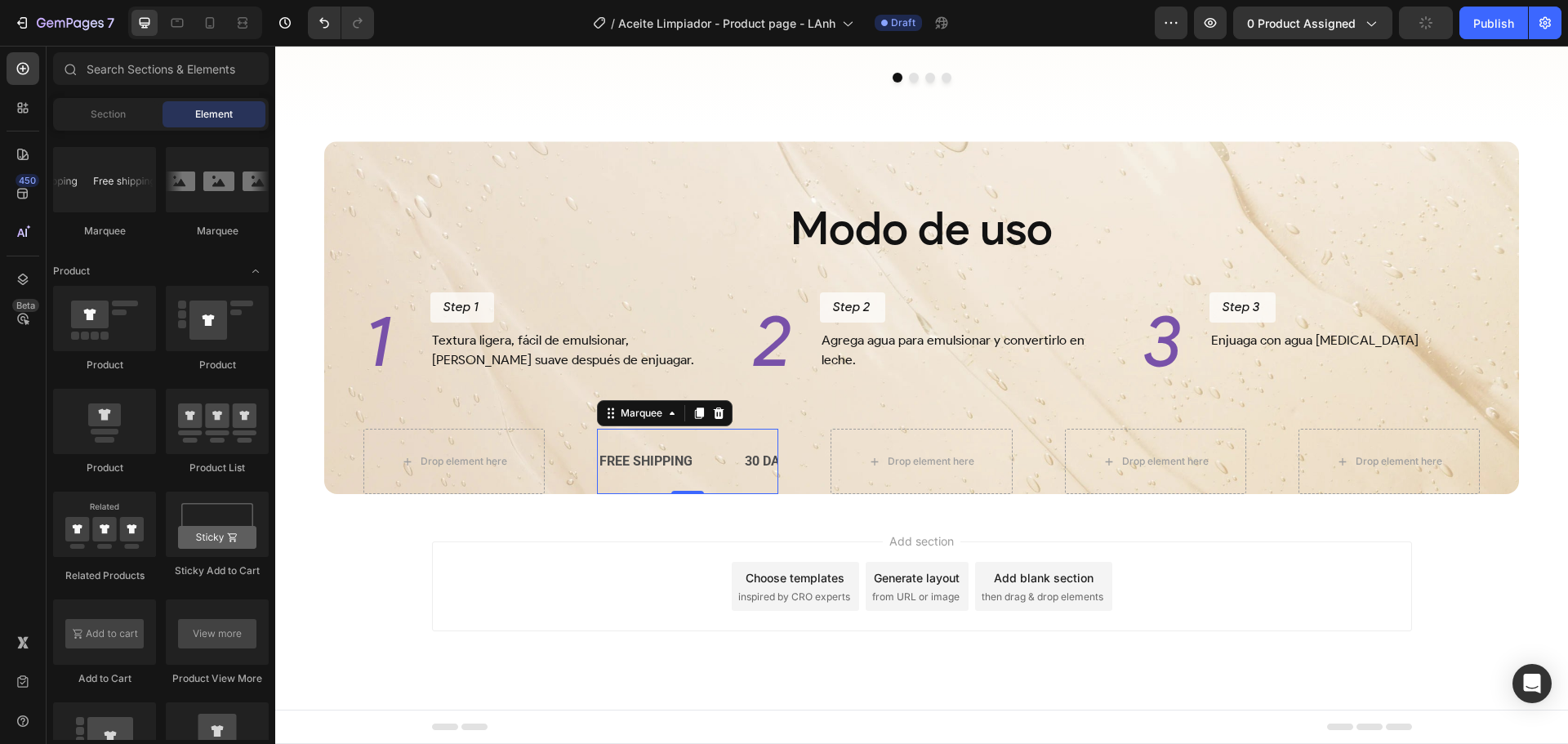
click at [652, 517] on div "Add section Choose templates inspired by CRO experts Generate layout from URL o…" at bounding box center [921, 609] width 1293 height 201
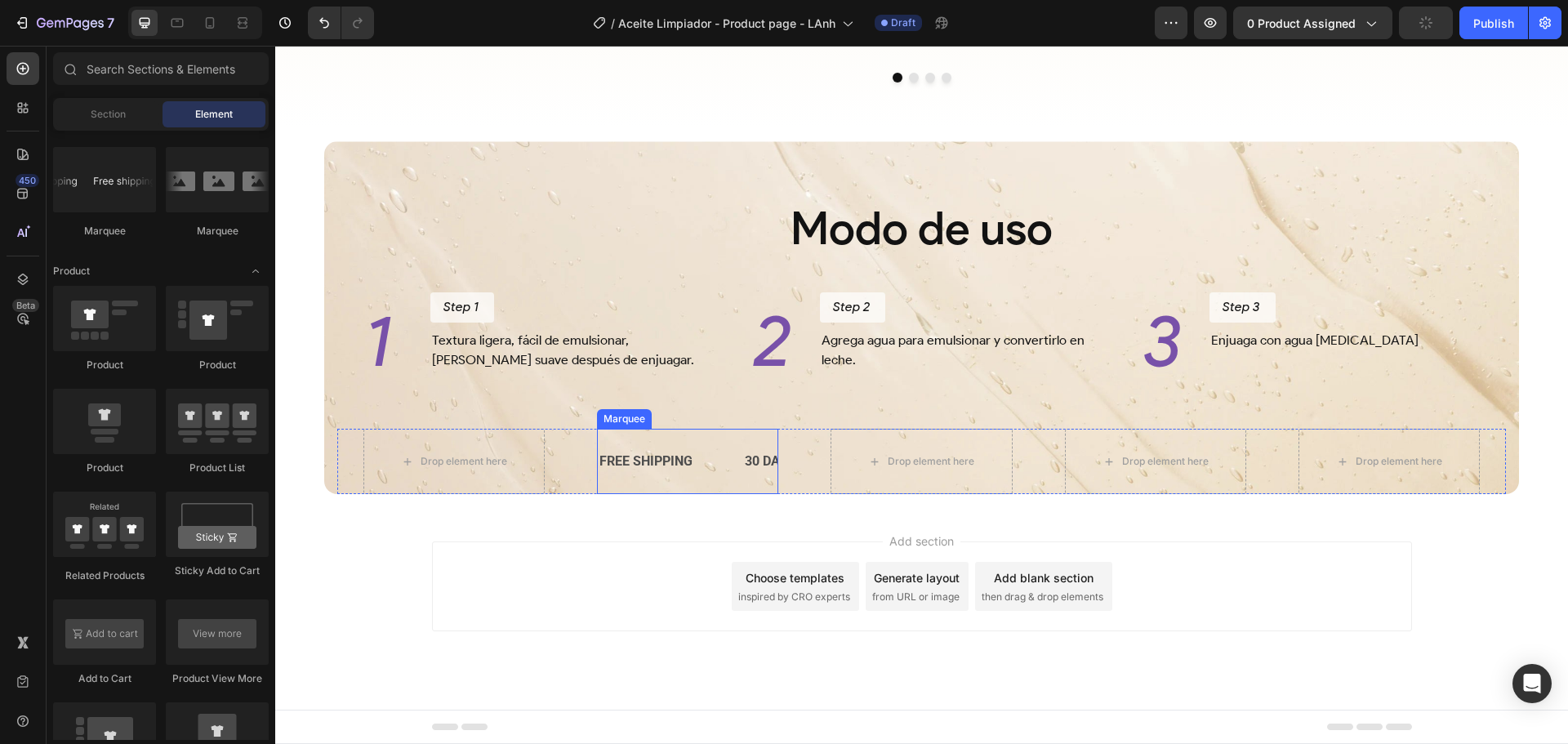
click at [720, 453] on div "FREE SHIPPING Text Block" at bounding box center [671, 461] width 145 height 40
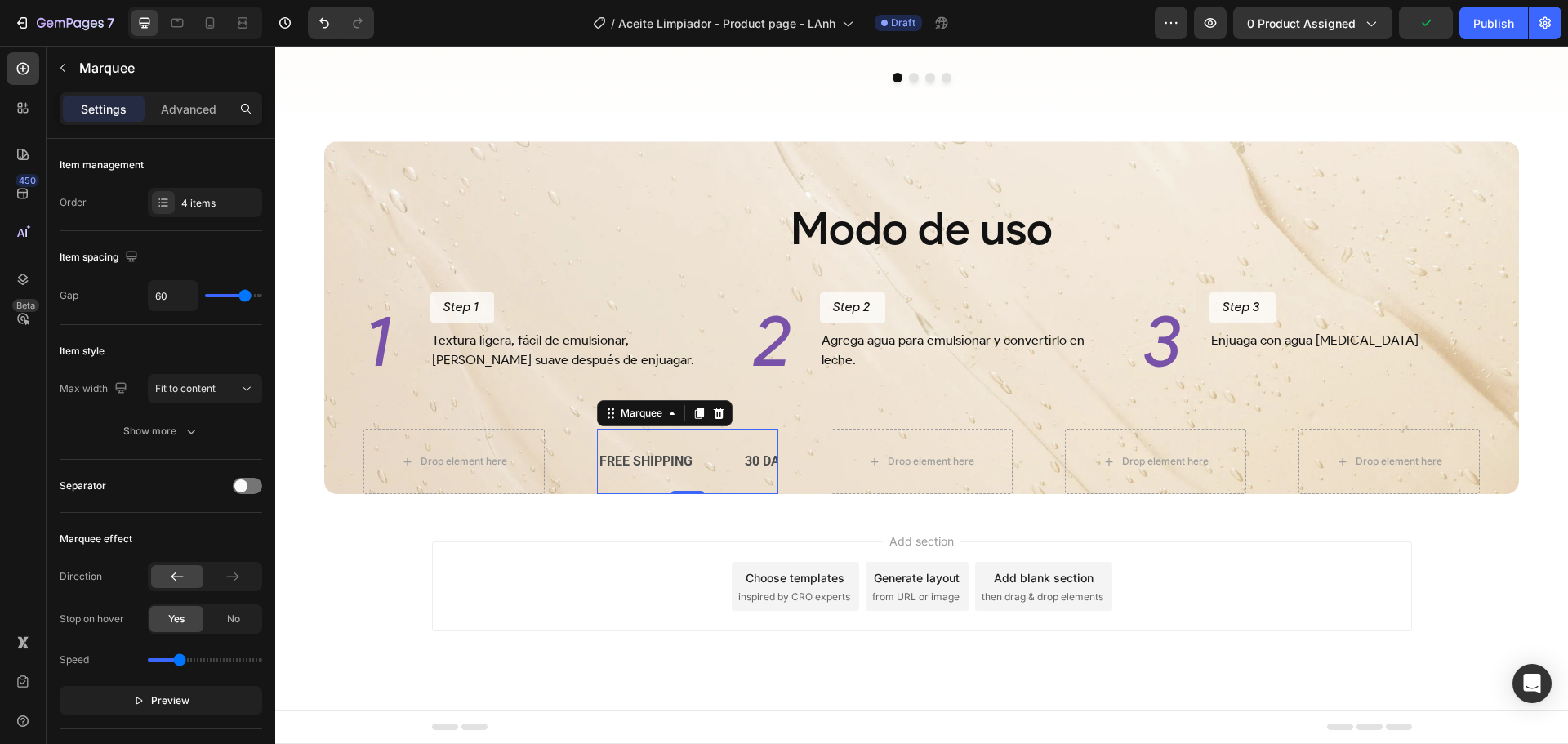
click at [665, 460] on div "FREE SHIPPING" at bounding box center [646, 461] width 96 height 27
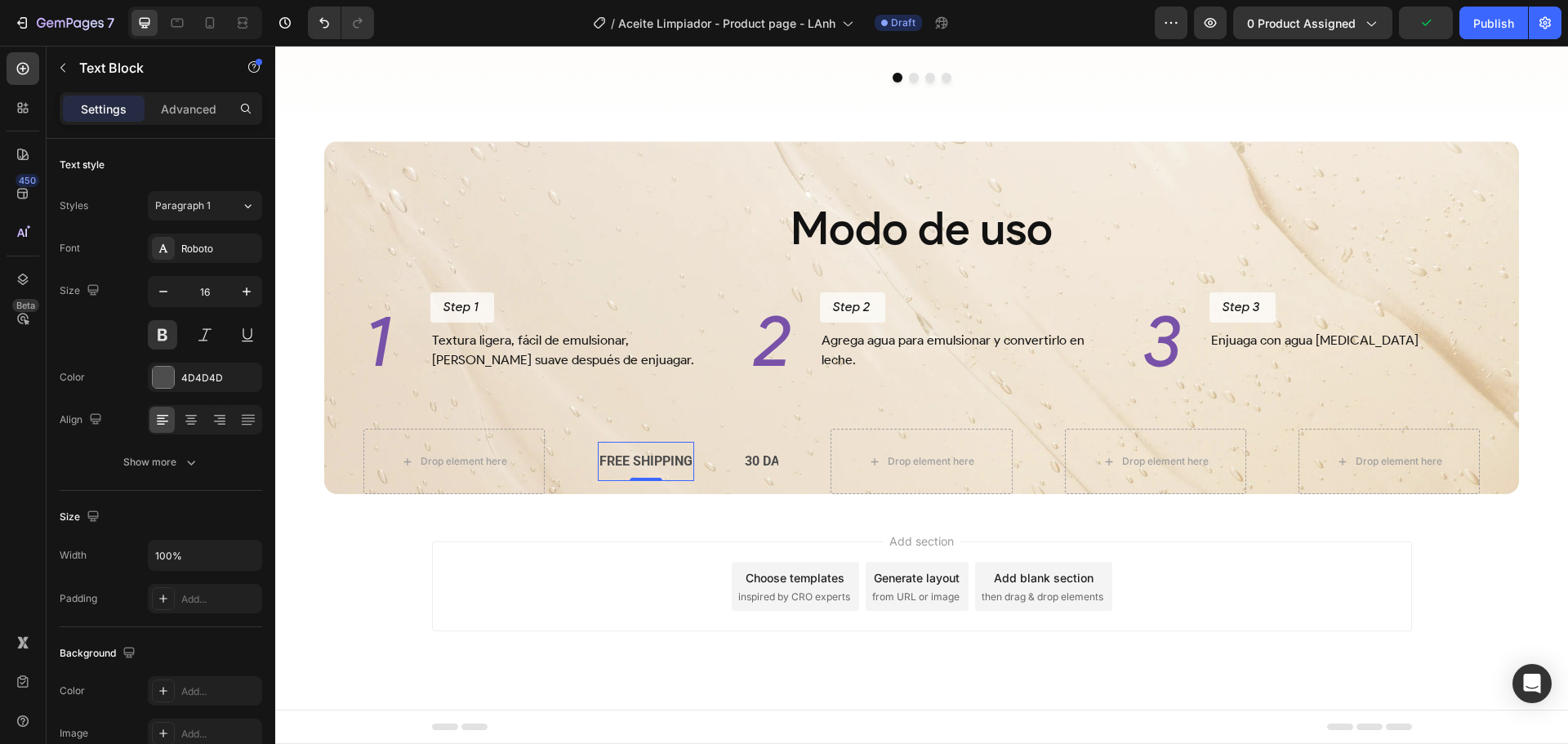
click at [703, 460] on div "FREE SHIPPING Text Block 0" at bounding box center [671, 461] width 145 height 40
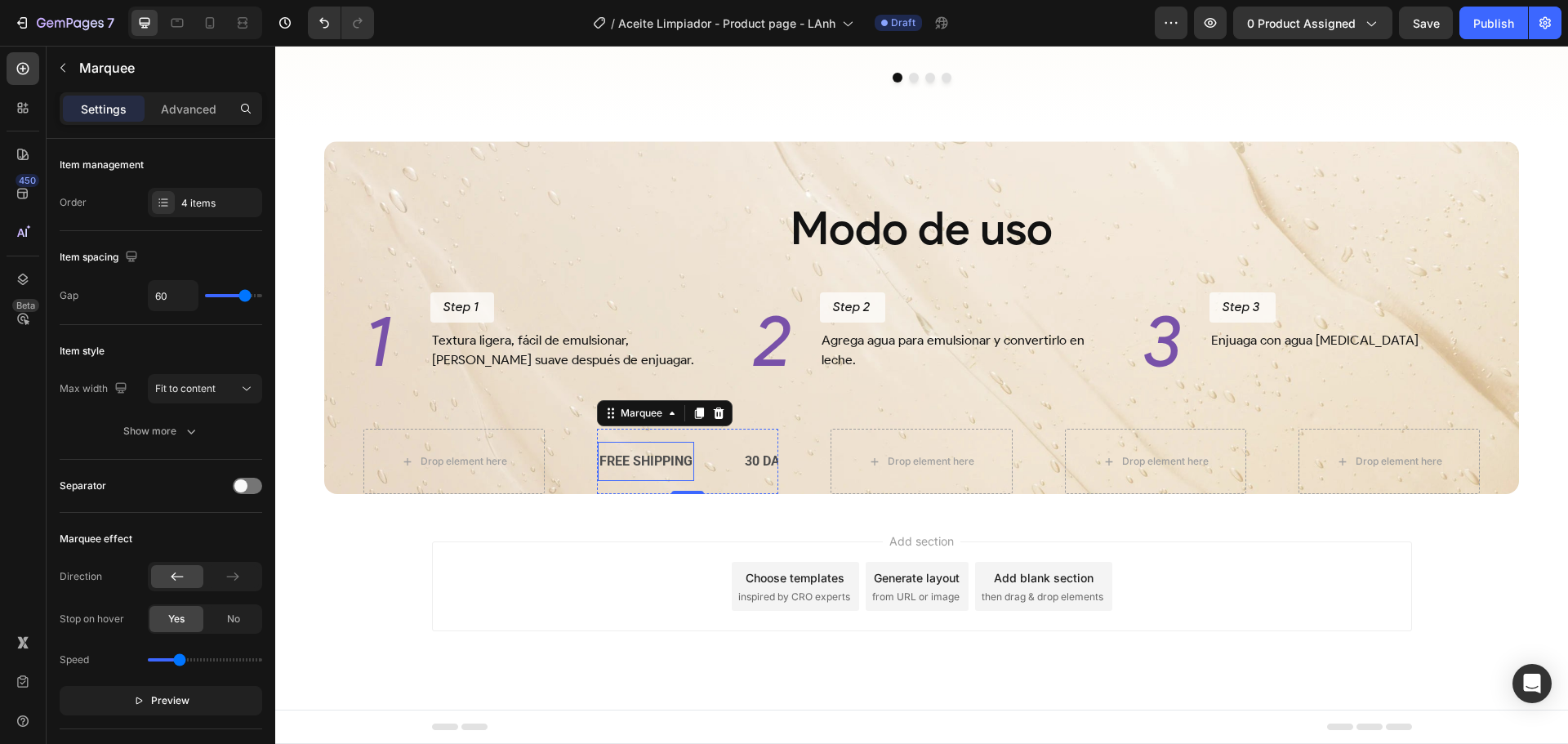
click at [679, 458] on div "FREE SHIPPING" at bounding box center [646, 461] width 96 height 27
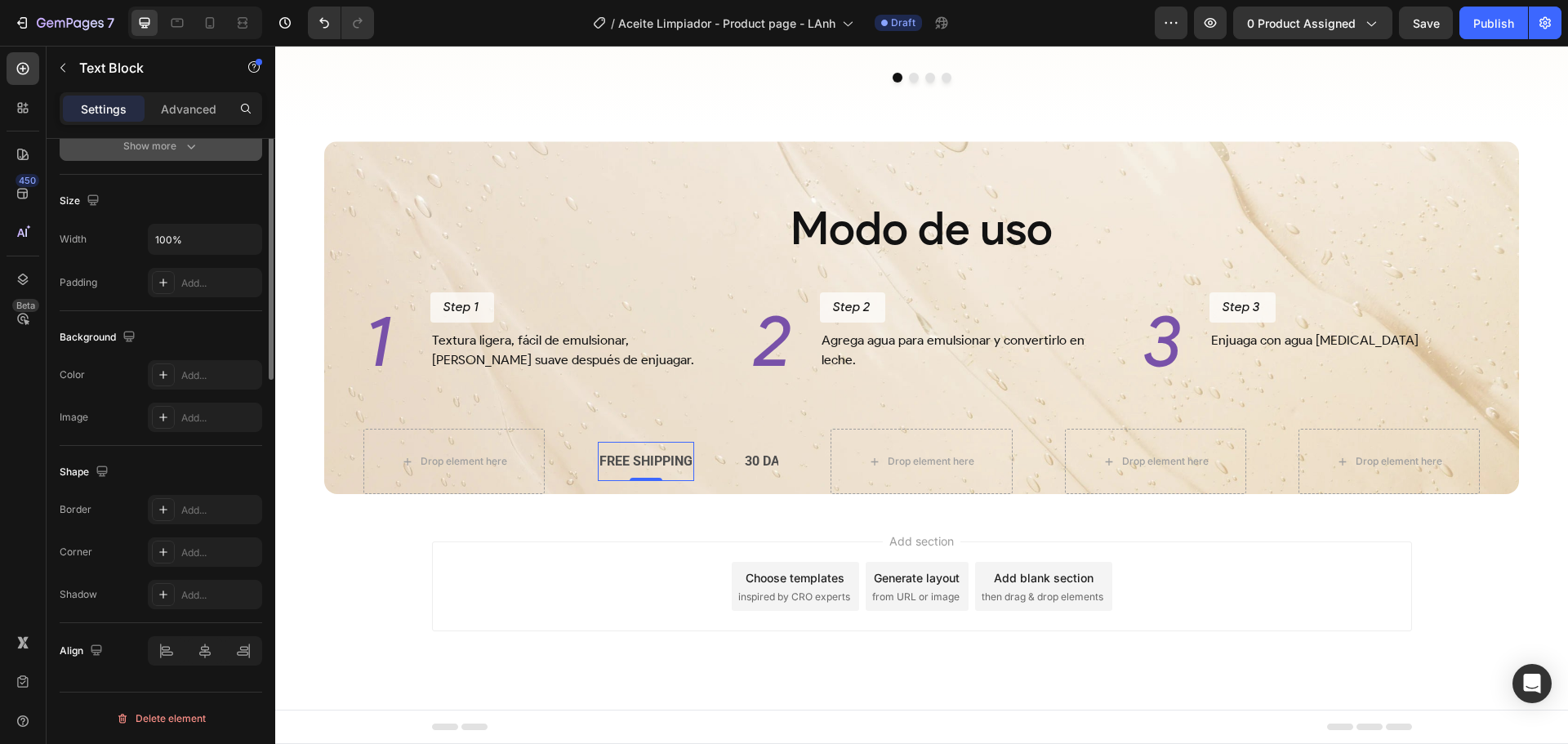
scroll to position [0, 0]
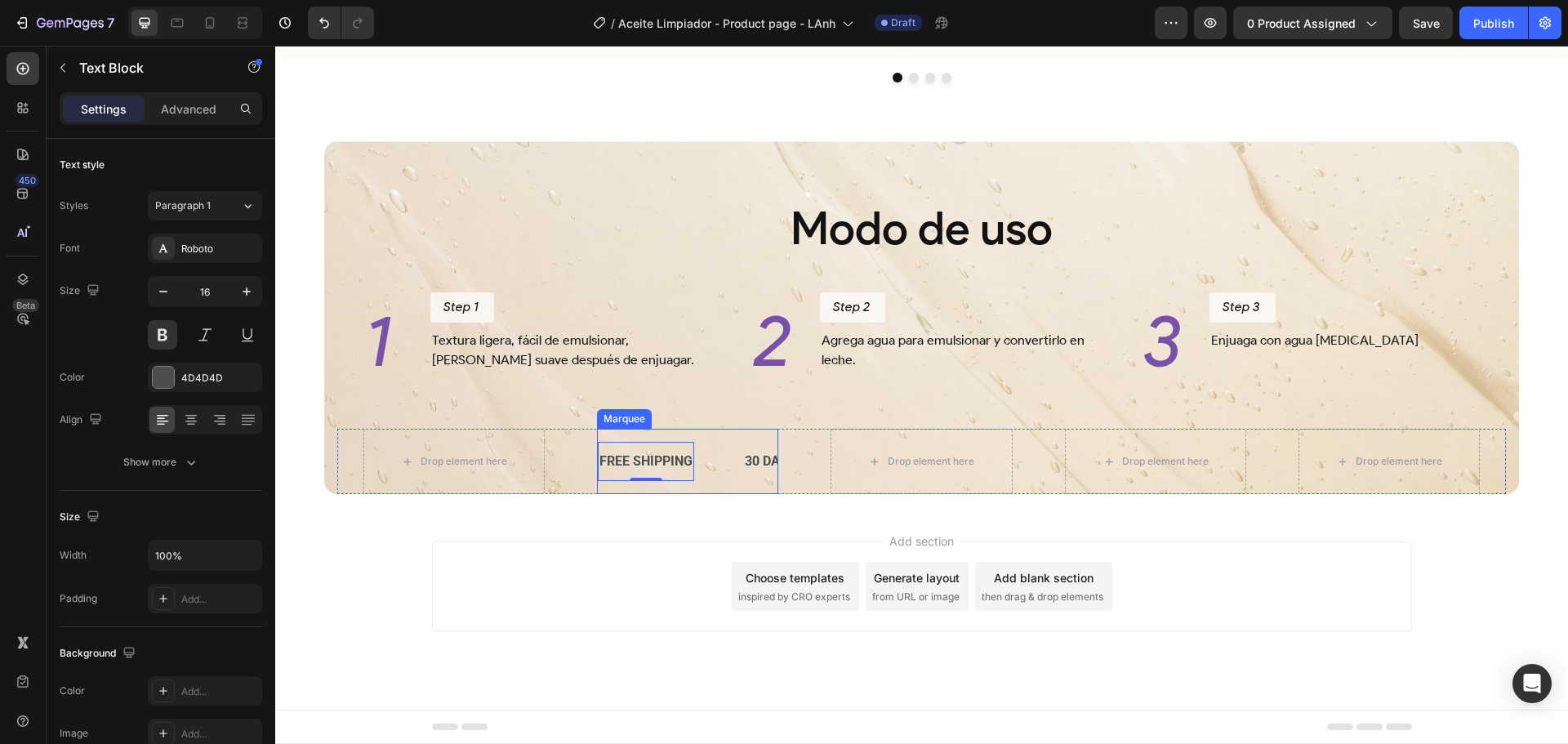
click at [715, 461] on div "FREE SHIPPING Text Block 0" at bounding box center [671, 461] width 145 height 40
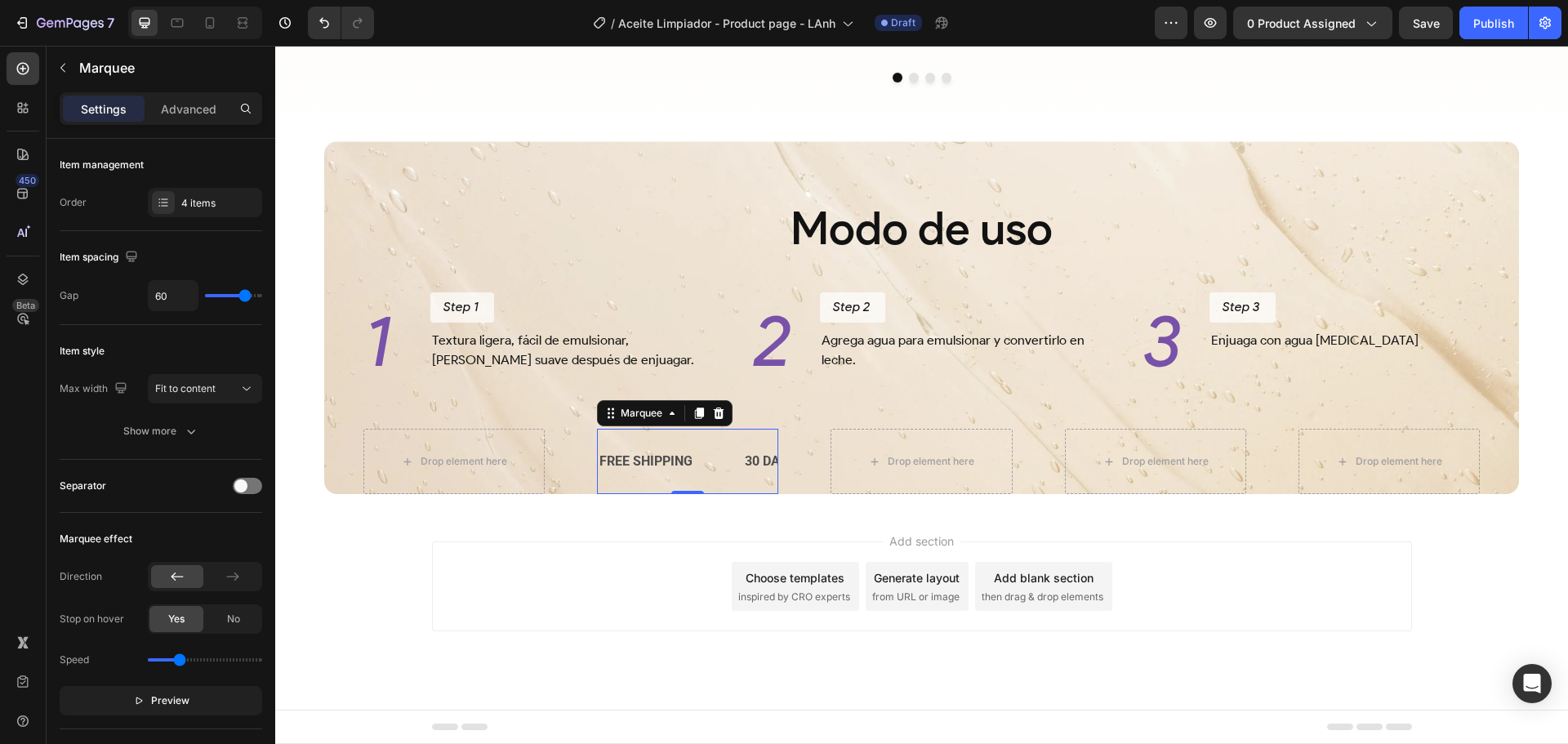
click at [739, 460] on div "FREE SHIPPING Text Block" at bounding box center [671, 461] width 145 height 40
click at [753, 460] on div "30 DAYS MONEY BACK GUARANTEE" at bounding box center [852, 461] width 218 height 27
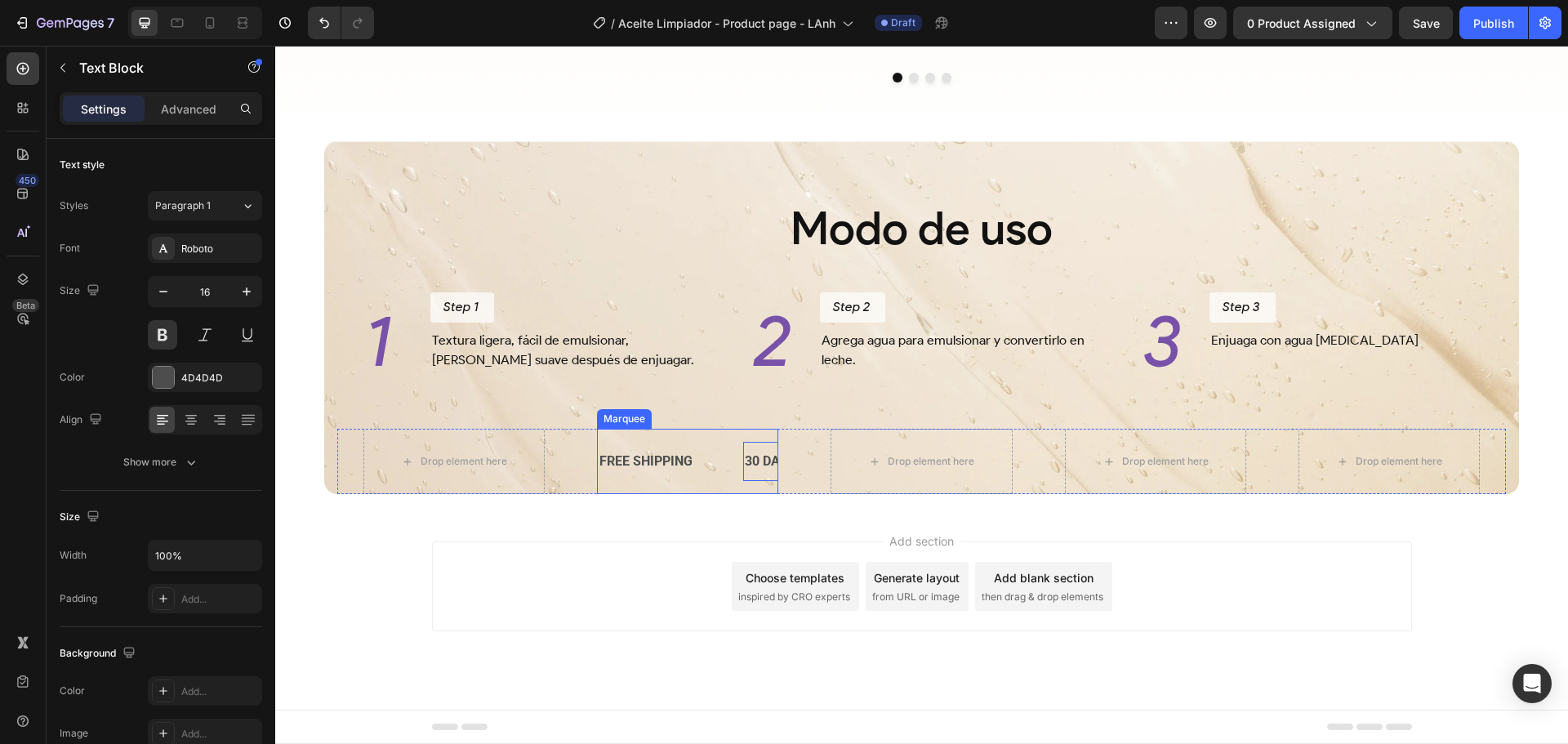
click at [696, 459] on div "FREE SHIPPING Text Block" at bounding box center [671, 461] width 145 height 40
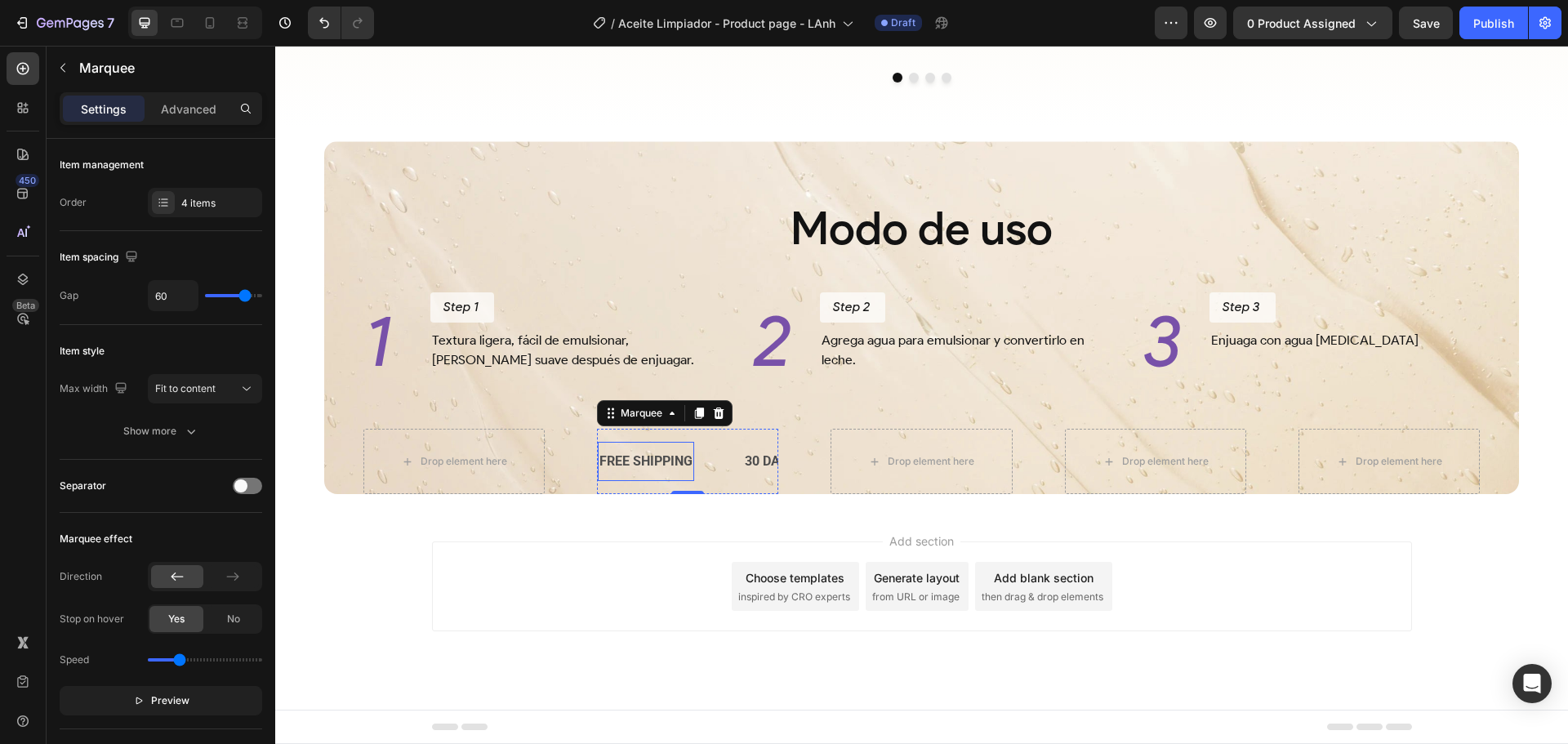
click at [653, 456] on div "FREE SHIPPING" at bounding box center [646, 461] width 96 height 27
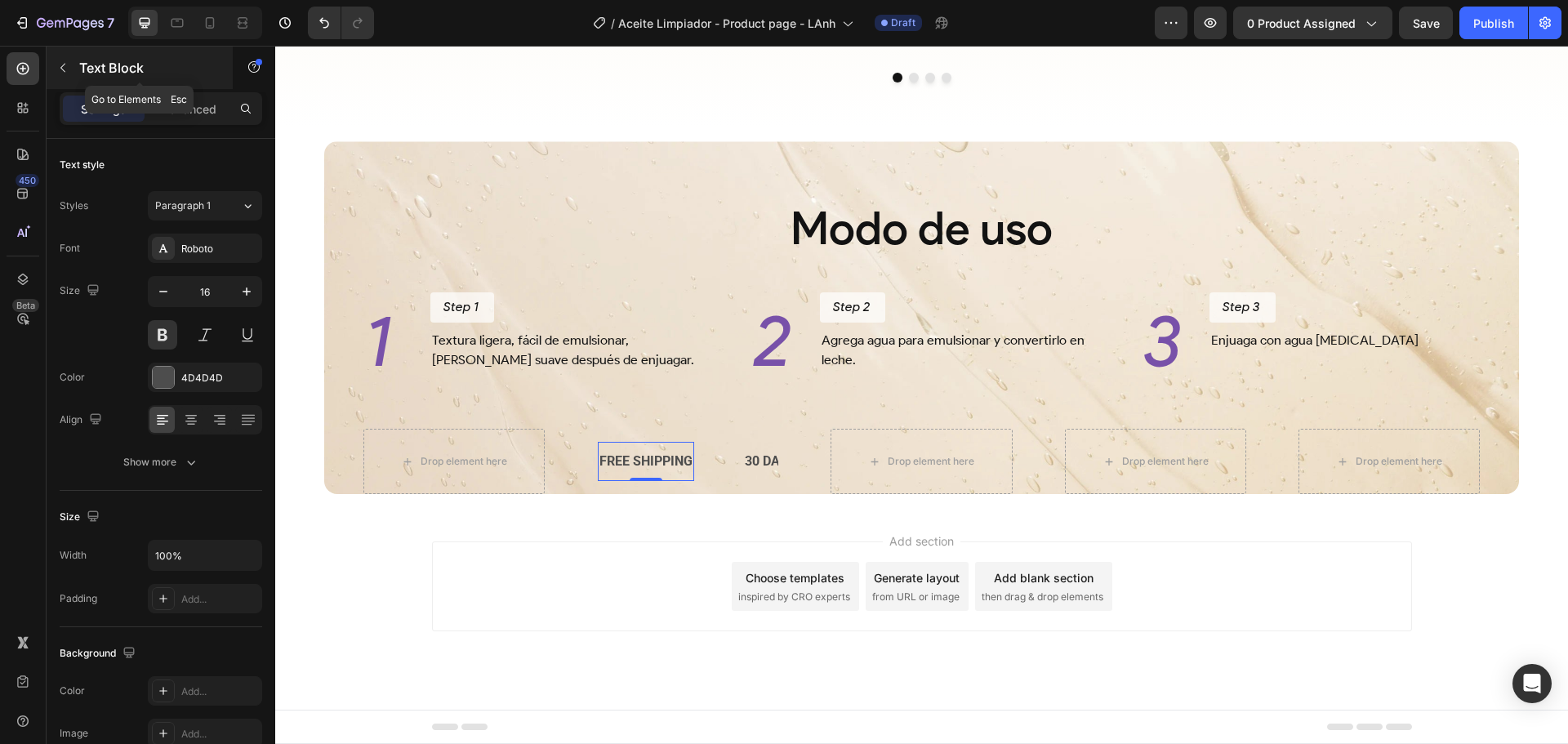
click at [132, 62] on p "Text Block" at bounding box center [148, 67] width 139 height 20
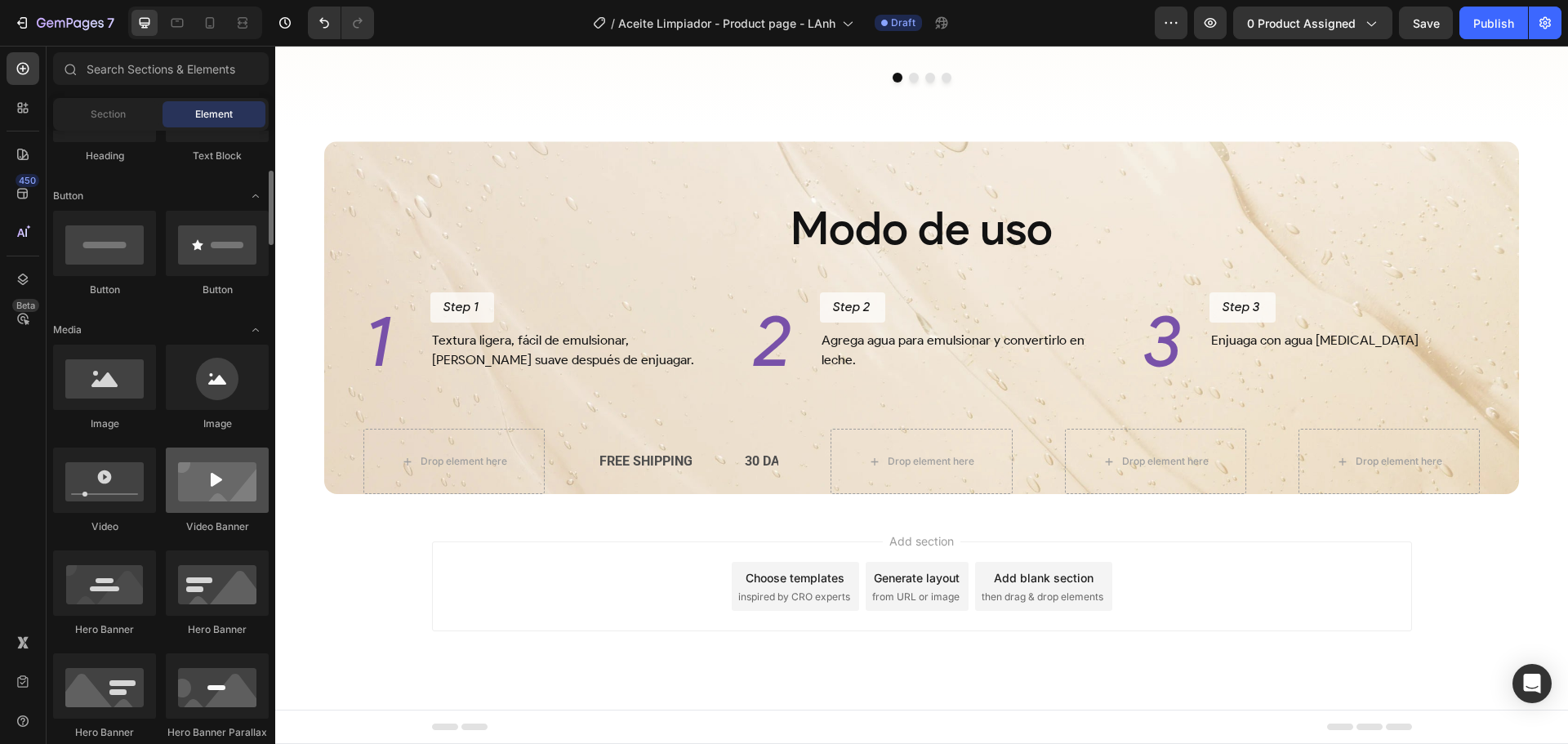
scroll to position [408, 0]
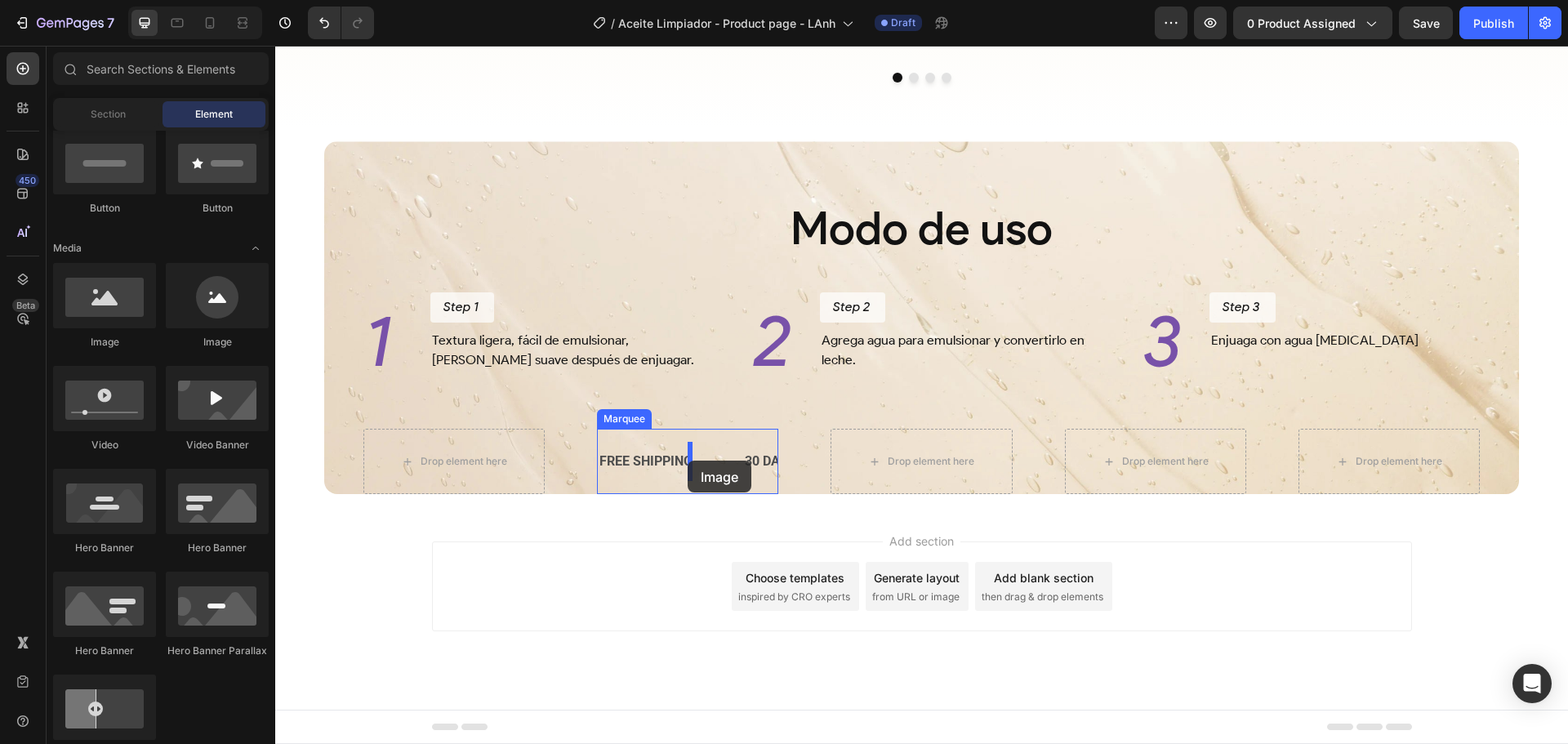
drag, startPoint x: 387, startPoint y: 348, endPoint x: 690, endPoint y: 460, distance: 323.0
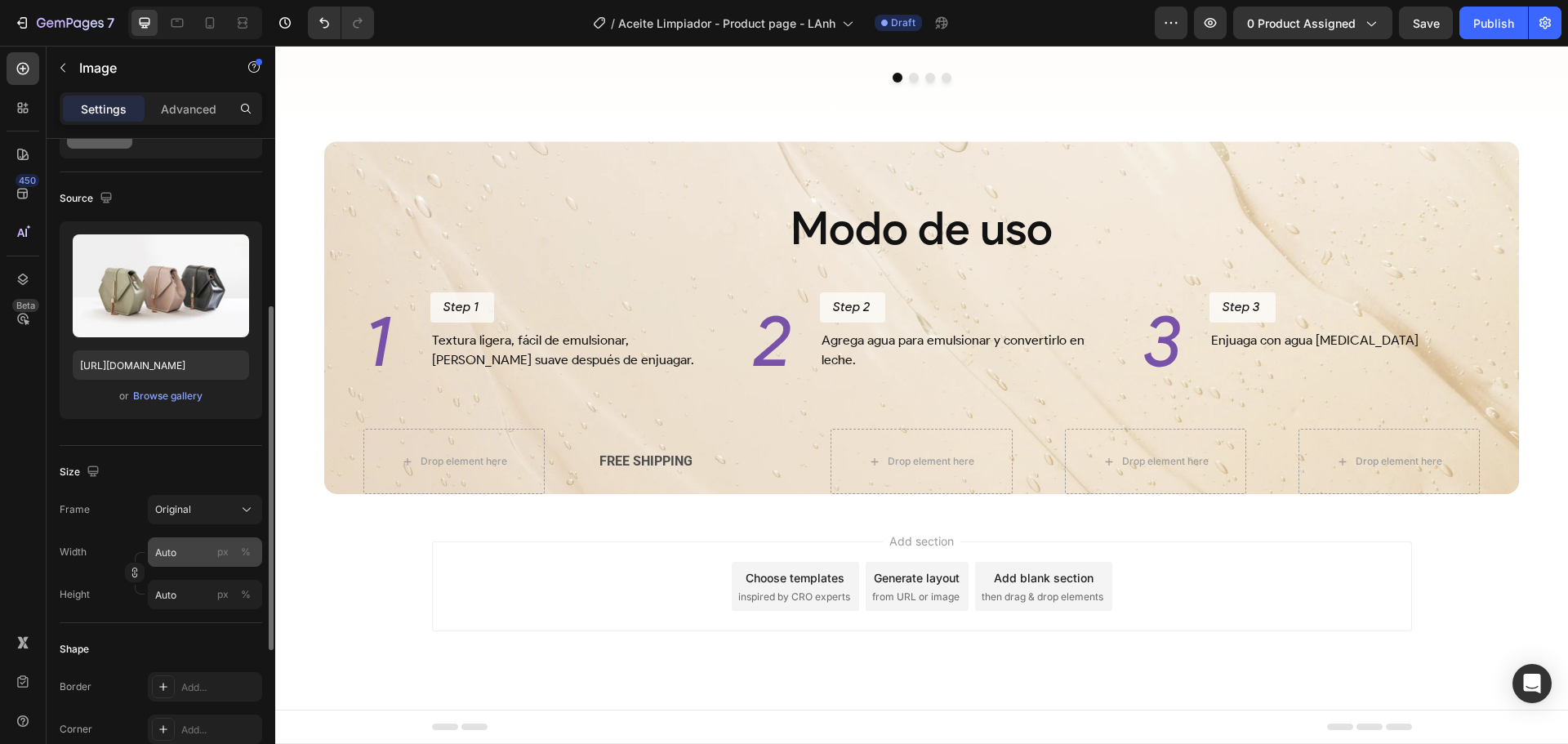
scroll to position [163, 0]
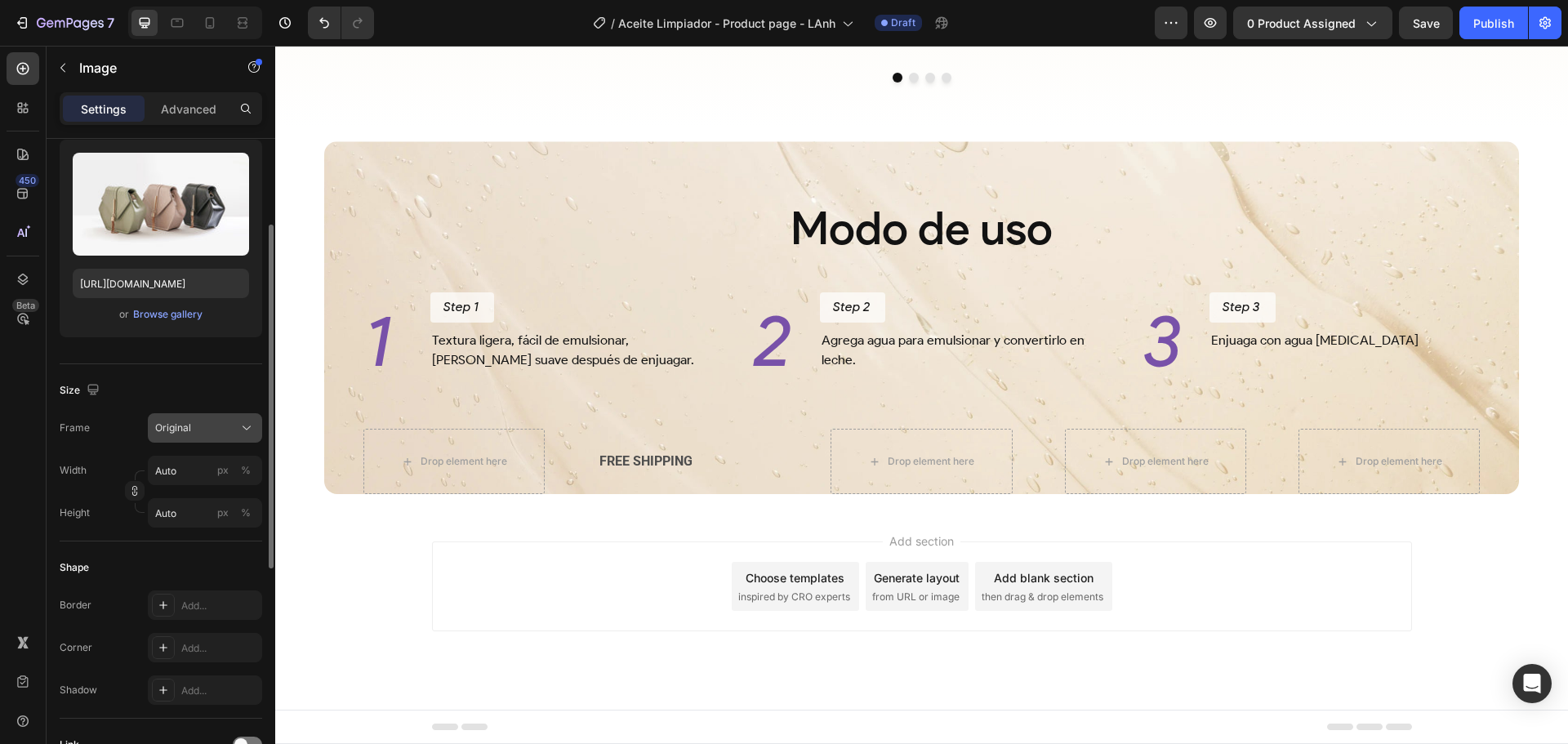
click at [234, 429] on div "Original" at bounding box center [196, 427] width 80 height 15
drag, startPoint x: 185, startPoint y: 586, endPoint x: 193, endPoint y: 580, distance: 10.0
click at [185, 587] on span "Custom" at bounding box center [172, 589] width 36 height 15
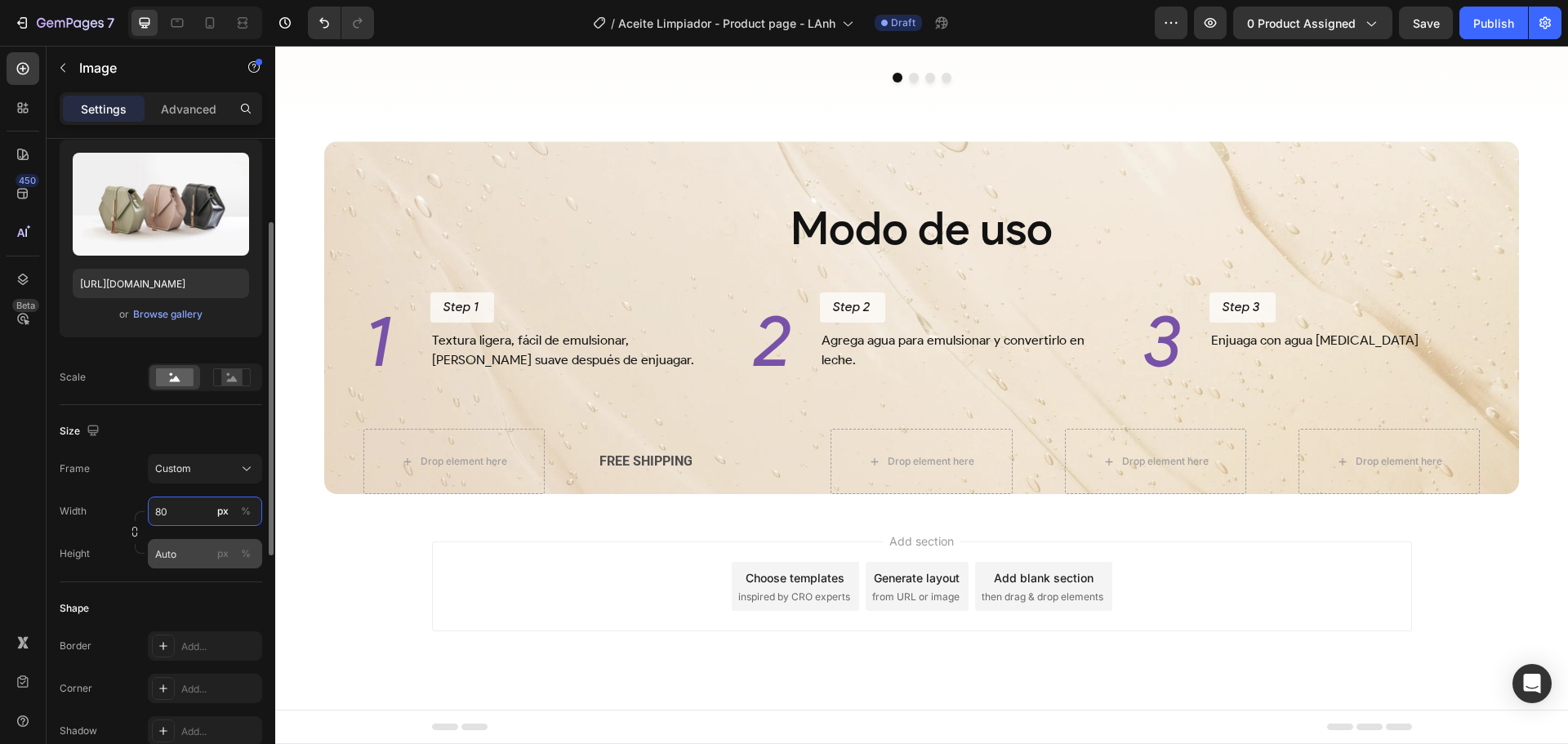
type input "80"
click at [184, 556] on input "Auto" at bounding box center [205, 554] width 115 height 30
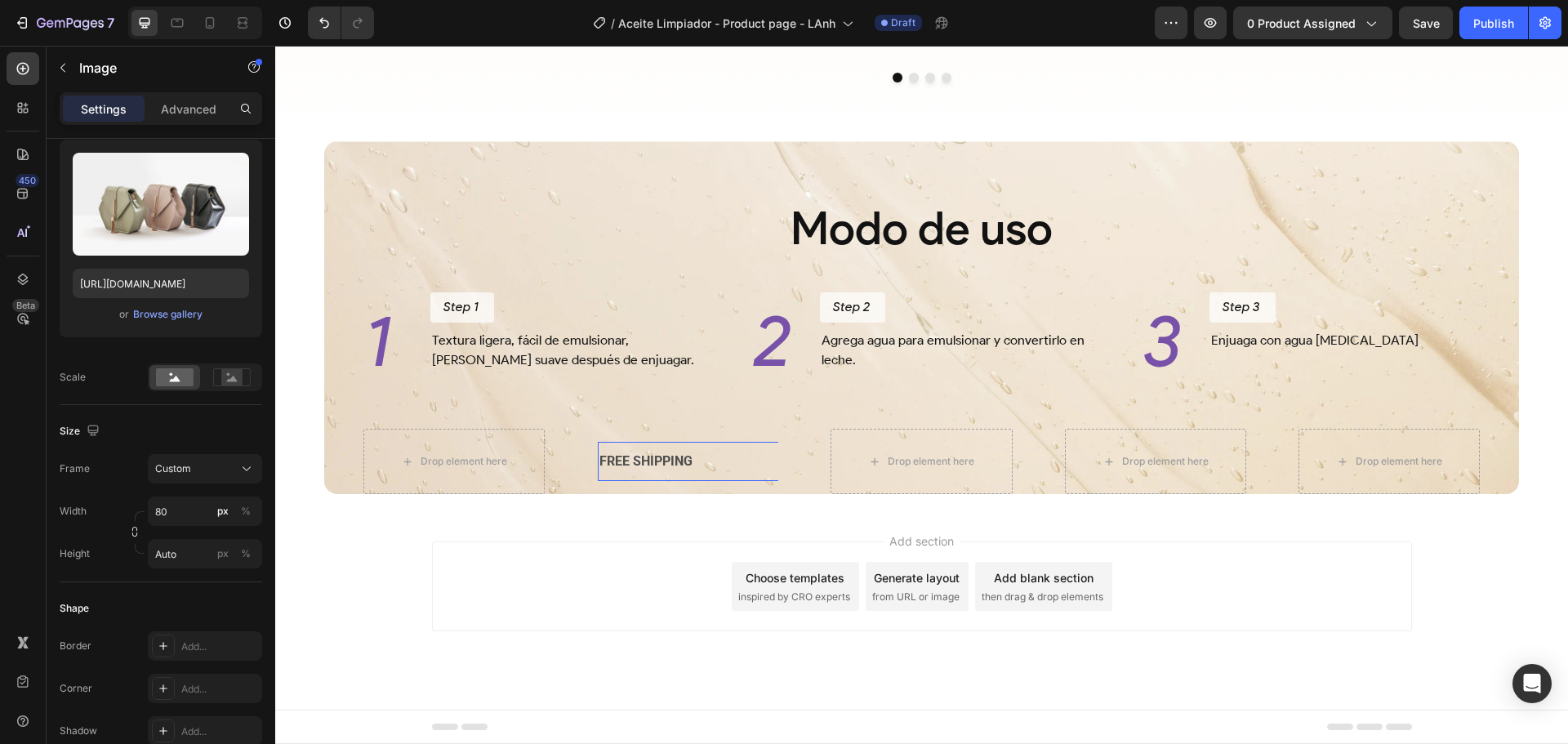
click at [640, 465] on div "FREE SHIPPING" at bounding box center [839, 461] width 484 height 27
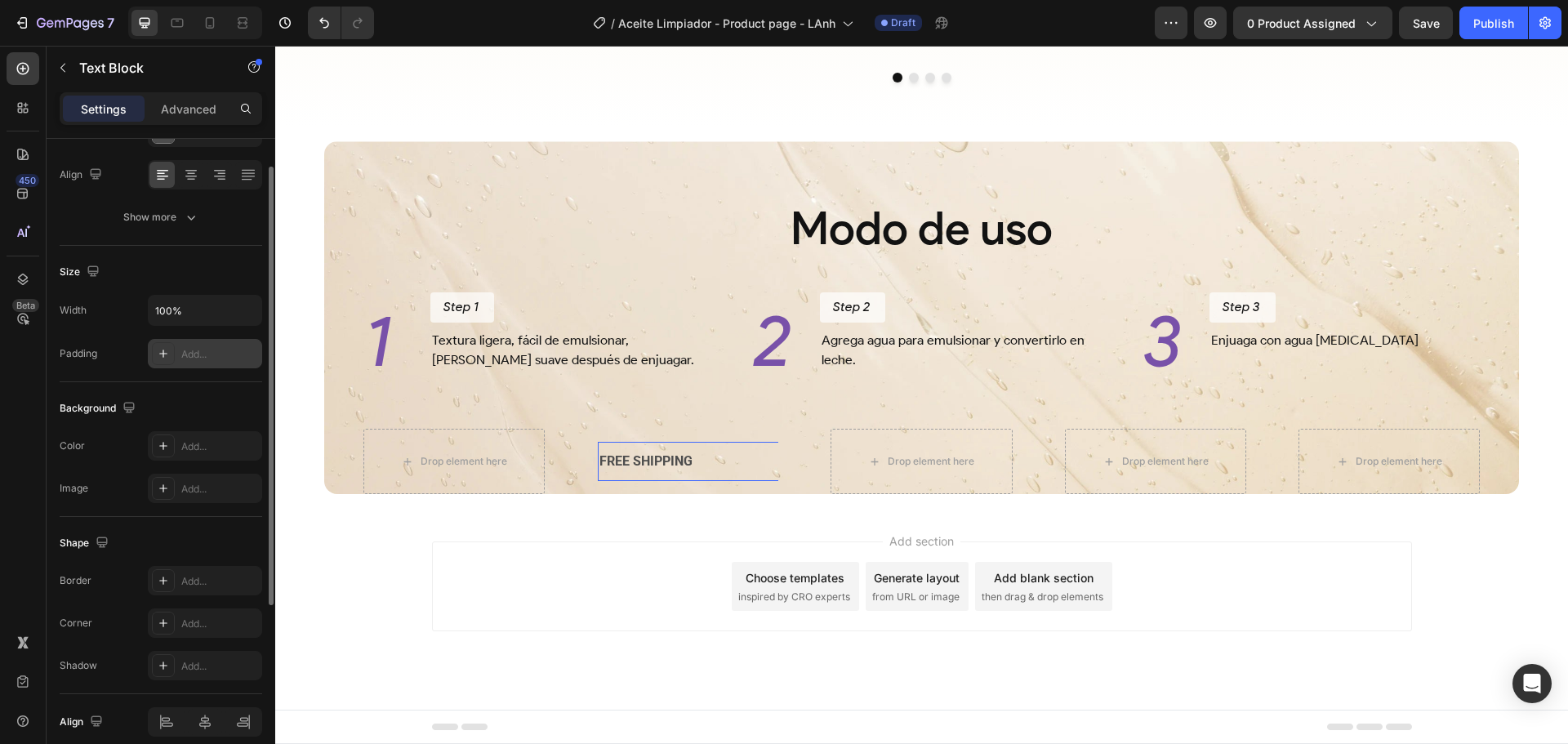
scroll to position [316, 0]
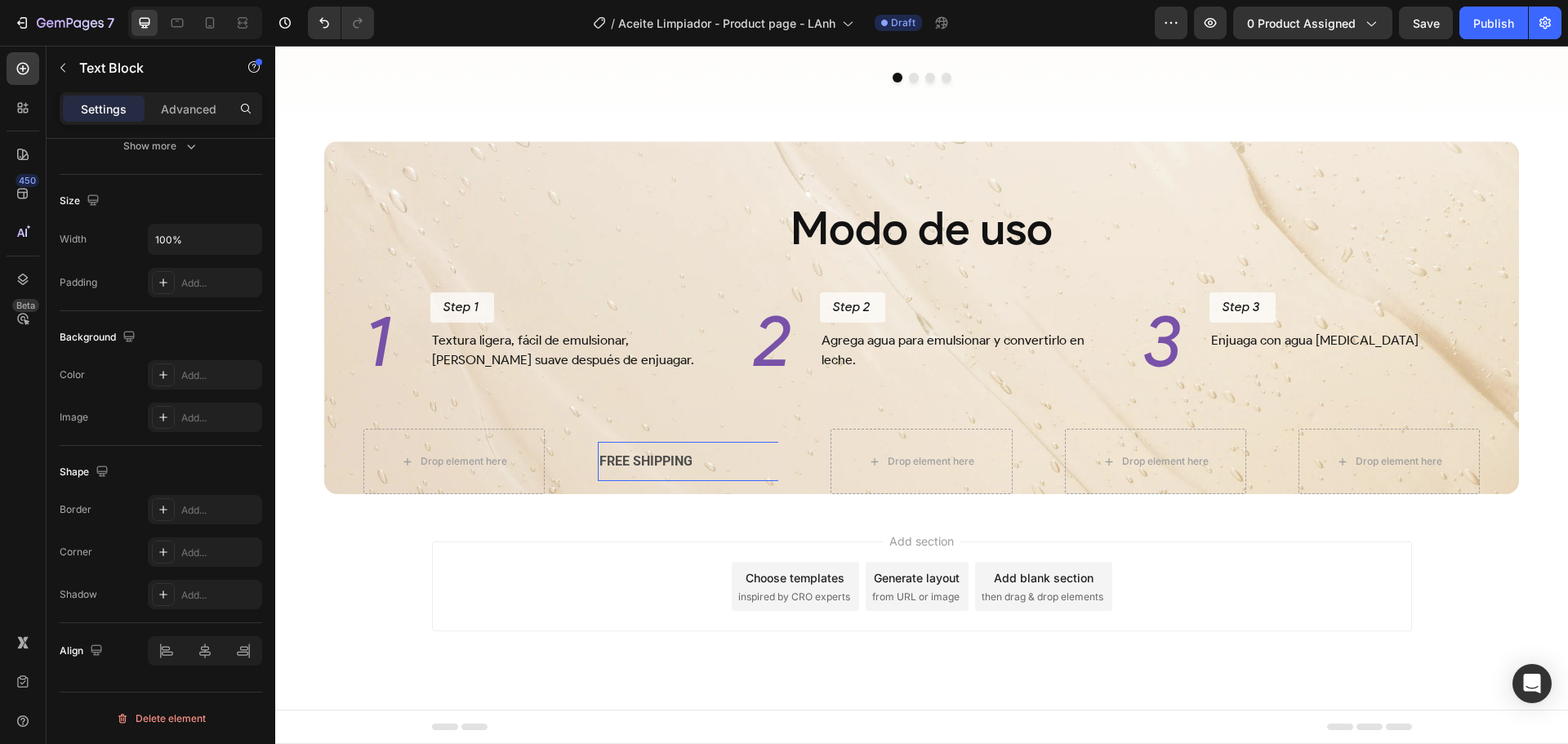
click at [674, 455] on div "FREE SHIPPING" at bounding box center [839, 461] width 484 height 27
click at [674, 455] on p "FREE SHIPPING" at bounding box center [839, 461] width 480 height 23
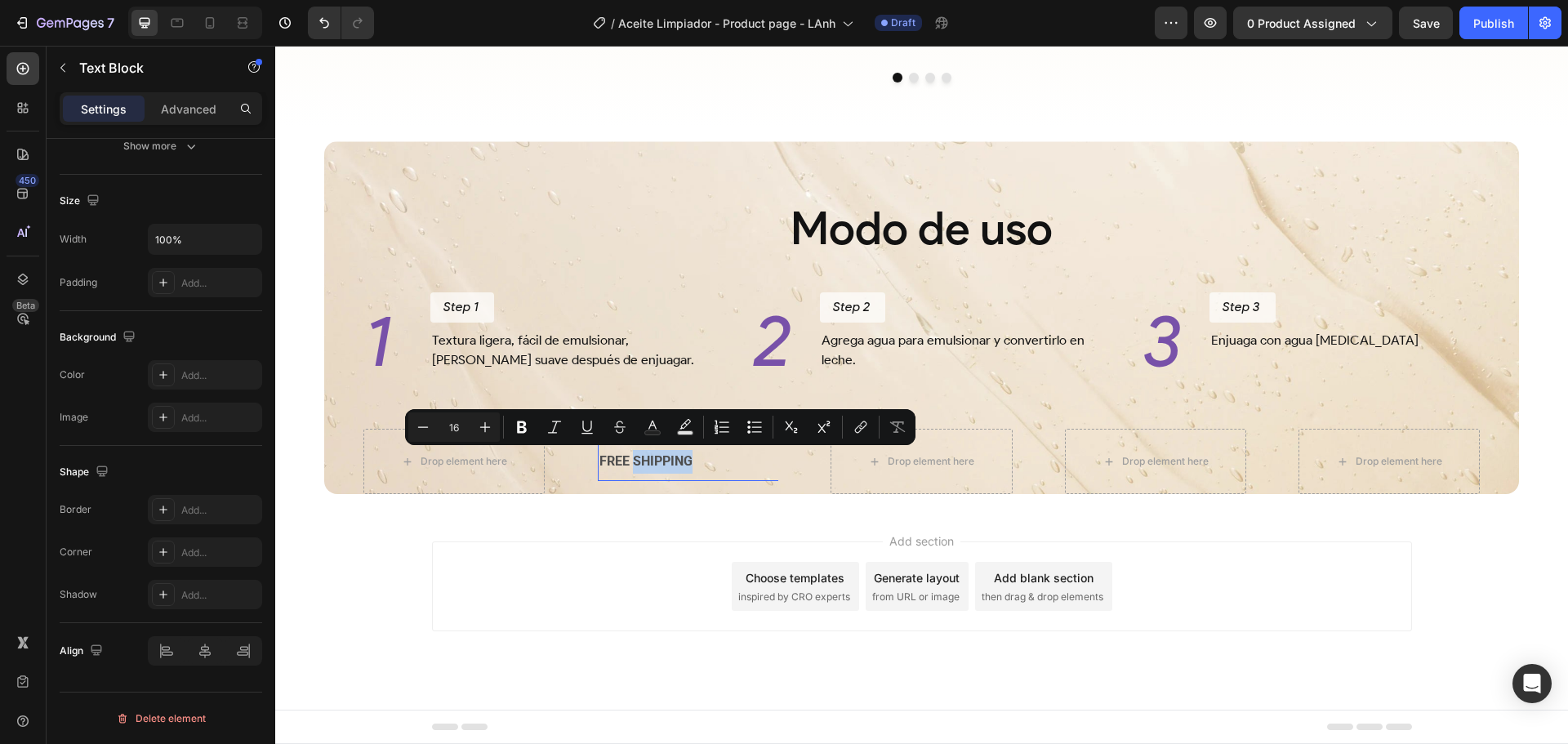
click at [718, 454] on p "FREE SHIPPING" at bounding box center [839, 461] width 480 height 23
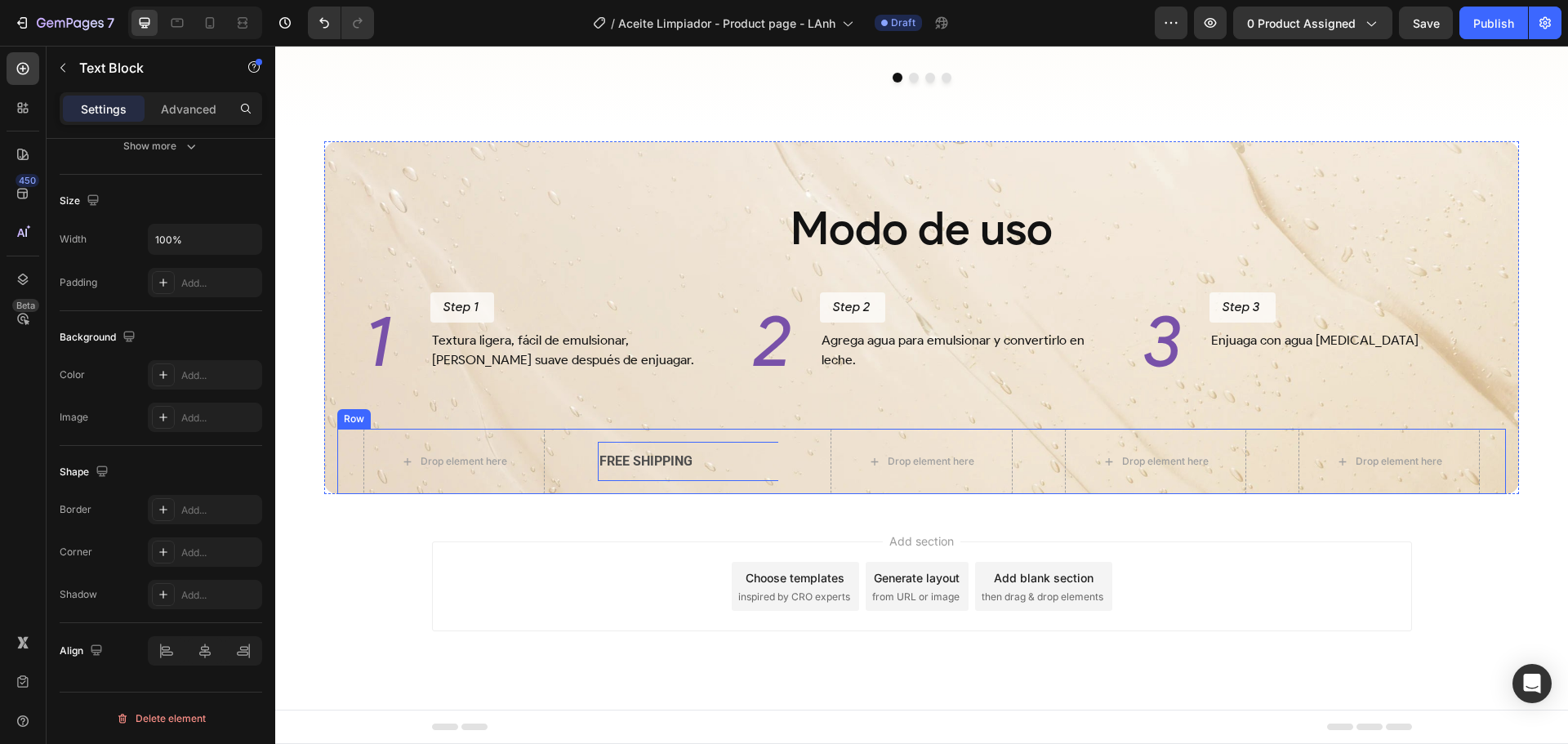
click at [460, 461] on div "Drop element here" at bounding box center [463, 461] width 87 height 13
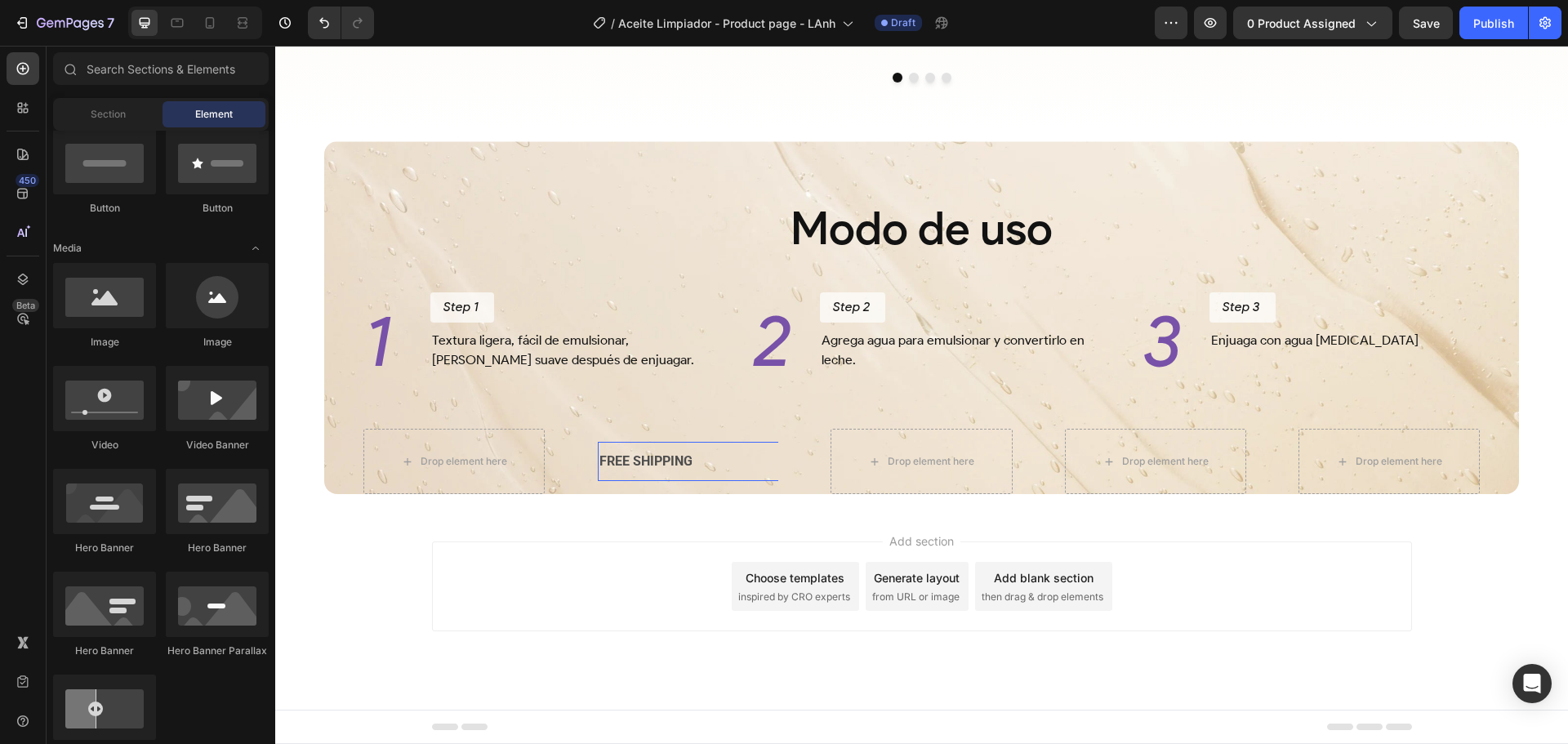
click at [700, 460] on p "FREE SHIPPING" at bounding box center [839, 461] width 480 height 23
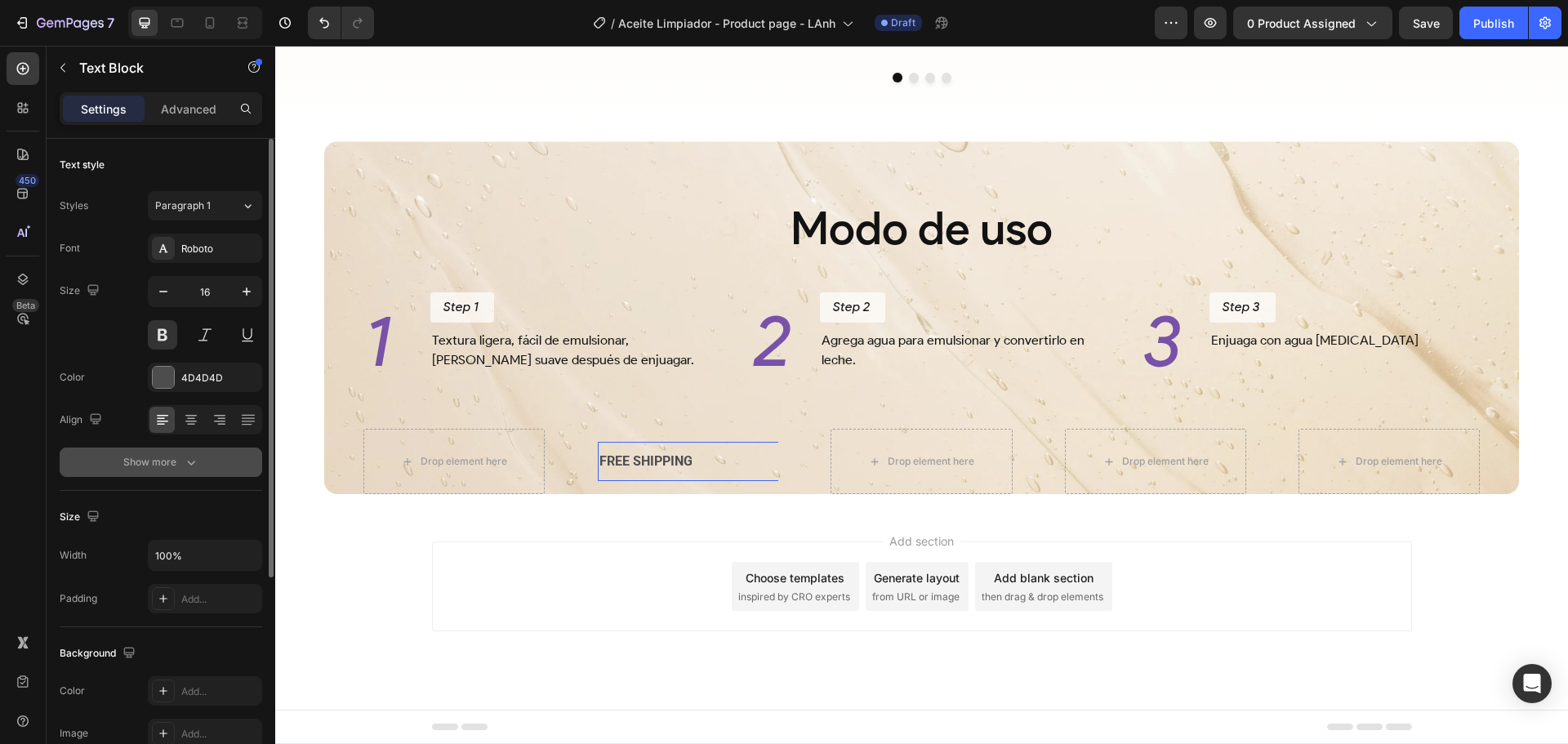
click at [166, 460] on div "Show more" at bounding box center [161, 462] width 76 height 17
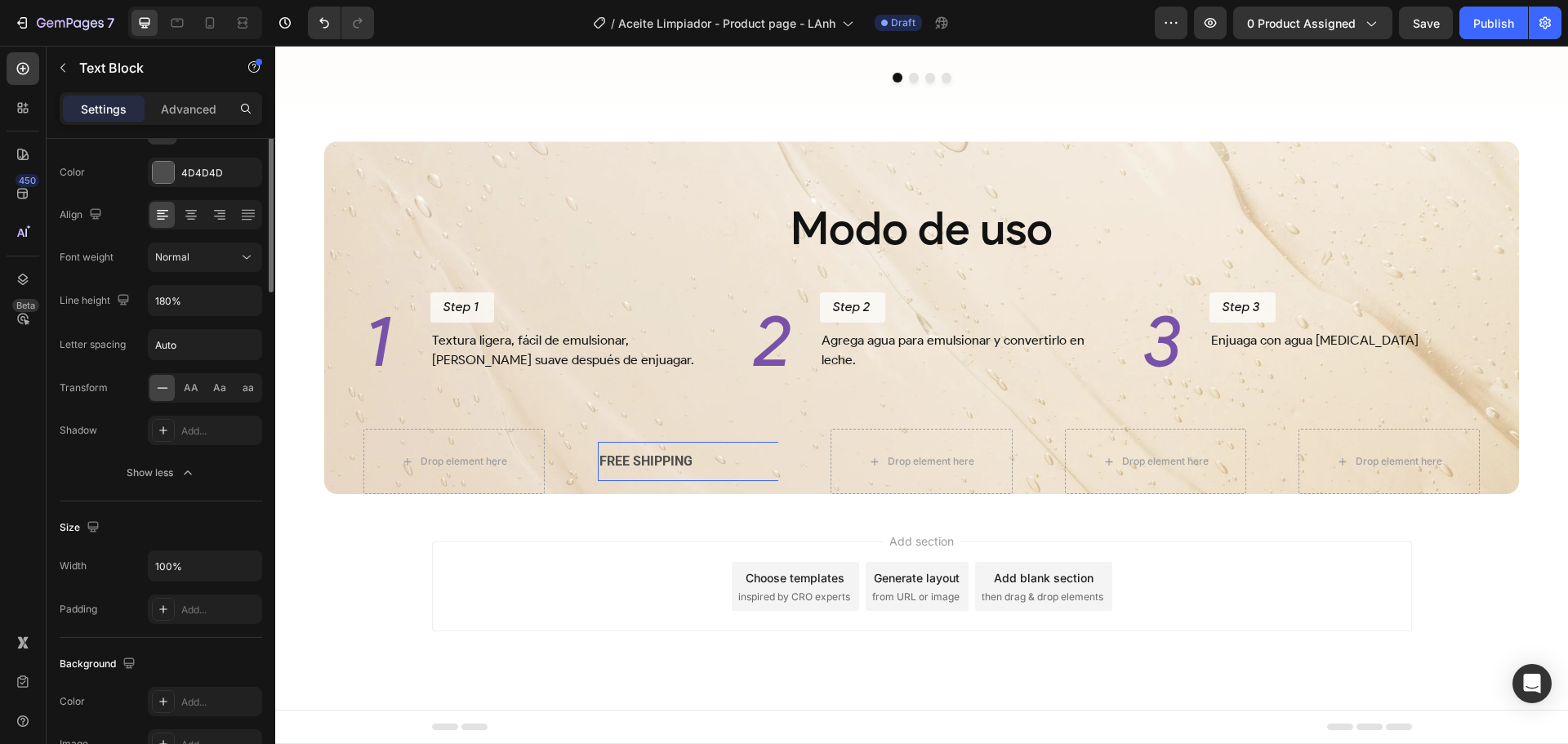
scroll to position [0, 0]
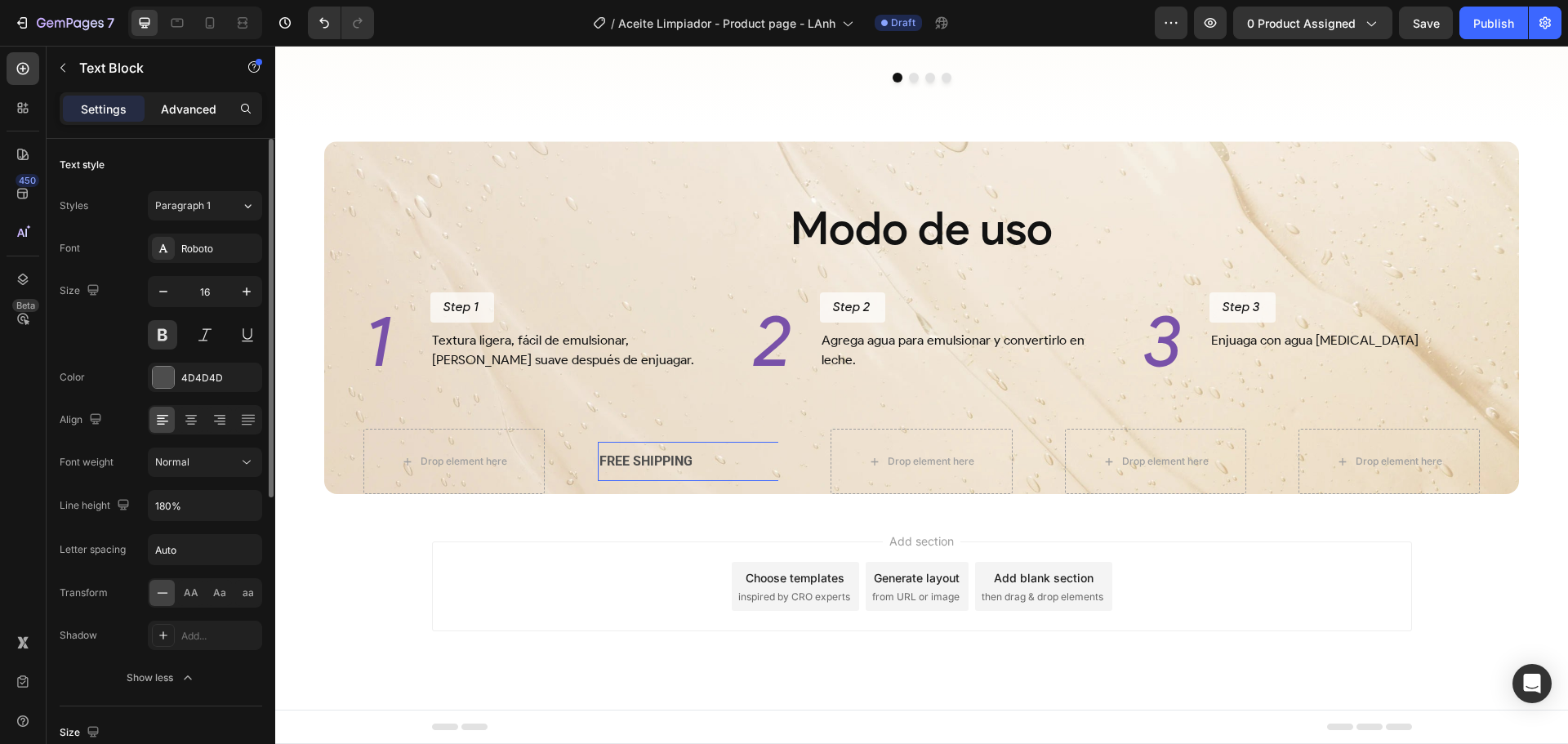
click at [198, 113] on p "Advanced" at bounding box center [189, 109] width 56 height 17
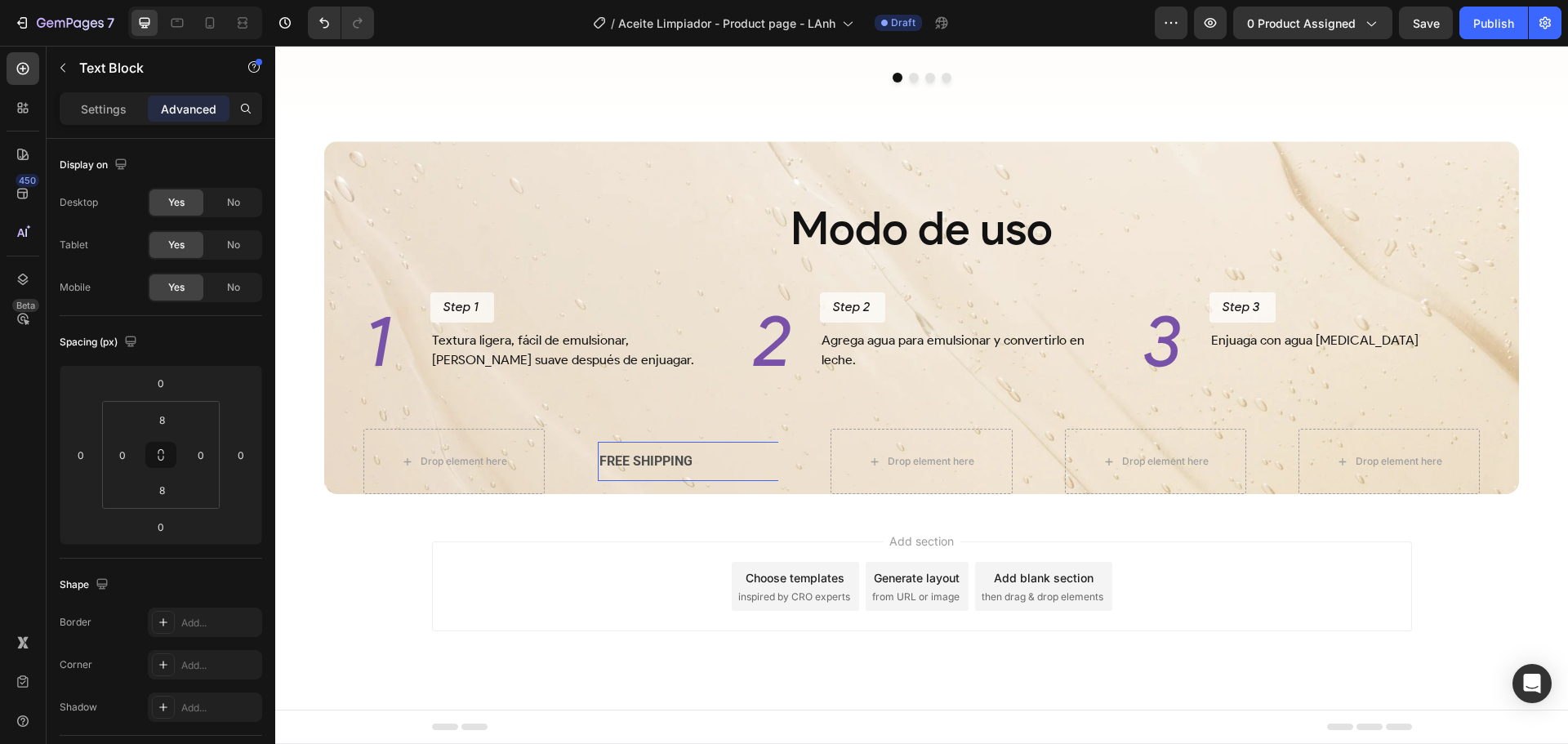
click at [707, 460] on p "FREE SHIPPING" at bounding box center [839, 461] width 480 height 23
click at [702, 460] on div "Rich Text Editor. Editing area: main" at bounding box center [839, 461] width 484 height 27
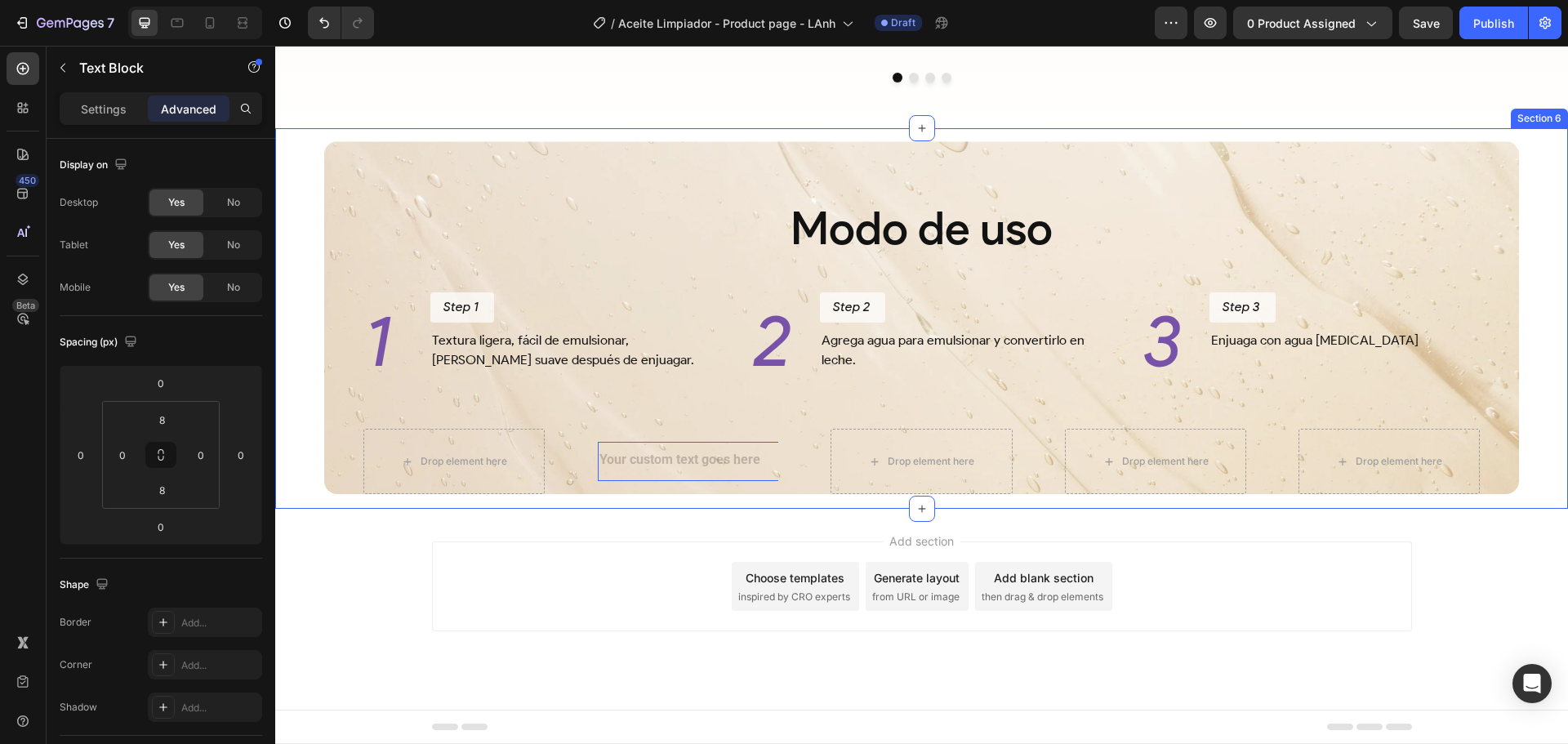
click at [687, 507] on div "Modo de uso Heading 1 Heading Step 1 Button Textura ligera, fácil de emulsionar…" at bounding box center [921, 318] width 1293 height 381
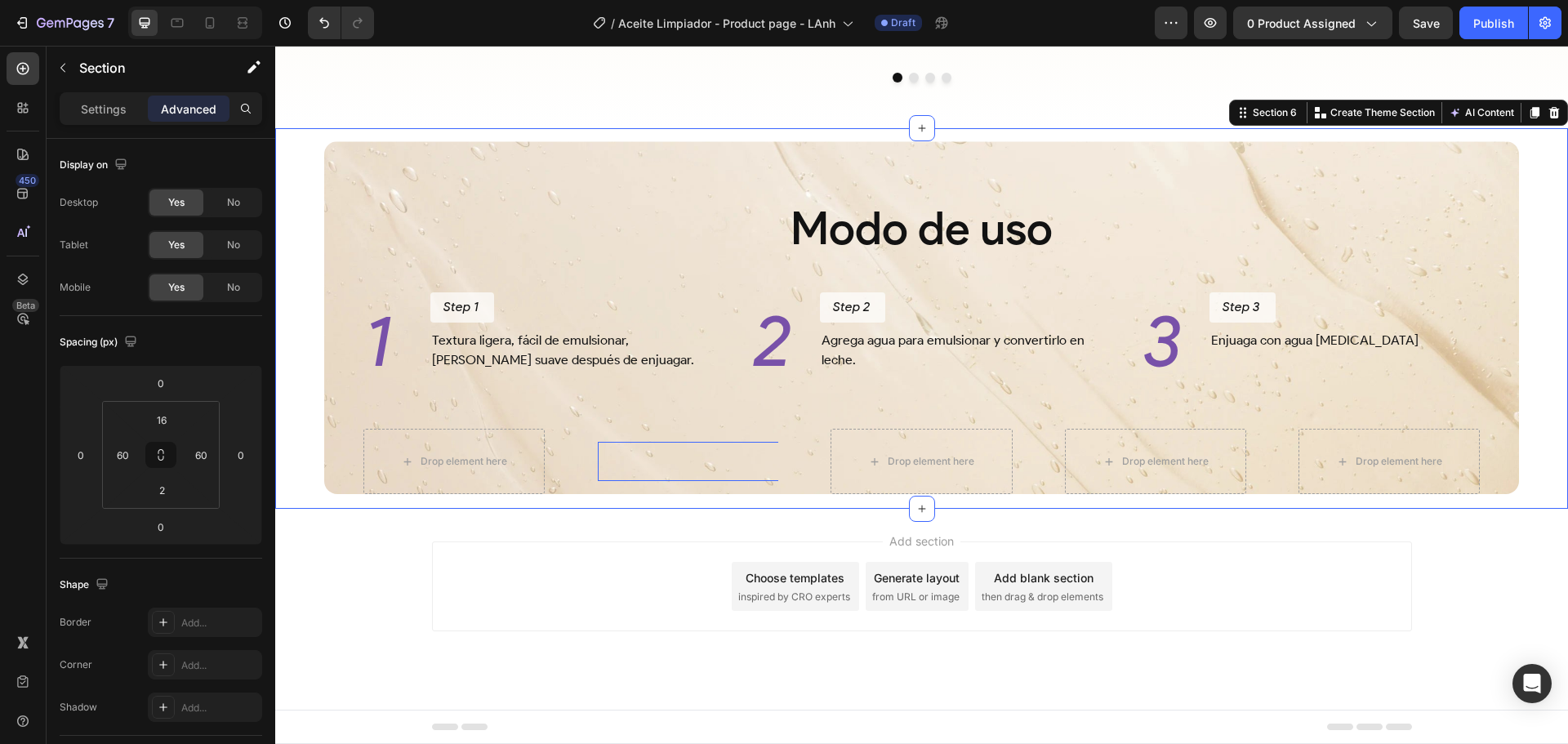
click at [695, 462] on p "Rich Text Editor. Editing area: main" at bounding box center [839, 461] width 480 height 23
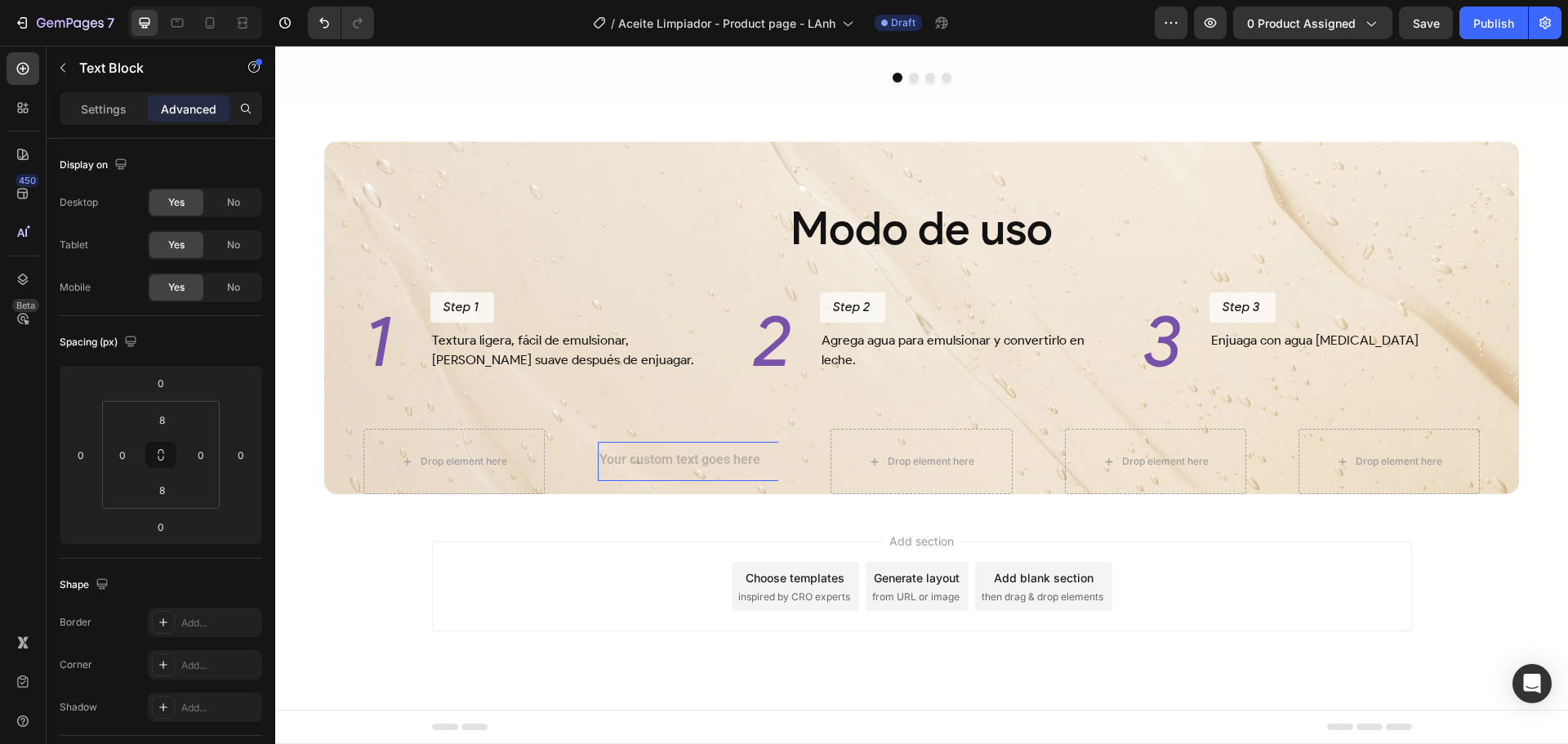
click at [645, 460] on div "Rich Text Editor. Editing area: main" at bounding box center [839, 461] width 484 height 27
click at [646, 459] on div "Rich Text Editor. Editing area: main" at bounding box center [839, 461] width 484 height 27
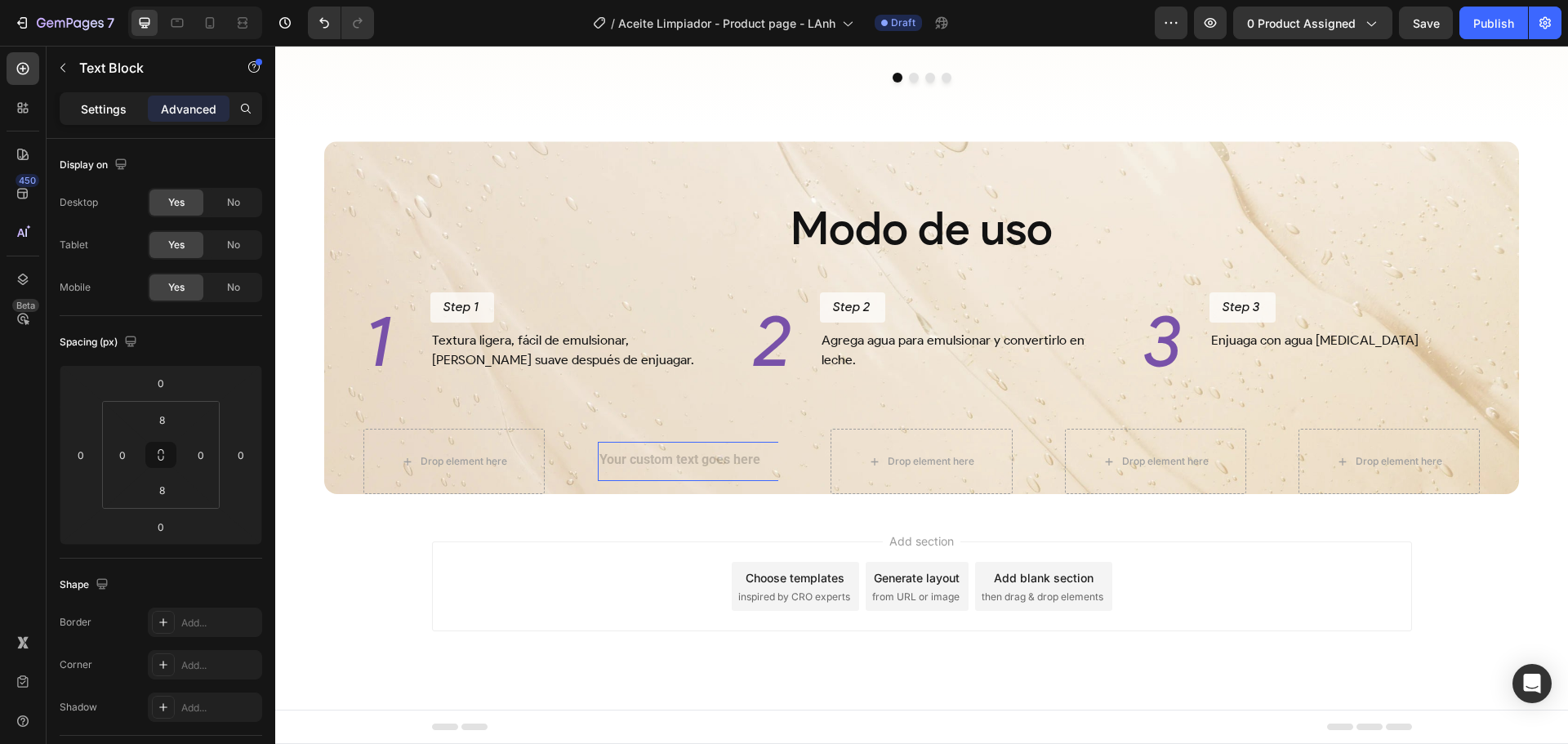
click at [76, 101] on div "Settings" at bounding box center [104, 109] width 82 height 26
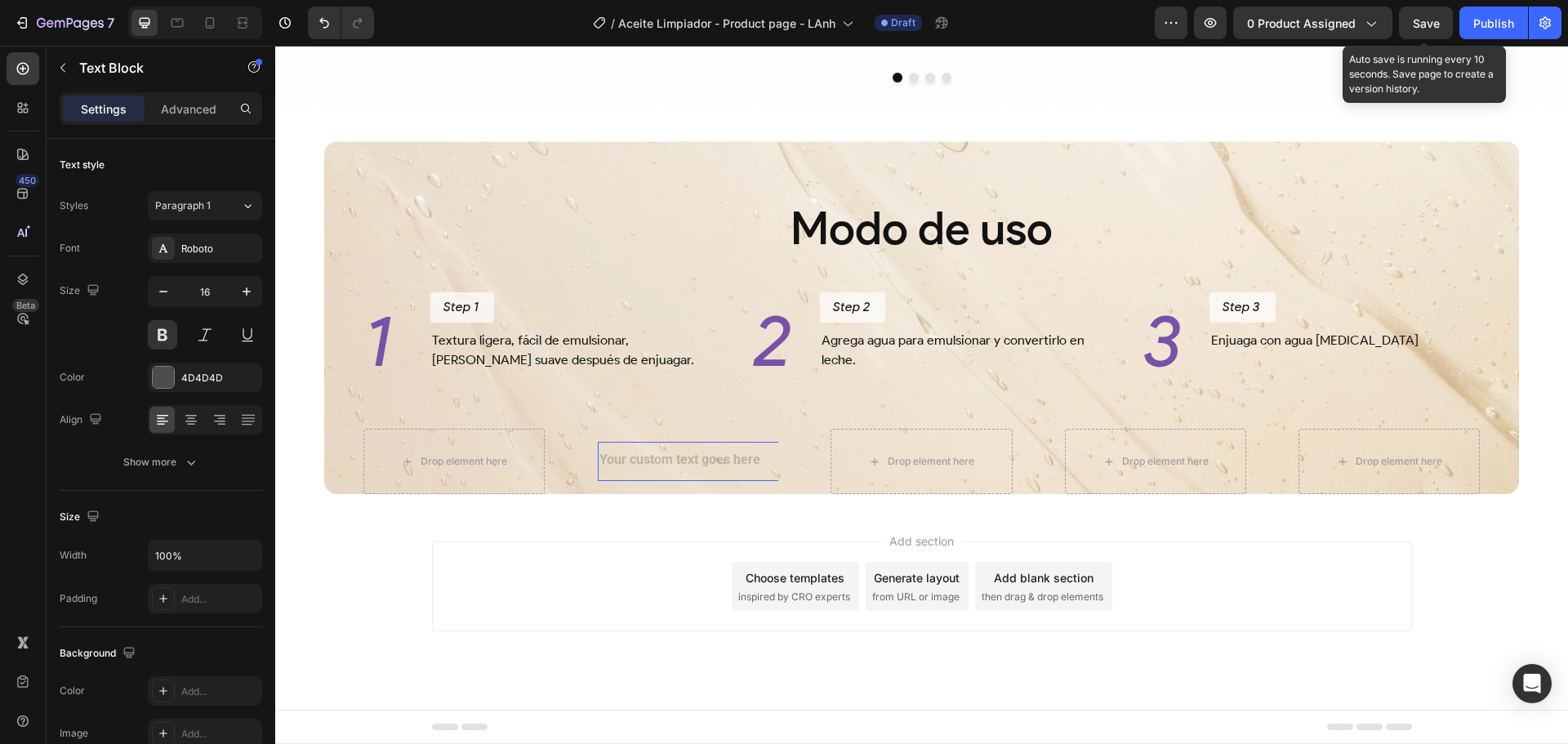
click at [1432, 23] on span "Save" at bounding box center [1426, 23] width 27 height 14
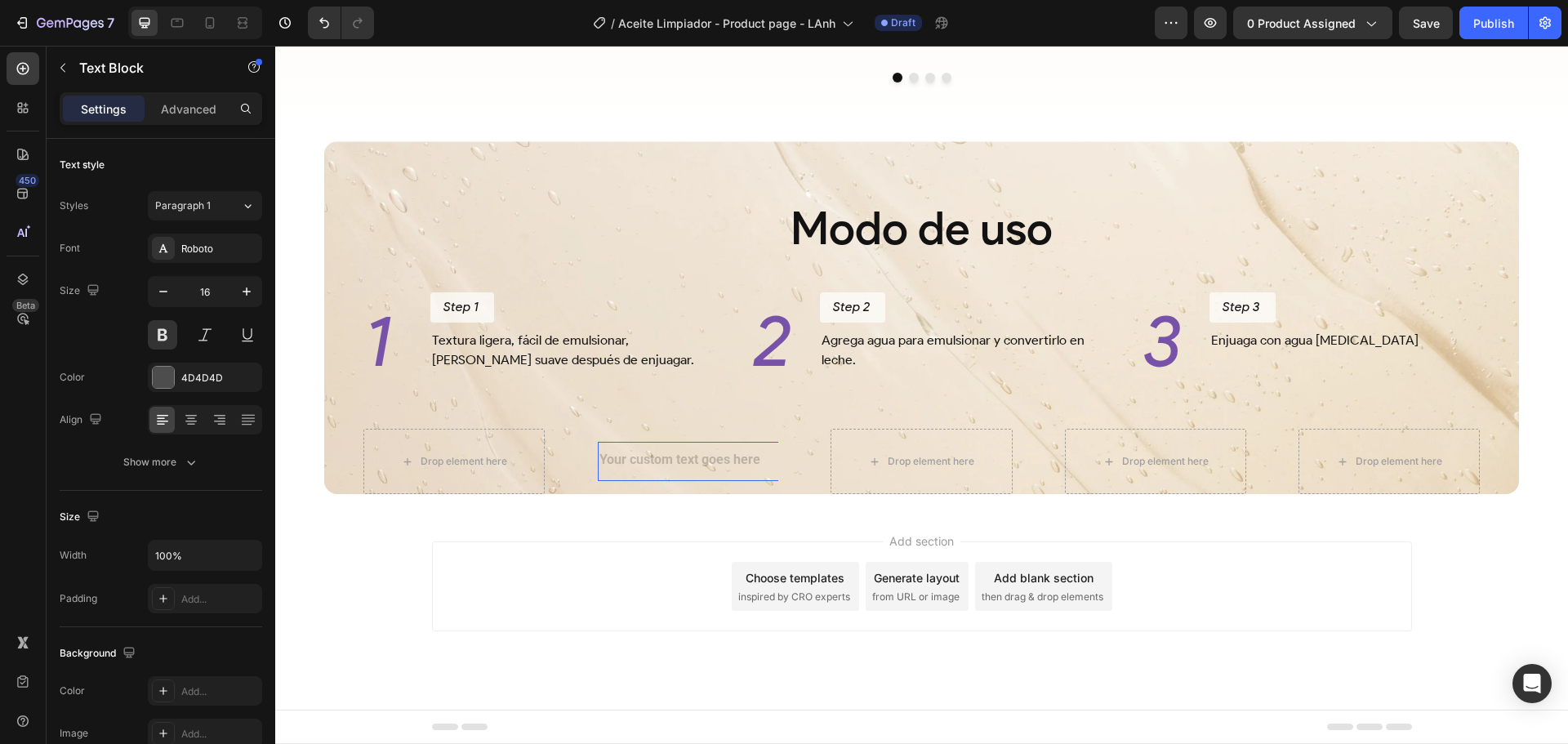
click at [675, 454] on div "Rich Text Editor. Editing area: main" at bounding box center [839, 461] width 484 height 27
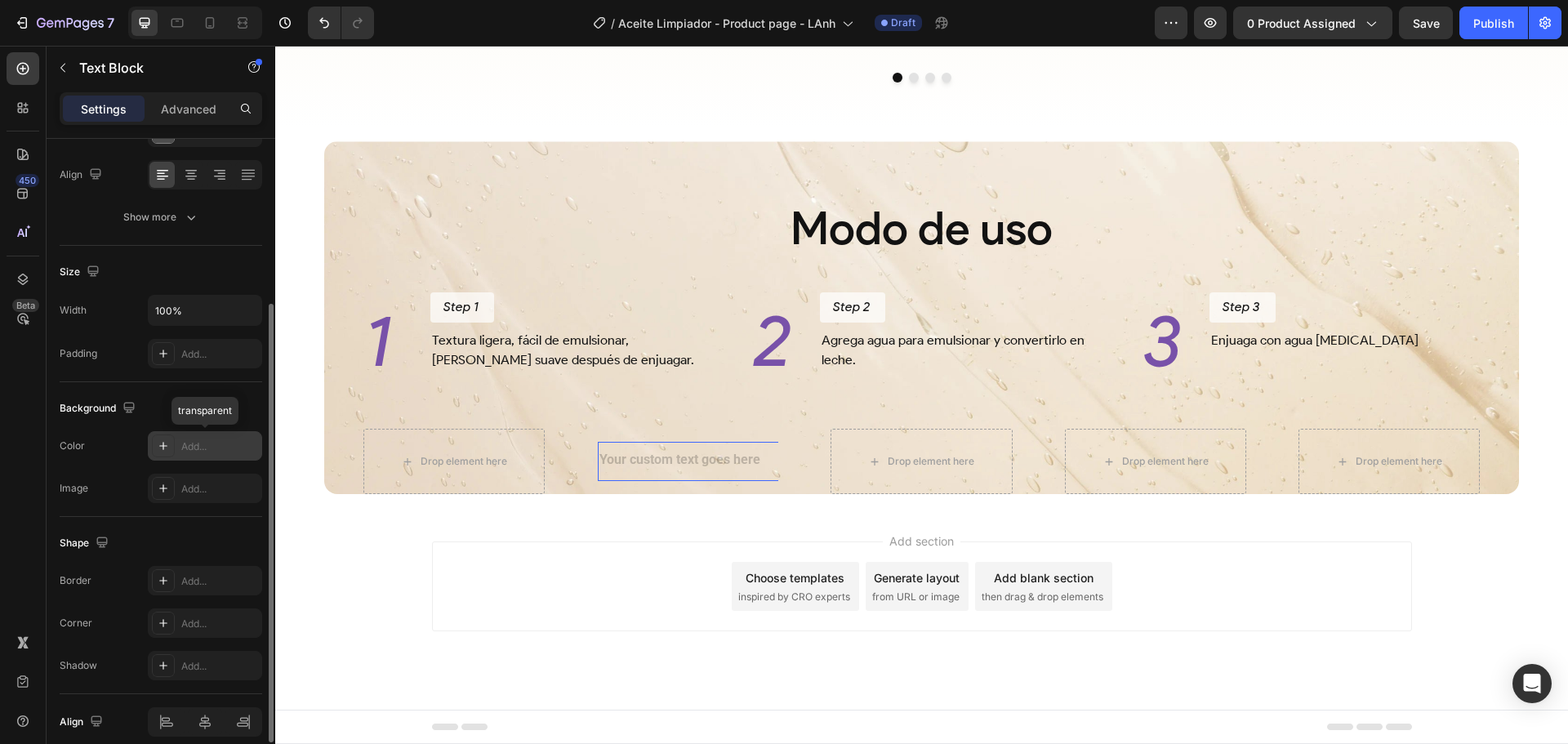
scroll to position [316, 0]
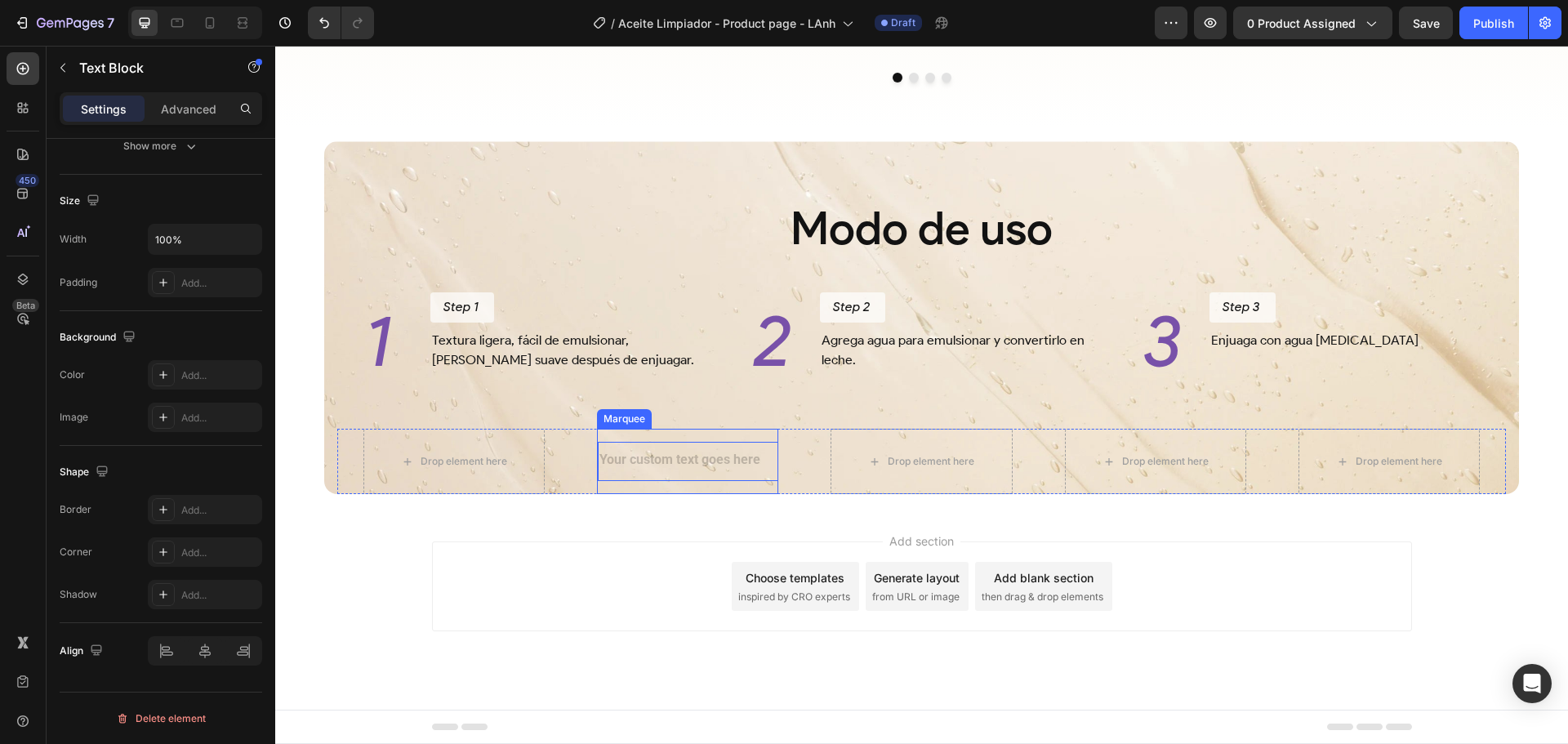
click at [709, 431] on div "Text Block 0 Image Row 30 DAYS MONEY BACK GUARANTEE Text Block LIMITED TIME 50%…" at bounding box center [688, 461] width 182 height 66
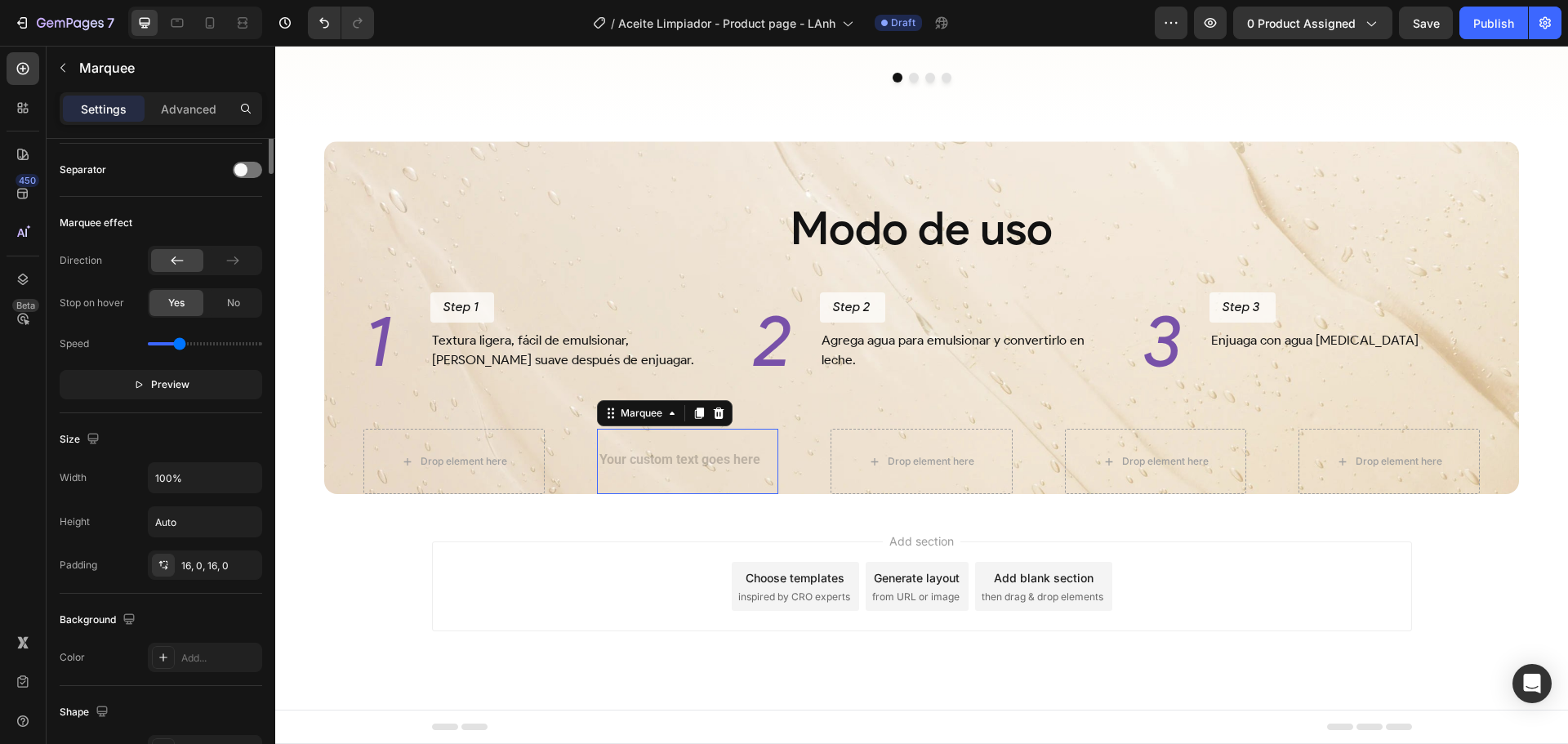
scroll to position [0, 0]
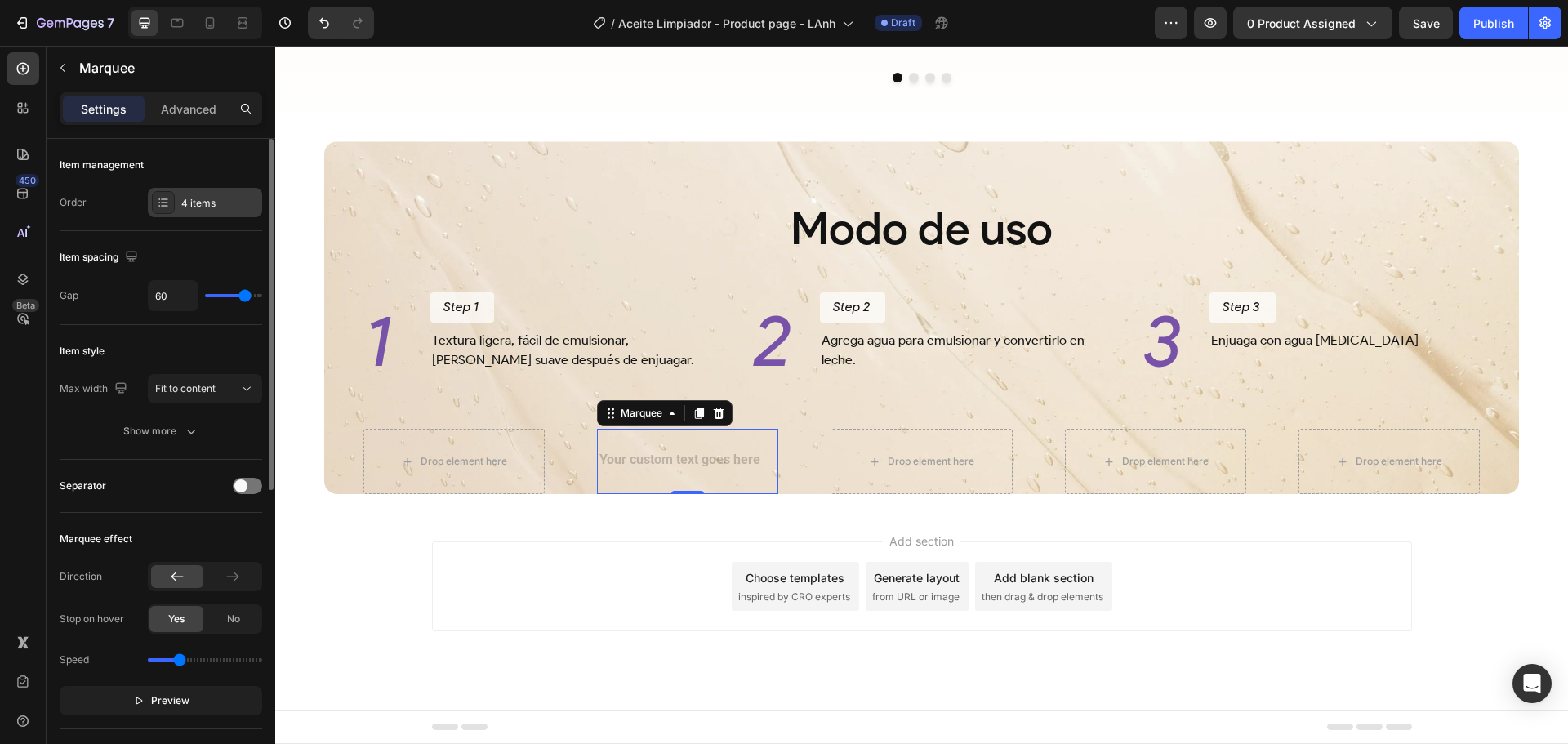
click at [158, 202] on icon at bounding box center [163, 202] width 13 height 13
click at [173, 301] on input "60" at bounding box center [173, 296] width 49 height 30
type input "16"
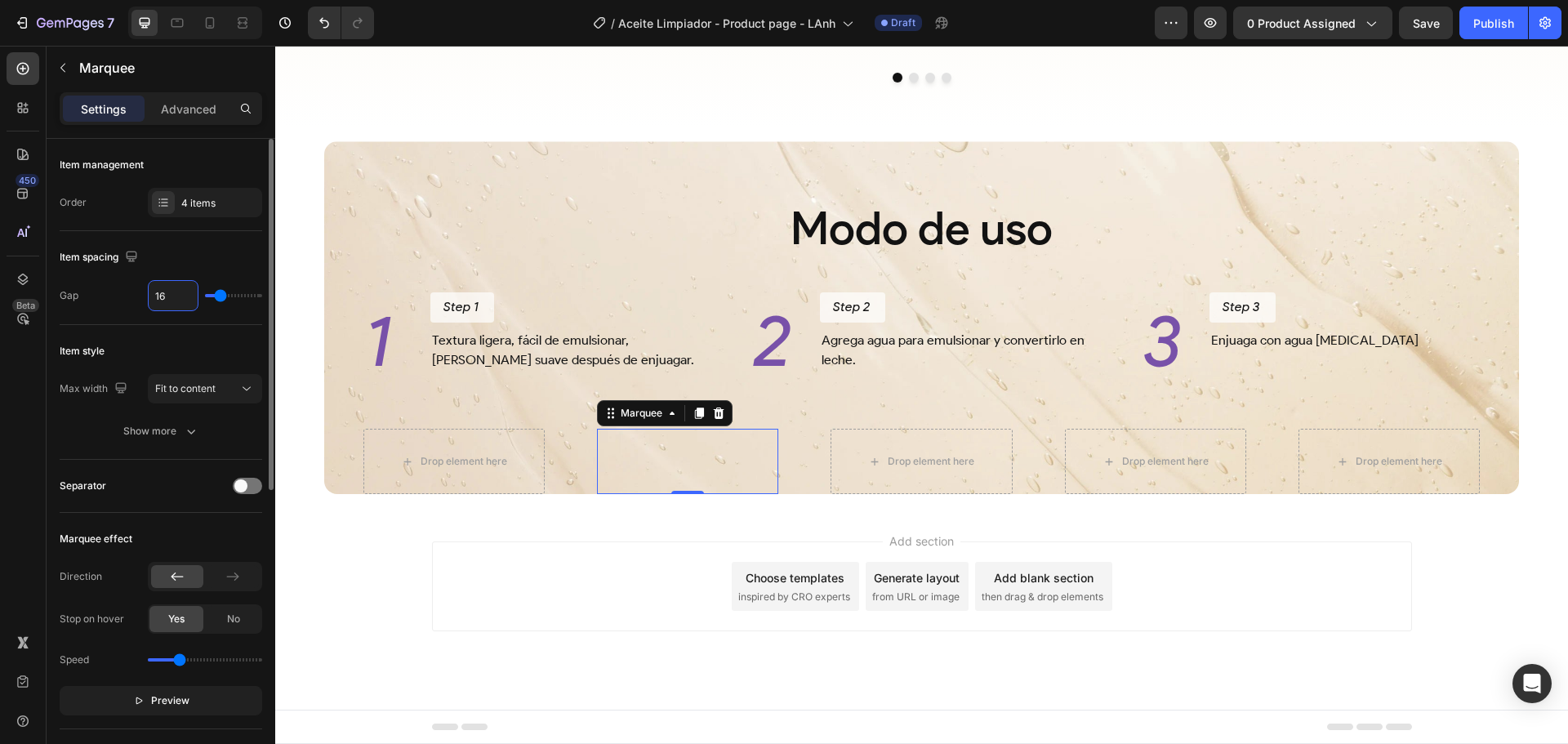
click at [202, 327] on div "Item style Max width Fit to content Show more" at bounding box center [160, 392] width 202 height 135
click at [159, 201] on icon at bounding box center [163, 202] width 13 height 13
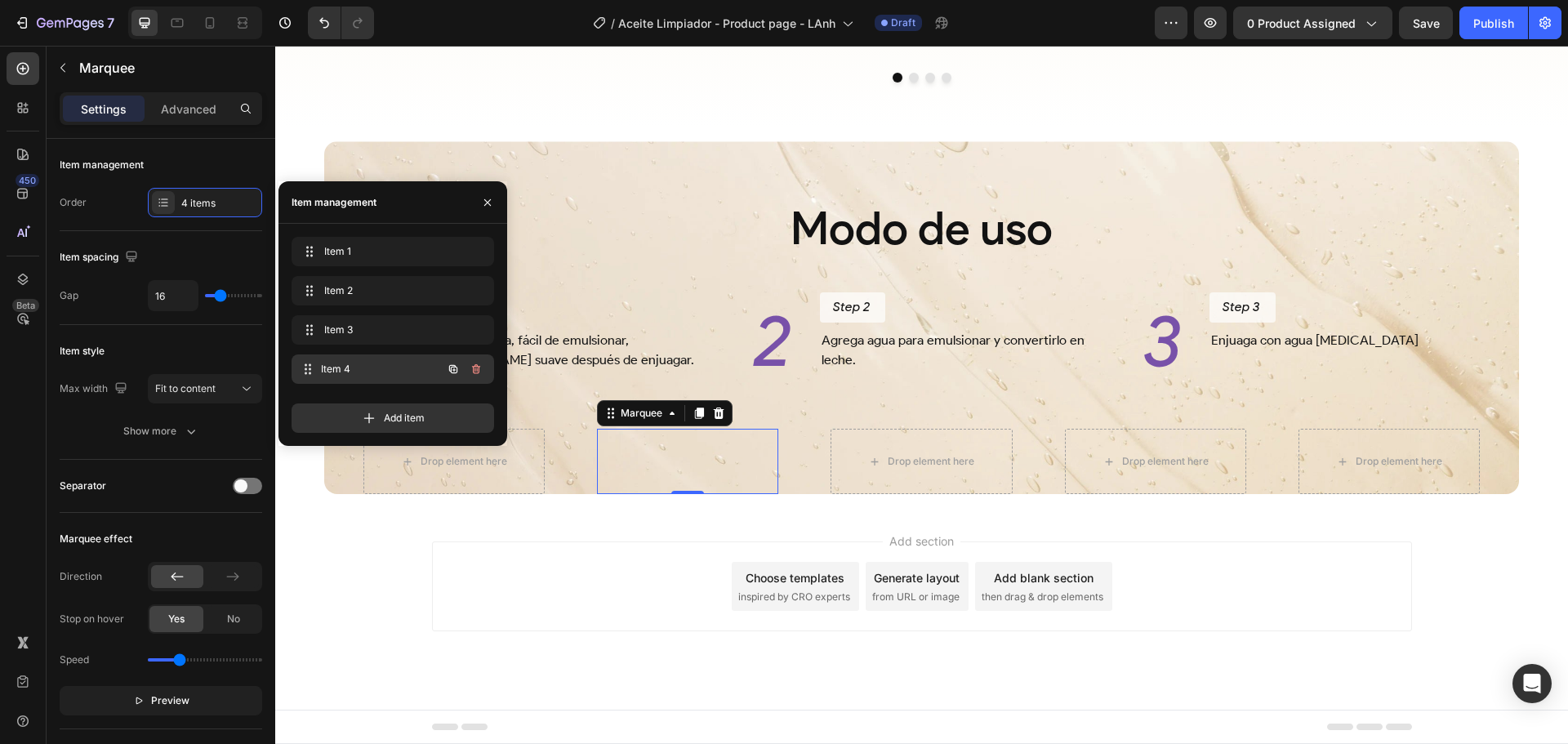
click at [411, 363] on span "Item 4" at bounding box center [382, 369] width 121 height 15
click at [402, 334] on span "Item 3" at bounding box center [370, 330] width 92 height 15
click at [388, 288] on span "Item 2" at bounding box center [382, 291] width 121 height 15
click at [382, 245] on span "Item 1" at bounding box center [382, 251] width 121 height 15
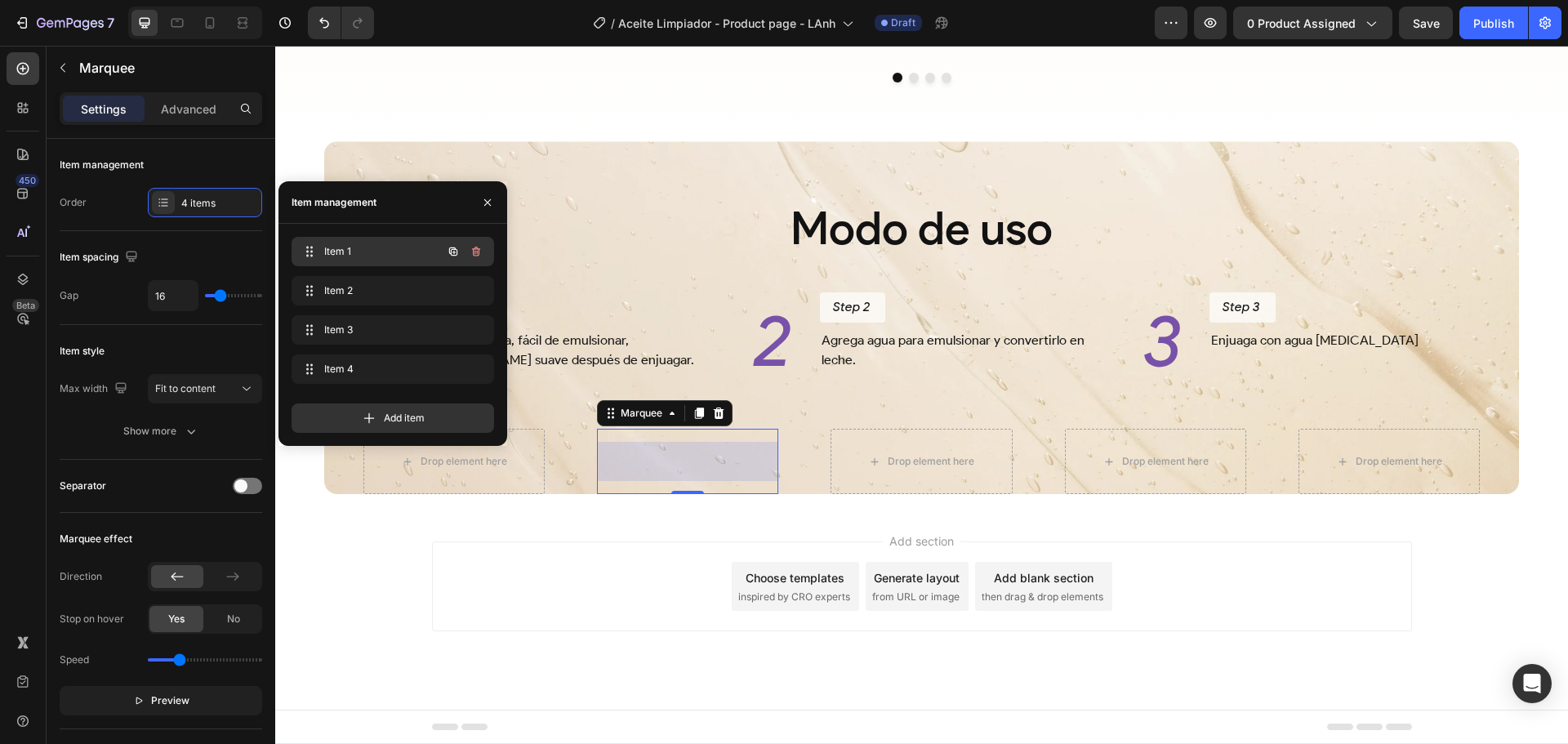
scroll to position [0, 0]
click at [474, 246] on icon "button" at bounding box center [476, 251] width 13 height 13
click at [475, 247] on div "Delete" at bounding box center [465, 251] width 30 height 15
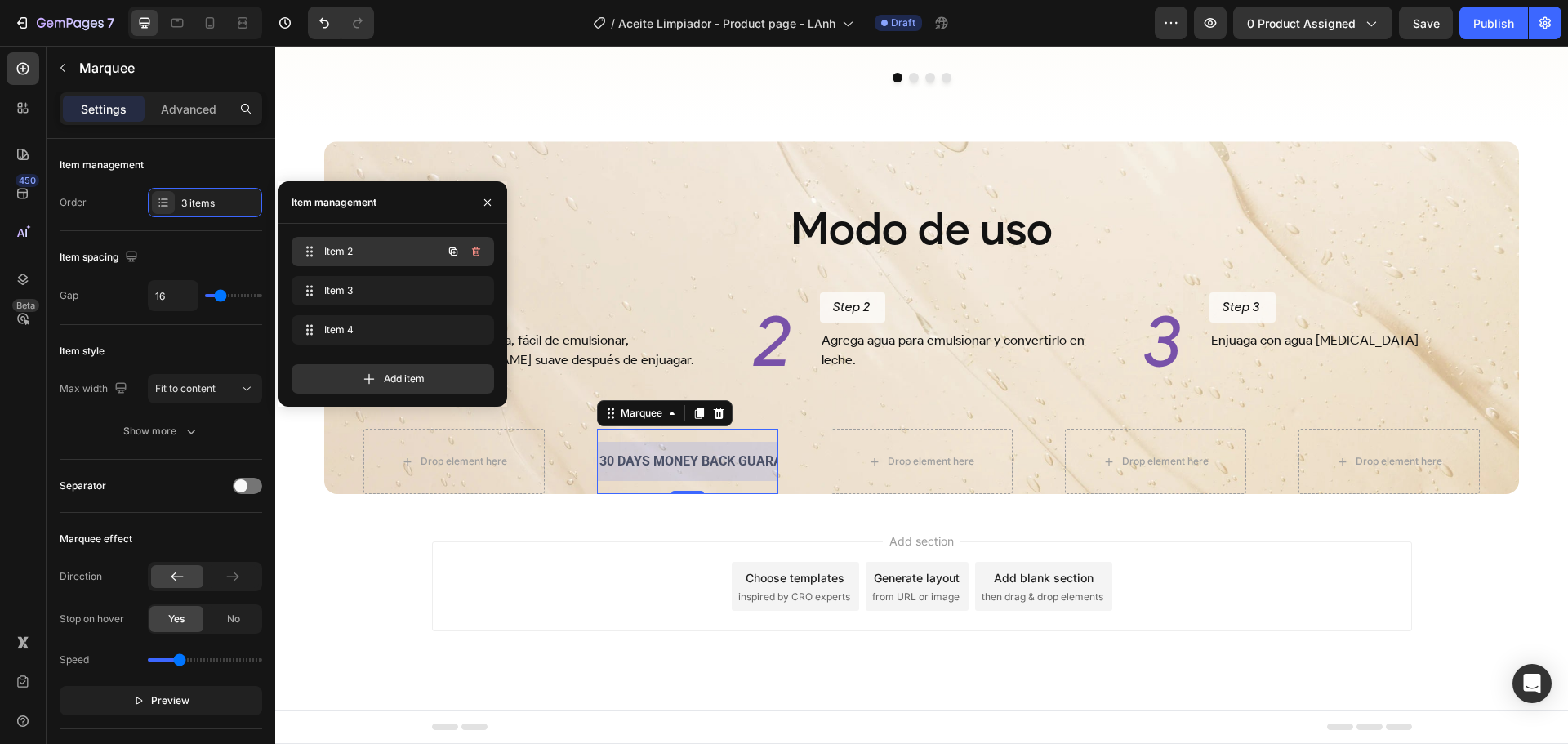
click at [405, 250] on span "Item 2" at bounding box center [370, 251] width 92 height 15
click at [471, 249] on icon "button" at bounding box center [476, 251] width 13 height 13
click at [471, 249] on div "Delete" at bounding box center [465, 251] width 30 height 15
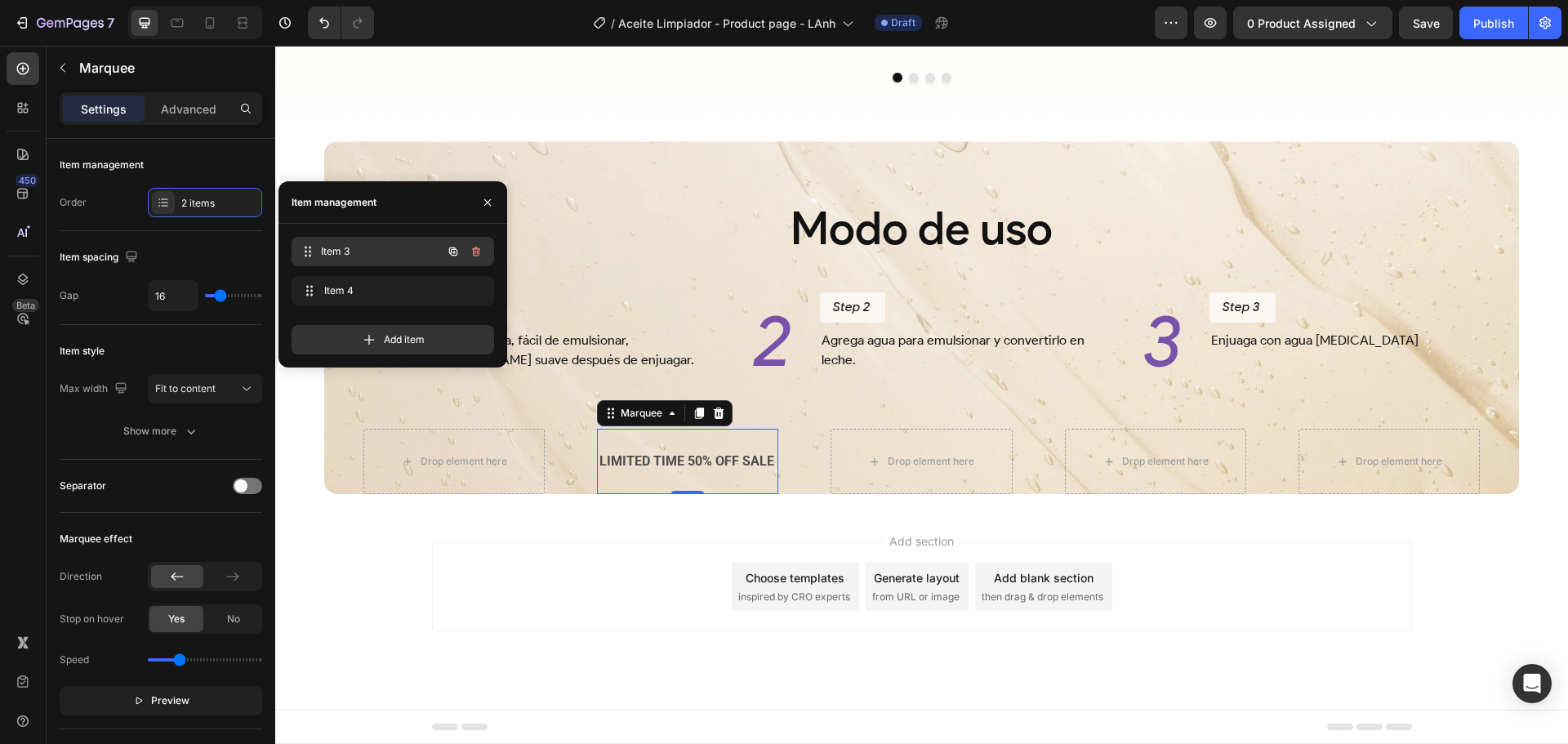
click at [414, 250] on span "Item 3" at bounding box center [382, 251] width 121 height 15
click at [473, 249] on icon "button" at bounding box center [476, 251] width 8 height 10
click at [472, 249] on div "Delete" at bounding box center [465, 251] width 30 height 15
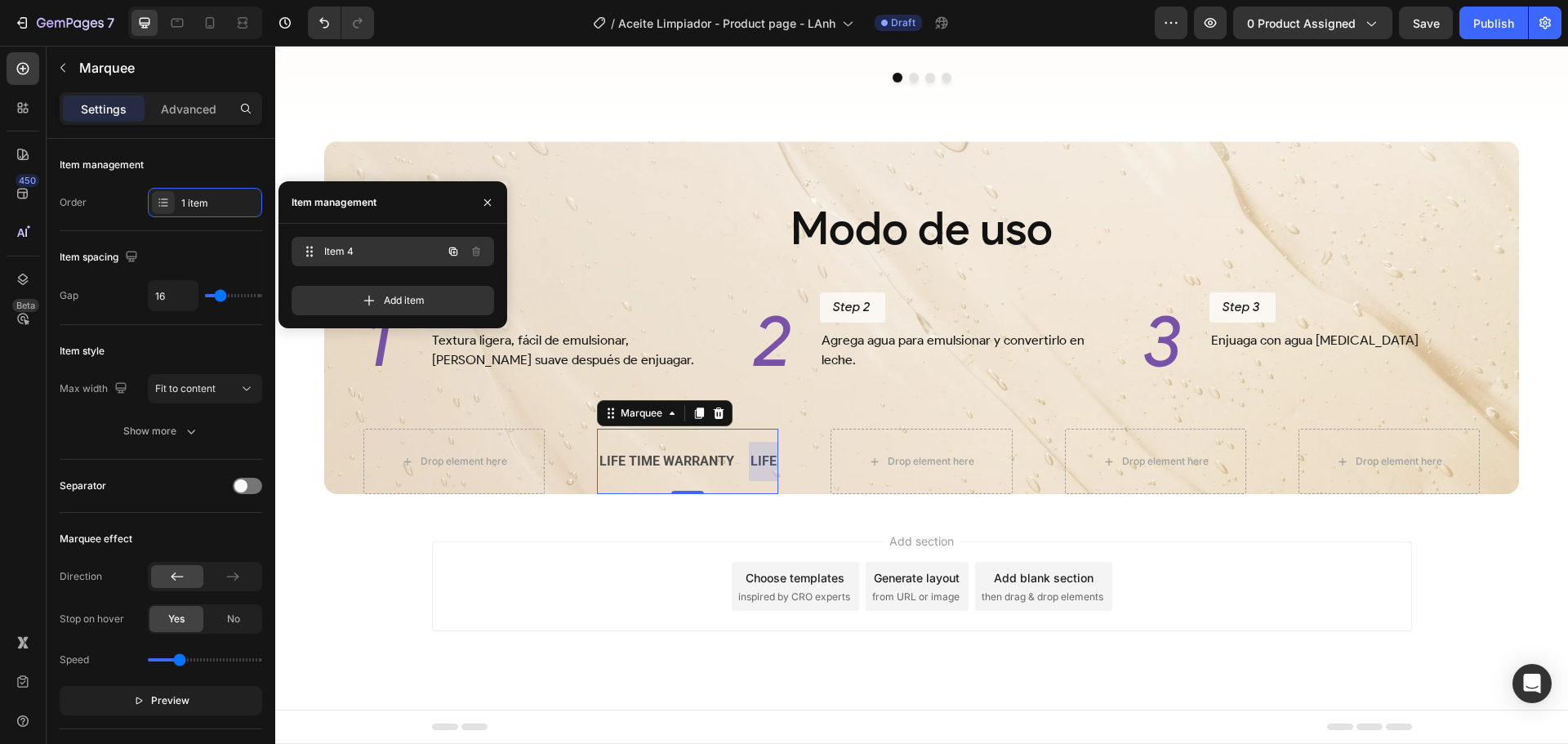
click at [389, 255] on span "Item 4" at bounding box center [370, 251] width 92 height 15
click at [336, 291] on div "Add item" at bounding box center [392, 301] width 202 height 30
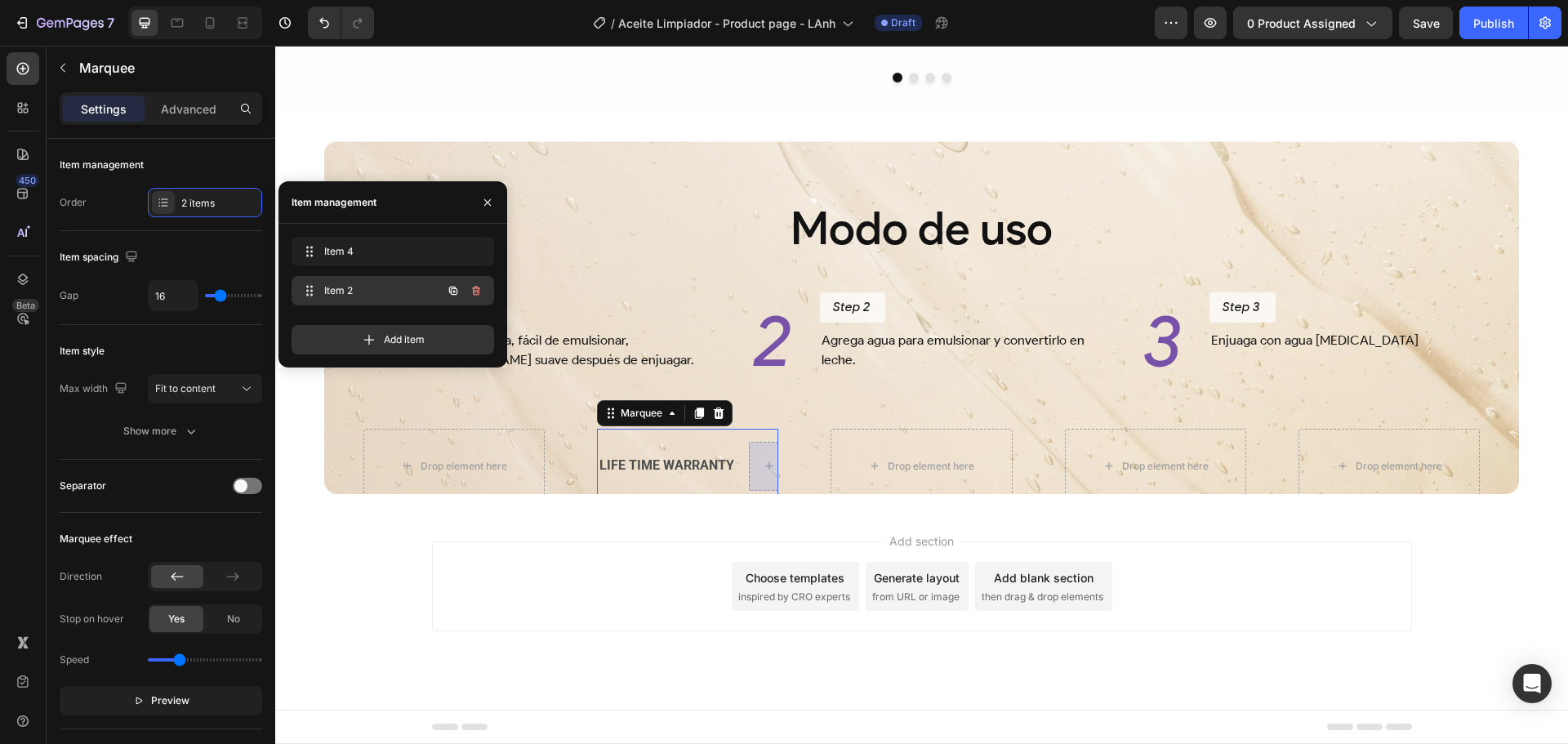
scroll to position [0, 128]
click at [473, 288] on icon "button" at bounding box center [476, 291] width 8 height 10
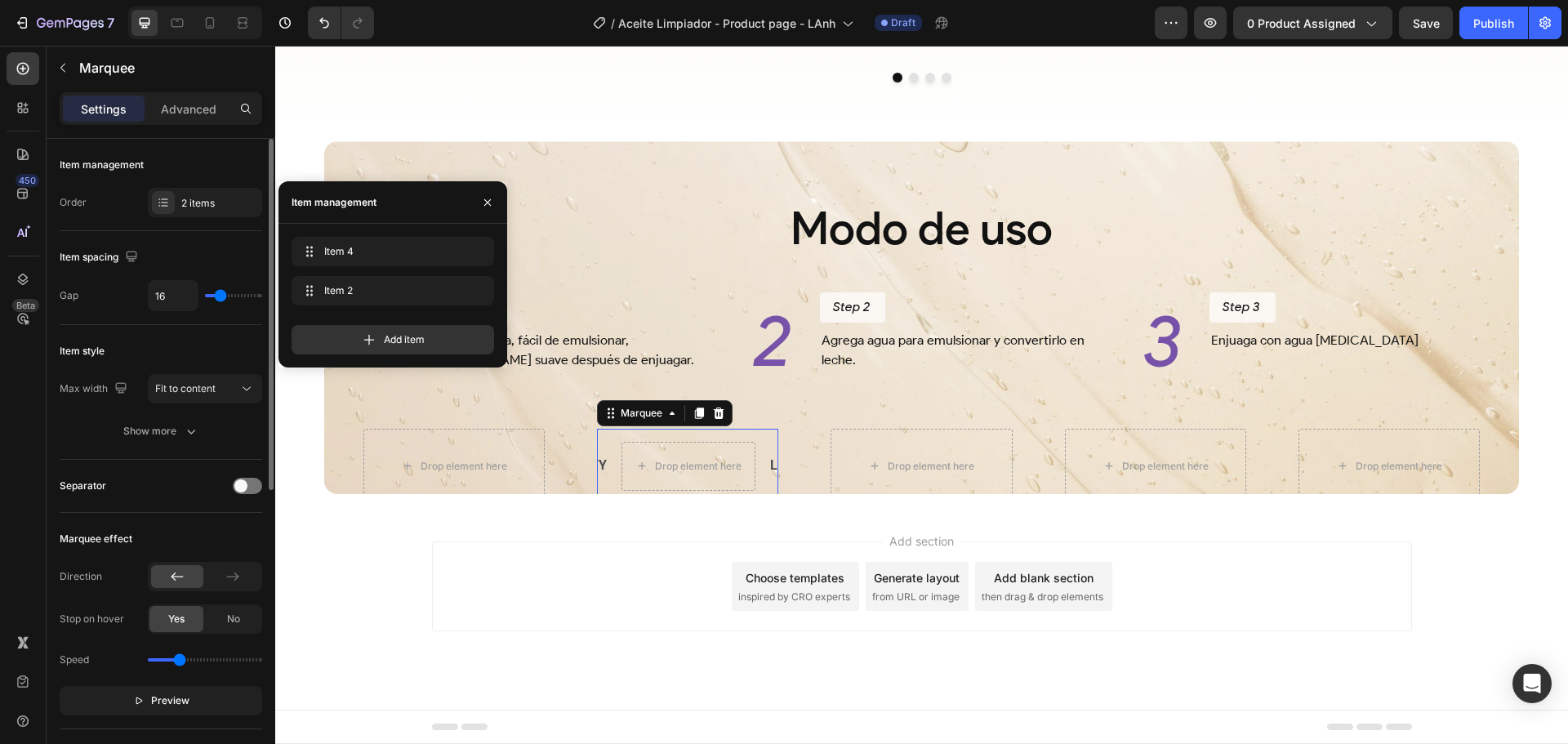
click at [195, 342] on div "Item style" at bounding box center [160, 351] width 202 height 26
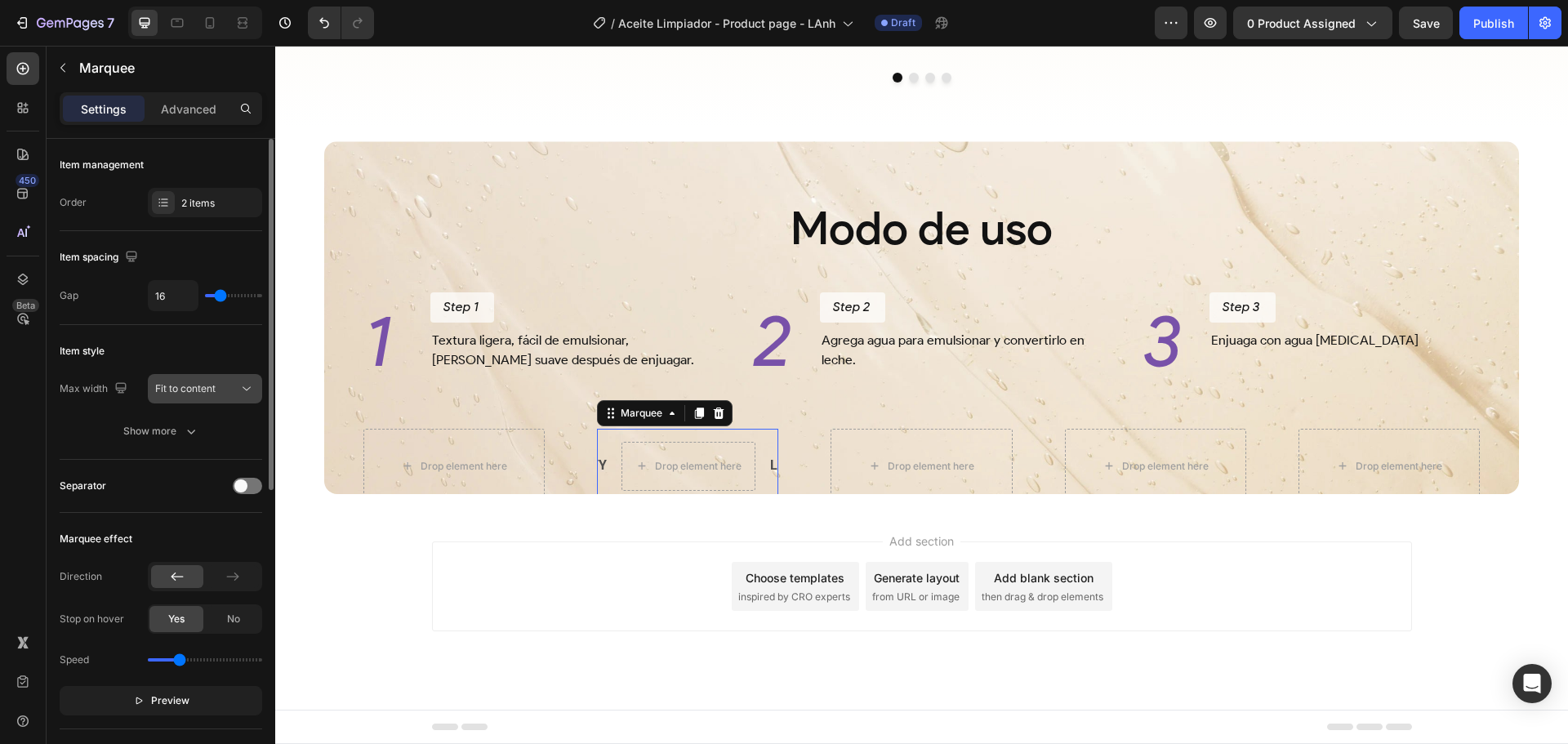
click at [222, 392] on div "Fit to content" at bounding box center [197, 388] width 83 height 15
click at [222, 343] on div "Item style" at bounding box center [160, 351] width 202 height 26
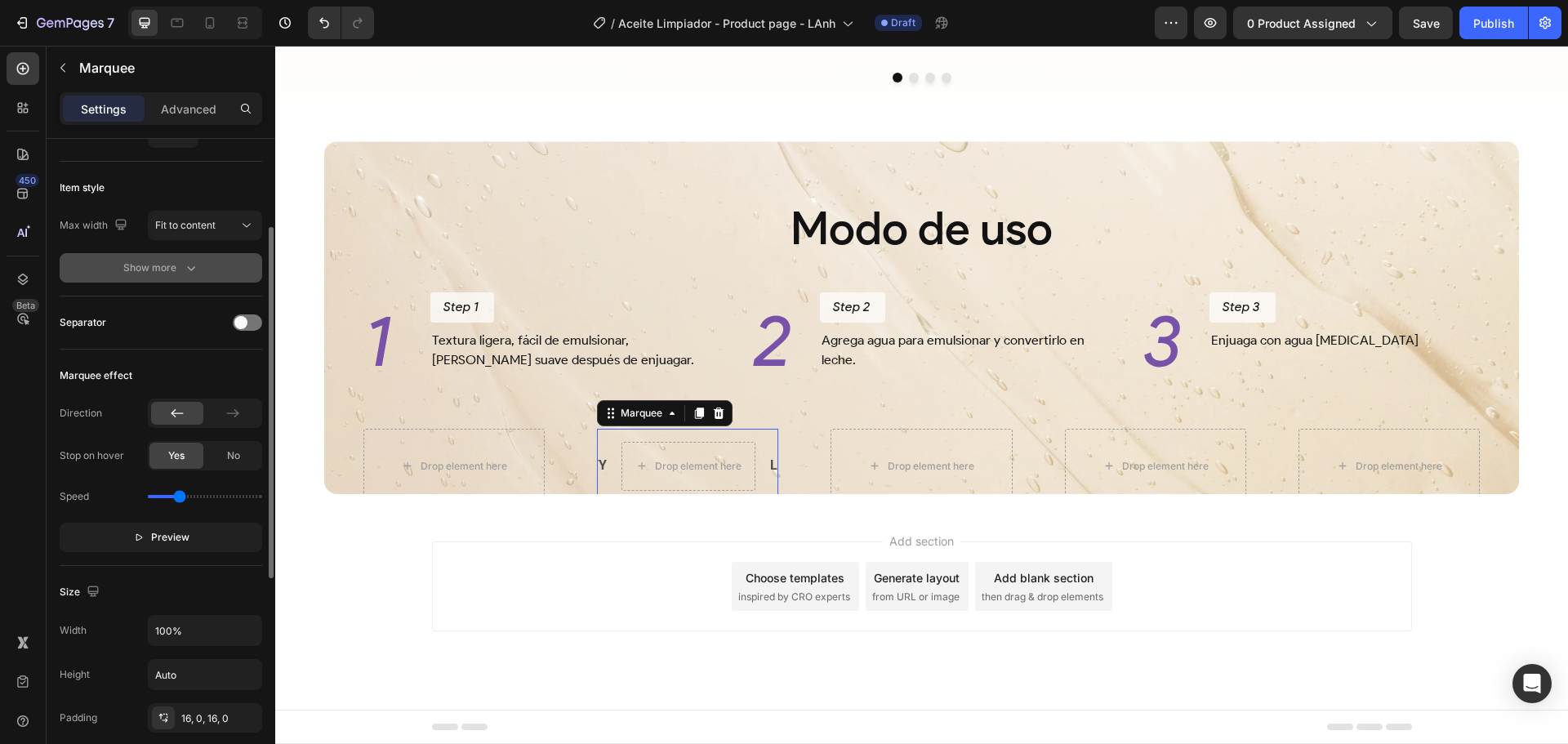
scroll to position [245, 0]
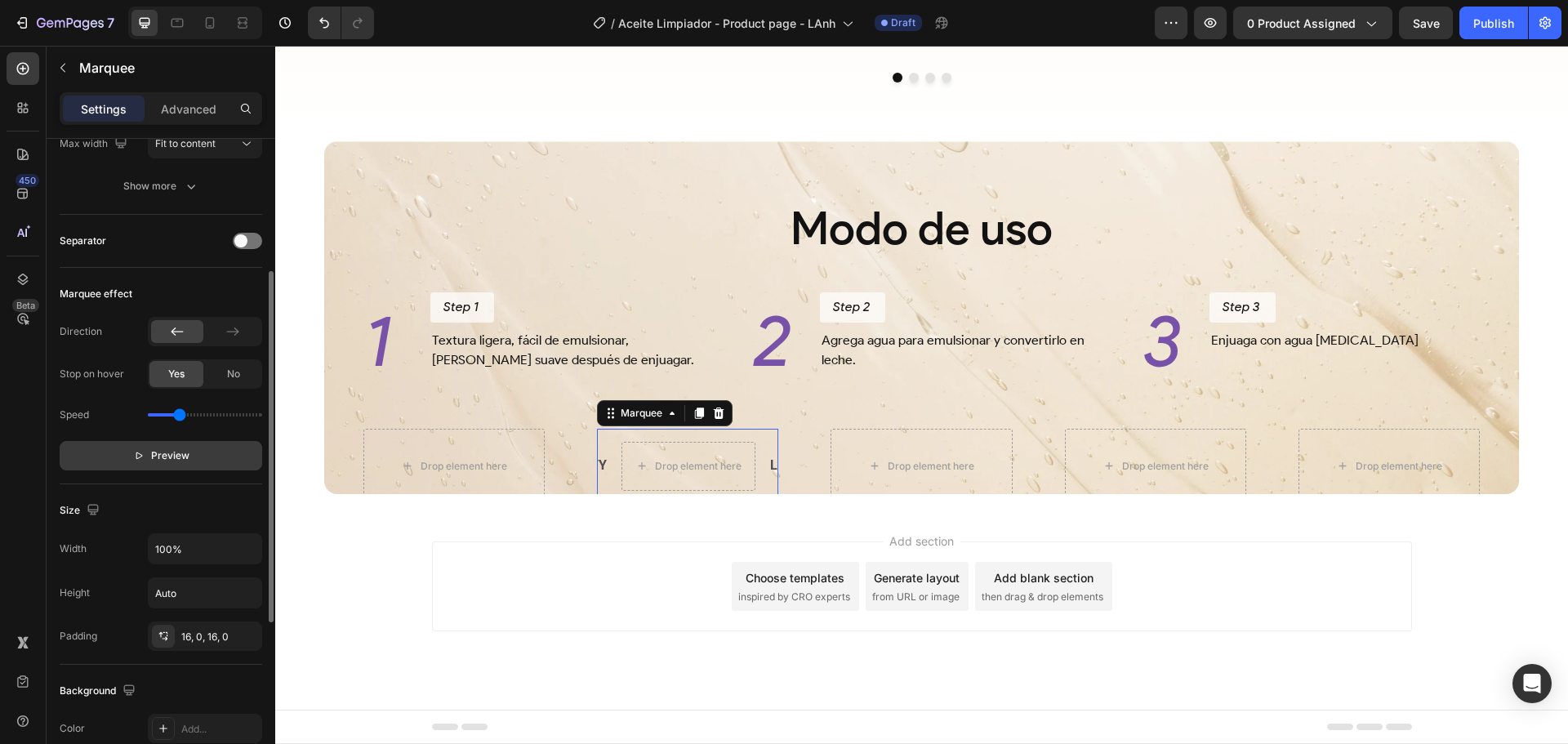
click at [192, 453] on button "Preview" at bounding box center [160, 455] width 202 height 30
click at [192, 453] on button "Pause" at bounding box center [160, 455] width 202 height 30
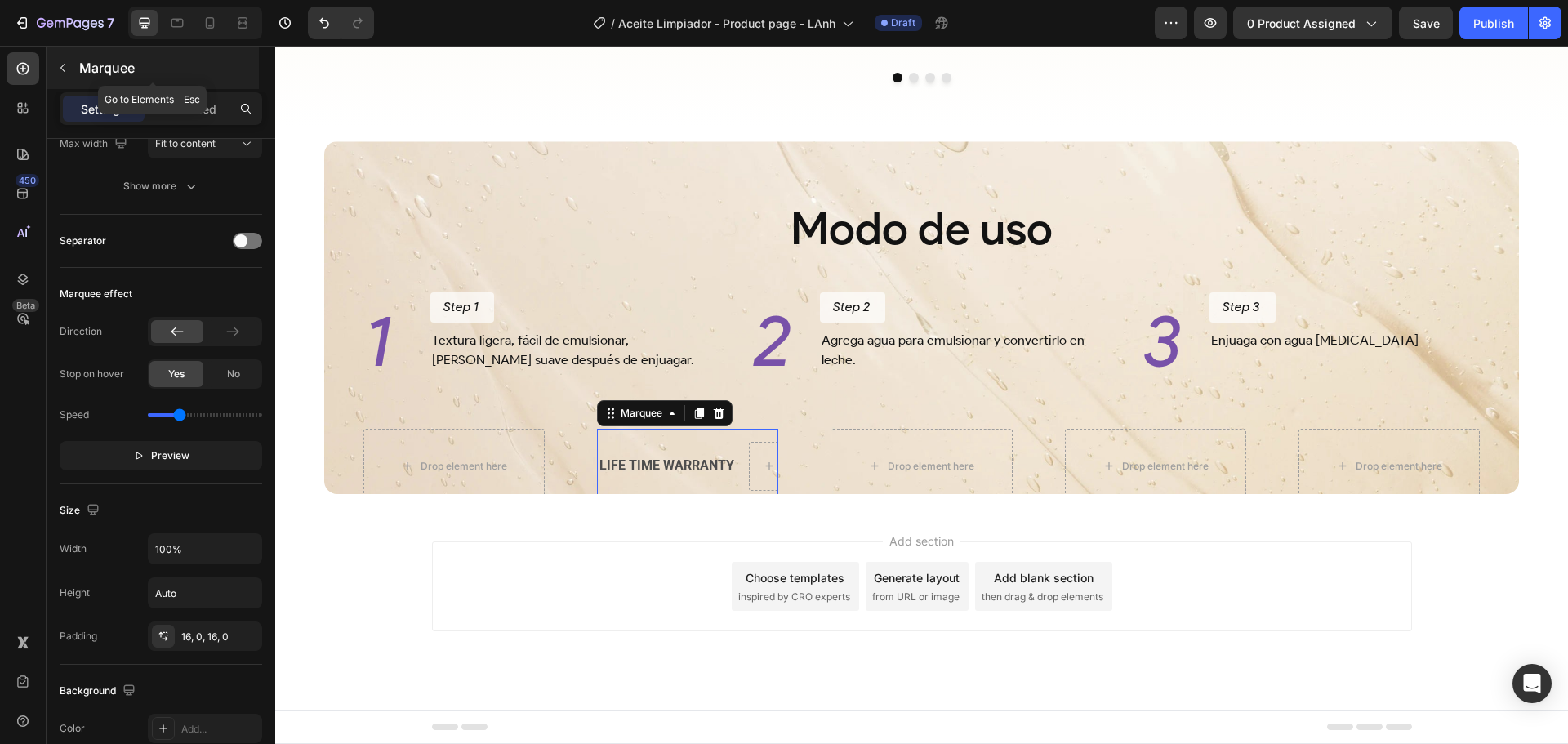
click at [80, 76] on p "Marquee" at bounding box center [167, 67] width 176 height 20
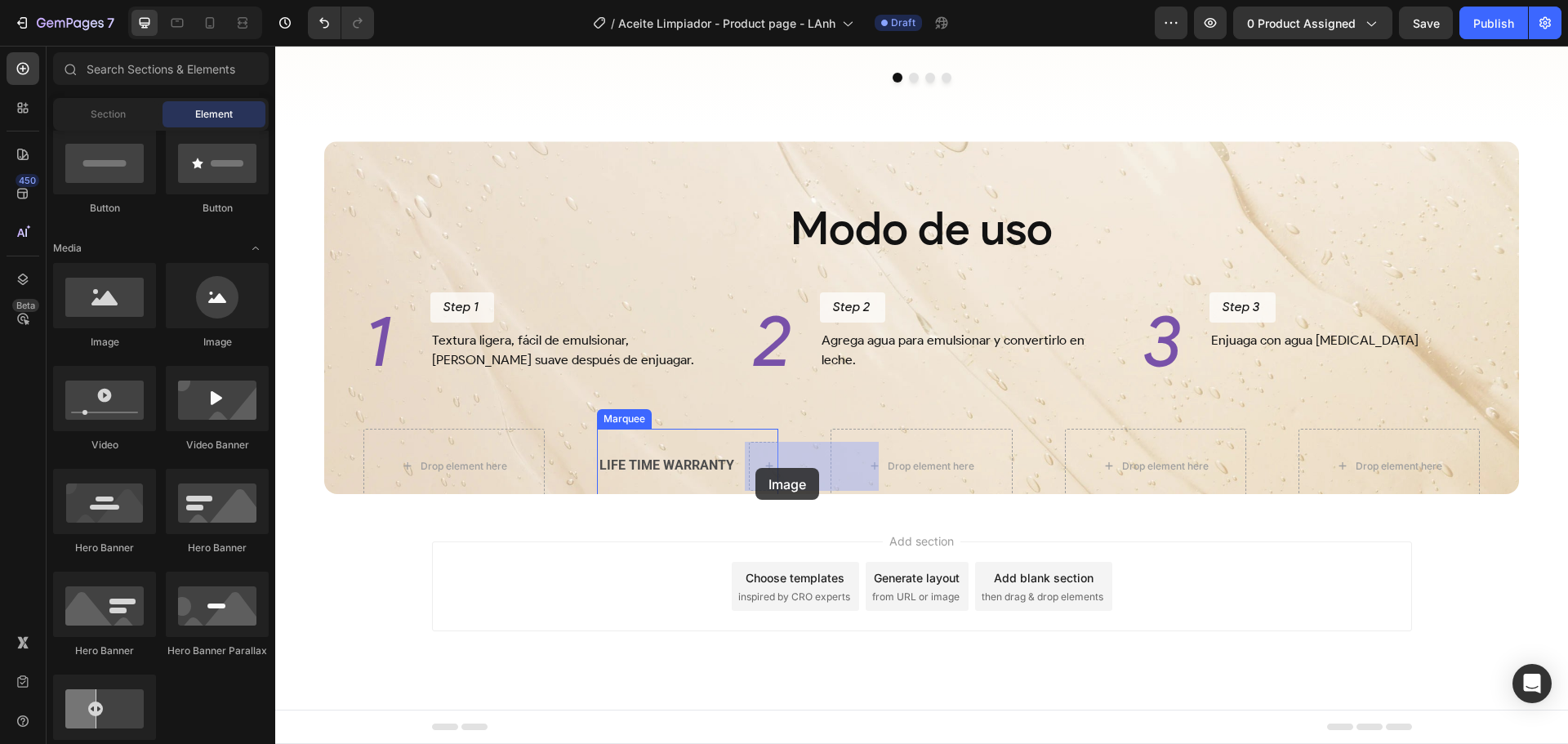
drag, startPoint x: 382, startPoint y: 347, endPoint x: 756, endPoint y: 467, distance: 392.8
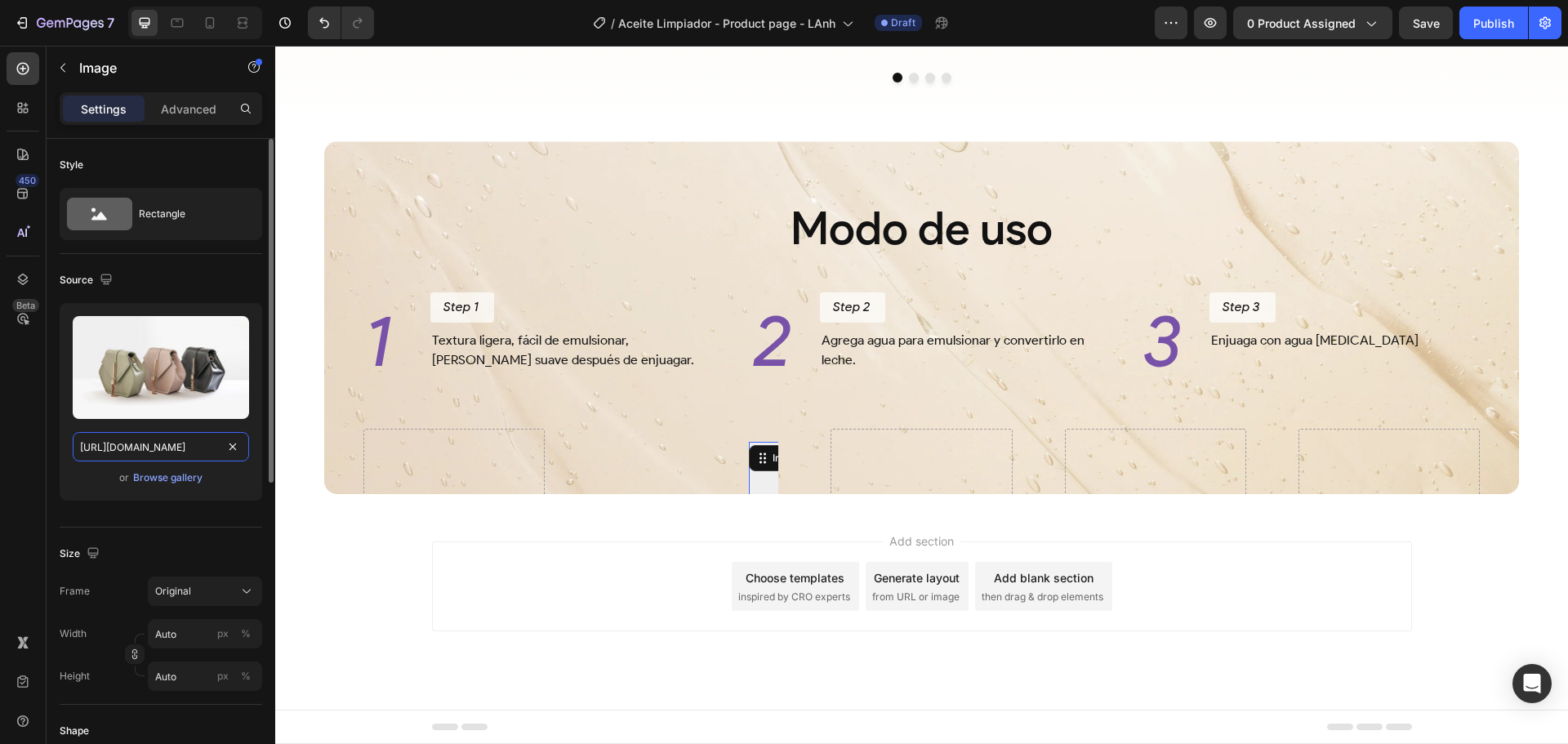
click at [155, 440] on input "https://cdn.shopify.com/s/files/1/2005/9307/files/image_demo.jpg" at bounding box center [160, 447] width 176 height 30
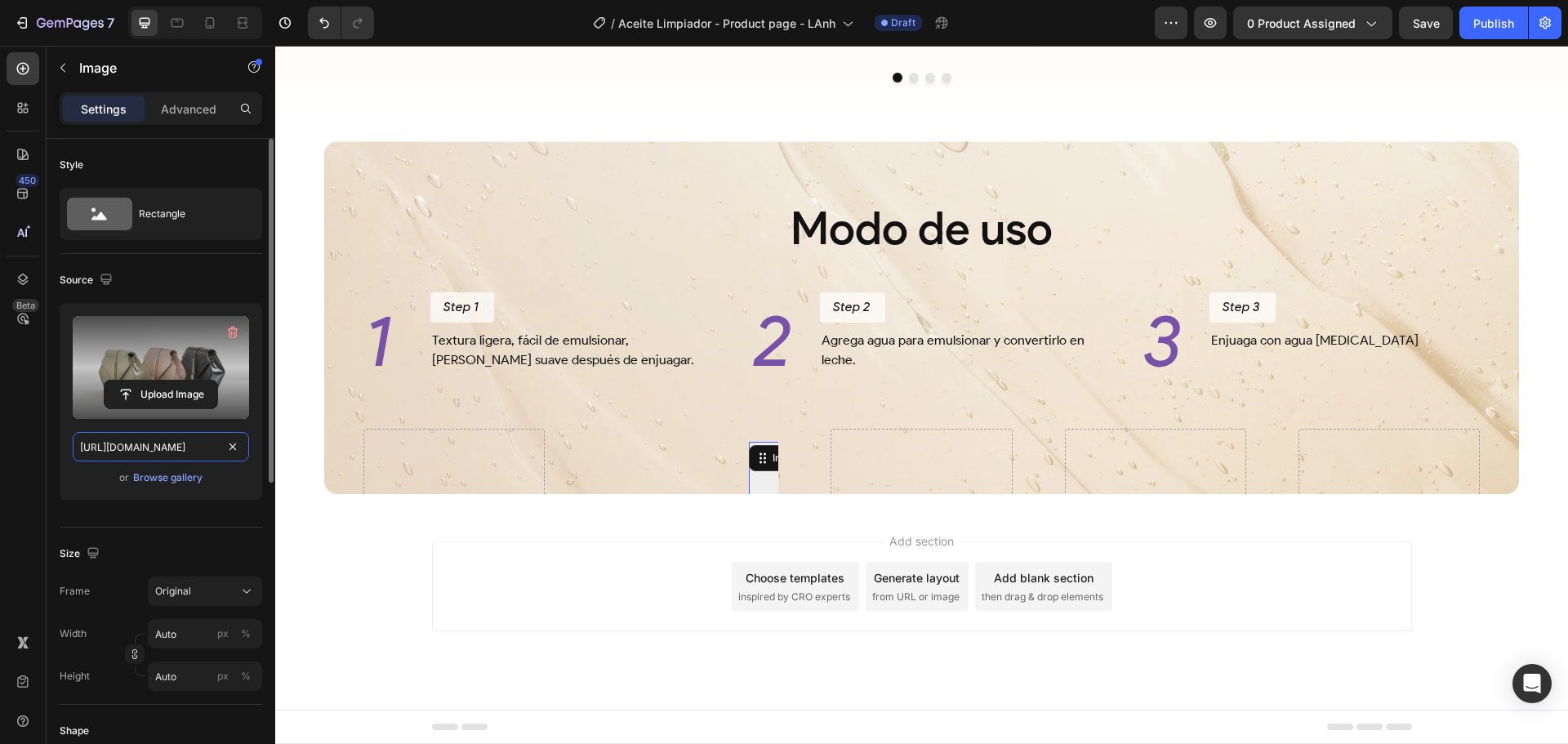
paste input "i.postimg.cc/gjx0mhwc/next-step.pn"
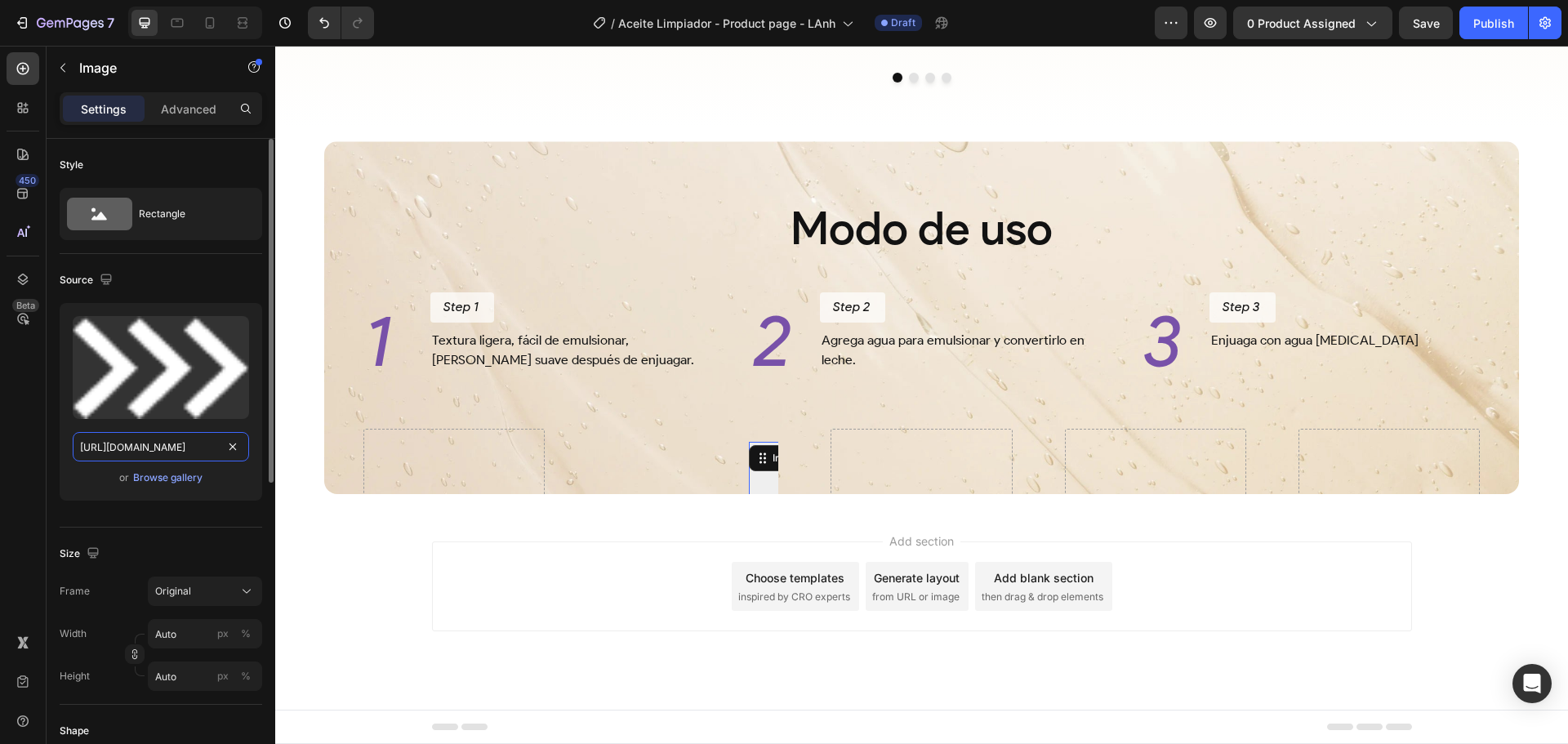
type input "https://i.postimg.cc/gjx0mhwc/next-step.png"
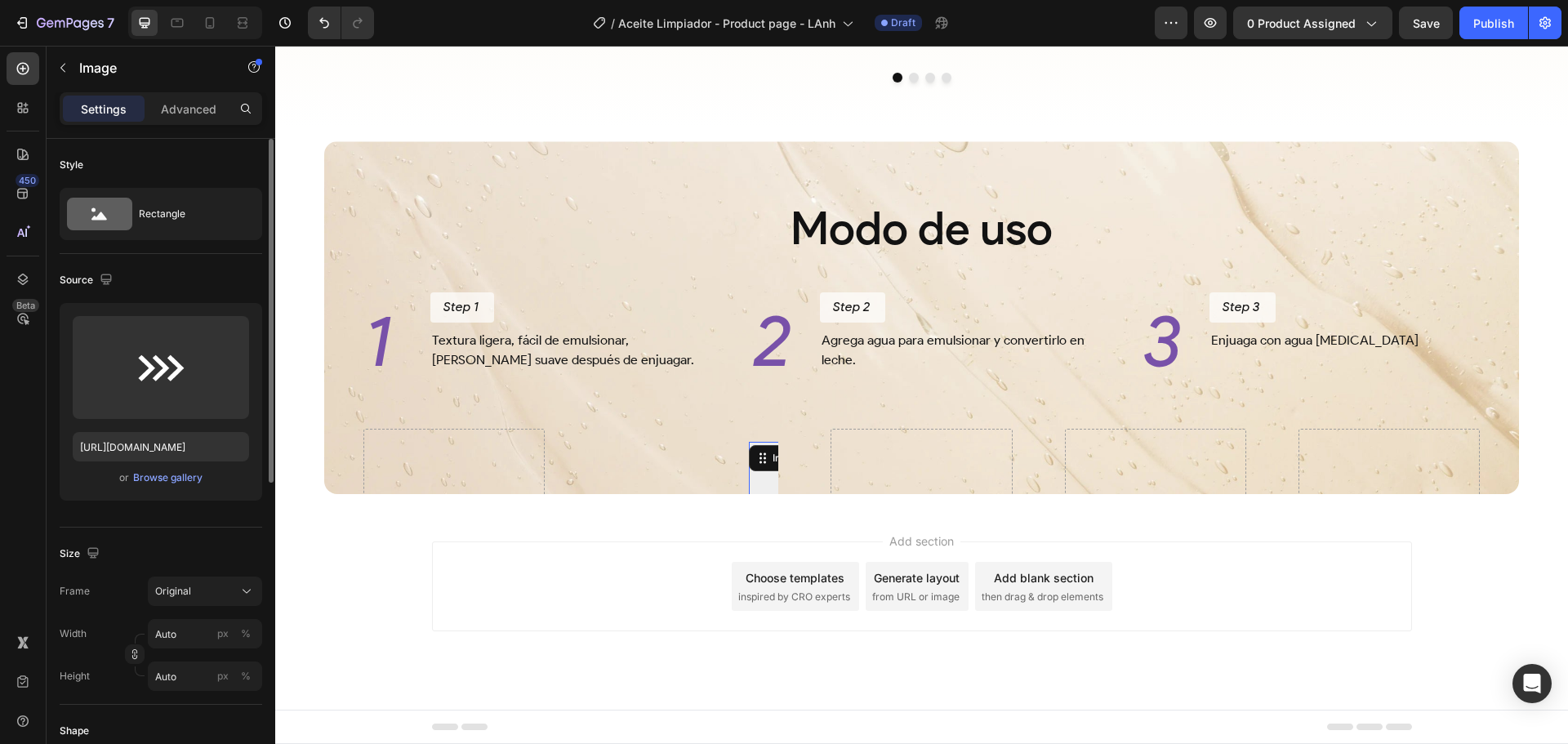
click at [48, 385] on div "Style Rectangle Source Upload Image https://i.postimg.cc/gjx0mhwc/next-step.png…" at bounding box center [160, 755] width 228 height 1233
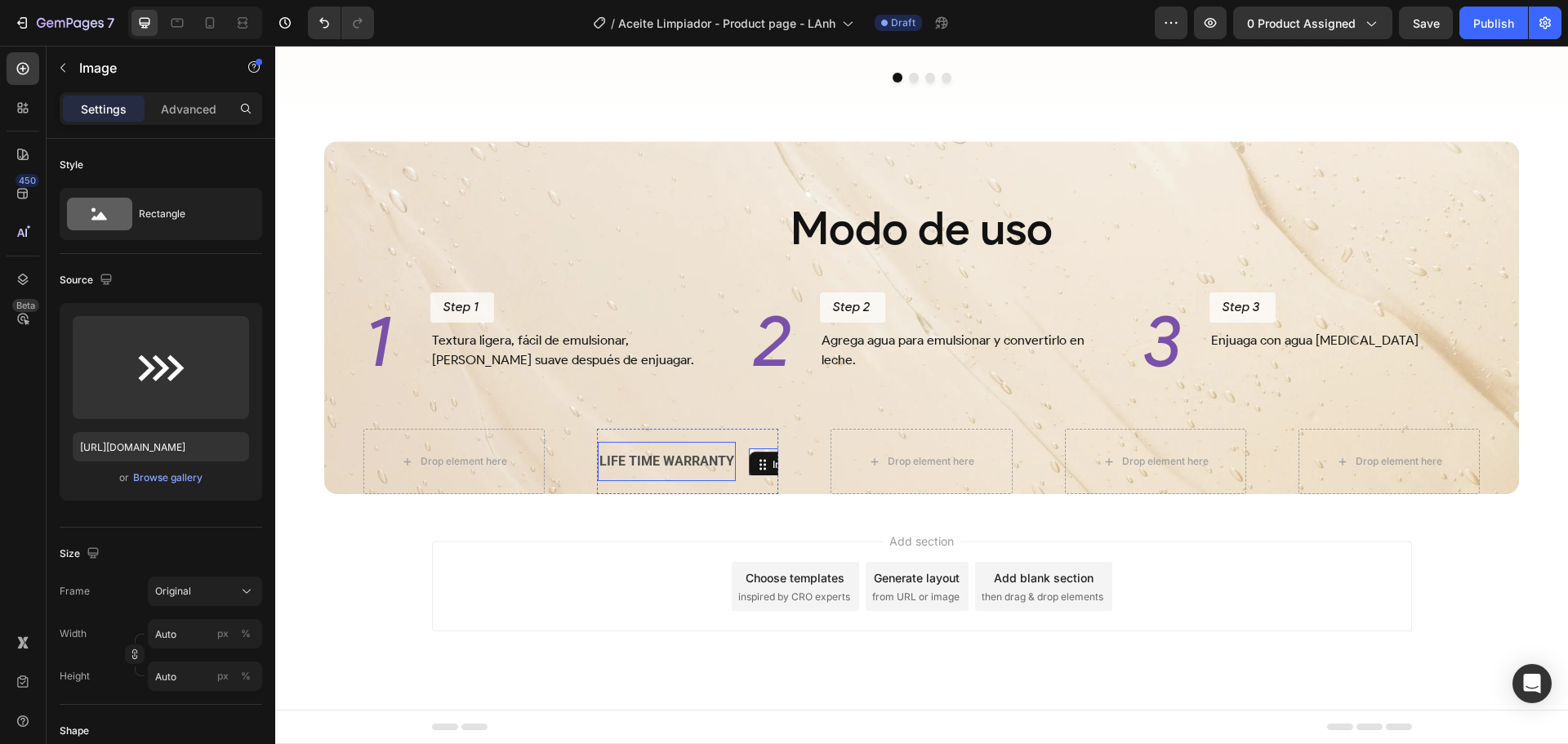
click at [673, 463] on div "LIFE TIME WARRANTY" at bounding box center [665, 461] width 138 height 27
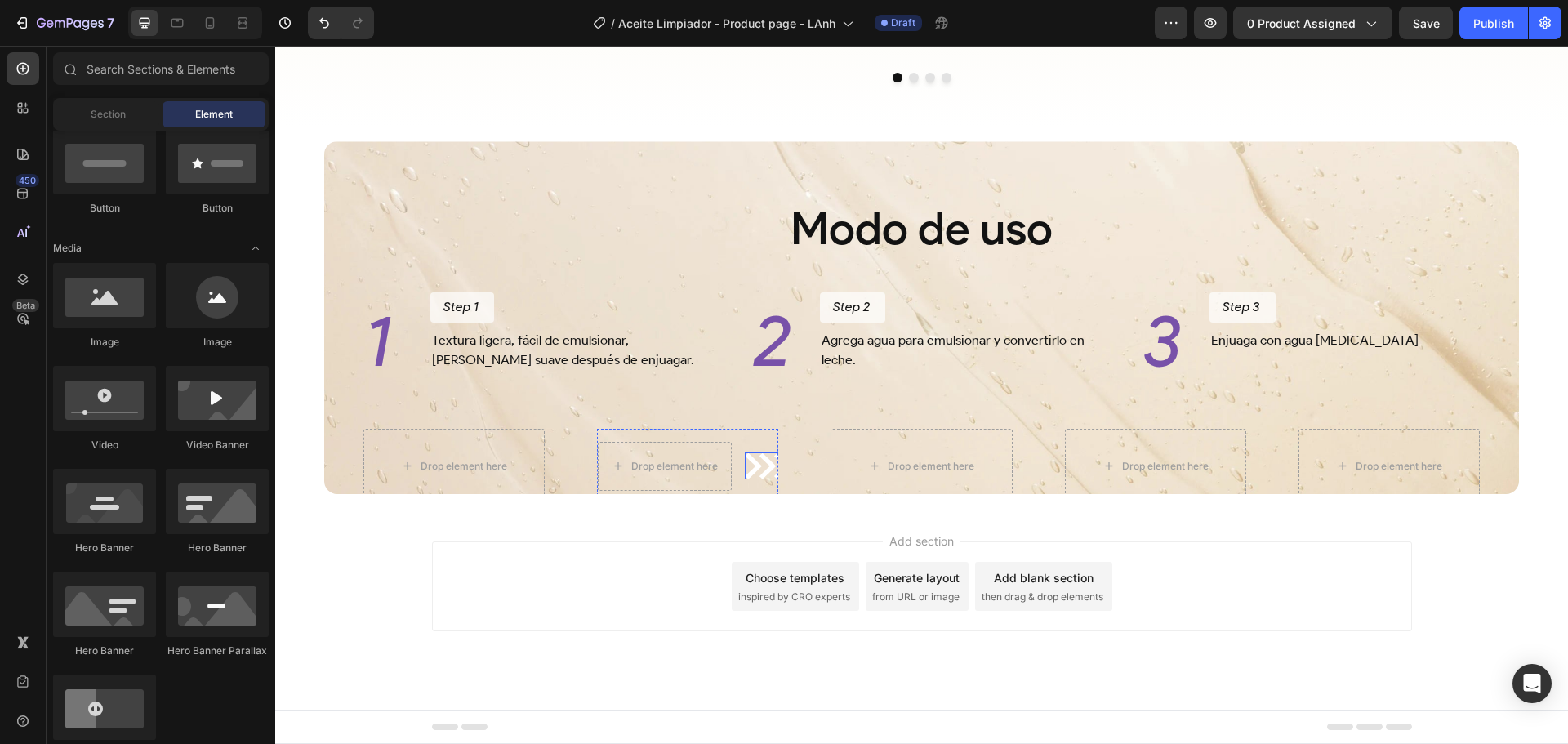
click at [749, 455] on img at bounding box center [768, 466] width 47 height 27
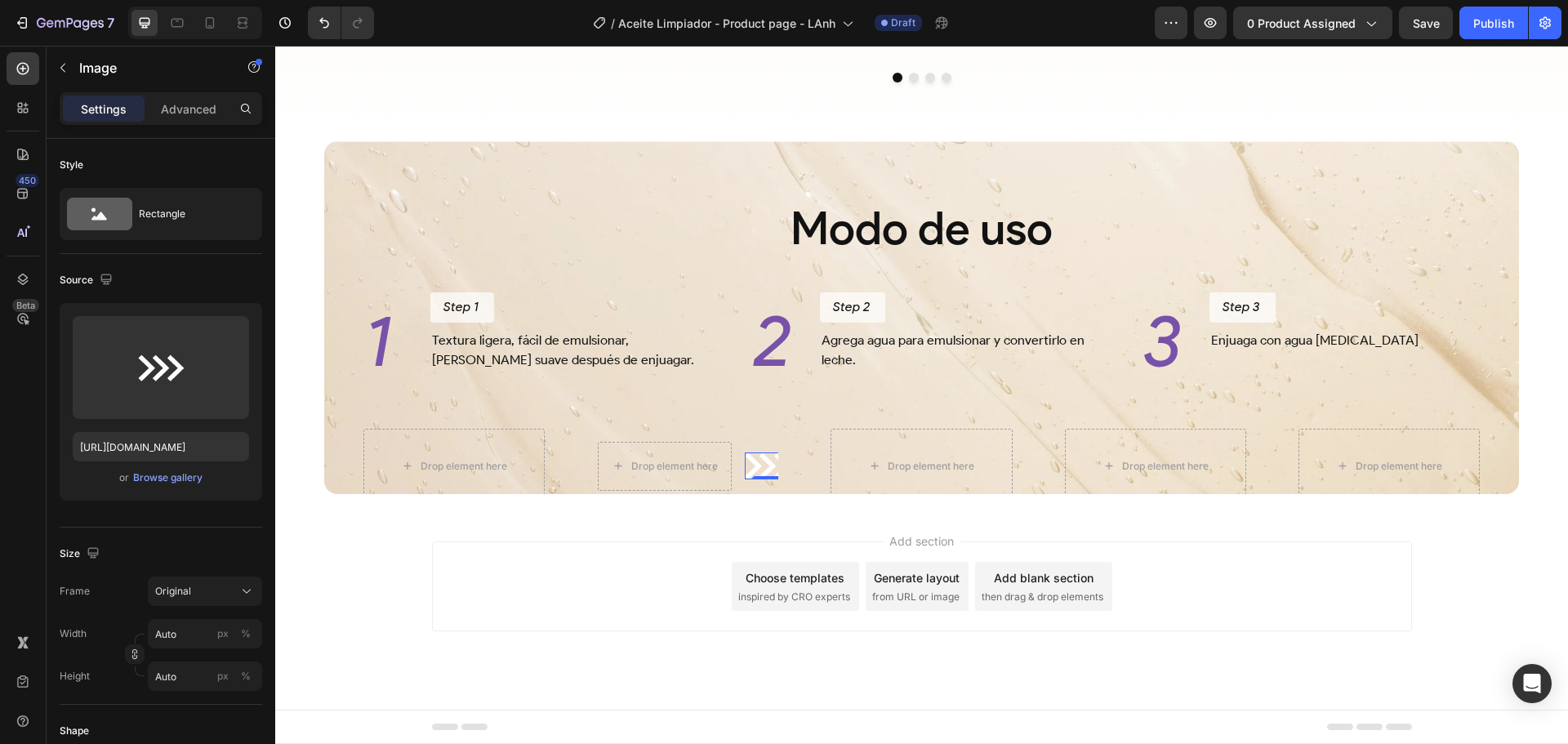
click at [757, 459] on img at bounding box center [768, 466] width 47 height 27
click at [741, 434] on div "Drop element here Image 0 Drop element here Image 0 Marquee" at bounding box center [688, 466] width 182 height 75
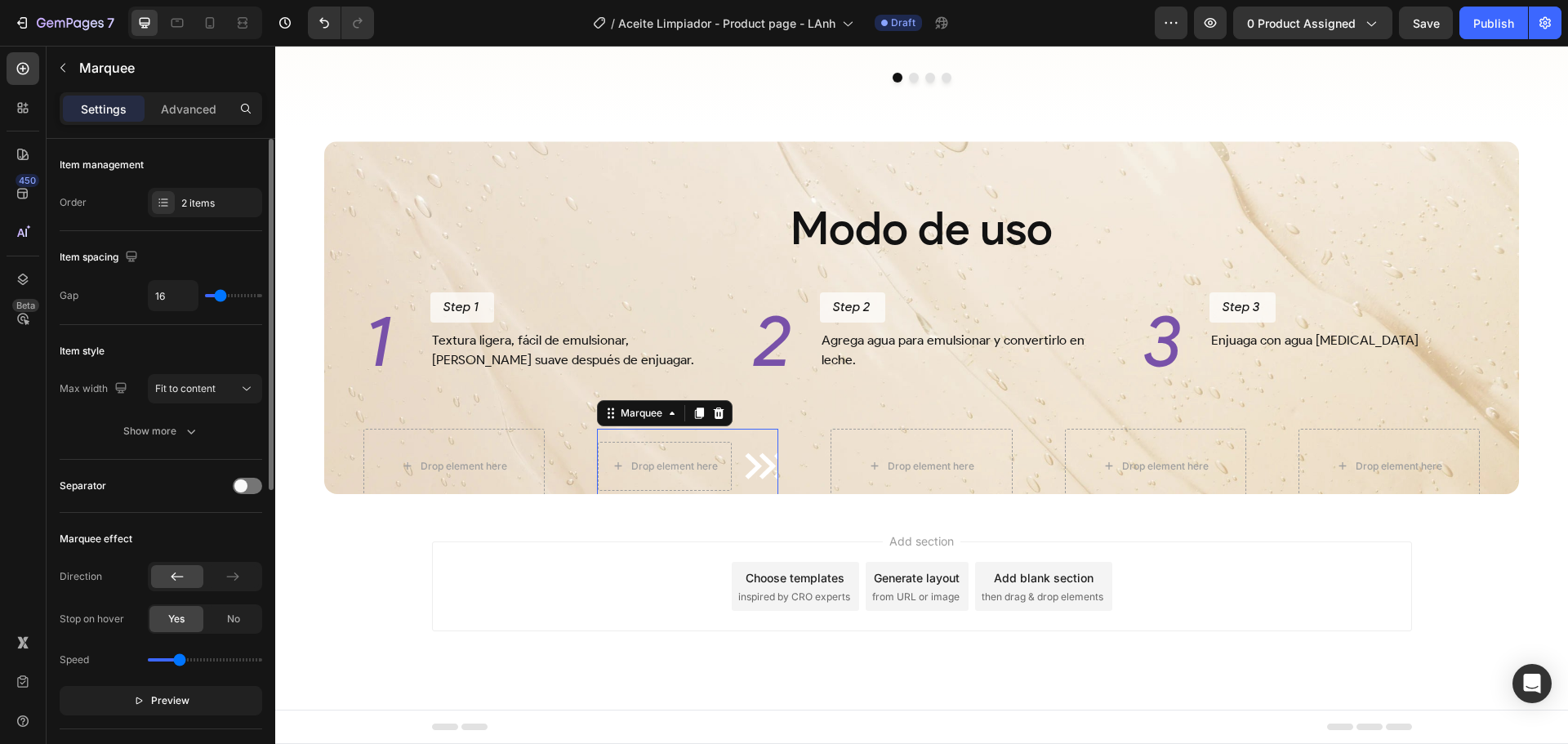
scroll to position [82, 0]
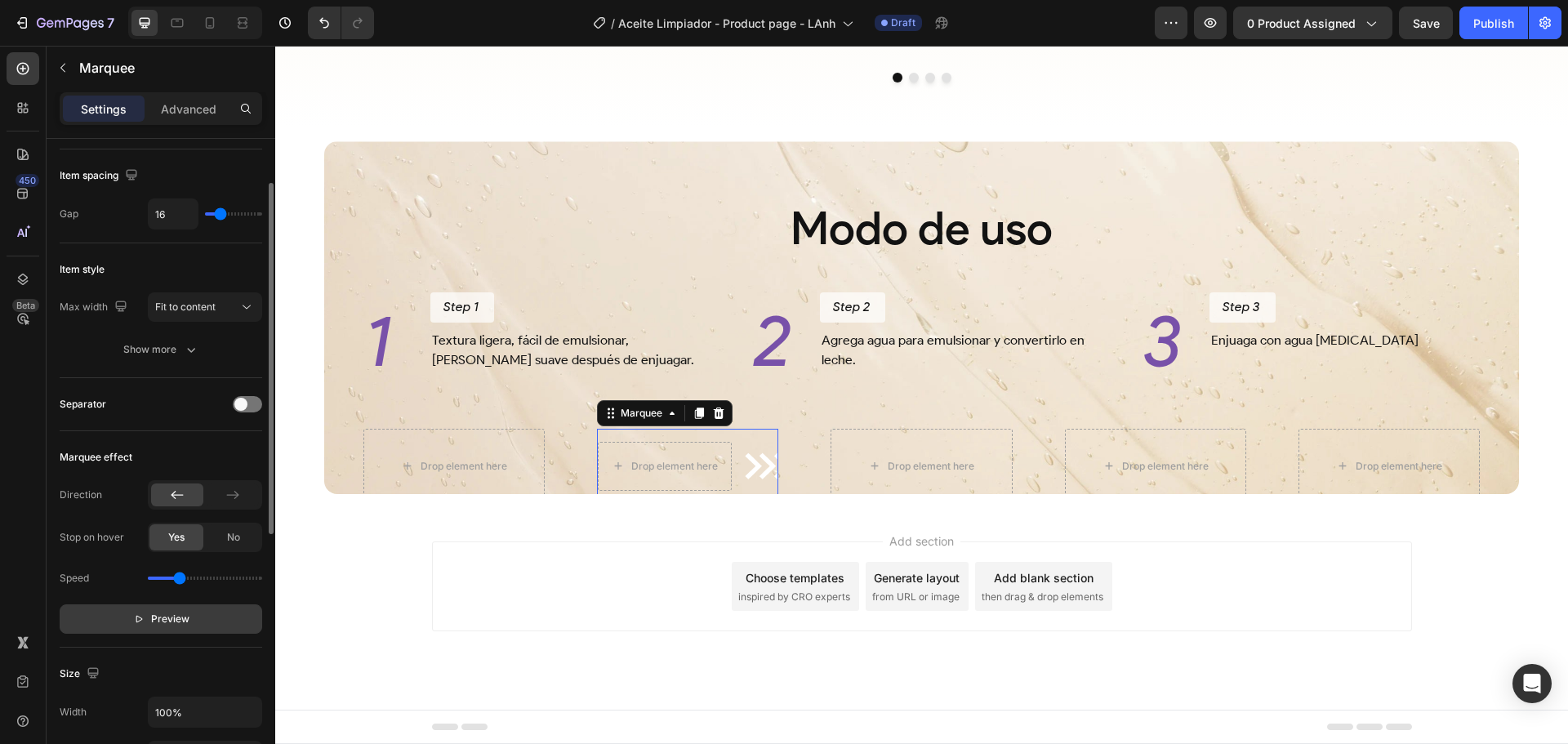
click at [137, 619] on icon "button" at bounding box center [139, 618] width 11 height 11
click at [228, 501] on icon at bounding box center [233, 495] width 17 height 17
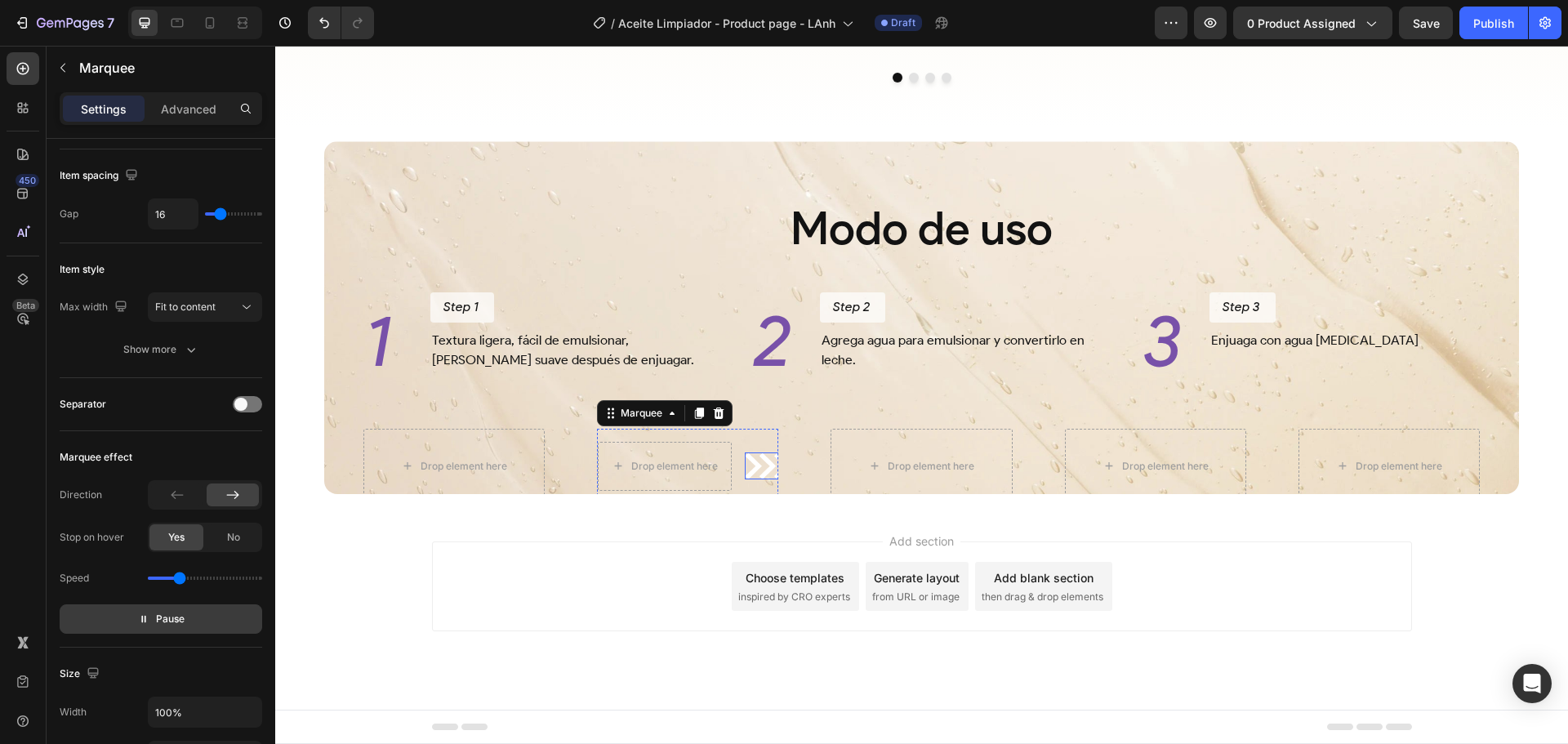
click at [744, 466] on img at bounding box center [768, 466] width 47 height 27
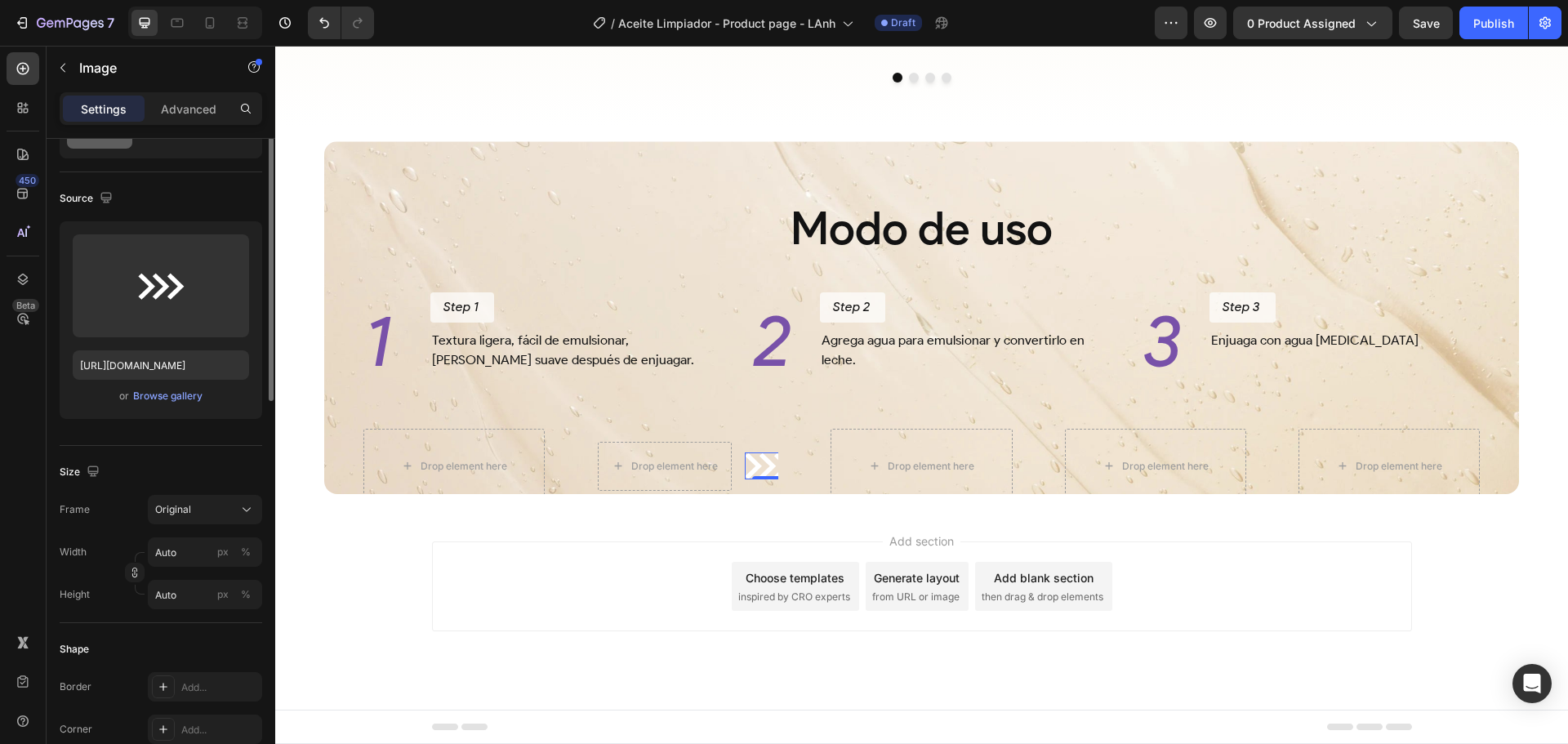
scroll to position [0, 0]
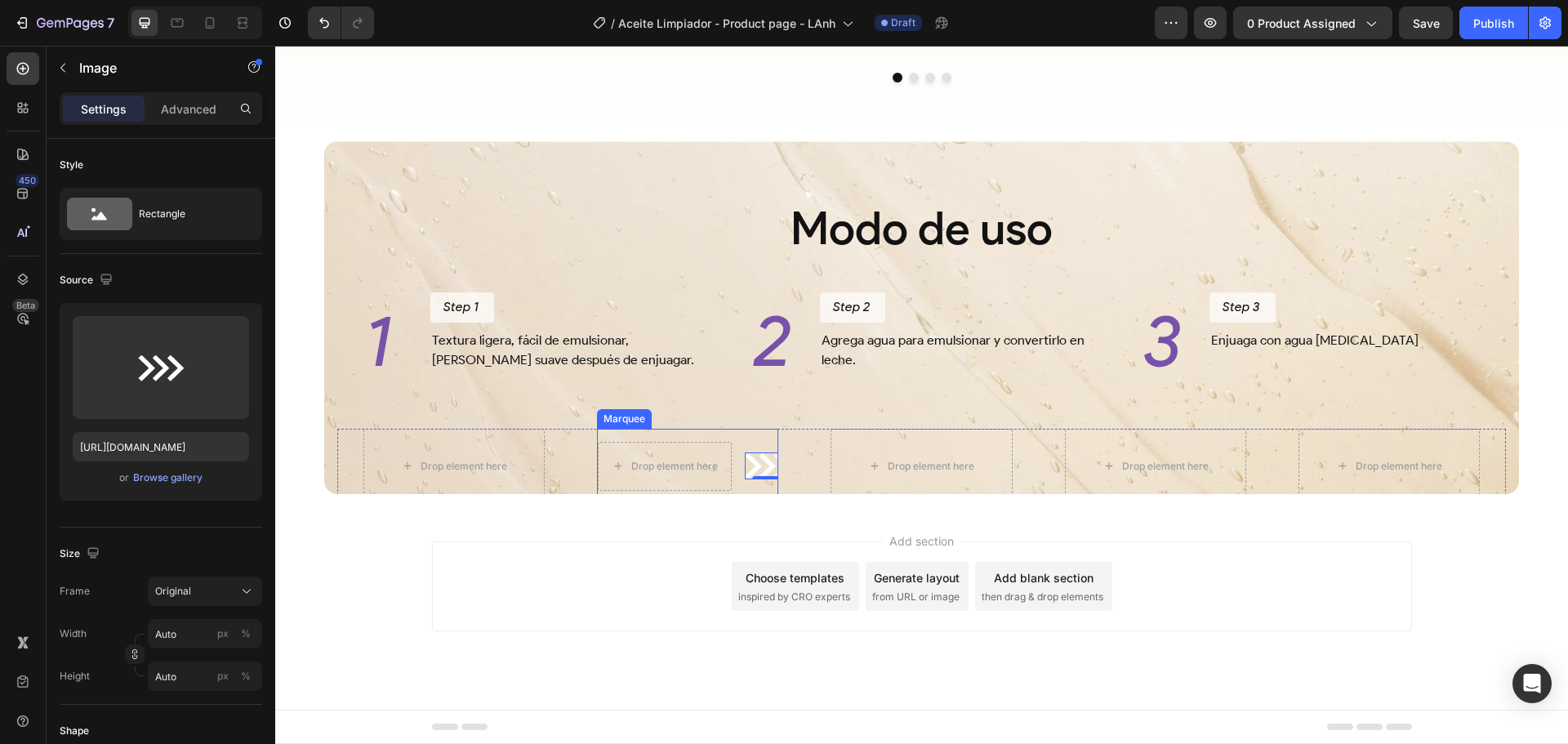
click at [675, 433] on div "Drop element here Image 0 Drop element here Image 0 Marquee" at bounding box center [688, 466] width 182 height 75
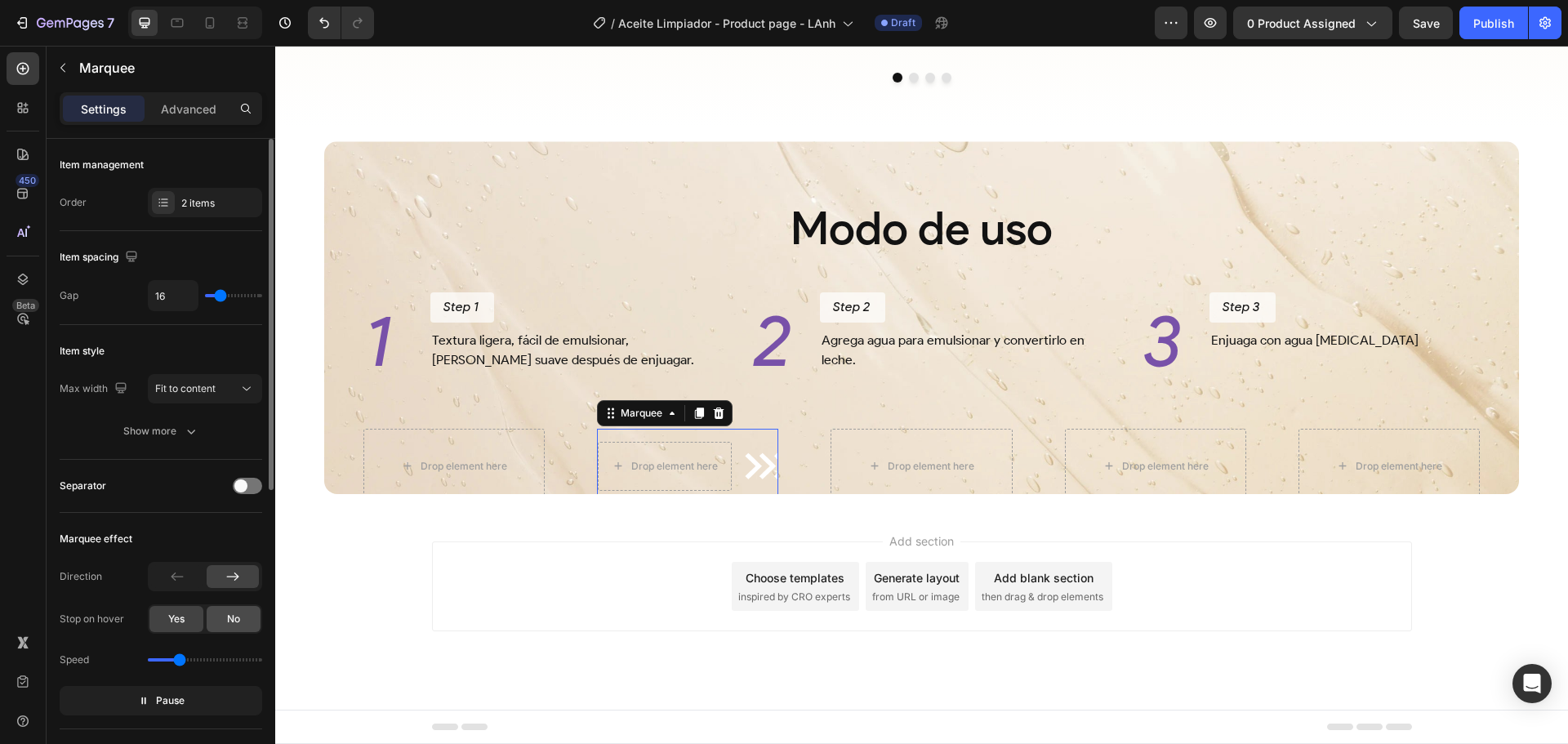
scroll to position [163, 0]
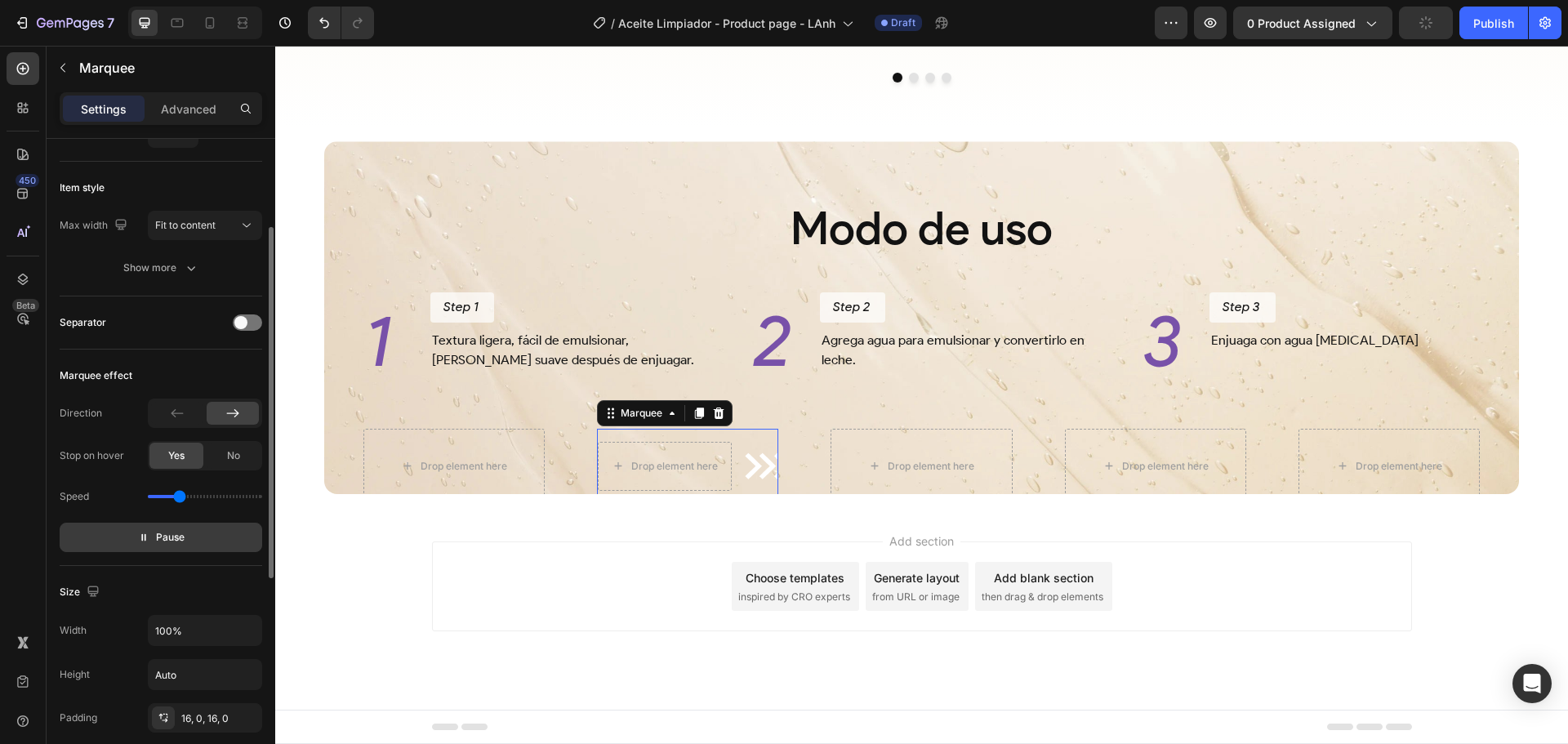
click at [143, 538] on icon "button" at bounding box center [143, 537] width 4 height 7
click at [589, 464] on img at bounding box center [566, 466] width 47 height 27
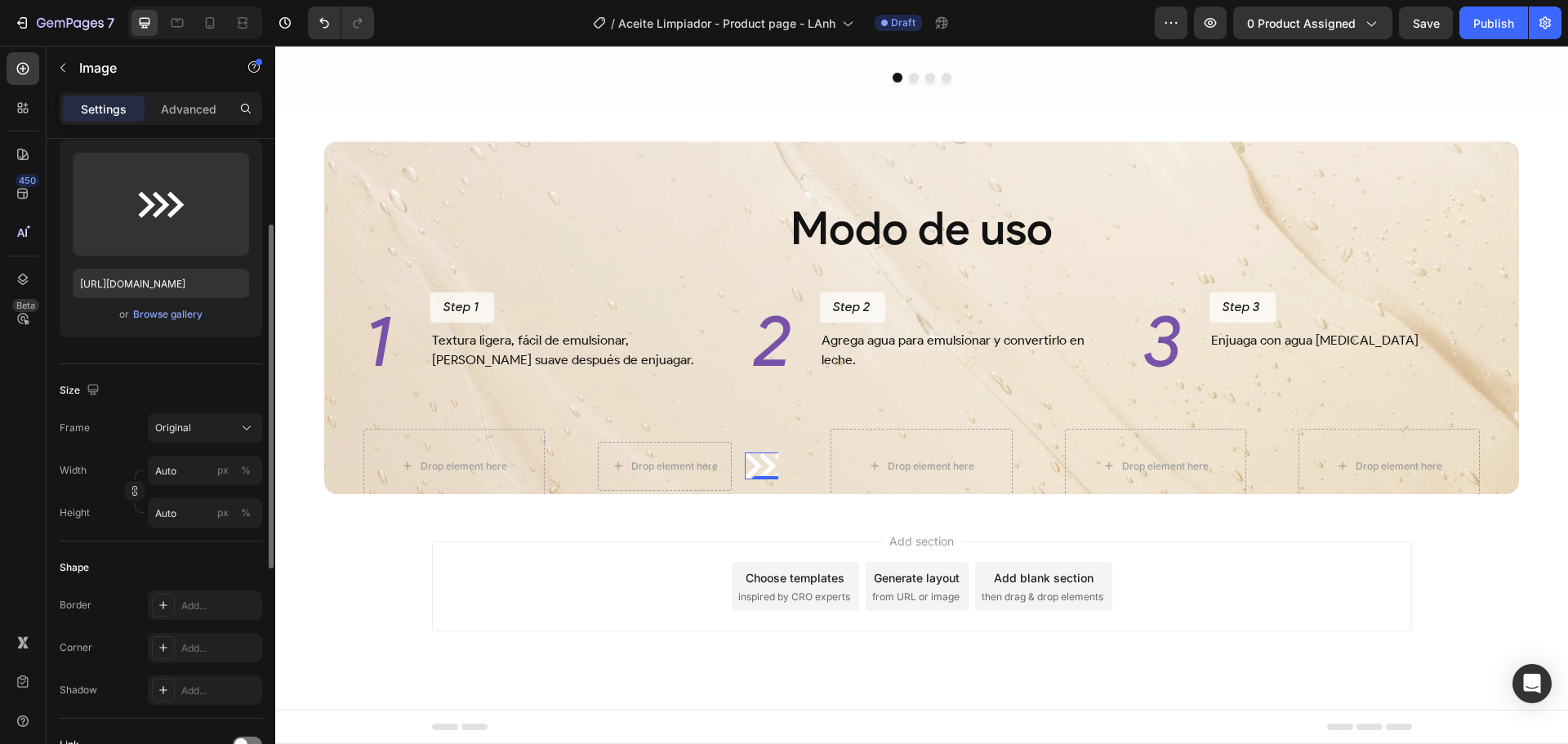
scroll to position [0, 0]
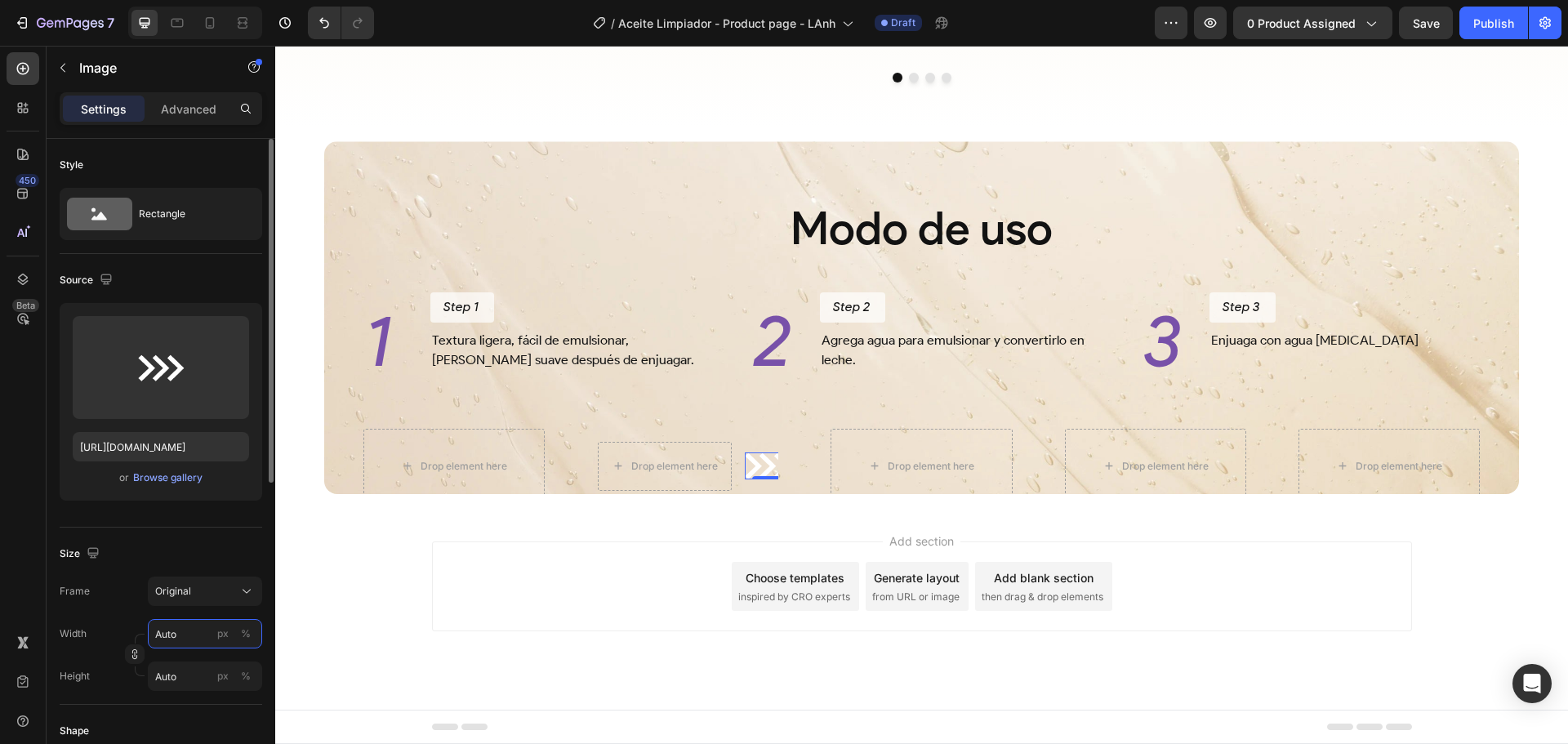
click at [187, 639] on input "Auto" at bounding box center [205, 634] width 115 height 30
click at [115, 609] on div "Frame Original Width Auto px % Height Auto px %" at bounding box center [160, 633] width 202 height 115
click at [181, 631] on input "Auto" at bounding box center [205, 634] width 115 height 30
click at [198, 595] on div "Original" at bounding box center [196, 591] width 80 height 15
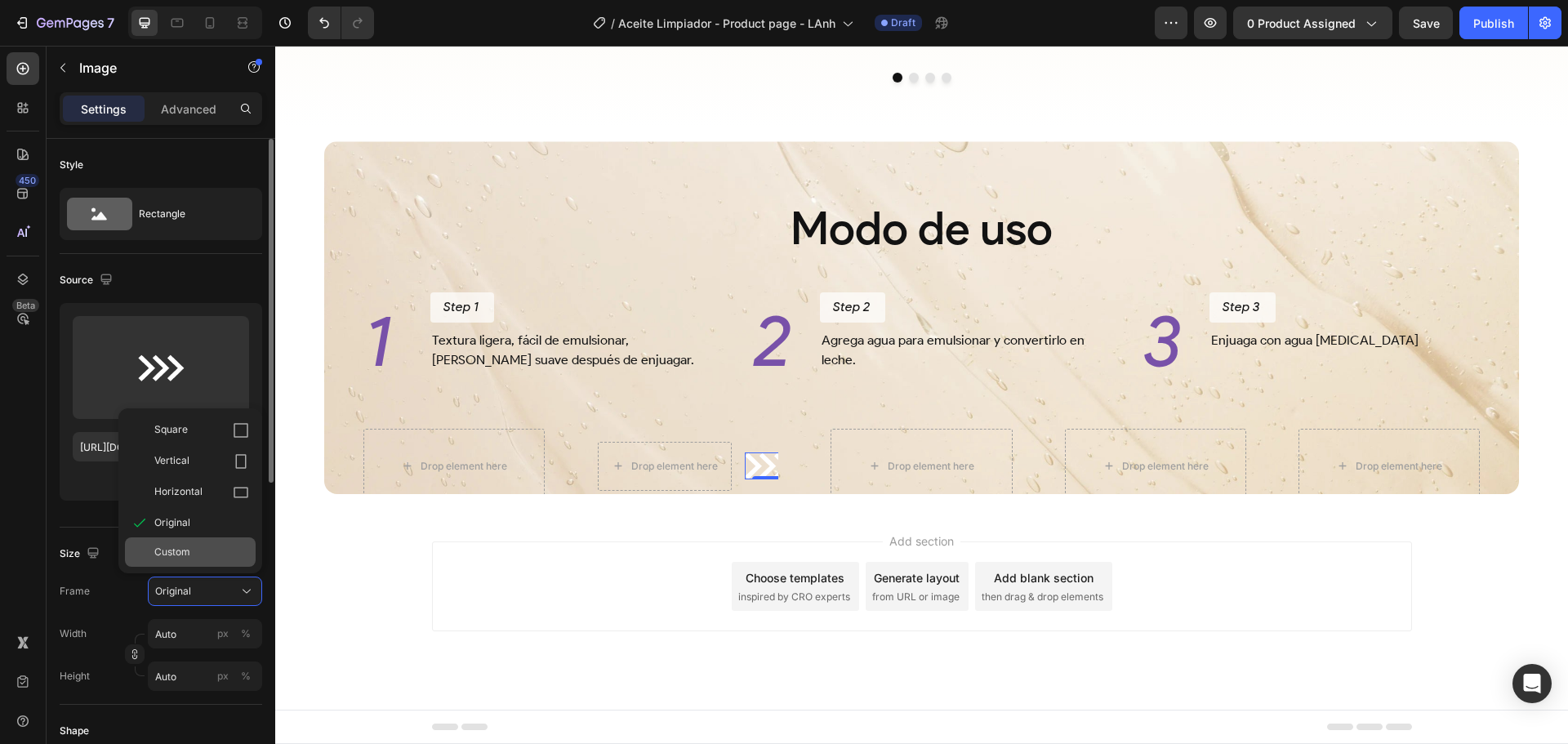
click at [184, 539] on div "Custom" at bounding box center [190, 552] width 130 height 30
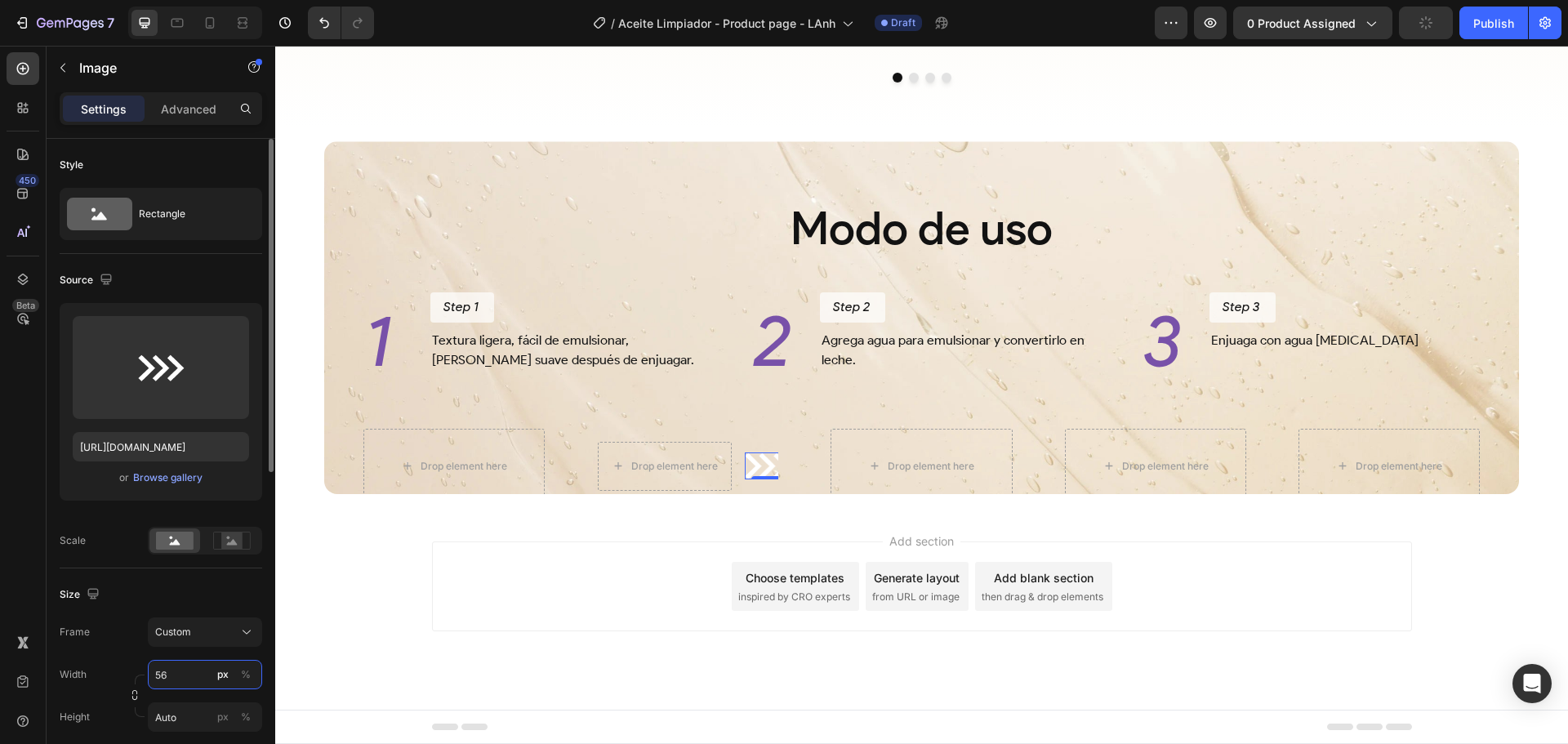
type input "56"
click at [127, 607] on div "Size" at bounding box center [160, 594] width 202 height 26
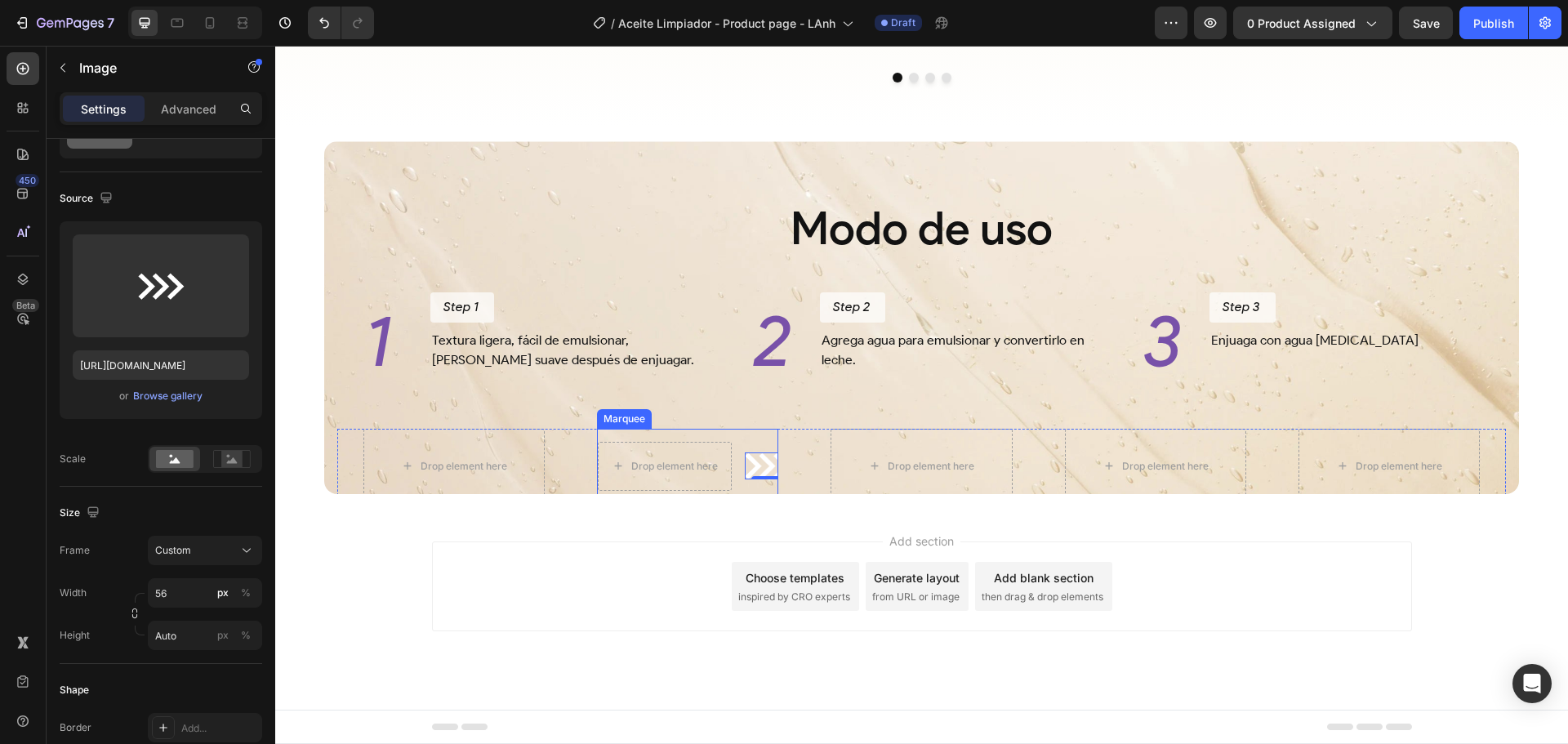
click at [743, 433] on div "Drop element here Image 0 Drop element here Image 0 Marquee" at bounding box center [688, 466] width 182 height 75
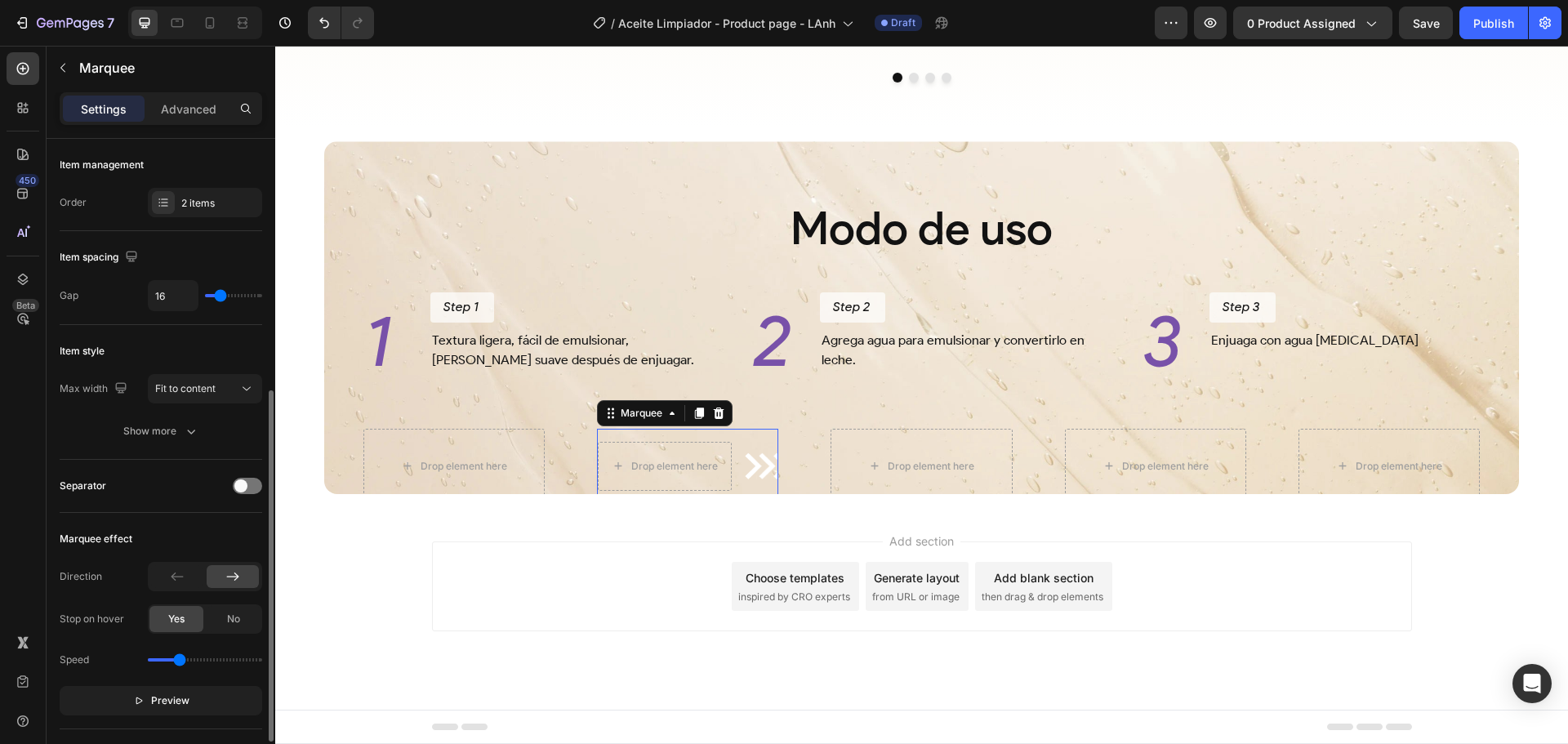
scroll to position [163, 0]
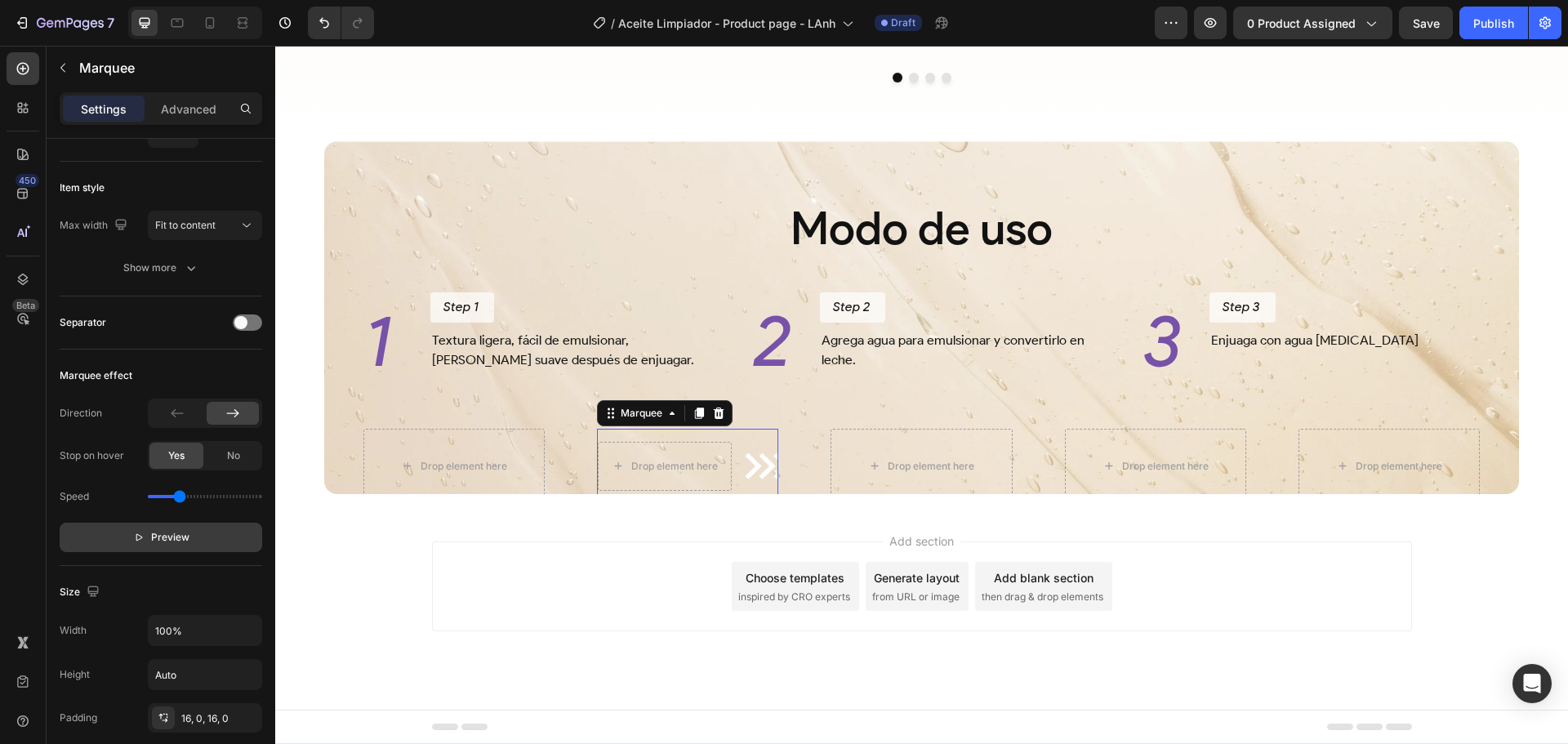
click at [182, 537] on span "Preview" at bounding box center [170, 537] width 38 height 17
click at [182, 537] on span "Pause" at bounding box center [170, 537] width 29 height 17
click at [588, 469] on img at bounding box center [565, 466] width 46 height 26
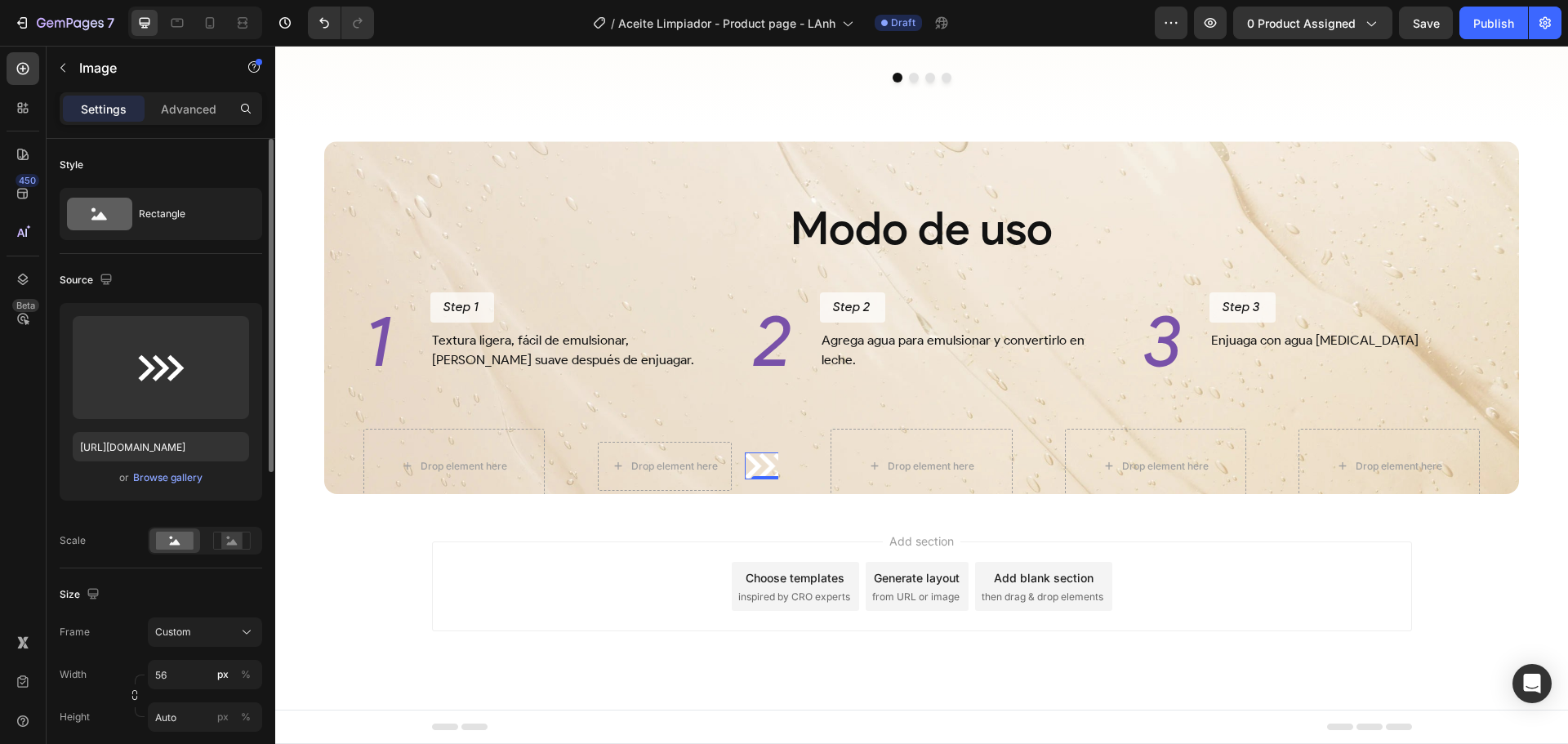
scroll to position [82, 0]
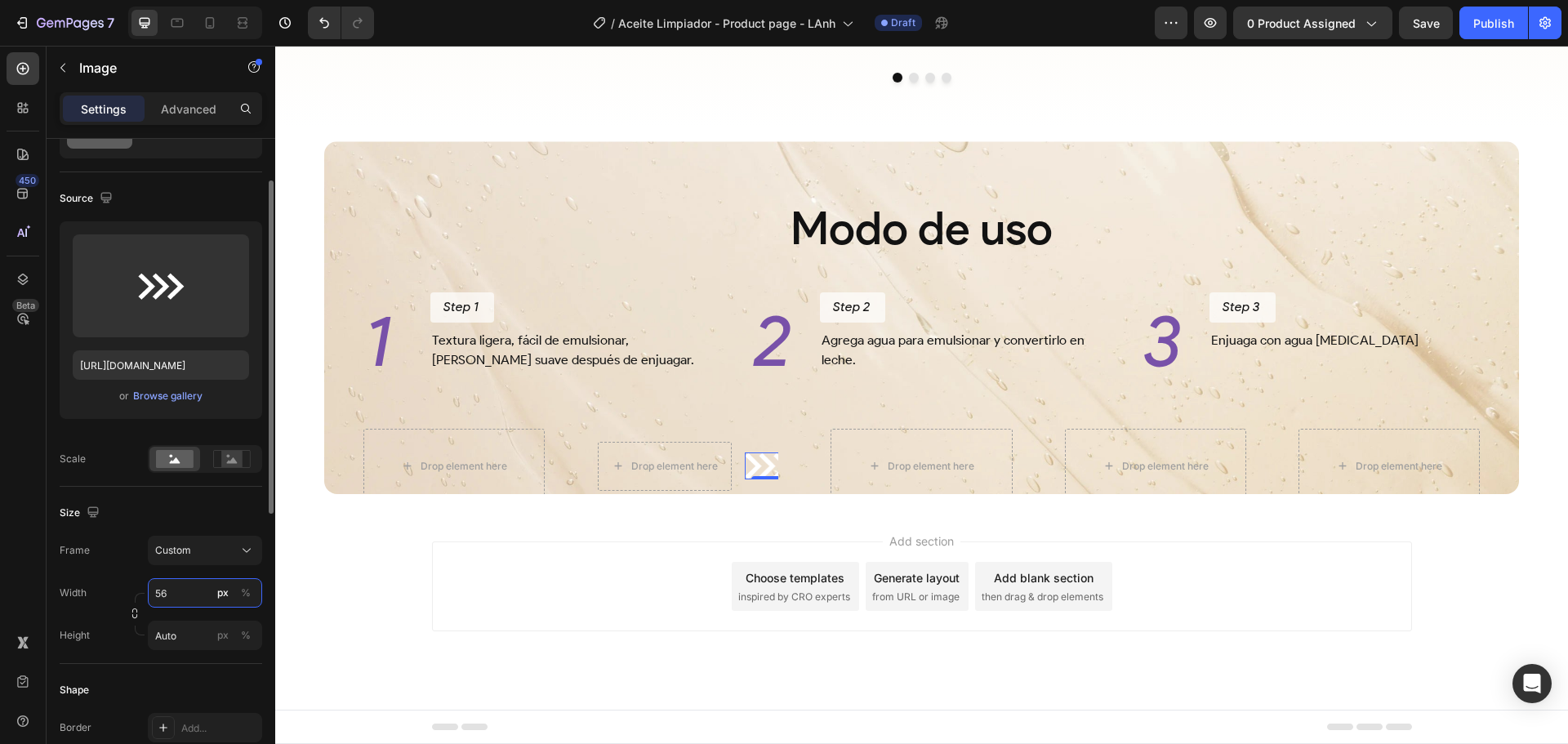
click at [177, 596] on input "56" at bounding box center [205, 593] width 115 height 30
type input "40"
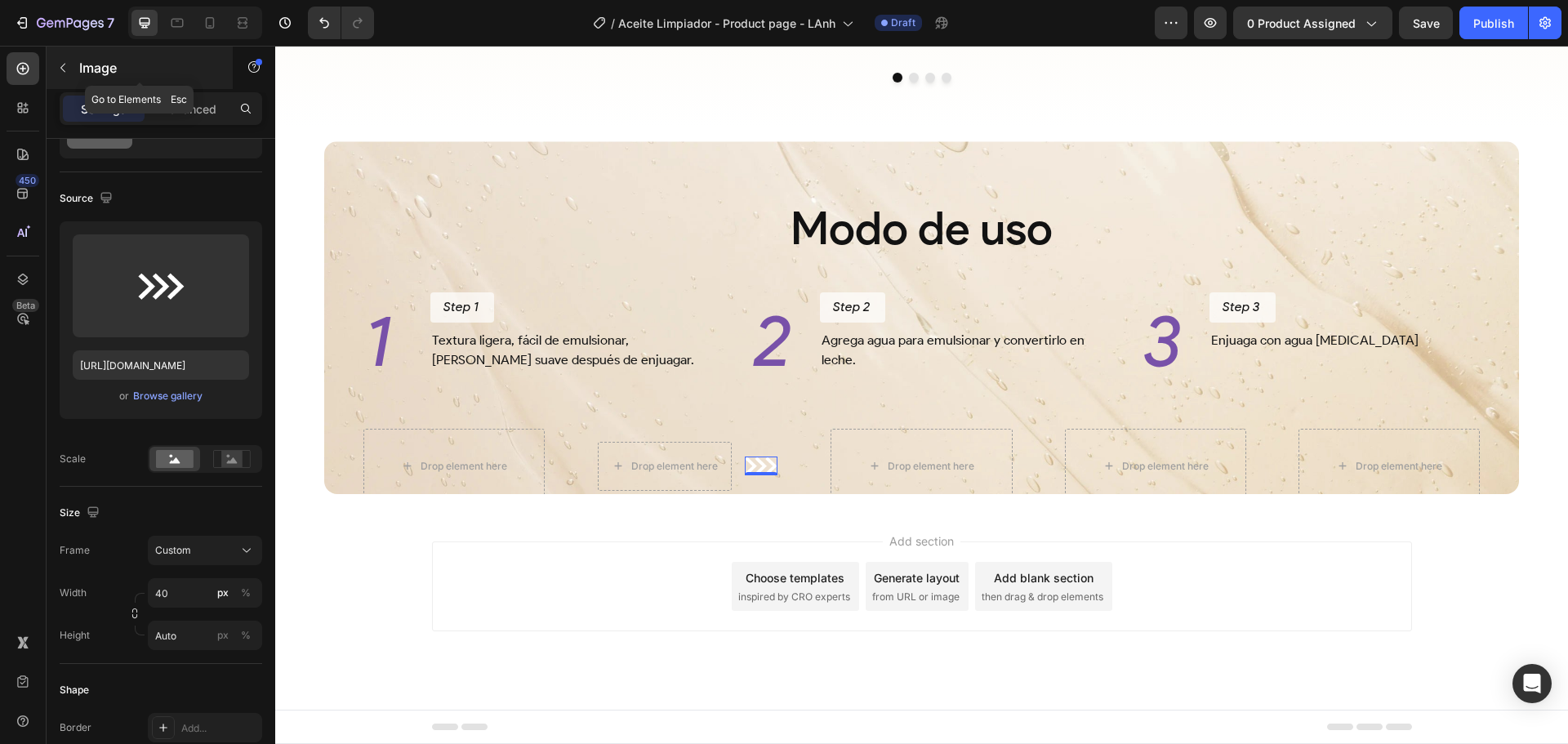
click at [123, 61] on p "Image" at bounding box center [148, 67] width 139 height 20
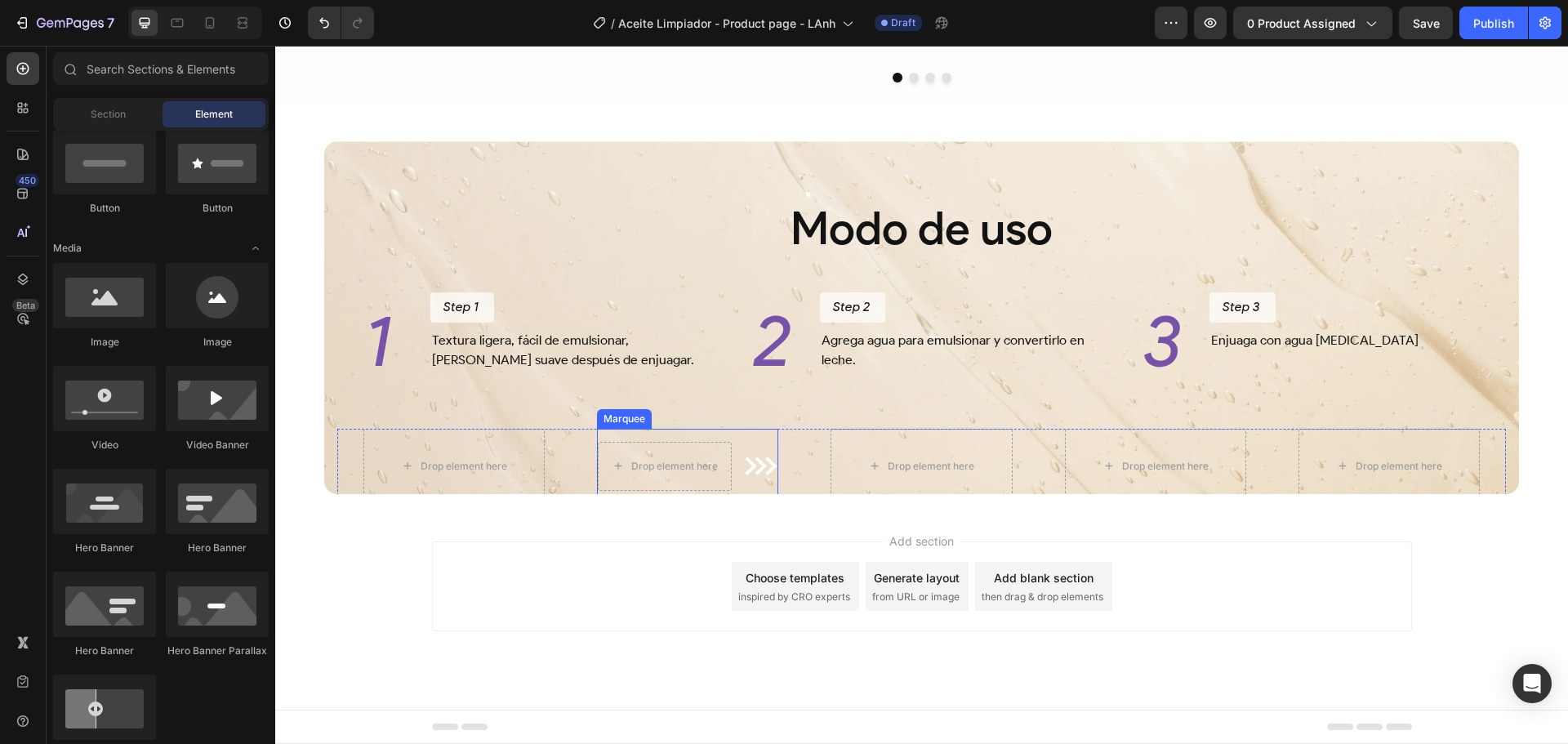
click at [599, 444] on div "Drop element here Image" at bounding box center [503, 466] width 193 height 49
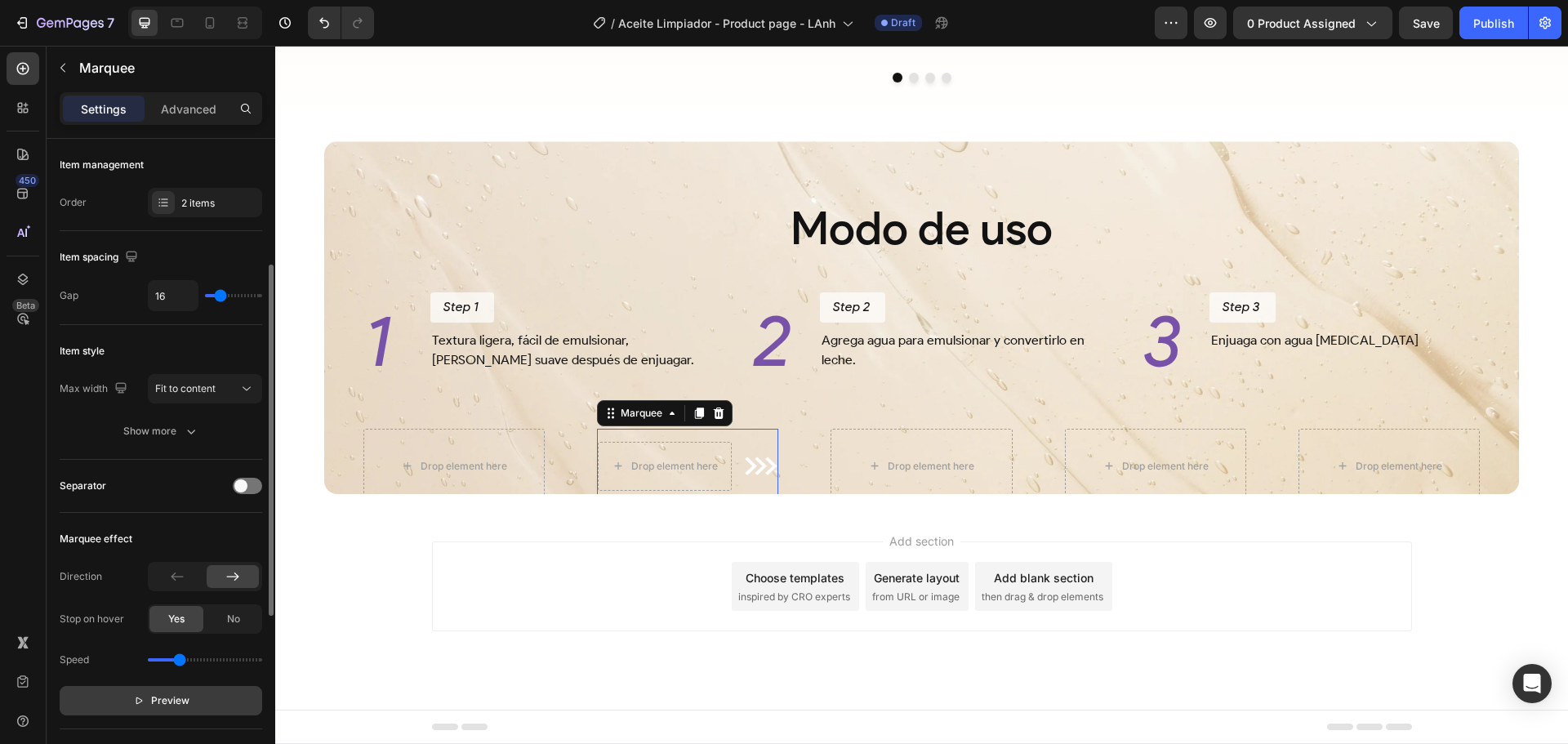
scroll to position [163, 0]
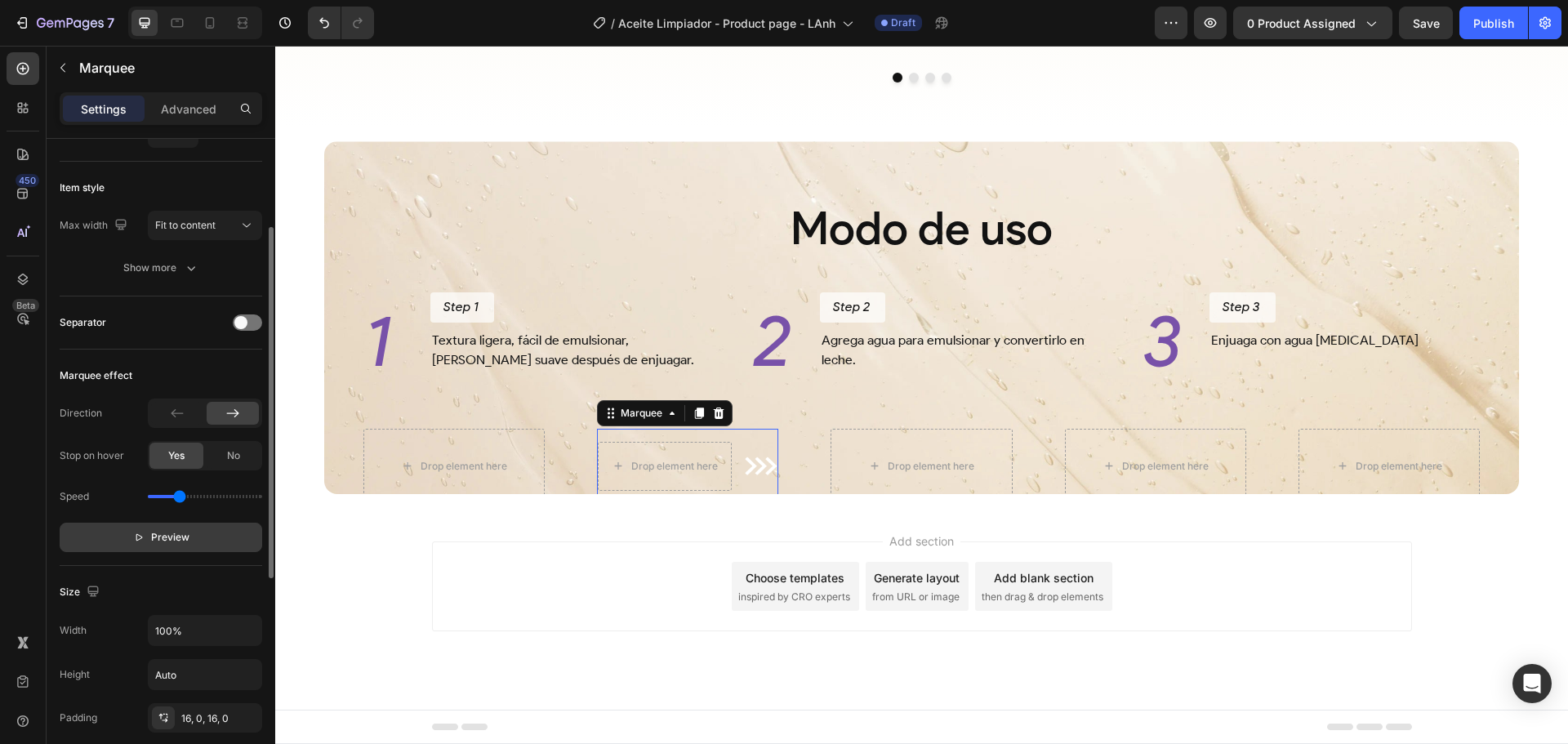
click at [181, 539] on span "Preview" at bounding box center [170, 537] width 38 height 17
click at [192, 538] on button "Pause" at bounding box center [160, 537] width 202 height 30
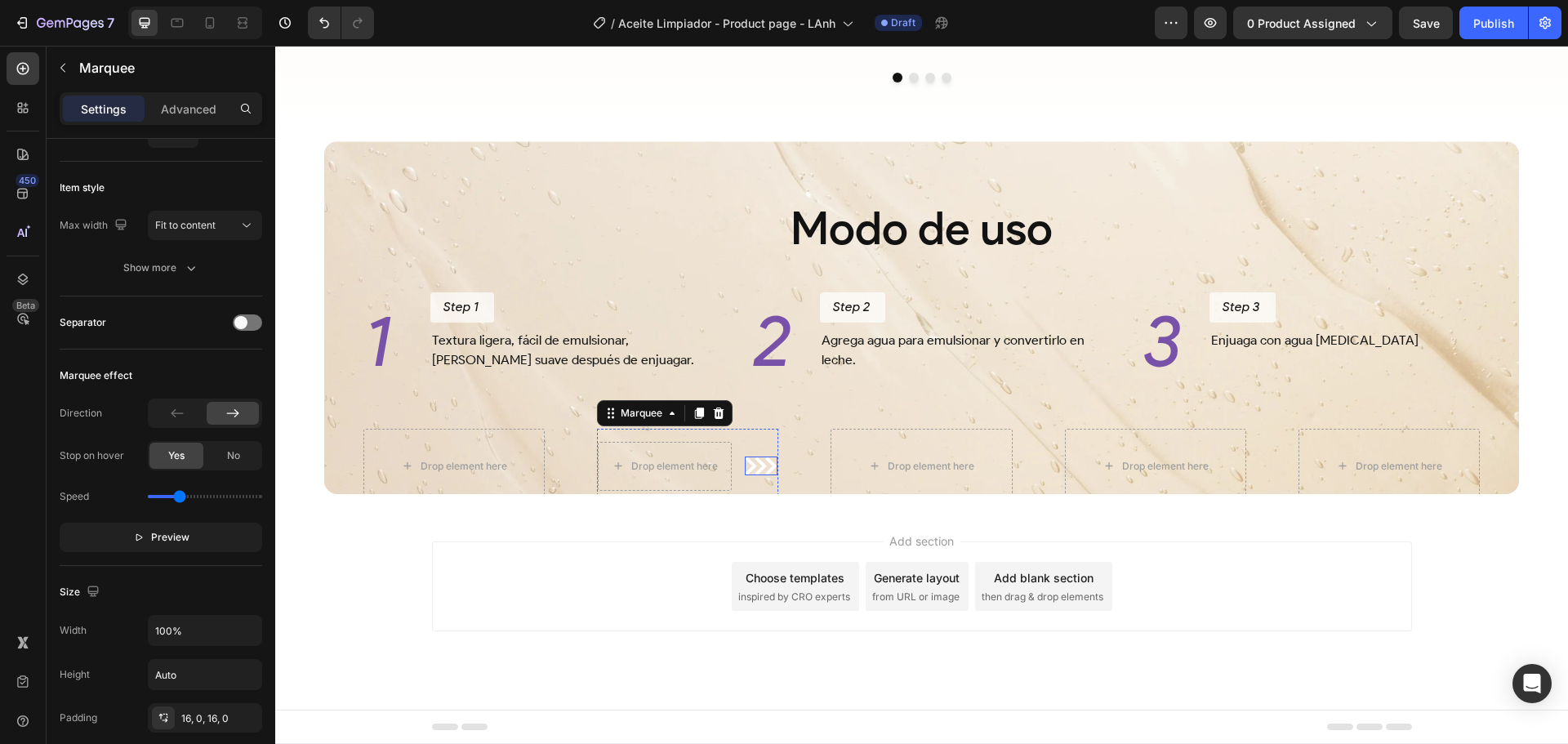
click at [593, 471] on div "Image" at bounding box center [576, 466] width 33 height 19
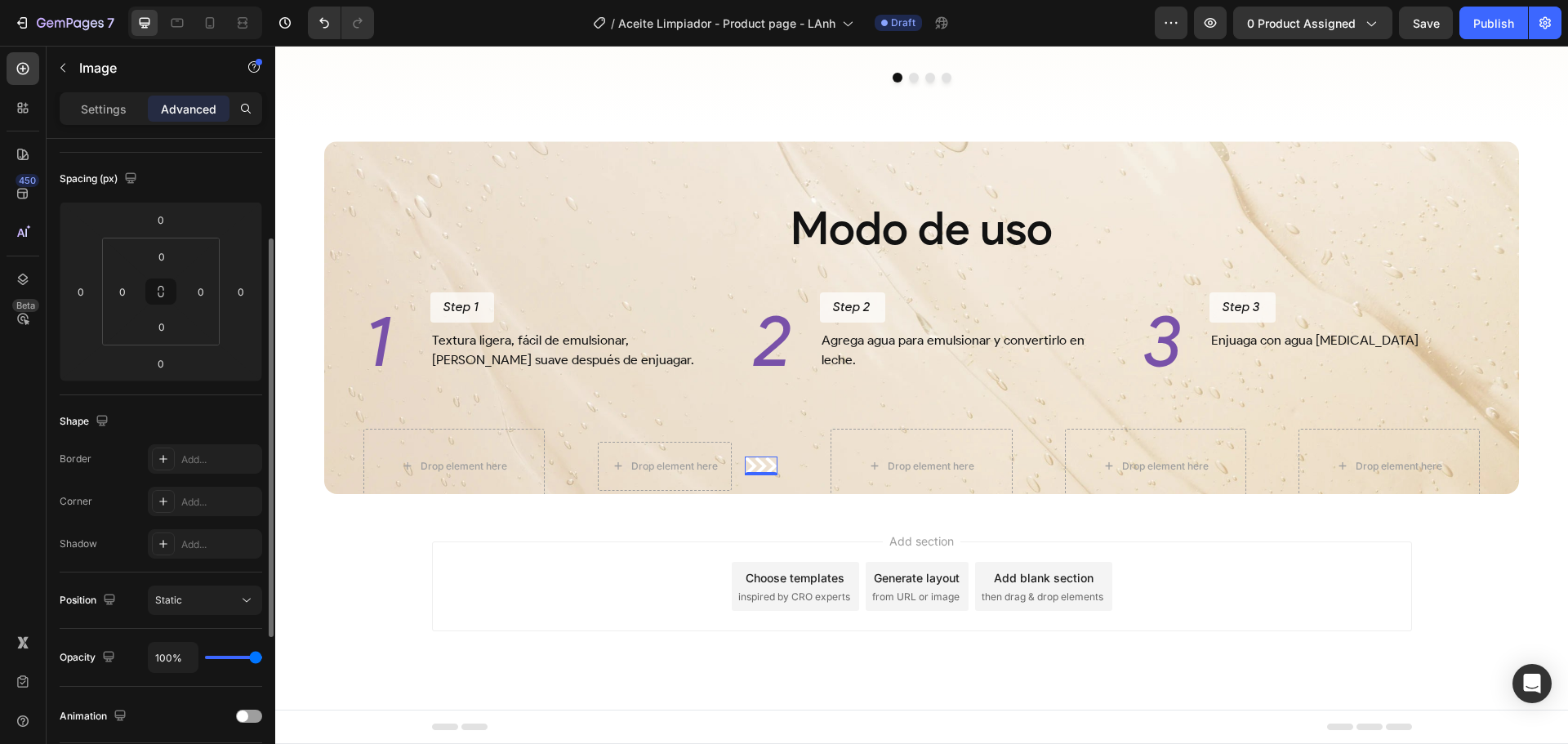
click at [107, 111] on p "Settings" at bounding box center [103, 109] width 46 height 17
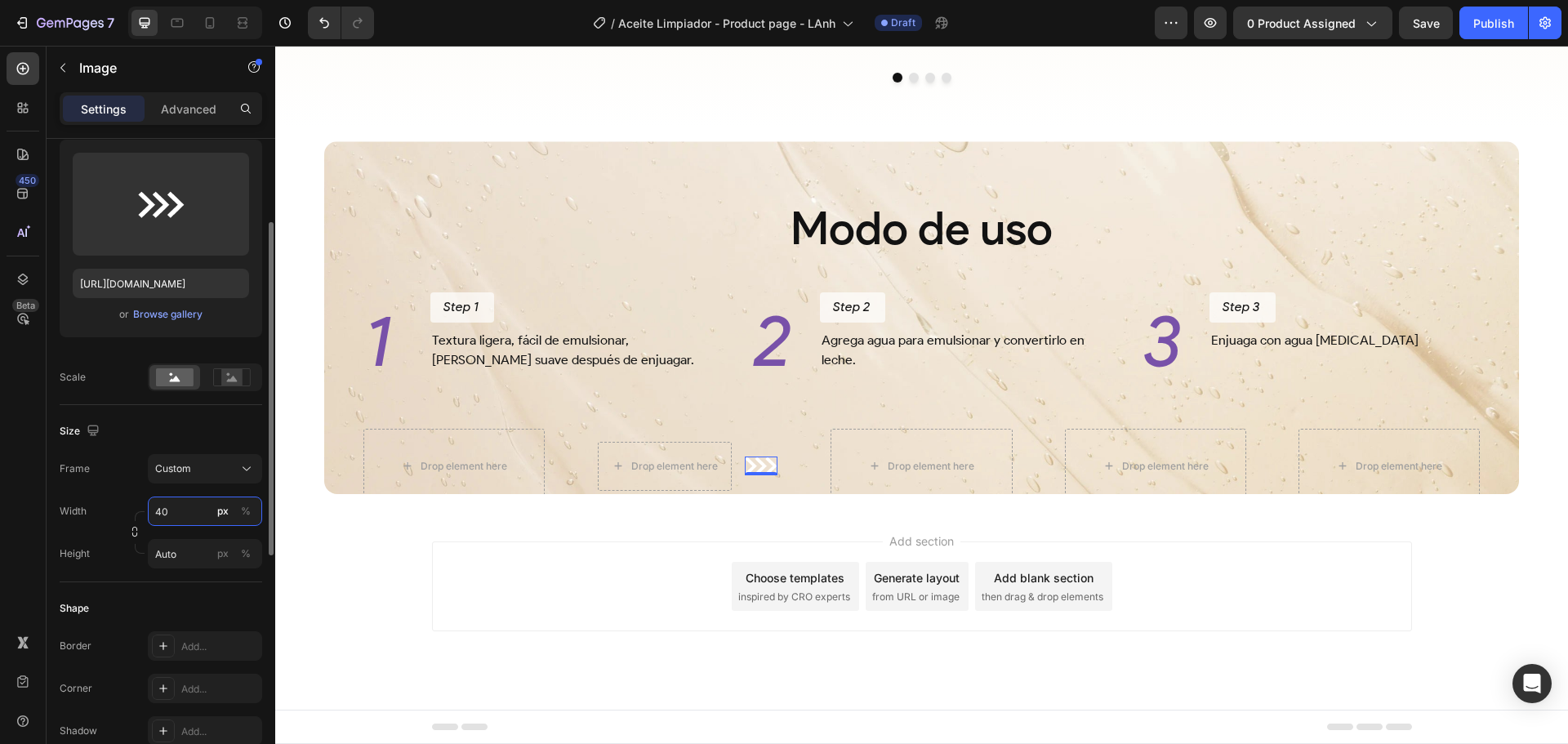
click at [194, 515] on input "40" at bounding box center [205, 511] width 115 height 30
type input "36"
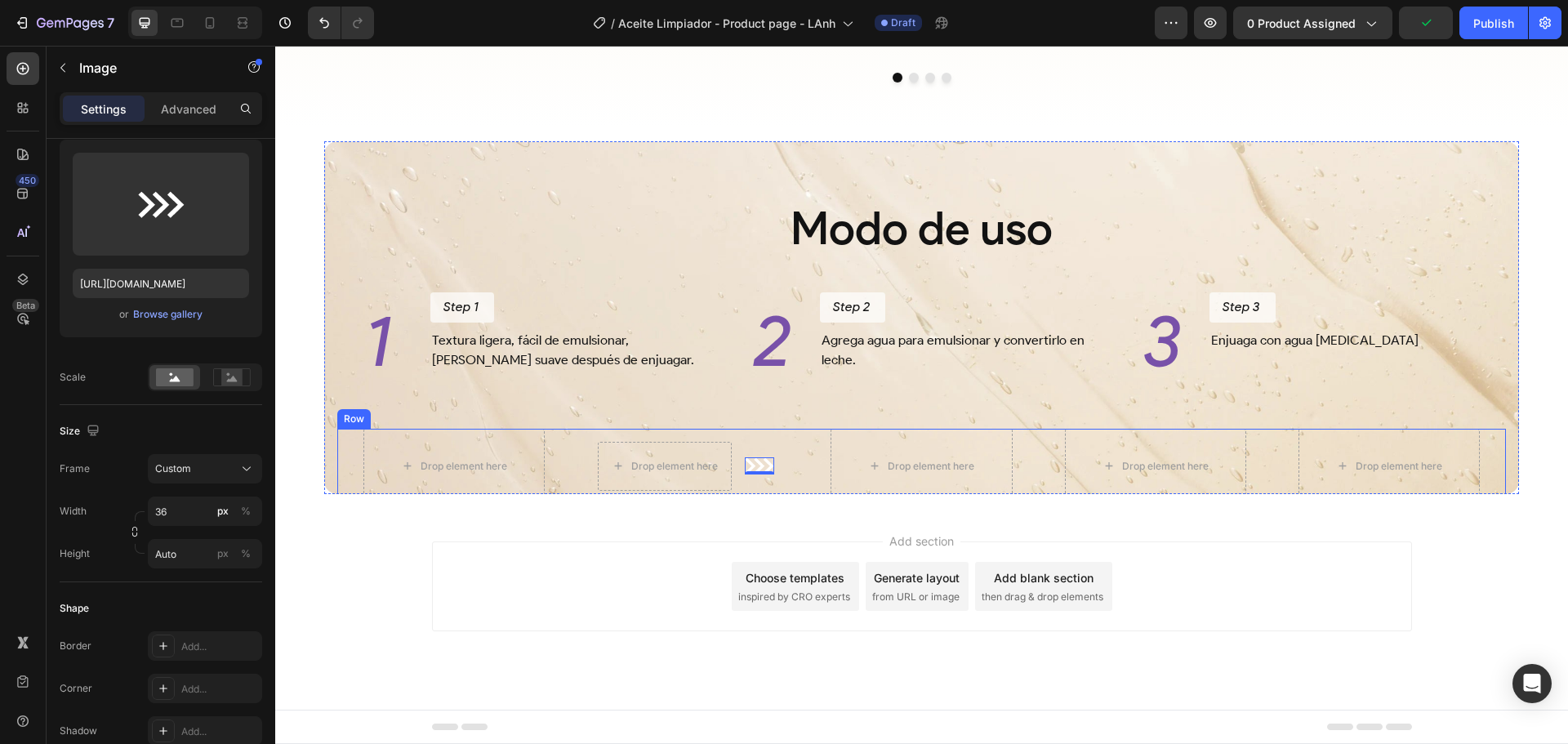
click at [800, 460] on div "Drop element here Drop element here Image 0 Drop element here Image 0 Marquee D…" at bounding box center [921, 466] width 1169 height 75
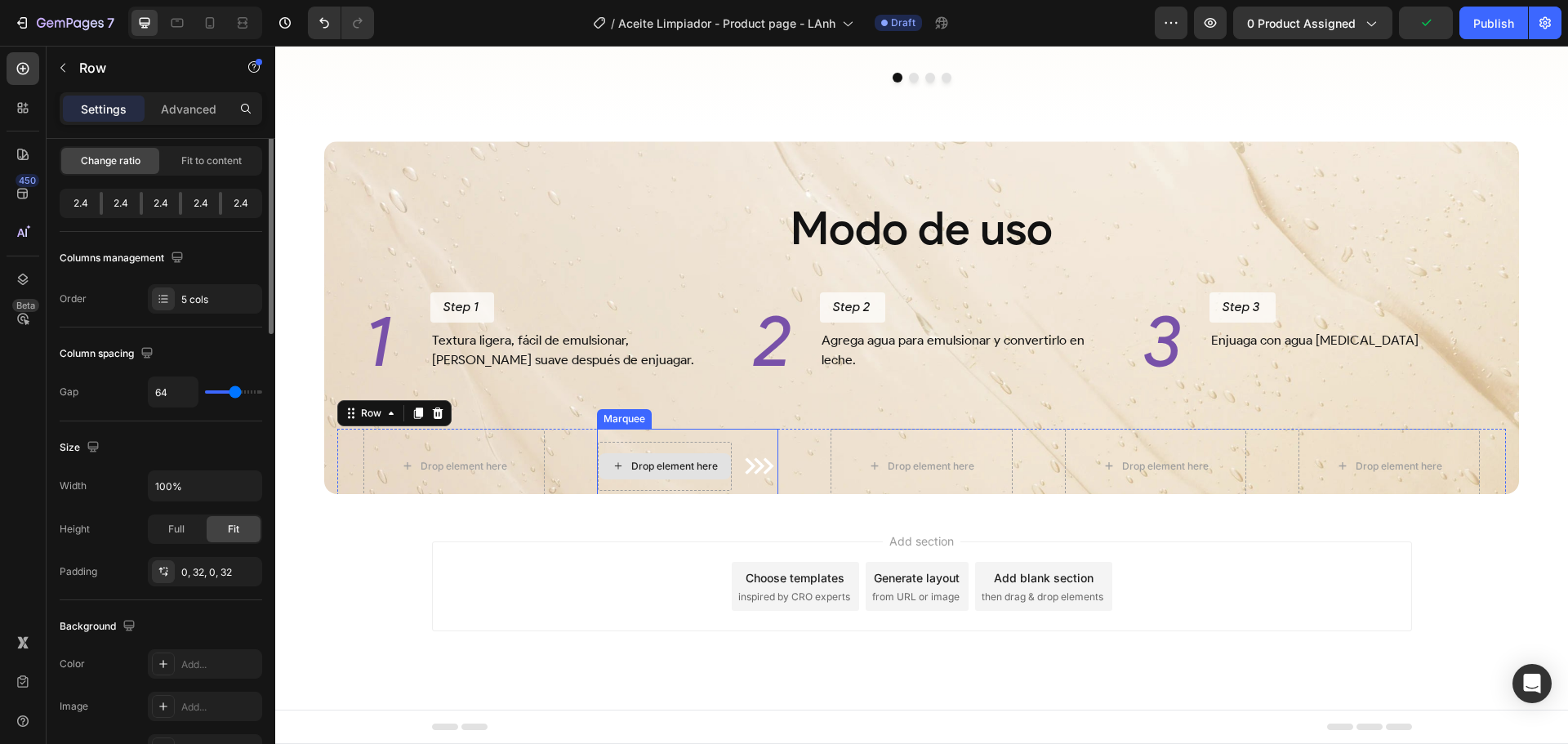
scroll to position [0, 0]
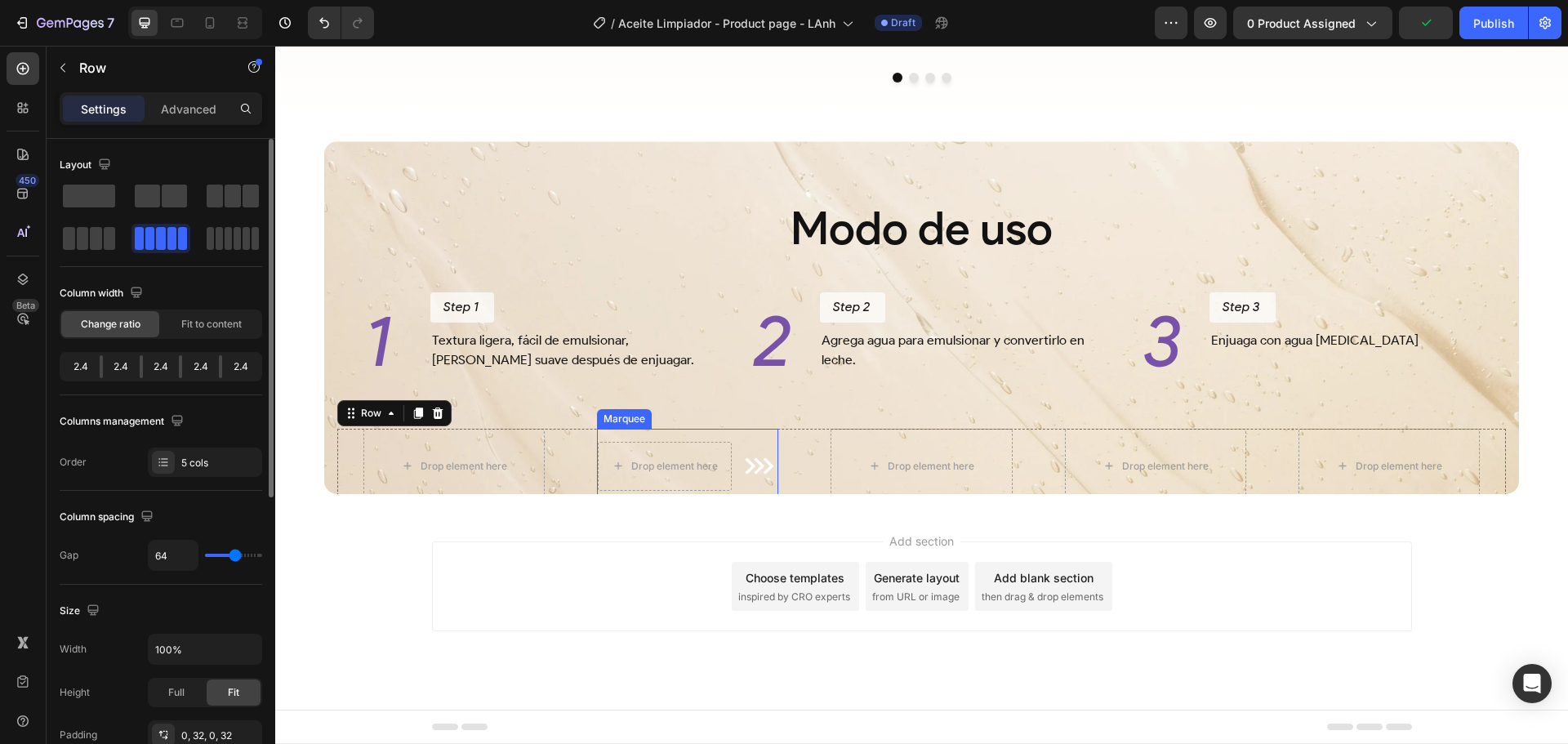
click at [721, 436] on div "Drop element here Image Drop element here Image Marquee" at bounding box center [688, 466] width 182 height 75
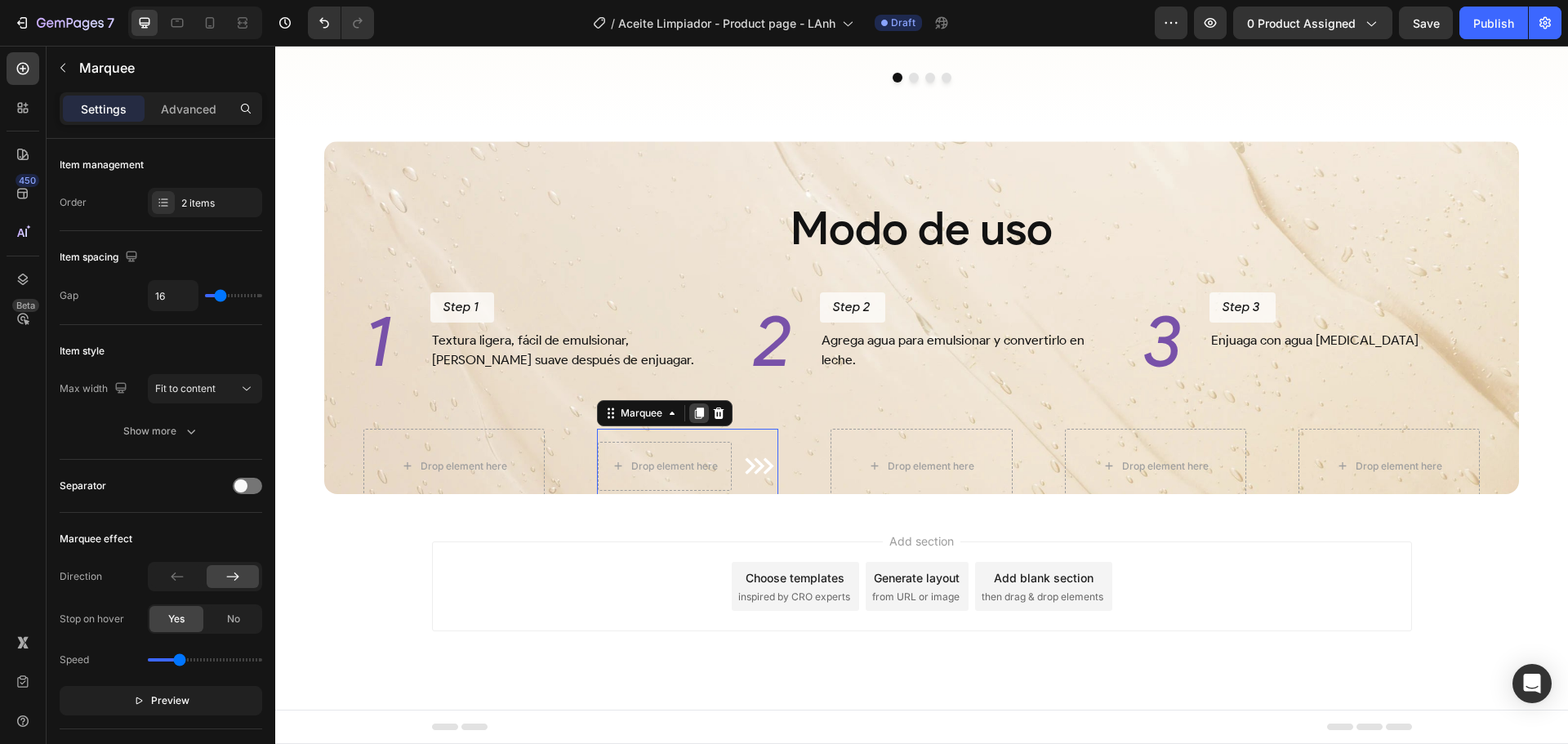
click at [695, 412] on icon at bounding box center [700, 413] width 9 height 11
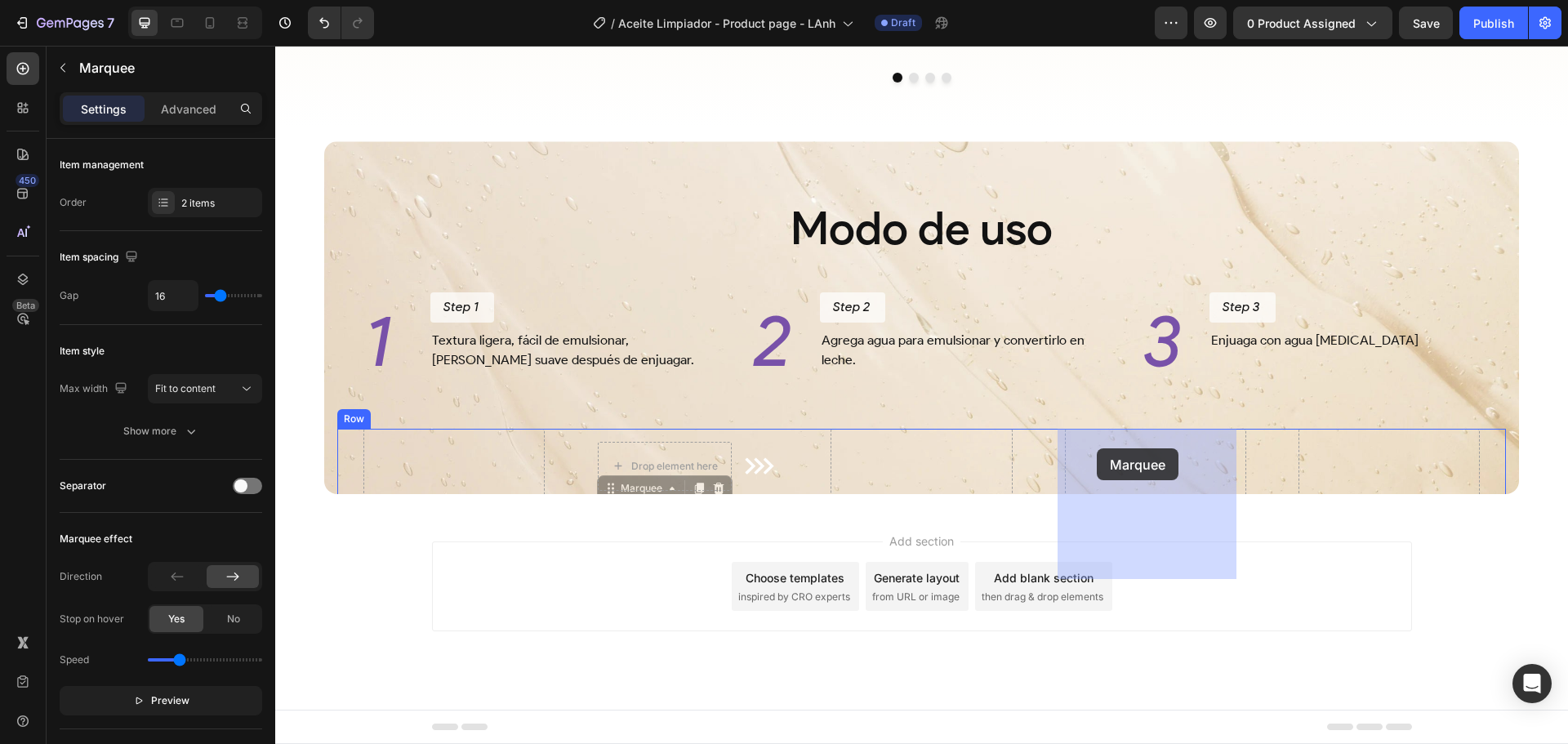
drag, startPoint x: 619, startPoint y: 485, endPoint x: 1097, endPoint y: 448, distance: 479.4
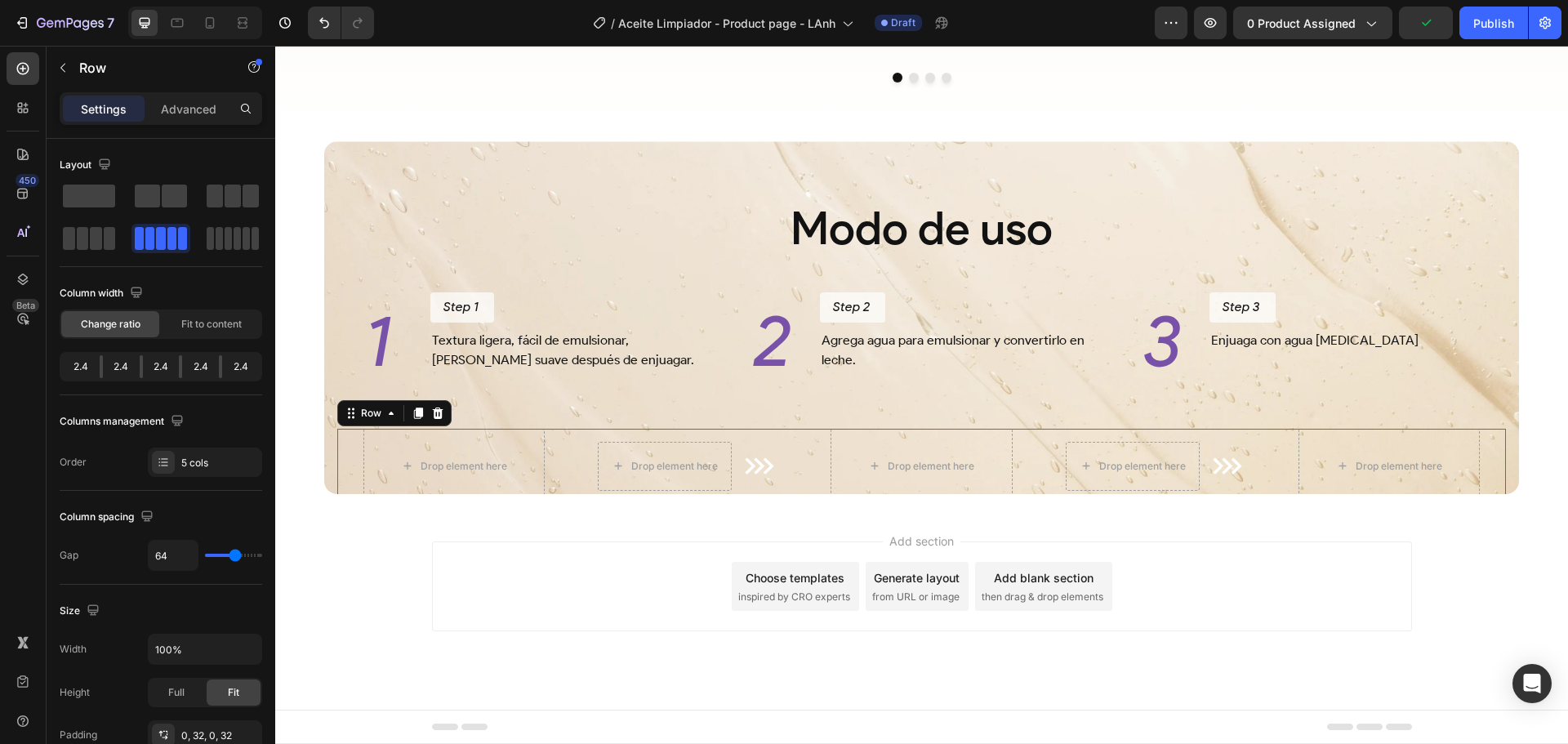
click at [805, 451] on div "Drop element here Drop element here Image Drop element here Image Marquee Drop …" at bounding box center [921, 466] width 1169 height 75
click at [232, 243] on div at bounding box center [233, 238] width 52 height 23
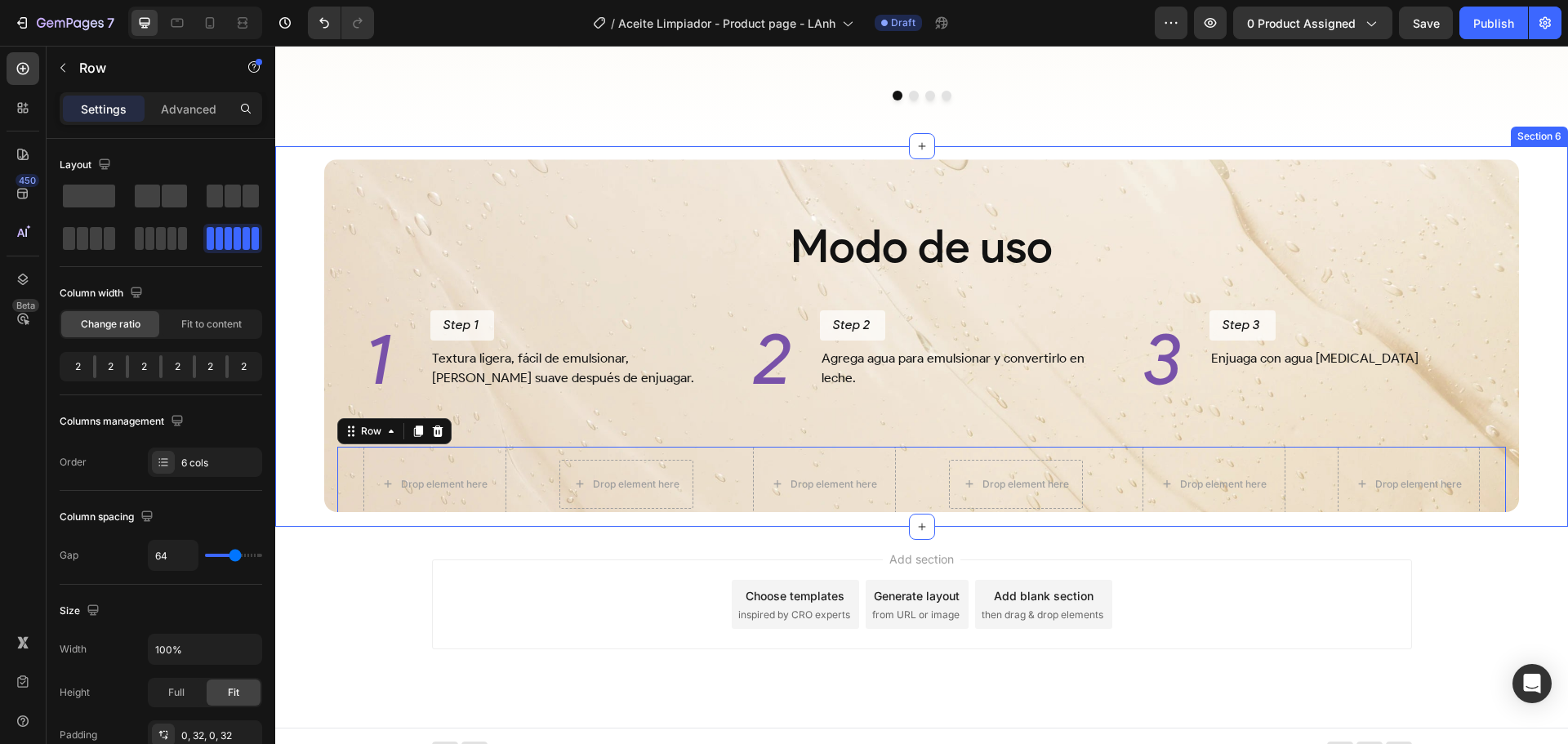
scroll to position [2932, 0]
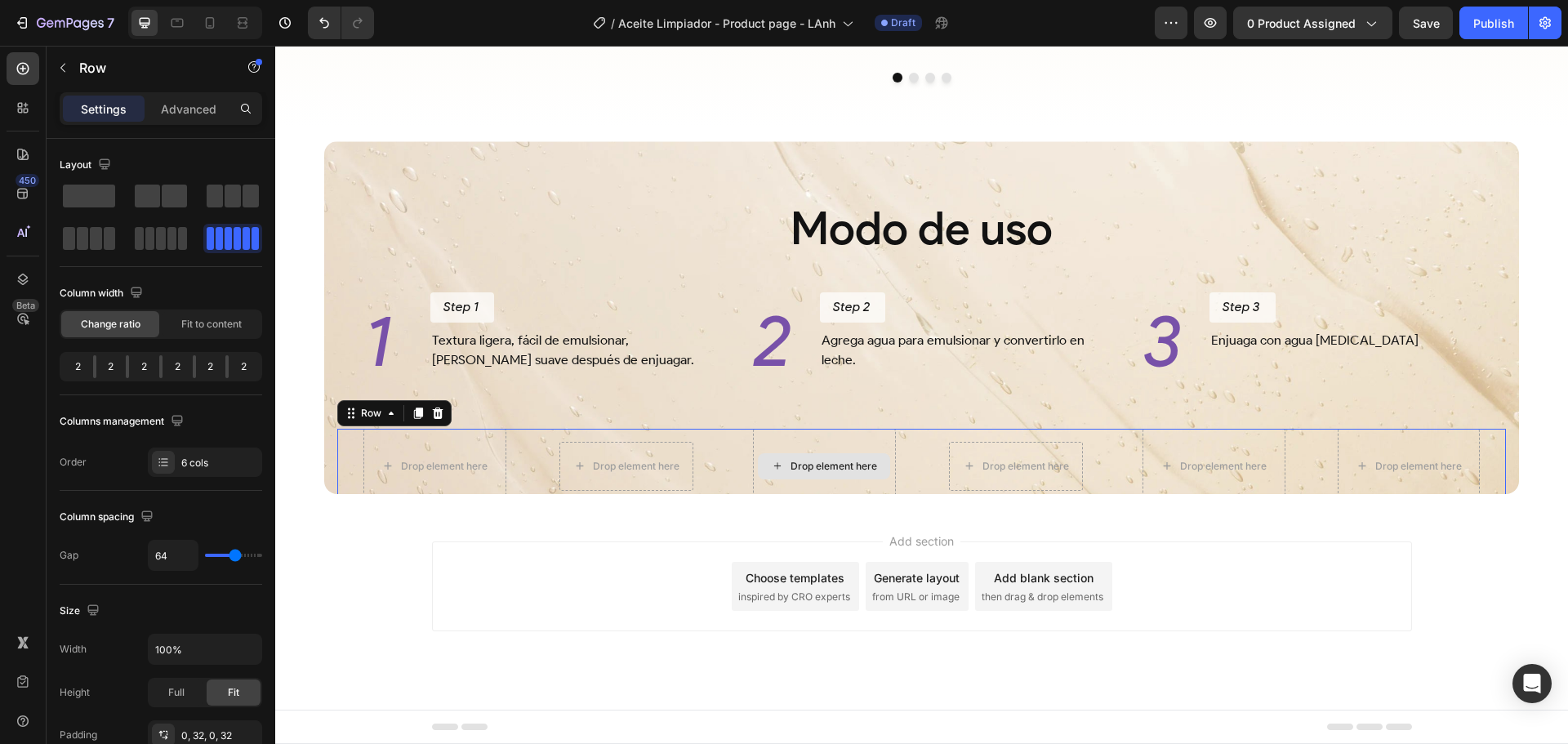
click at [879, 442] on div "Drop element here" at bounding box center [824, 466] width 143 height 75
click at [504, 453] on div "Drop element here" at bounding box center [438, 467] width 132 height 26
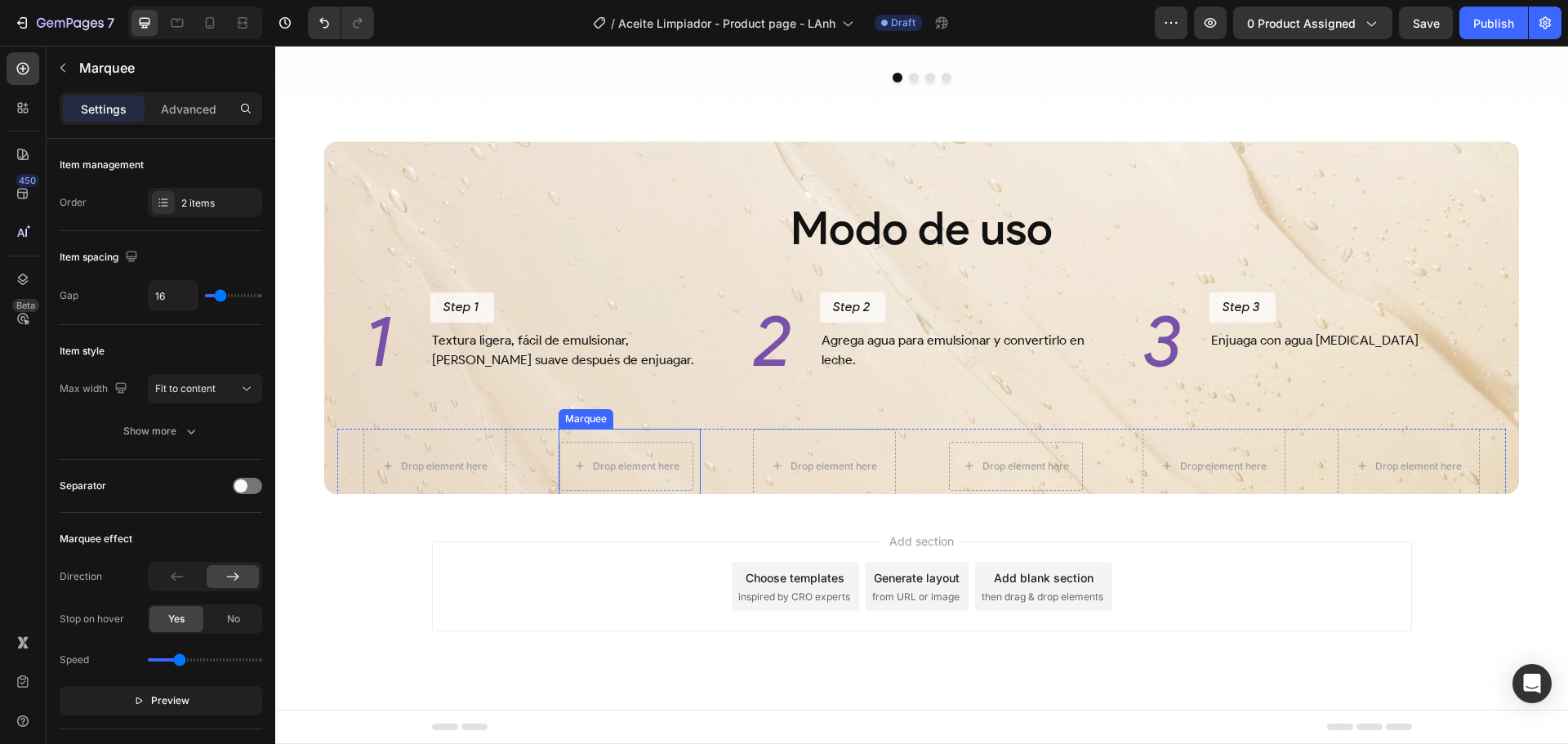
click at [681, 433] on div "Drop element here Image Drop element here Image Marquee" at bounding box center [630, 466] width 143 height 75
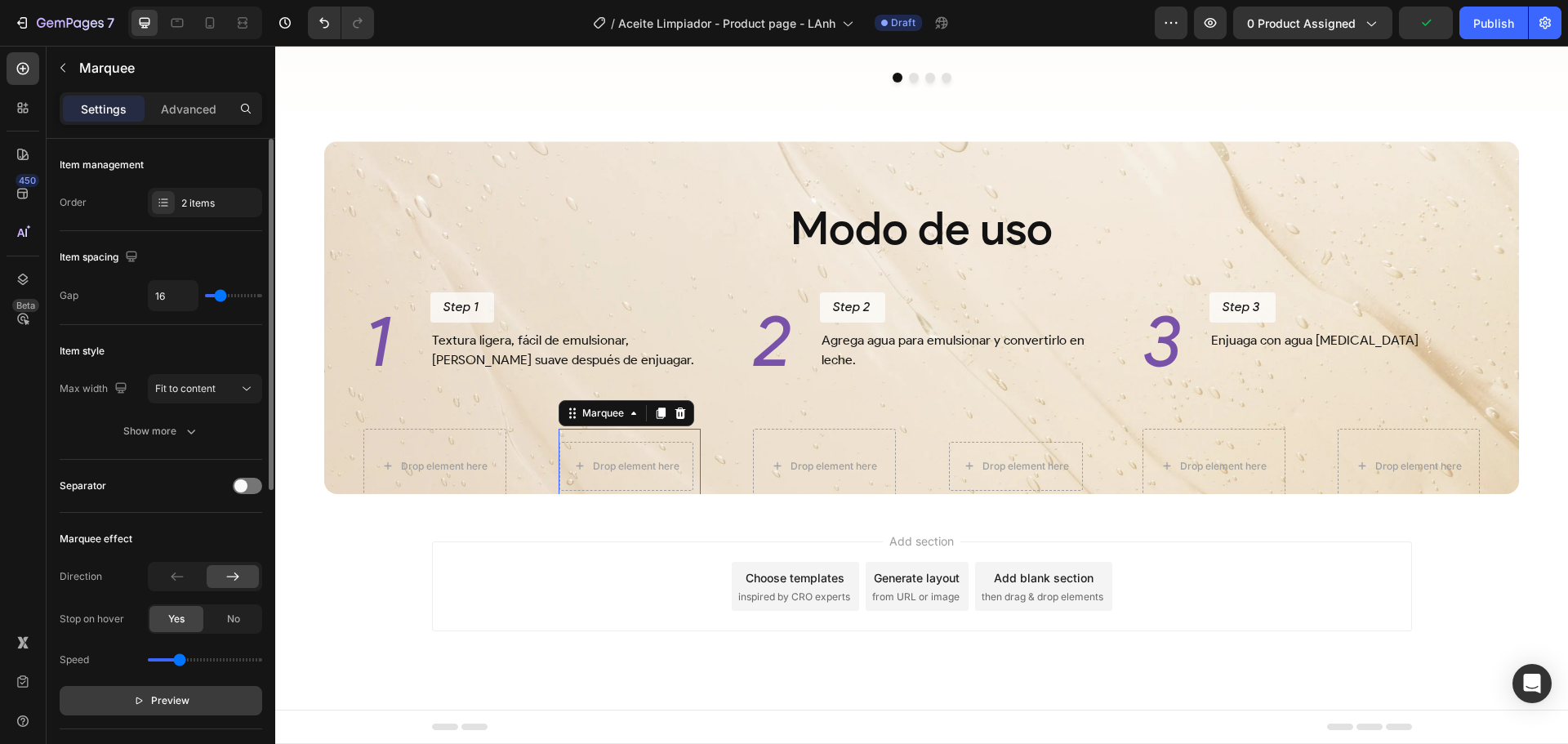
click at [211, 698] on button "Preview" at bounding box center [160, 700] width 202 height 30
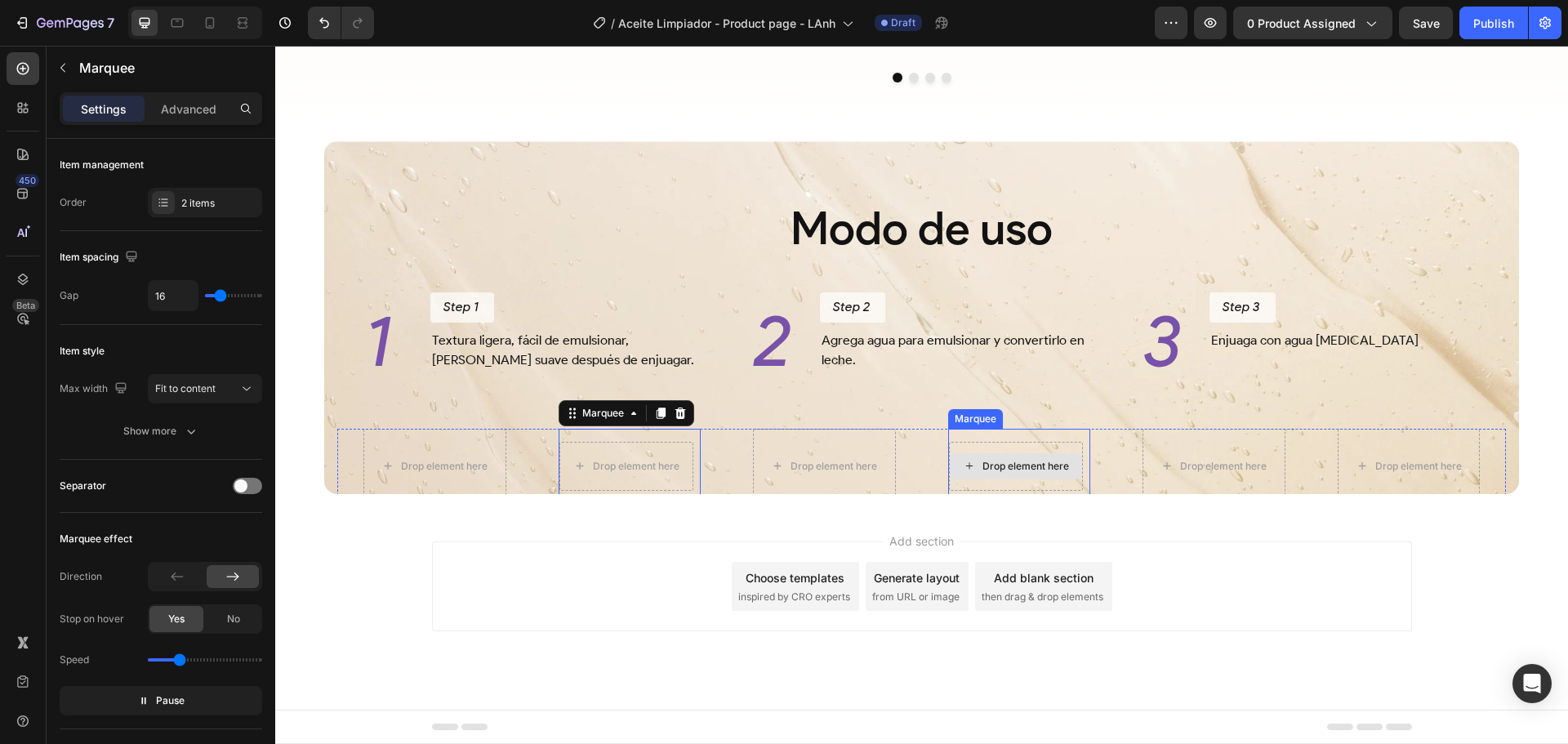
click at [1066, 444] on div "Drop element here" at bounding box center [1016, 466] width 134 height 49
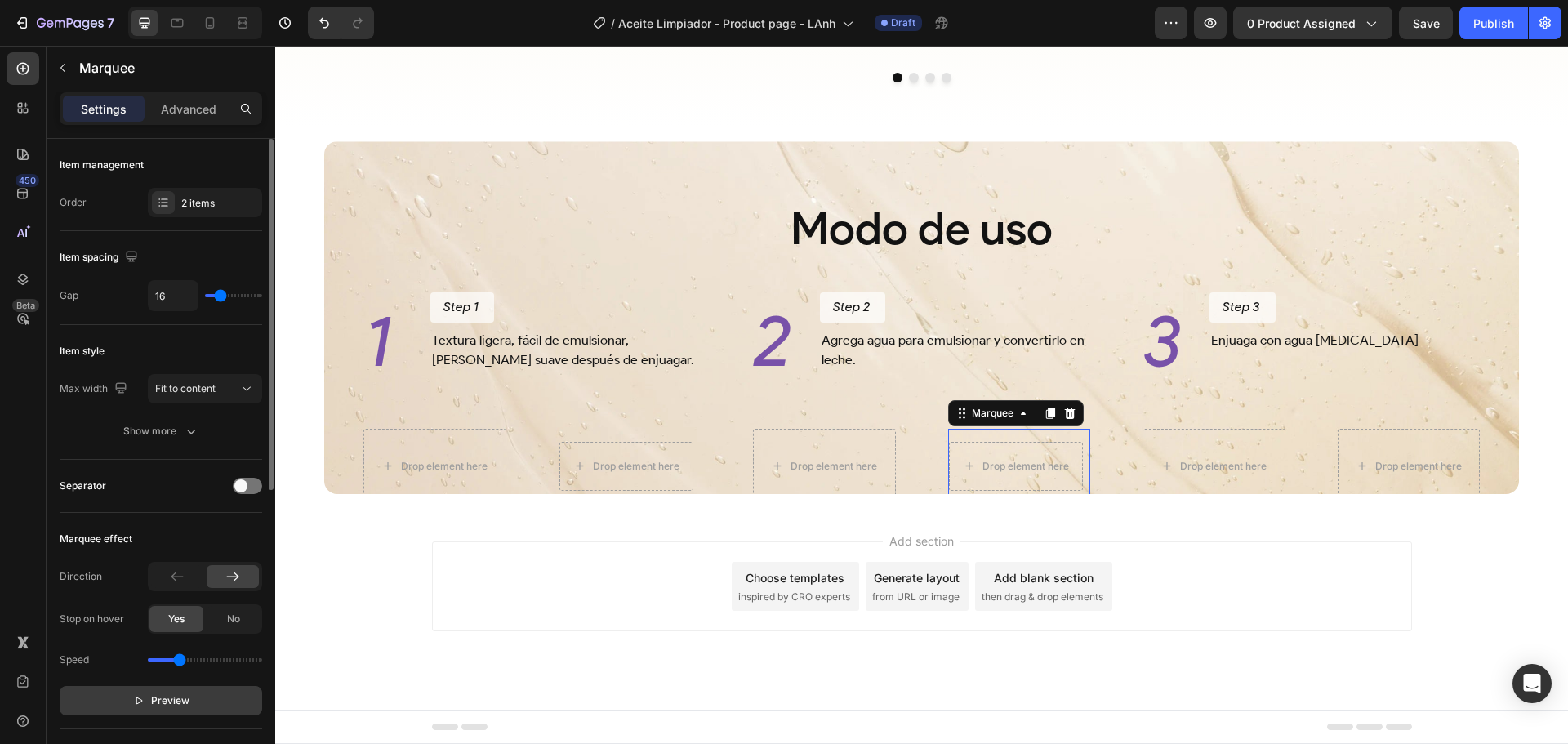
click at [213, 697] on button "Preview" at bounding box center [160, 700] width 202 height 30
click at [192, 692] on button "Pause" at bounding box center [160, 700] width 202 height 30
click at [143, 698] on icon "button" at bounding box center [139, 700] width 11 height 11
click at [208, 705] on button "Pause" at bounding box center [160, 700] width 202 height 30
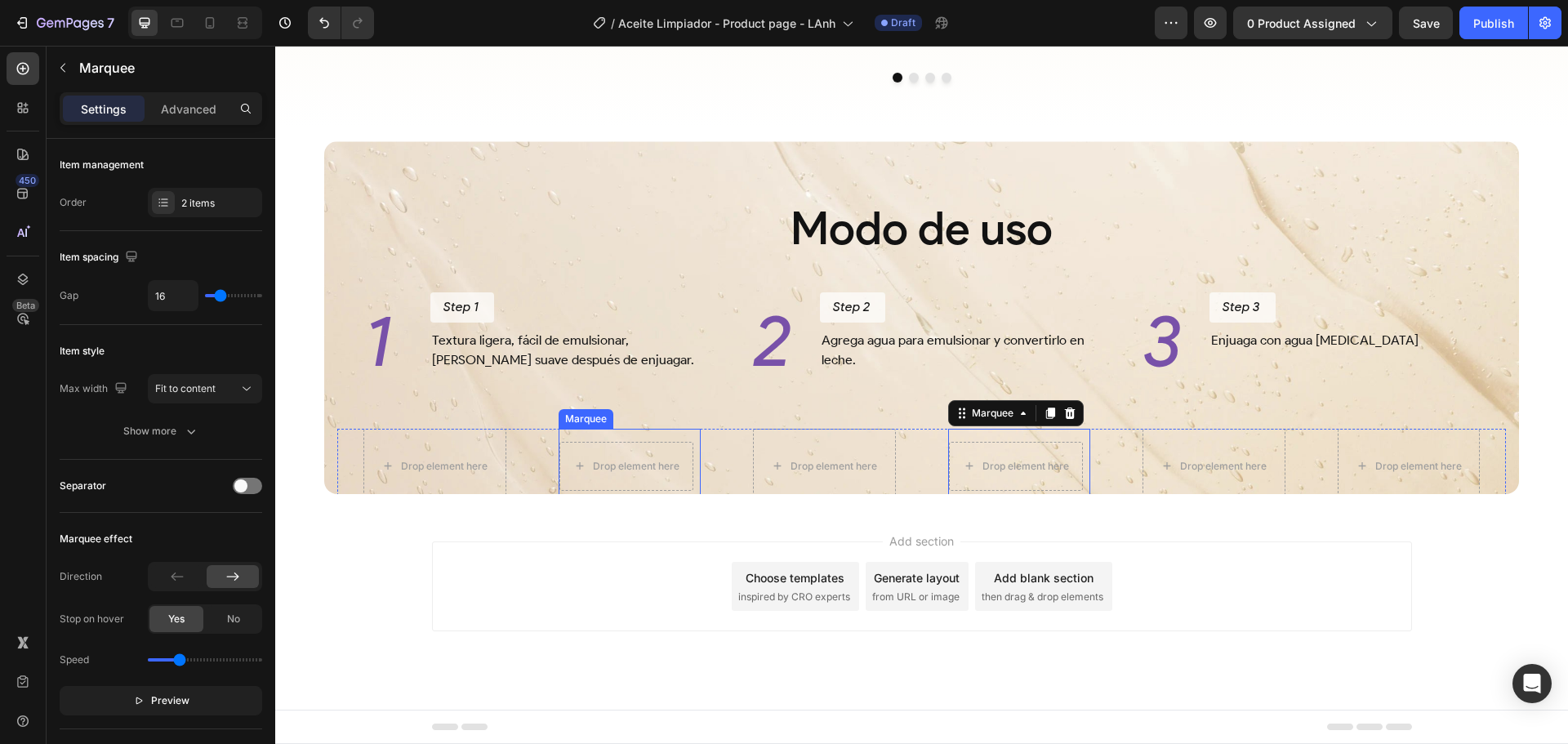
click at [562, 460] on div "Image" at bounding box center [541, 466] width 43 height 17
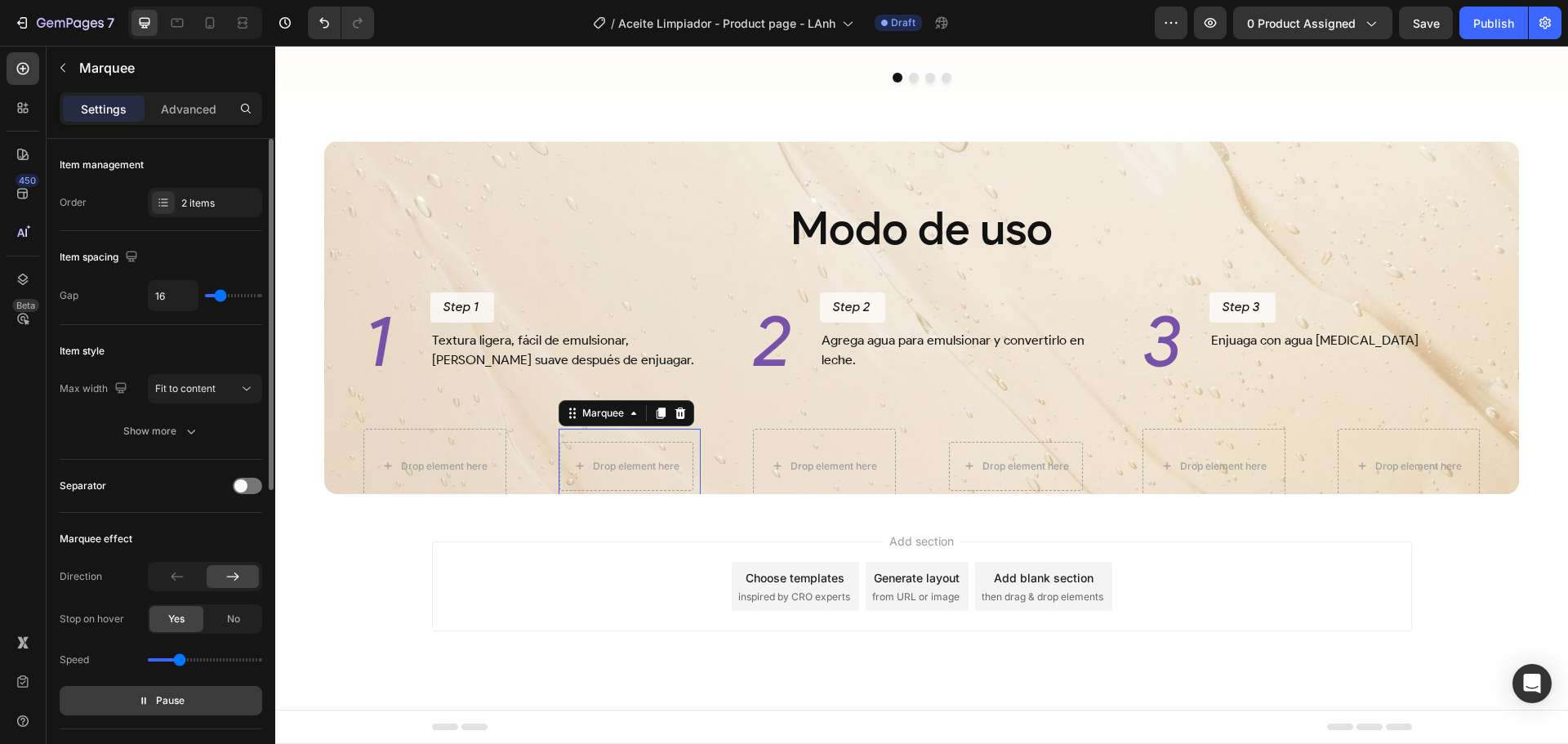
click at [146, 707] on p "Pause" at bounding box center [161, 700] width 47 height 17
click at [721, 445] on div "Drop element here Drop element here Image Drop element here Image Marquee 0 Dro…" at bounding box center [921, 466] width 1169 height 75
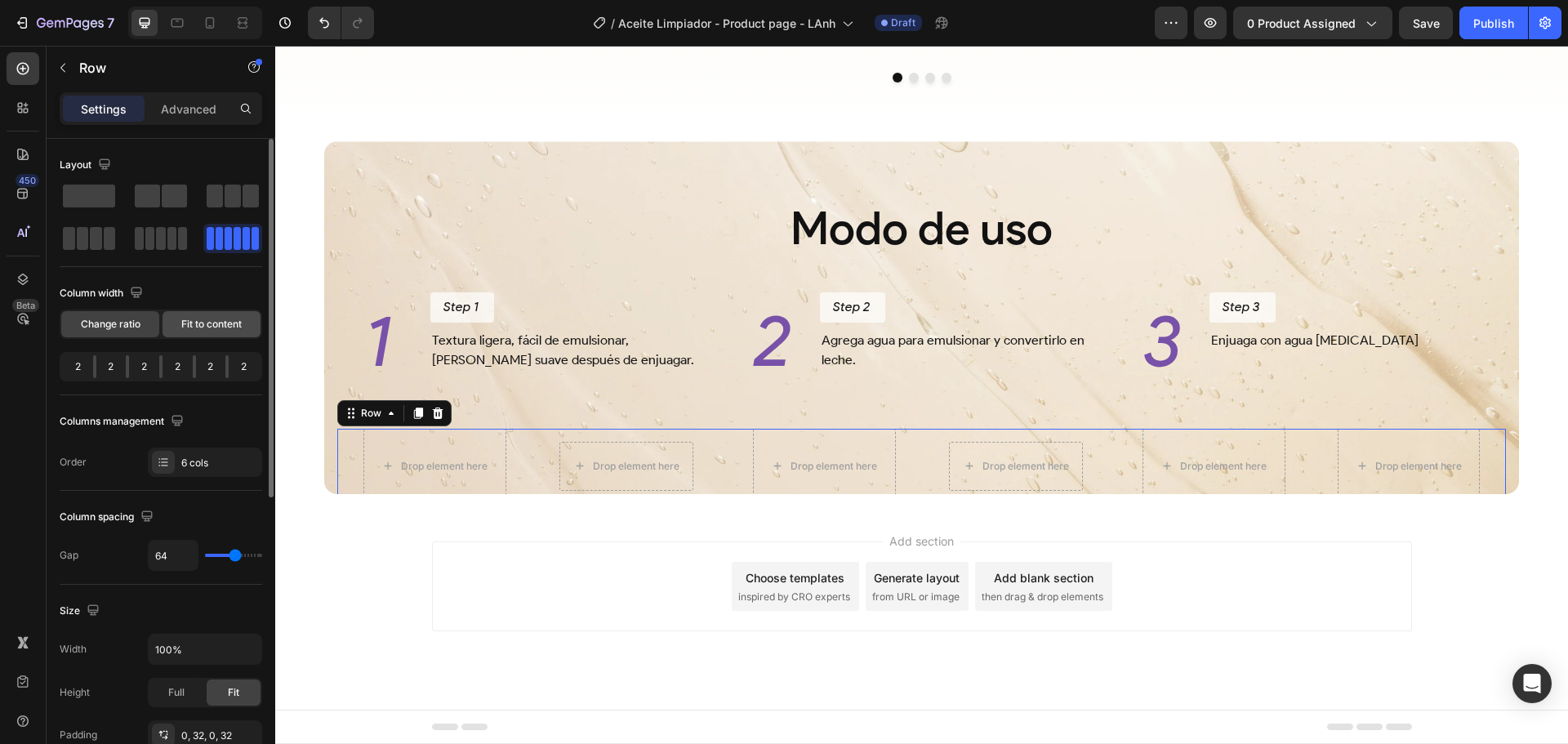
click at [189, 321] on span "Fit to content" at bounding box center [211, 324] width 61 height 15
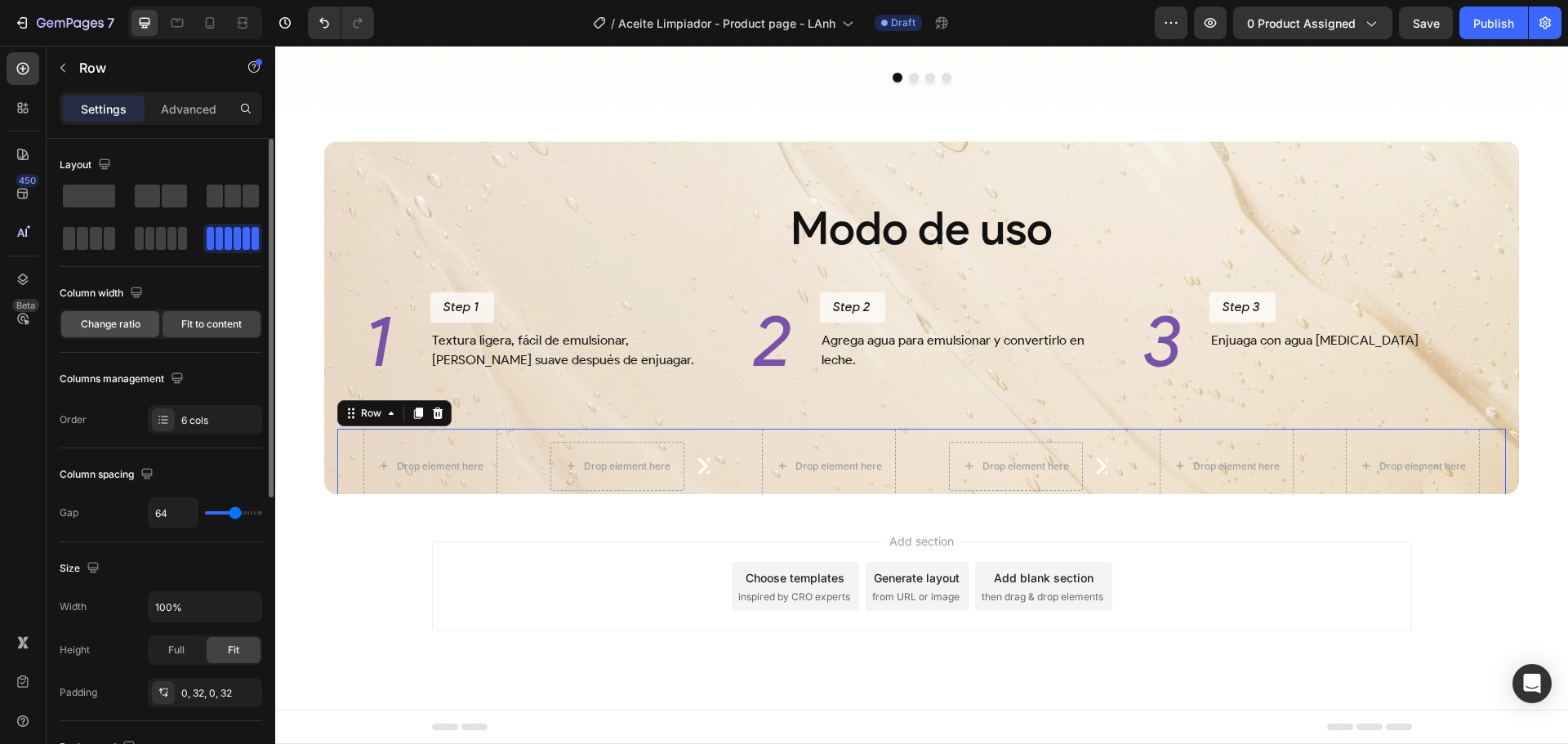
click at [116, 321] on span "Change ratio" at bounding box center [111, 324] width 60 height 15
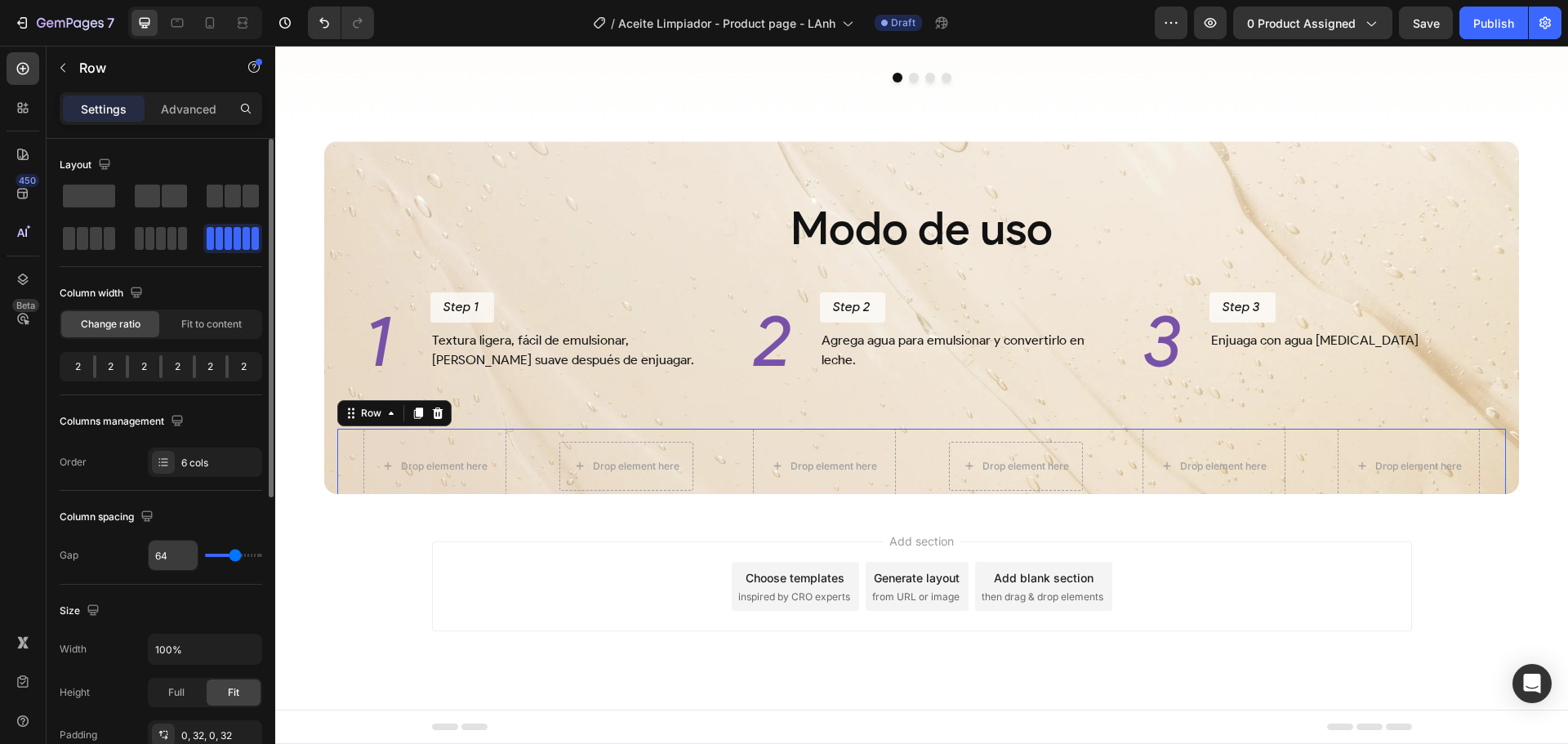
click at [169, 553] on input "64" at bounding box center [173, 555] width 49 height 30
type input "63"
type input "62"
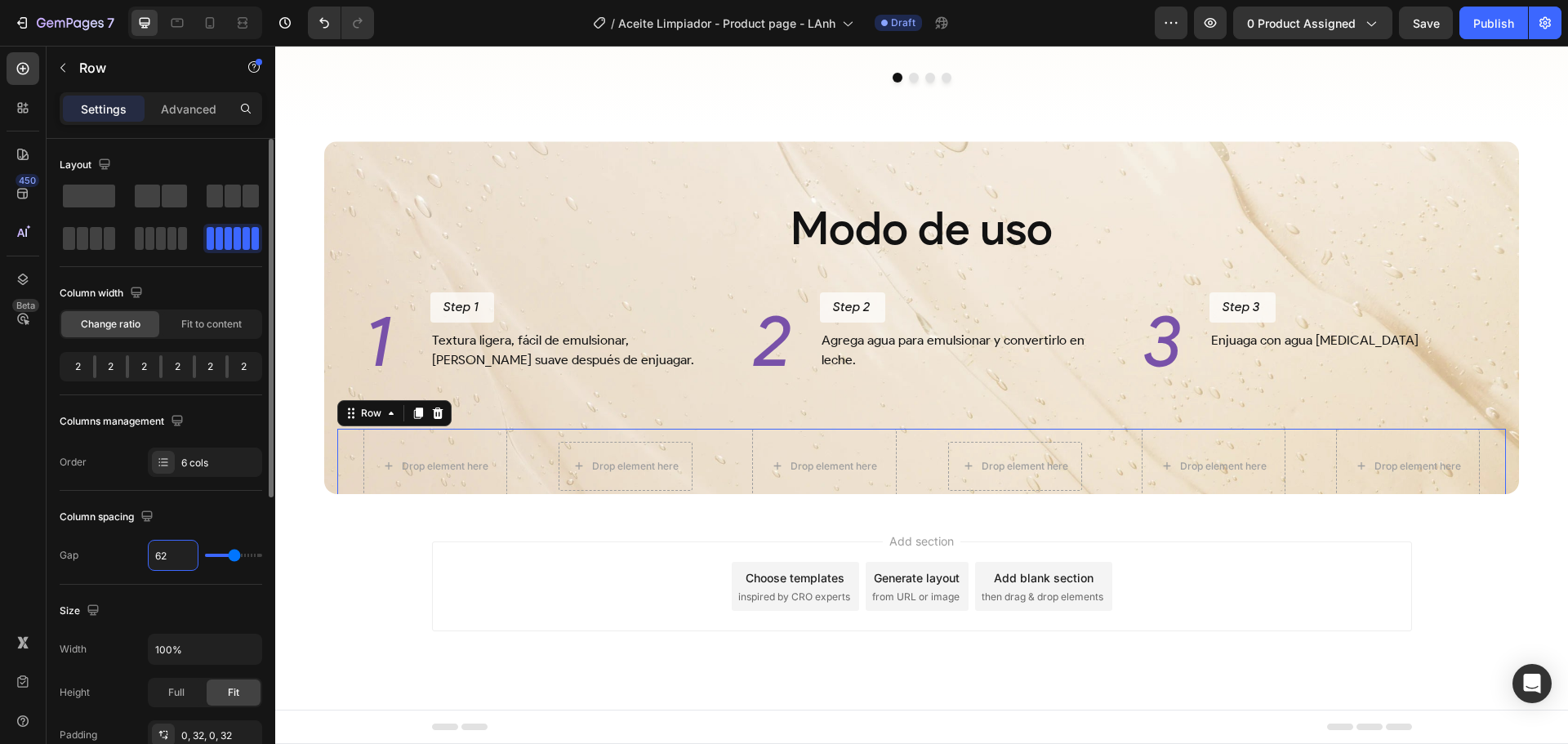
type input "61"
type input "60"
type input "59"
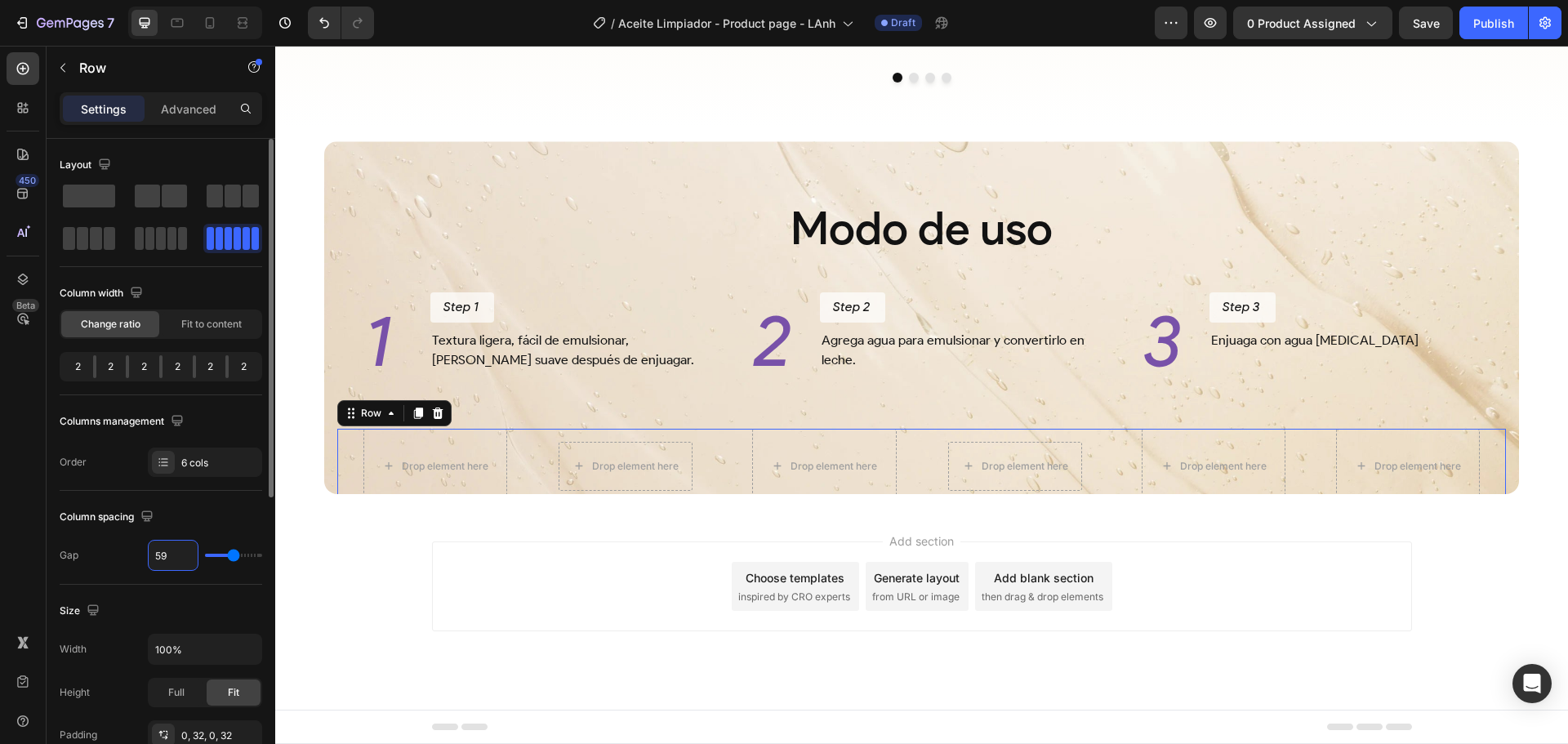
type input "59"
type input "58"
type input "57"
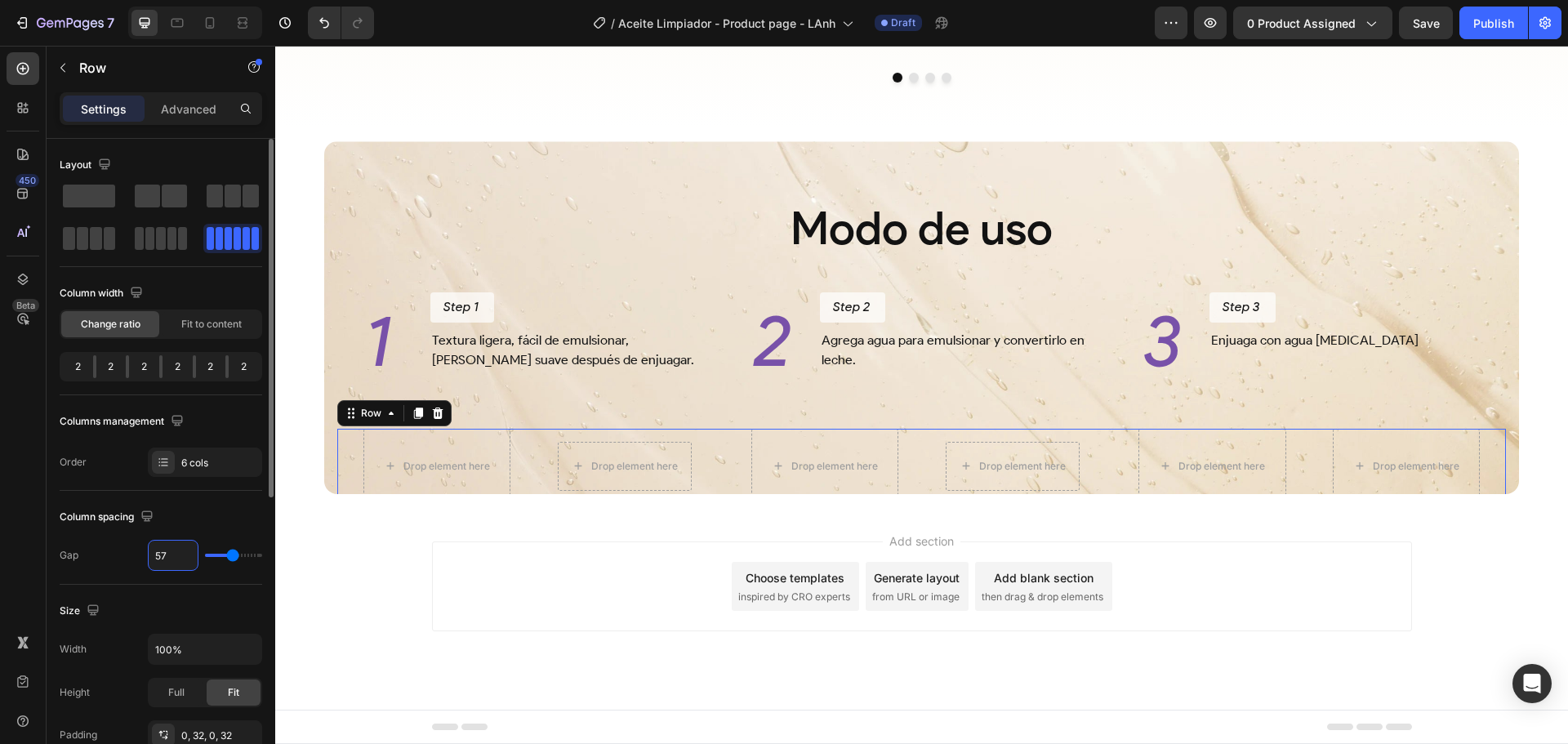
type input "56"
type input "55"
type input "54"
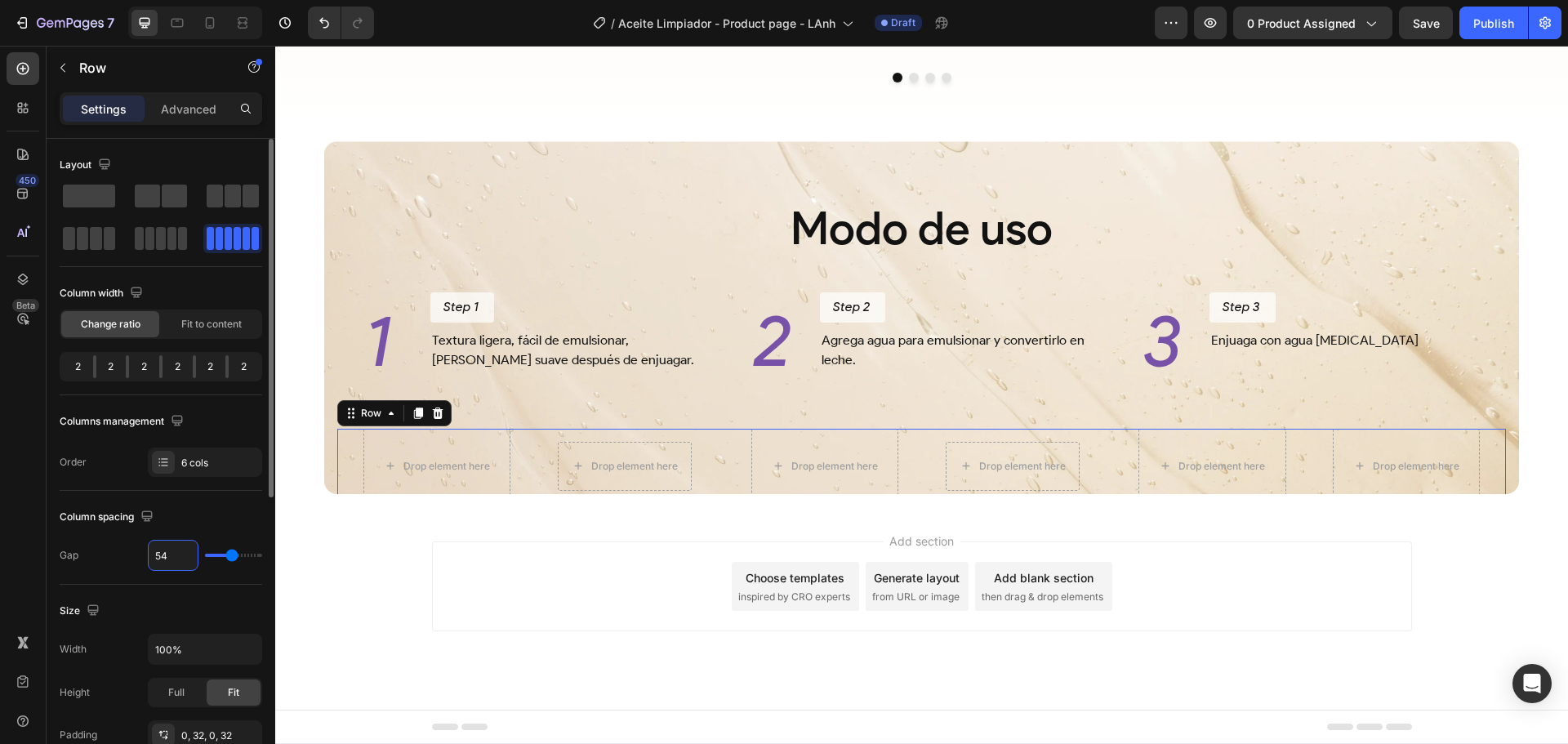
type input "54"
type input "53"
type input "52"
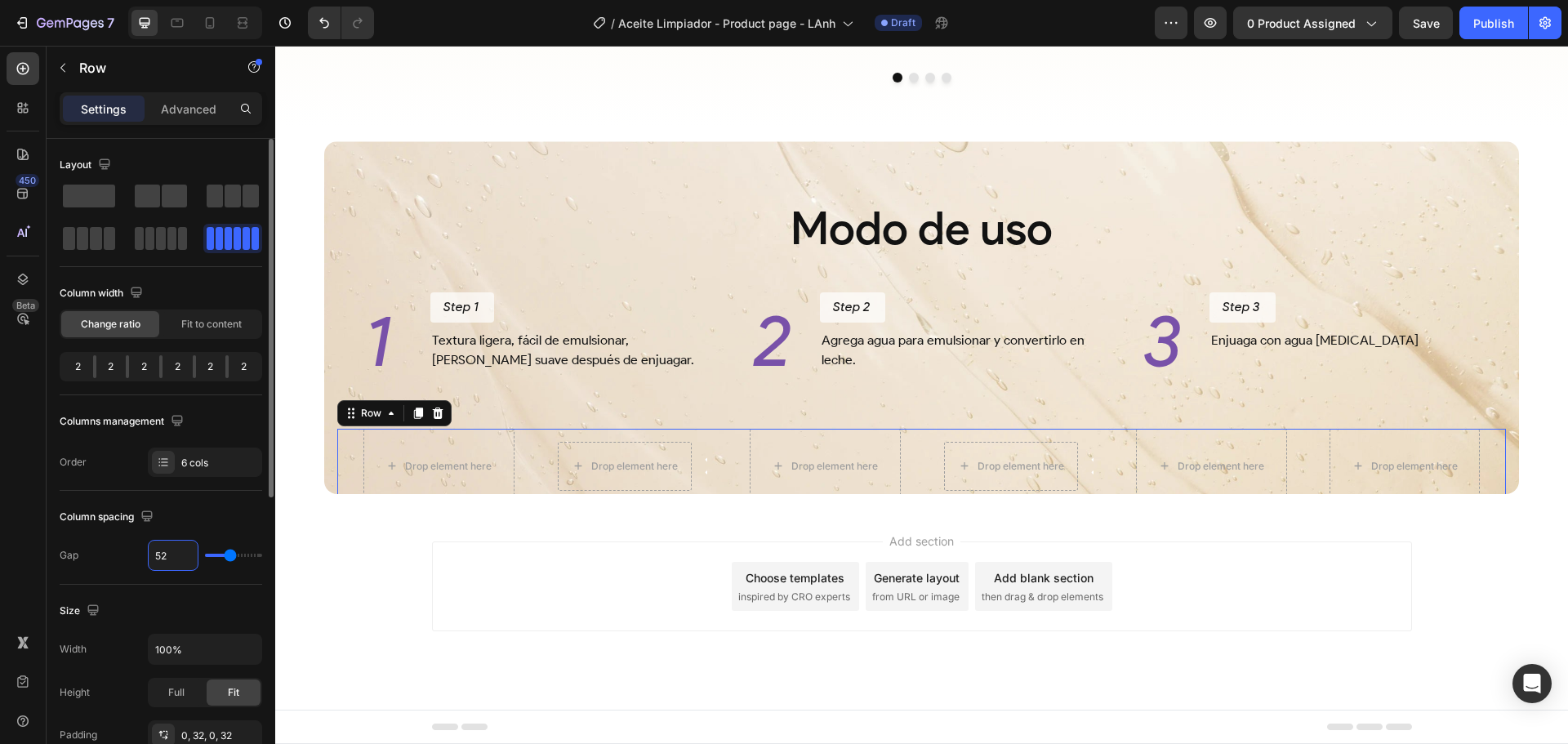
type input "51"
type input "50"
type input "49"
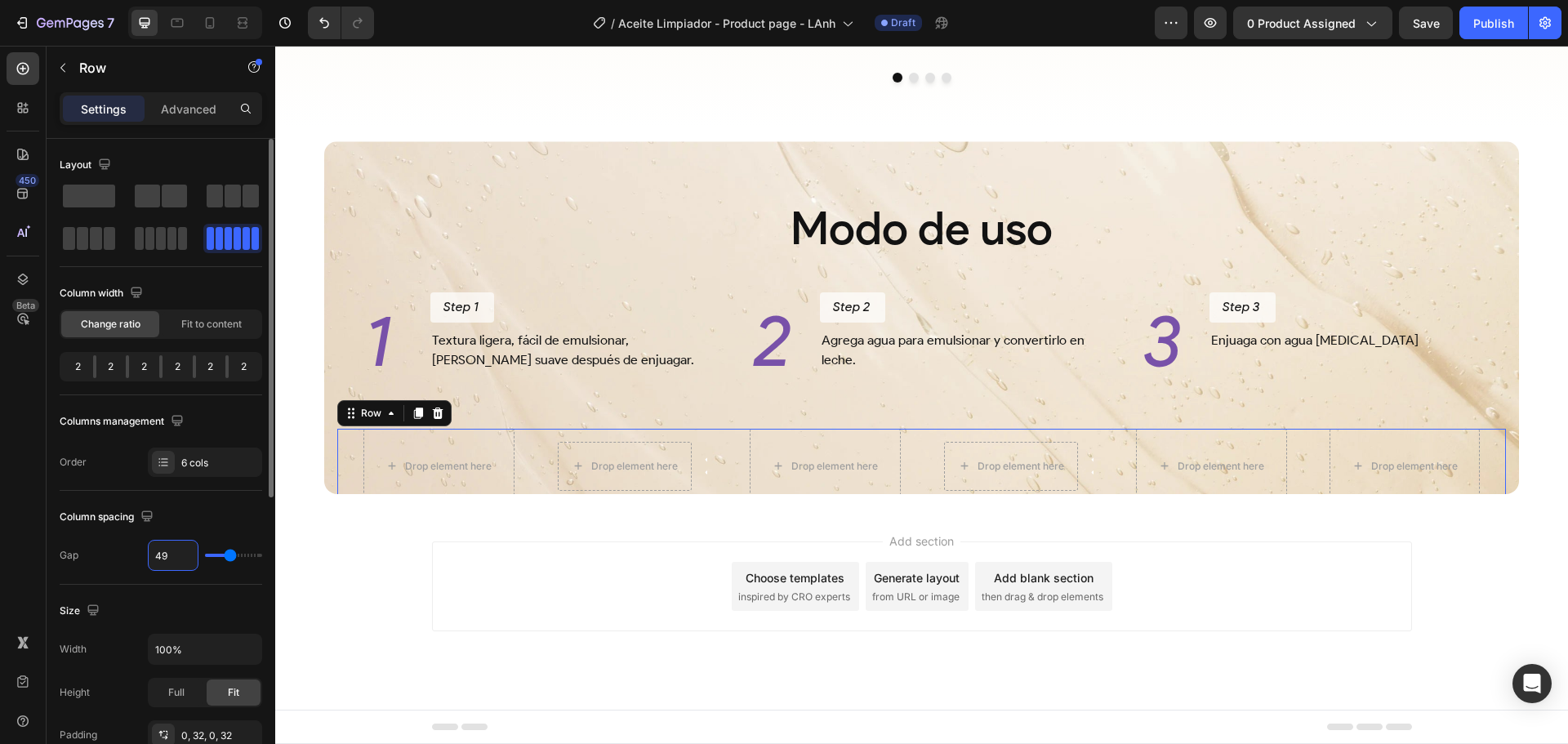
type input "49"
type input "48"
type input "47"
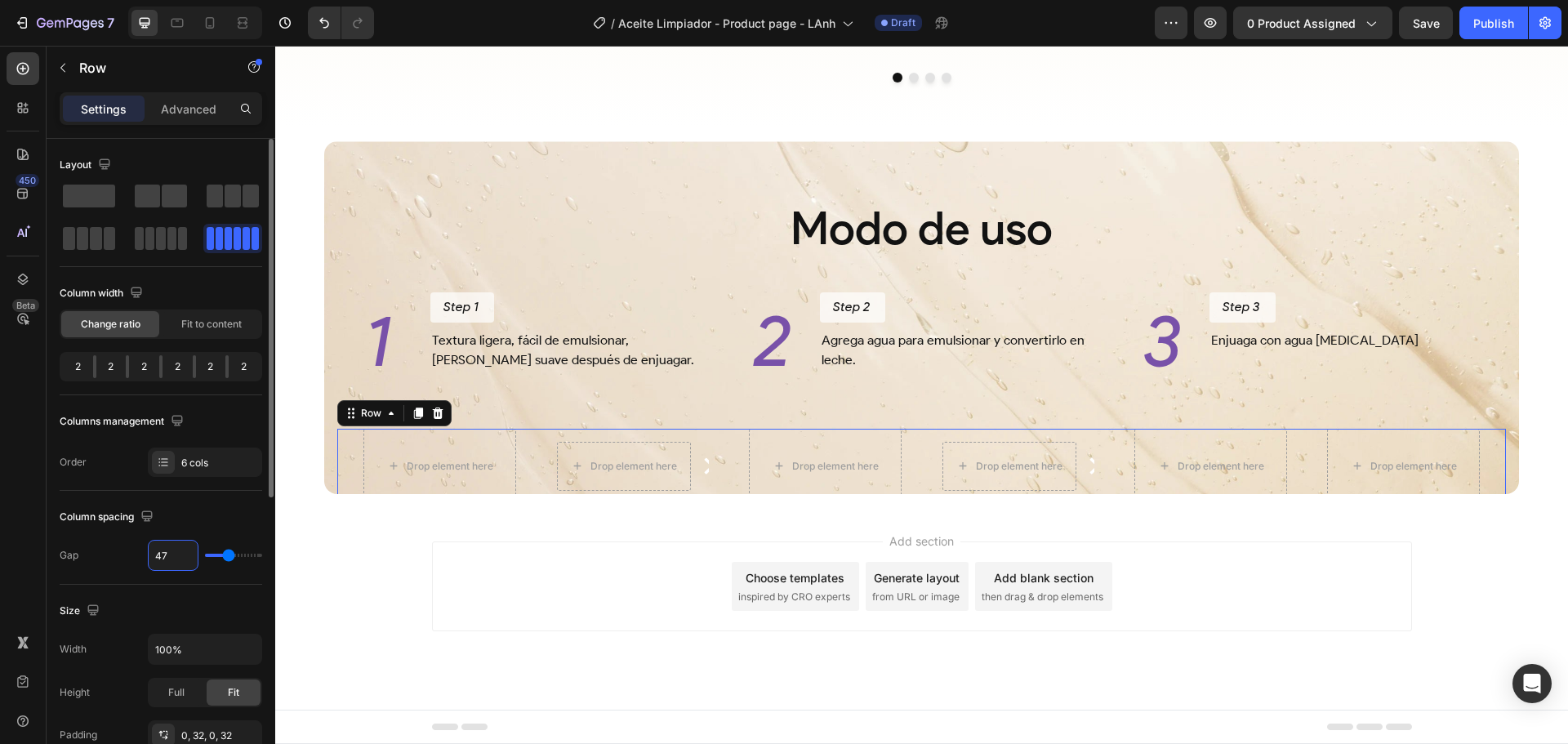
type input "46"
type input "45"
type input "44"
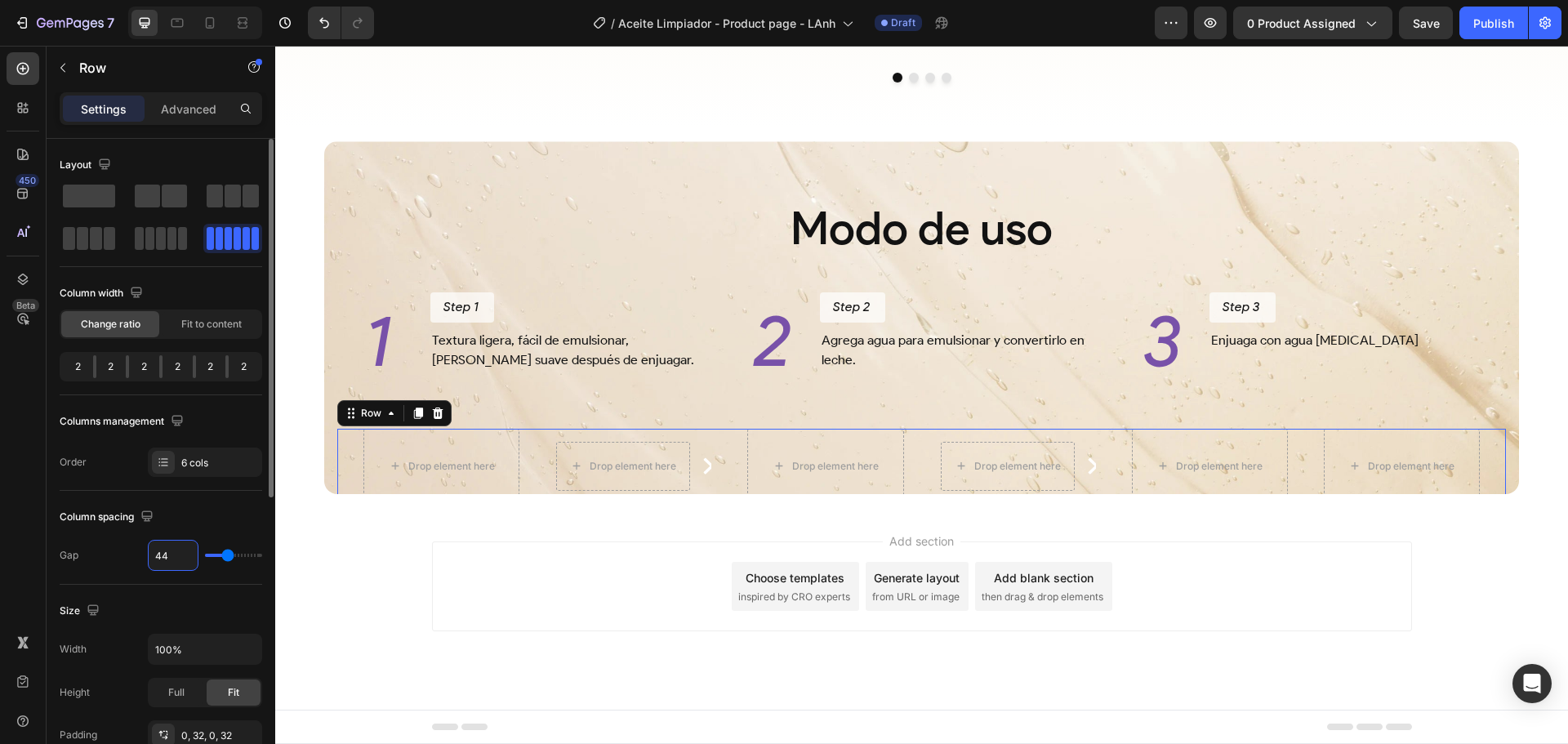
type input "44"
type input "43"
type input "42"
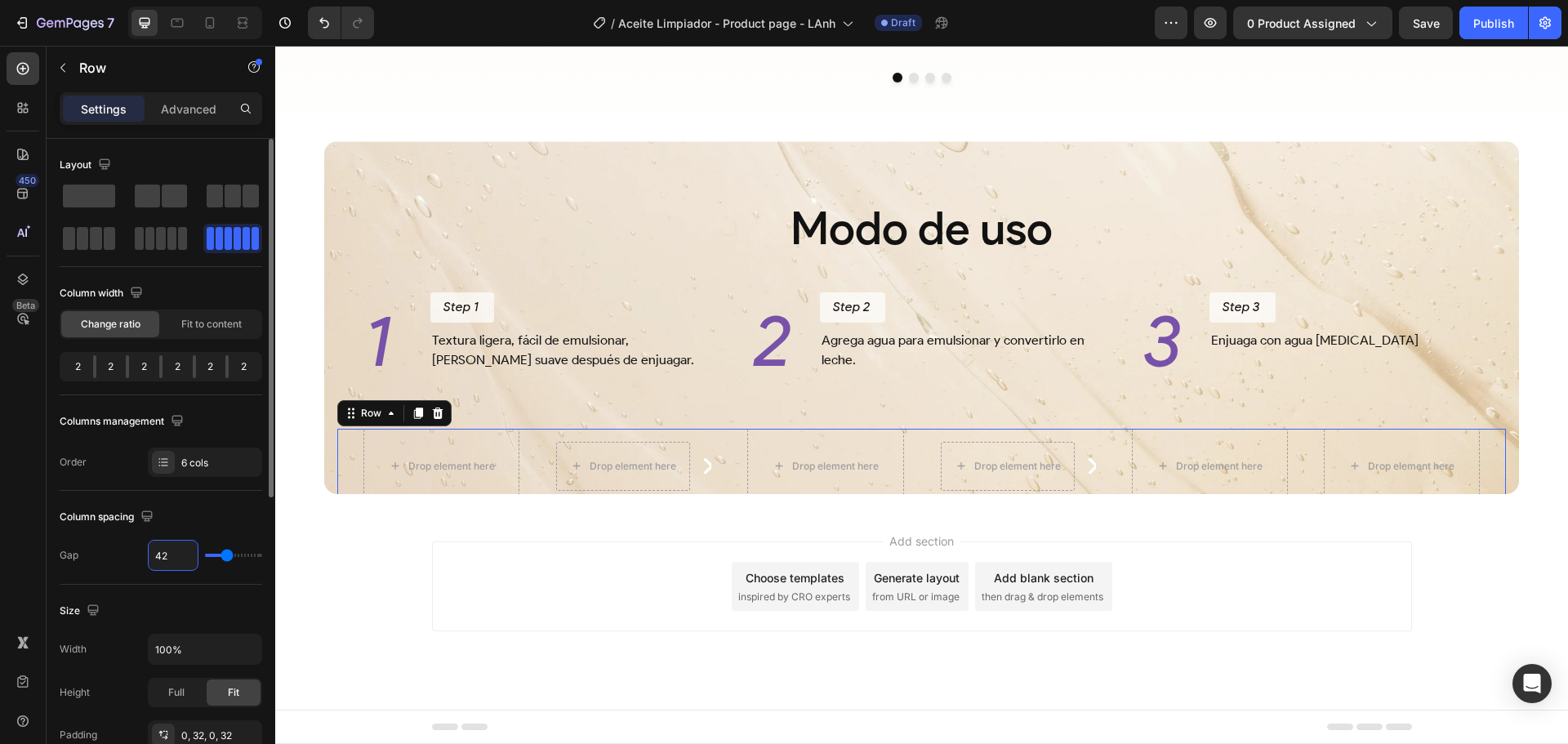
type input "41"
type input "40"
type input "39"
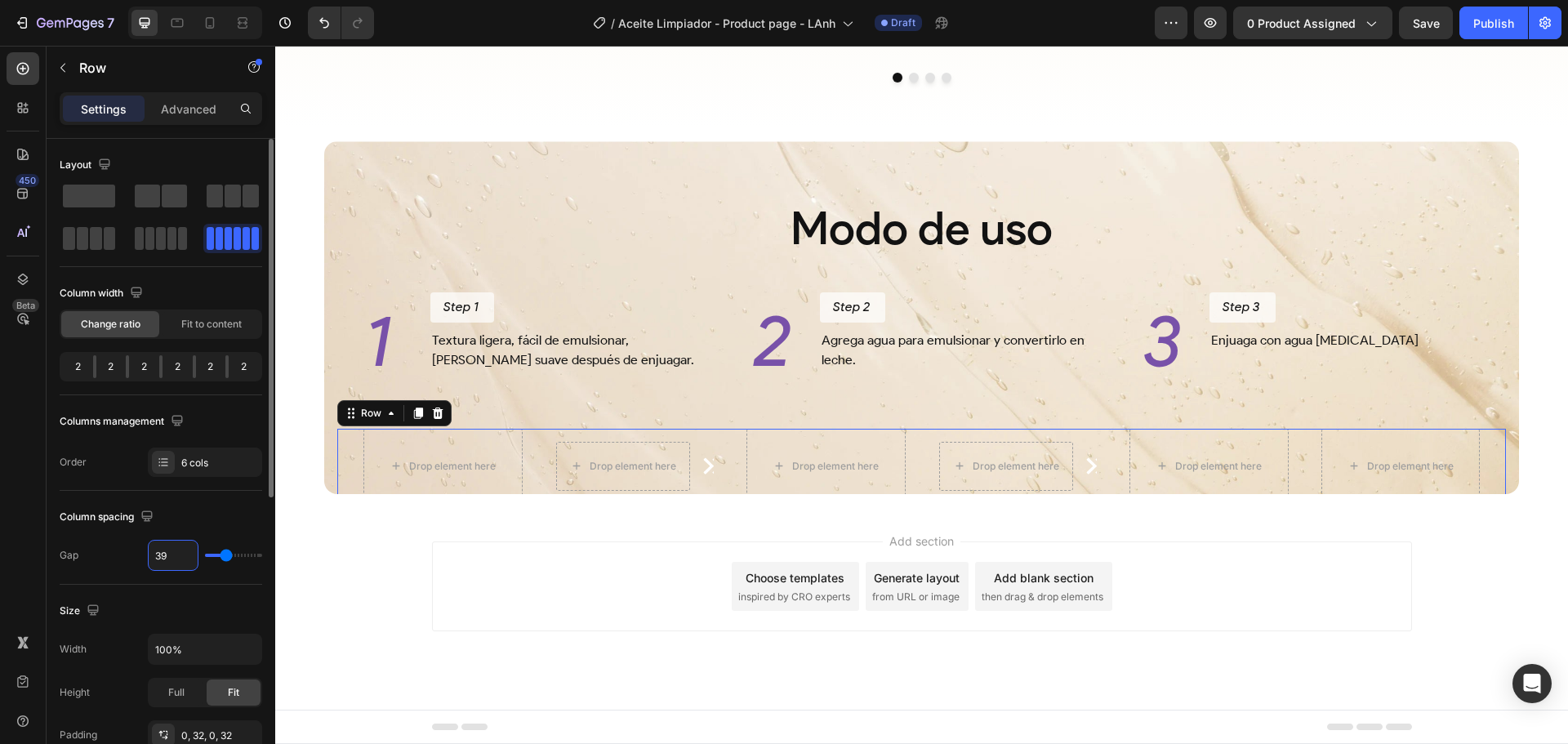
type input "39"
type input "38"
type input "37"
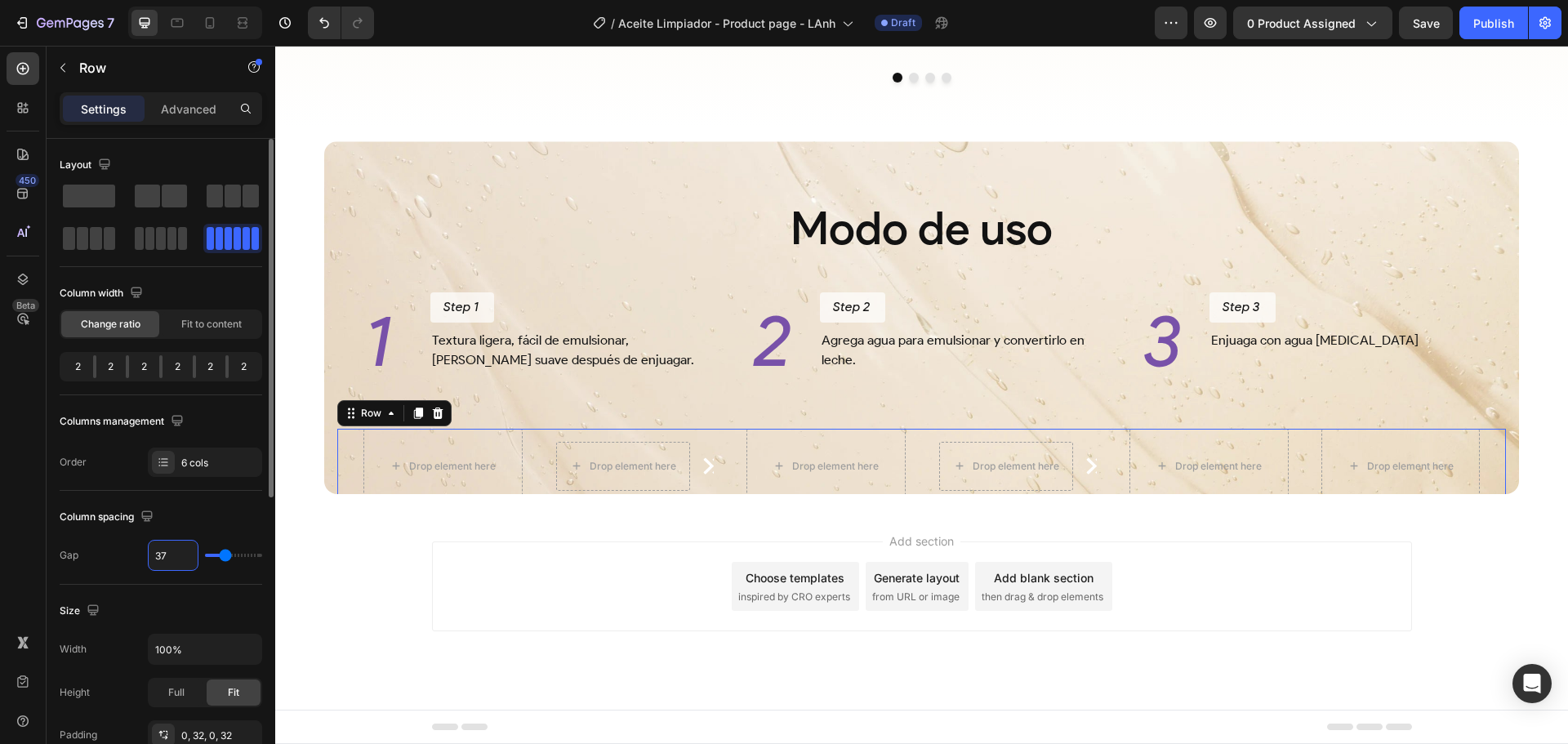
type input "36"
type input "35"
type input "34"
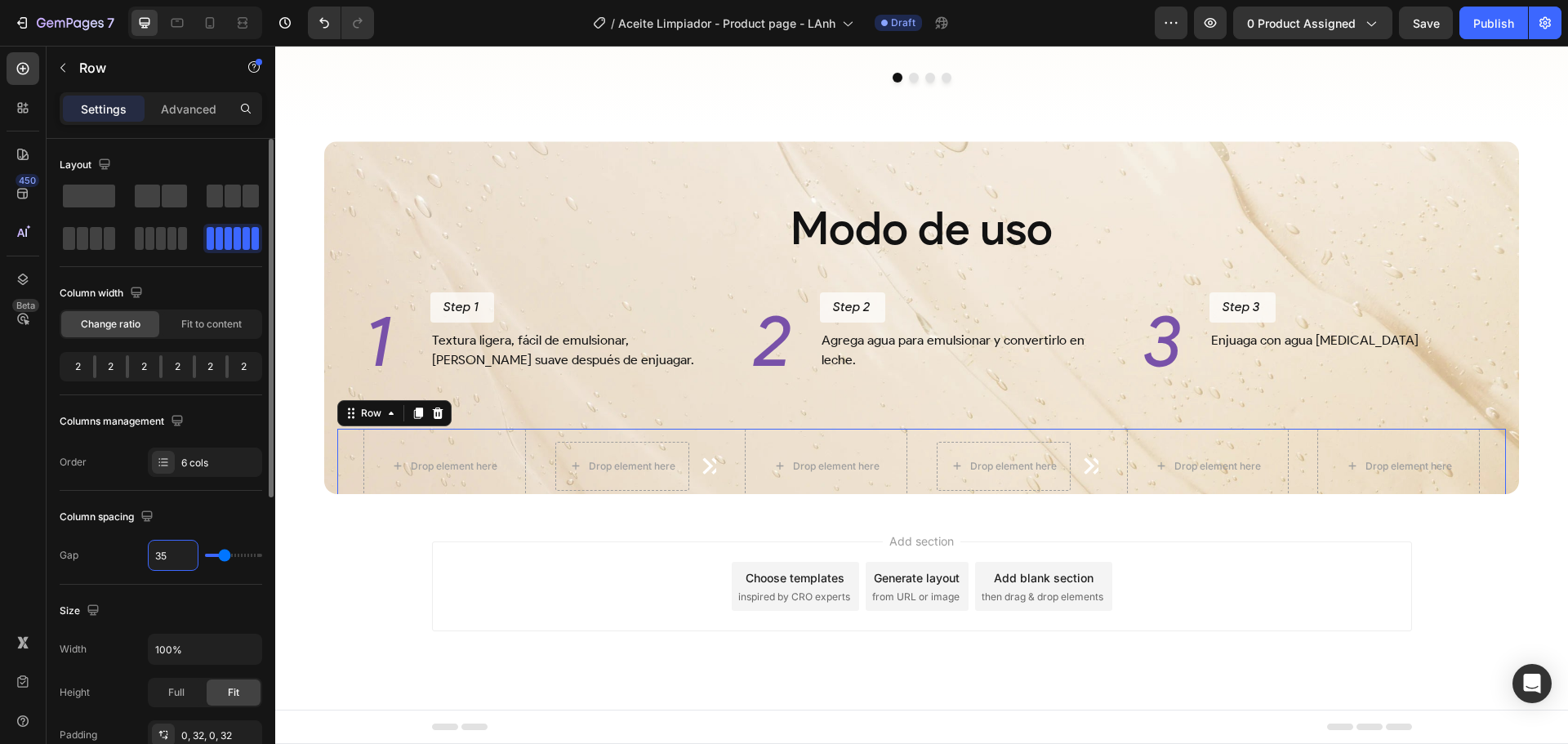
type input "34"
type input "33"
type input "32"
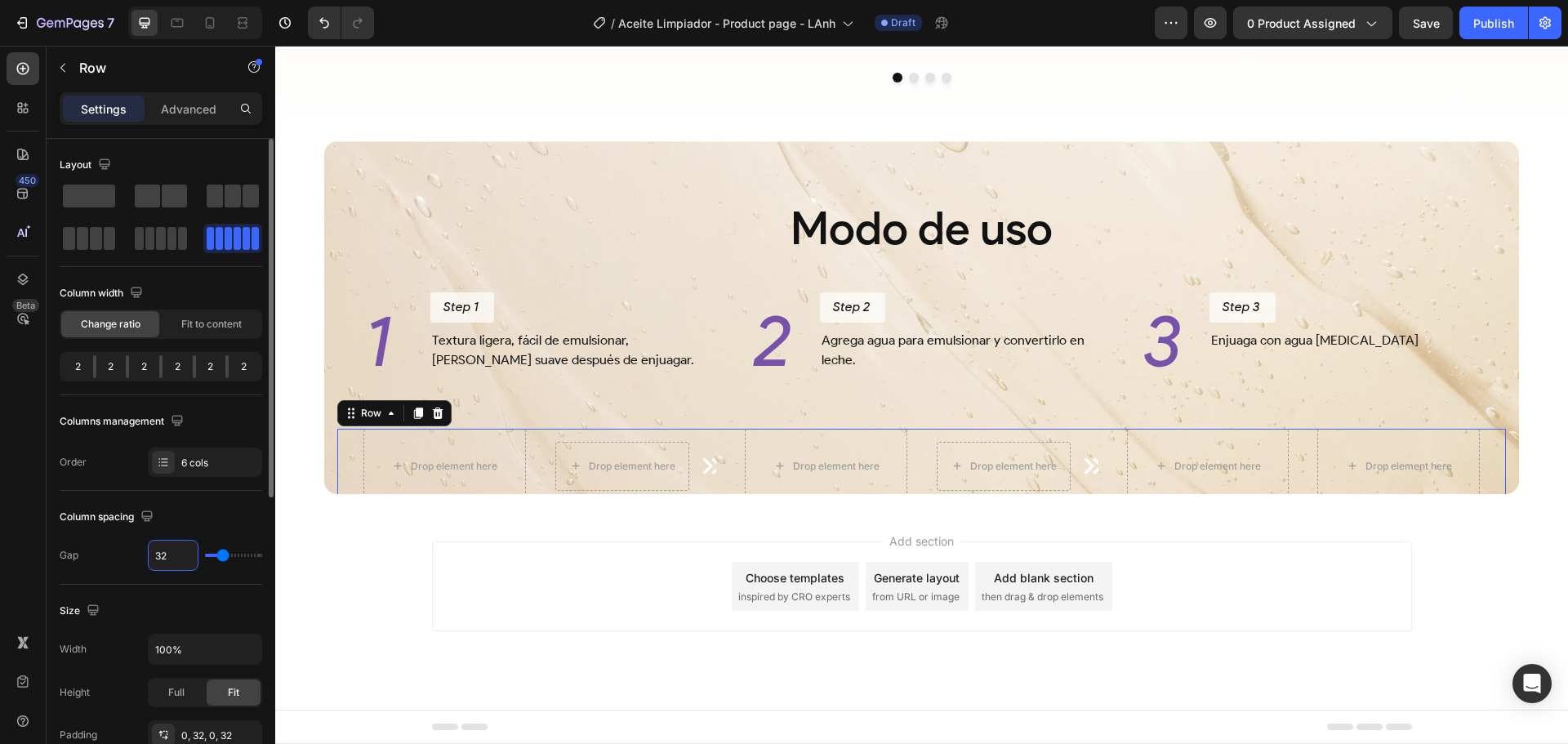
type input "31"
type input "30"
type input "29"
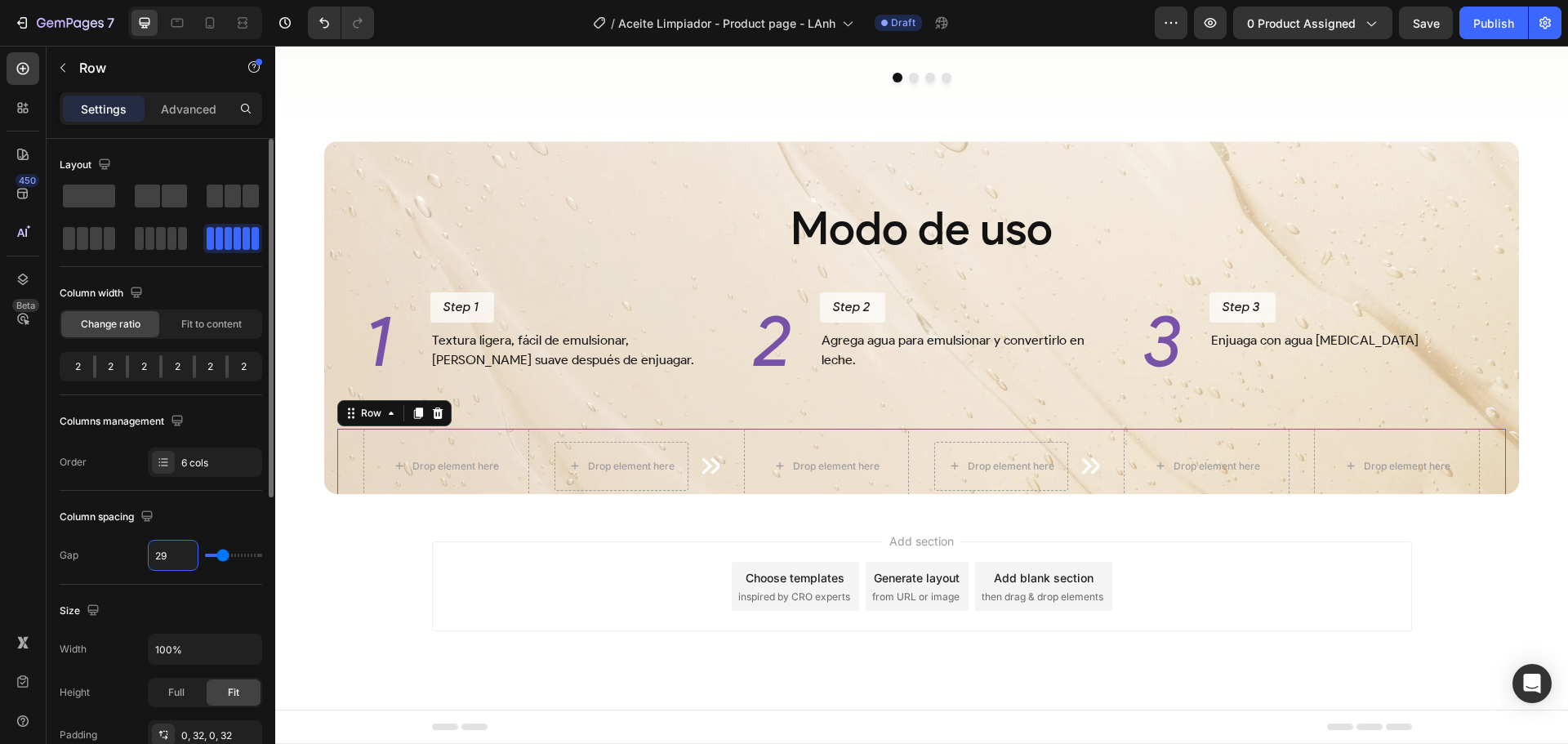
type input "29"
type input "28"
type input "27"
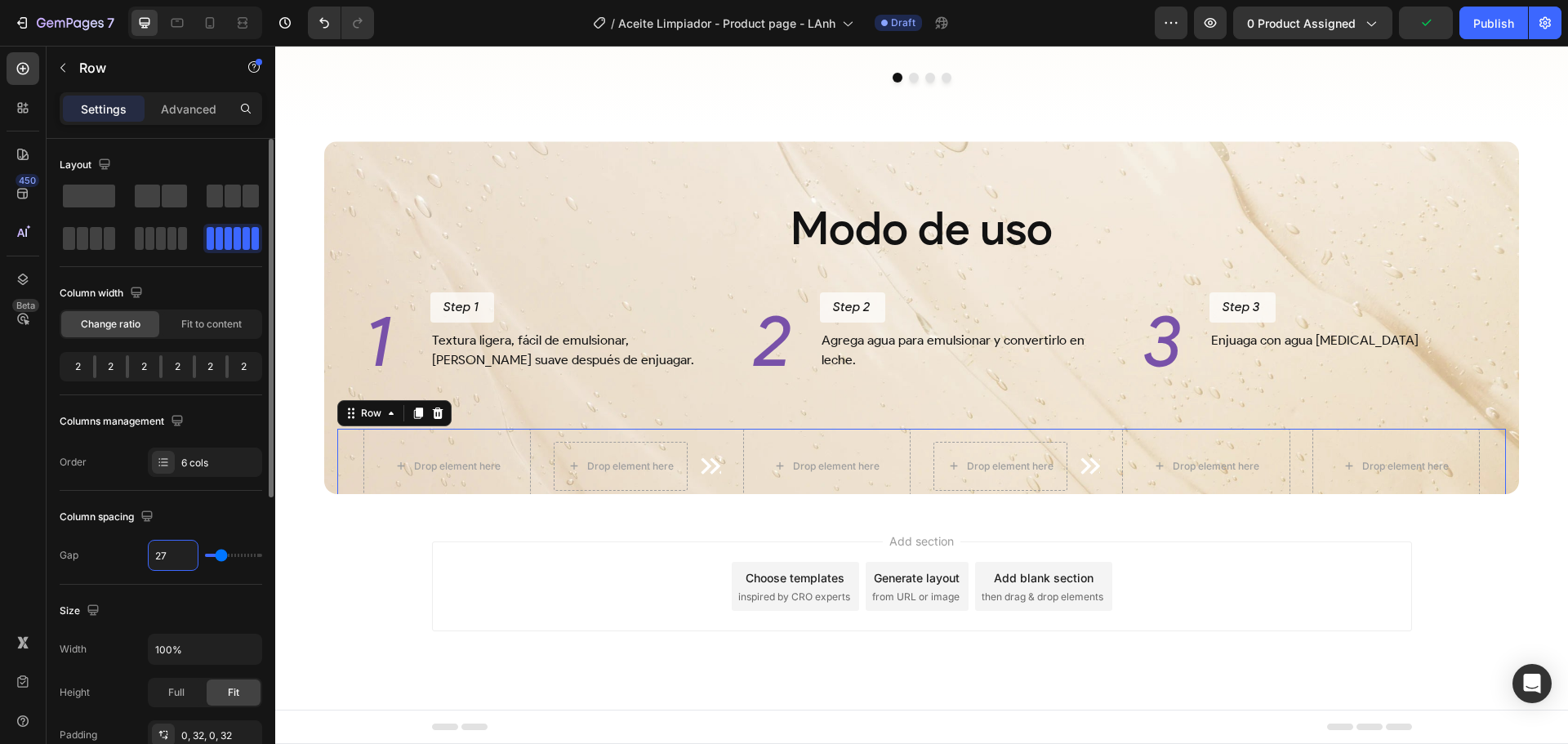
type input "28"
type input "29"
type input "30"
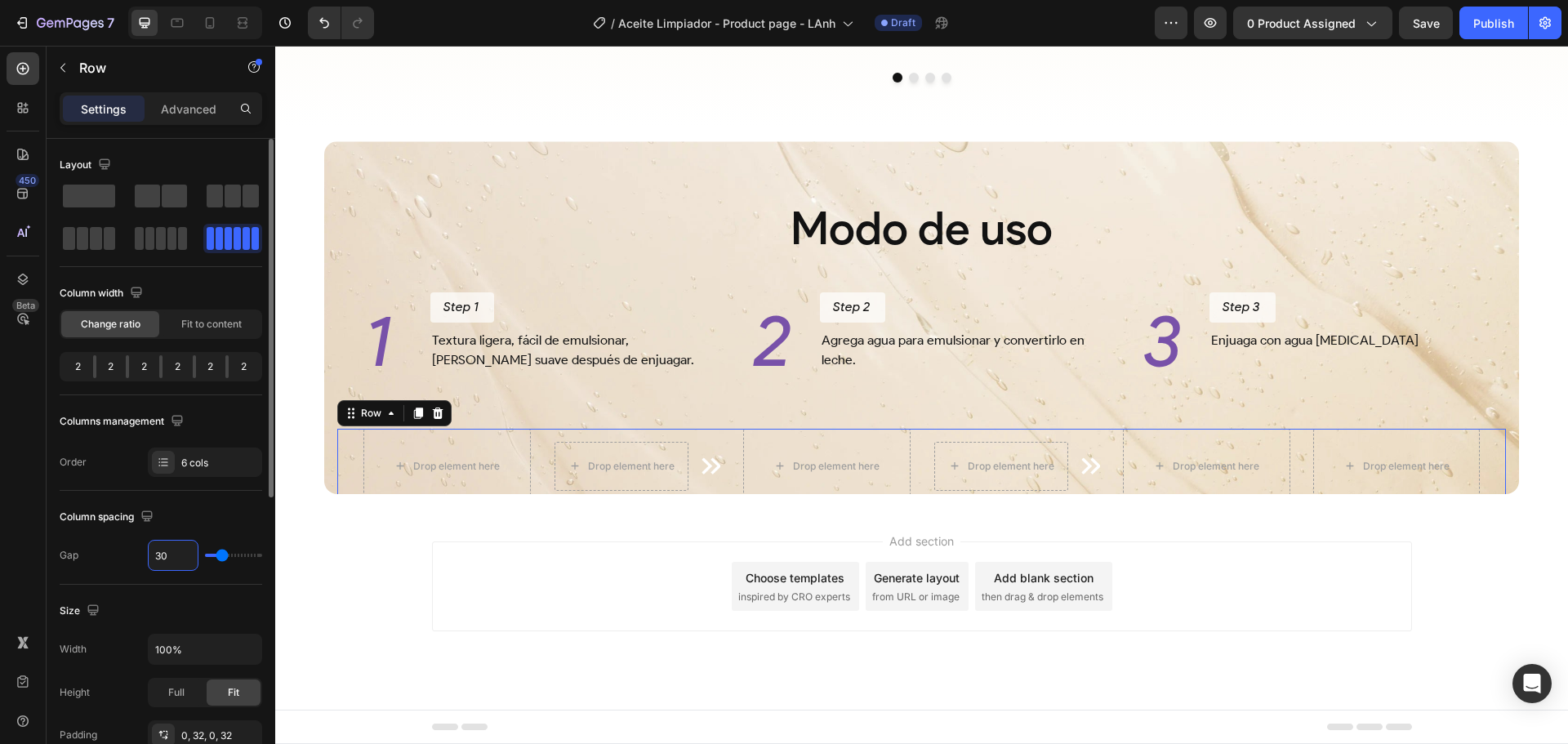
type input "30"
type input "31"
type input "32"
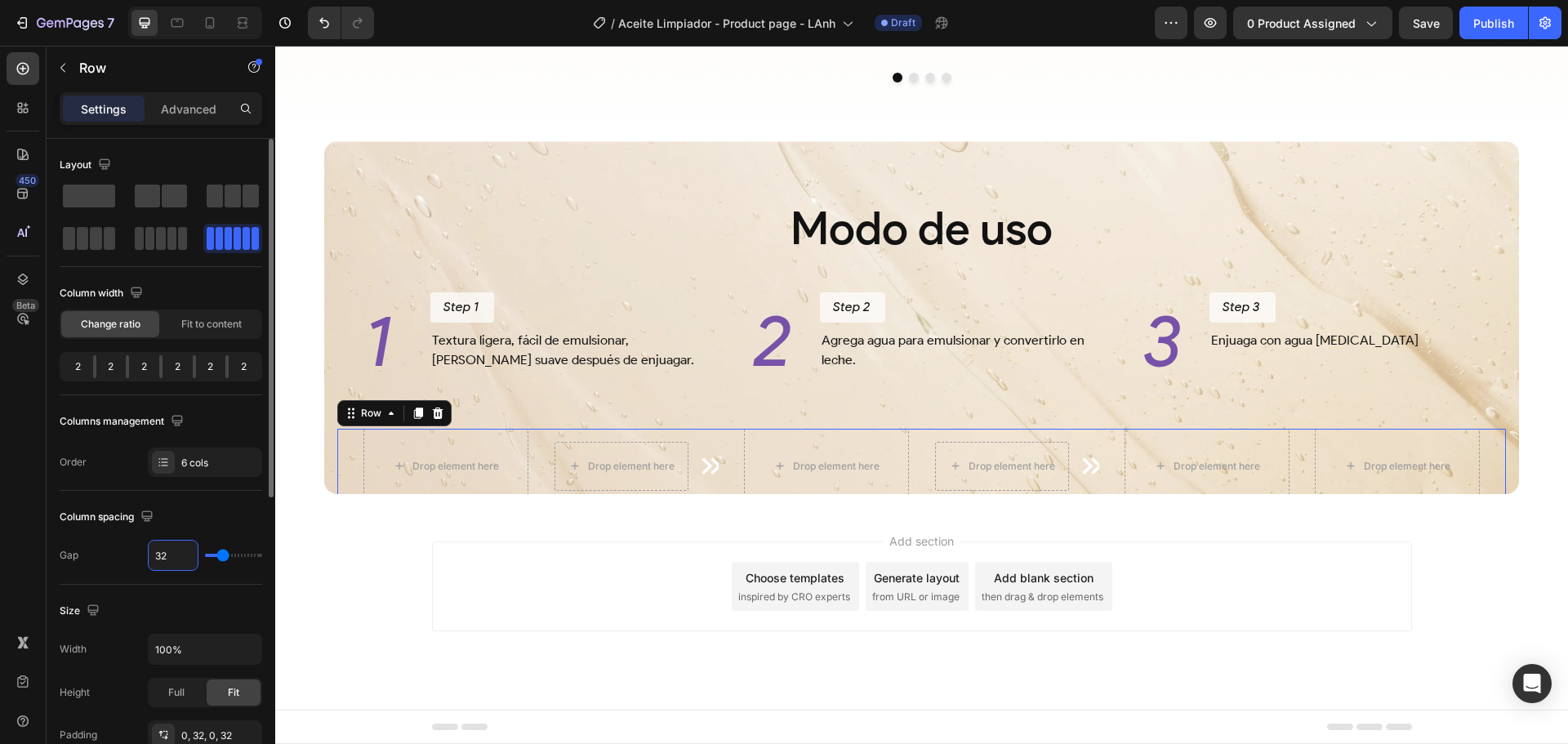
type input "33"
type input "34"
type input "35"
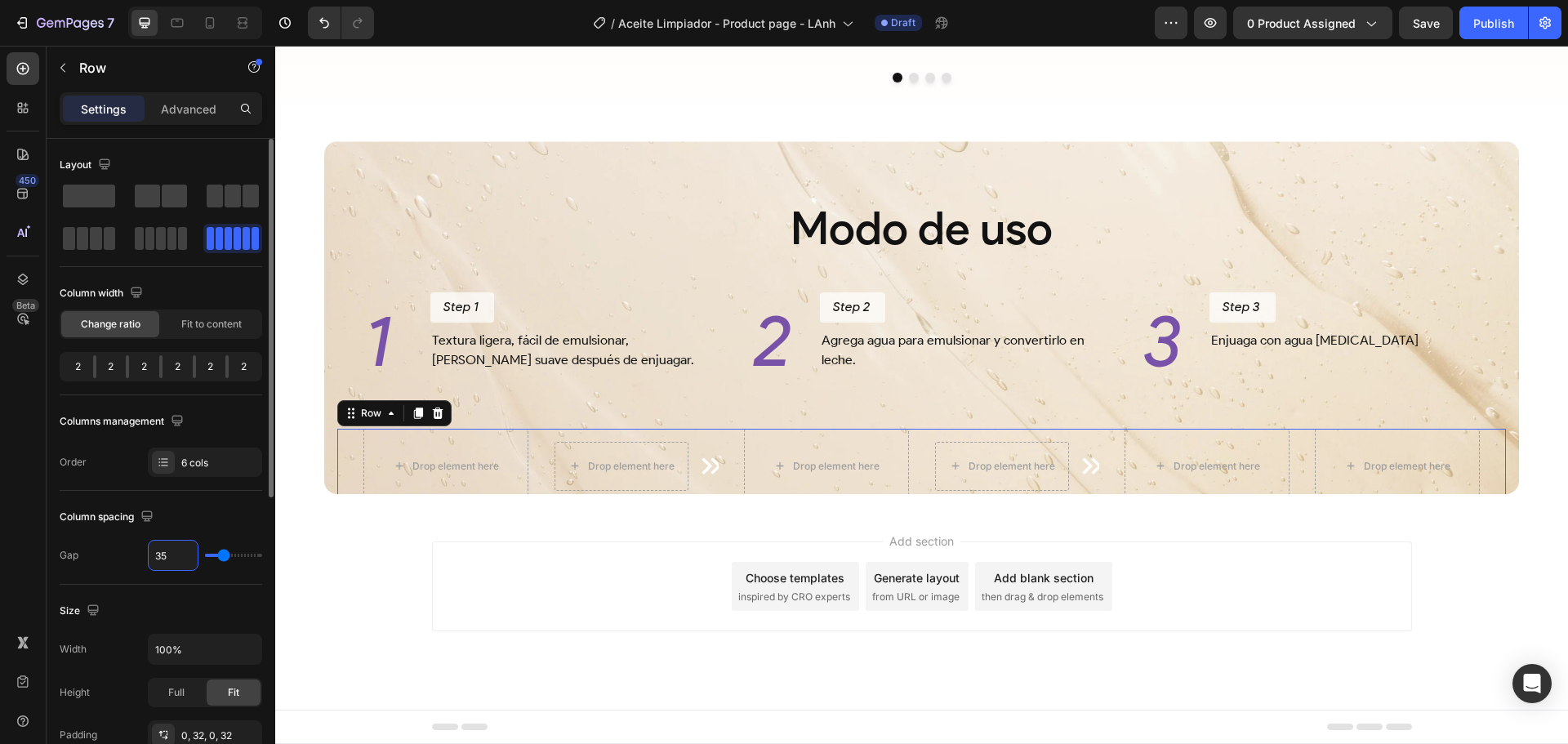
type input "35"
type input "36"
type input "37"
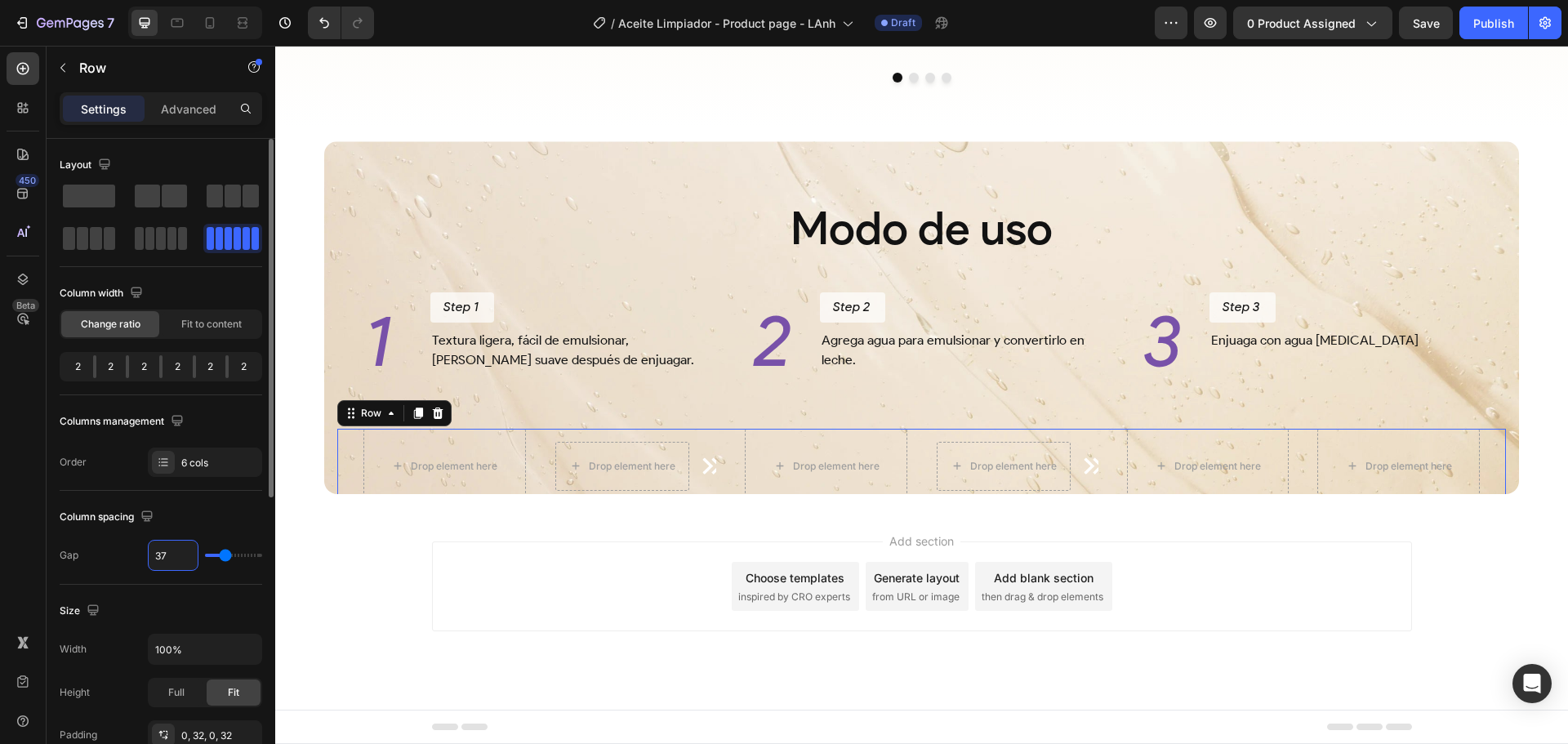
type input "38"
type input "39"
type input "40"
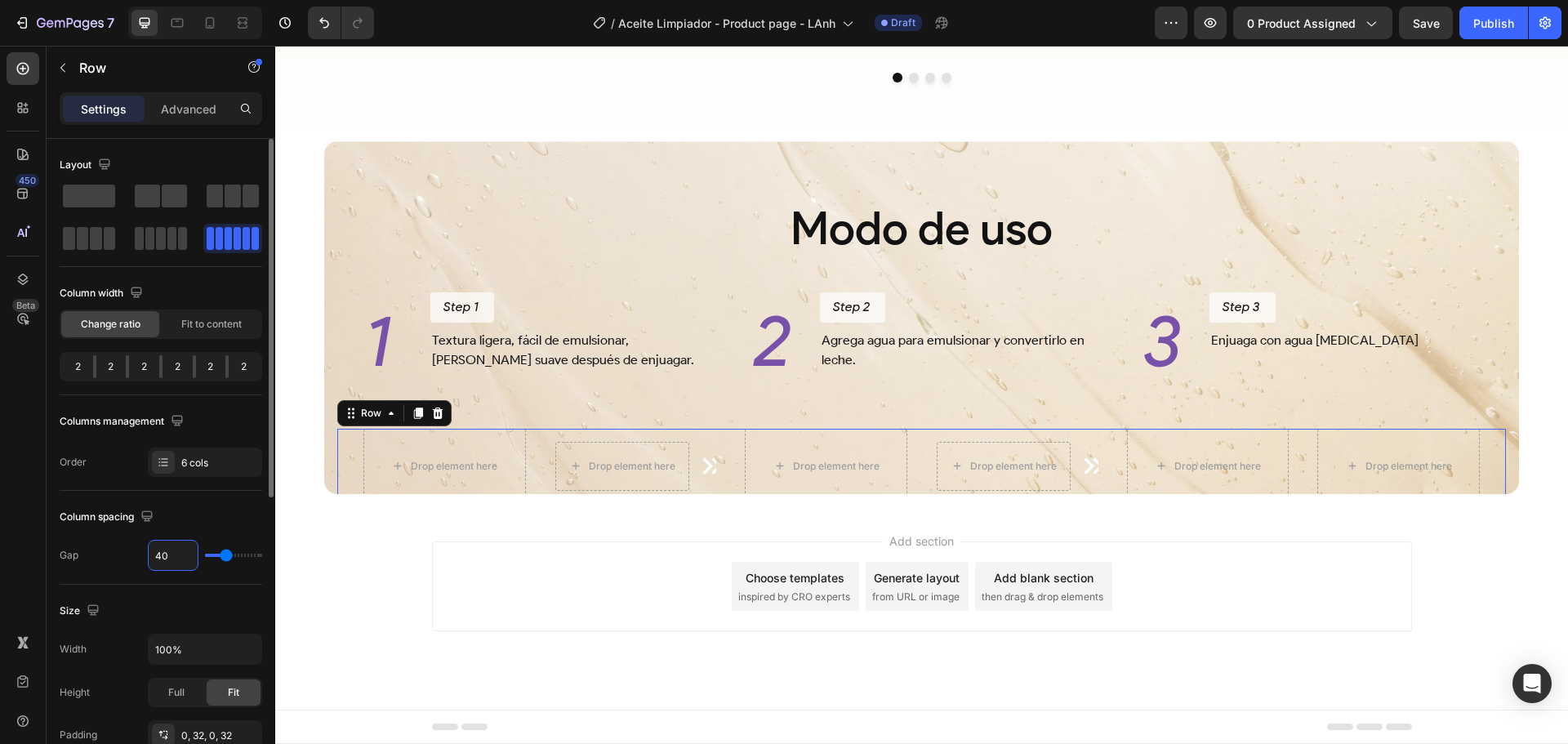
type input "40"
type input "41"
type input "42"
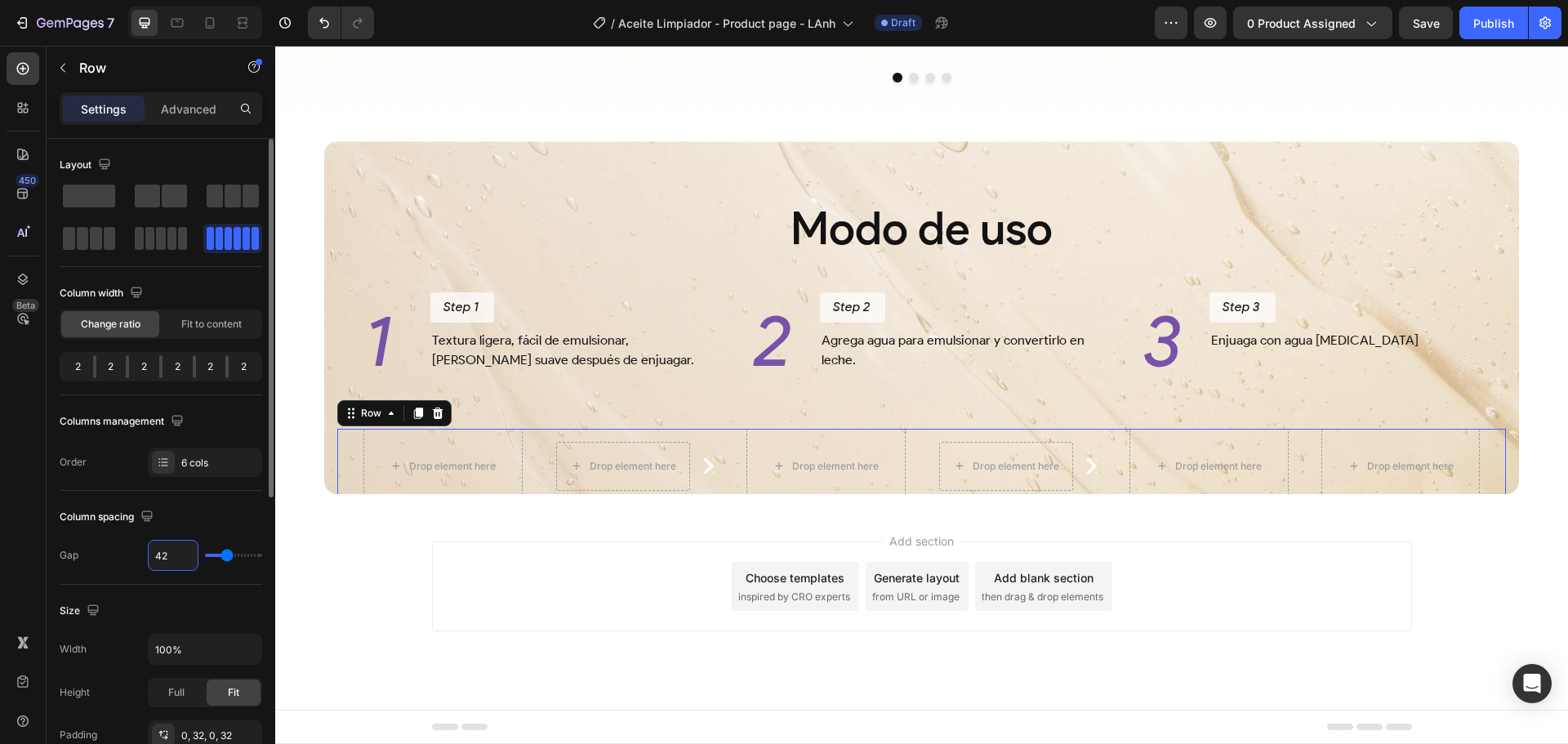
type input "43"
type input "44"
type input "45"
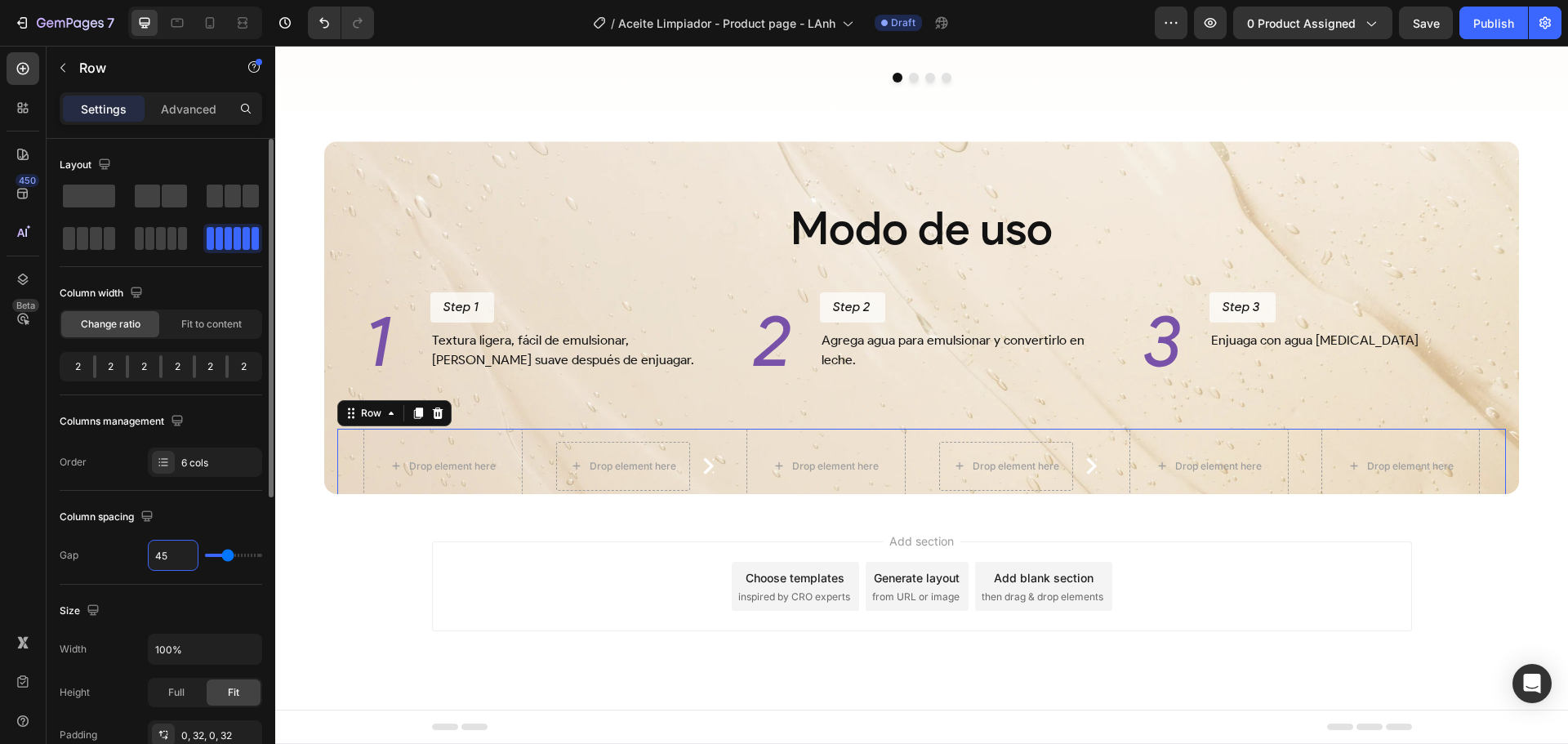
type input "45"
type input "46"
type input "47"
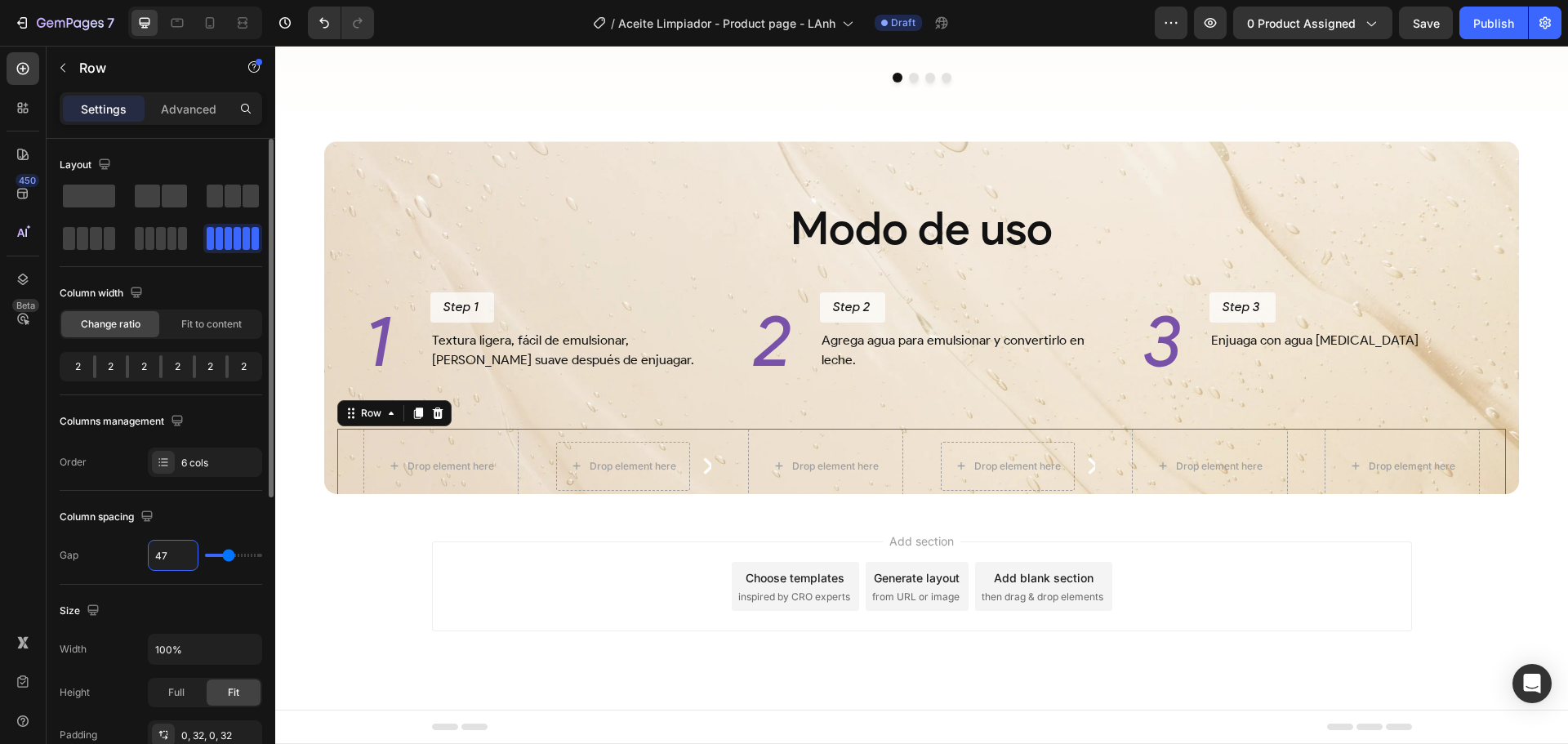
type input "48"
type input "49"
type input "50"
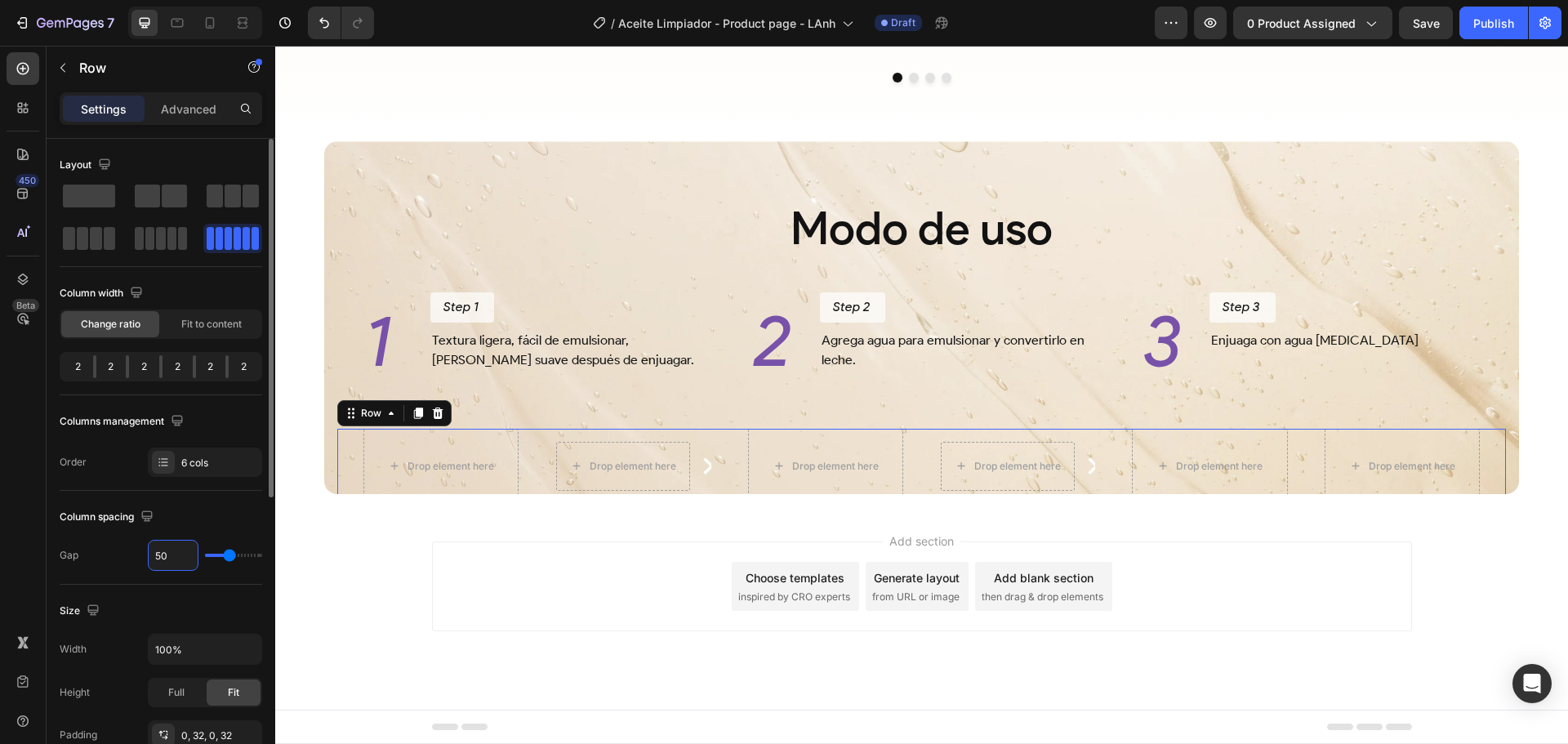
type input "50"
type input "51"
type input "52"
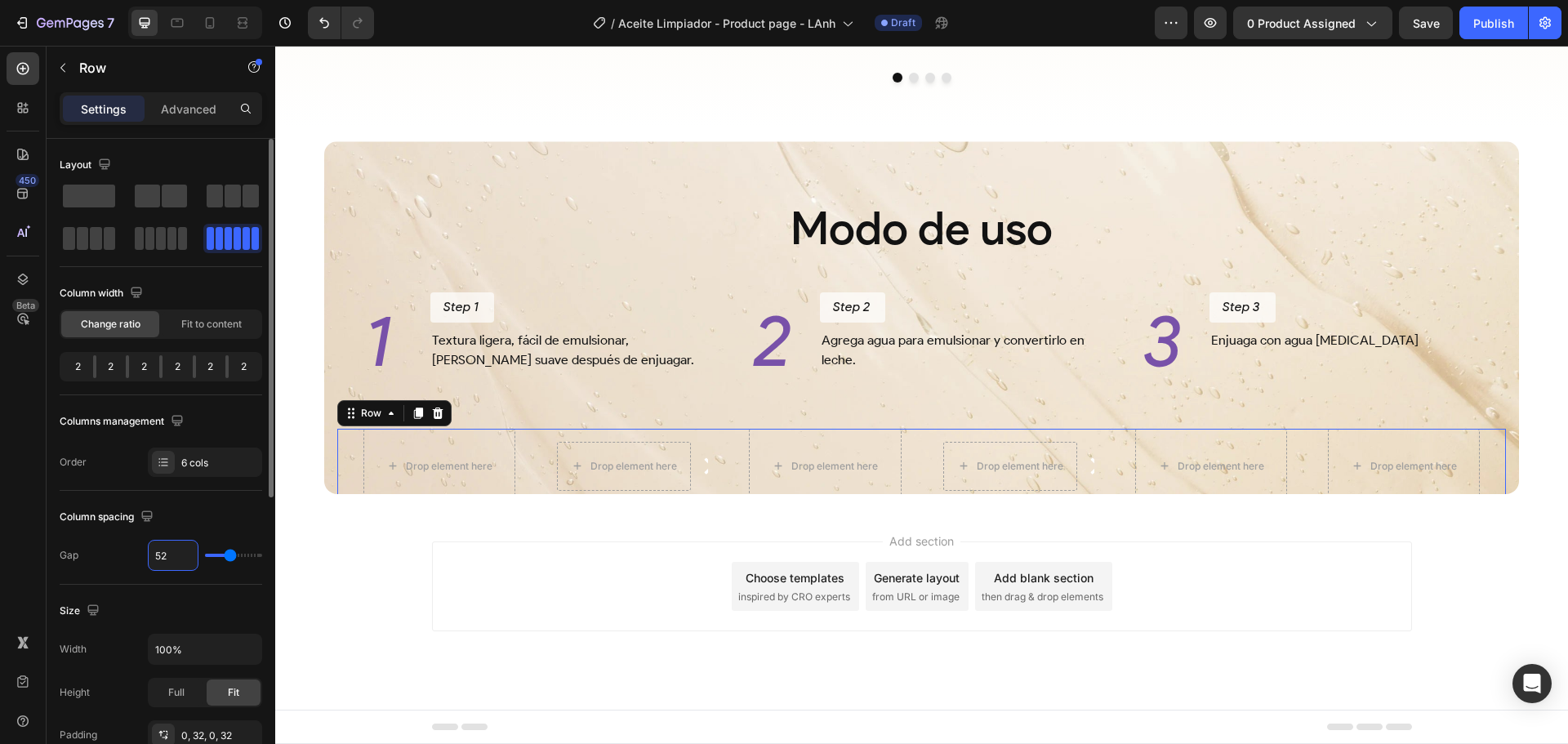
type input "53"
type input "54"
type input "55"
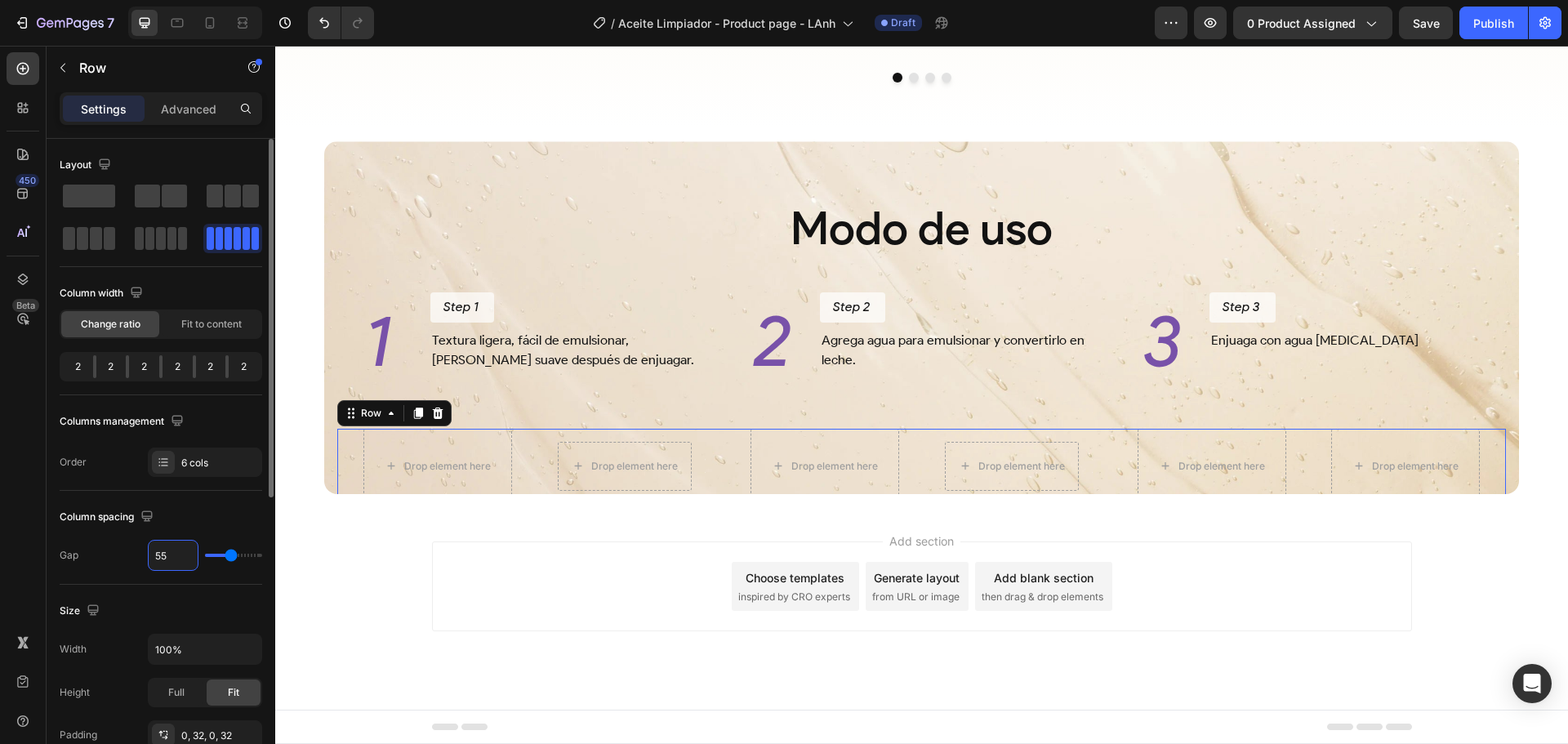
type input "55"
type input "56"
type input "57"
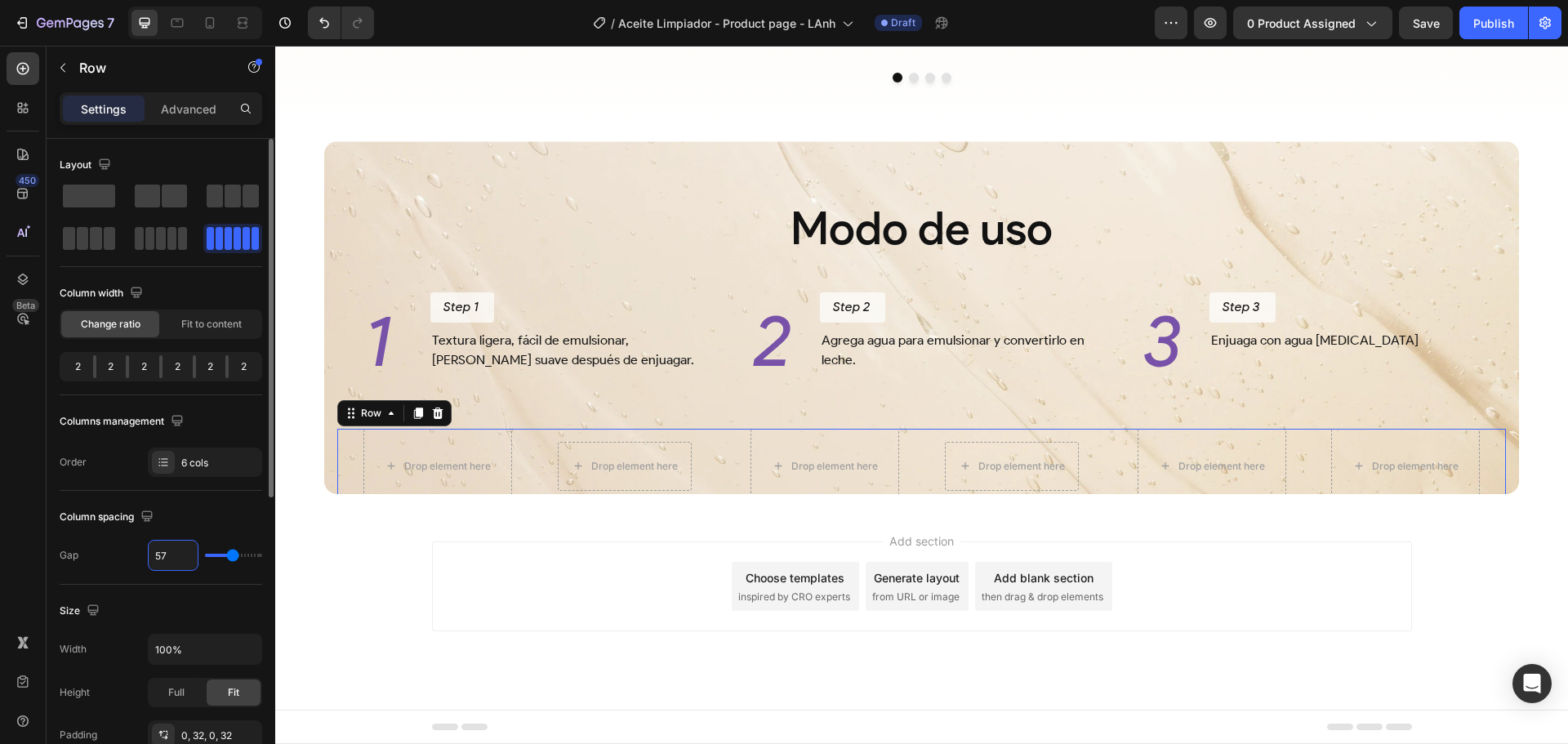
type input "58"
type input "59"
type input "60"
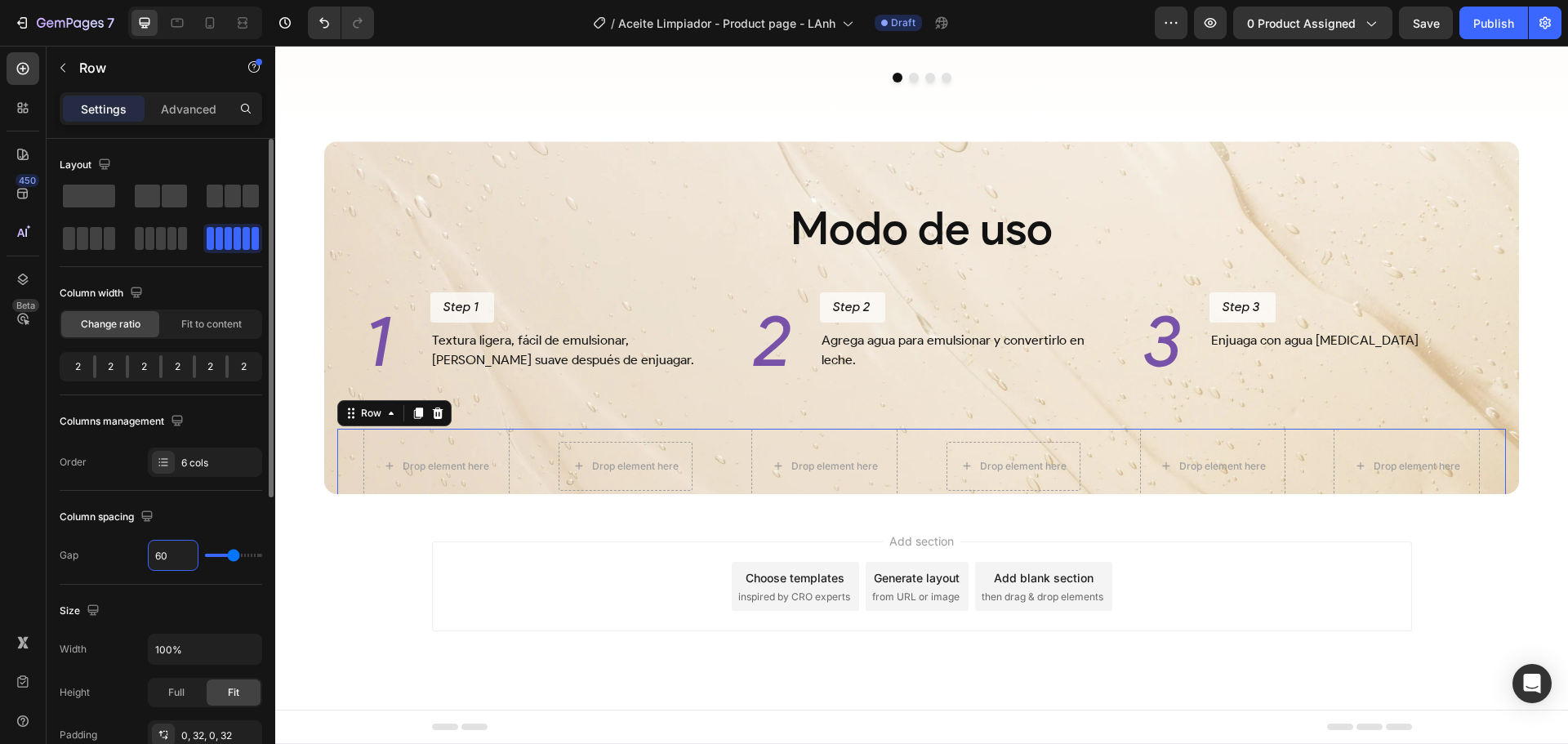
type input "60"
type input "61"
type input "62"
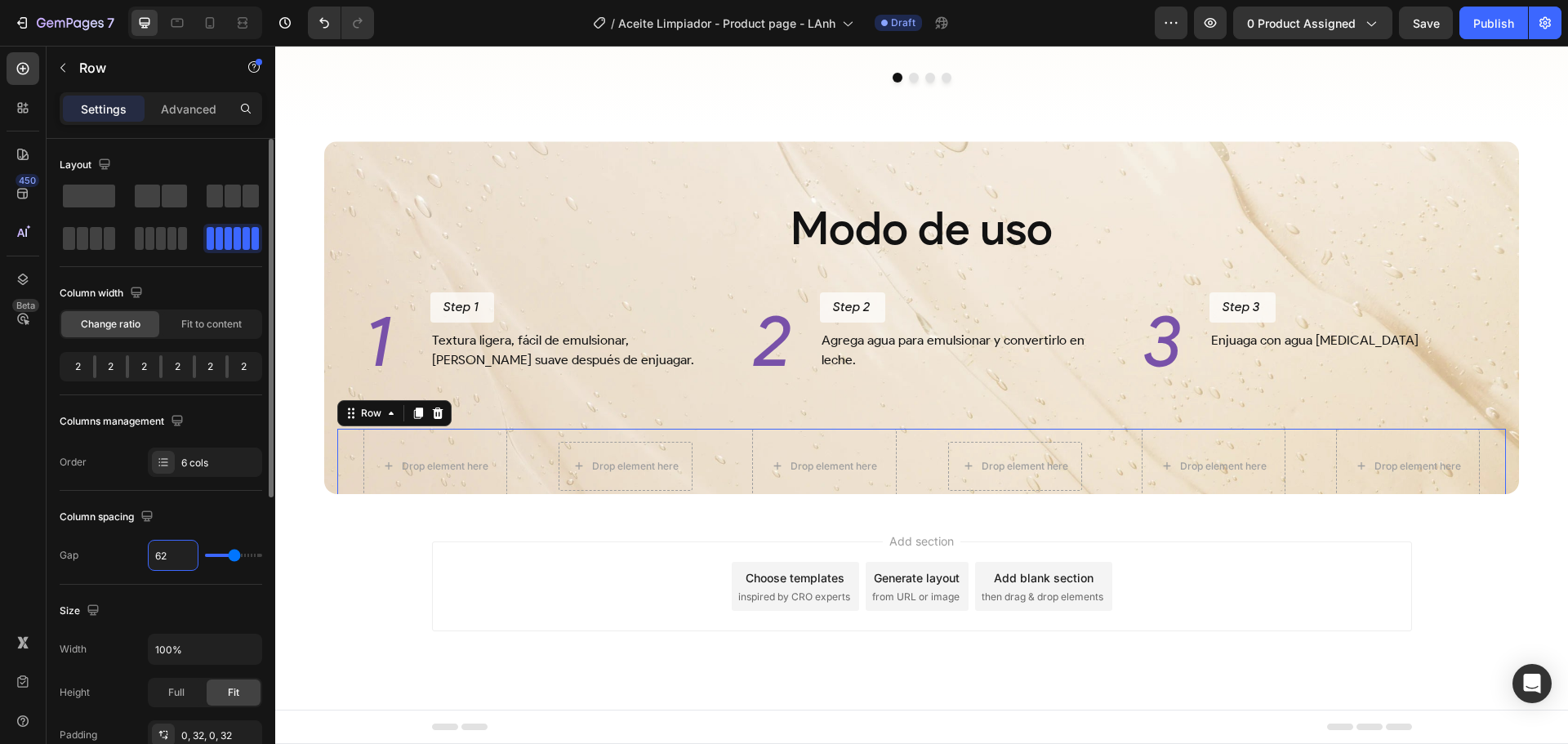
type input "63"
type input "64"
click at [252, 199] on span at bounding box center [251, 196] width 17 height 23
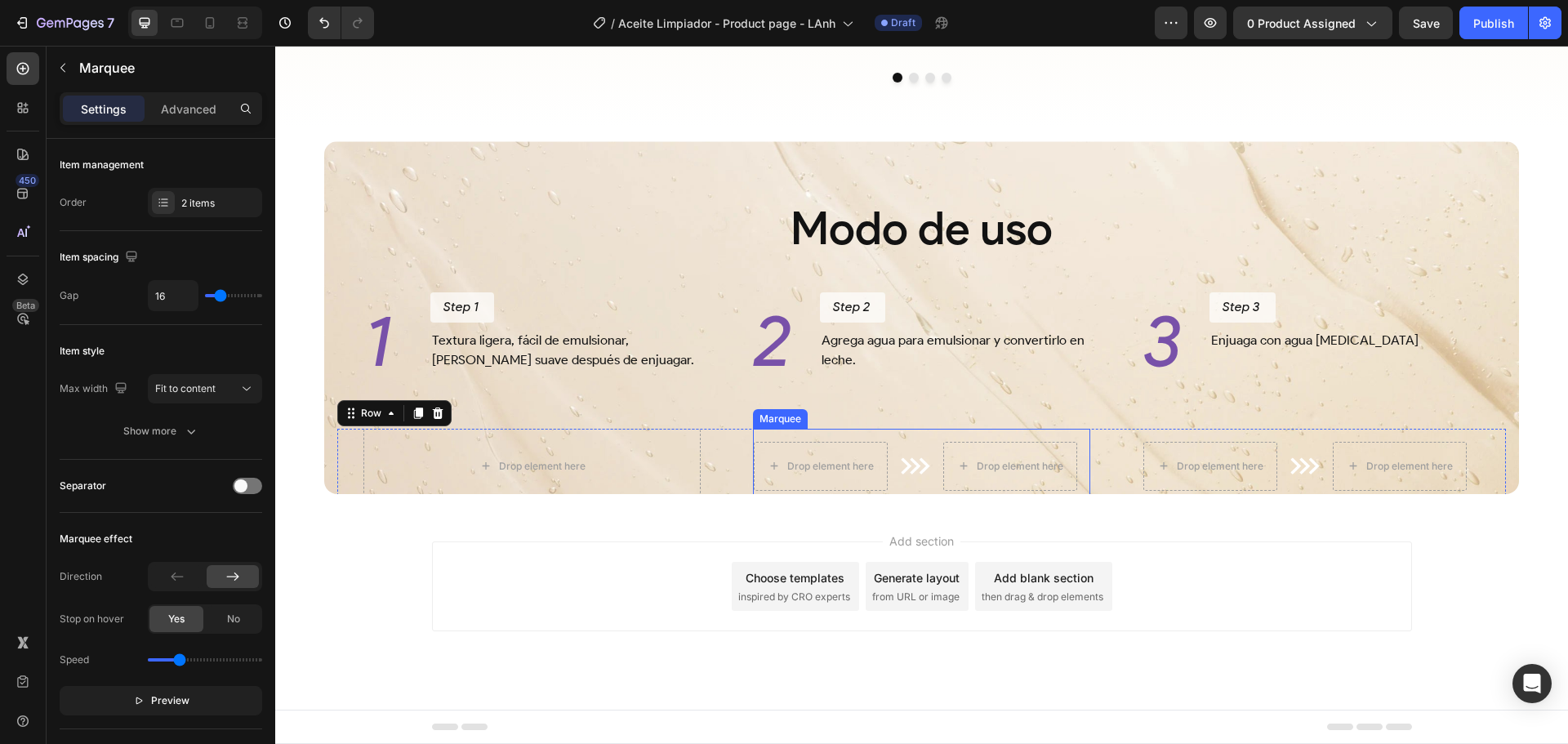
click at [379, 444] on div "Drop element here Image" at bounding box center [283, 466] width 189 height 49
click at [728, 450] on div "Drop element here Drop element here Image Drop element here Image Drop element …" at bounding box center [921, 466] width 1169 height 75
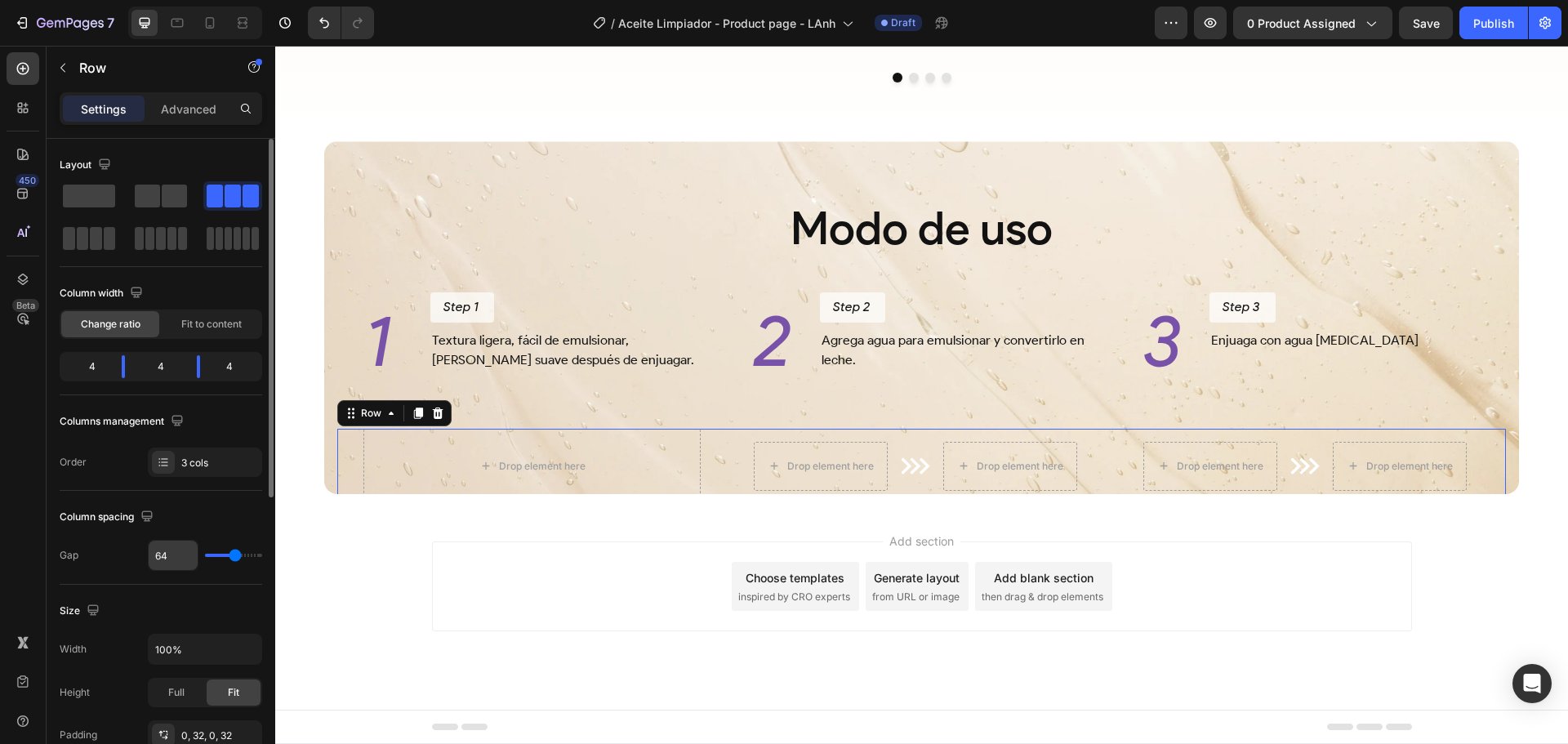
click at [175, 556] on input "64" at bounding box center [173, 555] width 49 height 30
drag, startPoint x: 121, startPoint y: 370, endPoint x: 206, endPoint y: 372, distance: 85.0
click at [184, 369] on div at bounding box center [198, 366] width 30 height 23
drag, startPoint x: 200, startPoint y: 372, endPoint x: 186, endPoint y: 372, distance: 14.0
click at [186, 372] on div at bounding box center [187, 366] width 30 height 23
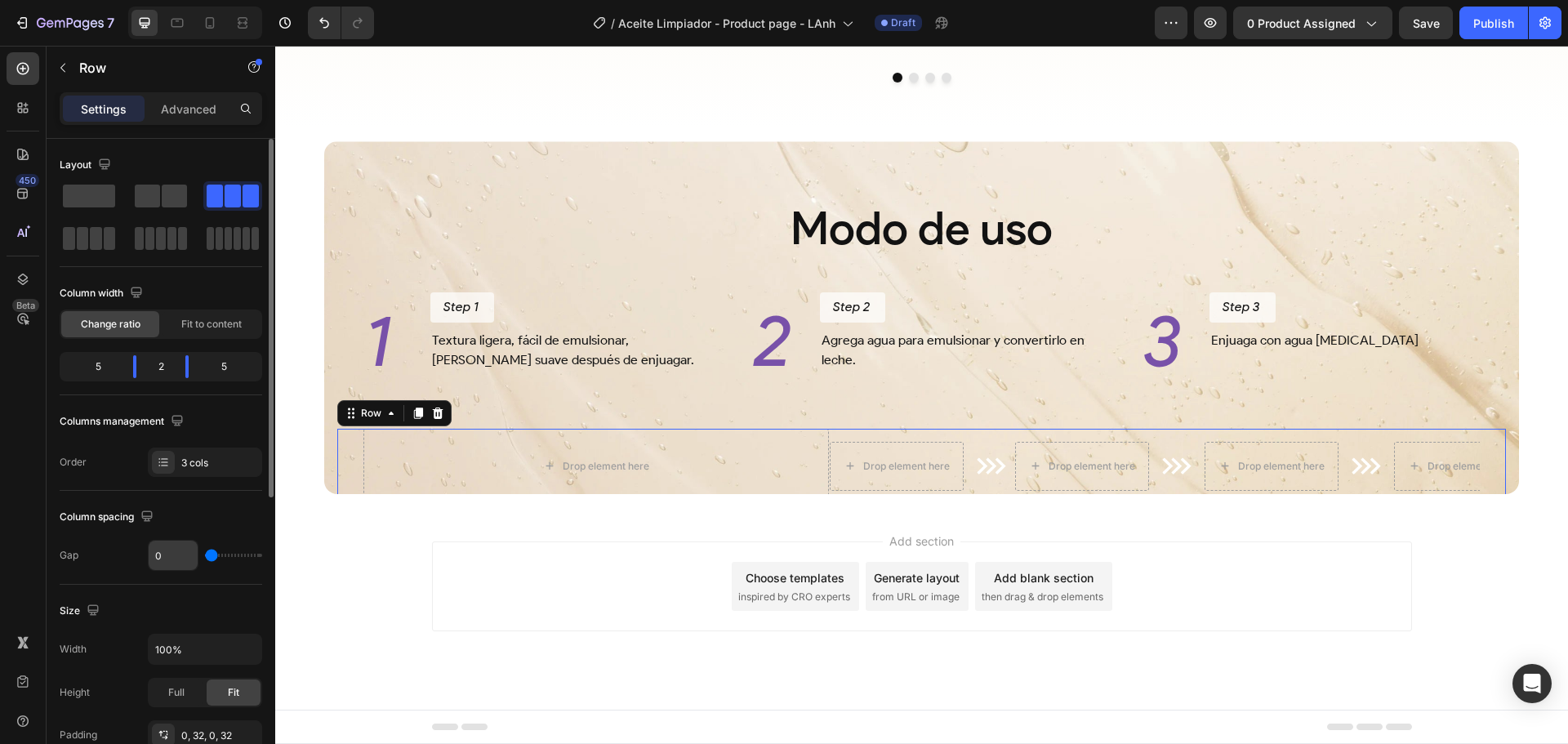
click at [161, 557] on input "0" at bounding box center [173, 555] width 49 height 30
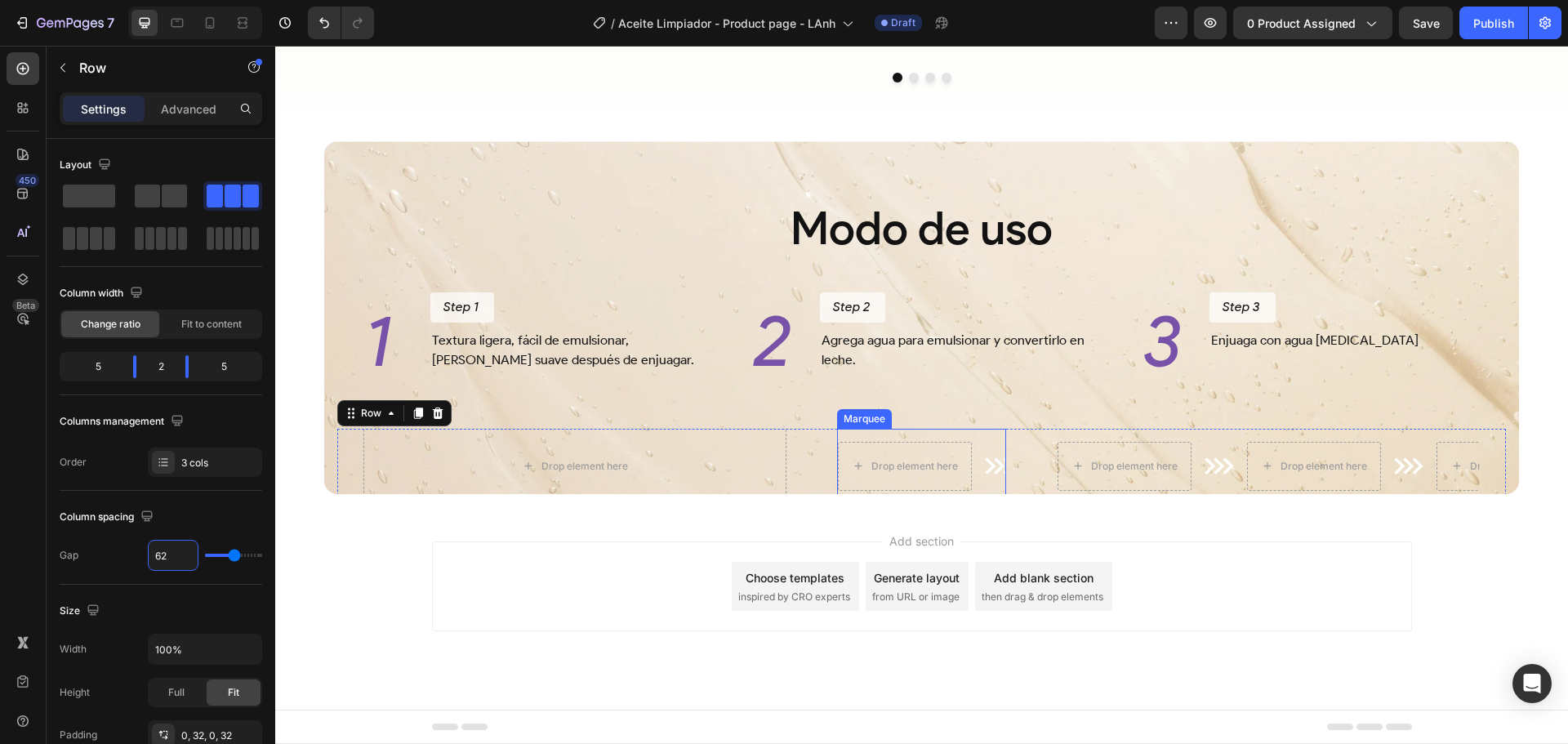
click at [974, 435] on div "Drop element here Image Drop element here Image Marquee" at bounding box center [921, 466] width 169 height 75
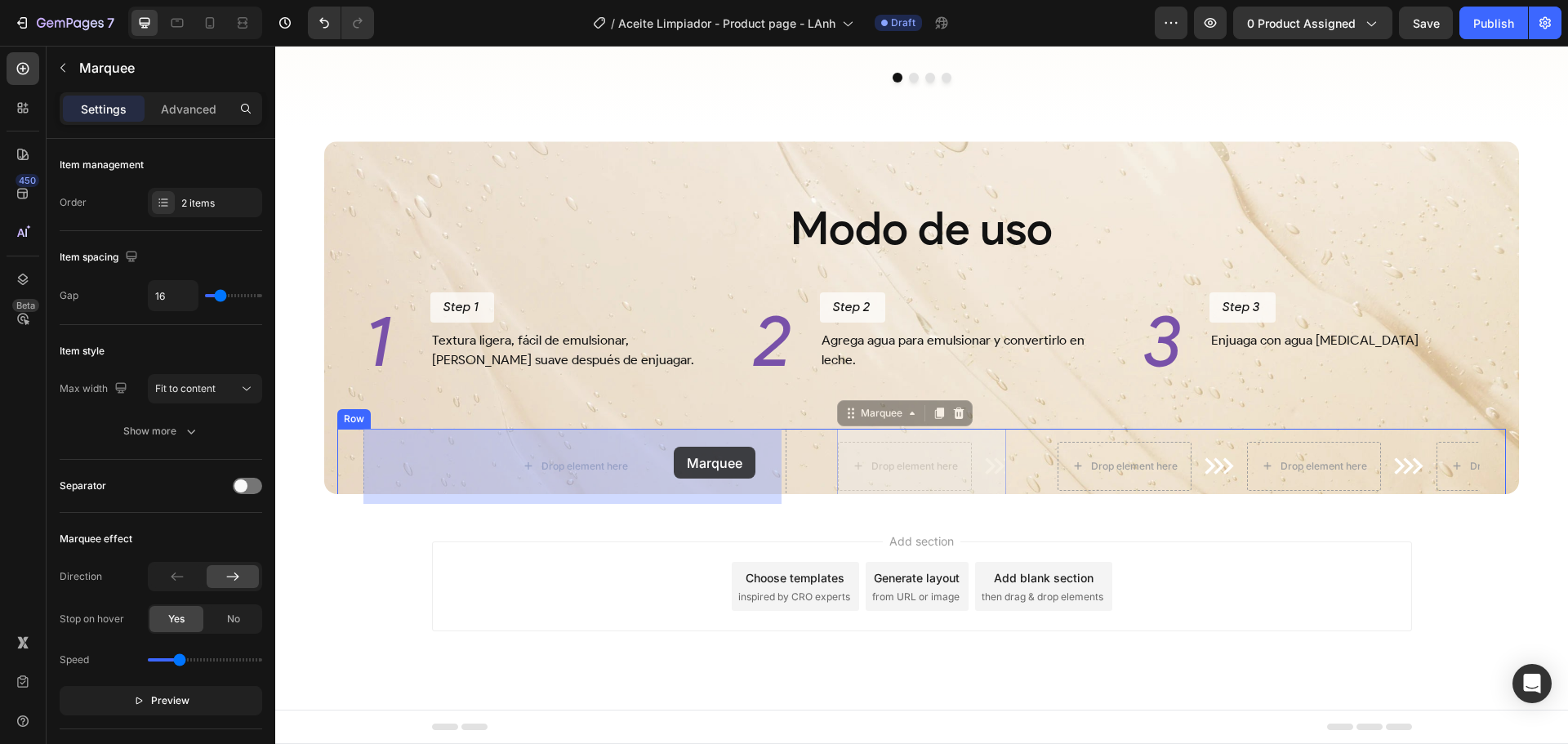
drag, startPoint x: 879, startPoint y: 413, endPoint x: 679, endPoint y: 438, distance: 201.6
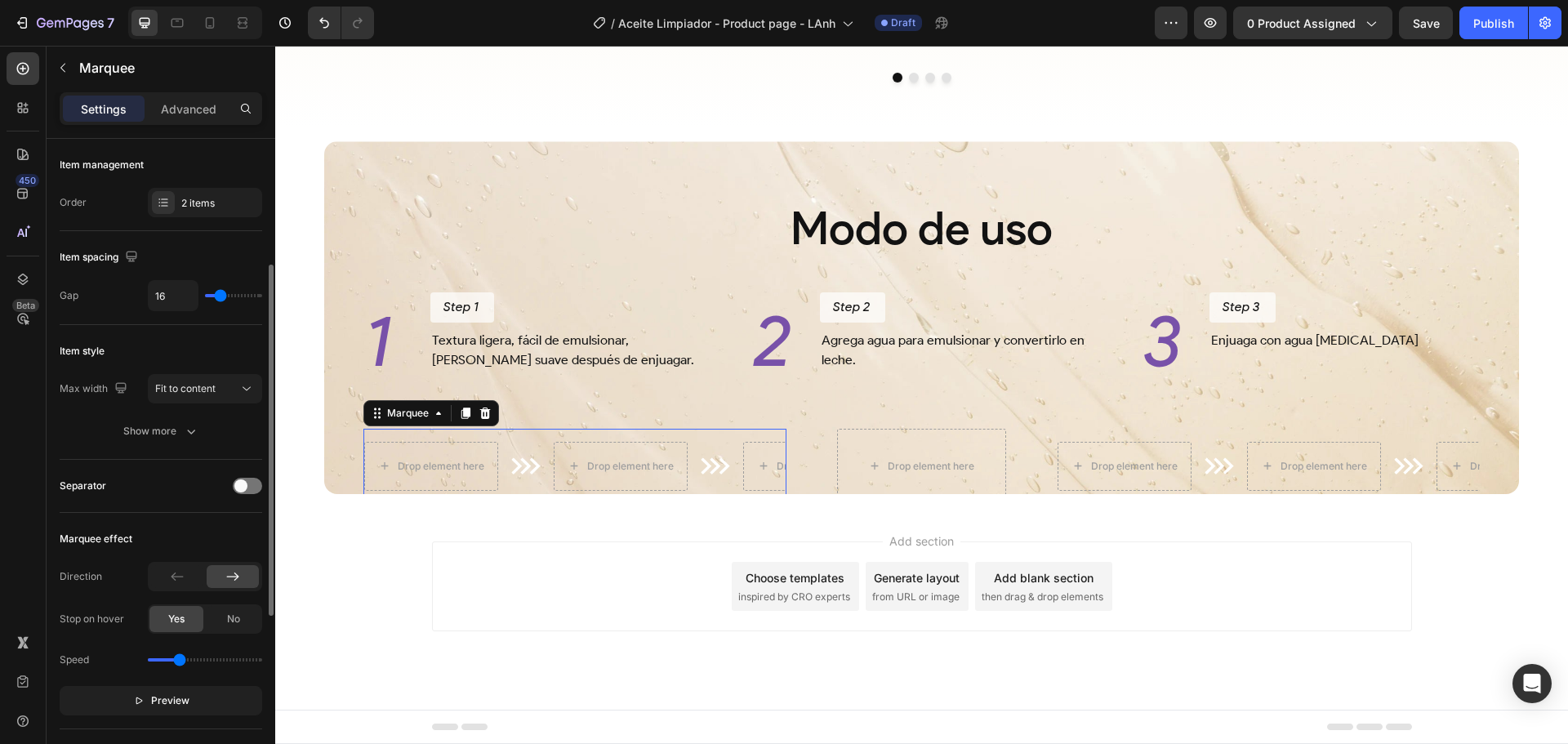
scroll to position [82, 0]
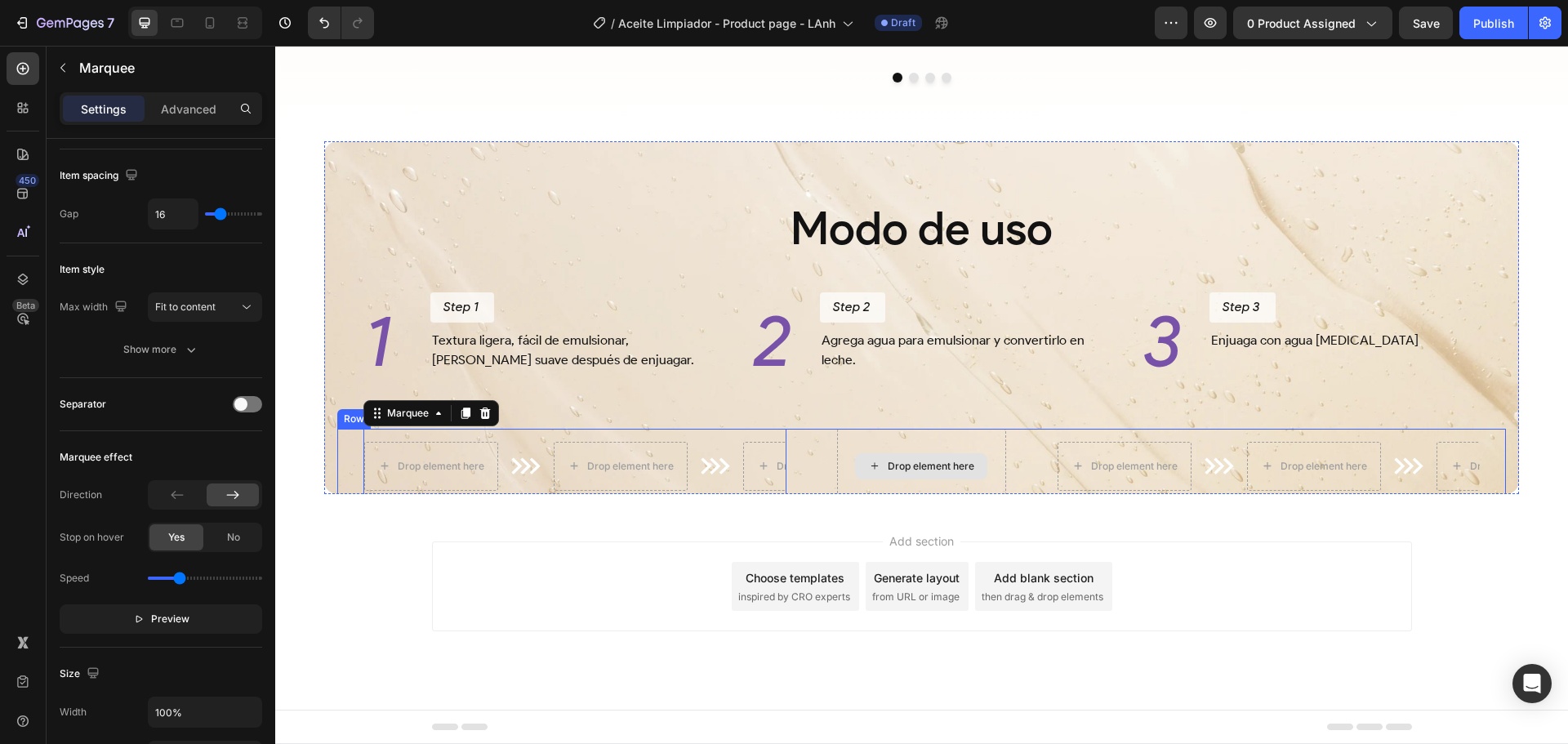
click at [841, 444] on div "Drop element here" at bounding box center [921, 466] width 169 height 75
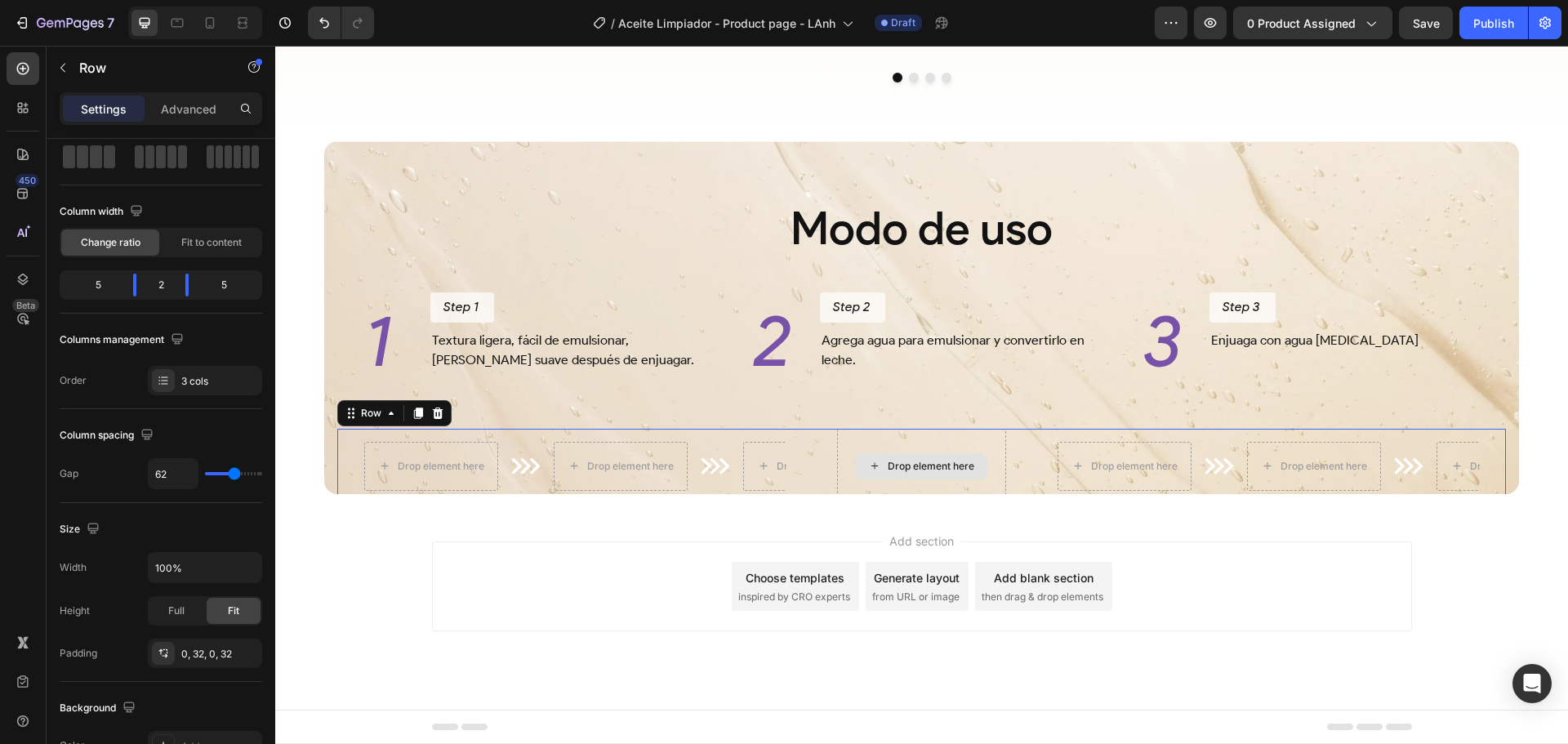
scroll to position [0, 0]
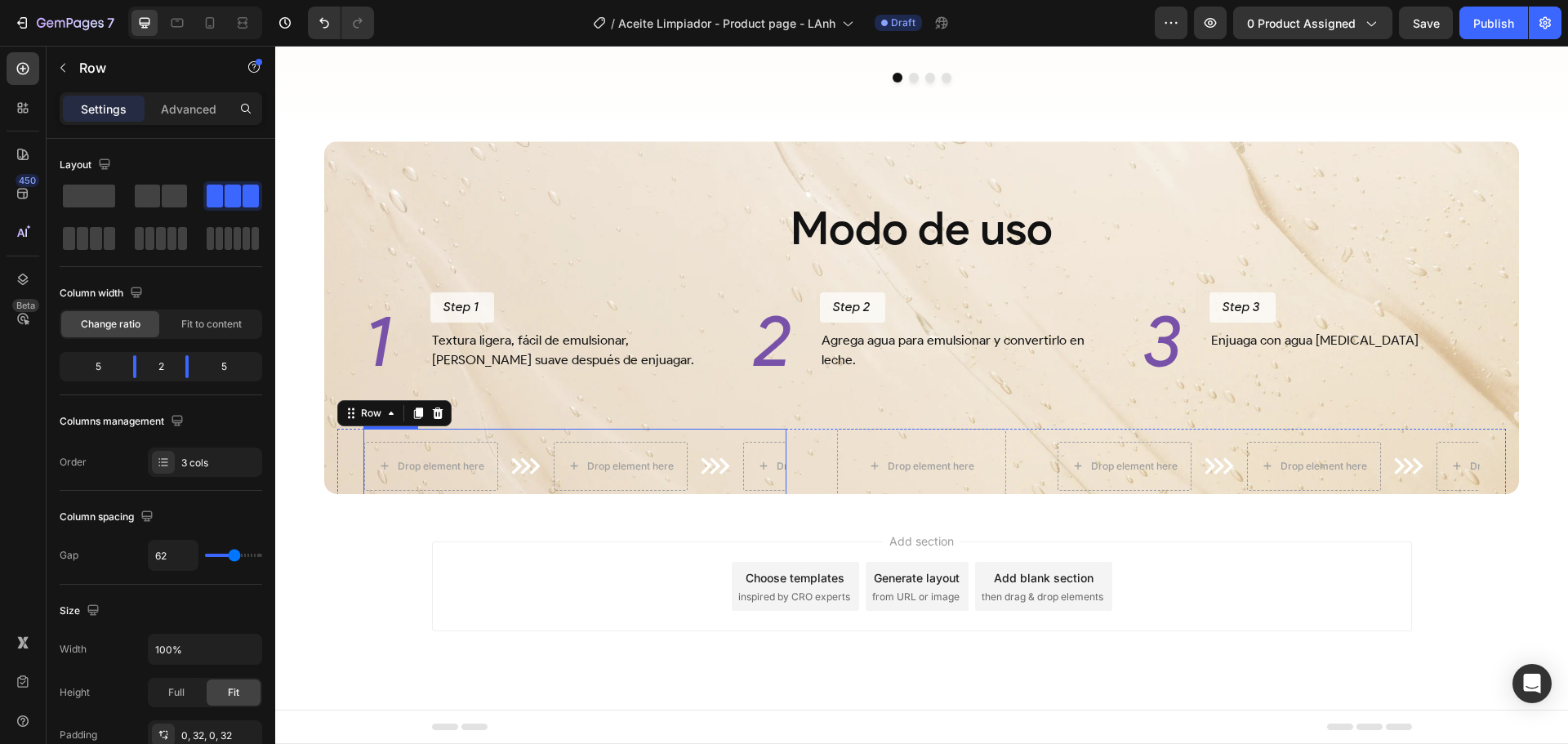
click at [430, 433] on div "Drop element here Image Drop element here Image Drop element here Image Drop el…" at bounding box center [575, 466] width 423 height 75
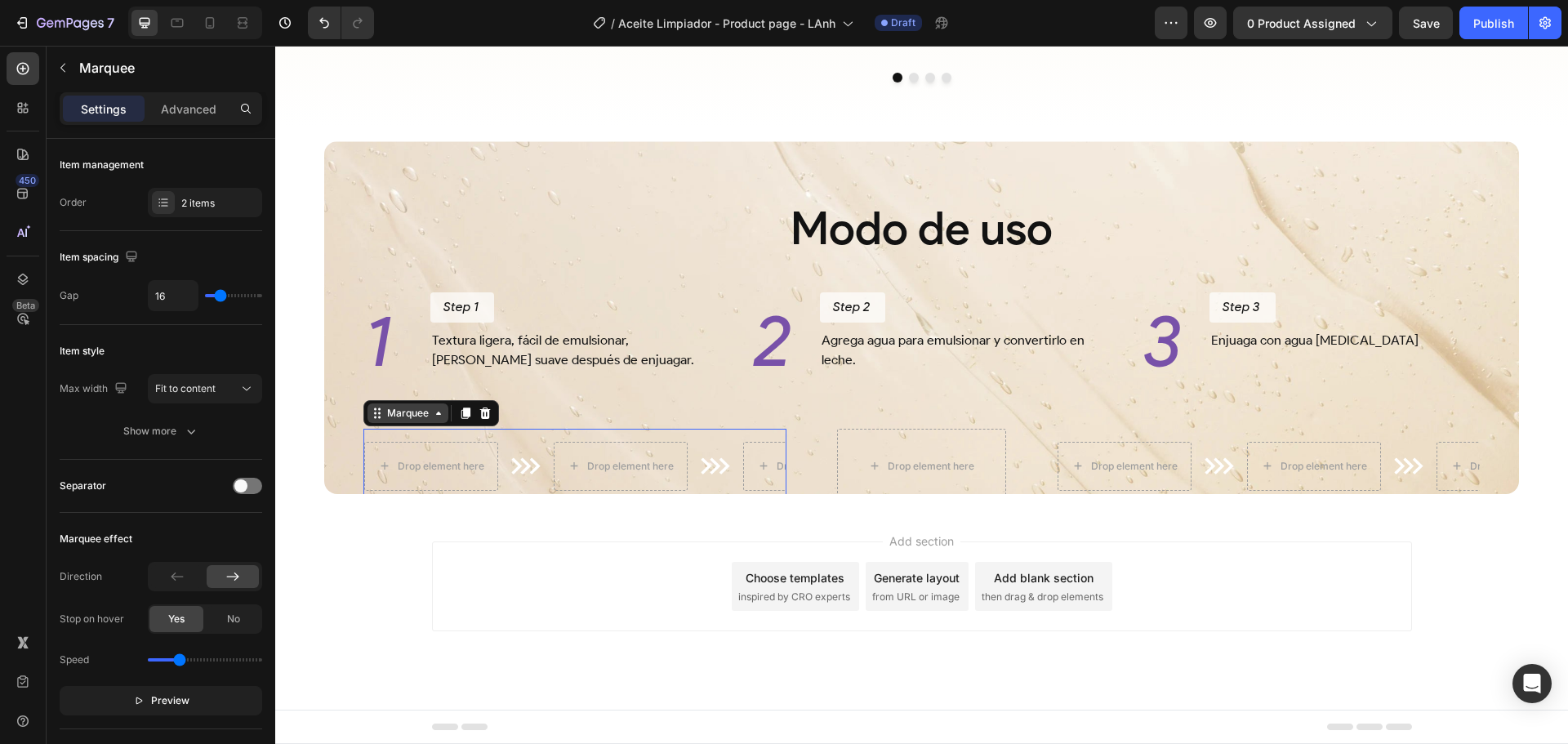
click at [397, 413] on div "Marquee" at bounding box center [408, 413] width 48 height 15
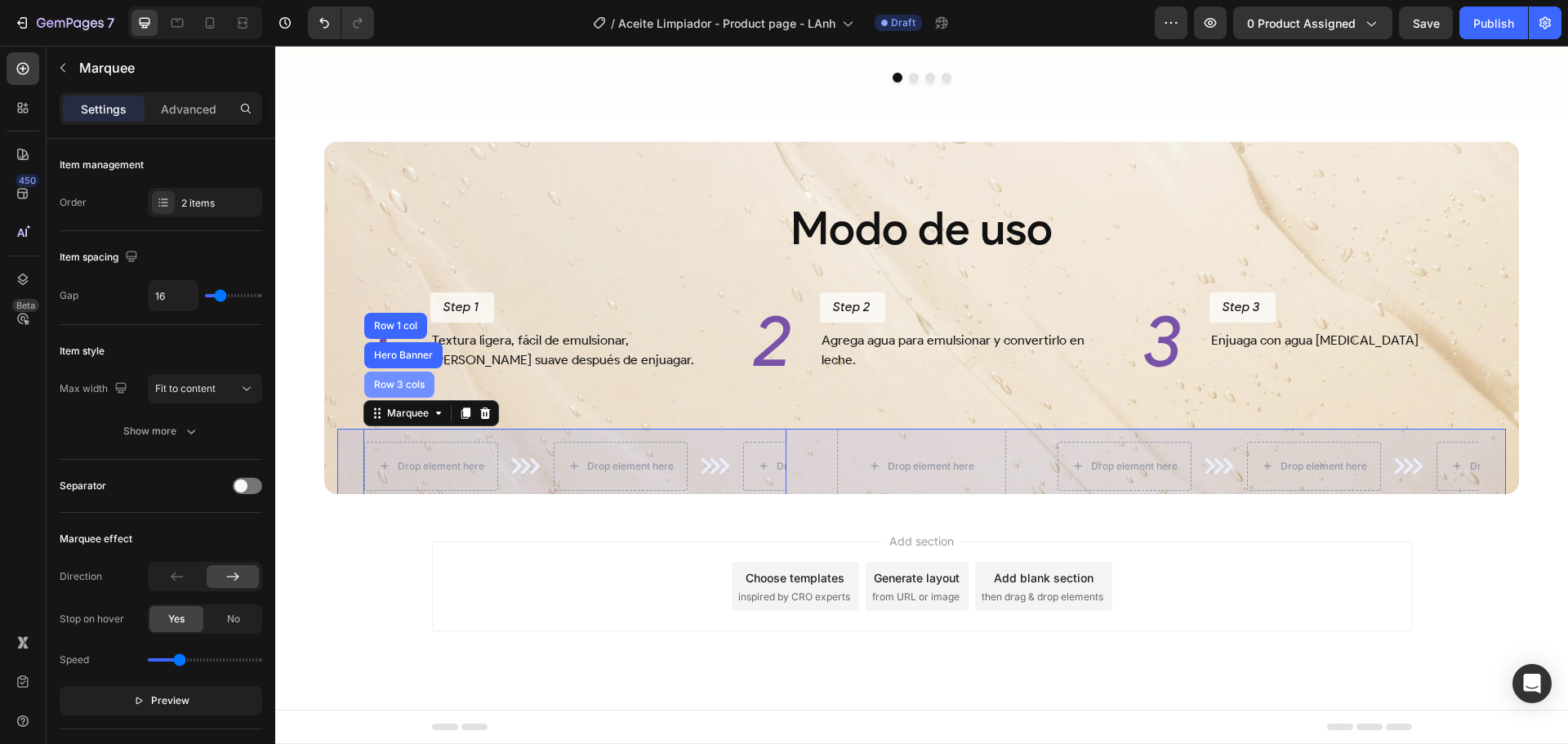
click at [403, 380] on div "Row 3 cols" at bounding box center [399, 385] width 57 height 10
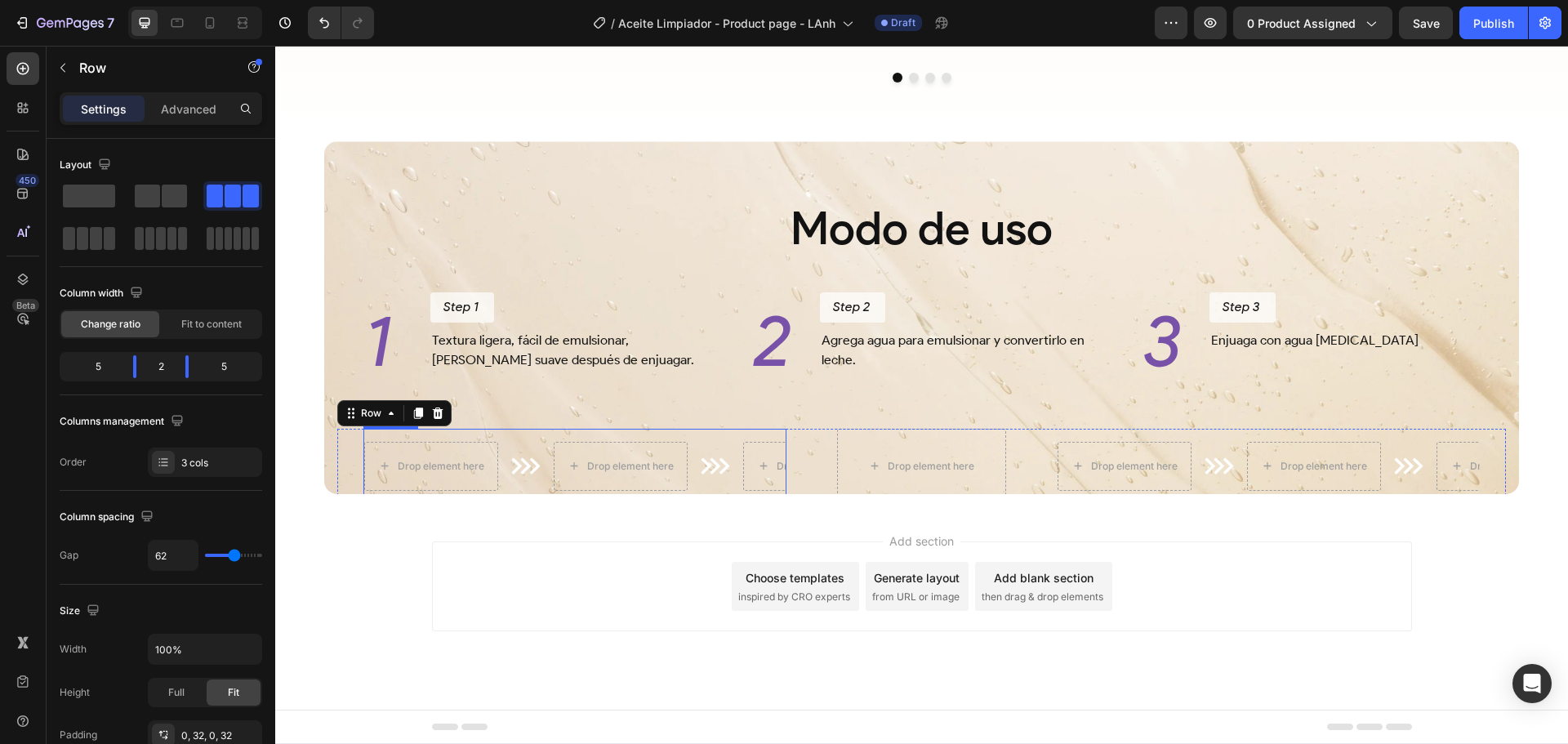
click at [730, 437] on div "Drop element here Image Drop element here Image Drop element here Image Drop el…" at bounding box center [575, 466] width 423 height 75
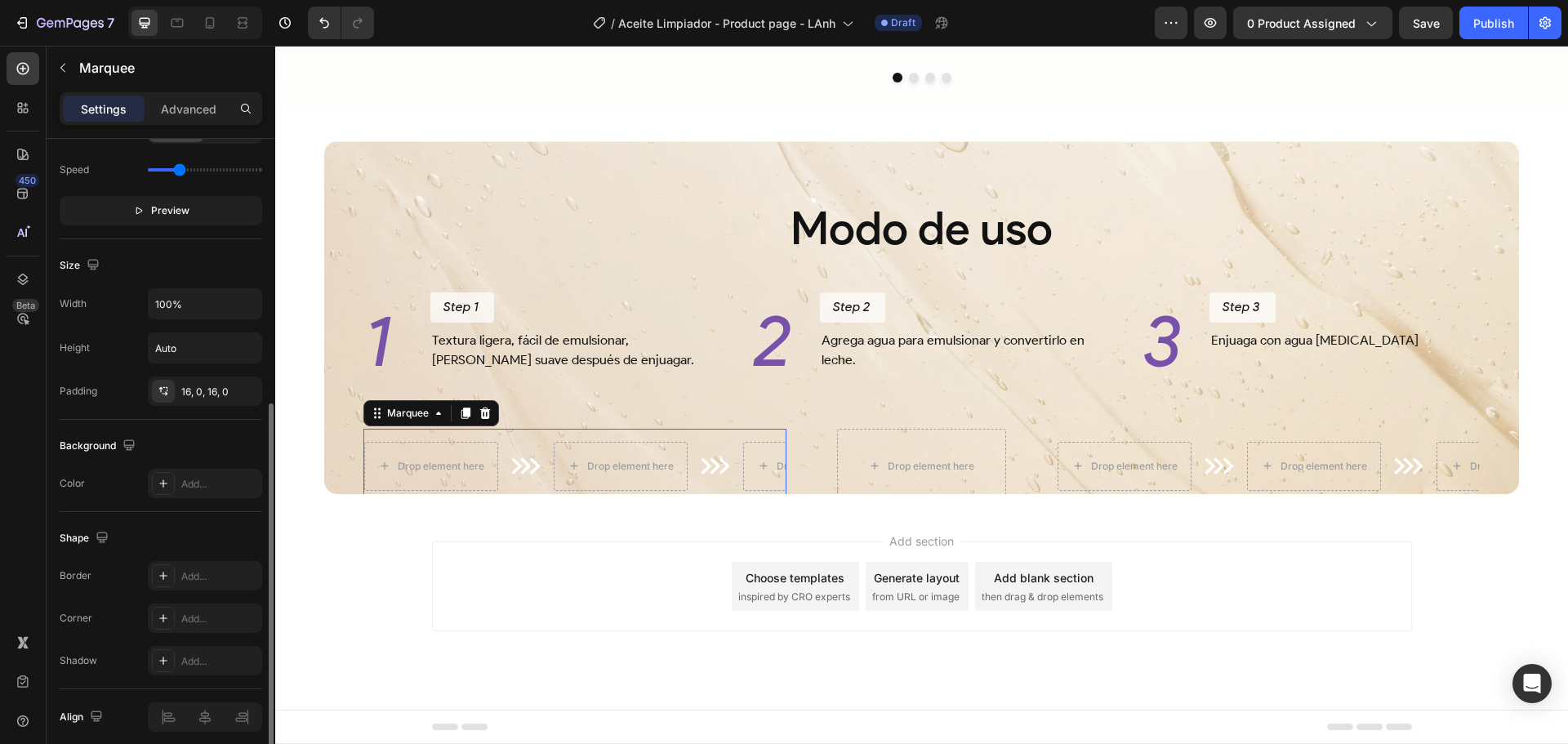
scroll to position [556, 0]
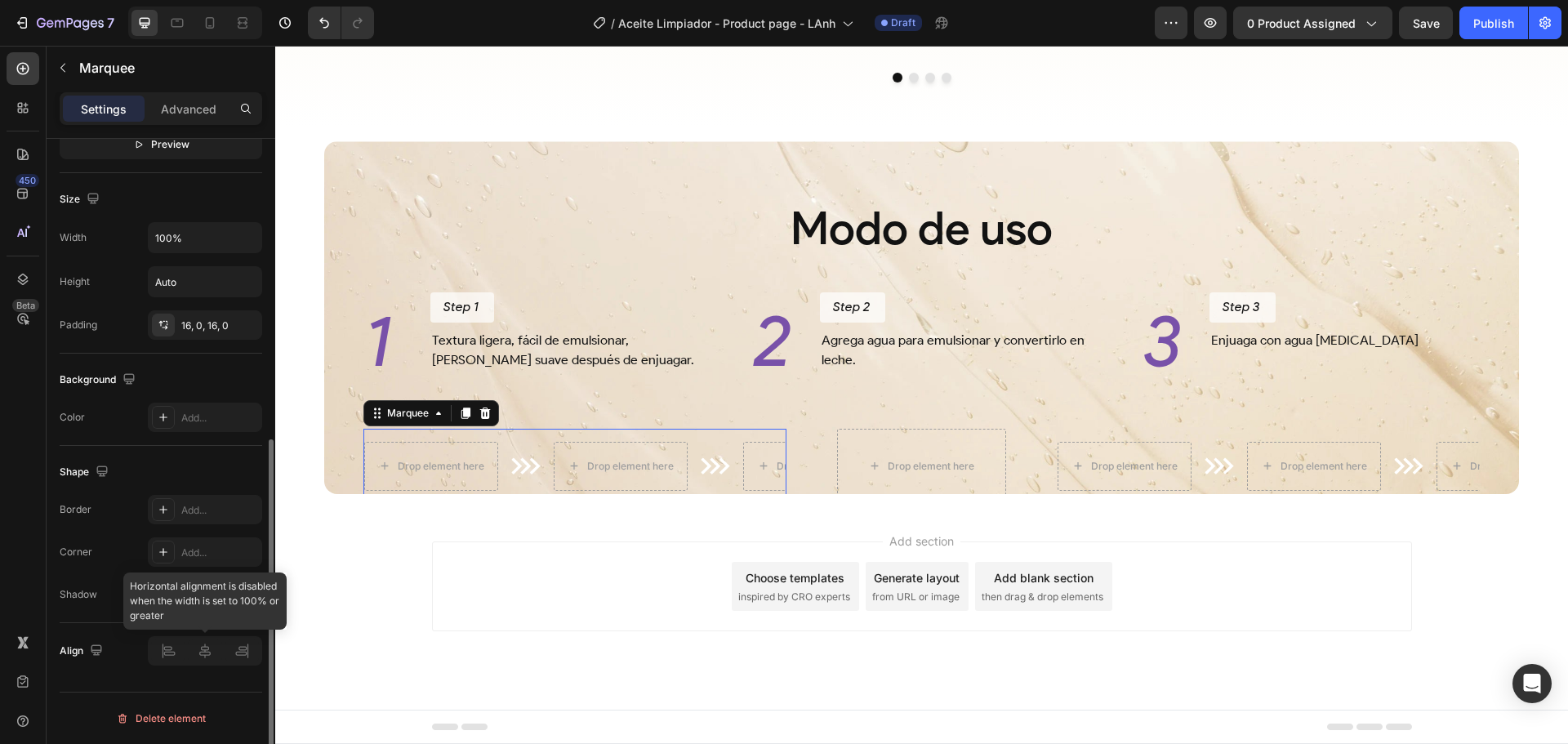
click at [235, 645] on div at bounding box center [205, 651] width 115 height 30
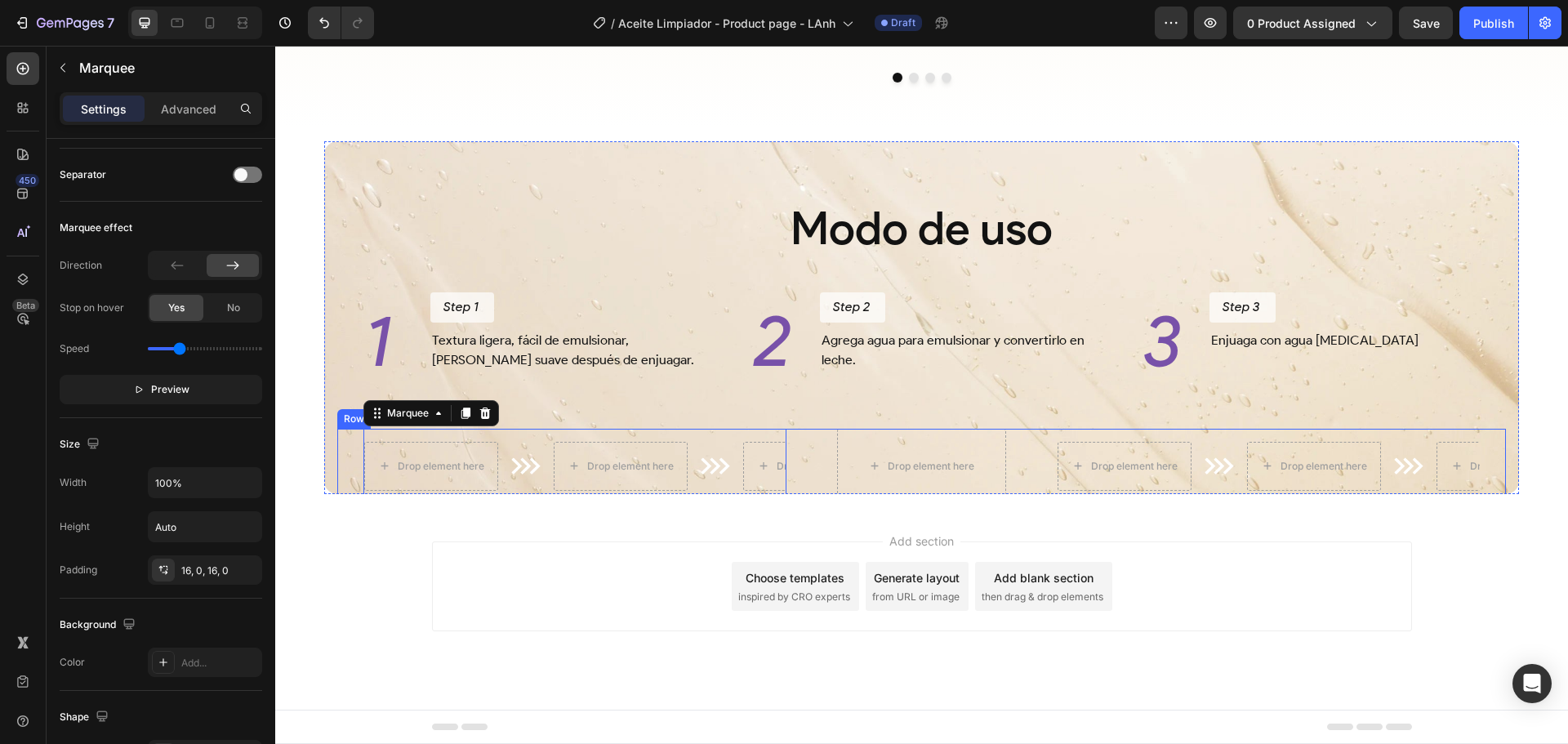
click at [345, 466] on div "Drop element here Image Drop element here Image Drop element here Image Drop el…" at bounding box center [921, 466] width 1169 height 75
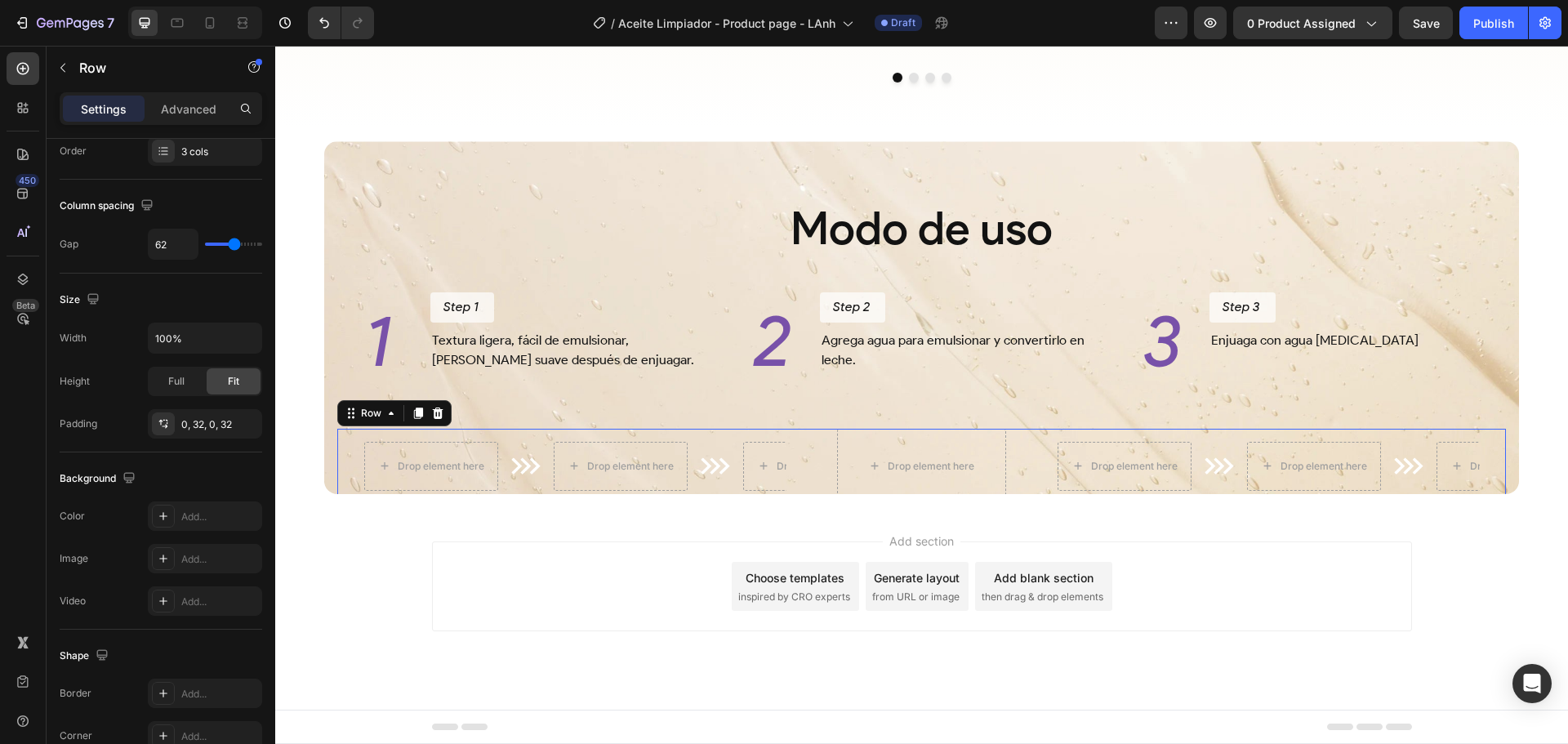
scroll to position [0, 0]
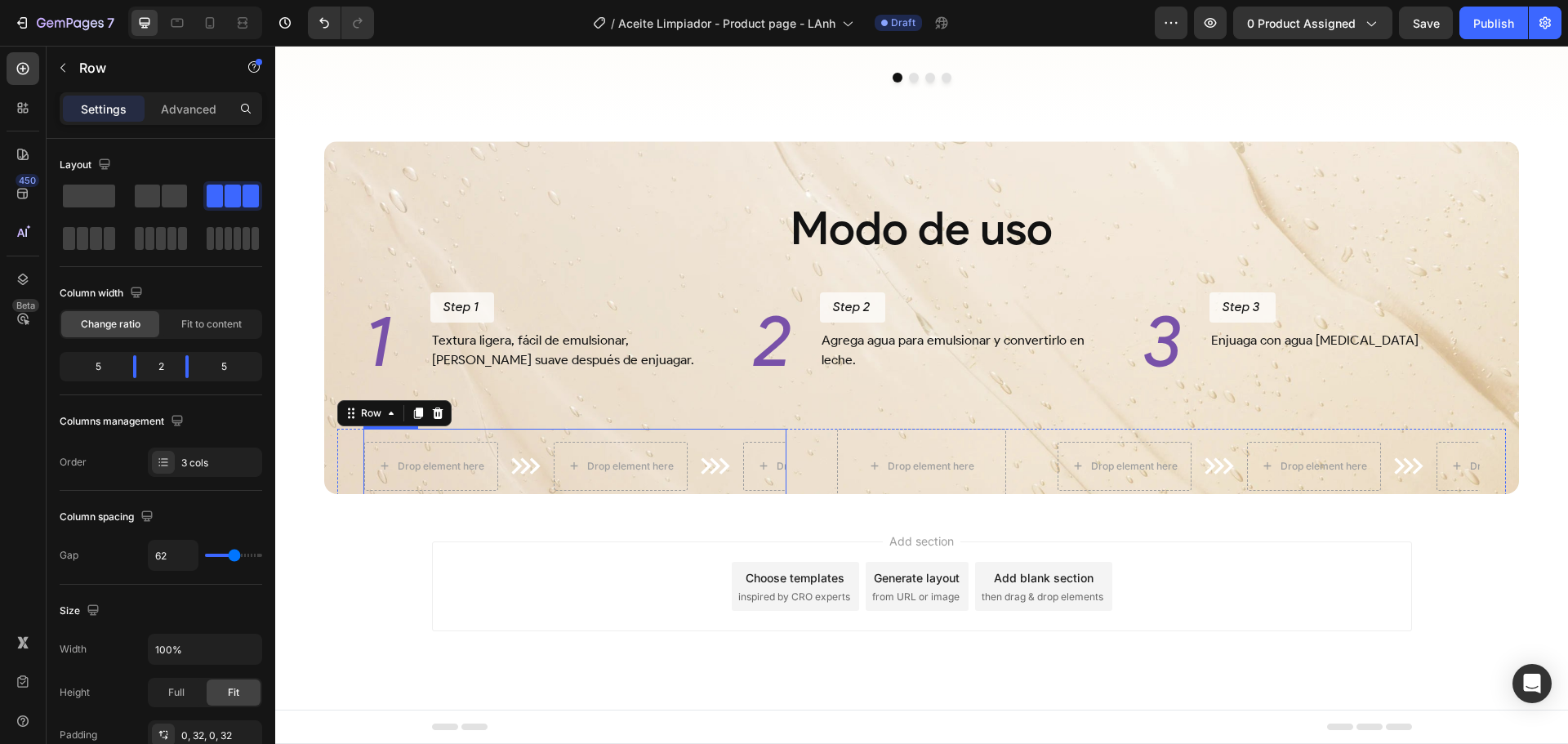
click at [521, 440] on div "Drop element here Image Drop element here Image Drop element here Image Drop el…" at bounding box center [575, 466] width 423 height 75
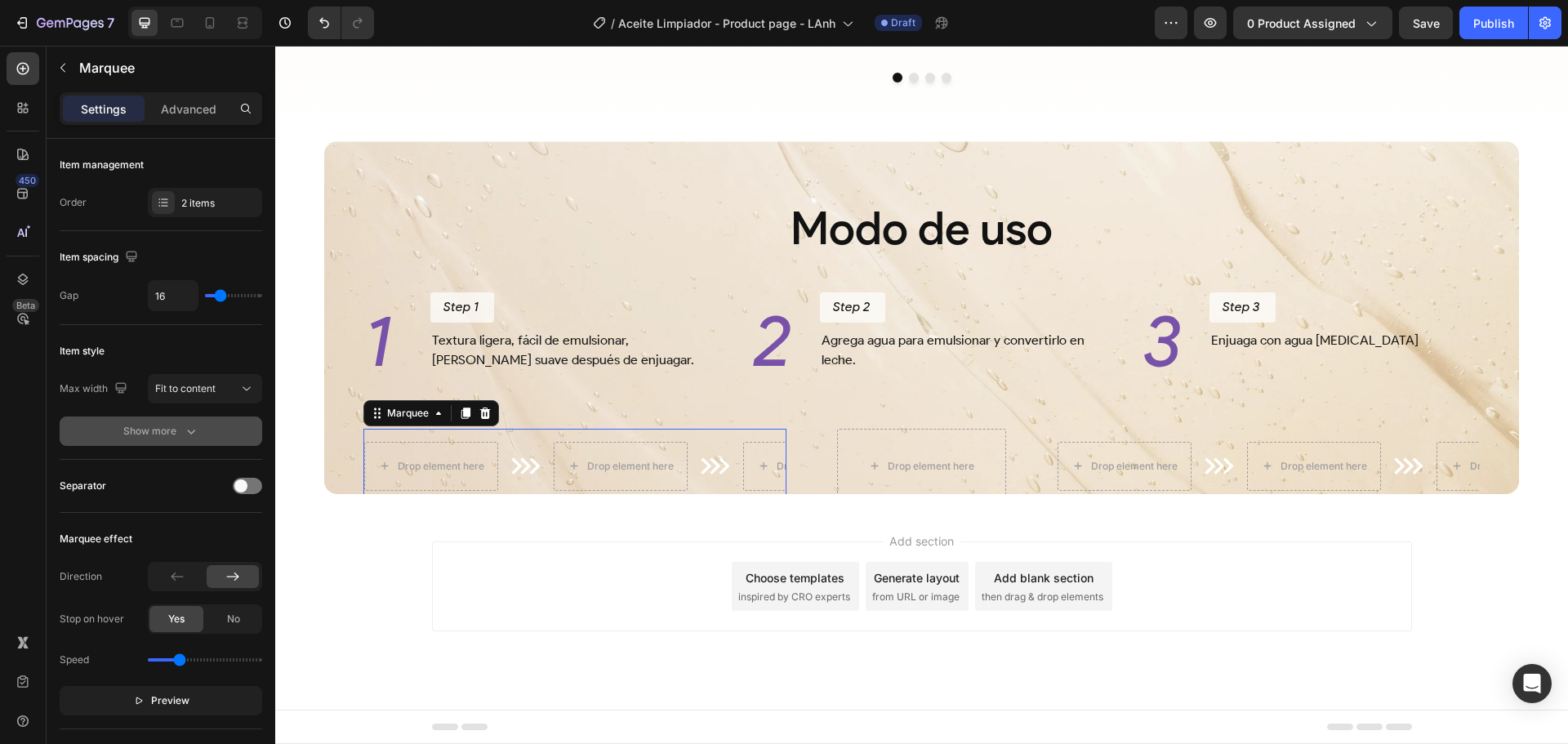
click at [170, 440] on button "Show more" at bounding box center [160, 431] width 202 height 30
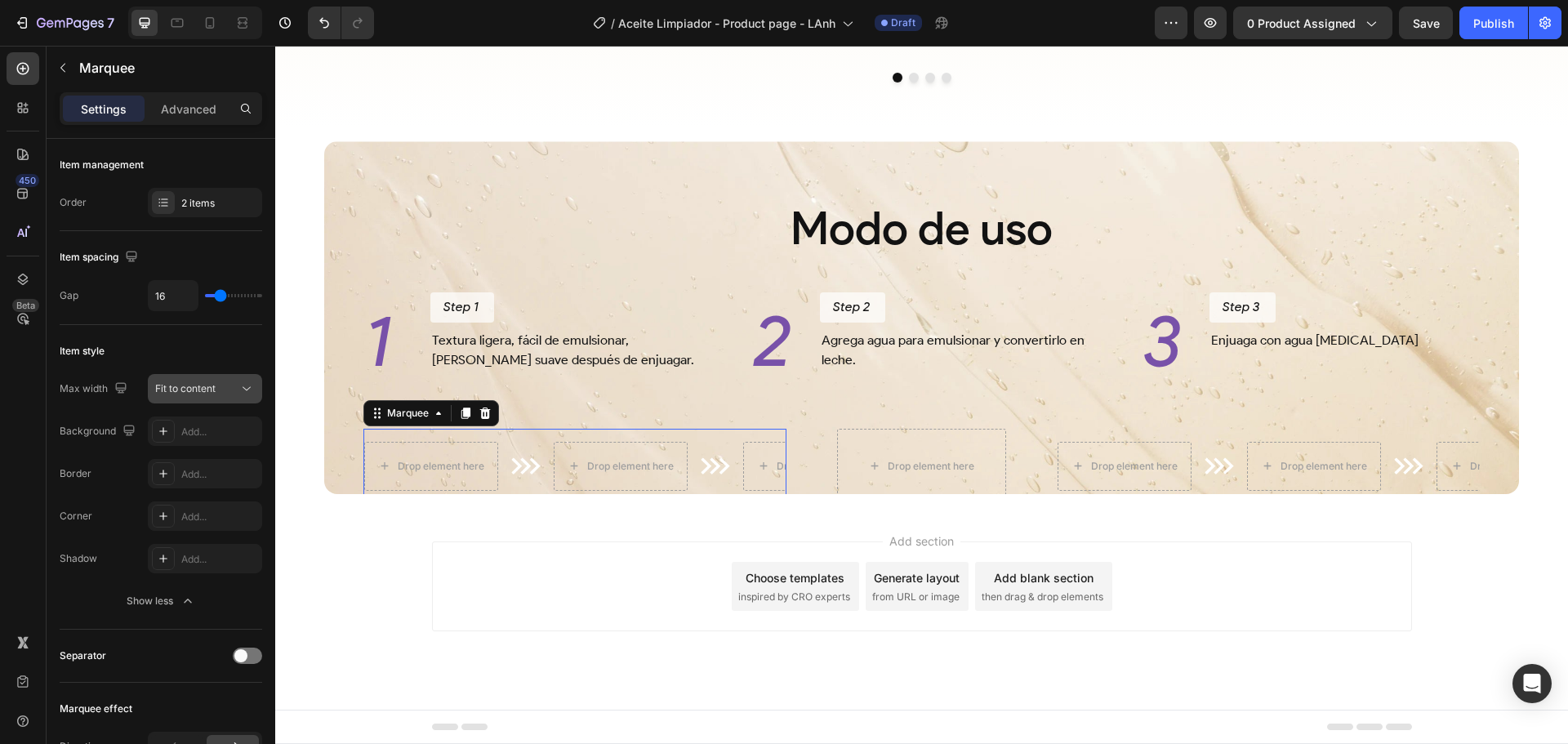
click at [244, 391] on icon at bounding box center [247, 389] width 17 height 17
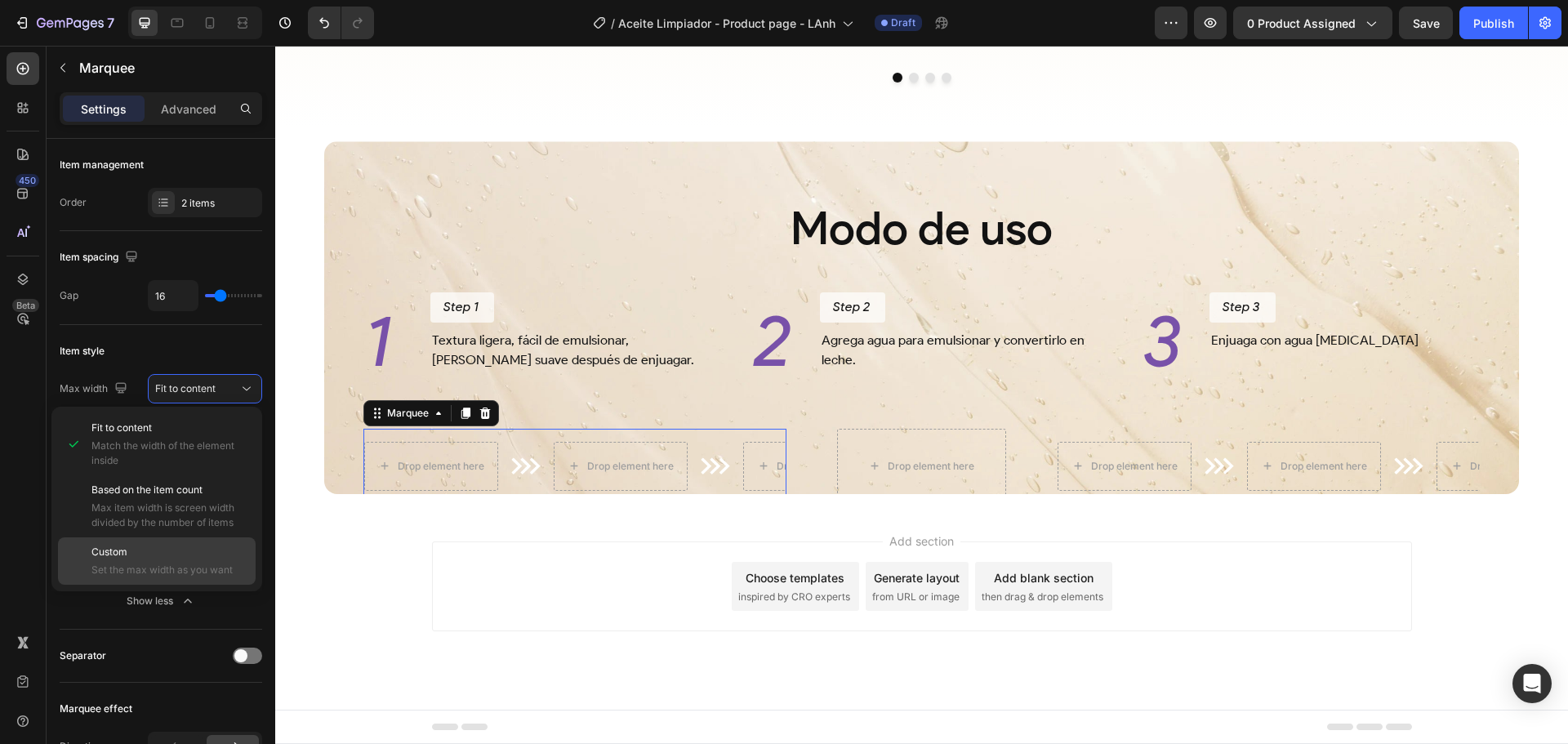
click at [178, 549] on p "Custom" at bounding box center [170, 552] width 157 height 15
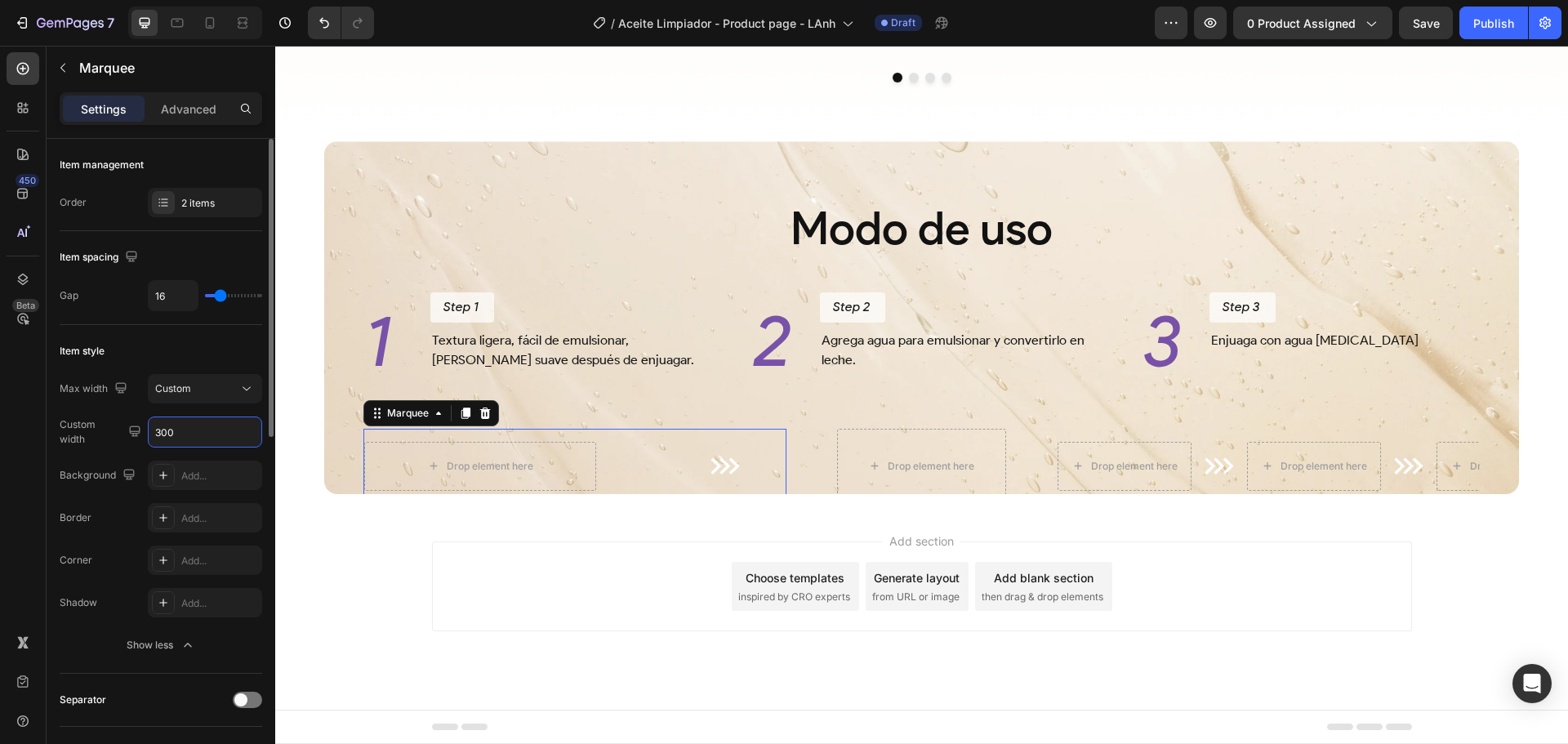
click at [194, 434] on input "300" at bounding box center [205, 432] width 113 height 30
drag, startPoint x: 186, startPoint y: 434, endPoint x: 160, endPoint y: 439, distance: 26.5
click at [160, 439] on input "250" at bounding box center [205, 432] width 113 height 30
click at [186, 433] on input "250" at bounding box center [205, 432] width 113 height 30
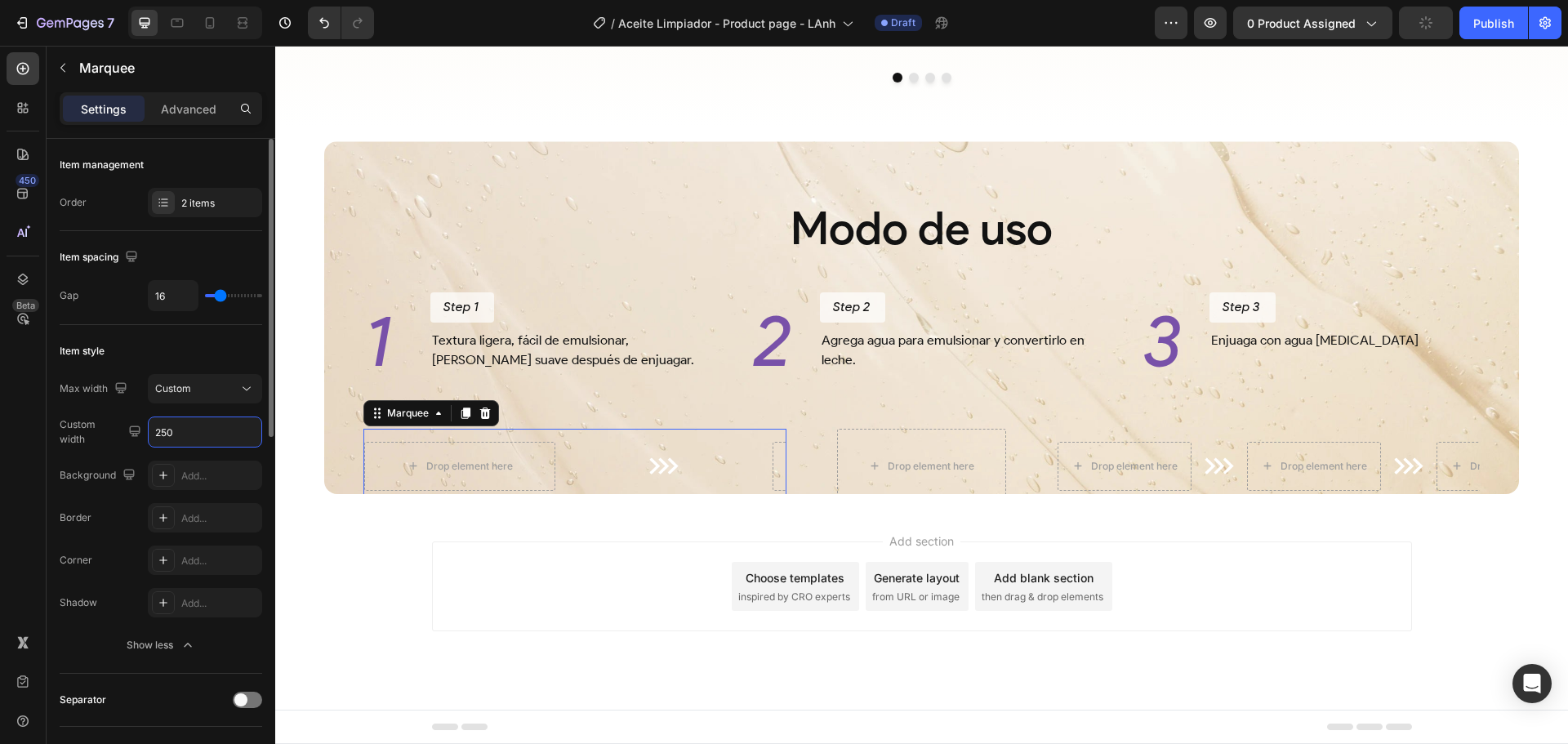
drag, startPoint x: 183, startPoint y: 432, endPoint x: 116, endPoint y: 444, distance: 68.1
click at [116, 444] on div "Custom width 250" at bounding box center [160, 431] width 202 height 31
type input "80"
click at [139, 400] on div "Max width Custom" at bounding box center [160, 389] width 202 height 30
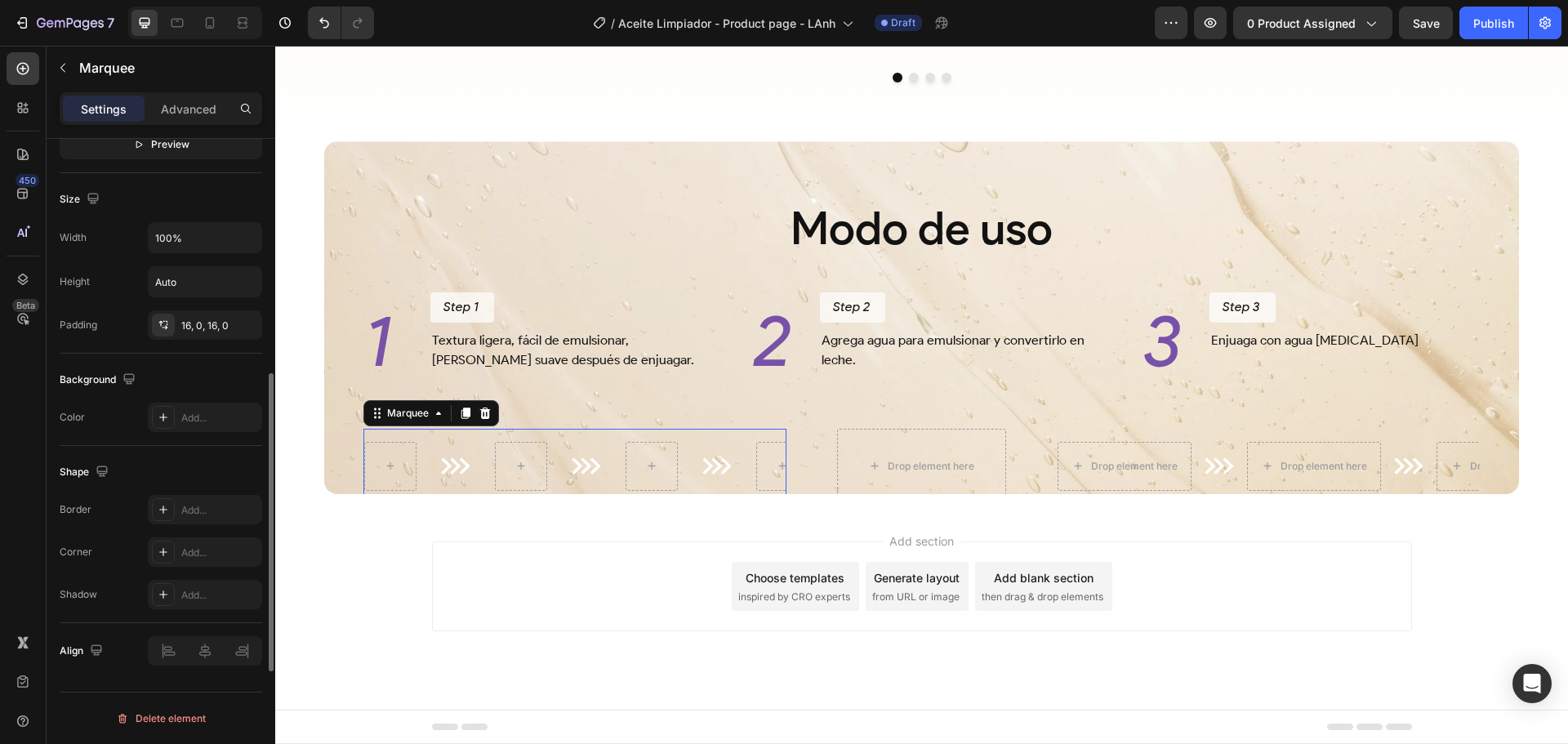
scroll to position [688, 0]
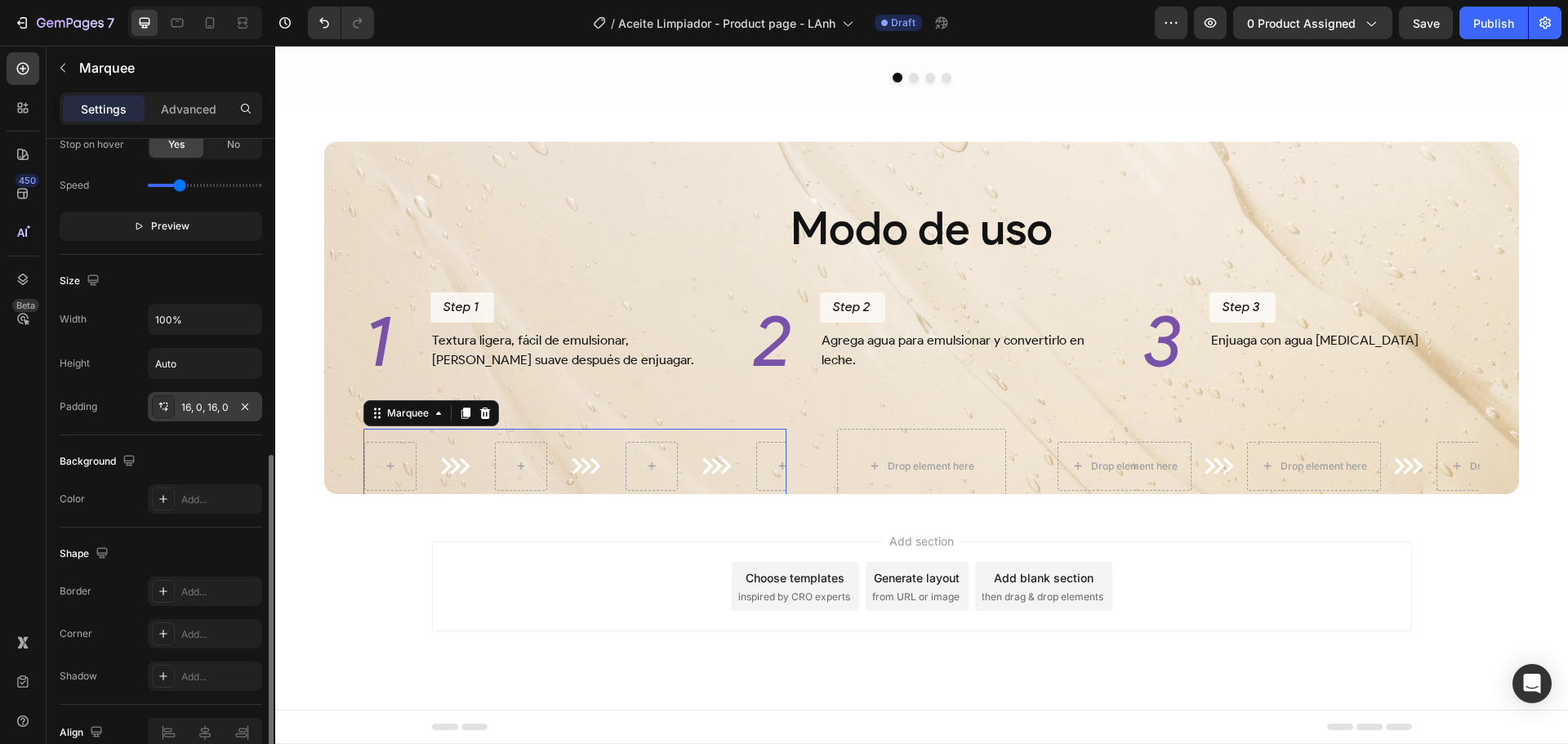
click at [157, 412] on icon at bounding box center [163, 407] width 13 height 13
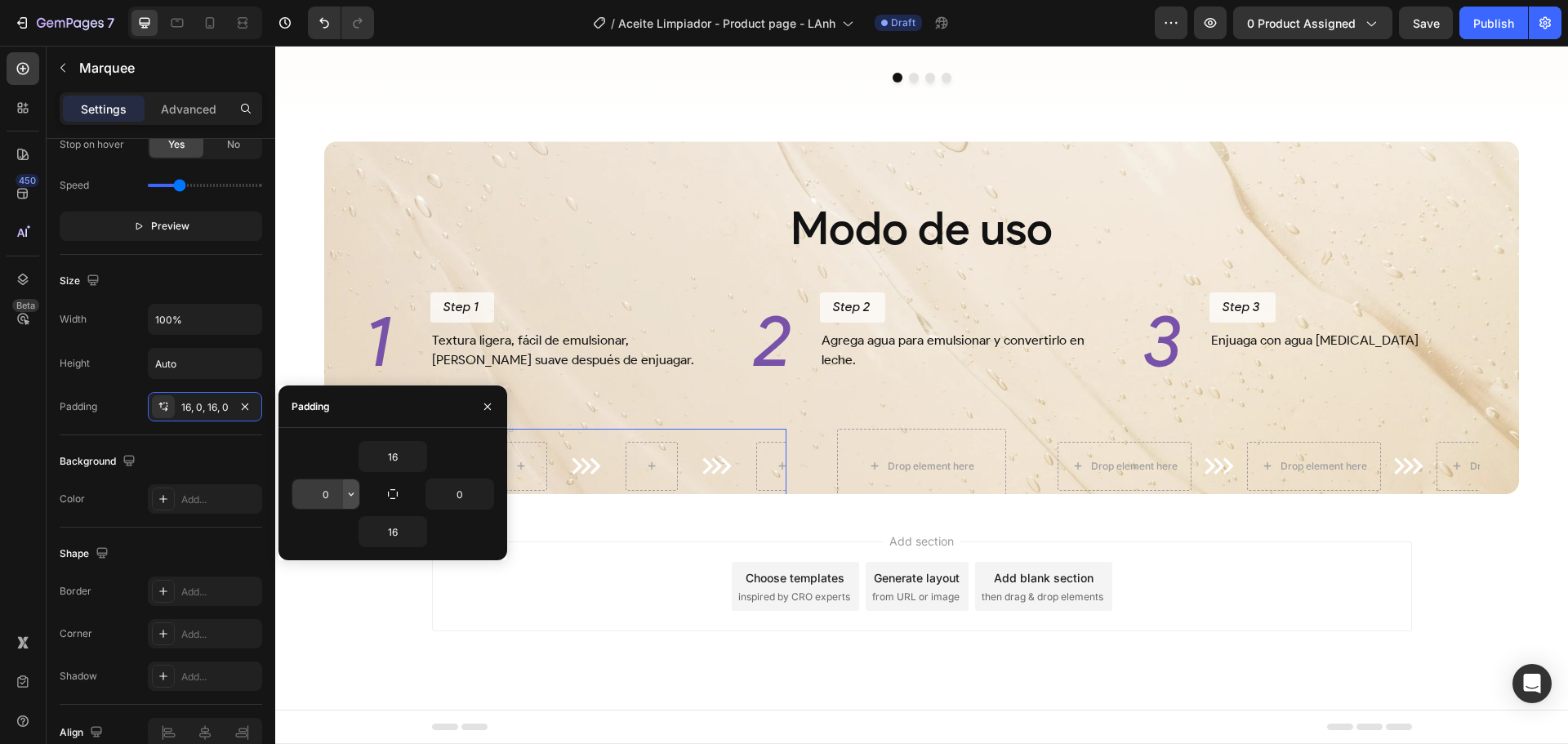
click at [348, 492] on icon "button" at bounding box center [351, 494] width 13 height 13
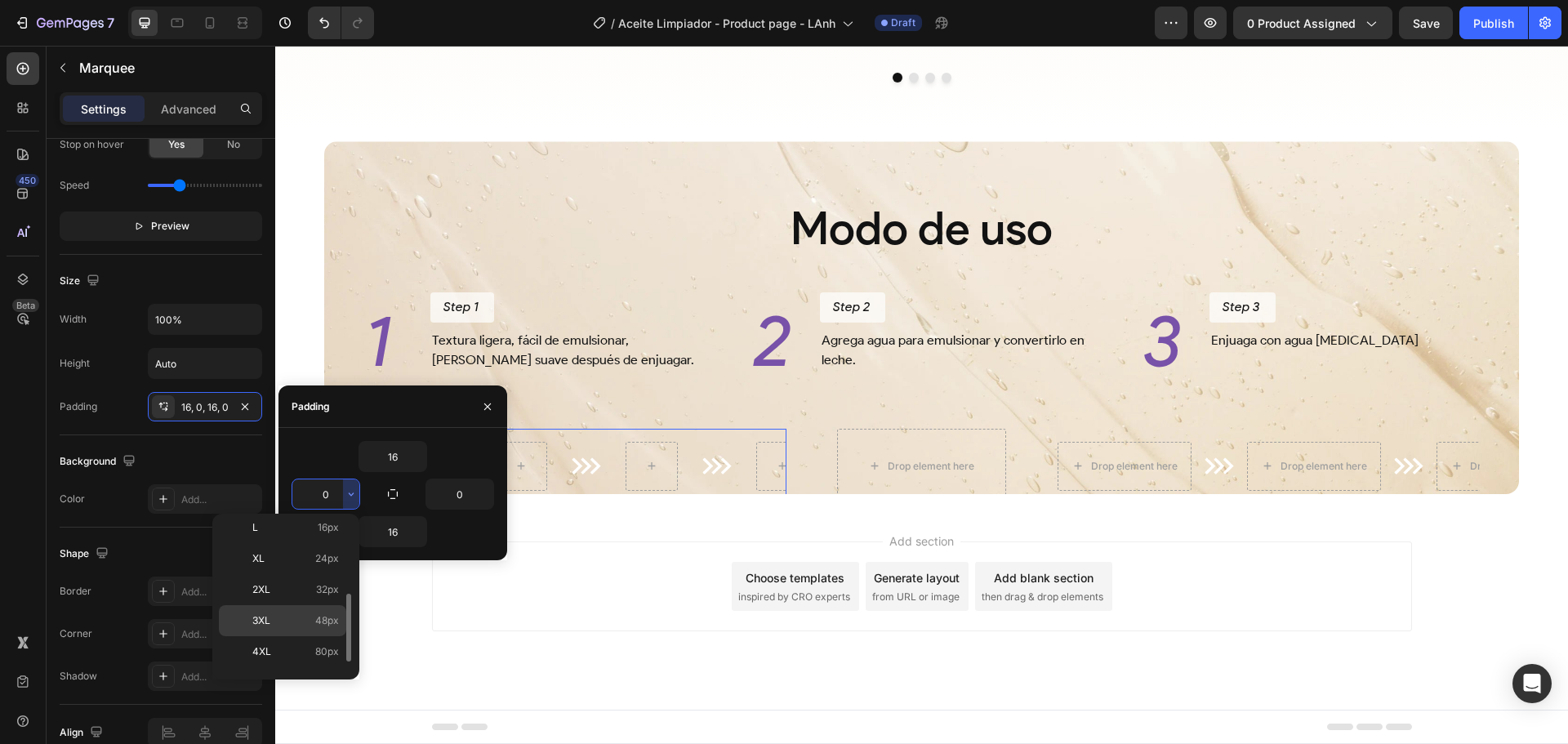
scroll to position [189, 0]
click at [315, 645] on div "5XL 112px" at bounding box center [282, 656] width 128 height 31
type input "112"
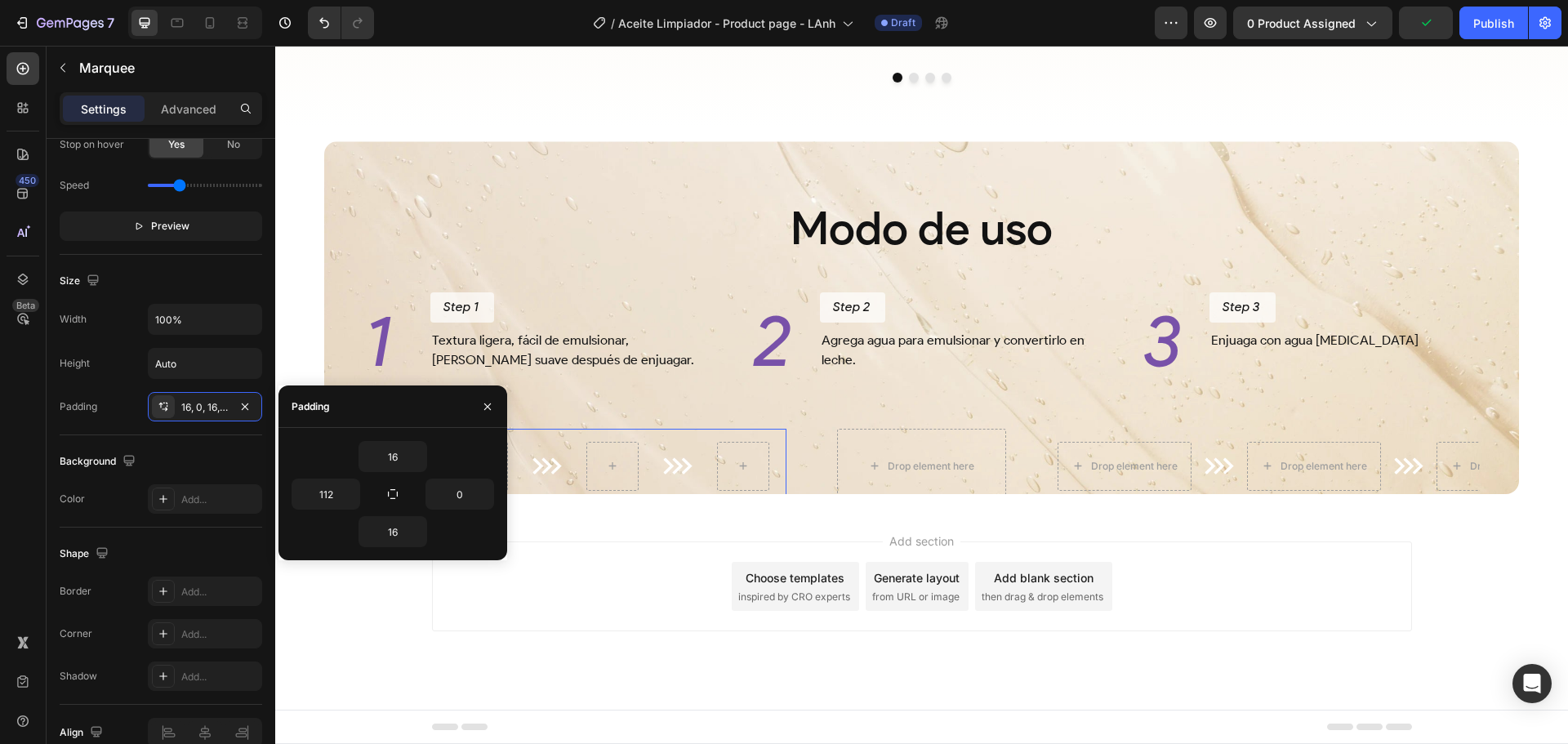
click at [641, 634] on div "Add section Choose templates inspired by CRO experts Generate layout from URL o…" at bounding box center [921, 609] width 1293 height 201
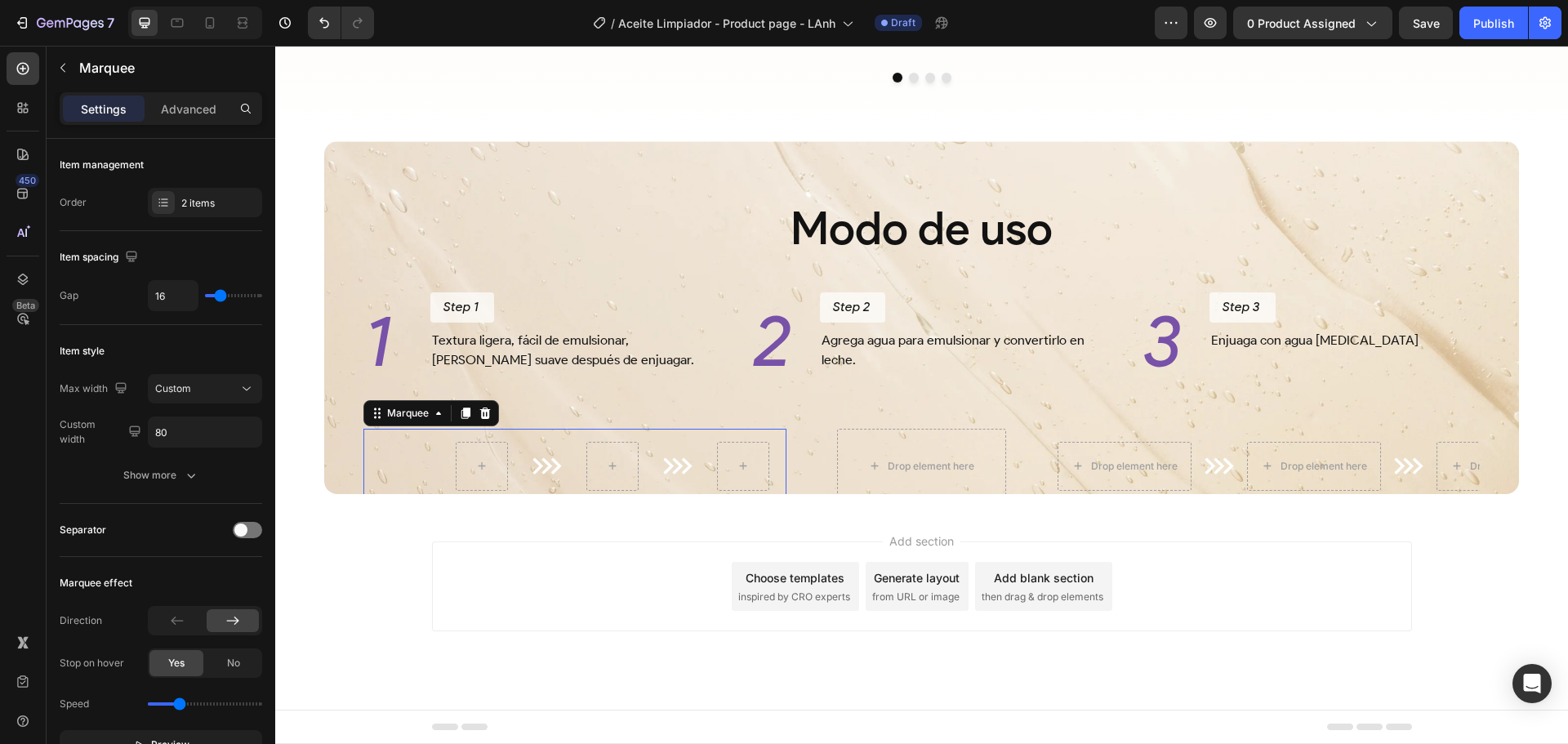
click at [692, 441] on div "Image" at bounding box center [651, 466] width 130 height 49
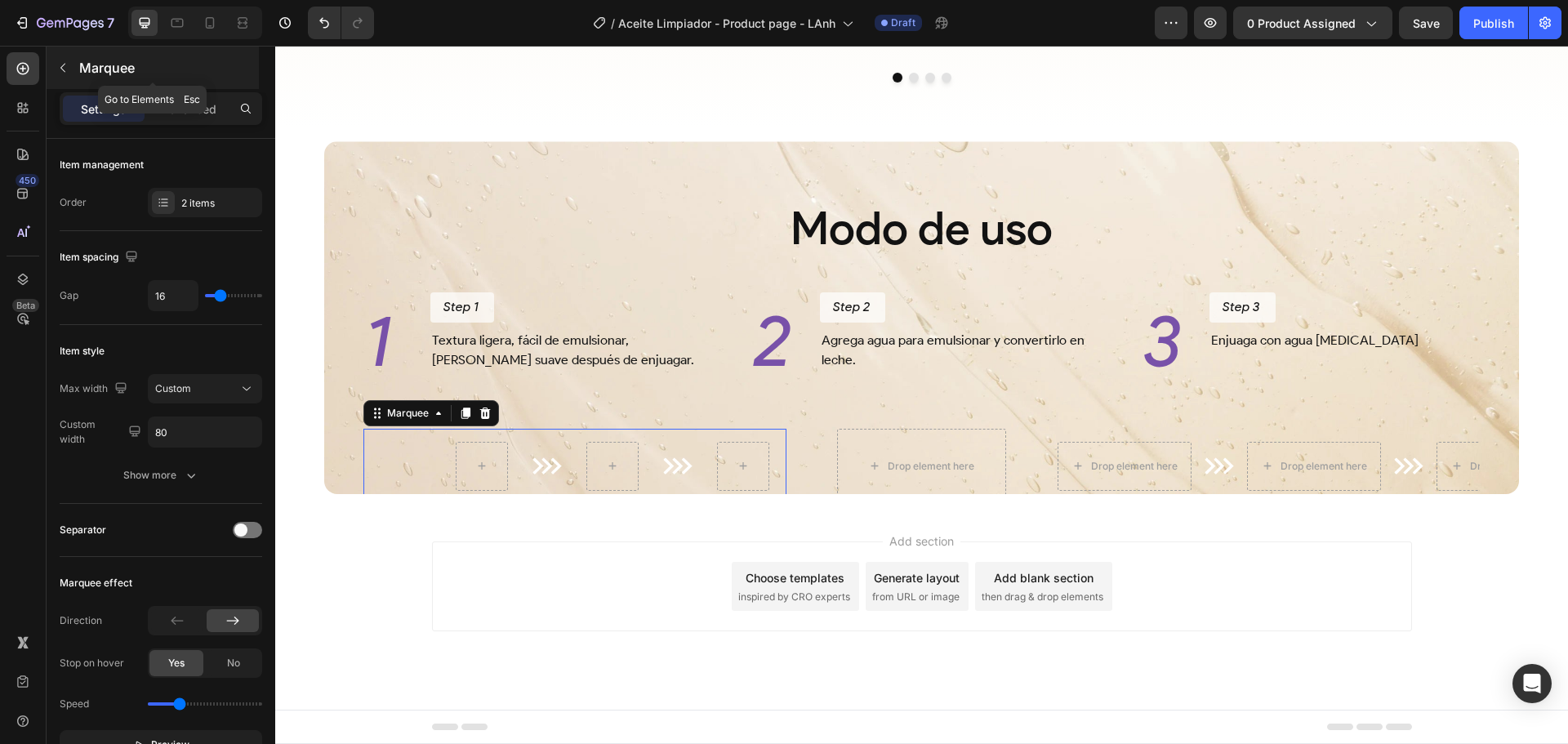
click at [101, 67] on p "Marquee" at bounding box center [167, 67] width 176 height 20
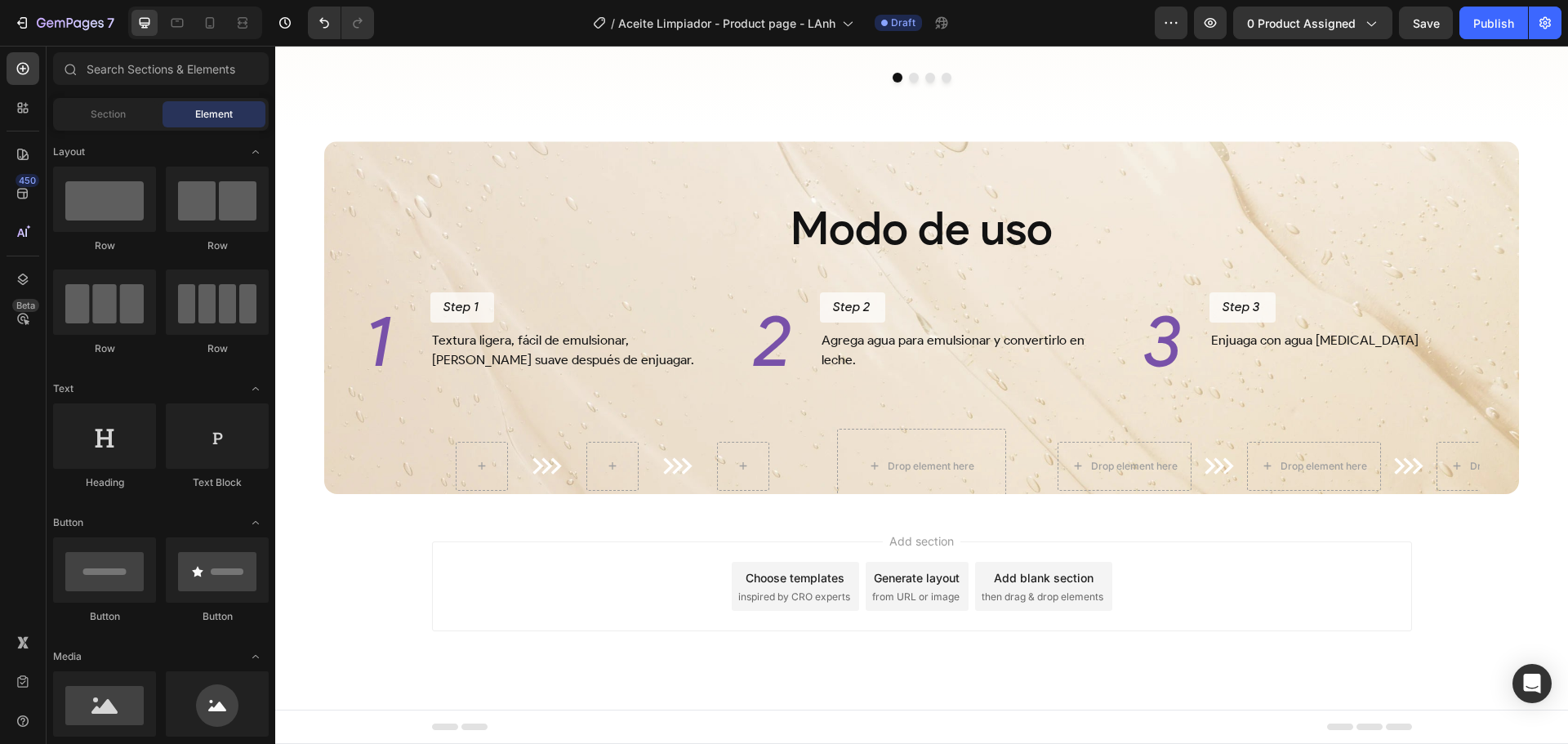
scroll to position [572, 0]
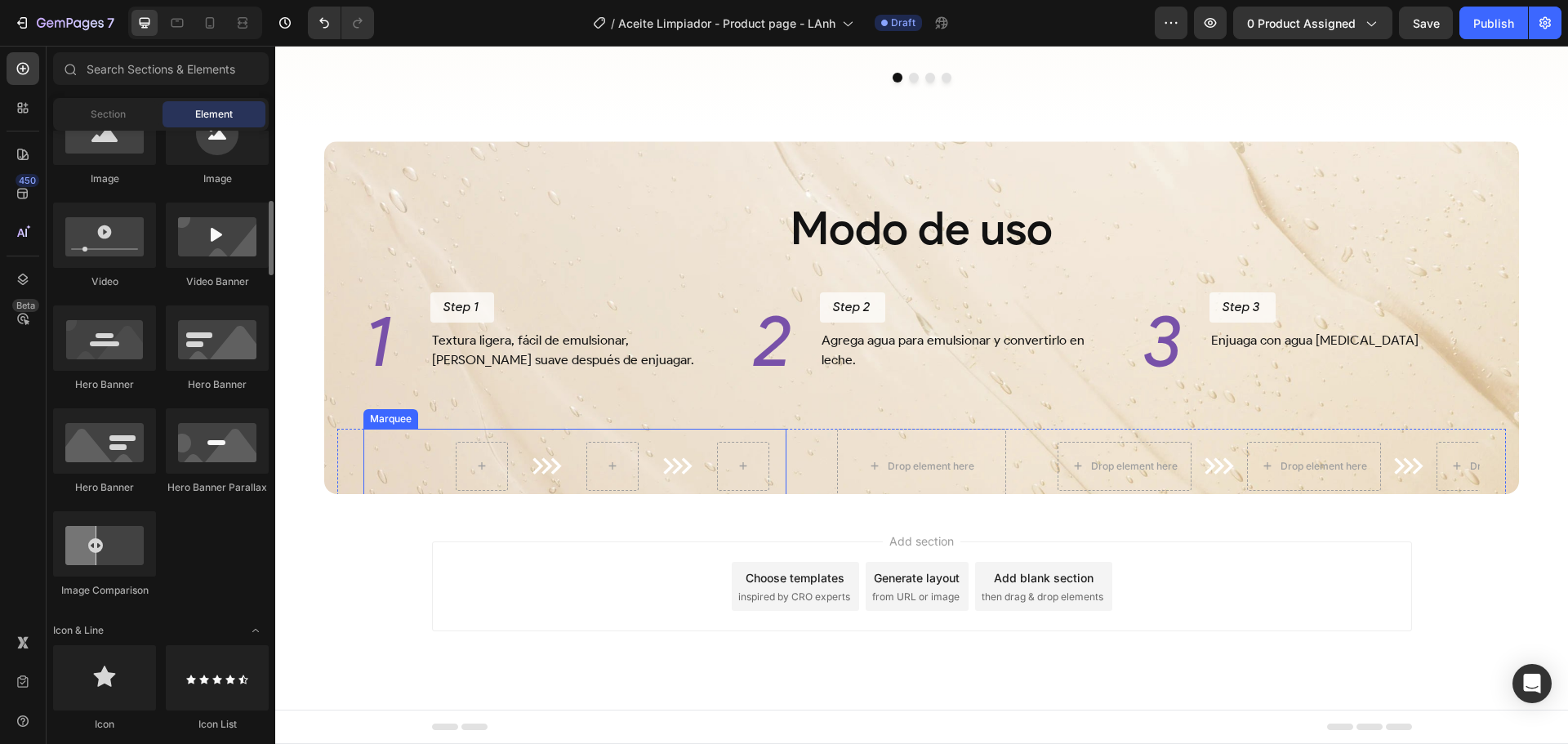
click at [573, 450] on div "Image" at bounding box center [521, 466] width 130 height 49
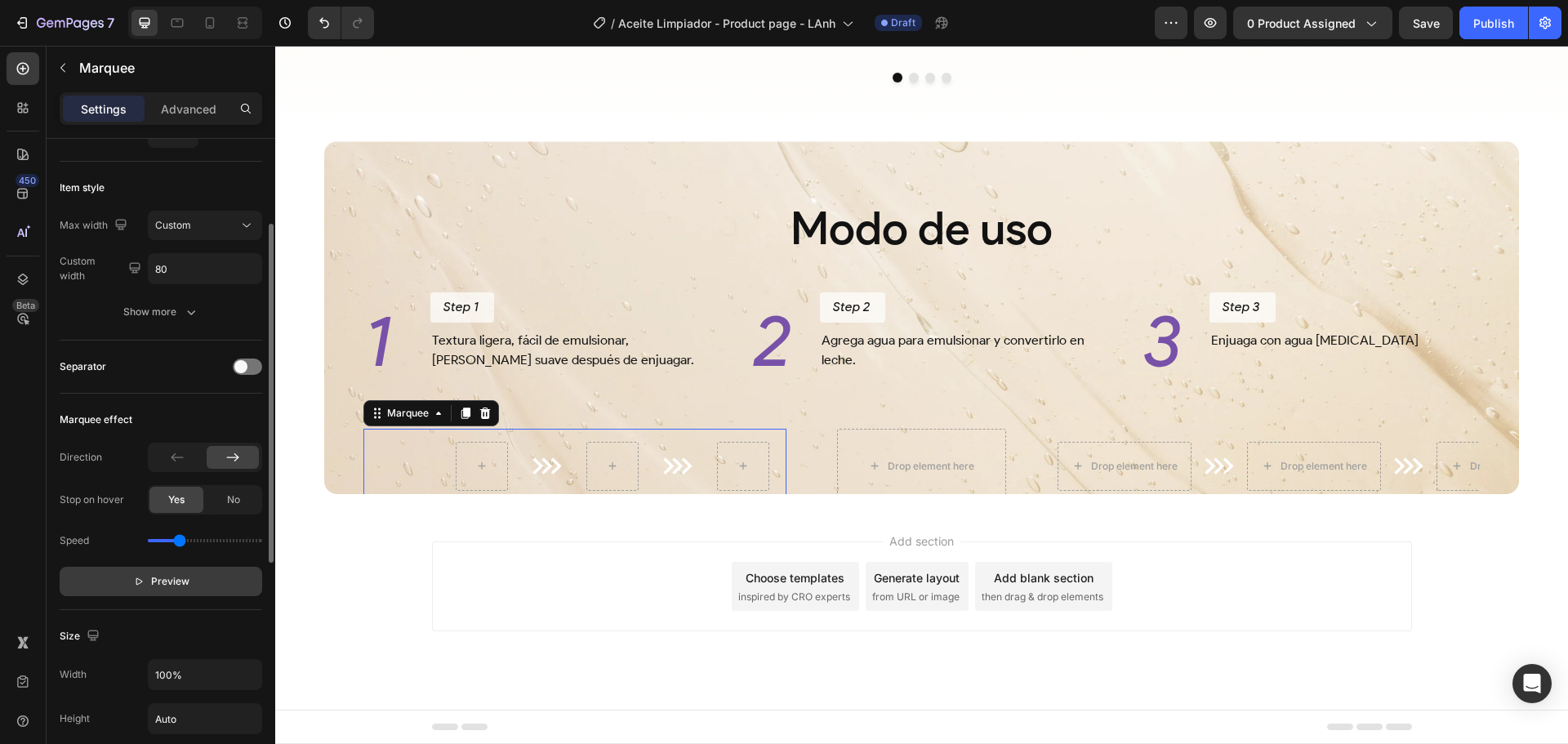
scroll to position [245, 0]
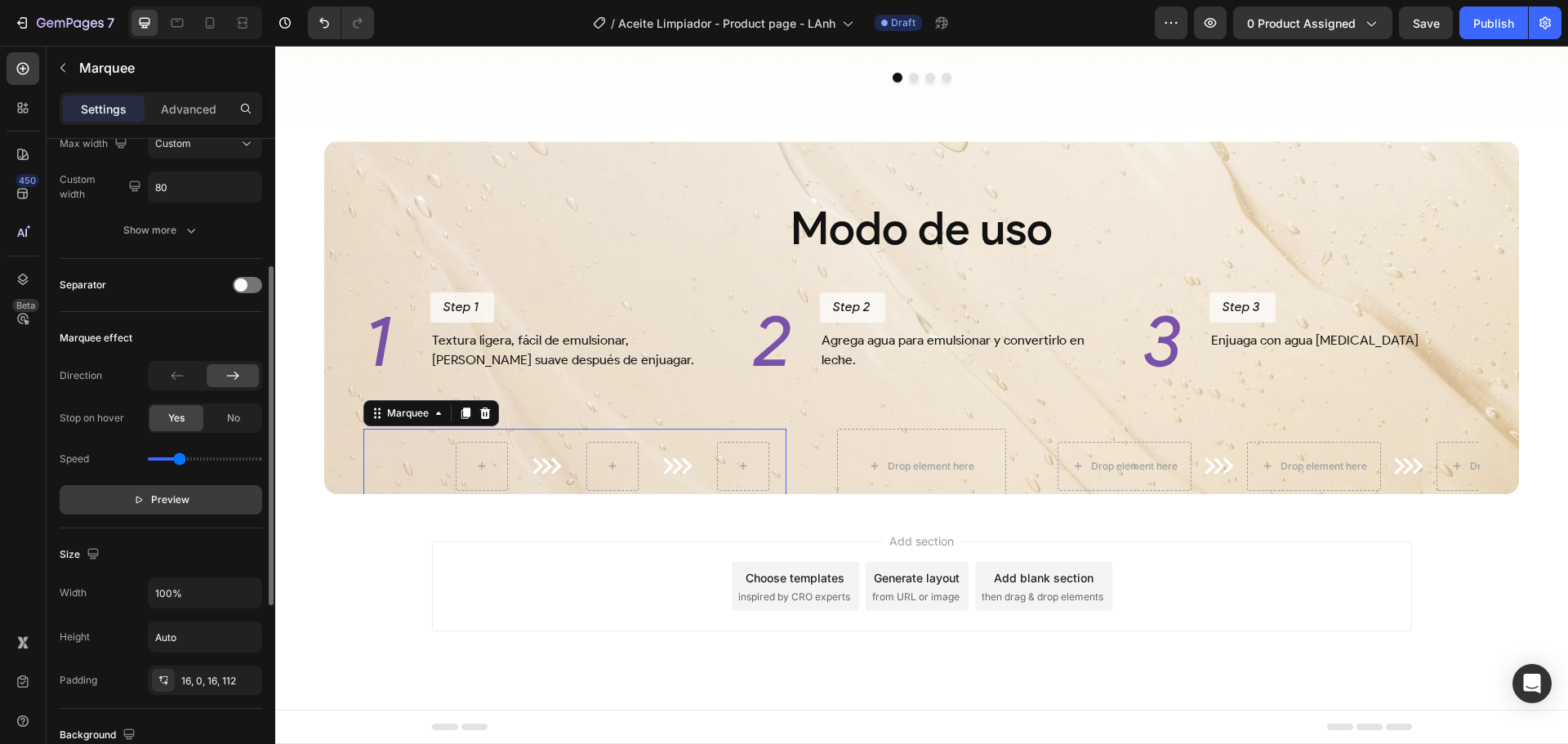
click at [186, 493] on span "Preview" at bounding box center [170, 500] width 38 height 17
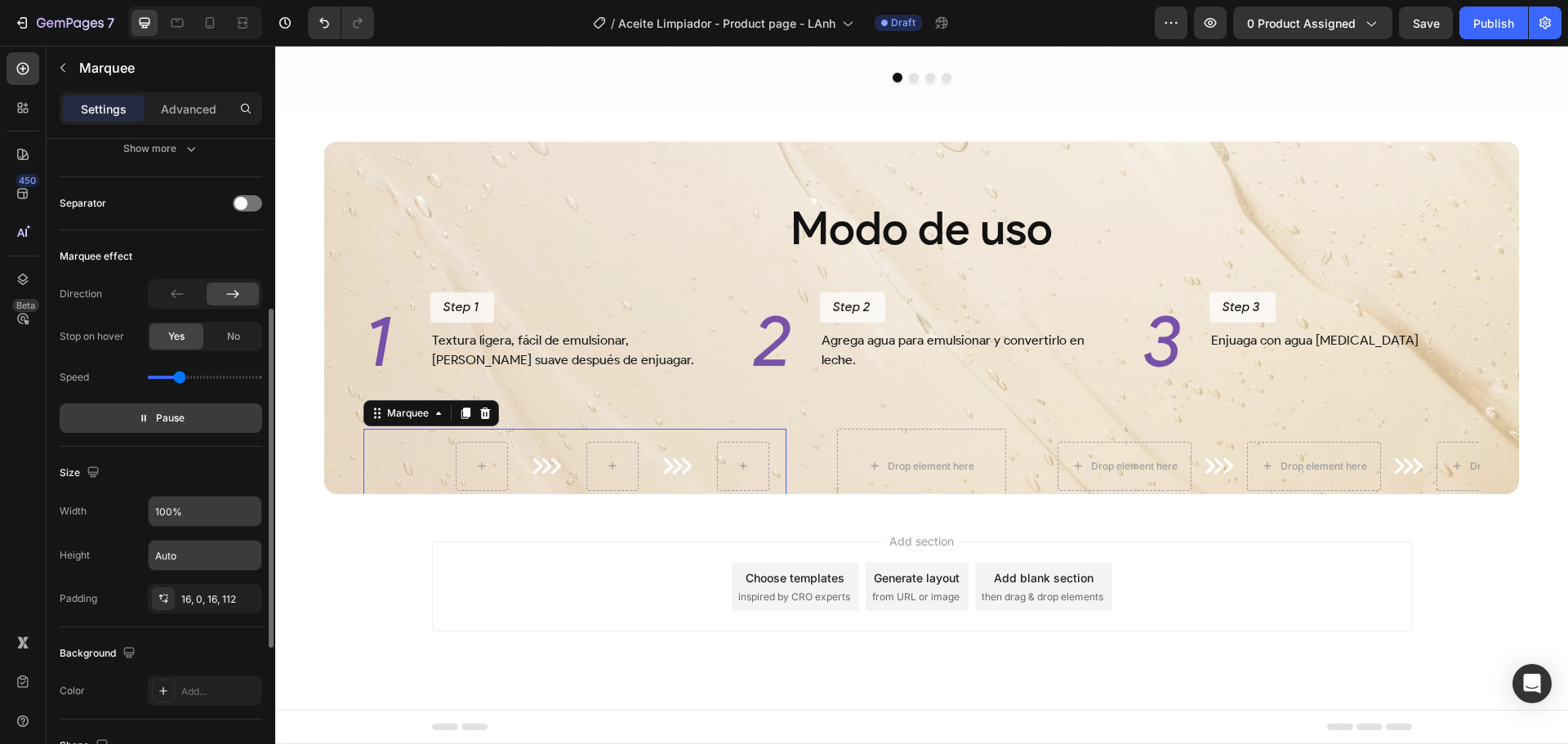
click at [209, 511] on input "100%" at bounding box center [205, 511] width 113 height 30
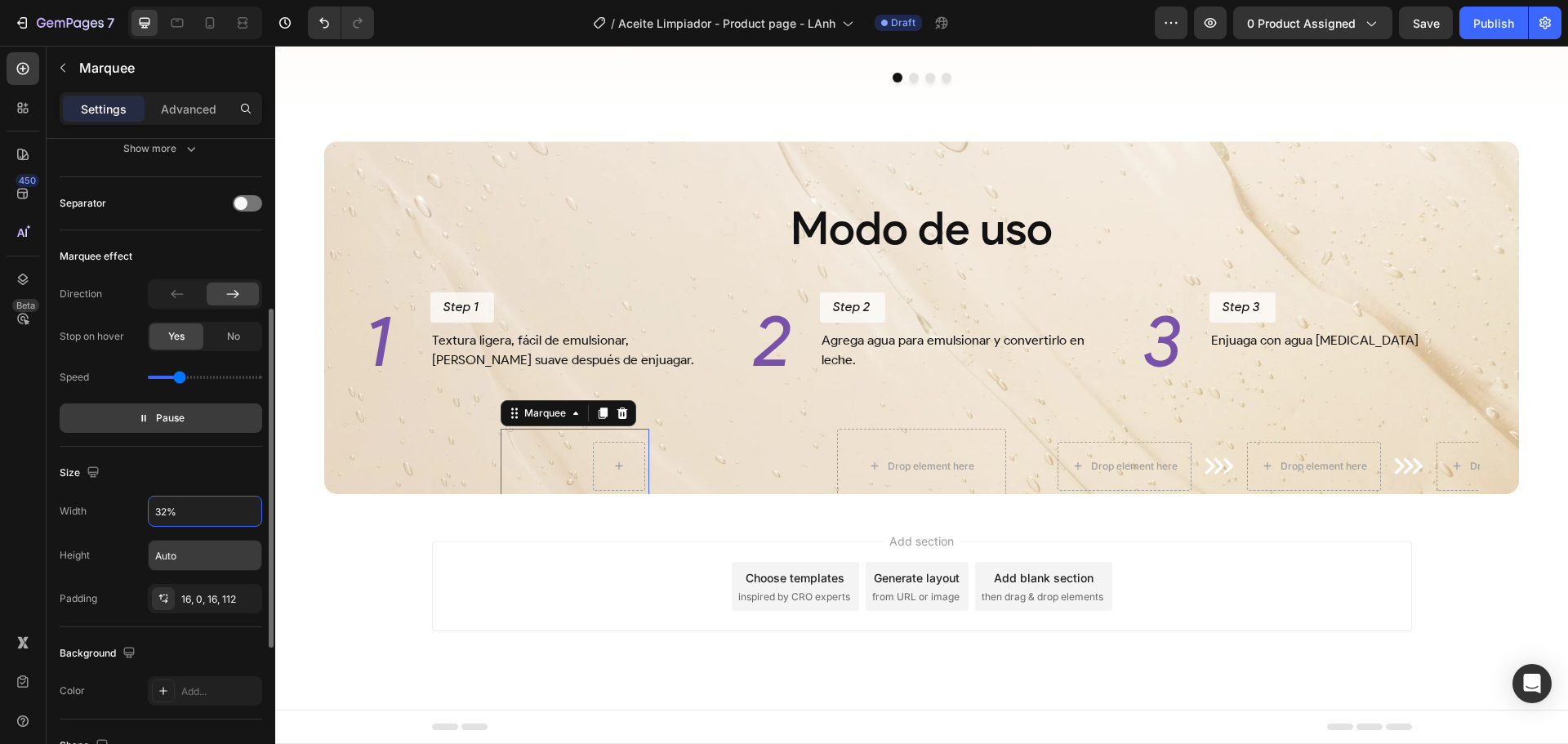
type input "31%"
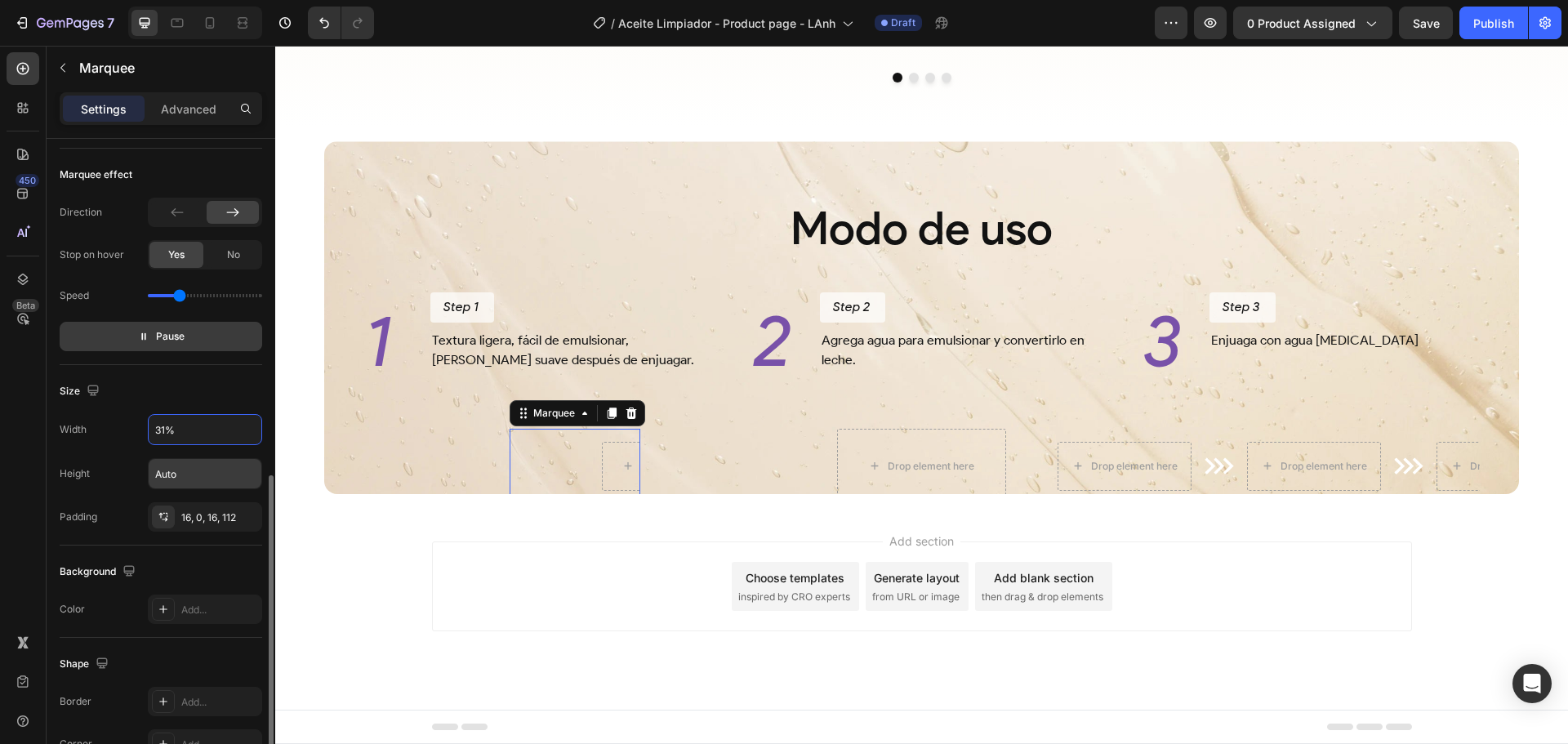
scroll to position [600, 0]
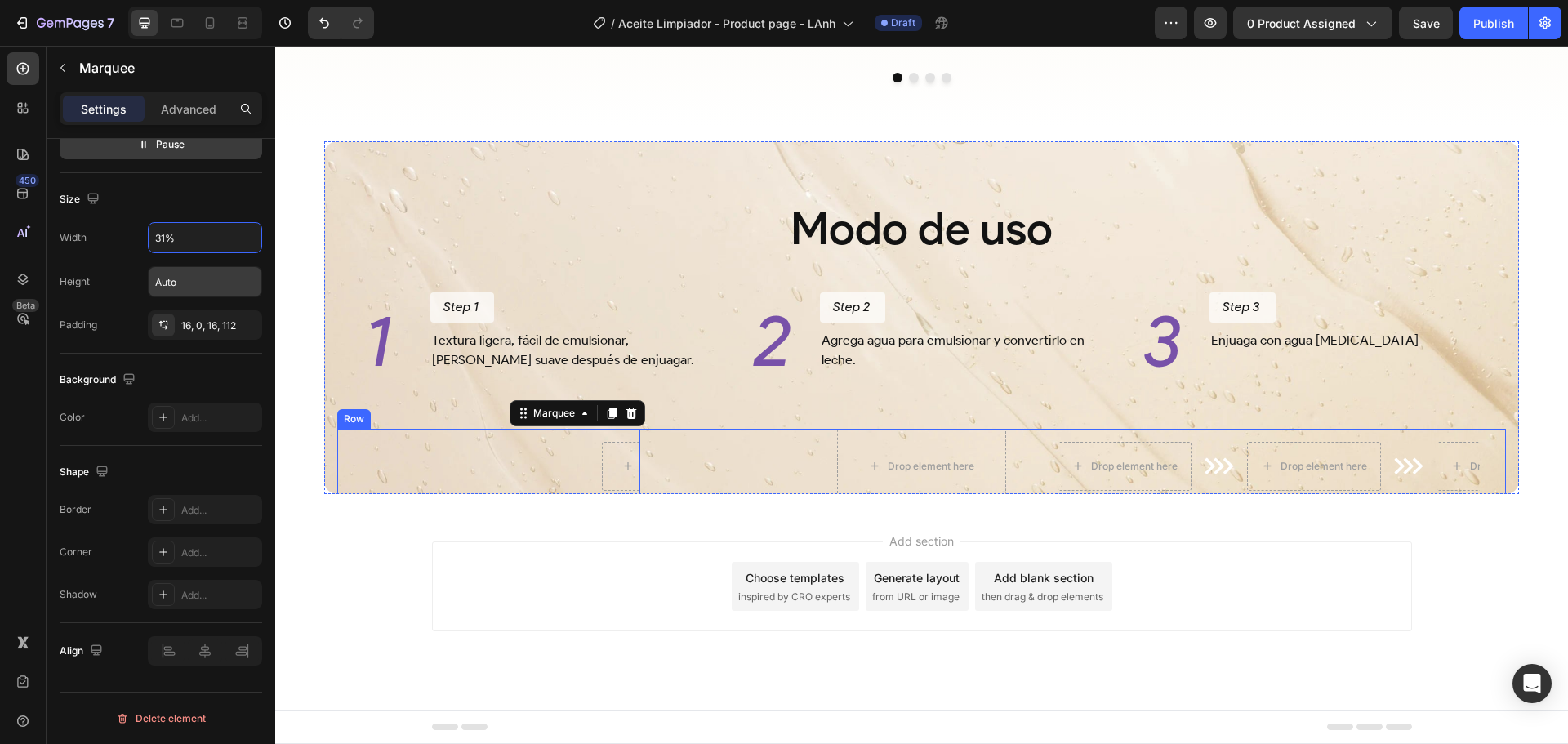
click at [781, 439] on div "Image Image Marquee 0" at bounding box center [575, 466] width 423 height 75
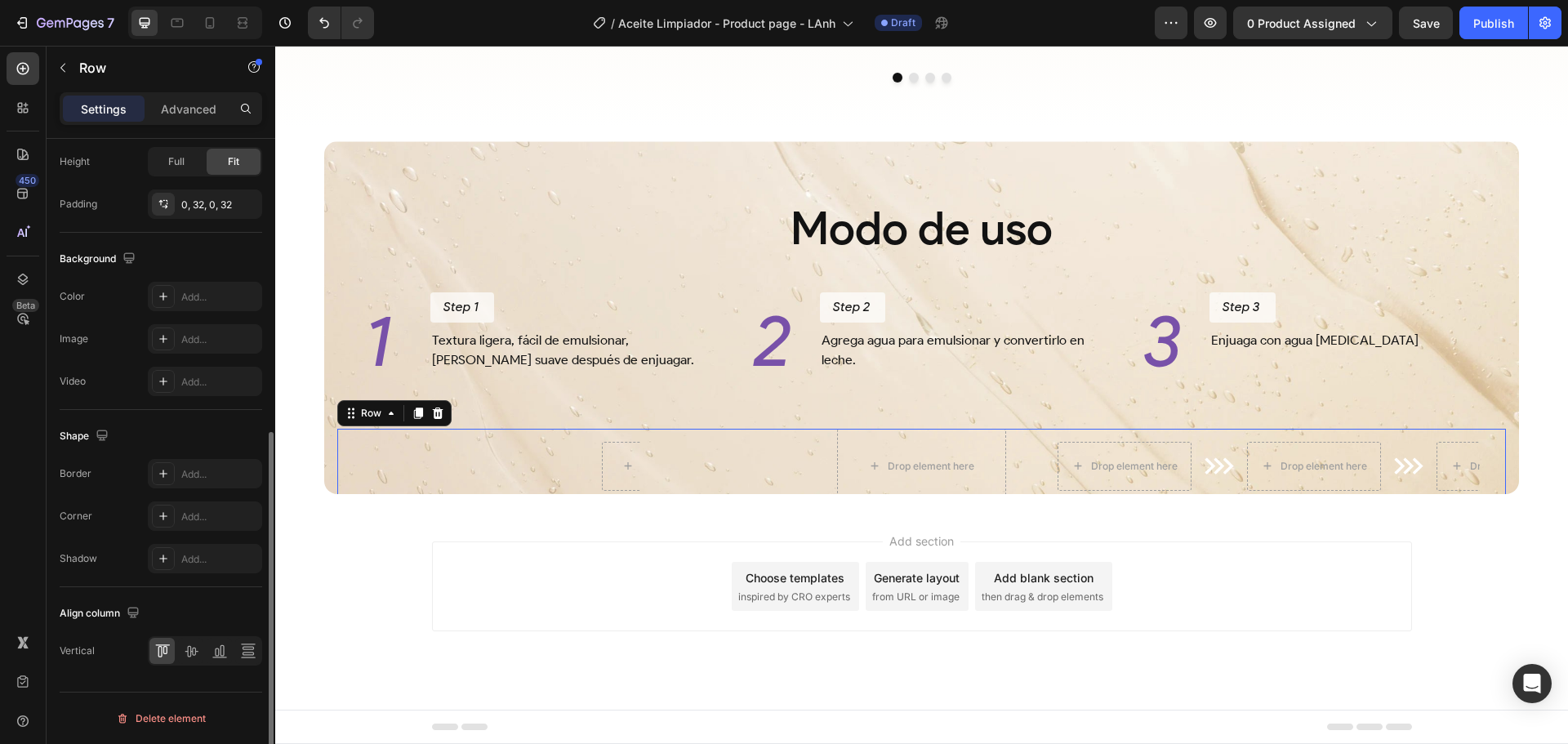
scroll to position [0, 0]
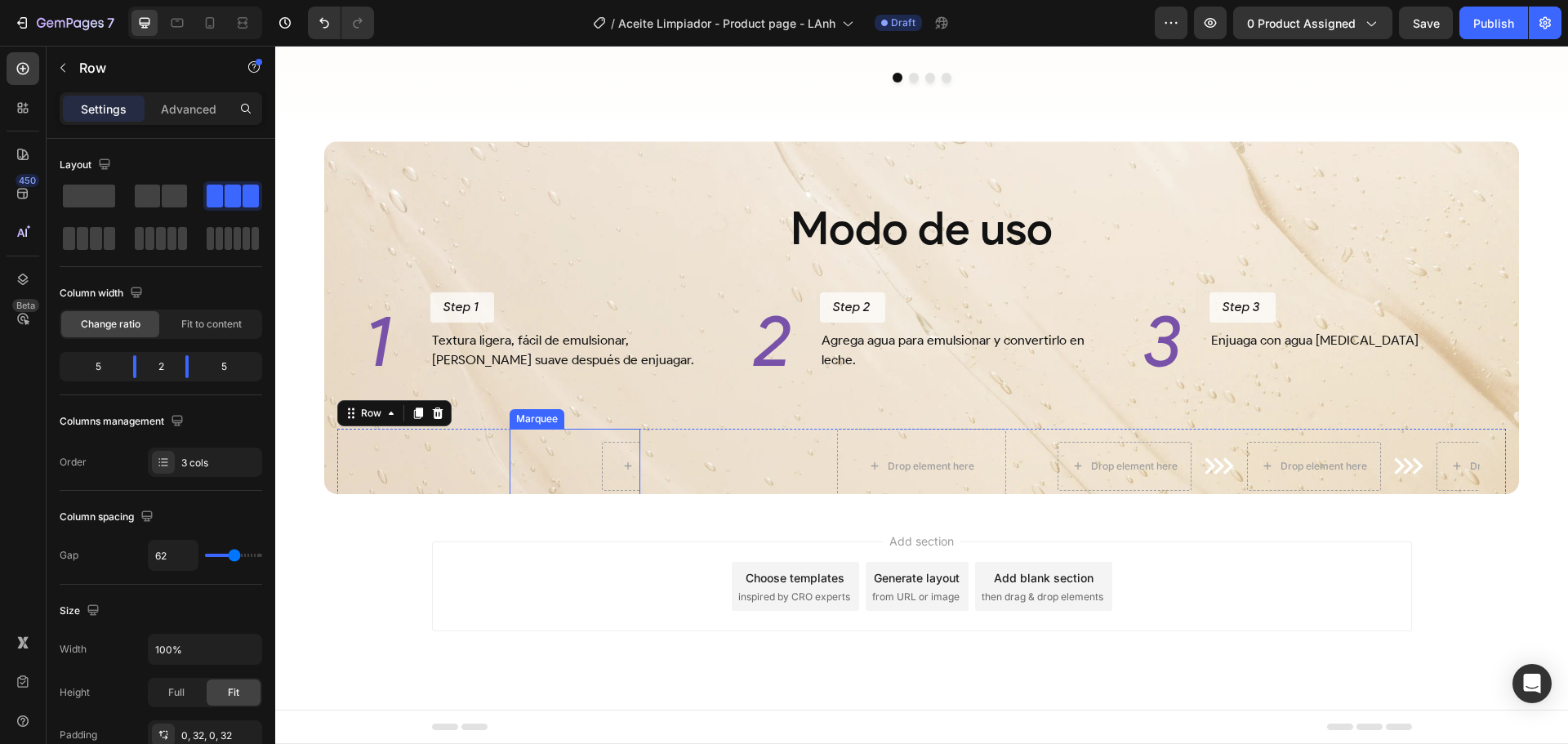
click at [609, 438] on div "Image Image Marquee" at bounding box center [575, 466] width 131 height 75
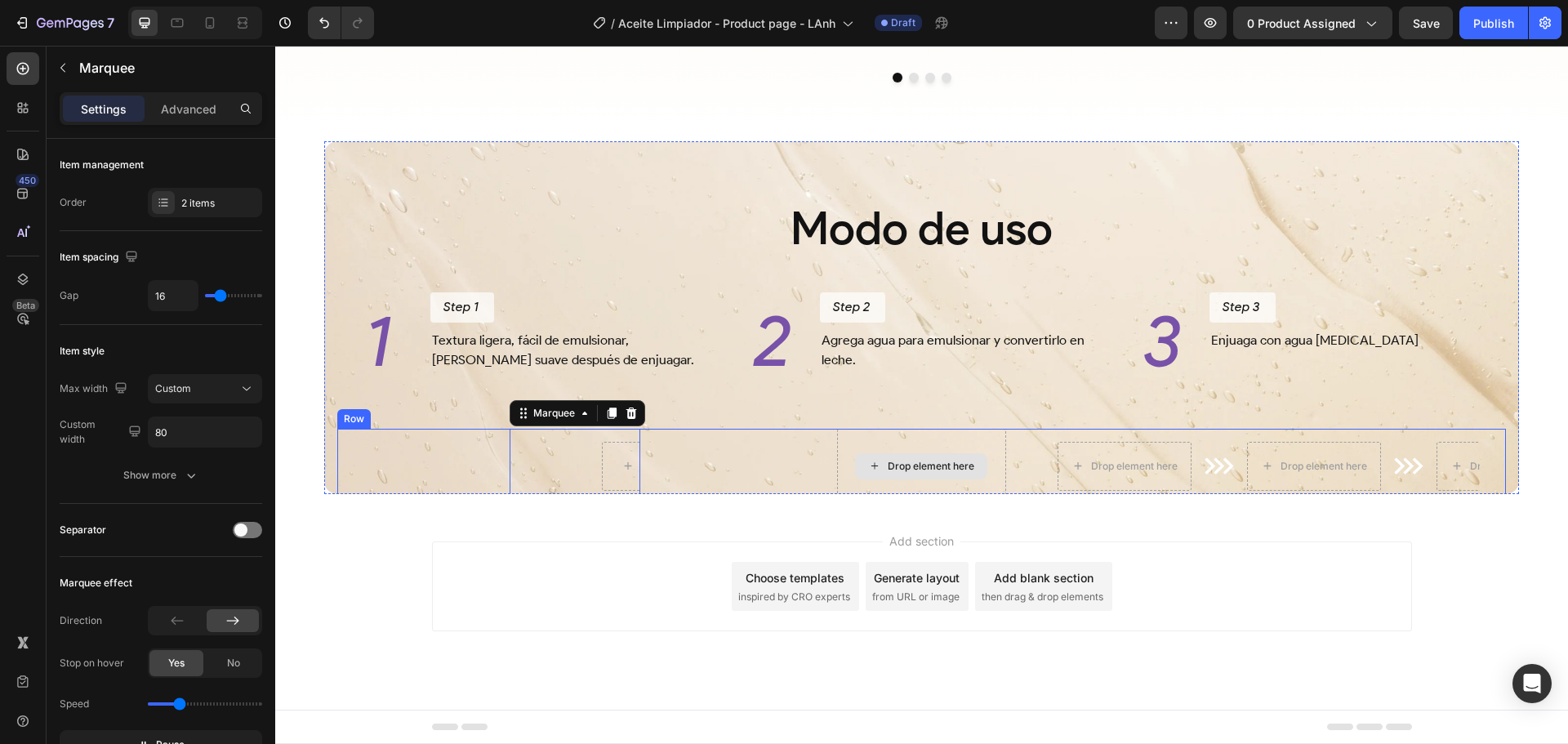
click at [841, 440] on div "Drop element here" at bounding box center [921, 466] width 169 height 75
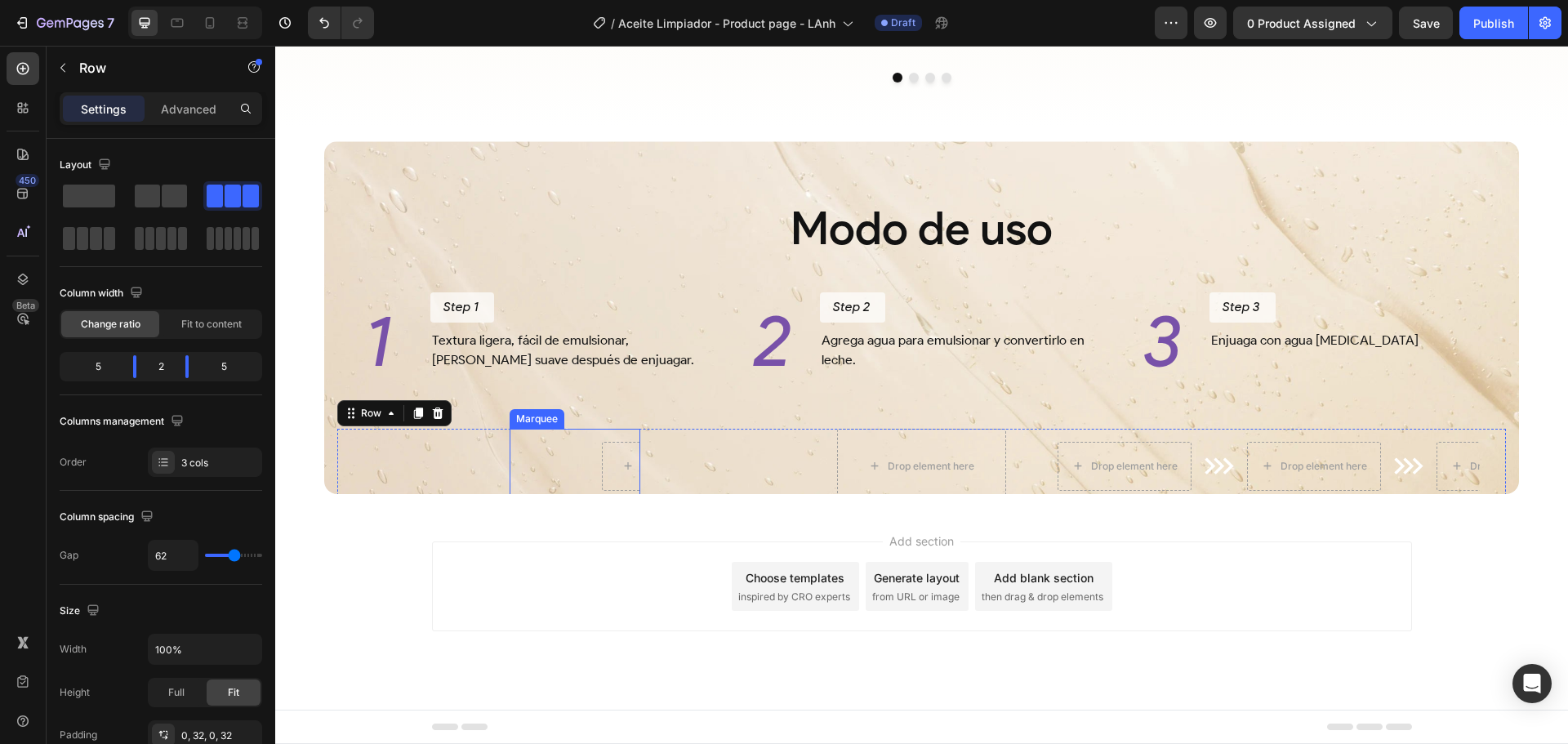
click at [566, 443] on div "Image Image Marquee" at bounding box center [575, 466] width 131 height 75
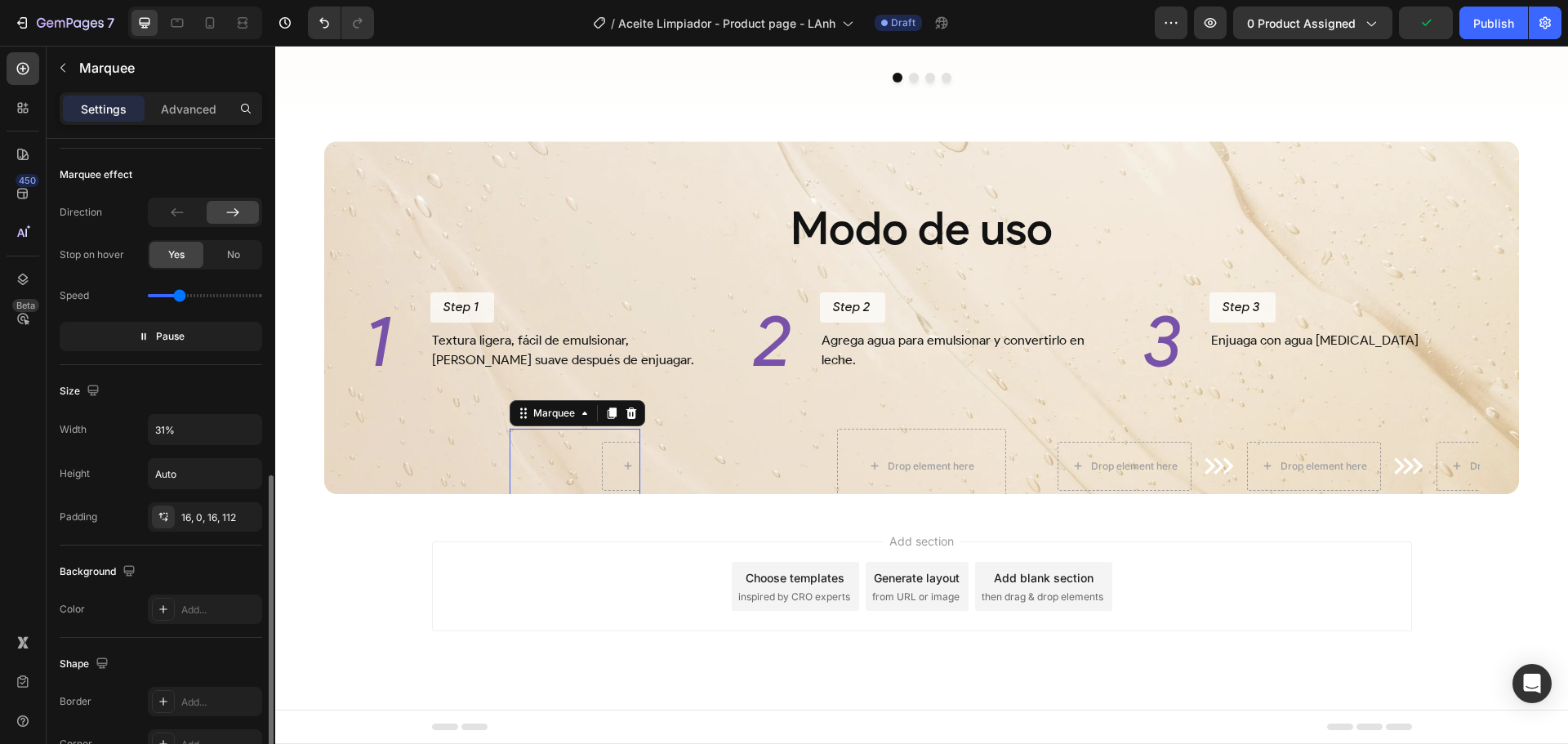
scroll to position [600, 0]
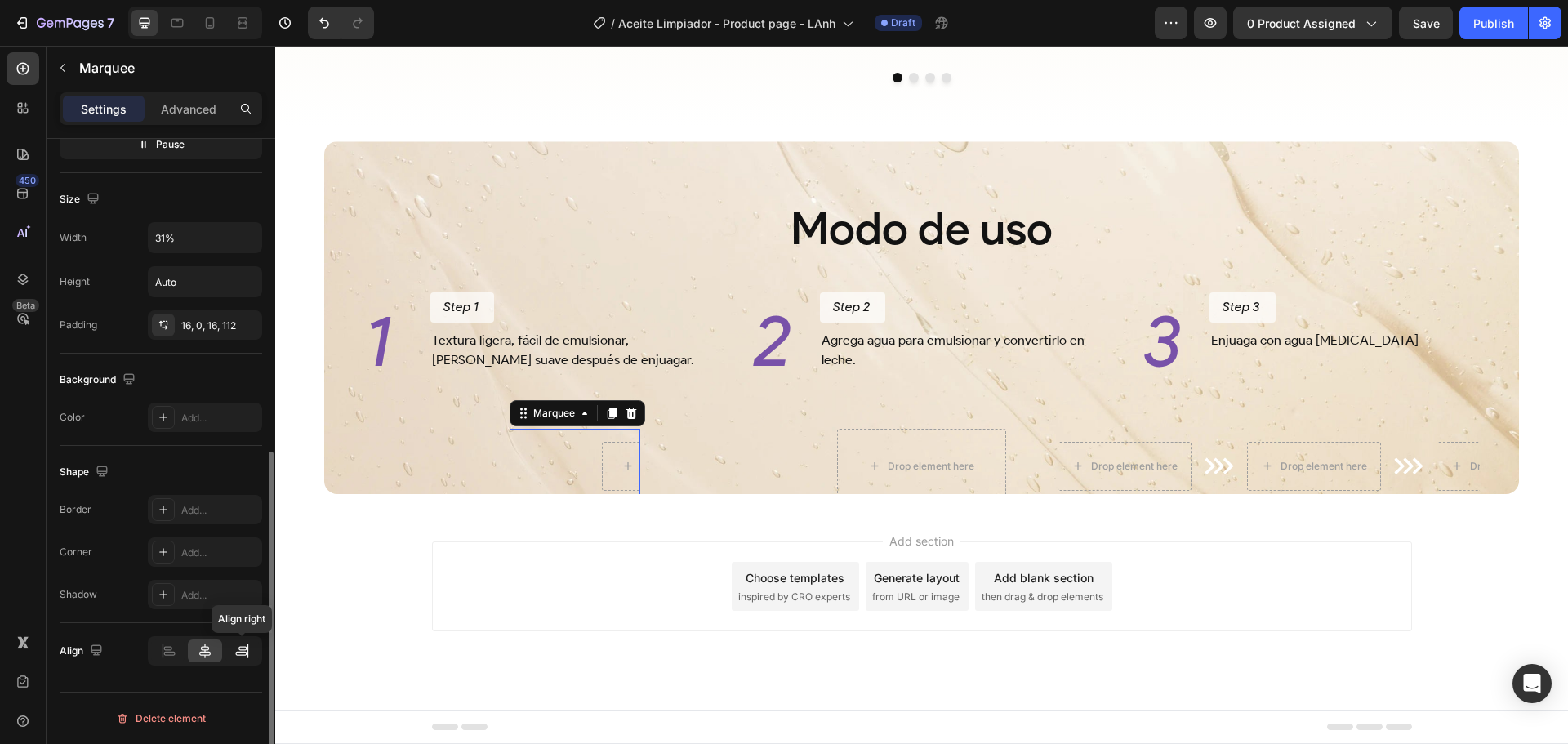
click at [244, 650] on icon at bounding box center [243, 647] width 8 height 4
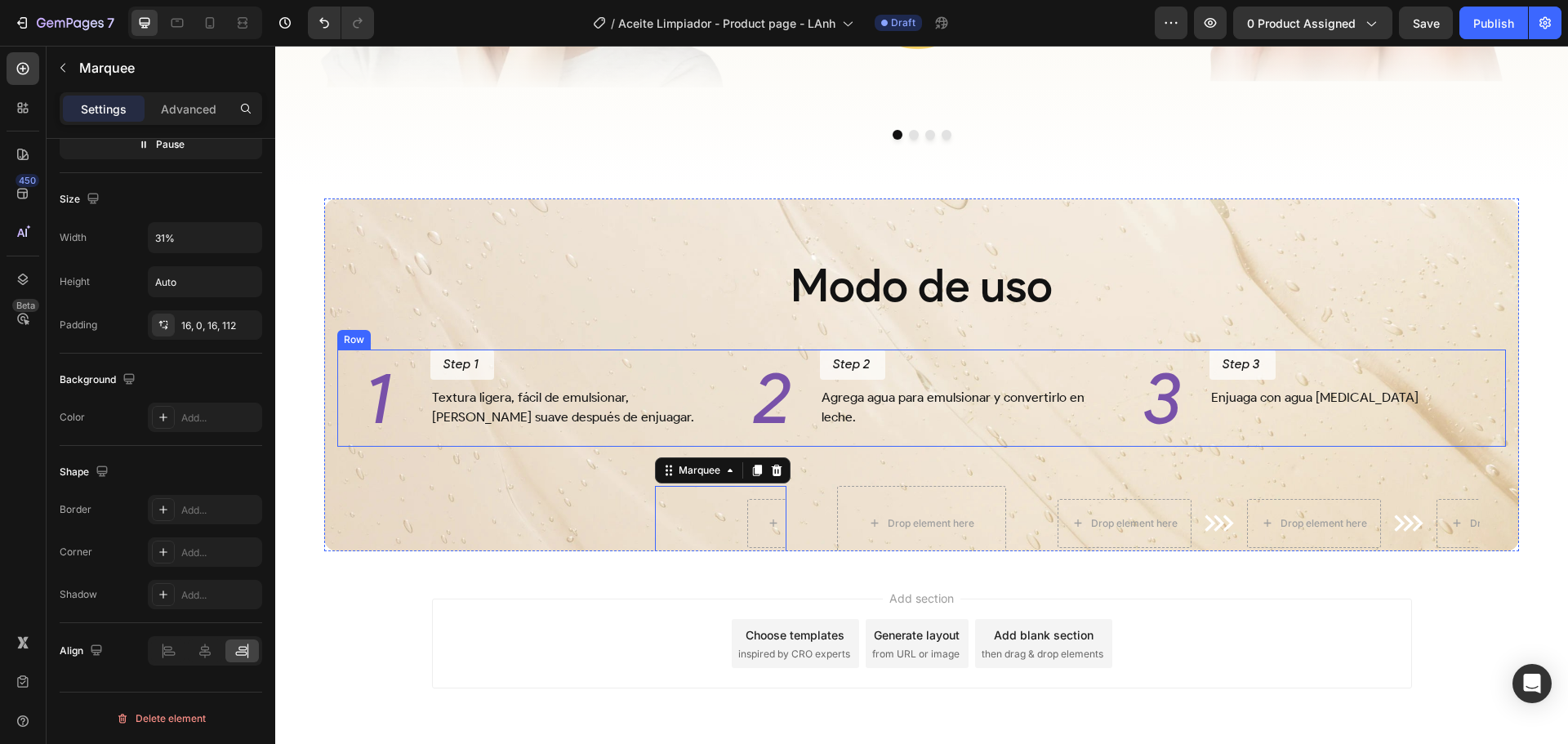
scroll to position [2850, 0]
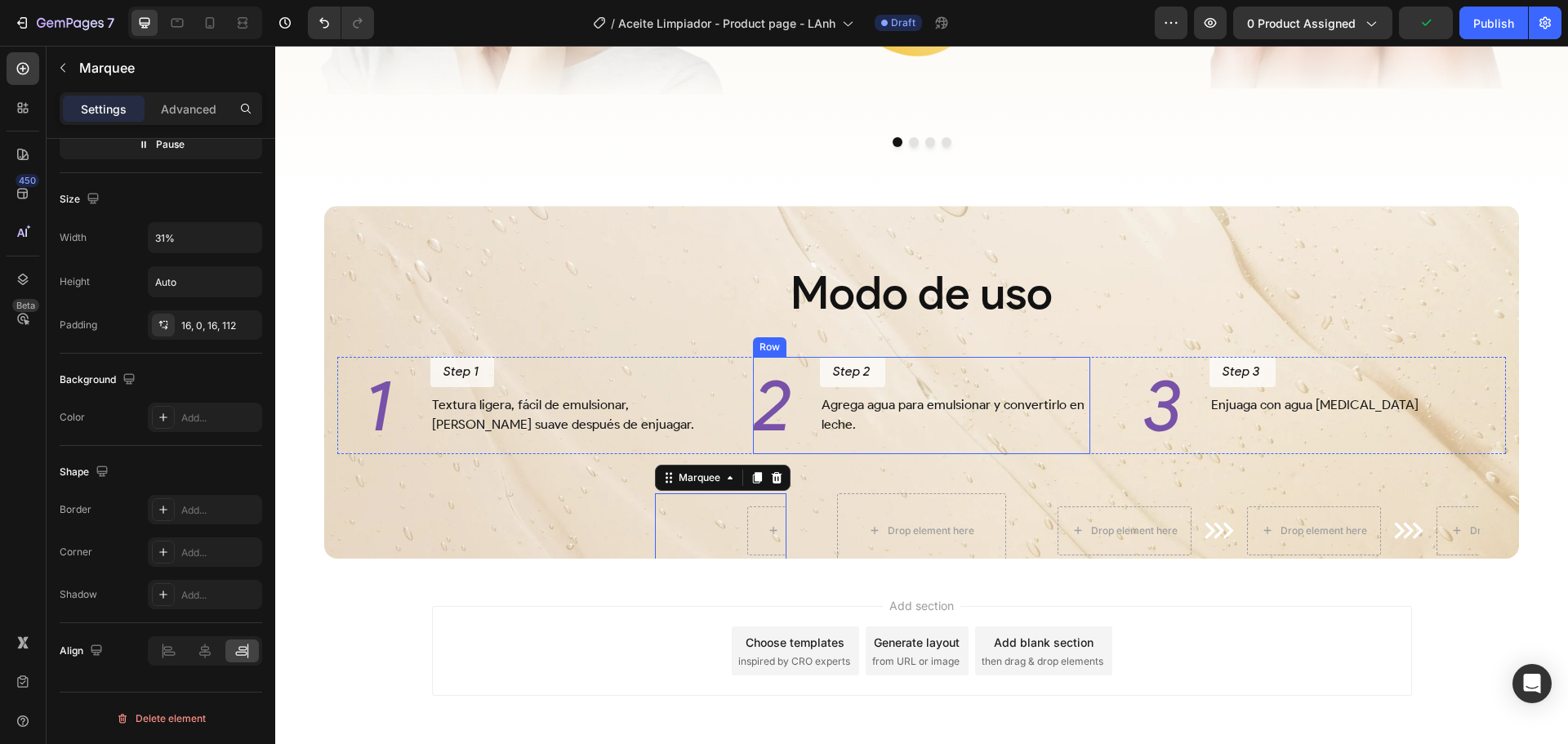
click at [1073, 394] on div "Step 2 Button" at bounding box center [955, 374] width 270 height 36
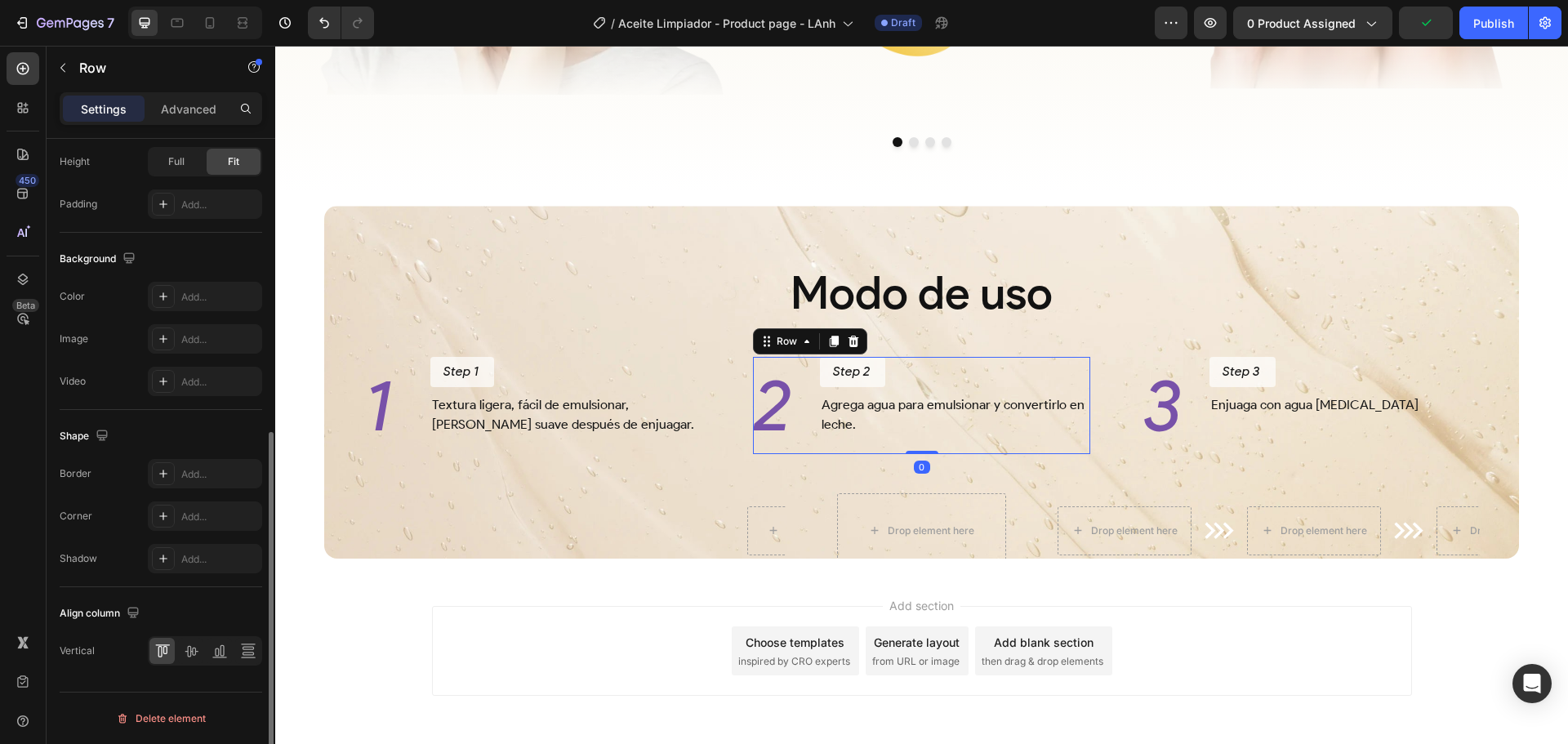
scroll to position [0, 0]
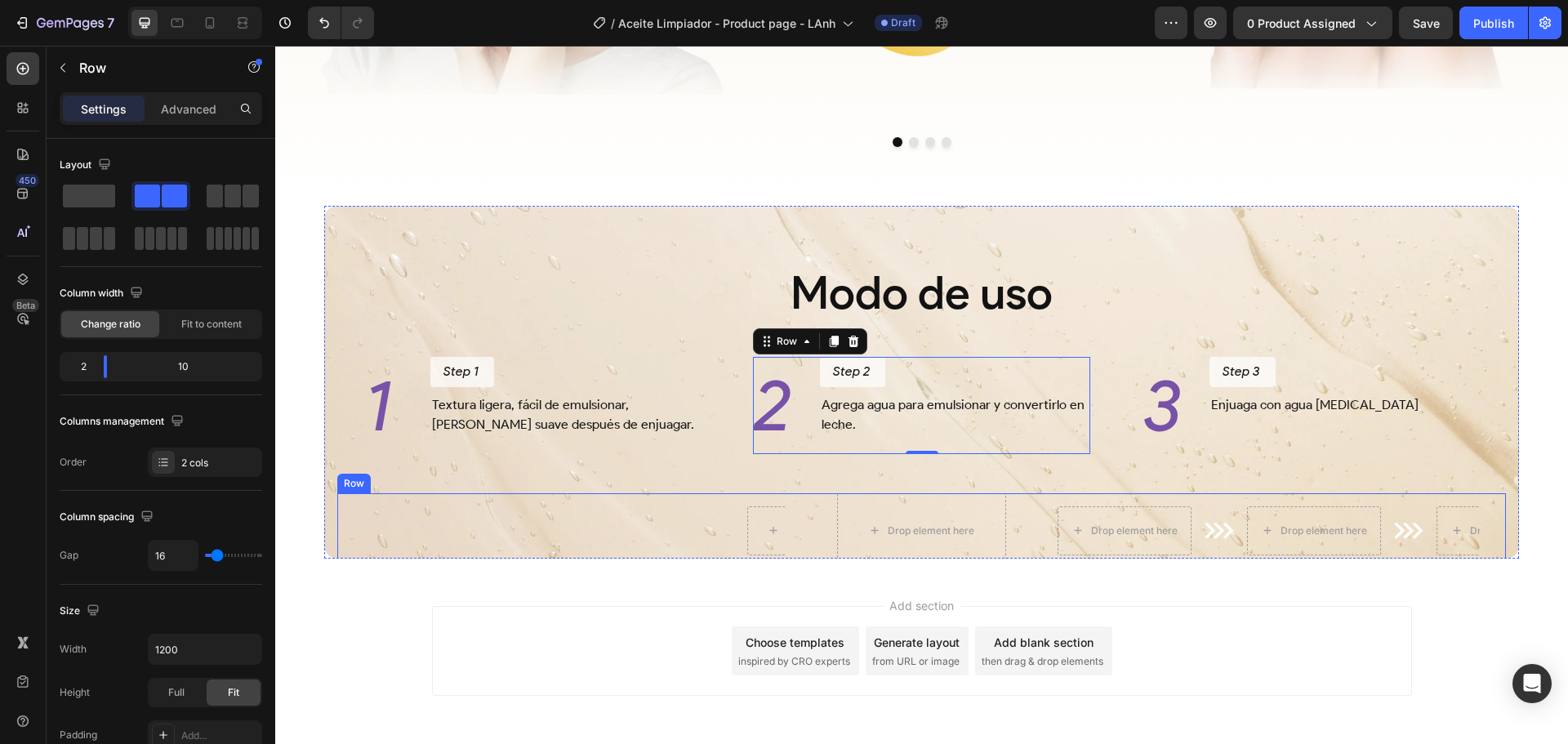
click at [807, 521] on div "Image Image Marquee Drop element here Drop element here Image Drop element here…" at bounding box center [921, 531] width 1169 height 75
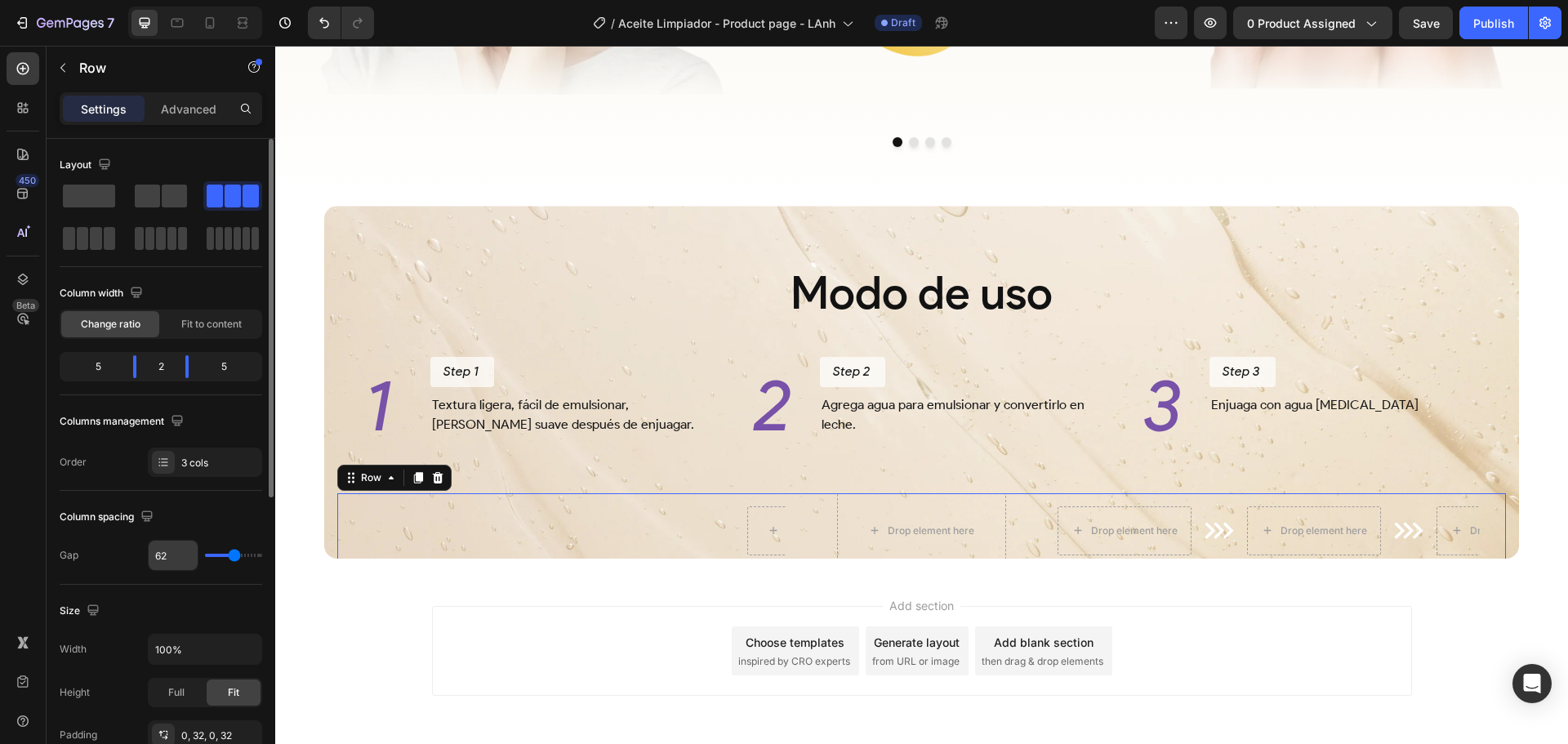
click at [177, 556] on input "62" at bounding box center [173, 555] width 49 height 30
type input "63"
type input "64"
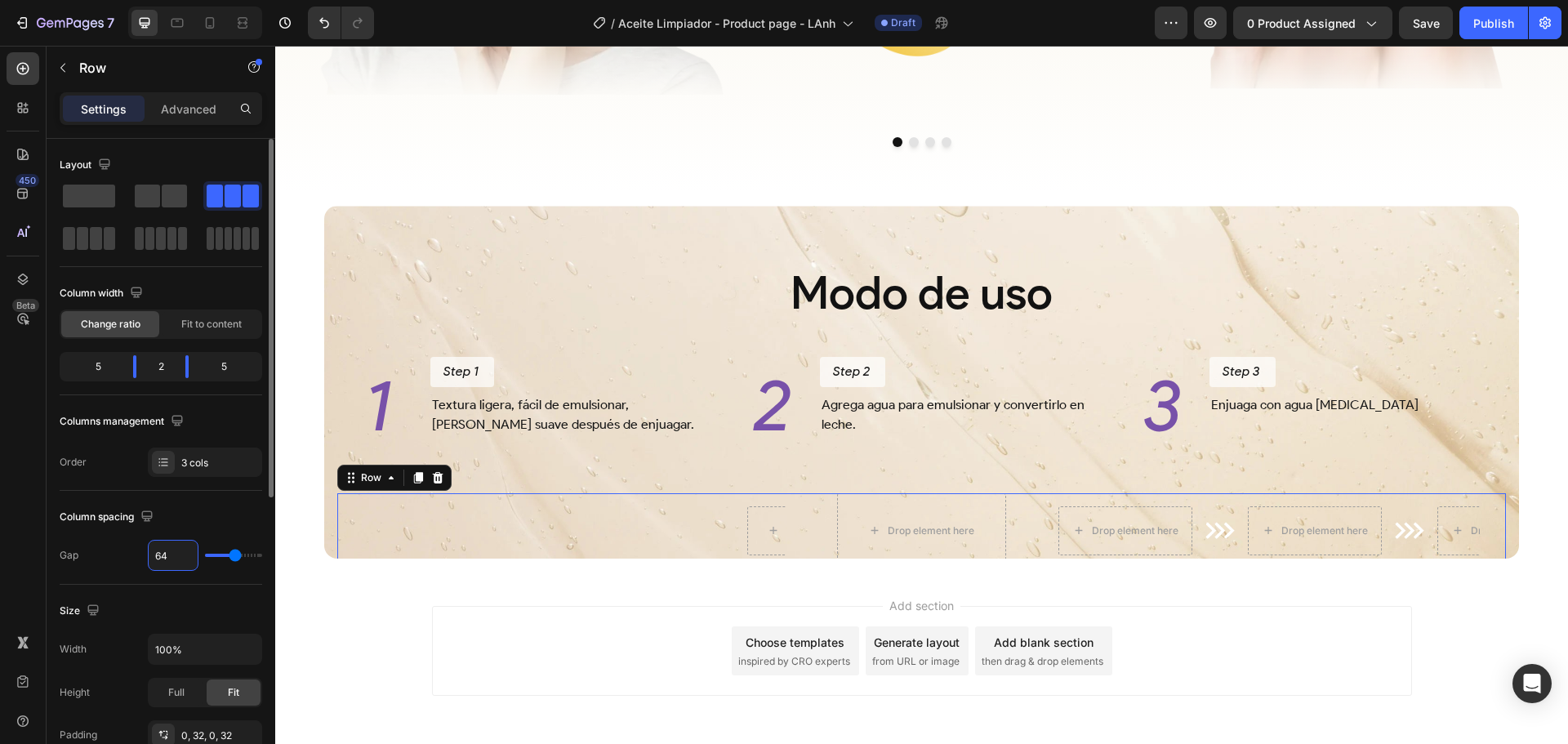
type input "65"
type input "66"
type input "67"
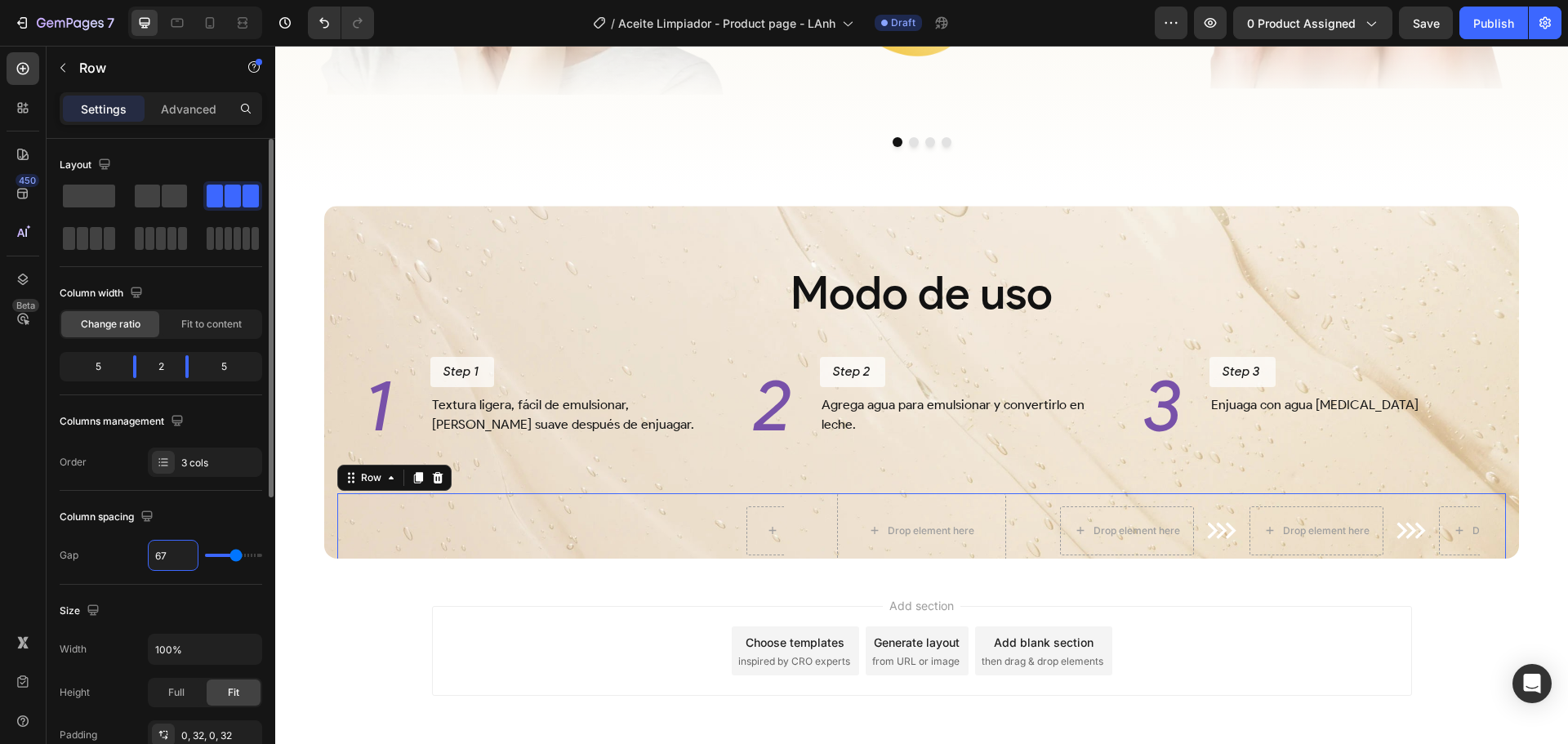
type input "67"
type input "68"
type input "69"
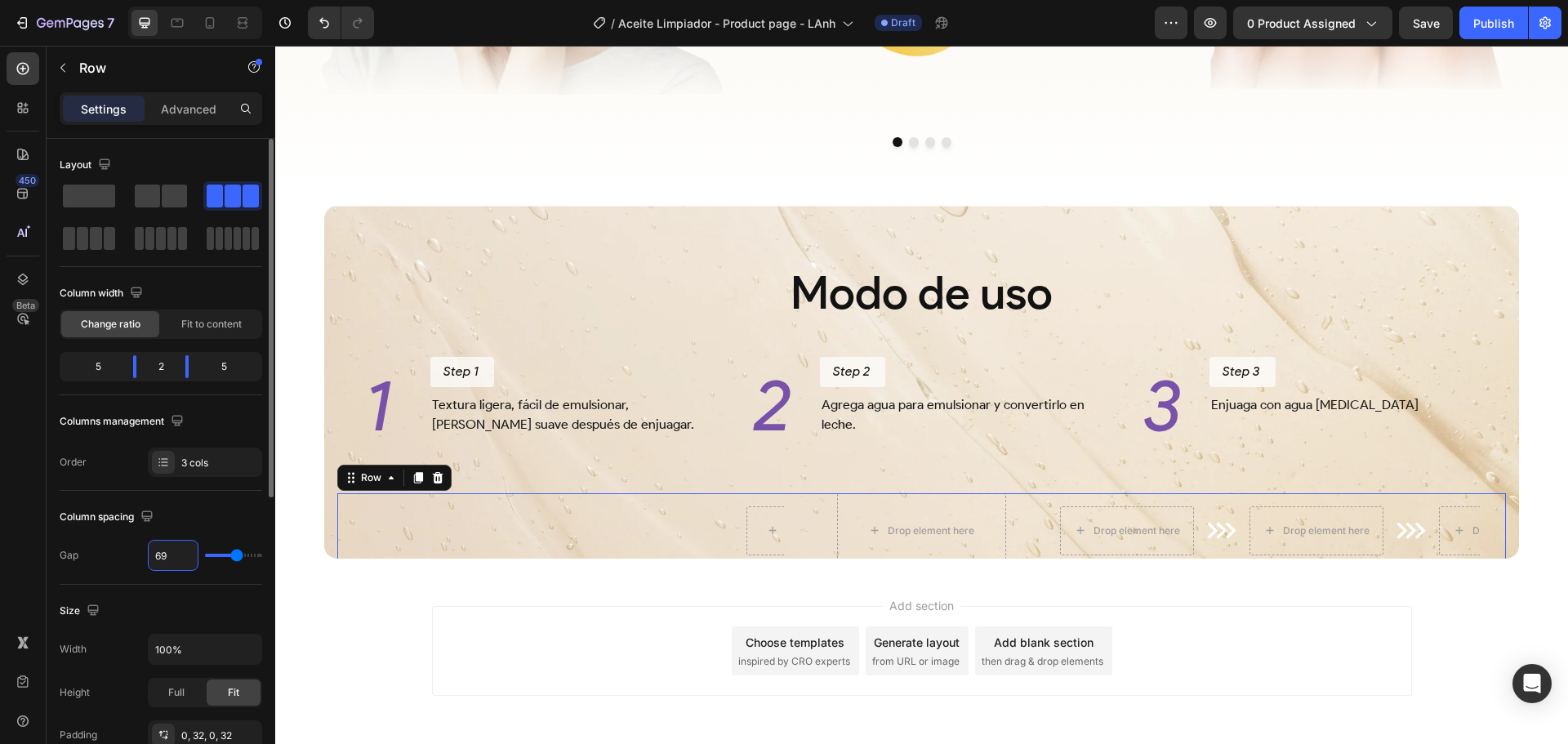
type input "70"
type input "71"
type input "72"
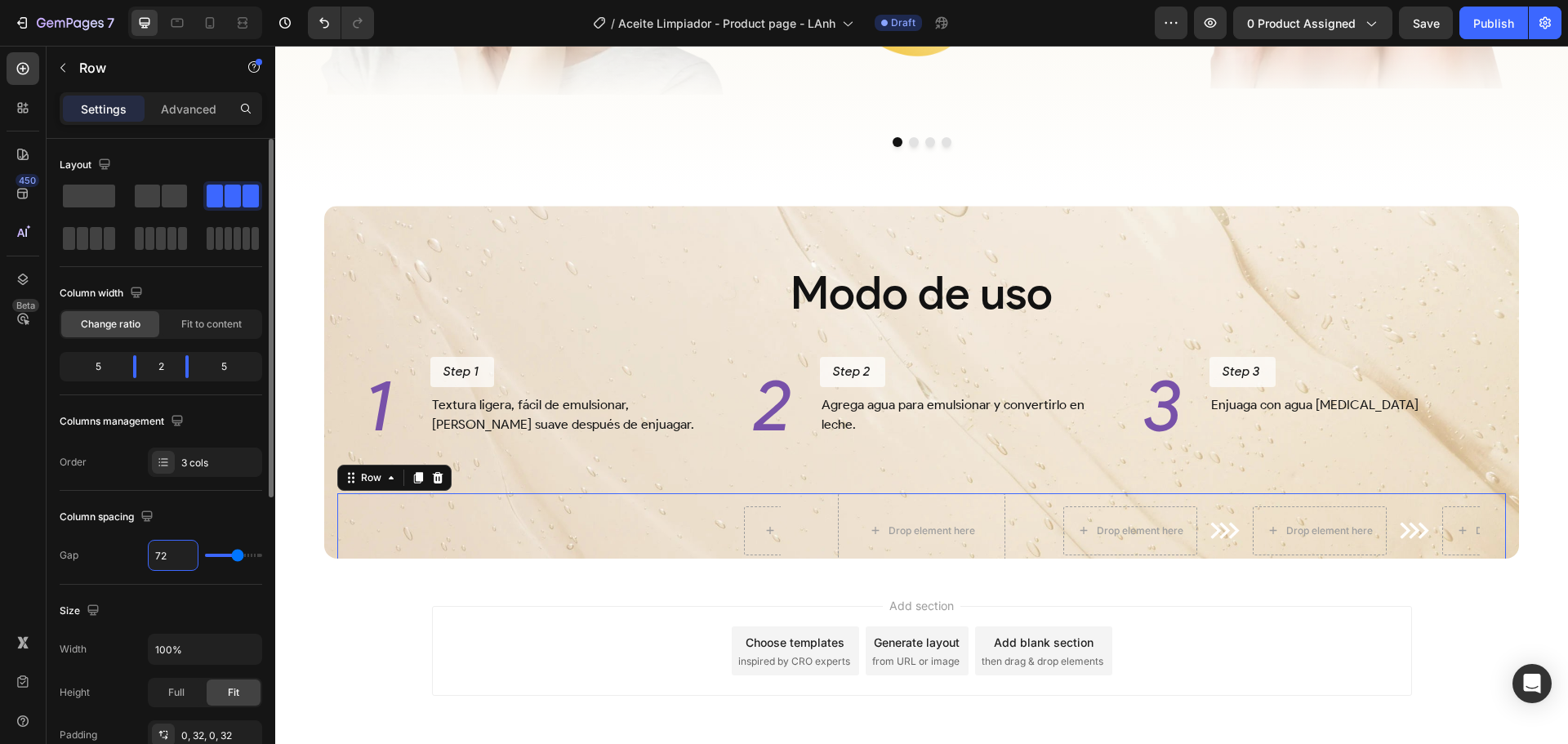
type input "72"
type input "73"
type input "74"
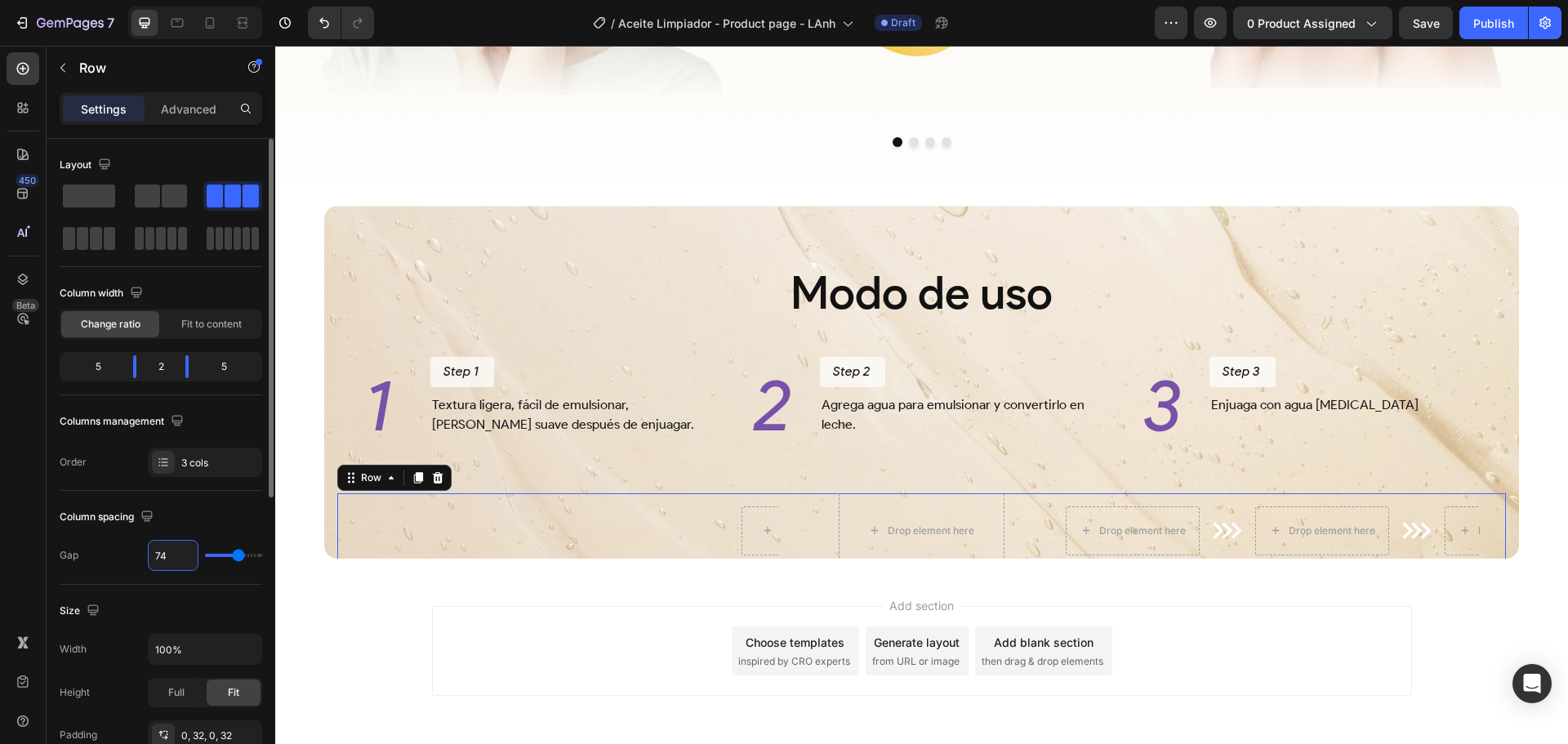
type input "75"
type input "76"
type input "77"
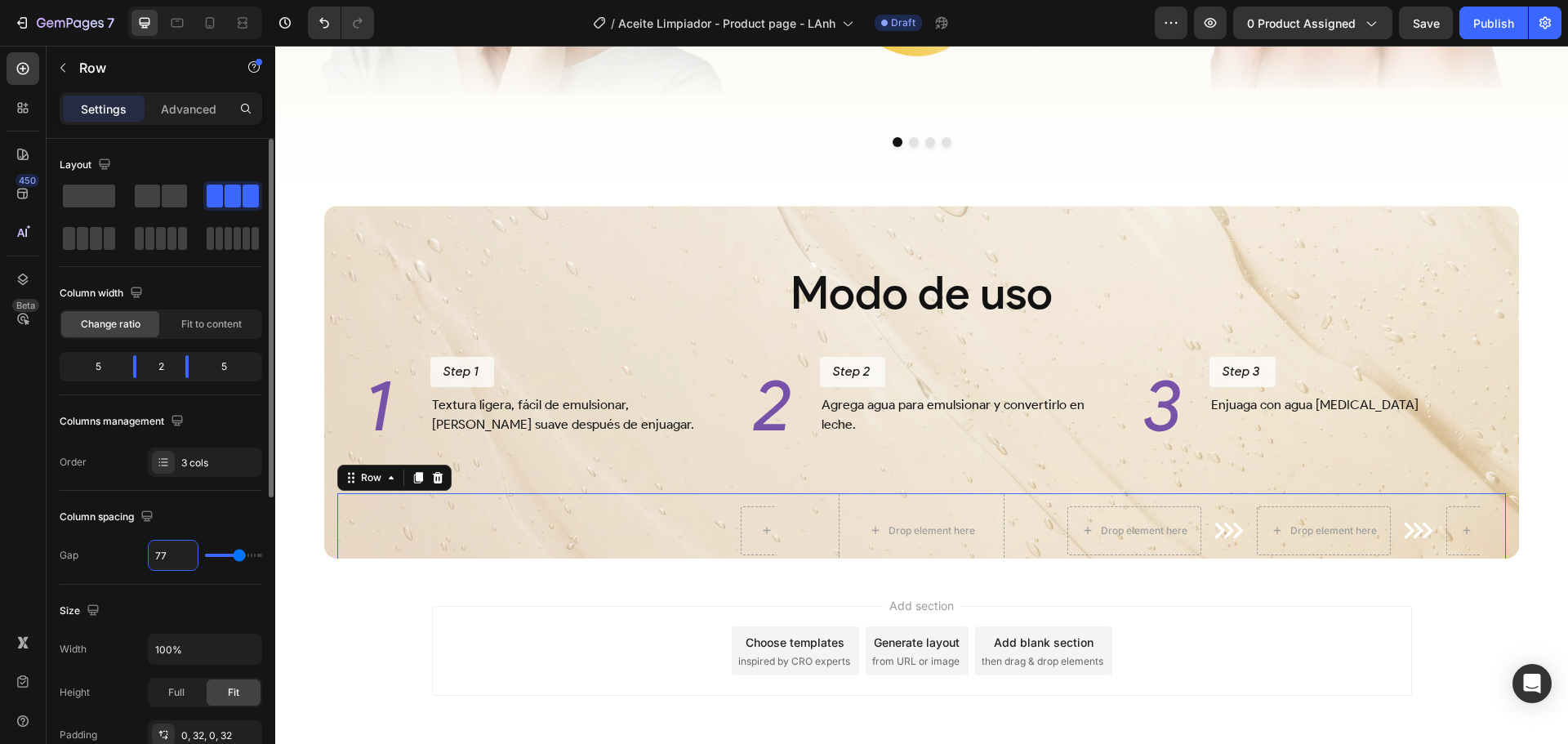
type input "77"
type input "78"
type input "79"
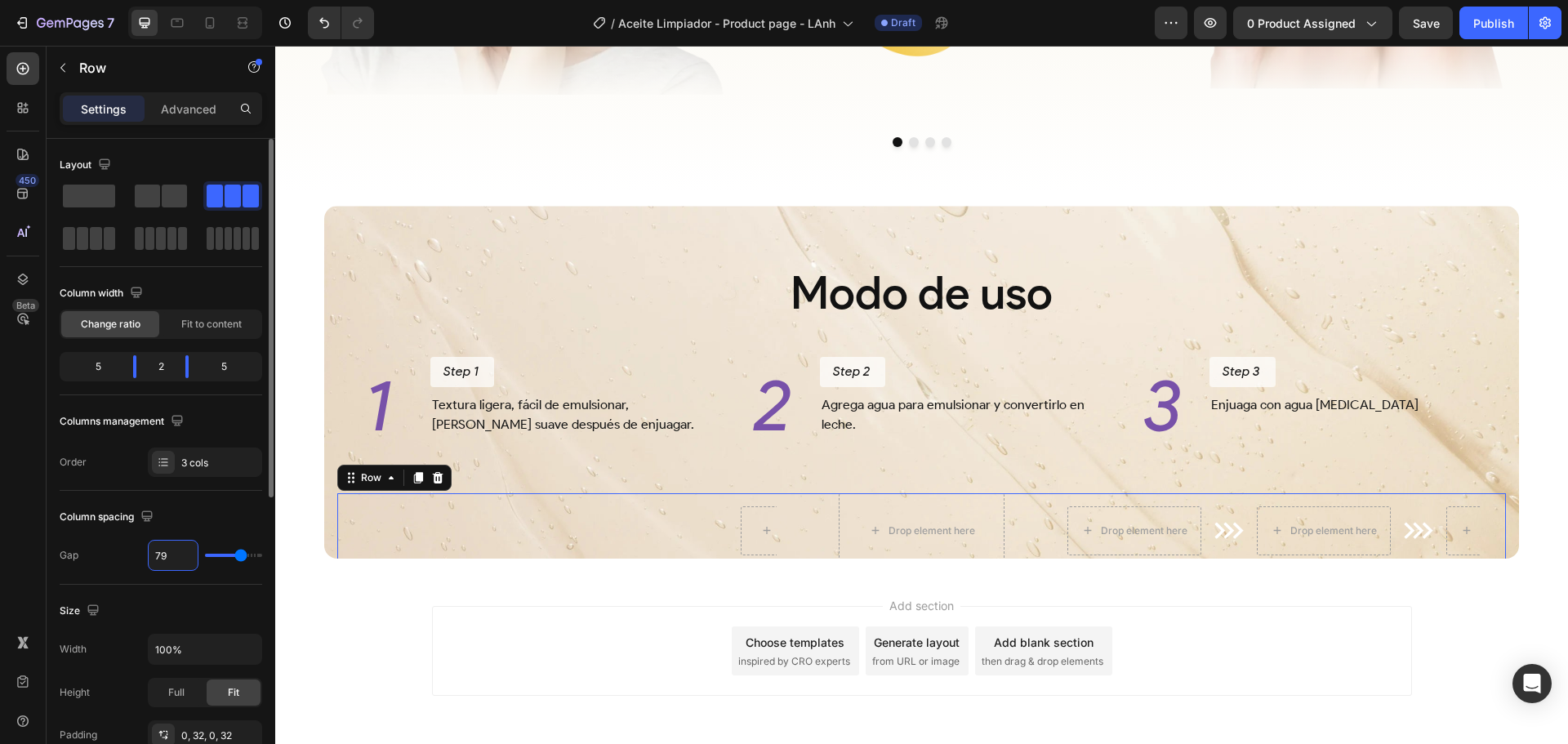
type input "80"
type input "81"
type input "82"
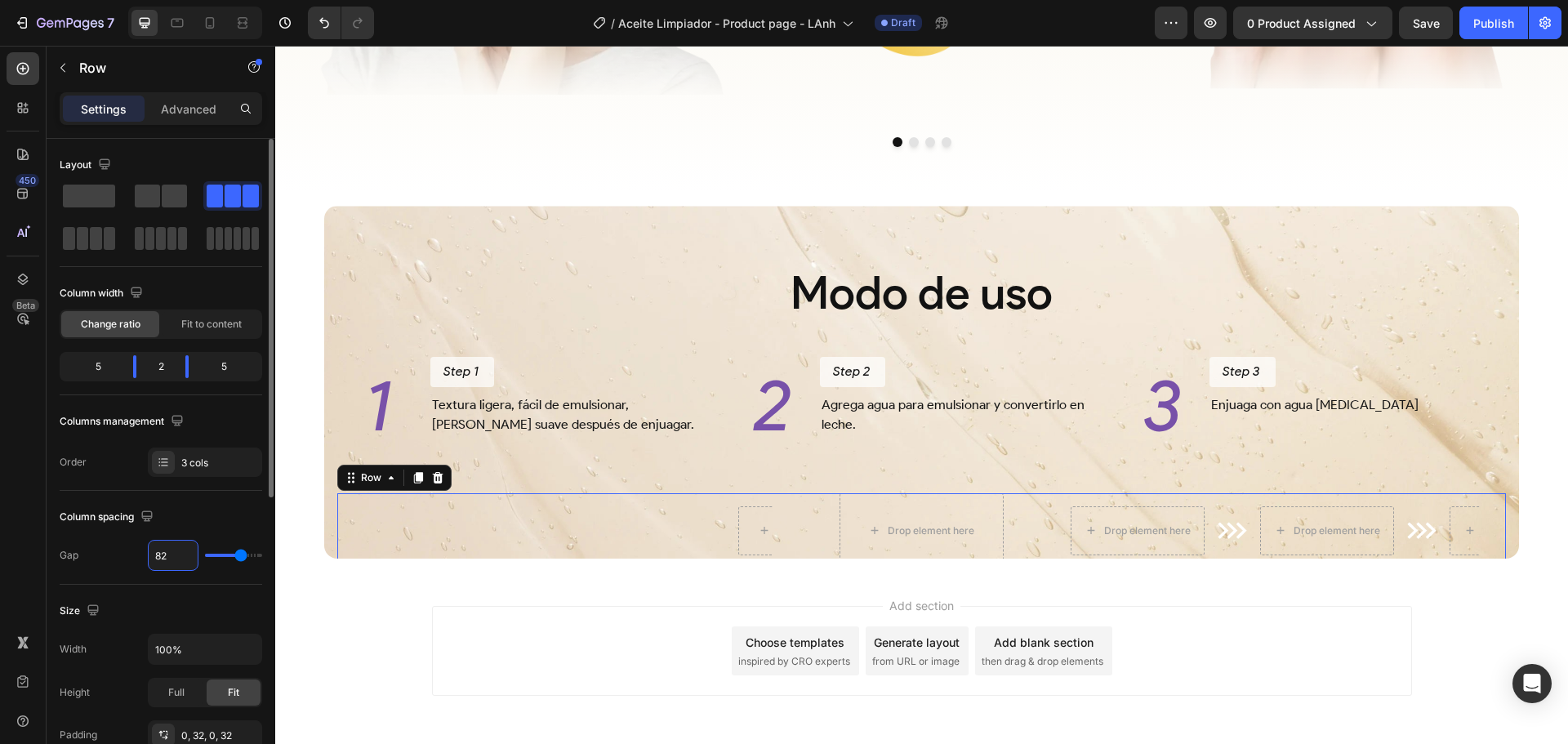
type input "82"
type input "83"
type input "84"
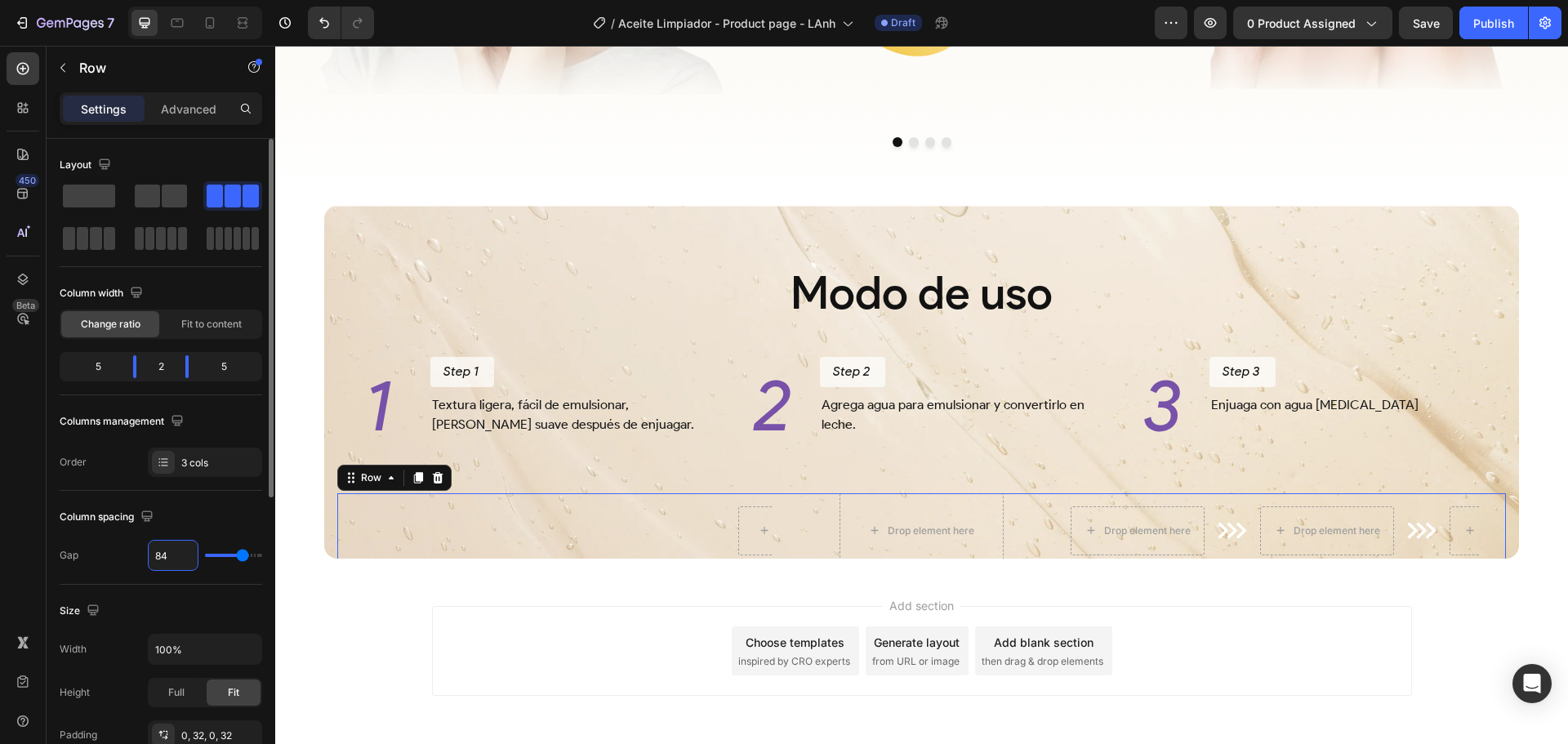
type input "85"
type input "86"
type input "87"
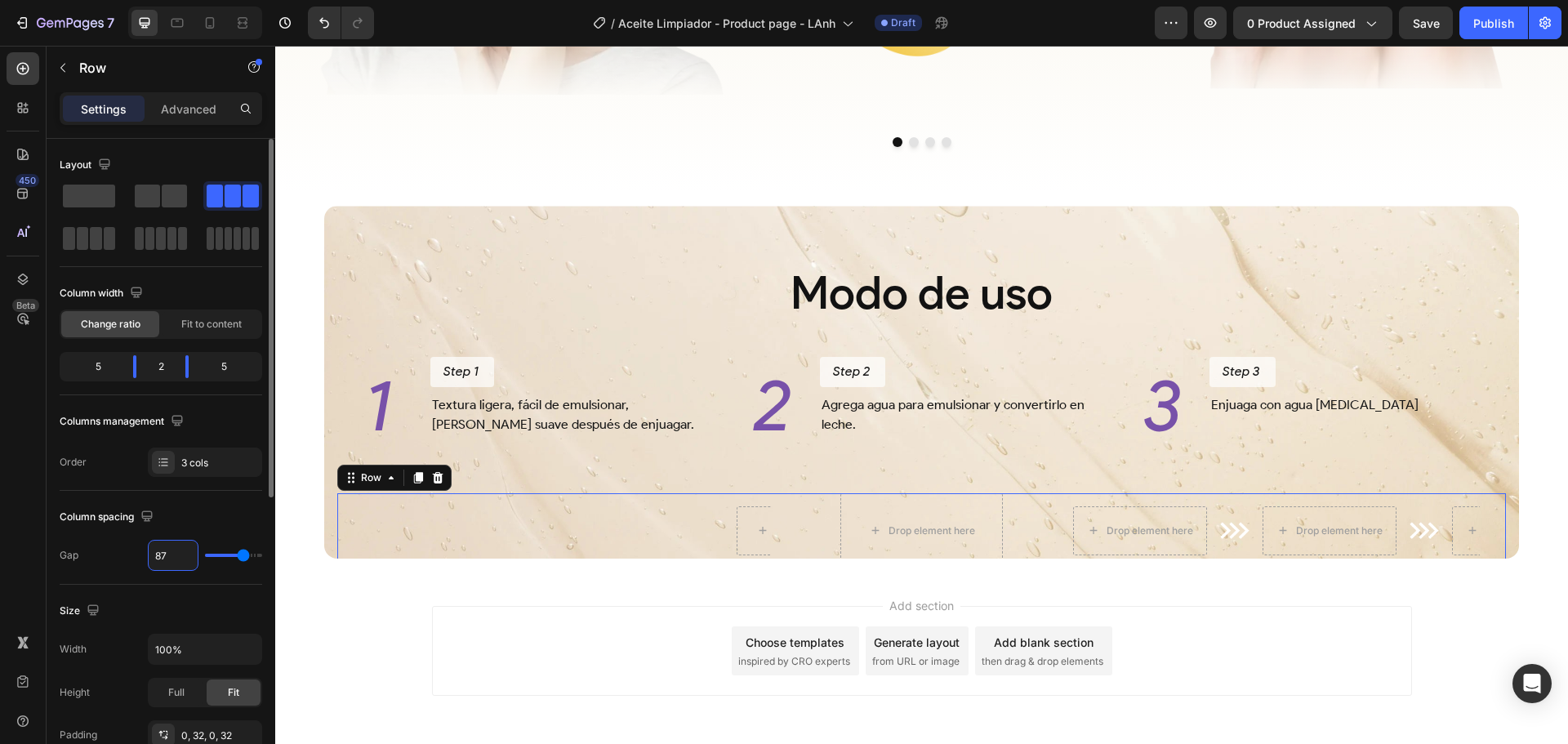
type input "87"
type input "88"
type input "89"
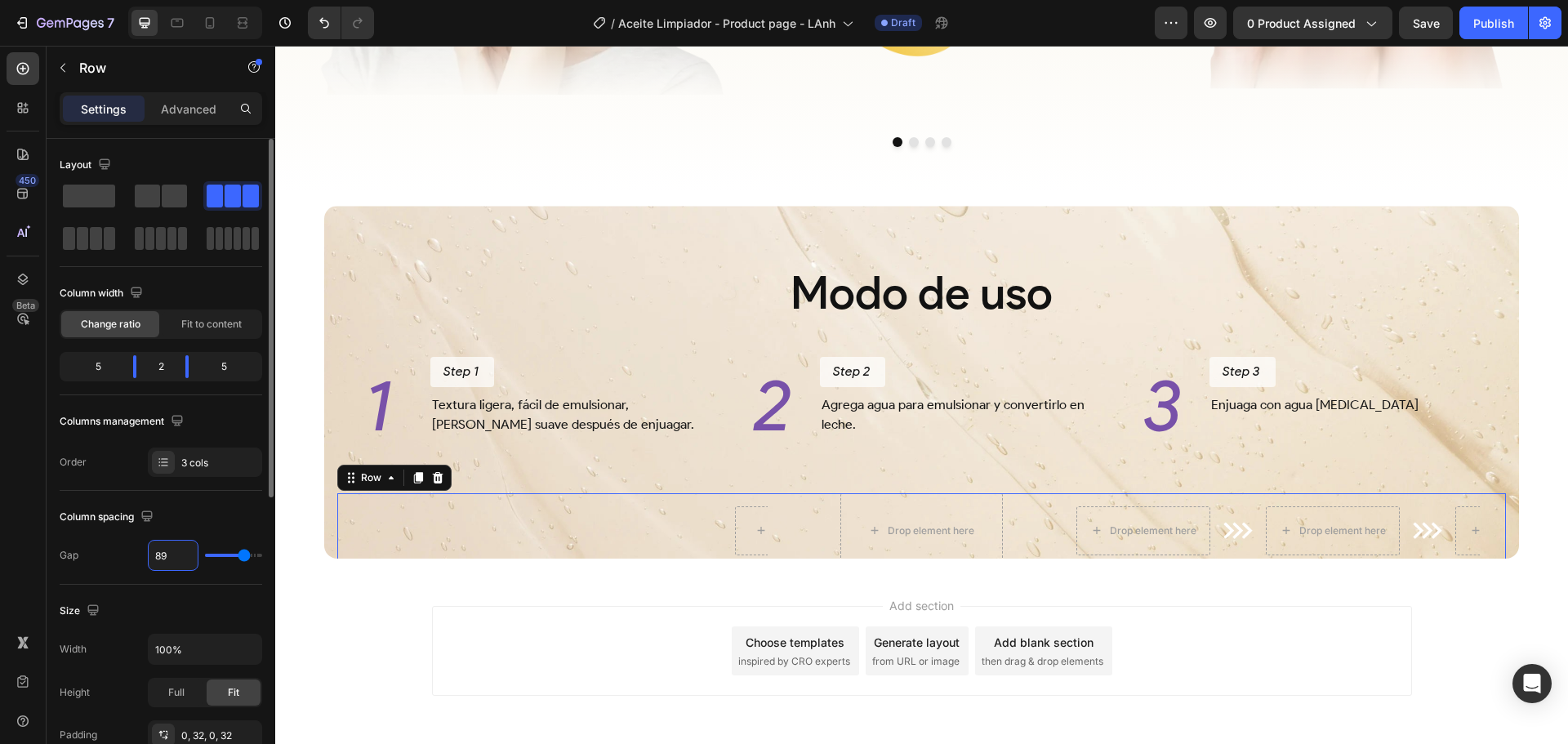
type input "90"
type input "91"
type input "92"
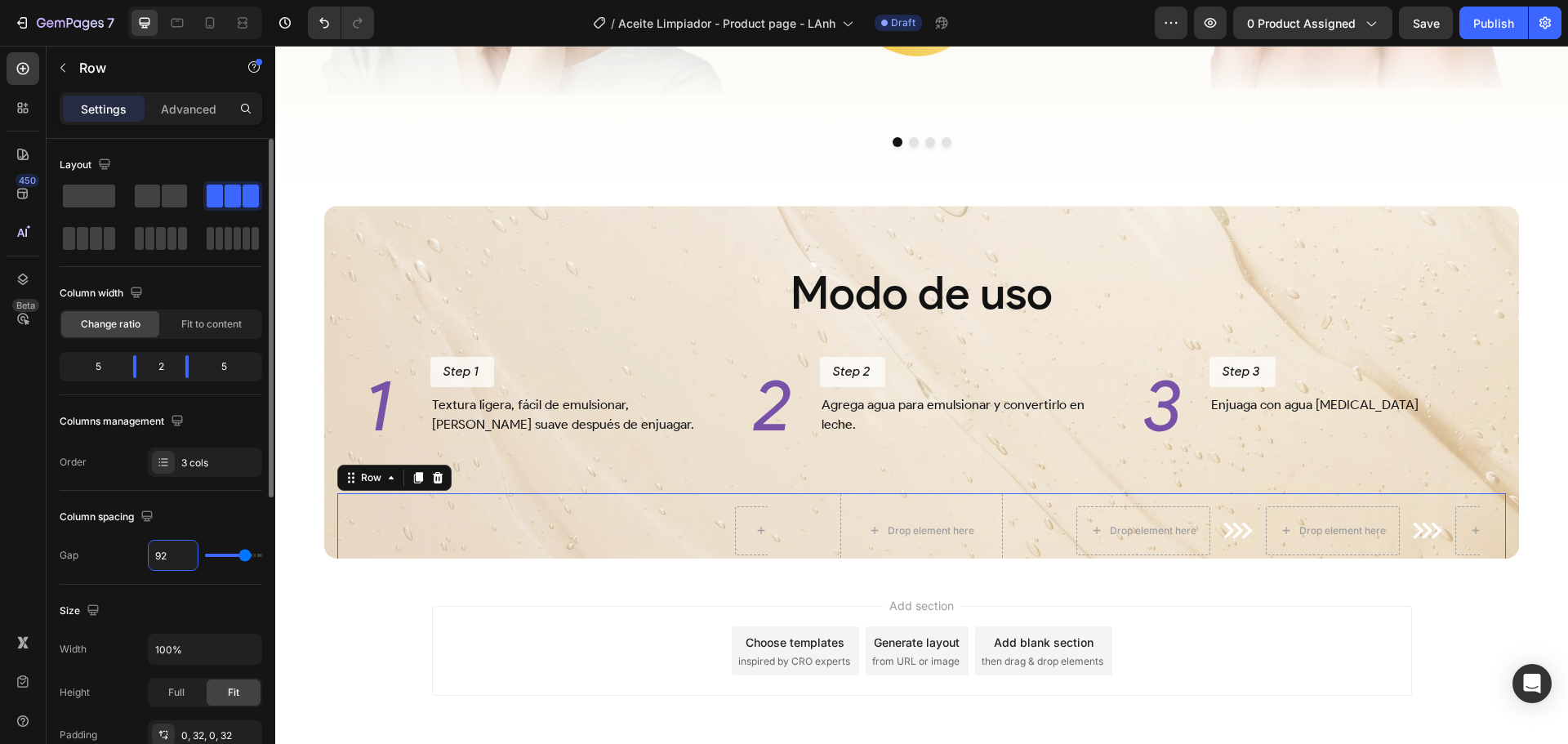
type input "92"
type input "93"
type input "94"
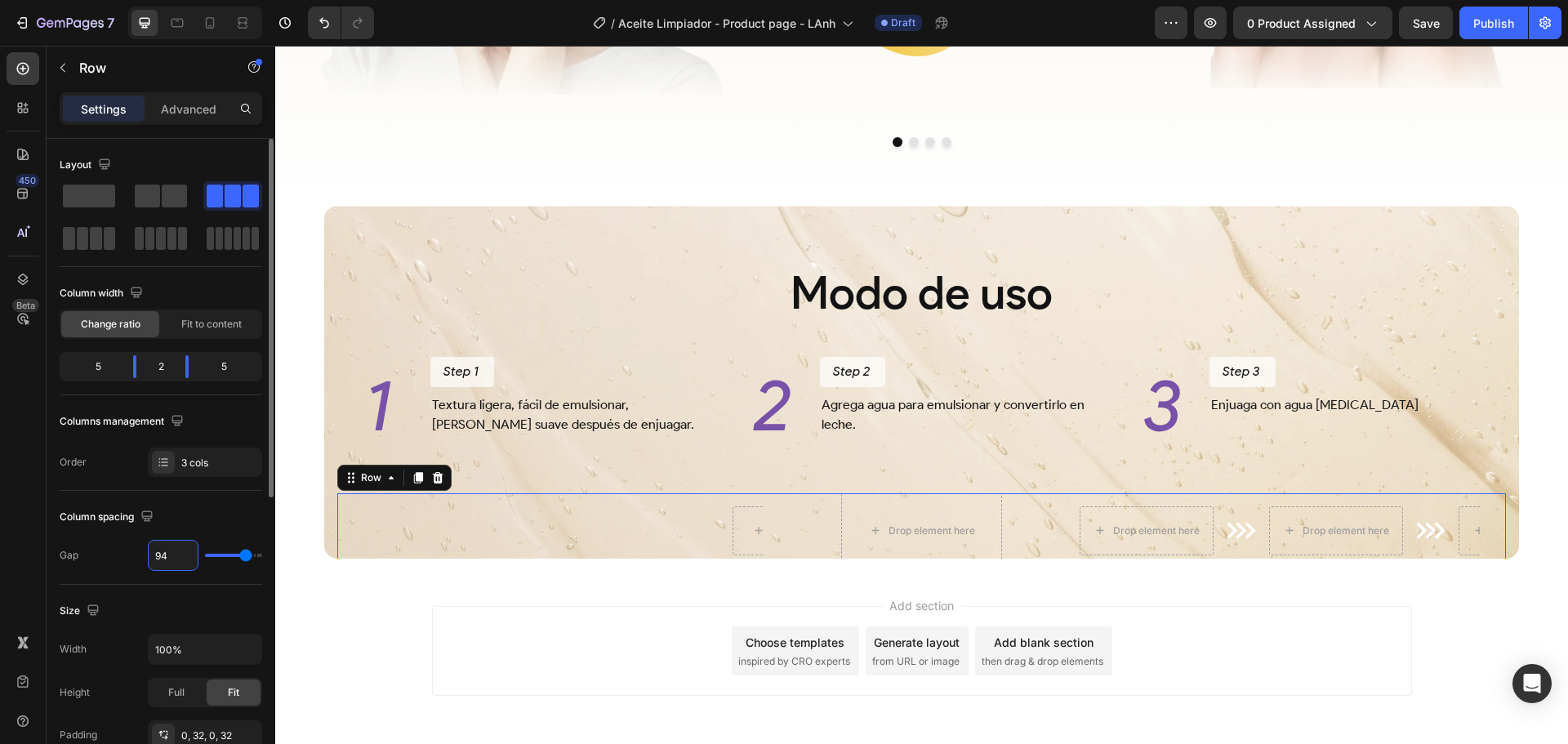
type input "95"
type input "96"
type input "97"
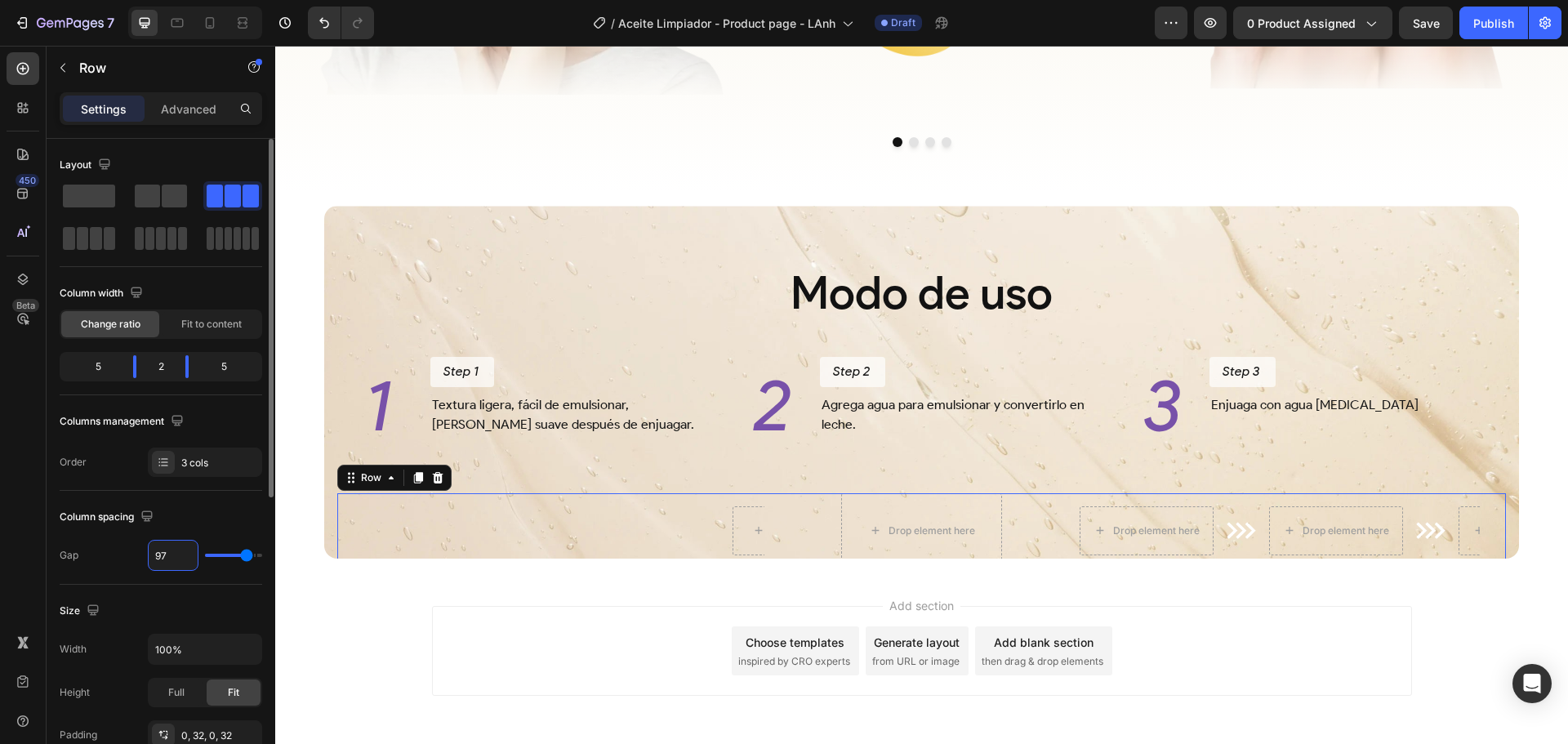
type input "97"
type input "98"
type input "99"
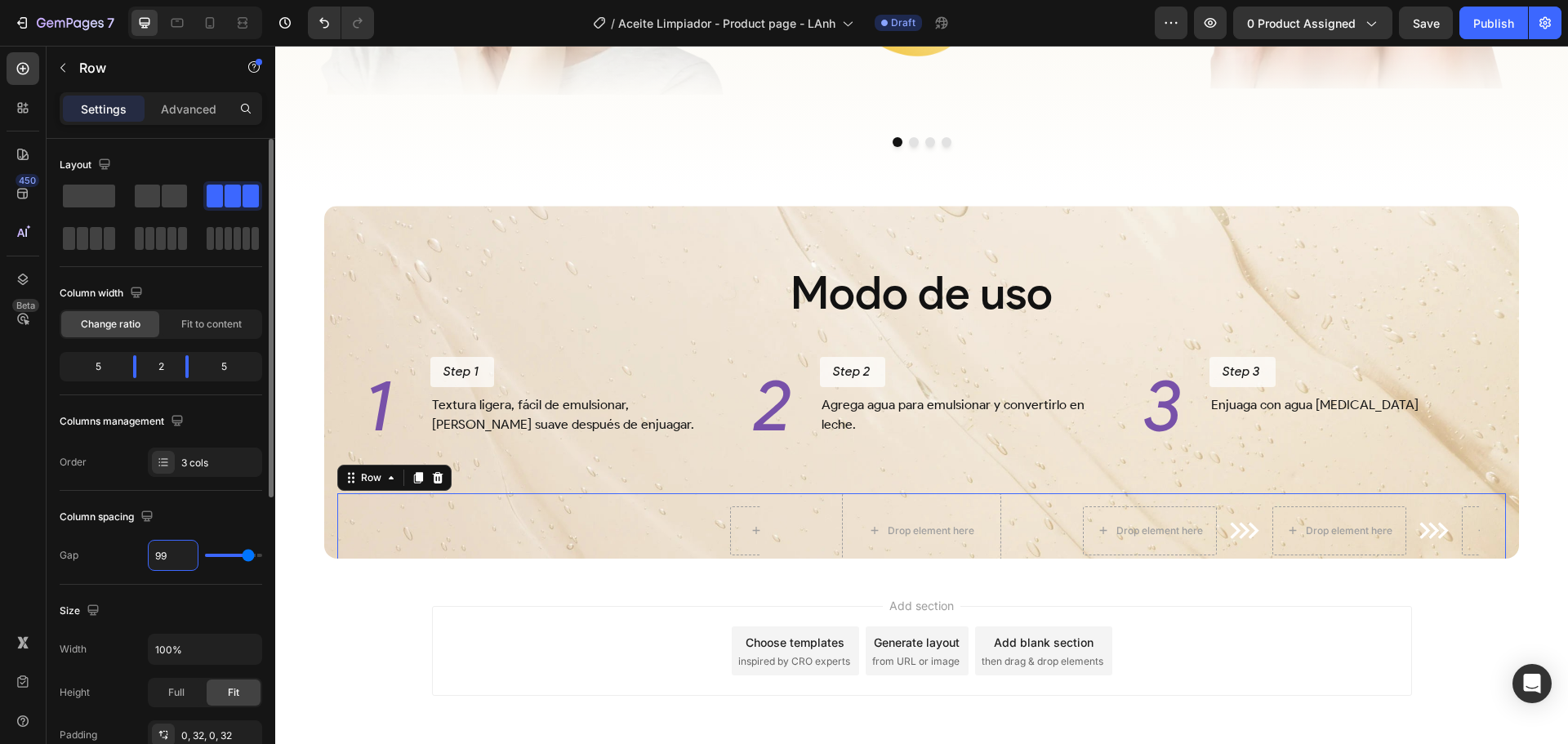
type input "100"
type input "101"
type input "102"
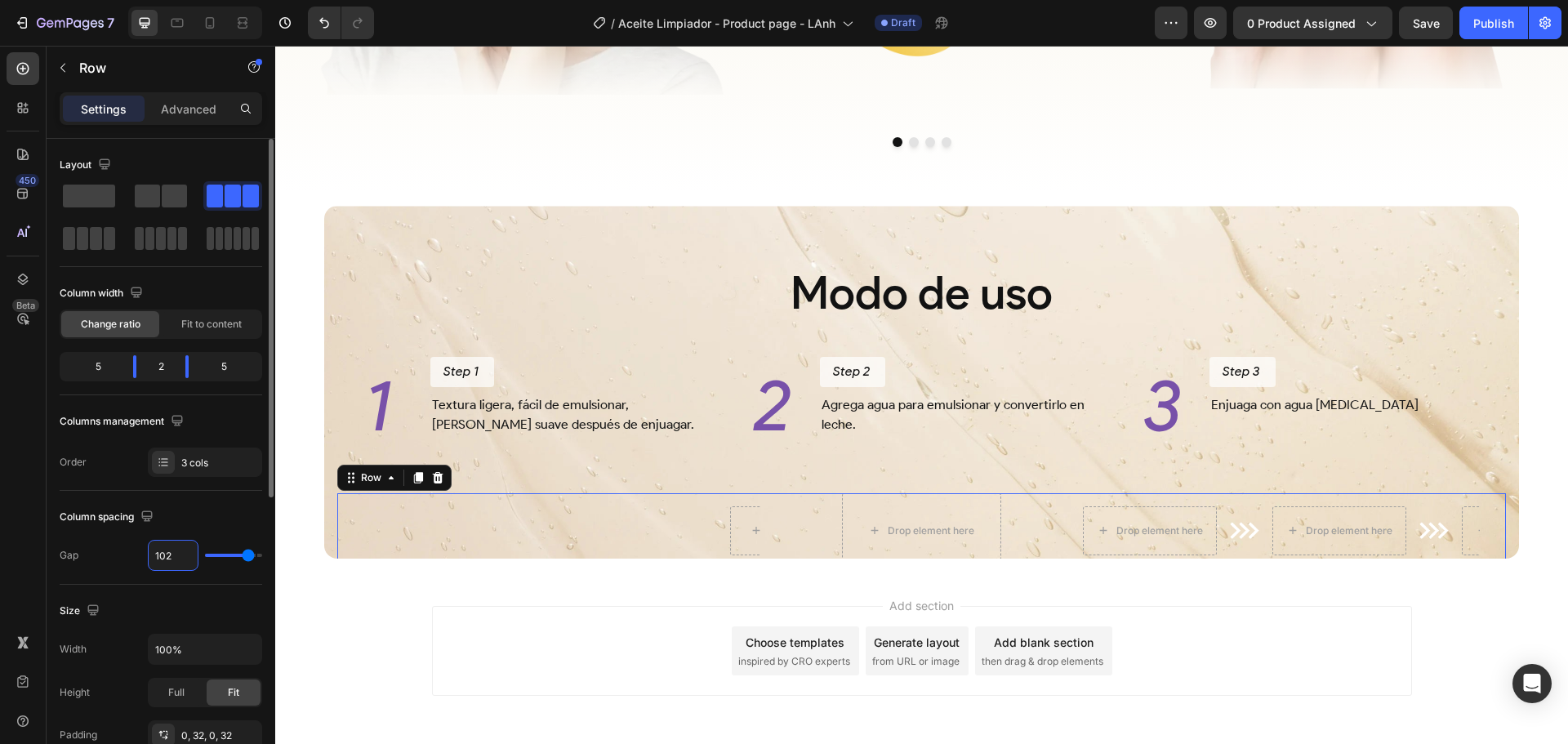
type input "102"
type input "103"
type input "104"
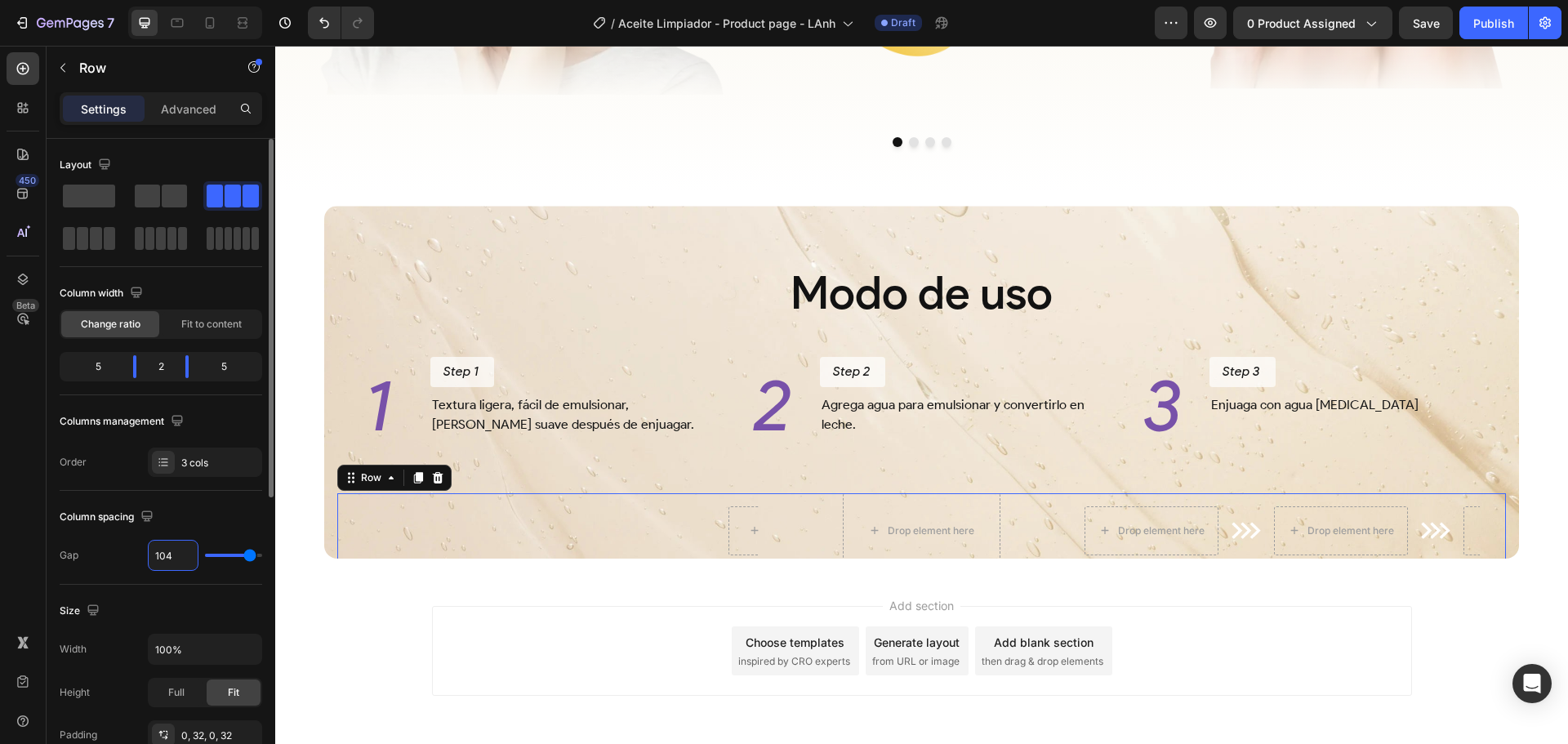
type input "105"
type input "106"
type input "107"
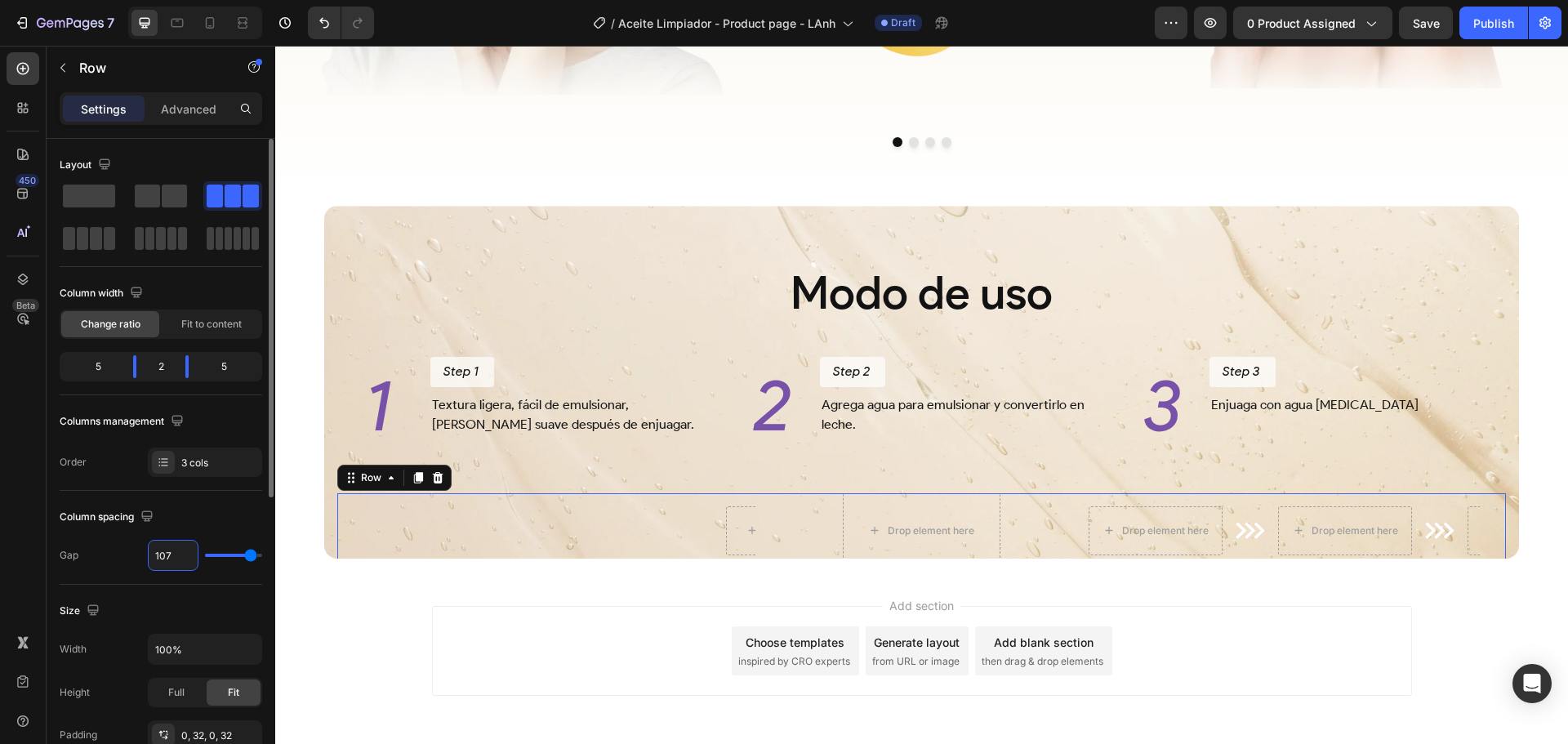
type input "107"
type input "108"
type input "109"
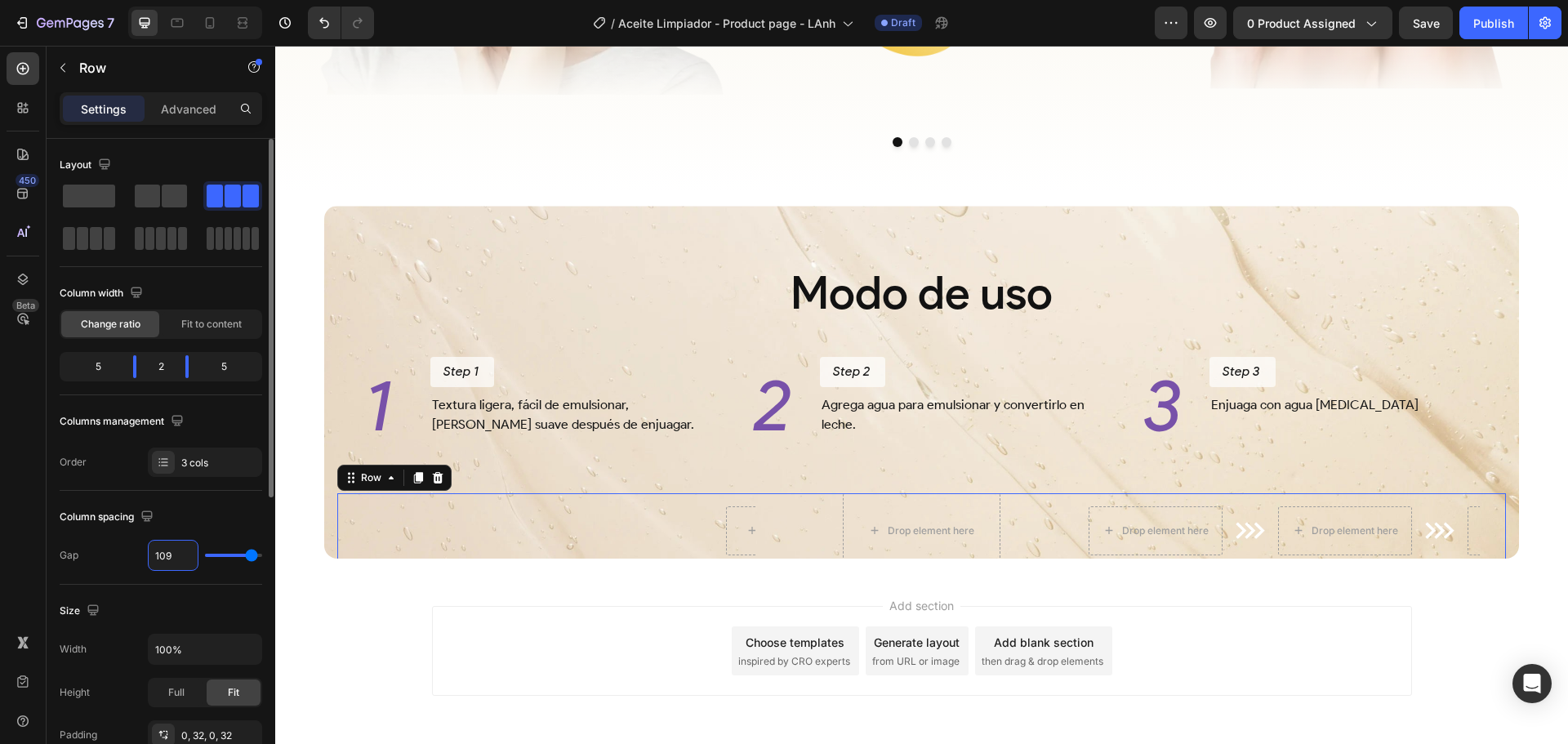
type input "110"
type input "111"
type input "112"
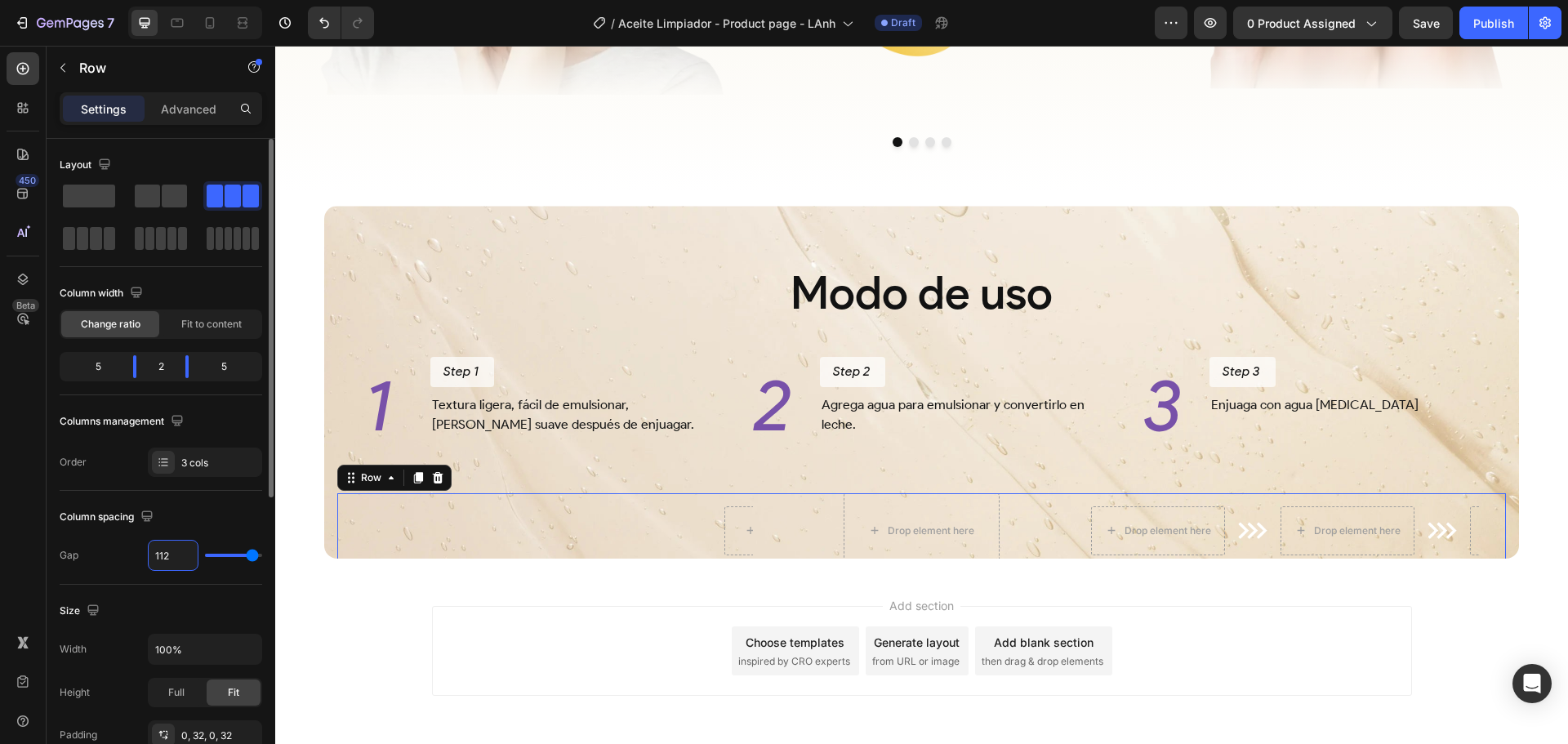
type input "112"
type input "113"
type input "114"
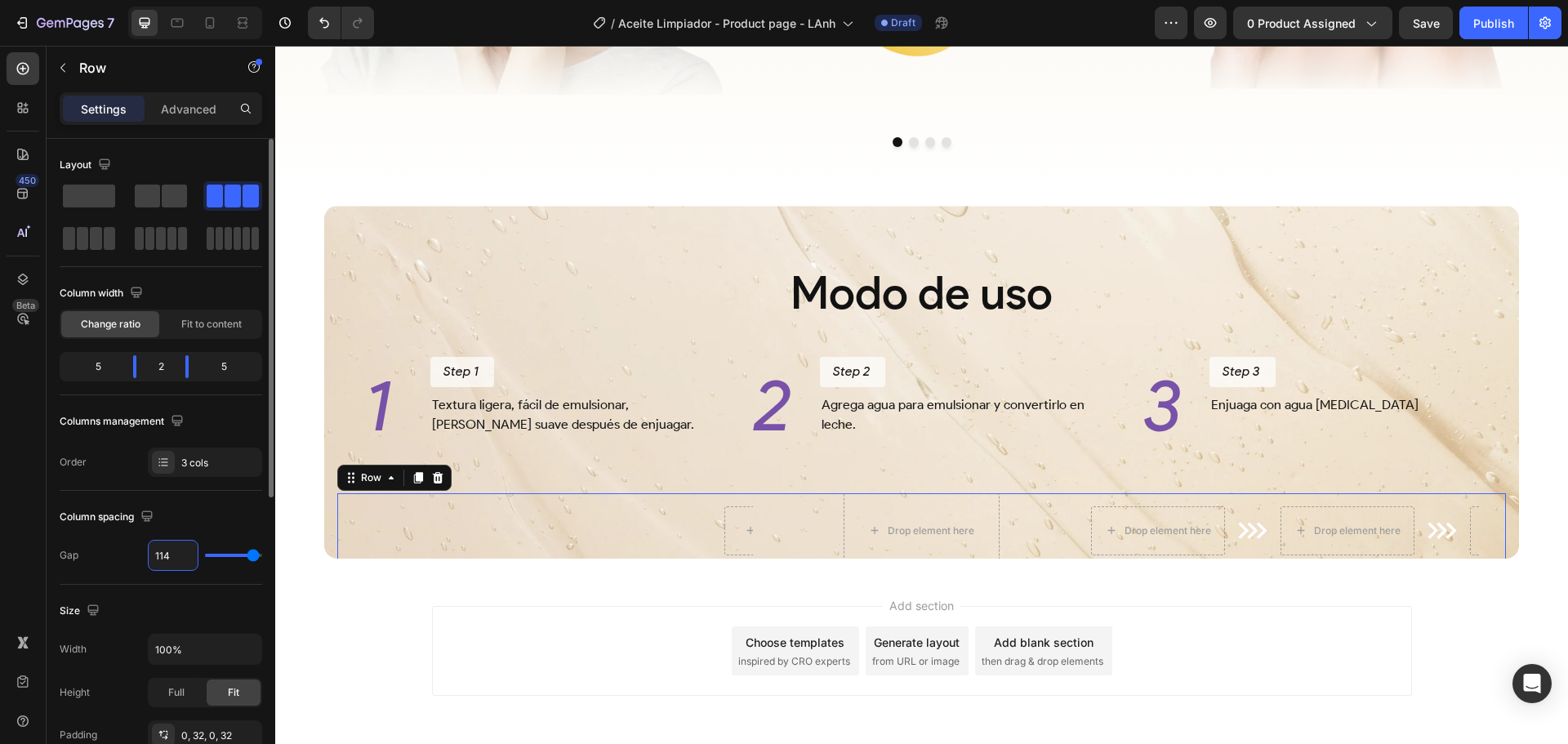
type input "115"
type input "116"
type input "117"
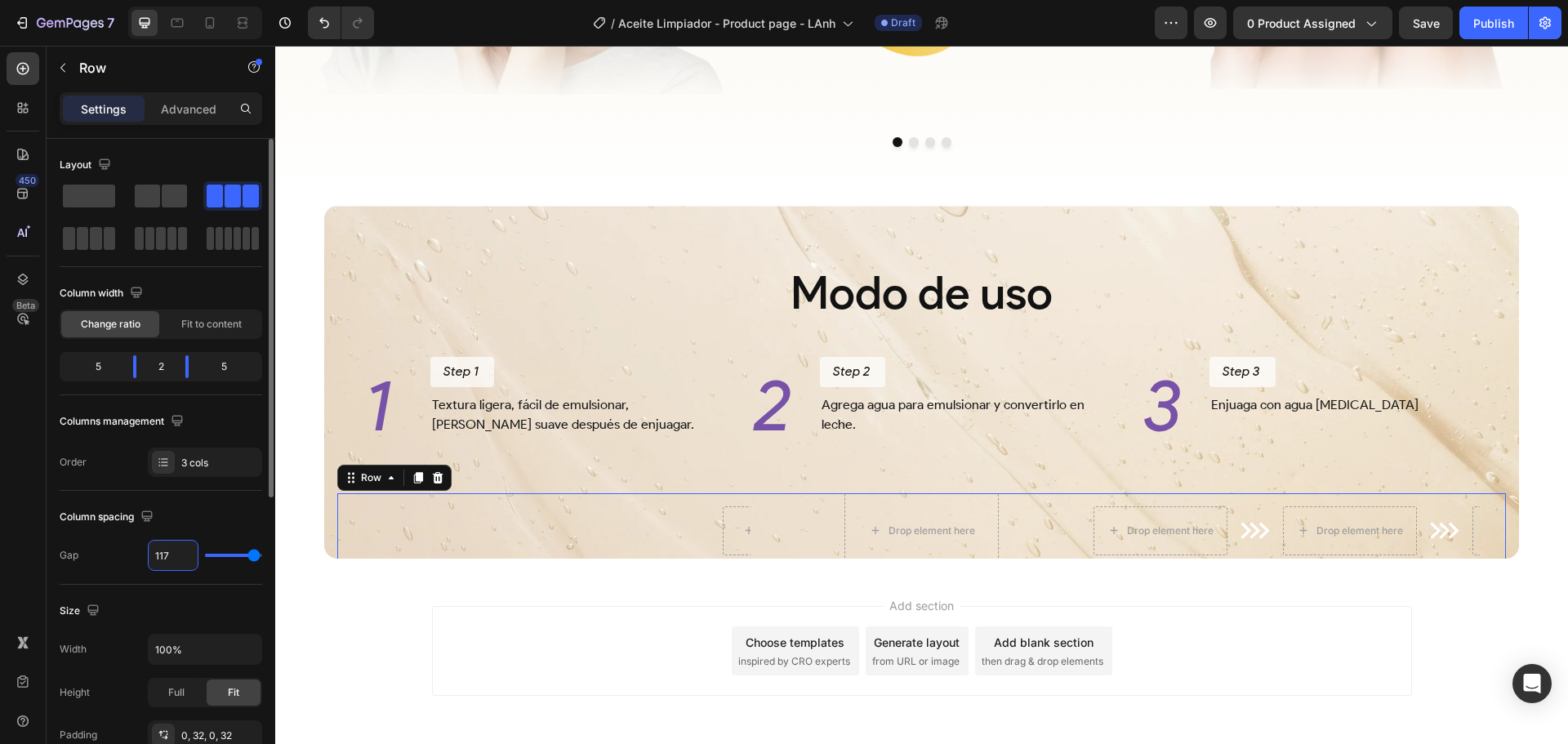
type input "117"
type input "118"
type input "119"
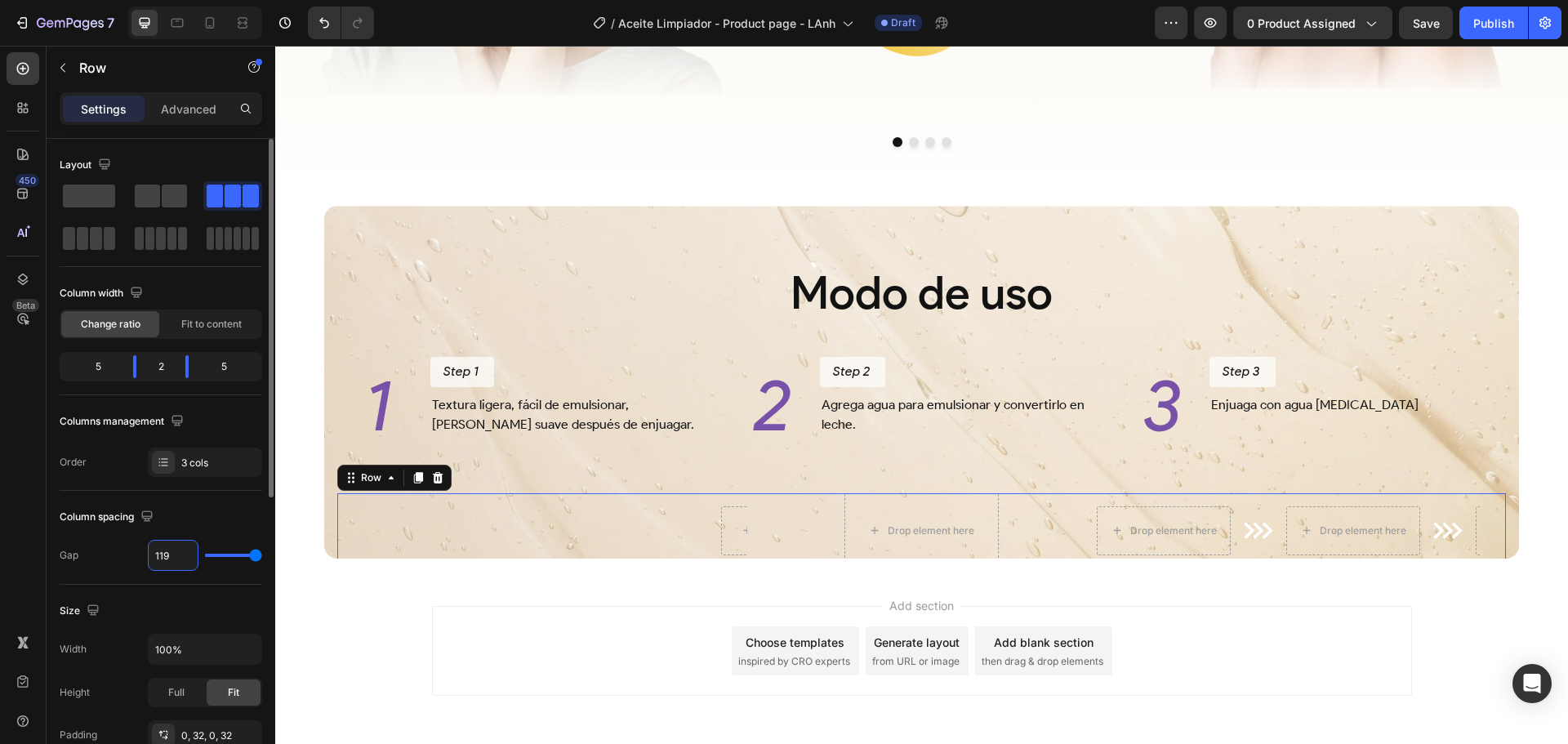
type input "120"
type input "121"
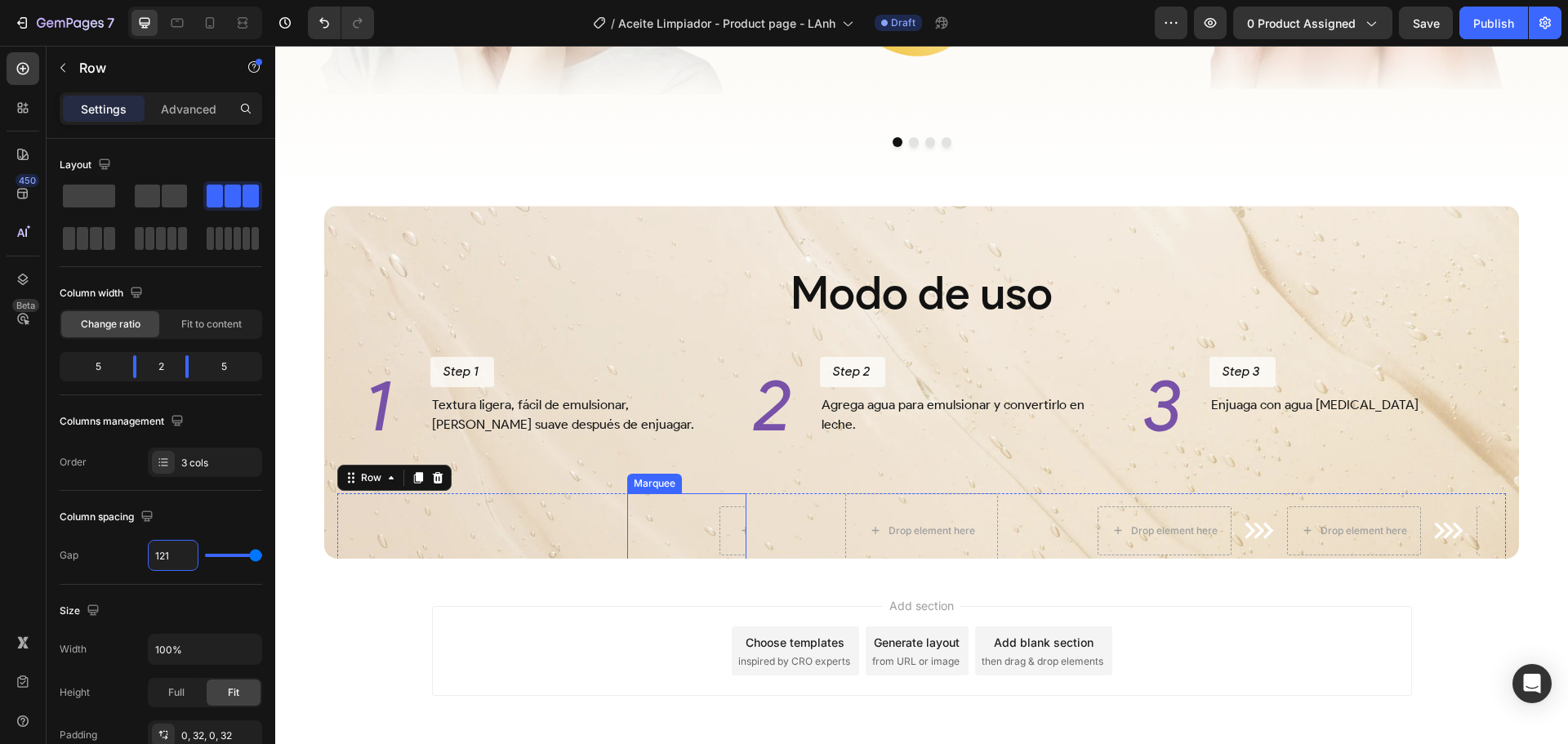
click at [712, 540] on div "Image Image Marquee" at bounding box center [686, 531] width 118 height 75
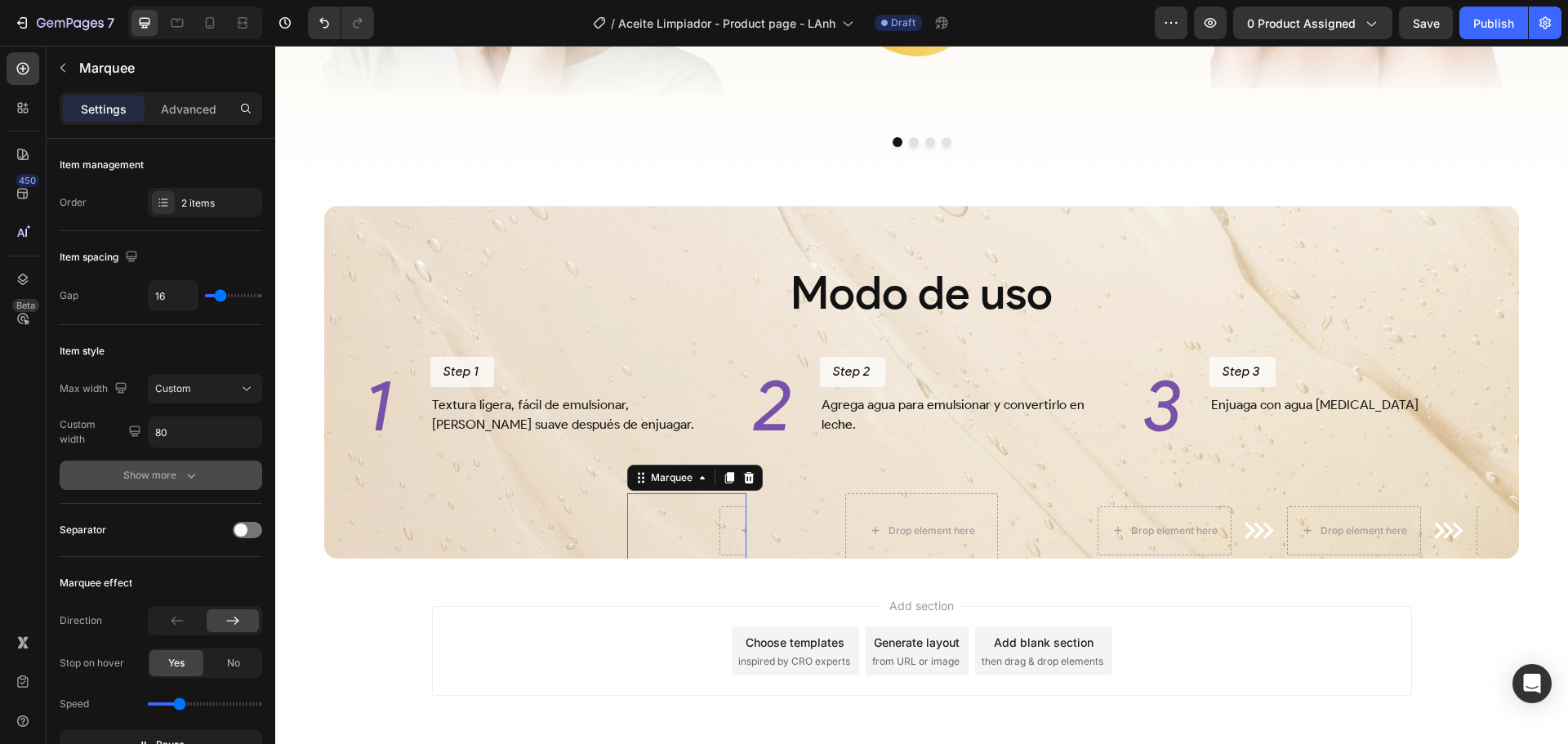
click at [175, 480] on div "Show more" at bounding box center [161, 475] width 76 height 17
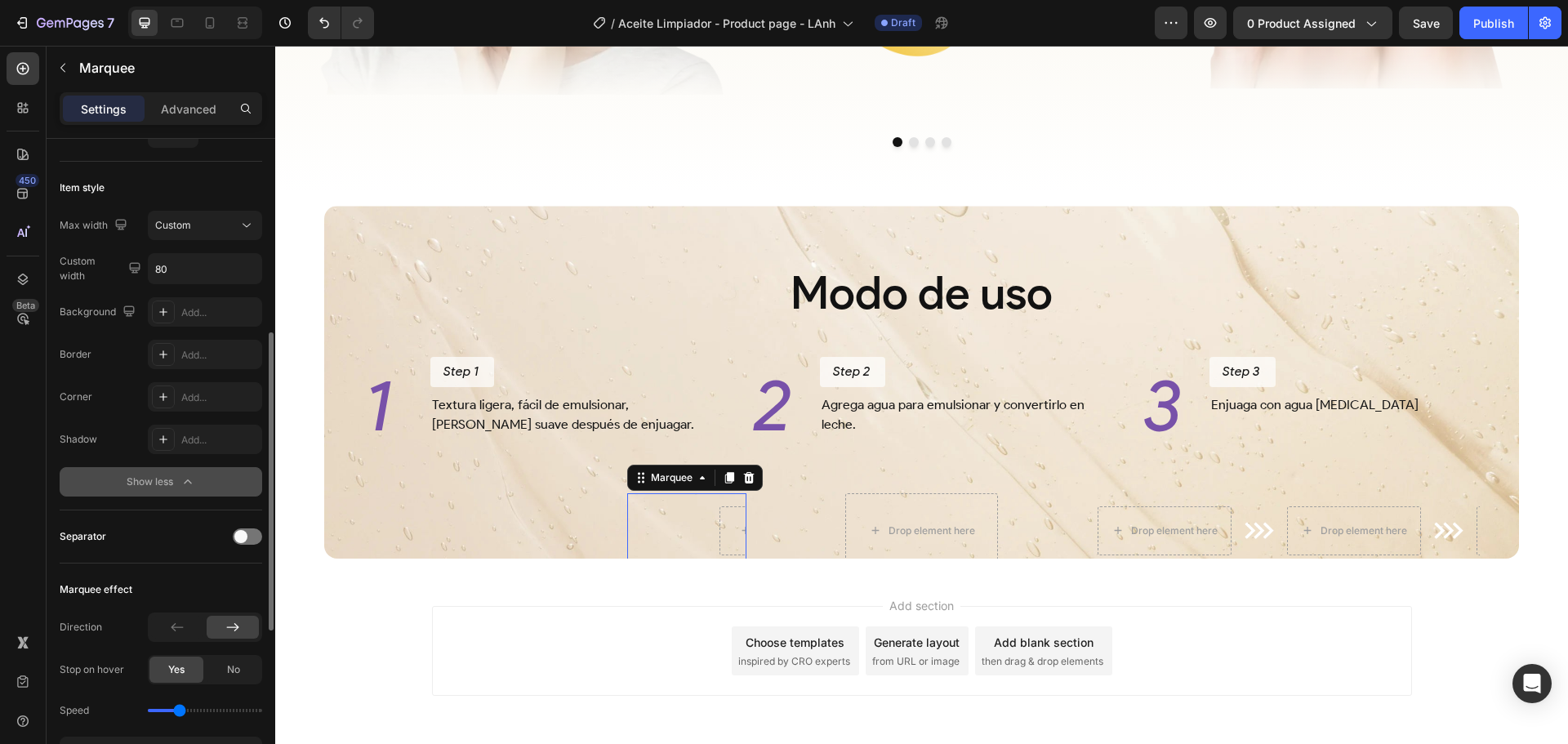
scroll to position [245, 0]
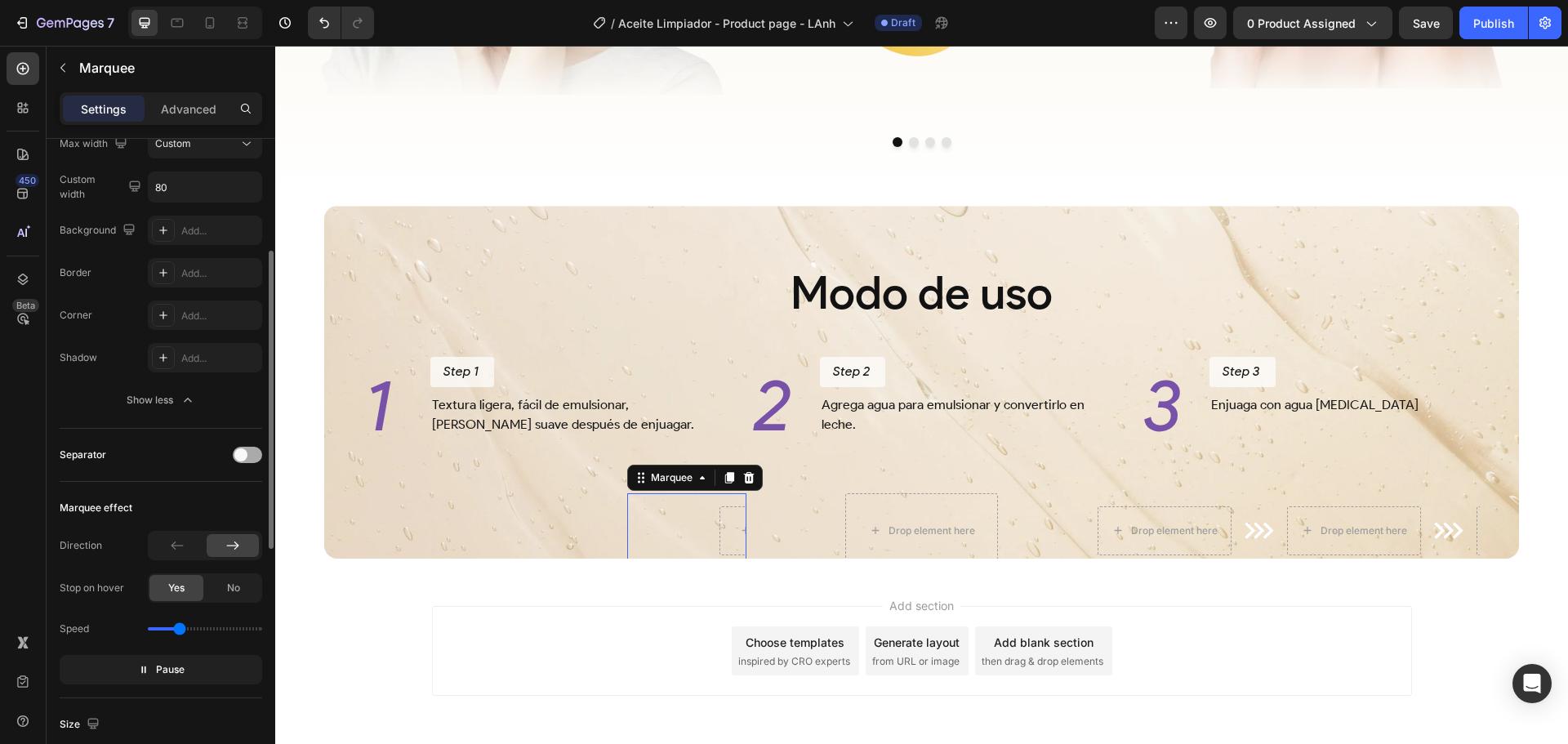
click at [249, 456] on div at bounding box center [248, 455] width 30 height 17
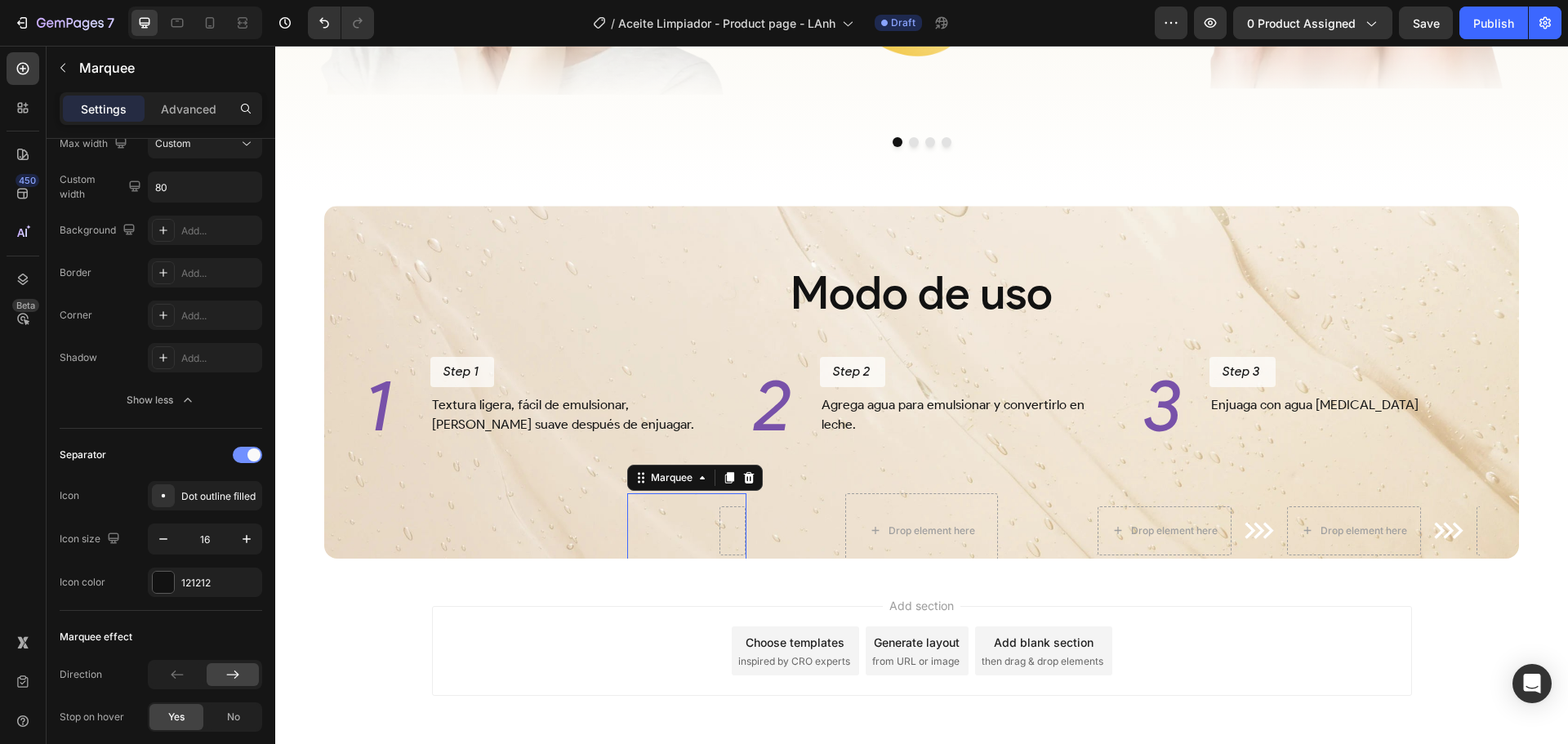
click at [245, 456] on div at bounding box center [248, 455] width 30 height 17
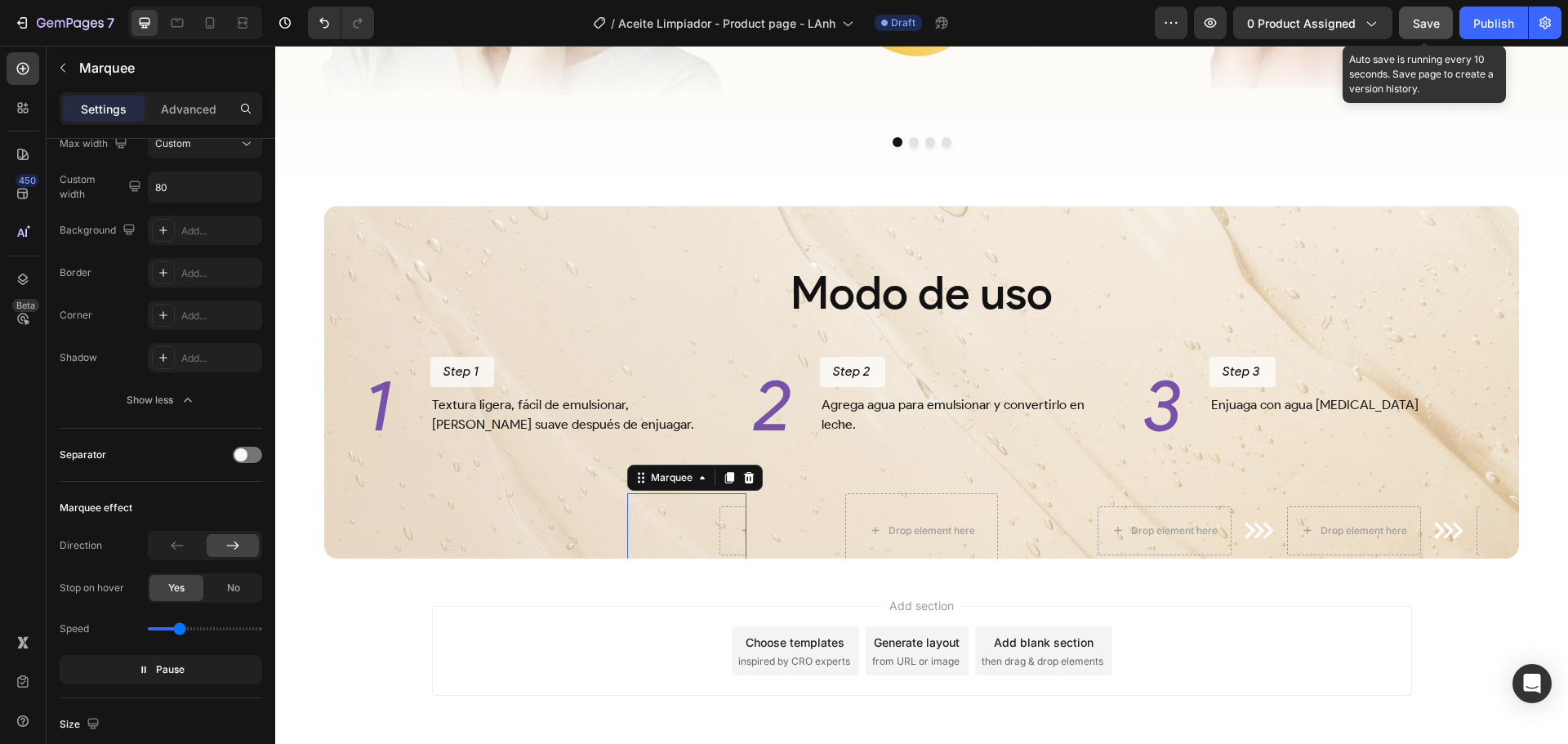
click at [1427, 18] on span "Save" at bounding box center [1426, 23] width 27 height 14
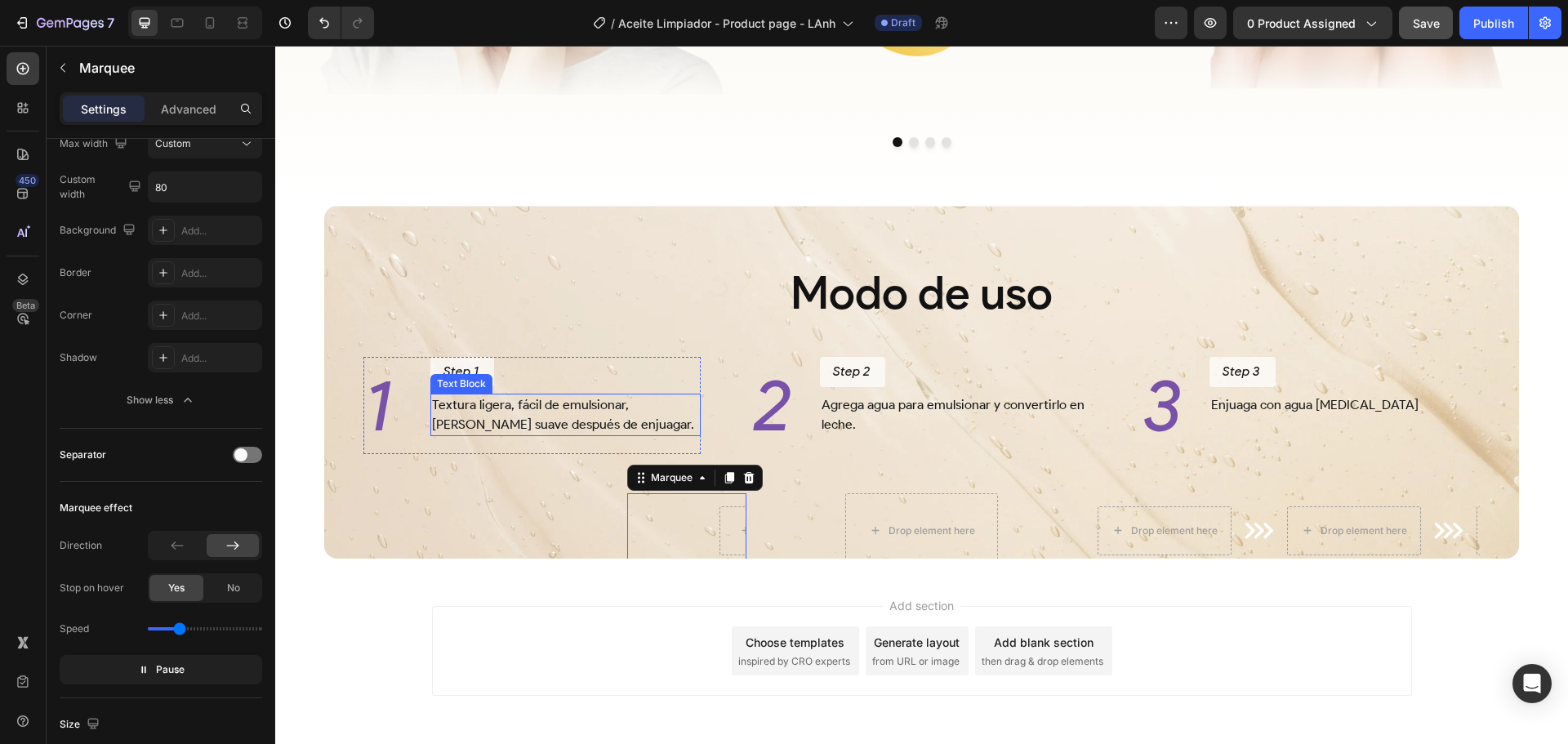
click at [575, 423] on p "Textura ligera, fácil de emulsionar, deja la piel suave después de enjuagar." at bounding box center [566, 414] width 267 height 39
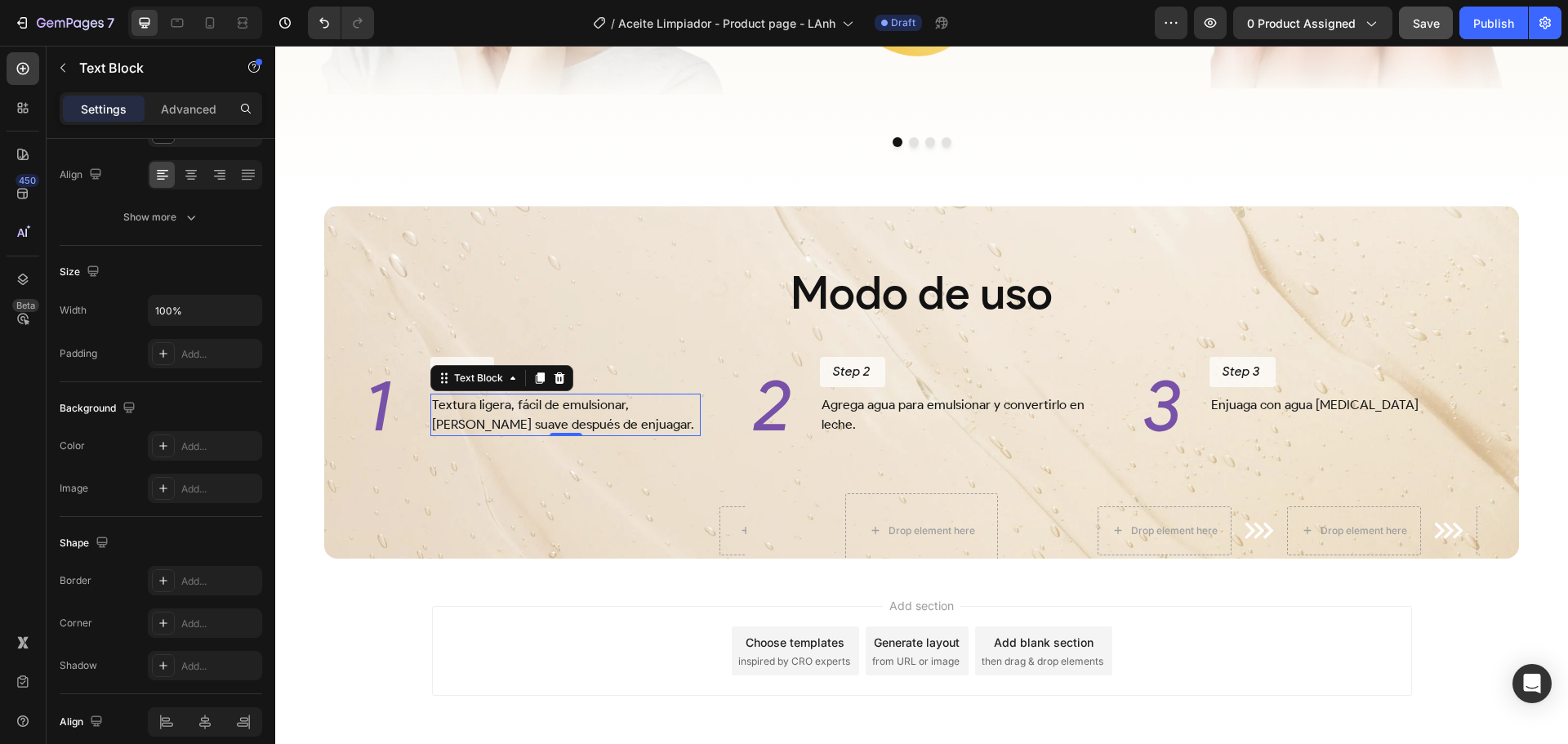
scroll to position [0, 0]
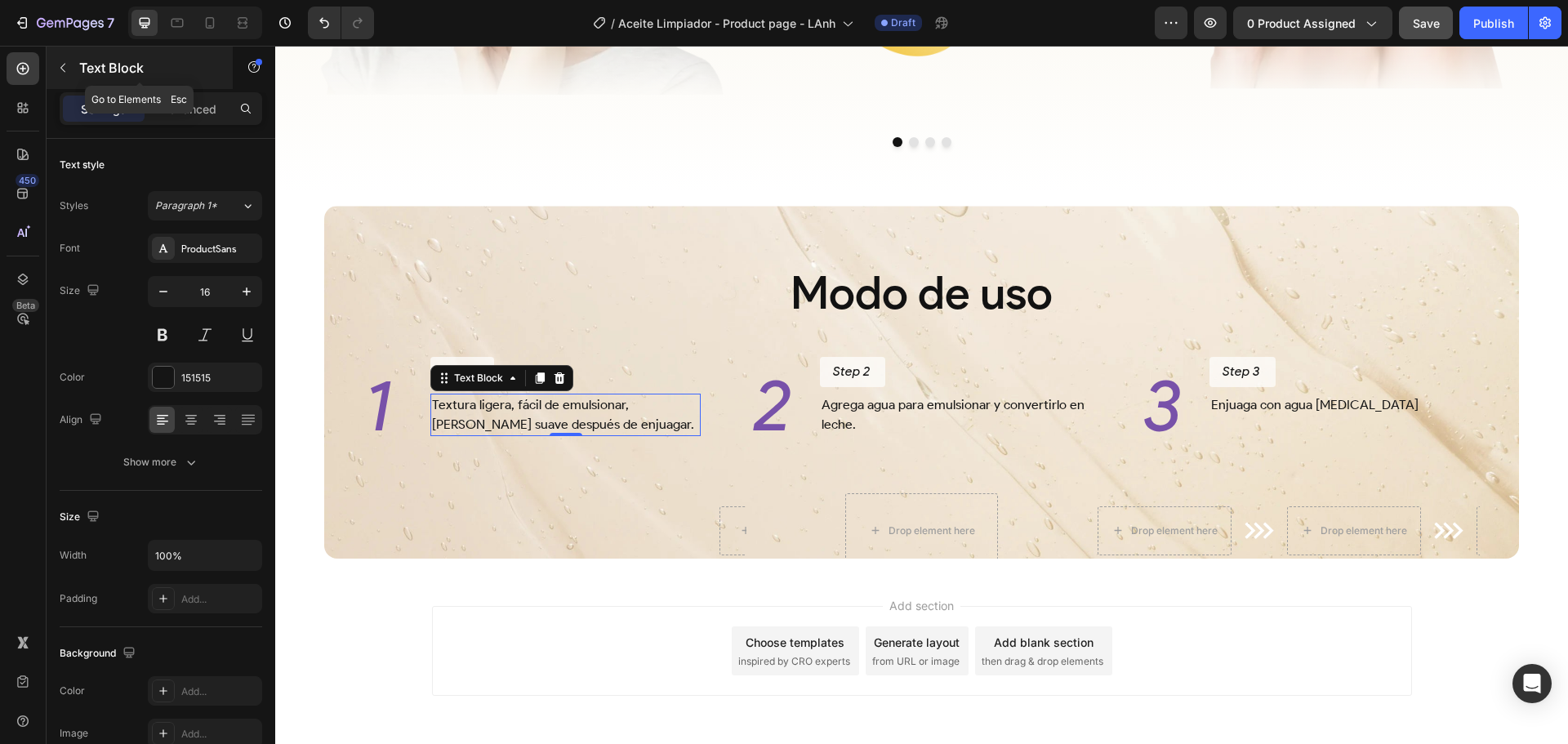
click at [94, 70] on p "Text Block" at bounding box center [148, 67] width 139 height 20
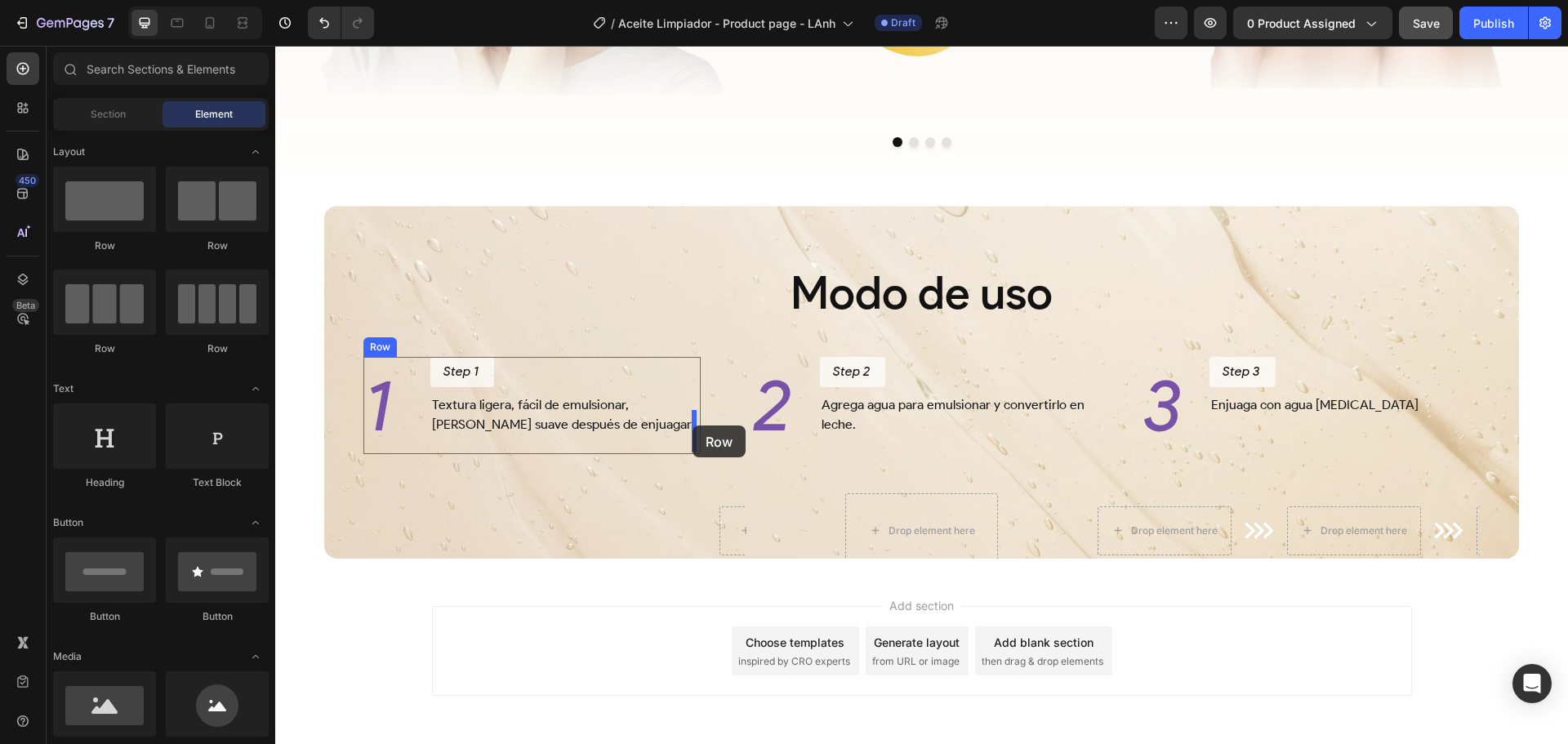
drag, startPoint x: 392, startPoint y: 248, endPoint x: 692, endPoint y: 426, distance: 348.8
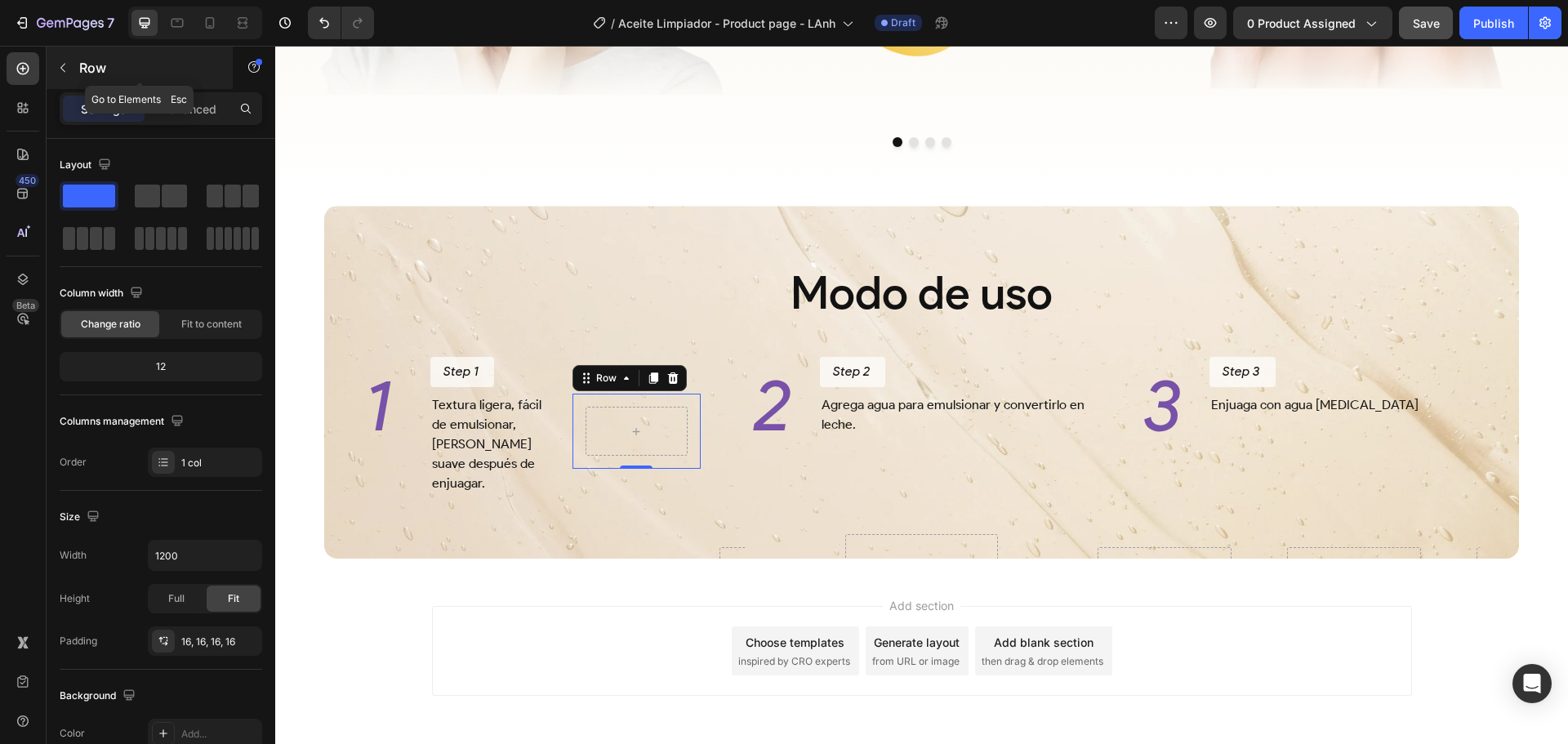
click at [90, 70] on p "Row" at bounding box center [148, 67] width 139 height 20
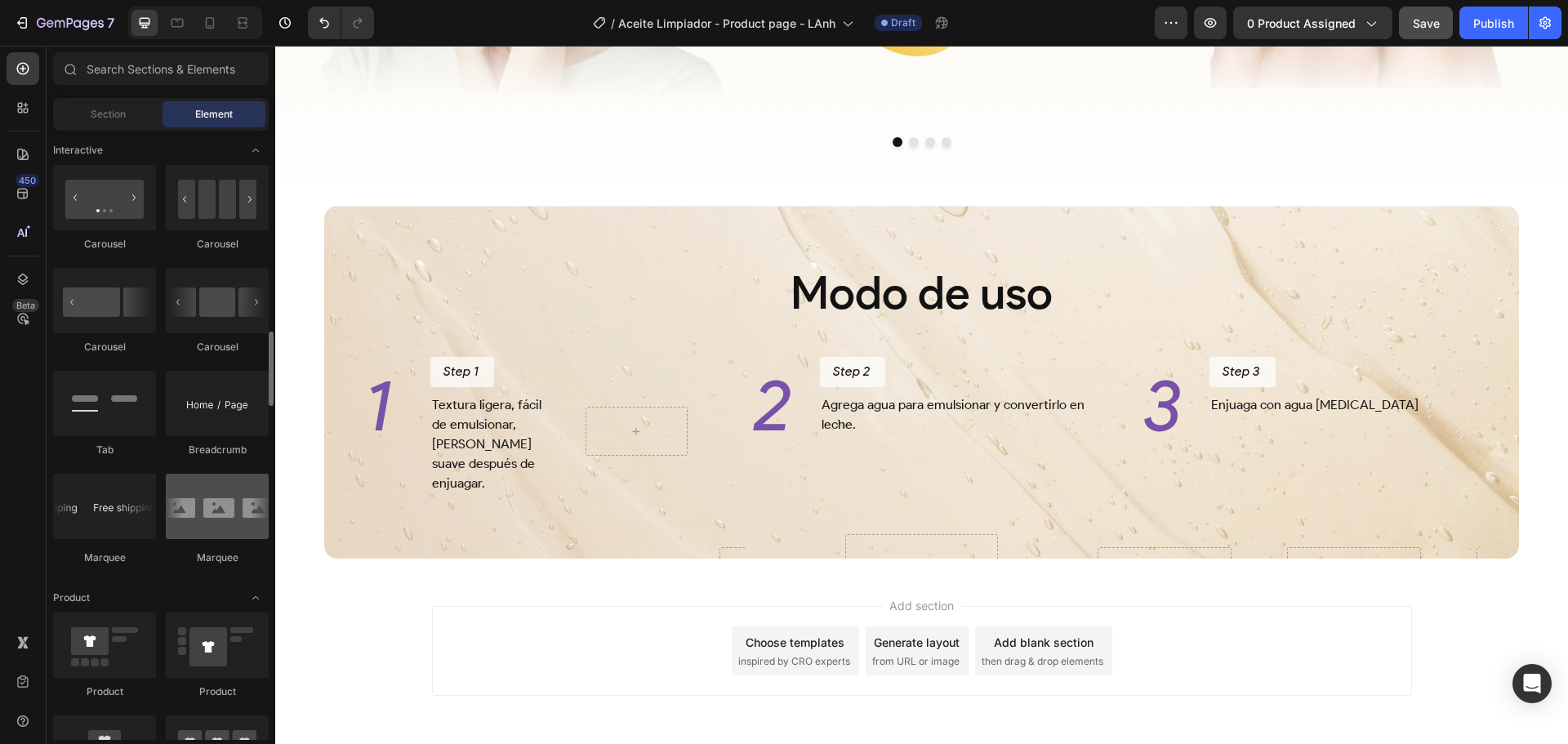
scroll to position [1714, 0]
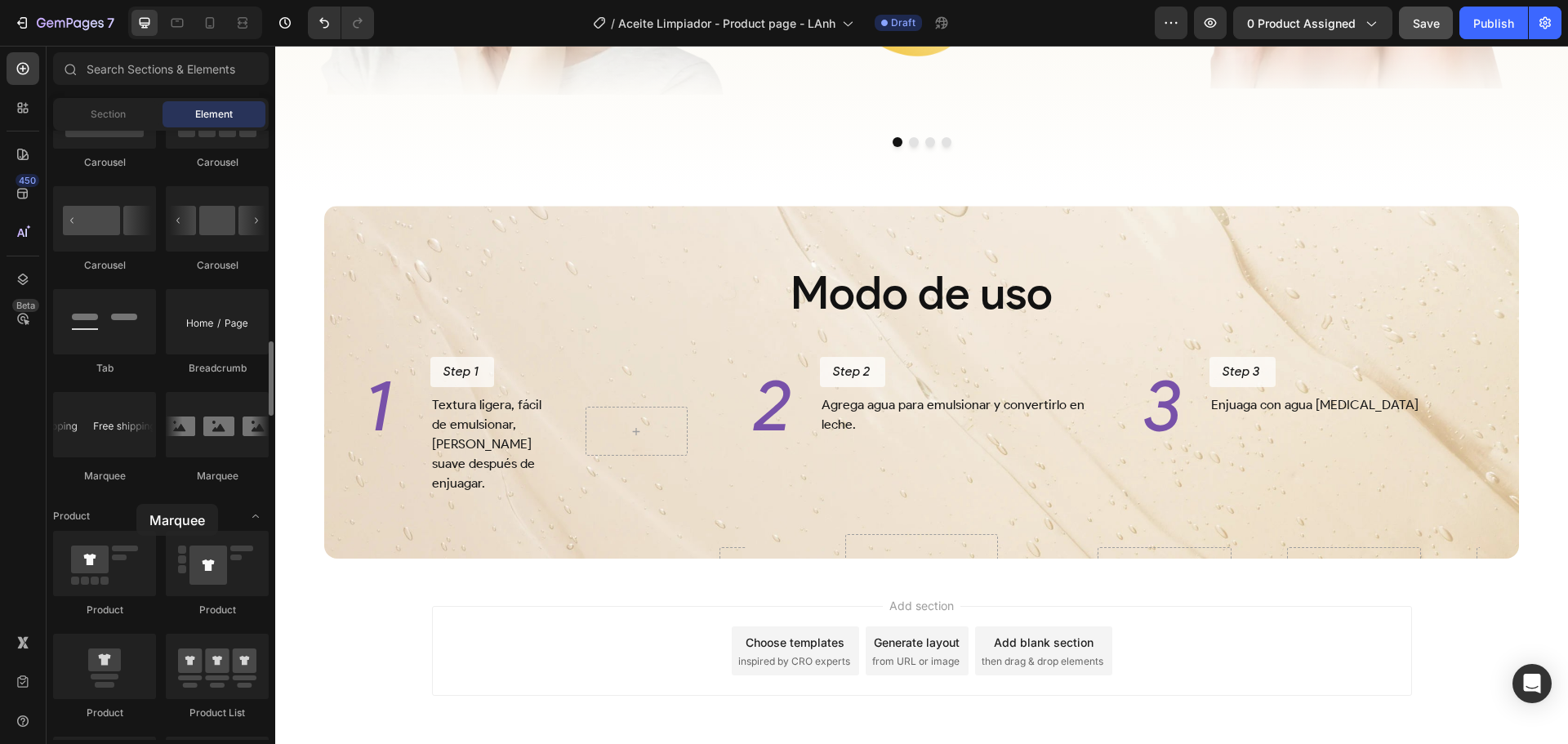
drag, startPoint x: 109, startPoint y: 436, endPoint x: 136, endPoint y: 504, distance: 73.2
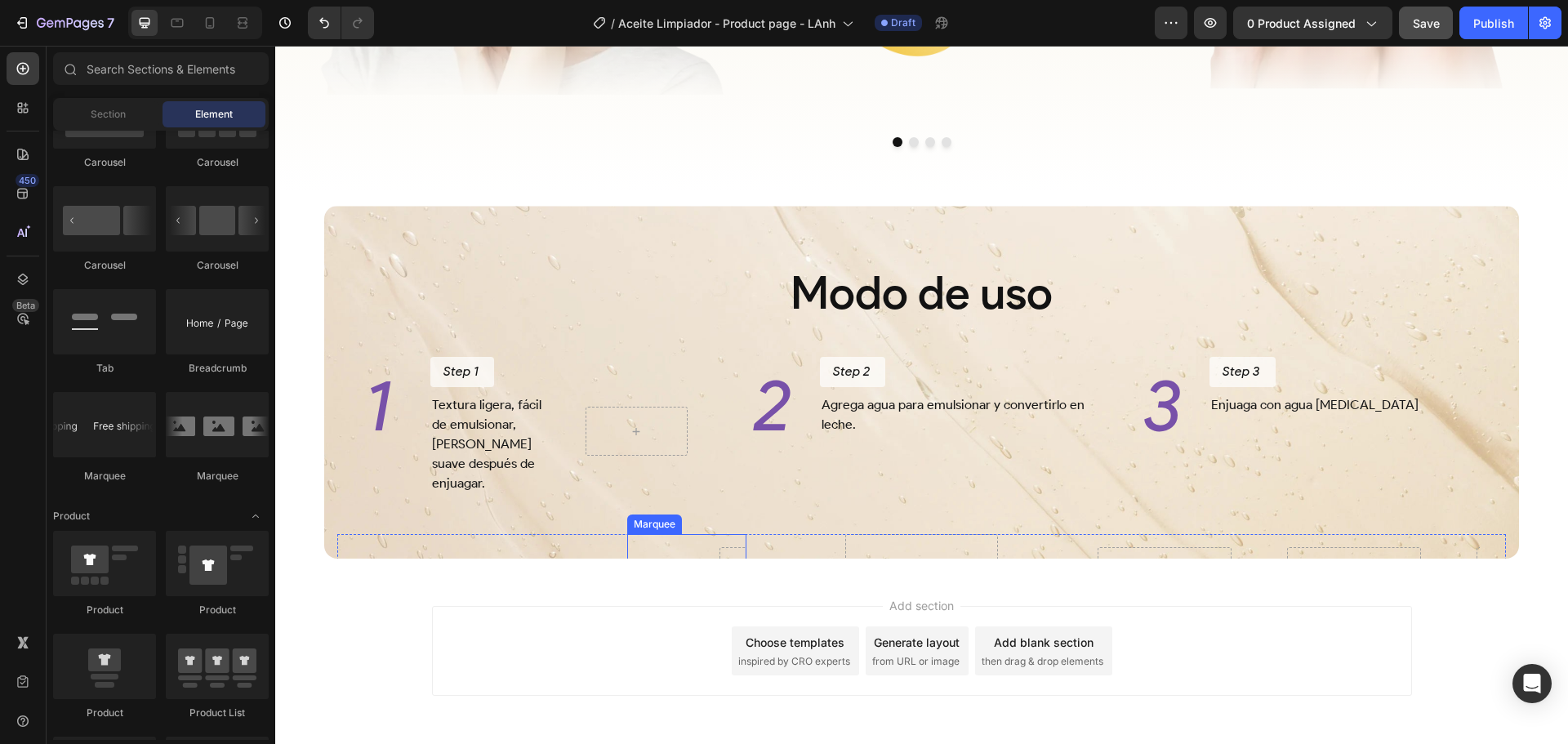
click at [689, 546] on div "Image Image Marquee" at bounding box center [686, 571] width 118 height 75
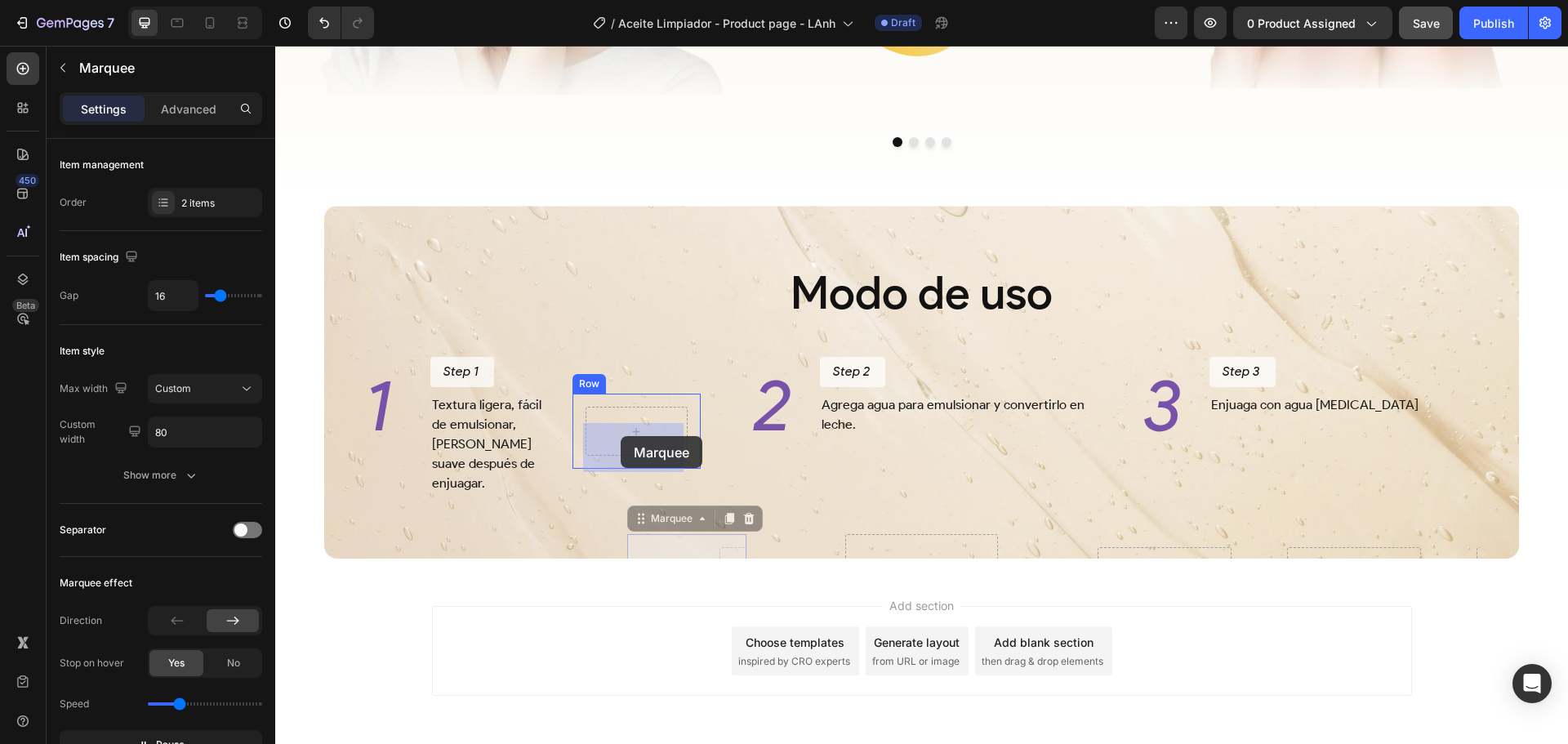
drag, startPoint x: 648, startPoint y: 515, endPoint x: 620, endPoint y: 436, distance: 83.8
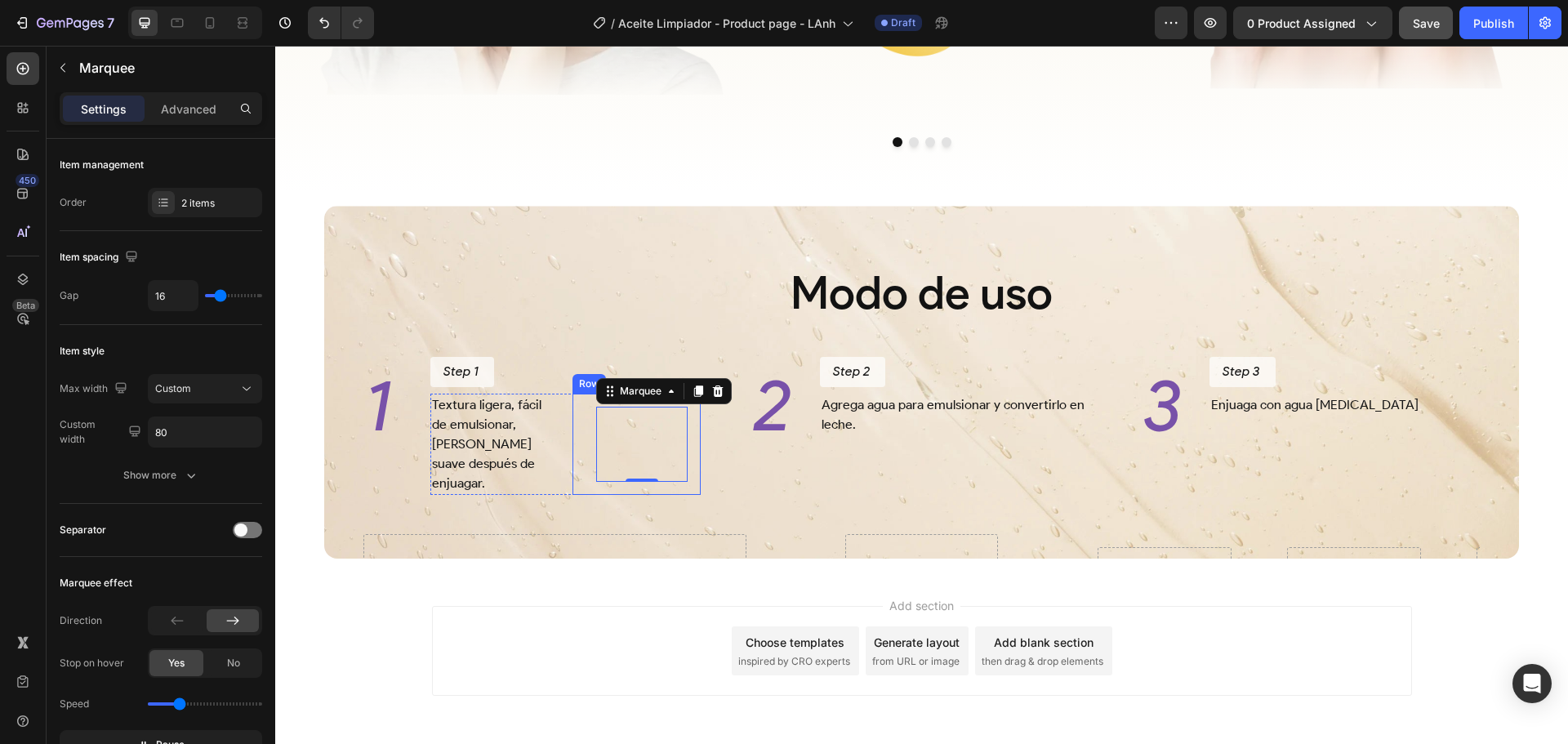
click at [575, 436] on div "Image Image Image Image Marquee 0 Row" at bounding box center [637, 444] width 129 height 101
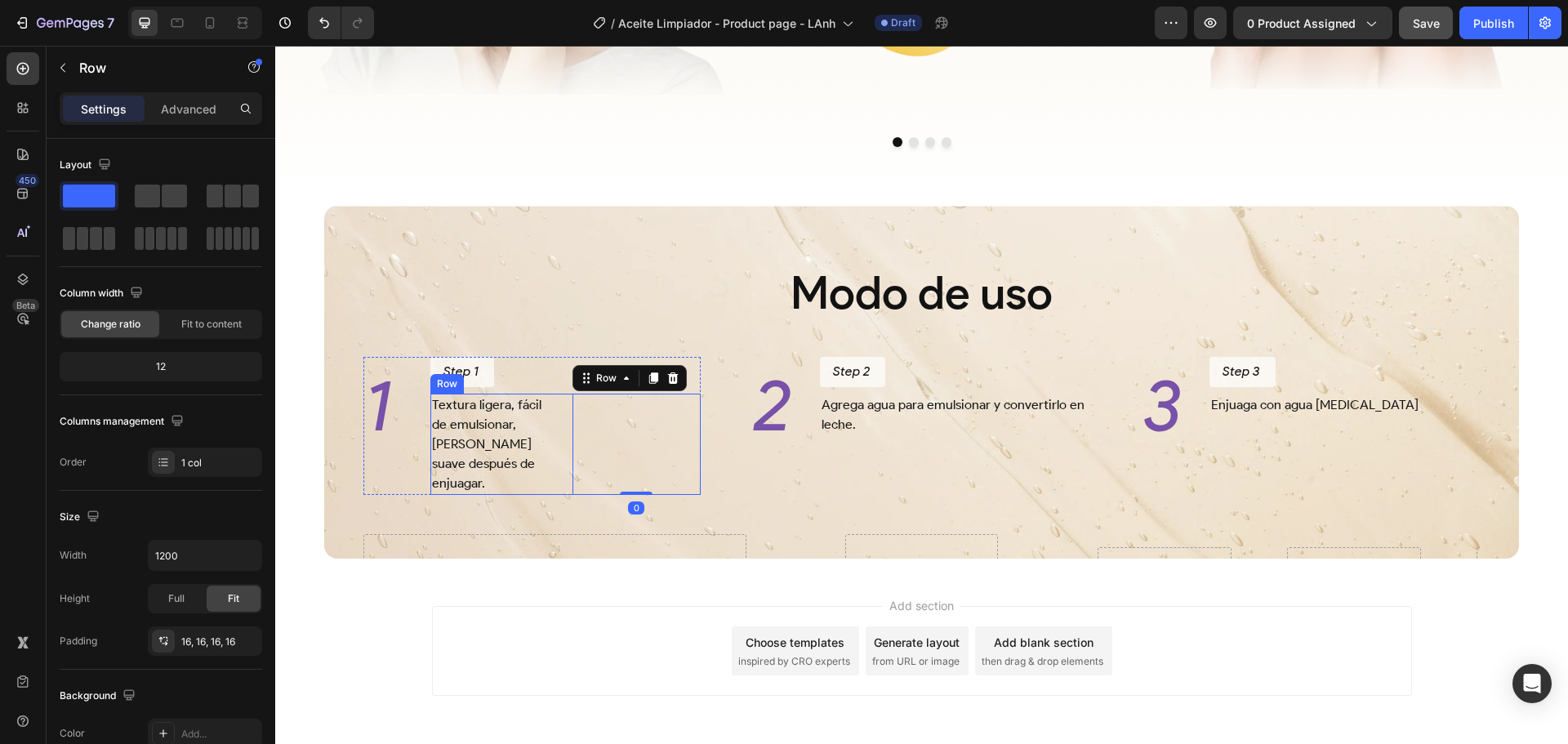
click at [563, 429] on div "Textura ligera, fácil de emulsionar, deja la piel suave después de enjuagar. Te…" at bounding box center [566, 444] width 270 height 101
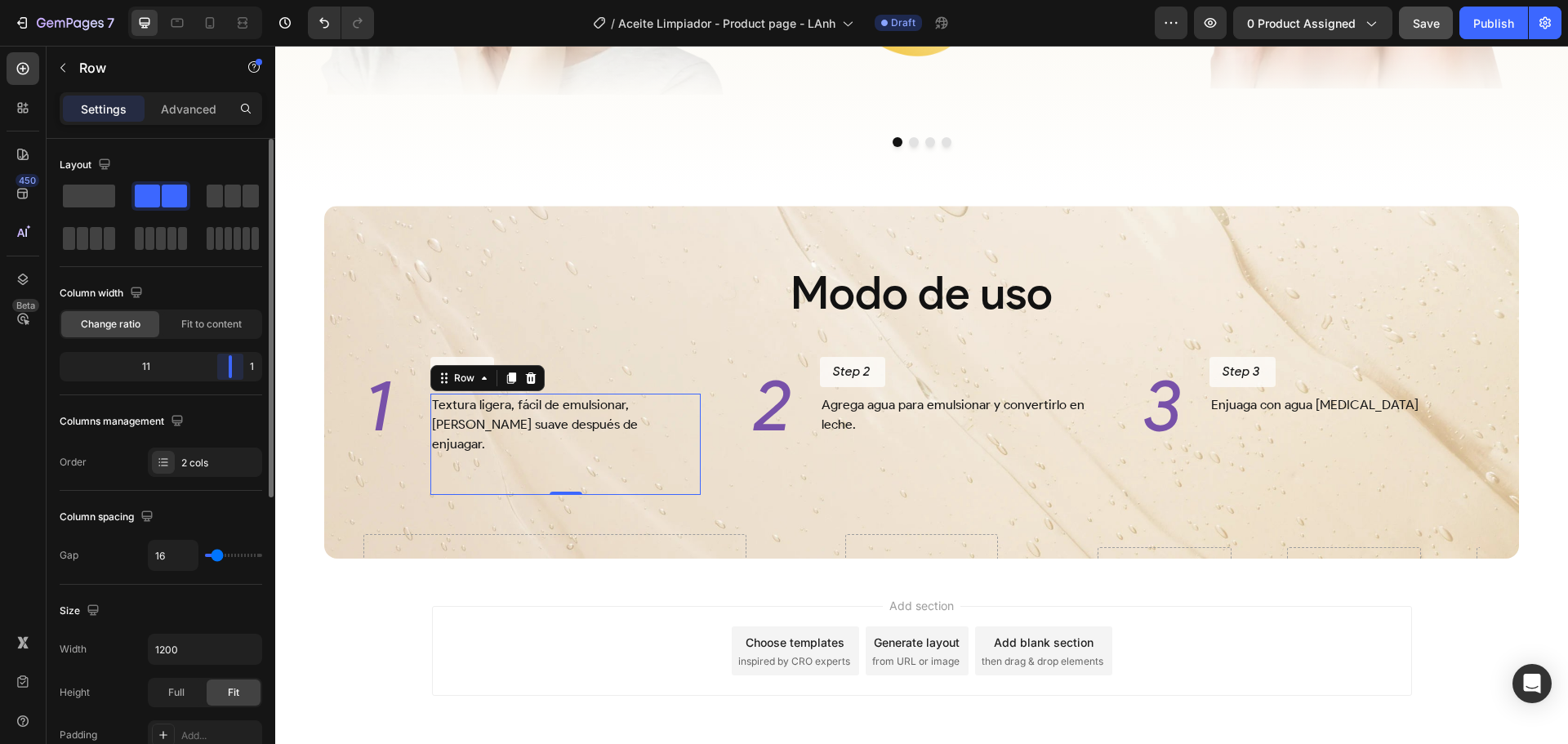
drag, startPoint x: 163, startPoint y: 365, endPoint x: 251, endPoint y: 378, distance: 89.0
click at [251, 378] on div "11 1" at bounding box center [160, 367] width 202 height 30
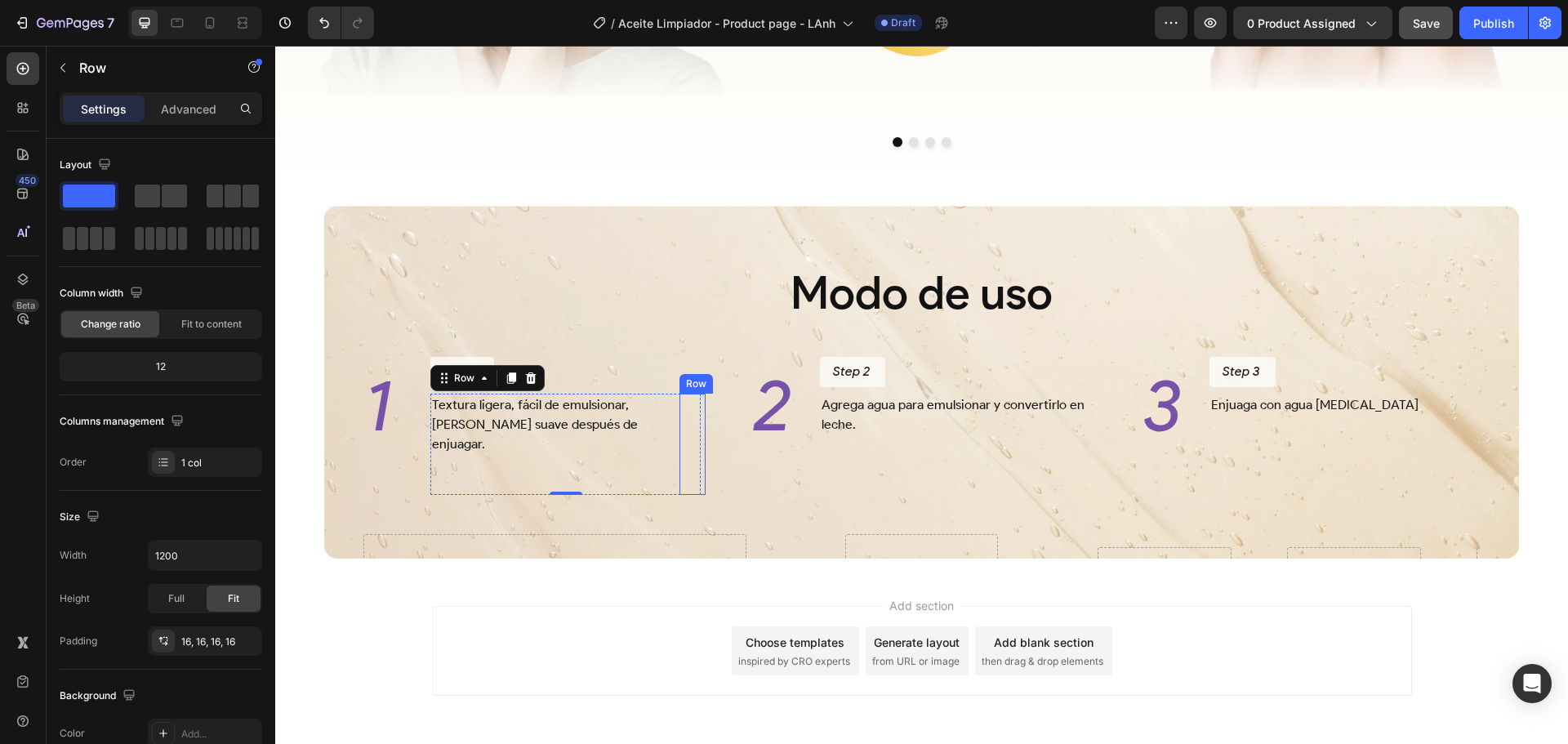
click at [692, 430] on div "Image Image Image Image Marquee Row" at bounding box center [692, 444] width 26 height 101
drag, startPoint x: 691, startPoint y: 497, endPoint x: 721, endPoint y: 429, distance: 74.3
click at [691, 476] on div "Image Image Image Image Marquee Row 0" at bounding box center [692, 444] width 26 height 101
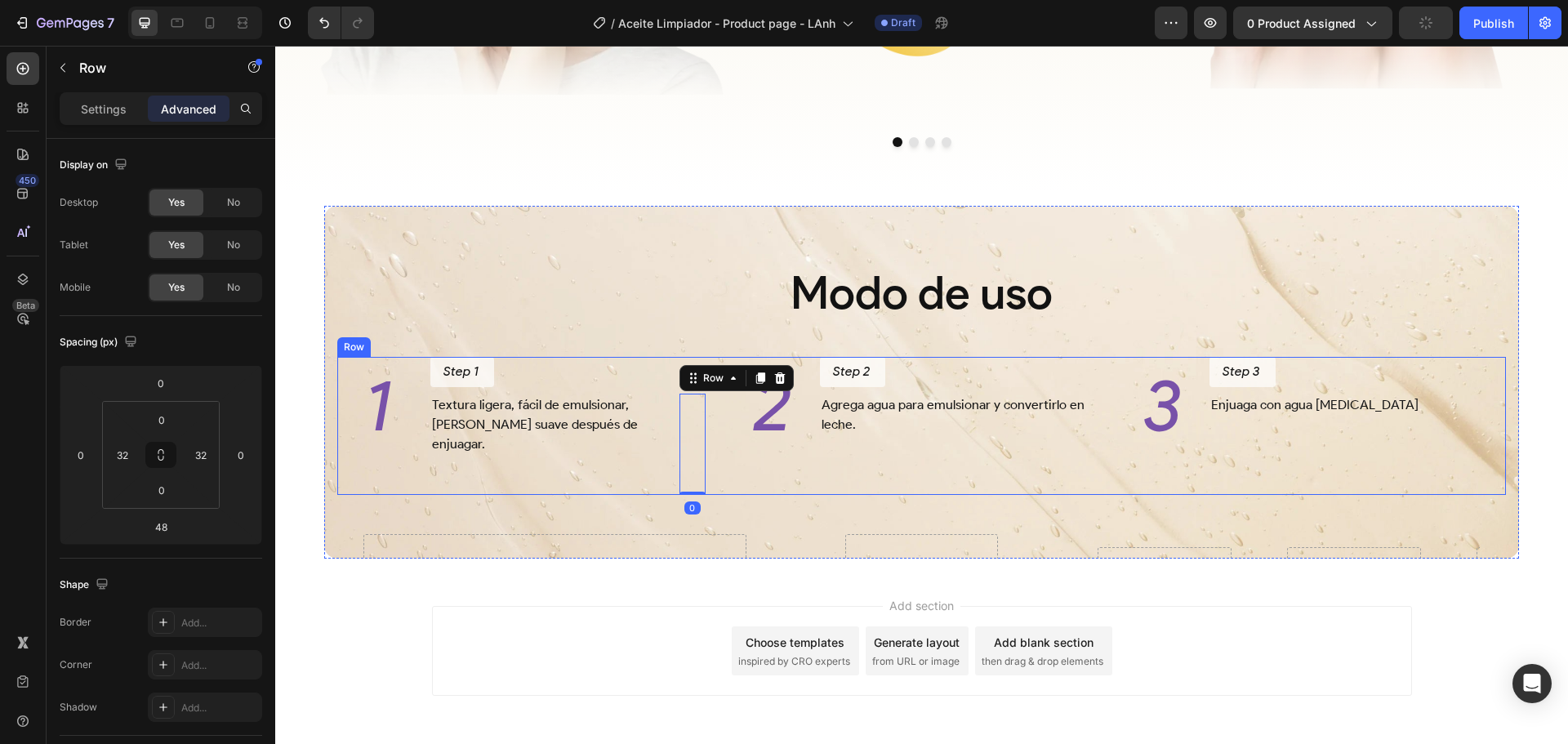
click at [726, 424] on div "1 Heading Step 1 Button Textura ligera, fácil de emulsionar, deja la piel suave…" at bounding box center [921, 426] width 1169 height 138
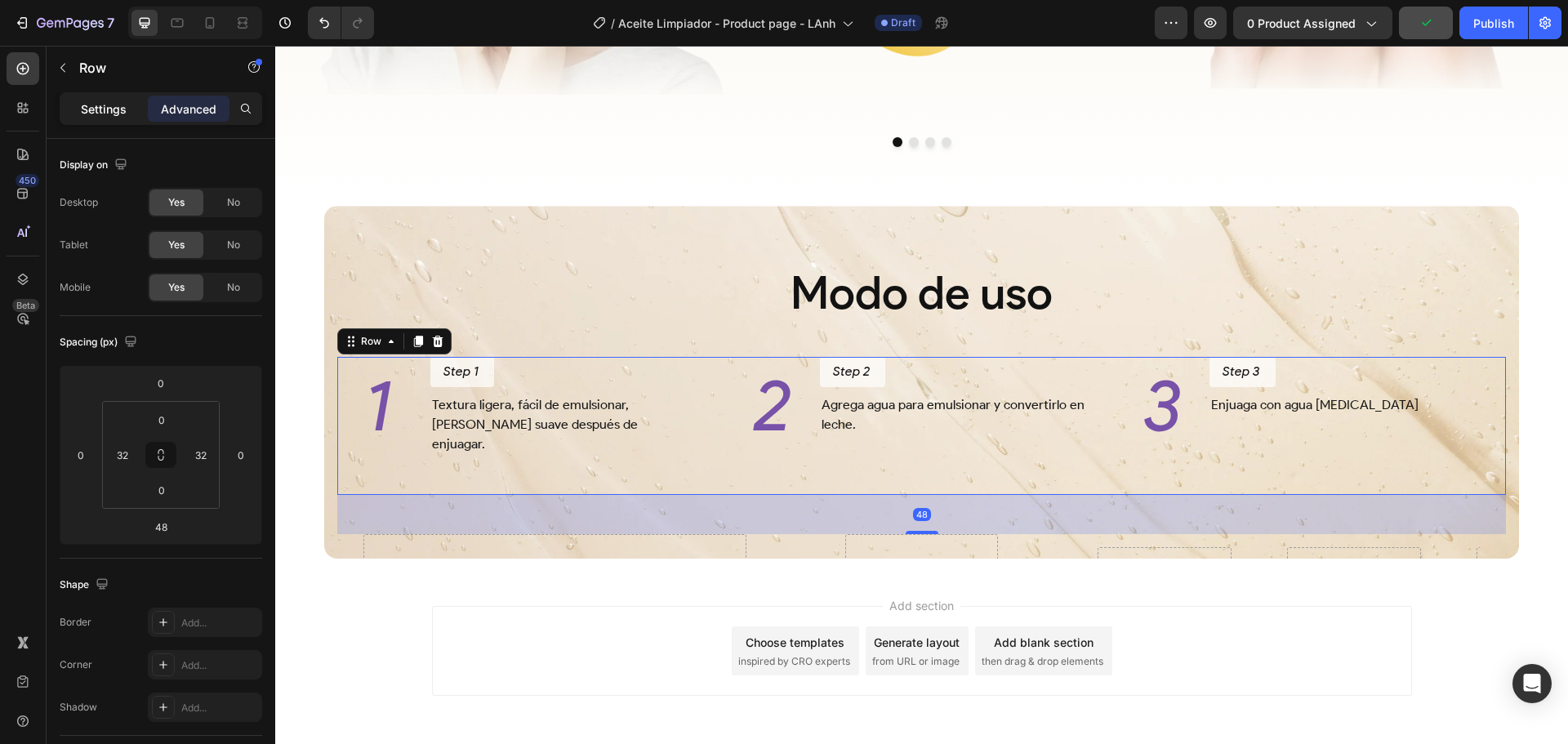
click at [106, 115] on p "Settings" at bounding box center [103, 109] width 46 height 17
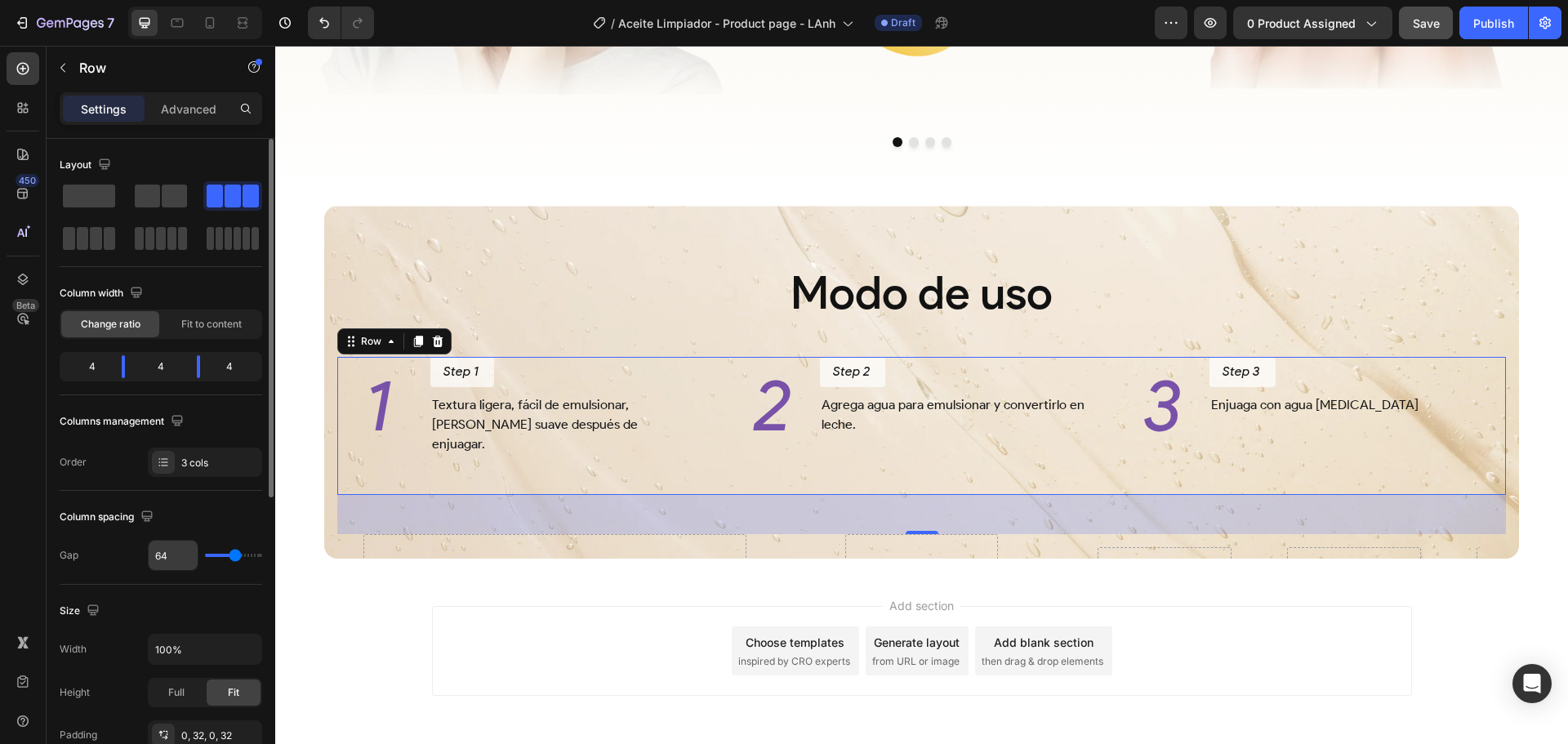
click at [174, 555] on input "64" at bounding box center [173, 555] width 49 height 30
type input "4"
type input "40"
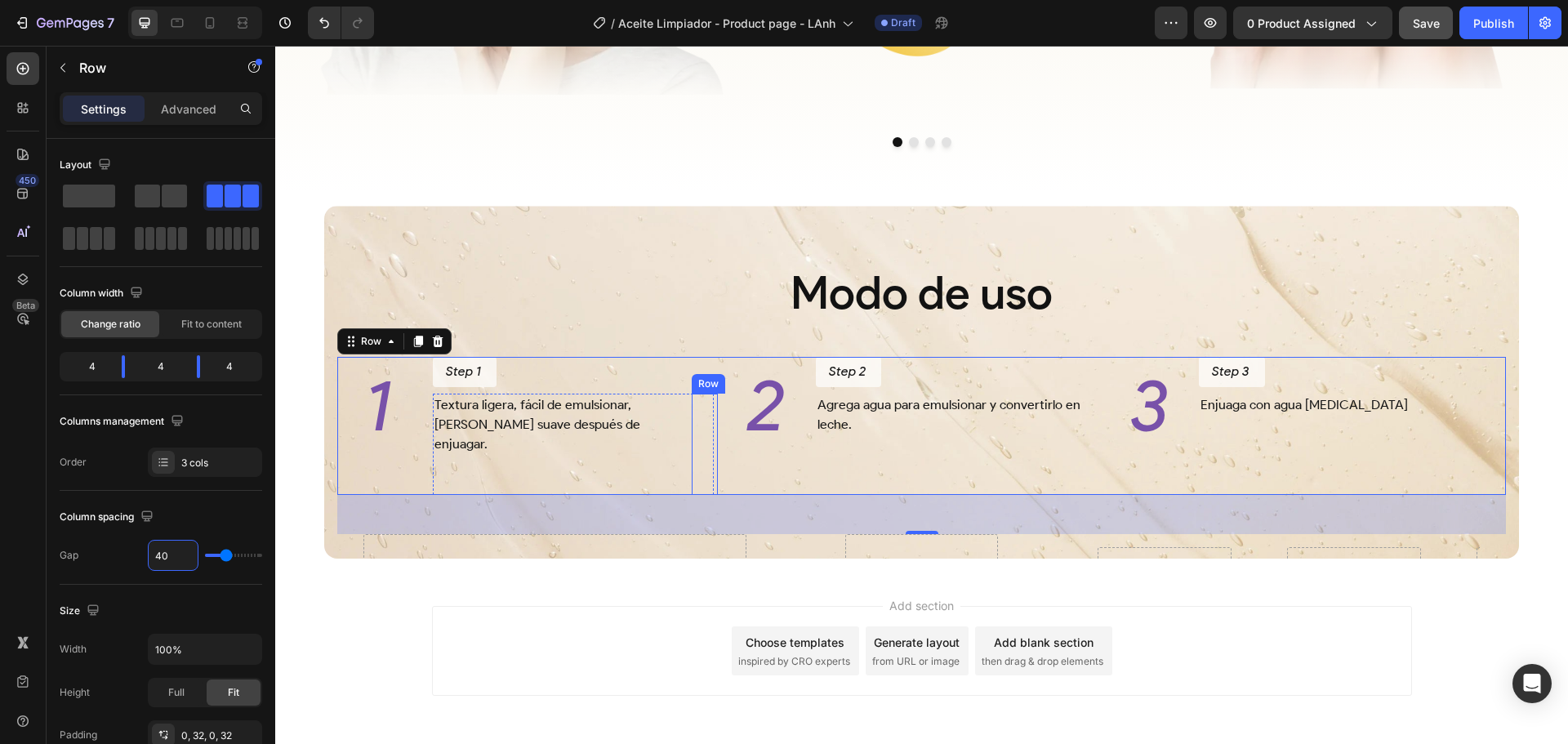
click at [705, 436] on div "Image Image Image Image Marquee Row" at bounding box center [705, 444] width 26 height 101
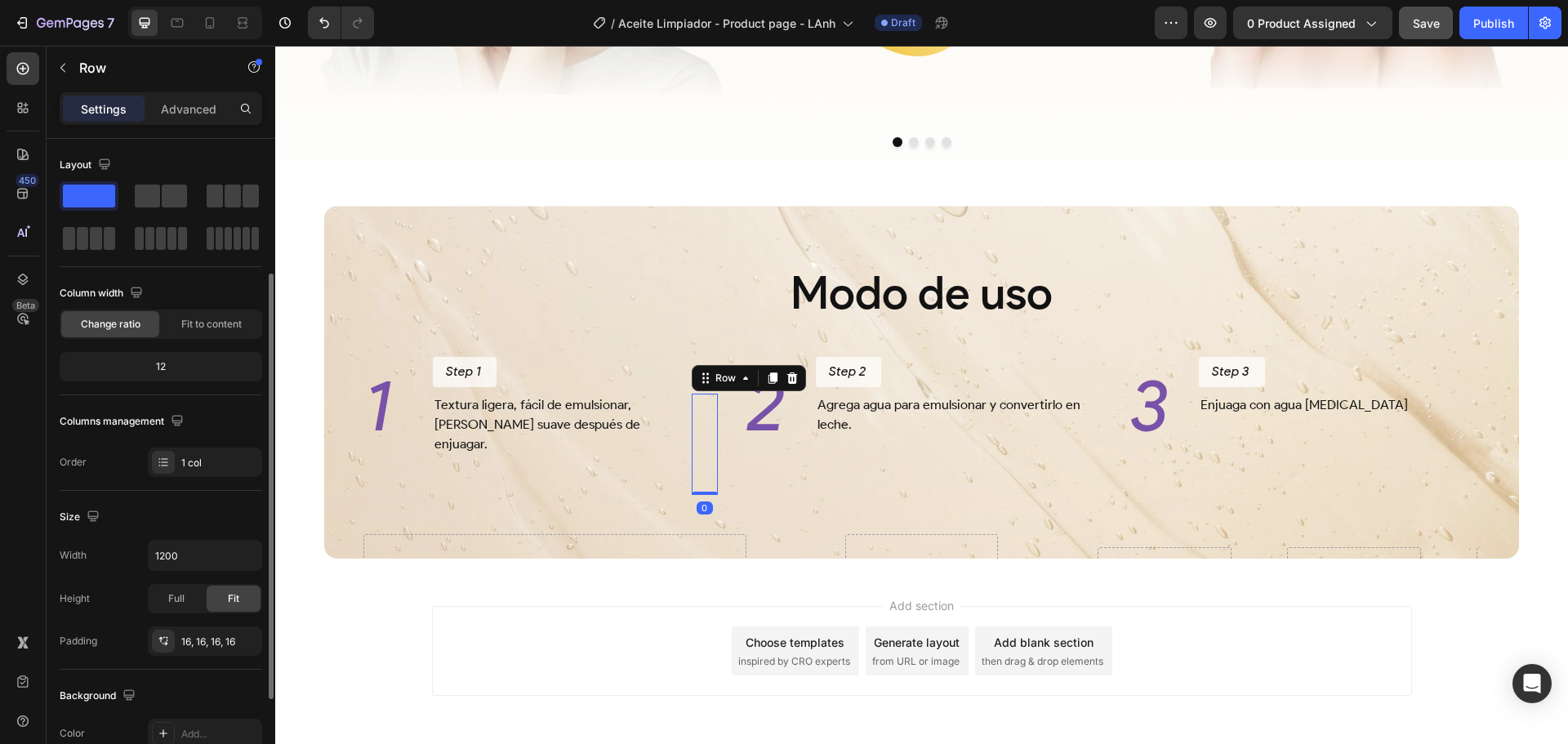
scroll to position [163, 0]
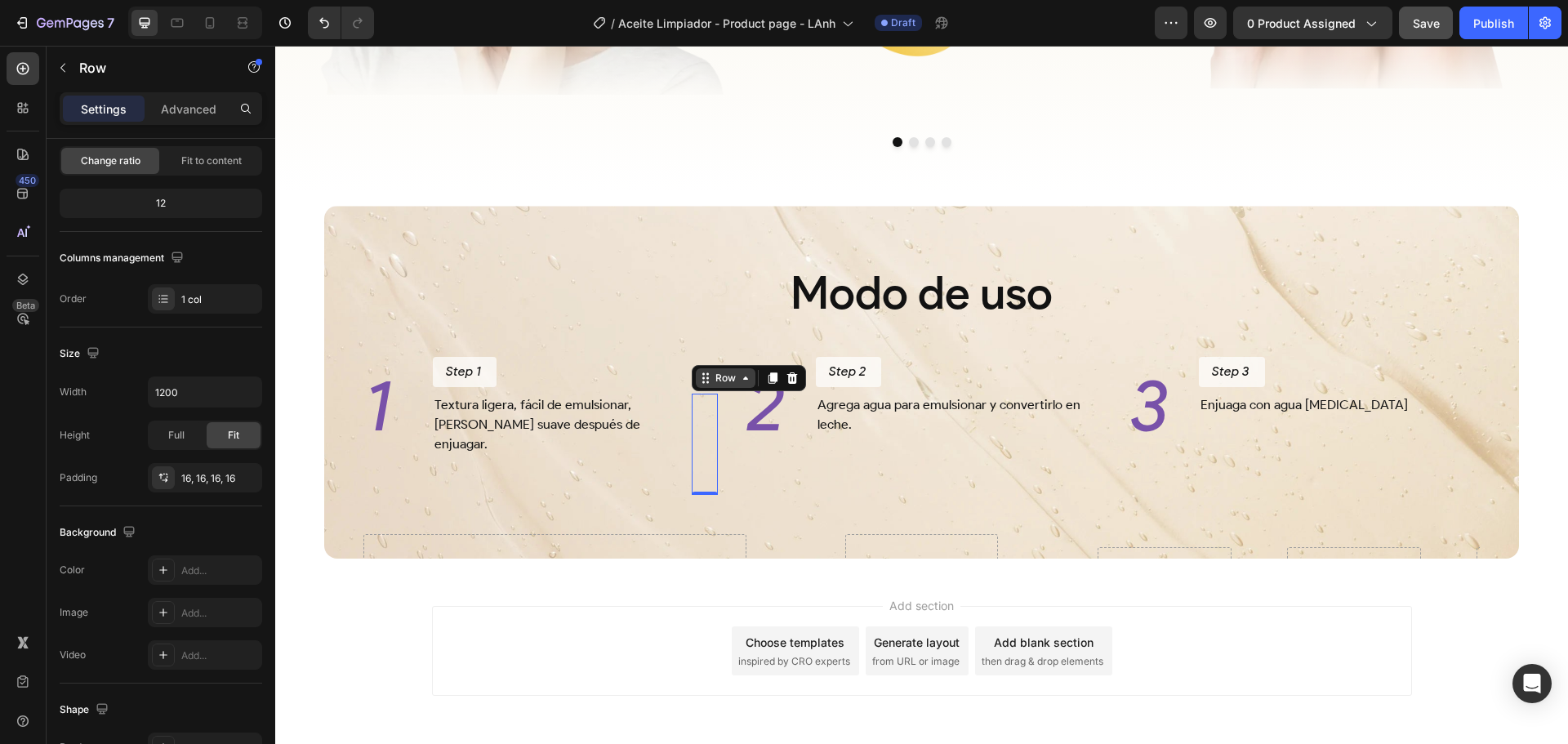
click at [705, 385] on icon at bounding box center [705, 378] width 13 height 13
click at [705, 459] on div "Image Image Image Image Marquee Row Row 2 cols Row 2 cols Row 3 cols 0" at bounding box center [705, 444] width 26 height 101
click at [659, 460] on div "Image Image Image Image Marquee" at bounding box center [659, 444] width 91 height 75
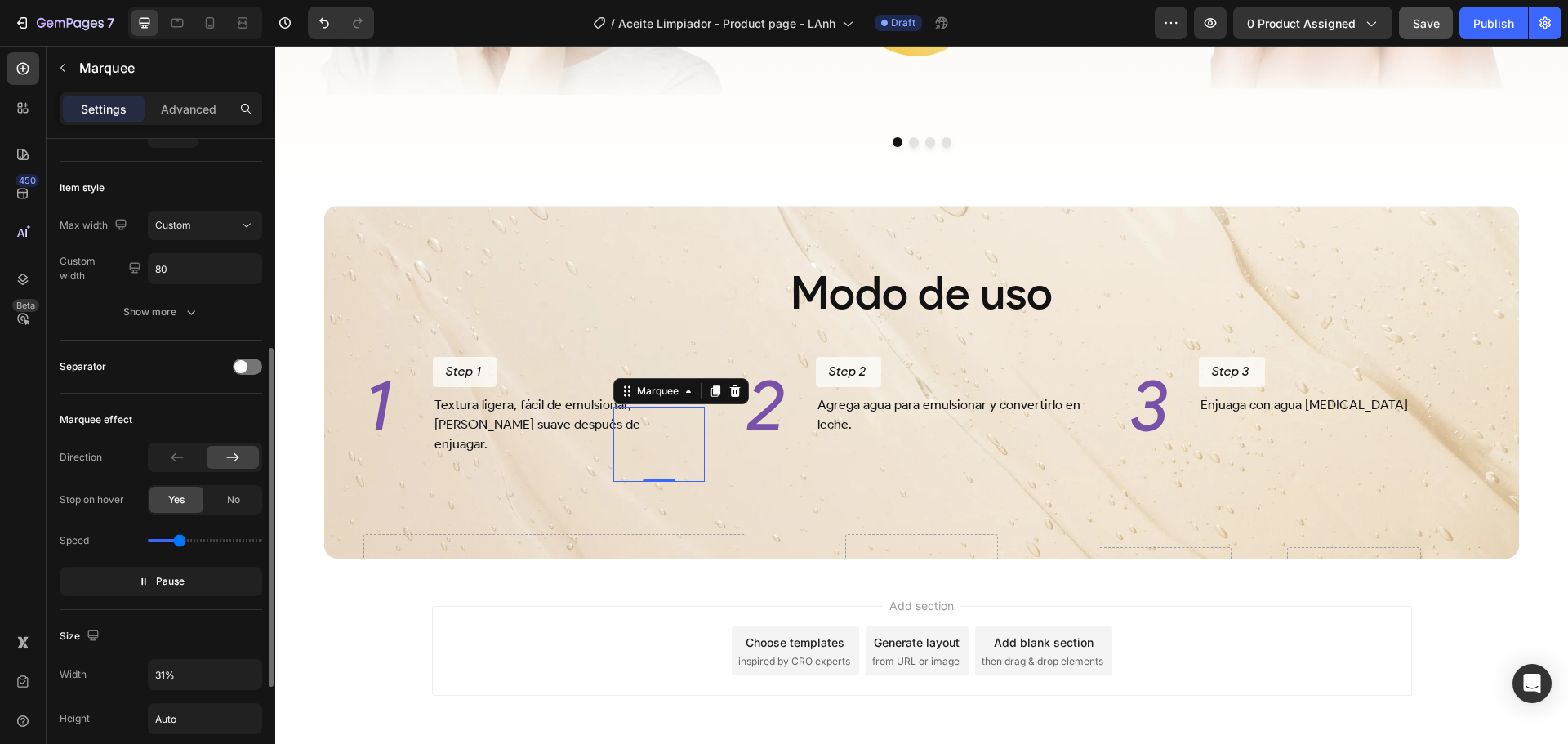
scroll to position [245, 0]
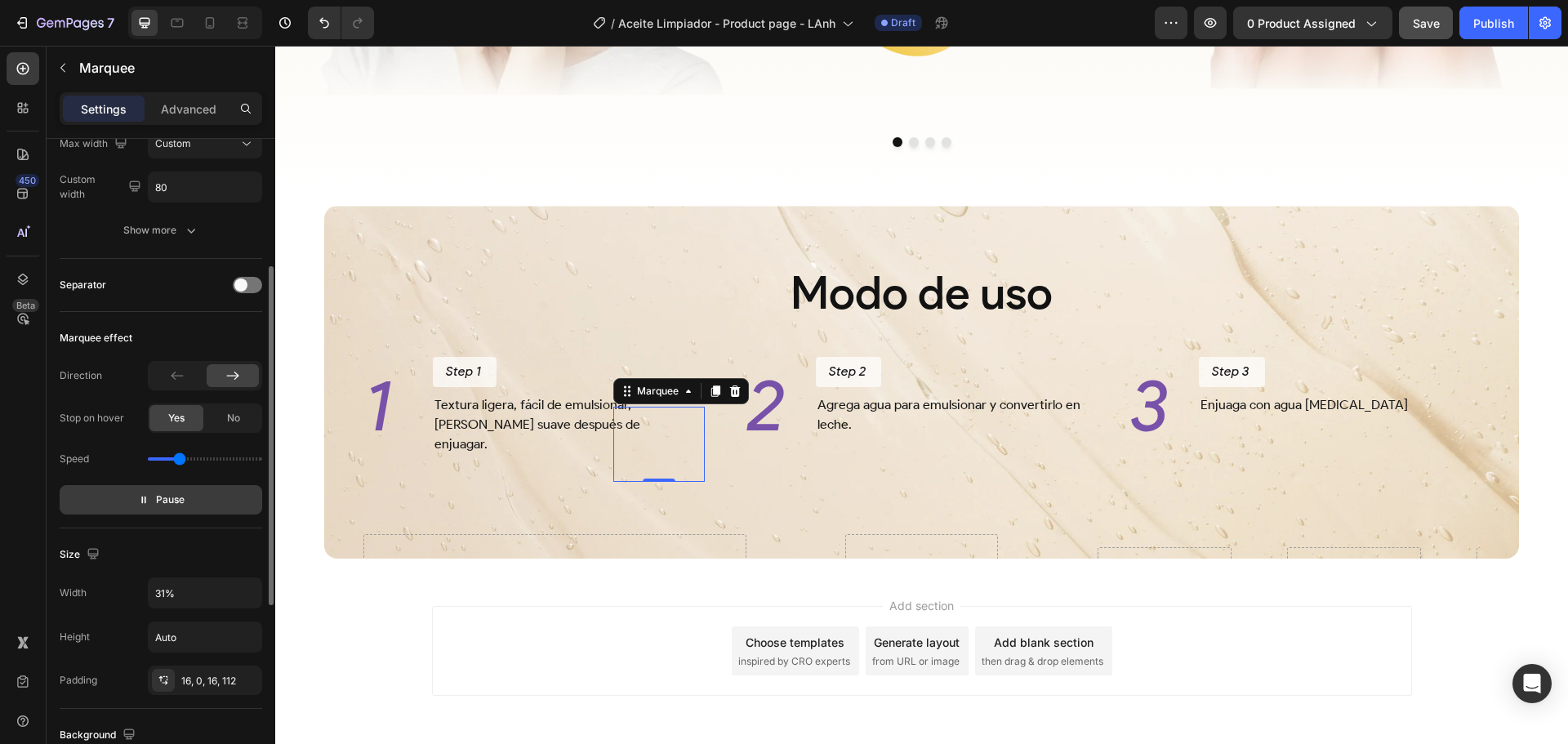
click at [177, 500] on span "Pause" at bounding box center [170, 500] width 29 height 17
click at [180, 494] on span "Preview" at bounding box center [170, 500] width 38 height 17
click at [737, 398] on icon at bounding box center [735, 391] width 13 height 13
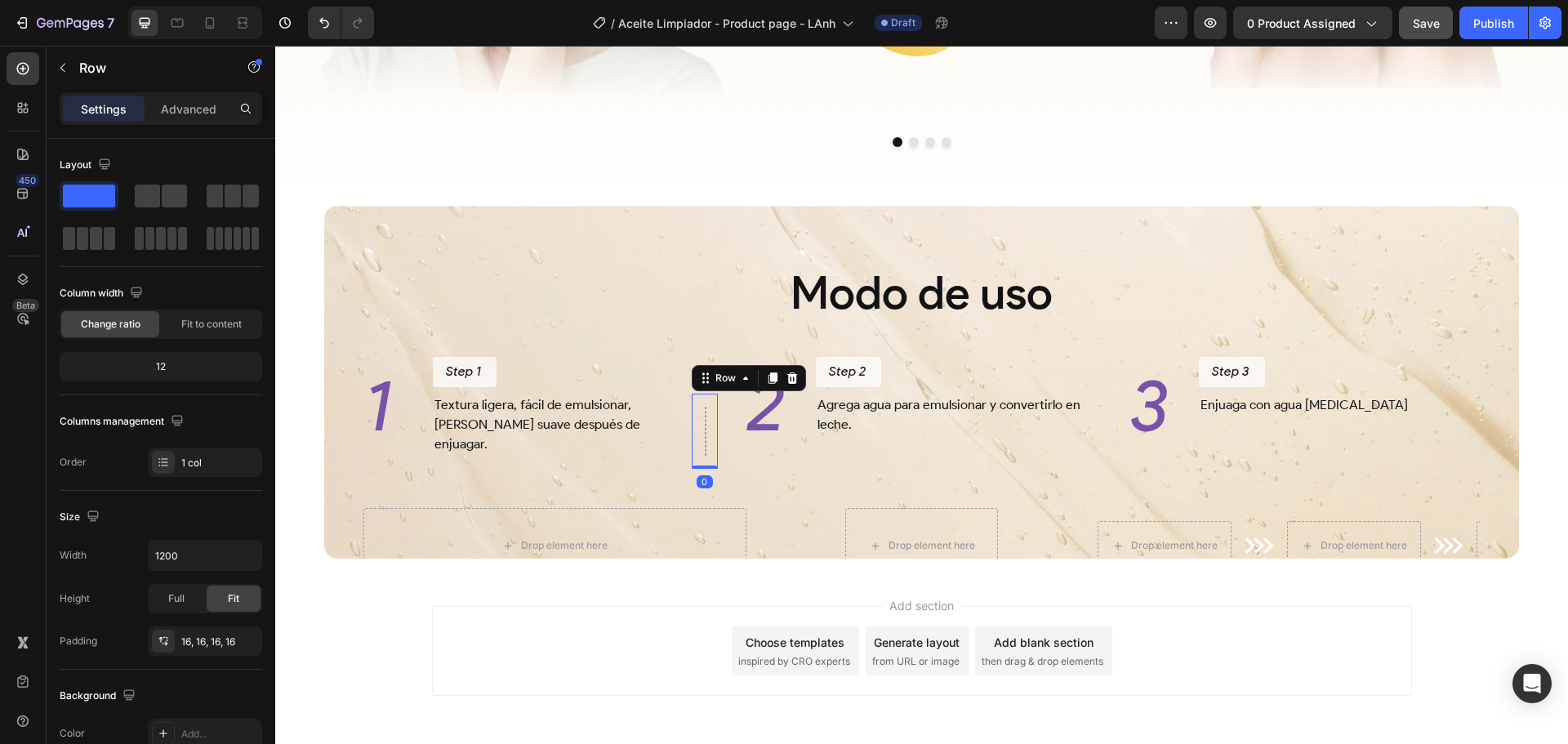
click at [699, 445] on div "Row 0" at bounding box center [705, 431] width 26 height 75
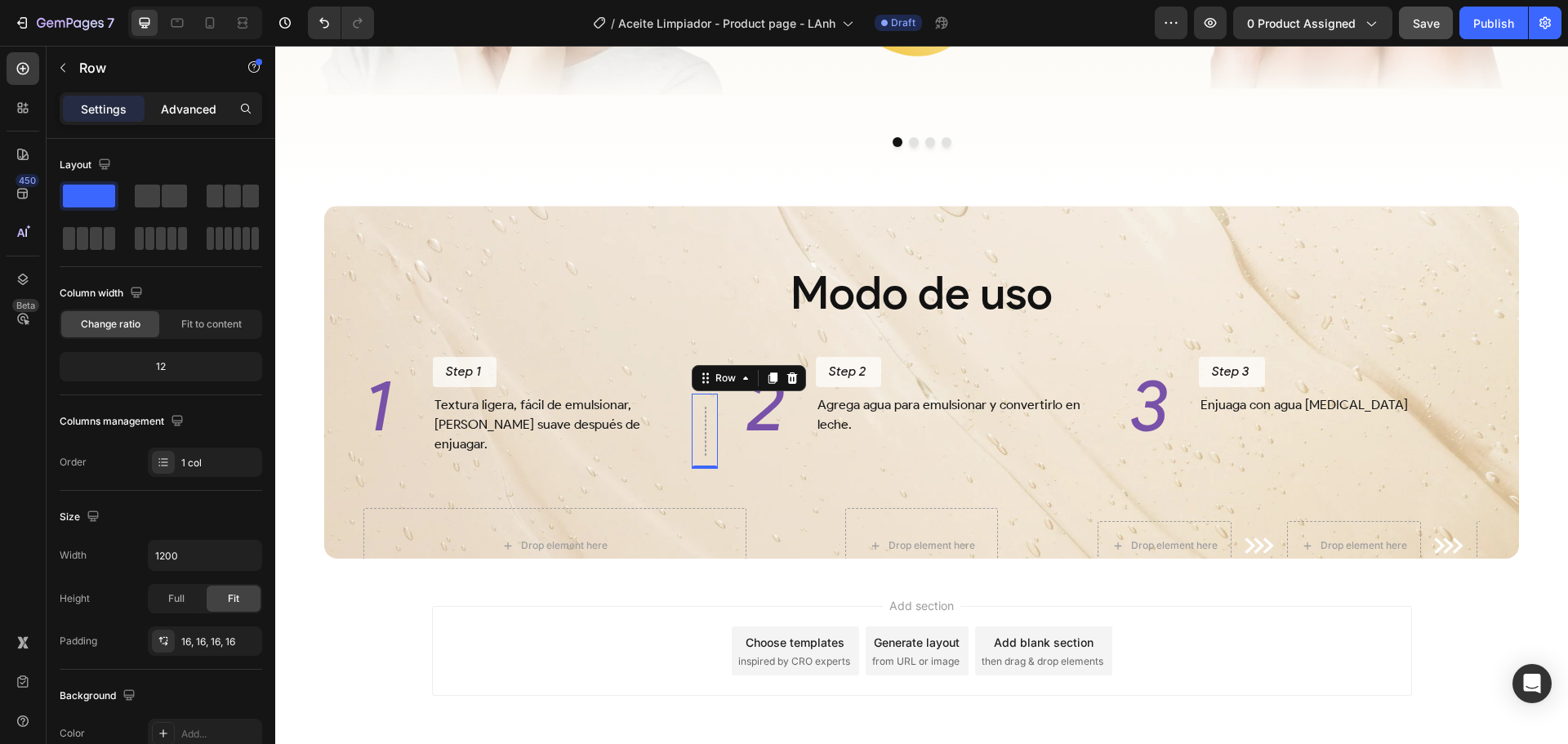
click at [203, 114] on p "Advanced" at bounding box center [189, 109] width 56 height 17
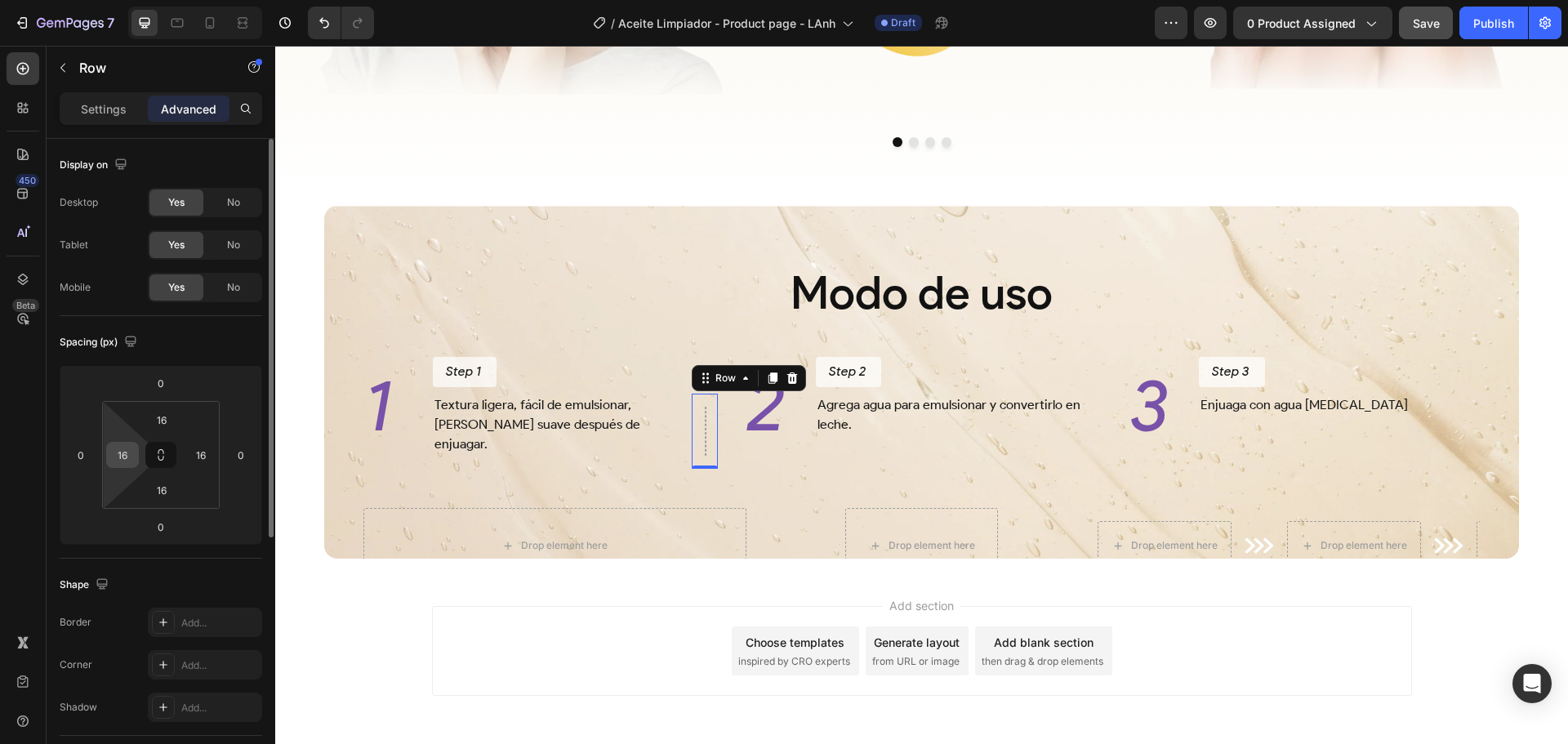
click at [128, 456] on input "16" at bounding box center [122, 454] width 24 height 24
type input "0"
click at [204, 453] on input "16" at bounding box center [201, 454] width 24 height 24
type input "0"
click at [165, 492] on input "16" at bounding box center [161, 490] width 33 height 24
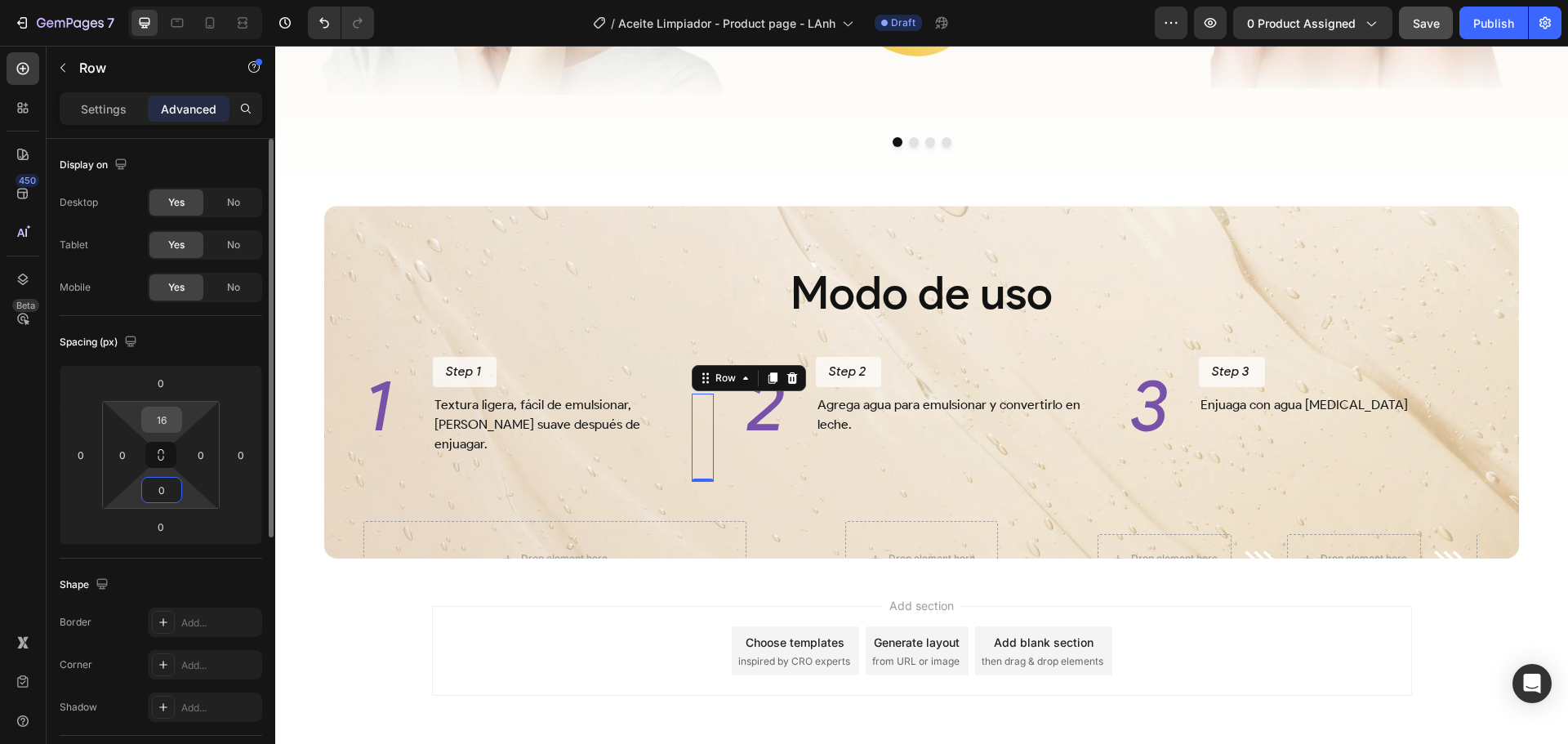
type input "0"
click at [165, 423] on input "16" at bounding box center [161, 419] width 33 height 24
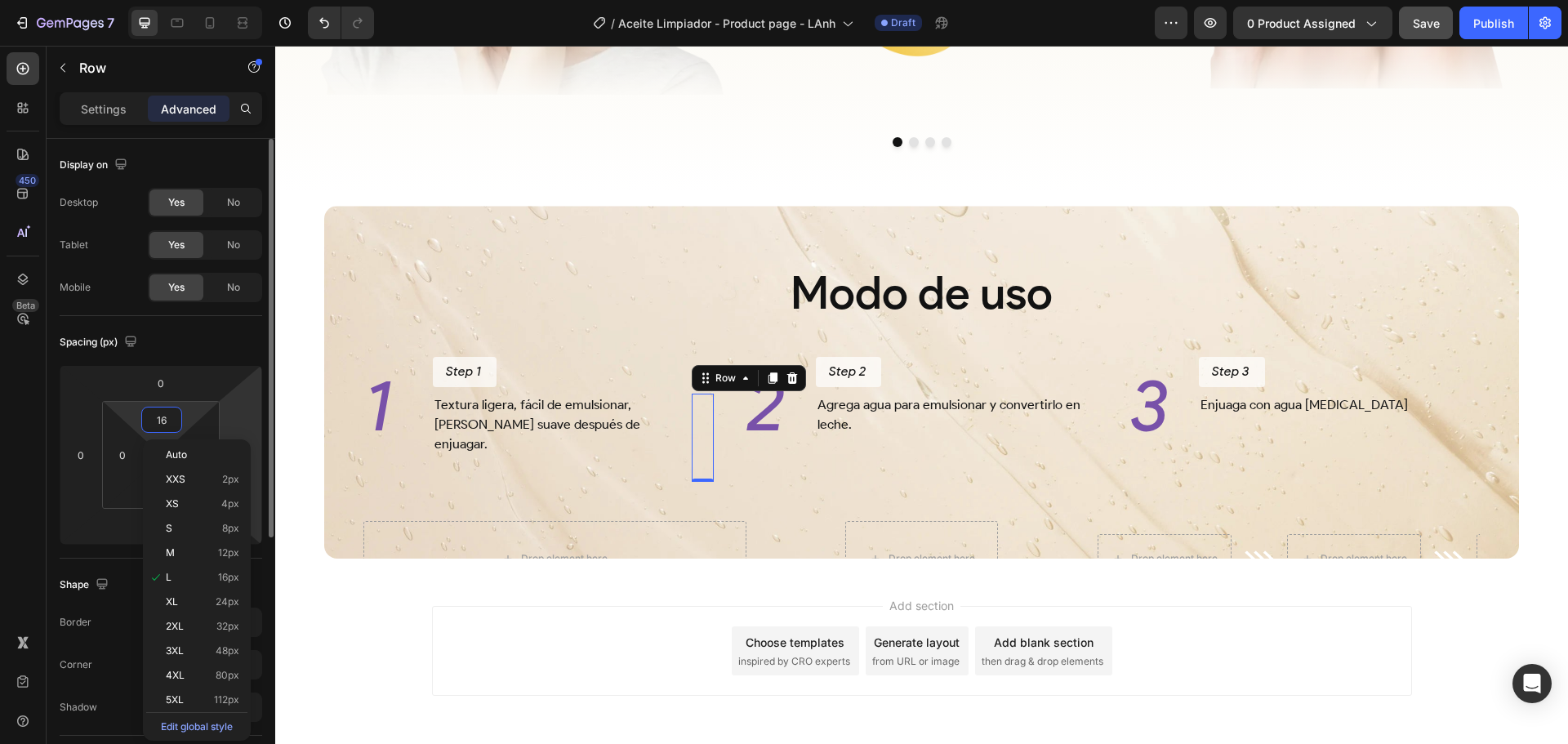
type input "0"
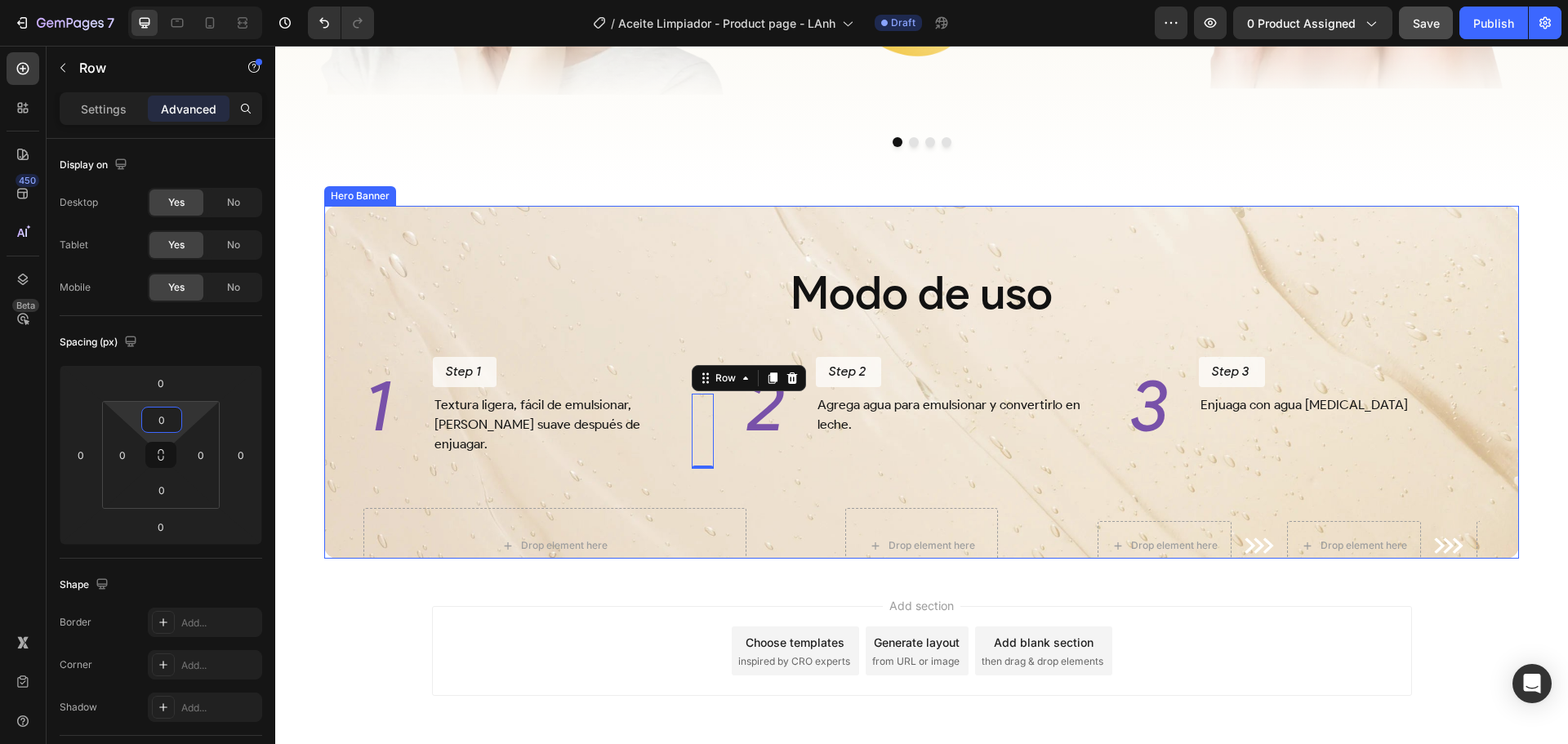
click at [689, 508] on div "Modo de uso Heading 1 Heading Step 1 Button Textura ligera, fácil de emulsionar…" at bounding box center [921, 428] width 1169 height 440
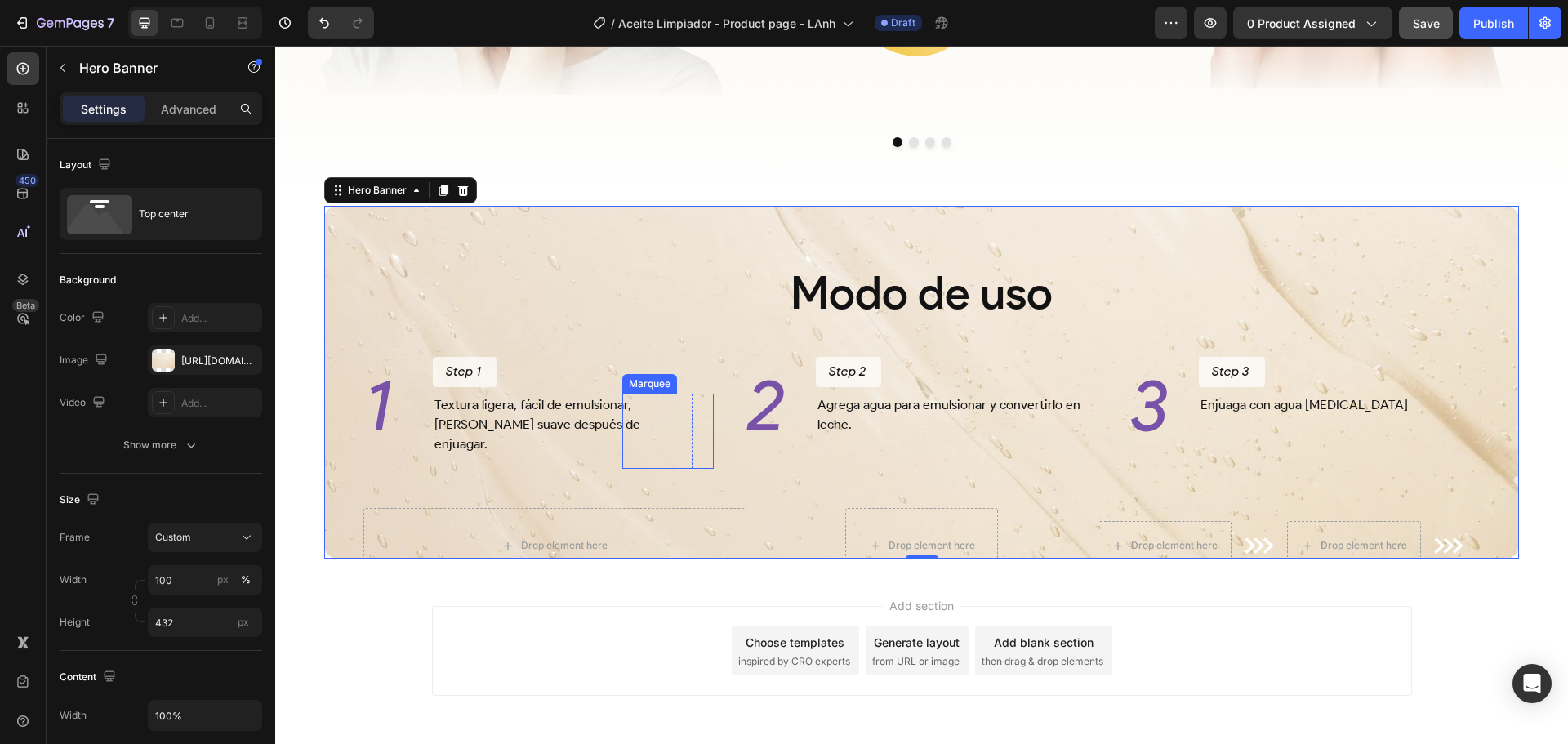
click at [674, 464] on div "Image Image Image Image Marquee" at bounding box center [668, 431] width 91 height 75
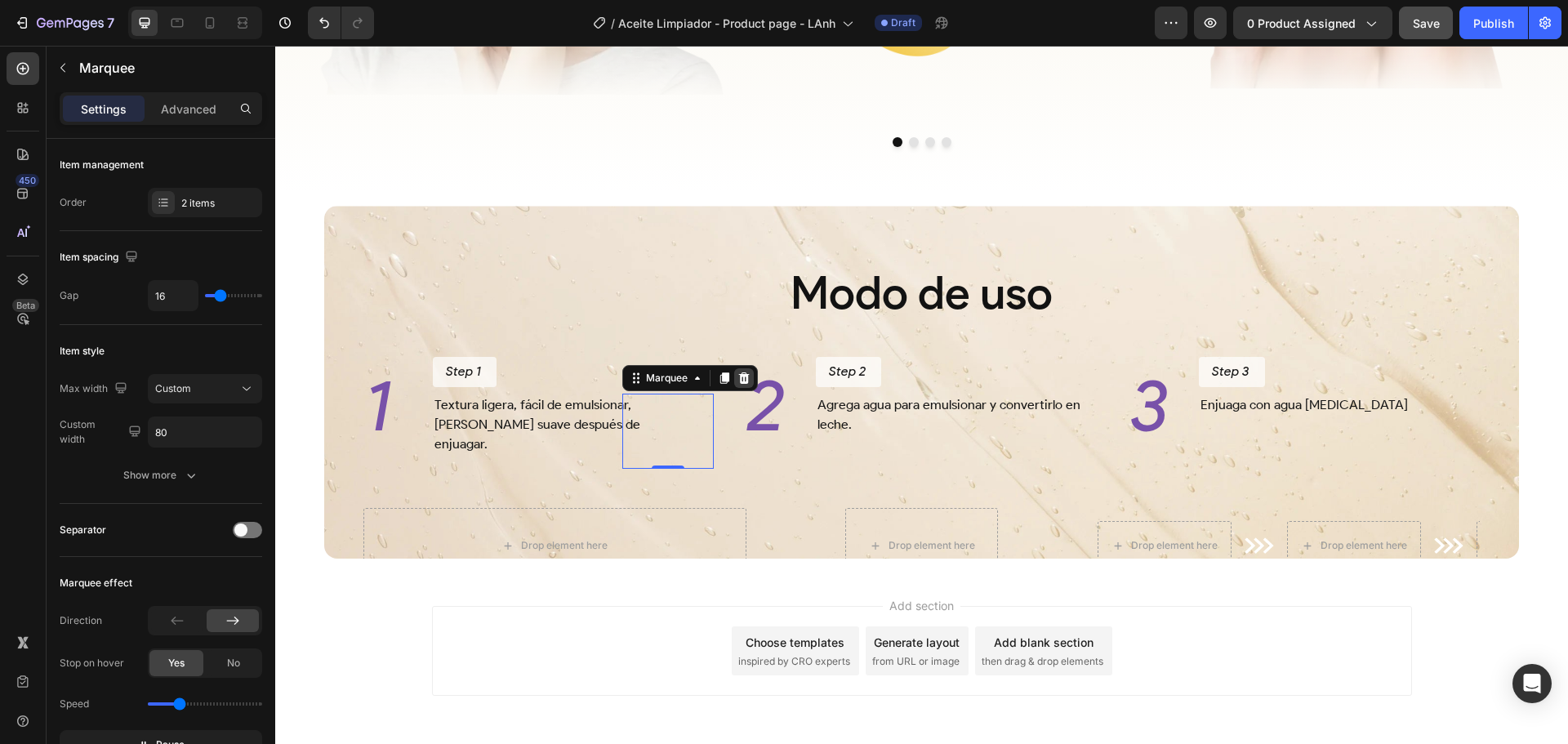
click at [739, 384] on icon at bounding box center [743, 378] width 10 height 11
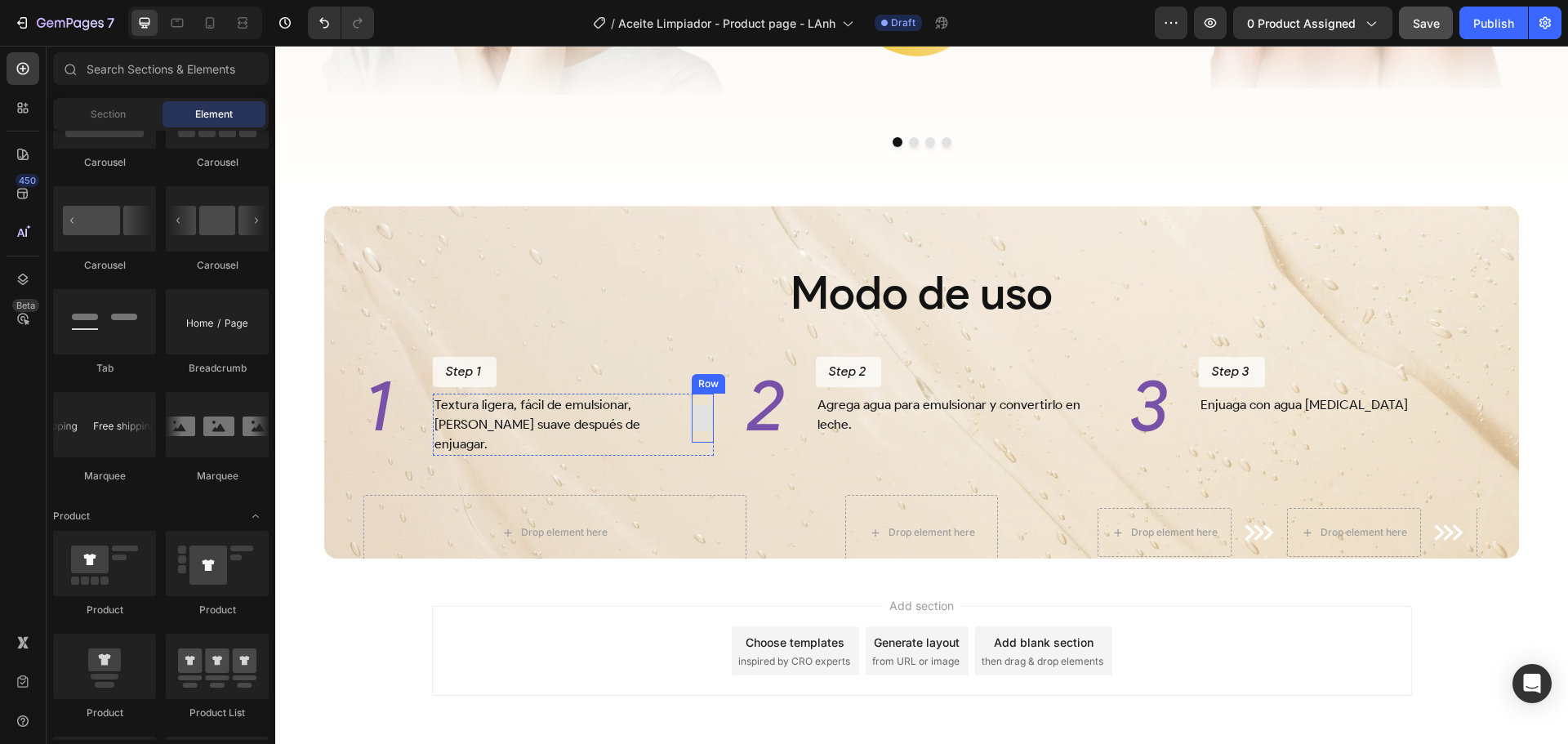
click at [693, 442] on div at bounding box center [703, 418] width 22 height 49
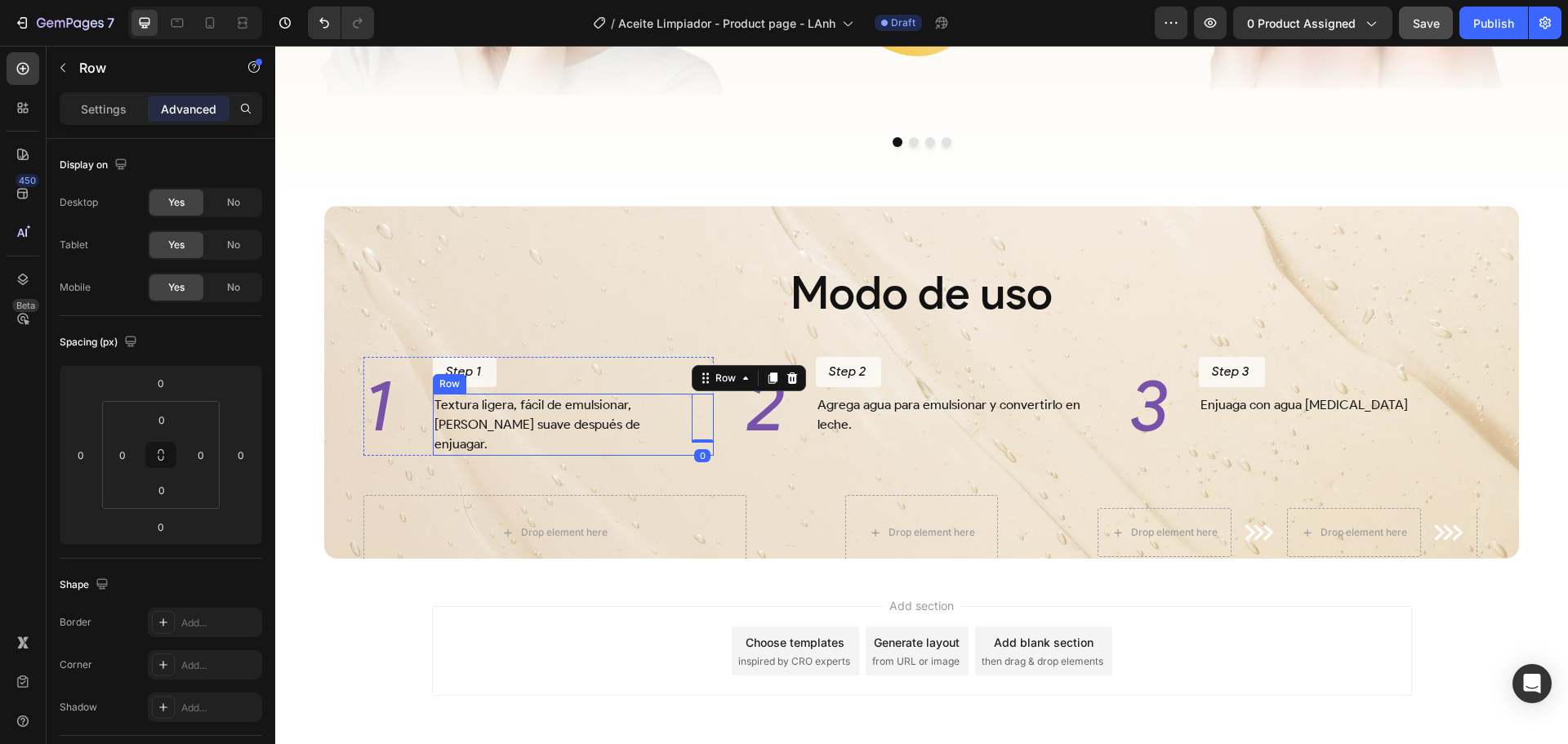
click at [679, 447] on div "Textura ligera, fácil de emulsionar, deja la piel suave después de enjuagar. Te…" at bounding box center [574, 425] width 281 height 62
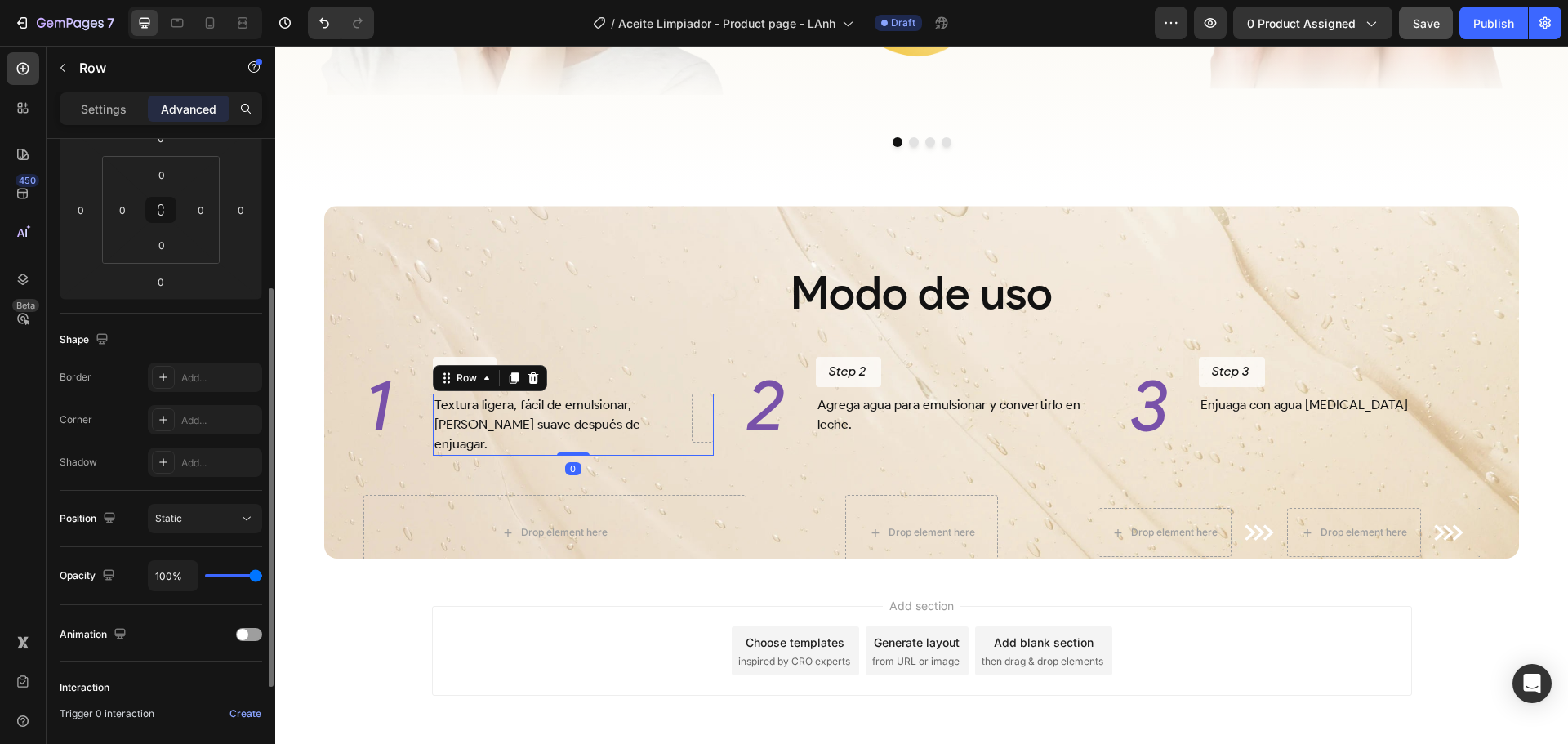
click at [103, 106] on p "Settings" at bounding box center [103, 109] width 46 height 17
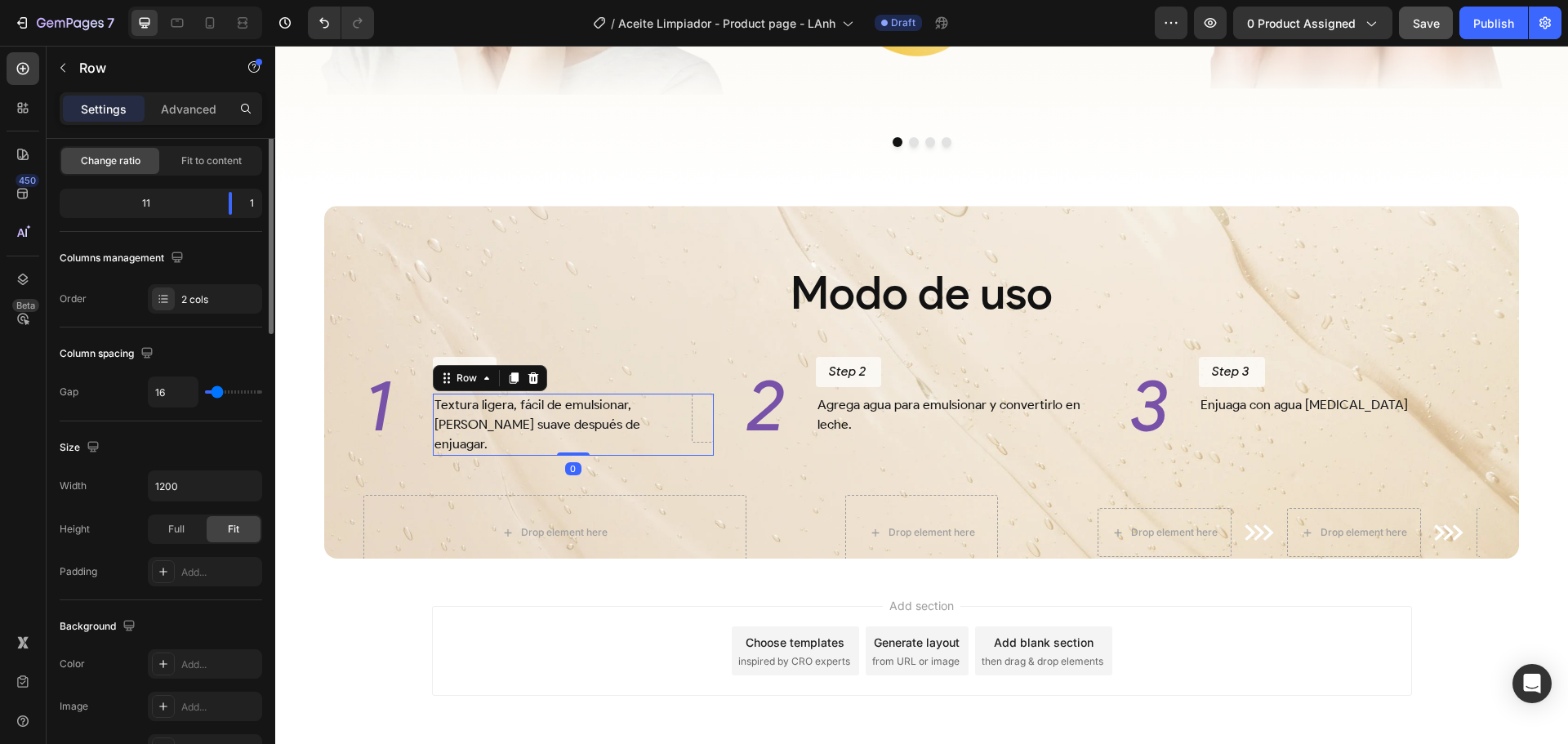
scroll to position [0, 0]
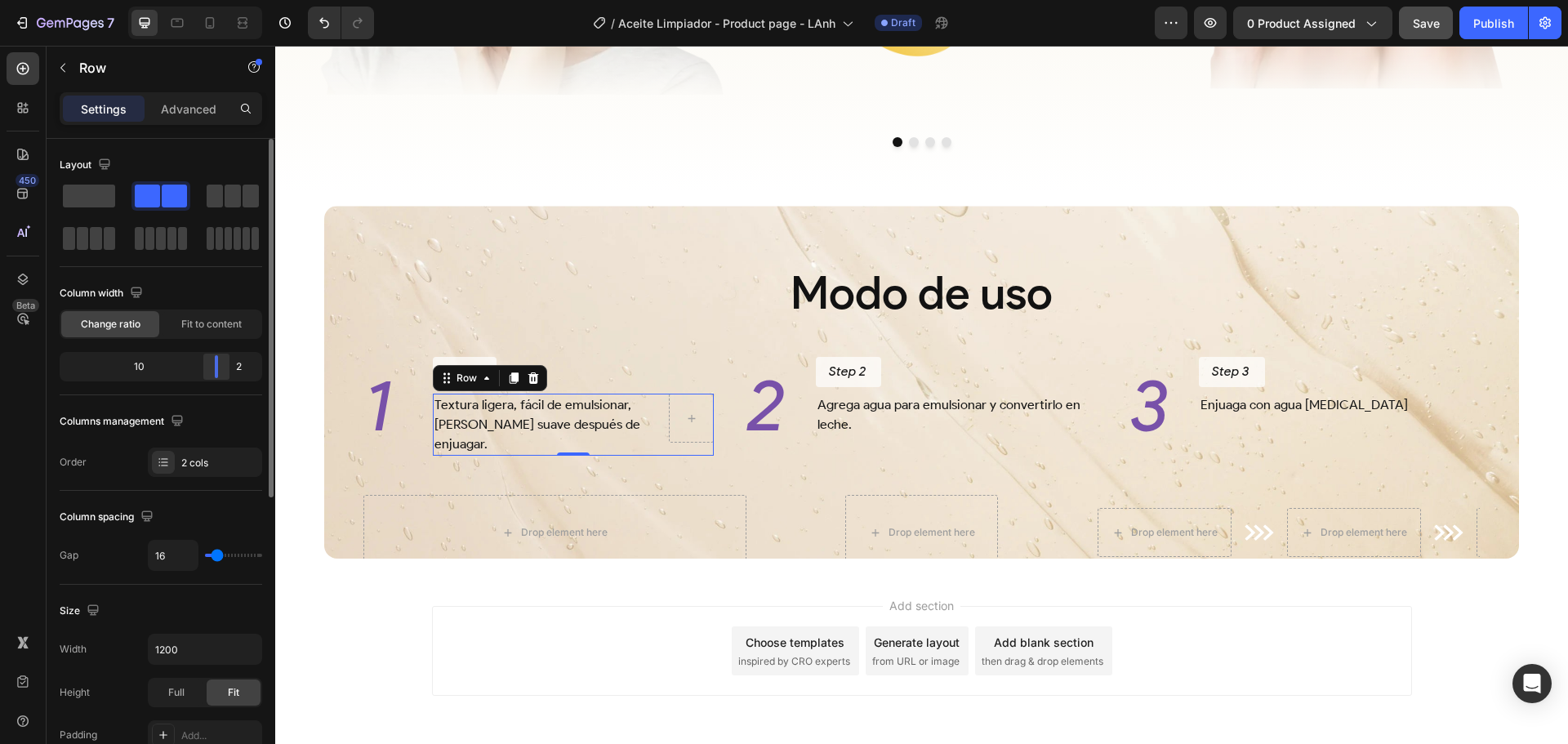
click at [226, 365] on div at bounding box center [217, 366] width 30 height 23
click at [88, 66] on p "Row" at bounding box center [148, 67] width 139 height 20
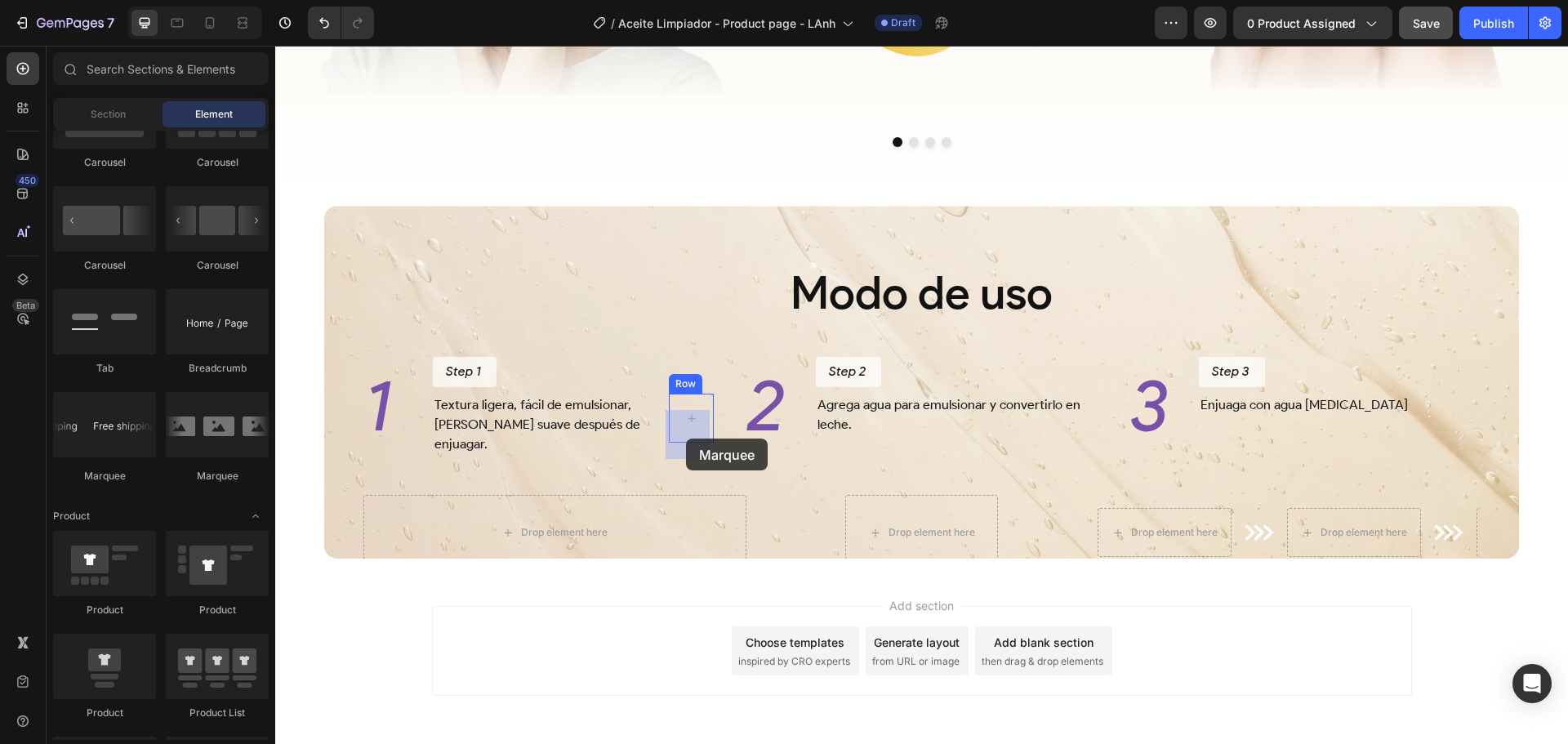
drag, startPoint x: 380, startPoint y: 494, endPoint x: 686, endPoint y: 439, distance: 310.9
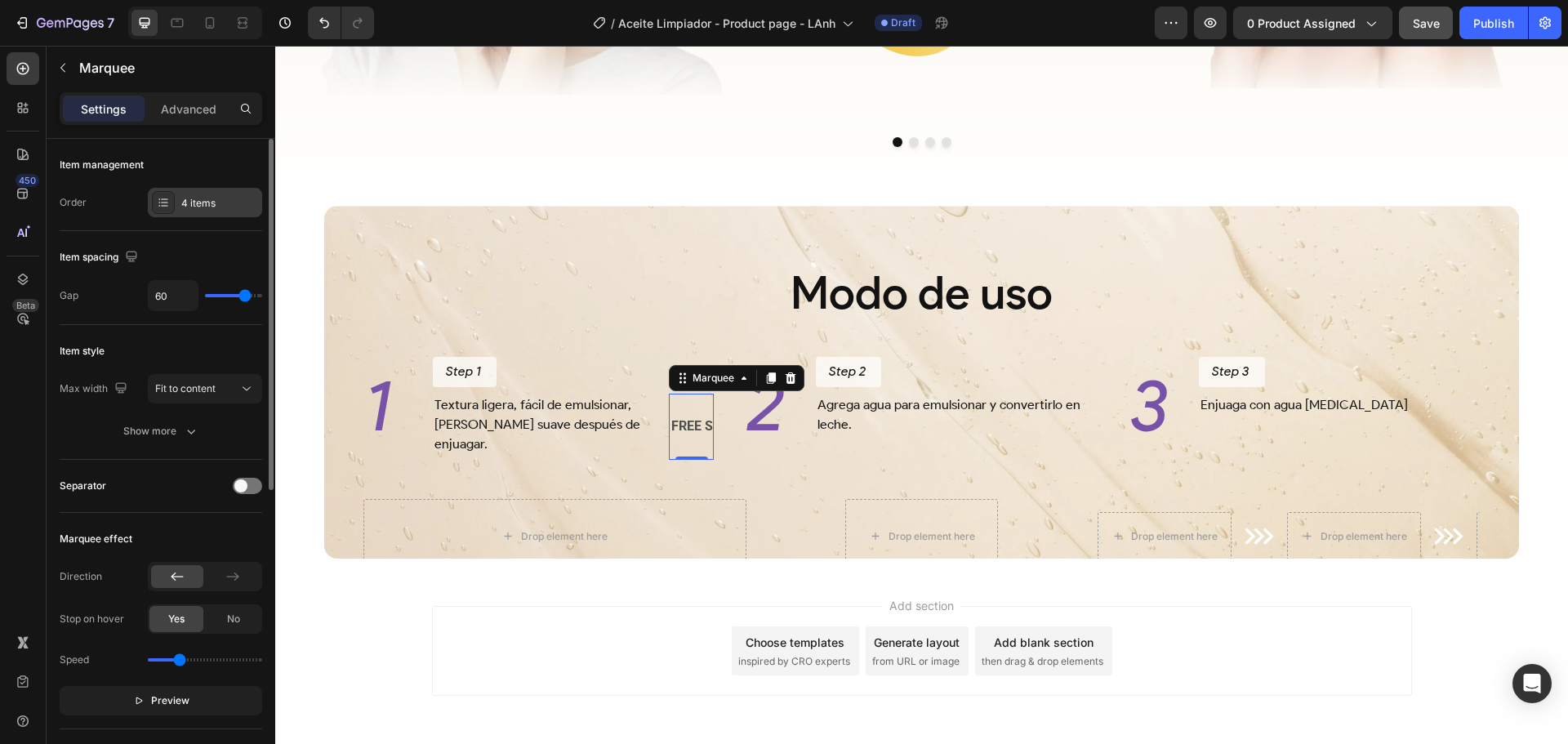
click at [186, 210] on div "4 items" at bounding box center [220, 203] width 76 height 15
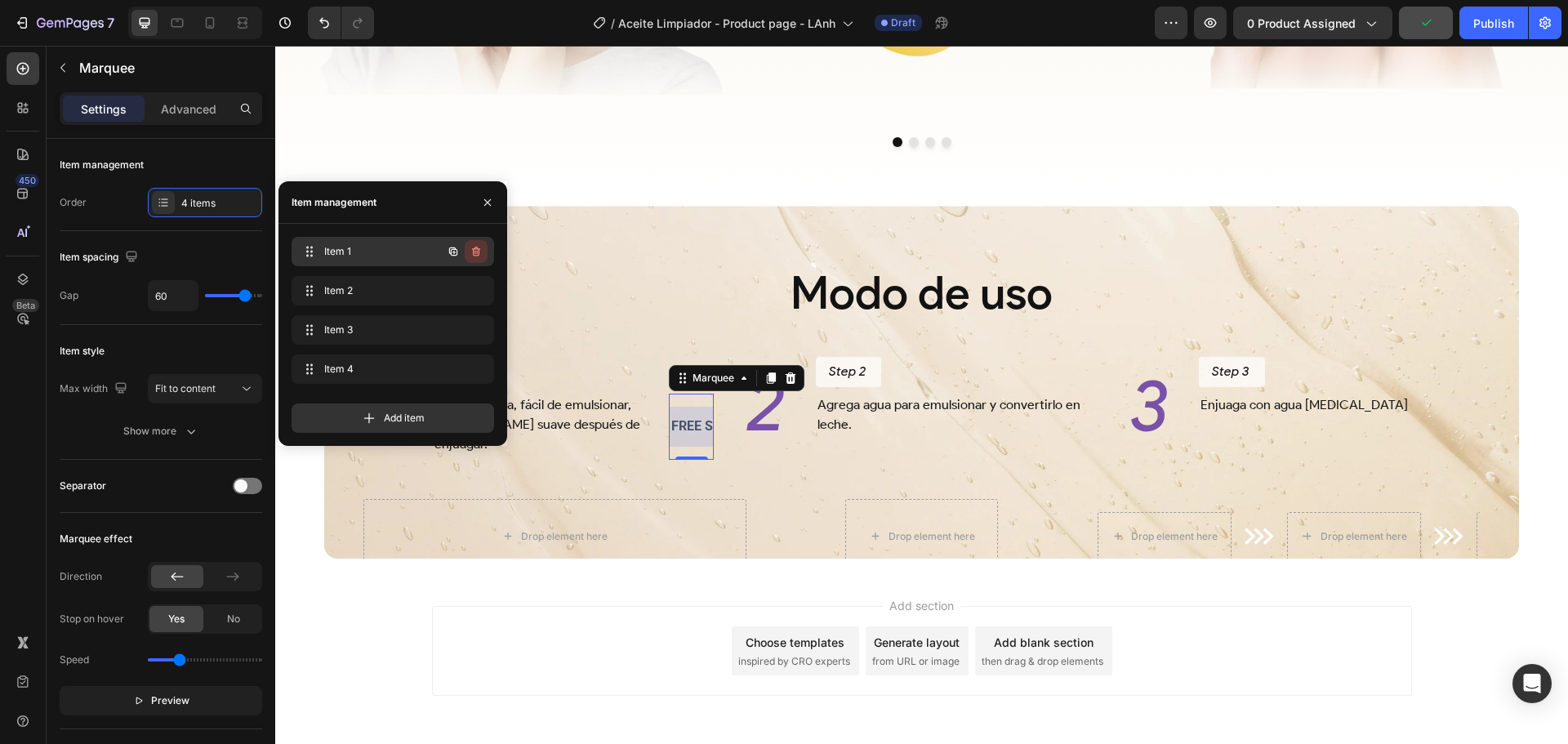
click at [471, 251] on icon "button" at bounding box center [476, 251] width 13 height 13
click at [471, 251] on div "Delete" at bounding box center [465, 251] width 30 height 15
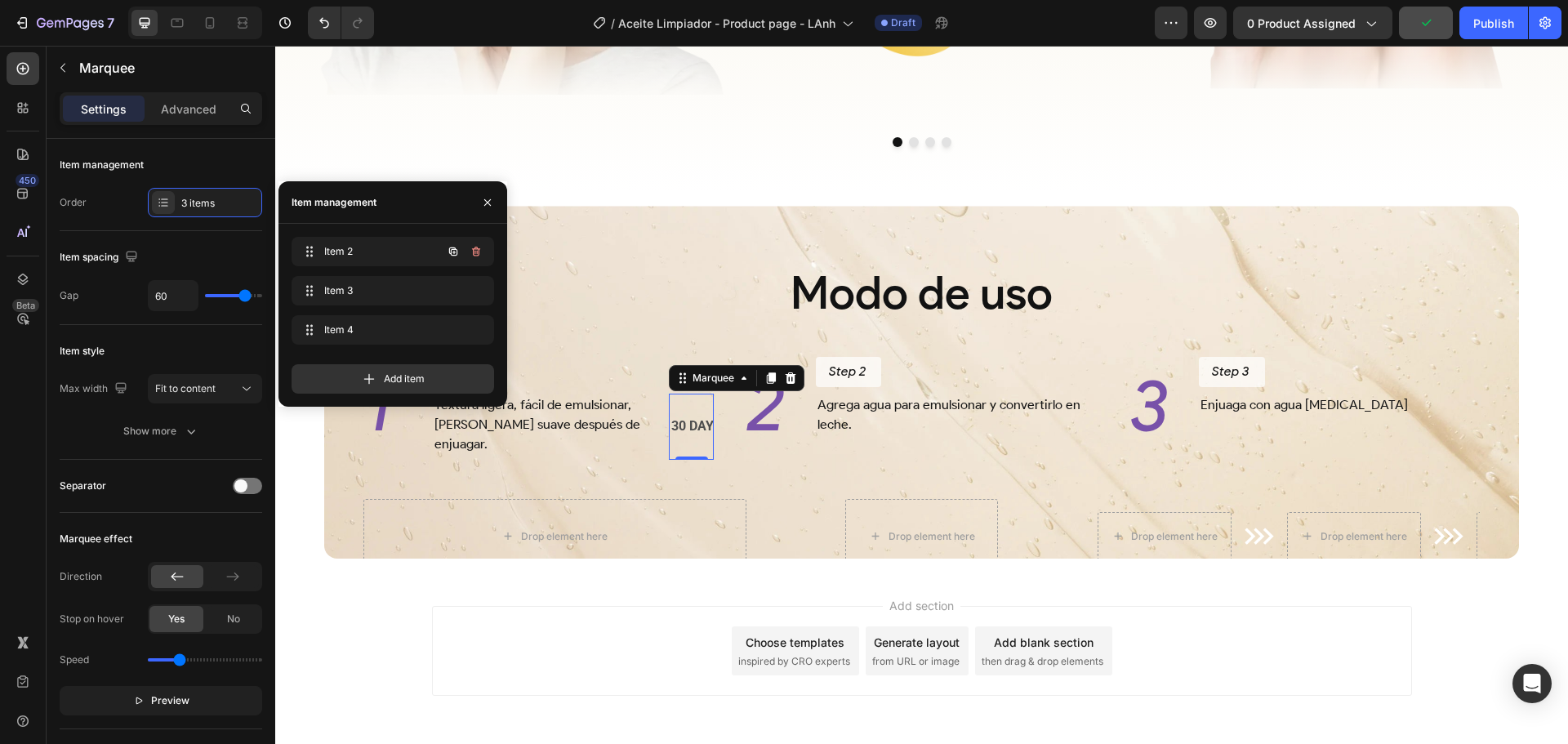
click at [471, 251] on icon "button" at bounding box center [476, 251] width 13 height 13
click at [471, 251] on div "Delete" at bounding box center [465, 251] width 30 height 15
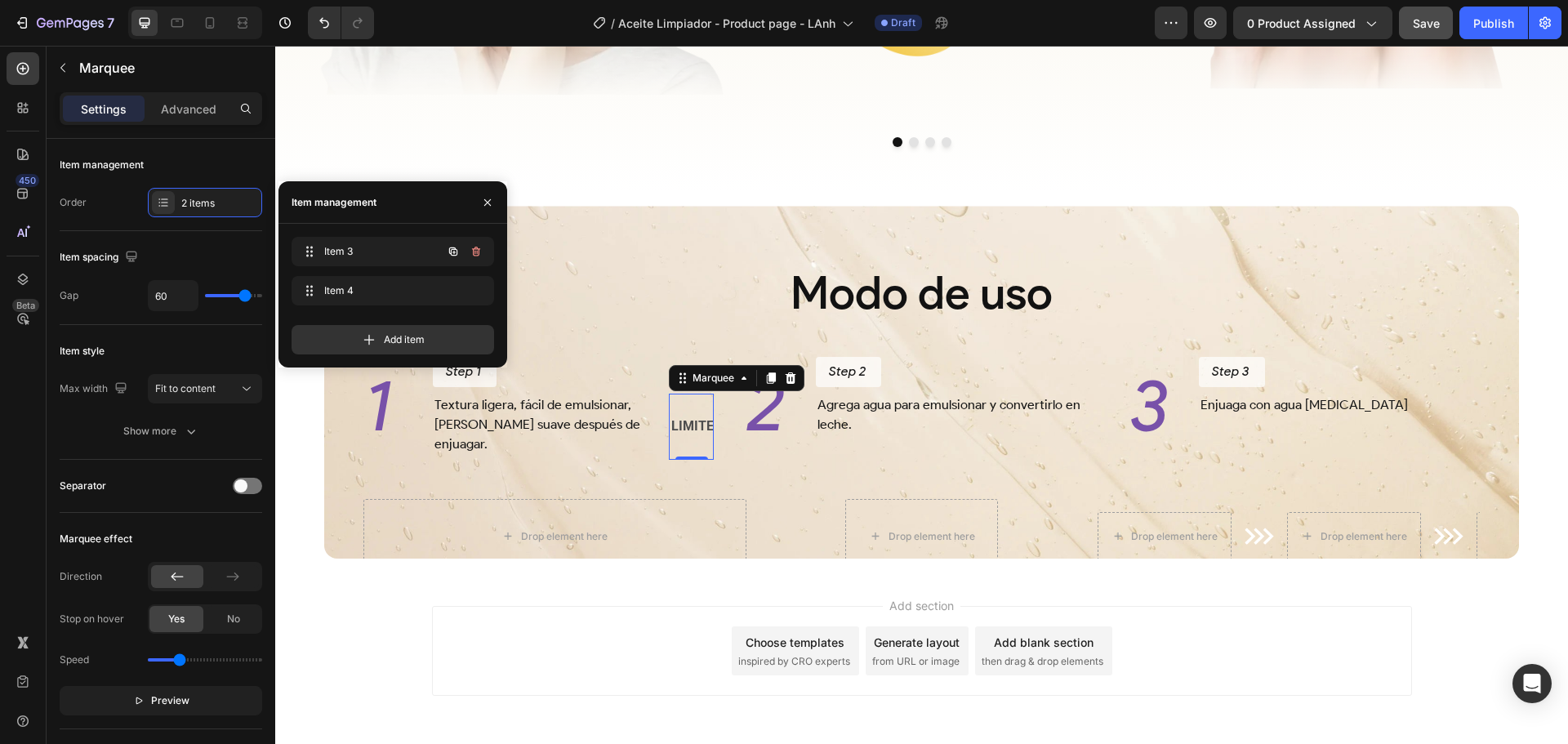
click at [471, 251] on icon "button" at bounding box center [476, 251] width 13 height 13
click at [471, 251] on div "Delete" at bounding box center [465, 251] width 30 height 15
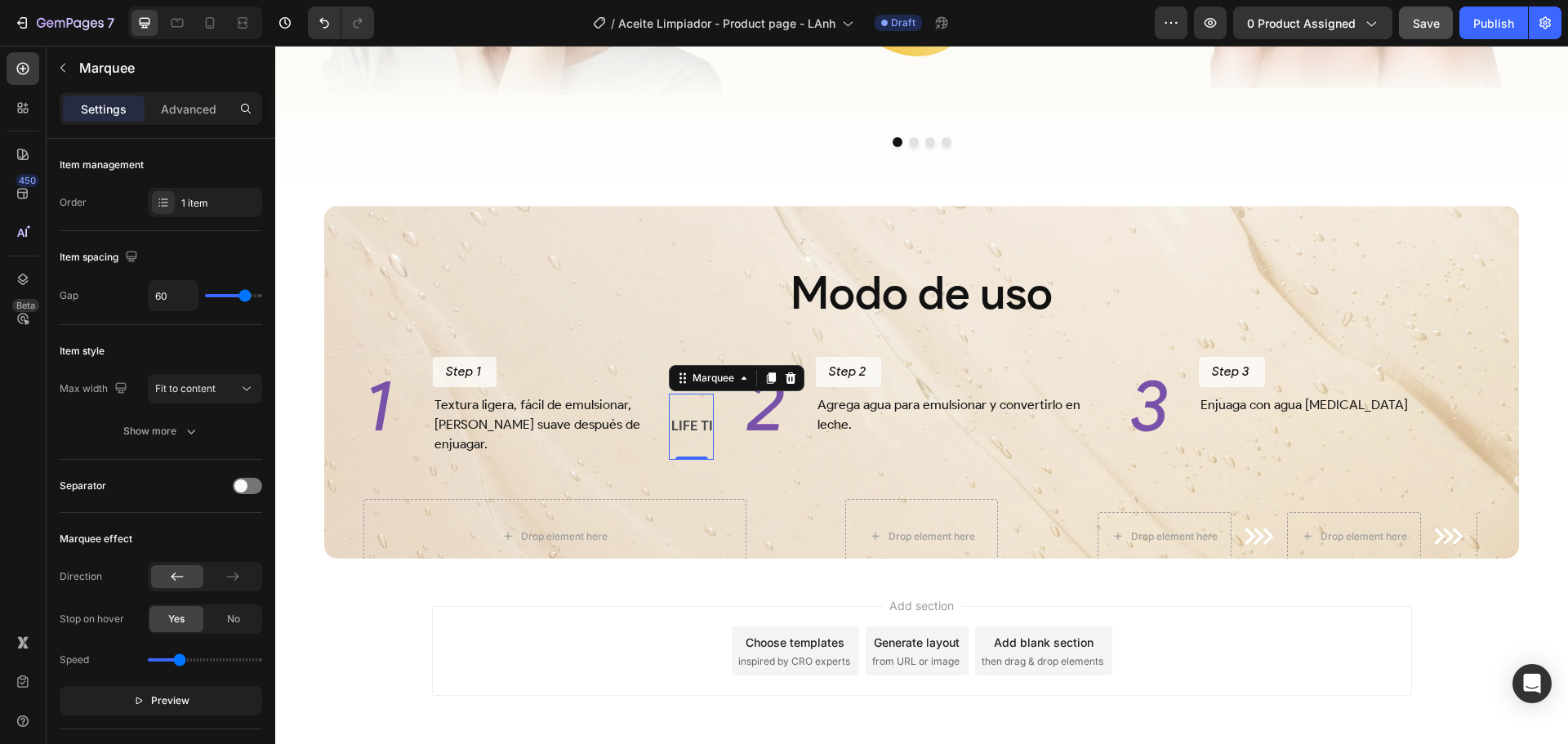
click at [679, 460] on div "LIFE TIME WARRANTY Text Block LIFE TIME WARRANTY Text Block Marquee 0" at bounding box center [691, 426] width 45 height 66
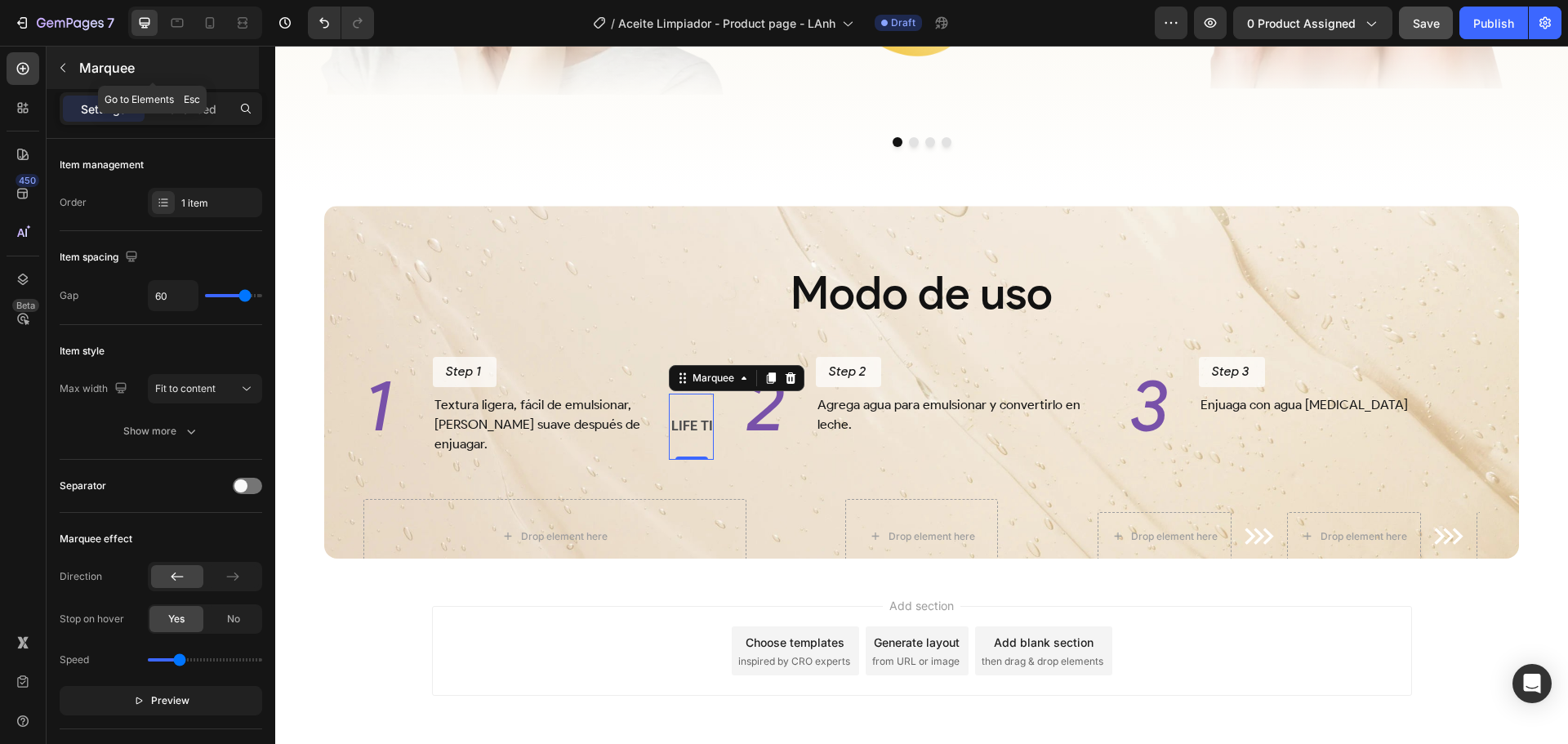
click at [111, 70] on p "Marquee" at bounding box center [167, 67] width 176 height 20
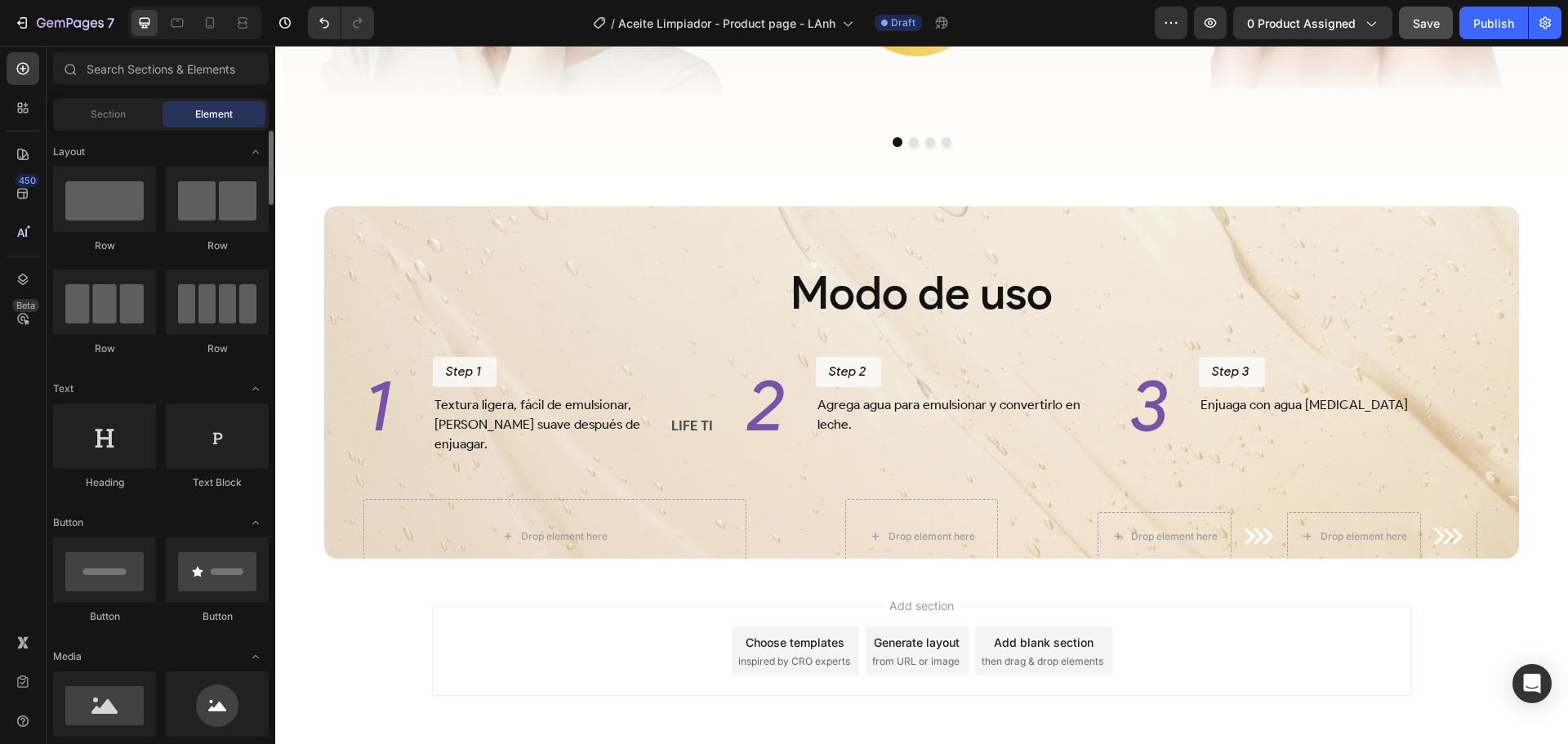
scroll to position [245, 0]
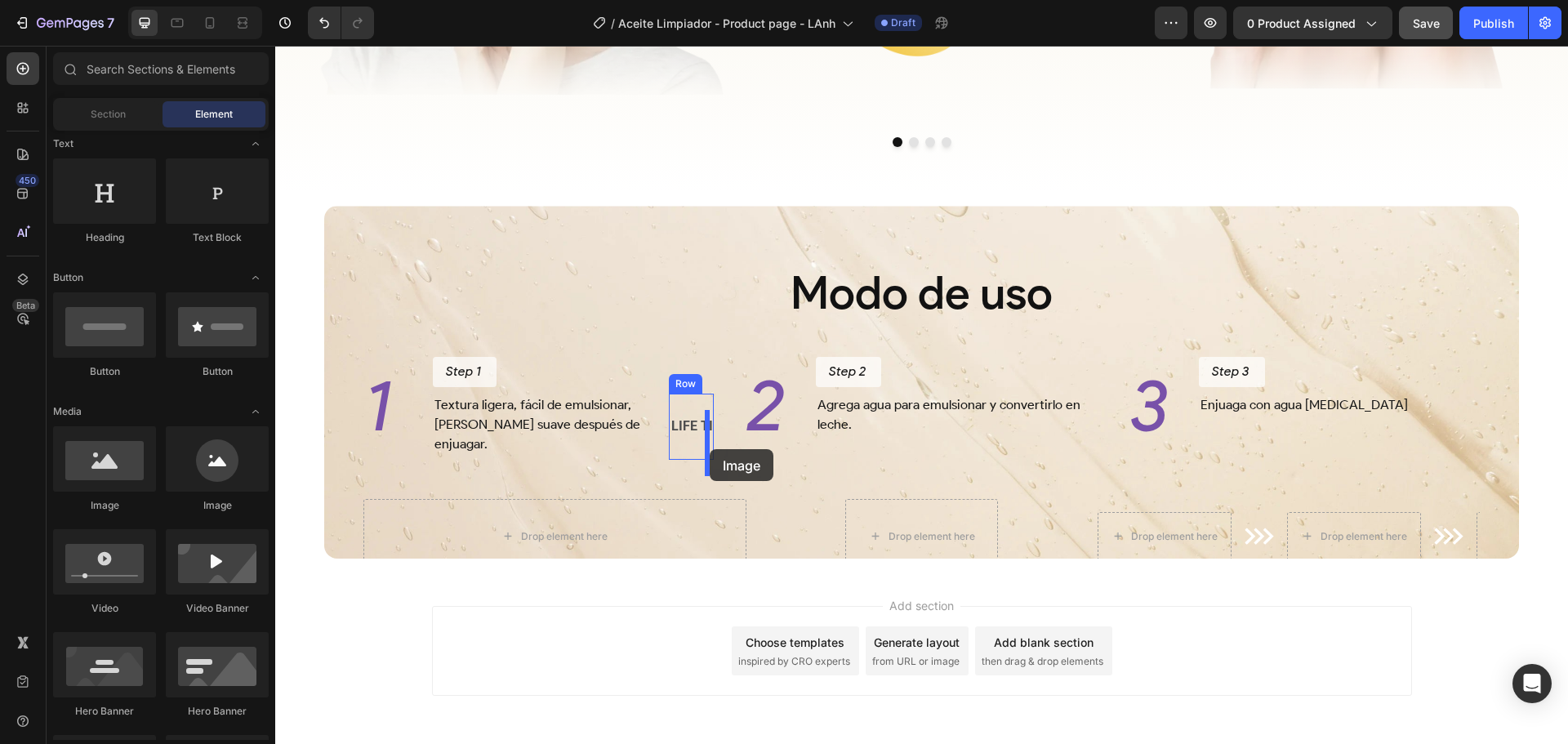
drag, startPoint x: 368, startPoint y: 510, endPoint x: 710, endPoint y: 449, distance: 347.4
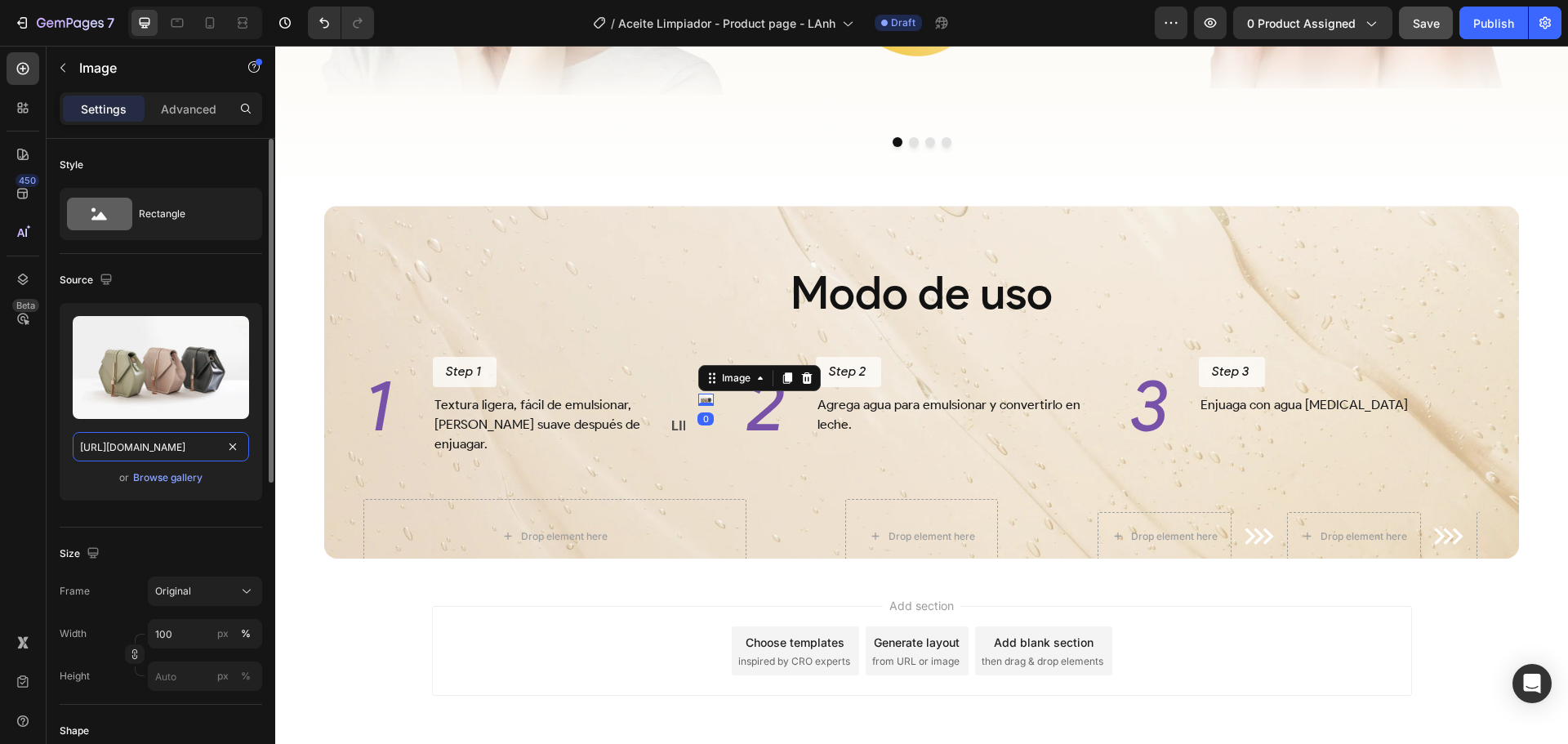
click at [179, 443] on input "https://cdn.shopify.com/s/files/1/2005/9307/files/image_demo.jpg" at bounding box center [160, 447] width 176 height 30
paste input "i.postimg.cc/gjx0mhwc/next-step.pn"
type input "https://i.postimg.cc/gjx0mhwc/next-step.png"
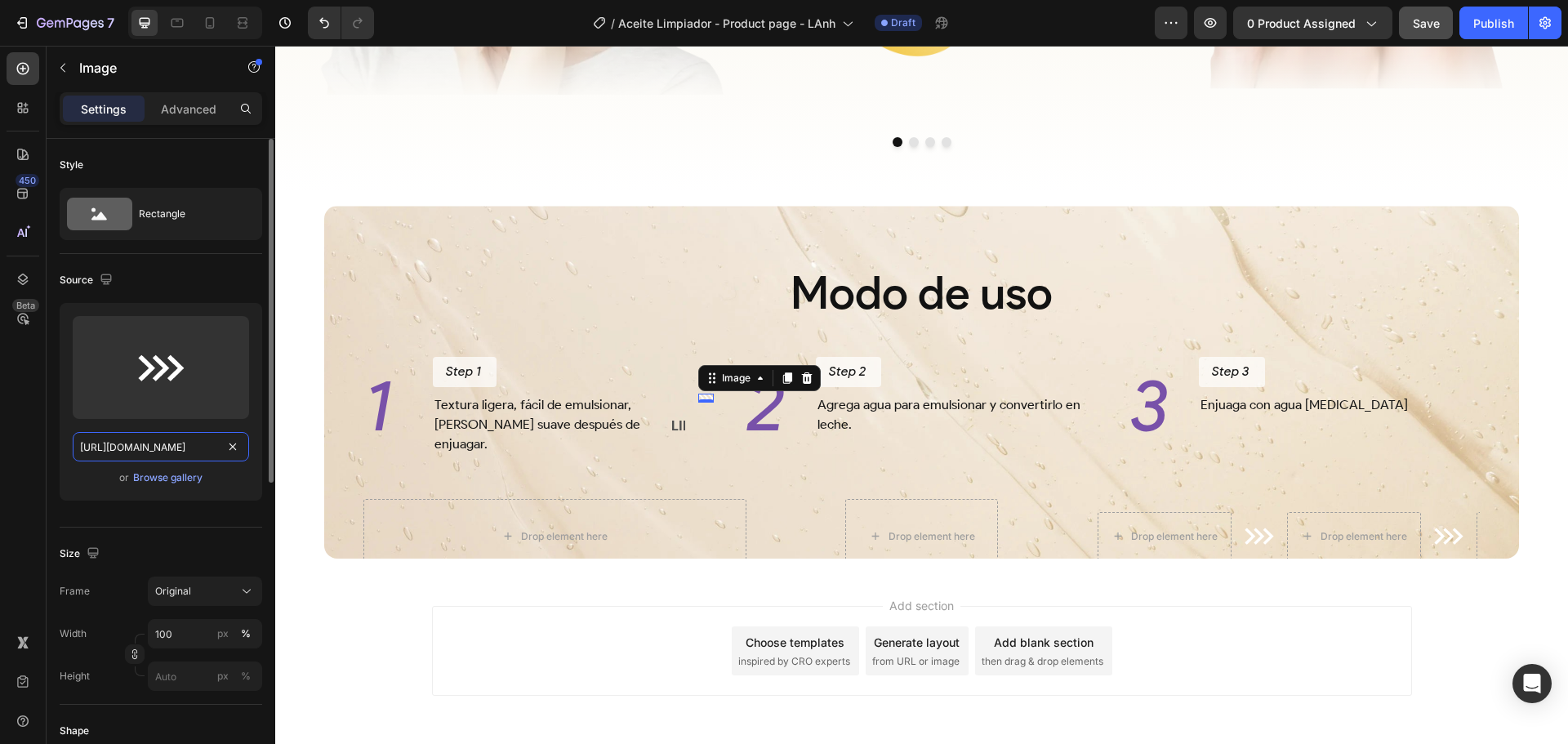
scroll to position [0, 74]
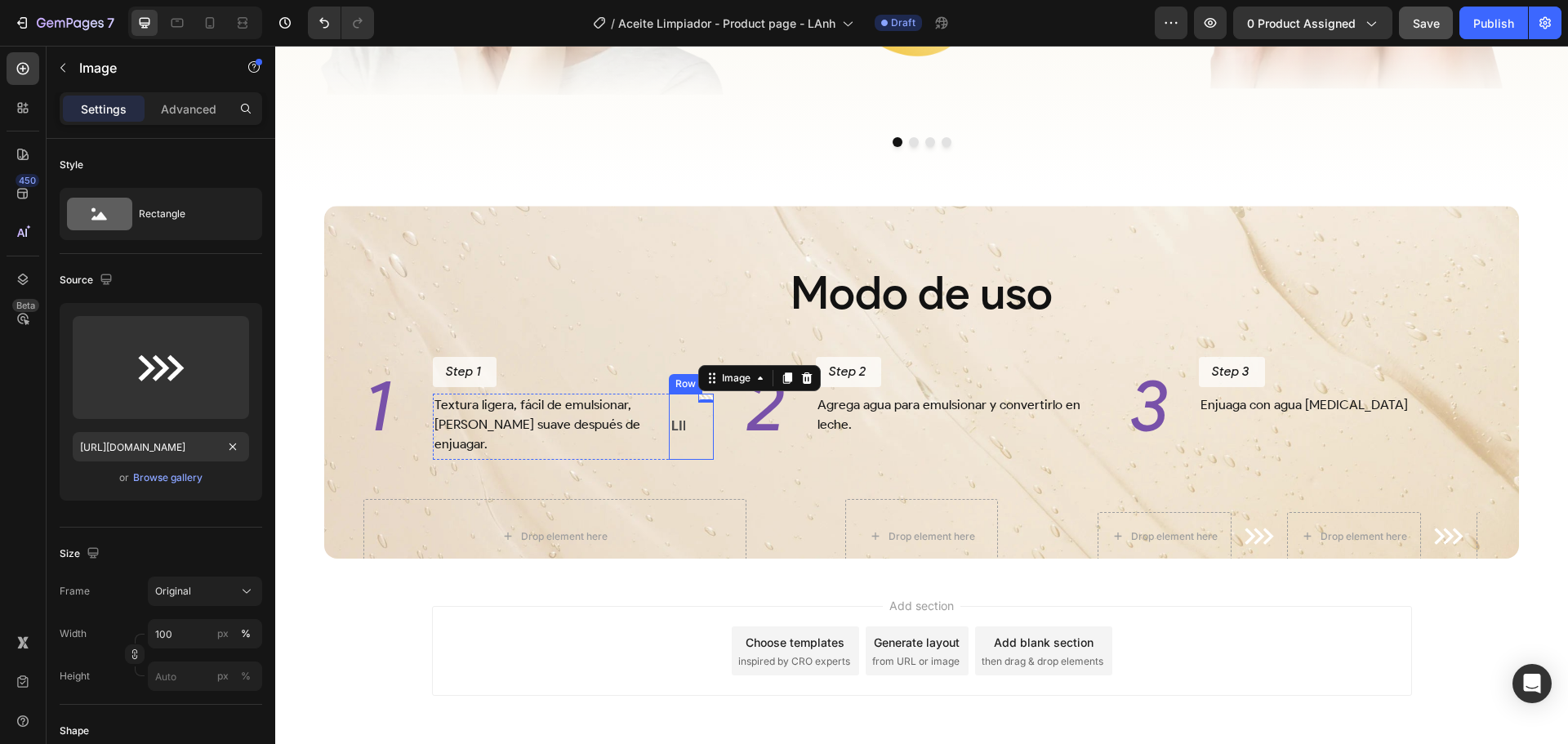
click at [681, 440] on div "LIFE TIME WARRANTY Text Block LIFE TIME WARRANTY Text Block Marquee Image 0 Row" at bounding box center [691, 426] width 45 height 66
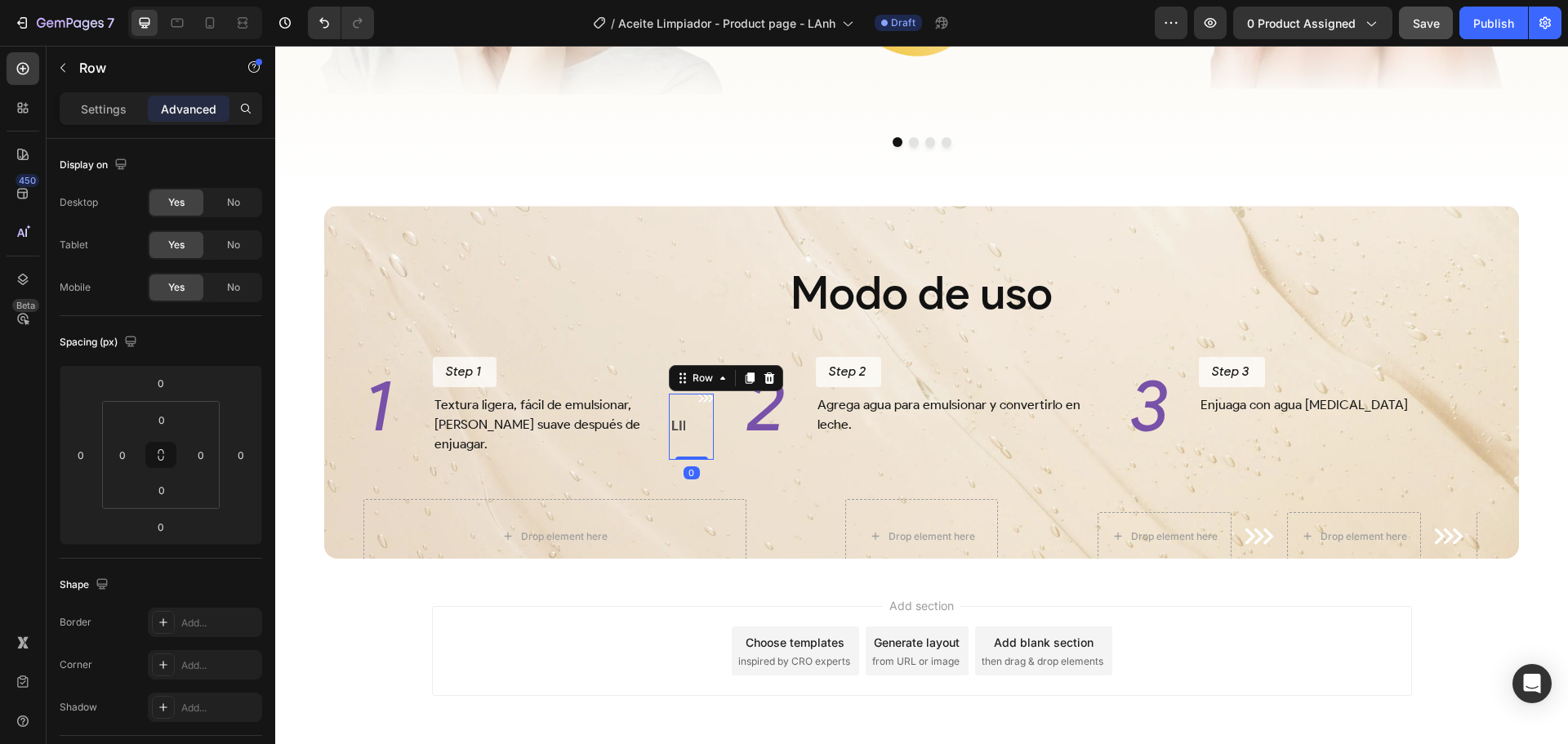
click at [682, 441] on div "LIFE TIME WARRANTY Text Block LIFE TIME WARRANTY Text Block Marquee Image Row 0" at bounding box center [691, 426] width 45 height 66
click at [674, 440] on div "LIFE TIME WARRANTY" at bounding box center [739, 426] width 138 height 27
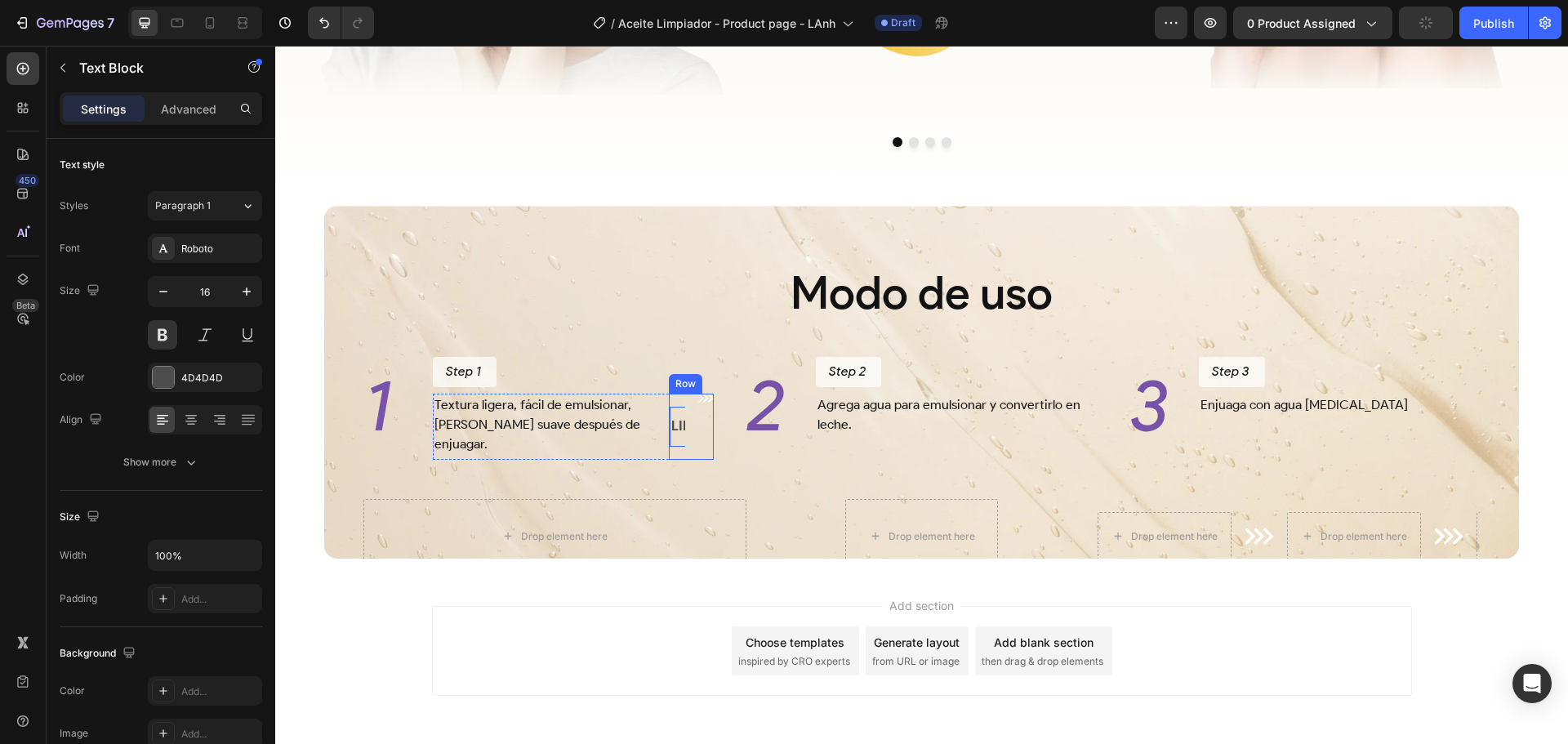
click at [686, 428] on div "LIFE TIME WARRANTY Text Block 0 LIFE TIME WARRANTY Text Block 0 Marquee Image R…" at bounding box center [691, 426] width 45 height 66
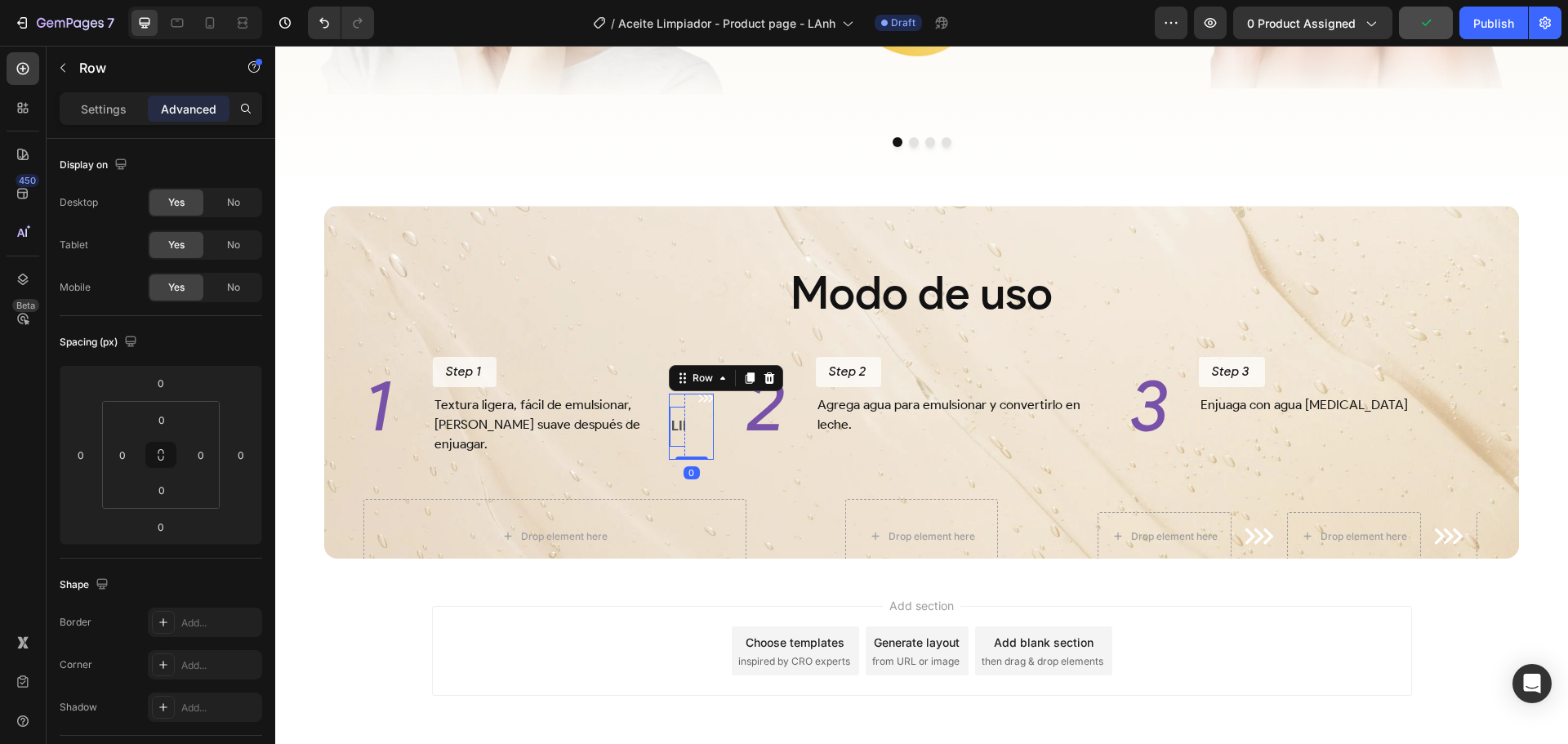
click at [674, 426] on div "LIFE TIME WARRANTY Text Block" at bounding box center [739, 426] width 138 height 40
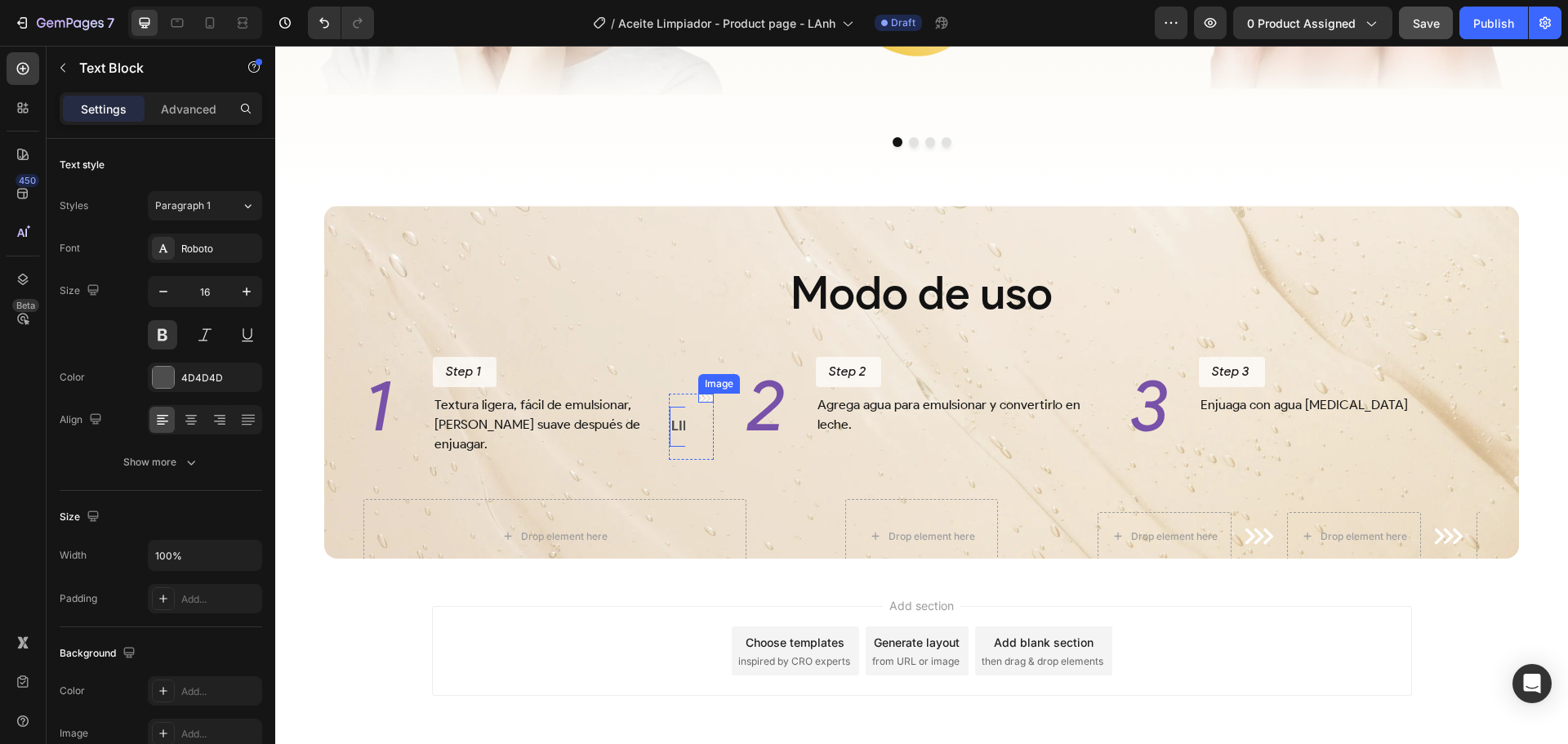
click at [705, 402] on div "Image" at bounding box center [706, 399] width 16 height 9
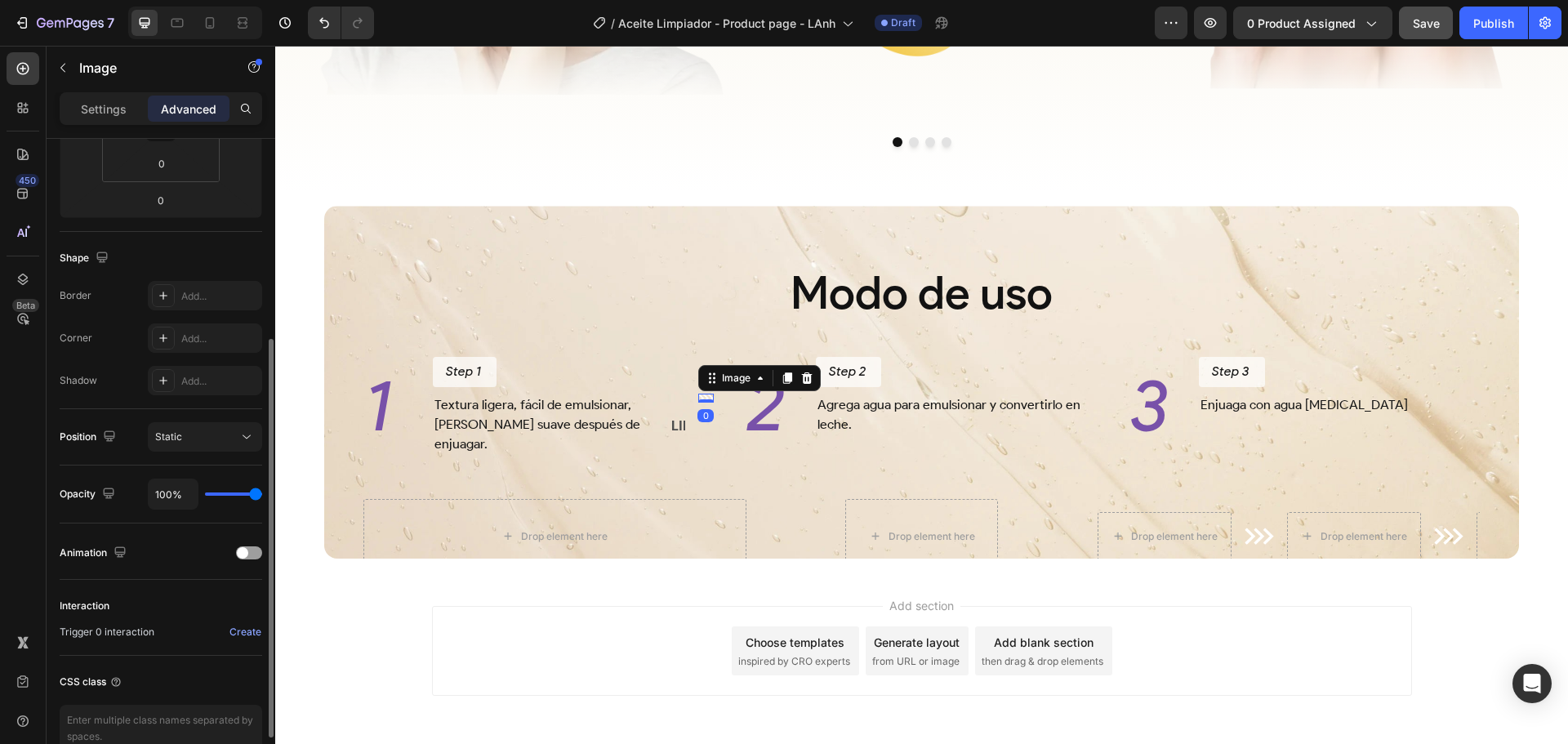
scroll to position [408, 0]
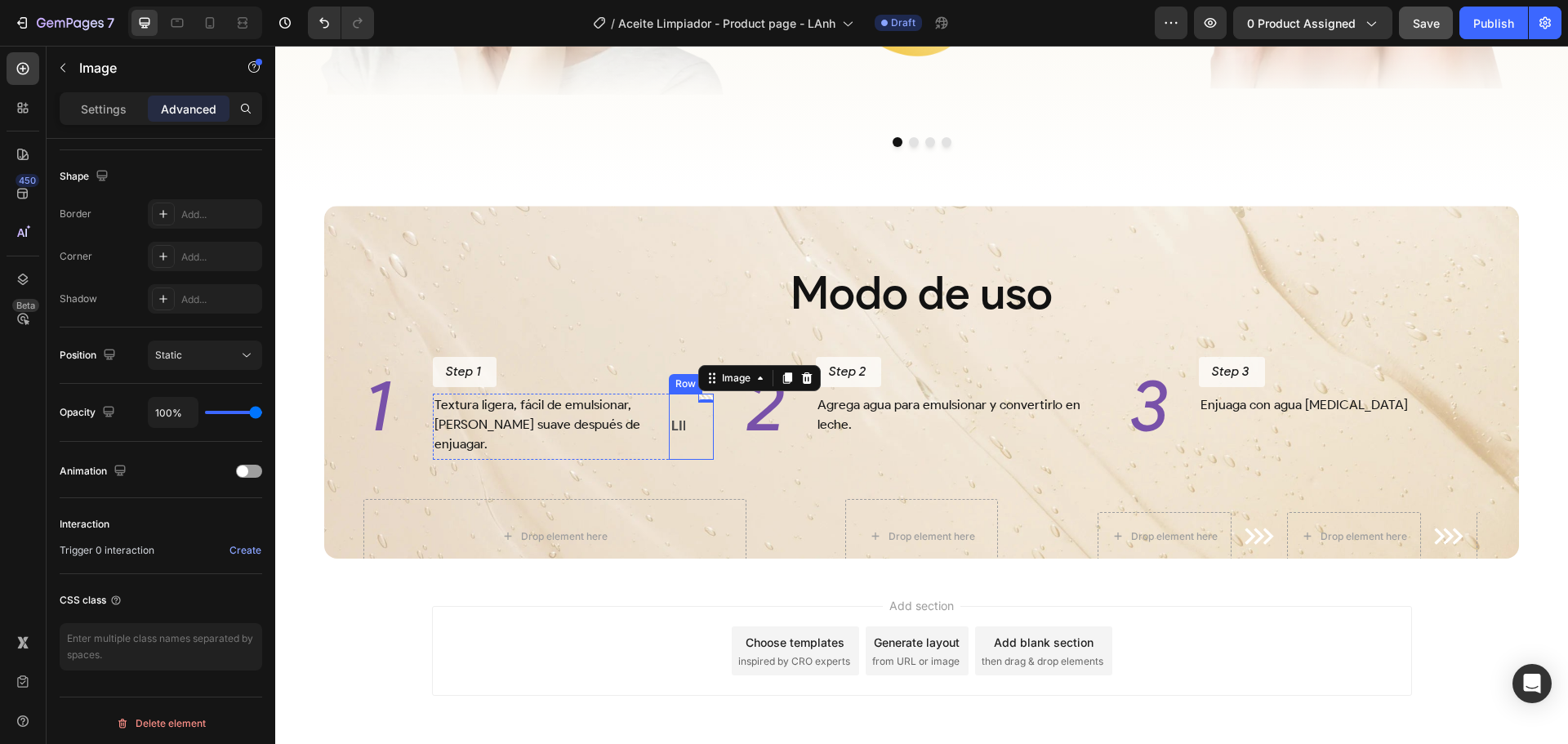
click at [688, 435] on div "LIFE TIME WARRANTY Text Block LIFE TIME WARRANTY Text Block Marquee Image 0 Row" at bounding box center [691, 426] width 45 height 66
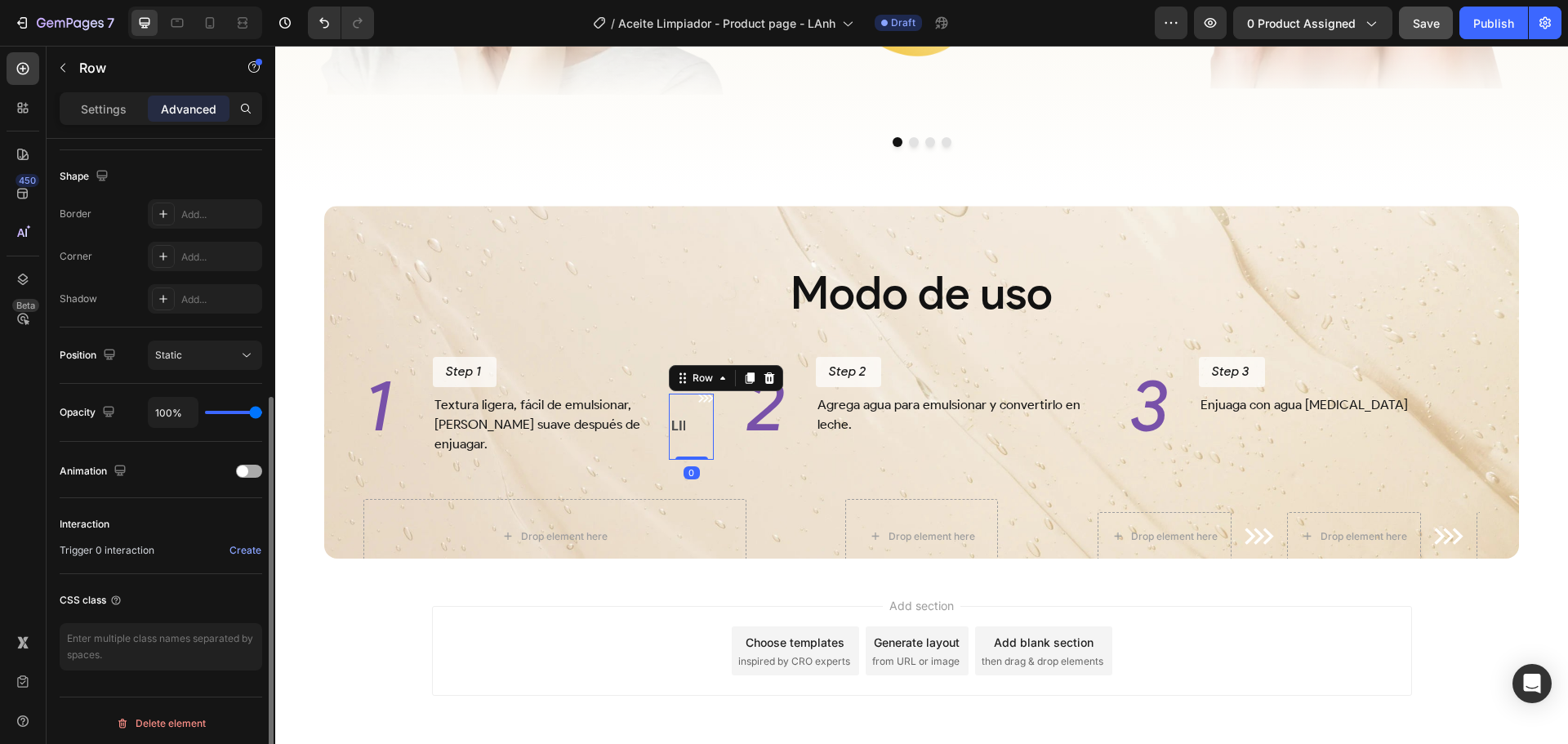
scroll to position [413, 0]
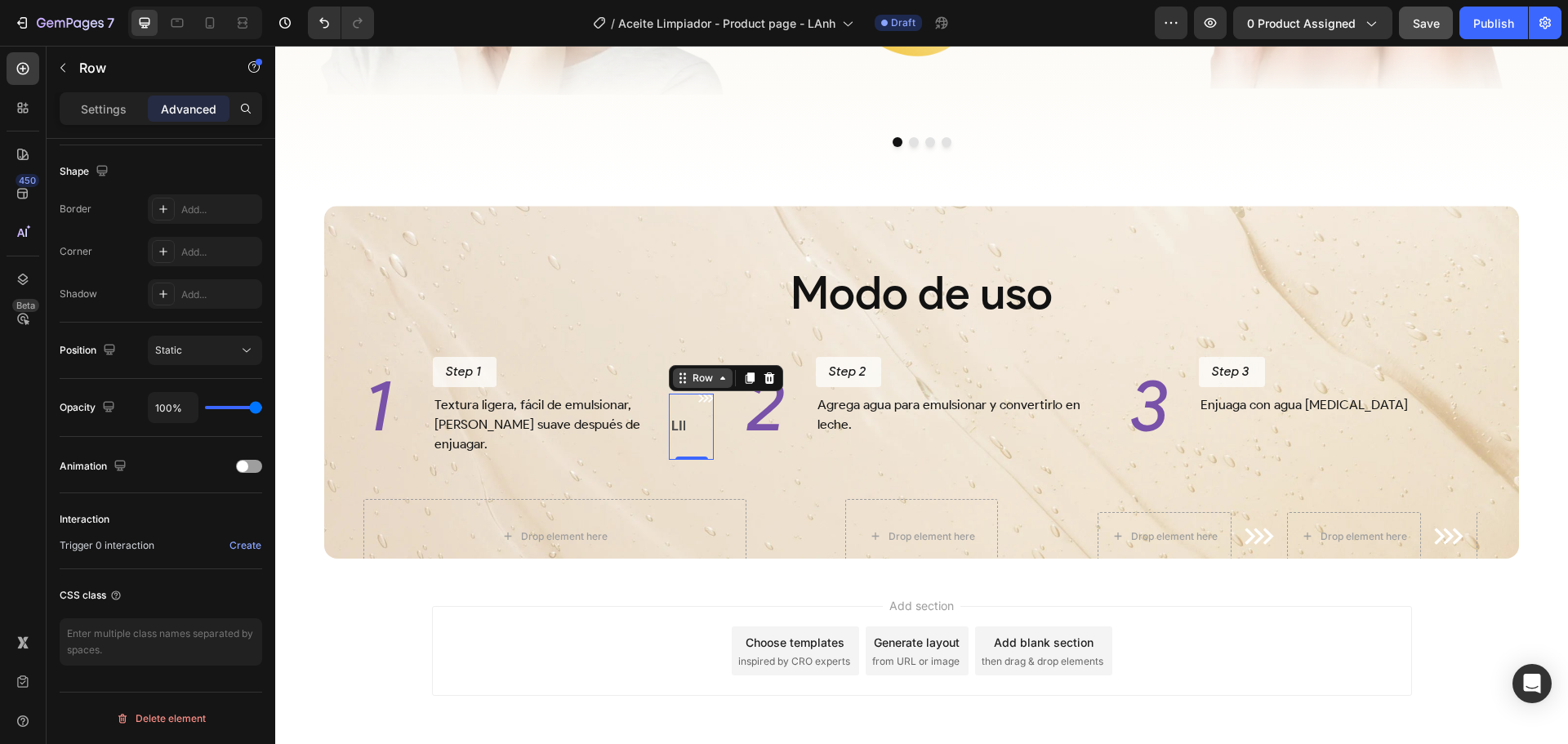
click at [698, 386] on div "Row" at bounding box center [702, 378] width 27 height 15
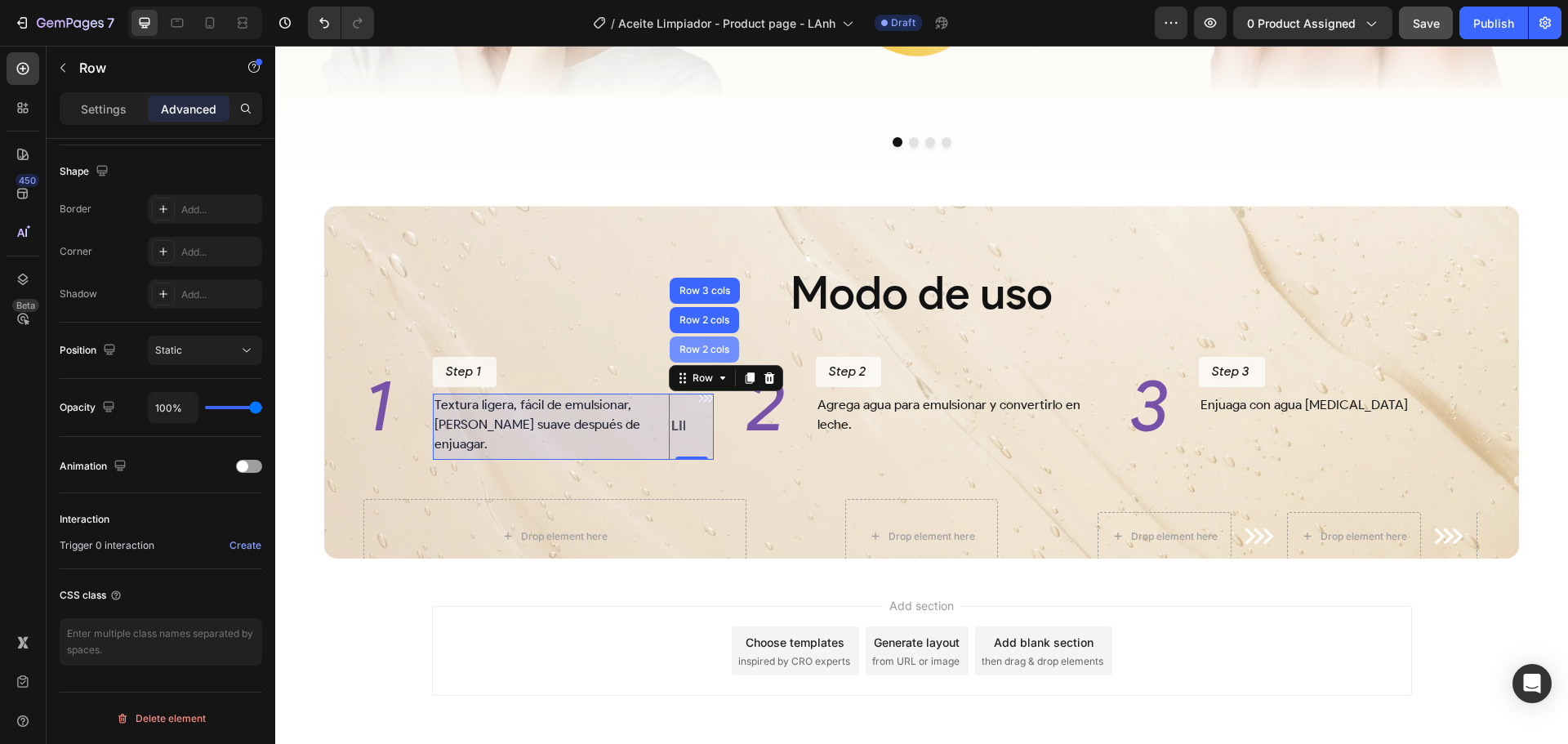
click at [691, 354] on div "Row 2 cols" at bounding box center [704, 349] width 56 height 10
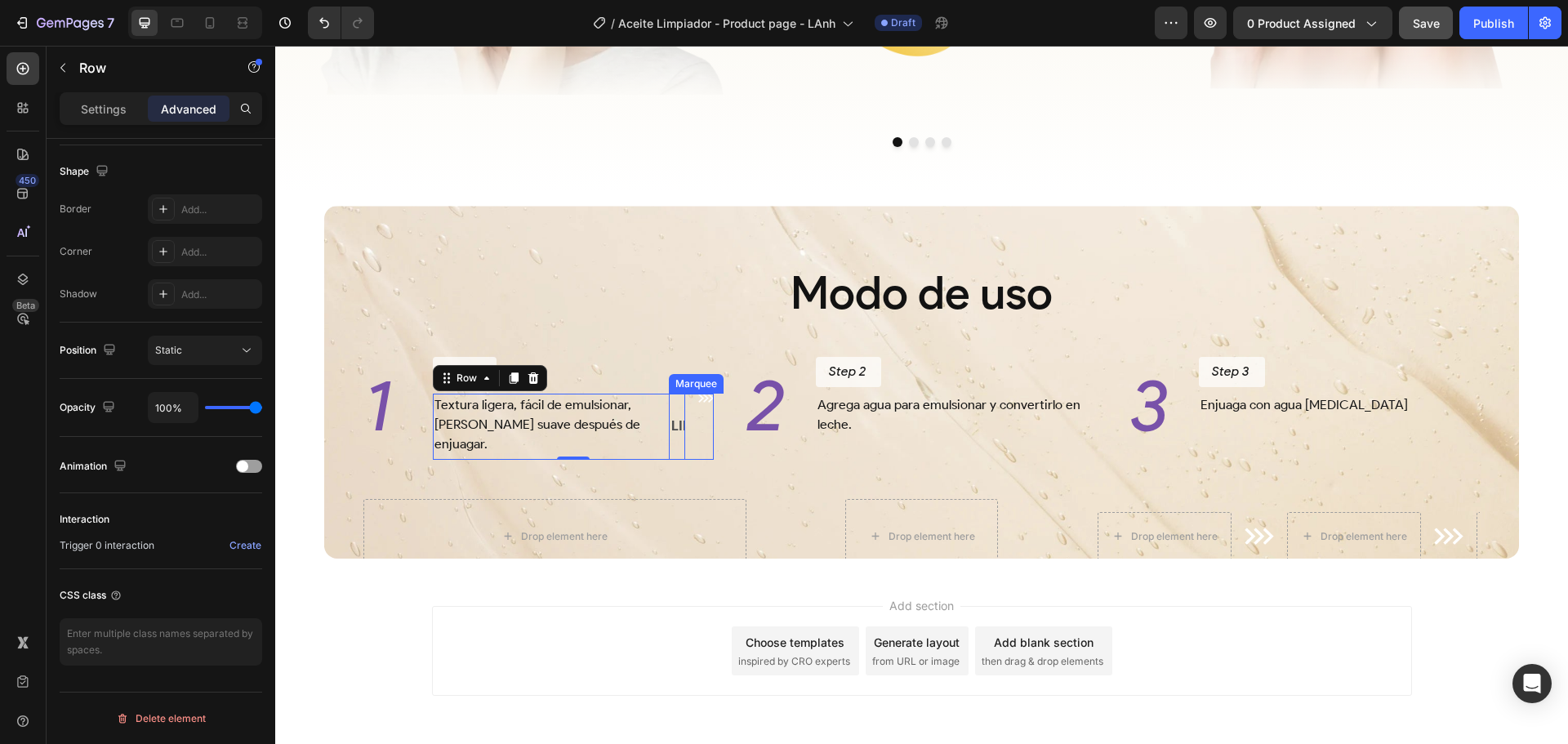
click at [679, 412] on div "LIFE TIME WARRANTY Text Block LIFE TIME WARRANTY Text Block Marquee" at bounding box center [676, 426] width 16 height 66
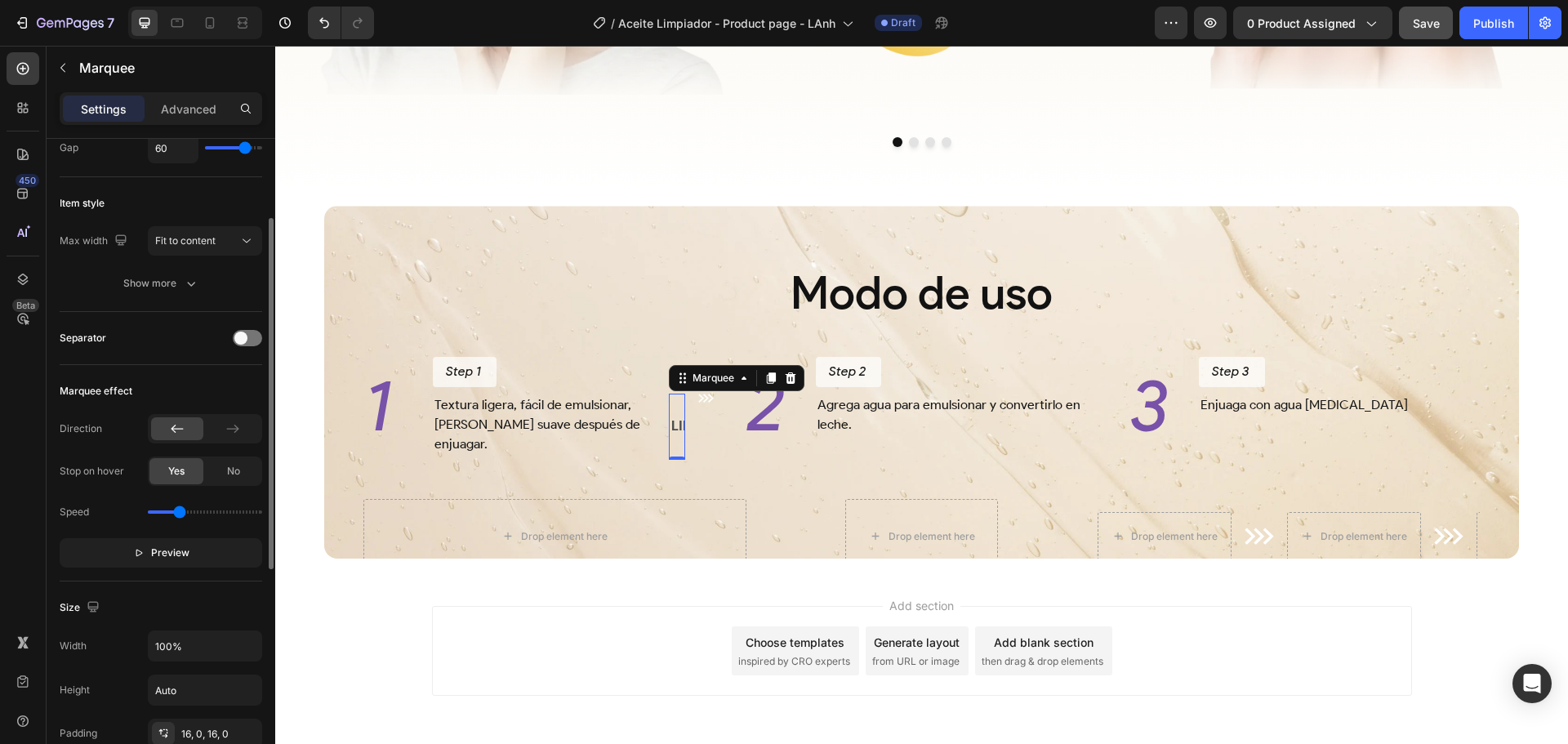
scroll to position [0, 0]
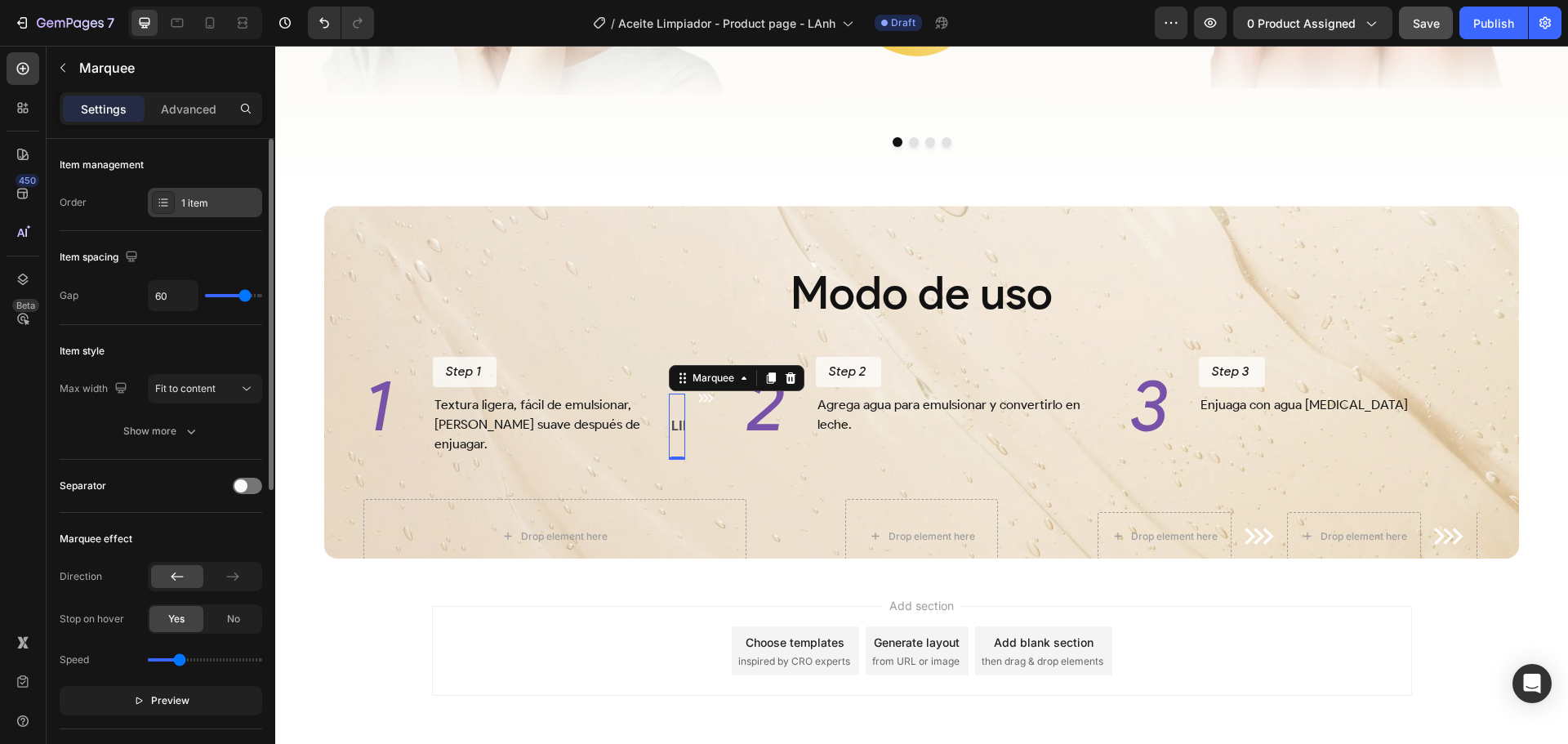
click at [207, 192] on div "1 item" at bounding box center [205, 203] width 115 height 30
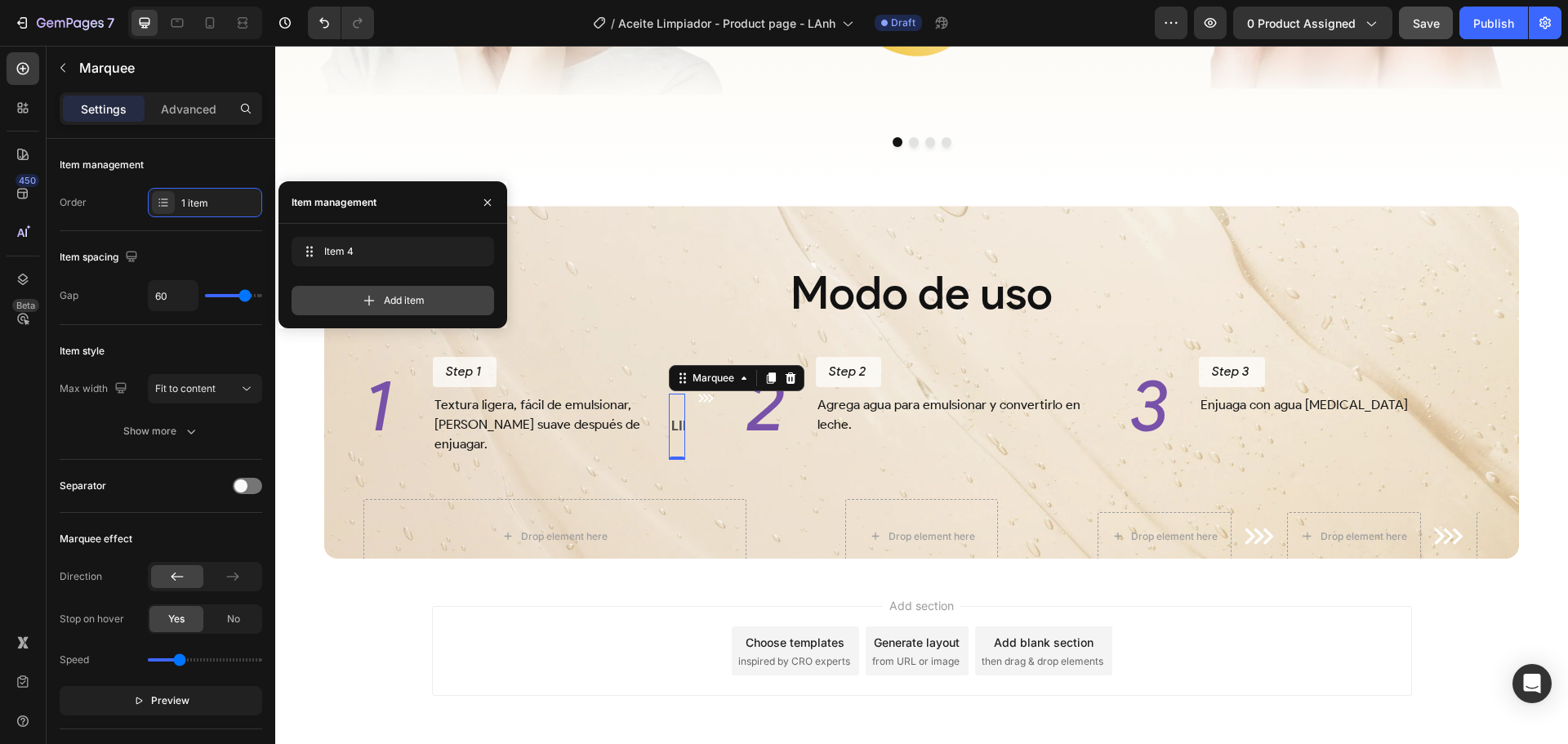
click at [419, 293] on span "Add item" at bounding box center [404, 301] width 41 height 15
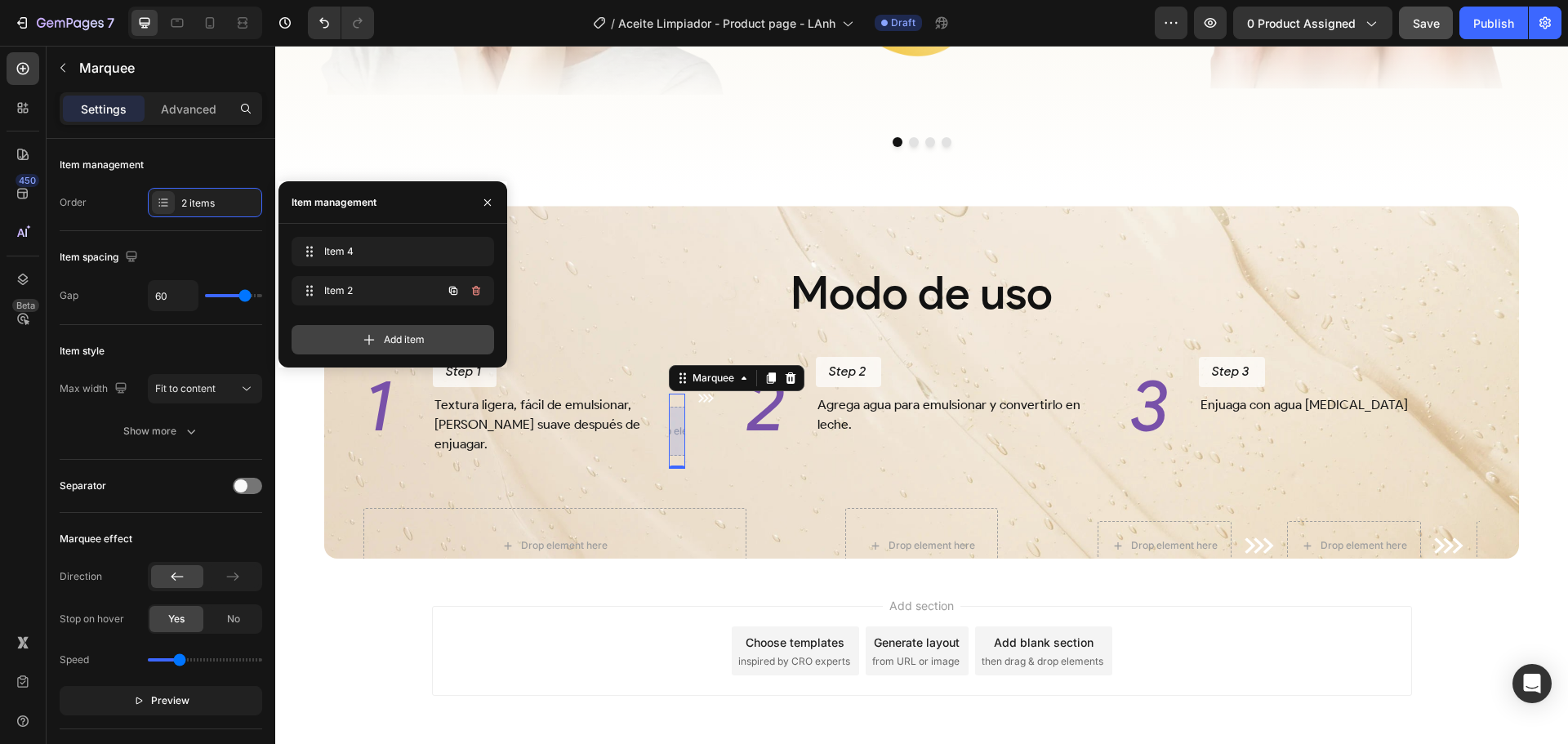
scroll to position [0, 245]
click at [400, 253] on span "Item 4" at bounding box center [382, 251] width 121 height 15
click at [393, 254] on span "Item 4" at bounding box center [370, 251] width 92 height 15
click at [470, 247] on icon "button" at bounding box center [476, 251] width 13 height 13
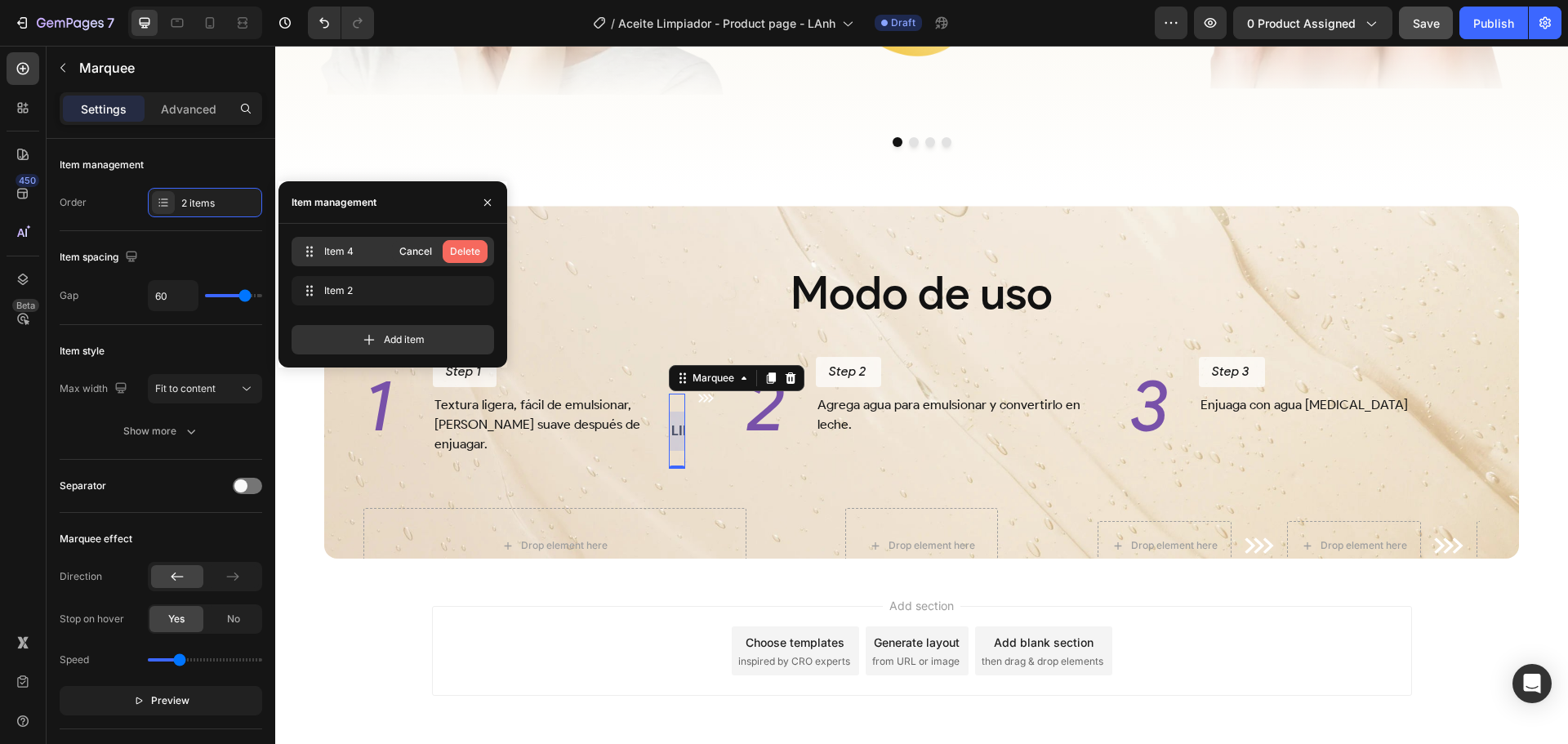
click at [464, 249] on div "Delete" at bounding box center [465, 251] width 30 height 15
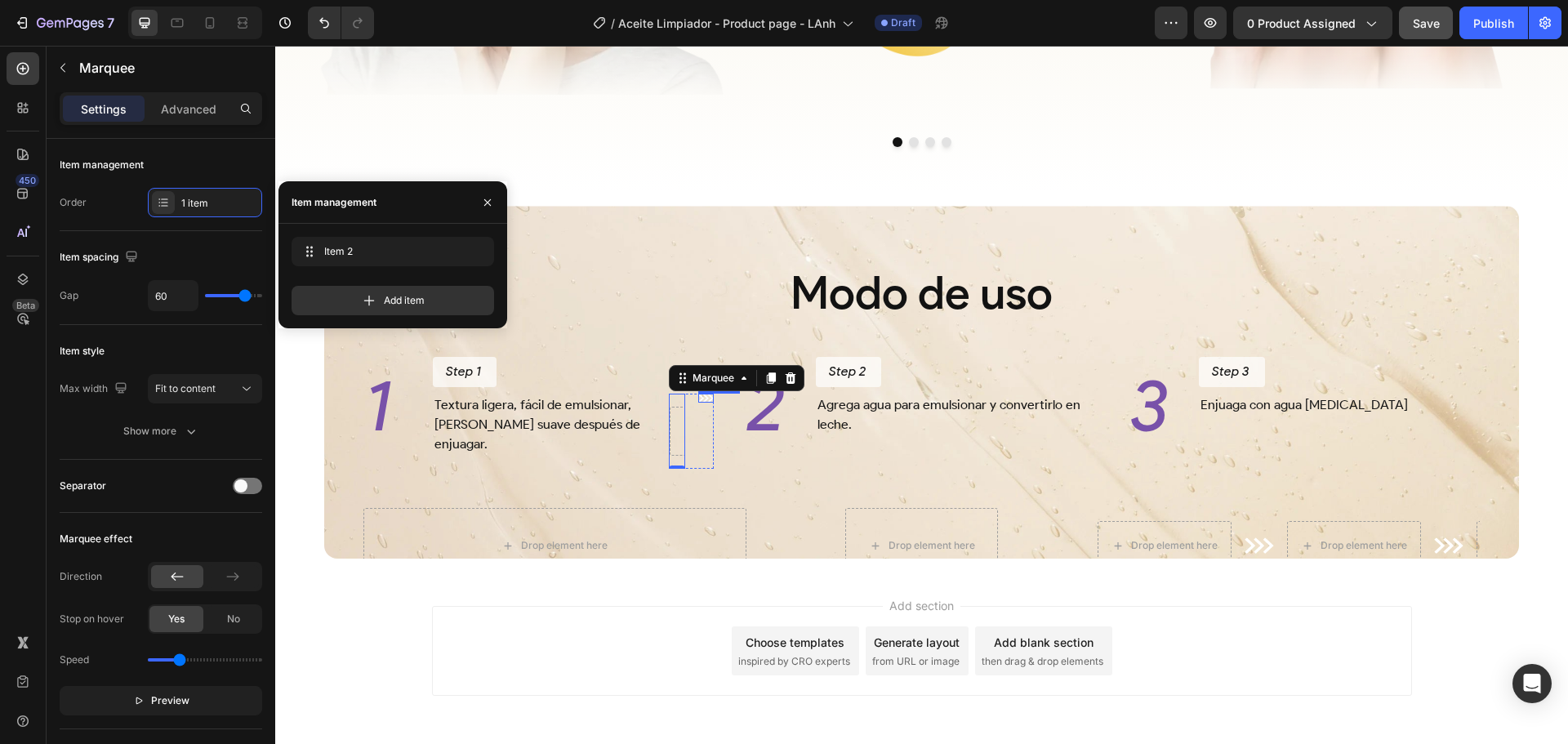
click at [705, 402] on div "Image" at bounding box center [706, 399] width 16 height 9
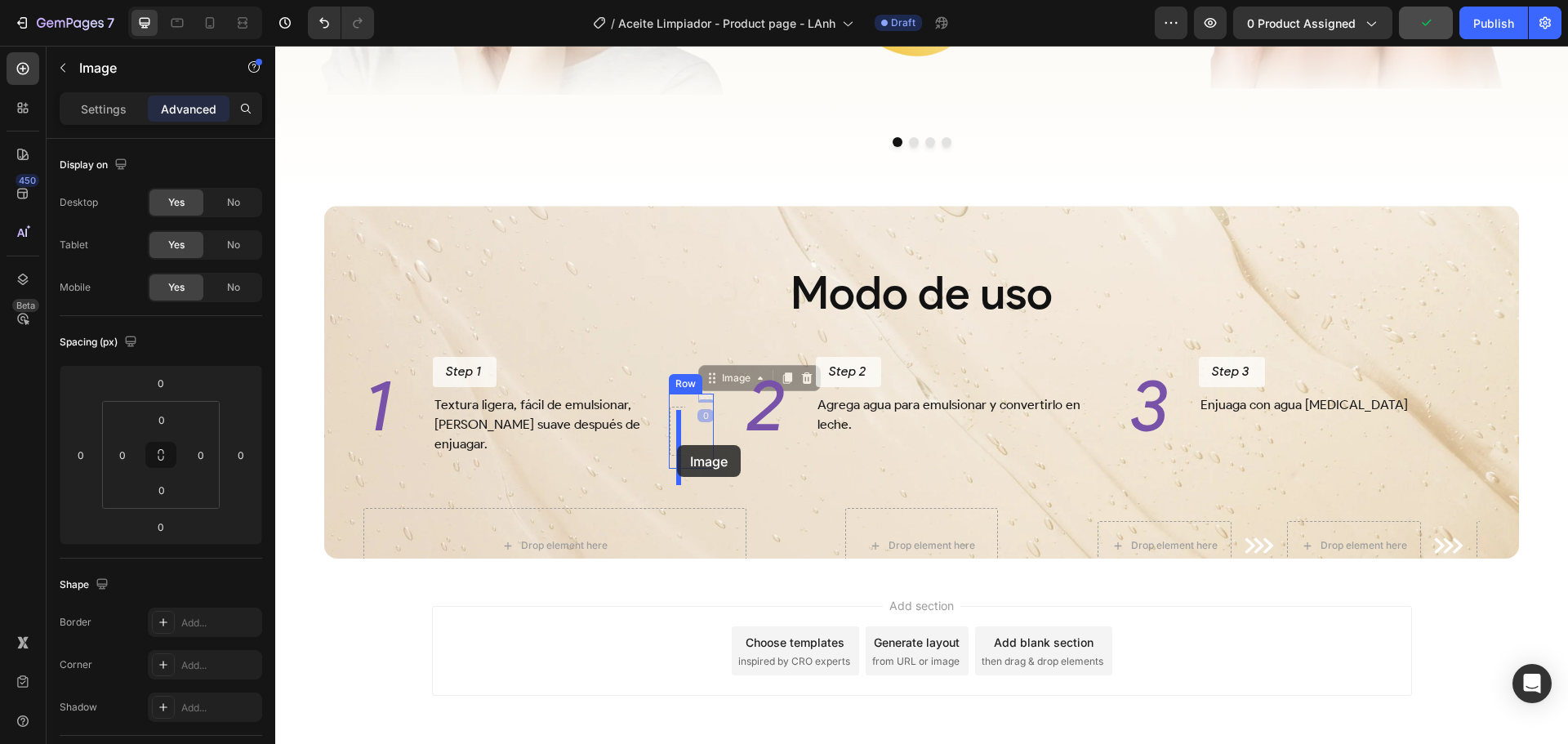
drag, startPoint x: 718, startPoint y: 396, endPoint x: 677, endPoint y: 445, distance: 63.9
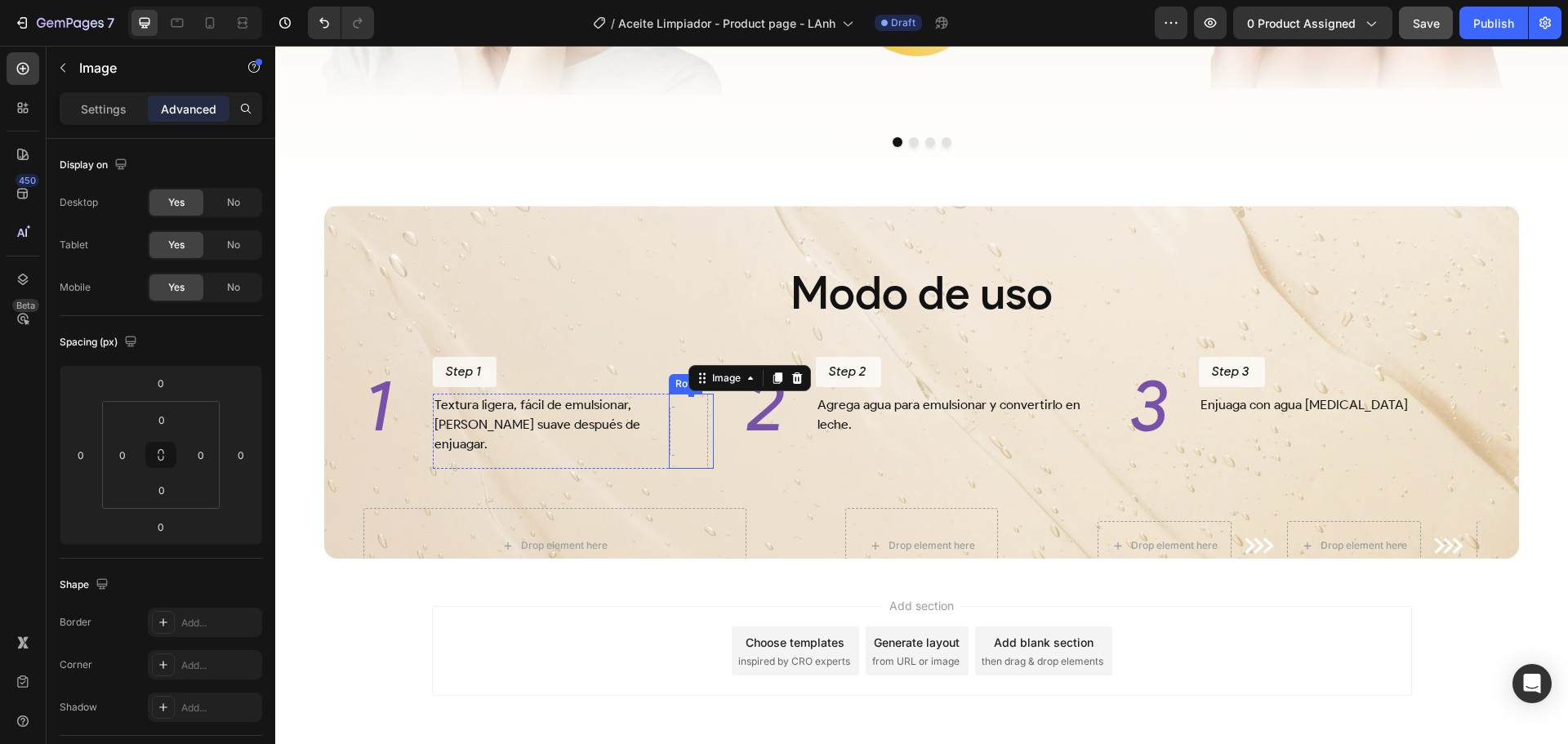
click at [681, 452] on div "Drop element here Drop element here Marquee Image 0 Row" at bounding box center [691, 431] width 45 height 75
click at [679, 436] on div "Drop element here Drop element here Marquee Image Row 0" at bounding box center [691, 431] width 45 height 75
click at [699, 436] on div "Drop element here Drop element here Marquee Image Row 0" at bounding box center [691, 431] width 45 height 75
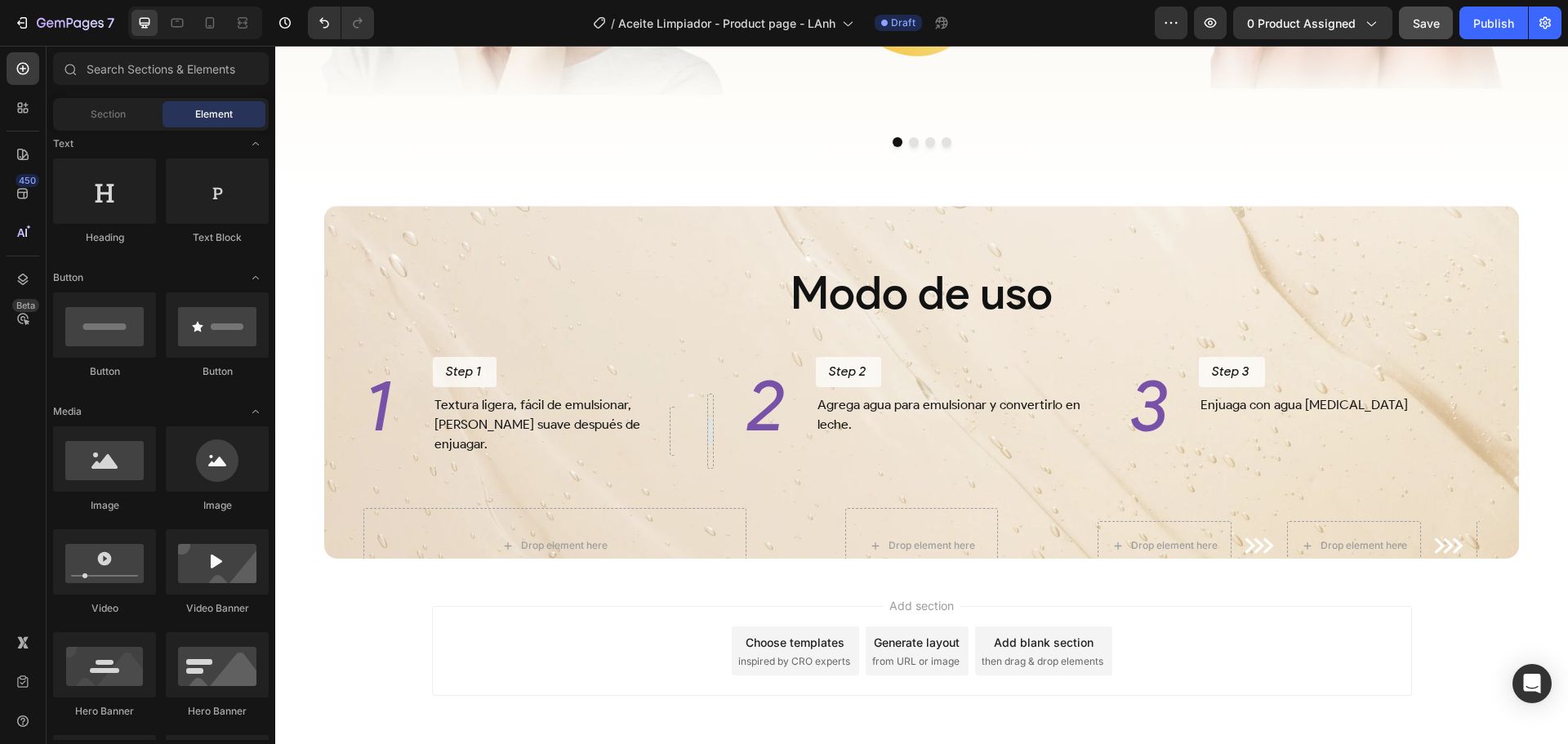
click at [705, 436] on div at bounding box center [711, 431] width 26 height 26
click at [708, 433] on div at bounding box center [710, 431] width 7 height 75
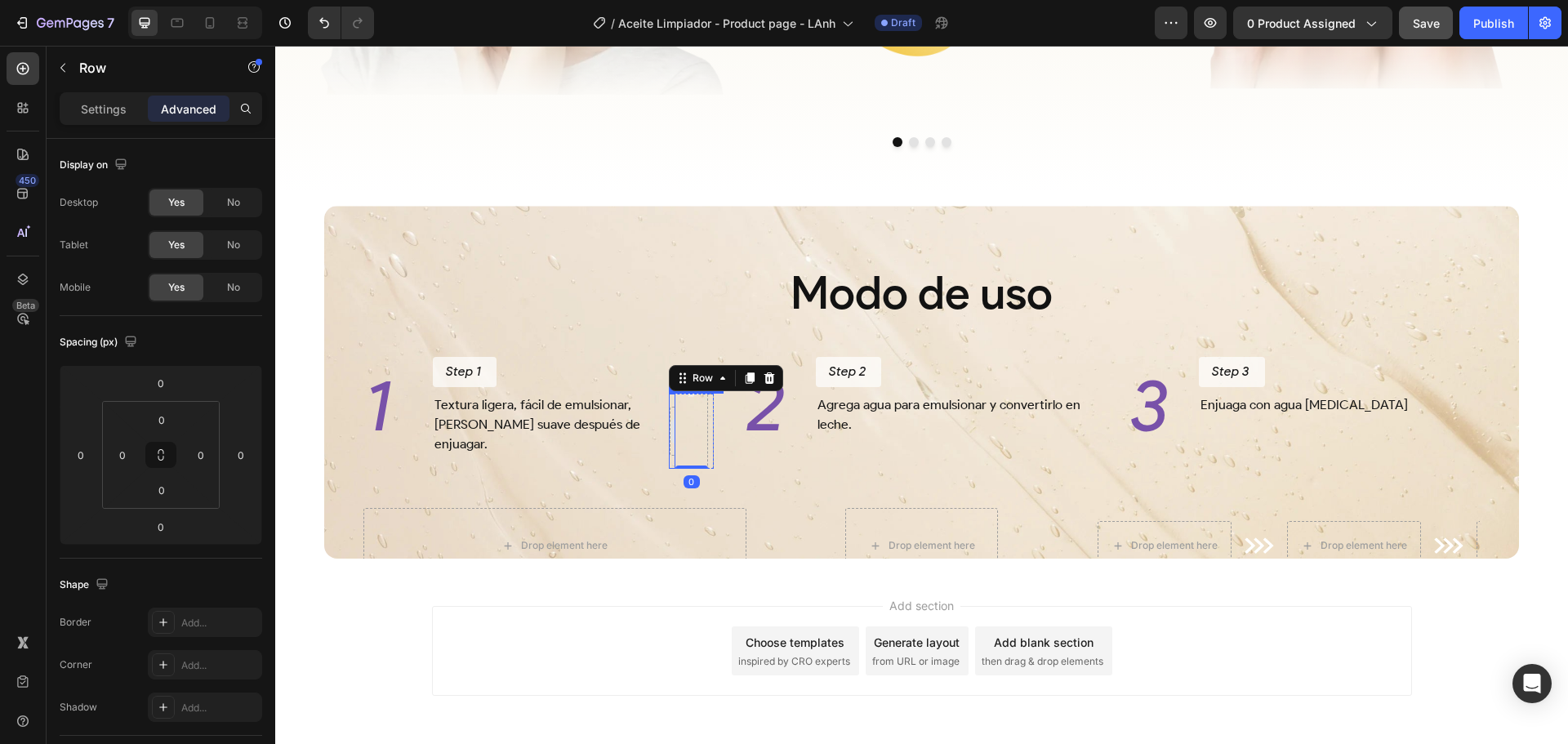
click at [646, 433] on p "Textura ligera, fácil de emulsionar, deja la piel suave después de enjuagar." at bounding box center [544, 424] width 220 height 59
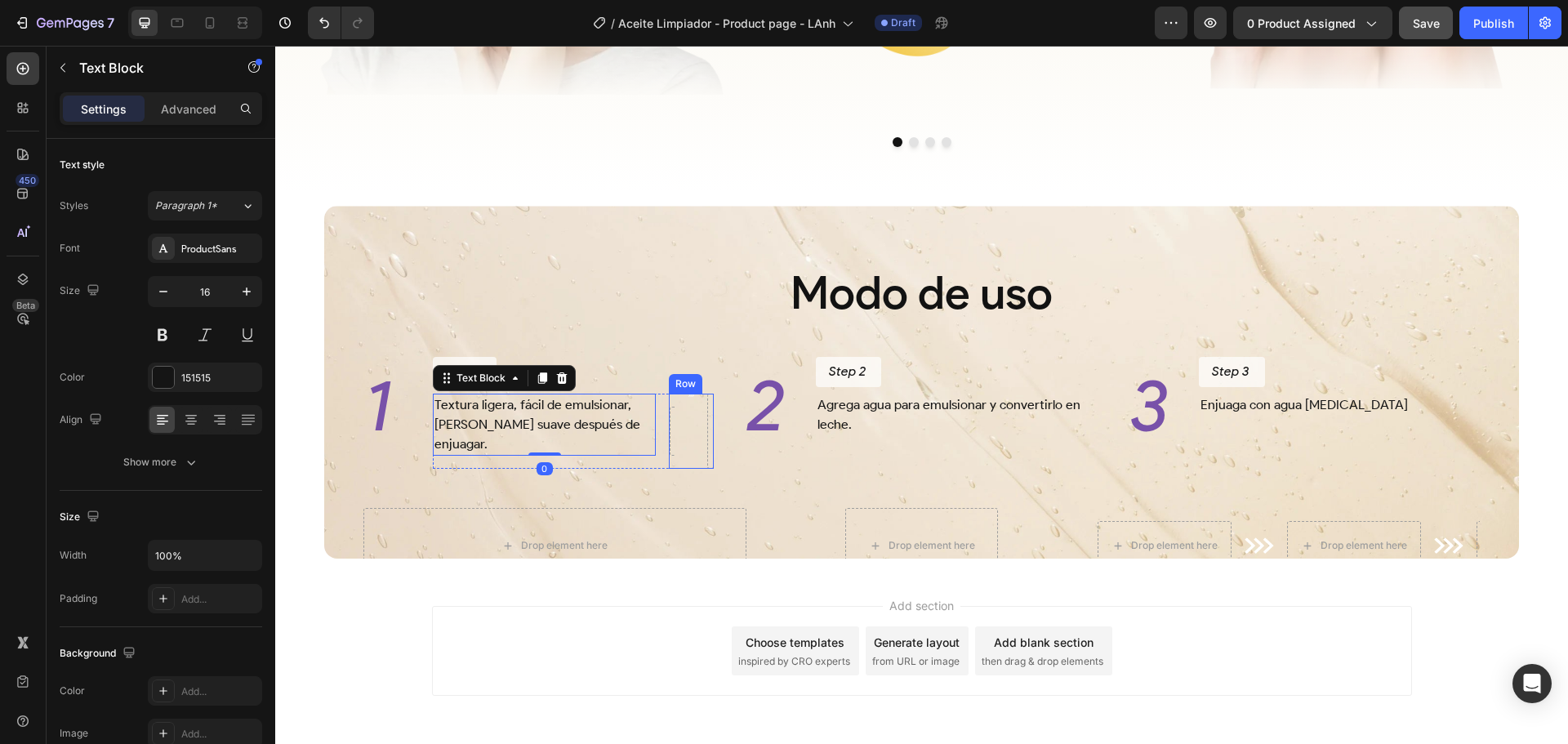
click at [670, 426] on div "Drop element here" at bounding box center [737, 431] width 134 height 49
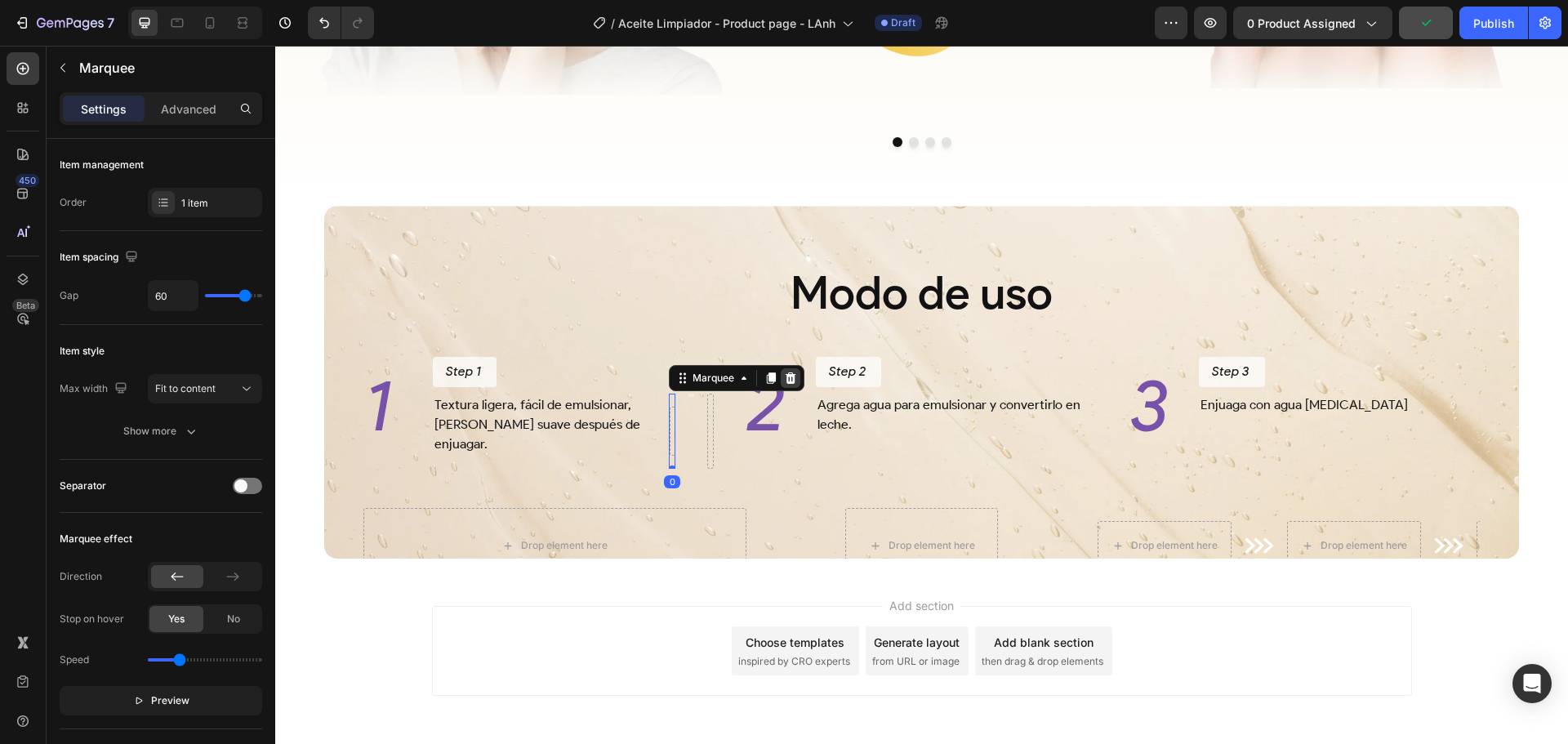
click at [785, 384] on icon at bounding box center [790, 378] width 10 height 11
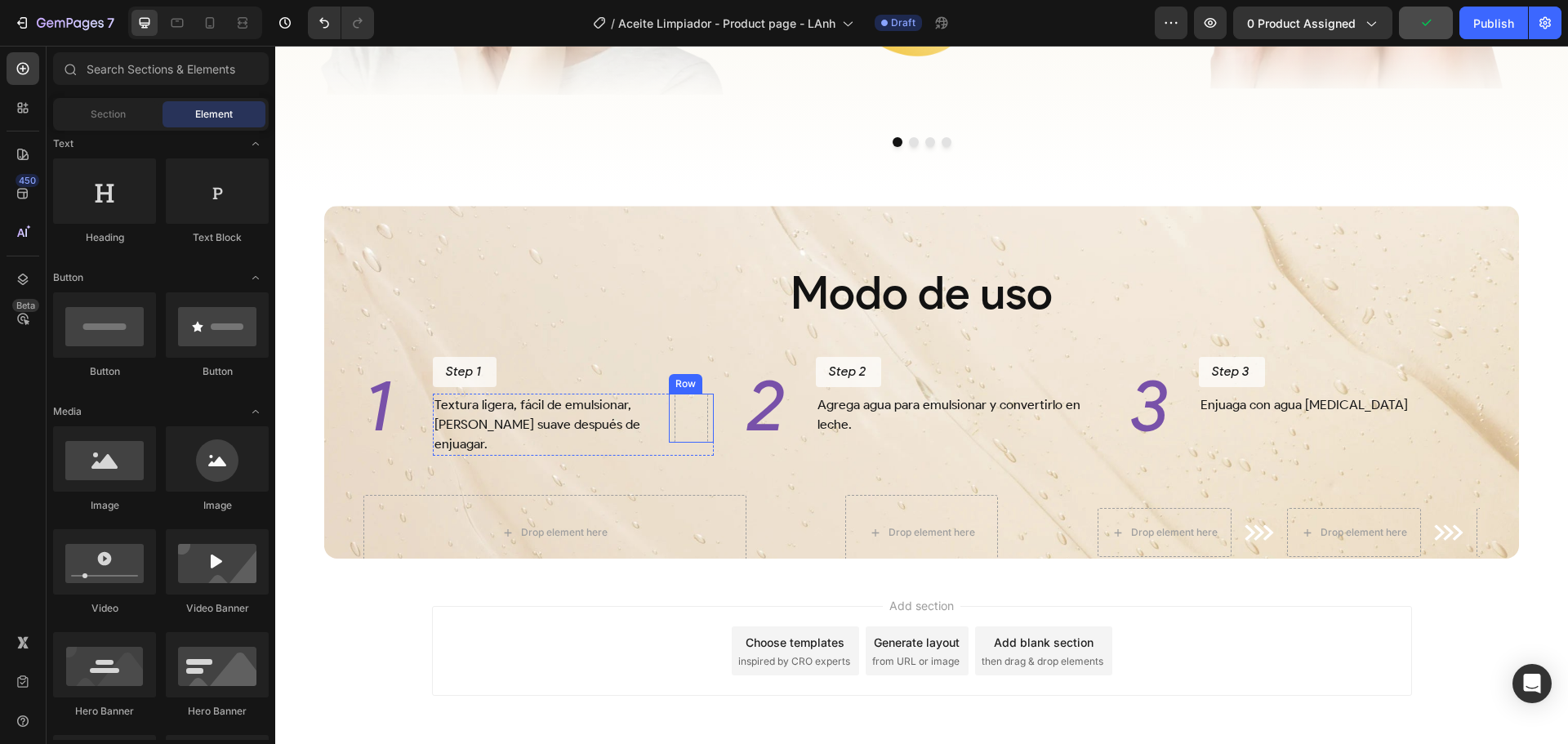
click at [689, 424] on div "Image" at bounding box center [691, 418] width 7 height 49
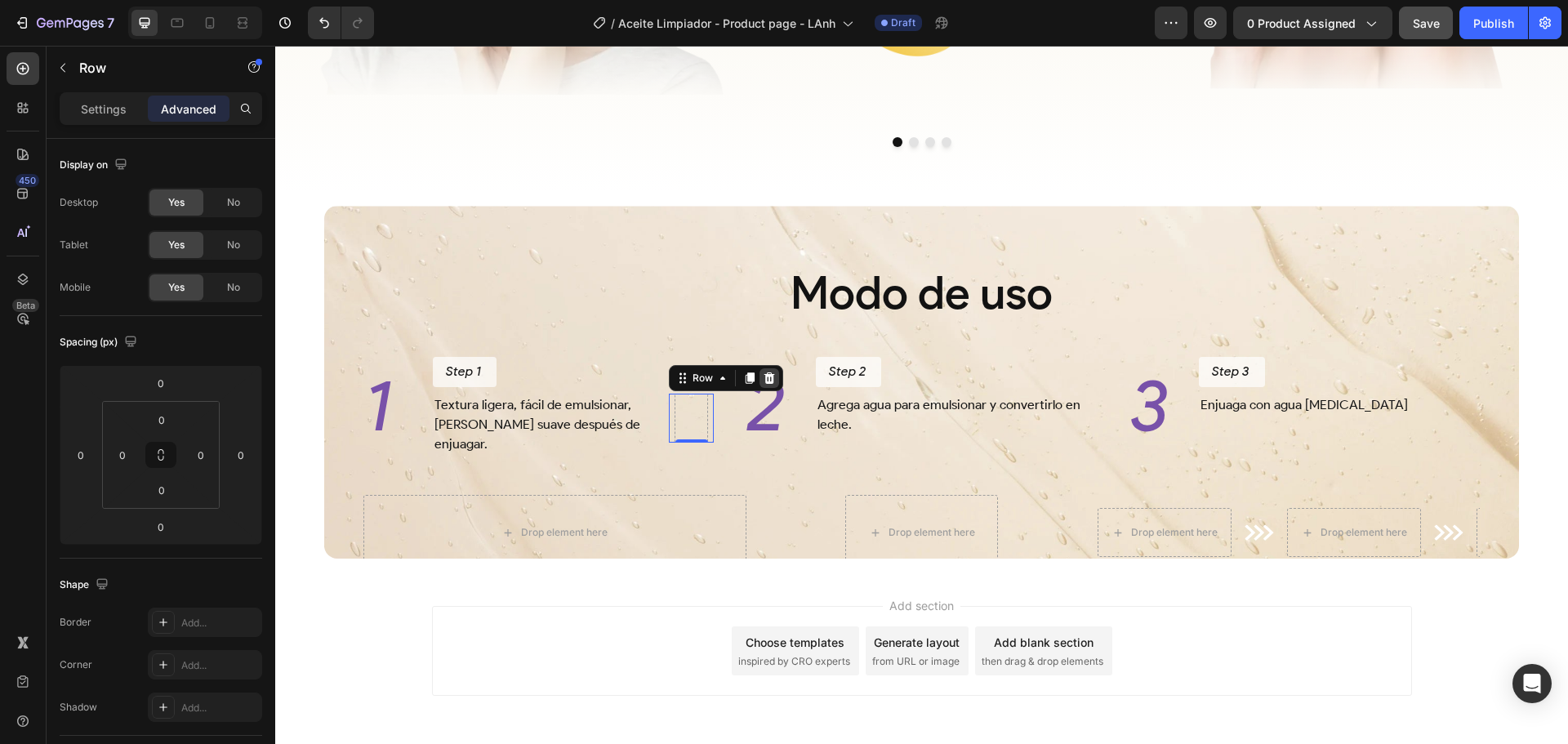
click at [765, 384] on icon at bounding box center [770, 378] width 10 height 11
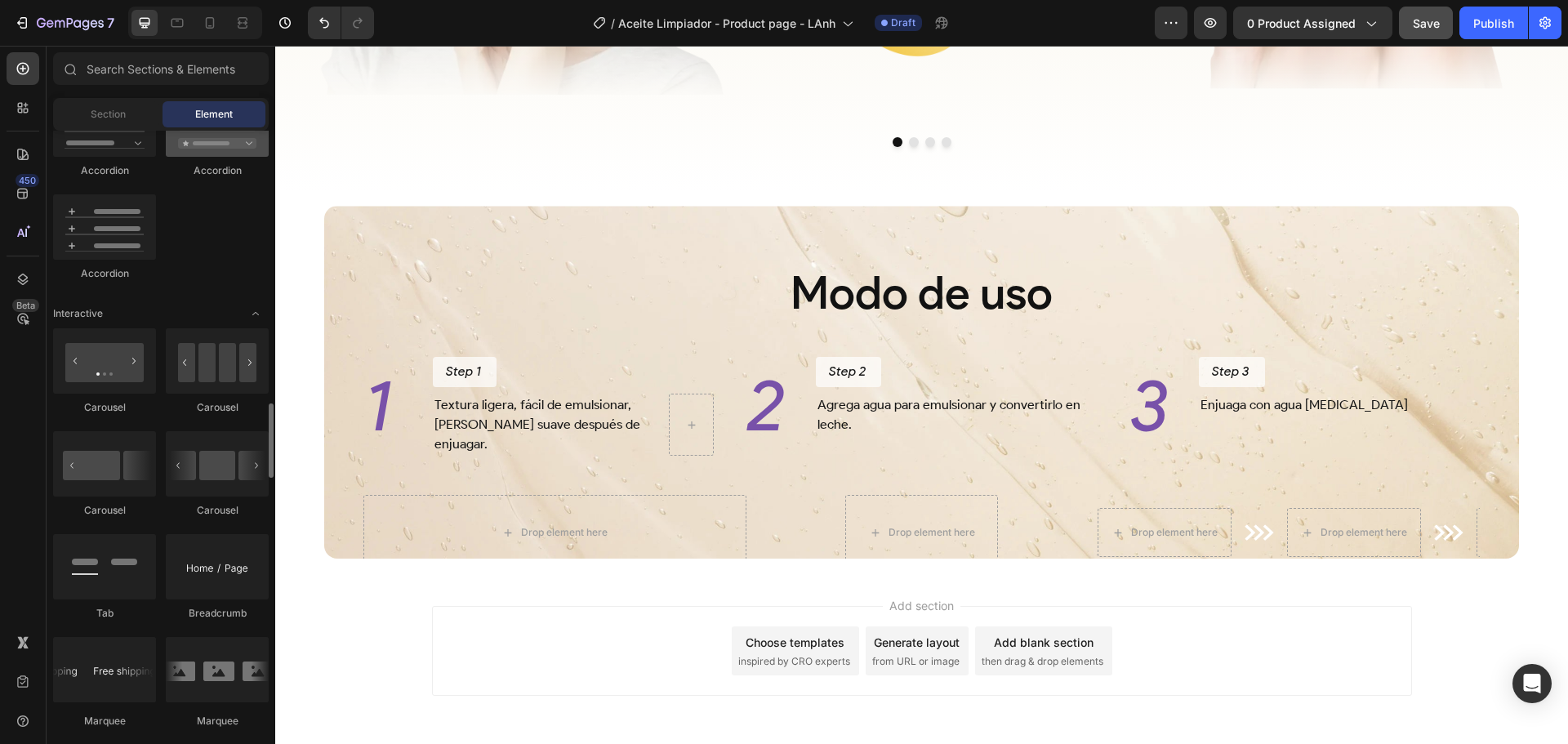
scroll to position [1551, 0]
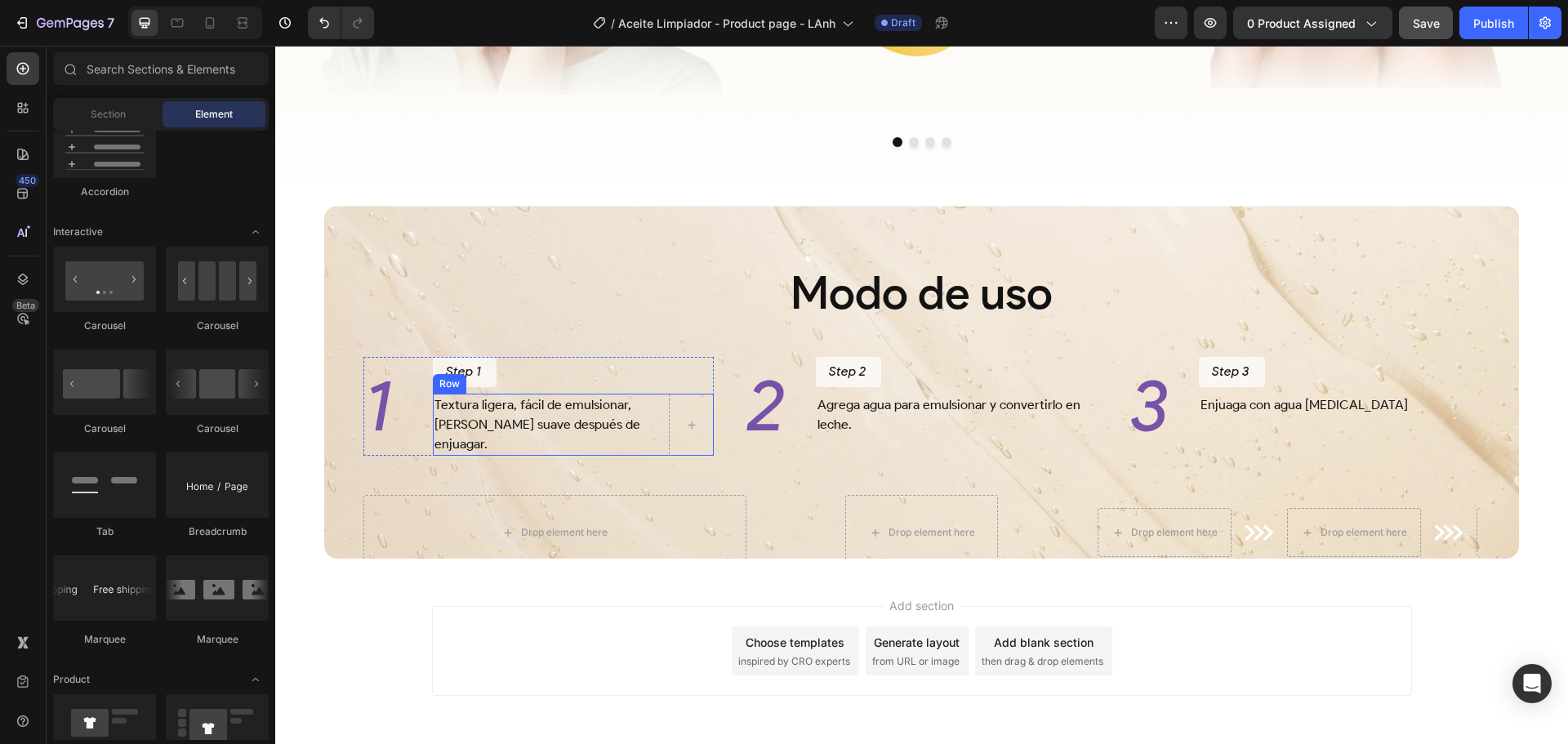
click at [661, 436] on div "Textura ligera, fácil de emulsionar, deja la piel suave después de enjuagar. Te…" at bounding box center [574, 425] width 281 height 62
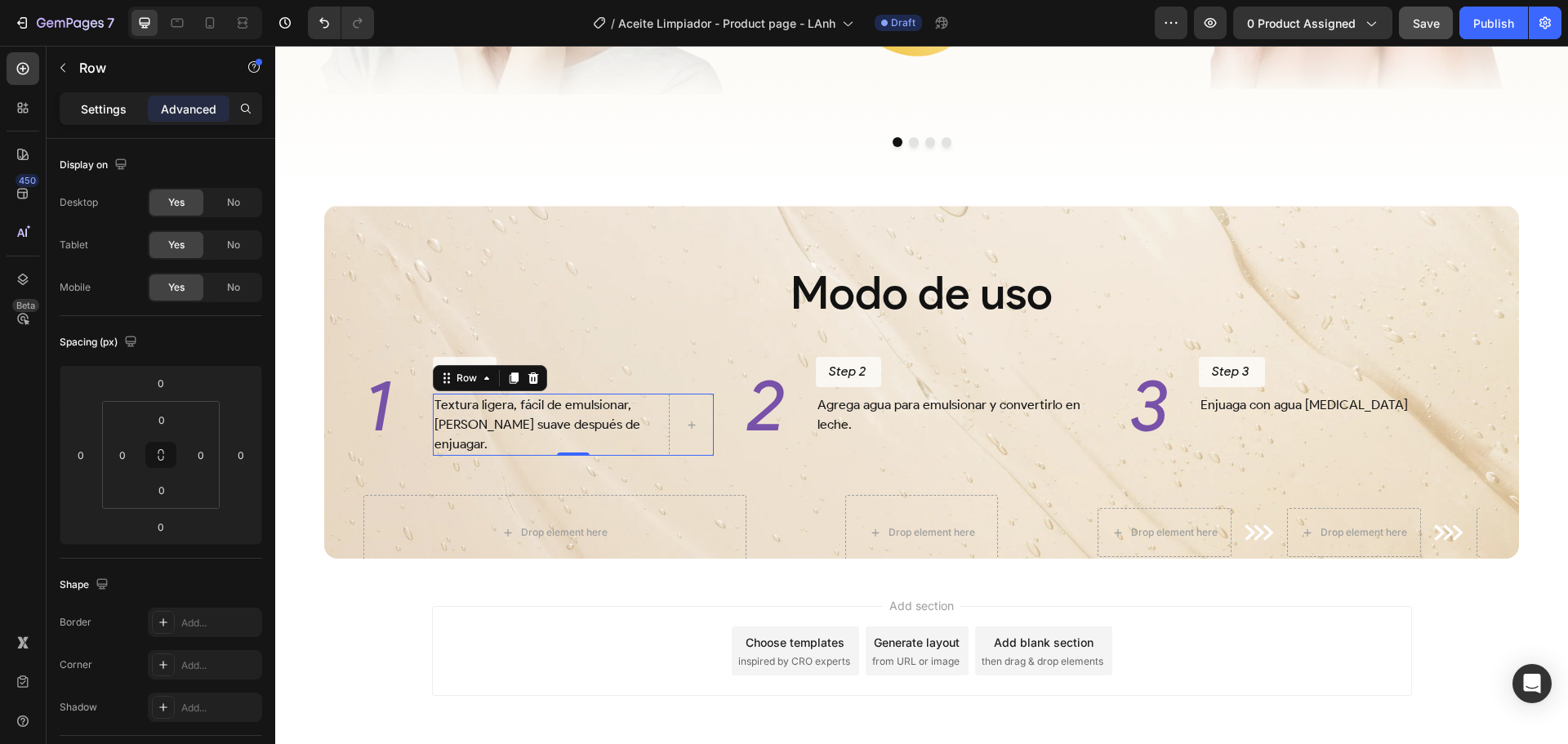
click at [106, 99] on div "Settings" at bounding box center [104, 109] width 82 height 26
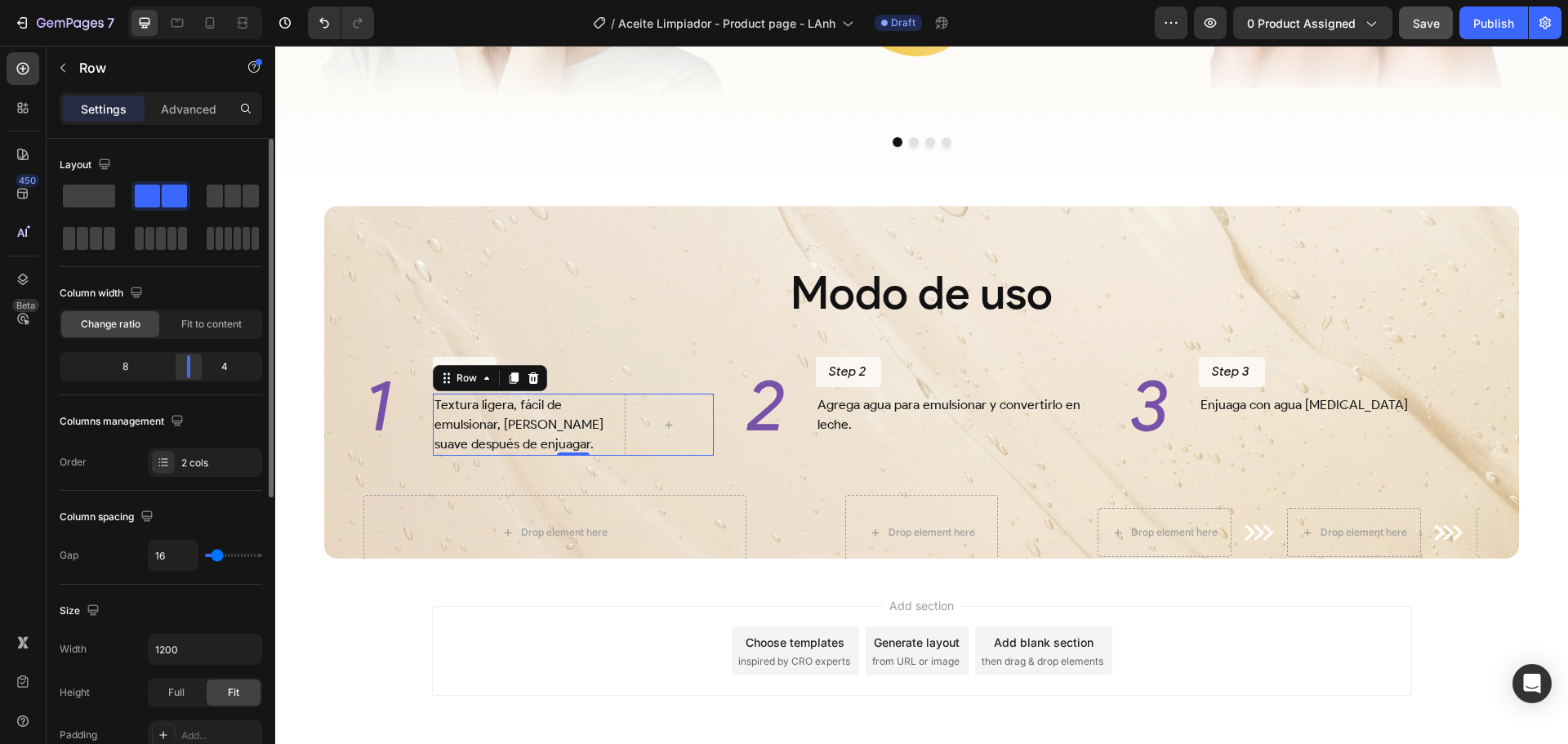
drag, startPoint x: 214, startPoint y: 373, endPoint x: 193, endPoint y: 372, distance: 21.0
click at [193, 372] on div at bounding box center [189, 366] width 30 height 23
click at [86, 63] on p "Row" at bounding box center [148, 67] width 139 height 20
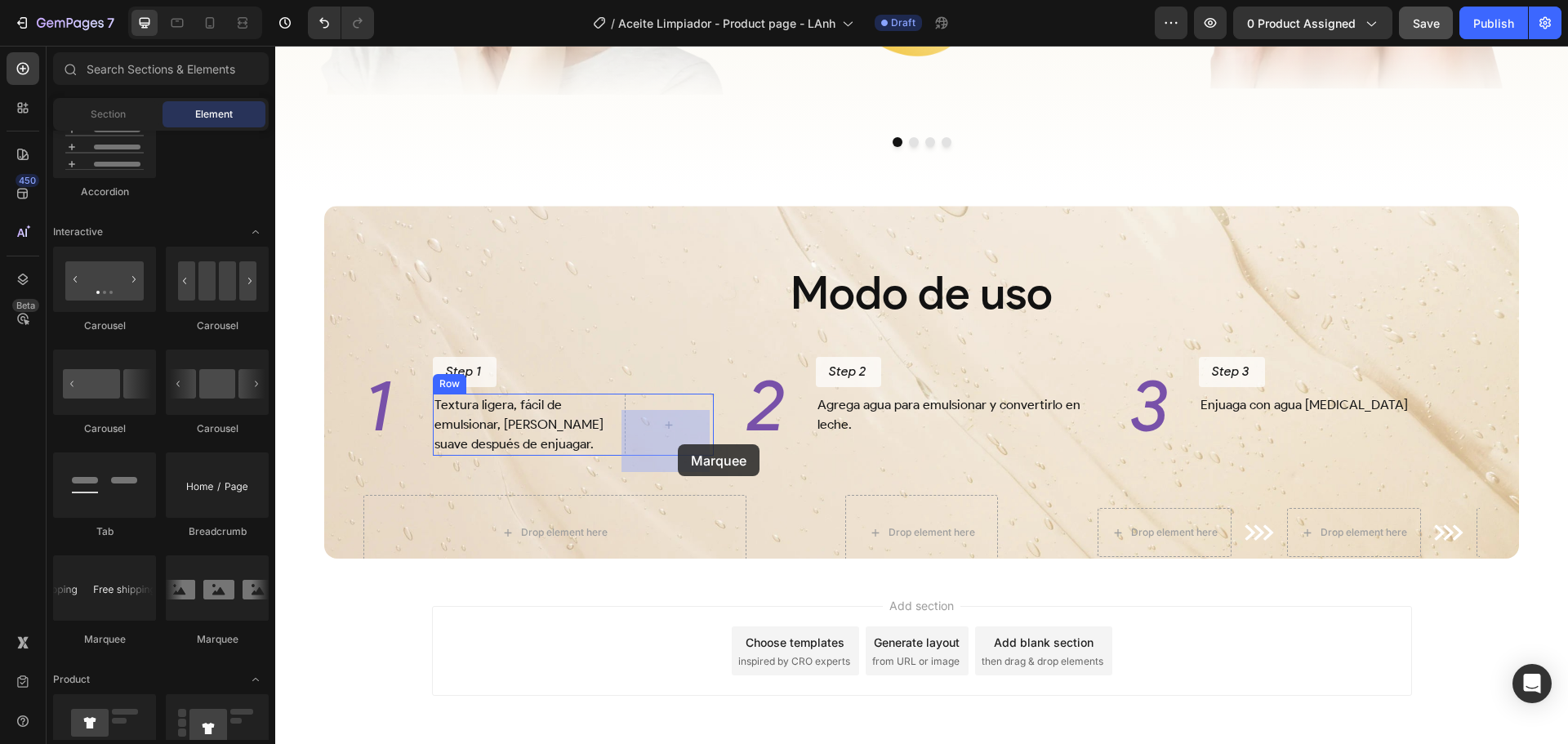
drag, startPoint x: 402, startPoint y: 642, endPoint x: 678, endPoint y: 444, distance: 339.7
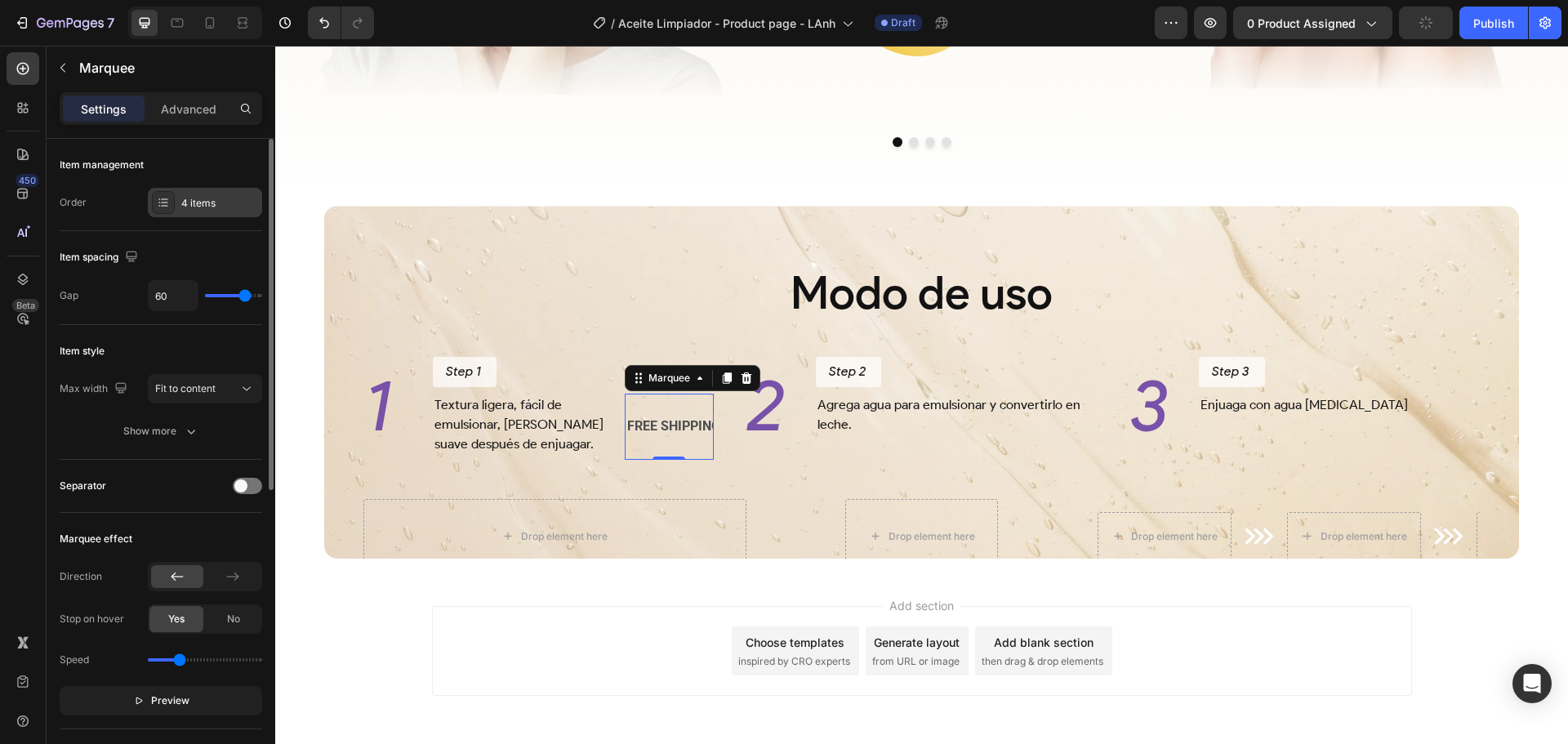
click at [216, 194] on div "4 items" at bounding box center [205, 203] width 115 height 30
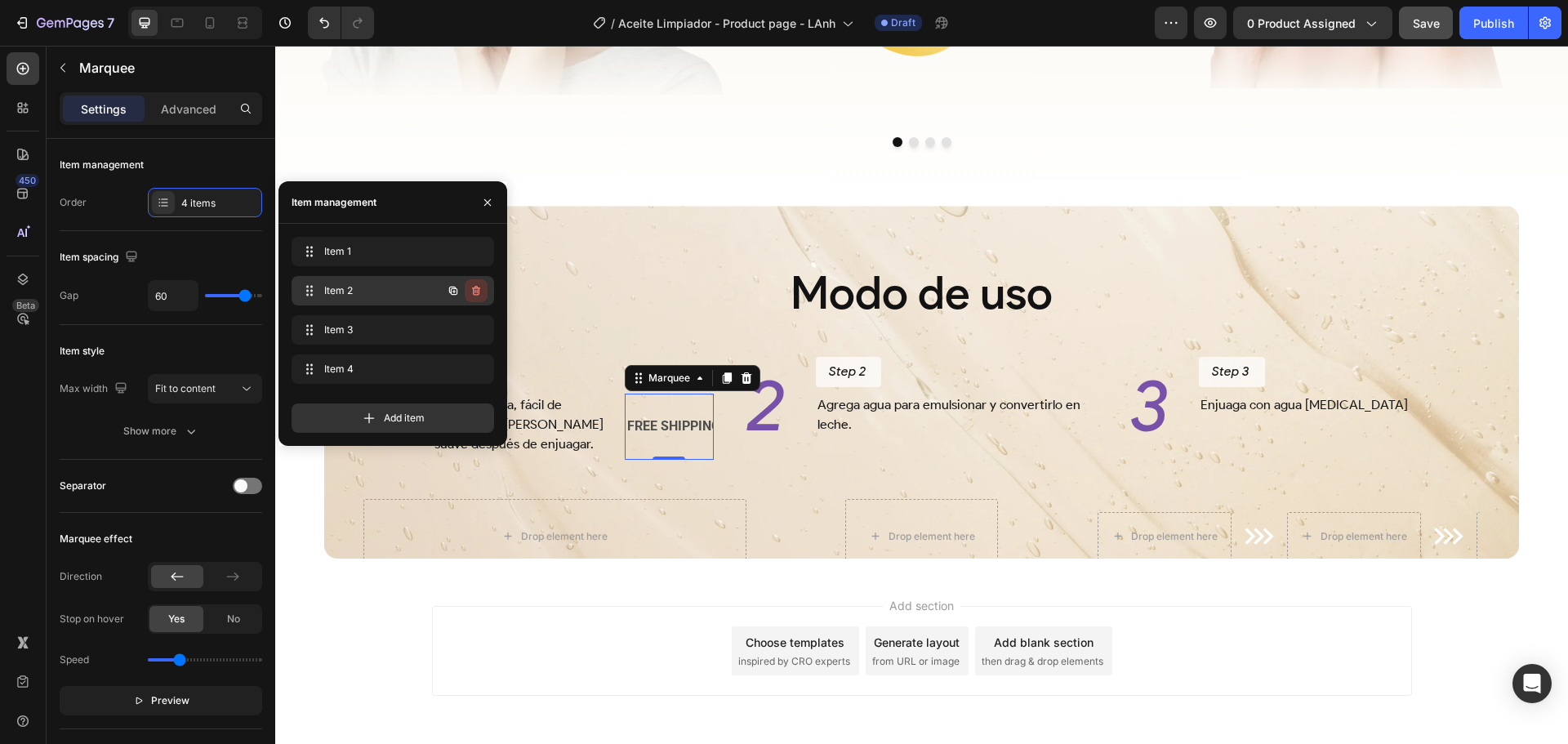
click at [480, 287] on icon "button" at bounding box center [476, 291] width 13 height 13
click at [480, 287] on button "Delete" at bounding box center [465, 291] width 45 height 23
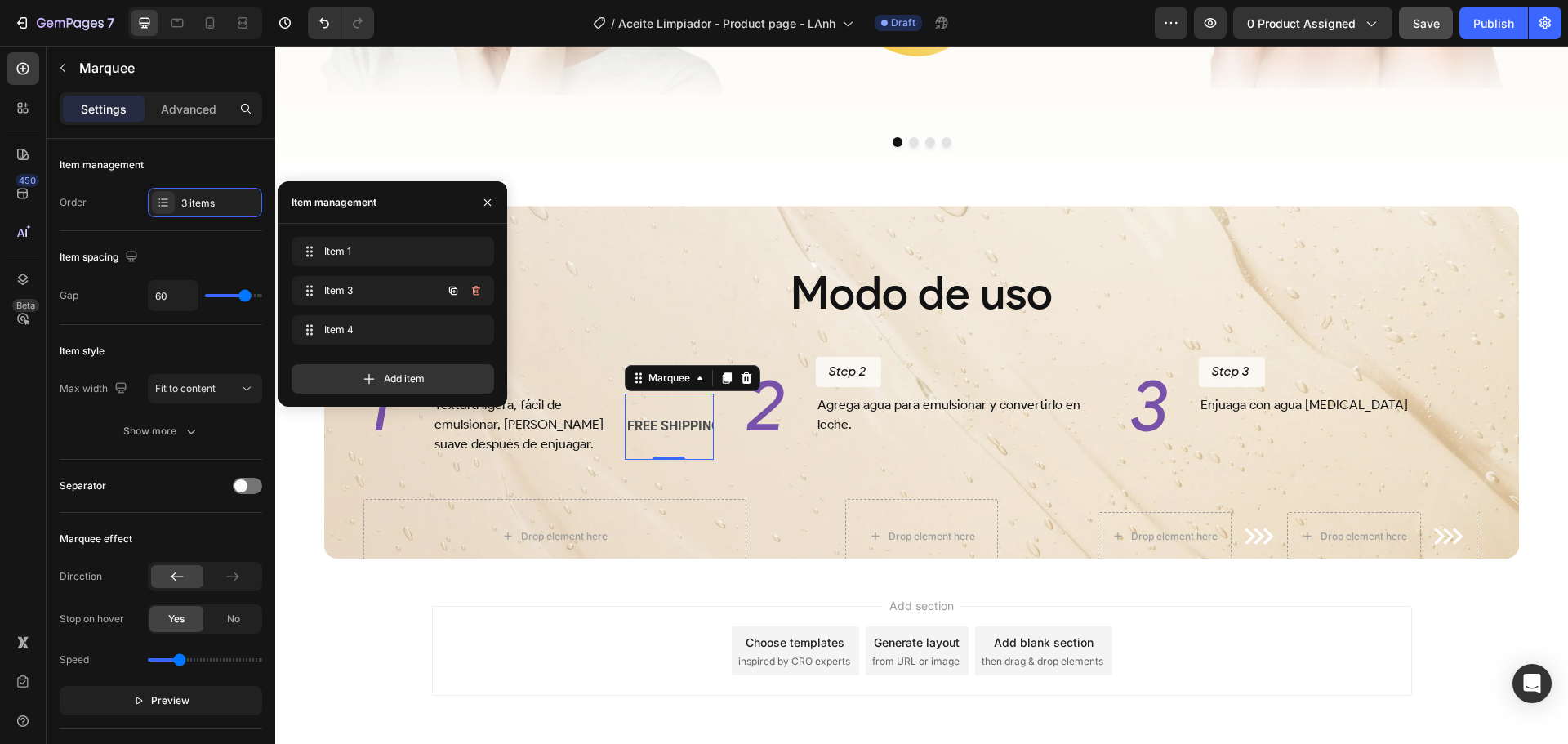
click at [480, 287] on icon "button" at bounding box center [476, 291] width 13 height 13
click at [480, 287] on button "Delete" at bounding box center [465, 291] width 45 height 23
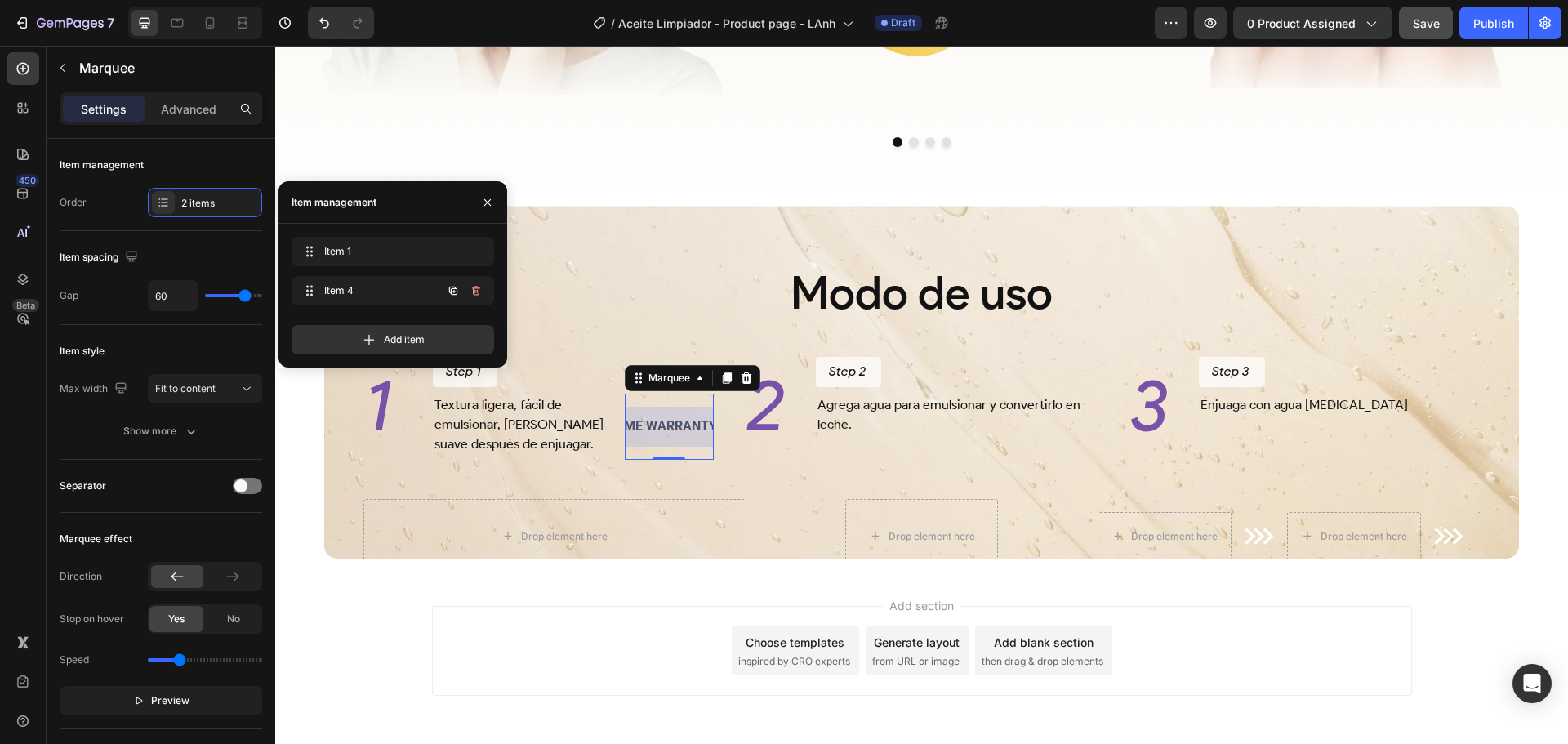
click at [480, 287] on icon "button" at bounding box center [476, 291] width 13 height 13
click at [480, 287] on button "Delete" at bounding box center [465, 291] width 45 height 23
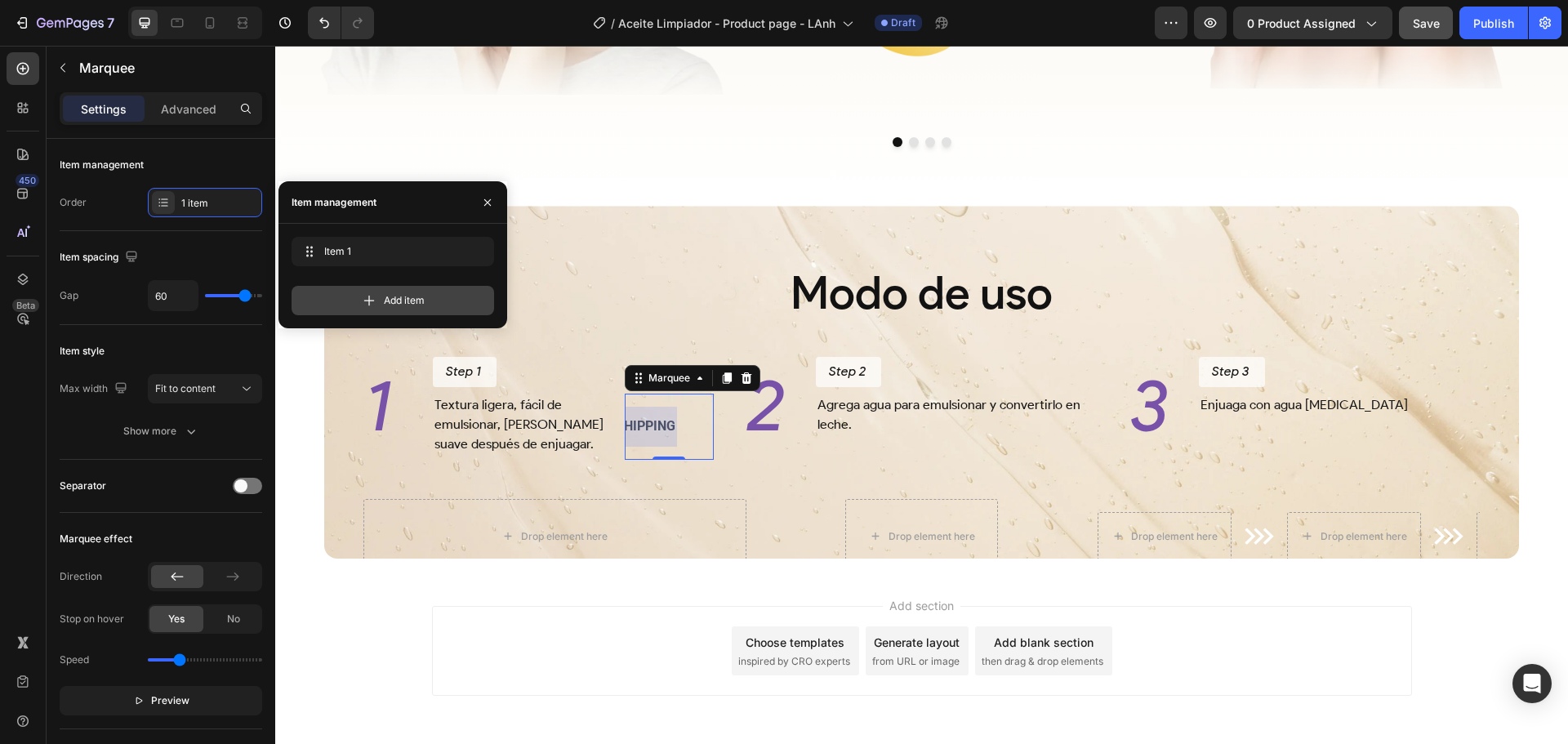
click at [407, 301] on span "Add item" at bounding box center [404, 301] width 41 height 15
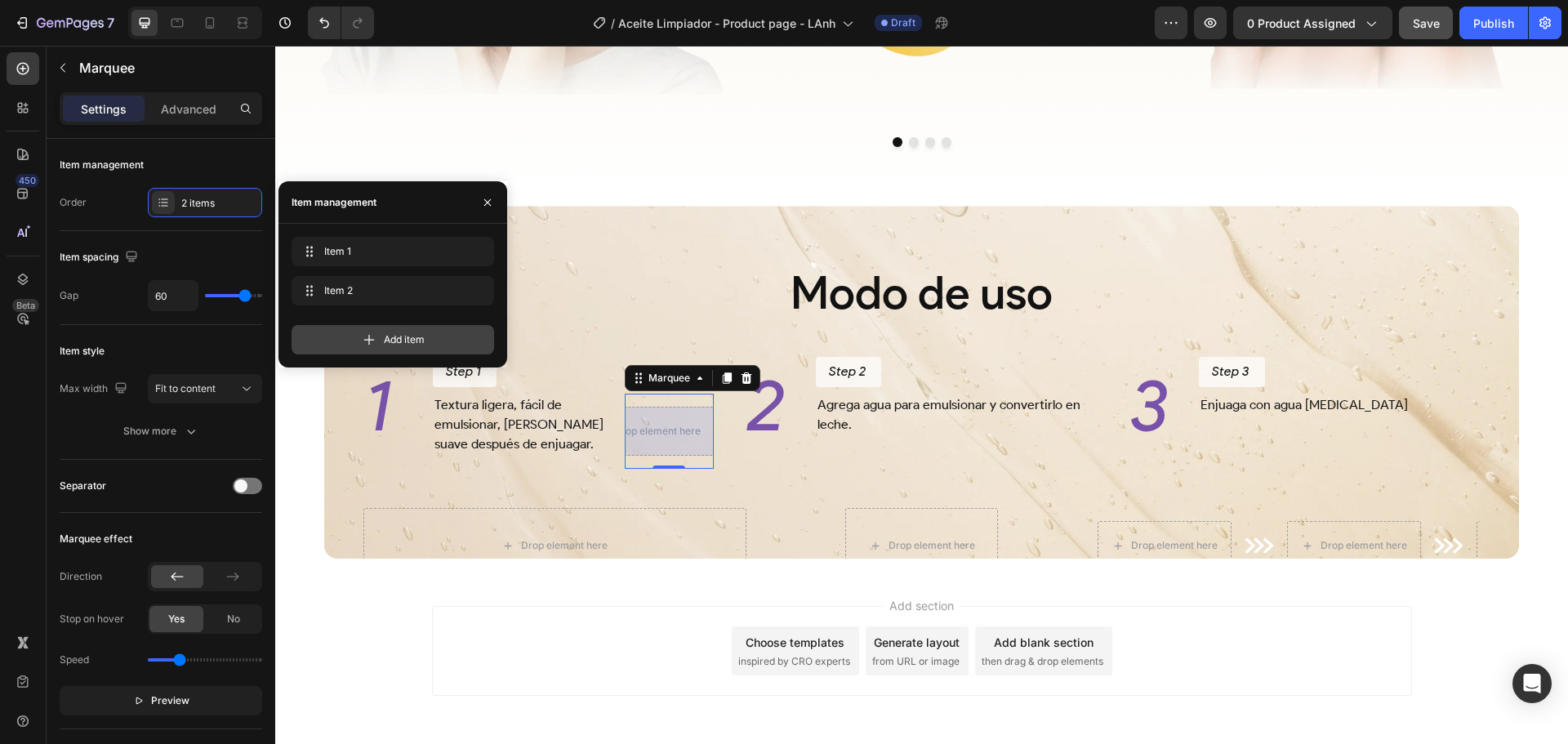
scroll to position [0, 169]
click at [473, 248] on icon "button" at bounding box center [476, 251] width 13 height 13
click at [473, 248] on div "Delete" at bounding box center [465, 251] width 30 height 15
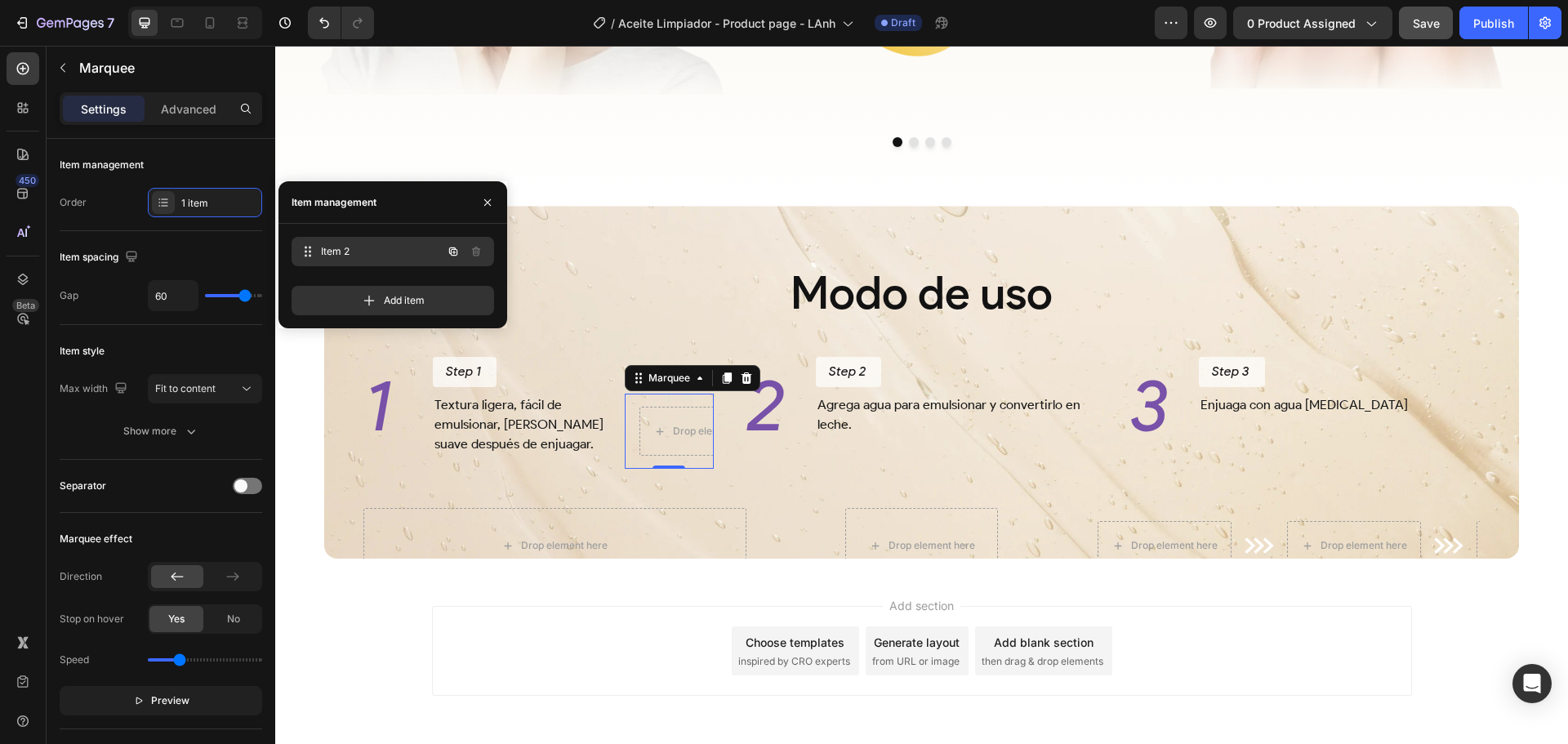
click at [409, 252] on span "Item 2" at bounding box center [382, 251] width 121 height 15
click at [83, 73] on p "Marquee" at bounding box center [167, 67] width 176 height 20
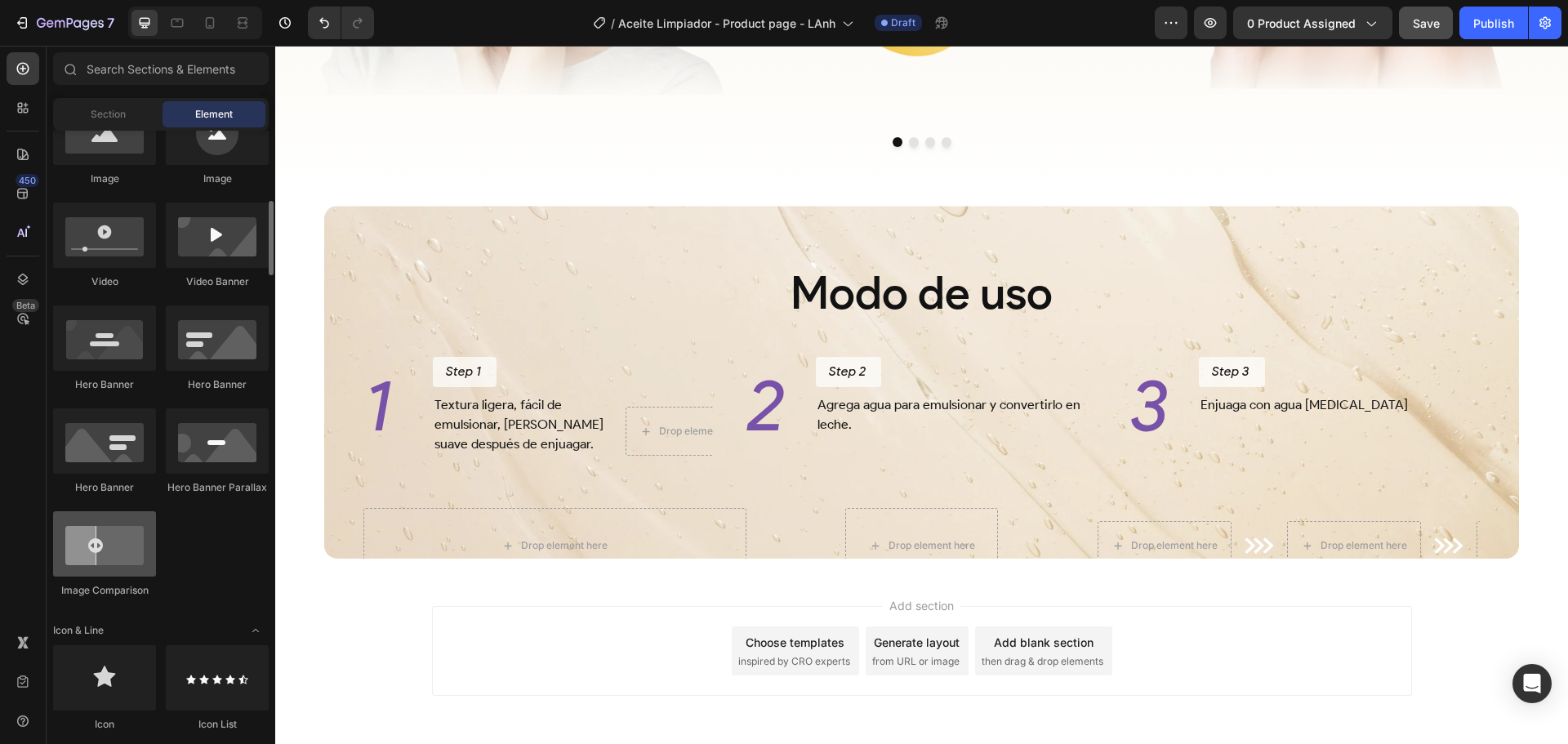
scroll to position [490, 0]
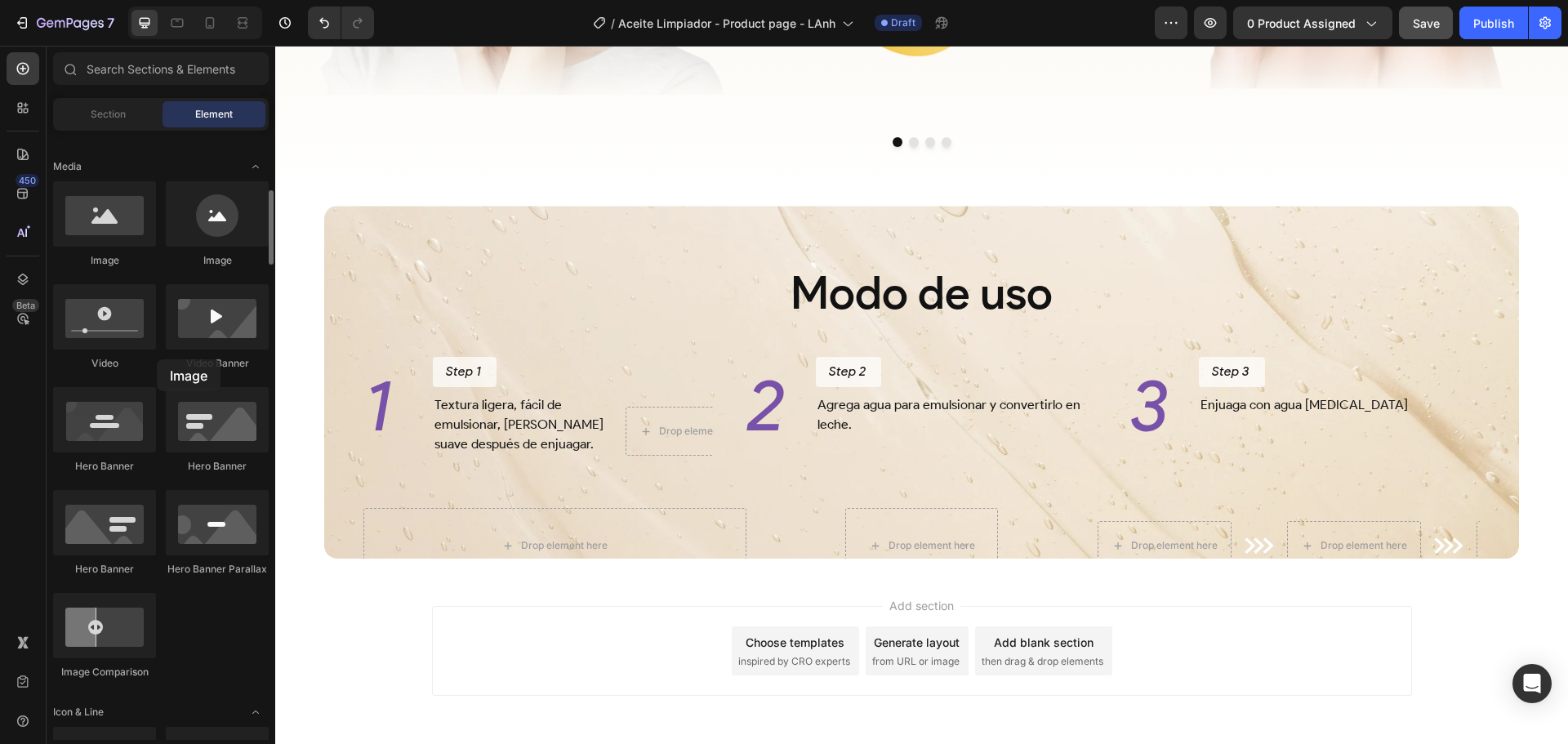
drag, startPoint x: 407, startPoint y: 411, endPoint x: 163, endPoint y: 362, distance: 248.9
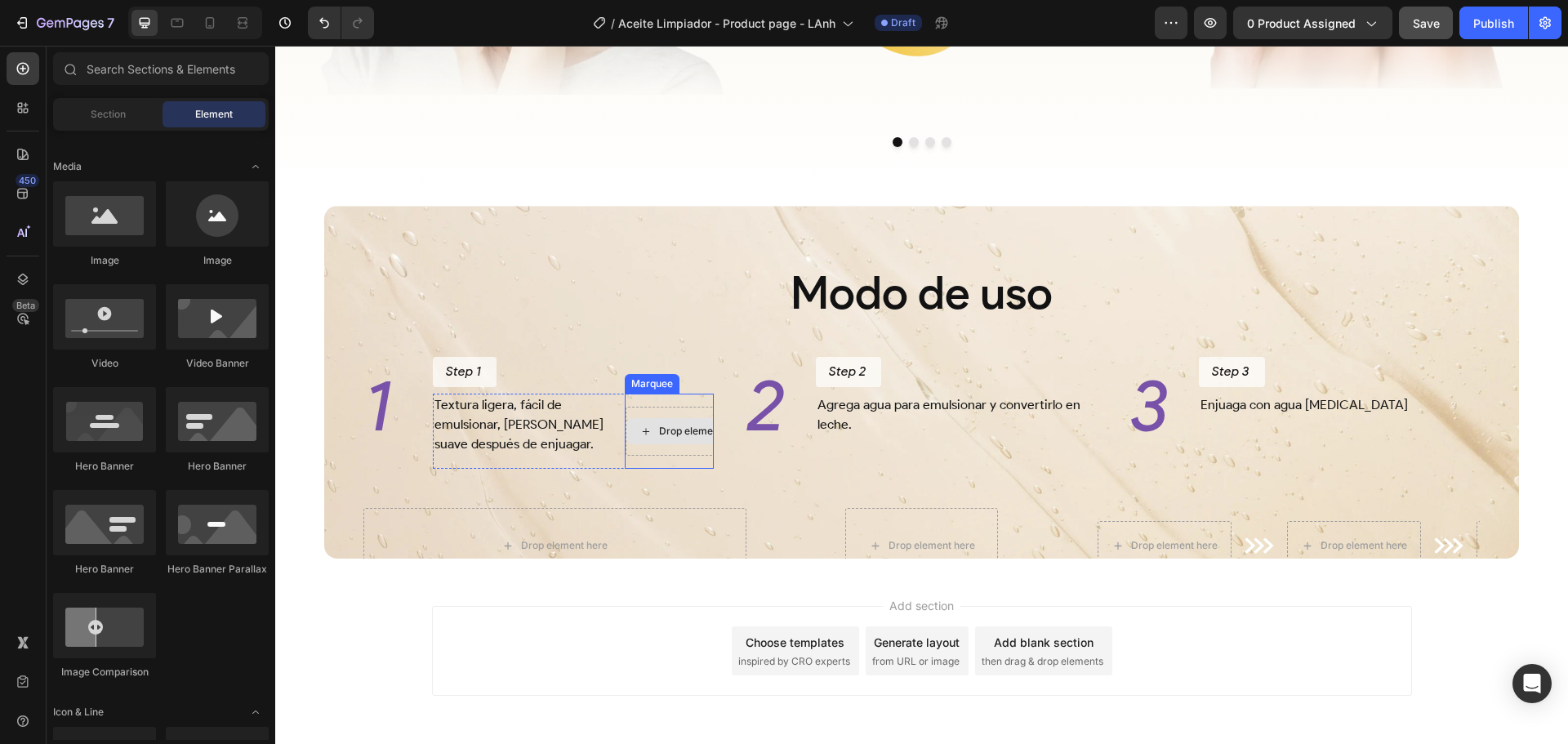
click at [659, 438] on div "Drop element here" at bounding box center [702, 431] width 87 height 13
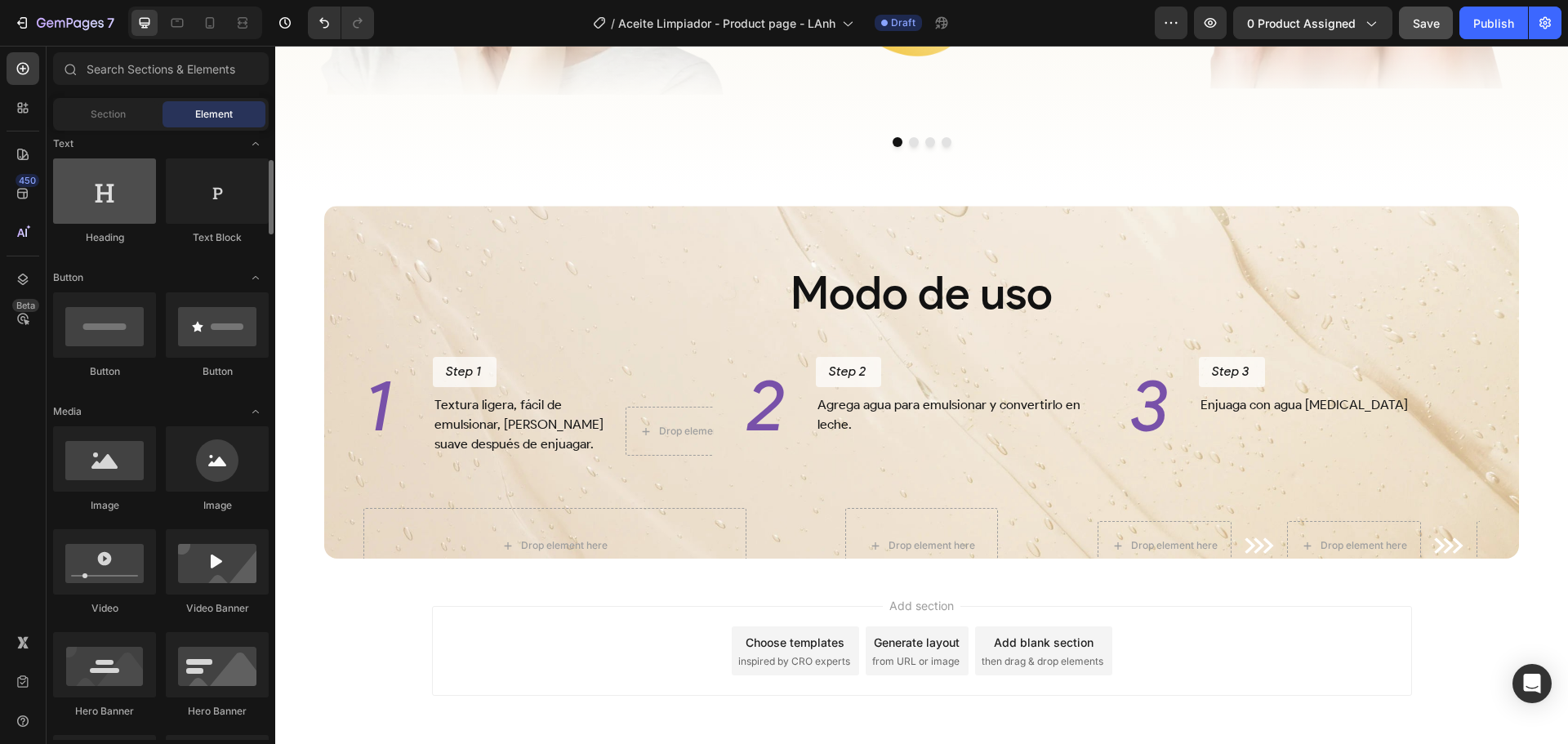
scroll to position [0, 0]
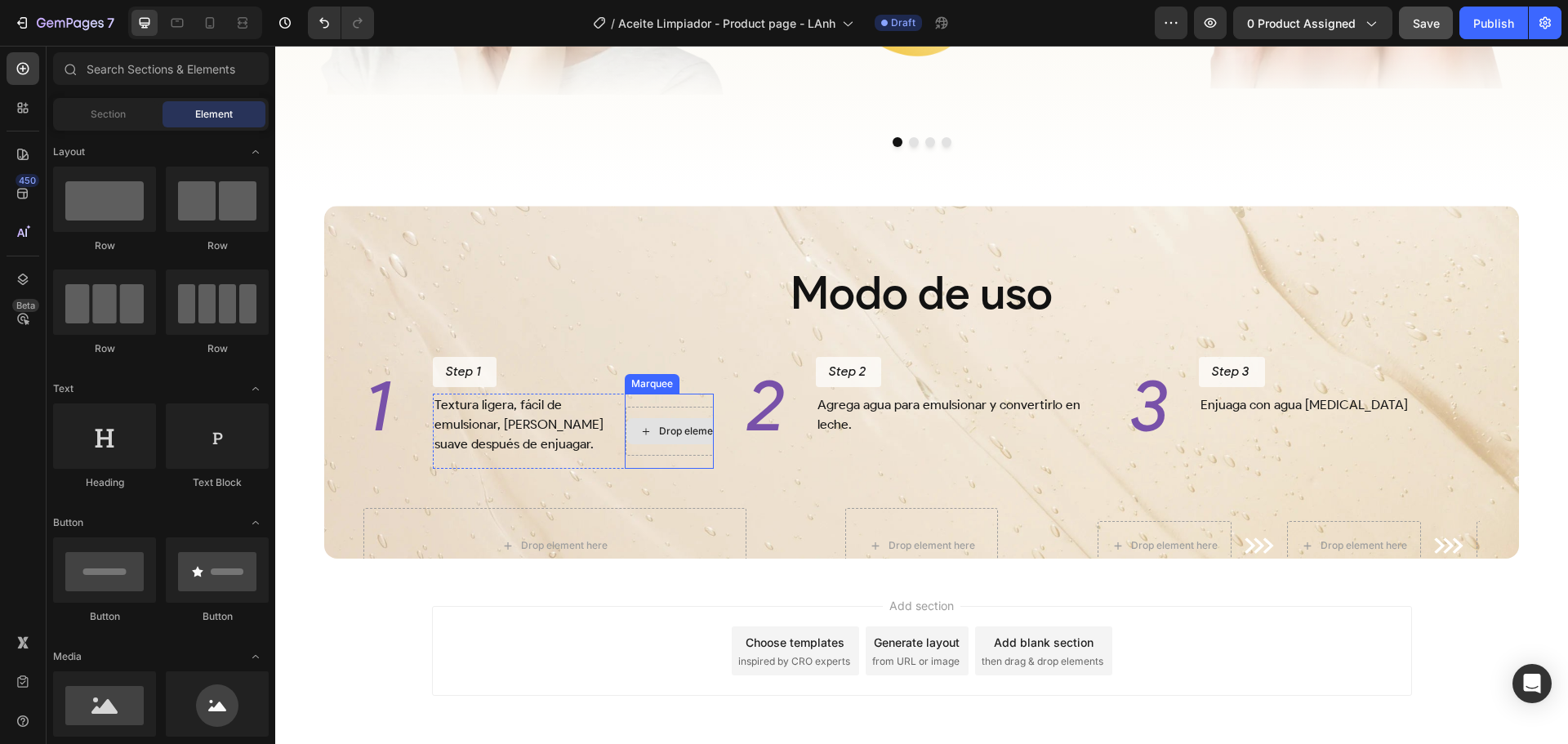
click at [667, 423] on div "Drop element here" at bounding box center [693, 431] width 134 height 49
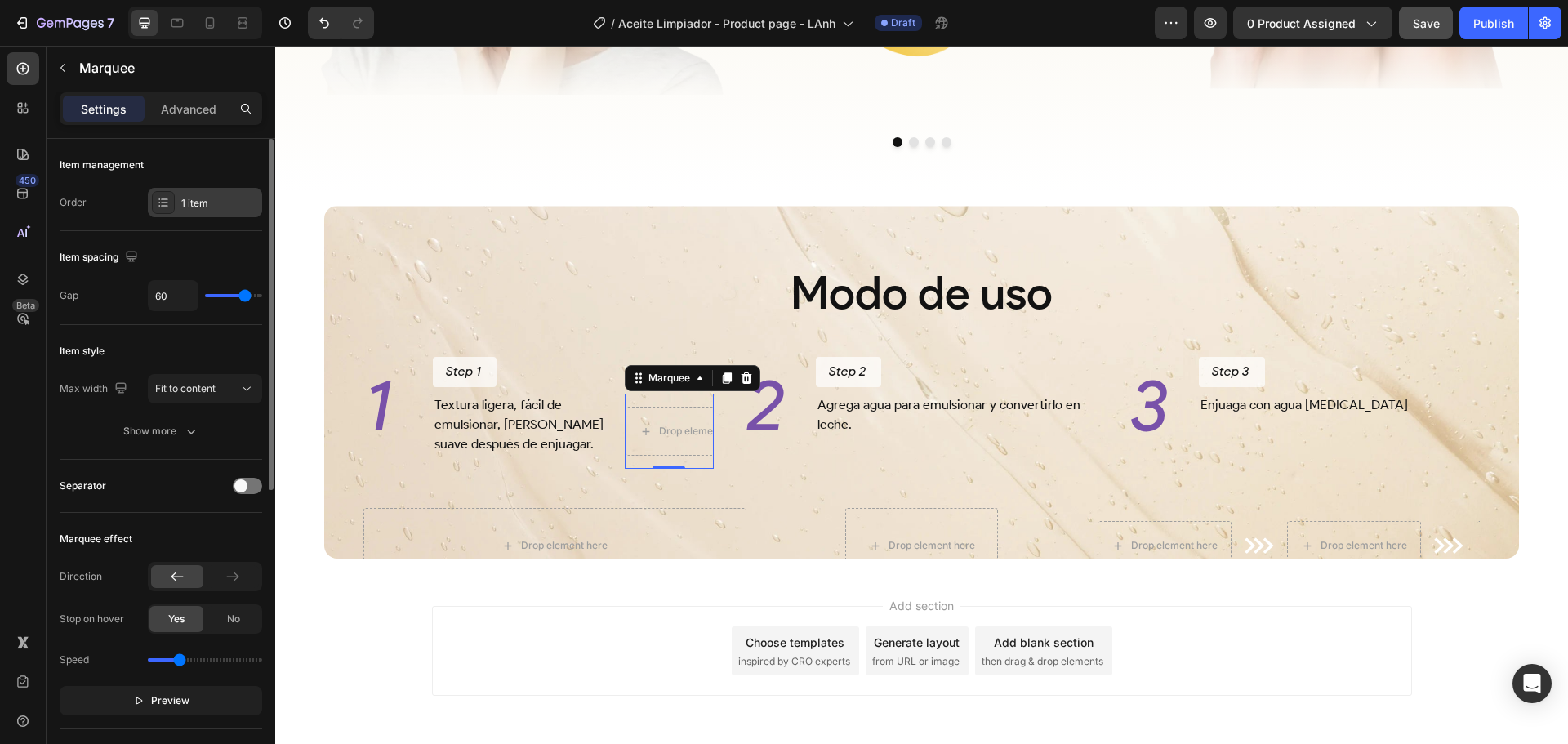
click at [197, 203] on div "1 item" at bounding box center [220, 203] width 76 height 15
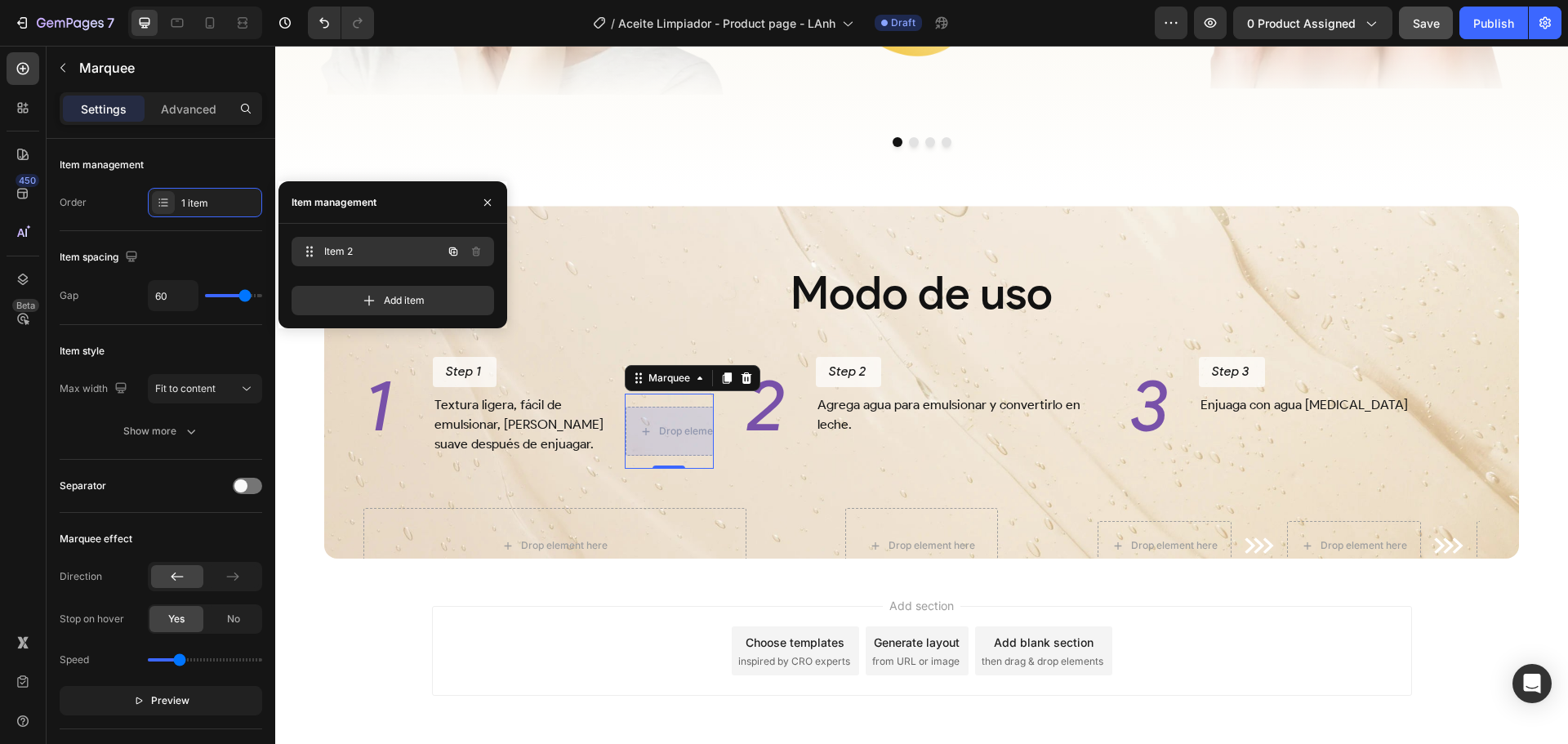
click at [401, 252] on span "Item 2" at bounding box center [370, 251] width 92 height 15
click at [307, 249] on icon at bounding box center [309, 251] width 13 height 13
click at [315, 249] on span at bounding box center [307, 251] width 20 height 23
click at [315, 249] on span at bounding box center [309, 251] width 23 height 23
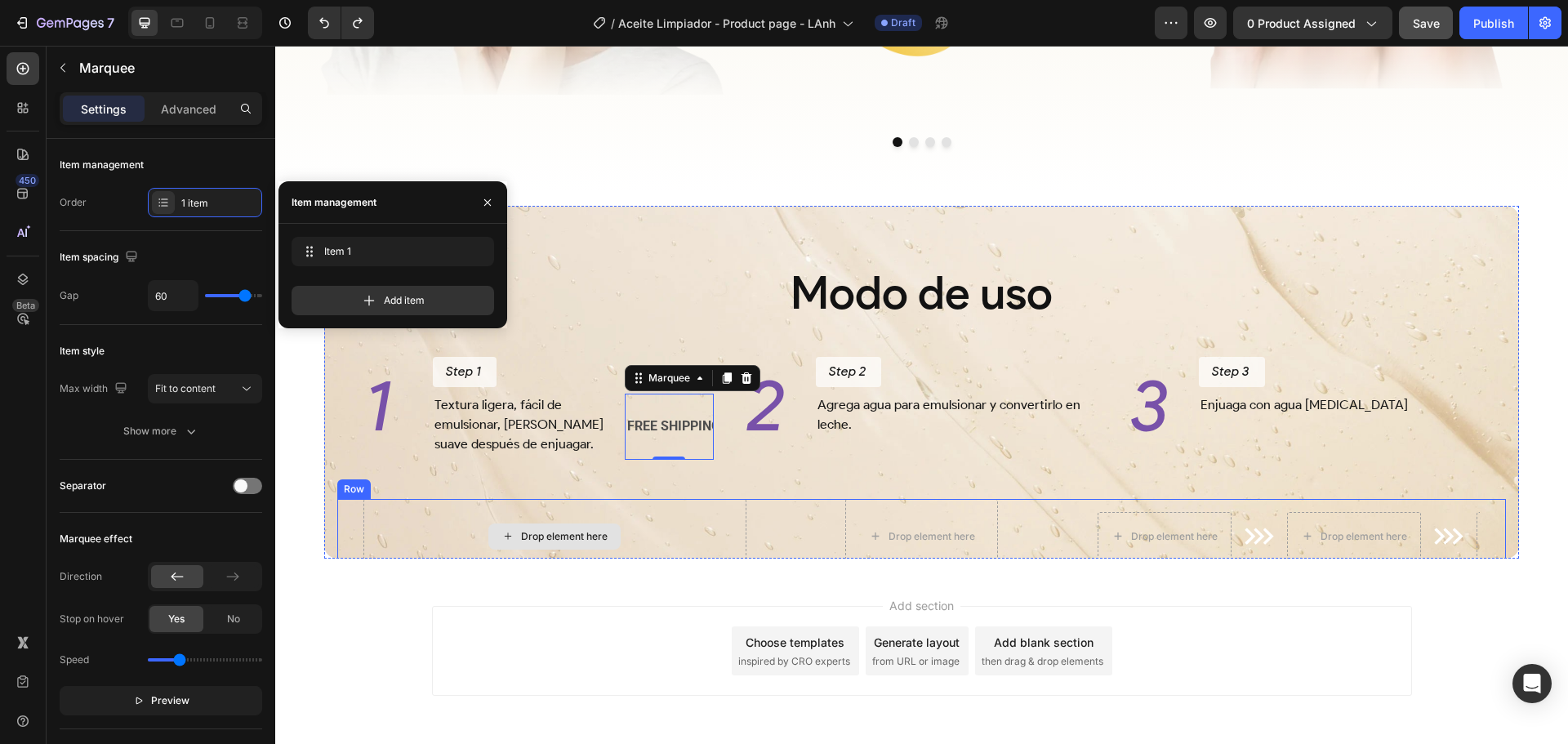
click at [695, 524] on div "Drop element here" at bounding box center [554, 536] width 383 height 75
click at [679, 440] on div "FREE SHIPPING" at bounding box center [674, 426] width 96 height 27
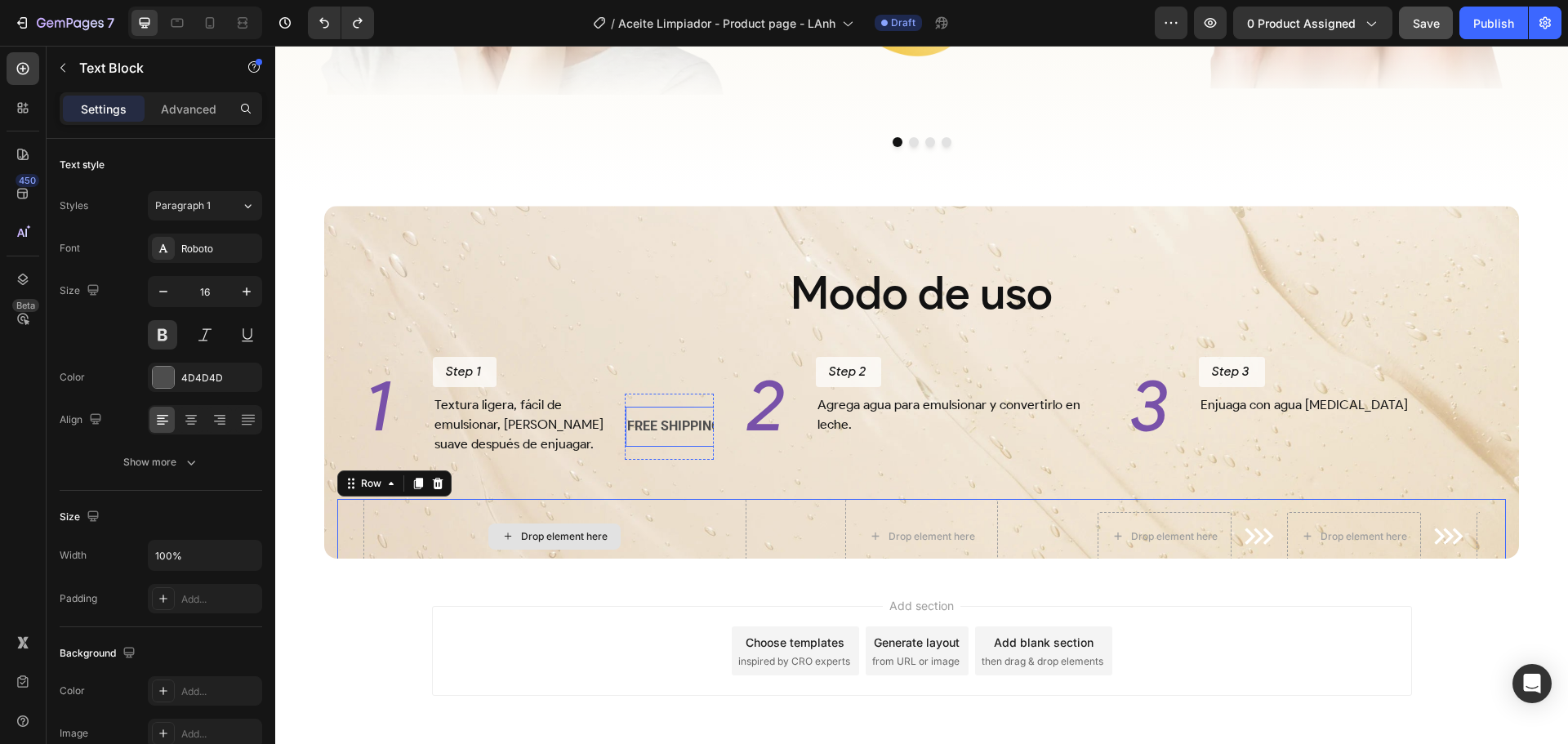
click at [671, 434] on div "FREE SHIPPING" at bounding box center [674, 426] width 96 height 27
click at [764, 460] on div "2 Heading Step 2 Button Agrega agua para emulsionar y convertirlo en leche. Tex…" at bounding box center [921, 408] width 350 height 102
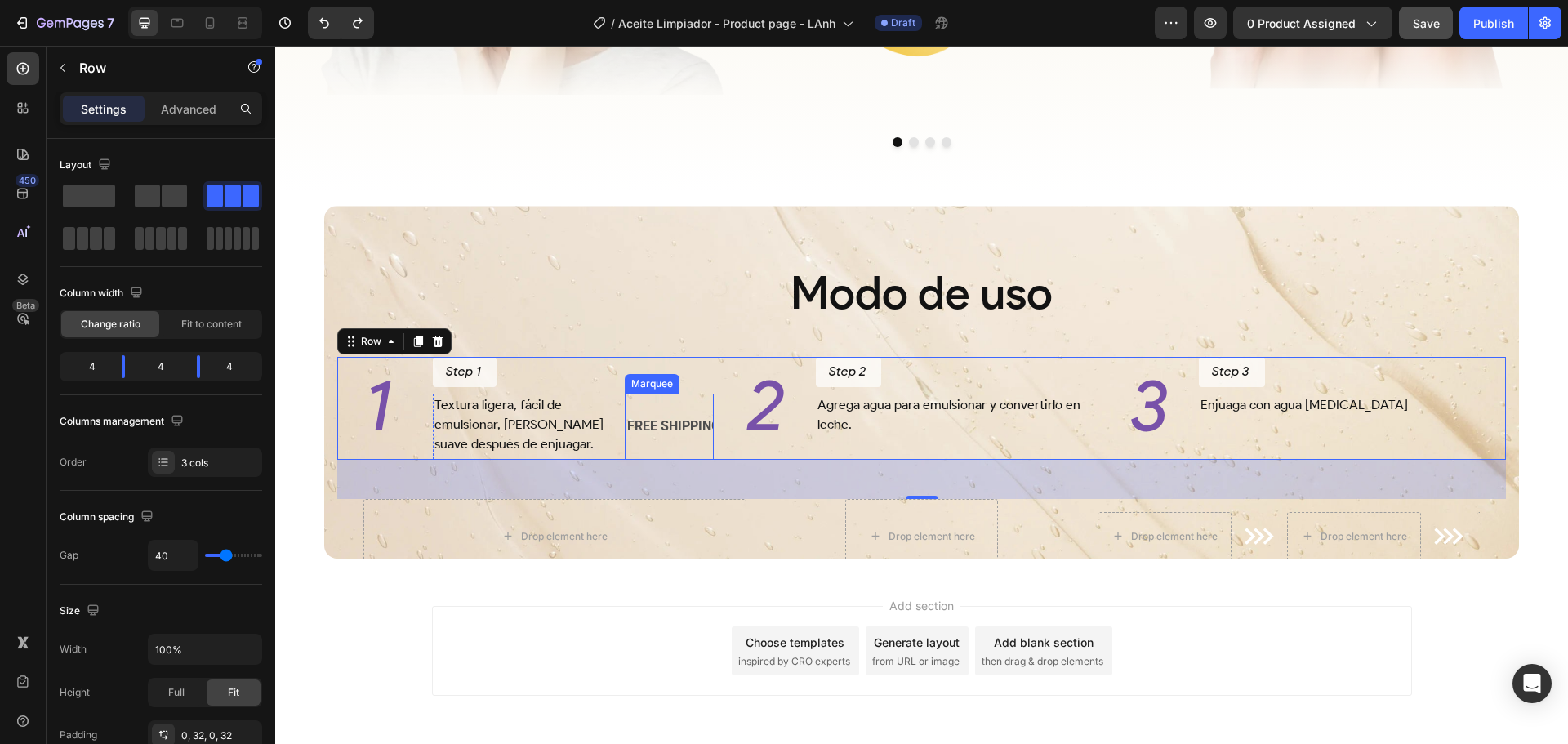
click at [656, 419] on div "FREE SHIPPING Text Block FREE SHIPPING Text Block Marquee" at bounding box center [670, 426] width 89 height 66
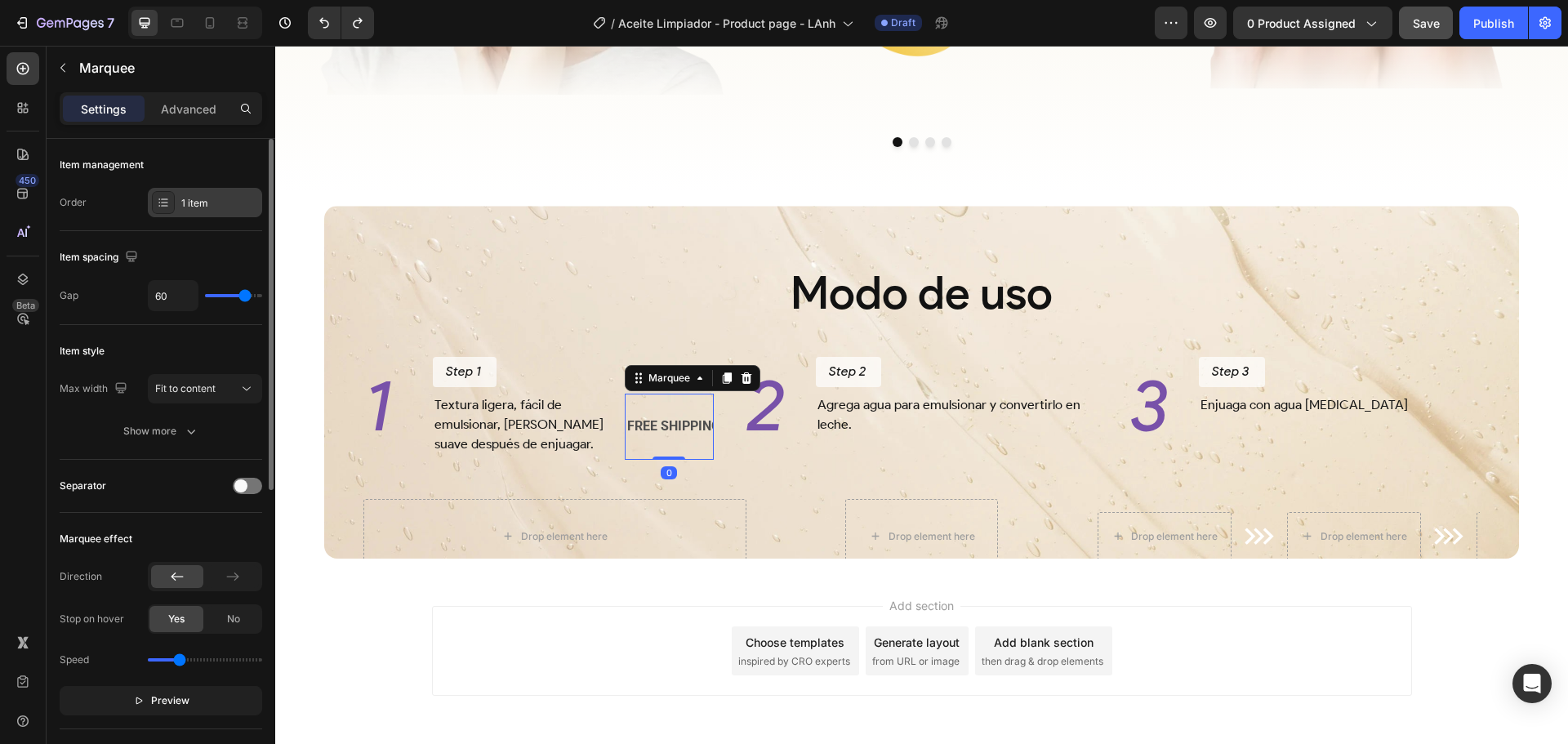
click at [175, 215] on div "1 item" at bounding box center [205, 203] width 115 height 30
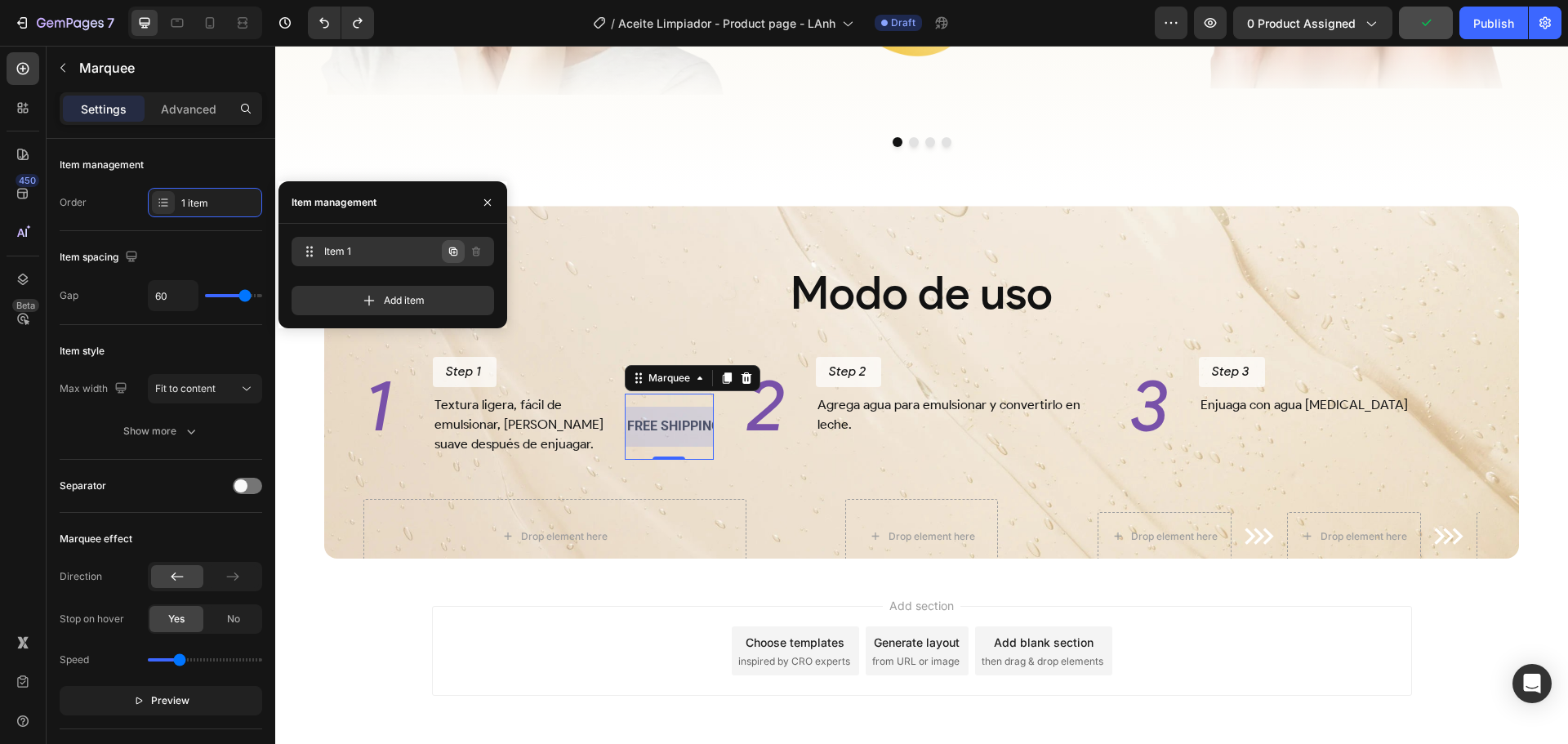
click at [450, 252] on icon "button" at bounding box center [453, 251] width 8 height 8
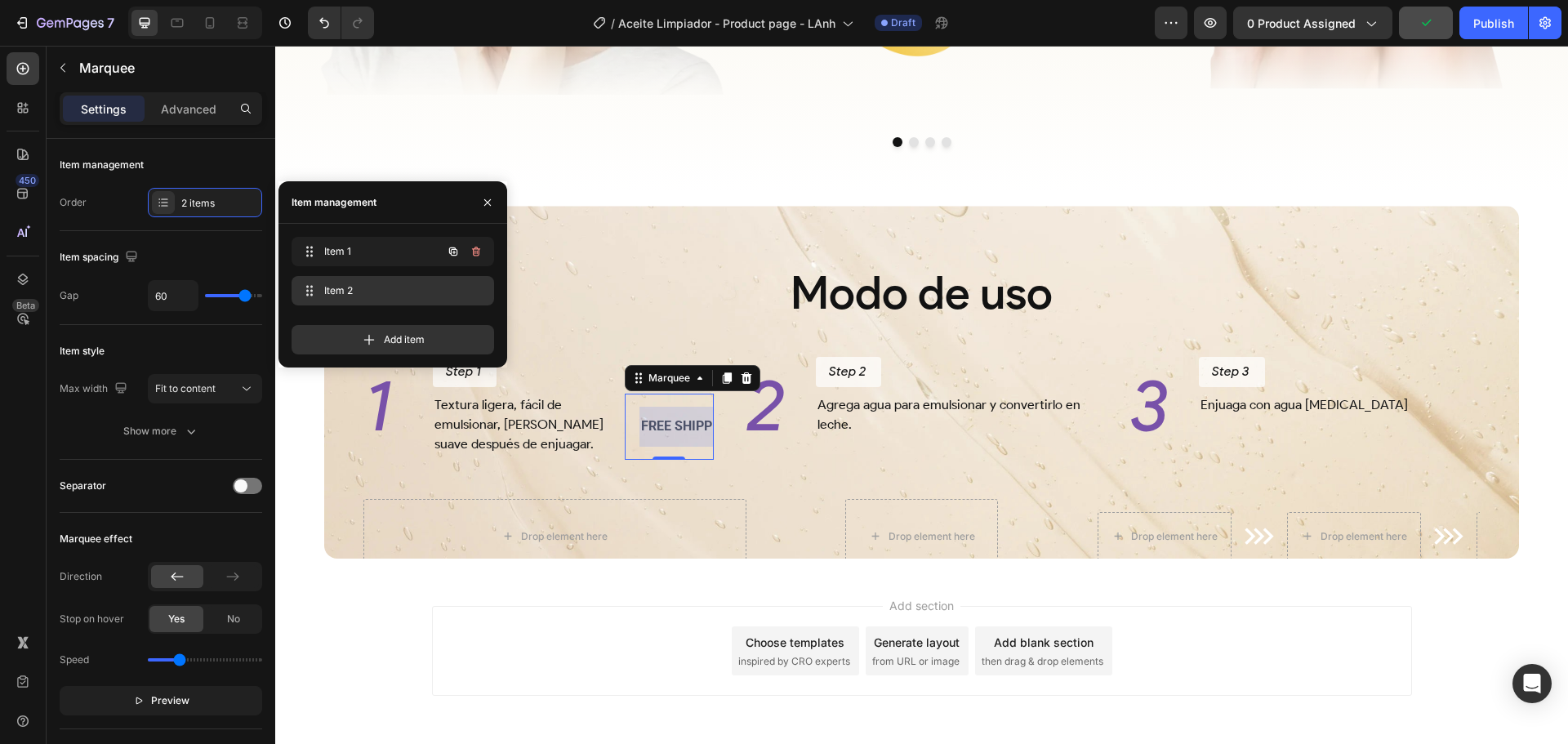
scroll to position [0, 151]
click at [389, 291] on span "Item 2" at bounding box center [370, 291] width 92 height 15
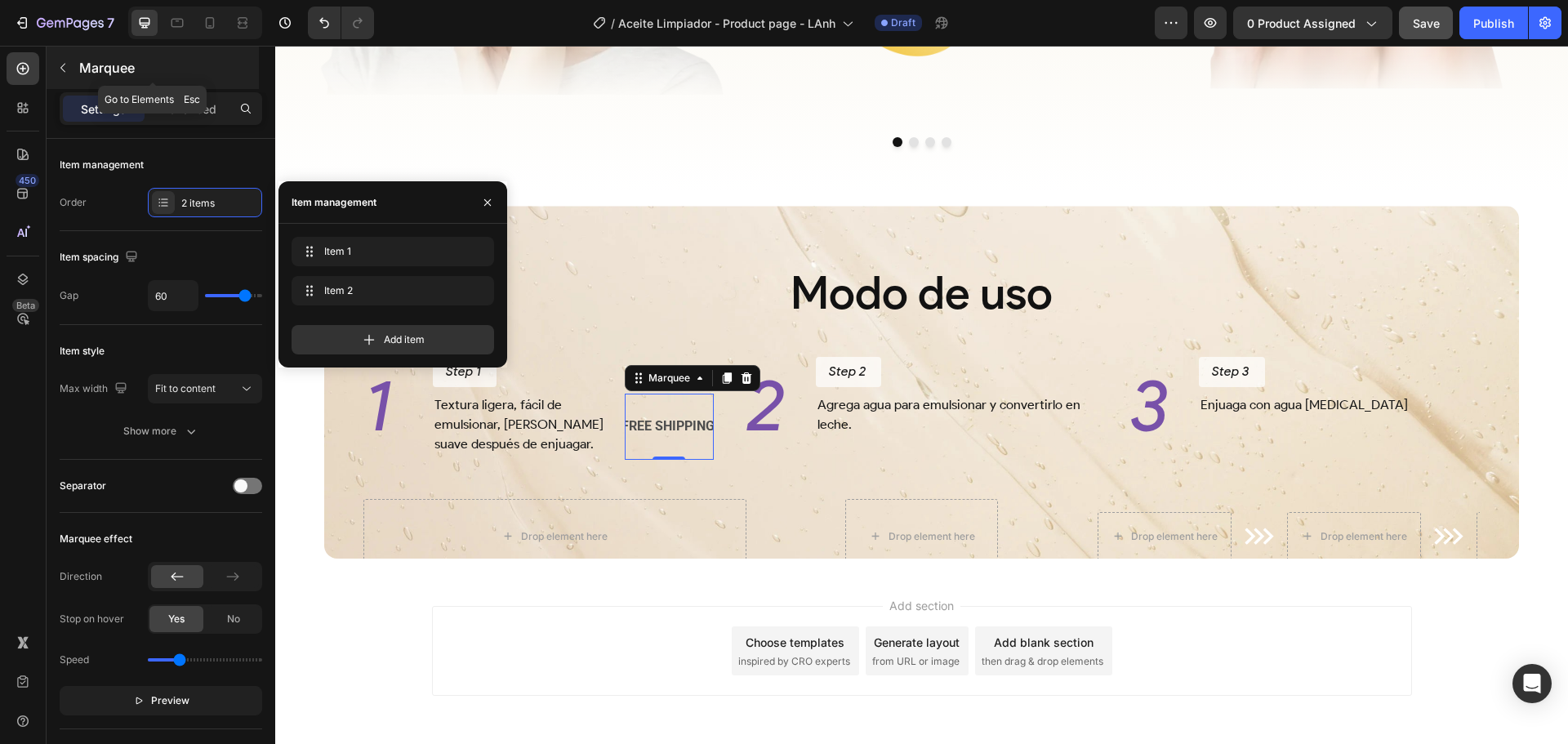
click at [110, 73] on p "Marquee" at bounding box center [167, 67] width 176 height 20
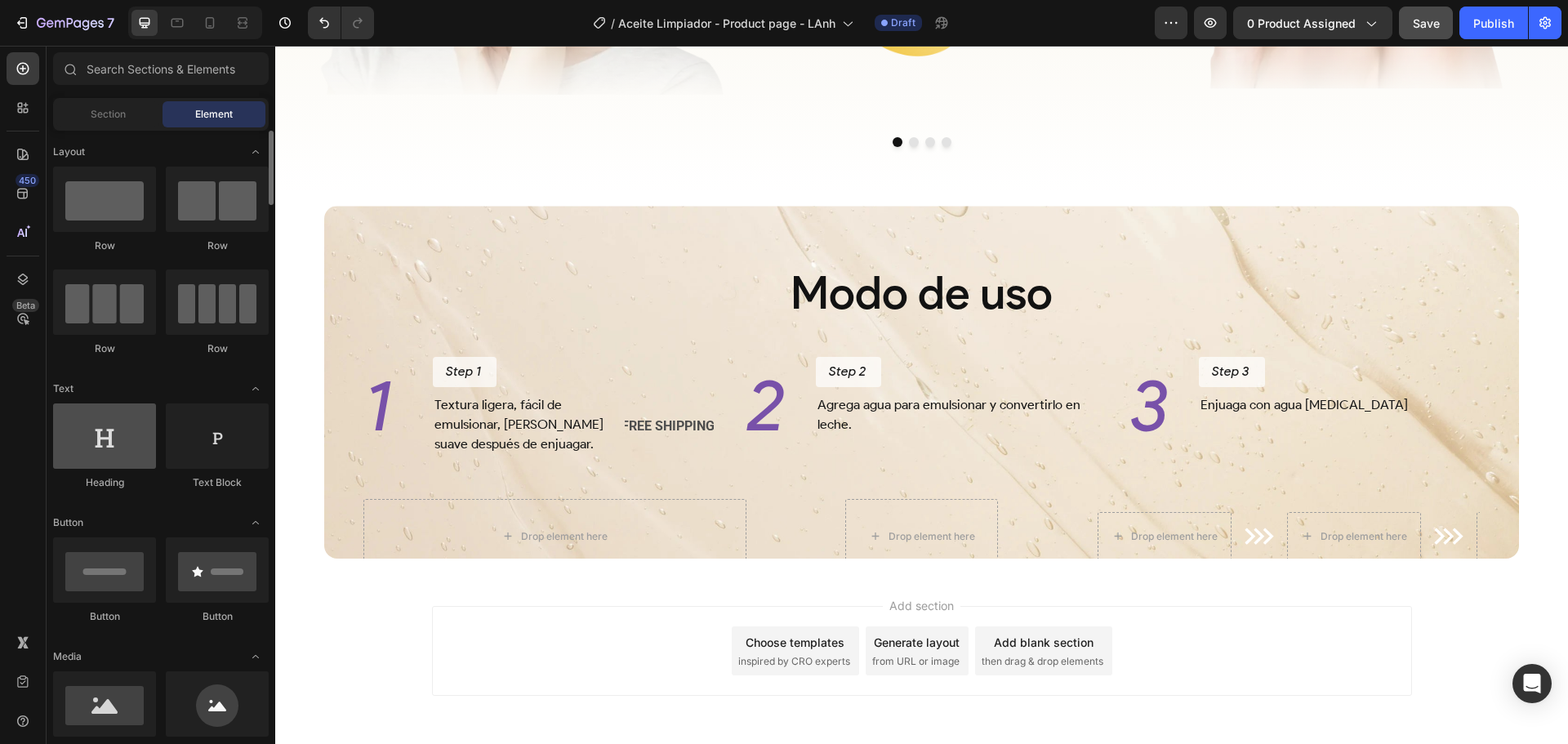
scroll to position [163, 0]
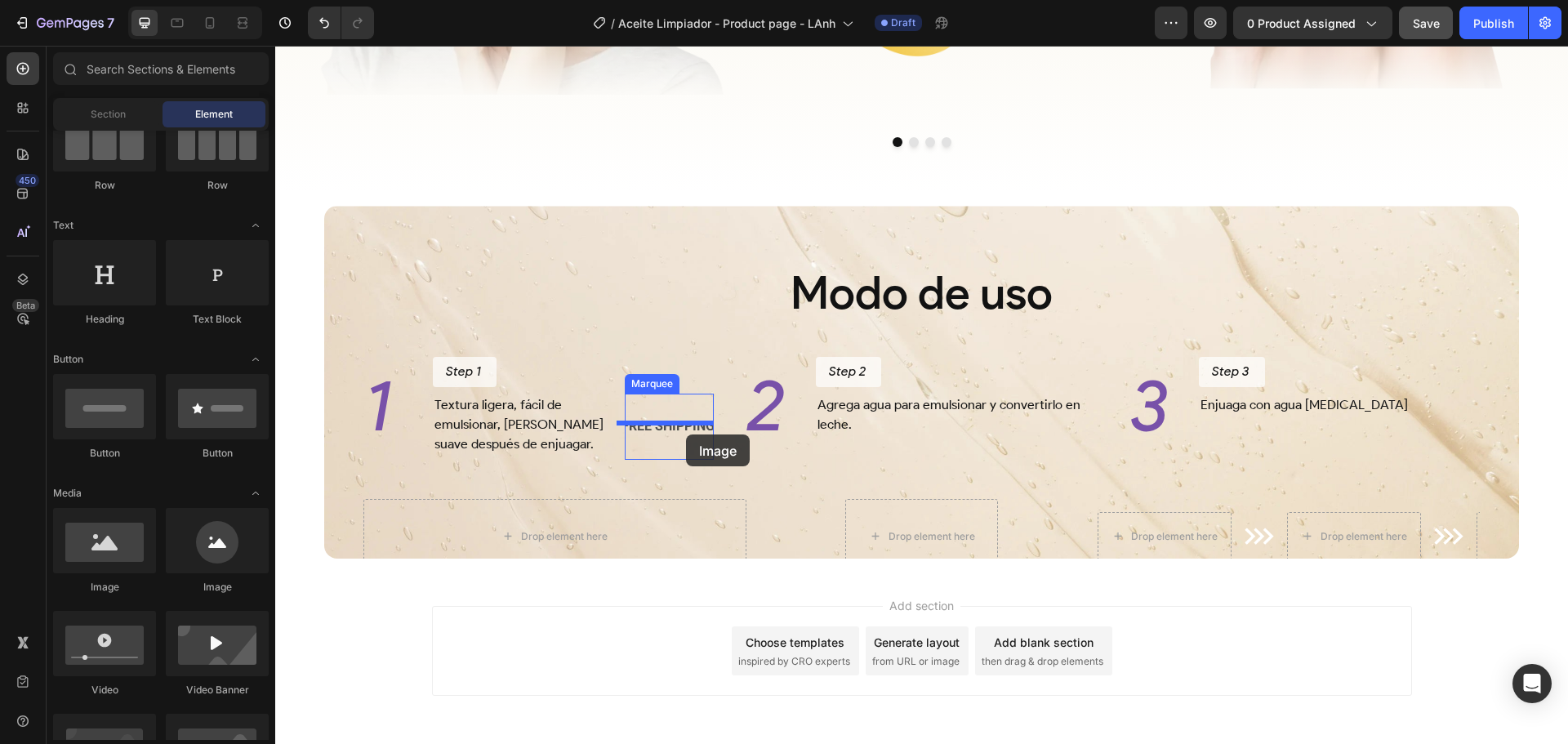
drag, startPoint x: 384, startPoint y: 588, endPoint x: 686, endPoint y: 434, distance: 339.0
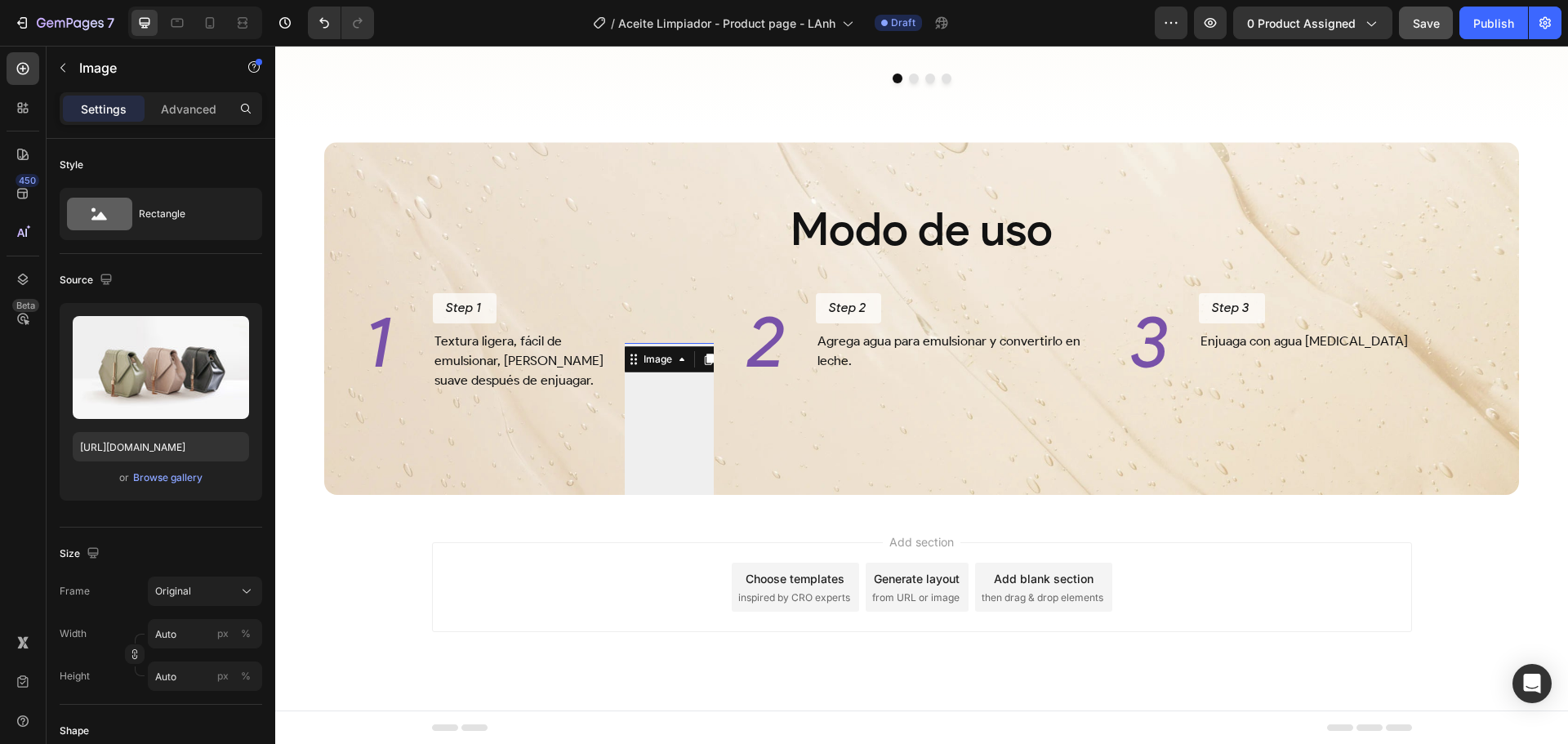
scroll to position [2932, 0]
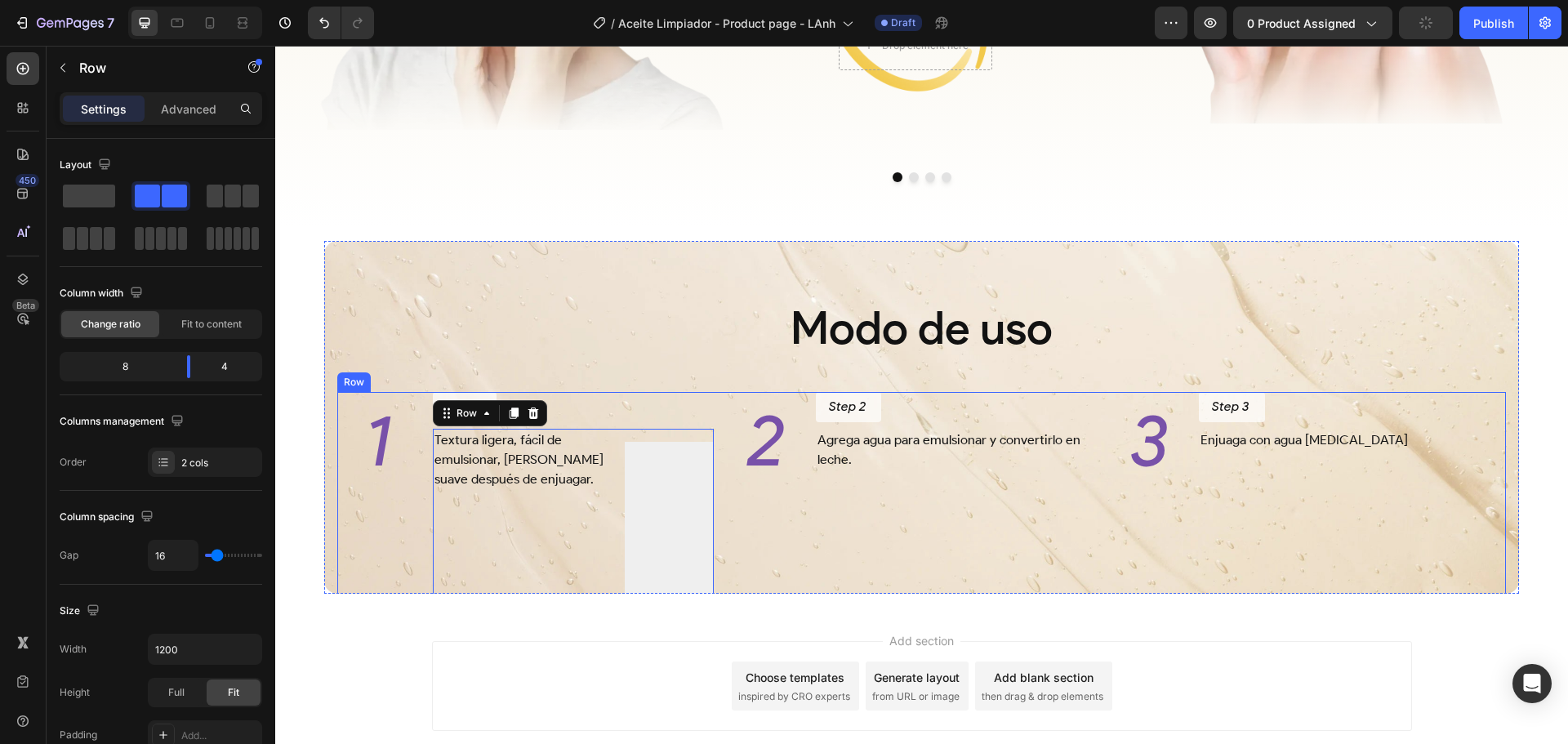
scroll to position [2769, 0]
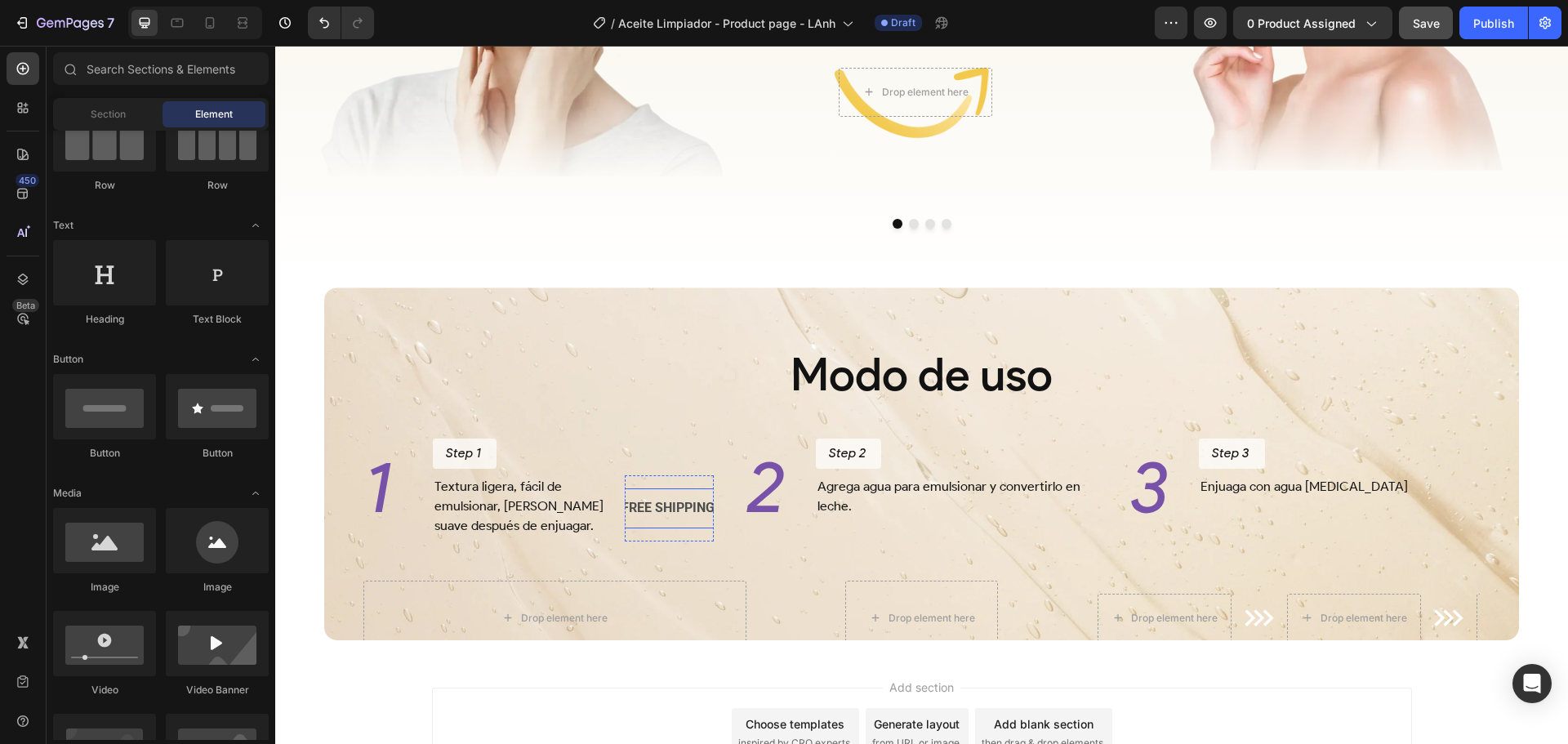
click at [663, 520] on div "FREE SHIPPING" at bounding box center [667, 507] width 96 height 27
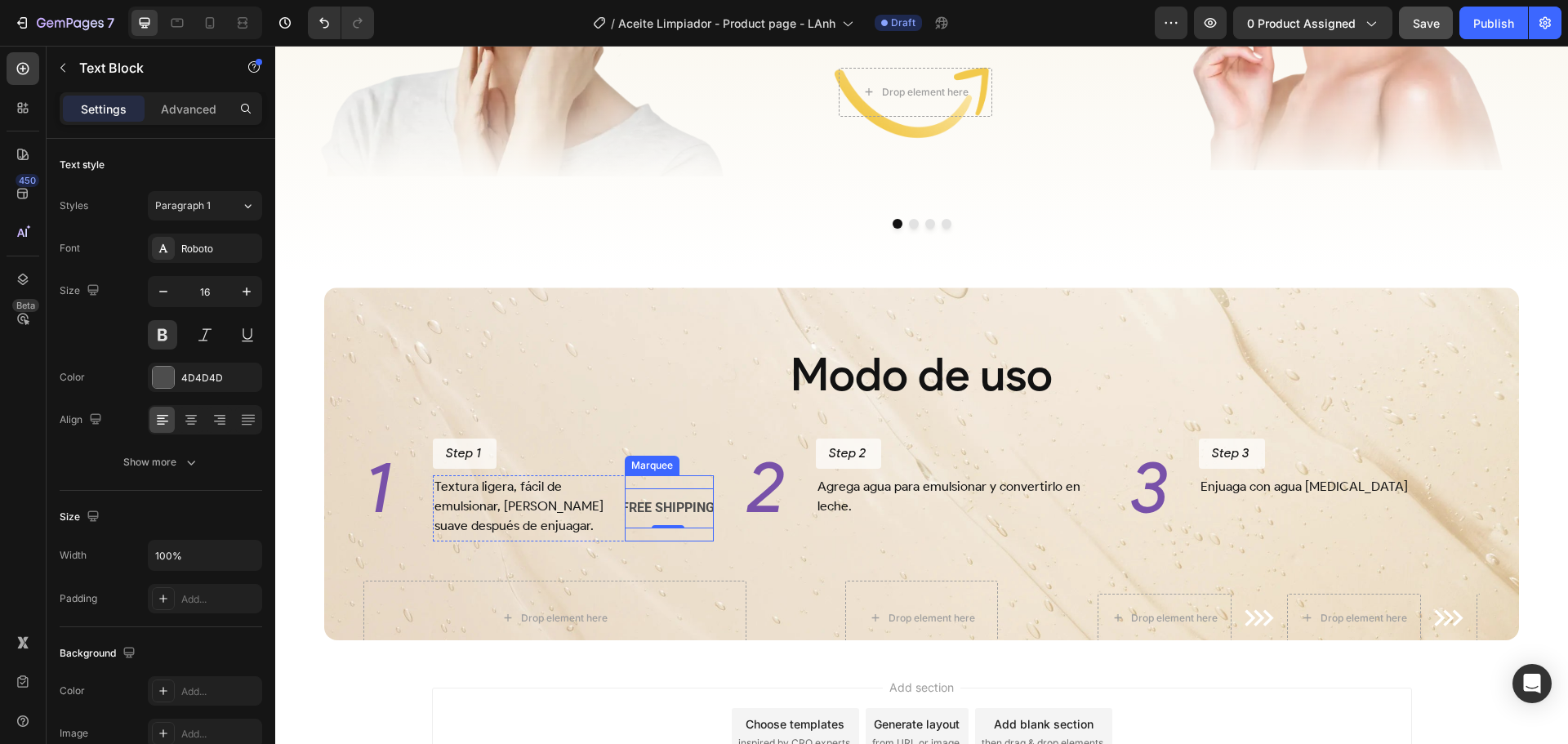
click at [670, 495] on div "FREE SHIPPING Text Block FREE SHIPPING Text Block 0 FREE SHIPPING Text Block FR…" at bounding box center [670, 507] width 89 height 66
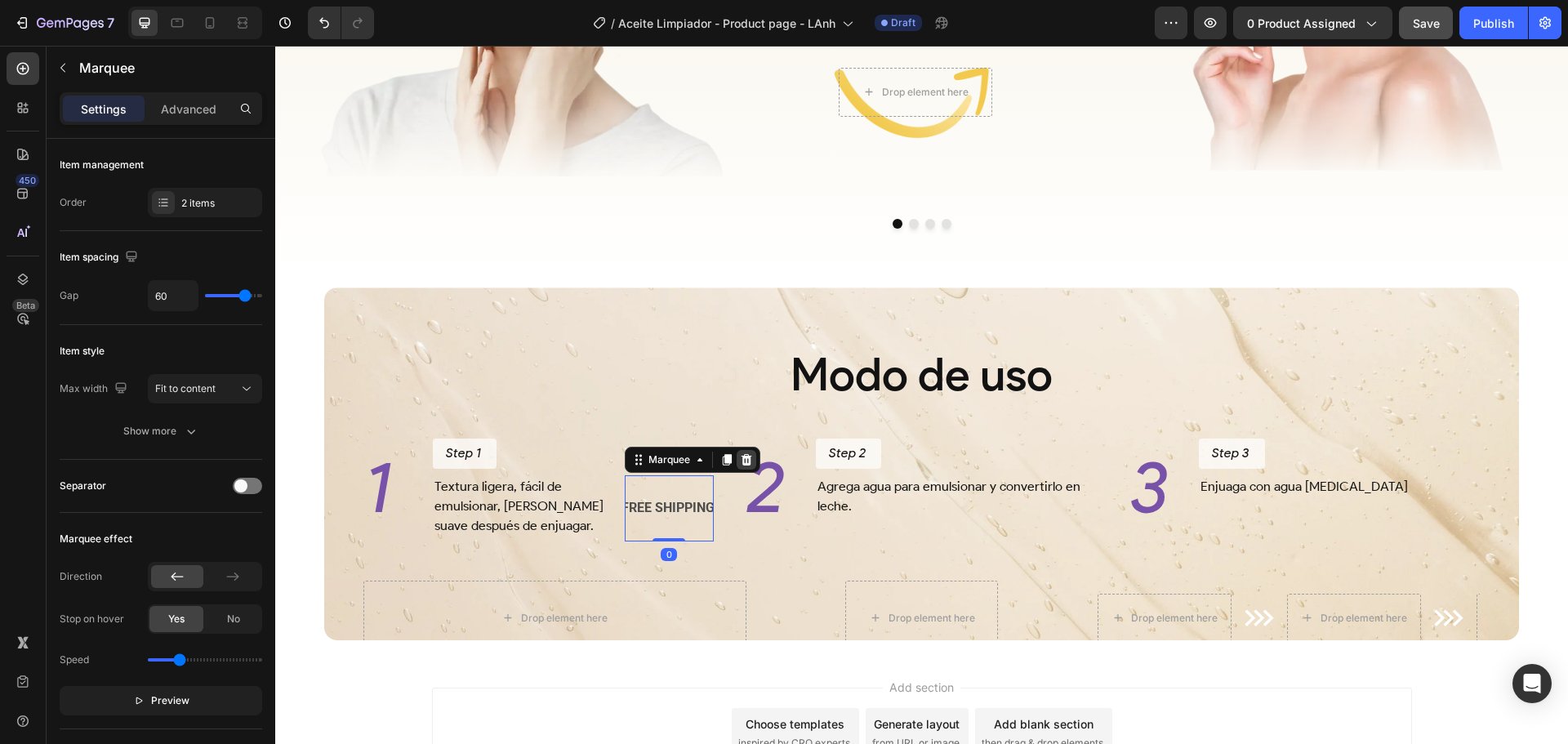
click at [741, 466] on icon at bounding box center [745, 459] width 10 height 11
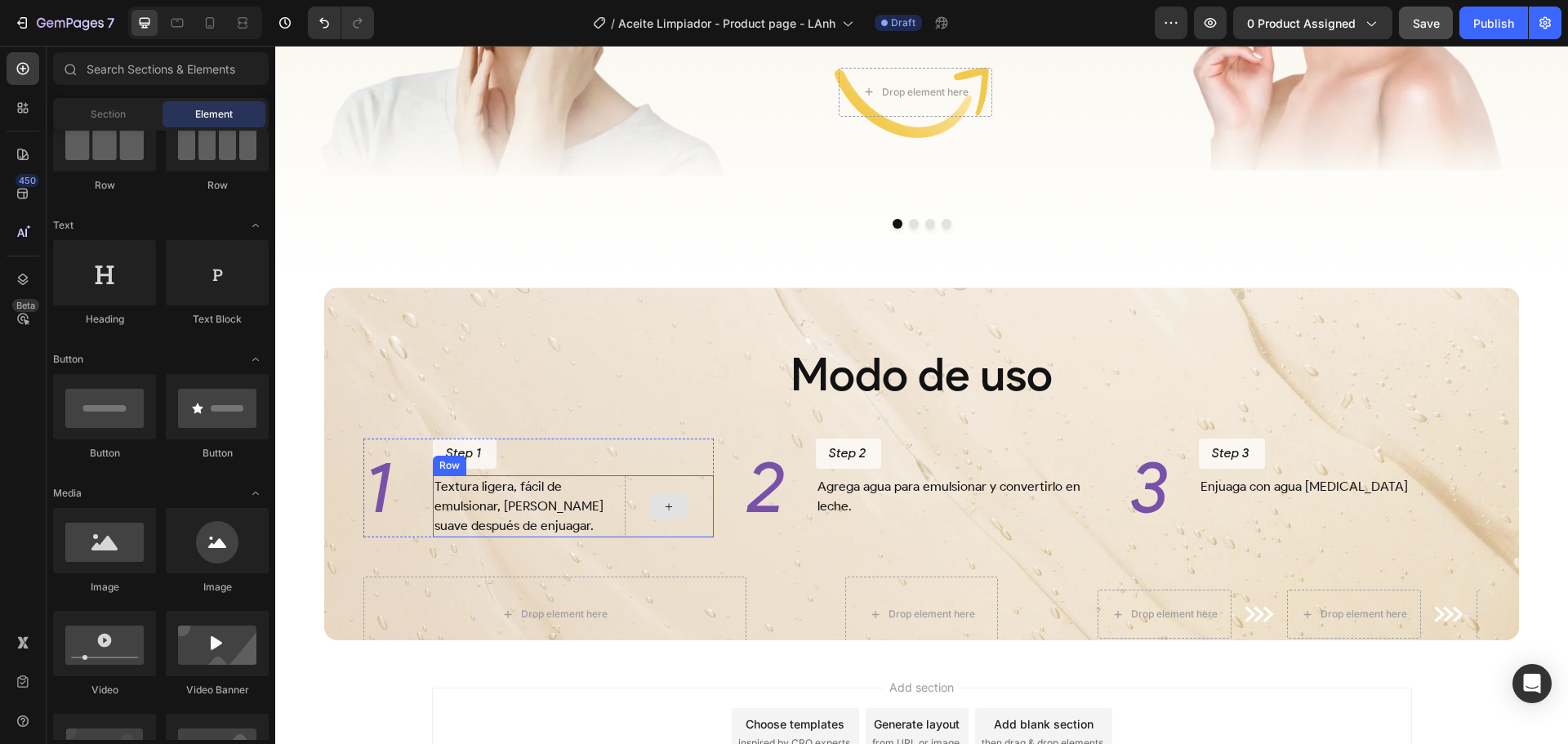
click at [679, 501] on div at bounding box center [670, 506] width 89 height 62
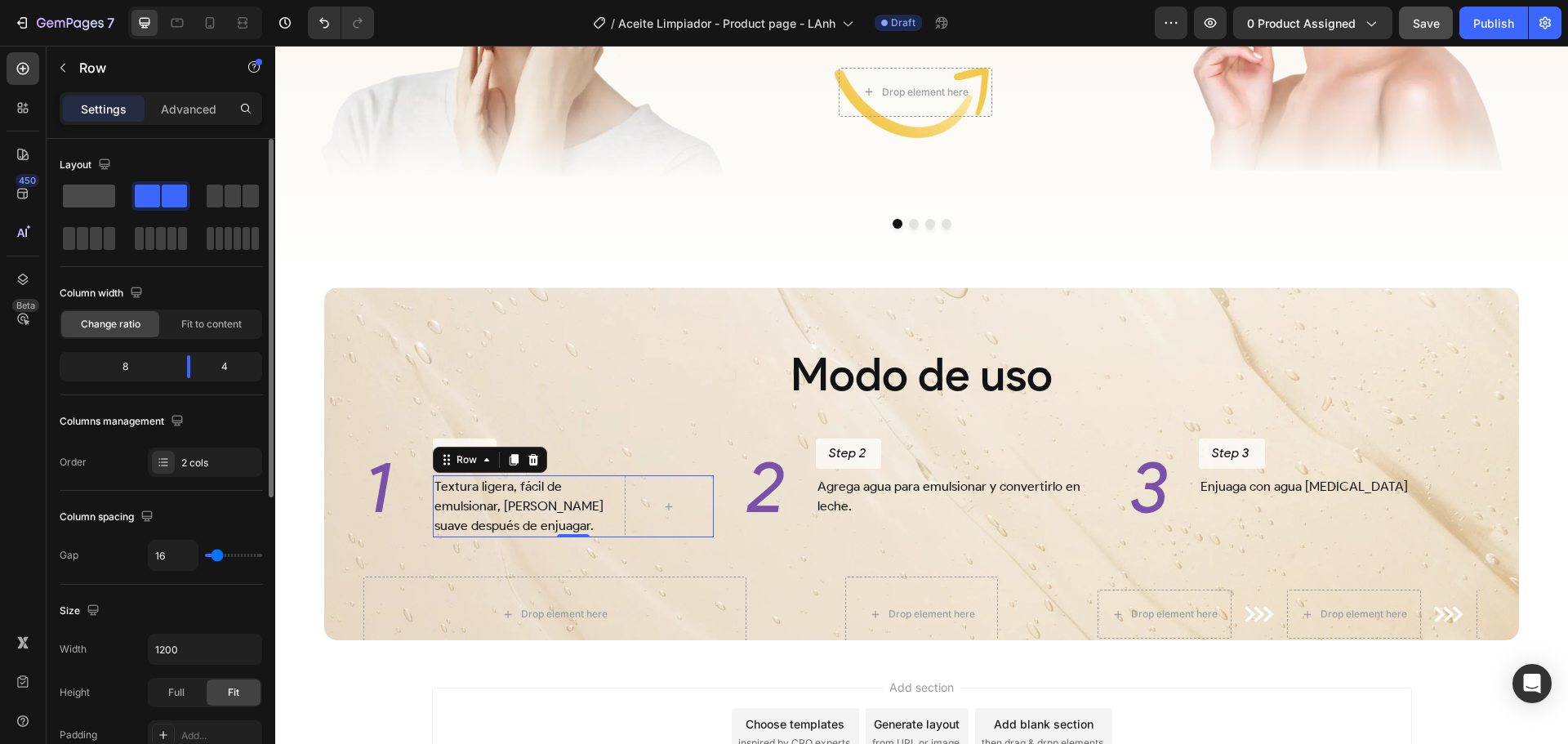
click at [95, 198] on span at bounding box center [89, 196] width 52 height 23
click at [692, 536] on div at bounding box center [670, 506] width 89 height 62
click at [616, 517] on div "Textura ligera, fácil de emulsionar, deja la piel suave después de enjuagar. Te…" at bounding box center [574, 506] width 281 height 62
click at [626, 512] on div at bounding box center [670, 506] width 89 height 62
drag, startPoint x: 198, startPoint y: 365, endPoint x: 211, endPoint y: 365, distance: 13.0
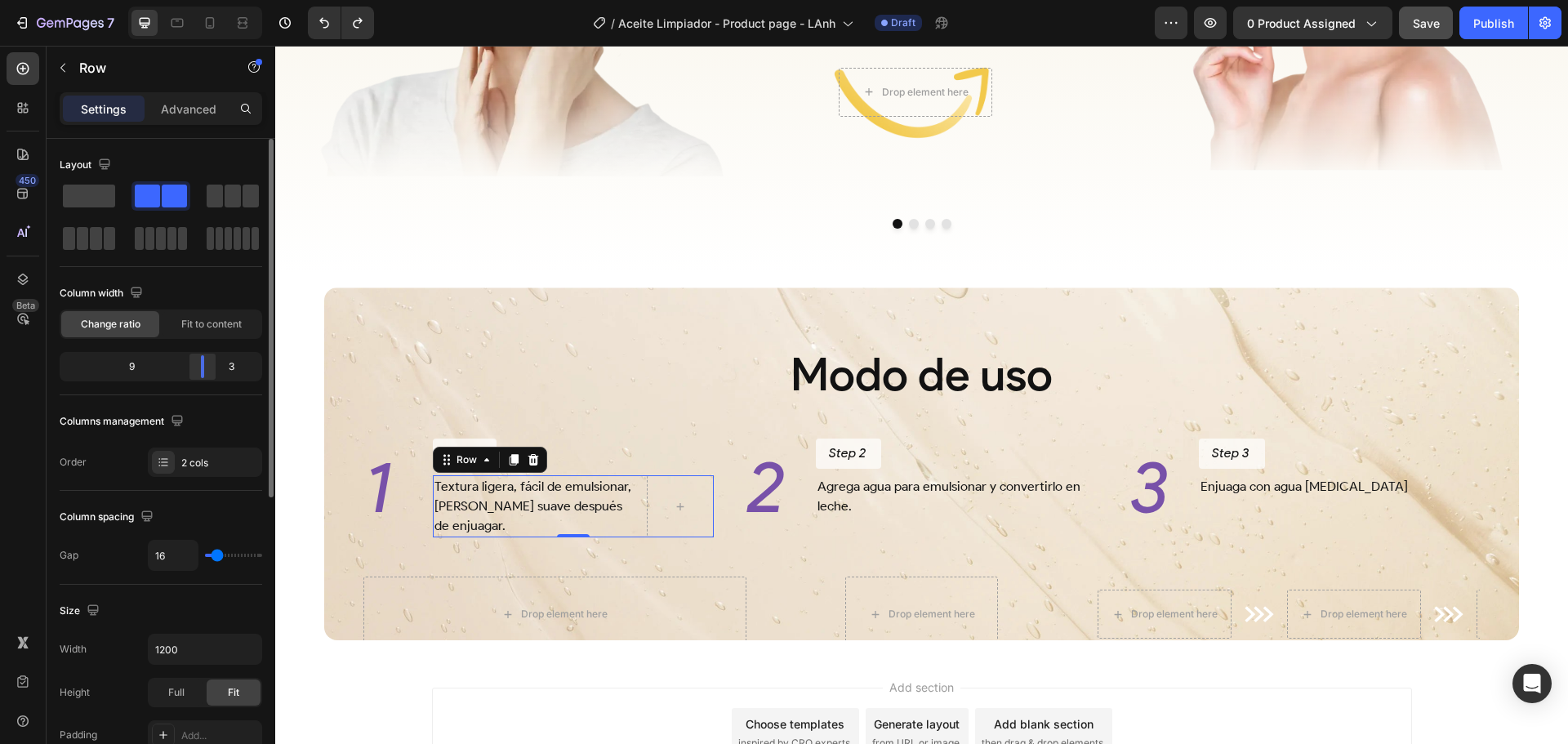
click at [211, 365] on div at bounding box center [203, 366] width 30 height 23
click at [75, 61] on button "button" at bounding box center [62, 68] width 26 height 26
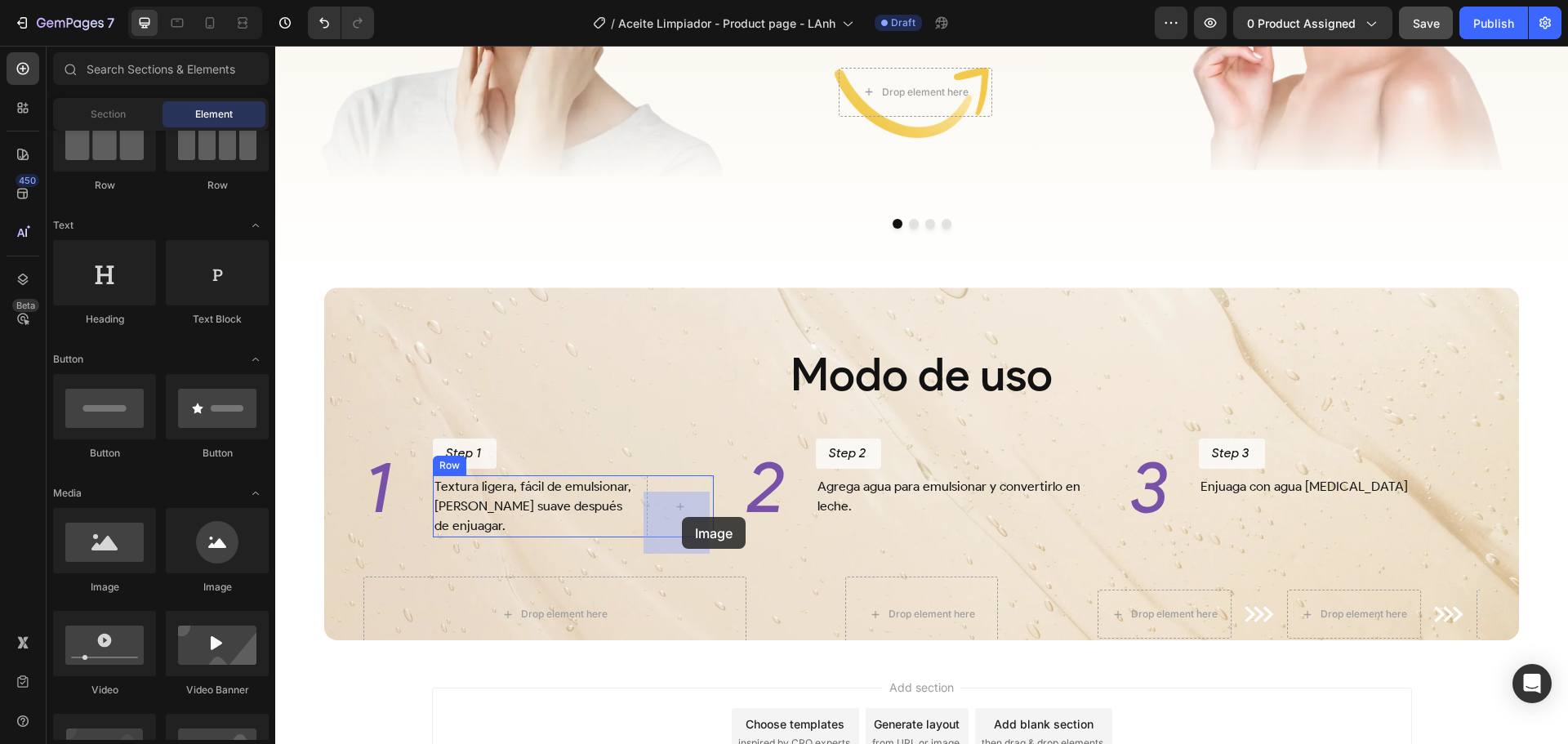
drag, startPoint x: 415, startPoint y: 576, endPoint x: 543, endPoint y: 551, distance: 130.4
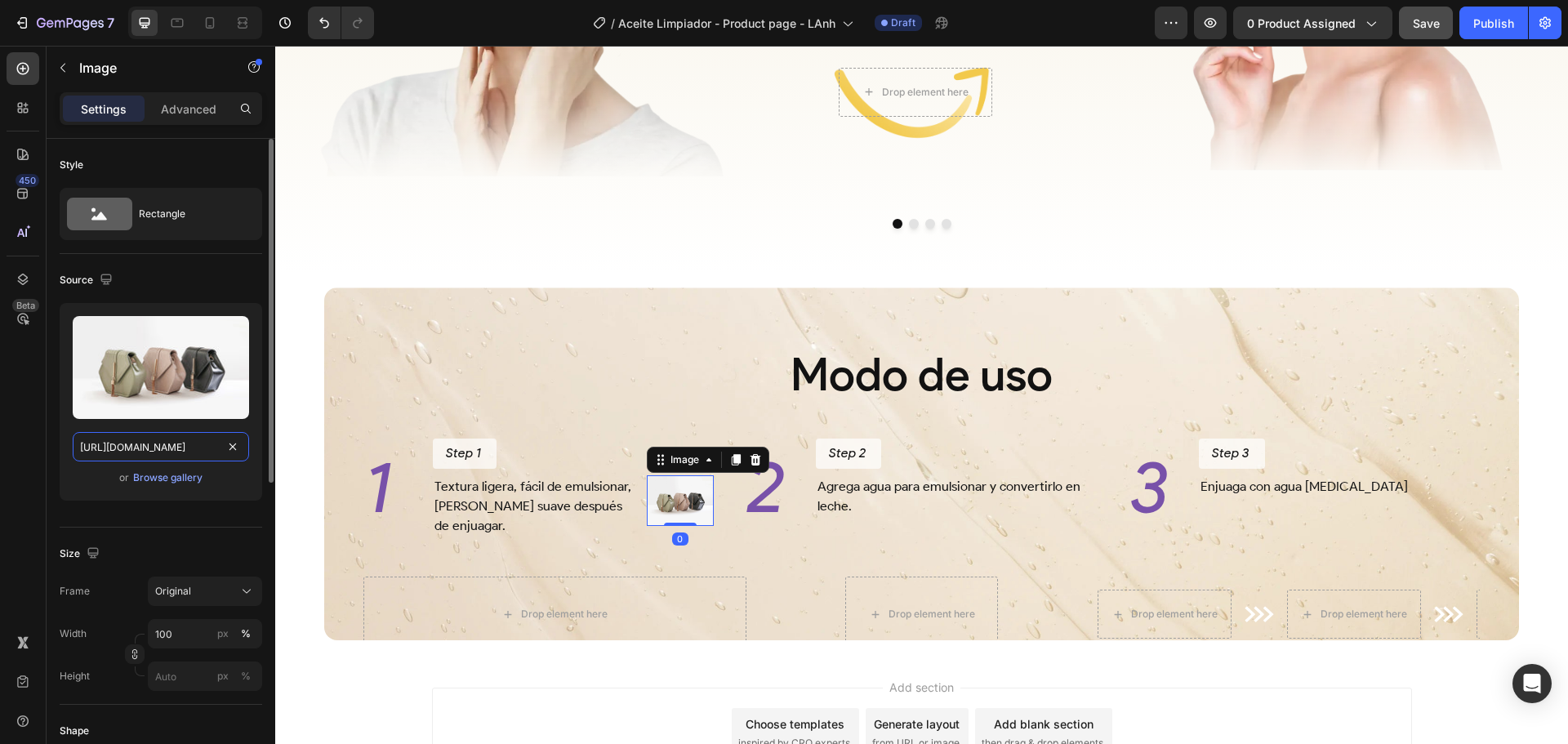
click at [159, 446] on input "https://cdn.shopify.com/s/files/1/2005/9307/files/image_demo.jpg" at bounding box center [160, 447] width 176 height 30
paste input "i.postimg.cc/gjx0mhwc/next-step.pn"
type input "https://i.postimg.cc/gjx0mhwc/next-step.png"
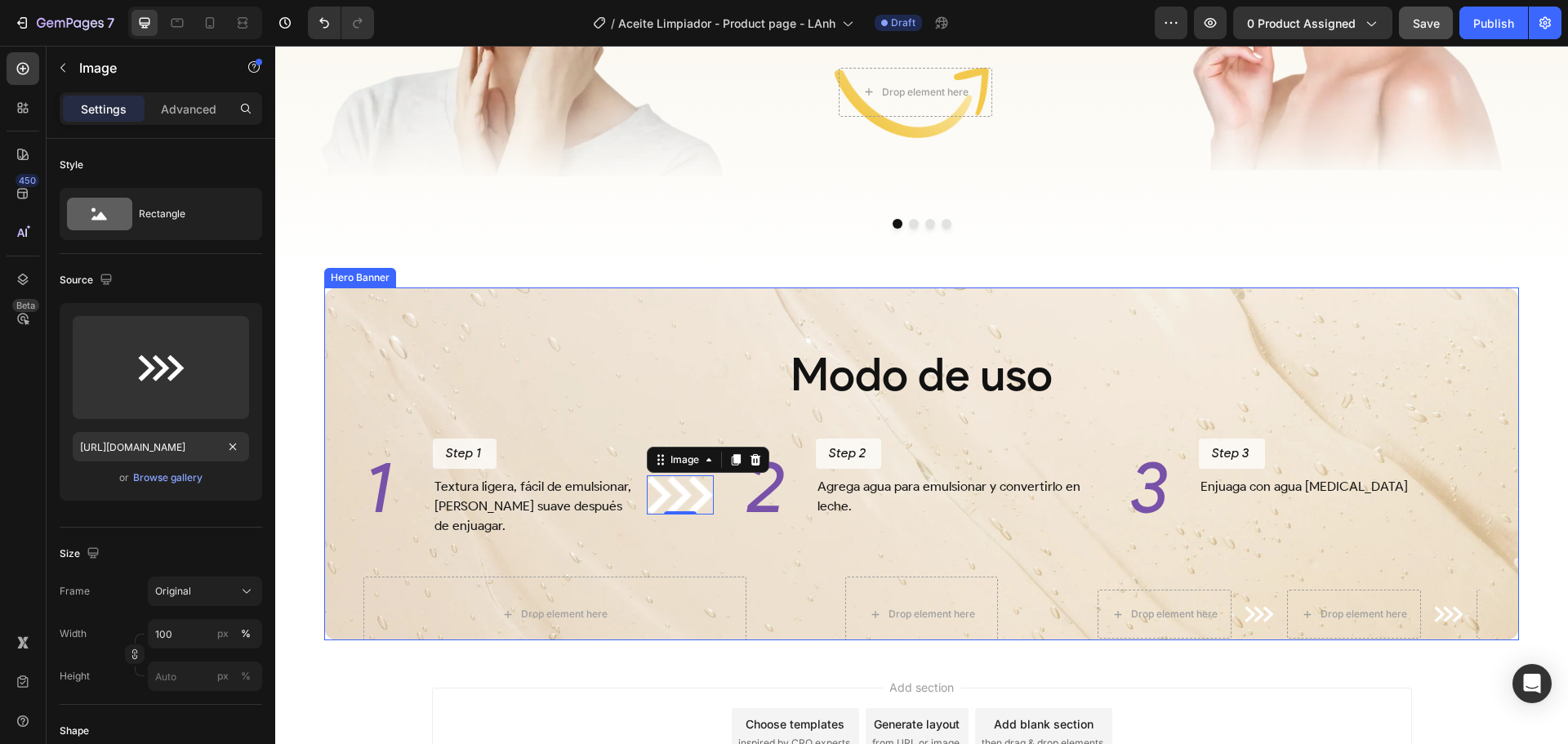
click at [739, 585] on div "Modo de uso Heading 1 Heading Step 1 Button Textura ligera, fácil de emulsionar…" at bounding box center [921, 504] width 1169 height 426
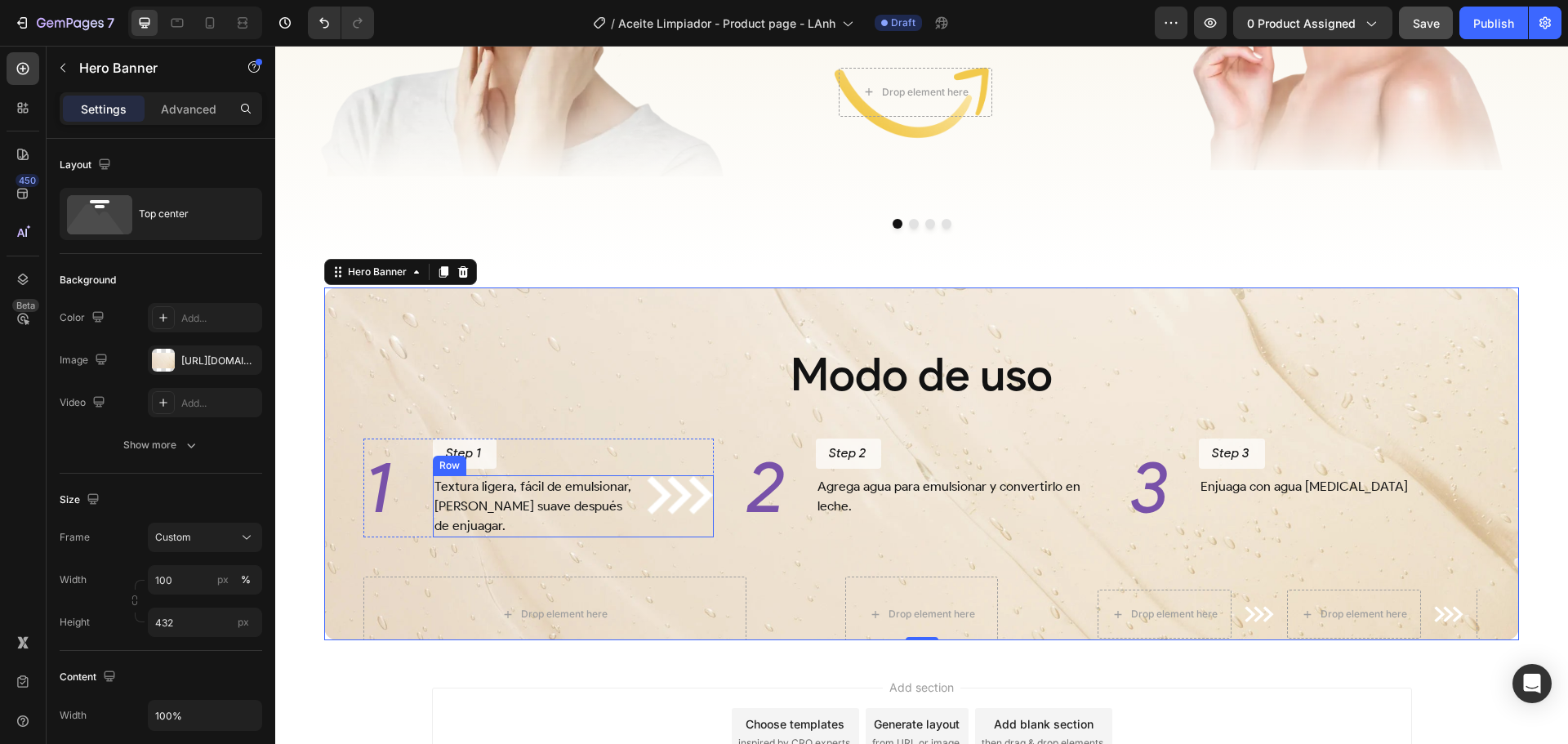
click at [633, 515] on div "Textura ligera, fácil de emulsionar, deja la piel suave después de enjuagar. Te…" at bounding box center [574, 506] width 281 height 62
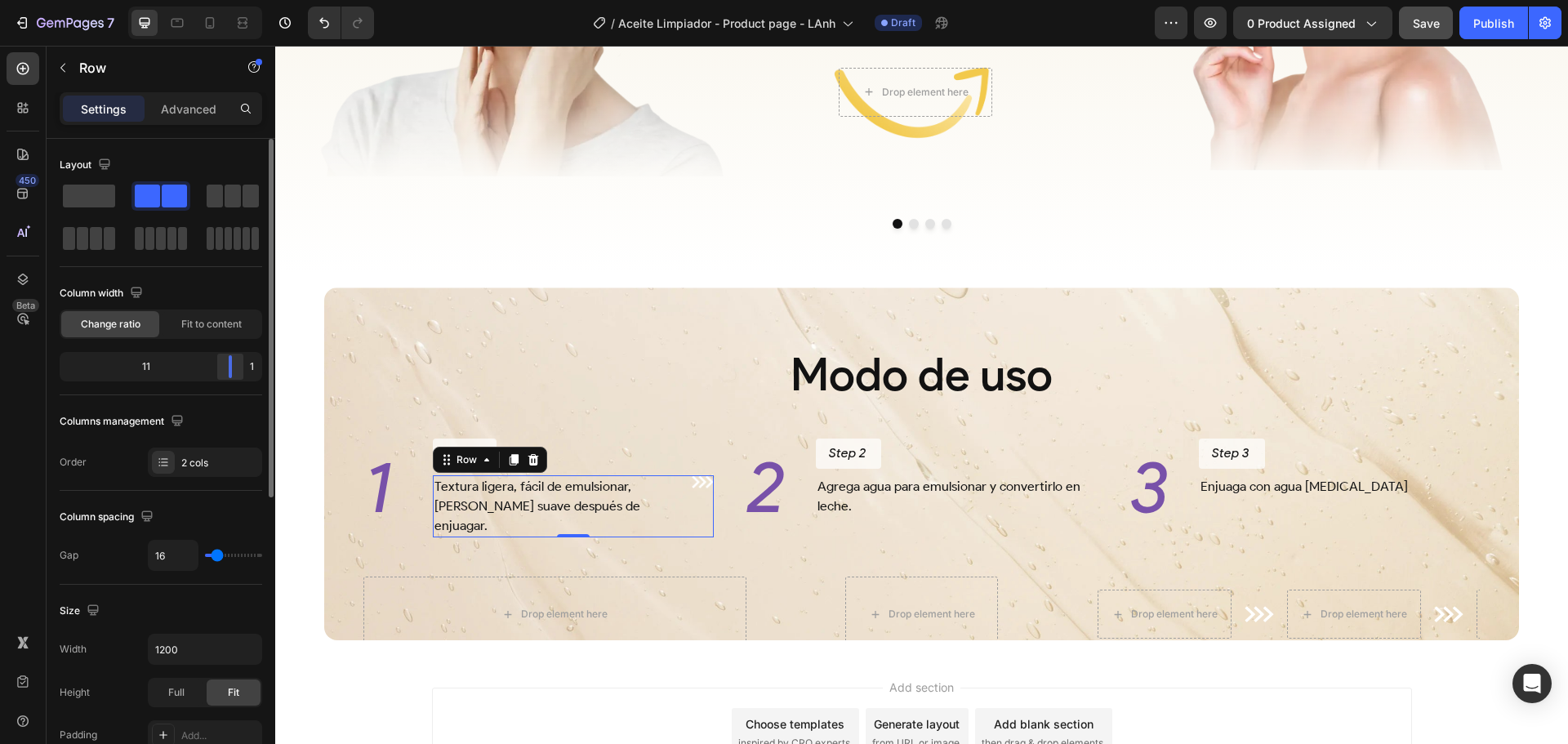
drag, startPoint x: 208, startPoint y: 374, endPoint x: 241, endPoint y: 370, distance: 33.2
click at [241, 370] on div at bounding box center [230, 366] width 30 height 23
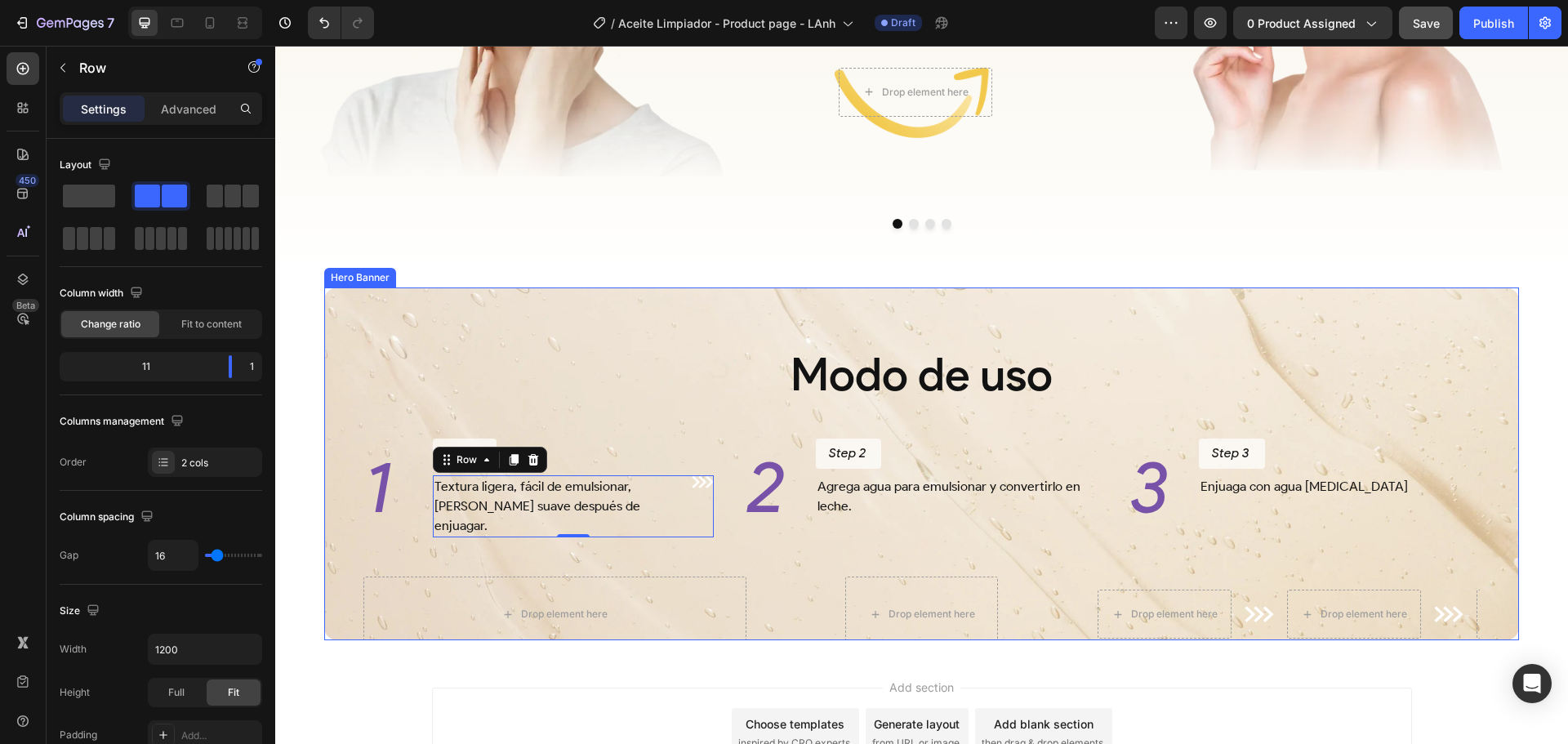
click at [750, 578] on div "Modo de uso Heading 1 Heading Step 1 Button Textura ligera, fácil de emulsionar…" at bounding box center [921, 504] width 1169 height 426
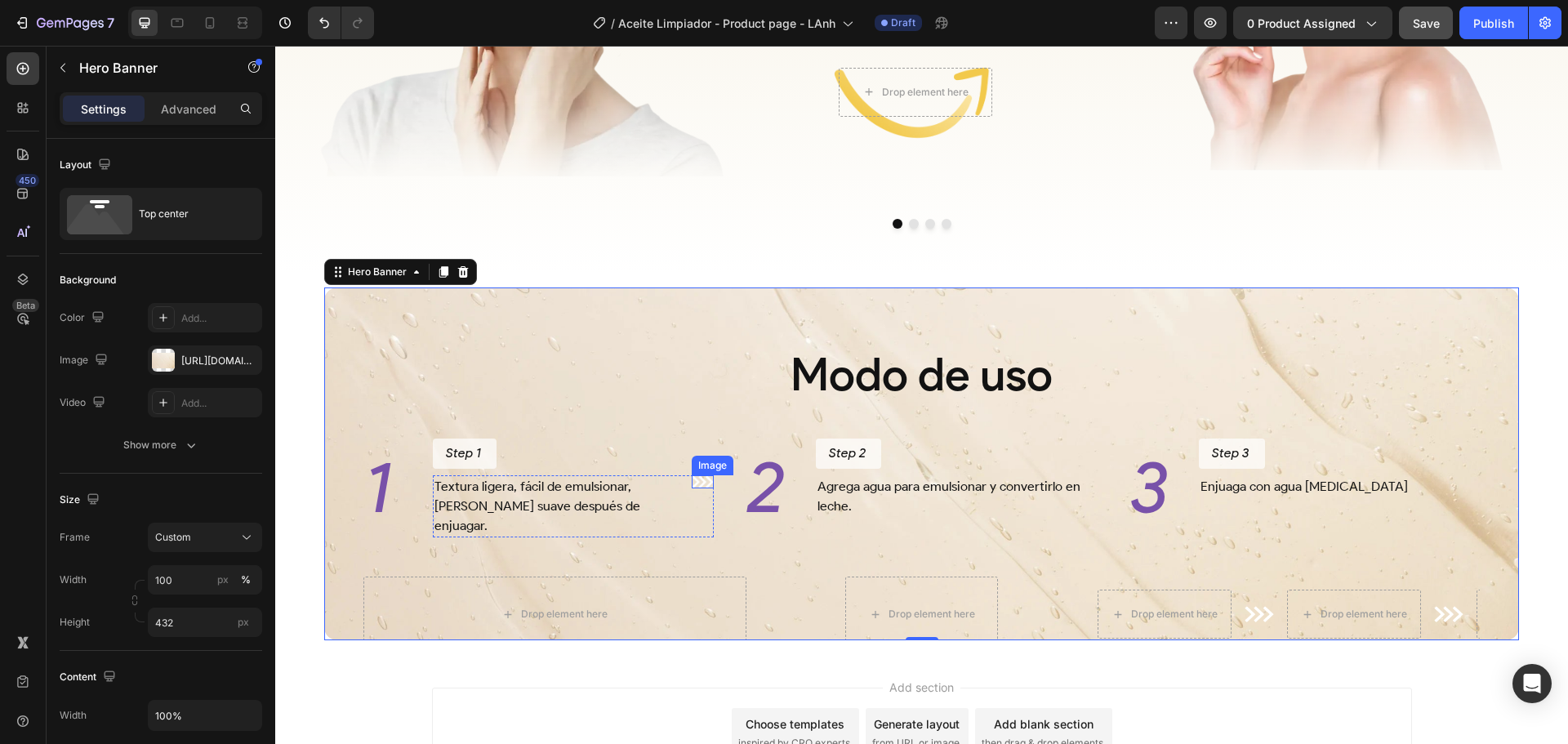
click at [692, 488] on img at bounding box center [703, 481] width 22 height 13
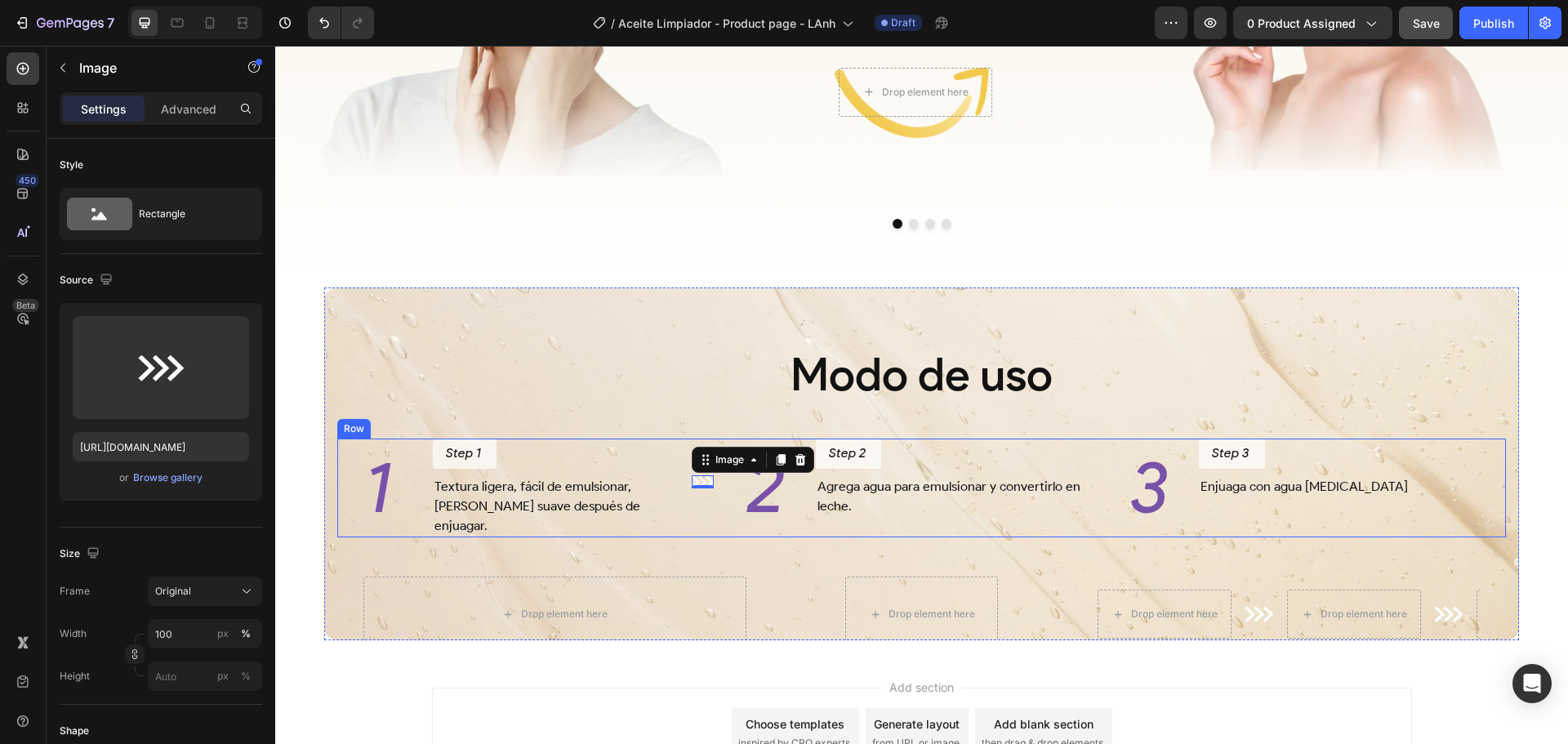
click at [739, 537] on div "1 Heading Step 1 Button Textura ligera, fácil de emulsionar, deja la piel suave…" at bounding box center [921, 488] width 1169 height 99
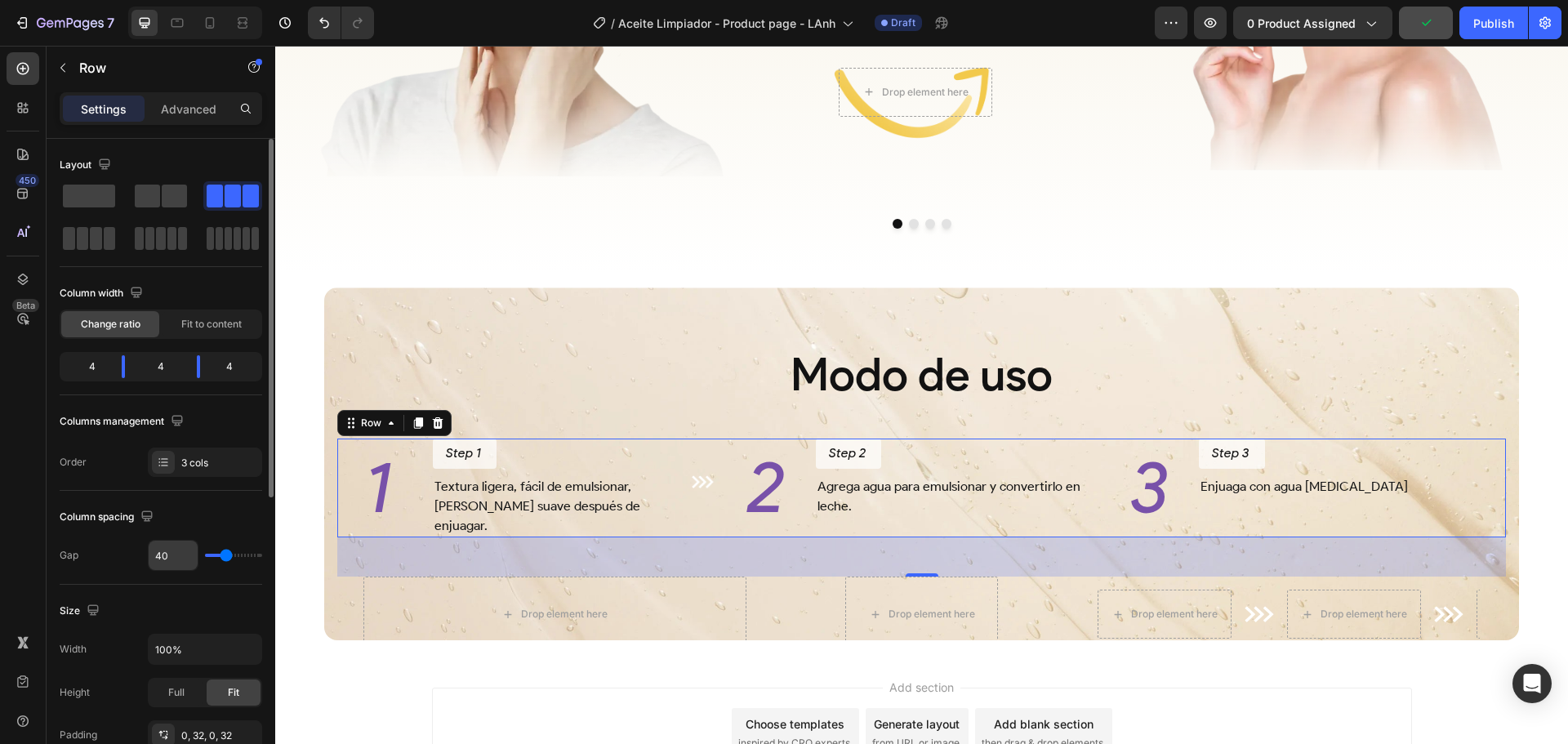
click at [169, 553] on input "40" at bounding box center [173, 555] width 49 height 30
type input "0"
type input "1"
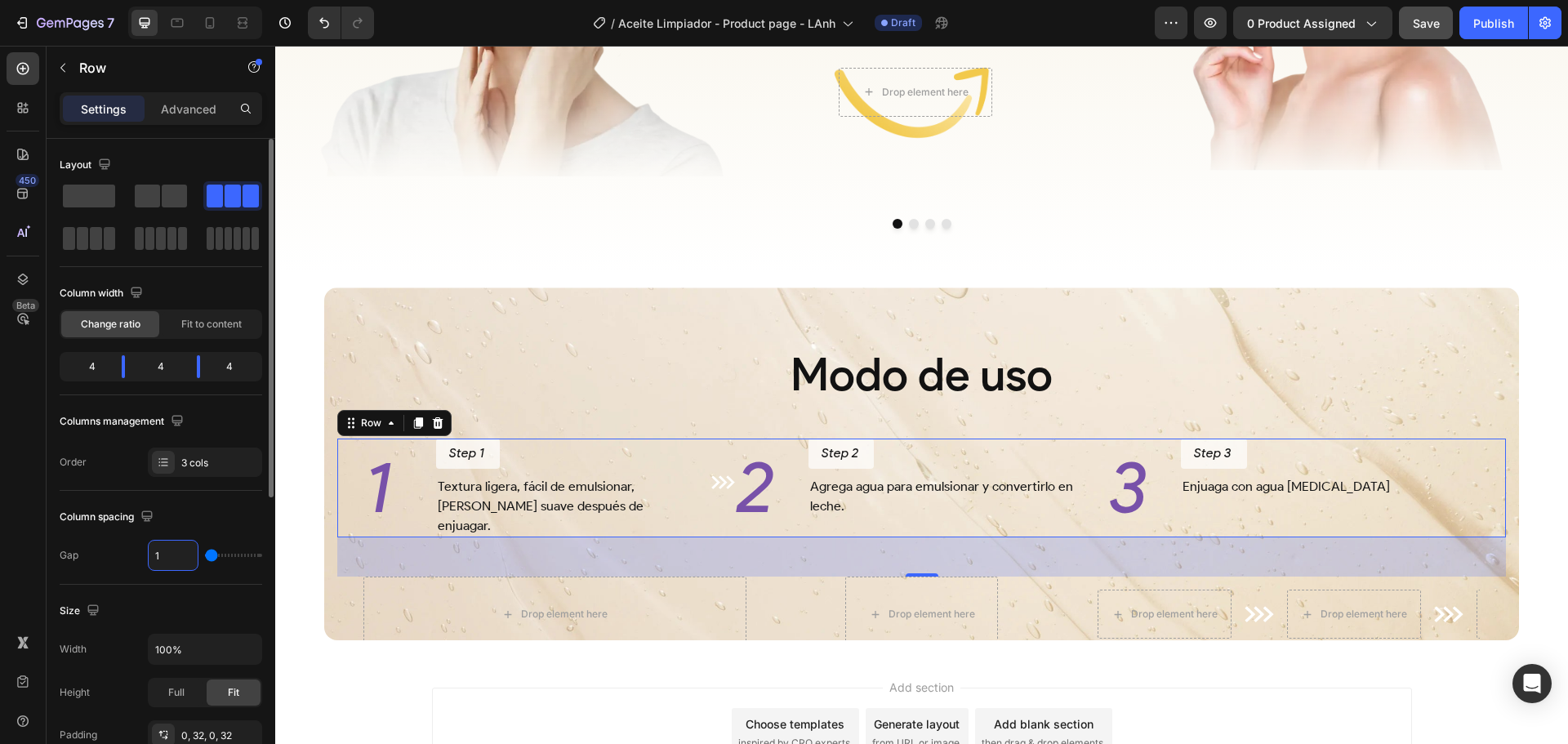
type input "2"
type input "3"
type input "4"
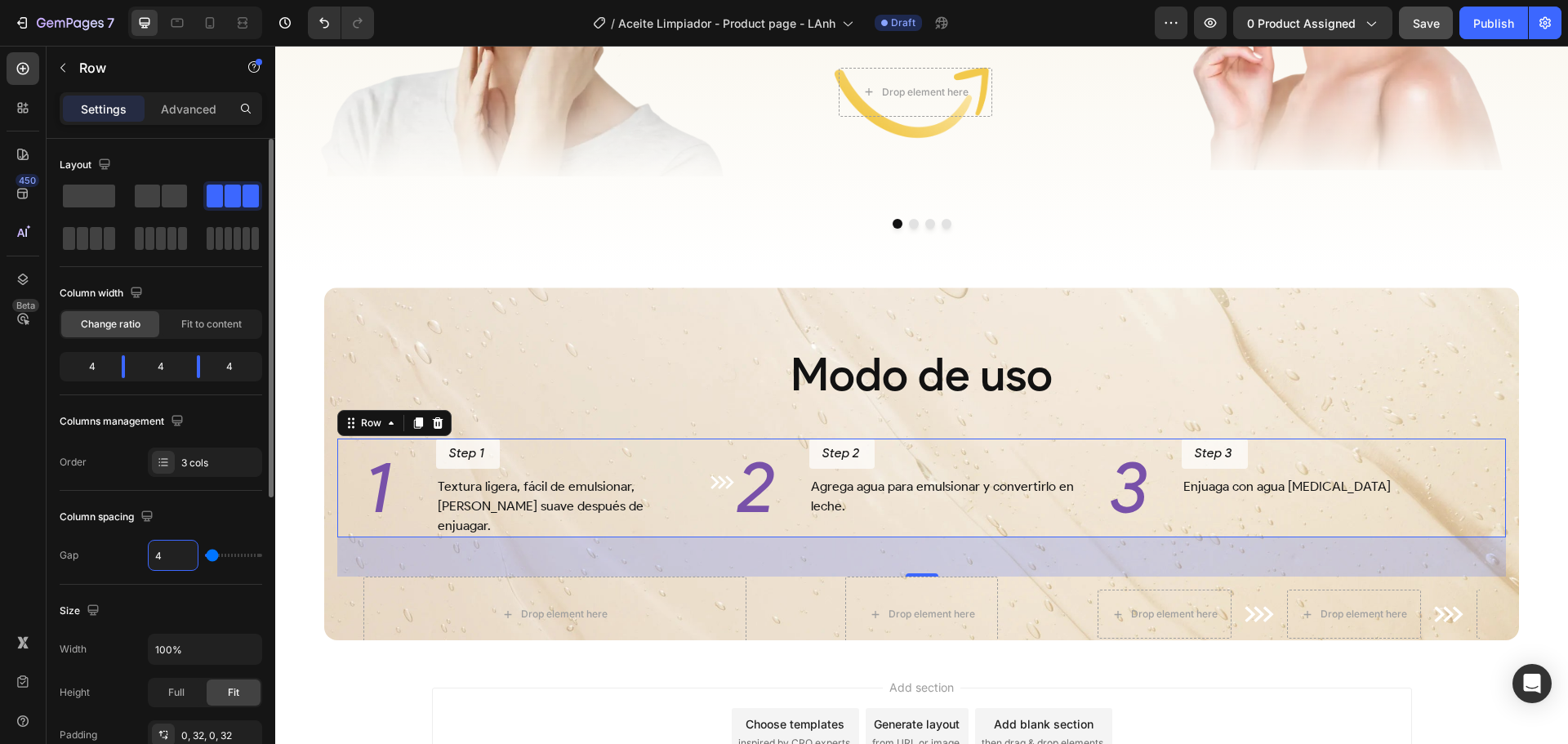
type input "4"
type input "5"
type input "6"
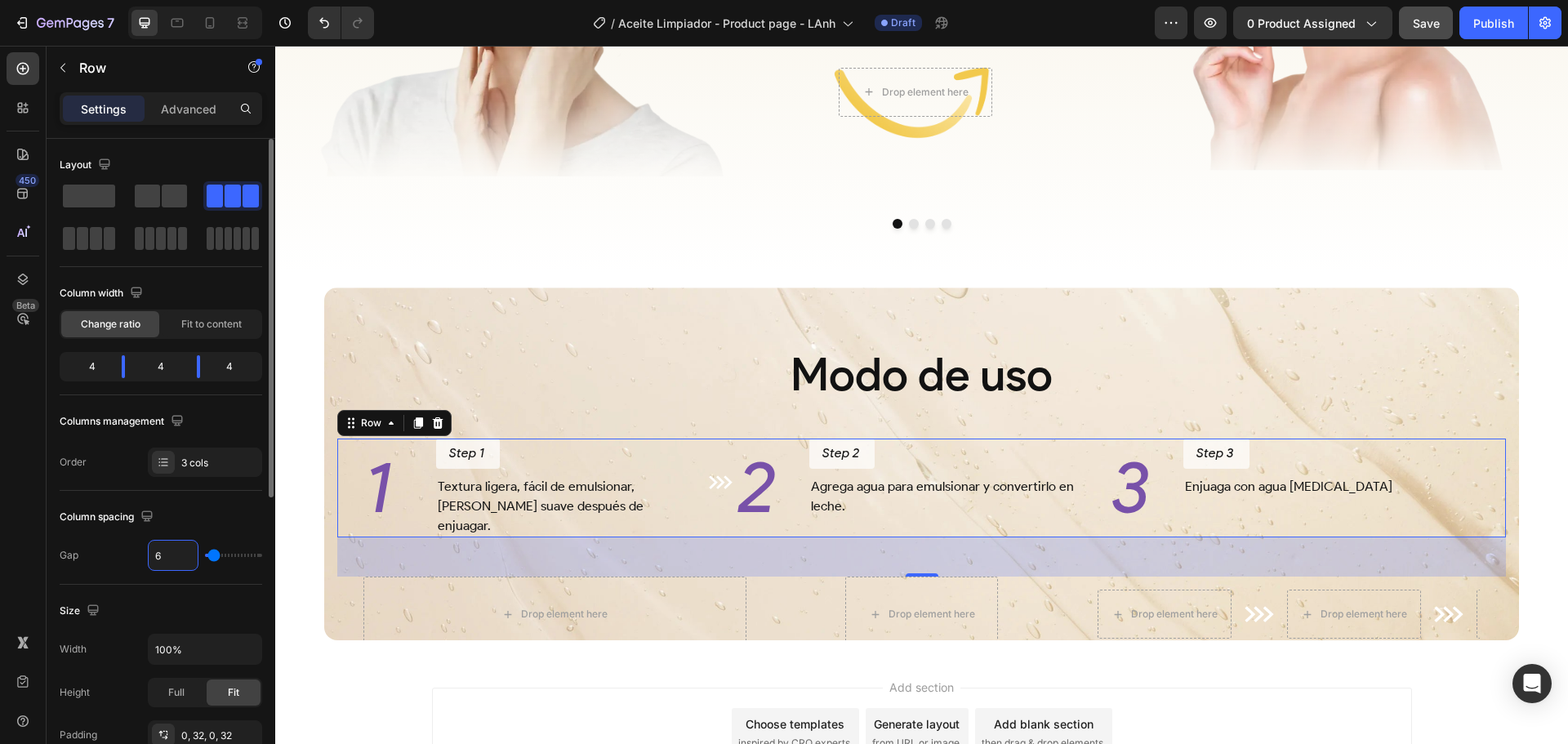
type input "7"
type input "8"
type input "9"
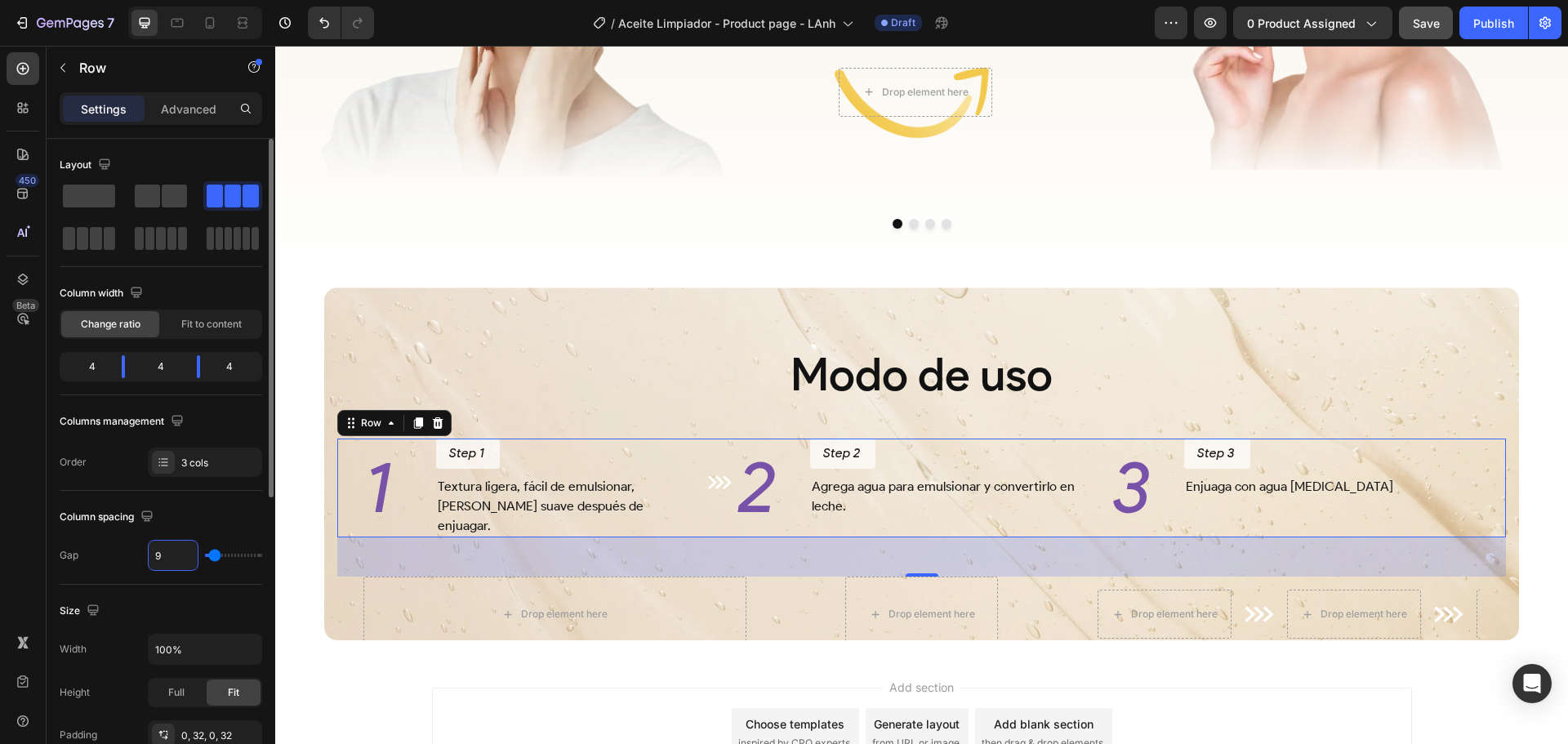
type input "9"
type input "10"
type input "11"
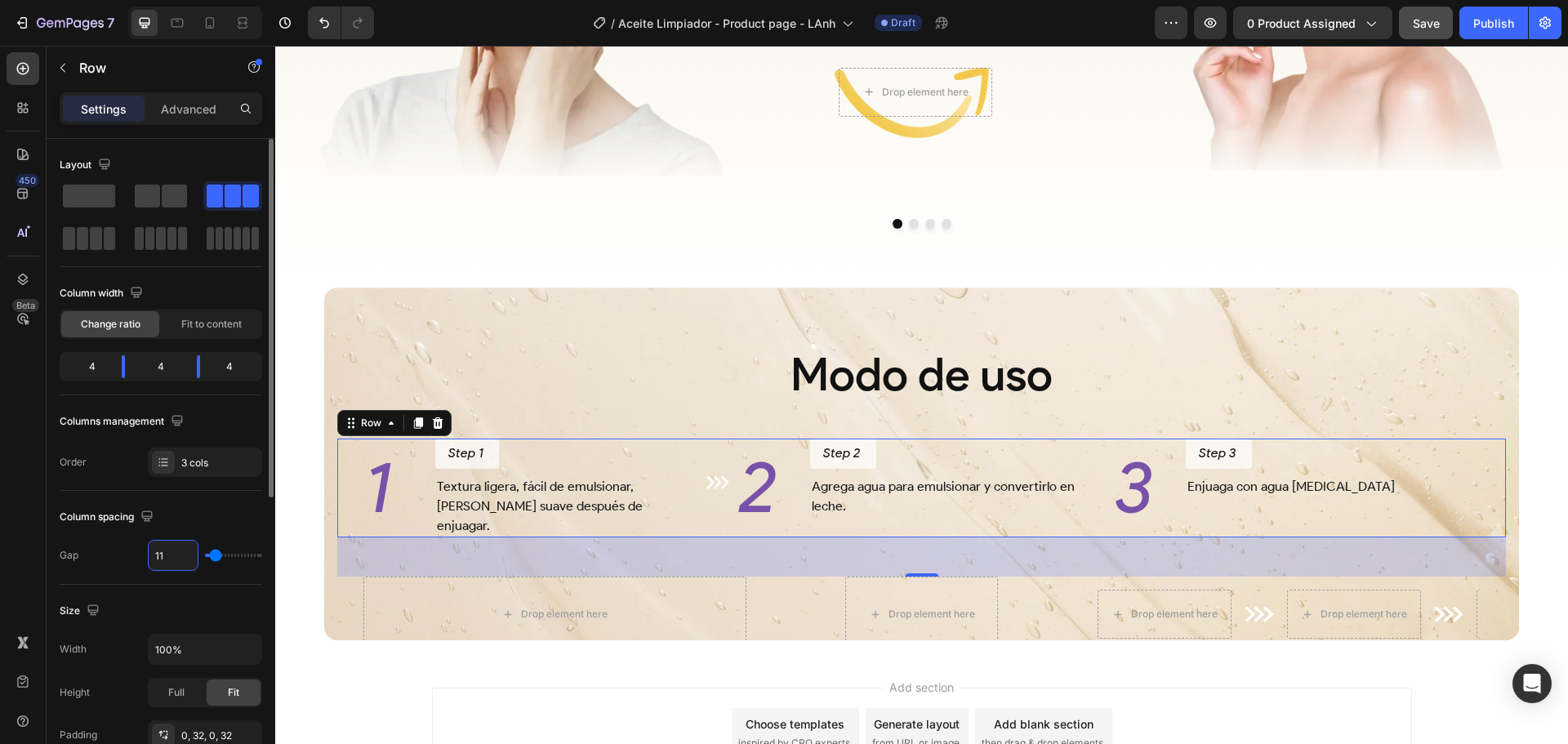
type input "12"
type input "13"
type input "14"
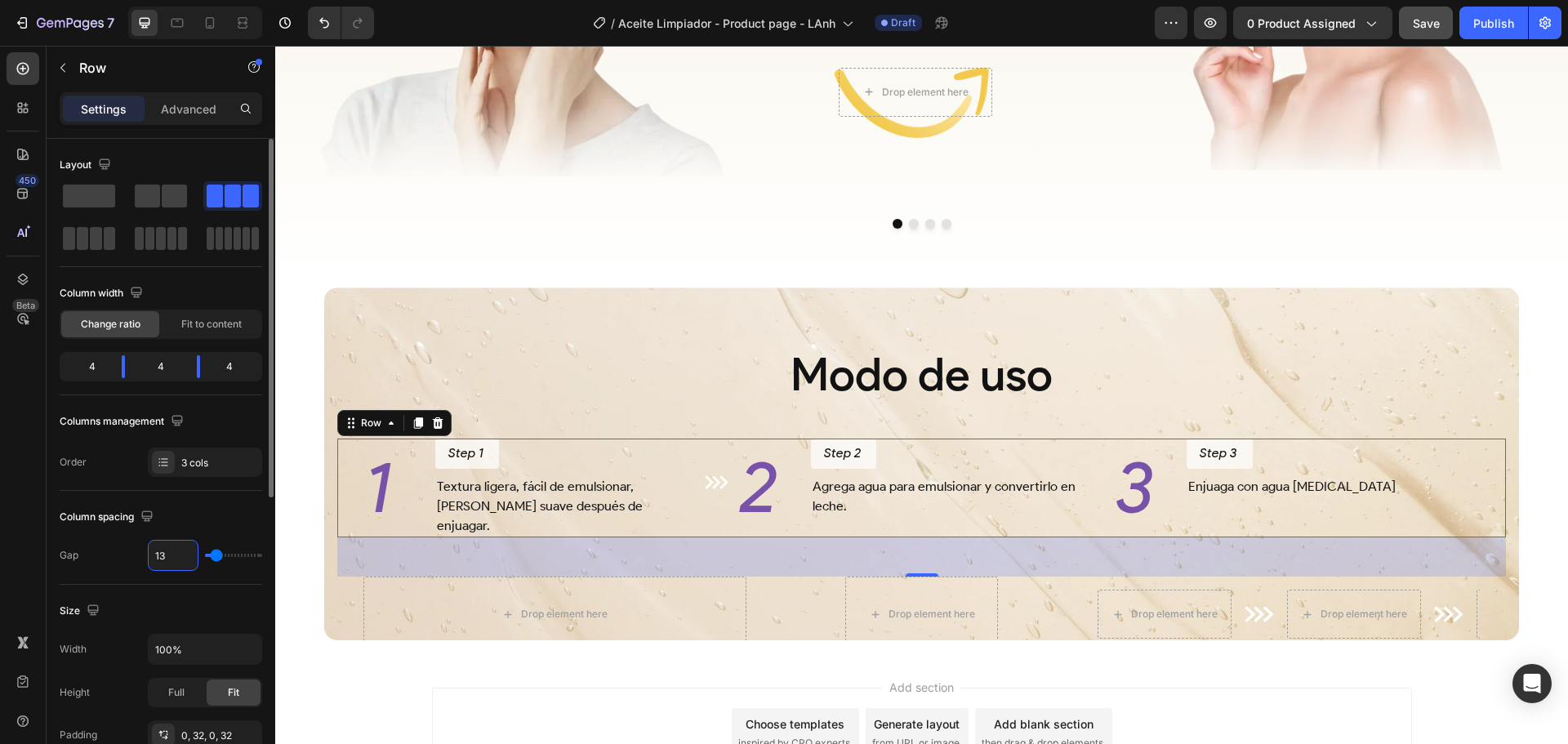
type input "14"
type input "15"
type input "16"
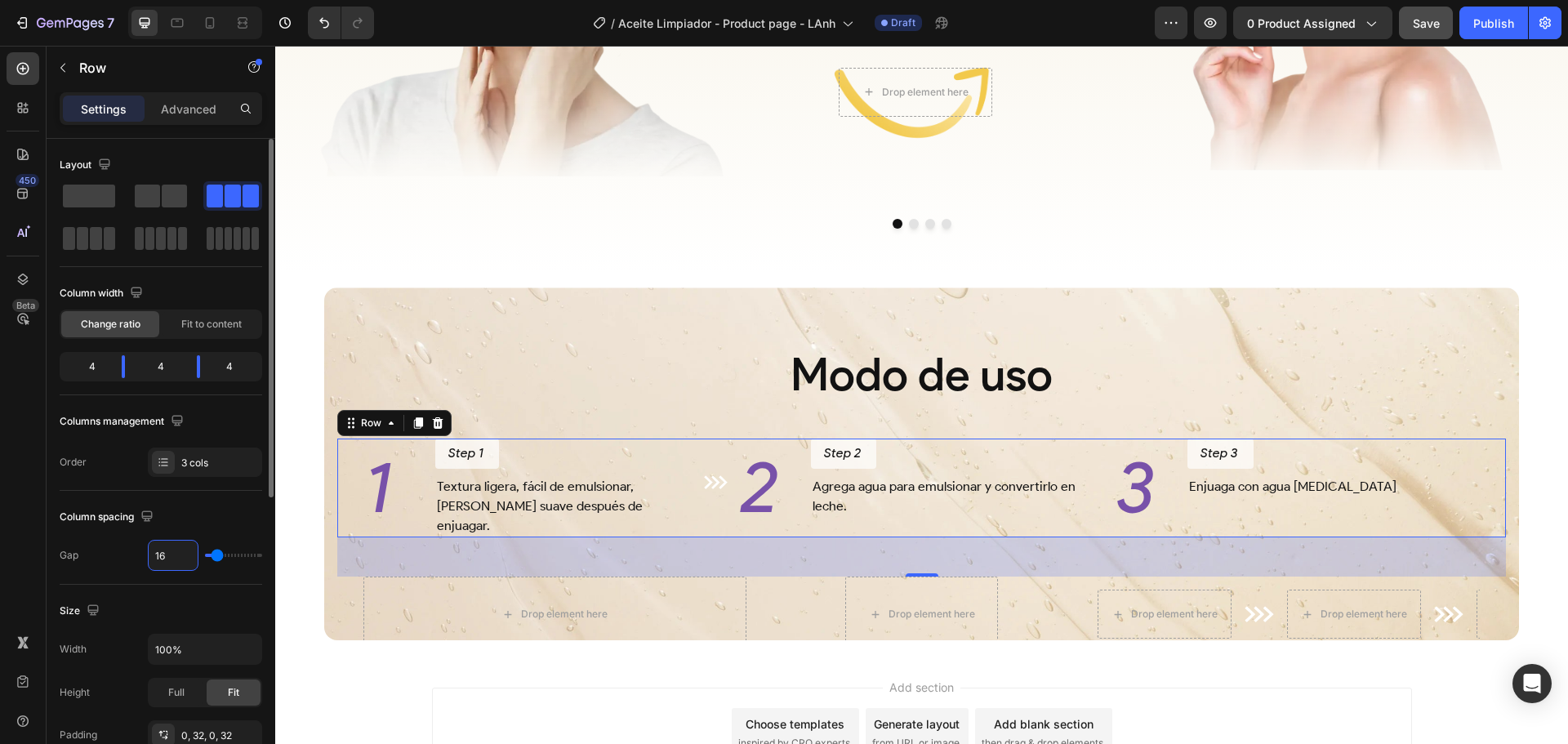
type input "17"
type input "16"
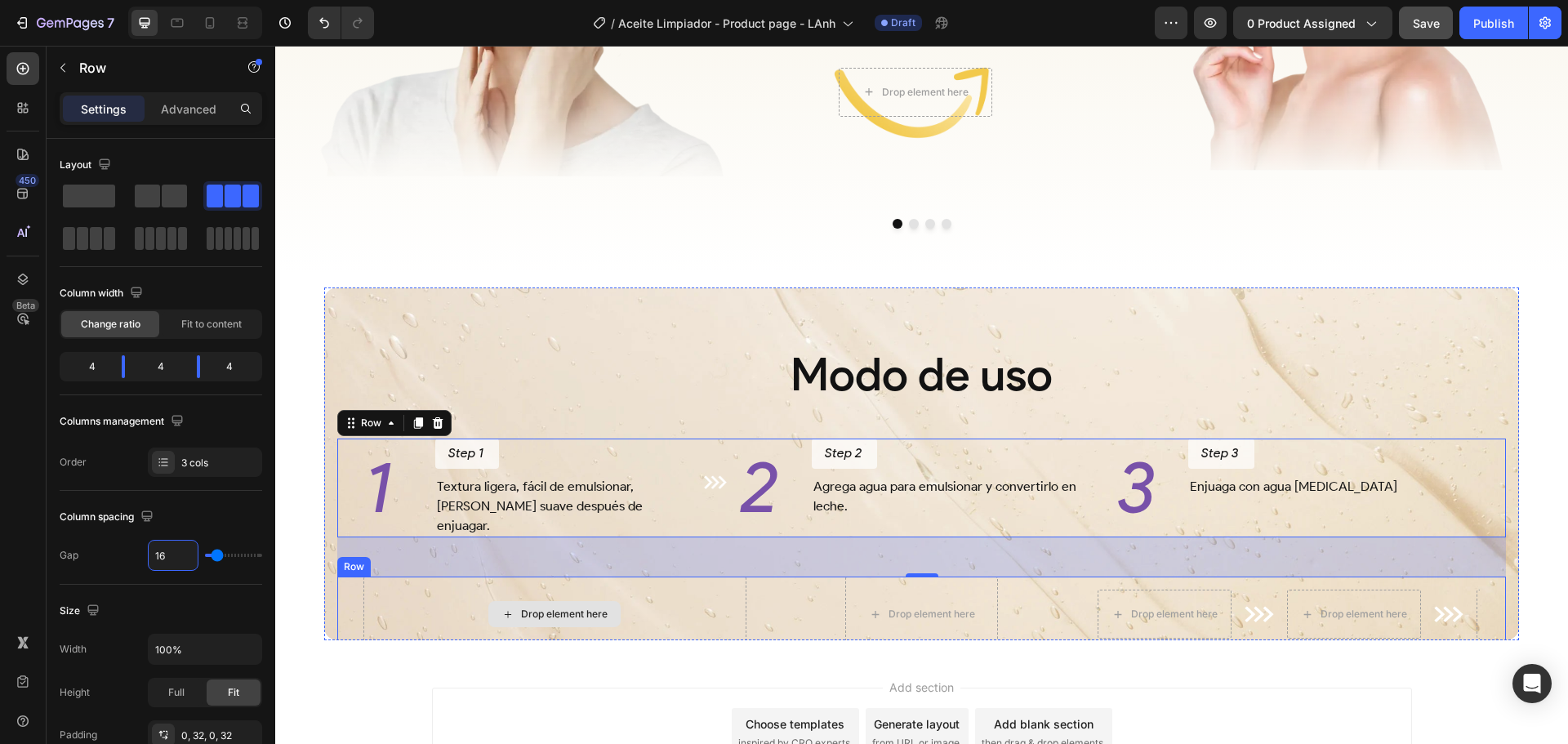
type input "17"
type input "18"
type input "19"
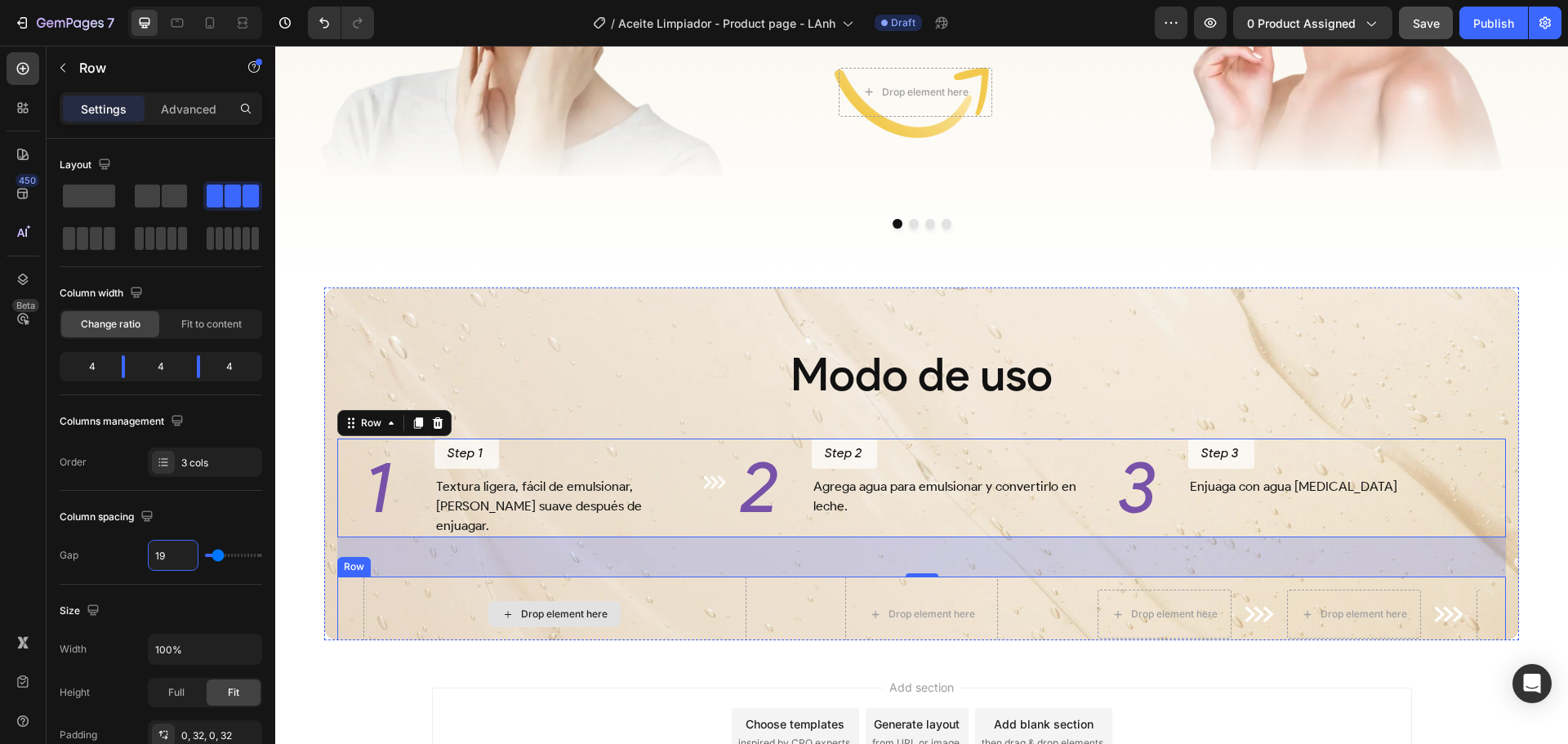
type input "19"
type input "20"
click at [712, 488] on img at bounding box center [713, 481] width 23 height 13
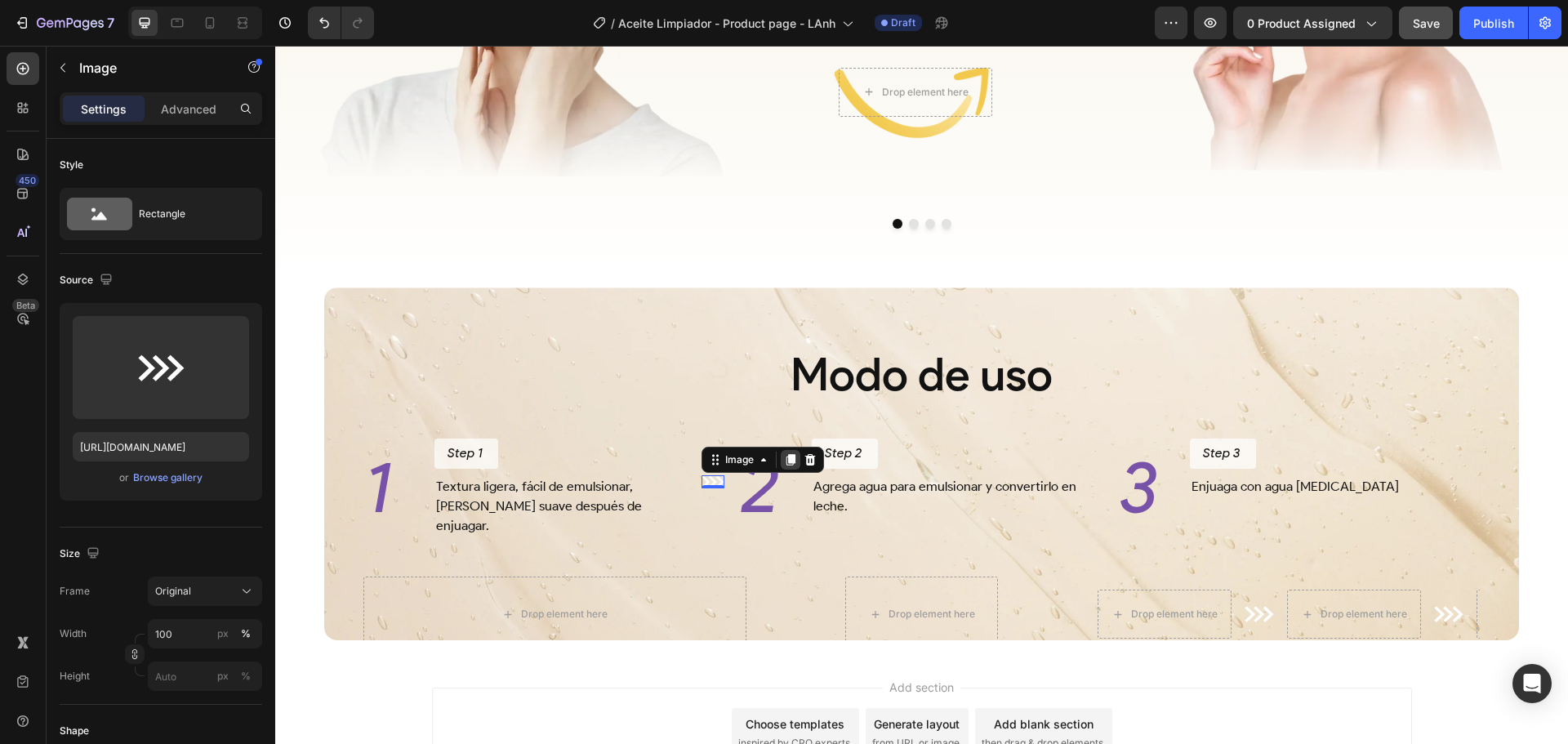
click at [788, 466] on icon at bounding box center [791, 459] width 9 height 11
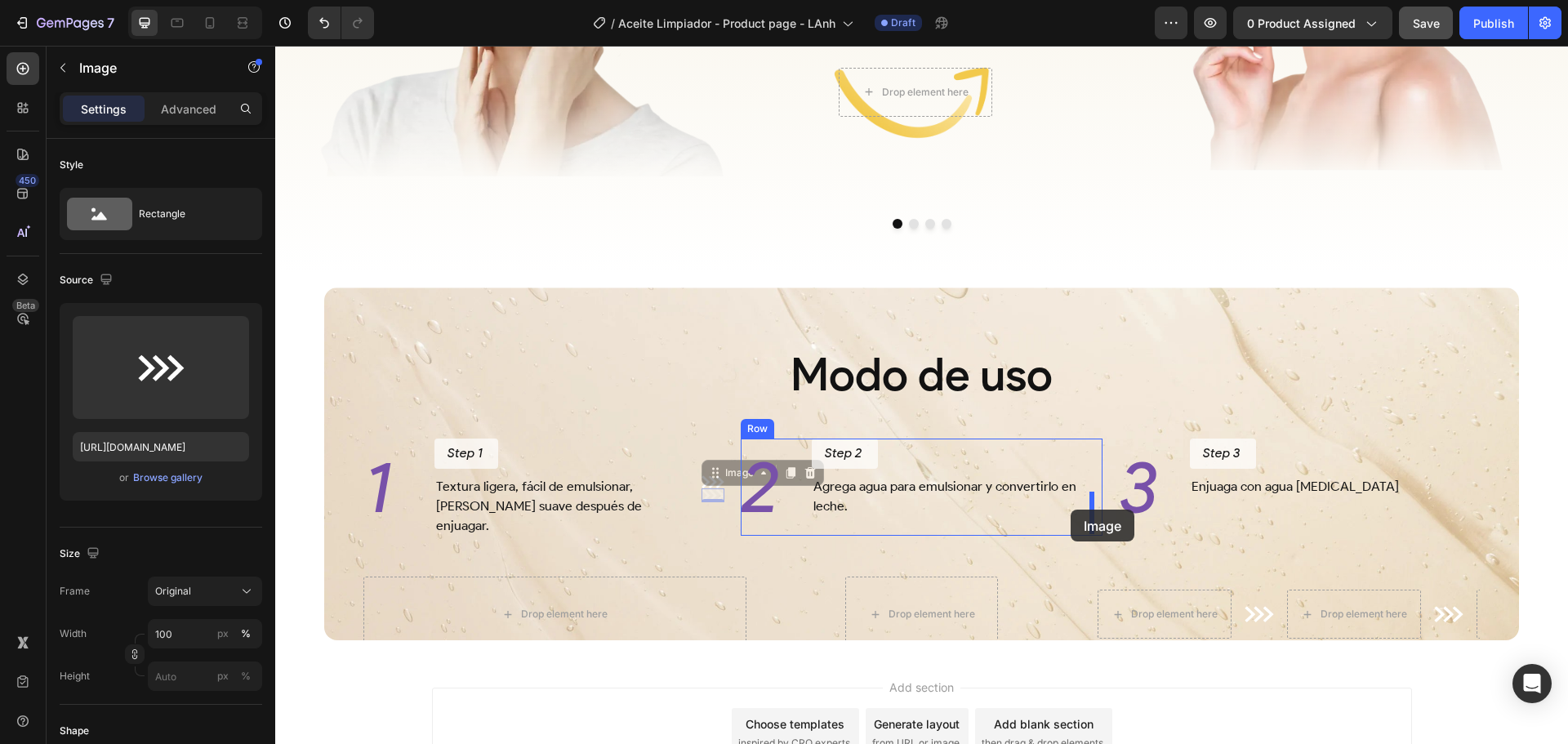
drag, startPoint x: 712, startPoint y: 492, endPoint x: 1070, endPoint y: 509, distance: 358.4
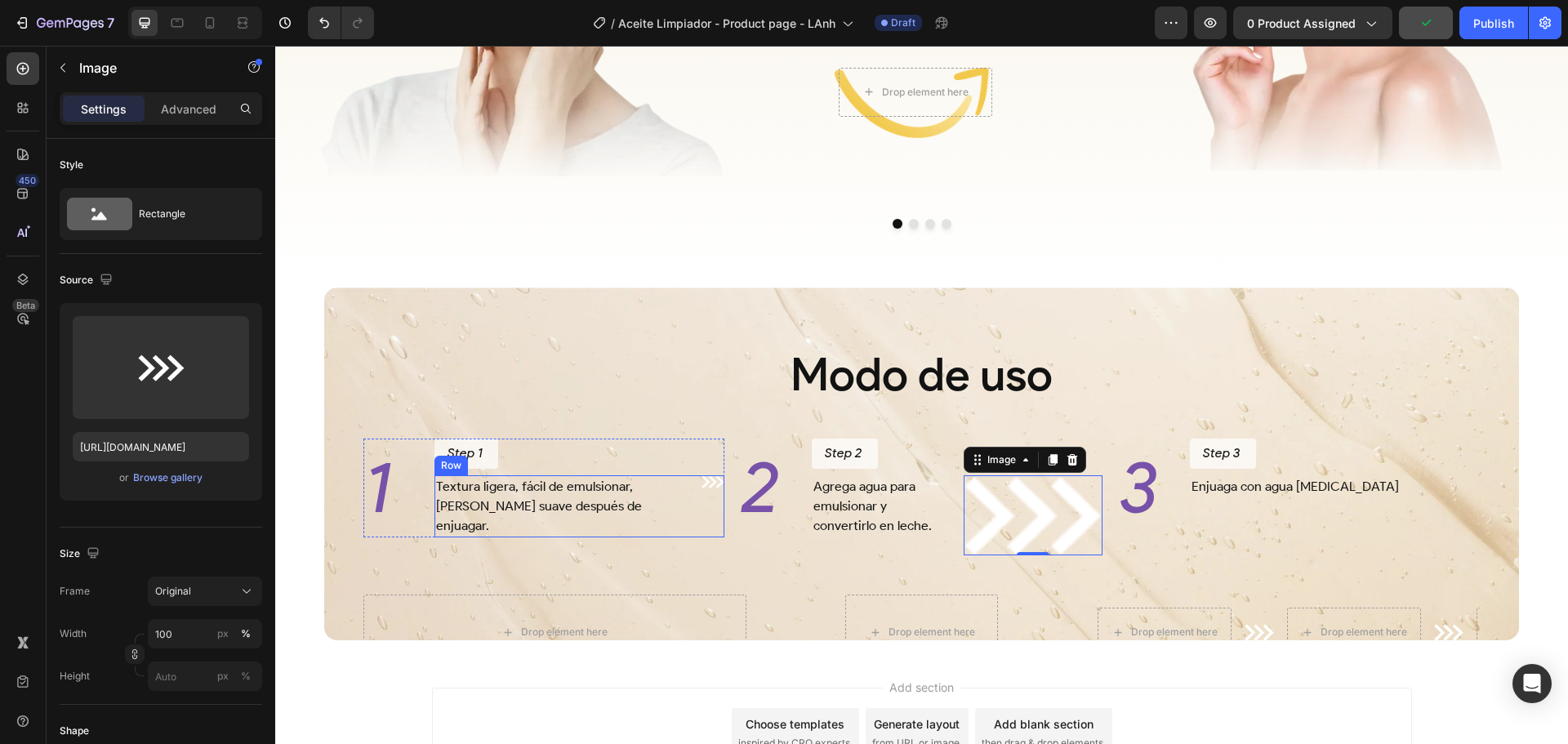
click at [697, 512] on div "Textura ligera, fácil de emulsionar, deja la piel suave después de enjuagar. Te…" at bounding box center [579, 506] width 290 height 62
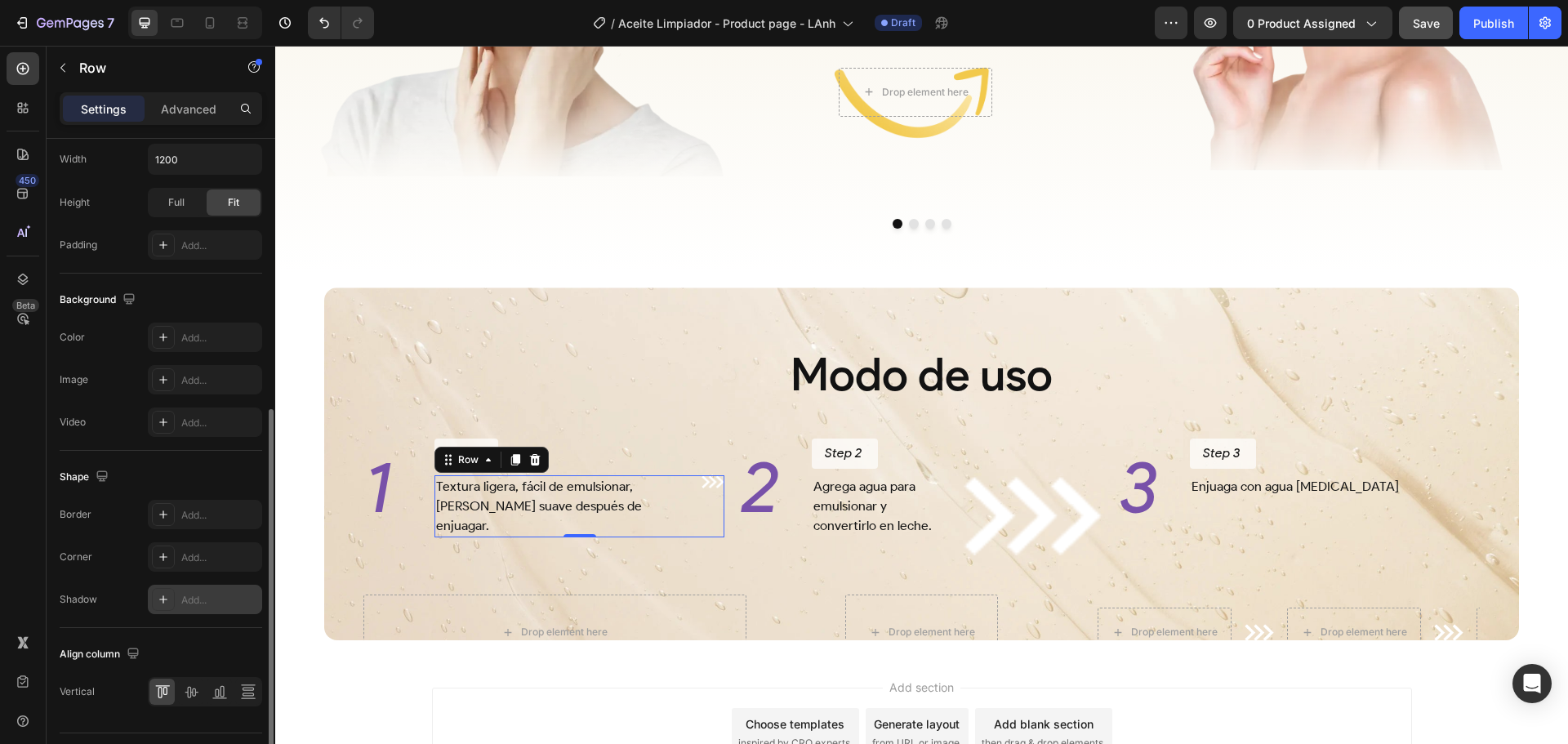
scroll to position [531, 0]
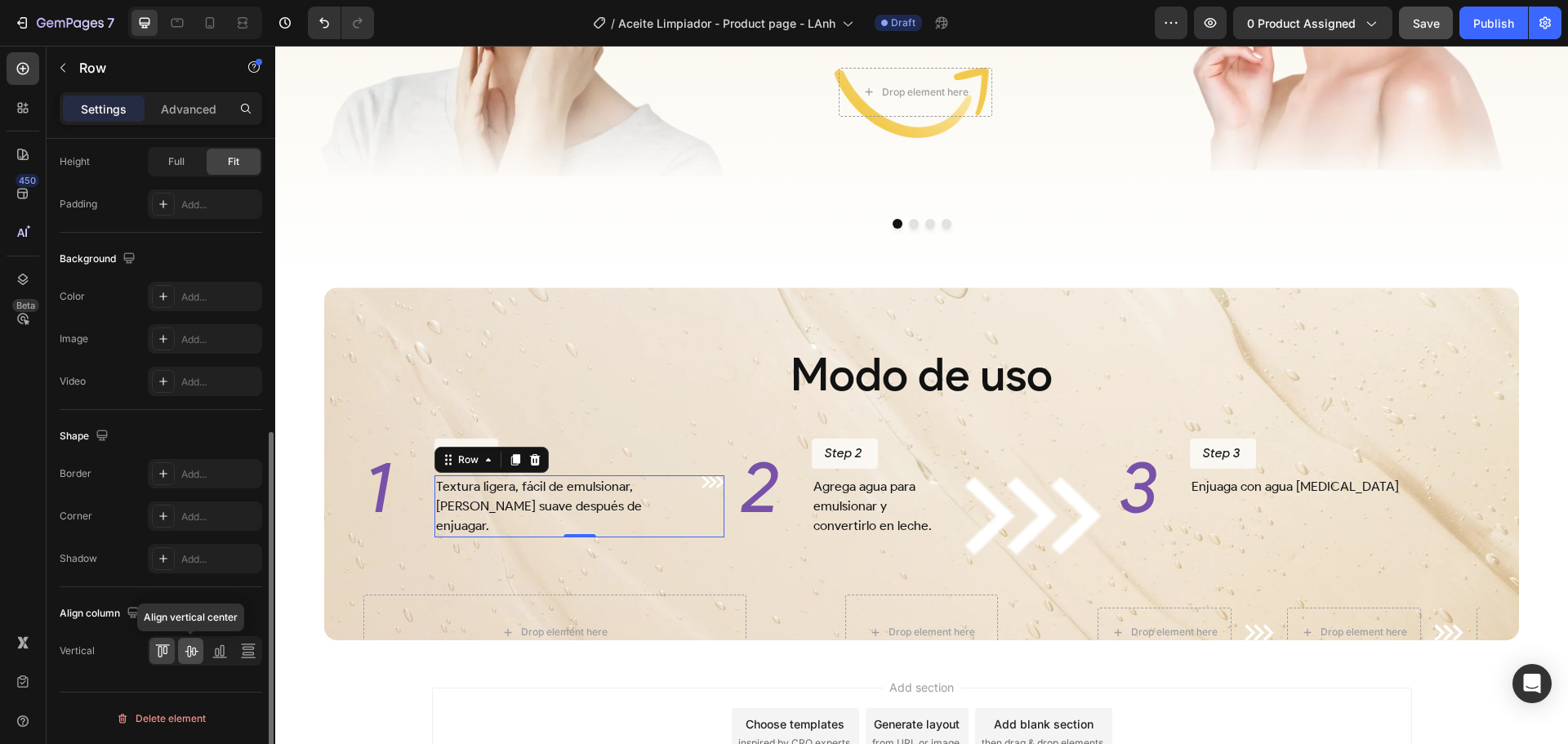
click at [191, 654] on icon at bounding box center [191, 651] width 17 height 17
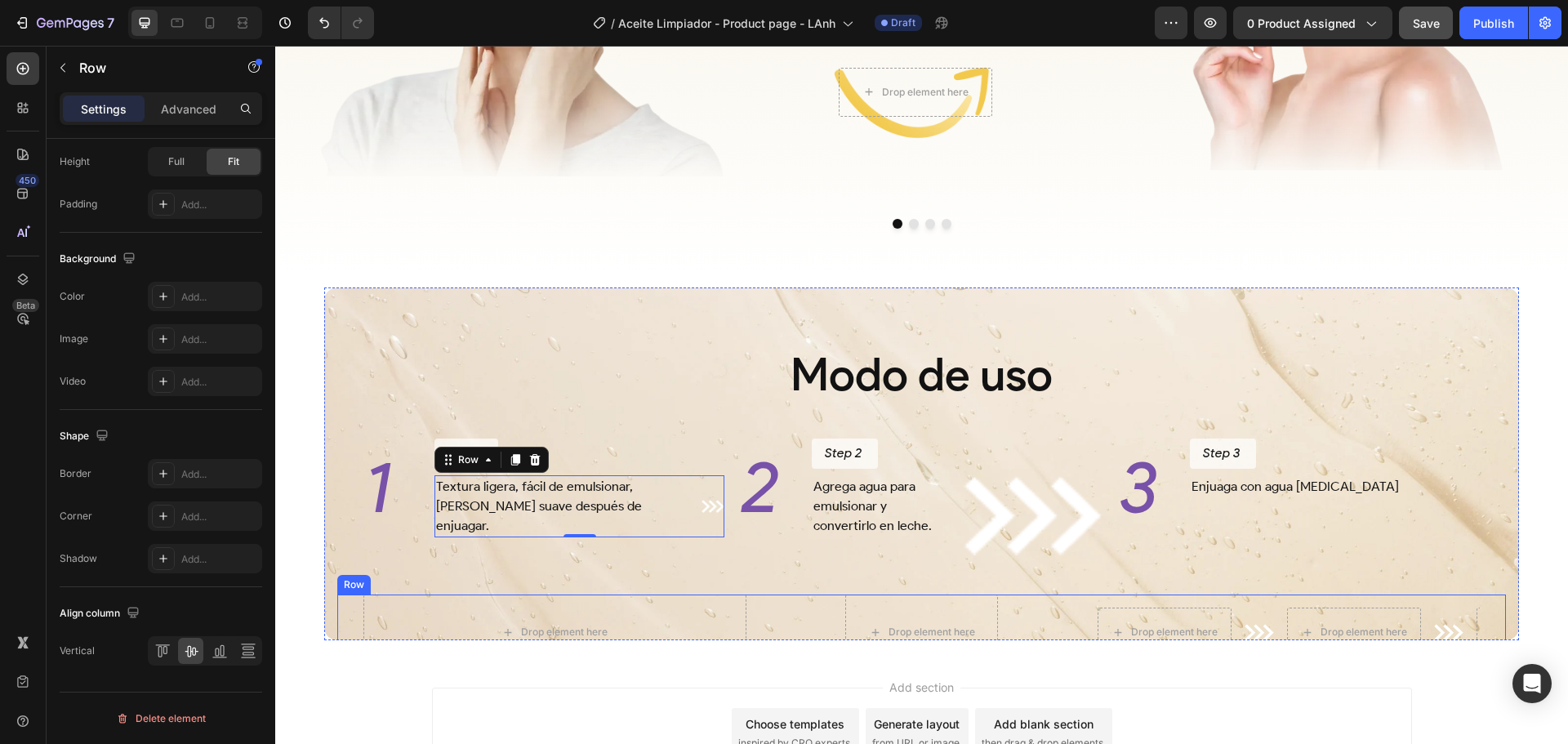
click at [724, 594] on div "Modo de uso Heading 1 Heading Step 1 Button Textura ligera, fácil de emulsionar…" at bounding box center [921, 513] width 1169 height 445
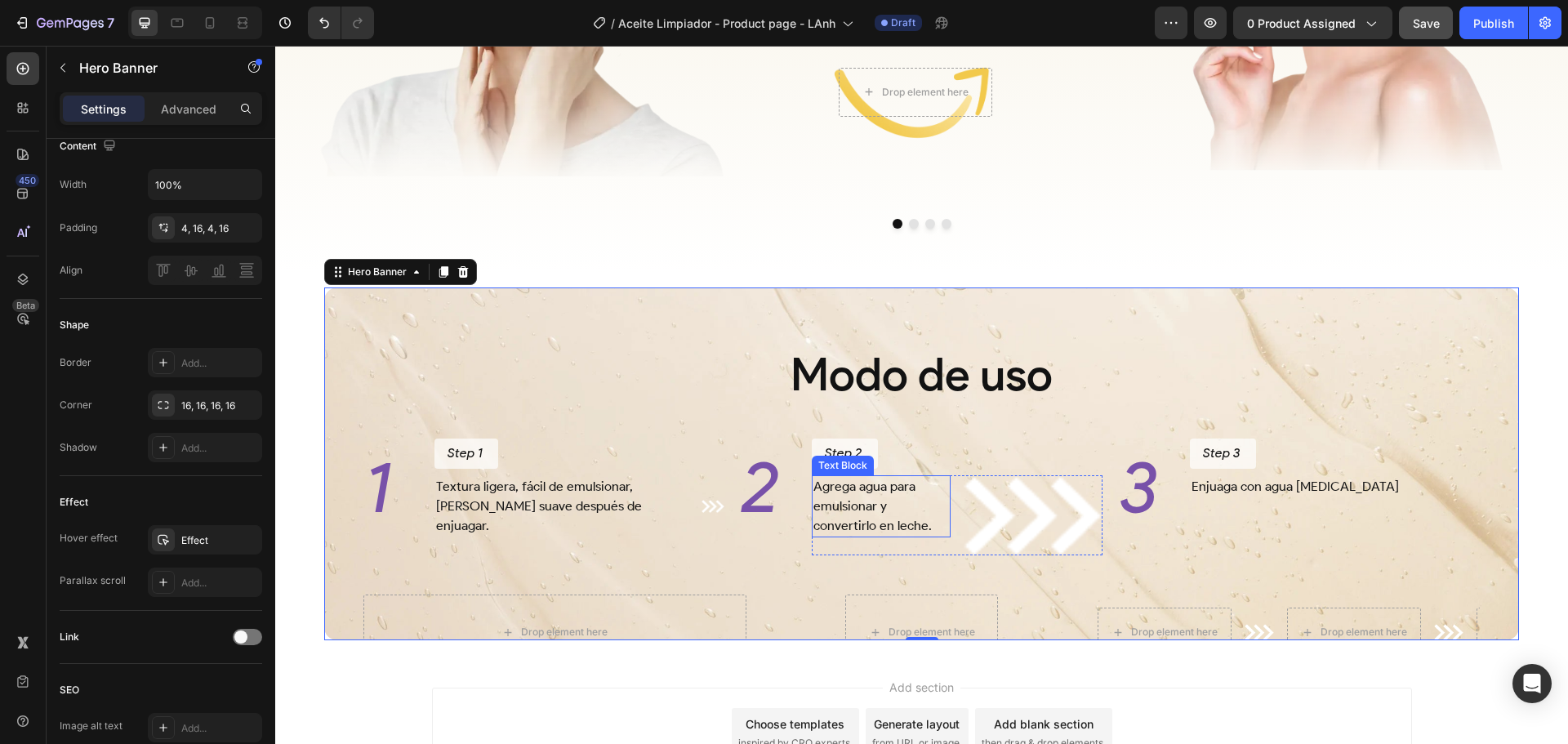
scroll to position [0, 0]
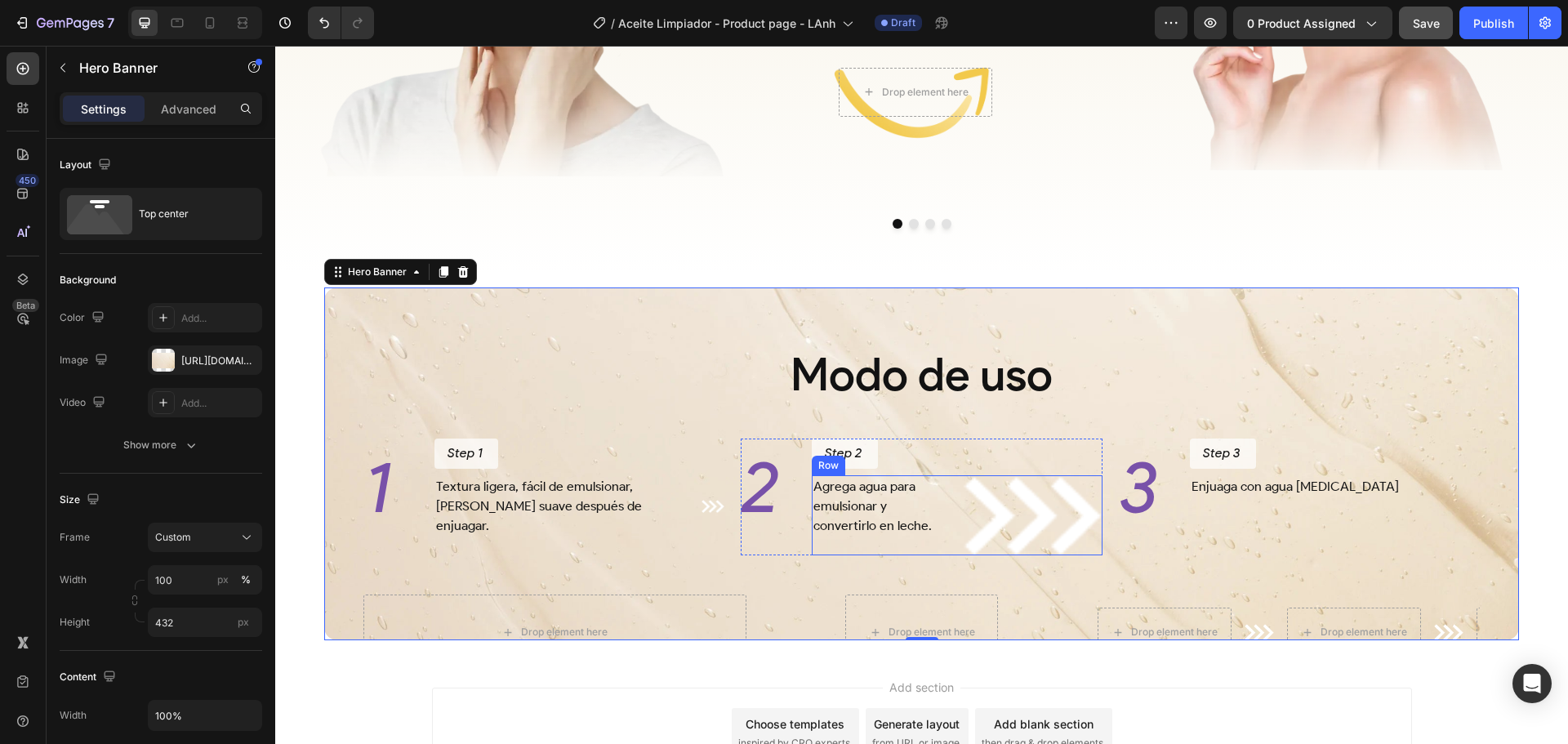
click at [956, 515] on div "Agrega agua para emulsionar y convertirlo en leche. Text Block Image Row" at bounding box center [956, 515] width 290 height 80
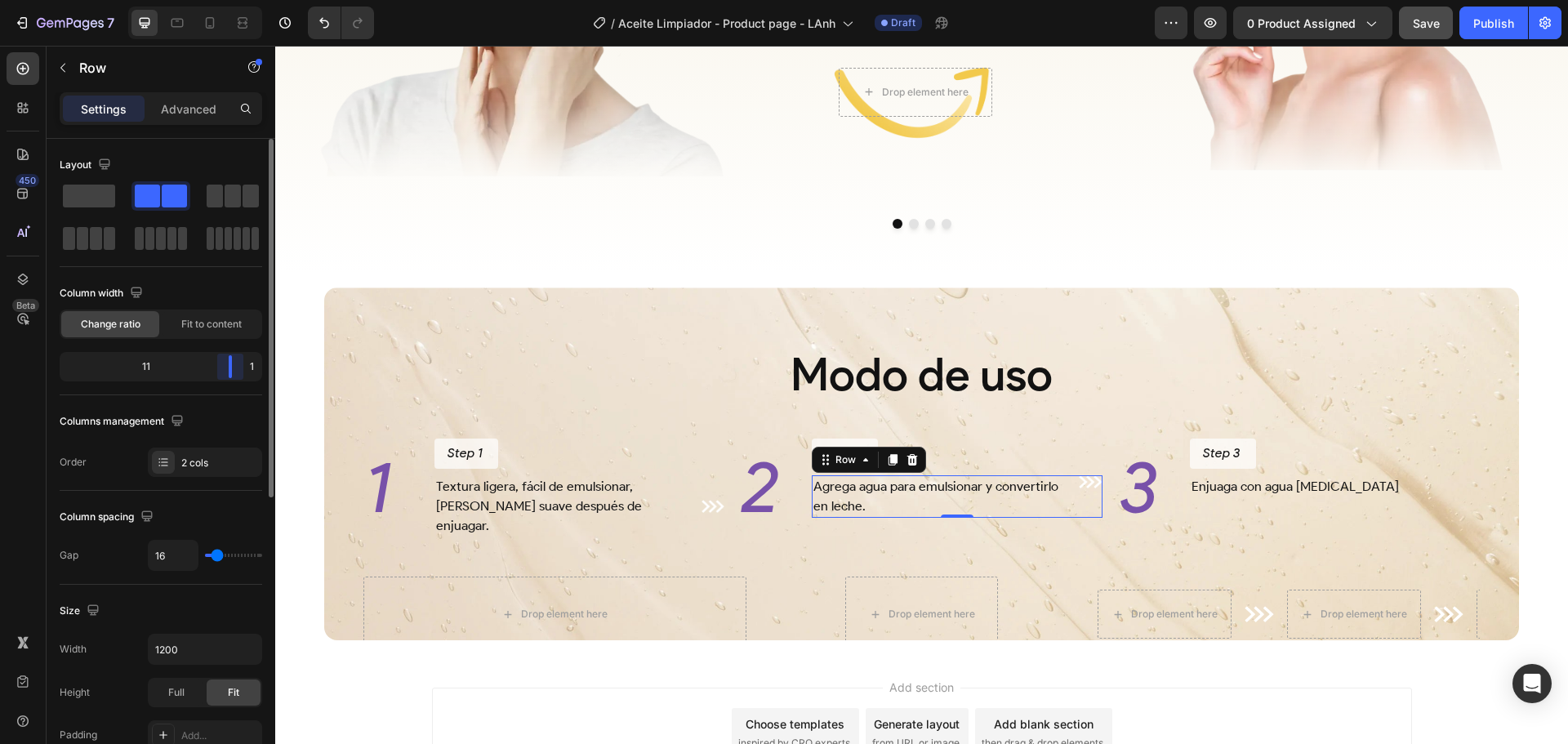
drag, startPoint x: 162, startPoint y: 374, endPoint x: 247, endPoint y: 377, distance: 85.1
click at [247, 377] on div "11 1" at bounding box center [160, 367] width 202 height 30
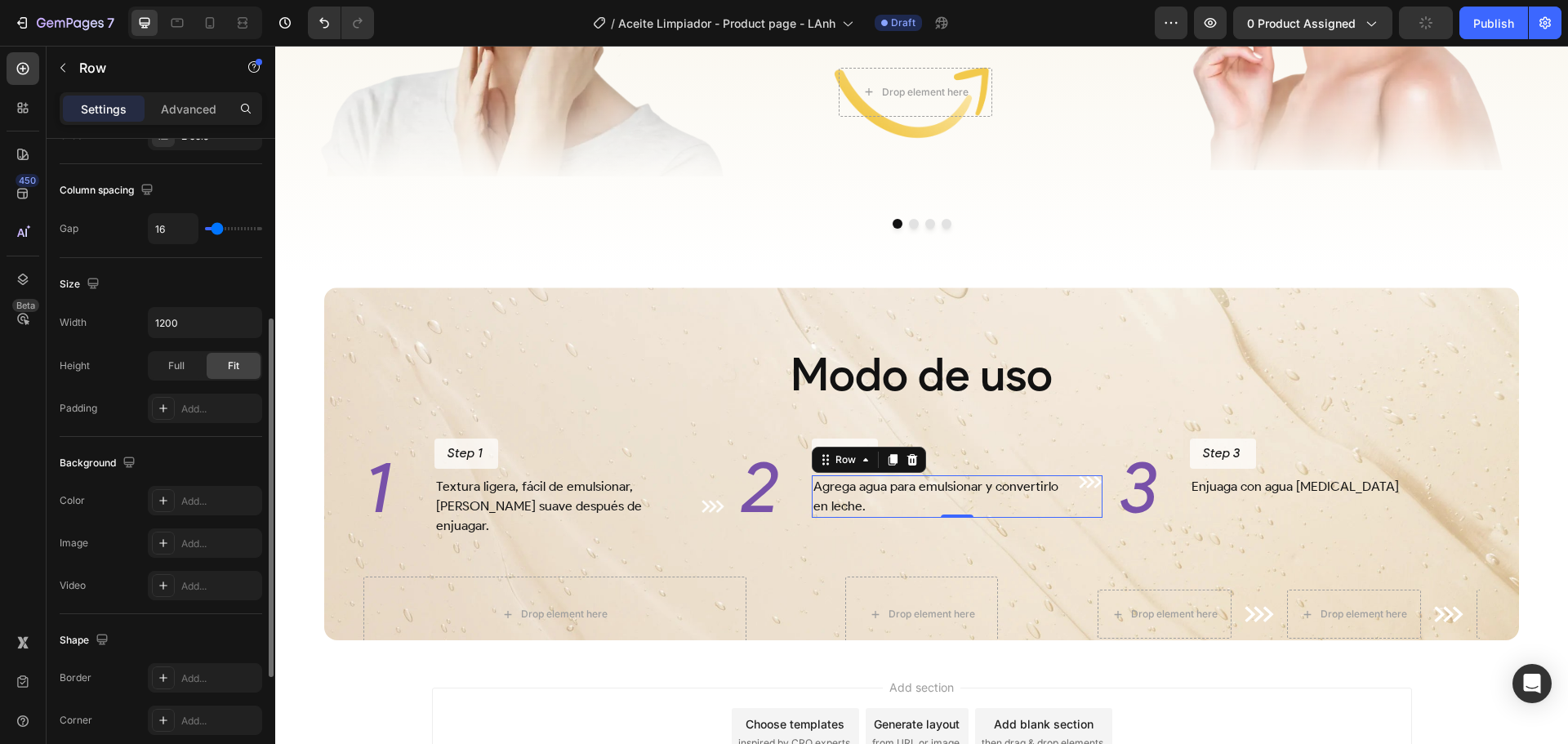
scroll to position [531, 0]
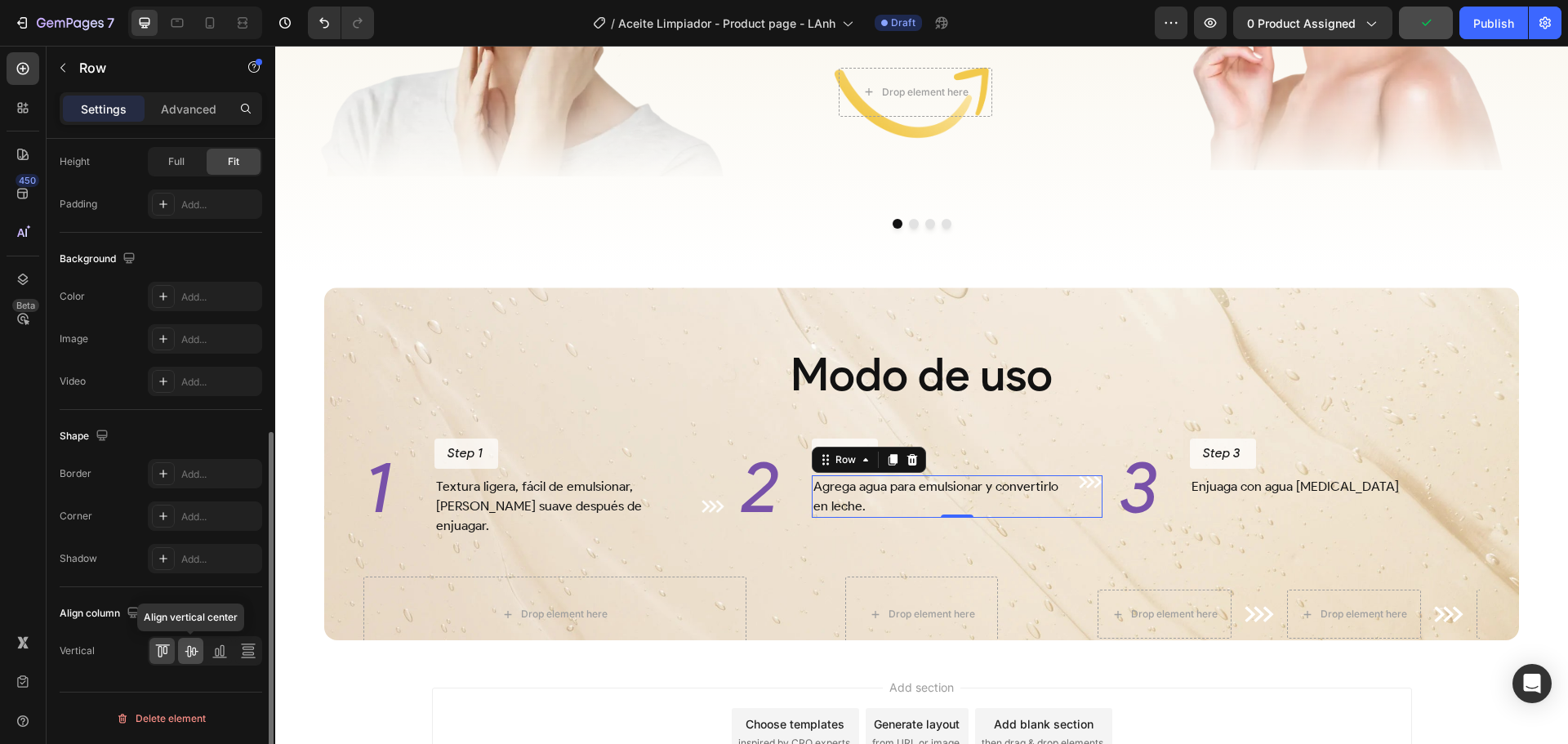
click at [189, 650] on icon at bounding box center [191, 651] width 17 height 17
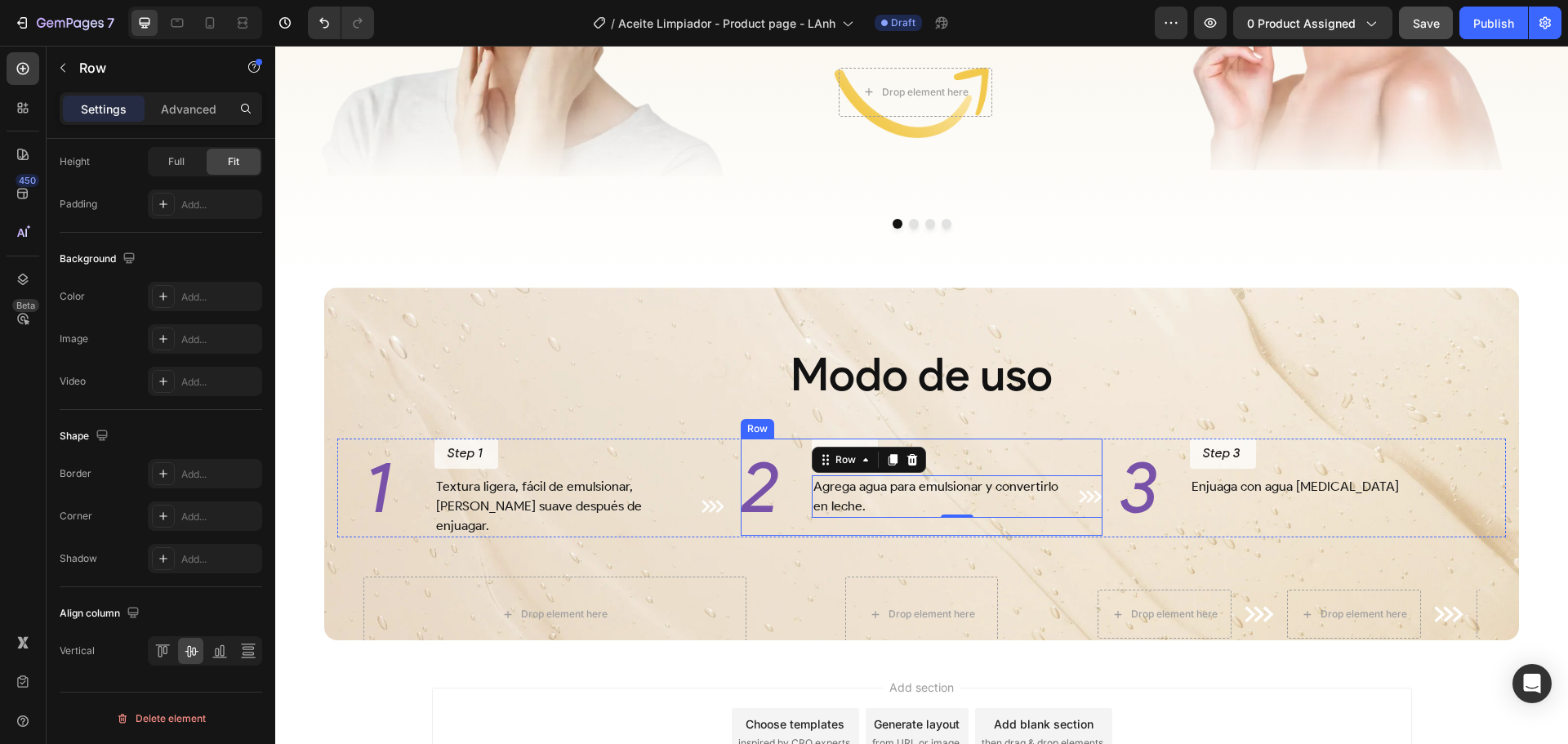
click at [1006, 534] on div "Step 2 Button Agrega agua para emulsionar y convertirlo en leche. Text Block Im…" at bounding box center [956, 486] width 290 height 96
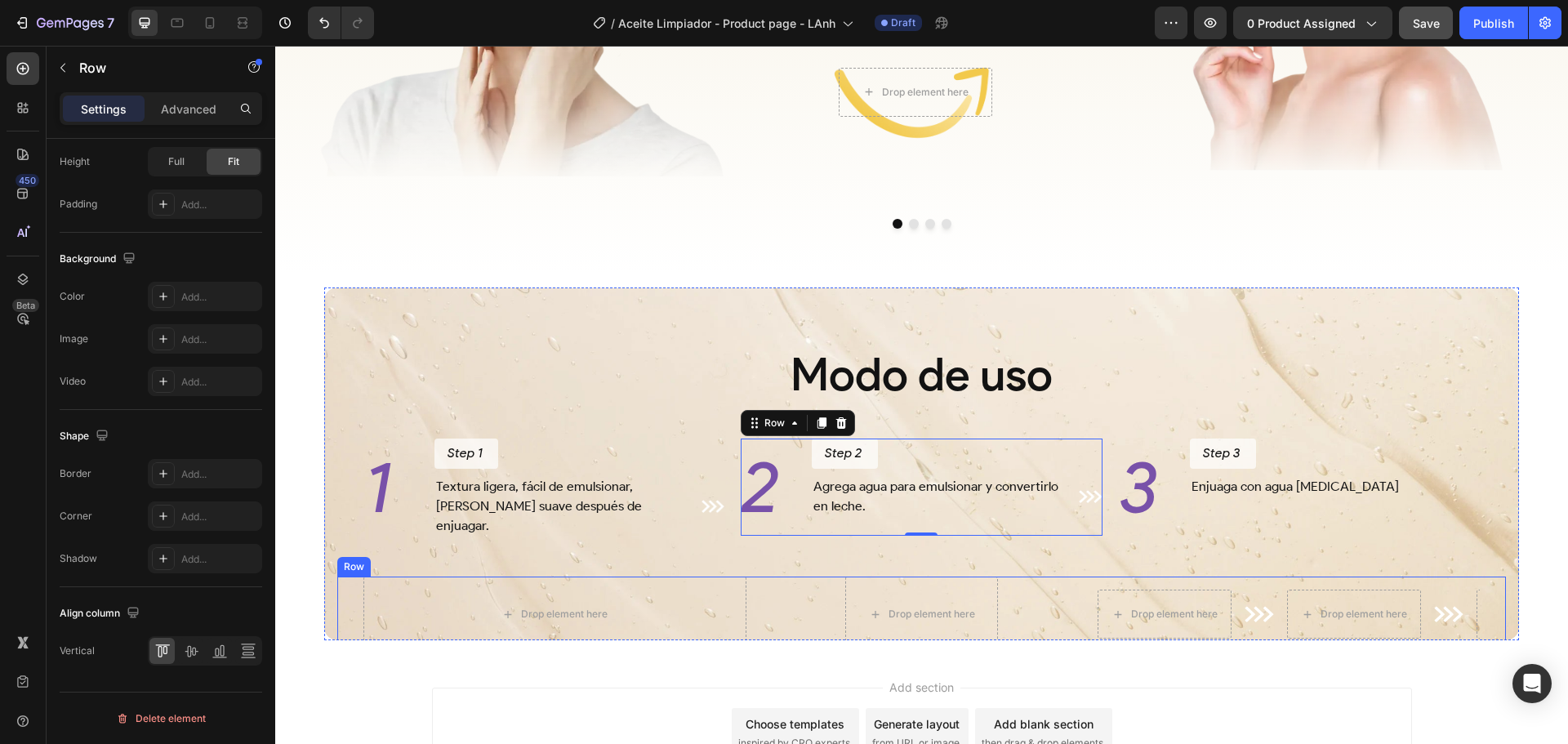
click at [1077, 629] on div "Drop element here Drop element here Drop element here Image Drop element here I…" at bounding box center [921, 614] width 1169 height 75
click at [437, 566] on icon at bounding box center [438, 561] width 10 height 11
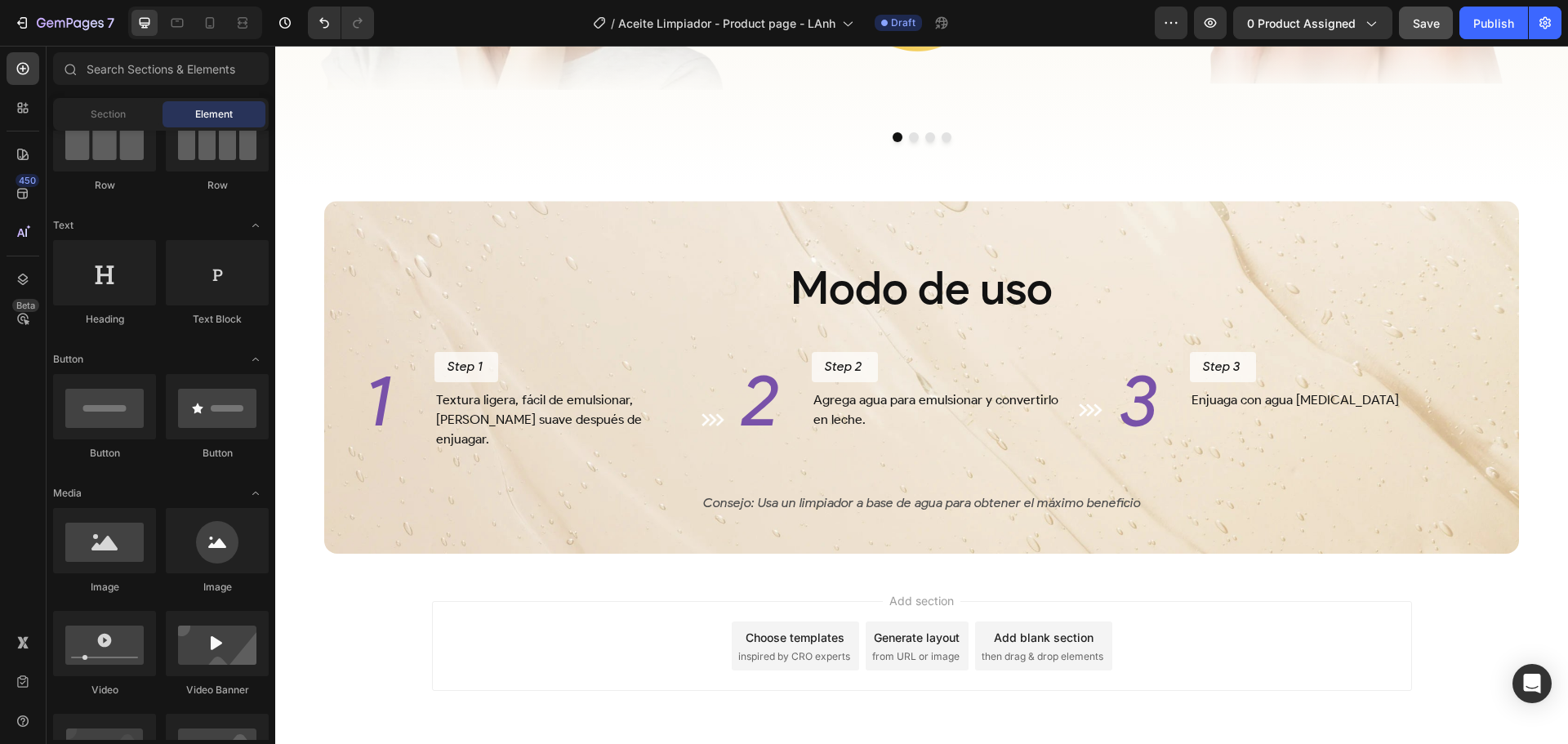
scroll to position [2932, 0]
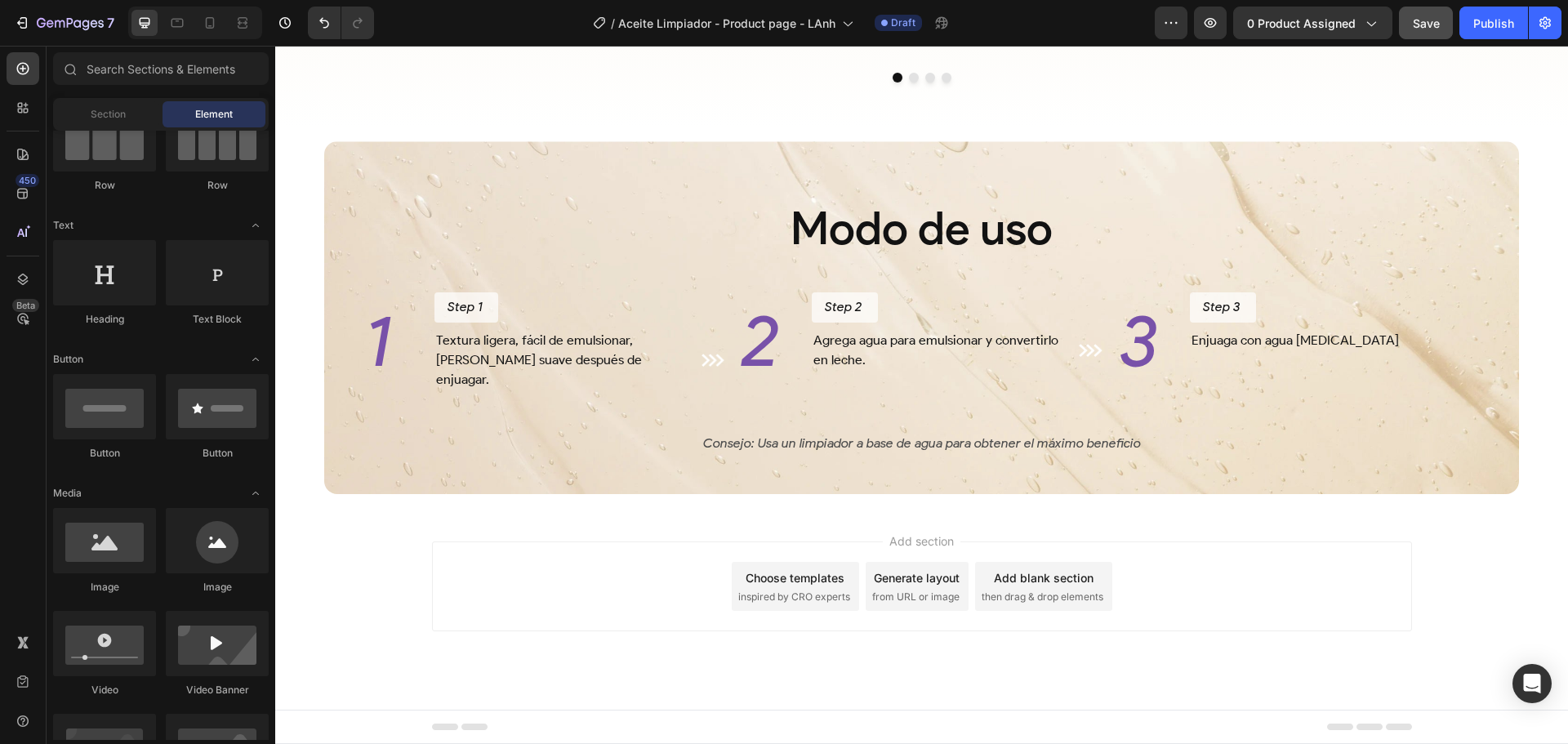
click at [1434, 23] on span "Save" at bounding box center [1426, 23] width 27 height 14
click at [687, 331] on div "Textura ligera, fácil de emulsionar, deja la piel suave después de enjuagar. Te…" at bounding box center [579, 359] width 290 height 62
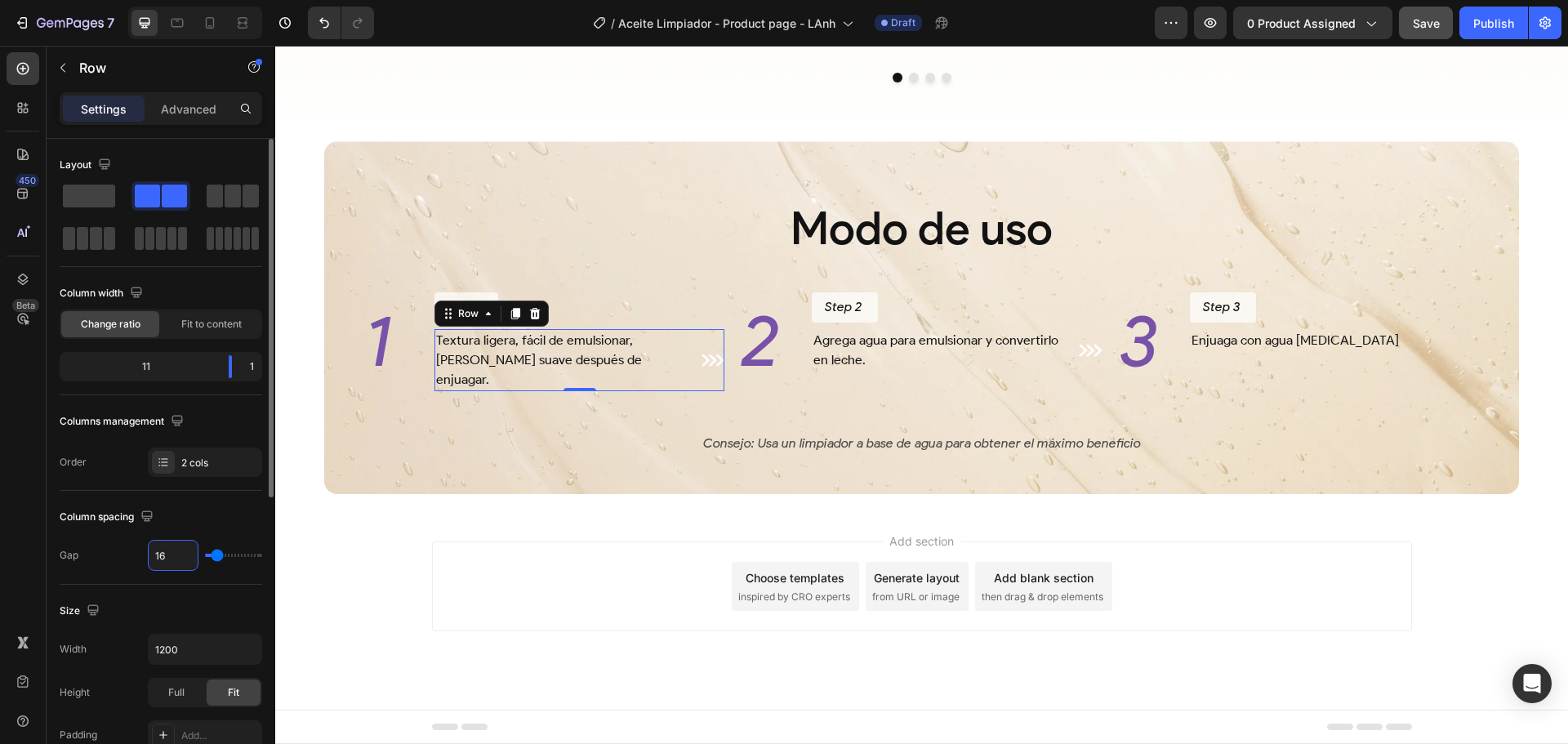
click at [170, 560] on input "16" at bounding box center [173, 555] width 49 height 30
type input "0"
type input "8"
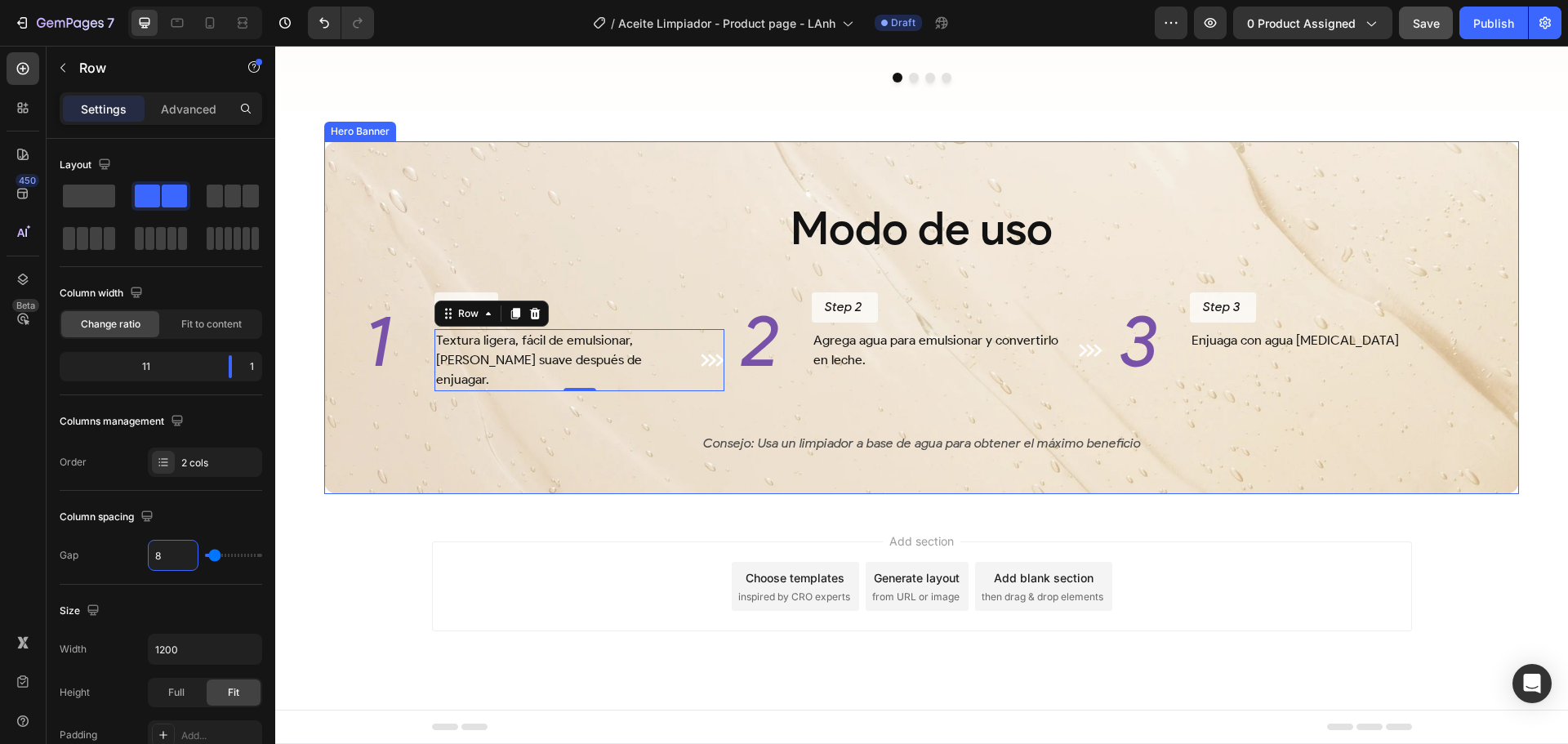
type input "9"
type input "10"
type input "11"
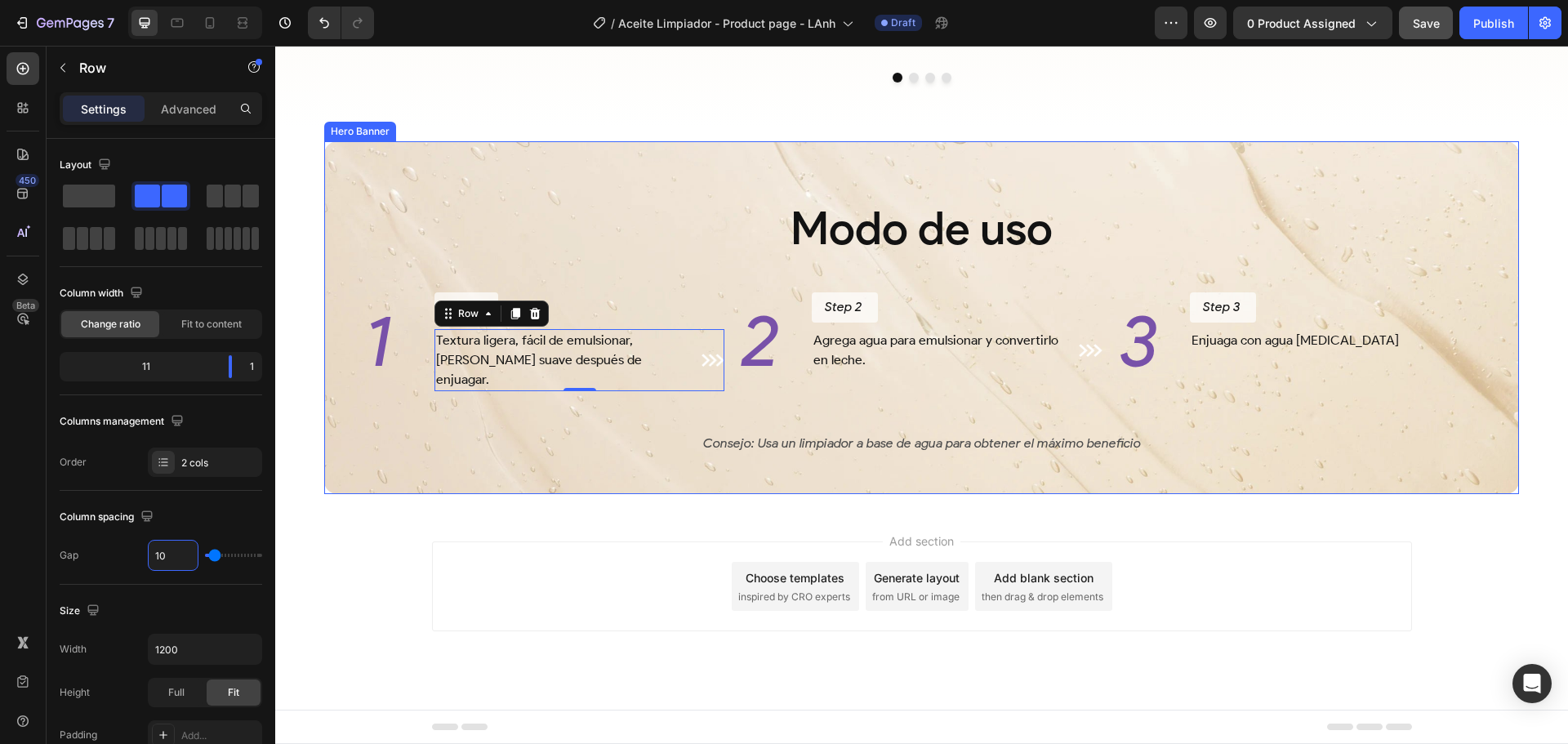
type input "11"
type input "12"
click at [1068, 341] on div "Agrega agua para emulsionar y convertirlo en leche. Text Block Image Row" at bounding box center [956, 350] width 290 height 43
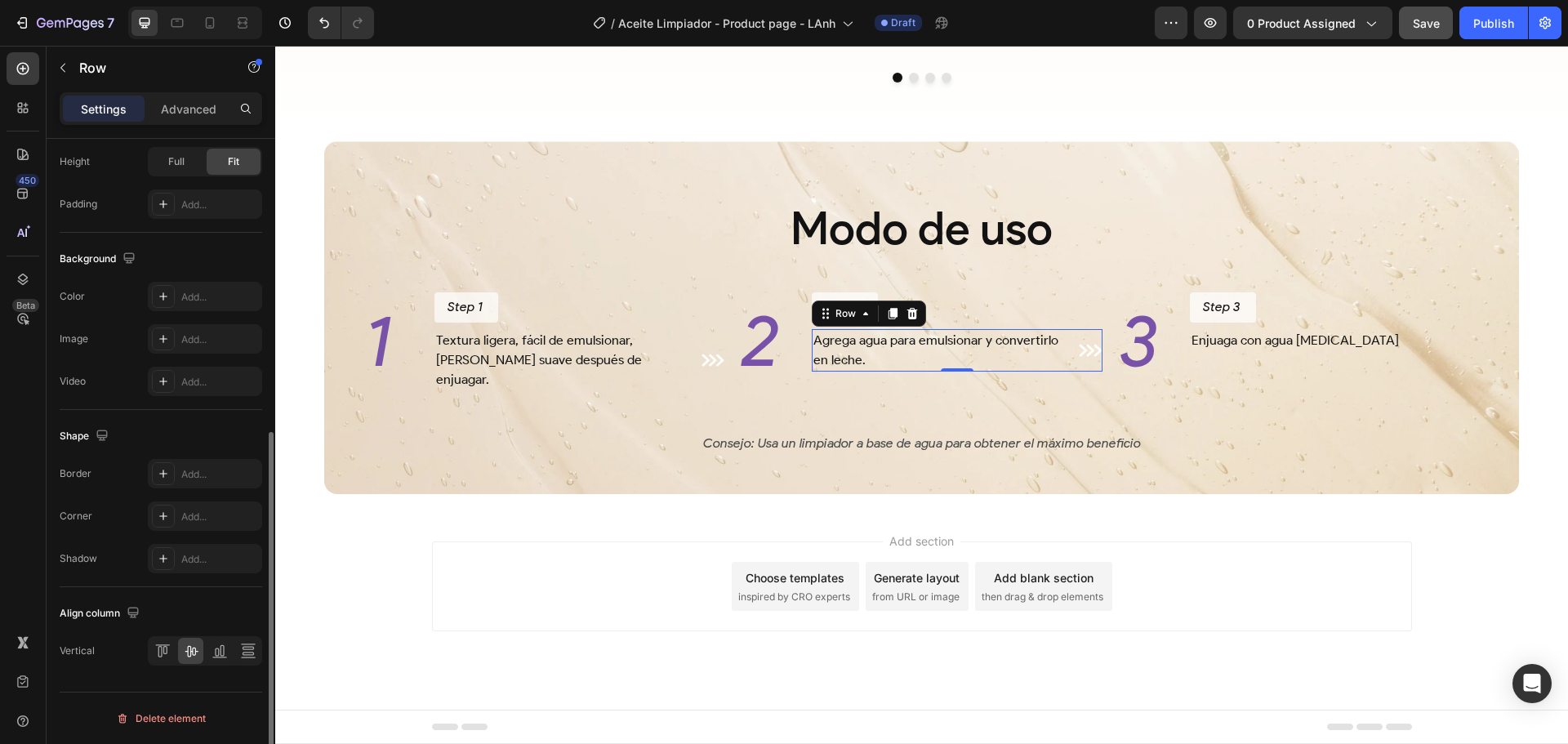
scroll to position [204, 0]
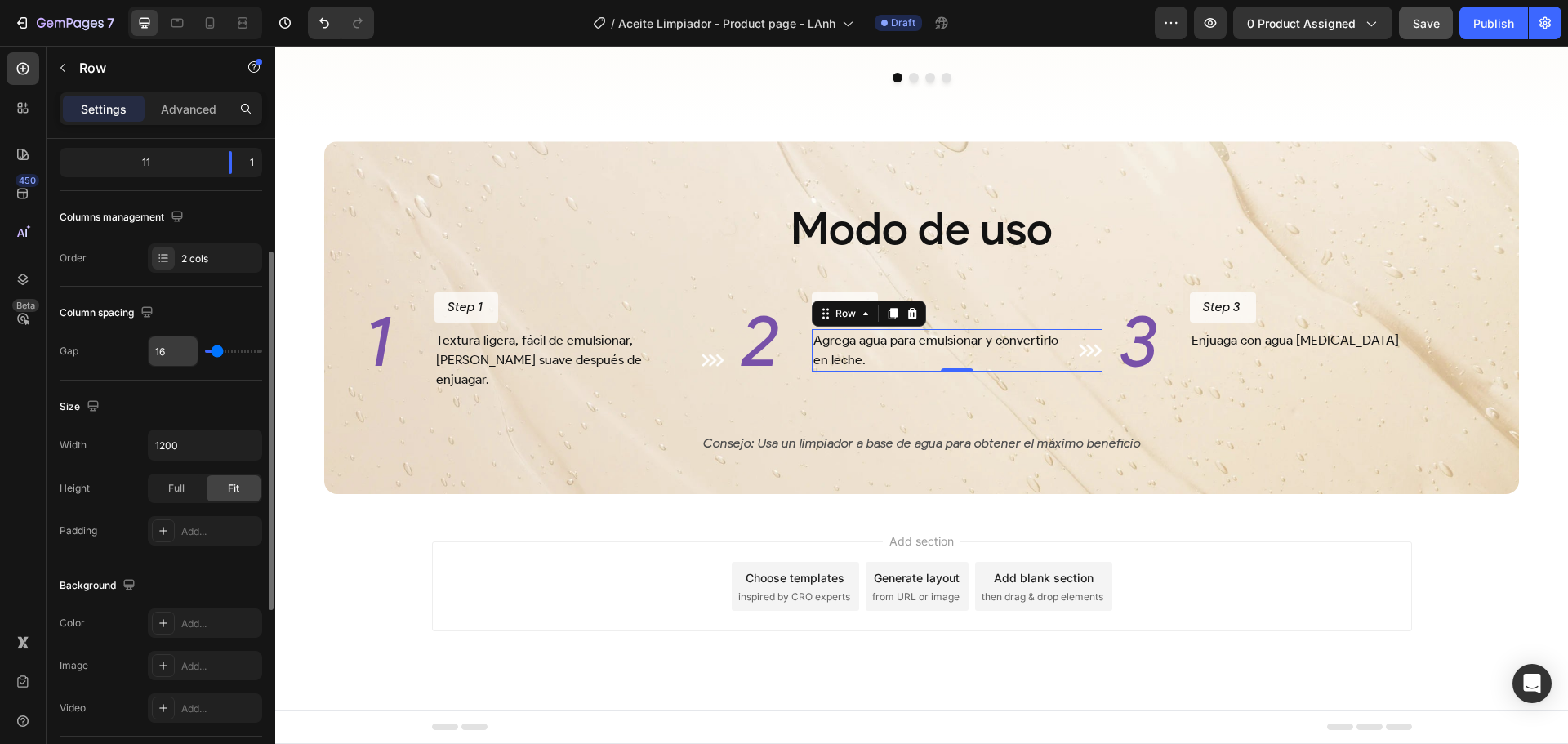
click at [175, 349] on input "16" at bounding box center [173, 351] width 49 height 30
type input "1"
type input "12"
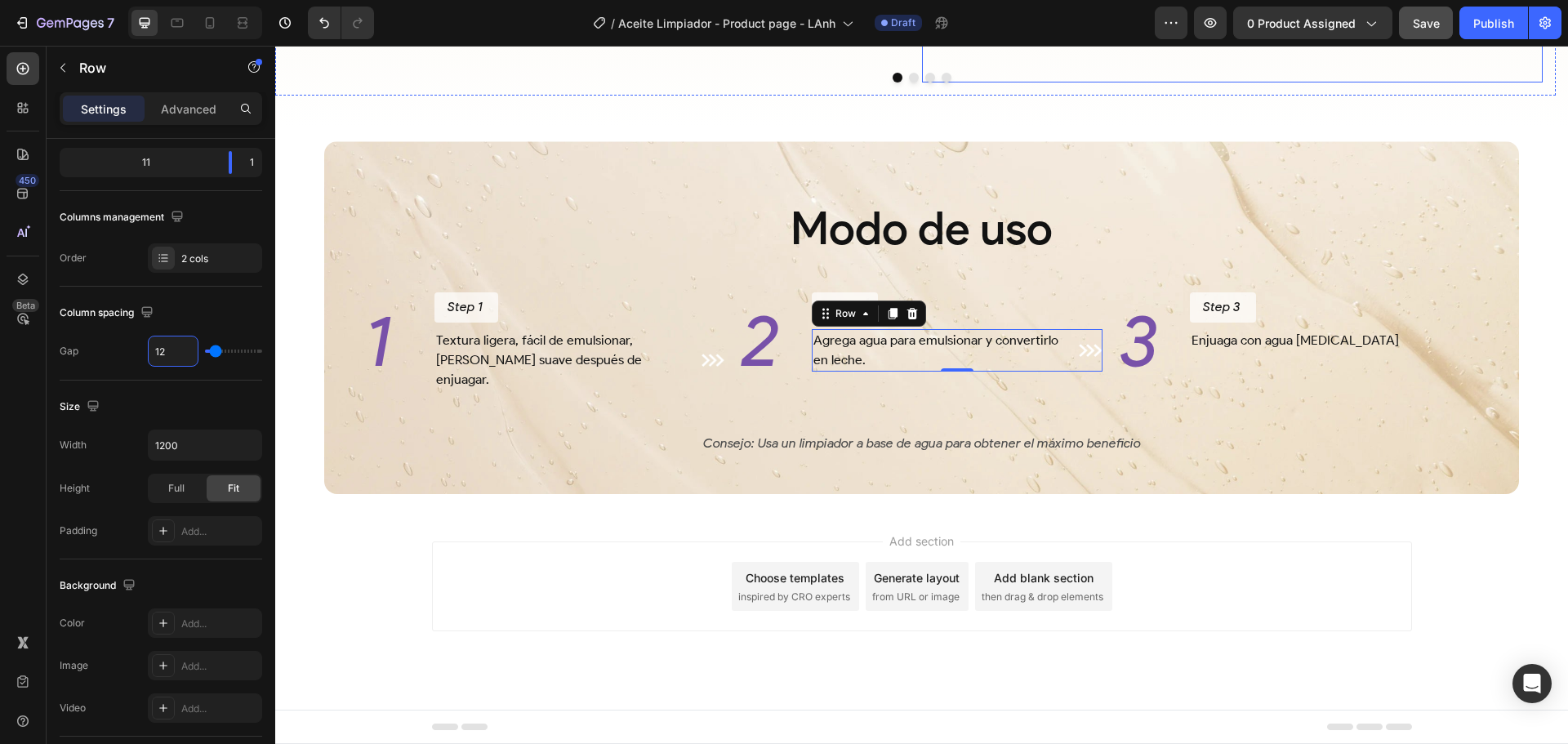
type input "12"
click at [1446, 35] on button "Save" at bounding box center [1426, 22] width 54 height 33
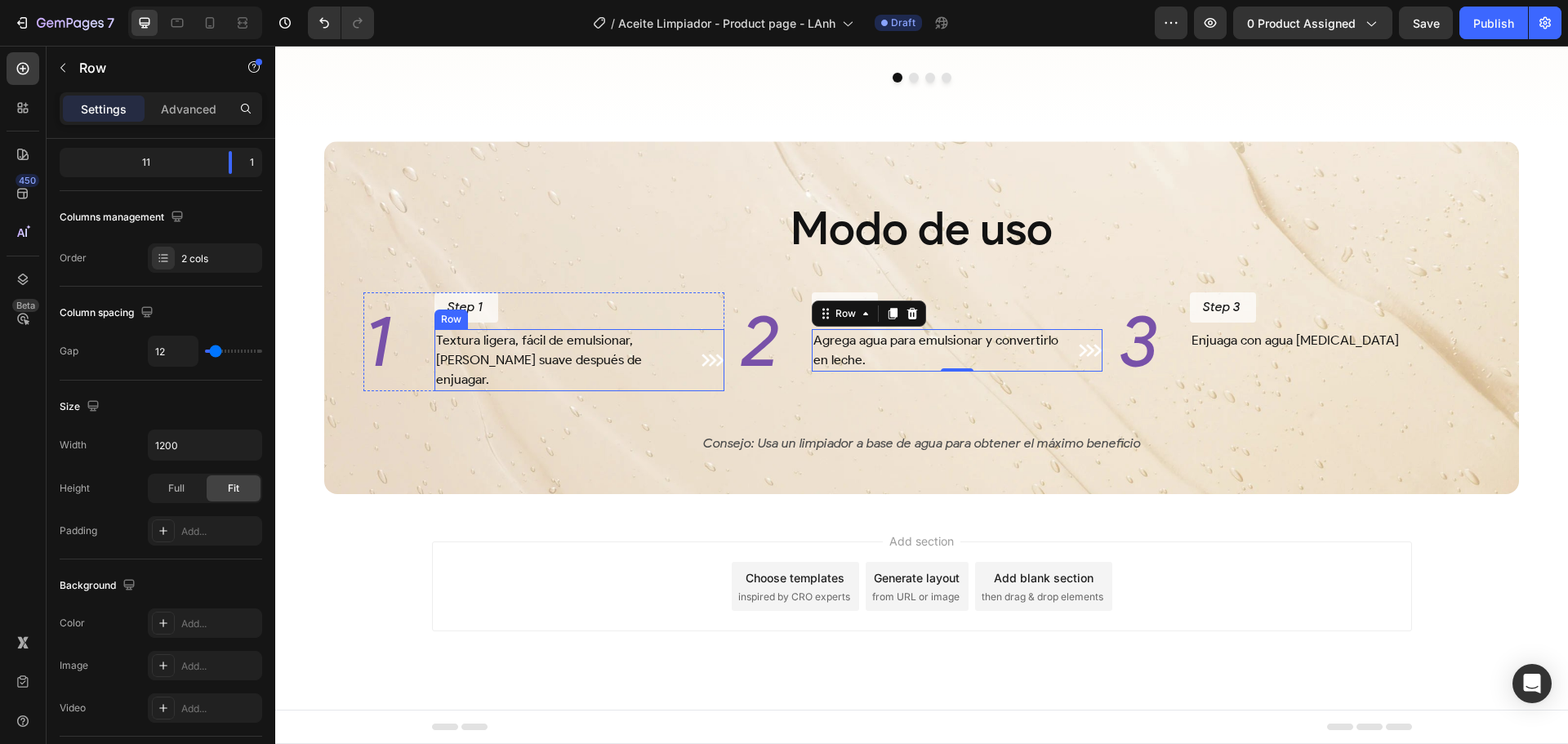
click at [694, 332] on div "Textura ligera, fácil de emulsionar, deja la piel suave después de enjuagar. Te…" at bounding box center [579, 359] width 290 height 62
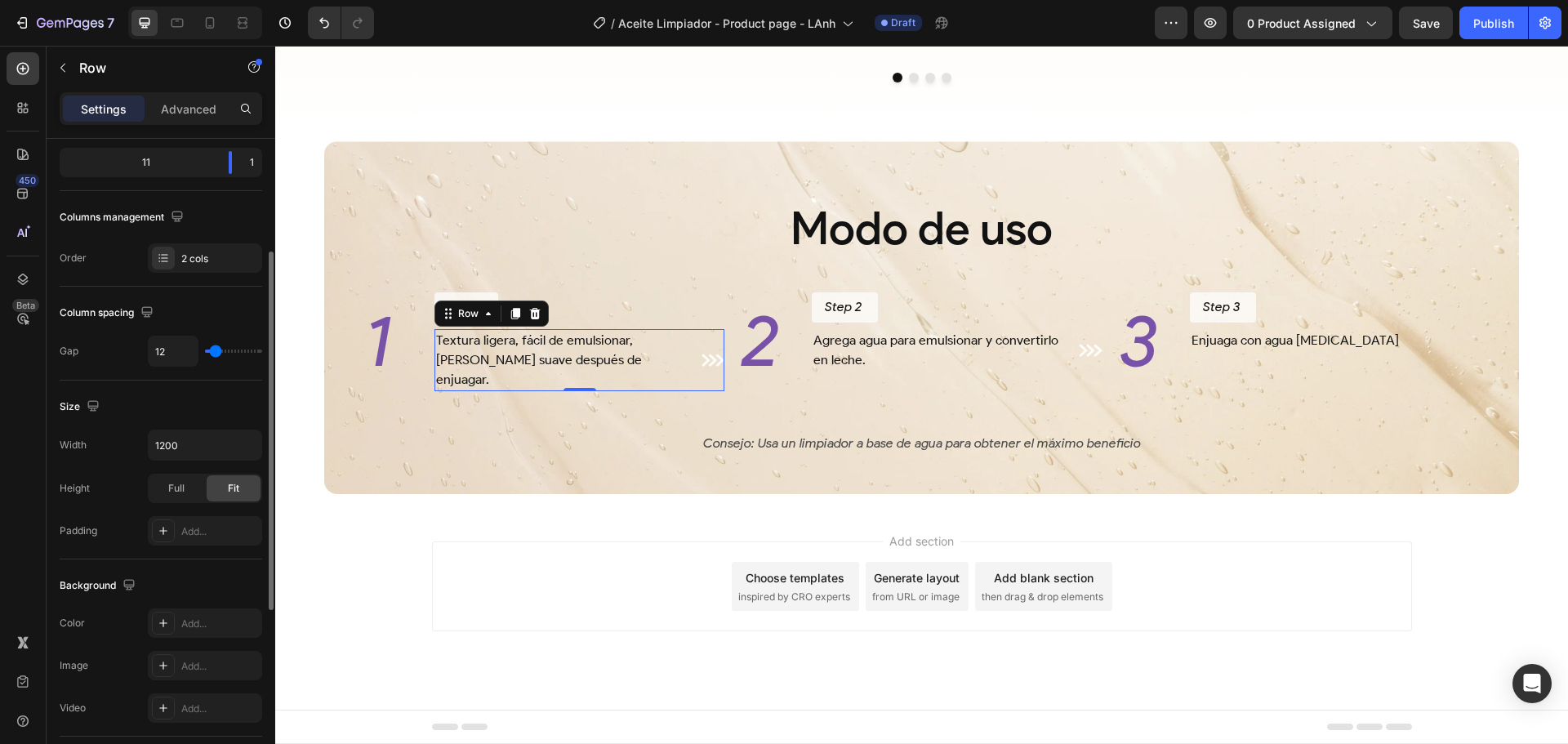
scroll to position [531, 0]
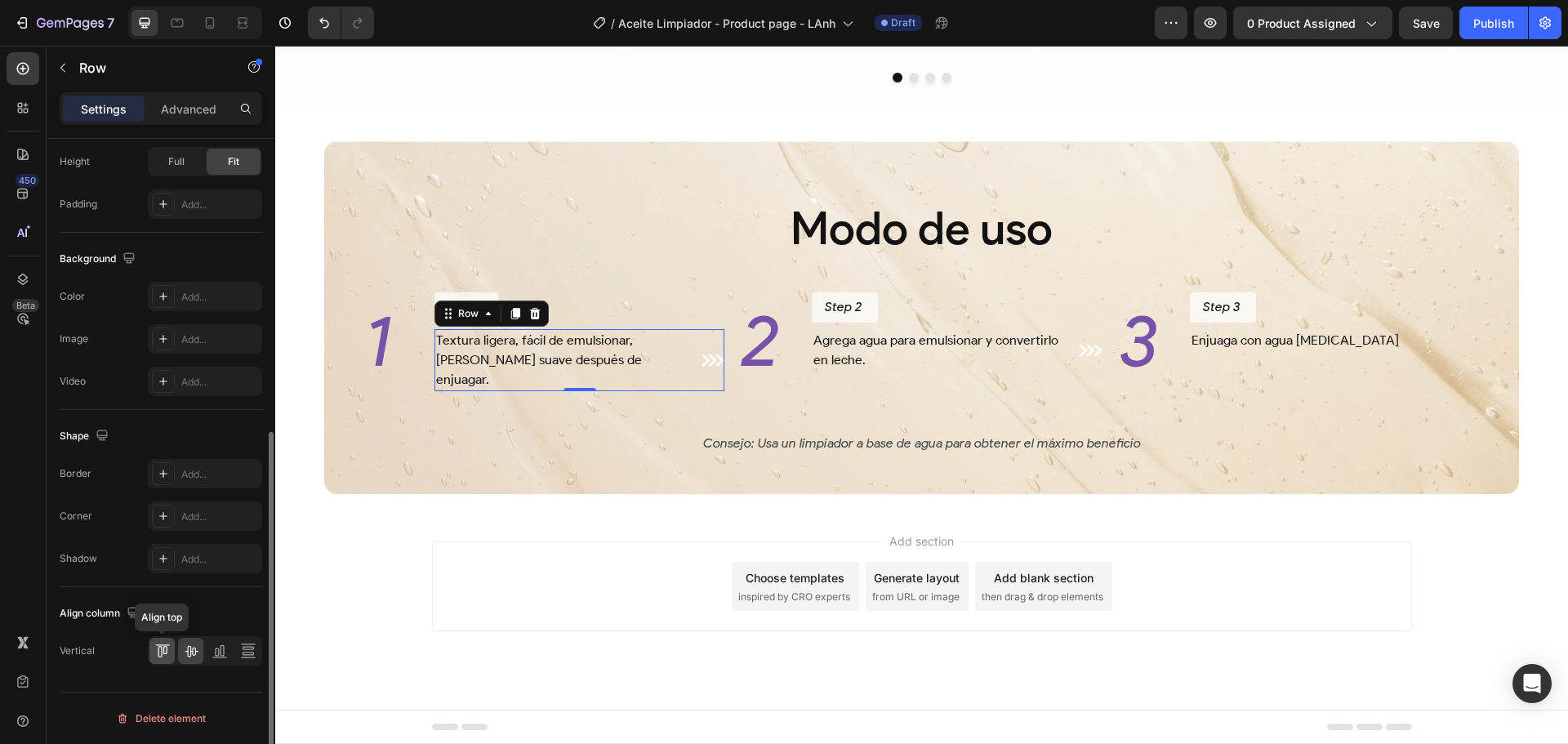
click at [170, 657] on icon at bounding box center [163, 651] width 17 height 17
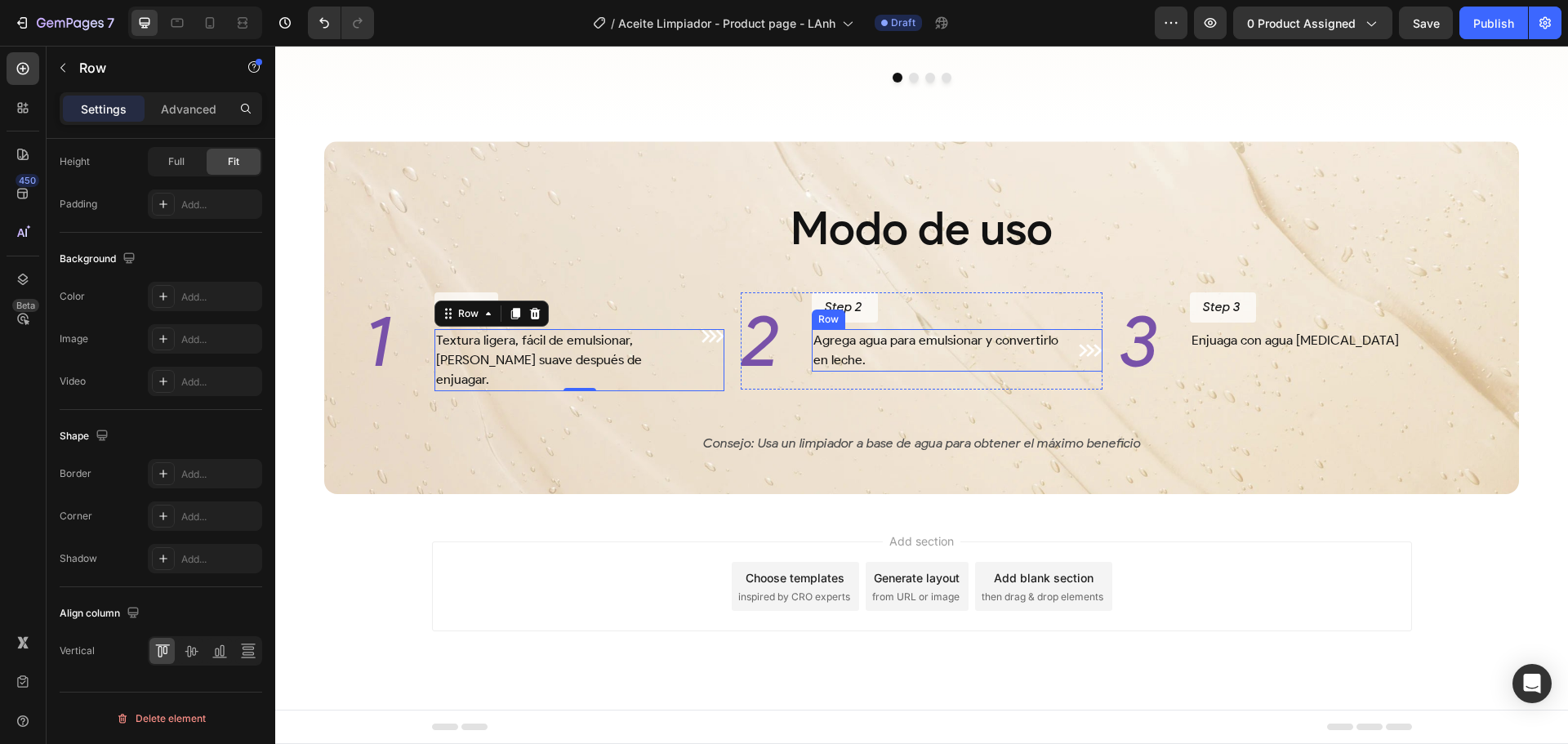
click at [1067, 347] on div "Agrega agua para emulsionar y convertirlo en leche. Text Block Image Row" at bounding box center [956, 350] width 290 height 43
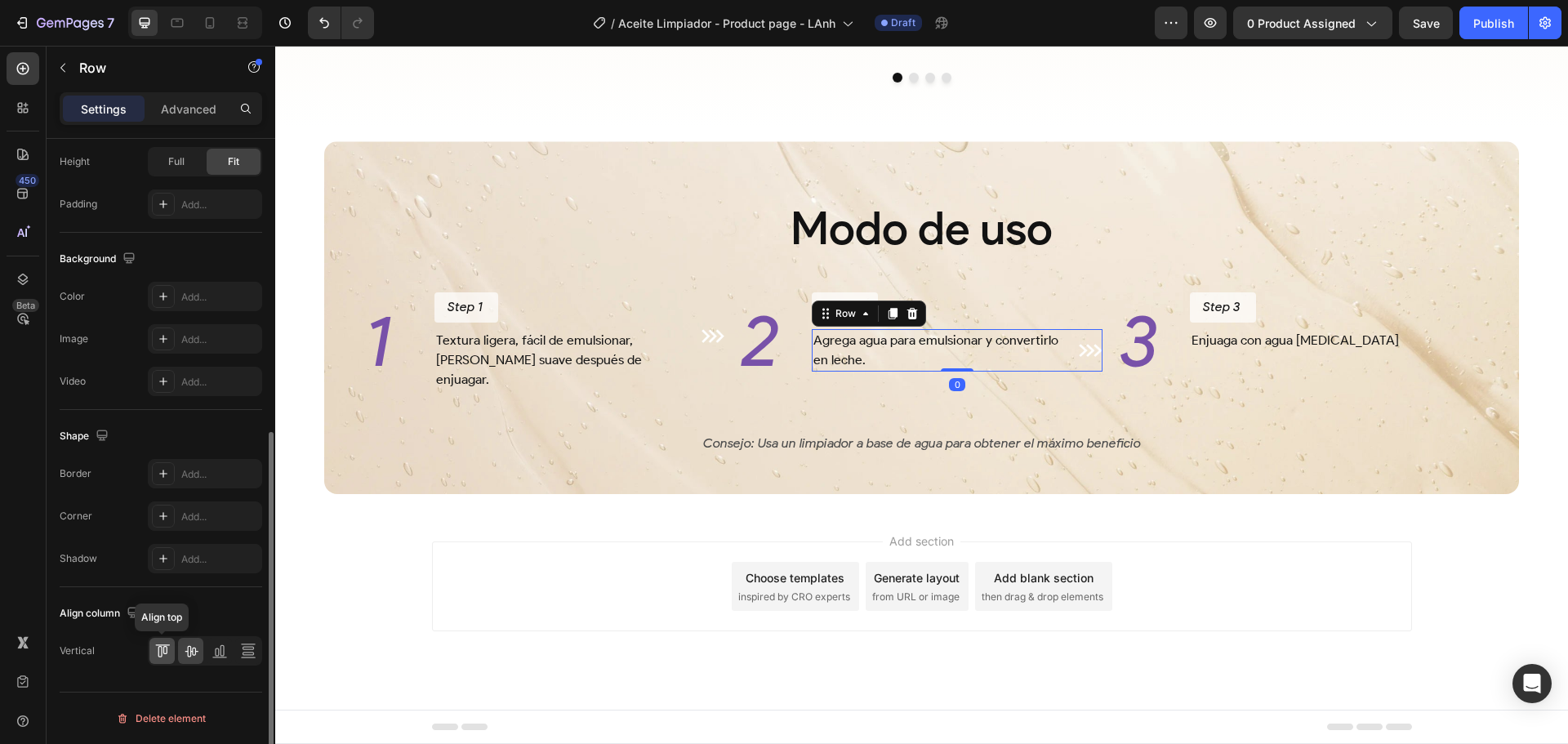
click at [165, 648] on icon at bounding box center [163, 651] width 17 height 17
click at [1234, 554] on div "Add section Choose templates inspired by CRO experts Generate layout from URL o…" at bounding box center [922, 586] width 980 height 89
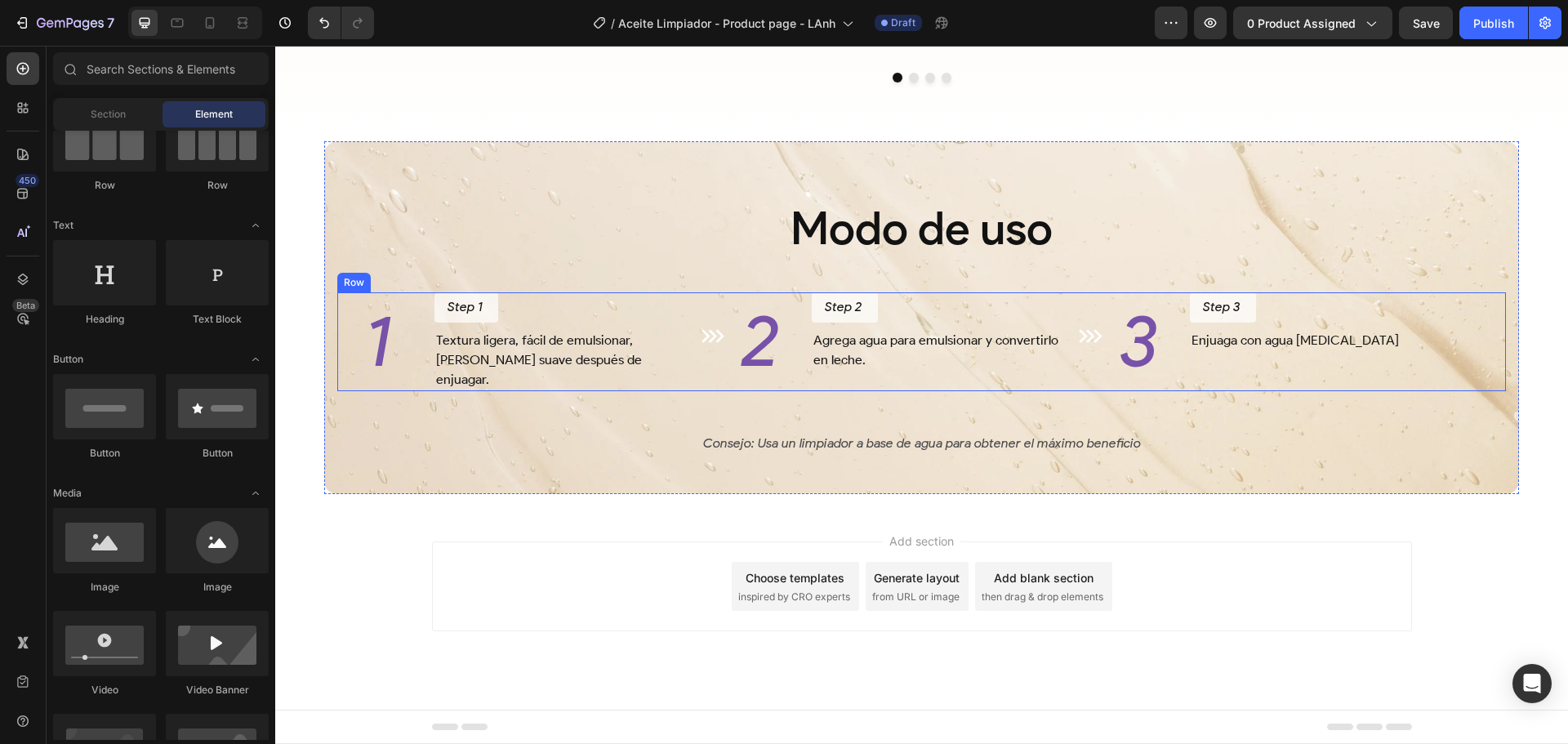
click at [727, 369] on div "1 Heading Step 1 Button Textura ligera, fácil de emulsionar, deja la piel suave…" at bounding box center [921, 342] width 1169 height 99
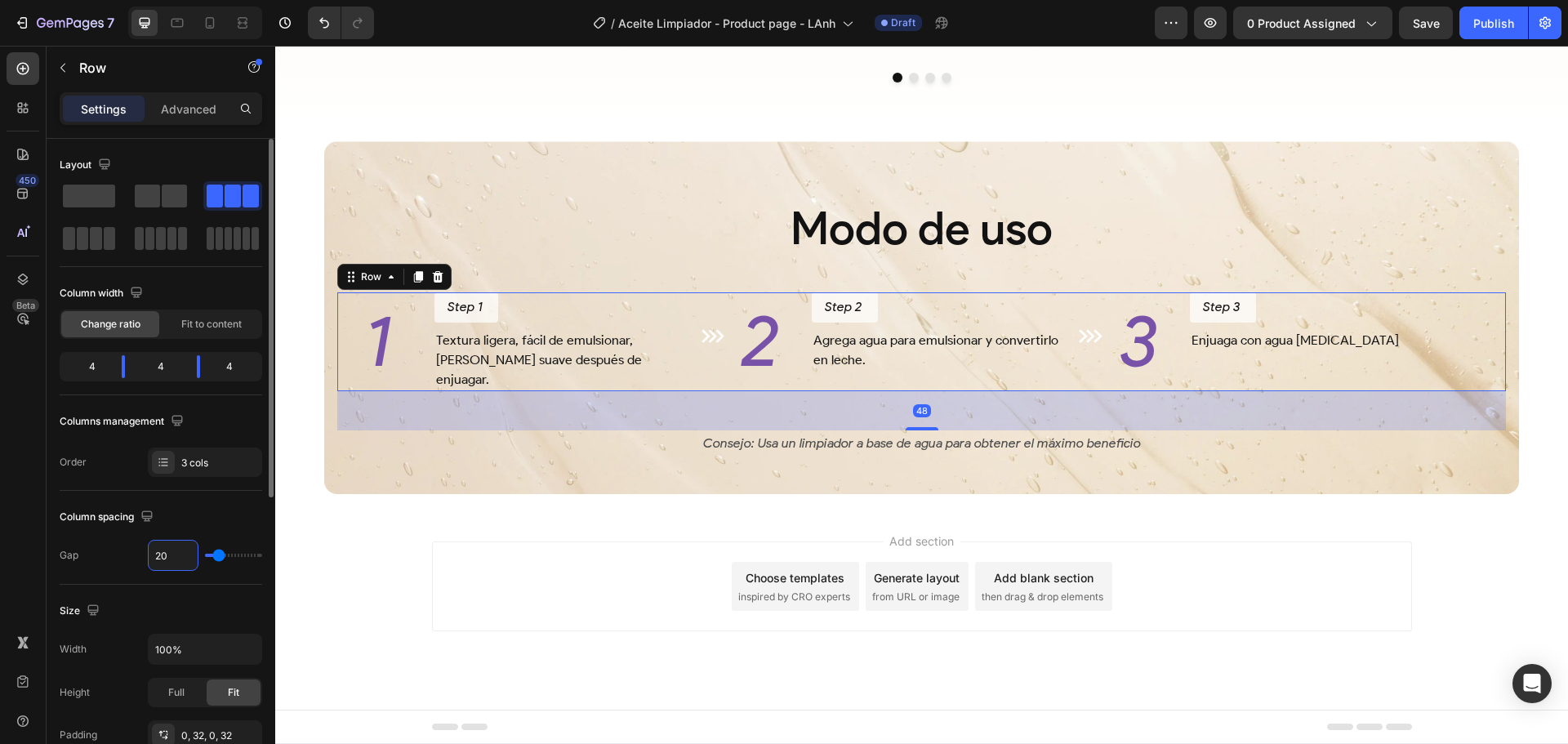
click at [168, 549] on input "20" at bounding box center [173, 555] width 49 height 30
type input "3"
type input "32"
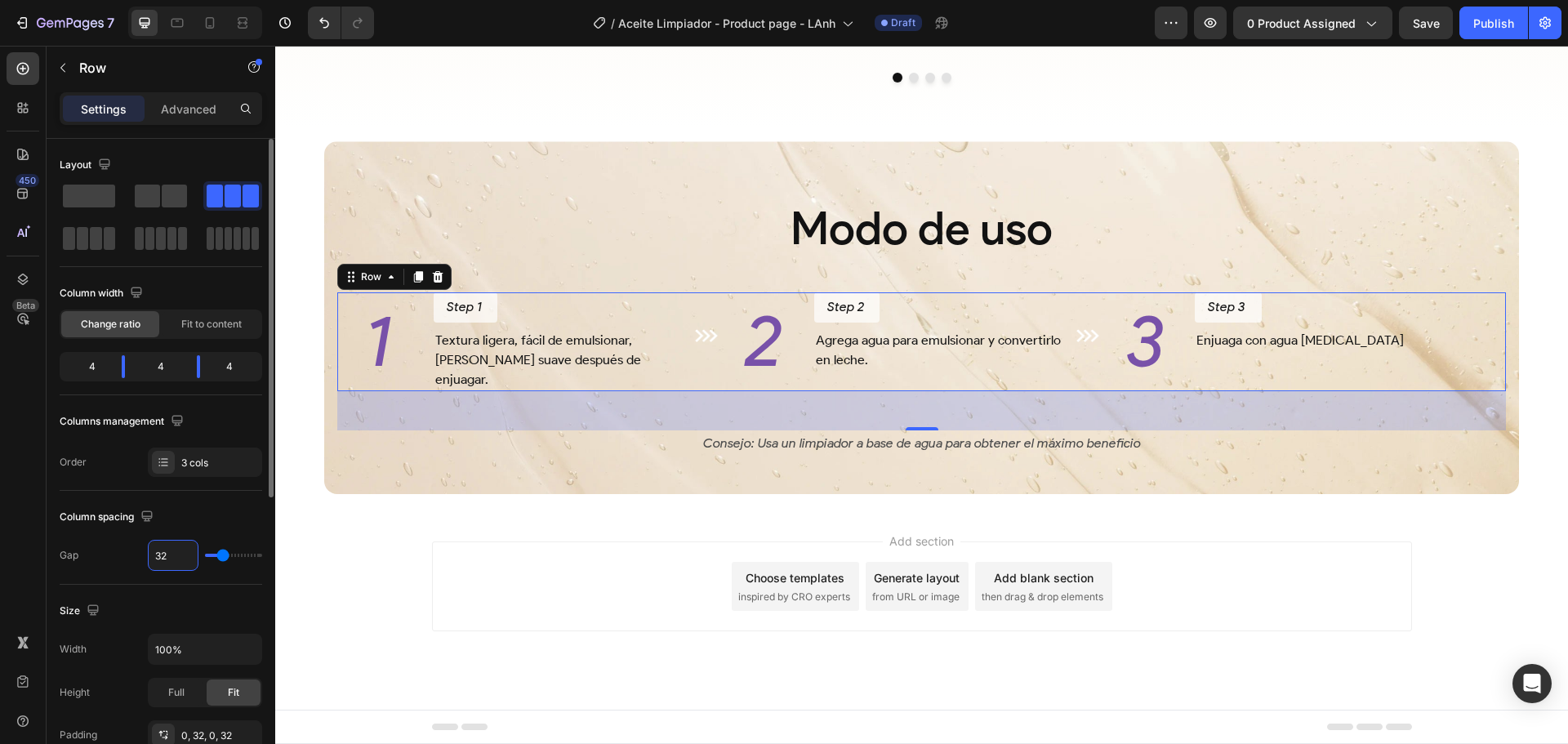
click at [170, 557] on input "32" at bounding box center [173, 555] width 49 height 30
click at [176, 558] on input "32" at bounding box center [173, 555] width 49 height 30
drag, startPoint x: 182, startPoint y: 553, endPoint x: 141, endPoint y: 558, distance: 41.3
click at [143, 558] on div "Gap 32" at bounding box center [160, 554] width 202 height 31
type input "4"
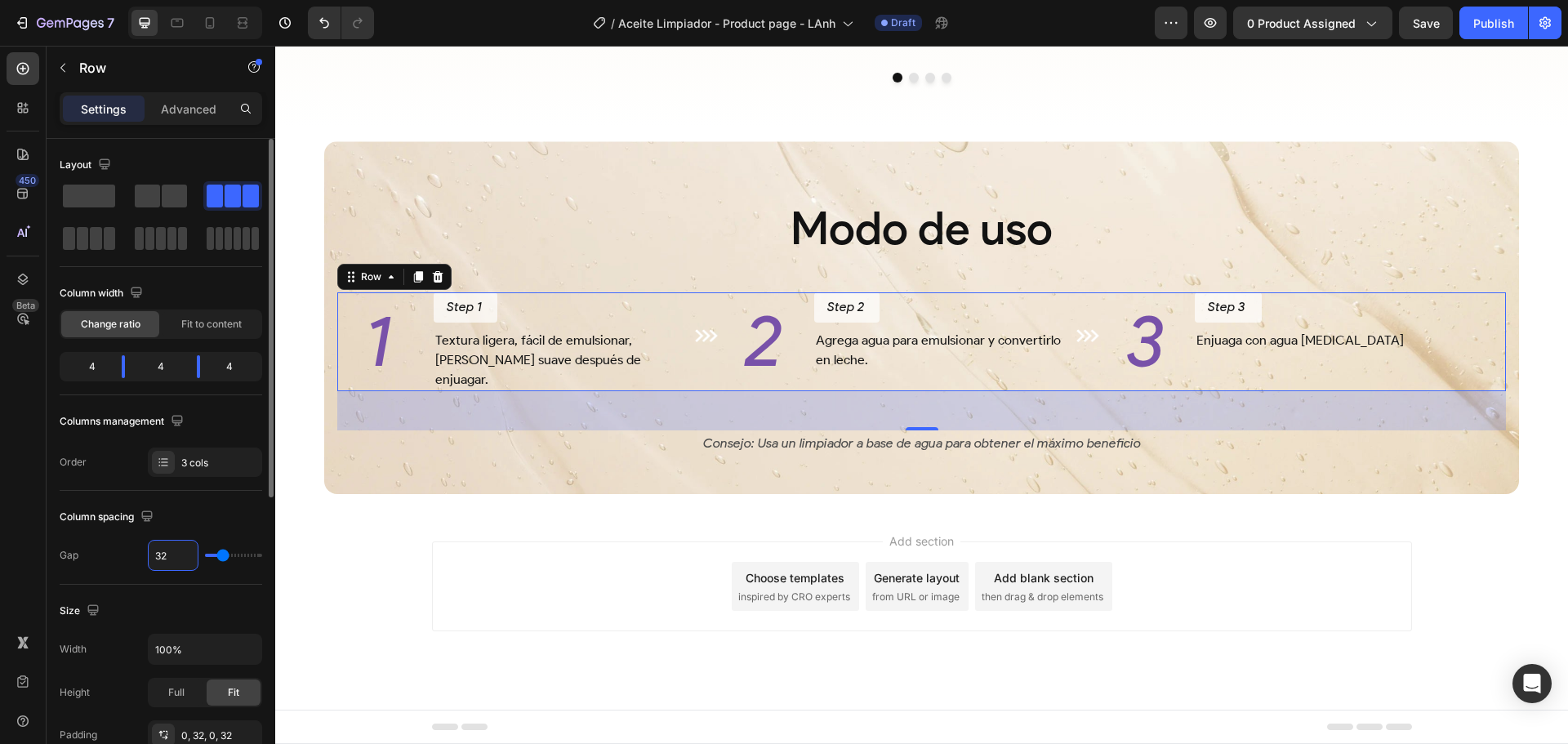
type input "4"
type input "40"
click at [1436, 23] on span "Save" at bounding box center [1426, 23] width 27 height 14
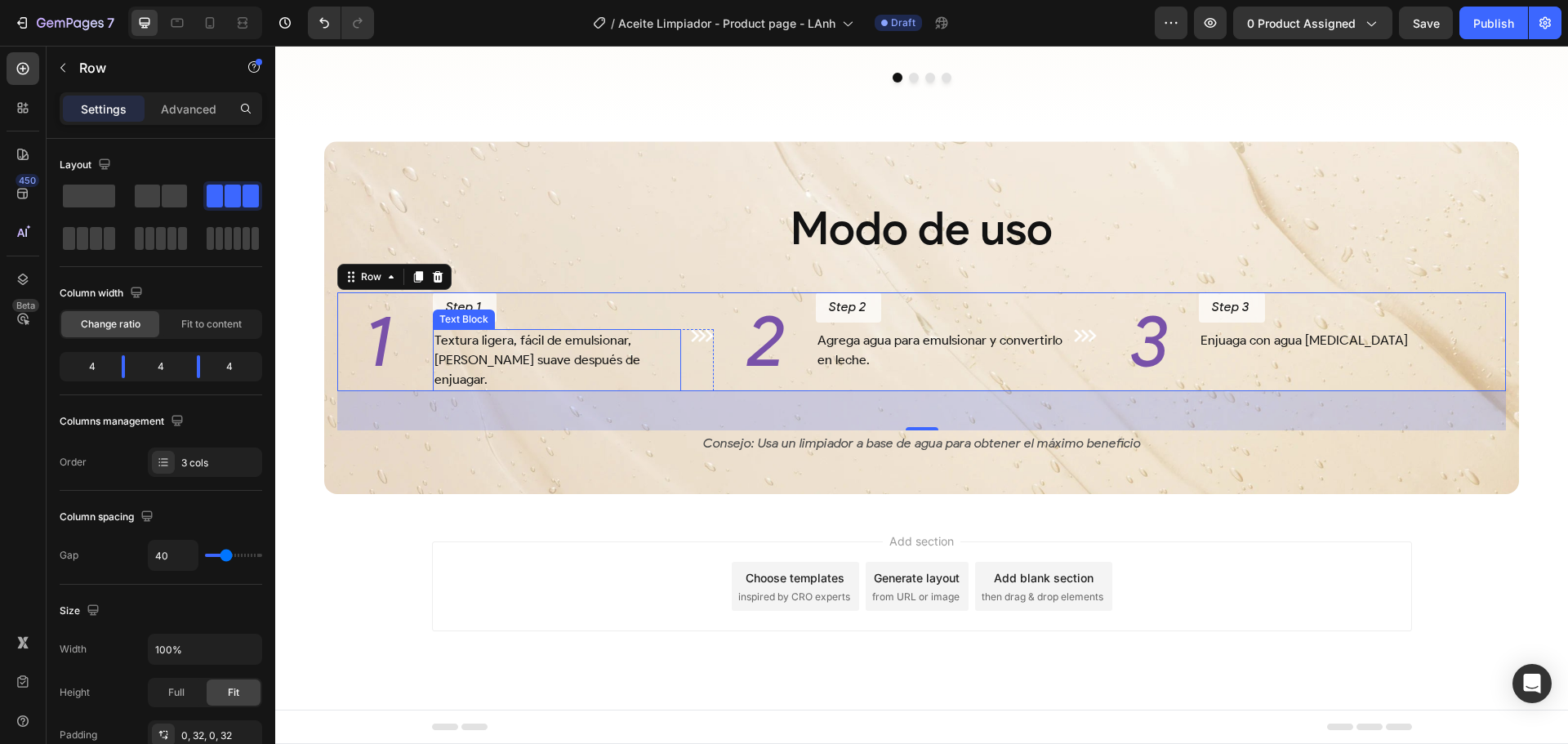
click at [542, 351] on p "Textura ligera, fácil de emulsionar, deja la piel suave después de enjuagar." at bounding box center [556, 359] width 245 height 59
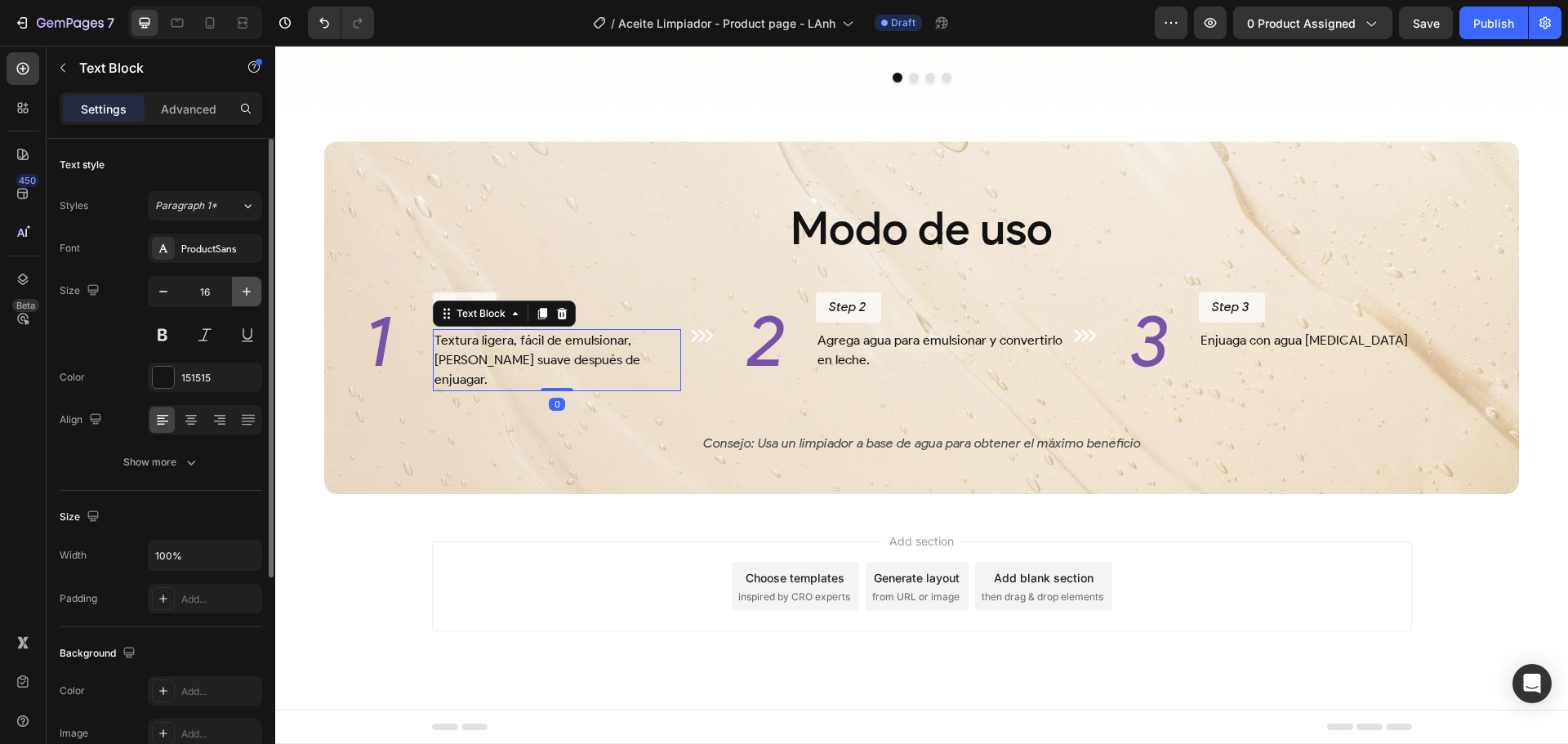
click at [248, 286] on icon "button" at bounding box center [247, 291] width 17 height 17
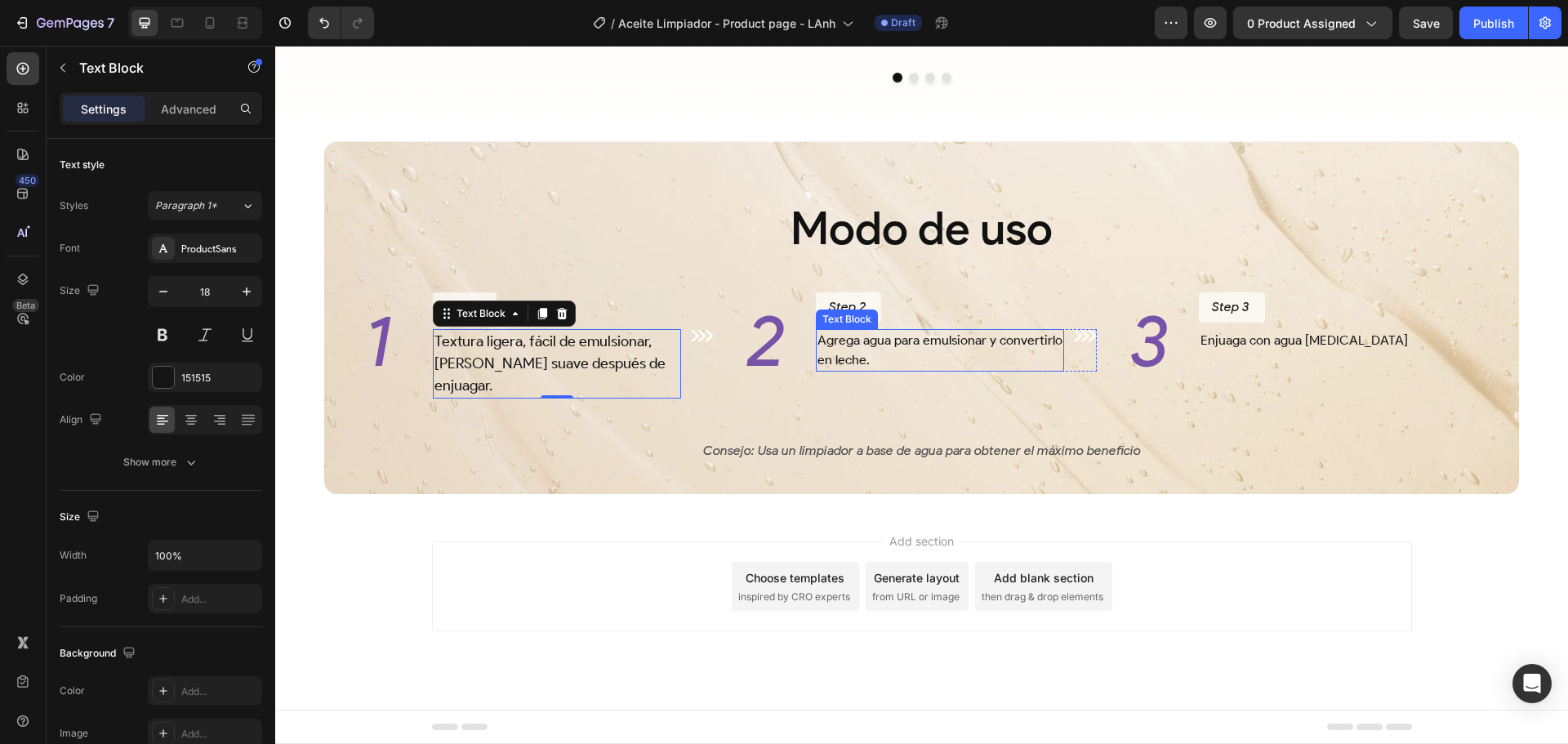
click at [925, 346] on p "Agrega agua para emulsionar y convertirlo en leche." at bounding box center [940, 350] width 245 height 39
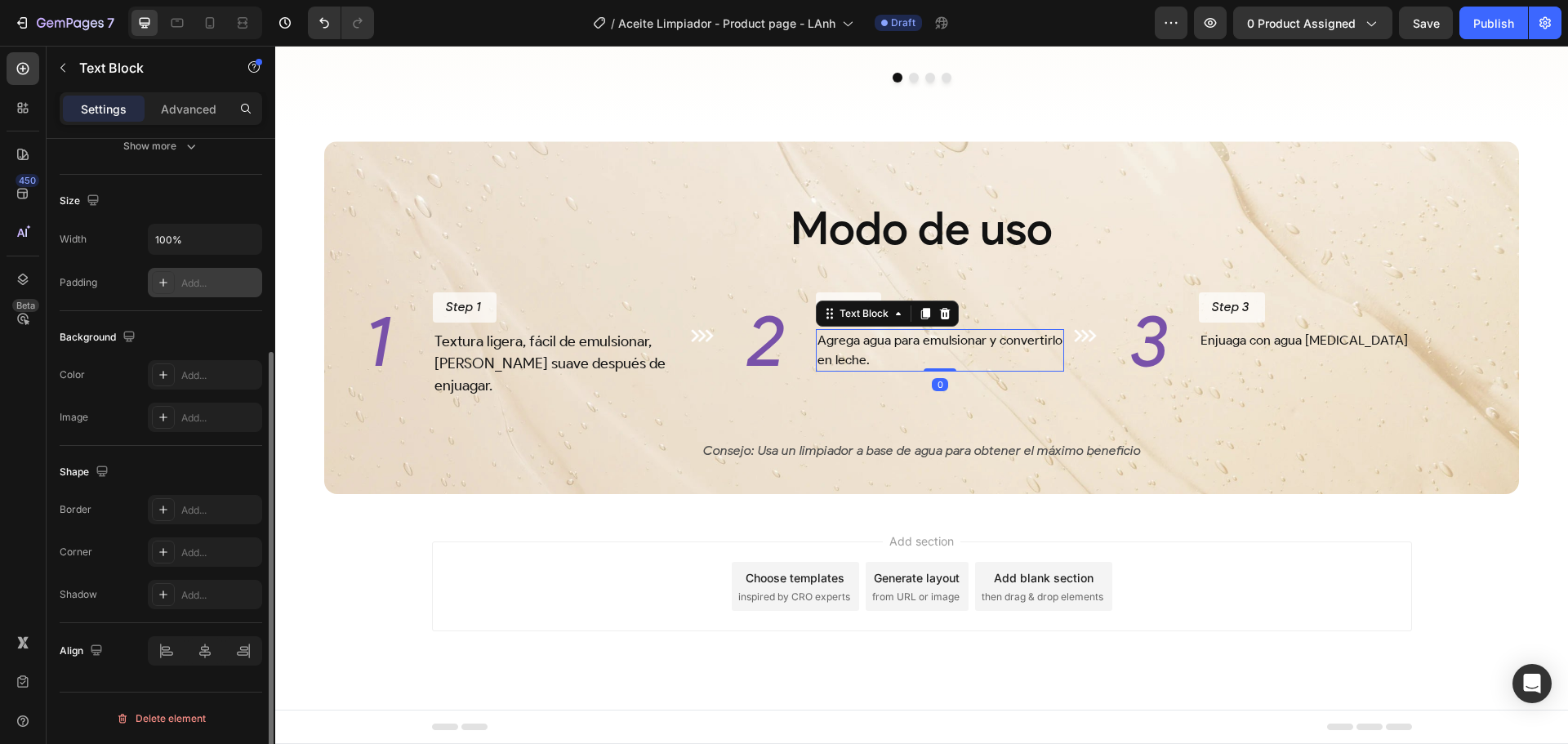
scroll to position [71, 0]
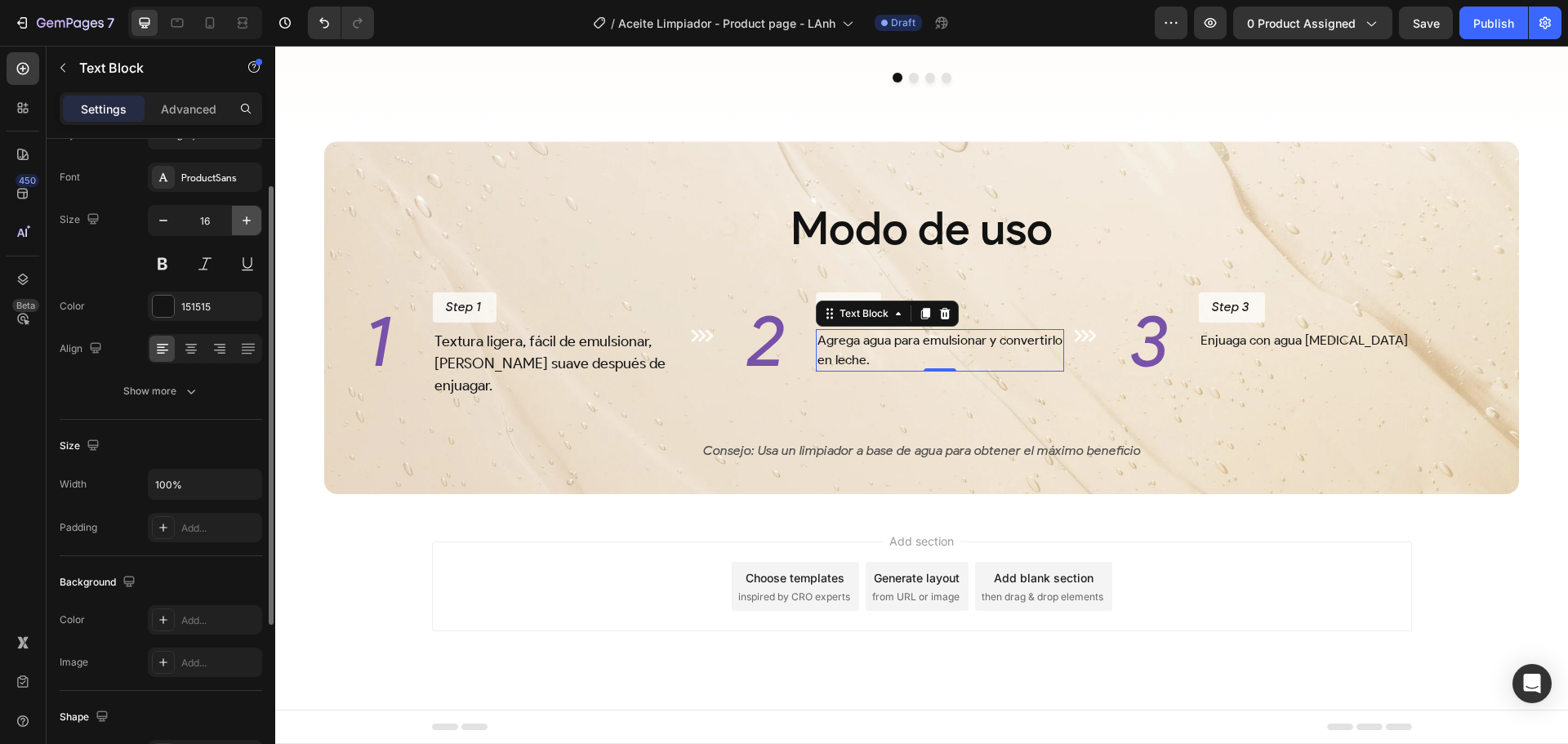
click at [248, 216] on icon "button" at bounding box center [247, 221] width 17 height 17
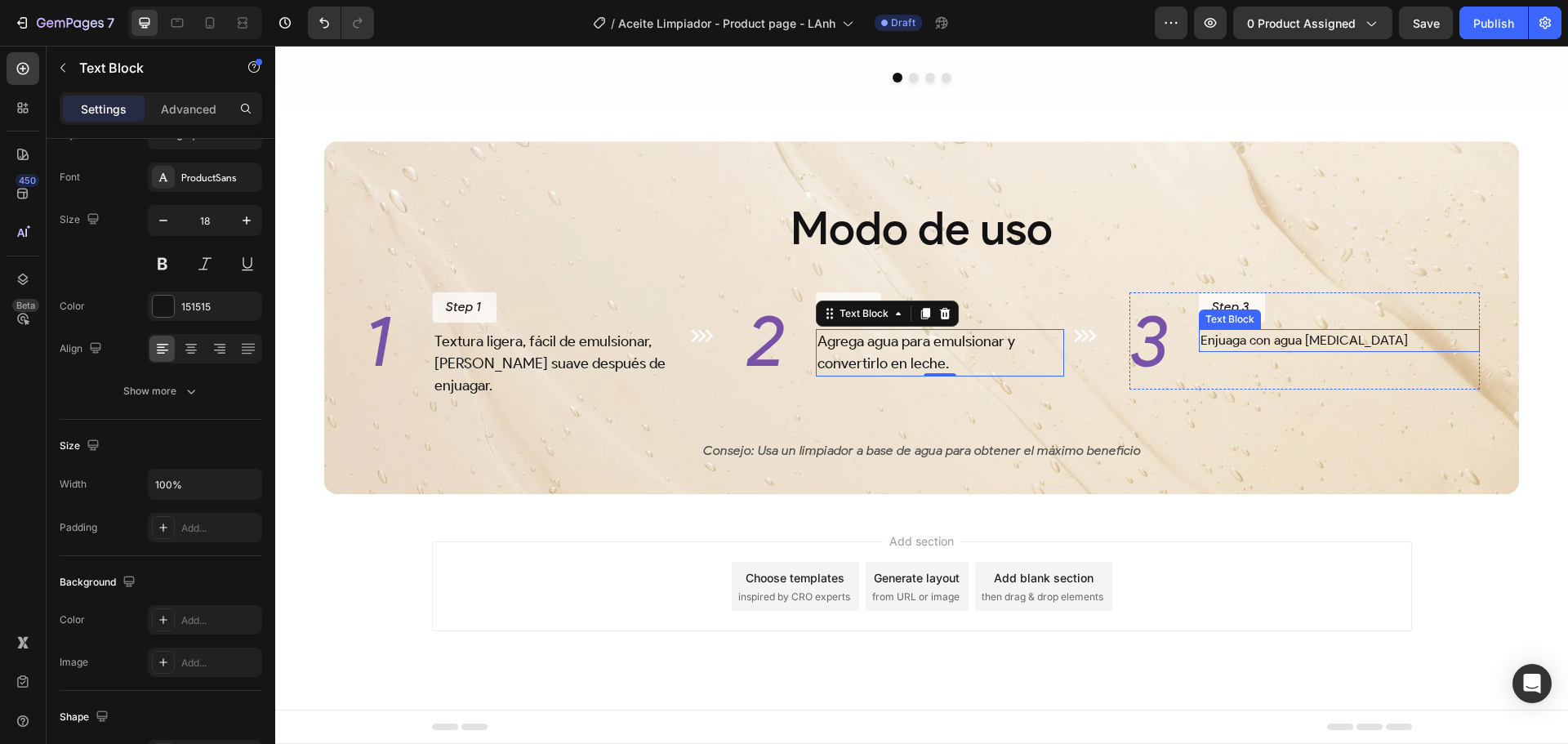
click at [1276, 343] on p "Enjuaga con agua tibia" at bounding box center [1340, 340] width 278 height 20
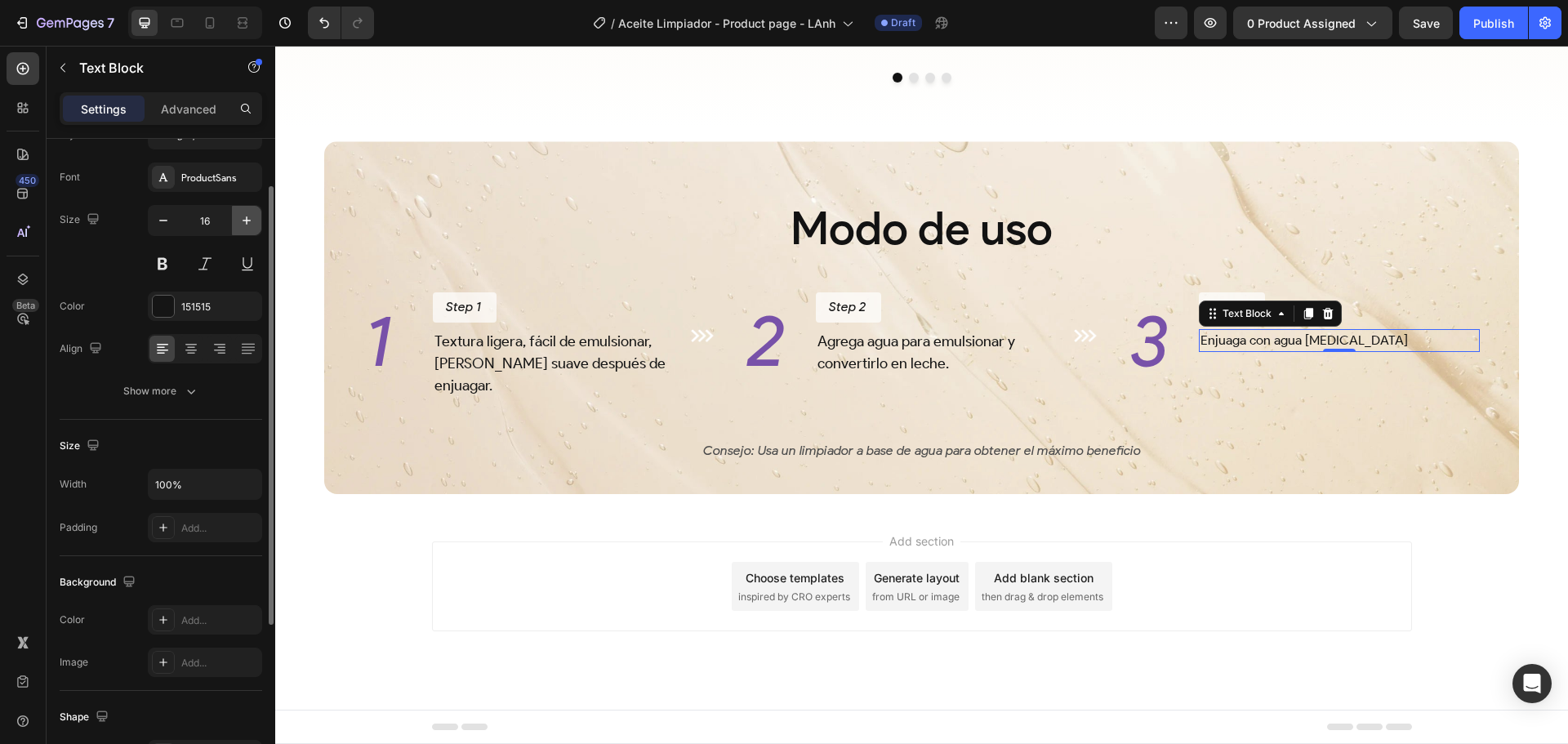
click at [249, 214] on icon "button" at bounding box center [247, 221] width 17 height 17
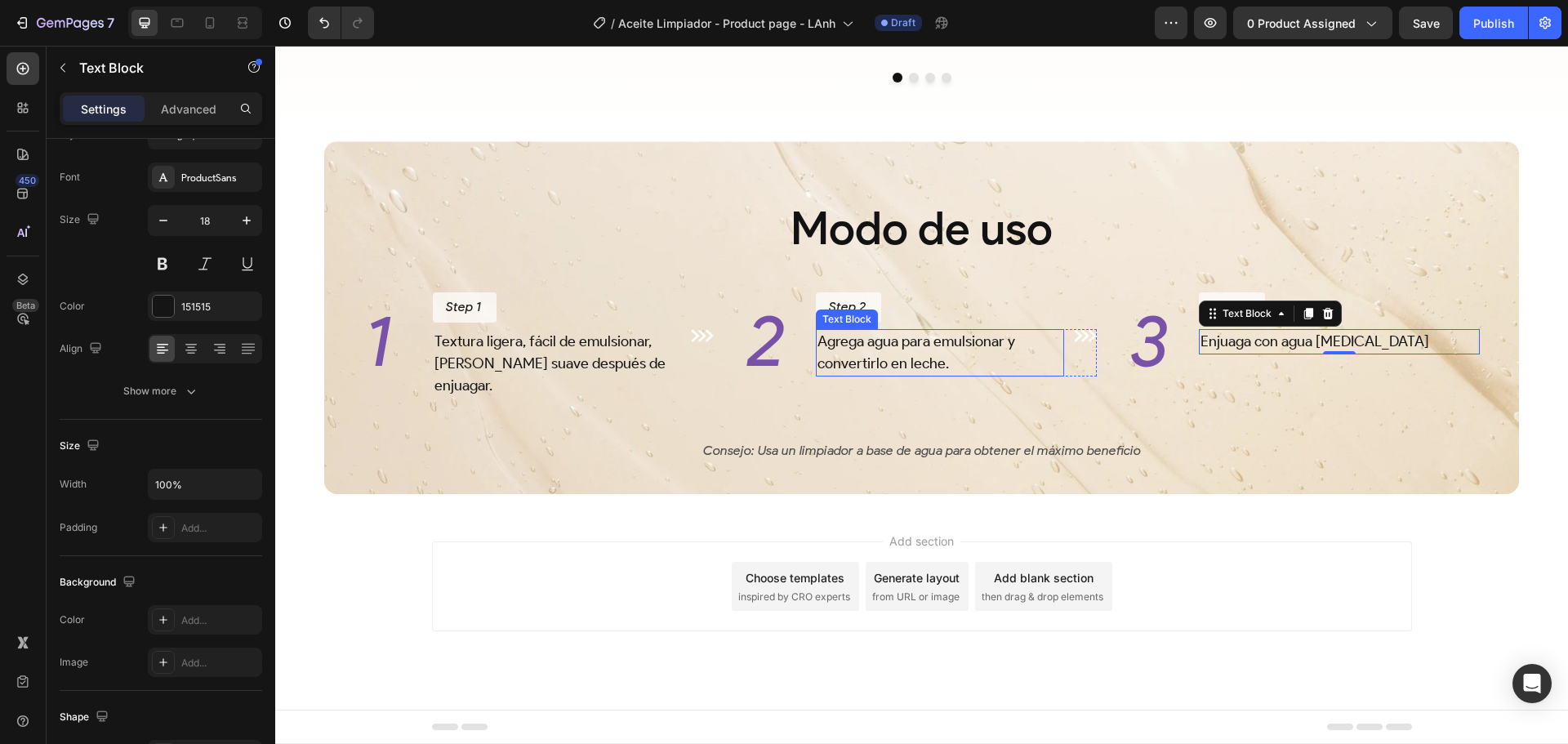
click at [940, 346] on p "Agrega agua para emulsionar y convertirlo en leche." at bounding box center [940, 352] width 245 height 44
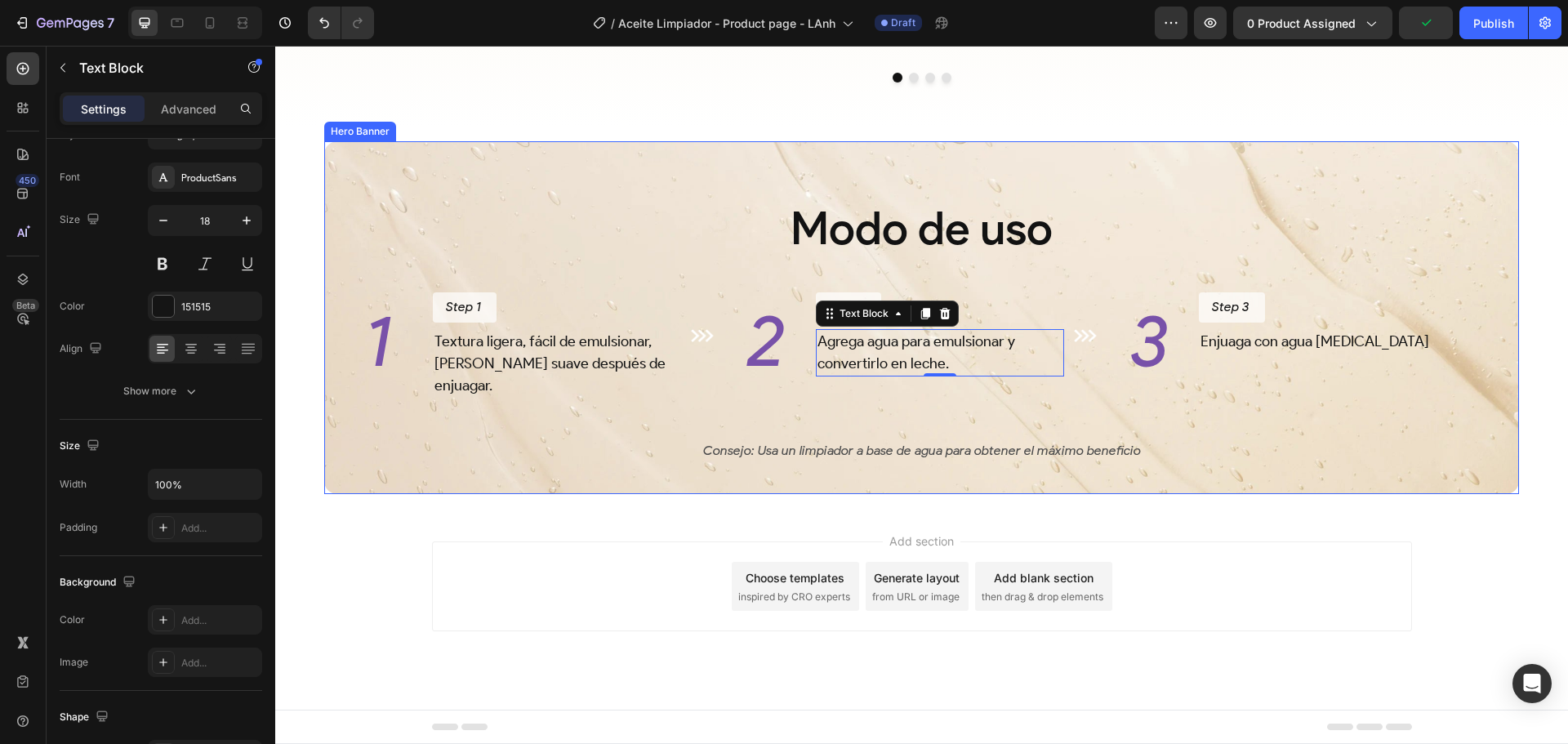
click at [808, 420] on div "Modo de uso Heading 1 Heading Step 1 Button Textura ligera, fácil de emulsionar…" at bounding box center [921, 304] width 1169 height 319
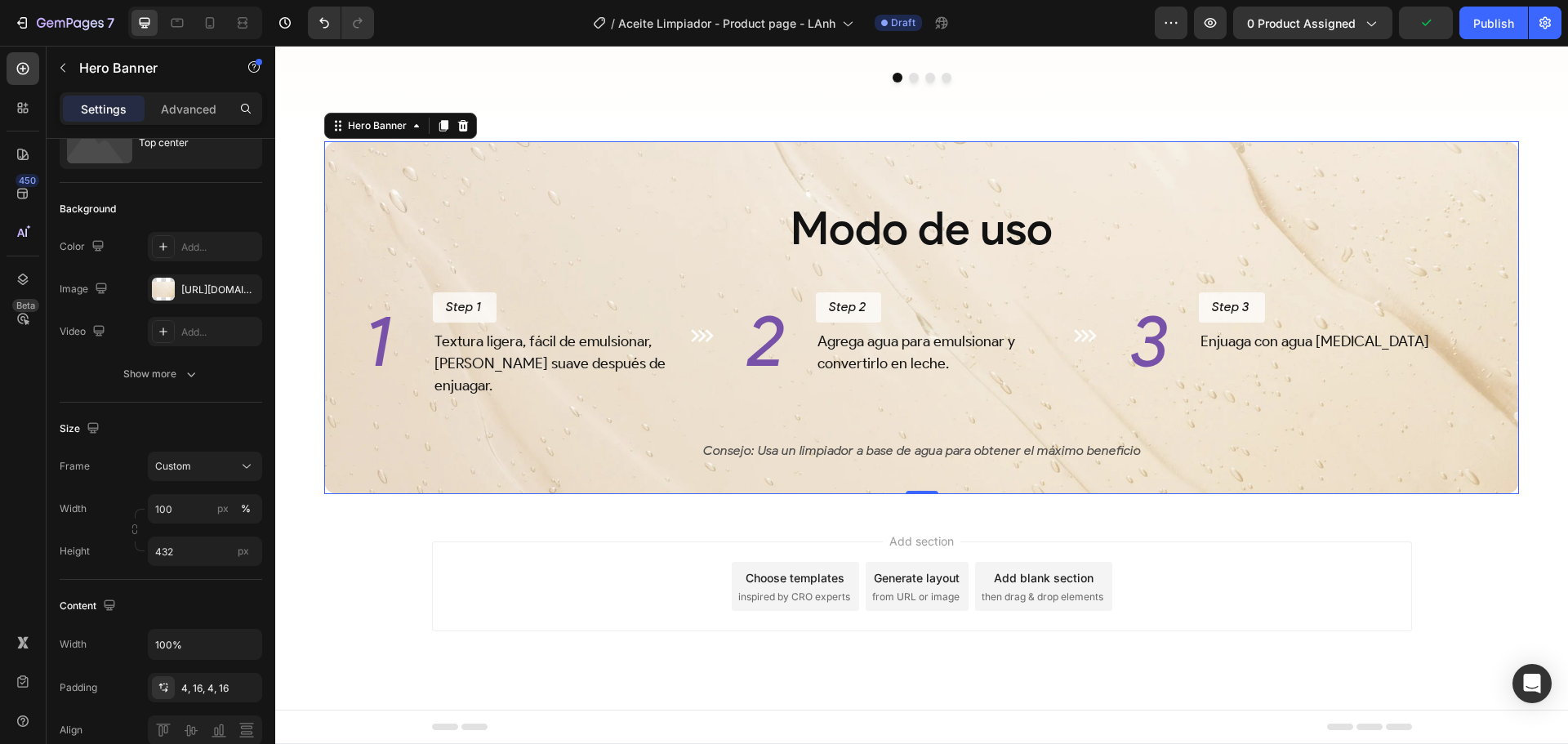
click at [1230, 548] on div "Add section Choose templates inspired by CRO experts Generate layout from URL o…" at bounding box center [922, 586] width 980 height 89
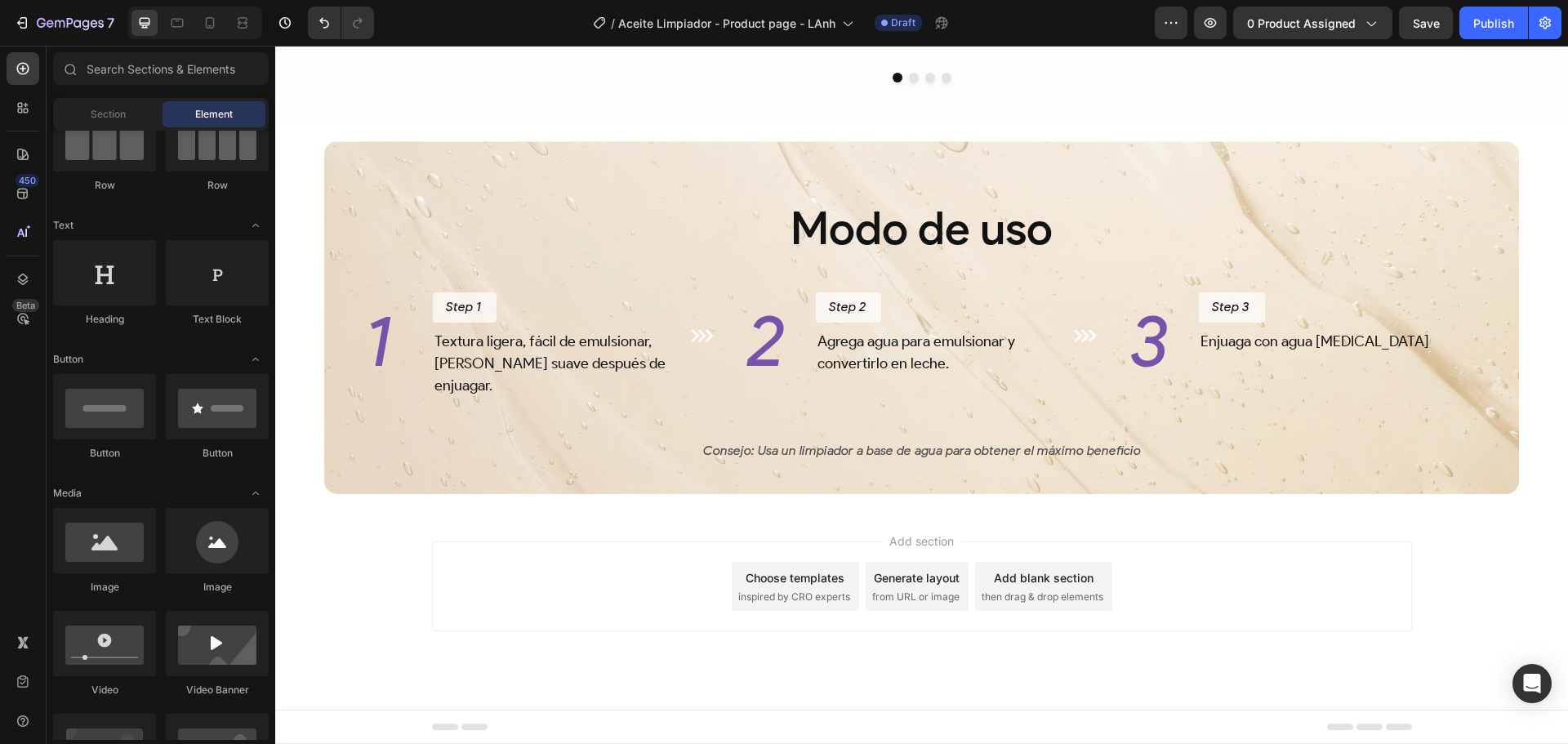
scroll to position [2850, 0]
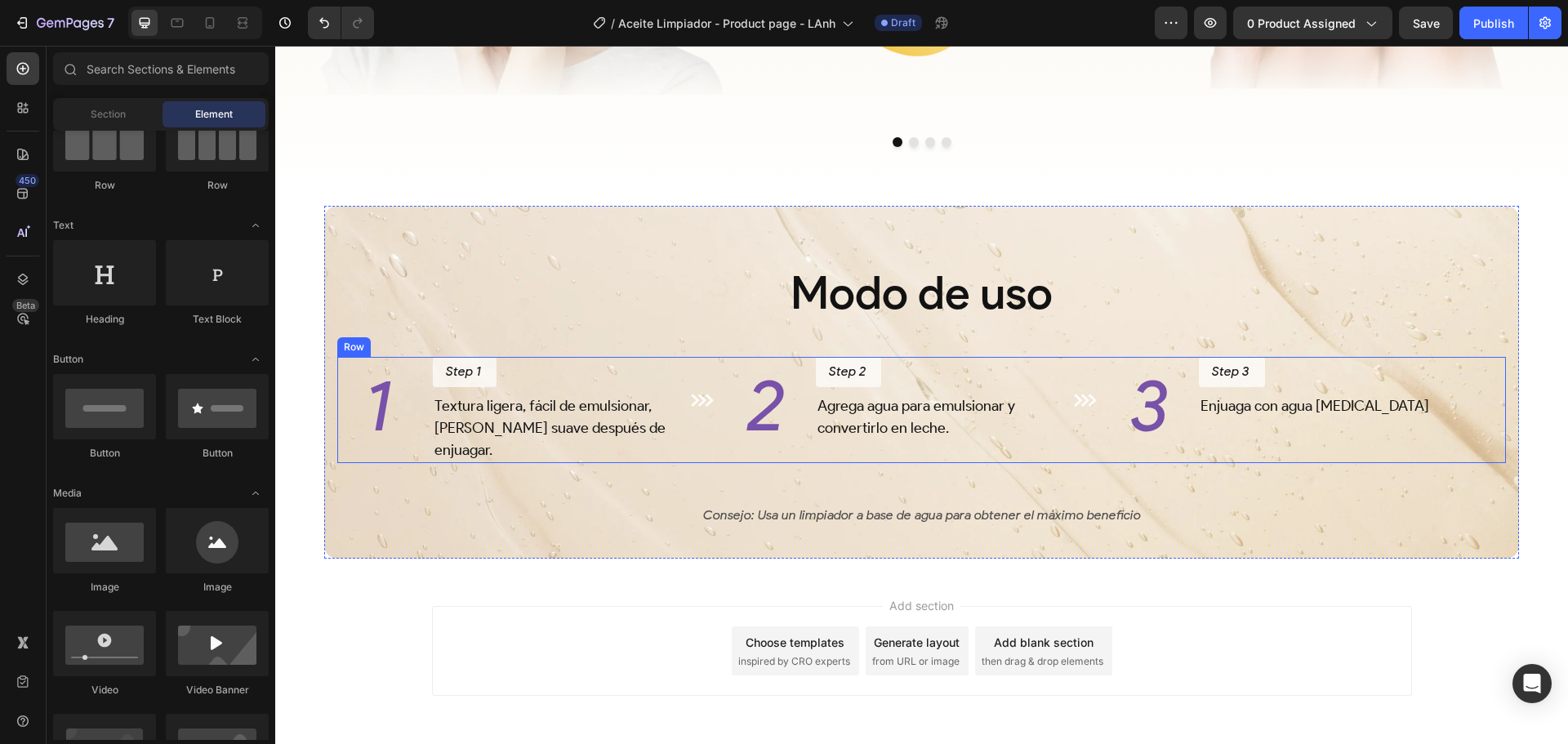
click at [727, 432] on div "1 Heading Step 1 Button Textura ligera, fácil de emulsionar, deja la piel suave…" at bounding box center [921, 410] width 1169 height 106
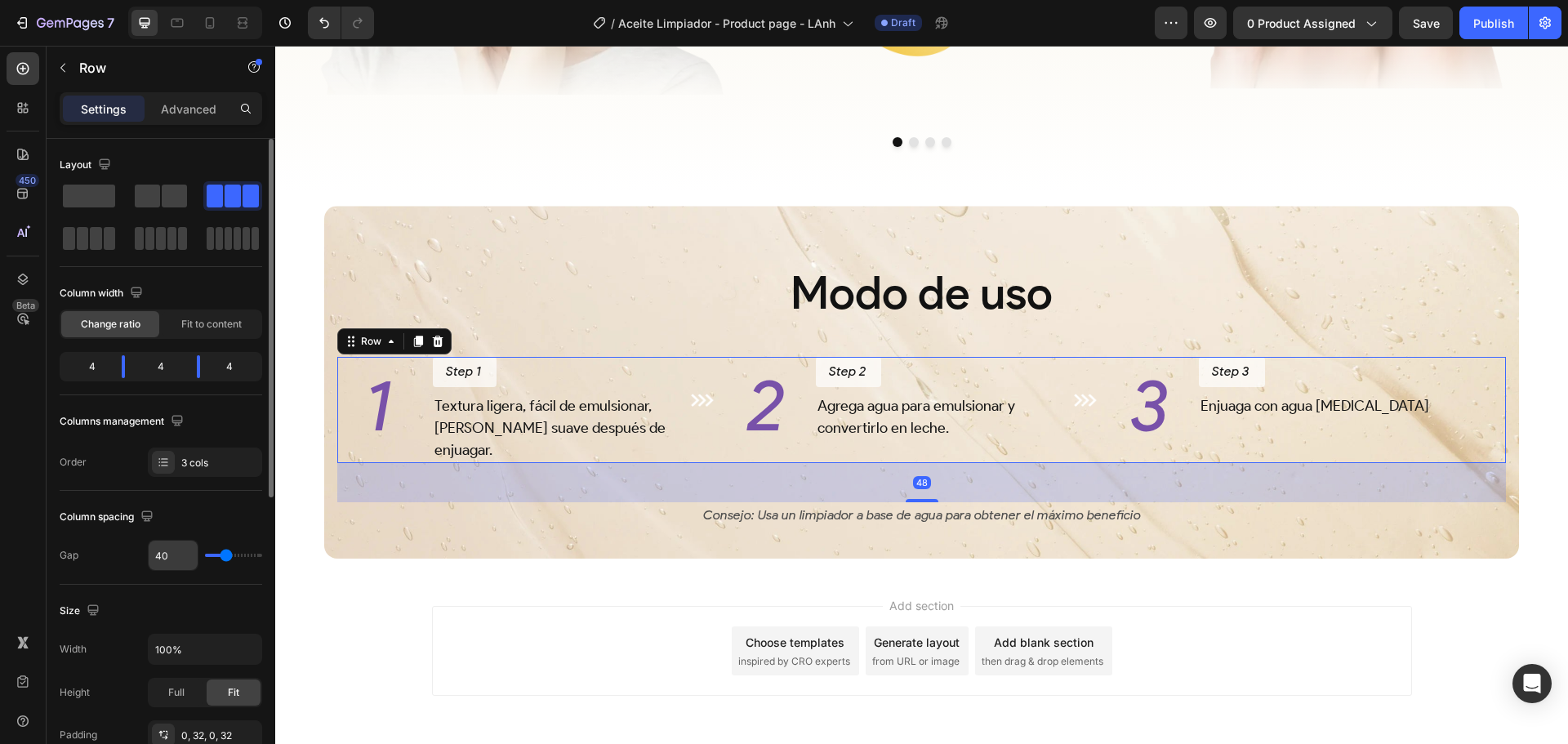
click at [177, 548] on input "40" at bounding box center [173, 555] width 49 height 30
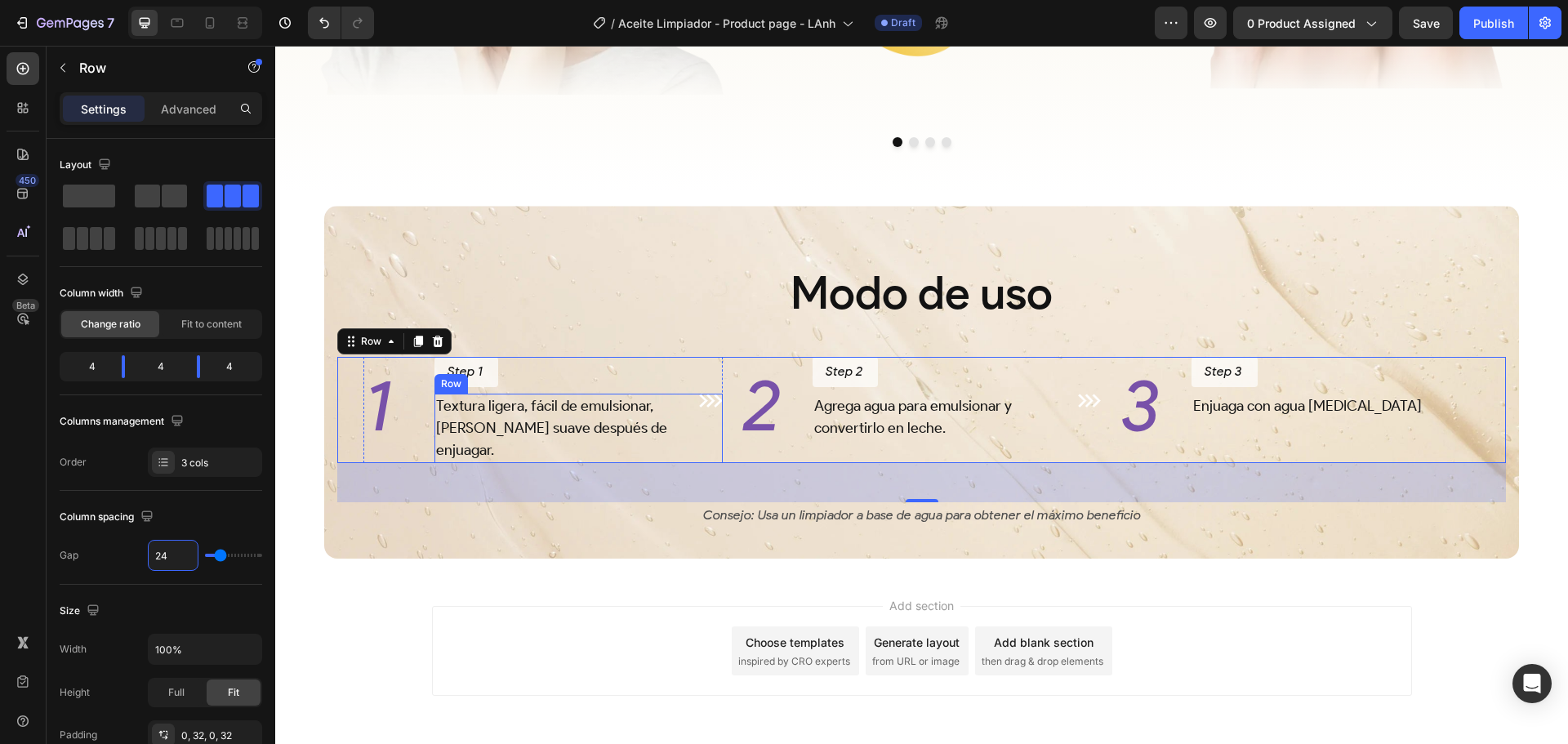
click at [706, 440] on div "Image" at bounding box center [710, 428] width 23 height 70
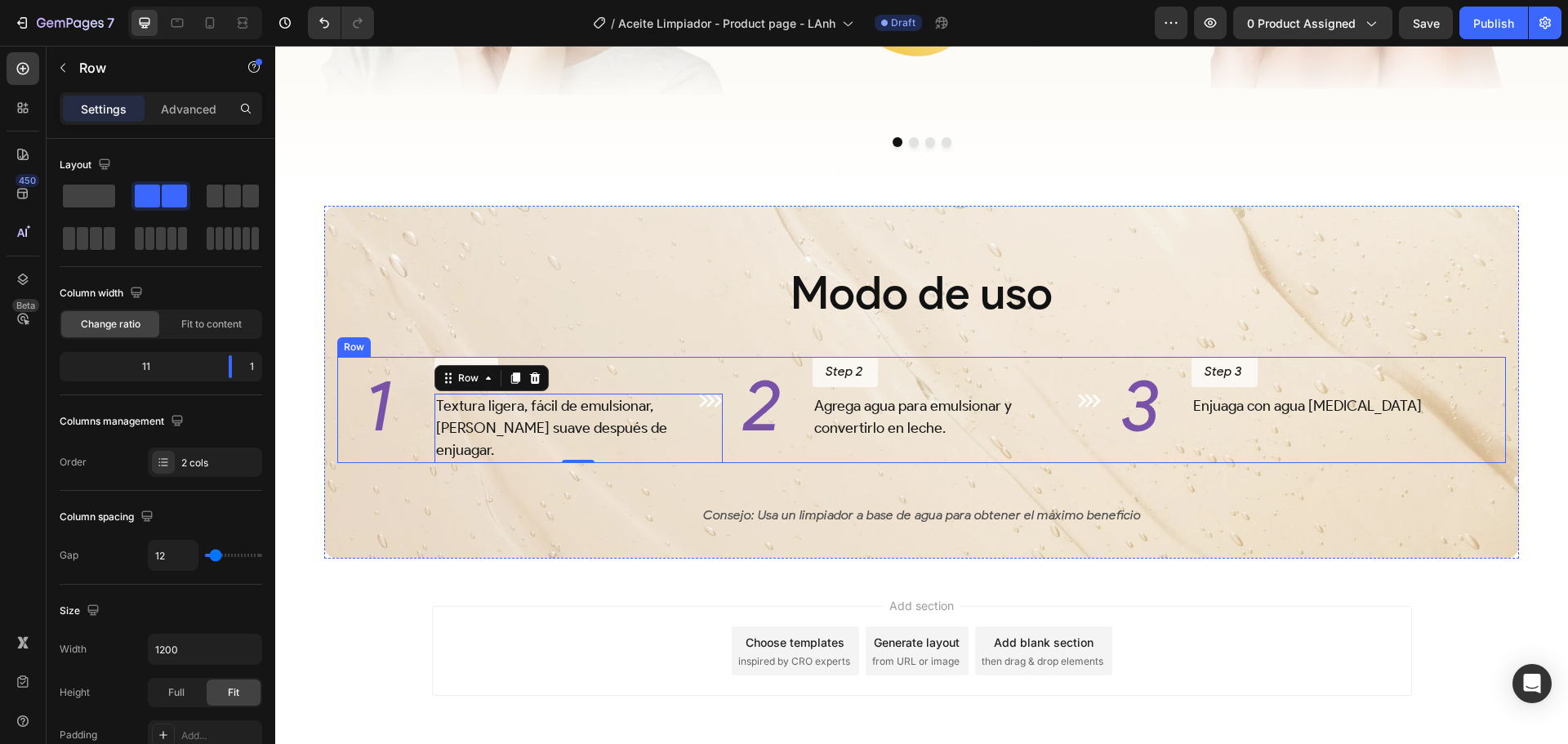
click at [730, 440] on div "1 Heading Step 1 Button Textura ligera, fácil de emulsionar, deja la piel suave…" at bounding box center [921, 410] width 1169 height 106
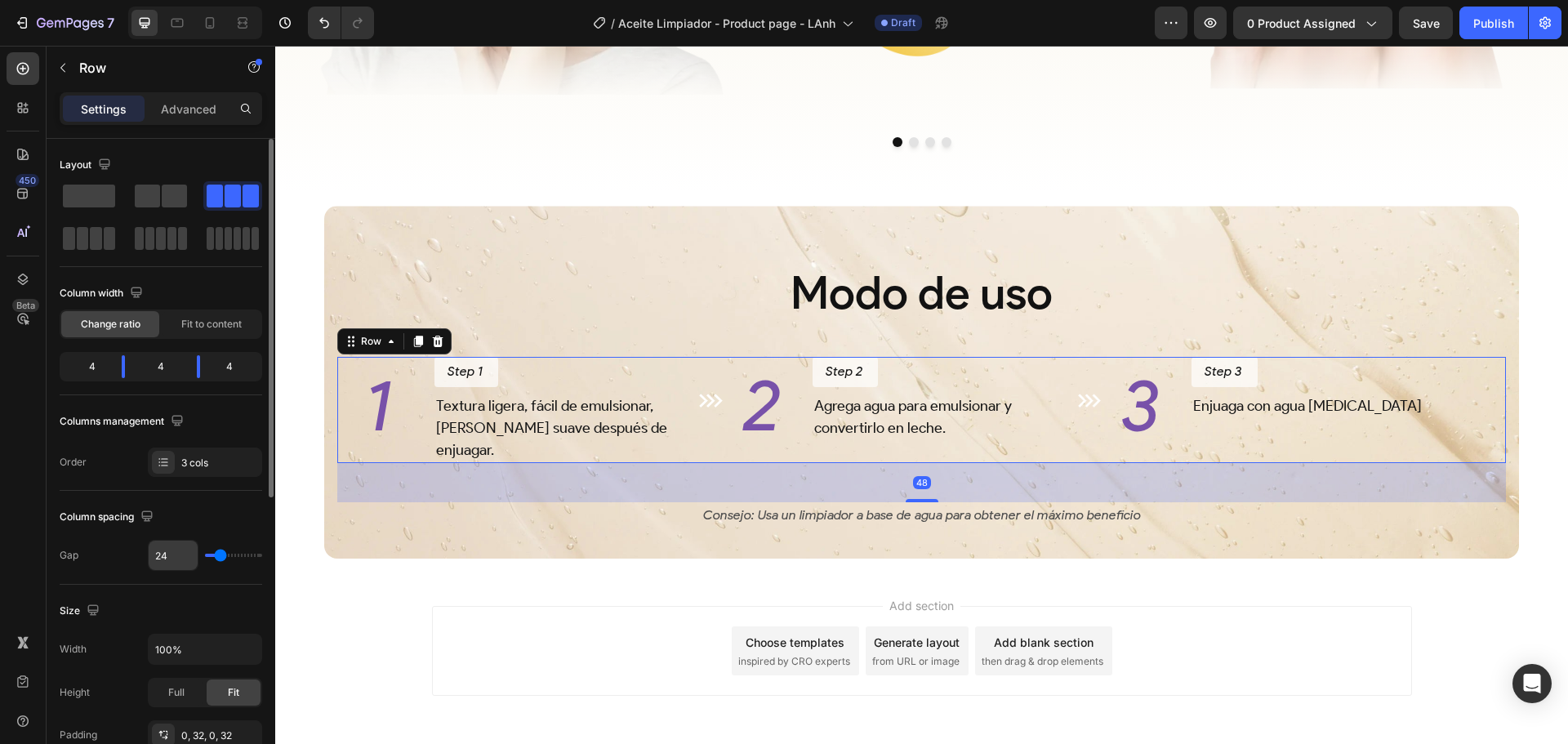
click at [167, 556] on input "24" at bounding box center [173, 555] width 49 height 30
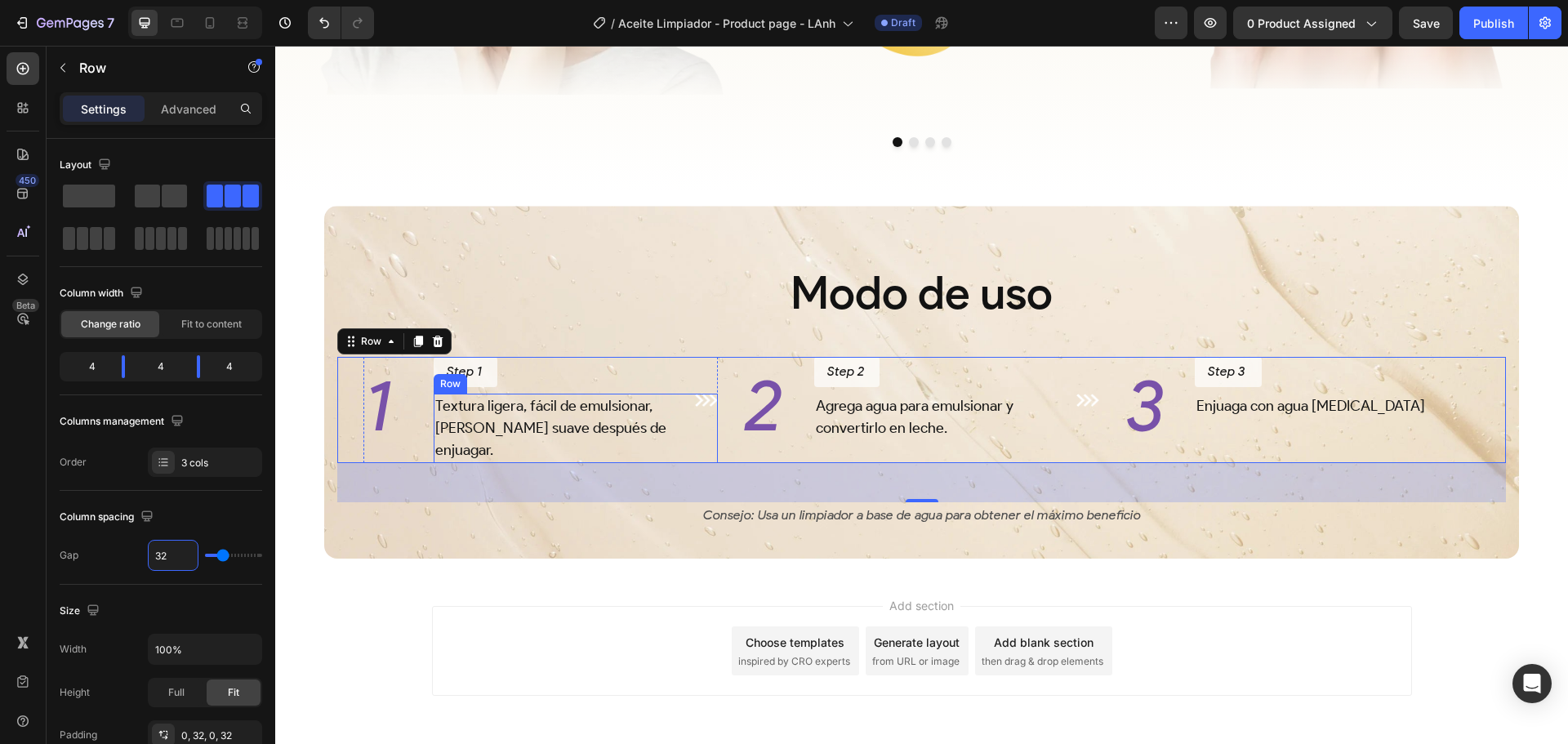
click at [689, 447] on div "Textura ligera, fácil de emulsionar, deja la piel suave después de enjuagar. Te…" at bounding box center [577, 428] width 285 height 70
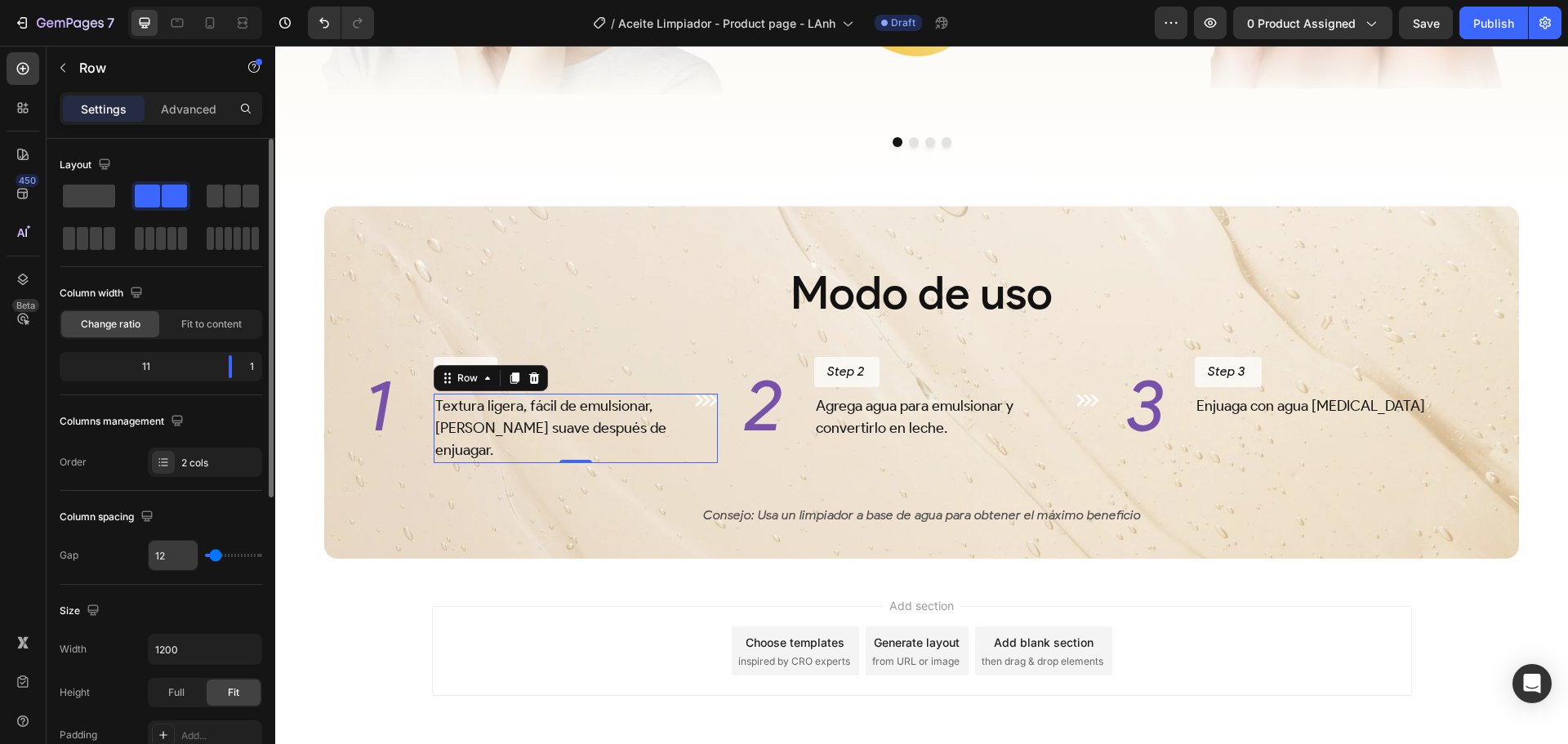
click at [182, 553] on input "12" at bounding box center [173, 555] width 49 height 30
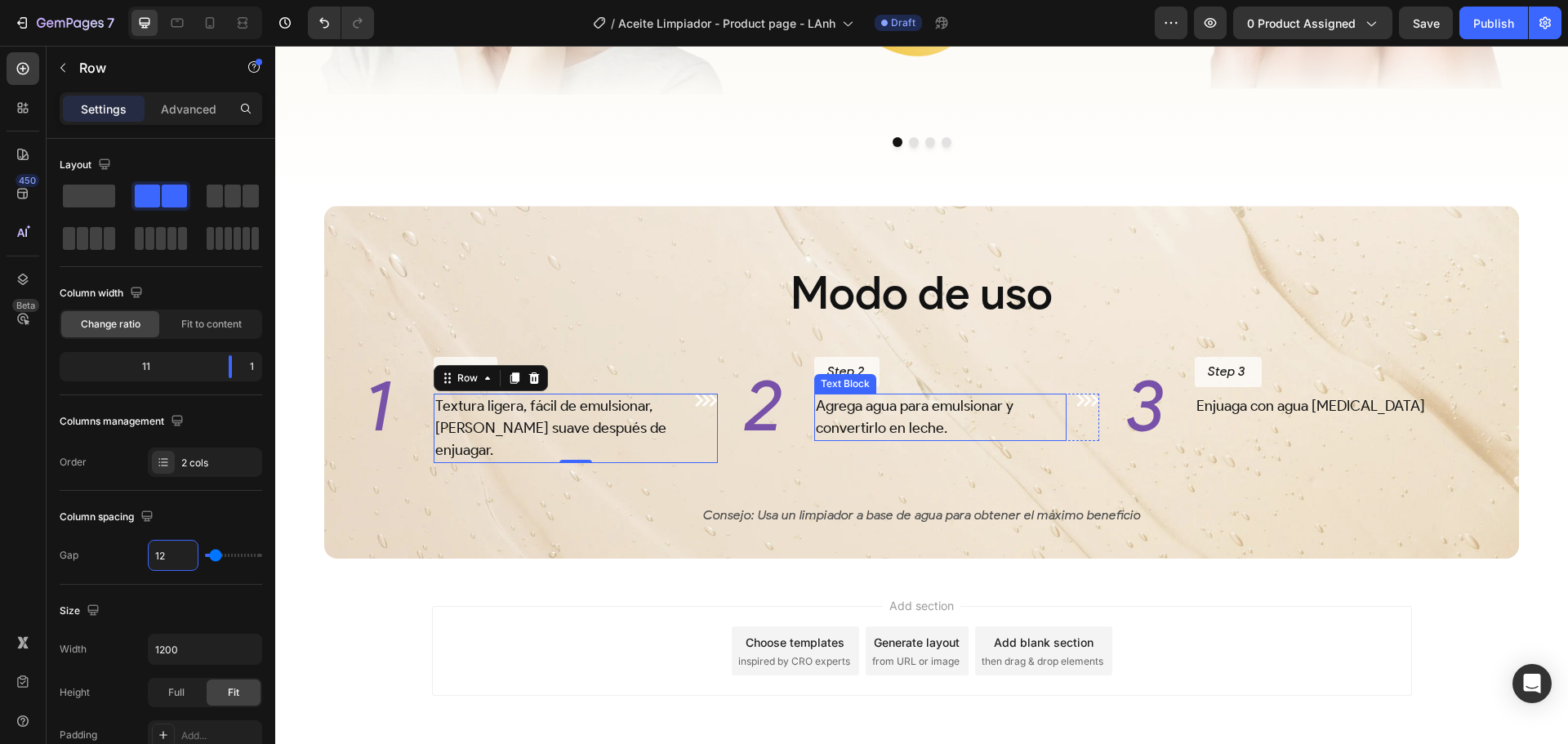
click at [1023, 440] on p "Agrega agua para emulsionar y convertirlo en leche." at bounding box center [940, 416] width 249 height 44
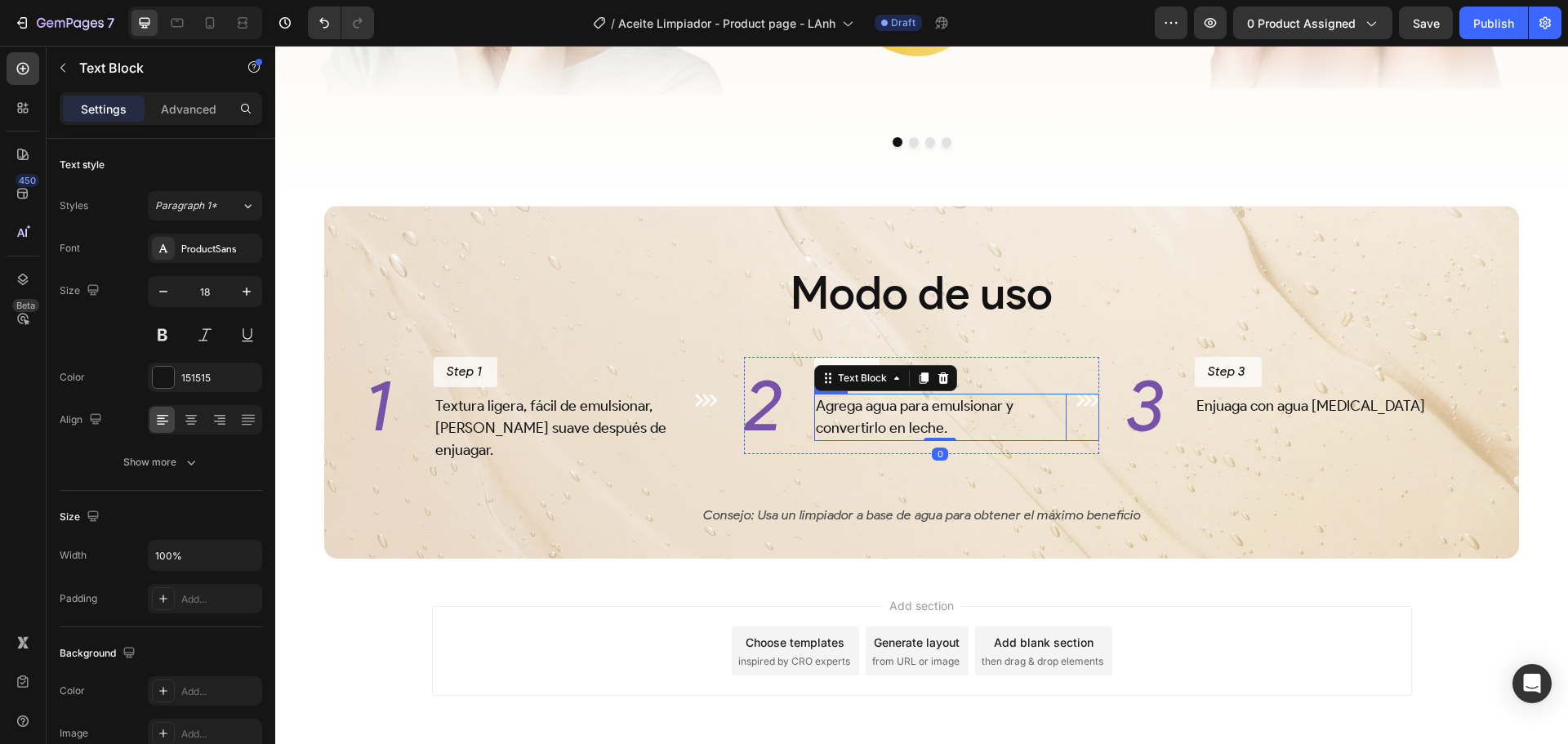
click at [1063, 438] on div "Agrega agua para emulsionar y convertirlo en leche. Text Block 0 Image Row" at bounding box center [957, 417] width 285 height 47
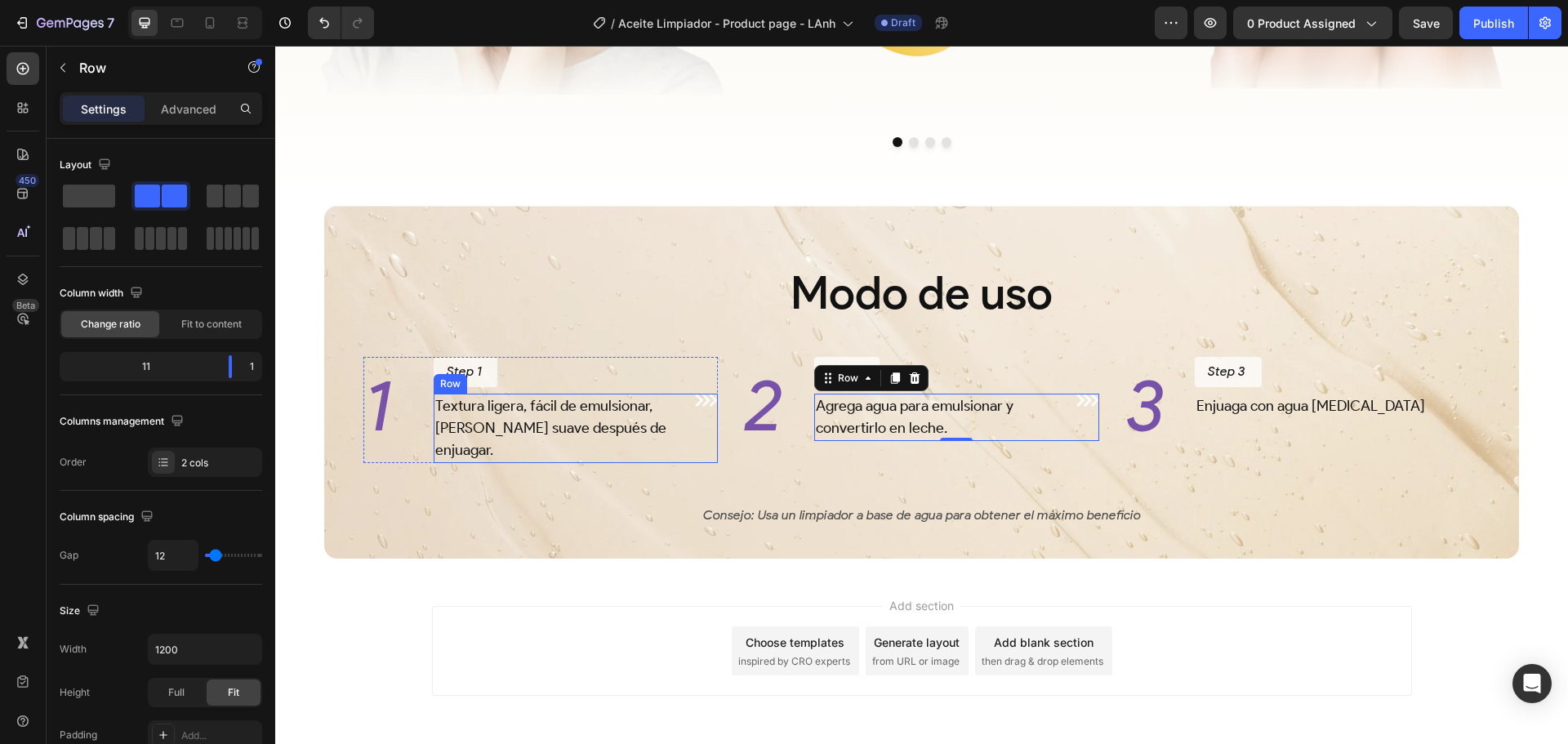
click at [706, 442] on div "Image" at bounding box center [706, 428] width 23 height 70
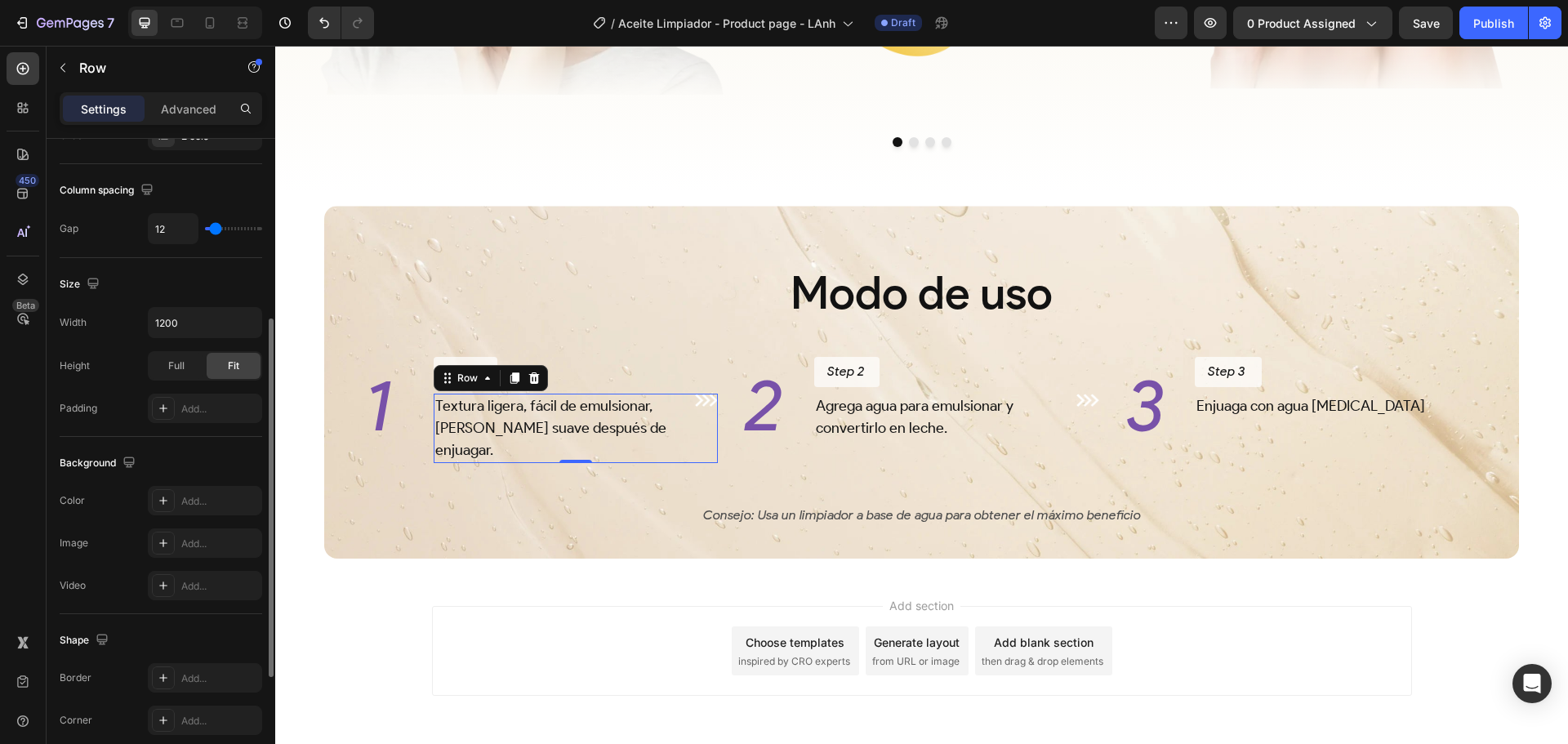
scroll to position [531, 0]
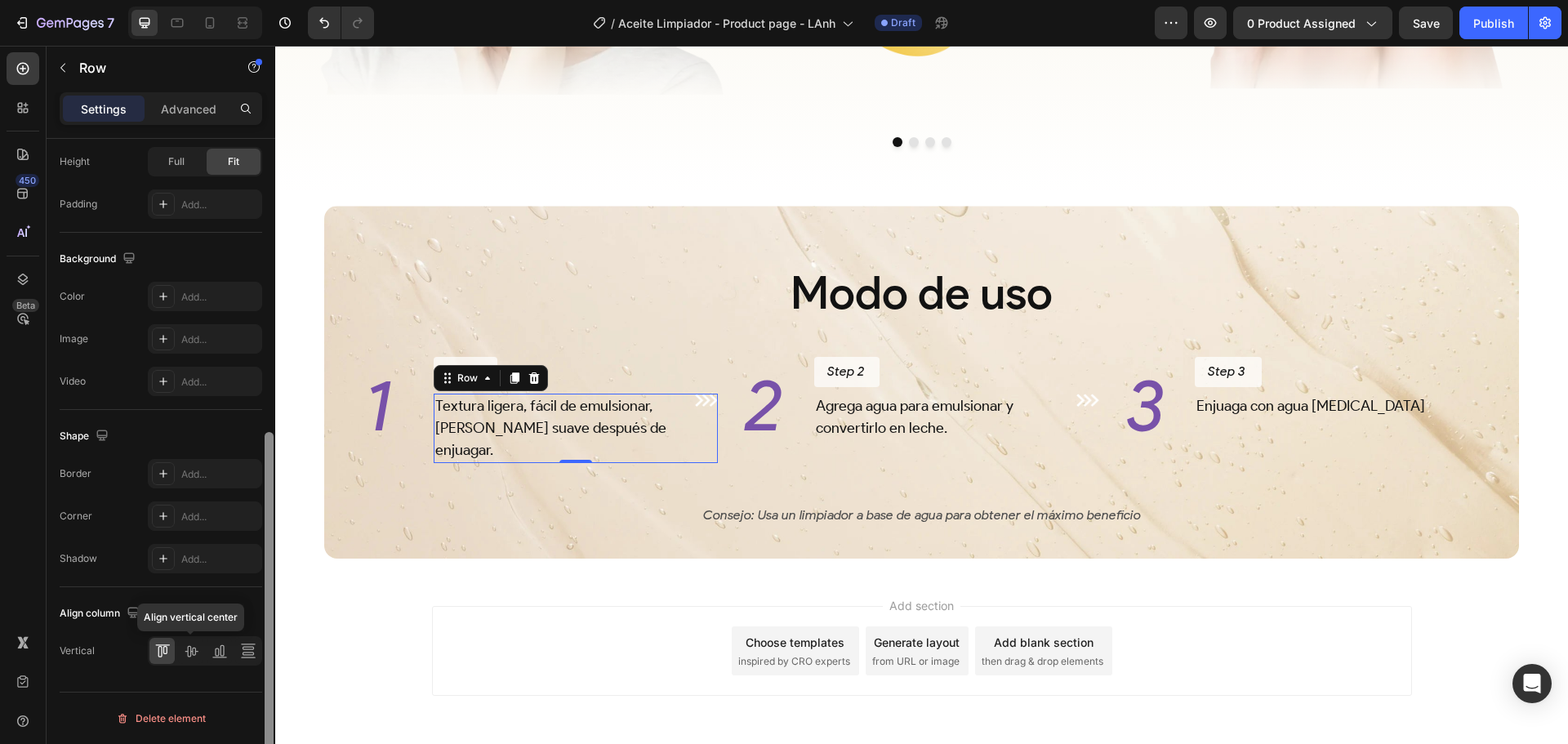
drag, startPoint x: 189, startPoint y: 647, endPoint x: 268, endPoint y: 652, distance: 79.2
click at [189, 648] on icon at bounding box center [191, 651] width 17 height 17
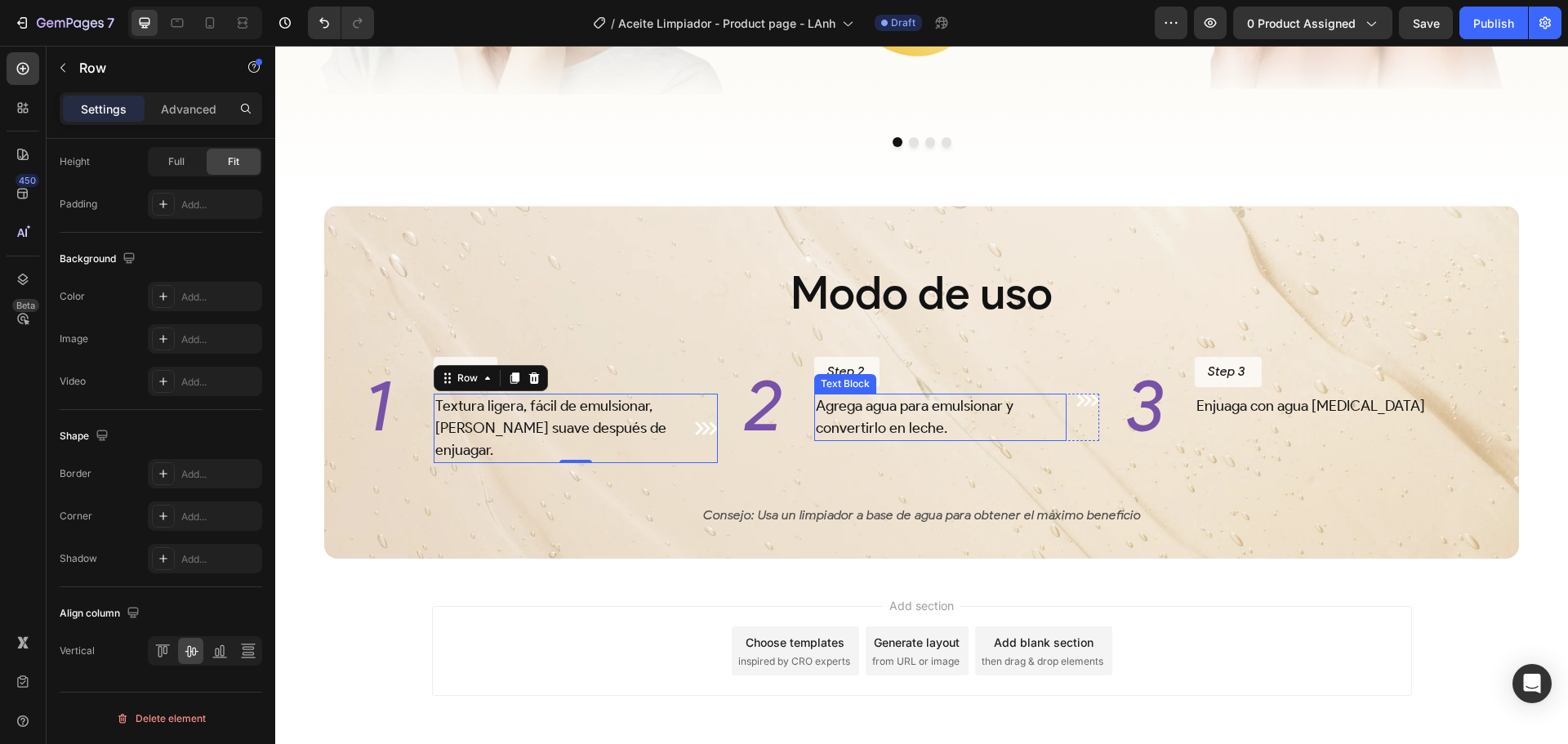
click at [1057, 440] on p "Agrega agua para emulsionar y convertirlo en leche." at bounding box center [940, 416] width 249 height 44
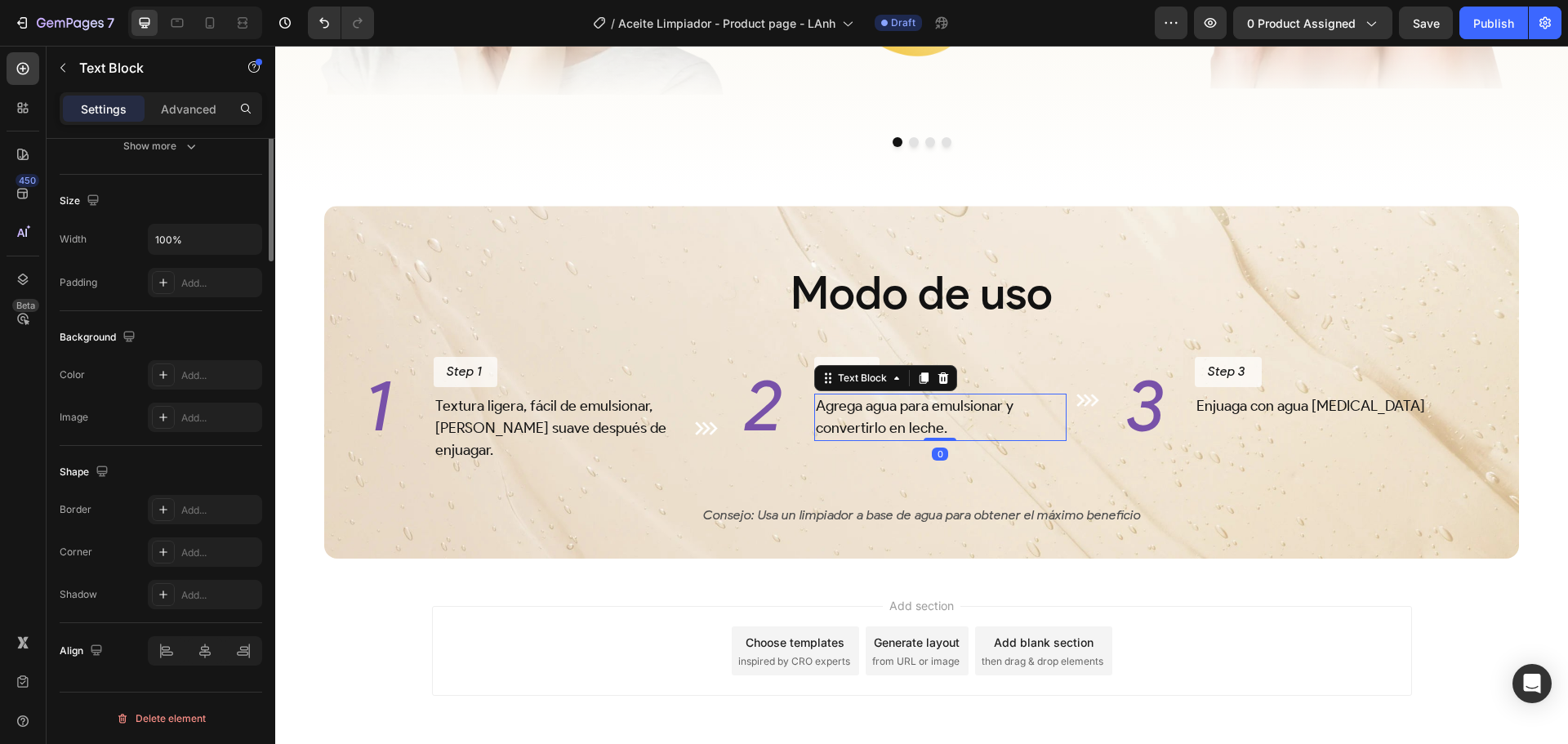
scroll to position [0, 0]
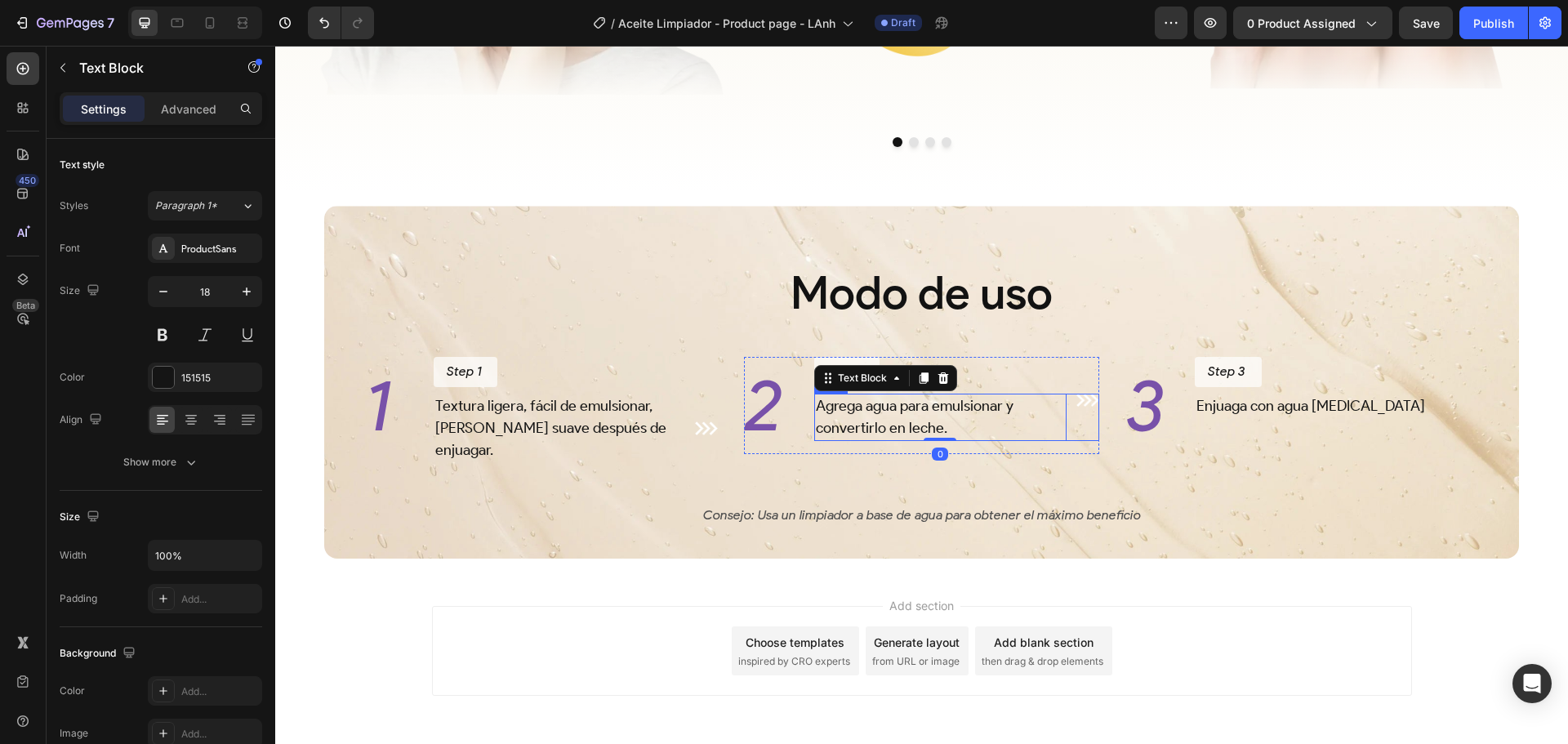
click at [1064, 440] on div "Agrega agua para emulsionar y convertirlo en leche. Text Block 0 Image Row" at bounding box center [957, 417] width 285 height 47
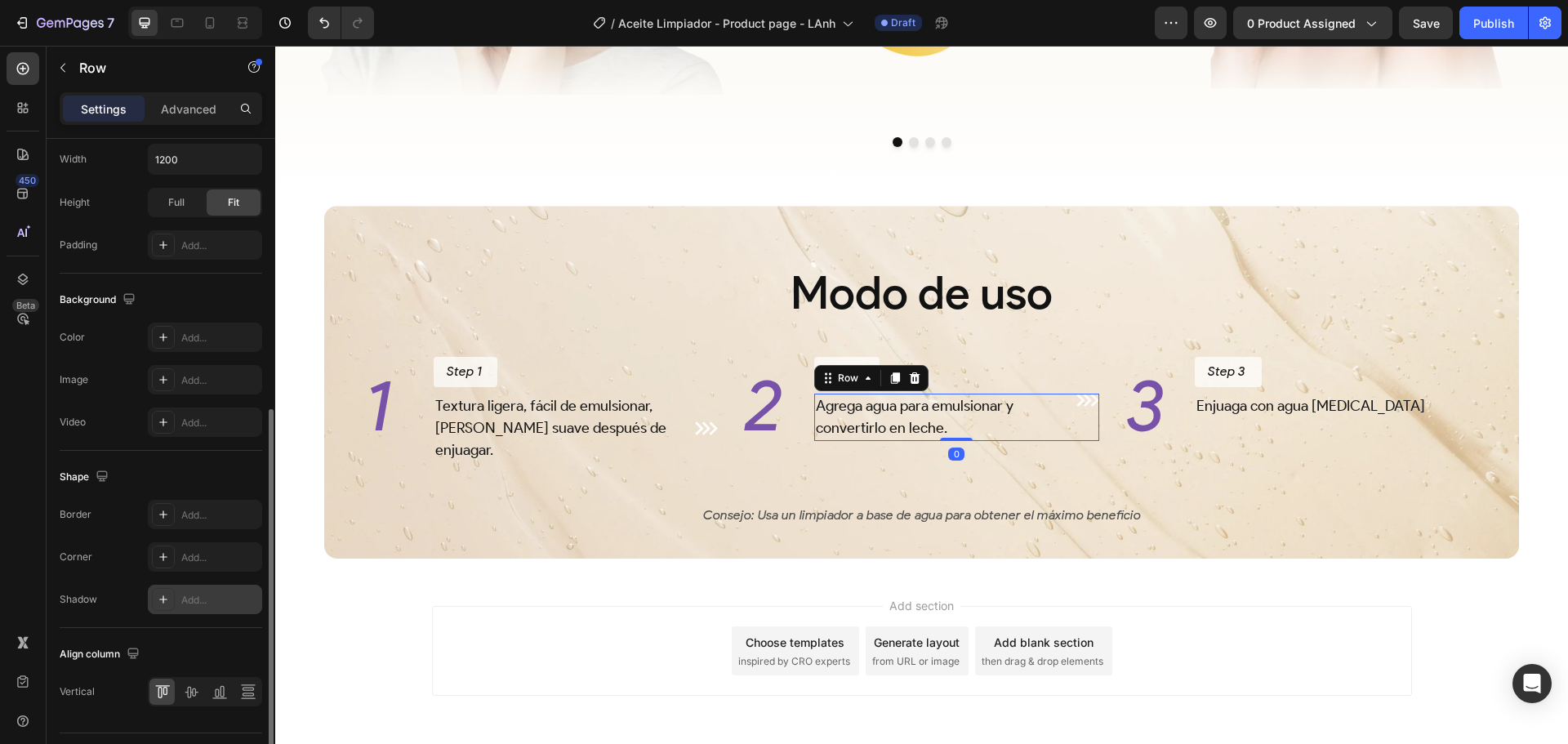
scroll to position [531, 0]
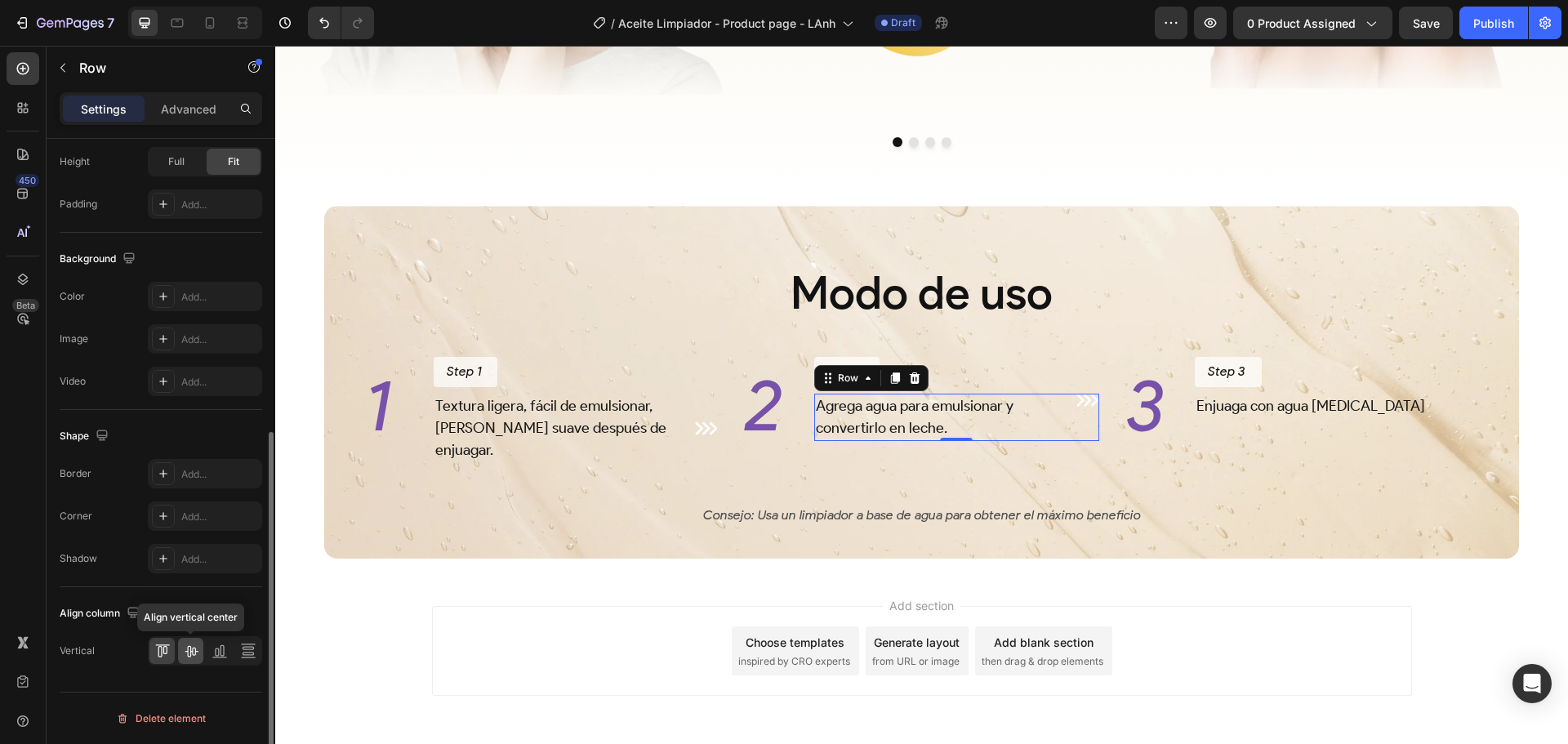
click at [192, 652] on icon at bounding box center [191, 651] width 13 height 11
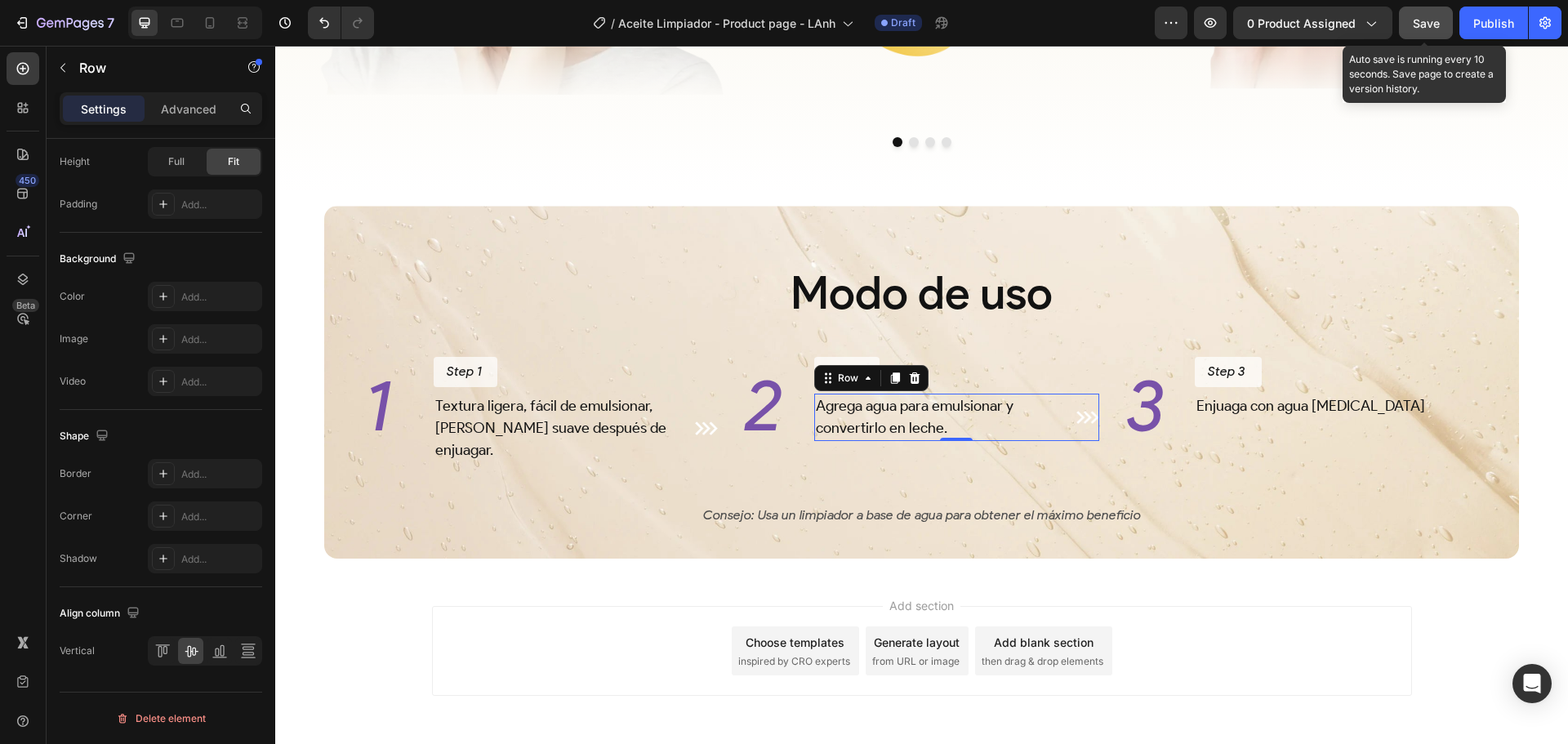
click at [1407, 22] on button "Save" at bounding box center [1426, 22] width 54 height 33
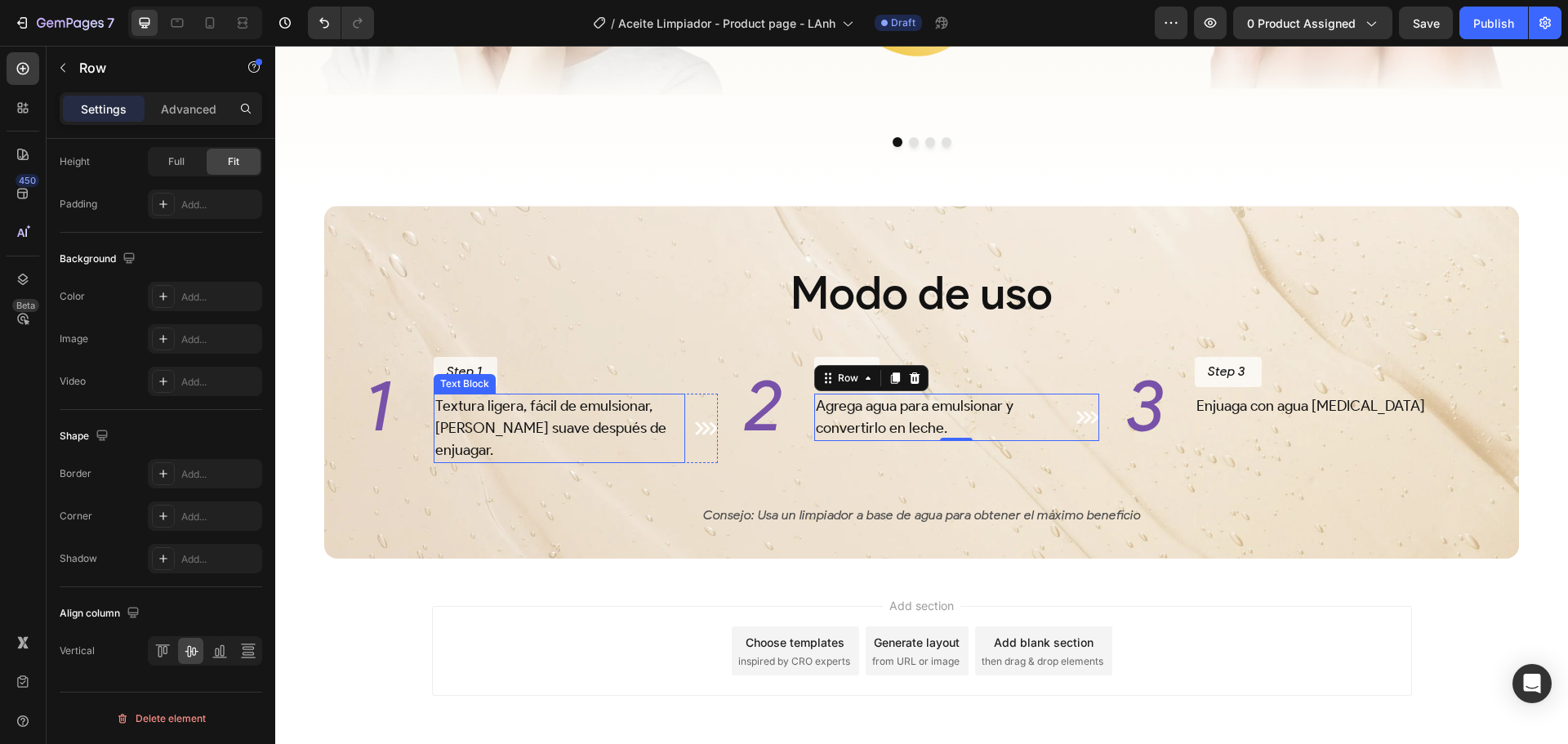
click at [562, 433] on p "Textura ligera, fácil de emulsionar, deja la piel suave después de enjuagar." at bounding box center [559, 427] width 249 height 66
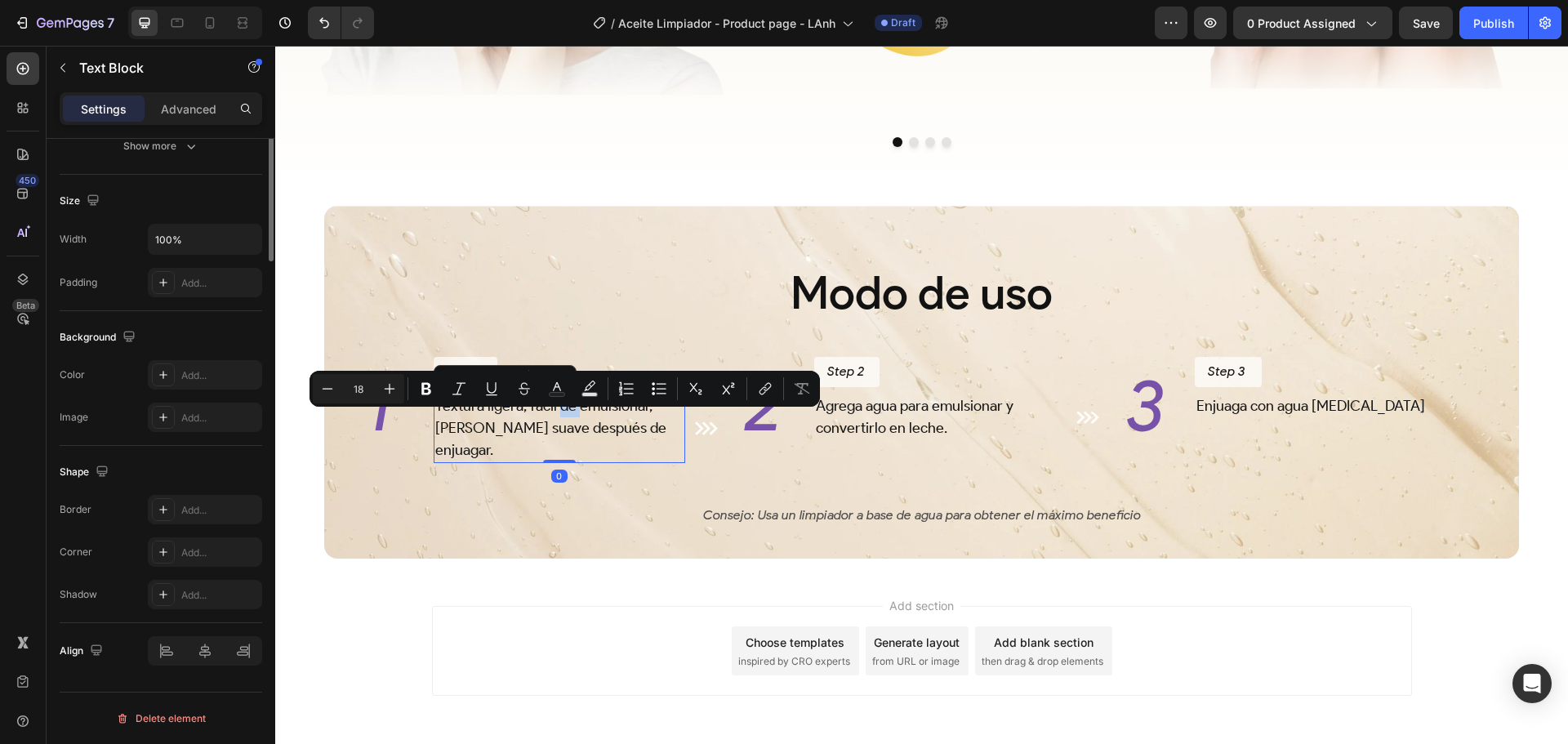
scroll to position [0, 0]
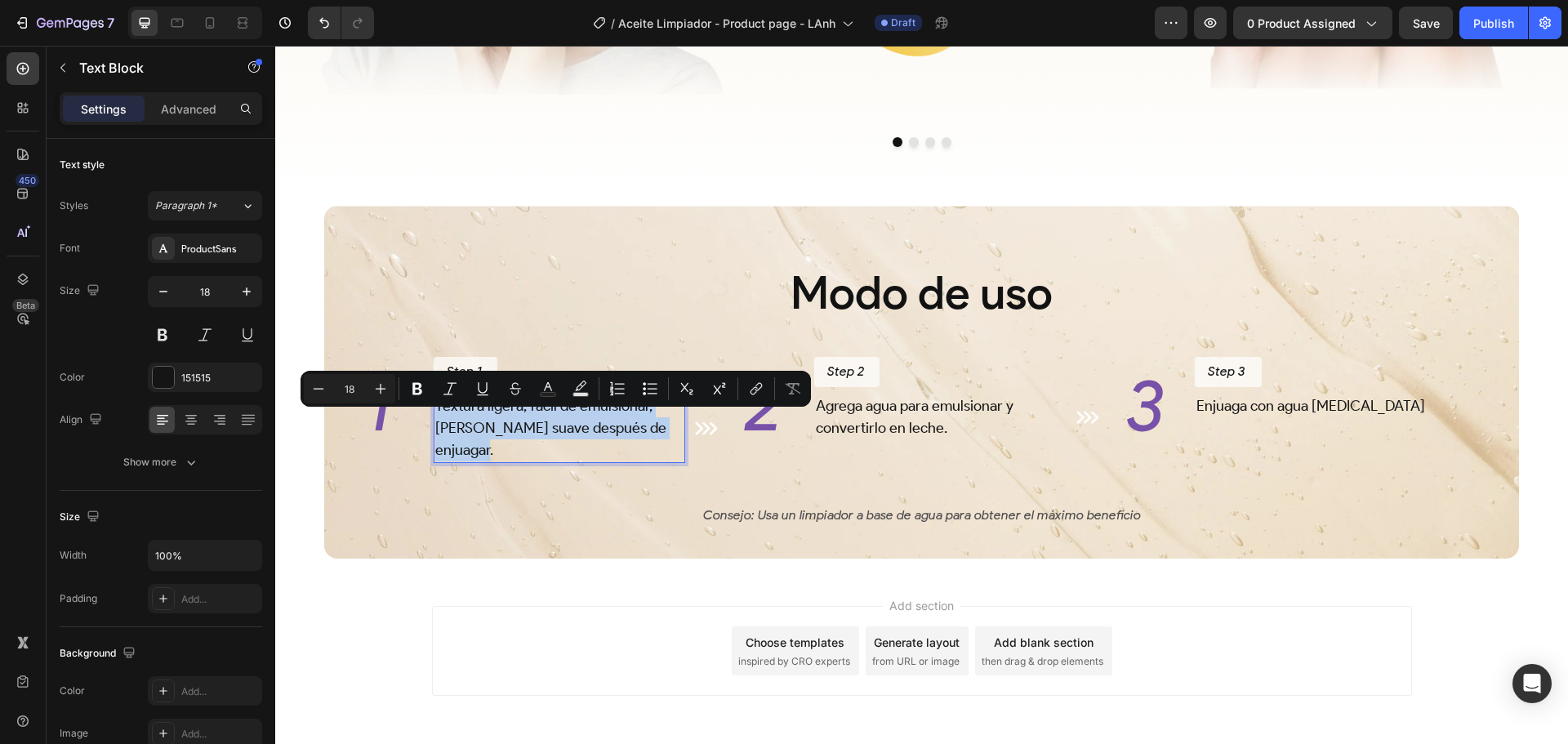
copy p "Textura ligera, fácil de emulsionar, deja la piel suave después de enjuagar."
click at [1342, 614] on div "Add section Choose templates inspired by CRO experts Generate layout from URL o…" at bounding box center [921, 673] width 1293 height 201
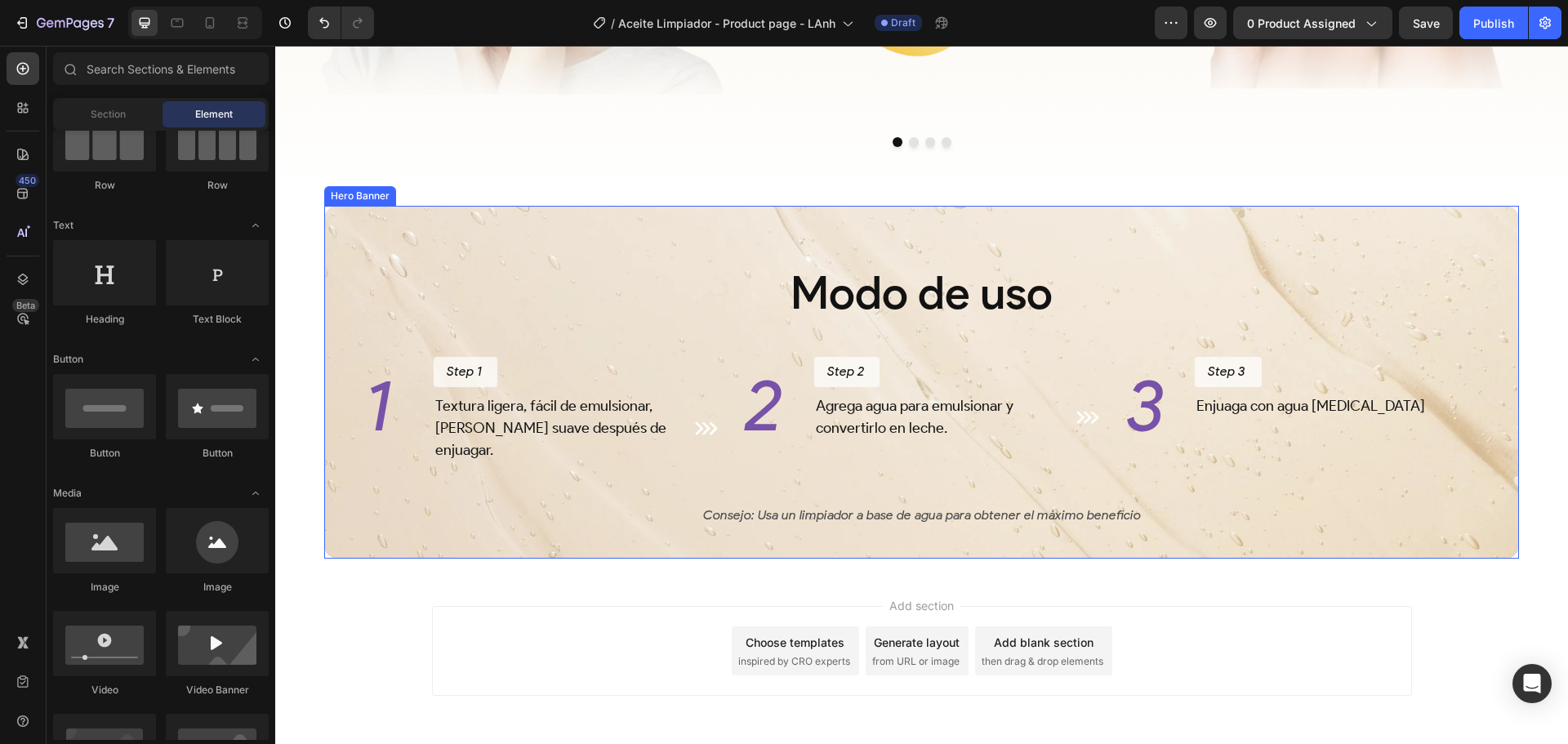
click at [1242, 417] on p "Enjuaga con agua tibia" at bounding box center [1337, 406] width 281 height 22
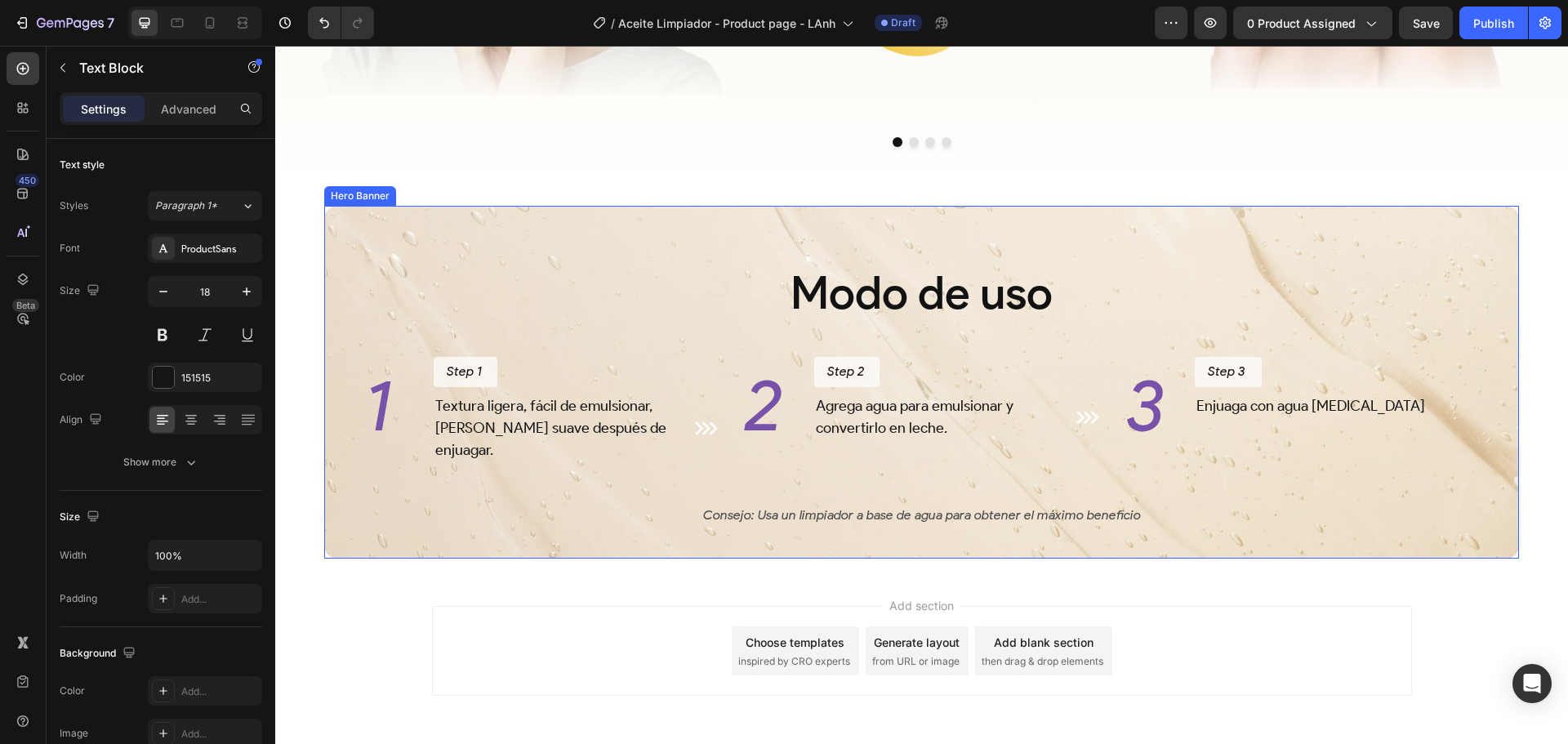
click at [1242, 417] on p "Enjuaga con agua tibia" at bounding box center [1337, 406] width 281 height 22
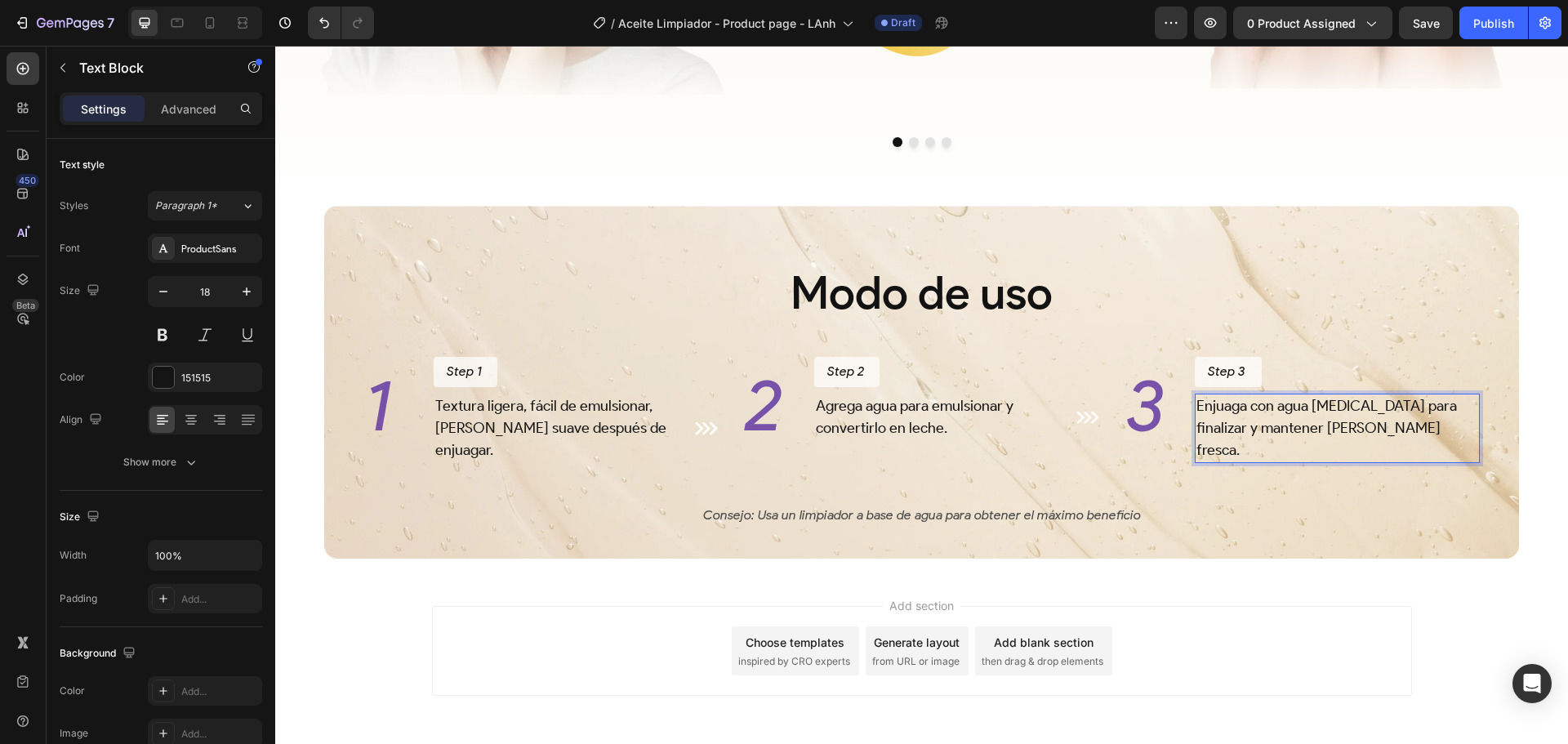
click at [1301, 643] on div "Add section Choose templates inspired by CRO experts Generate layout from URL o…" at bounding box center [922, 650] width 980 height 89
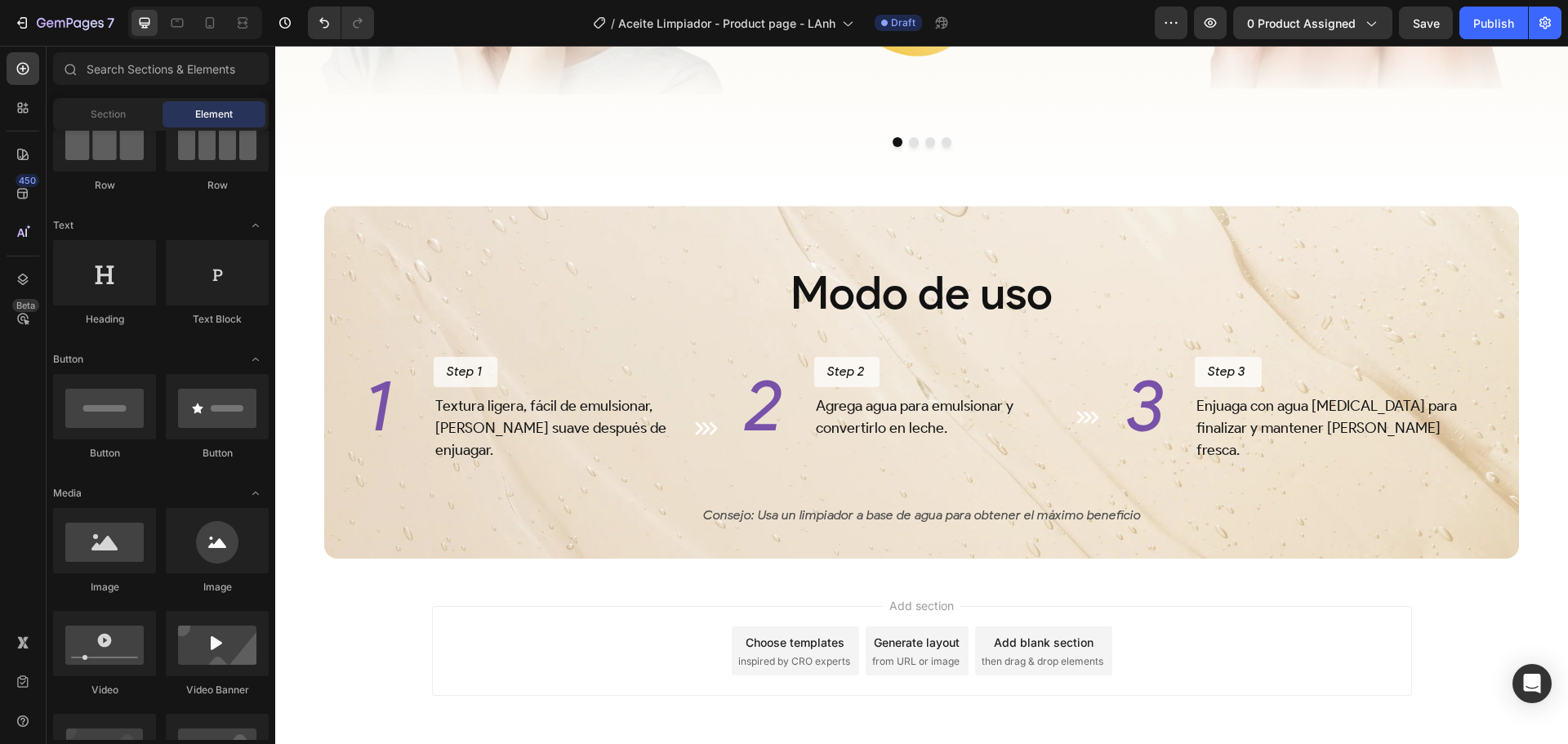
click at [1415, 27] on span "Save" at bounding box center [1426, 23] width 27 height 14
click at [495, 382] on button "Step 1" at bounding box center [466, 372] width 63 height 30
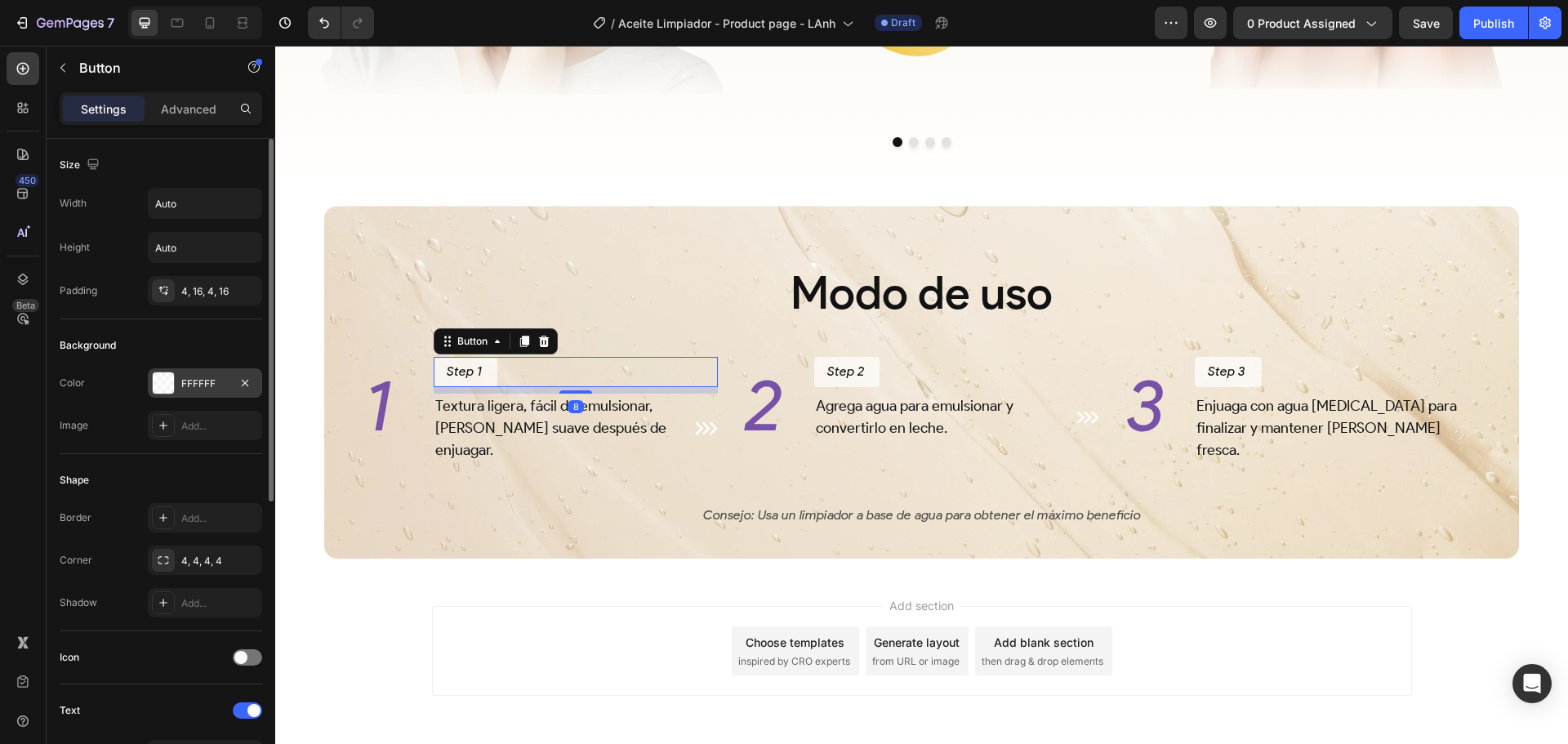
click at [163, 382] on div at bounding box center [163, 383] width 21 height 21
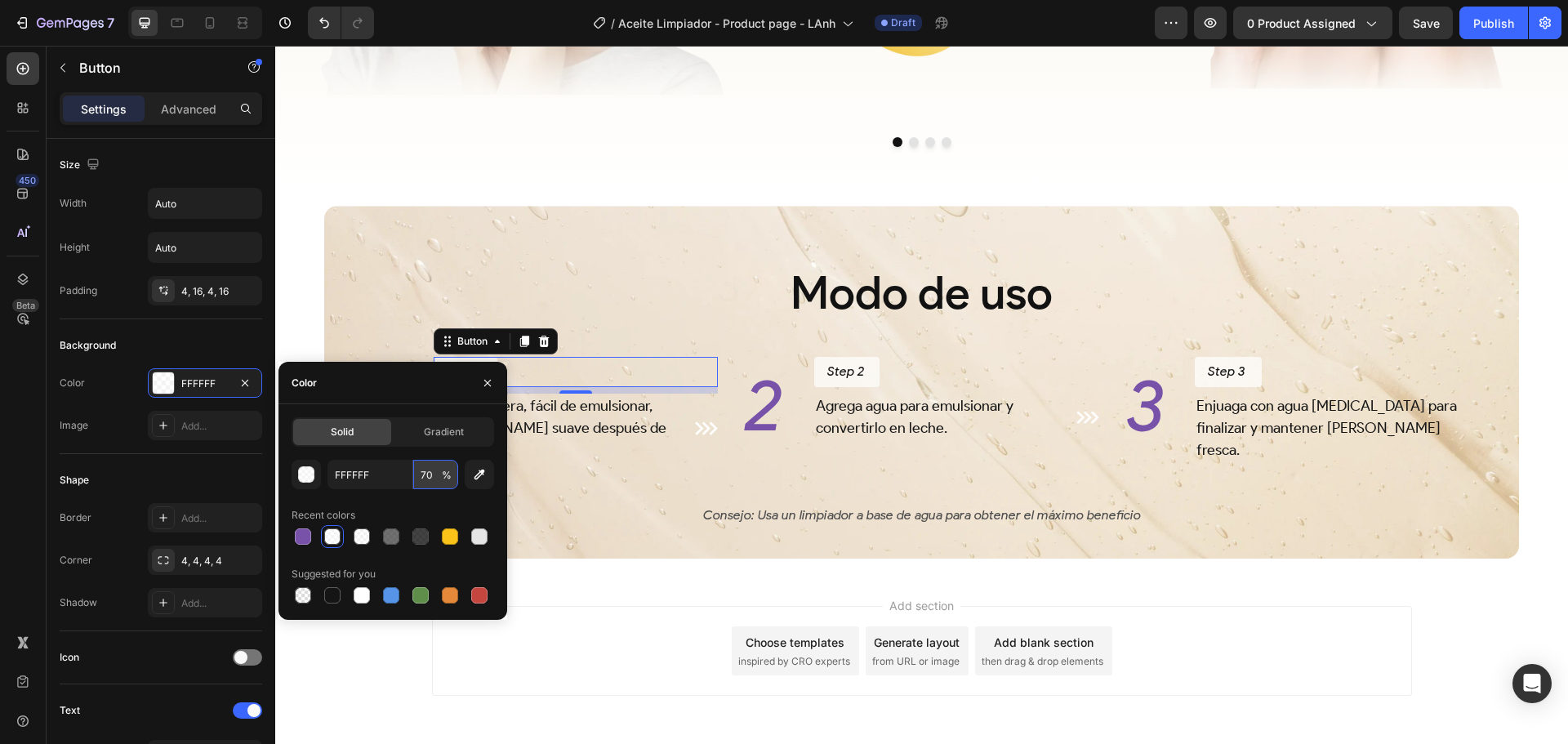
click at [428, 476] on input "70" at bounding box center [436, 475] width 45 height 30
click at [222, 334] on div "Background" at bounding box center [160, 345] width 202 height 26
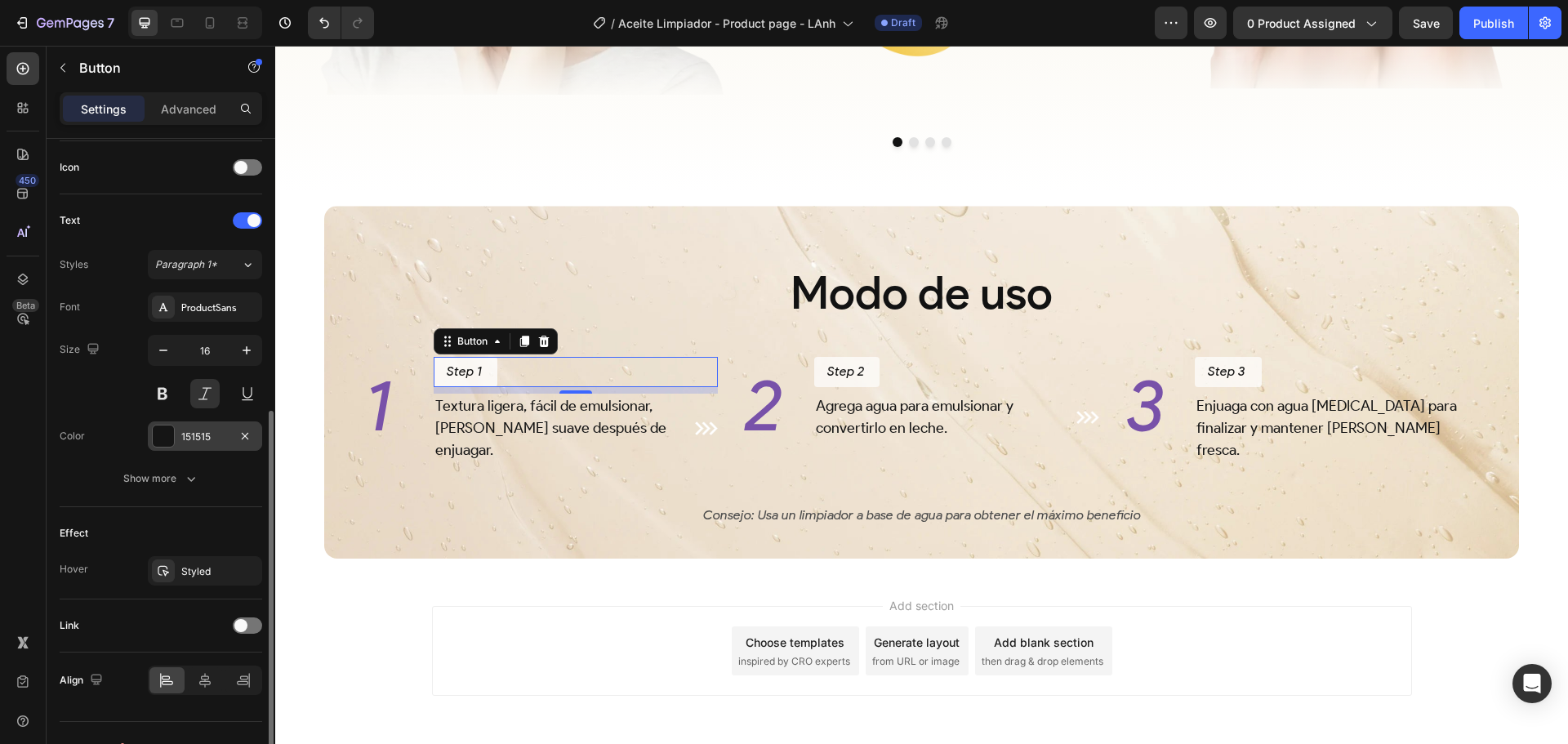
scroll to position [520, 0]
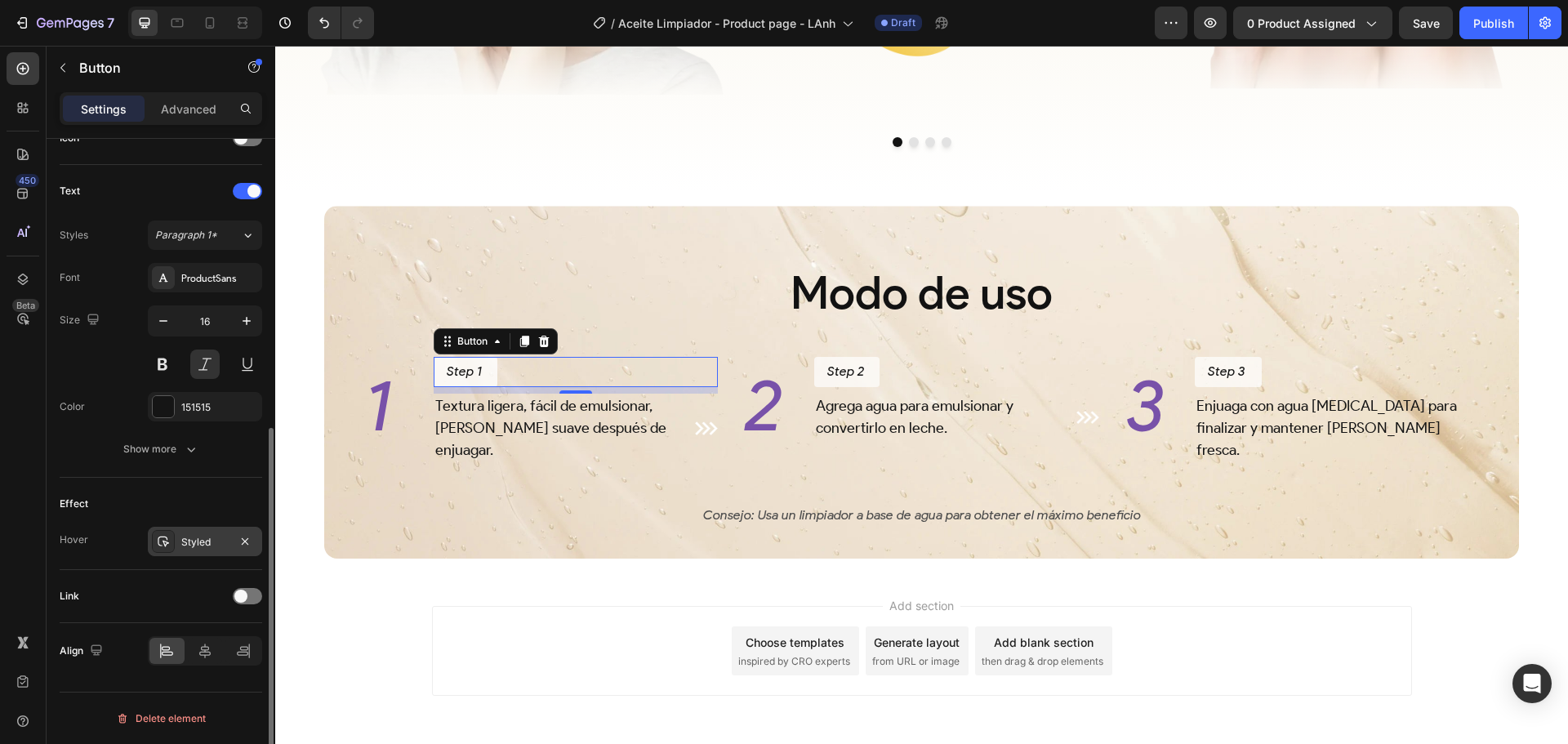
click at [201, 543] on div "Styled" at bounding box center [205, 542] width 48 height 15
click at [223, 494] on div "Effect" at bounding box center [160, 504] width 202 height 26
click at [240, 538] on icon "button" at bounding box center [245, 541] width 13 height 13
click at [529, 347] on icon at bounding box center [525, 341] width 13 height 13
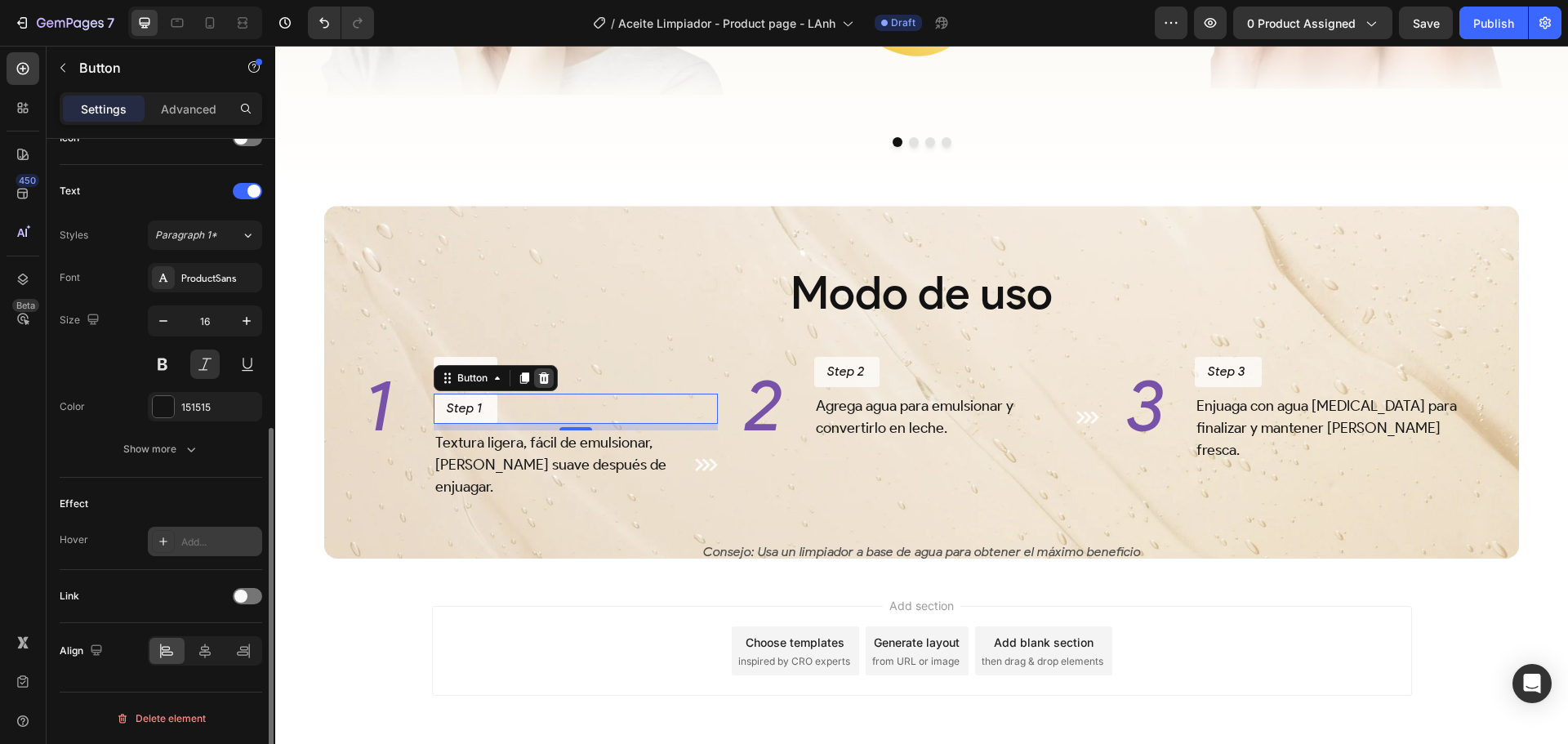
click at [542, 384] on icon at bounding box center [543, 378] width 10 height 11
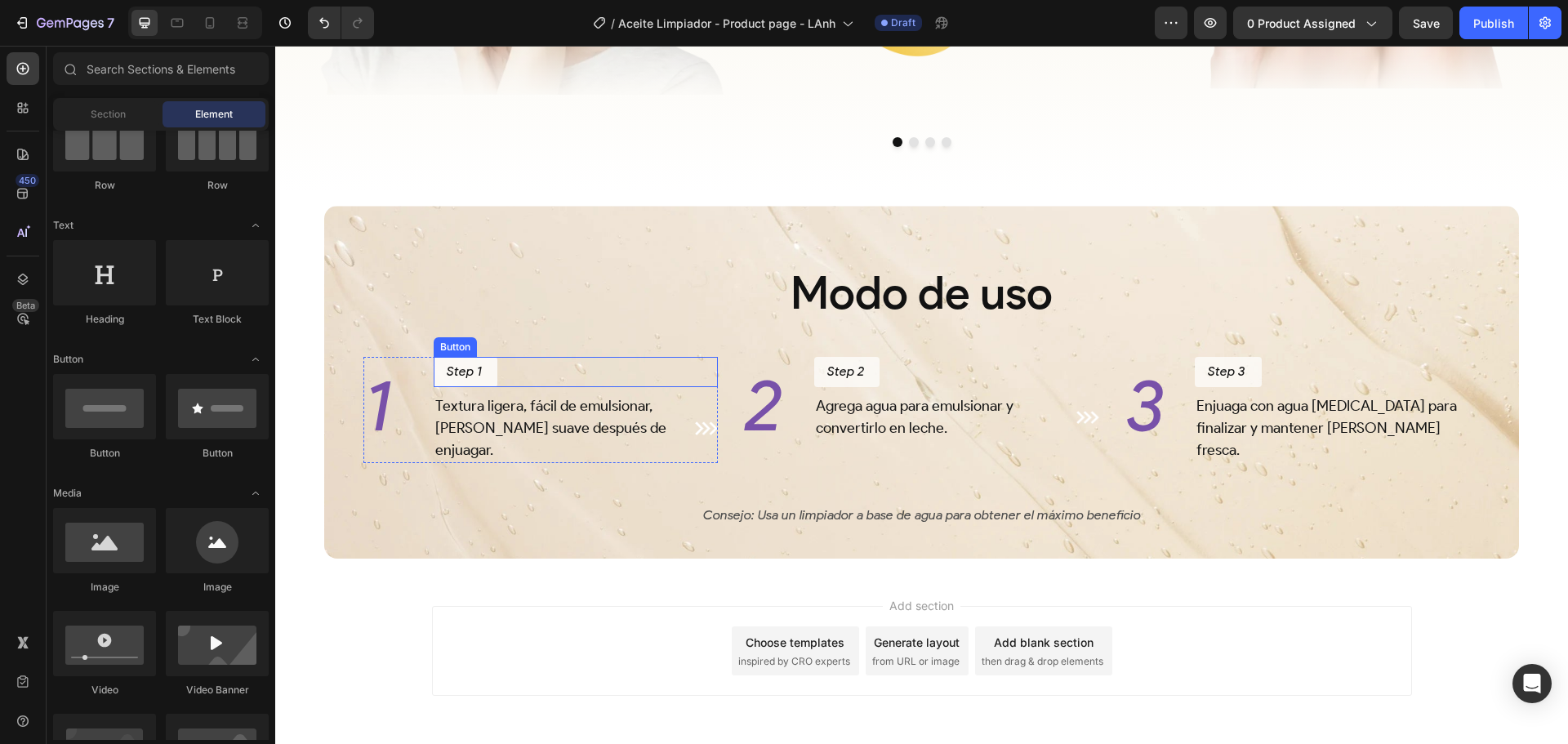
click at [553, 382] on div "Step 1 Button" at bounding box center [577, 372] width 285 height 30
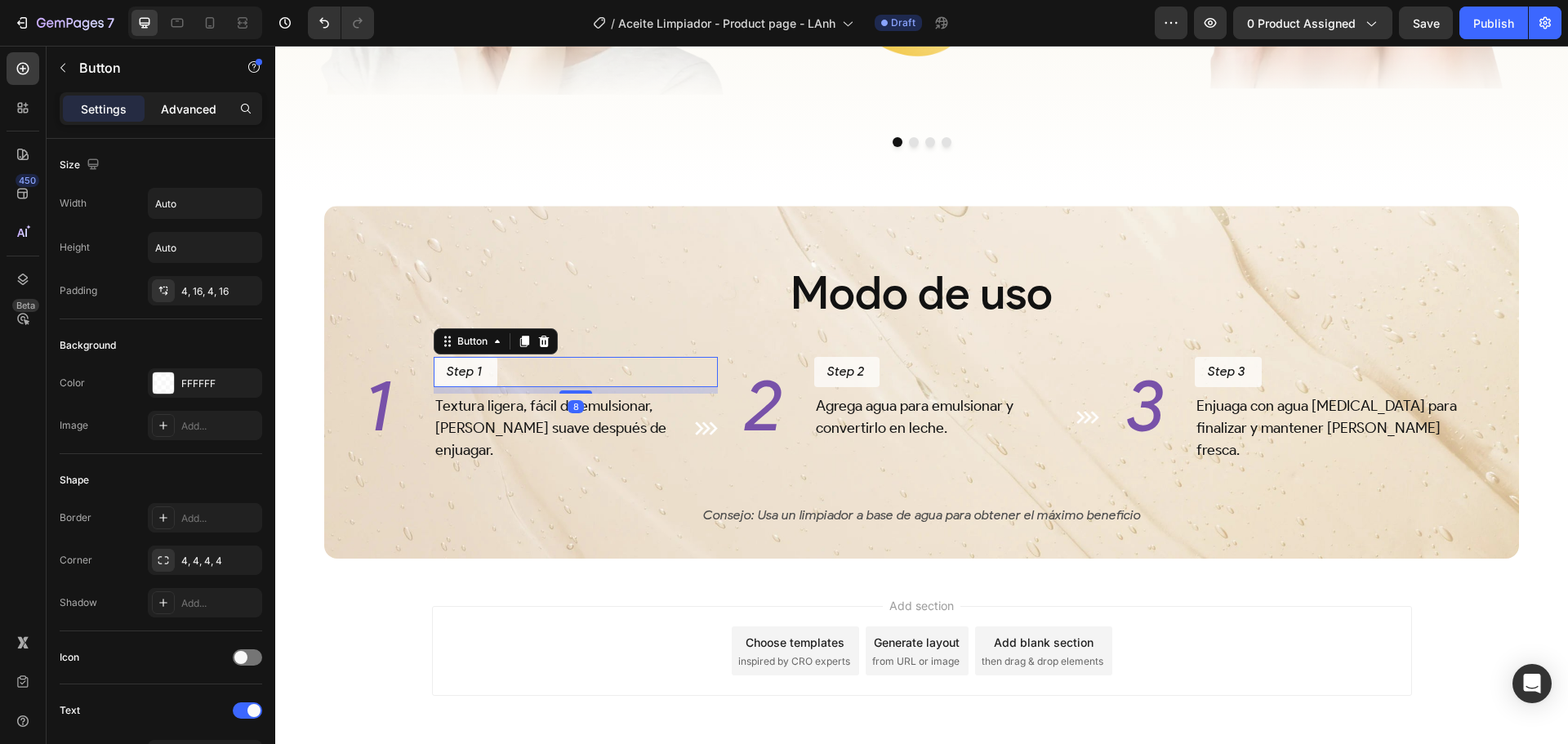
click at [184, 115] on p "Advanced" at bounding box center [189, 109] width 56 height 17
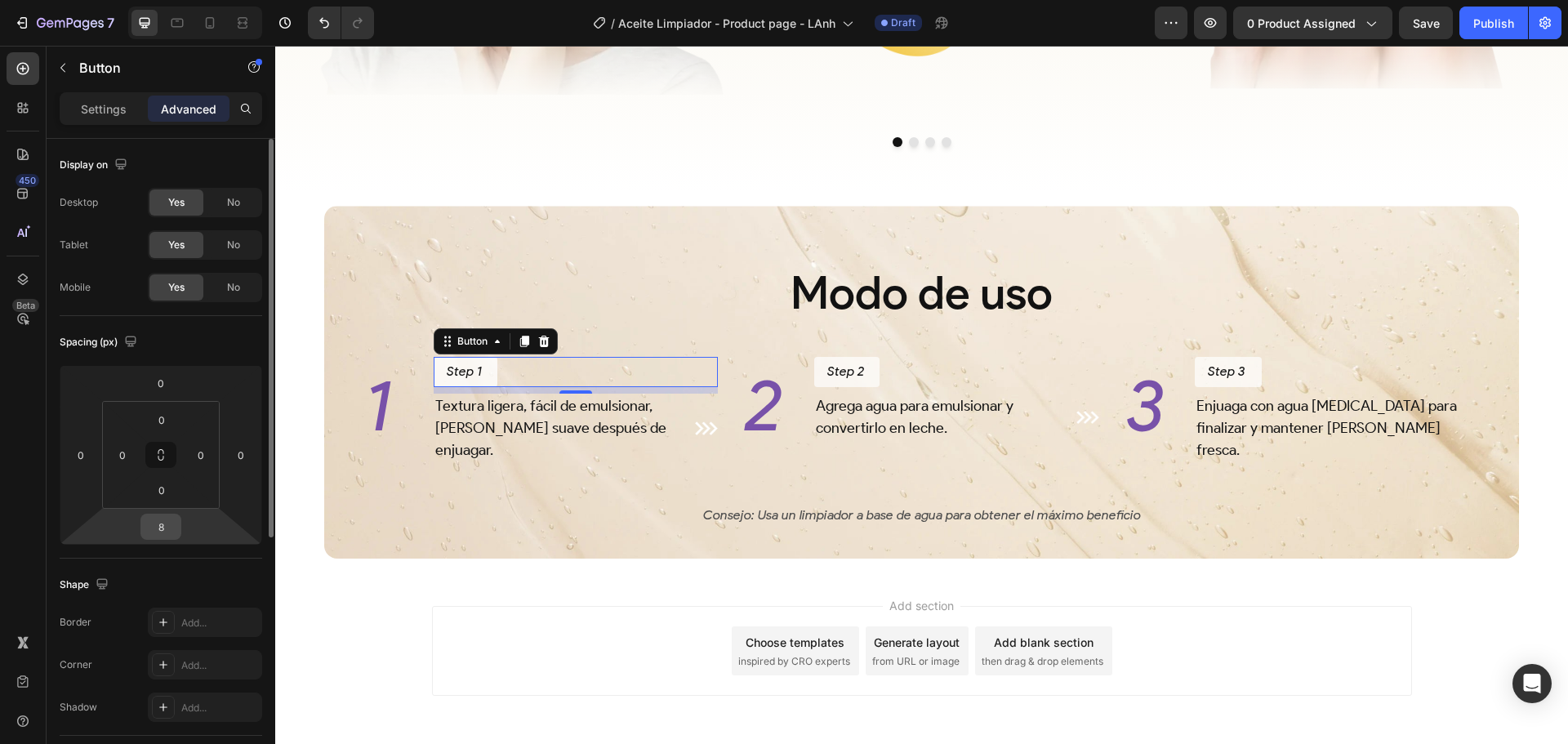
click at [169, 530] on input "8" at bounding box center [160, 526] width 33 height 24
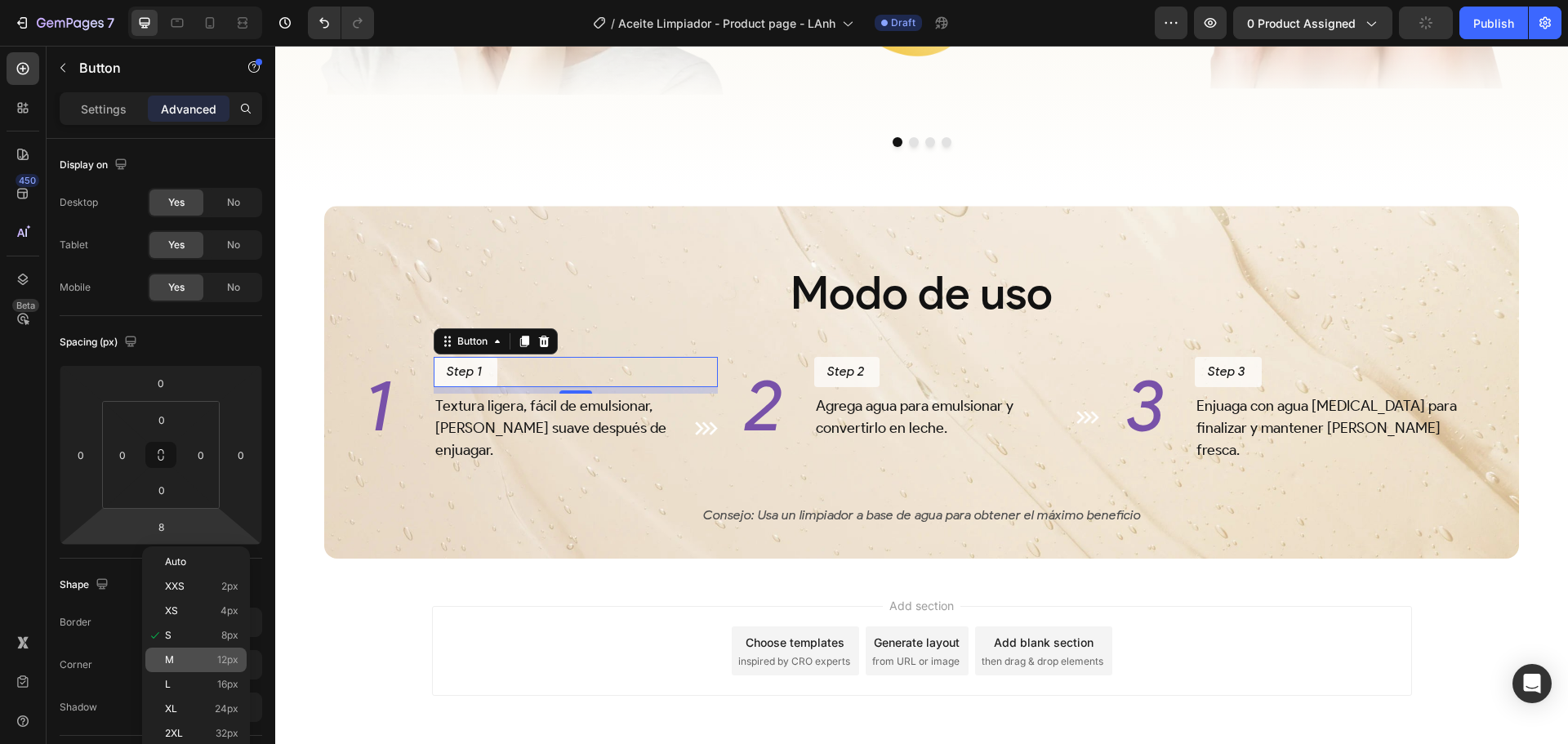
click at [215, 656] on p "M 12px" at bounding box center [201, 659] width 74 height 11
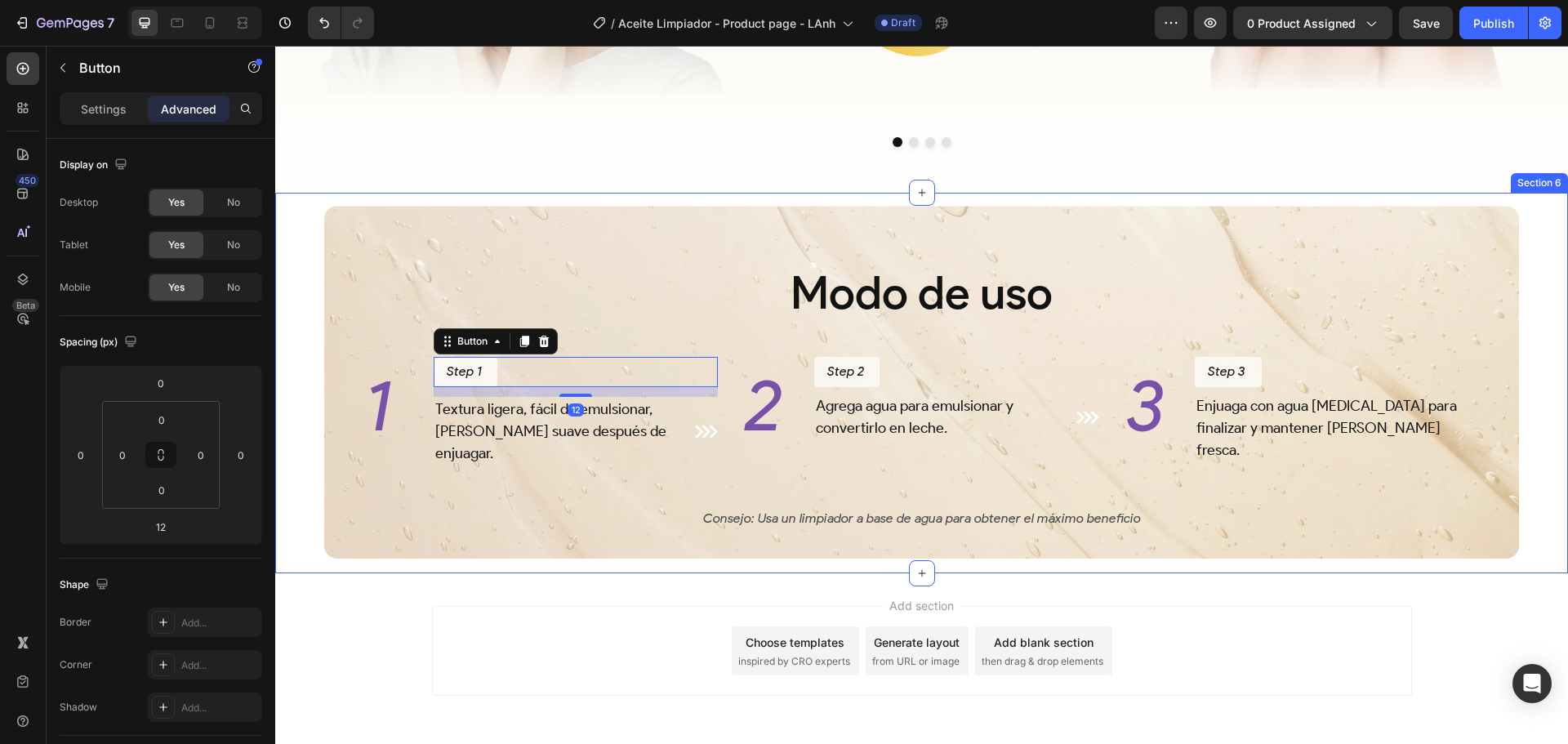
click at [626, 559] on div "Background Image" at bounding box center [921, 382] width 1195 height 353
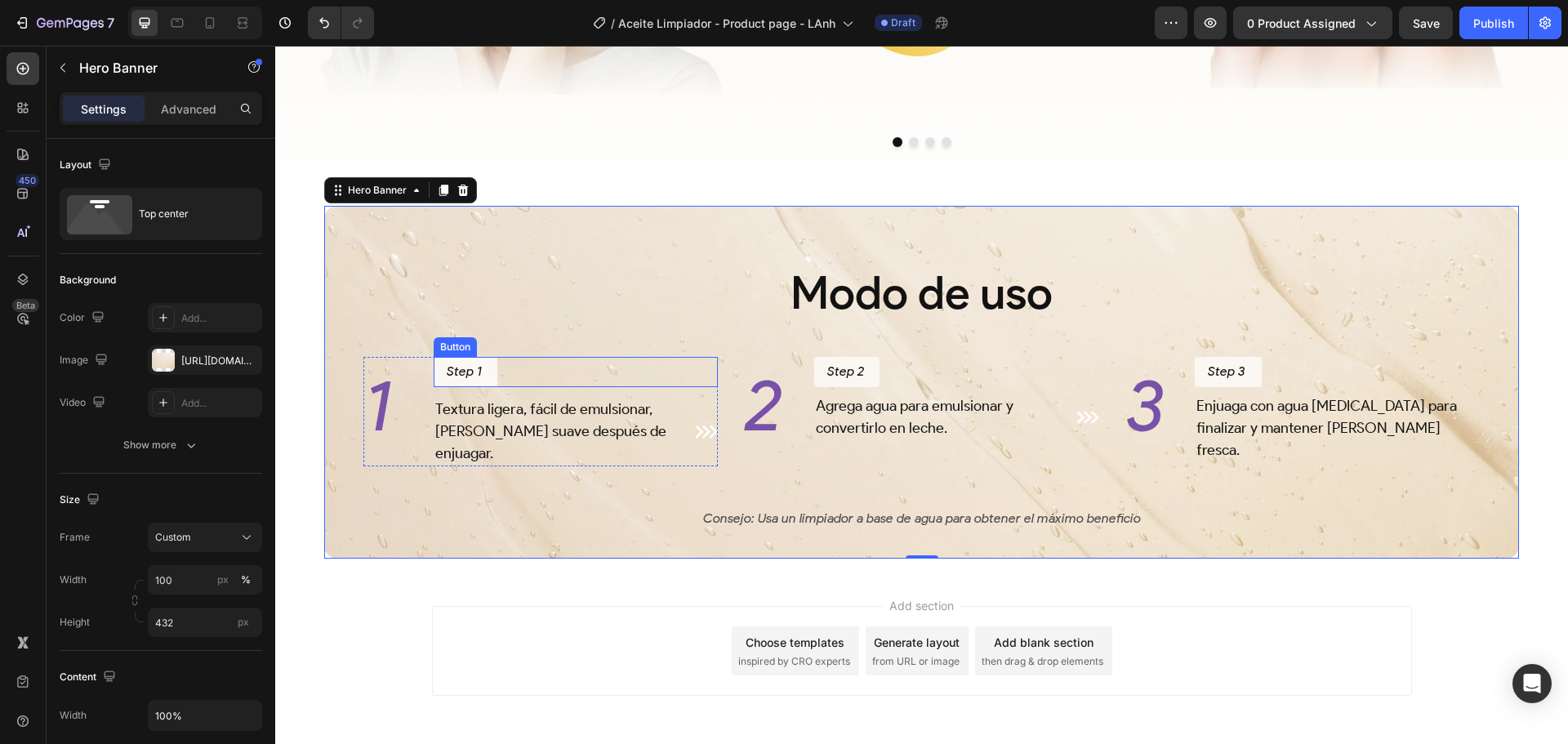
click at [591, 387] on div "Step 1 Button" at bounding box center [577, 372] width 285 height 30
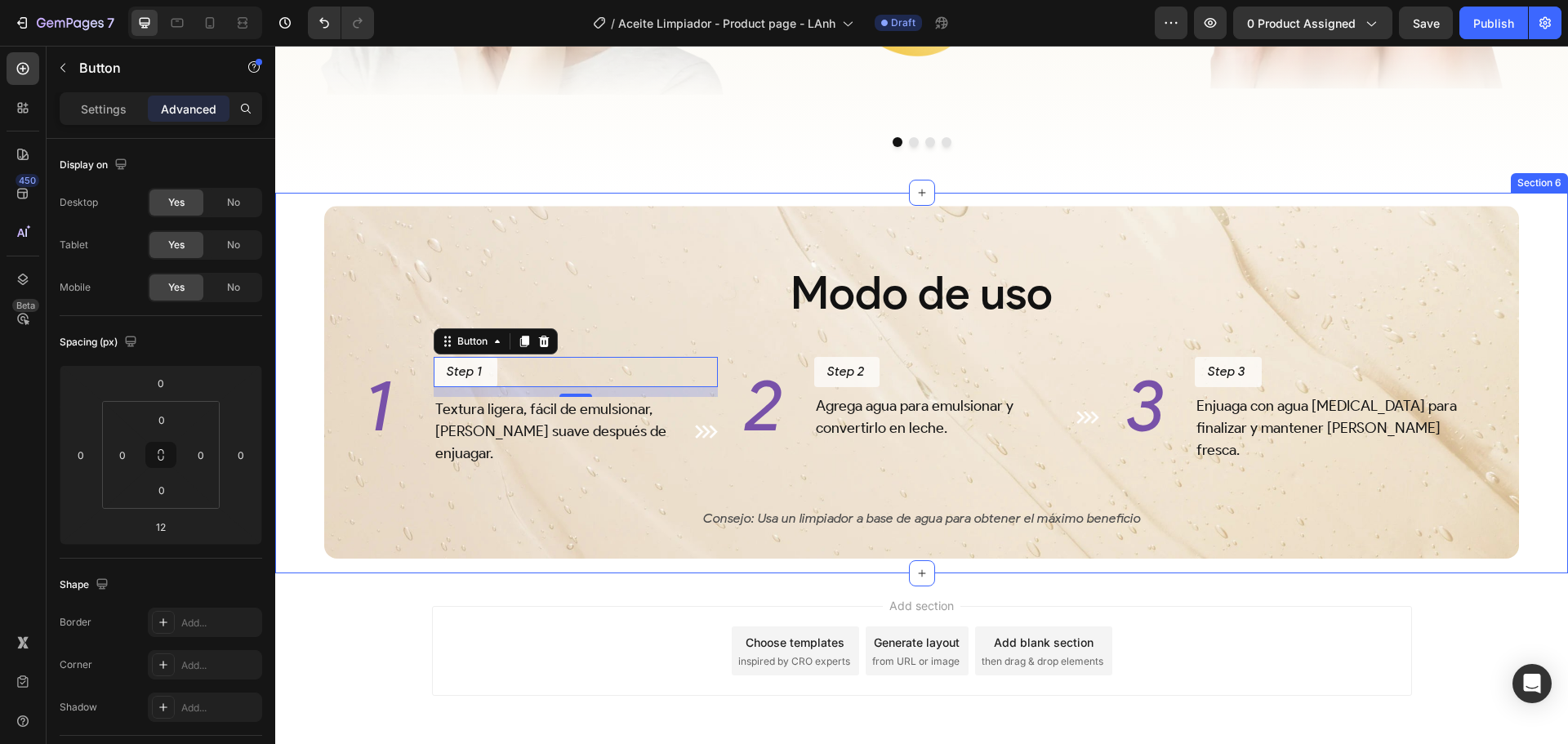
click at [672, 572] on div "Modo de uso Heading 1 Heading Step 1 Button 12 Textura ligera, fácil de emulsio…" at bounding box center [921, 388] width 1195 height 366
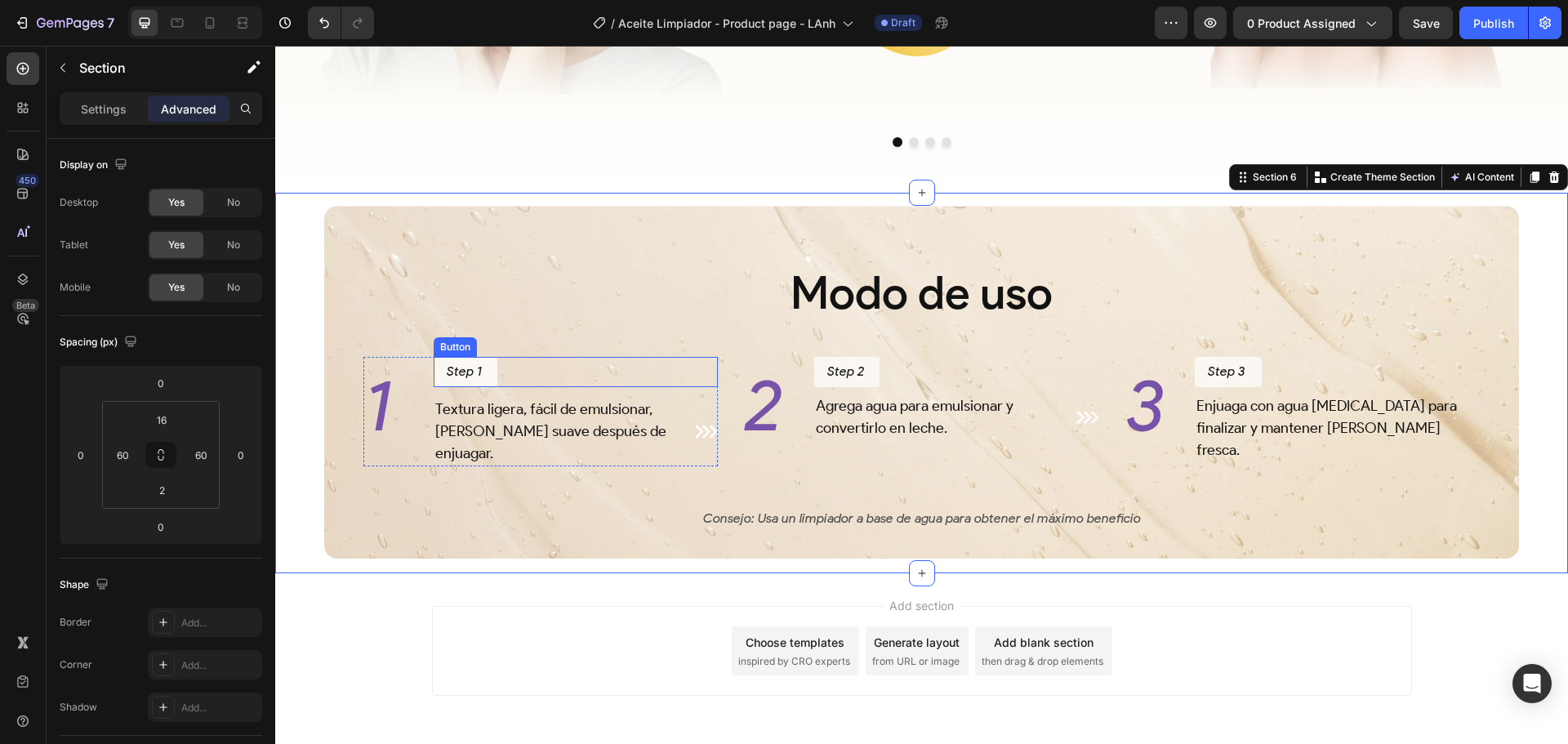
click at [601, 384] on div "Step 1 Button" at bounding box center [577, 372] width 285 height 30
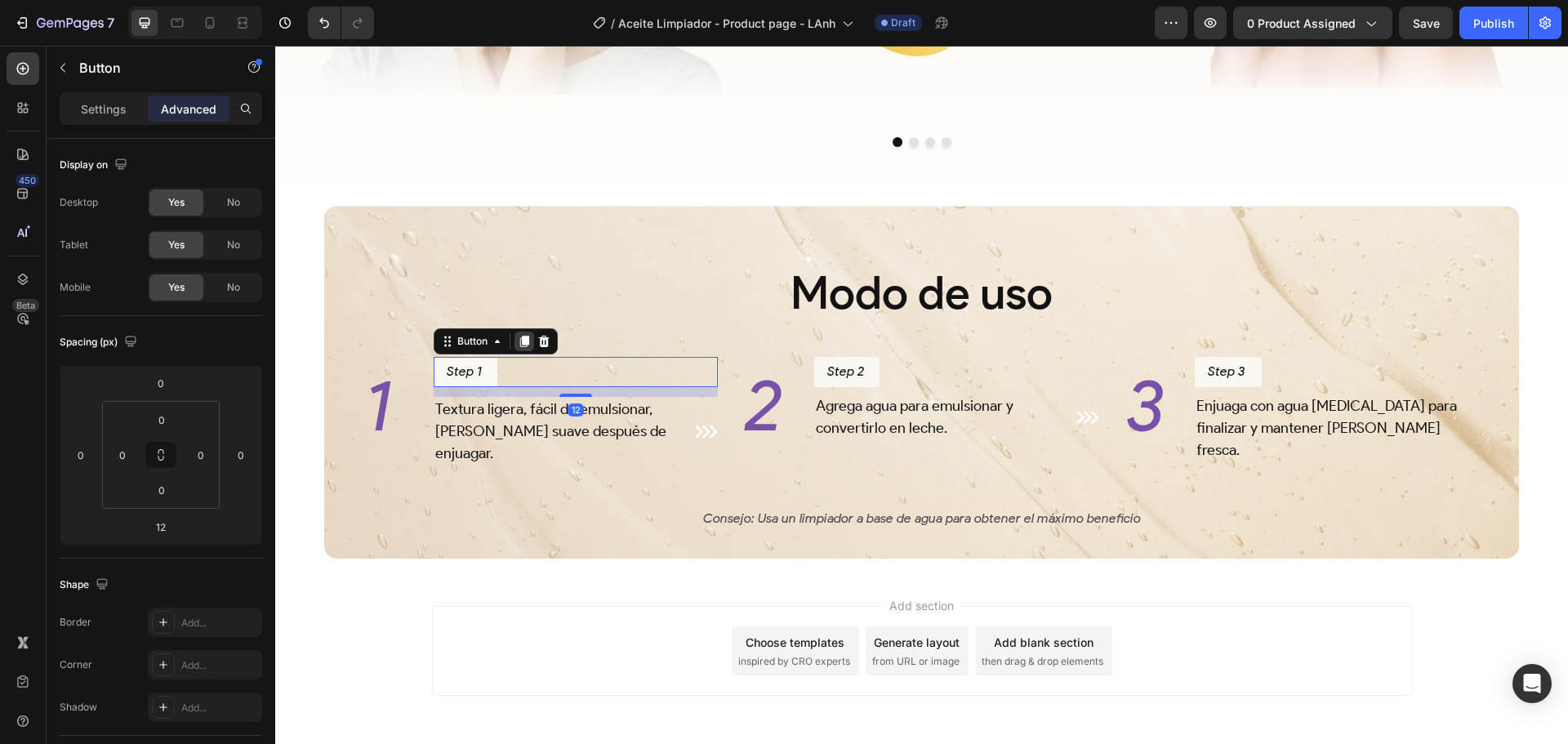
click at [522, 347] on icon at bounding box center [525, 341] width 13 height 13
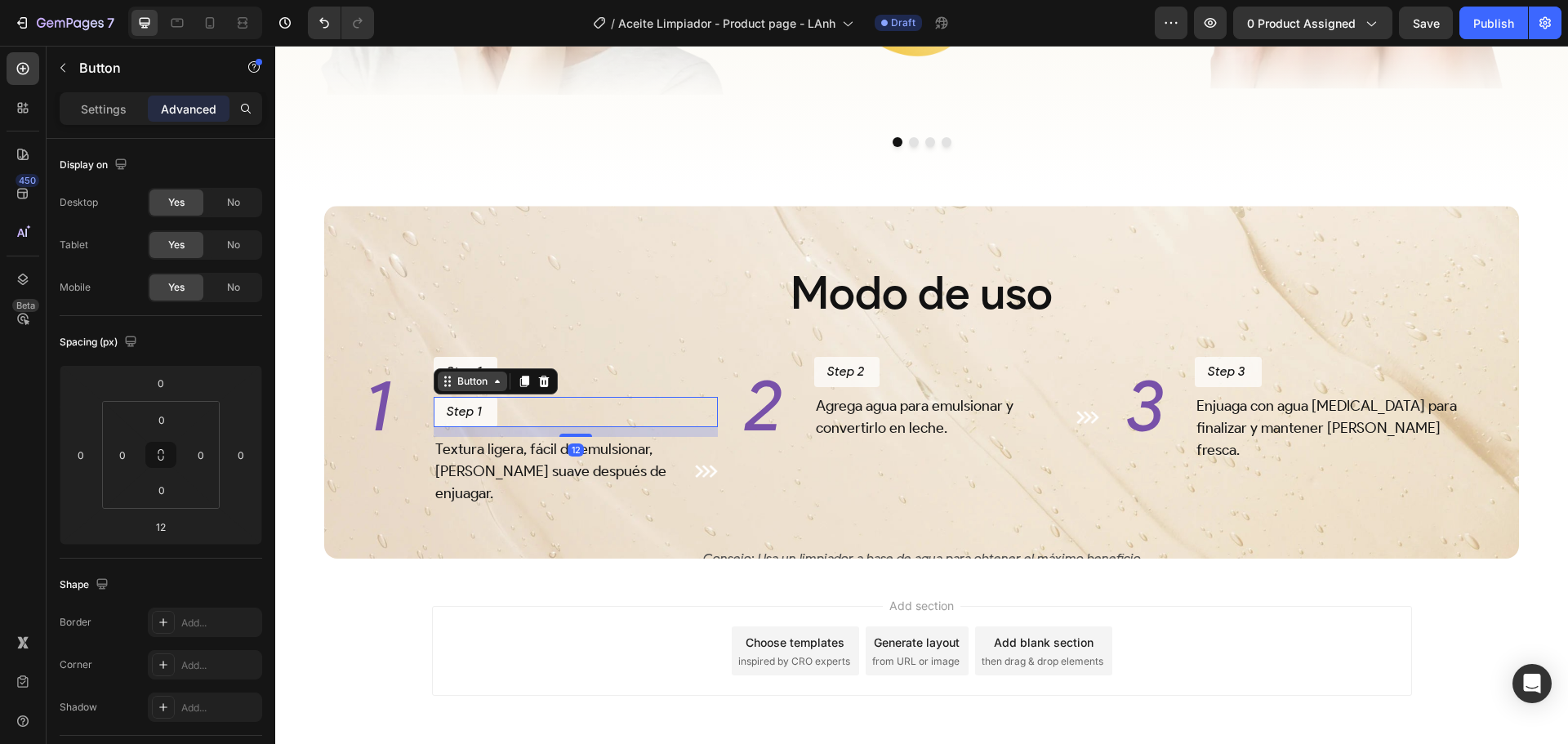
scroll to position [413, 0]
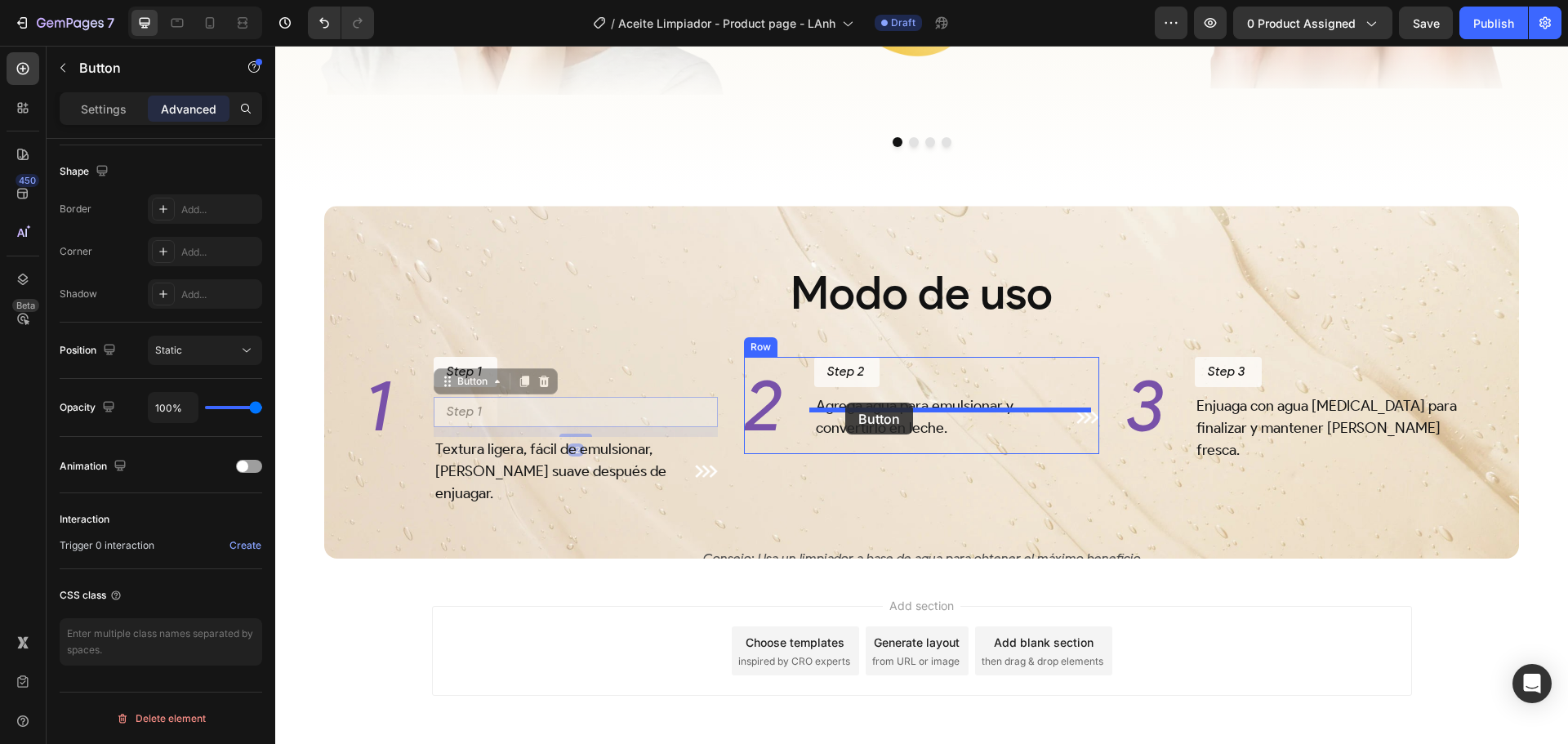
drag, startPoint x: 456, startPoint y: 399, endPoint x: 845, endPoint y: 402, distance: 389.0
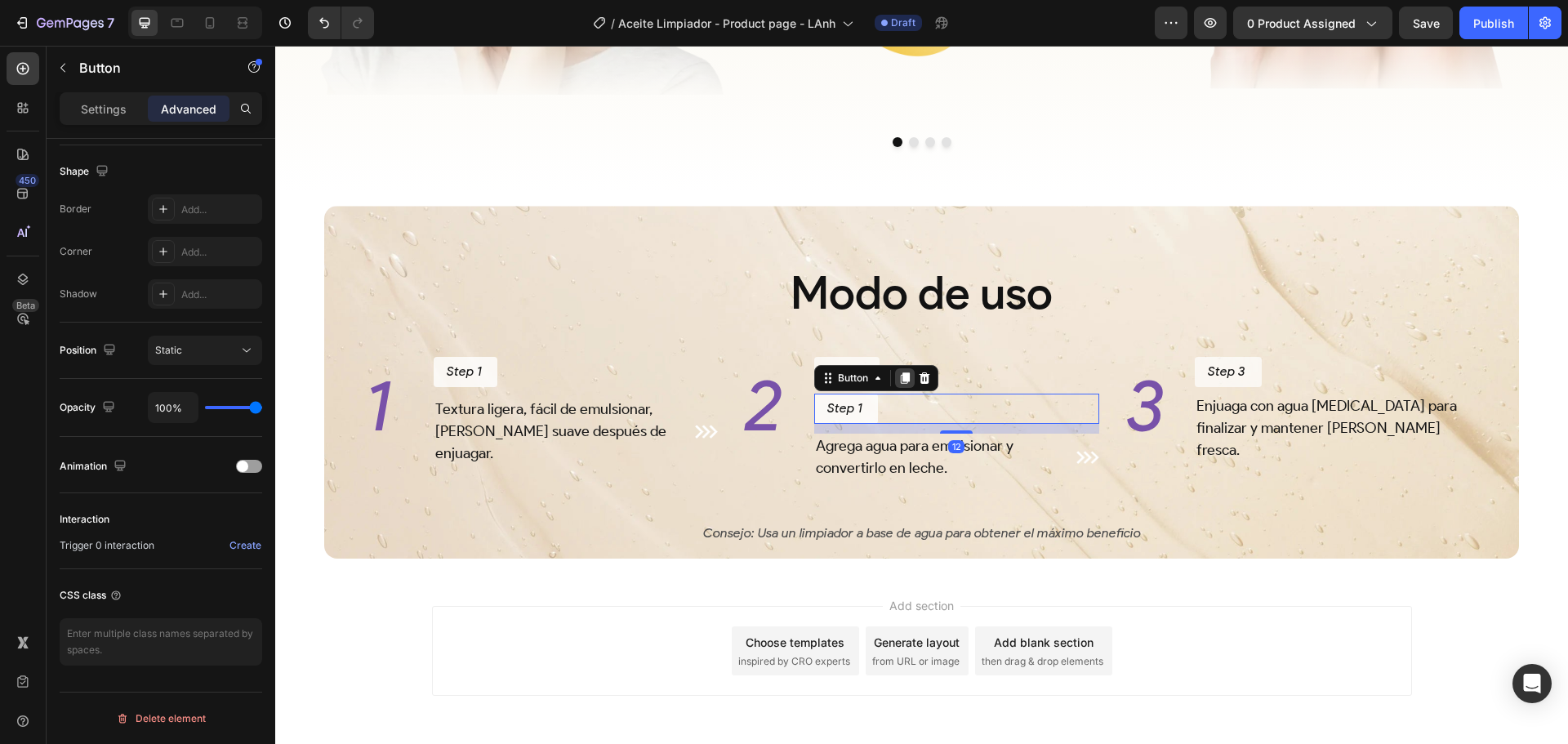
click at [903, 386] on div at bounding box center [905, 377] width 20 height 20
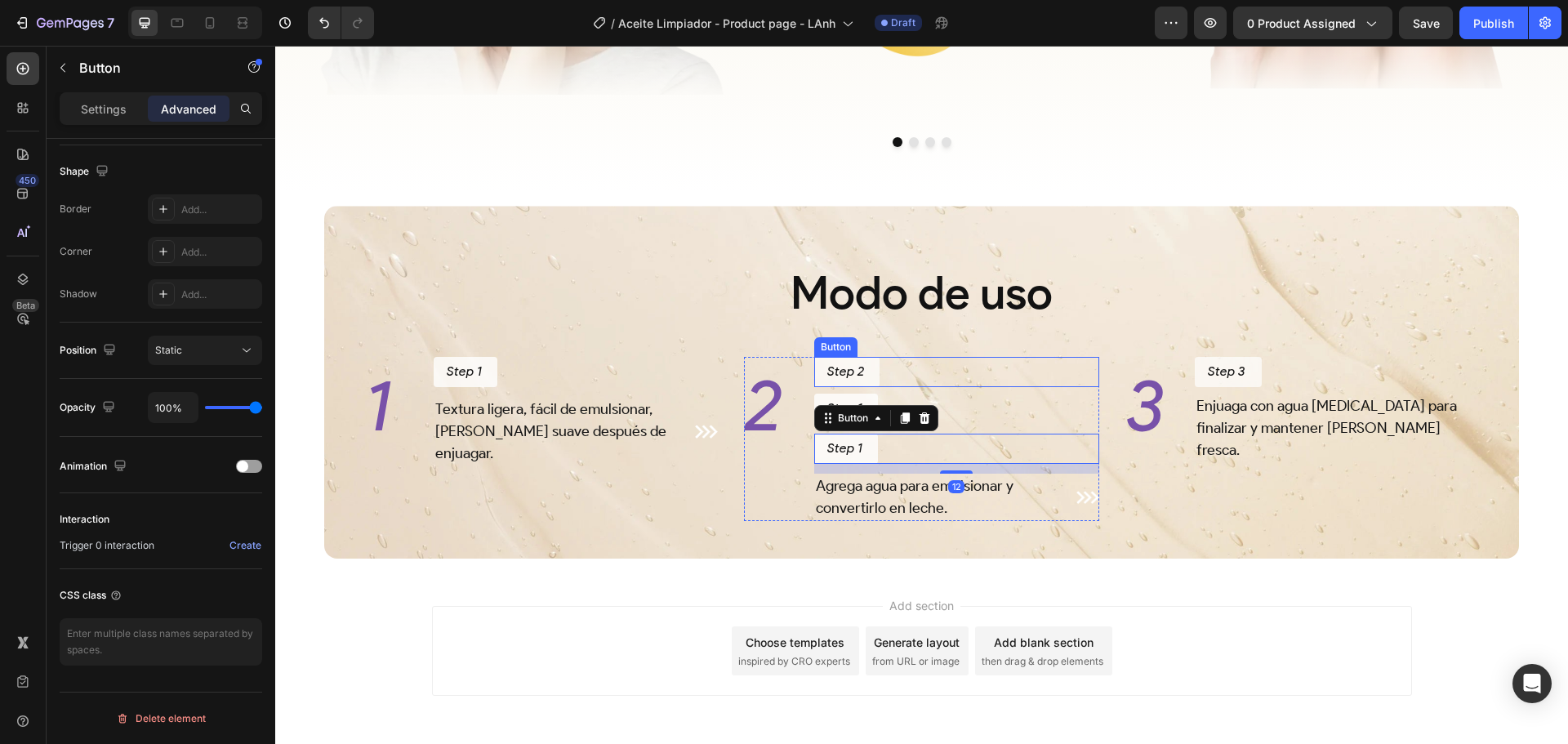
click at [937, 383] on div "Step 2 Button" at bounding box center [957, 372] width 285 height 30
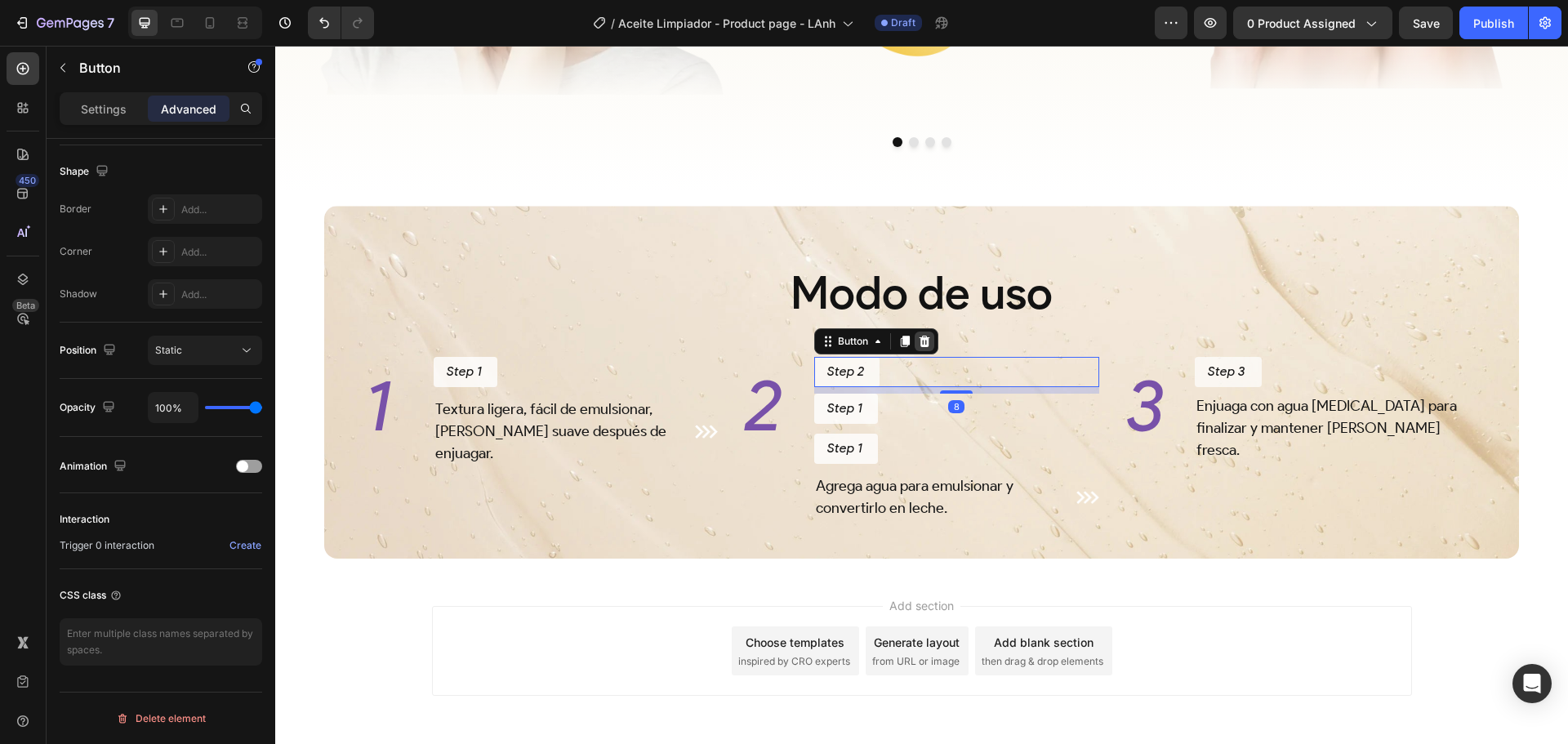
click at [920, 347] on icon at bounding box center [924, 341] width 10 height 11
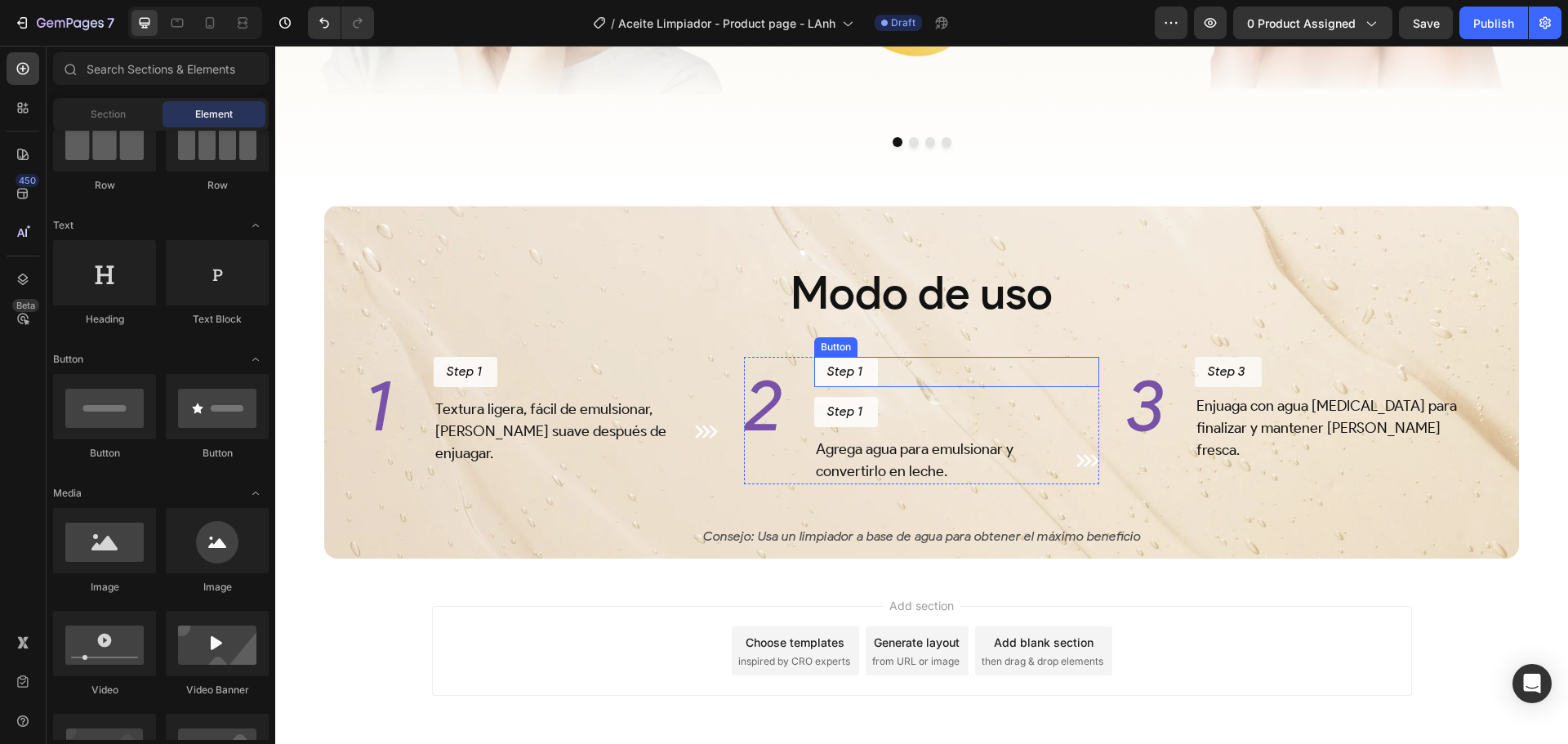
click at [917, 387] on div "Step 1 Button" at bounding box center [957, 372] width 285 height 30
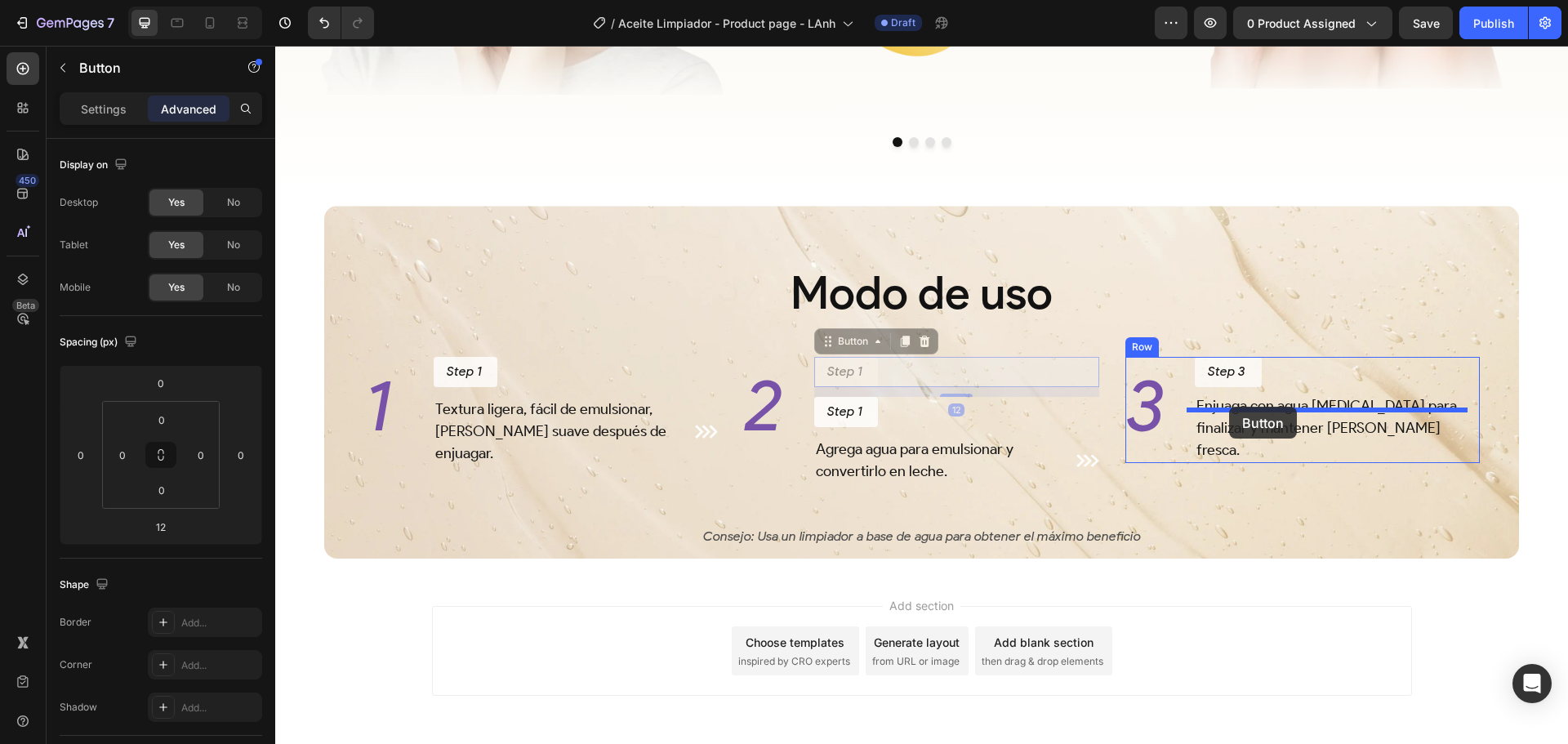
drag, startPoint x: 826, startPoint y: 359, endPoint x: 1263, endPoint y: 386, distance: 437.8
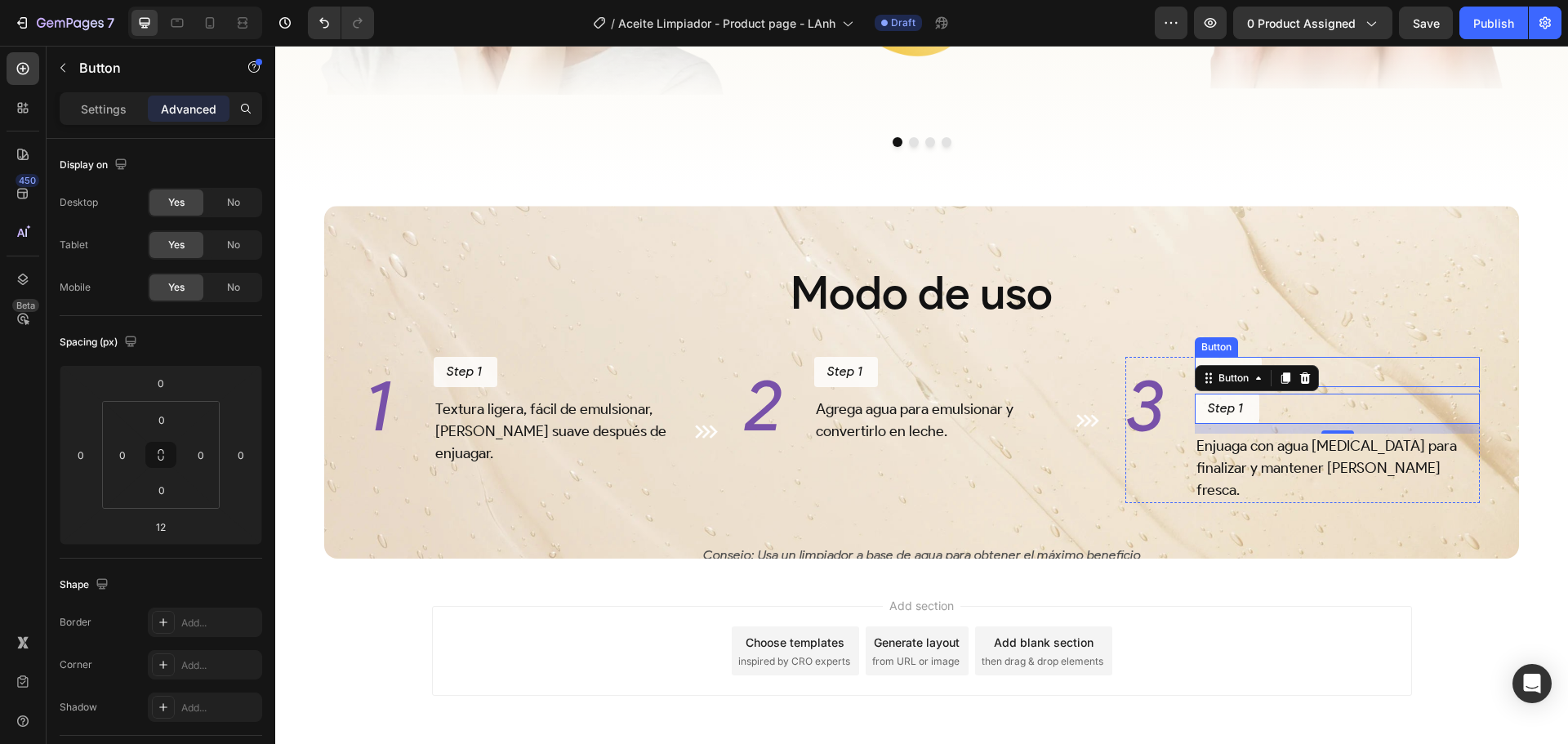
click at [1396, 382] on div "Step 3 Button" at bounding box center [1338, 372] width 285 height 30
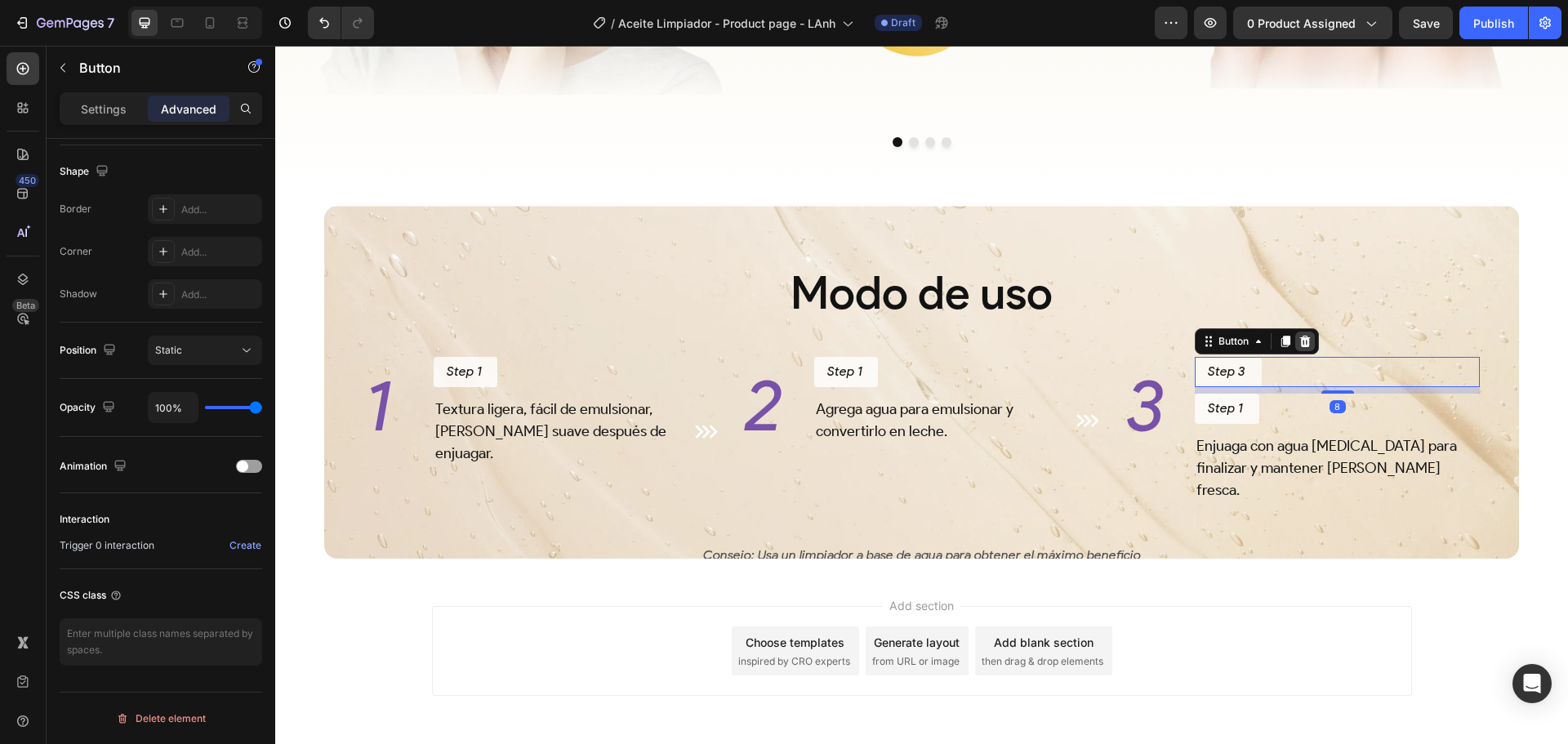
click at [1301, 347] on icon at bounding box center [1305, 341] width 10 height 11
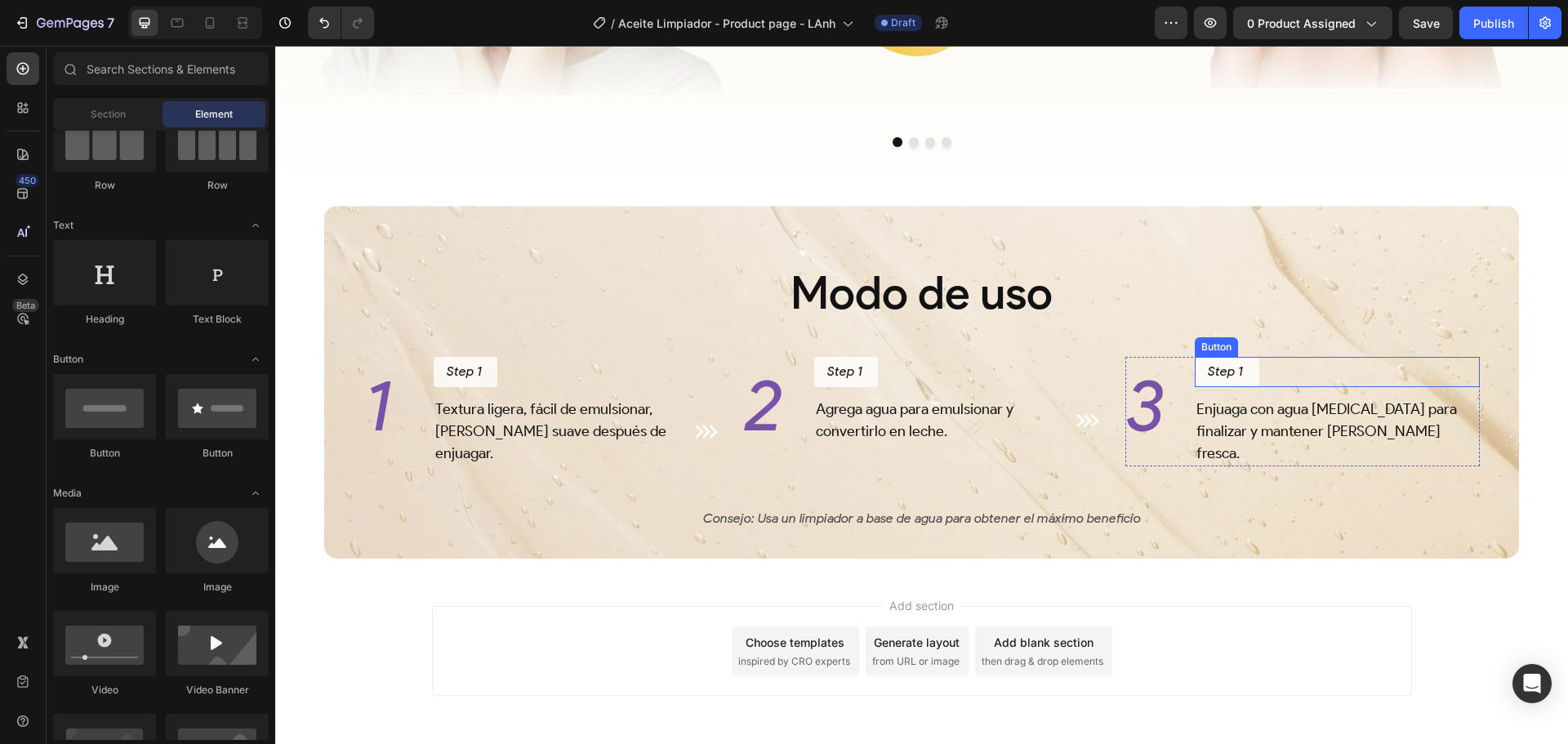
click at [1279, 387] on div "Step 1 Button" at bounding box center [1338, 372] width 285 height 30
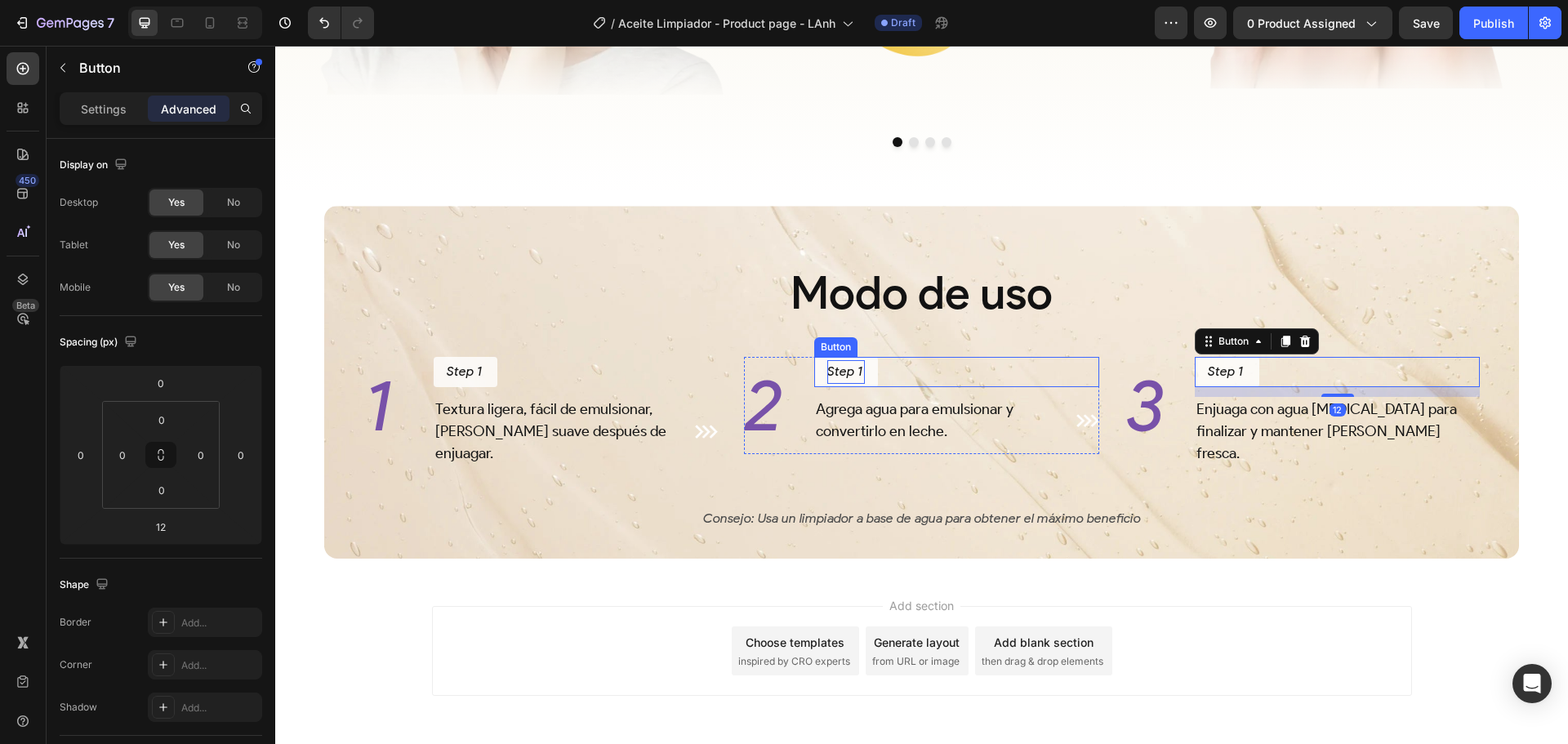
click at [847, 384] on p "Step 1" at bounding box center [846, 372] width 37 height 23
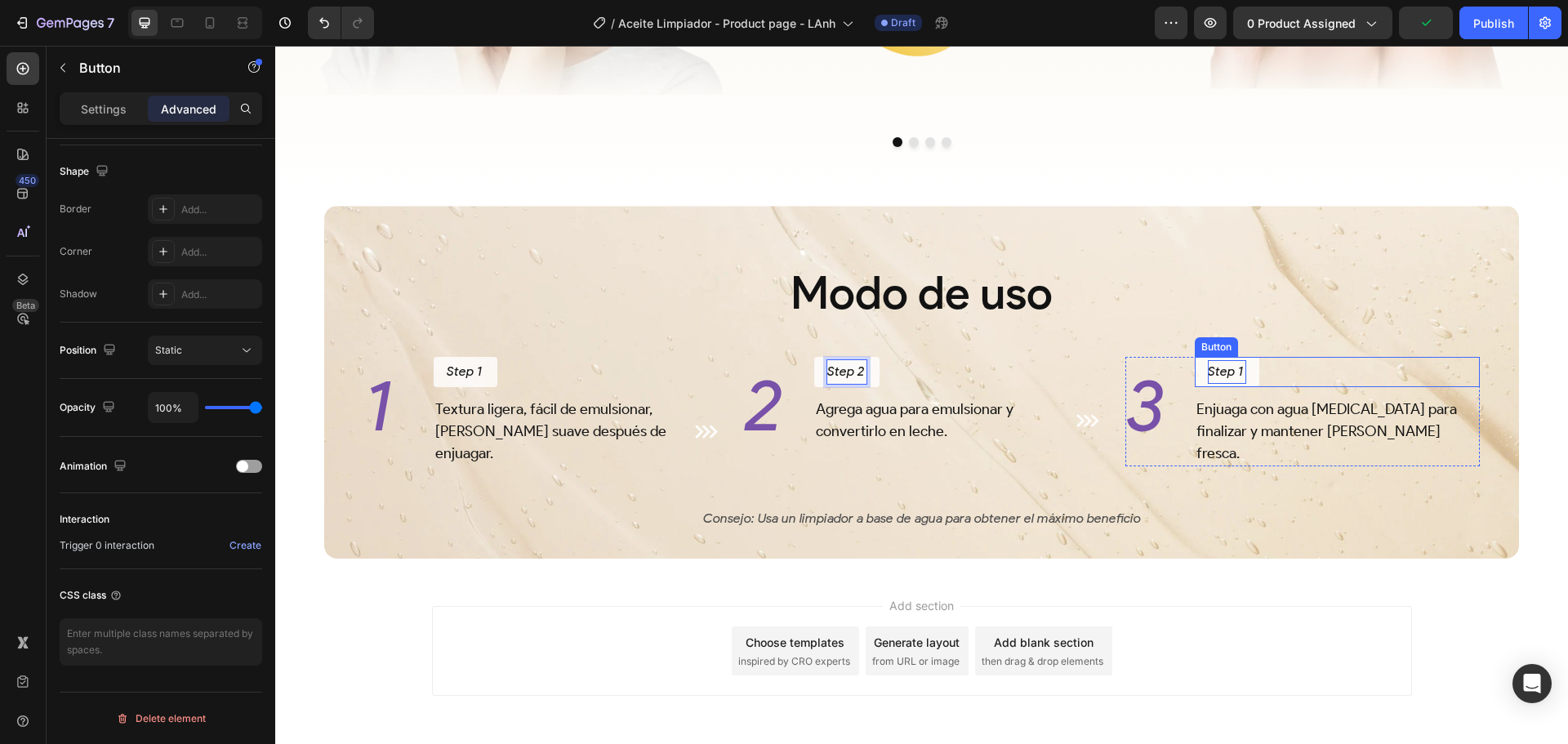
click at [1230, 384] on p "Step 1" at bounding box center [1227, 372] width 37 height 23
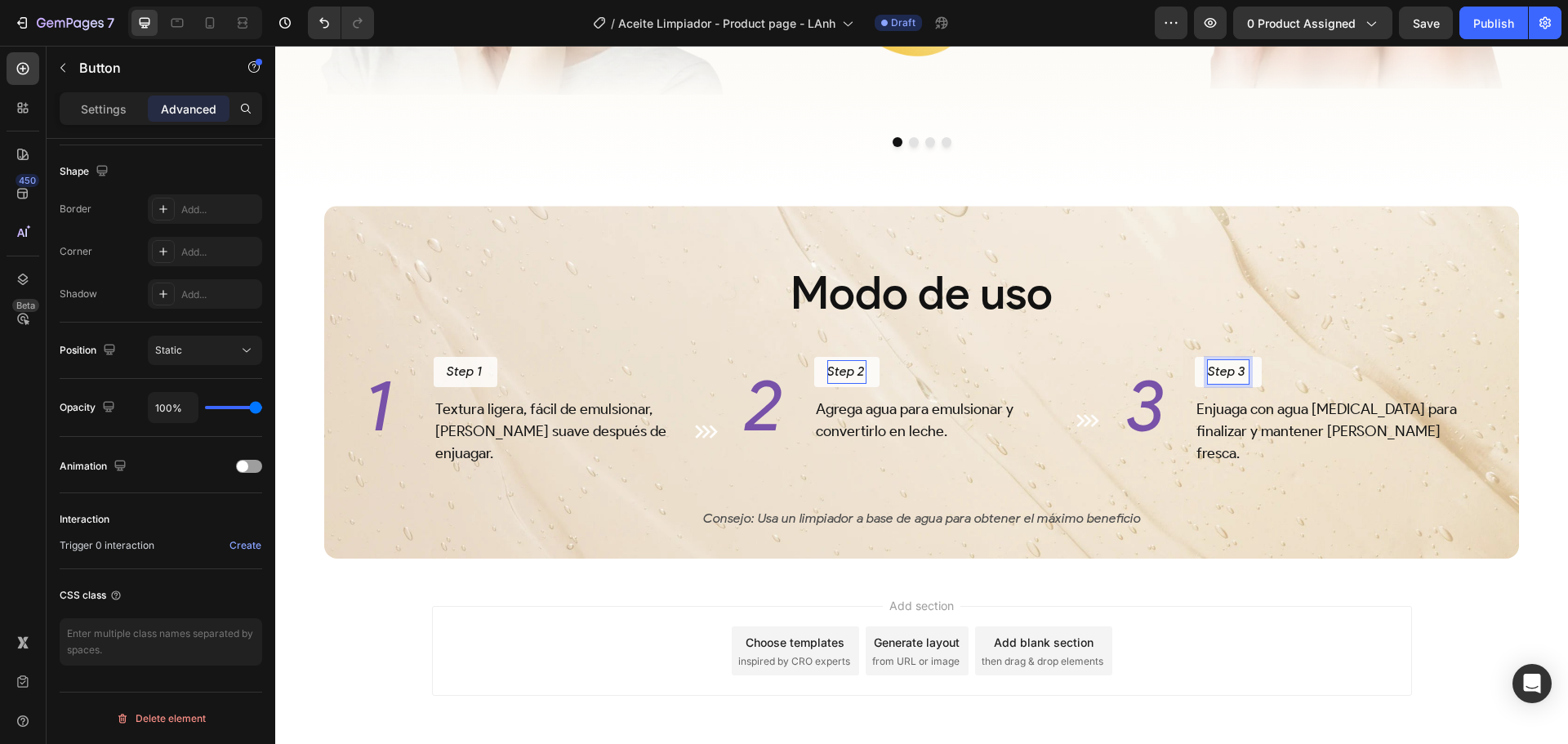
click at [1329, 625] on div "Add section Choose templates inspired by CRO experts Generate layout from URL o…" at bounding box center [922, 650] width 980 height 89
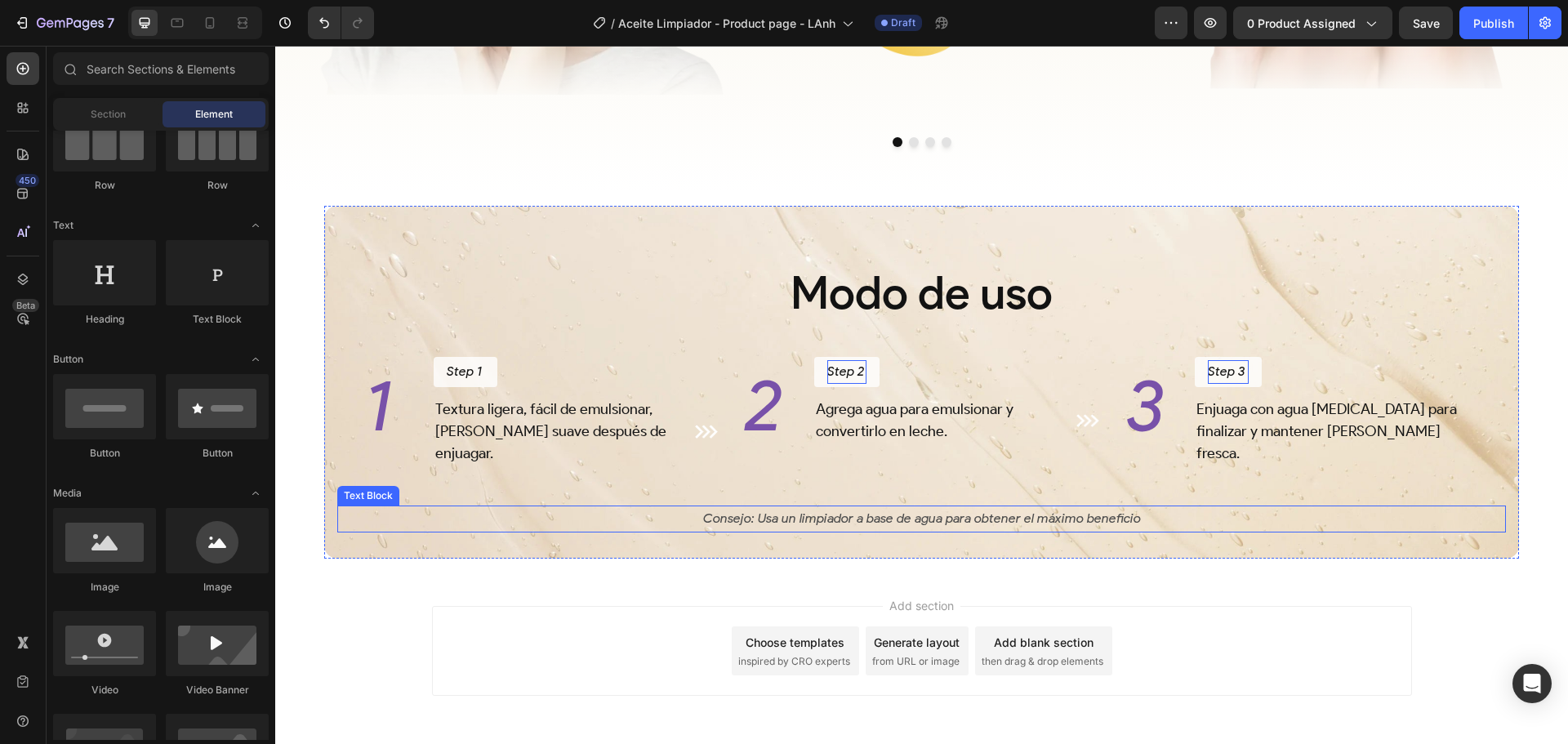
click at [1099, 531] on p "Consejo: Usa un limpiador a base de agua para obtener el máximo beneficio" at bounding box center [921, 518] width 1166 height 23
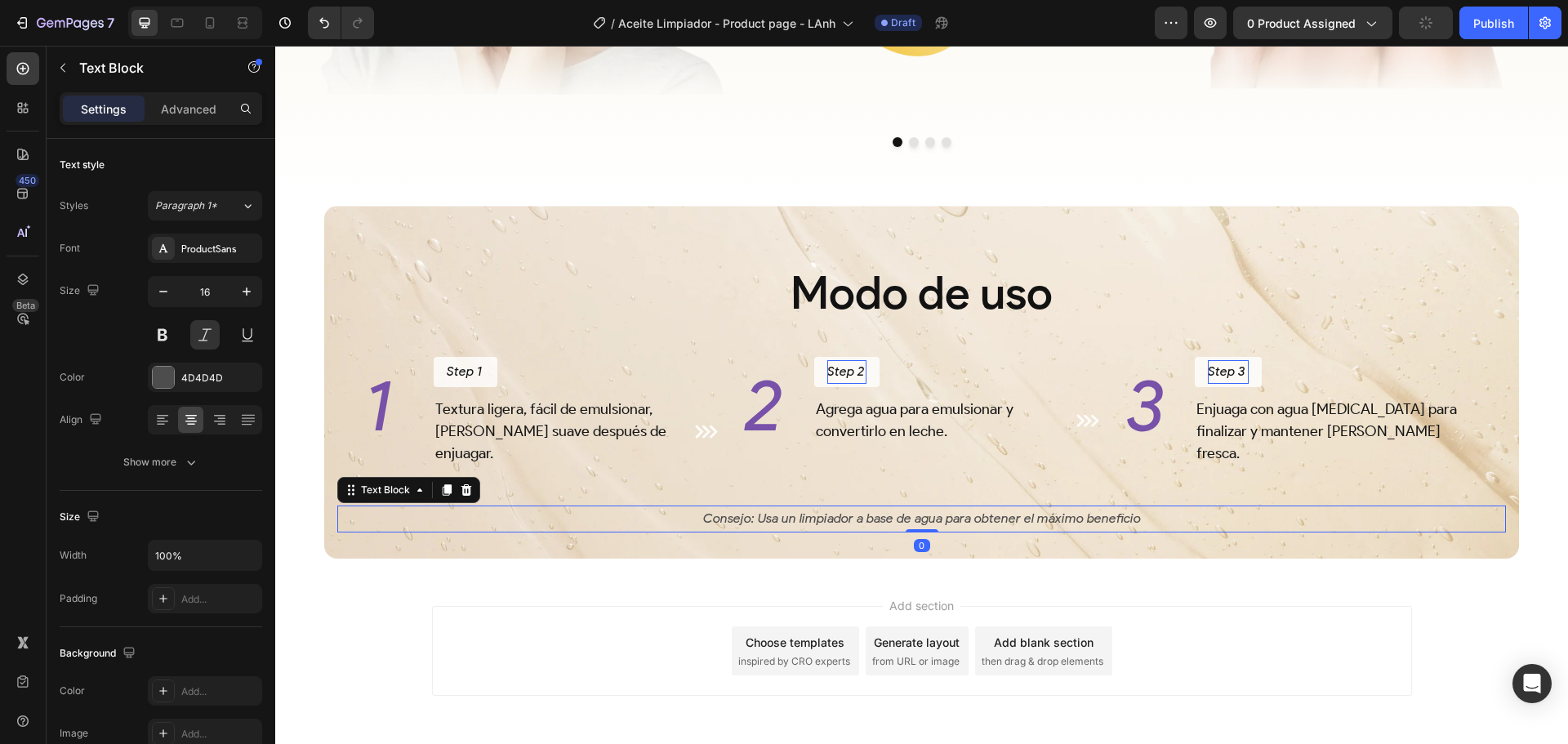
click at [1267, 619] on div "Add section Choose templates inspired by CRO experts Generate layout from URL o…" at bounding box center [921, 673] width 1293 height 201
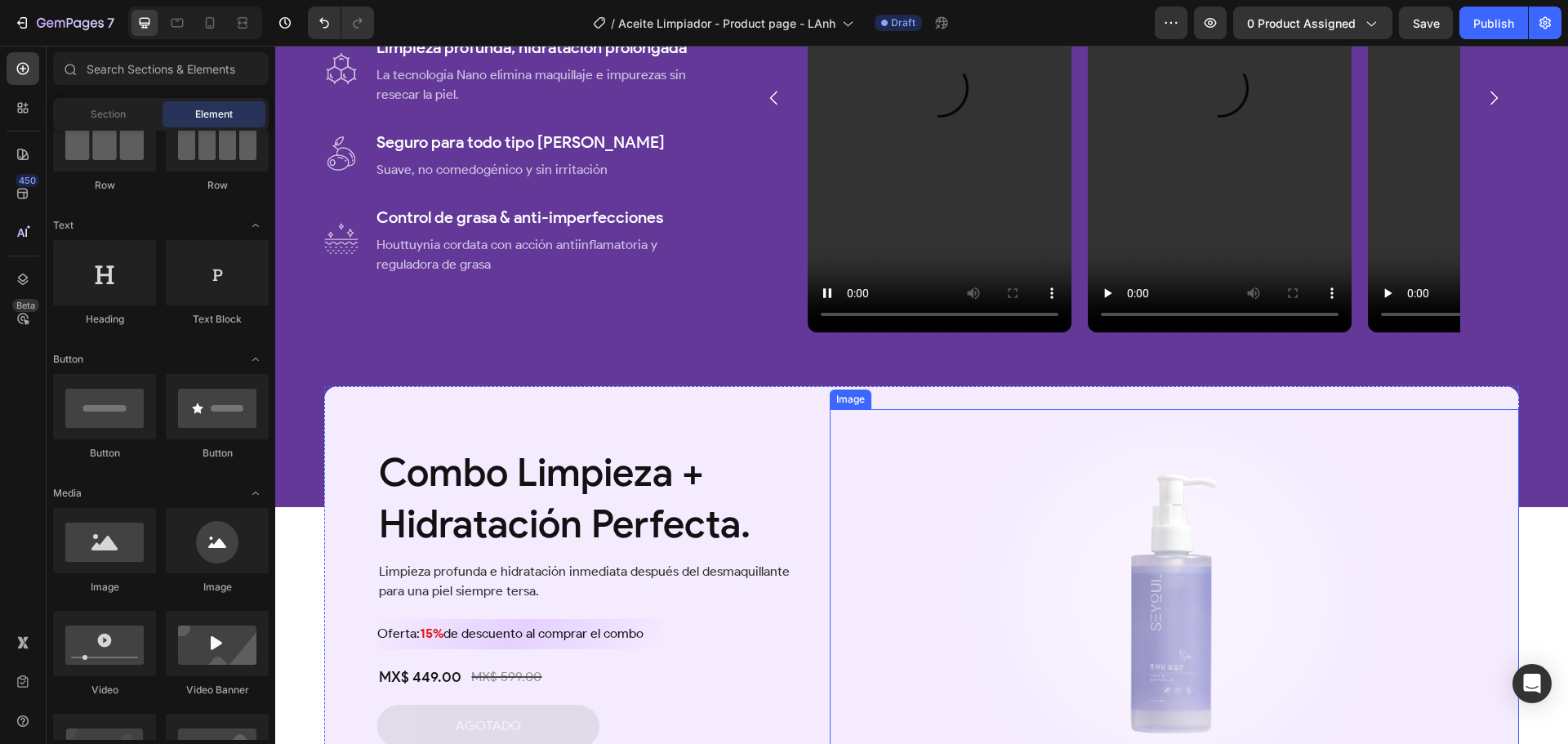
scroll to position [969, 0]
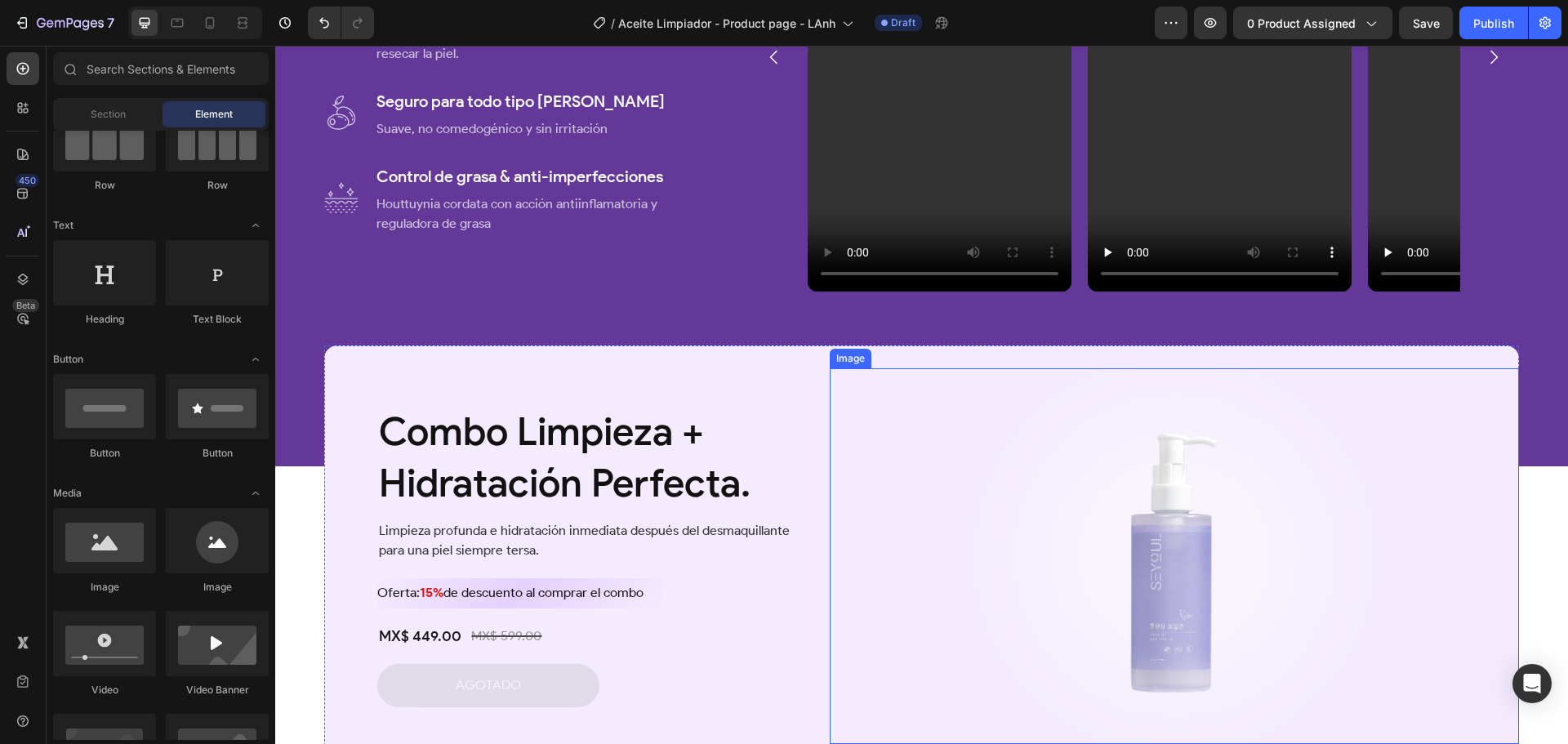
click at [693, 521] on p "Limpieza profunda e hidratación inmediata después del desmaquillante para una p…" at bounding box center [596, 540] width 434 height 39
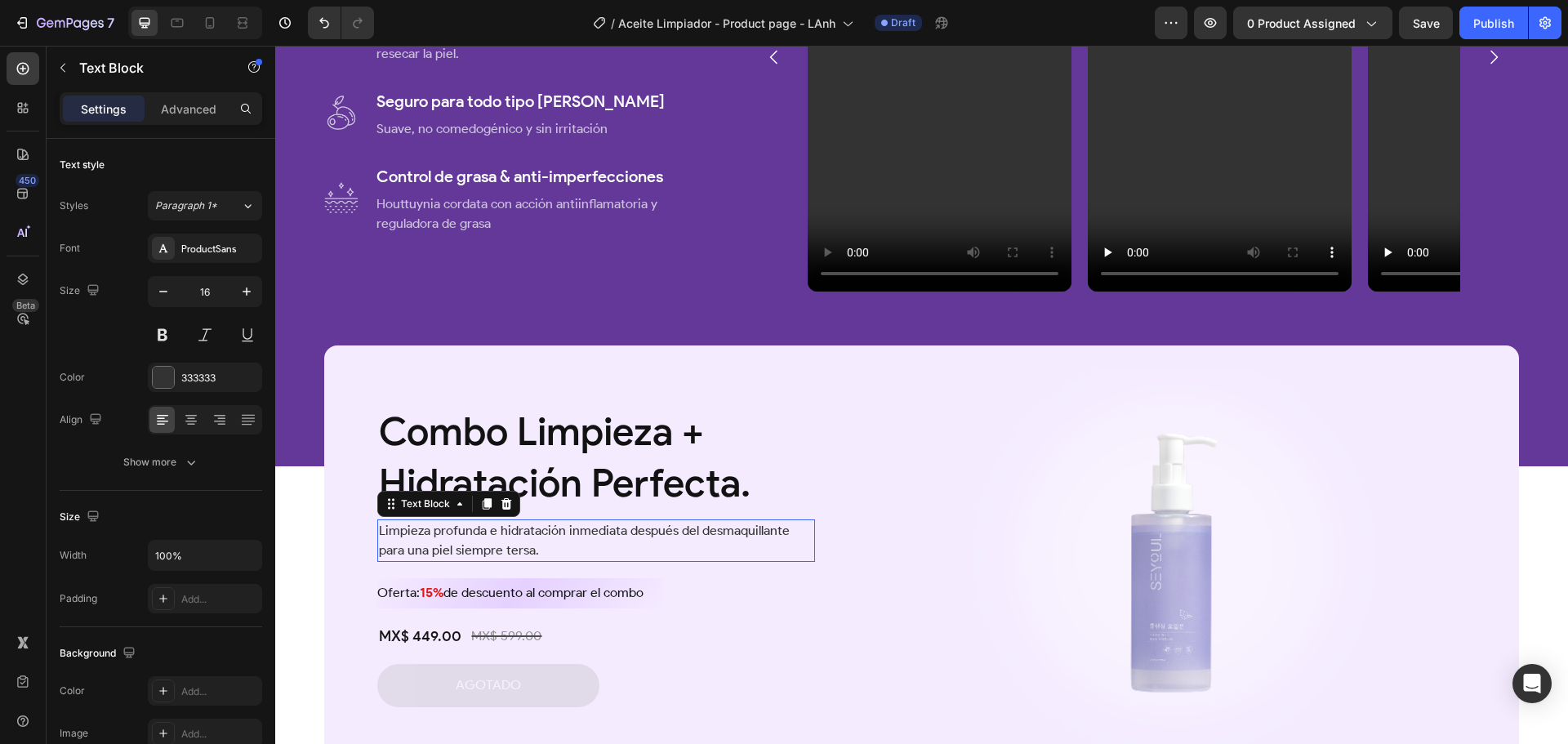
scroll to position [1010, 0]
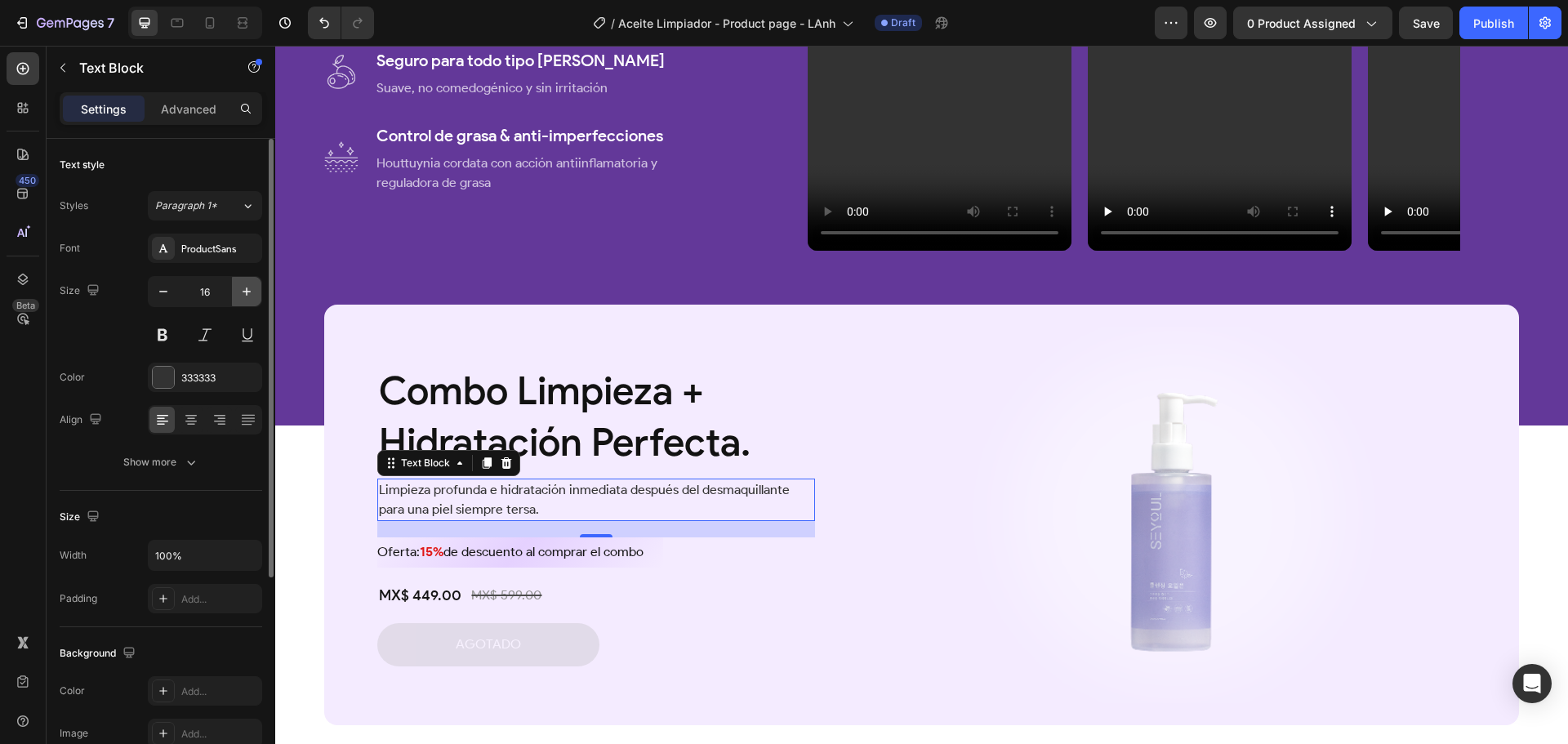
click at [247, 291] on icon "button" at bounding box center [246, 291] width 8 height 8
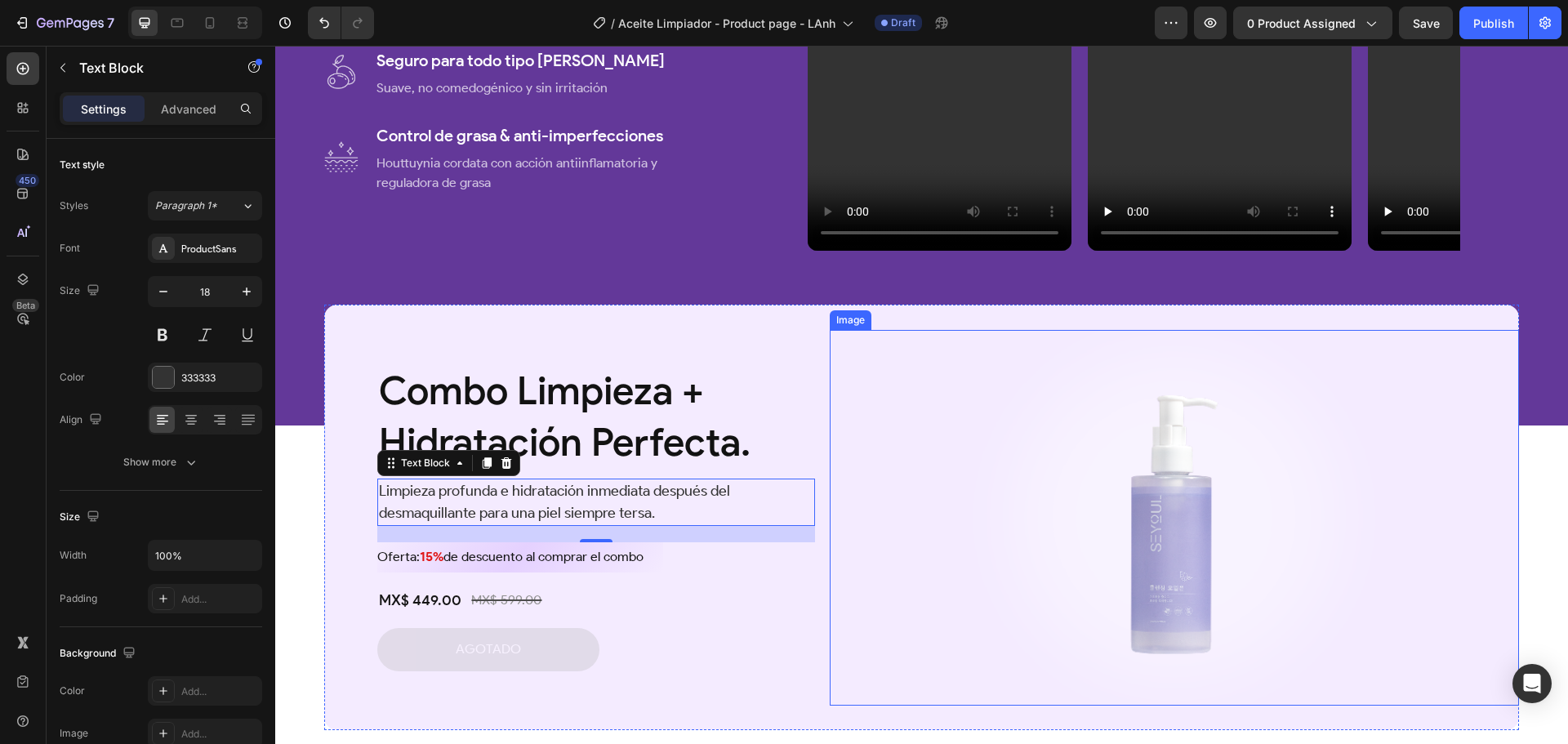
click at [972, 586] on img at bounding box center [1174, 517] width 497 height 375
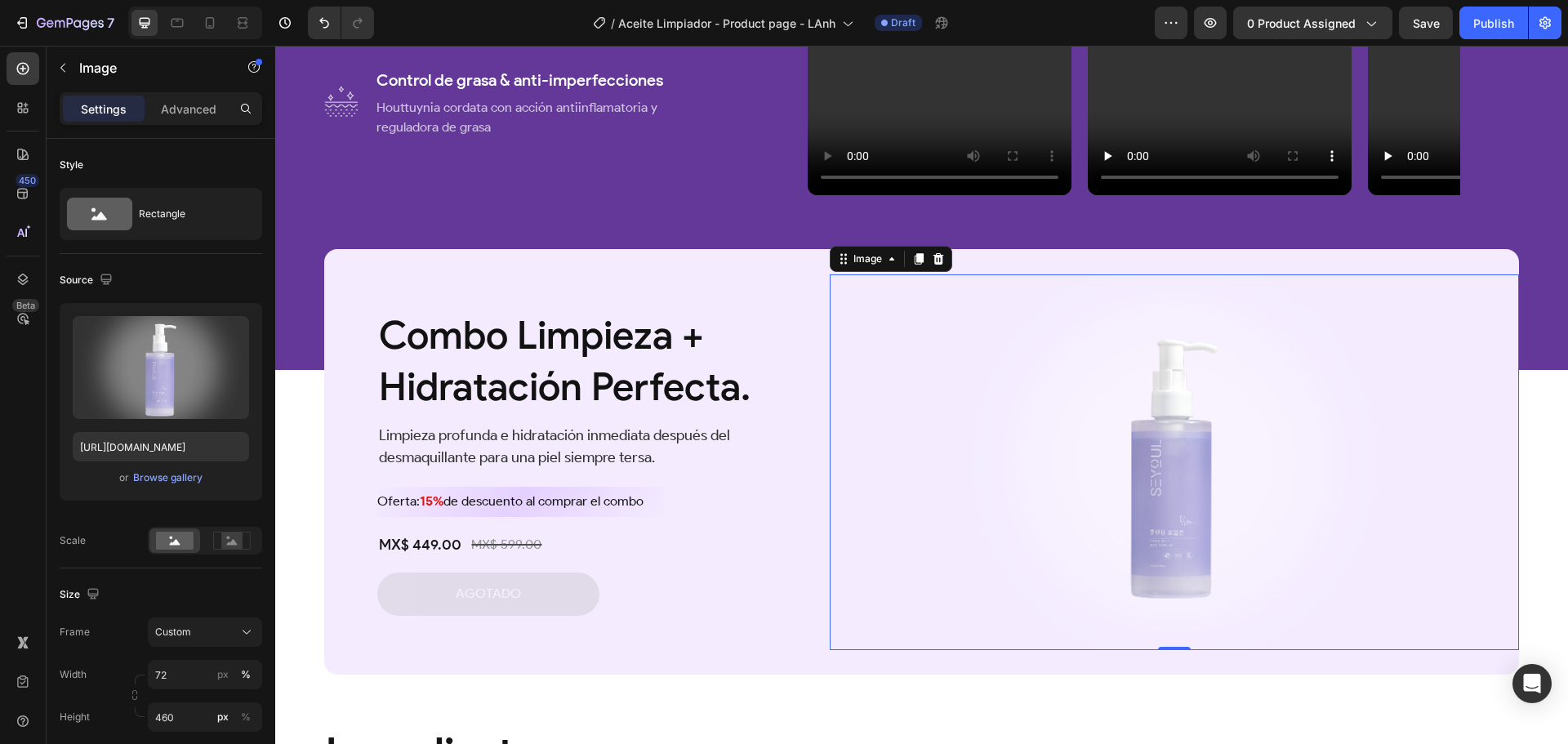
scroll to position [1092, 0]
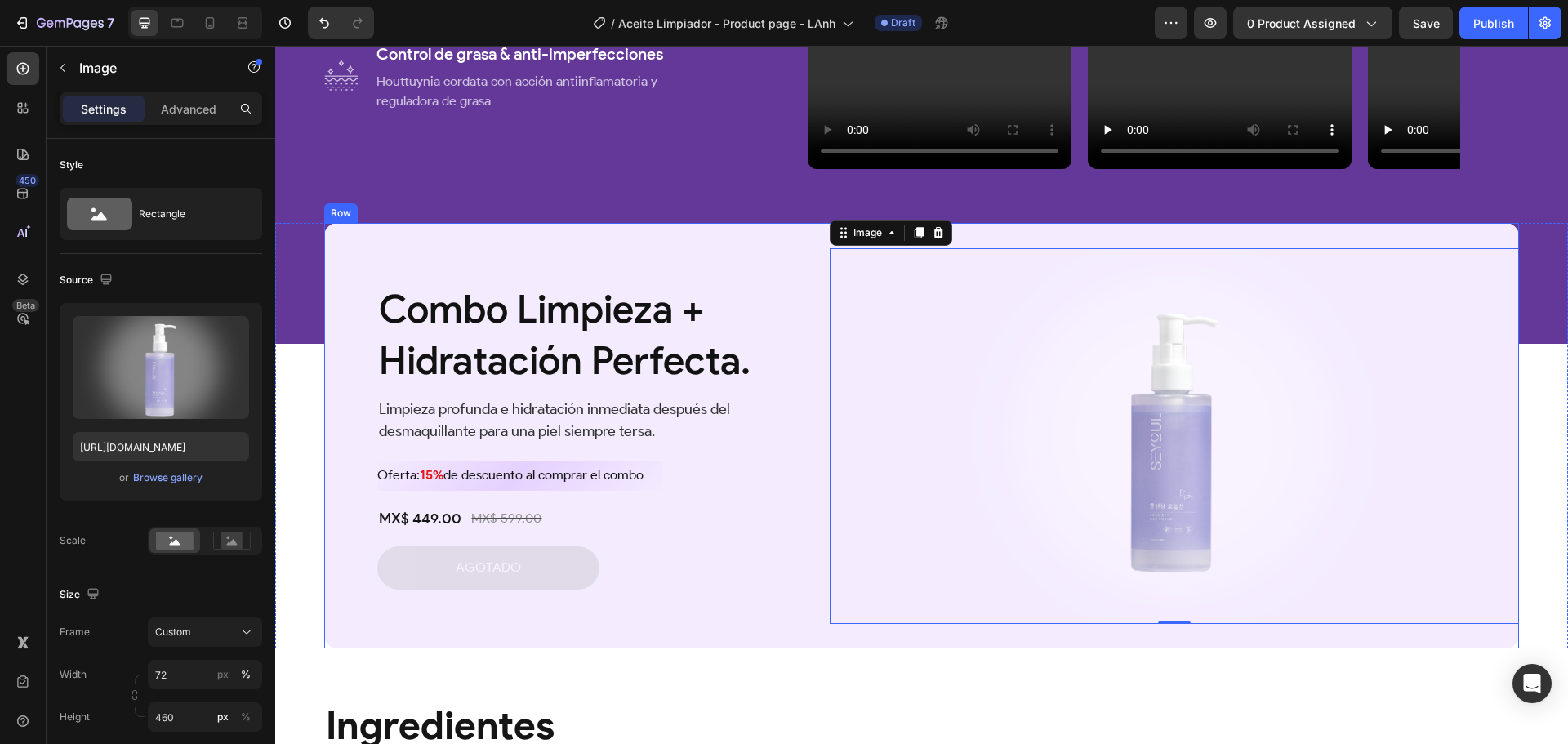
click at [764, 243] on div "Combo Limpieza + Hidratación Perfecta. Heading Limpieza profunda e hidratación …" at bounding box center [570, 435] width 493 height 386
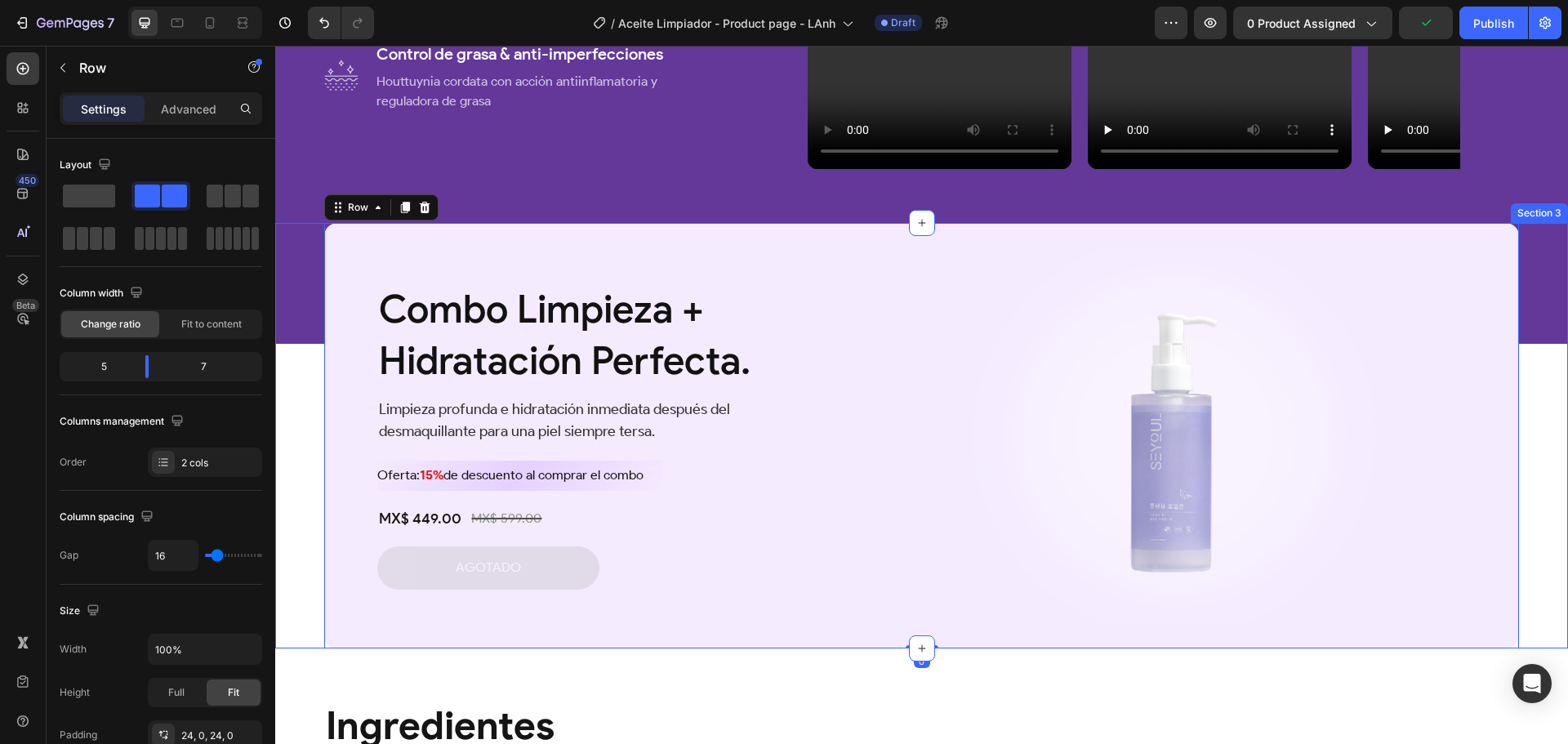
click at [293, 334] on div "Combo Limpieza + Hidratación Perfecta. Heading Limpieza profunda e hidratación …" at bounding box center [921, 435] width 1293 height 426
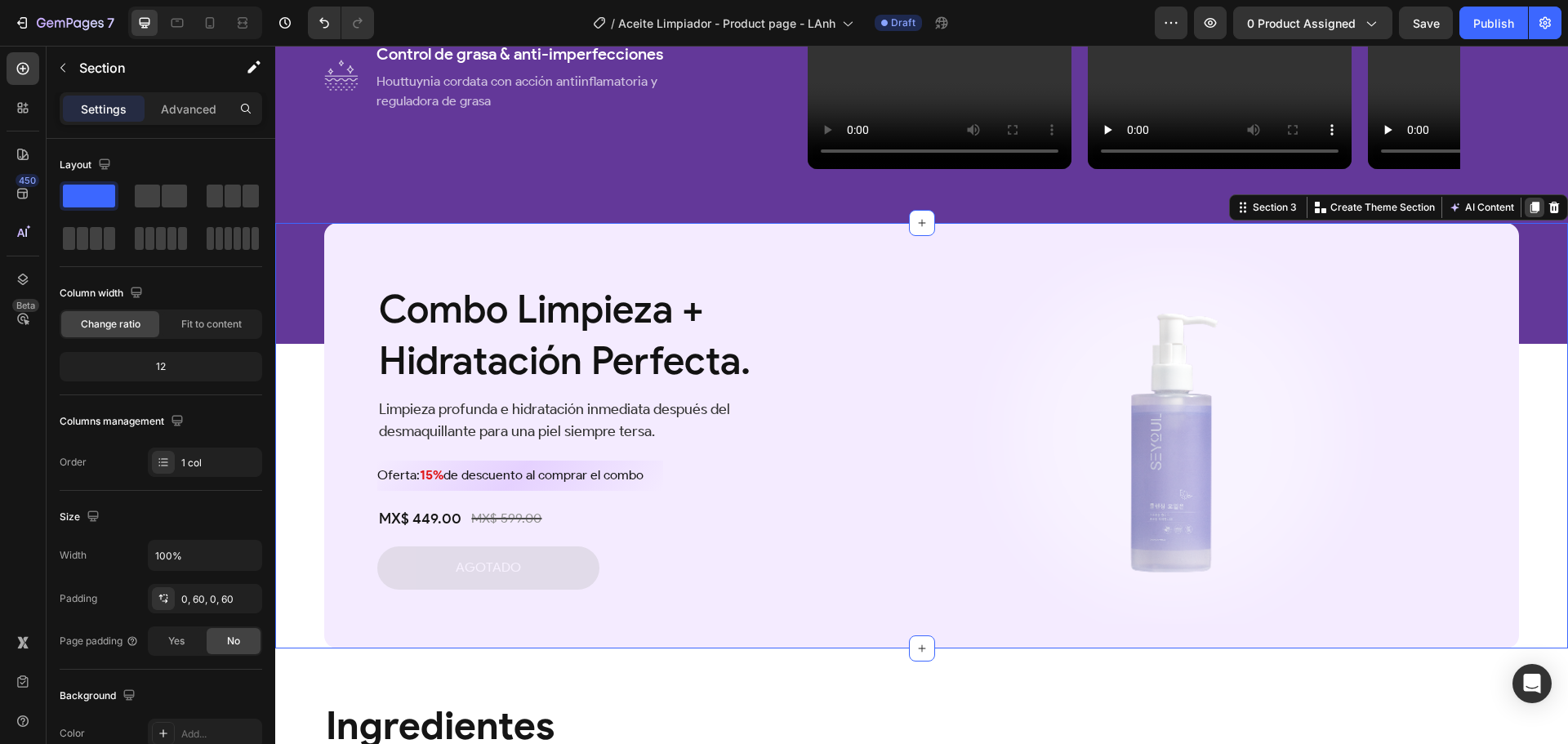
click at [1528, 202] on icon at bounding box center [1534, 208] width 13 height 13
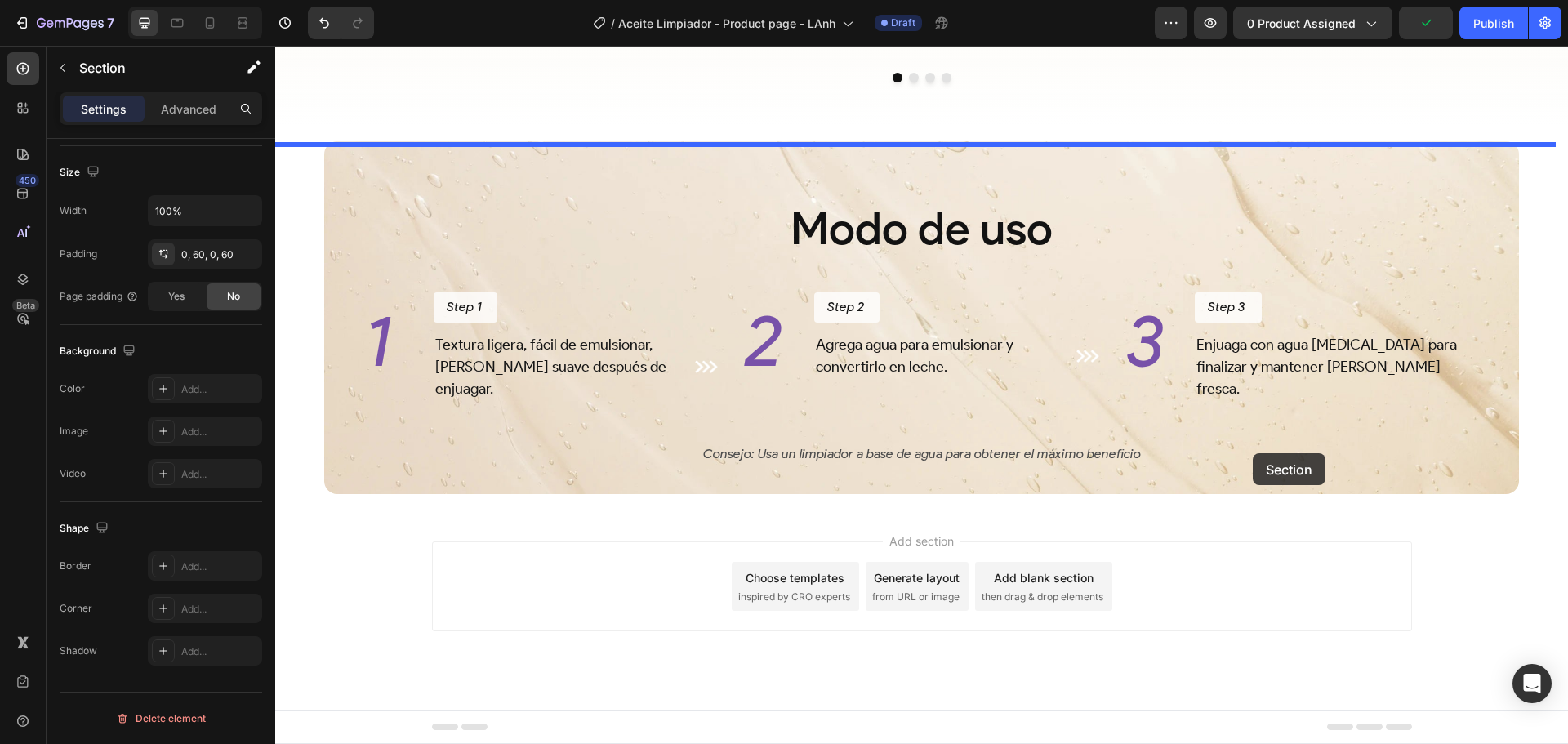
scroll to position [3240, 0]
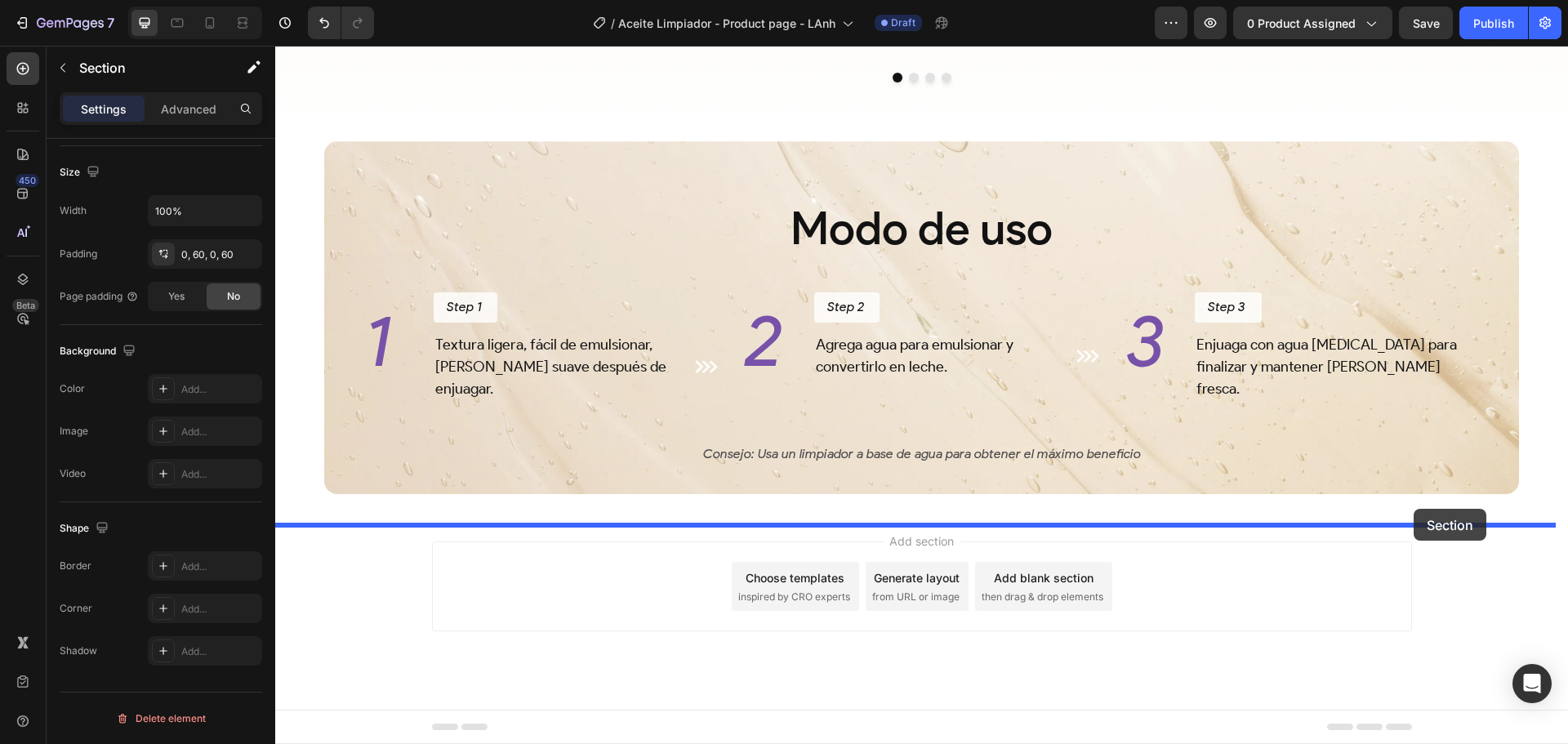
drag, startPoint x: 1248, startPoint y: 173, endPoint x: 1414, endPoint y: 508, distance: 373.9
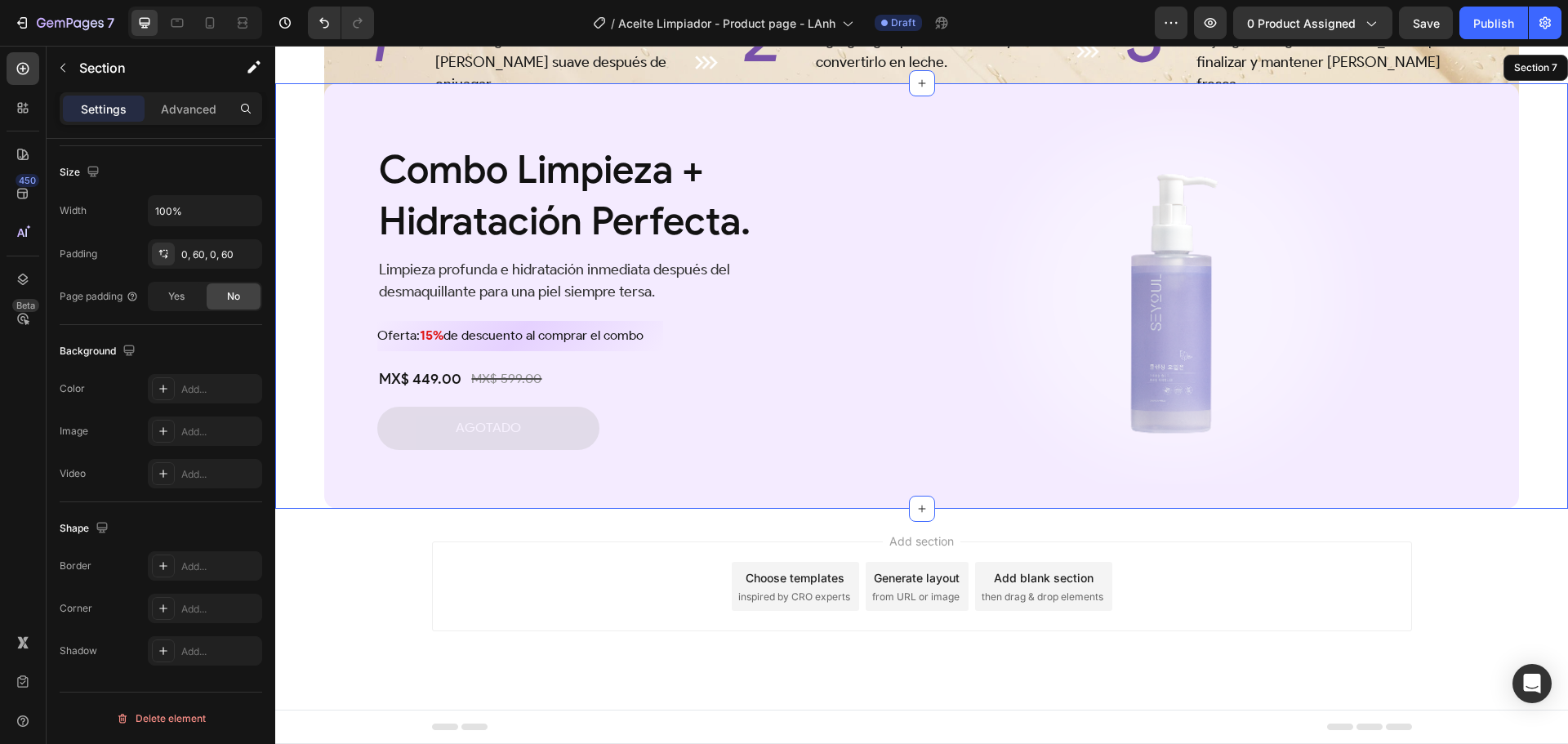
scroll to position [2936, 0]
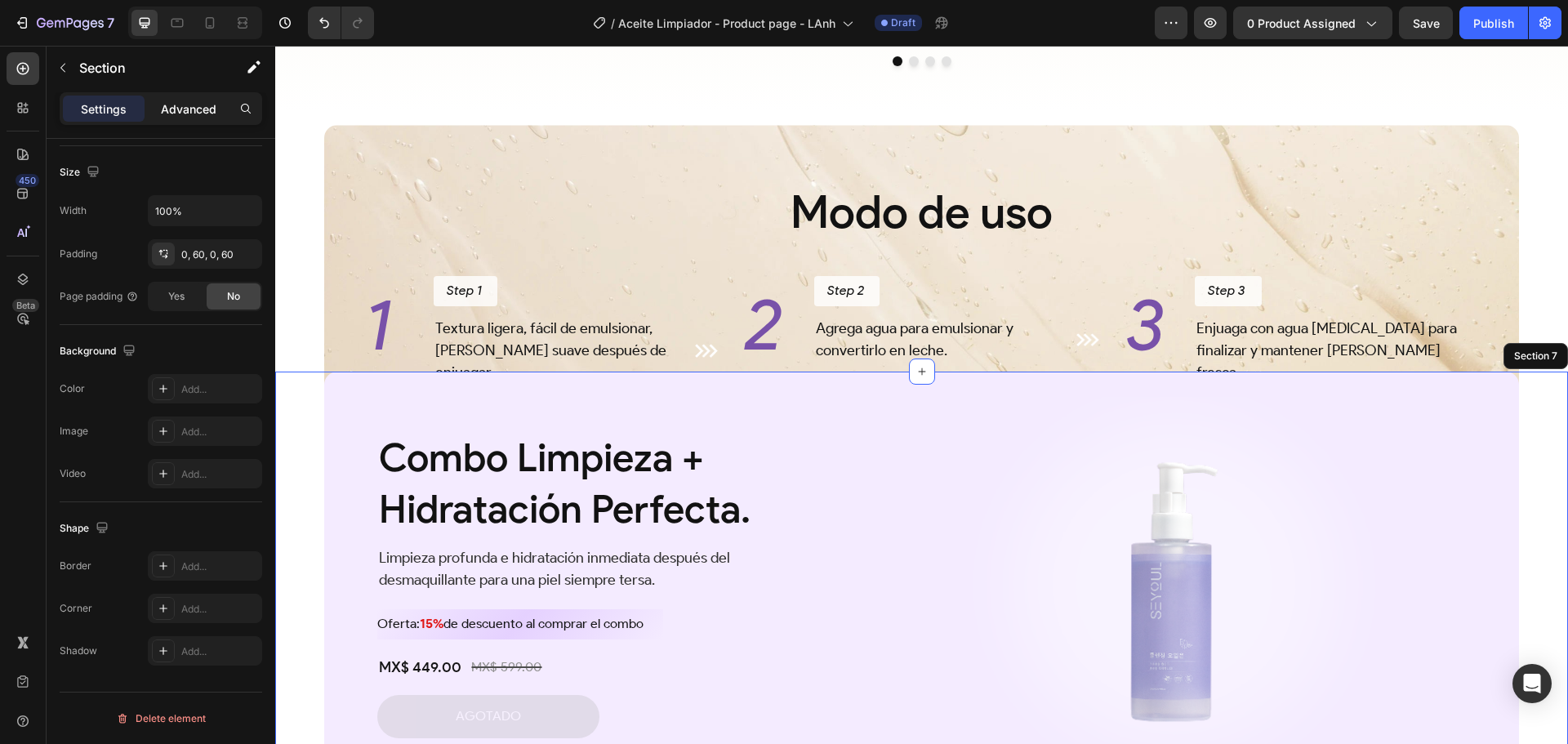
click at [187, 109] on p "Advanced" at bounding box center [189, 109] width 56 height 17
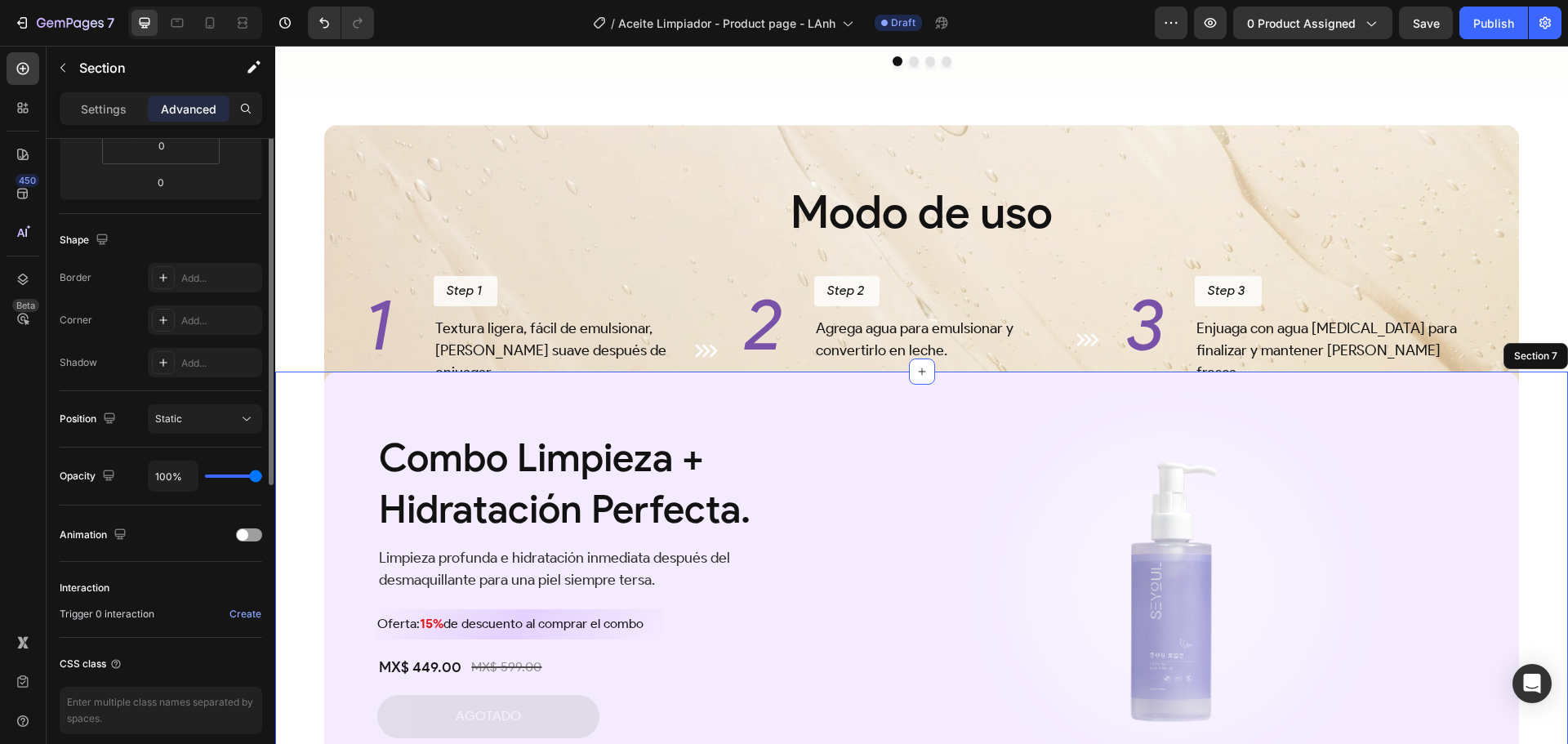
scroll to position [0, 0]
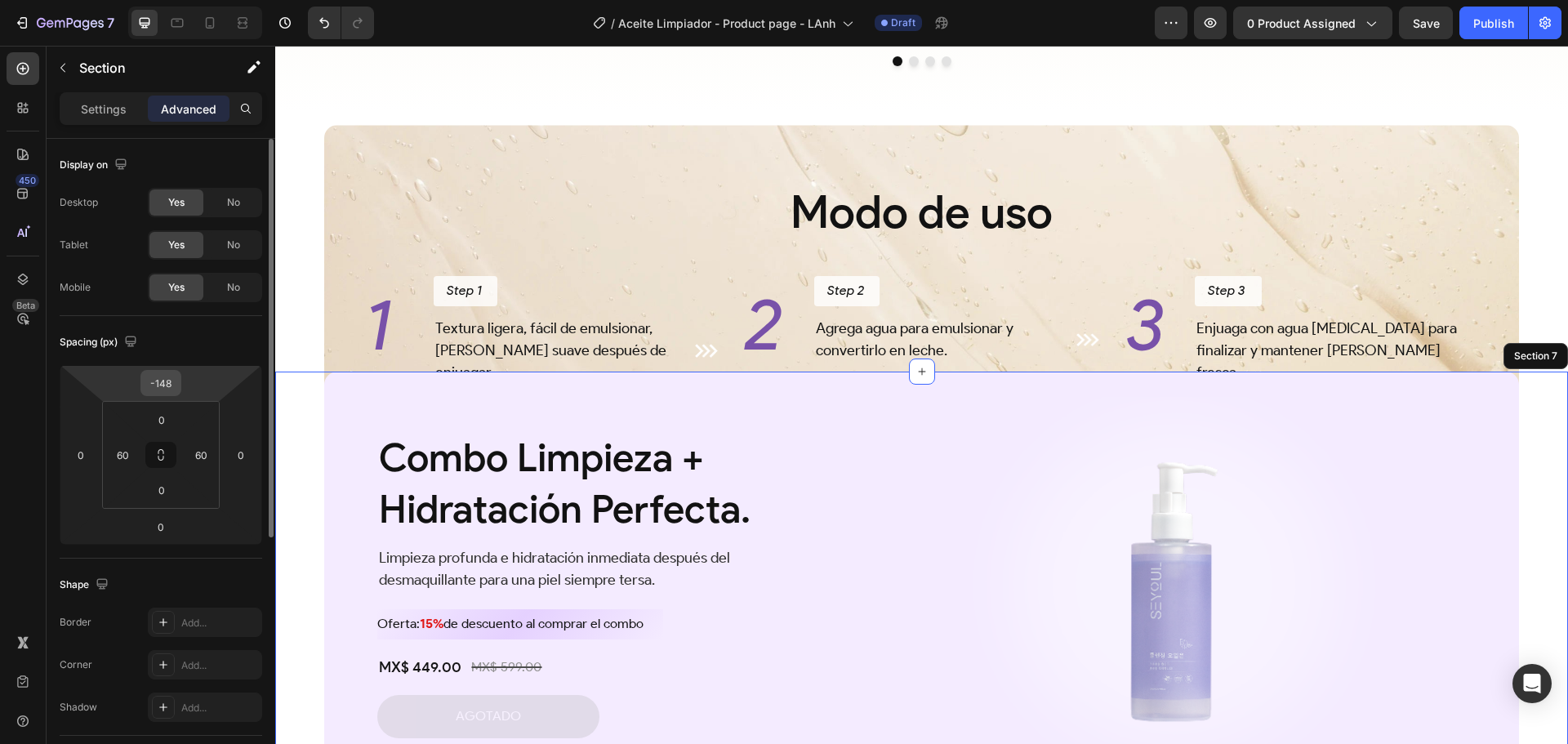
click at [171, 382] on input "-148" at bounding box center [160, 383] width 33 height 24
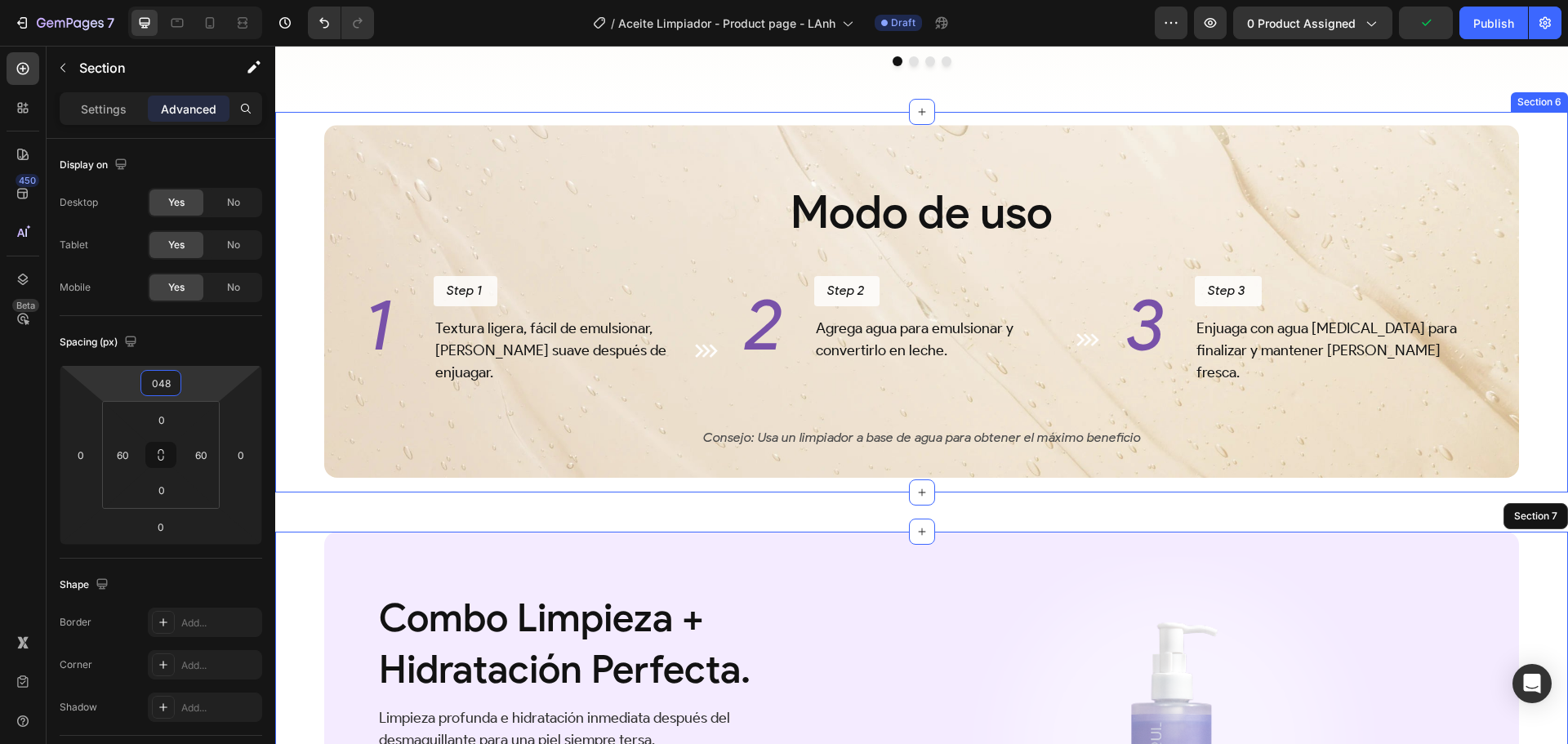
click at [300, 460] on div "Modo de uso Heading 1 Heading Step 1 Button Textura ligera, fácil de emulsionar…" at bounding box center [921, 302] width 1293 height 381
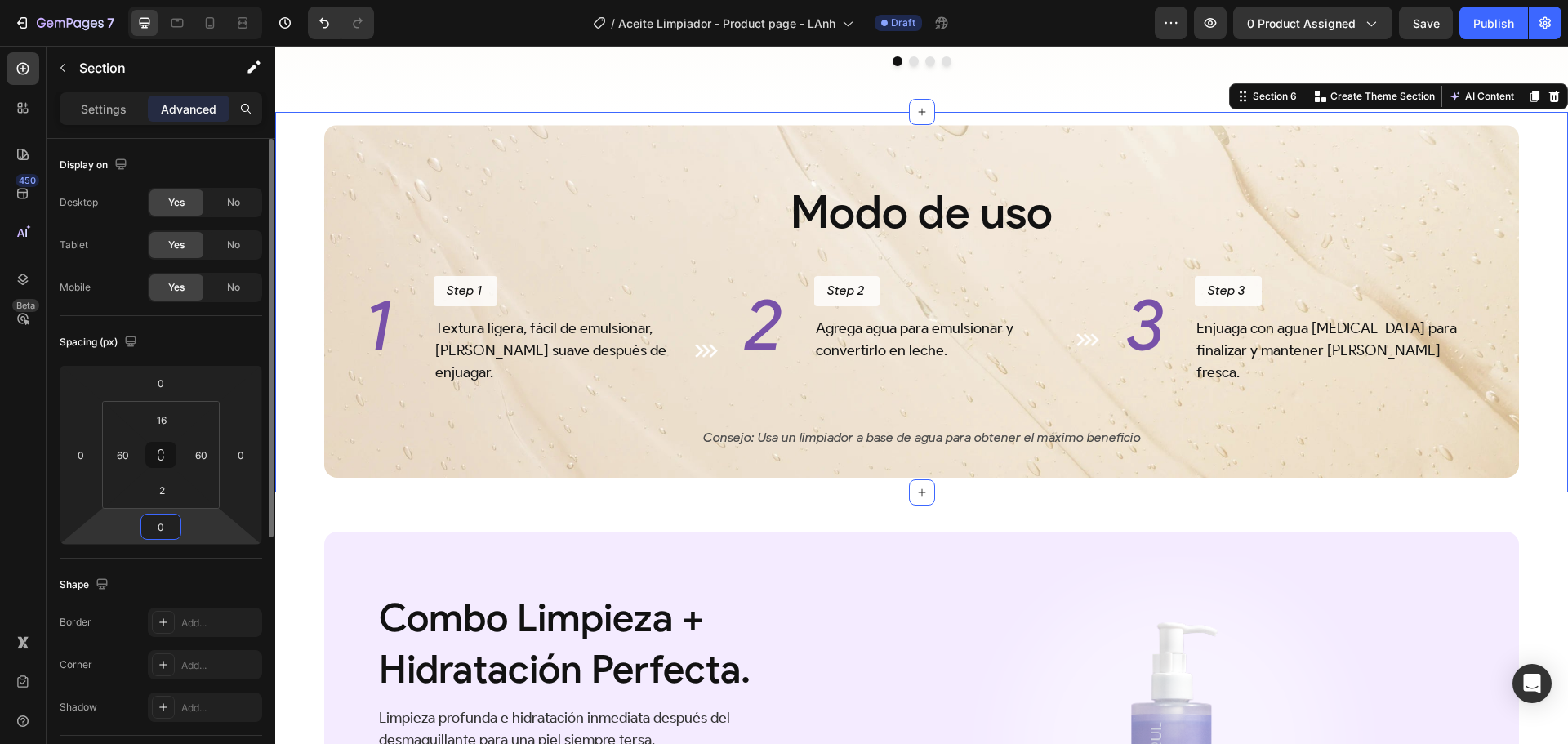
click at [169, 515] on input "0" at bounding box center [160, 526] width 33 height 24
click at [160, 489] on input "2" at bounding box center [161, 490] width 33 height 24
click at [288, 453] on div "Modo de uso Heading 1 Heading Step 1 Button Textura ligera, fácil de emulsionar…" at bounding box center [921, 301] width 1293 height 379
click at [361, 550] on div "Combo Limpieza + Hidratación Perfecta. Heading Limpieza profunda e hidratación …" at bounding box center [921, 742] width 1195 height 426
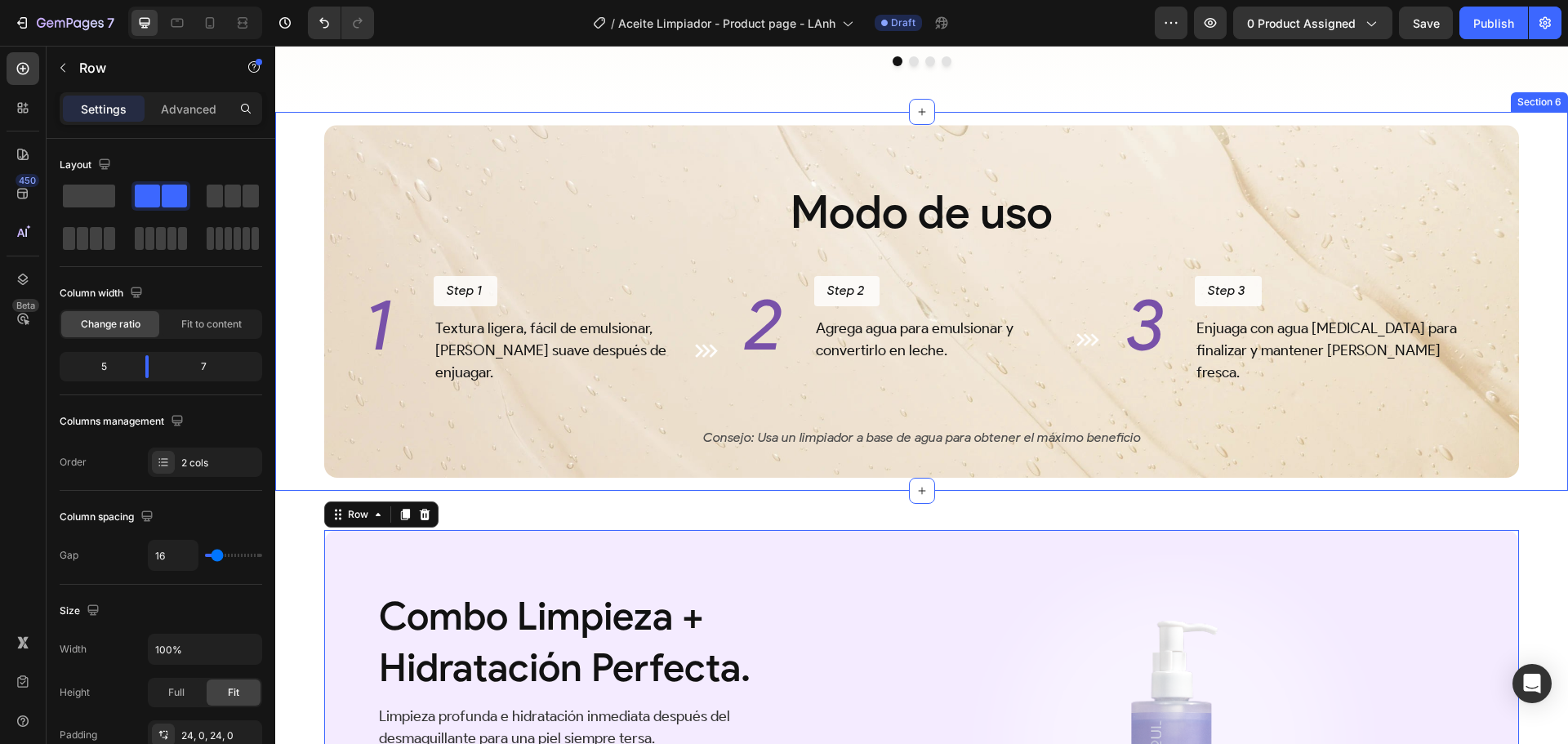
click at [293, 434] on div "Modo de uso Heading 1 Heading Step 1 Button Textura ligera, fácil de emulsionar…" at bounding box center [921, 301] width 1293 height 379
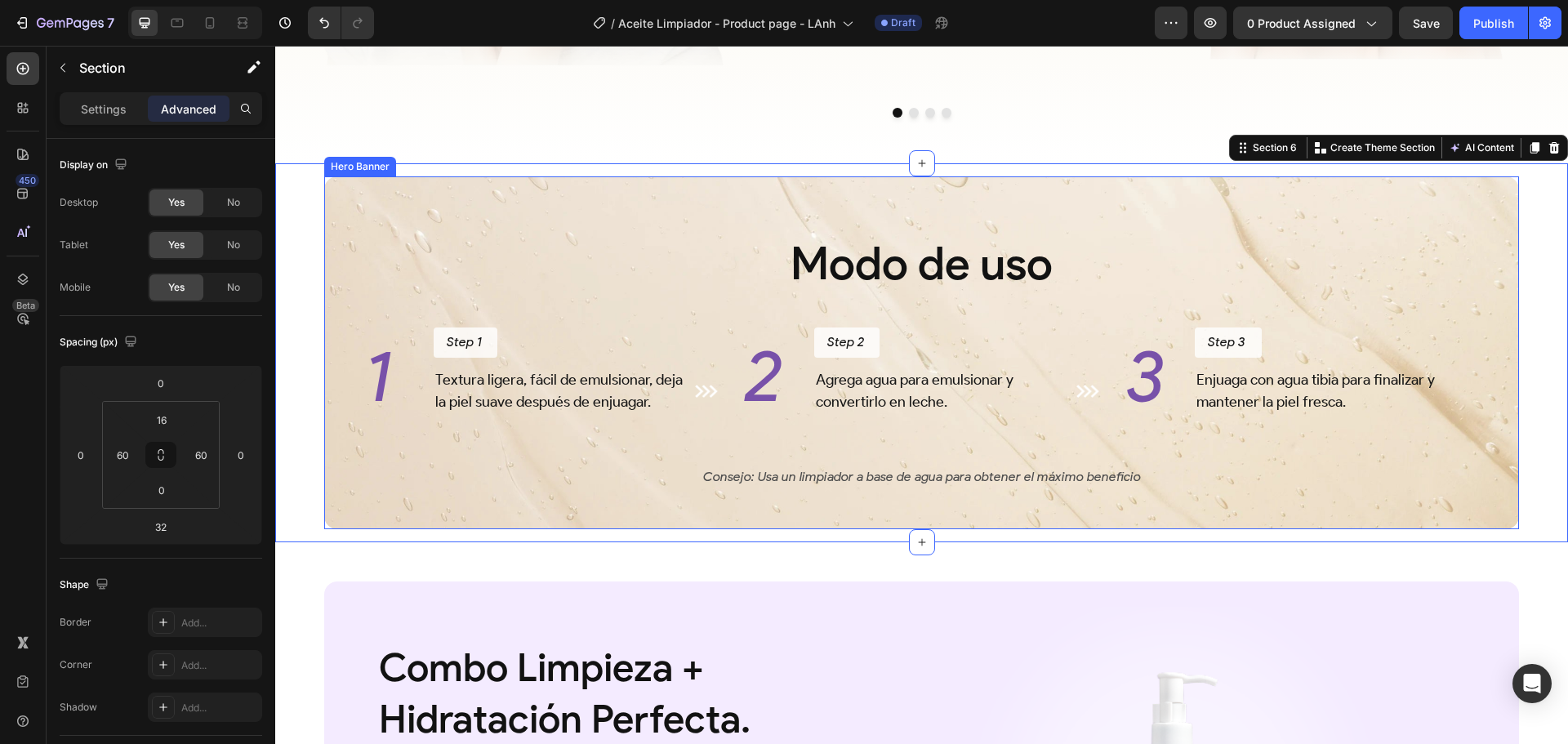
scroll to position [2936, 0]
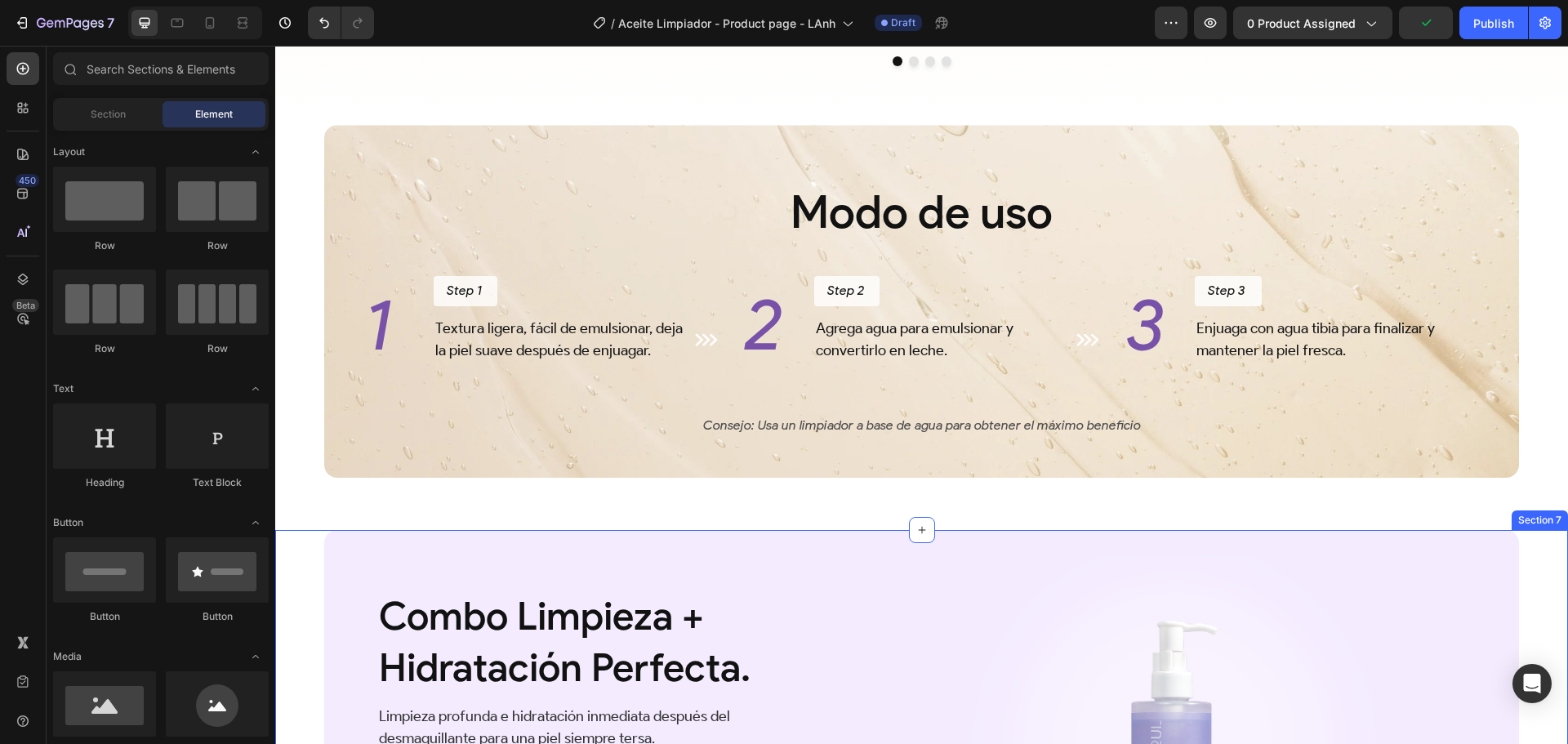
click at [296, 554] on div "Combo Limpieza + Hidratación Perfecta. Heading Limpieza profunda e hidratación …" at bounding box center [921, 742] width 1293 height 426
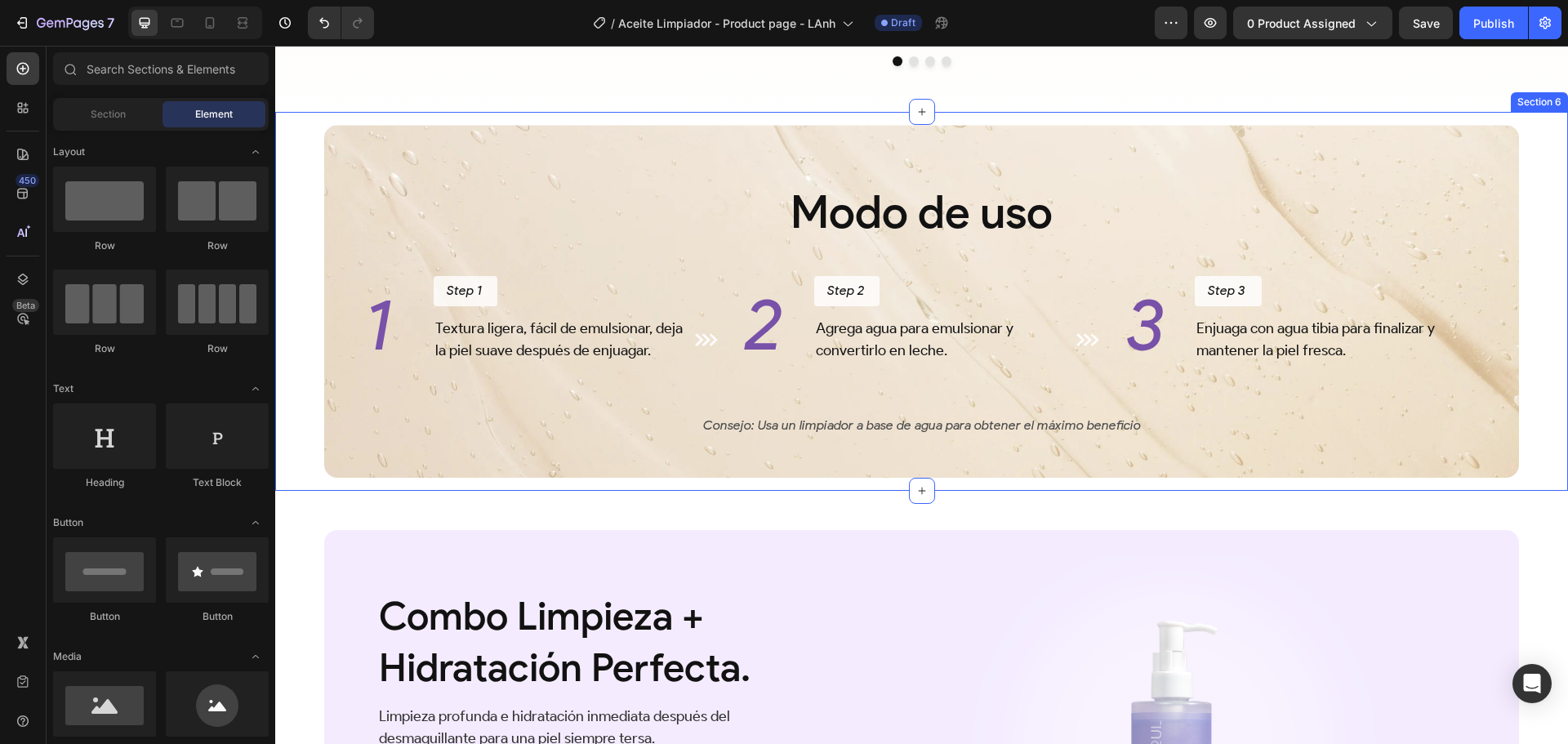
click at [293, 435] on div "Modo de uso Heading 1 Heading Step 1 Button Textura ligera, fácil de emulsionar…" at bounding box center [921, 301] width 1293 height 379
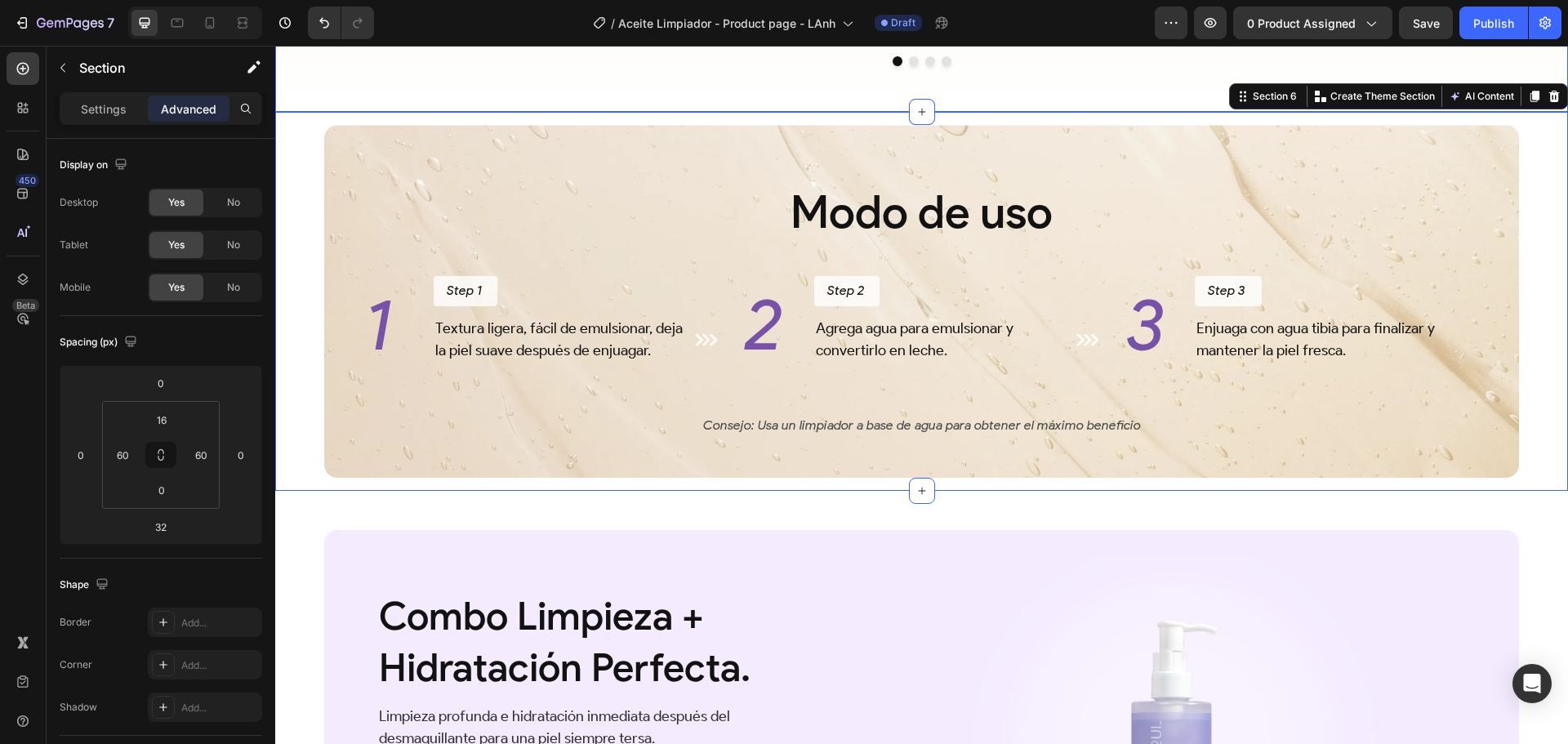
scroll to position [2855, 0]
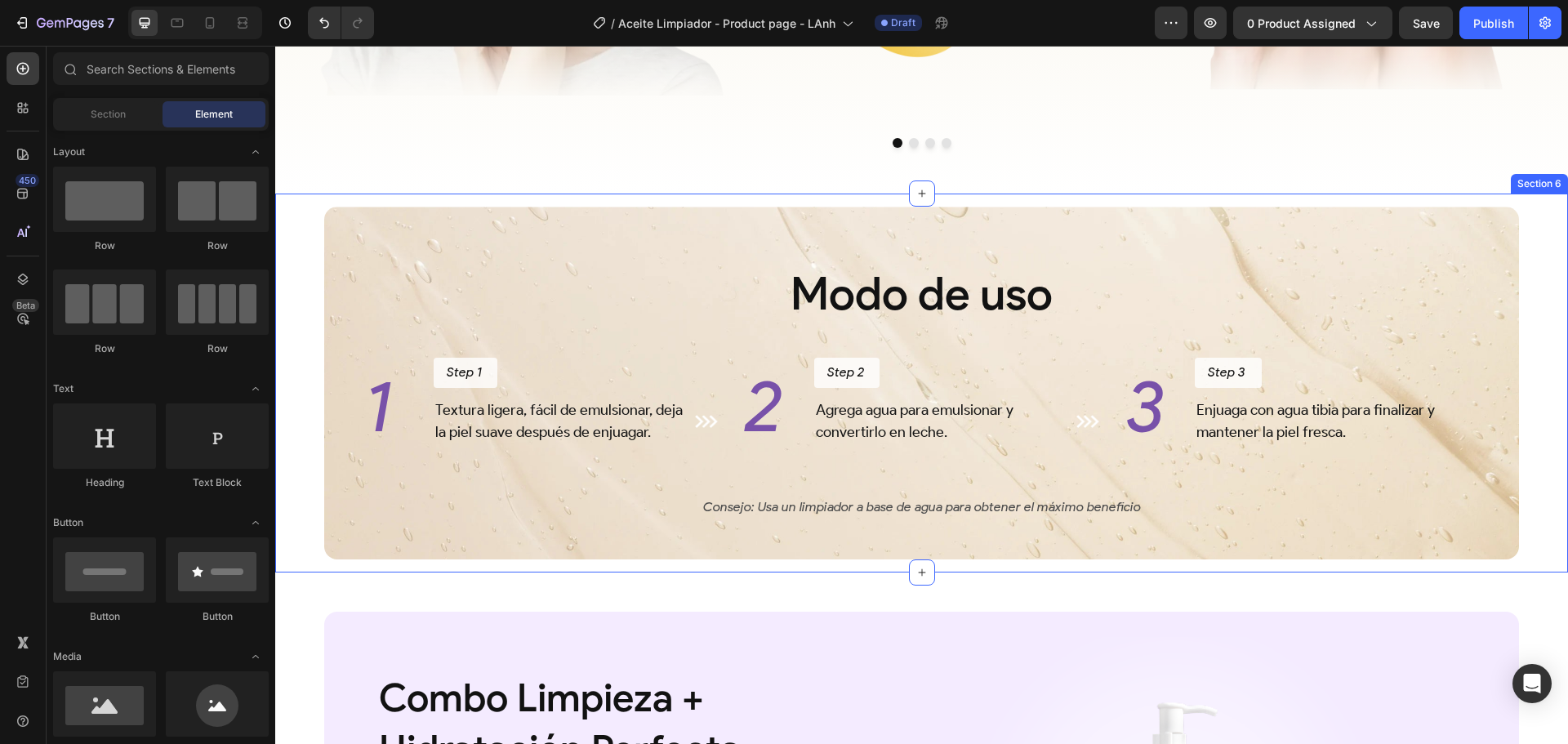
click at [517, 573] on div "Modo de uso Heading 1 Heading Step 1 Button Textura ligera, fácil de emulsionar…" at bounding box center [921, 389] width 1195 height 366
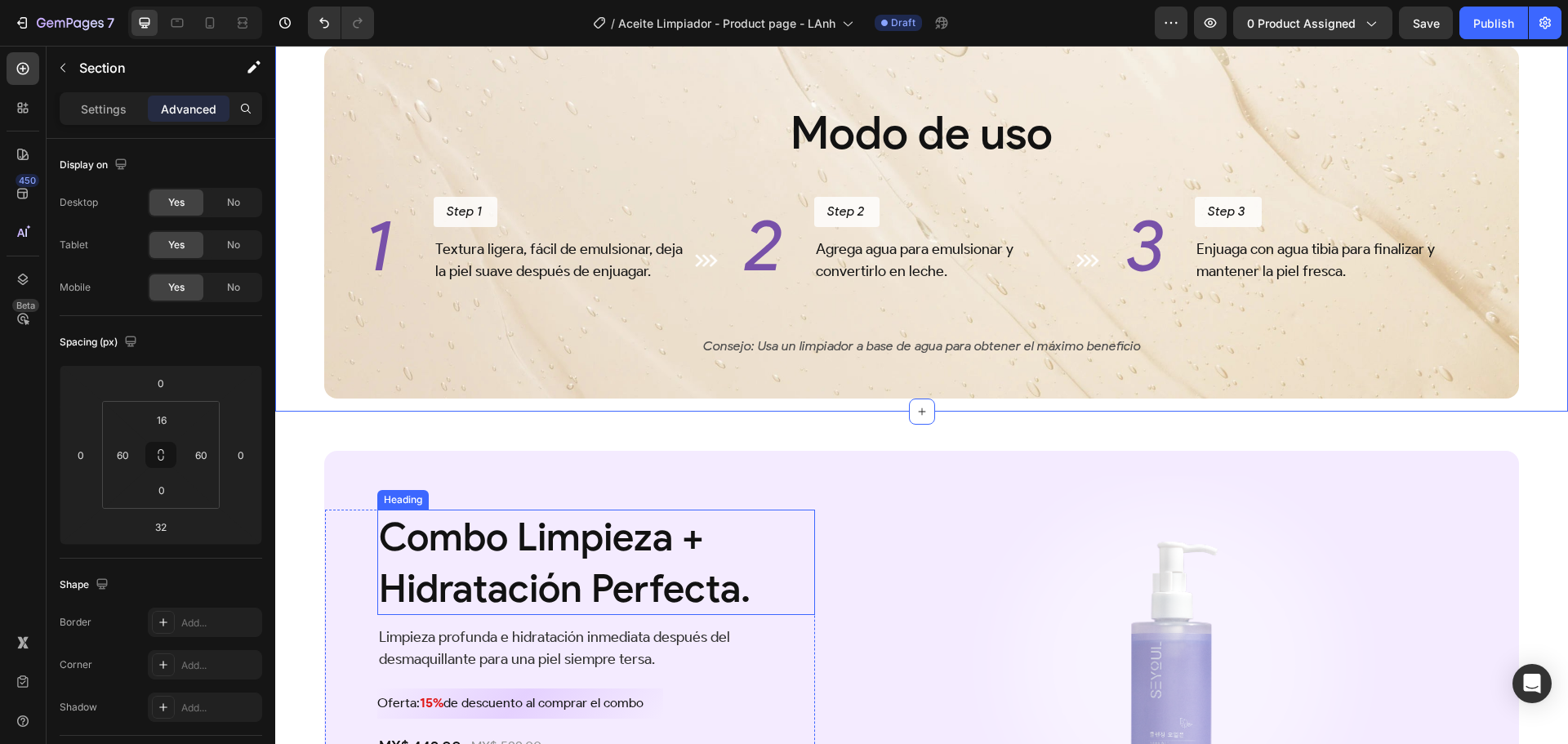
scroll to position [3018, 0]
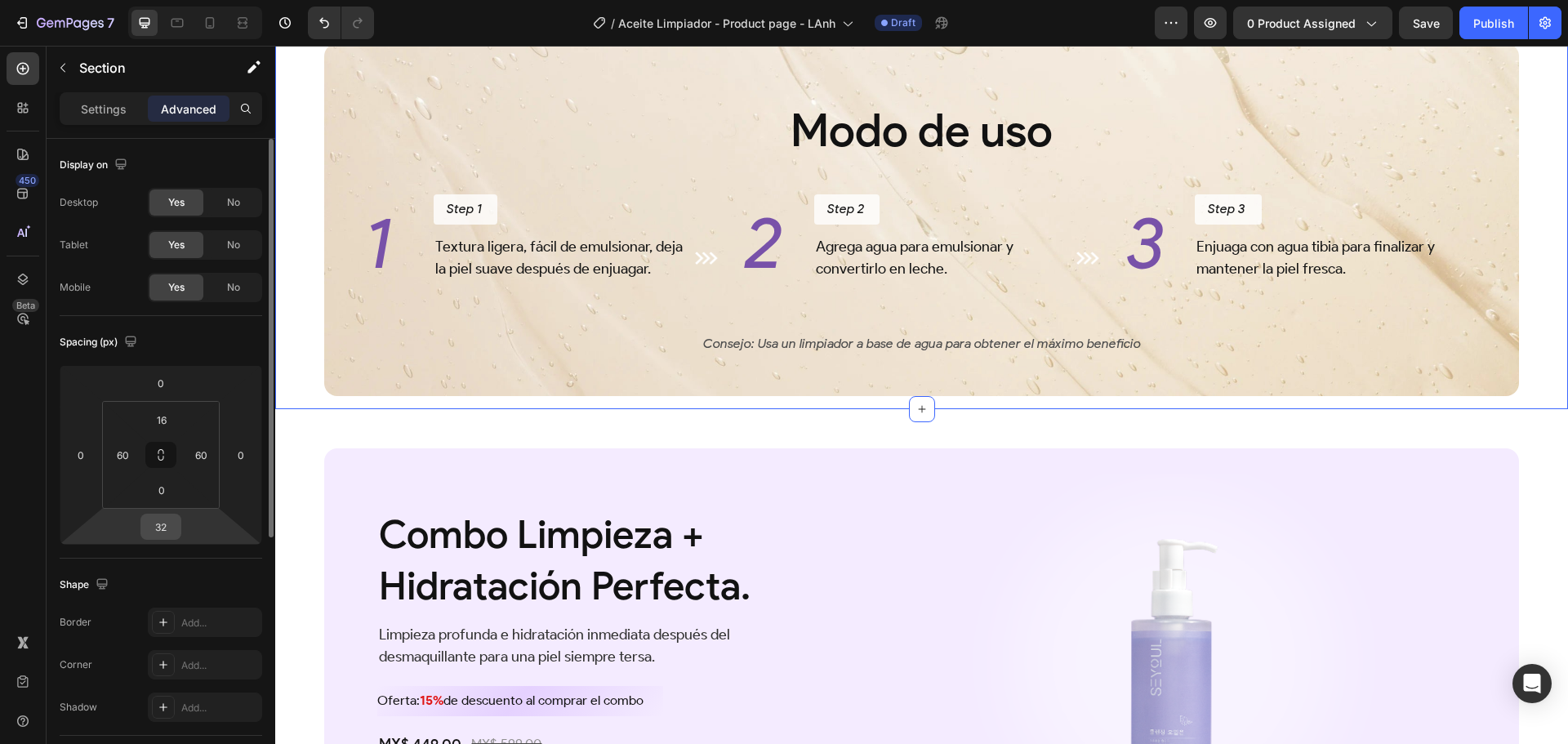
click at [160, 523] on input "32" at bounding box center [160, 526] width 33 height 24
type input "0"
click at [167, 494] on input "0" at bounding box center [161, 490] width 33 height 24
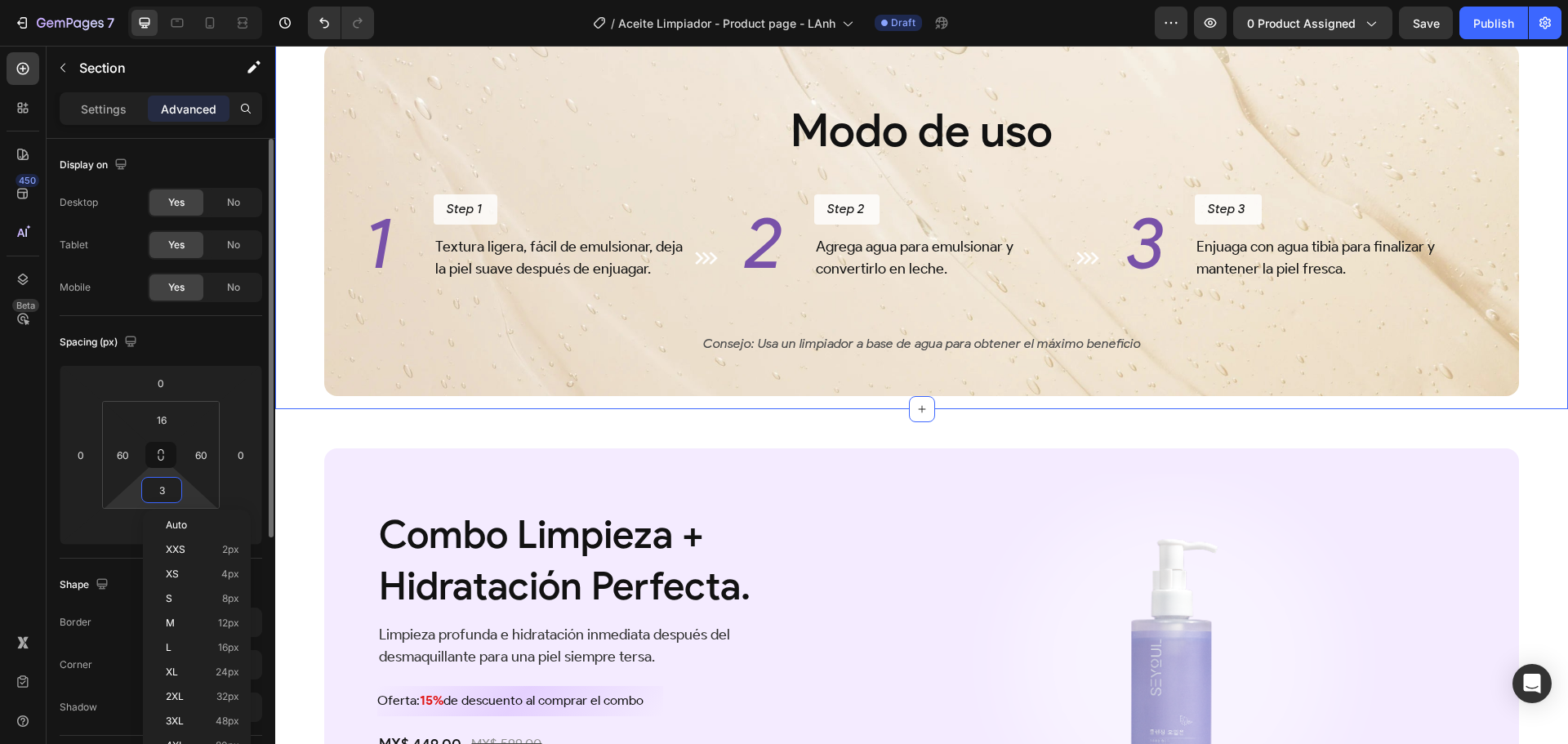
type input "32"
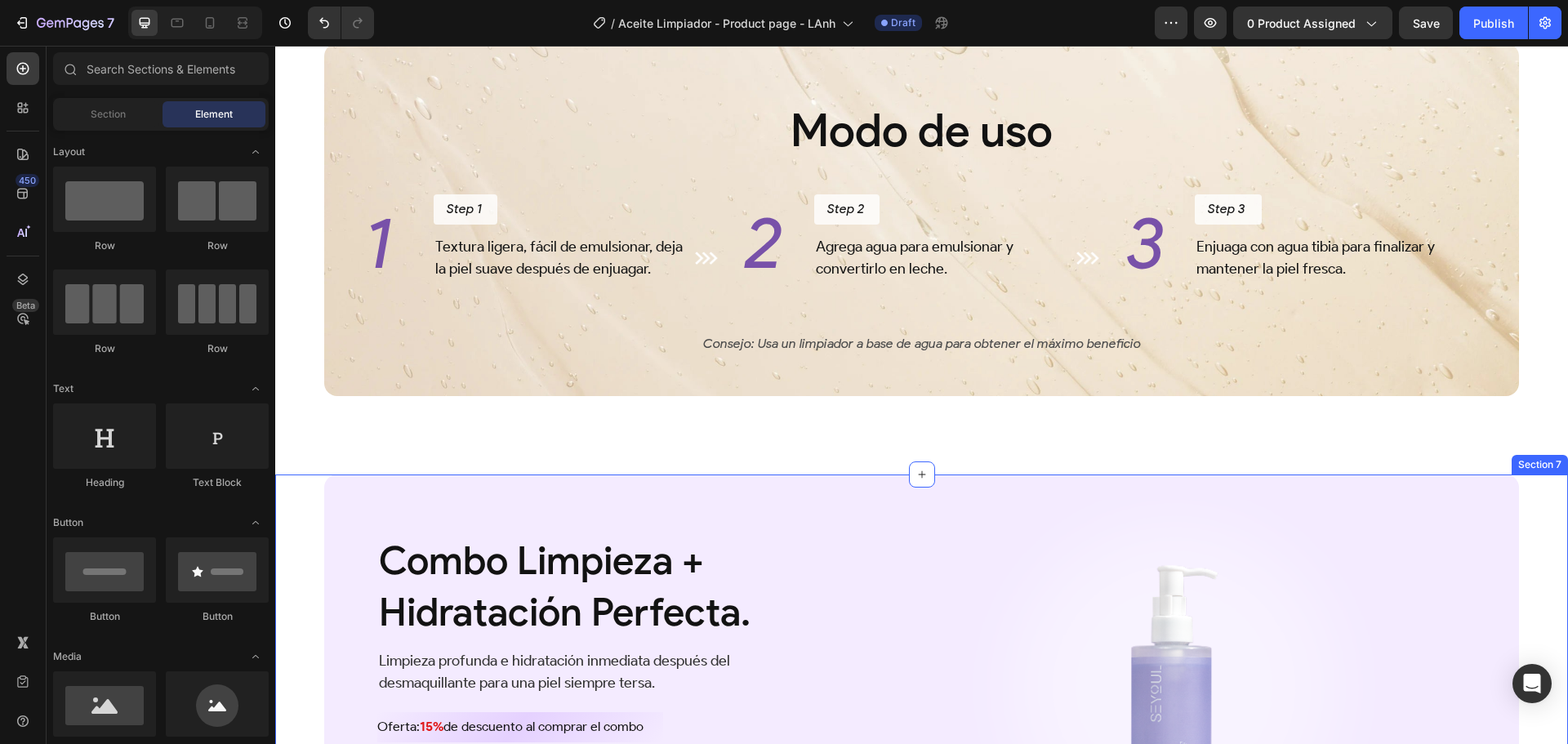
click at [310, 511] on div "Combo Limpieza + Hidratación Perfecta. Heading Limpieza profunda e hidratación …" at bounding box center [921, 686] width 1293 height 426
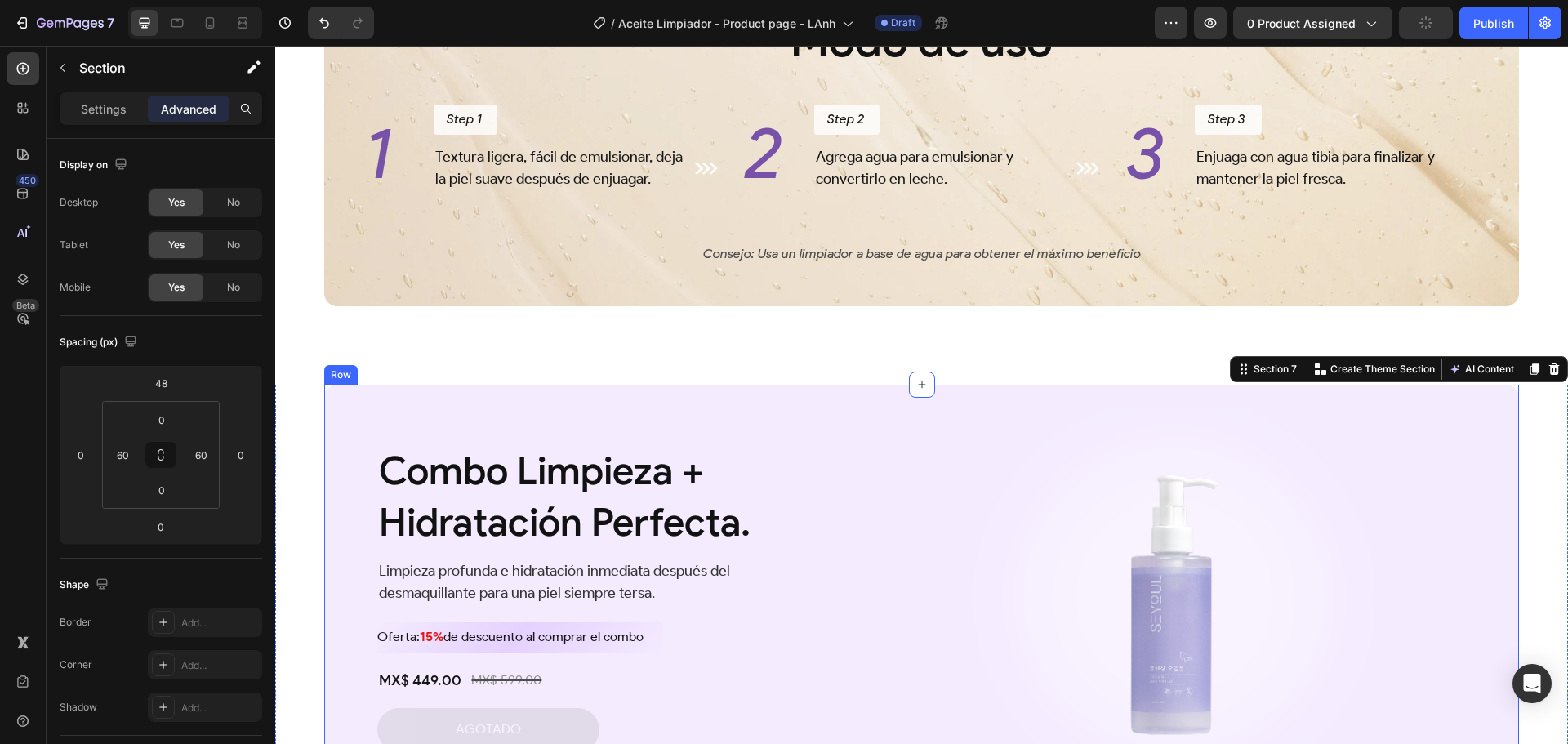
scroll to position [3100, 0]
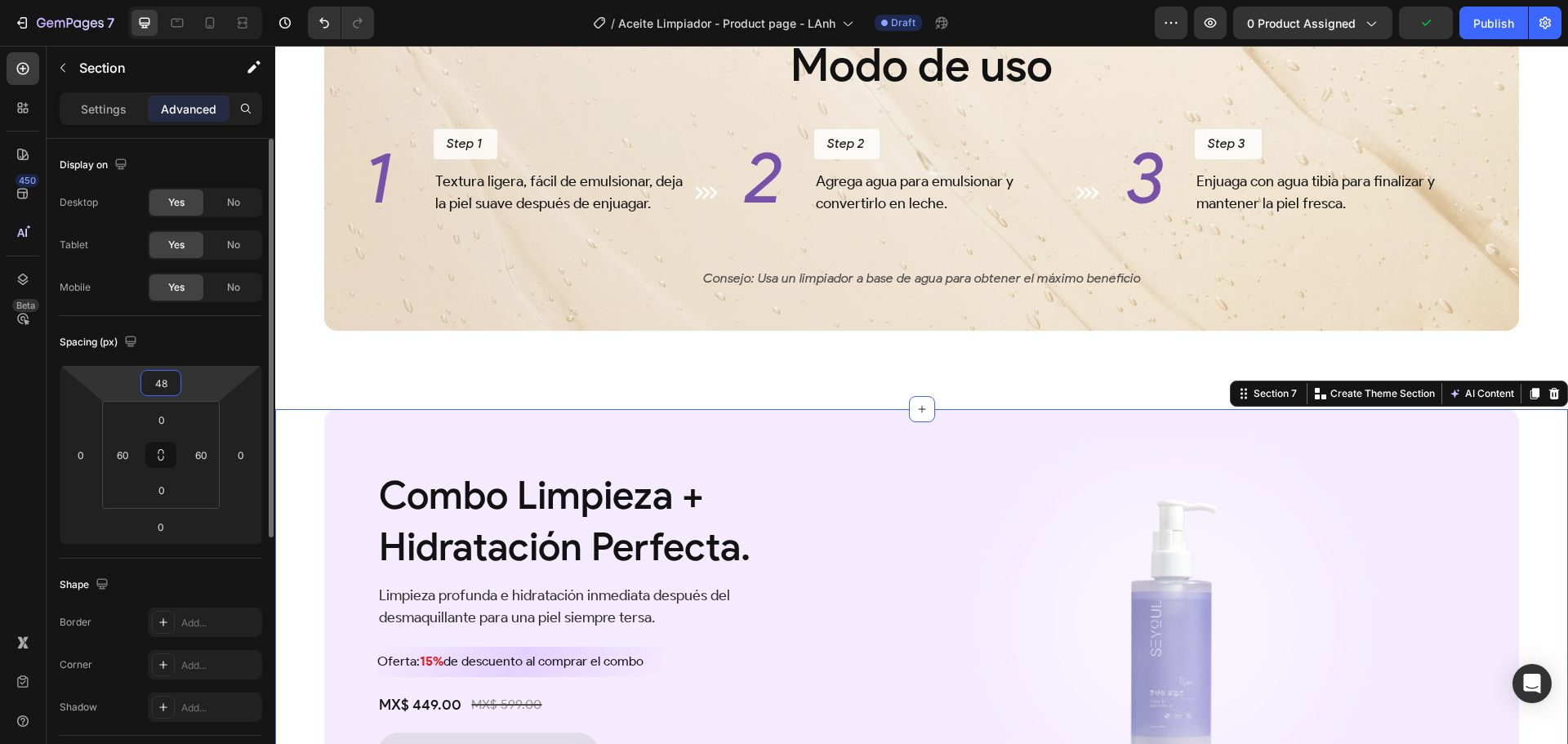
click at [164, 387] on input "48" at bounding box center [160, 383] width 33 height 24
type input "32"
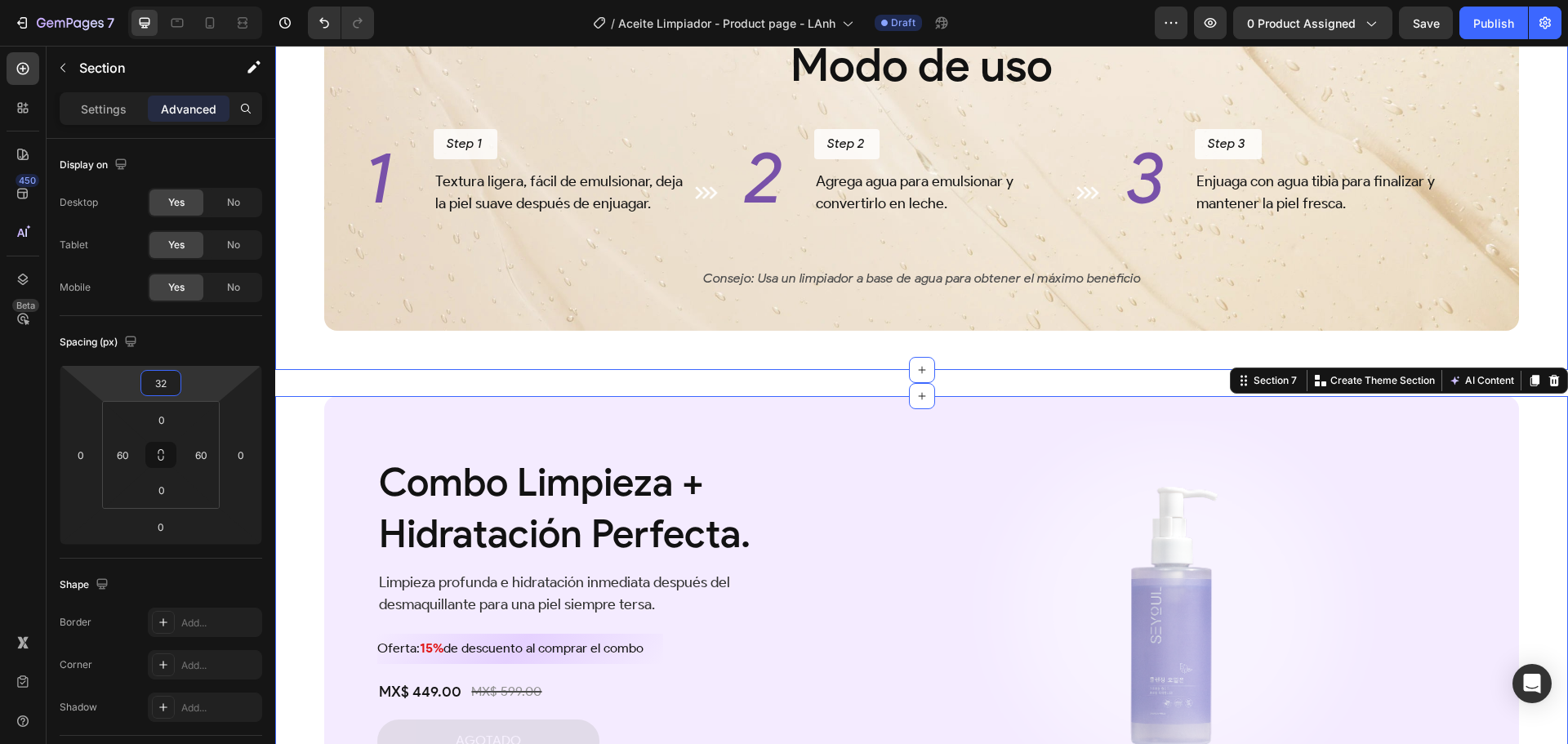
click at [696, 338] on div "Modo de uso Heading 1 Heading Step 1 Button Textura ligera, fácil de emulsionar…" at bounding box center [921, 160] width 1195 height 366
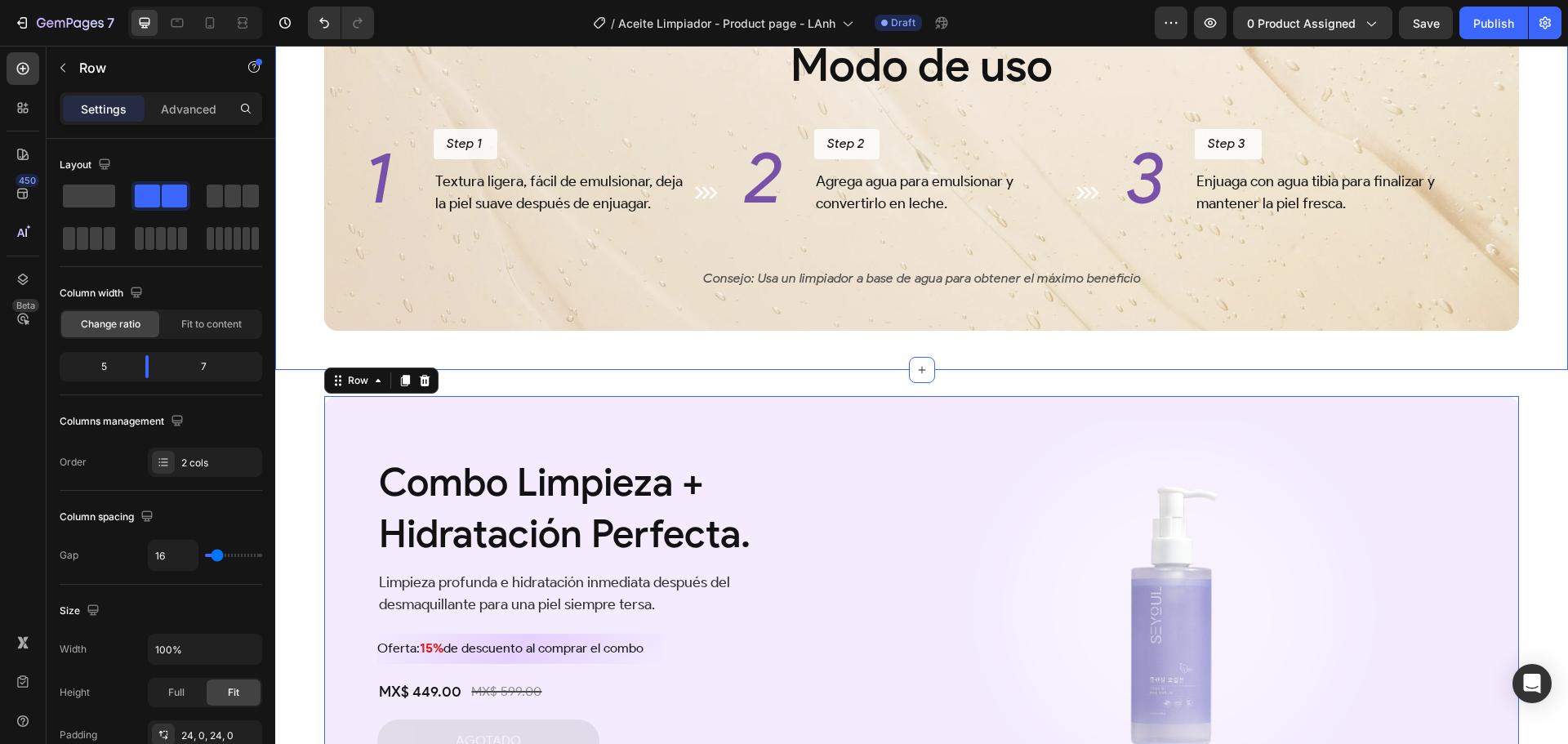
click at [297, 284] on div "Modo de uso Heading 1 Heading Step 1 Button Textura ligera, fácil de emulsionar…" at bounding box center [921, 167] width 1293 height 405
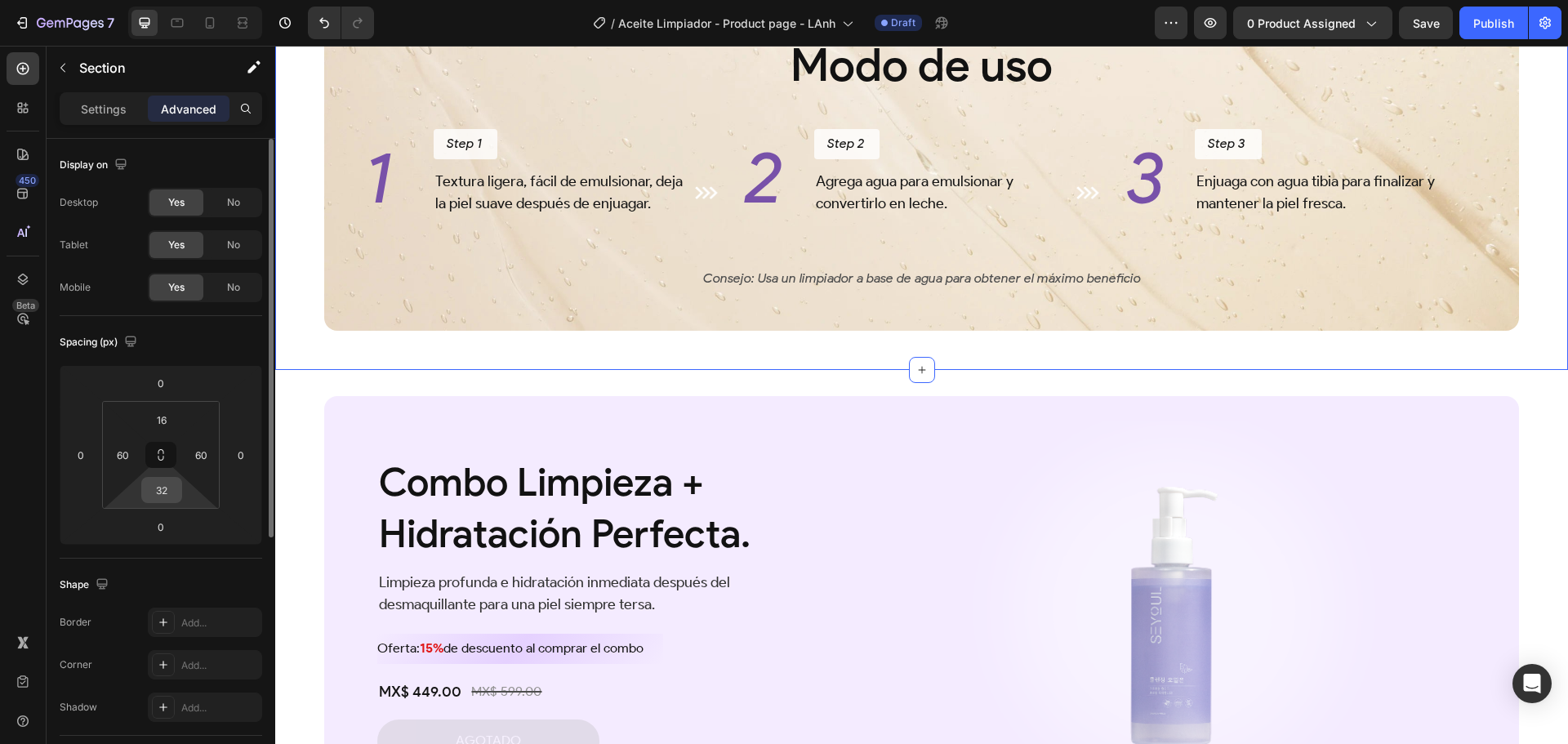
click at [166, 494] on input "32" at bounding box center [161, 490] width 33 height 24
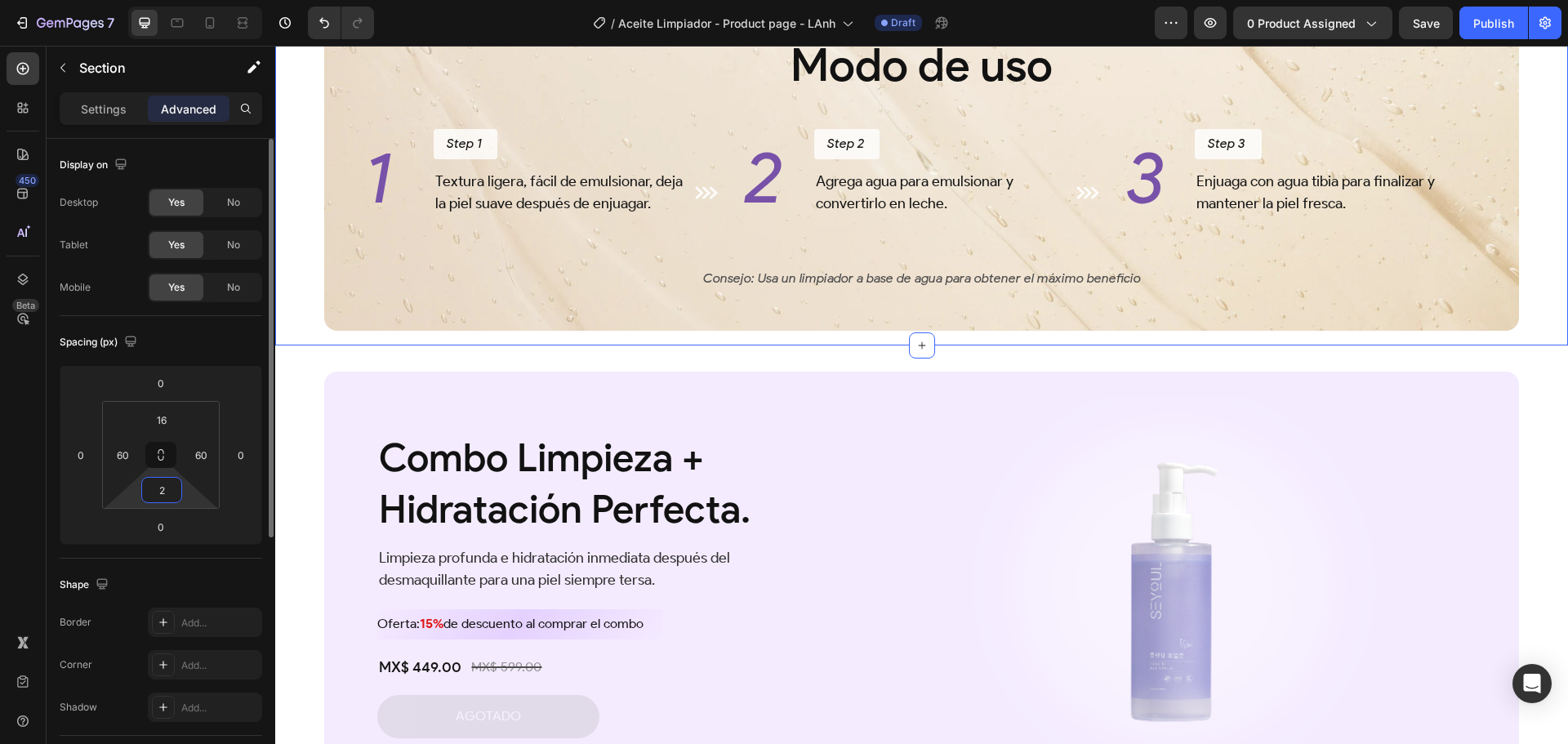
type input "24"
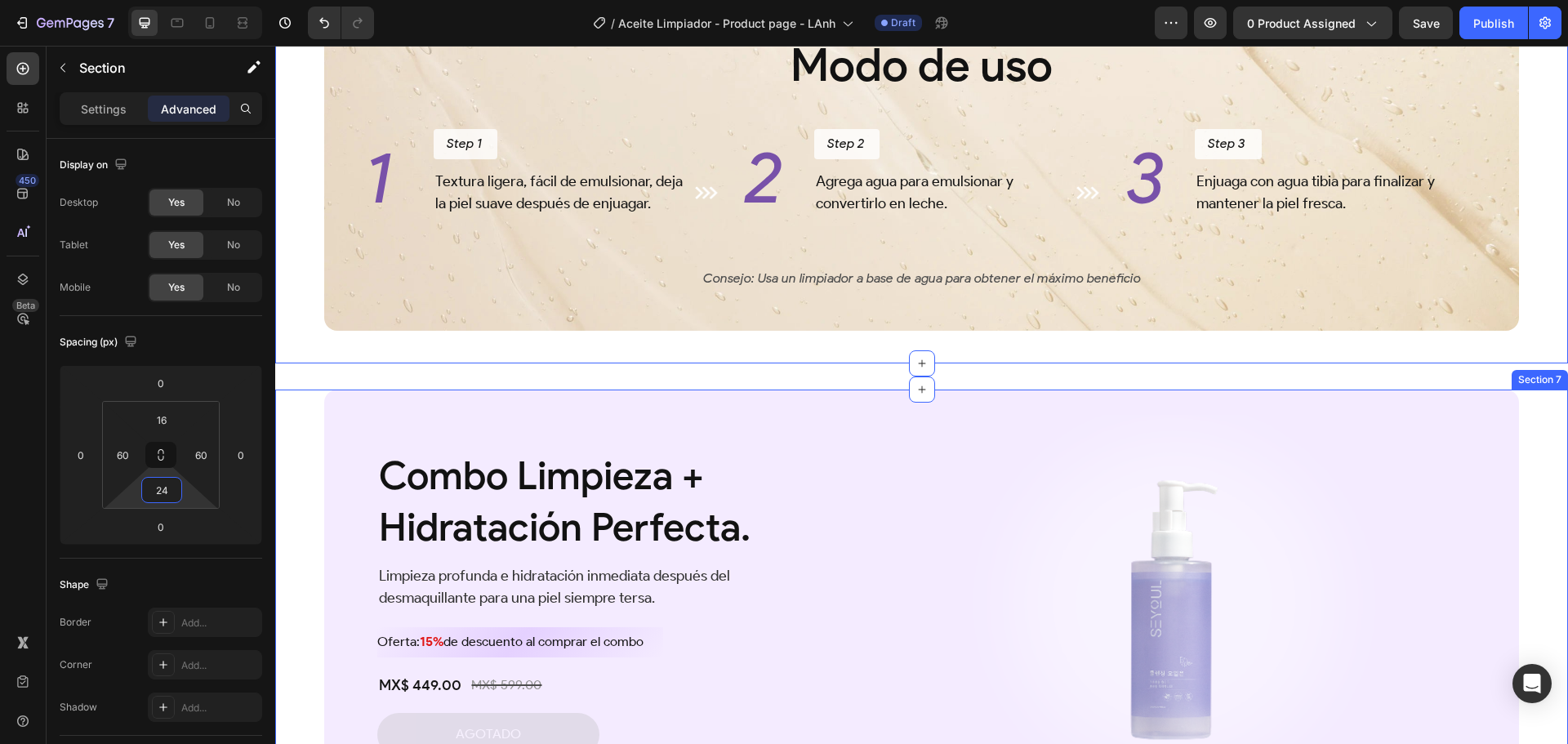
click at [301, 426] on div "Combo Limpieza + Hidratación Perfecta. Heading Limpieza profunda e hidratación …" at bounding box center [921, 602] width 1293 height 426
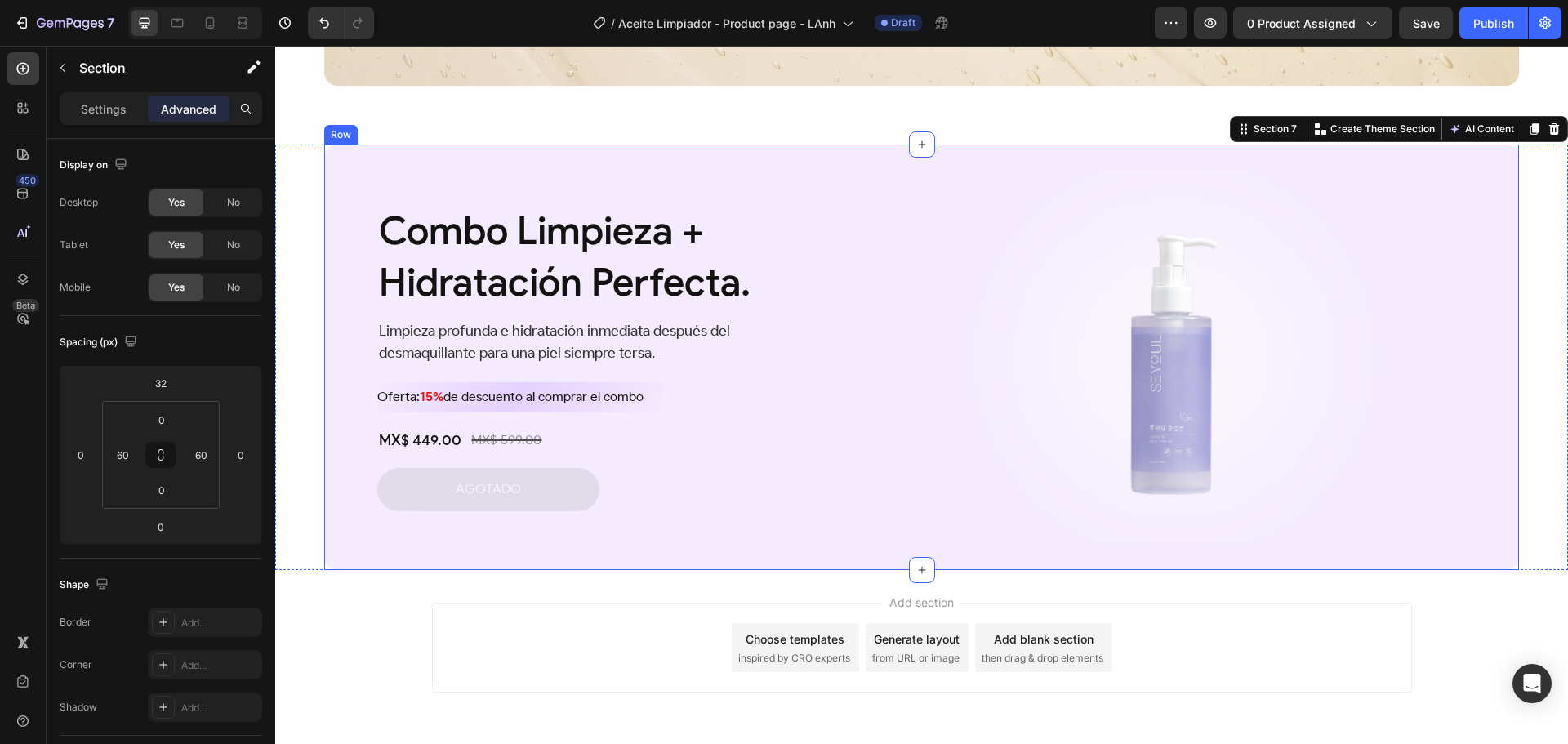
scroll to position [3263, 0]
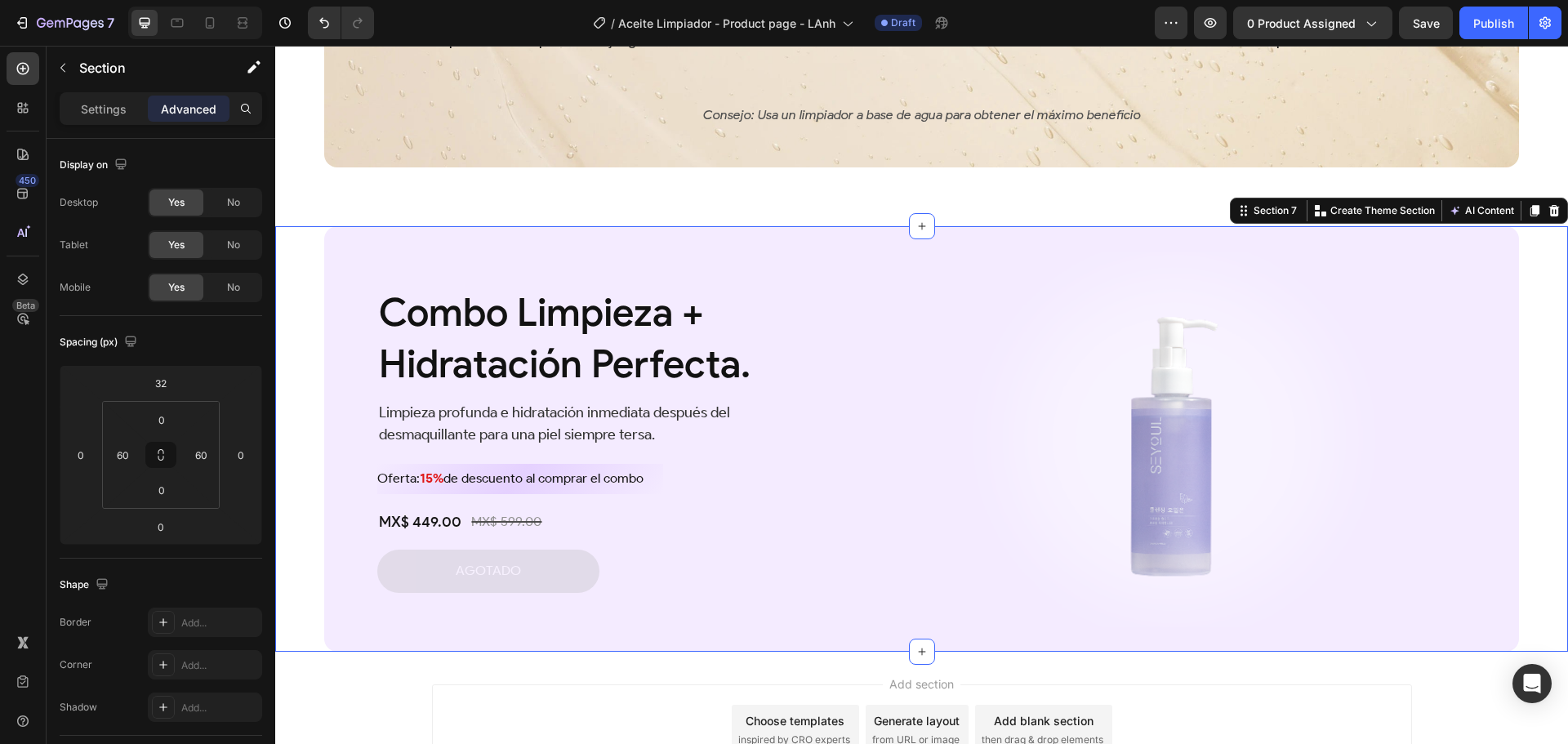
click at [1540, 388] on div "Combo Limpieza + Hidratación Perfecta. Heading Limpieza profunda e hidratación …" at bounding box center [921, 439] width 1293 height 426
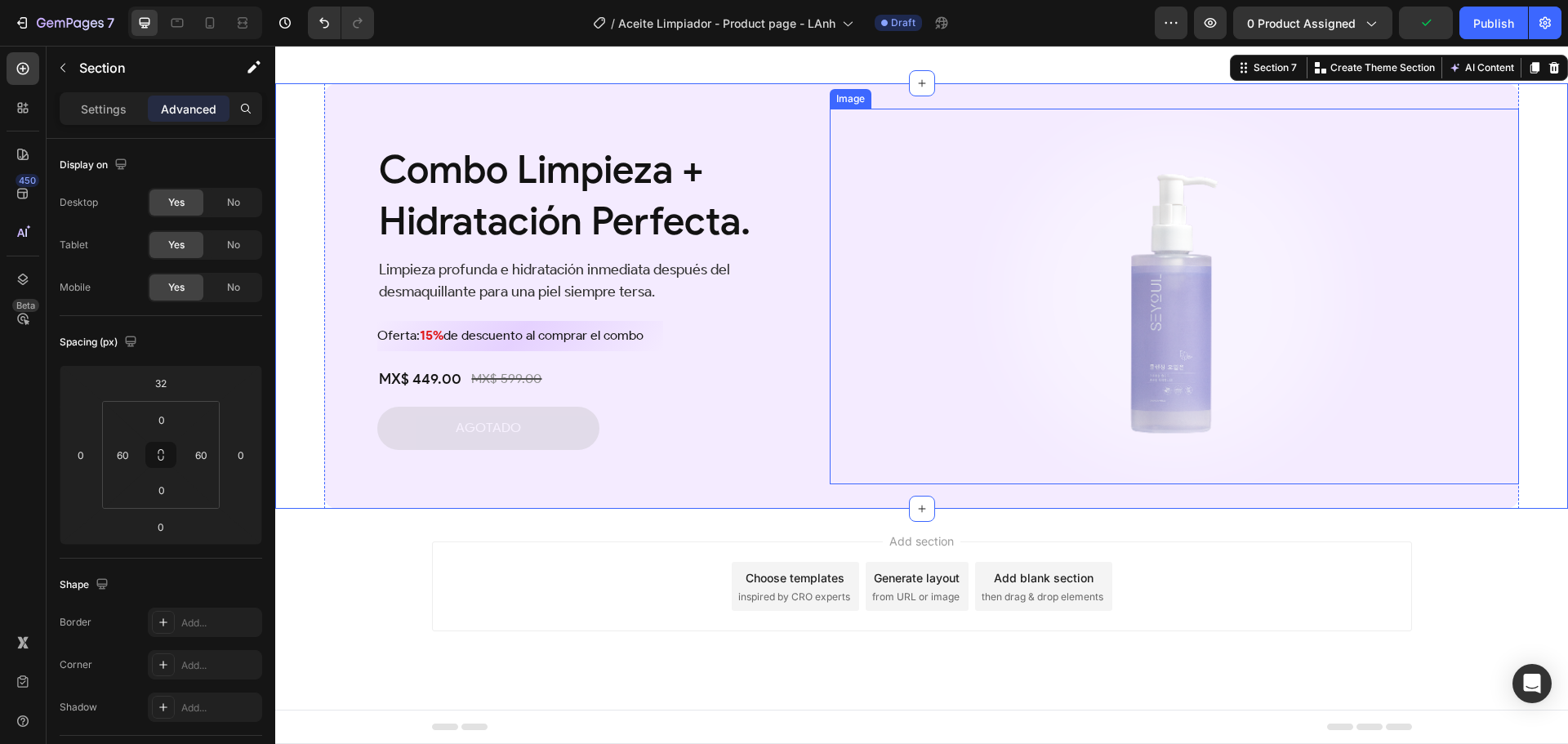
scroll to position [3324, 0]
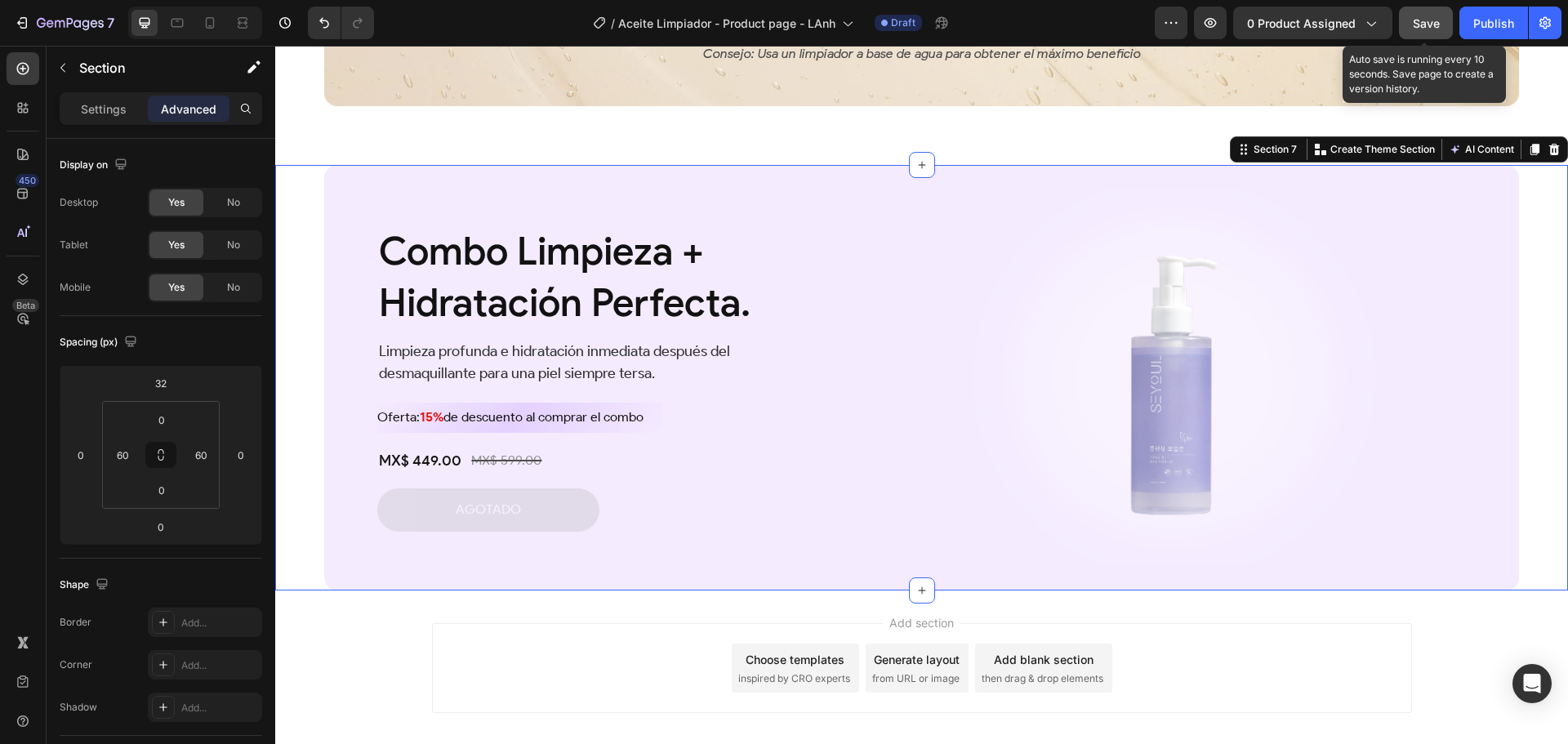
click at [1420, 28] on span "Save" at bounding box center [1426, 23] width 27 height 14
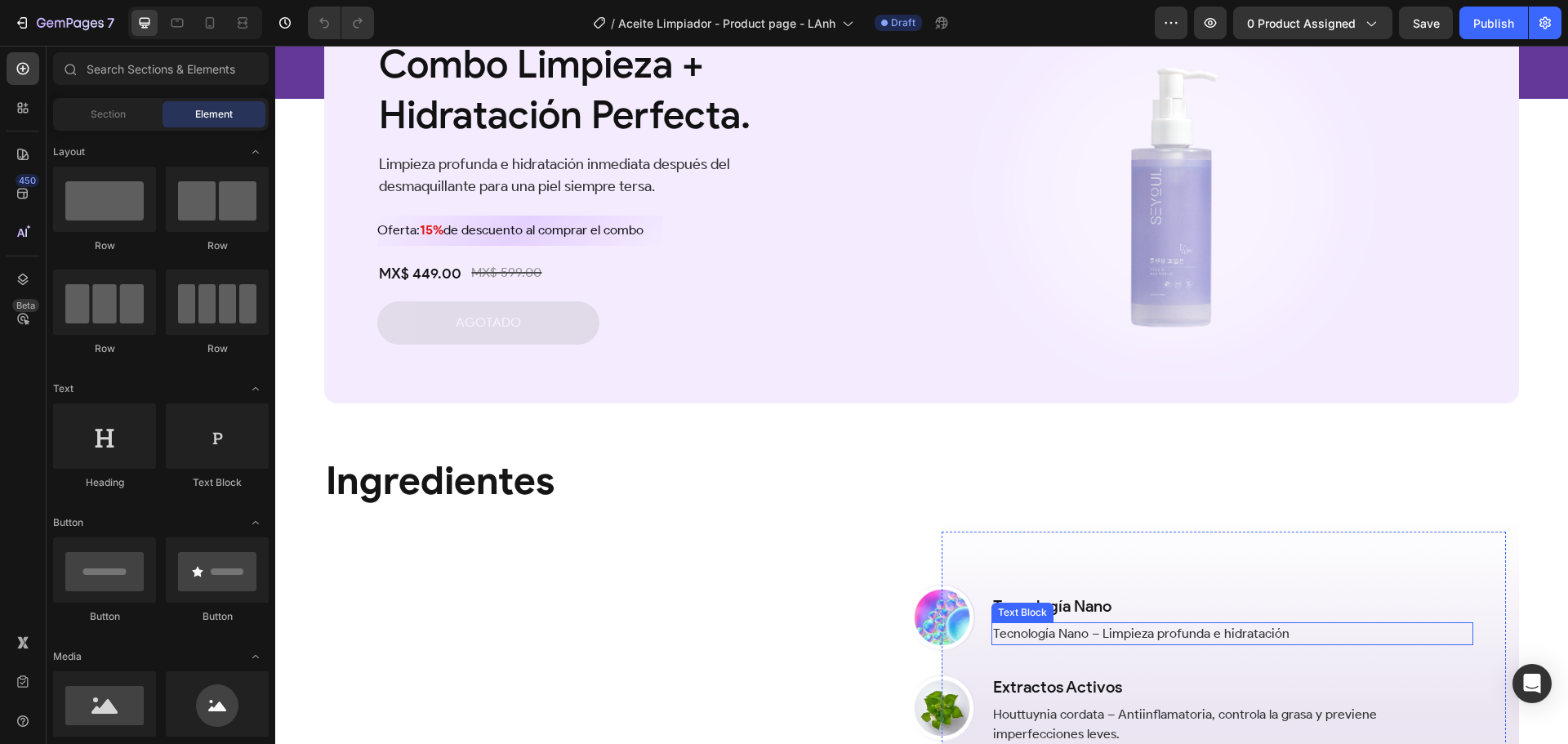
scroll to position [1098, 0]
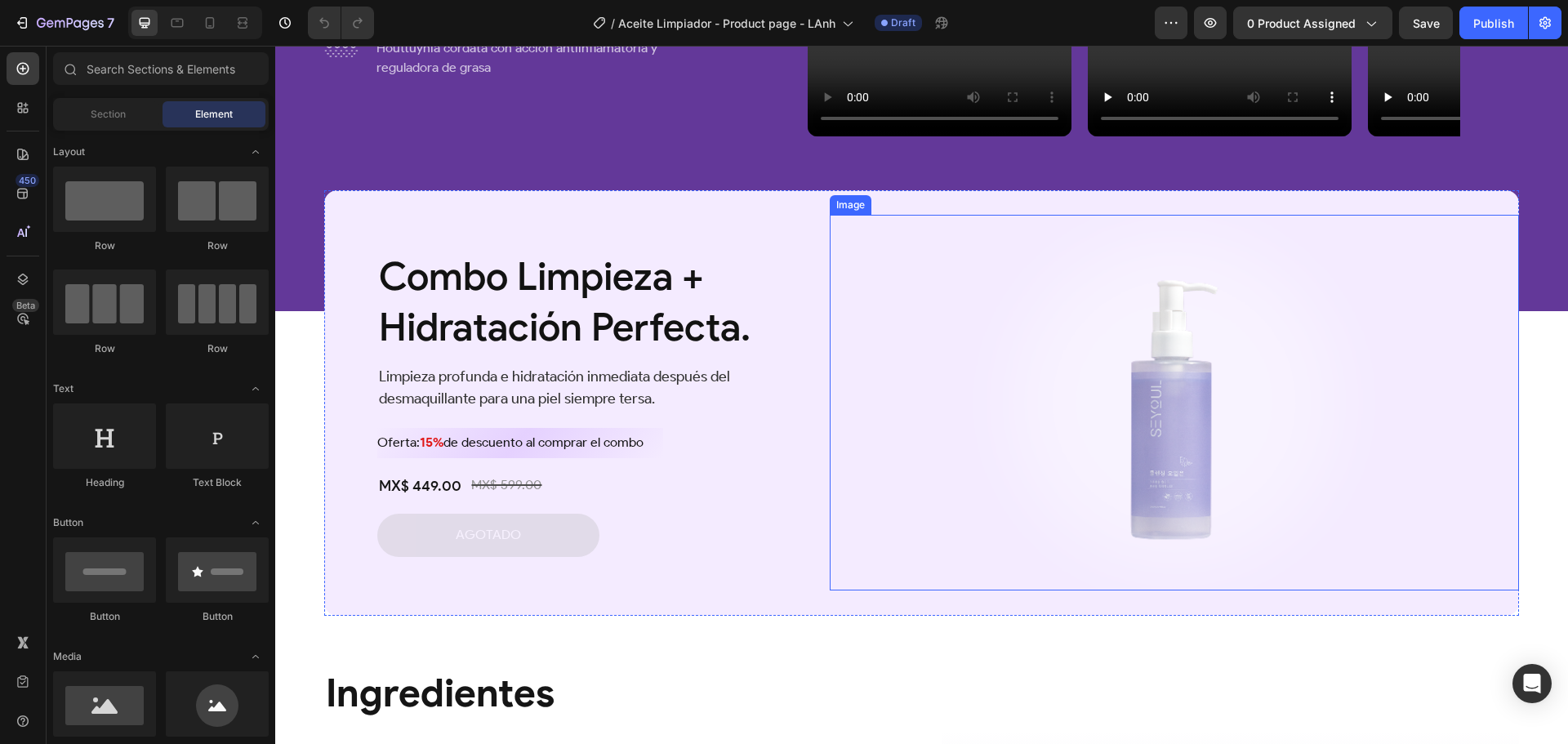
click at [909, 241] on div at bounding box center [1175, 402] width 689 height 375
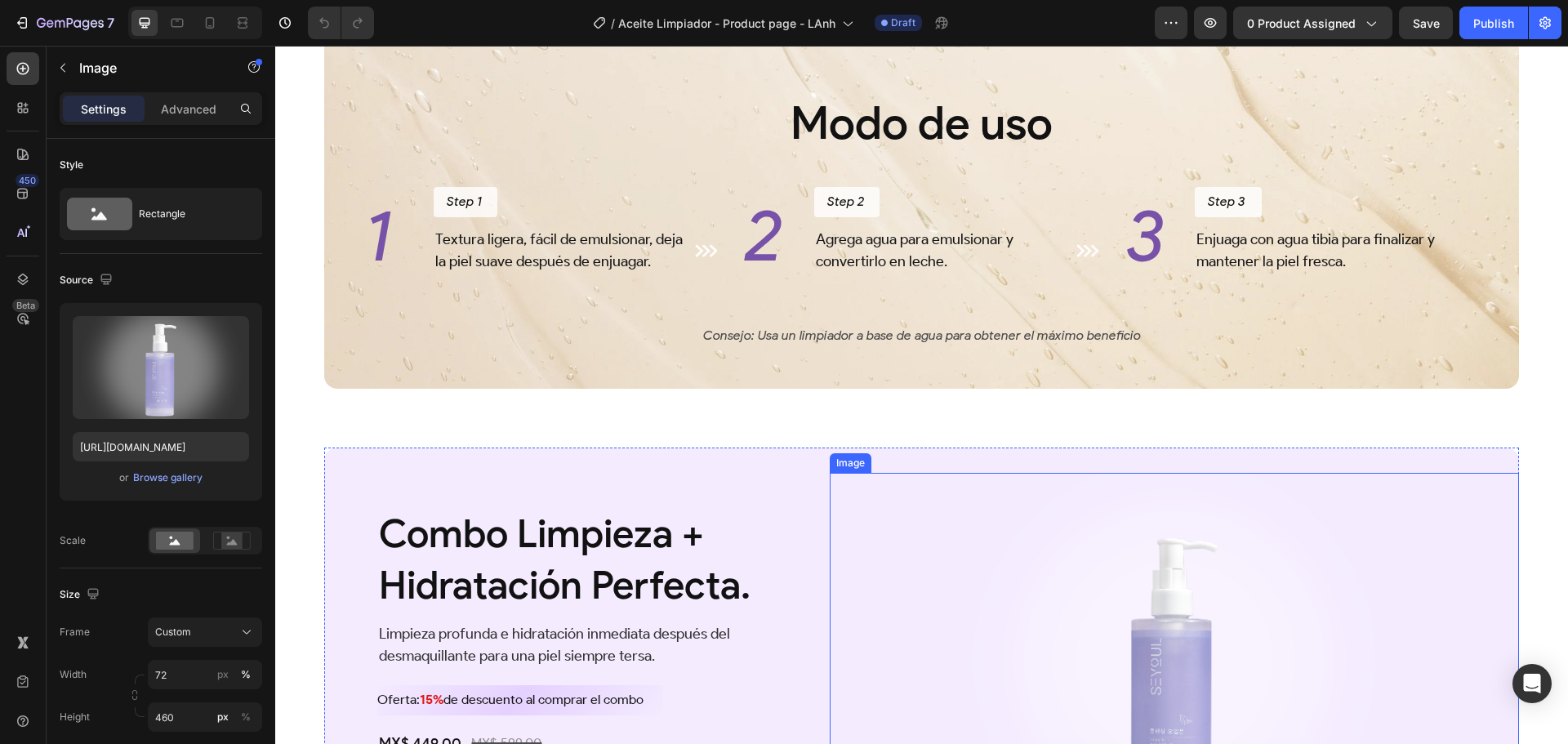
scroll to position [2976, 0]
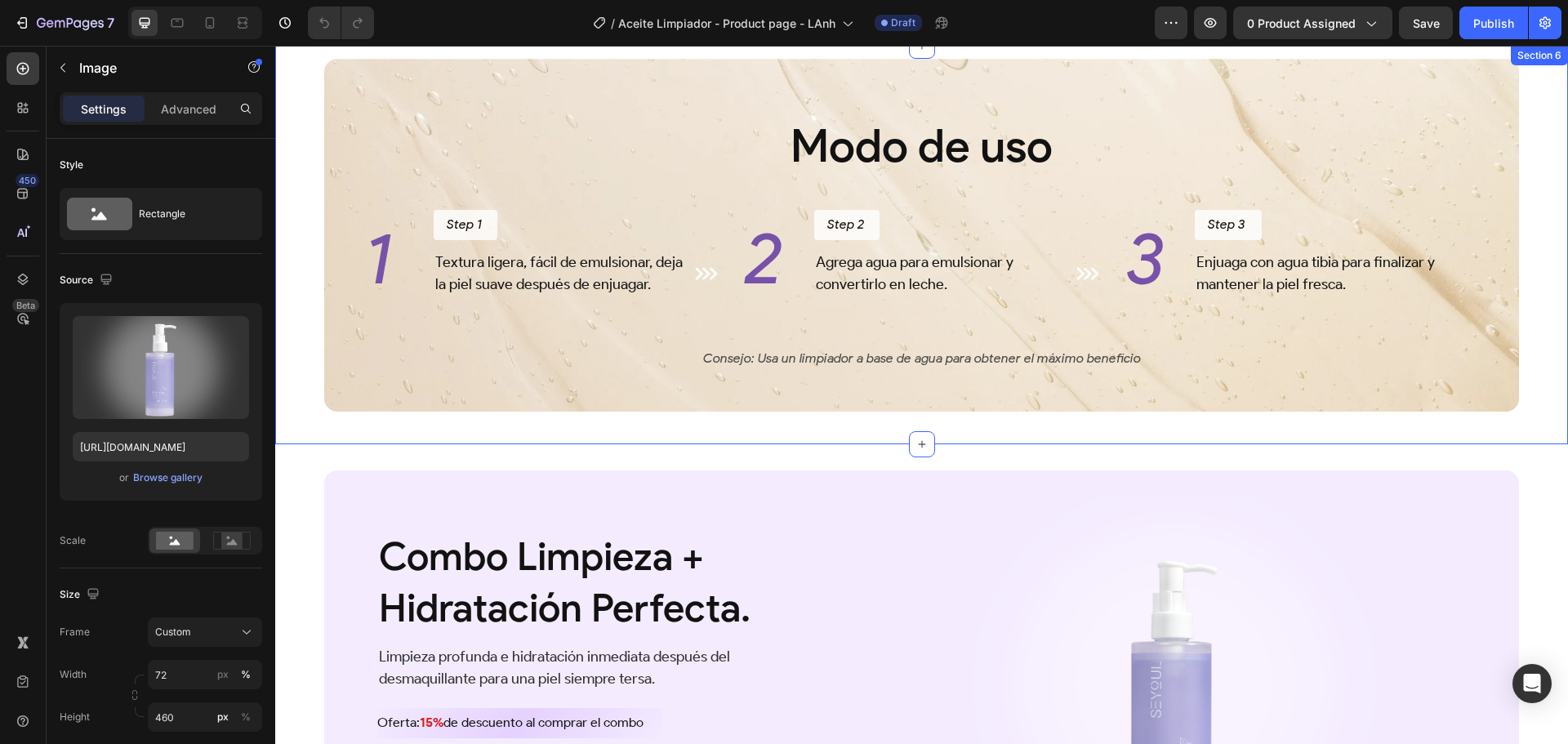
click at [299, 402] on div "Modo de uso Heading 1 Heading Step 1 Button Textura ligera, fácil de emulsionar…" at bounding box center [921, 245] width 1293 height 399
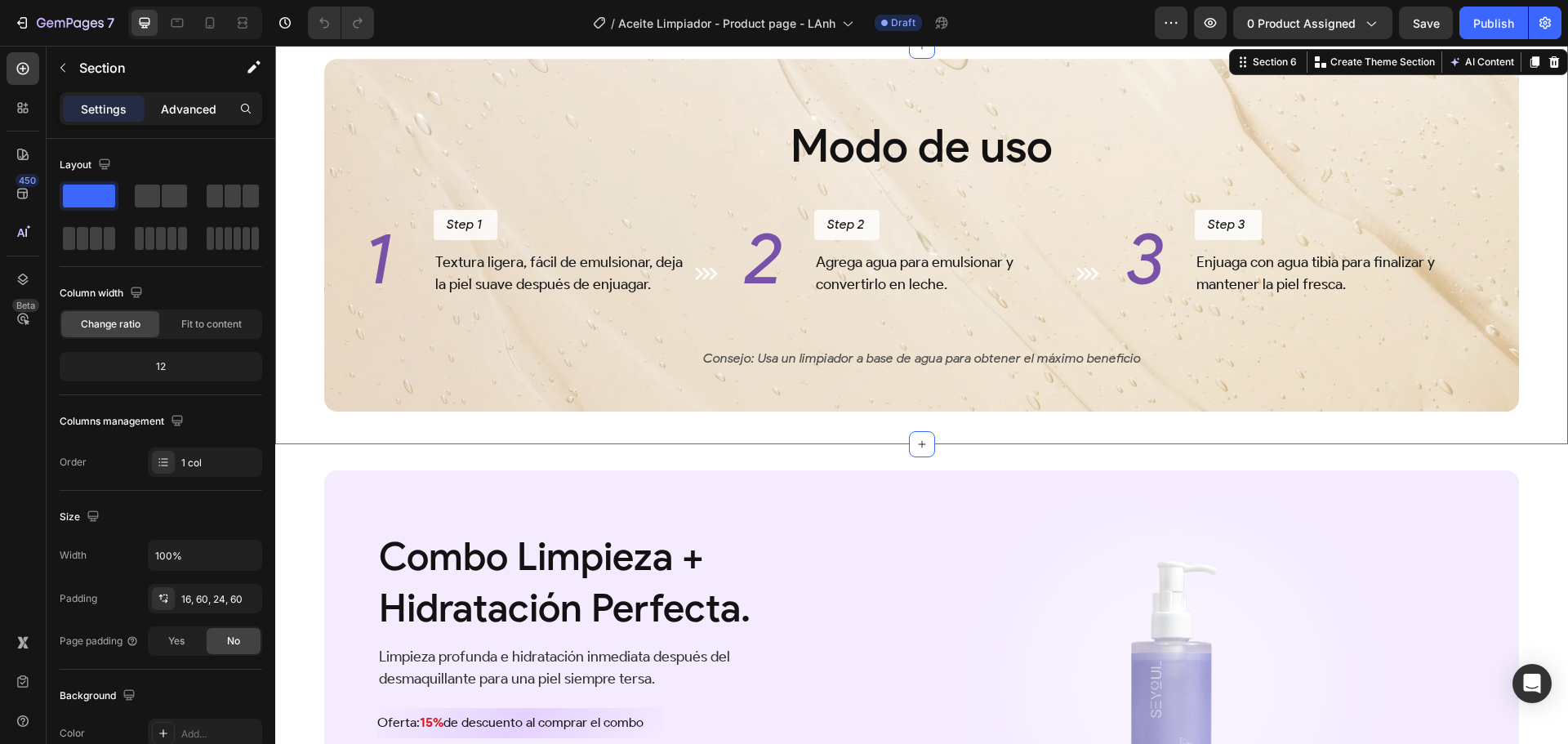
click at [175, 105] on p "Advanced" at bounding box center [189, 109] width 56 height 17
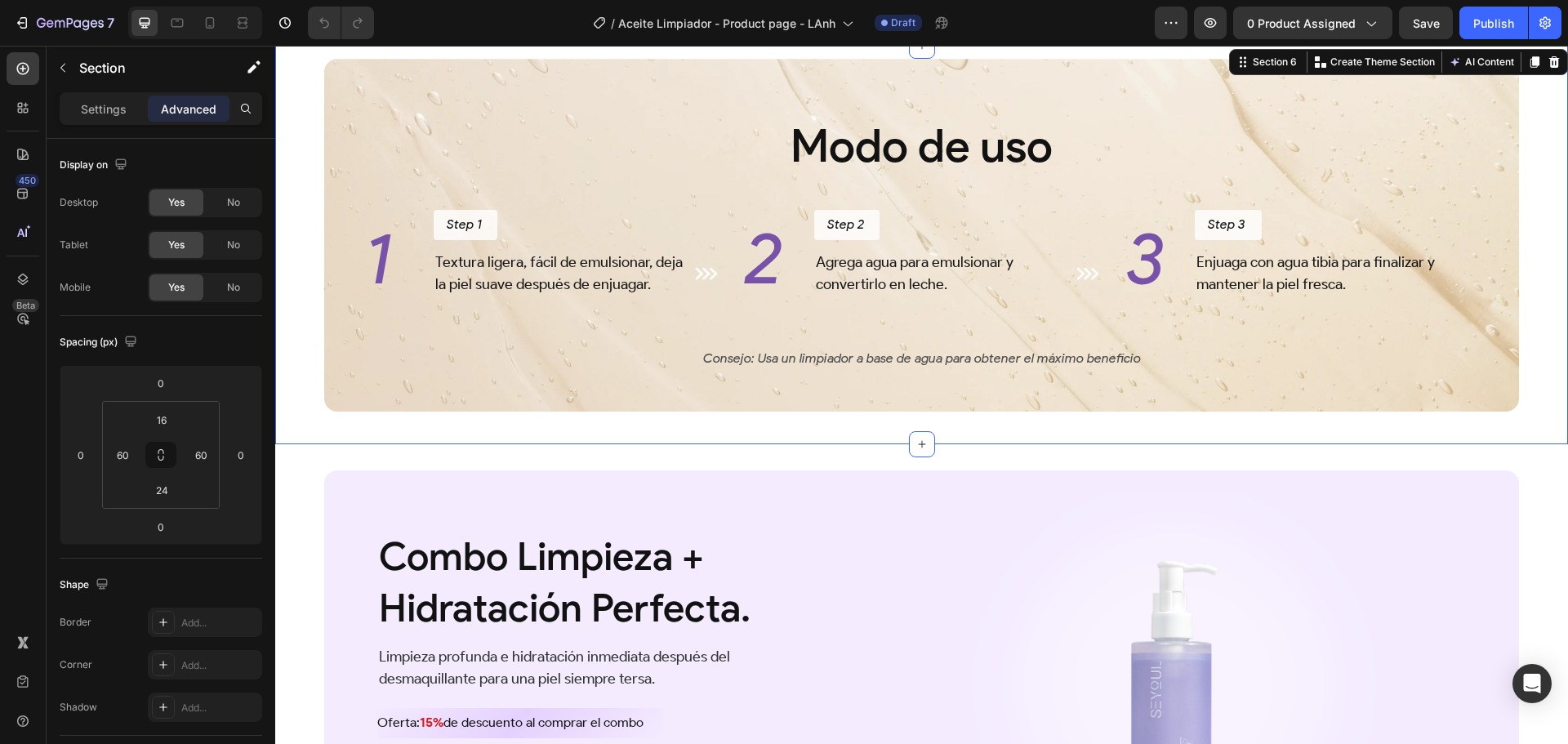
click at [305, 293] on div "Modo de uso Heading 1 Heading Step 1 Button Textura ligera, fácil de emulsionar…" at bounding box center [921, 245] width 1293 height 399
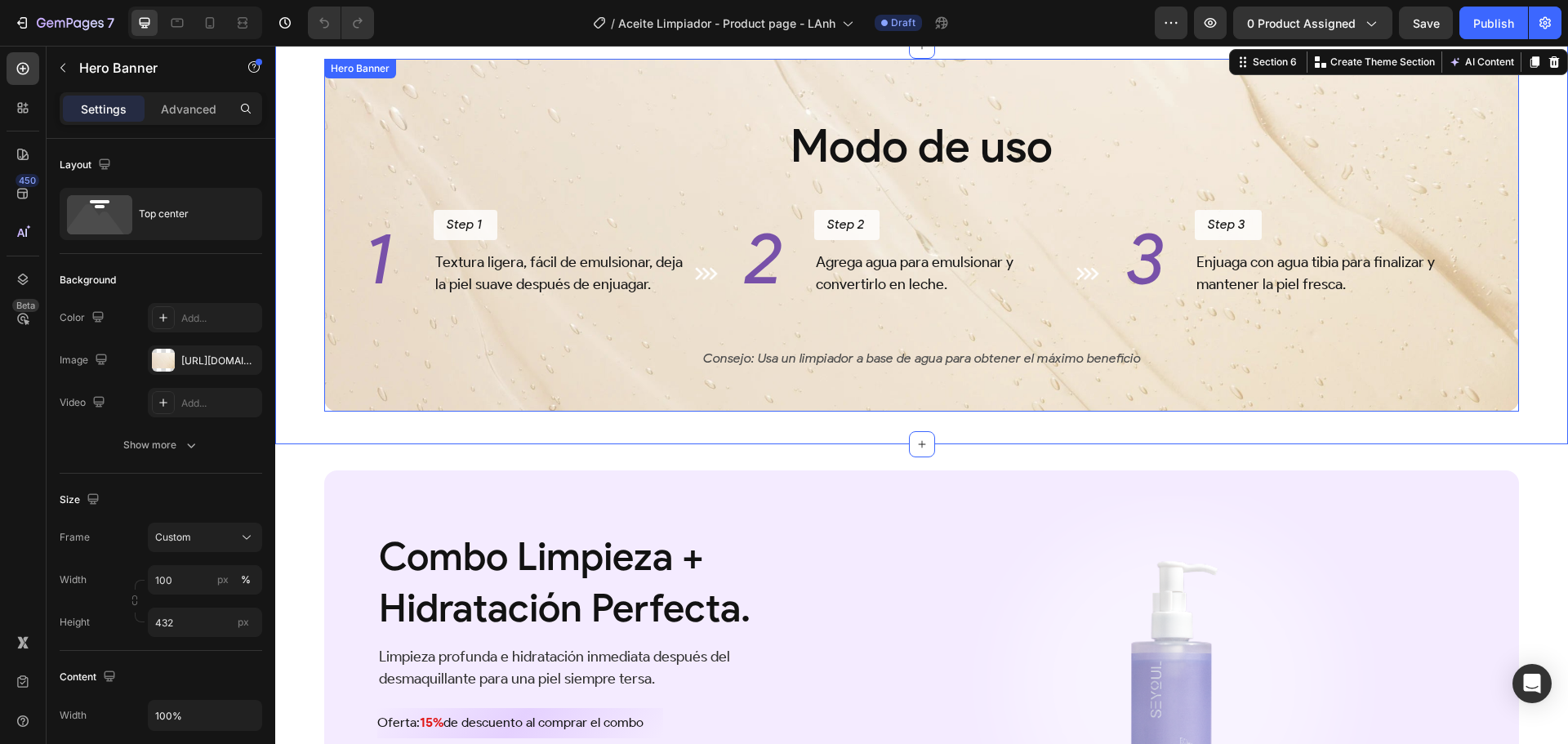
click at [326, 235] on div "Modo de uso Heading 1 Heading Step 1 Button Textura ligera, fácil de emulsionar…" at bounding box center [921, 217] width 1195 height 317
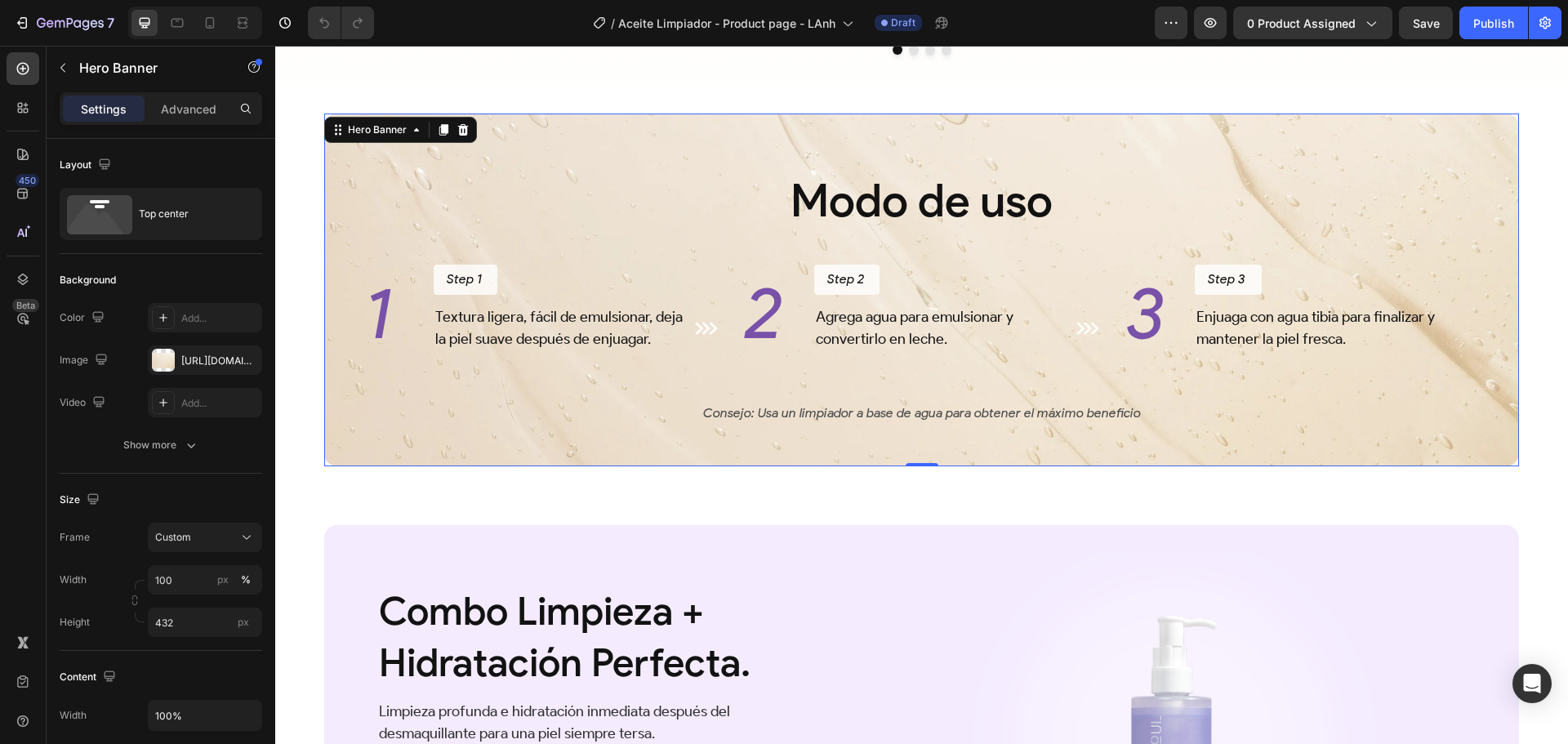
scroll to position [2894, 0]
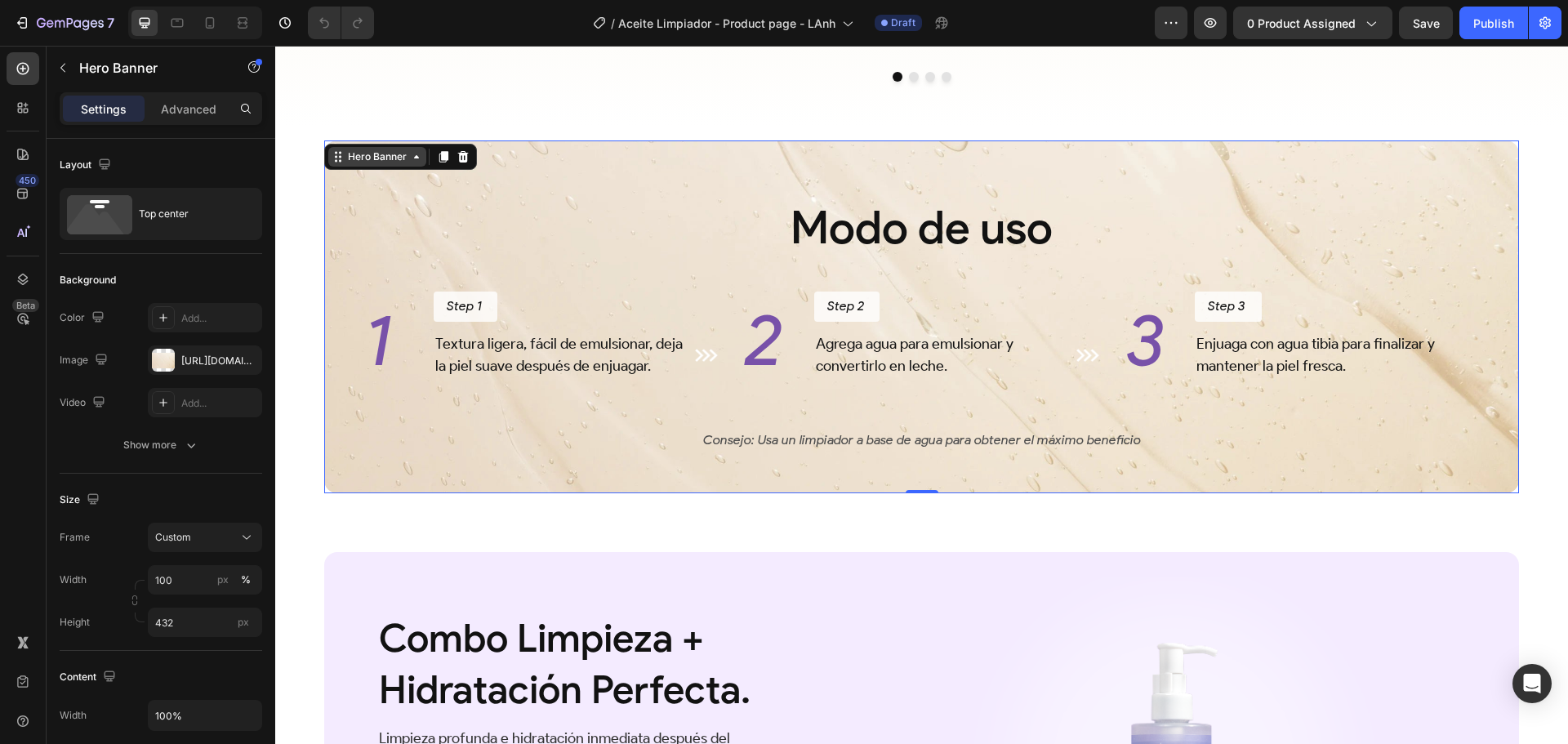
click at [379, 164] on div "Hero Banner" at bounding box center [377, 156] width 65 height 15
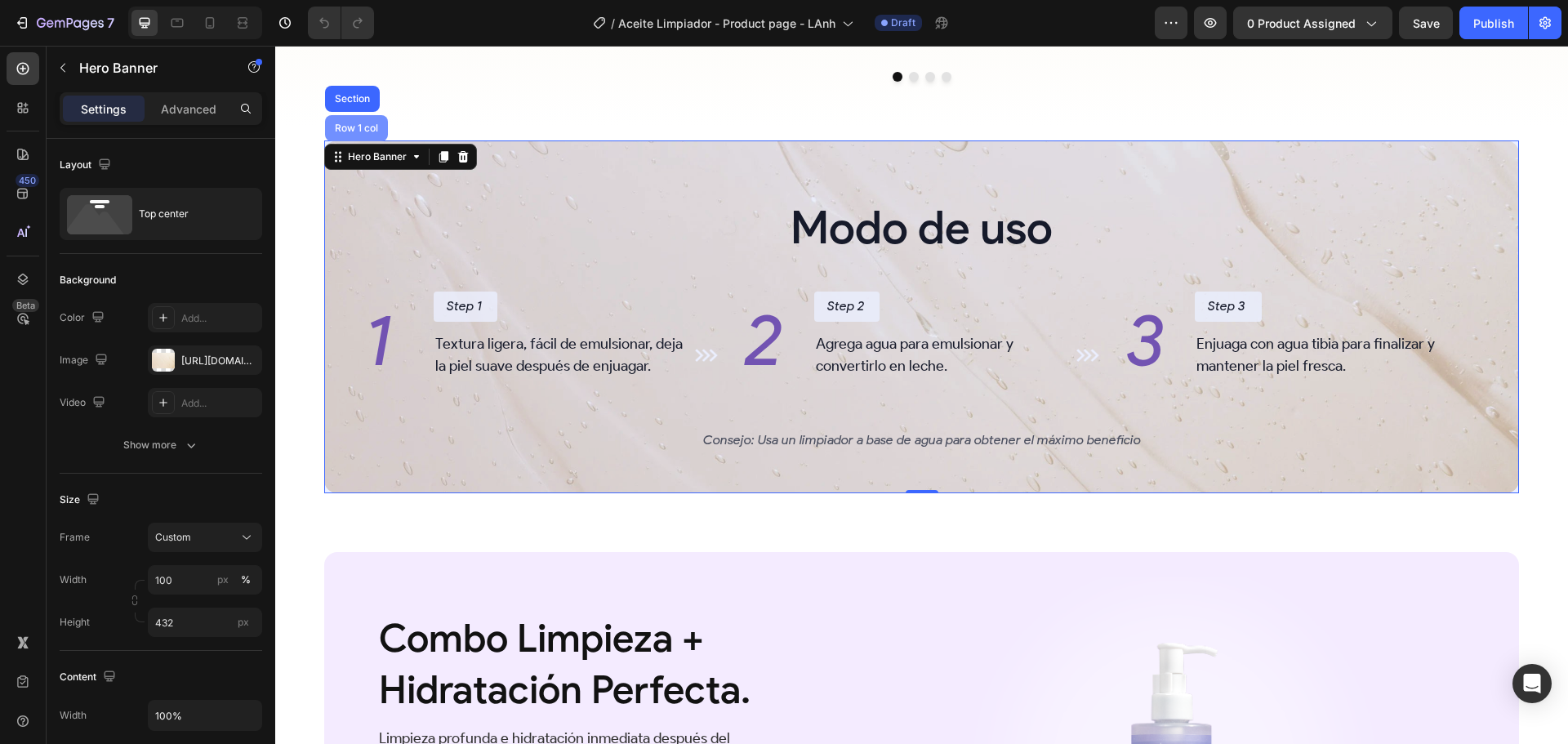
click at [360, 133] on div "Row 1 col" at bounding box center [356, 128] width 49 height 10
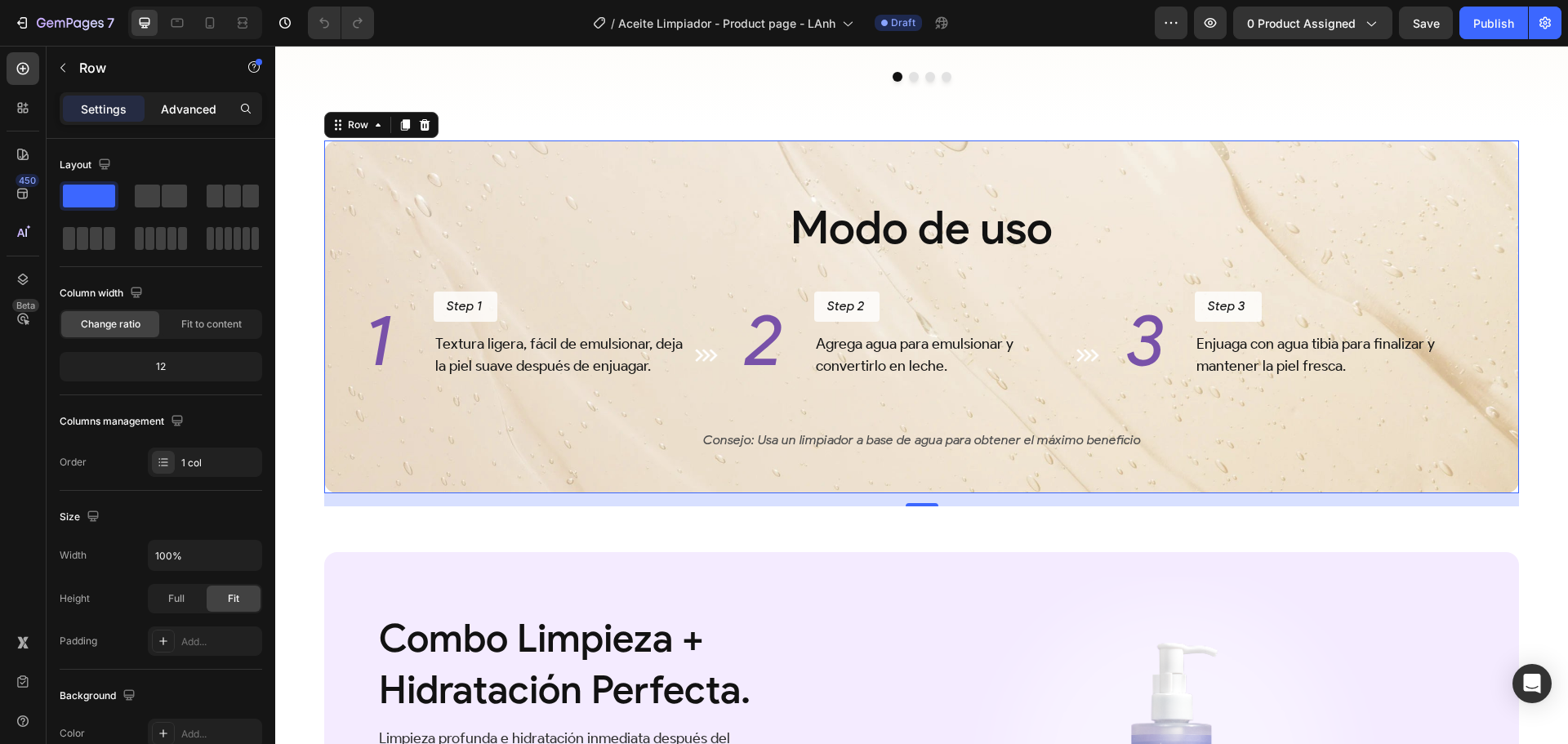
click at [186, 117] on div "Advanced" at bounding box center [189, 109] width 82 height 26
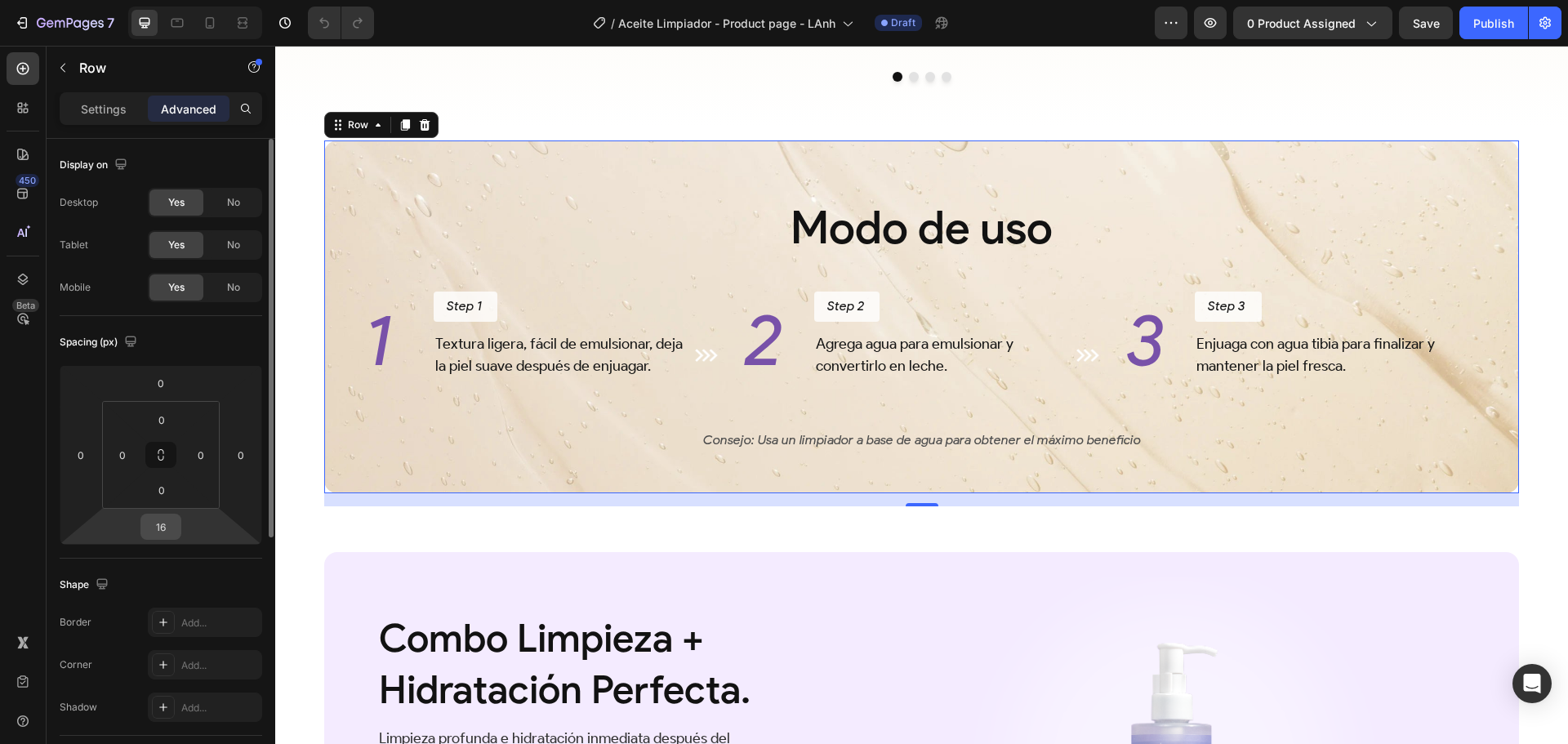
click at [170, 523] on input "16" at bounding box center [160, 526] width 33 height 24
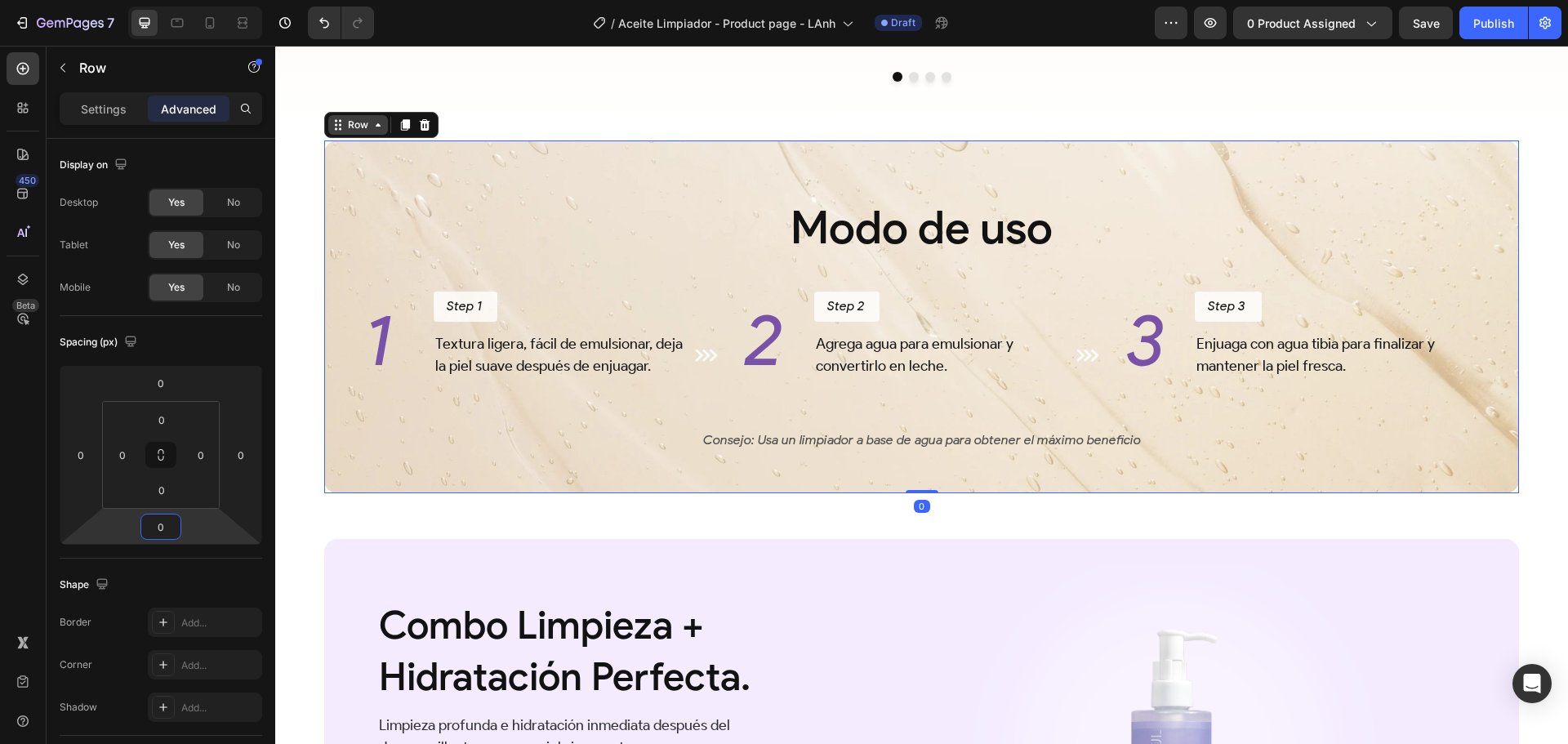
type input "0"
click at [355, 132] on div "Row" at bounding box center [358, 125] width 27 height 15
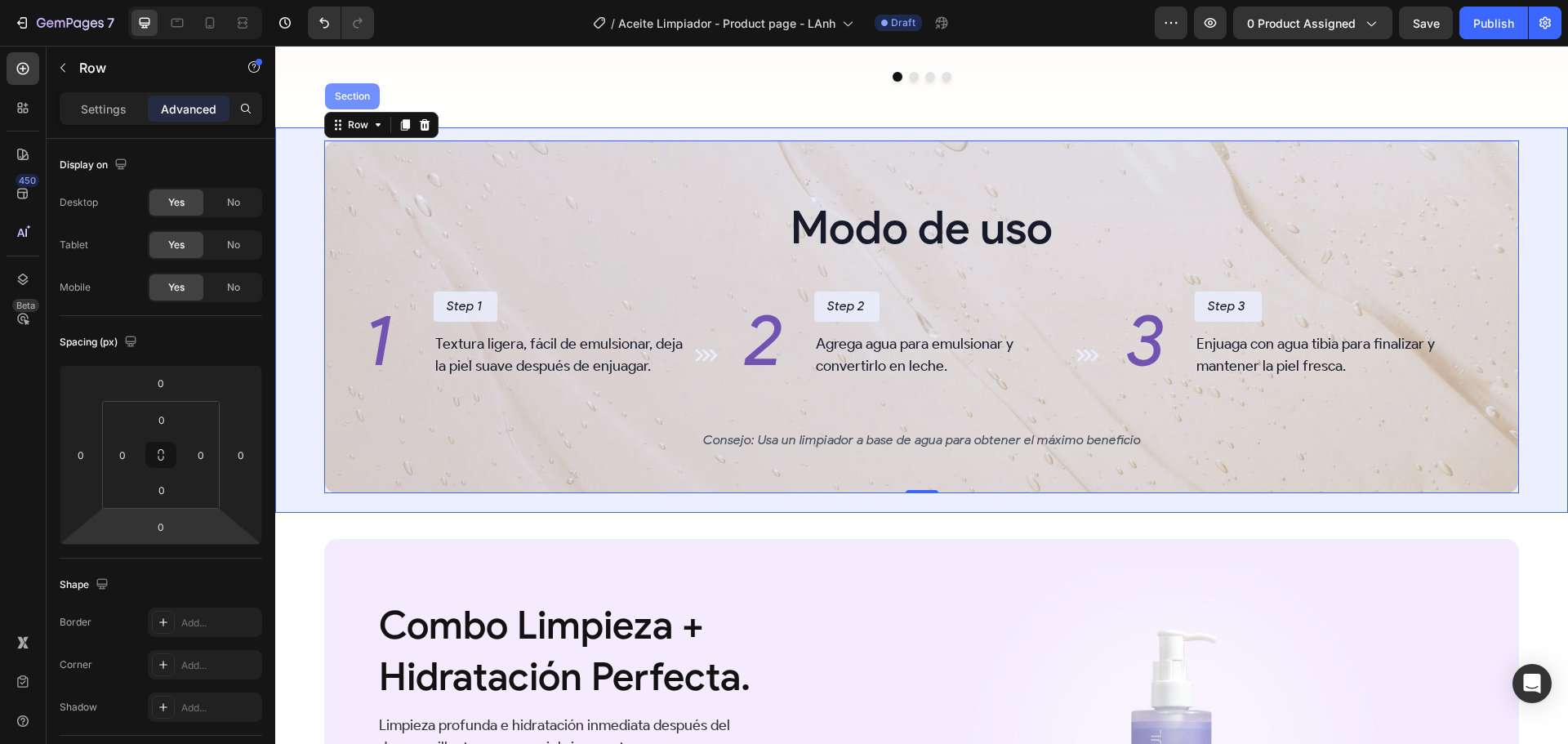
click at [344, 101] on div "Section" at bounding box center [352, 96] width 42 height 10
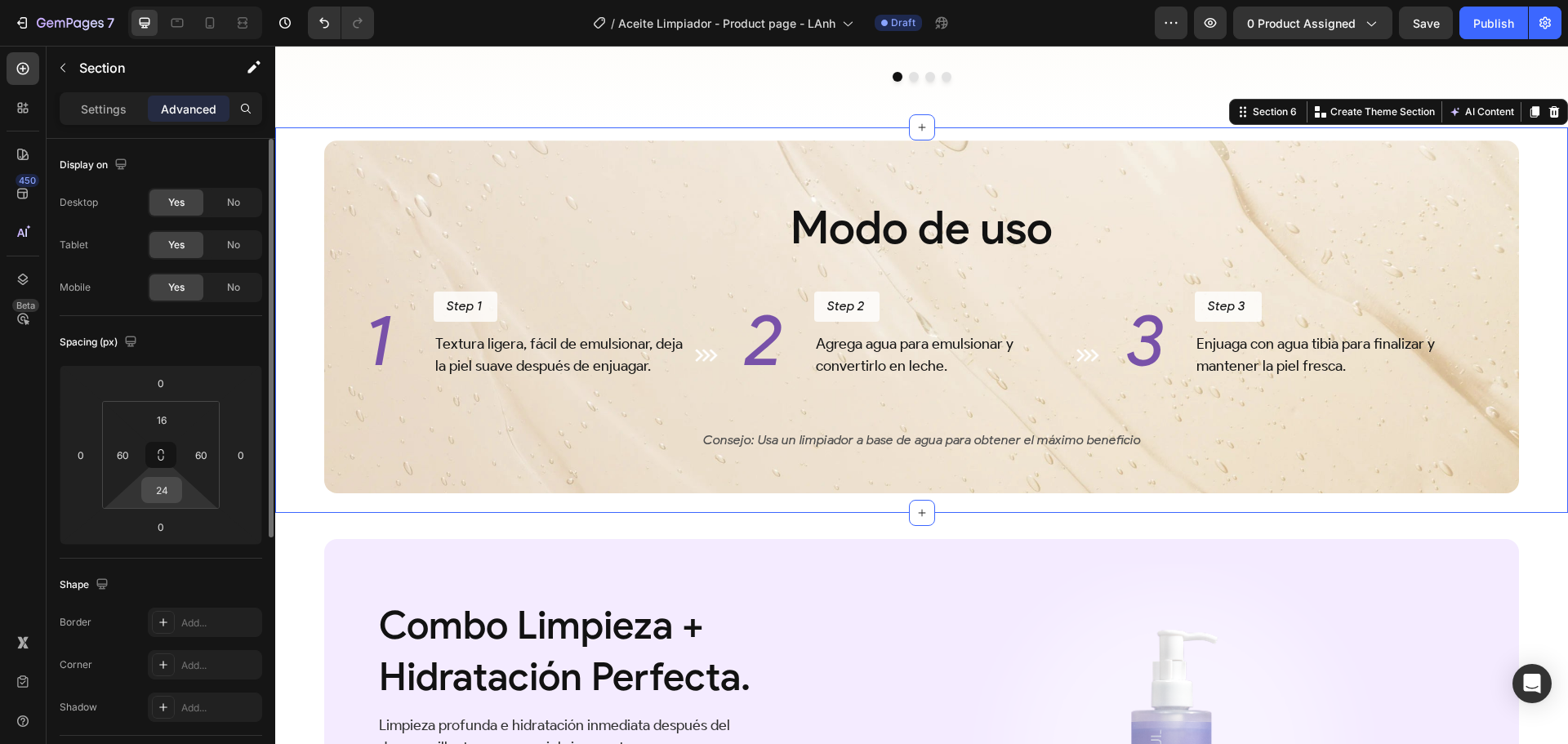
click at [171, 491] on input "24" at bounding box center [161, 490] width 33 height 24
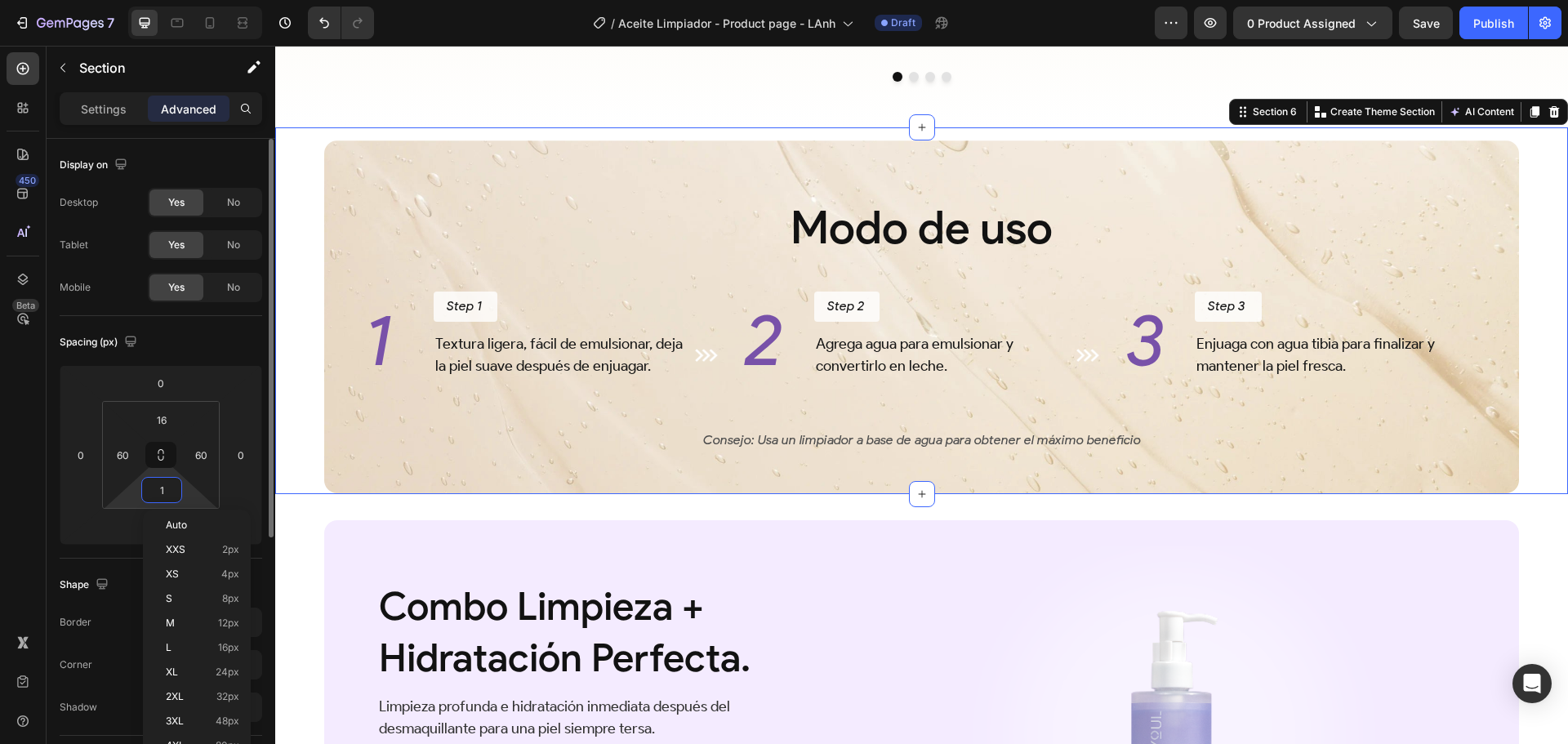
type input "16"
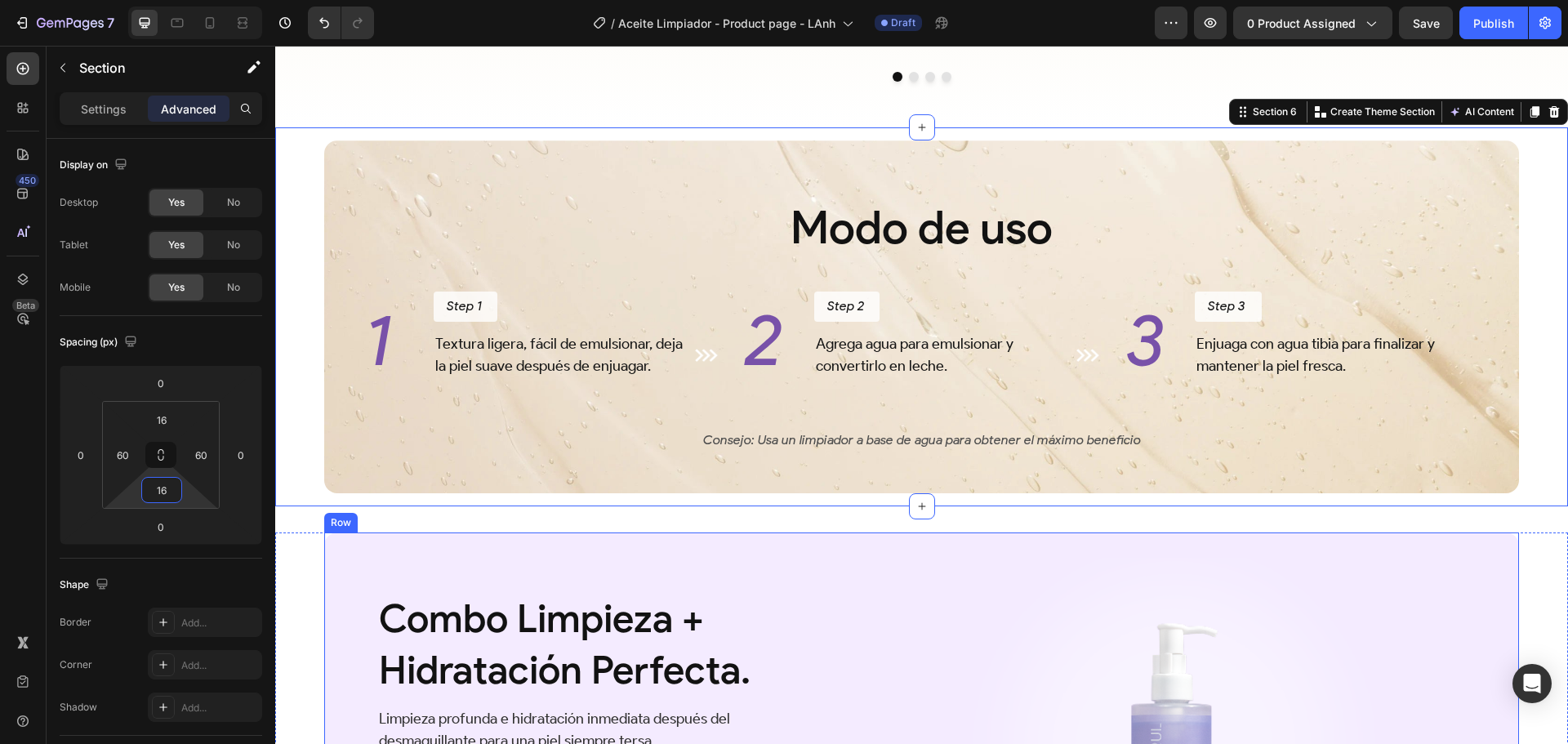
click at [380, 564] on div "Combo Limpieza + Hidratación Perfecta. Heading Limpieza profunda e hidratación …" at bounding box center [921, 745] width 1195 height 426
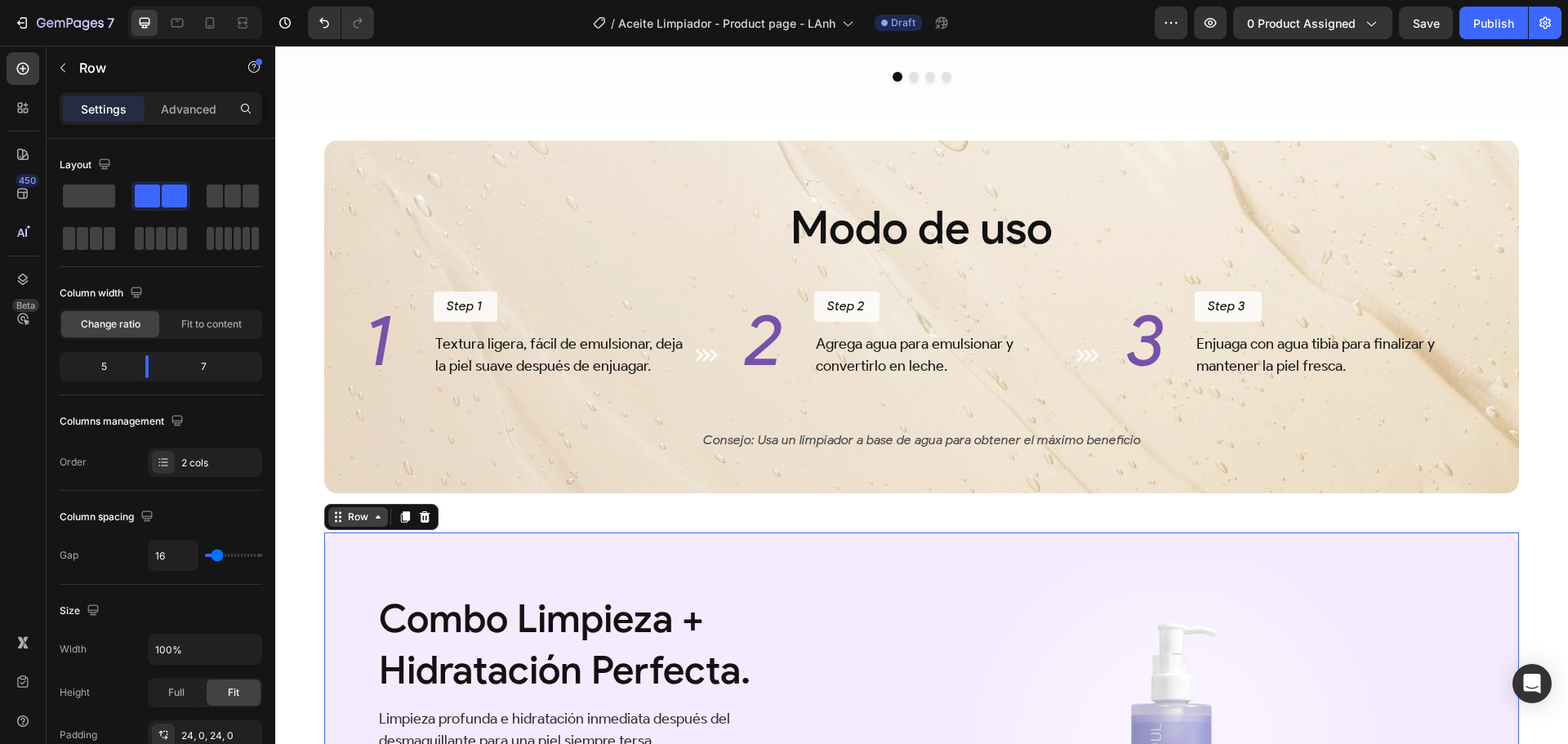
click at [359, 524] on div "Row" at bounding box center [358, 517] width 27 height 15
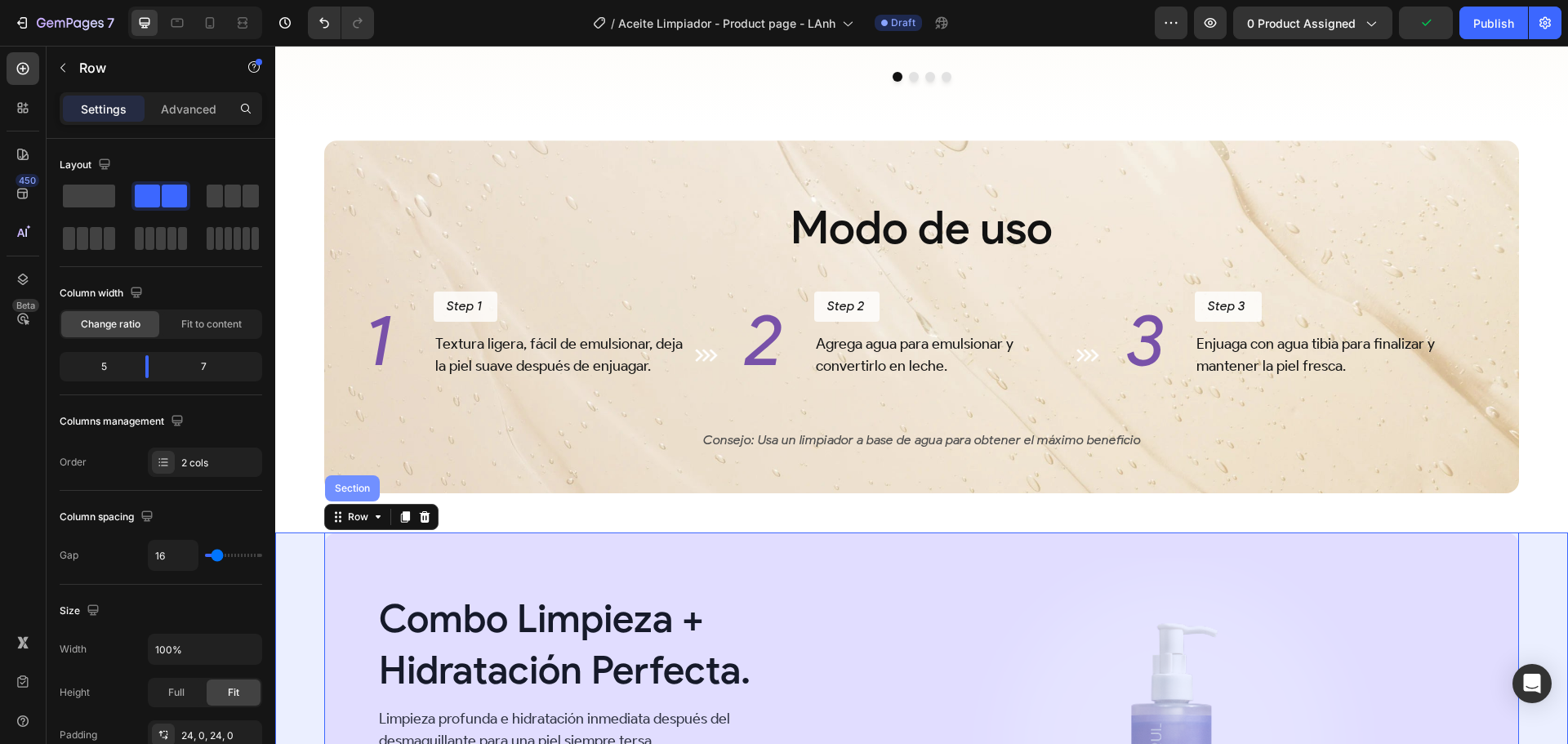
click at [344, 494] on div "Section" at bounding box center [352, 488] width 42 height 10
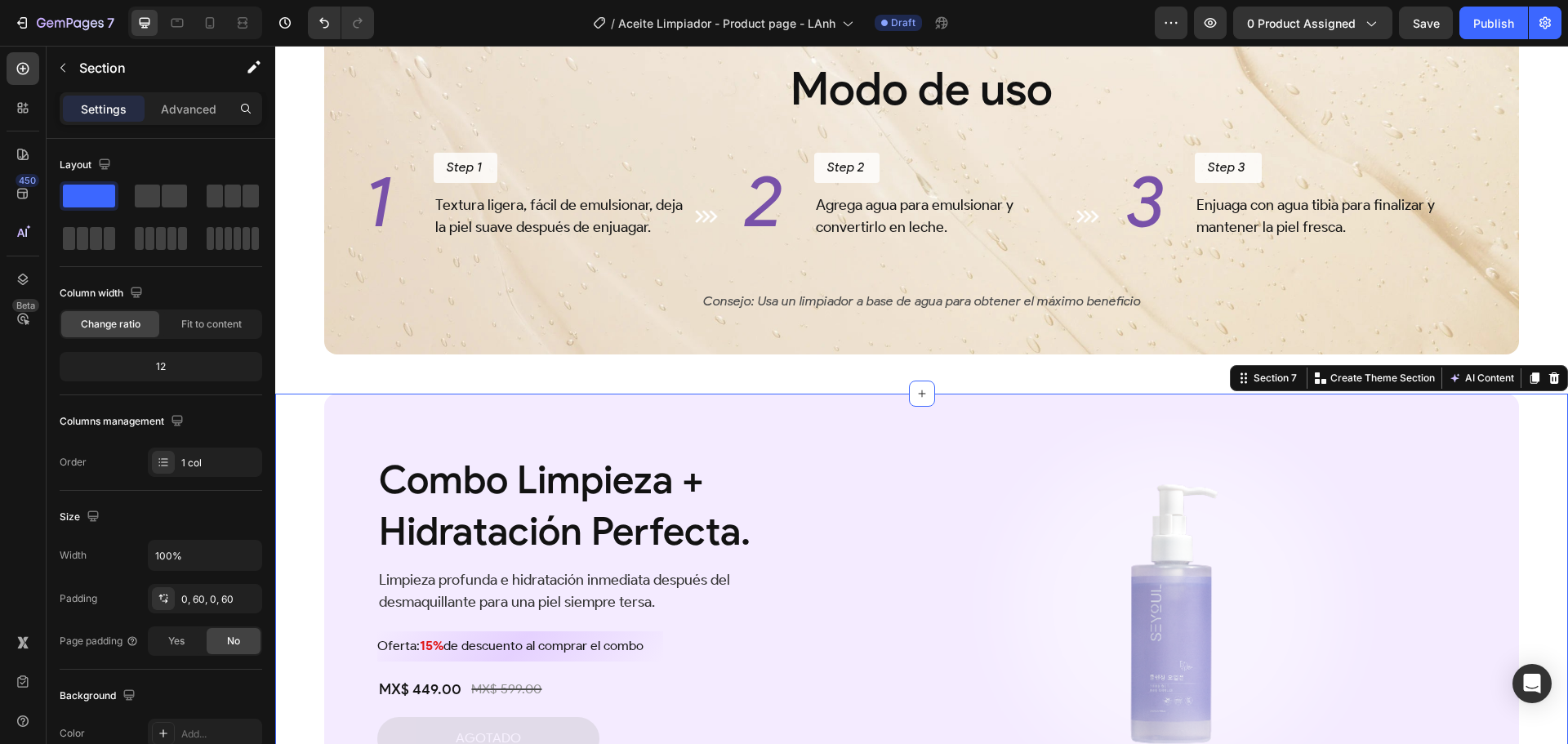
scroll to position [3139, 0]
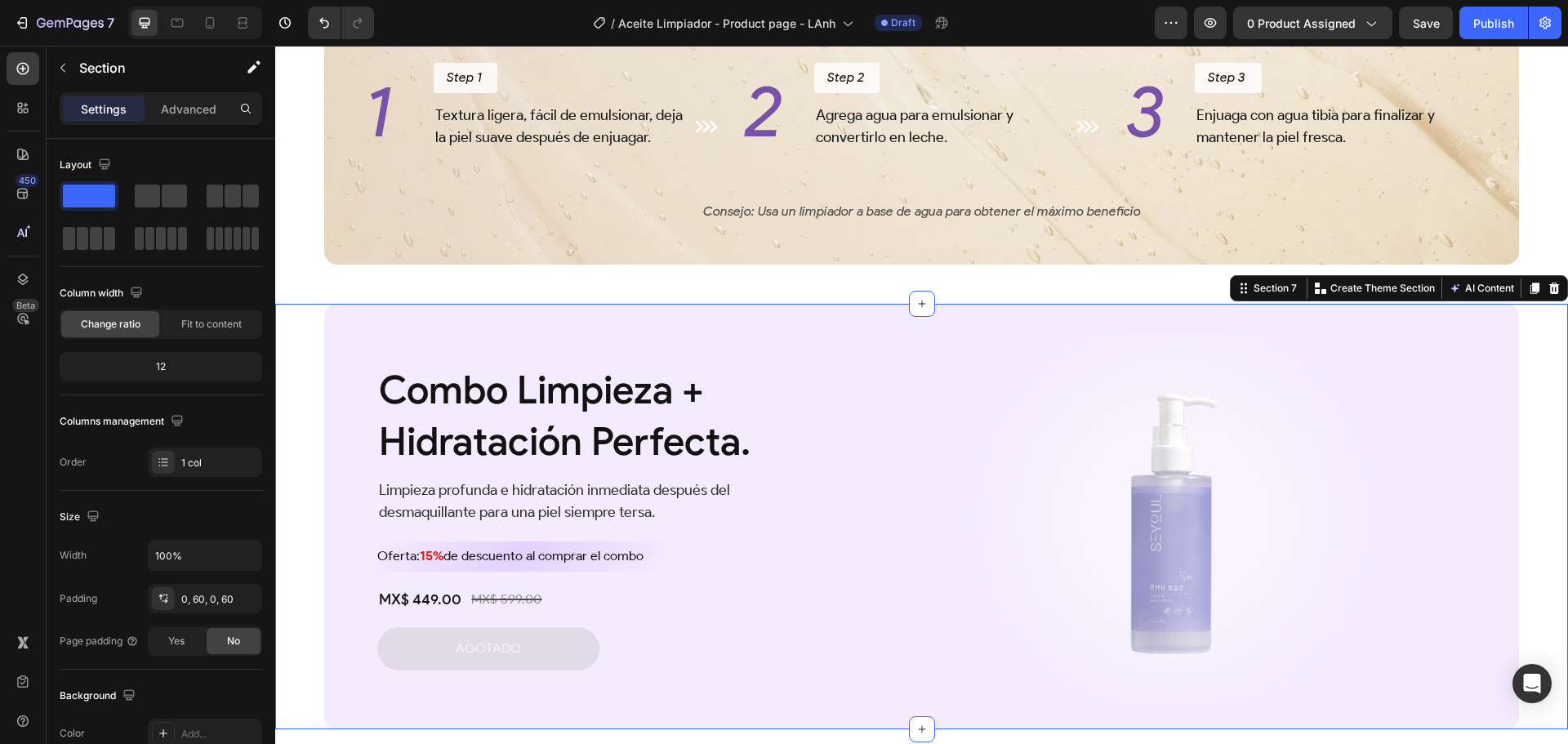
click at [300, 346] on div "Combo Limpieza + Hidratación Perfecta. Heading Limpieza profunda e hidratación …" at bounding box center [921, 516] width 1293 height 426
click at [1277, 281] on div "Section 7" at bounding box center [1275, 289] width 49 height 15
click at [1261, 294] on div "Section 7" at bounding box center [1275, 289] width 49 height 15
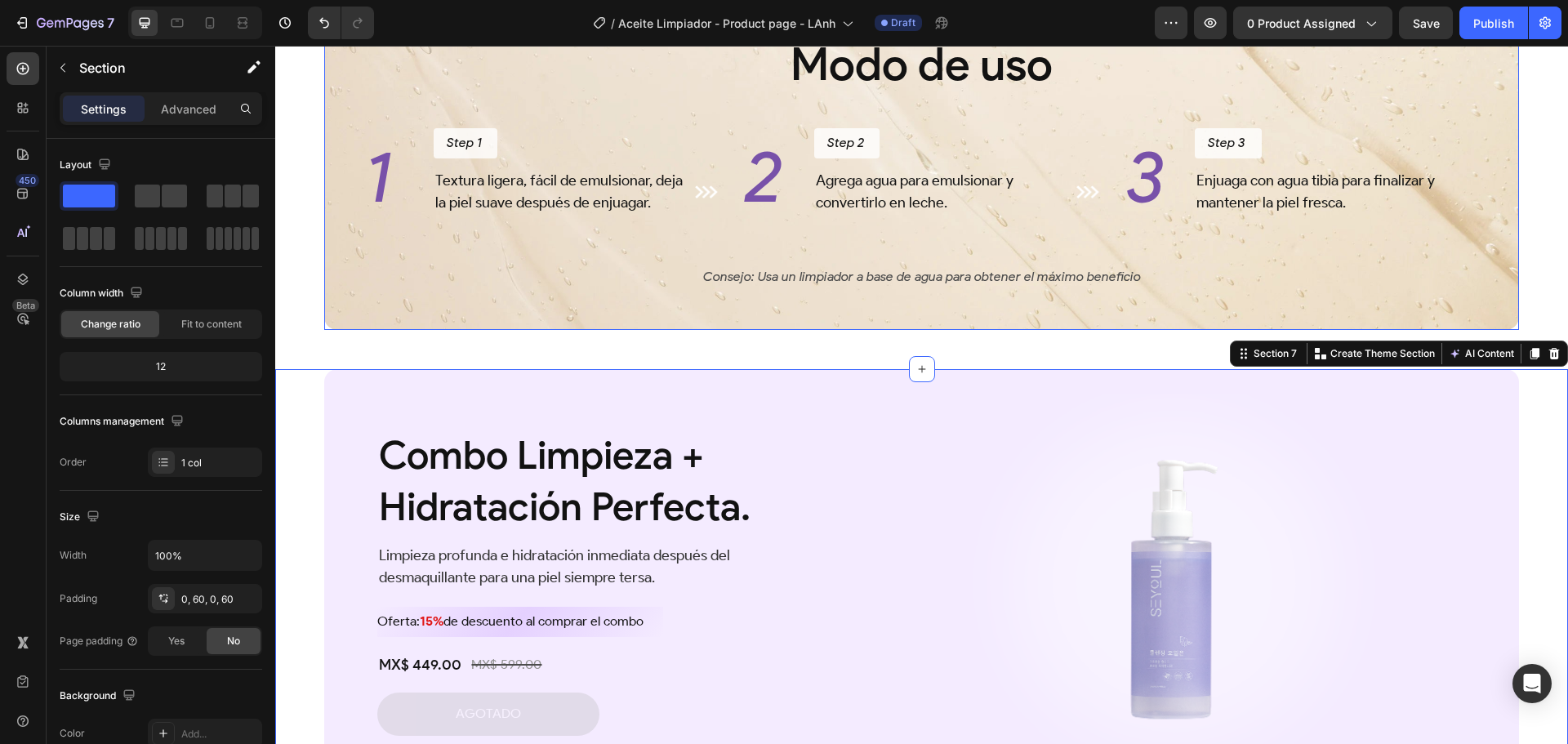
scroll to position [2976, 0]
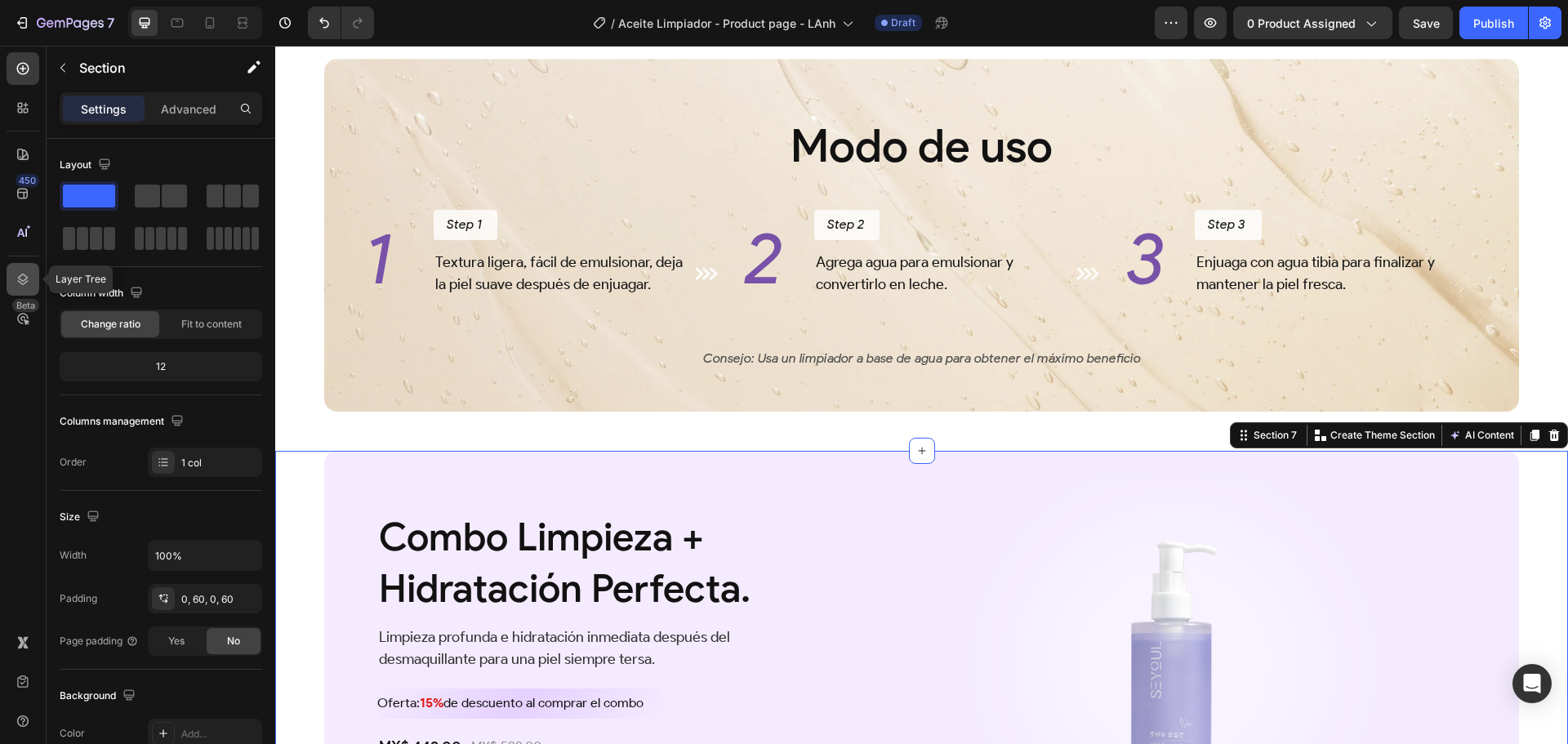
click at [15, 279] on icon at bounding box center [23, 279] width 17 height 17
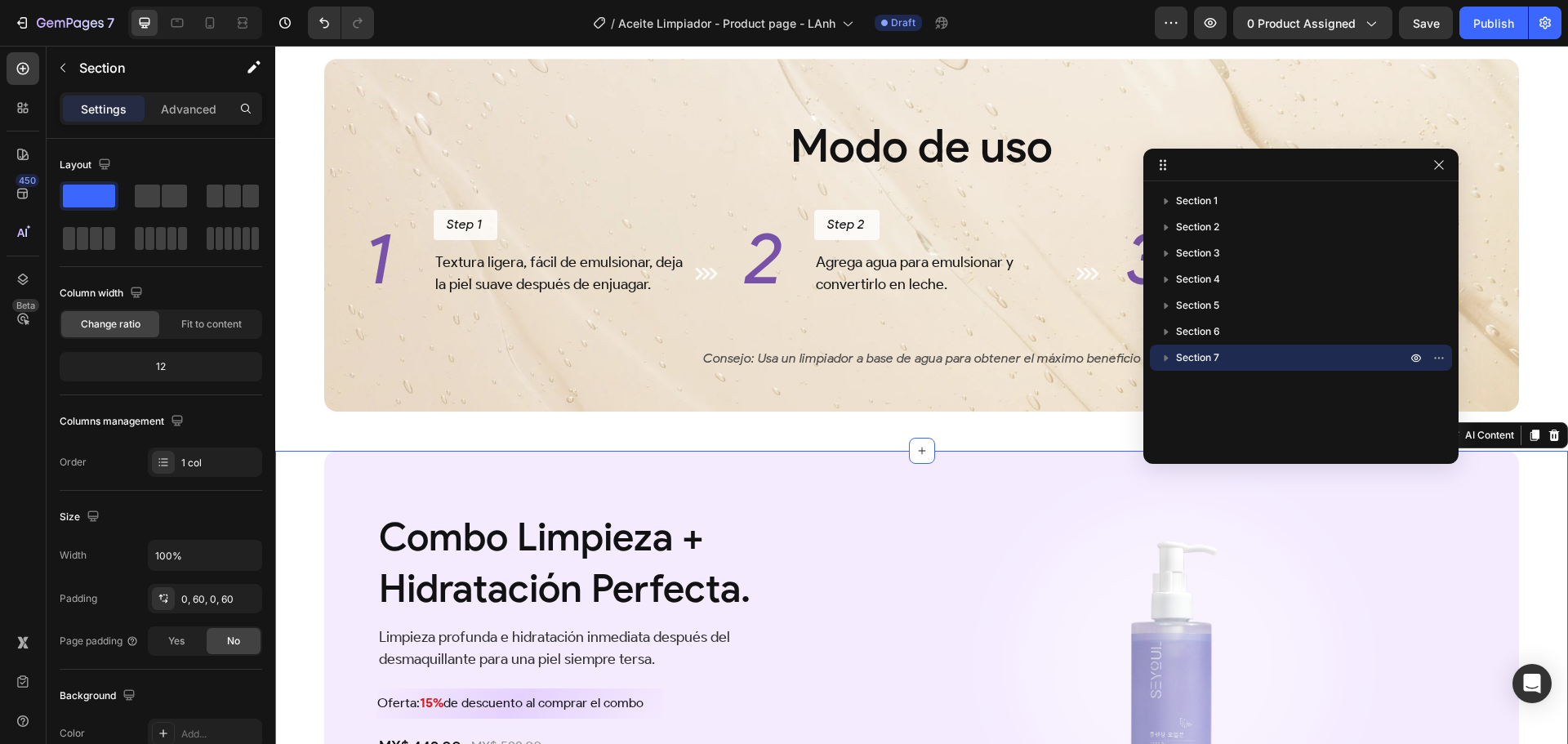
drag, startPoint x: 1172, startPoint y: 162, endPoint x: 1271, endPoint y: 237, distance: 124.2
click at [1253, 347] on div "Section 7" at bounding box center [1302, 358] width 289 height 26
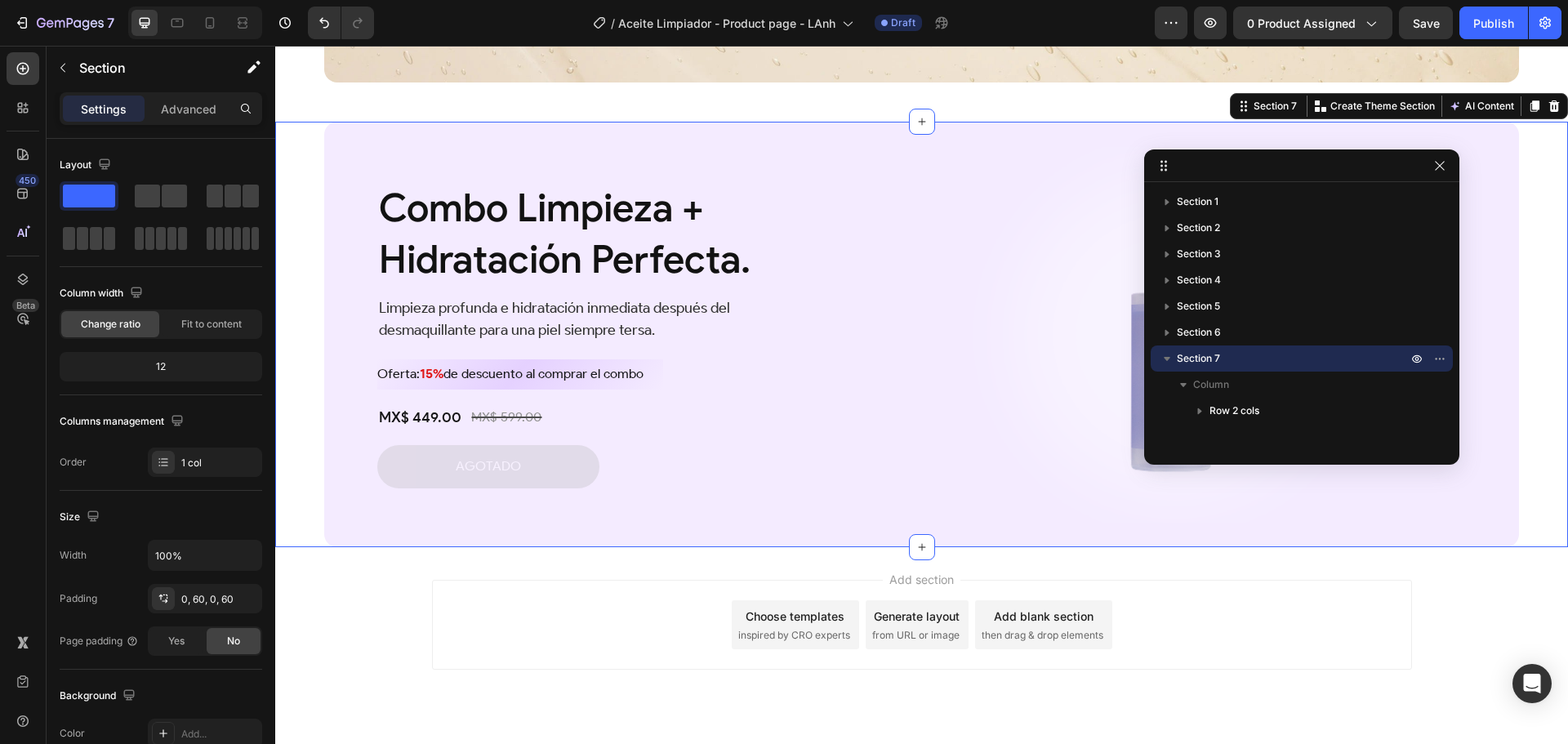
scroll to position [3340, 0]
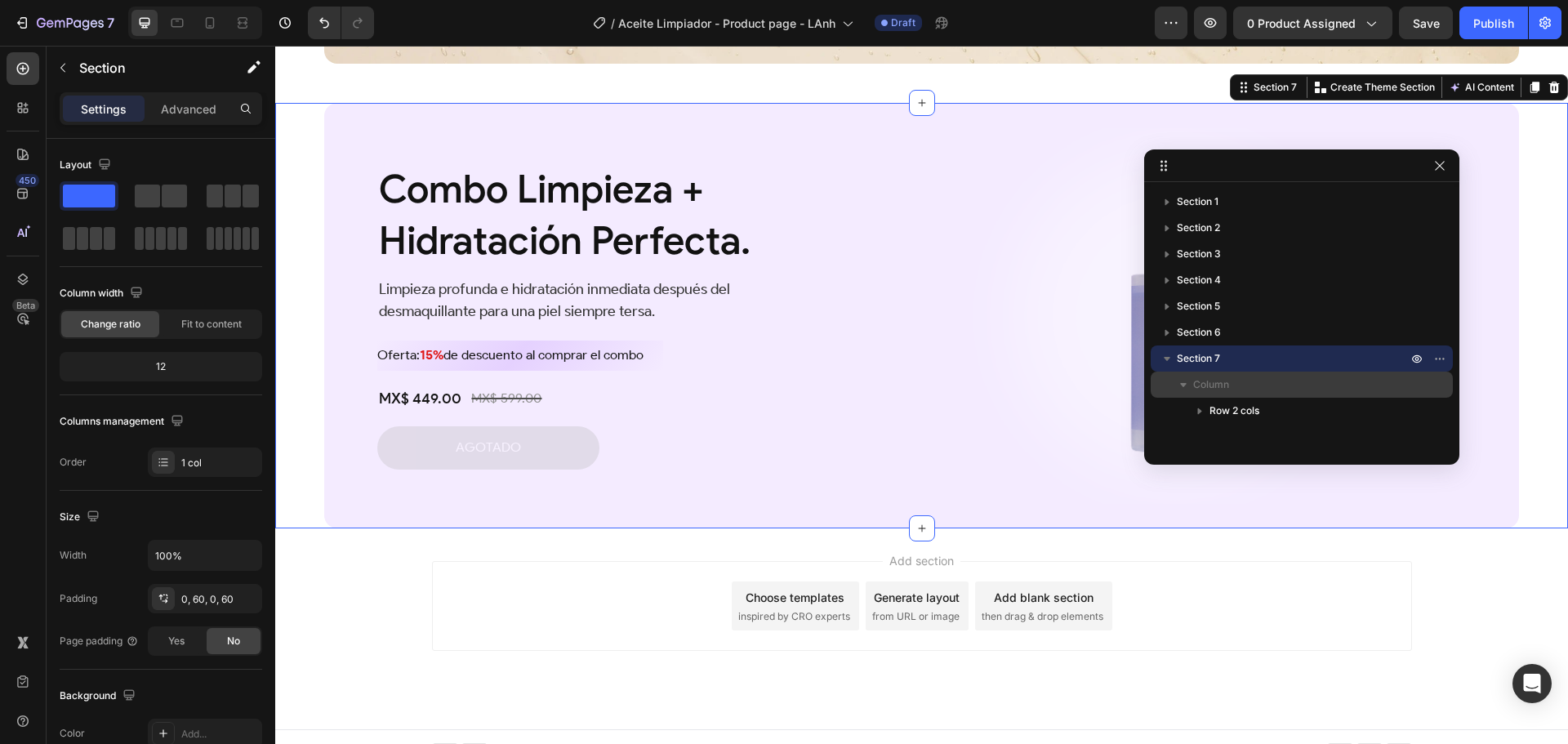
click at [1232, 381] on p "Column" at bounding box center [1302, 385] width 217 height 17
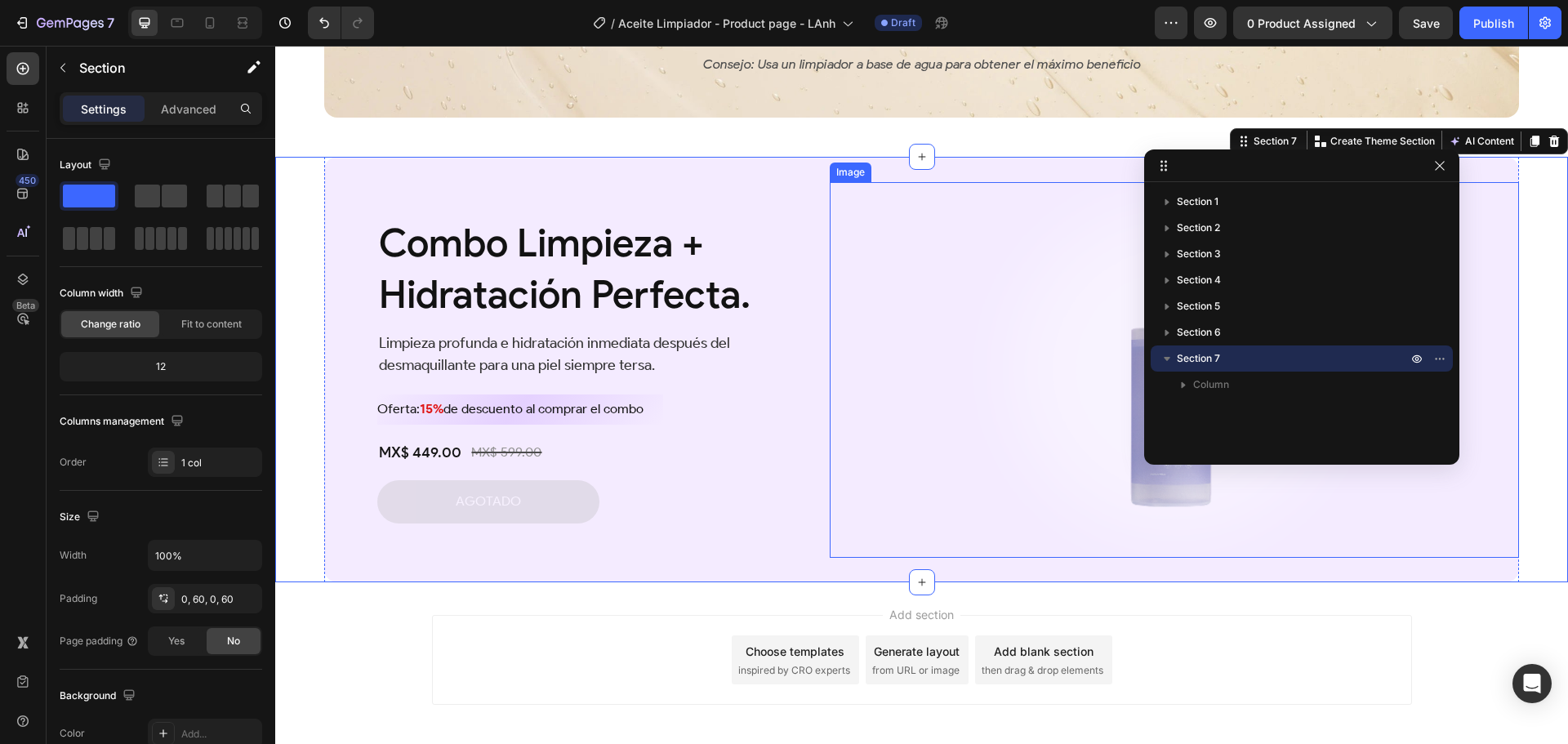
scroll to position [3258, 0]
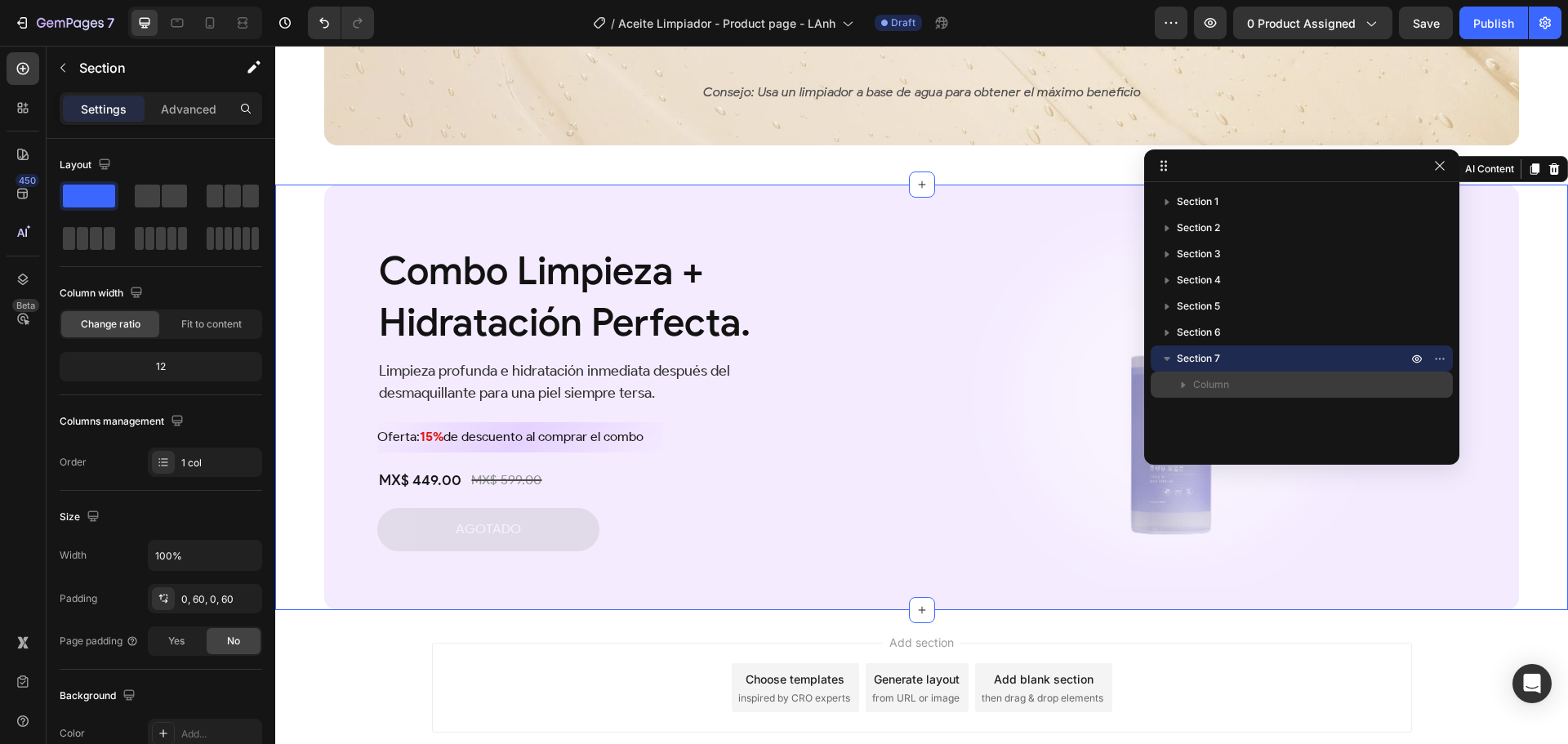
click at [1247, 385] on p "Column" at bounding box center [1302, 385] width 217 height 17
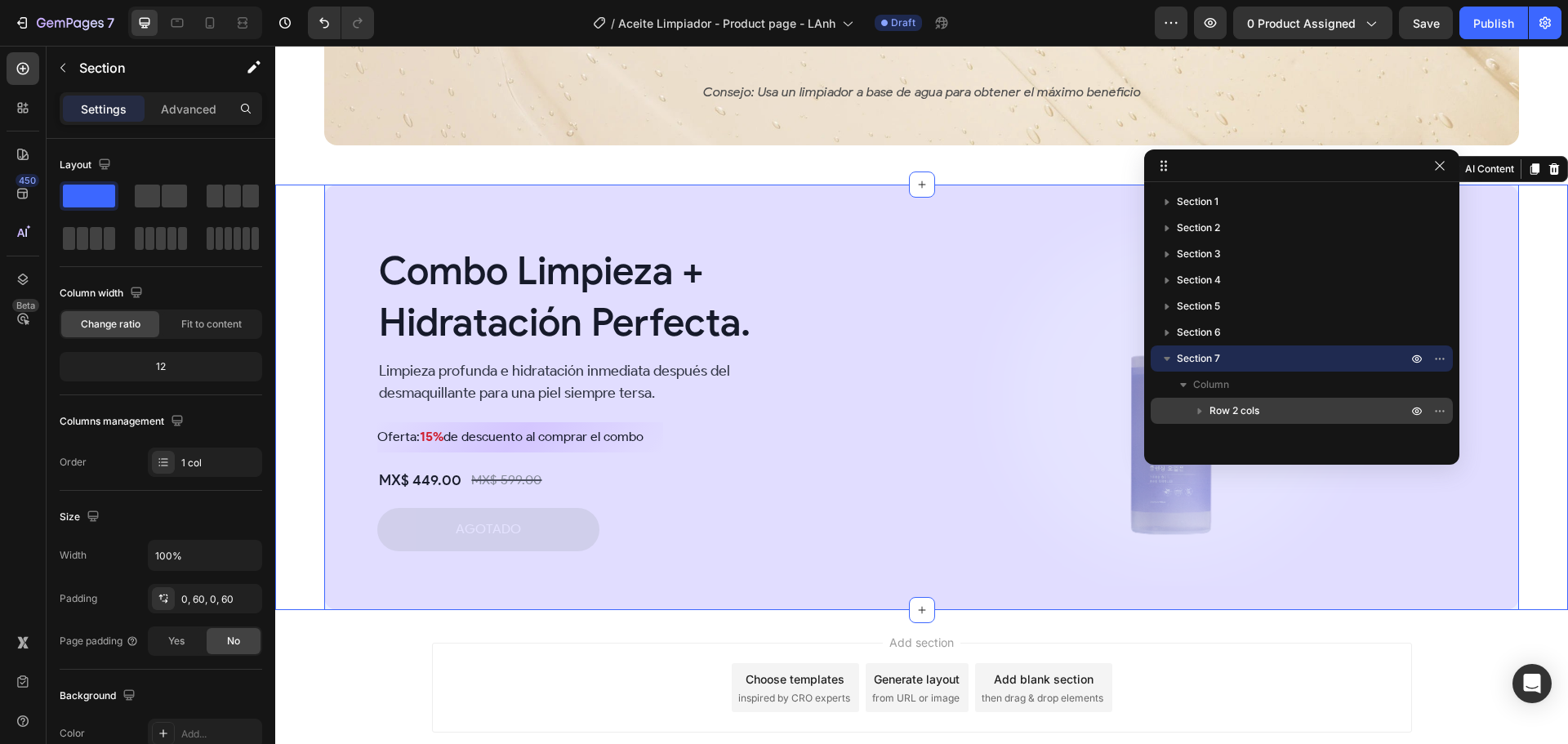
click at [1246, 405] on span "Row 2 cols" at bounding box center [1234, 411] width 49 height 17
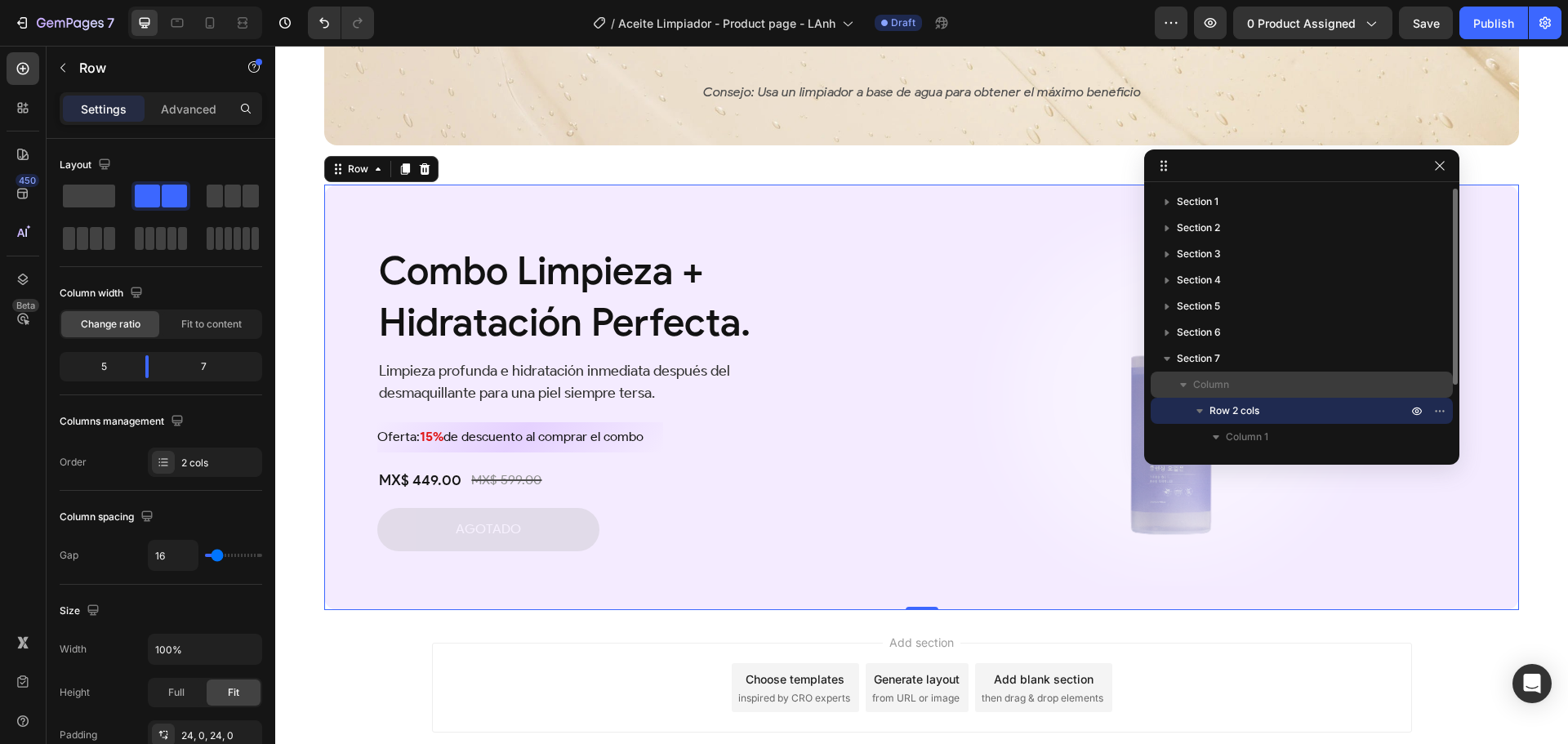
click at [1281, 387] on p "Column" at bounding box center [1302, 385] width 217 height 17
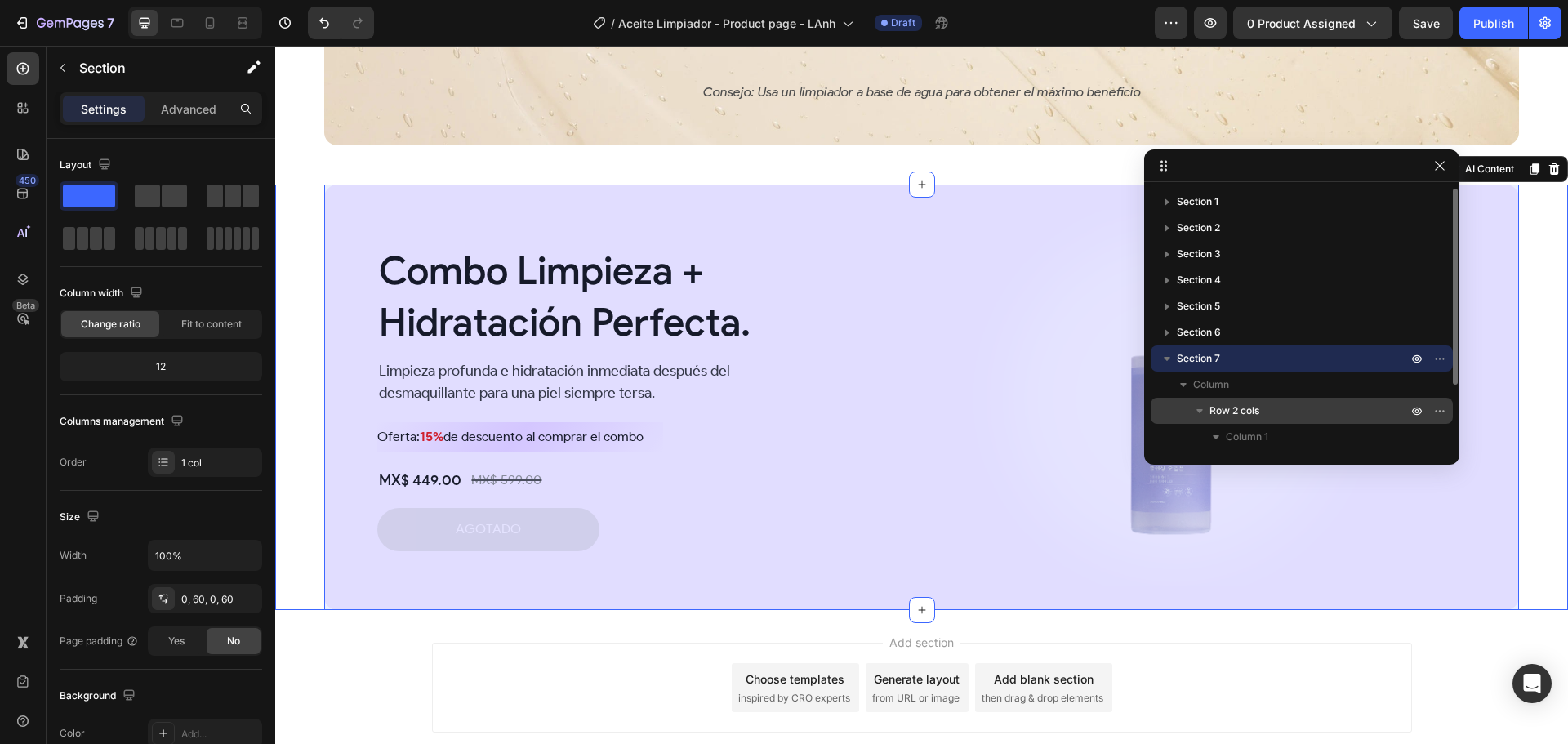
click at [1286, 405] on p "Row 2 cols" at bounding box center [1310, 411] width 201 height 17
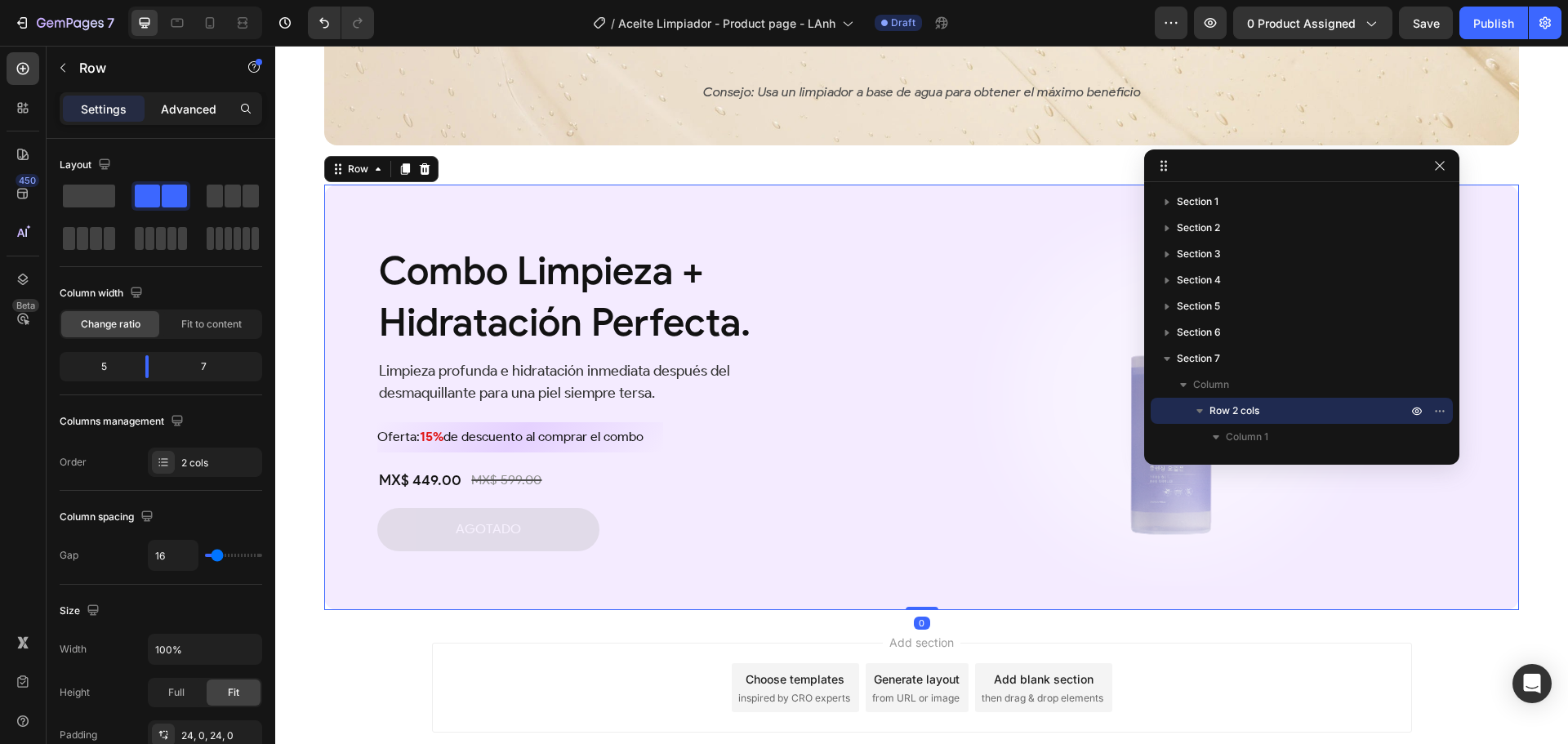
click at [180, 105] on p "Advanced" at bounding box center [189, 109] width 56 height 17
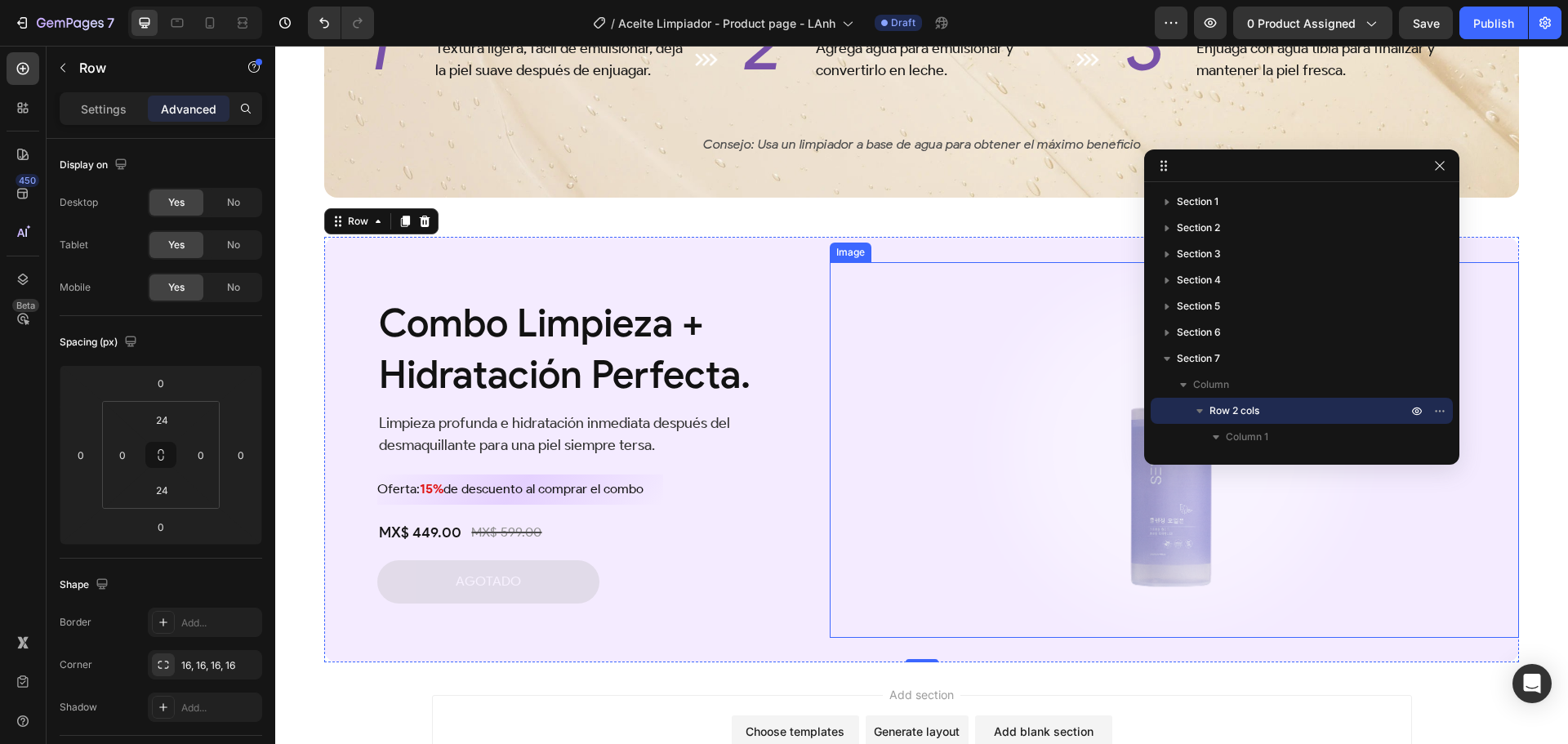
scroll to position [3176, 0]
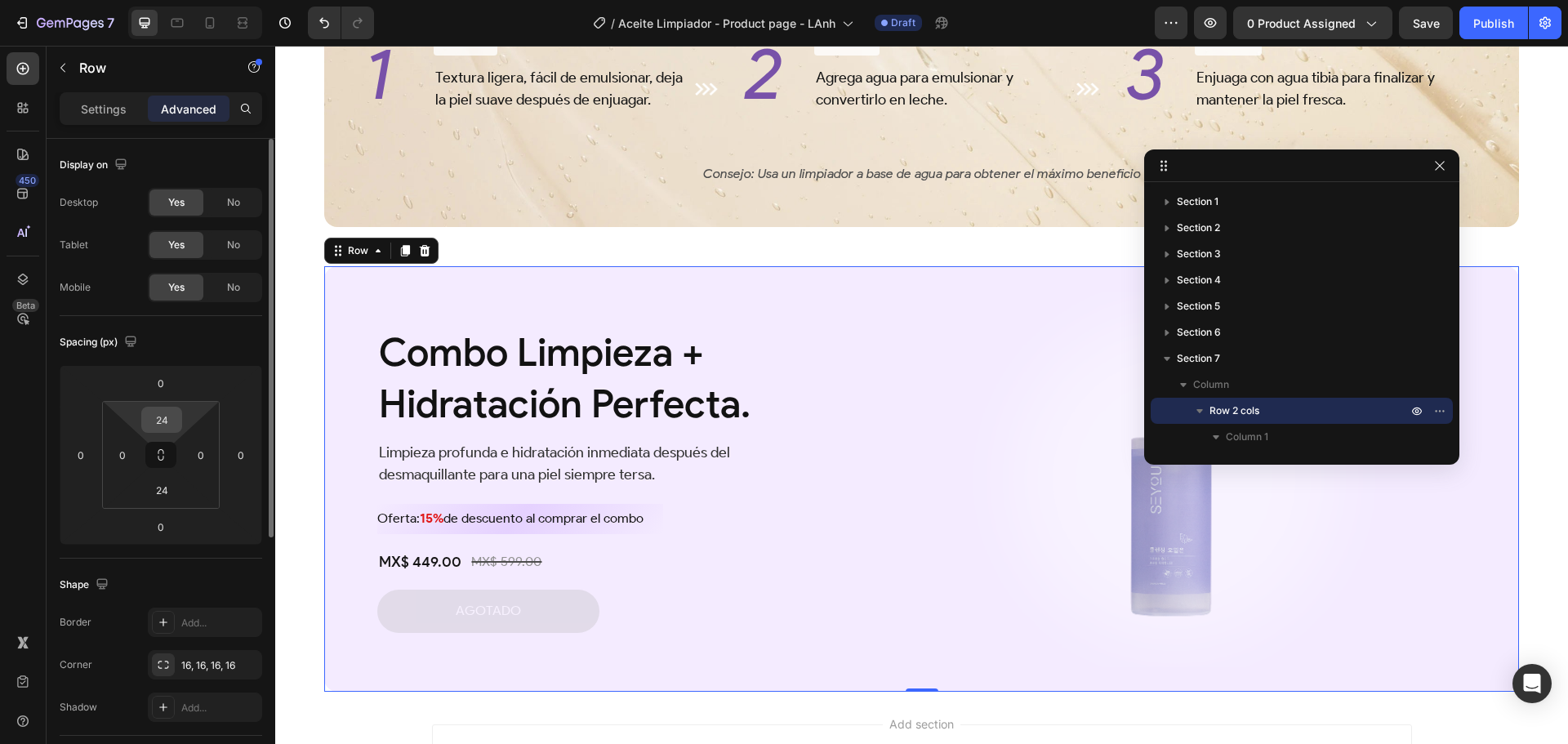
click at [166, 417] on input "24" at bounding box center [161, 419] width 33 height 24
type input "0"
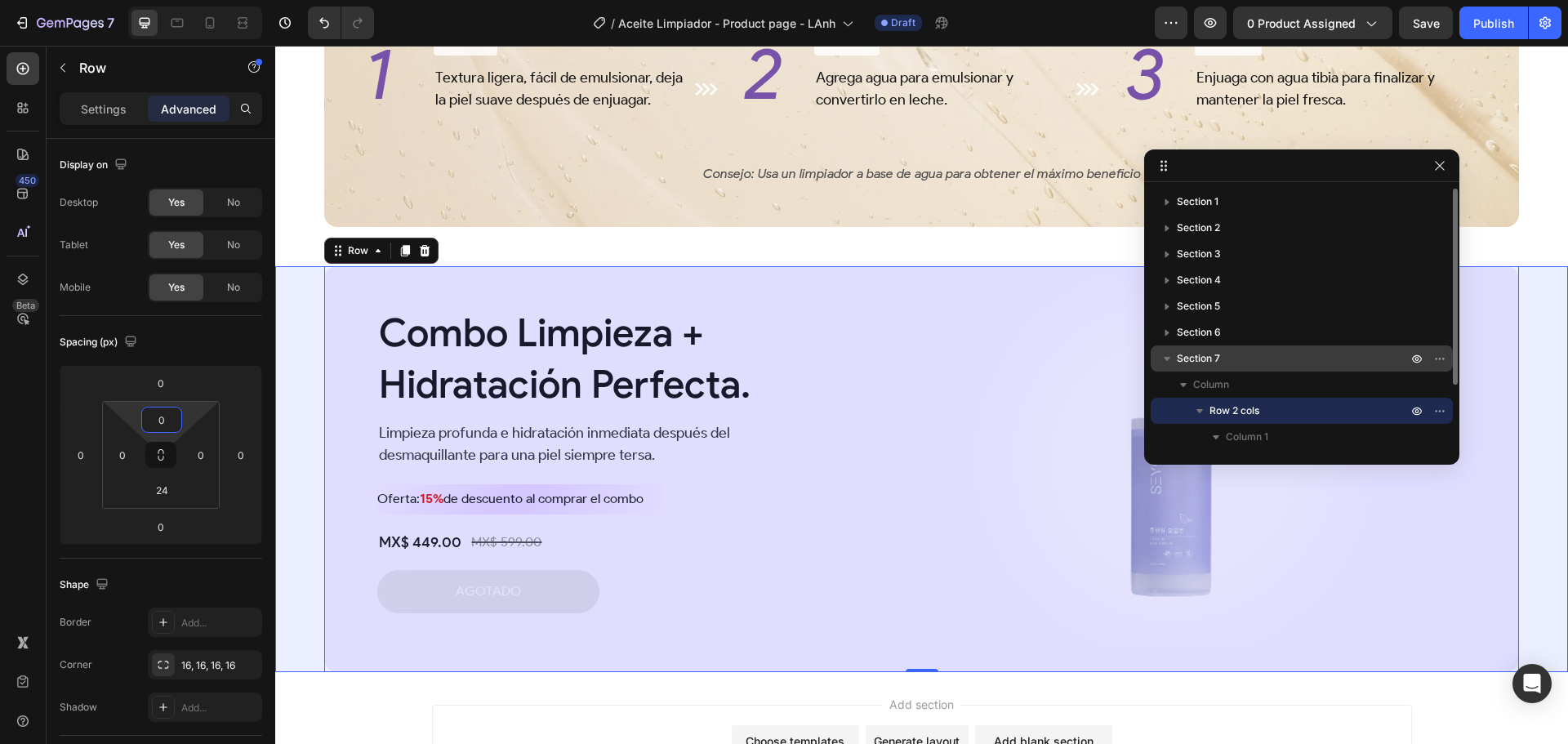
click at [1282, 354] on p "Section 7" at bounding box center [1293, 358] width 234 height 17
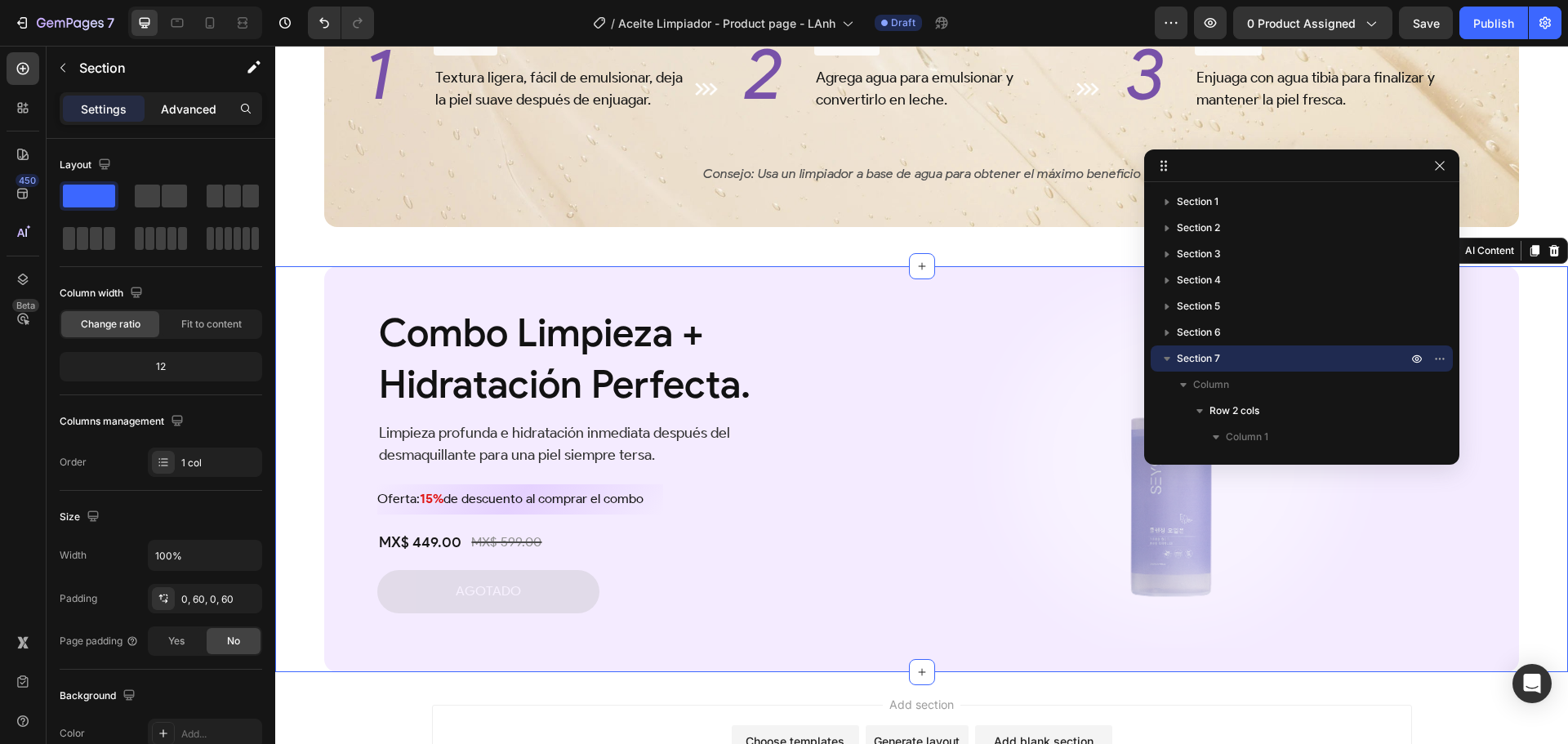
click at [179, 102] on p "Advanced" at bounding box center [189, 109] width 56 height 17
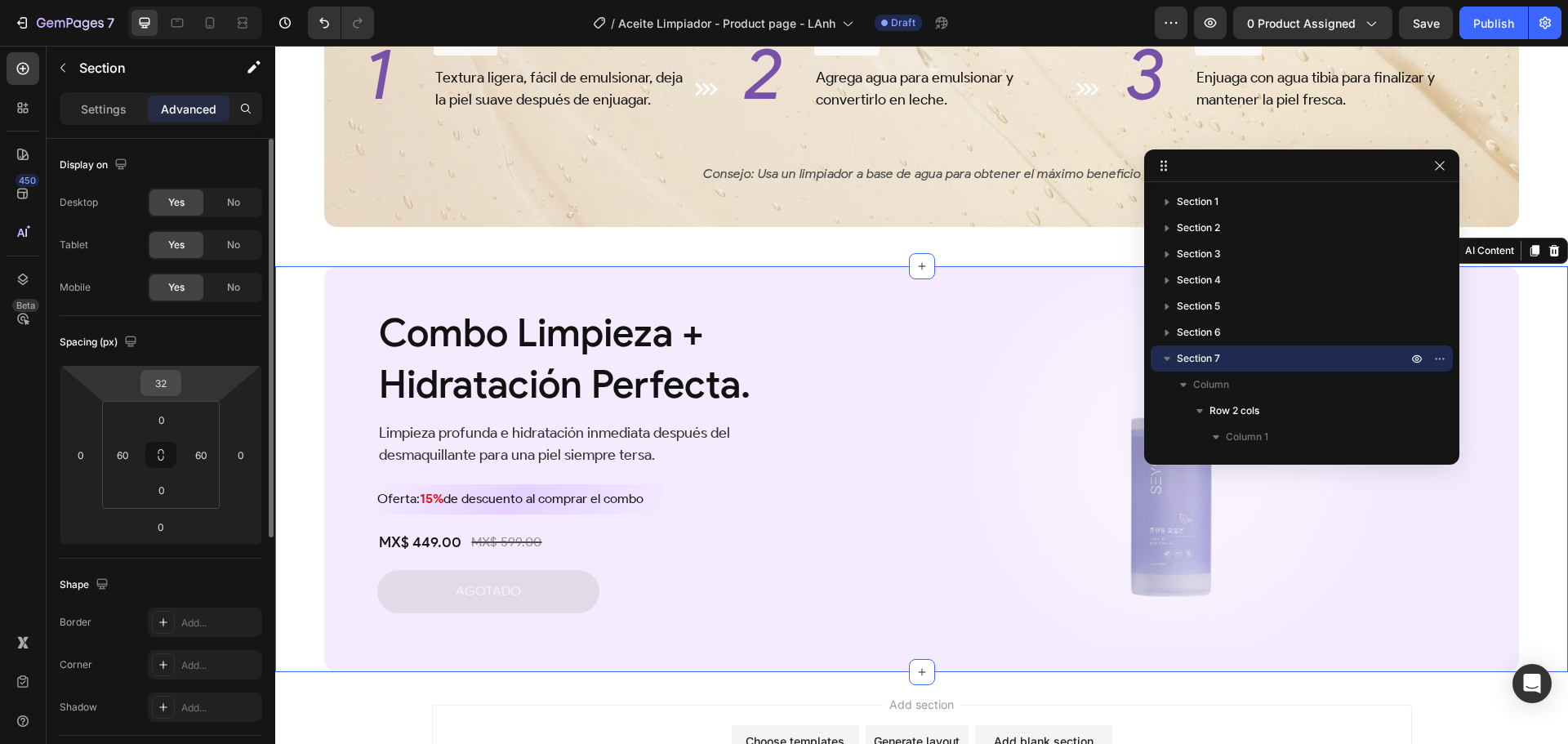
click at [165, 388] on input "32" at bounding box center [160, 383] width 33 height 24
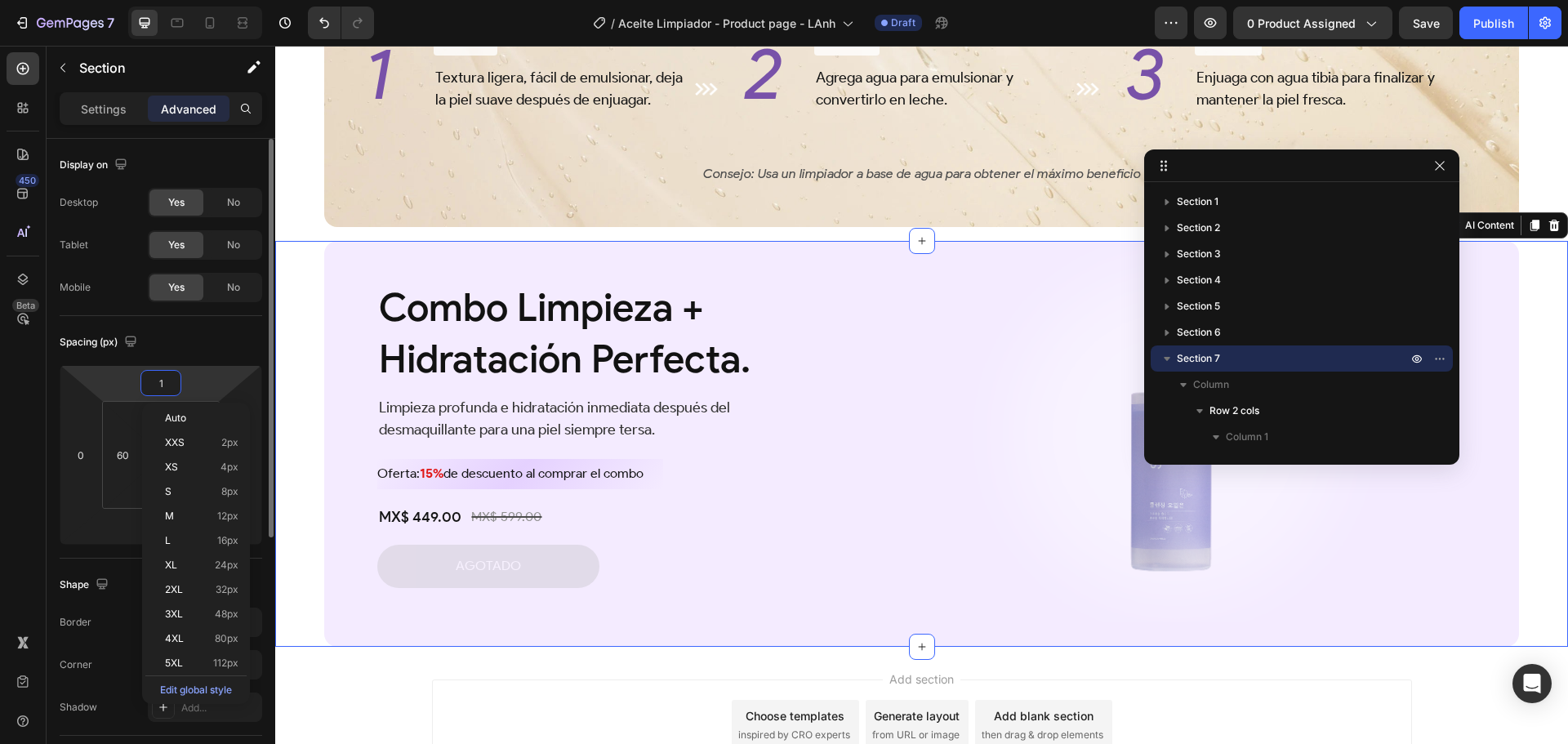
type input "16"
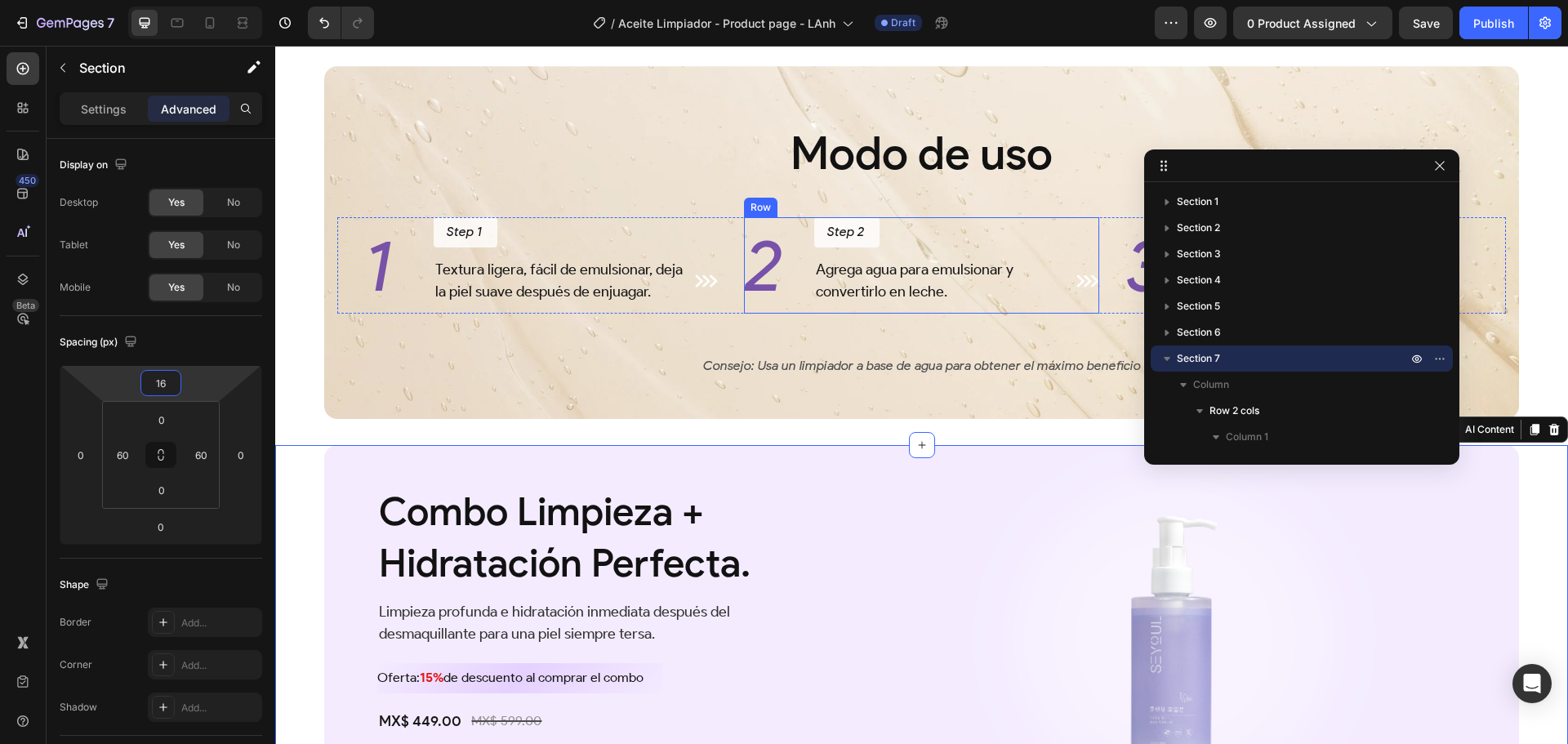
scroll to position [3013, 0]
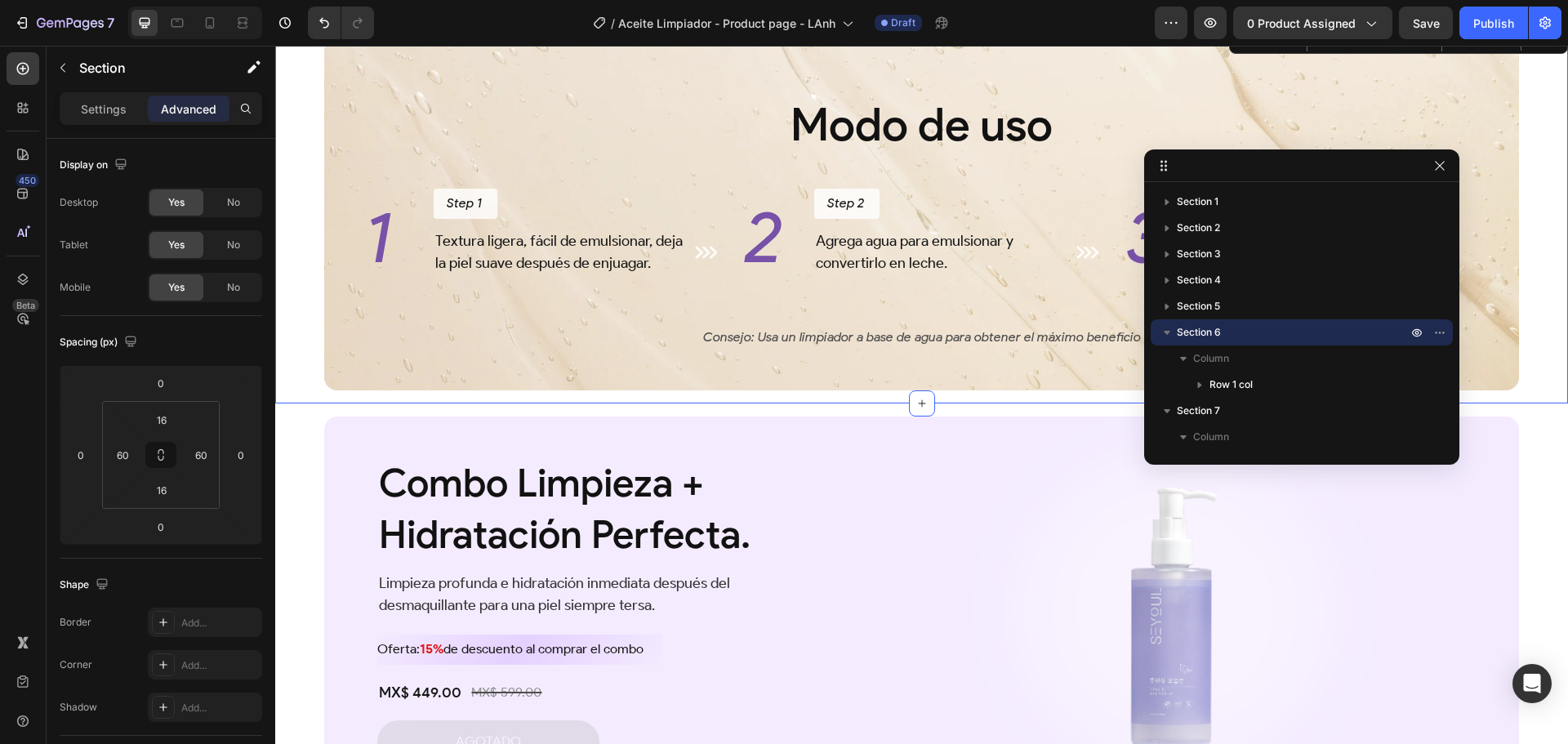
click at [315, 387] on div "Modo de uso Heading 1 Heading Step 1 Button Textura ligera, fácil de emulsionar…" at bounding box center [921, 213] width 1293 height 379
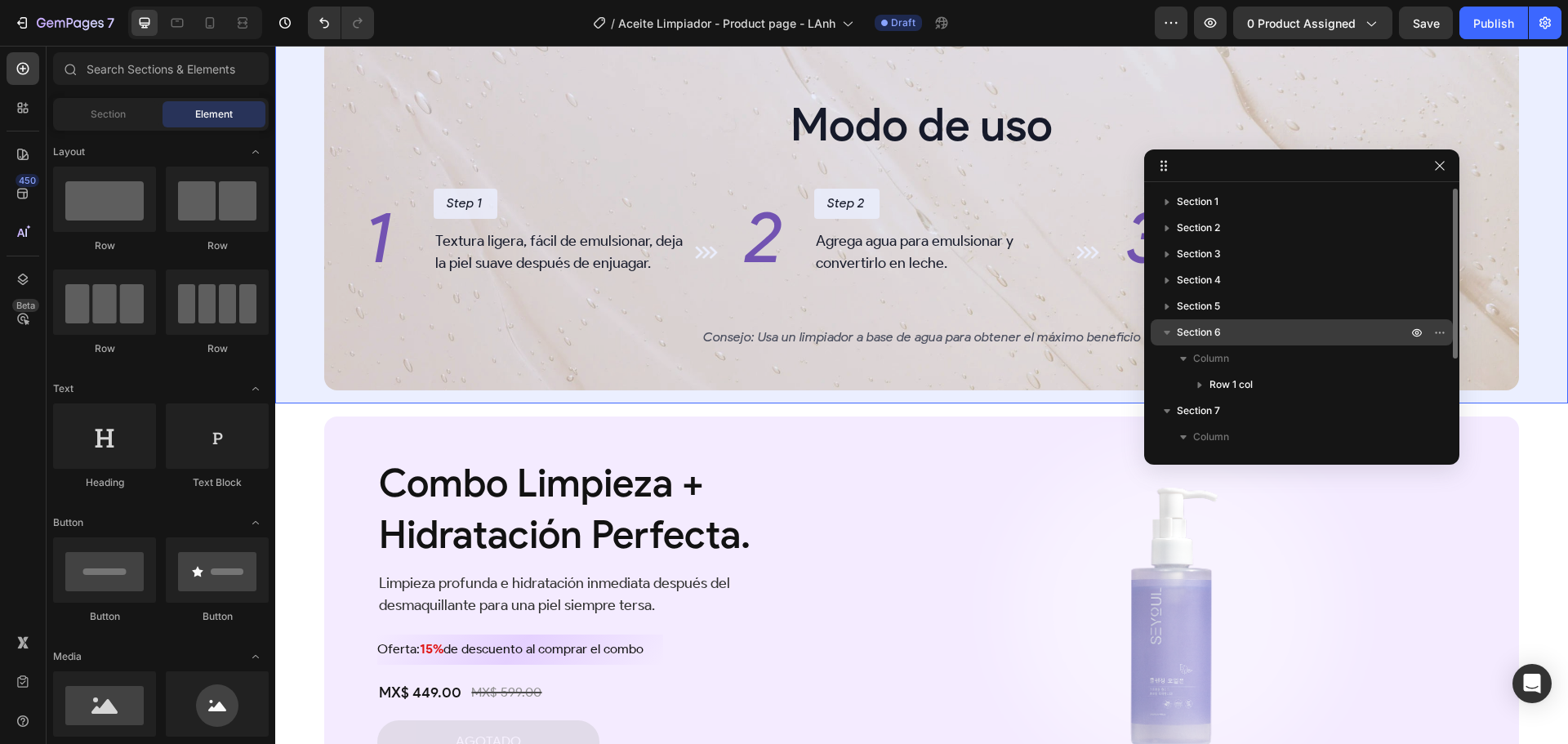
click at [1244, 333] on p "Section 6" at bounding box center [1293, 332] width 234 height 17
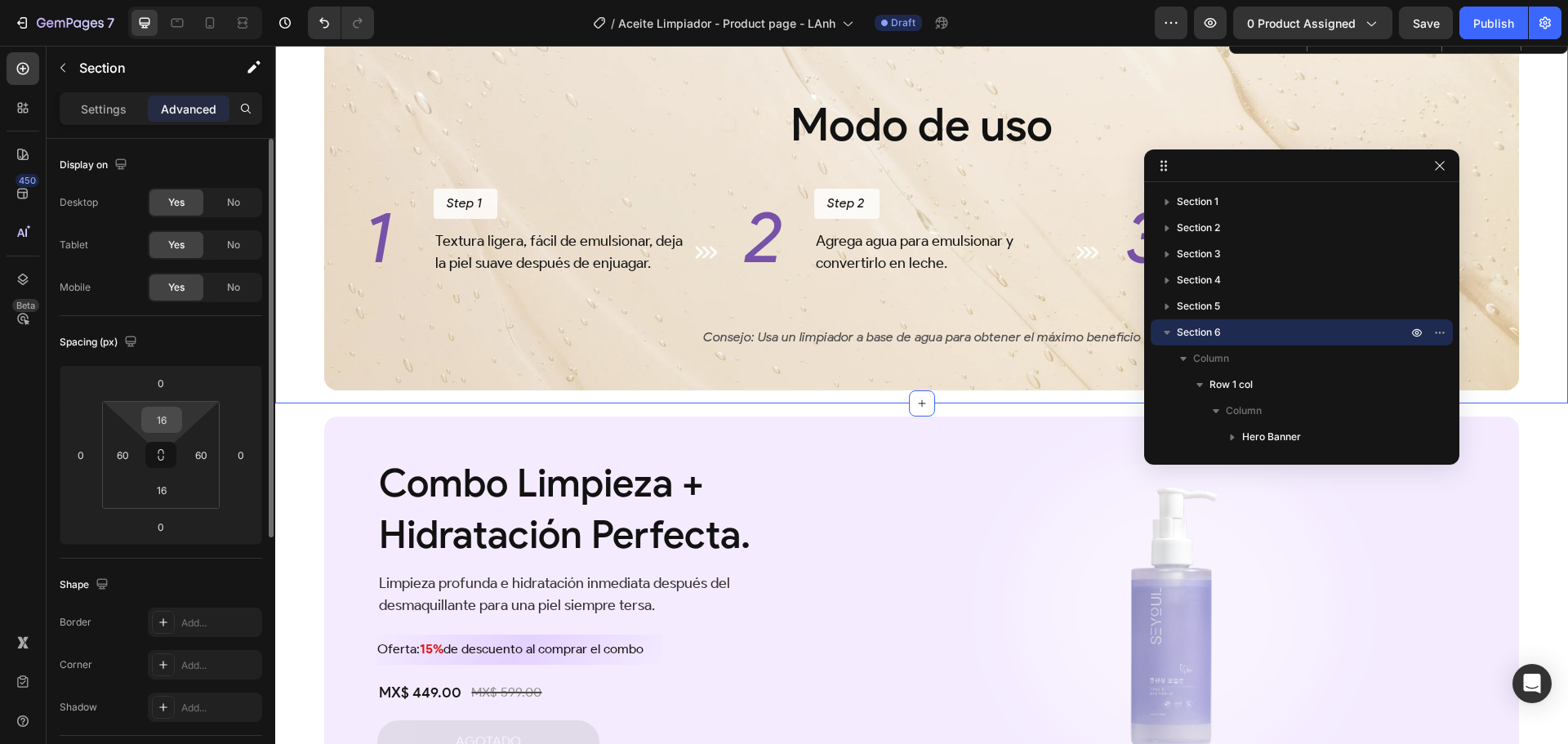
click at [170, 421] on input "16" at bounding box center [161, 419] width 33 height 24
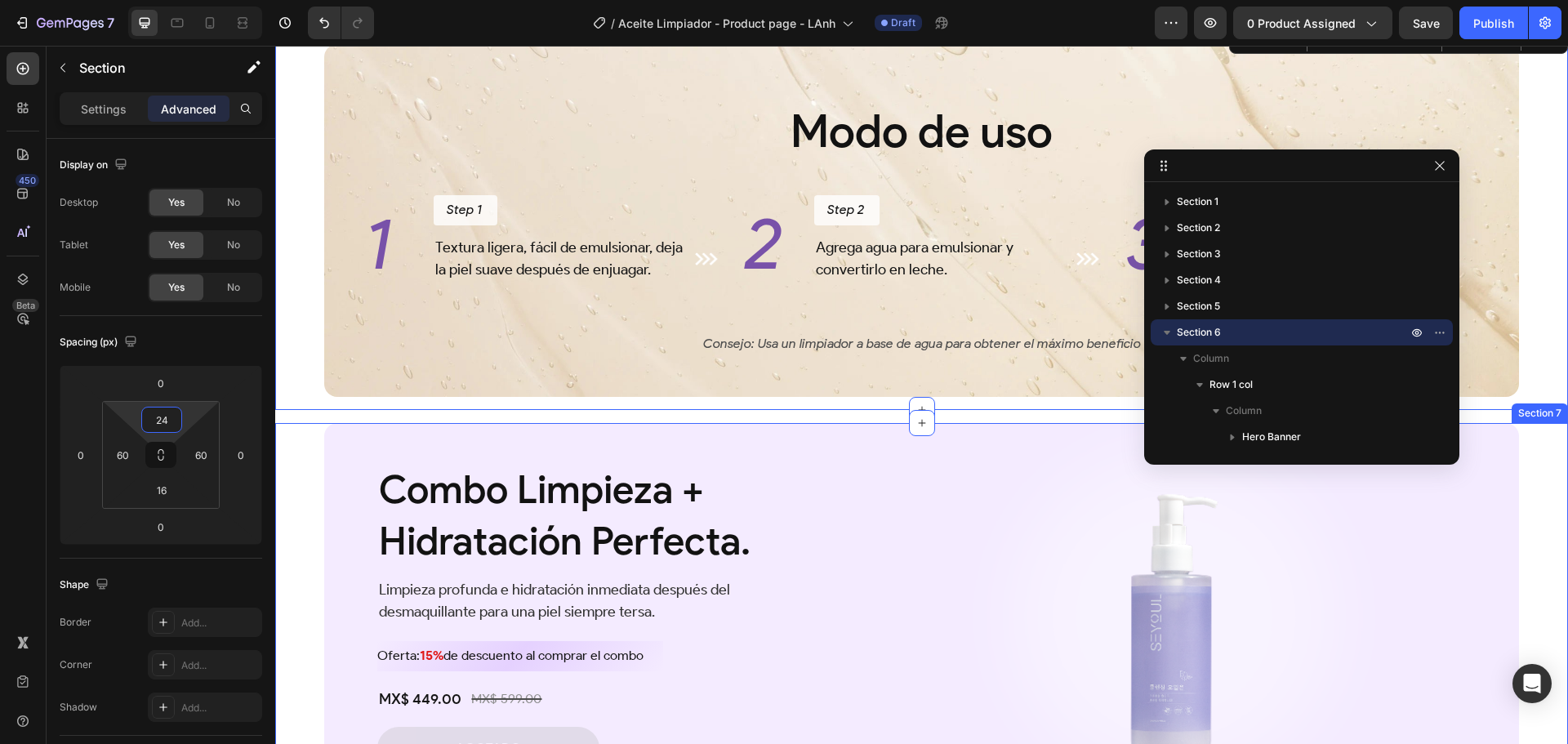
type input "2"
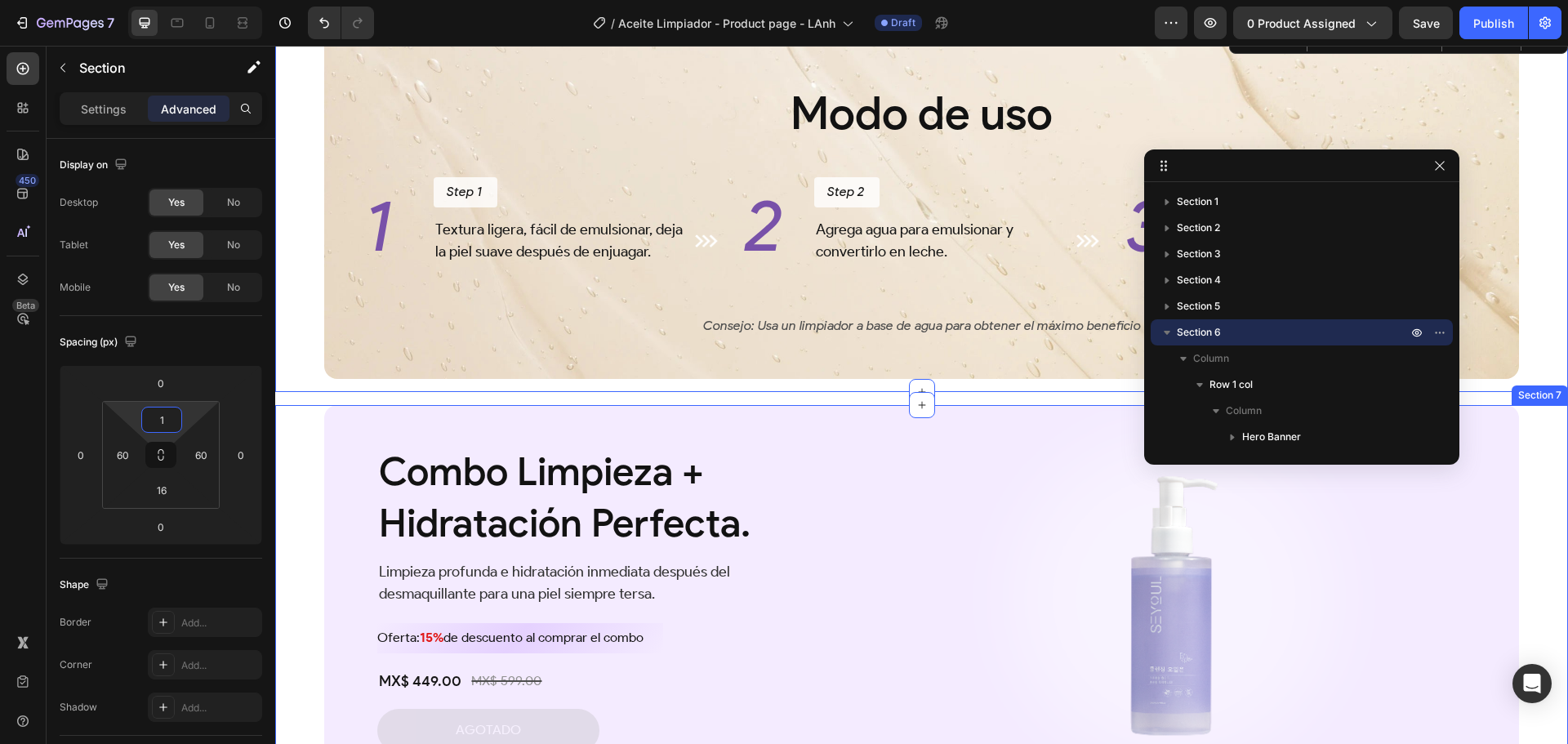
type input "16"
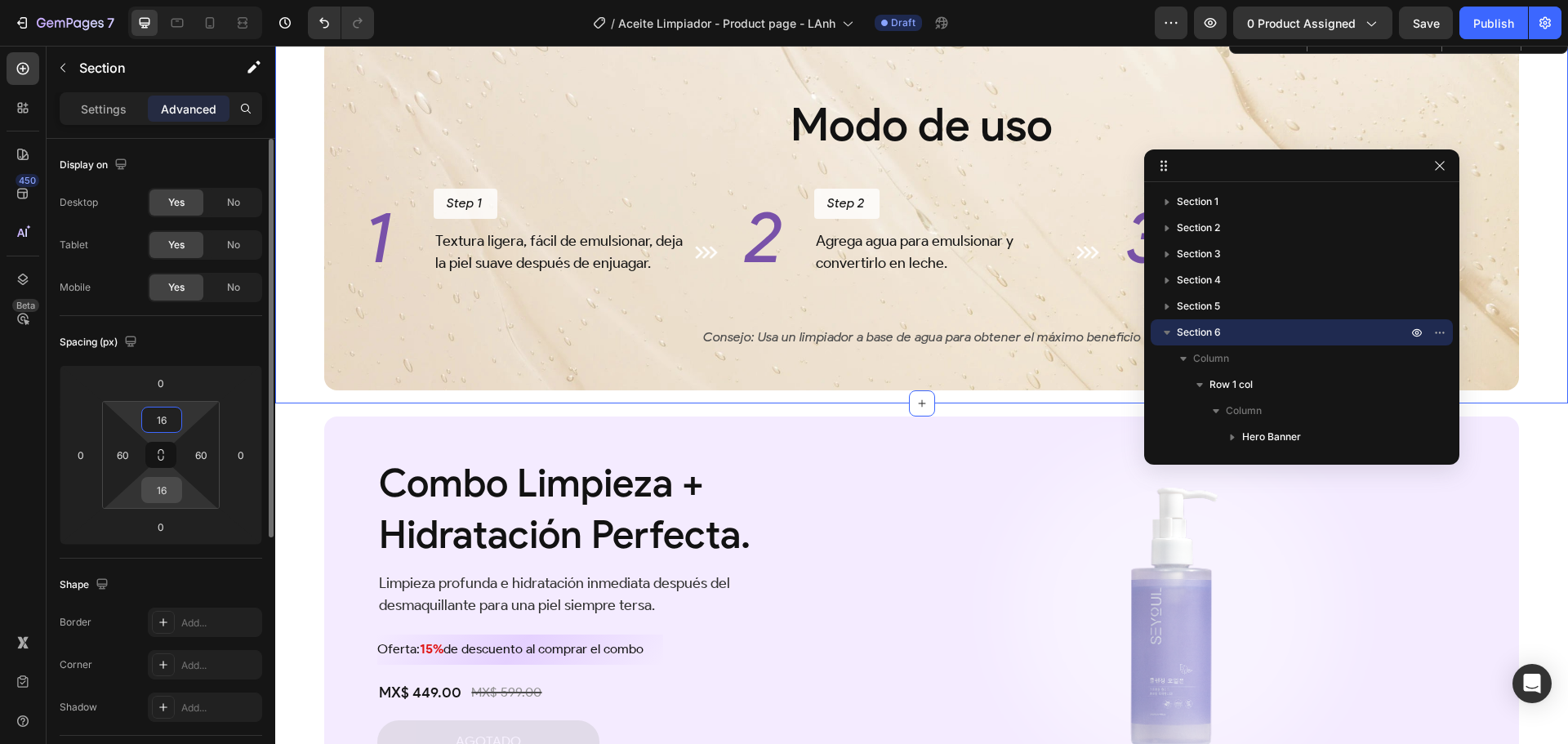
click at [174, 494] on input "16" at bounding box center [161, 490] width 33 height 24
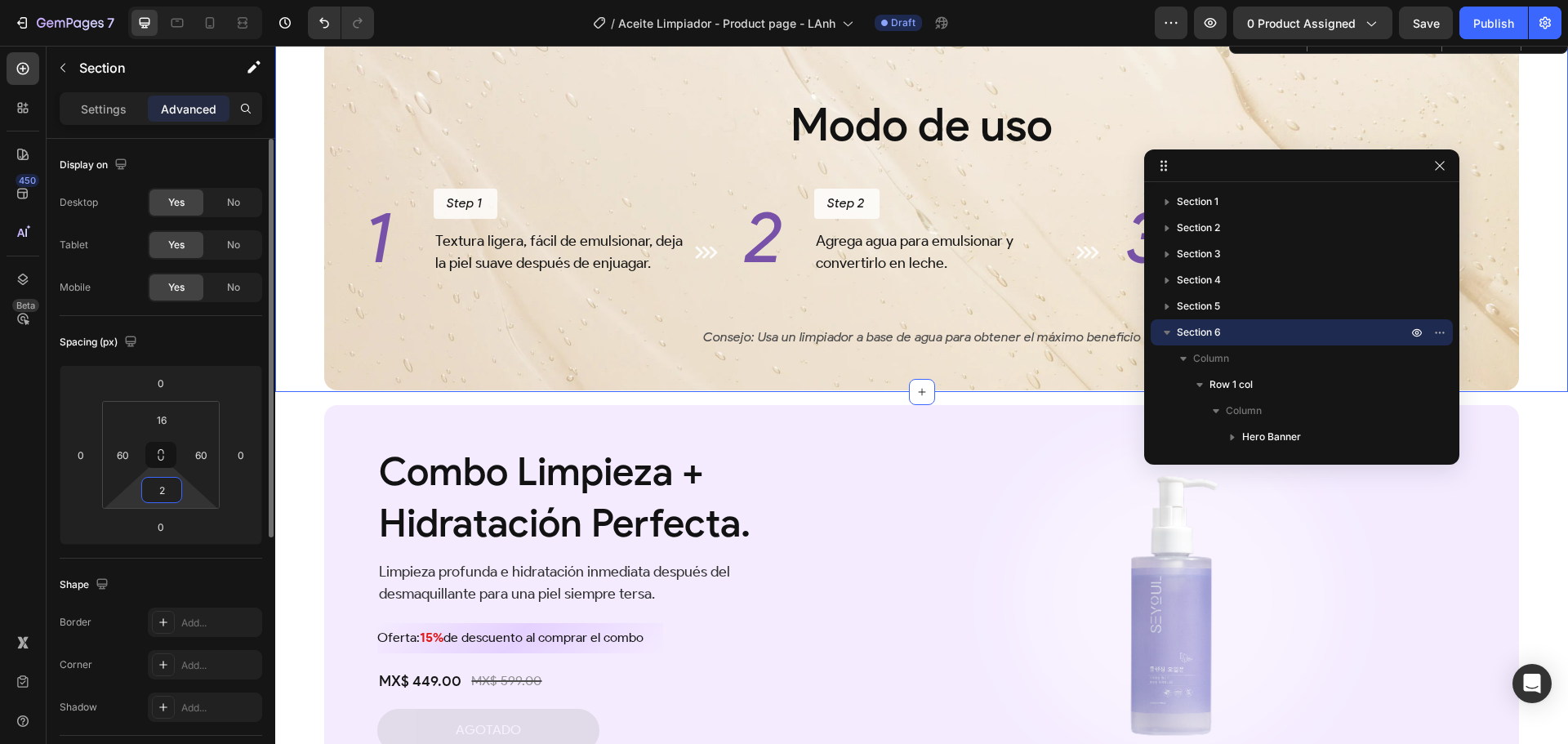
type input "24"
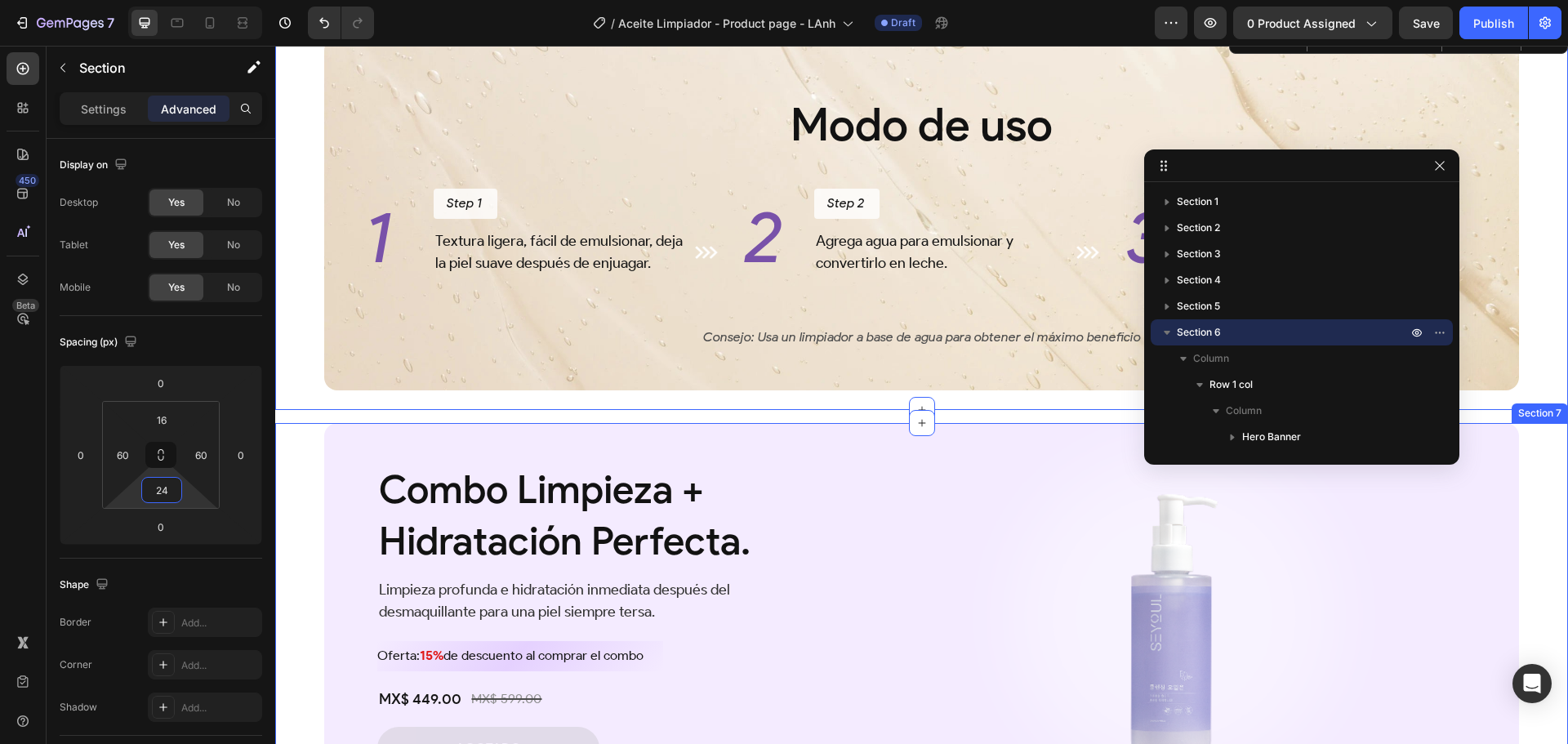
click at [301, 447] on div "Combo Limpieza + Hidratación Perfecta. Heading Limpieza profunda e hidratación …" at bounding box center [921, 626] width 1293 height 406
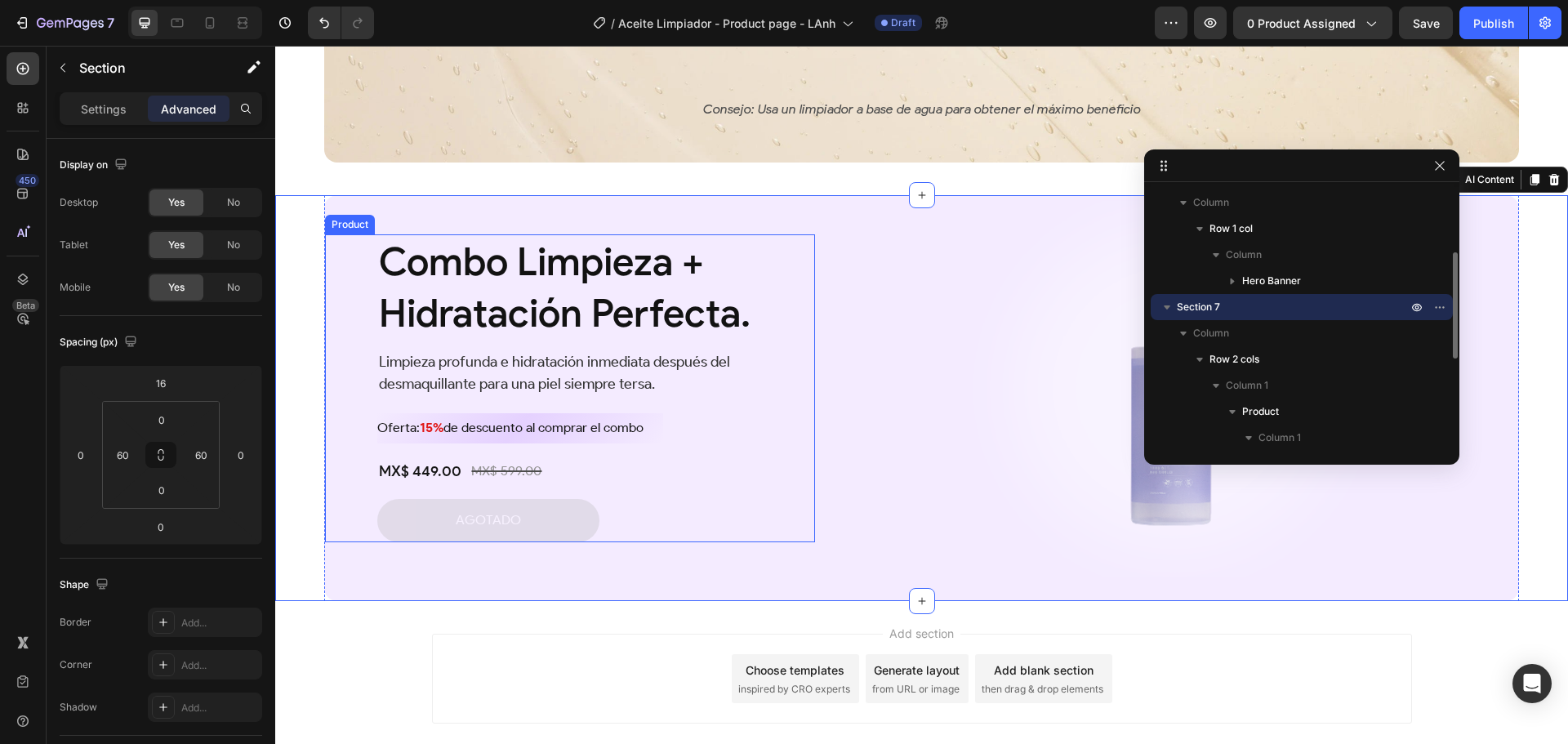
scroll to position [3258, 0]
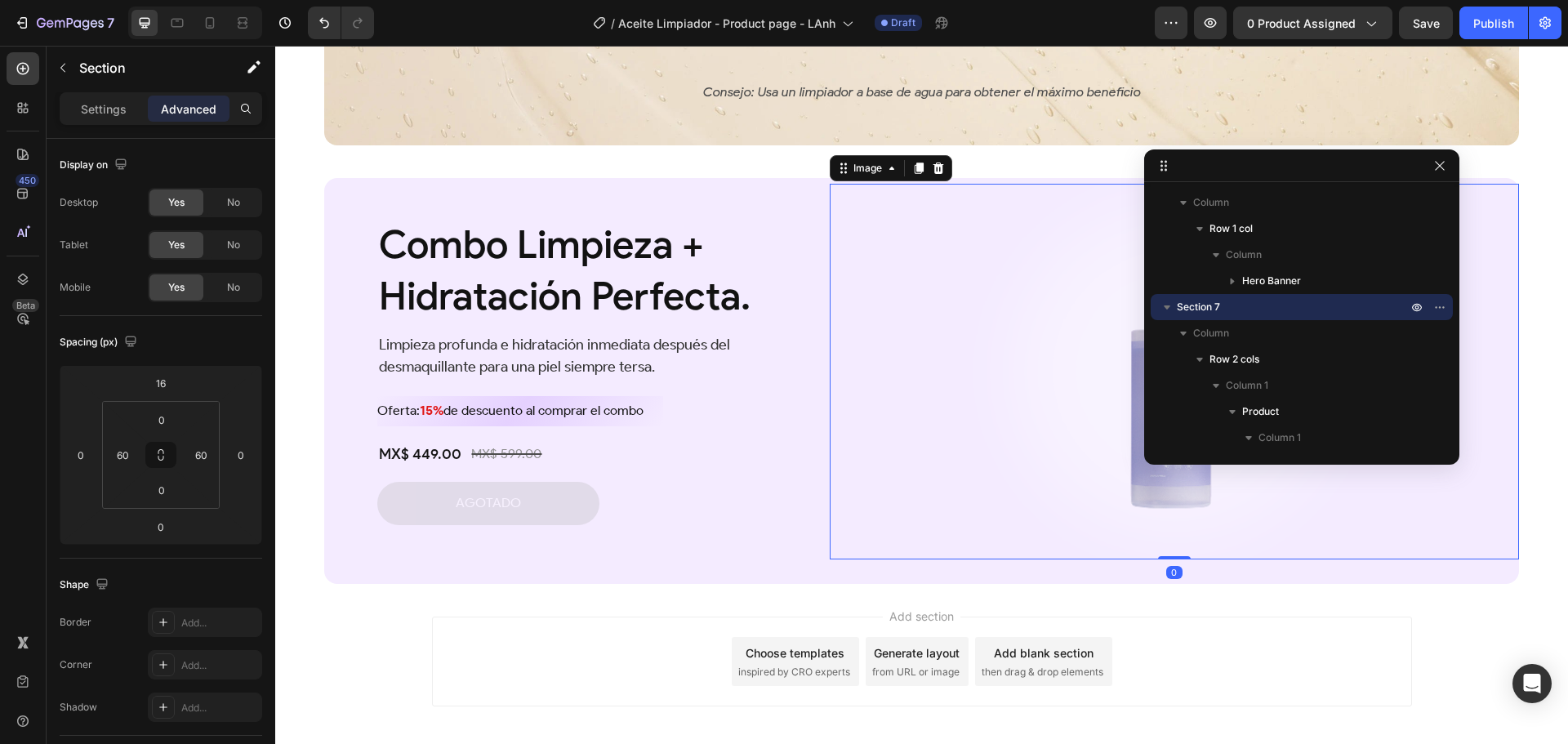
click at [830, 260] on div at bounding box center [1175, 371] width 689 height 375
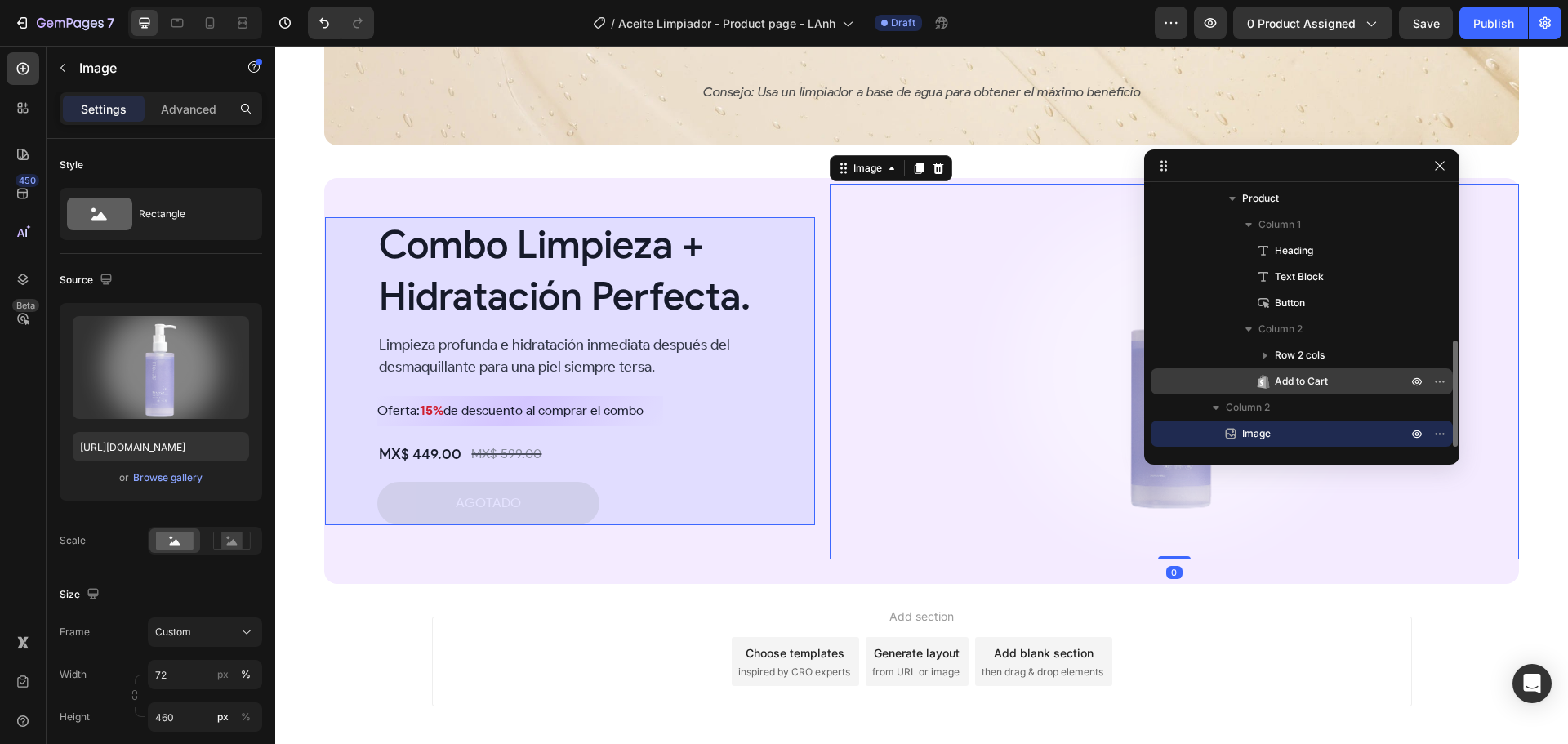
scroll to position [206, 0]
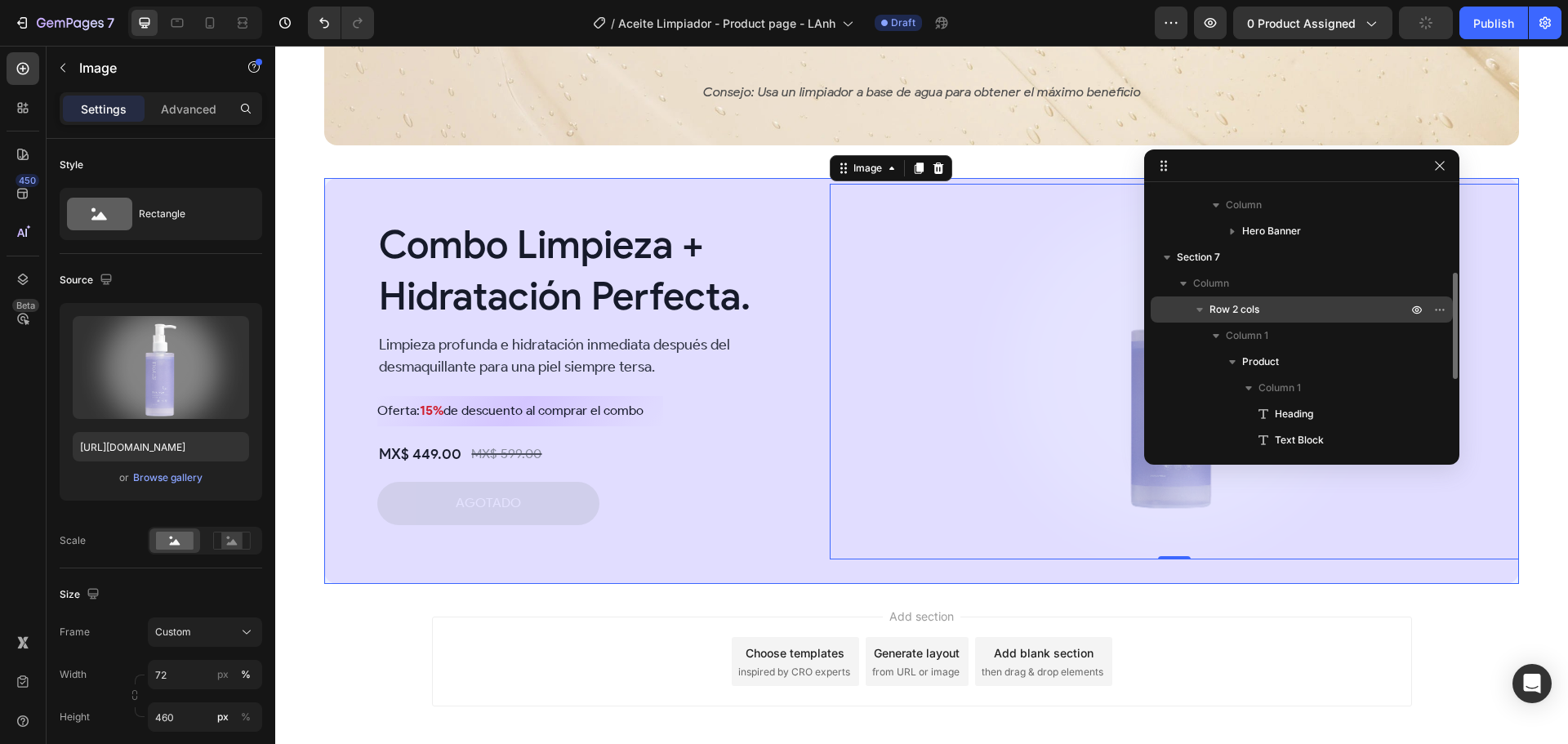
click at [1268, 308] on p "Row 2 cols" at bounding box center [1310, 309] width 201 height 17
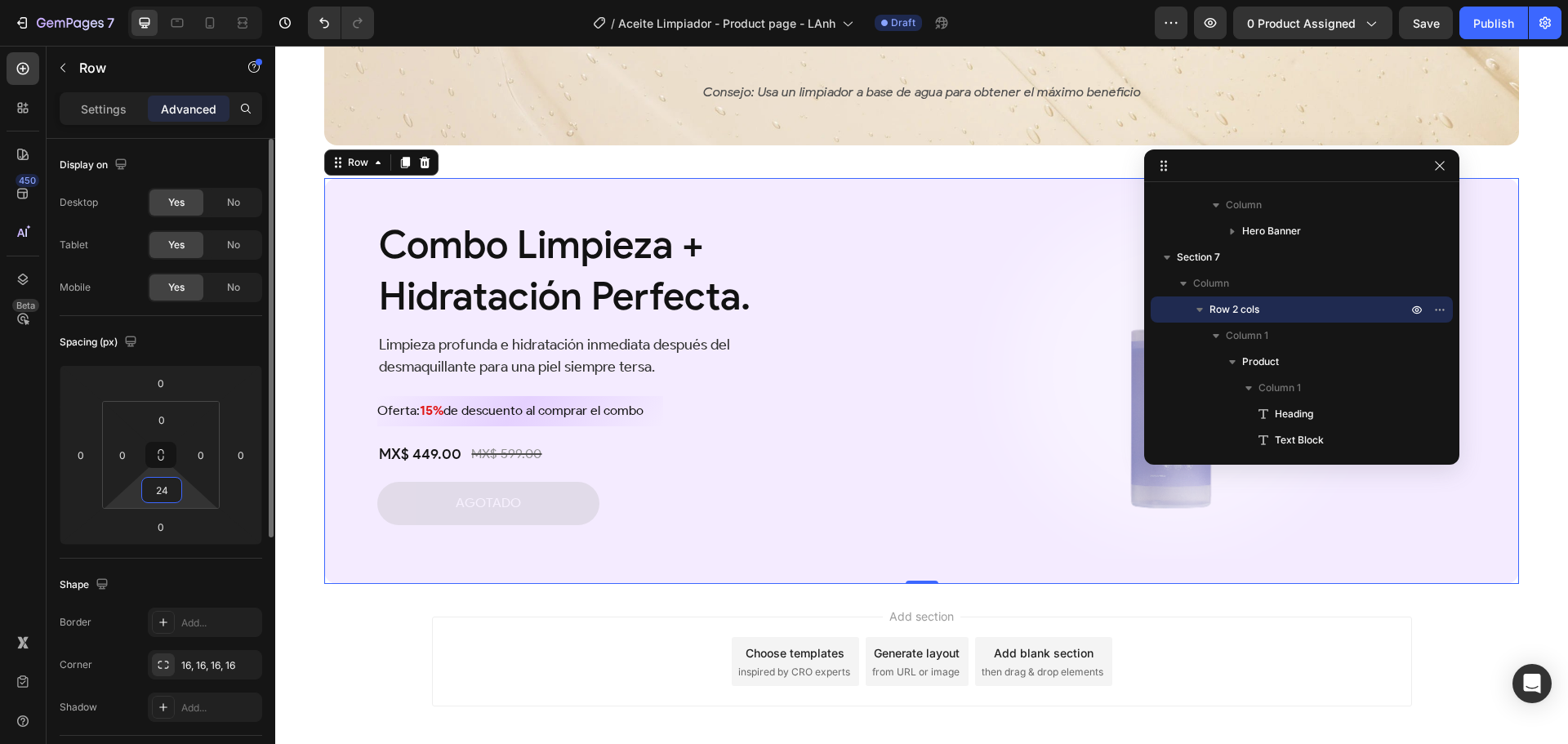
click at [168, 497] on input "24" at bounding box center [161, 490] width 33 height 24
type input "0"
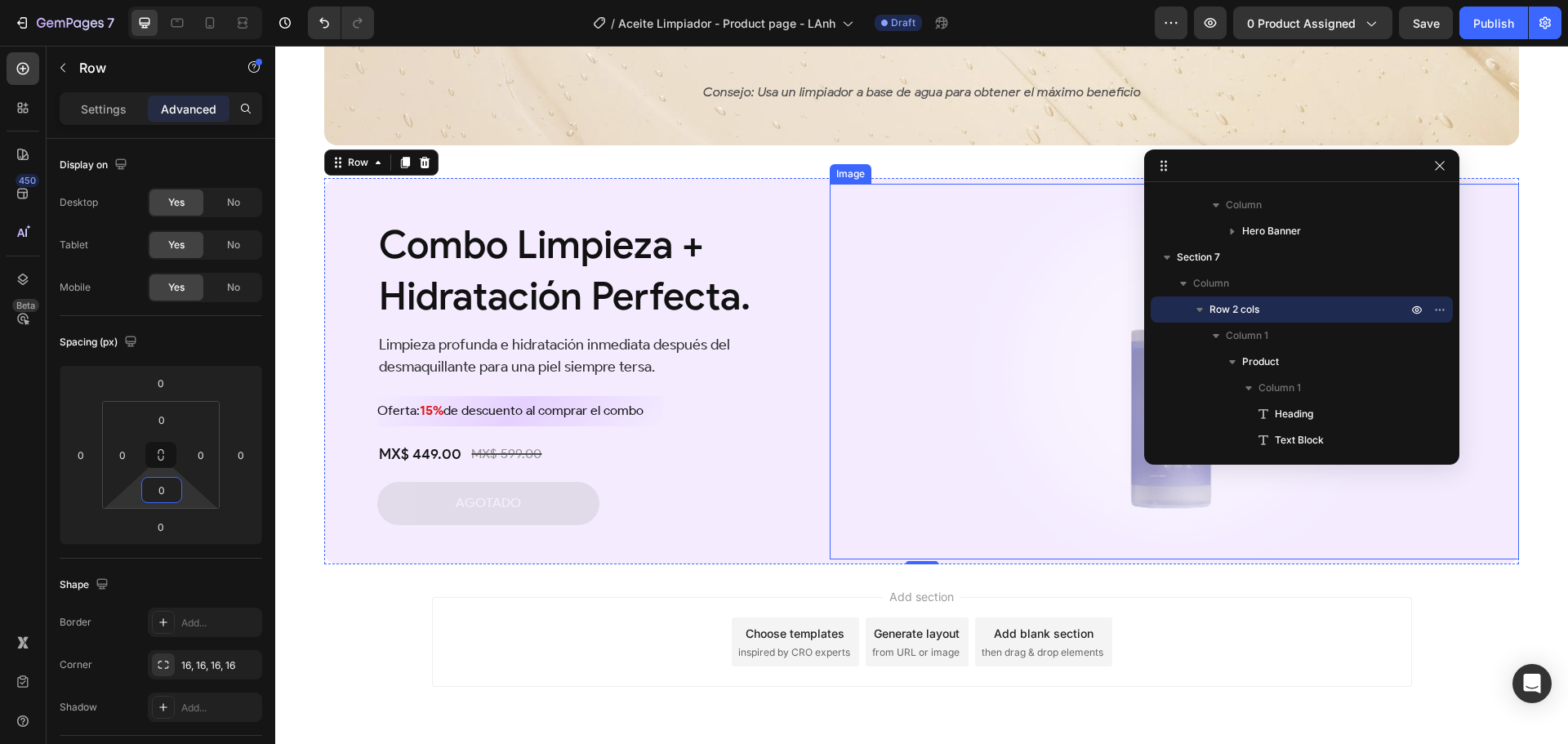
click at [926, 394] on img at bounding box center [1174, 371] width 497 height 375
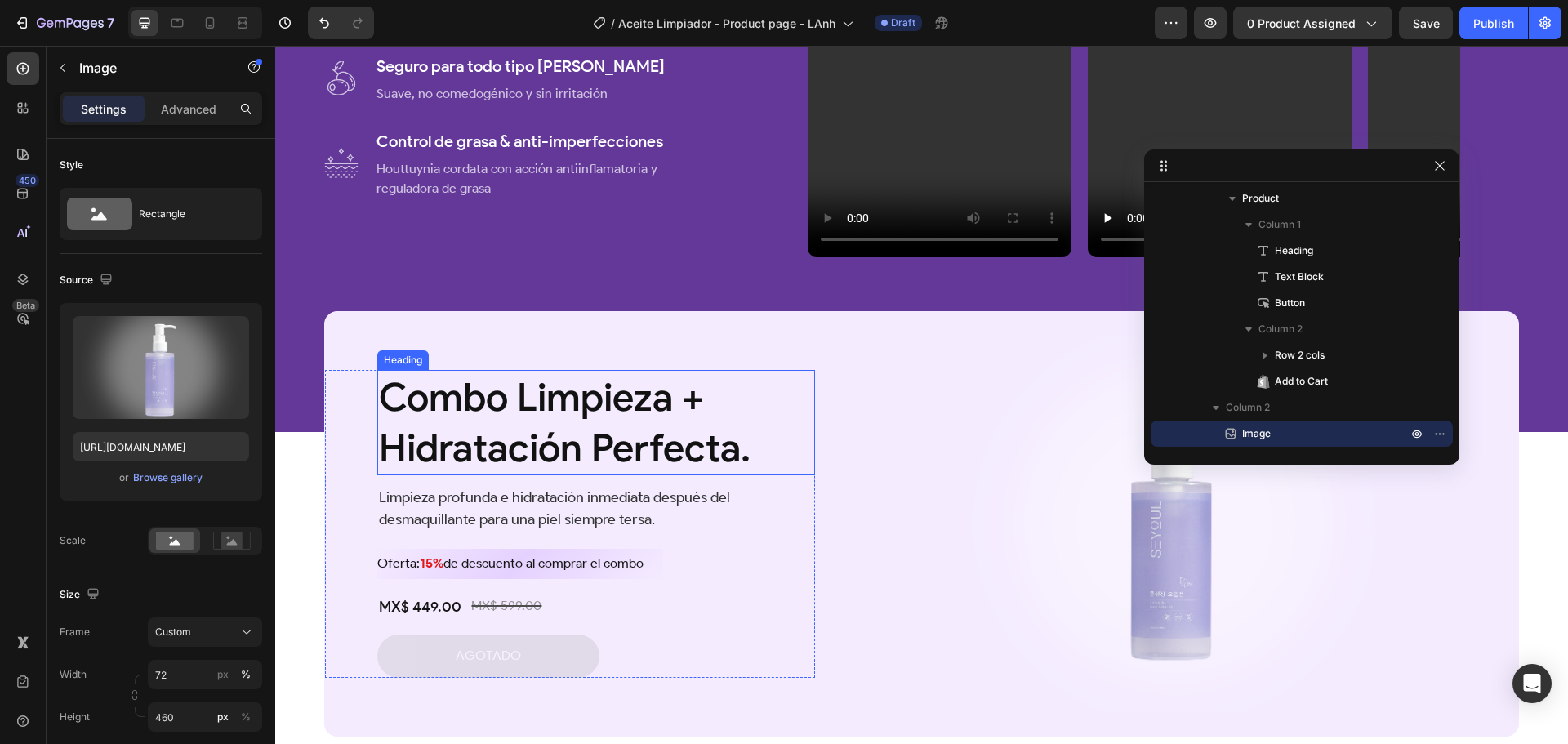
scroll to position [1054, 0]
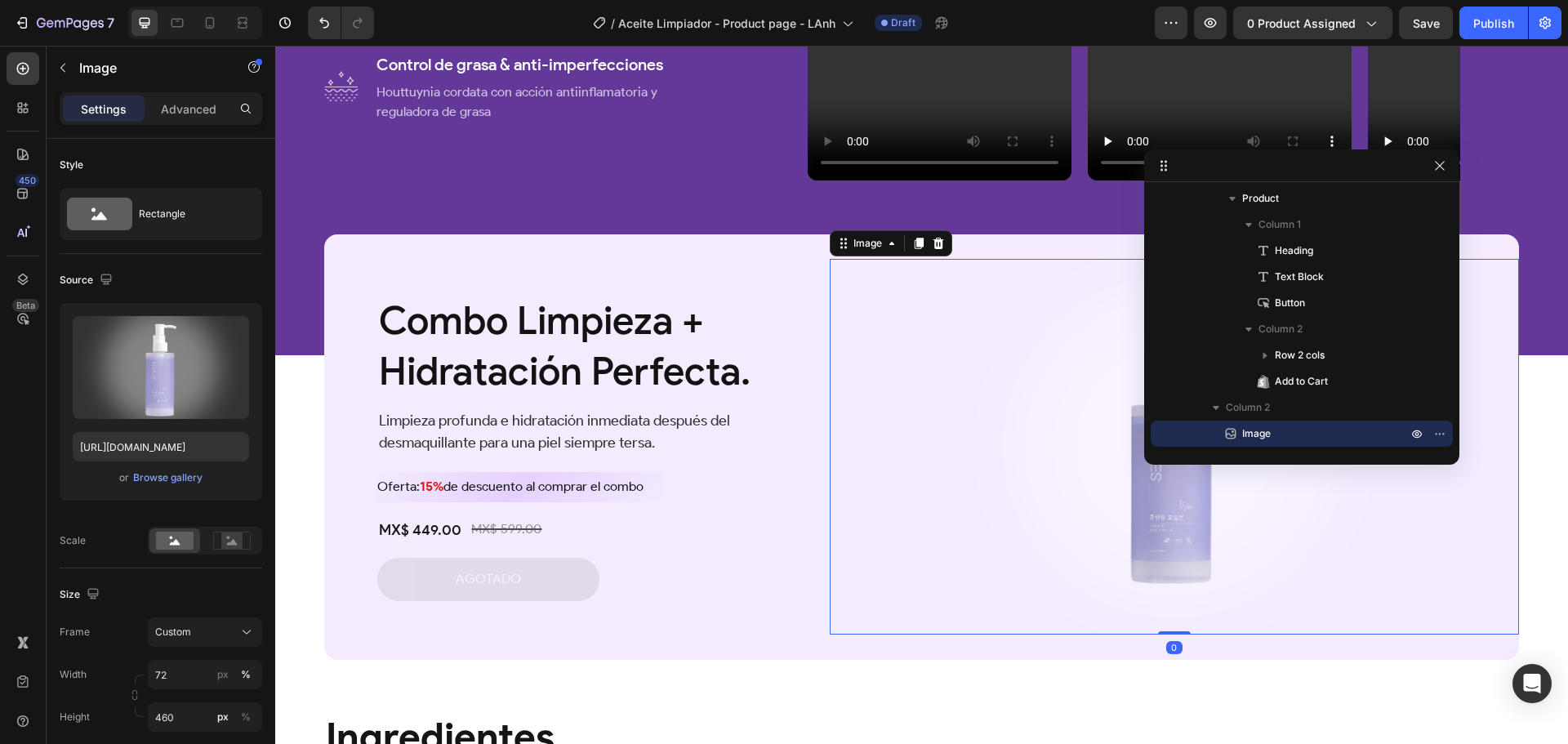
click at [856, 342] on div at bounding box center [1175, 446] width 689 height 375
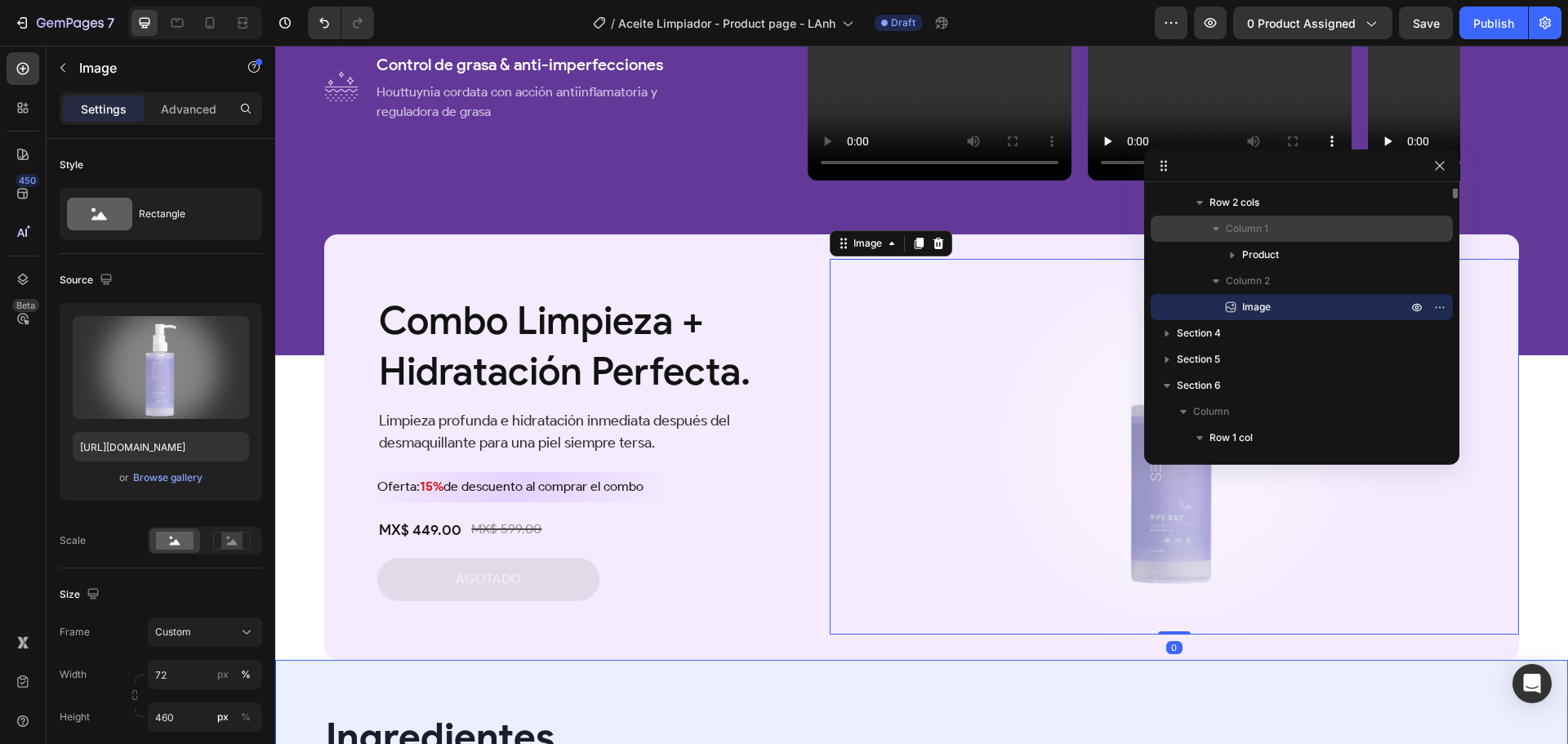
scroll to position [0, 0]
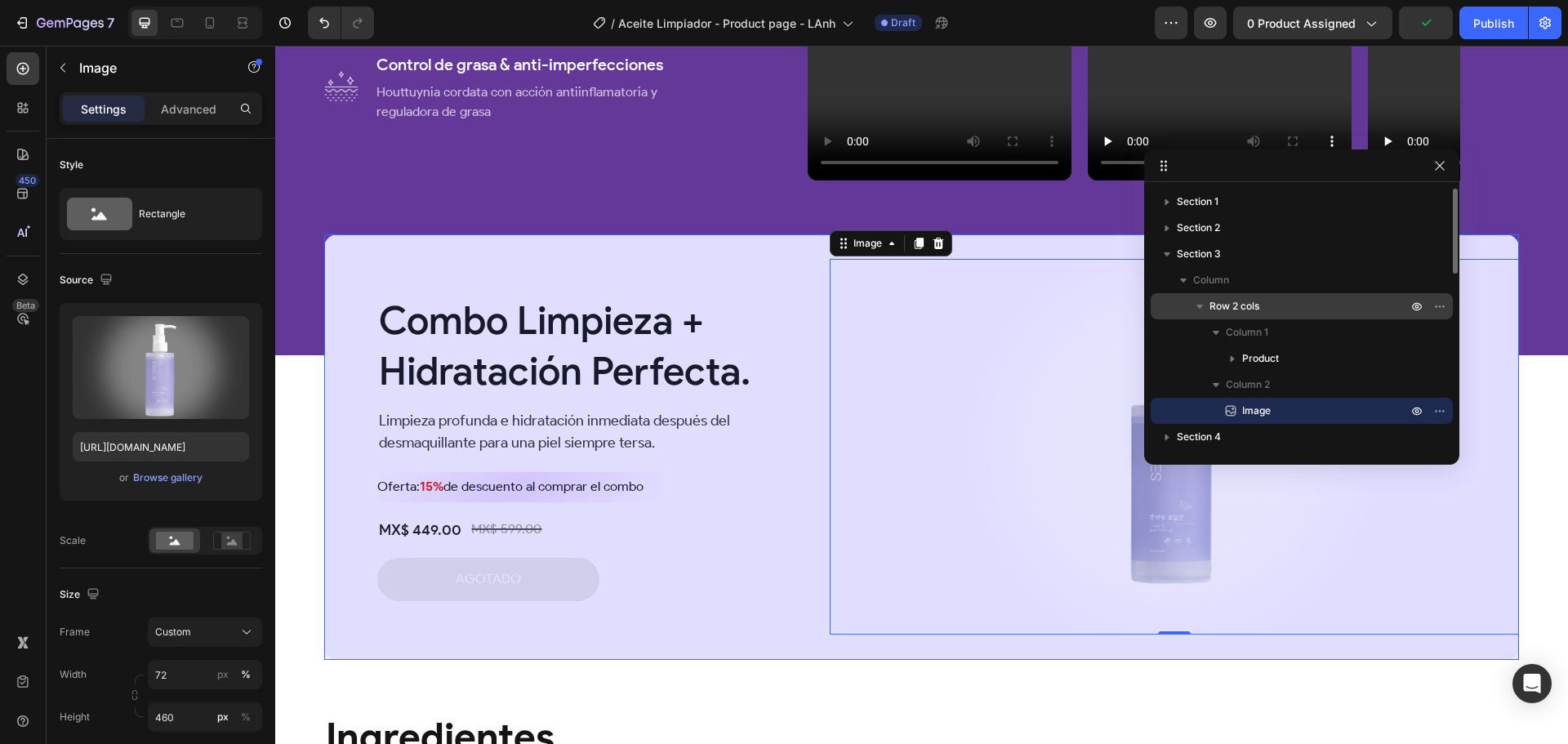
click at [1293, 309] on p "Row 2 cols" at bounding box center [1310, 306] width 201 height 17
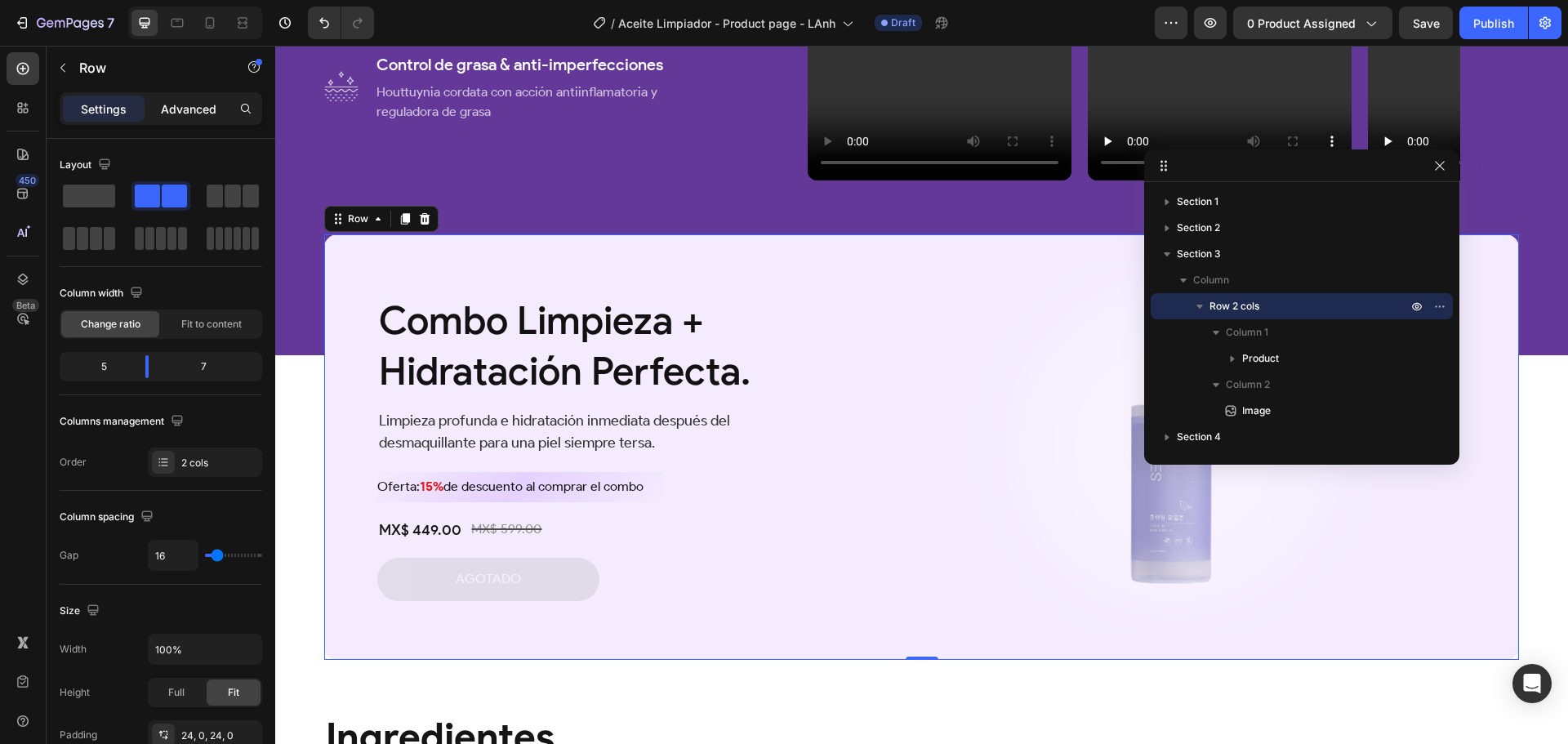
click at [175, 120] on div "Advanced" at bounding box center [189, 109] width 82 height 26
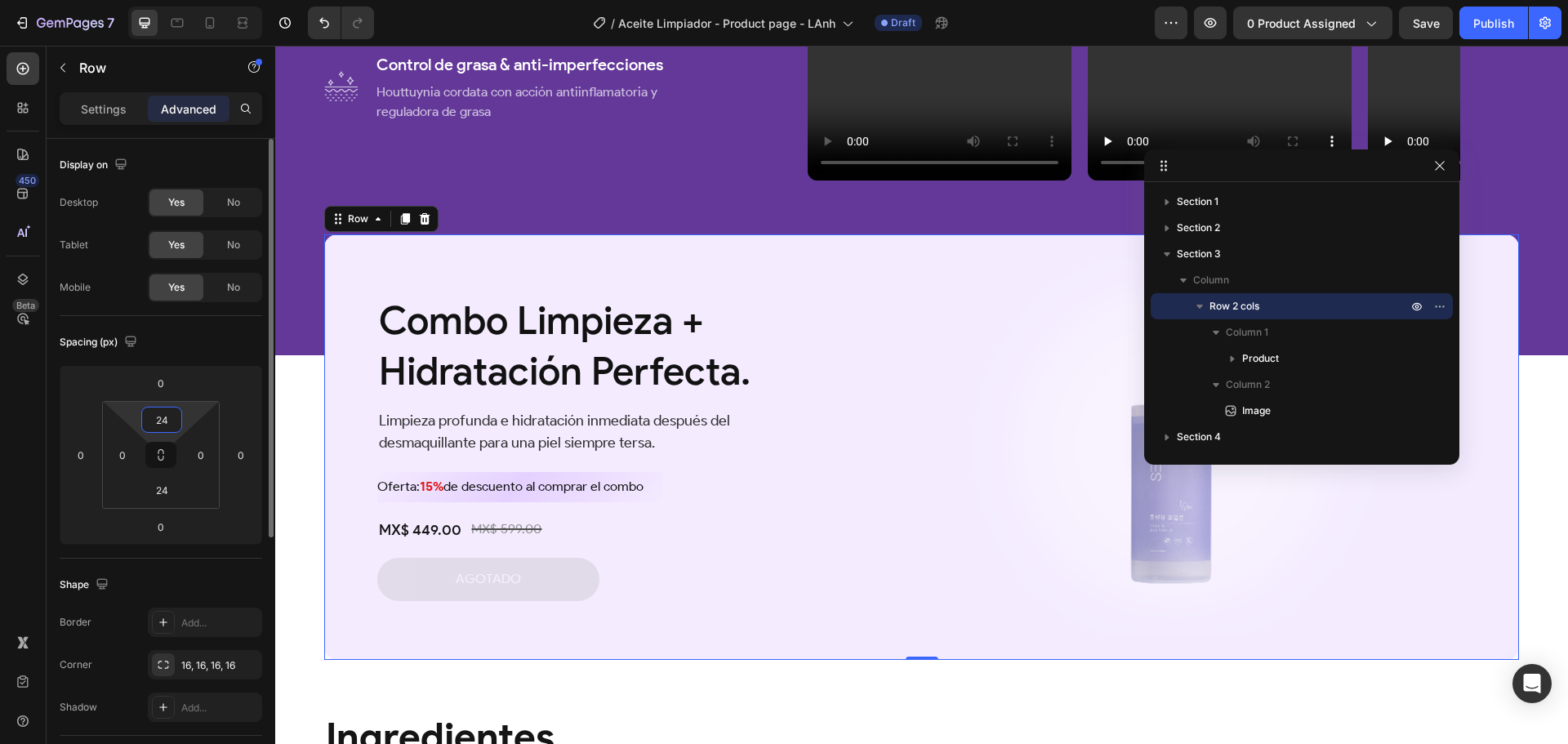
click at [170, 420] on input "24" at bounding box center [161, 419] width 33 height 24
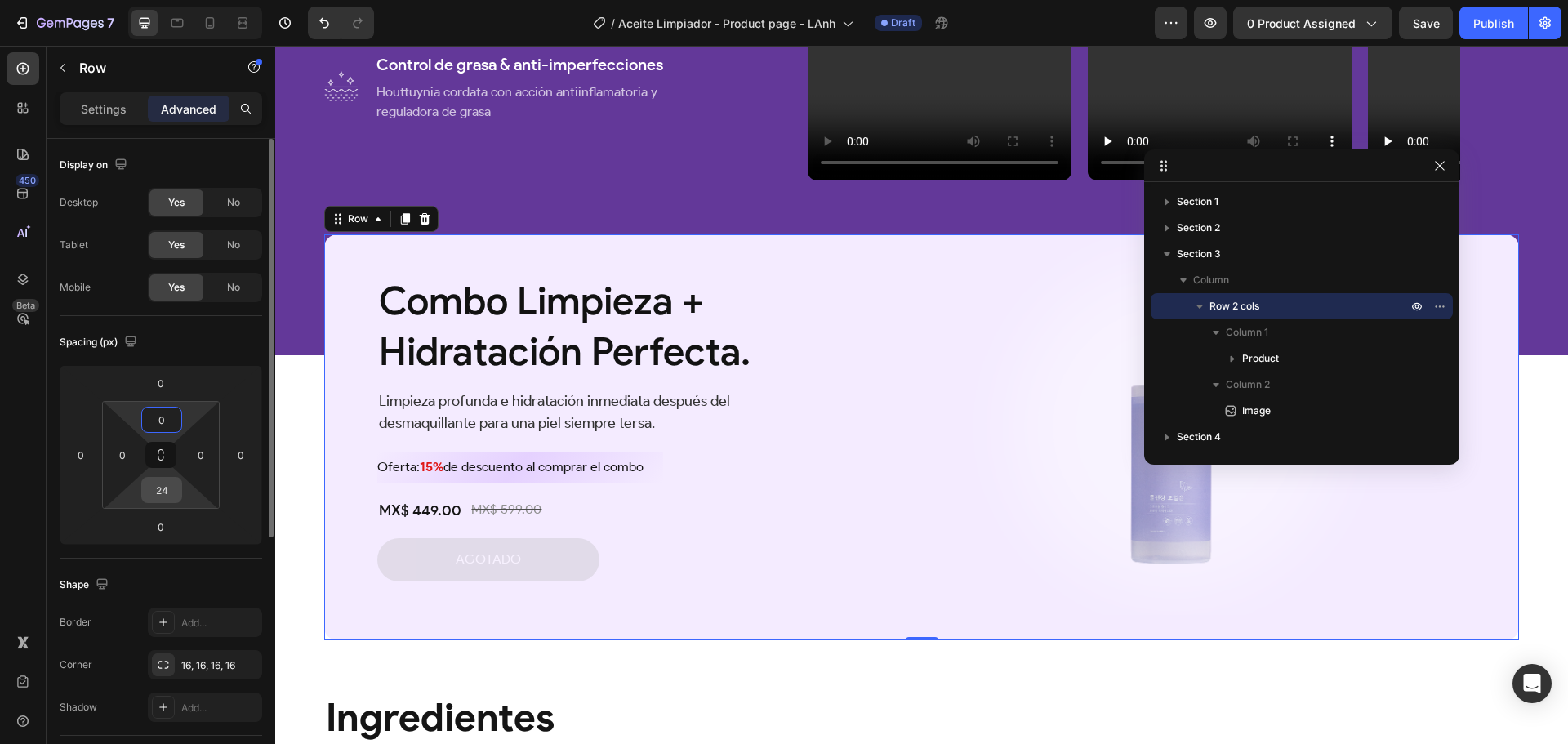
type input "0"
click at [163, 487] on input "24" at bounding box center [161, 490] width 33 height 24
type input "0"
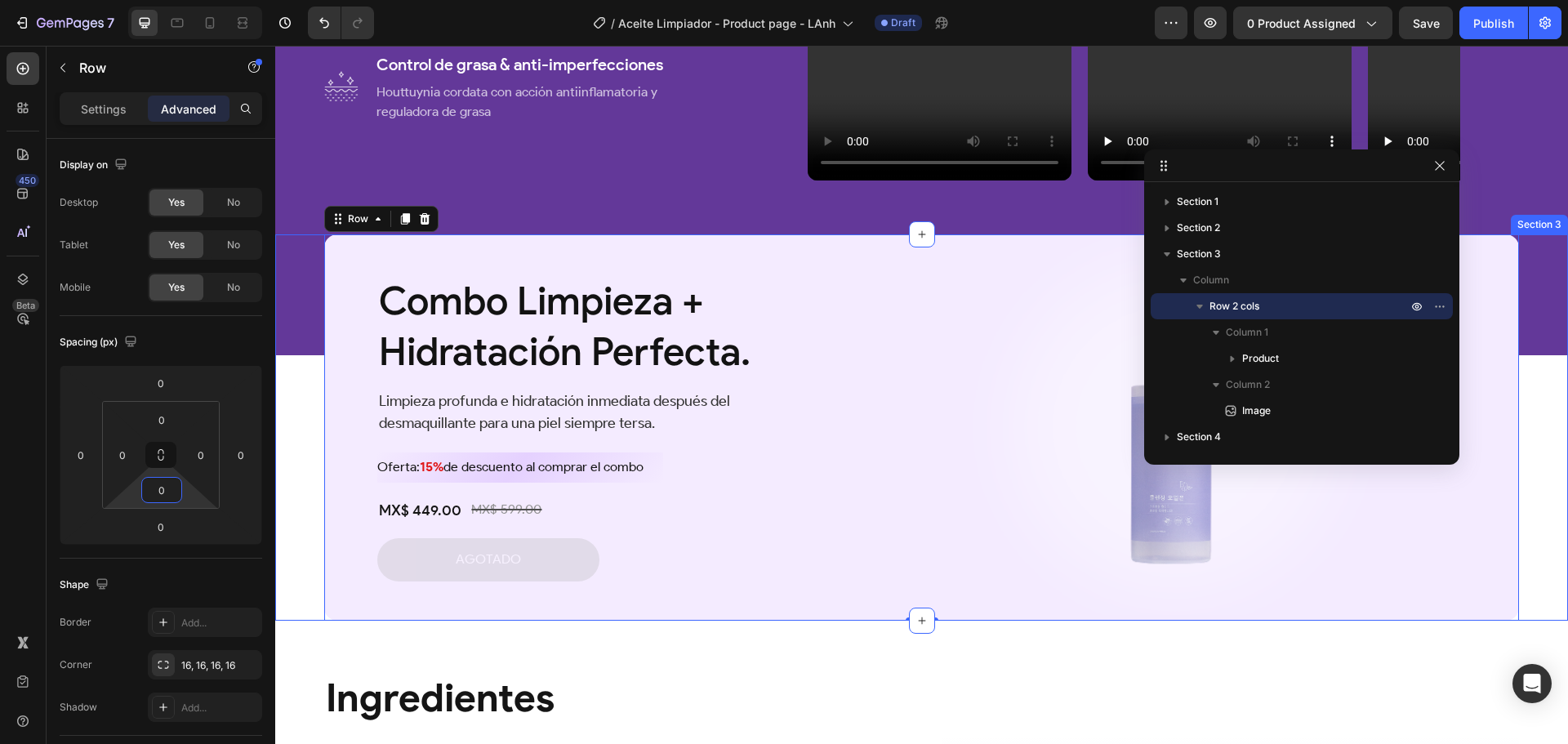
click at [303, 505] on div "Combo Limpieza + Hidratación Perfecta. Heading Limpieza profunda e hidratación …" at bounding box center [921, 427] width 1293 height 386
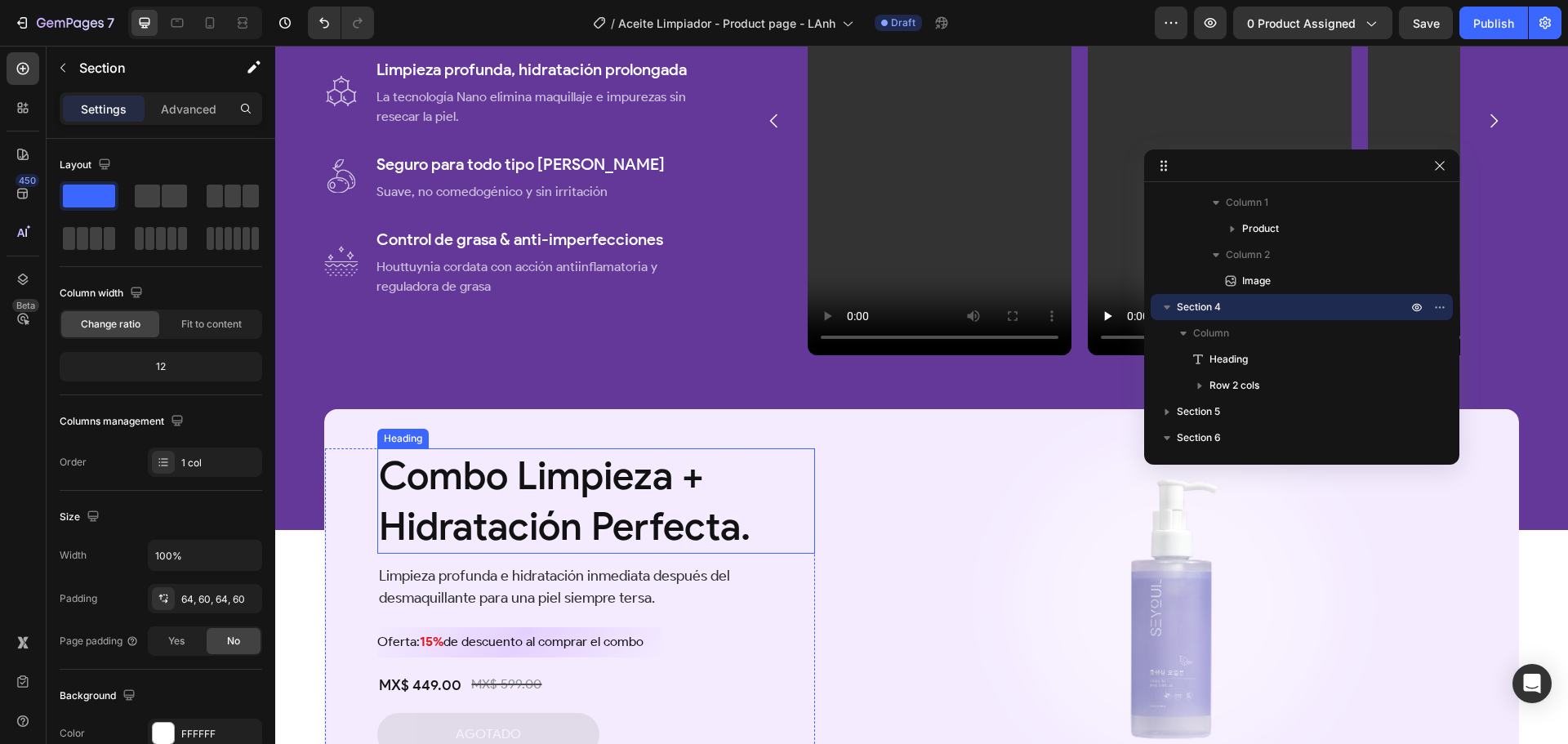
scroll to position [972, 0]
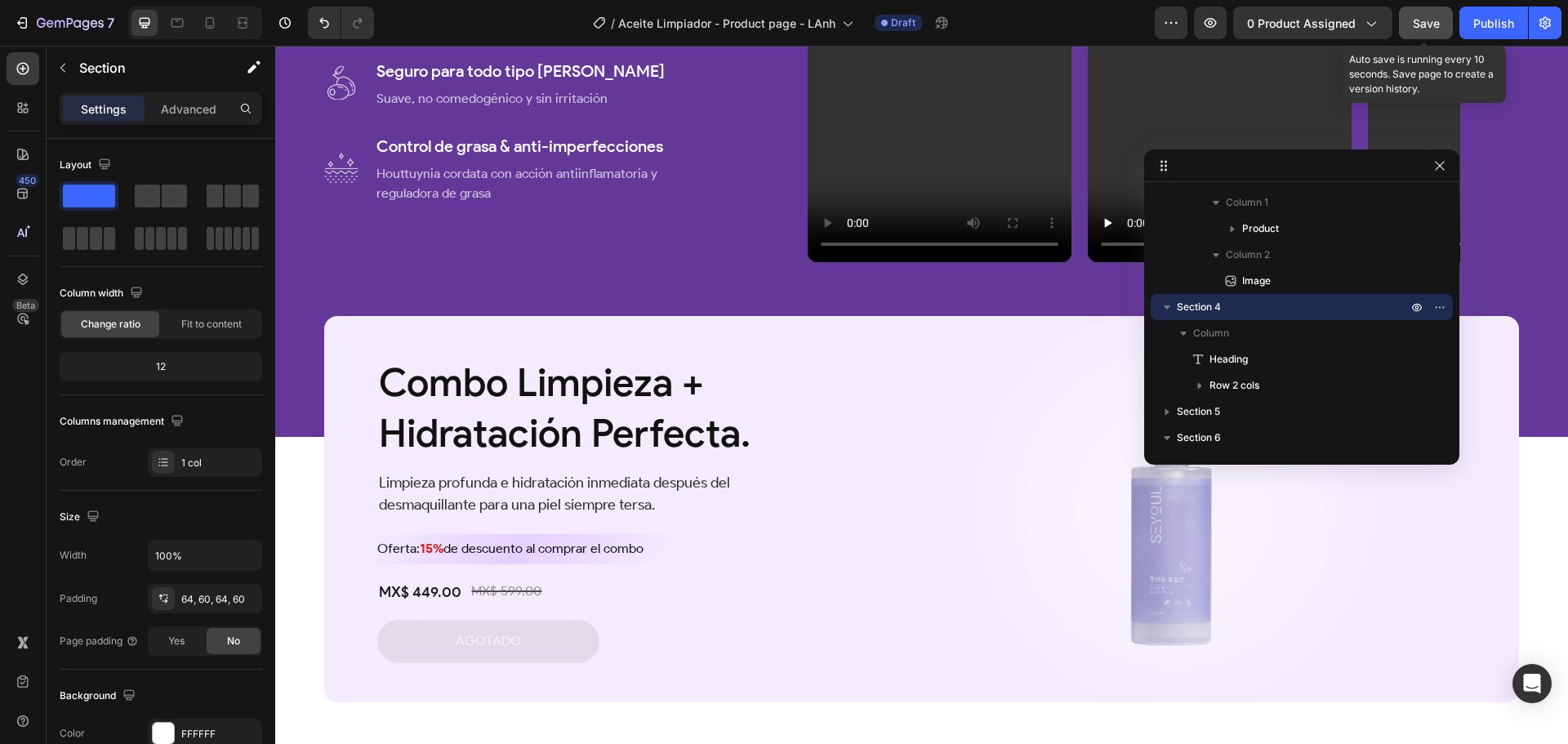
click at [1421, 18] on span "Save" at bounding box center [1426, 23] width 27 height 14
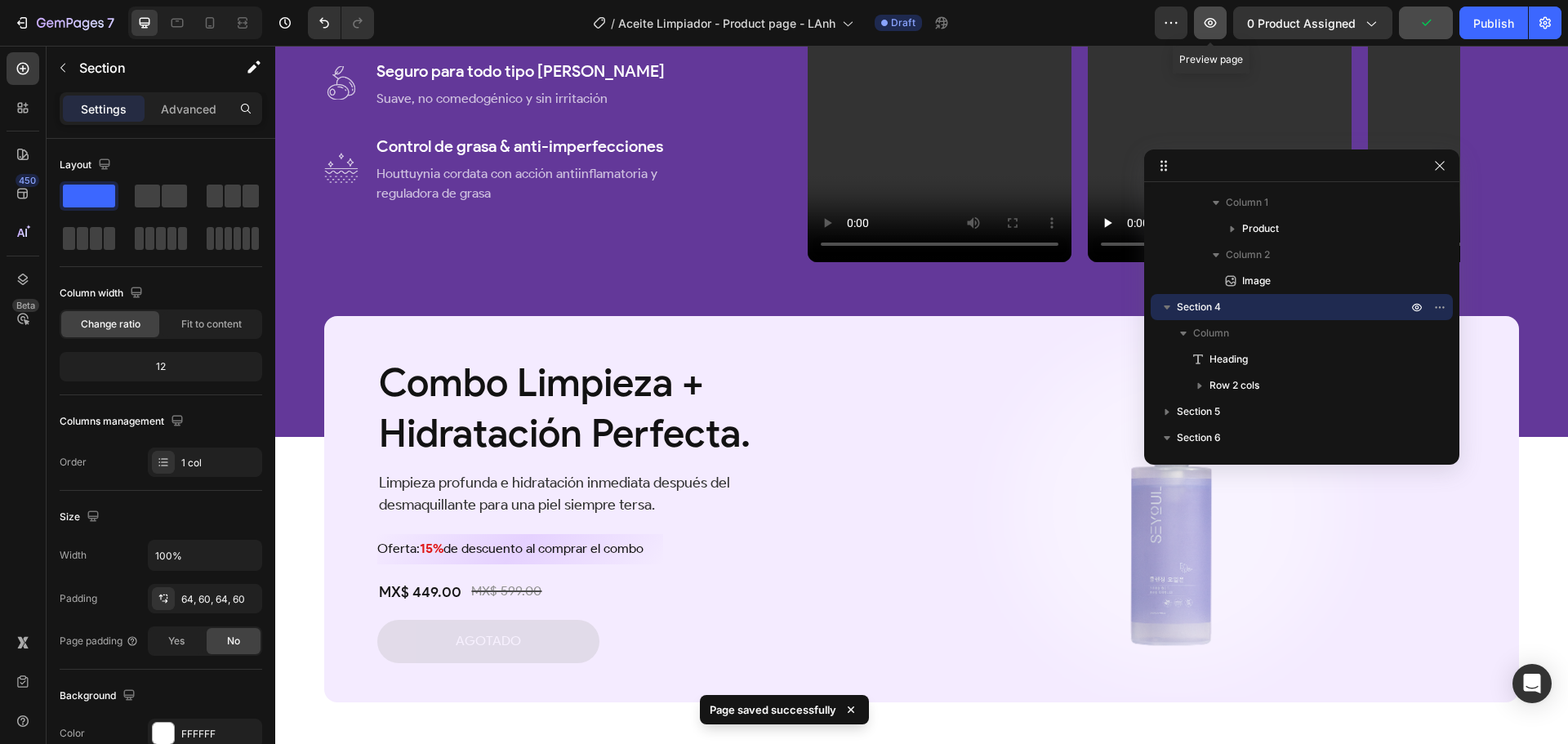
click at [1217, 23] on icon "button" at bounding box center [1210, 22] width 12 height 10
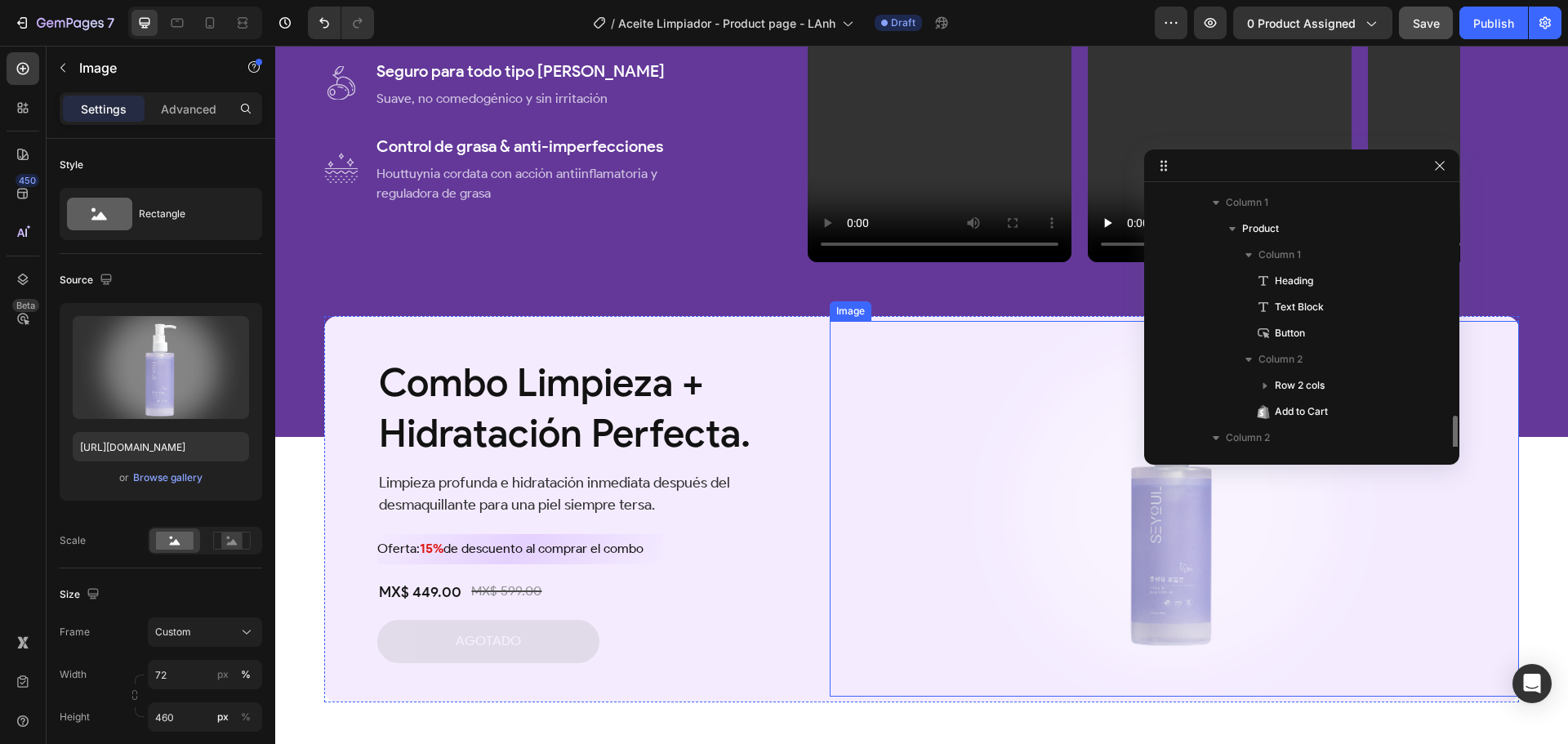
click at [1106, 494] on img at bounding box center [1174, 508] width 497 height 375
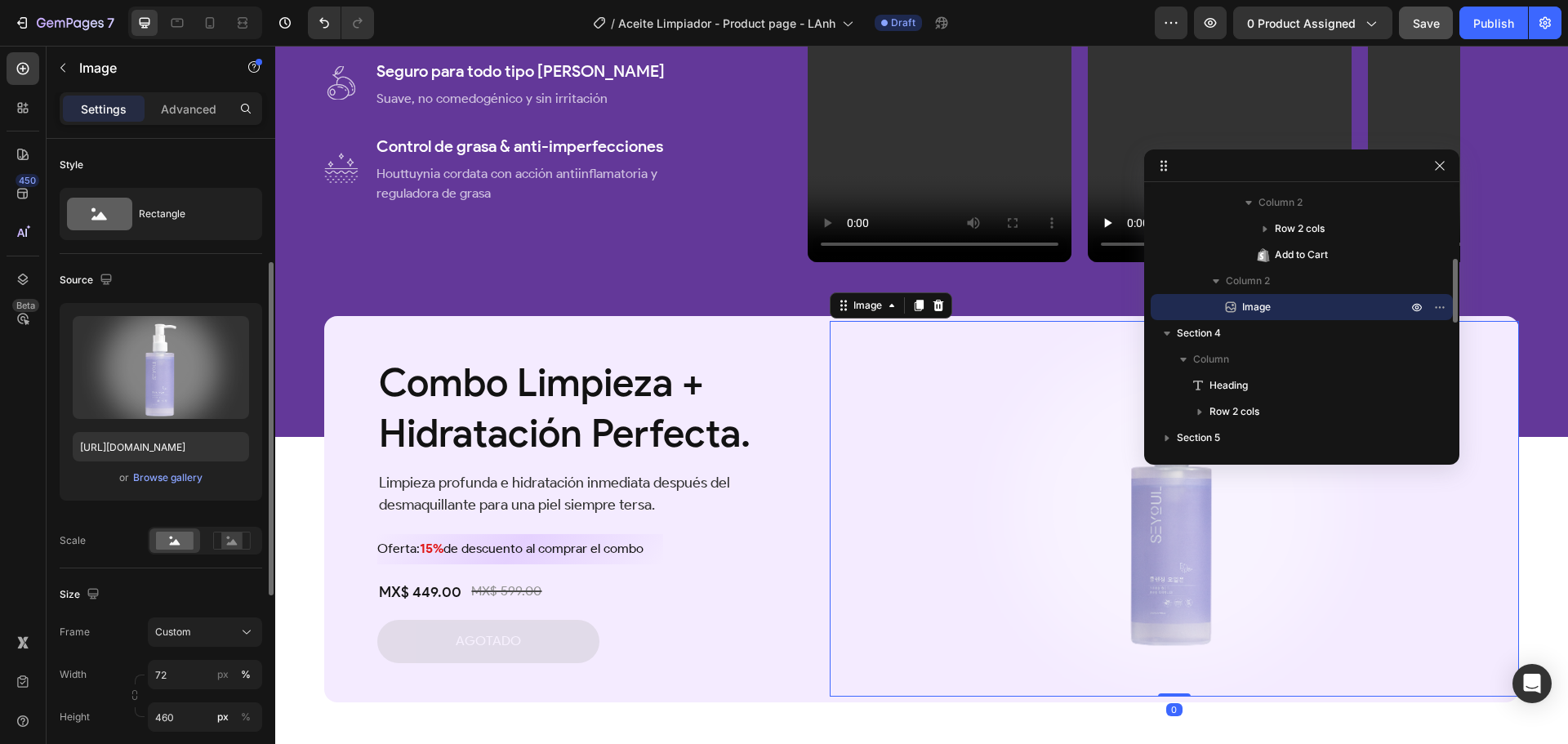
scroll to position [163, 0]
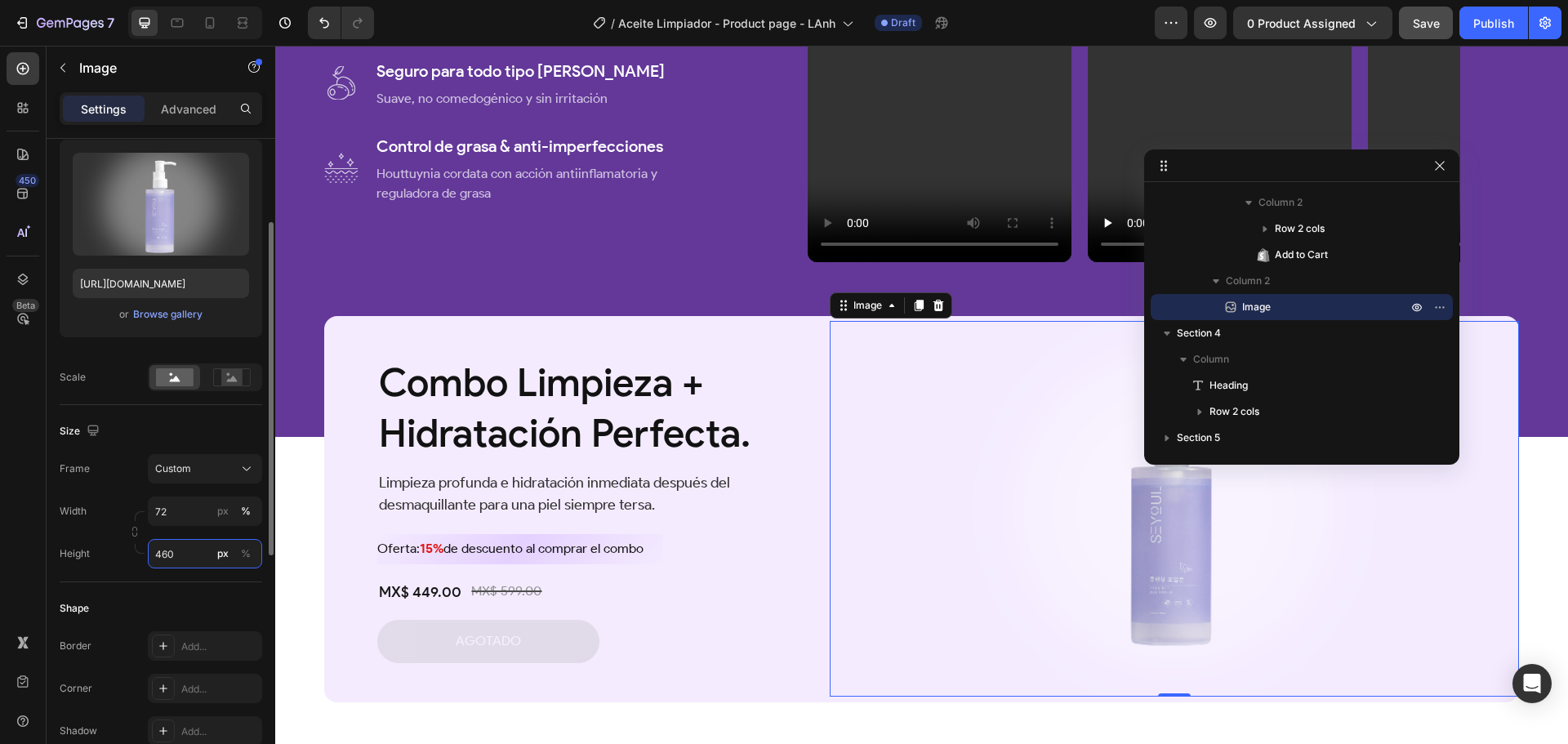
click at [191, 549] on input "460" at bounding box center [205, 554] width 115 height 30
type input "460"
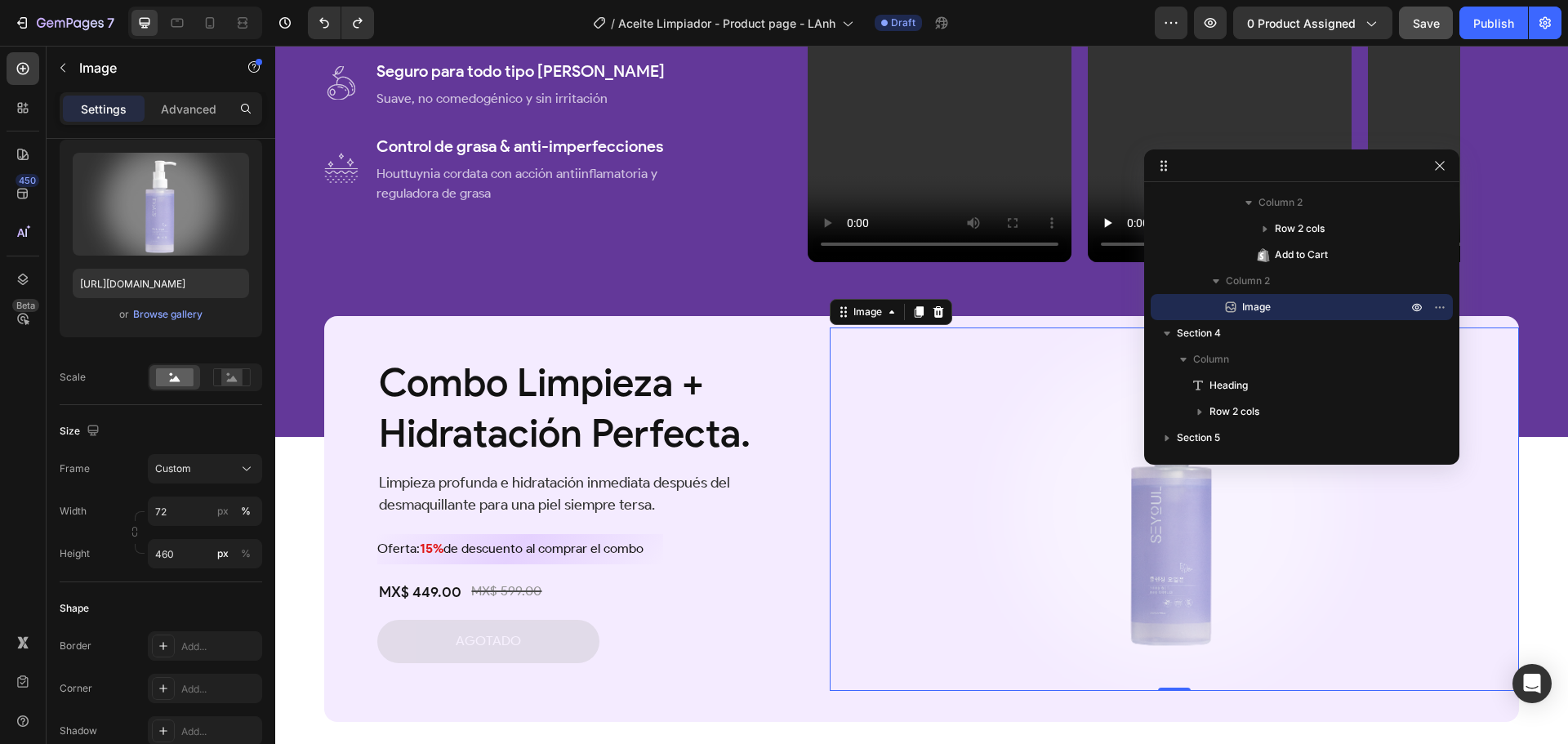
click at [866, 521] on div at bounding box center [1175, 509] width 689 height 363
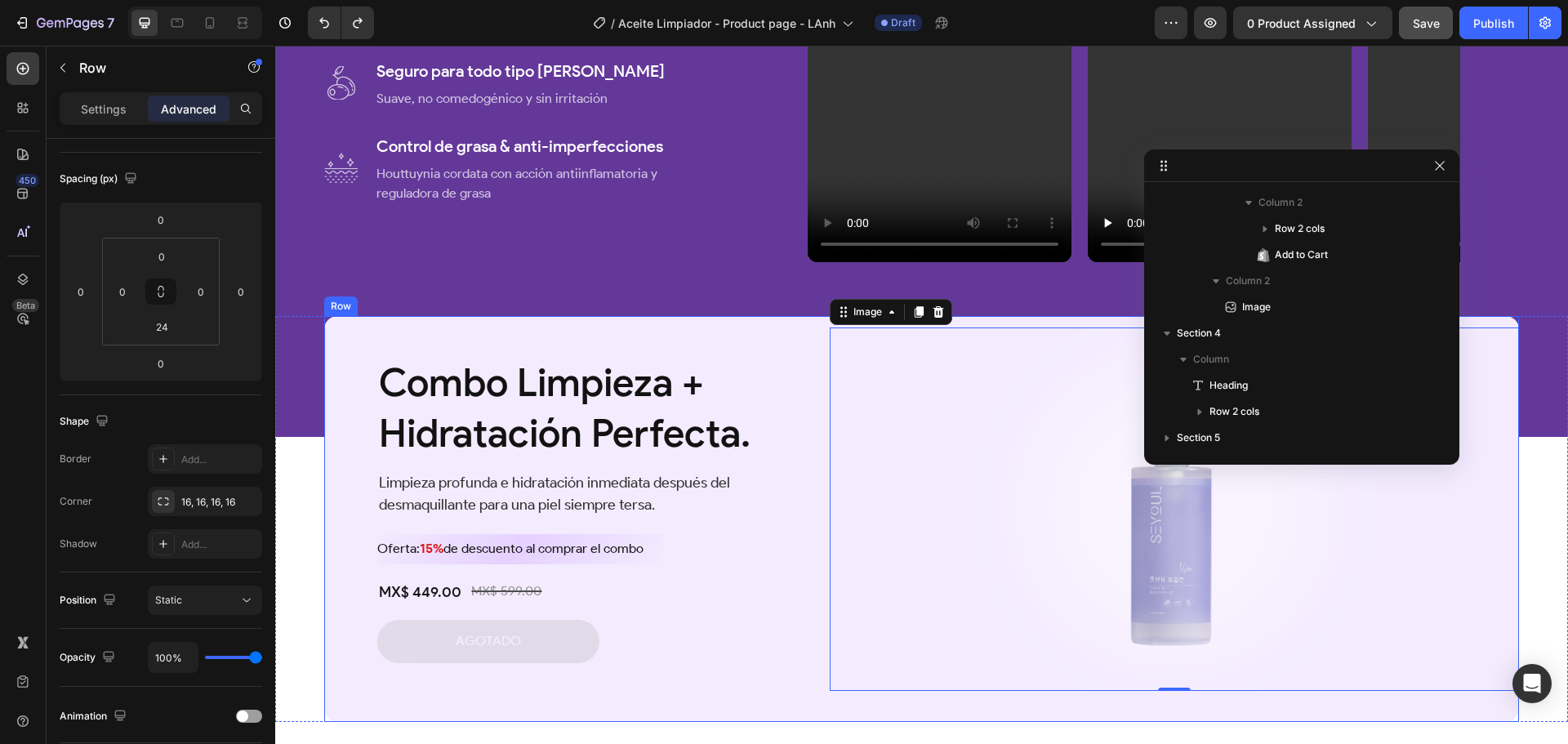
click at [835, 705] on div "Combo Limpieza + Hidratación Perfecta. Heading Limpieza profunda e hidratación …" at bounding box center [921, 519] width 1195 height 406
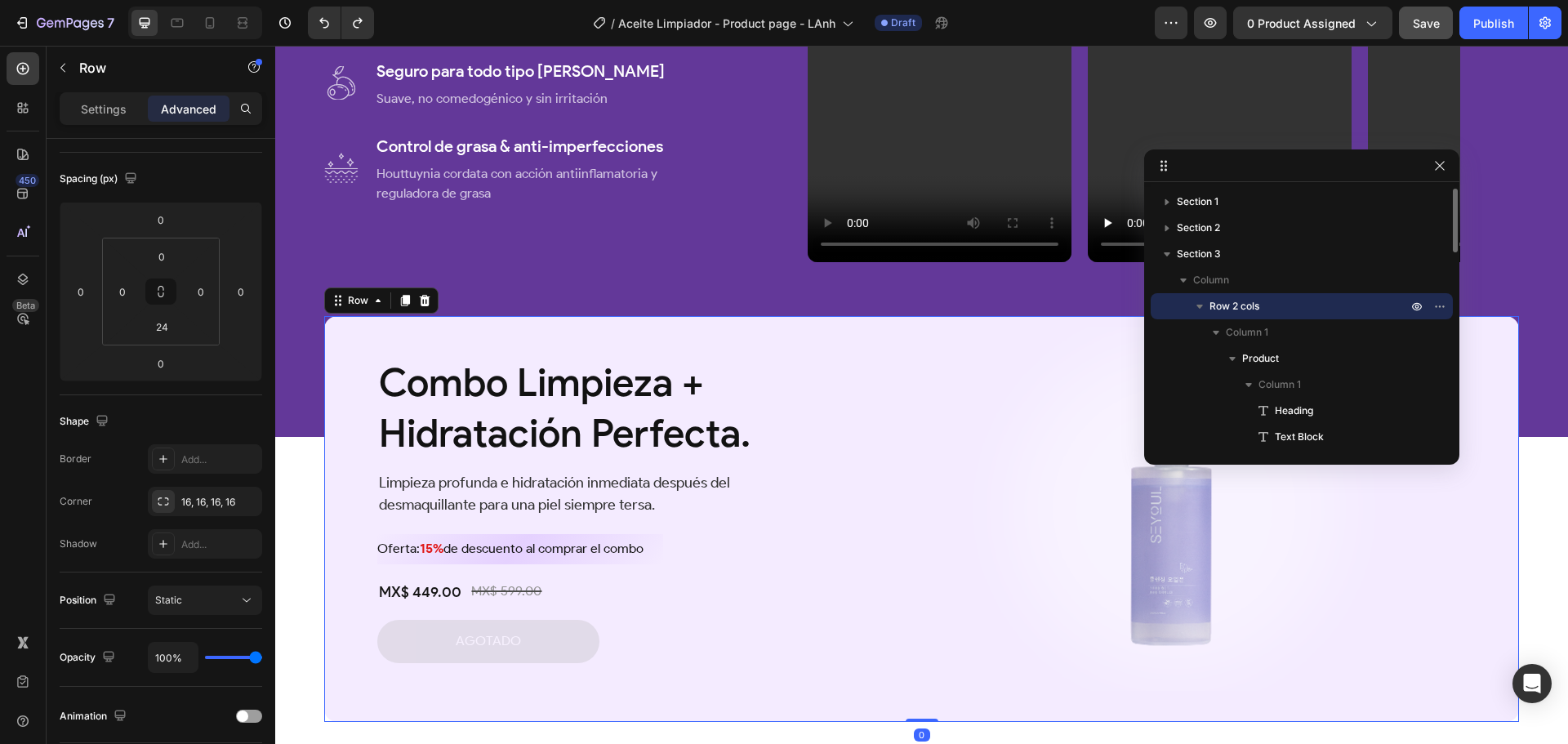
scroll to position [0, 0]
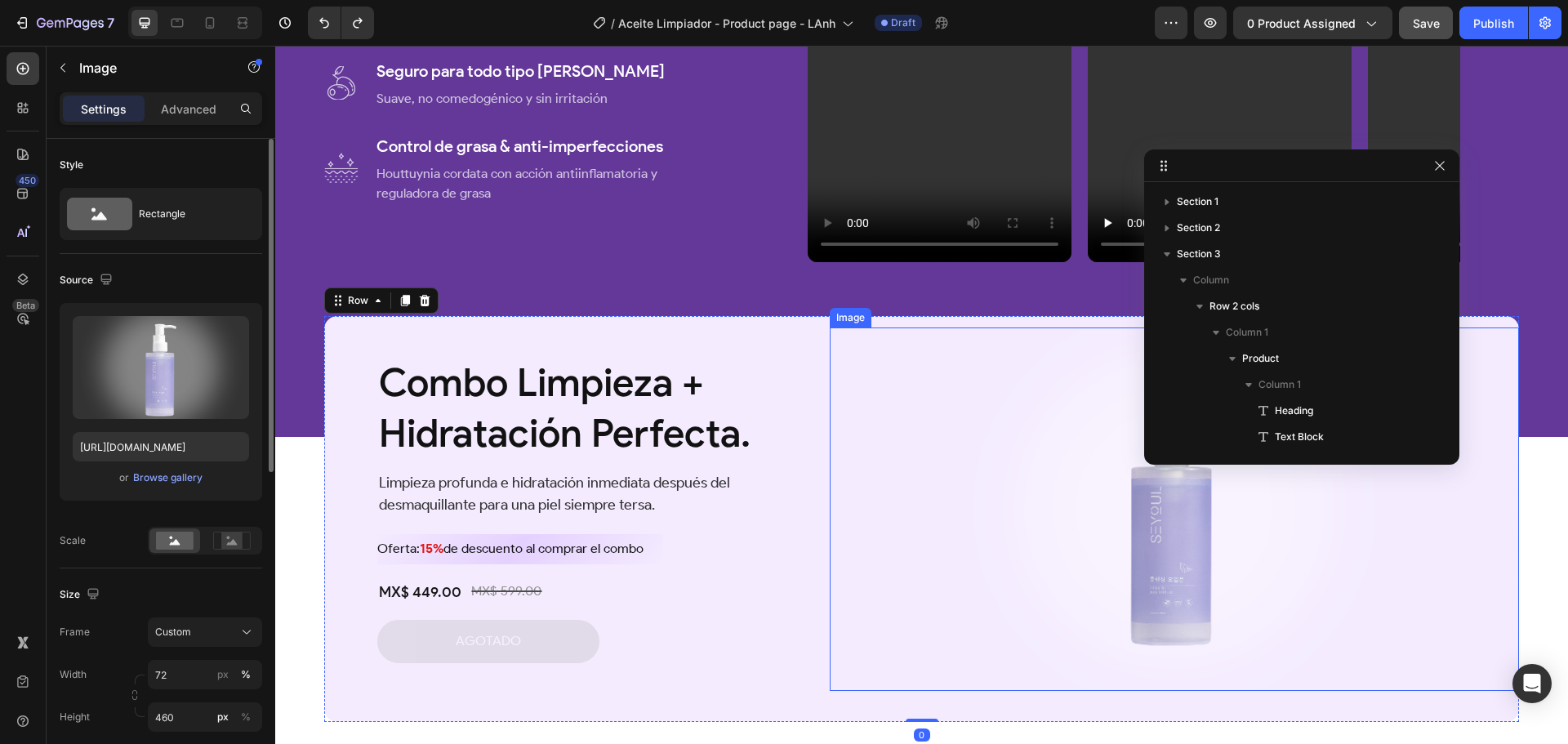
click at [953, 645] on img at bounding box center [1174, 509] width 497 height 363
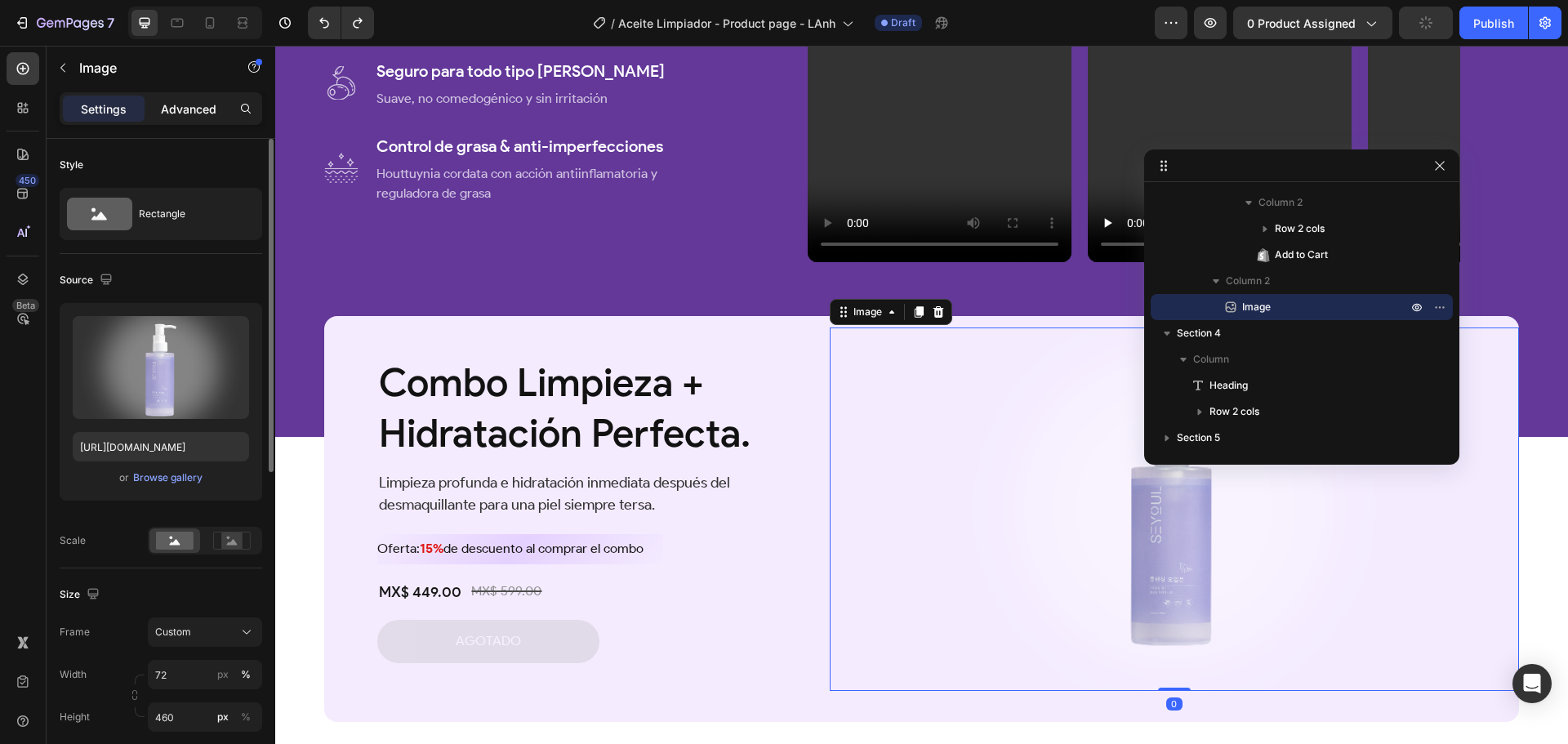
click at [189, 114] on p "Advanced" at bounding box center [189, 109] width 56 height 17
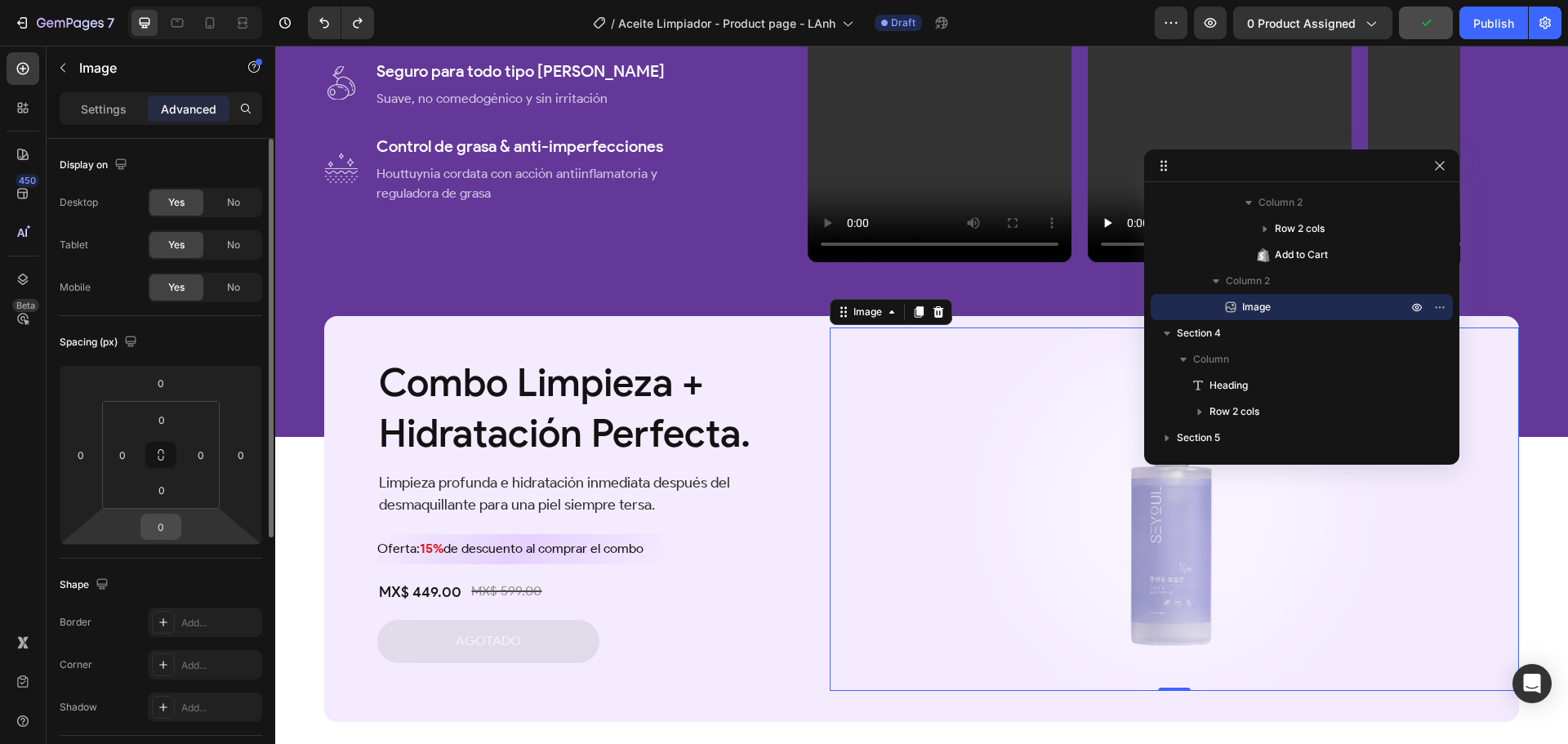
click at [173, 526] on input "0" at bounding box center [160, 526] width 33 height 24
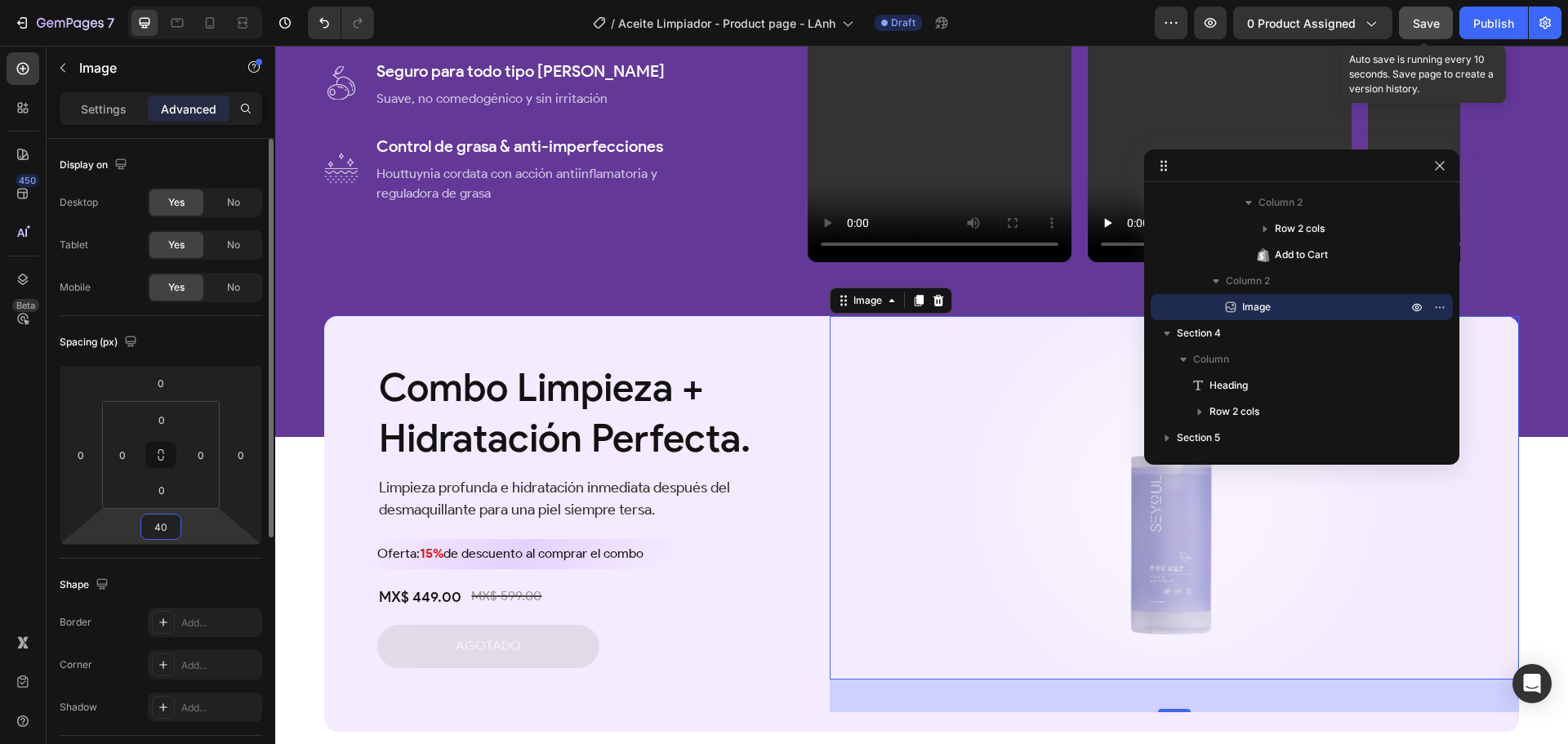
click at [1428, 24] on span "Save" at bounding box center [1426, 23] width 27 height 14
click at [170, 526] on input "40" at bounding box center [160, 526] width 33 height 24
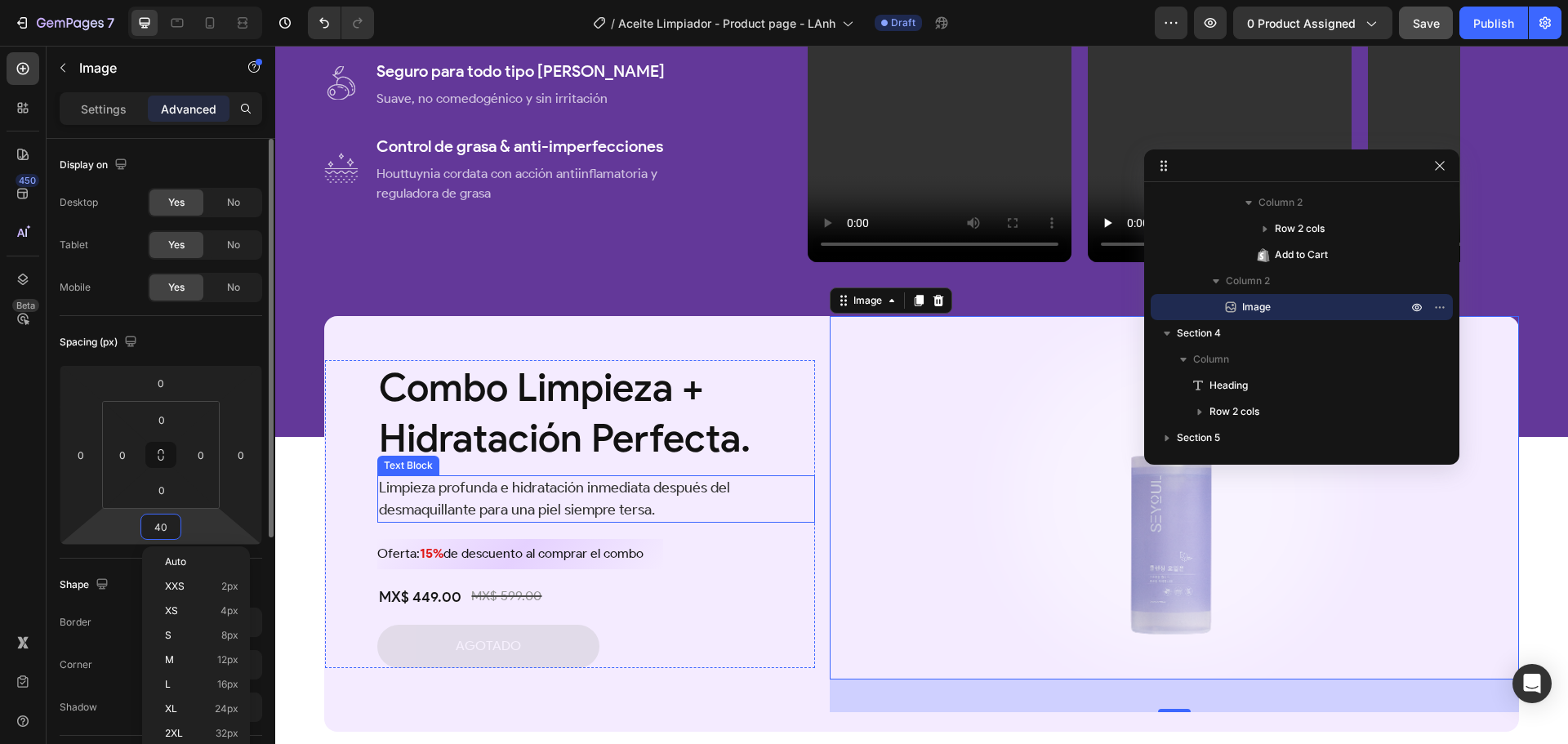
type input "0"
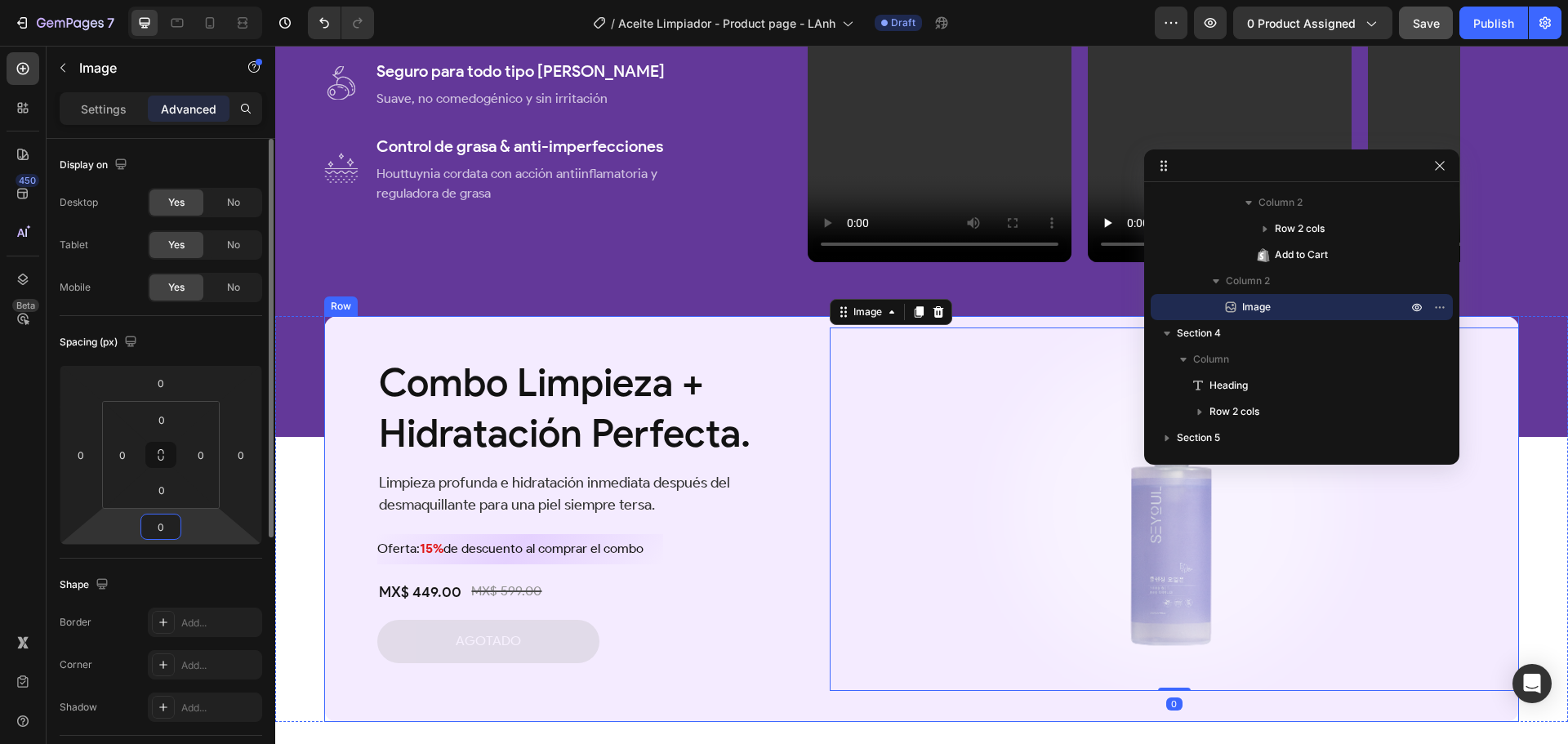
click at [770, 685] on div "Combo Limpieza + Hidratación Perfecta. Heading Limpieza profunda e hidratación …" at bounding box center [570, 508] width 493 height 386
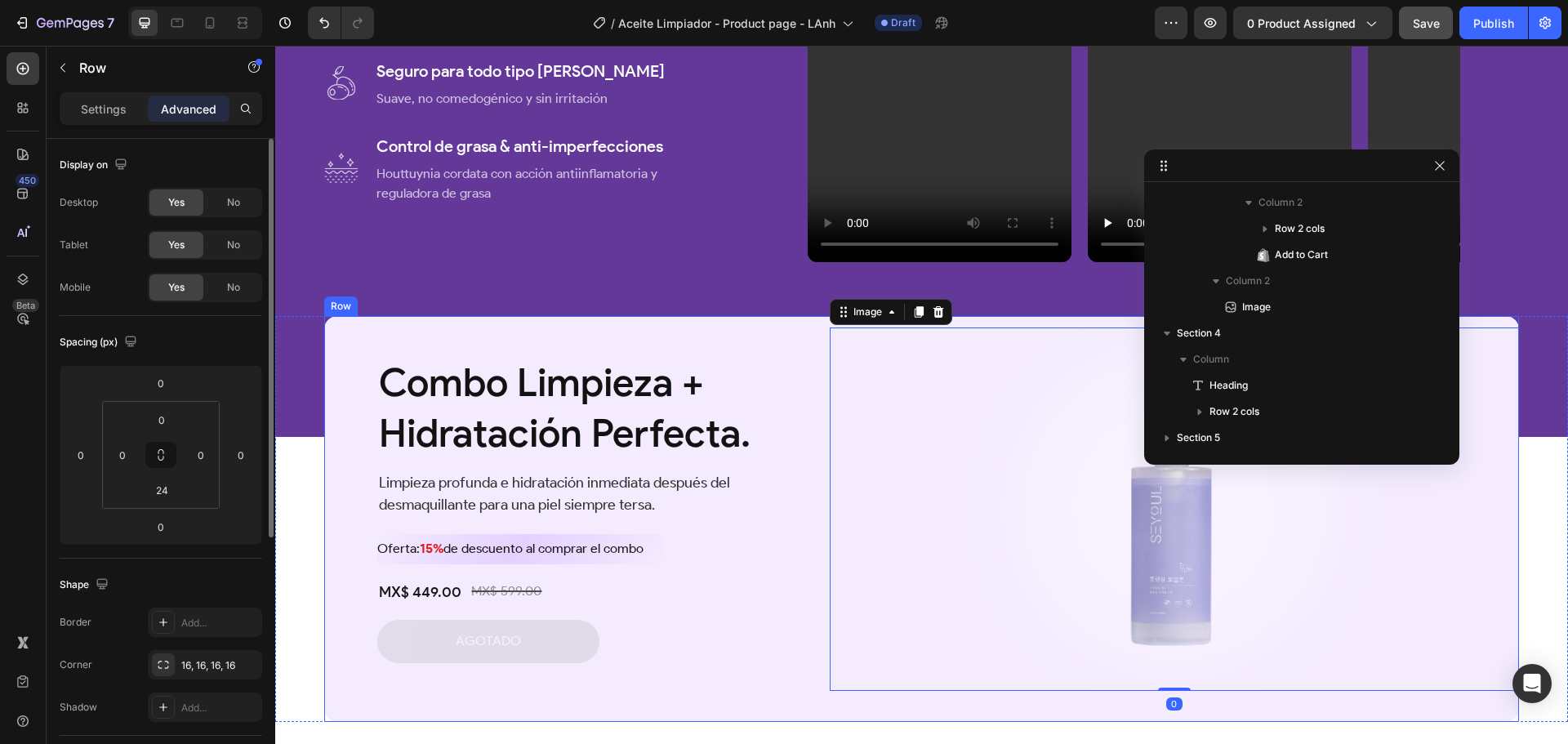
scroll to position [0, 0]
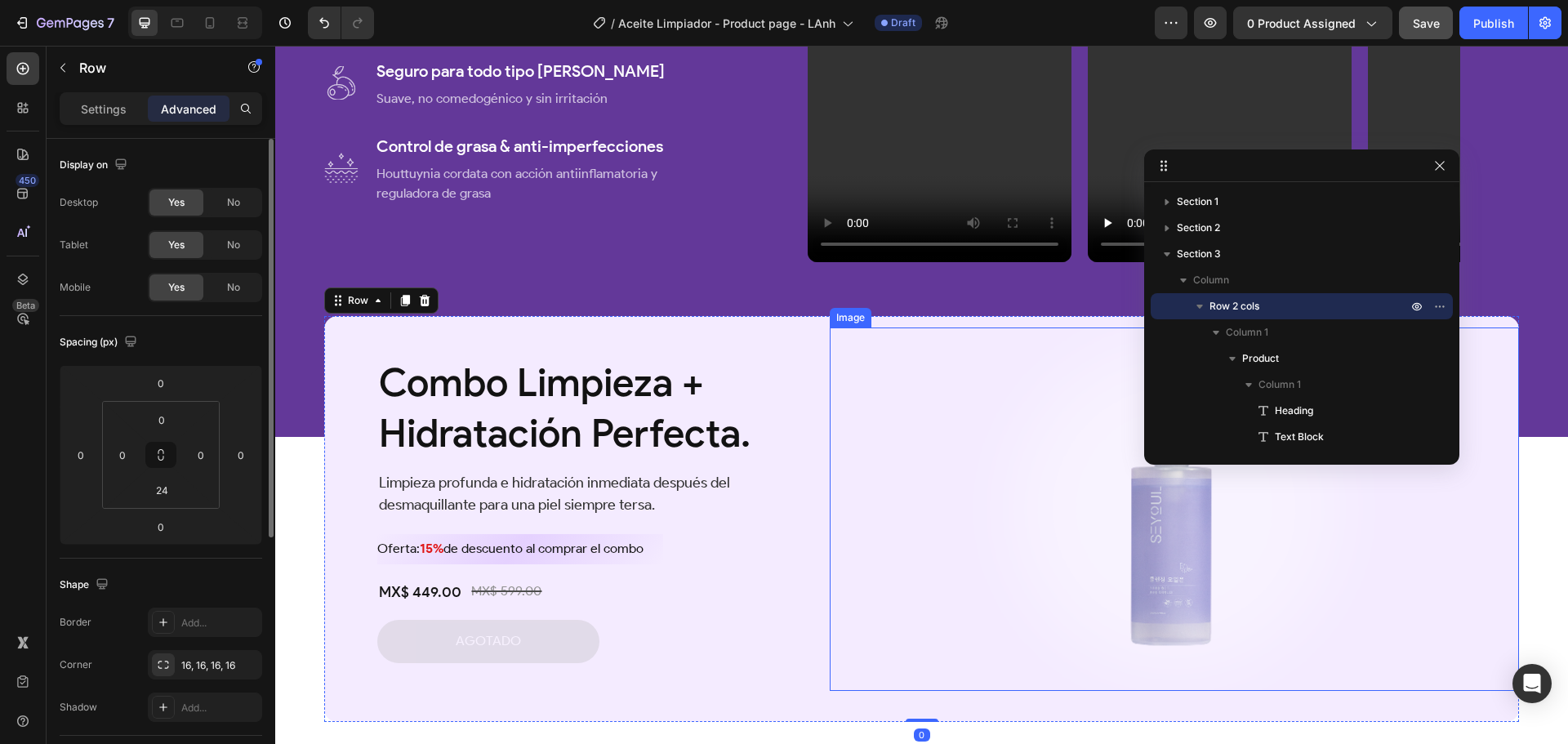
click at [1069, 654] on img at bounding box center [1174, 509] width 497 height 363
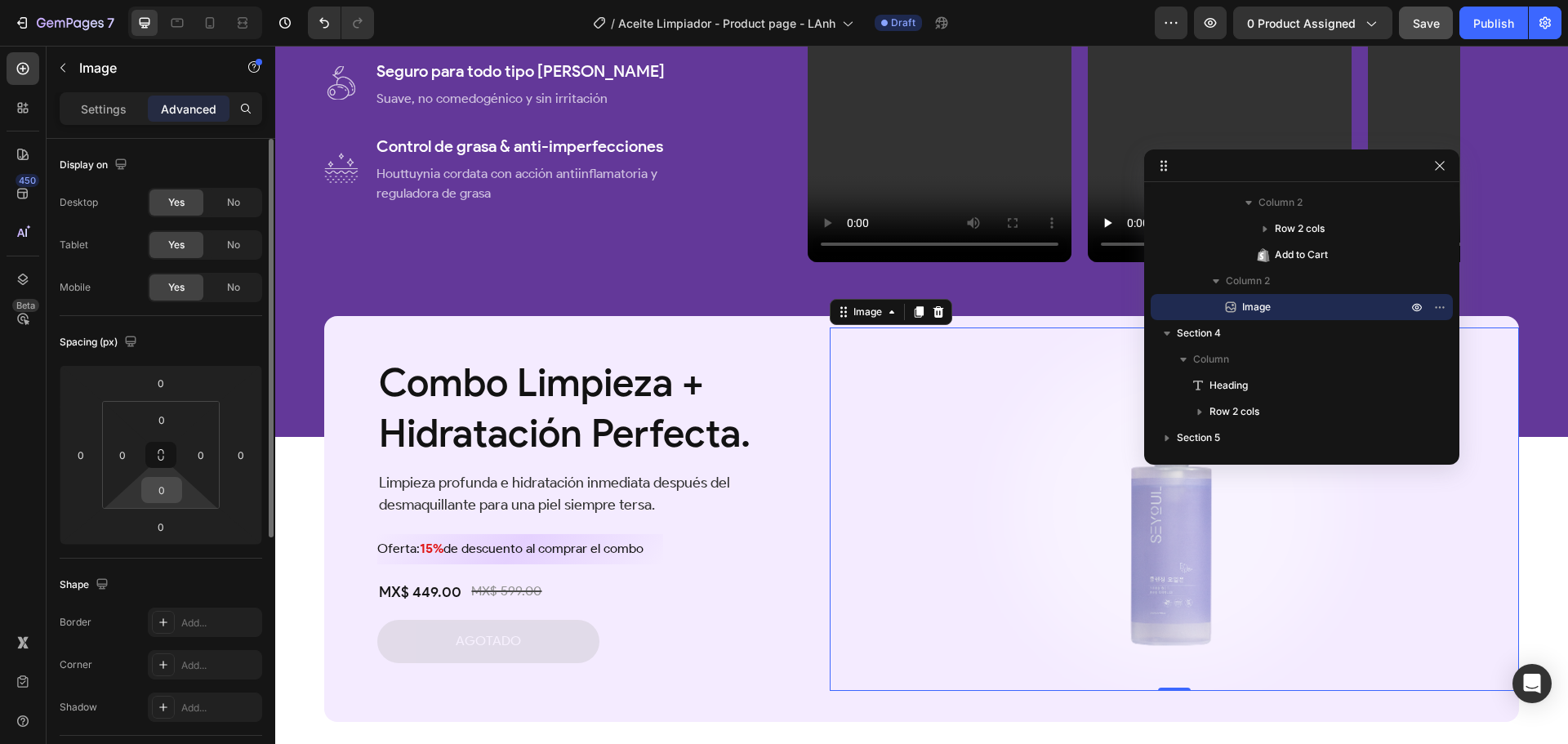
click at [165, 494] on input "0" at bounding box center [161, 490] width 33 height 24
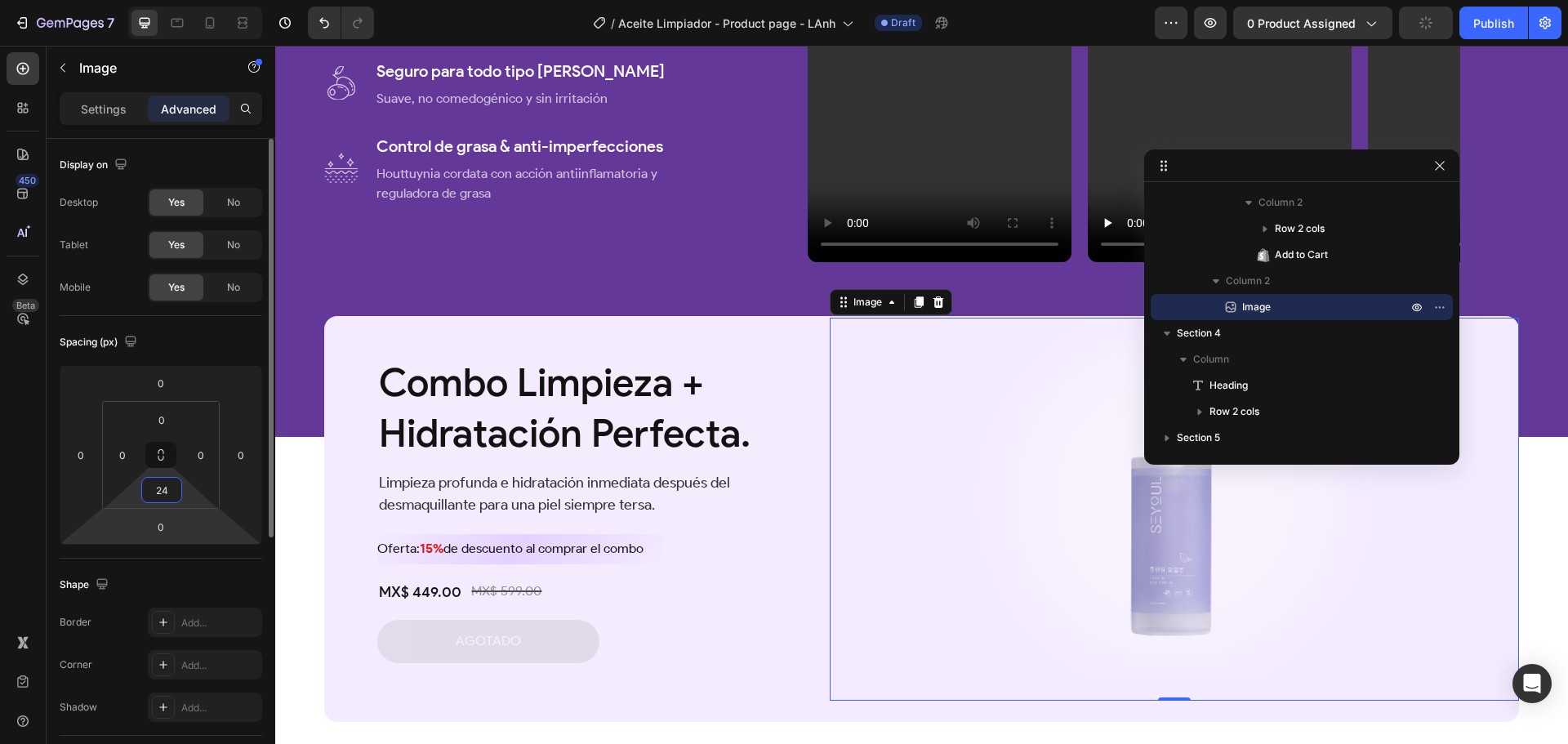
type input "2"
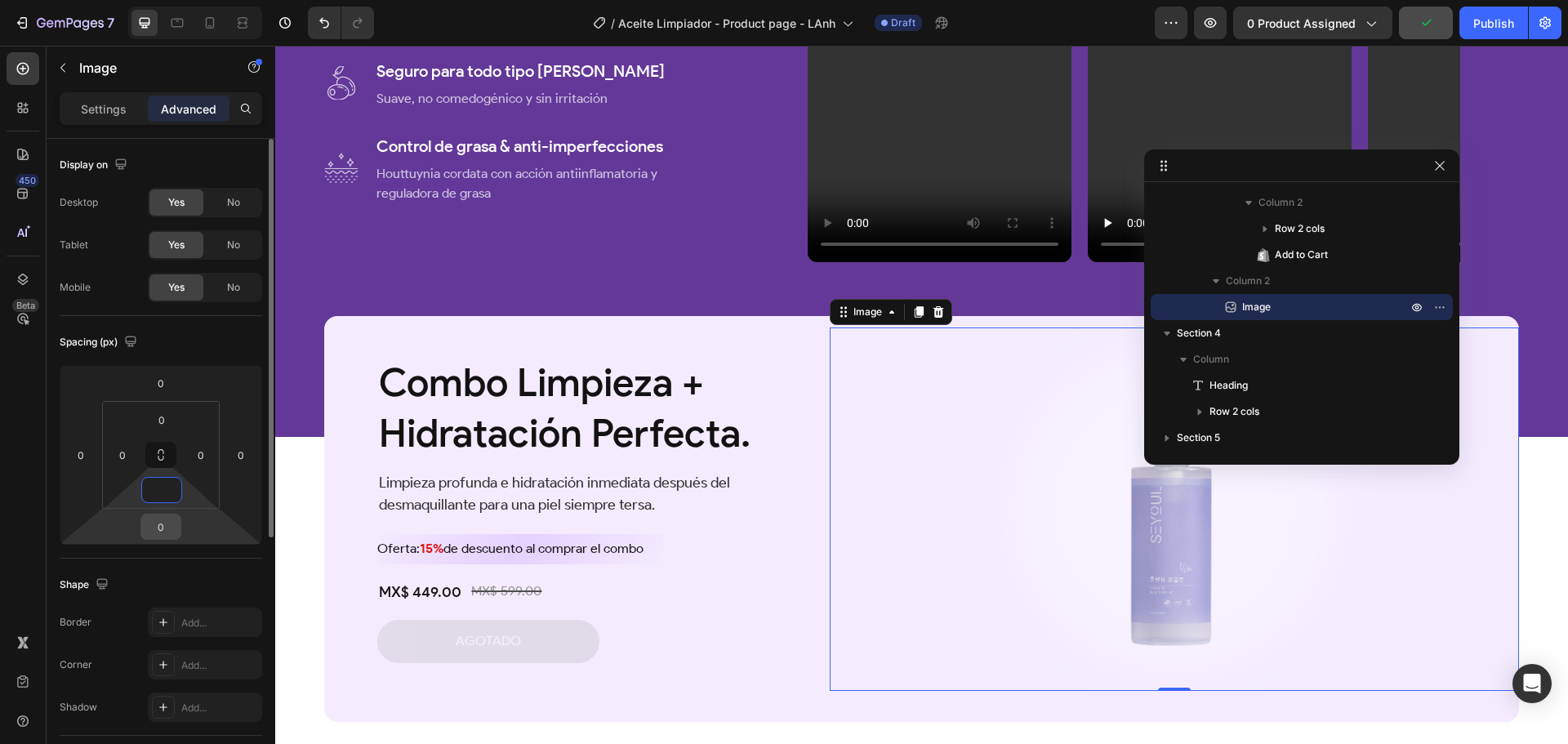
click at [166, 525] on input "0" at bounding box center [160, 526] width 33 height 24
type input "0"
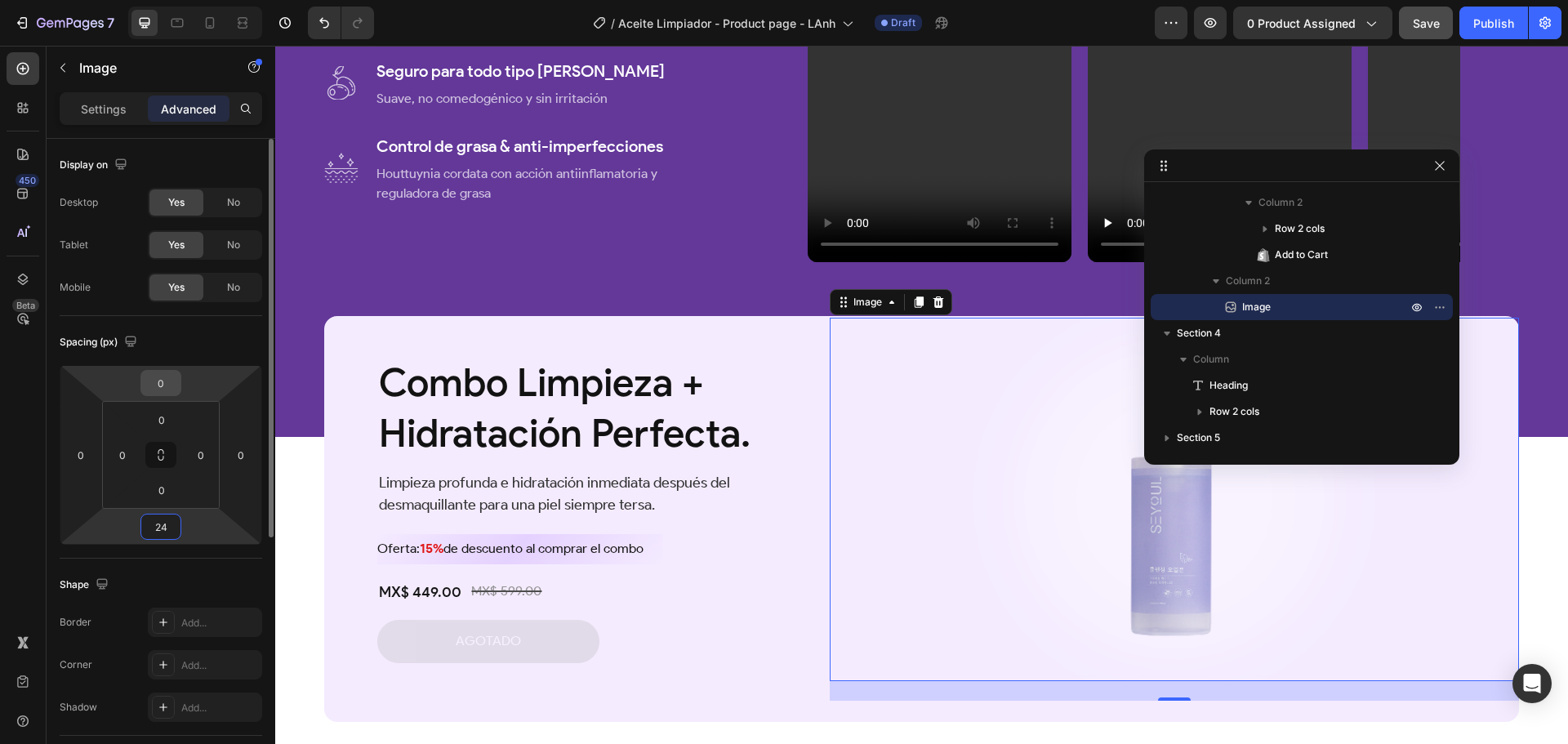
type input "24"
click at [169, 382] on input "0" at bounding box center [160, 383] width 33 height 24
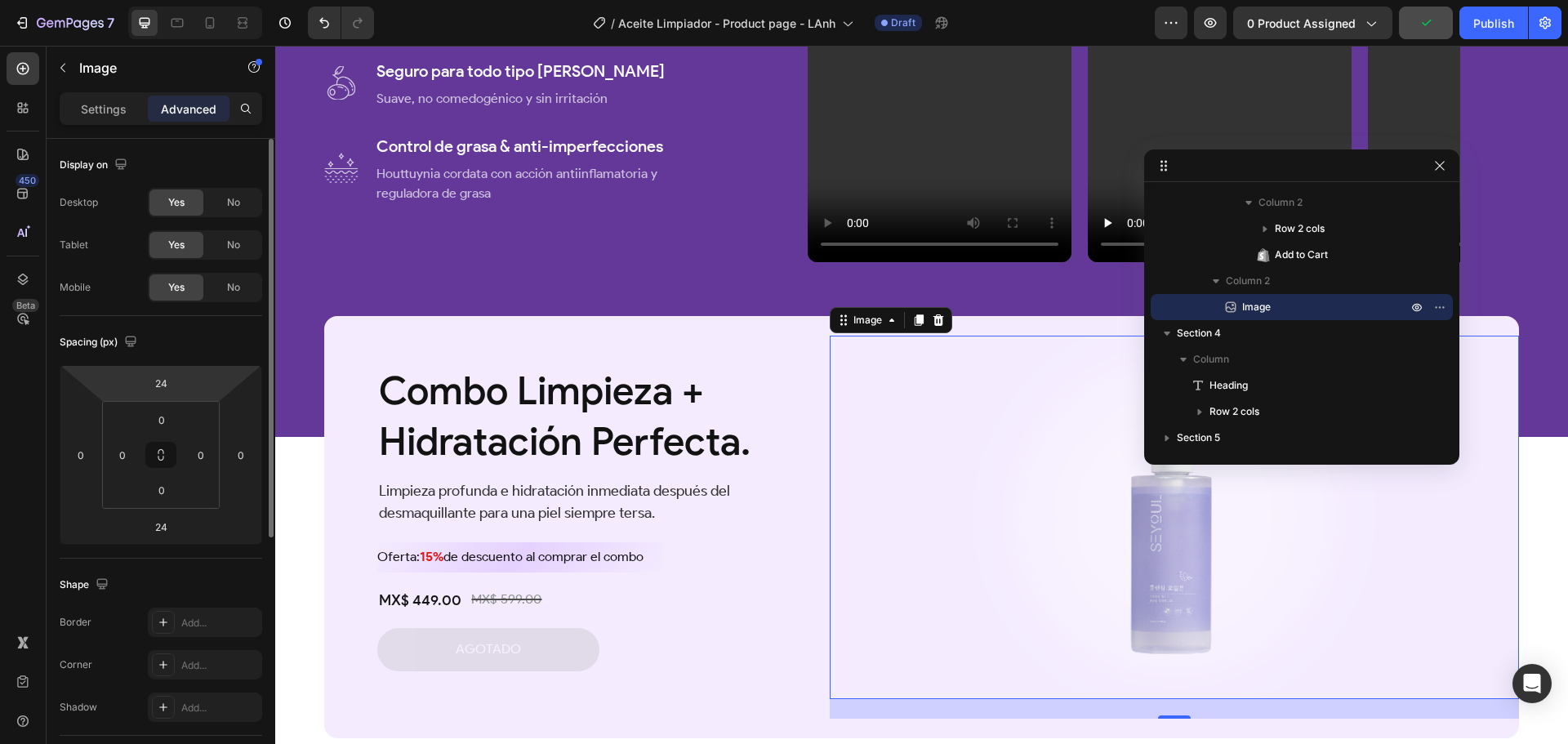
drag, startPoint x: 178, startPoint y: 383, endPoint x: 113, endPoint y: 382, distance: 65.0
click at [113, 382] on div "24 0 24 0" at bounding box center [160, 454] width 202 height 180
click at [168, 377] on input "24" at bounding box center [160, 383] width 33 height 24
type input "2"
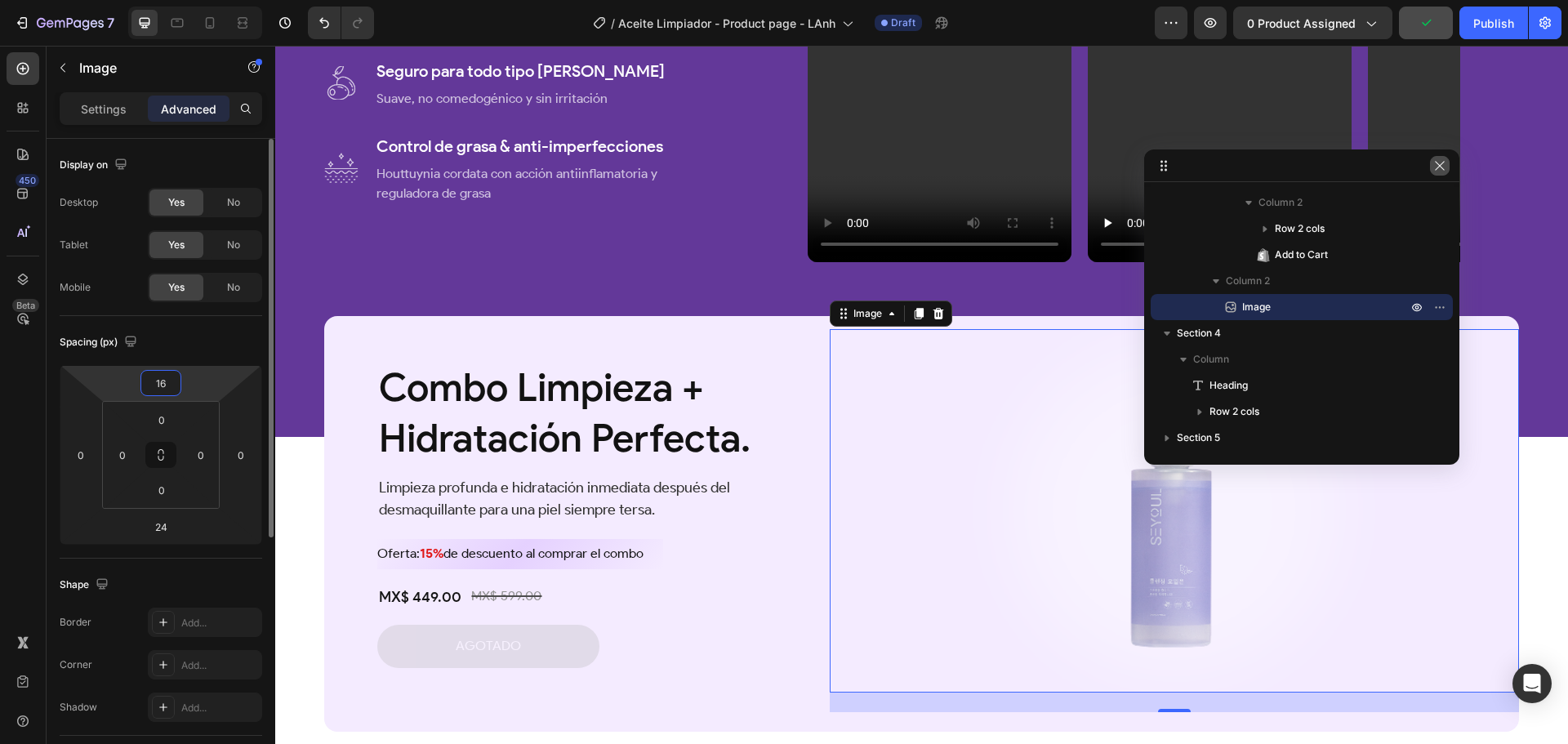
type input "16"
click at [1438, 165] on icon "button" at bounding box center [1440, 166] width 13 height 13
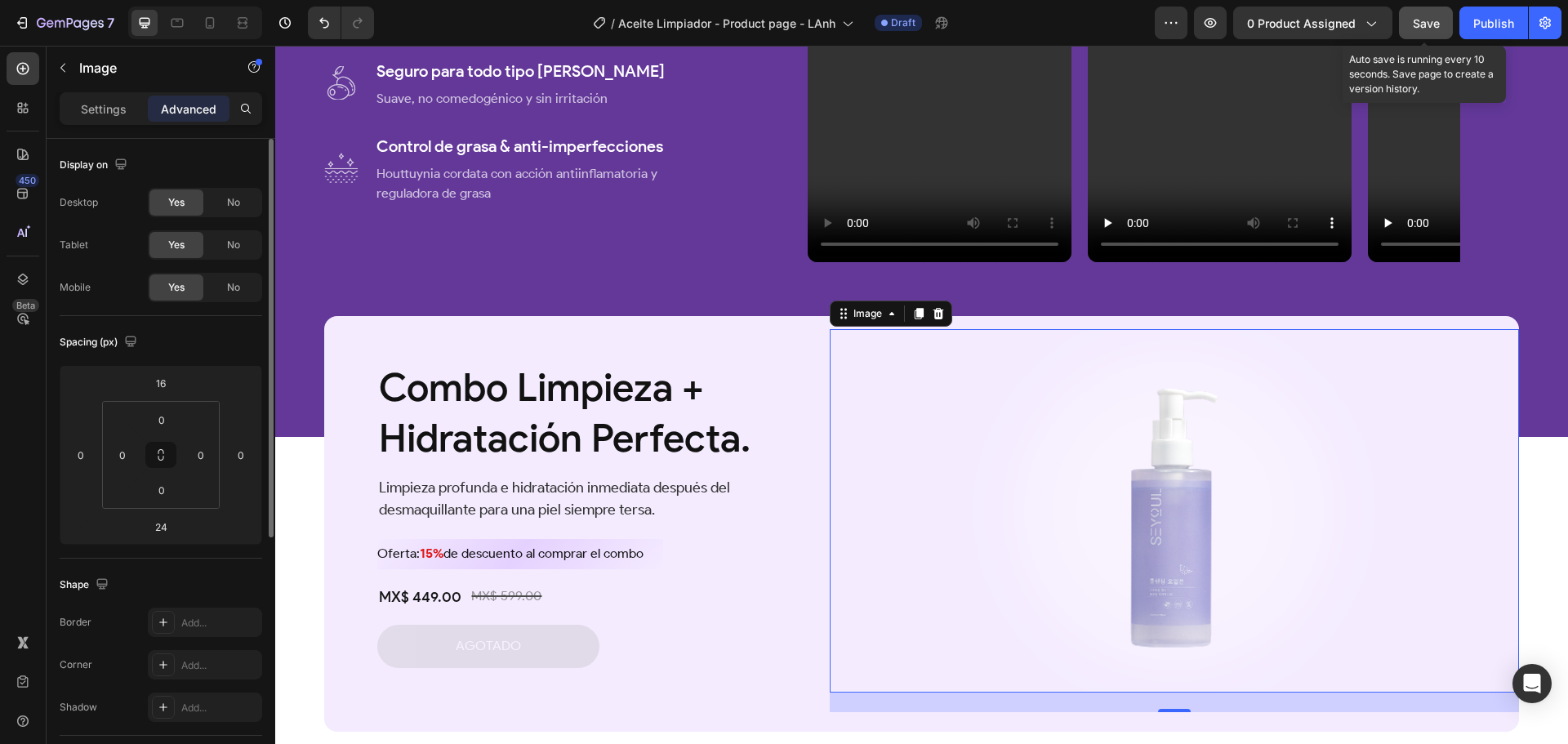
click at [1422, 22] on span "Save" at bounding box center [1426, 23] width 27 height 14
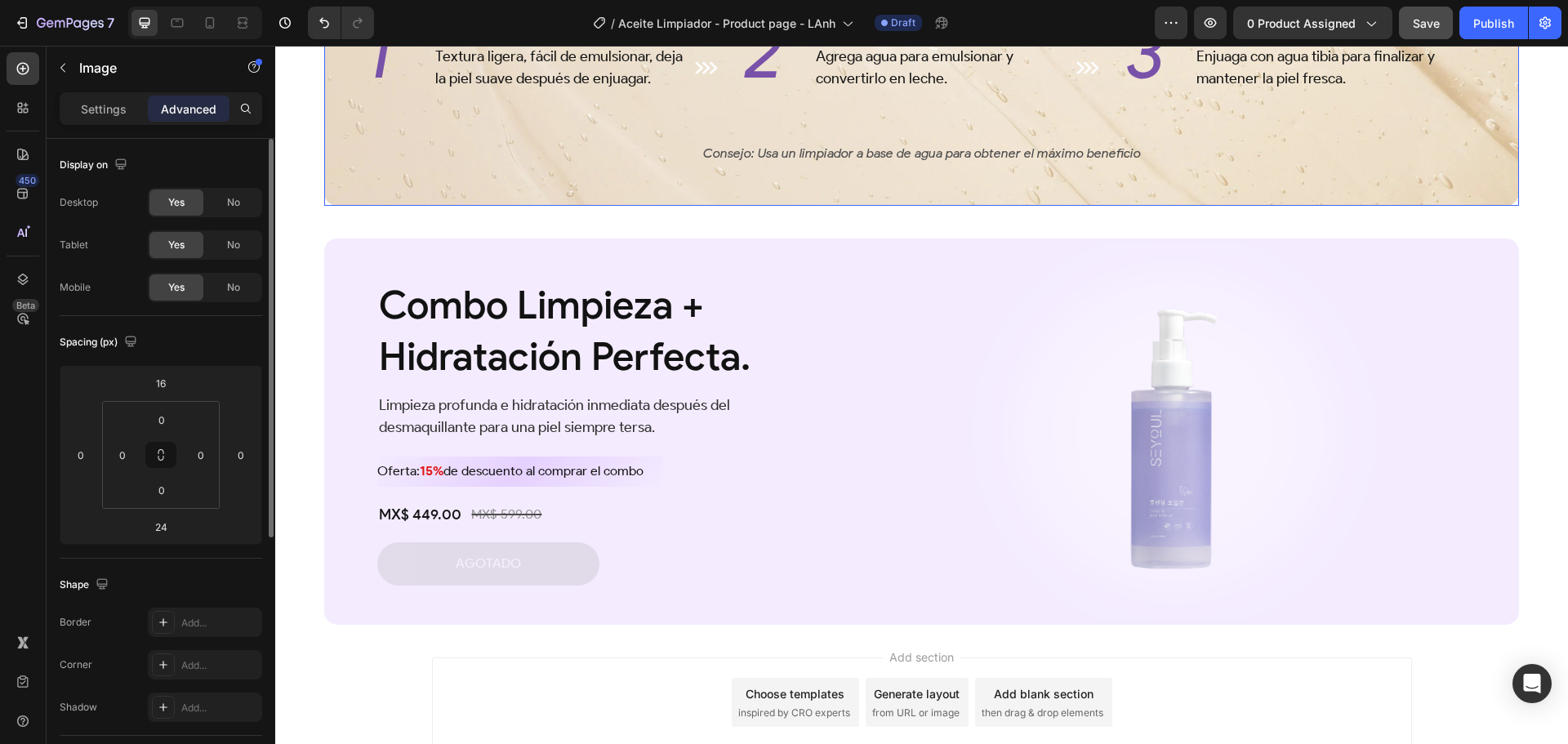
scroll to position [3304, 0]
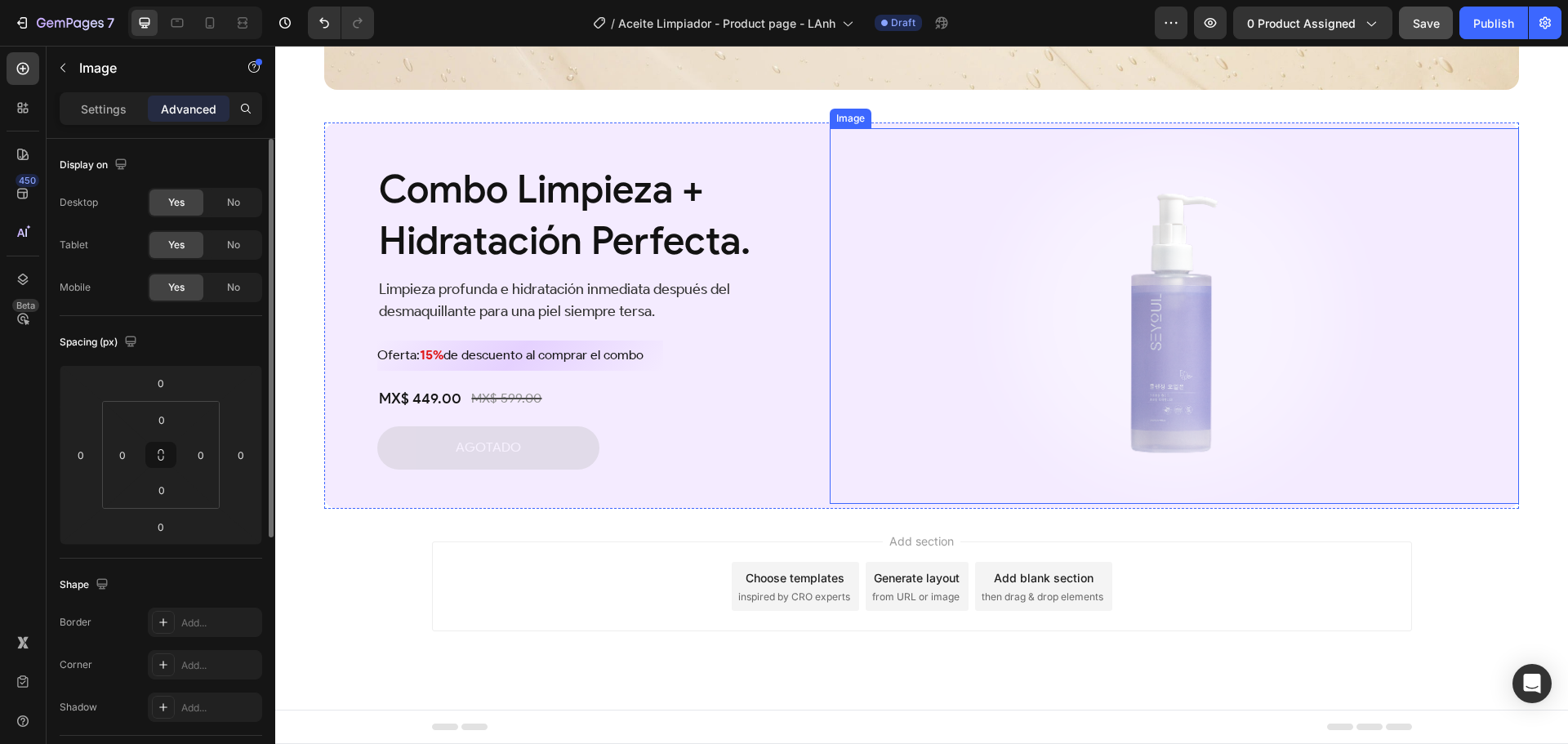
click at [1117, 244] on img at bounding box center [1174, 316] width 497 height 375
click at [172, 384] on input "0" at bounding box center [160, 383] width 33 height 24
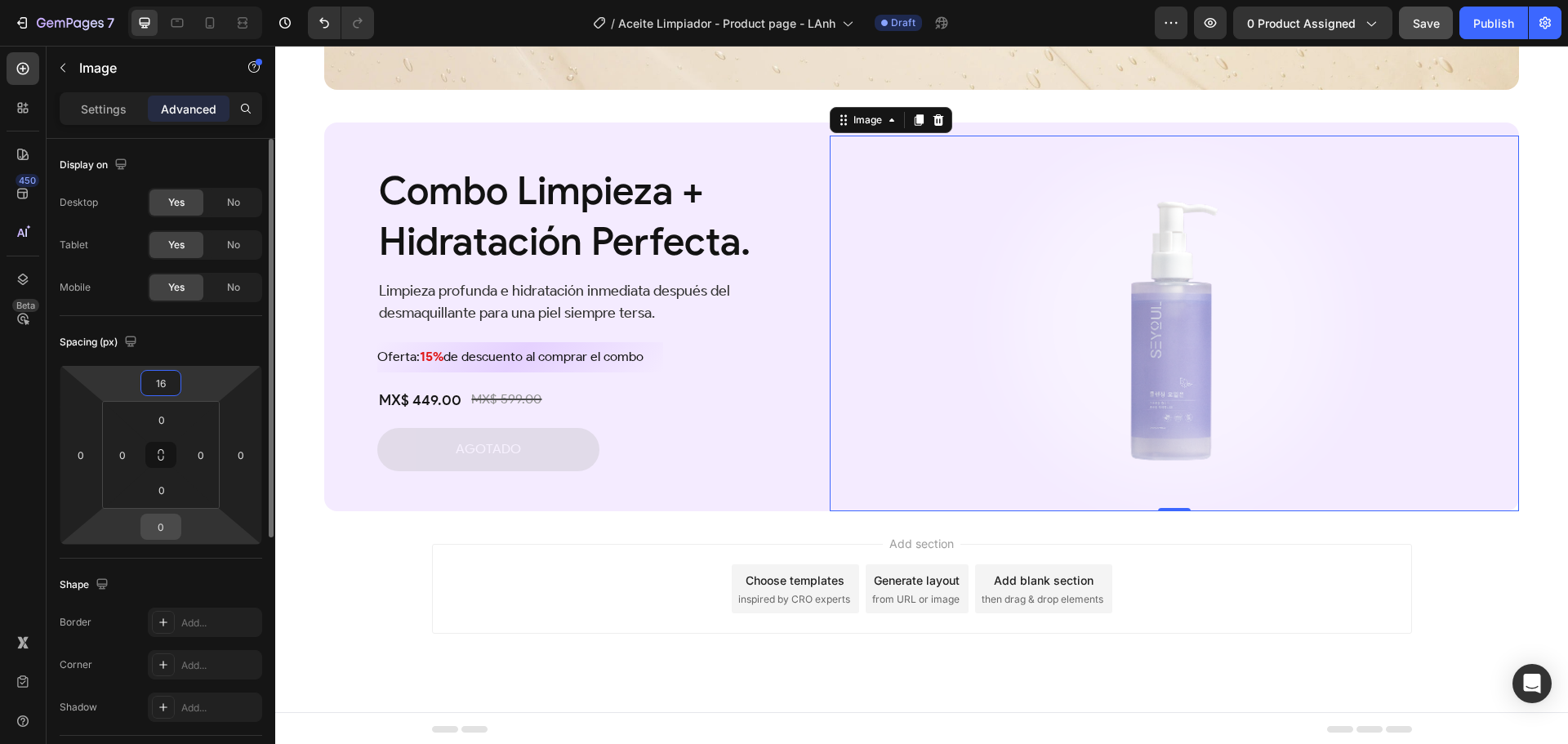
type input "16"
click at [167, 525] on input "0" at bounding box center [160, 526] width 33 height 24
type input "24"
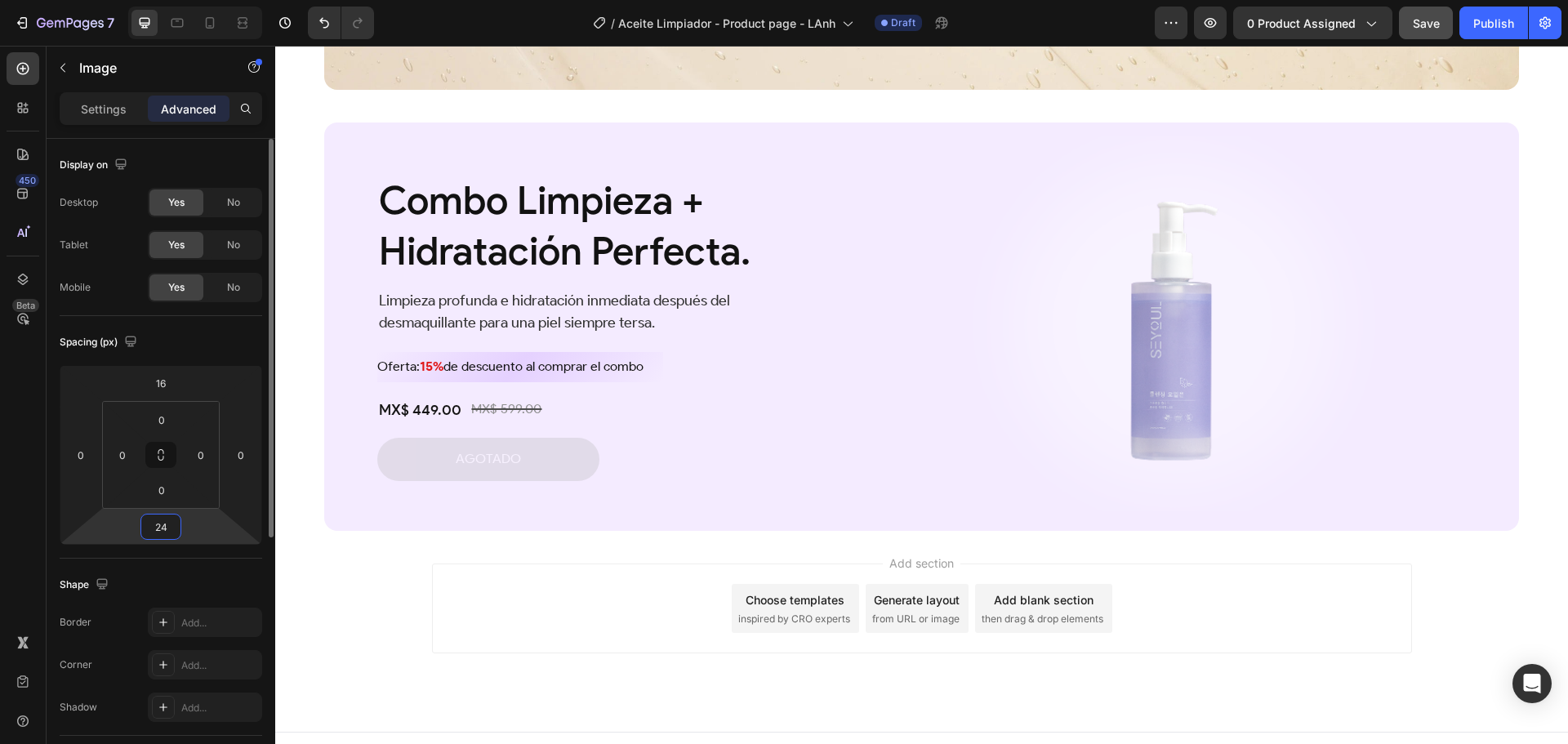
click at [363, 564] on div "Add section Choose templates inspired by CRO experts Generate layout from URL o…" at bounding box center [921, 631] width 1293 height 201
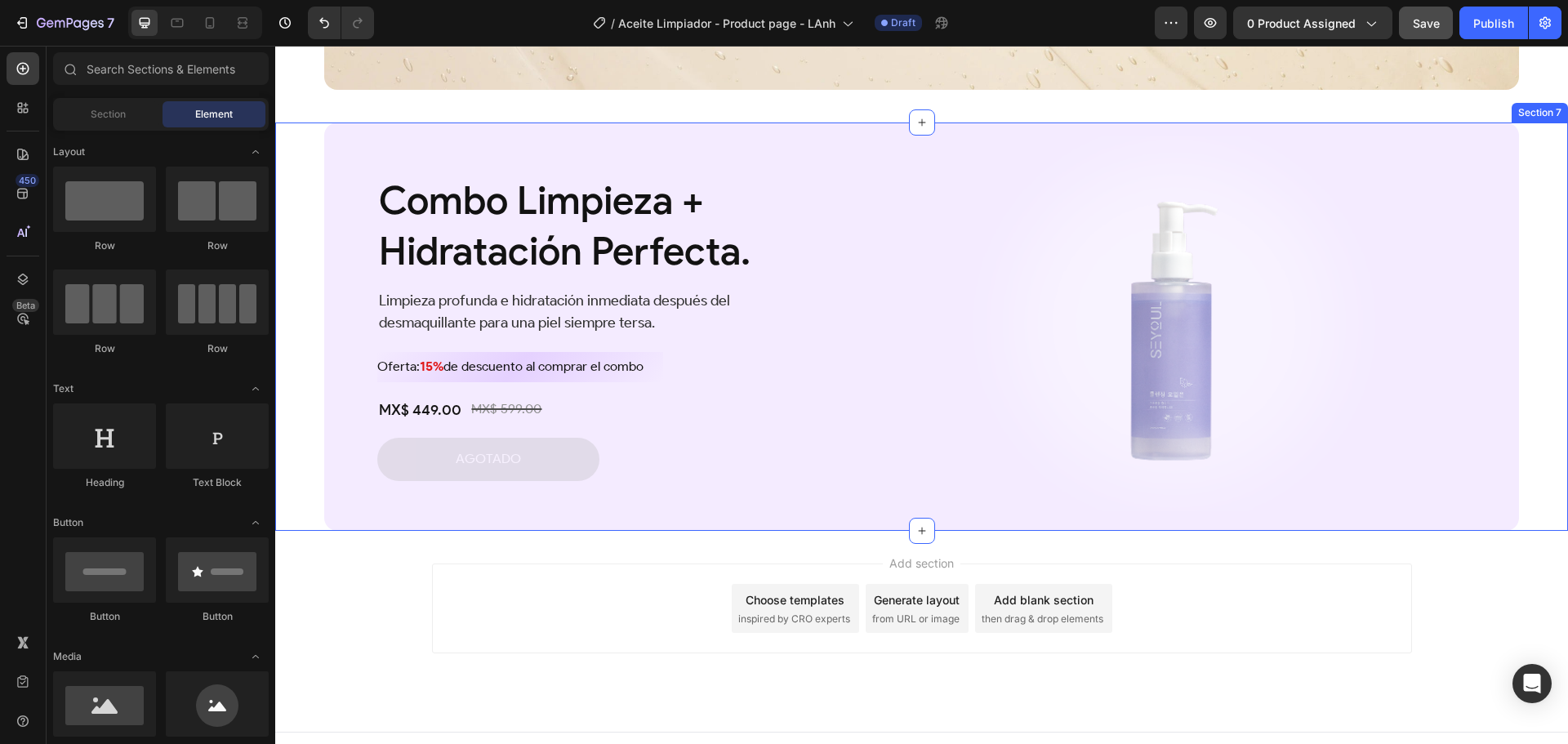
click at [315, 526] on div "Combo Limpieza + Hidratación Perfecta. Heading Limpieza profunda e hidratación …" at bounding box center [921, 327] width 1293 height 408
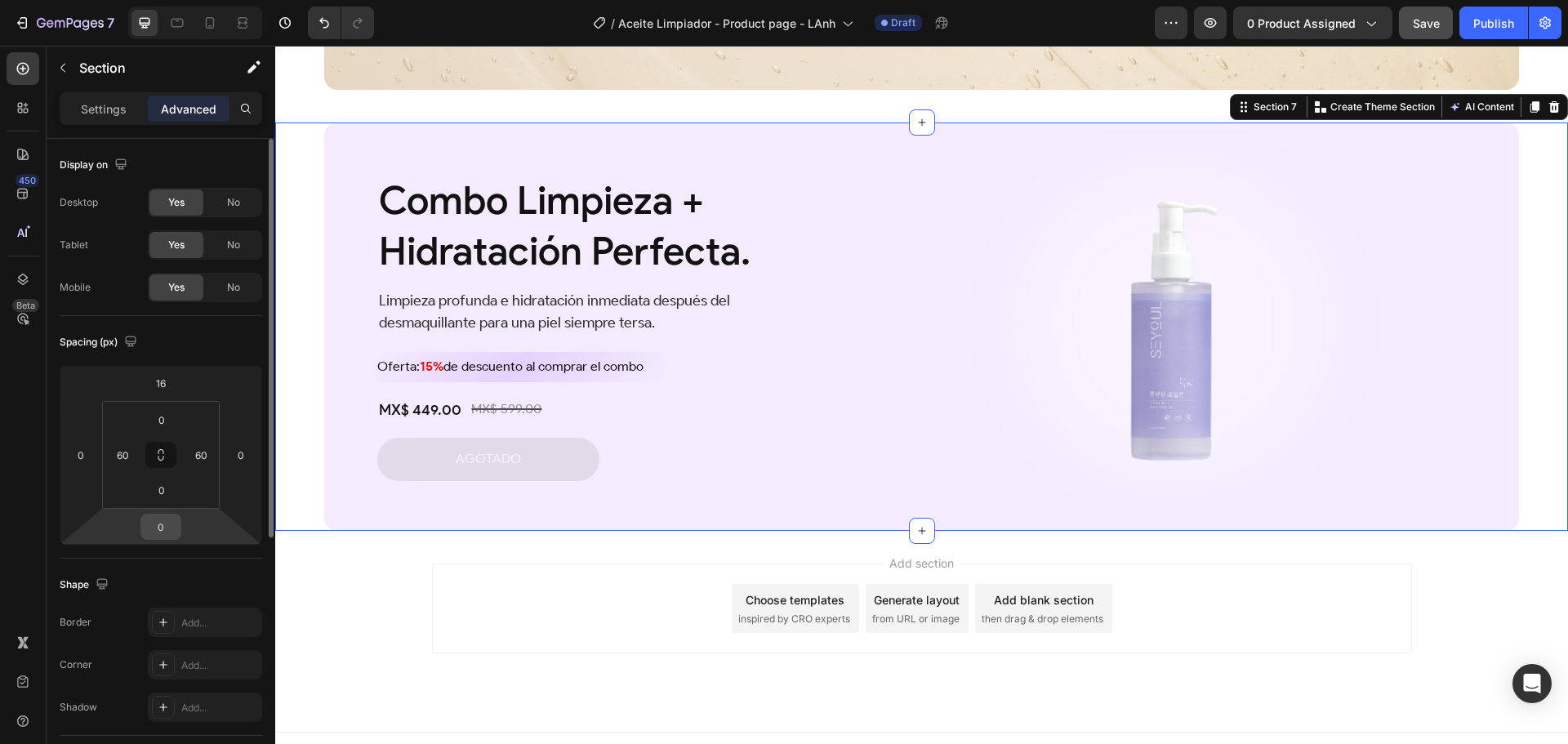
click at [169, 527] on input "0" at bounding box center [160, 526] width 33 height 24
type input "32"
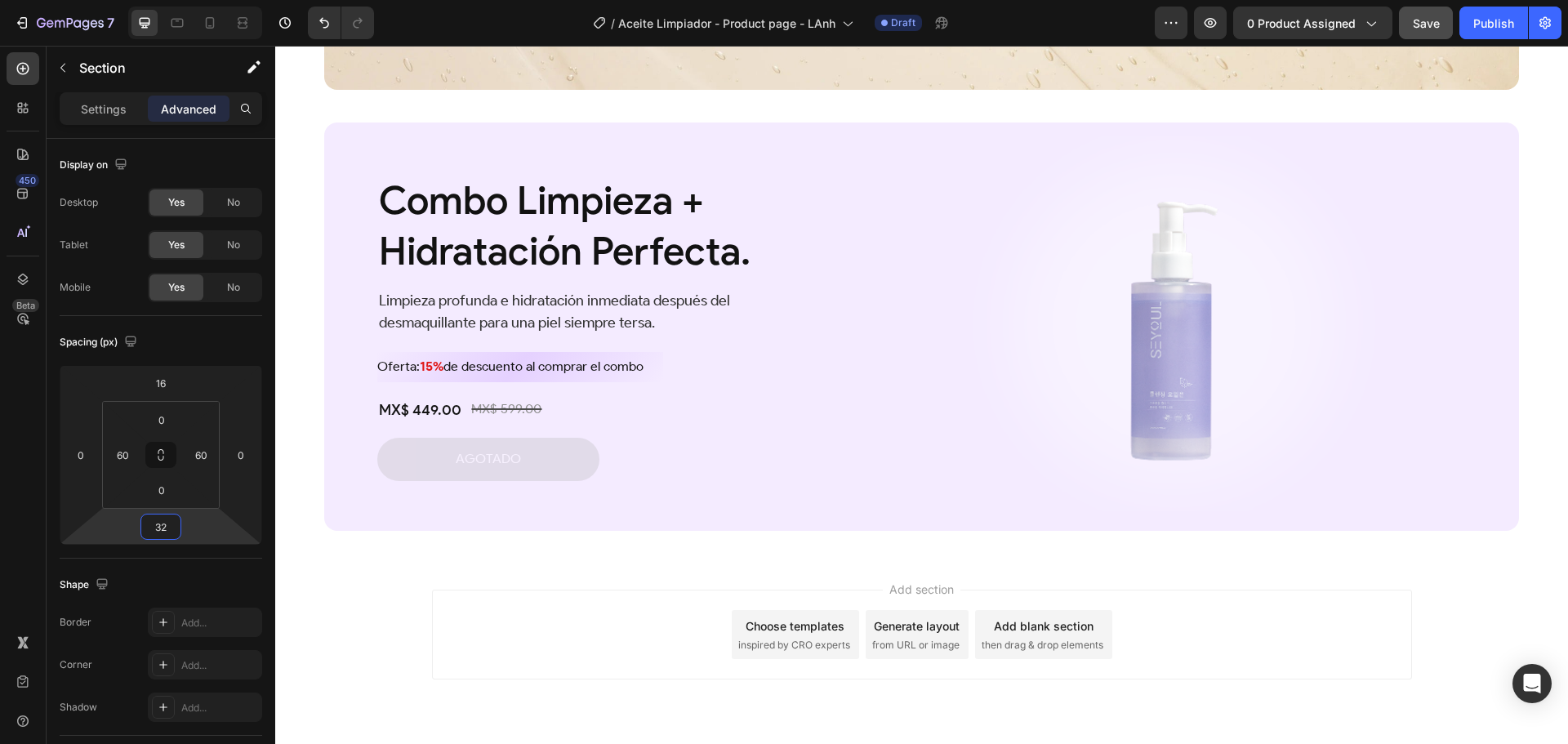
click at [579, 558] on div "Add section Choose templates inspired by CRO experts Generate layout from URL o…" at bounding box center [921, 657] width 1293 height 201
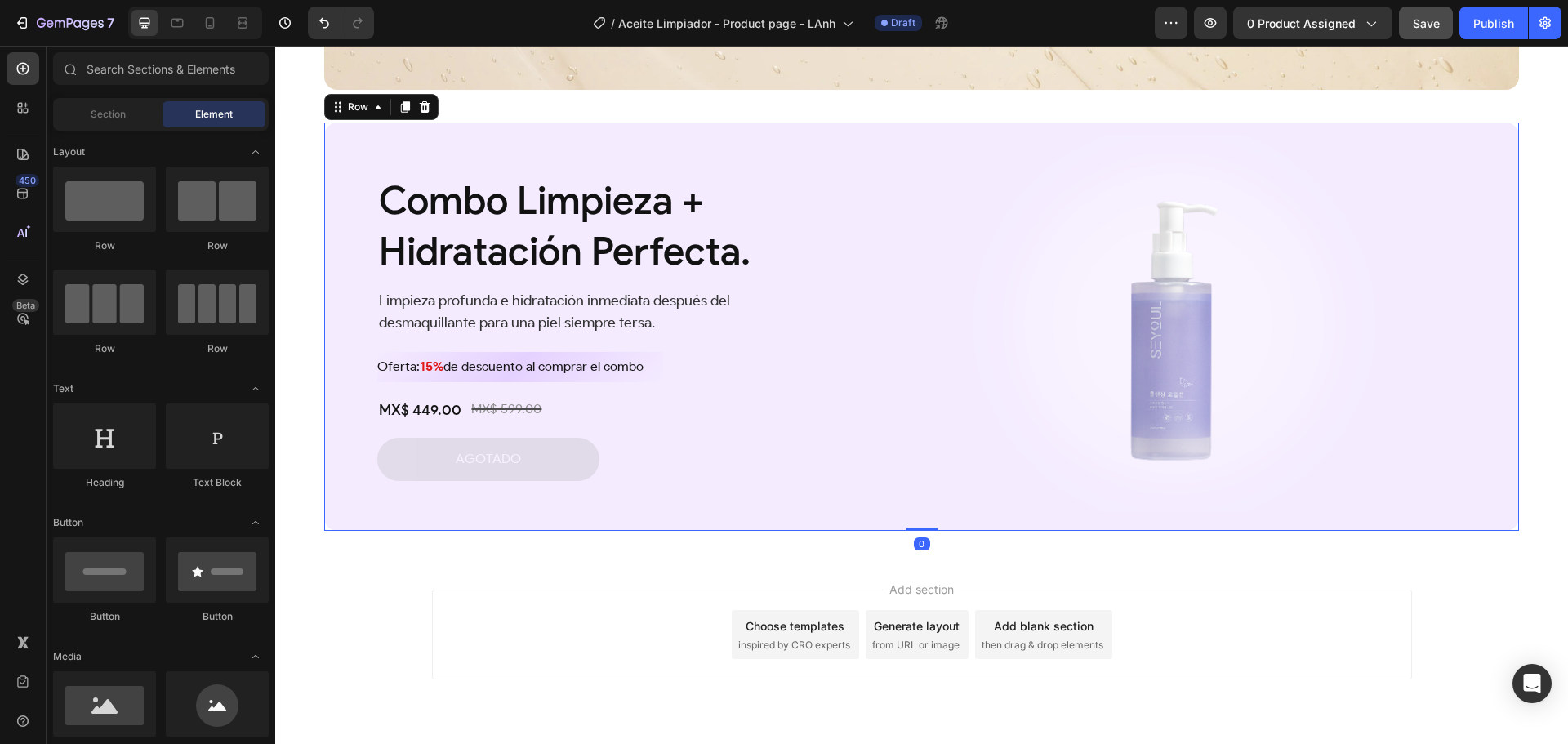
click at [511, 522] on div "Combo Limpieza + Hidratación Perfecta. Heading Limpieza profunda e hidratación …" at bounding box center [570, 327] width 493 height 408
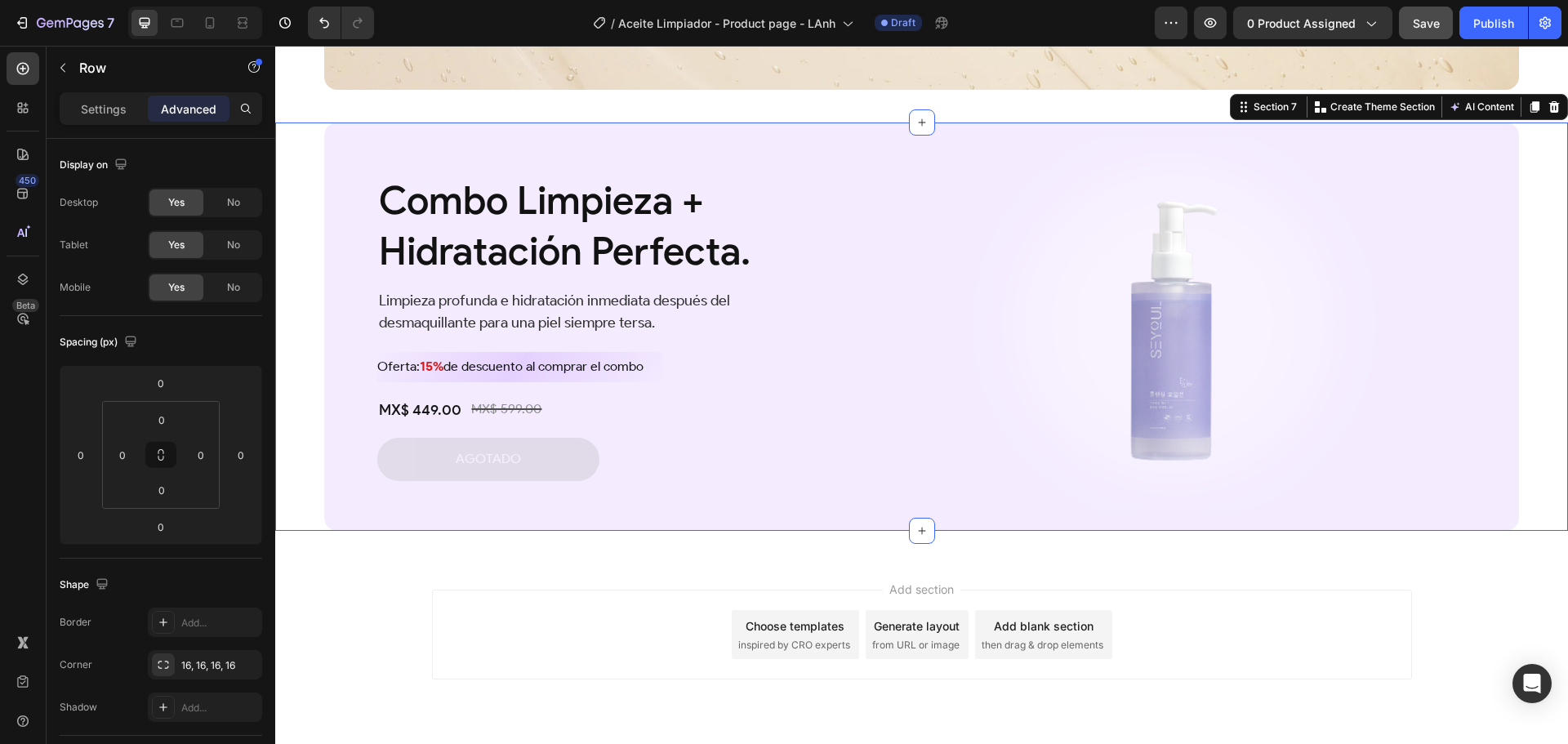
click at [297, 413] on div "Combo Limpieza + Hidratación Perfecta. Heading Limpieza profunda e hidratación …" at bounding box center [921, 327] width 1293 height 408
click at [167, 526] on input "32" at bounding box center [160, 526] width 33 height 24
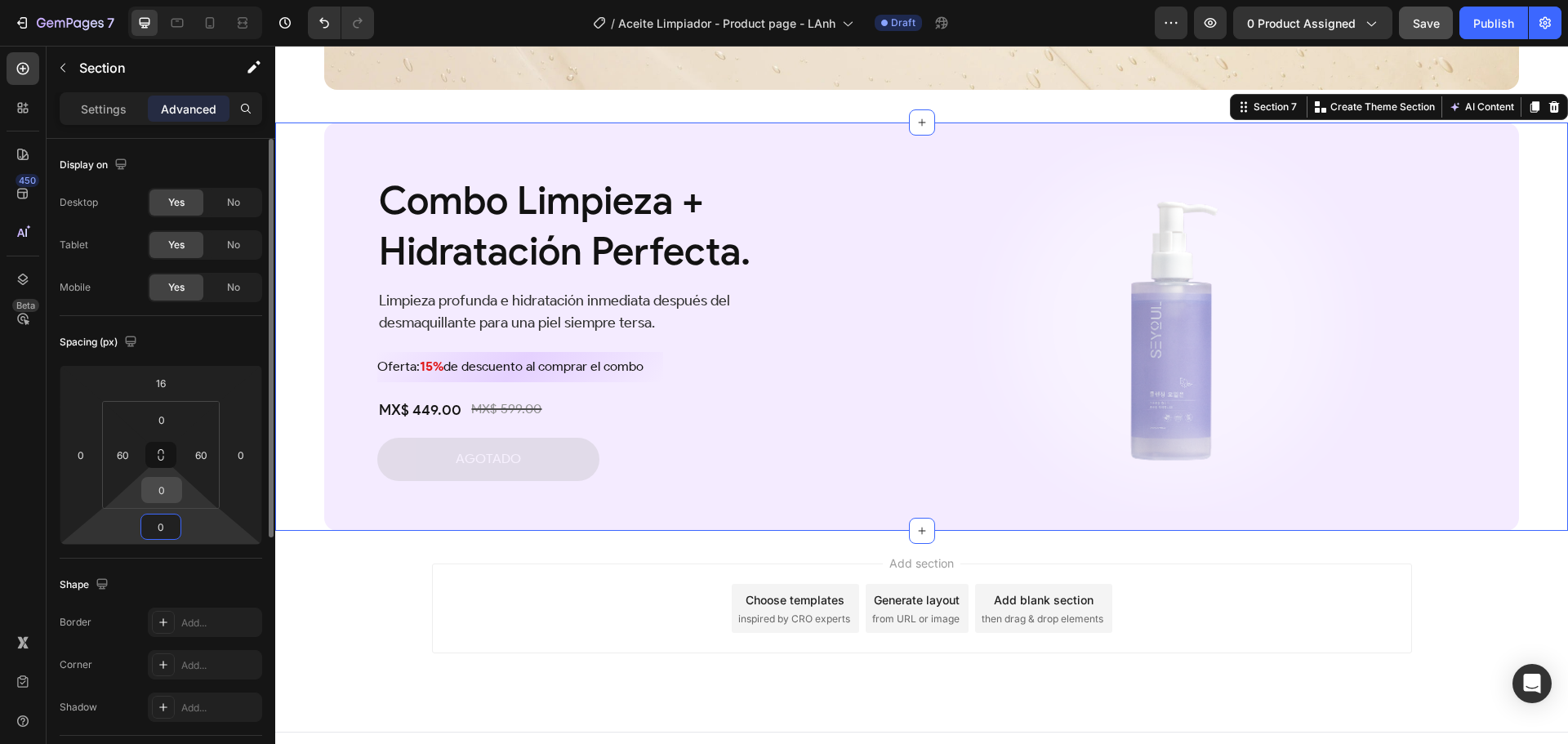
type input "0"
click at [165, 488] on input "0" at bounding box center [161, 490] width 33 height 24
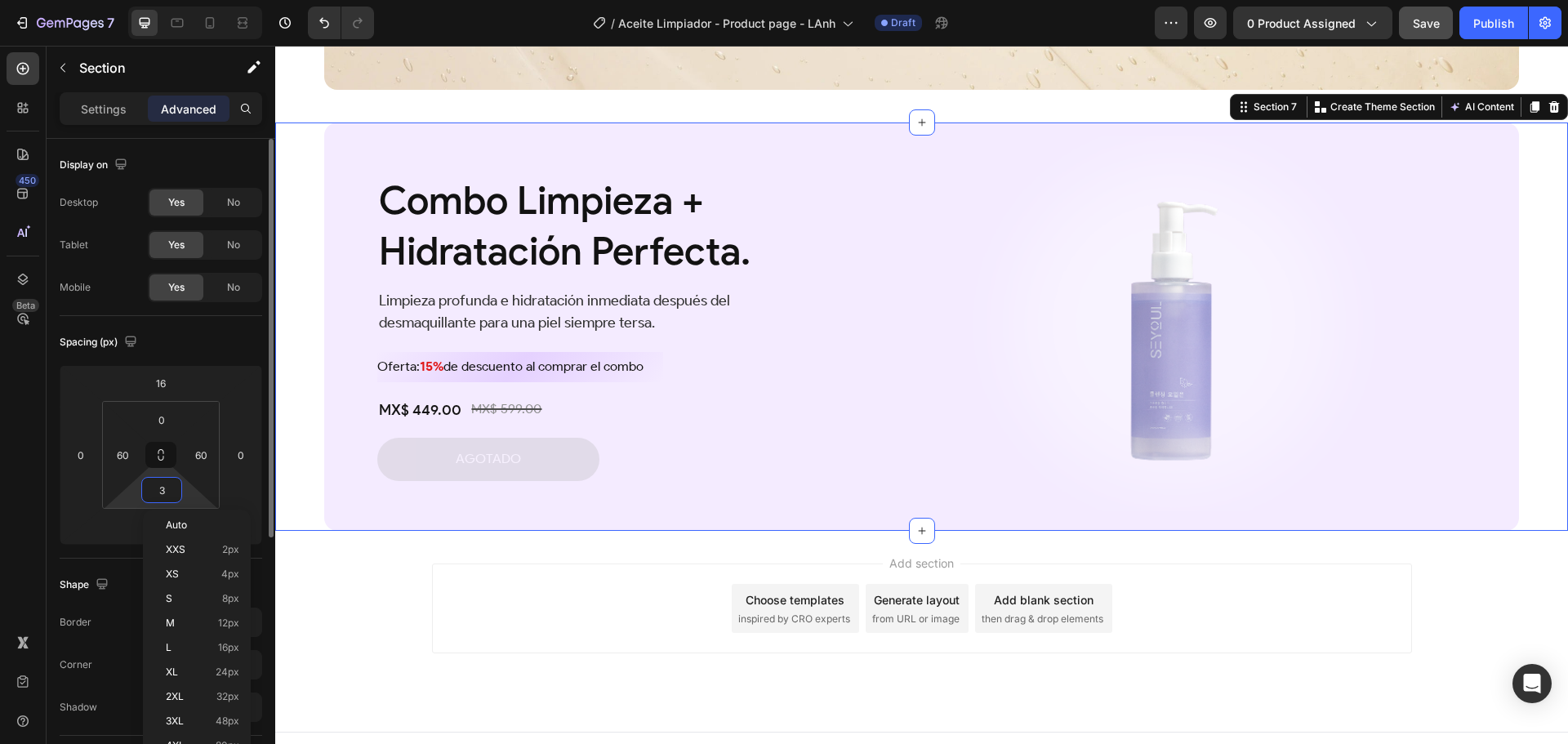
type input "32"
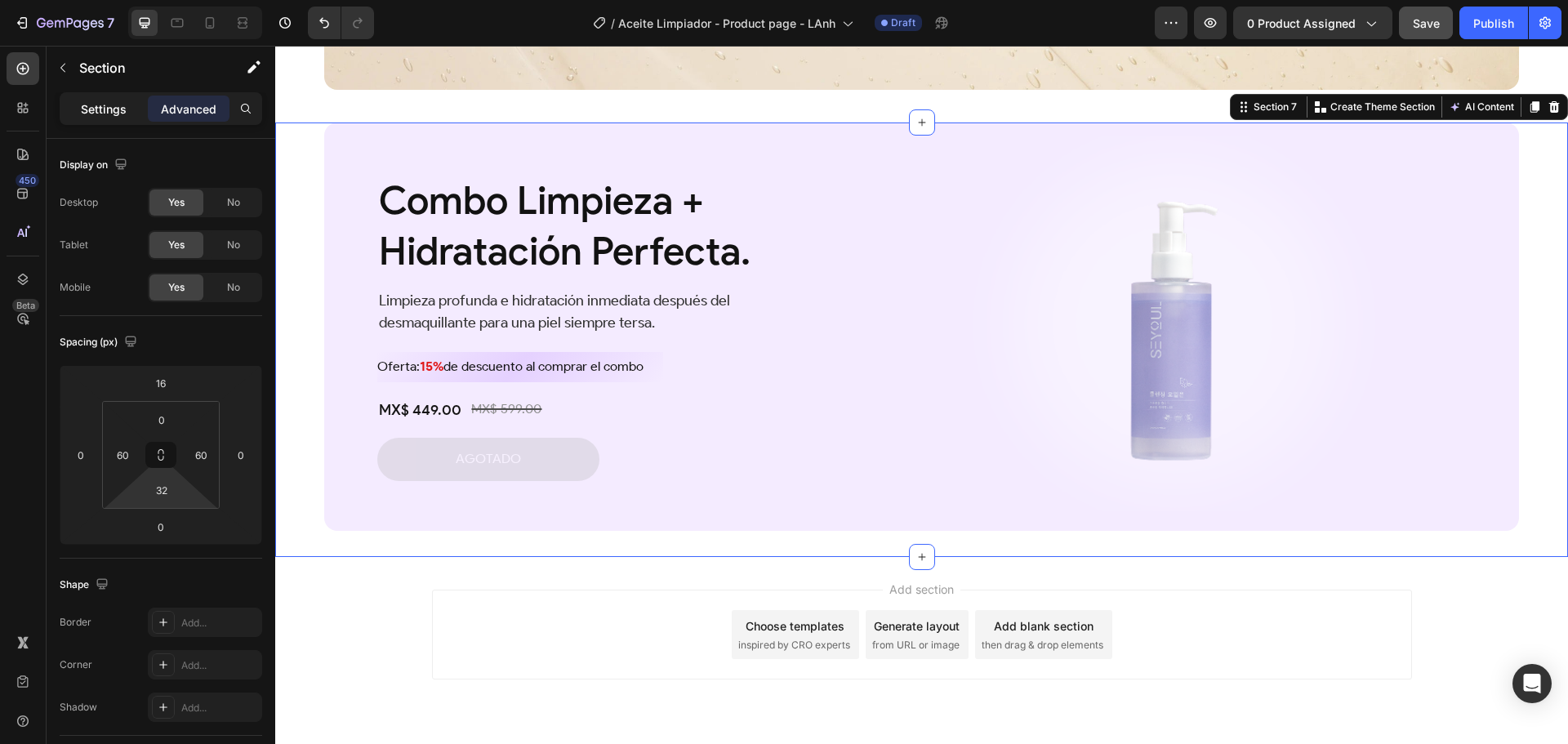
click at [116, 106] on p "Settings" at bounding box center [103, 109] width 46 height 17
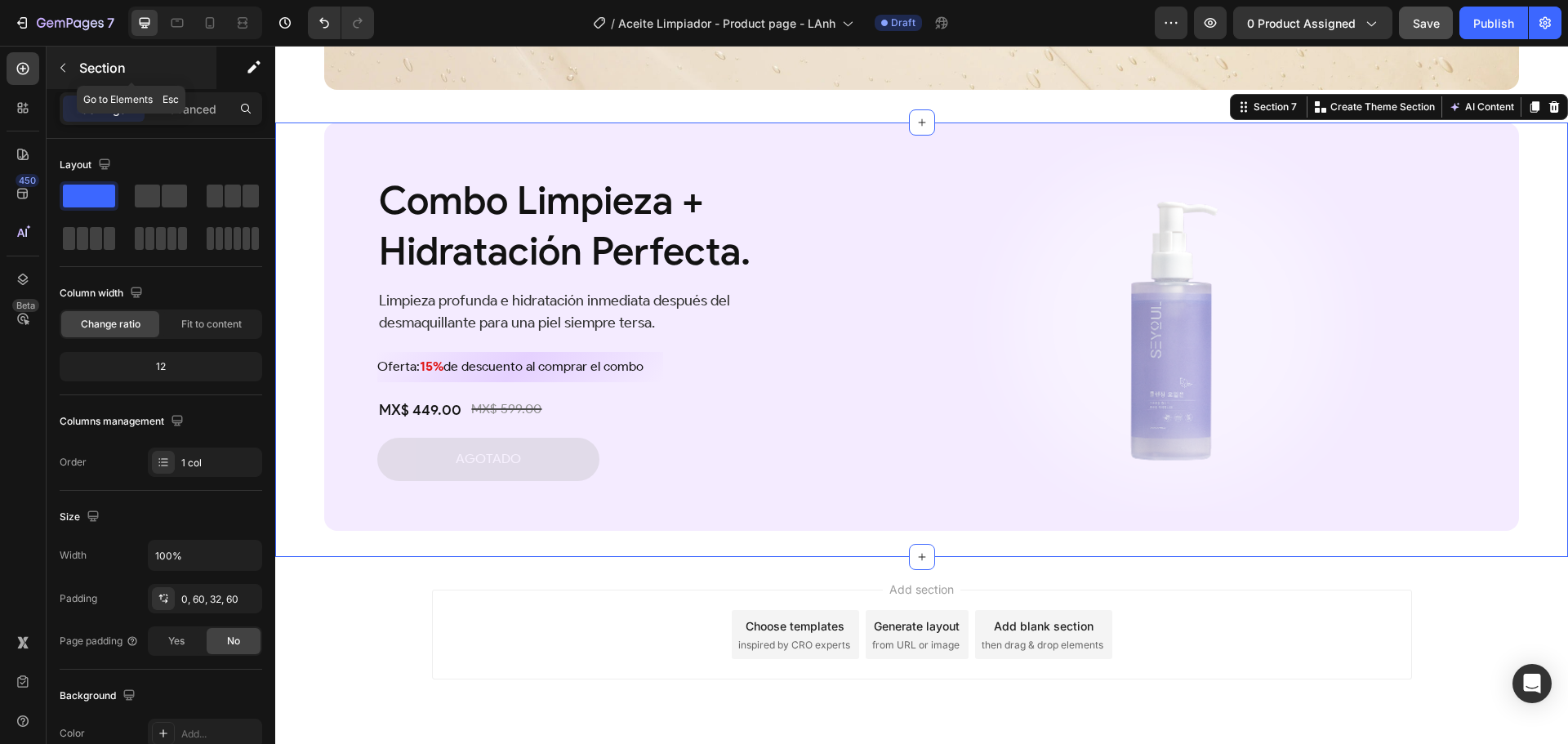
click at [96, 71] on p "Section" at bounding box center [146, 67] width 134 height 20
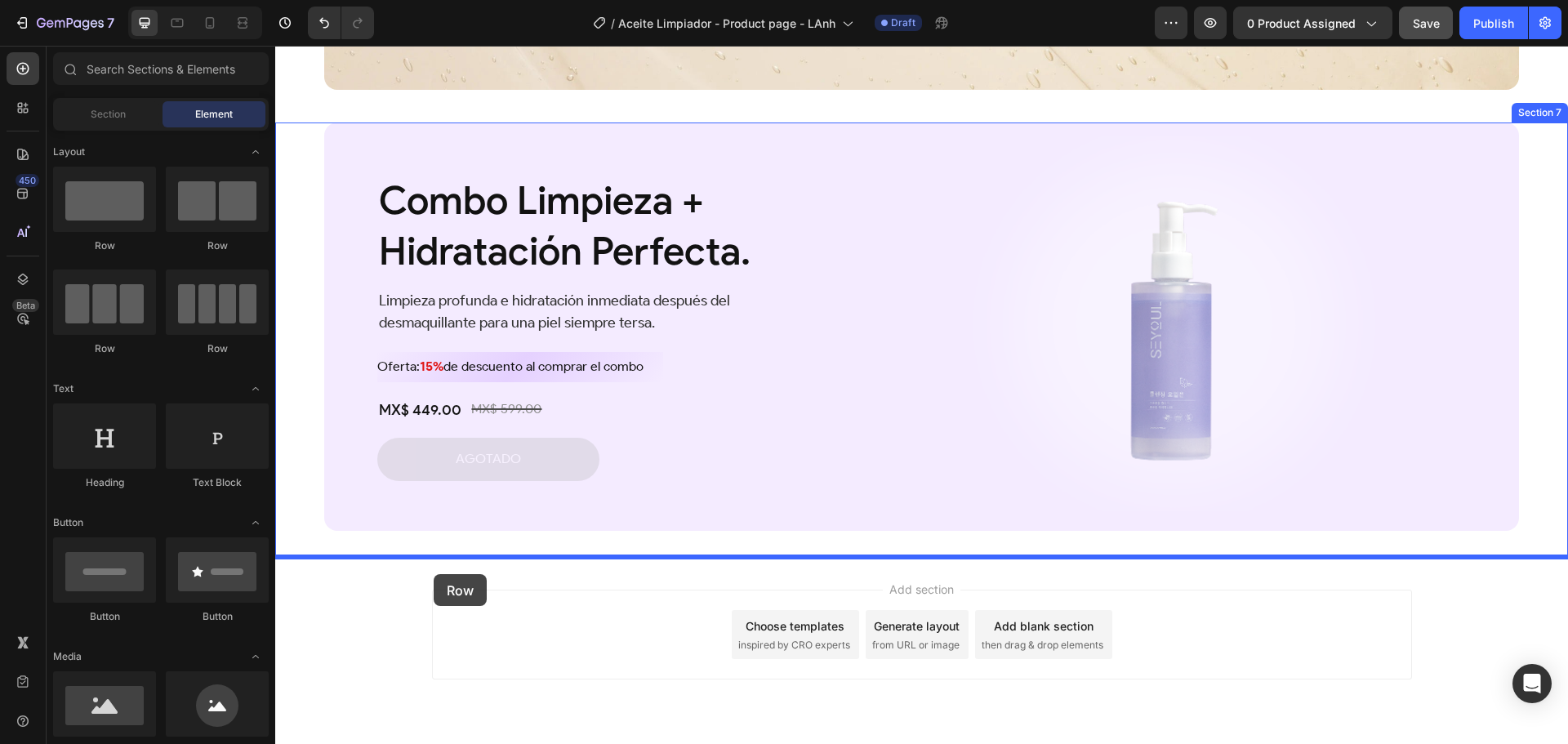
drag, startPoint x: 378, startPoint y: 252, endPoint x: 434, endPoint y: 574, distance: 326.8
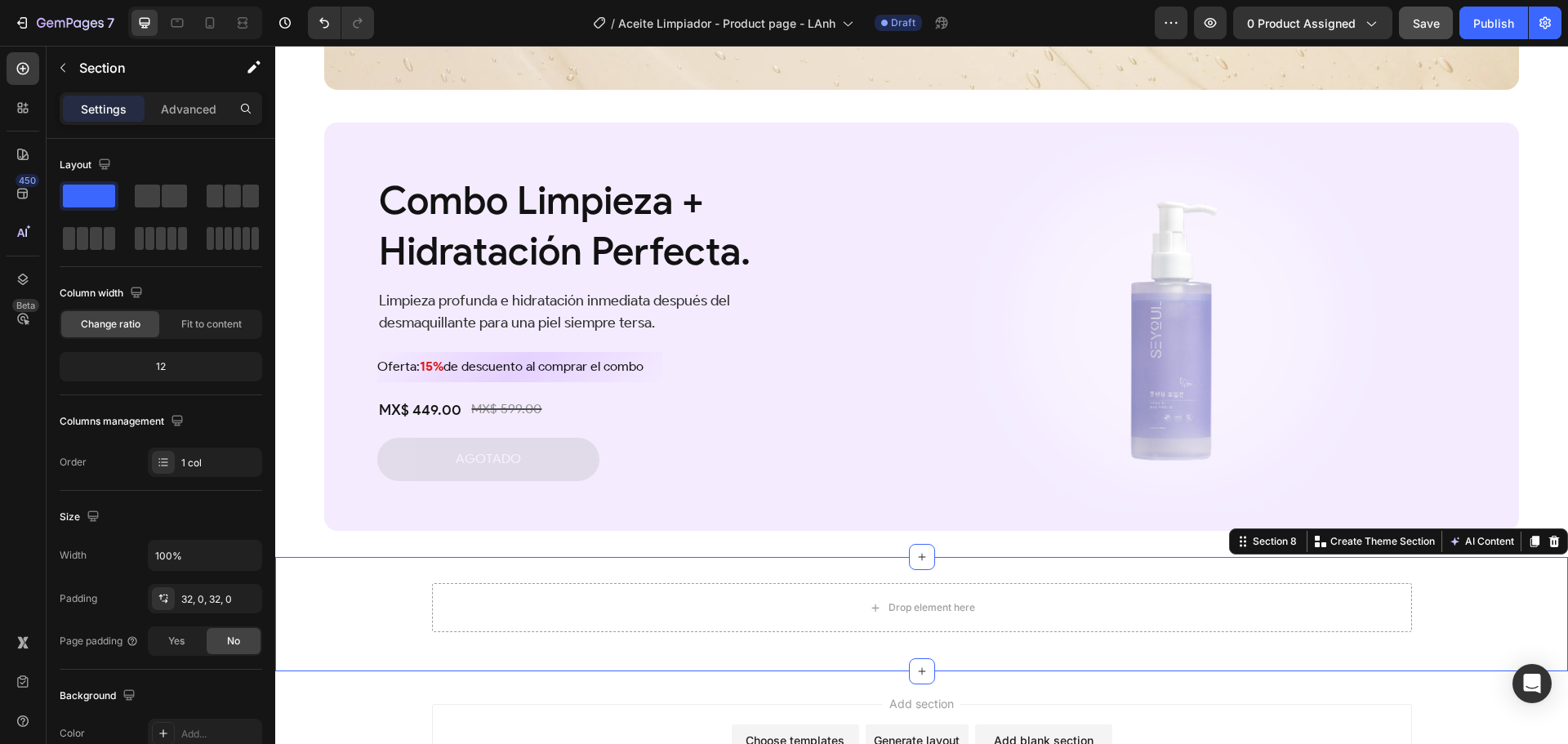
click at [374, 595] on div "Drop element here Row" at bounding box center [921, 614] width 1293 height 62
click at [204, 101] on p "Advanced" at bounding box center [189, 109] width 56 height 17
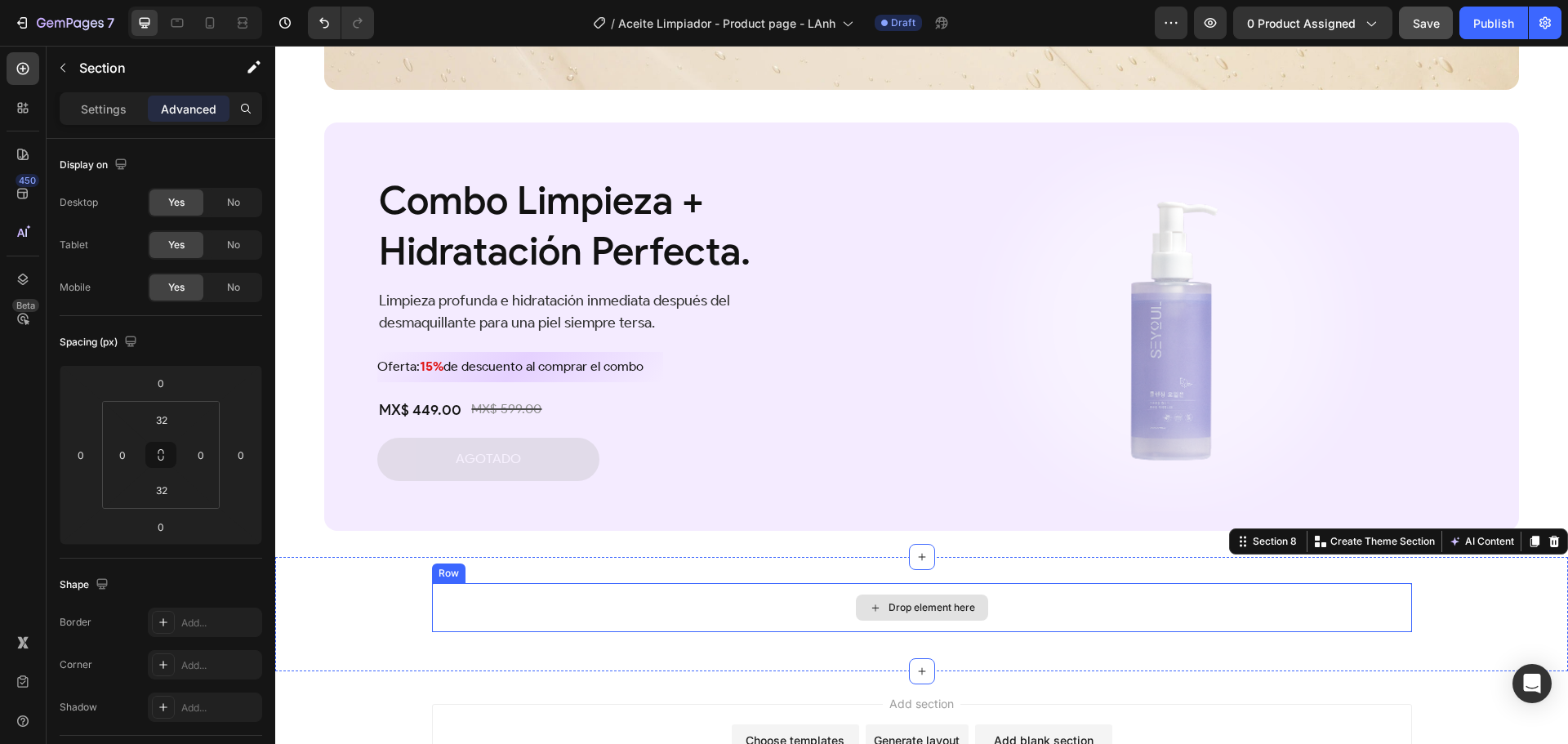
click at [447, 594] on div "Drop element here" at bounding box center [922, 607] width 980 height 49
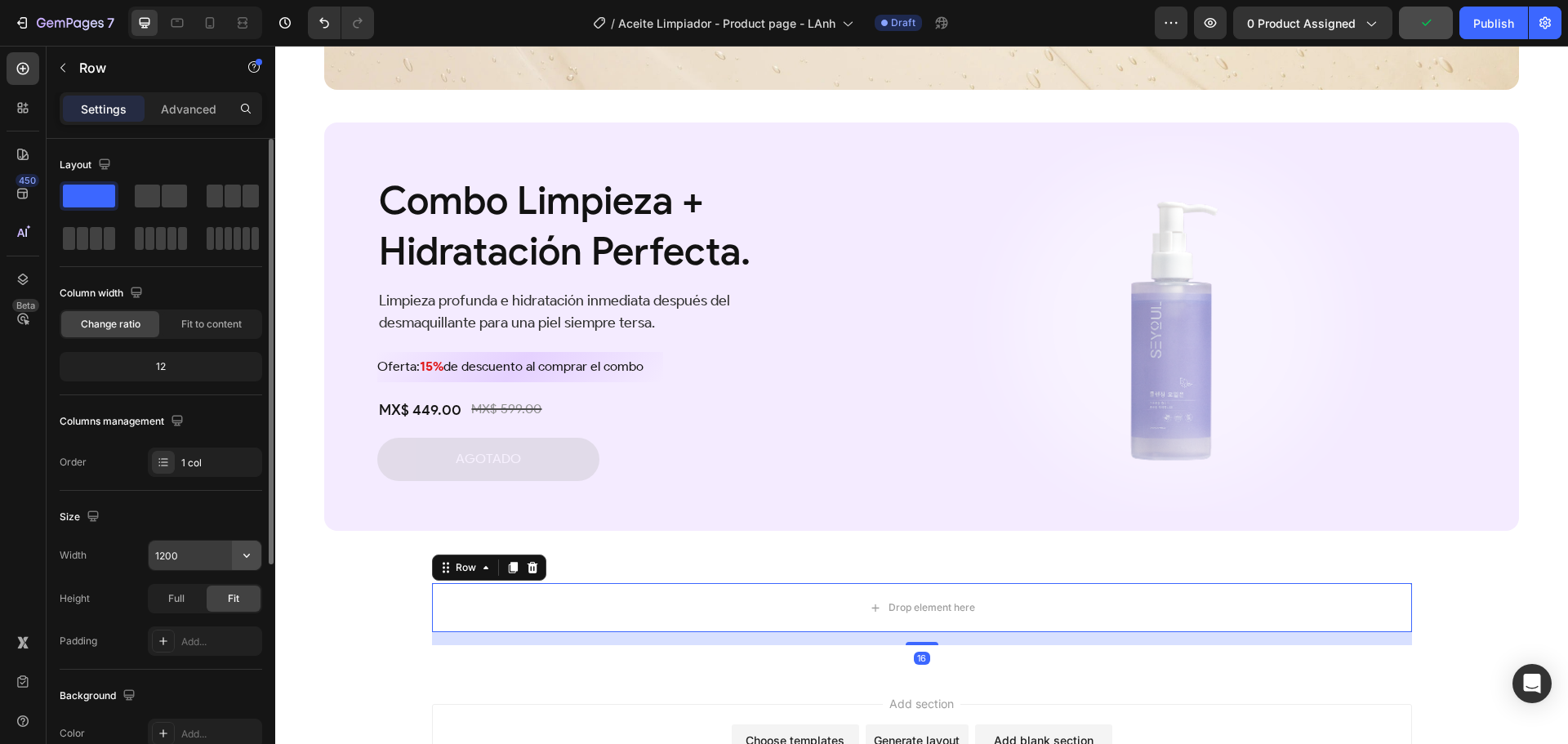
click at [255, 559] on button "button" at bounding box center [247, 555] width 30 height 30
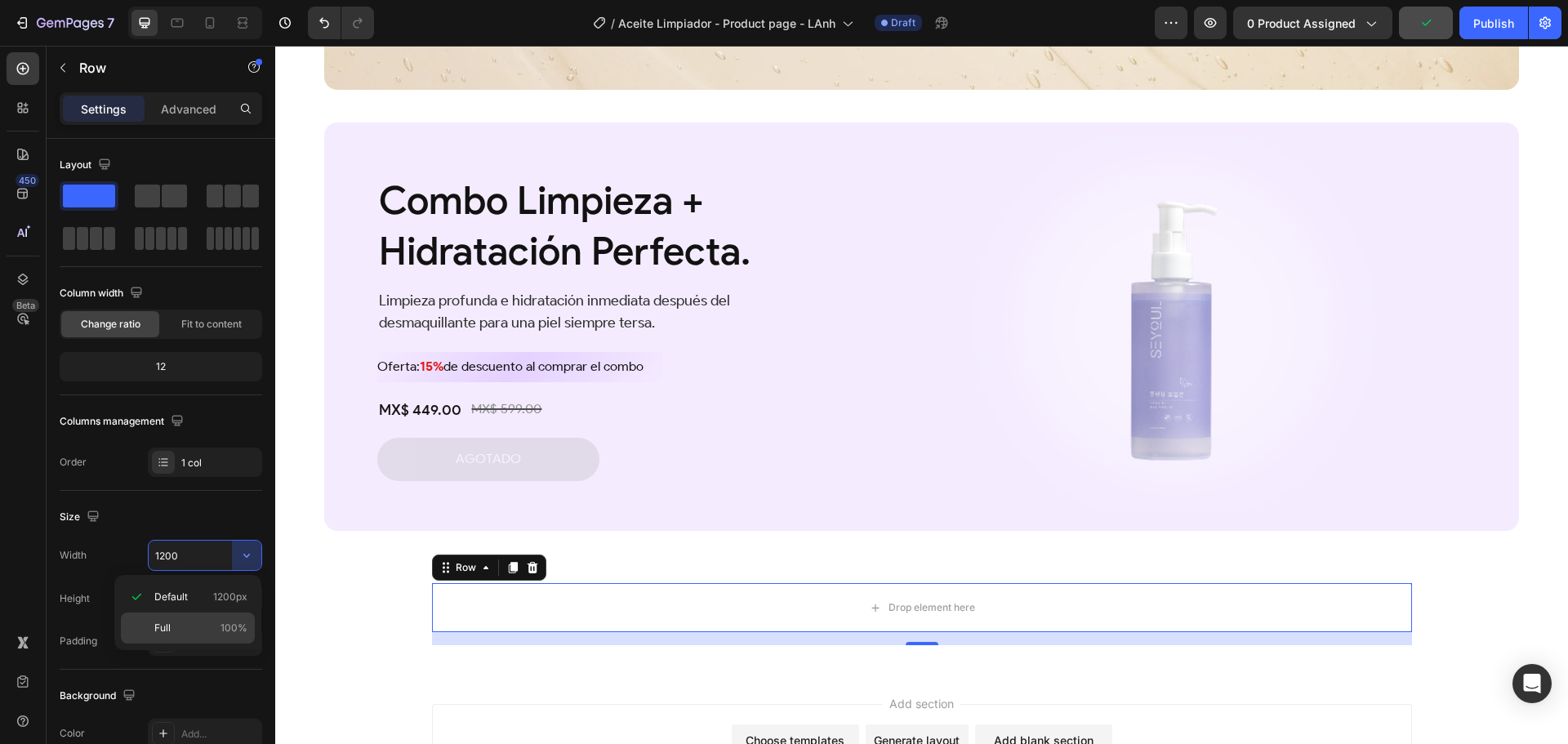
click at [205, 619] on div "Full 100%" at bounding box center [188, 628] width 134 height 31
type input "100%"
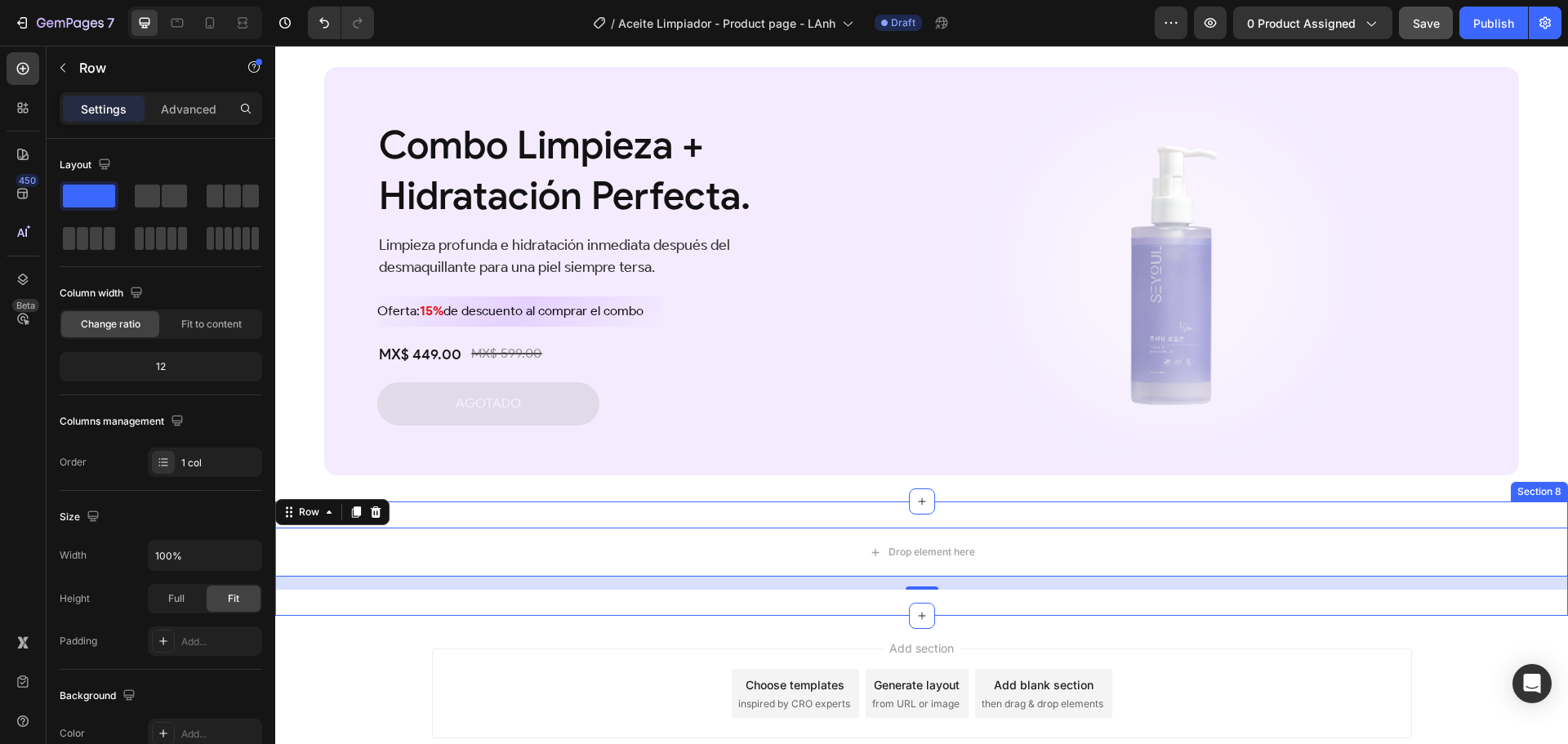
scroll to position [3386, 0]
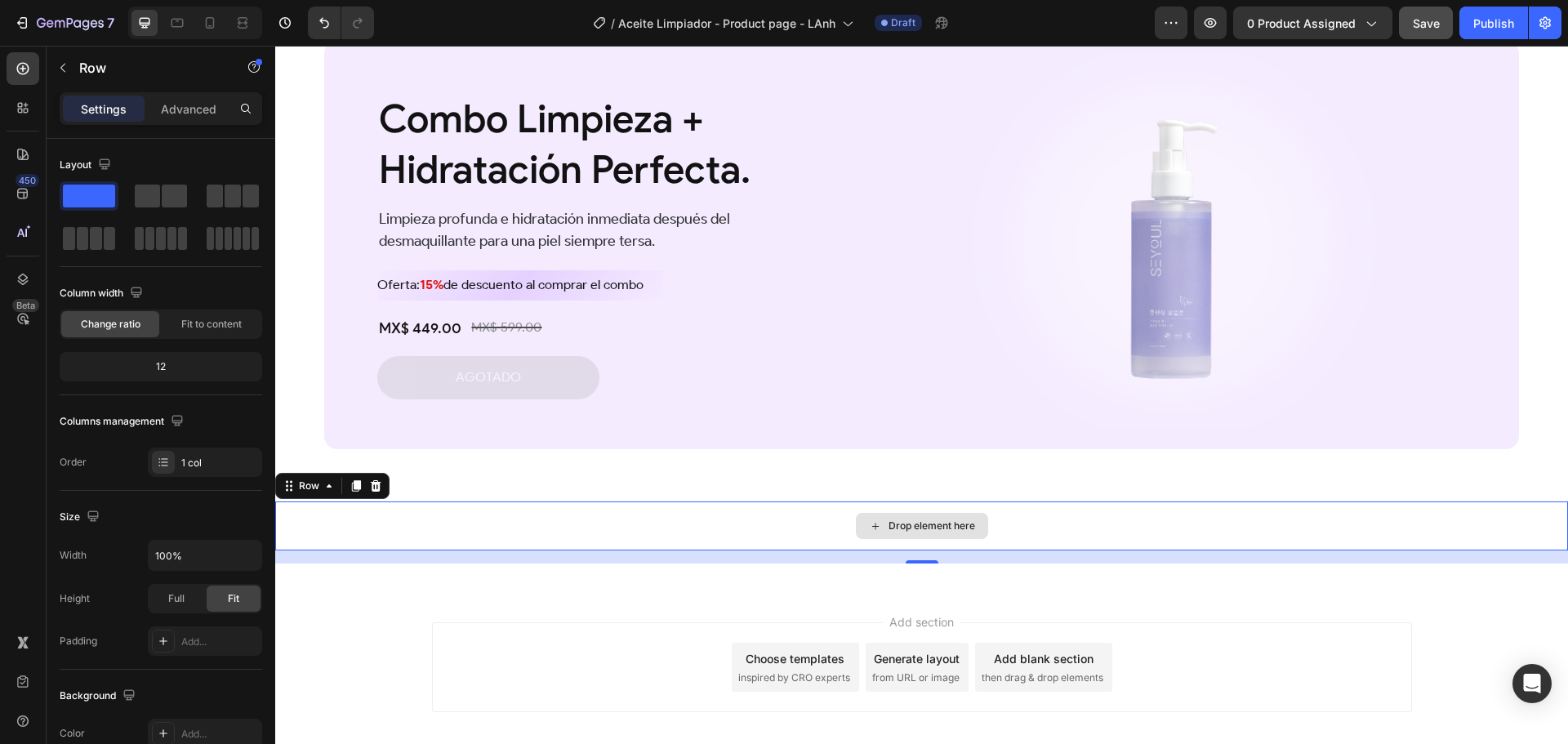
click at [398, 518] on div "Drop element here" at bounding box center [921, 525] width 1293 height 49
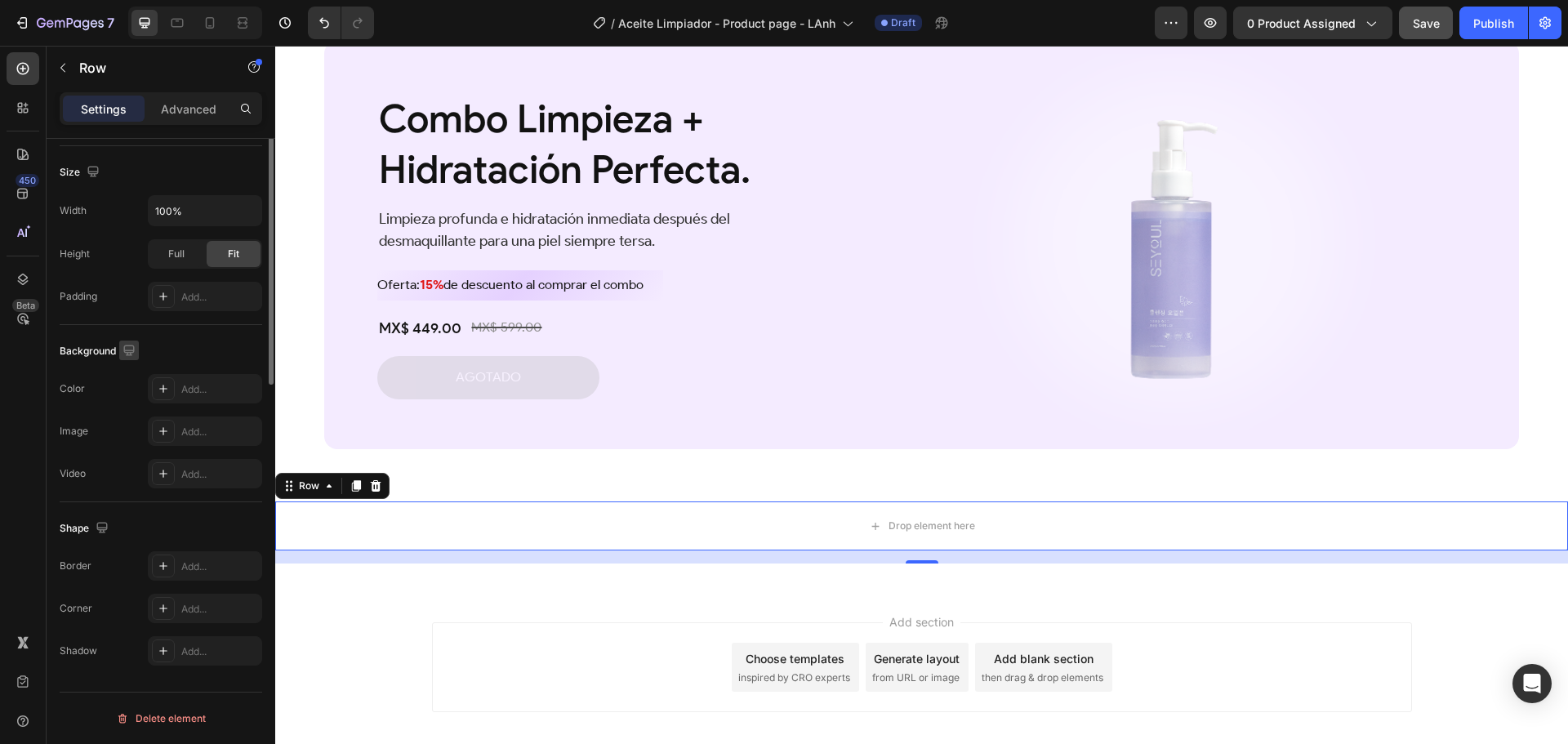
scroll to position [0, 0]
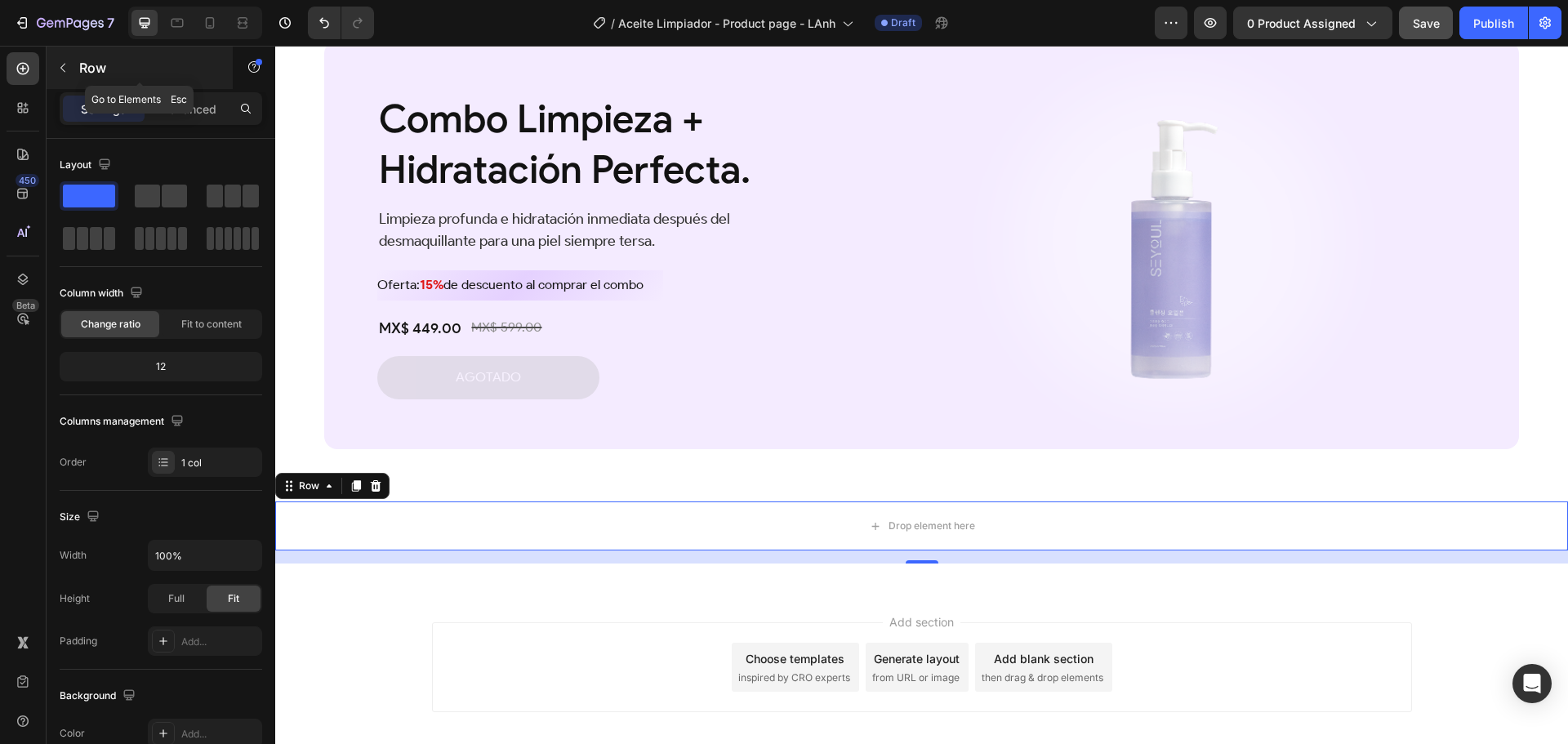
click at [80, 64] on p "Row" at bounding box center [148, 67] width 139 height 20
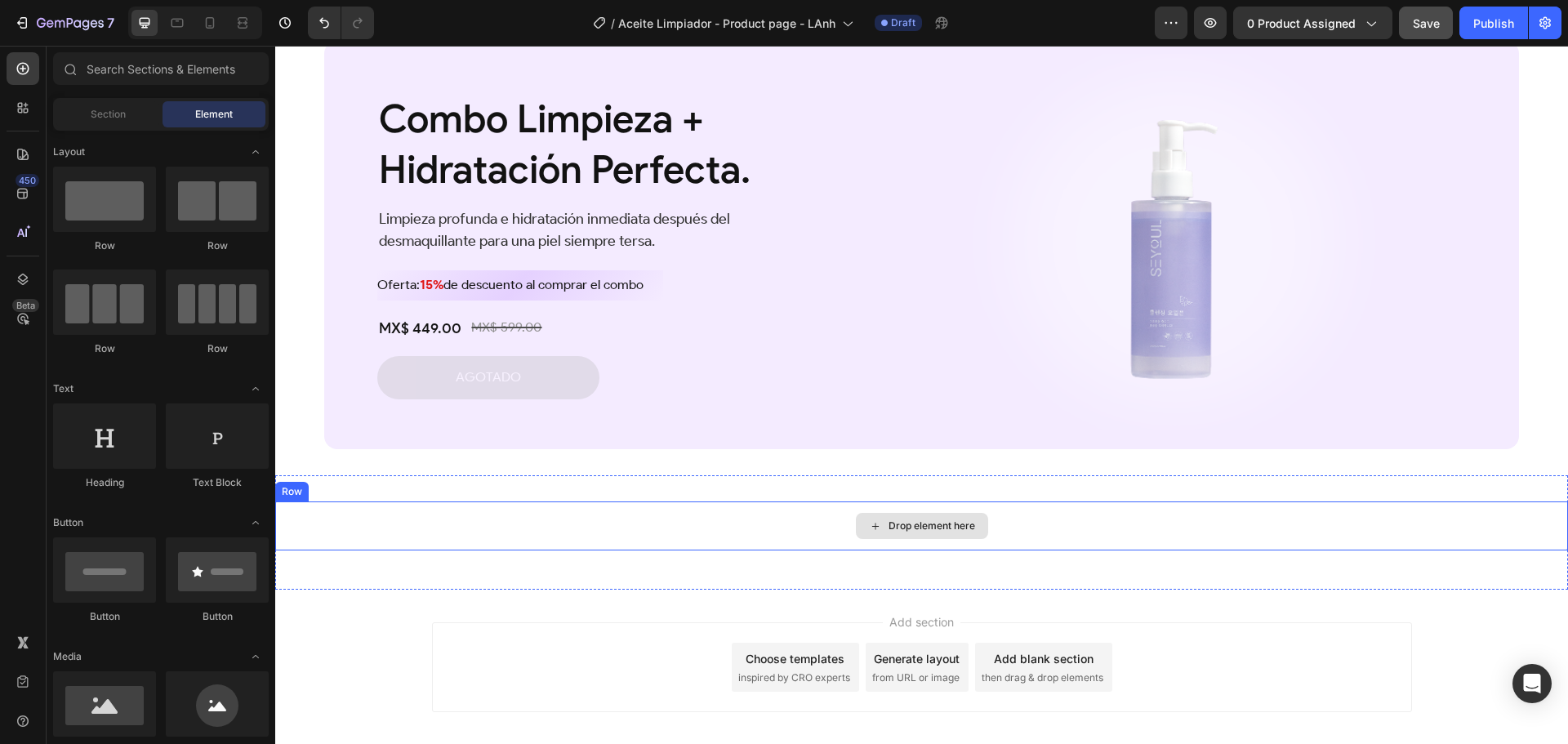
click at [458, 517] on div "Drop element here" at bounding box center [921, 525] width 1293 height 49
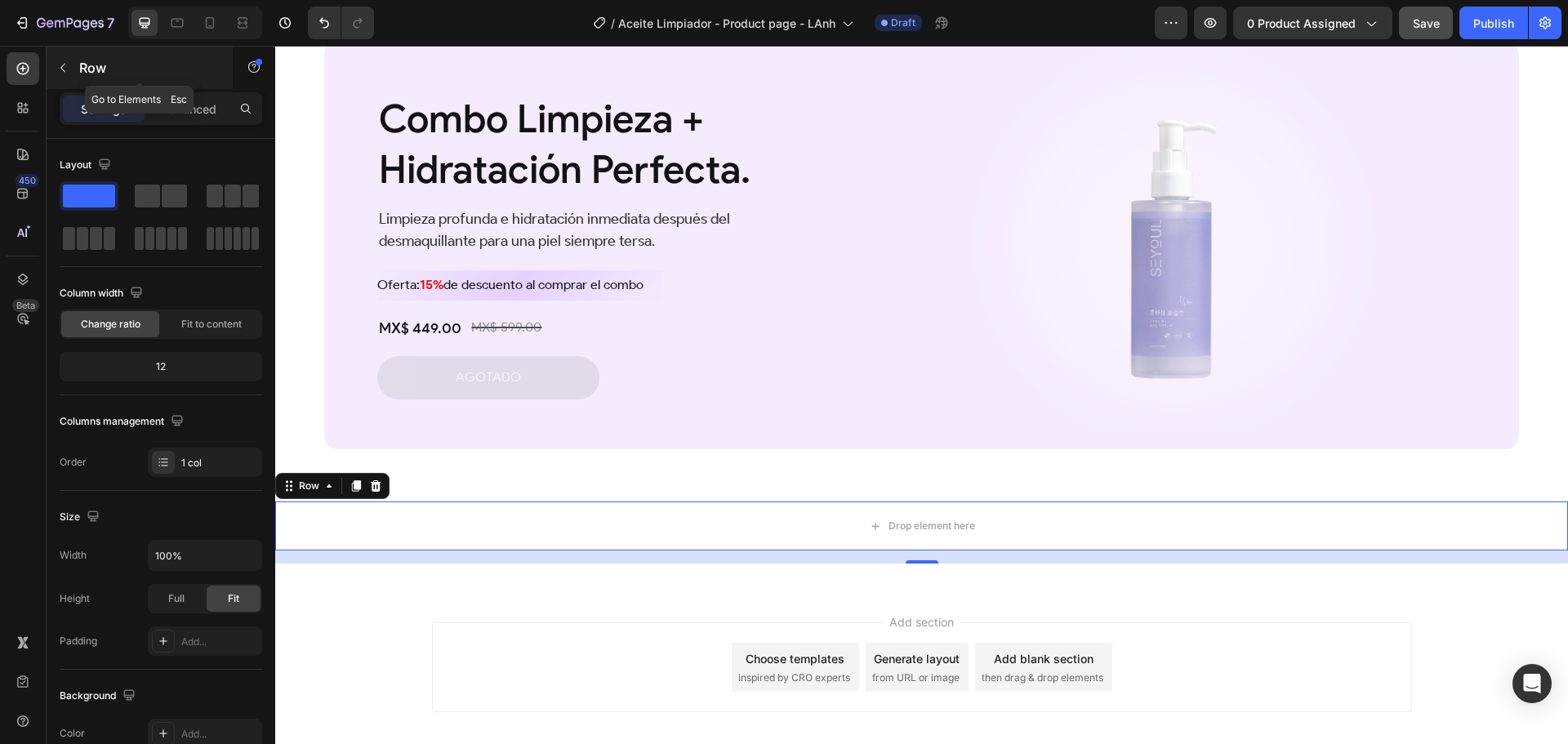
click at [109, 73] on p "Row" at bounding box center [148, 67] width 139 height 20
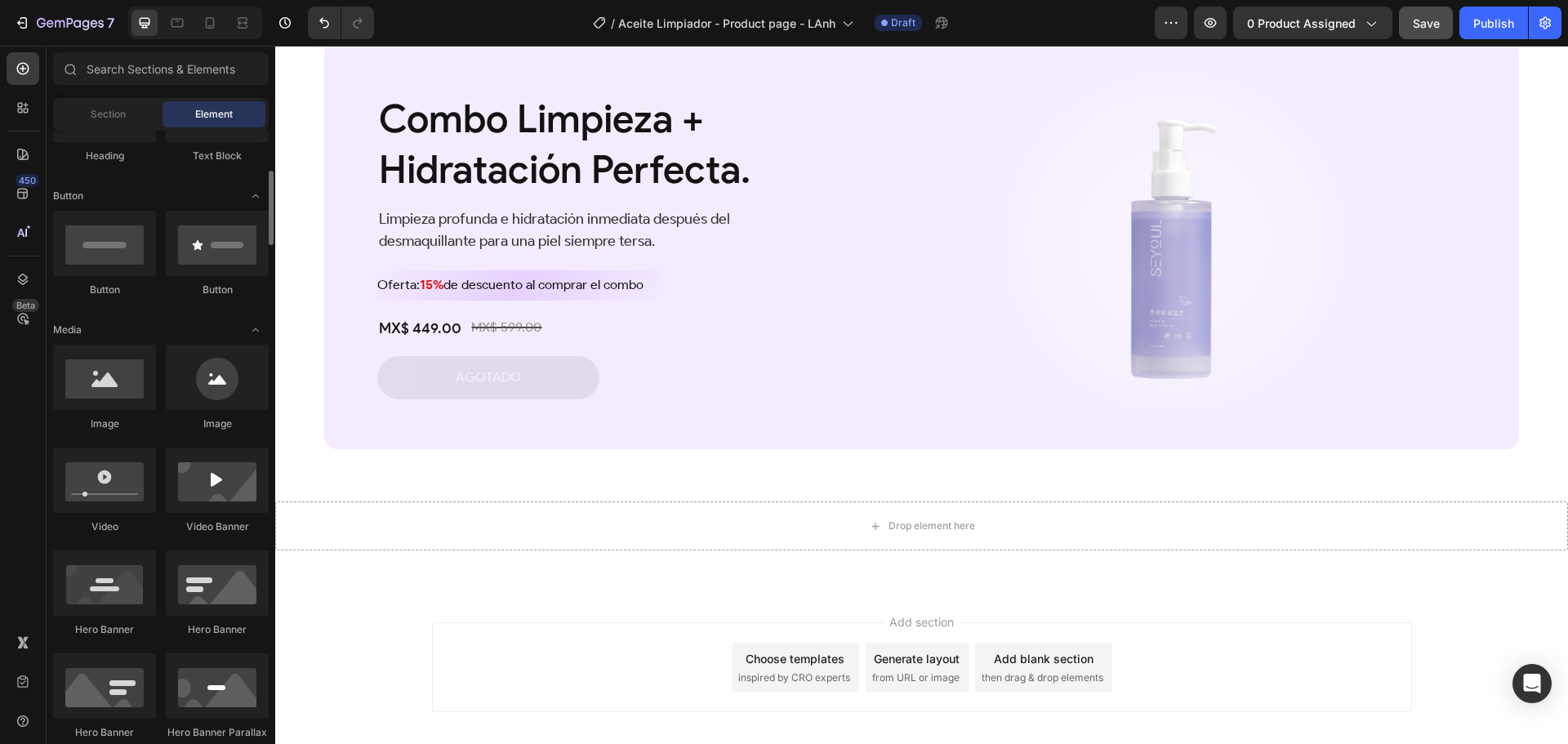
scroll to position [408, 0]
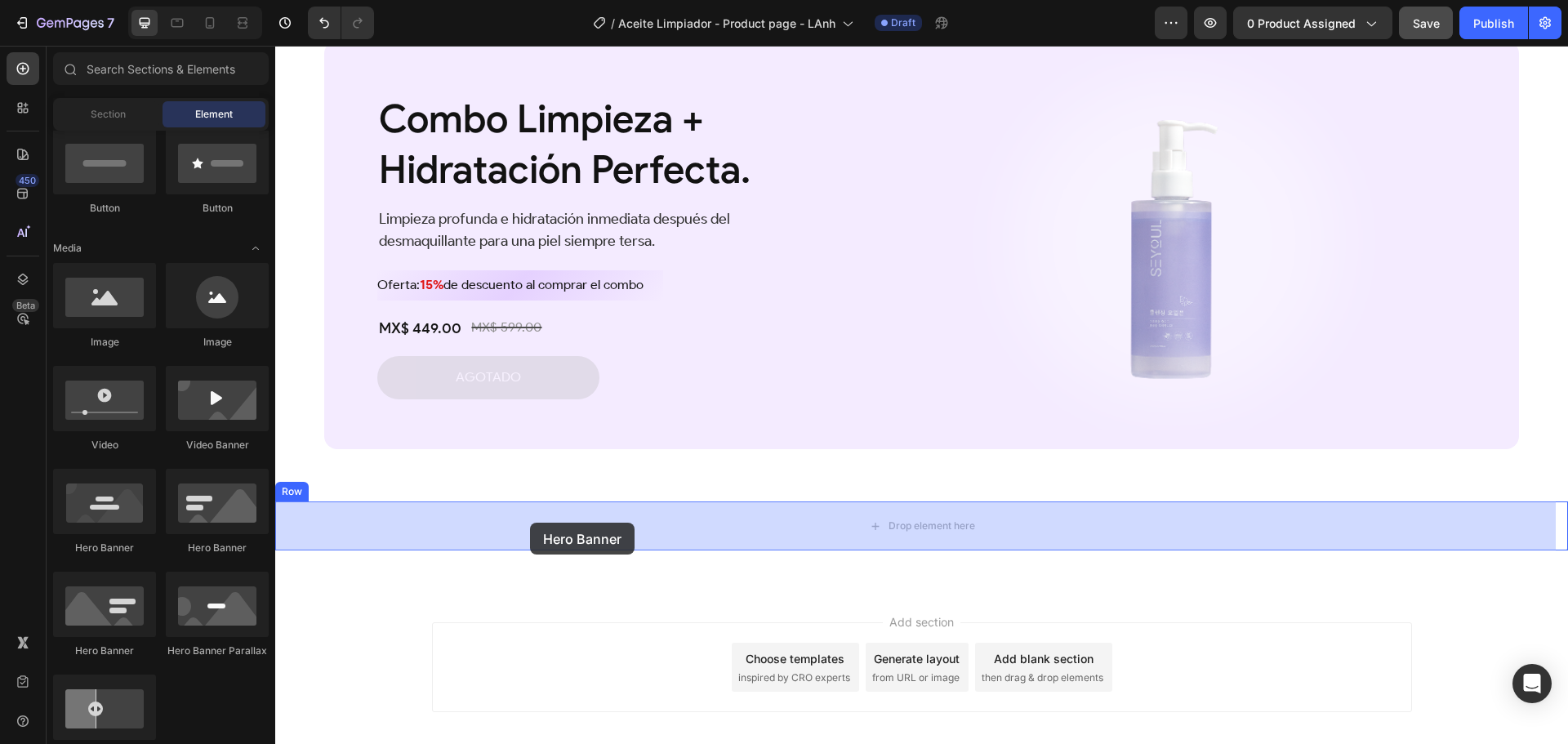
drag, startPoint x: 396, startPoint y: 558, endPoint x: 530, endPoint y: 522, distance: 138.8
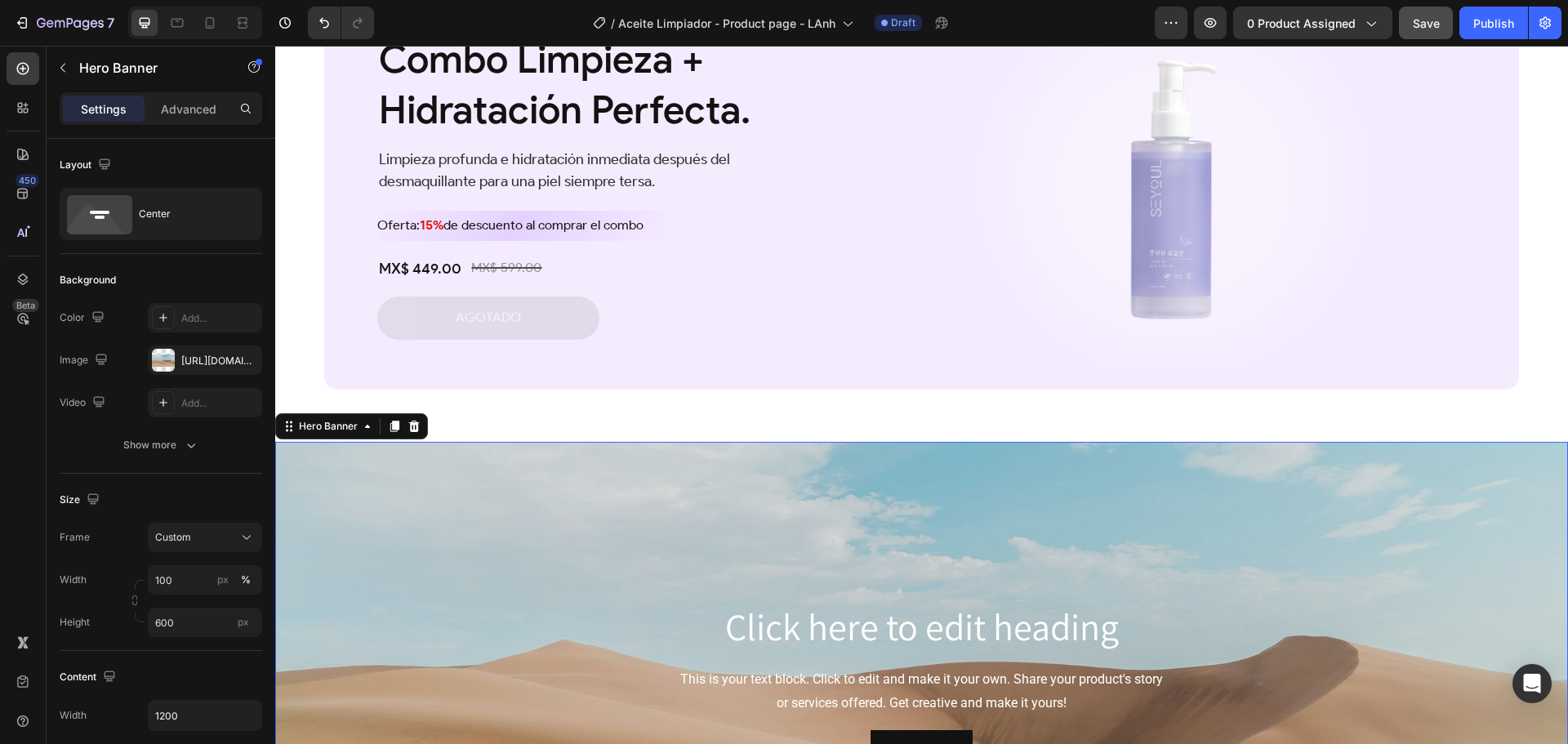
scroll to position [3549, 0]
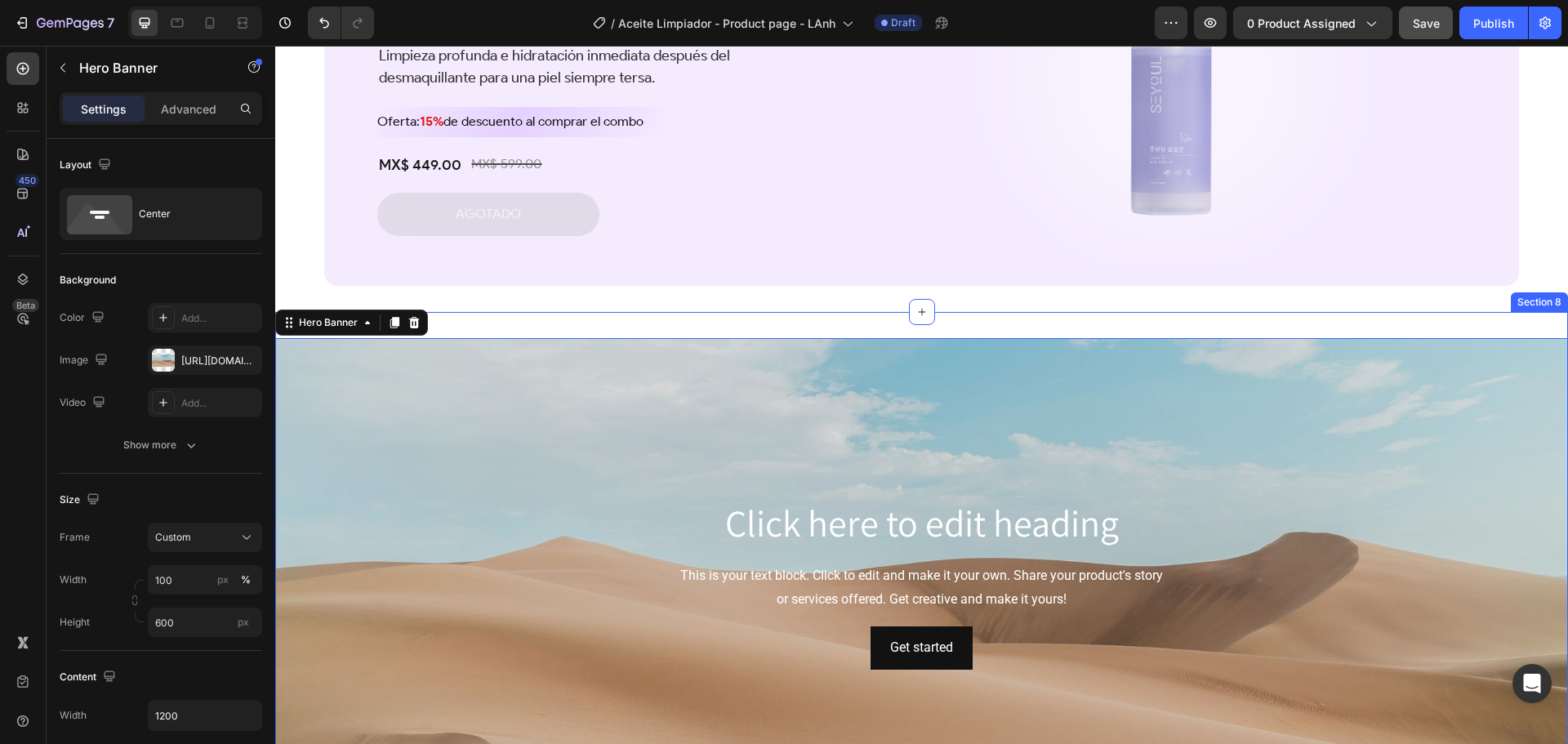
click at [577, 315] on div "Click here to edit heading Heading This is your text block. Click to edit and m…" at bounding box center [921, 589] width 1293 height 555
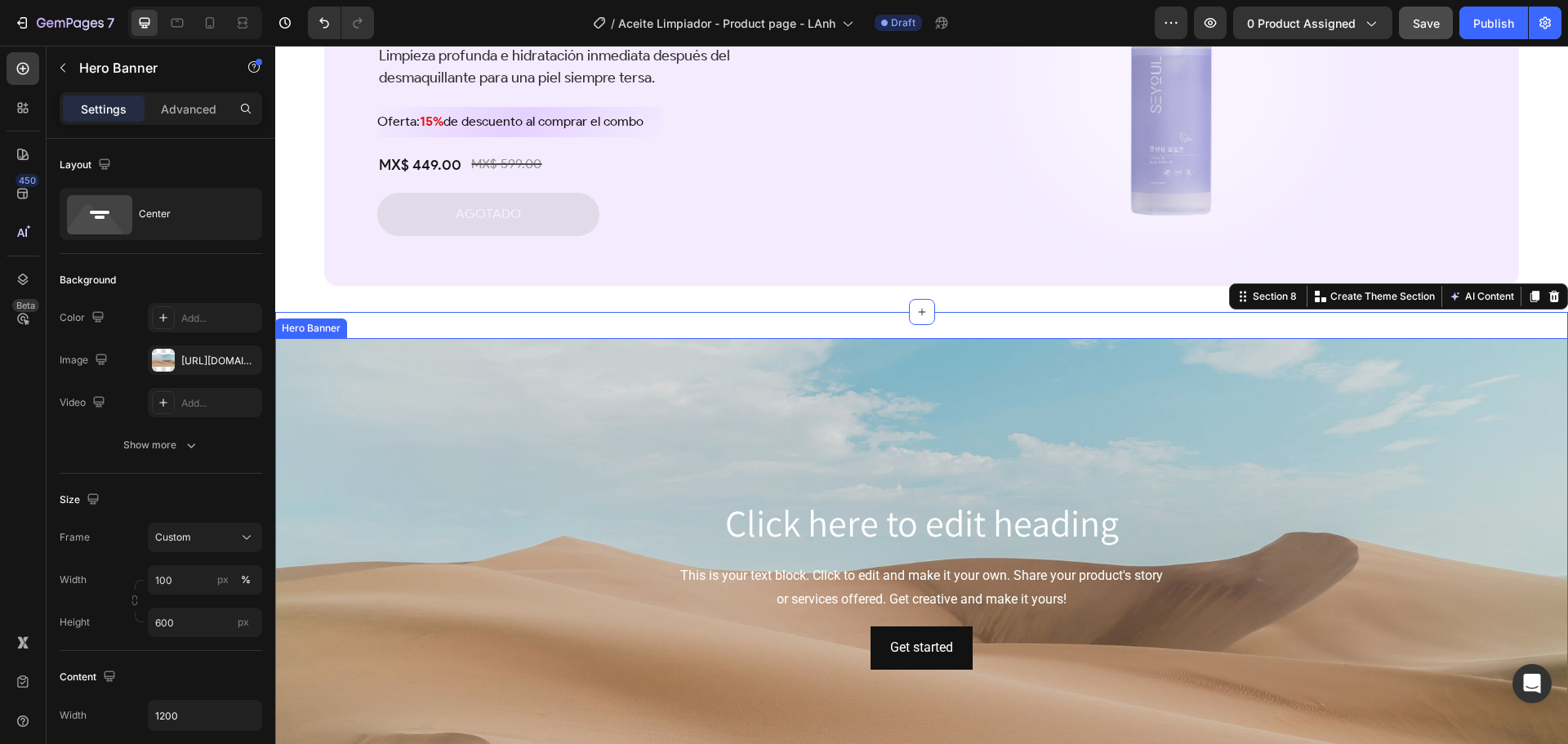
click at [572, 423] on div "Background Image" at bounding box center [921, 583] width 1293 height 490
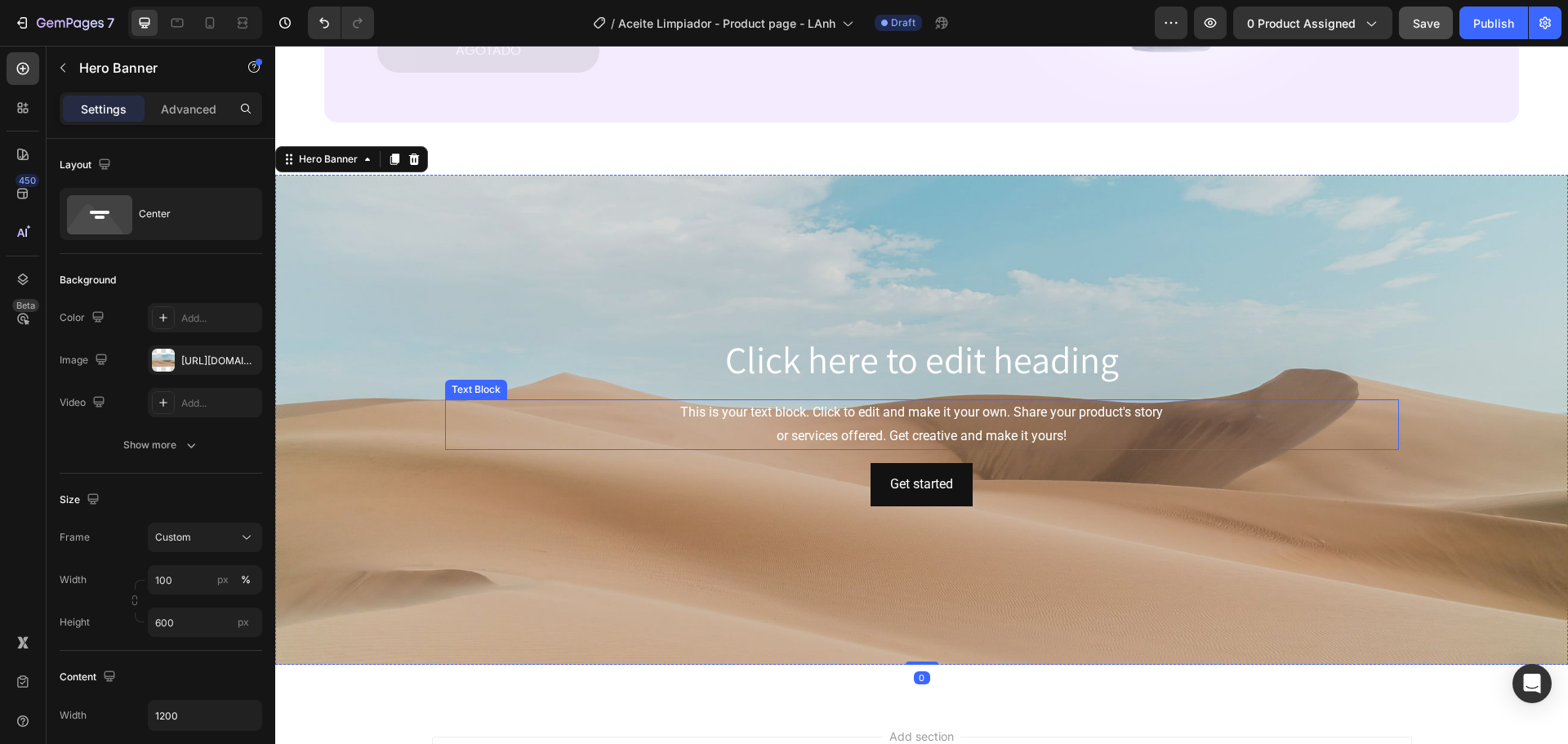
scroll to position [3794, 0]
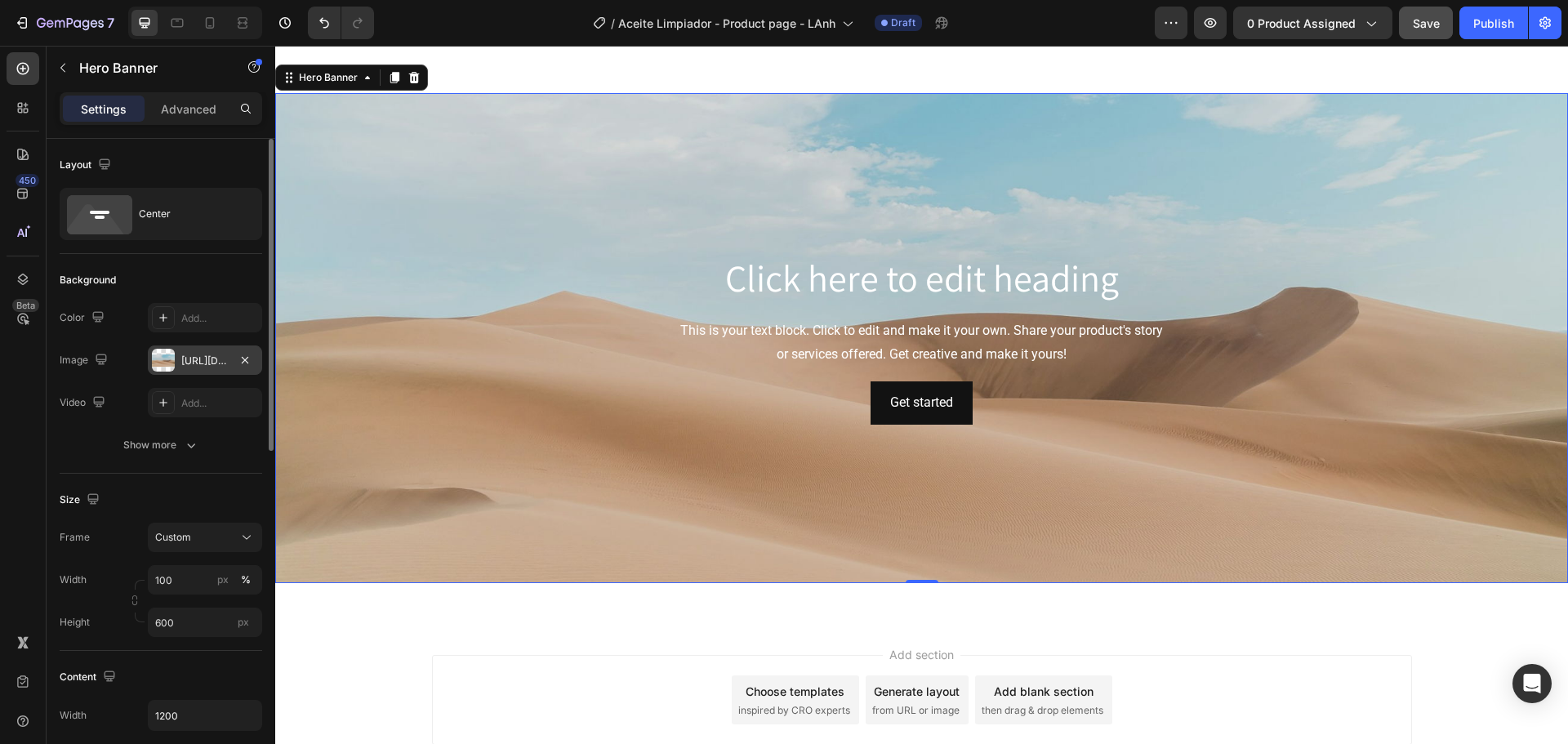
click at [195, 354] on div "https://cdn.shopify.com/s/files/1/2005/9307/files/background_settings.jpg" at bounding box center [205, 361] width 48 height 15
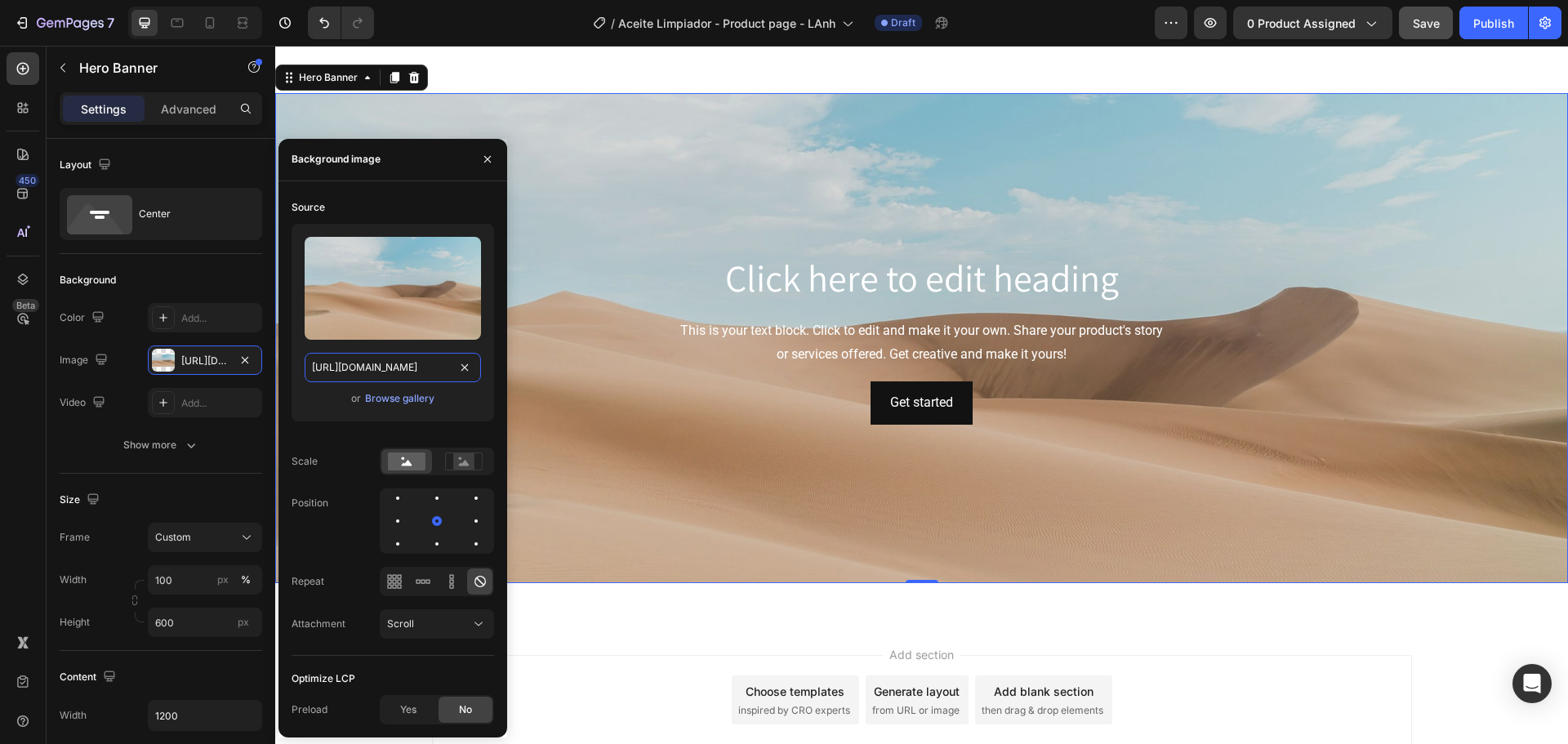
click at [395, 372] on input "https://cdn.shopify.com/s/files/1/2005/9307/files/background_settings.jpg" at bounding box center [392, 368] width 176 height 30
paste input "i.postimg.cc/hPXyxGFk/background-model.webp"
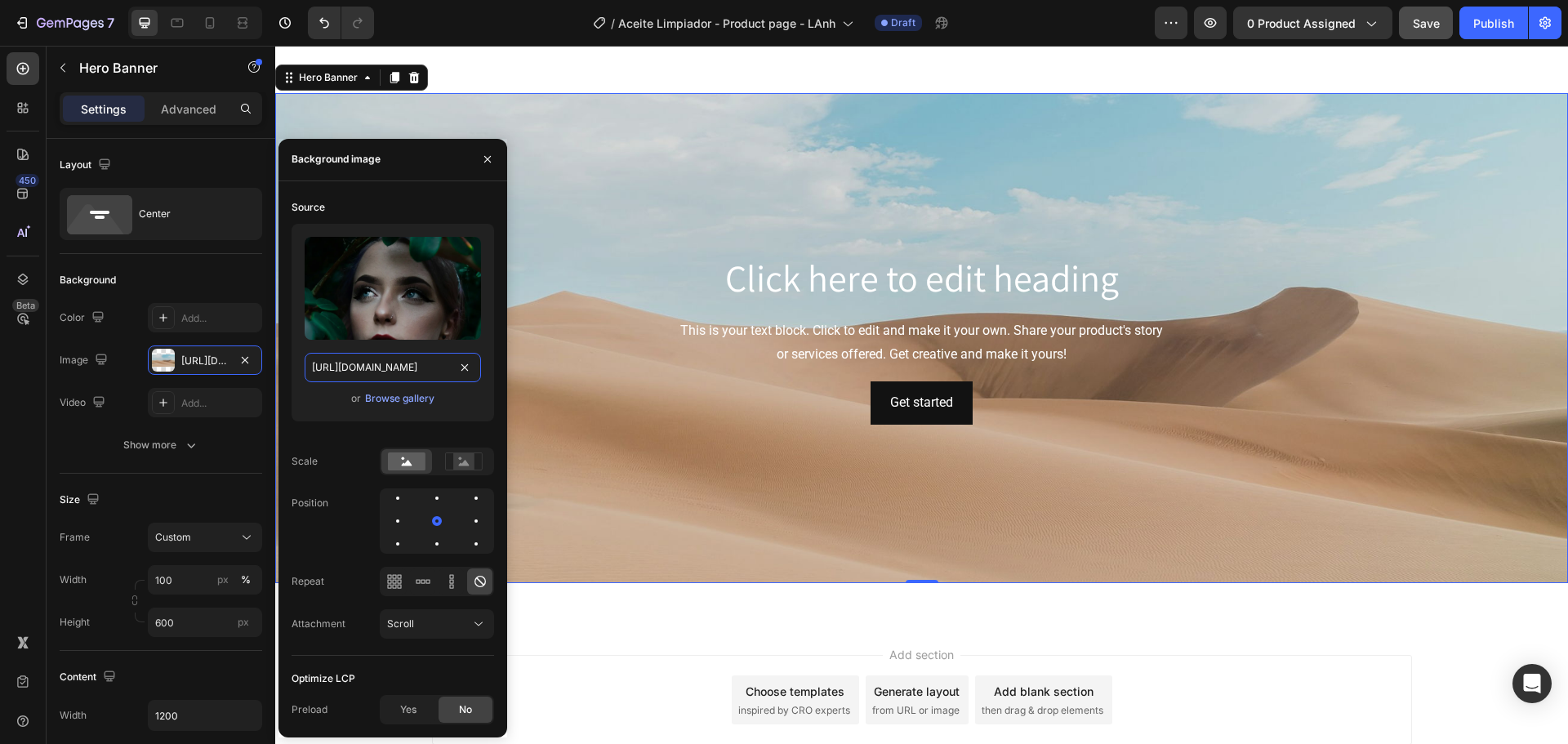
scroll to position [0, 126]
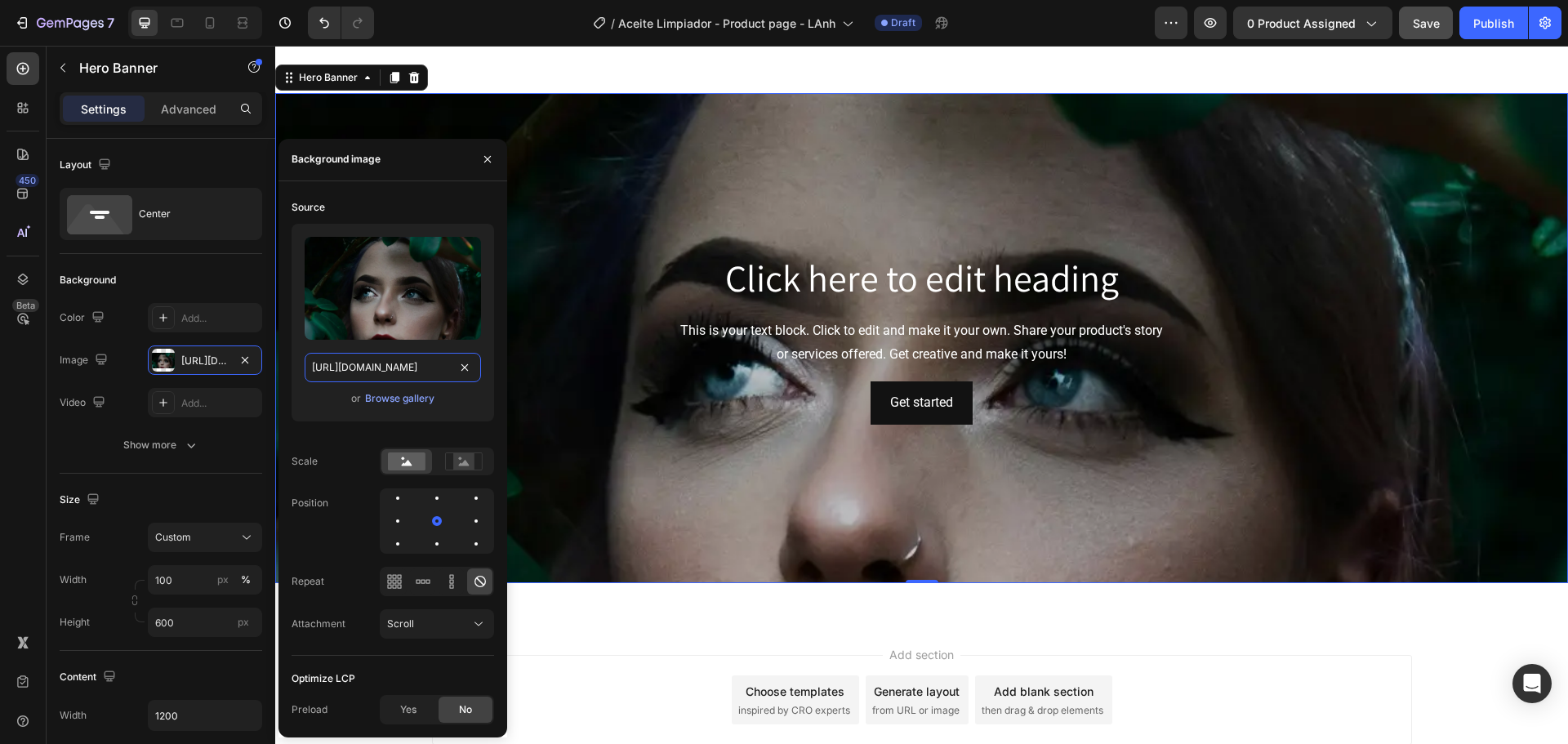
type input "[URL][DOMAIN_NAME]"
click at [407, 215] on div "Source" at bounding box center [392, 208] width 202 height 26
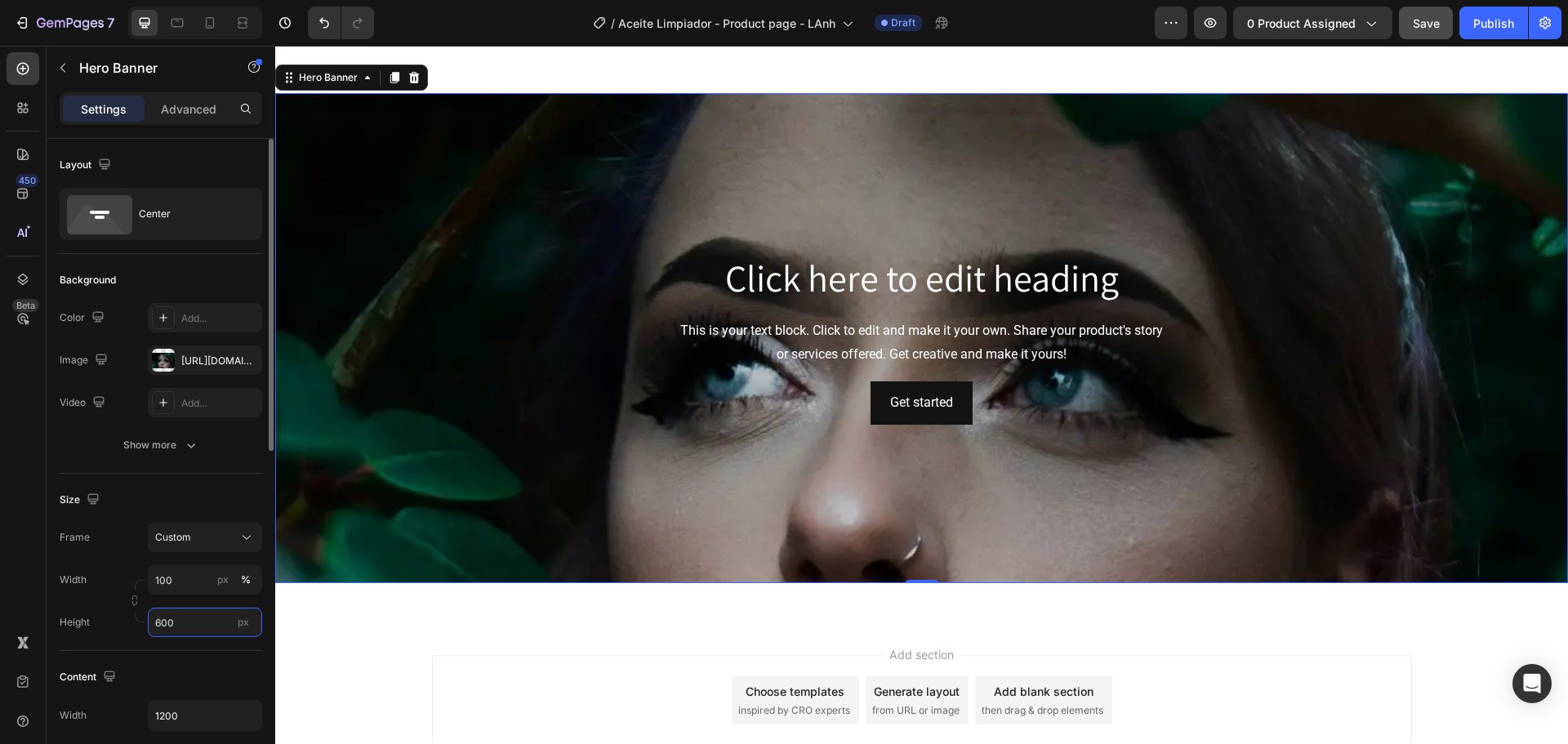
click at [188, 629] on input "600" at bounding box center [205, 622] width 115 height 30
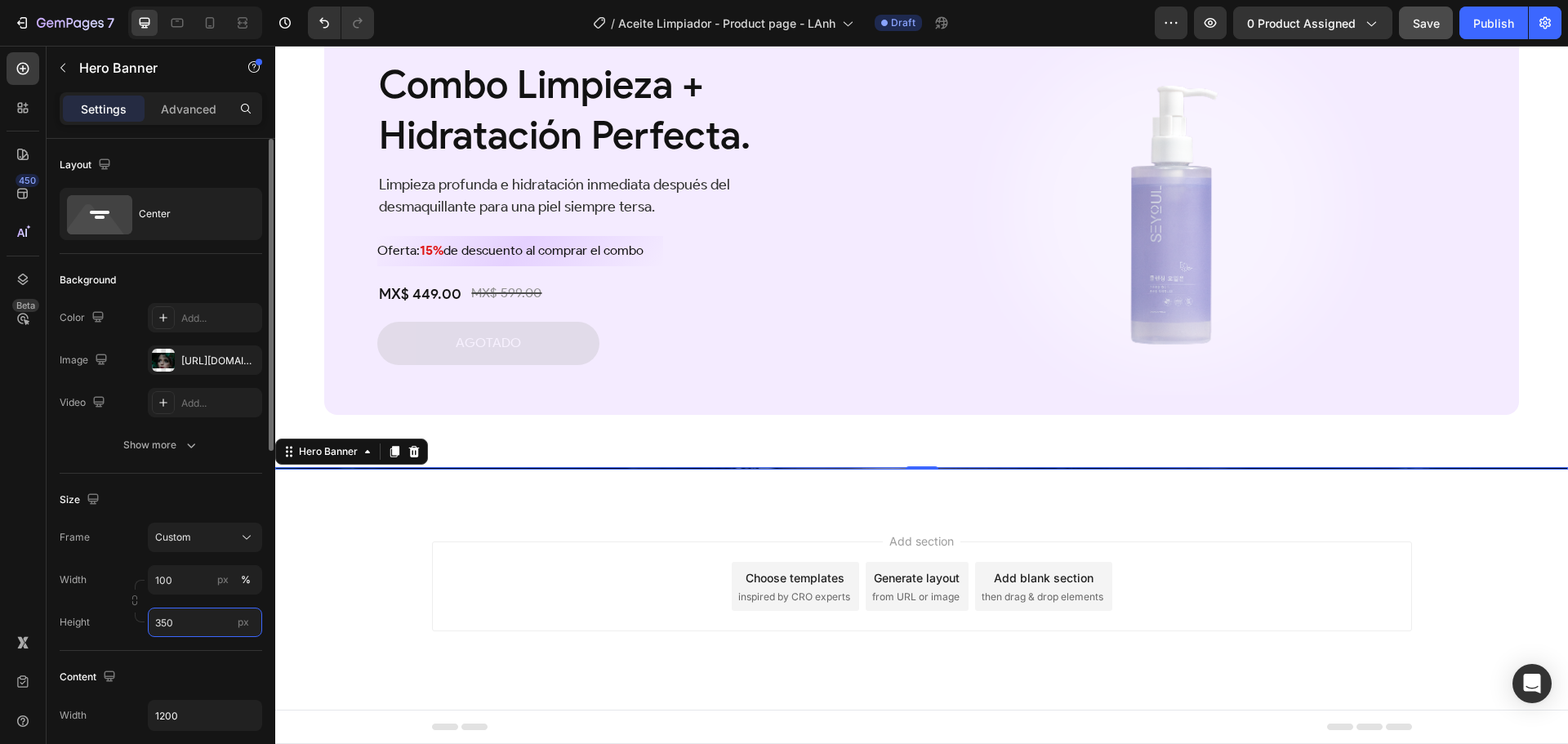
scroll to position [3703, 0]
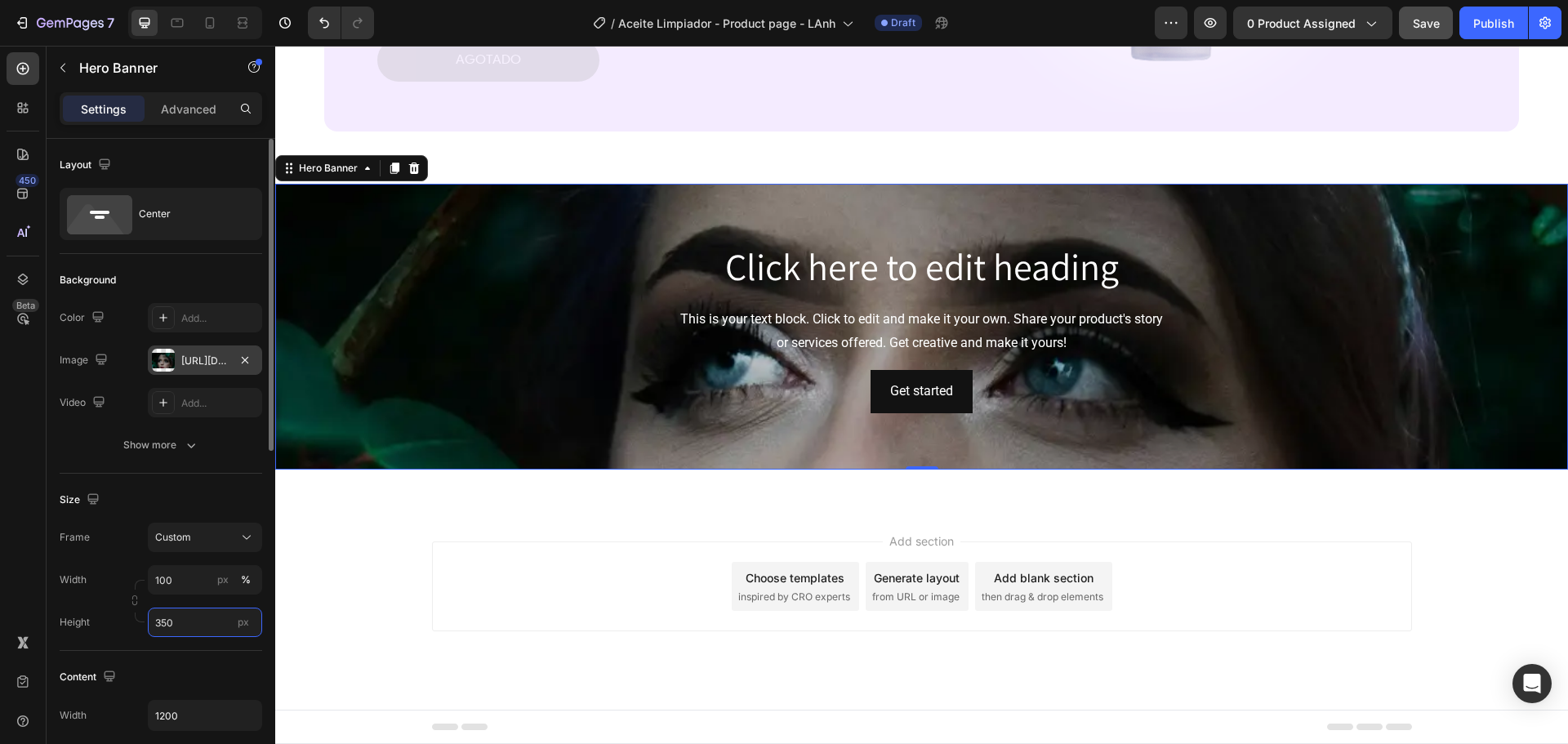
type input "350"
click at [196, 366] on div "[URL][DOMAIN_NAME]" at bounding box center [205, 361] width 48 height 15
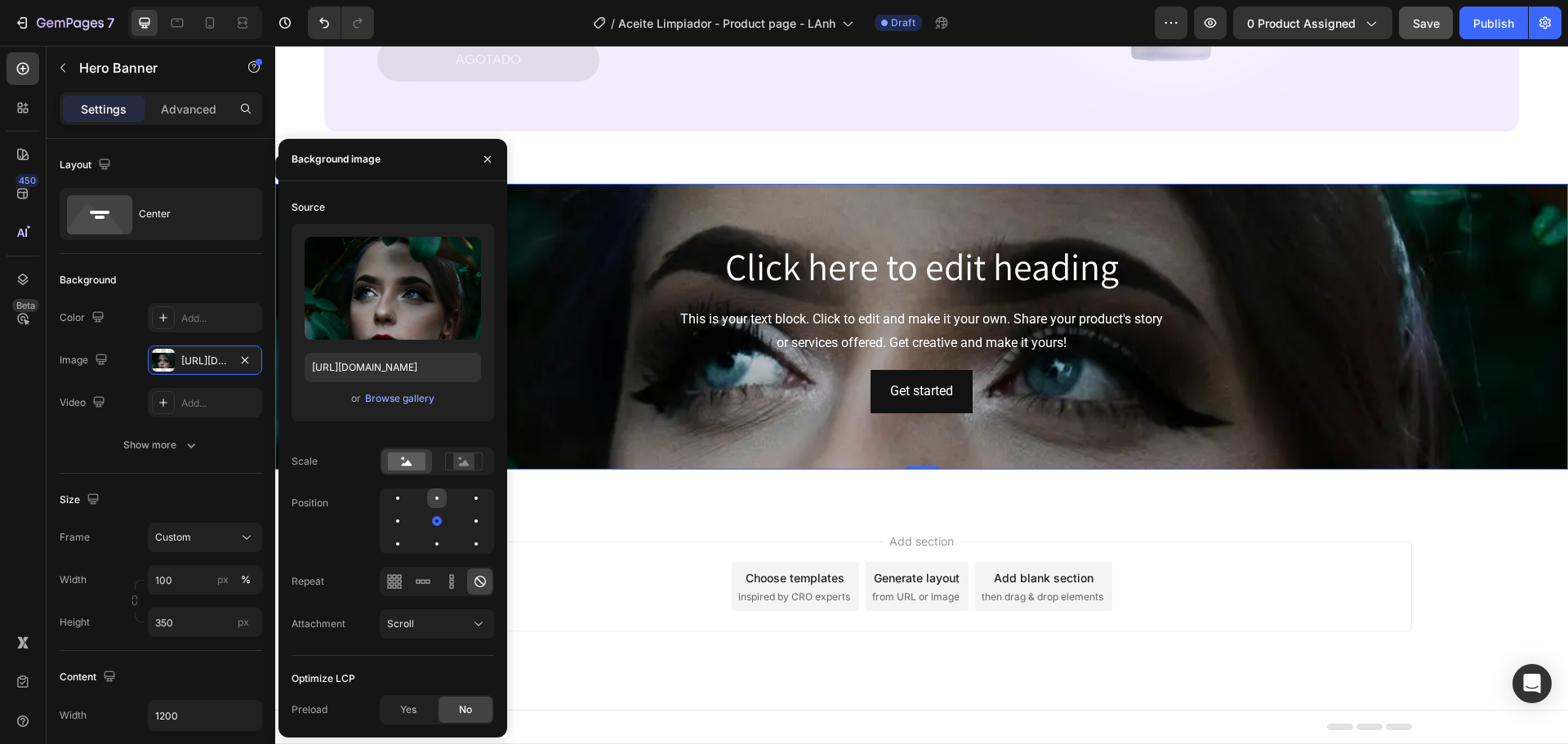
click at [467, 498] on div at bounding box center [476, 497] width 20 height 20
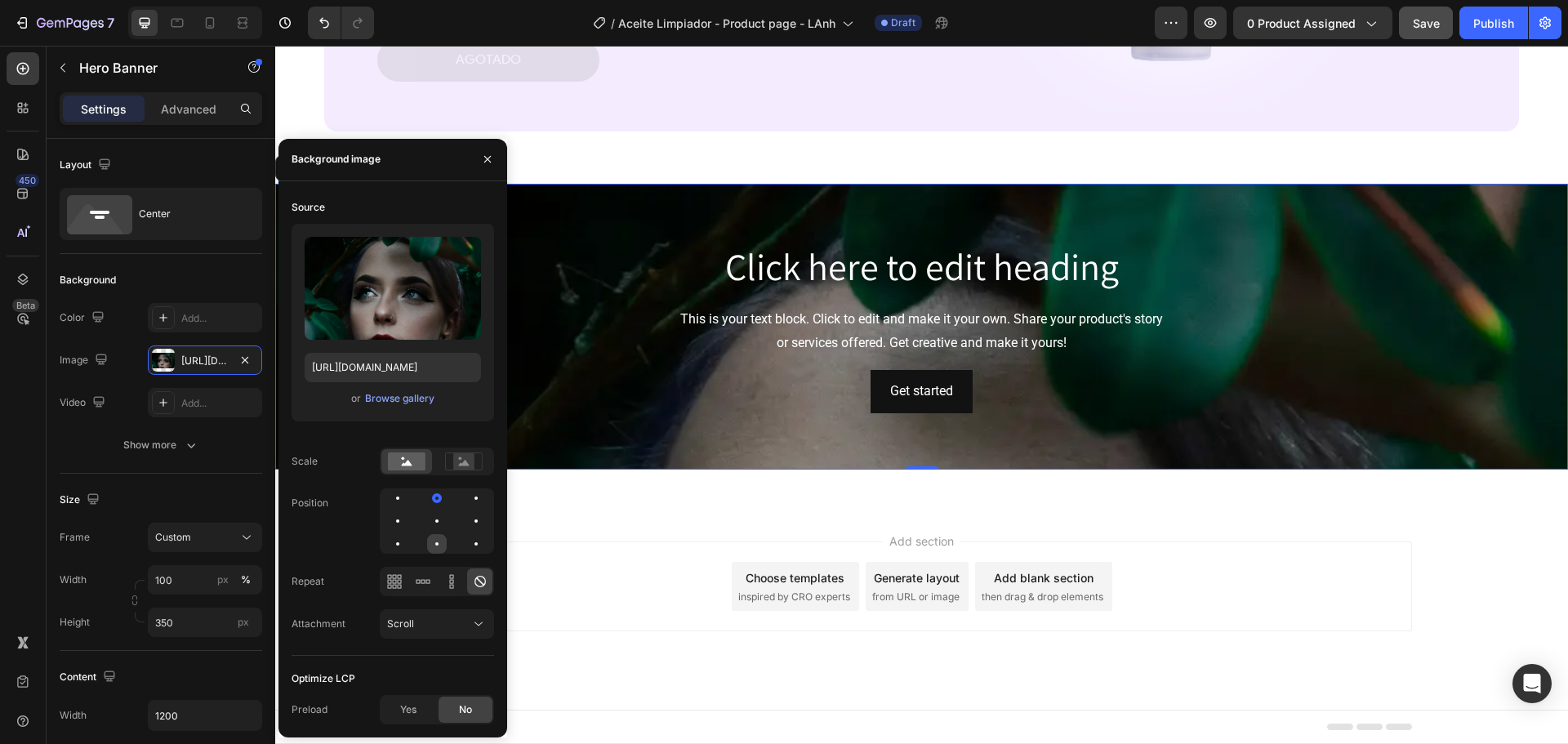
click at [467, 547] on div at bounding box center [476, 543] width 20 height 20
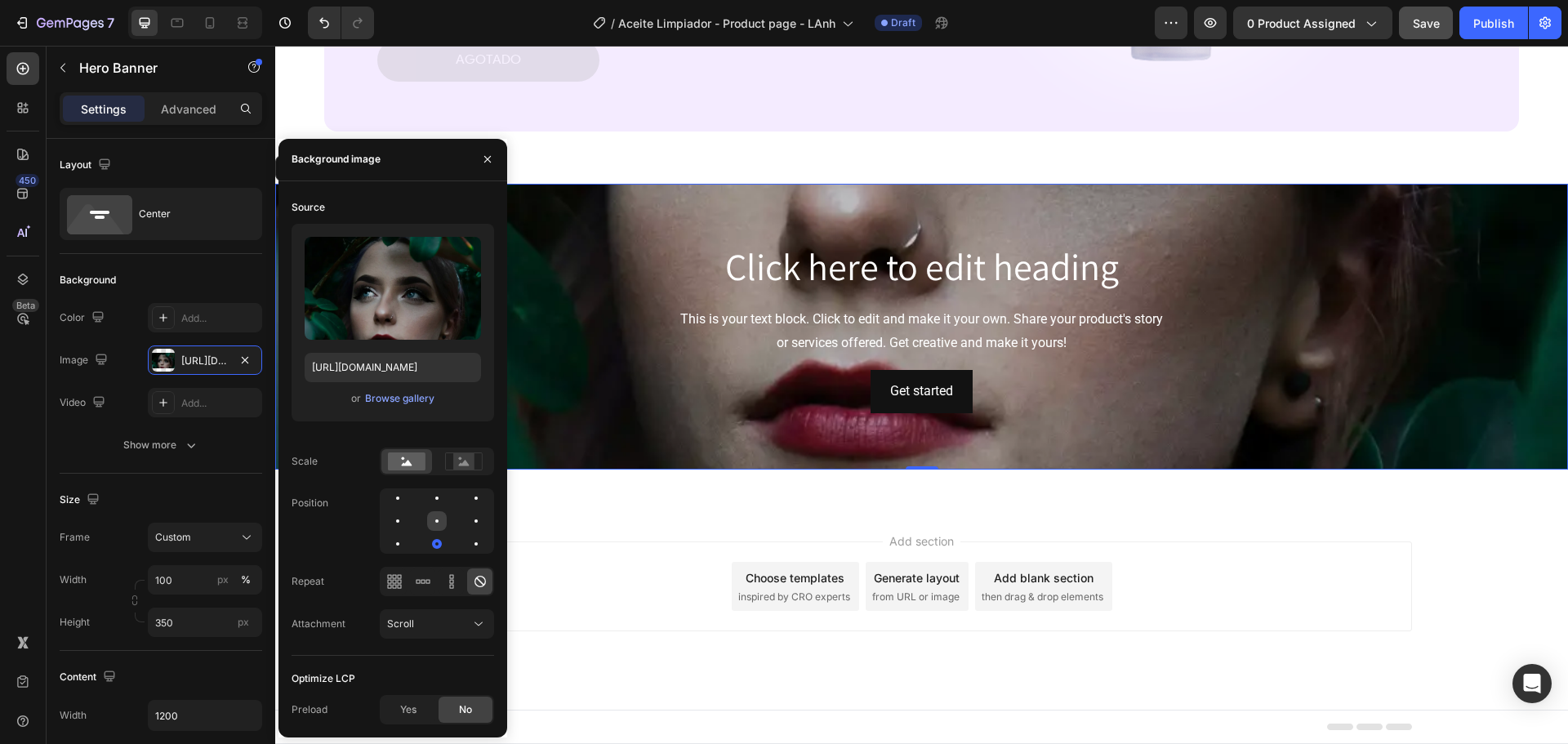
click at [467, 521] on div at bounding box center [476, 521] width 20 height 20
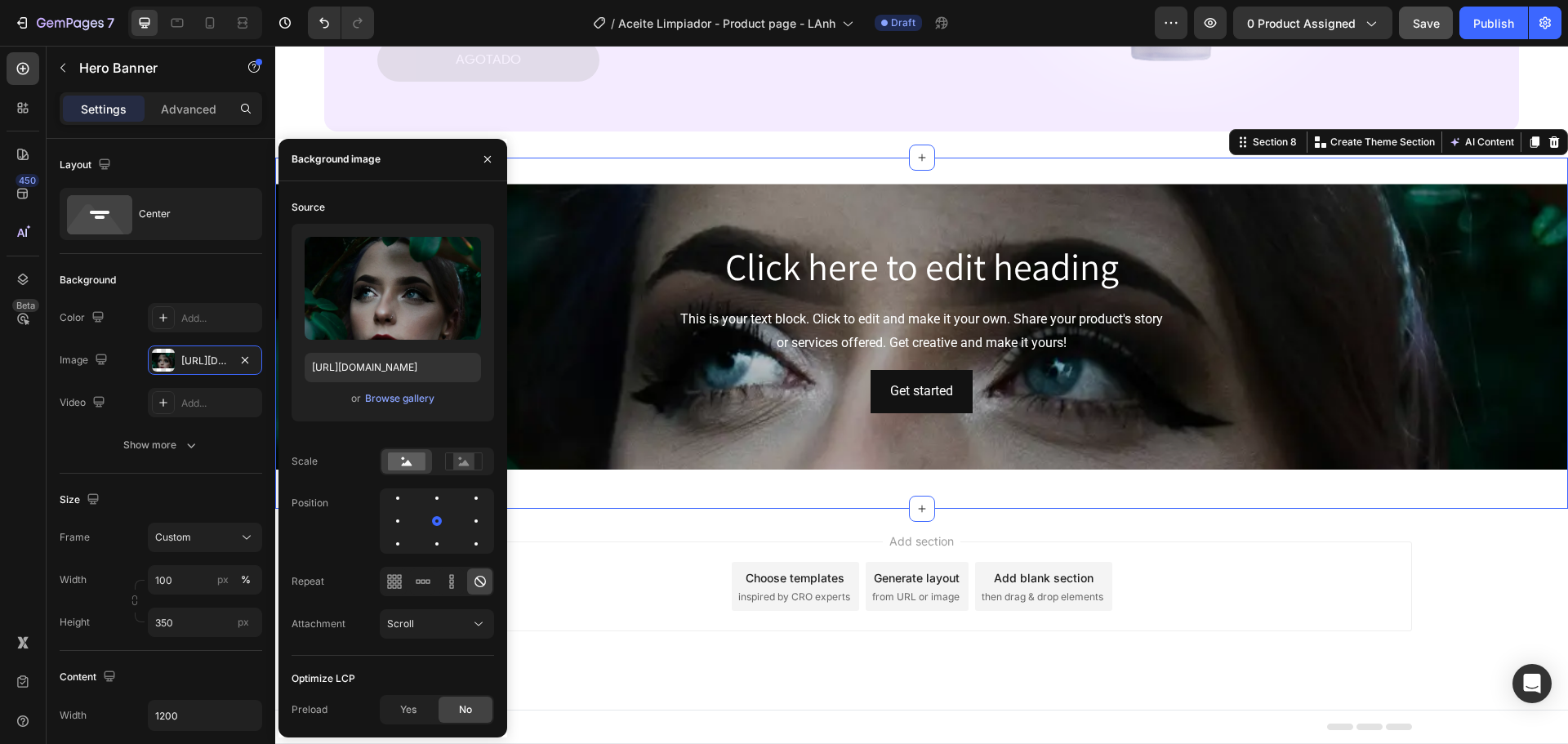
click at [693, 495] on div "Click here to edit heading Heading This is your text block. Click to edit and m…" at bounding box center [921, 332] width 1293 height 351
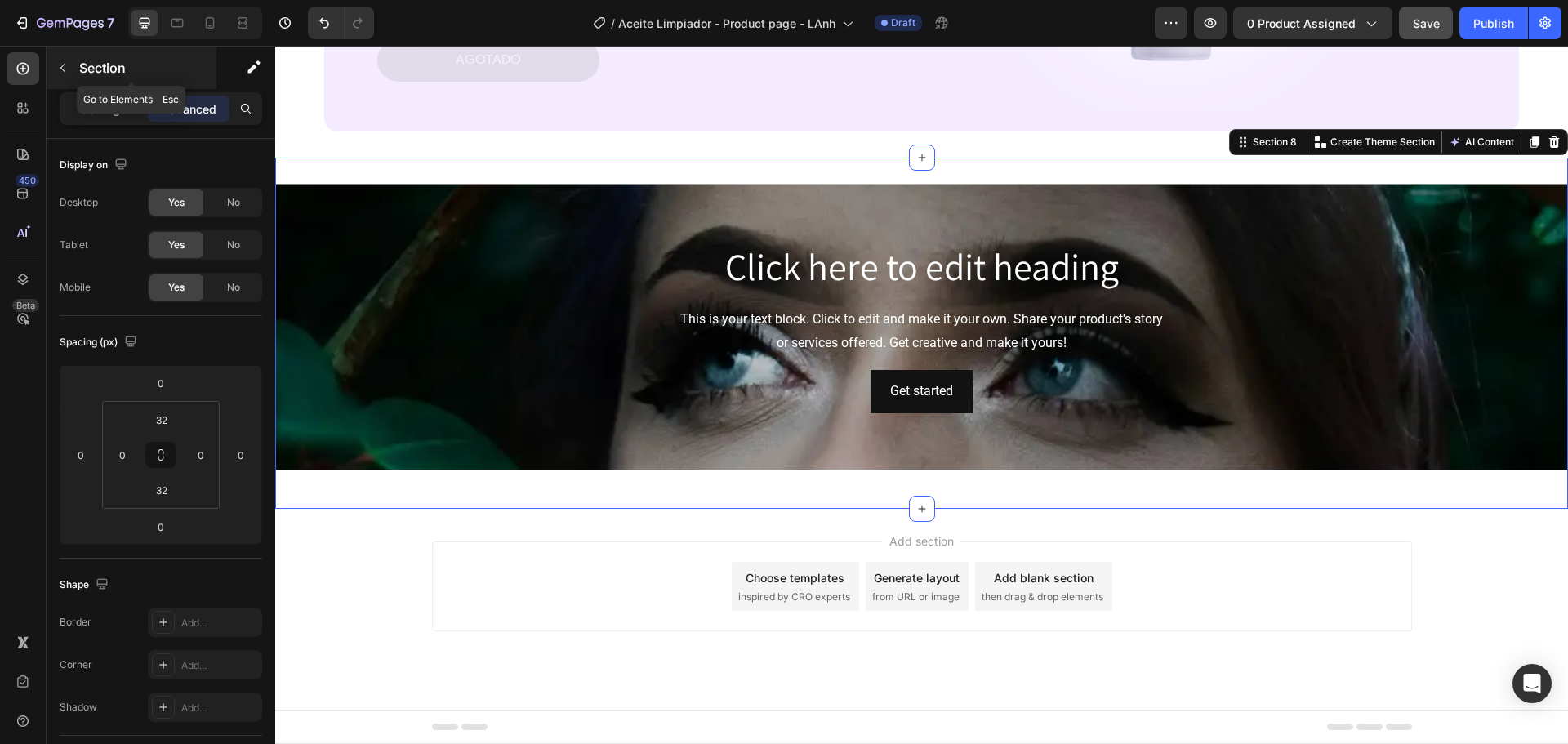
click at [96, 68] on p "Section" at bounding box center [146, 67] width 134 height 20
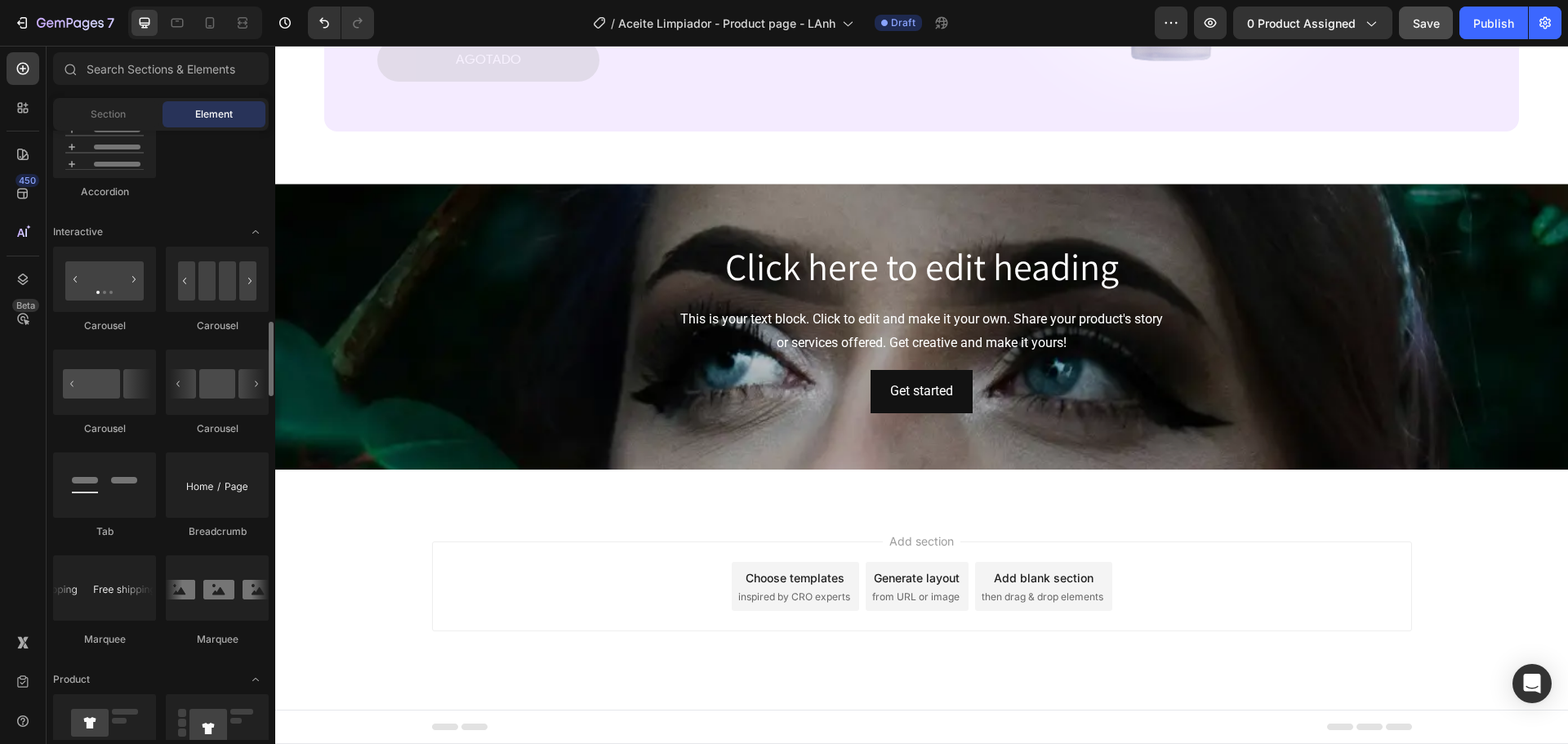
scroll to position [1632, 0]
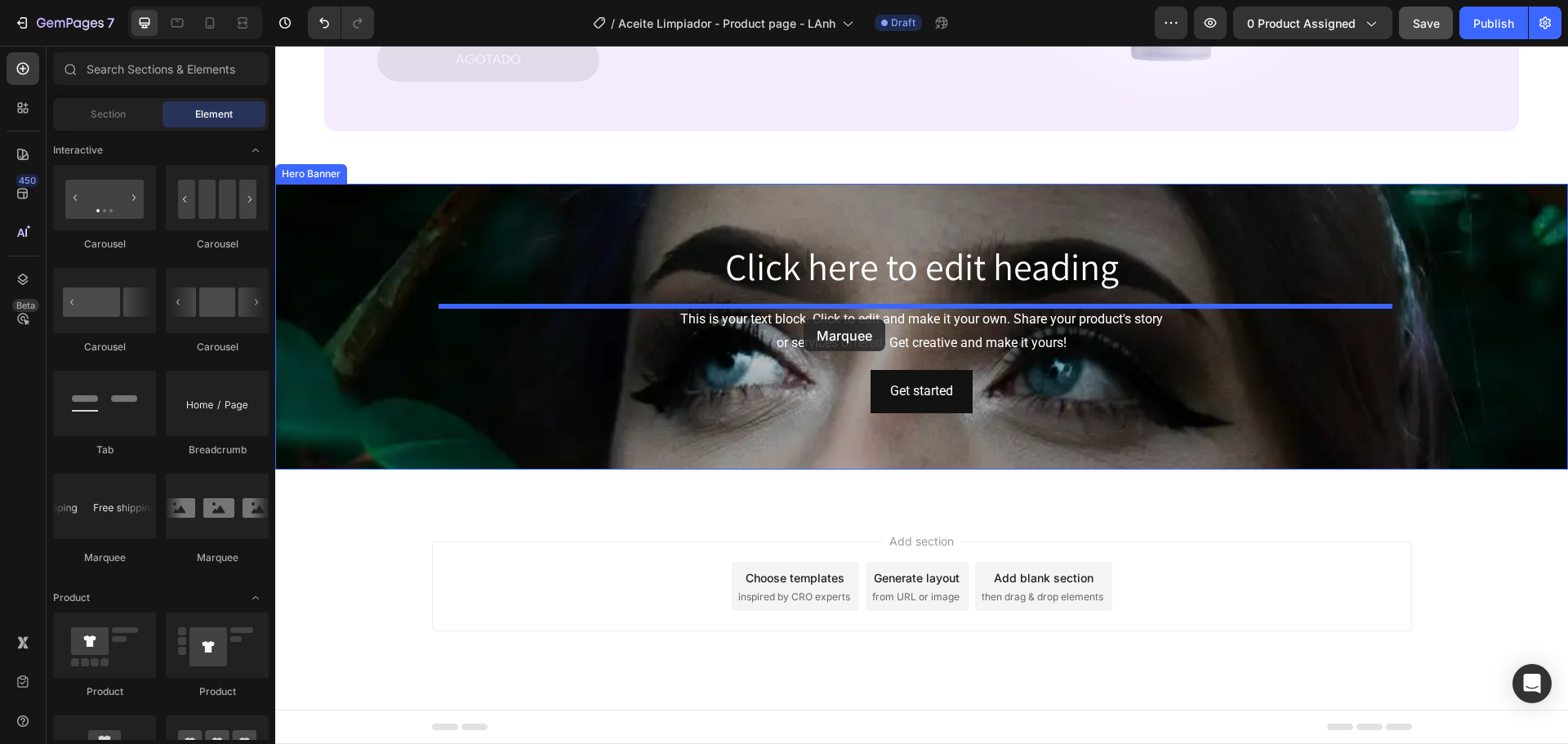
drag, startPoint x: 371, startPoint y: 556, endPoint x: 804, endPoint y: 319, distance: 493.6
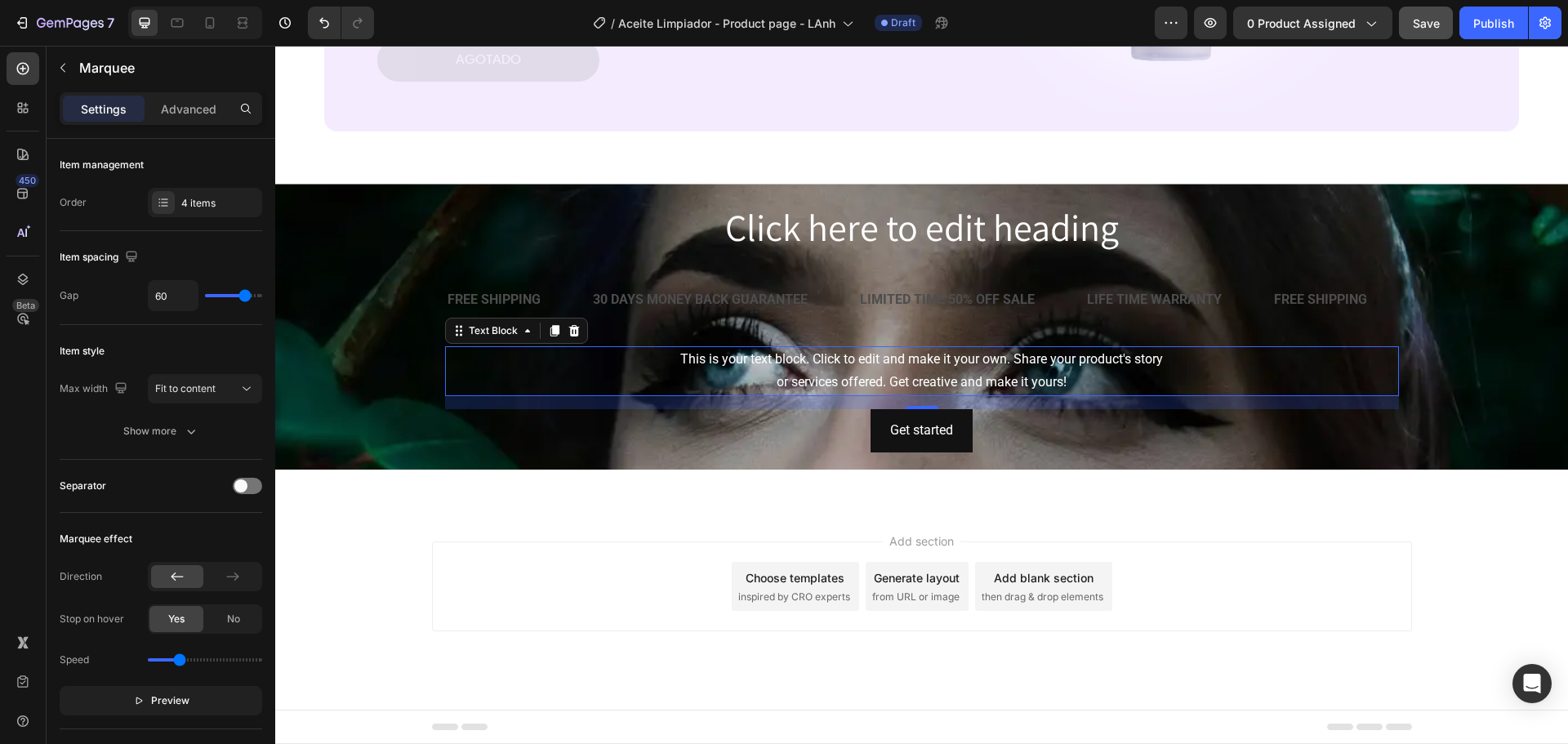
click at [856, 360] on div "This is your text block. Click to edit and make it your own. Share your product…" at bounding box center [922, 372] width 954 height 50
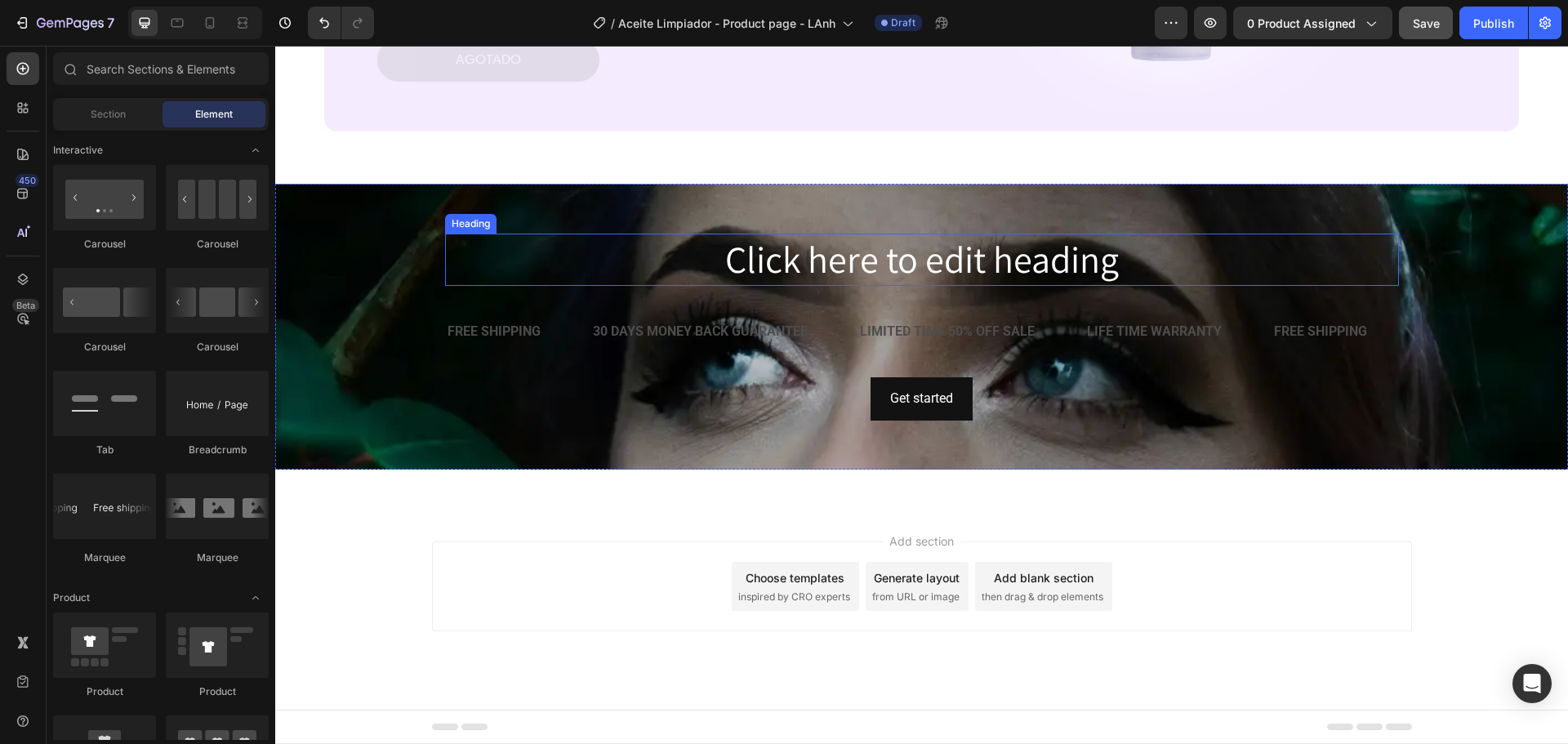
click at [870, 253] on h2 "Click here to edit heading" at bounding box center [922, 260] width 954 height 52
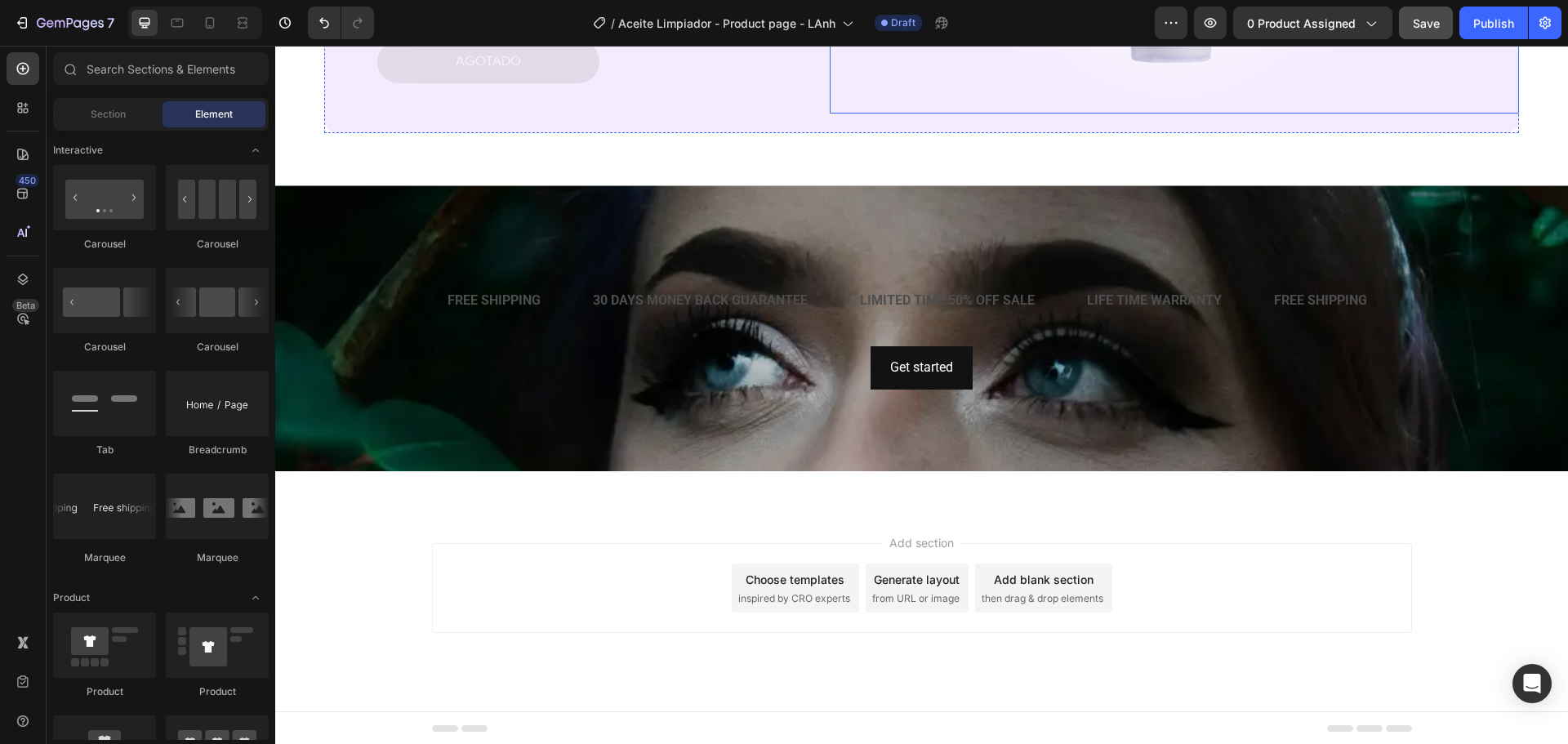
scroll to position [3703, 0]
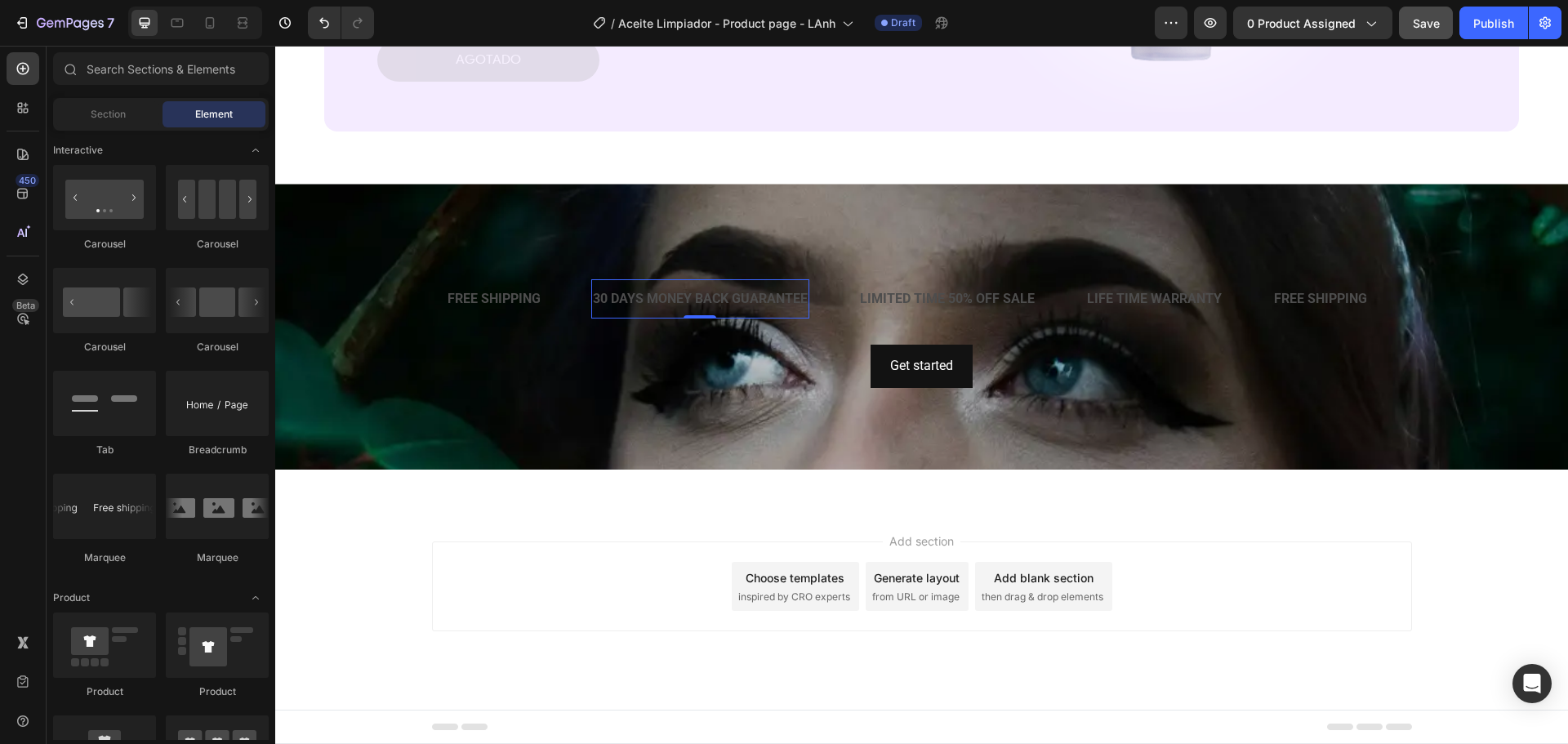
click at [619, 295] on div "30 DAYS MONEY BACK GUARANTEE" at bounding box center [701, 299] width 218 height 27
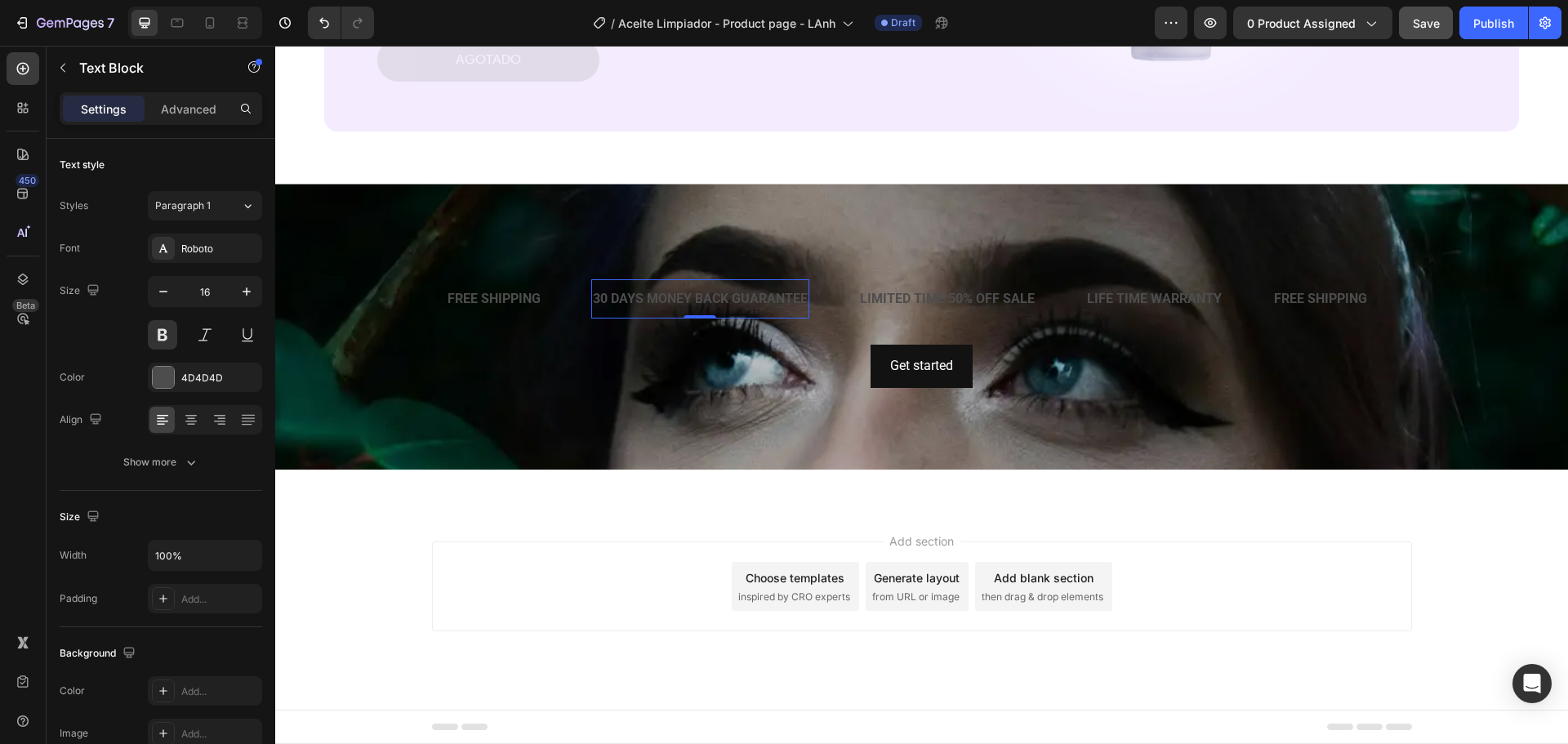
click at [629, 300] on div "30 DAYS MONEY BACK GUARANTEE" at bounding box center [701, 299] width 218 height 27
click at [629, 300] on p "30 DAYS MONEY BACK GUARANTEE" at bounding box center [700, 299] width 215 height 23
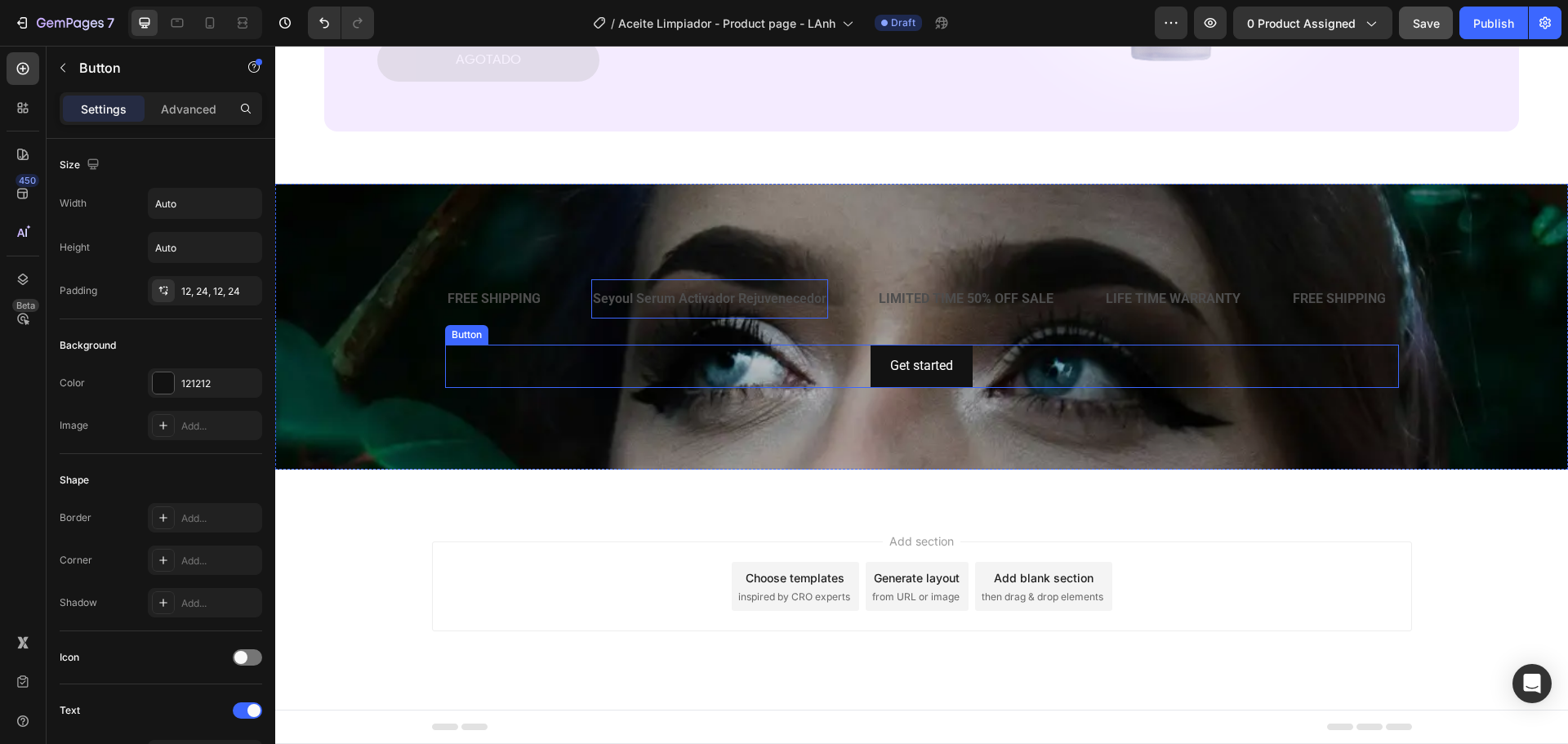
click at [677, 350] on div "Get started Button" at bounding box center [922, 366] width 954 height 43
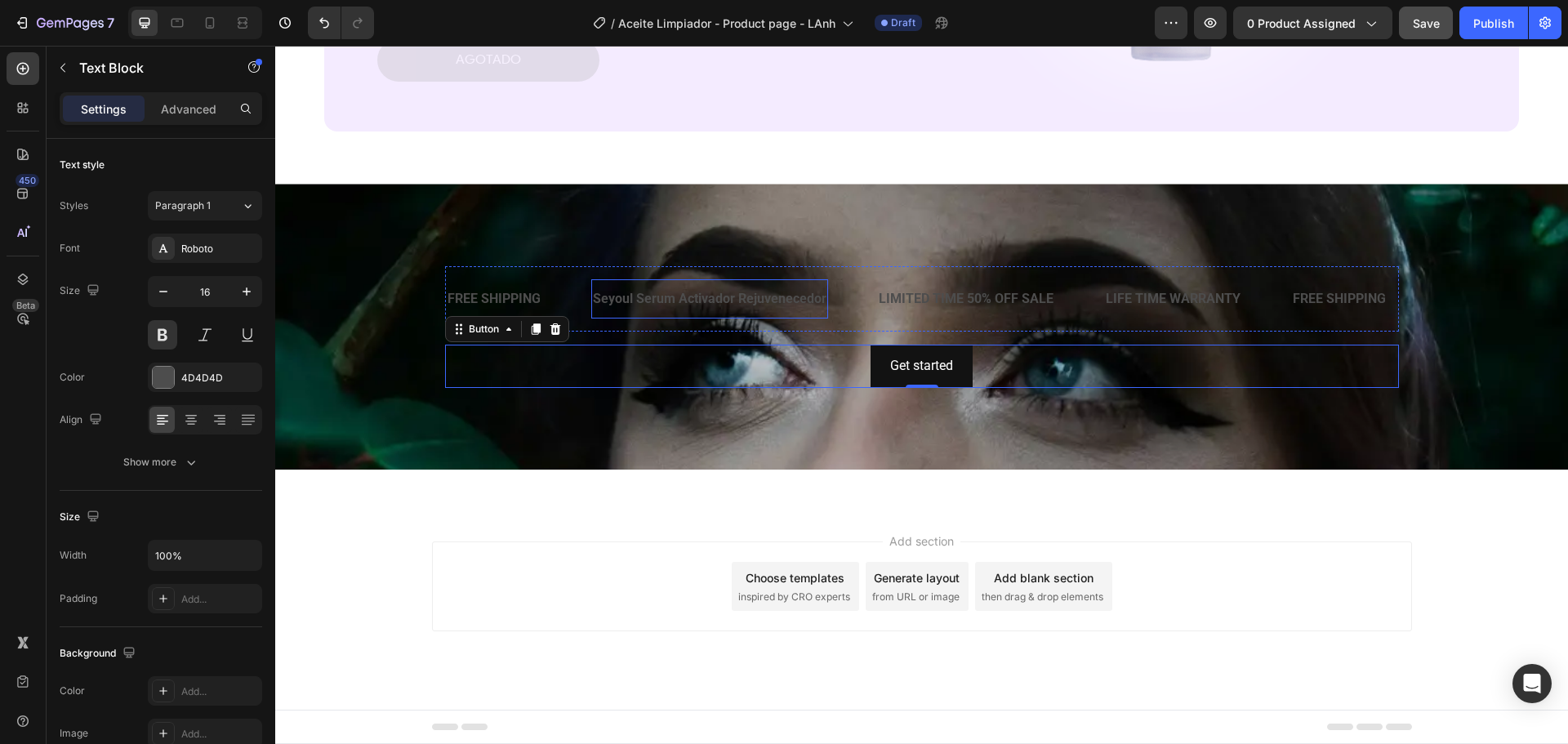
click at [637, 301] on p "Seyoul Serum Activador Rejuvenecedor" at bounding box center [709, 299] width 234 height 23
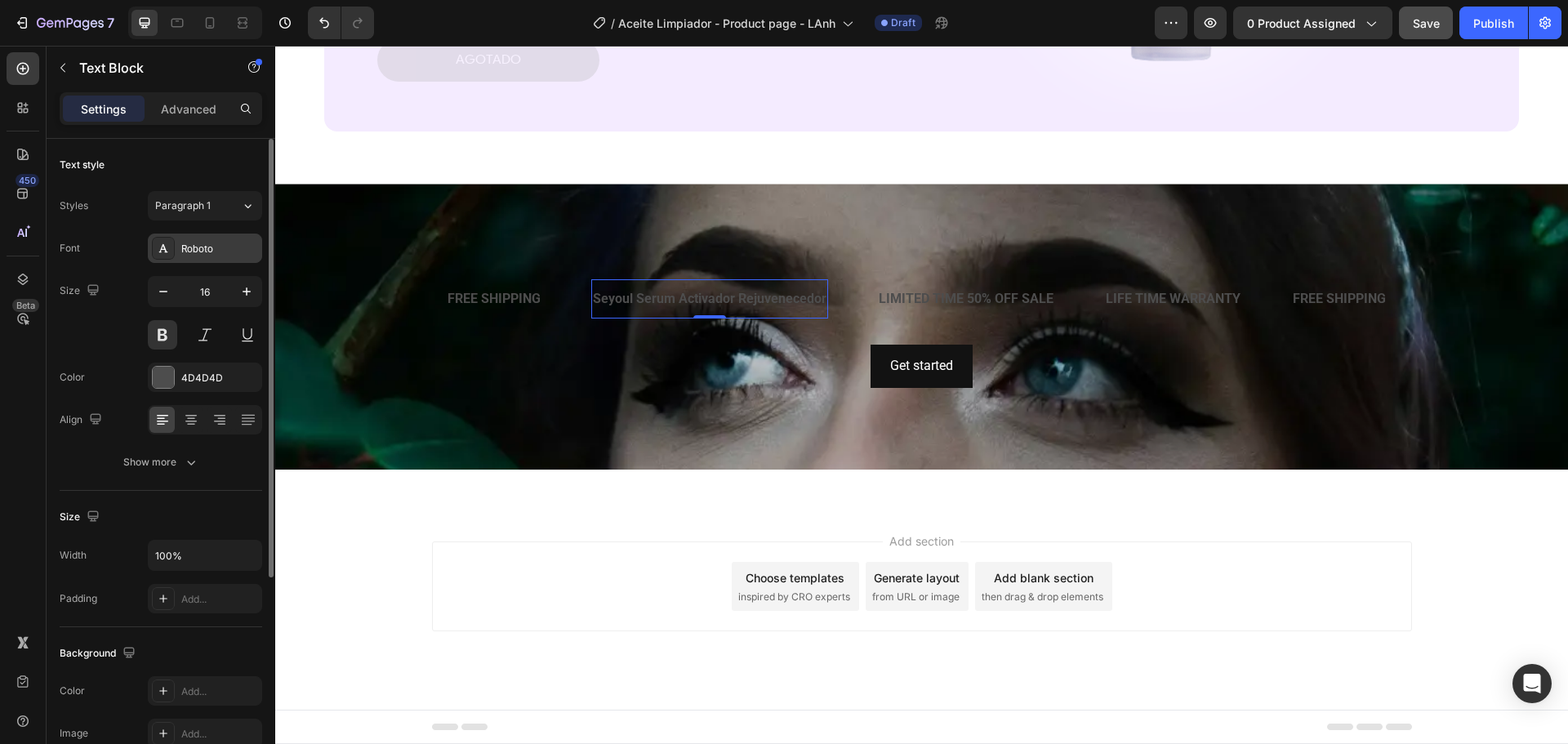
click at [192, 249] on div "Roboto" at bounding box center [220, 249] width 76 height 15
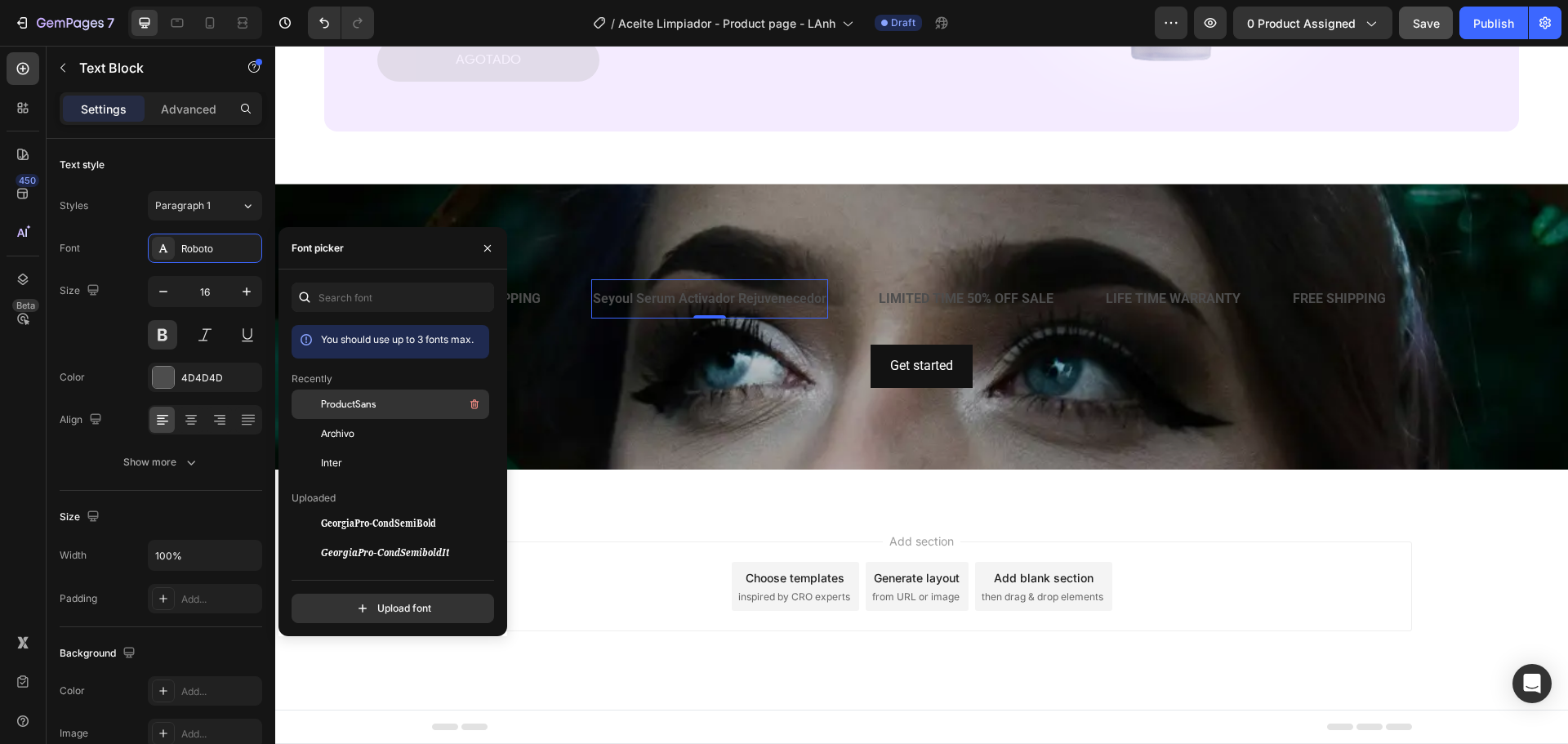
click at [328, 401] on span "ProductSans" at bounding box center [348, 404] width 55 height 15
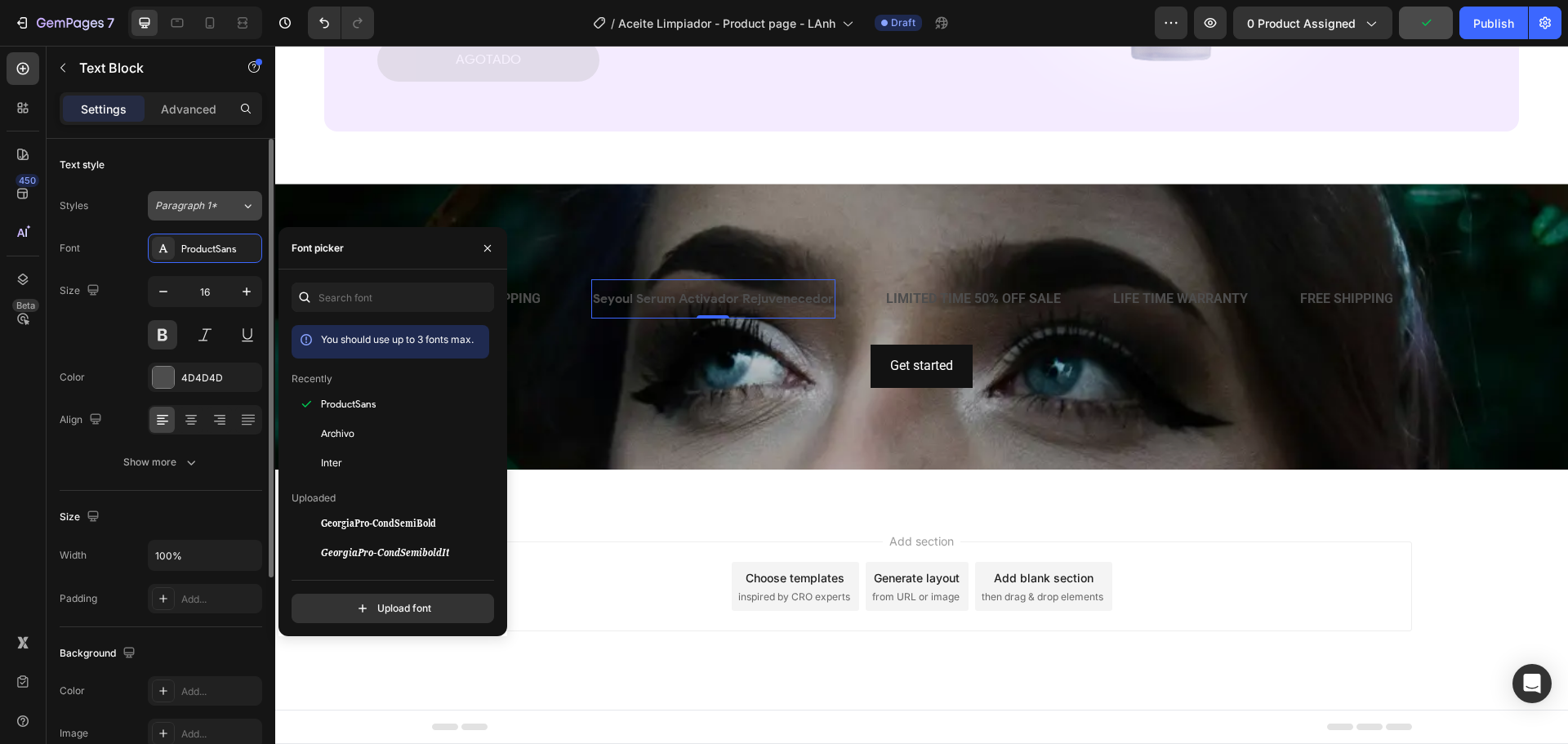
click at [211, 207] on span "Paragraph 1*" at bounding box center [186, 206] width 62 height 15
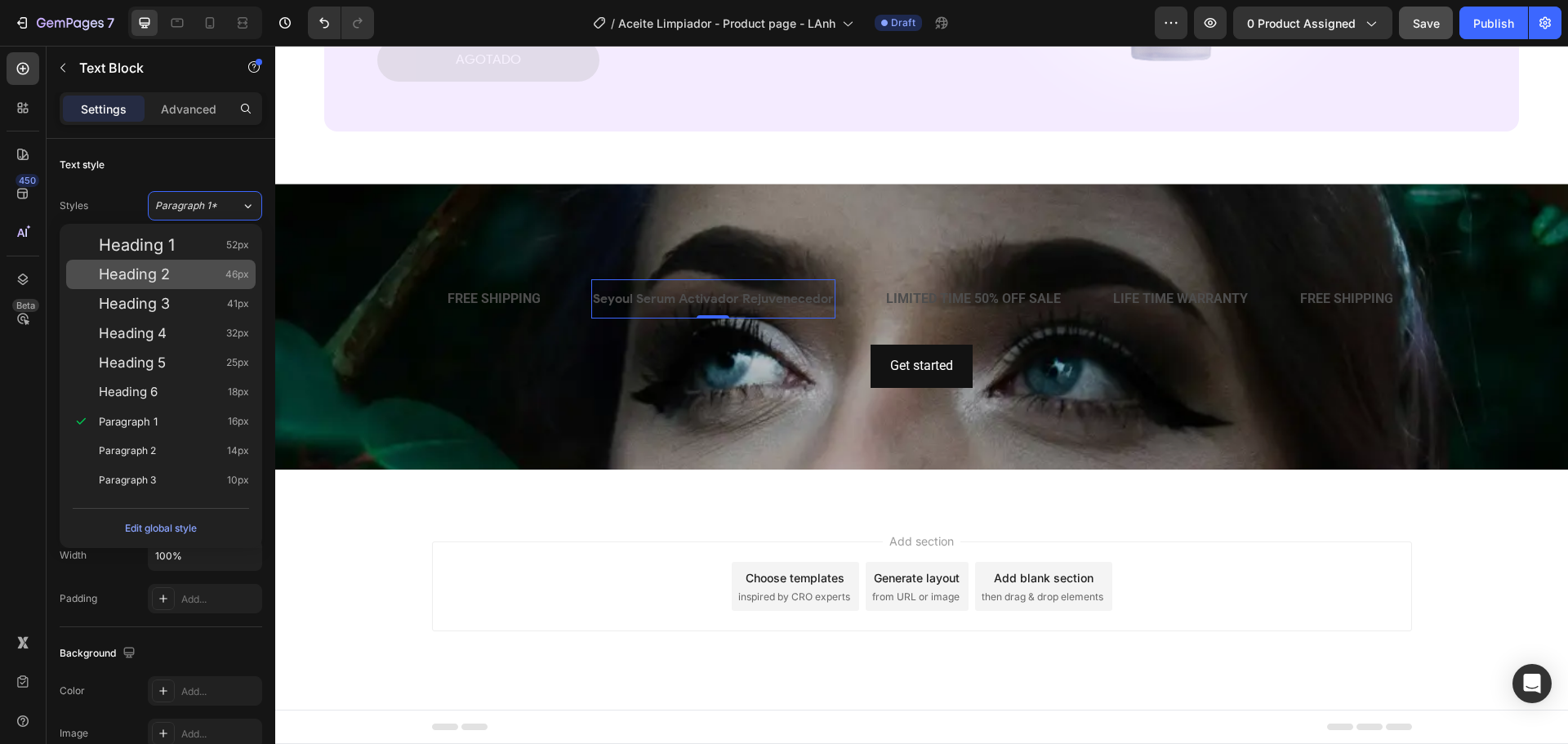
click at [202, 278] on div "Heading 2 46px" at bounding box center [173, 275] width 150 height 17
type input "46"
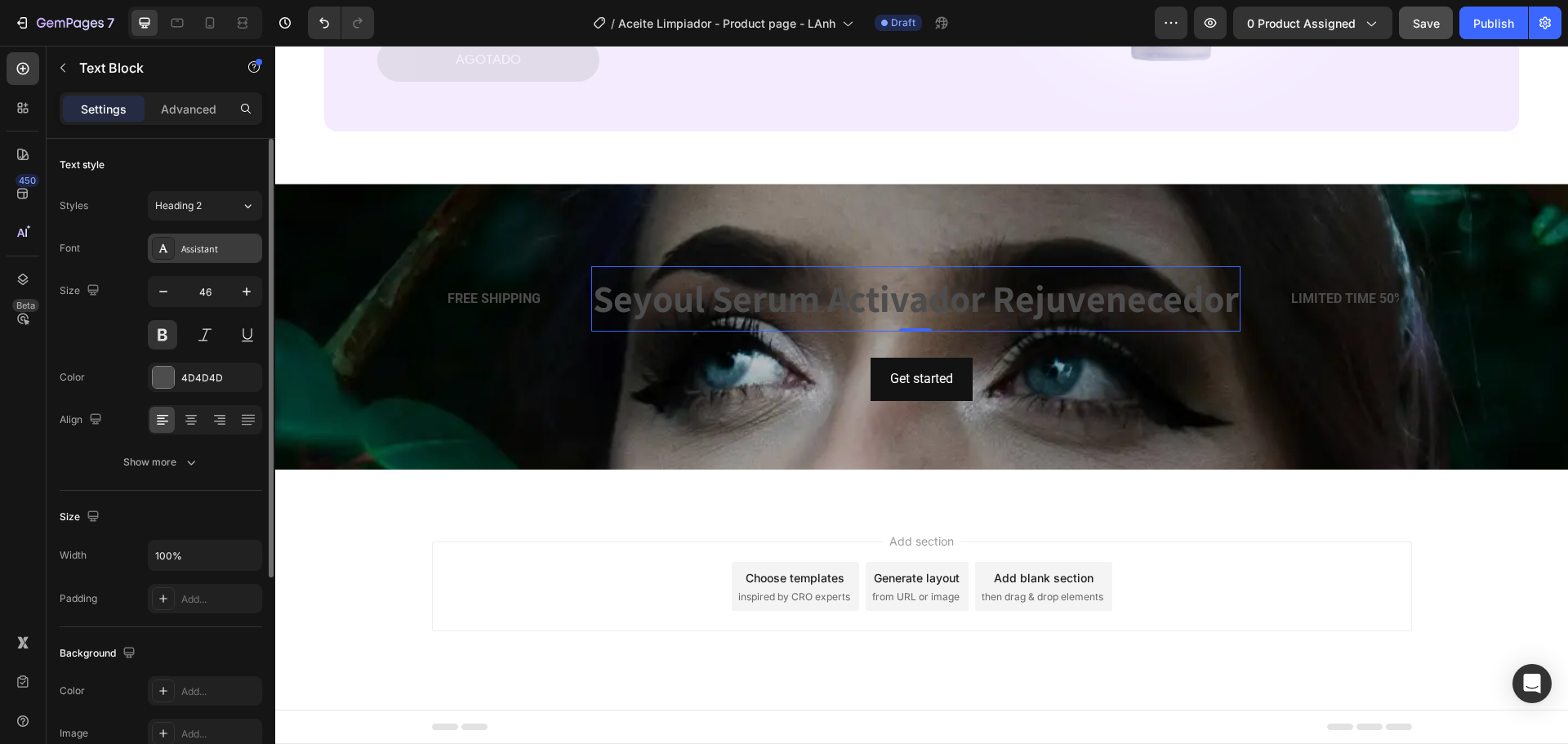
click at [214, 247] on div "Assistant" at bounding box center [220, 249] width 76 height 15
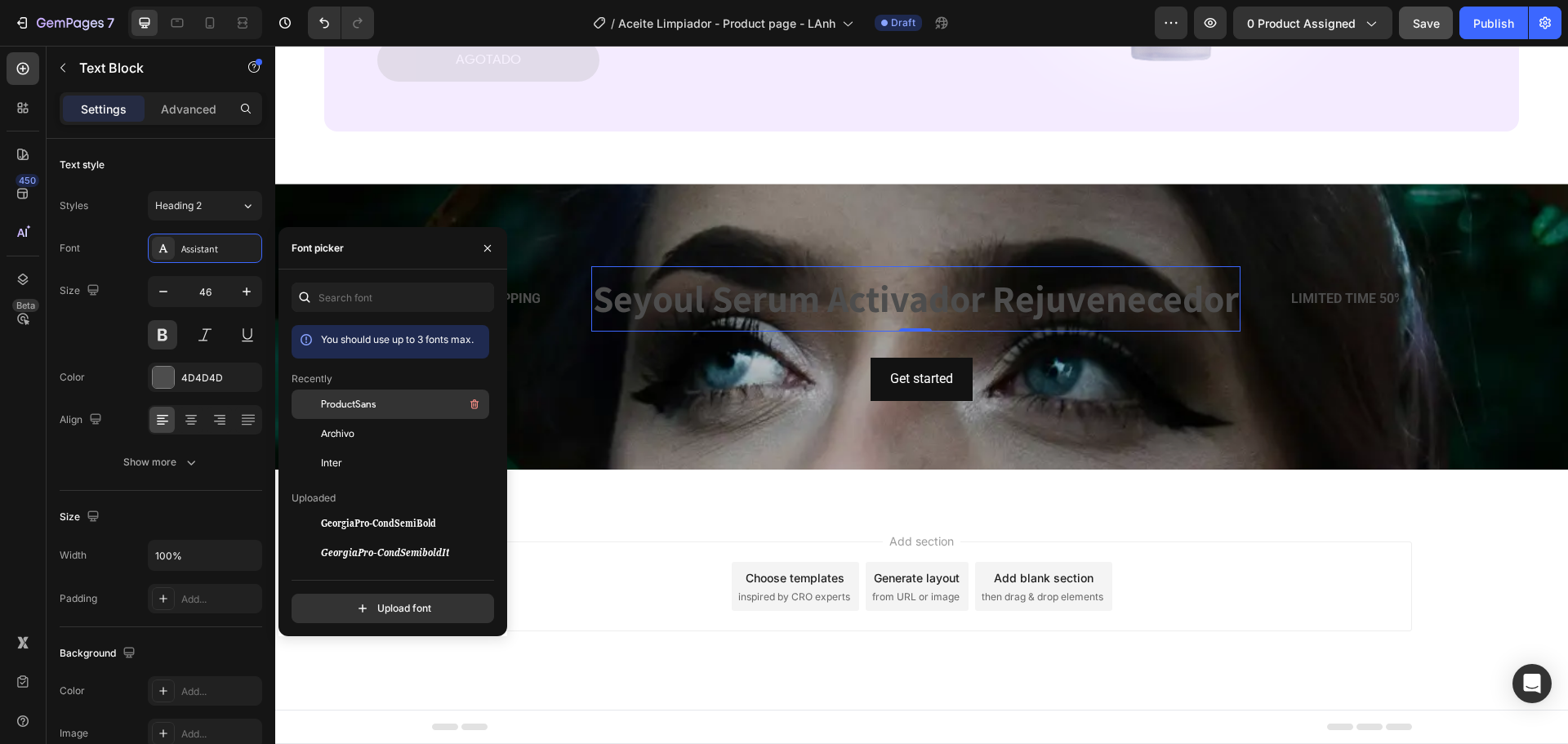
click at [356, 406] on span "ProductSans" at bounding box center [348, 404] width 55 height 15
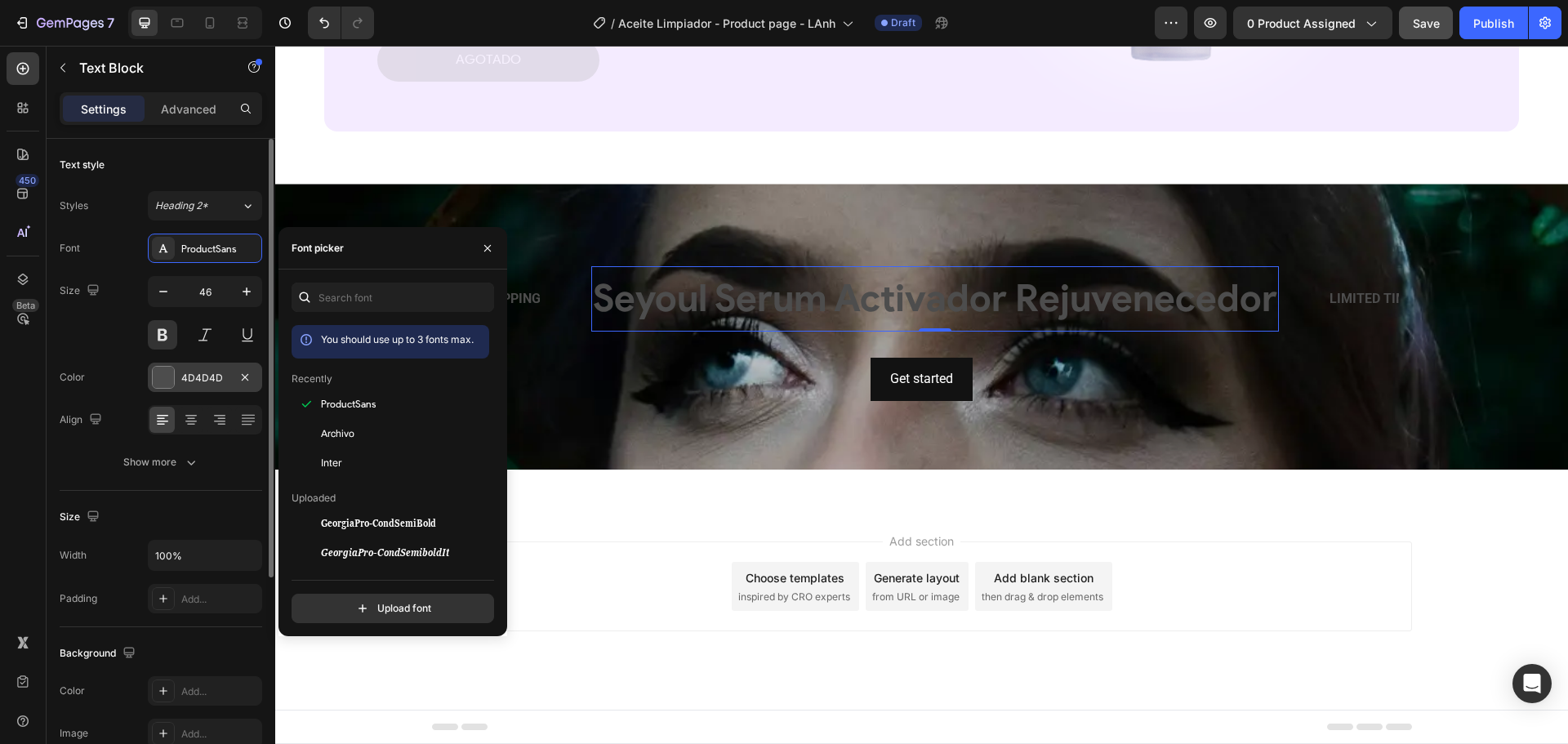
click at [165, 375] on div at bounding box center [163, 377] width 21 height 21
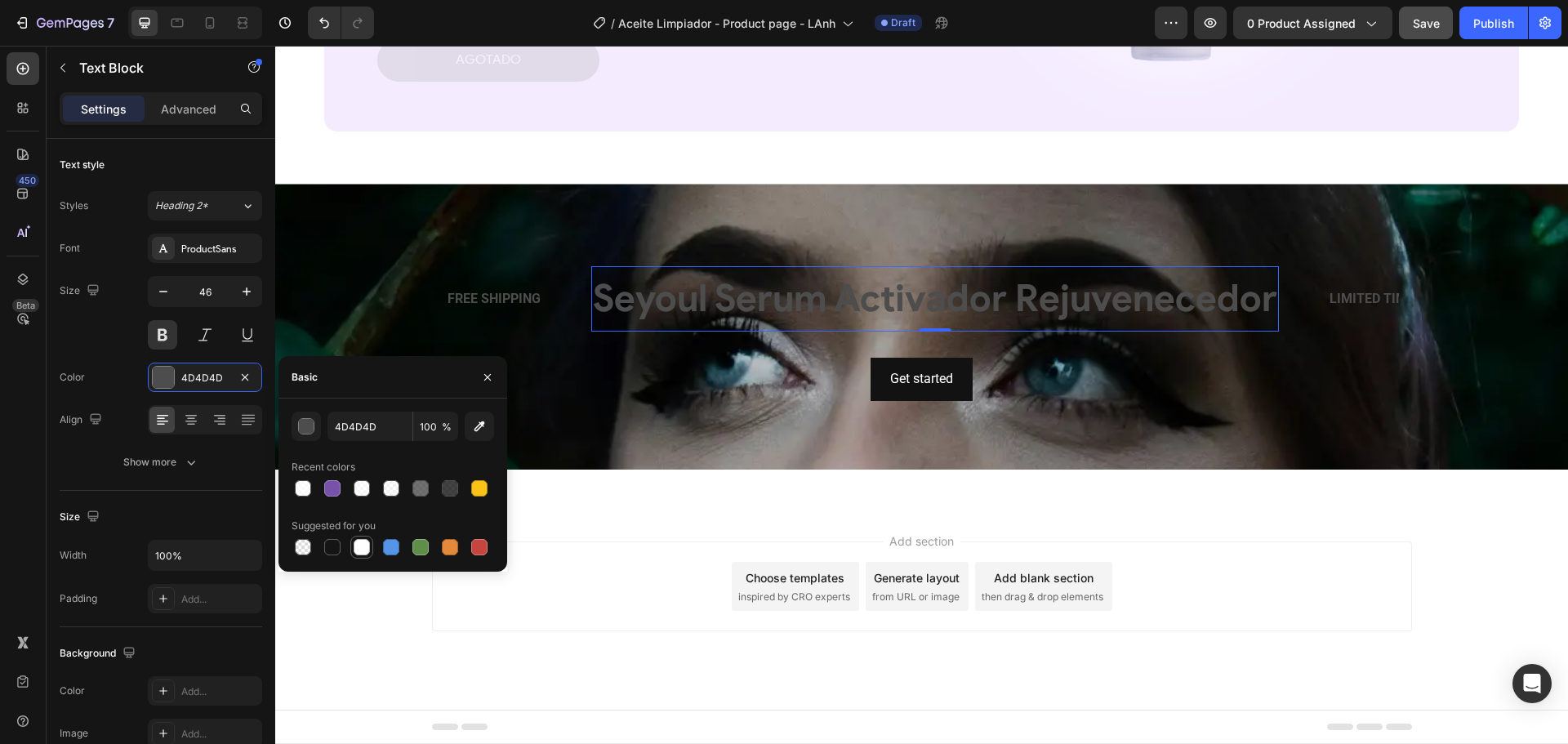
click at [357, 542] on div at bounding box center [362, 548] width 17 height 17
type input "FFFFFF"
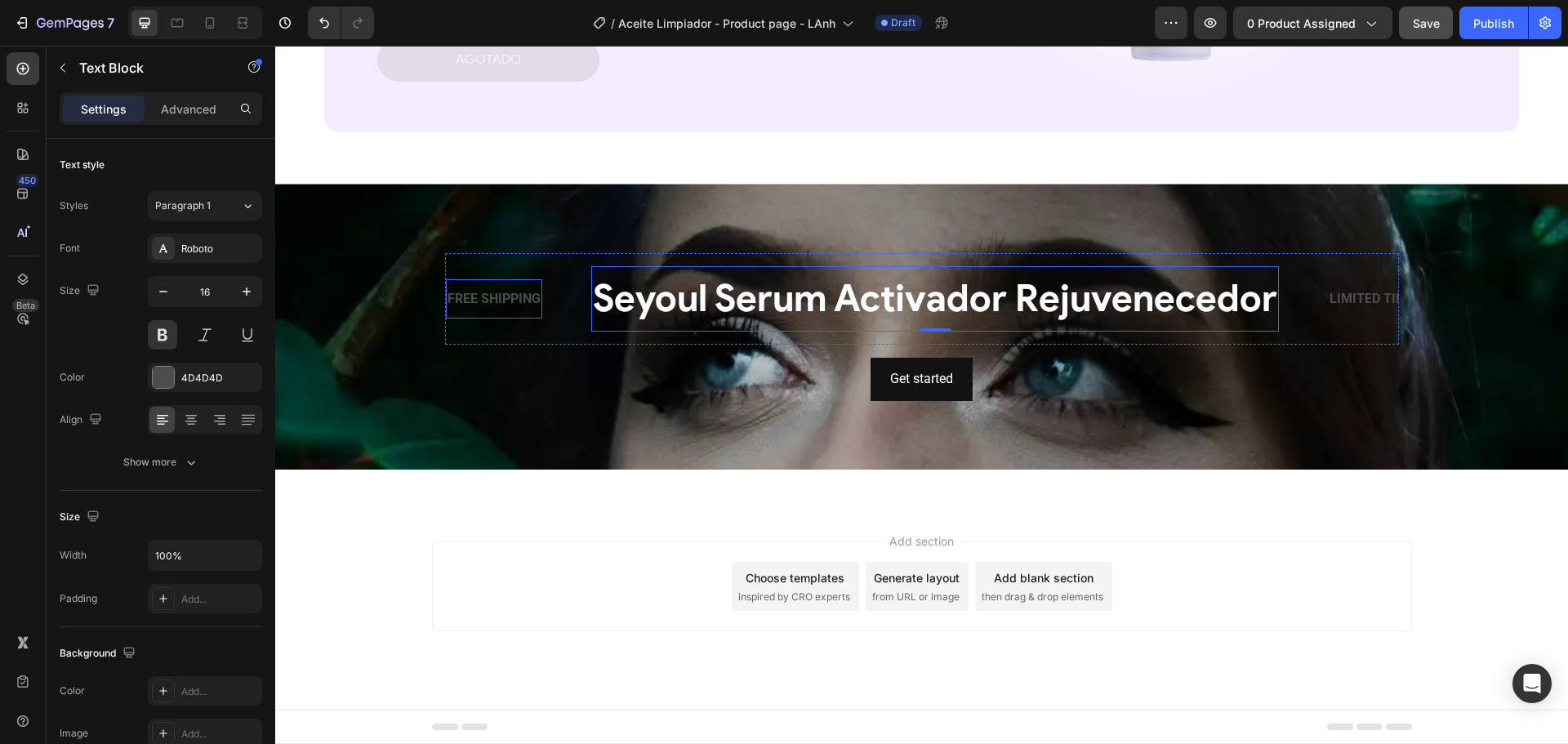
click at [513, 299] on div "FREE SHIPPING" at bounding box center [494, 299] width 96 height 27
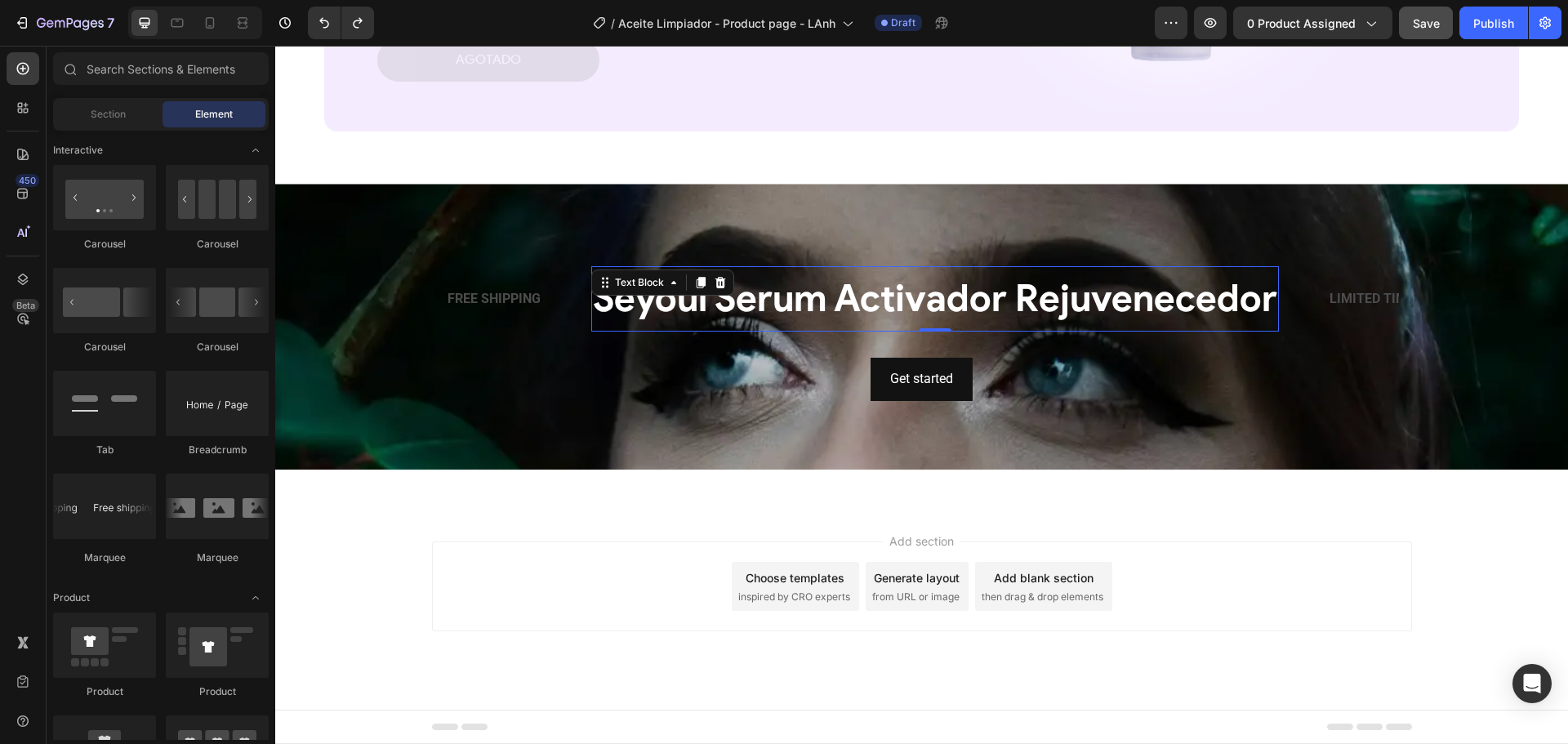
click at [621, 291] on div "Seyoul Serum Activador Rejuvenecedor Text Block 0" at bounding box center [935, 299] width 688 height 65
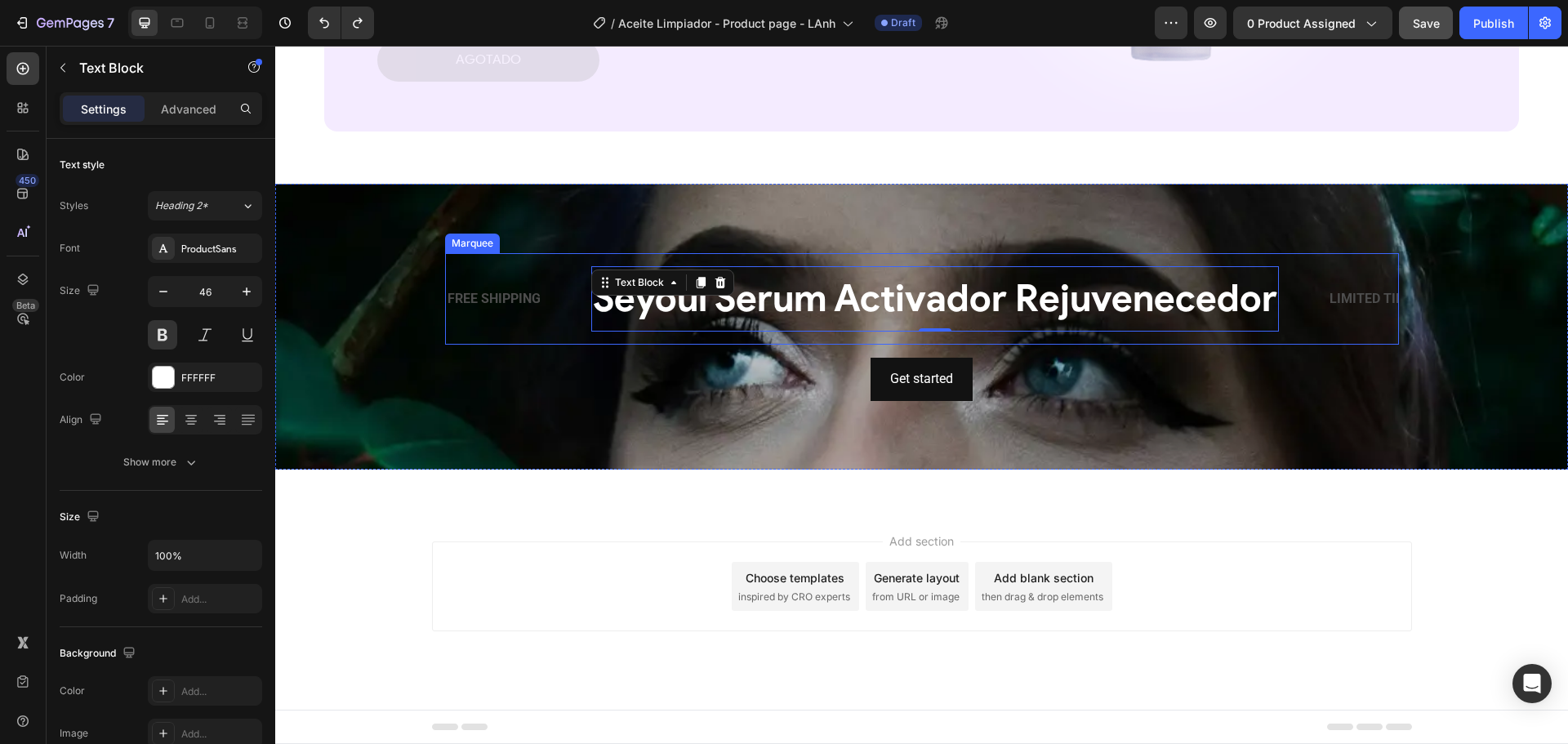
click at [559, 308] on div "FREE SHIPPING Text Block" at bounding box center [519, 299] width 145 height 40
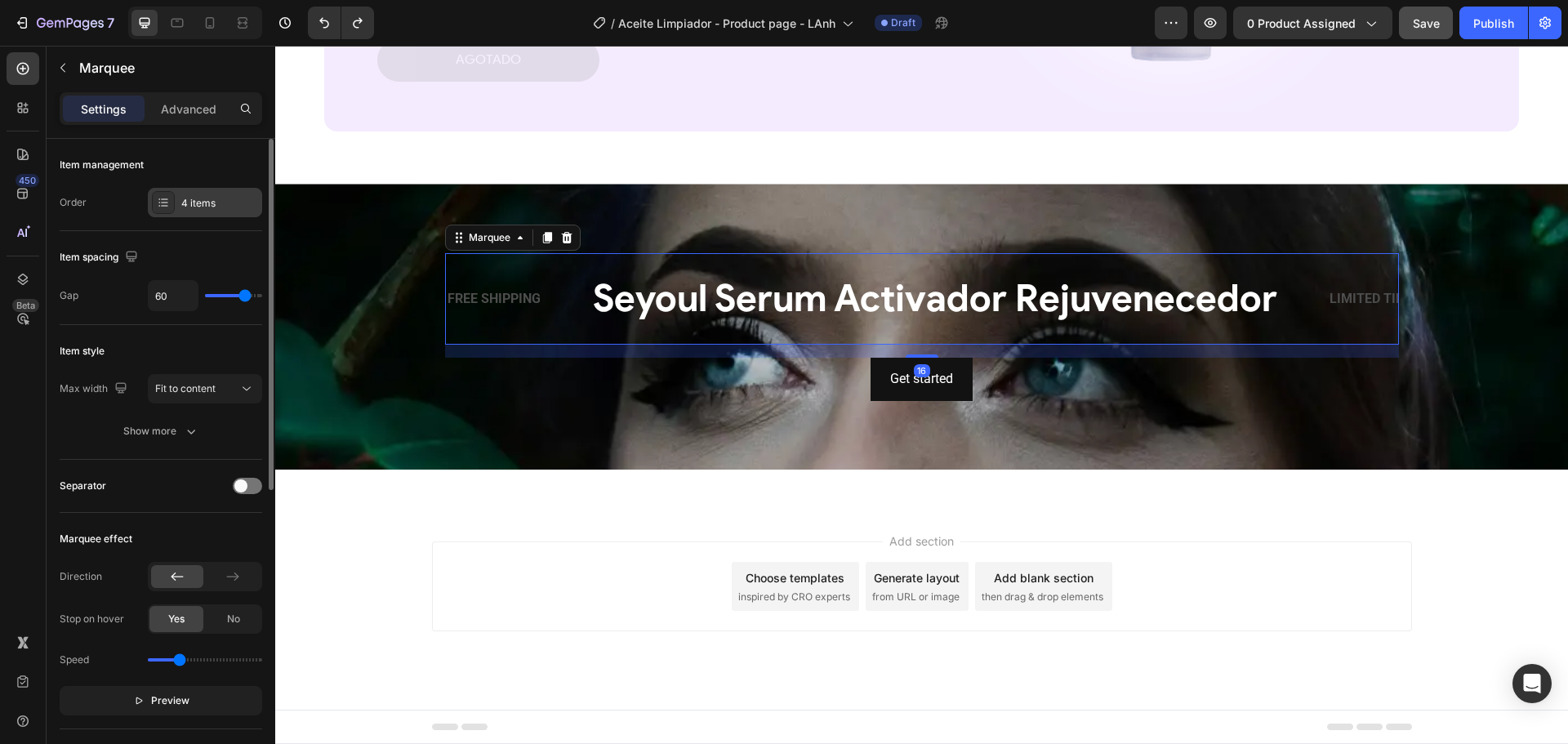
click at [193, 203] on div "4 items" at bounding box center [220, 203] width 76 height 15
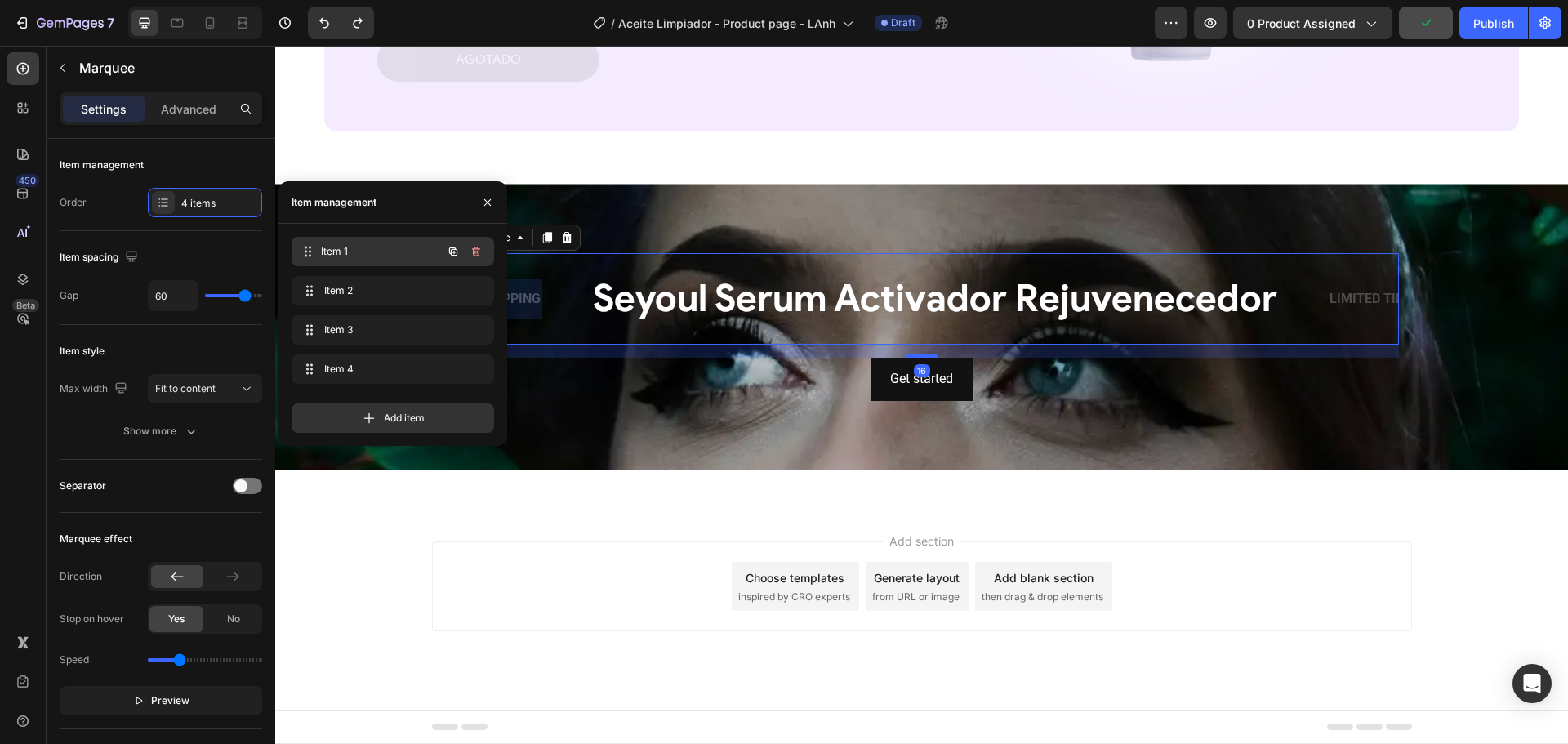
click at [368, 246] on span "Item 1" at bounding box center [382, 251] width 121 height 15
click at [474, 250] on icon "button" at bounding box center [476, 251] width 13 height 13
click at [474, 250] on div "Delete" at bounding box center [465, 251] width 30 height 15
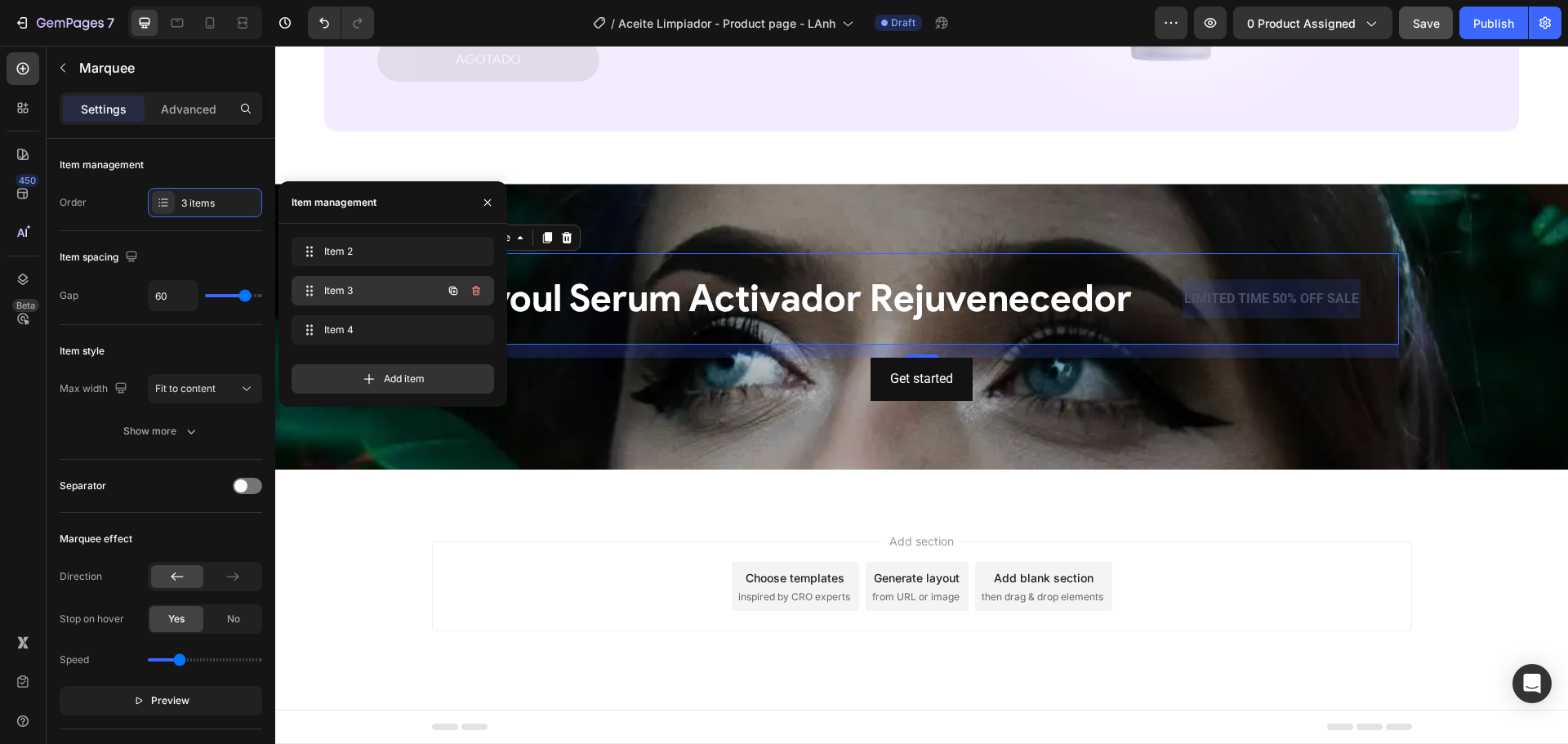
click at [399, 291] on span "Item 3" at bounding box center [370, 291] width 92 height 15
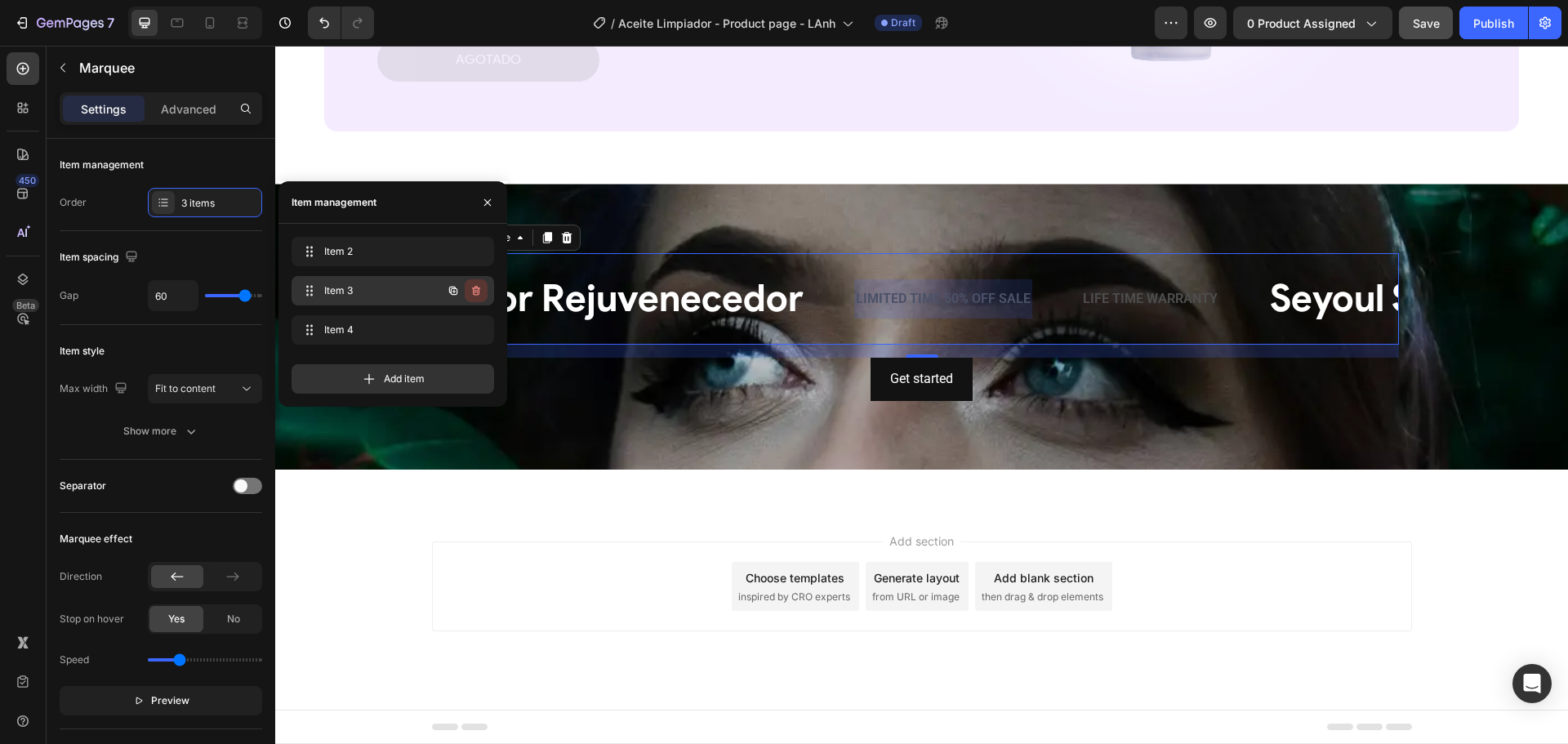
scroll to position [0, 344]
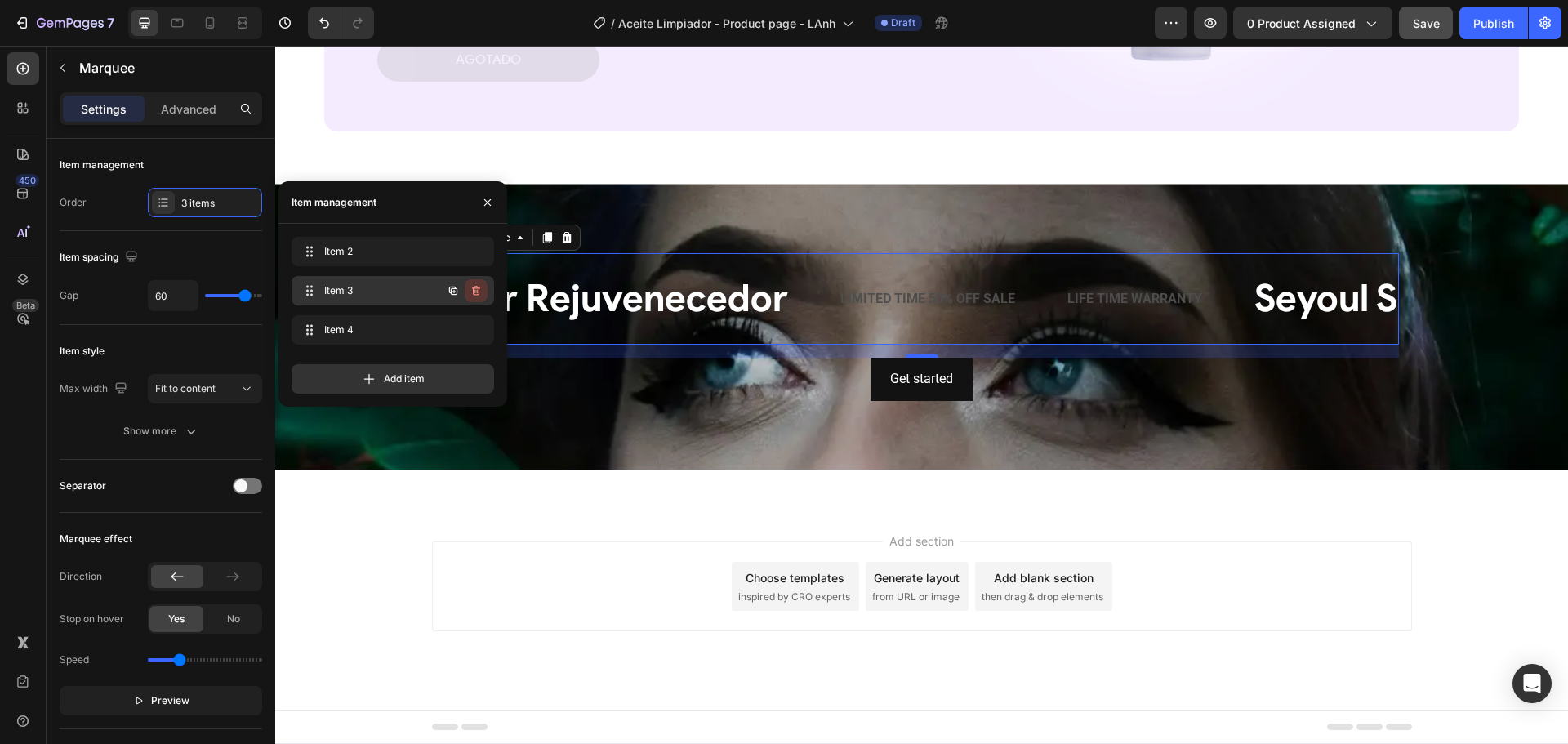
click at [474, 290] on icon "button" at bounding box center [476, 291] width 13 height 13
click at [474, 288] on div "Delete" at bounding box center [465, 291] width 30 height 15
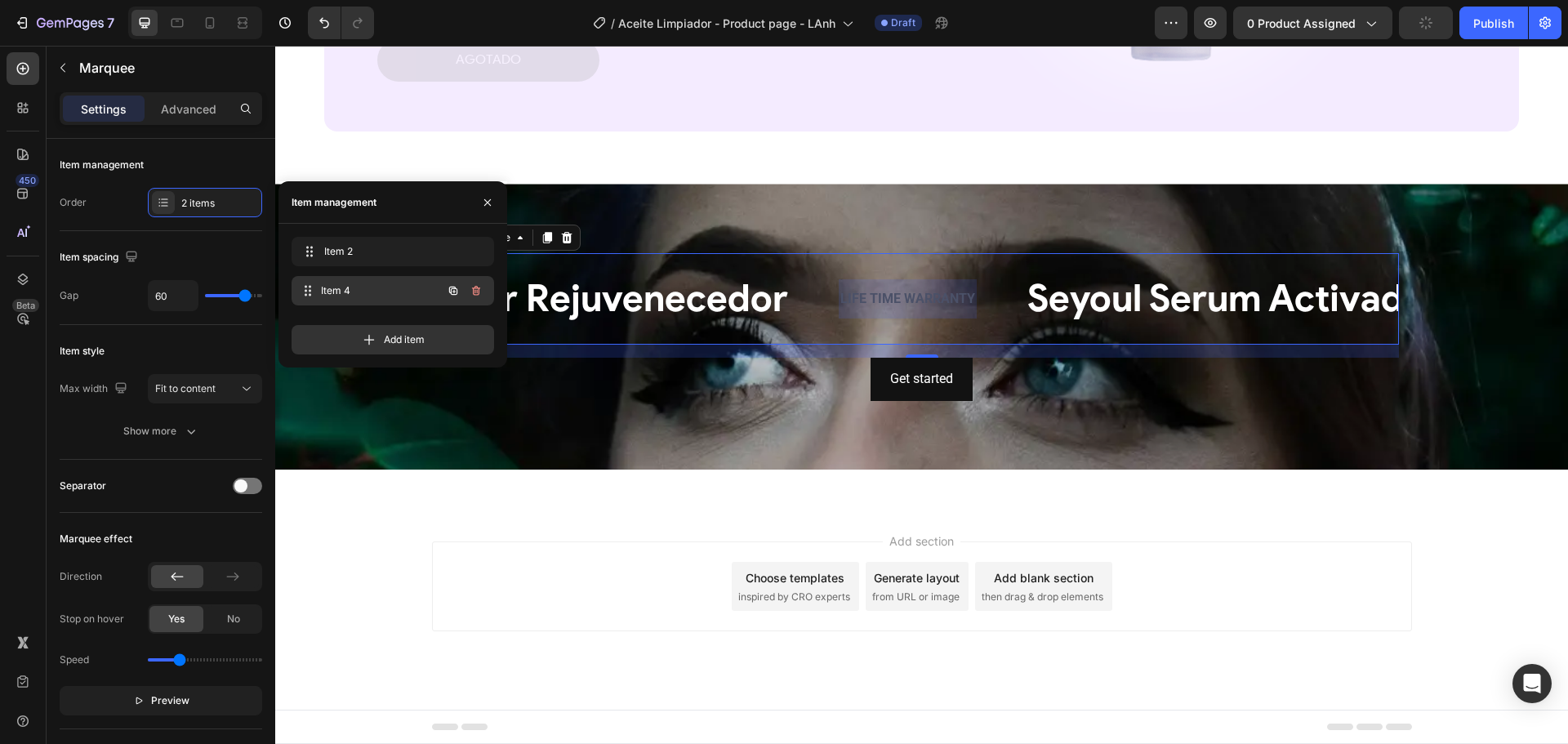
click at [394, 284] on span "Item 4" at bounding box center [382, 291] width 121 height 15
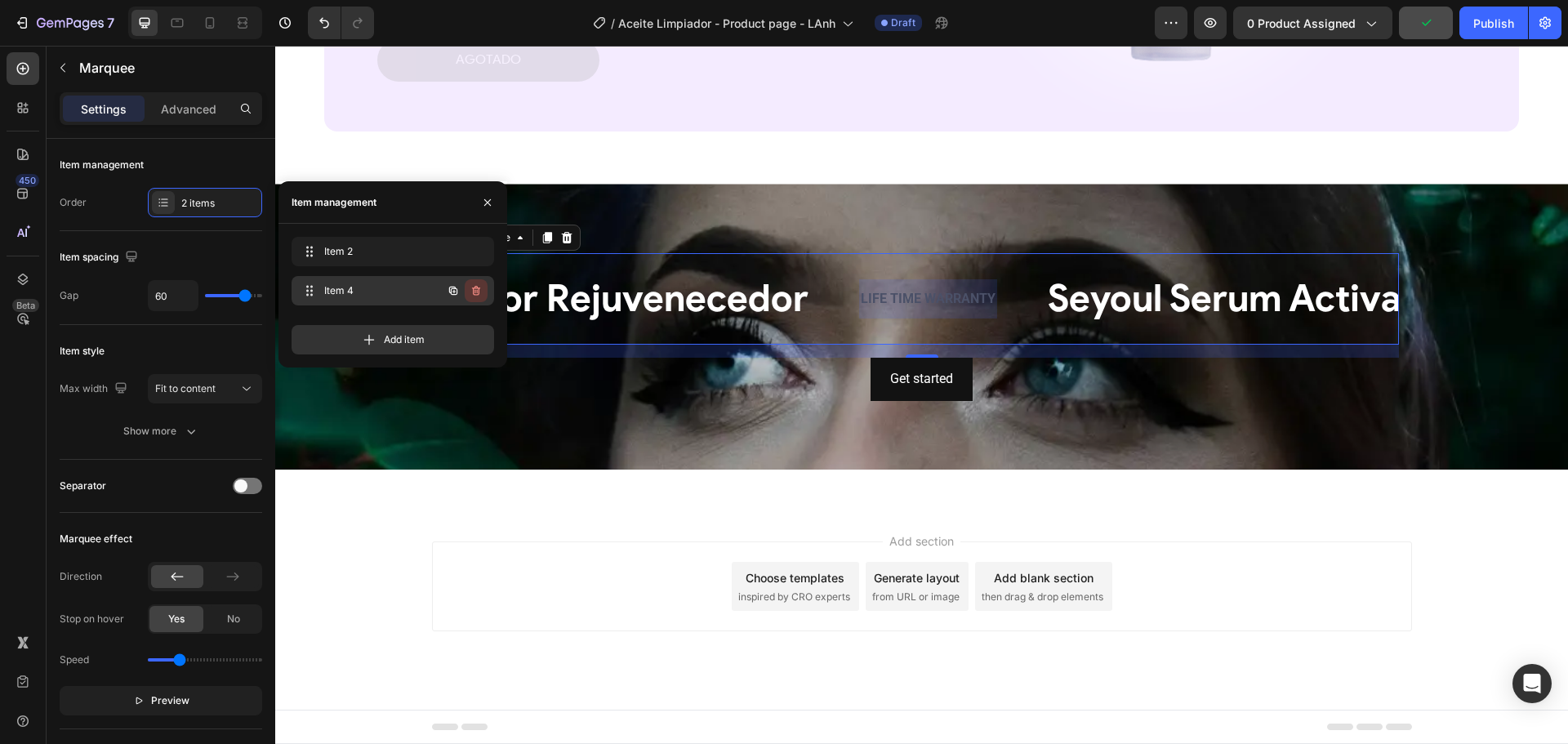
click at [473, 291] on icon "button" at bounding box center [476, 291] width 8 height 10
click at [473, 289] on div "Delete" at bounding box center [465, 291] width 30 height 15
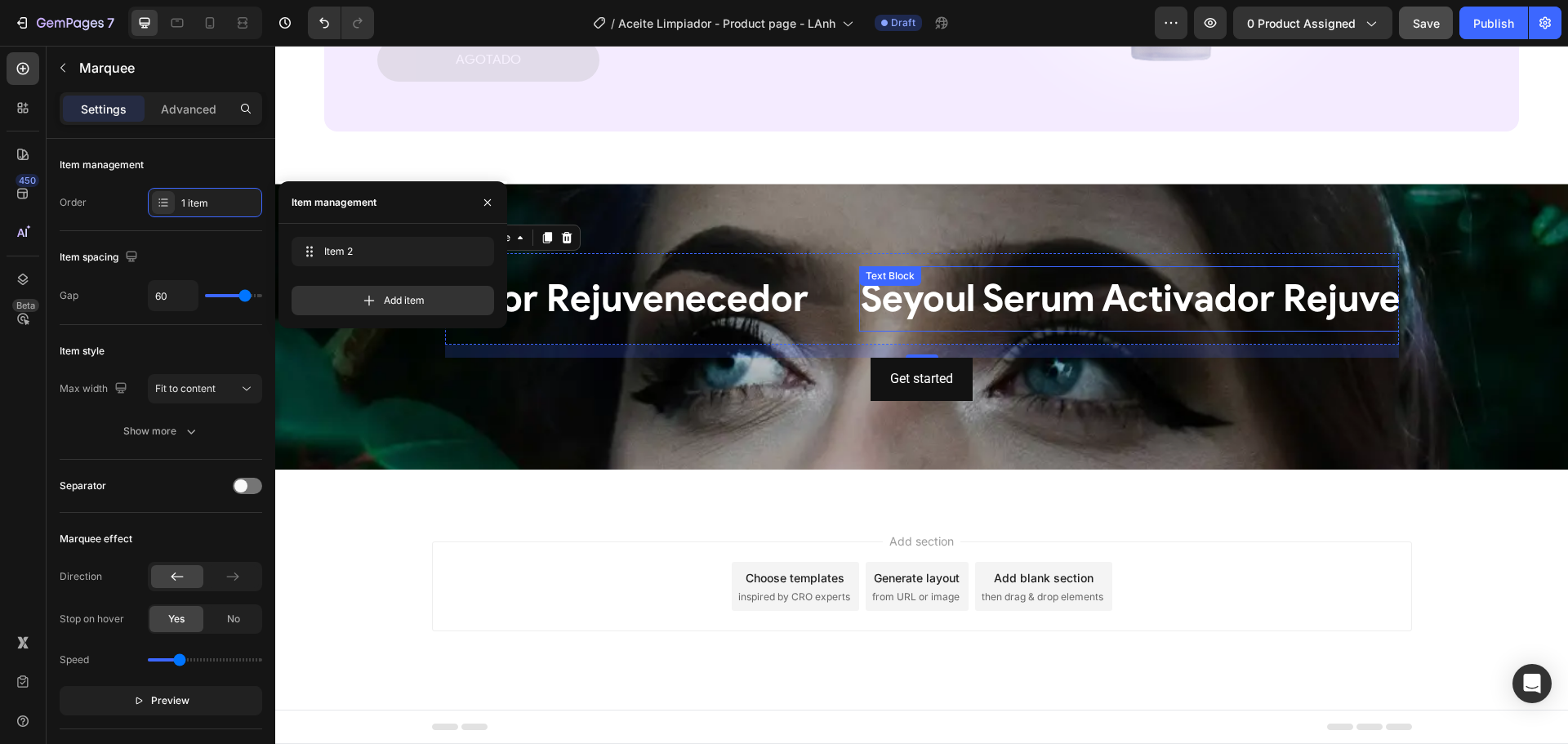
click at [932, 301] on p "Seyoul Serum Activador Rejuvenecedor" at bounding box center [1203, 299] width 685 height 49
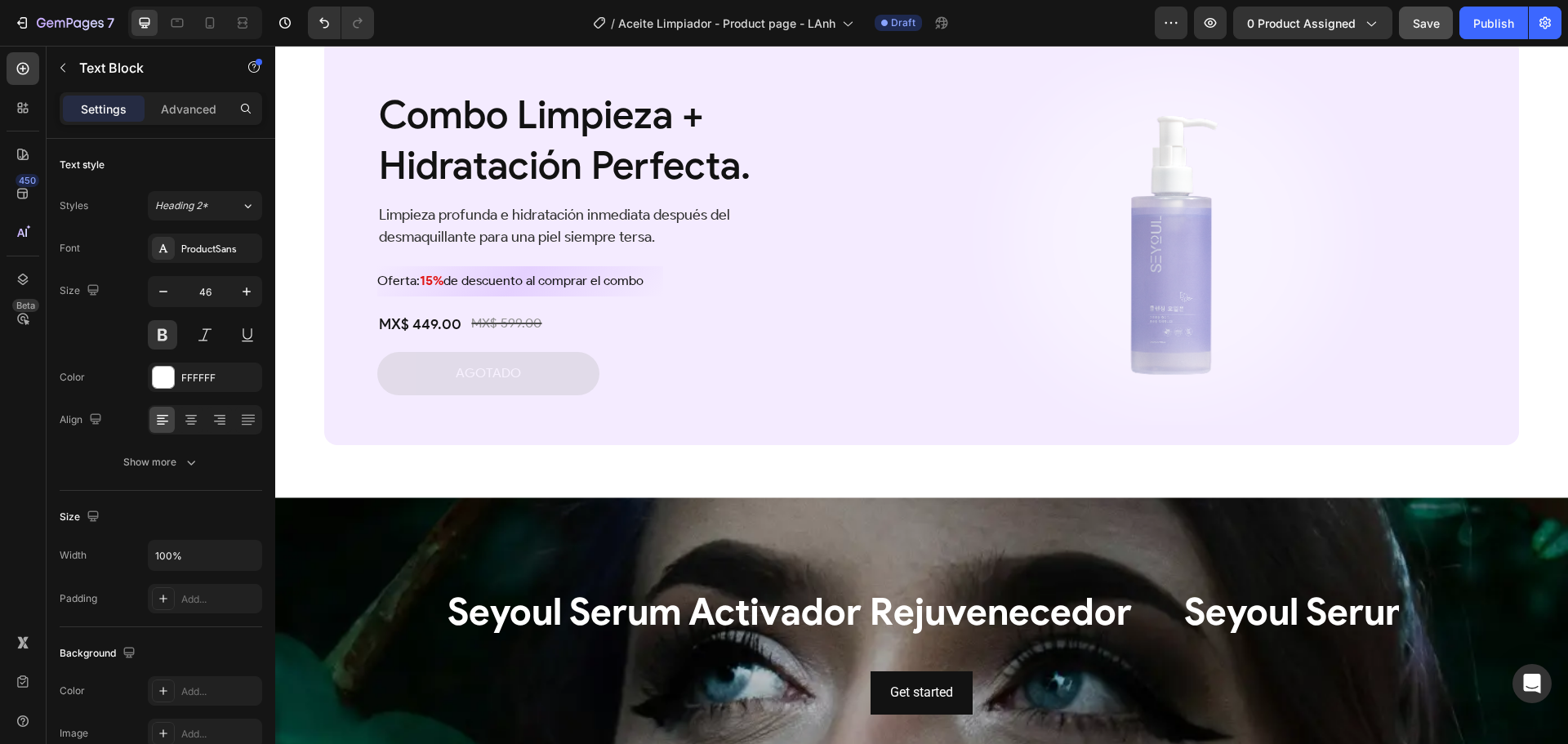
scroll to position [3539, 0]
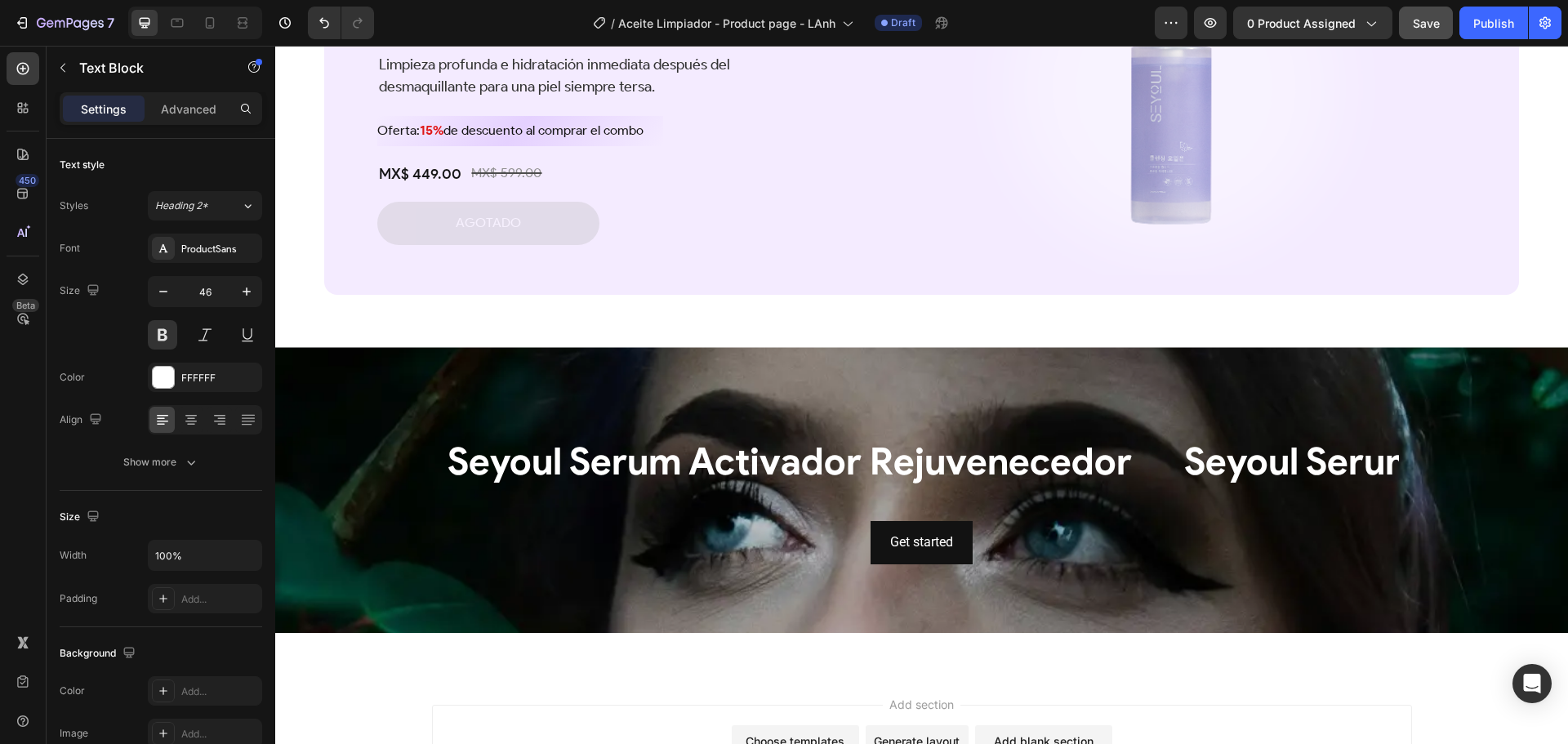
click at [711, 460] on p "Seyoul Serum Activador Rejuvenecedor" at bounding box center [789, 462] width 685 height 49
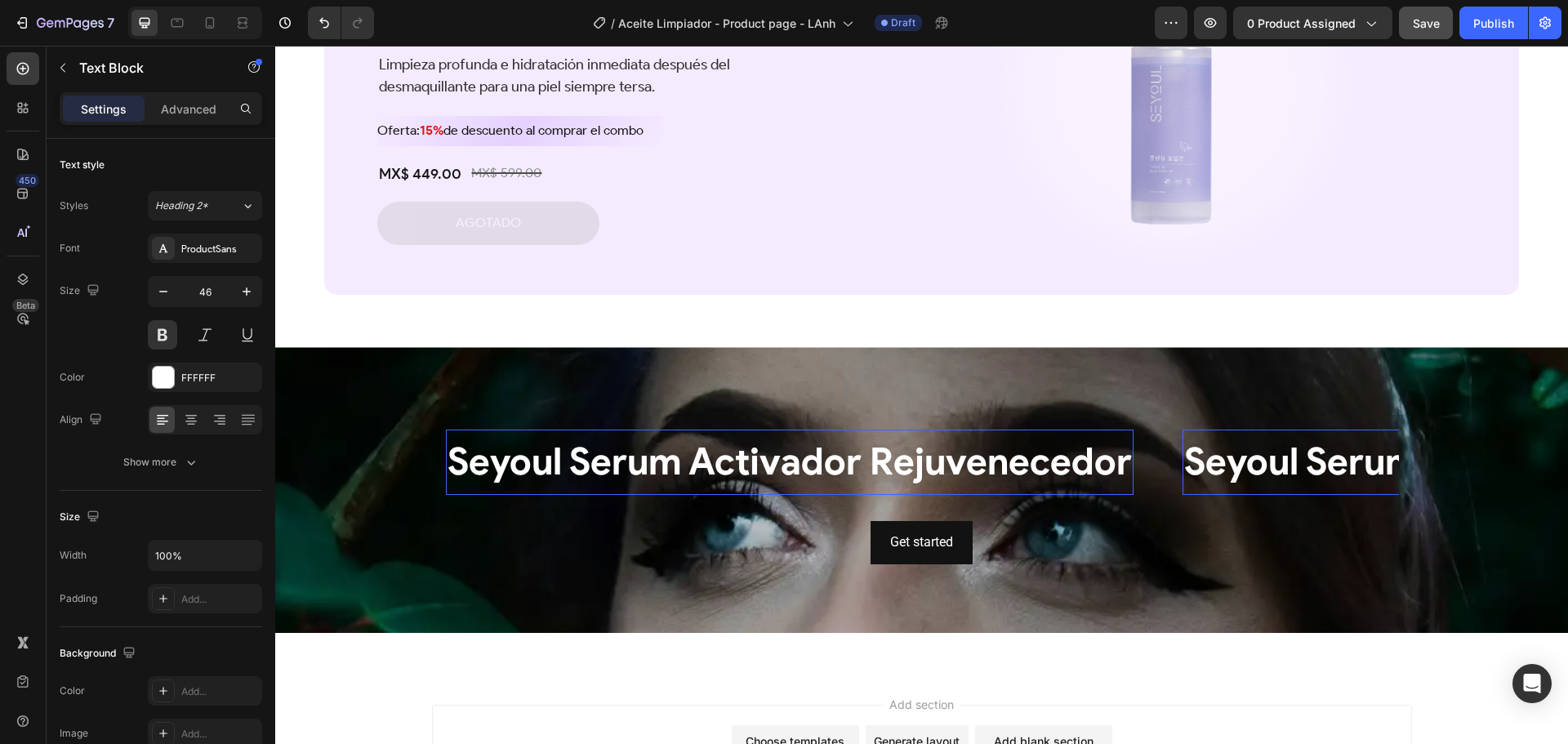
click at [1228, 469] on p "Seyoul Serum Activador Rejuvenecedor" at bounding box center [1526, 462] width 685 height 49
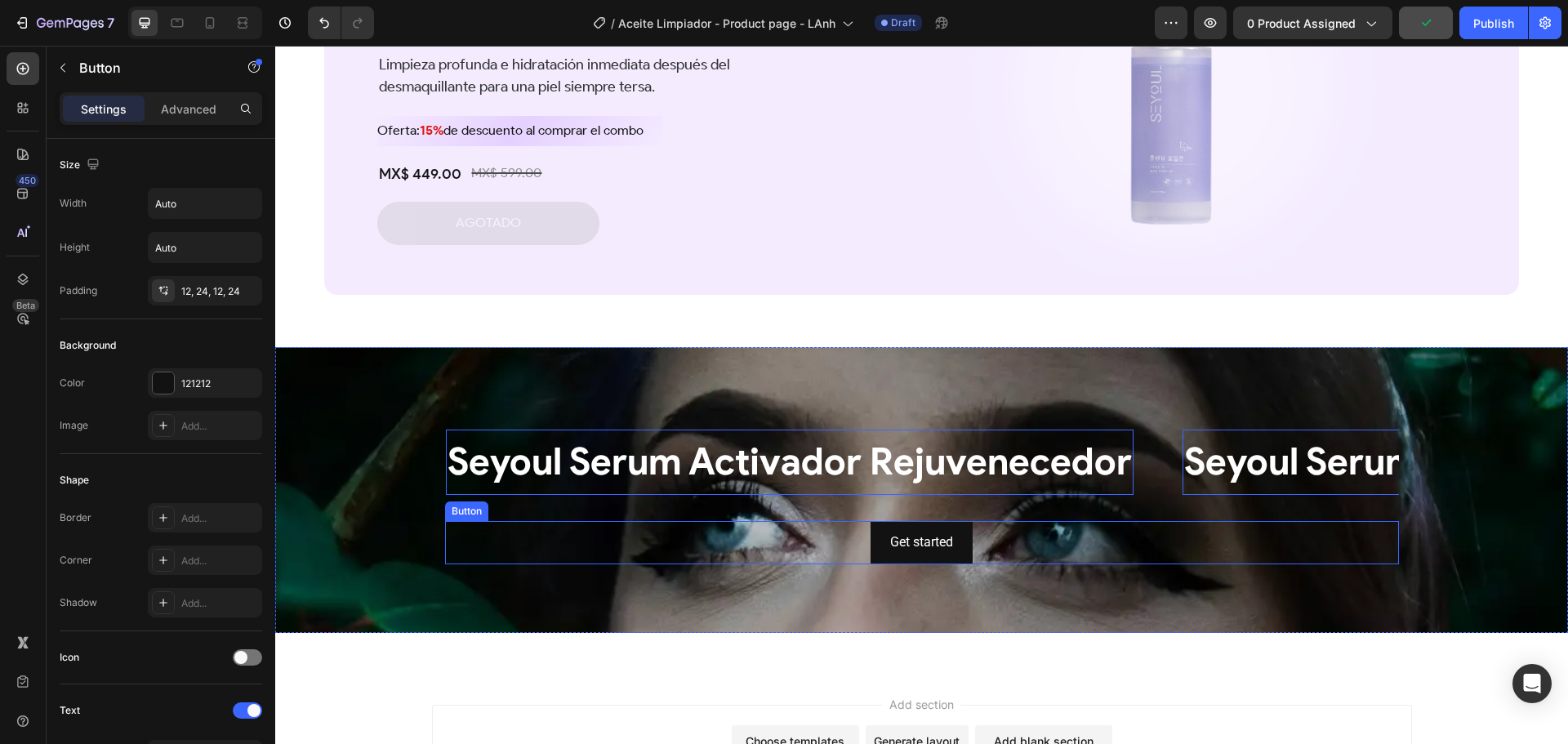
click at [1116, 541] on div "Get started Button" at bounding box center [922, 542] width 954 height 43
click at [1054, 476] on p "Seyoul Serum Activador Rejuvenecedor" at bounding box center [789, 462] width 685 height 49
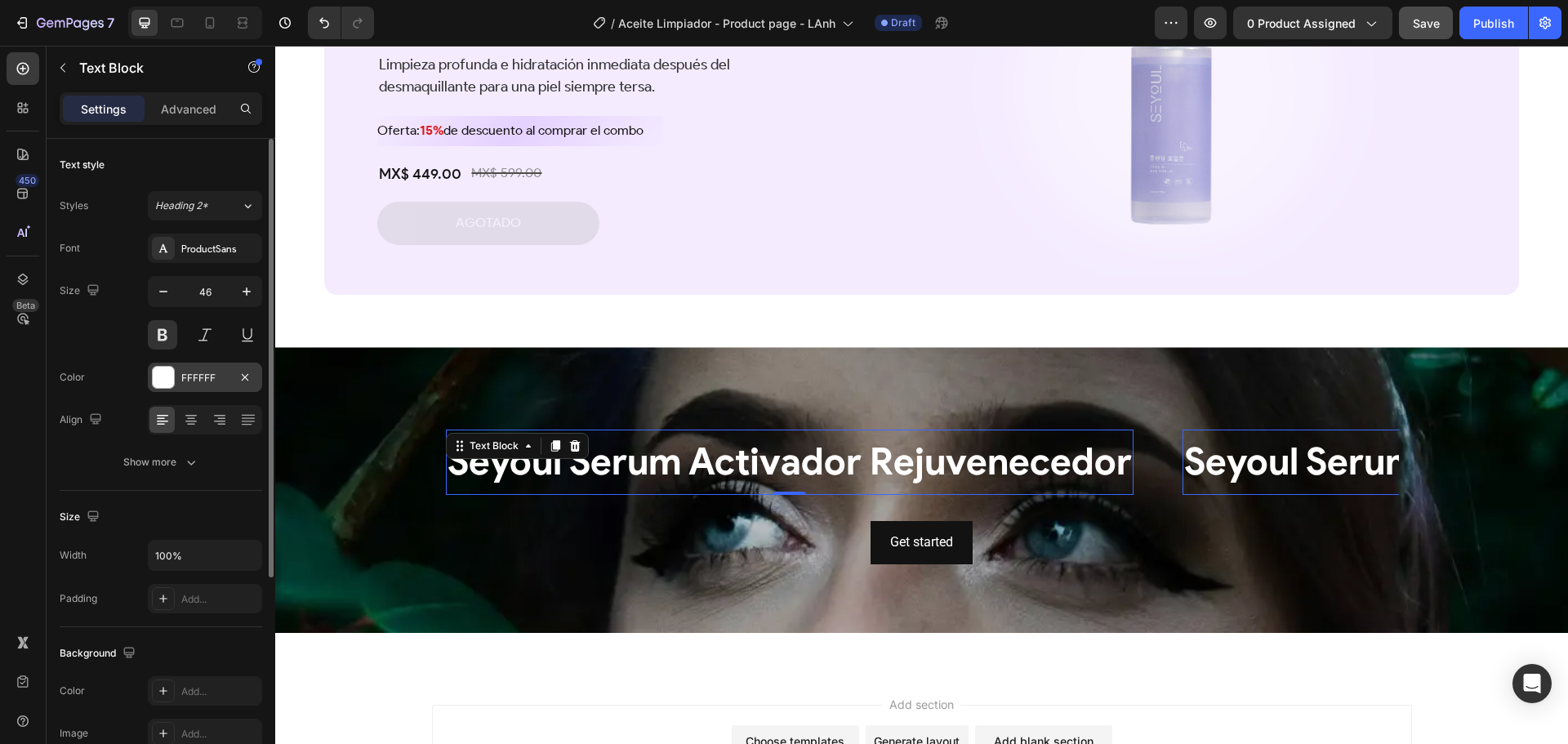
click at [163, 375] on div at bounding box center [163, 377] width 21 height 21
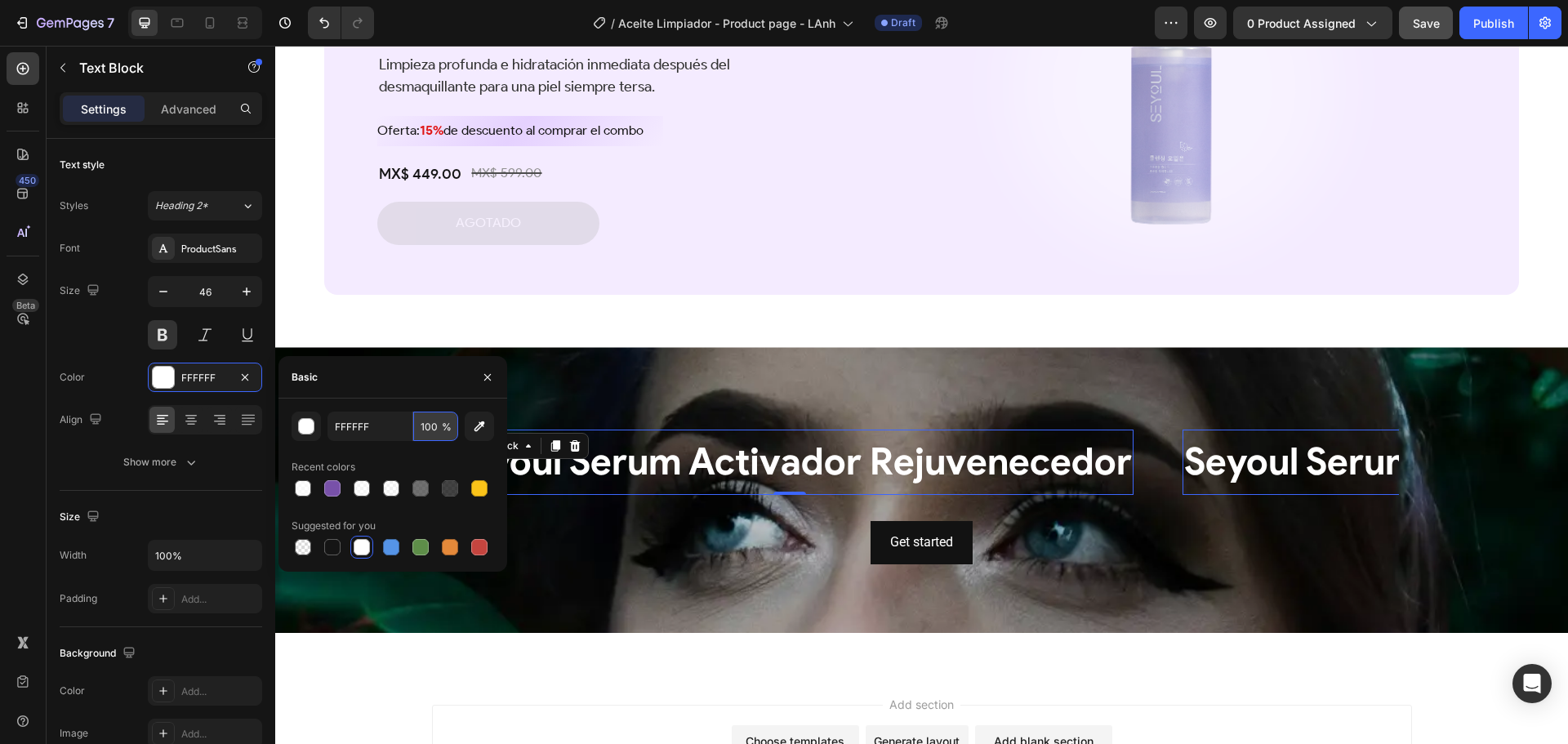
click at [425, 428] on input "100" at bounding box center [436, 426] width 45 height 30
type input "50"
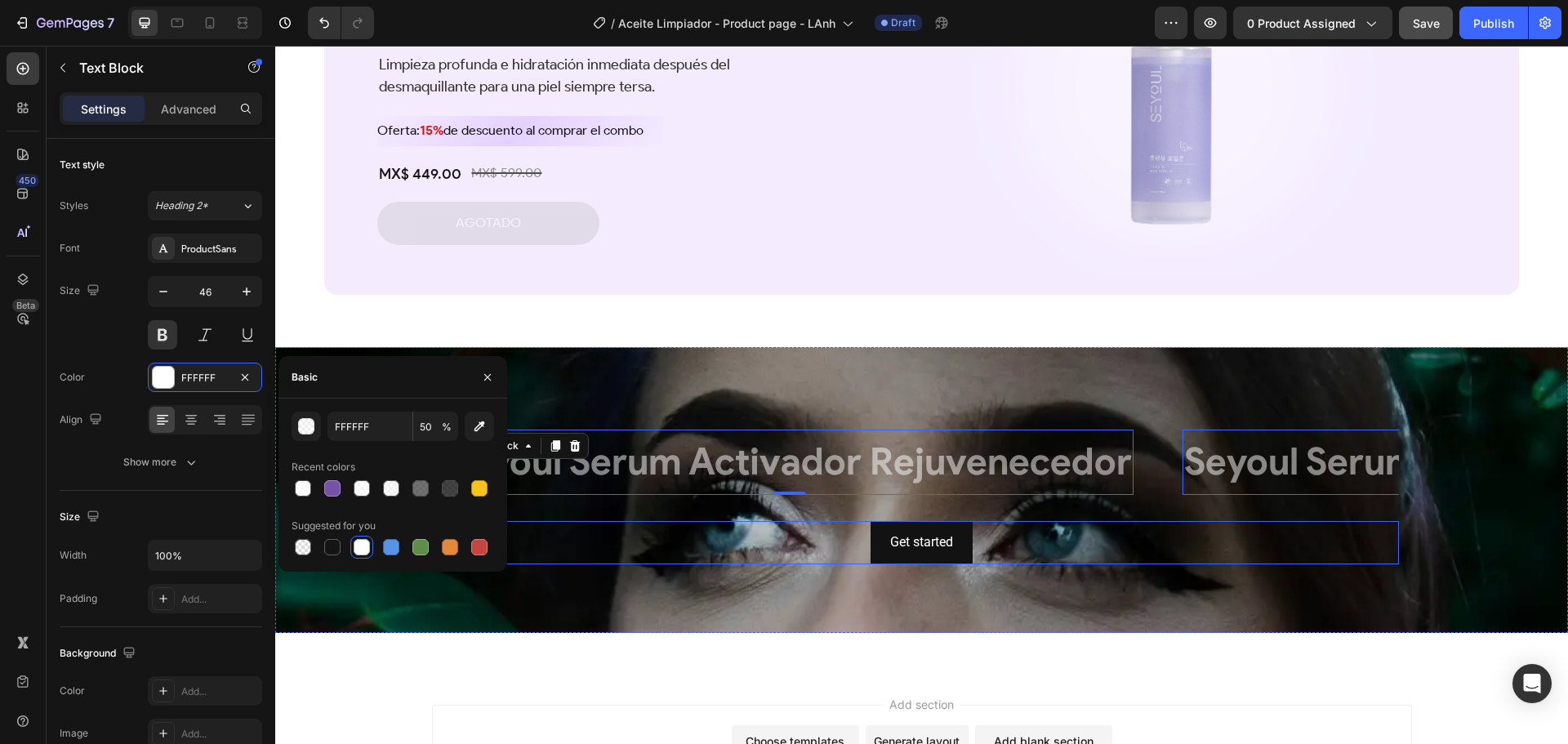
click at [1103, 526] on div "Get started Button" at bounding box center [922, 542] width 954 height 43
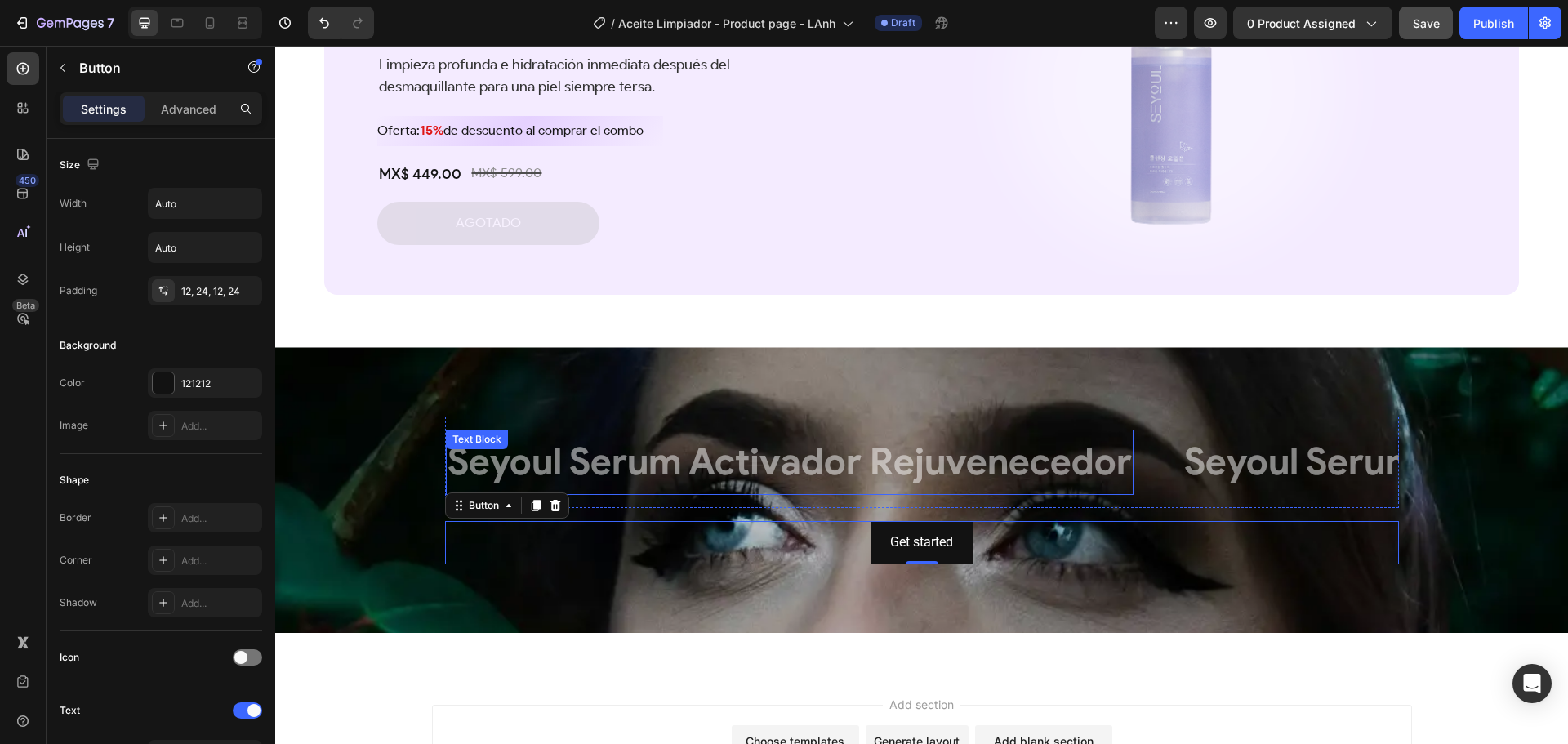
click at [777, 460] on p "Seyoul Serum Activador Rejuvenecedor" at bounding box center [789, 462] width 685 height 49
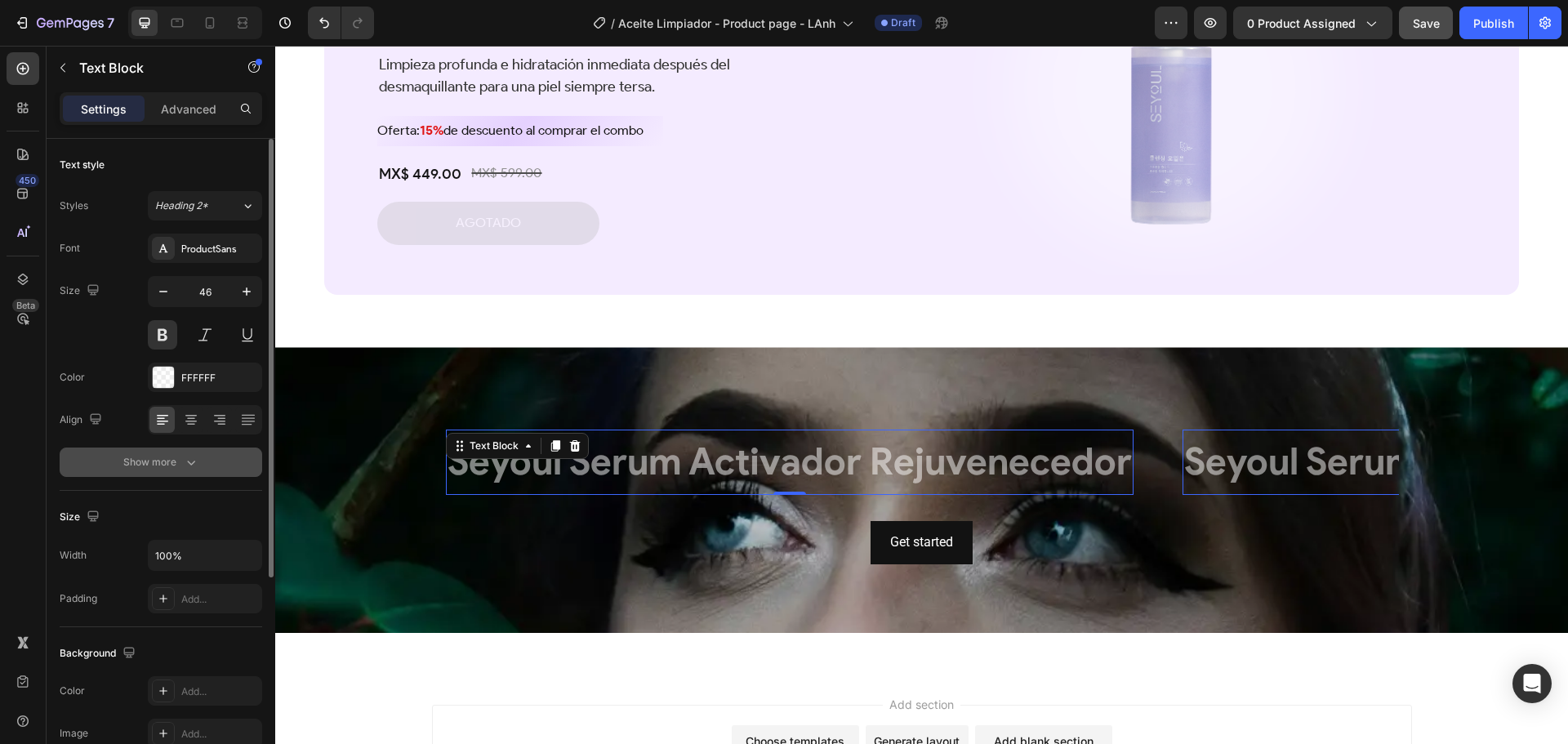
click at [188, 464] on icon "button" at bounding box center [191, 462] width 17 height 17
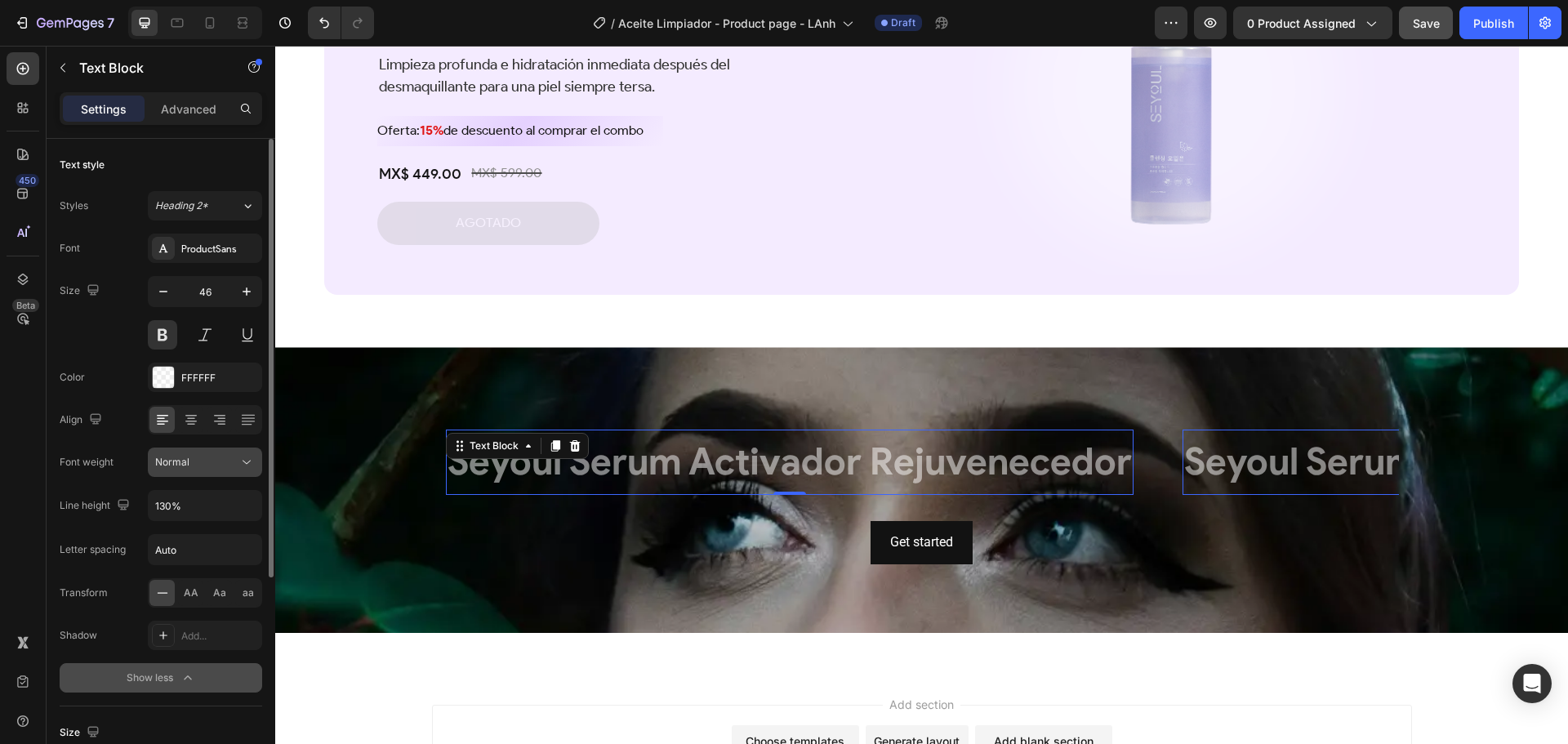
click at [213, 463] on div "Normal" at bounding box center [197, 462] width 83 height 15
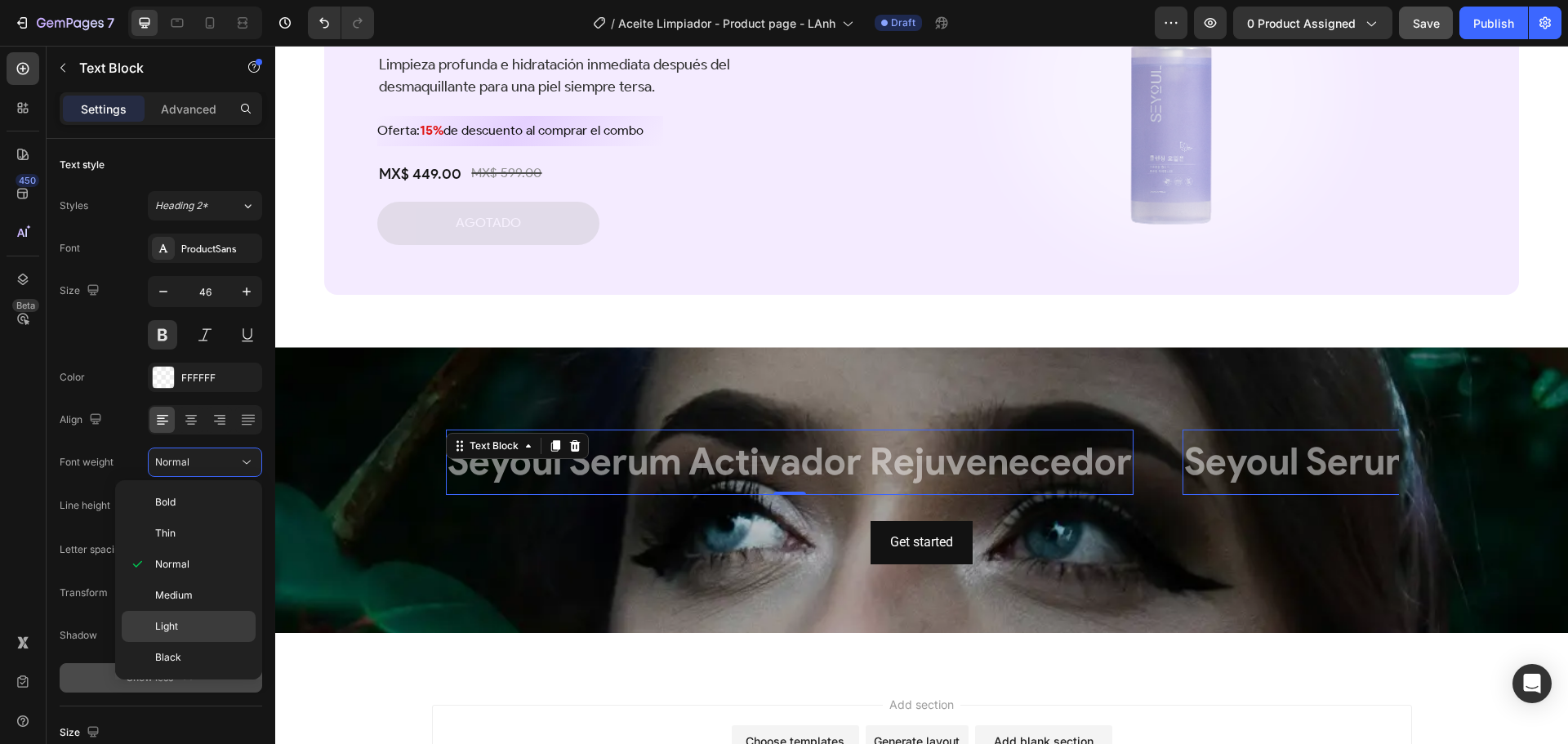
click at [191, 642] on div "Light" at bounding box center [189, 656] width 134 height 31
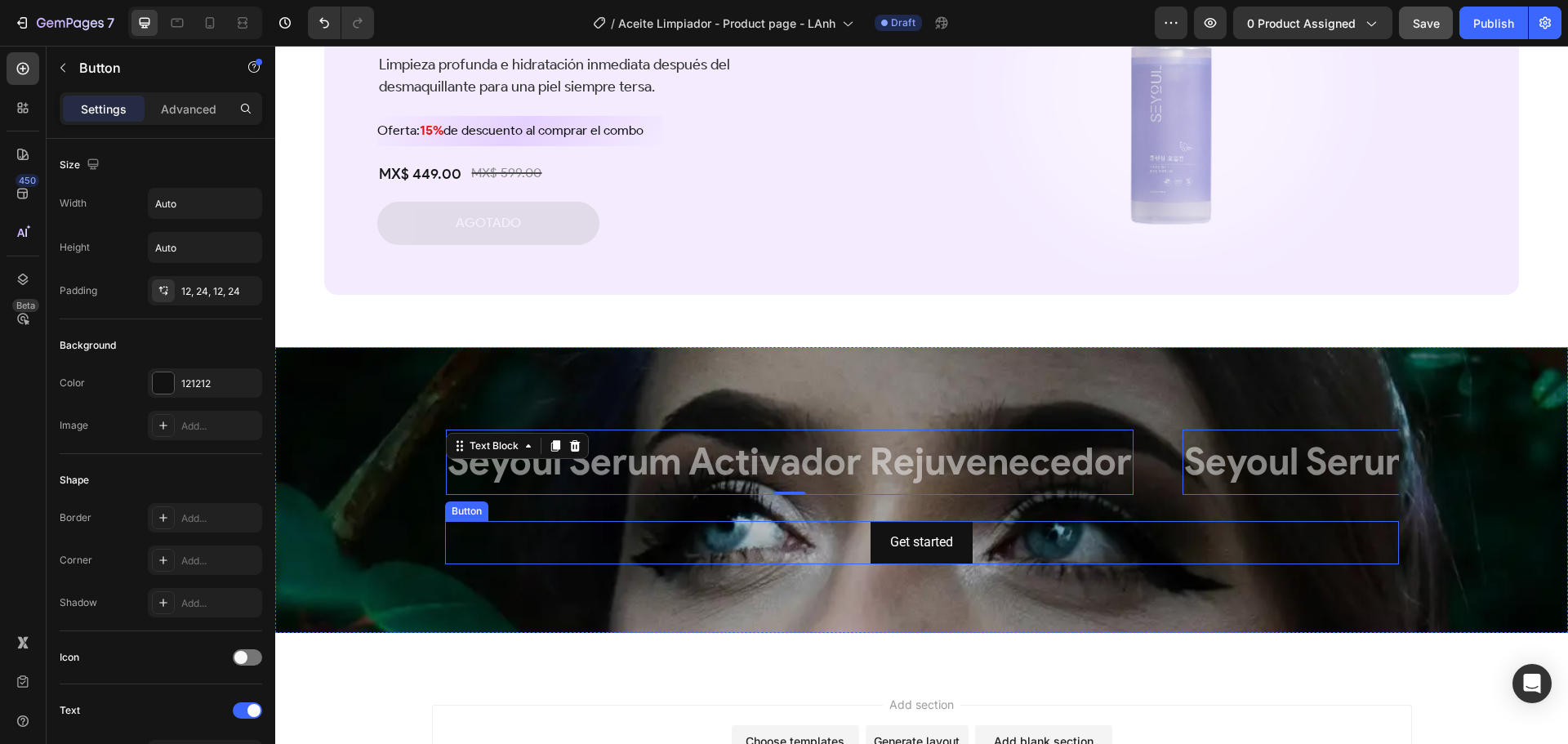
click at [513, 546] on div "Get started Button" at bounding box center [922, 542] width 954 height 43
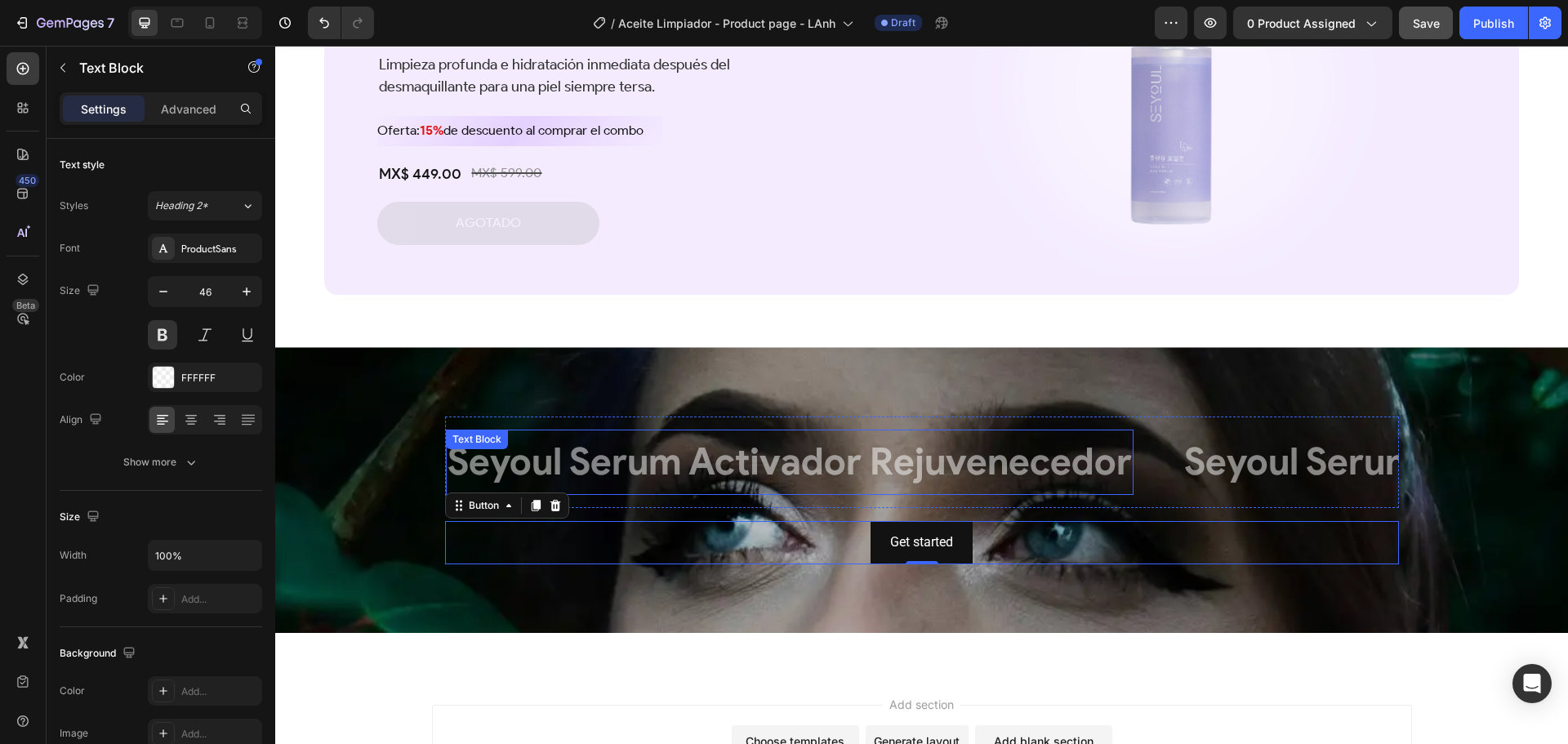
click at [699, 467] on p "Seyoul Serum Activador Rejuvenecedor" at bounding box center [789, 462] width 685 height 49
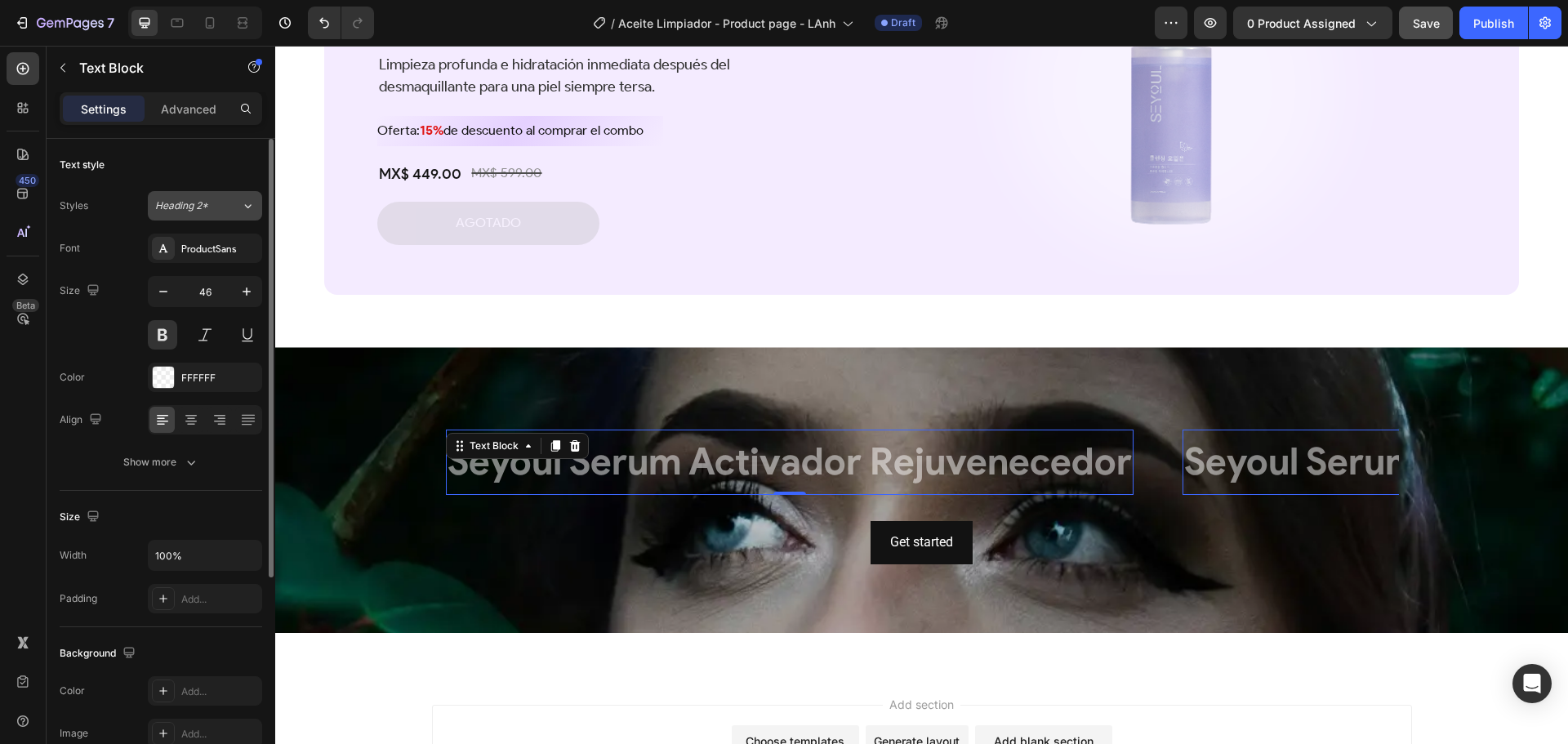
click at [233, 201] on div "Heading 2*" at bounding box center [198, 206] width 86 height 15
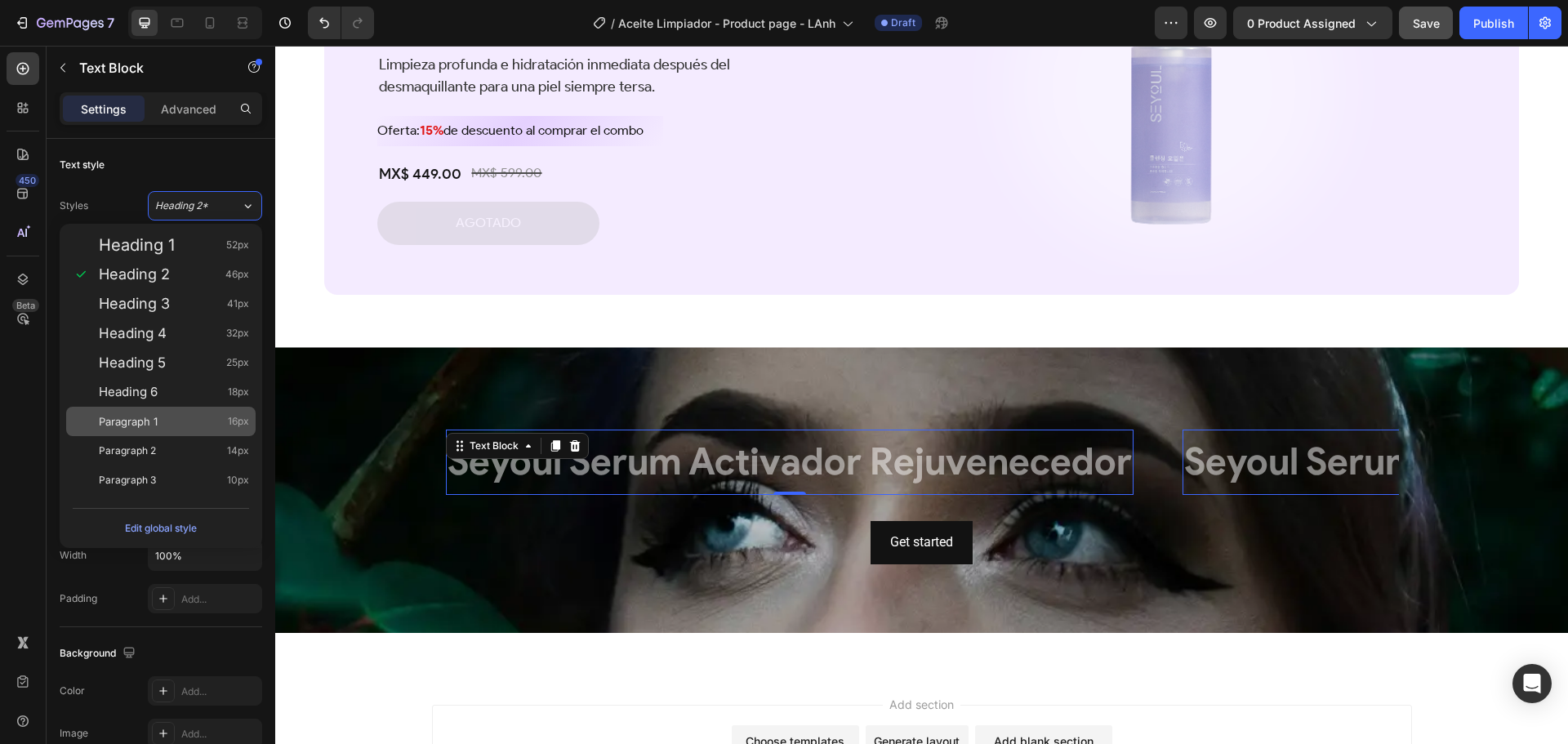
click at [206, 416] on div "Paragraph 1 16px" at bounding box center [173, 422] width 150 height 17
type input "16"
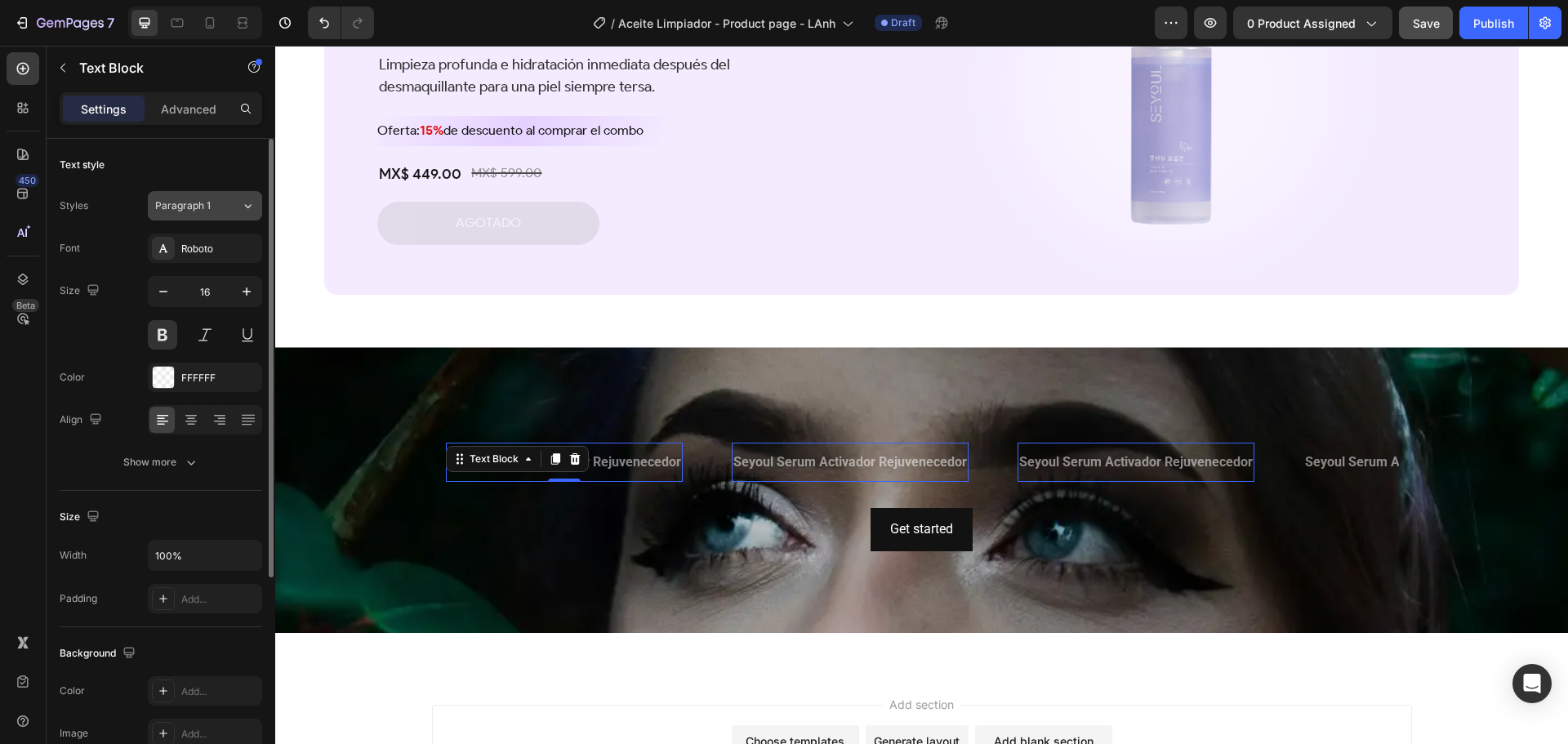
click at [215, 210] on div "Paragraph 1" at bounding box center [188, 206] width 66 height 15
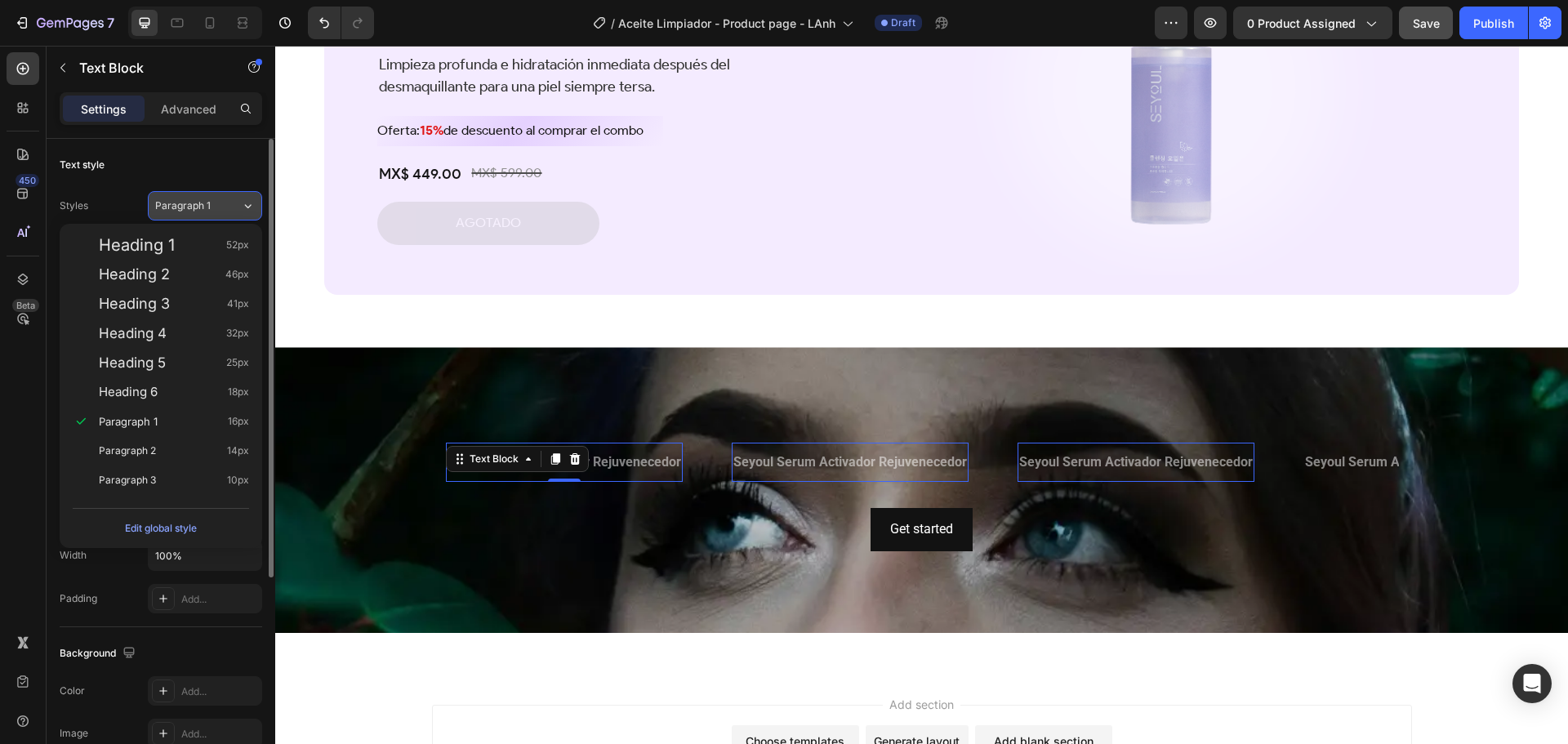
click at [215, 210] on div "Paragraph 1" at bounding box center [188, 206] width 66 height 15
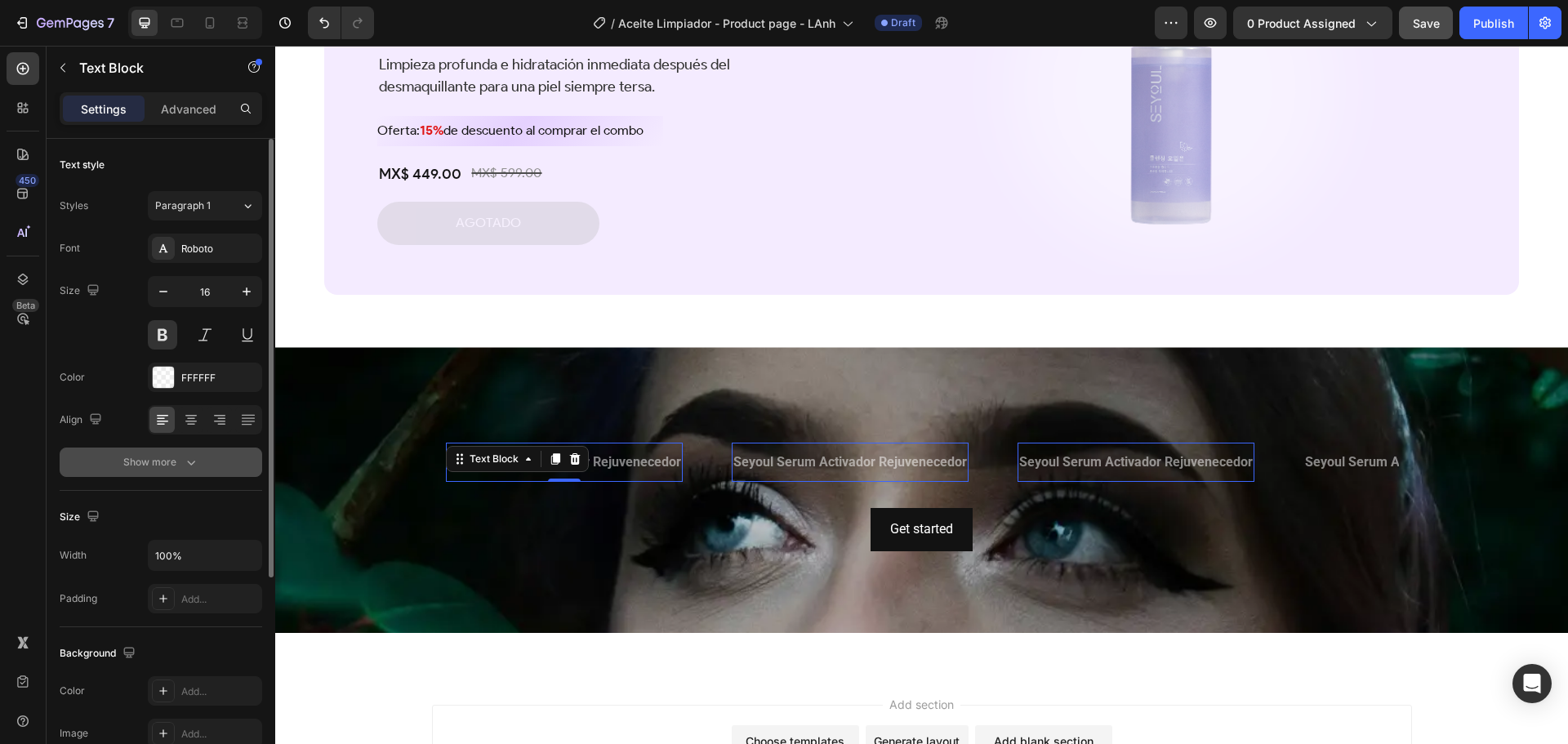
click at [187, 464] on icon "button" at bounding box center [191, 462] width 17 height 17
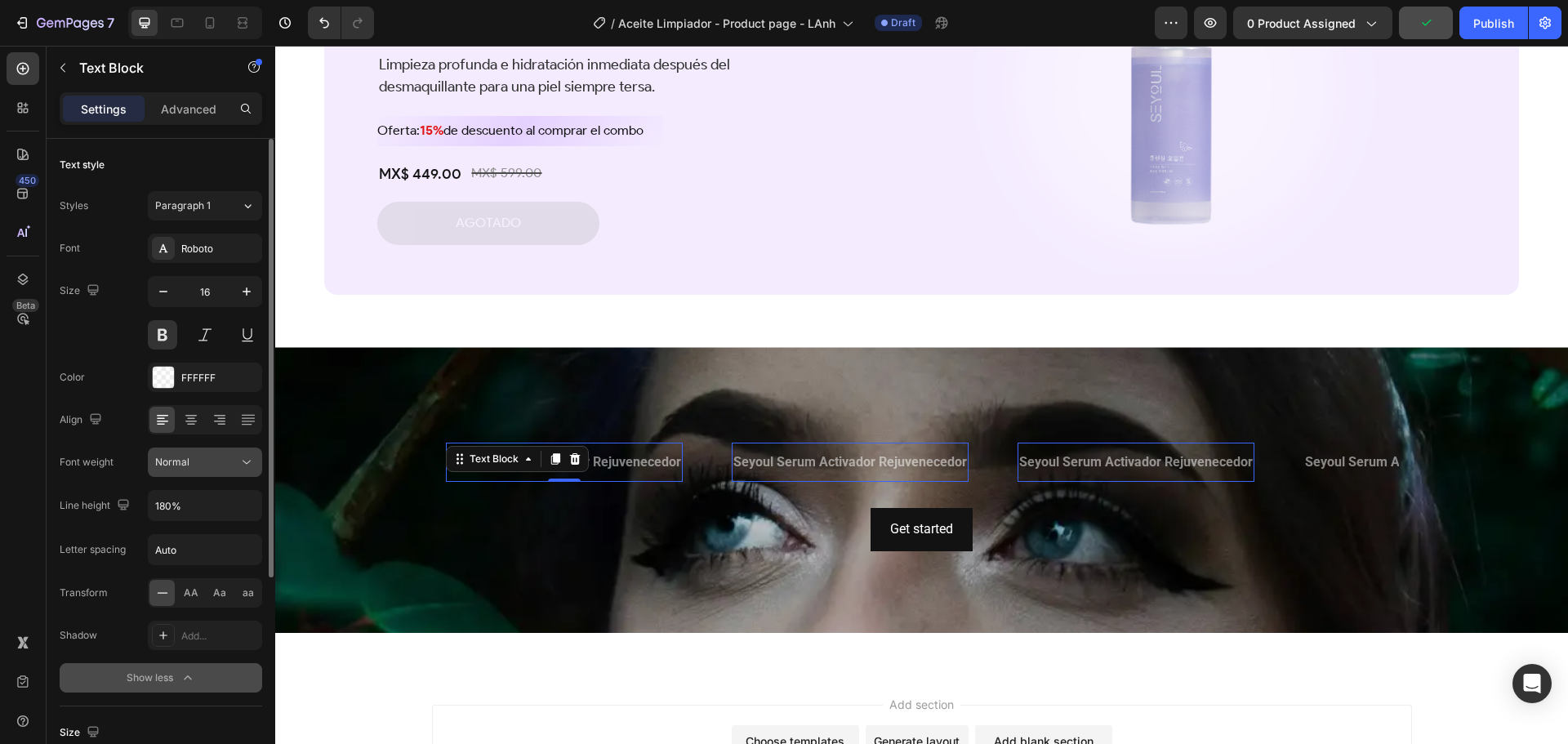
click at [220, 467] on div "Normal" at bounding box center [197, 462] width 83 height 15
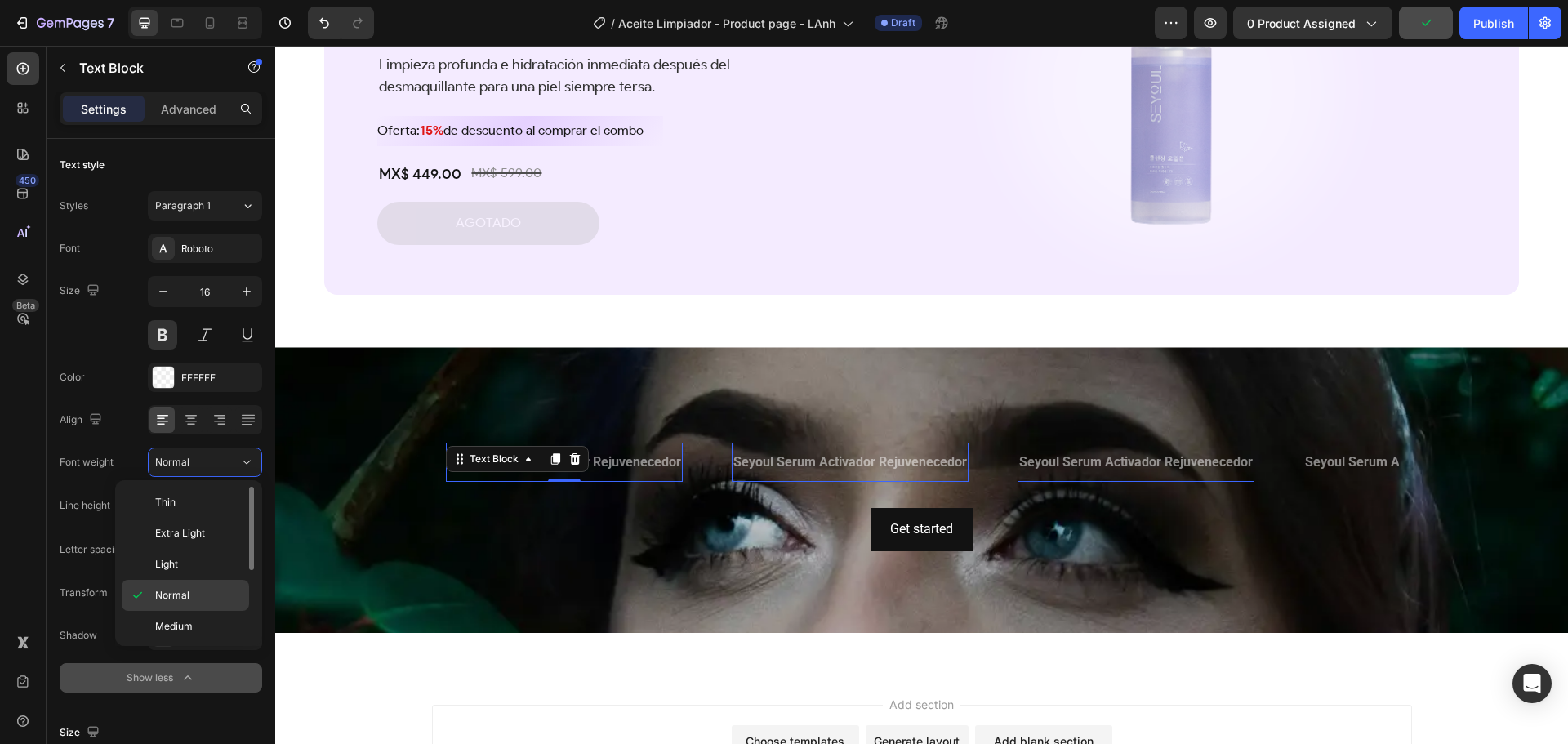
click at [184, 588] on span "Normal" at bounding box center [172, 595] width 34 height 15
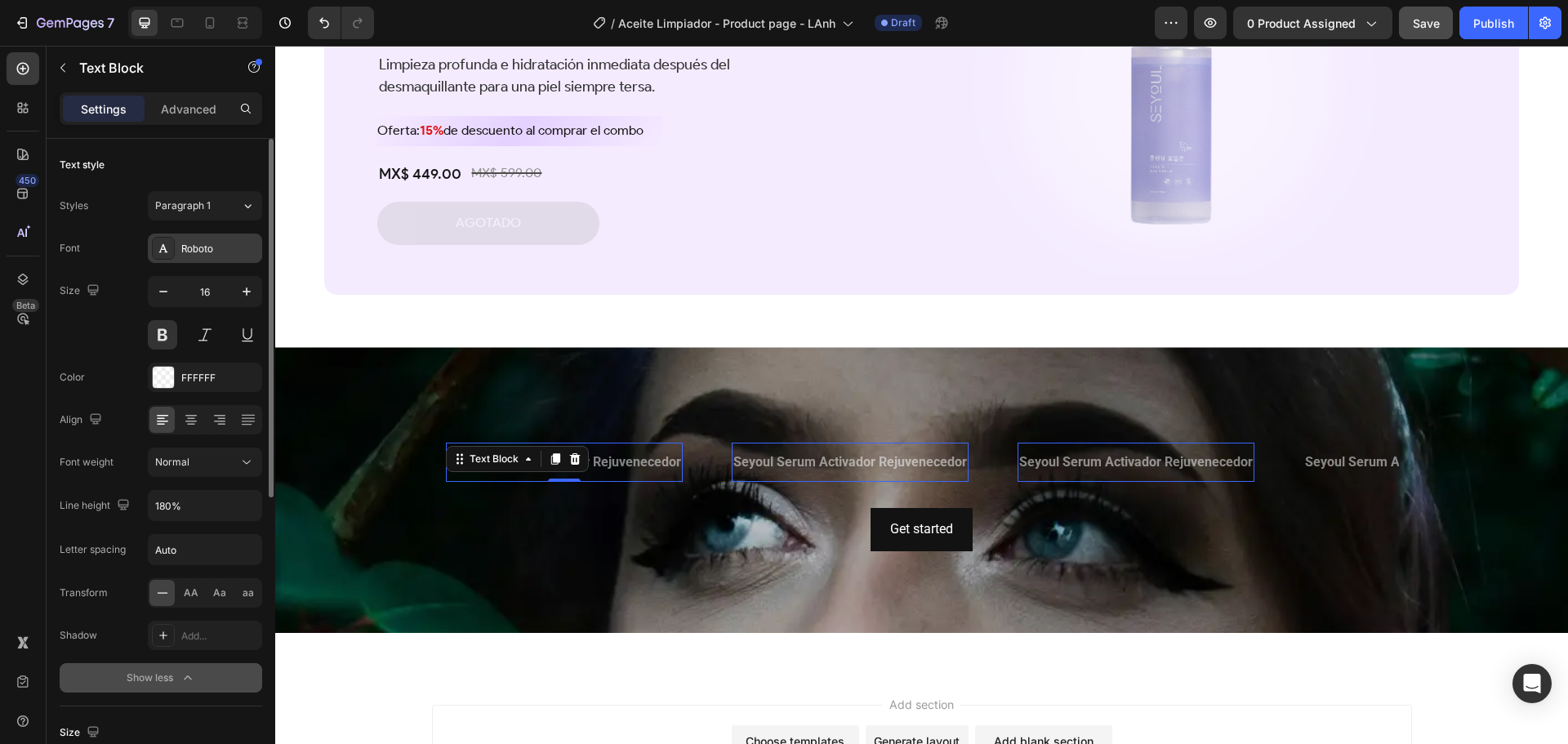
click at [193, 247] on div "Roboto" at bounding box center [220, 249] width 76 height 15
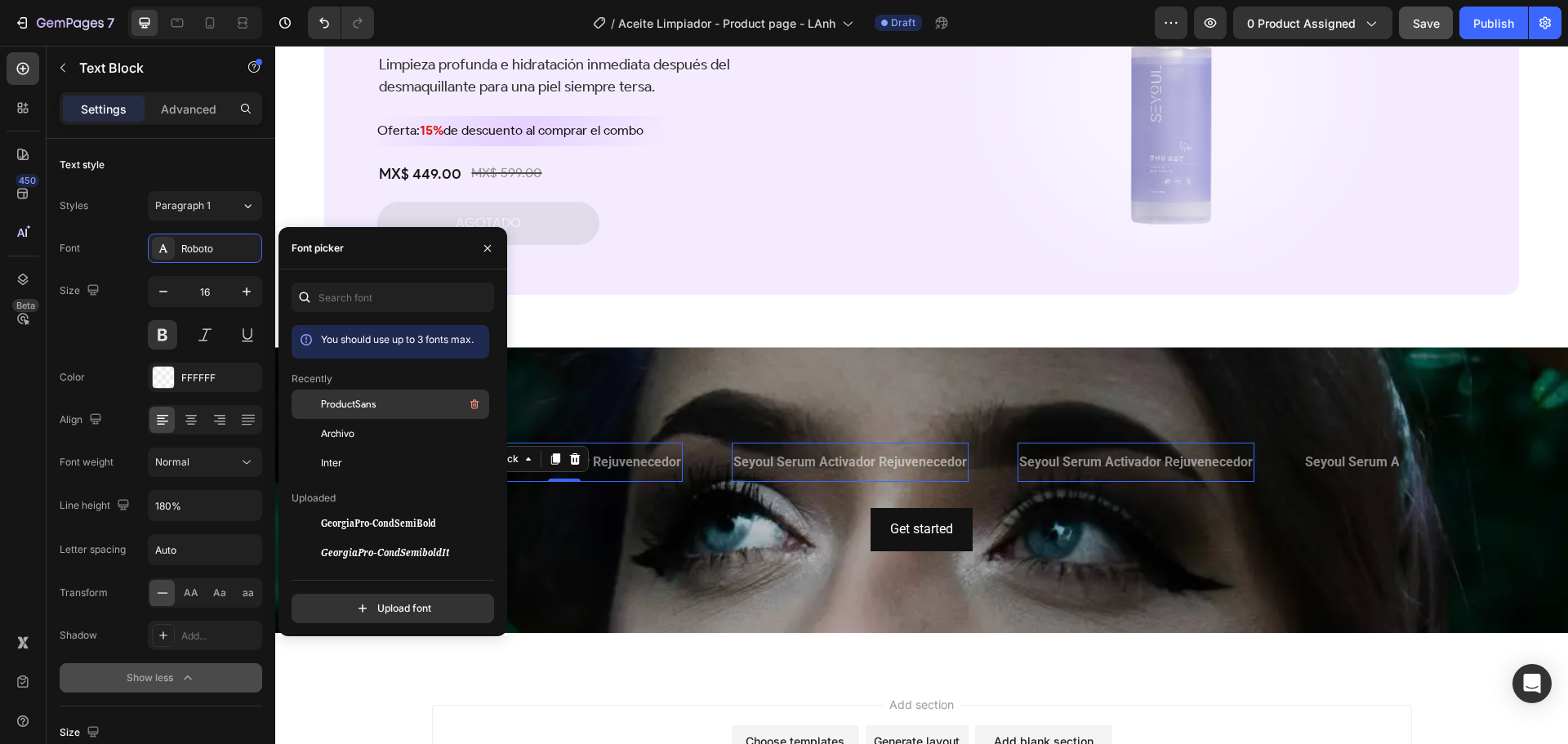
click at [387, 402] on div "ProductSans" at bounding box center [403, 403] width 165 height 20
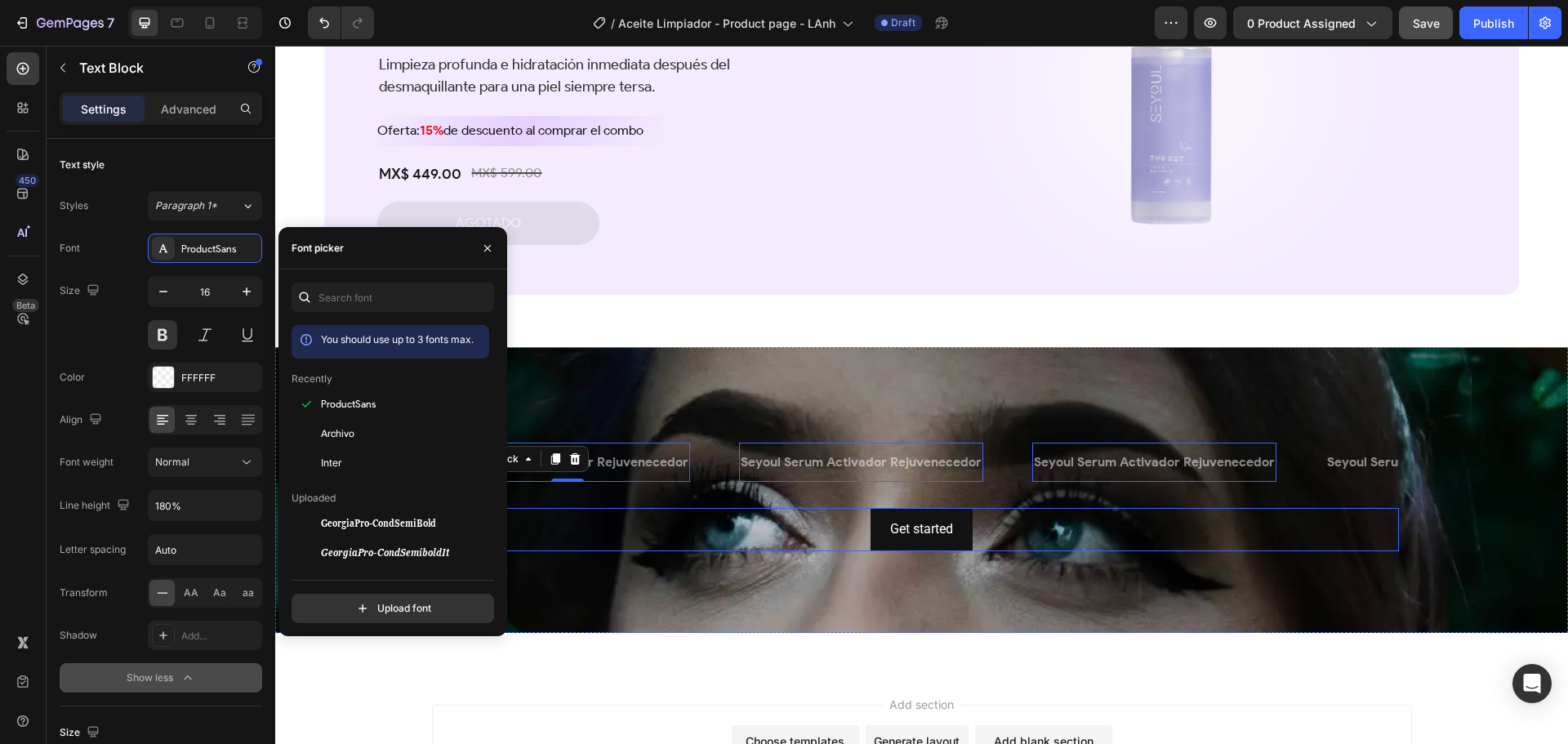
click at [1036, 520] on div "Get started Button" at bounding box center [922, 529] width 954 height 43
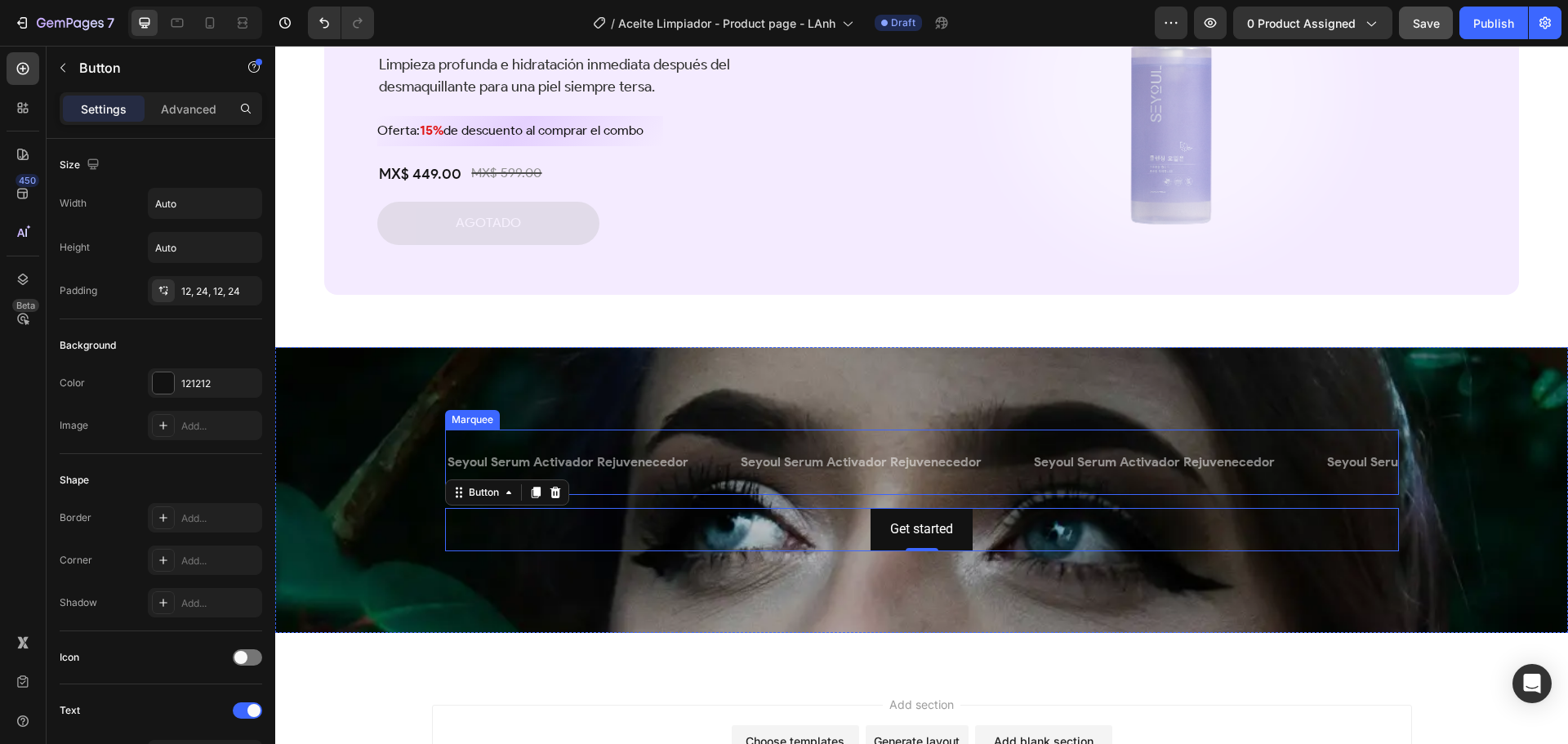
click at [994, 444] on div "Seyoul Serum Activador Rejuvenecedor Text Block" at bounding box center [885, 462] width 293 height 40
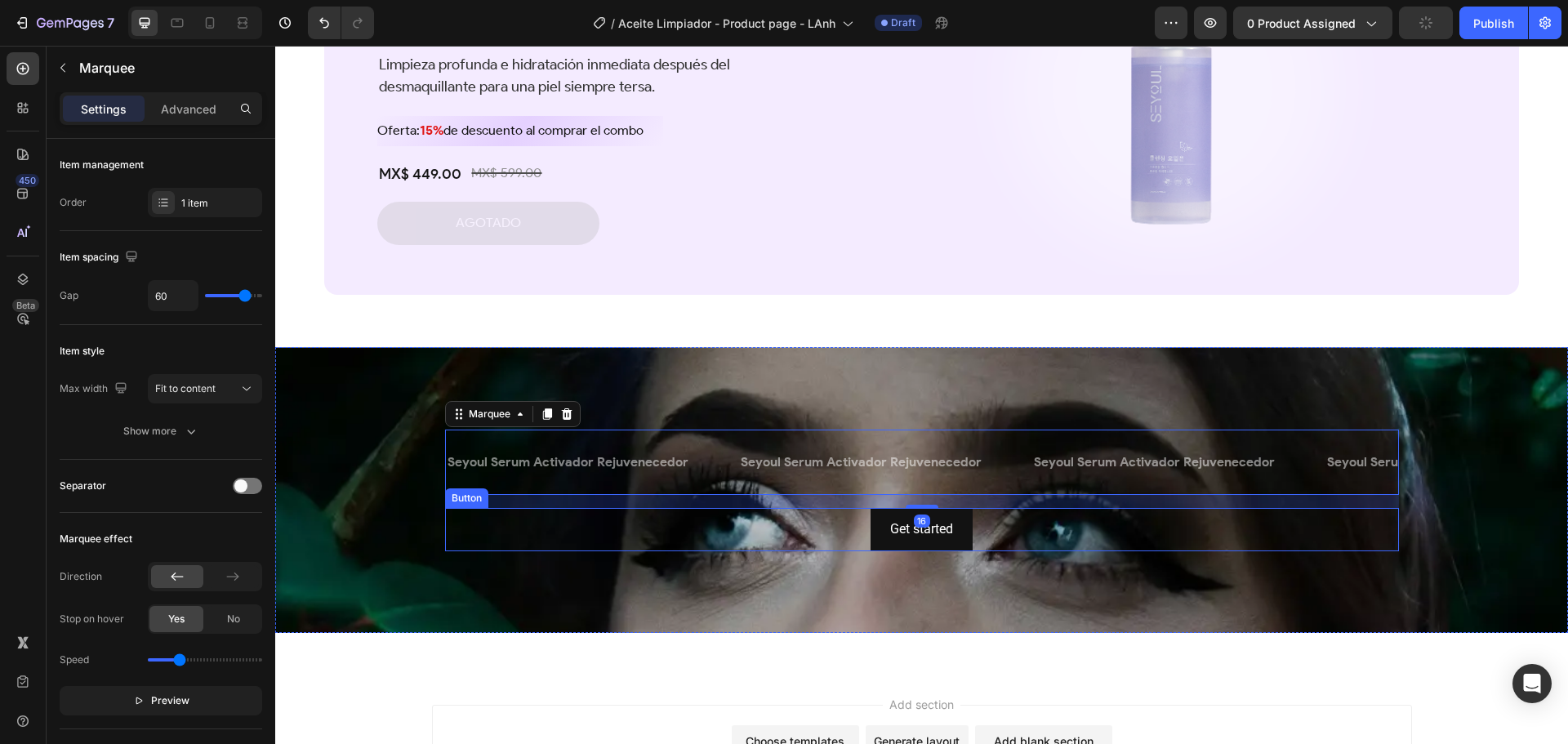
click at [790, 516] on div "Get started Button" at bounding box center [922, 529] width 954 height 43
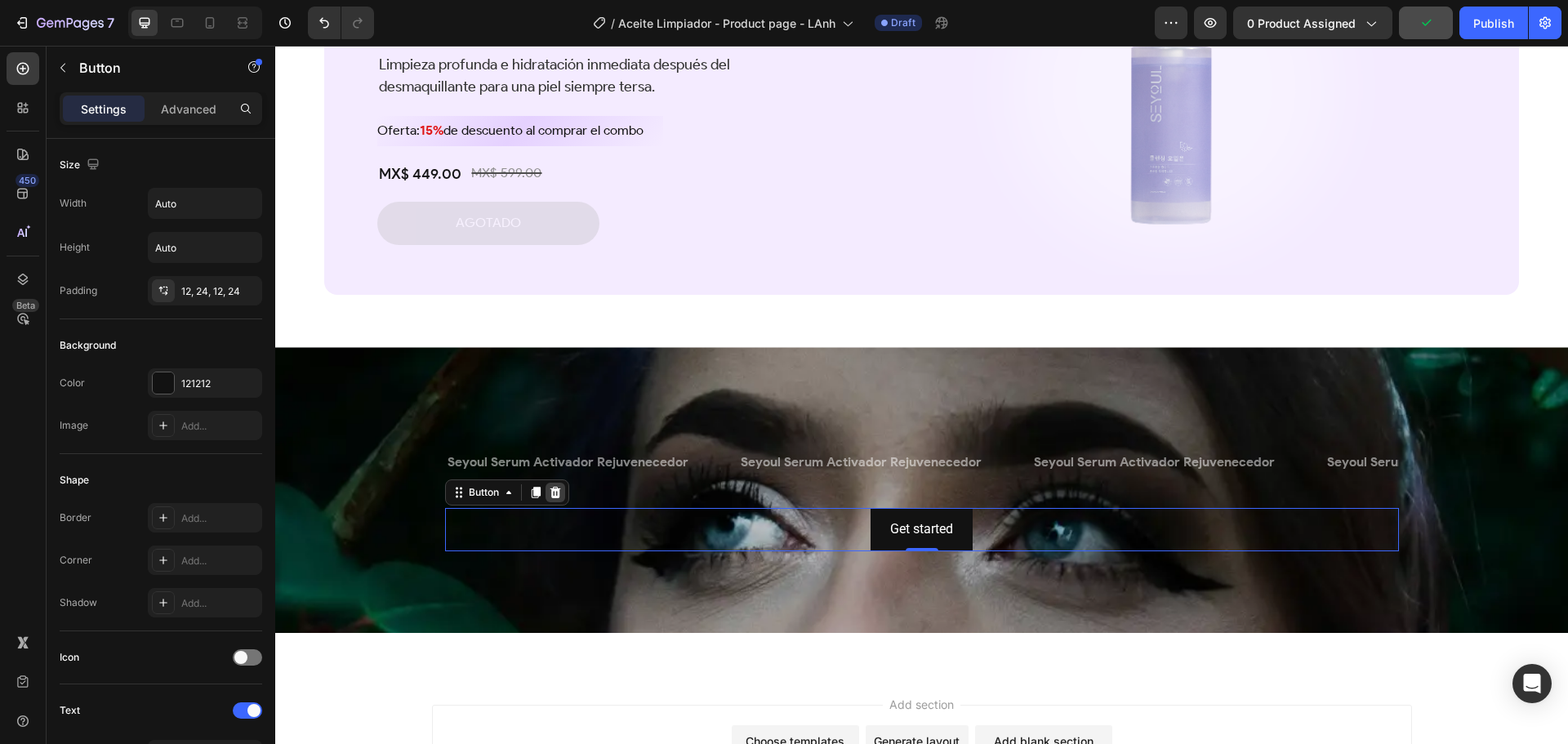
click at [553, 494] on icon at bounding box center [554, 493] width 10 height 11
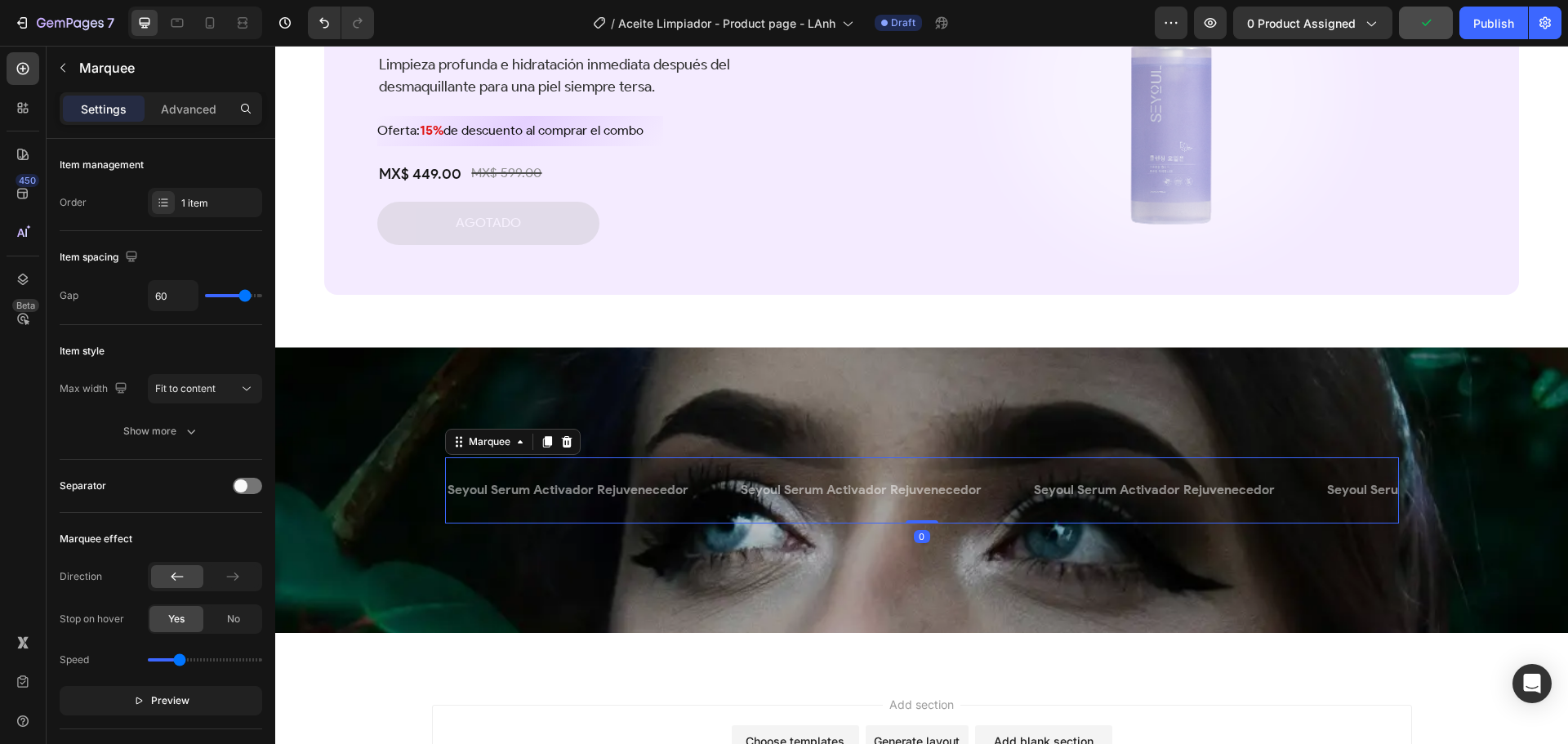
click at [975, 494] on div "Seyoul Serum Activador Rejuvenecedor Text Block" at bounding box center [885, 490] width 293 height 40
click at [561, 439] on icon at bounding box center [566, 441] width 10 height 11
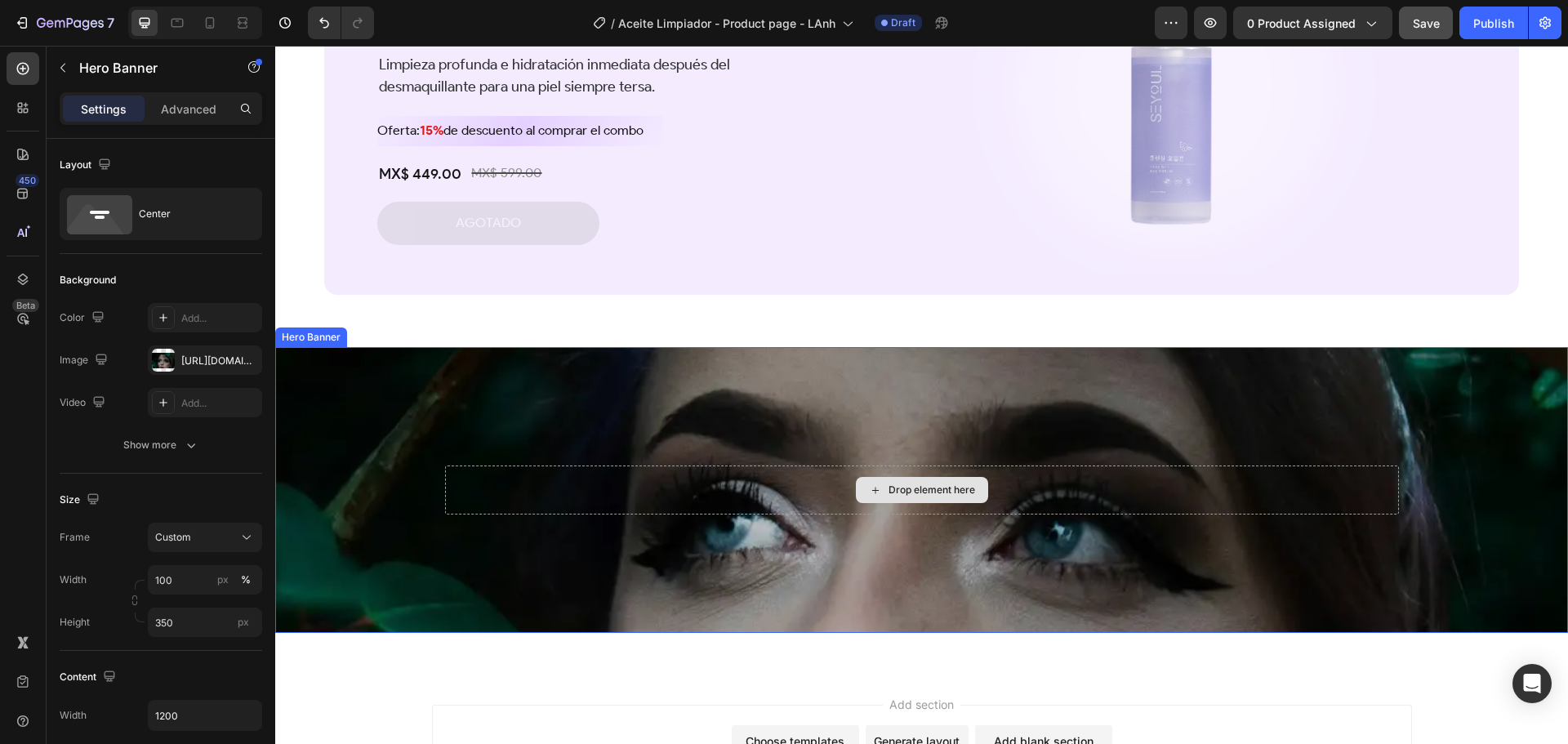
click at [583, 491] on div "Drop element here" at bounding box center [922, 490] width 954 height 49
click at [309, 332] on div "Hero Banner" at bounding box center [328, 331] width 65 height 15
click at [507, 474] on div "Drop element here" at bounding box center [922, 490] width 954 height 49
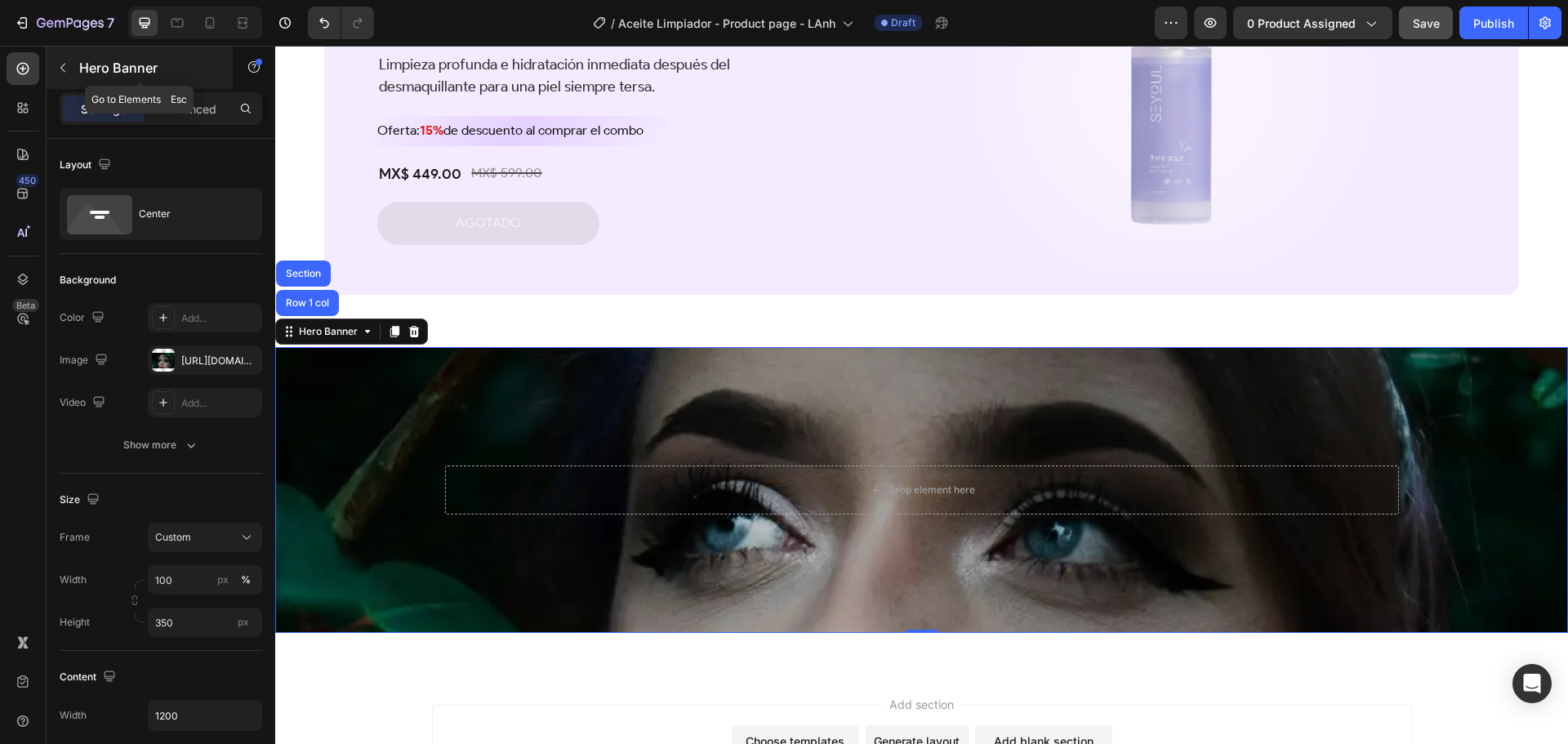
click at [83, 76] on p "Hero Banner" at bounding box center [148, 67] width 139 height 20
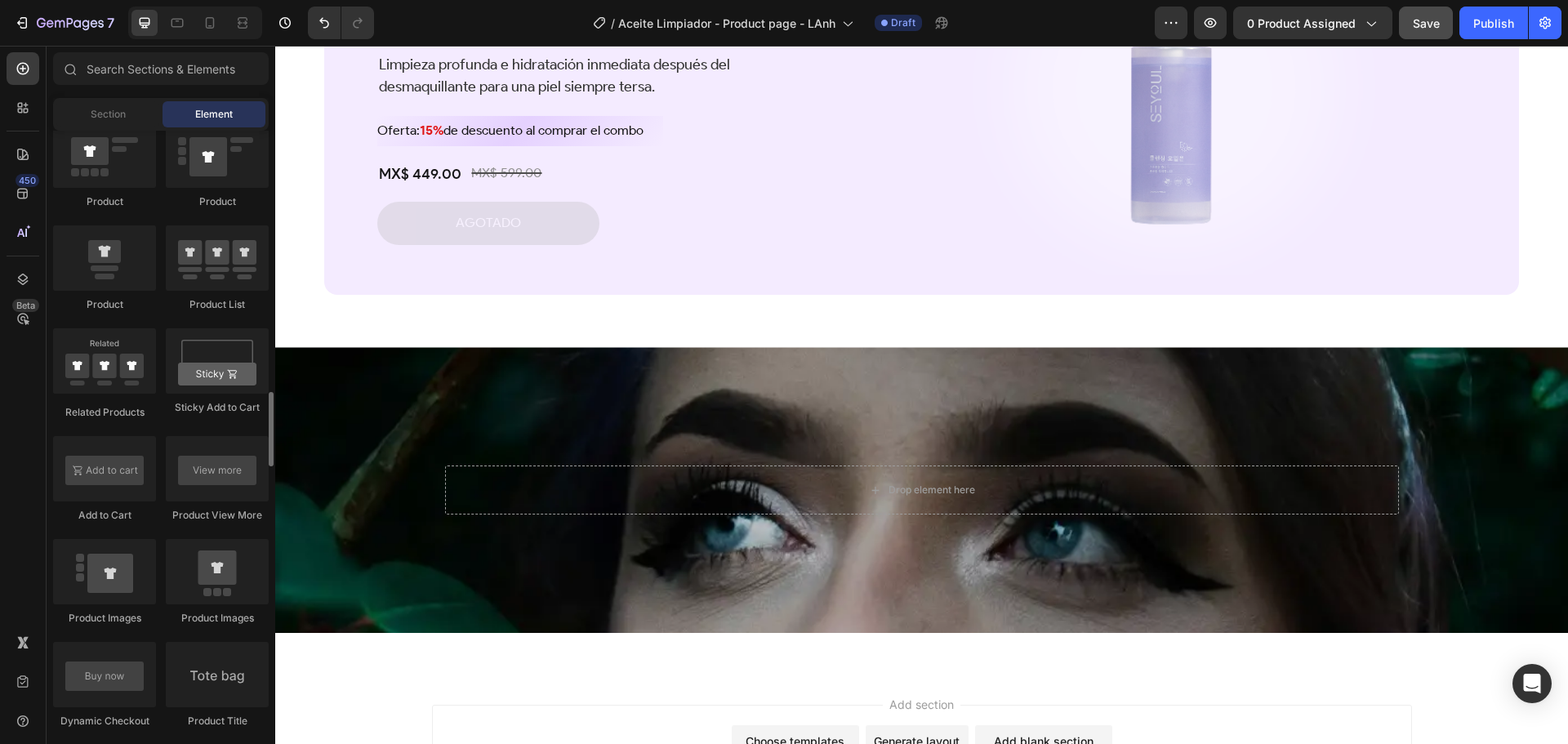
scroll to position [1796, 0]
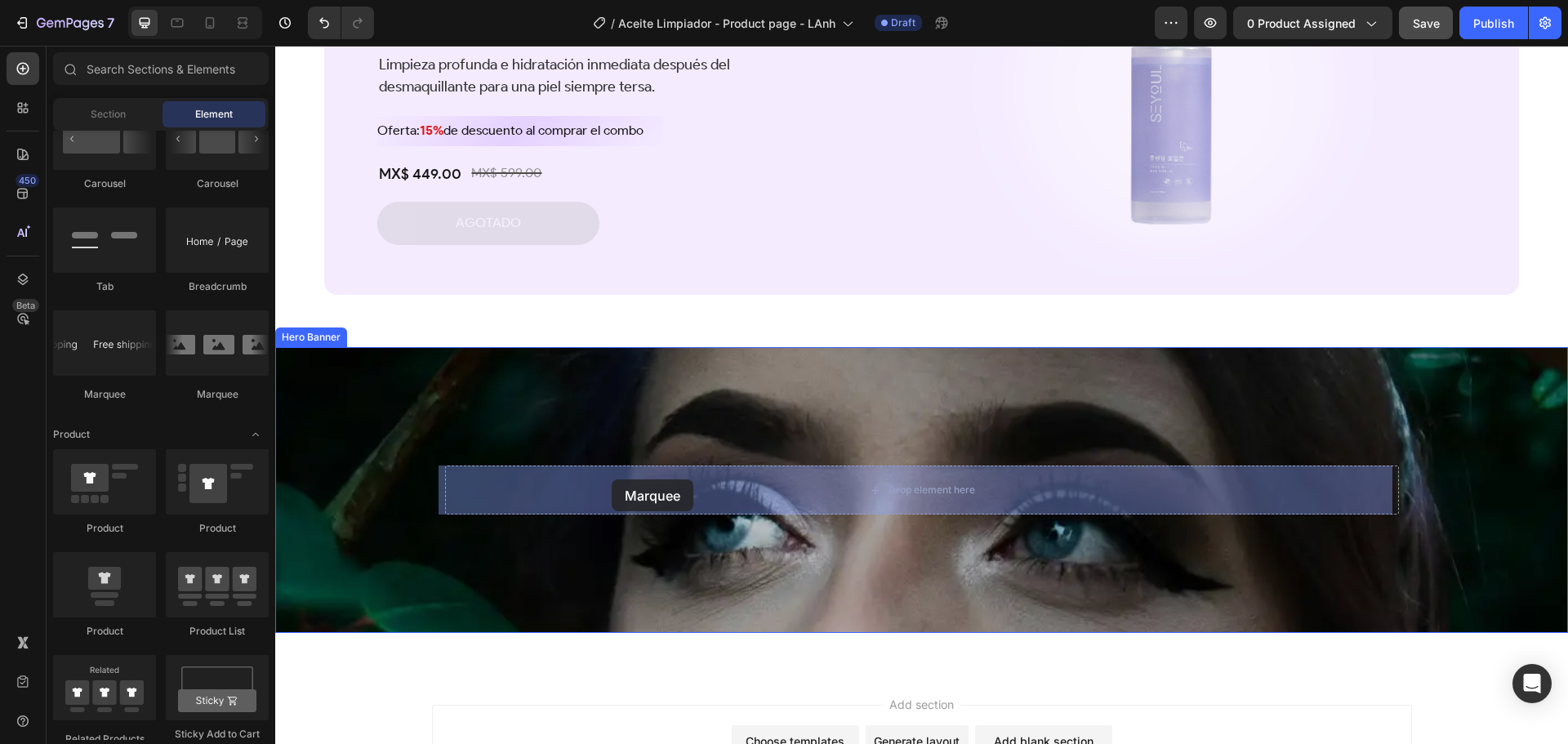
drag, startPoint x: 363, startPoint y: 400, endPoint x: 612, endPoint y: 480, distance: 261.5
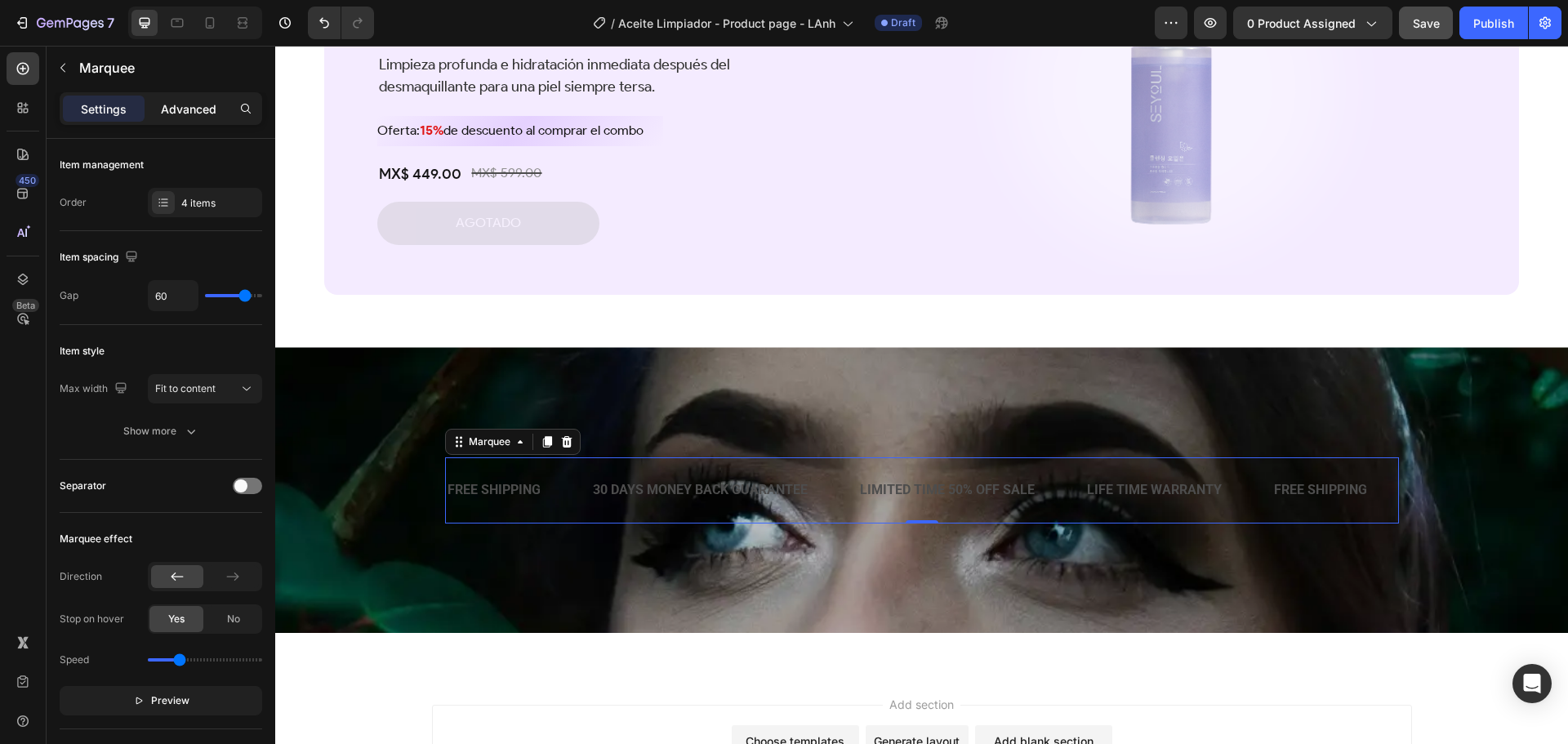
click at [175, 102] on p "Advanced" at bounding box center [189, 109] width 56 height 17
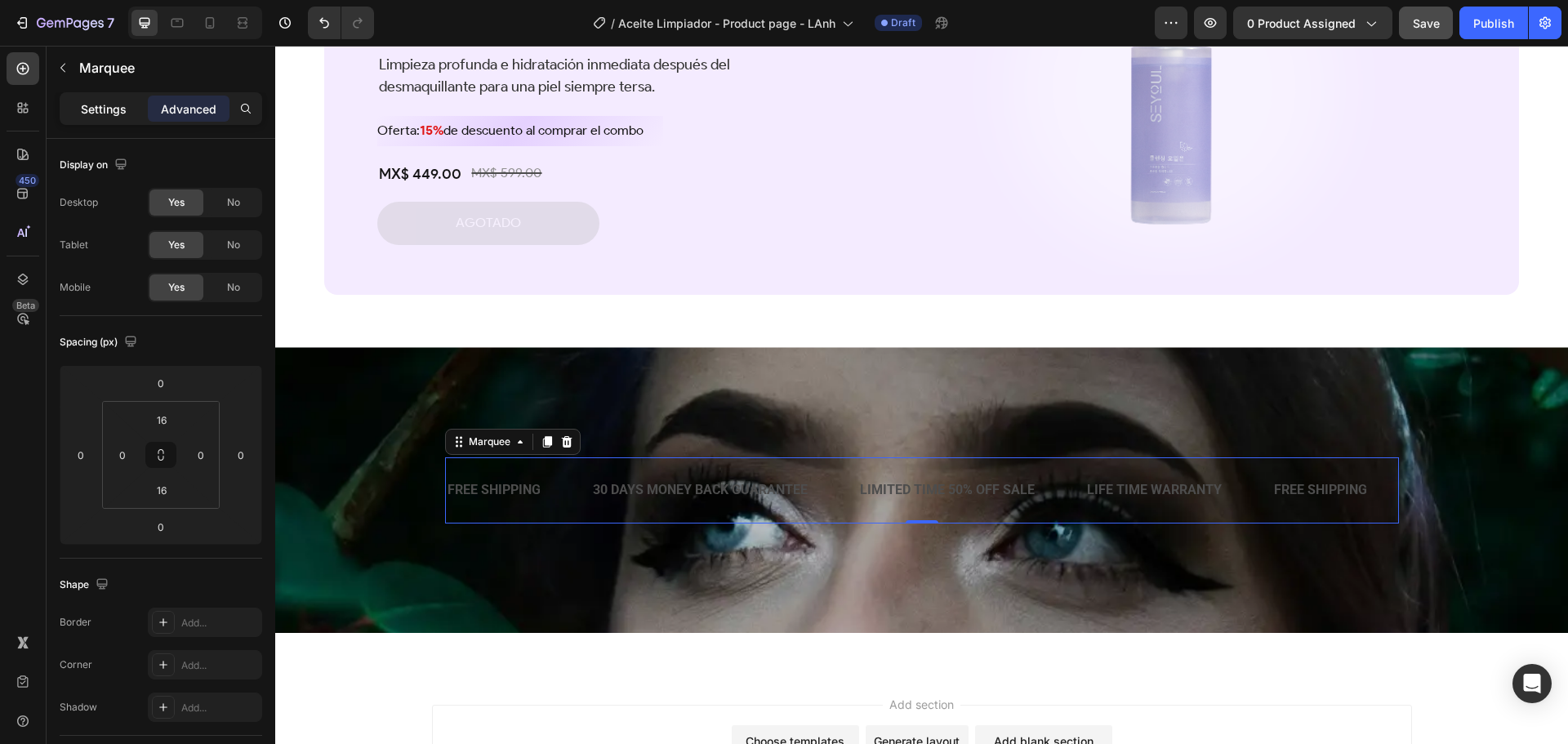
click at [116, 102] on p "Settings" at bounding box center [103, 109] width 46 height 17
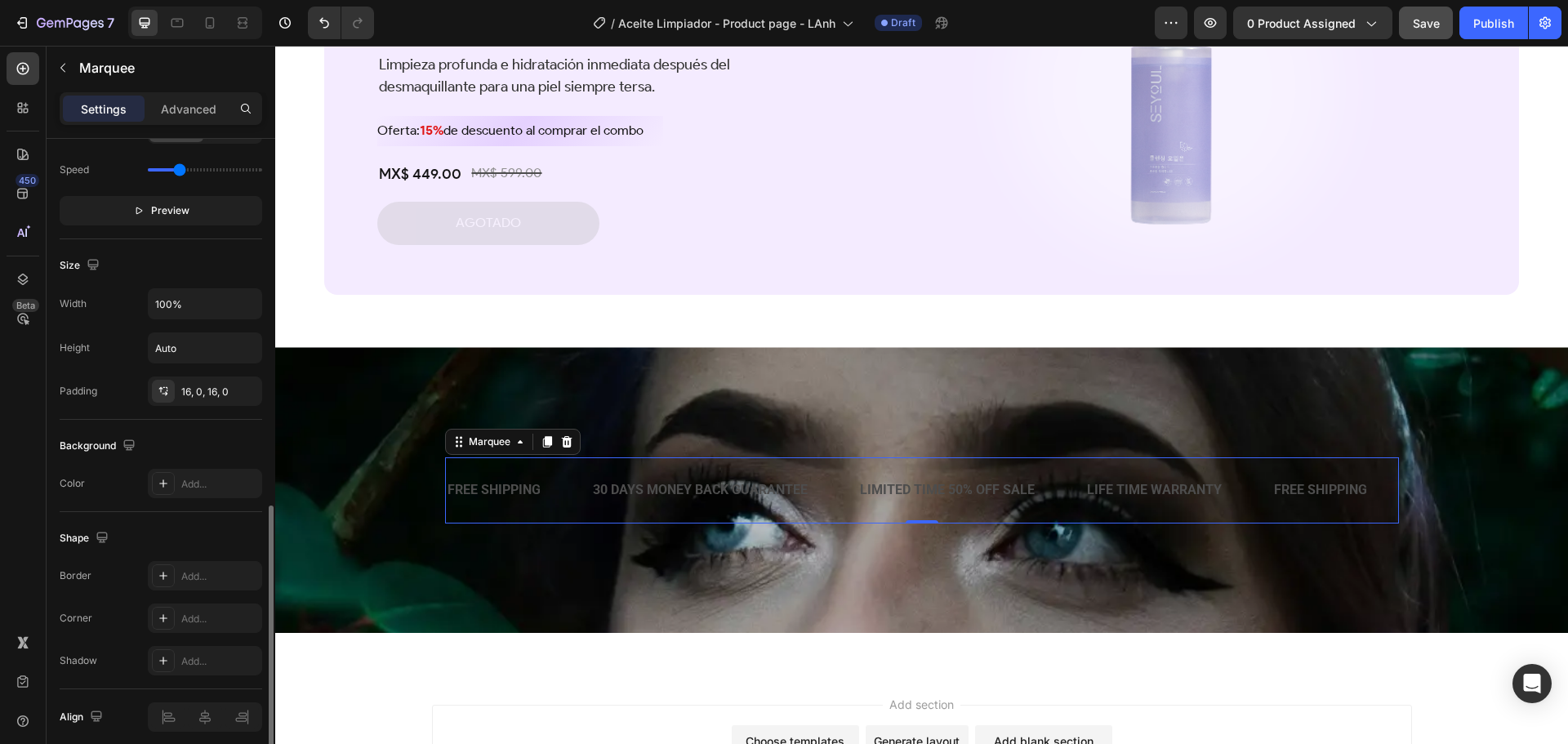
scroll to position [556, 0]
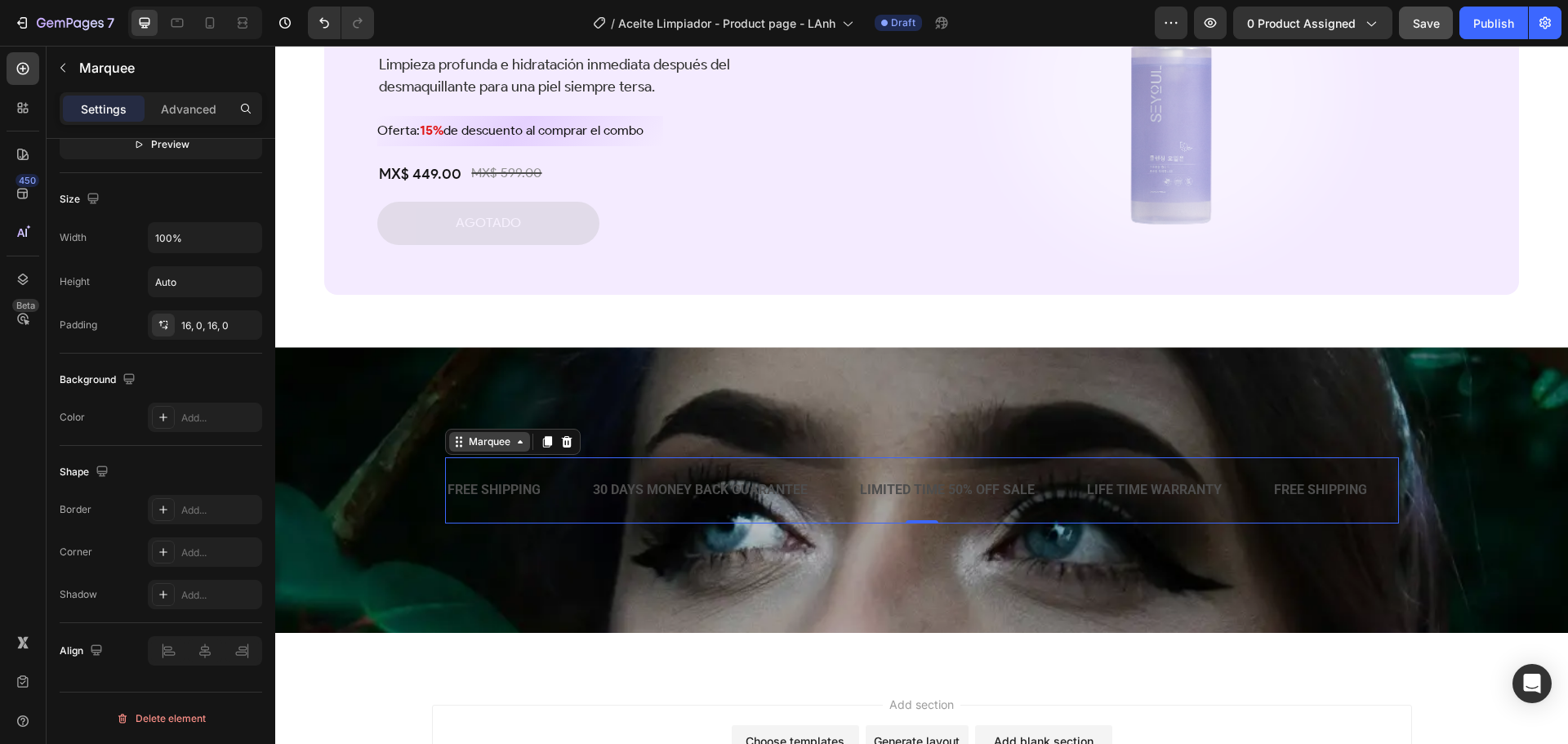
click at [498, 439] on div "Marquee" at bounding box center [490, 441] width 48 height 15
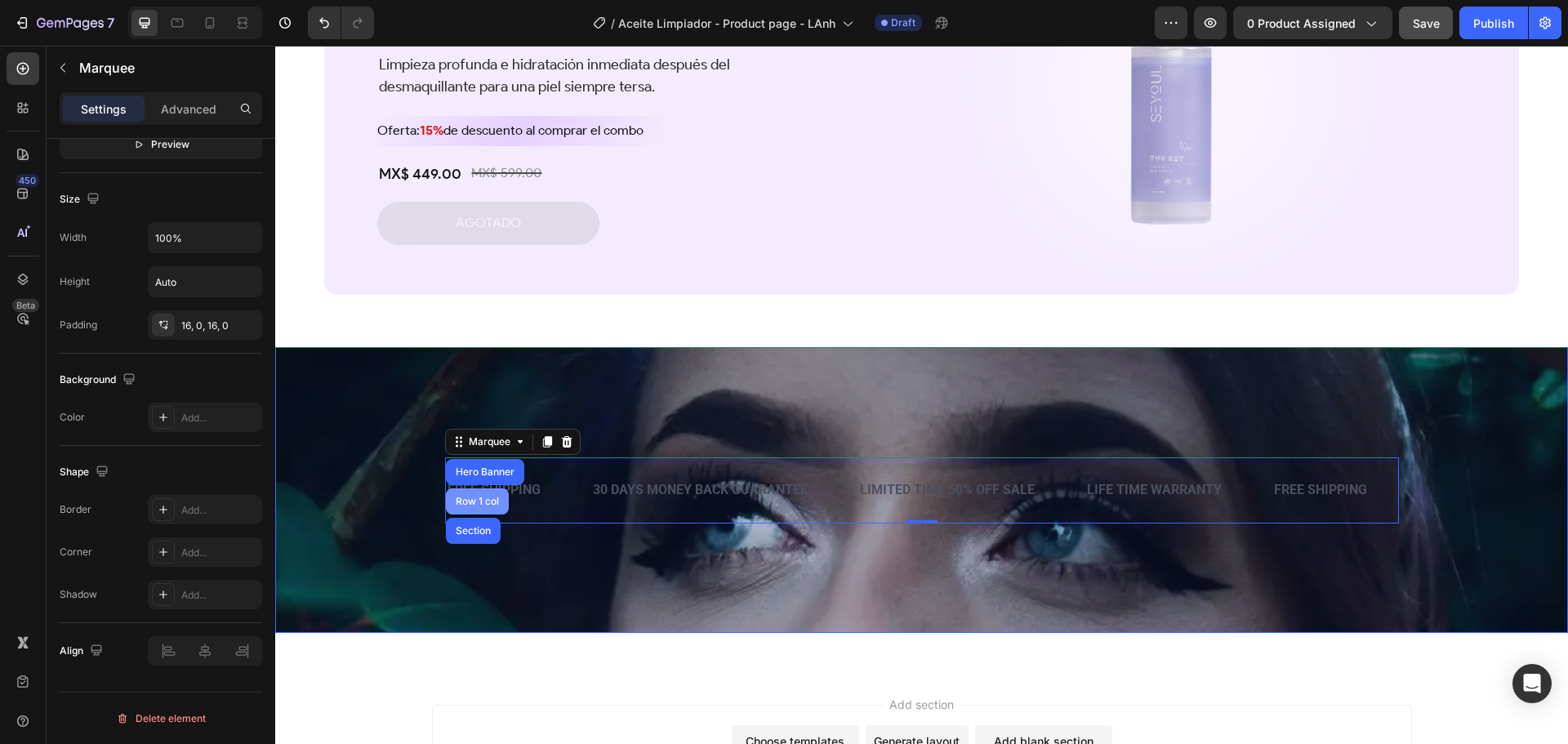
click at [473, 500] on div "Row 1 col" at bounding box center [477, 501] width 49 height 10
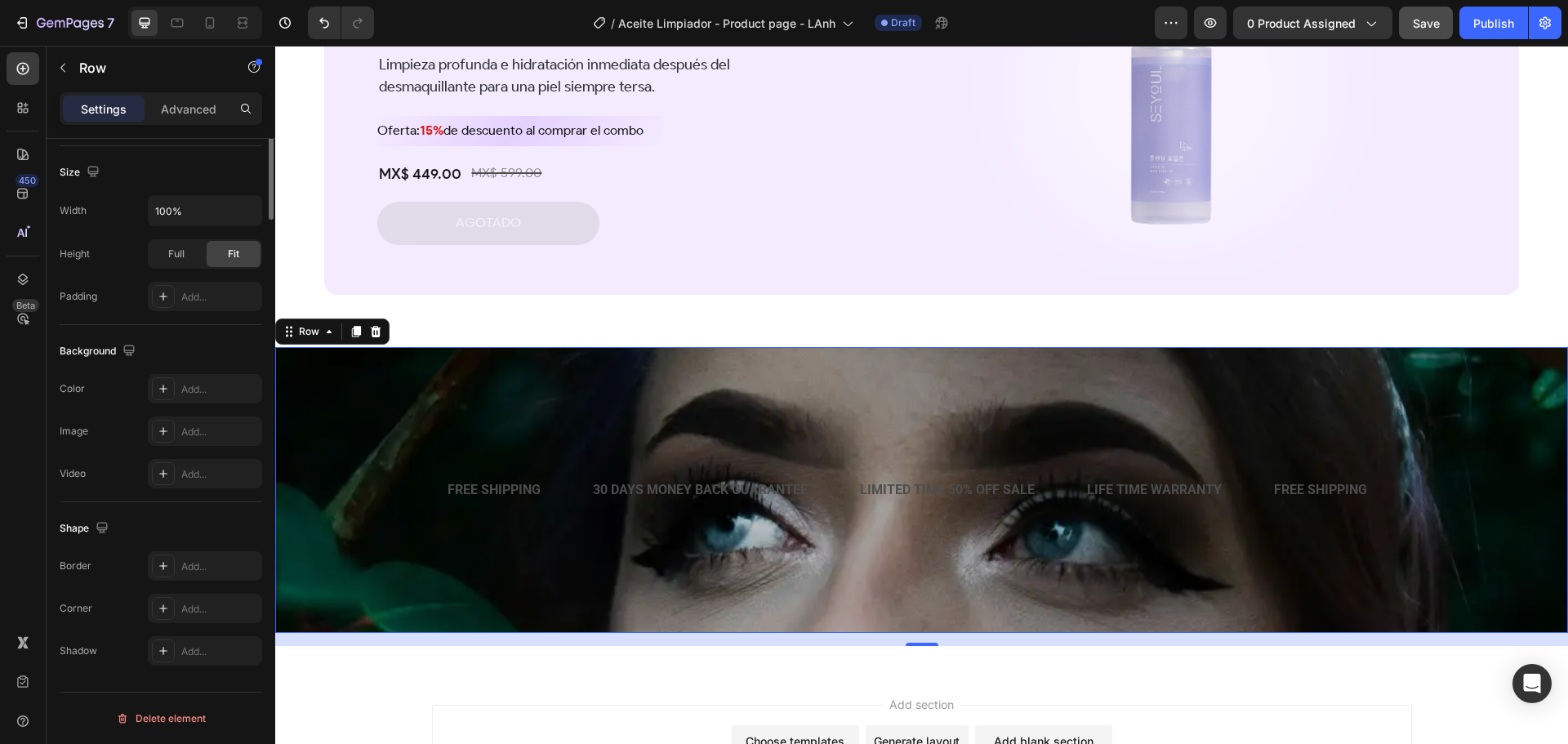
scroll to position [0, 0]
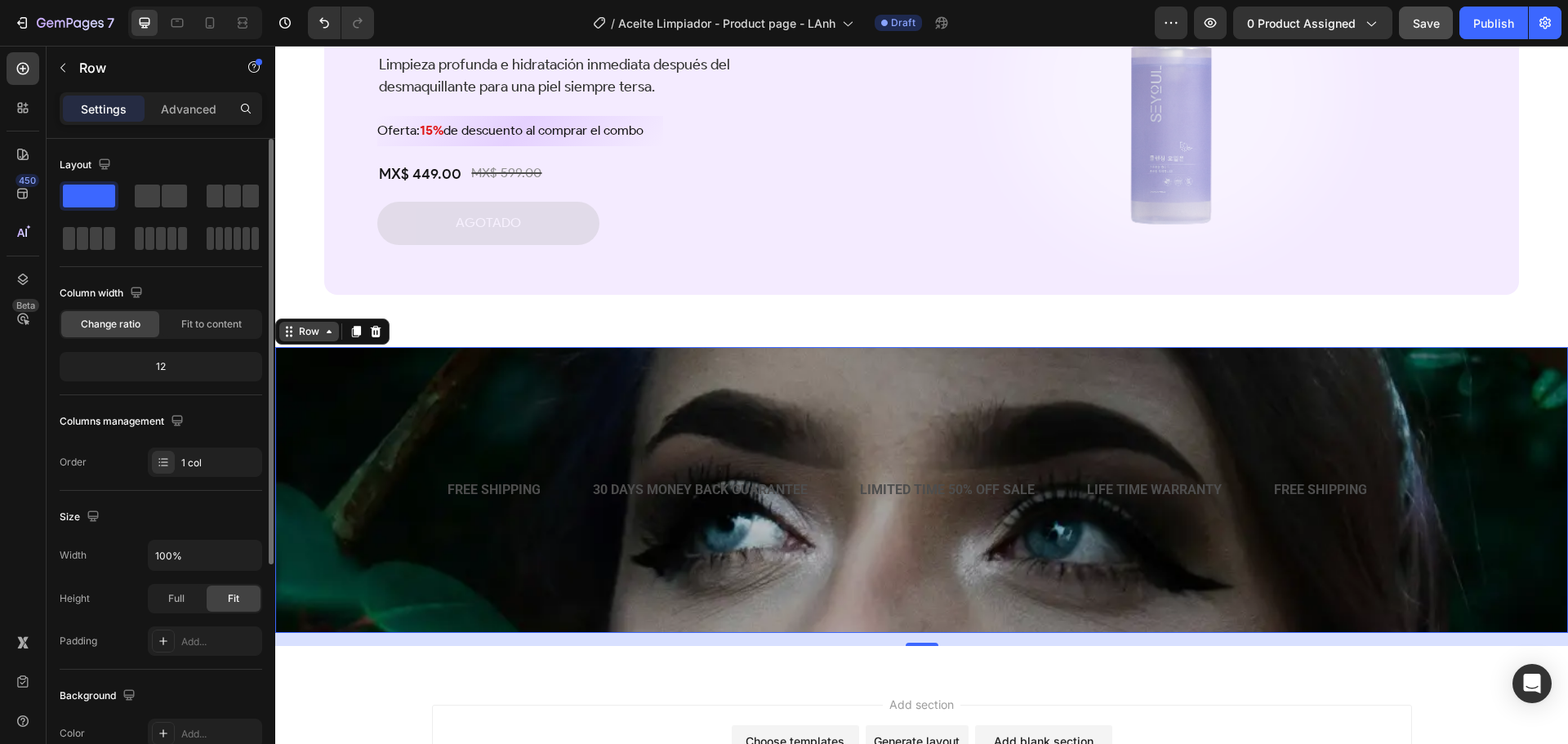
click at [328, 334] on icon at bounding box center [329, 331] width 13 height 13
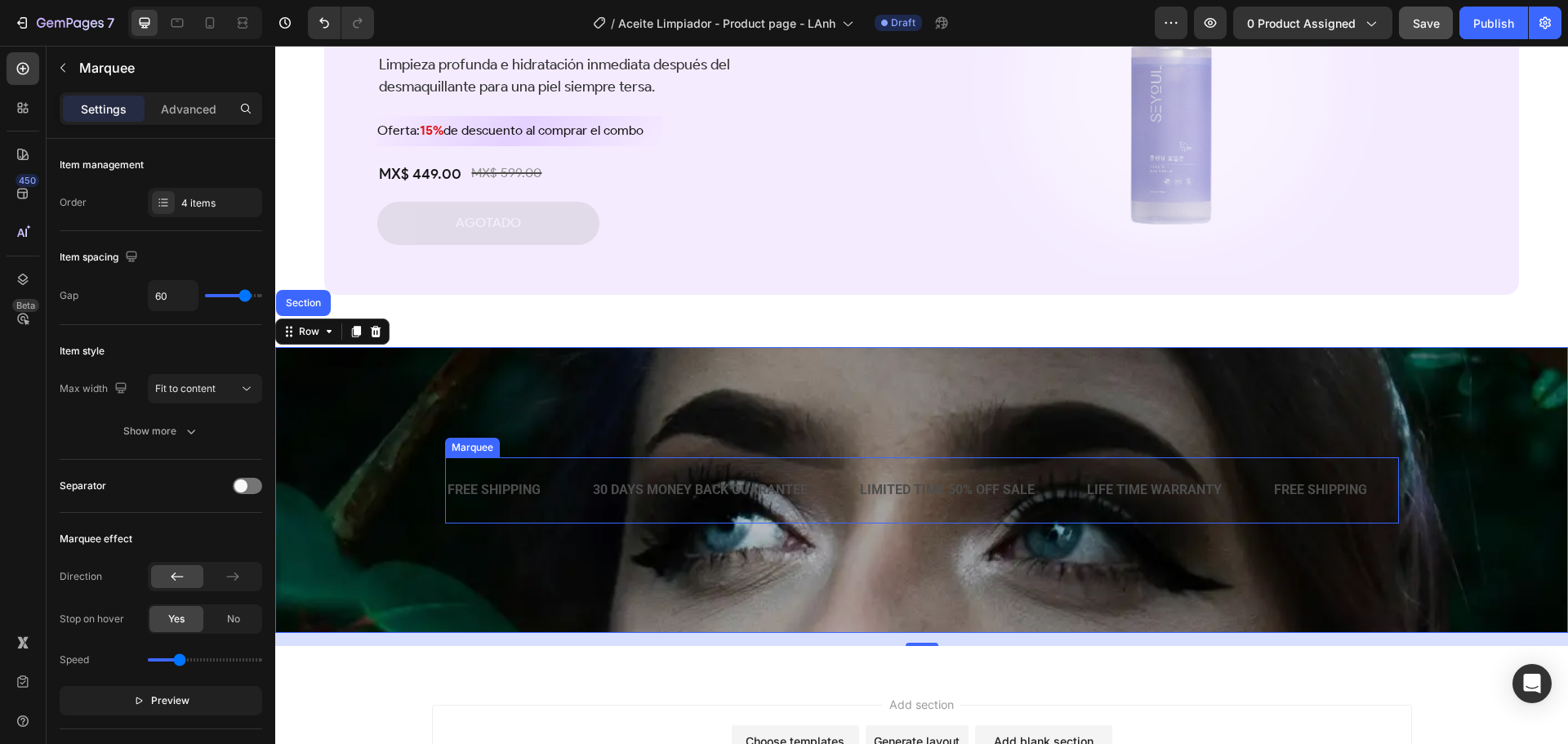
click at [449, 464] on div "FREE SHIPPING Text Block 30 DAYS MONEY BACK GUARANTEE Text Block LIMITED TIME 5…" at bounding box center [922, 490] width 954 height 66
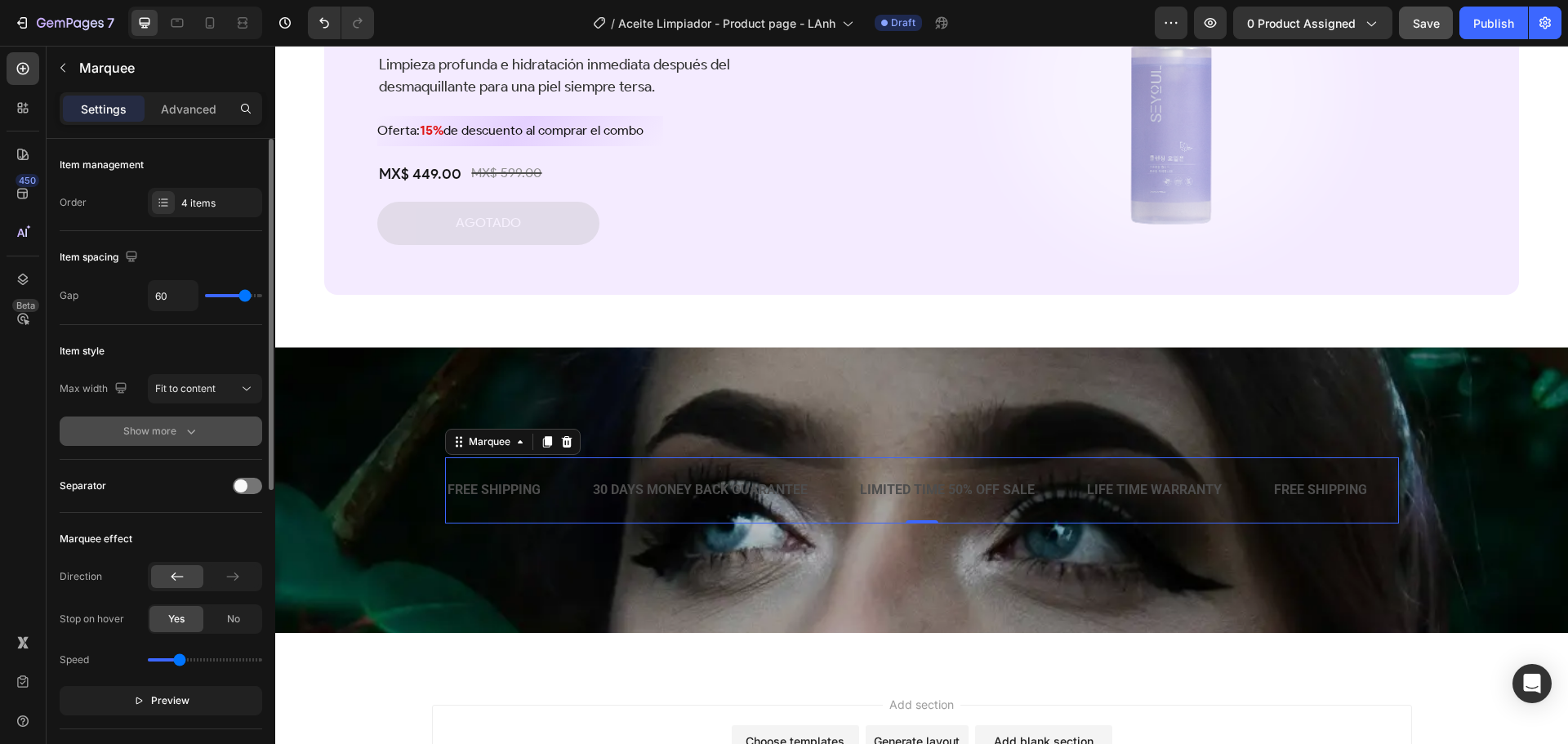
click at [187, 431] on icon "button" at bounding box center [191, 431] width 17 height 17
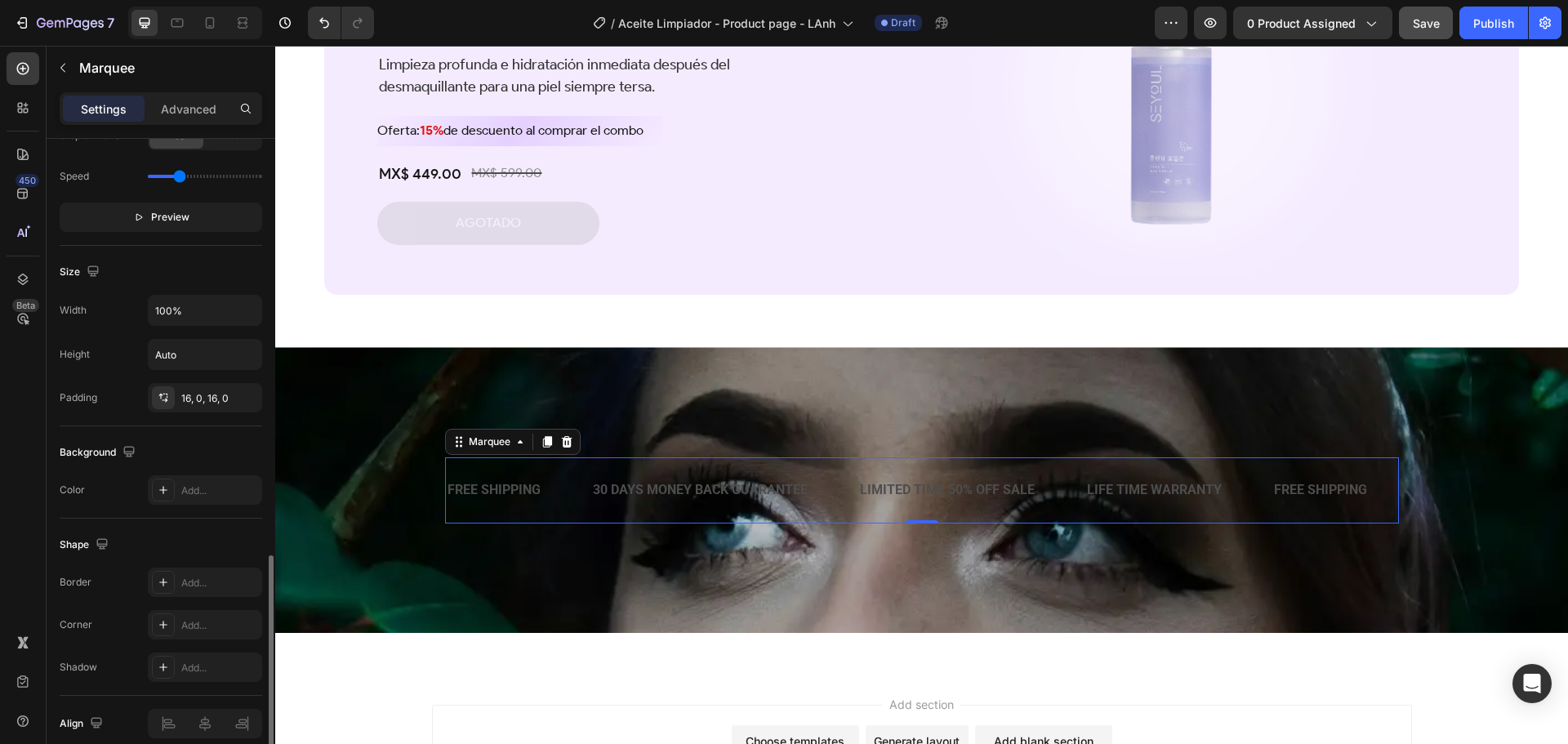
scroll to position [725, 0]
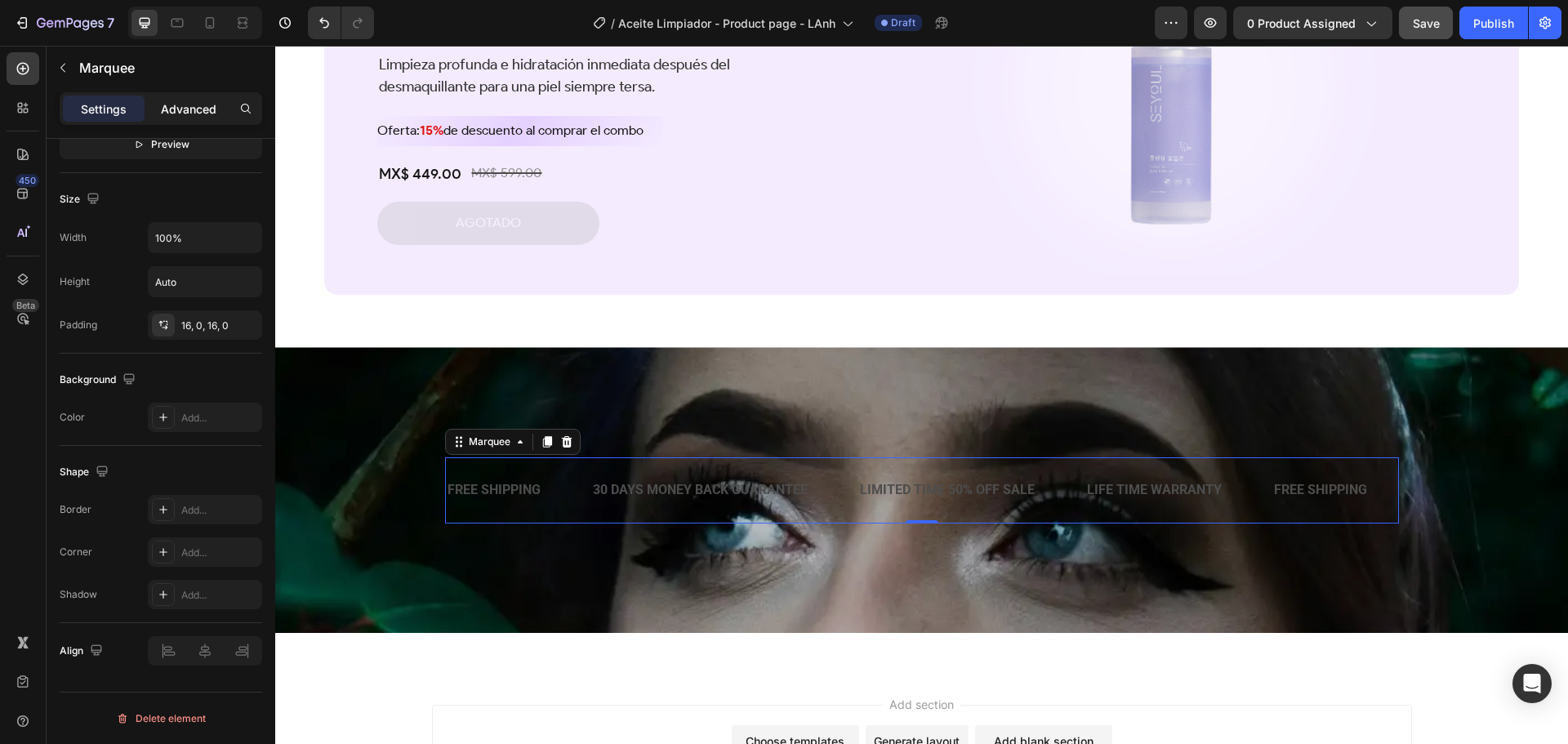
click at [166, 103] on p "Advanced" at bounding box center [189, 109] width 56 height 17
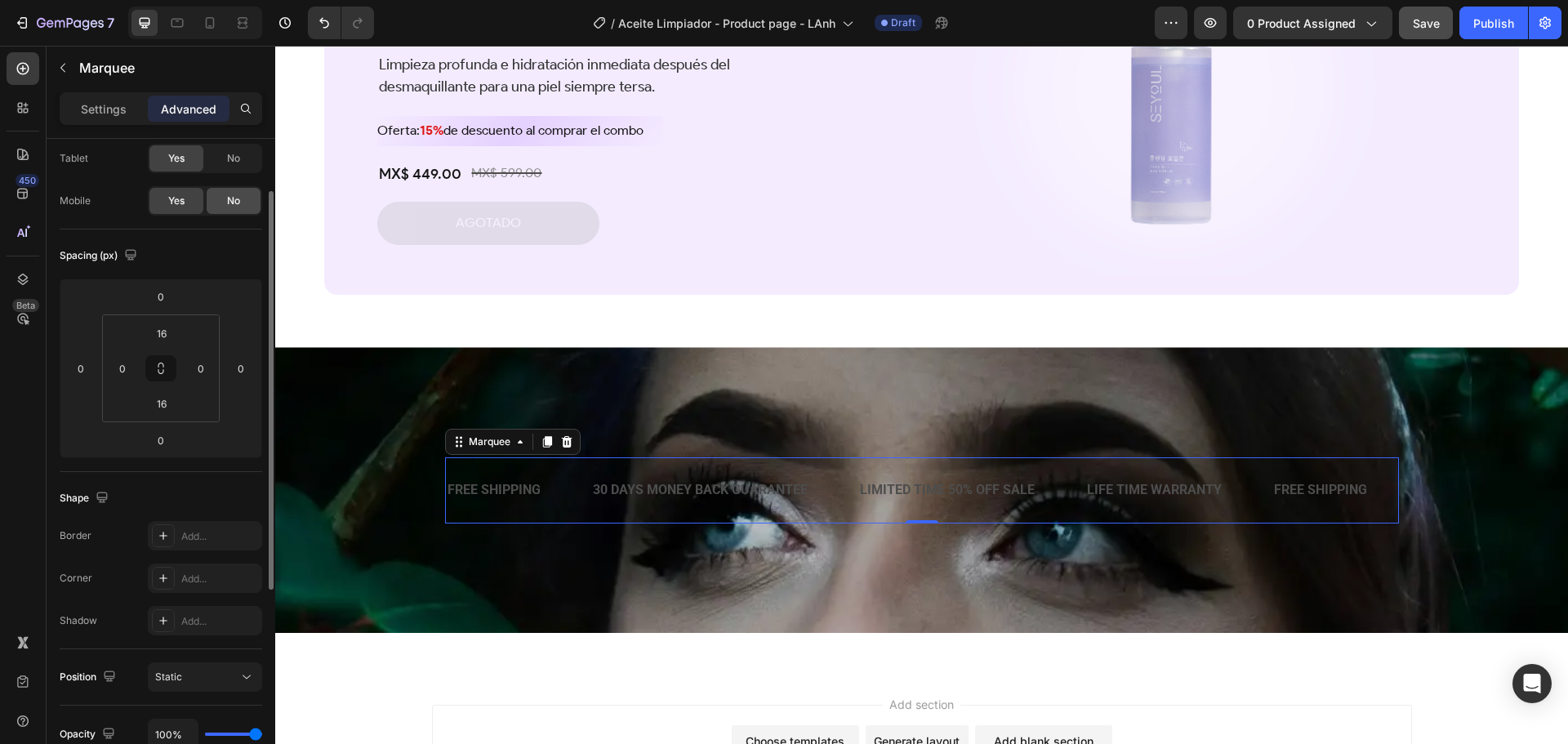
scroll to position [0, 0]
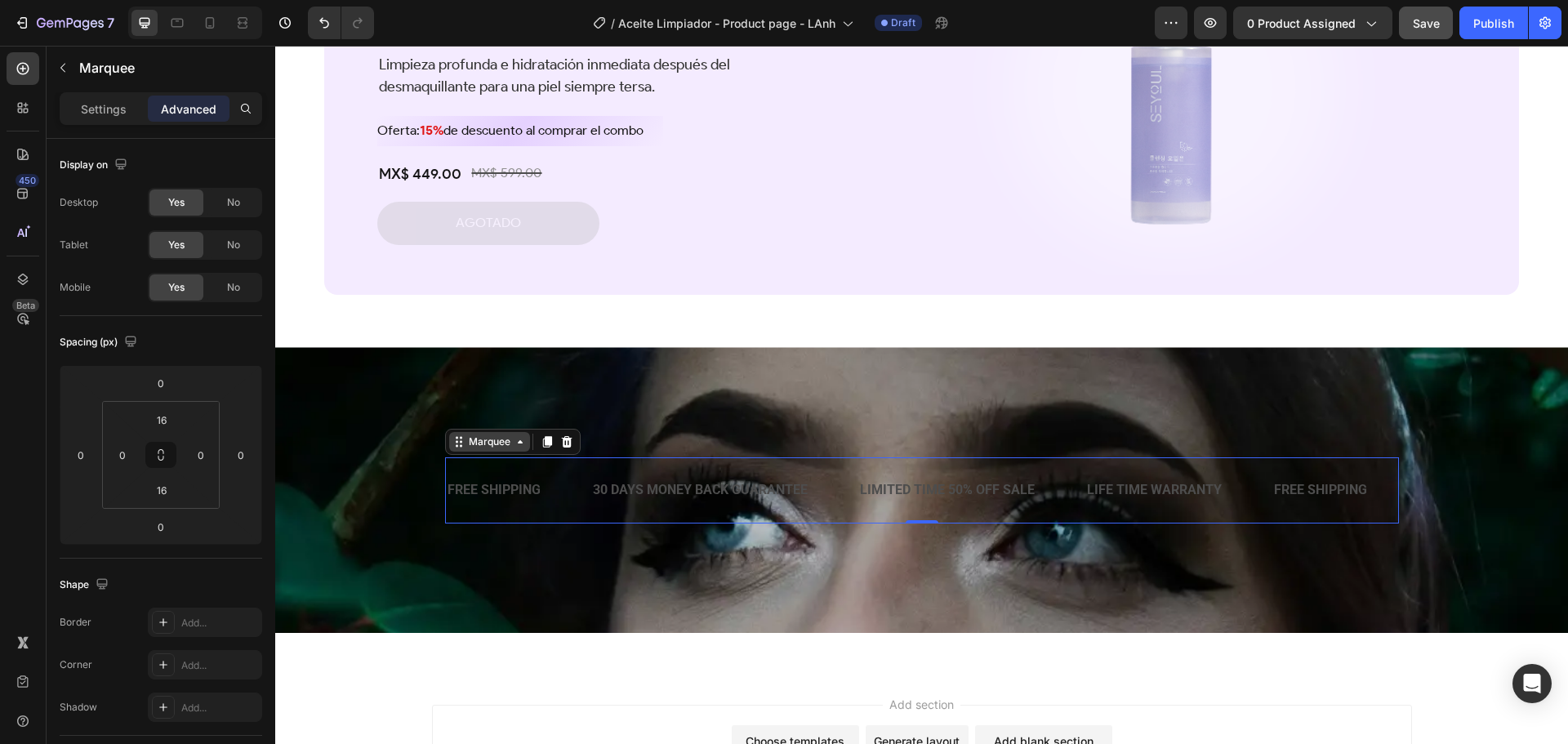
click at [503, 447] on div "Marquee" at bounding box center [490, 441] width 48 height 15
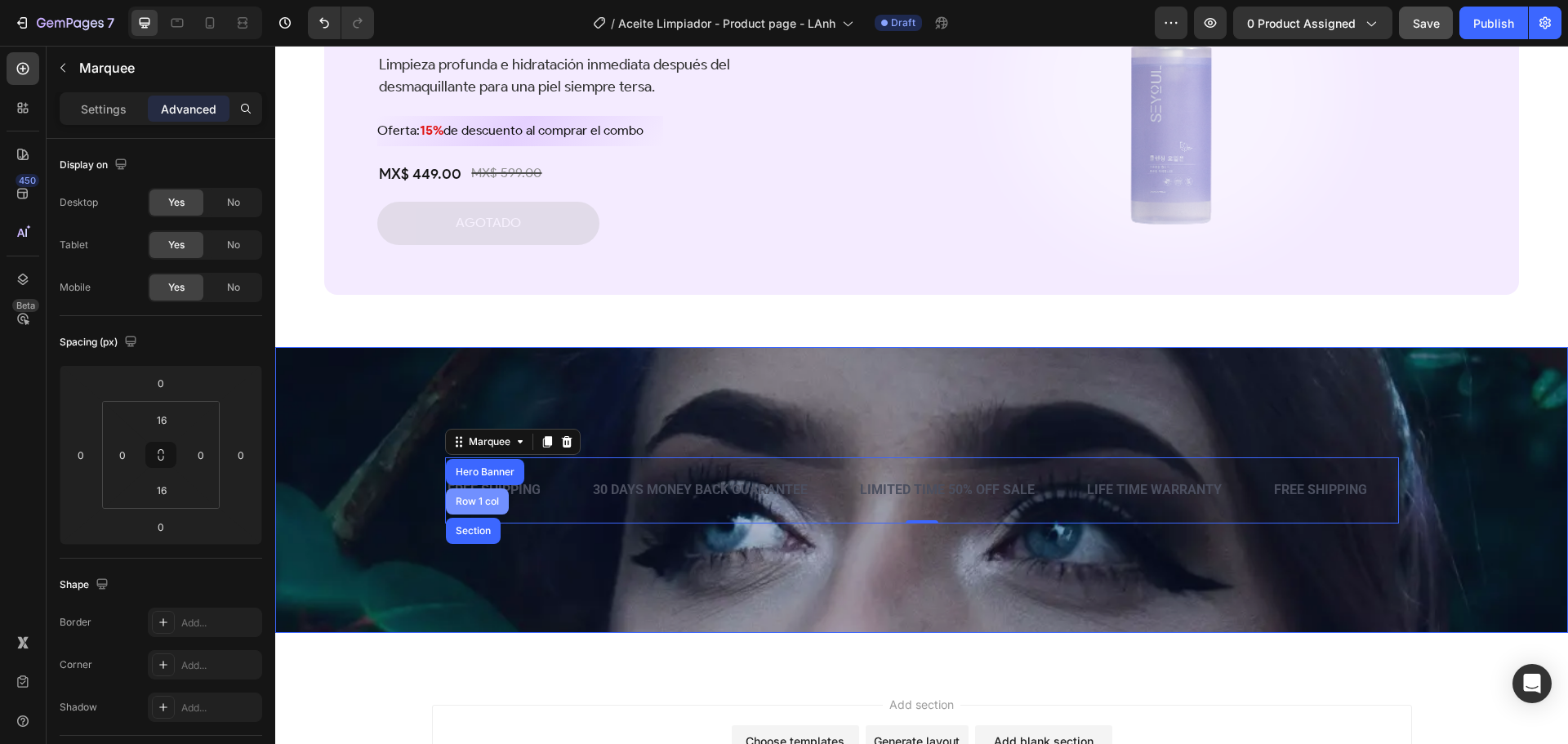
click at [478, 497] on div "Row 1 col" at bounding box center [477, 501] width 49 height 10
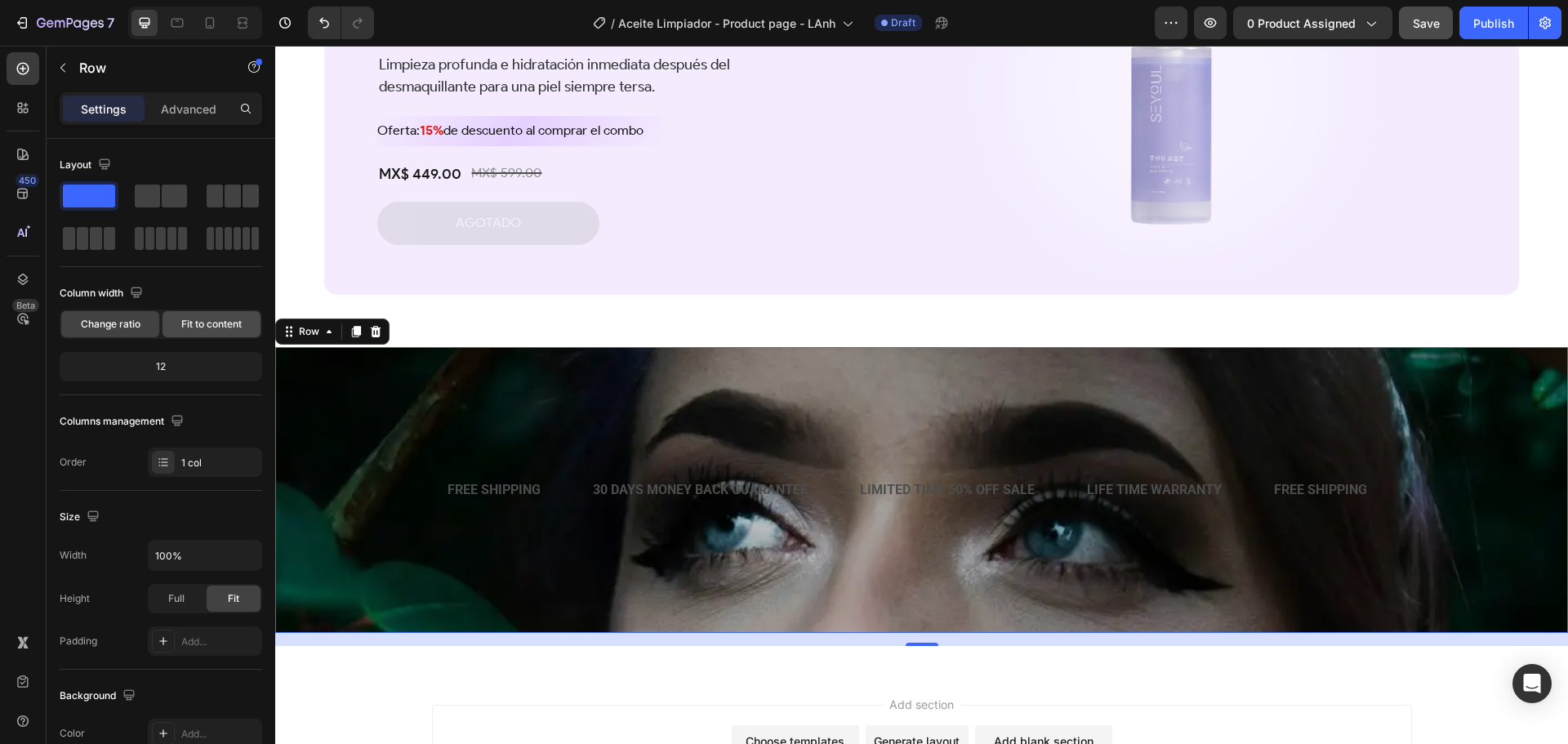
click at [222, 326] on span "Fit to content" at bounding box center [211, 324] width 61 height 15
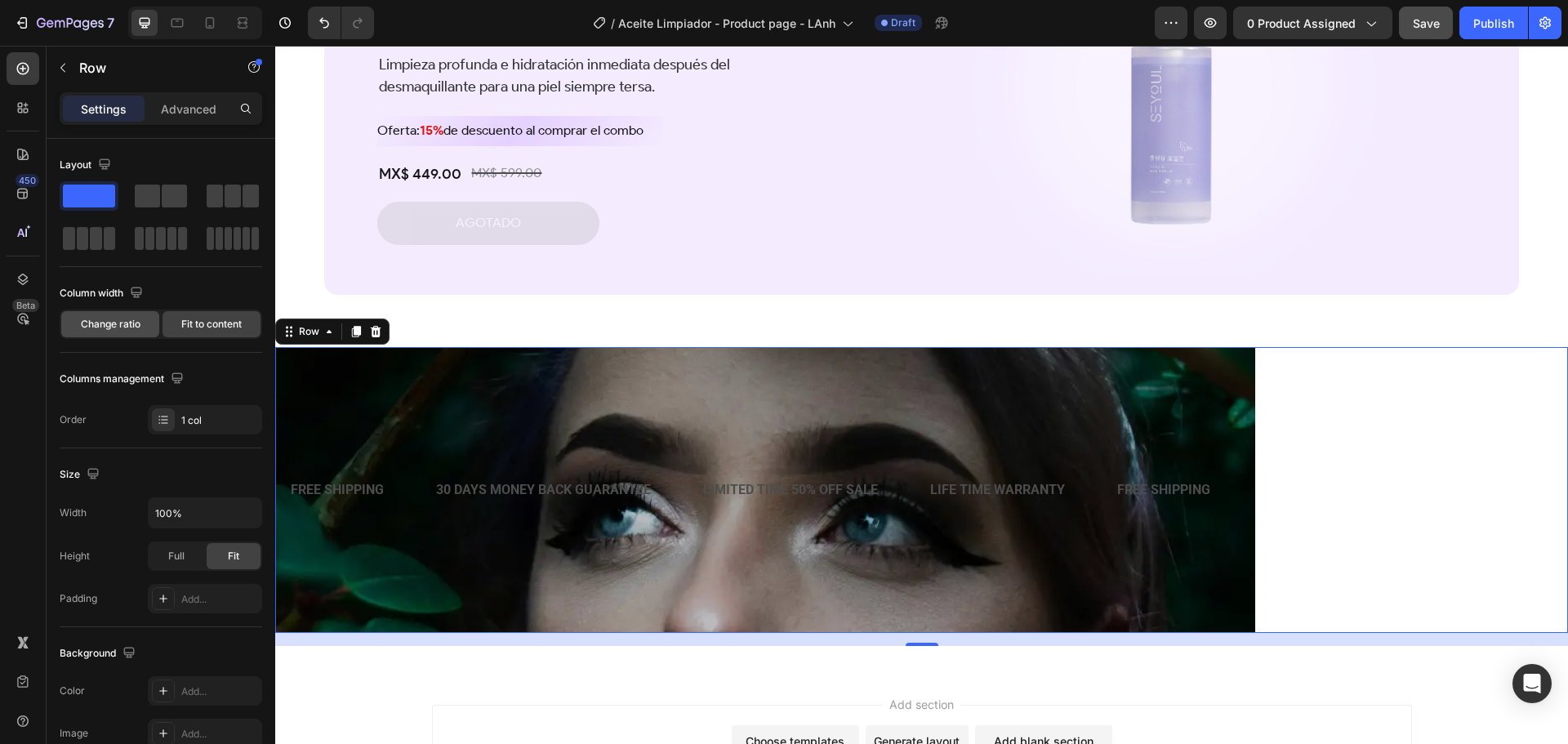
click at [116, 325] on span "Change ratio" at bounding box center [111, 324] width 60 height 15
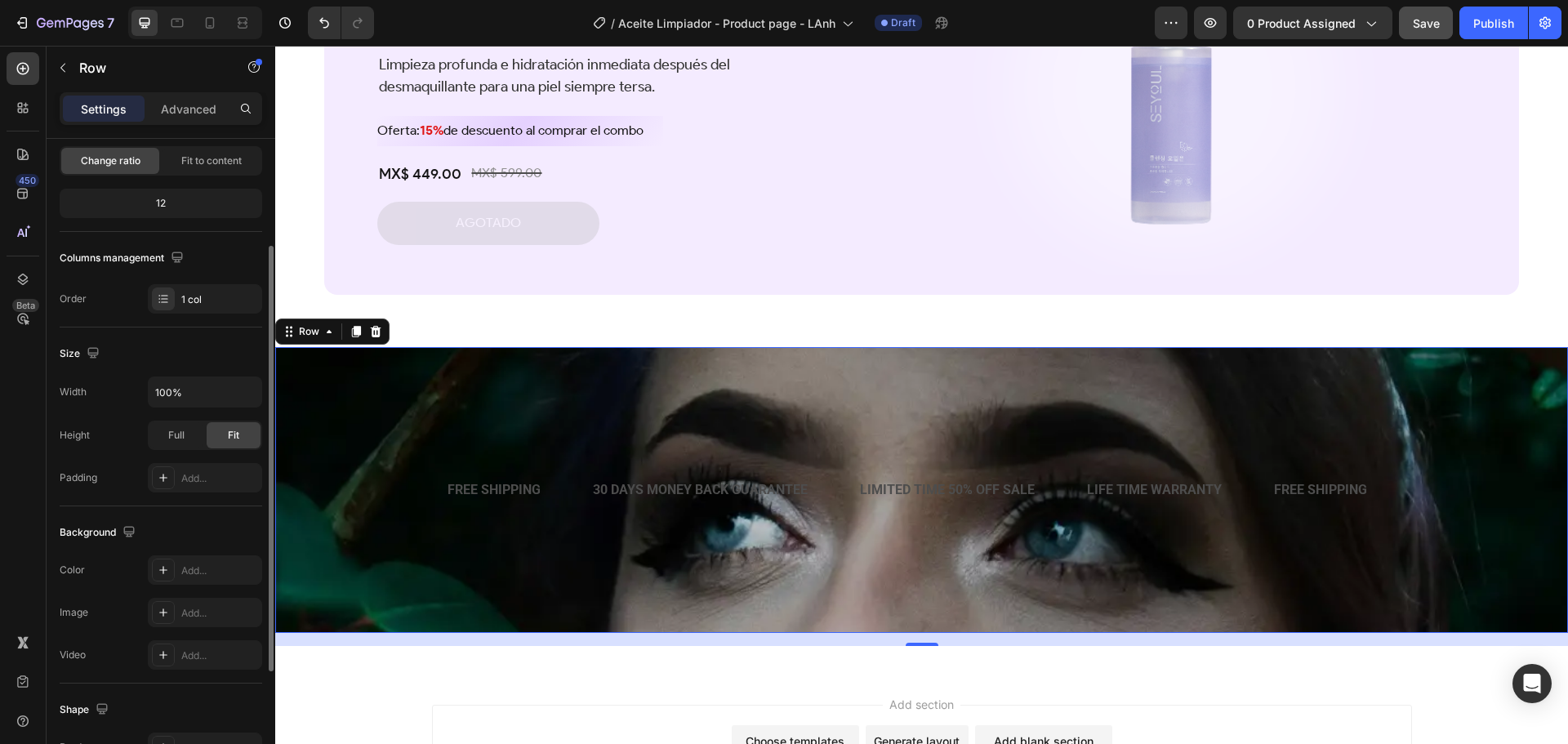
scroll to position [245, 0]
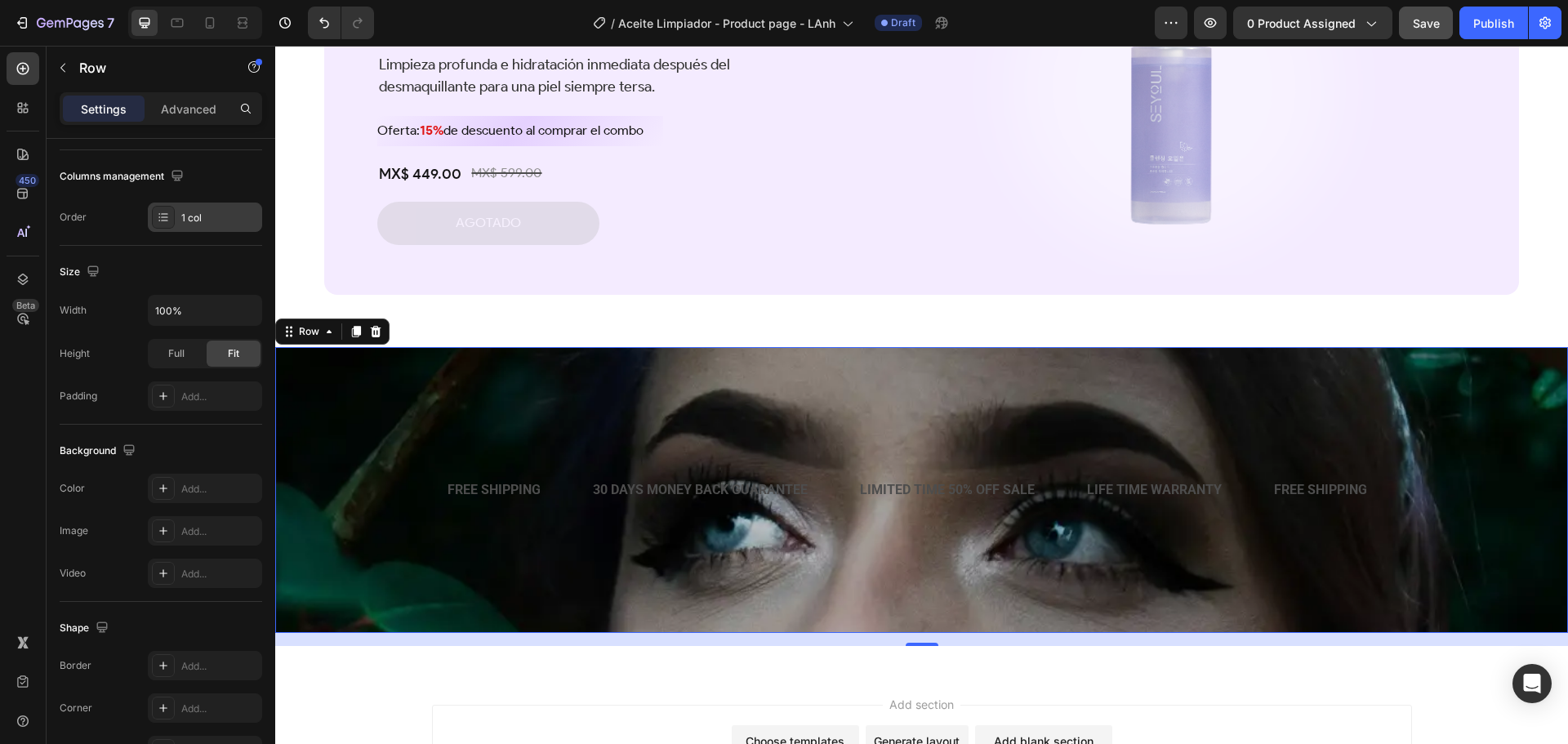
click at [196, 207] on div "1 col" at bounding box center [205, 217] width 115 height 30
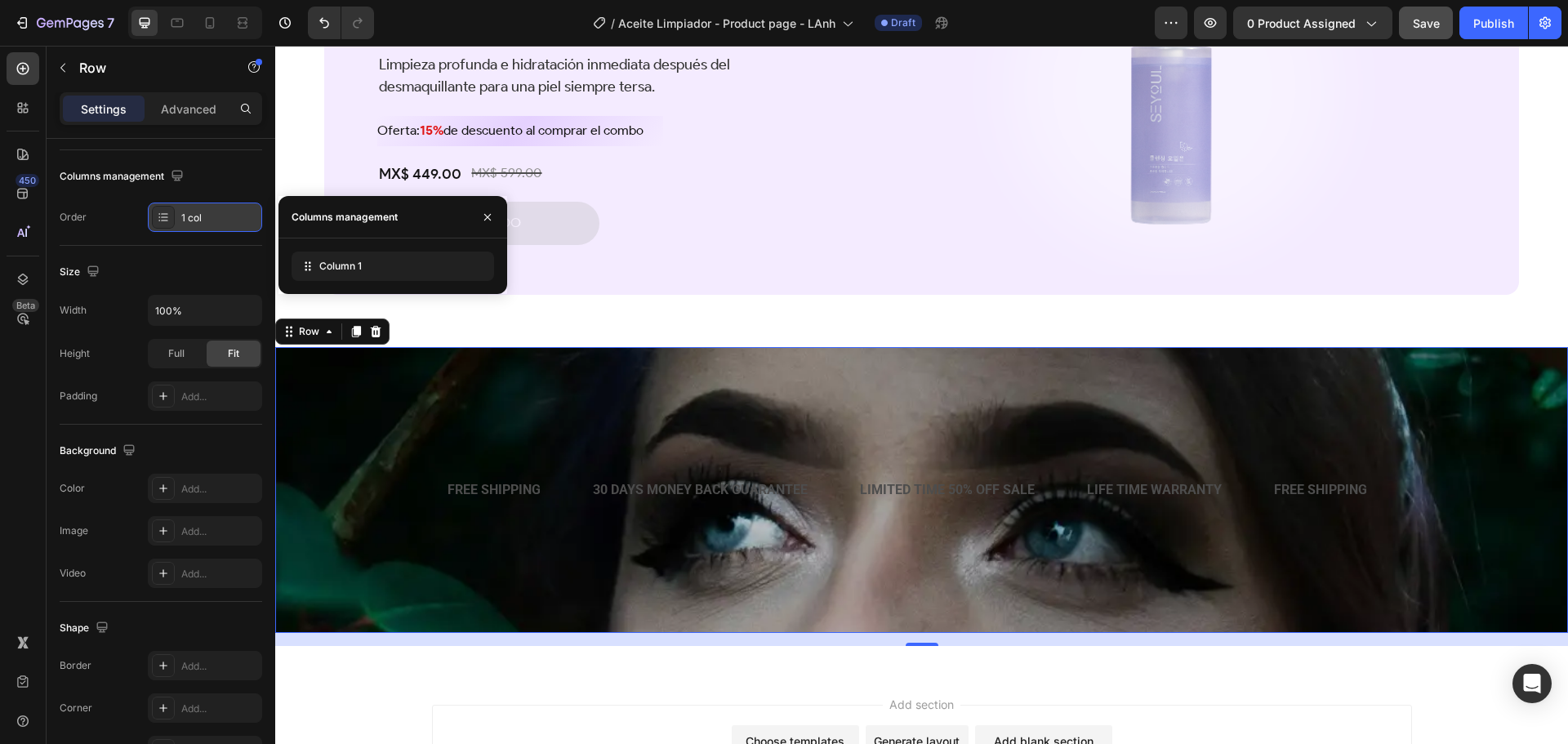
click at [197, 215] on div "1 col" at bounding box center [220, 218] width 76 height 15
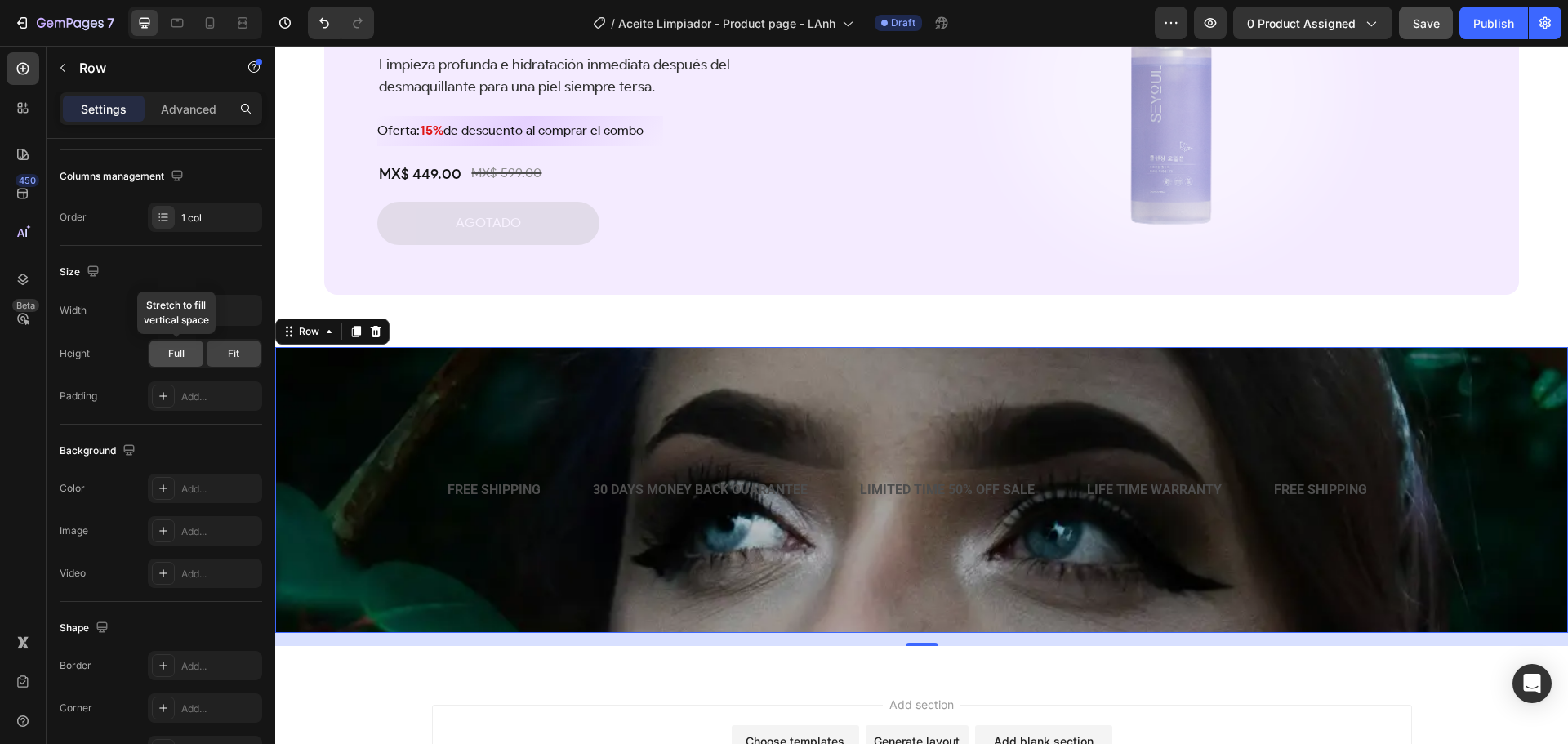
click at [182, 355] on span "Full" at bounding box center [177, 354] width 17 height 15
click at [222, 355] on div "Fit" at bounding box center [234, 354] width 54 height 26
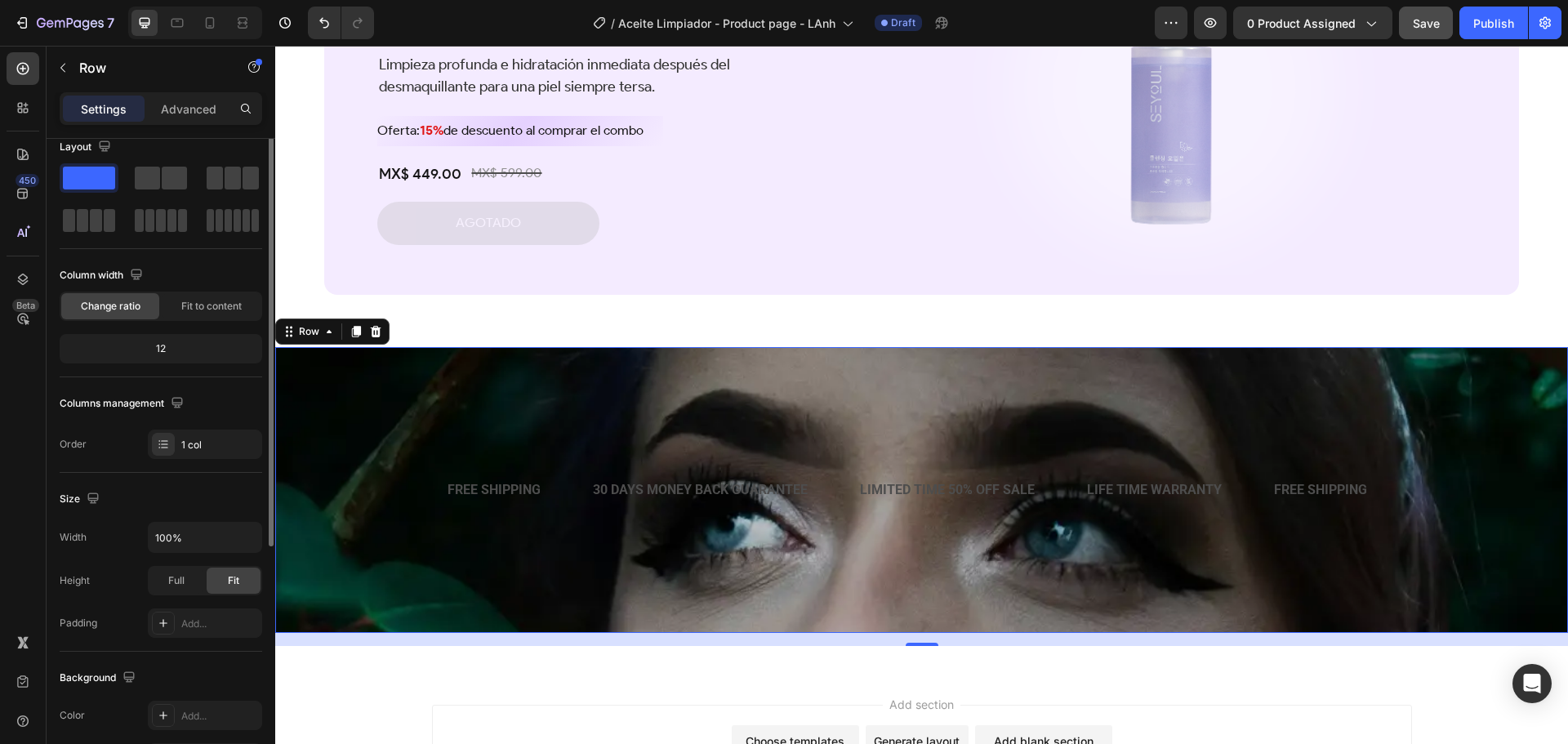
scroll to position [0, 0]
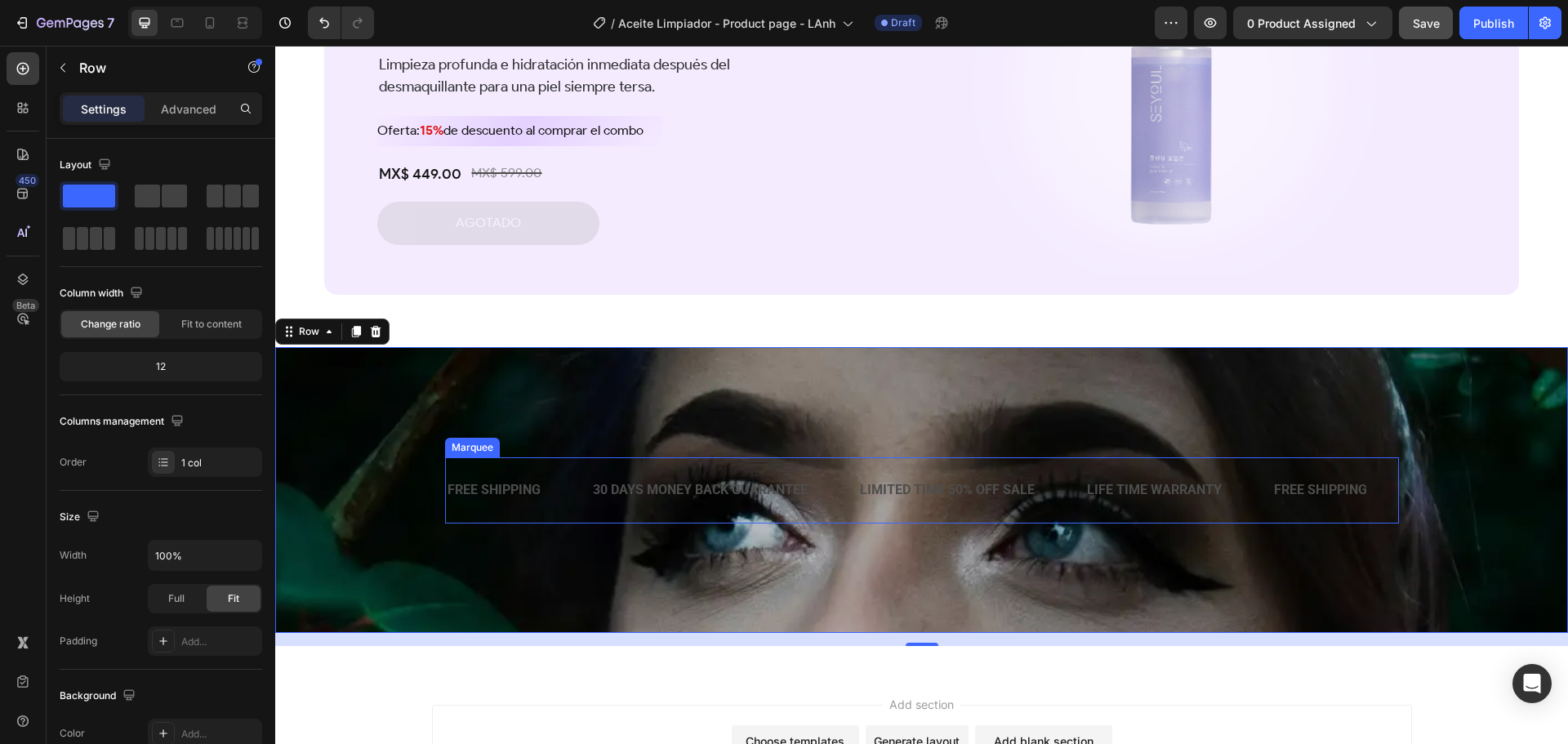
click at [565, 489] on div "FREE SHIPPING Text Block" at bounding box center [519, 490] width 145 height 40
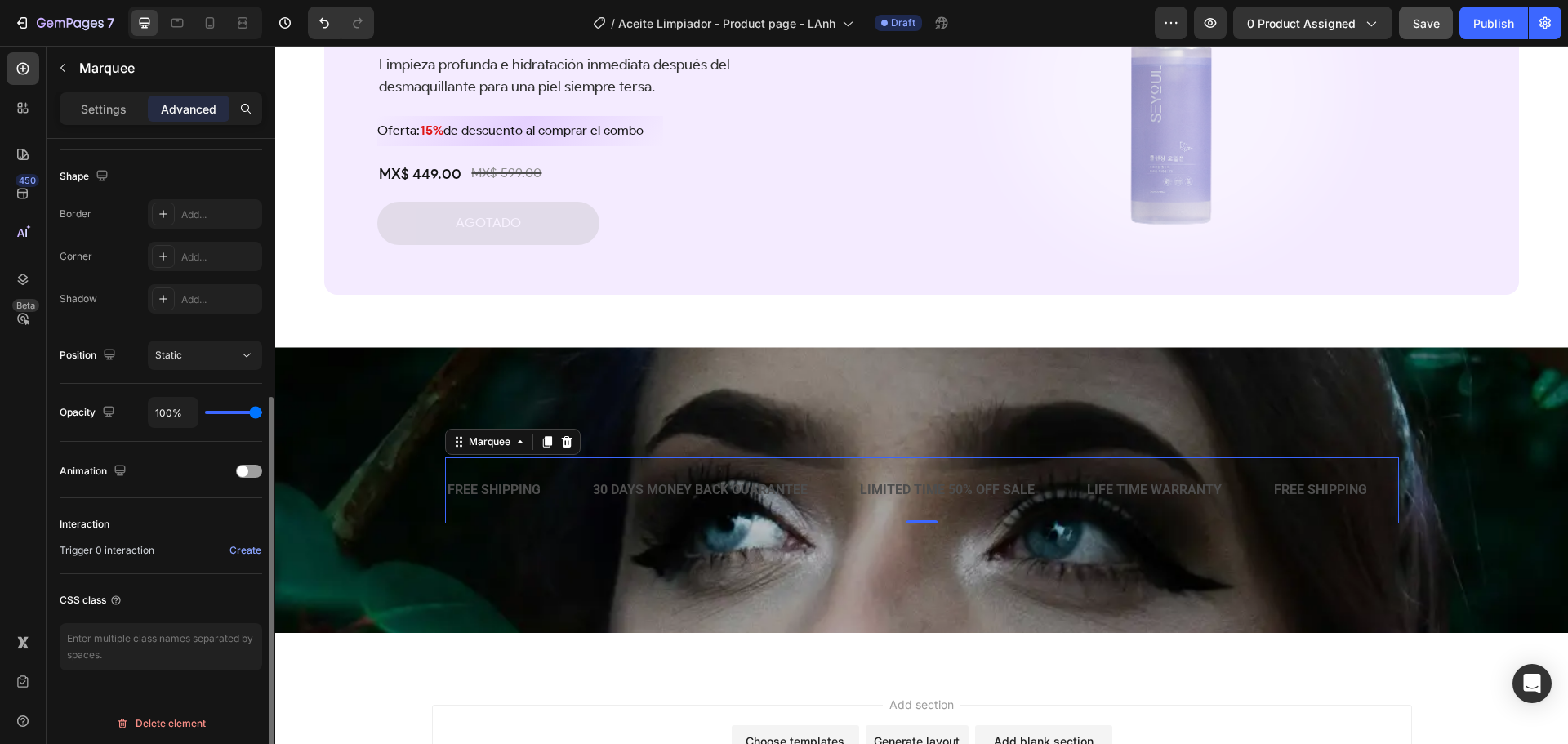
scroll to position [413, 0]
click at [116, 109] on p "Settings" at bounding box center [103, 109] width 46 height 17
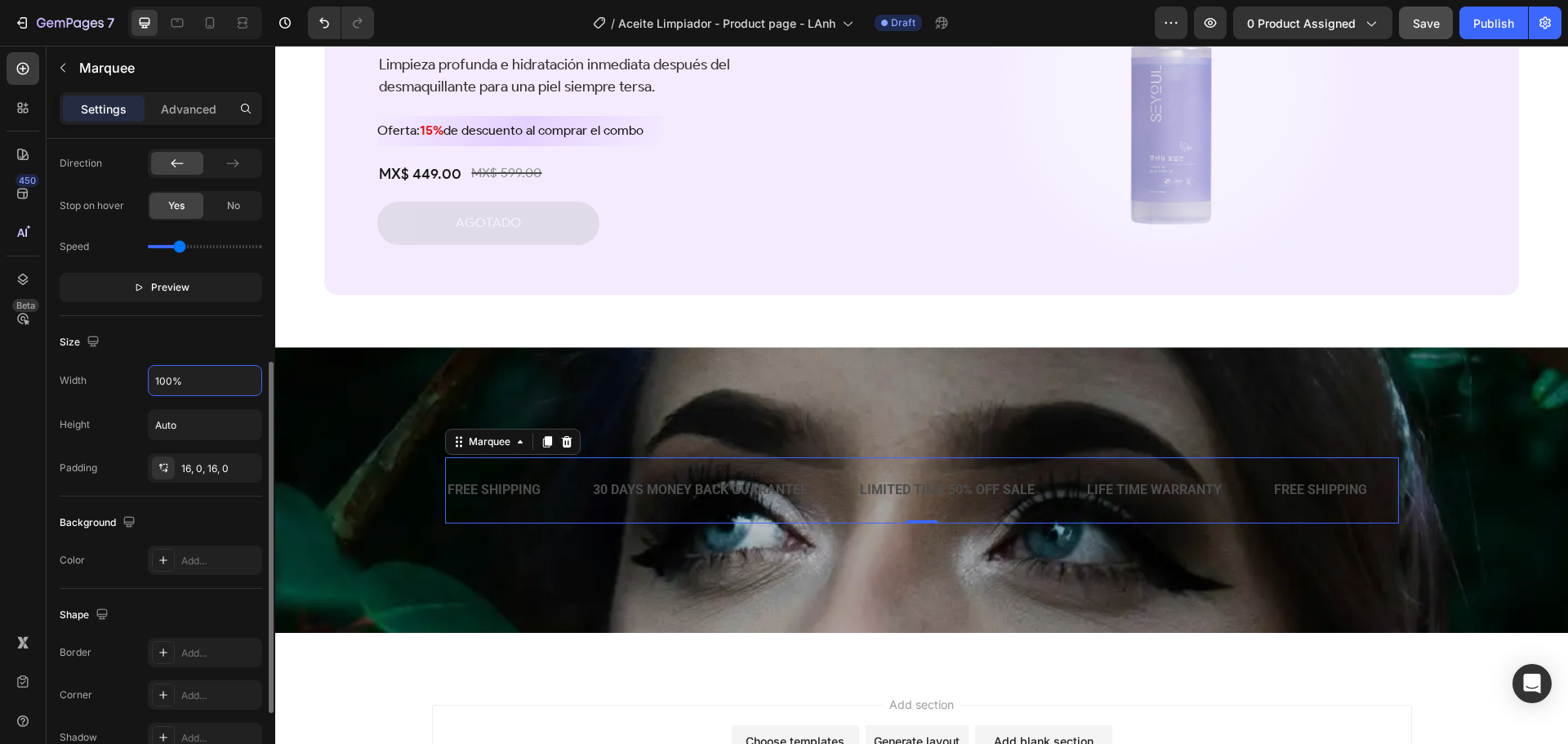
click at [234, 380] on input "100%" at bounding box center [205, 381] width 113 height 30
click at [240, 380] on input "100%" at bounding box center [205, 381] width 113 height 30
click at [255, 376] on input "100%" at bounding box center [205, 381] width 113 height 30
click at [236, 419] on button "button" at bounding box center [247, 425] width 30 height 30
click at [159, 462] on icon at bounding box center [163, 467] width 13 height 13
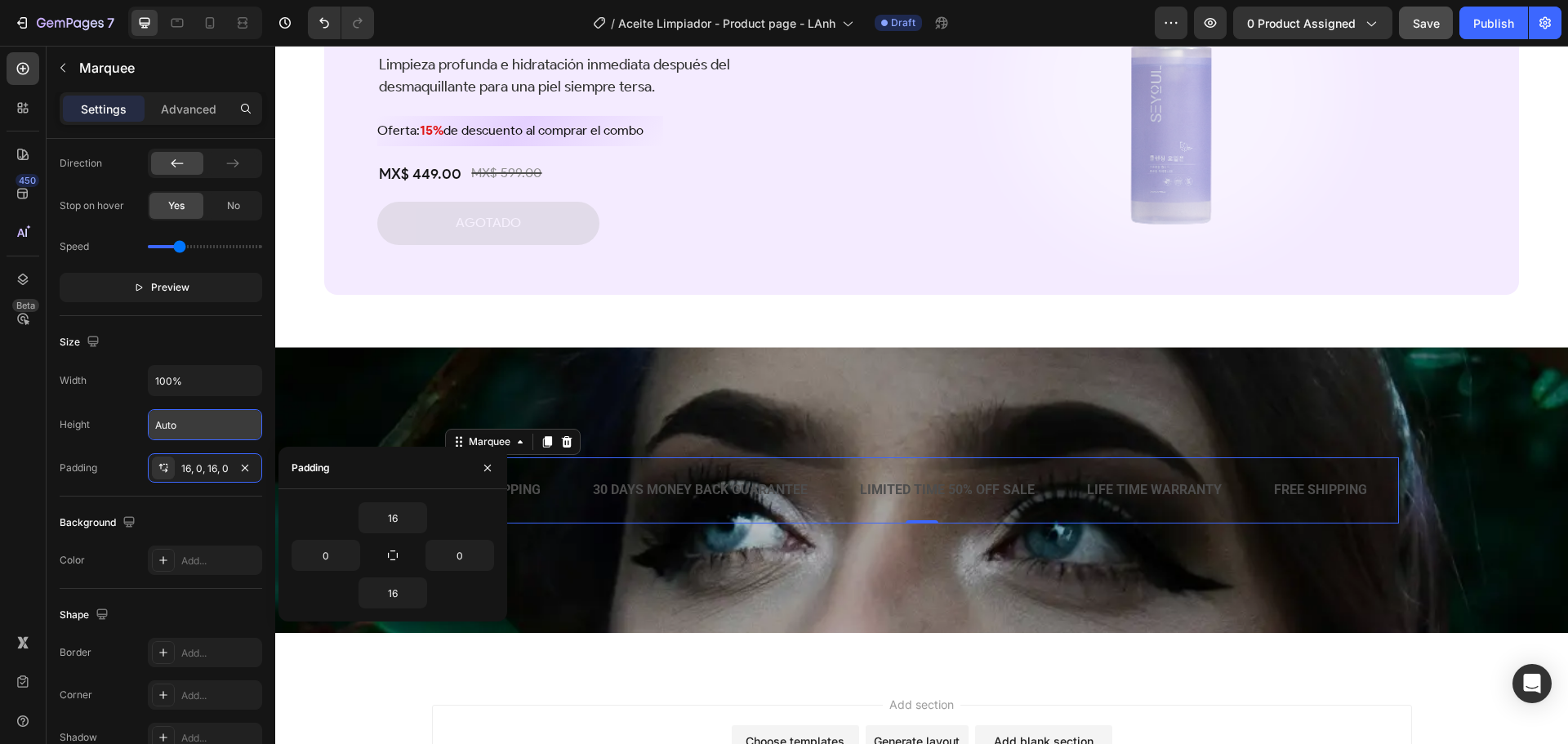
click at [129, 420] on div "Height Auto" at bounding box center [160, 424] width 202 height 31
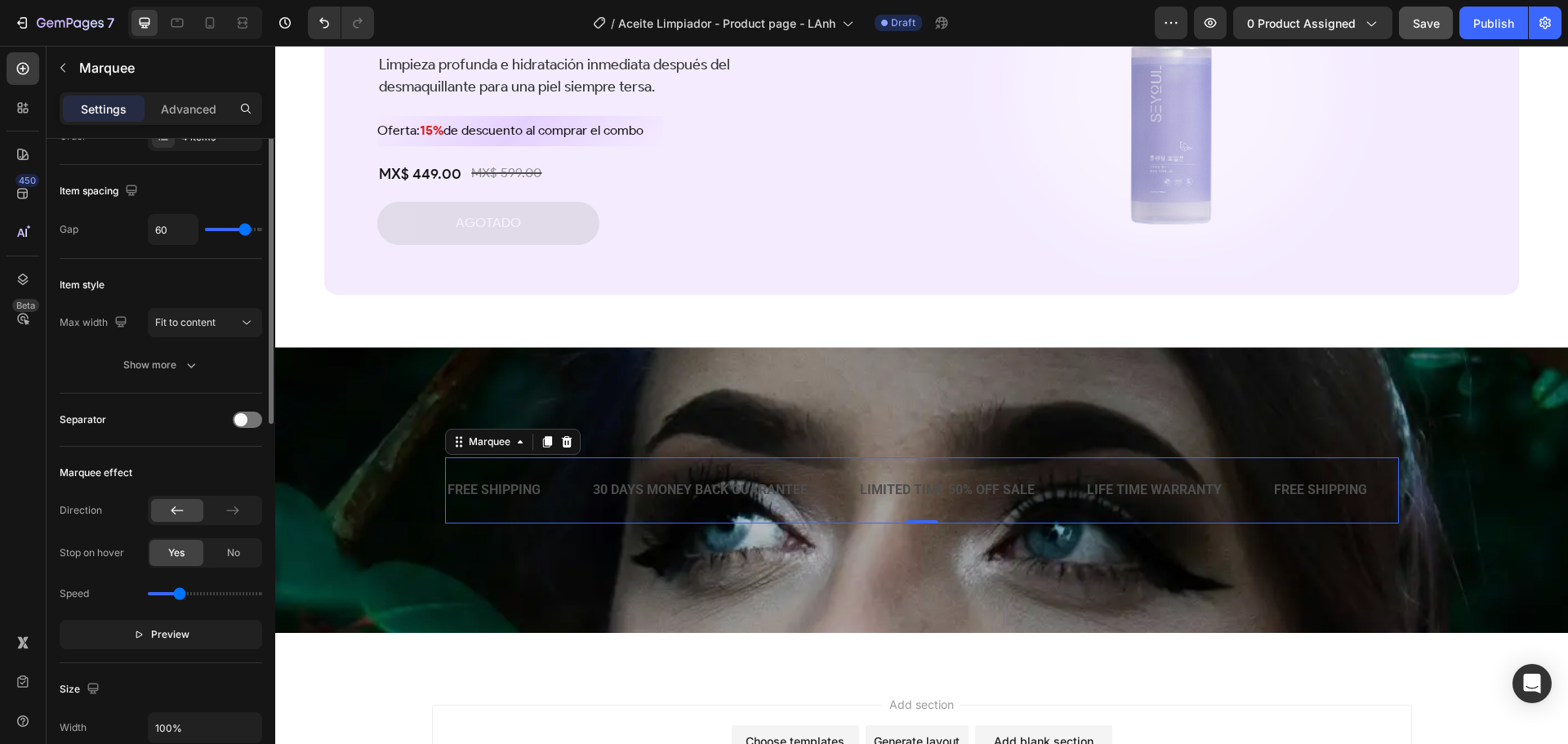
scroll to position [0, 0]
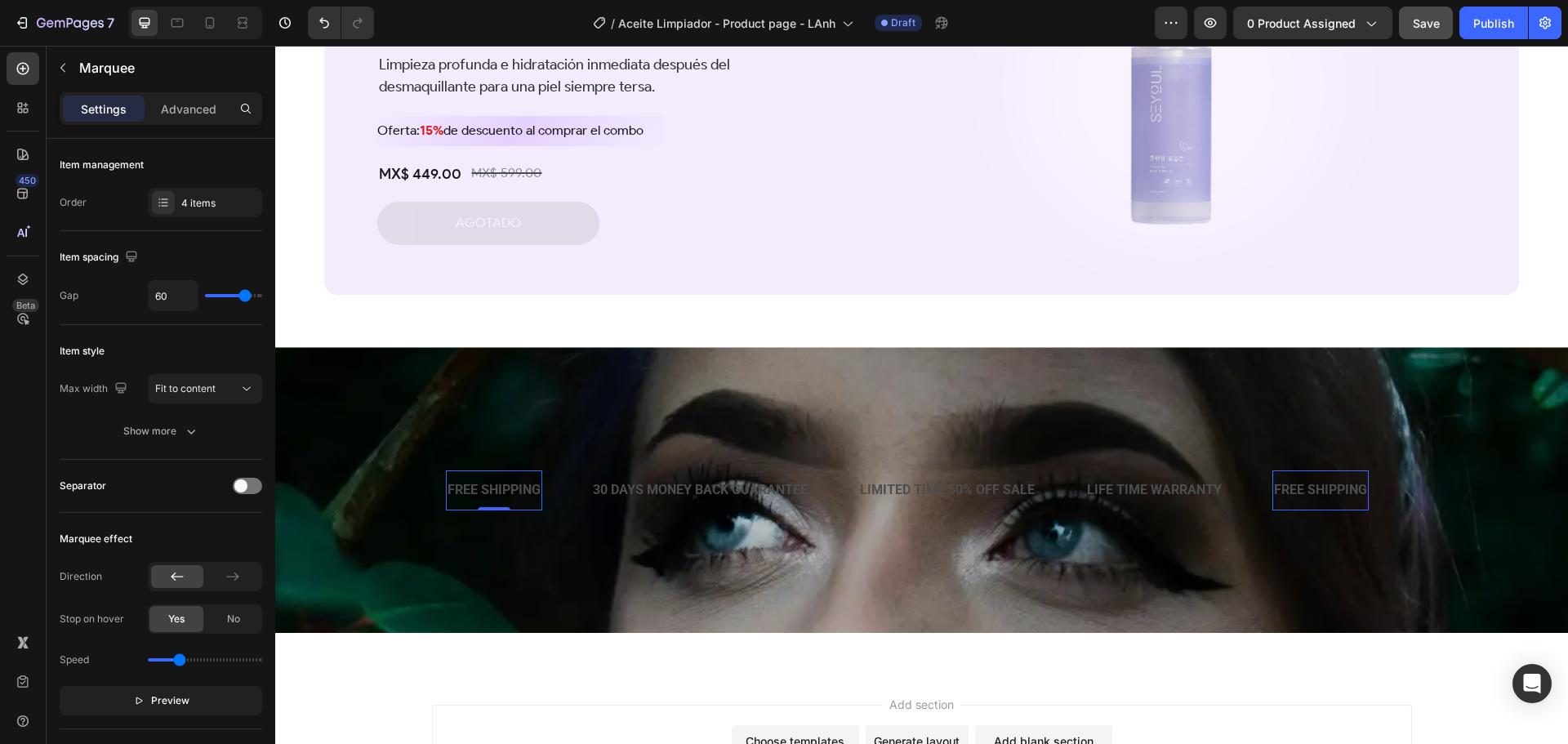
click at [476, 490] on div "FREE SHIPPING" at bounding box center [494, 490] width 96 height 27
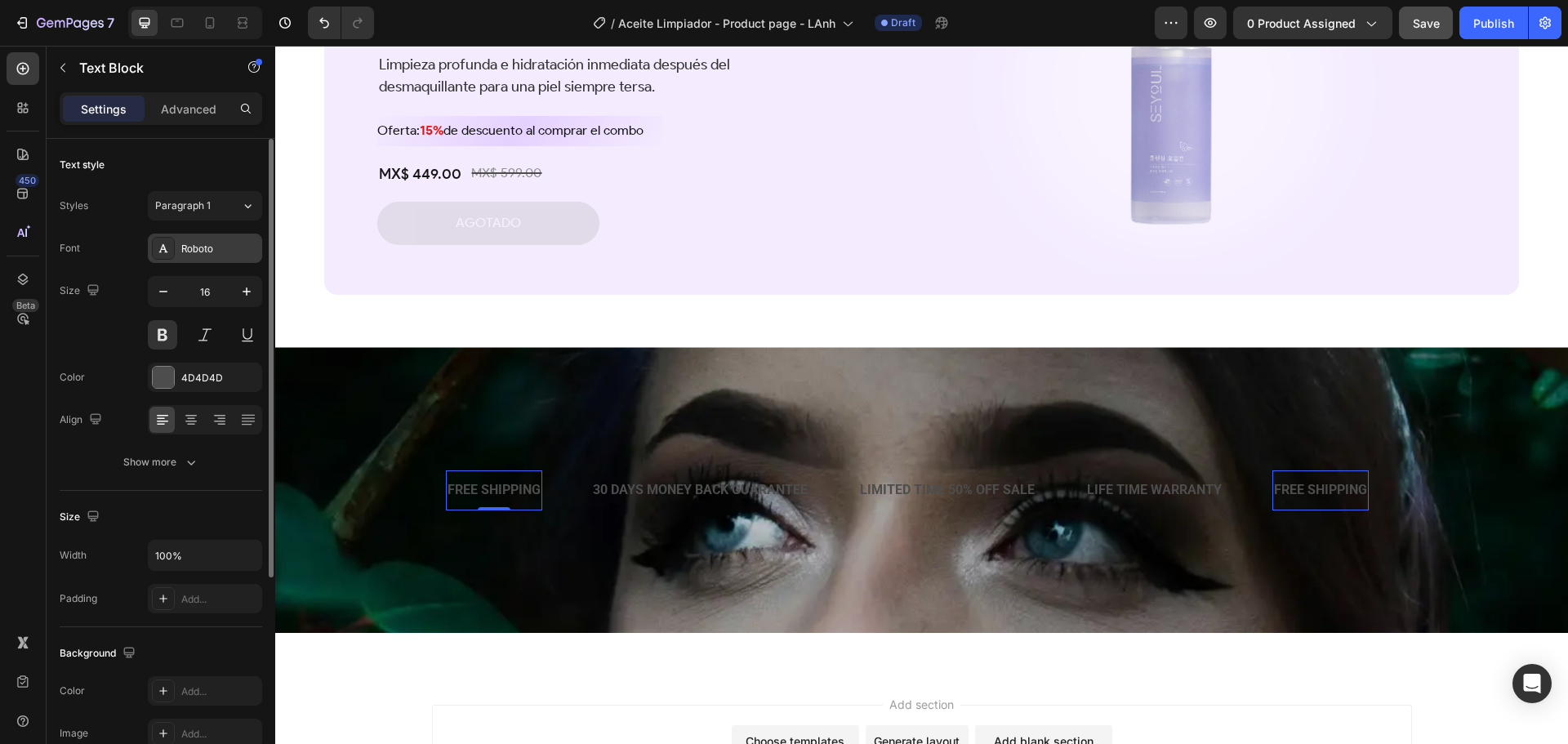
click at [216, 249] on div "Roboto" at bounding box center [220, 249] width 76 height 15
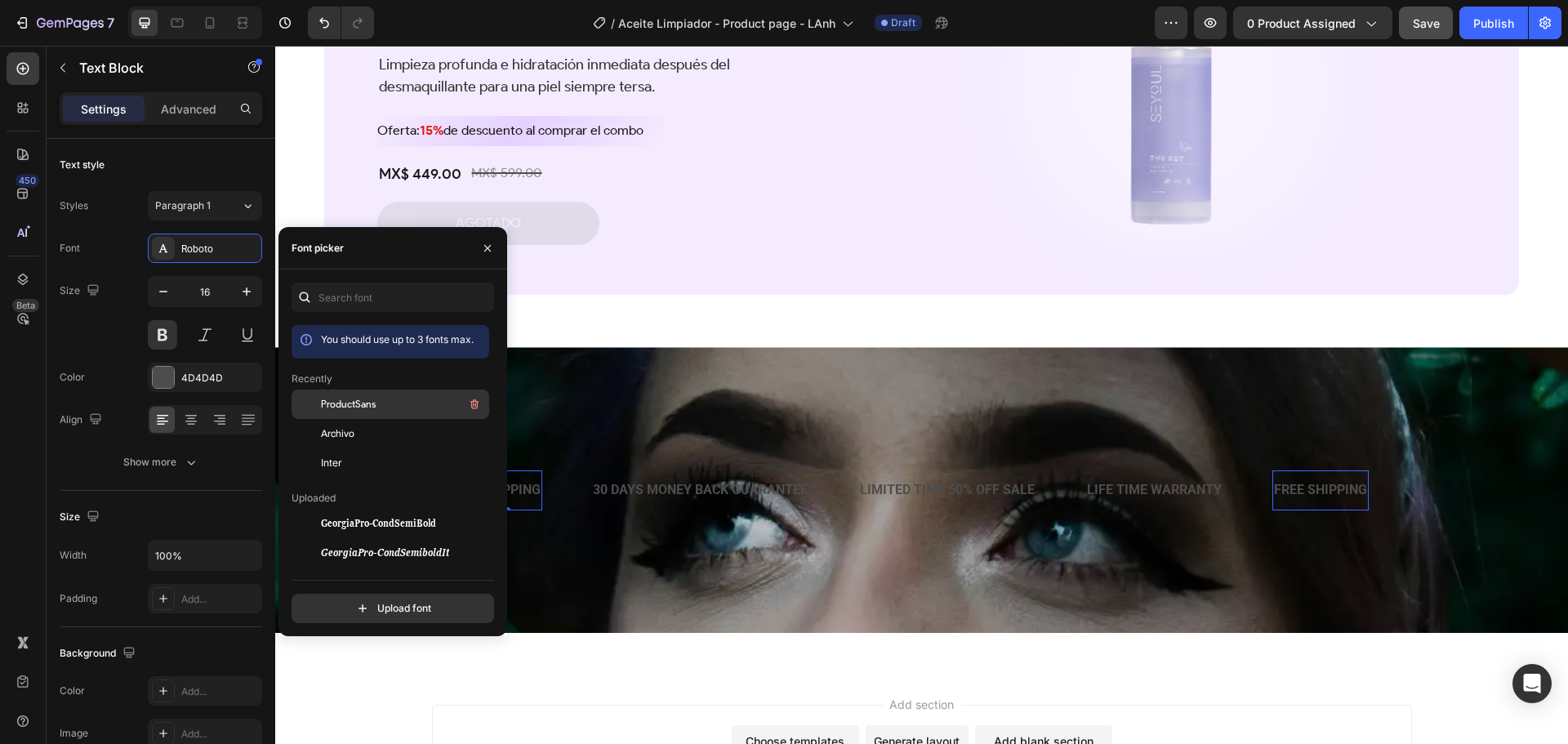
click at [344, 396] on div "ProductSans" at bounding box center [403, 403] width 165 height 20
click at [219, 290] on input "16" at bounding box center [205, 291] width 54 height 30
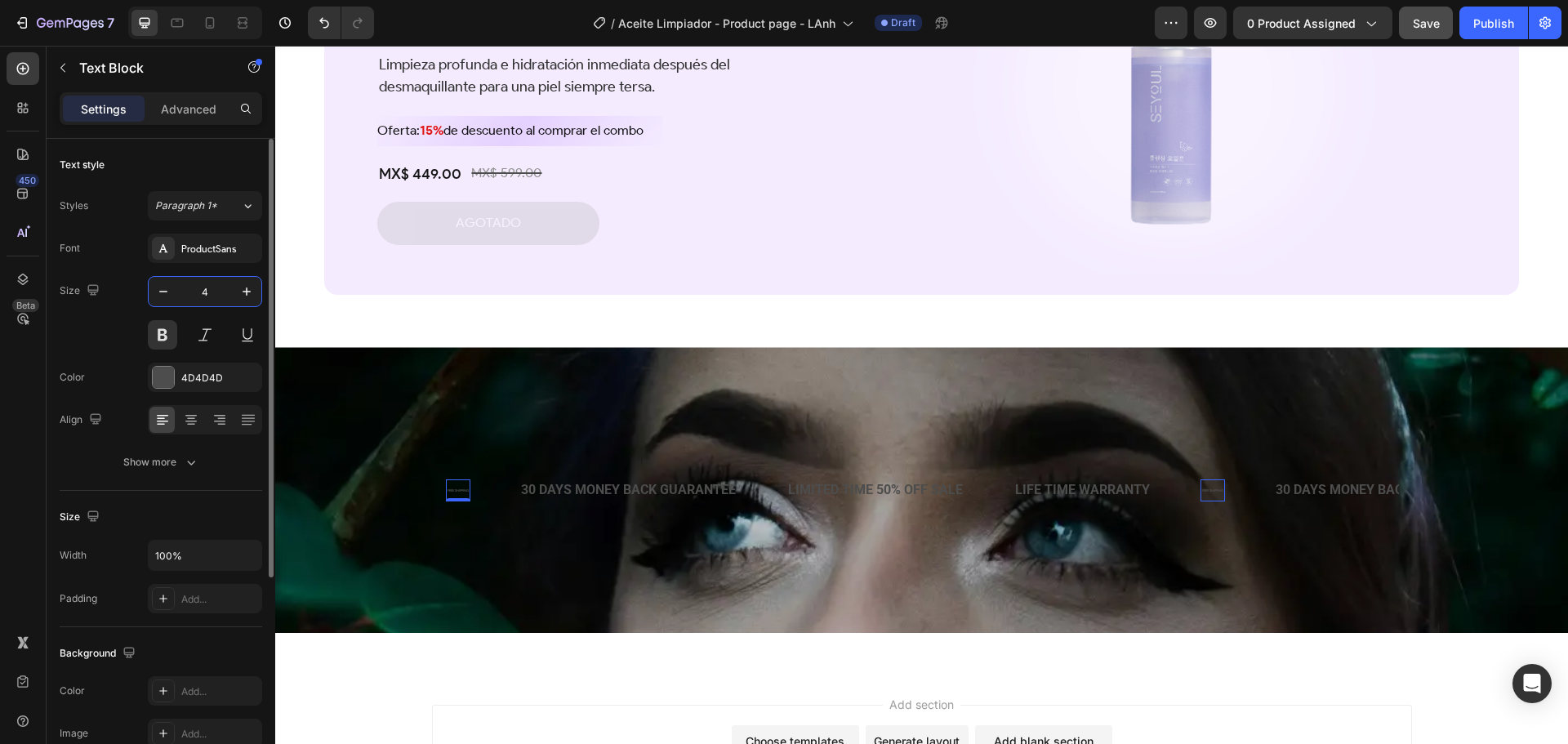
type input "48"
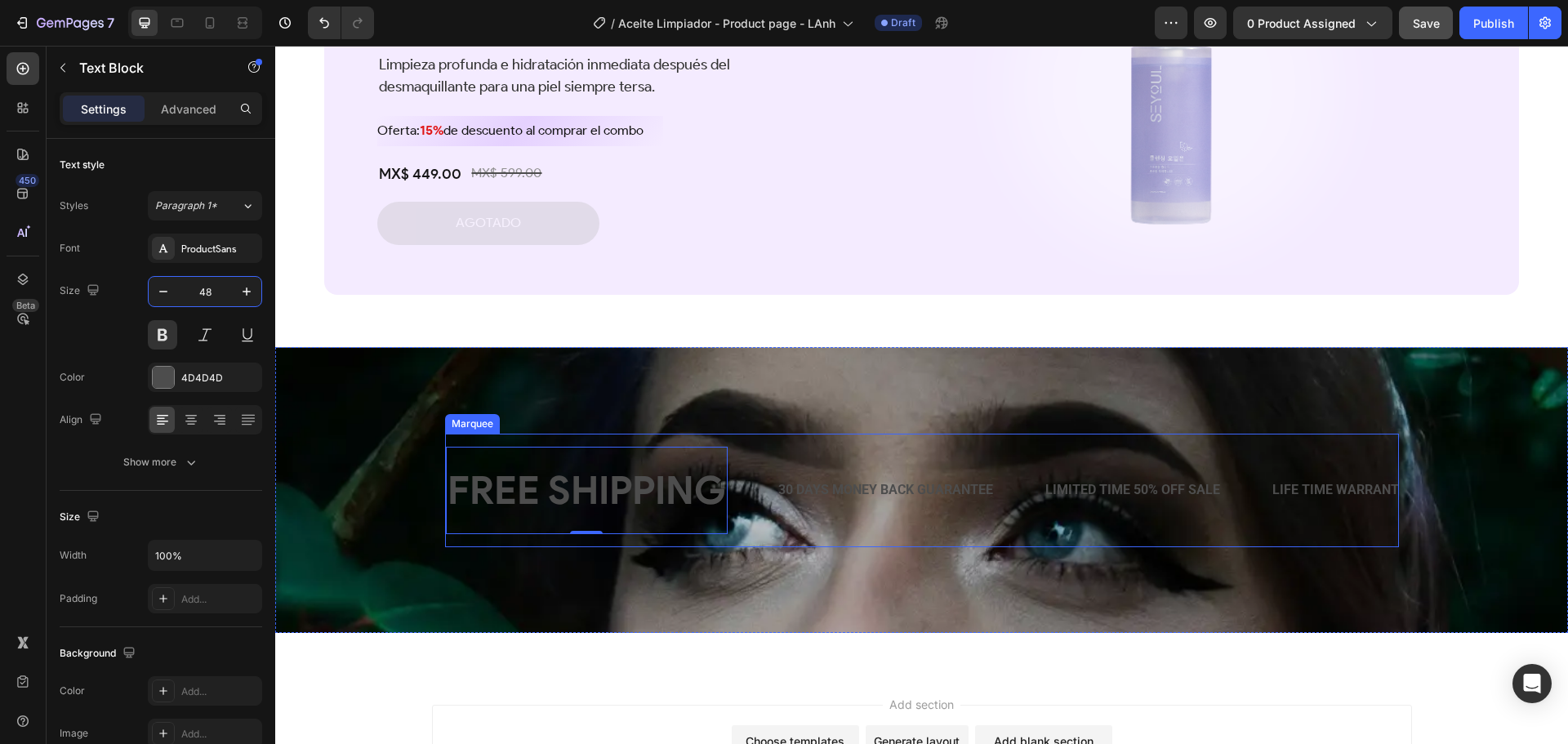
click at [742, 465] on div "FREE SHIPPING Text Block 0" at bounding box center [611, 490] width 331 height 87
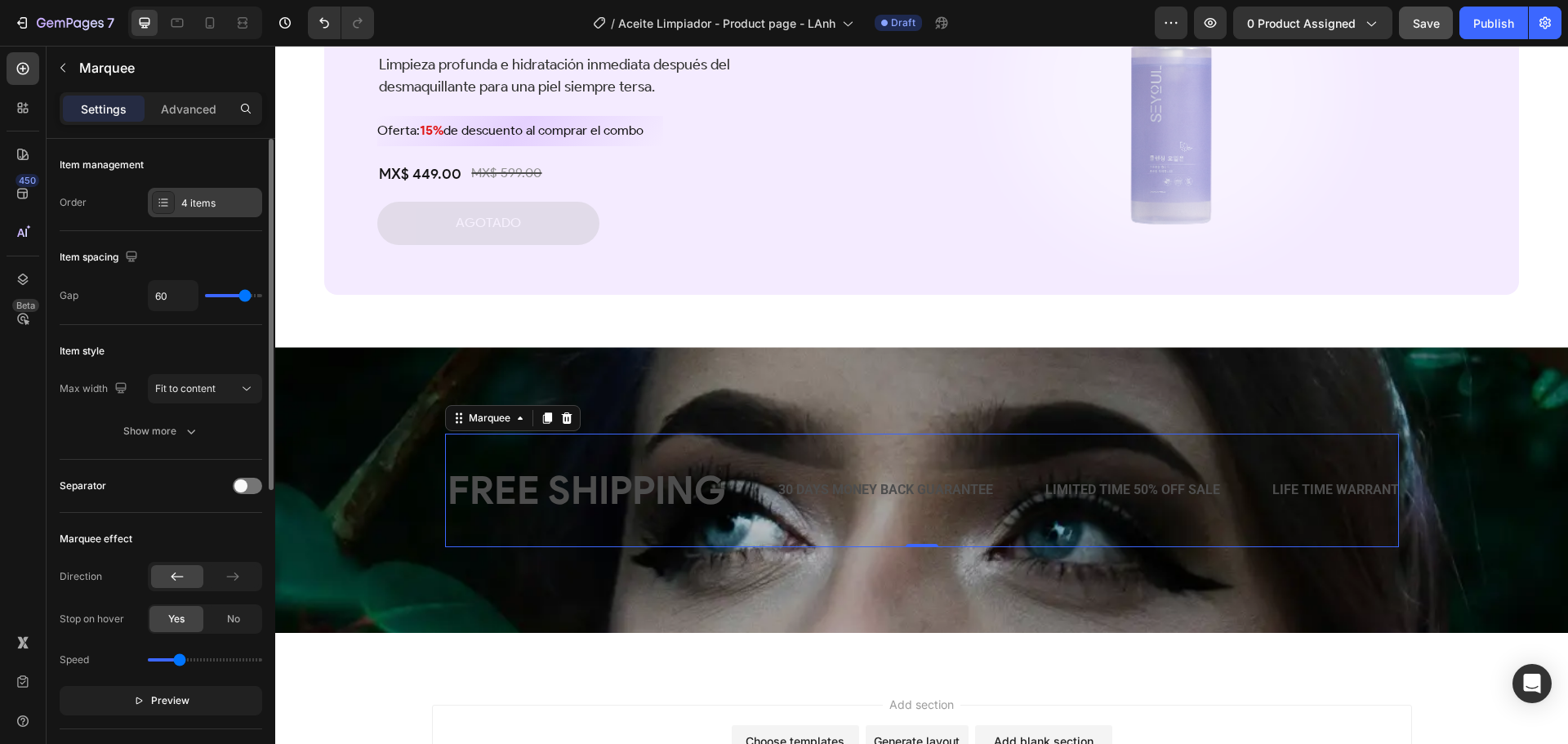
click at [210, 199] on div "4 items" at bounding box center [220, 203] width 76 height 15
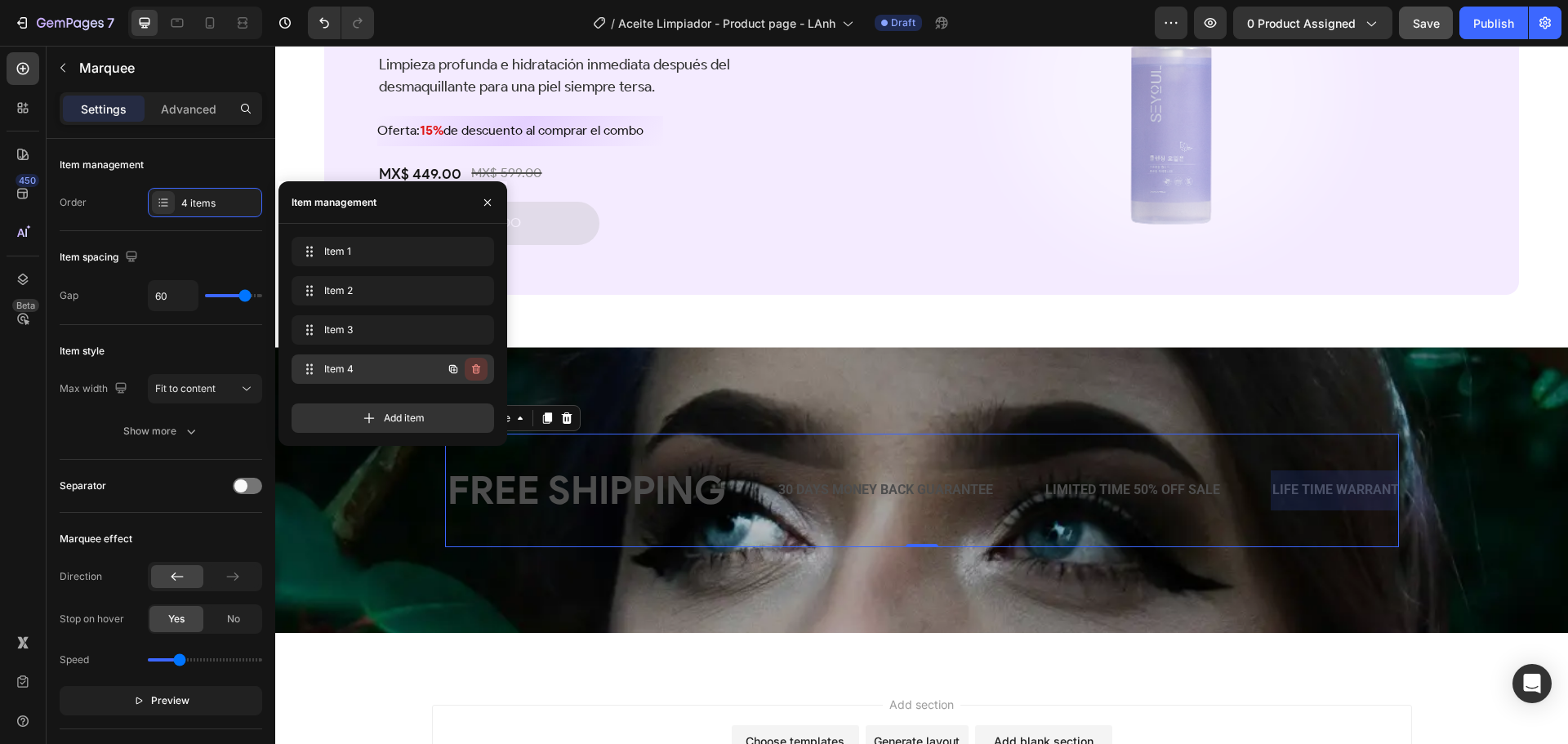
click at [480, 364] on icon "button" at bounding box center [476, 369] width 13 height 13
click at [480, 364] on div "Delete" at bounding box center [465, 369] width 30 height 15
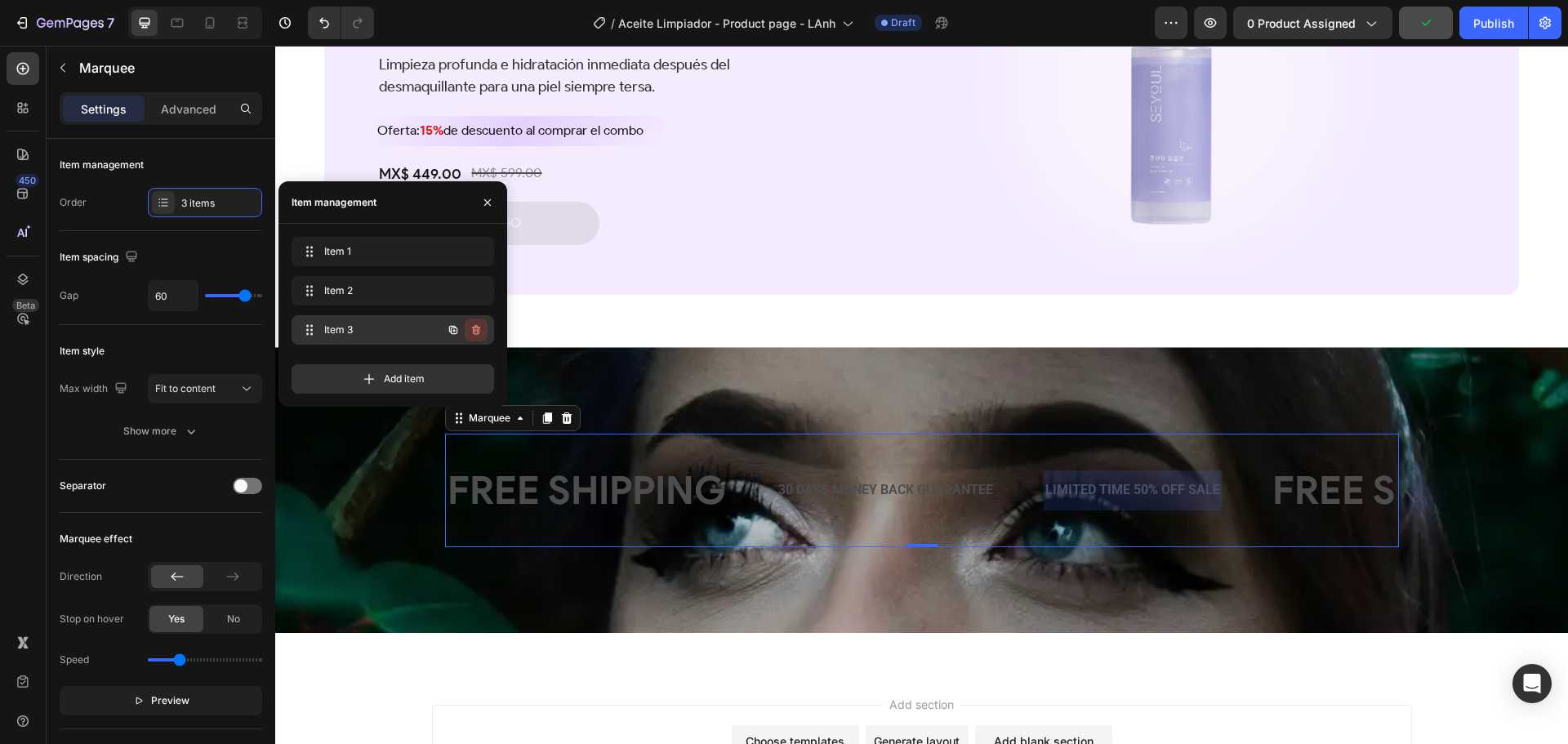
click at [475, 328] on icon "button" at bounding box center [476, 330] width 13 height 13
click at [476, 328] on div "Delete" at bounding box center [465, 330] width 30 height 15
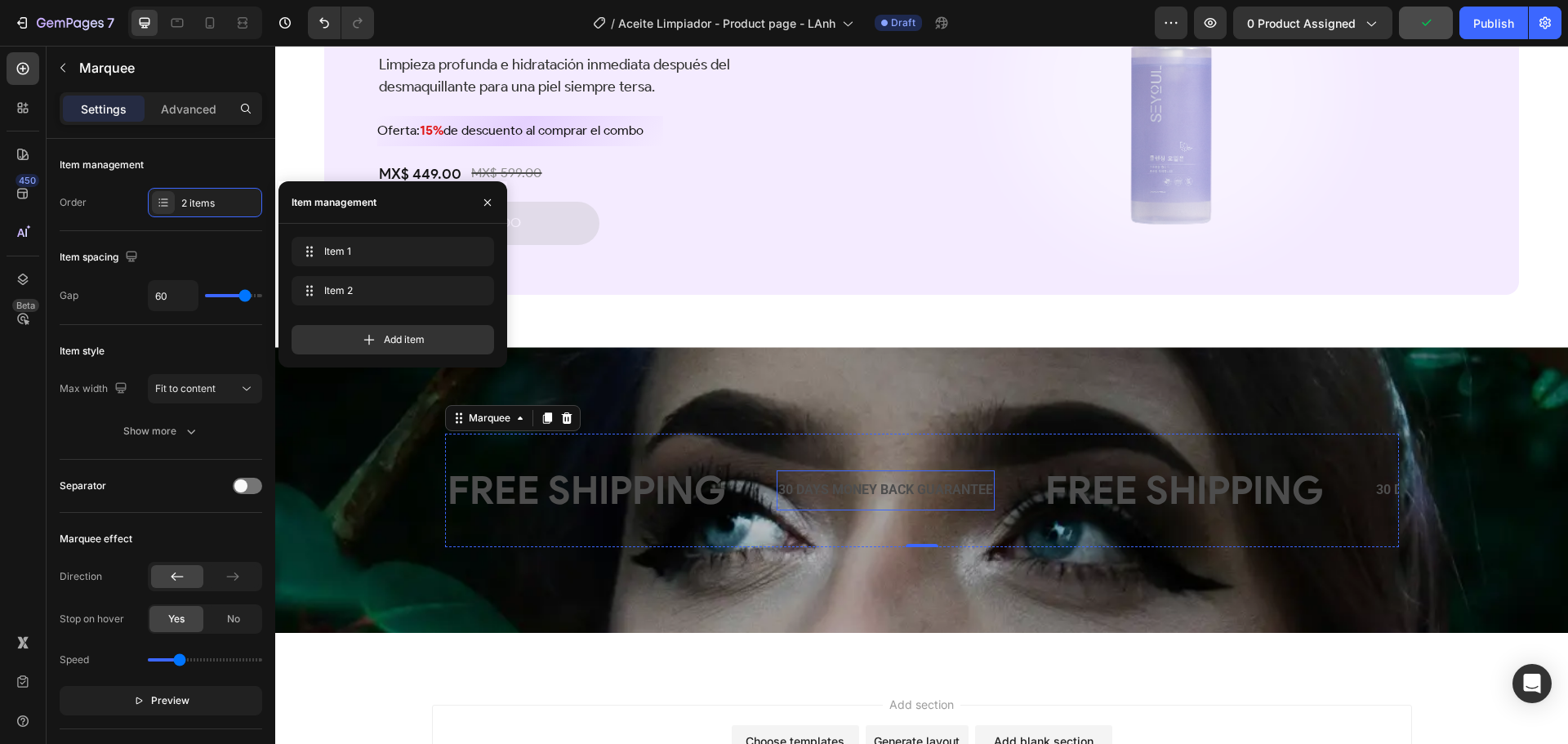
click at [821, 489] on div "30 DAYS MONEY BACK GUARANTEE" at bounding box center [886, 490] width 218 height 27
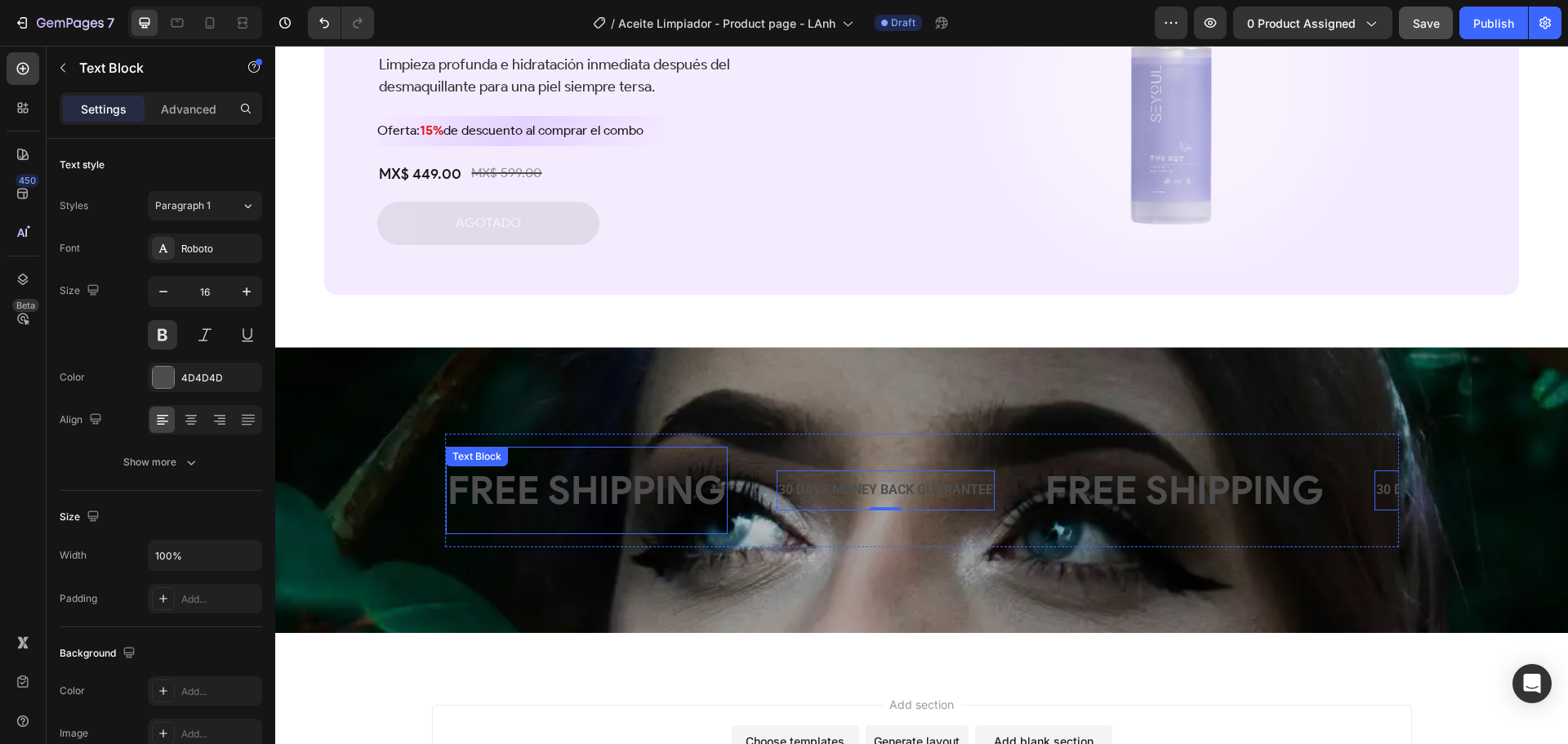
click at [634, 494] on div "FREE SHIPPING" at bounding box center [587, 490] width 281 height 74
click at [633, 495] on div "FREE SHIPPING" at bounding box center [587, 490] width 281 height 74
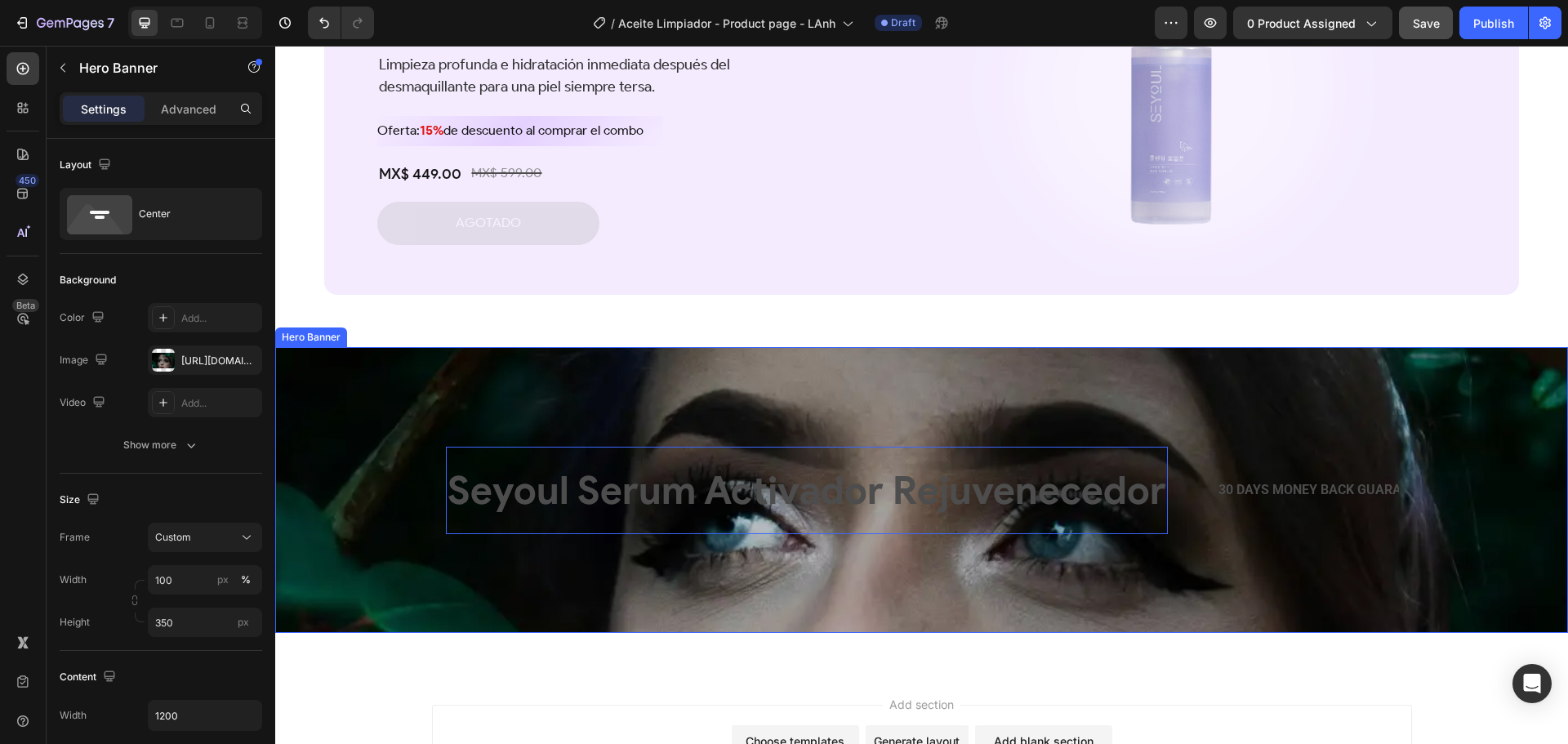
click at [1261, 556] on div "Background Image" at bounding box center [921, 490] width 1293 height 286
click at [1043, 499] on p "Seyoul Serum Activador Rejuvenecedor" at bounding box center [806, 489] width 718 height 70
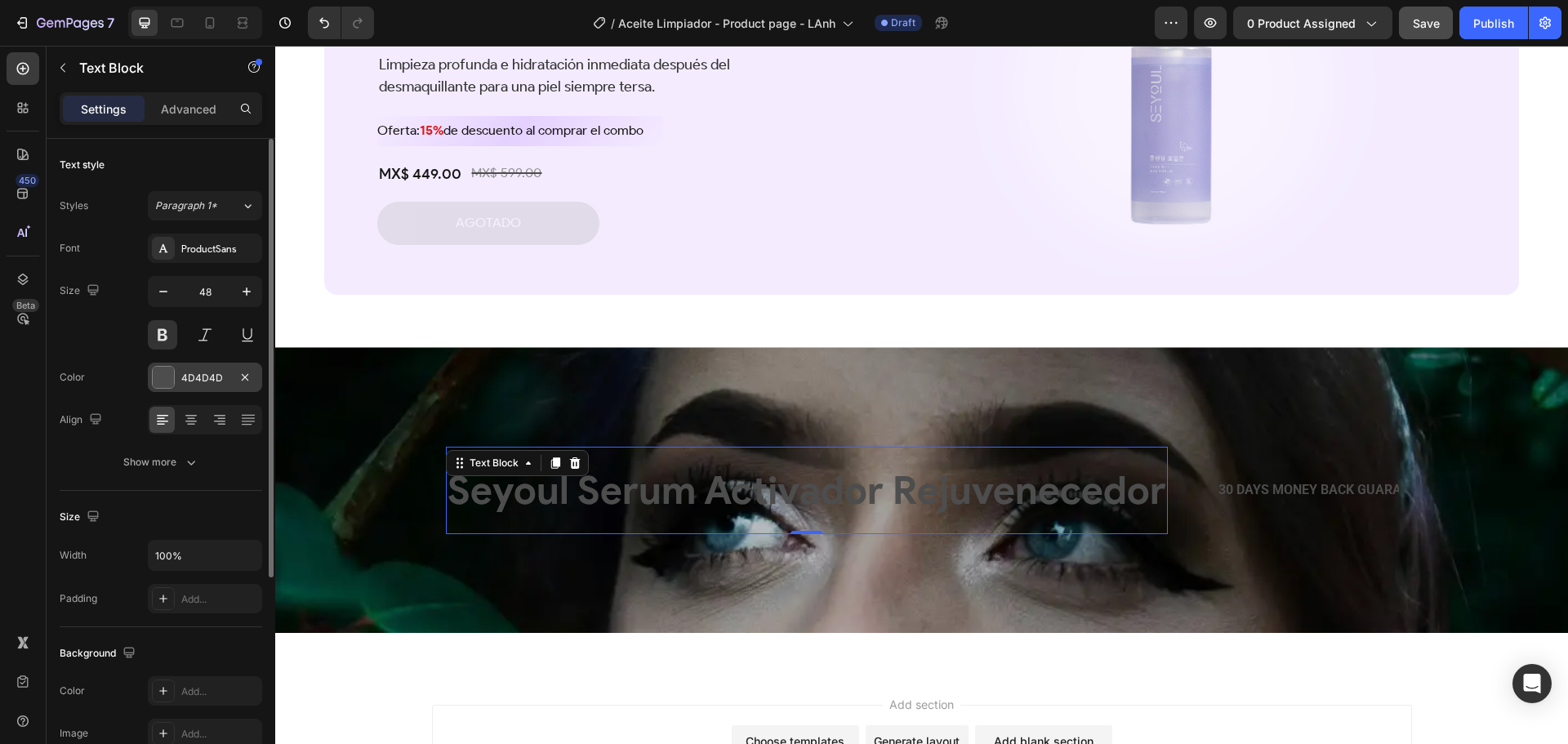
click at [165, 371] on div at bounding box center [163, 377] width 21 height 21
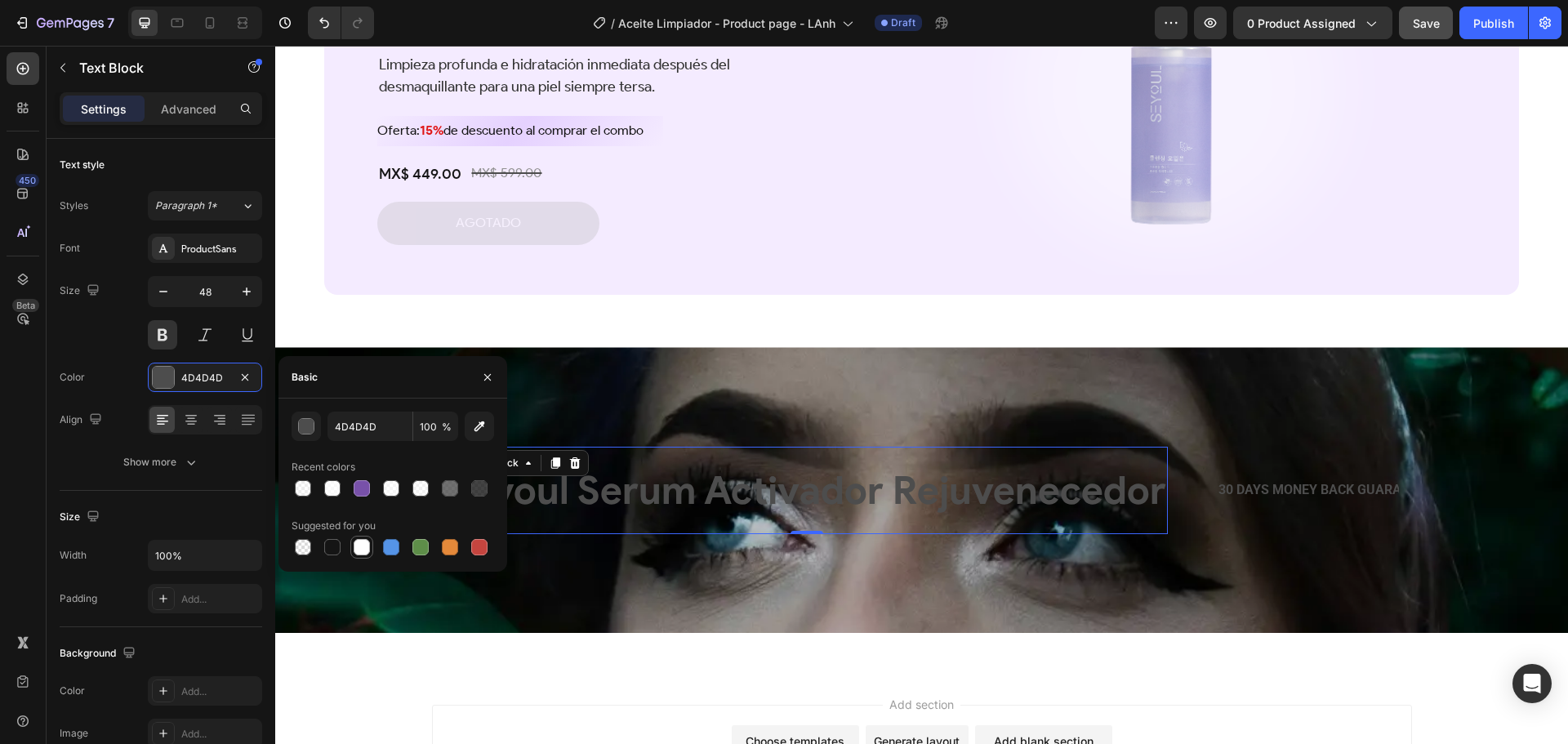
click at [363, 542] on div at bounding box center [362, 548] width 17 height 17
type input "FFFFFF"
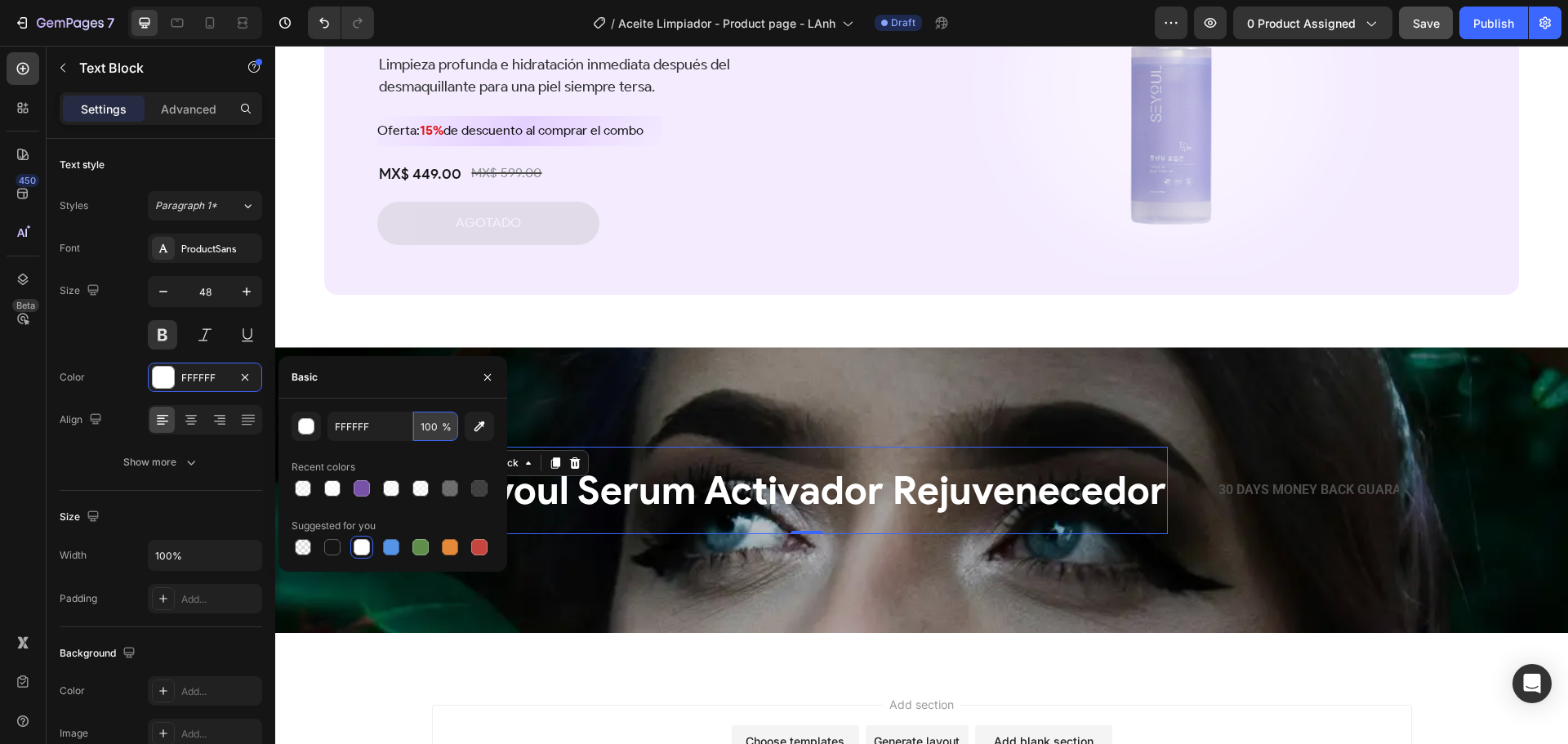
click at [428, 428] on input "100" at bounding box center [436, 426] width 45 height 30
type input "50"
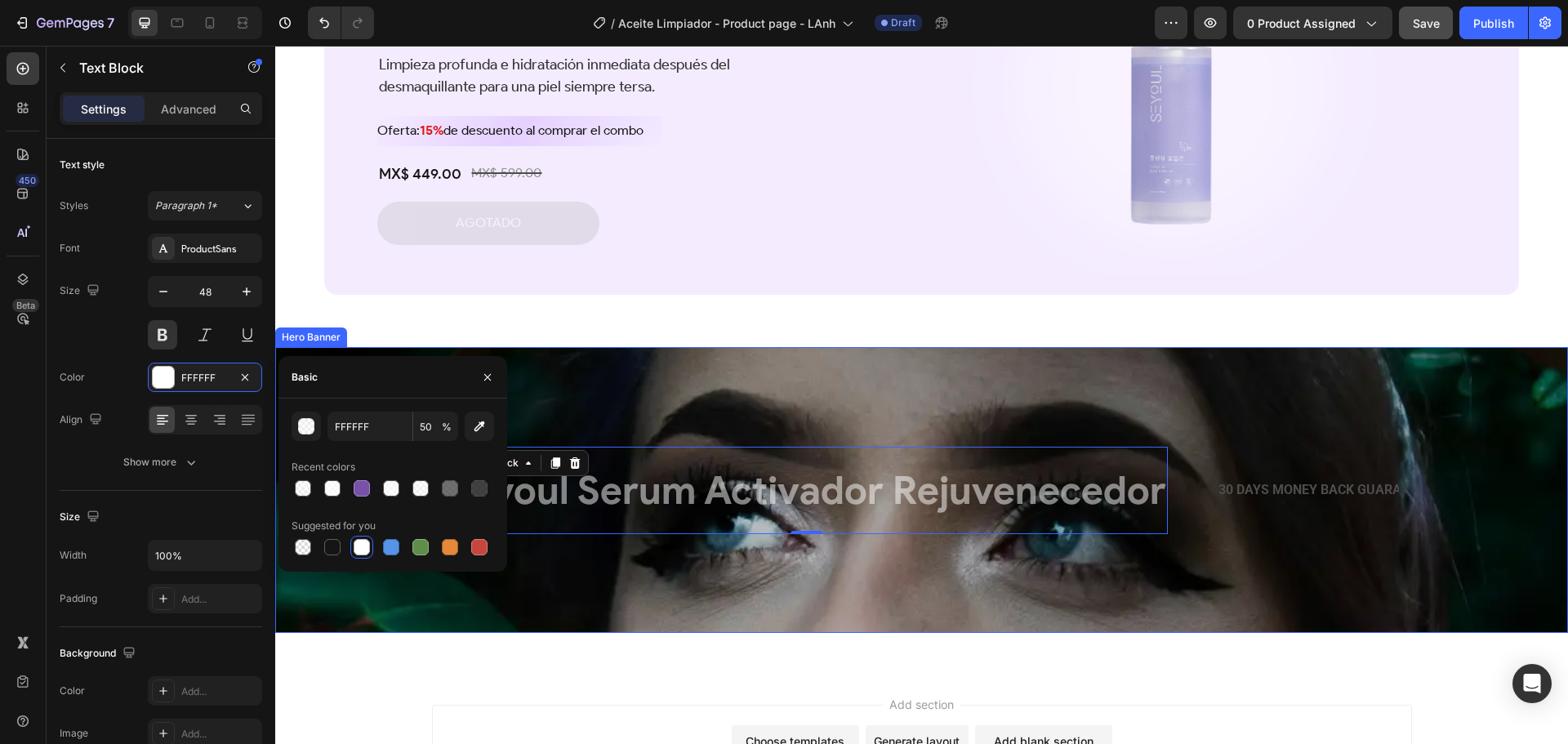
click at [981, 614] on div "Background Image" at bounding box center [921, 490] width 1293 height 286
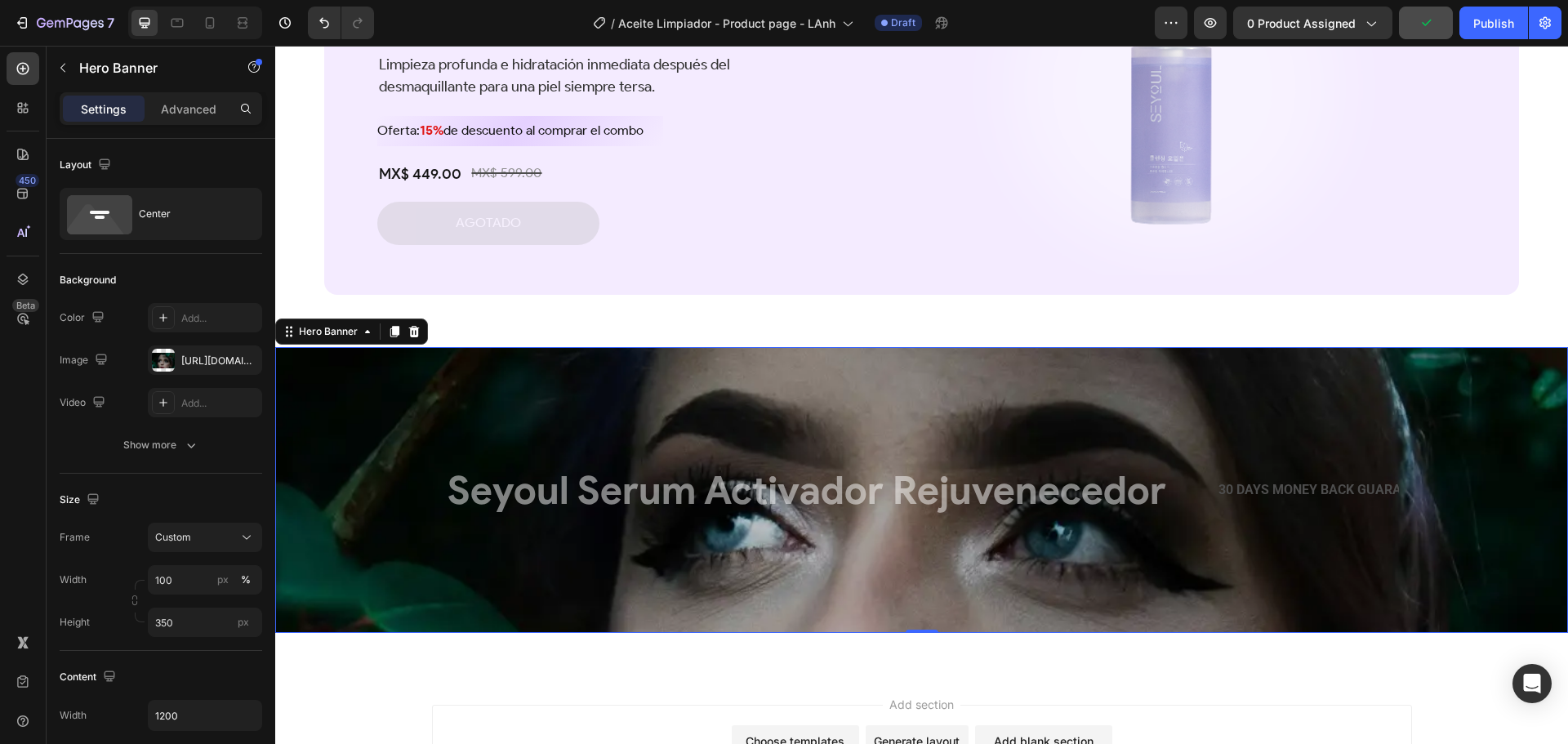
click at [378, 358] on div "Background Image" at bounding box center [921, 490] width 1293 height 286
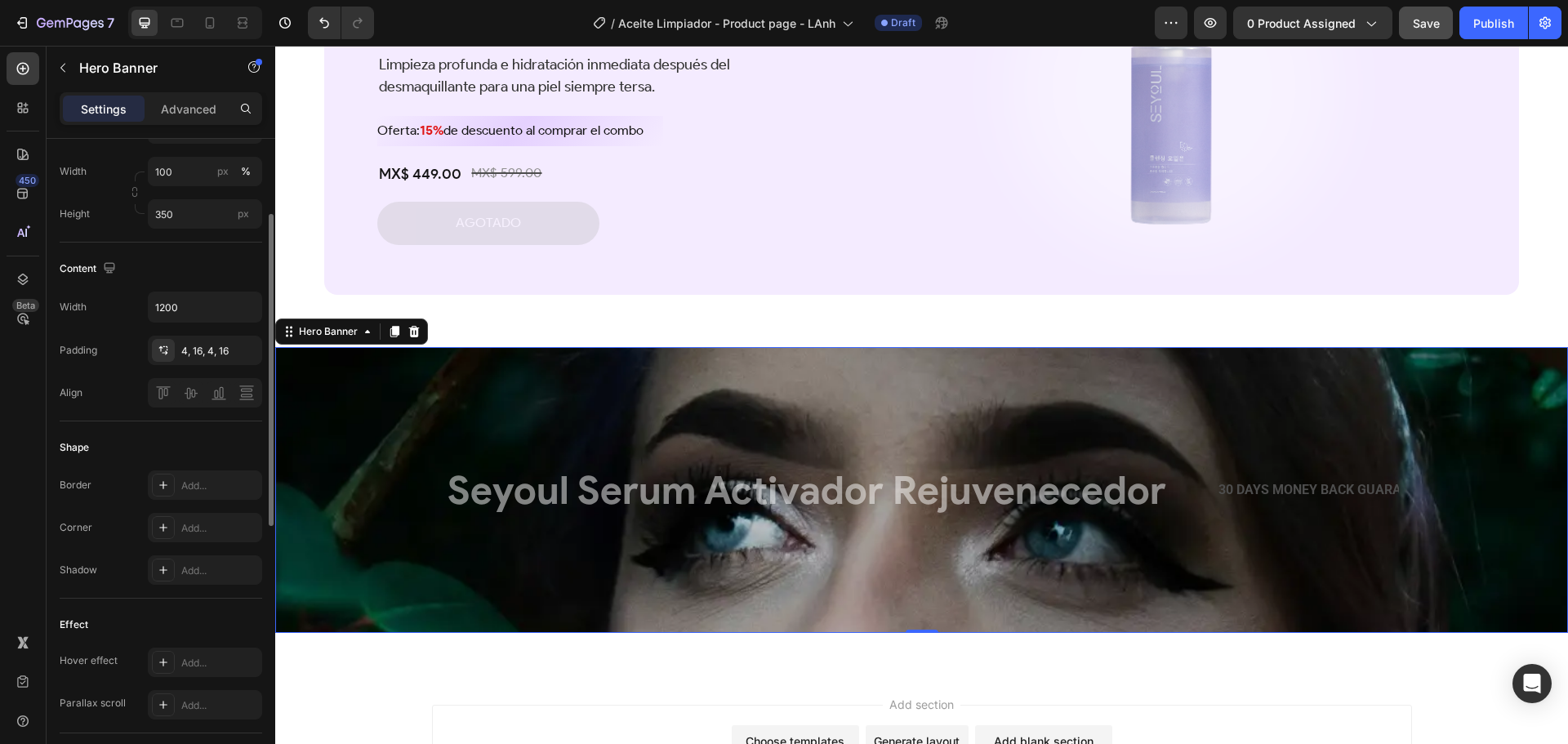
scroll to position [327, 0]
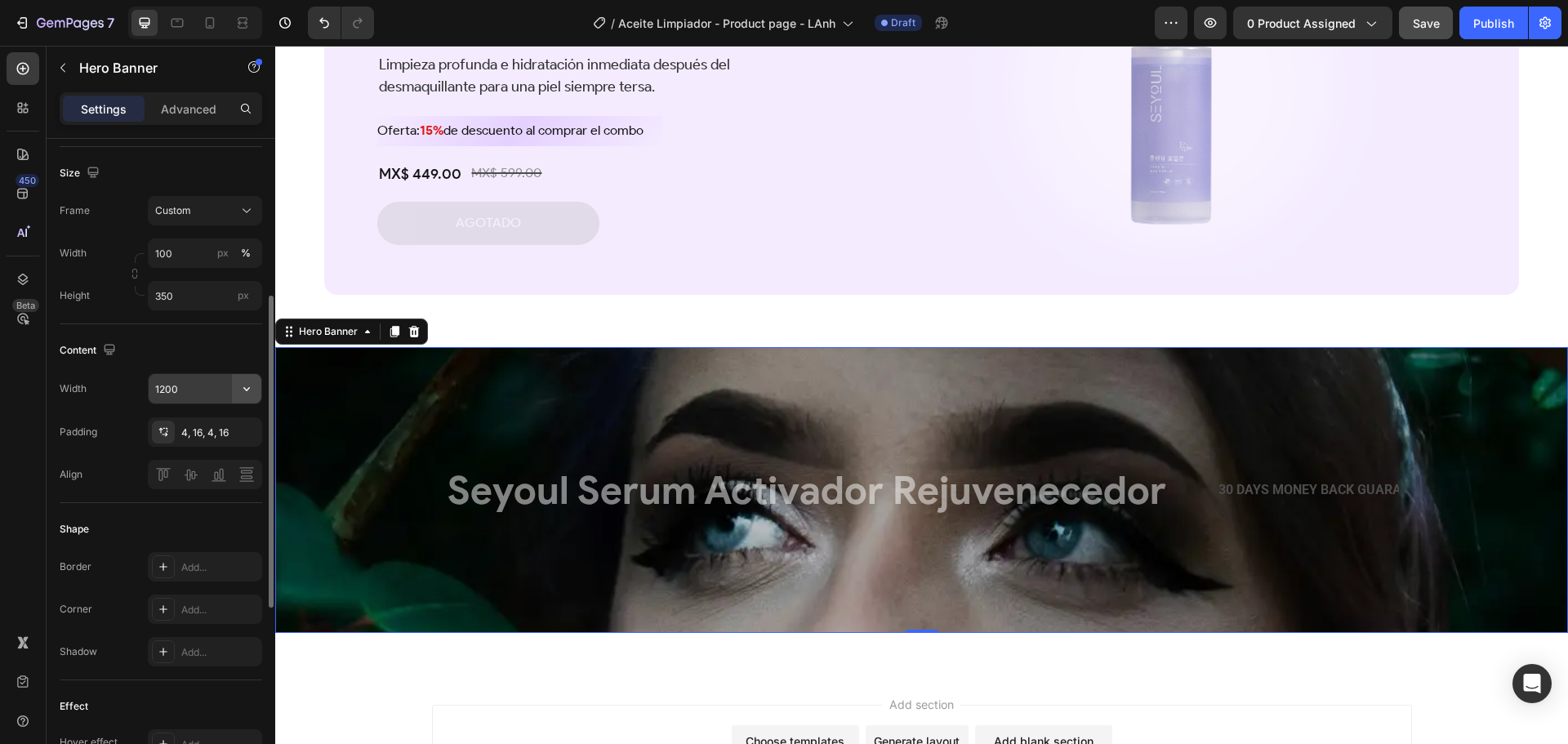
click at [246, 389] on icon "button" at bounding box center [246, 389] width 7 height 4
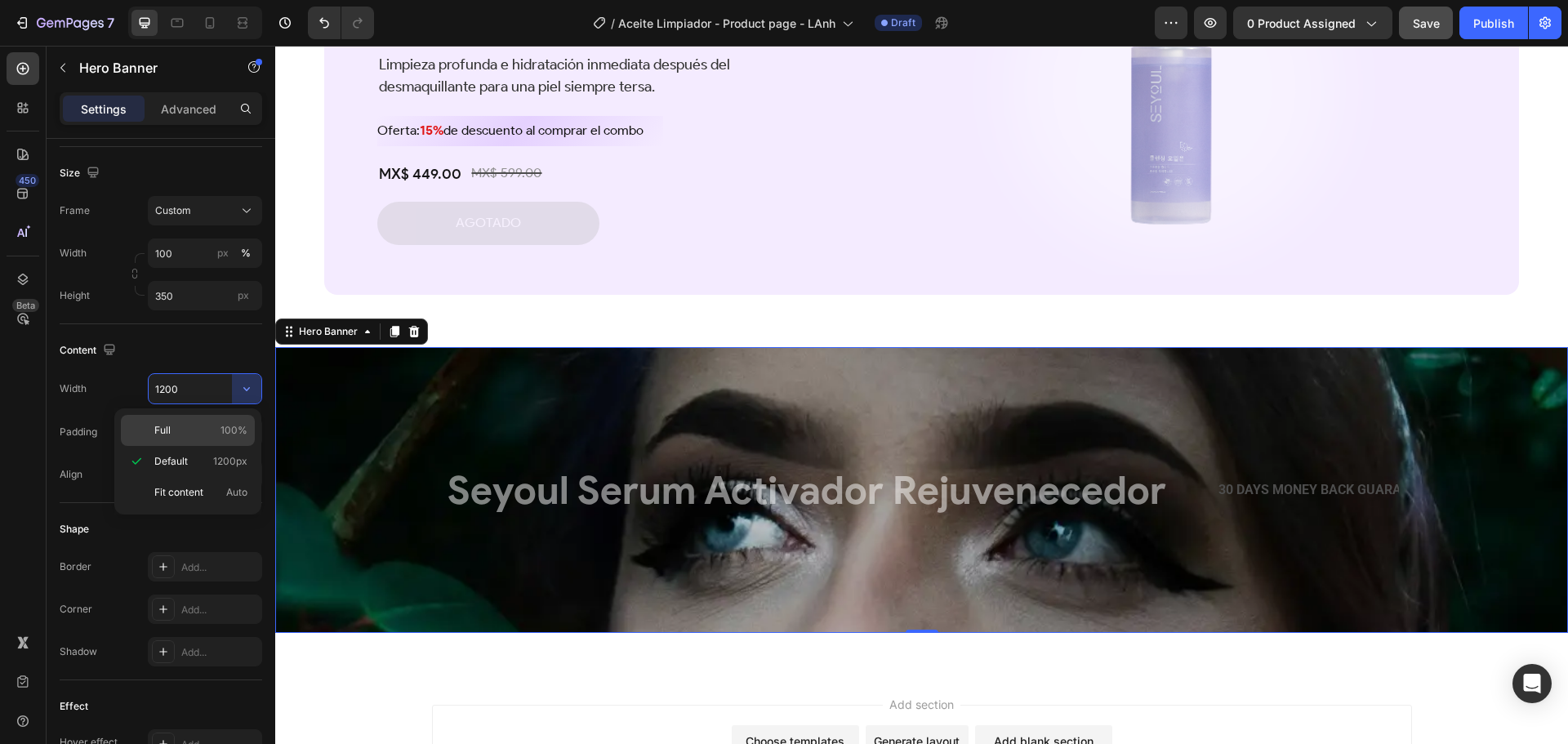
click at [200, 427] on p "Full 100%" at bounding box center [201, 430] width 93 height 15
type input "100%"
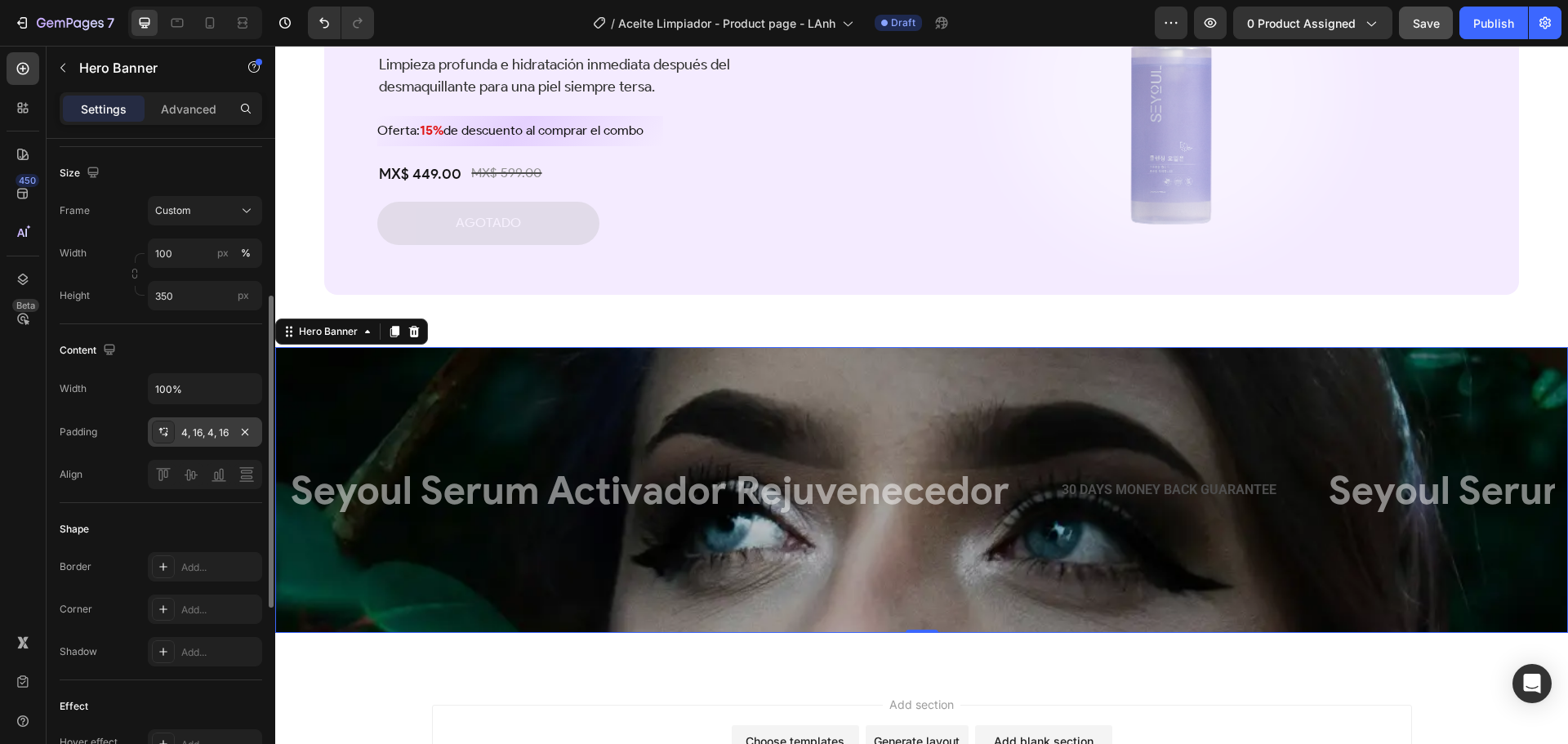
click at [167, 434] on icon at bounding box center [165, 435] width 6 height 4
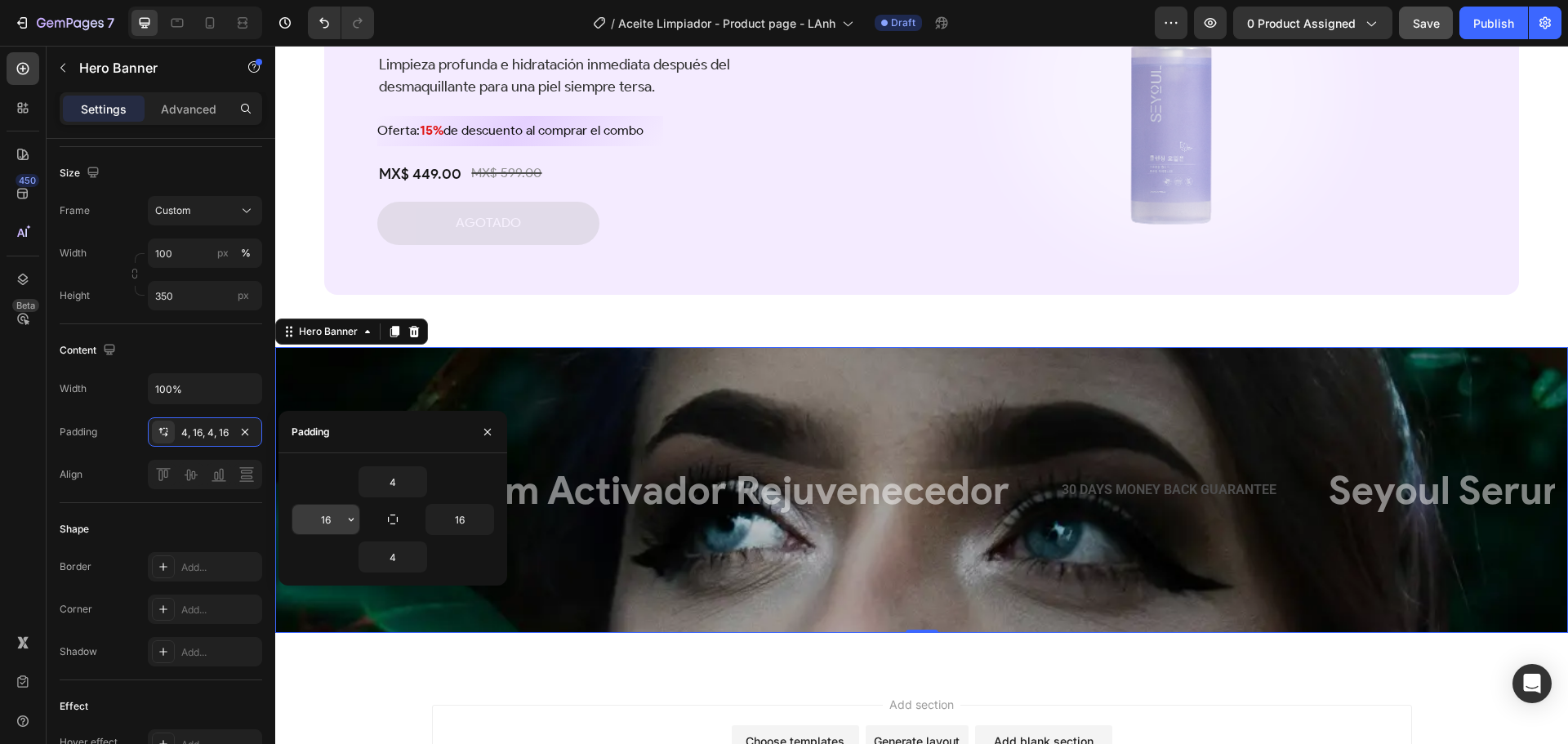
click at [328, 515] on input "16" at bounding box center [326, 520] width 67 height 30
type input "0"
click at [467, 509] on input "16" at bounding box center [460, 520] width 67 height 30
type input "0"
click at [636, 573] on div "Background Image" at bounding box center [921, 490] width 1293 height 286
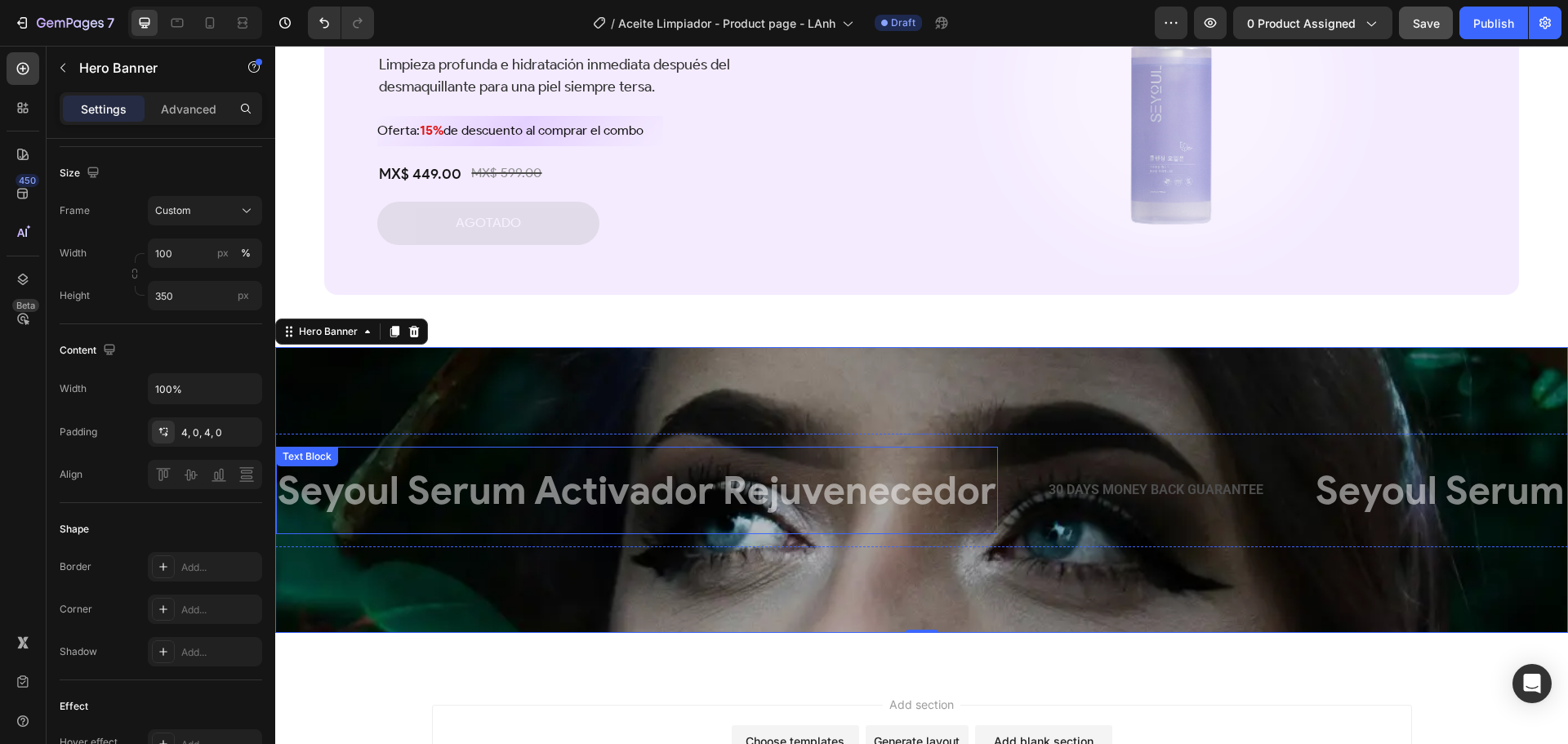
click at [595, 506] on p "Seyoul Serum Activador Rejuvenecedor" at bounding box center [636, 489] width 718 height 70
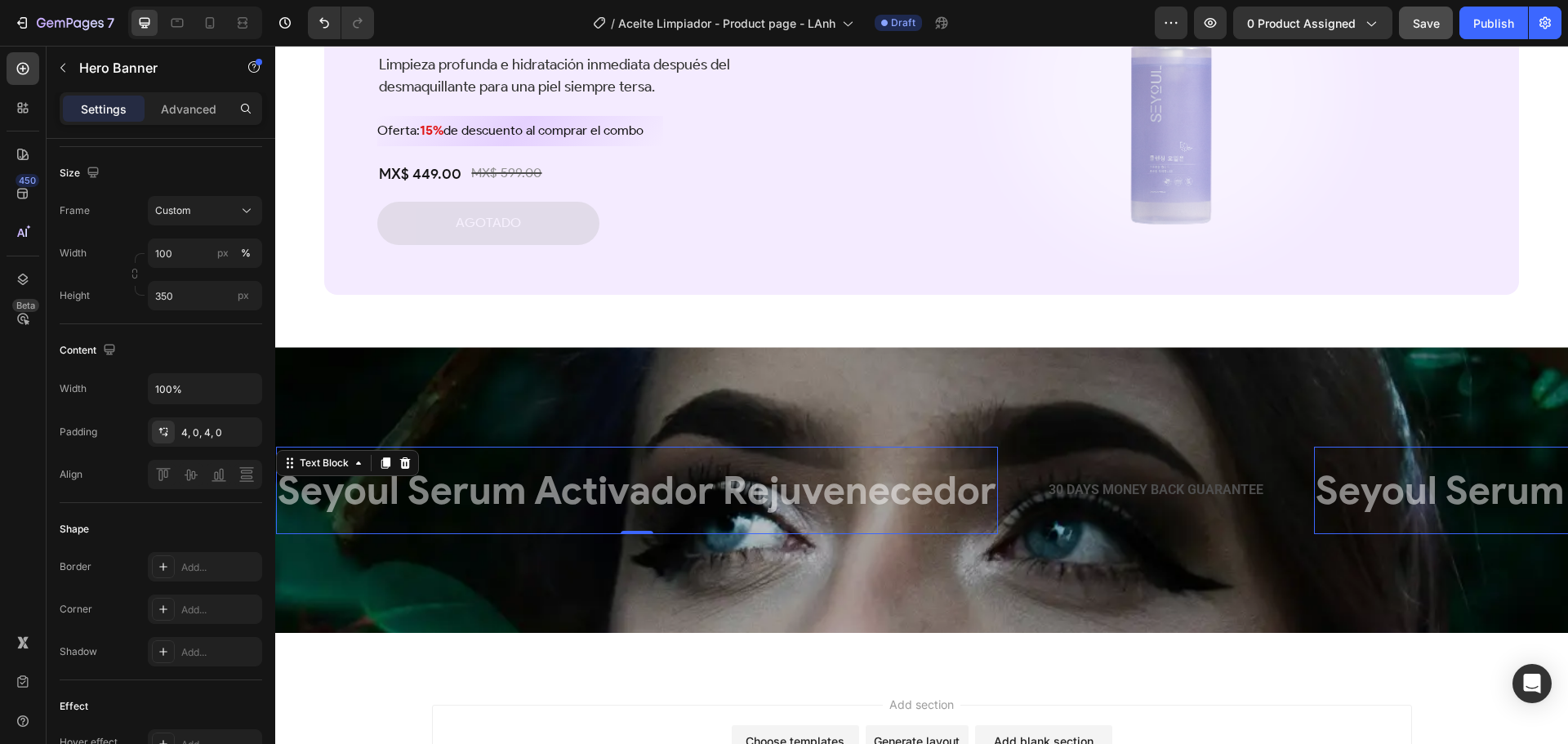
scroll to position [0, 0]
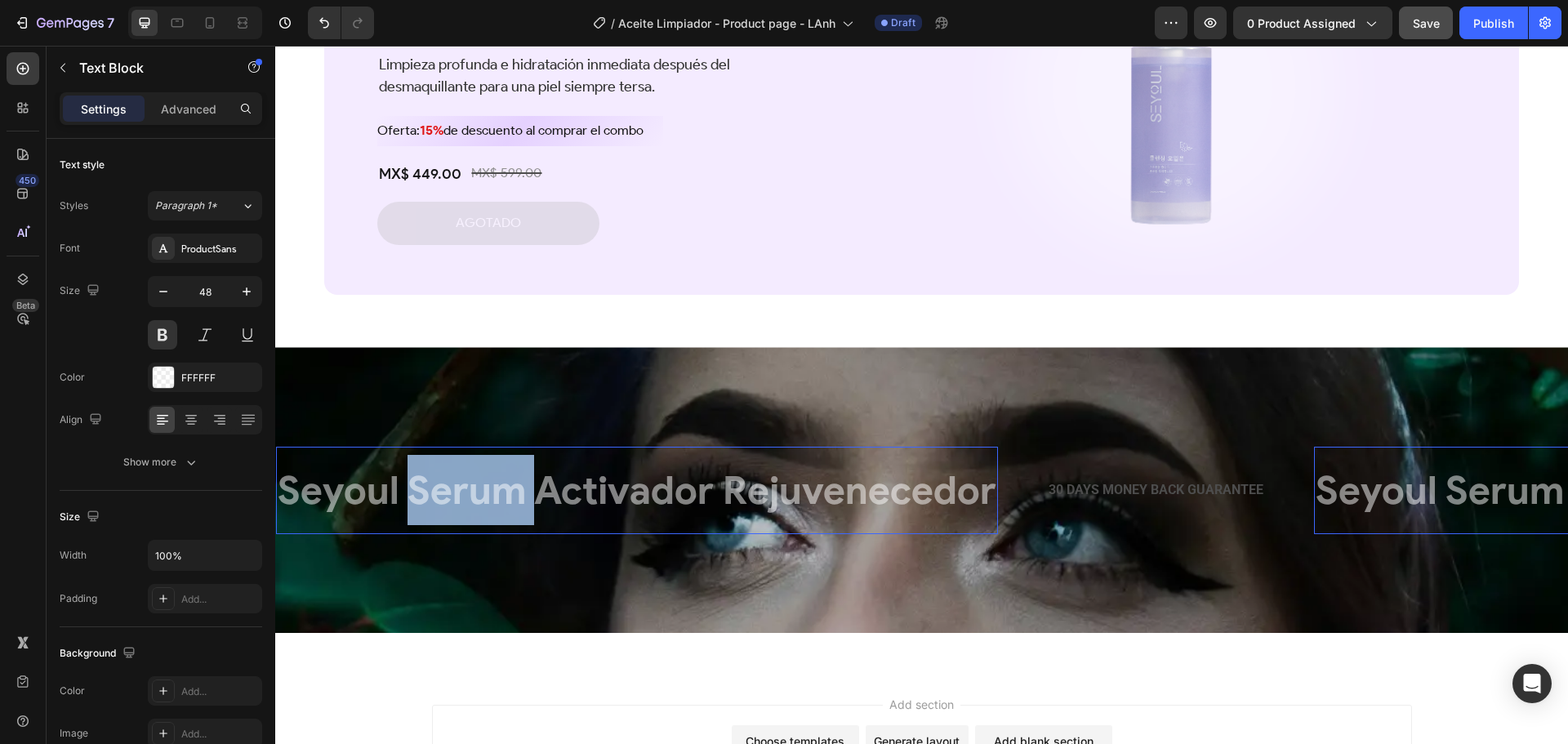
click at [443, 494] on p "Seyoul Serum Activador Rejuvenecedor" at bounding box center [636, 489] width 718 height 70
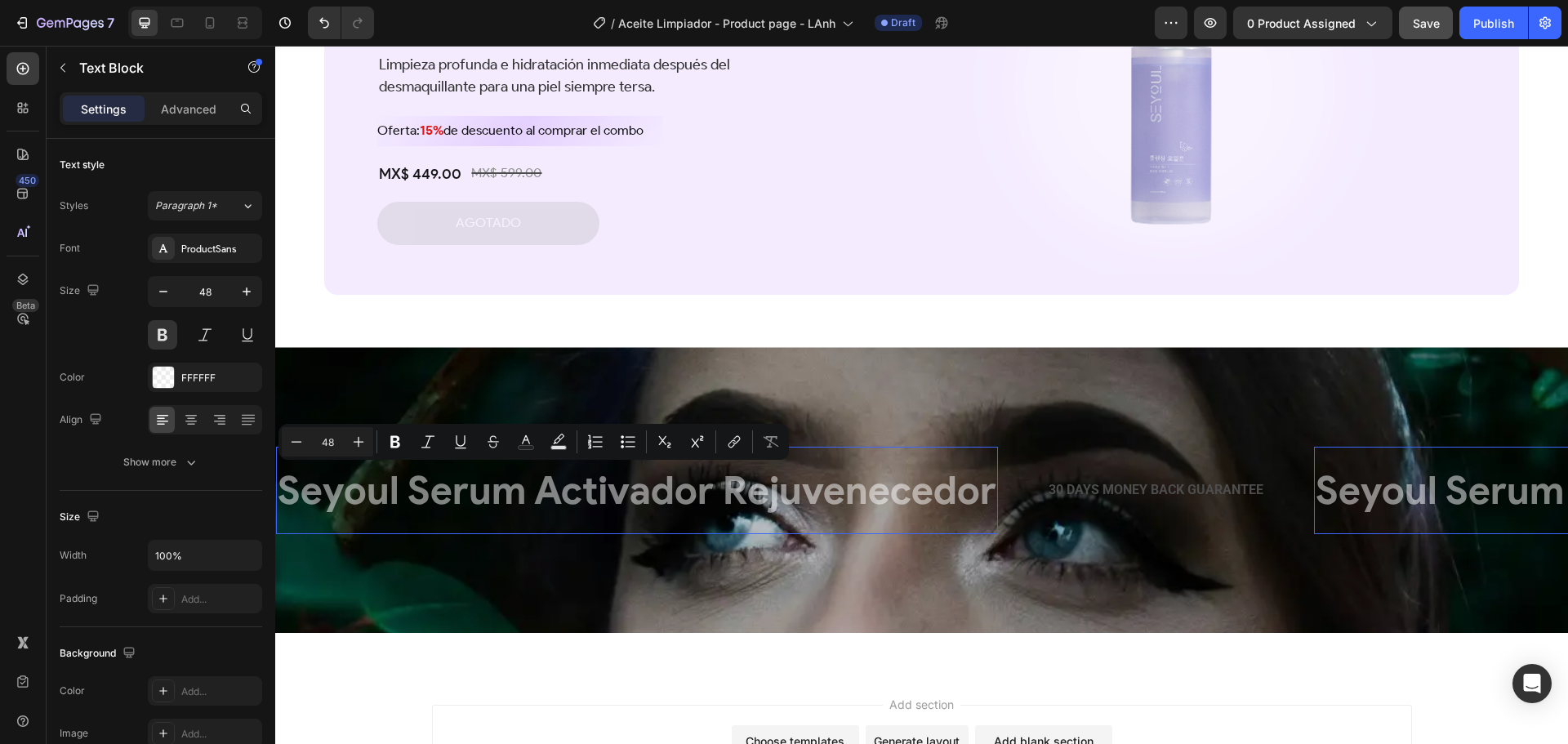
click at [619, 505] on p "Seyoul Serum Activador Rejuvenecedor" at bounding box center [636, 489] width 718 height 70
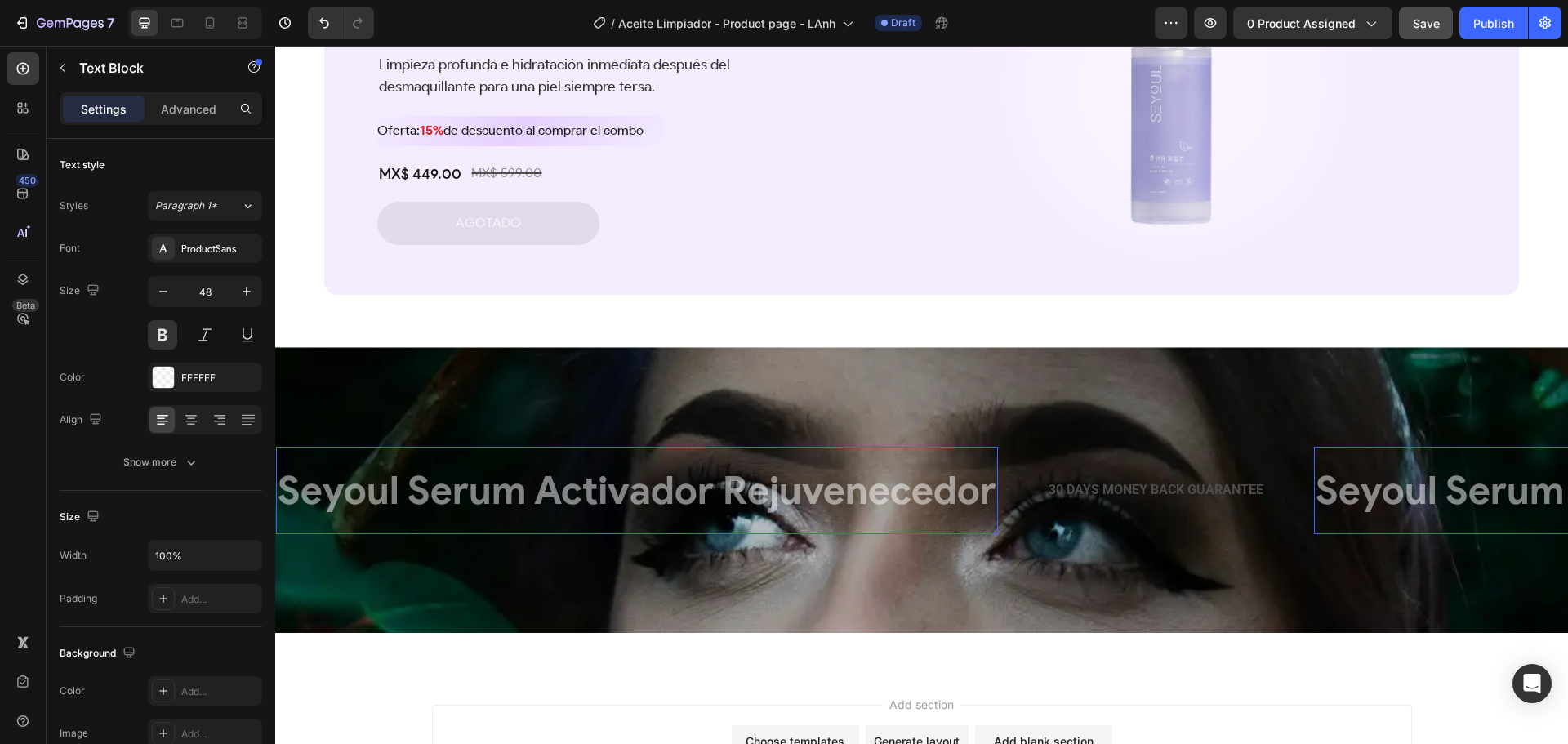
click at [619, 505] on p "Seyoul Serum Activador Rejuvenecedor" at bounding box center [636, 489] width 718 height 70
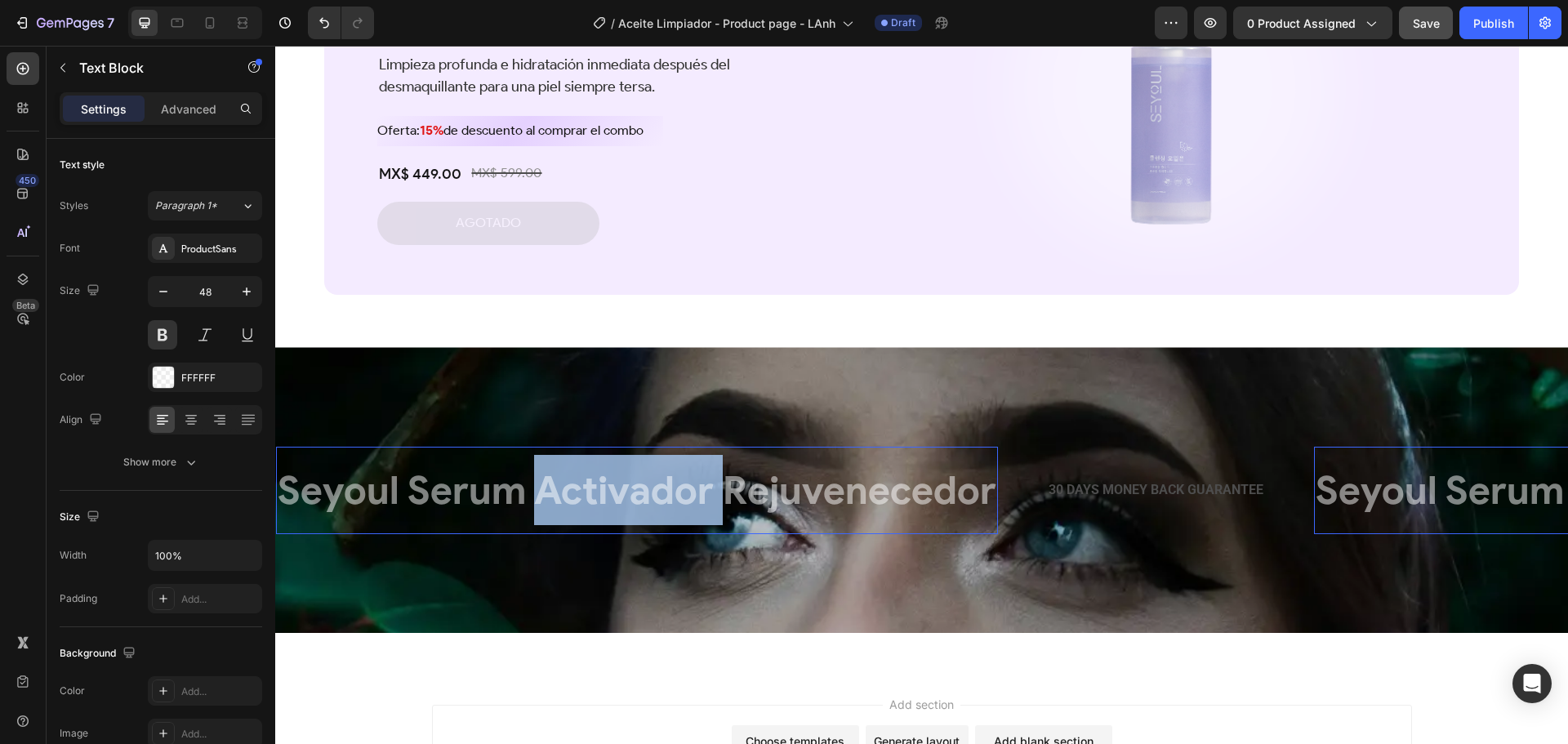
click at [619, 505] on p "Seyoul Serum Activador Rejuvenecedor" at bounding box center [636, 489] width 718 height 70
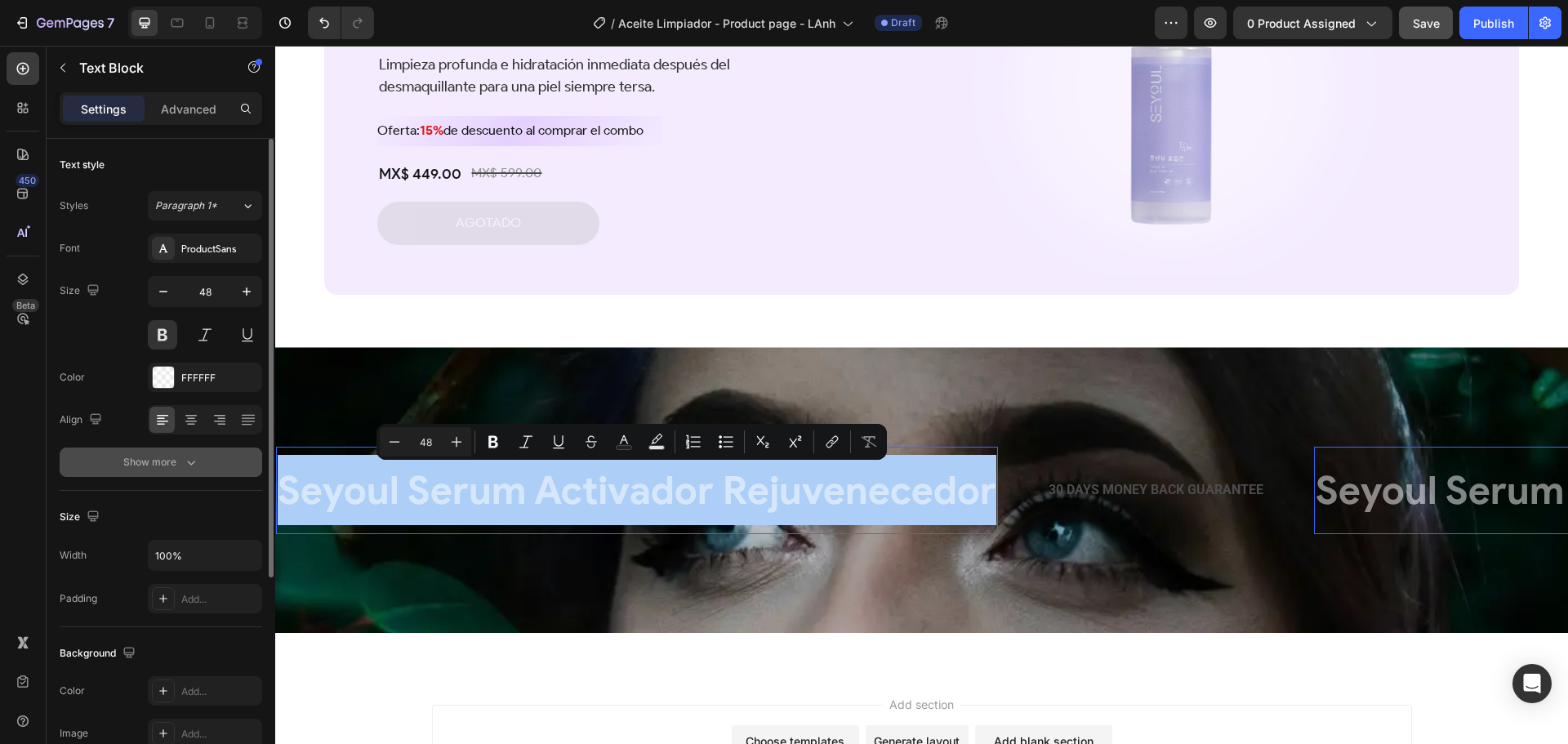
click at [181, 455] on div "Show more" at bounding box center [161, 462] width 76 height 17
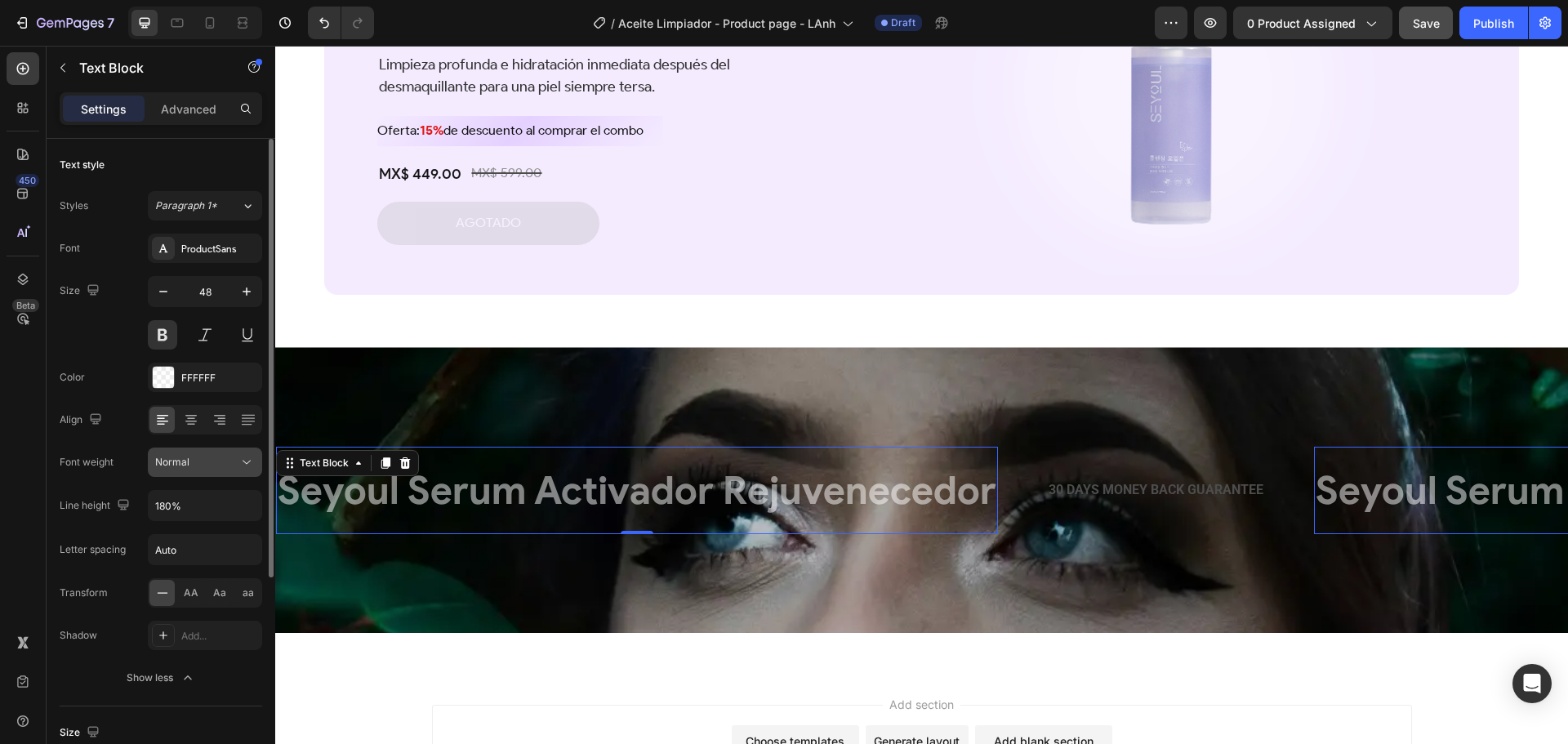
click at [220, 466] on div "Normal" at bounding box center [197, 462] width 83 height 15
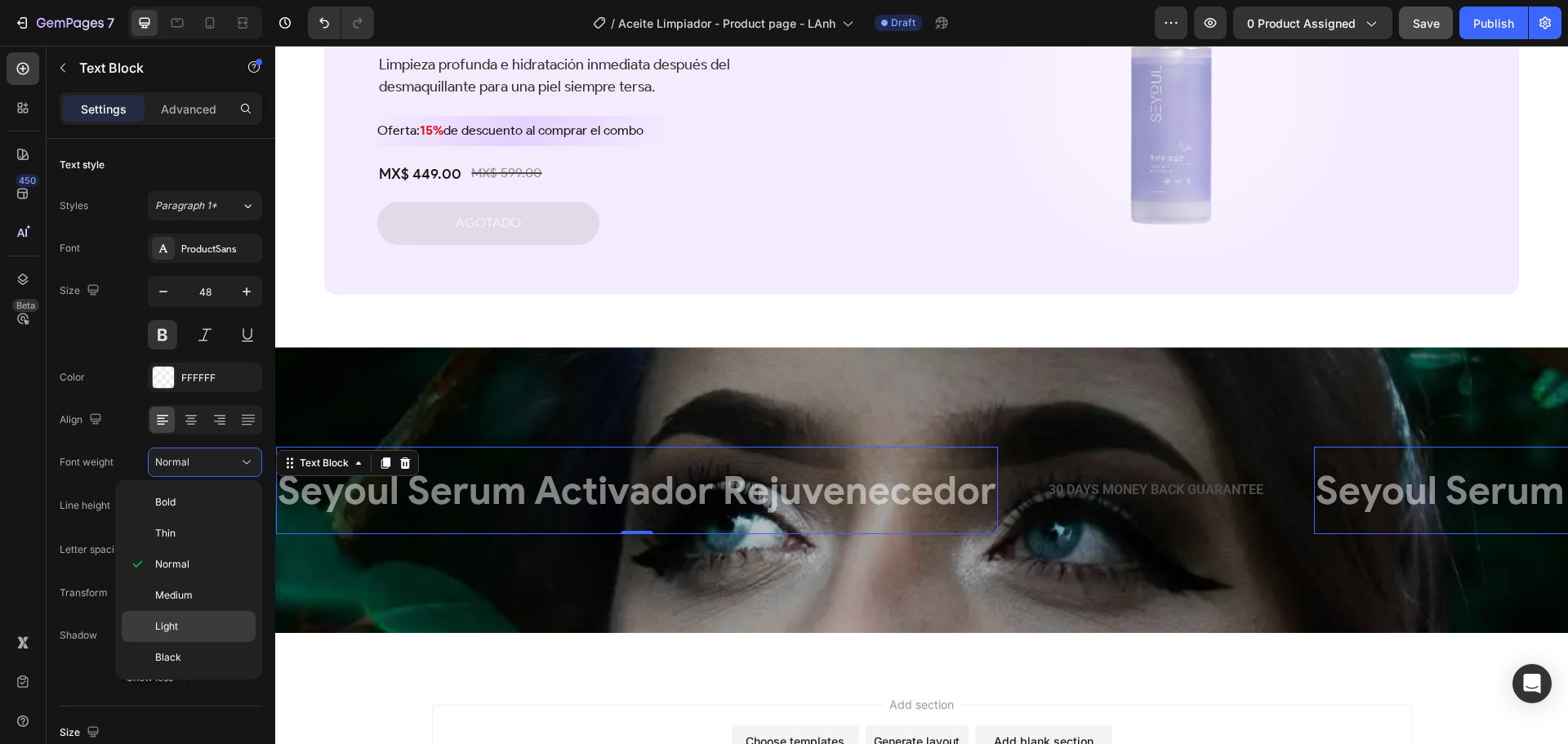
click at [188, 626] on p "Light" at bounding box center [202, 627] width 93 height 15
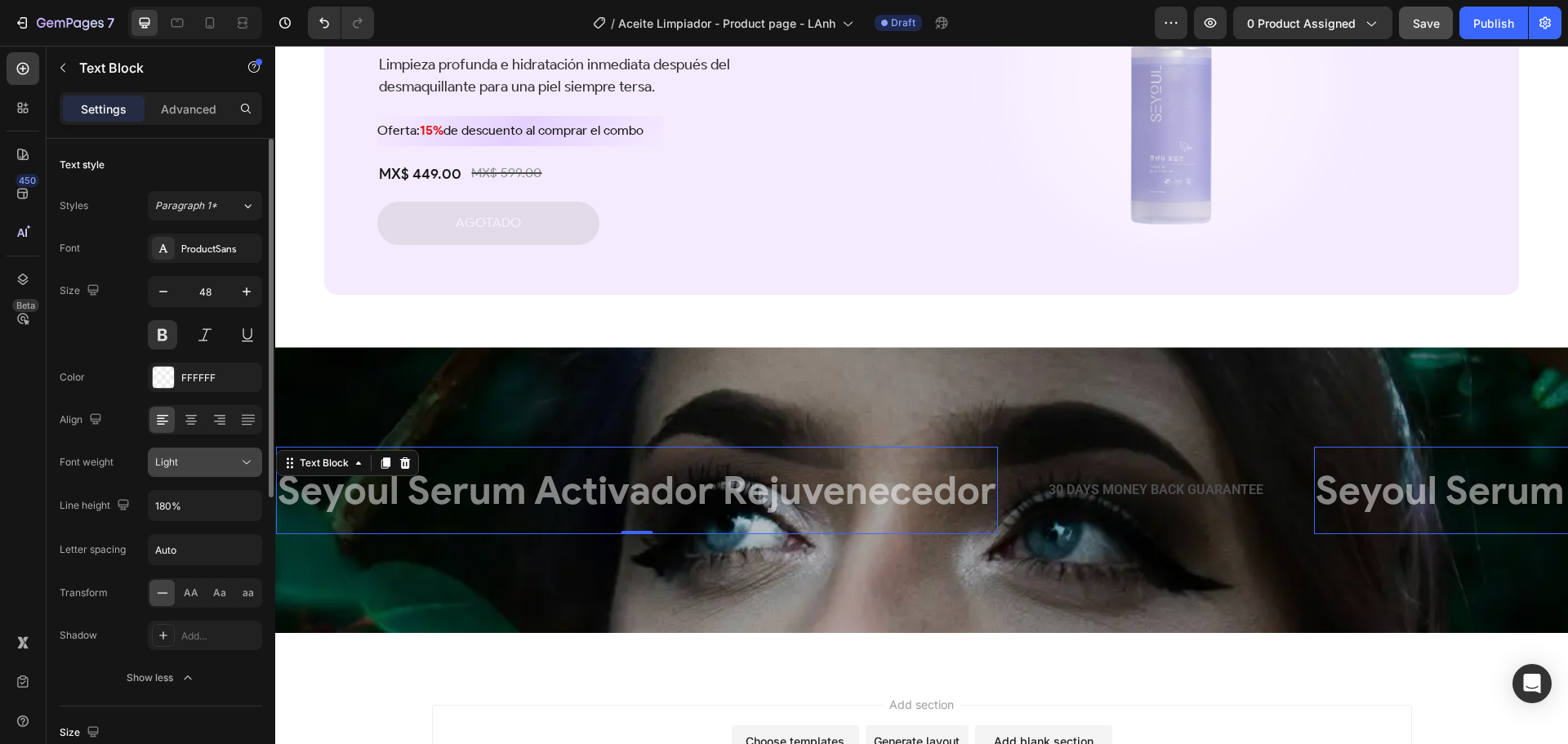
click at [235, 463] on div "Light" at bounding box center [197, 462] width 83 height 15
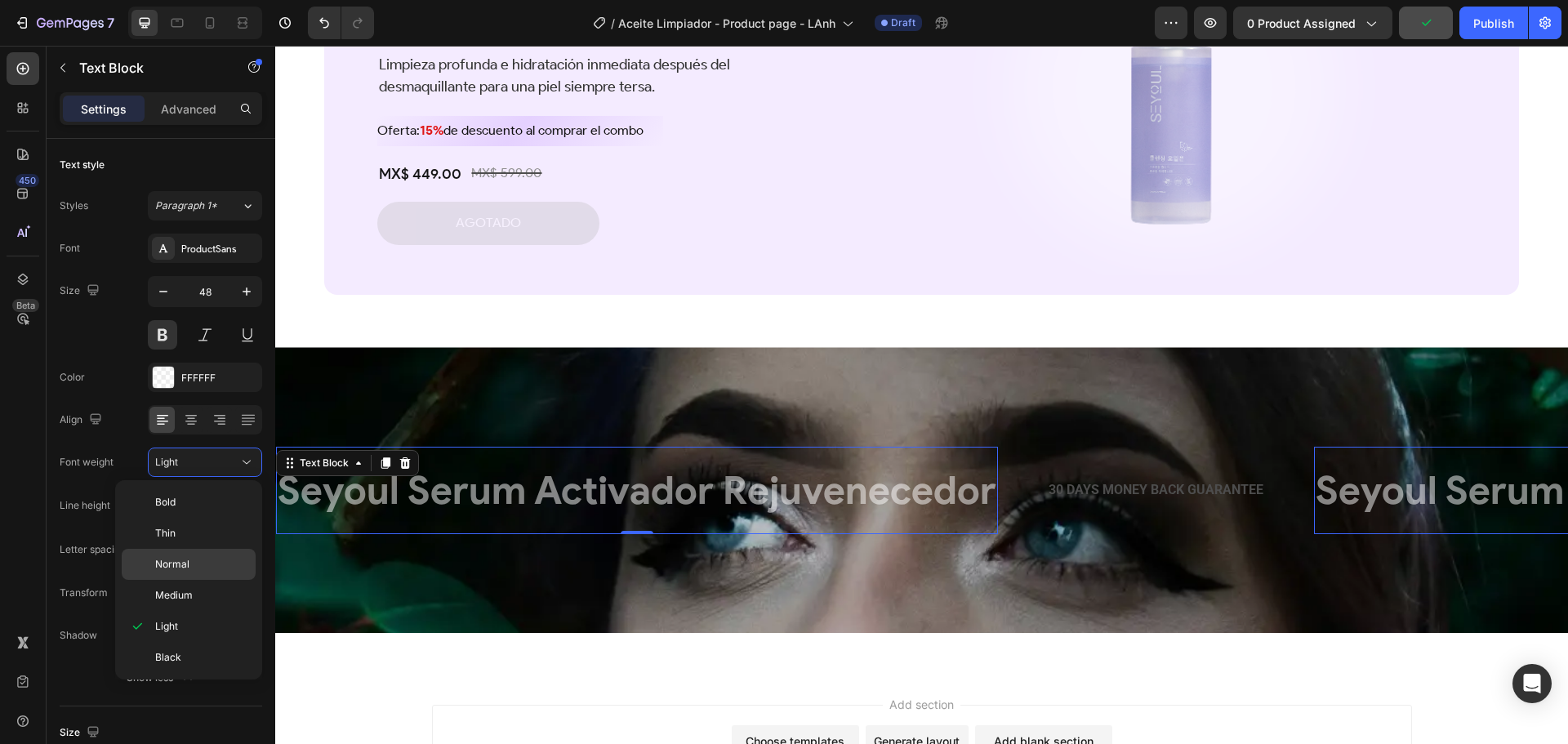
click at [204, 566] on p "Normal" at bounding box center [202, 564] width 93 height 15
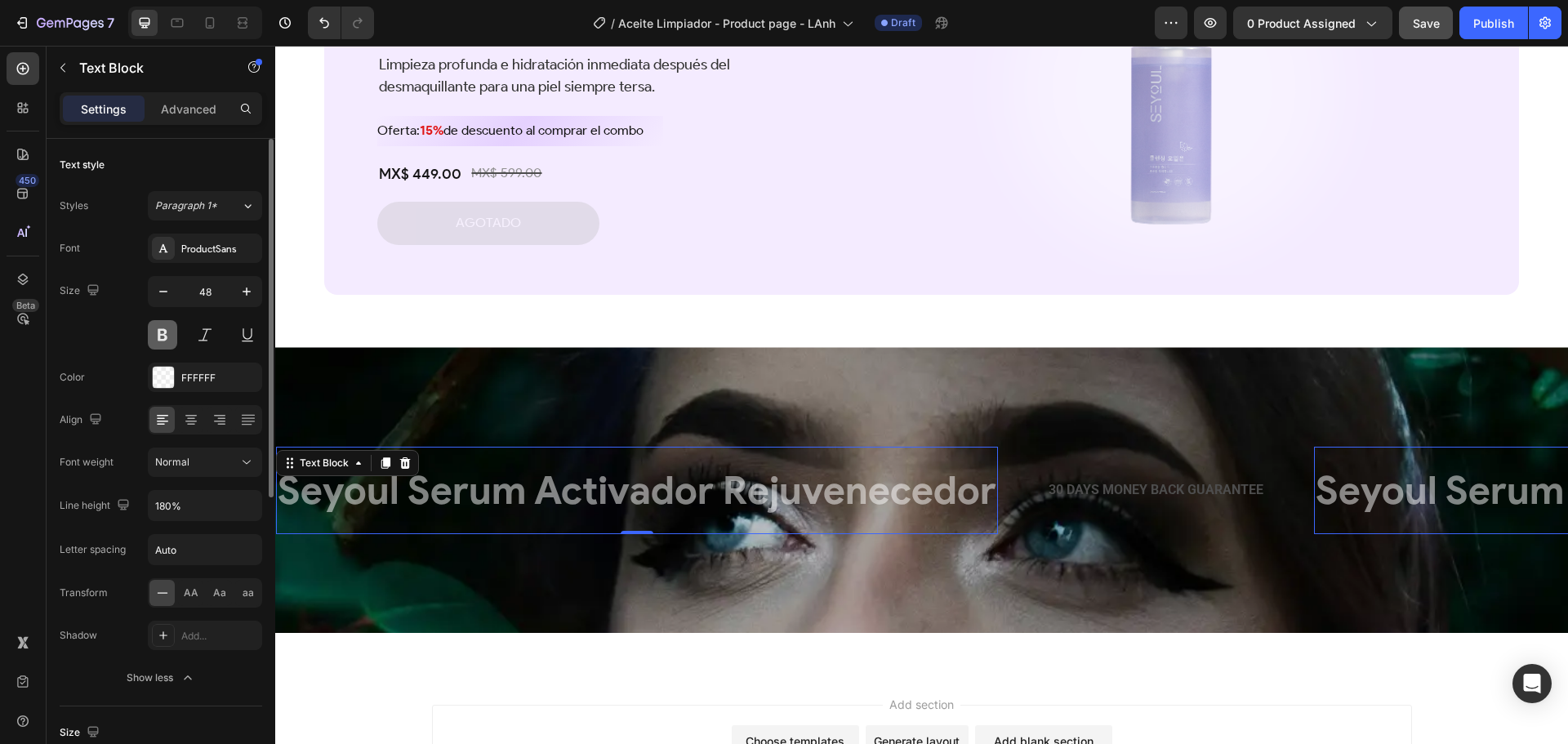
click at [165, 336] on button at bounding box center [163, 335] width 30 height 30
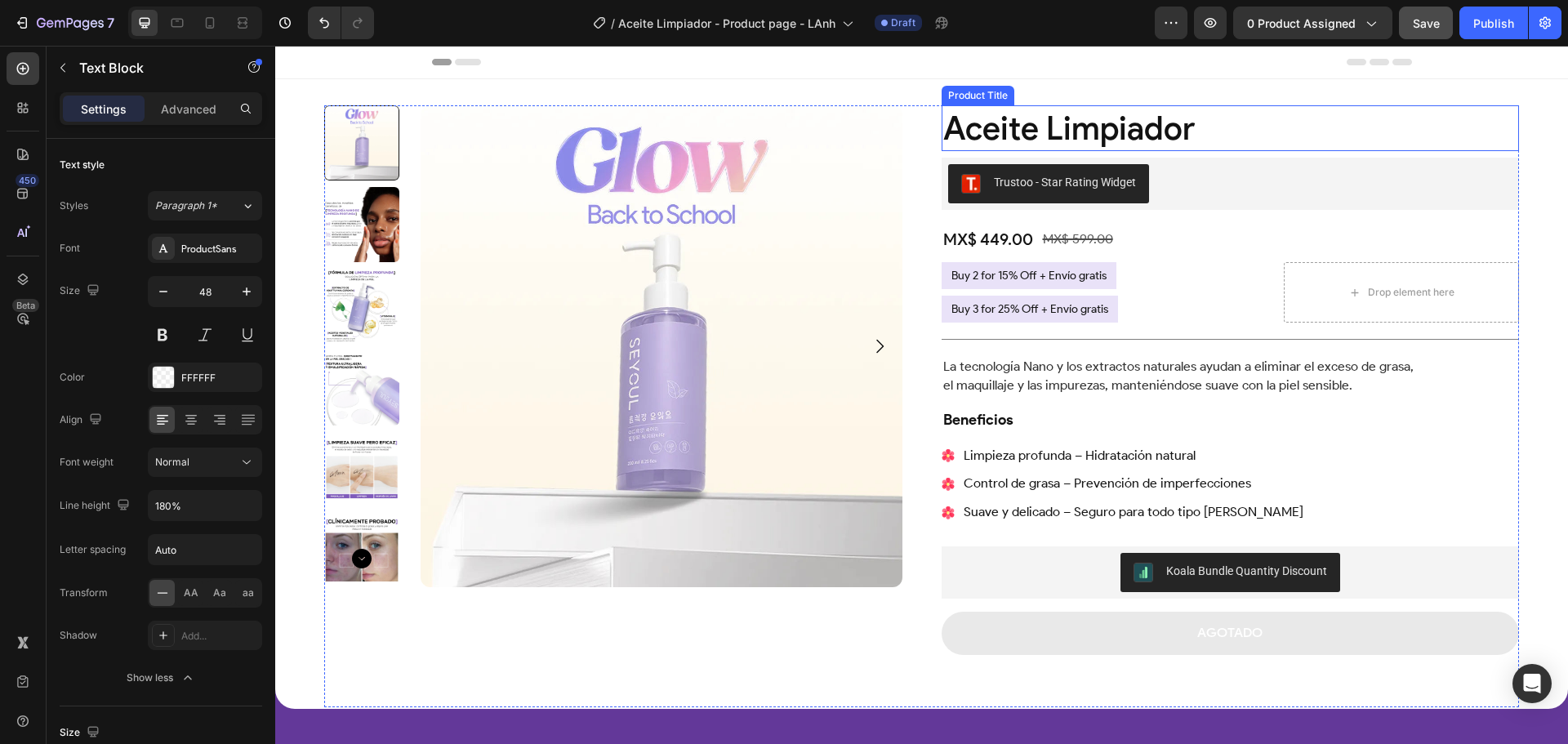
click at [1131, 123] on h2 "Aceite Limpiador" at bounding box center [1231, 128] width 579 height 46
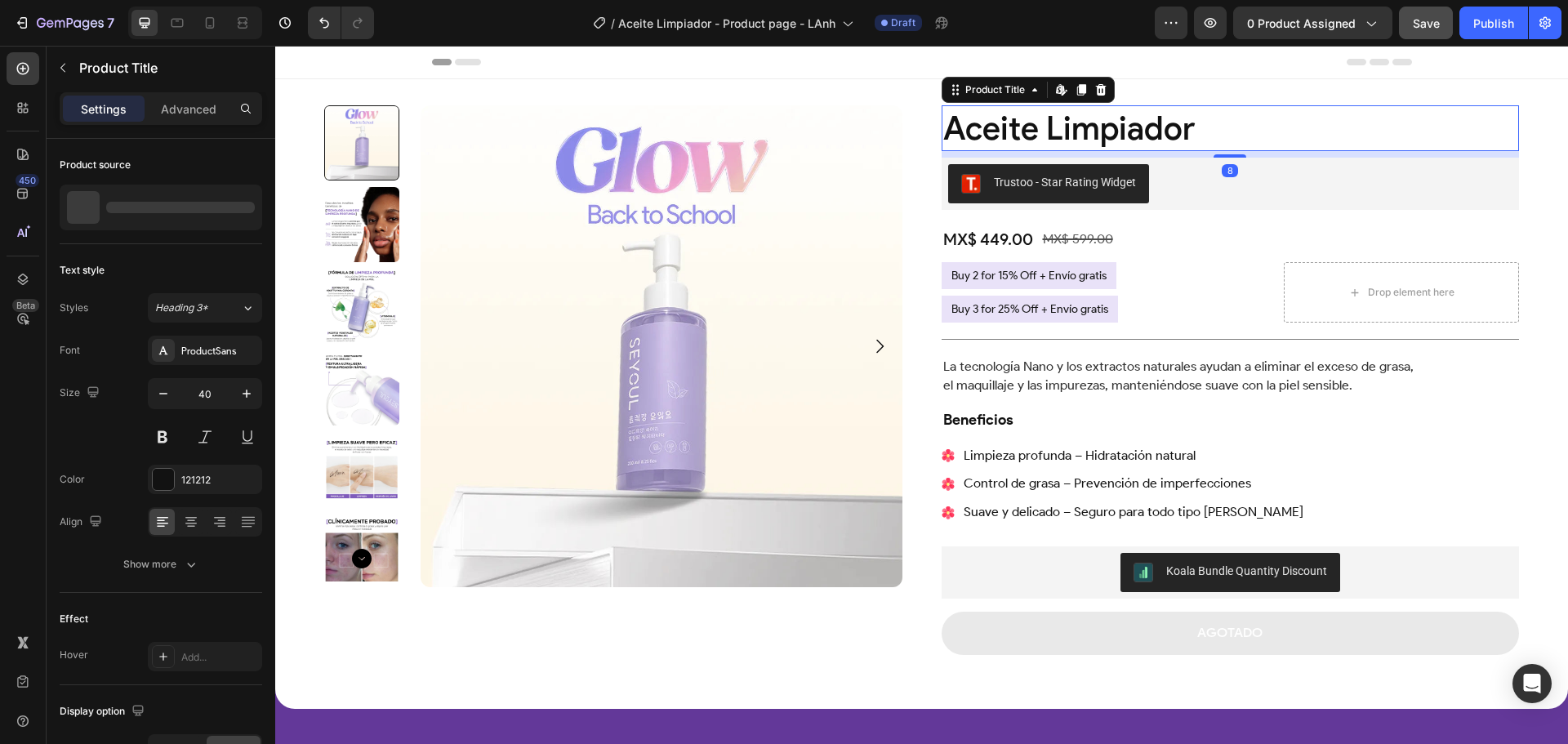
click at [1131, 123] on h2 "Aceite Limpiador" at bounding box center [1231, 128] width 579 height 46
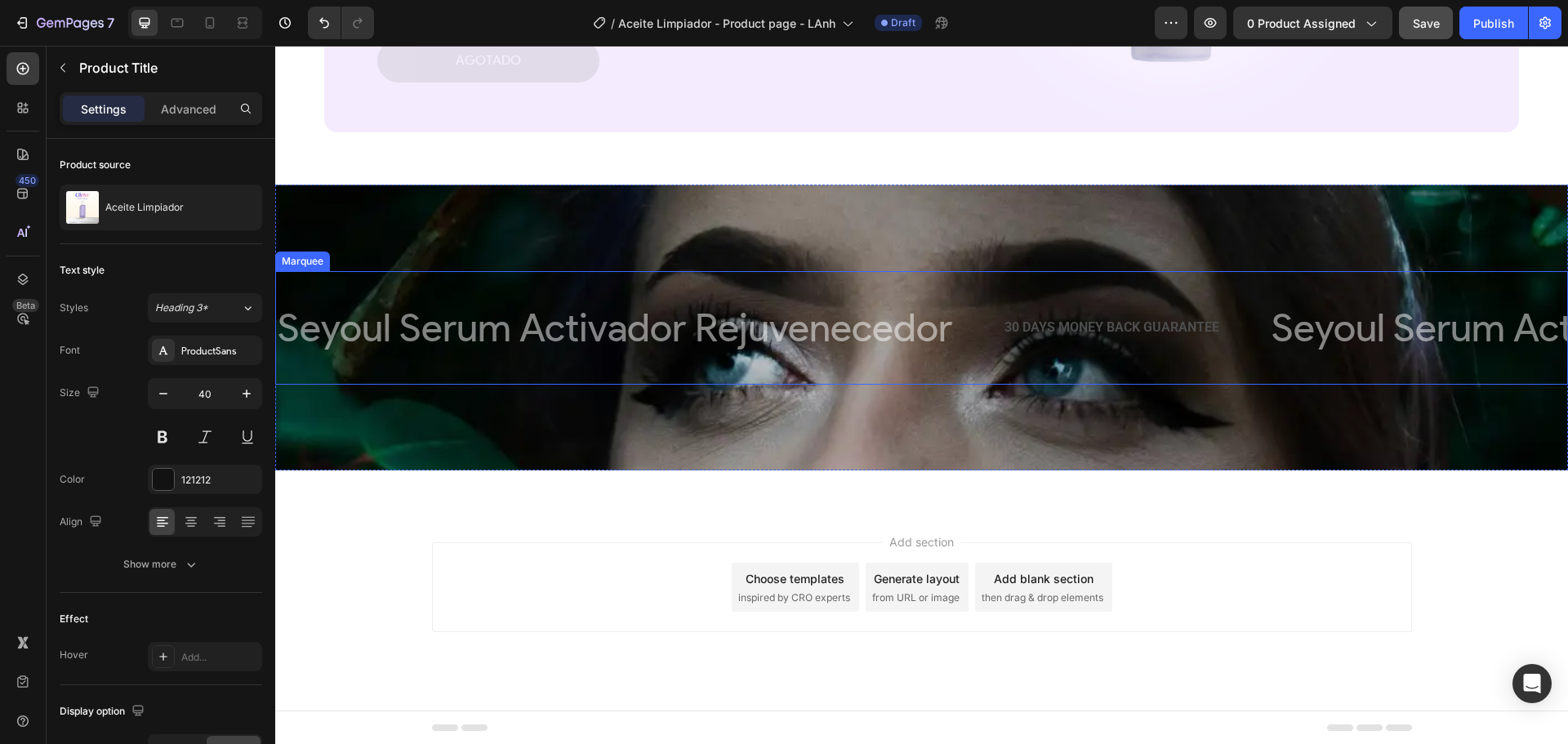
scroll to position [3703, 0]
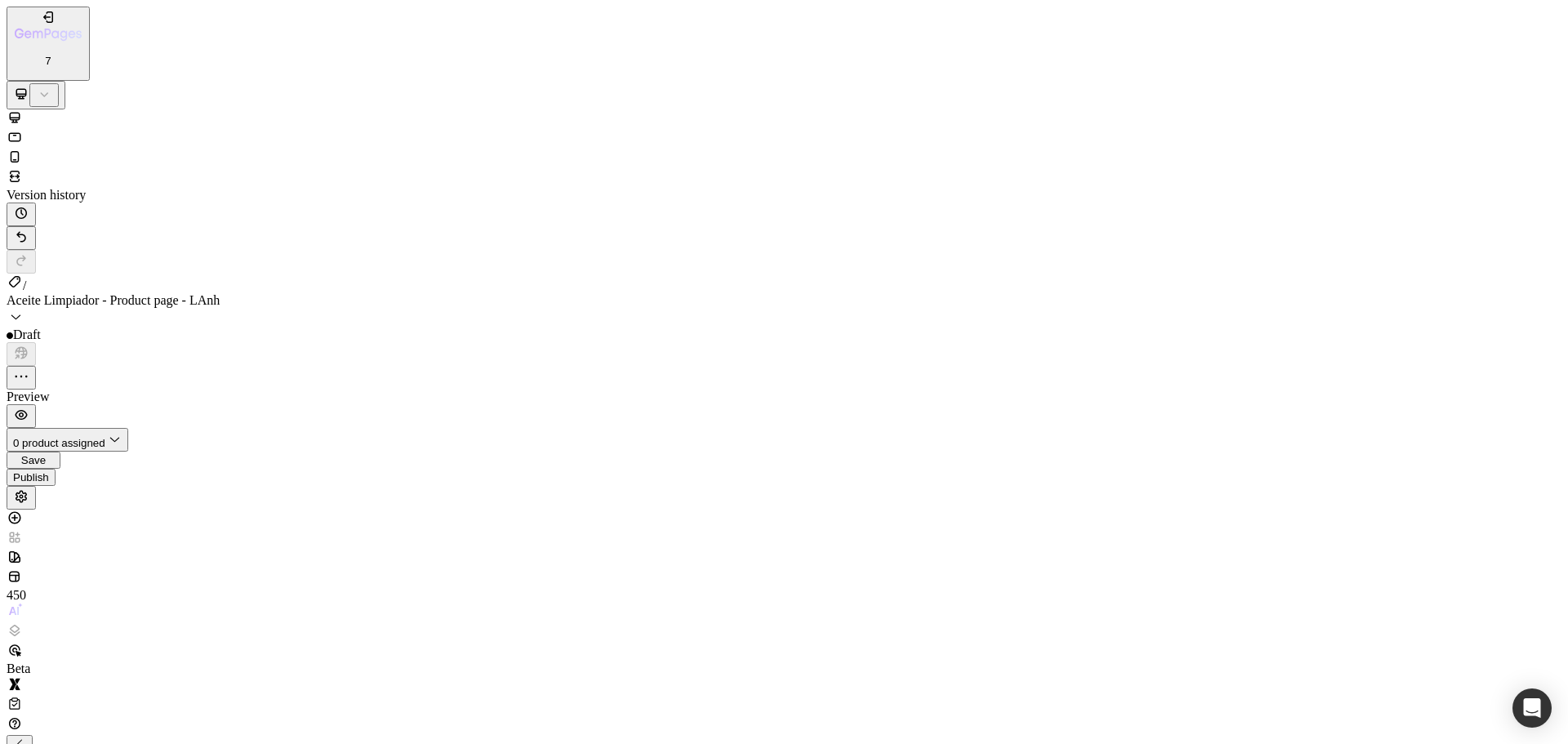
scroll to position [3703, 0]
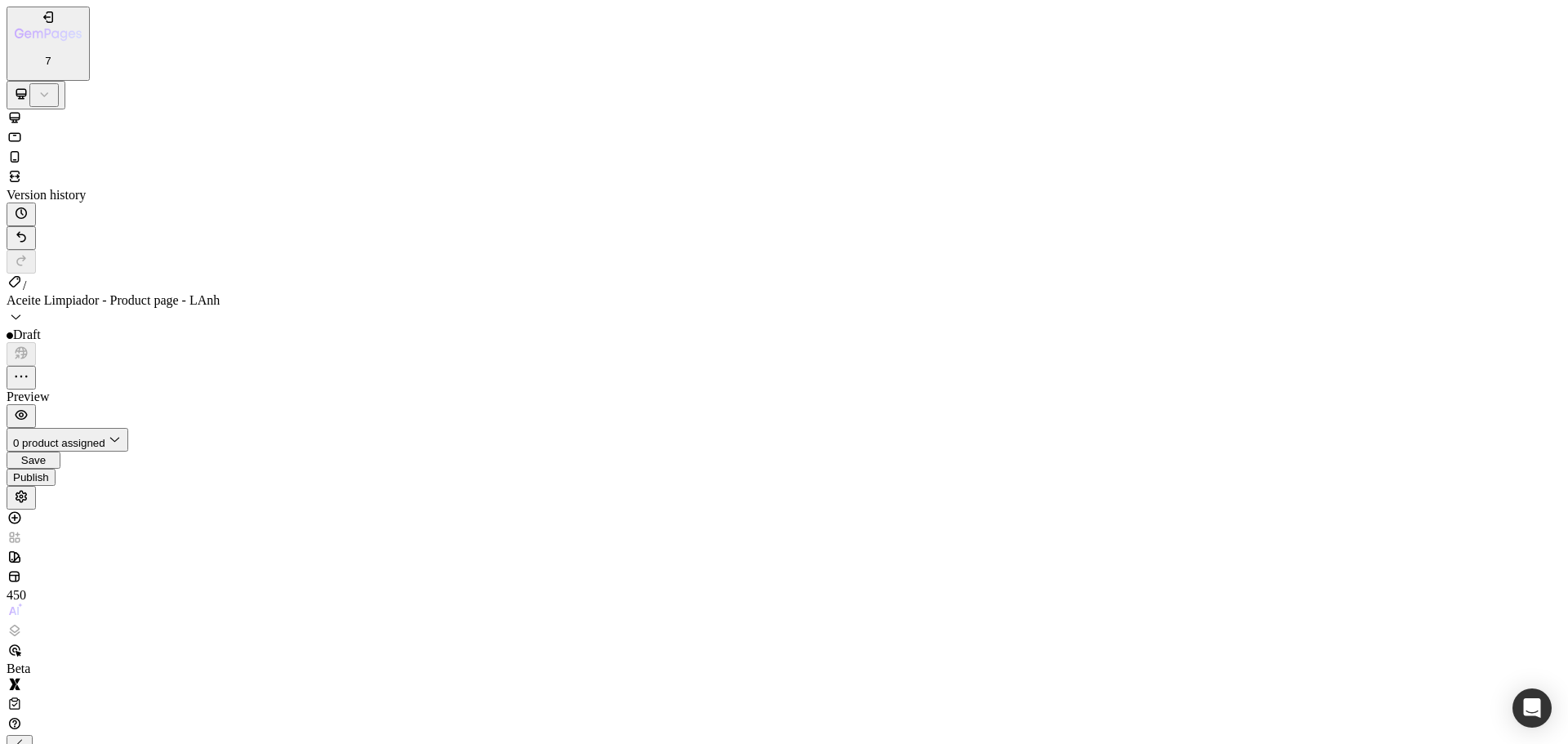
type input "48"
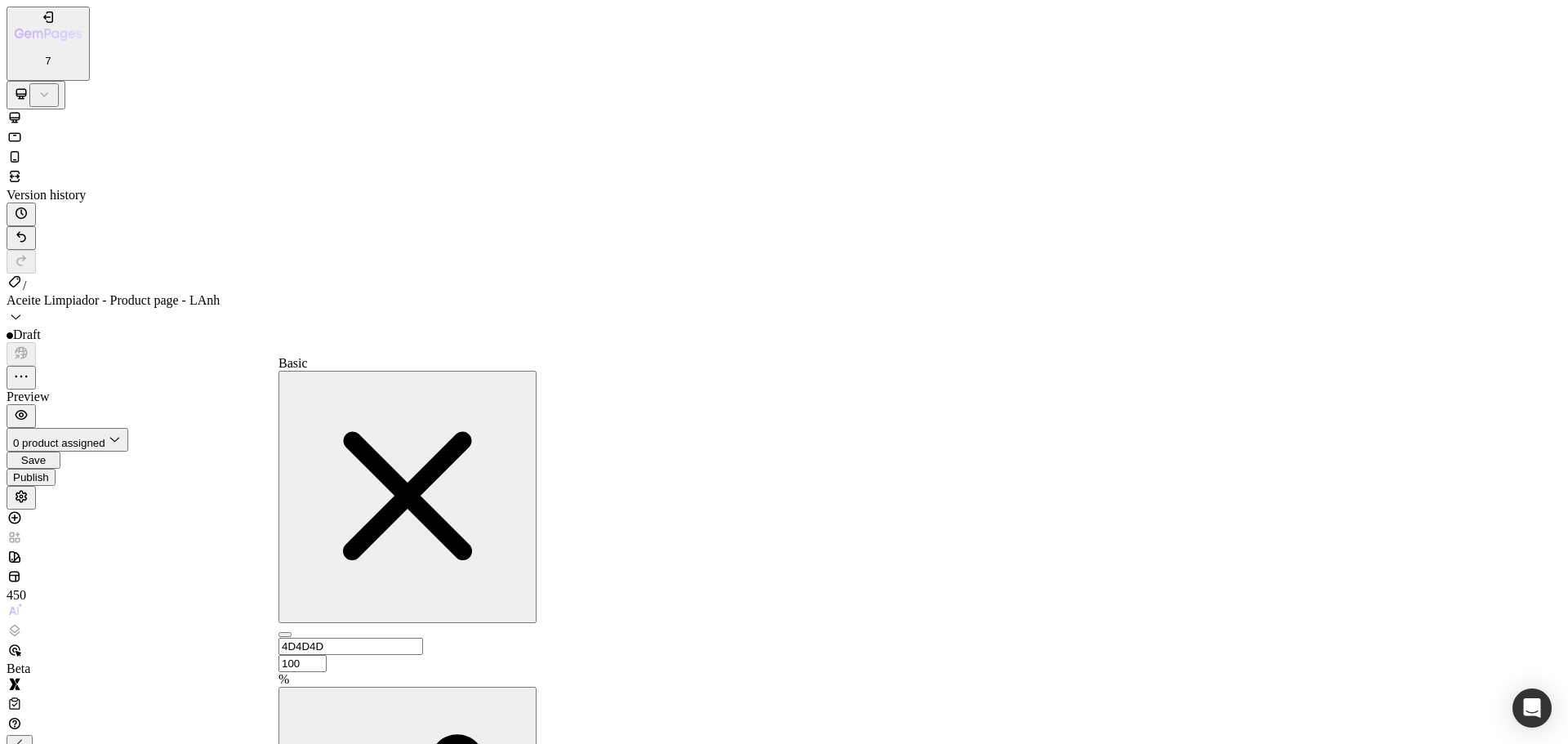
type input "FFFFFF"
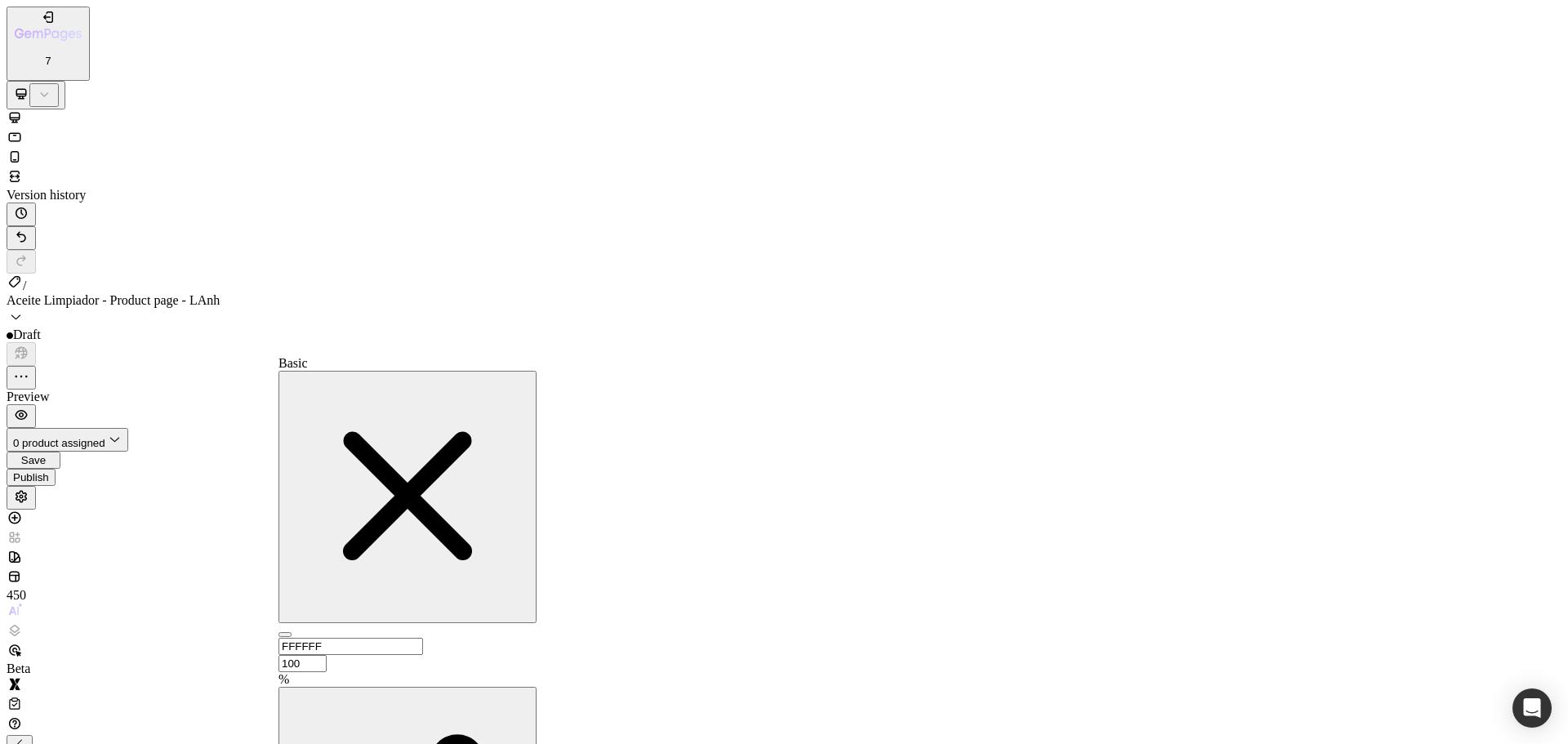
click at [327, 655] on input "100" at bounding box center [303, 663] width 48 height 17
type input "50"
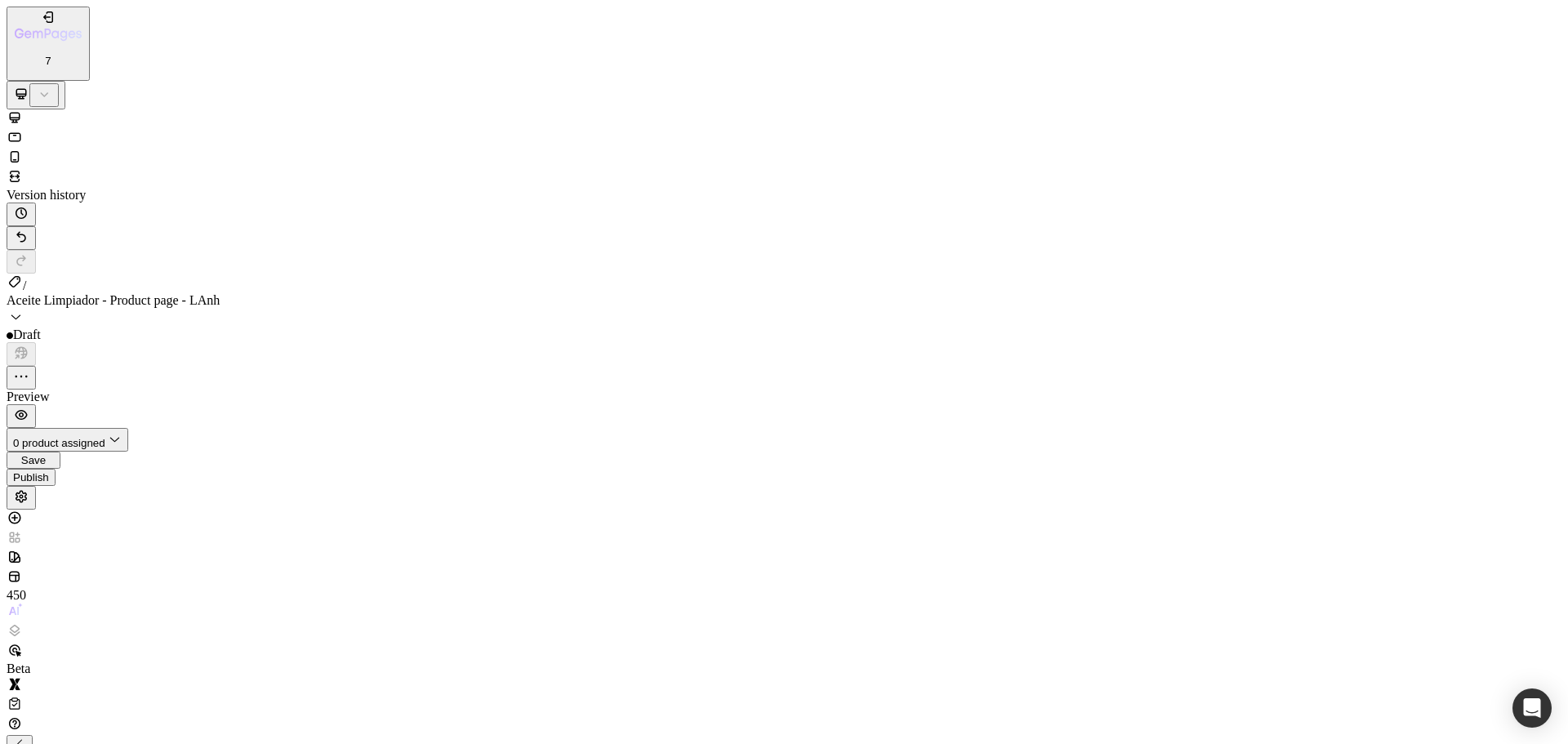
type input "8"
type input "80"
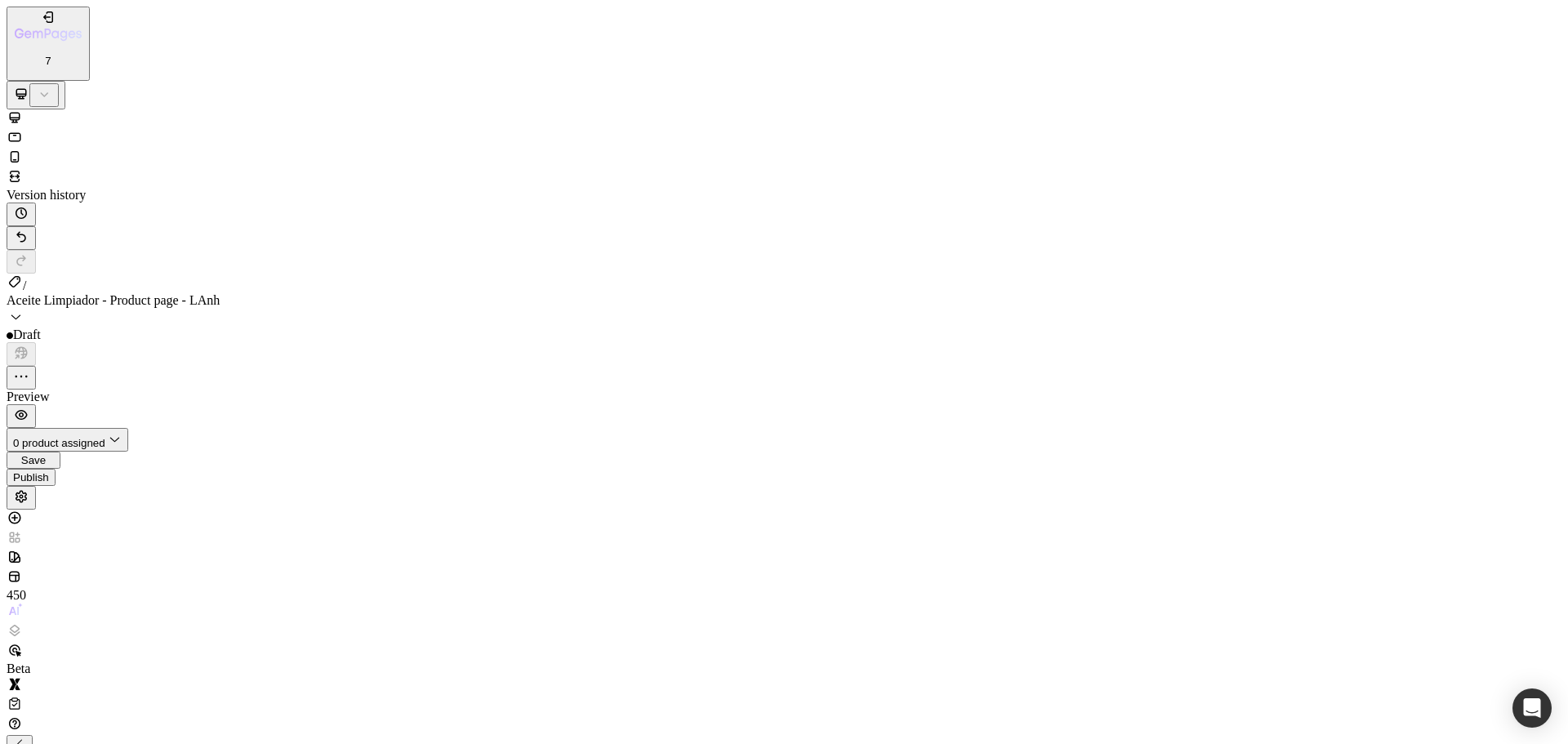
drag, startPoint x: 170, startPoint y: 300, endPoint x: 142, endPoint y: 299, distance: 28.0
type input "1"
type input "12"
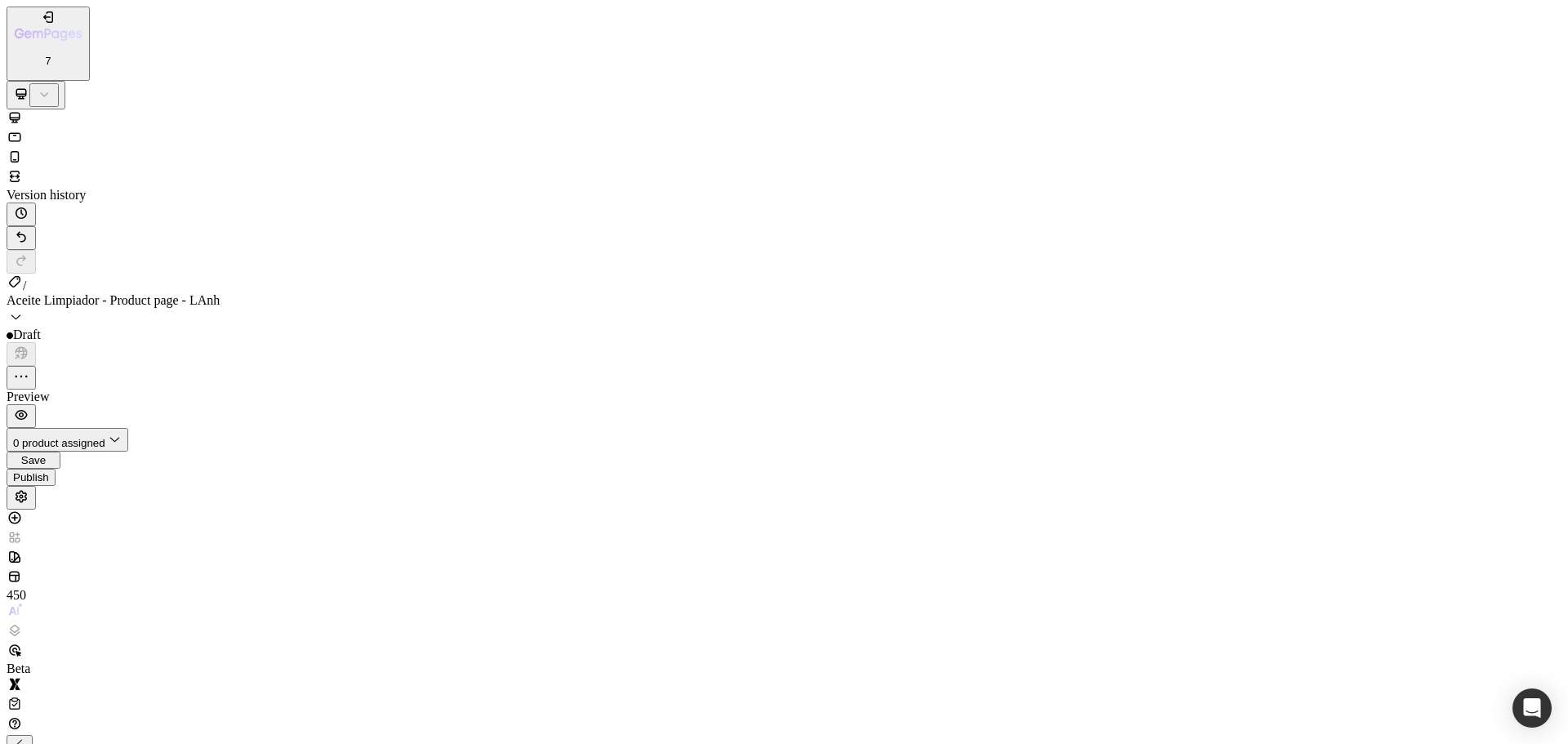
type input "12"
type input "120"
type input "80"
drag, startPoint x: 174, startPoint y: 295, endPoint x: 139, endPoint y: 294, distance: 35.0
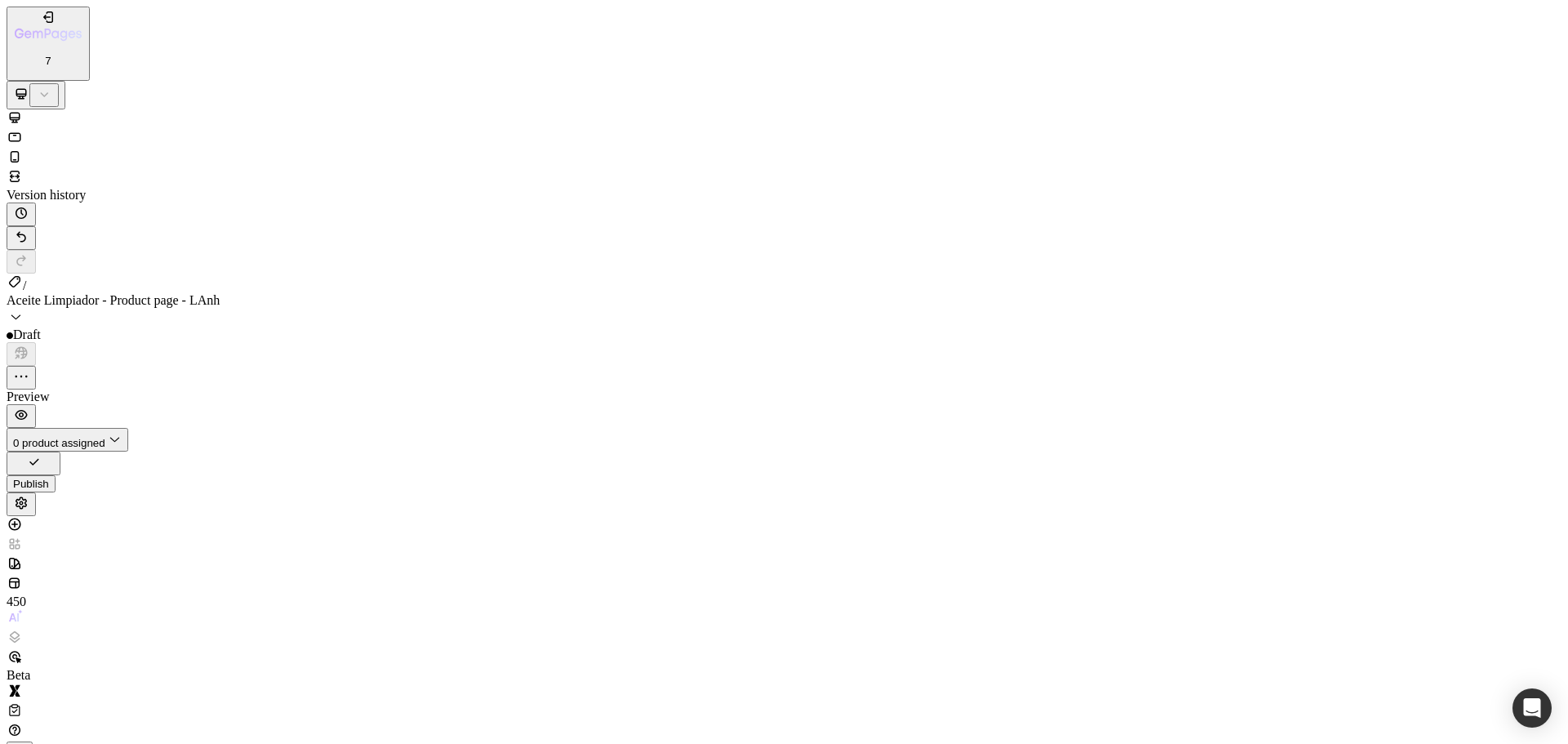
type input "120"
drag, startPoint x: 257, startPoint y: 297, endPoint x: 279, endPoint y: 297, distance: 22.0
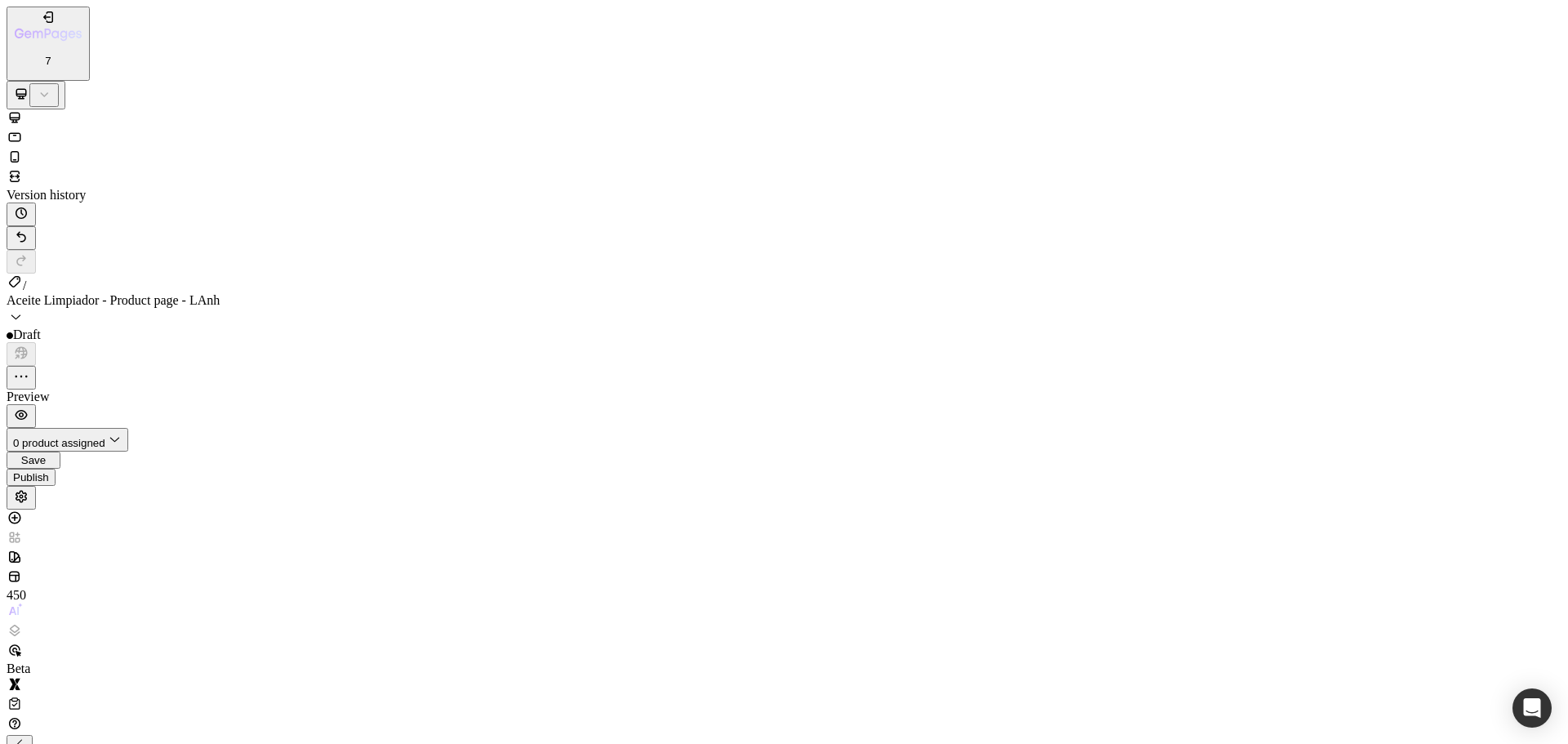
type input "40"
type input "39"
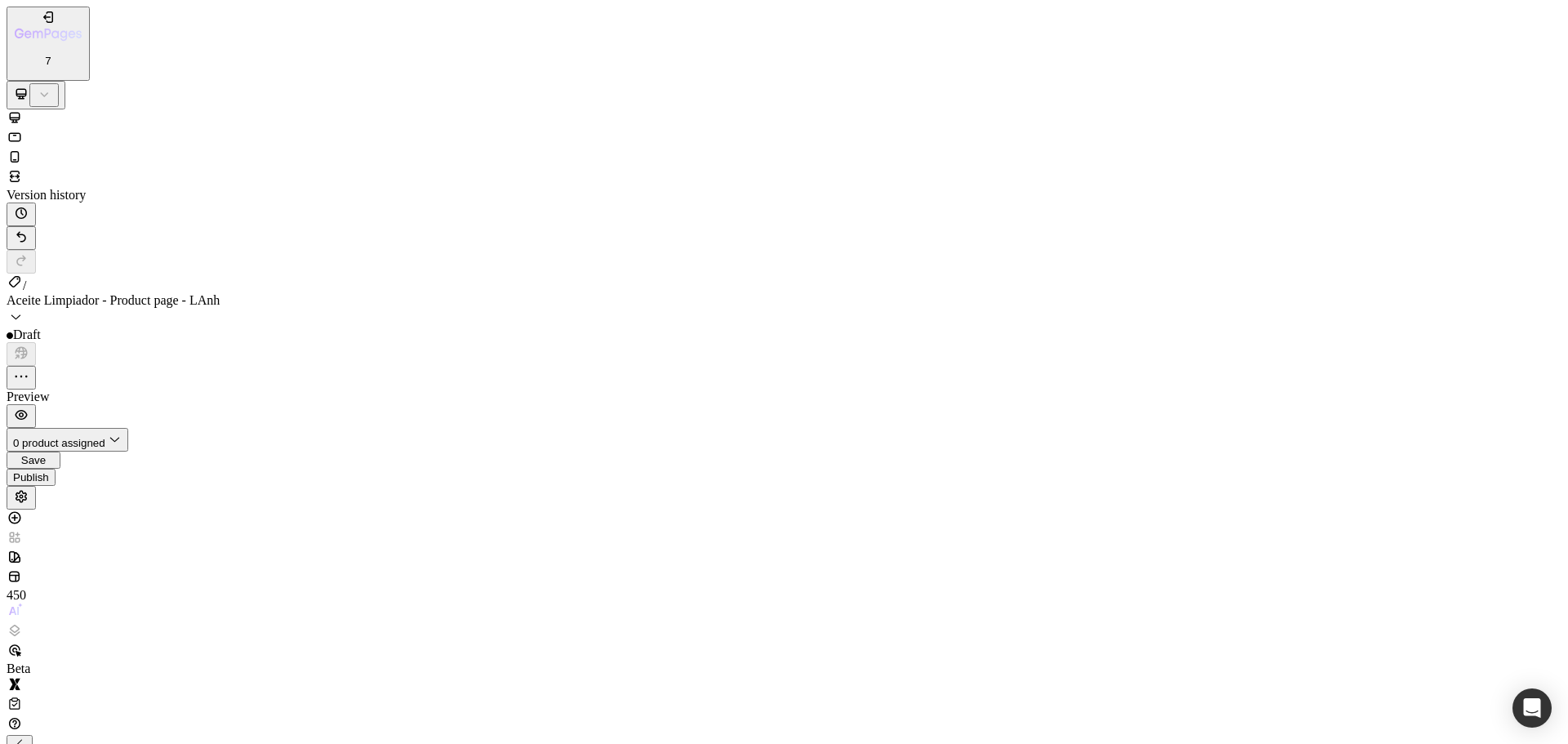
type input "31"
type input "25"
type input "21"
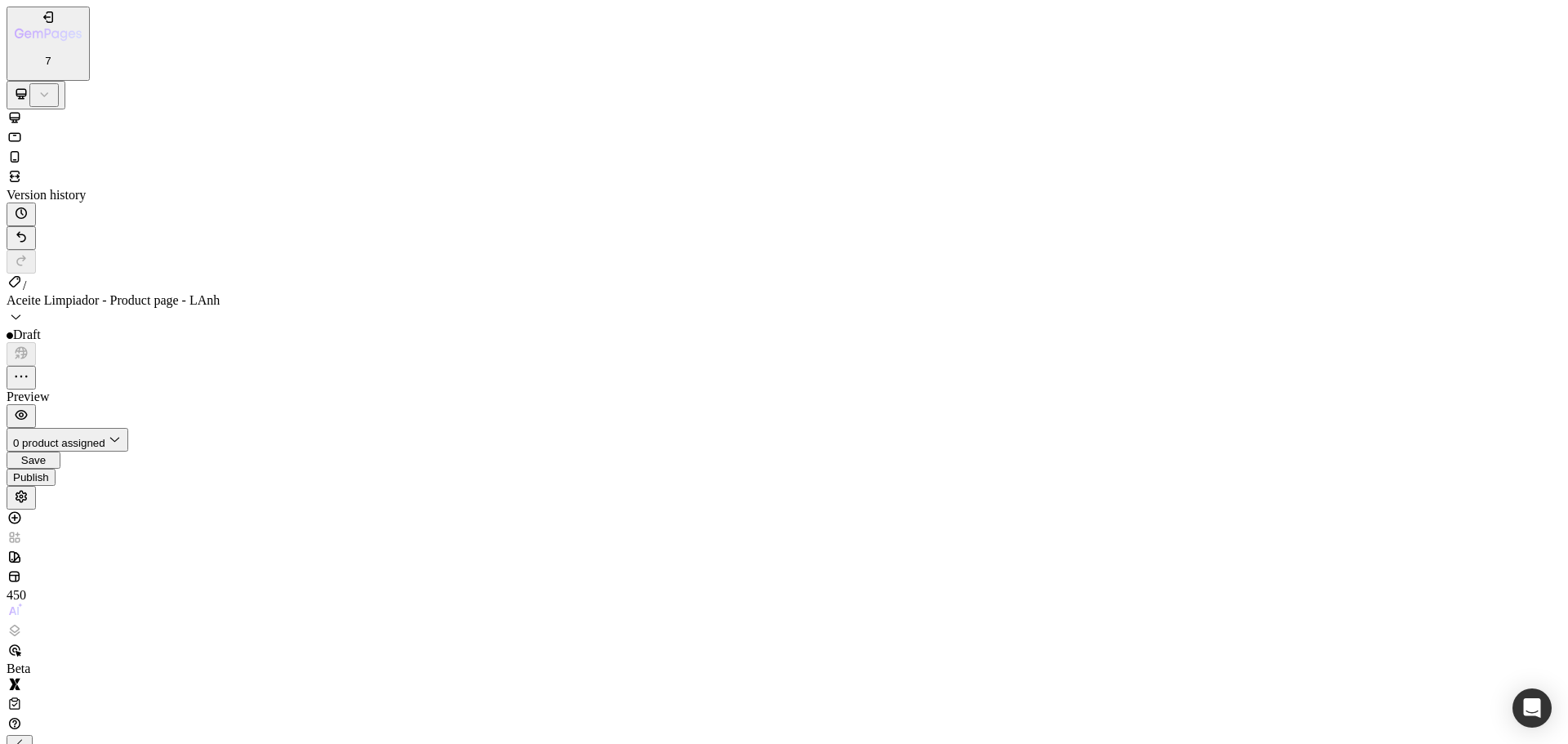
type input "21"
type input "19"
type input "0"
drag, startPoint x: 255, startPoint y: 296, endPoint x: 137, endPoint y: 303, distance: 118.2
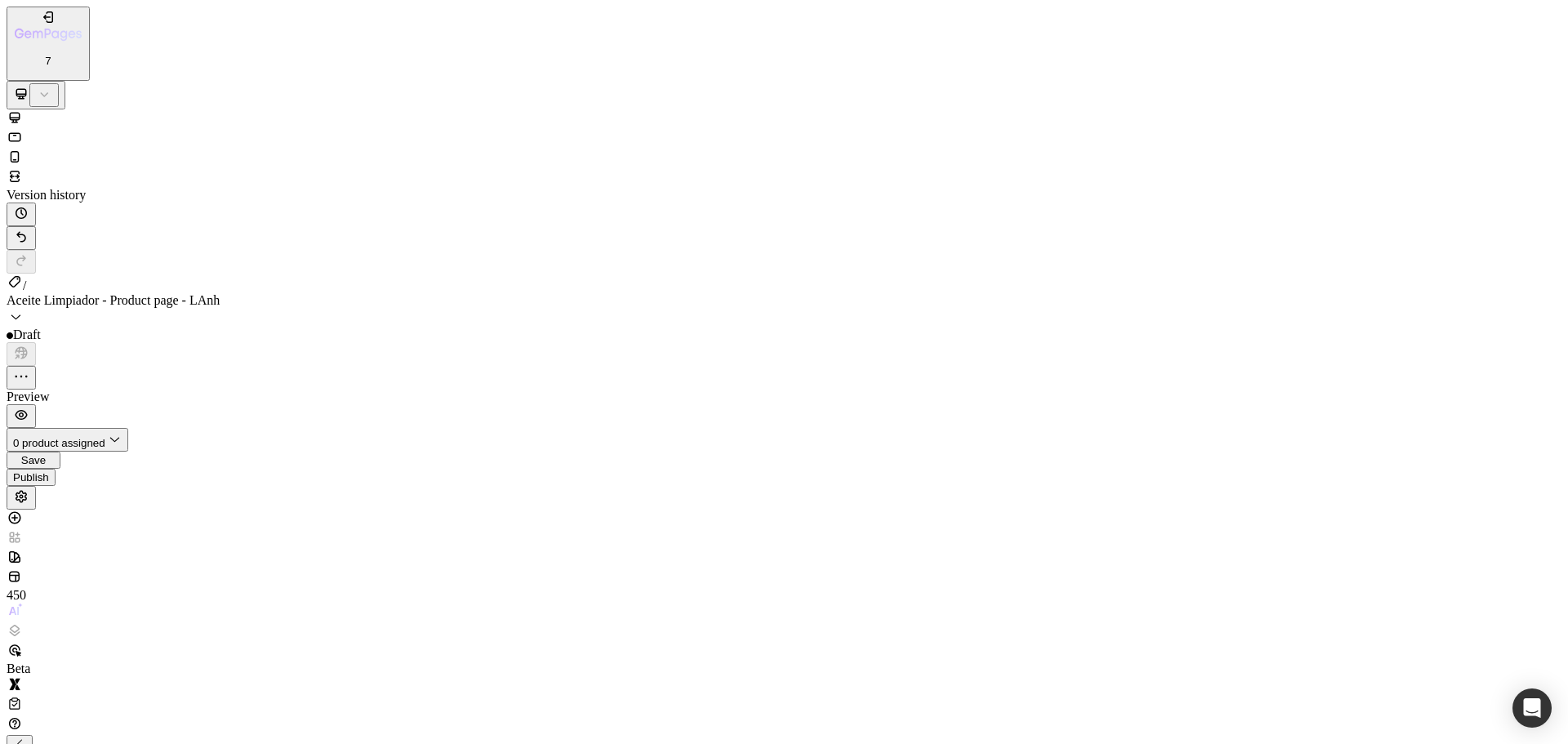
type input "0"
type input "44"
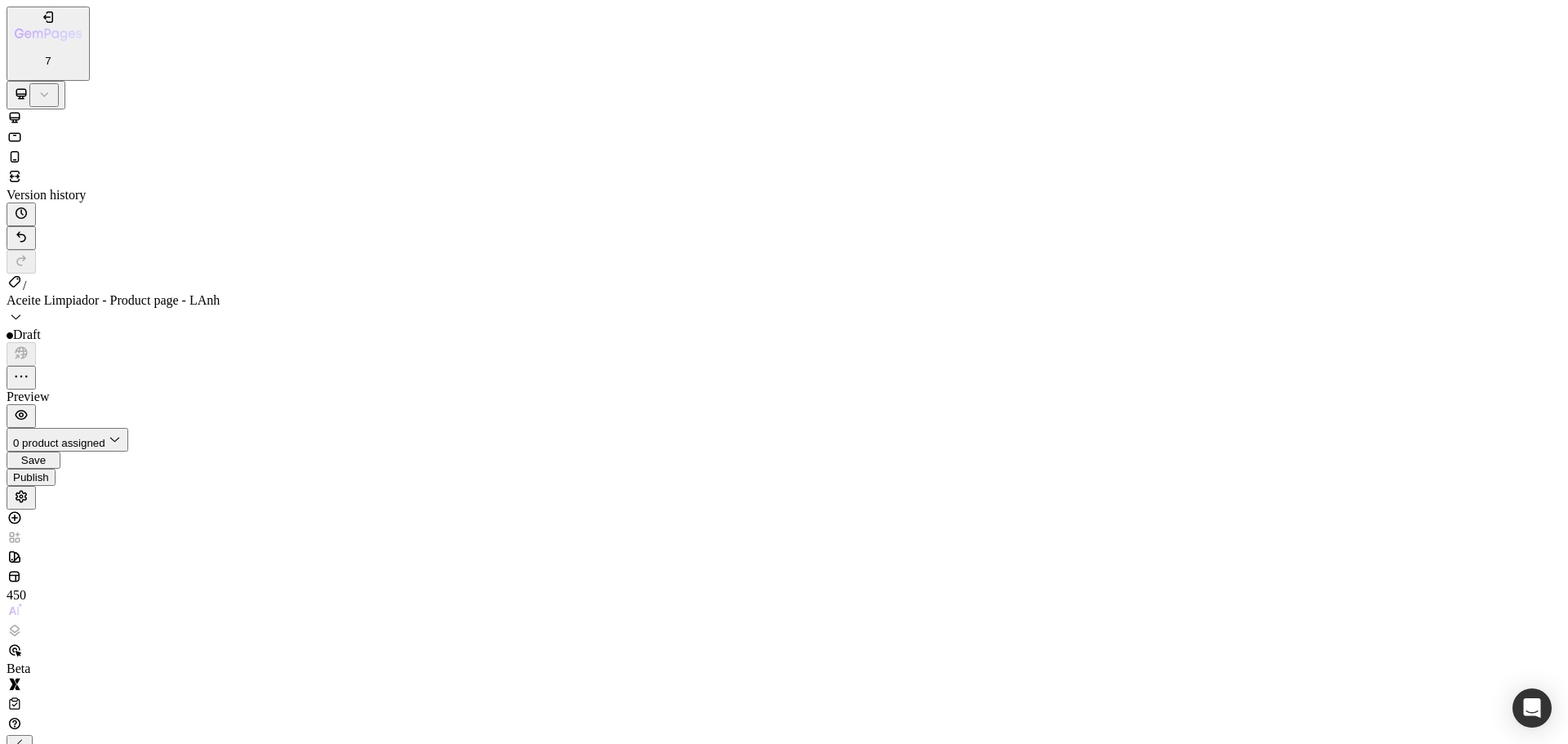
type input "74"
type input "75"
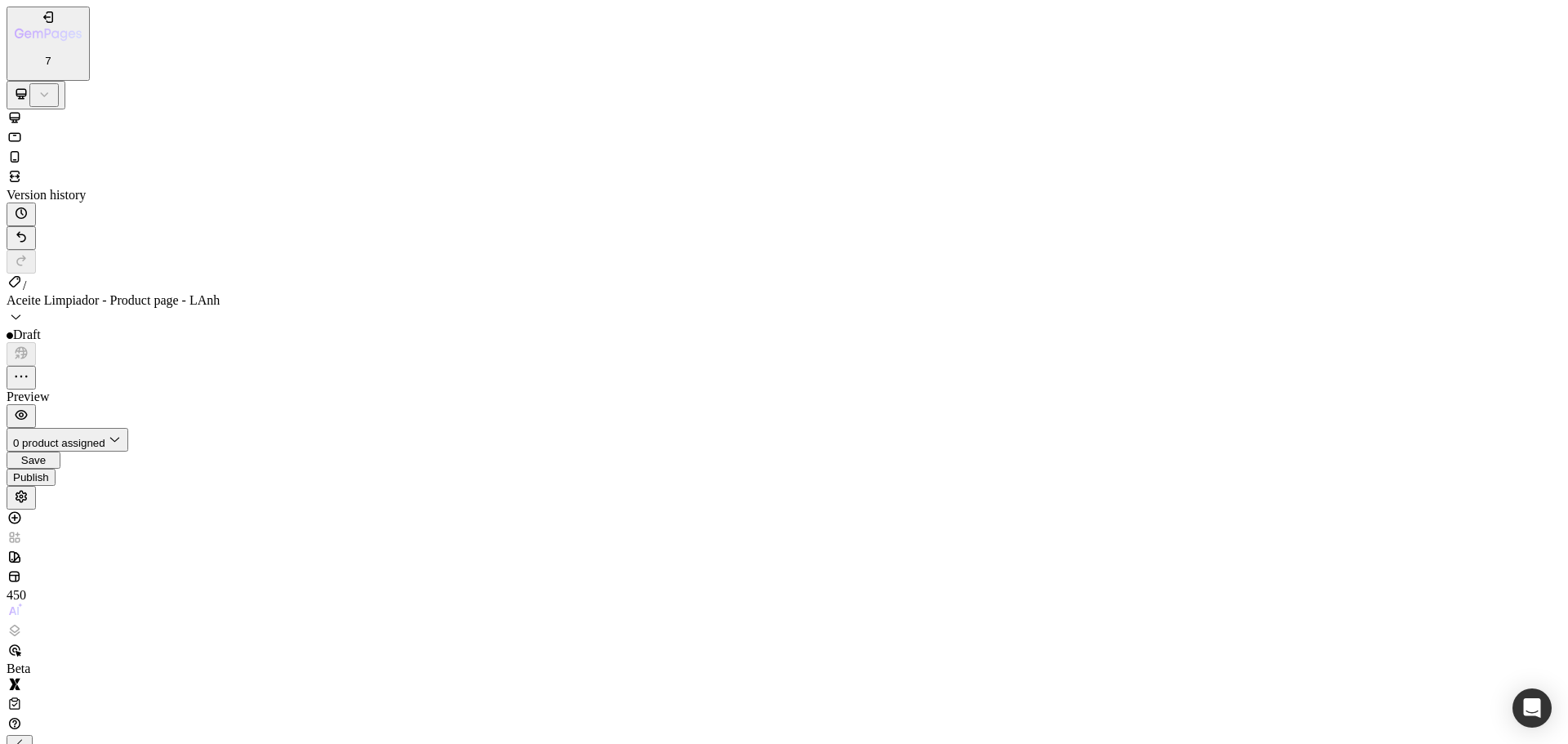
type input "75"
type input "76"
type input "77"
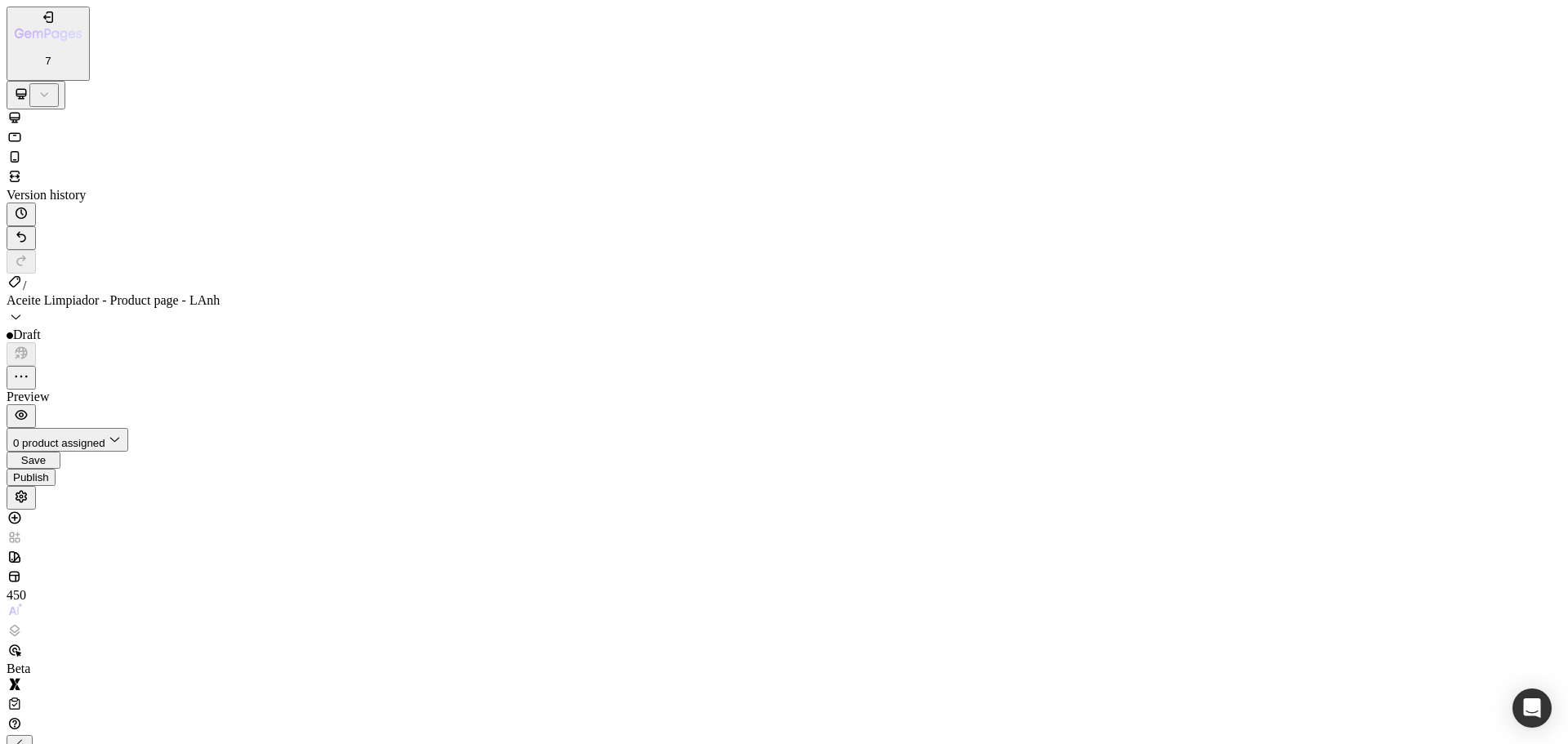
type input "78"
type input "79"
type input "80"
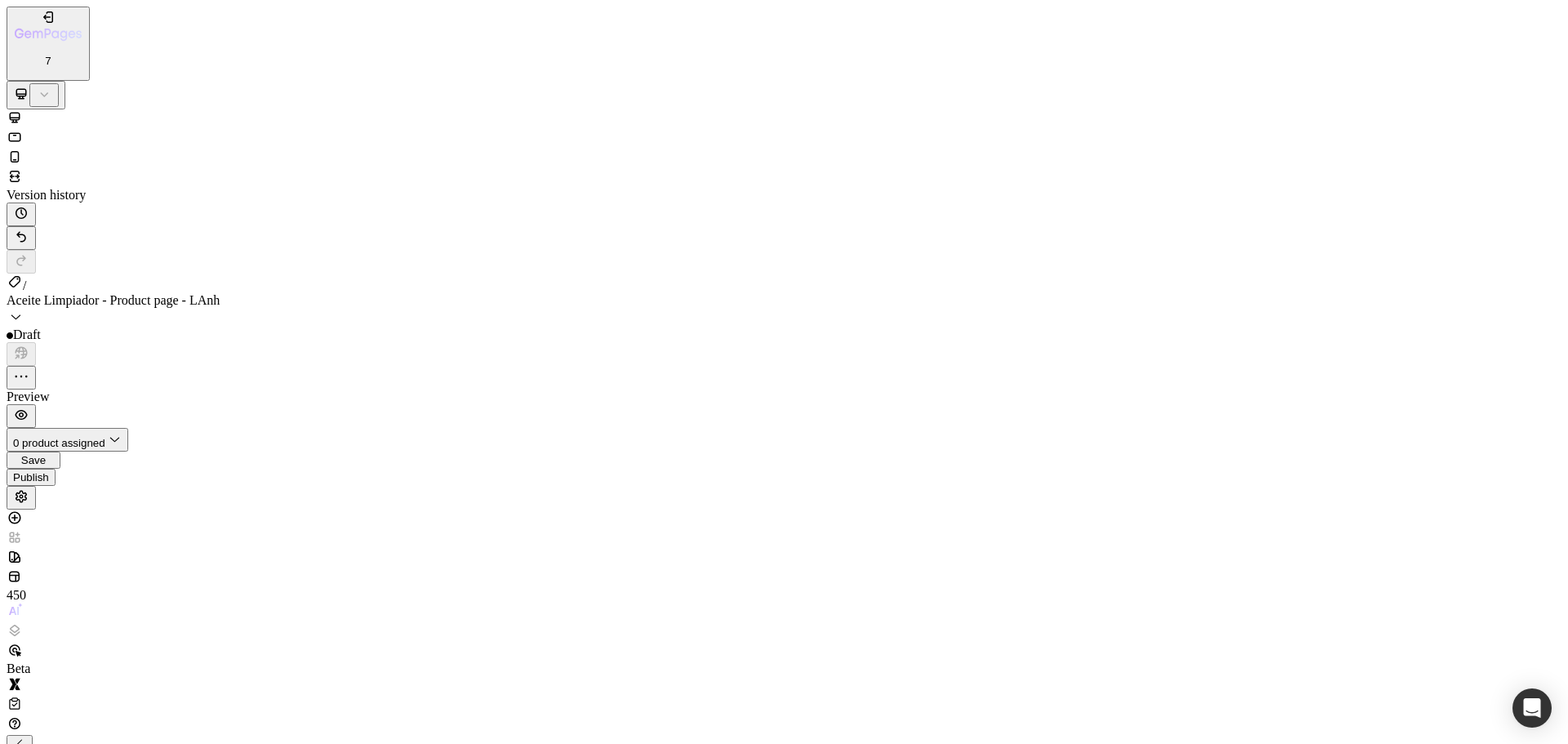
type input "80"
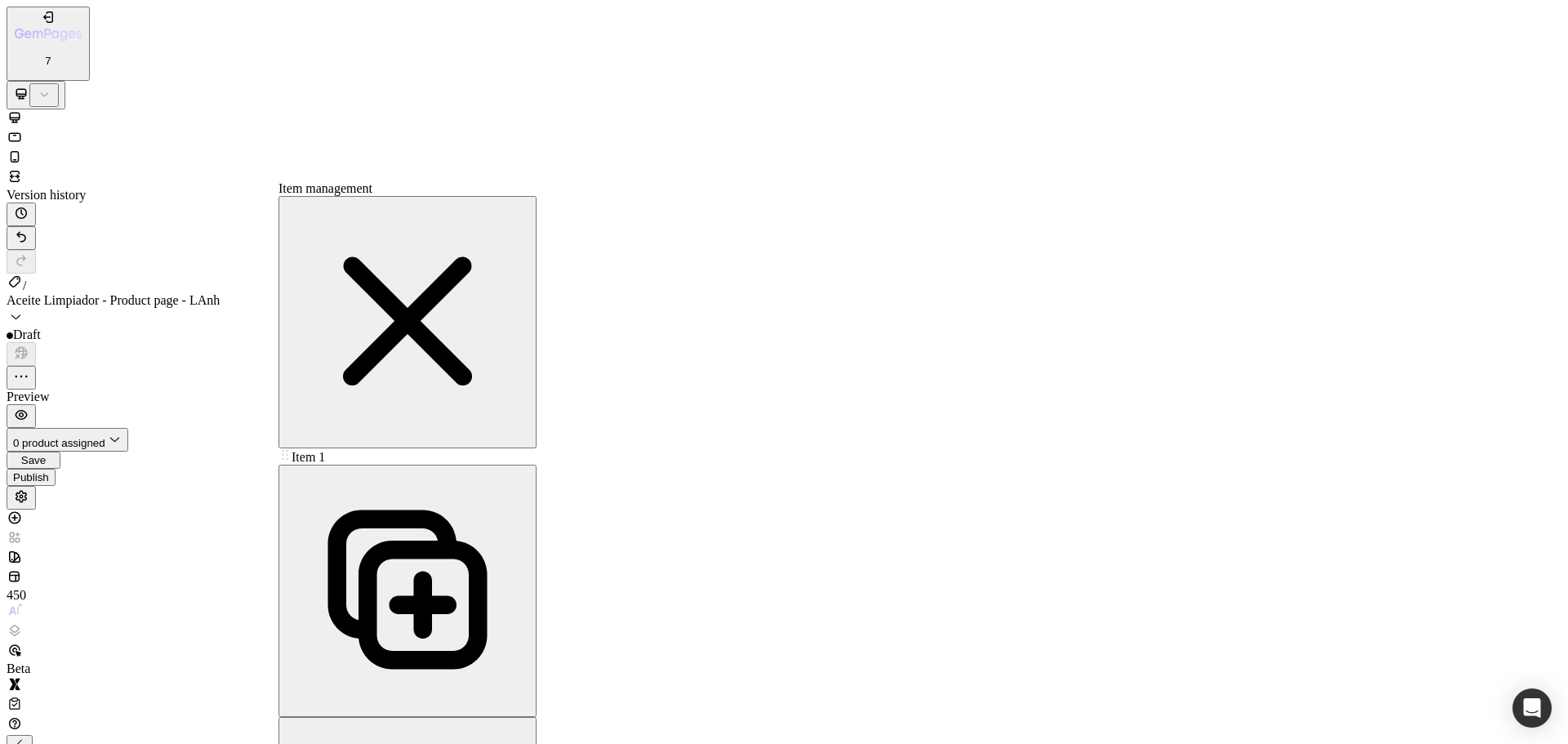
click at [457, 467] on icon "button" at bounding box center [407, 588] width 245 height 245
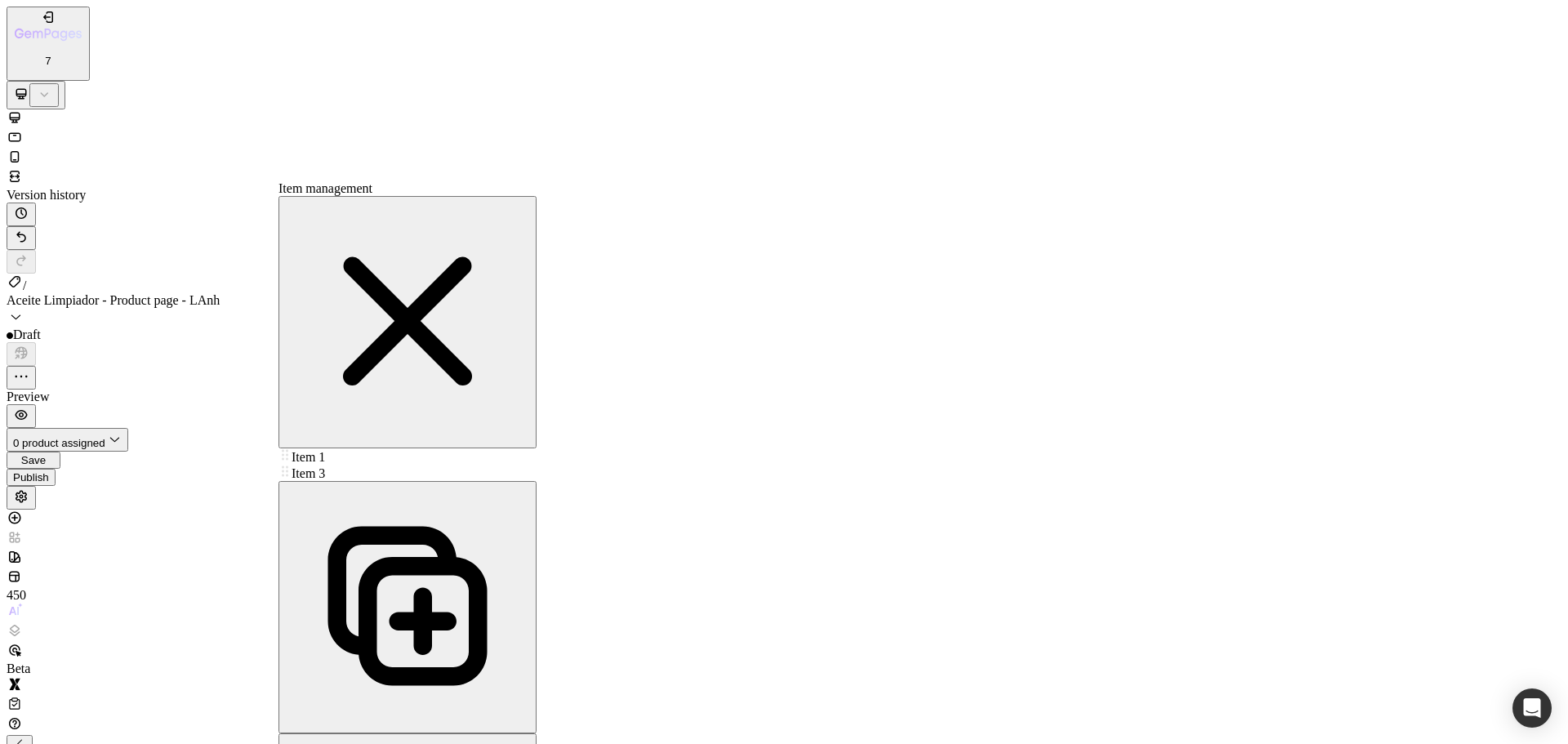
scroll to position [0, 433]
click at [325, 467] on span "Item 3" at bounding box center [308, 473] width 34 height 14
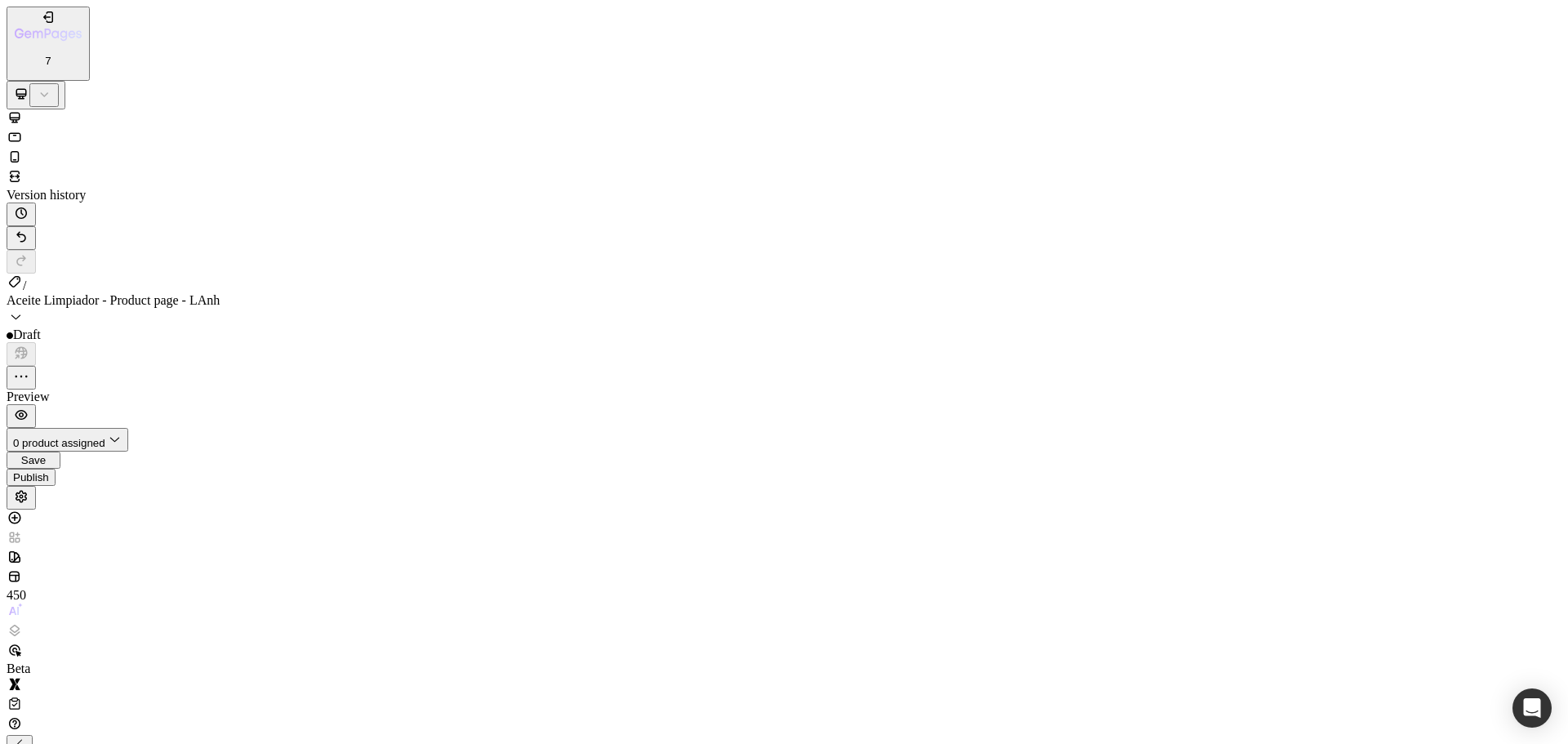
click at [46, 453] on span "Save" at bounding box center [34, 459] width 24 height 12
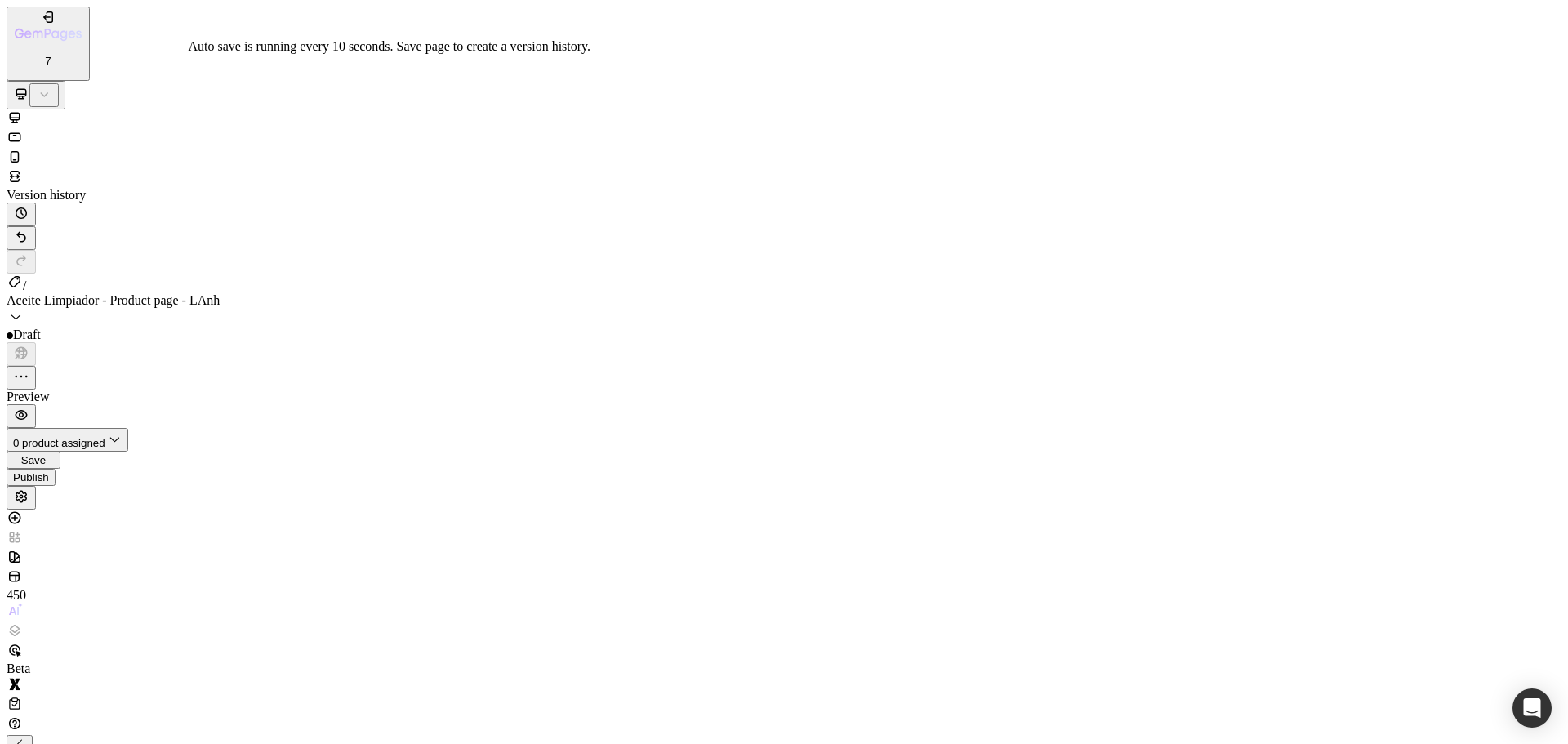
click at [46, 453] on span "Save" at bounding box center [34, 459] width 24 height 12
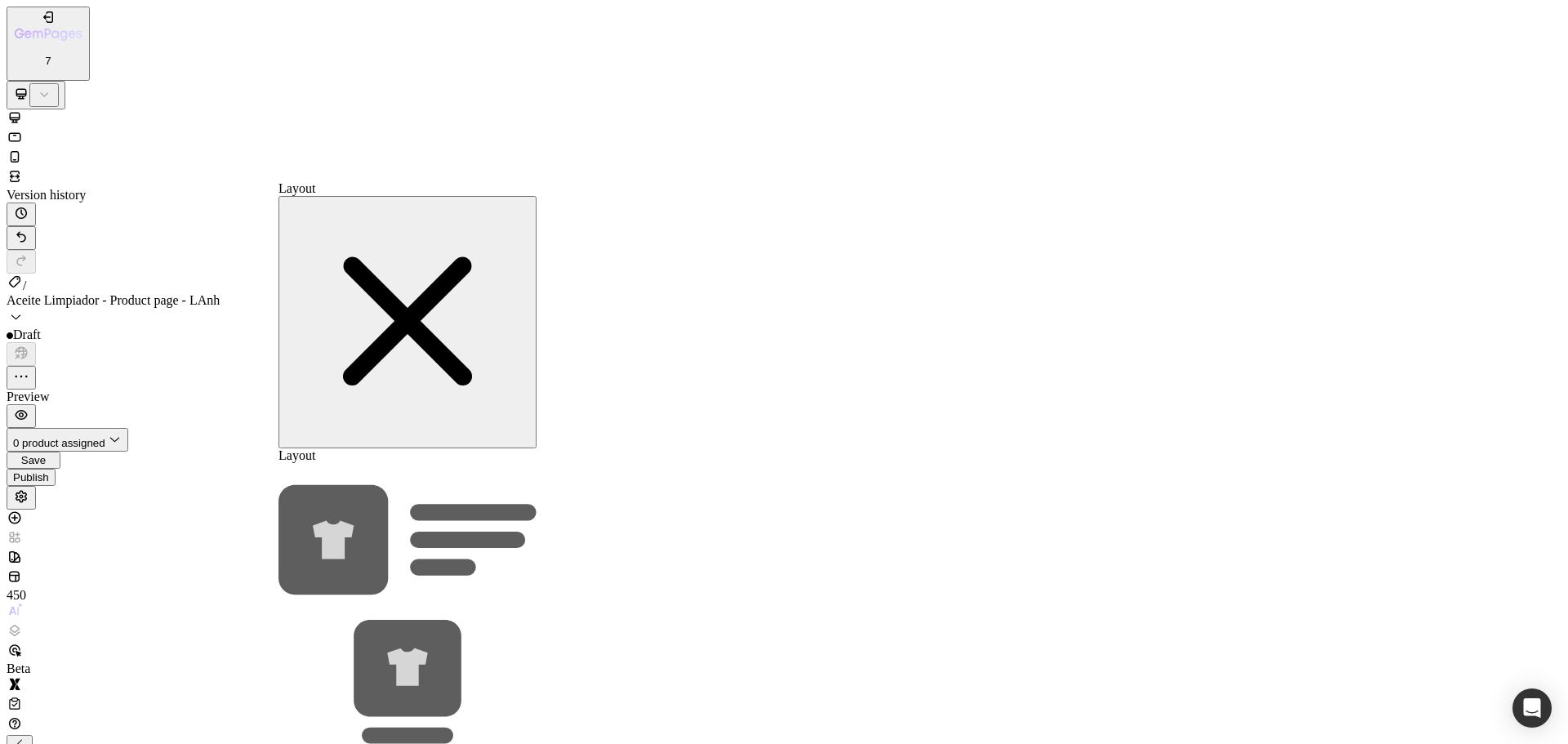
drag, startPoint x: 393, startPoint y: 535, endPoint x: 409, endPoint y: 537, distance: 16.1
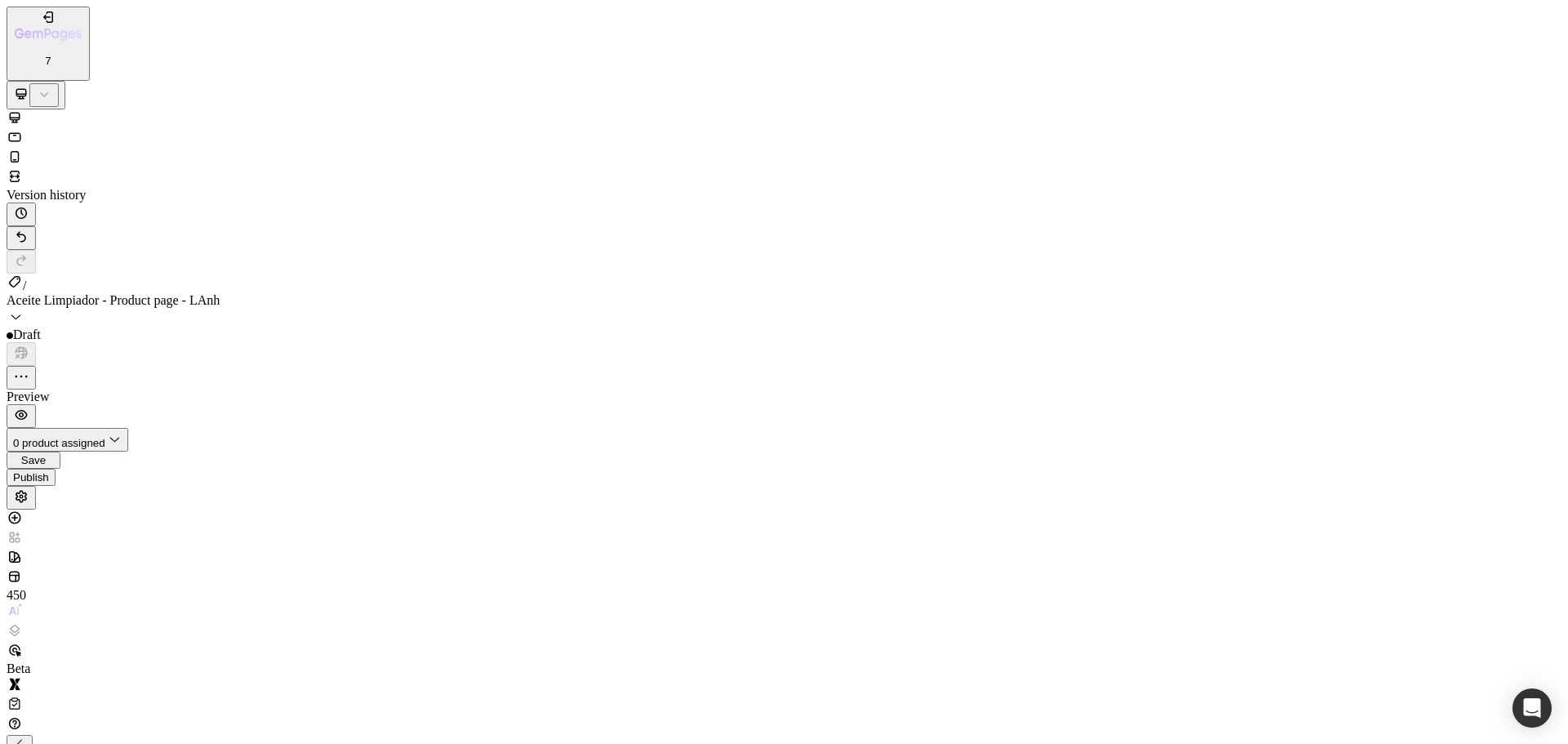
type input "80"
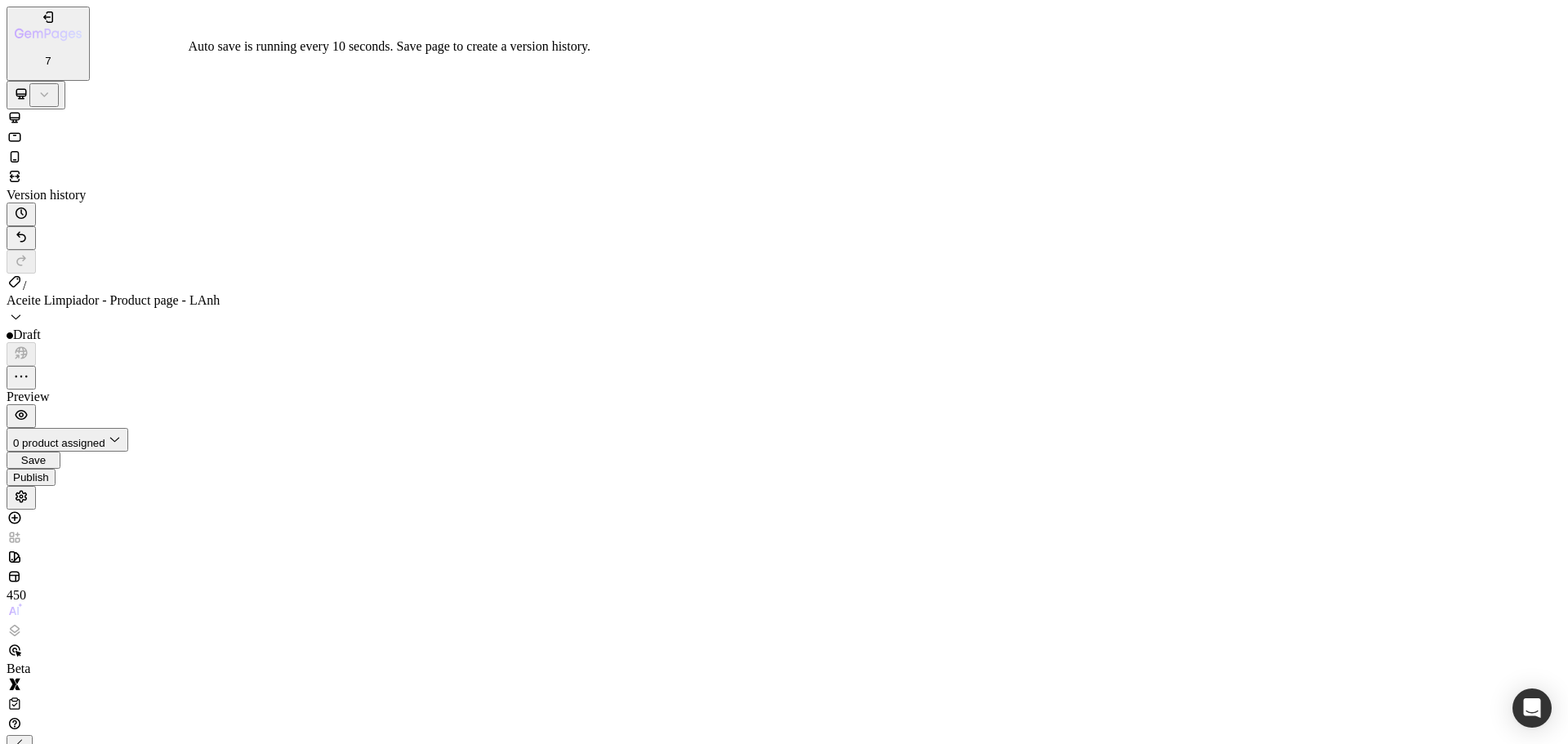
type input "80"
click at [46, 453] on span "Save" at bounding box center [34, 459] width 24 height 12
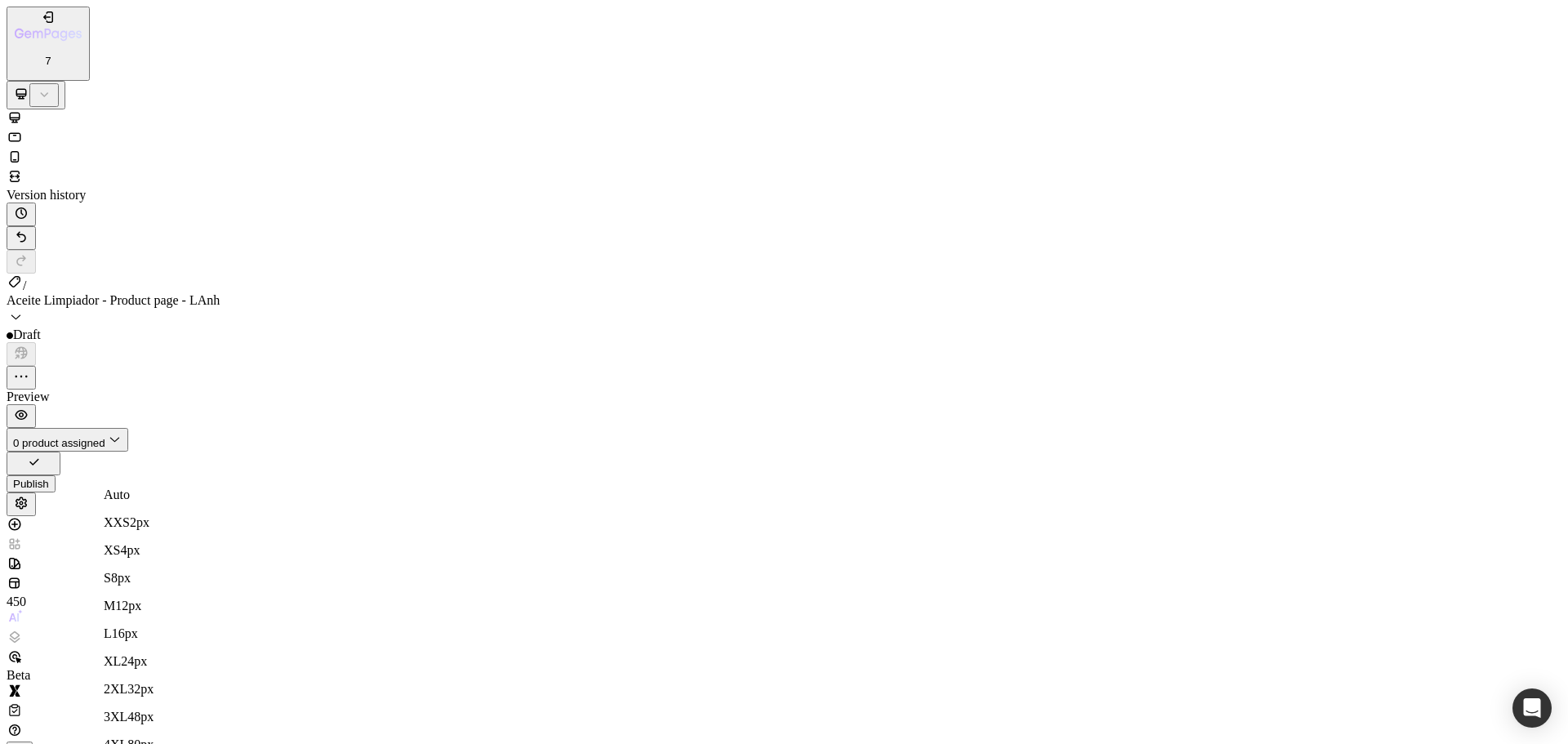
type input "100"
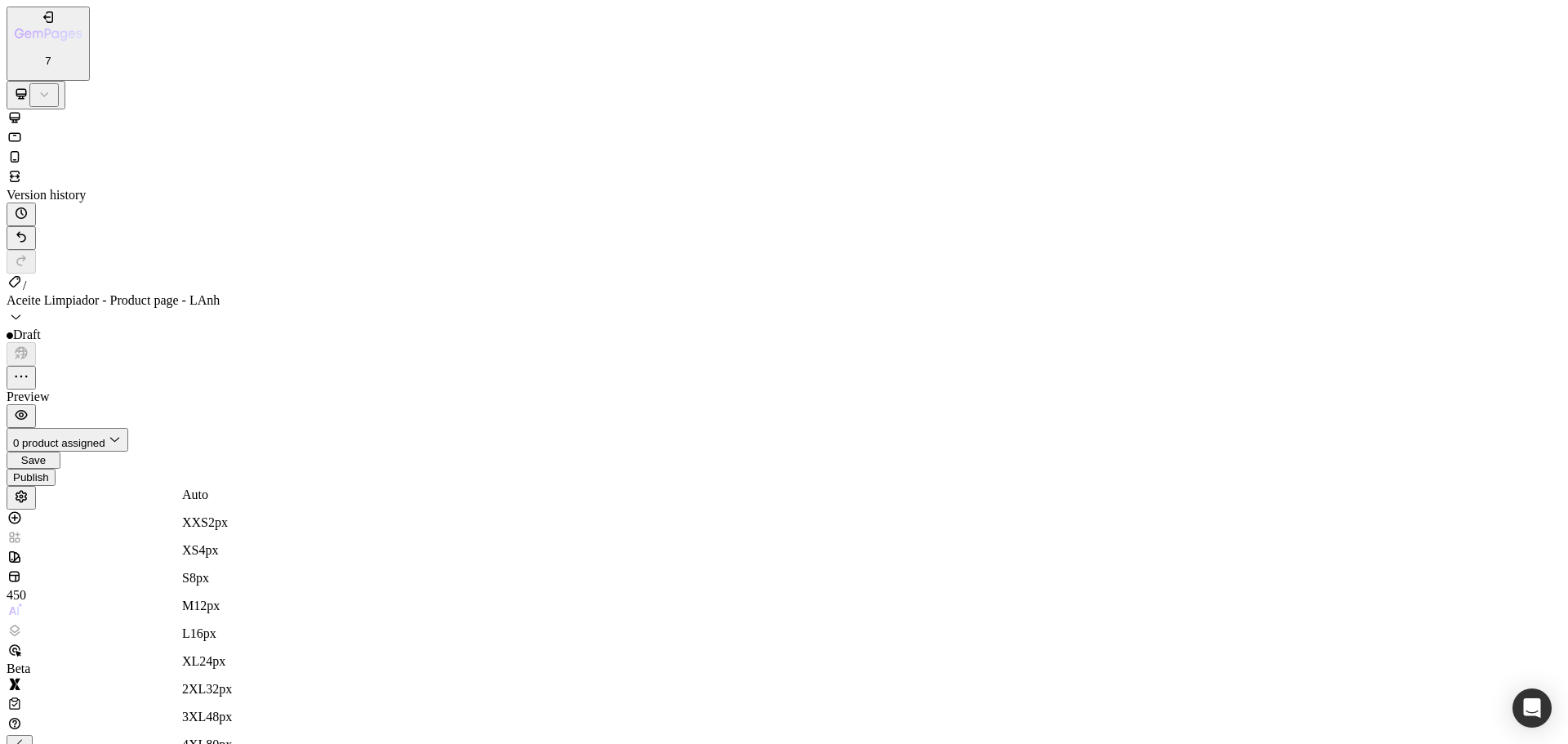
type input "8"
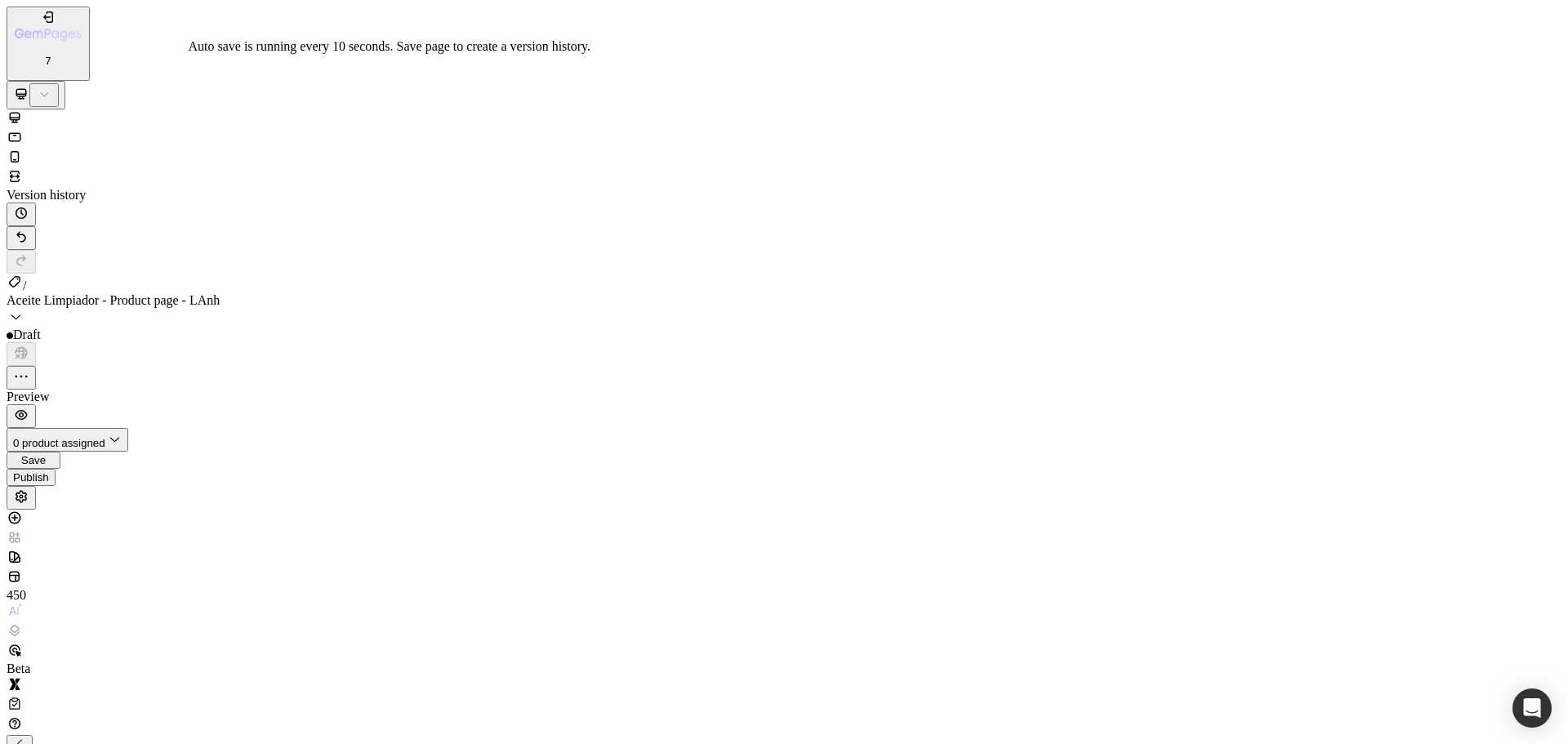
type input "100"
click at [61, 452] on button "Save" at bounding box center [34, 460] width 54 height 17
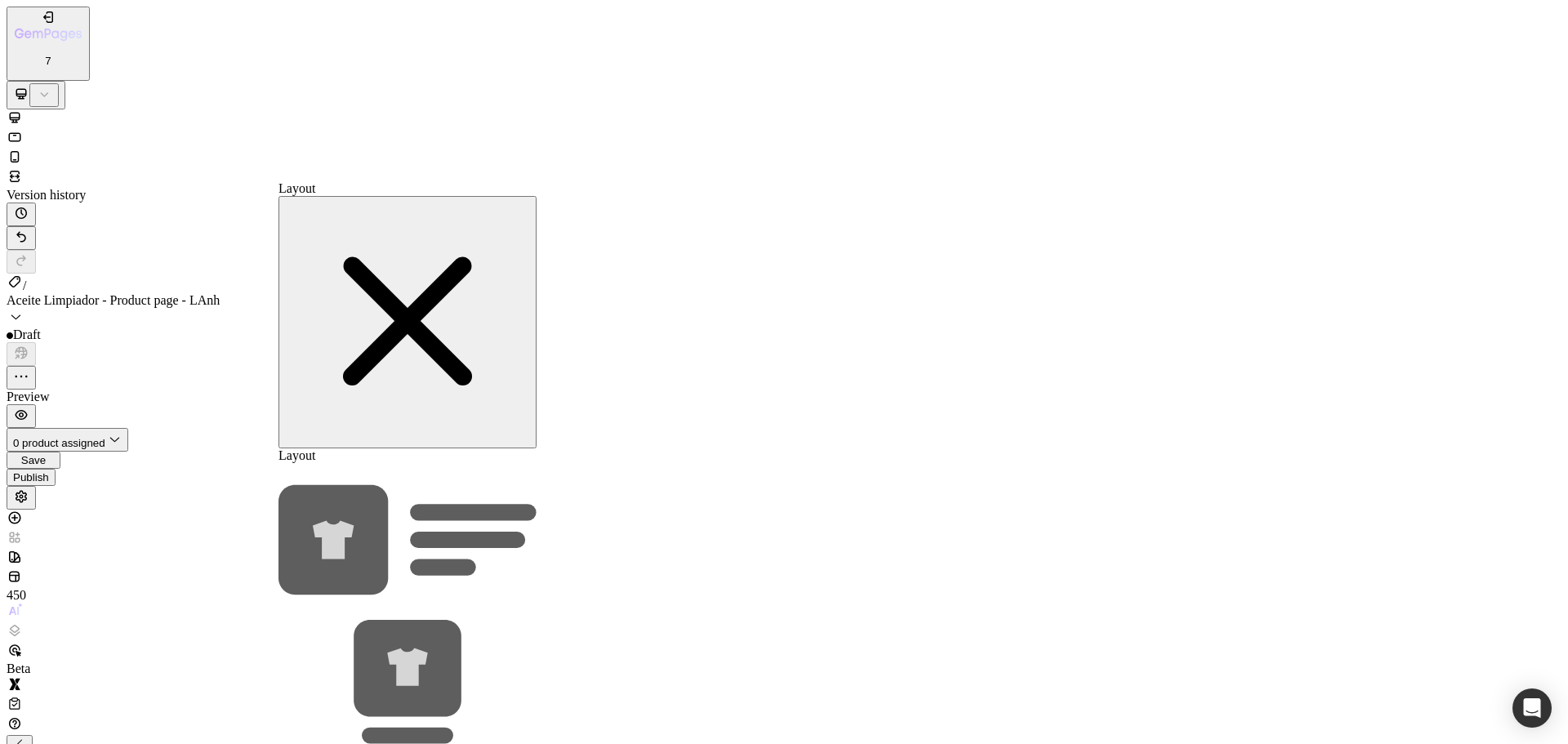
drag, startPoint x: 402, startPoint y: 538, endPoint x: 389, endPoint y: 538, distance: 13.0
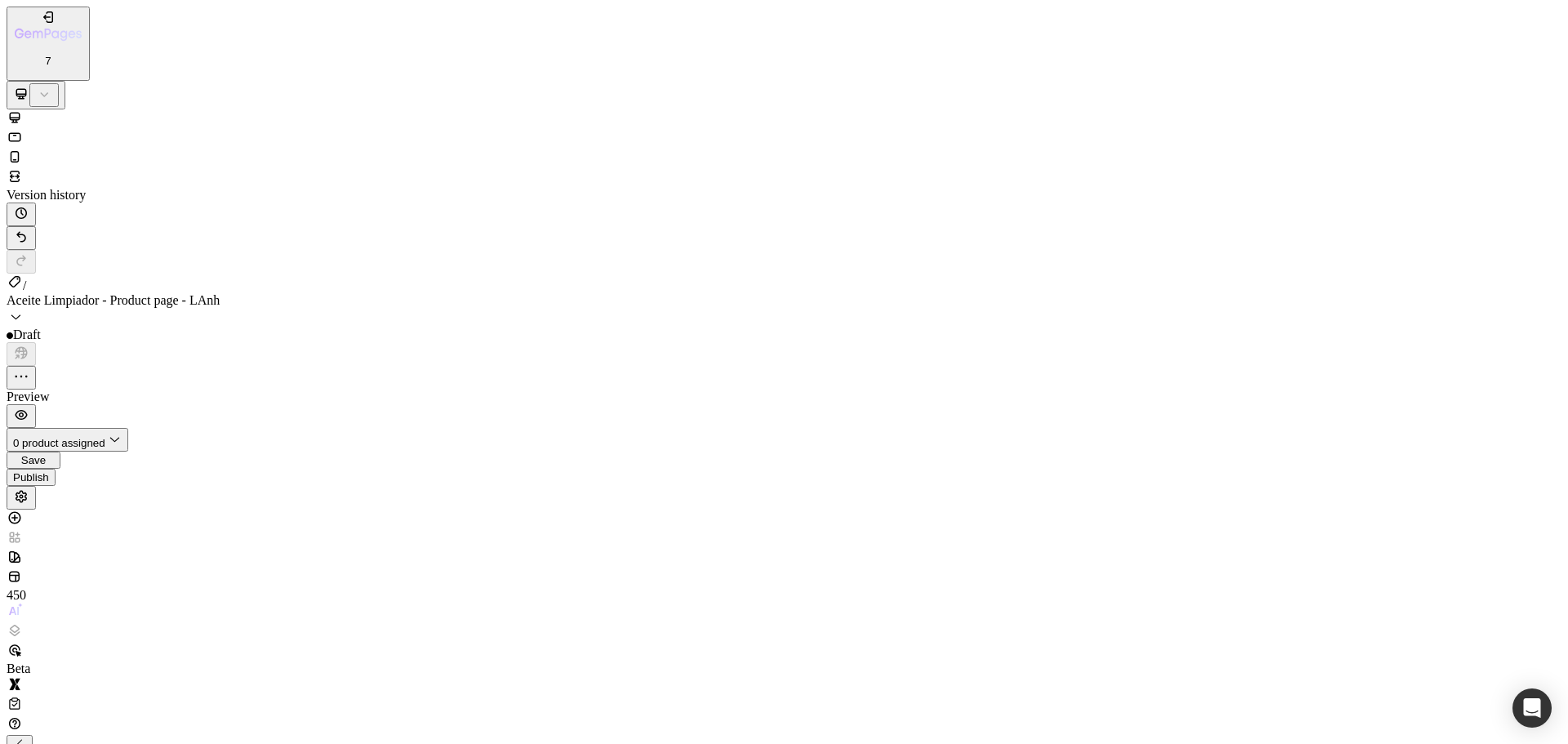
type input "60"
click at [61, 452] on button "Save" at bounding box center [34, 460] width 54 height 17
